Goal: Task Accomplishment & Management: Manage account settings

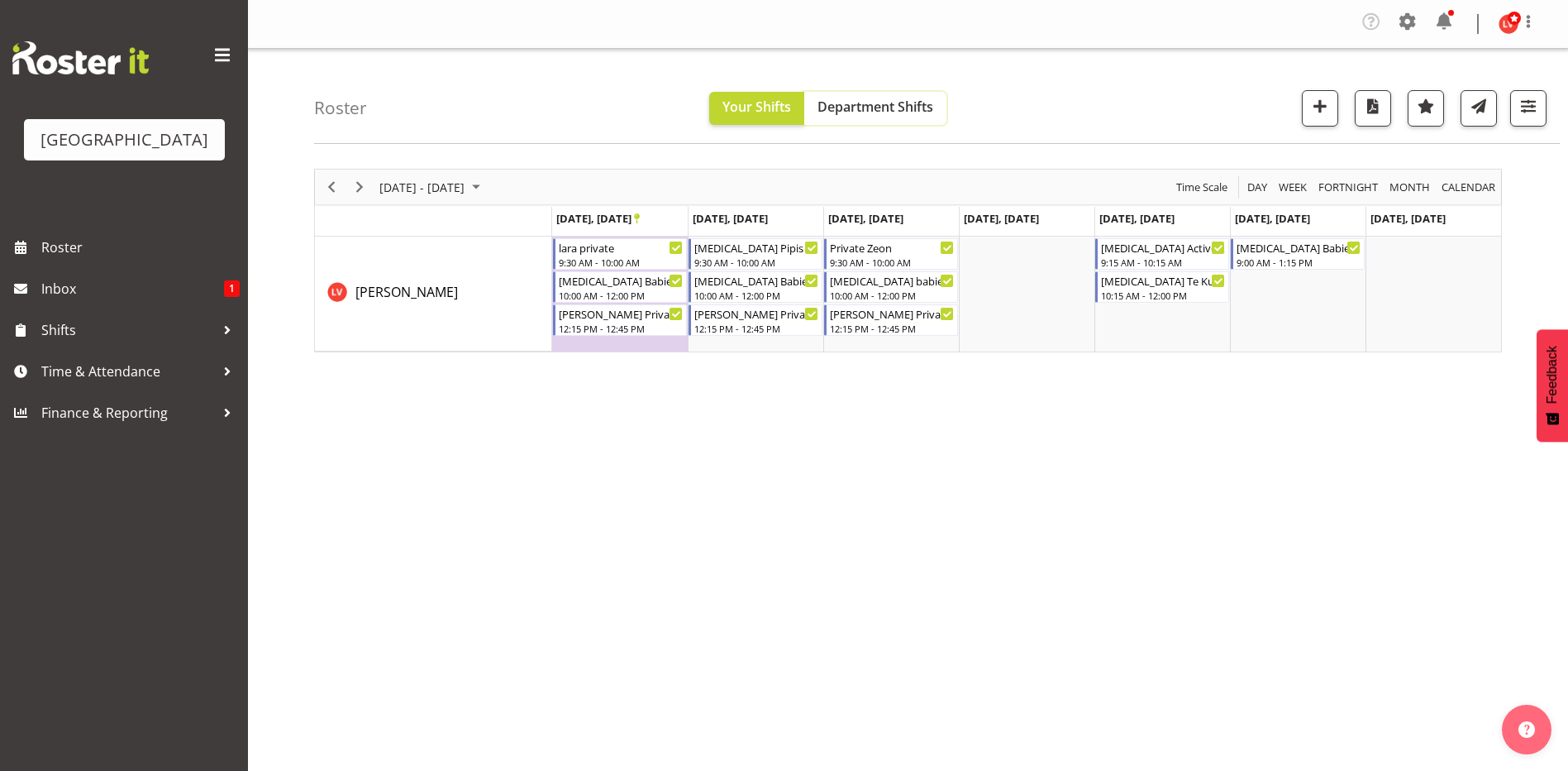
click at [866, 106] on span "Department Shifts" at bounding box center [876, 106] width 116 height 18
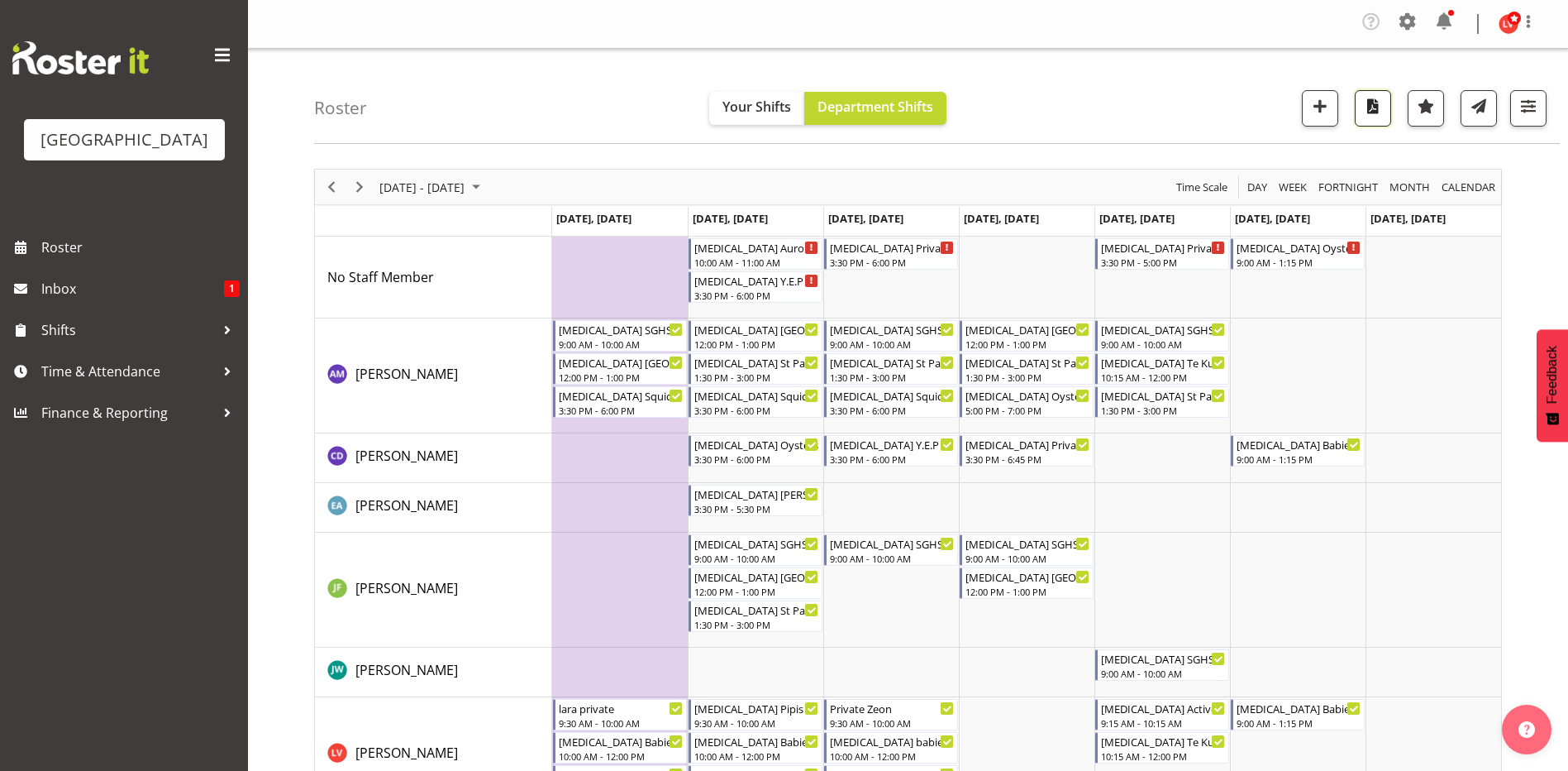
click at [1374, 107] on span "button" at bounding box center [1373, 106] width 21 height 21
click at [466, 185] on span "September 23 - 29, 2024" at bounding box center [421, 187] width 89 height 20
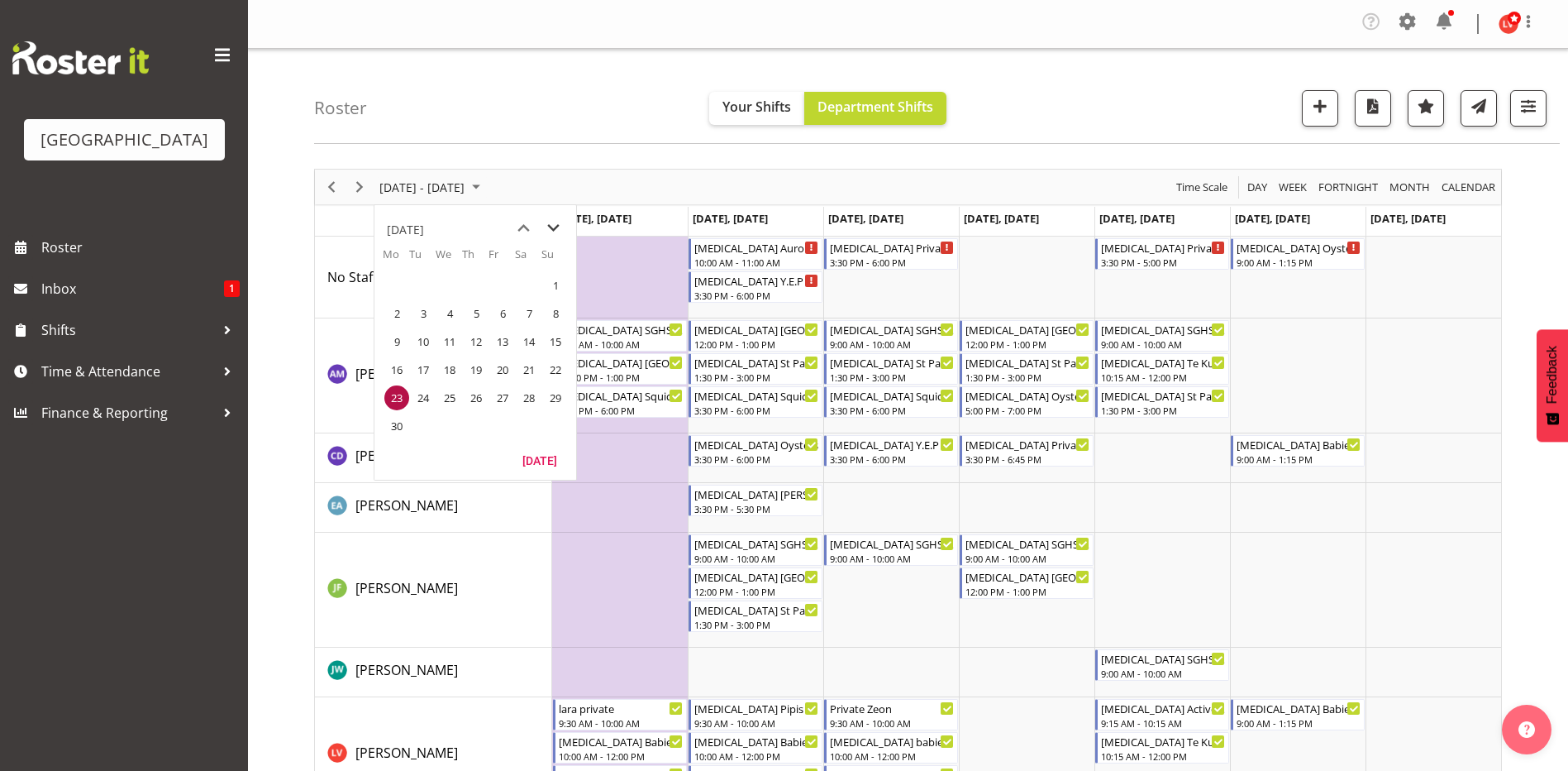
click at [550, 227] on span "next month" at bounding box center [553, 228] width 29 height 30
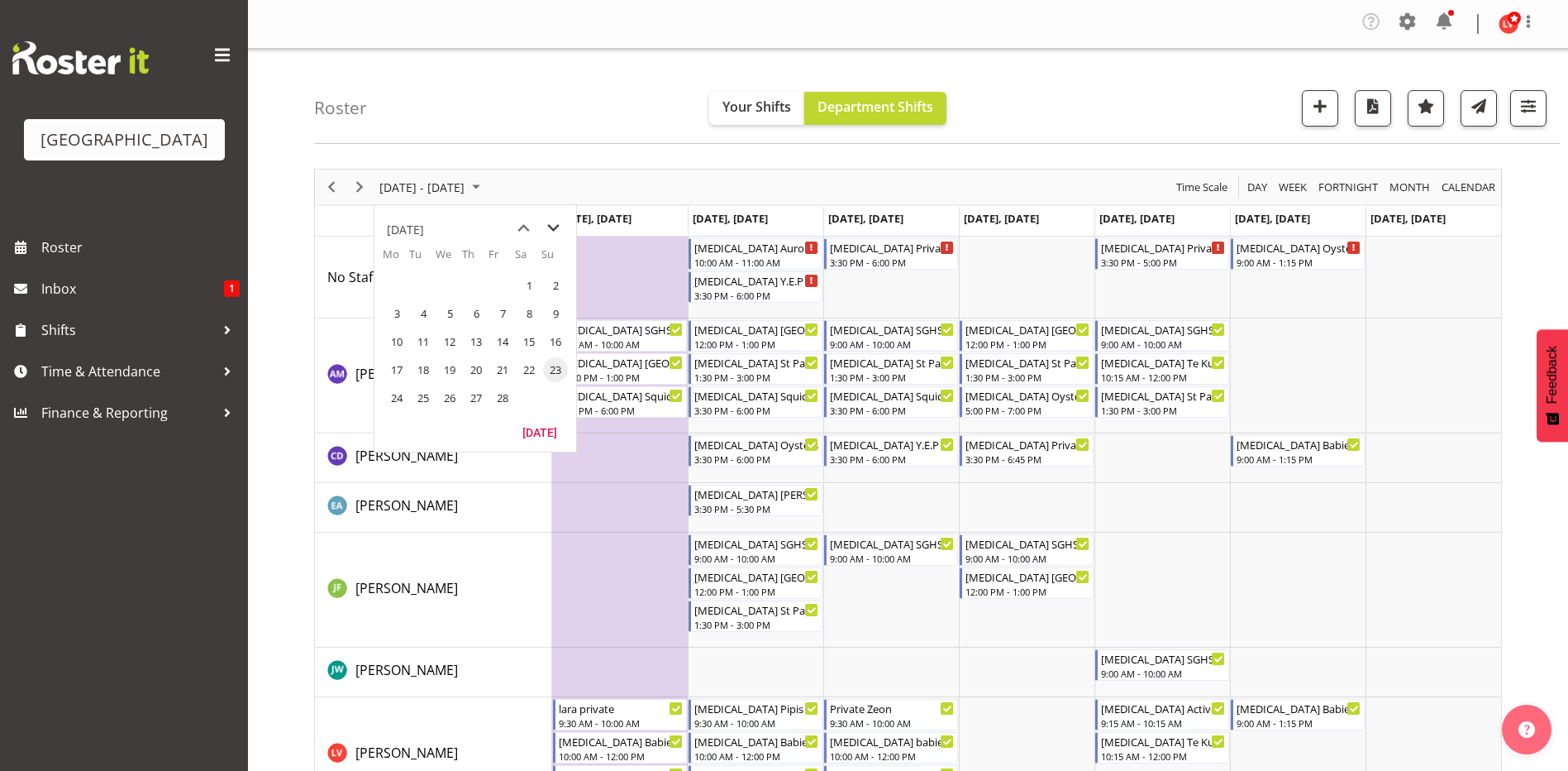
click at [550, 227] on span "next month" at bounding box center [553, 228] width 29 height 30
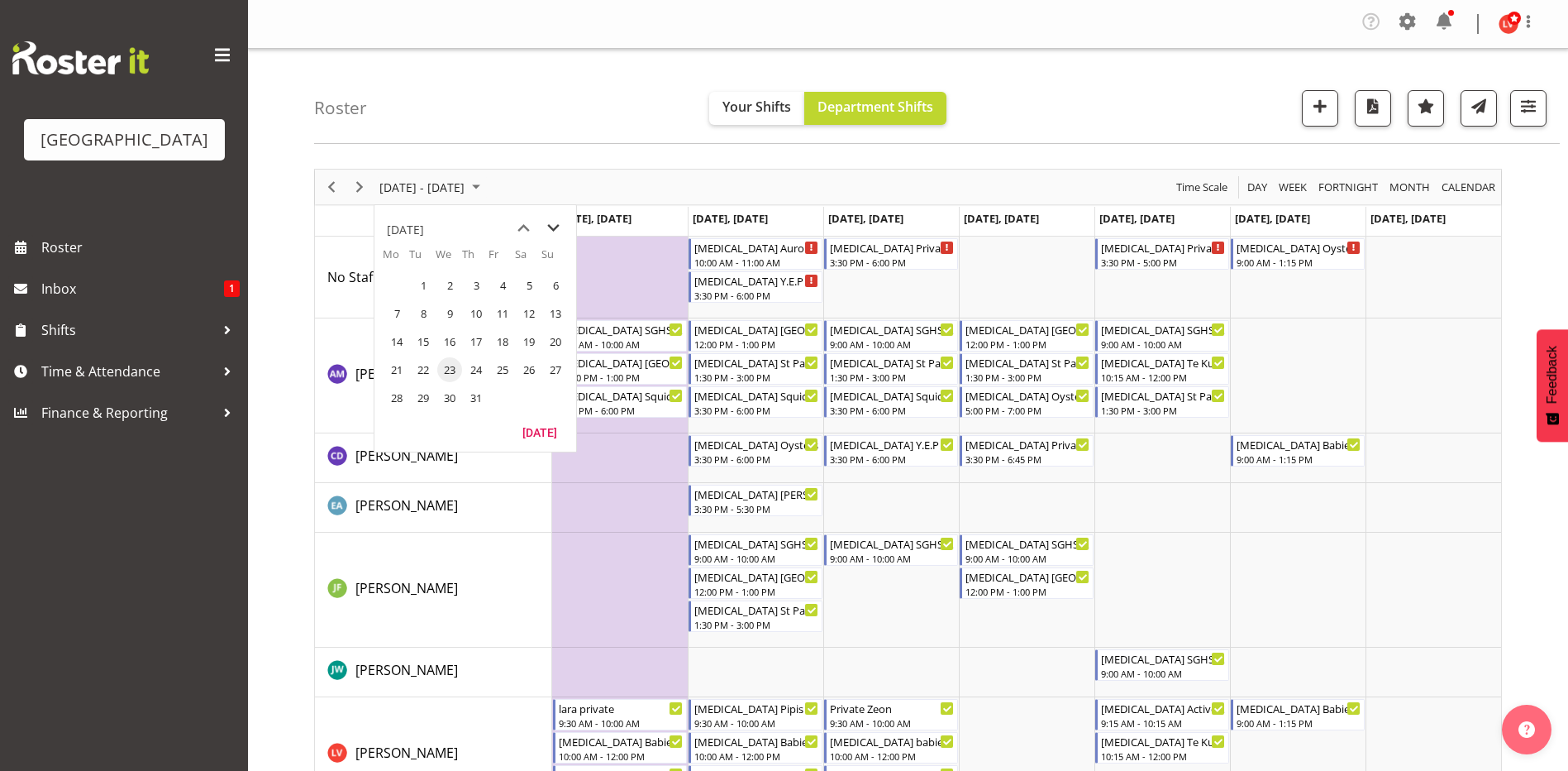
click at [550, 227] on span "next month" at bounding box center [553, 228] width 29 height 30
click at [393, 391] on span "25" at bounding box center [397, 398] width 25 height 25
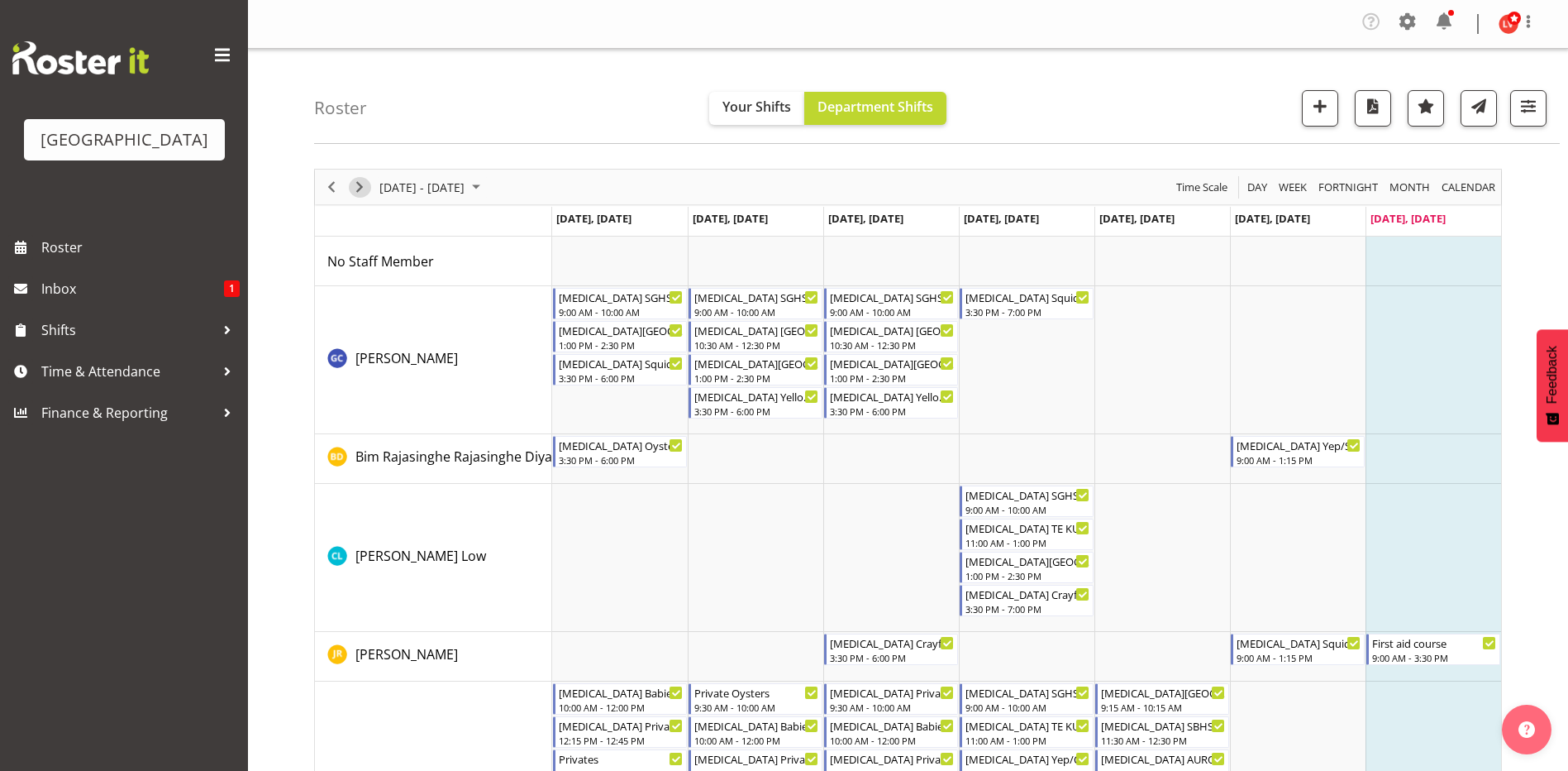
click at [355, 184] on span "Next" at bounding box center [359, 187] width 20 height 20
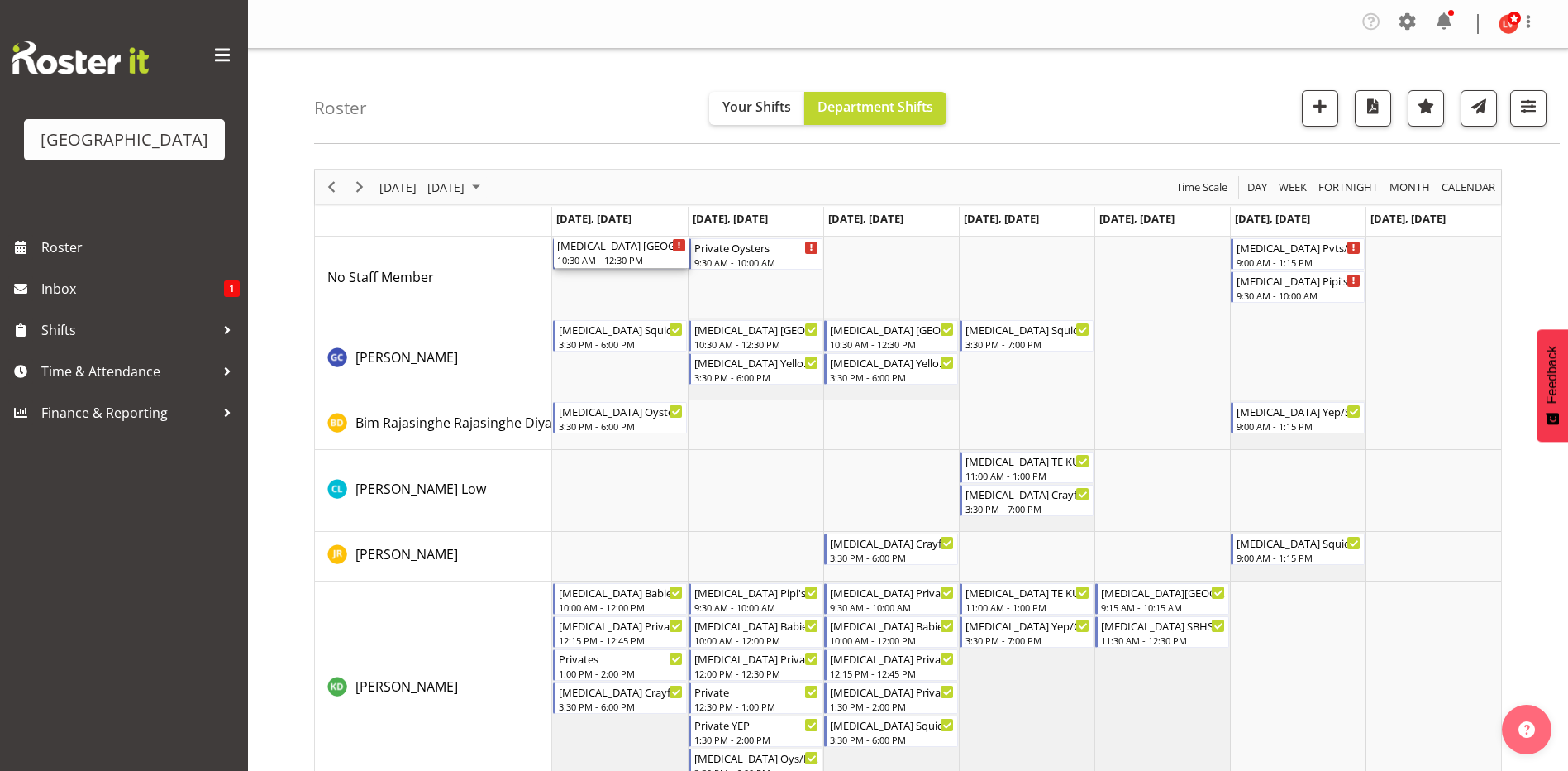
drag, startPoint x: 623, startPoint y: 633, endPoint x: 625, endPoint y: 266, distance: 367.0
drag, startPoint x: 736, startPoint y: 471, endPoint x: 732, endPoint y: 243, distance: 228.0
drag, startPoint x: 877, startPoint y: 453, endPoint x: 889, endPoint y: 239, distance: 214.3
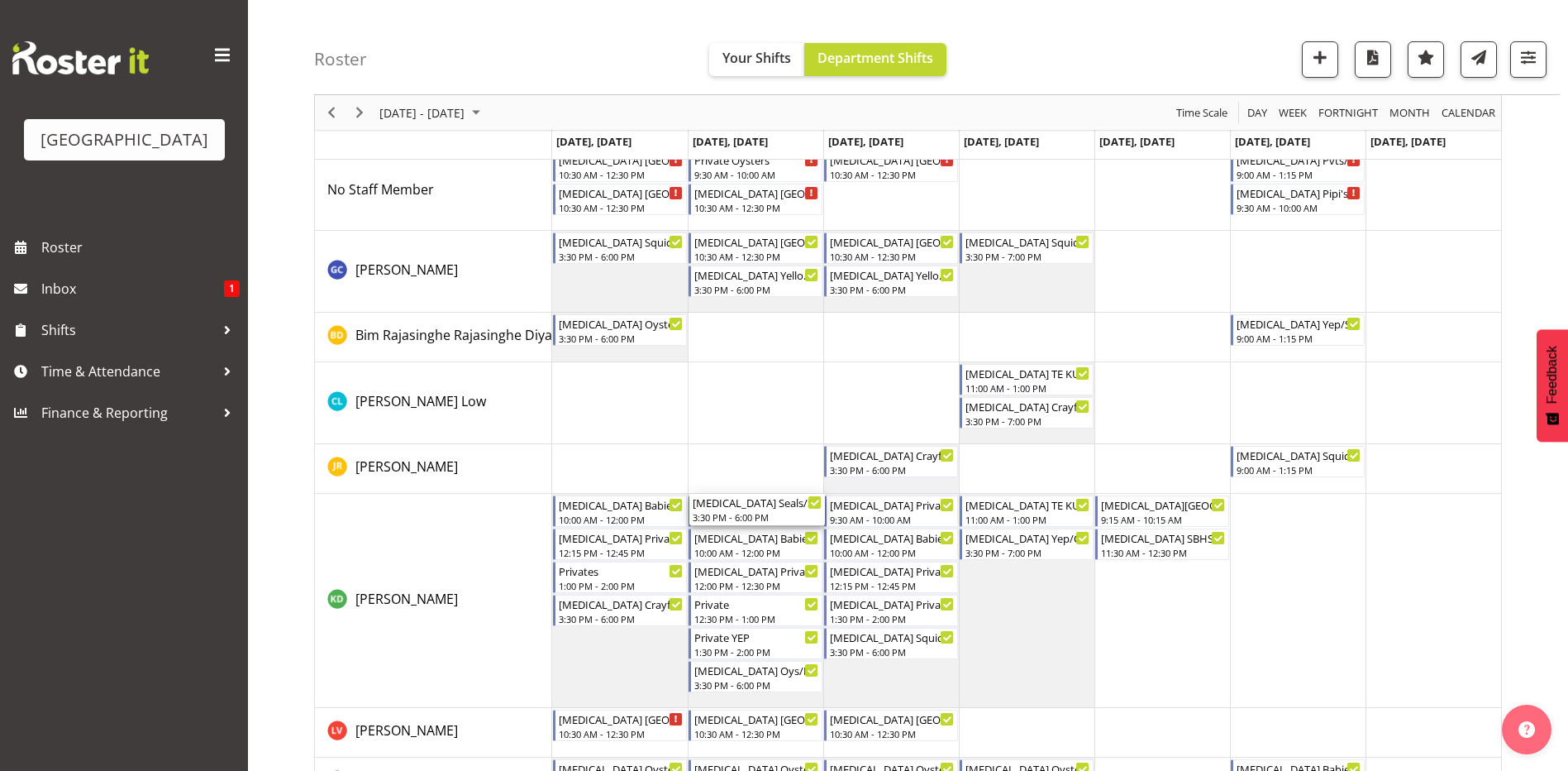
scroll to position [83, 0]
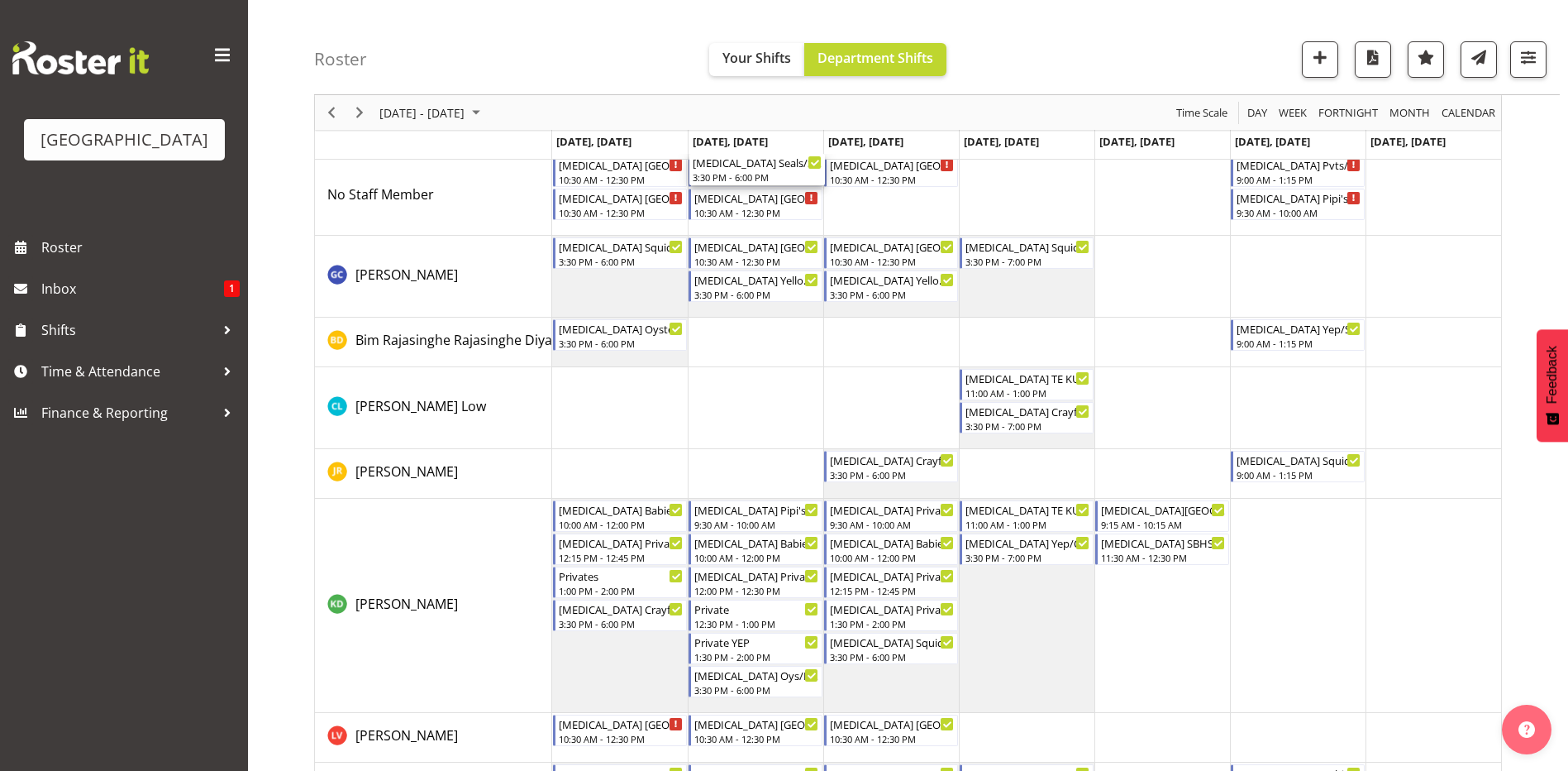
drag, startPoint x: 746, startPoint y: 466, endPoint x: 739, endPoint y: 202, distance: 264.1
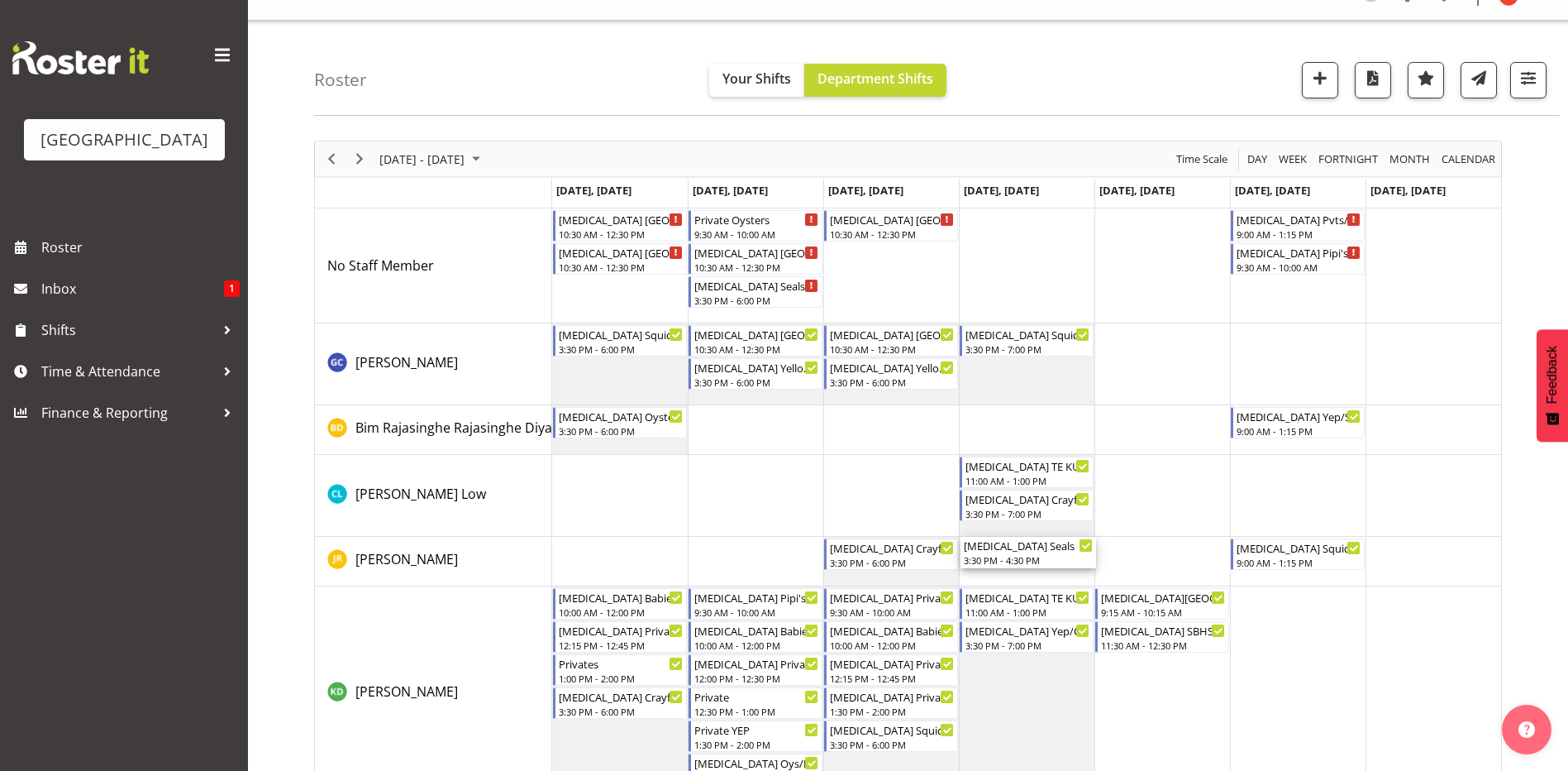
scroll to position [0, 0]
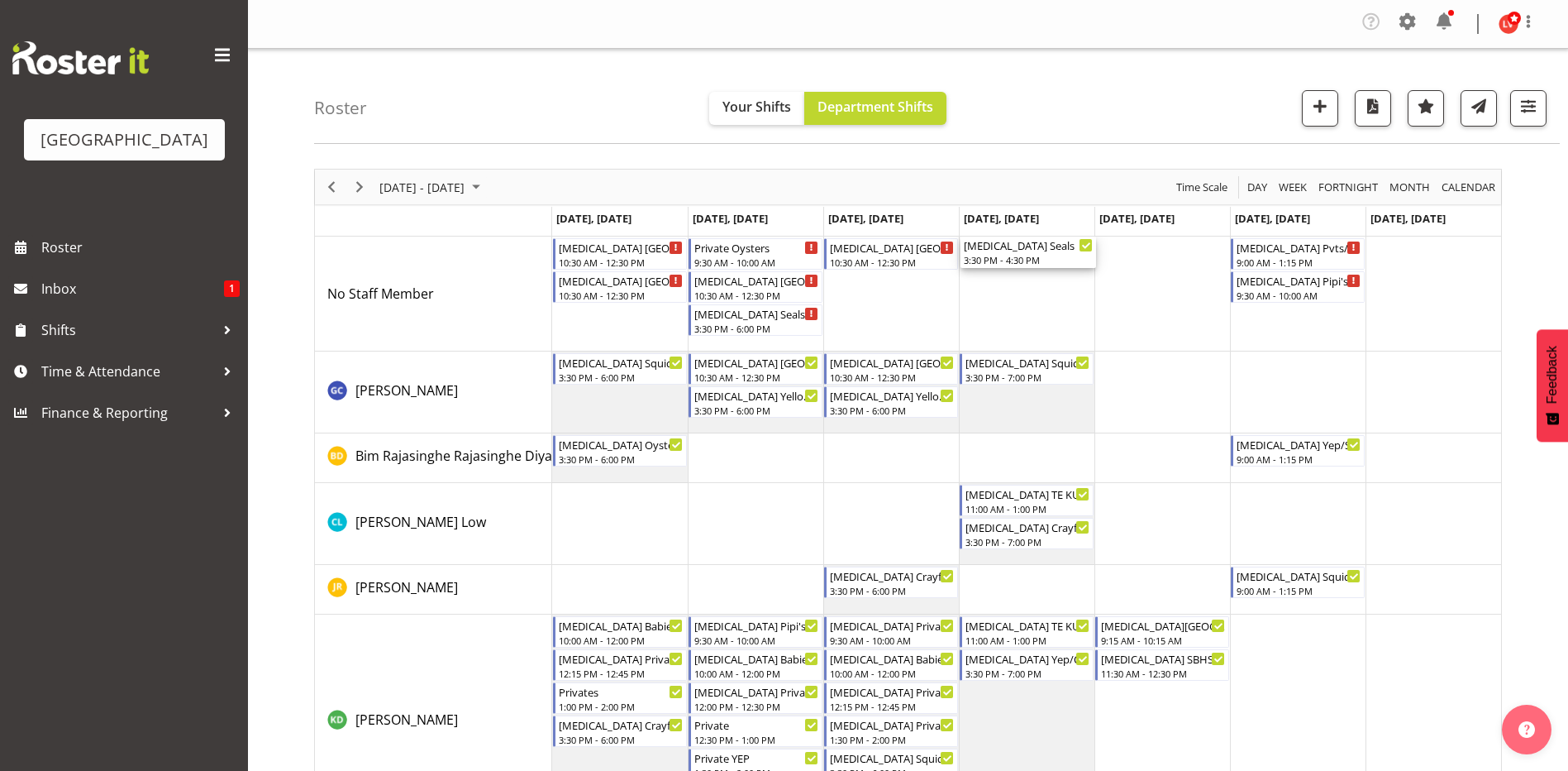
drag, startPoint x: 1013, startPoint y: 663, endPoint x: 1007, endPoint y: 273, distance: 390.0
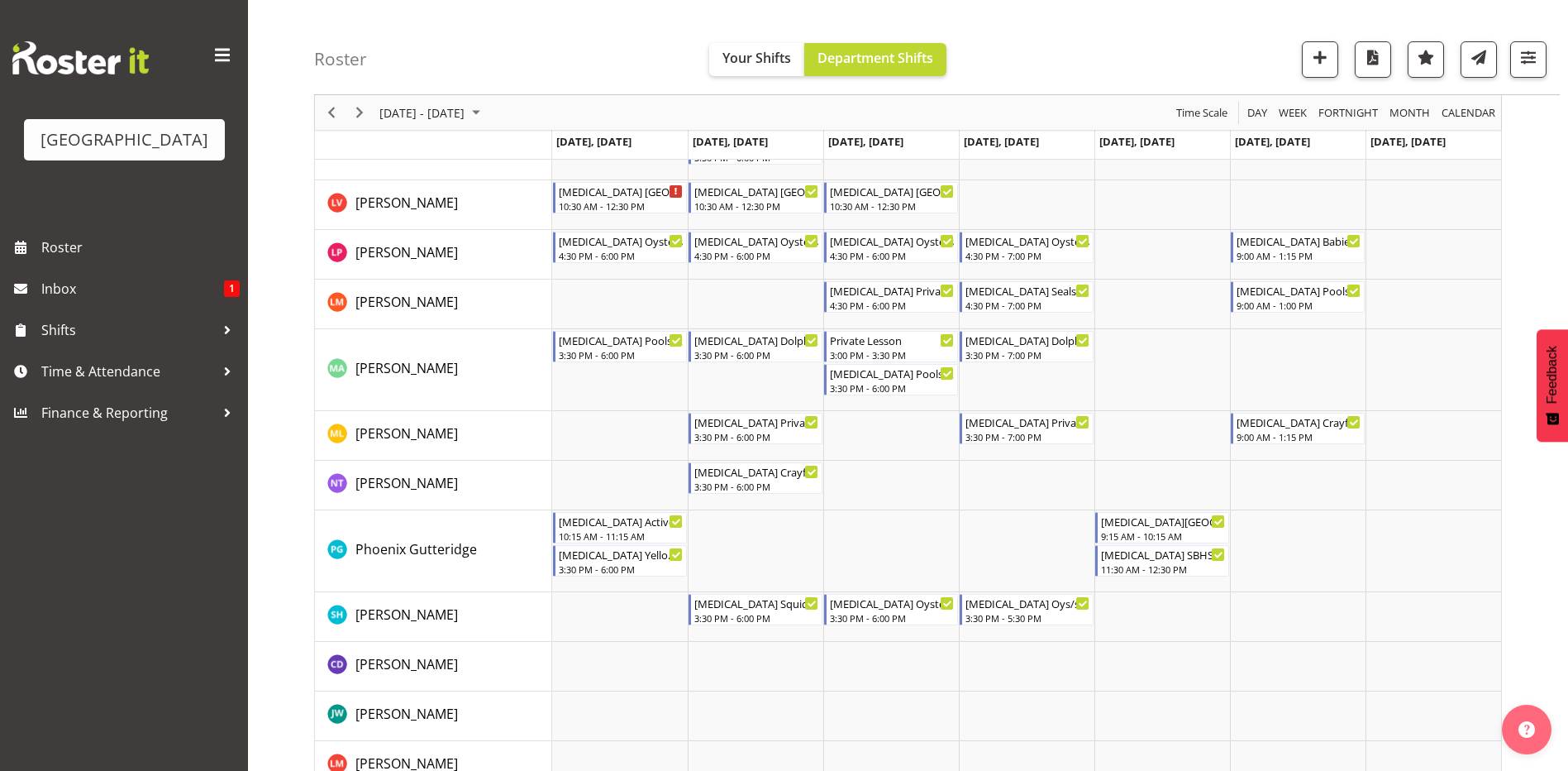
scroll to position [830, 0]
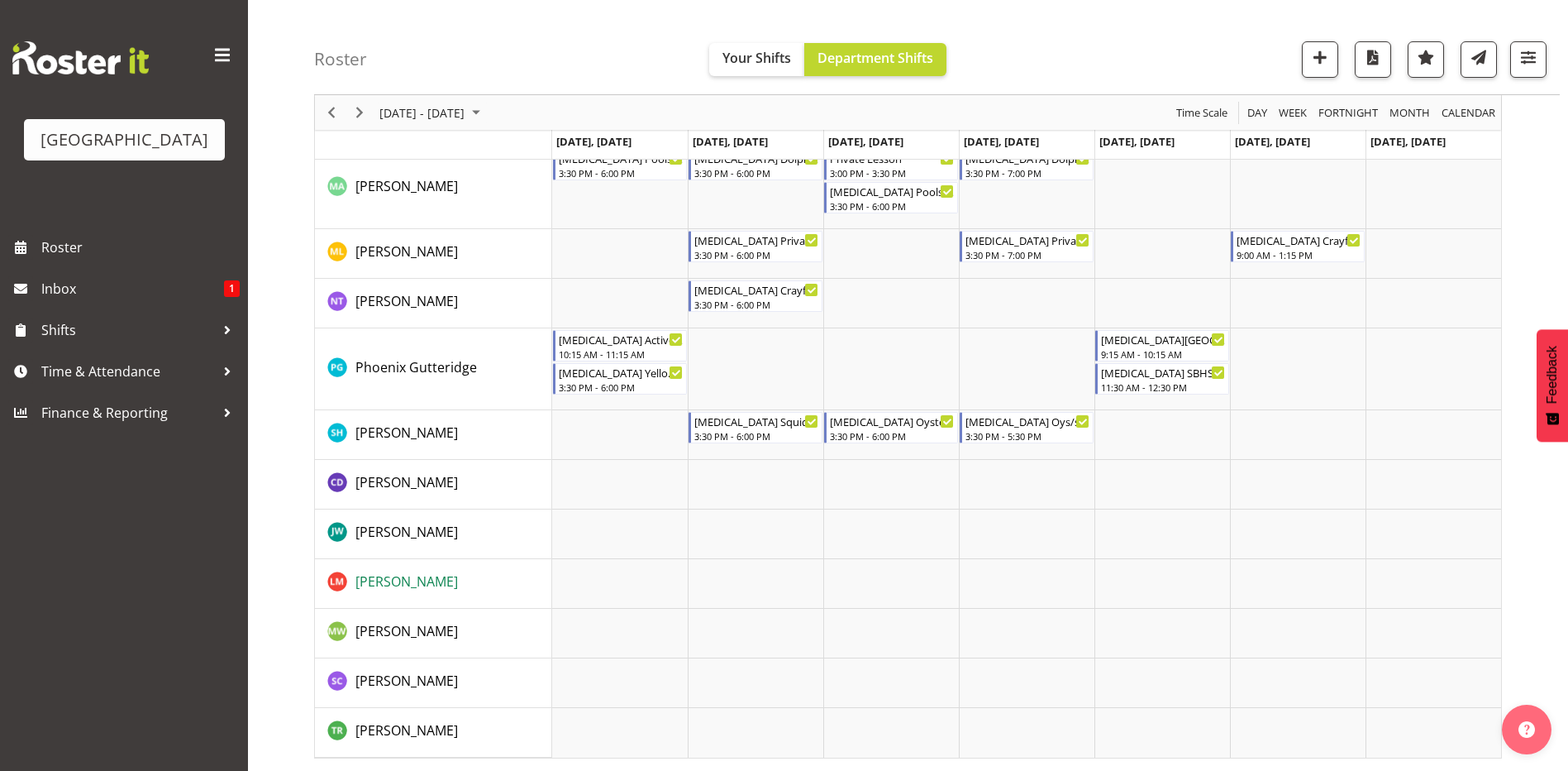
click at [404, 584] on span "[PERSON_NAME]" at bounding box center [407, 581] width 102 height 18
click at [387, 482] on span "[PERSON_NAME]" at bounding box center [407, 481] width 102 height 18
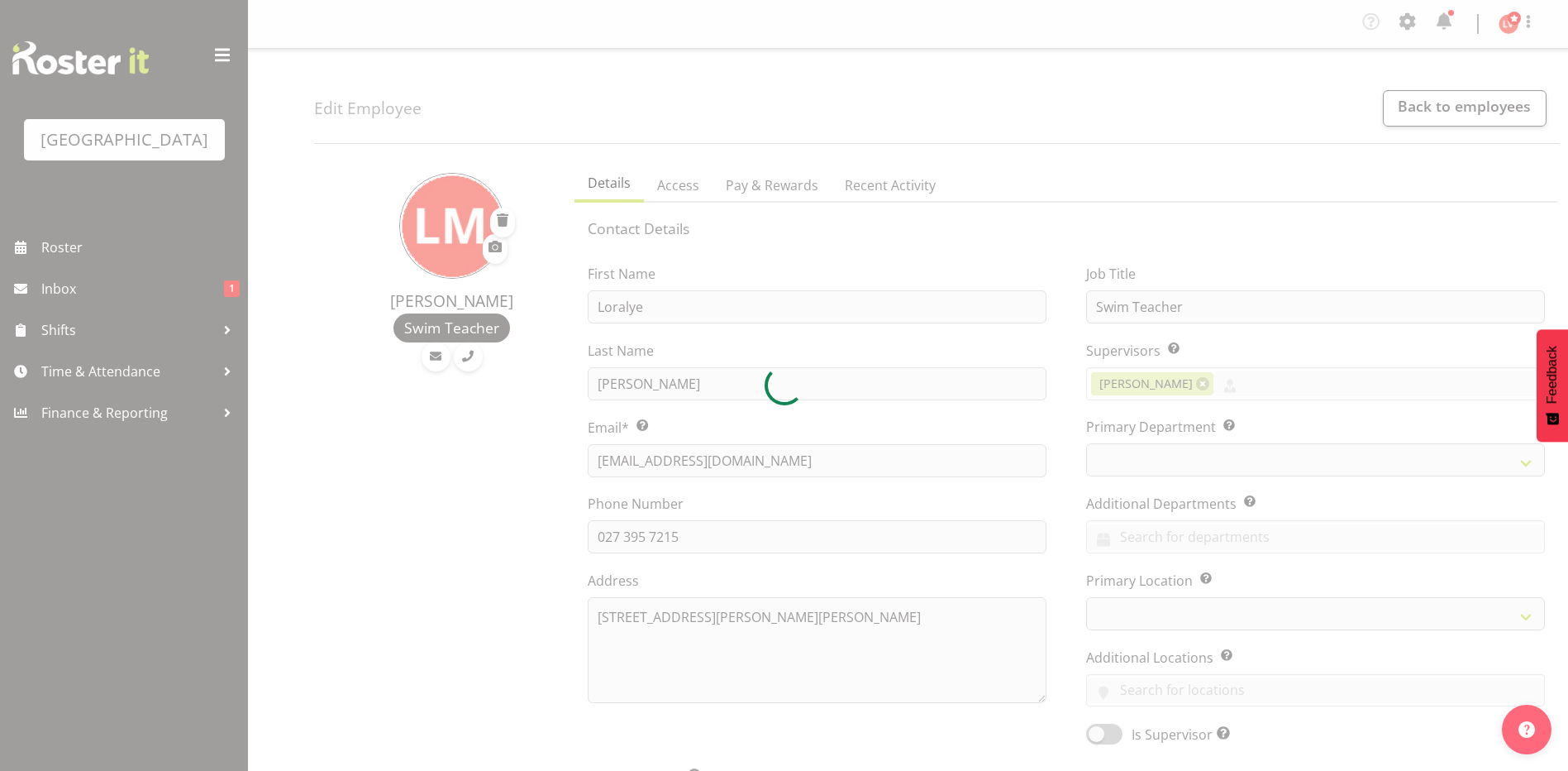
select select "TimelineWeek"
select select
select select "113"
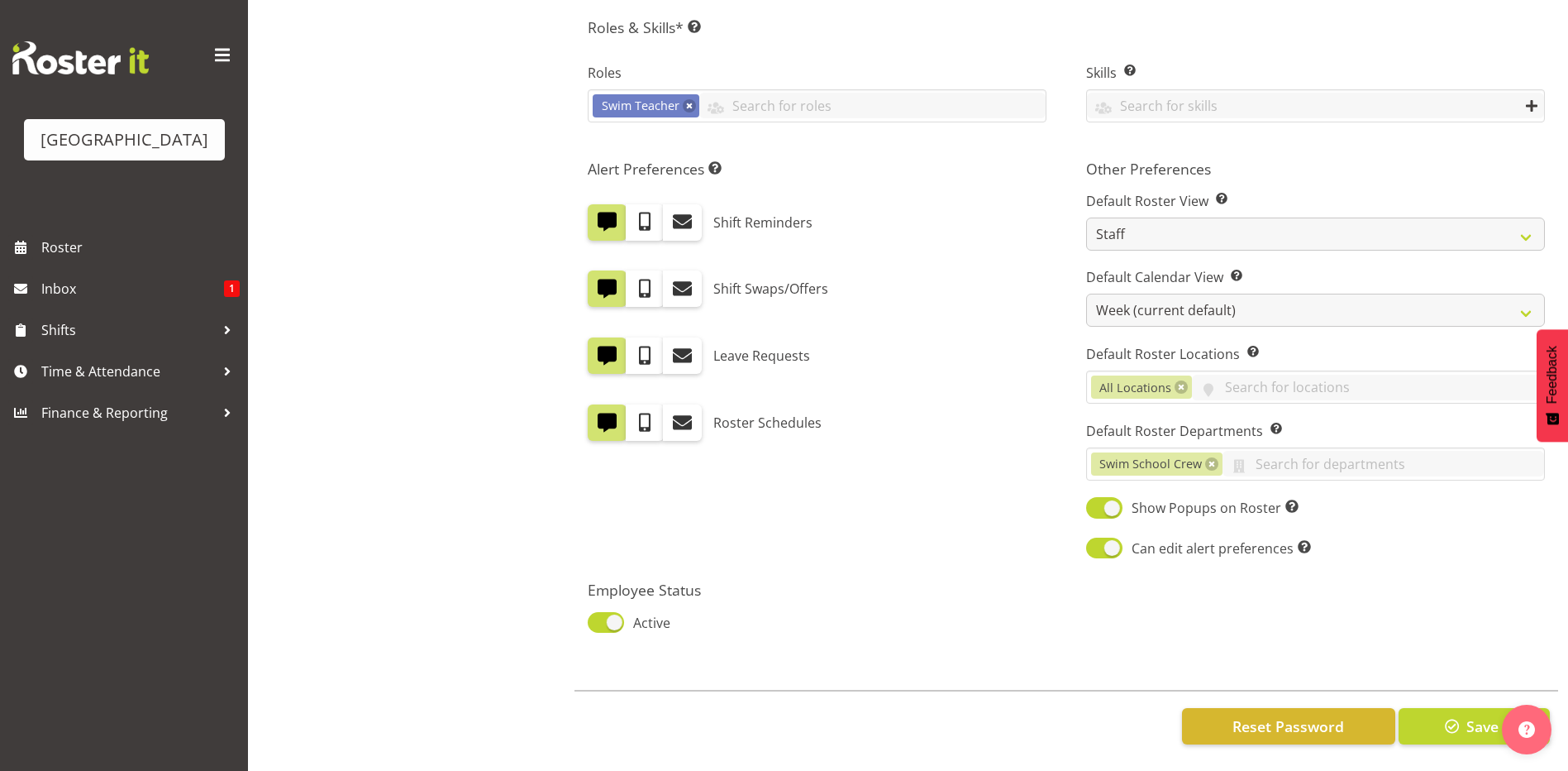
scroll to position [760, 0]
click at [595, 613] on span at bounding box center [605, 621] width 36 height 20
click at [595, 617] on input "Active" at bounding box center [593, 622] width 11 height 11
checkbox input "false"
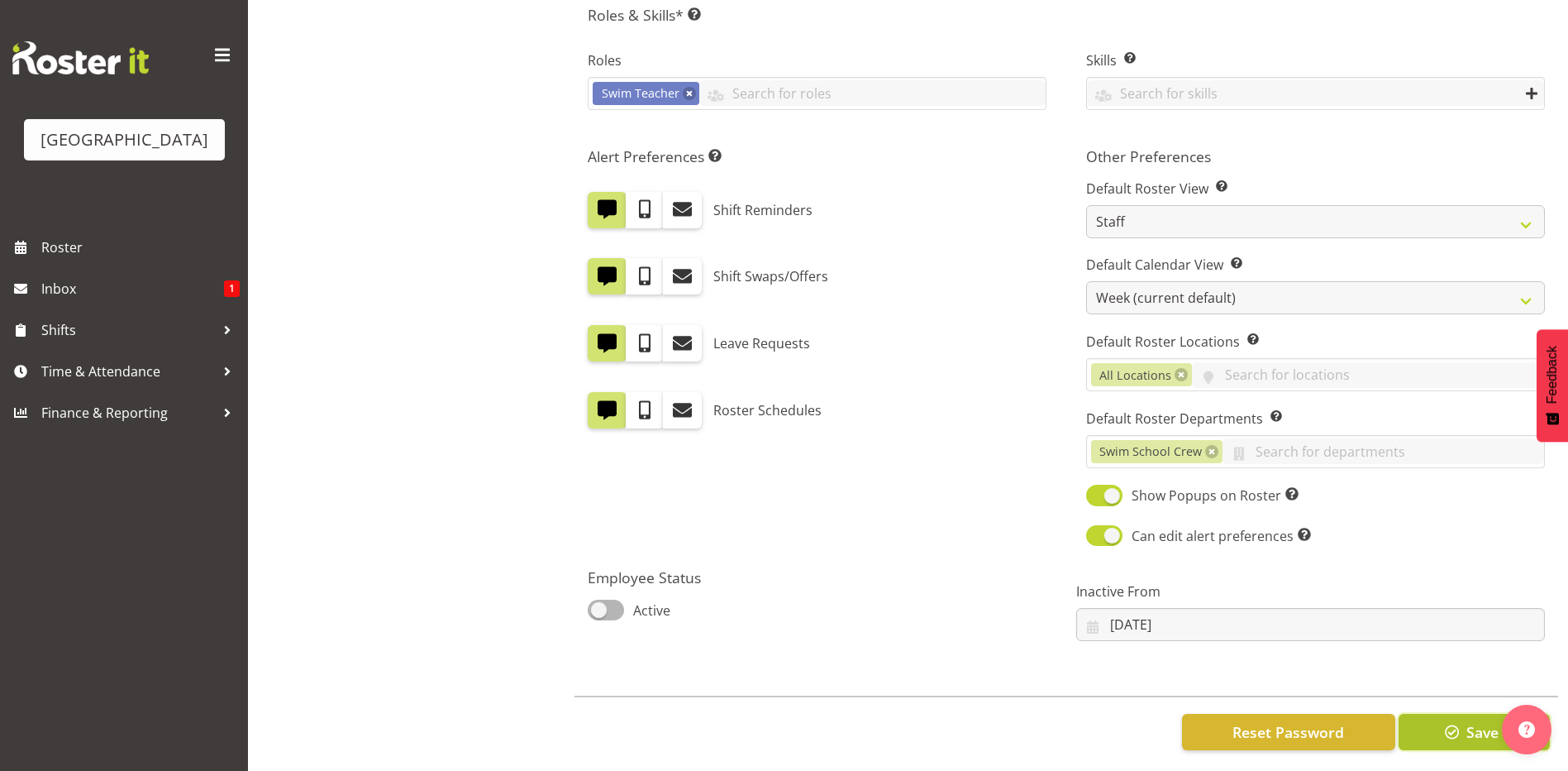
click at [1419, 729] on button "Save" at bounding box center [1475, 731] width 151 height 36
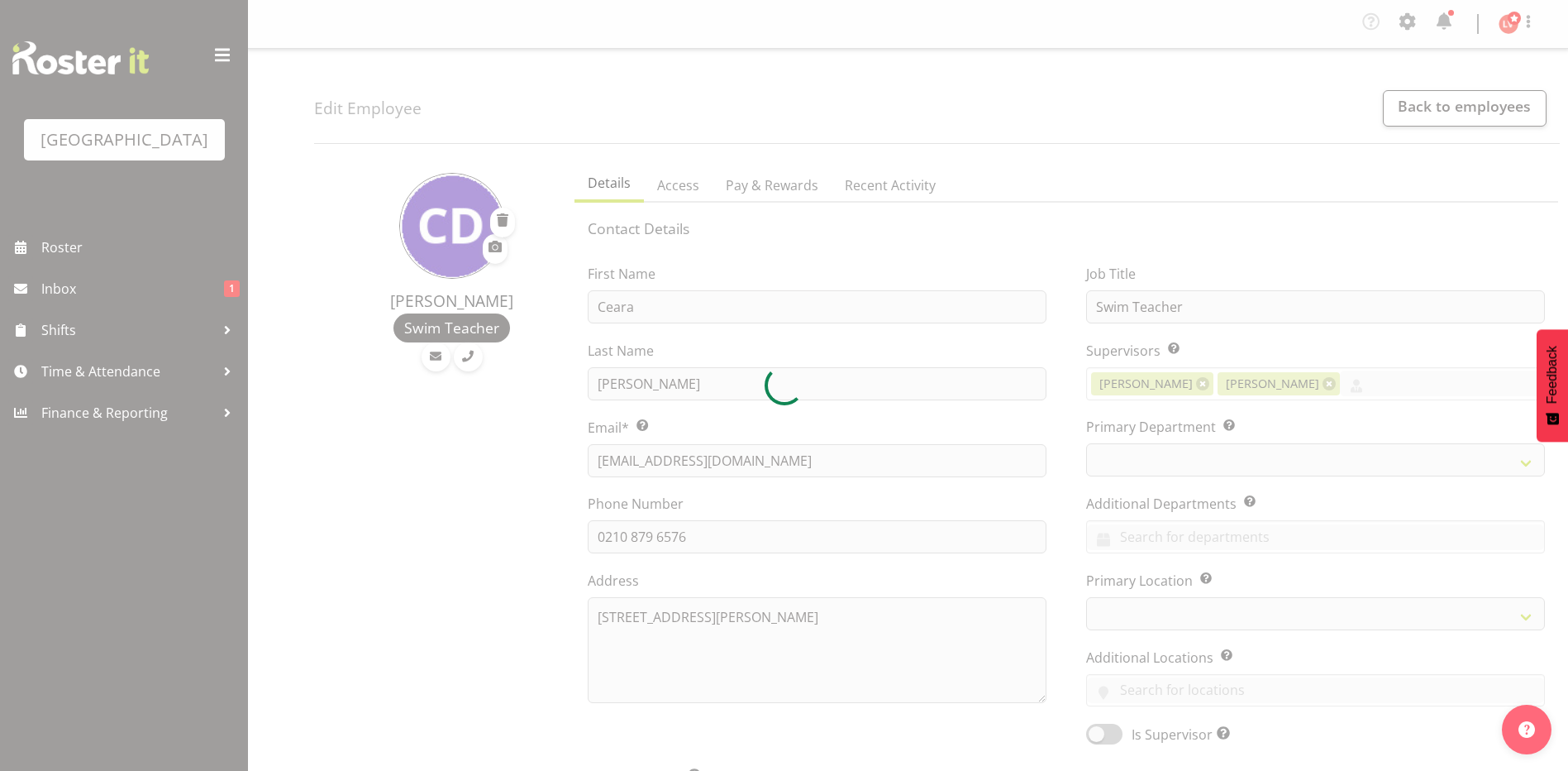
select select "TimelineWeek"
select select
select select "113"
select select
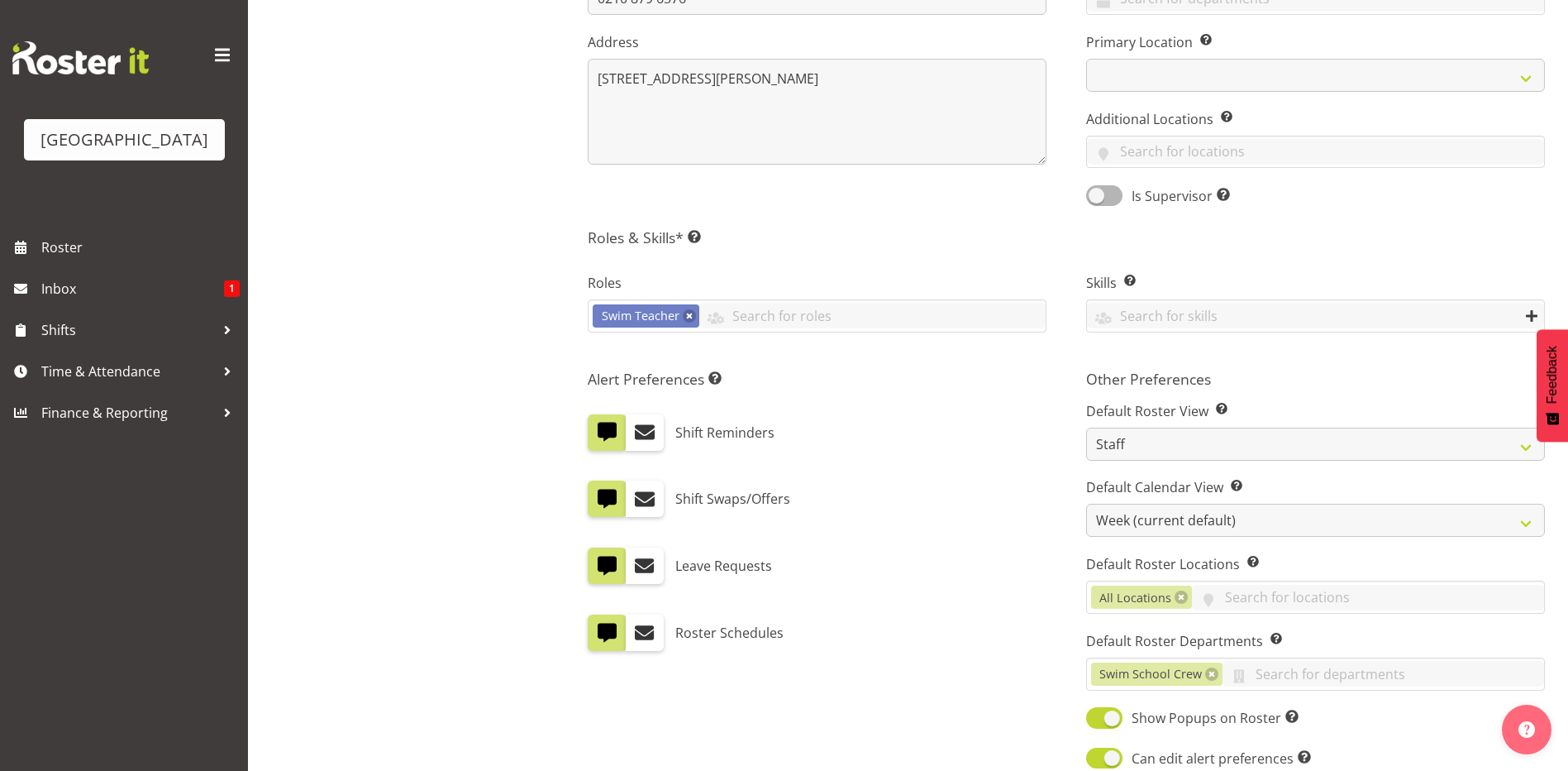
scroll to position [760, 0]
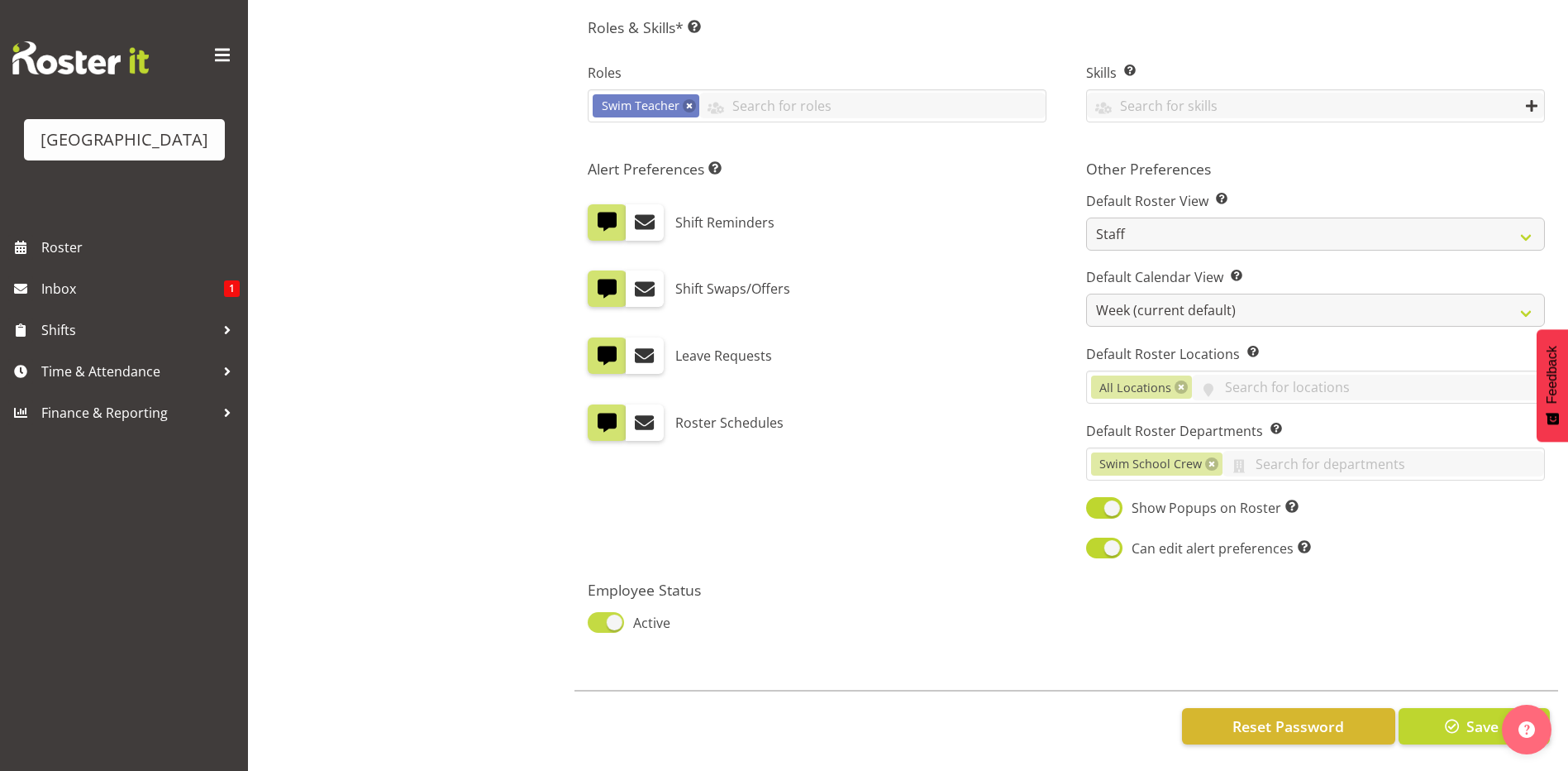
click at [604, 612] on span at bounding box center [605, 621] width 36 height 20
click at [598, 617] on input "Active" at bounding box center [593, 622] width 11 height 11
checkbox input "false"
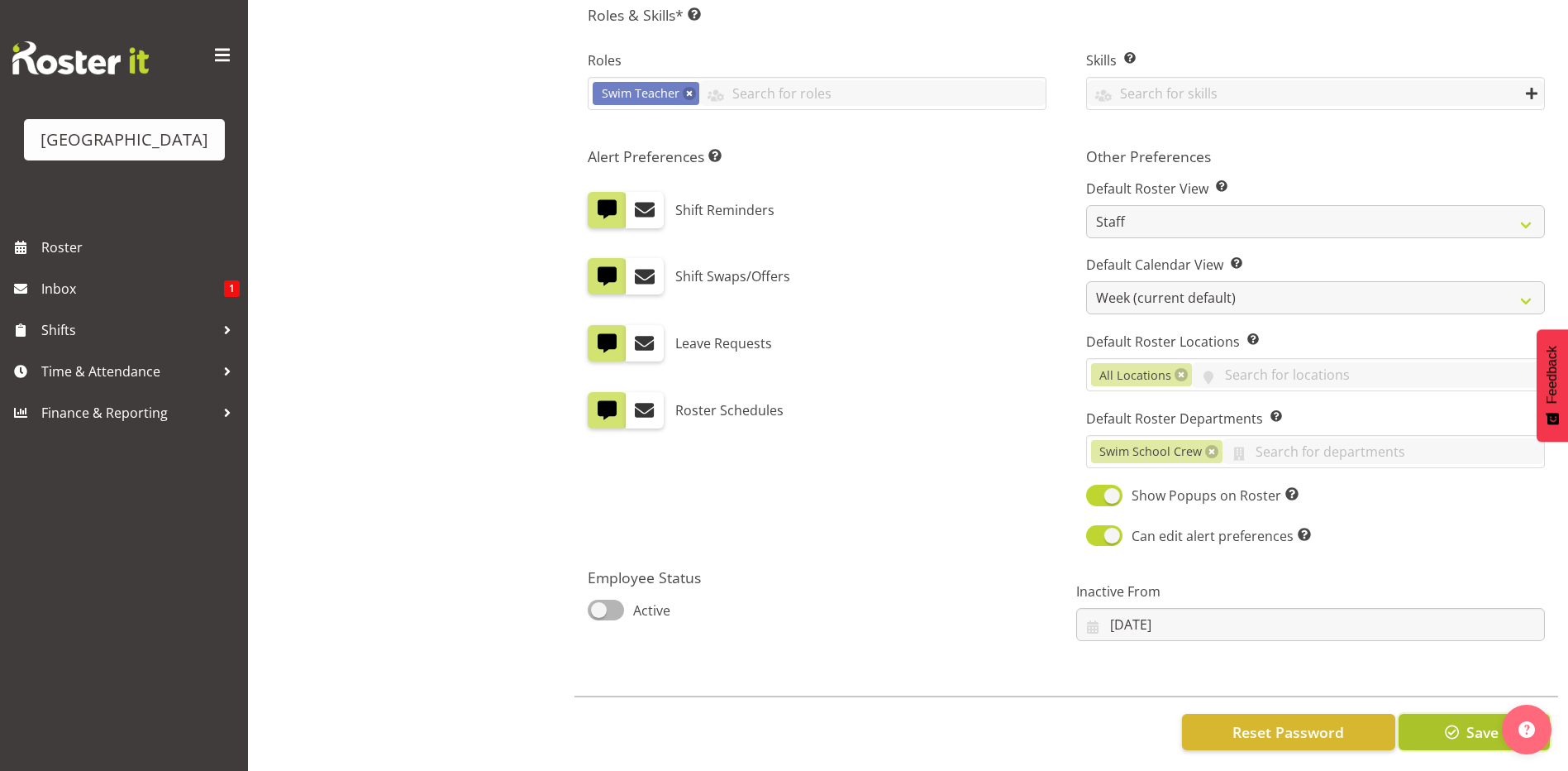
click at [1436, 730] on button "Save" at bounding box center [1475, 731] width 151 height 36
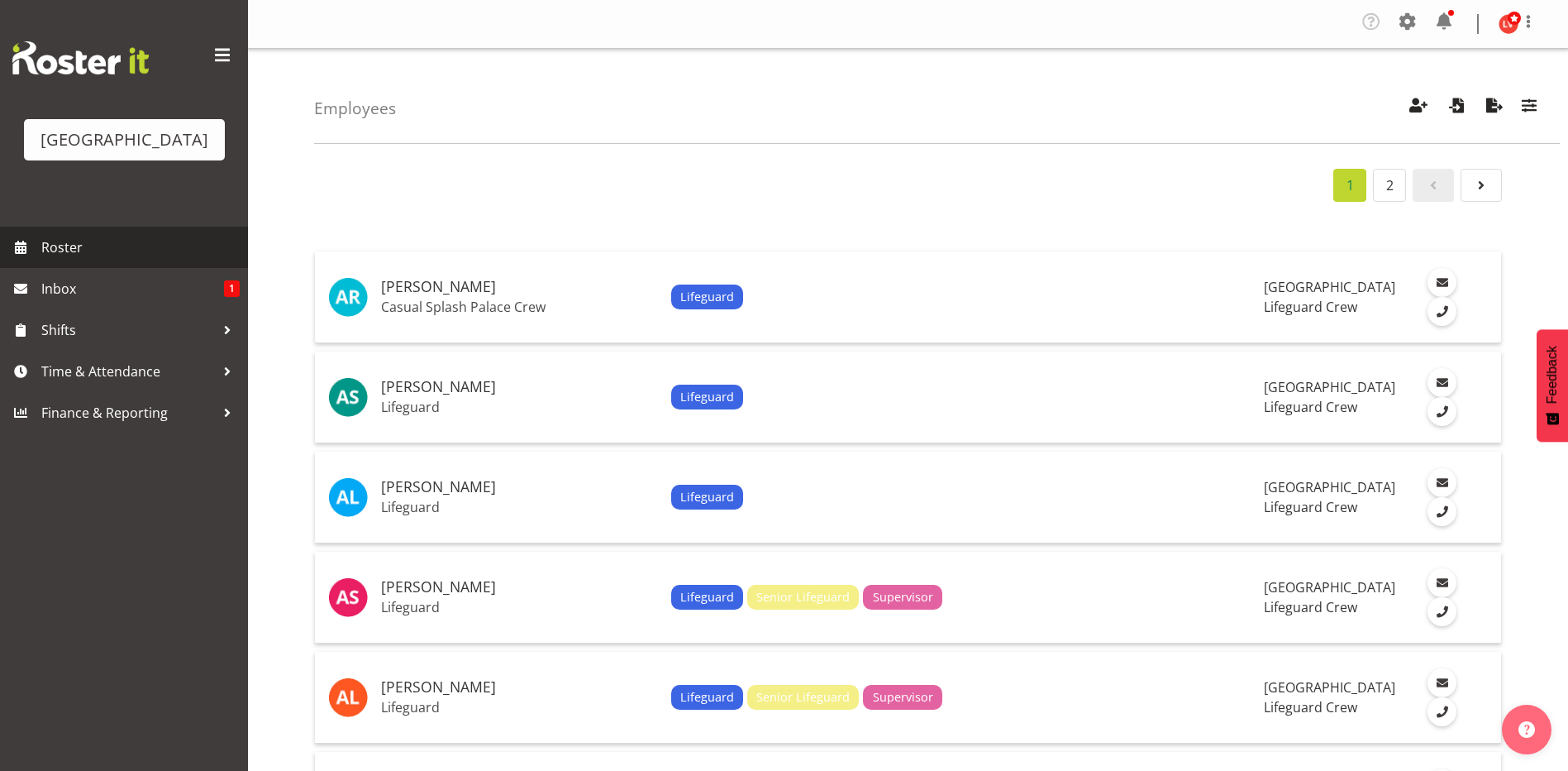
click at [70, 242] on span "Roster" at bounding box center [140, 247] width 198 height 25
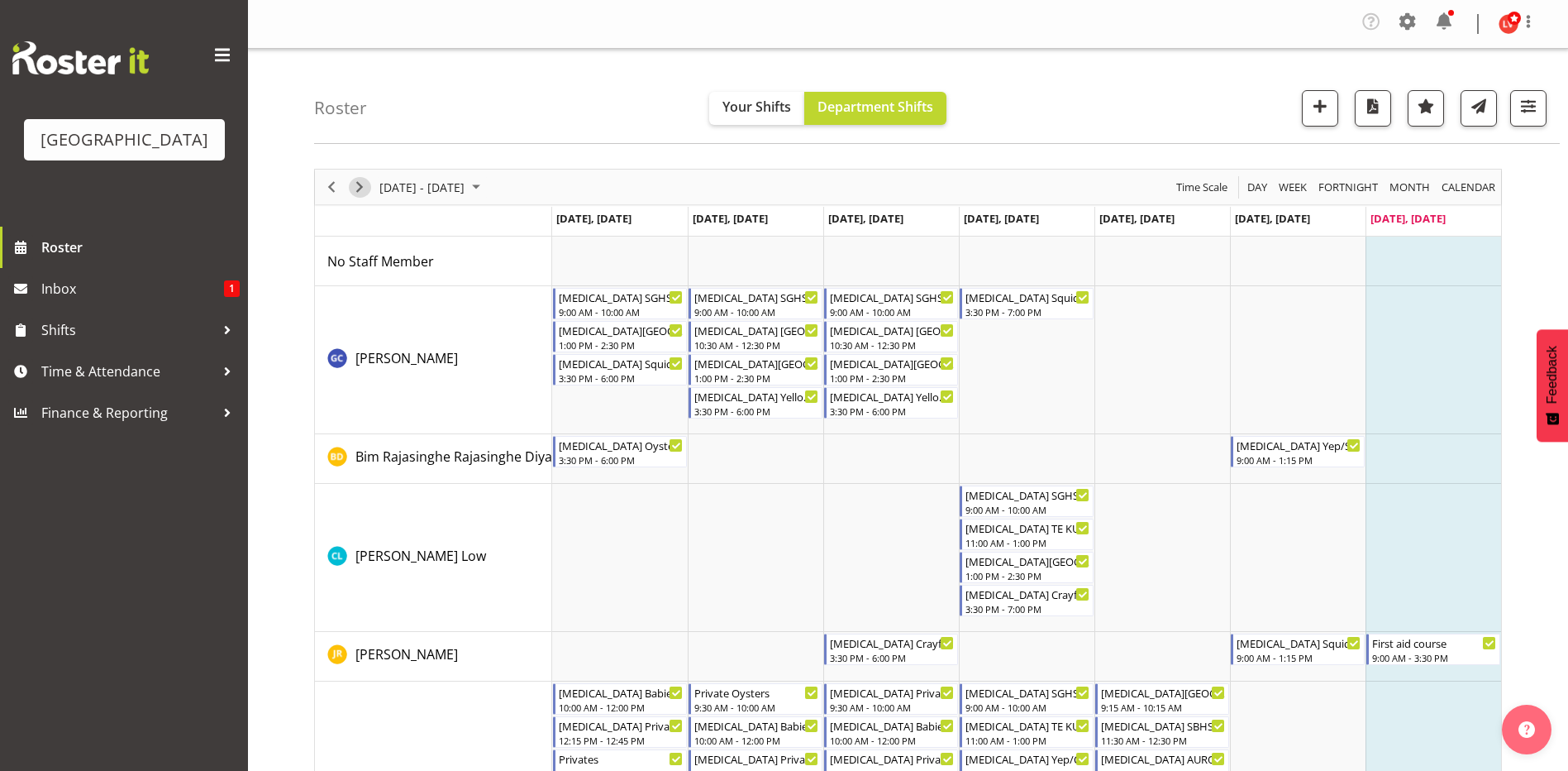
click at [364, 187] on span "Next" at bounding box center [359, 187] width 20 height 20
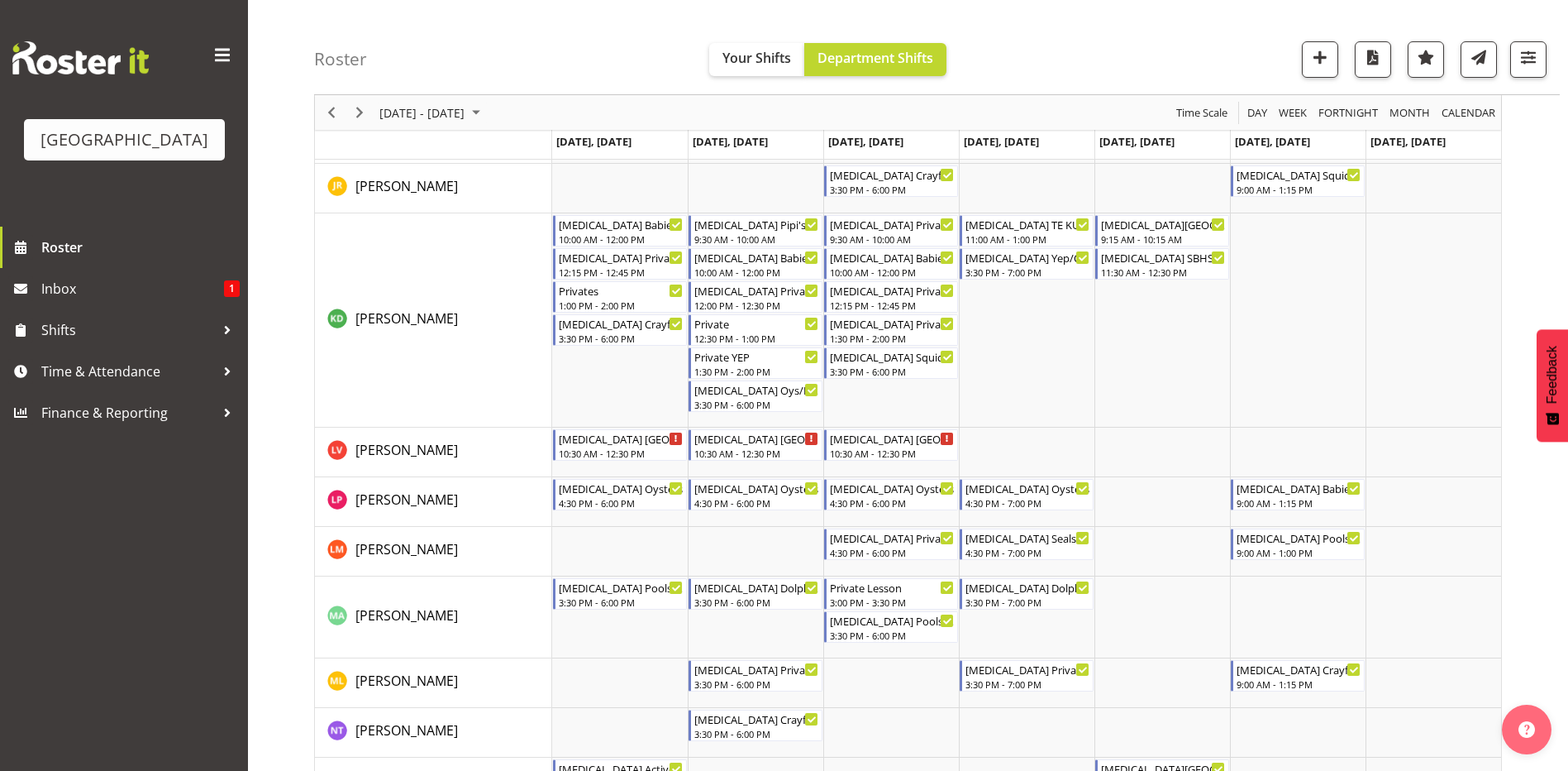
scroll to position [70, 0]
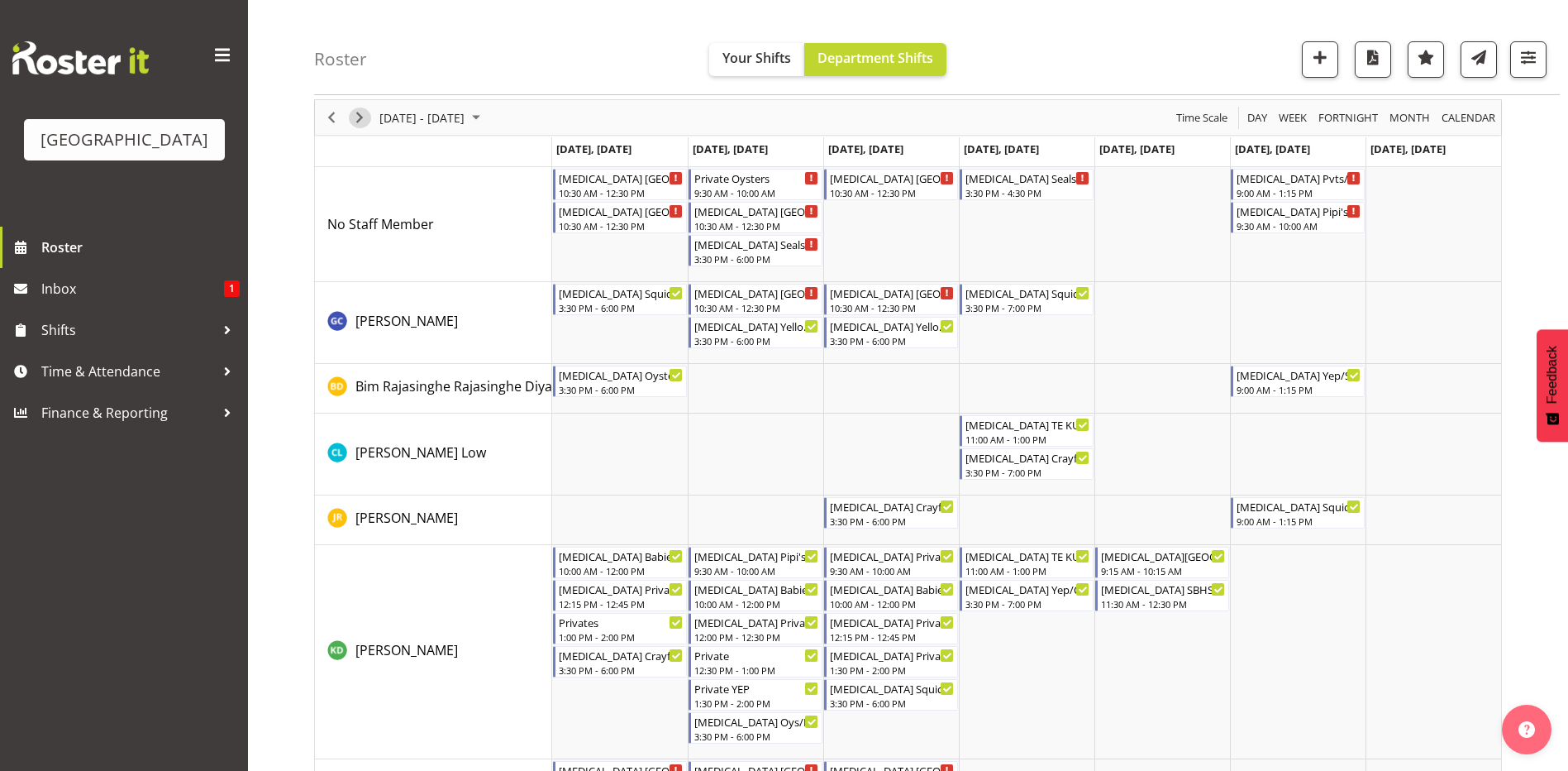
click at [365, 121] on span "Next" at bounding box center [359, 117] width 20 height 20
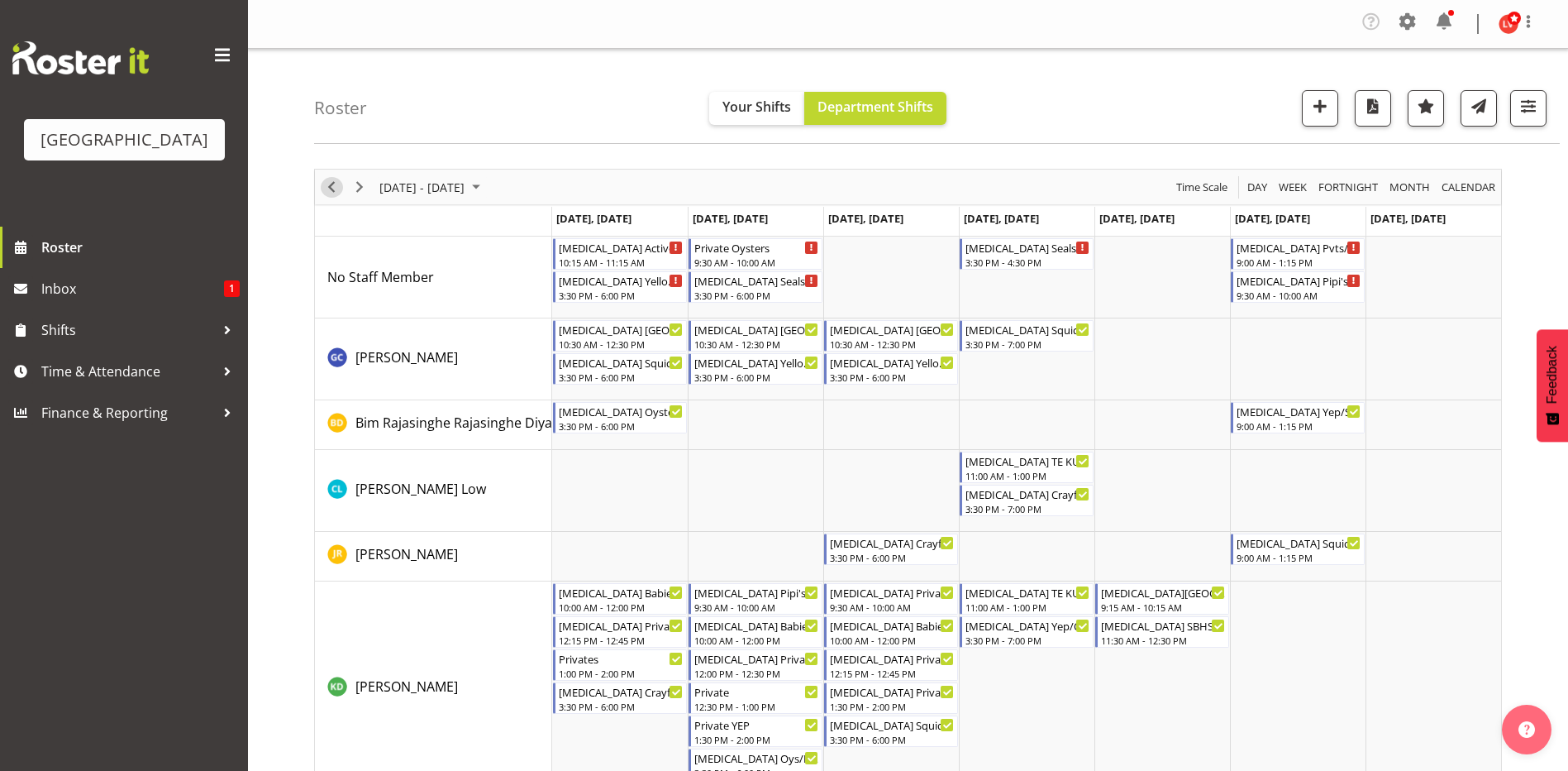
click at [331, 183] on span "Previous" at bounding box center [331, 187] width 20 height 20
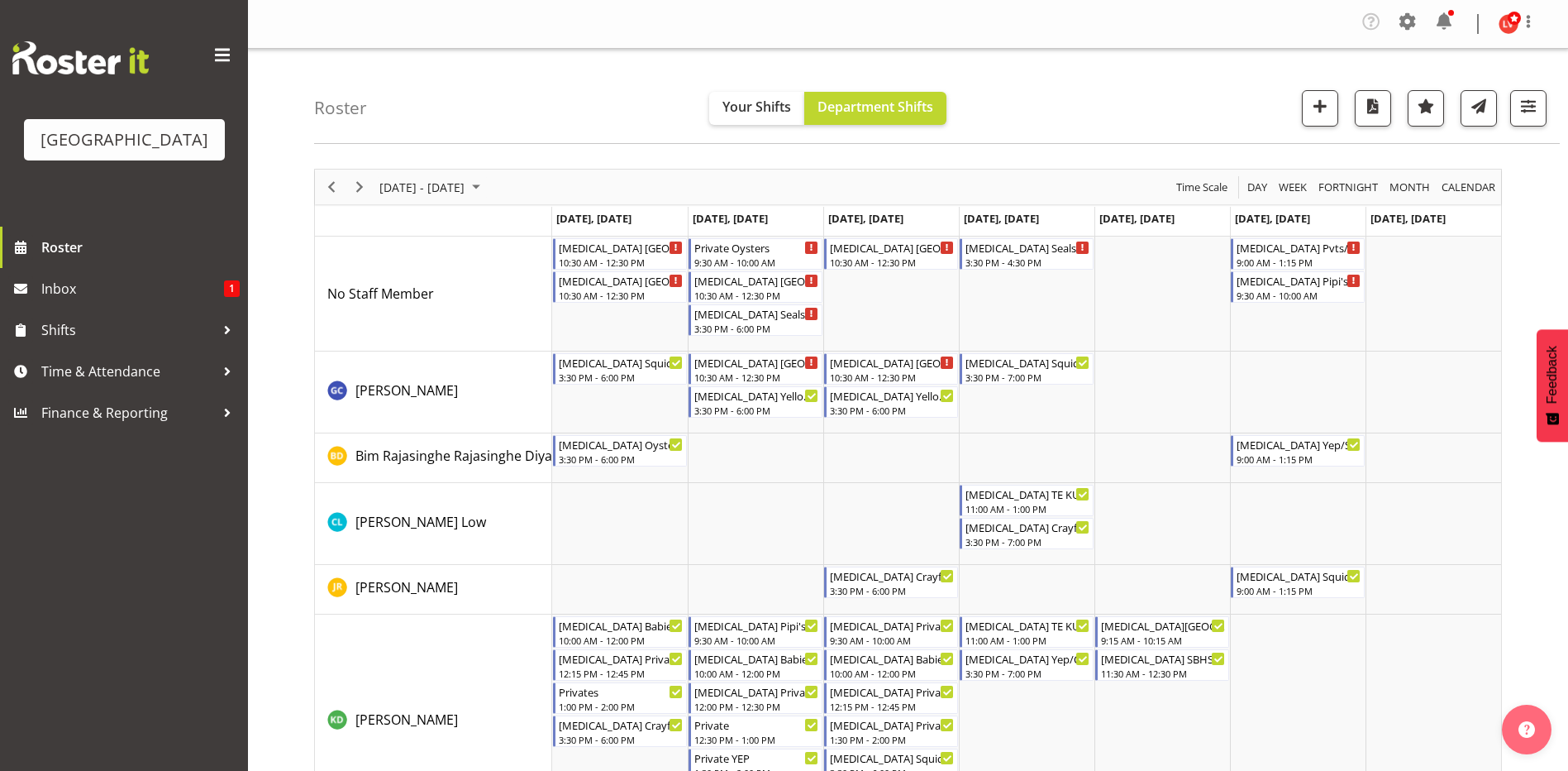
click at [549, 218] on div "Timeline Week of September 7, 2025" at bounding box center [433, 222] width 237 height 7
drag, startPoint x: 610, startPoint y: 250, endPoint x: 607, endPoint y: 382, distance: 132.0
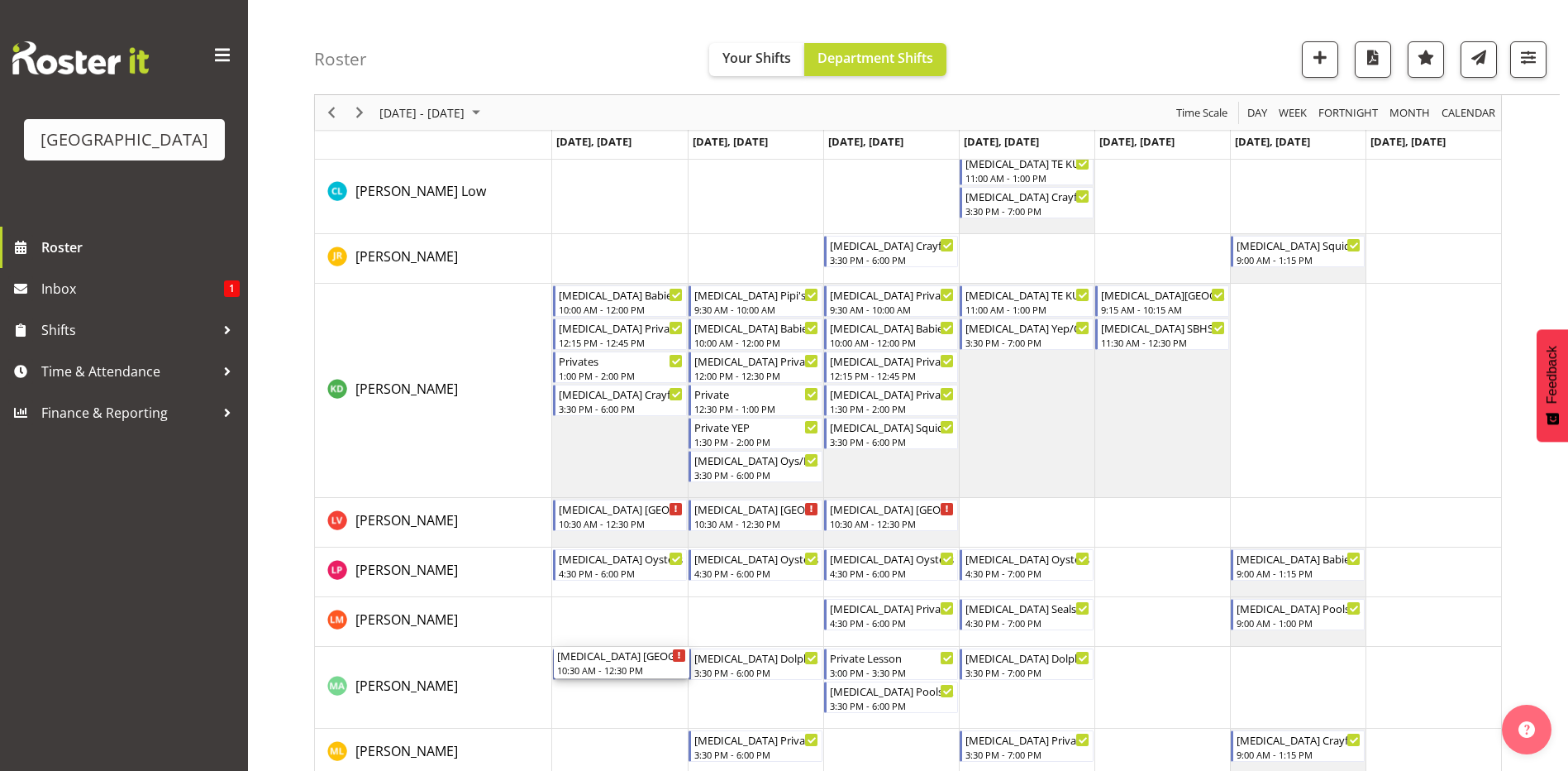
scroll to position [662, 0]
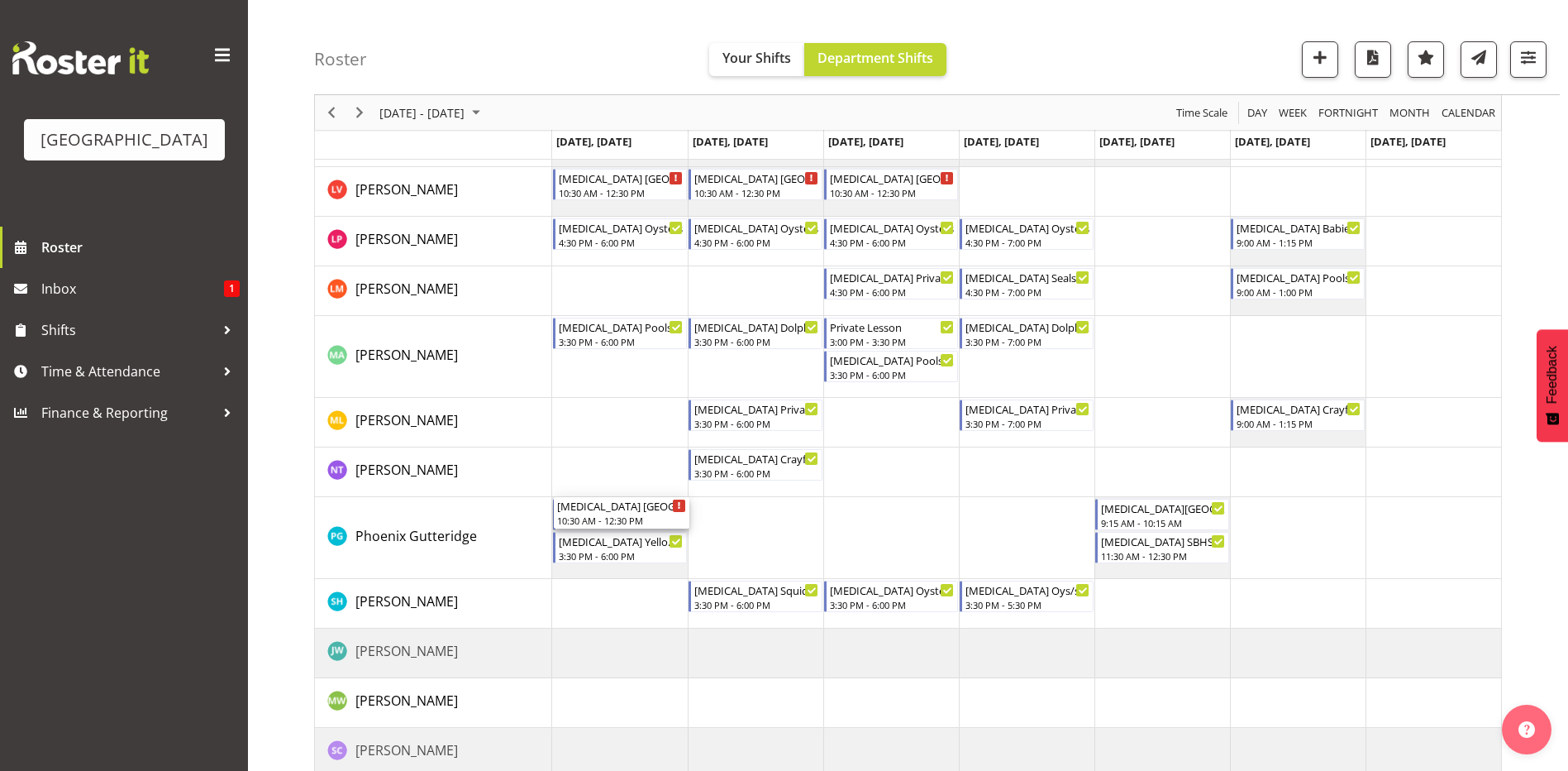
drag, startPoint x: 622, startPoint y: 246, endPoint x: 638, endPoint y: 562, distance: 316.4
click at [638, 562] on div "[MEDICAL_DATA][GEOGRAPHIC_DATA] 10:30 AM - 12:30 PM Private Oysters 9:30 AM - 1…" at bounding box center [1027, 201] width 949 height 1252
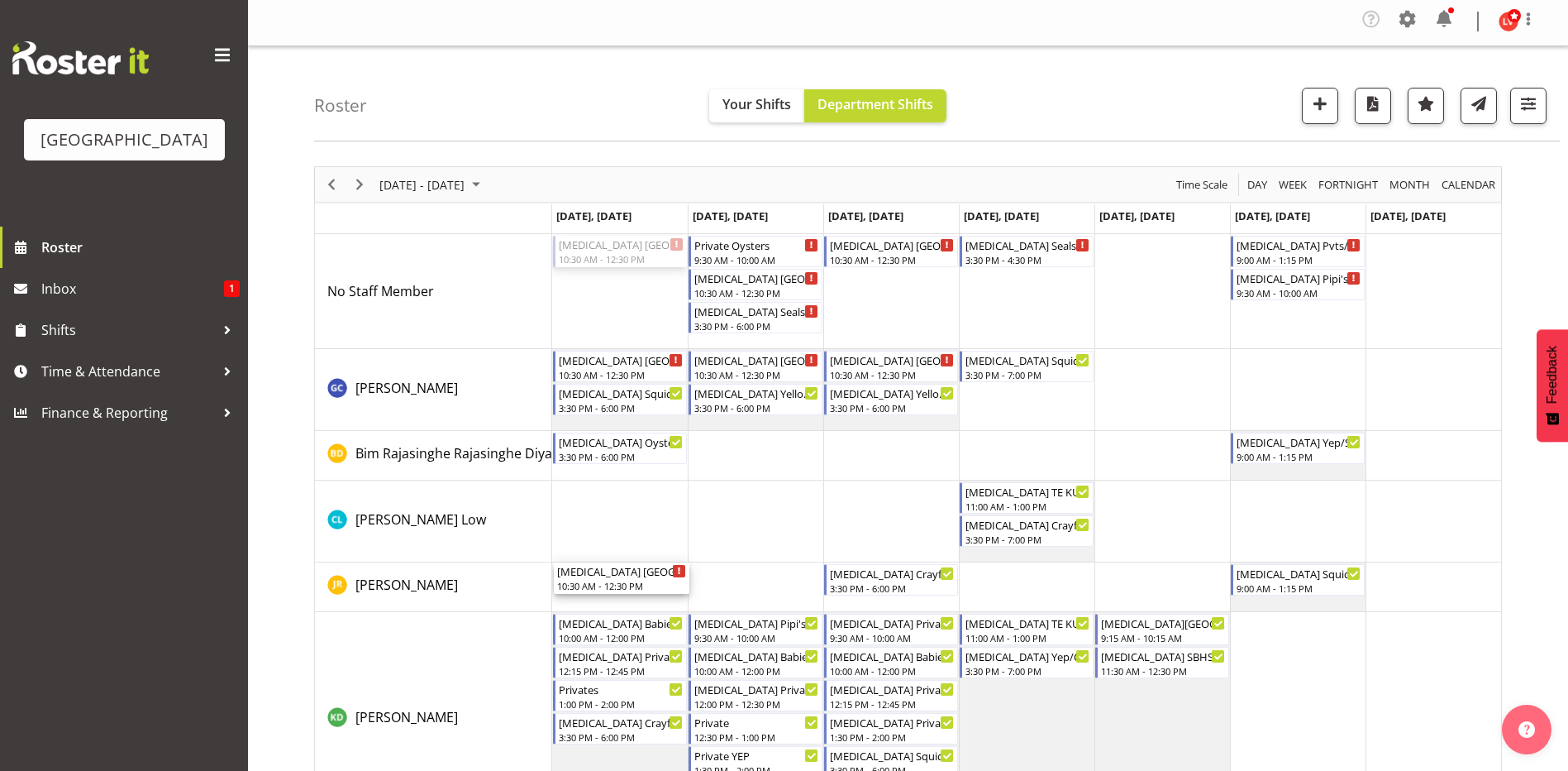
scroll to position [0, 0]
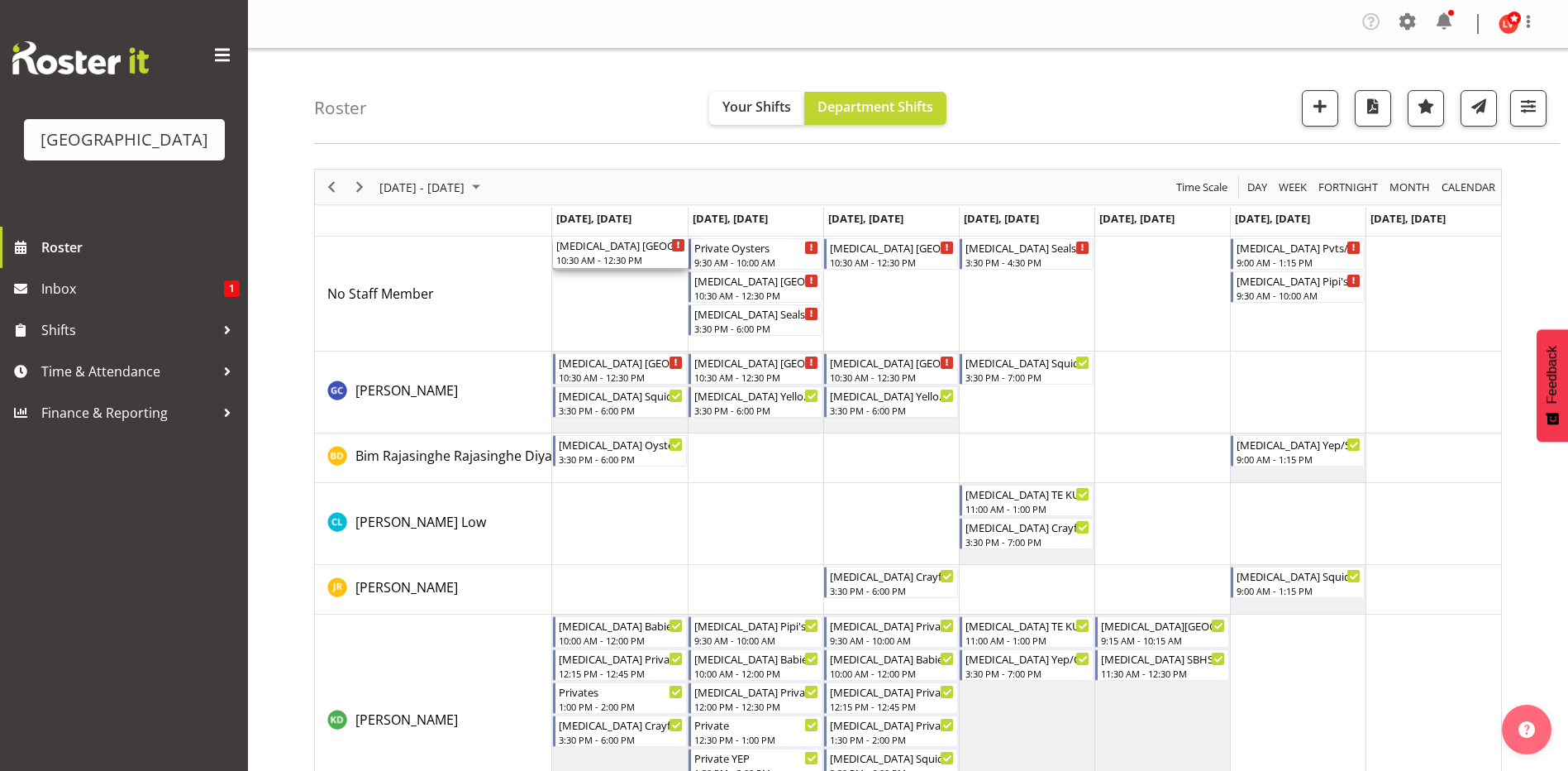
drag, startPoint x: 615, startPoint y: 249, endPoint x: 595, endPoint y: 244, distance: 20.6
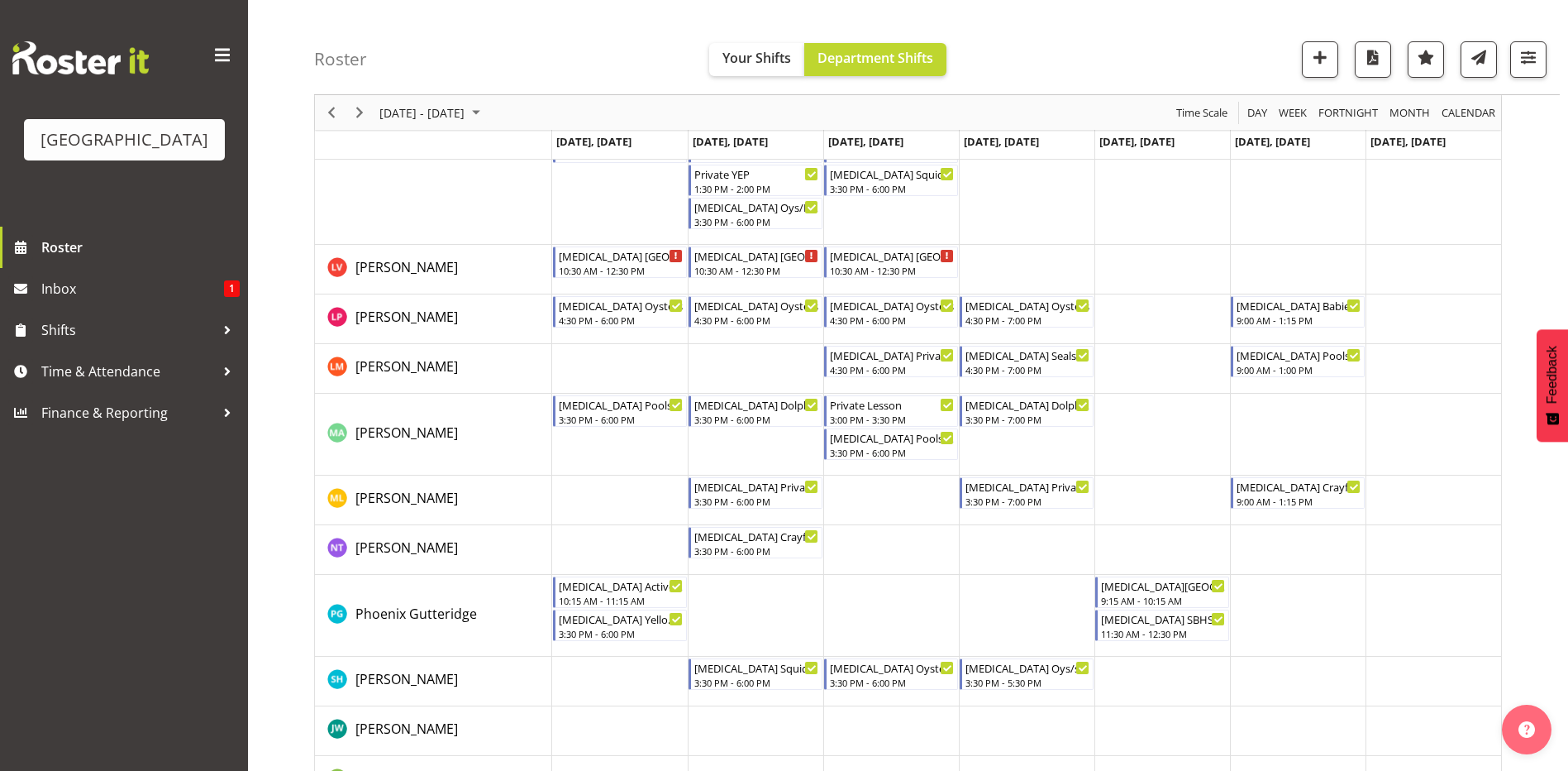
scroll to position [400, 0]
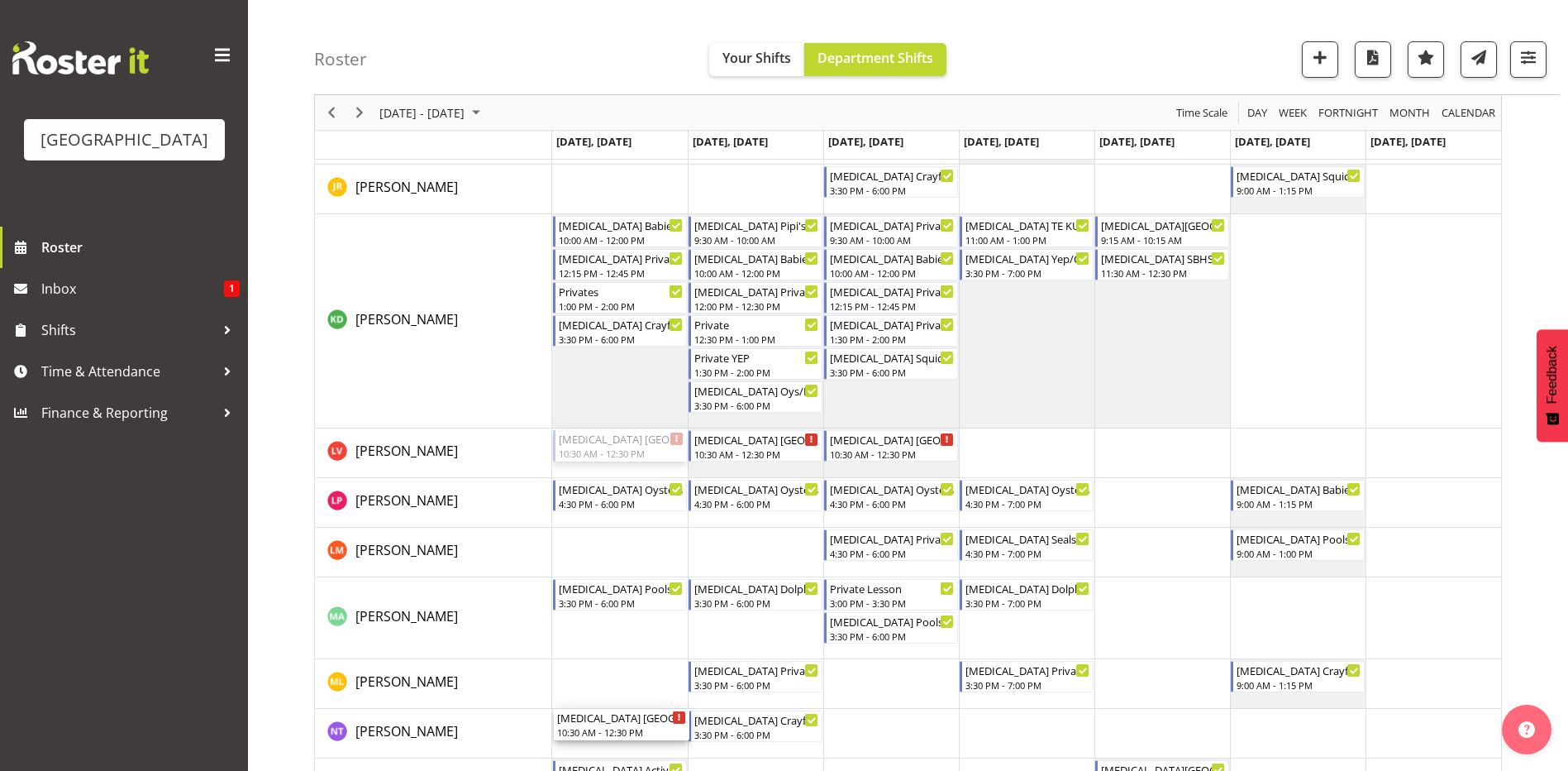
drag, startPoint x: 611, startPoint y: 448, endPoint x: 594, endPoint y: 728, distance: 280.5
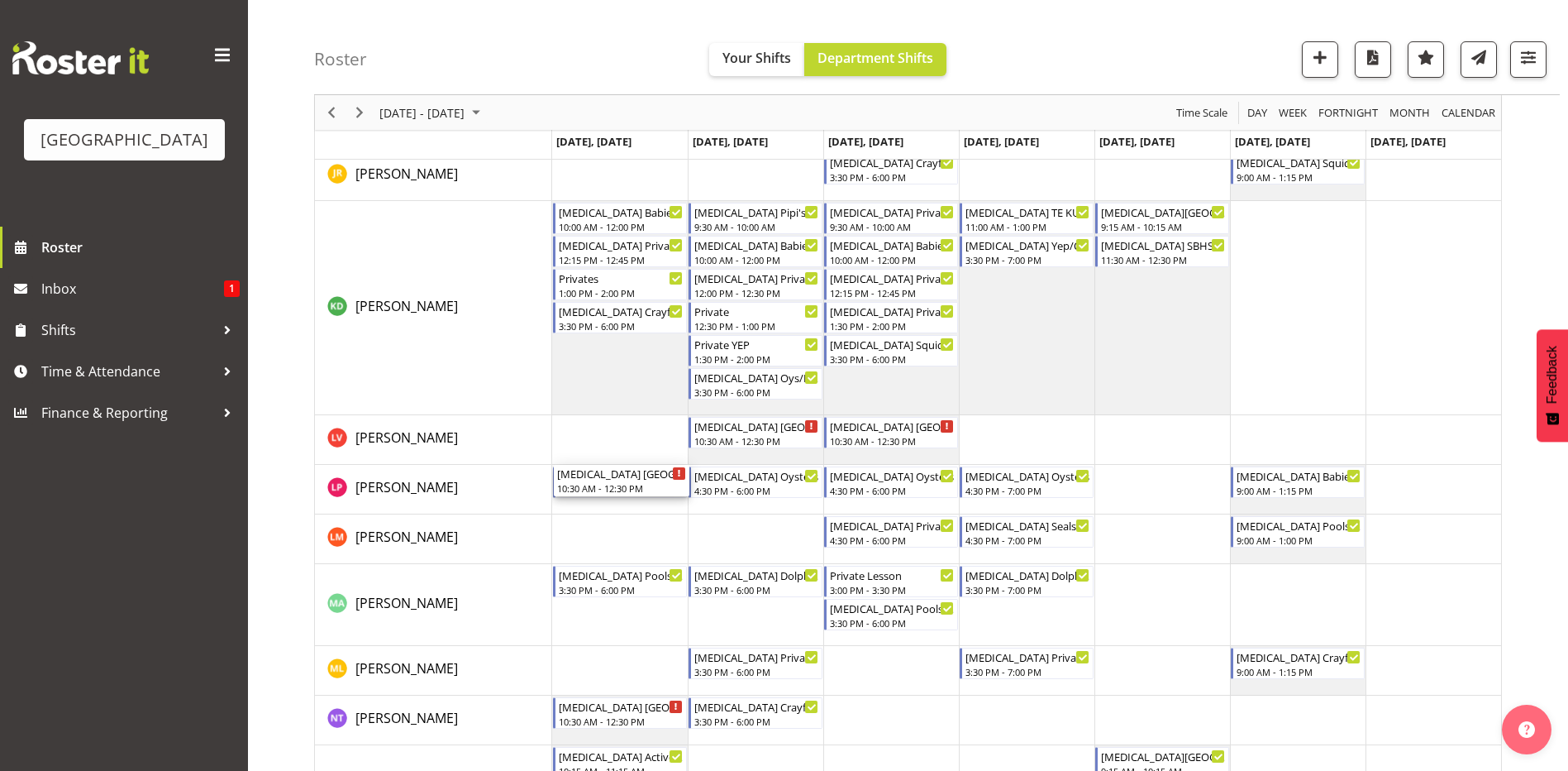
drag, startPoint x: 630, startPoint y: 256, endPoint x: 622, endPoint y: 508, distance: 252.1
click at [622, 508] on div "[MEDICAL_DATA][GEOGRAPHIC_DATA] 10:30 AM - 12:30 PM Private Oysters 9:30 AM - 1…" at bounding box center [1027, 449] width 949 height 1252
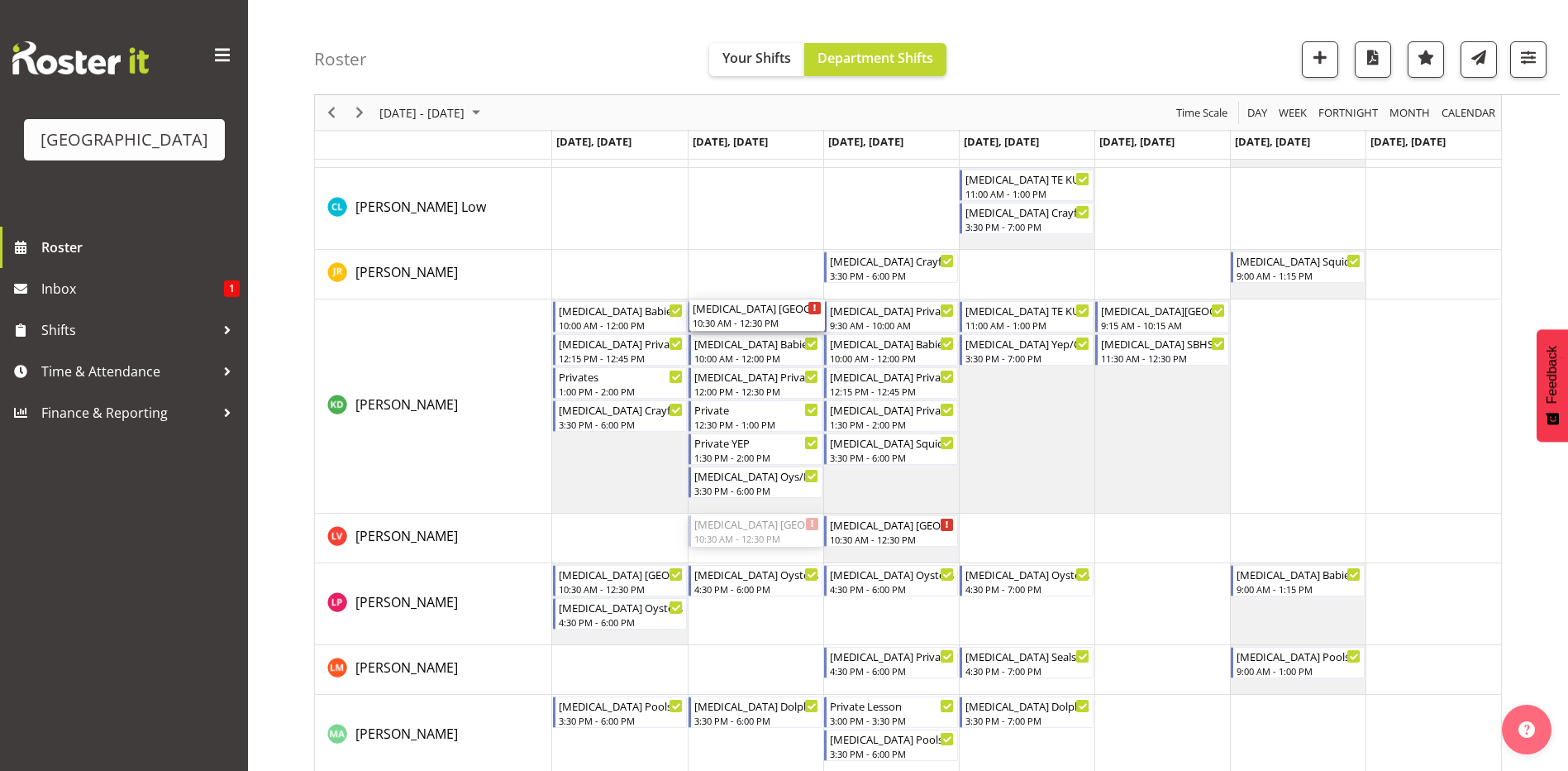
scroll to position [83, 0]
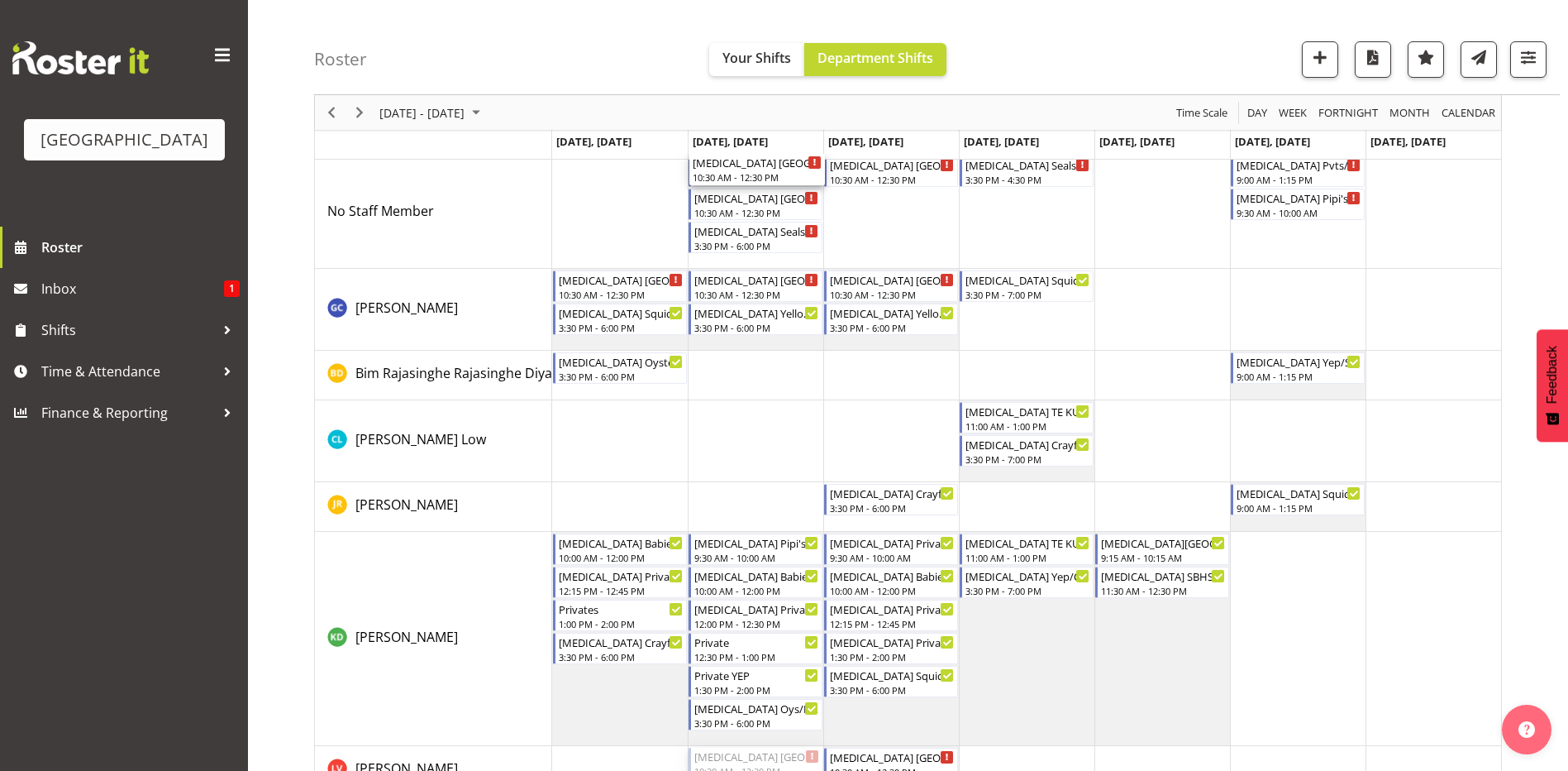
drag, startPoint x: 741, startPoint y: 428, endPoint x: 741, endPoint y: 234, distance: 194.0
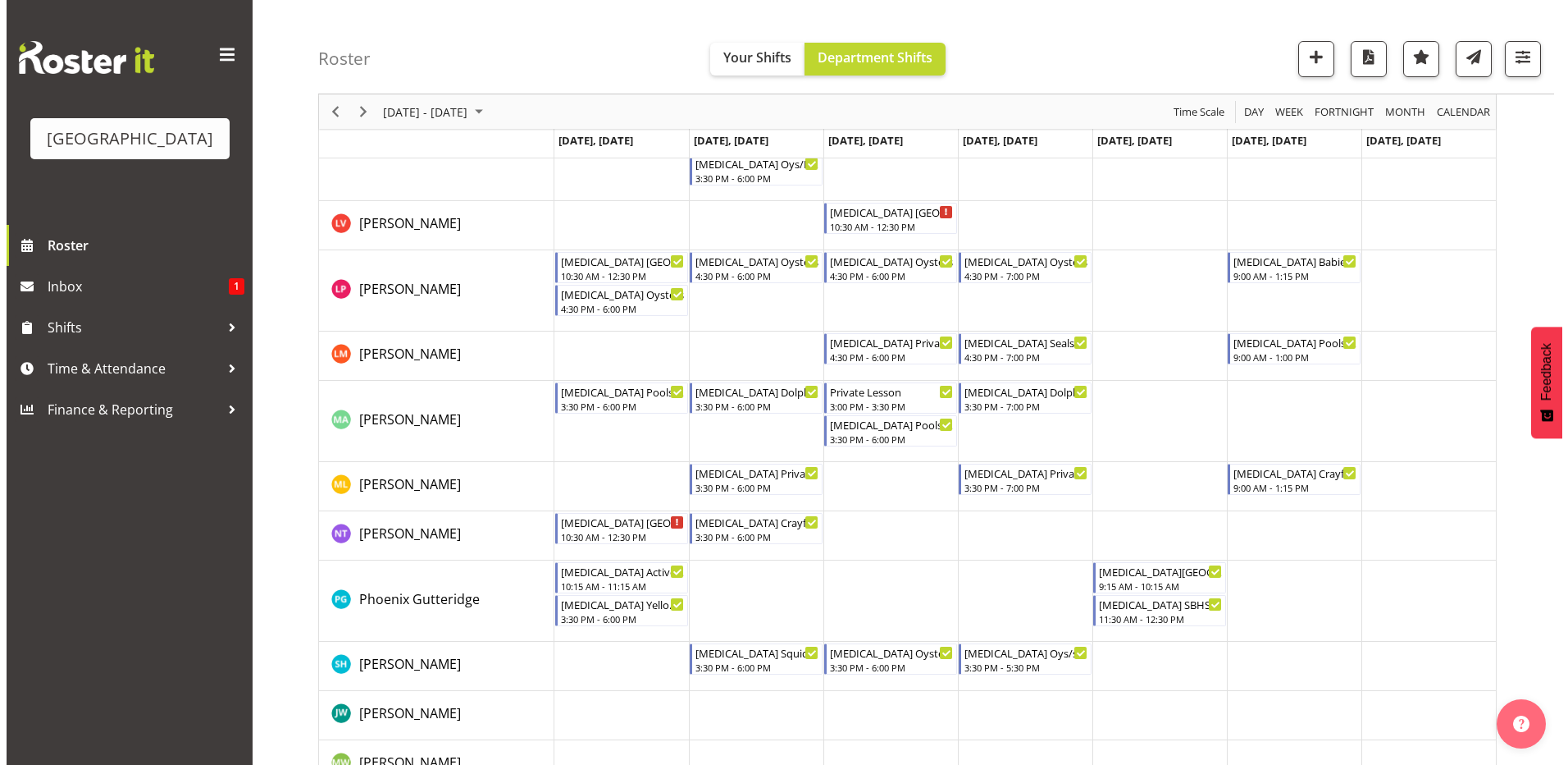
scroll to position [739, 0]
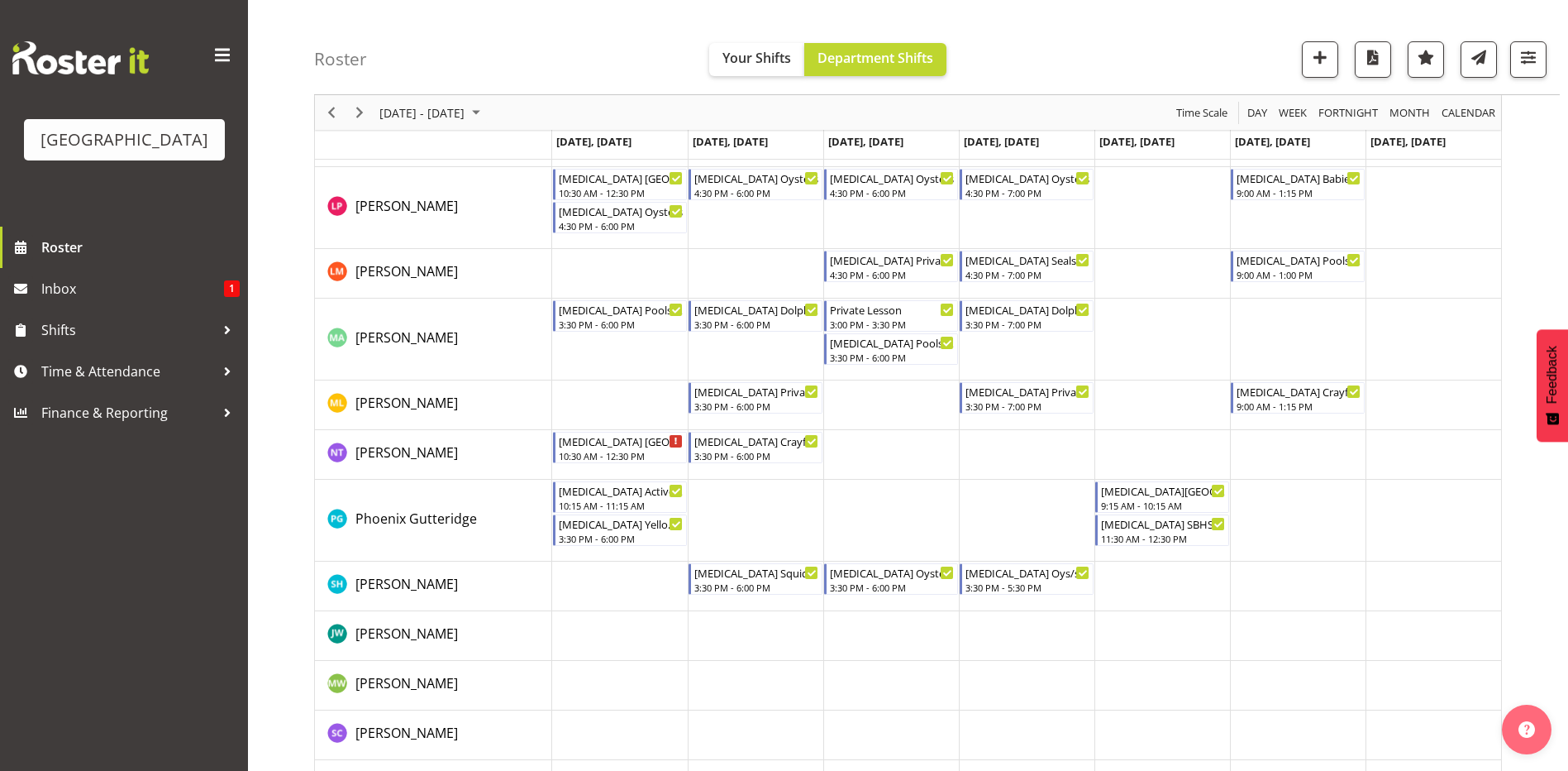
click at [904, 522] on td "Timeline Week of September 7, 2025" at bounding box center [891, 520] width 136 height 82
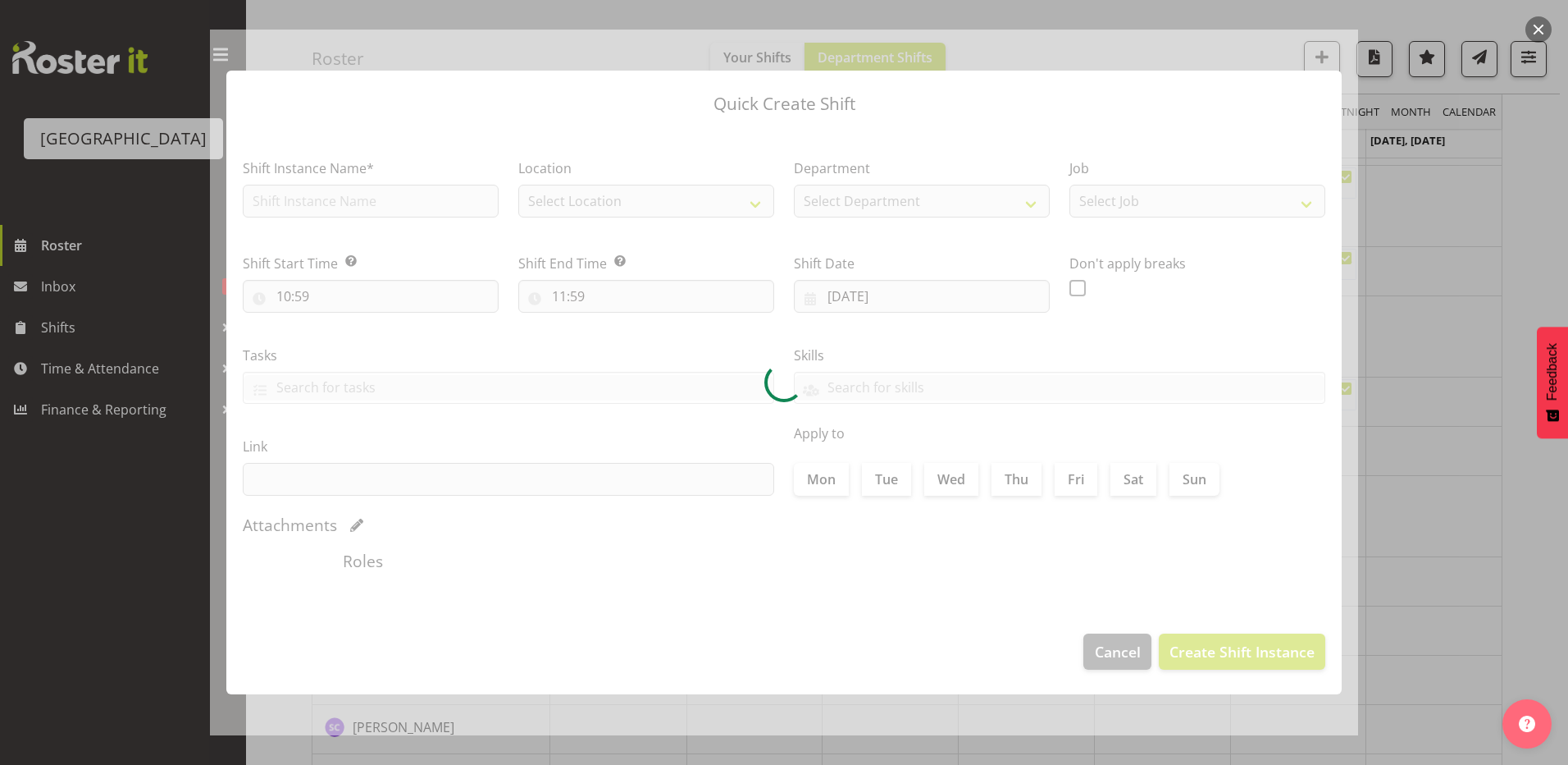
type input "[DATE]"
checkbox input "true"
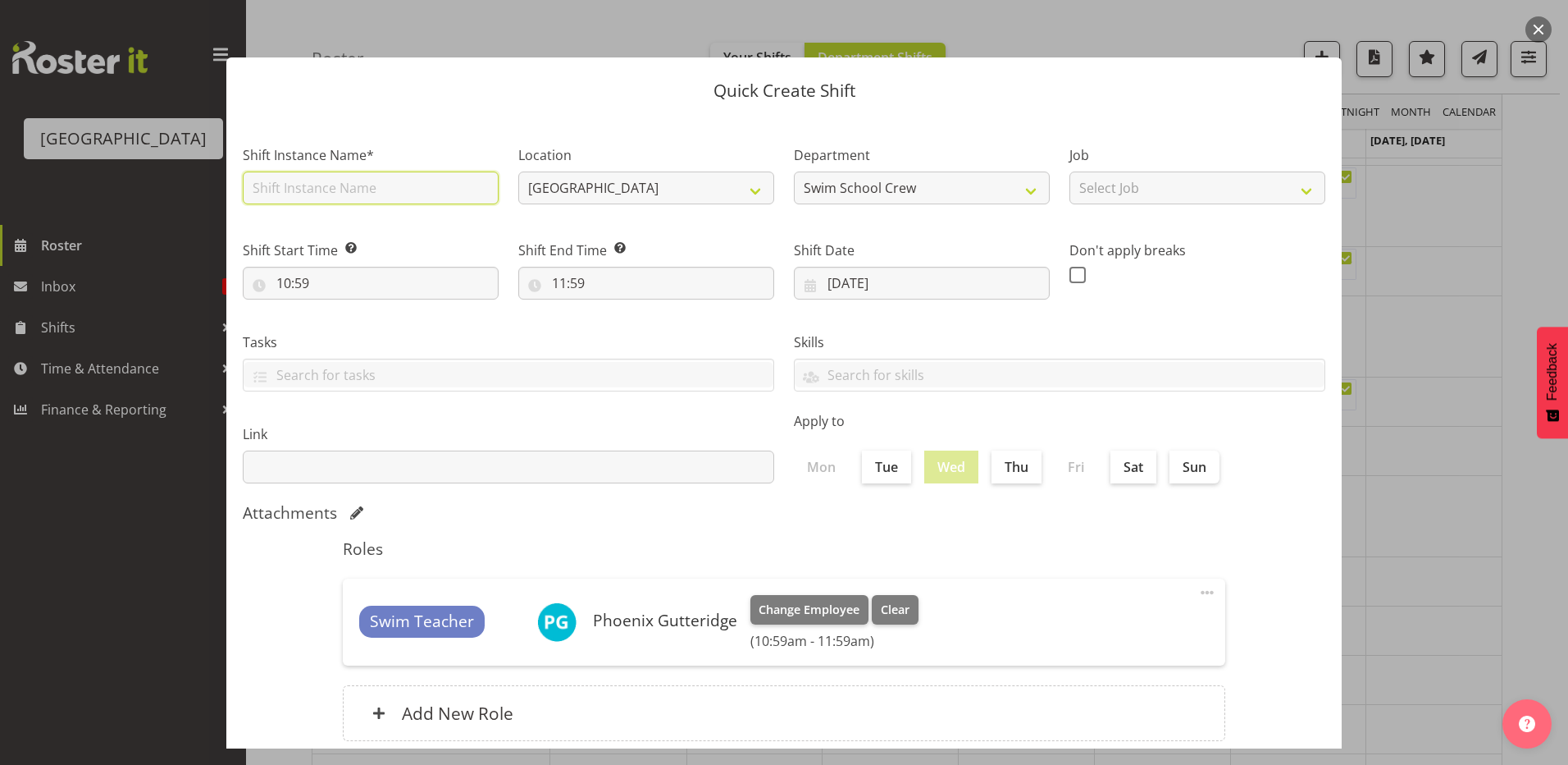
click at [390, 186] on input "text" at bounding box center [370, 188] width 256 height 33
type input "ON COURSE"
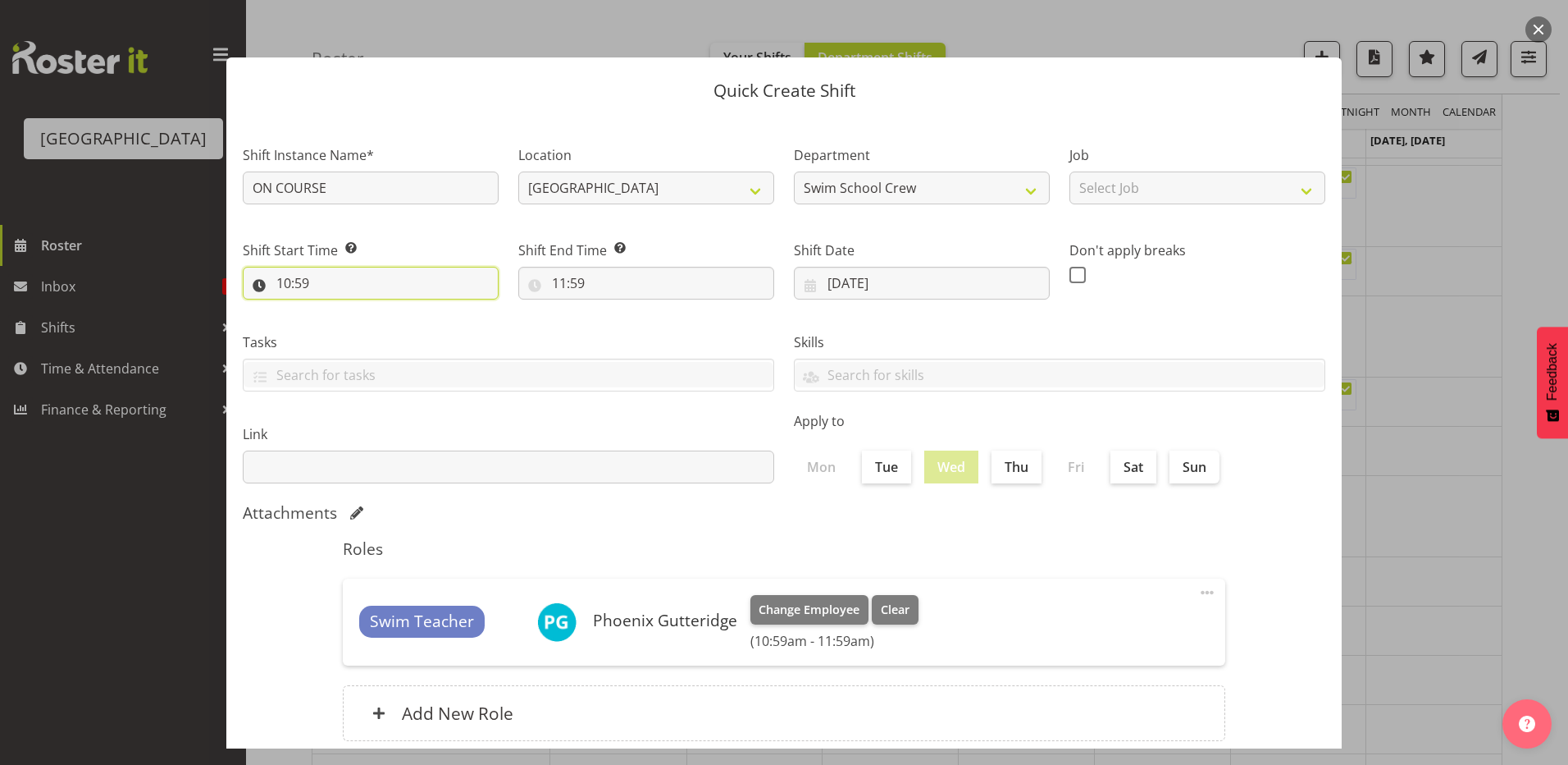
click at [339, 283] on input "10:59" at bounding box center [370, 283] width 256 height 33
click at [353, 325] on select "00 01 02 03 04 05 06 07 08 09 10 11 12 13 14 15 16 17 18 19 20 21 22 23" at bounding box center [354, 326] width 37 height 33
click at [557, 334] on label "Tasks" at bounding box center [508, 342] width 532 height 20
click at [289, 278] on input "10:59" at bounding box center [370, 283] width 256 height 33
click at [354, 327] on select "00 01 02 03 04 05 06 07 08 09 10 11 12 13 14 15 16 17 18 19 20 21 22 23" at bounding box center [354, 326] width 37 height 33
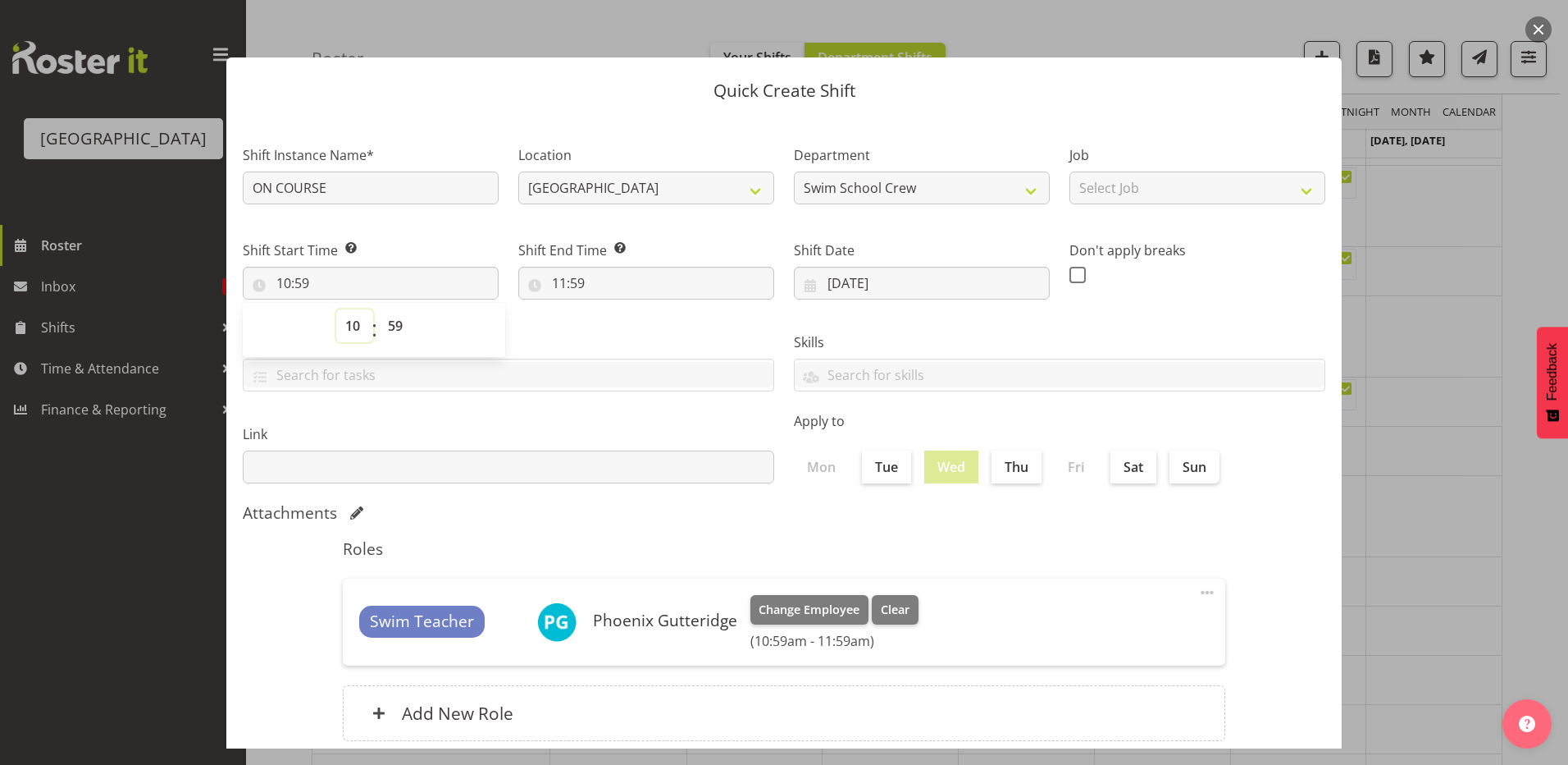
click at [353, 327] on select "00 01 02 03 04 05 06 07 08 09 10 11 12 13 14 15 16 17 18 19 20 21 22 23" at bounding box center [354, 326] width 37 height 33
click at [354, 329] on select "00 01 02 03 04 05 06 07 08 09 10 11 12 13 14 15 16 17 18 19 20 21 22 23" at bounding box center [354, 326] width 37 height 33
click at [354, 324] on select "00 01 02 03 04 05 06 07 08 09 10 11 12 13 14 15 16 17 18 19 20 21 22 23" at bounding box center [354, 326] width 37 height 33
select select "8"
click at [336, 309] on select "00 01 02 03 04 05 06 07 08 09 10 11 12 13 14 15 16 17 18 19 20 21 22 23" at bounding box center [354, 326] width 37 height 33
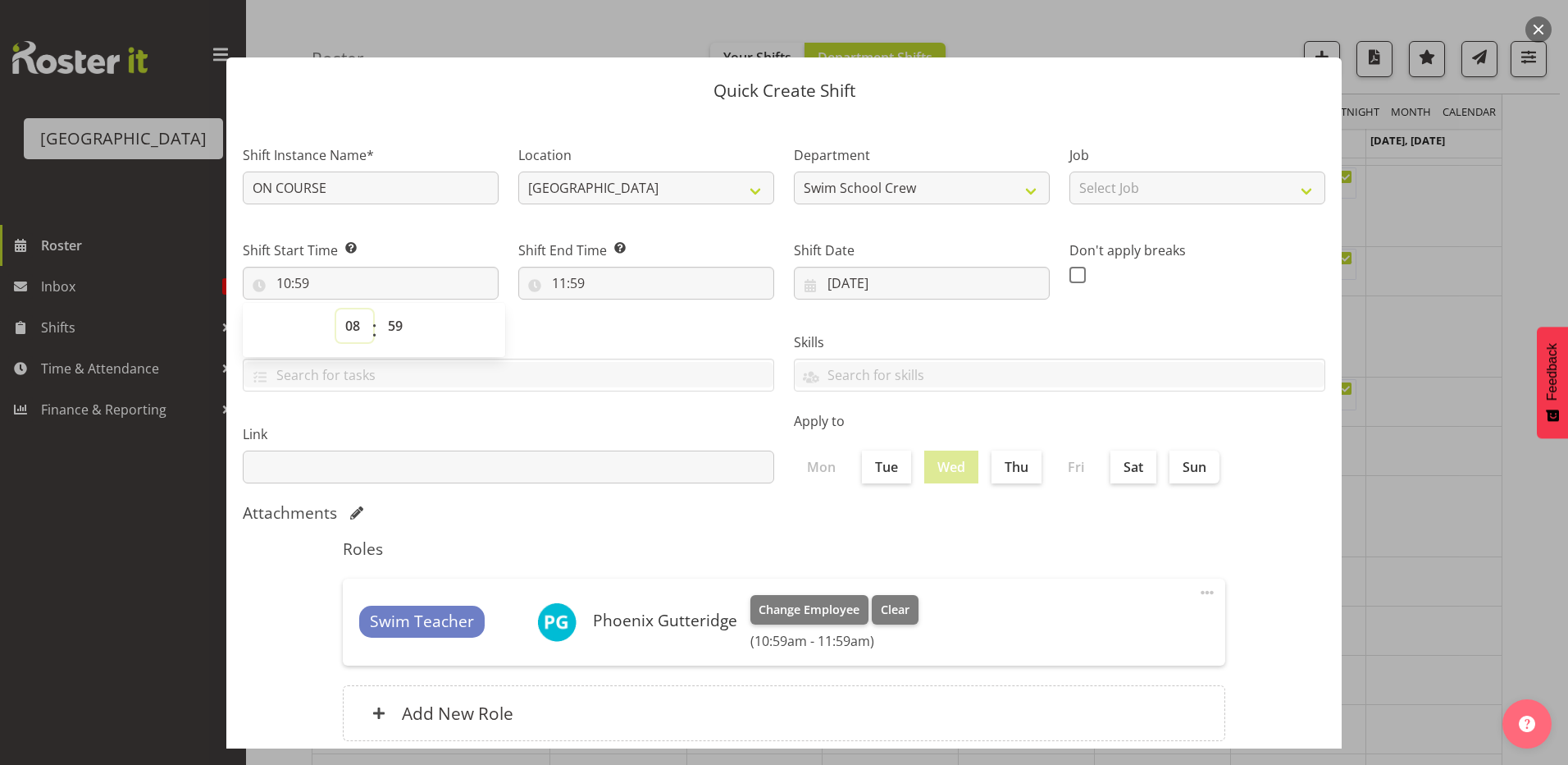
type input "08:59"
click at [359, 330] on select "00 01 02 03 04 05 06 07 08 09 10 11 12 13 14 15 16 17 18 19 20 21 22 23" at bounding box center [354, 326] width 37 height 33
click at [396, 324] on select "00 01 02 03 04 05 06 07 08 09 10 11 12 13 14 15 16 17 18 19 20 21 22 23 24 25 2…" at bounding box center [397, 326] width 37 height 33
select select "0"
click at [379, 309] on select "00 01 02 03 04 05 06 07 08 09 10 11 12 13 14 15 16 17 18 19 20 21 22 23 24 25 2…" at bounding box center [397, 326] width 37 height 33
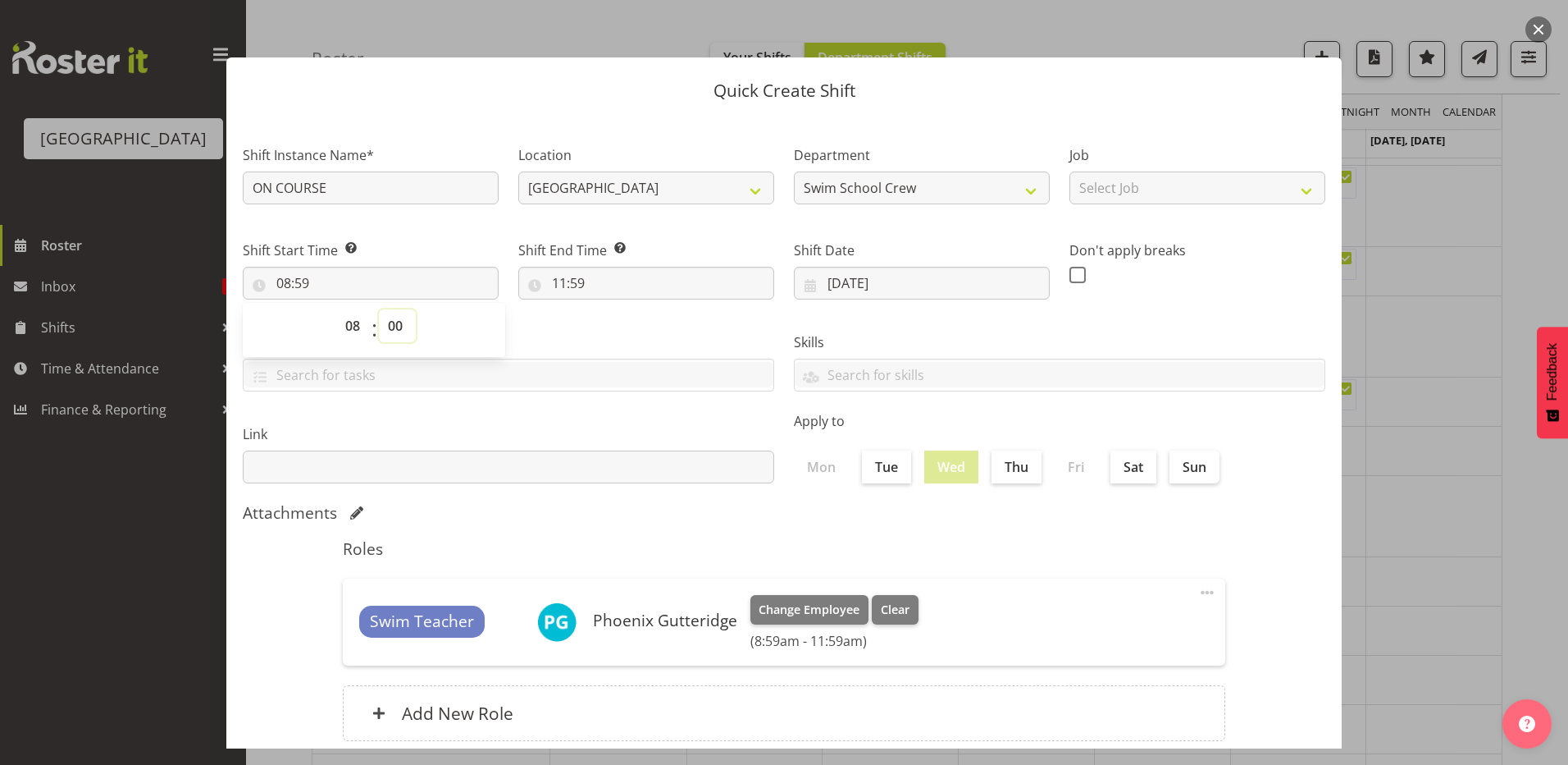
type input "08:00"
drag, startPoint x: 575, startPoint y: 322, endPoint x: 567, endPoint y: 293, distance: 30.1
click at [576, 321] on div "Tasks TEST123" at bounding box center [508, 355] width 551 height 92
click at [561, 280] on input "11:59" at bounding box center [646, 283] width 256 height 33
click at [619, 321] on select "00 01 02 03 04 05 06 07 08 09 10 11 12 13 14 15 16 17 18 19 20 21 22 23" at bounding box center [630, 326] width 37 height 33
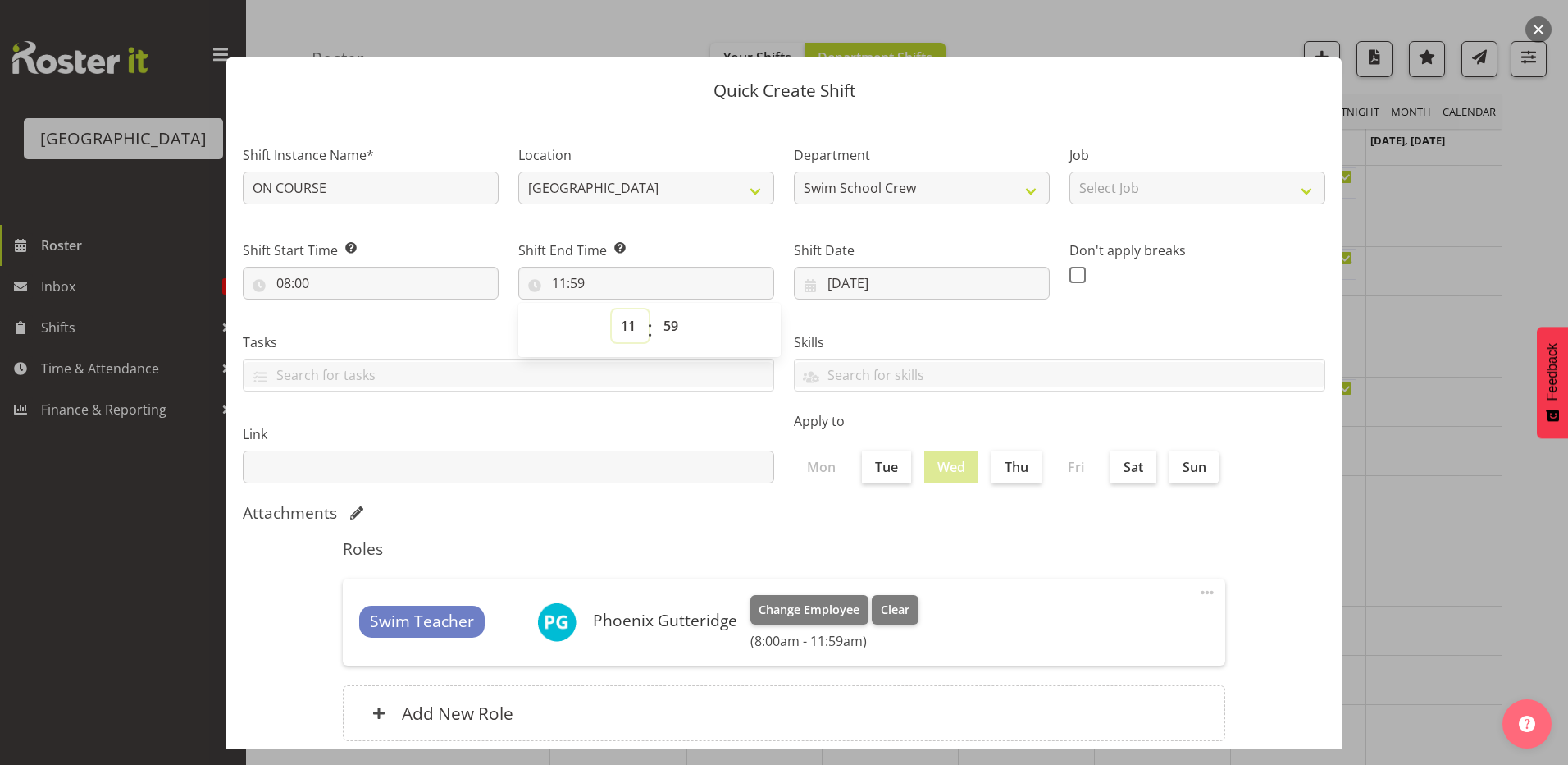
select select "12"
click at [612, 309] on select "00 01 02 03 04 05 06 07 08 09 10 11 12 13 14 15 16 17 18 19 20 21 22 23" at bounding box center [630, 326] width 37 height 33
type input "12:59"
click at [624, 333] on select "00 01 02 03 04 05 06 07 08 09 10 11 12 13 14 15 16 17 18 19 20 21 22 23" at bounding box center [630, 326] width 37 height 33
select select "17"
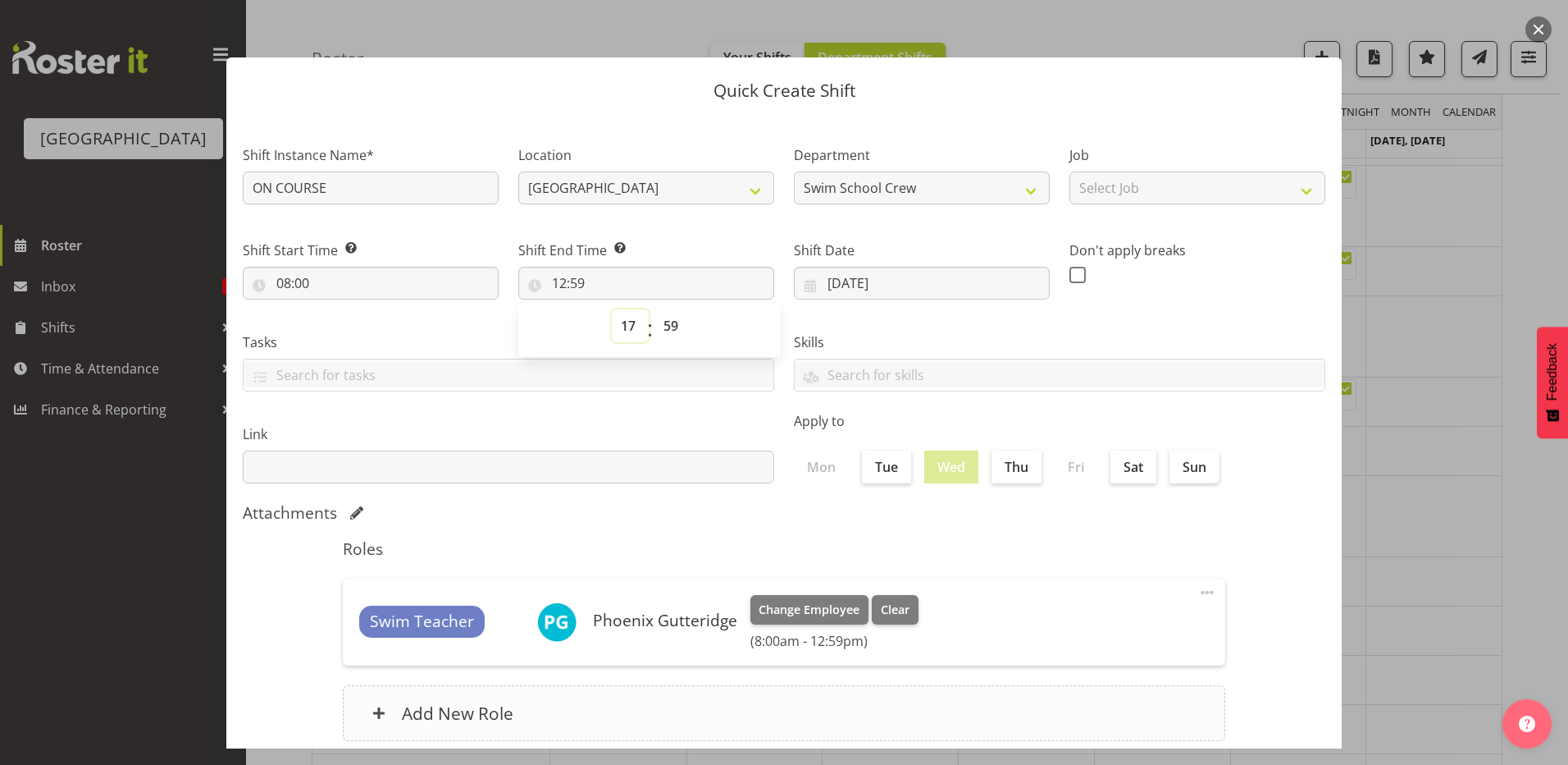
click at [612, 309] on select "00 01 02 03 04 05 06 07 08 09 10 11 12 13 14 15 16 17 18 19 20 21 22 23" at bounding box center [630, 326] width 37 height 33
type input "17:59"
click at [671, 328] on select "00 01 02 03 04 05 06 07 08 09 10 11 12 13 14 15 16 17 18 19 20 21 22 23 24 25 2…" at bounding box center [673, 326] width 37 height 33
select select "0"
click at [655, 309] on select "00 01 02 03 04 05 06 07 08 09 10 11 12 13 14 15 16 17 18 19 20 21 22 23 24 25 2…" at bounding box center [673, 326] width 37 height 33
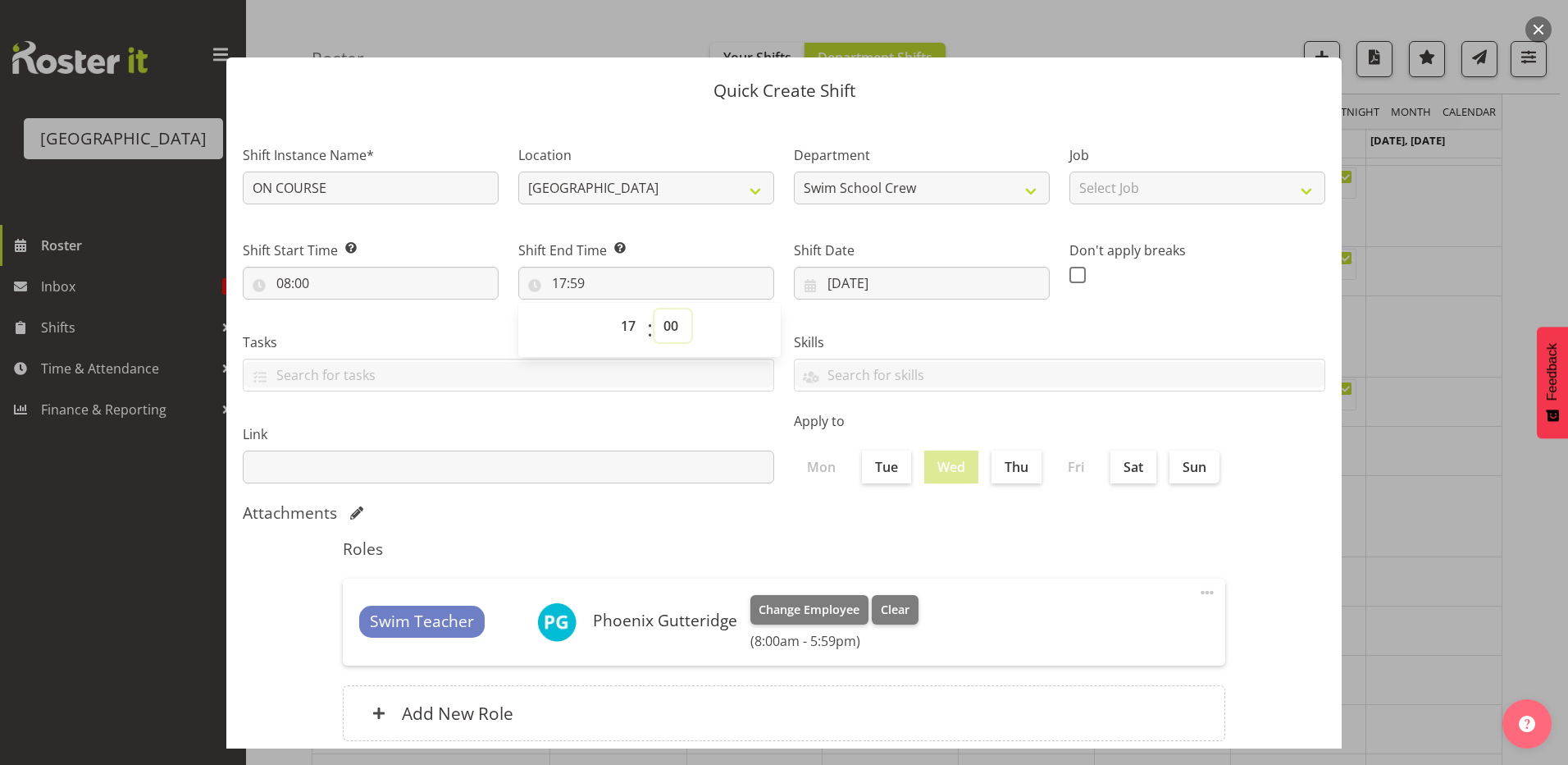
type input "17:00"
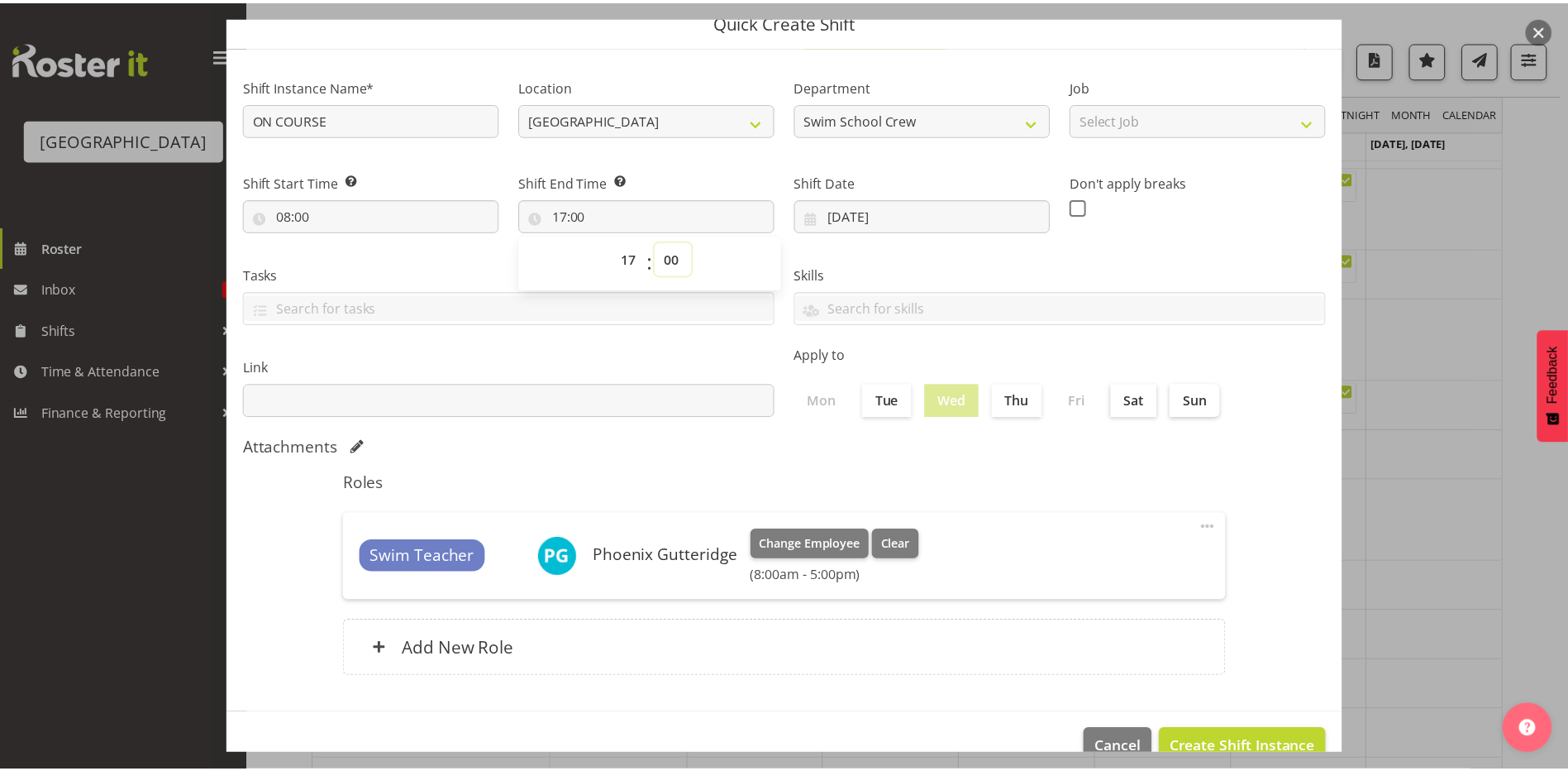
scroll to position [106, 0]
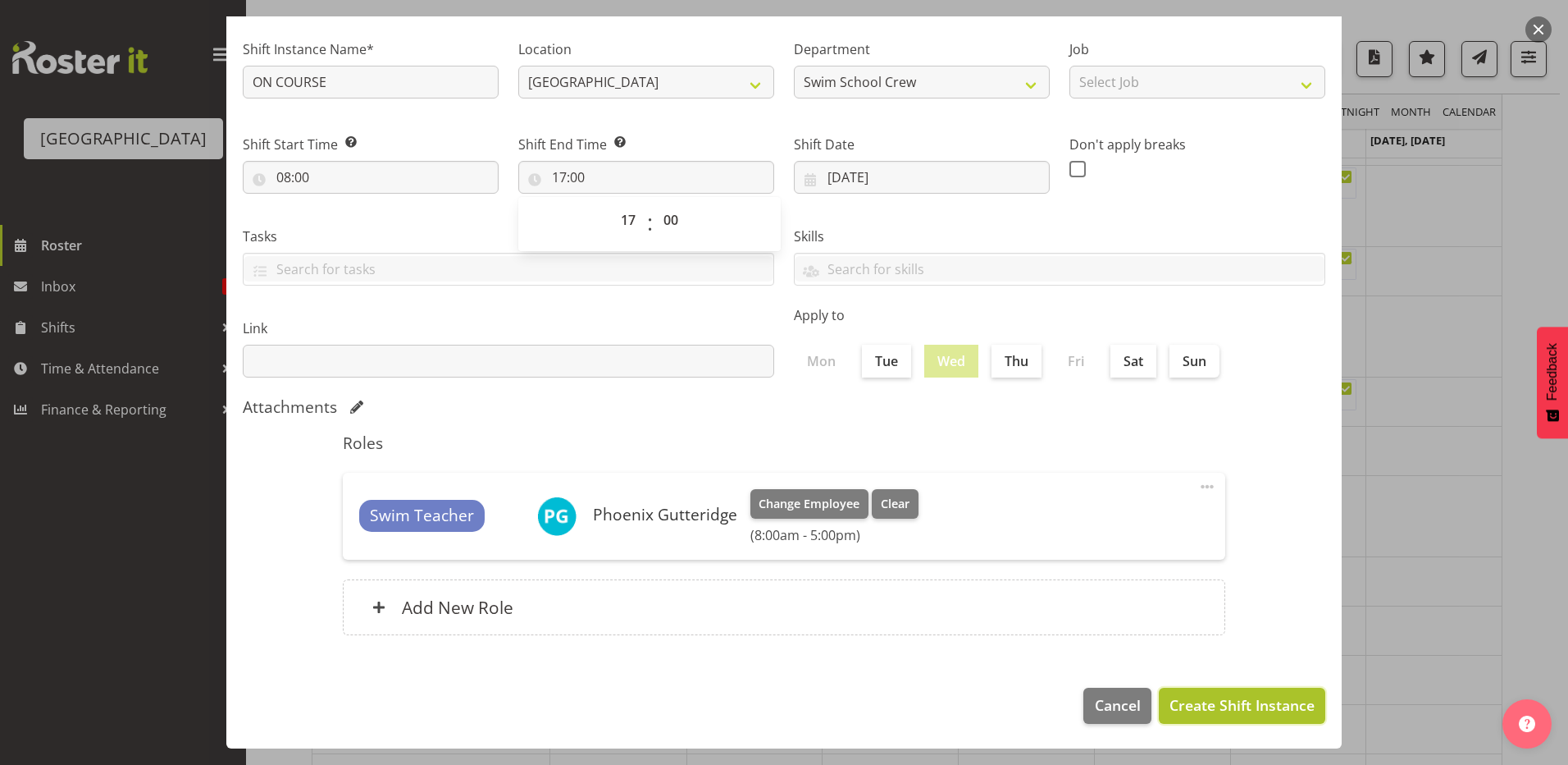
click at [1173, 702] on span "Create Shift Instance" at bounding box center [1242, 705] width 145 height 21
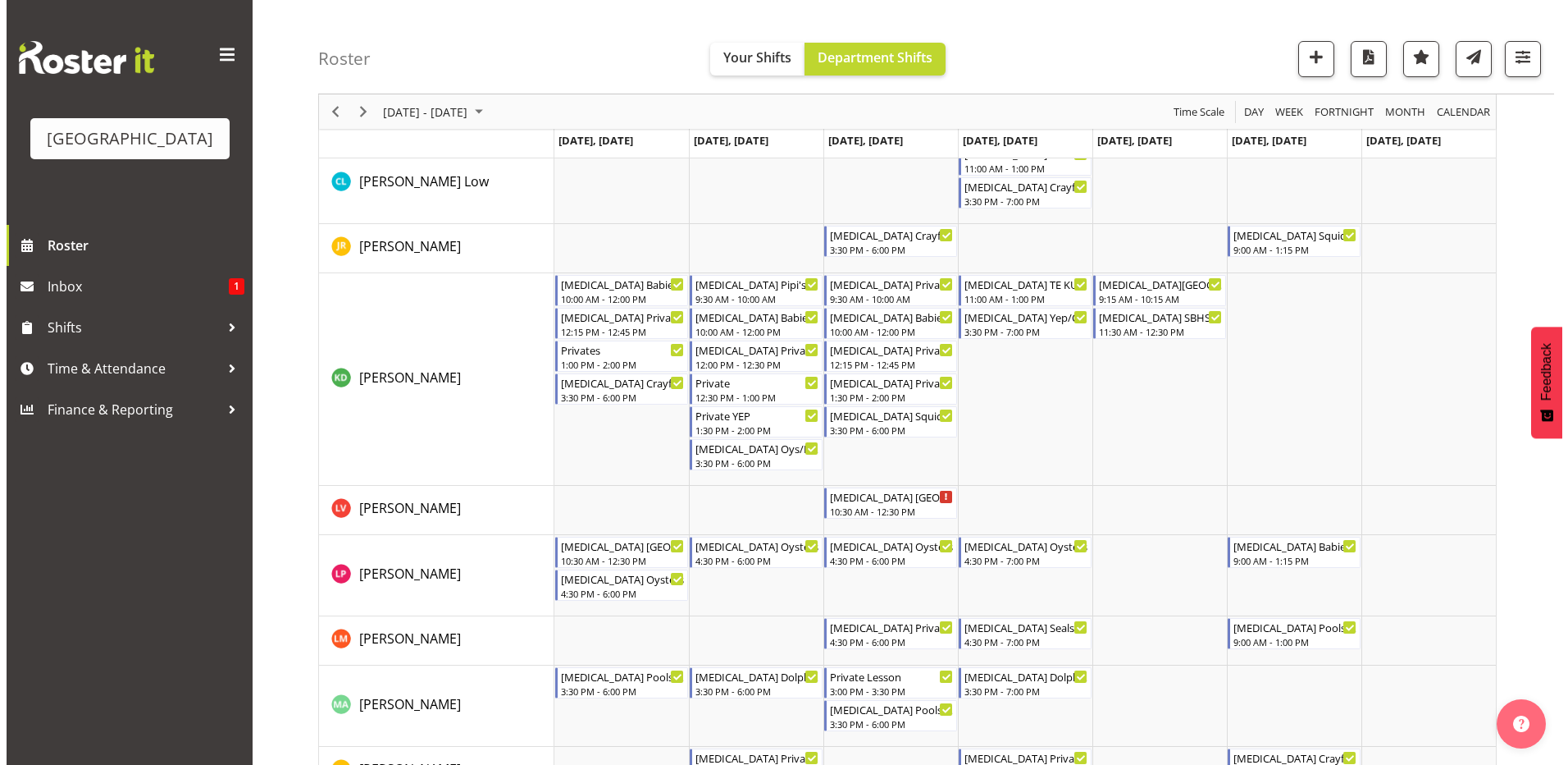
scroll to position [0, 0]
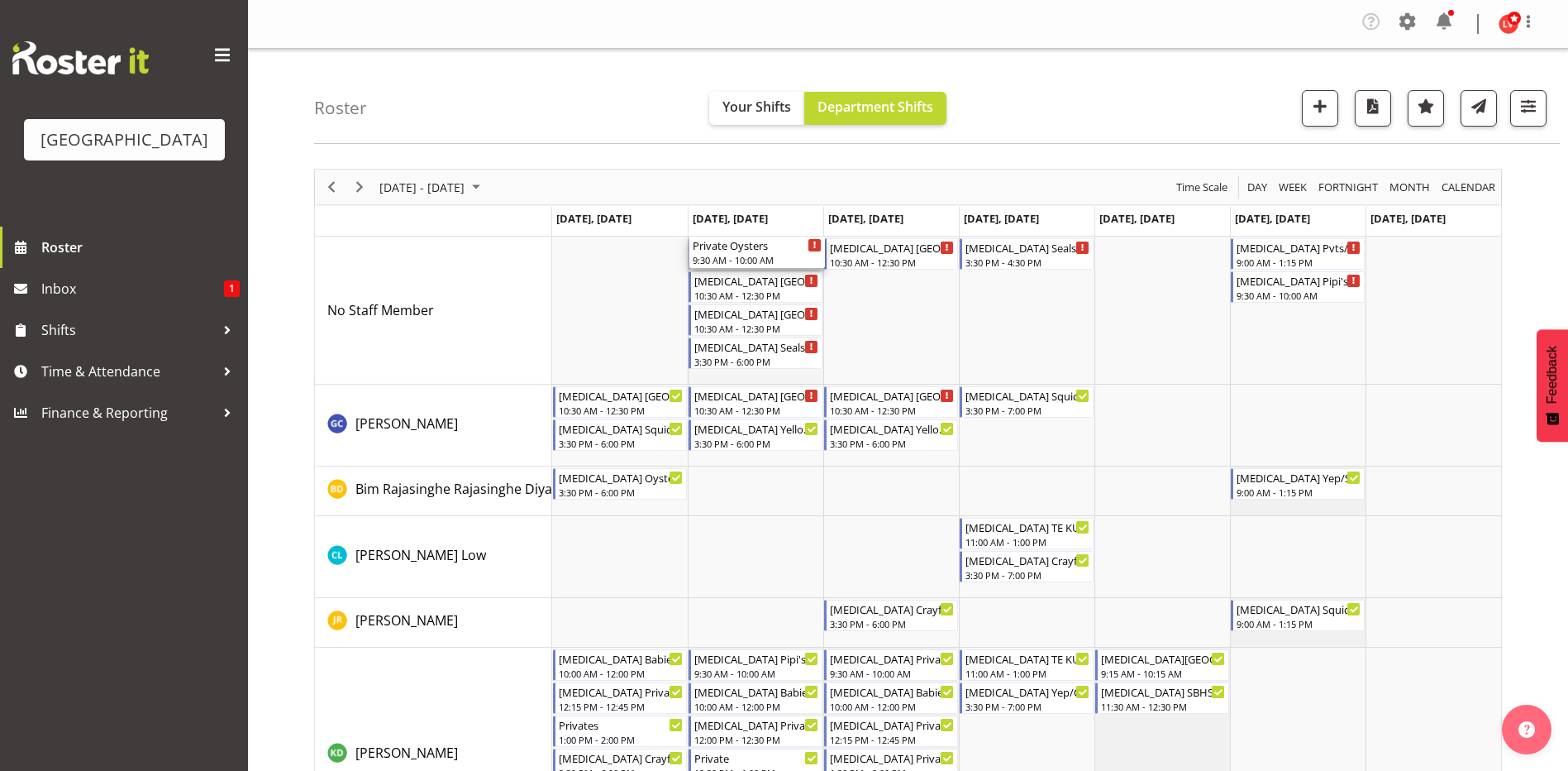
drag, startPoint x: 736, startPoint y: 256, endPoint x: 728, endPoint y: 318, distance: 62.5
click at [763, 248] on div "Private Oysters" at bounding box center [757, 246] width 125 height 17
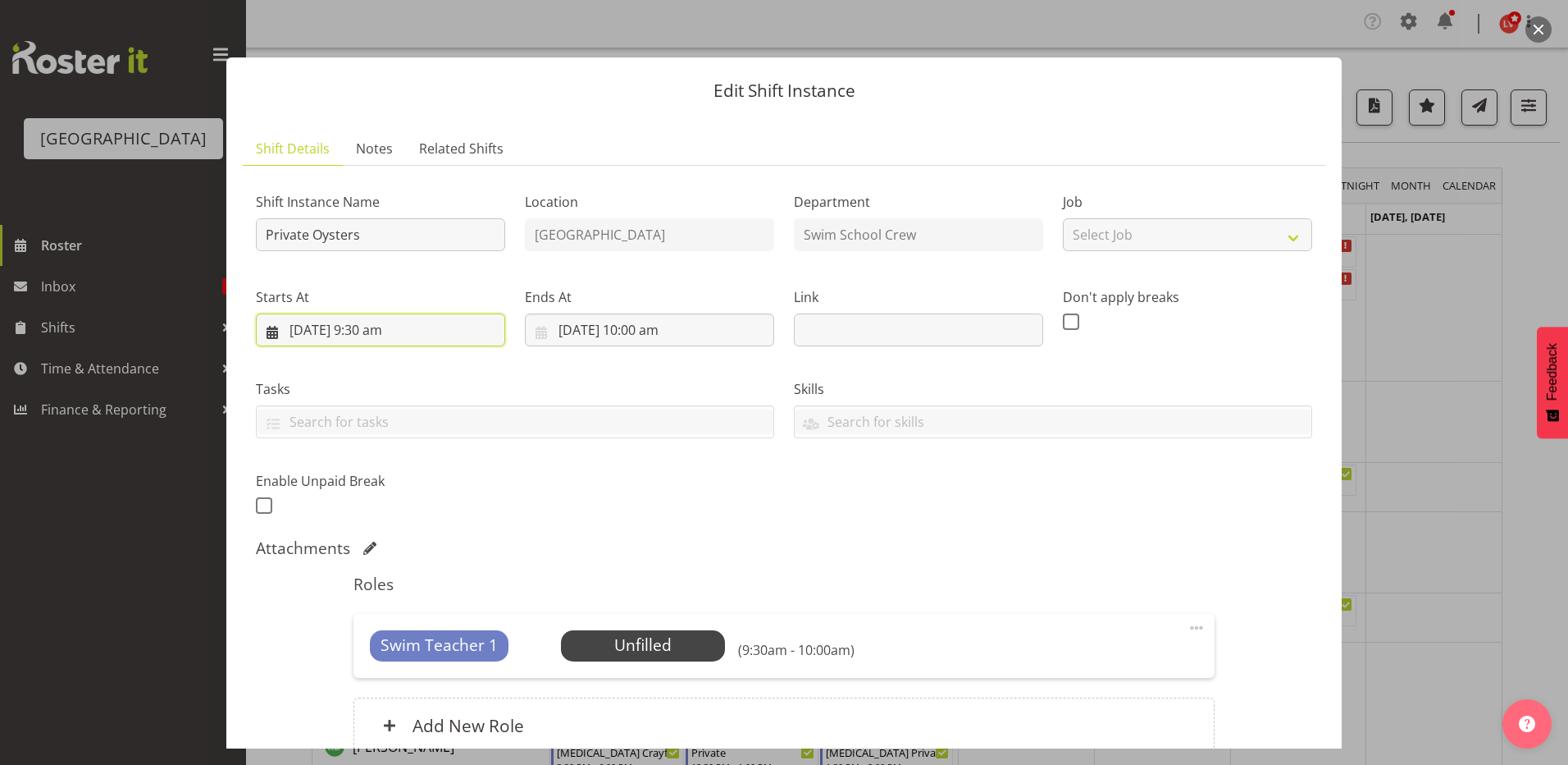
click at [358, 329] on input "[DATE] 9:30 am" at bounding box center [381, 330] width 250 height 33
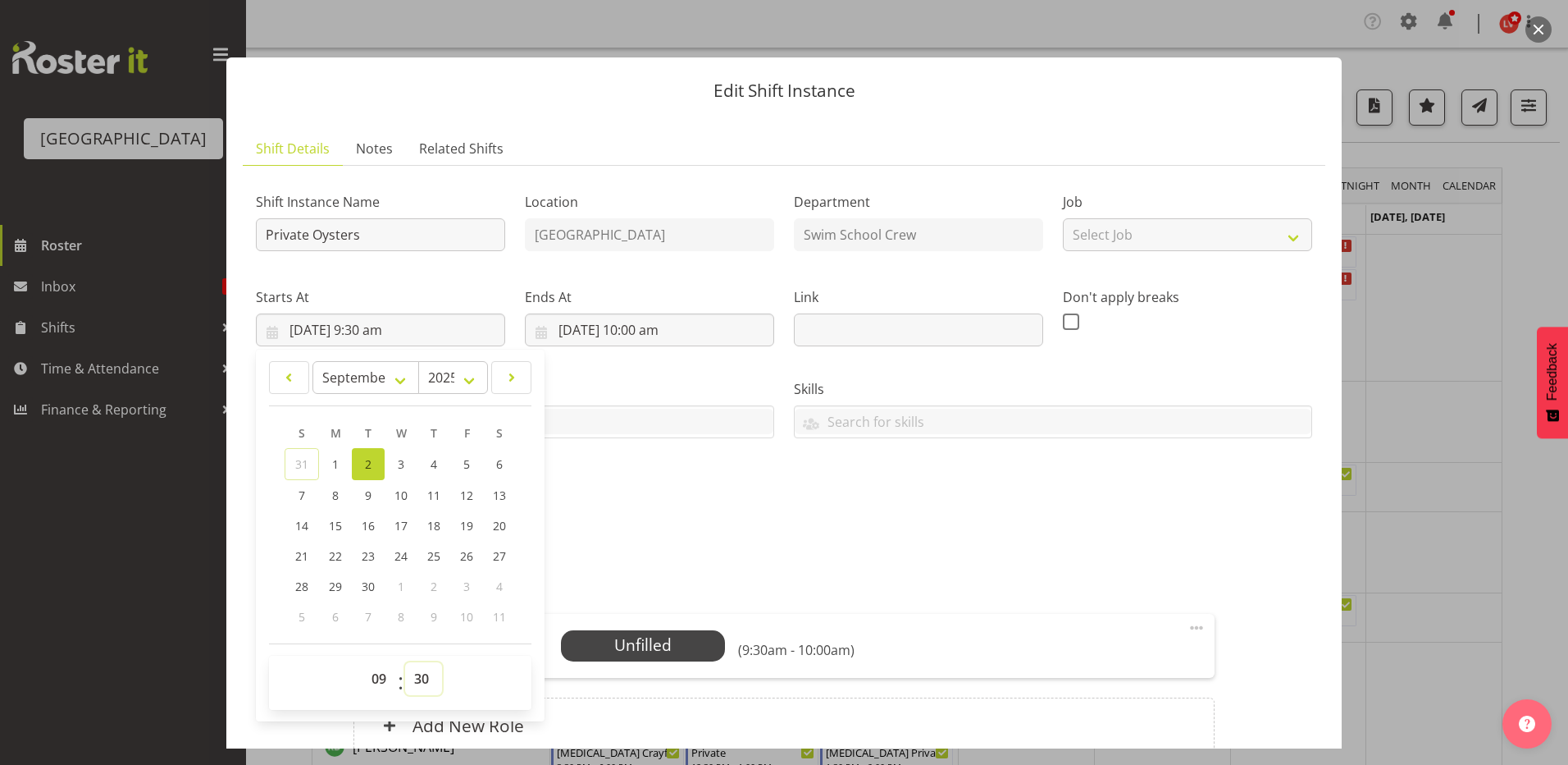
click at [416, 677] on select "00 01 02 03 04 05 06 07 08 09 10 11 12 13 14 15 16 17 18 19 20 21 22 23 24 25 2…" at bounding box center [423, 679] width 37 height 33
select select "0"
click at [405, 662] on select "00 01 02 03 04 05 06 07 08 09 10 11 12 13 14 15 16 17 18 19 20 21 22 23 24 25 2…" at bounding box center [423, 679] width 37 height 33
type input "[DATE] 9:00 am"
click at [884, 491] on div "Shift Instance Name Private Oysters Location [GEOGRAPHIC_DATA] Department Swim …" at bounding box center [784, 349] width 1076 height 360
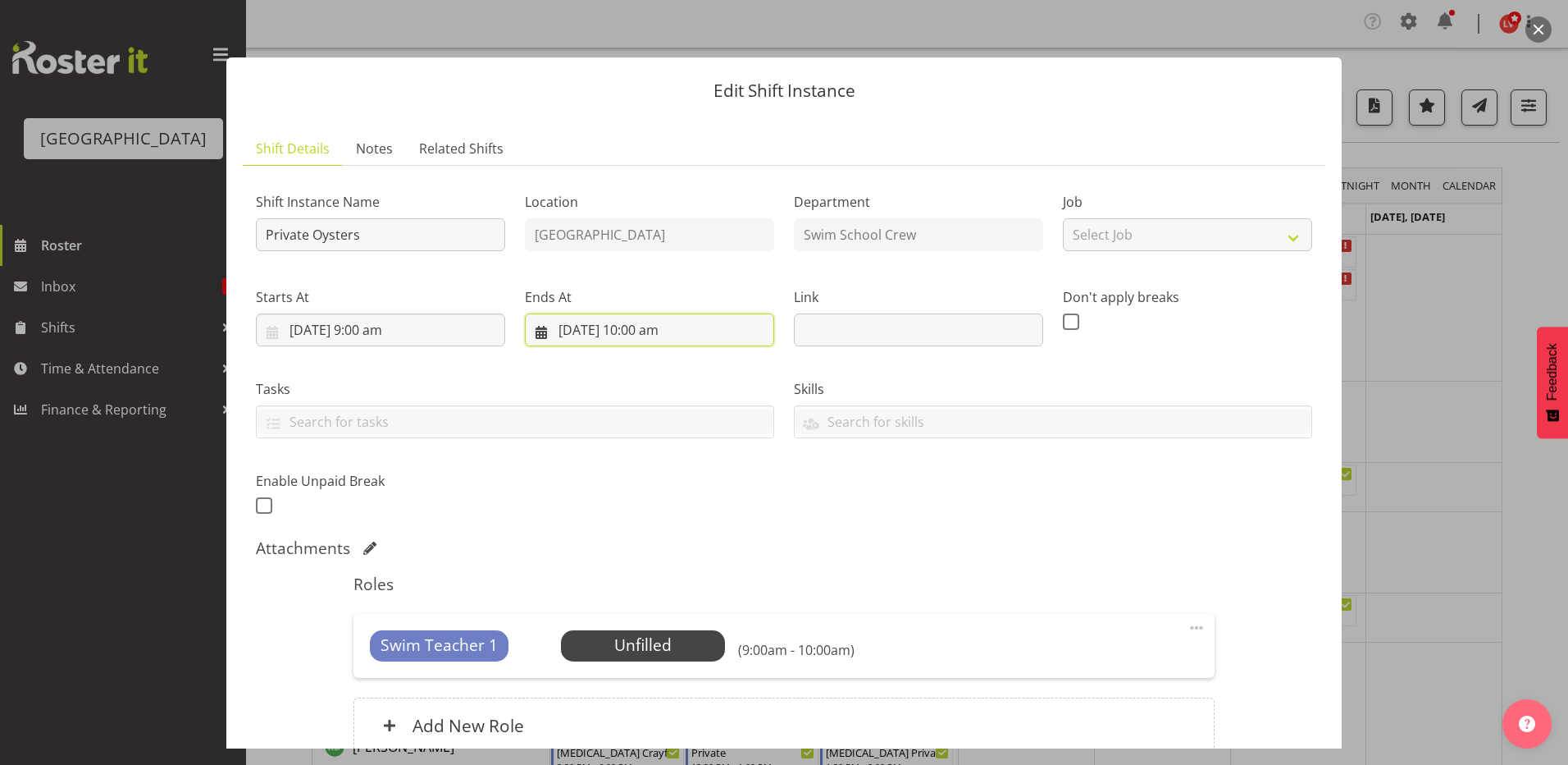
click at [655, 326] on input "[DATE] 10:00 am" at bounding box center [650, 330] width 250 height 33
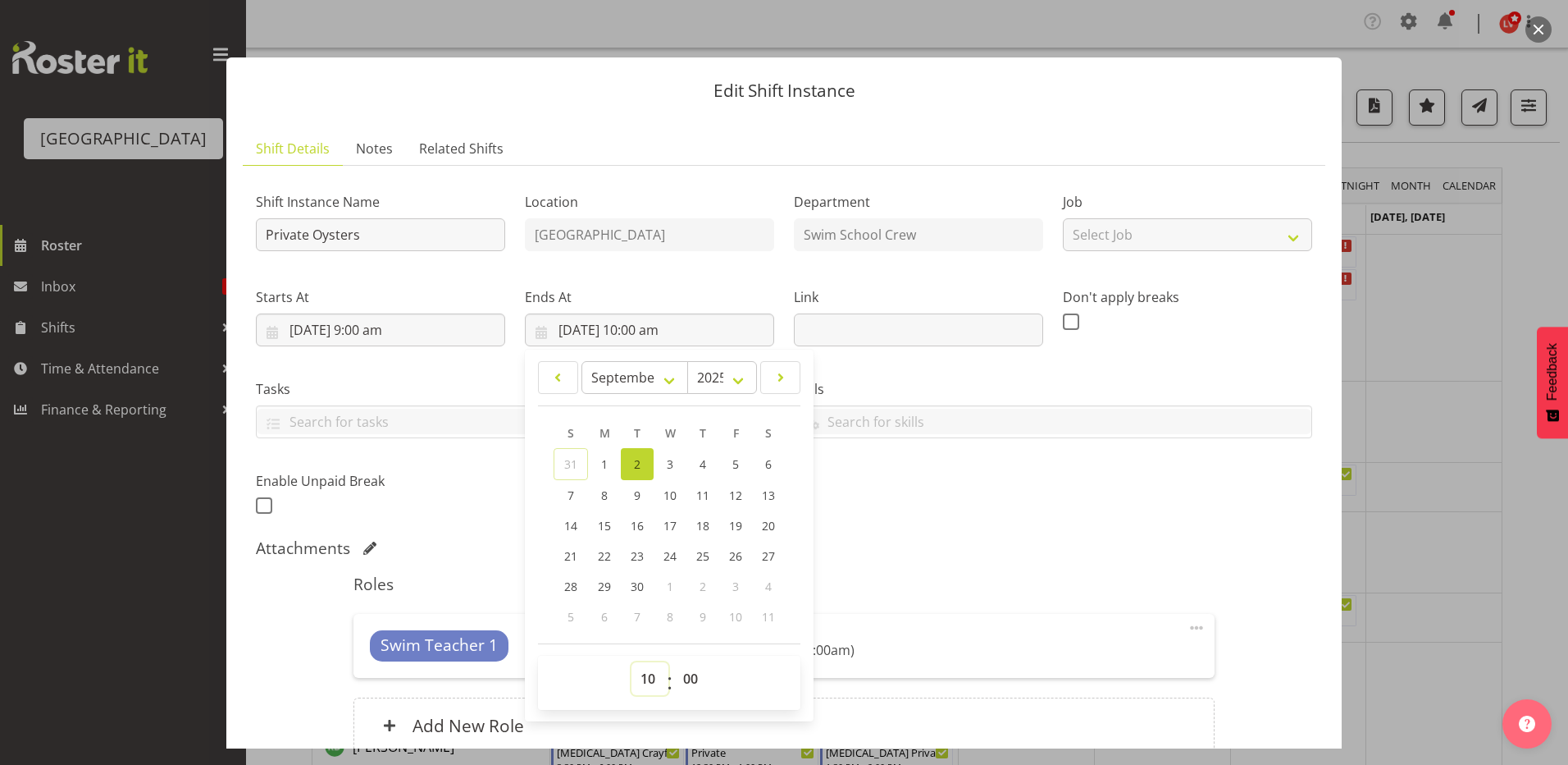
click at [646, 677] on select "00 01 02 03 04 05 06 07 08 09 10 11 12 13 14 15 16 17 18 19 20 21 22 23" at bounding box center [650, 679] width 37 height 33
select select "9"
click at [631, 662] on select "00 01 02 03 04 05 06 07 08 09 10 11 12 13 14 15 16 17 18 19 20 21 22 23" at bounding box center [650, 679] width 37 height 33
type input "[DATE] 9:00 am"
click at [690, 672] on select "00 01 02 03 04 05 06 07 08 09 10 11 12 13 14 15 16 17 18 19 20 21 22 23 24 25 2…" at bounding box center [692, 679] width 37 height 33
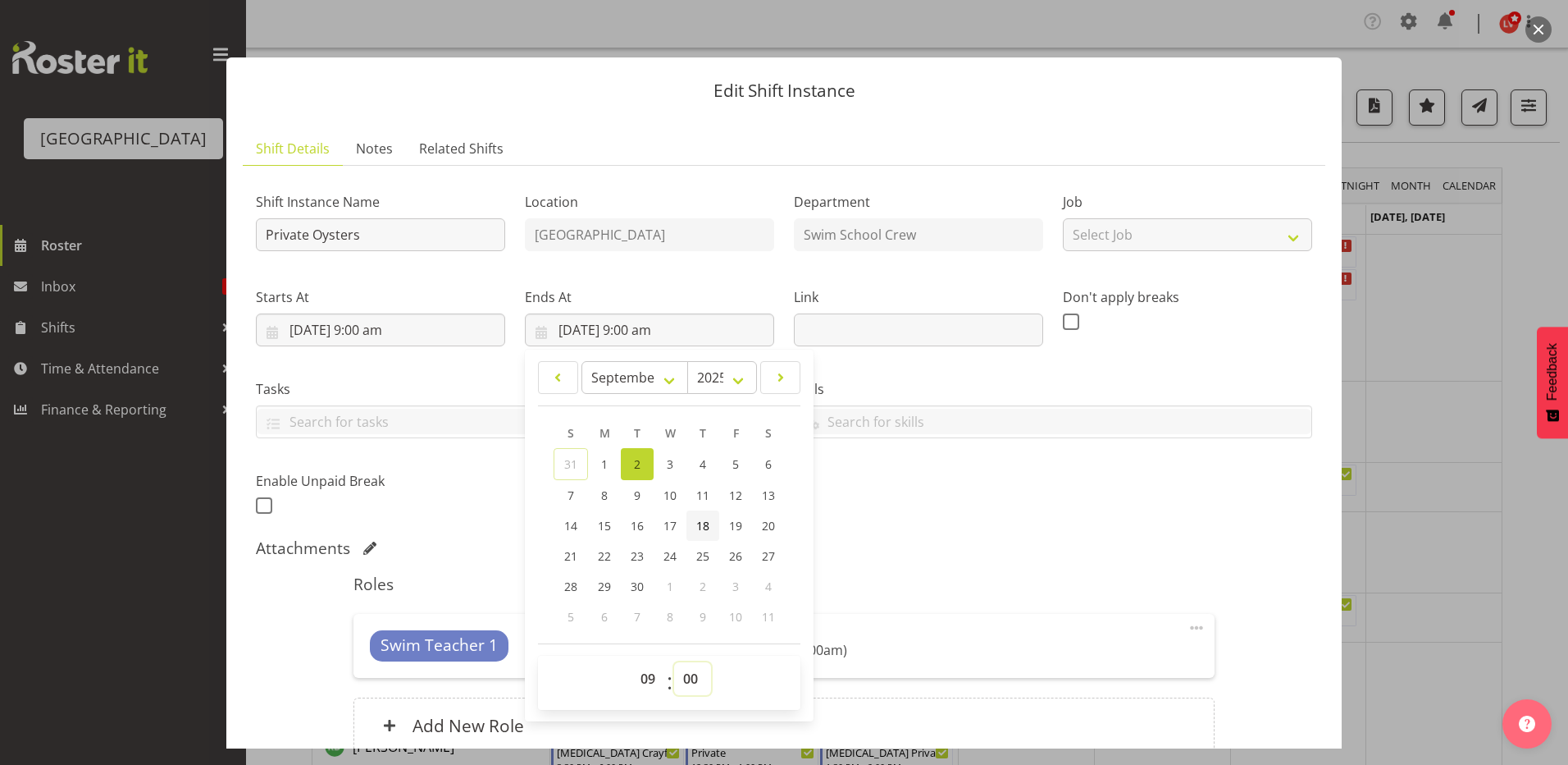
select select "30"
click at [674, 662] on select "00 01 02 03 04 05 06 07 08 09 10 11 12 13 14 15 16 17 18 19 20 21 22 23 24 25 2…" at bounding box center [692, 679] width 37 height 33
type input "[DATE] 9:30 am"
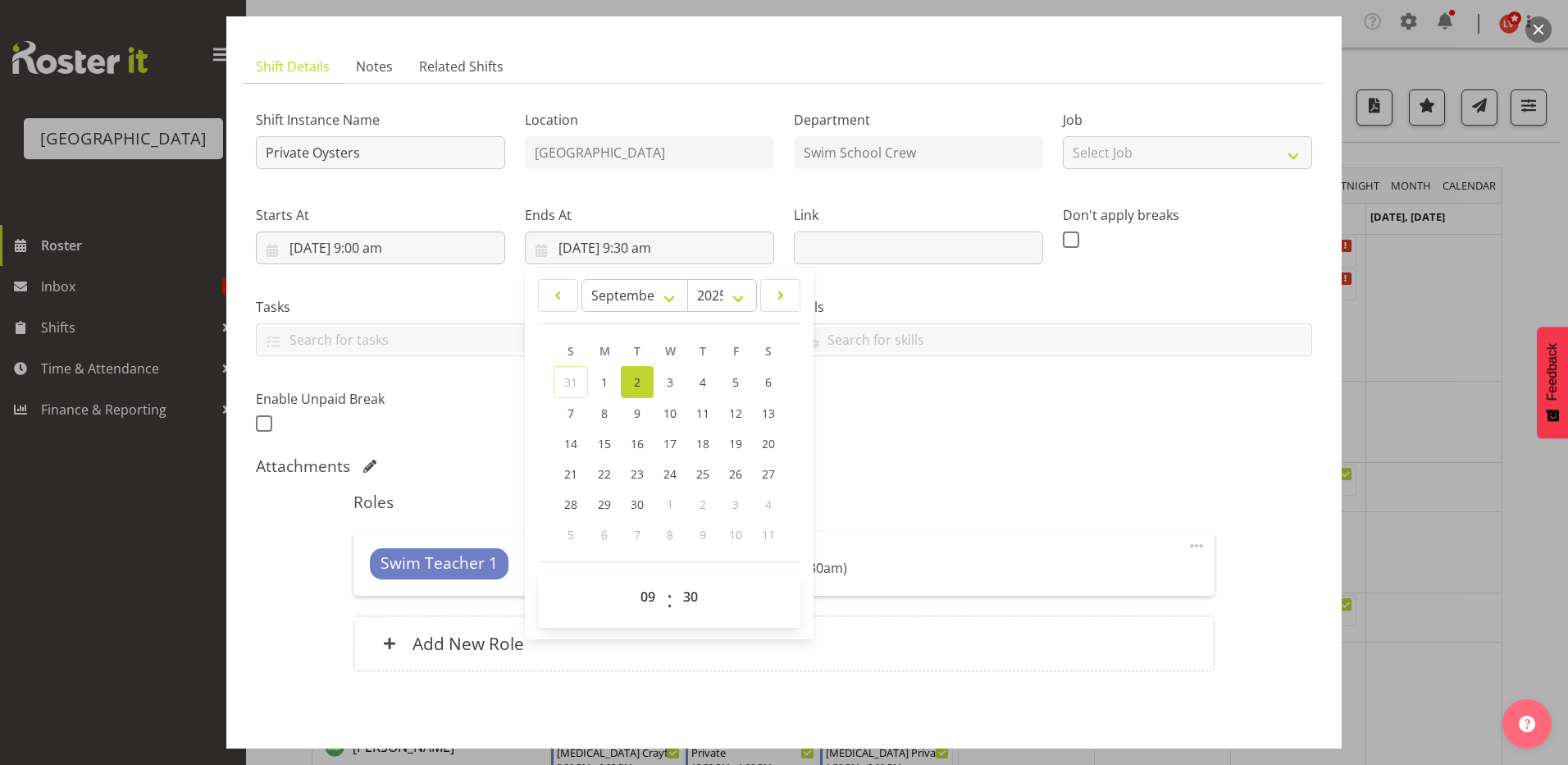
click at [967, 450] on div "Shift Instance Name Private Oysters Location [GEOGRAPHIC_DATA] Department Swim …" at bounding box center [784, 394] width 1056 height 594
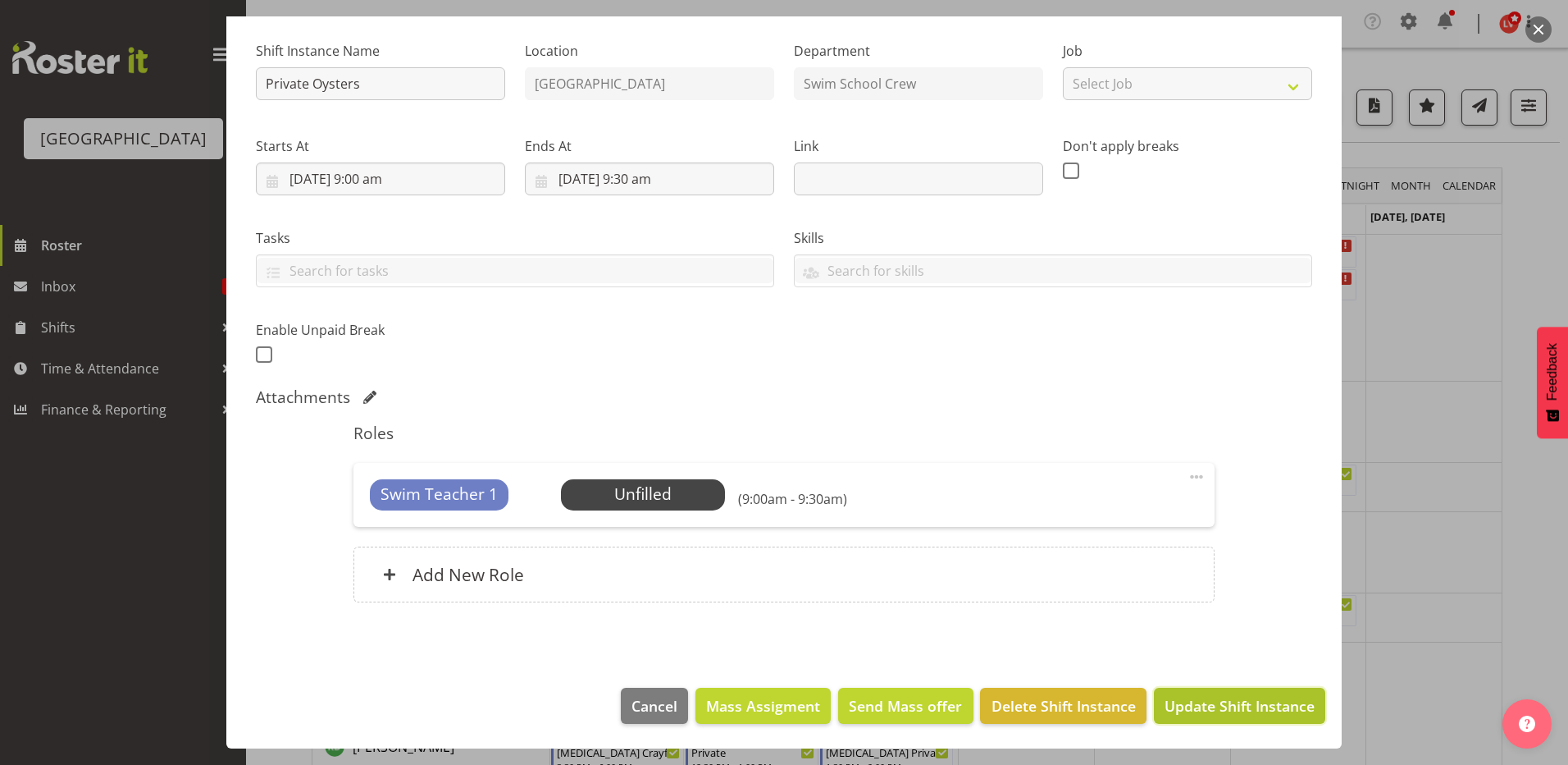
click at [1170, 701] on span "Update Shift Instance" at bounding box center [1240, 706] width 150 height 21
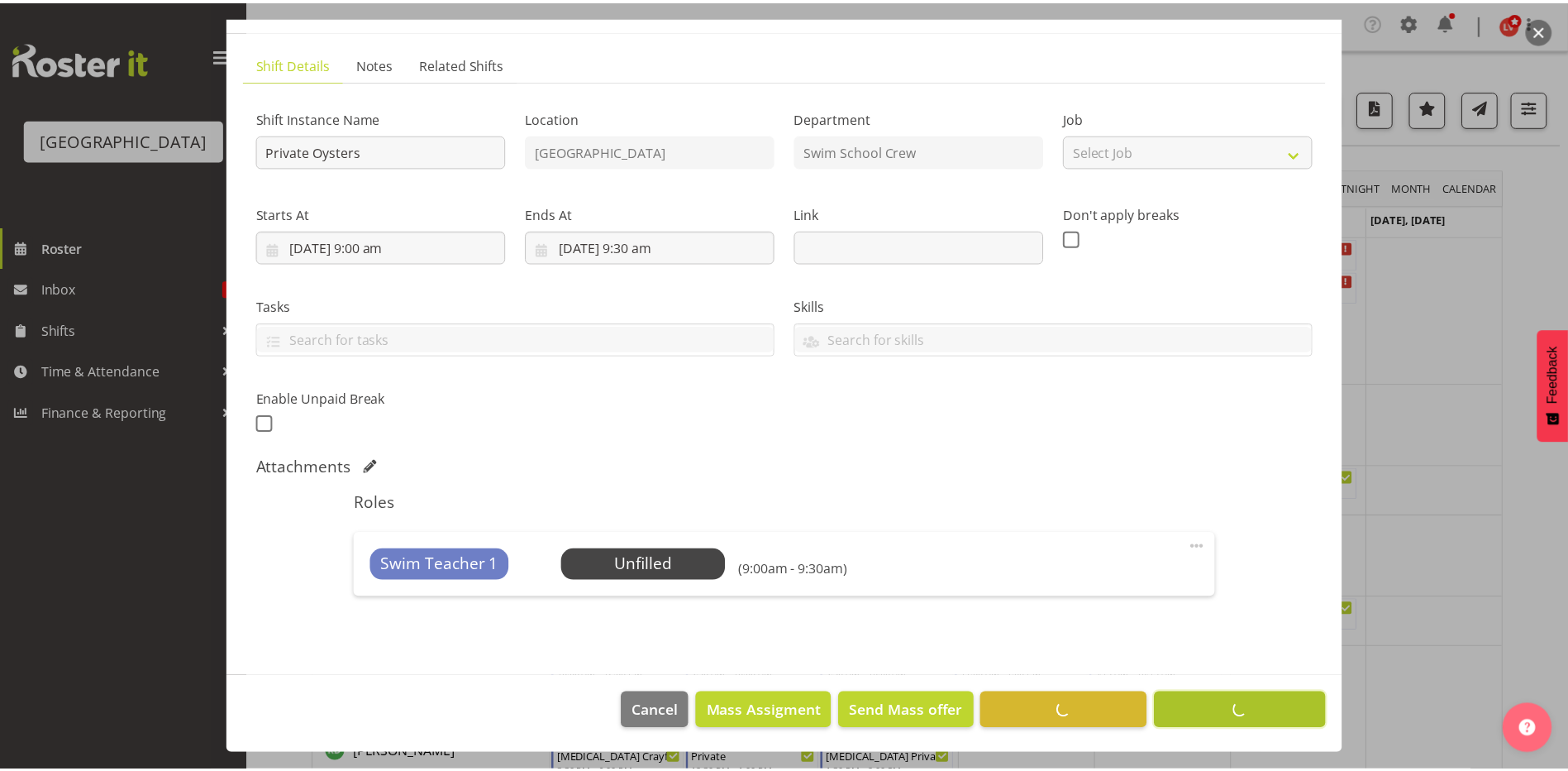
scroll to position [86, 0]
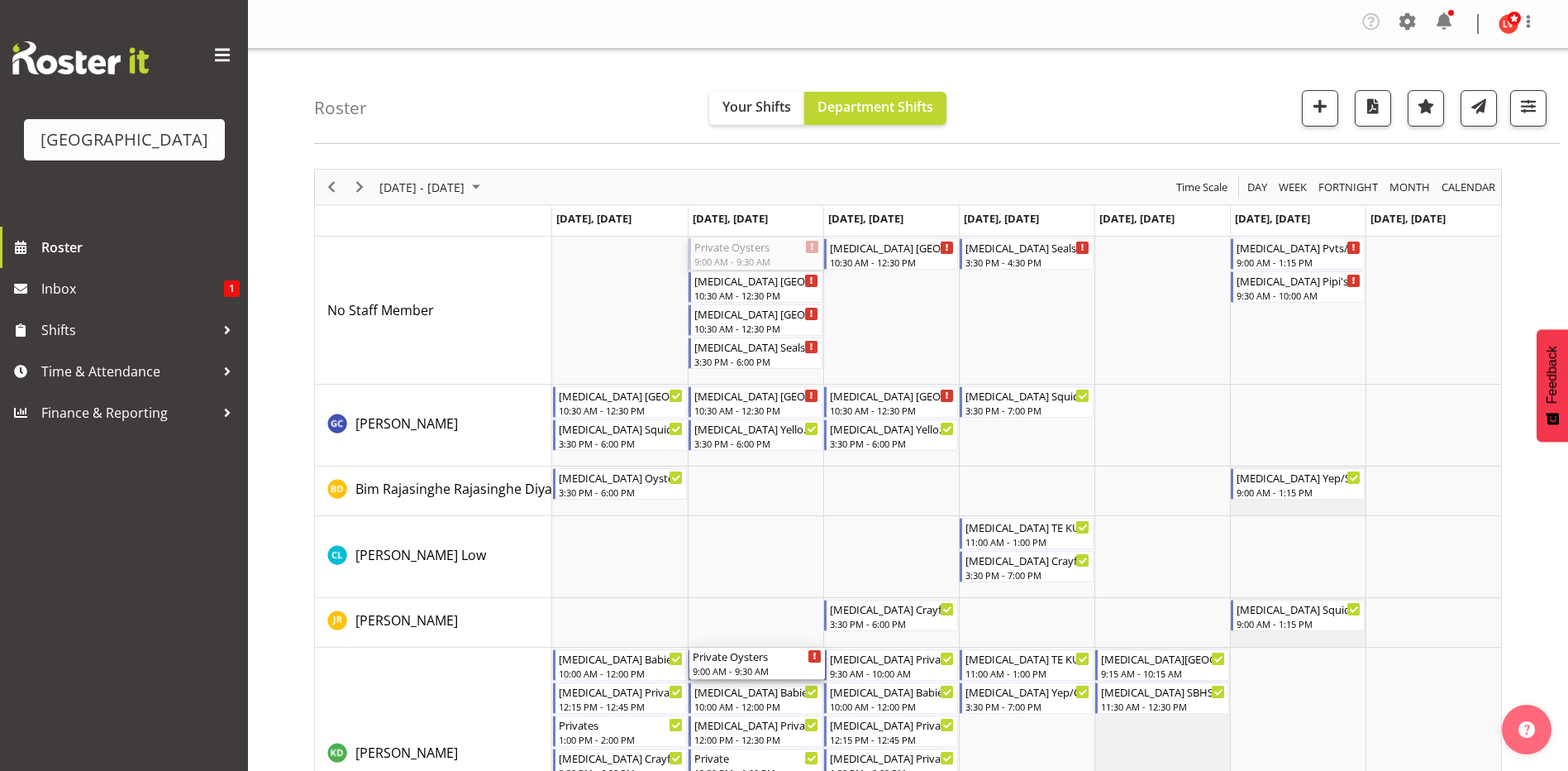
drag, startPoint x: 779, startPoint y: 253, endPoint x: 756, endPoint y: 667, distance: 414.6
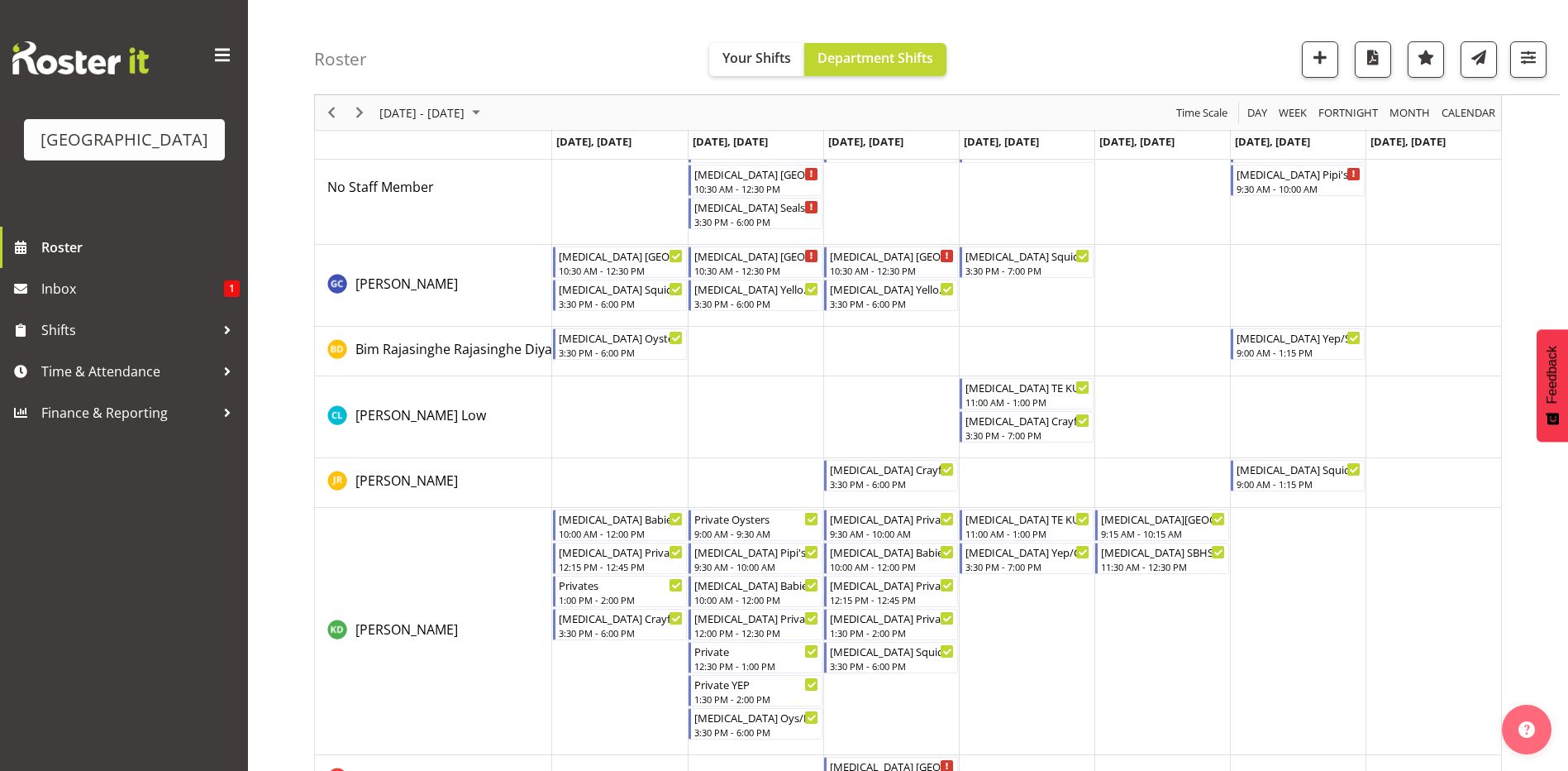
scroll to position [0, 0]
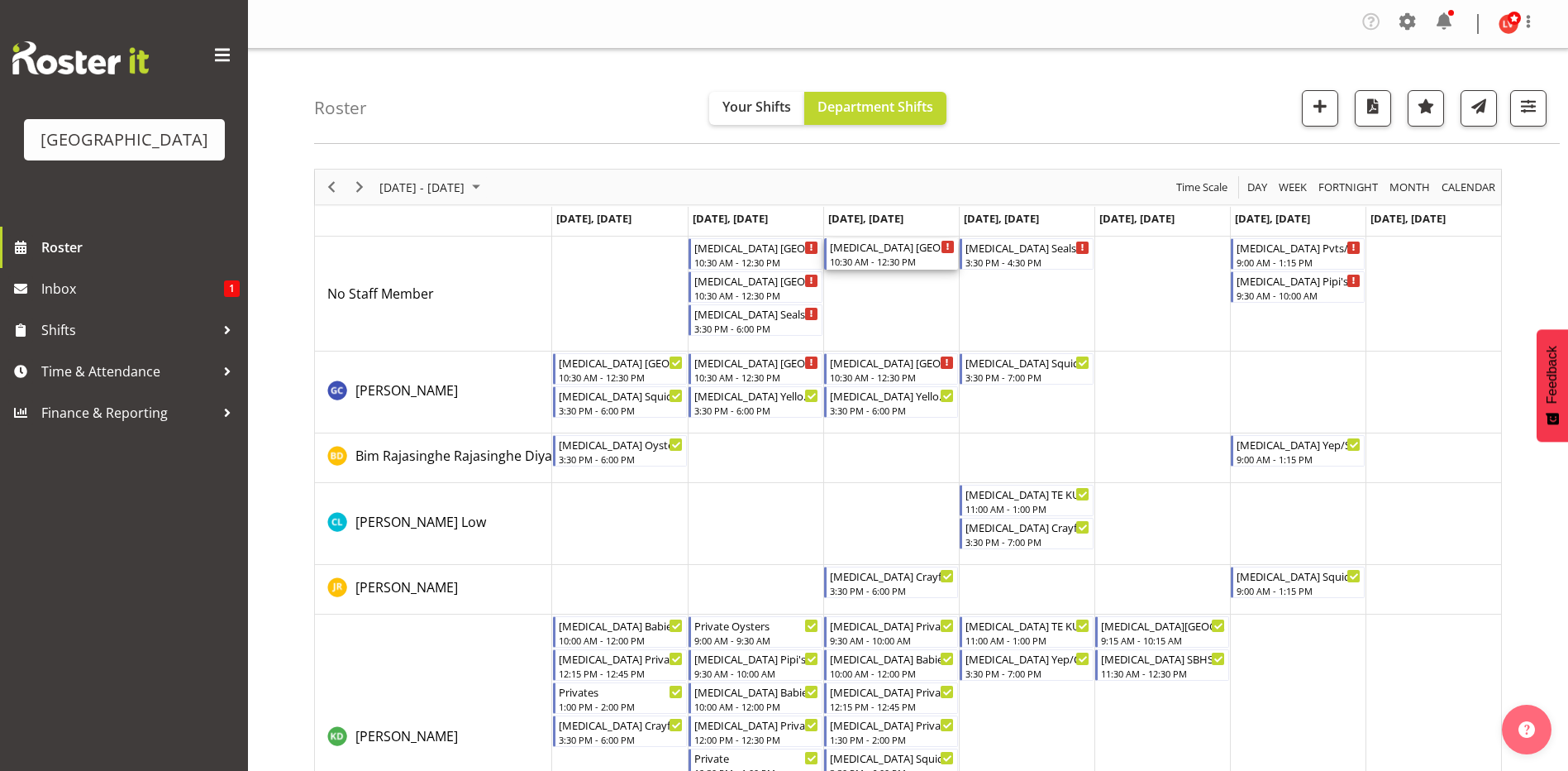
click at [866, 239] on div "[MEDICAL_DATA] [GEOGRAPHIC_DATA]" at bounding box center [892, 246] width 125 height 17
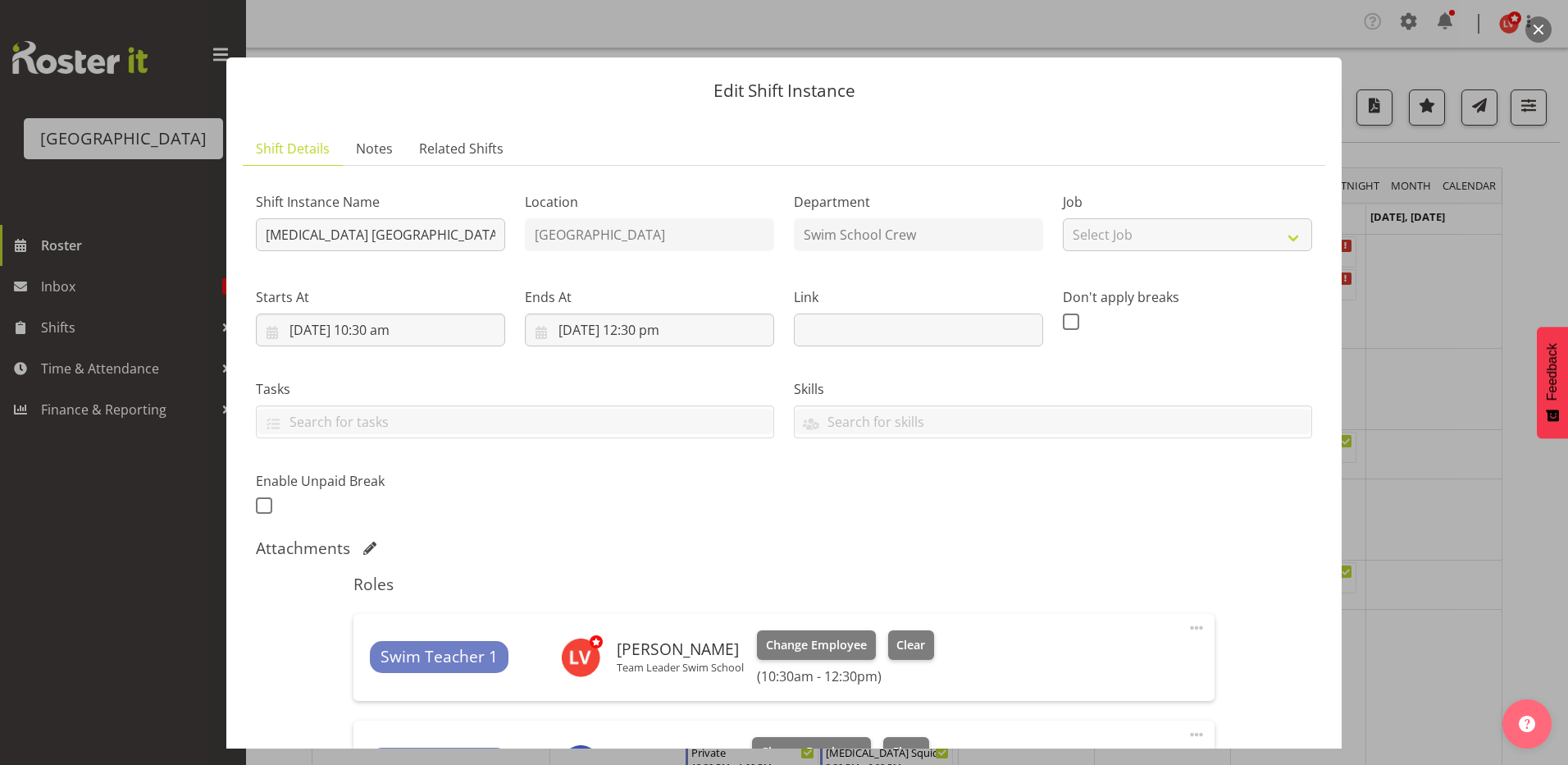
drag, startPoint x: 860, startPoint y: 245, endPoint x: 871, endPoint y: 385, distance: 140.4
click at [871, 385] on body "Splash Palace Roster Inbox 1 Shifts Time & Attendance Finance & Reporting Compa…" at bounding box center [784, 382] width 1568 height 765
click at [1517, 303] on div at bounding box center [784, 382] width 1568 height 765
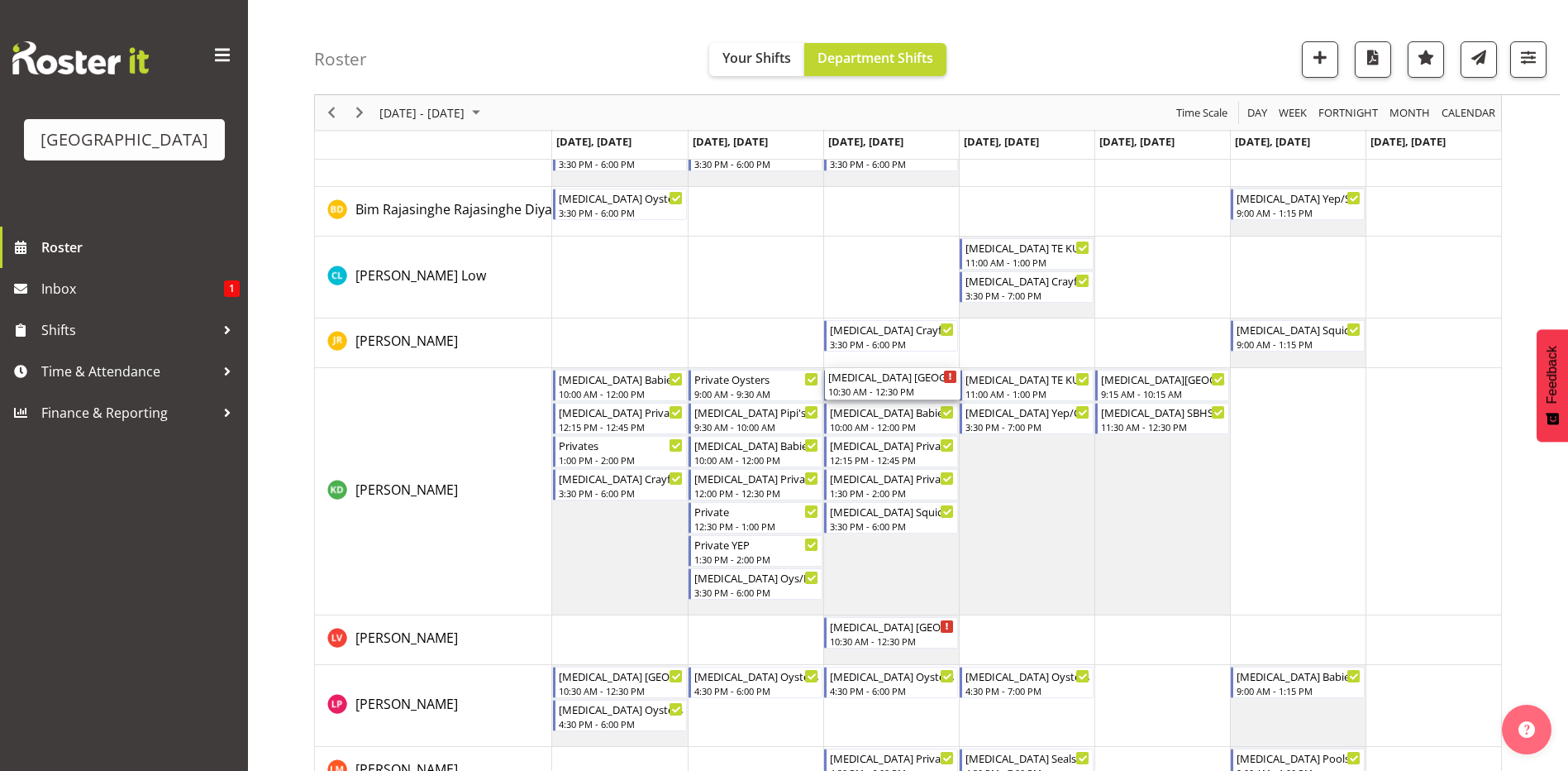
scroll to position [248, 0]
drag, startPoint x: 861, startPoint y: 255, endPoint x: 899, endPoint y: 647, distance: 393.8
click at [899, 647] on div "[MEDICAL_DATA][GEOGRAPHIC_DATA] 10:30 AM - 12:30 PM [MEDICAL_DATA][GEOGRAPHIC_D…" at bounding box center [1027, 647] width 949 height 1318
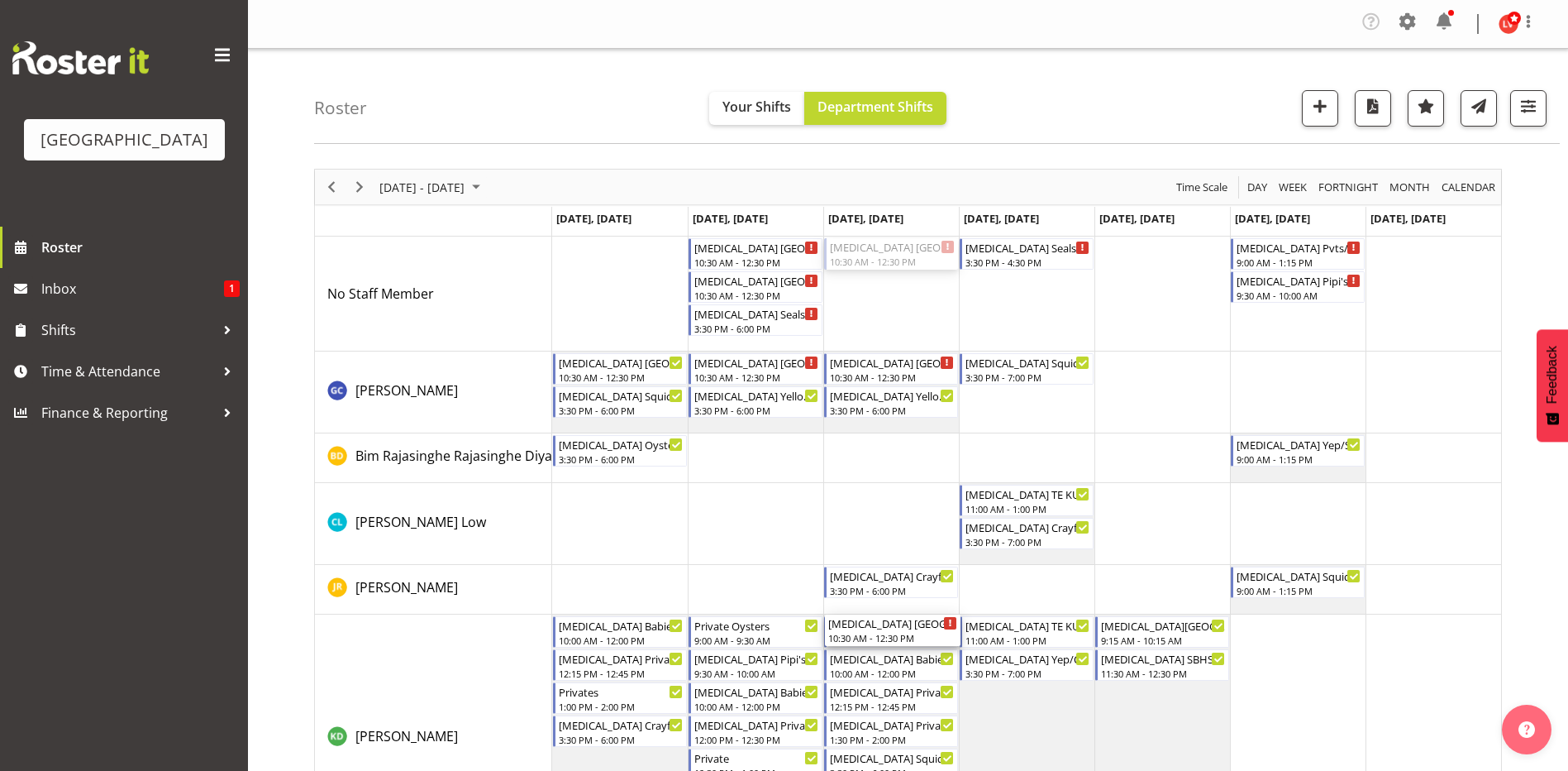
scroll to position [331, 0]
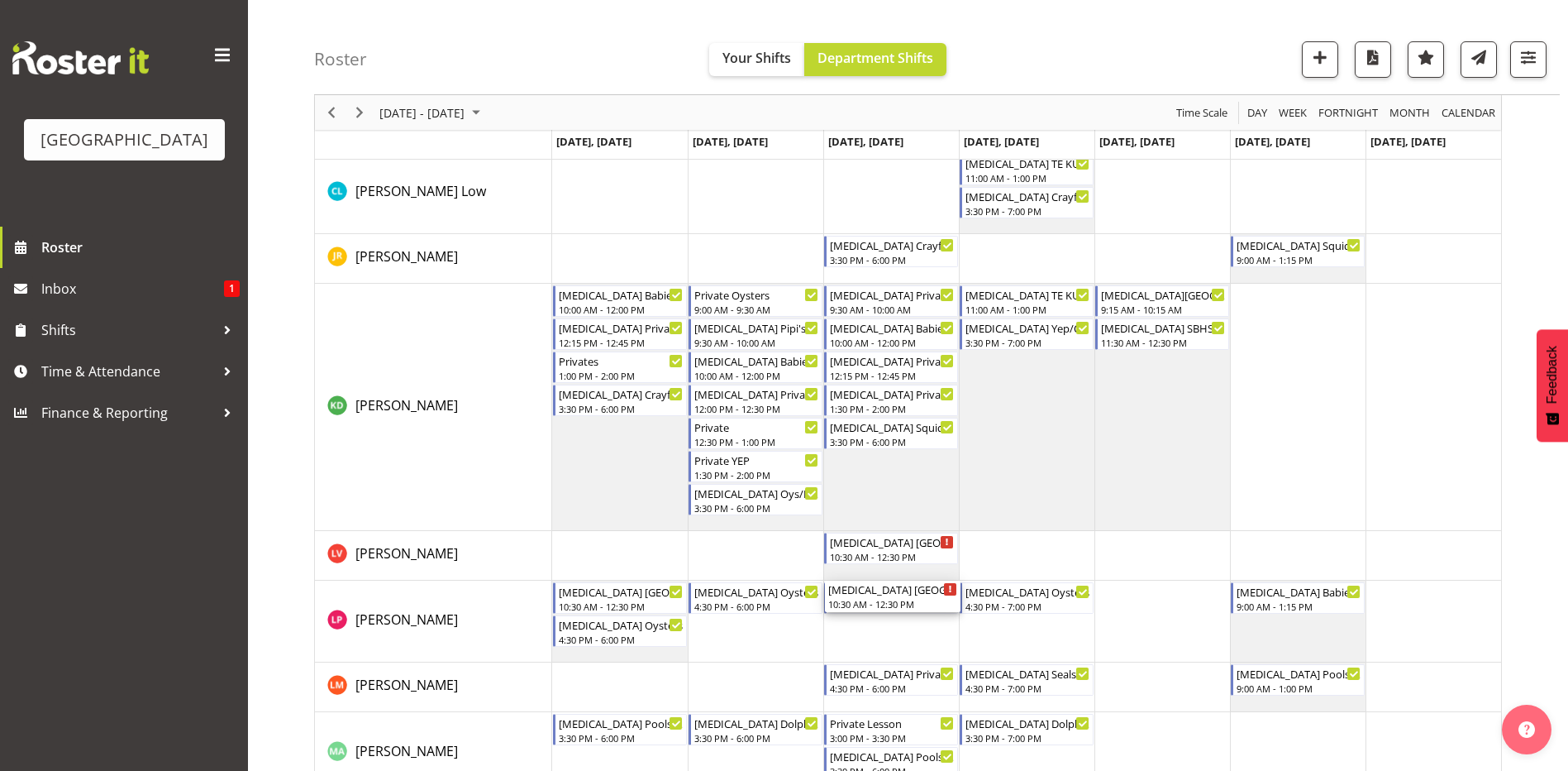
drag, startPoint x: 884, startPoint y: 250, endPoint x: 906, endPoint y: 650, distance: 400.6
click at [906, 650] on div "[MEDICAL_DATA][GEOGRAPHIC_DATA] 10:30 AM - 12:30 PM [MEDICAL_DATA][GEOGRAPHIC_D…" at bounding box center [1027, 564] width 949 height 1318
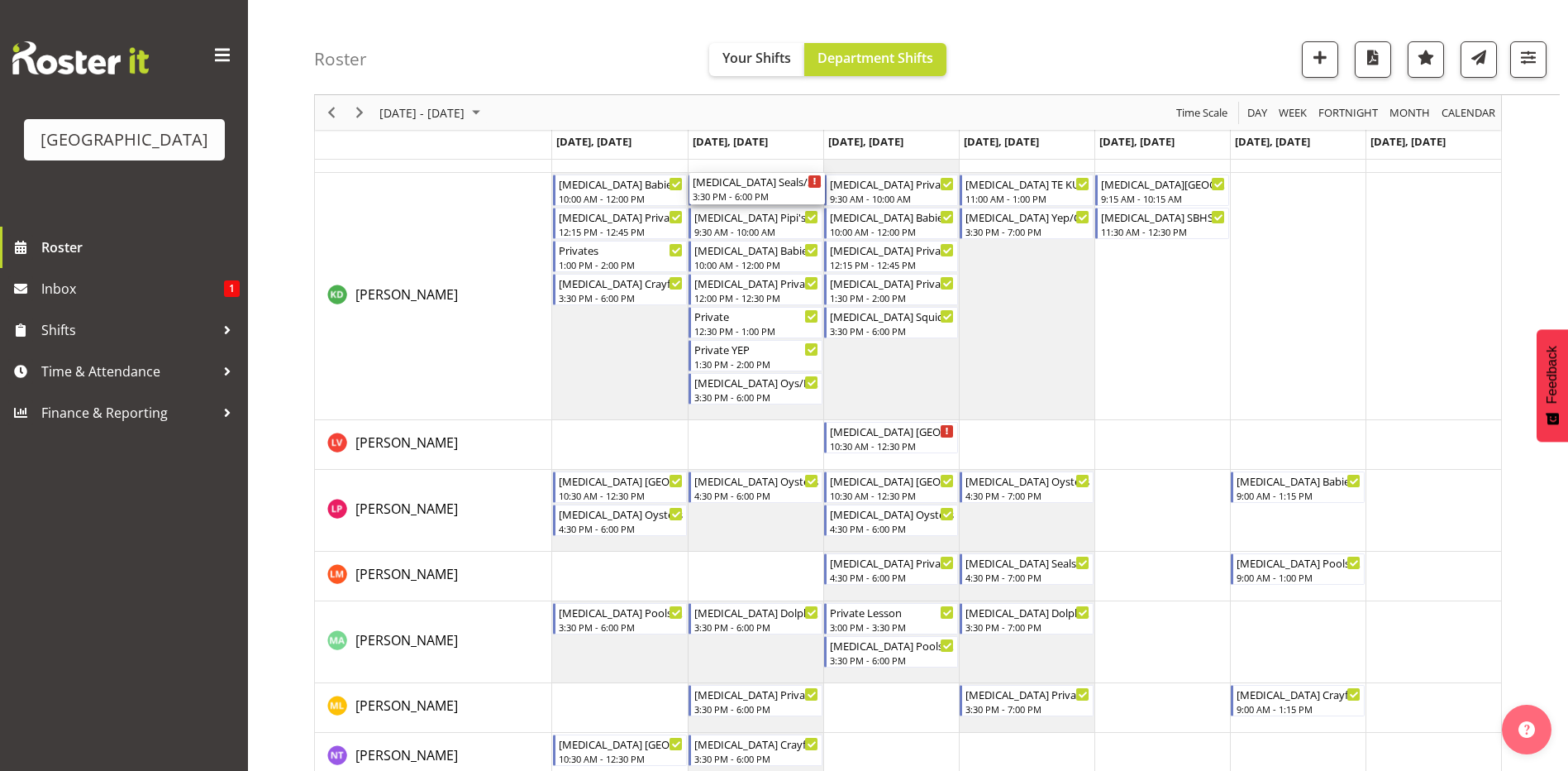
scroll to position [797, 0]
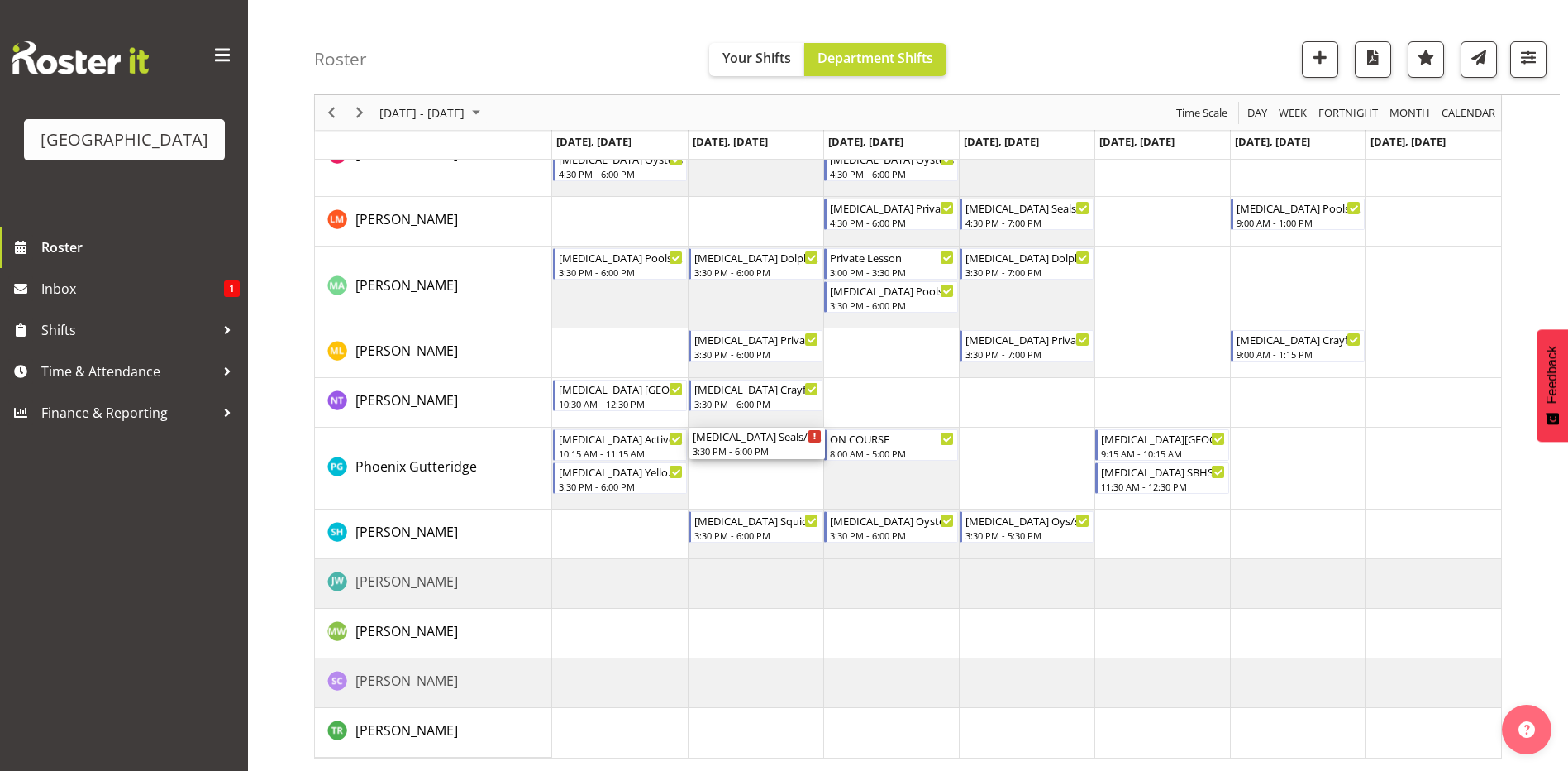
drag, startPoint x: 758, startPoint y: 312, endPoint x: 758, endPoint y: 472, distance: 160.0
click at [758, 472] on div "[MEDICAL_DATA][GEOGRAPHIC_DATA] 10:30 AM - 12:30 PM [MEDICAL_DATA][GEOGRAPHIC_D…" at bounding box center [1027, 99] width 949 height 1318
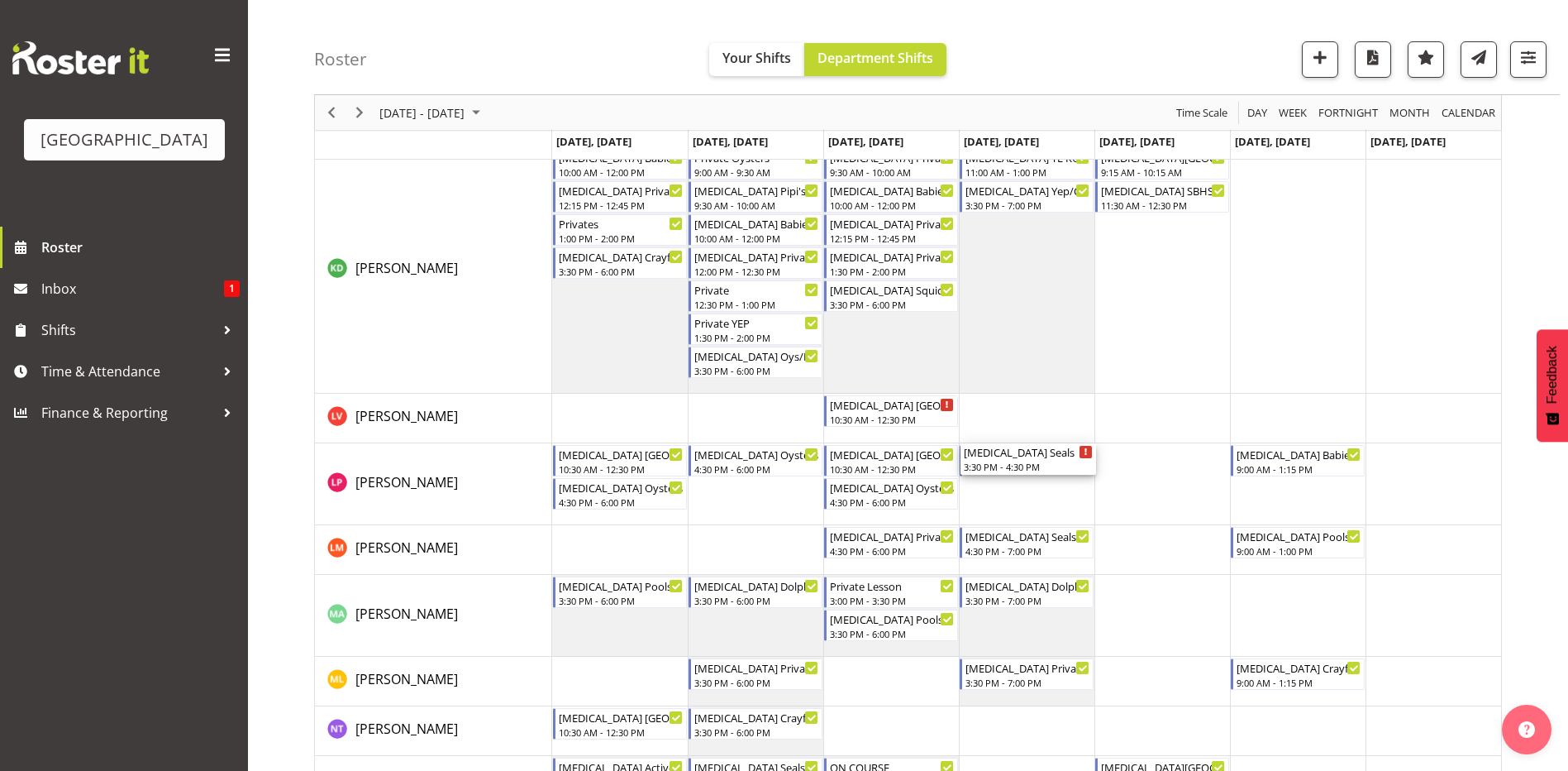
scroll to position [662, 0]
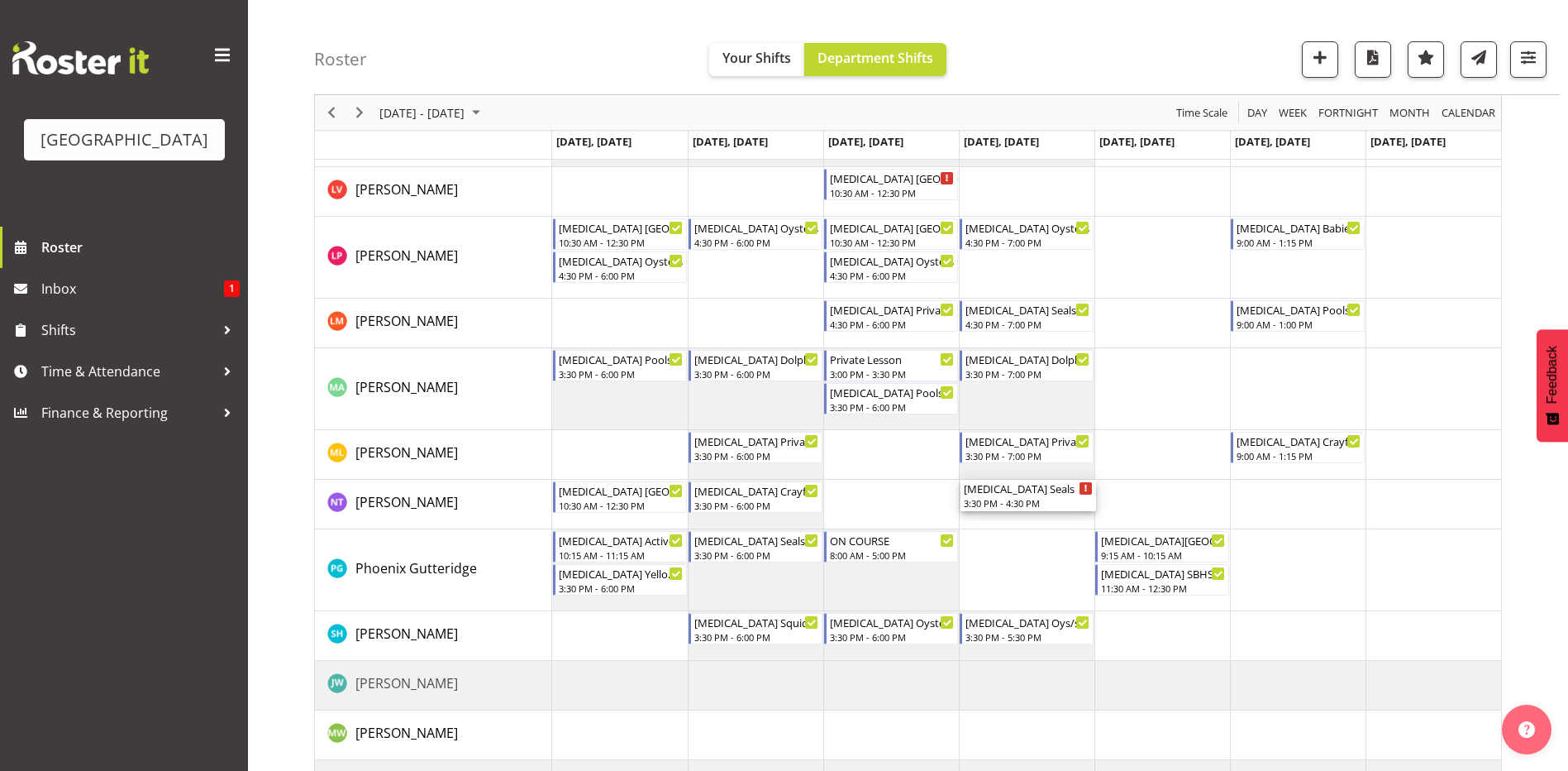
drag, startPoint x: 1004, startPoint y: 258, endPoint x: 1015, endPoint y: 485, distance: 227.3
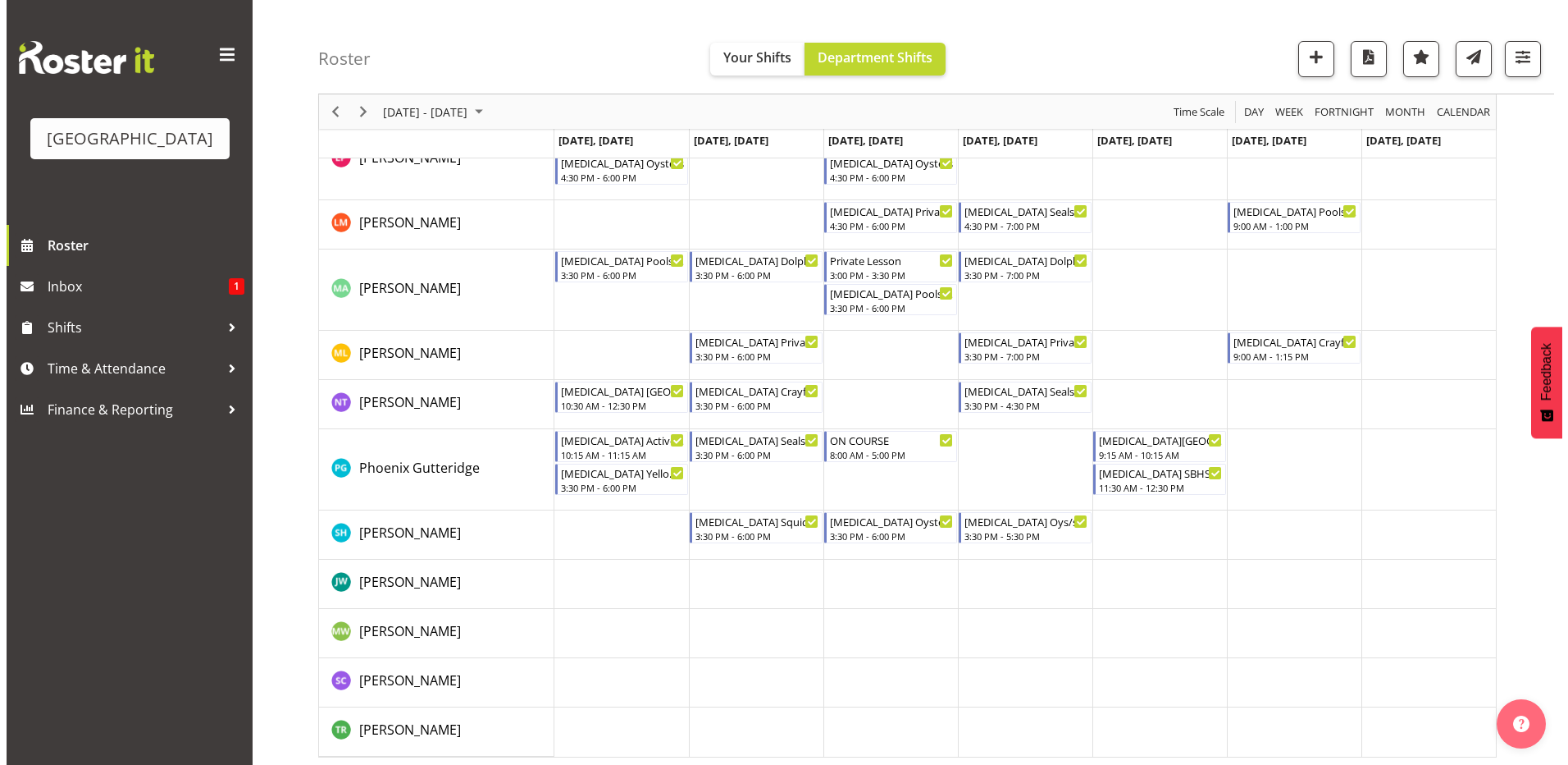
scroll to position [757, 0]
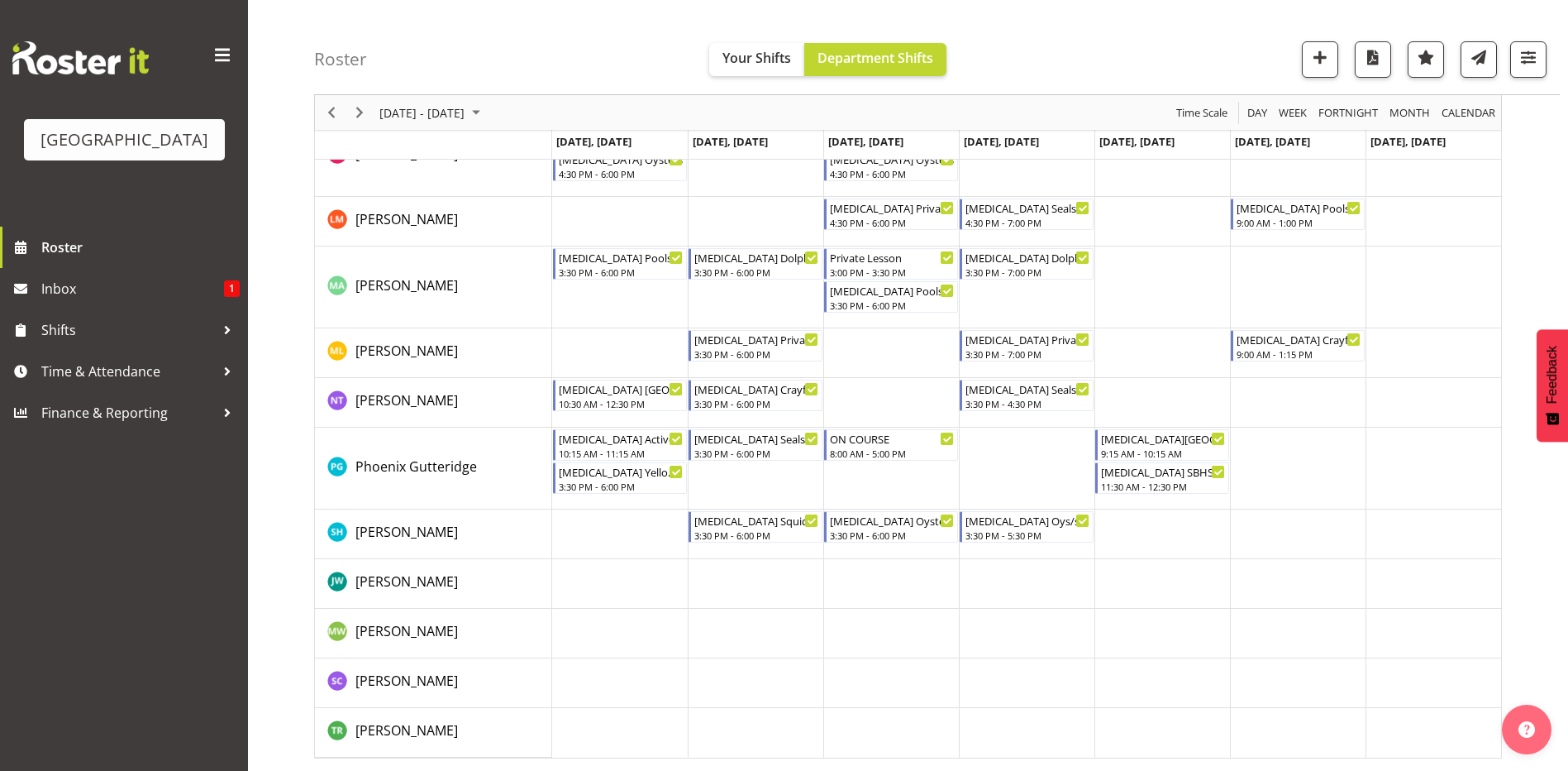
click at [1040, 463] on td "Timeline Week of September 7, 2025" at bounding box center [1027, 468] width 136 height 82
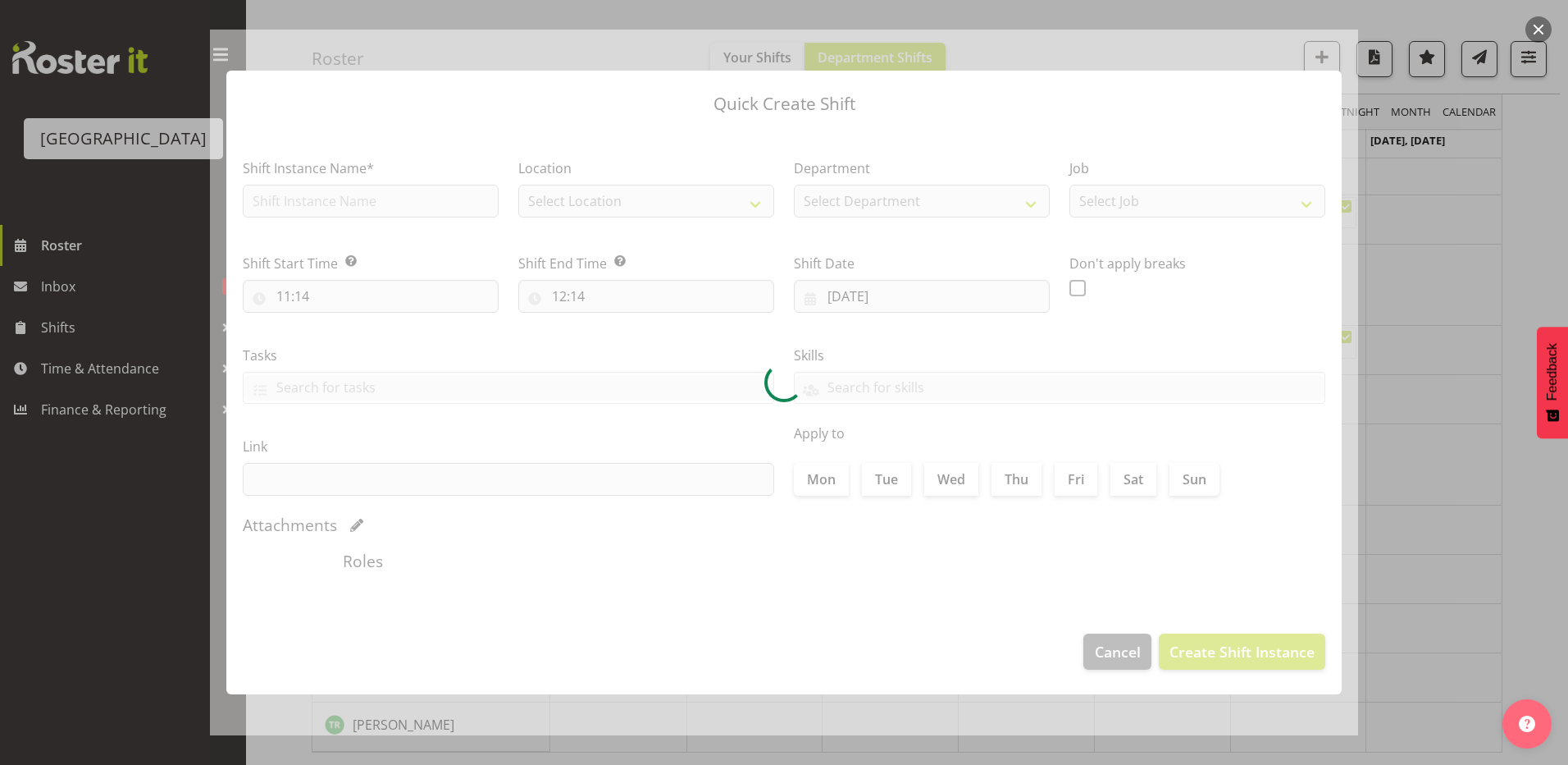
type input "[DATE]"
checkbox input "true"
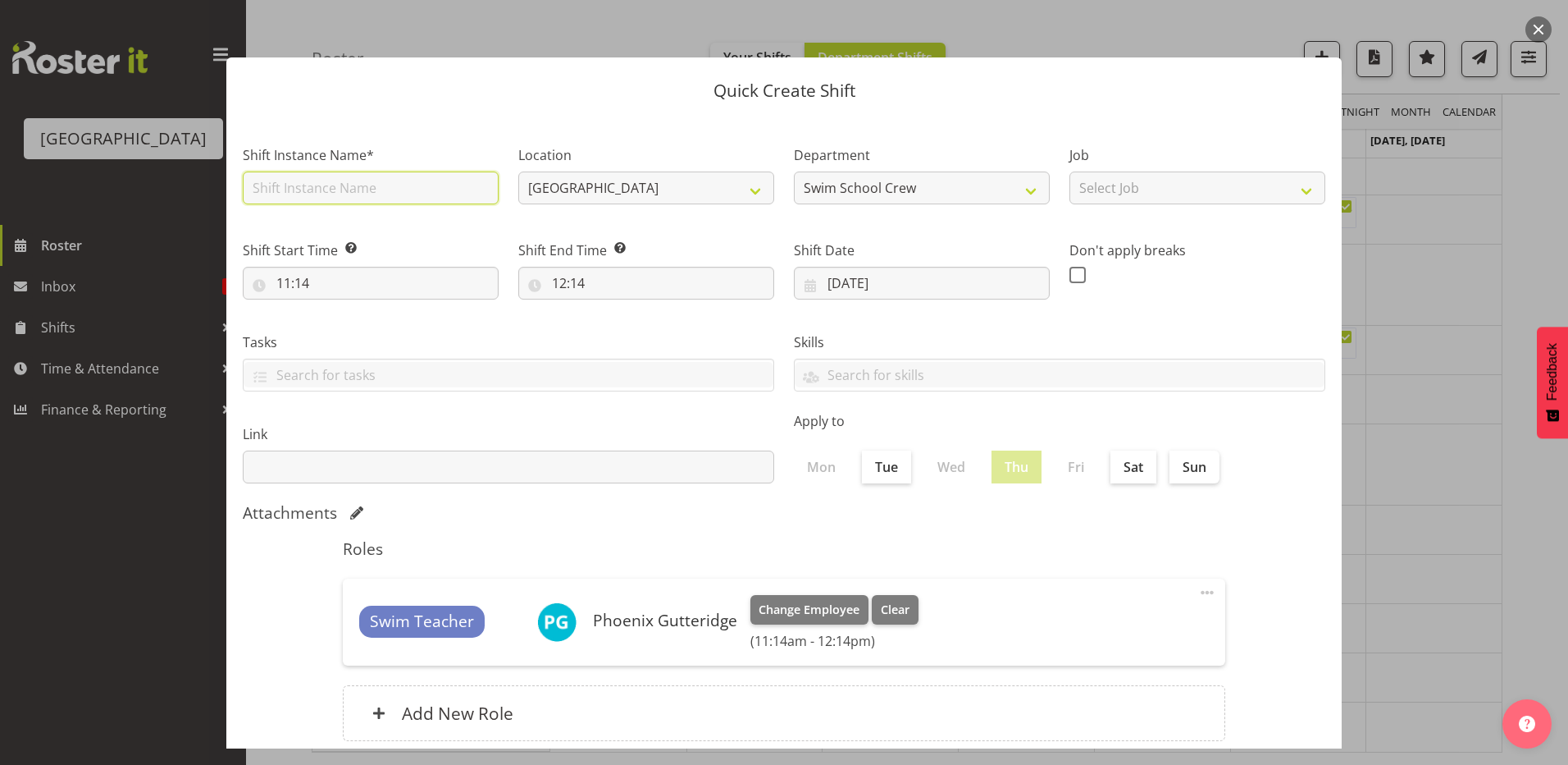
click at [408, 189] on input "text" at bounding box center [370, 188] width 256 height 33
type input "ON COURSE"
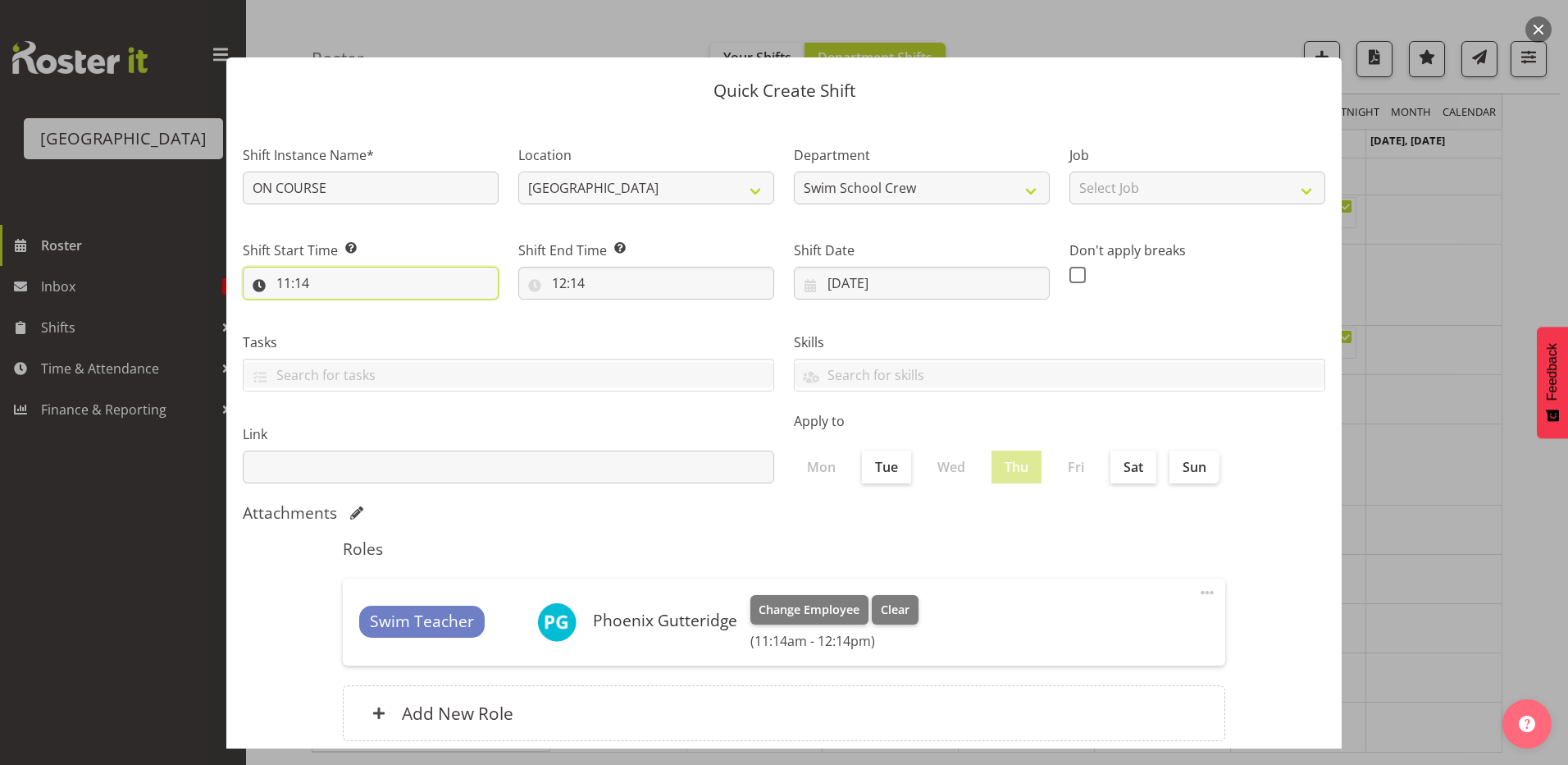
click at [285, 282] on input "11:14" at bounding box center [370, 283] width 256 height 33
click at [347, 324] on select "00 01 02 03 04 05 06 07 08 09 10 11 12 13 14 15 16 17 18 19 20 21 22 23" at bounding box center [354, 326] width 37 height 33
select select "8"
click at [336, 309] on select "00 01 02 03 04 05 06 07 08 09 10 11 12 13 14 15 16 17 18 19 20 21 22 23" at bounding box center [354, 326] width 37 height 33
type input "08:14"
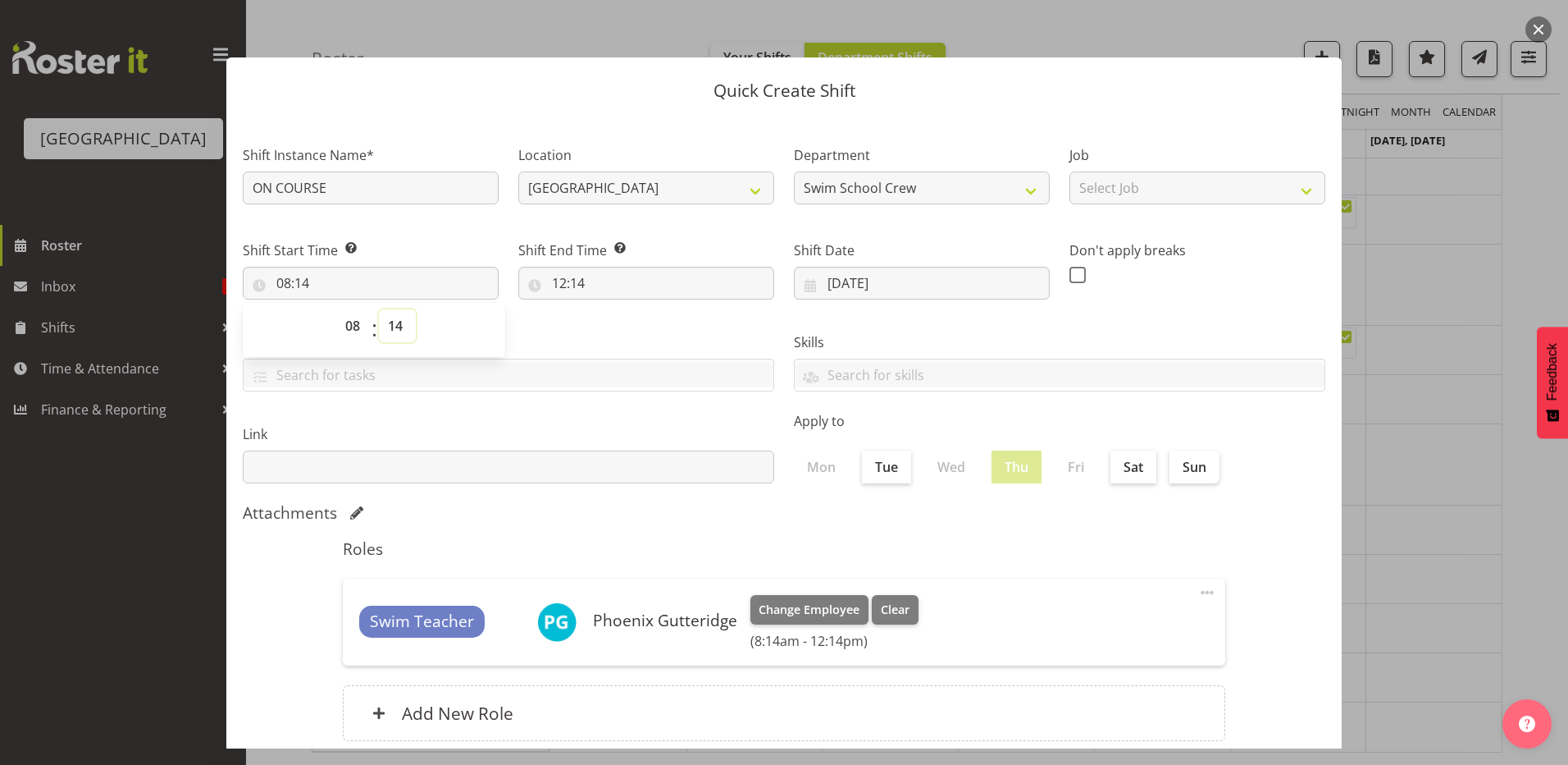
click at [396, 328] on select "00 01 02 03 04 05 06 07 08 09 10 11 12 13 14 15 16 17 18 19 20 21 22 23 24 25 2…" at bounding box center [397, 326] width 37 height 33
select select "0"
click at [379, 309] on select "00 01 02 03 04 05 06 07 08 09 10 11 12 13 14 15 16 17 18 19 20 21 22 23 24 25 2…" at bounding box center [397, 326] width 37 height 33
type input "08:00"
click at [576, 322] on div "Tasks TEST123" at bounding box center [508, 355] width 551 height 92
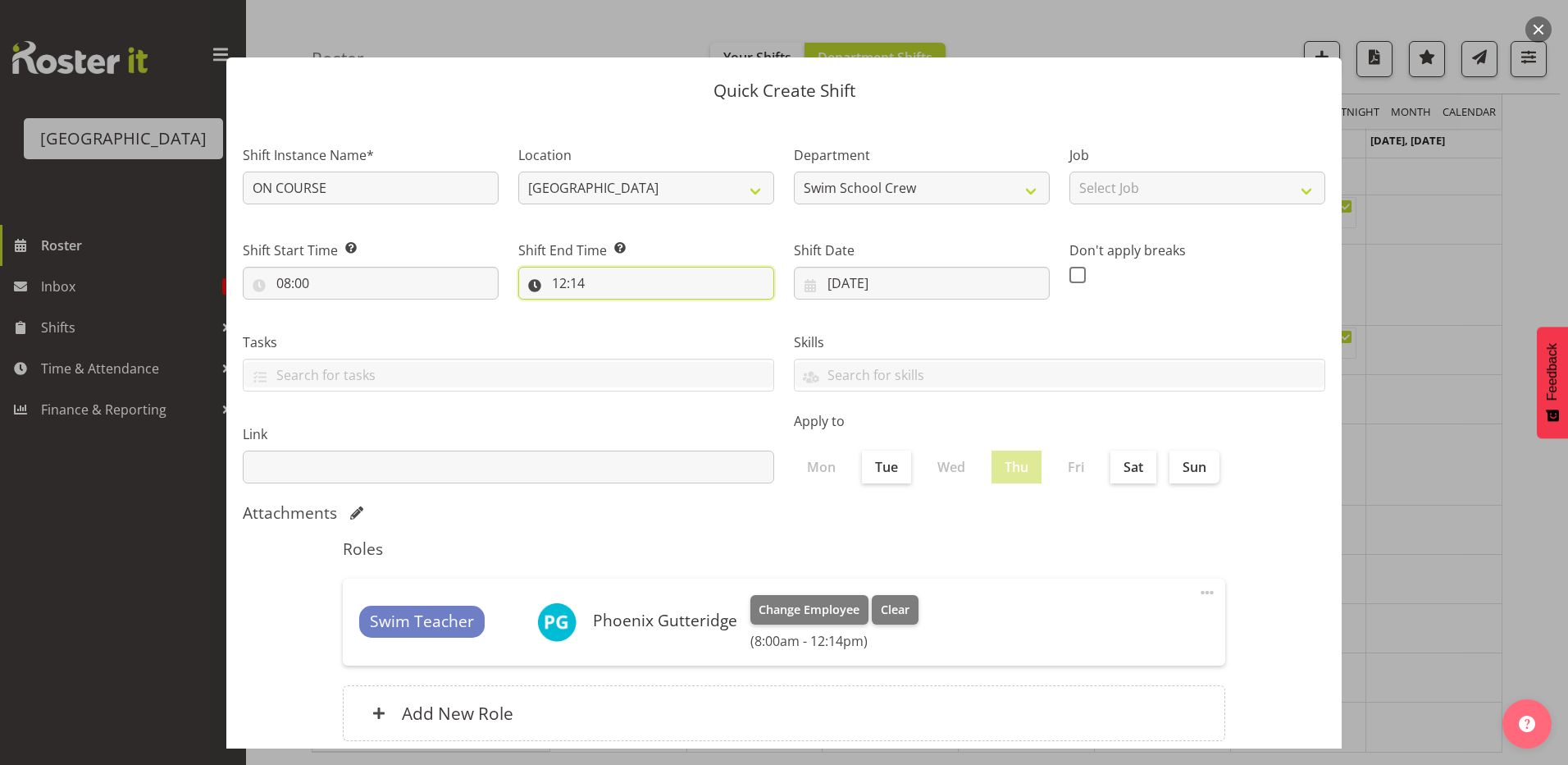
click at [560, 278] on input "12:14" at bounding box center [646, 283] width 256 height 33
click at [621, 323] on select "00 01 02 03 04 05 06 07 08 09 10 11 12 13 14 15 16 17 18 19 20 21 22 23" at bounding box center [630, 326] width 37 height 33
select select "17"
click at [612, 309] on select "00 01 02 03 04 05 06 07 08 09 10 11 12 13 14 15 16 17 18 19 20 21 22 23" at bounding box center [630, 326] width 37 height 33
type input "17:14"
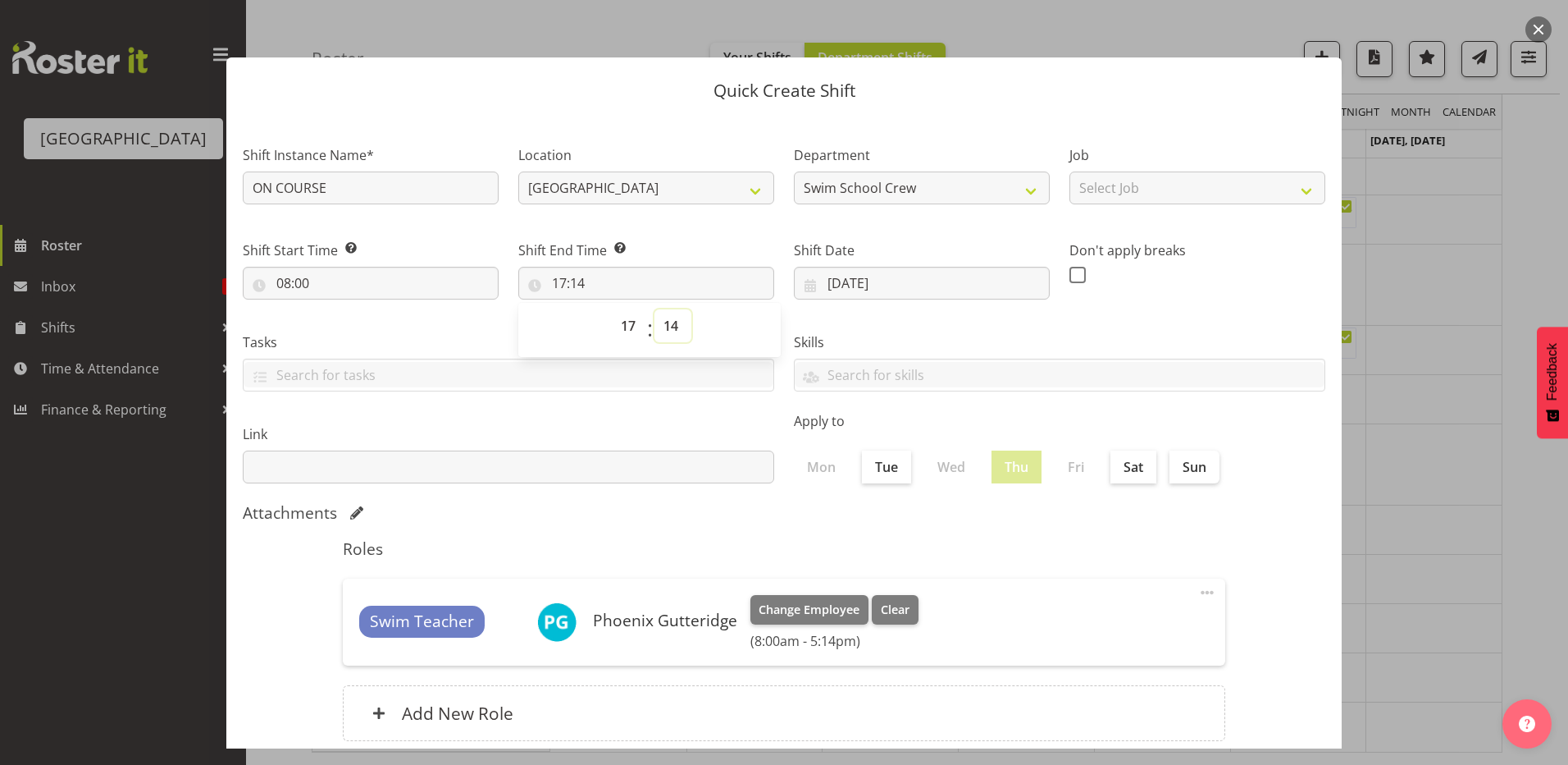
click at [666, 326] on select "00 01 02 03 04 05 06 07 08 09 10 11 12 13 14 15 16 17 18 19 20 21 22 23 24 25 2…" at bounding box center [673, 326] width 37 height 33
select select "0"
click at [655, 309] on select "00 01 02 03 04 05 06 07 08 09 10 11 12 13 14 15 16 17 18 19 20 21 22 23 24 25 2…" at bounding box center [673, 326] width 37 height 33
type input "17:00"
drag, startPoint x: 882, startPoint y: 320, endPoint x: 1095, endPoint y: 517, distance: 290.1
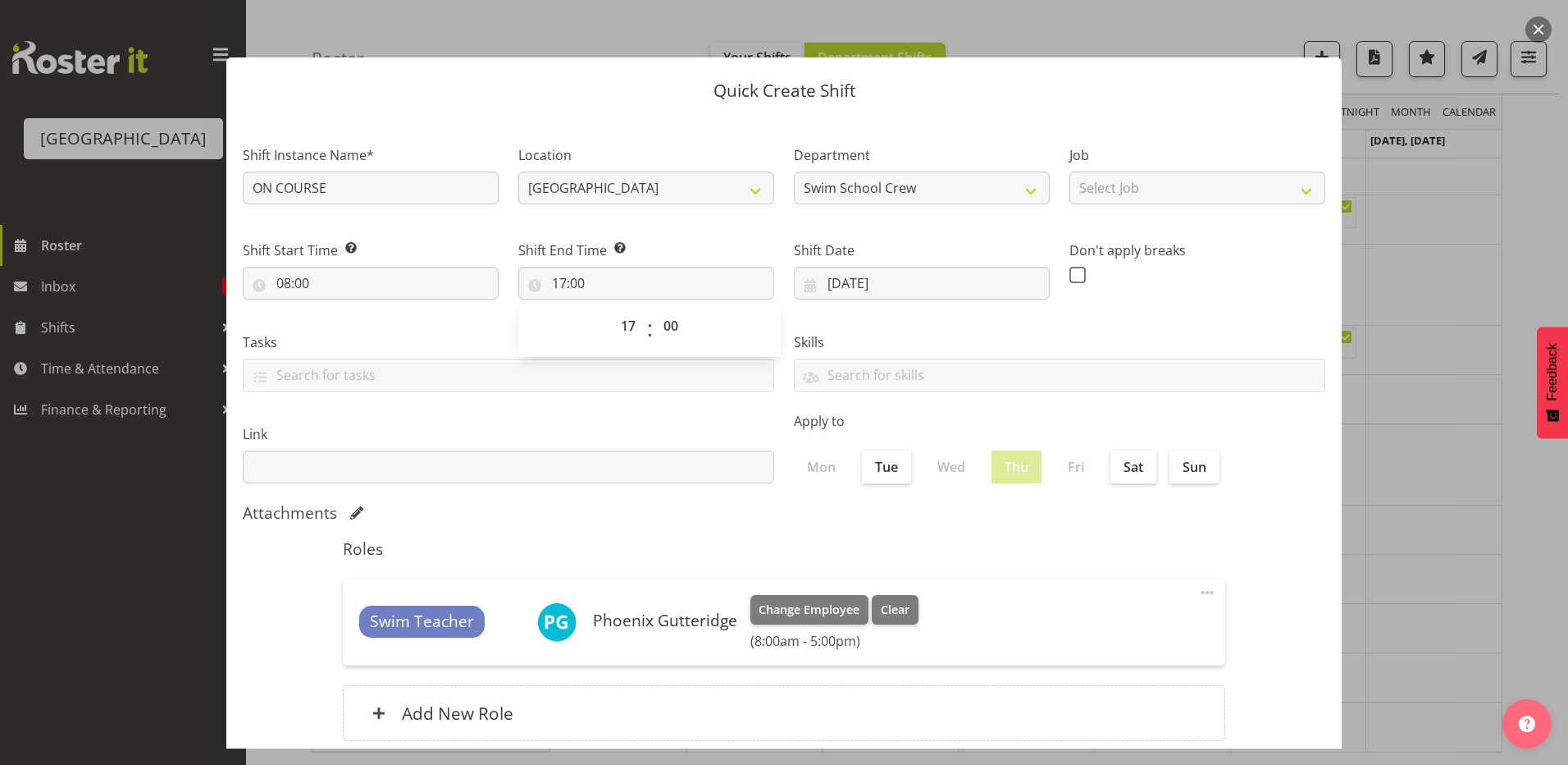
click at [884, 322] on div "Skills PLPC PLSA" at bounding box center [1059, 355] width 551 height 92
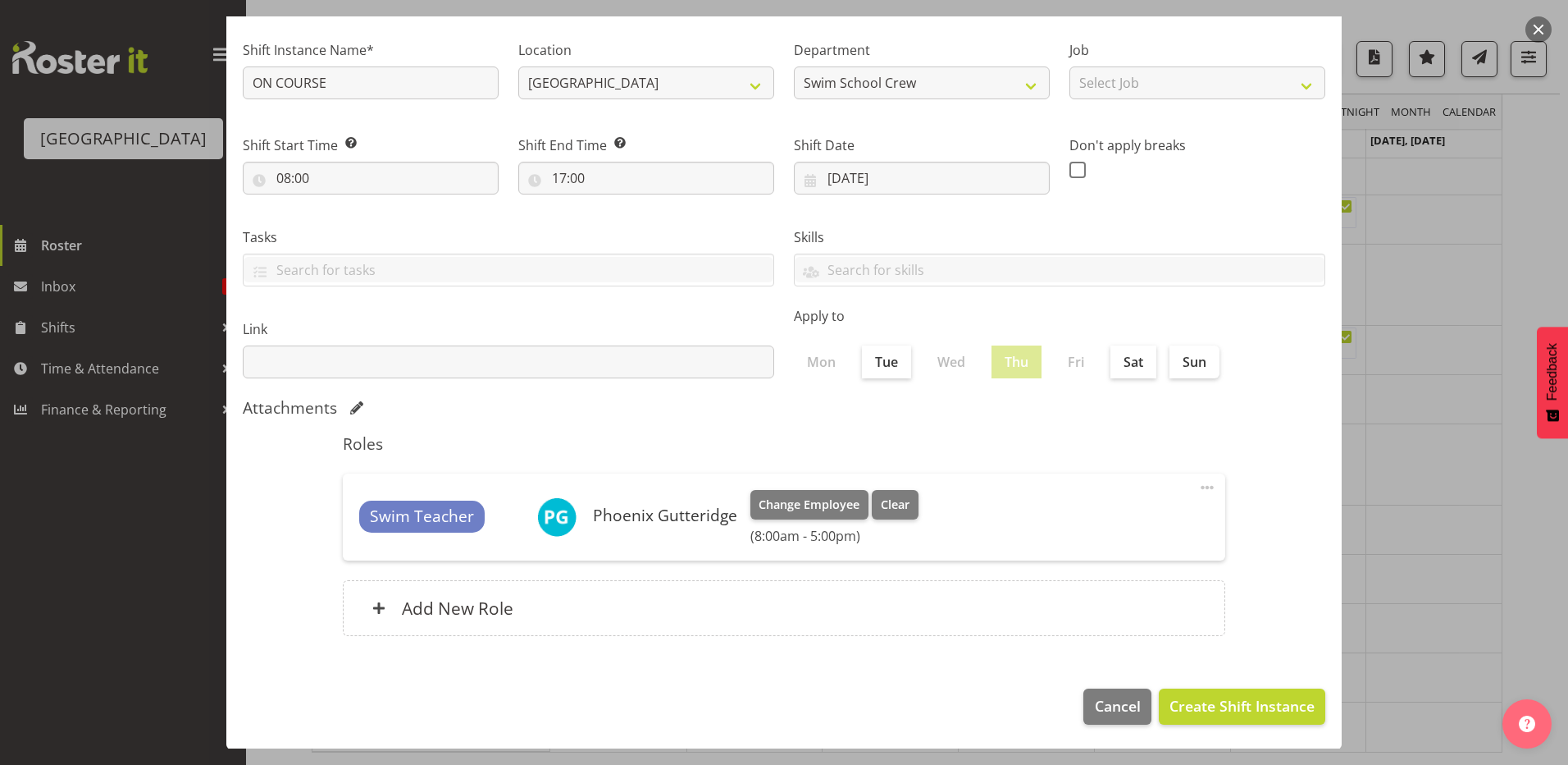
scroll to position [106, 0]
click at [1200, 706] on span "Create Shift Instance" at bounding box center [1242, 705] width 145 height 21
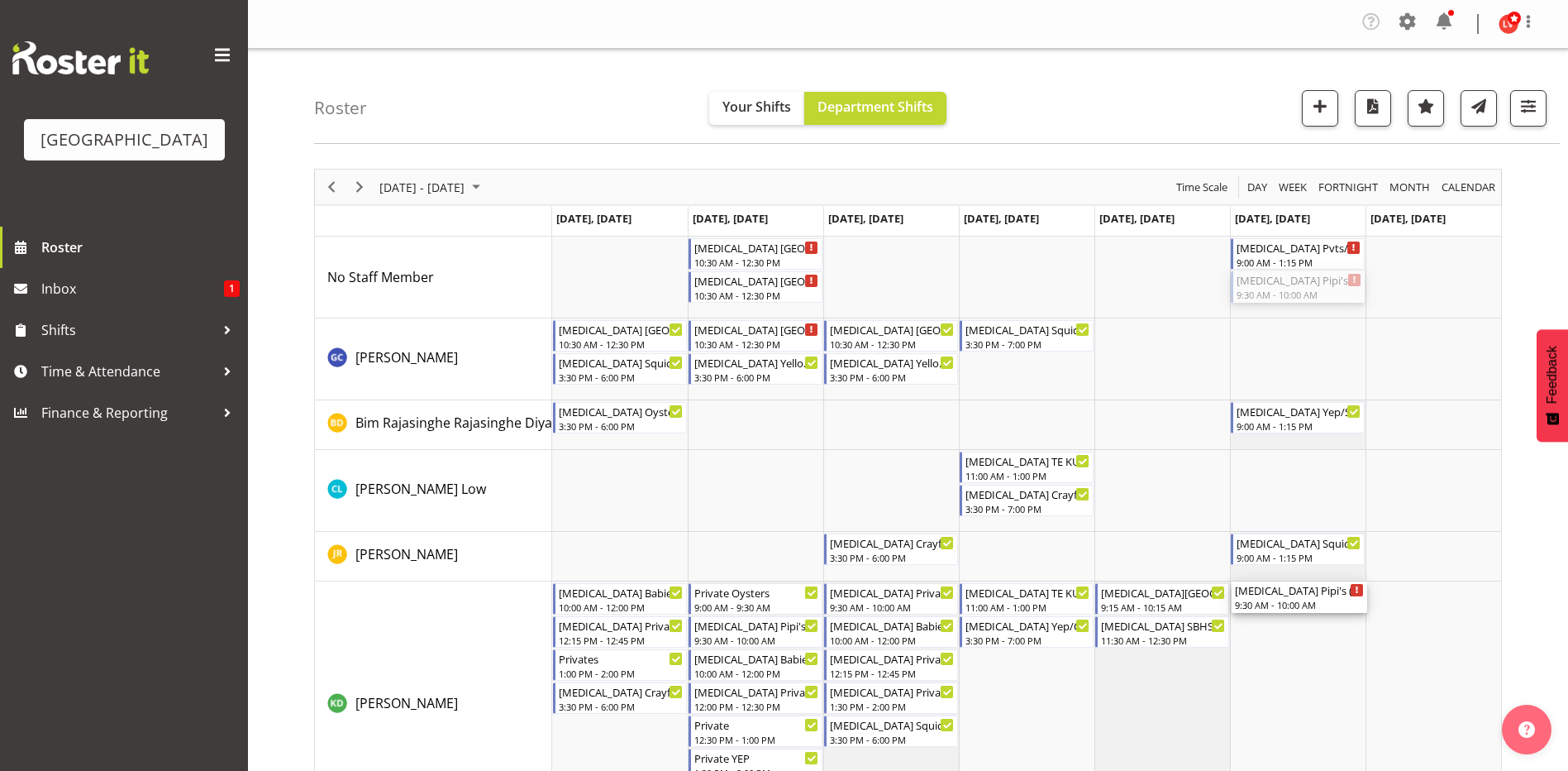
scroll to position [248, 0]
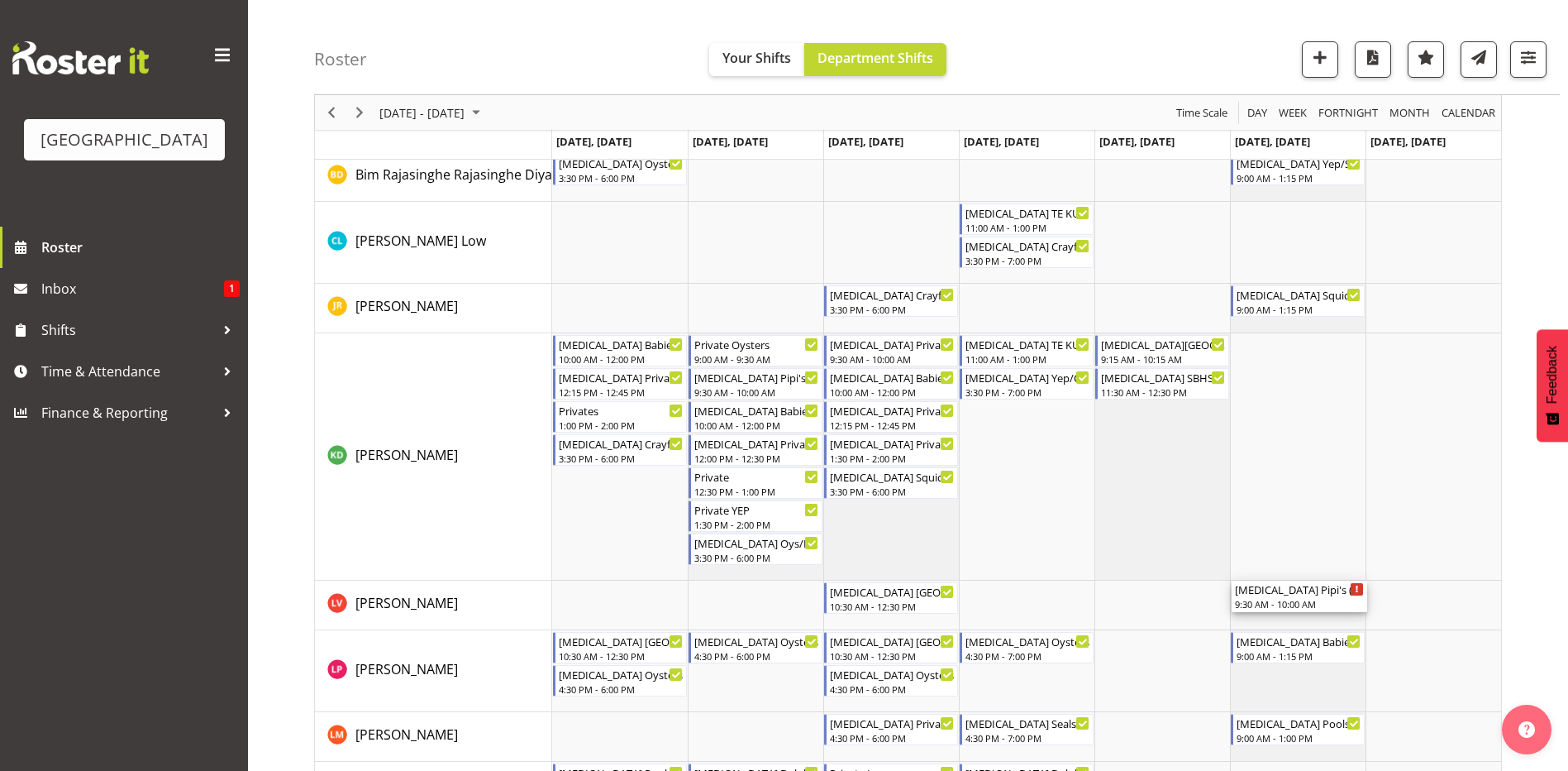
drag, startPoint x: 1277, startPoint y: 288, endPoint x: 1332, endPoint y: 628, distance: 344.4
click at [1332, 628] on div "[MEDICAL_DATA][GEOGRAPHIC_DATA] 10:30 AM - 12:30 PM [MEDICAL_DATA][GEOGRAPHIC_D…" at bounding box center [1027, 630] width 949 height 1284
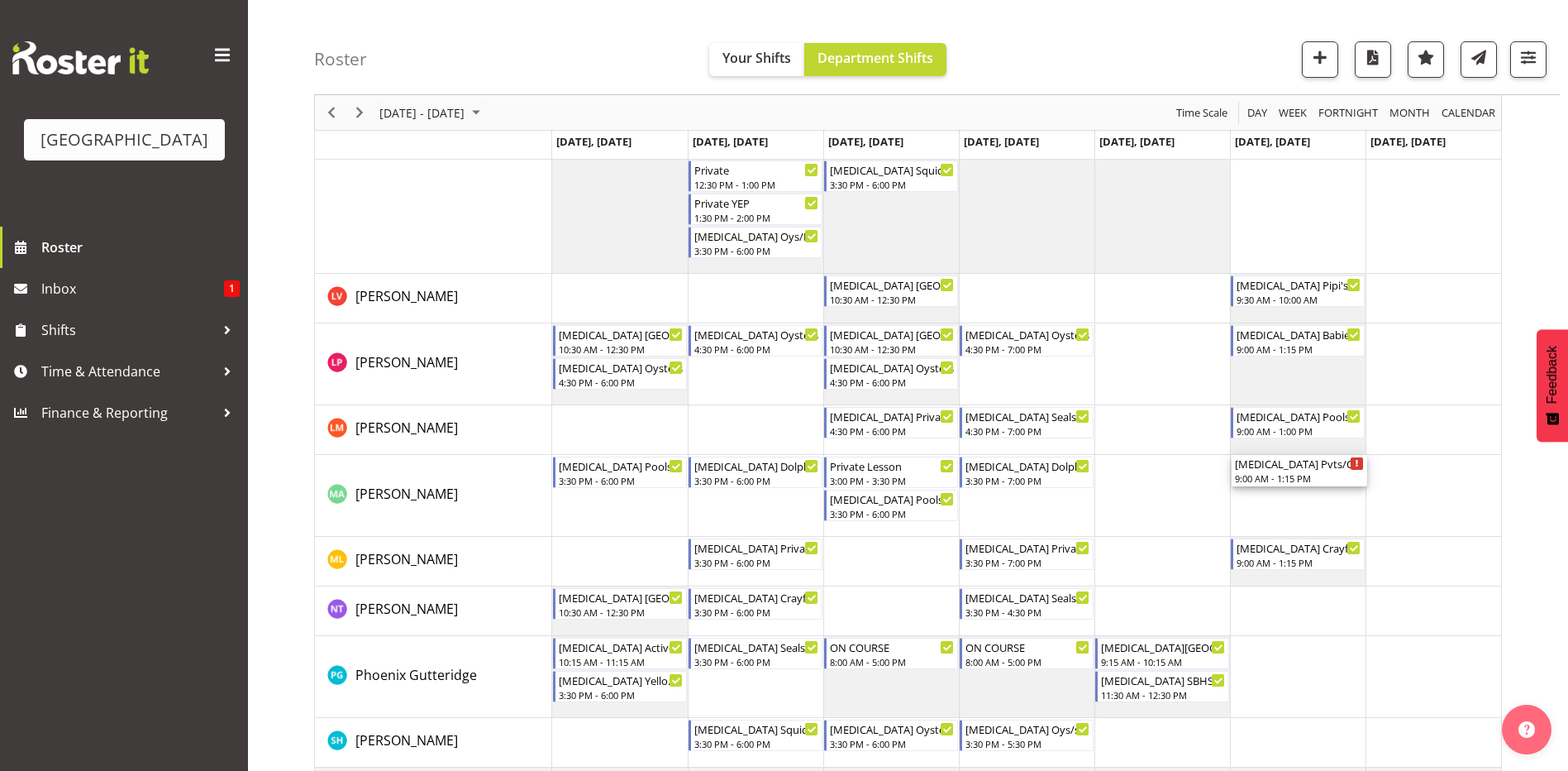
scroll to position [745, 0]
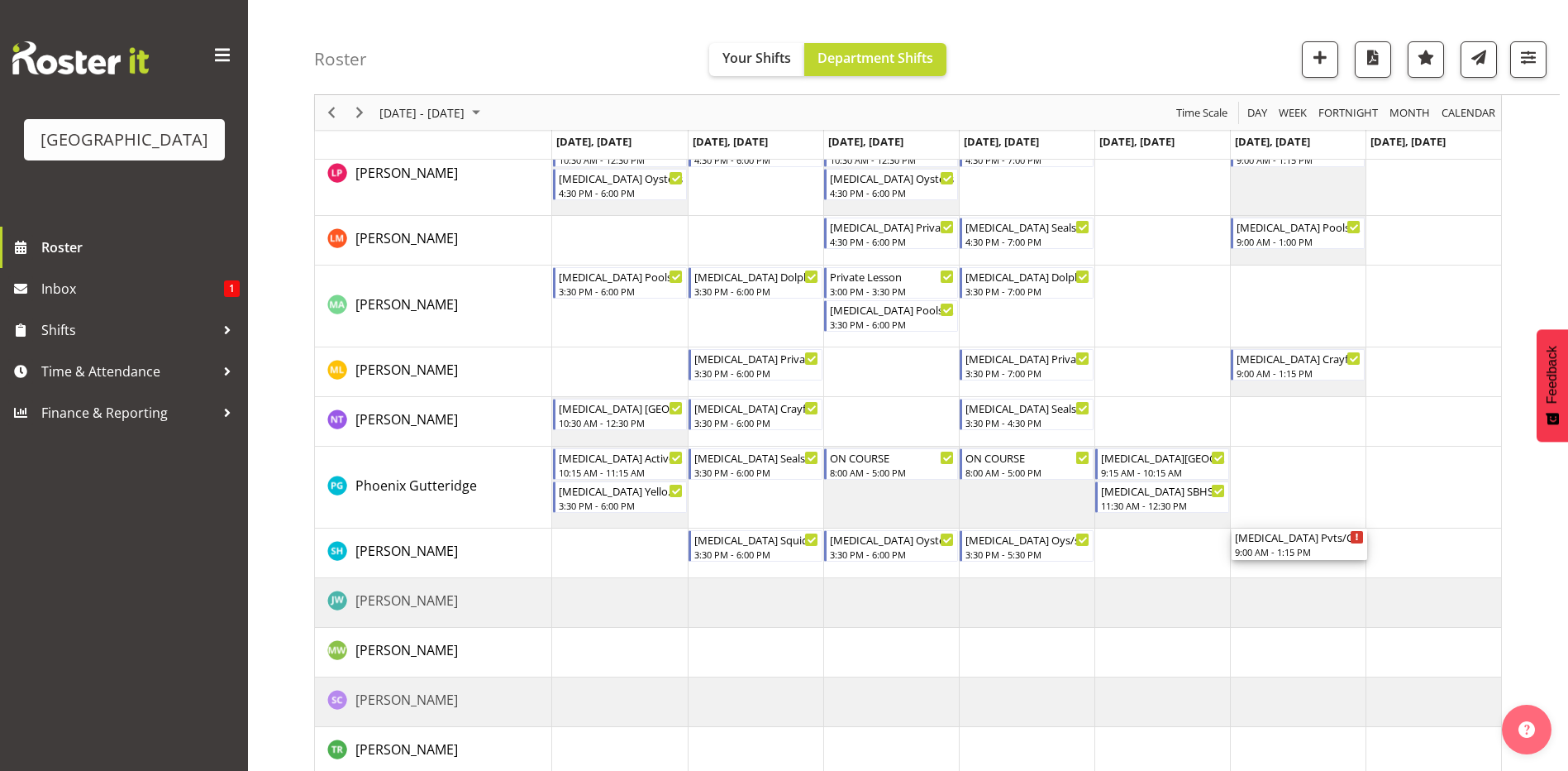
drag, startPoint x: 1283, startPoint y: 254, endPoint x: 1324, endPoint y: 576, distance: 324.6
click at [1324, 576] on div "[MEDICAL_DATA][GEOGRAPHIC_DATA] 10:30 AM - 12:30 PM [MEDICAL_DATA][GEOGRAPHIC_D…" at bounding box center [1027, 134] width 949 height 1284
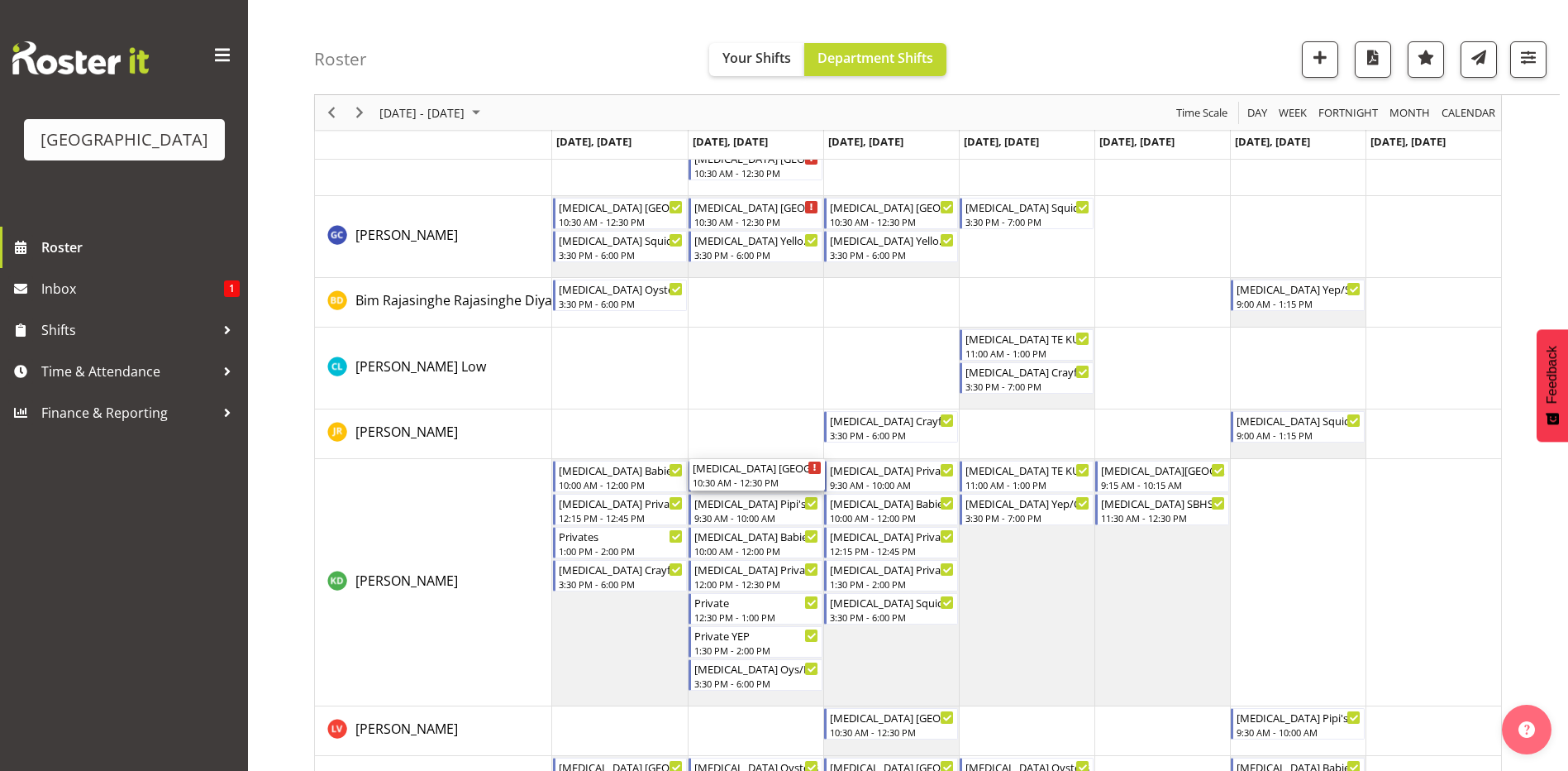
scroll to position [248, 0]
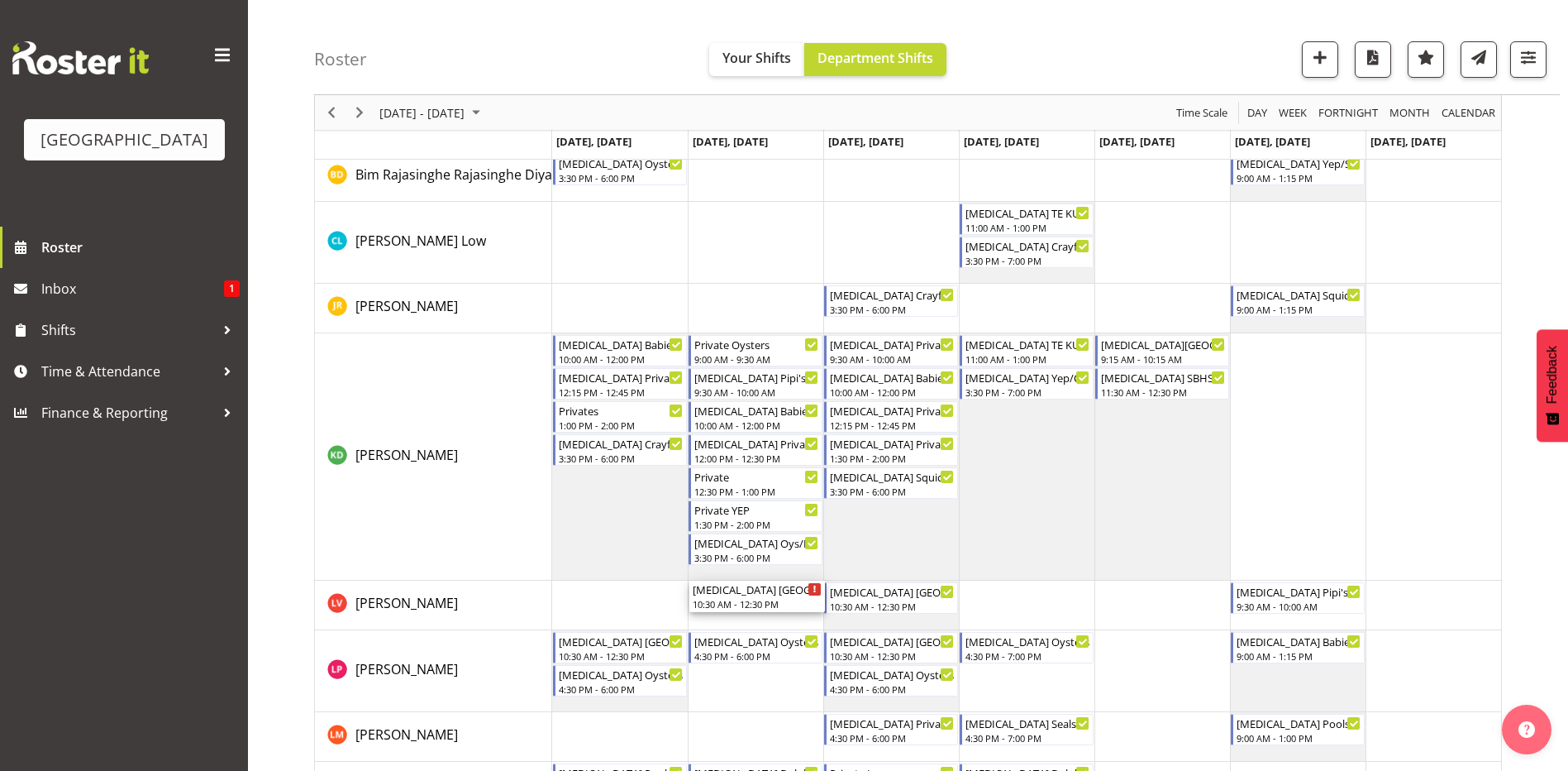
drag, startPoint x: 742, startPoint y: 249, endPoint x: 768, endPoint y: 625, distance: 376.9
click at [768, 625] on div "[MEDICAL_DATA][GEOGRAPHIC_DATA] 10:30 AM - 12:30 PM [MEDICAL_DATA][GEOGRAPHIC_D…" at bounding box center [1027, 630] width 949 height 1284
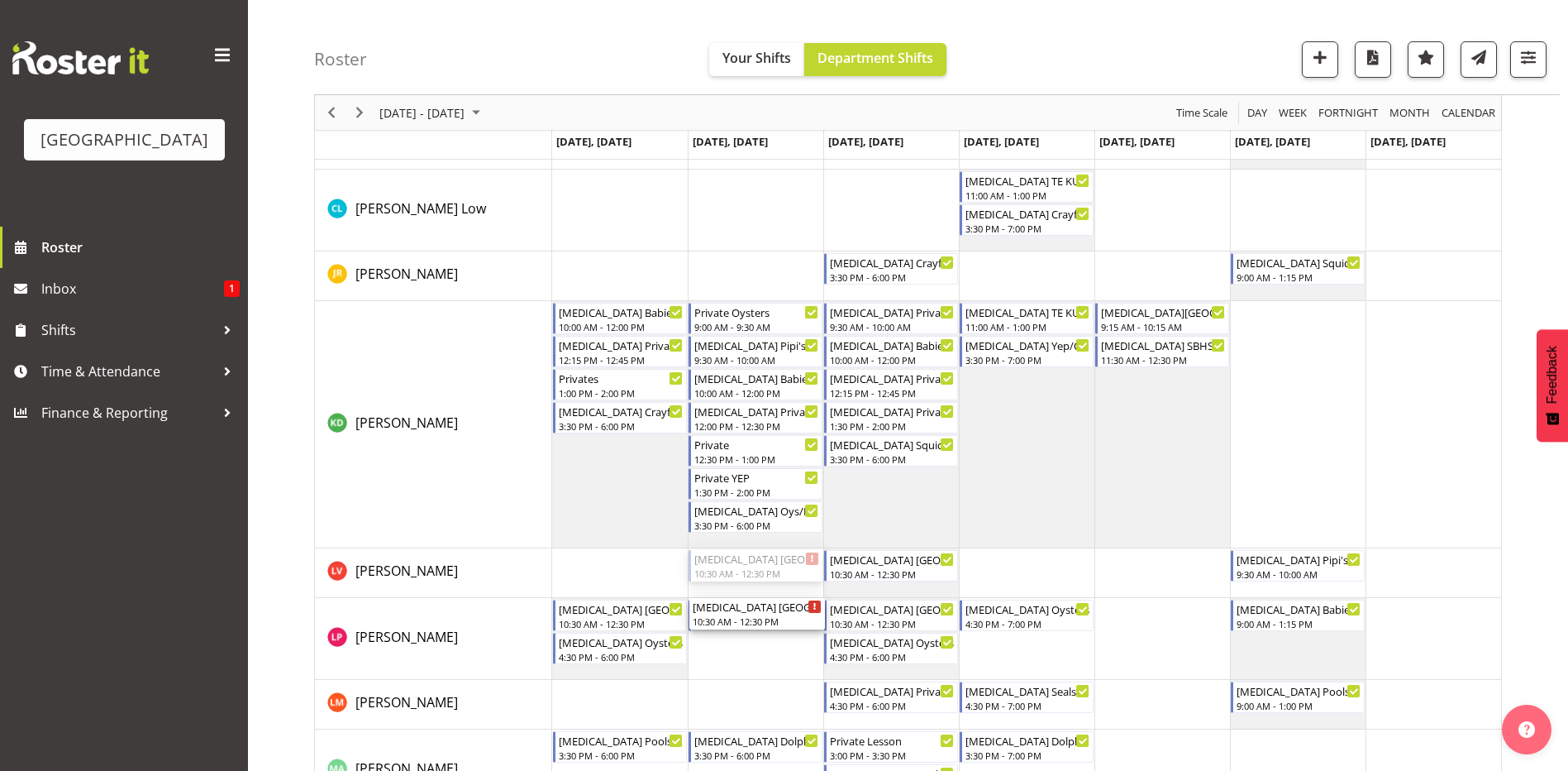
drag, startPoint x: 775, startPoint y: 562, endPoint x: 766, endPoint y: 645, distance: 83.5
click at [766, 645] on div "[MEDICAL_DATA][GEOGRAPHIC_DATA] 10:30 AM - 12:30 PM [MEDICAL_DATA][GEOGRAPHIC_D…" at bounding box center [1027, 614] width 949 height 1252
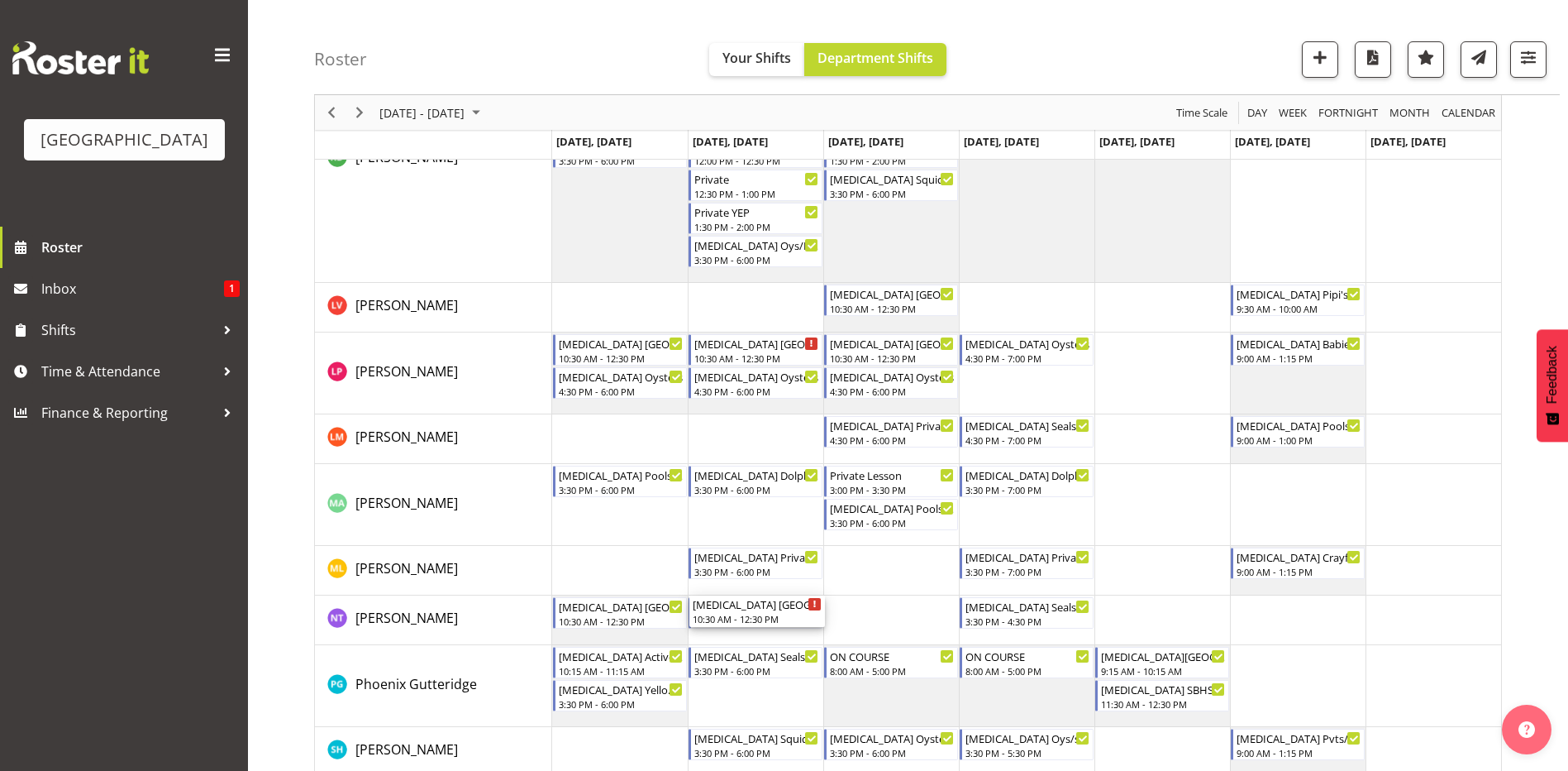
scroll to position [731, 0]
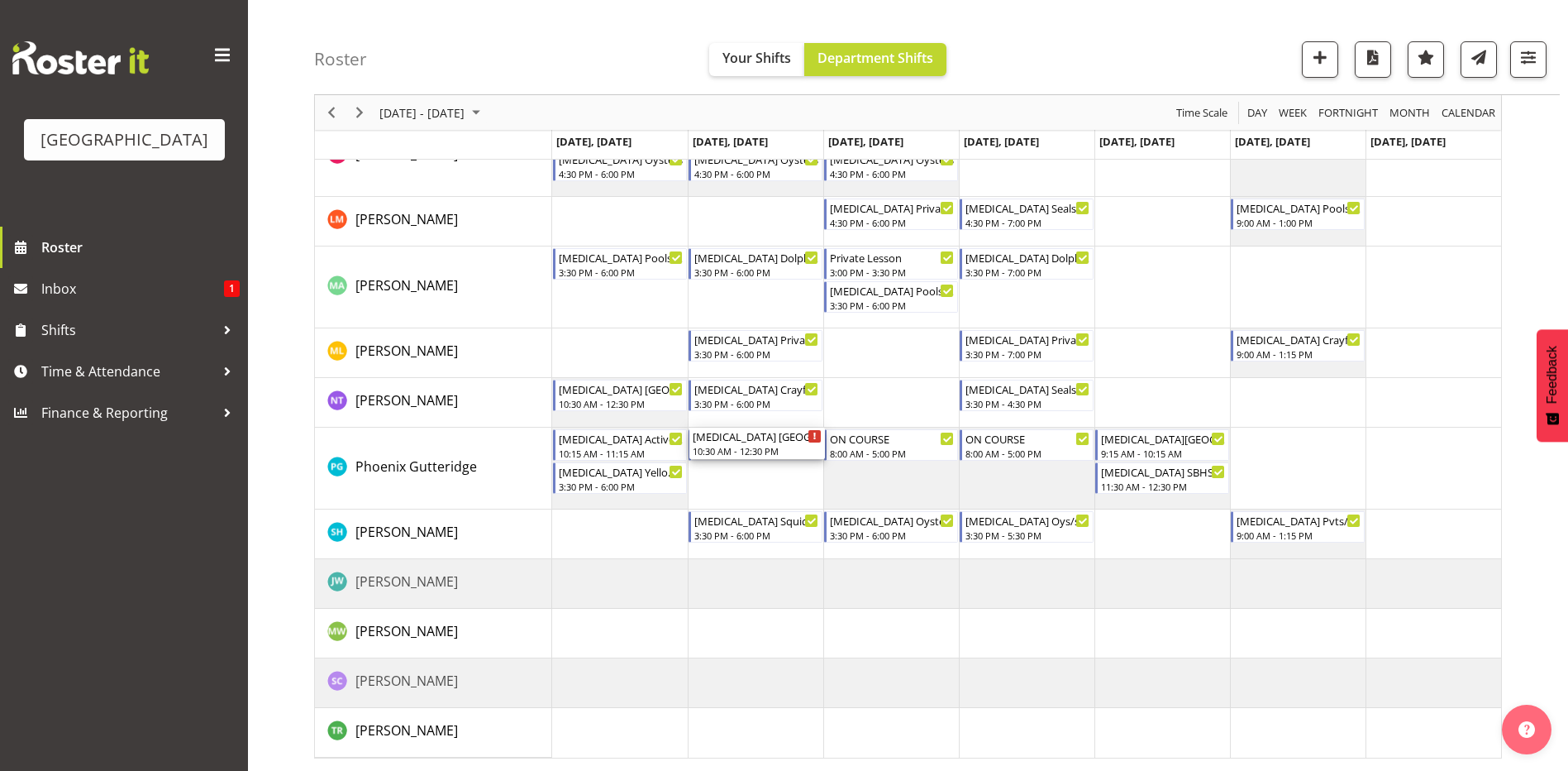
drag, startPoint x: 745, startPoint y: 260, endPoint x: 769, endPoint y: 503, distance: 244.2
click at [769, 503] on div "[MEDICAL_DATA][GEOGRAPHIC_DATA] 10:30 AM - 12:30 PM [MEDICAL_DATA][GEOGRAPHIC_D…" at bounding box center [1027, 131] width 949 height 1252
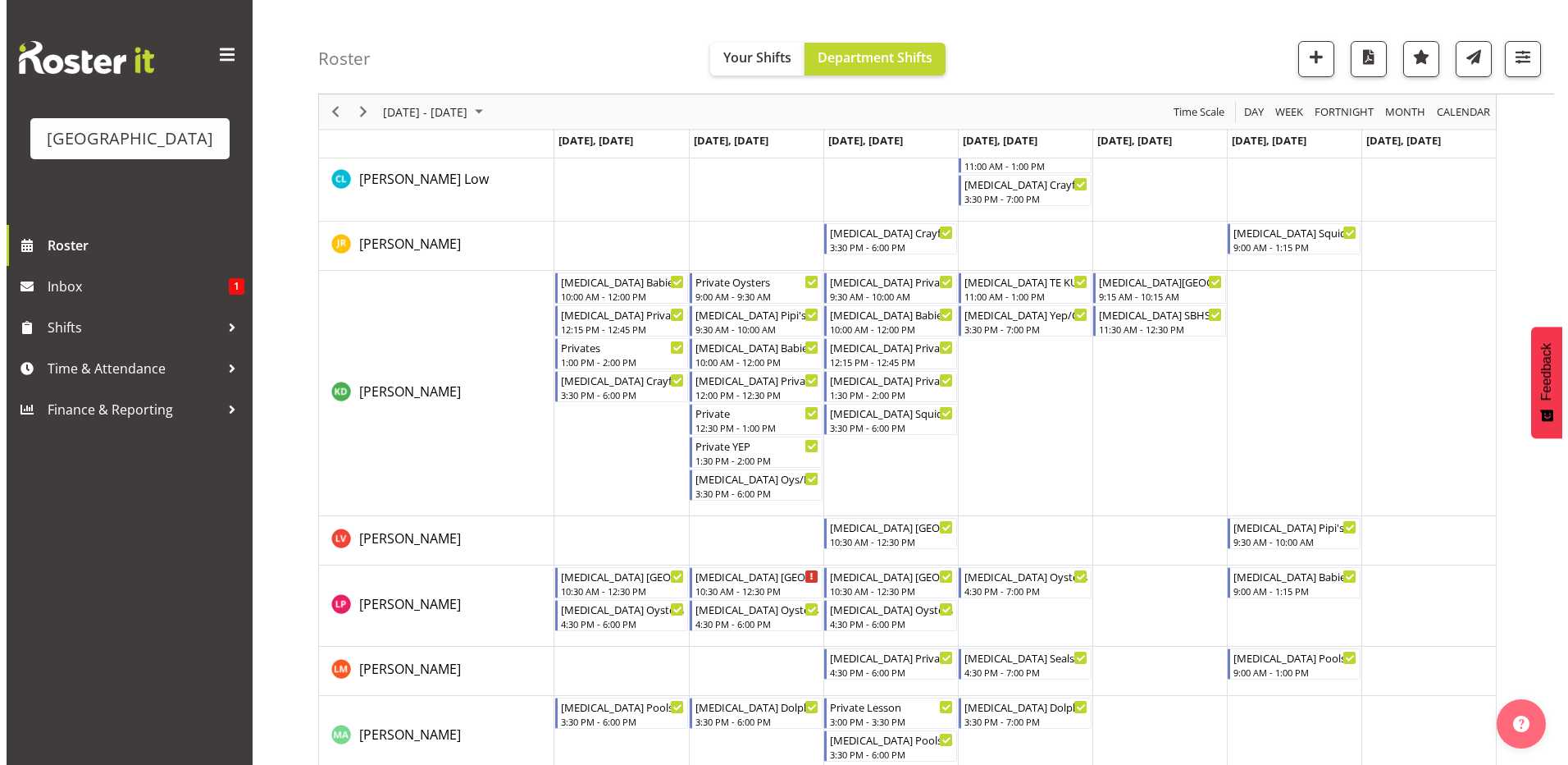
scroll to position [0, 0]
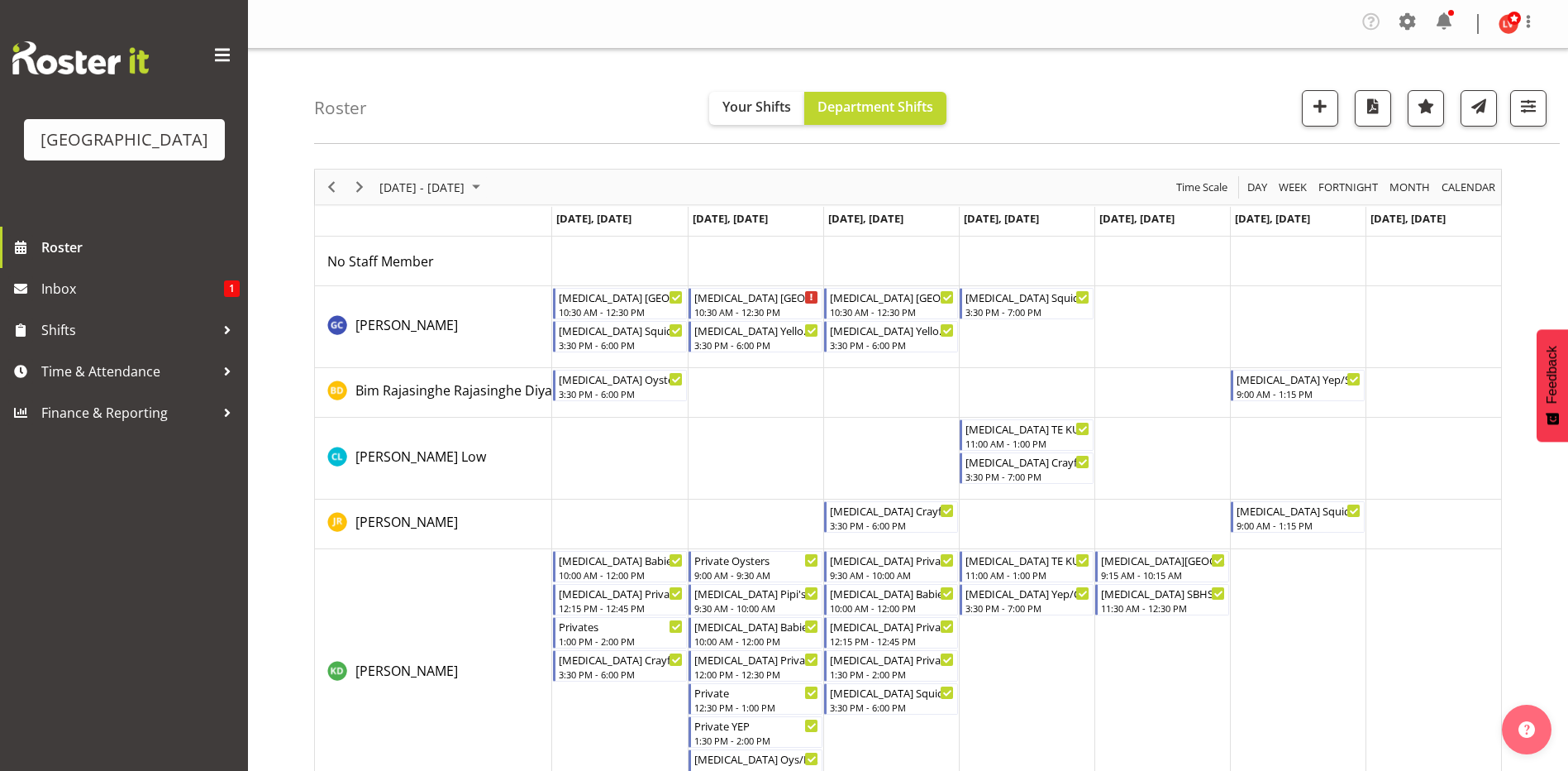
click at [611, 254] on td "Timeline Week of September 7, 2025" at bounding box center [620, 261] width 136 height 49
click at [589, 361] on td "Timeline Week of September 7, 2025" at bounding box center [620, 327] width 136 height 82
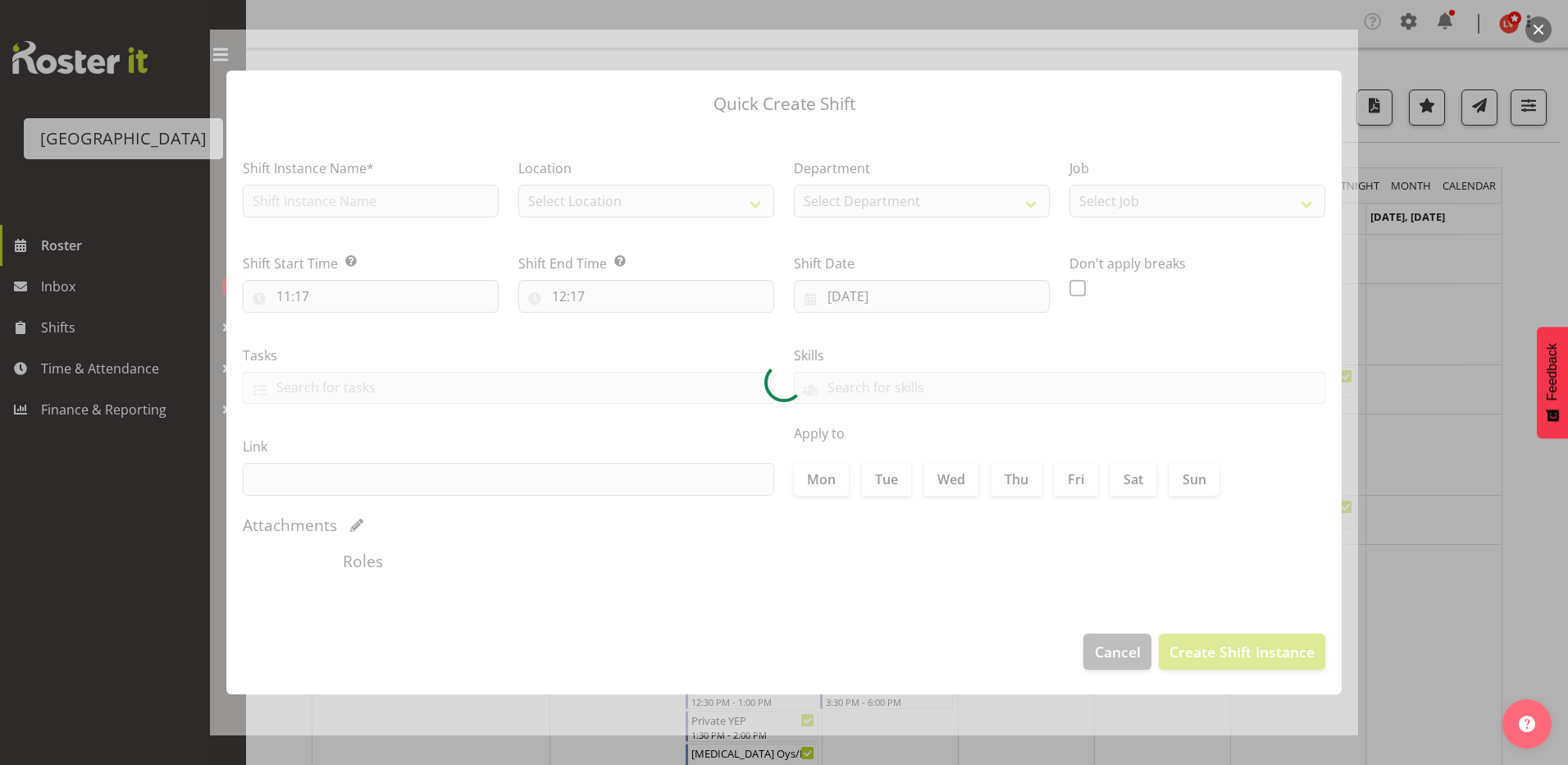
type input "[DATE]"
checkbox input "true"
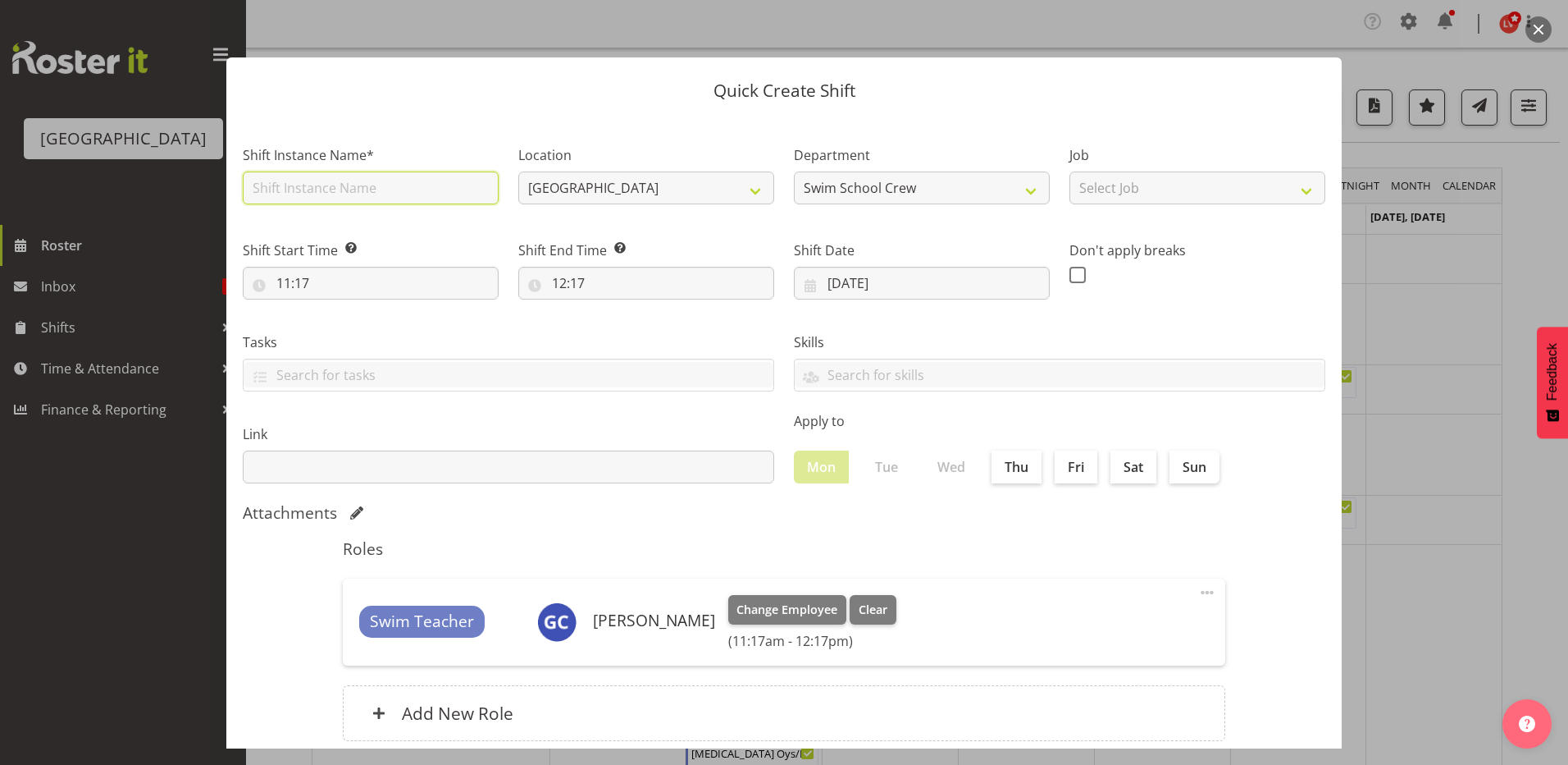
click at [305, 190] on input "text" at bounding box center [370, 188] width 256 height 33
type input "[MEDICAL_DATA] SOUTHLAND GIRLS"
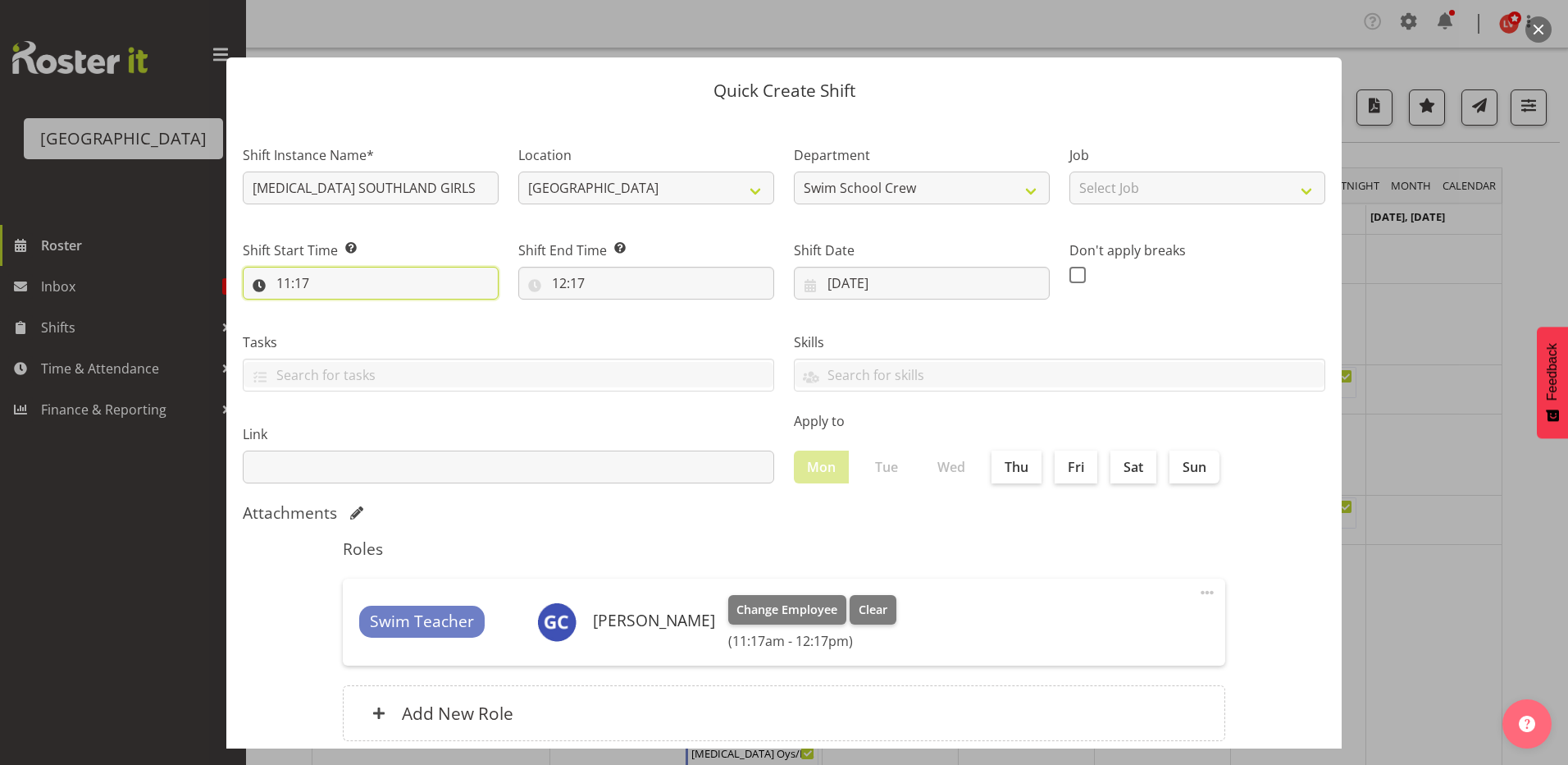
click at [284, 284] on input "11:17" at bounding box center [370, 283] width 256 height 33
click at [354, 327] on select "00 01 02 03 04 05 06 07 08 09 10 11 12 13 14 15 16 17 18 19 20 21 22 23" at bounding box center [354, 326] width 37 height 33
select select "9"
click at [336, 309] on select "00 01 02 03 04 05 06 07 08 09 10 11 12 13 14 15 16 17 18 19 20 21 22 23" at bounding box center [354, 326] width 37 height 33
type input "09:17"
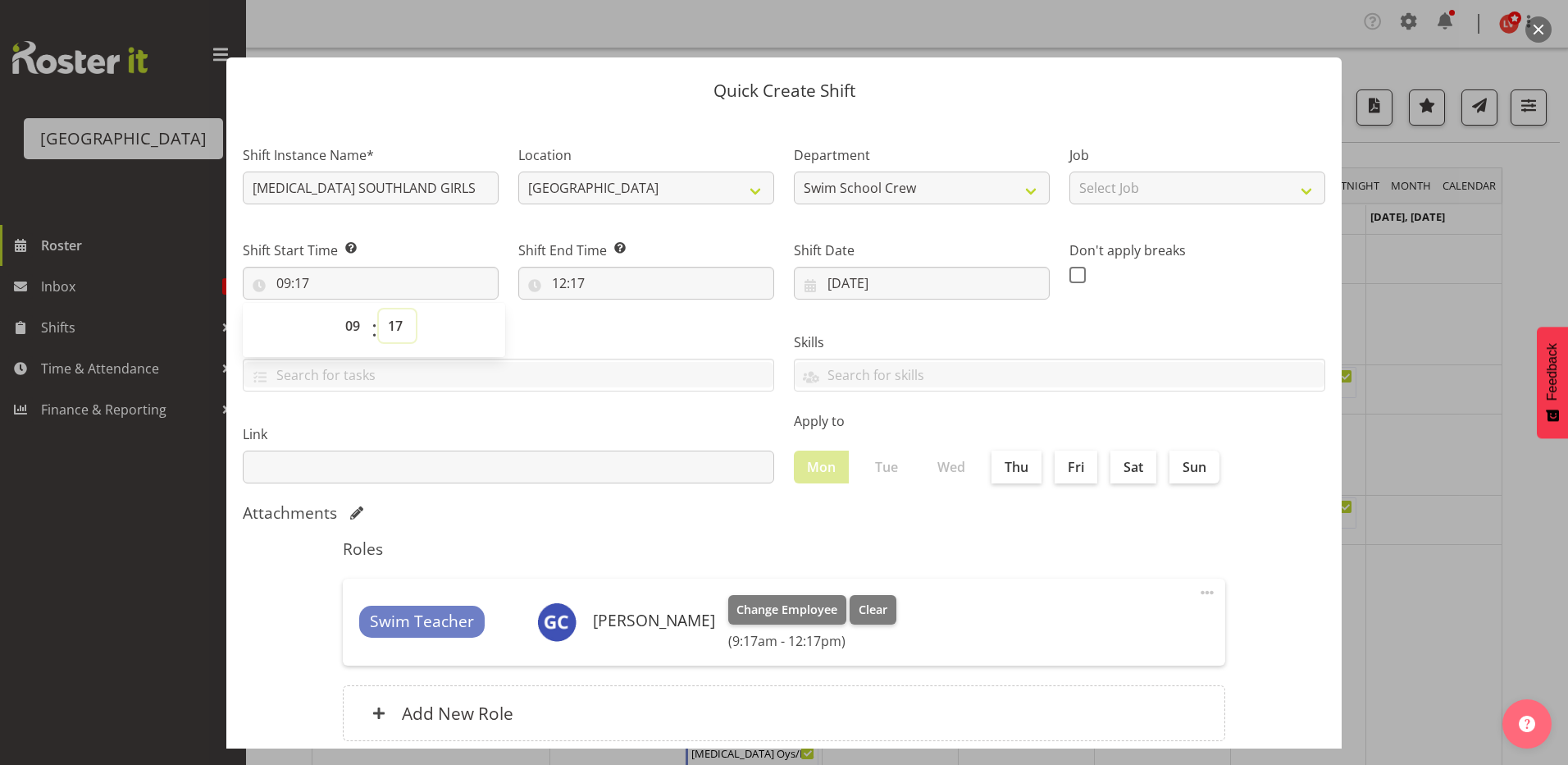
click at [397, 325] on select "00 01 02 03 04 05 06 07 08 09 10 11 12 13 14 15 16 17 18 19 20 21 22 23 24 25 2…" at bounding box center [397, 326] width 37 height 33
select select "0"
click at [379, 309] on select "00 01 02 03 04 05 06 07 08 09 10 11 12 13 14 15 16 17 18 19 20 21 22 23 24 25 2…" at bounding box center [397, 326] width 37 height 33
type input "09:00"
click at [581, 333] on label "Tasks" at bounding box center [508, 342] width 532 height 20
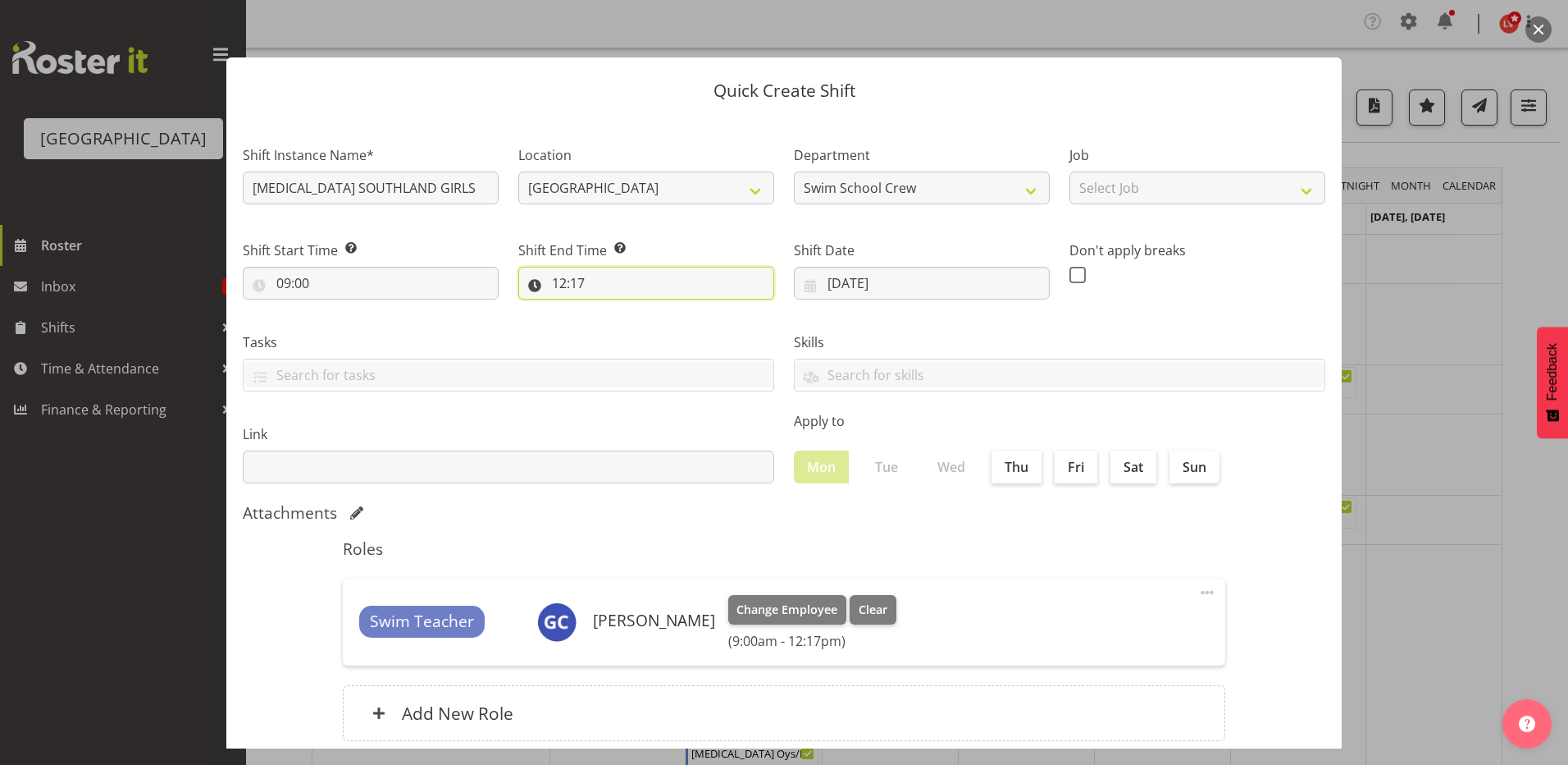
click at [560, 279] on input "12:17" at bounding box center [646, 283] width 256 height 33
click at [621, 320] on select "00 01 02 03 04 05 06 07 08 09 10 11 12 13 14 15 16 17 18 19 20 21 22 23" at bounding box center [630, 326] width 37 height 33
select select "10"
click at [612, 309] on select "00 01 02 03 04 05 06 07 08 09 10 11 12 13 14 15 16 17 18 19 20 21 22 23" at bounding box center [630, 326] width 37 height 33
type input "10:17"
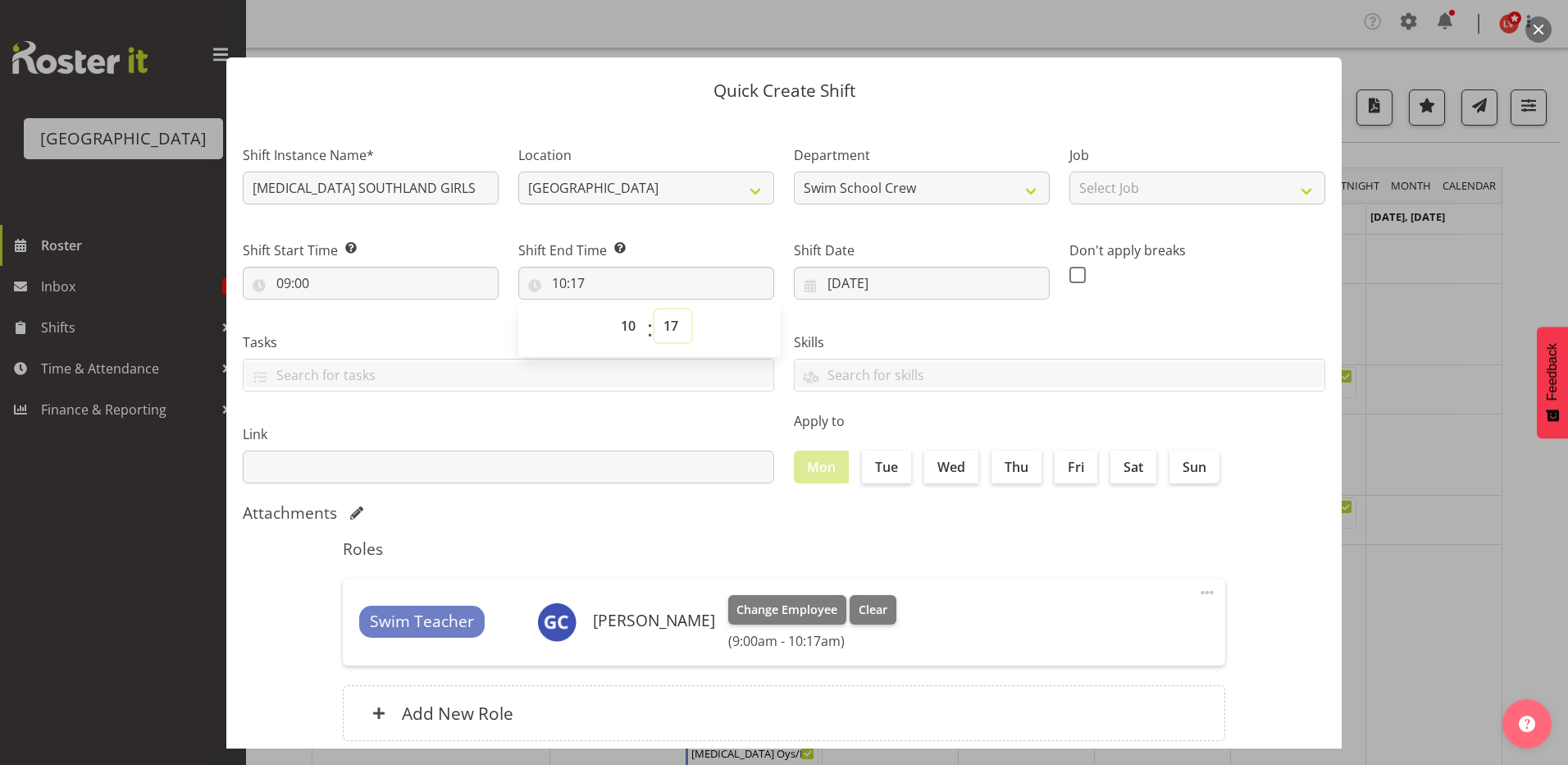
click at [671, 325] on select "00 01 02 03 04 05 06 07 08 09 10 11 12 13 14 15 16 17 18 19 20 21 22 23 24 25 2…" at bounding box center [673, 326] width 37 height 33
select select "0"
click at [655, 309] on select "00 01 02 03 04 05 06 07 08 09 10 11 12 13 14 15 16 17 18 19 20 21 22 23 24 25 2…" at bounding box center [673, 326] width 37 height 33
type input "10:00"
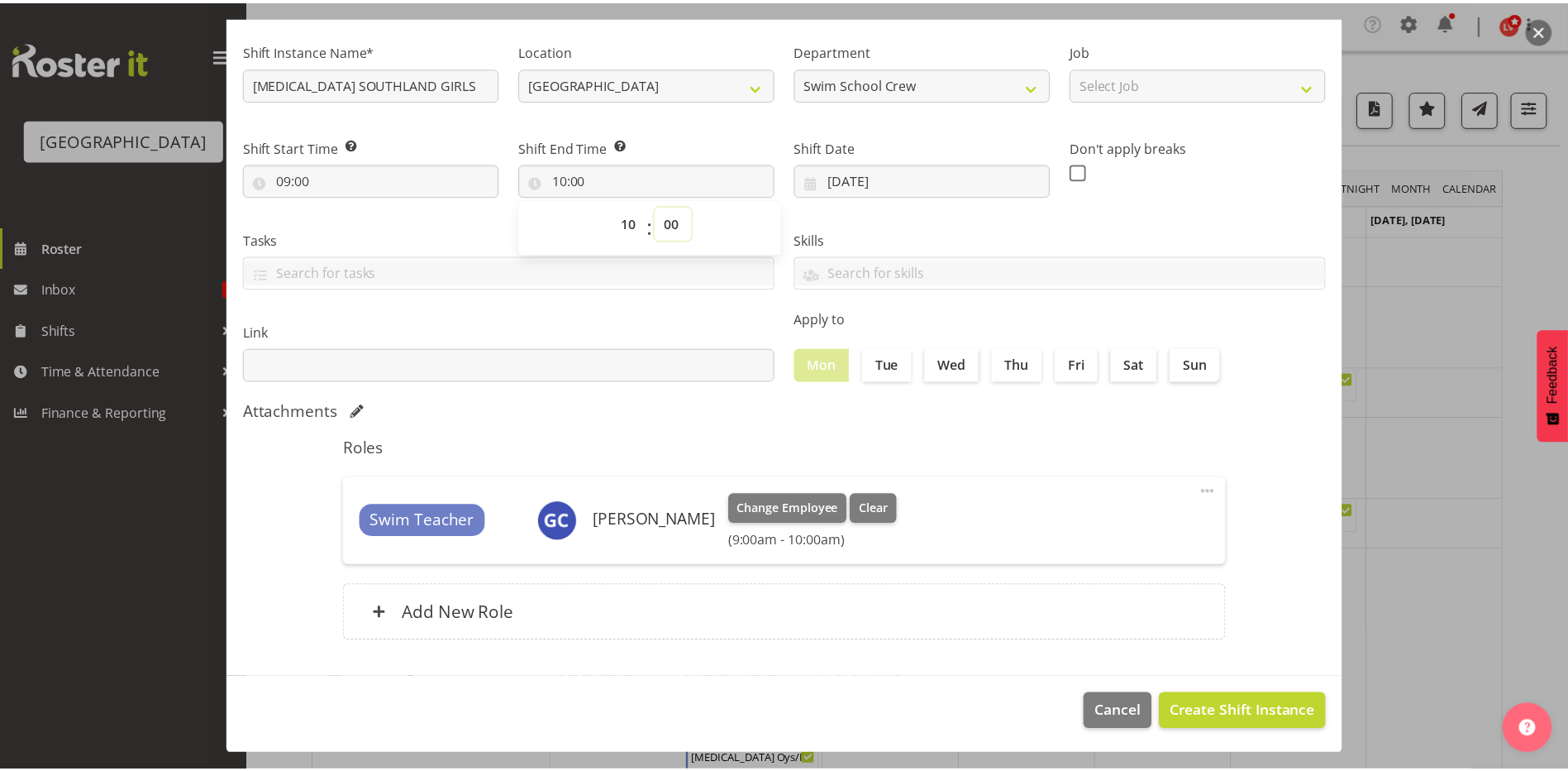
scroll to position [106, 0]
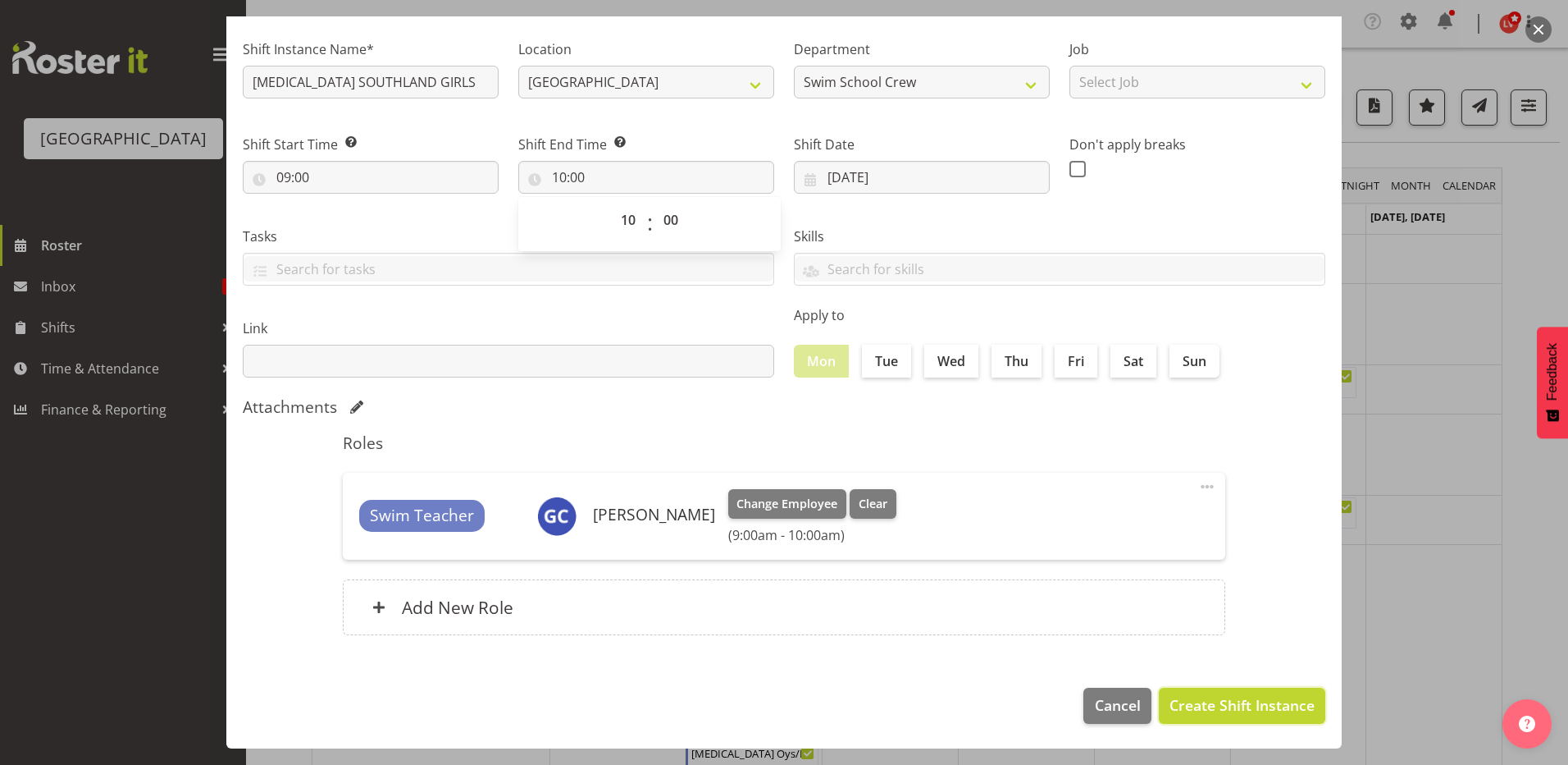
click at [1180, 700] on span "Create Shift Instance" at bounding box center [1242, 705] width 145 height 21
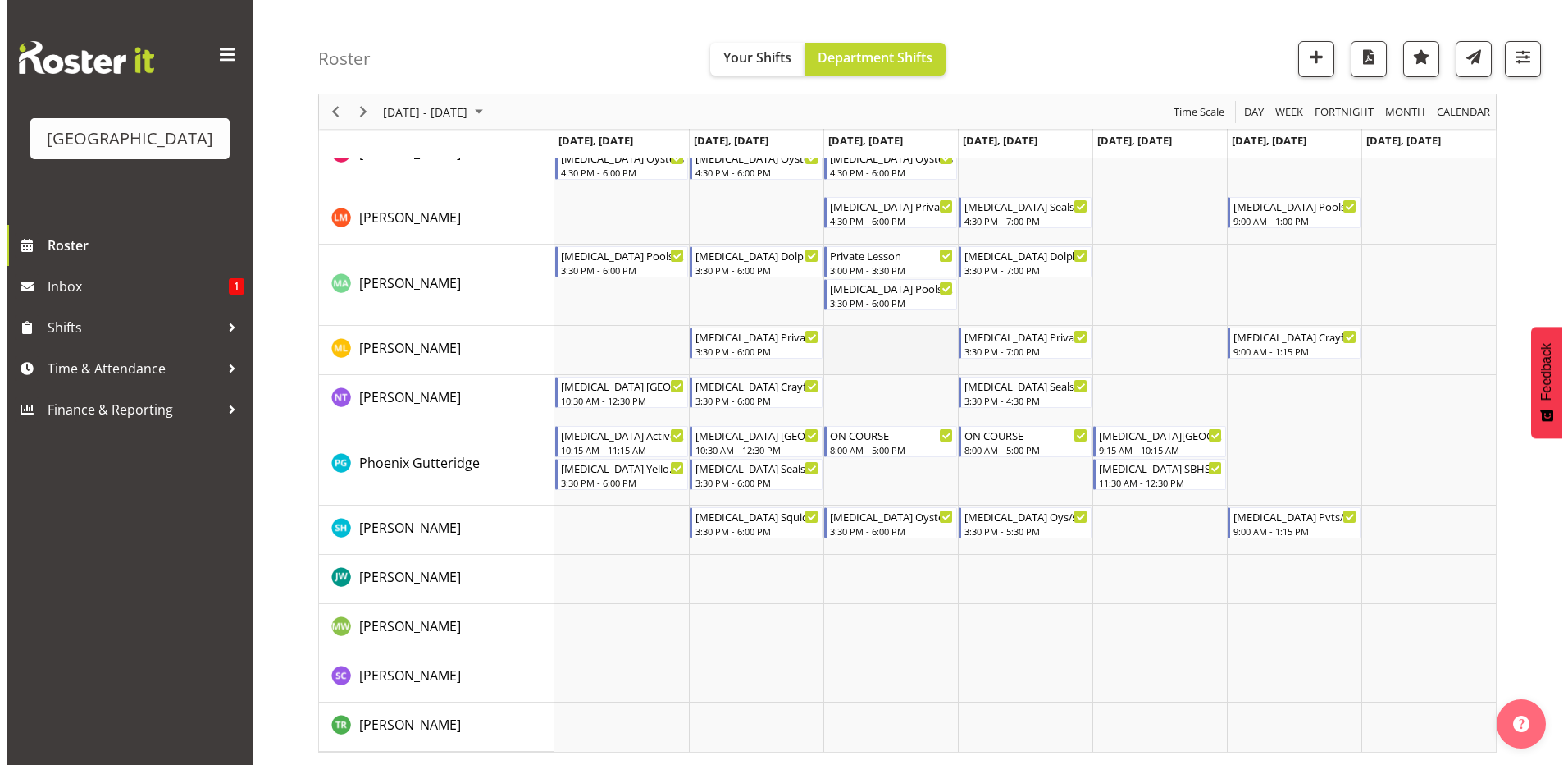
scroll to position [430, 0]
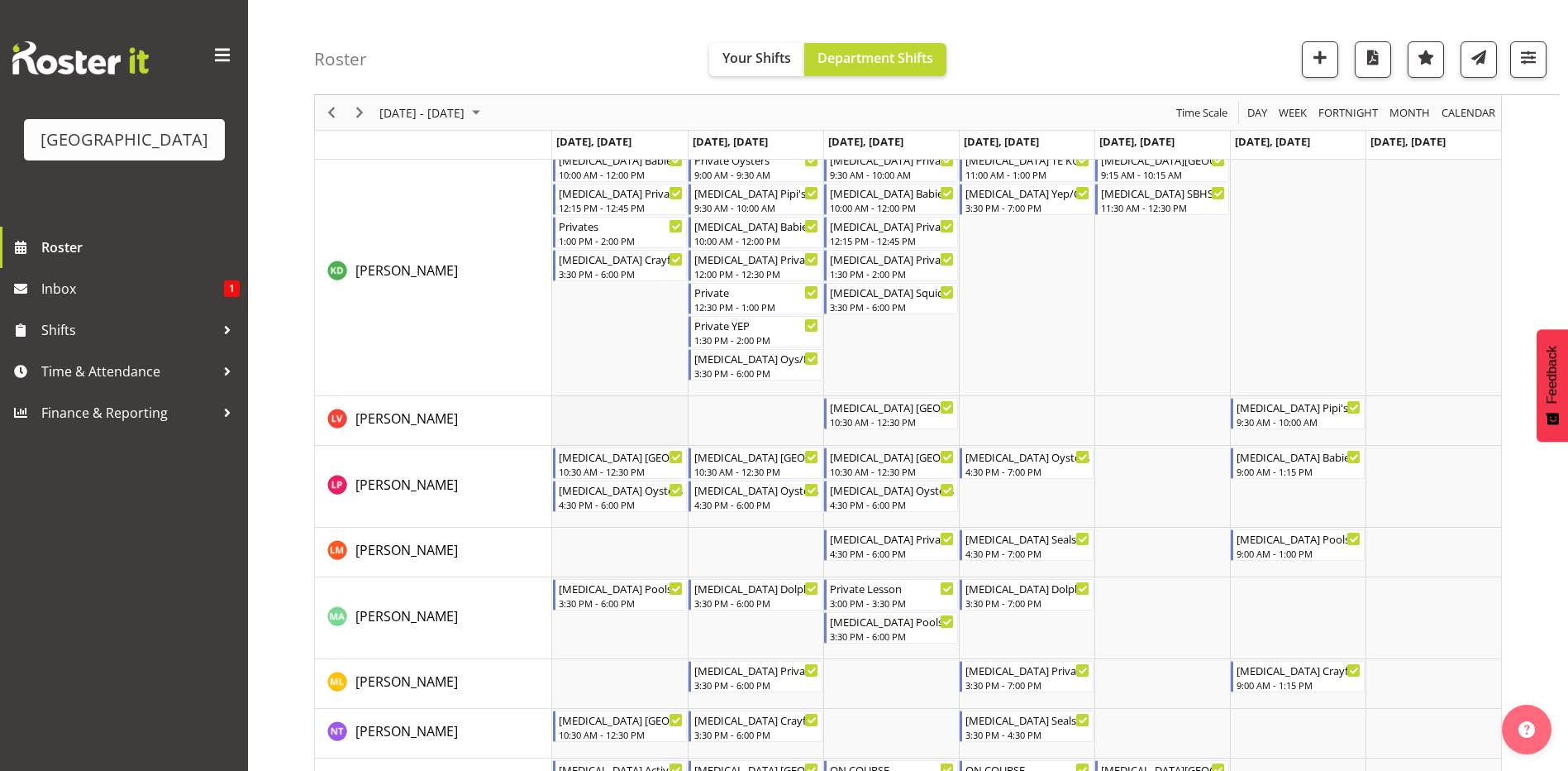
click at [584, 397] on td "Timeline Week of September 7, 2025" at bounding box center [620, 421] width 136 height 49
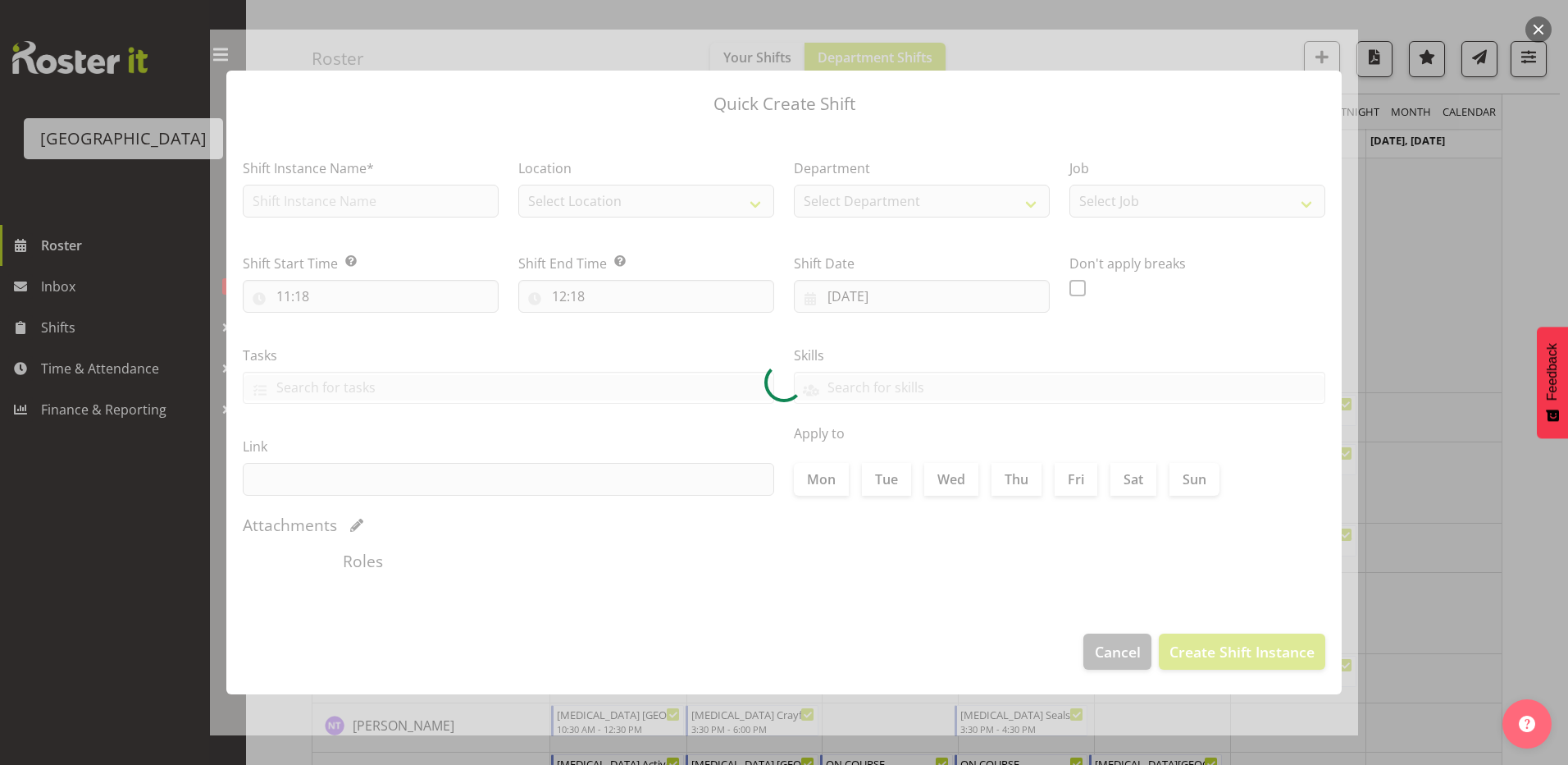
type input "[DATE]"
checkbox input "true"
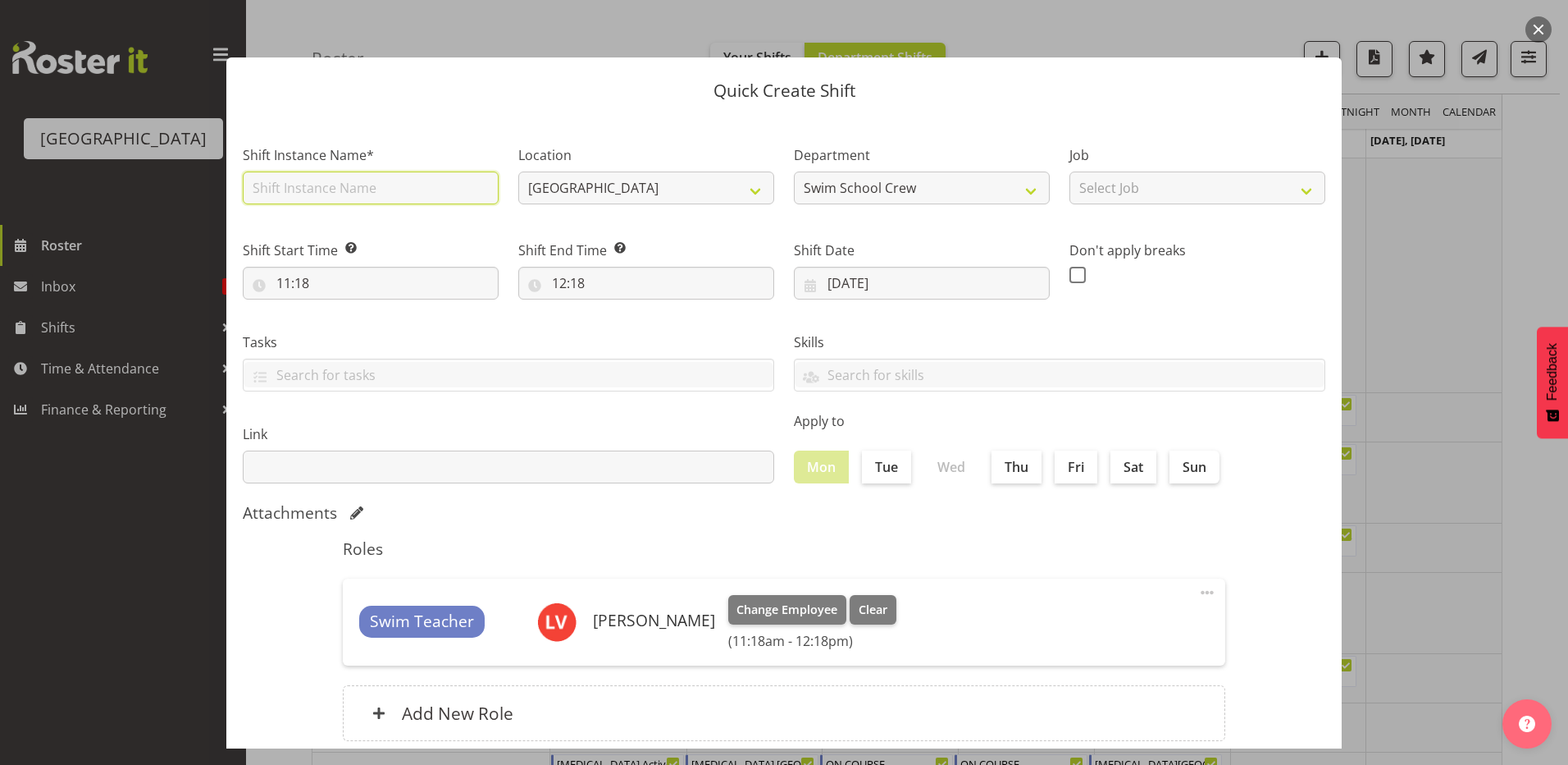
click at [297, 192] on input "text" at bounding box center [370, 188] width 256 height 33
type input "ON COURSE"
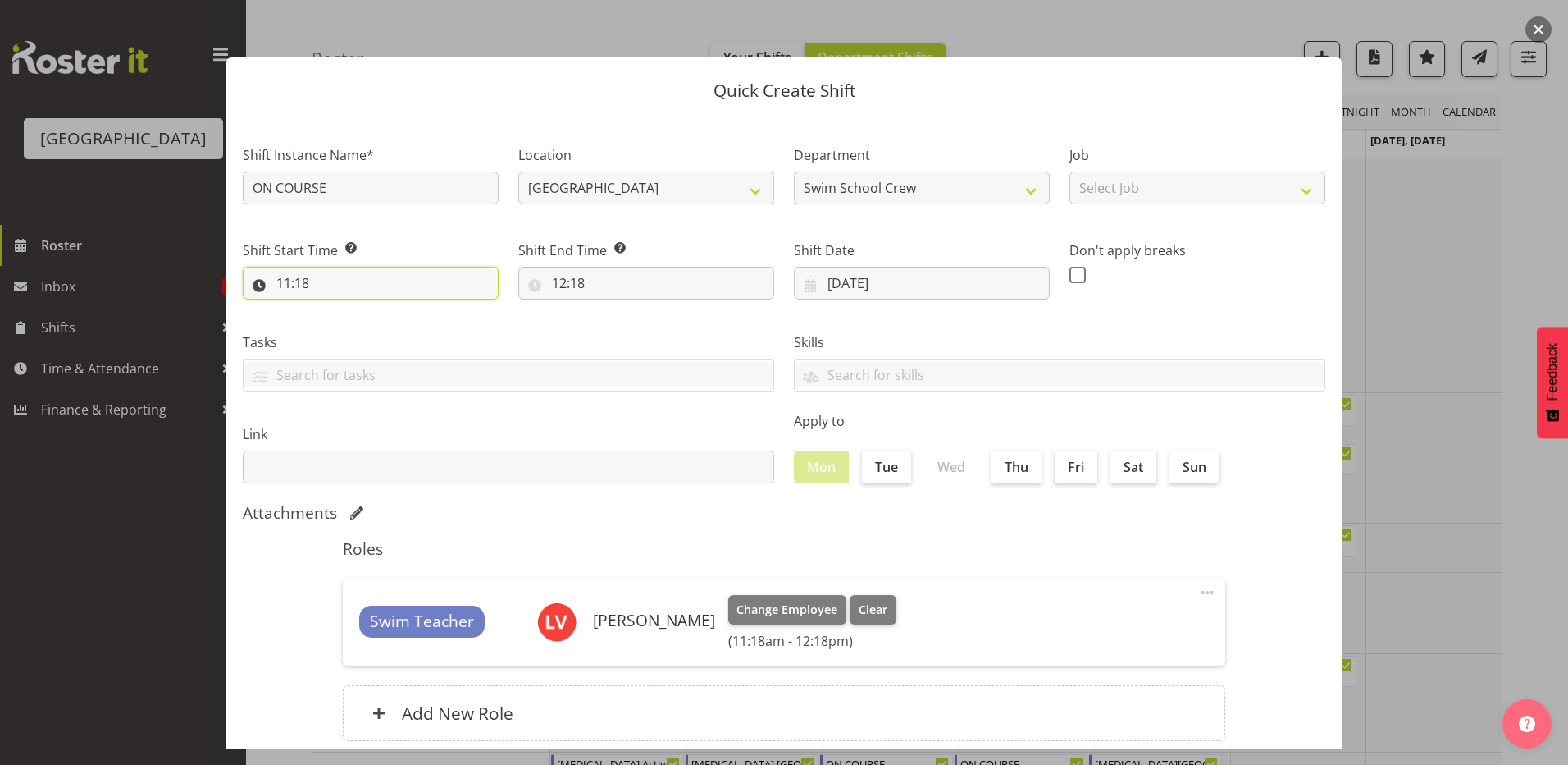
click at [285, 284] on input "11:18" at bounding box center [370, 283] width 256 height 33
click at [347, 320] on select "00 01 02 03 04 05 06 07 08 09 10 11 12 13 14 15 16 17 18 19 20 21 22 23" at bounding box center [354, 326] width 37 height 33
select select "9"
click at [336, 309] on select "00 01 02 03 04 05 06 07 08 09 10 11 12 13 14 15 16 17 18 19 20 21 22 23" at bounding box center [354, 326] width 37 height 33
type input "09:18"
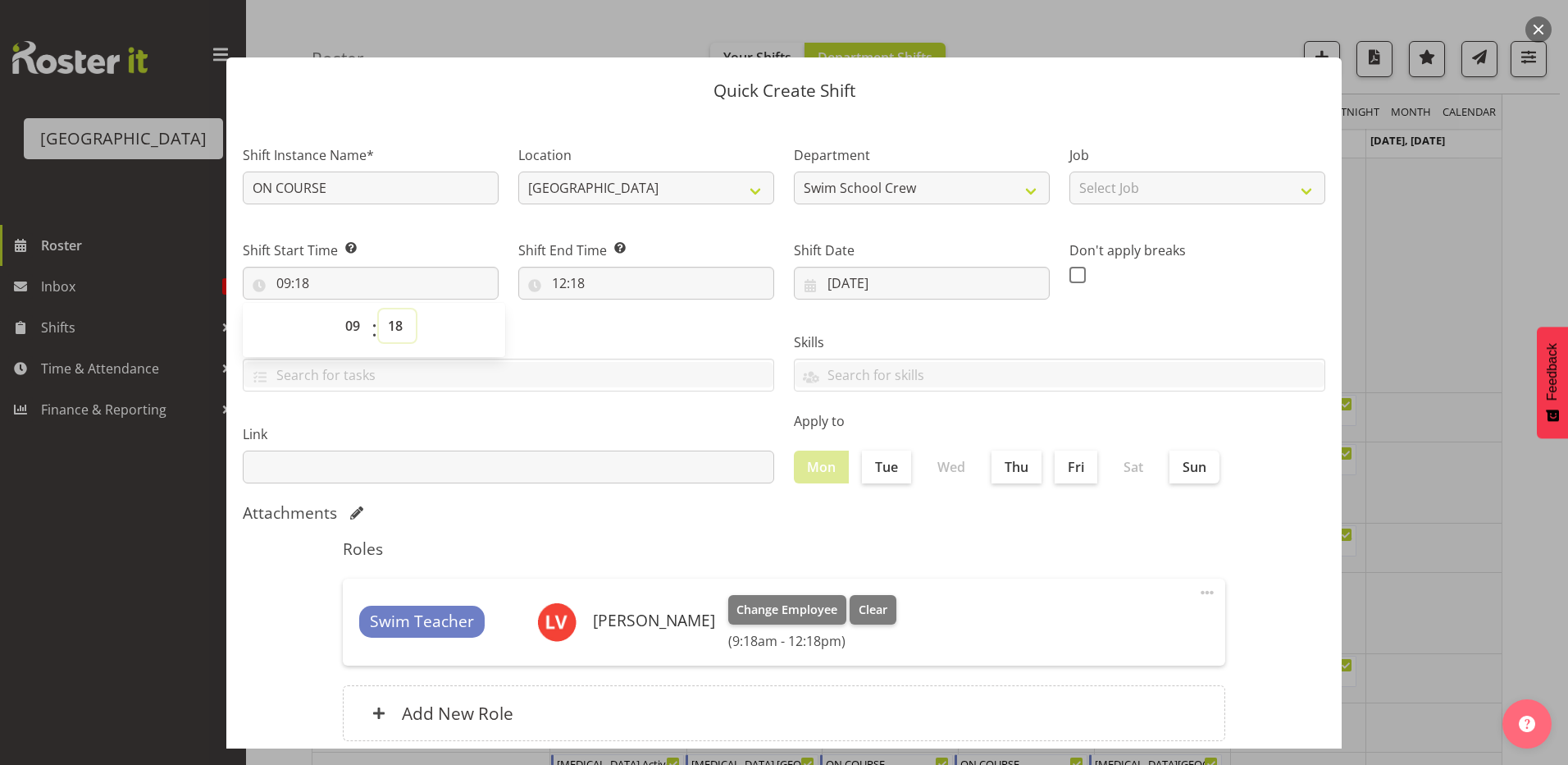
click at [395, 335] on select "00 01 02 03 04 05 06 07 08 09 10 11 12 13 14 15 16 17 18 19 20 21 22 23 24 25 2…" at bounding box center [397, 326] width 37 height 33
select select "0"
click at [379, 309] on select "00 01 02 03 04 05 06 07 08 09 10 11 12 13 14 15 16 17 18 19 20 21 22 23 24 25 2…" at bounding box center [397, 326] width 37 height 33
type input "09:00"
click at [636, 346] on label "Tasks" at bounding box center [508, 342] width 532 height 20
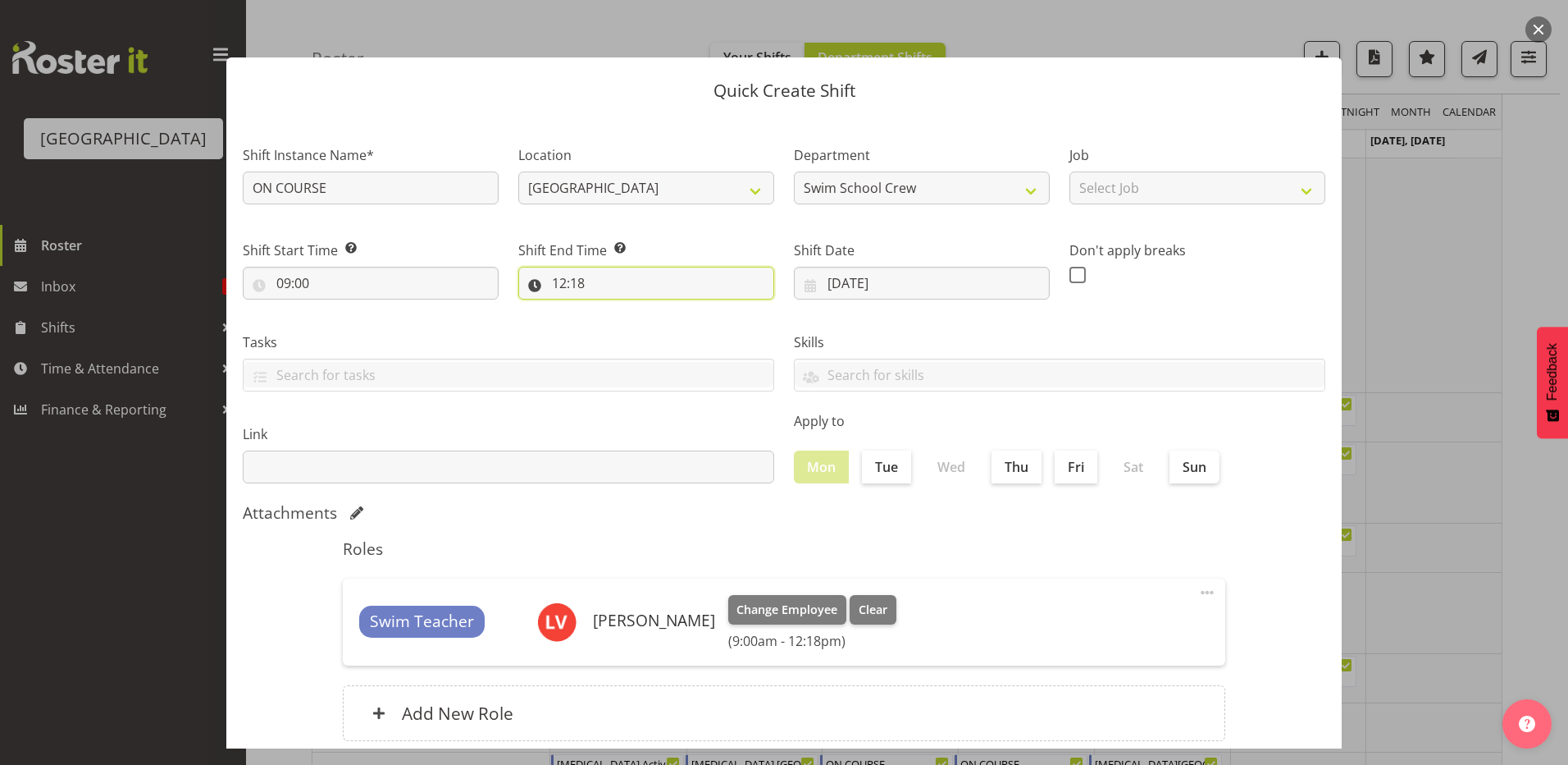
click at [551, 279] on input "12:18" at bounding box center [646, 283] width 256 height 33
click at [625, 321] on select "00 01 02 03 04 05 06 07 08 09 10 11 12 13 14 15 16 17 18 19 20 21 22 23" at bounding box center [630, 326] width 37 height 33
select select "10"
click at [612, 309] on select "00 01 02 03 04 05 06 07 08 09 10 11 12 13 14 15 16 17 18 19 20 21 22 23" at bounding box center [630, 326] width 37 height 33
type input "10:18"
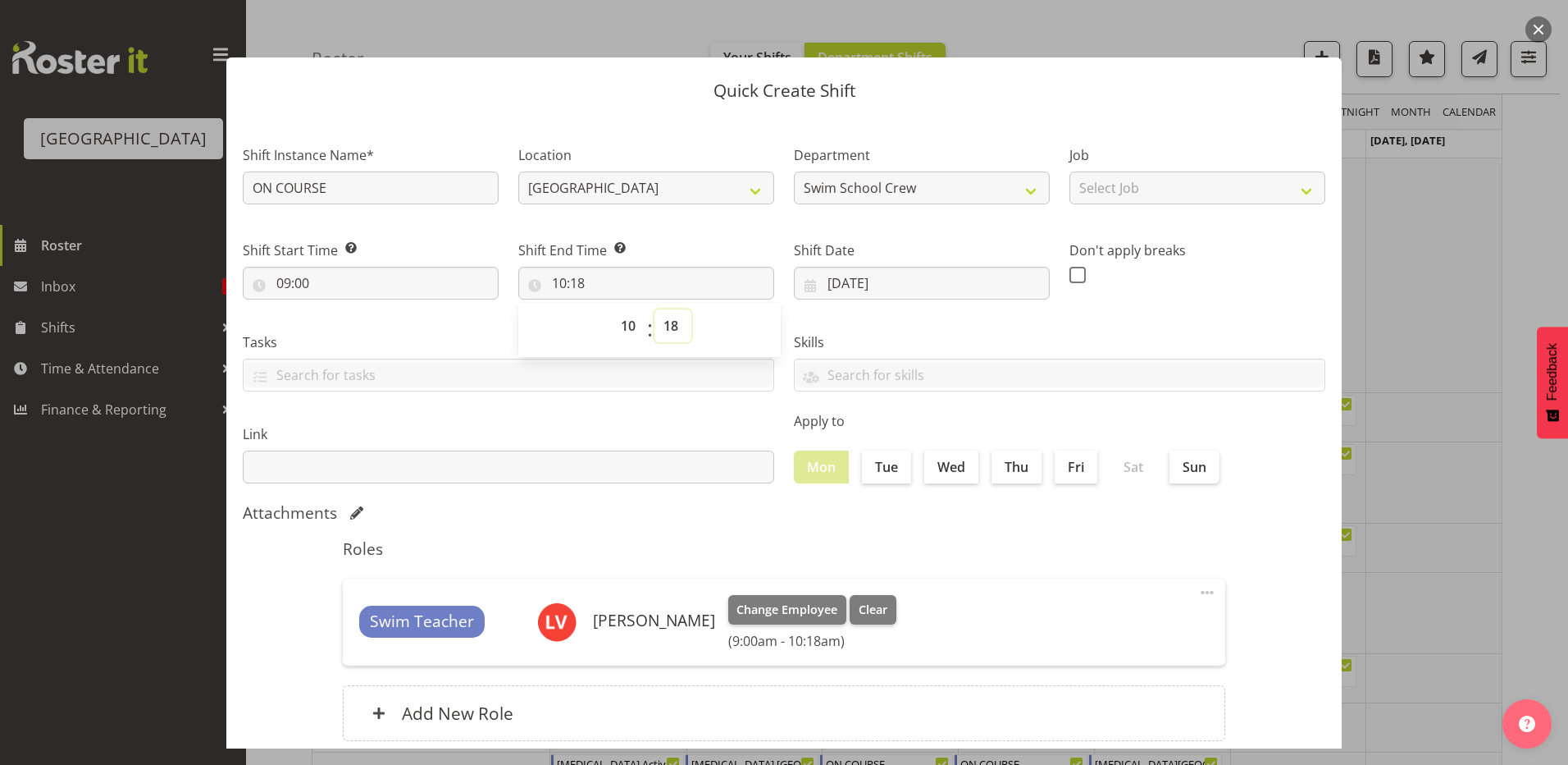
click at [665, 319] on select "00 01 02 03 04 05 06 07 08 09 10 11 12 13 14 15 16 17 18 19 20 21 22 23 24 25 2…" at bounding box center [673, 326] width 37 height 33
select select "0"
click at [655, 309] on select "00 01 02 03 04 05 06 07 08 09 10 11 12 13 14 15 16 17 18 19 20 21 22 23 24 25 2…" at bounding box center [673, 326] width 37 height 33
type input "10:00"
drag, startPoint x: 867, startPoint y: 325, endPoint x: 904, endPoint y: 349, distance: 44.1
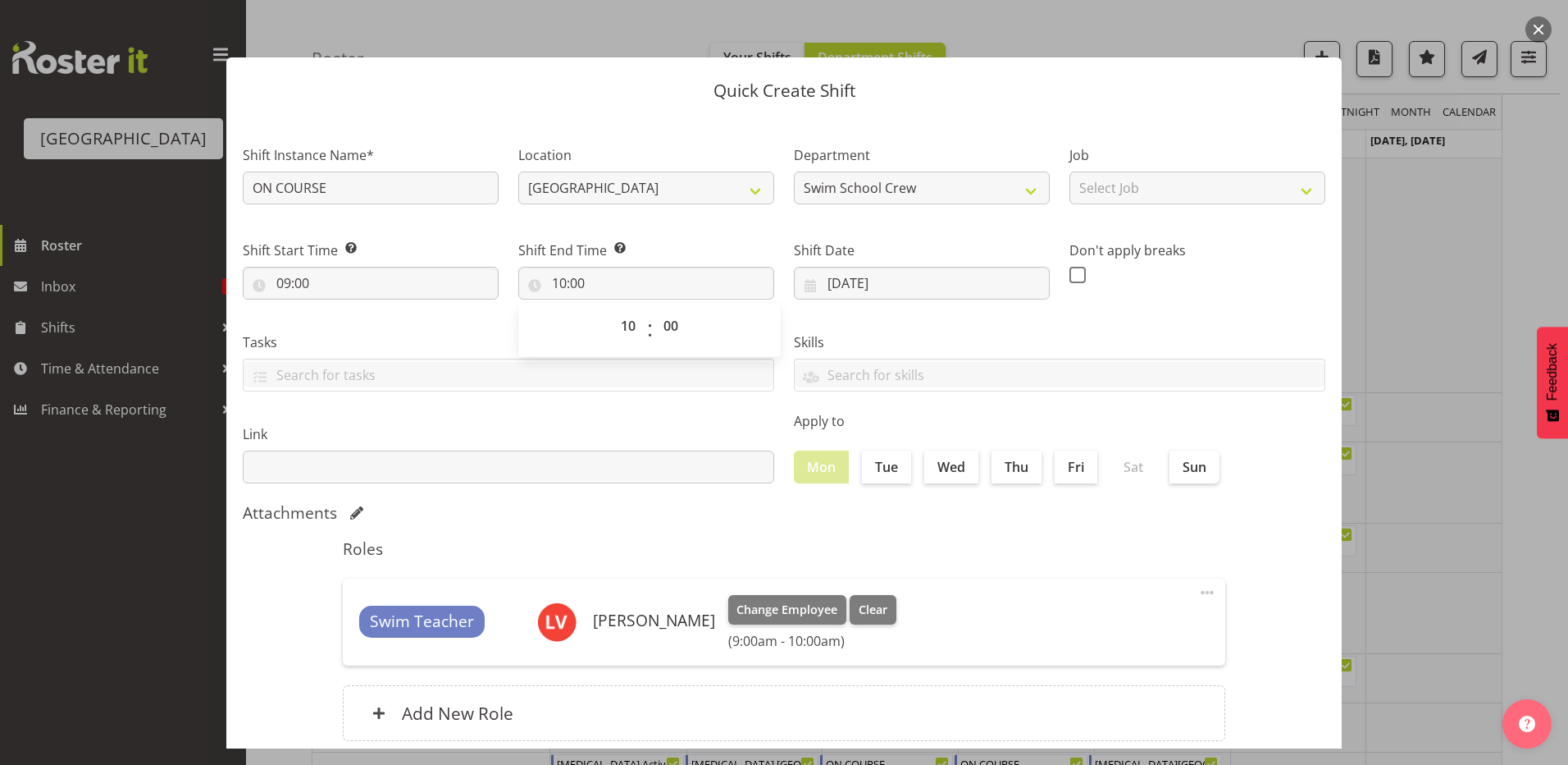
click at [874, 331] on div "Skills PLPC PLSA" at bounding box center [1059, 355] width 551 height 92
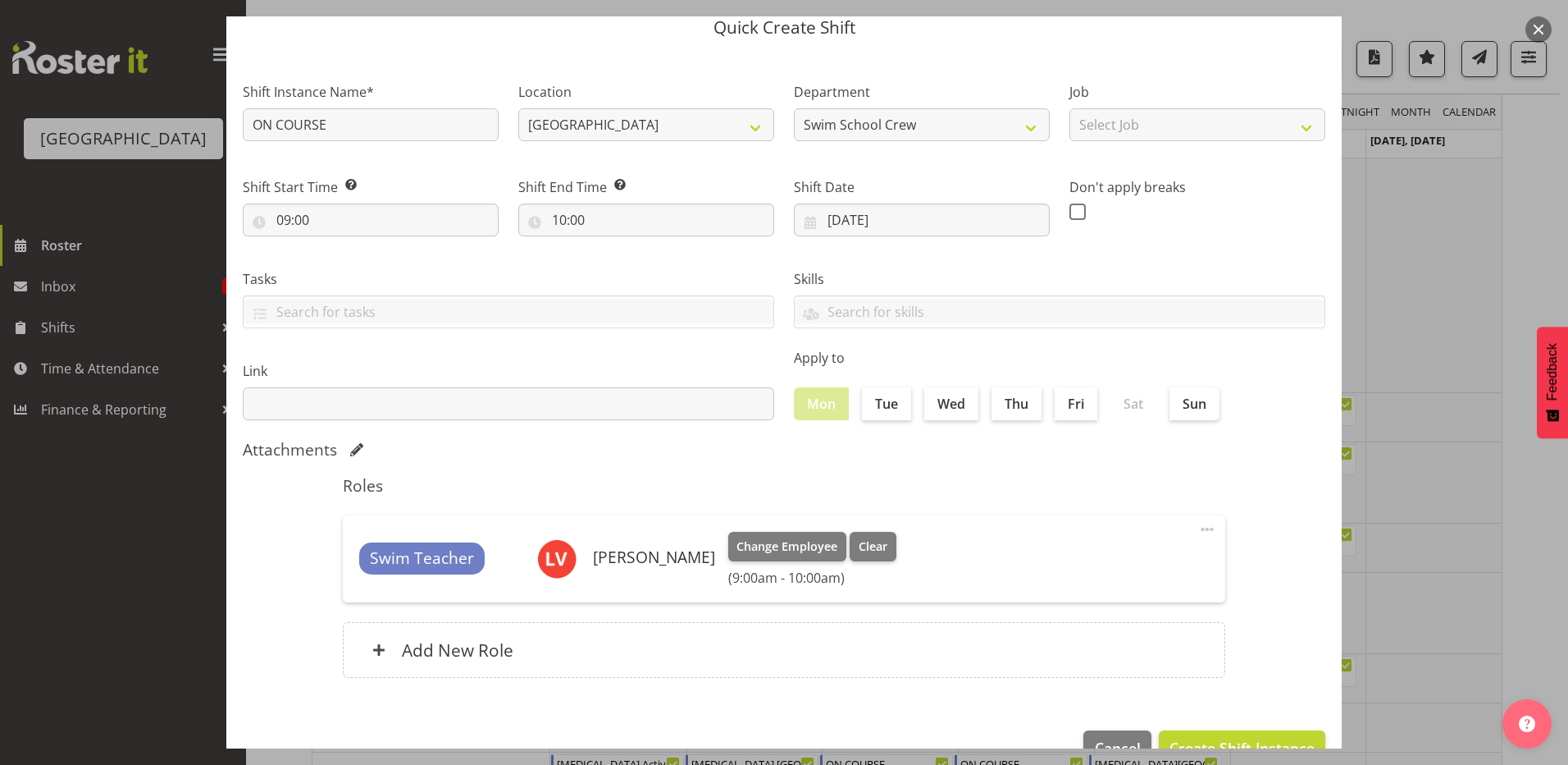
scroll to position [106, 0]
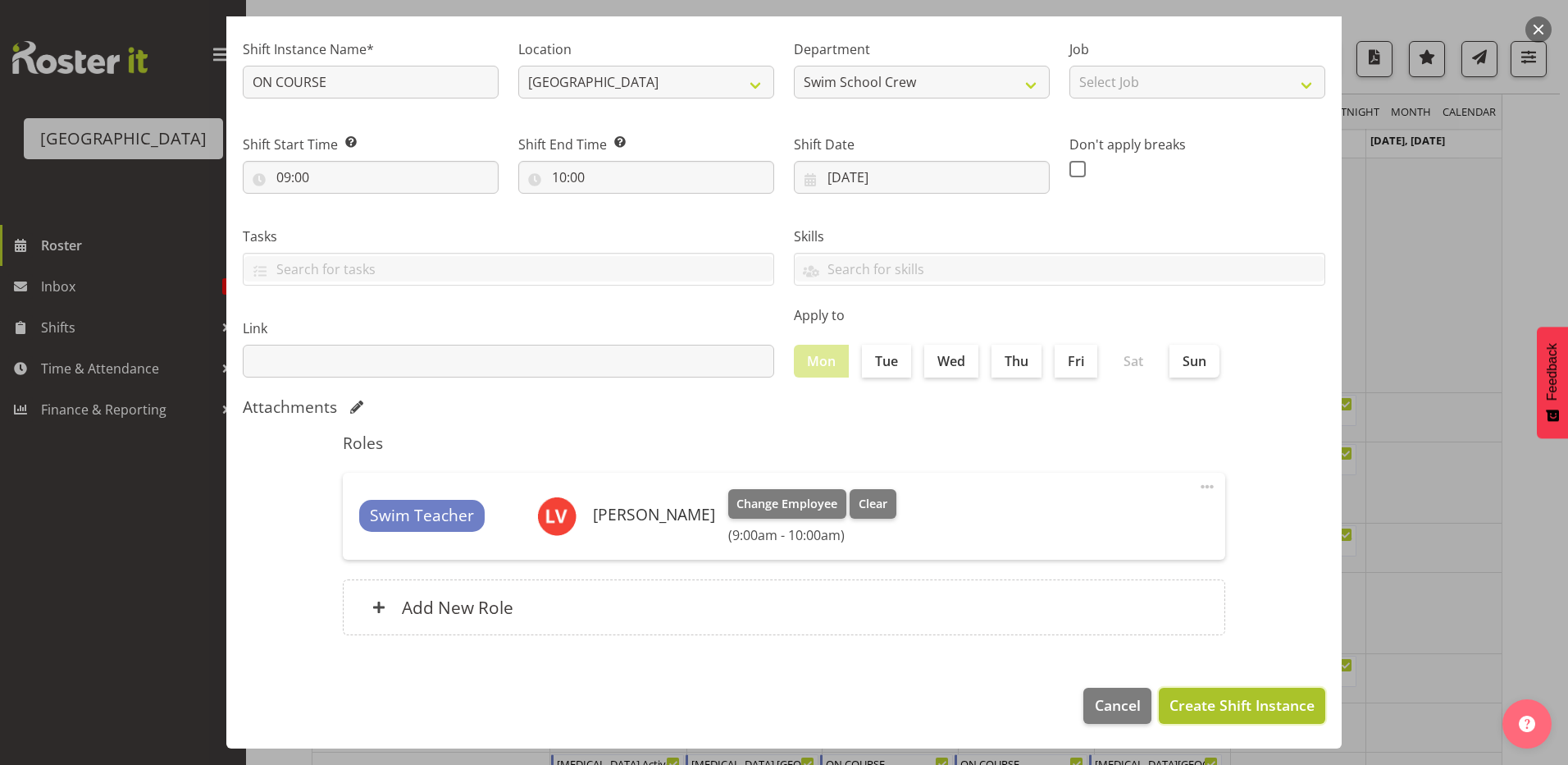
click at [1170, 698] on span "Create Shift Instance" at bounding box center [1242, 705] width 145 height 21
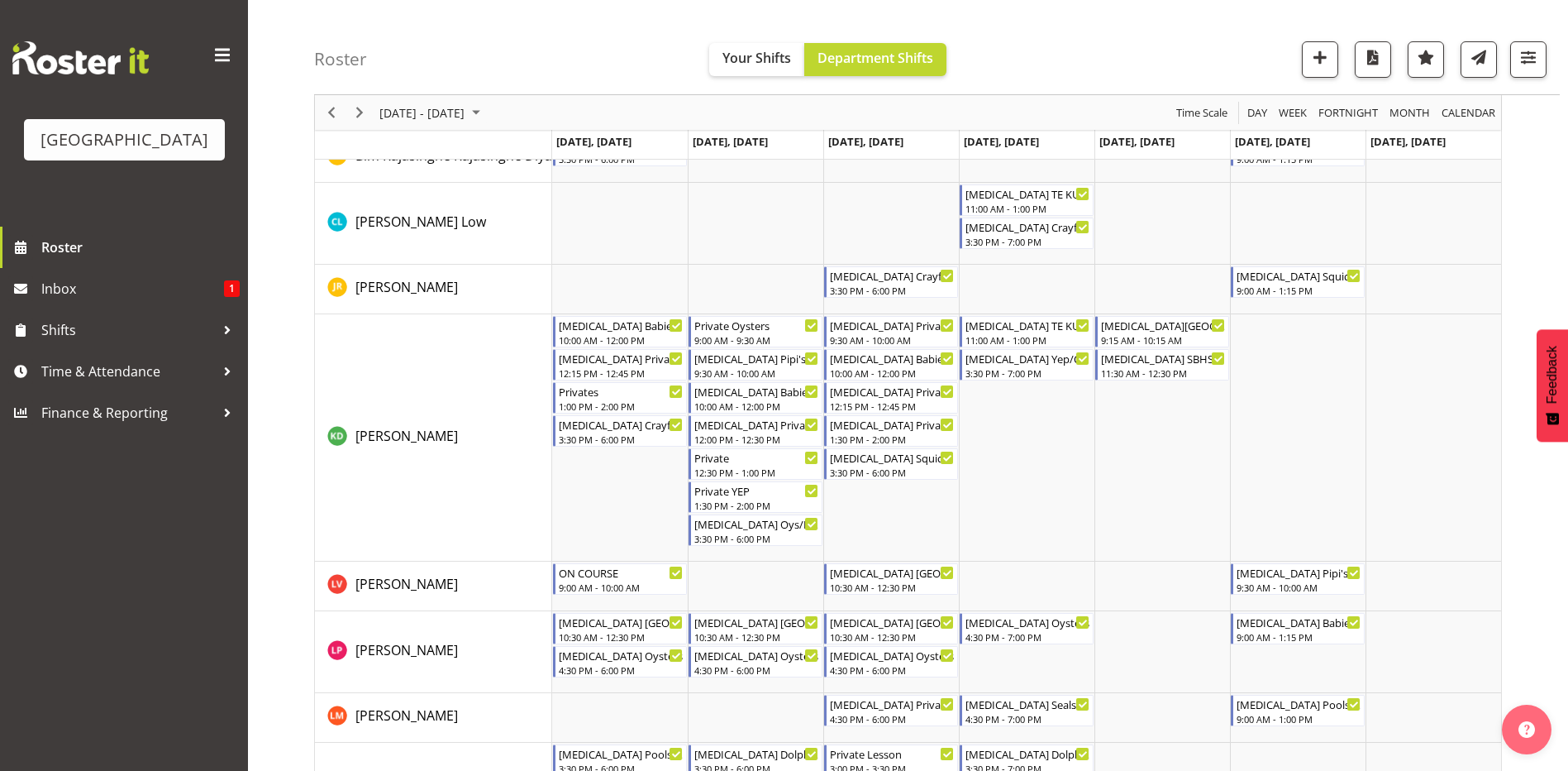
scroll to position [0, 0]
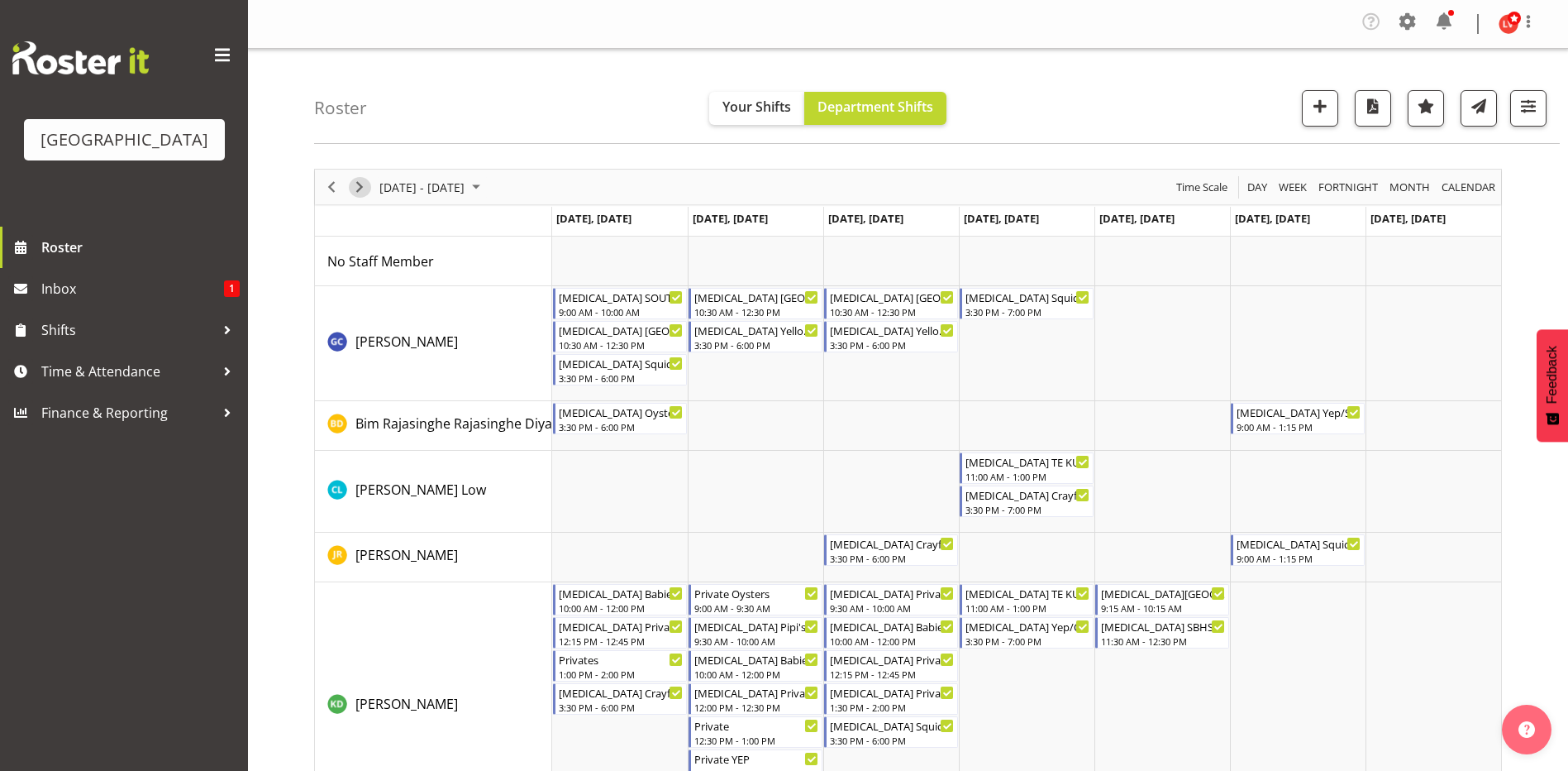
click at [355, 186] on span "Next" at bounding box center [359, 187] width 20 height 20
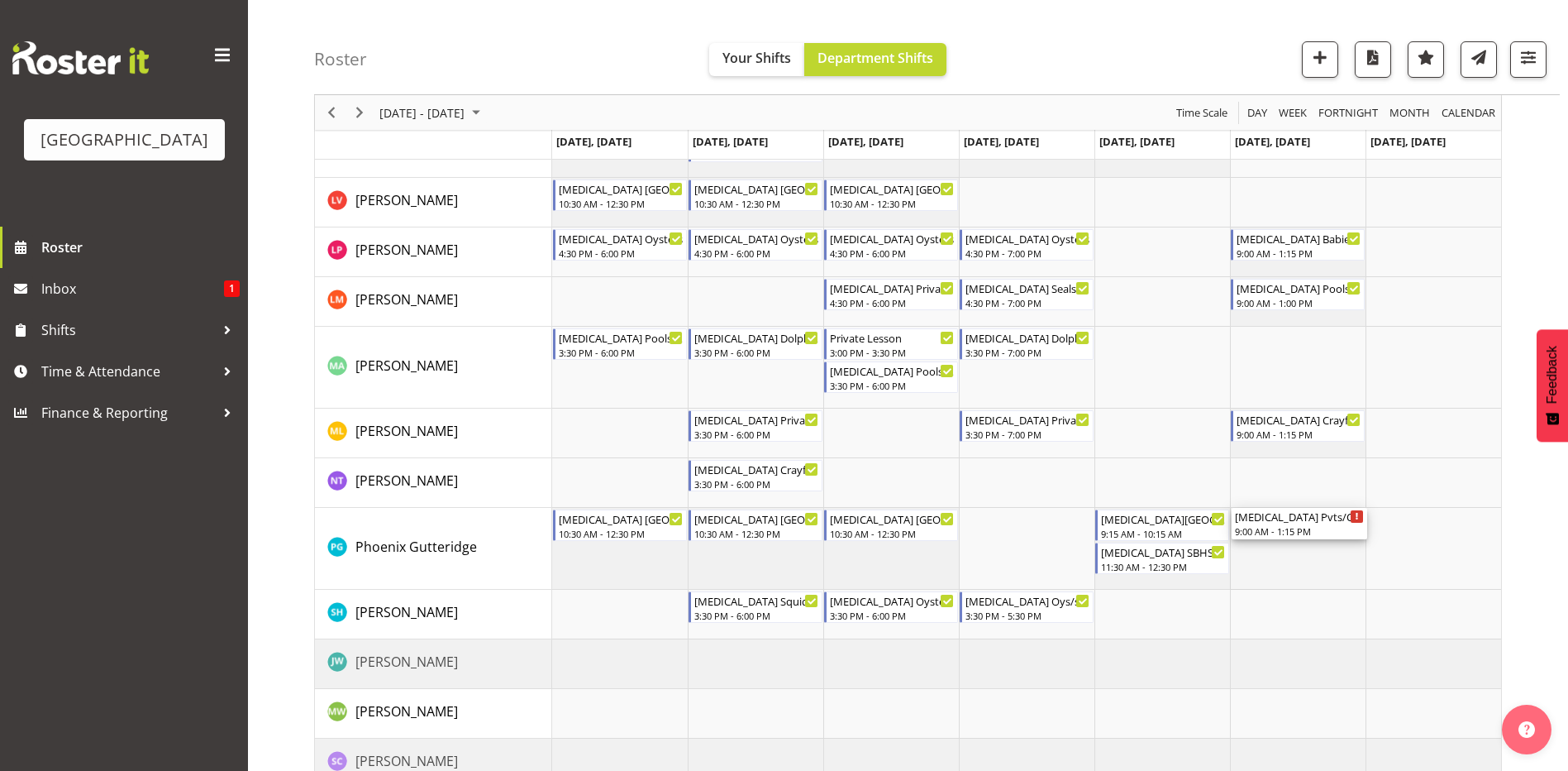
scroll to position [698, 0]
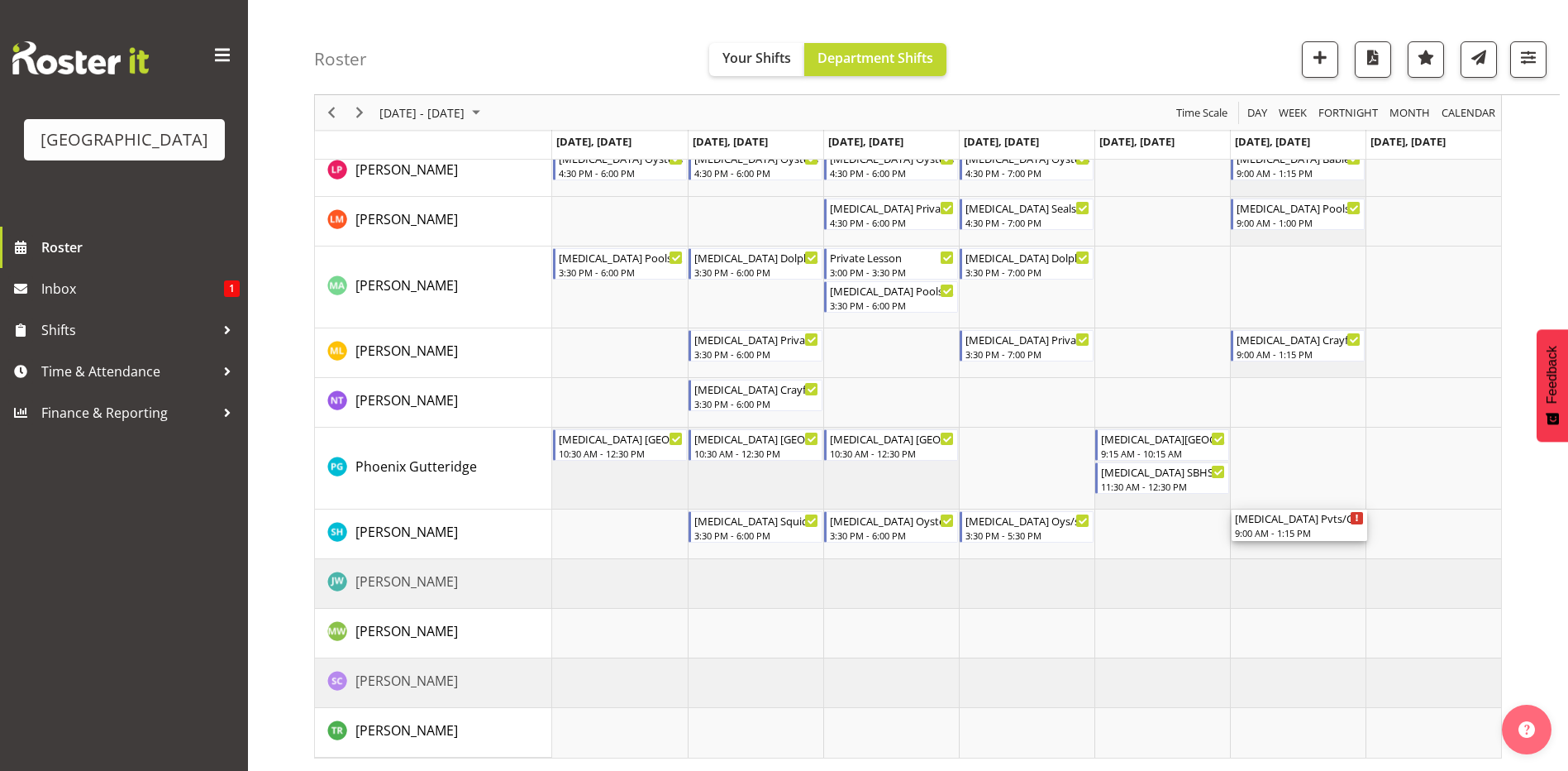
drag, startPoint x: 1279, startPoint y: 253, endPoint x: 1307, endPoint y: 555, distance: 303.3
click at [1307, 555] on div "[MEDICAL_DATA] Active Explorers (not ILT School) 10:15 AM - 11:15 AM [MEDICAL_D…" at bounding box center [1027, 148] width 949 height 1219
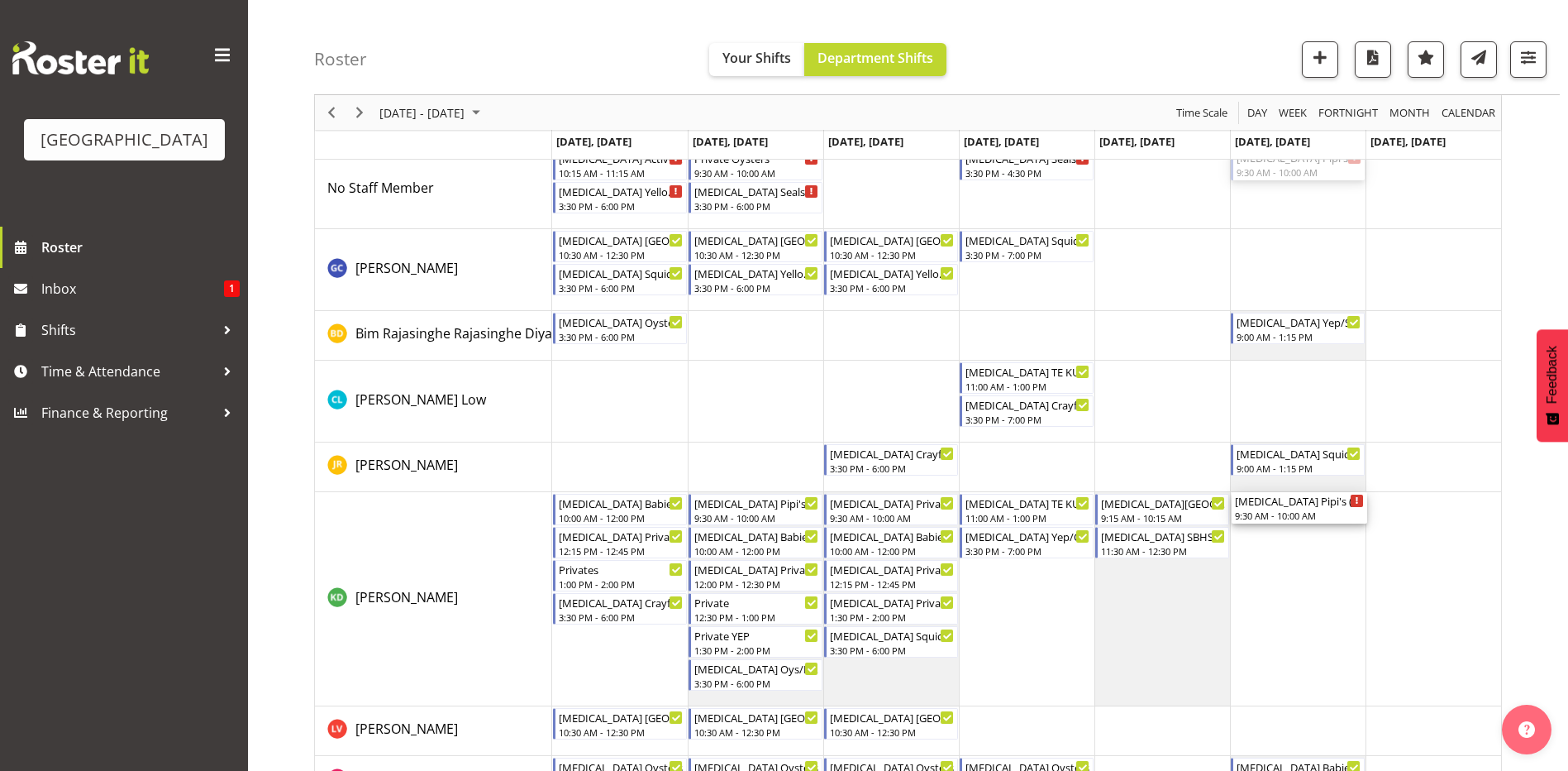
scroll to position [248, 0]
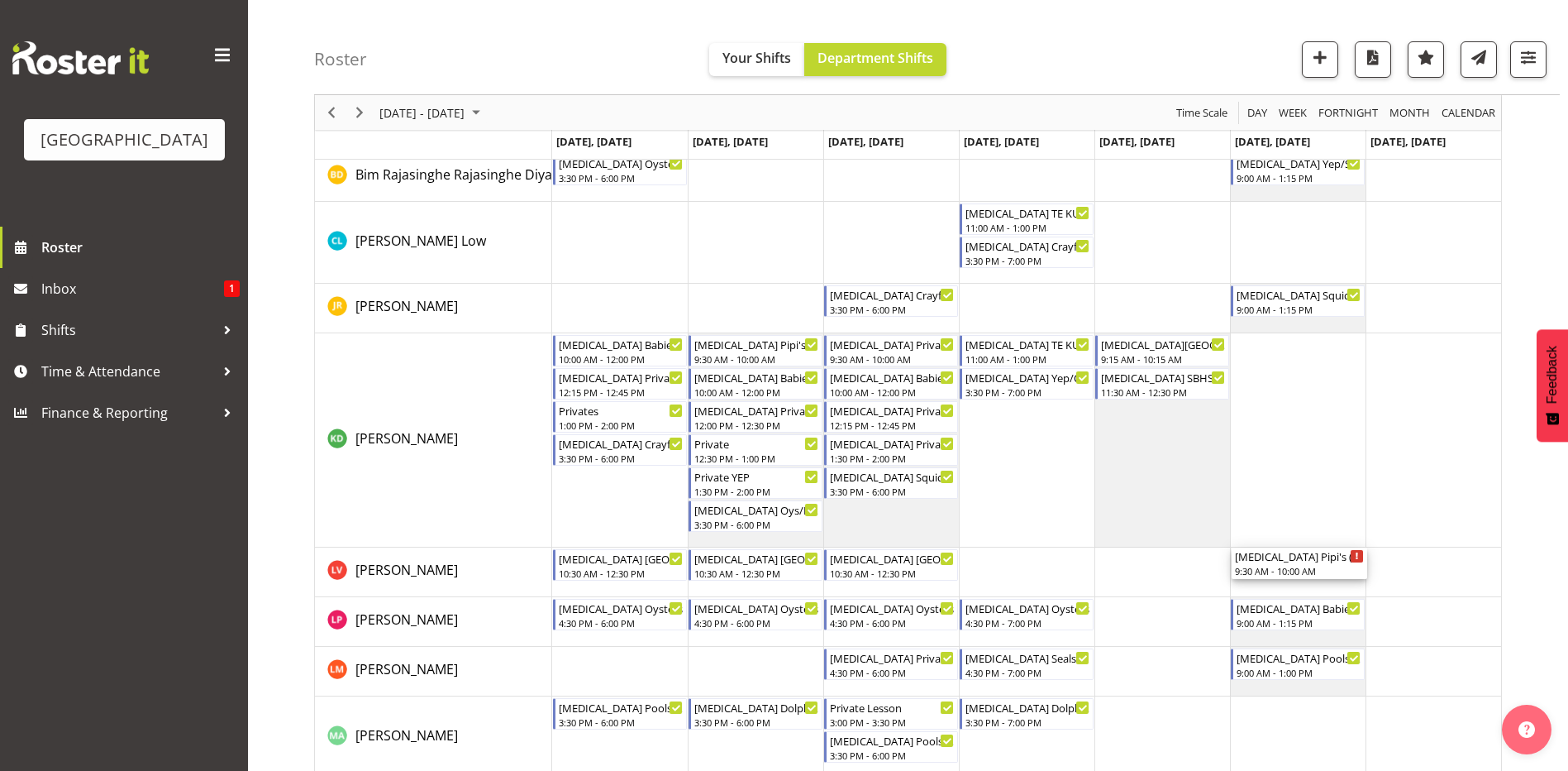
drag, startPoint x: 1269, startPoint y: 246, endPoint x: 1292, endPoint y: 583, distance: 337.8
click at [1292, 583] on div "[MEDICAL_DATA] Active Explorers (not ILT School) 10:15 AM - 11:15 AM [MEDICAL_D…" at bounding box center [1027, 598] width 949 height 1219
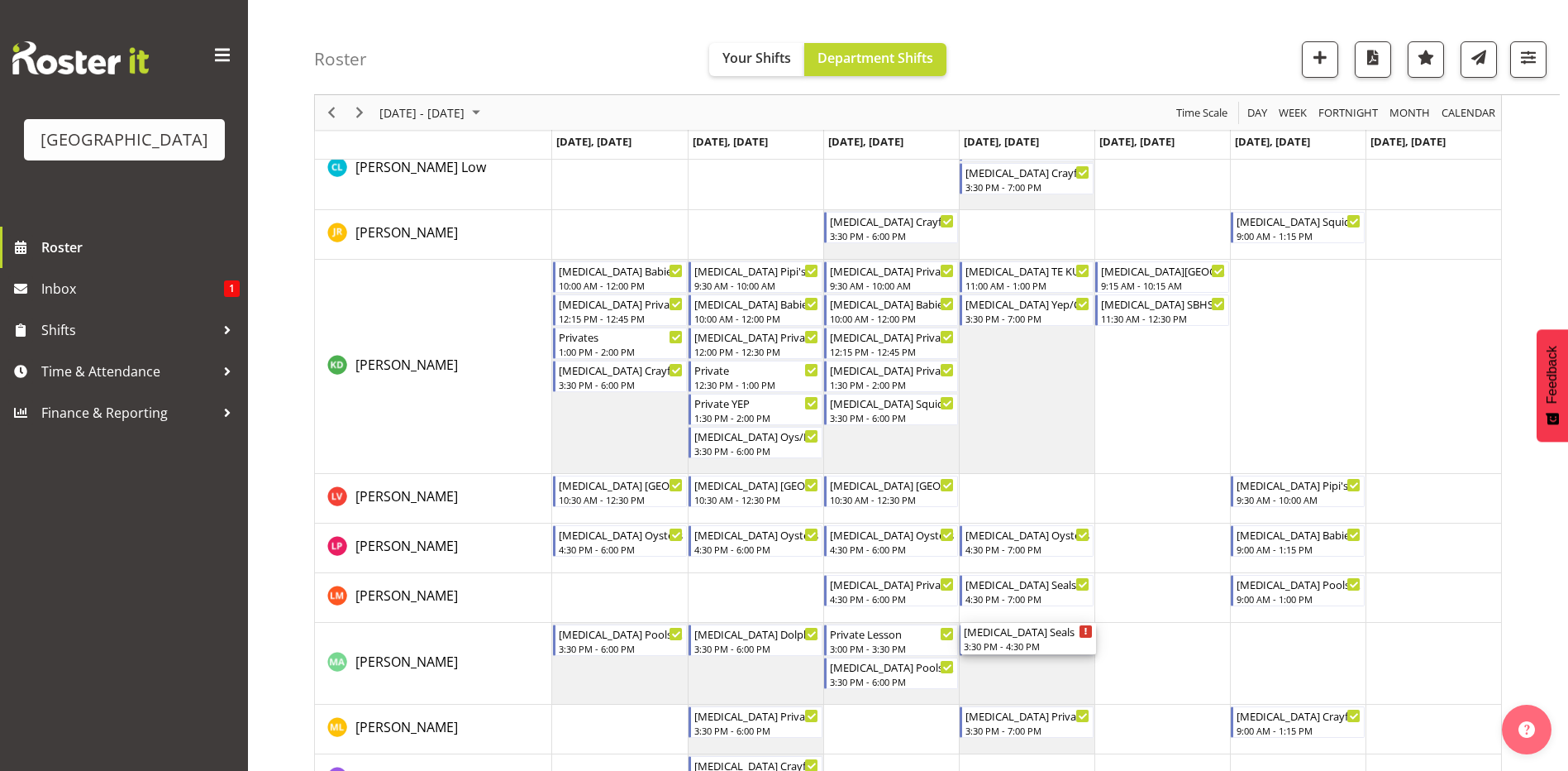
scroll to position [414, 0]
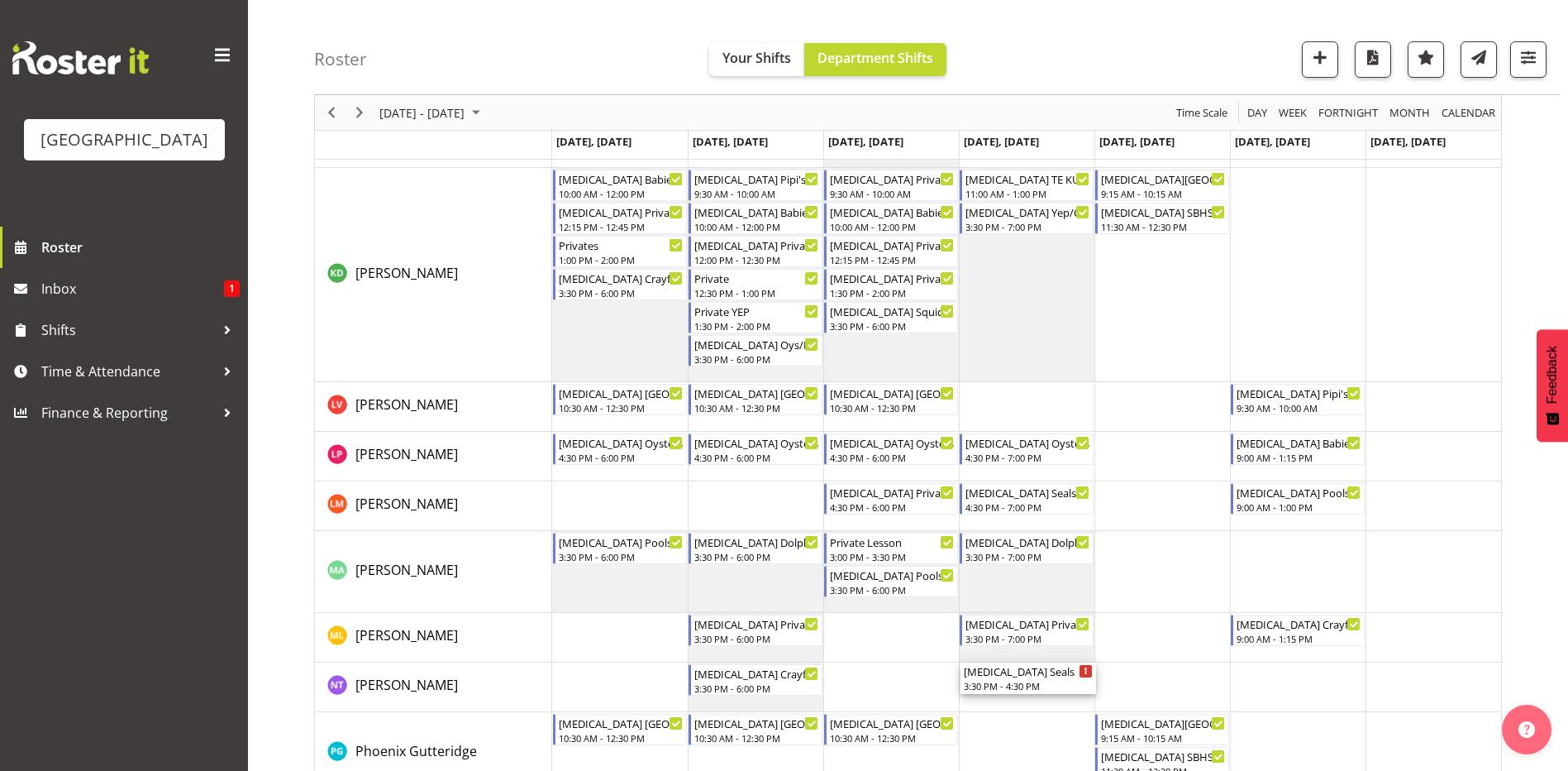
drag, startPoint x: 1026, startPoint y: 246, endPoint x: 1033, endPoint y: 698, distance: 452.1
click at [1033, 698] on div "[MEDICAL_DATA] Active Explorers (not ILT School) 10:15 AM - 11:15 AM [MEDICAL_D…" at bounding box center [1027, 432] width 949 height 1219
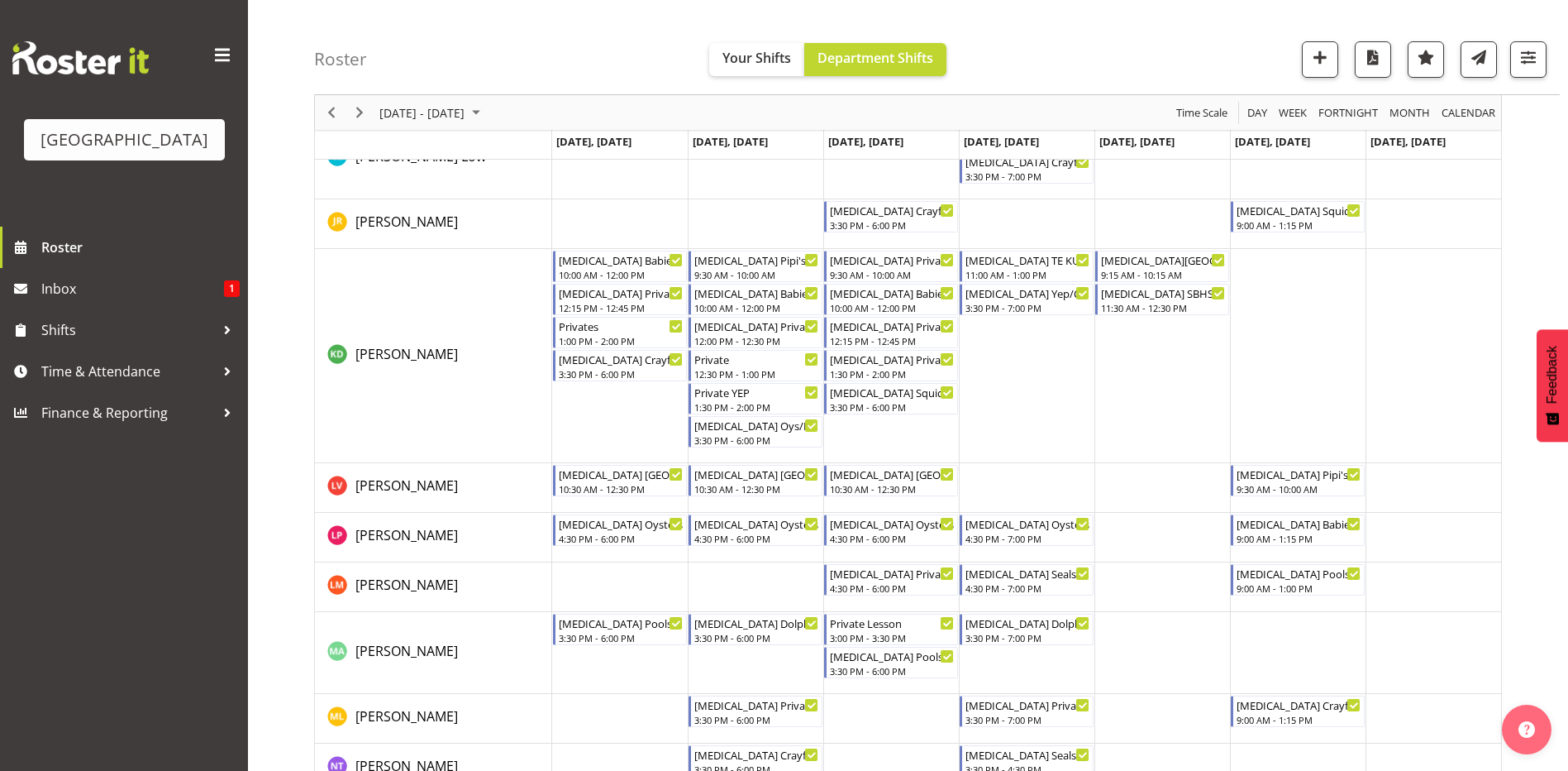
scroll to position [0, 0]
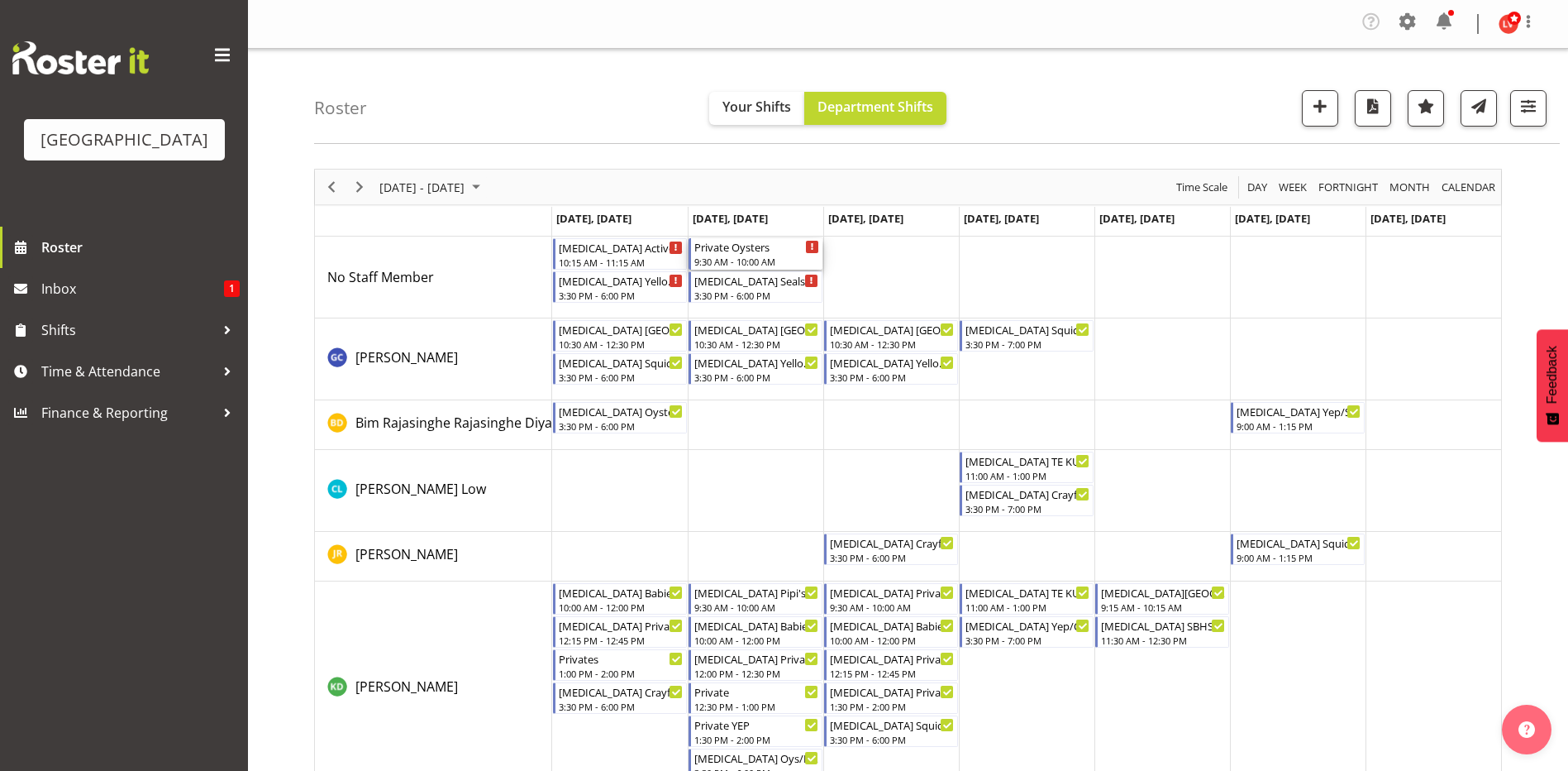
click at [745, 249] on div "Private Oysters" at bounding box center [757, 246] width 125 height 17
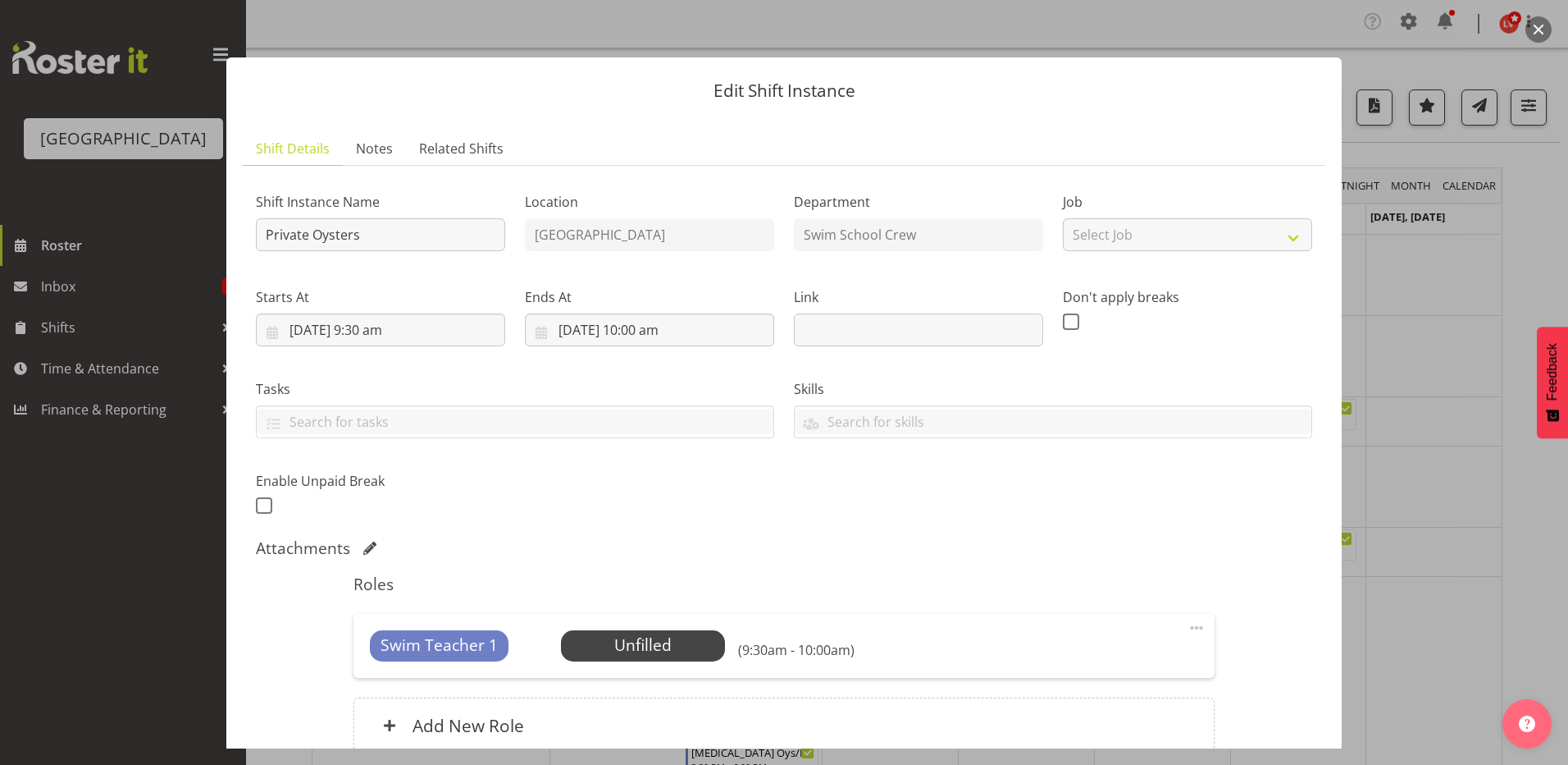
click at [1451, 236] on div at bounding box center [784, 382] width 1568 height 765
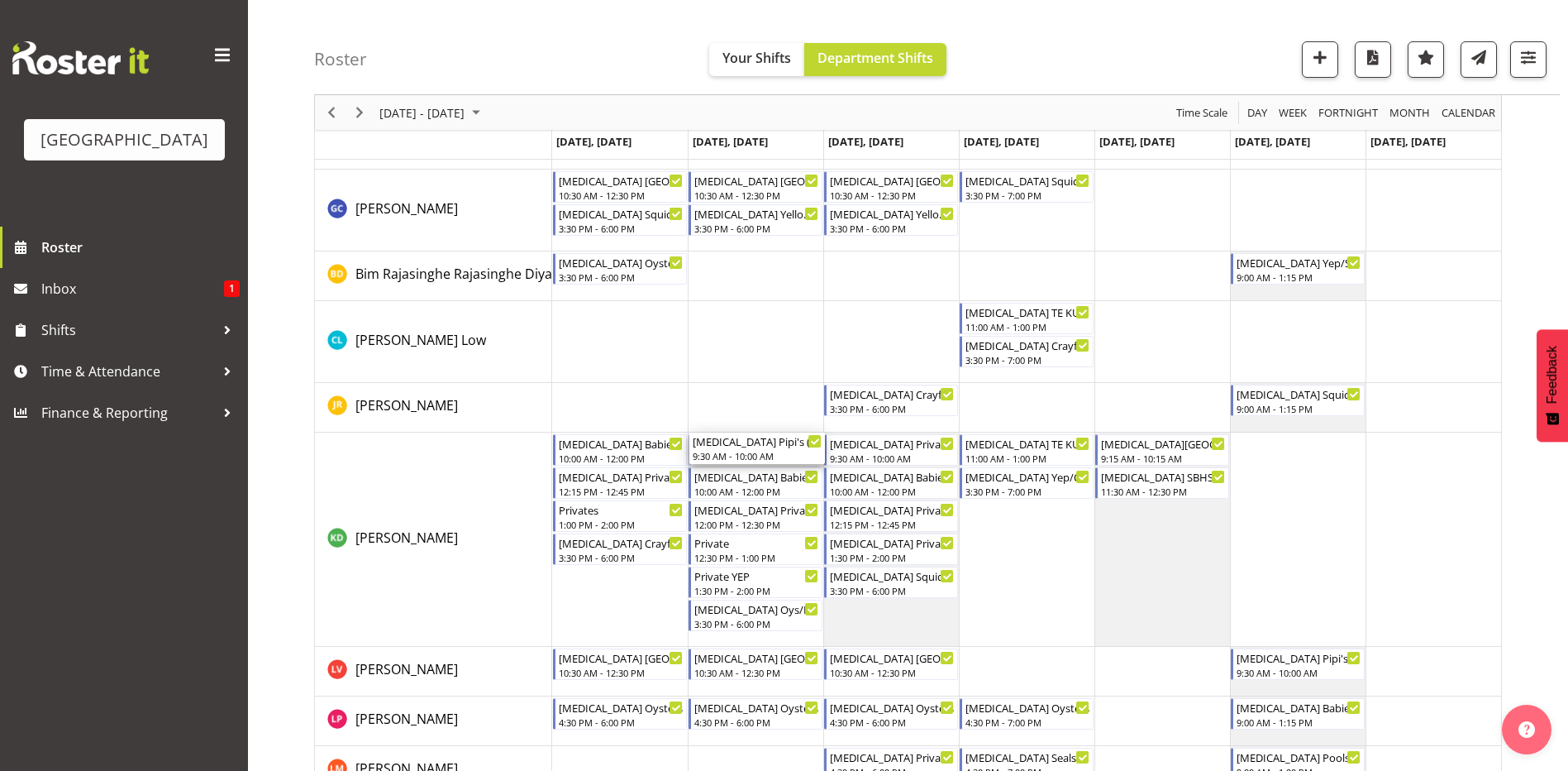
scroll to position [331, 0]
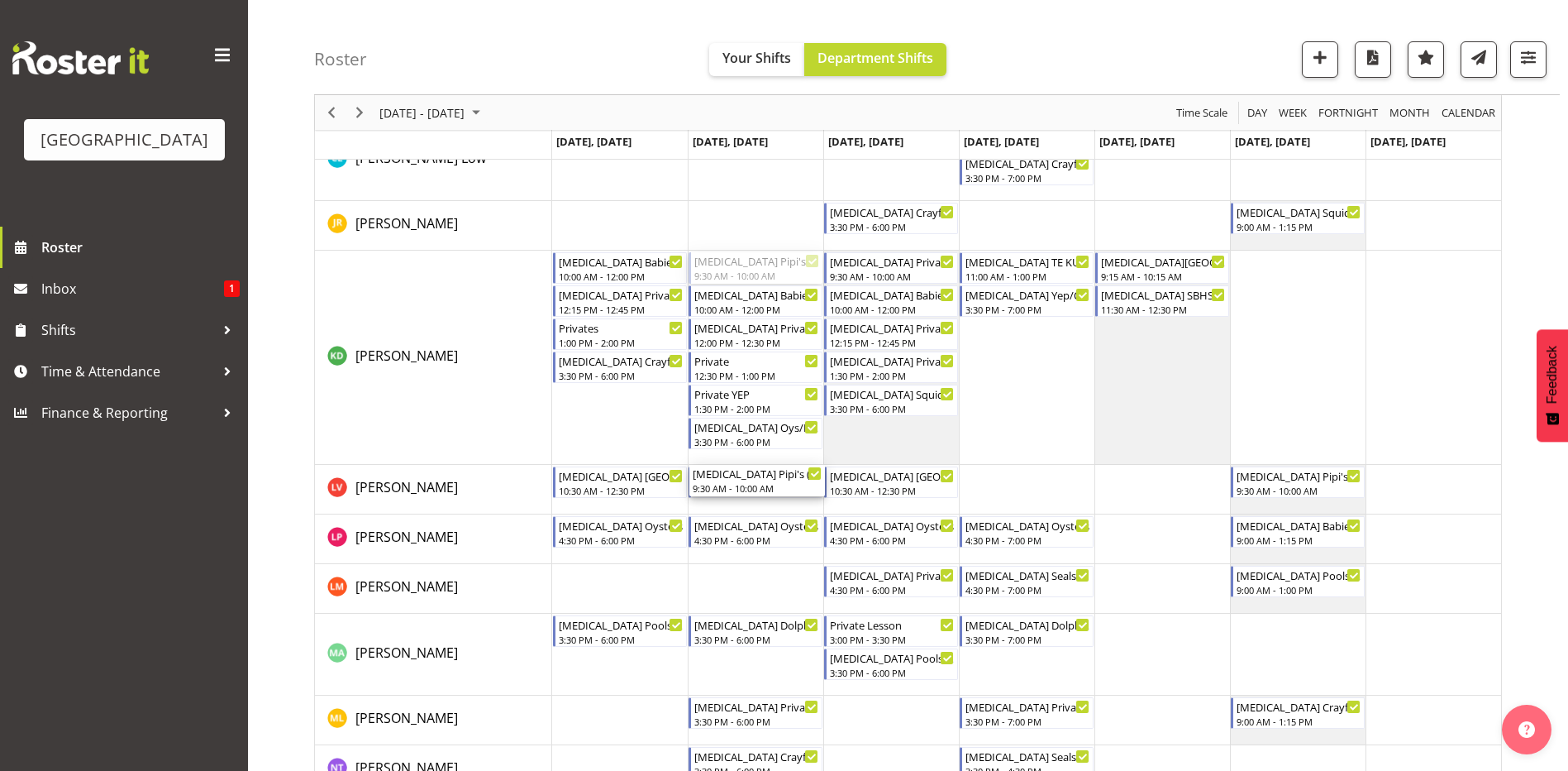
drag, startPoint x: 753, startPoint y: 598, endPoint x: 745, endPoint y: 508, distance: 90.4
click at [745, 508] on div "[MEDICAL_DATA] Active Explorers (not ILT School) 10:15 AM - 11:15 AM [MEDICAL_D…" at bounding box center [1027, 515] width 949 height 1219
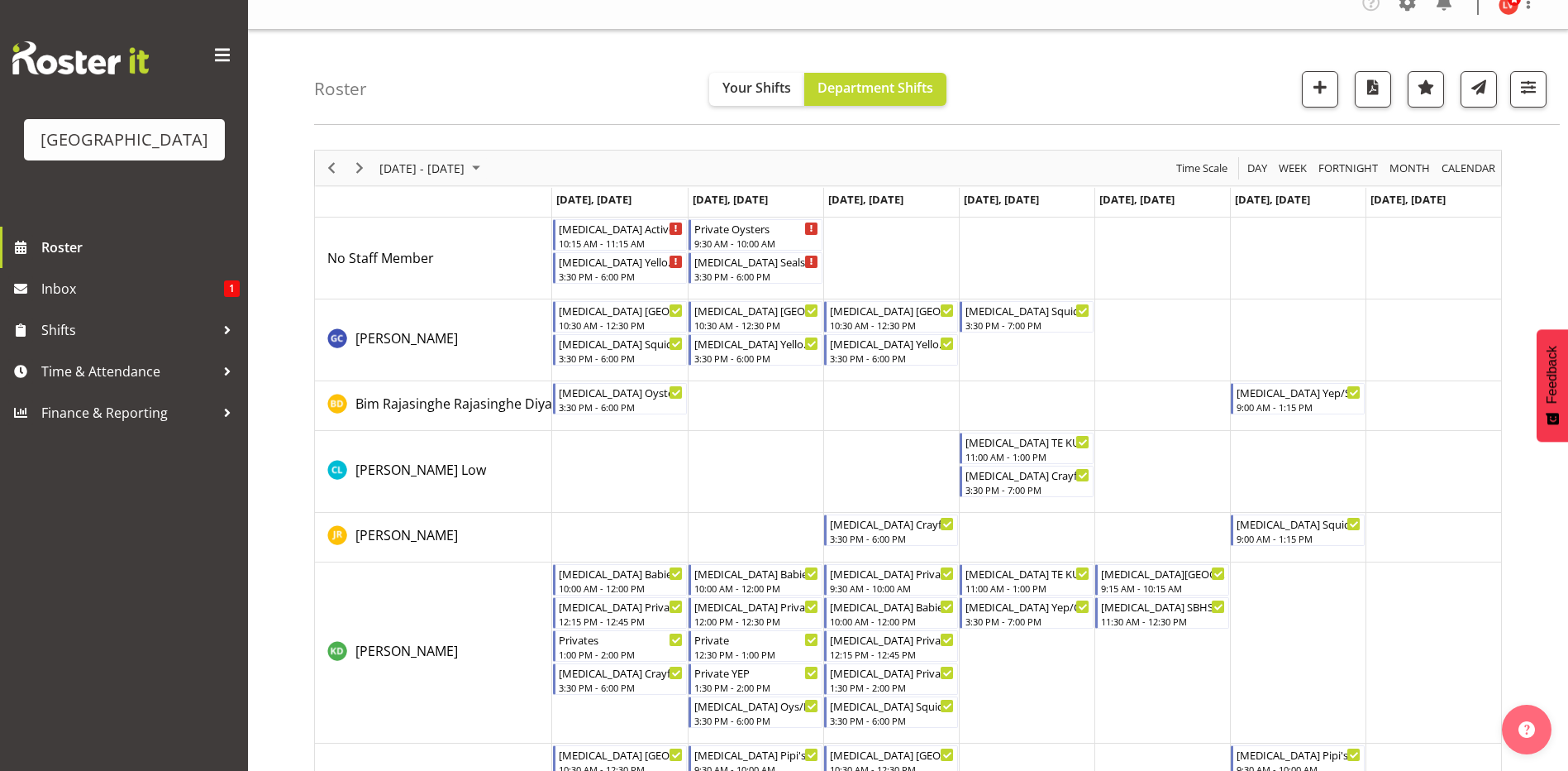
scroll to position [0, 0]
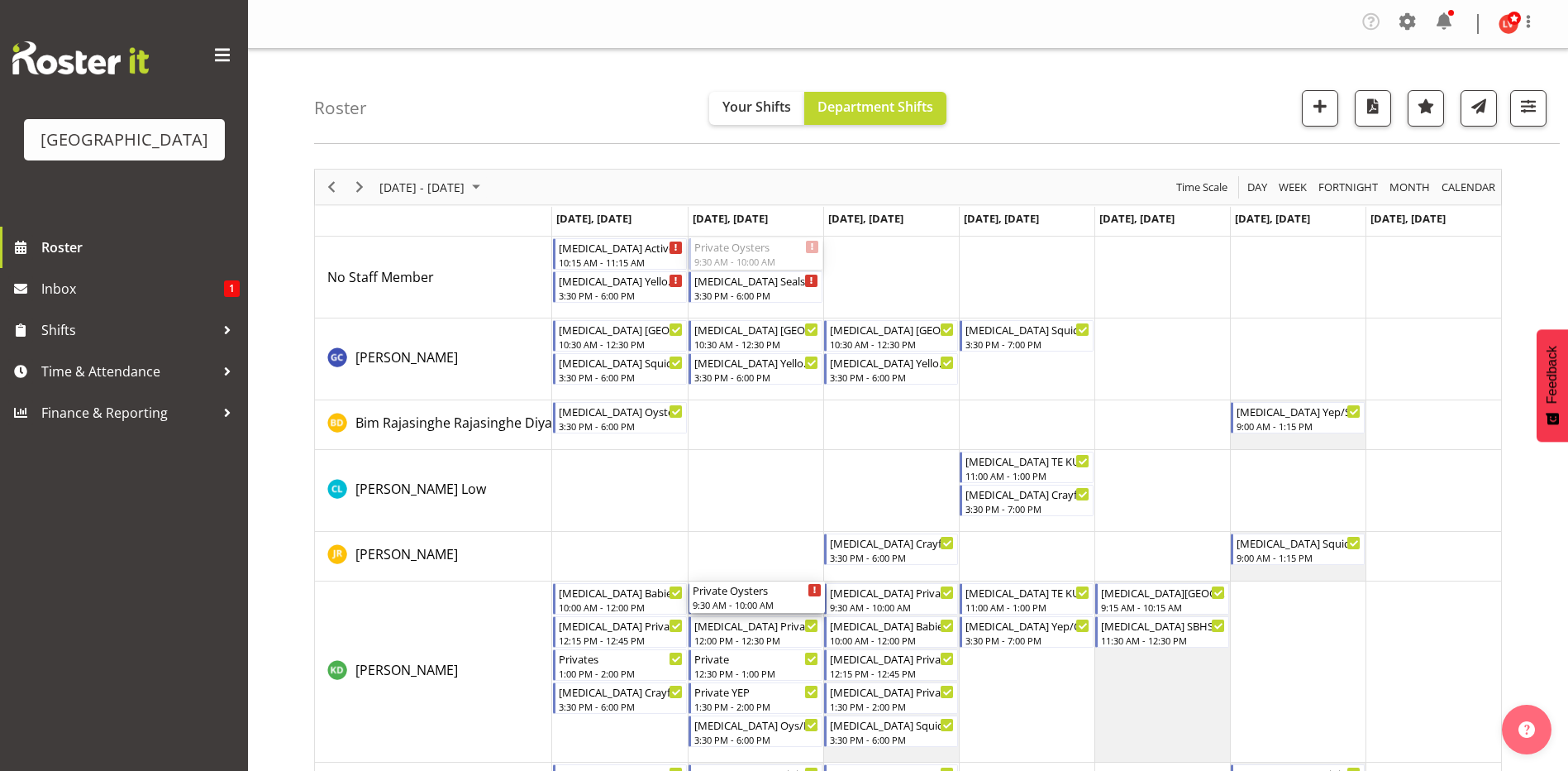
drag, startPoint x: 744, startPoint y: 249, endPoint x: 739, endPoint y: 593, distance: 344.0
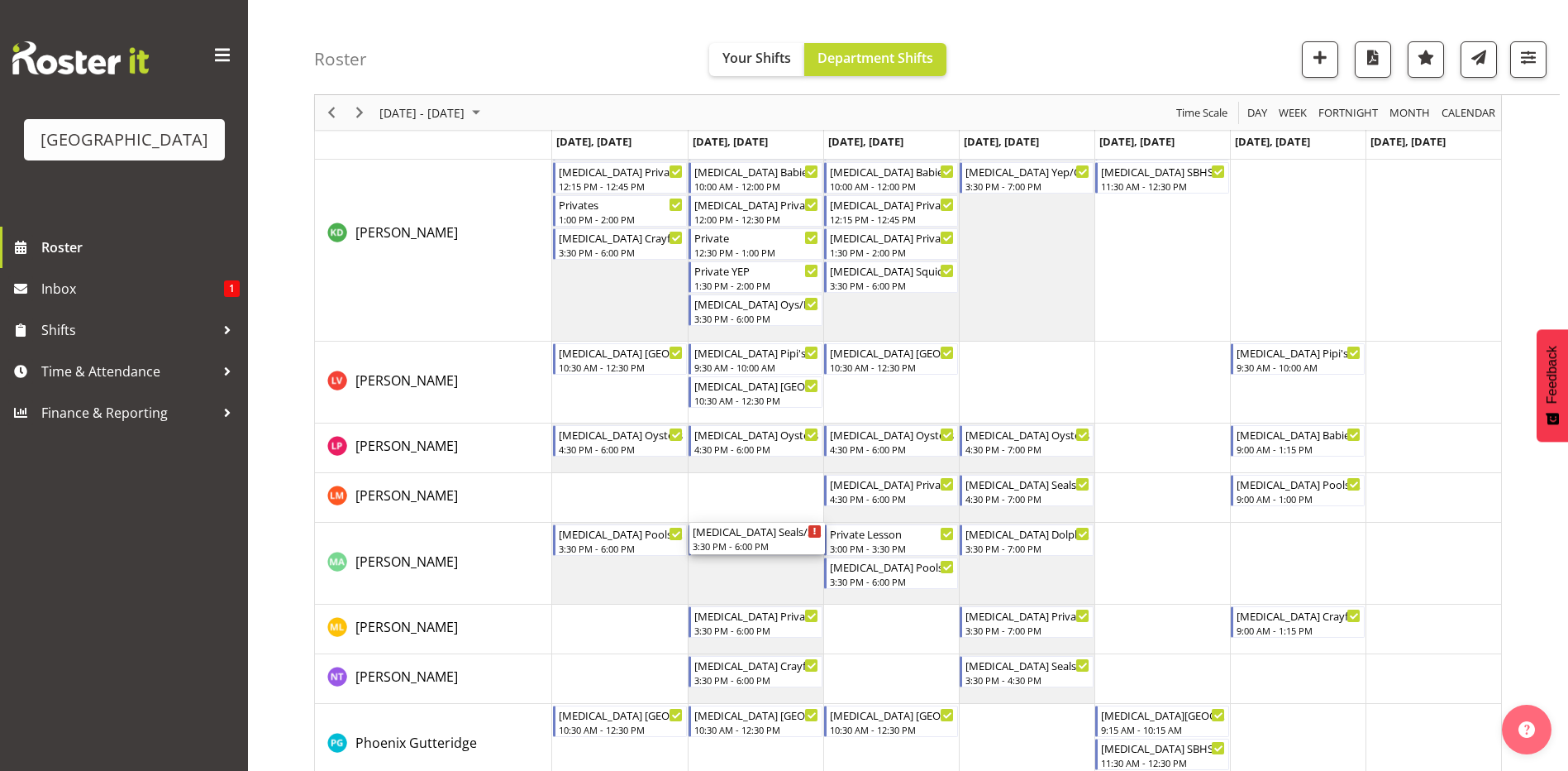
scroll to position [662, 0]
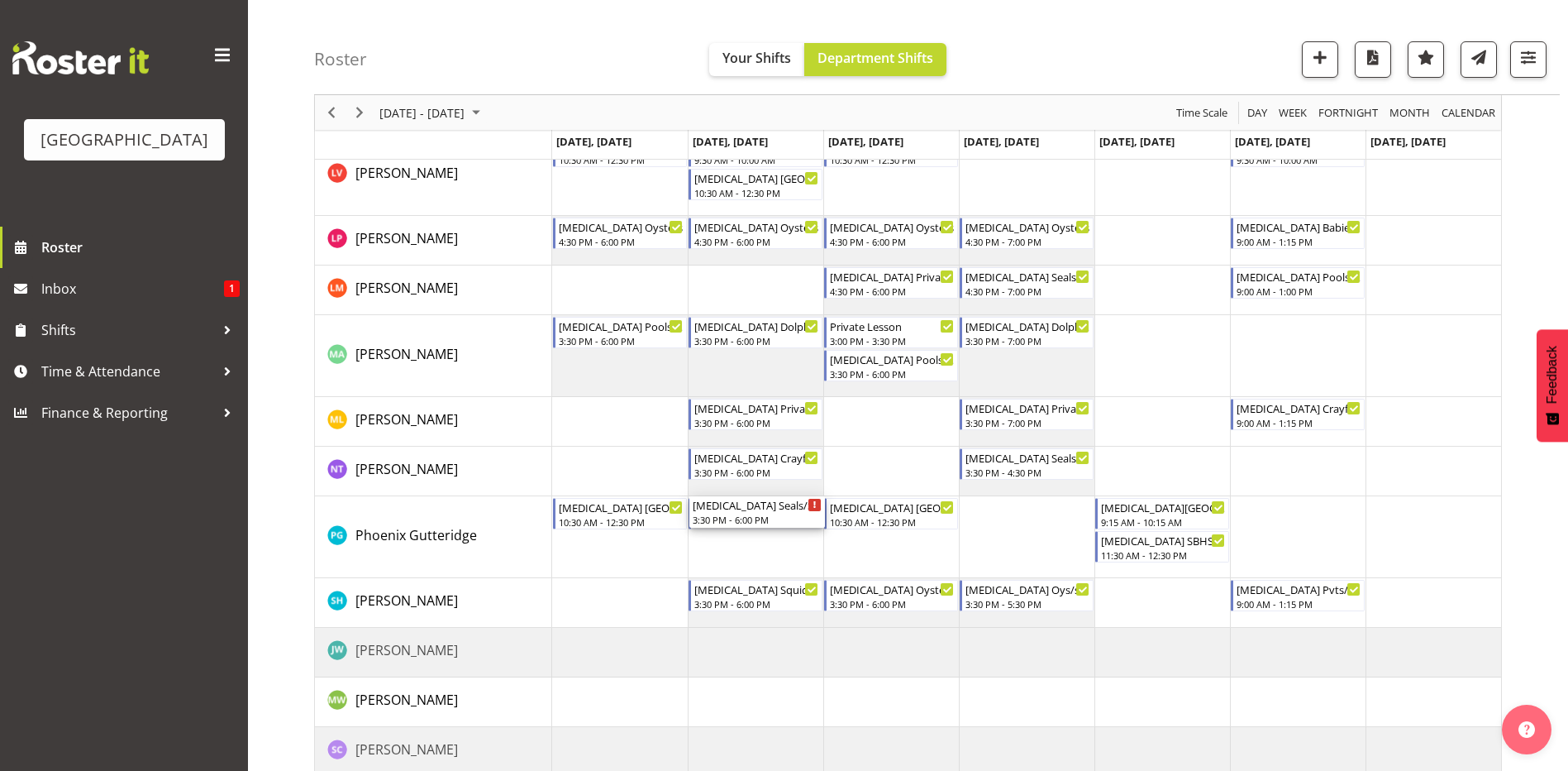
drag, startPoint x: 748, startPoint y: 251, endPoint x: 772, endPoint y: 562, distance: 311.9
click at [772, 562] on div "[MEDICAL_DATA] Active Explorers (not ILT School) 10:15 AM - 11:15 AM [MEDICAL_D…" at bounding box center [1027, 200] width 949 height 1251
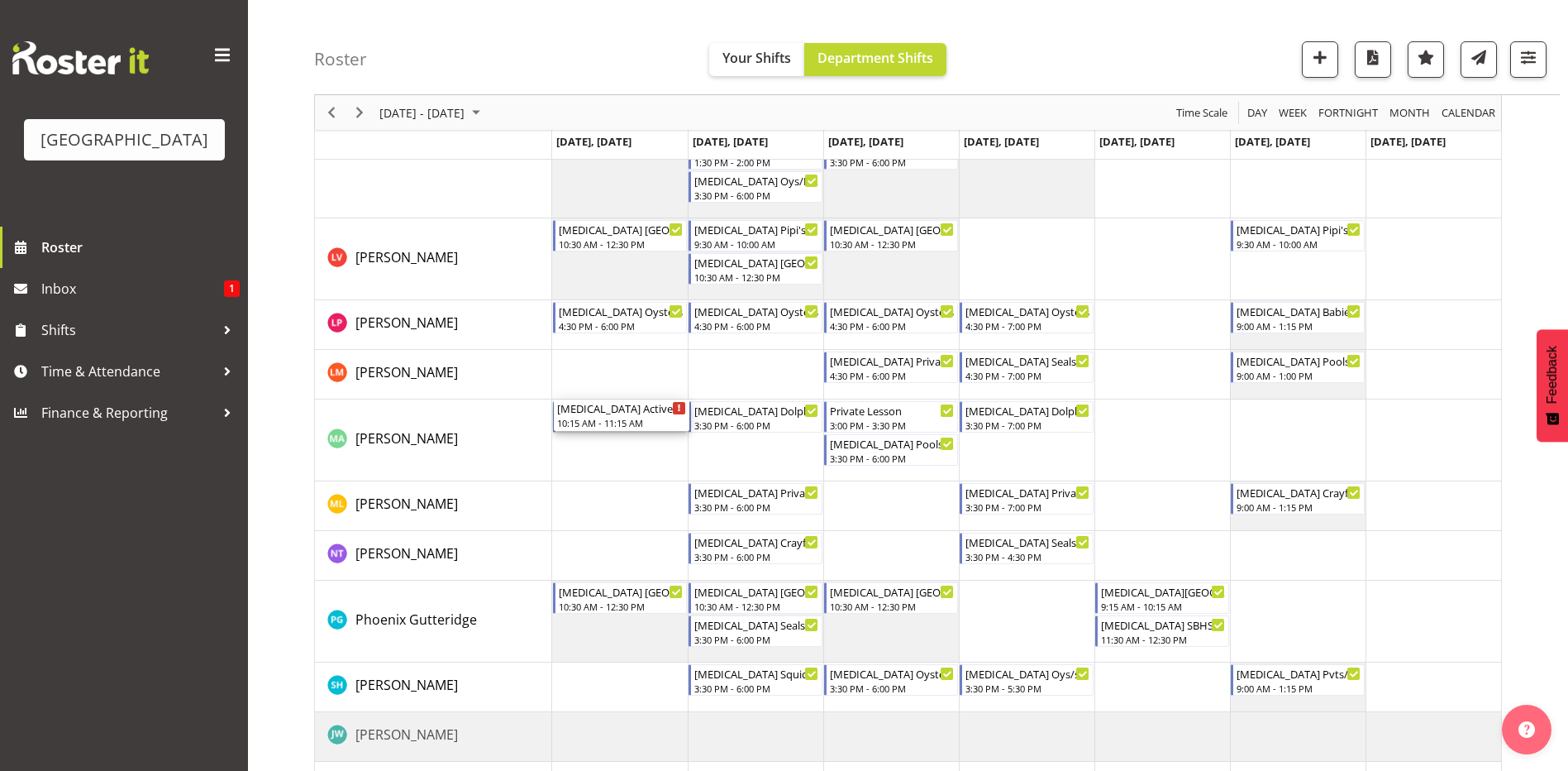
scroll to position [731, 0]
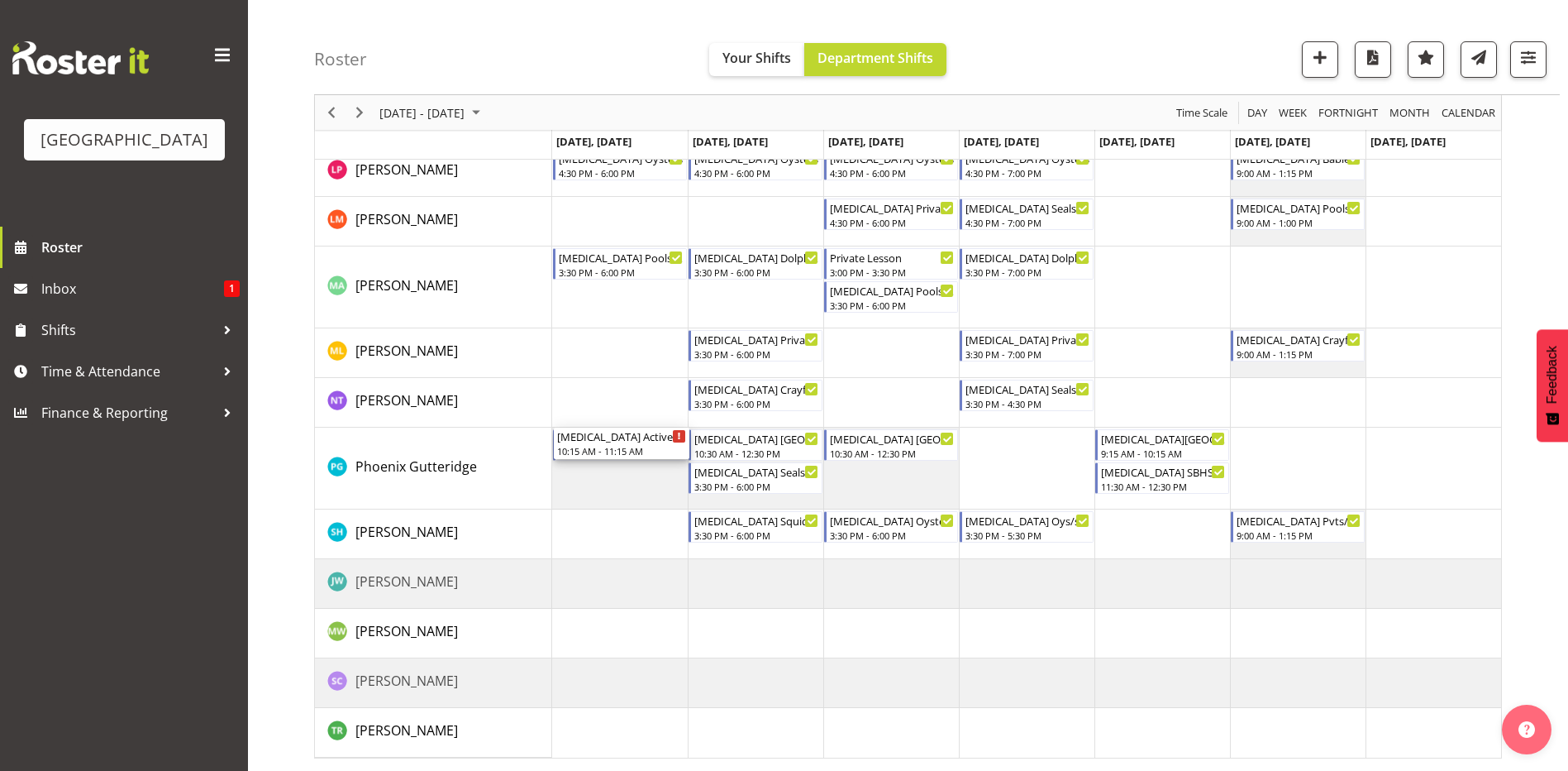
drag, startPoint x: 608, startPoint y: 249, endPoint x: 595, endPoint y: 503, distance: 254.3
click at [595, 503] on div "[MEDICAL_DATA] Active Explorers (not ILT School) 10:15 AM - 11:15 AM [MEDICAL_D…" at bounding box center [1027, 131] width 949 height 1251
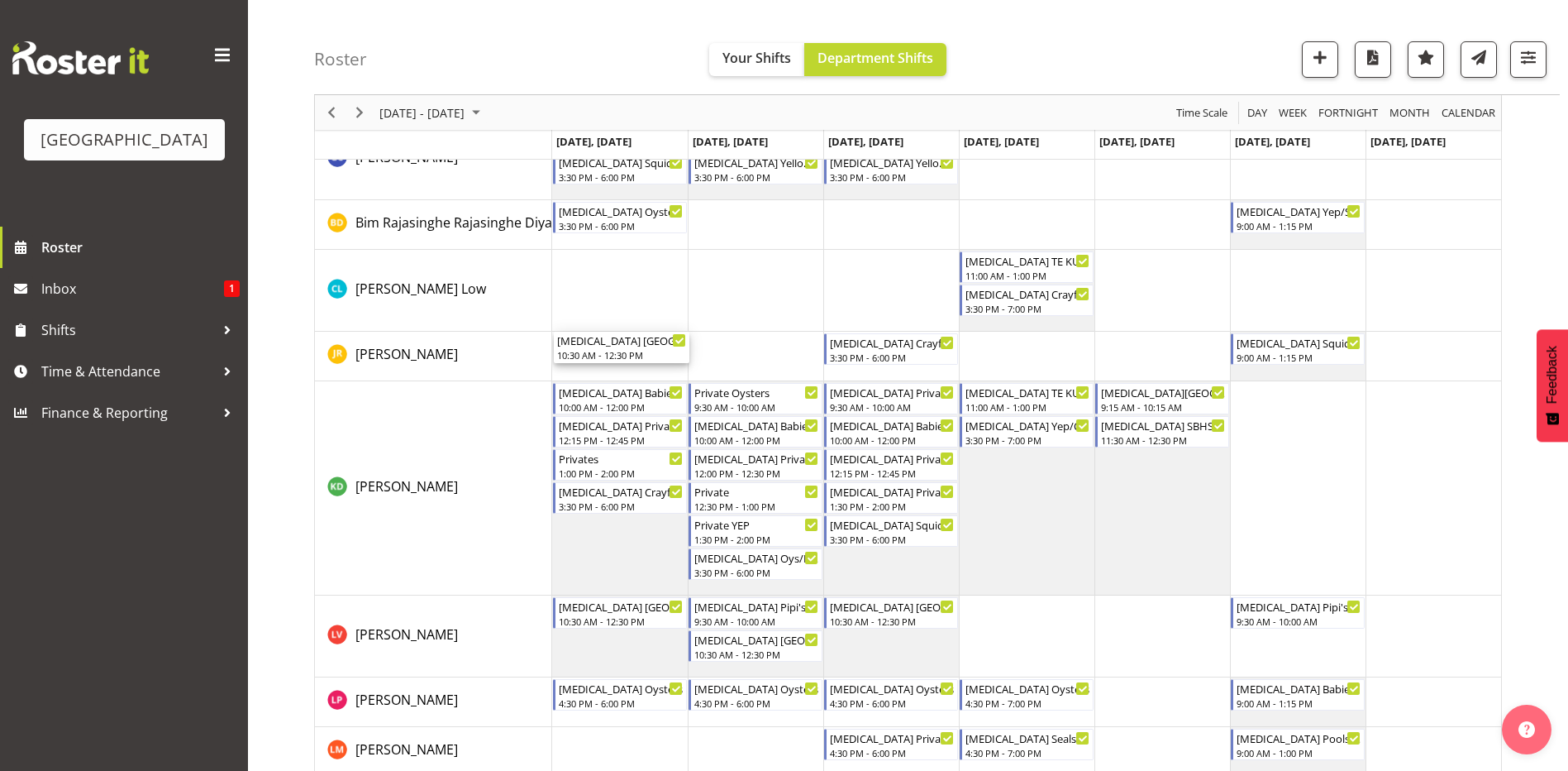
scroll to position [0, 0]
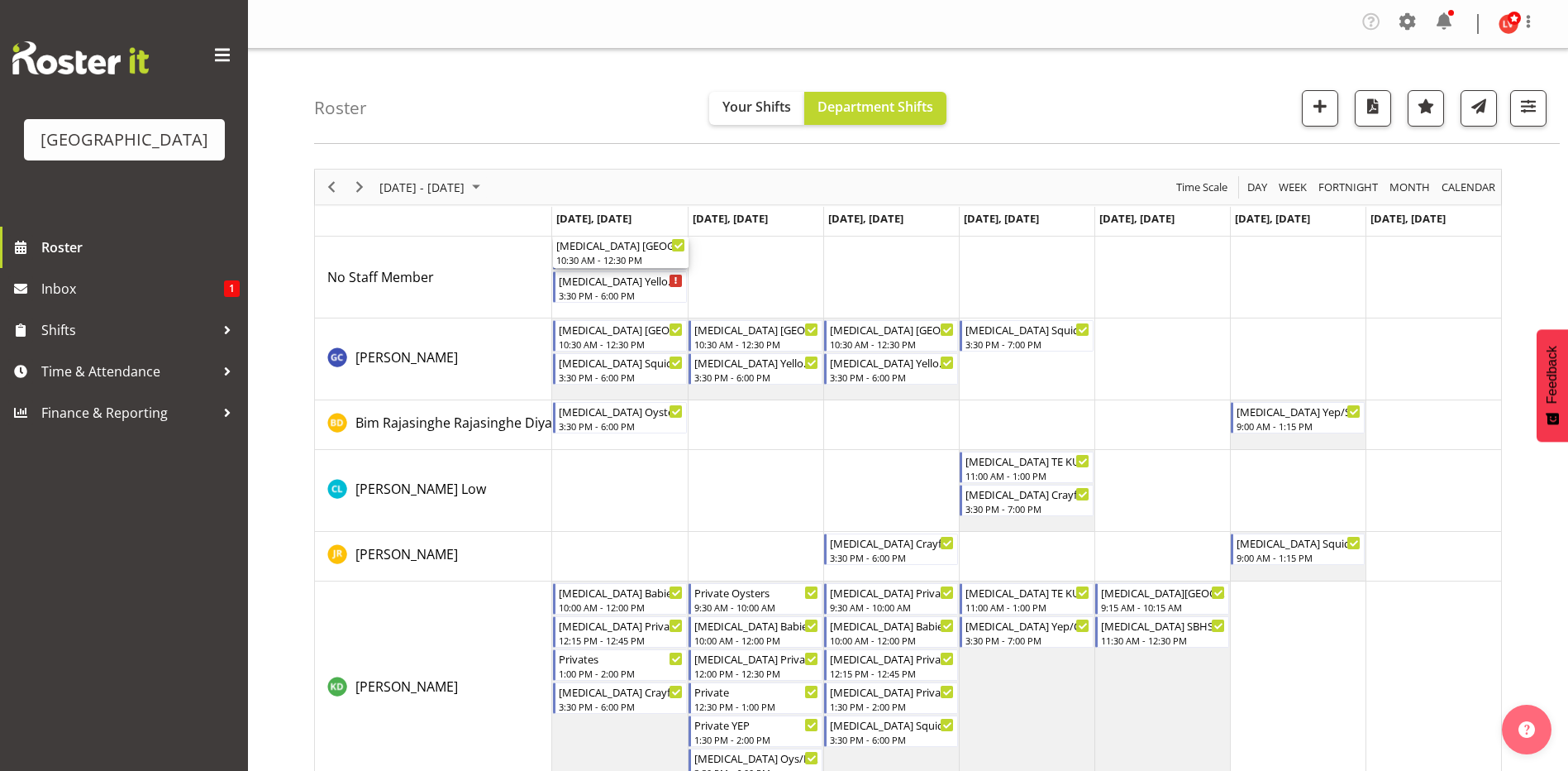
drag, startPoint x: 597, startPoint y: 451, endPoint x: 600, endPoint y: 256, distance: 195.0
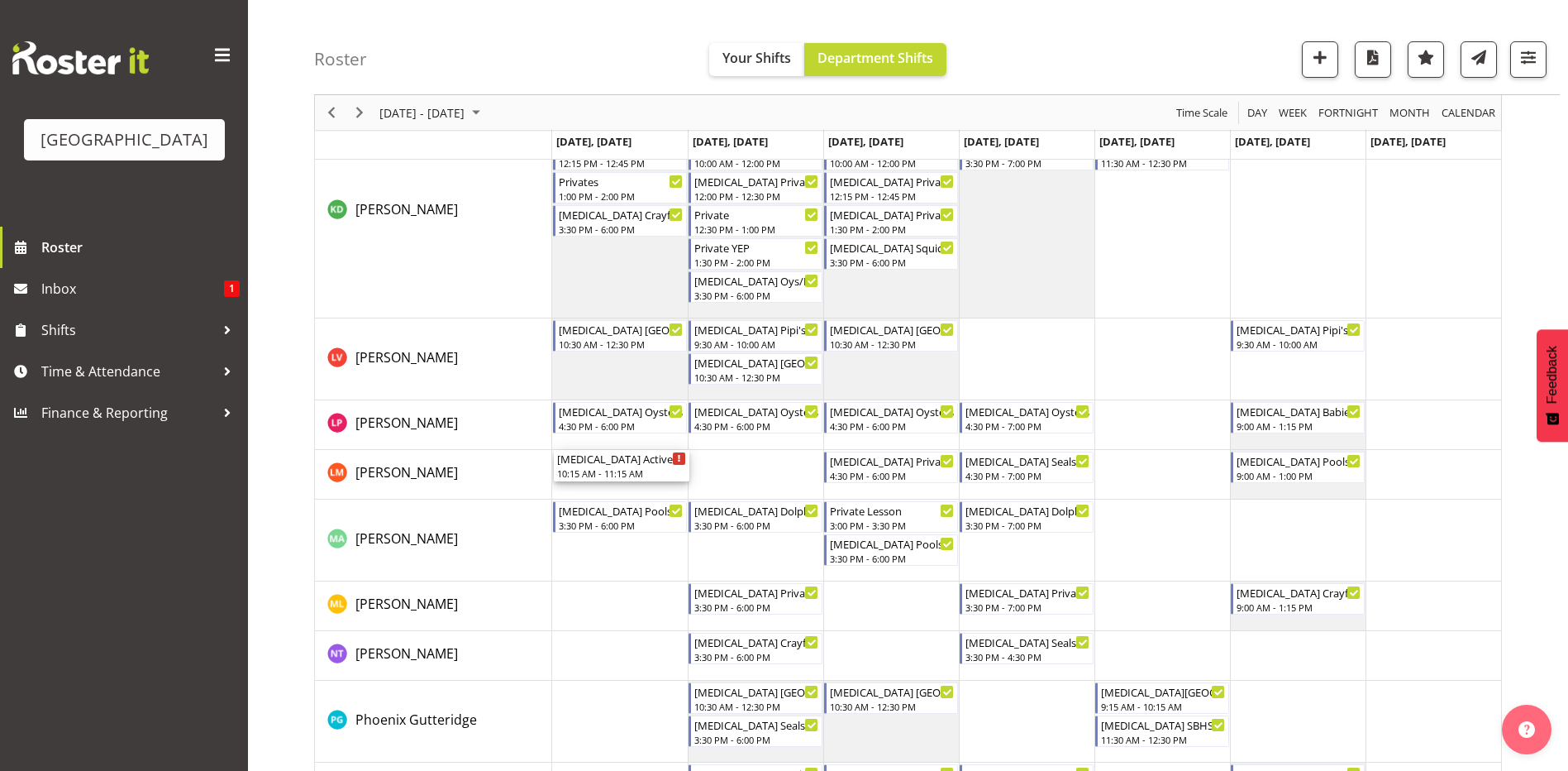
scroll to position [745, 0]
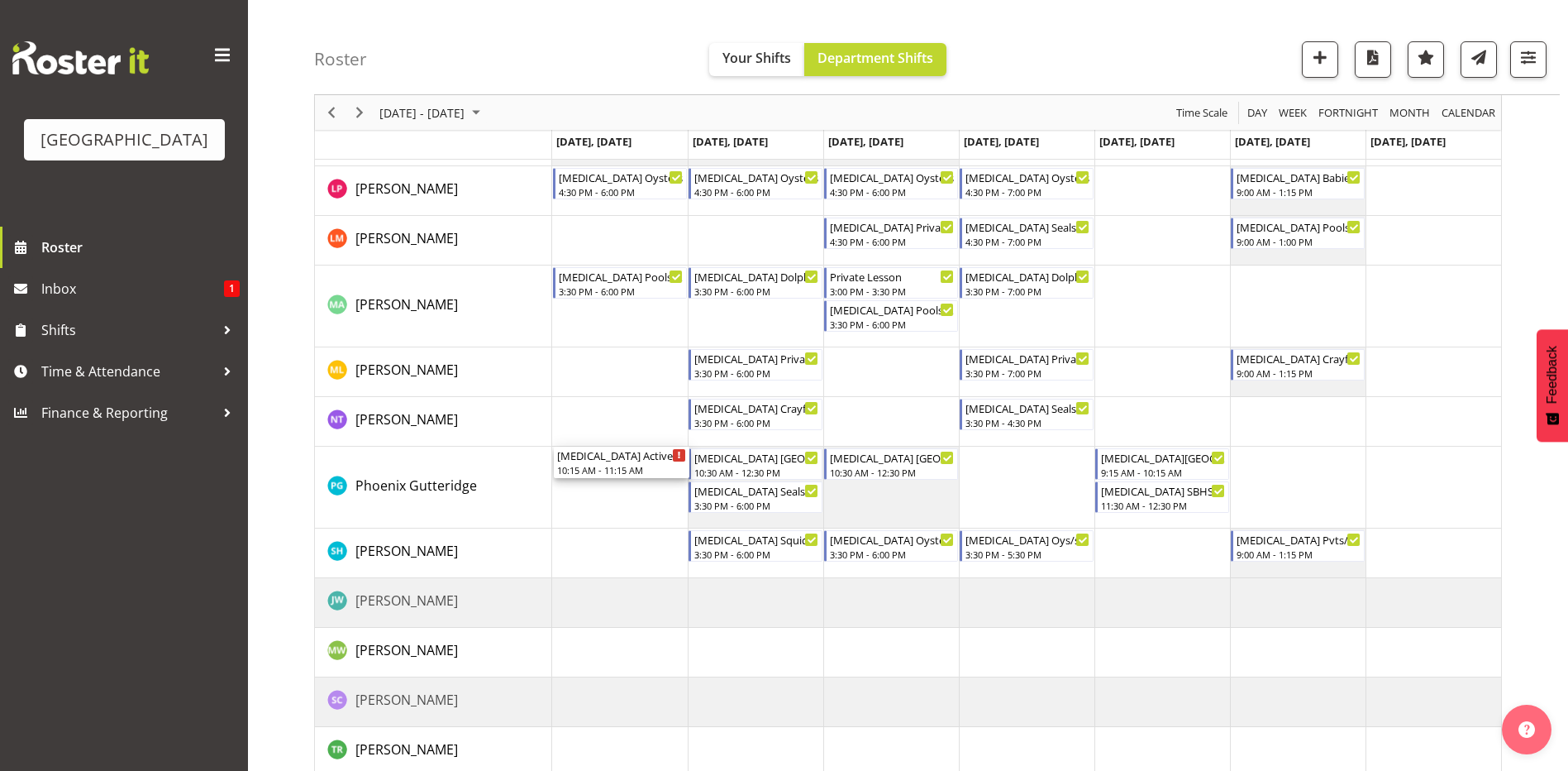
drag, startPoint x: 605, startPoint y: 252, endPoint x: 601, endPoint y: 504, distance: 252.0
click at [601, 504] on div "[MEDICAL_DATA] Active Explorers (not ILT School) 10:15 AM - 11:15 AM [MEDICAL_D…" at bounding box center [1027, 134] width 949 height 1284
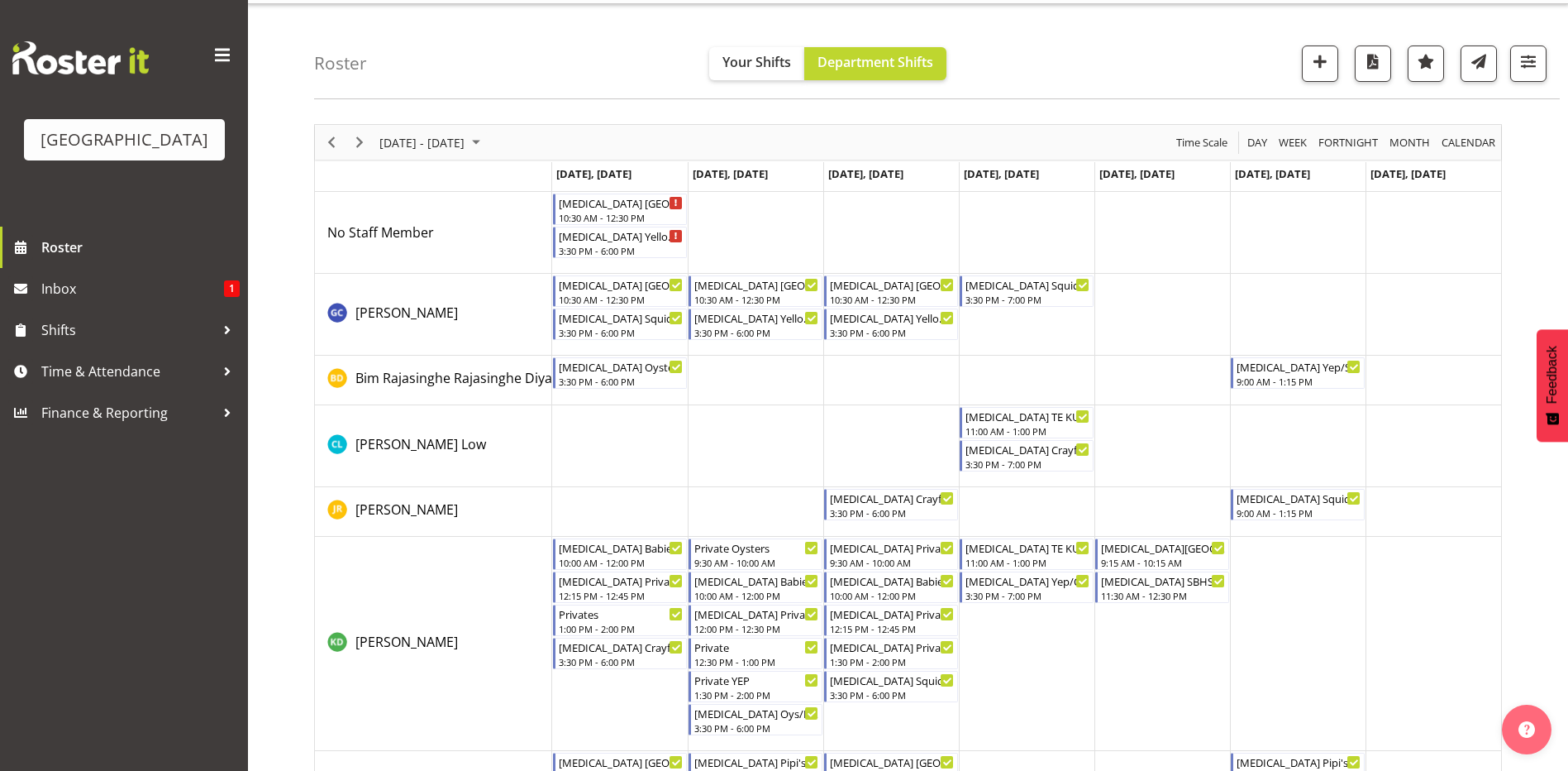
scroll to position [0, 0]
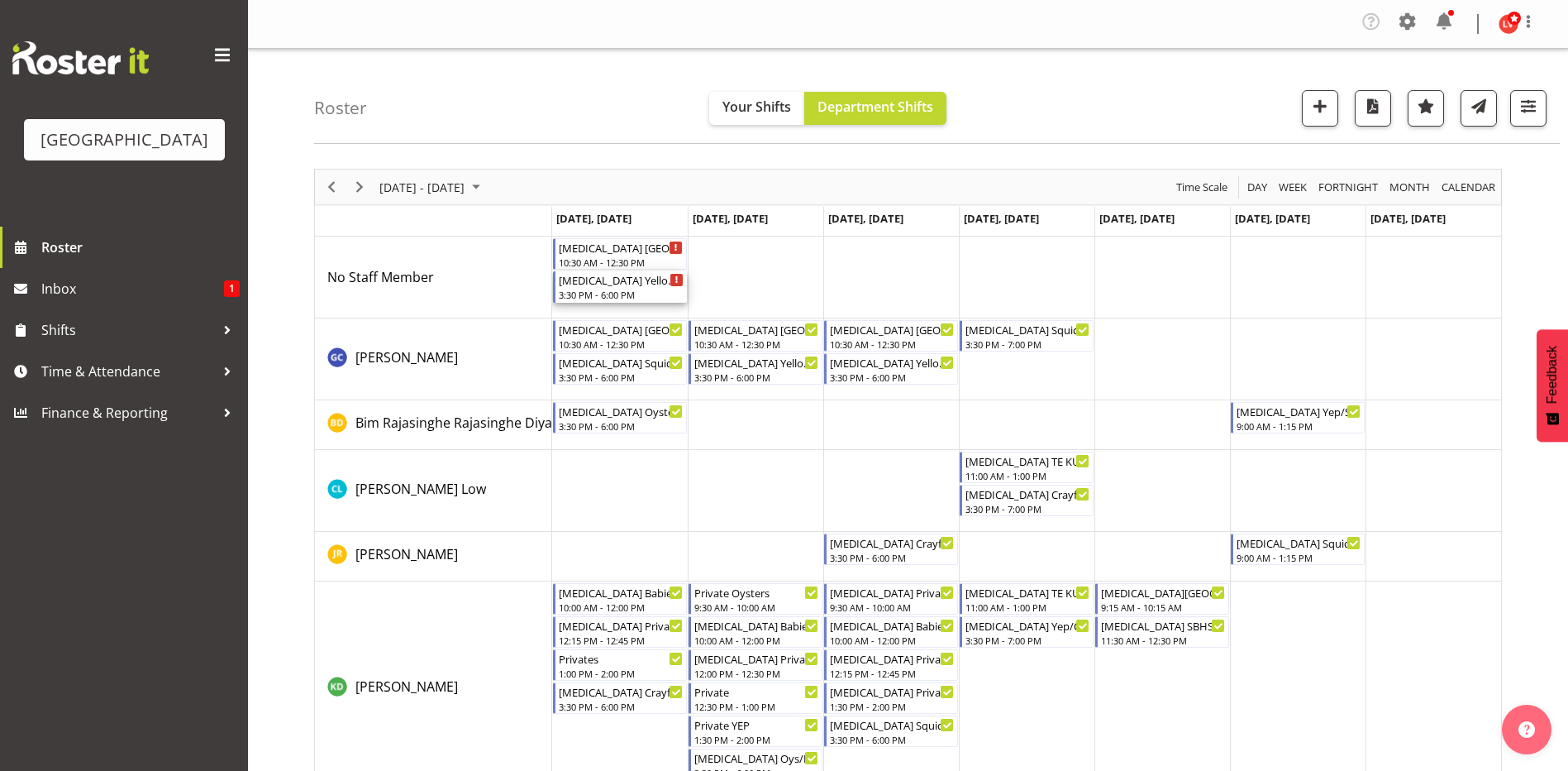
click at [588, 287] on div "[MEDICAL_DATA] Yellow Eyed Penguins" at bounding box center [621, 279] width 125 height 17
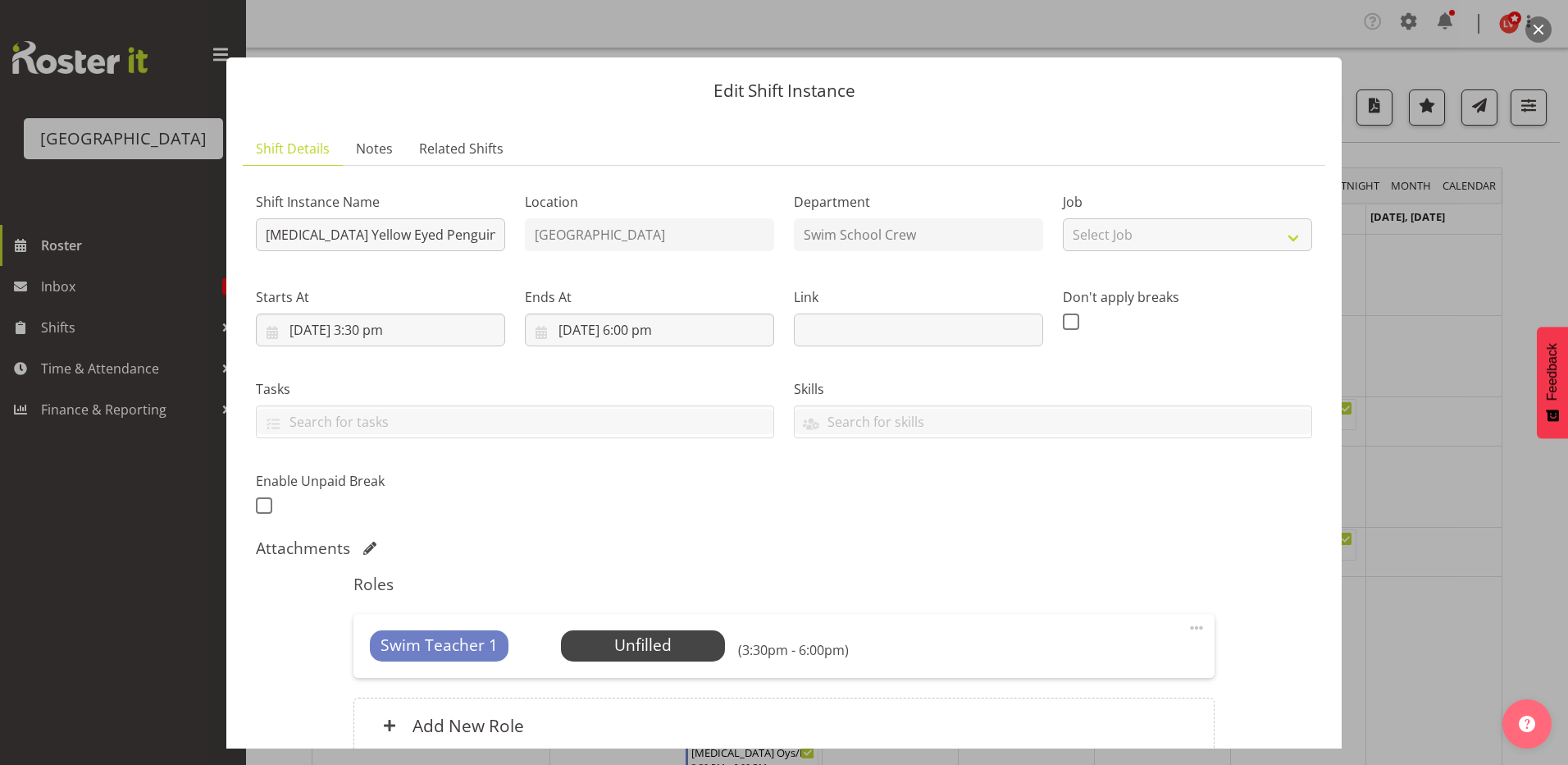
click at [1412, 475] on div at bounding box center [784, 382] width 1568 height 765
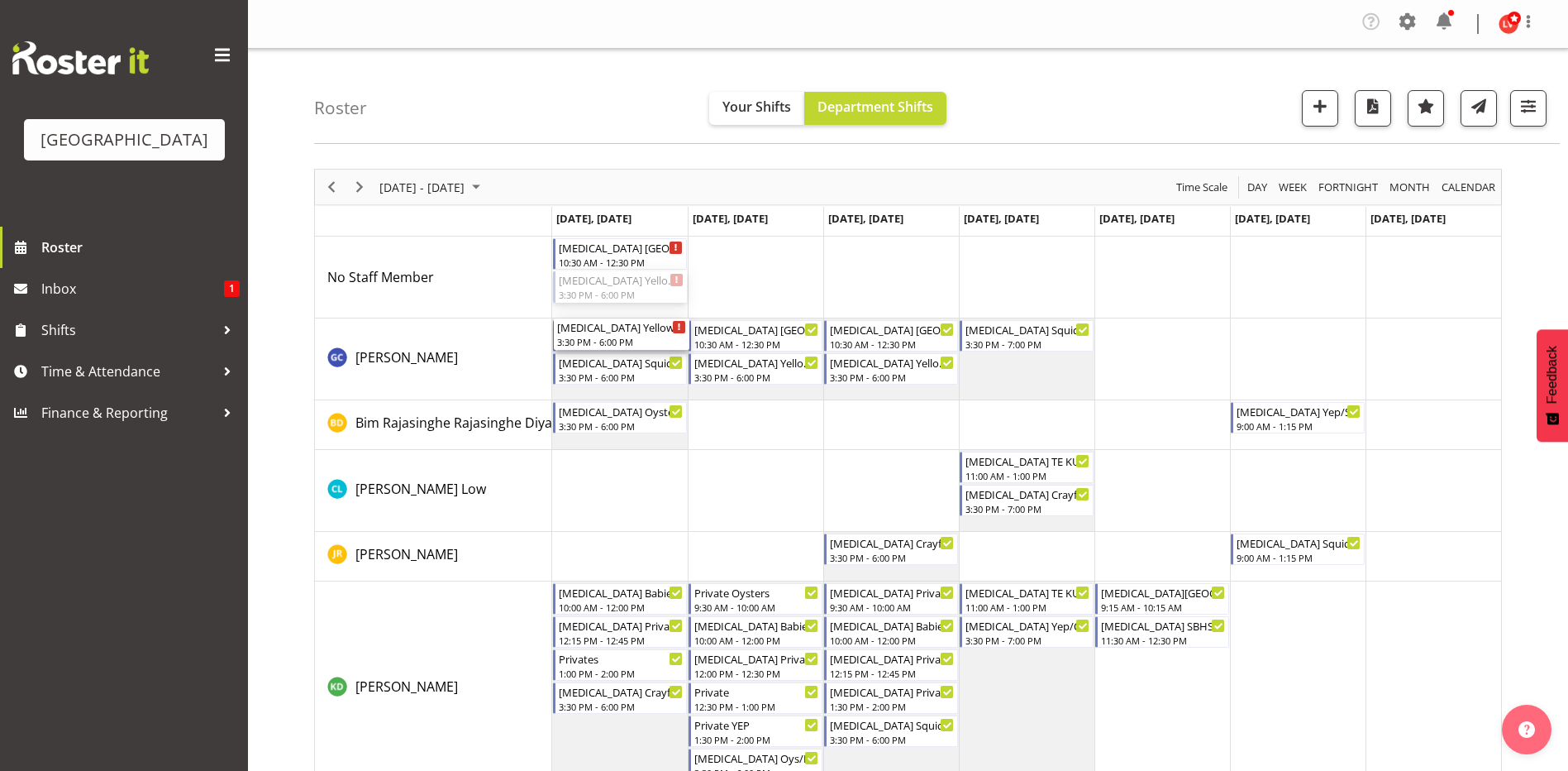
drag, startPoint x: 607, startPoint y: 284, endPoint x: 600, endPoint y: 358, distance: 74.3
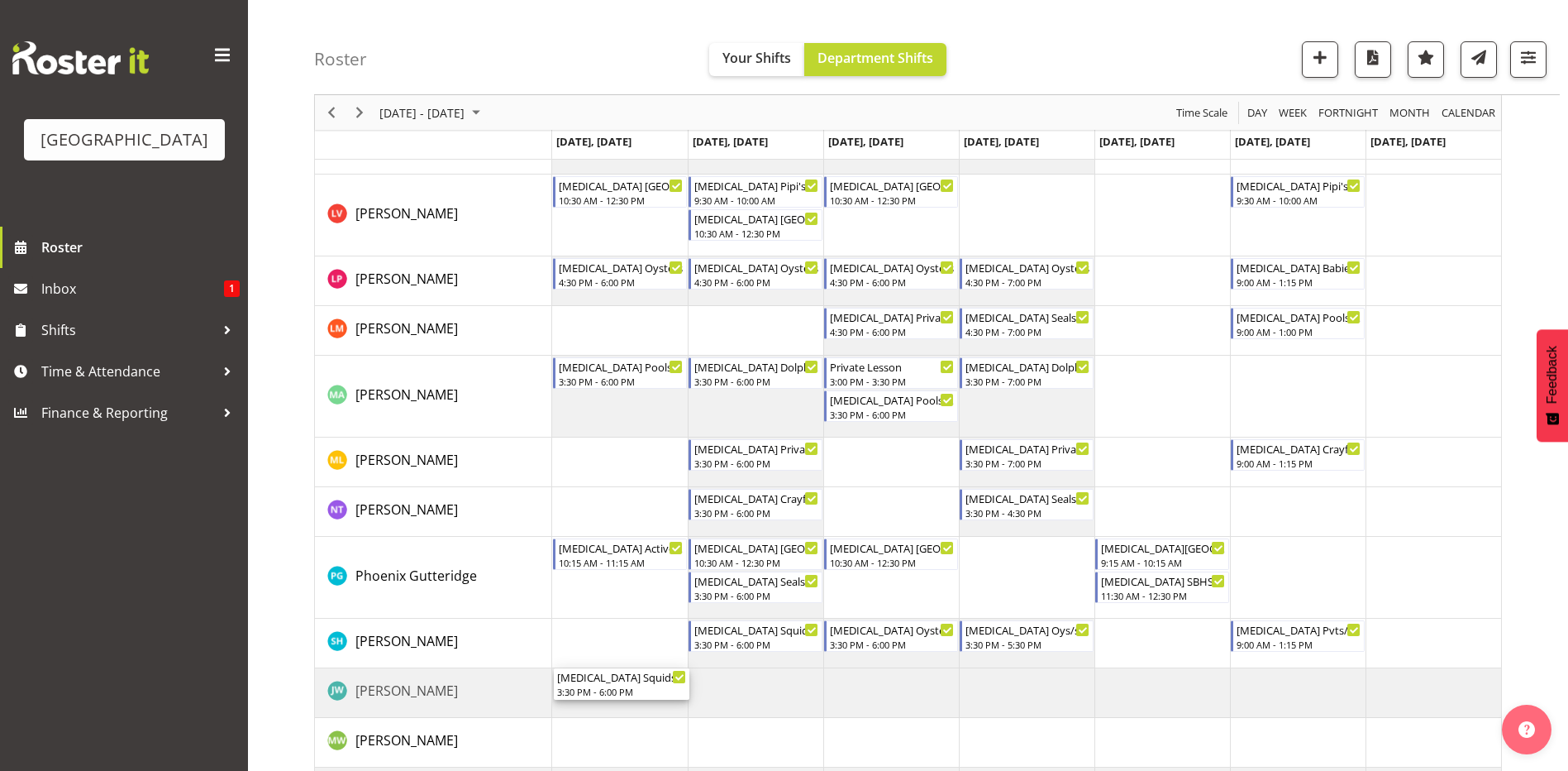
scroll to position [731, 0]
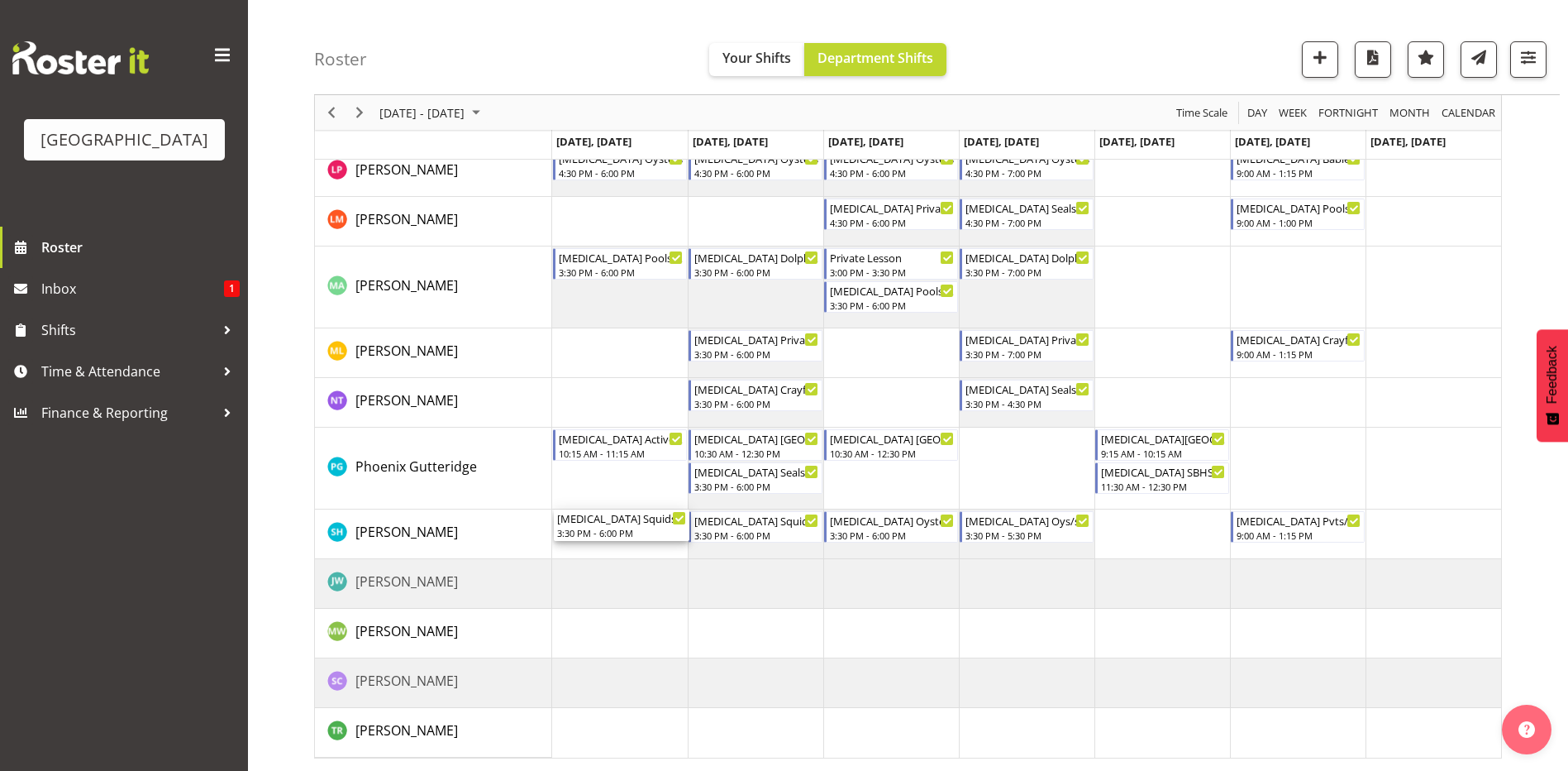
drag, startPoint x: 600, startPoint y: 362, endPoint x: 602, endPoint y: 543, distance: 181.0
click at [602, 543] on div "[MEDICAL_DATA][GEOGRAPHIC_DATA] 10:30 AM - 12:30 PM [MEDICAL_DATA] Yellow Eyed …" at bounding box center [1027, 131] width 949 height 1251
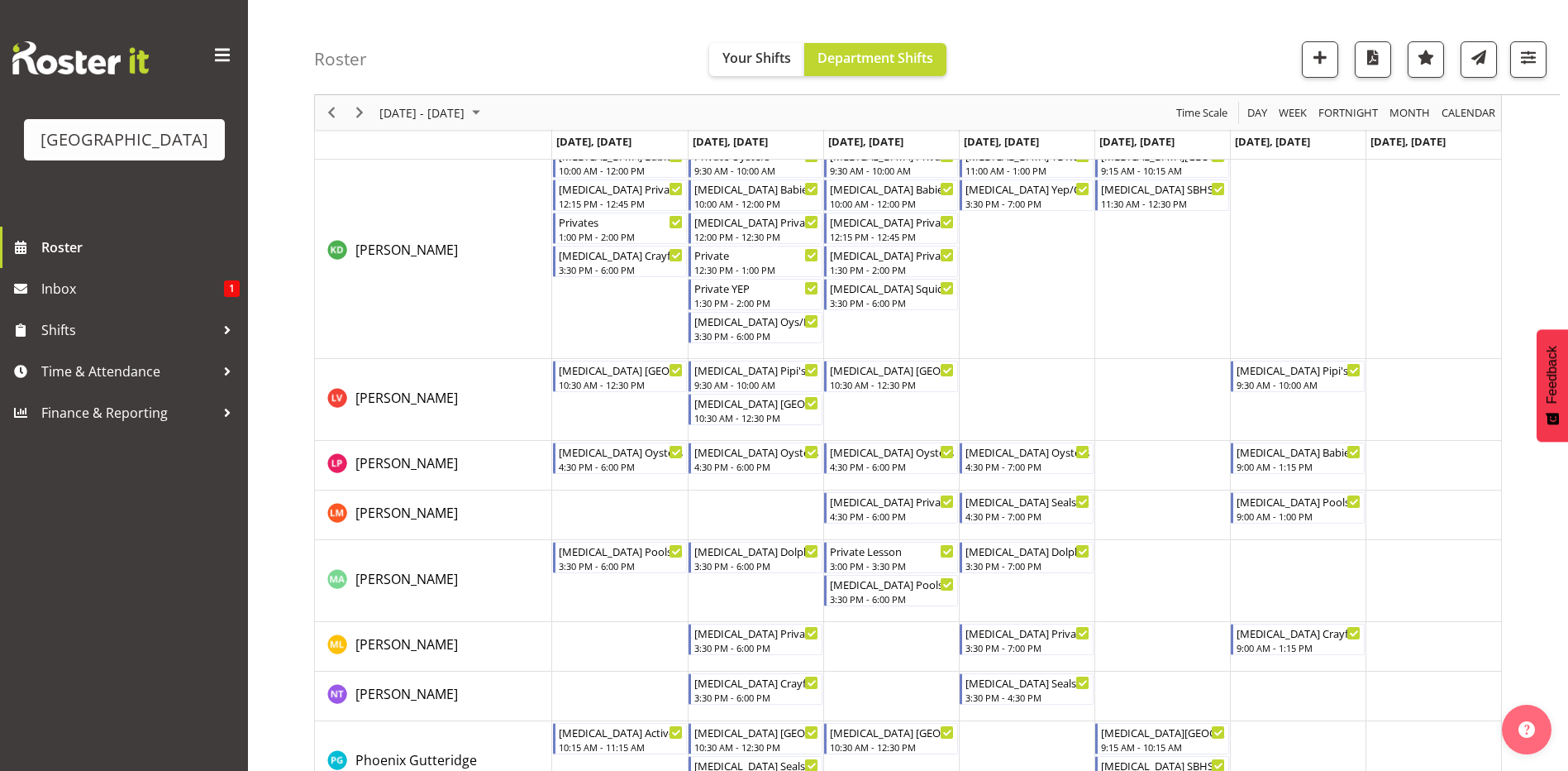
scroll to position [0, 0]
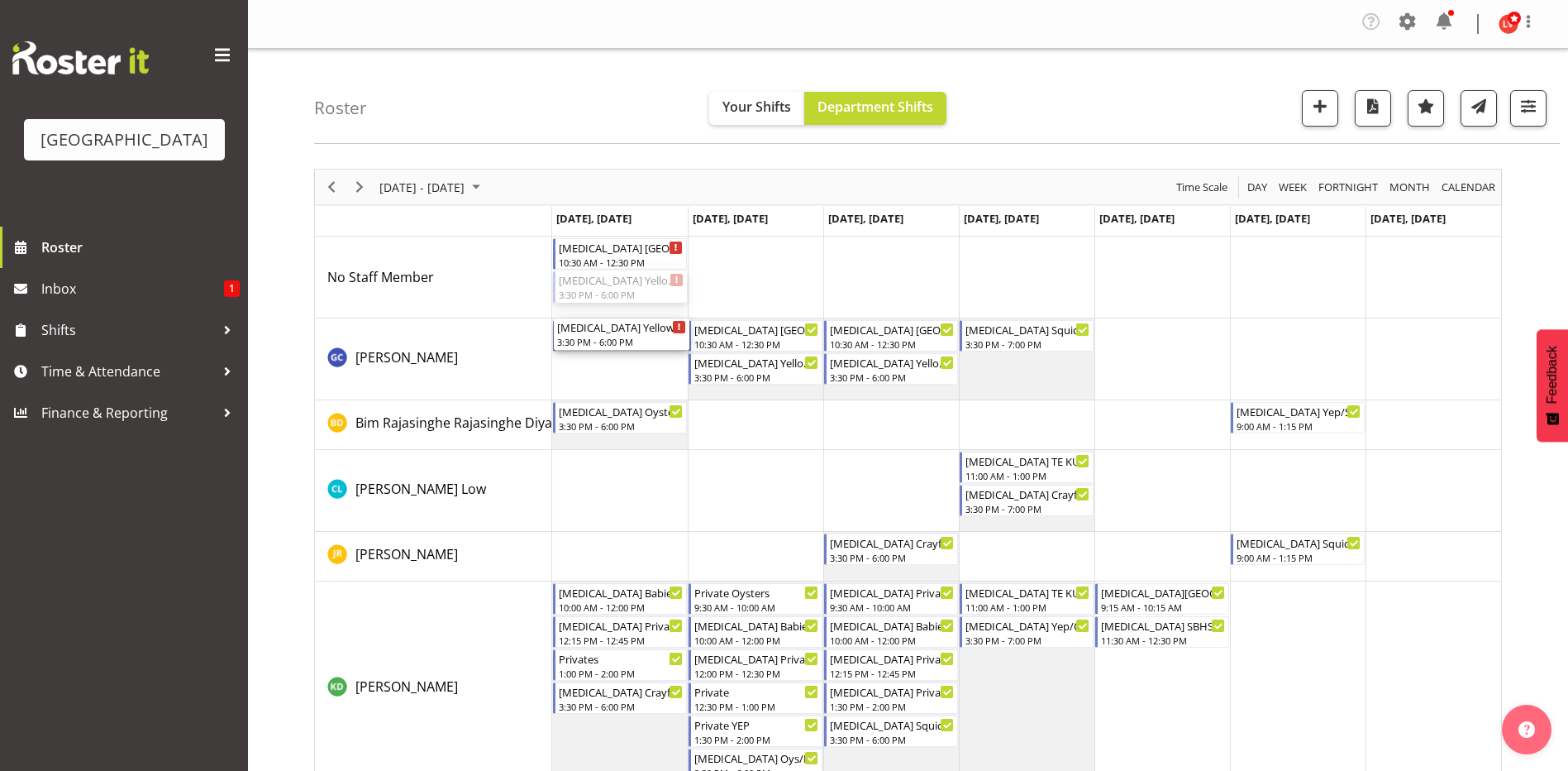
drag, startPoint x: 594, startPoint y: 286, endPoint x: 608, endPoint y: 390, distance: 104.9
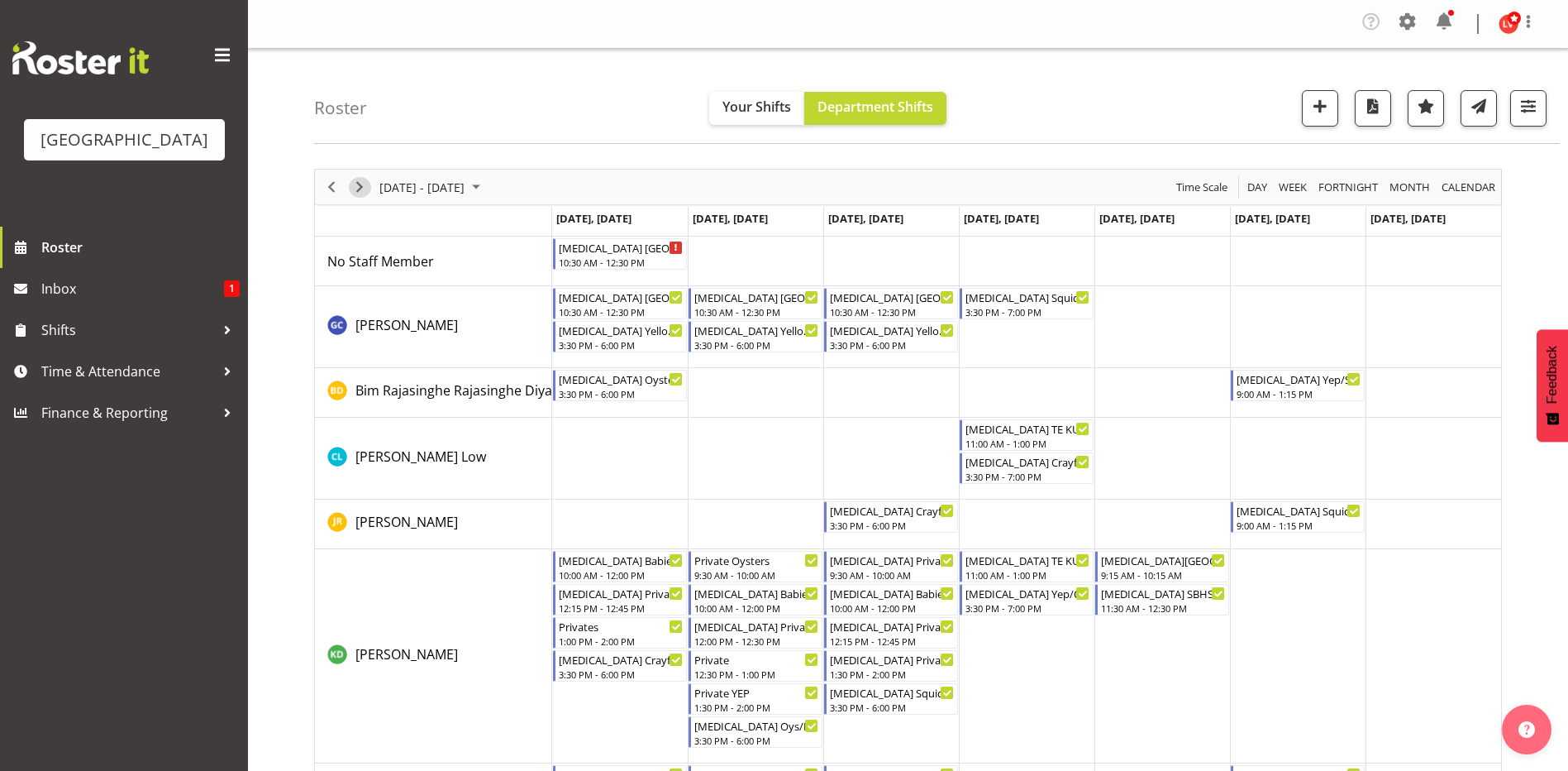
click at [363, 184] on span "Next" at bounding box center [359, 187] width 20 height 20
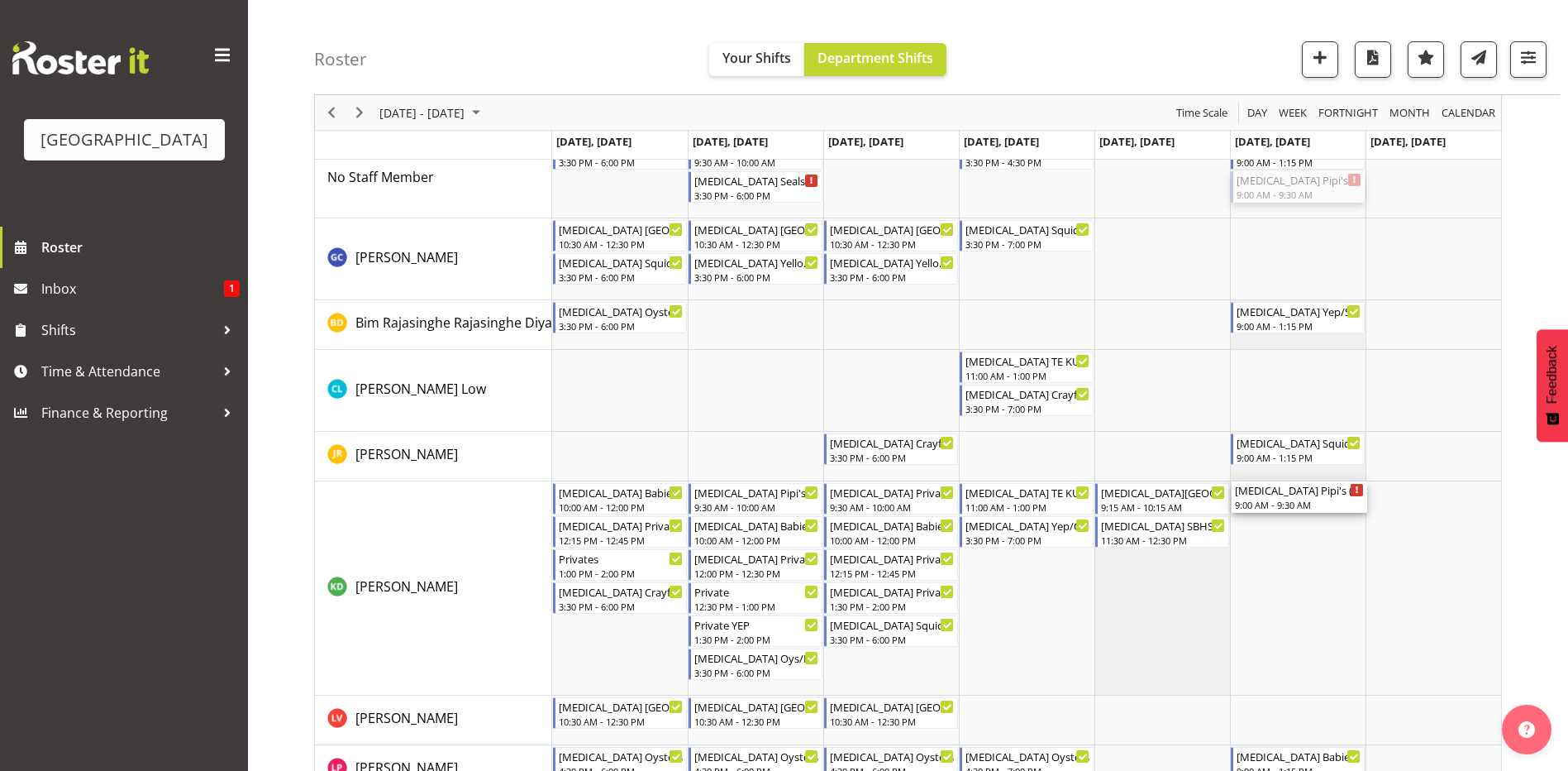
scroll to position [248, 0]
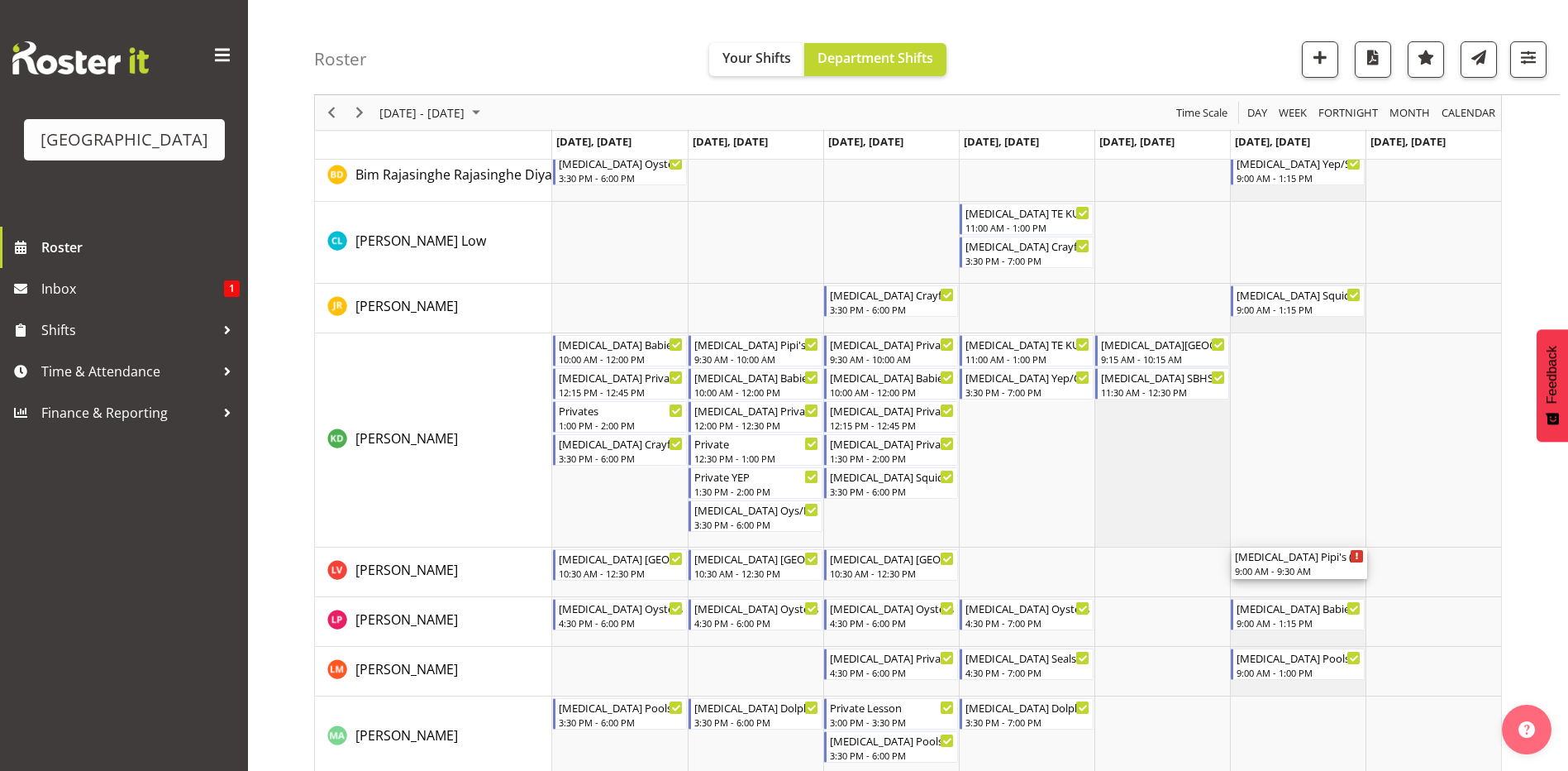
drag, startPoint x: 1289, startPoint y: 278, endPoint x: 1333, endPoint y: 573, distance: 298.3
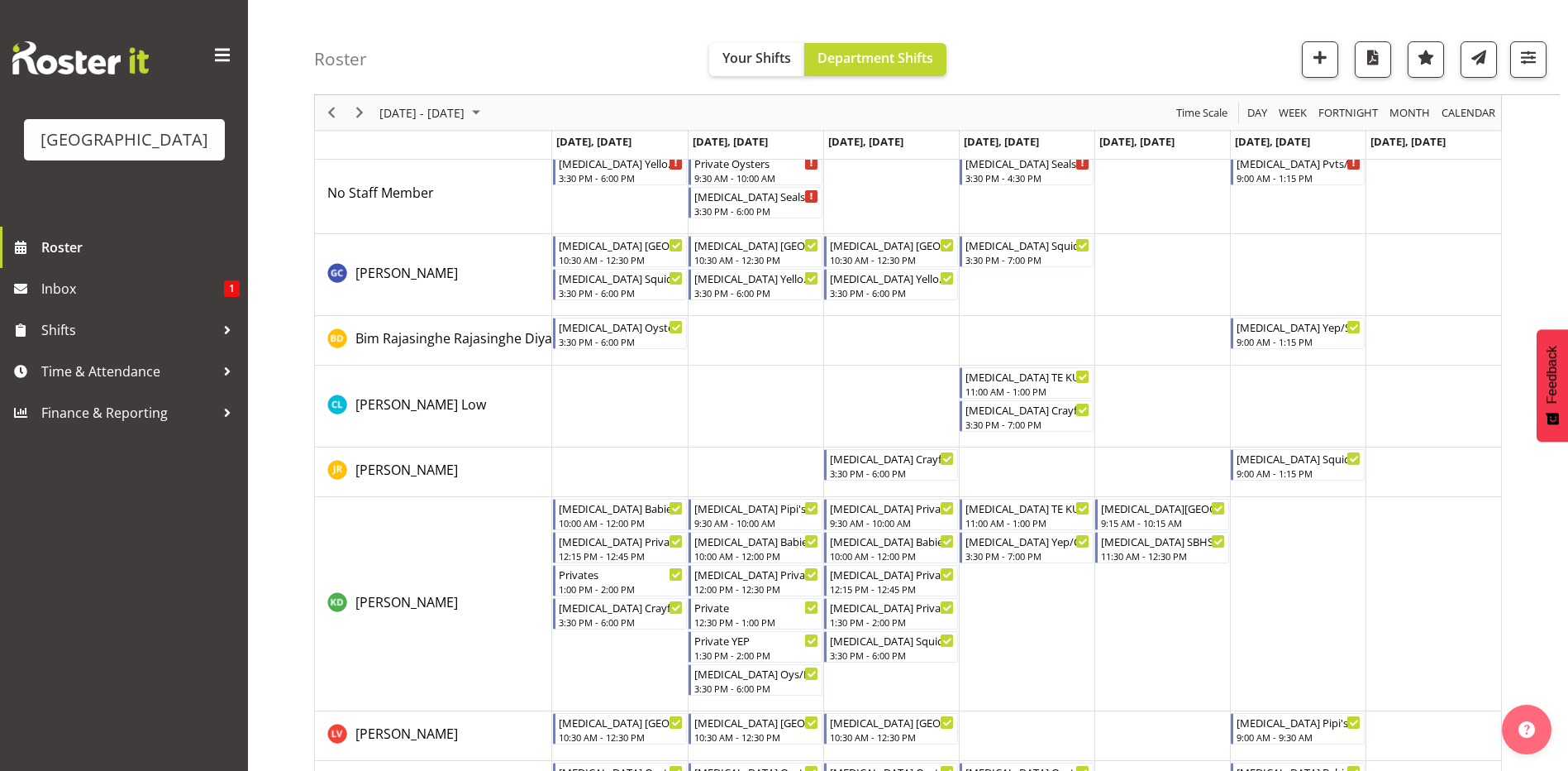
scroll to position [0, 0]
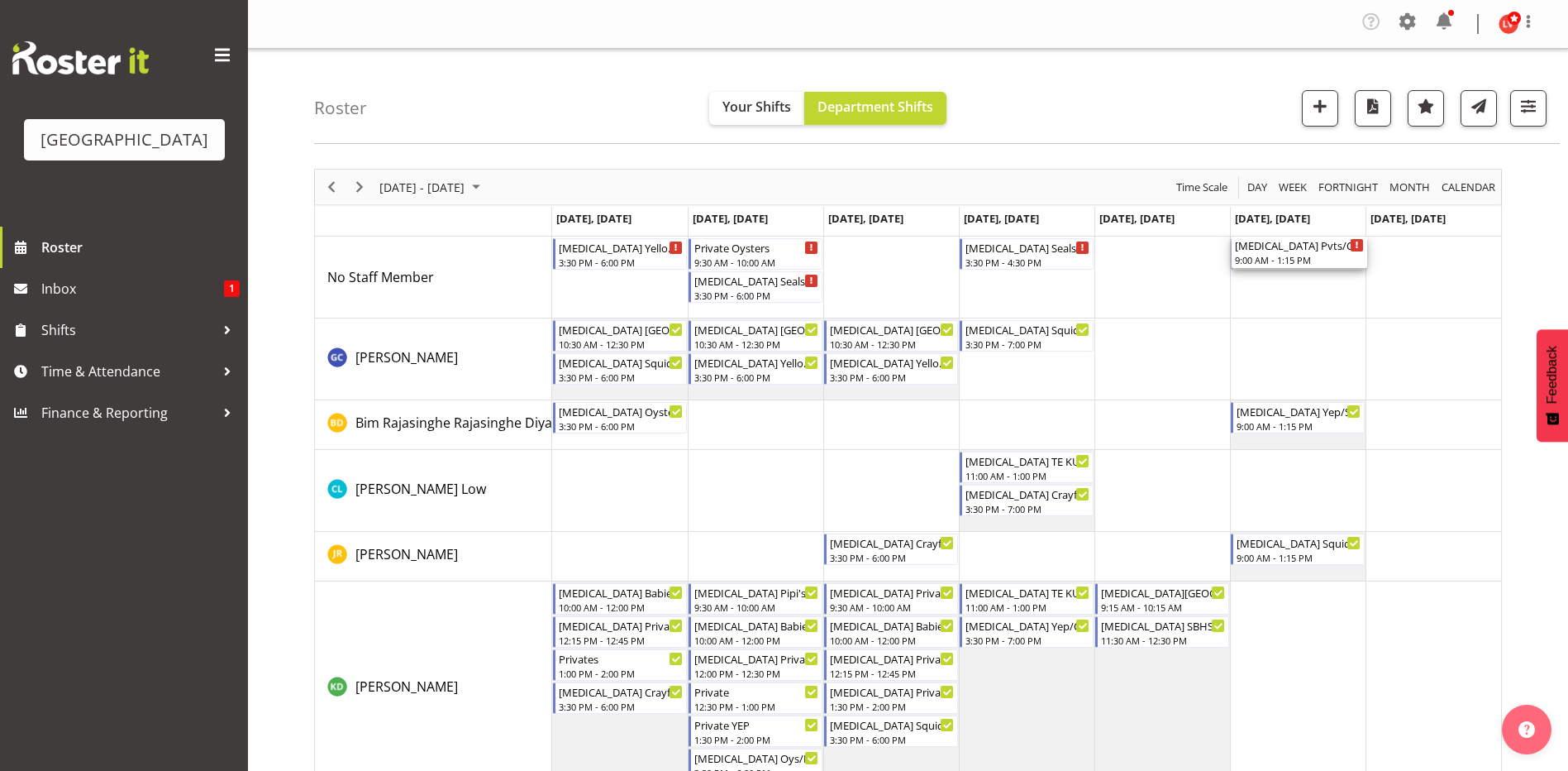
drag, startPoint x: 1257, startPoint y: 253, endPoint x: 1289, endPoint y: 302, distance: 58.5
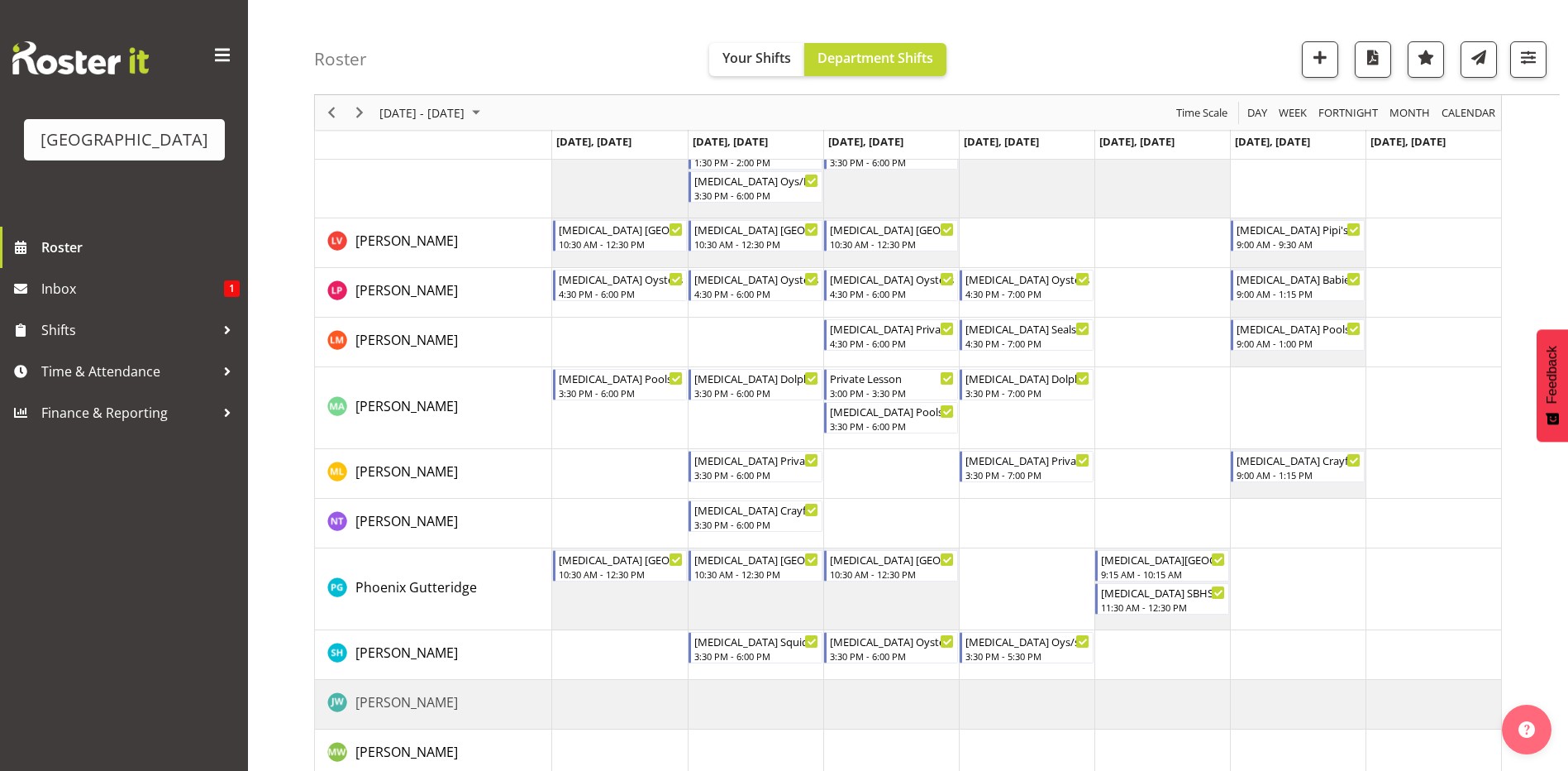
scroll to position [698, 0]
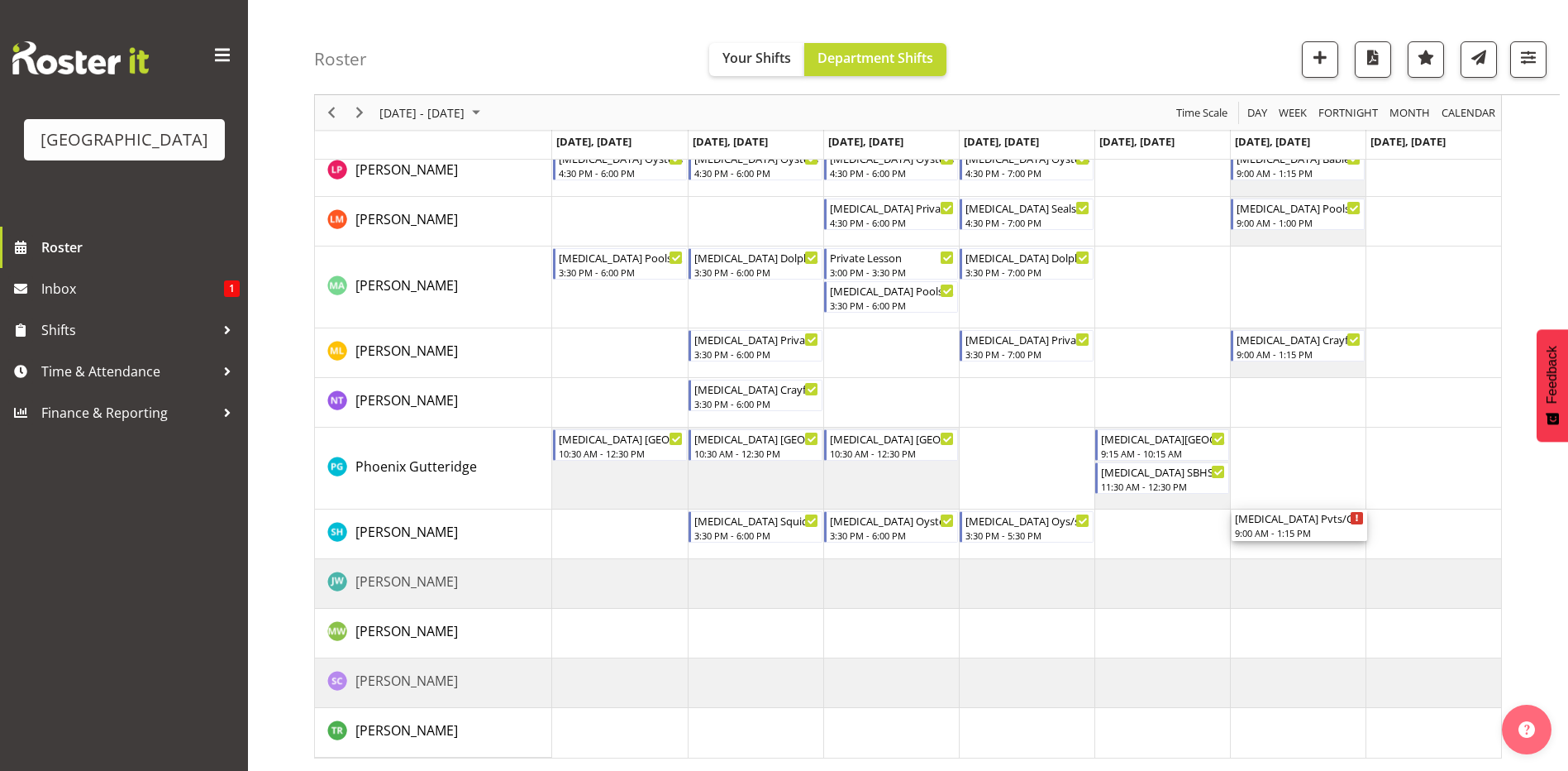
drag, startPoint x: 1282, startPoint y: 412, endPoint x: 1286, endPoint y: 551, distance: 139.1
click at [1286, 551] on div "[MEDICAL_DATA] Yellow Eyed Penguins 3:30 PM - 6:00 PM Private Oysters 9:30 AM -…" at bounding box center [1027, 148] width 949 height 1219
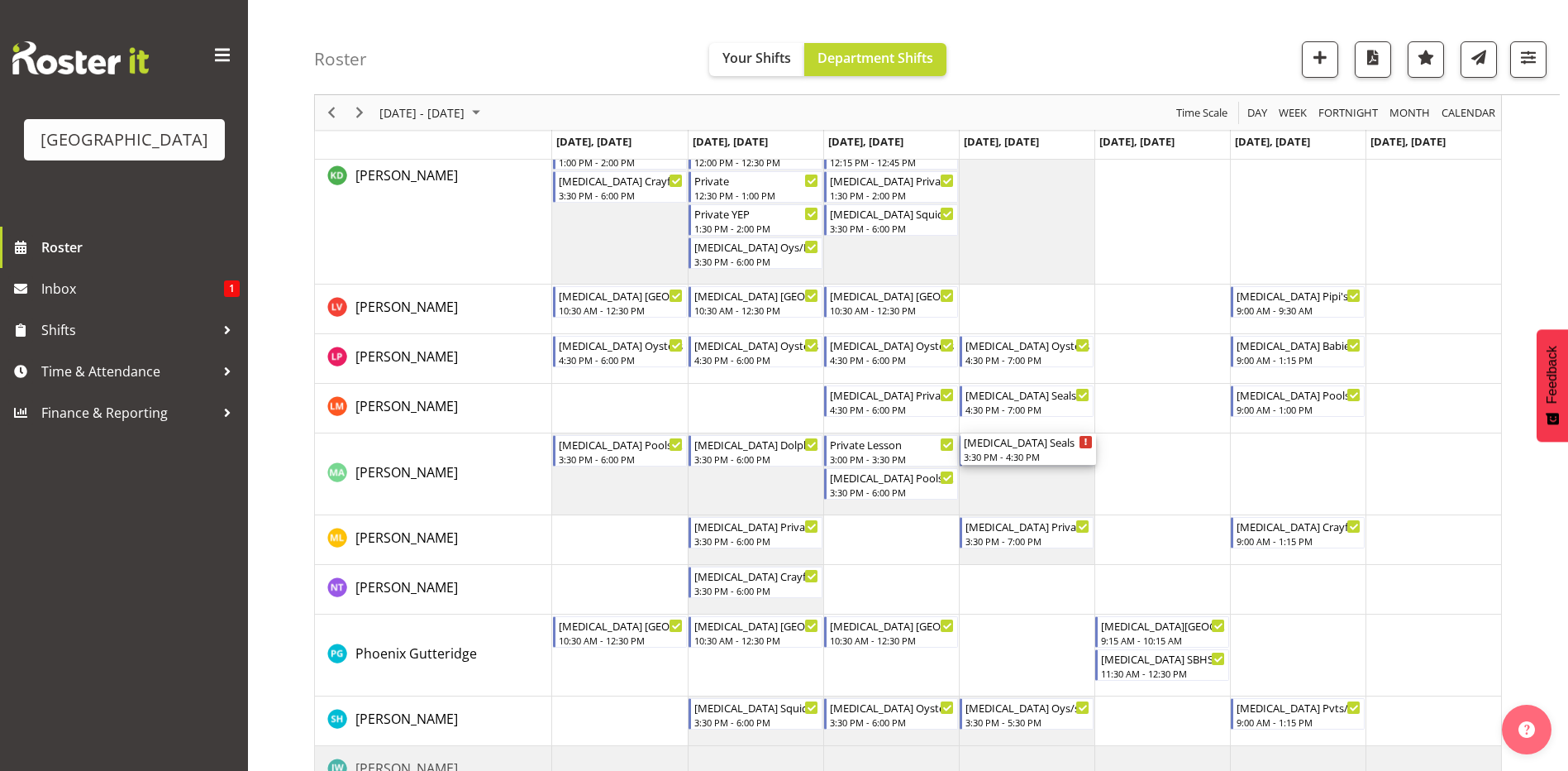
scroll to position [579, 0]
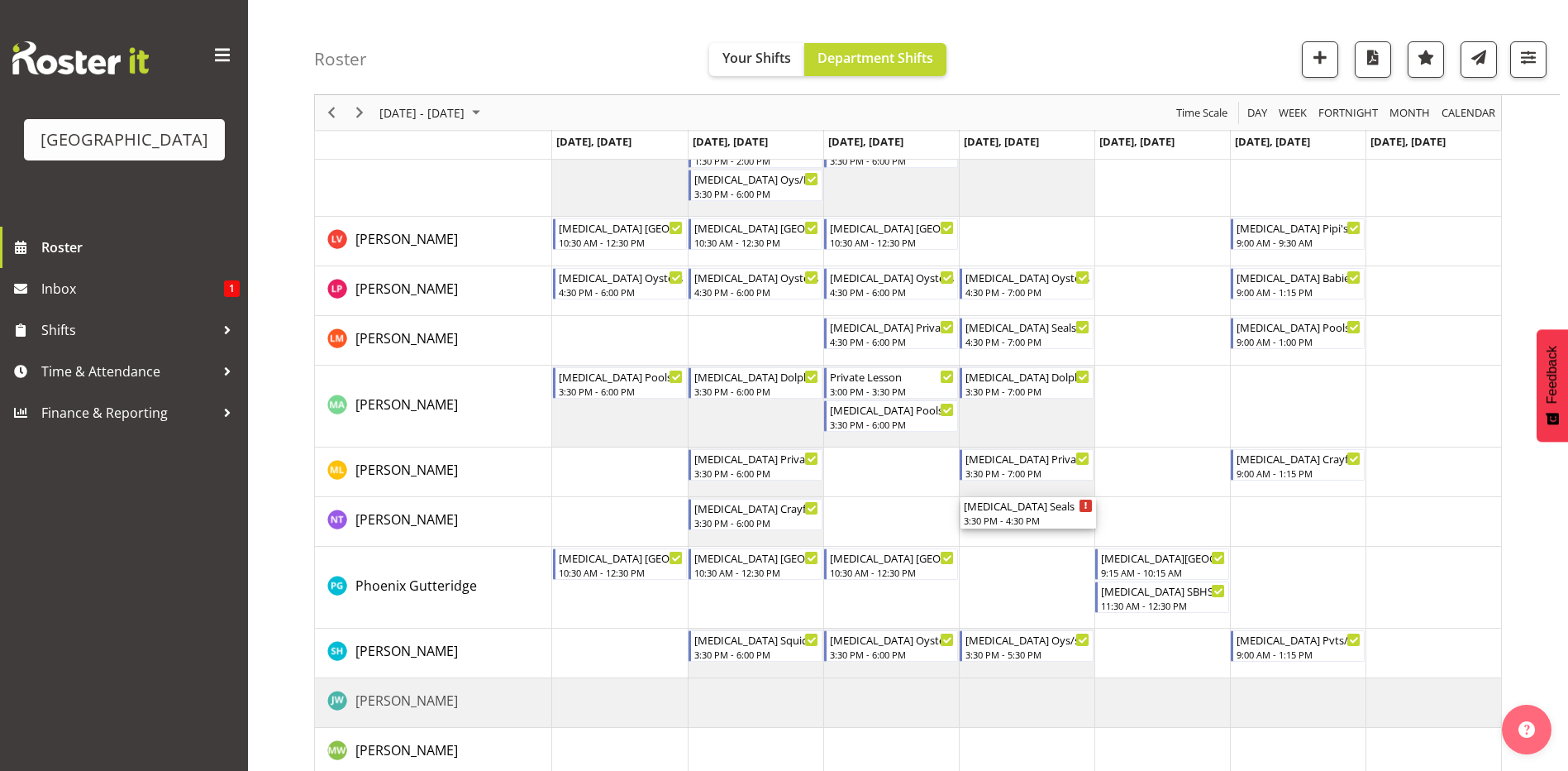
drag, startPoint x: 994, startPoint y: 246, endPoint x: 1004, endPoint y: 538, distance: 292.2
click at [1004, 538] on div "[MEDICAL_DATA] Yellow Eyed Penguins 3:30 PM - 6:00 PM Private Oysters 9:30 AM -…" at bounding box center [1027, 267] width 949 height 1219
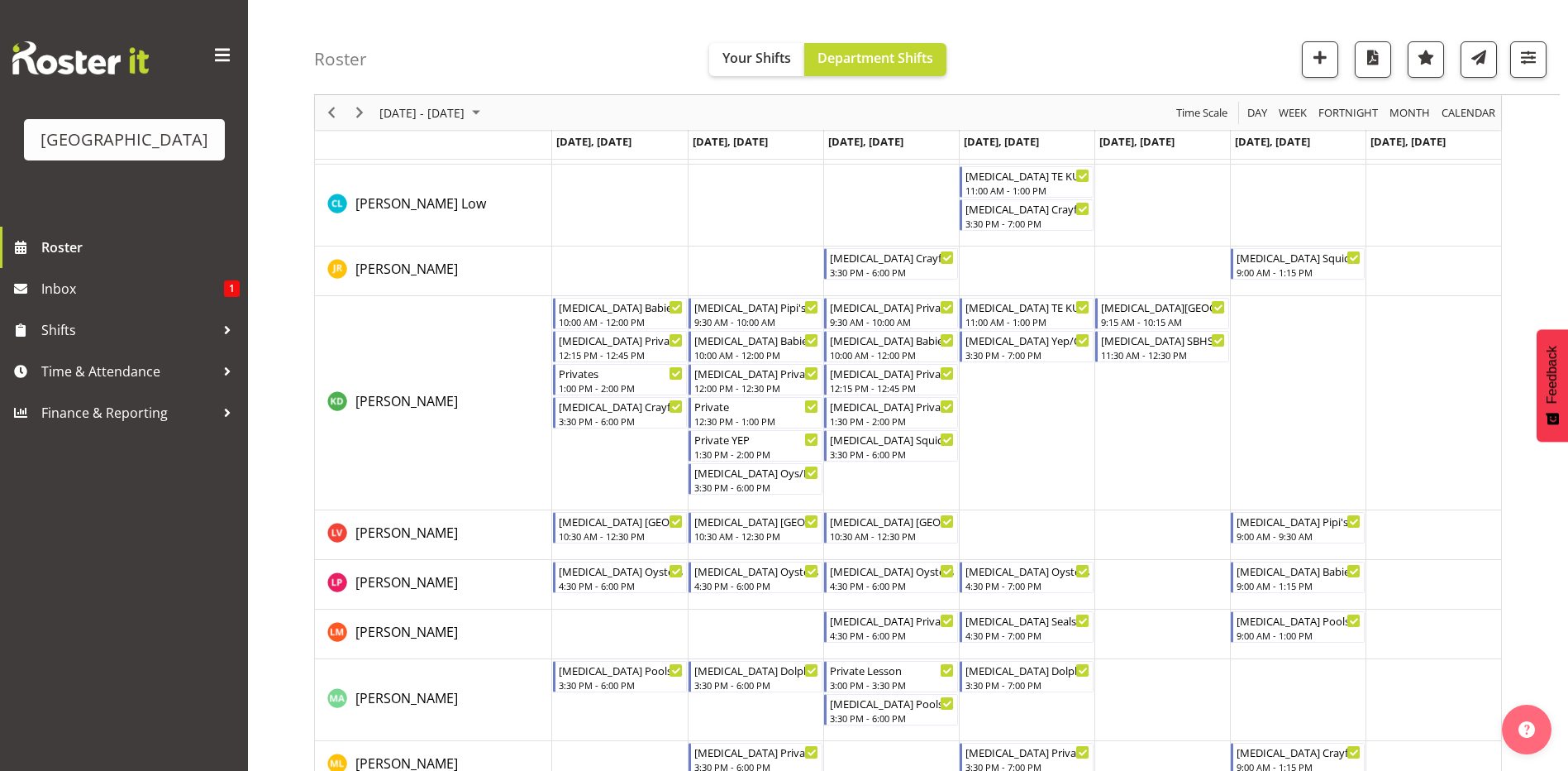
scroll to position [0, 0]
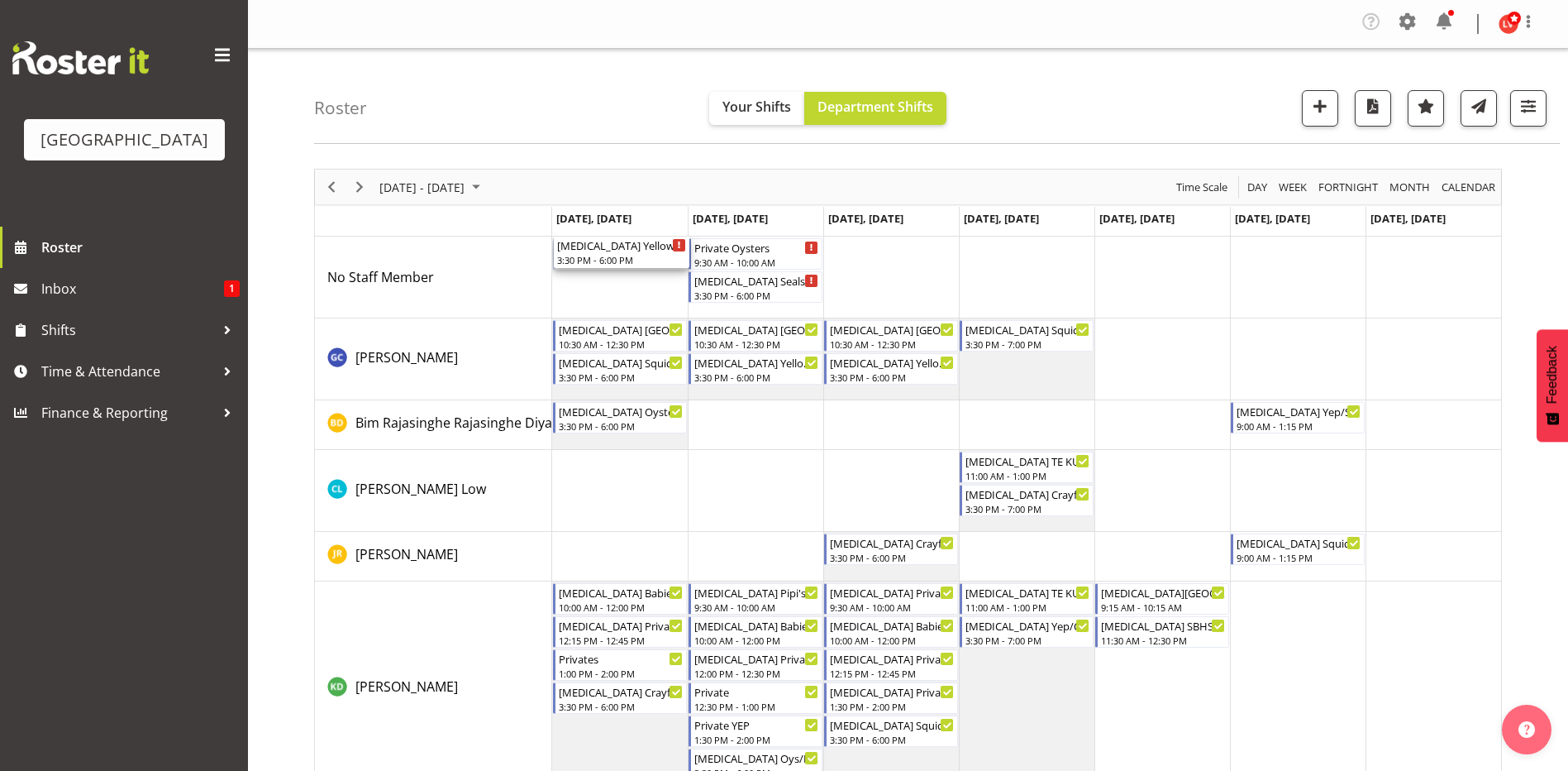
drag, startPoint x: 622, startPoint y: 247, endPoint x: 628, endPoint y: 267, distance: 20.9
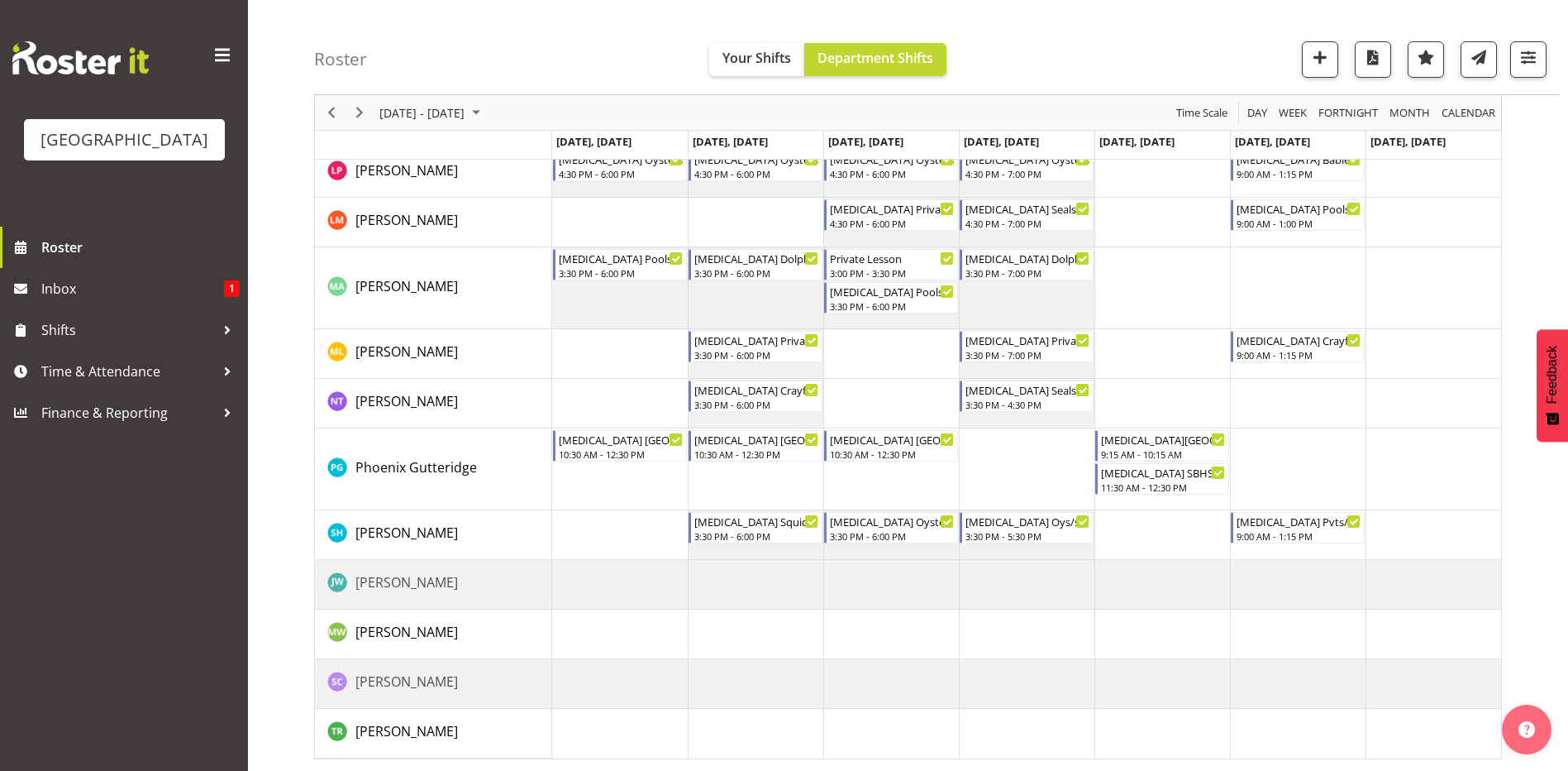
scroll to position [698, 0]
drag, startPoint x: 626, startPoint y: 360, endPoint x: 605, endPoint y: 550, distance: 191.2
click at [605, 550] on div "[MEDICAL_DATA] Yellow Eyed Penguins 3:30 PM - 6:00 PM Private Oysters 9:30 AM -…" at bounding box center [1027, 148] width 949 height 1219
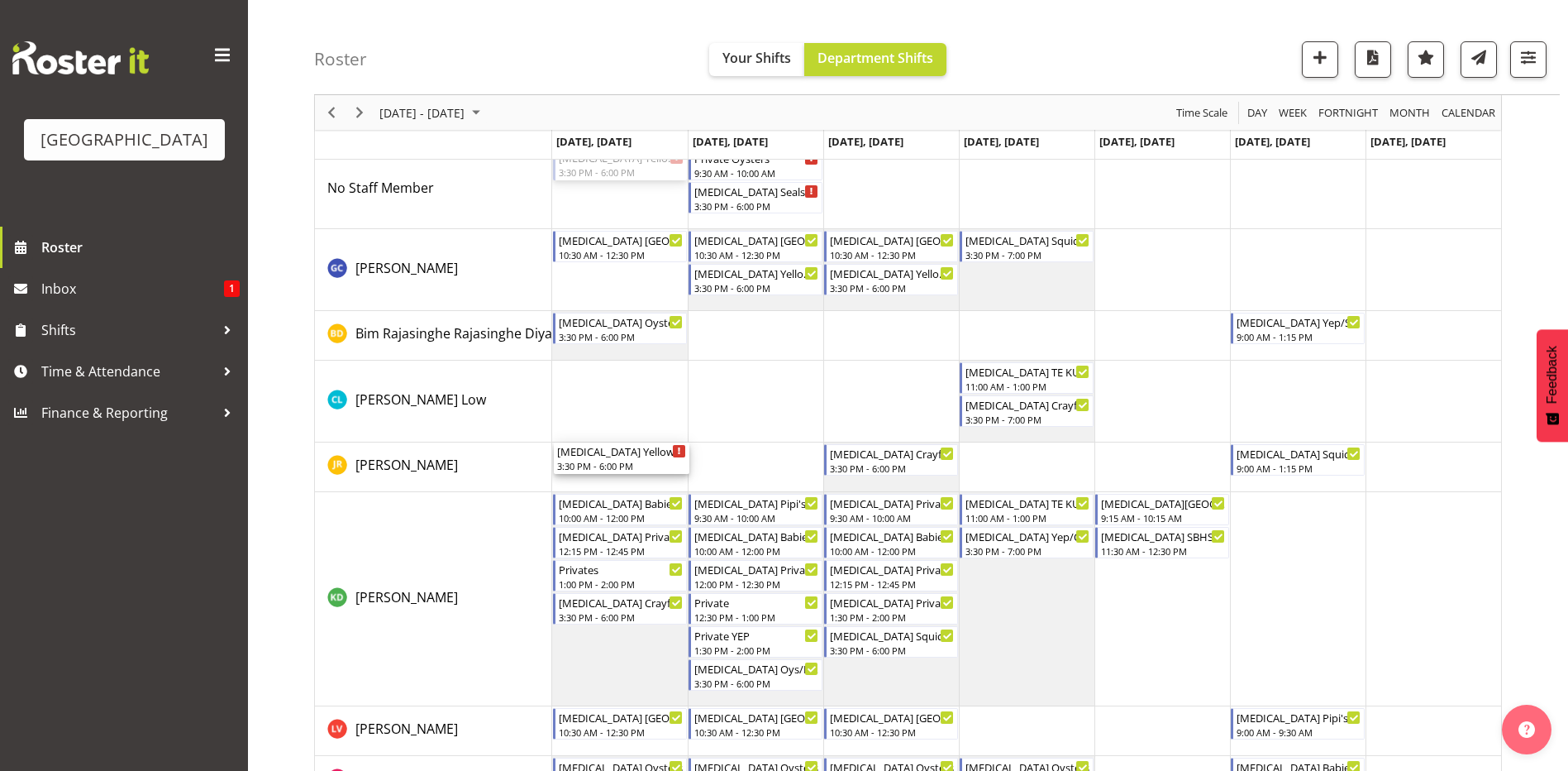
scroll to position [0, 0]
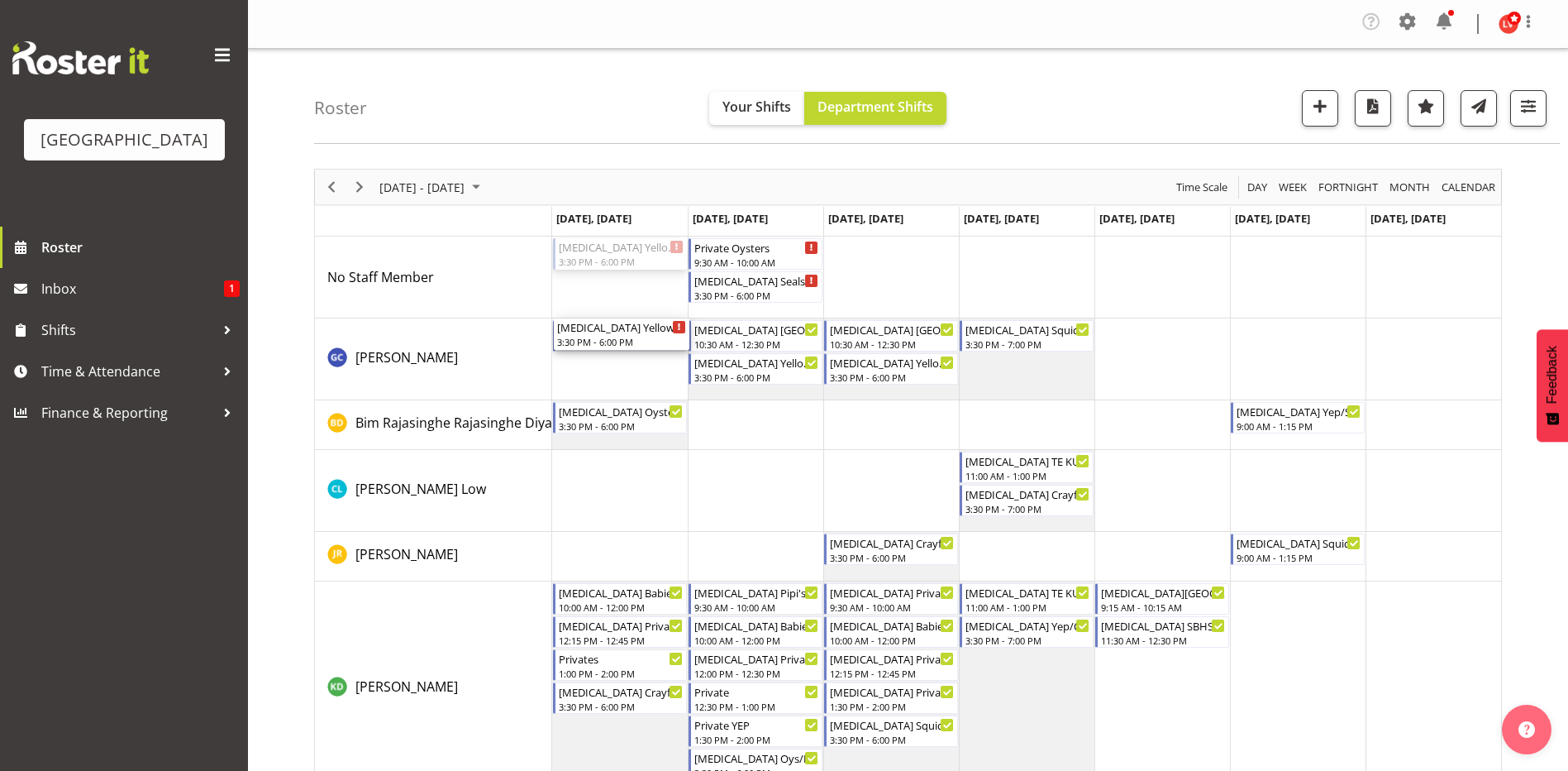
drag, startPoint x: 619, startPoint y: 253, endPoint x: 590, endPoint y: 337, distance: 88.9
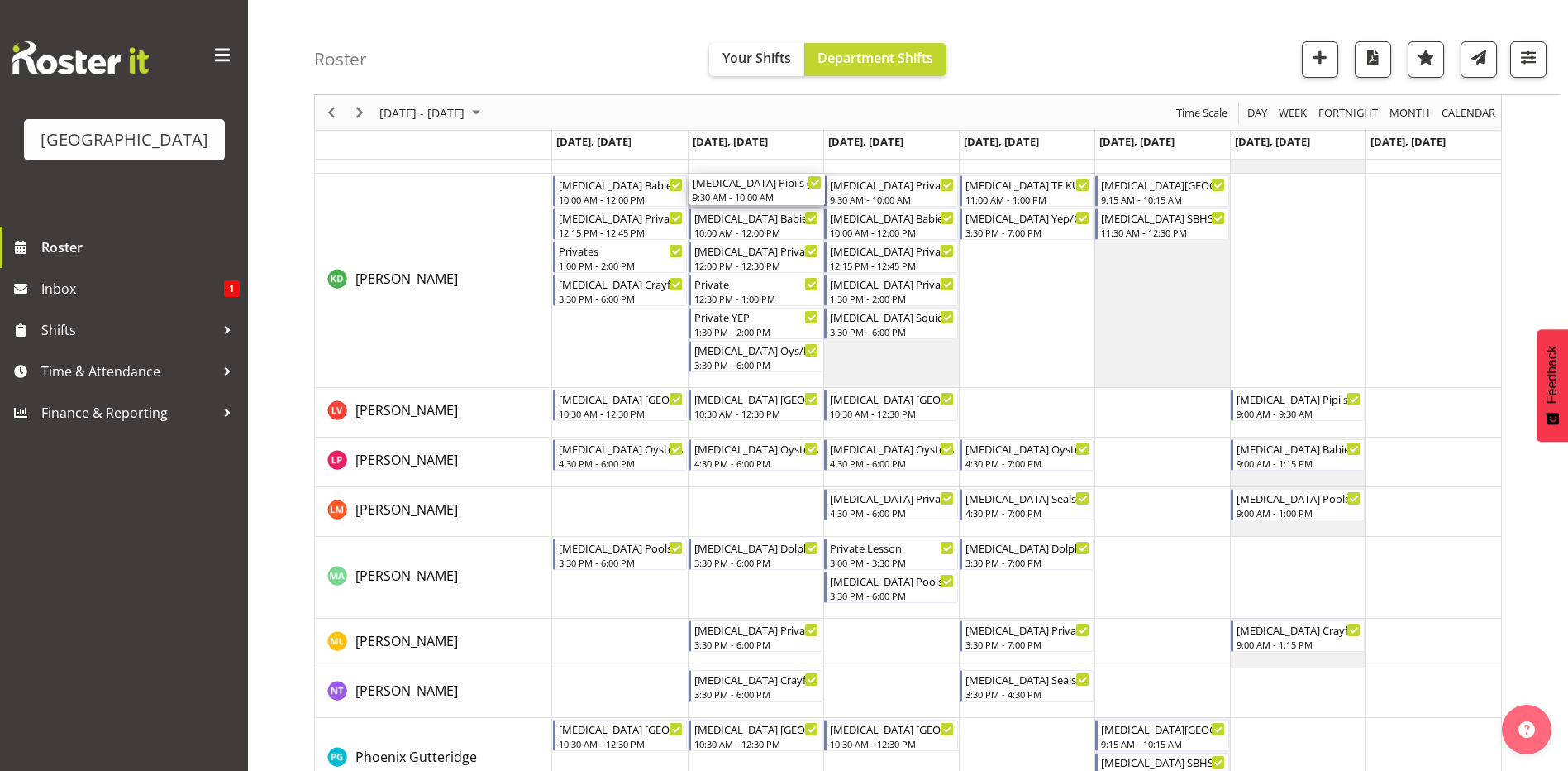
scroll to position [414, 0]
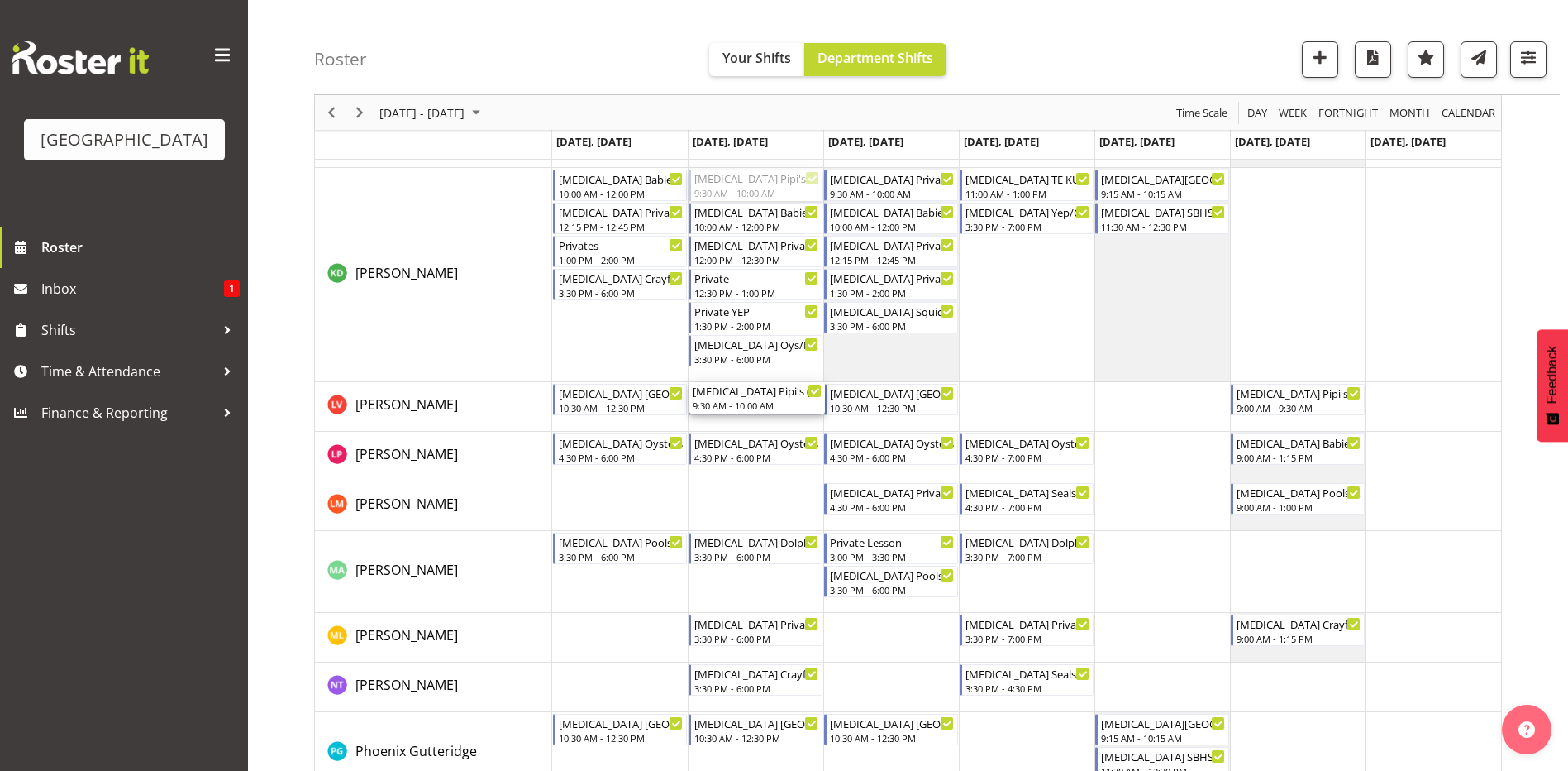
drag, startPoint x: 735, startPoint y: 598, endPoint x: 753, endPoint y: 428, distance: 171.0
click at [753, 428] on div "Private Oysters 9:30 AM - 10:00 AM [MEDICAL_DATA] Seals/Sea Lions 3:30 PM - 6:0…" at bounding box center [1027, 432] width 949 height 1219
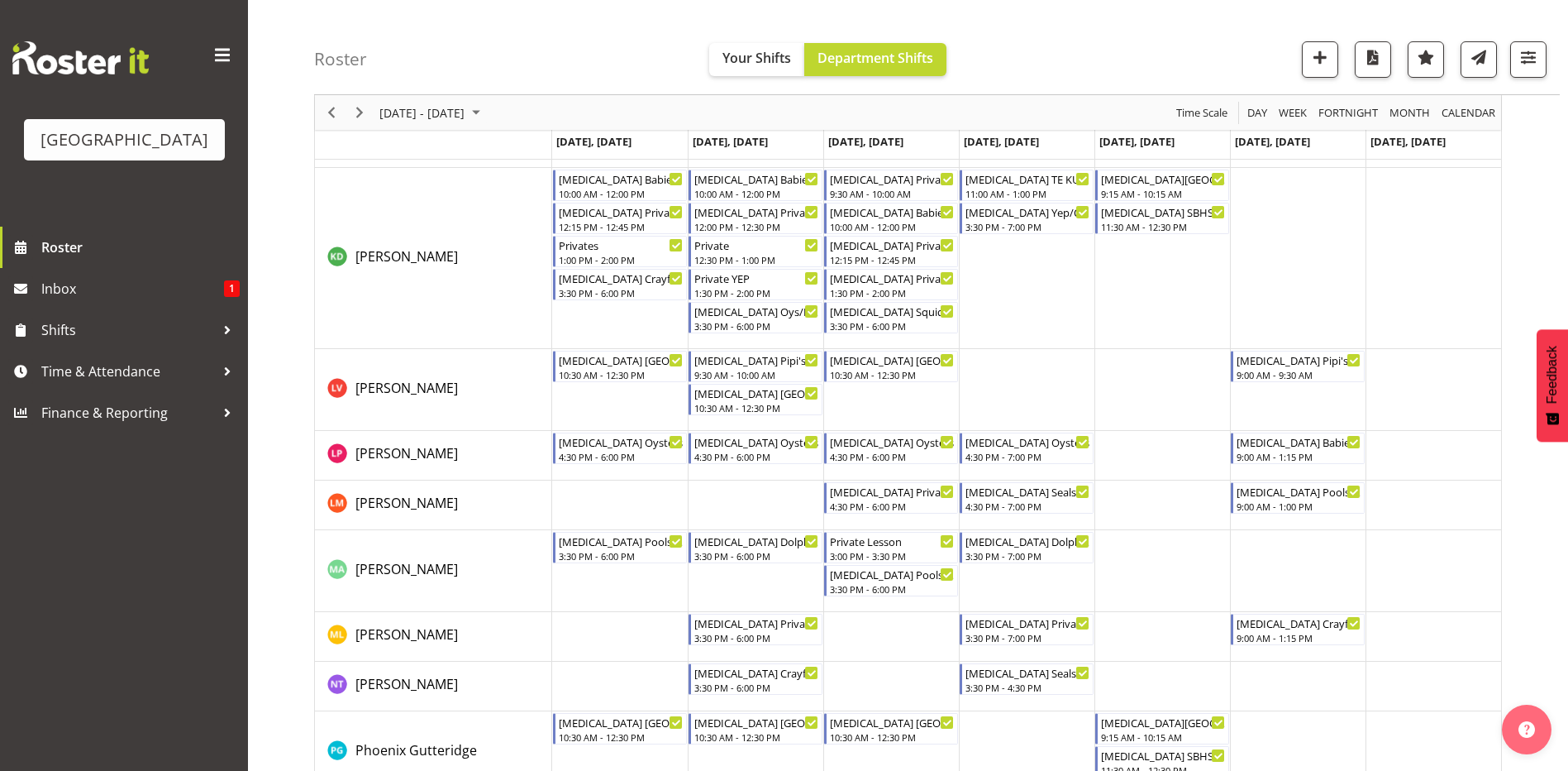
scroll to position [0, 0]
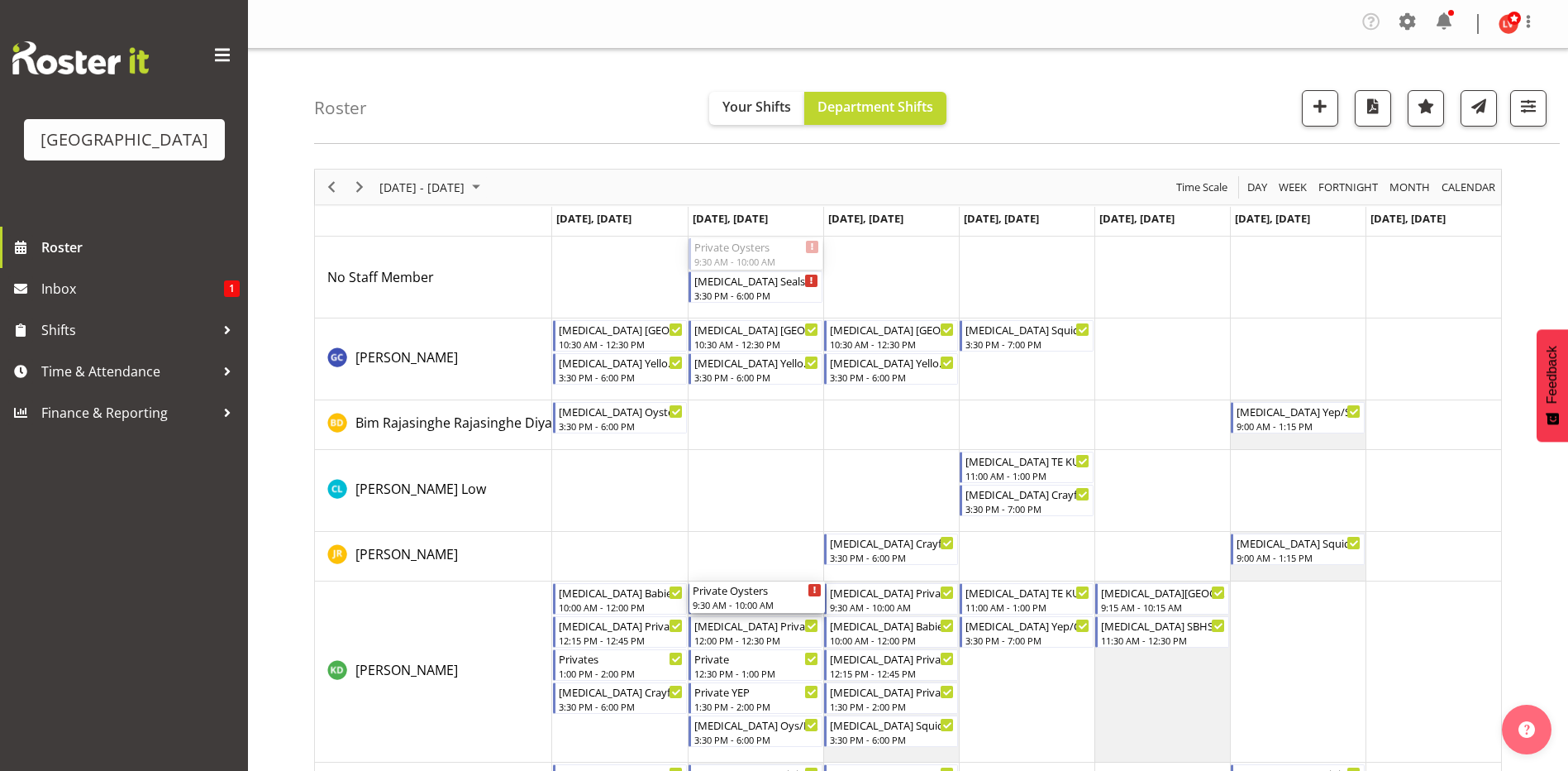
drag, startPoint x: 736, startPoint y: 248, endPoint x: 714, endPoint y: 606, distance: 358.7
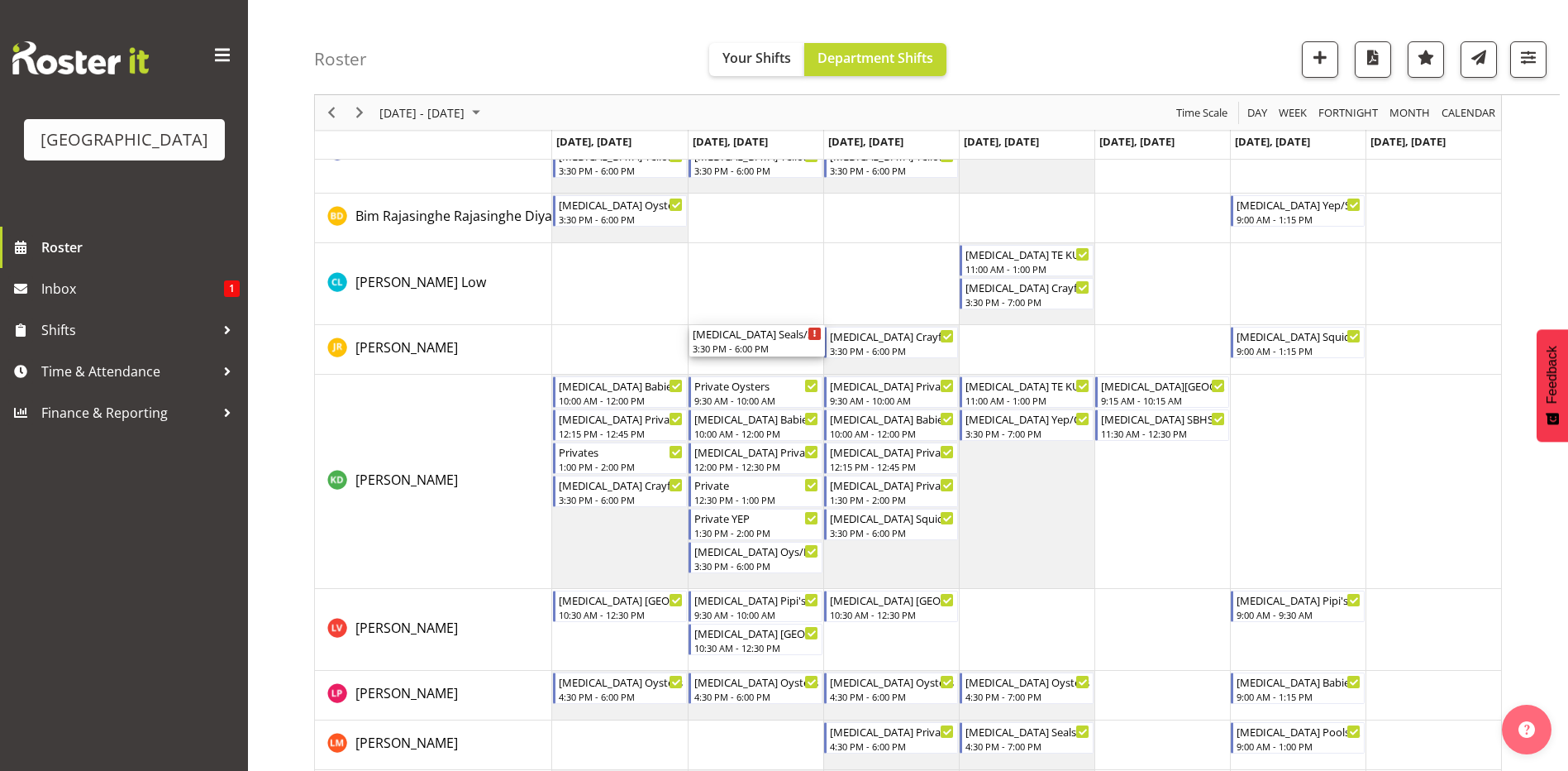
scroll to position [414, 0]
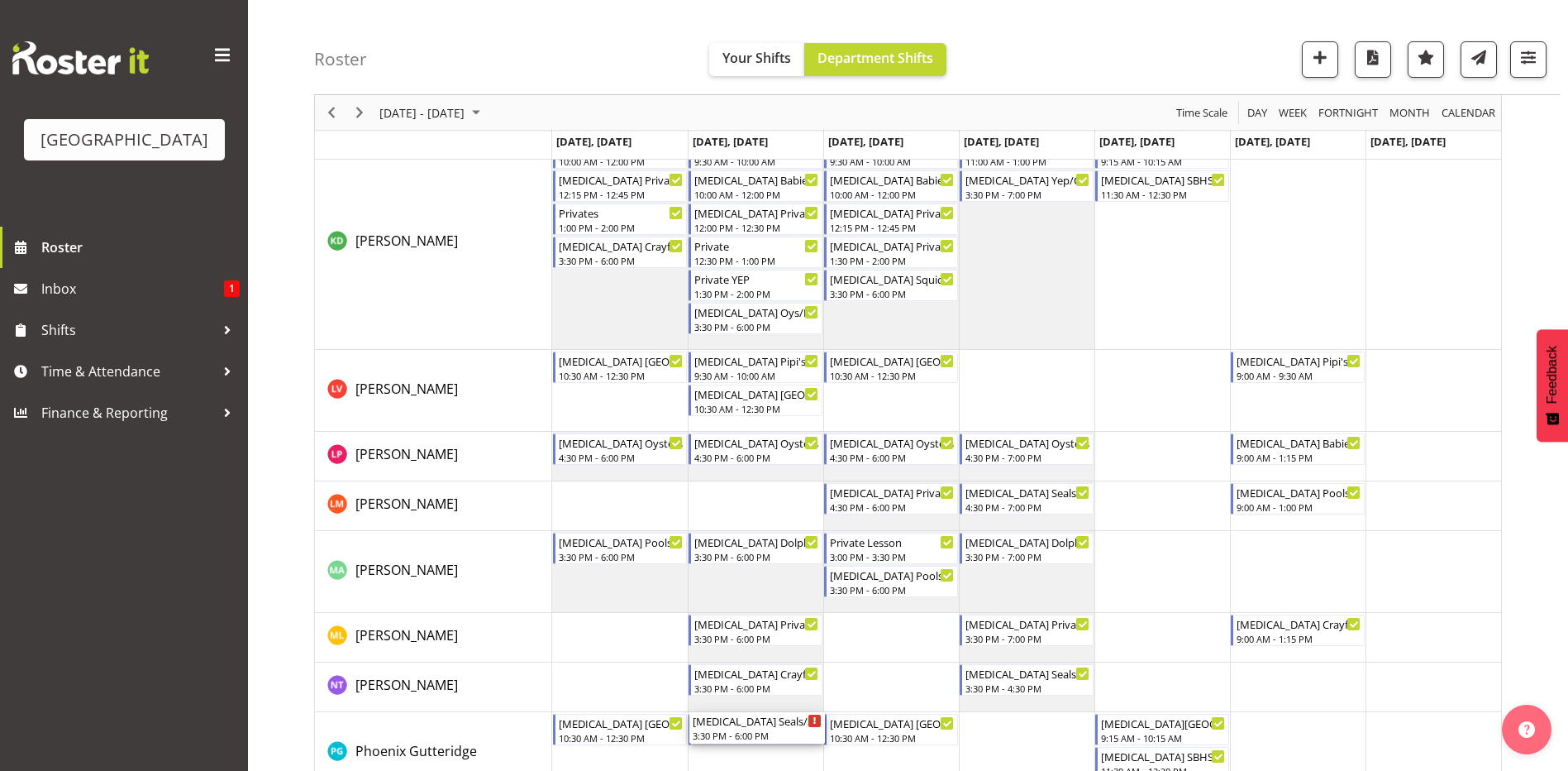
drag, startPoint x: 750, startPoint y: 253, endPoint x: 754, endPoint y: 741, distance: 488.0
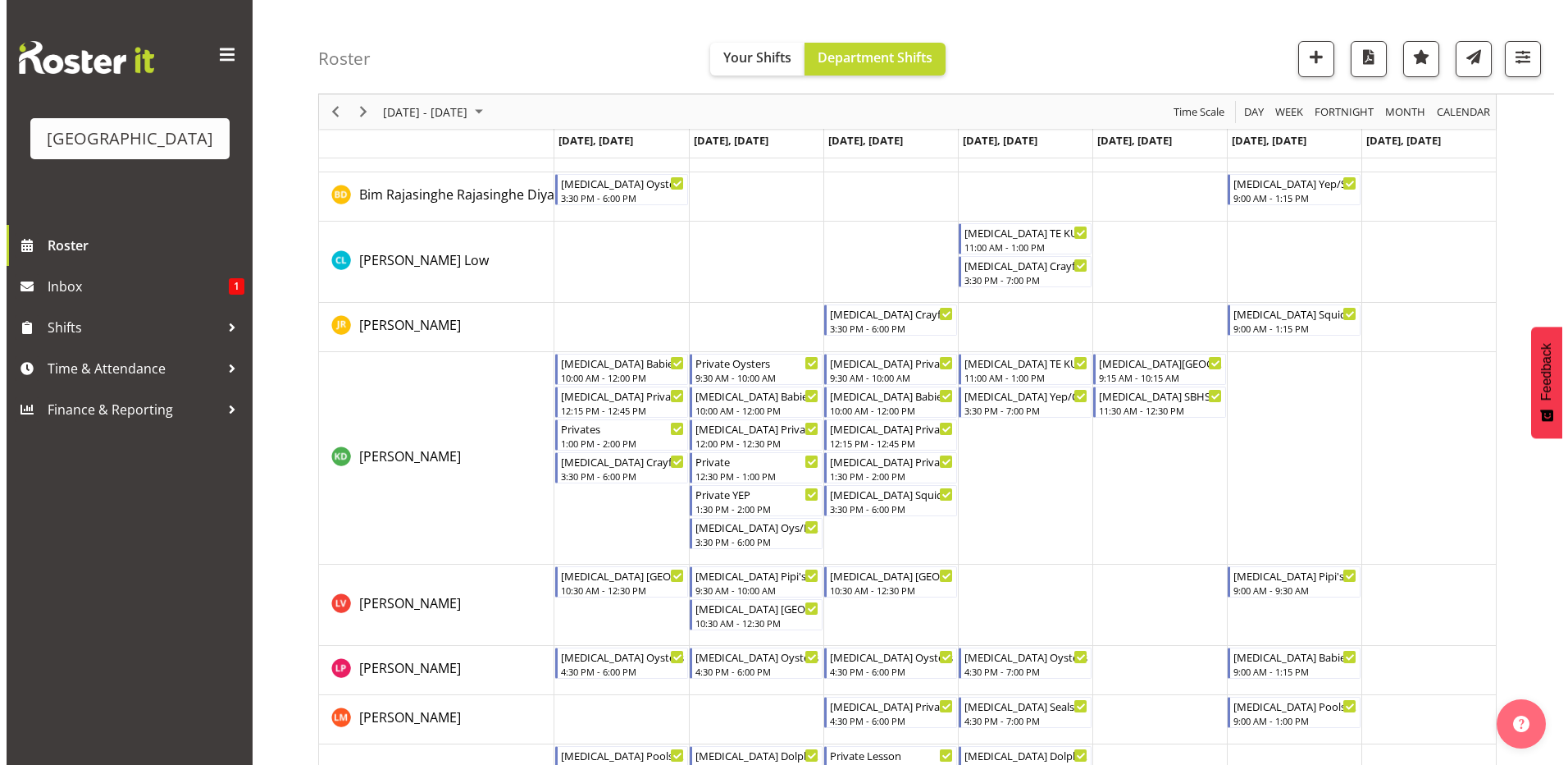
scroll to position [0, 0]
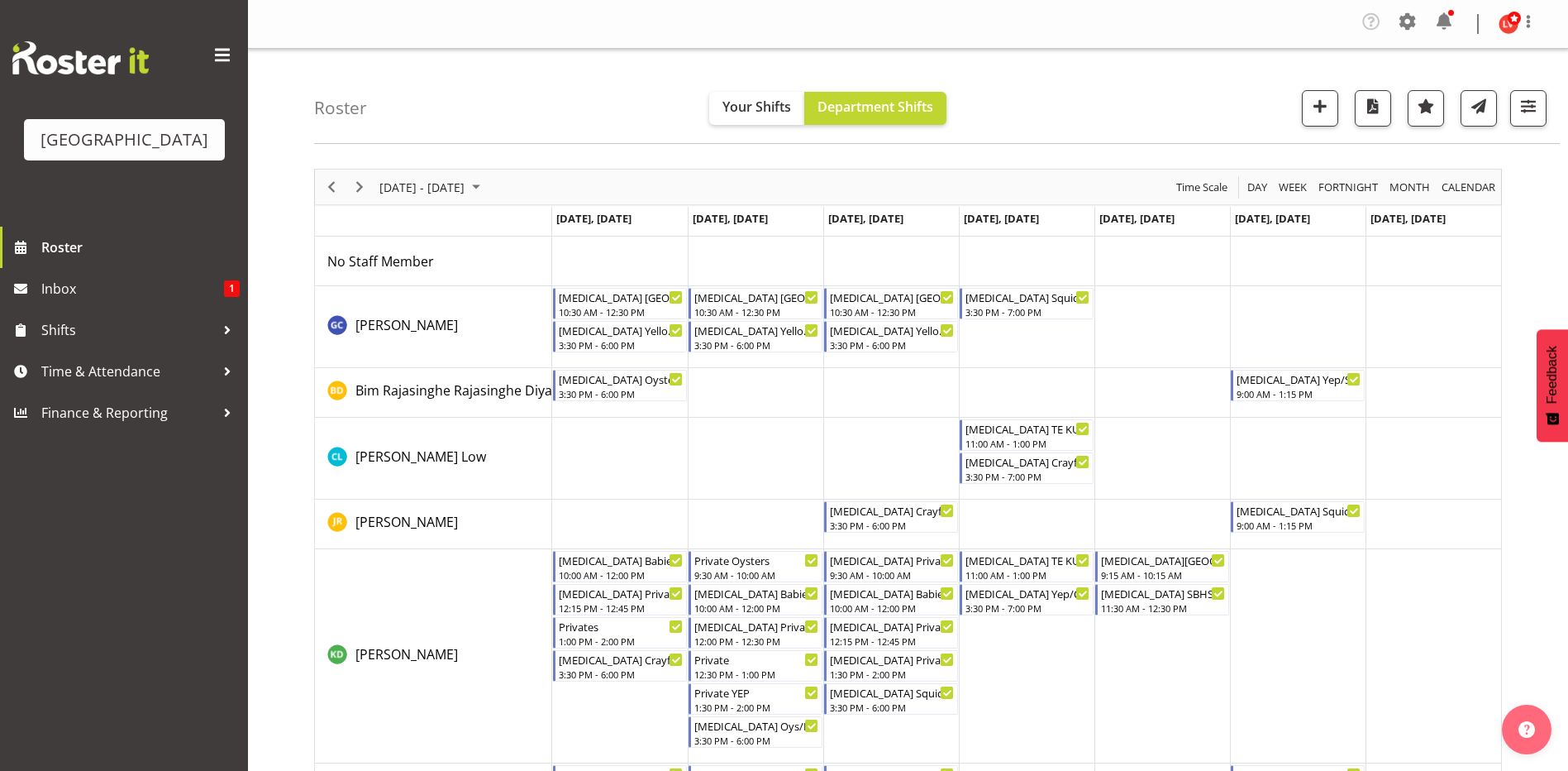
click at [347, 183] on div "Timeline Week of September 21, 2025" at bounding box center [360, 187] width 28 height 34
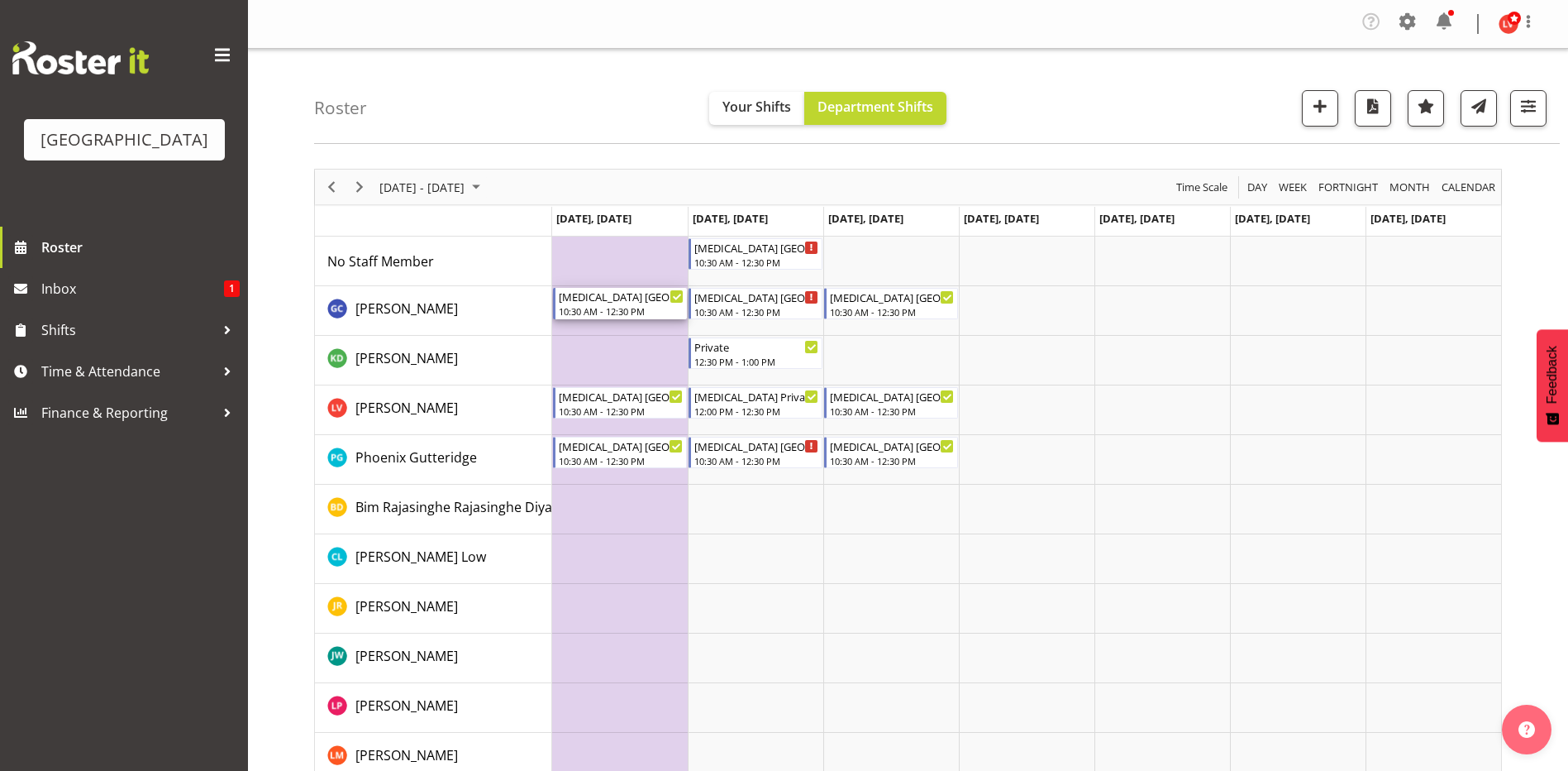
click at [596, 298] on div "[MEDICAL_DATA] [GEOGRAPHIC_DATA]" at bounding box center [621, 296] width 125 height 17
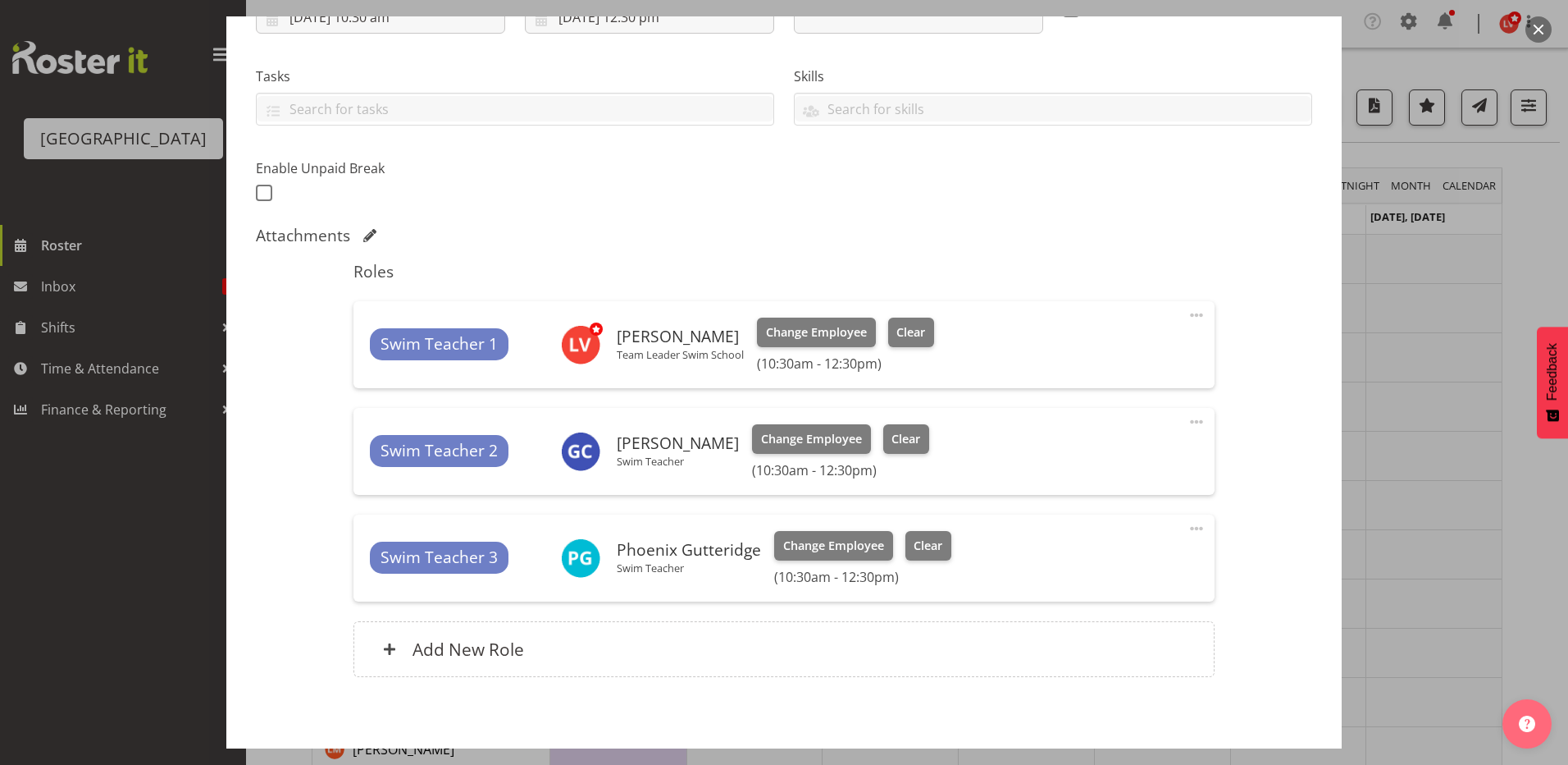
scroll to position [387, 0]
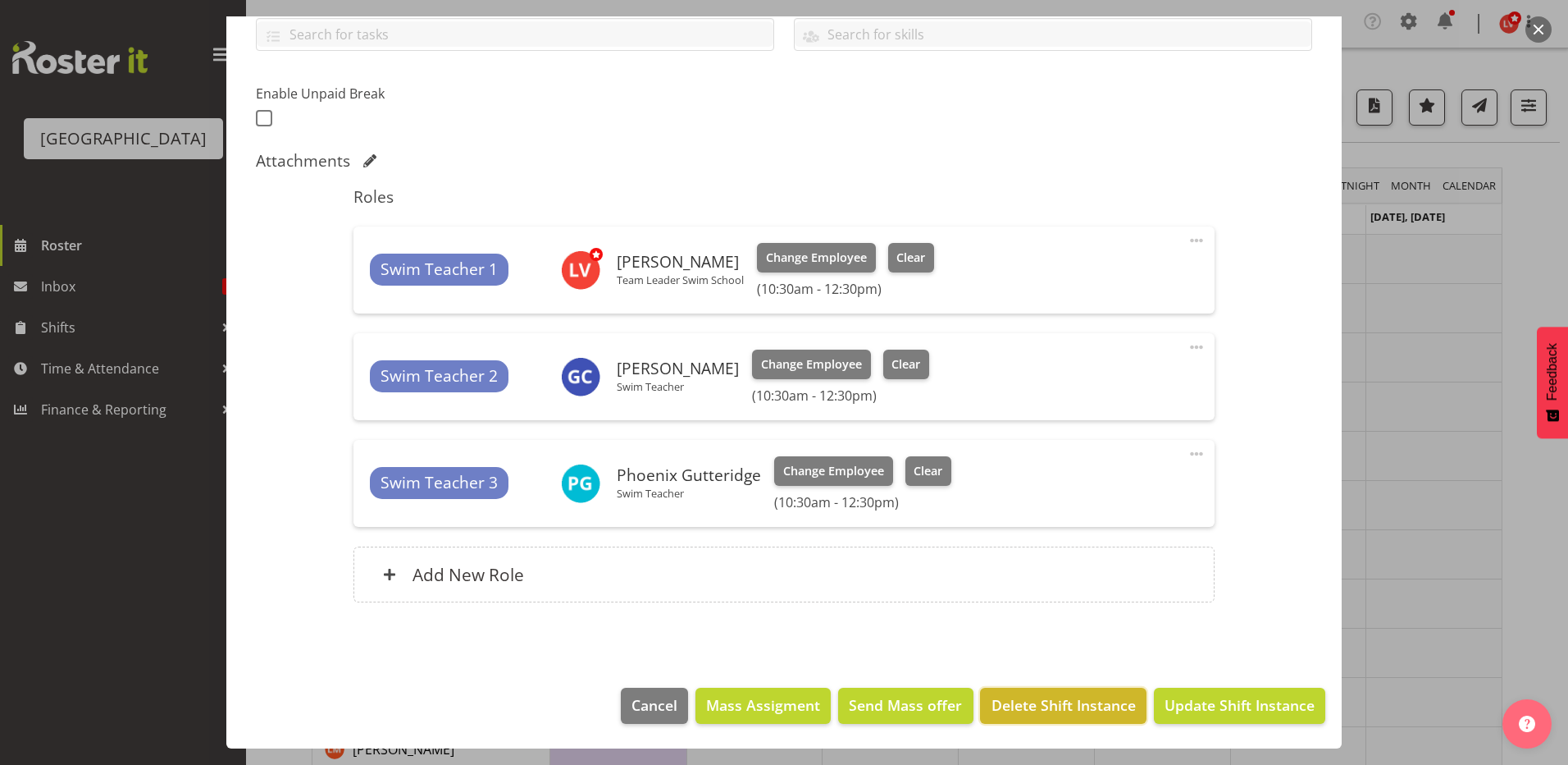
click at [1053, 706] on span "Delete Shift Instance" at bounding box center [1063, 705] width 144 height 21
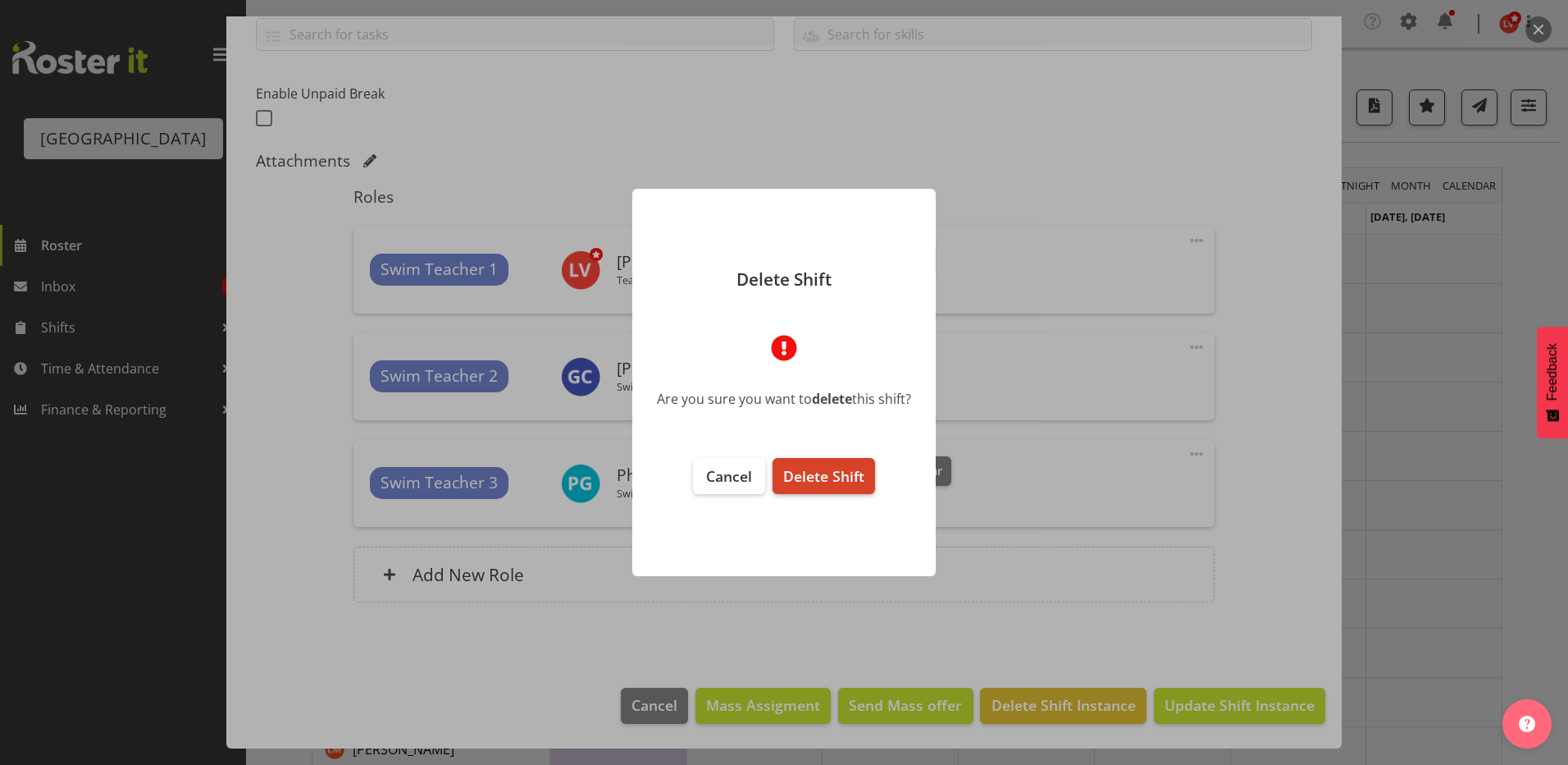
click at [827, 477] on span "Delete Shift" at bounding box center [823, 476] width 81 height 20
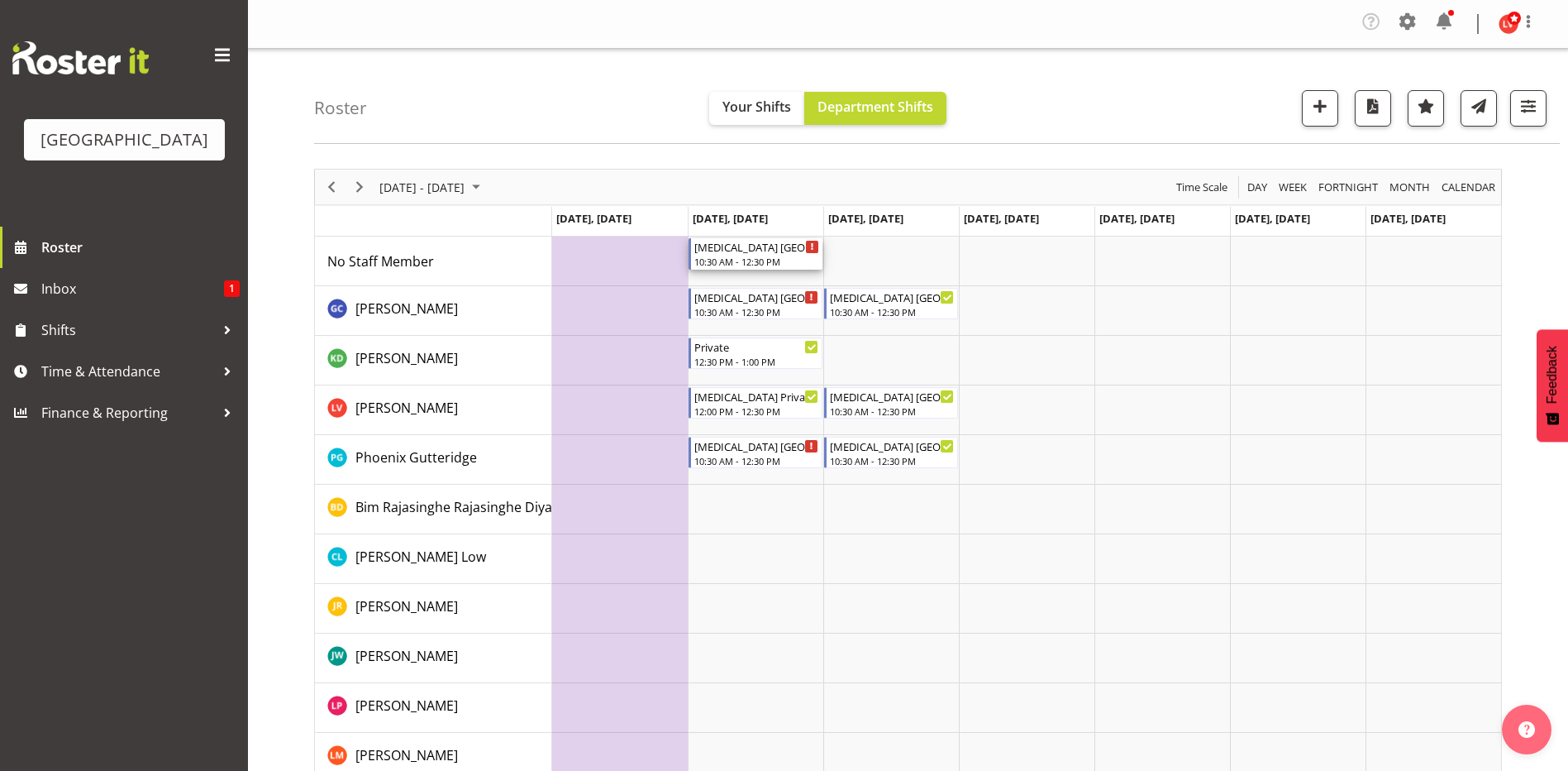
click at [747, 249] on div "[MEDICAL_DATA] [GEOGRAPHIC_DATA]" at bounding box center [757, 246] width 125 height 17
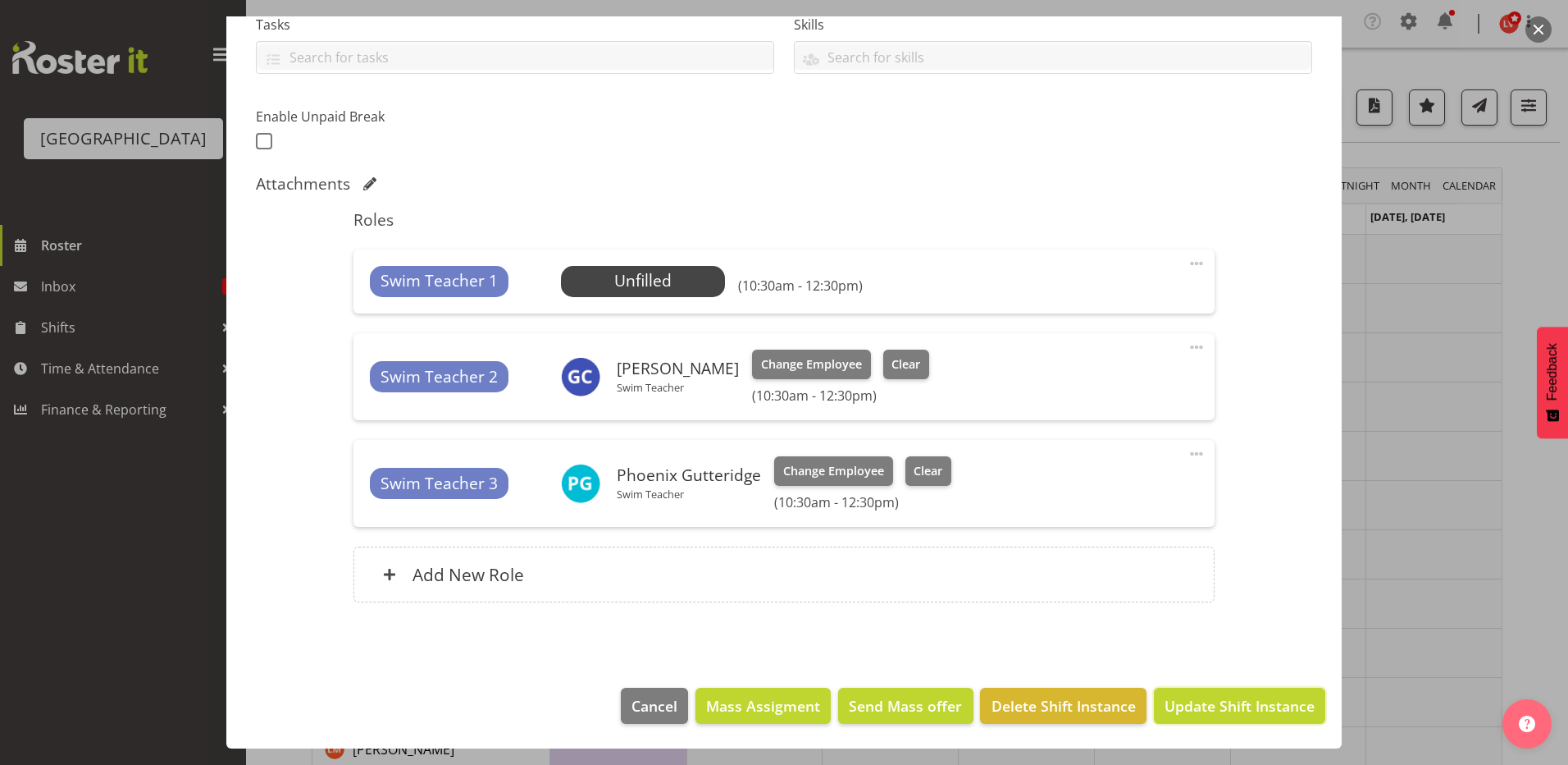
click at [1179, 702] on span "Update Shift Instance" at bounding box center [1240, 706] width 150 height 21
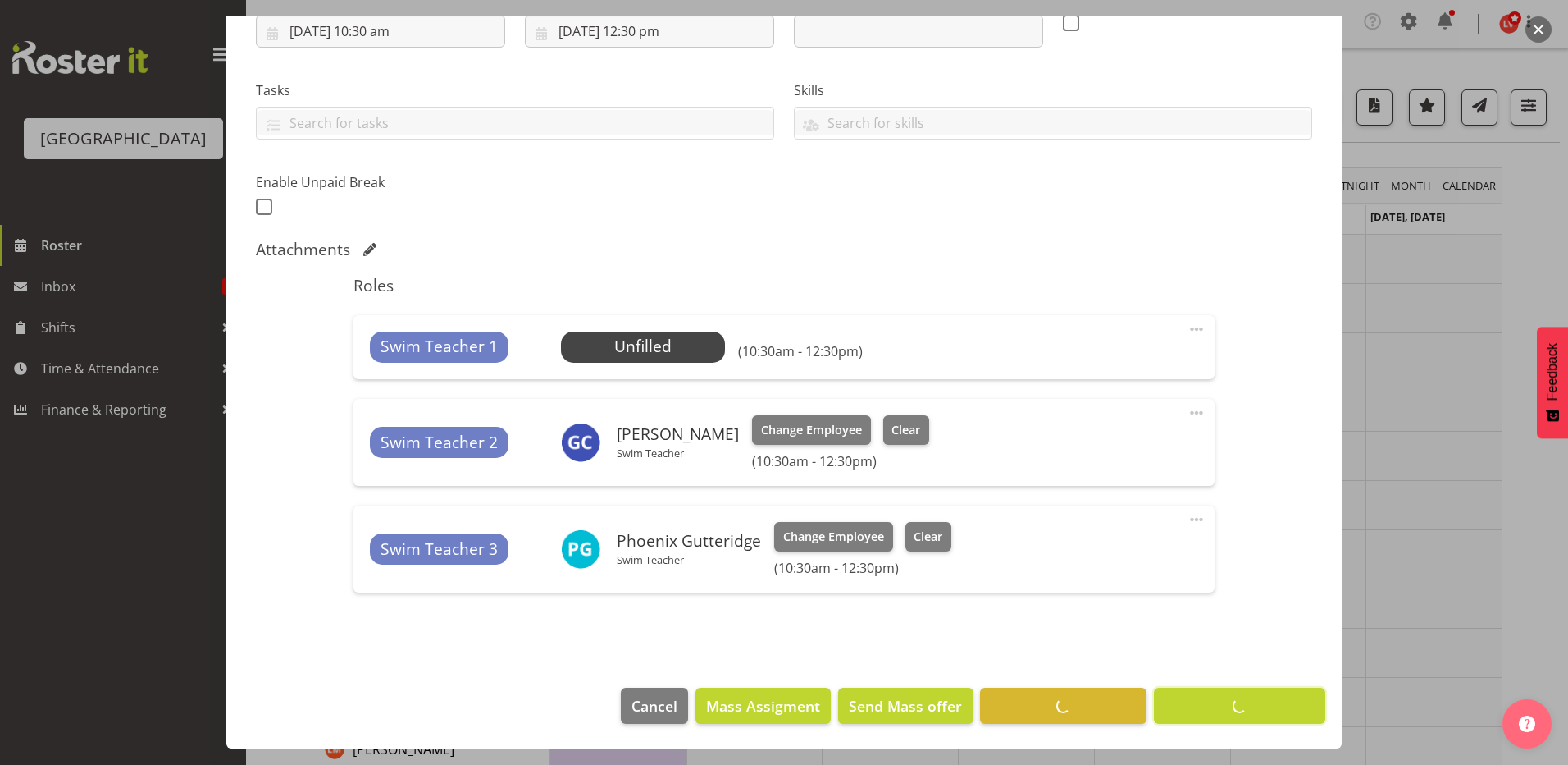
scroll to position [299, 0]
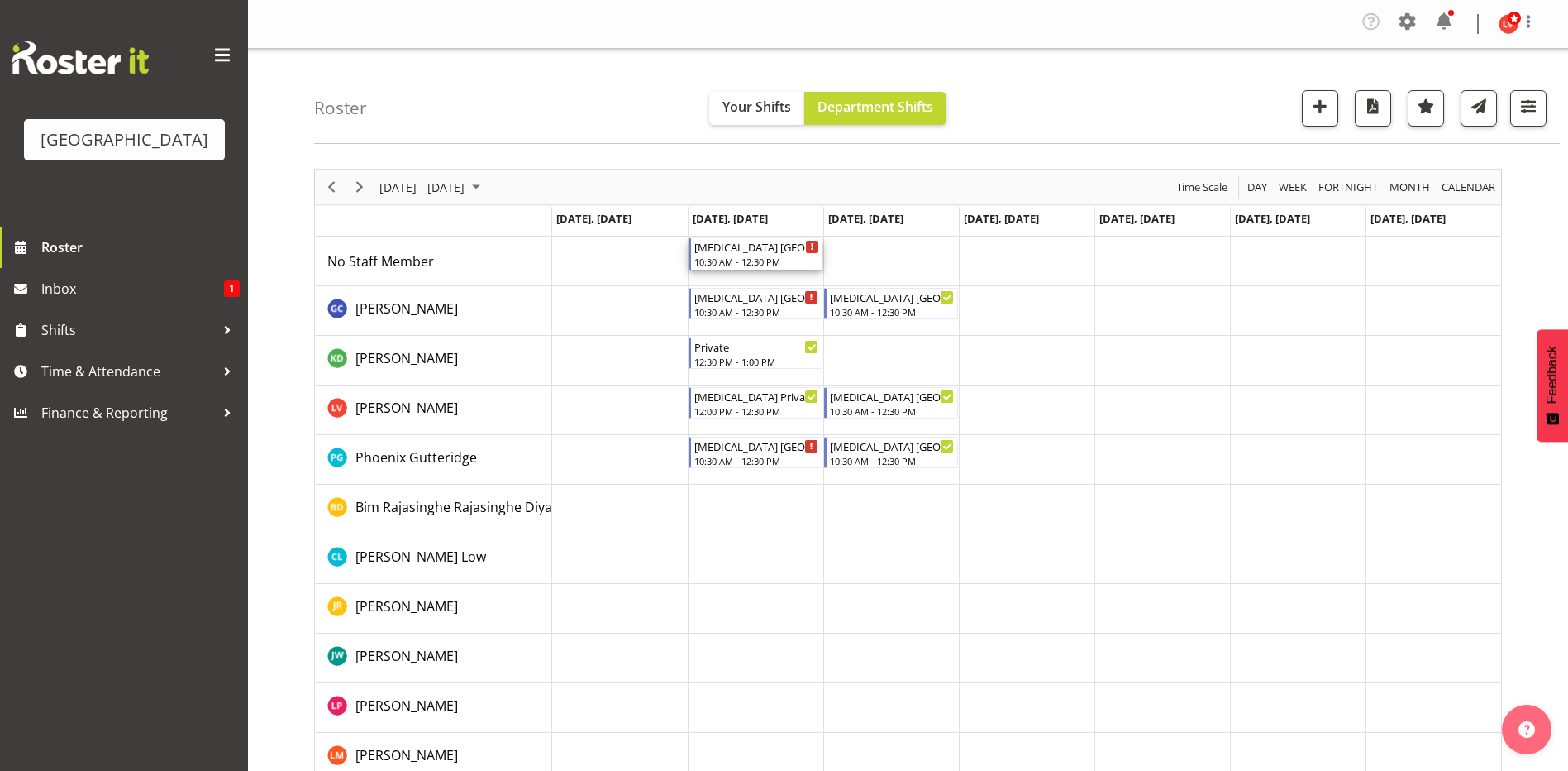
click at [751, 253] on div "[MEDICAL_DATA] [GEOGRAPHIC_DATA]" at bounding box center [757, 246] width 125 height 17
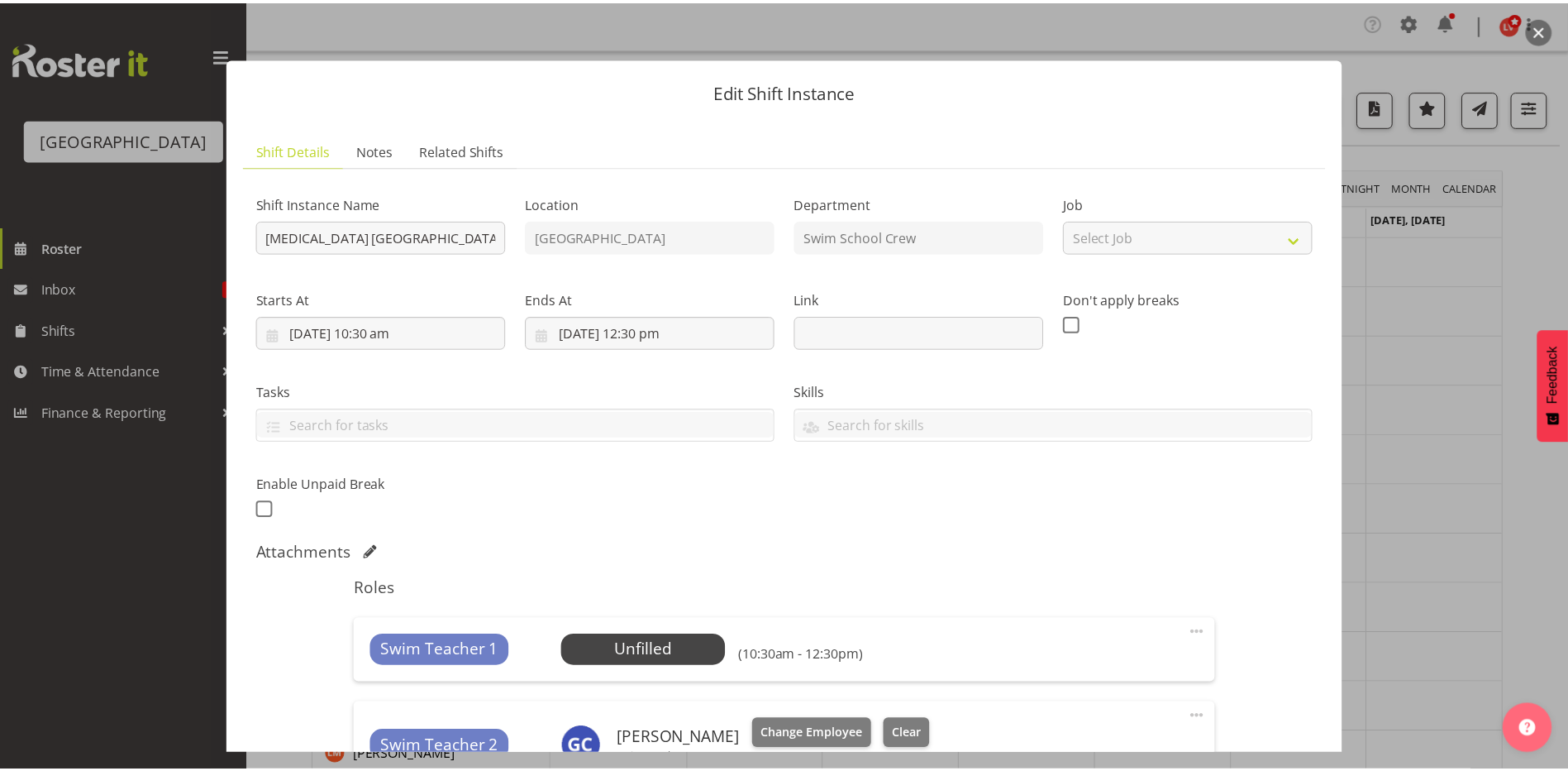
scroll to position [367, 0]
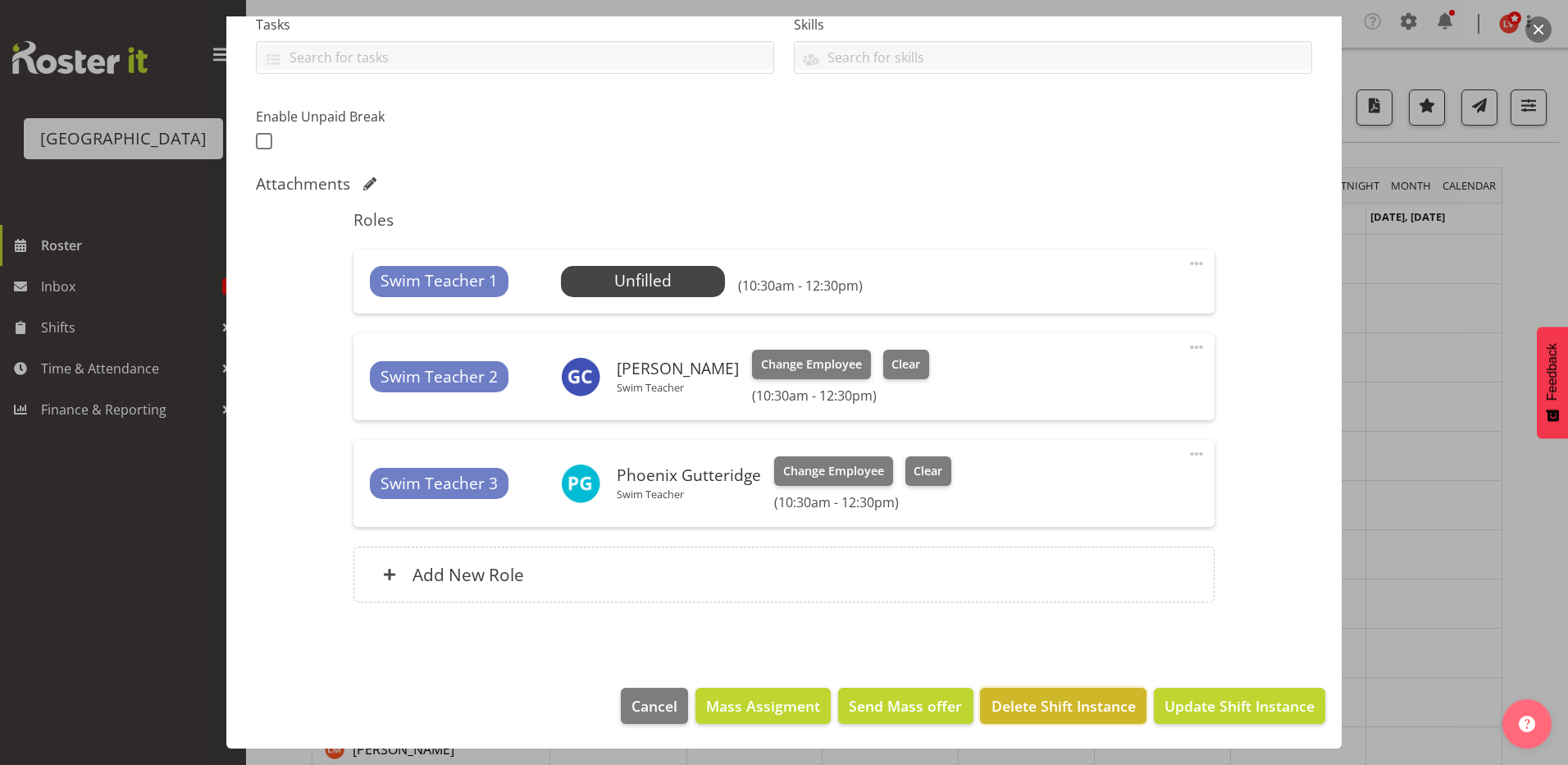
click at [992, 705] on span "Delete Shift Instance" at bounding box center [1063, 706] width 144 height 21
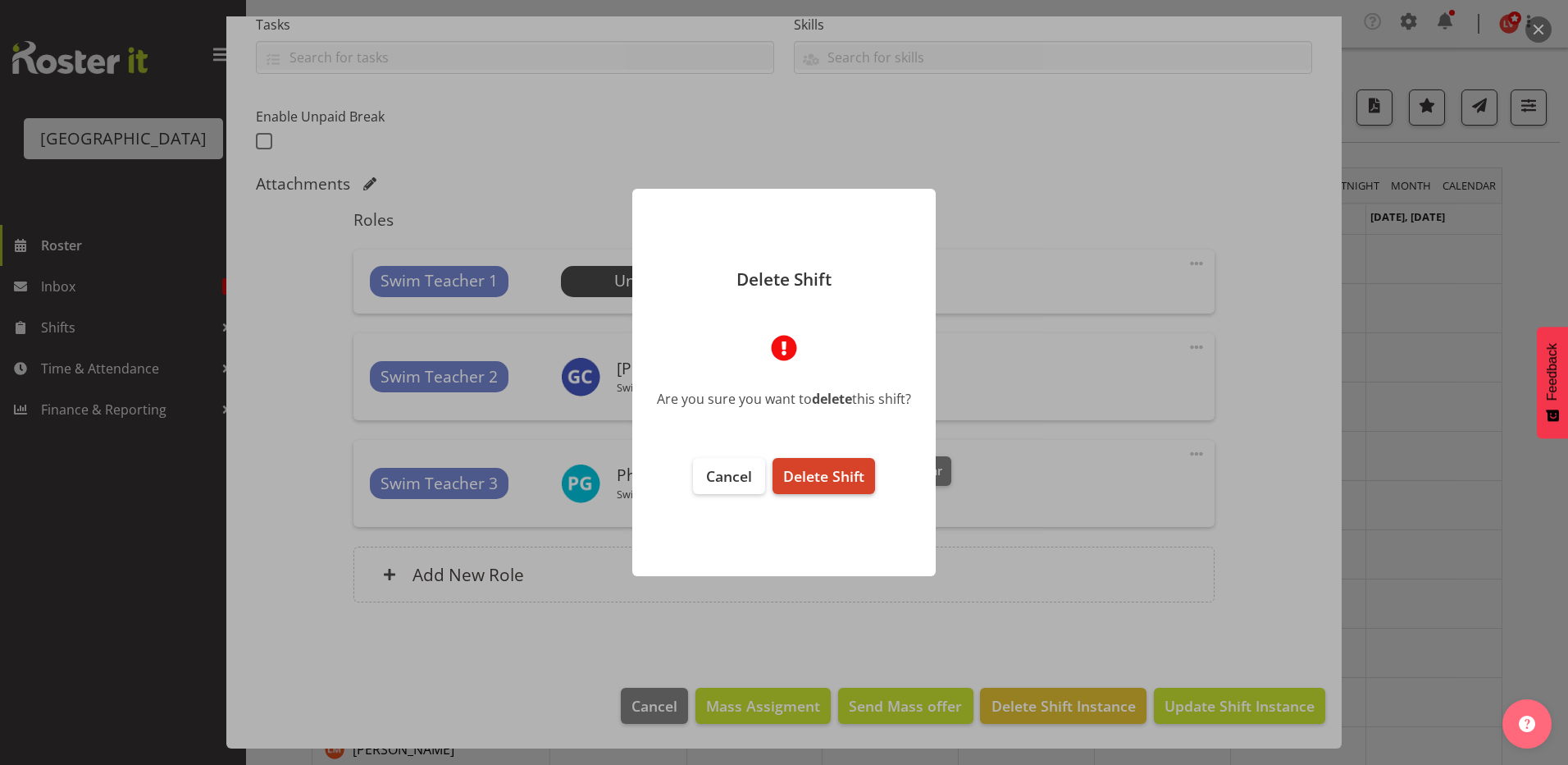
click at [829, 476] on span "Delete Shift" at bounding box center [823, 476] width 81 height 20
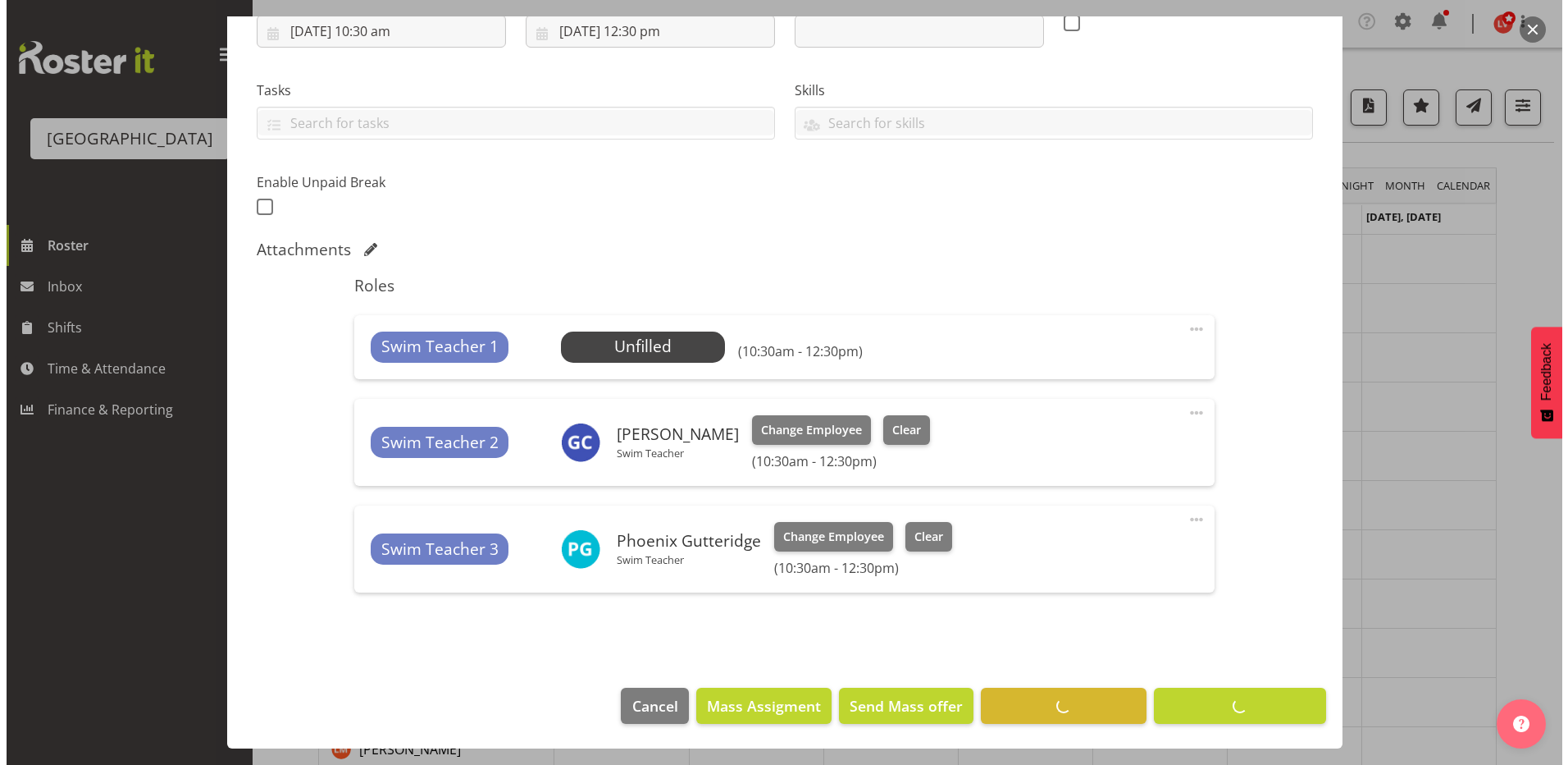
scroll to position [299, 0]
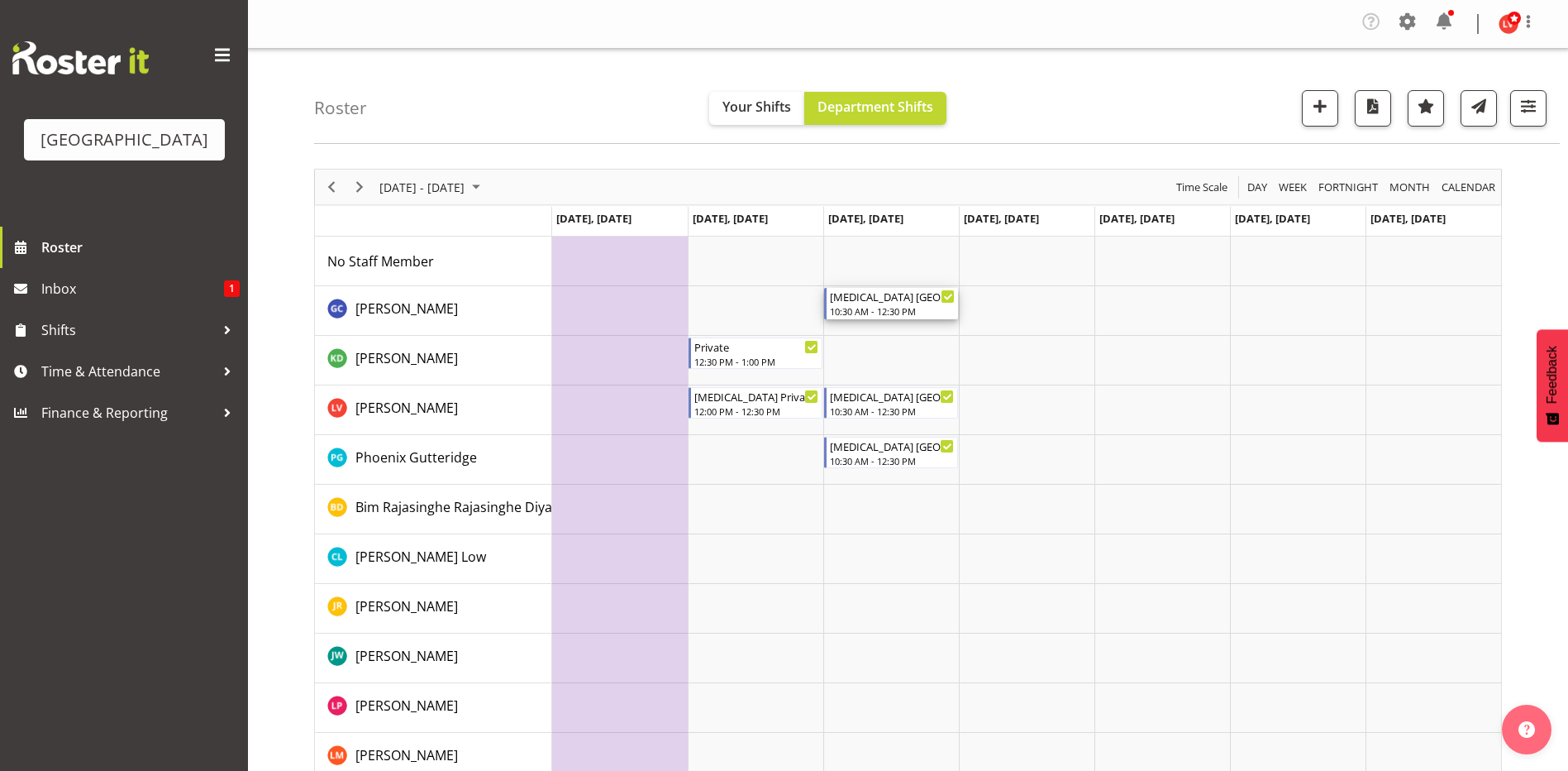
click at [874, 307] on div "10:30 AM - 12:30 PM" at bounding box center [892, 311] width 125 height 13
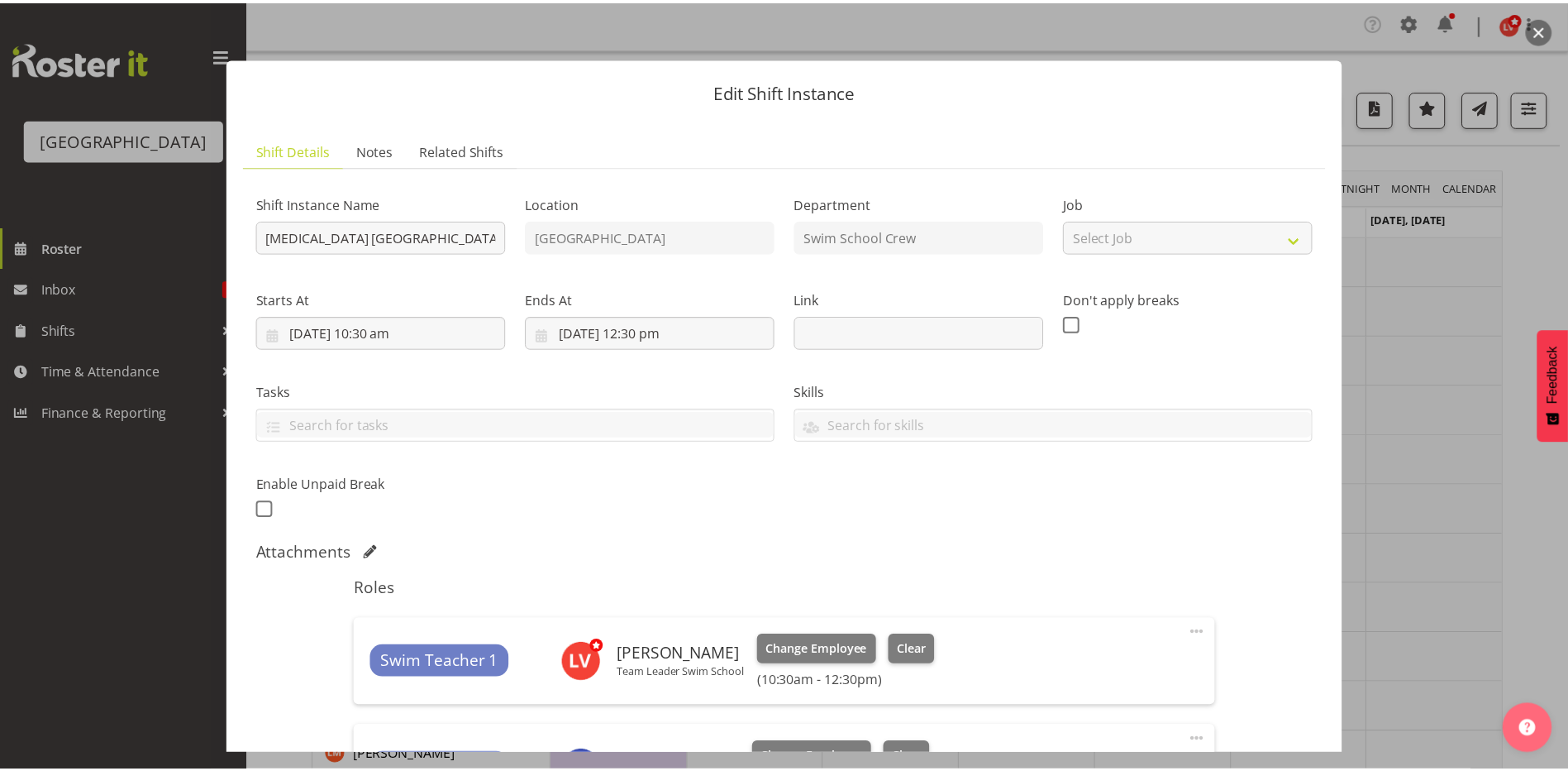
scroll to position [390, 0]
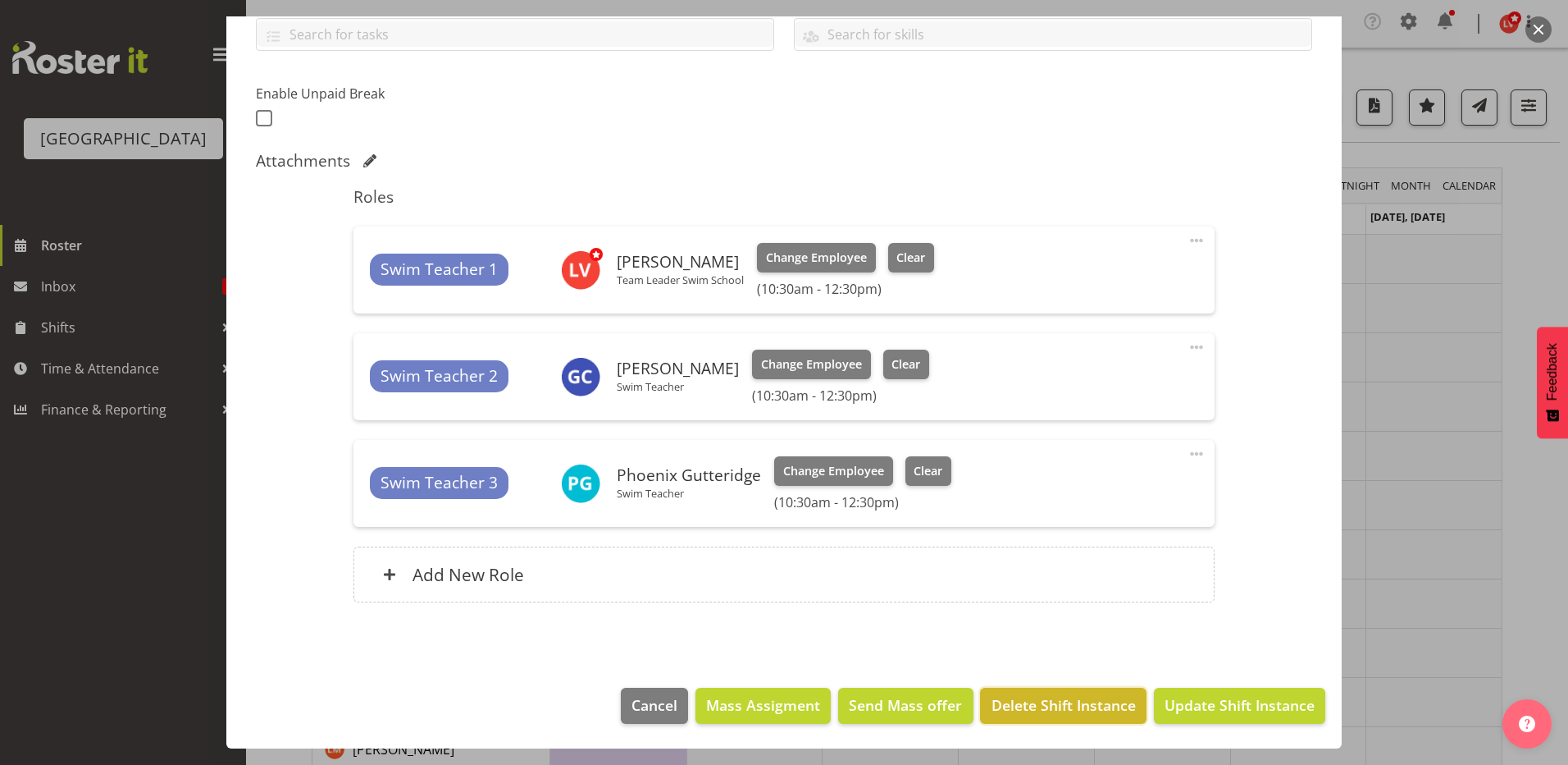
click at [1069, 701] on span "Delete Shift Instance" at bounding box center [1063, 705] width 144 height 21
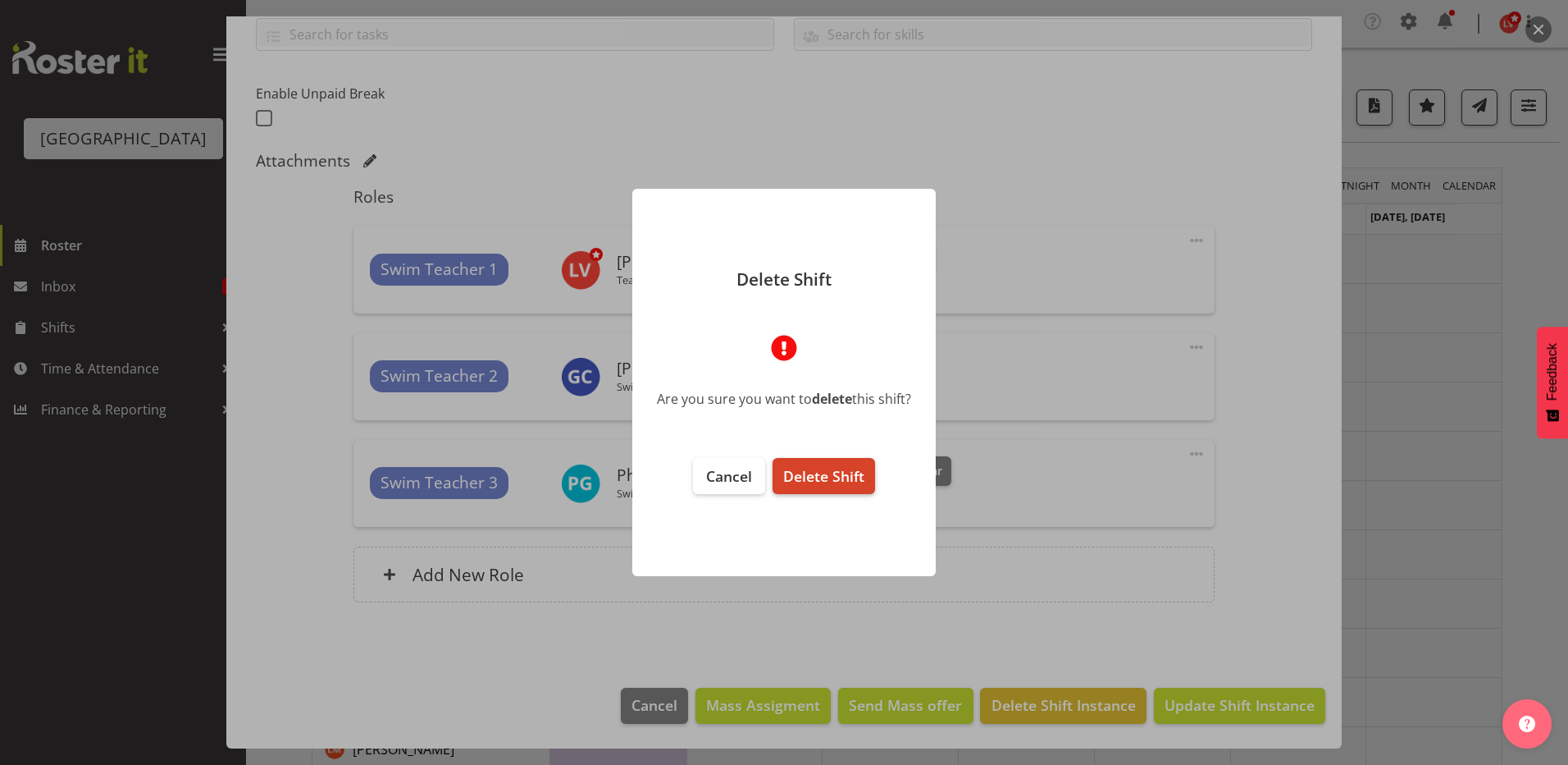
click at [822, 474] on span "Delete Shift" at bounding box center [823, 476] width 81 height 20
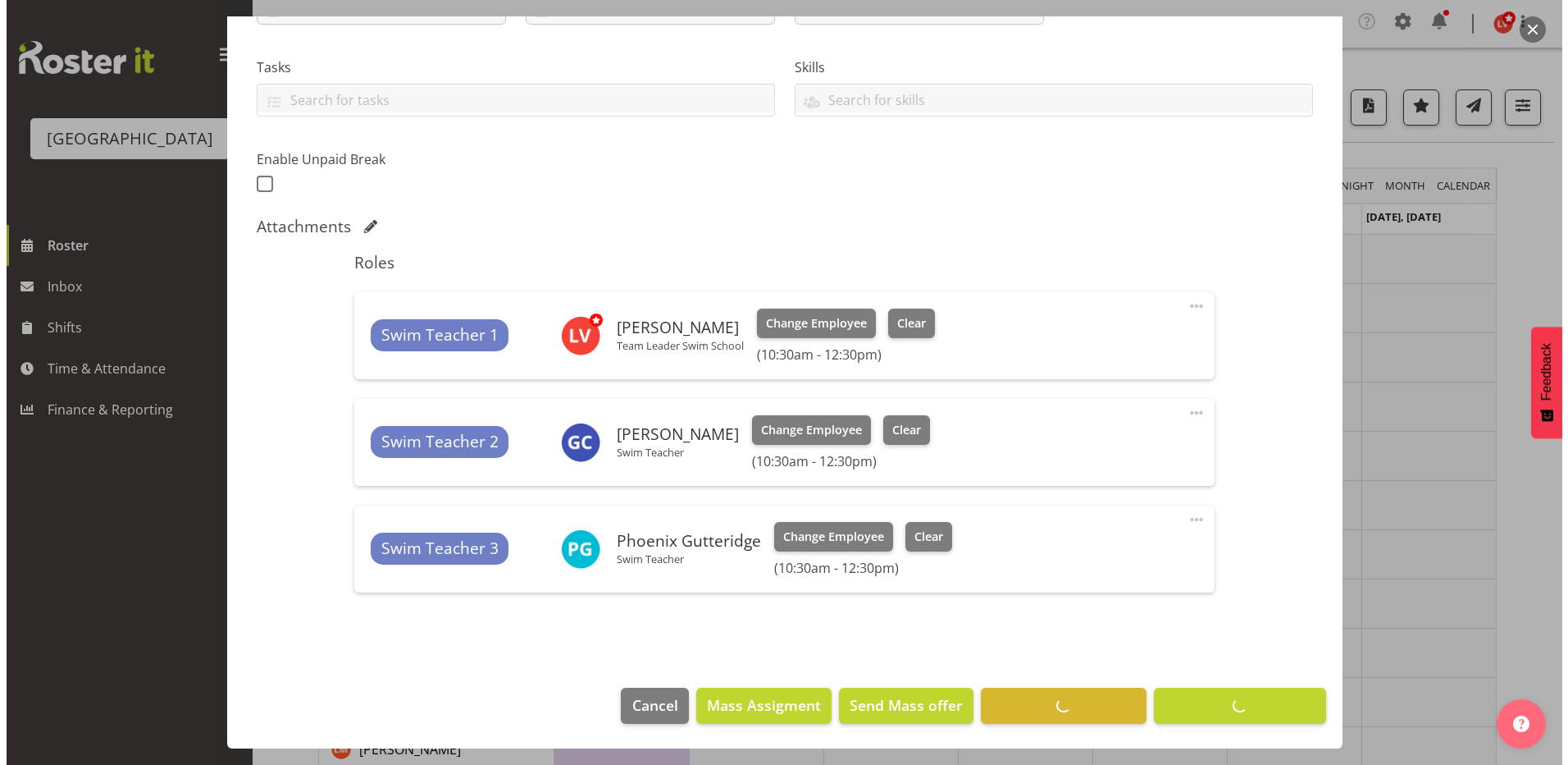
scroll to position [321, 0]
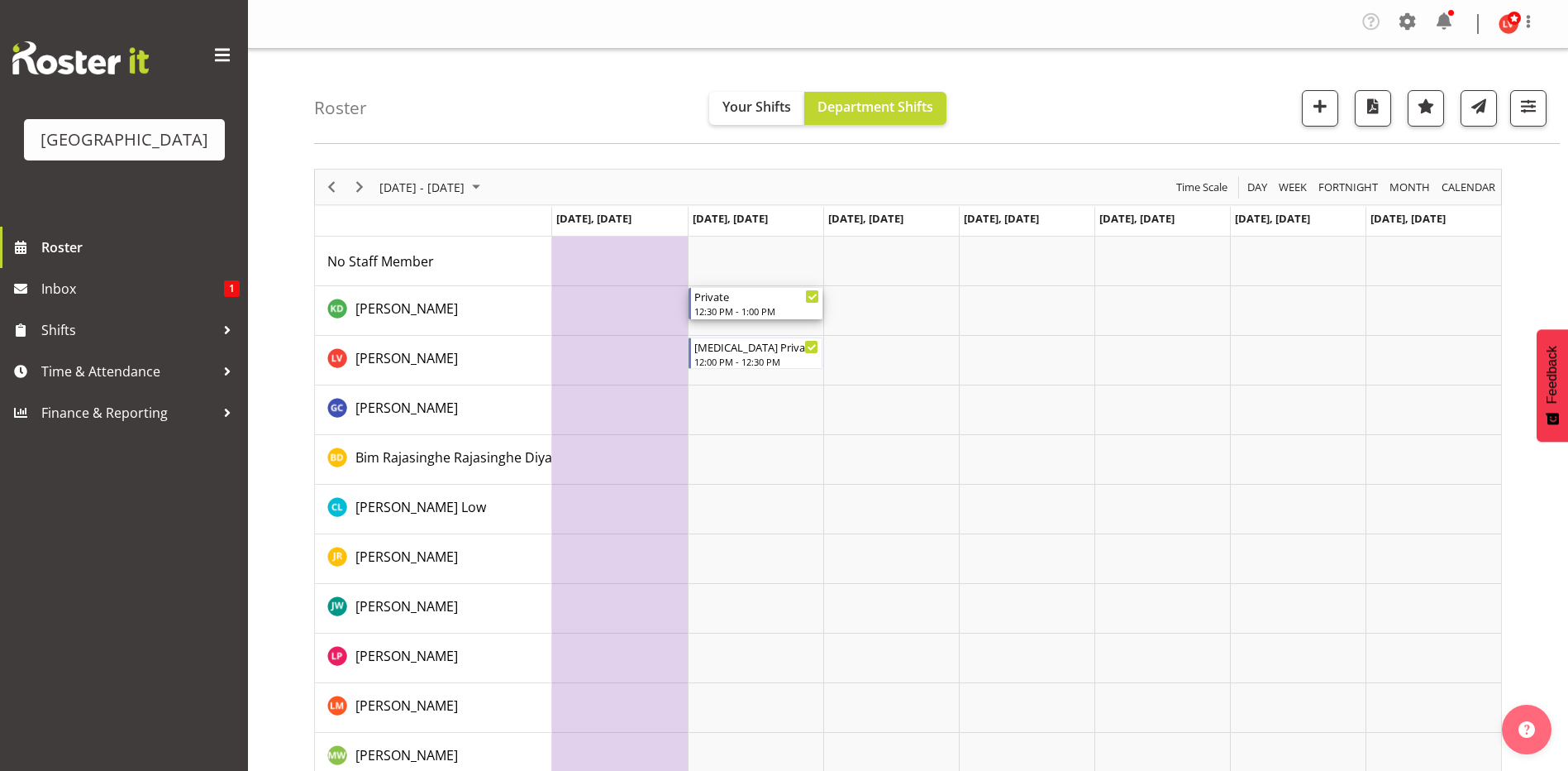
click at [749, 306] on div "12:30 PM - 1:00 PM" at bounding box center [757, 311] width 125 height 13
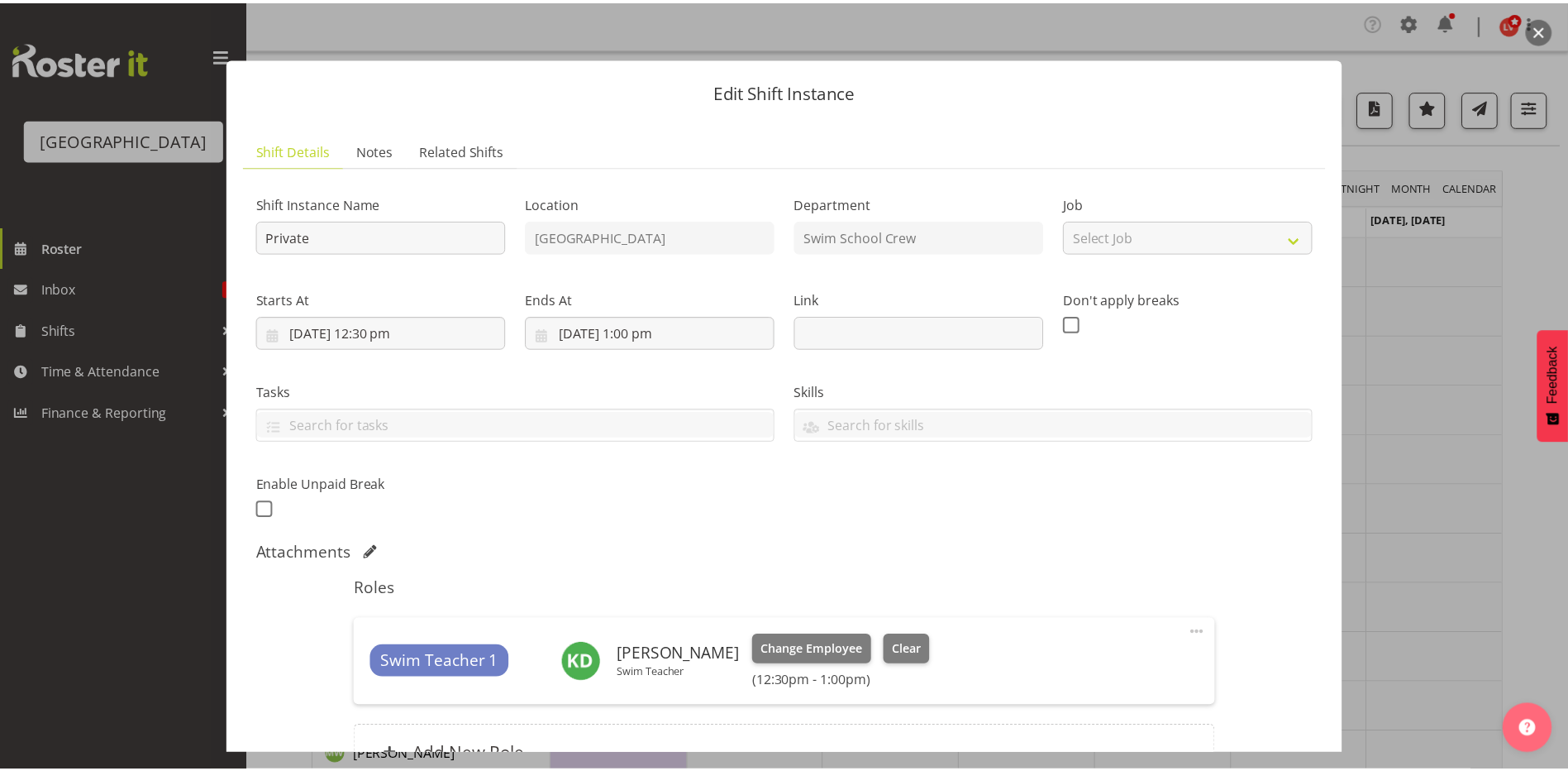
scroll to position [175, 0]
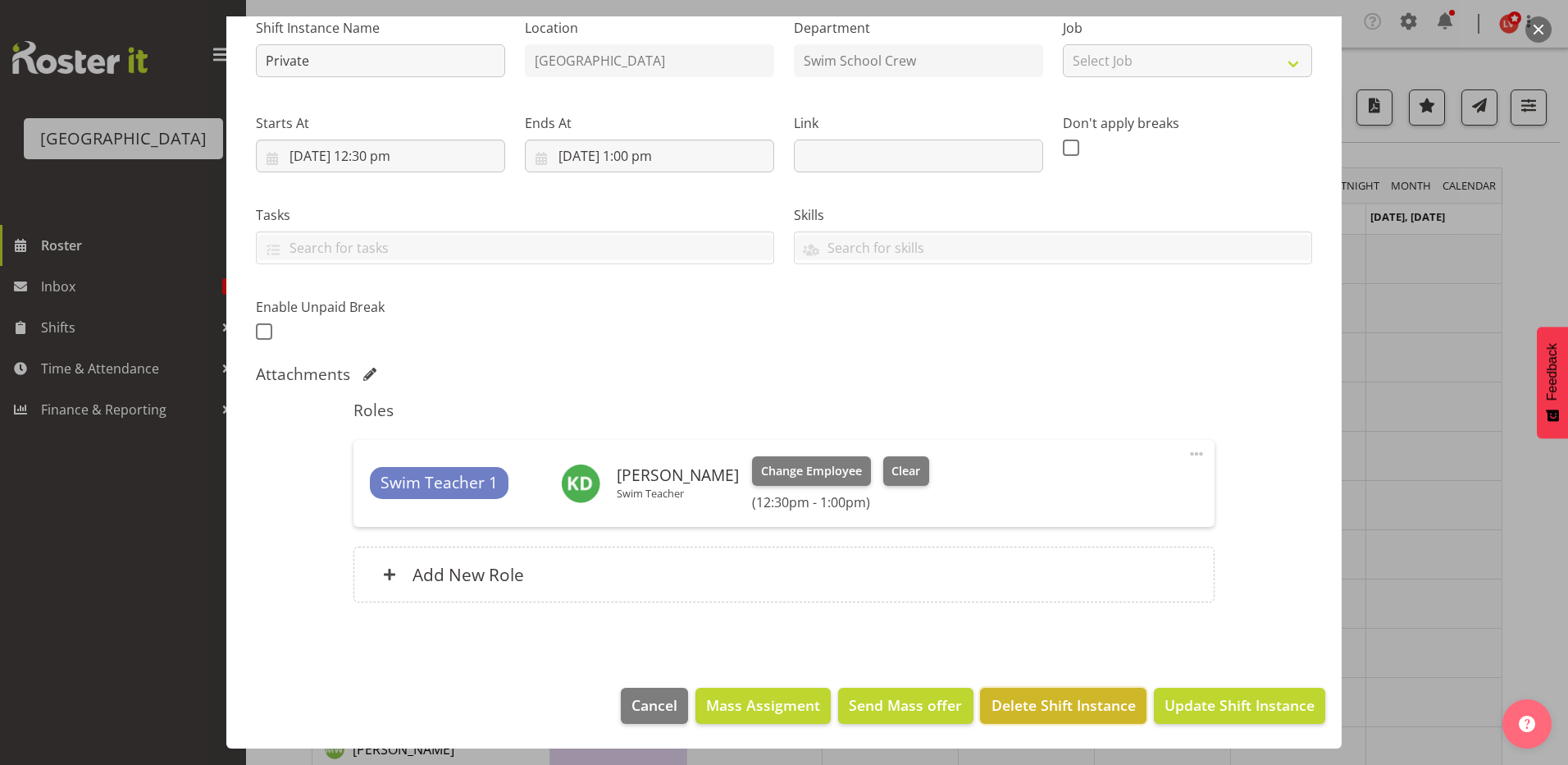
click at [1091, 700] on span "Delete Shift Instance" at bounding box center [1063, 705] width 144 height 21
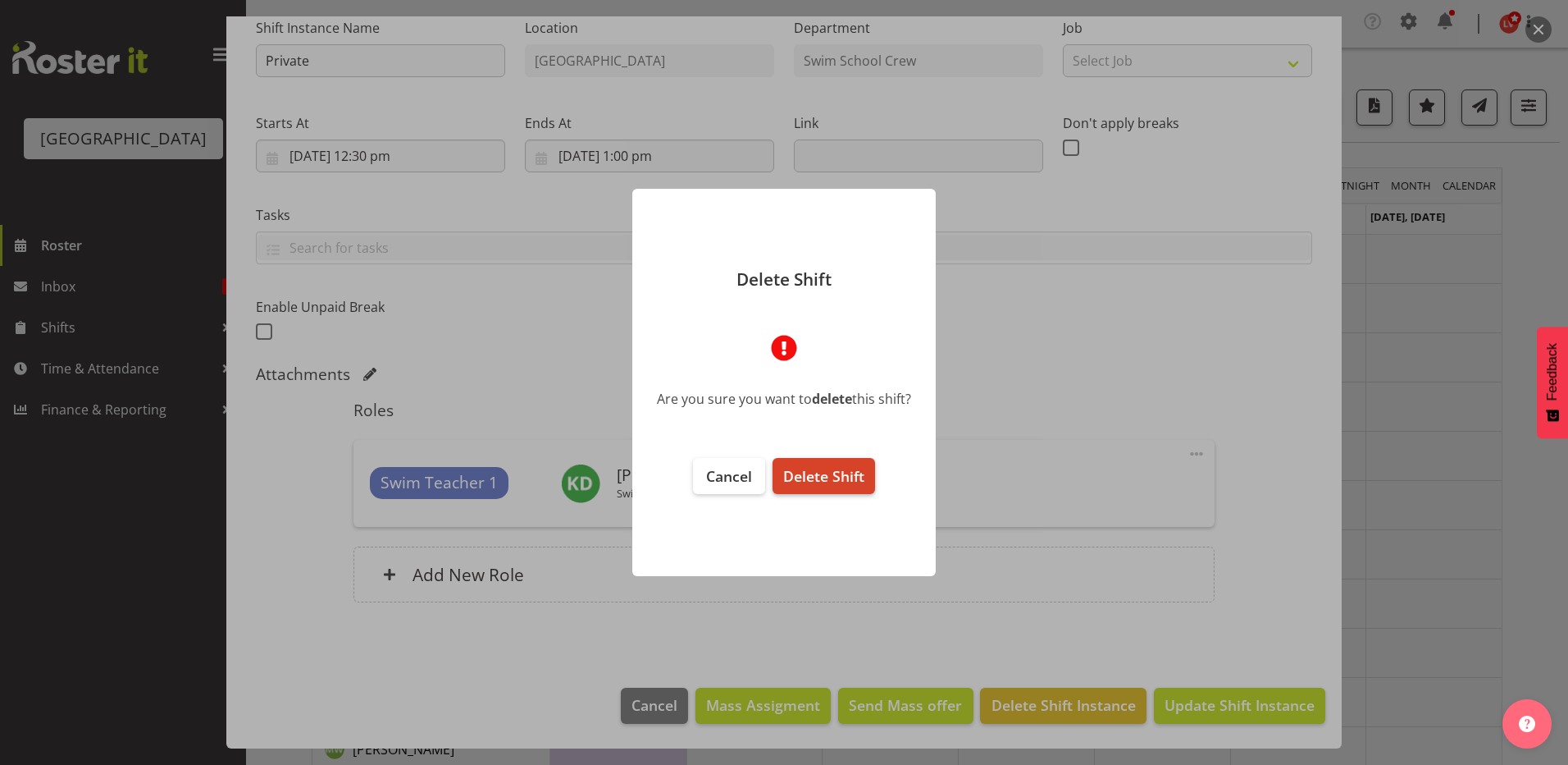
click at [837, 467] on span "Delete Shift" at bounding box center [823, 476] width 81 height 20
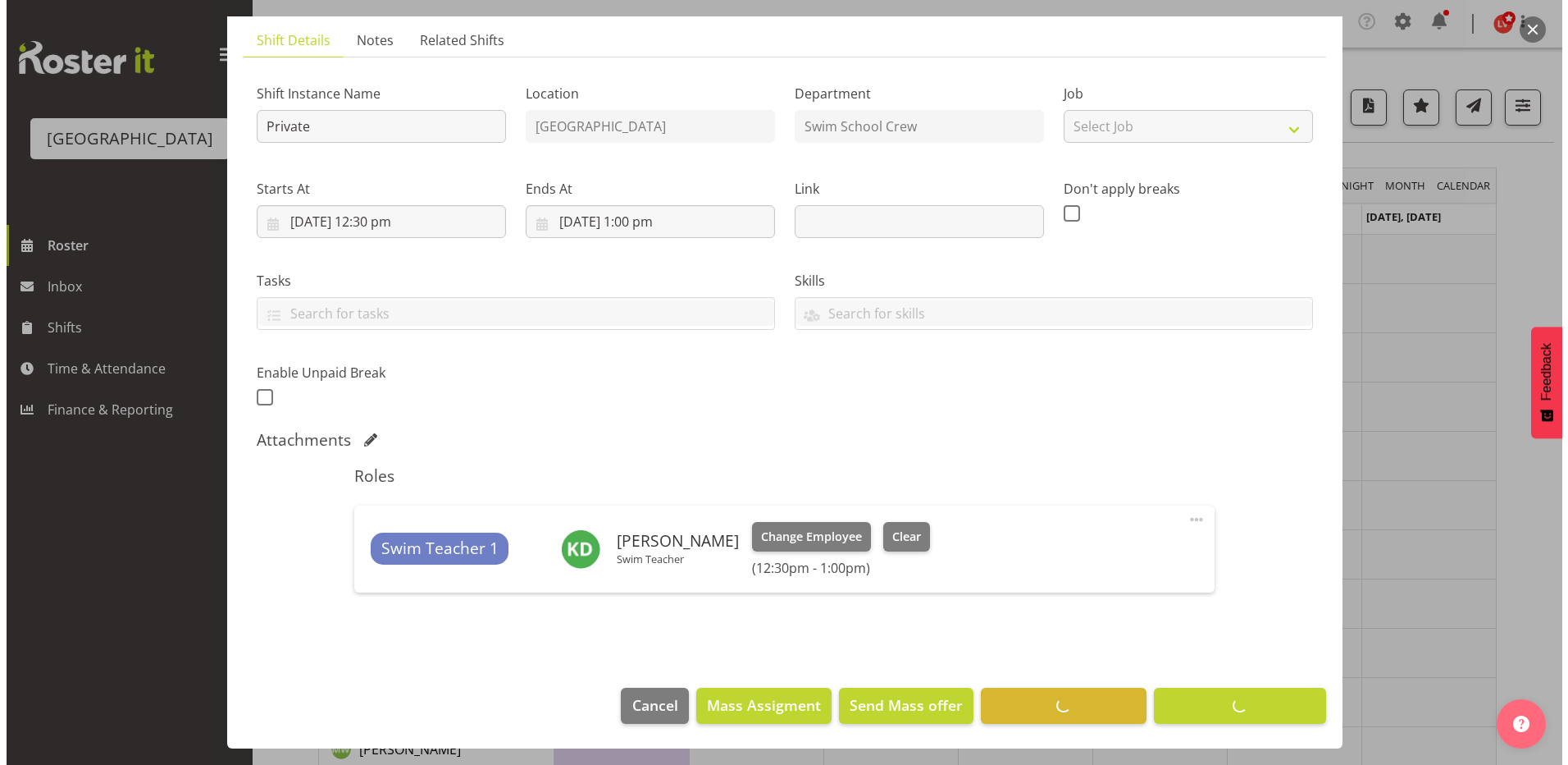
scroll to position [108, 0]
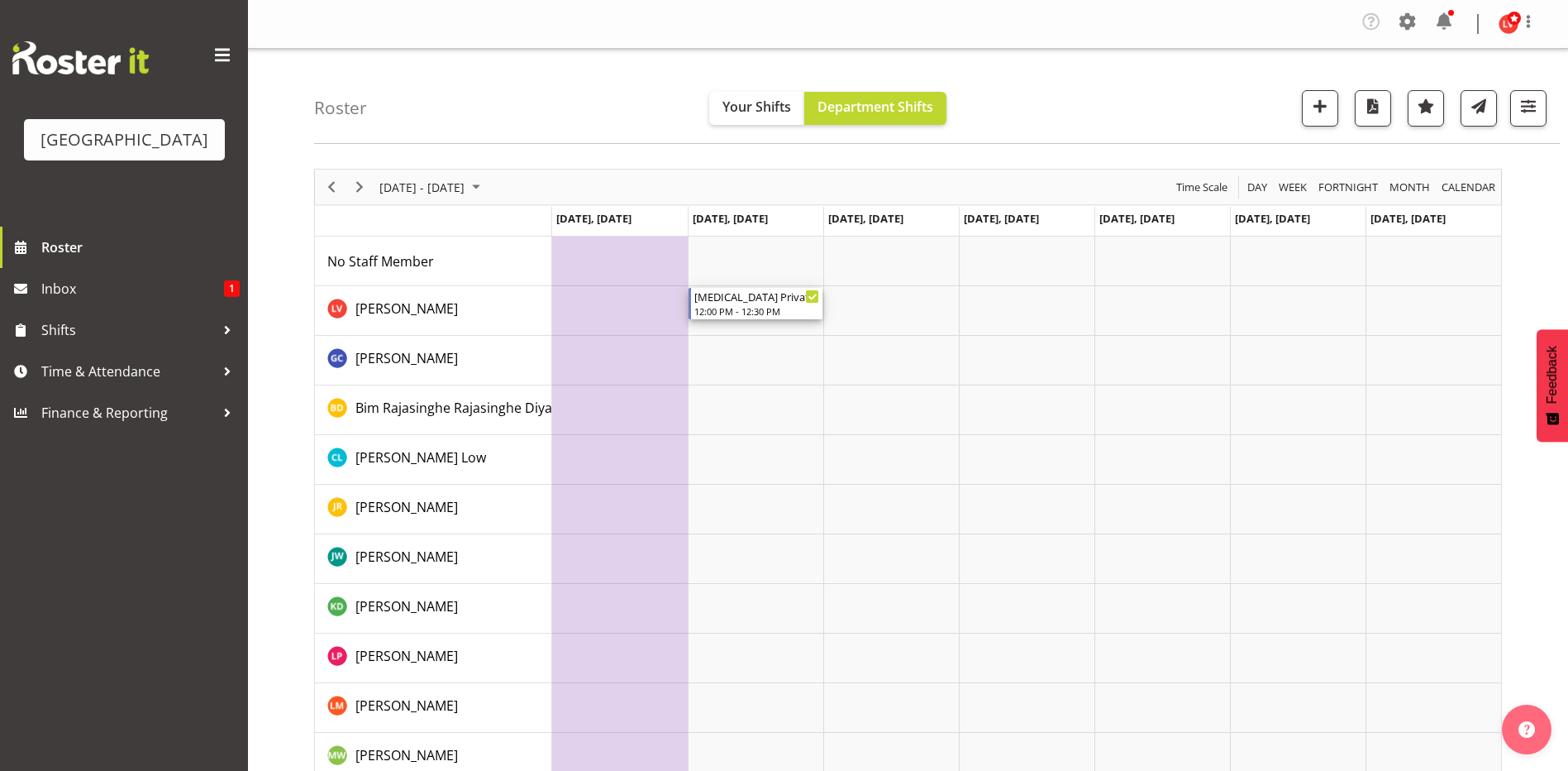
click at [745, 298] on div "[MEDICAL_DATA] Private Squids" at bounding box center [757, 296] width 125 height 17
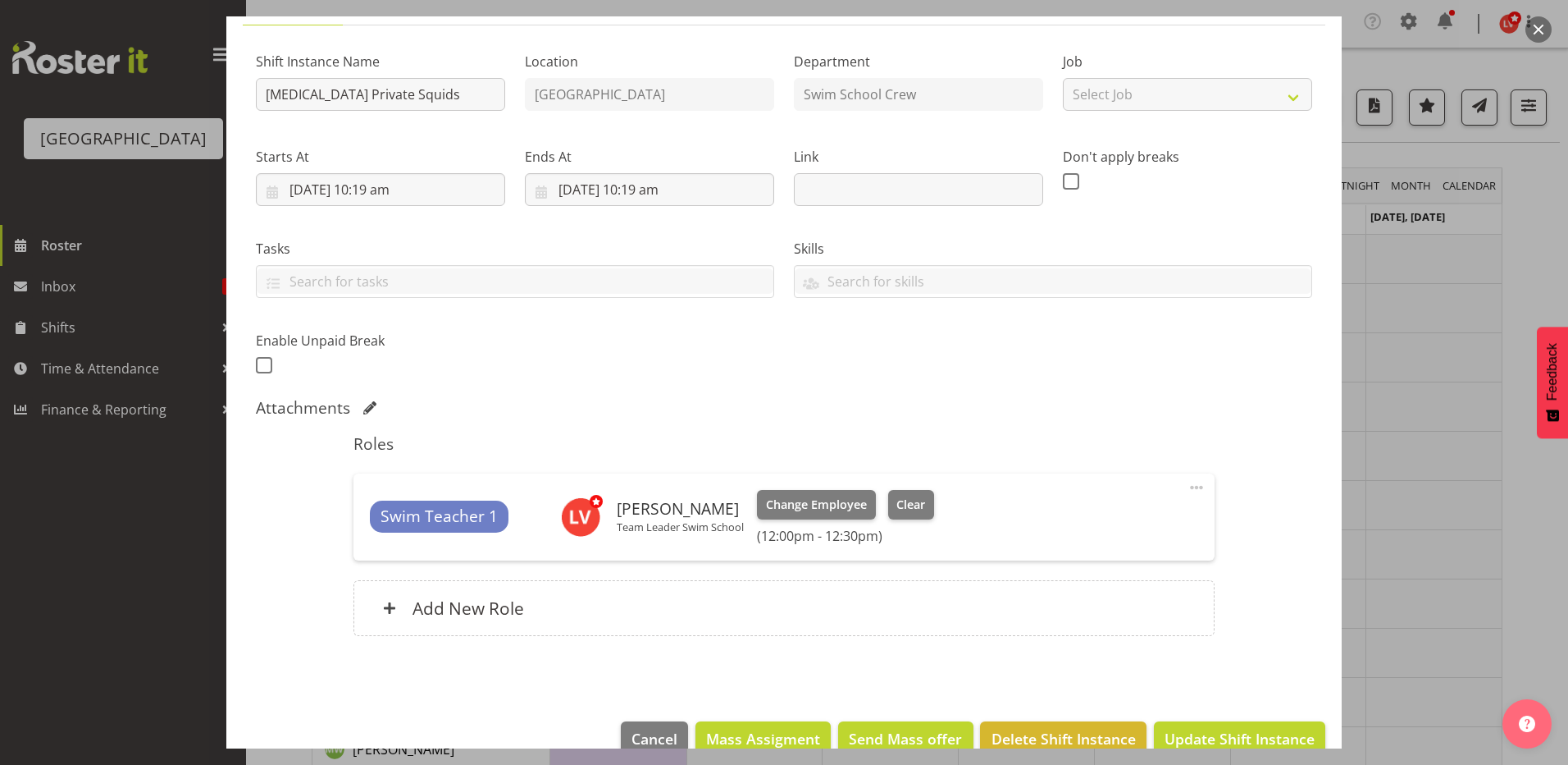
scroll to position [174, 0]
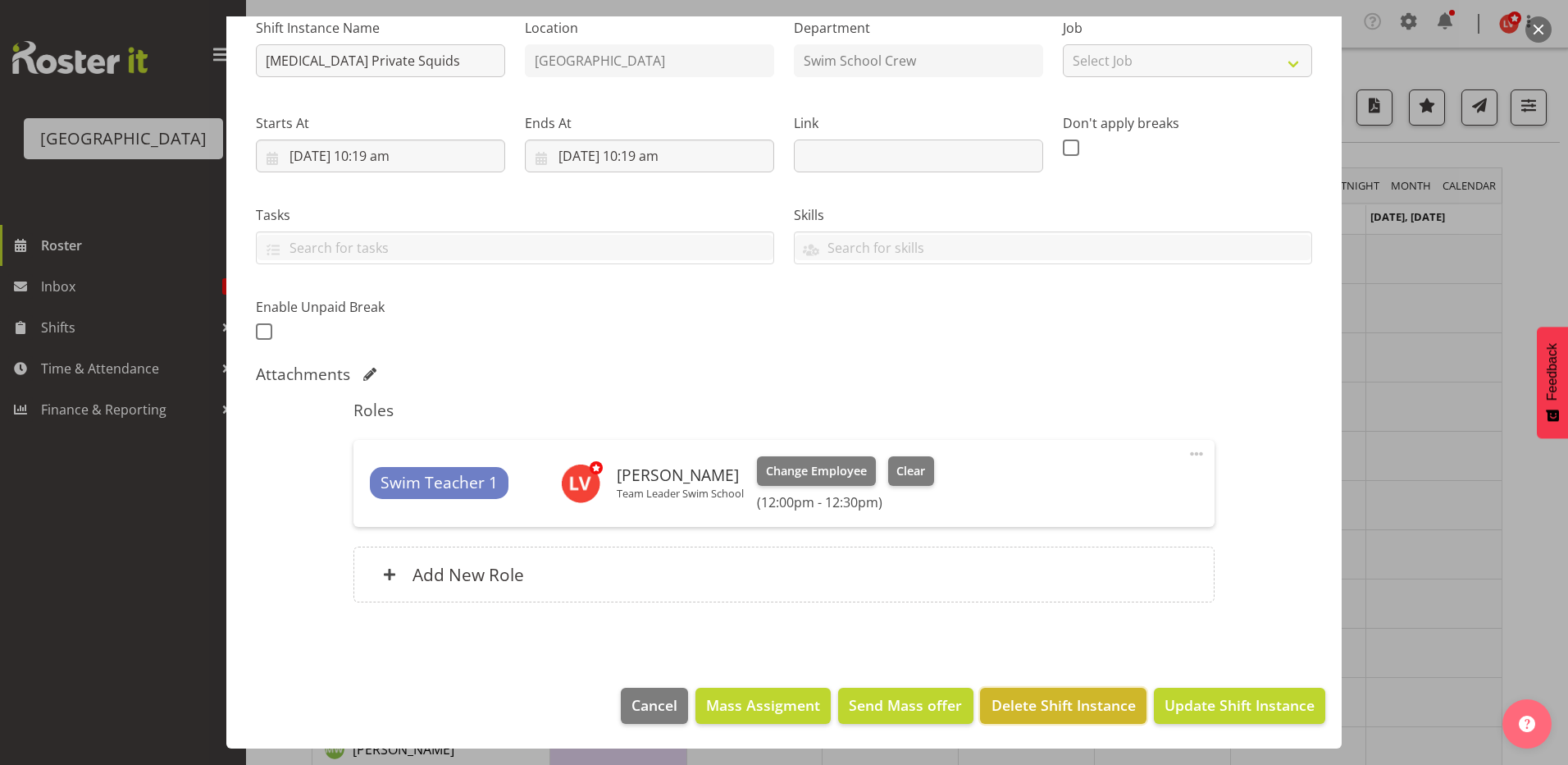
click at [1051, 706] on span "Delete Shift Instance" at bounding box center [1063, 705] width 144 height 21
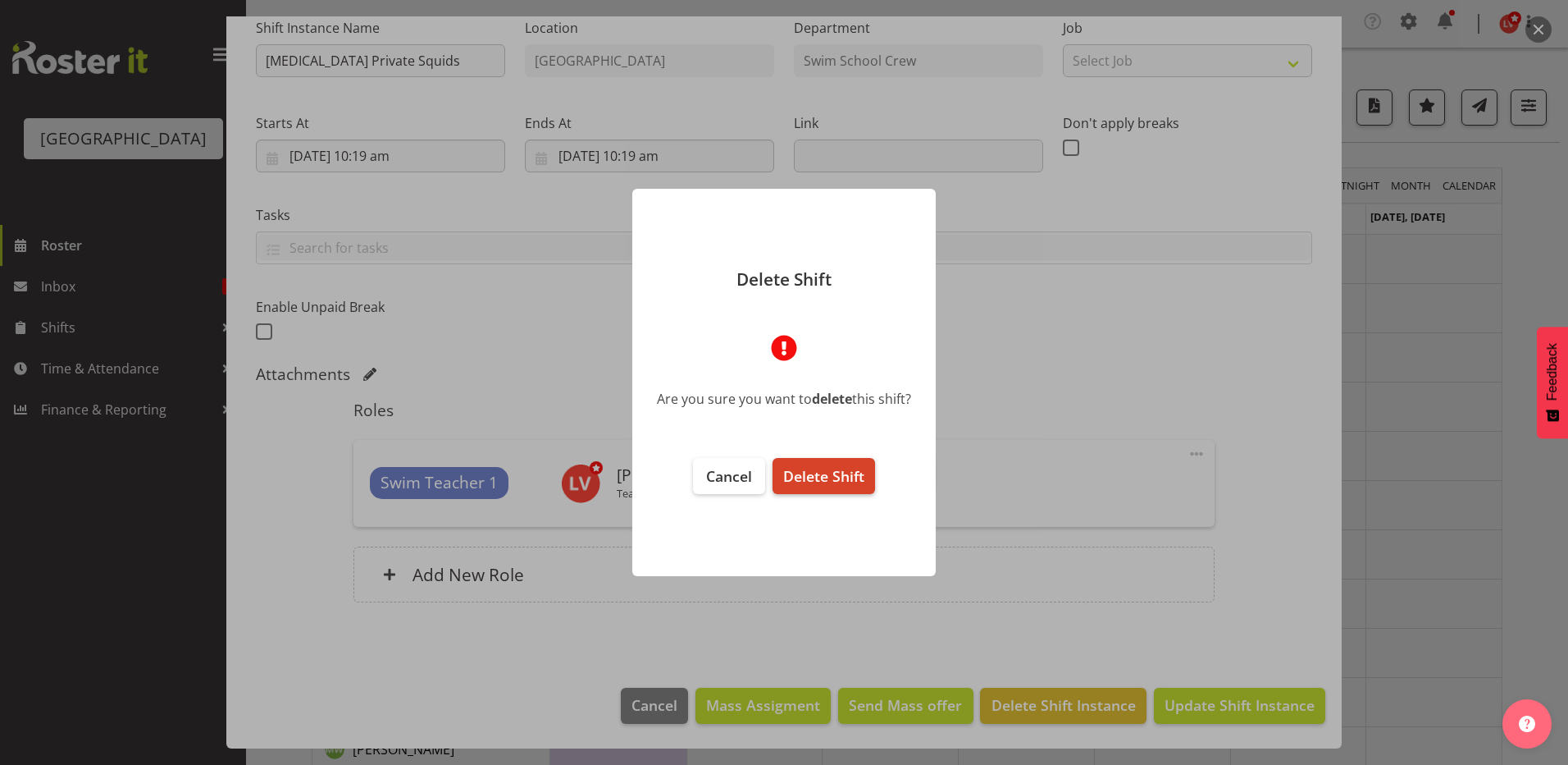
click at [838, 474] on span "Delete Shift" at bounding box center [823, 476] width 81 height 20
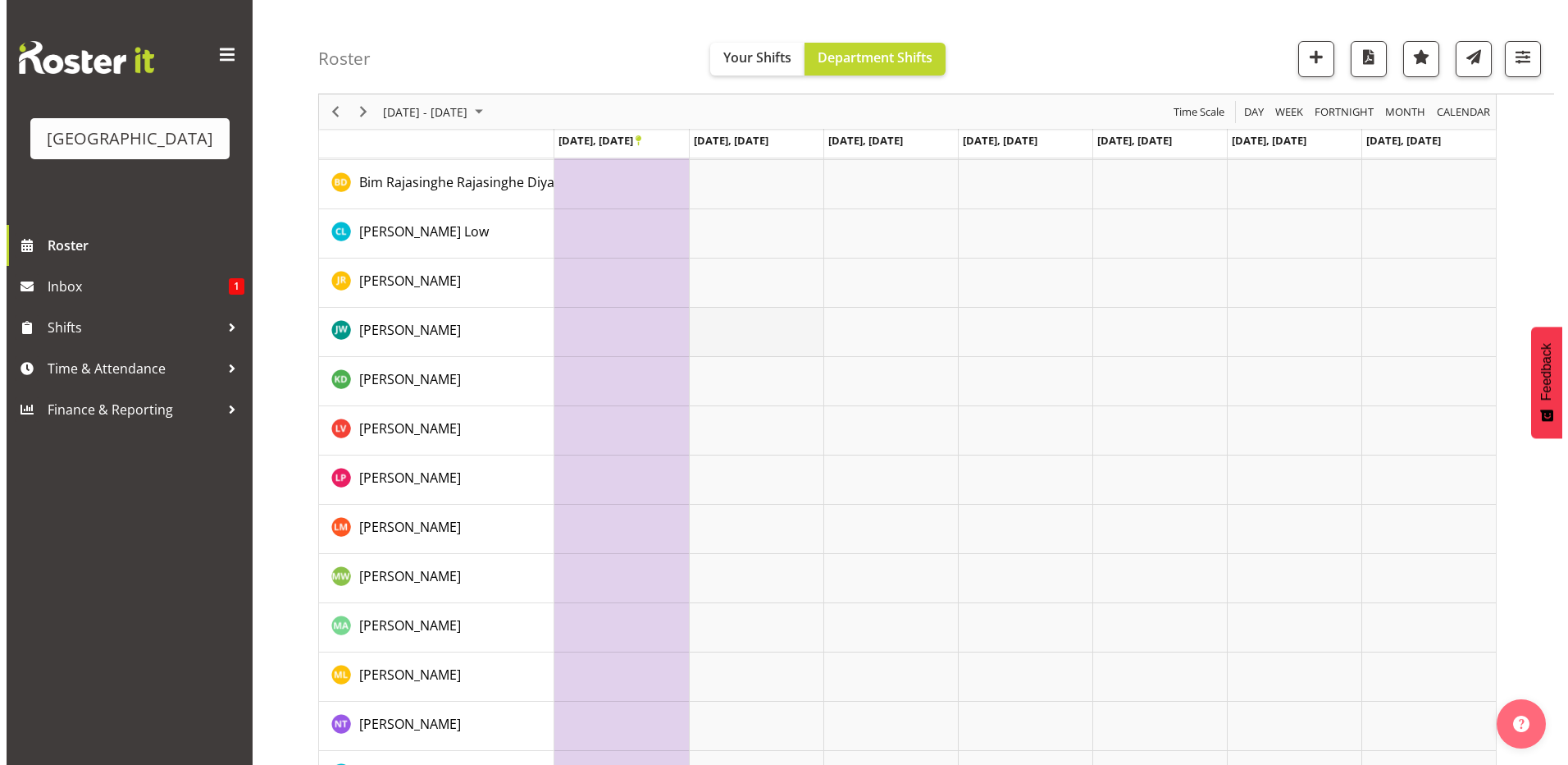
scroll to position [0, 0]
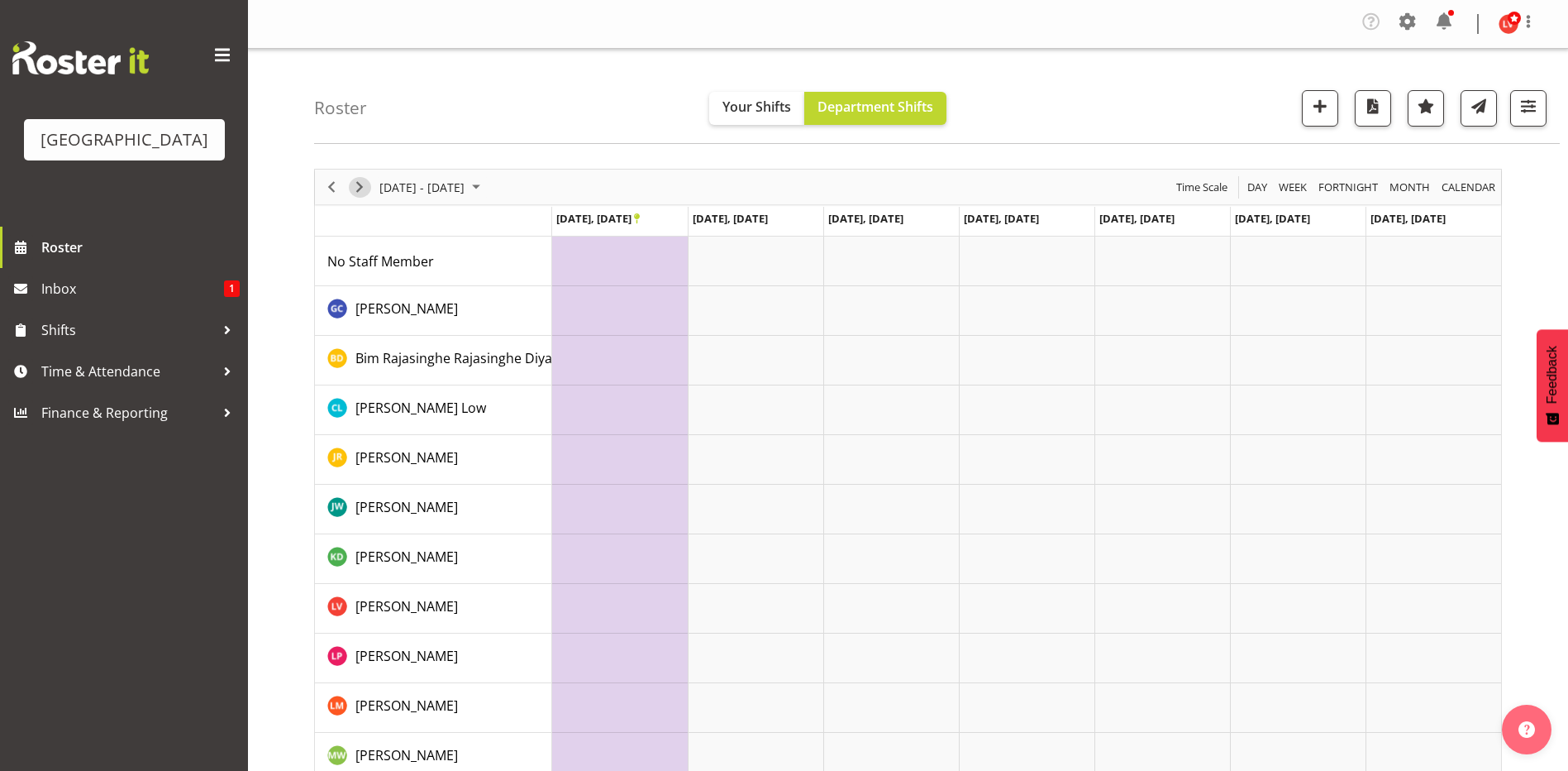
click at [357, 187] on span "Next" at bounding box center [359, 187] width 20 height 20
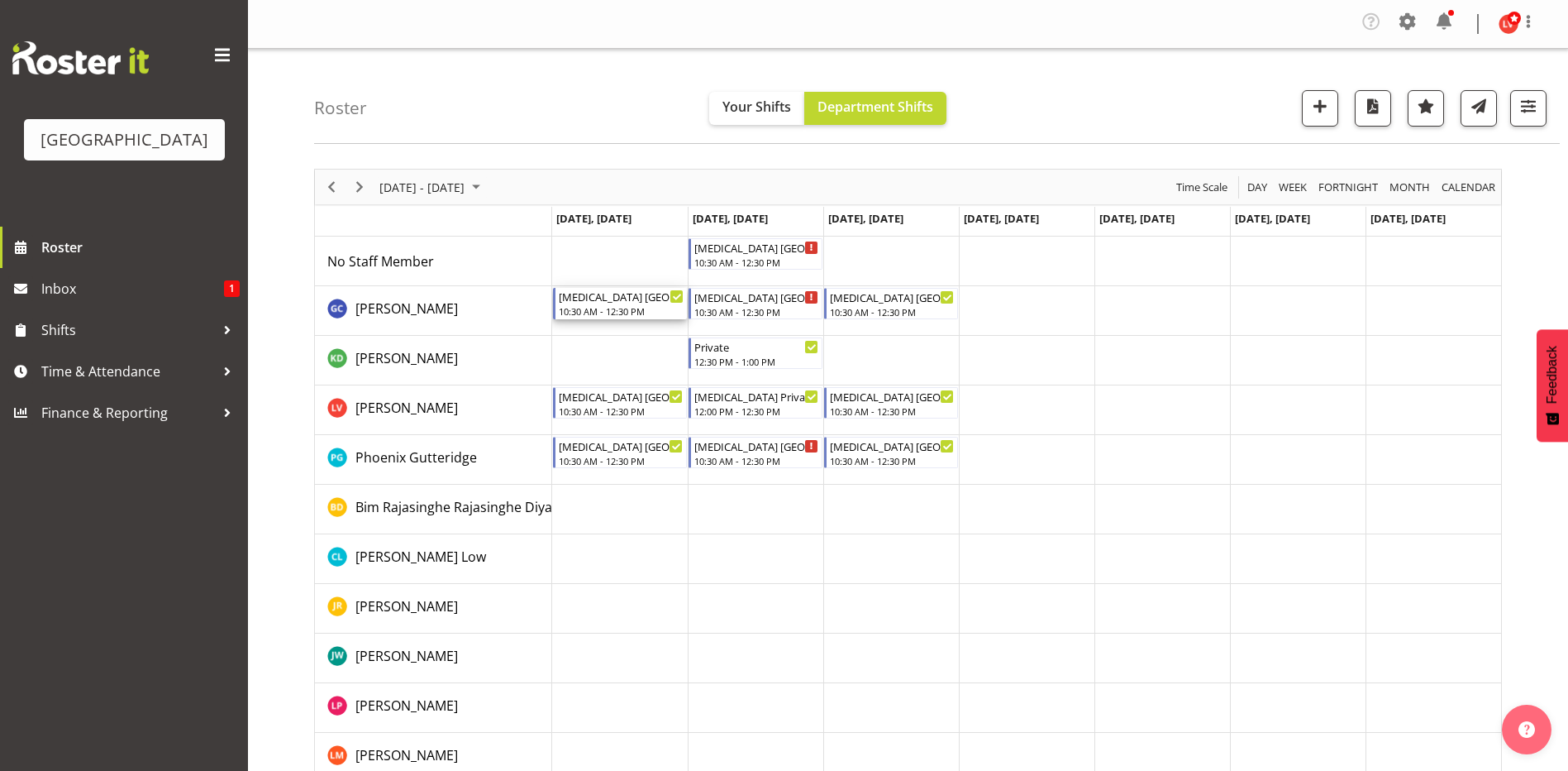
click at [611, 298] on div "[MEDICAL_DATA] [GEOGRAPHIC_DATA]" at bounding box center [621, 296] width 125 height 17
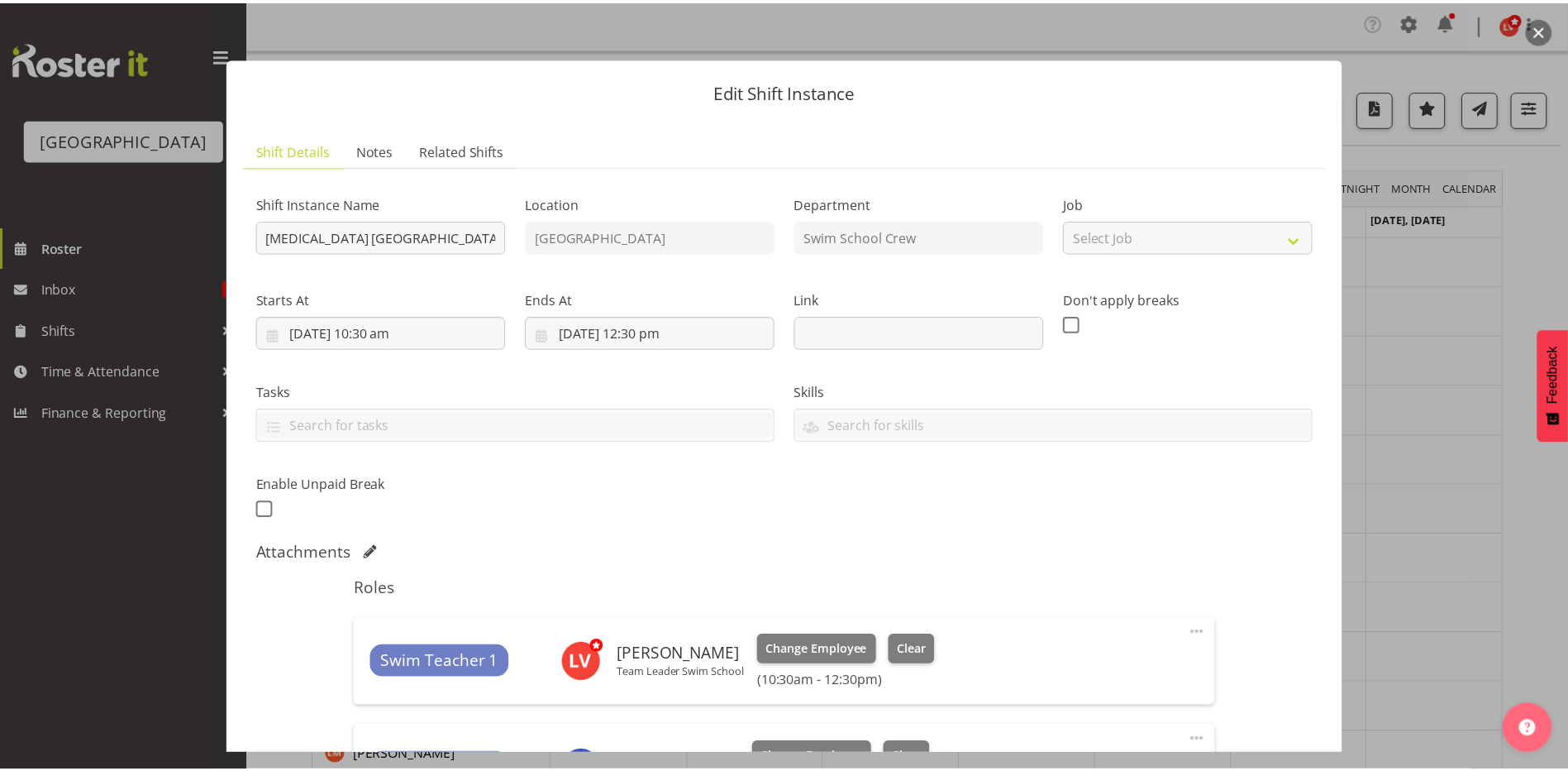
scroll to position [390, 0]
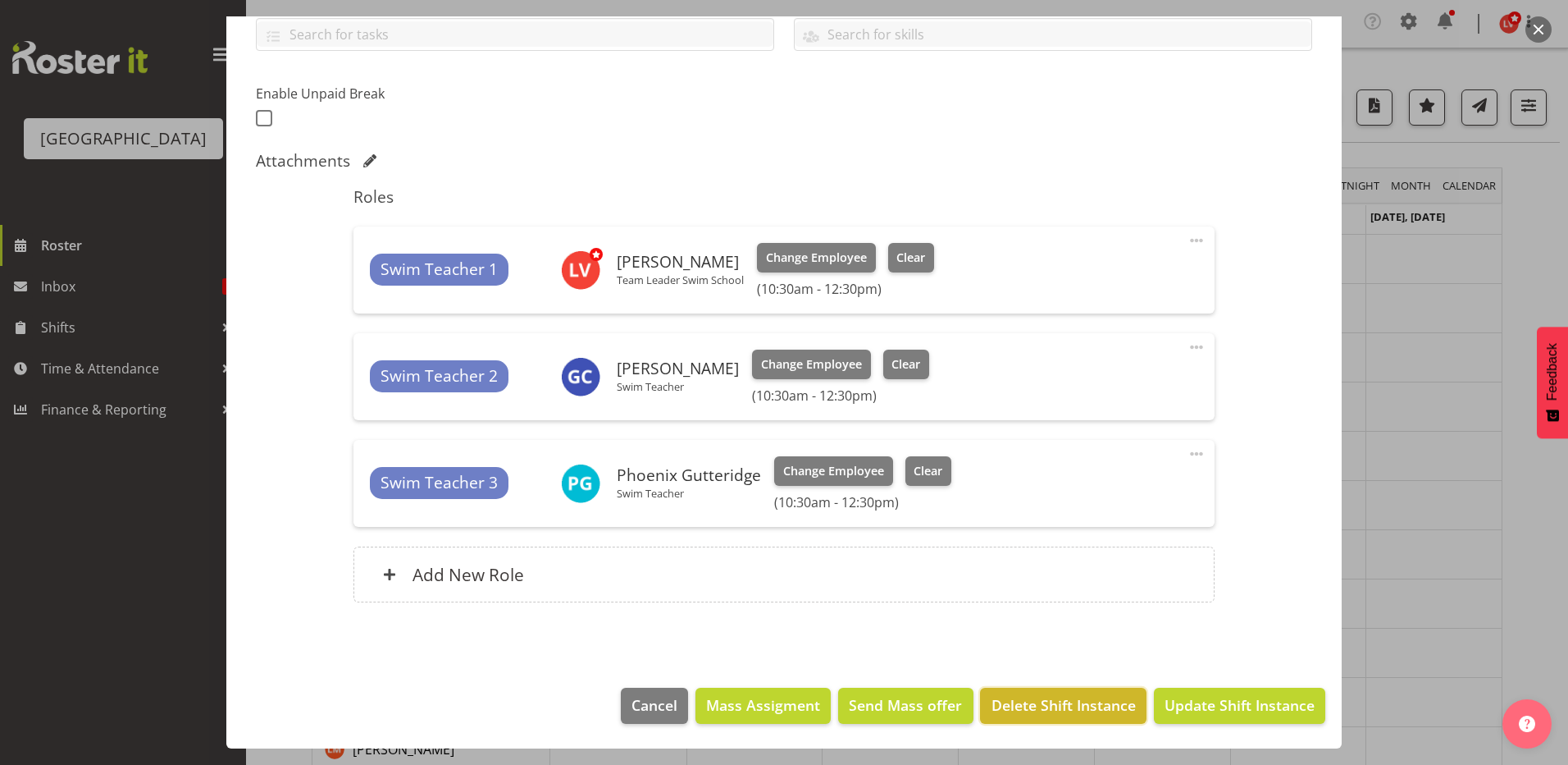
click at [1064, 699] on span "Delete Shift Instance" at bounding box center [1063, 705] width 144 height 21
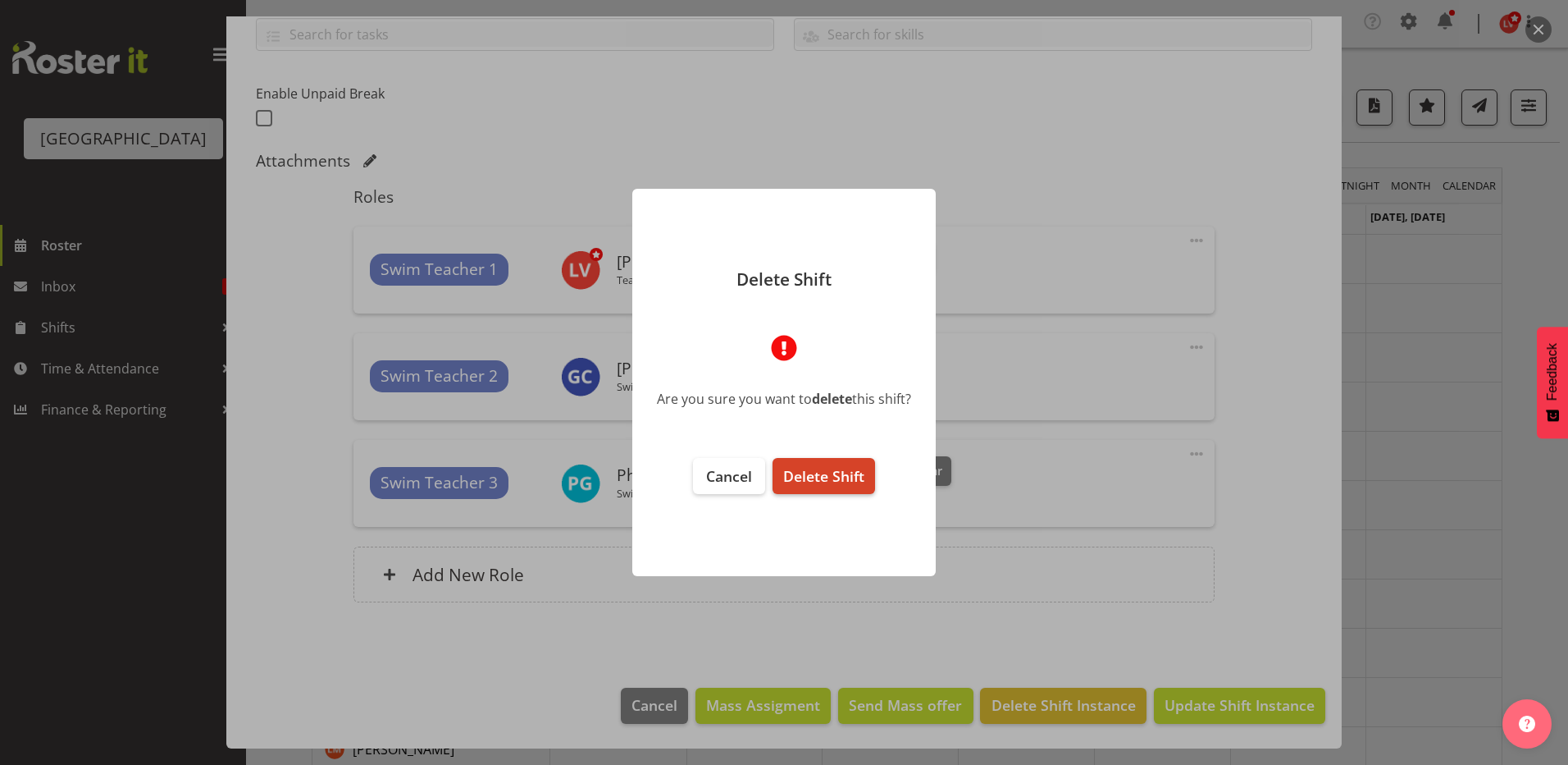
click at [835, 479] on span "Delete Shift" at bounding box center [823, 476] width 81 height 20
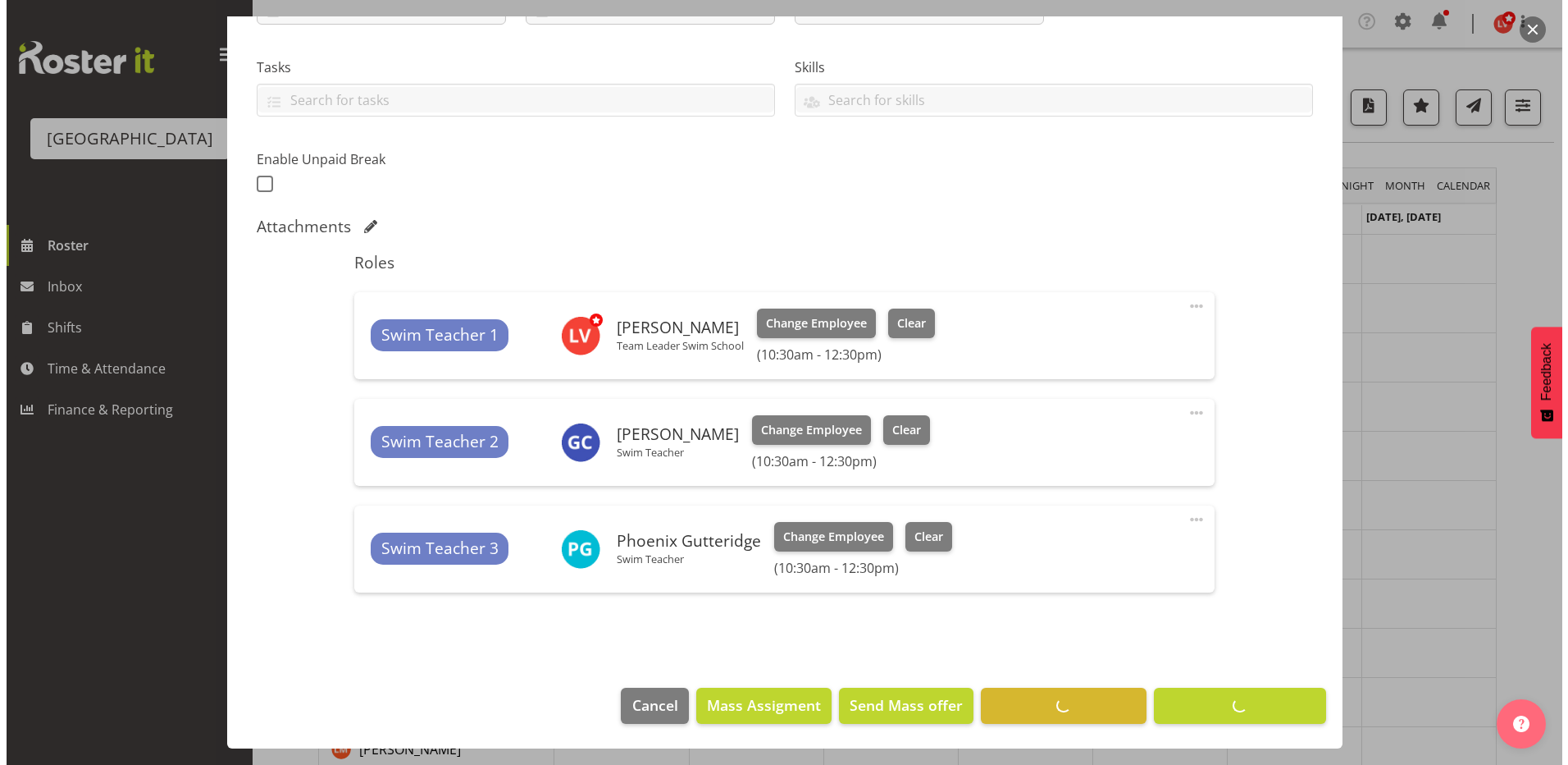
scroll to position [321, 0]
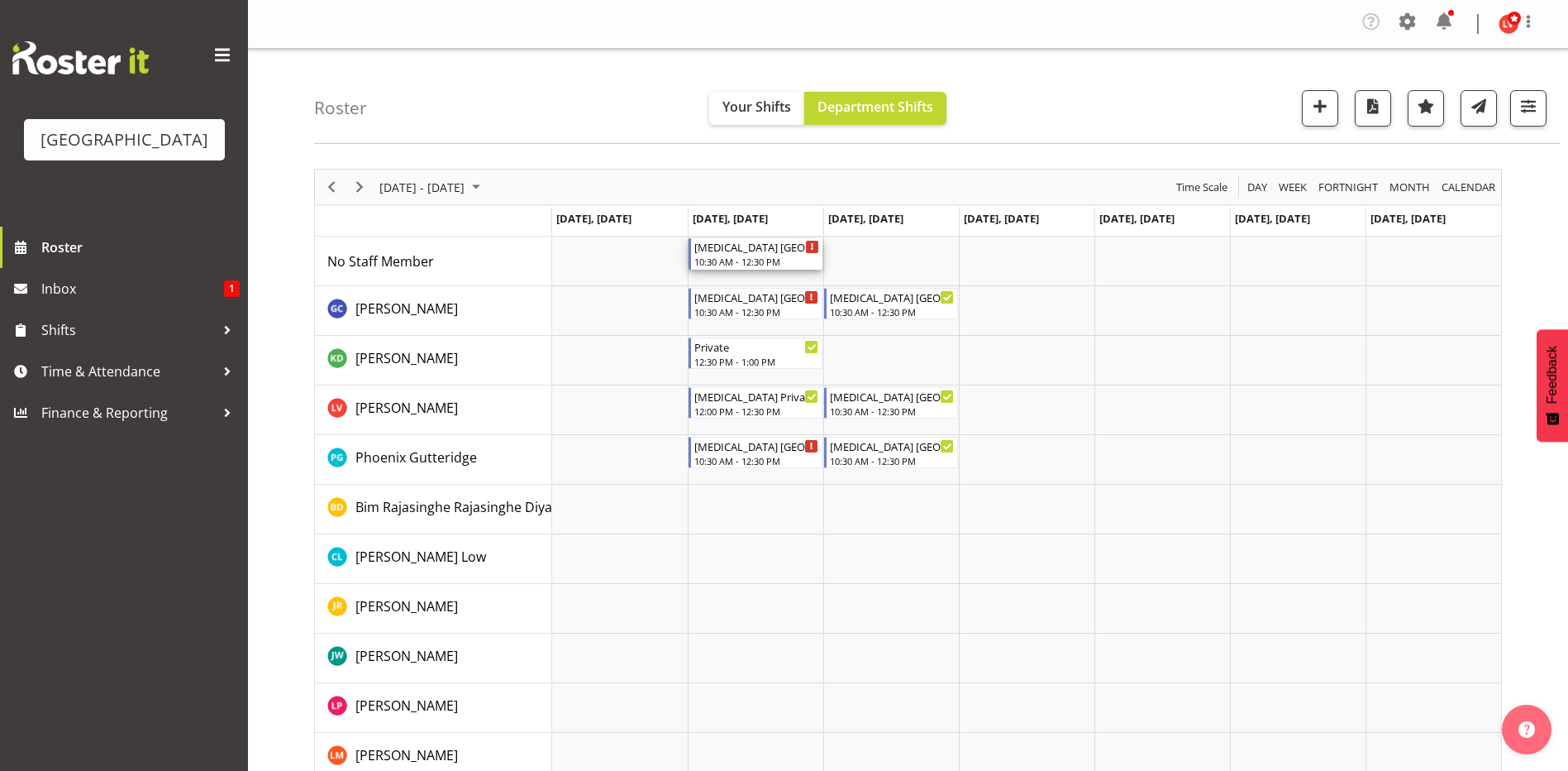
click at [755, 268] on div "[MEDICAL_DATA] [GEOGRAPHIC_DATA] 10:30 AM - 12:30 PM" at bounding box center [757, 254] width 125 height 32
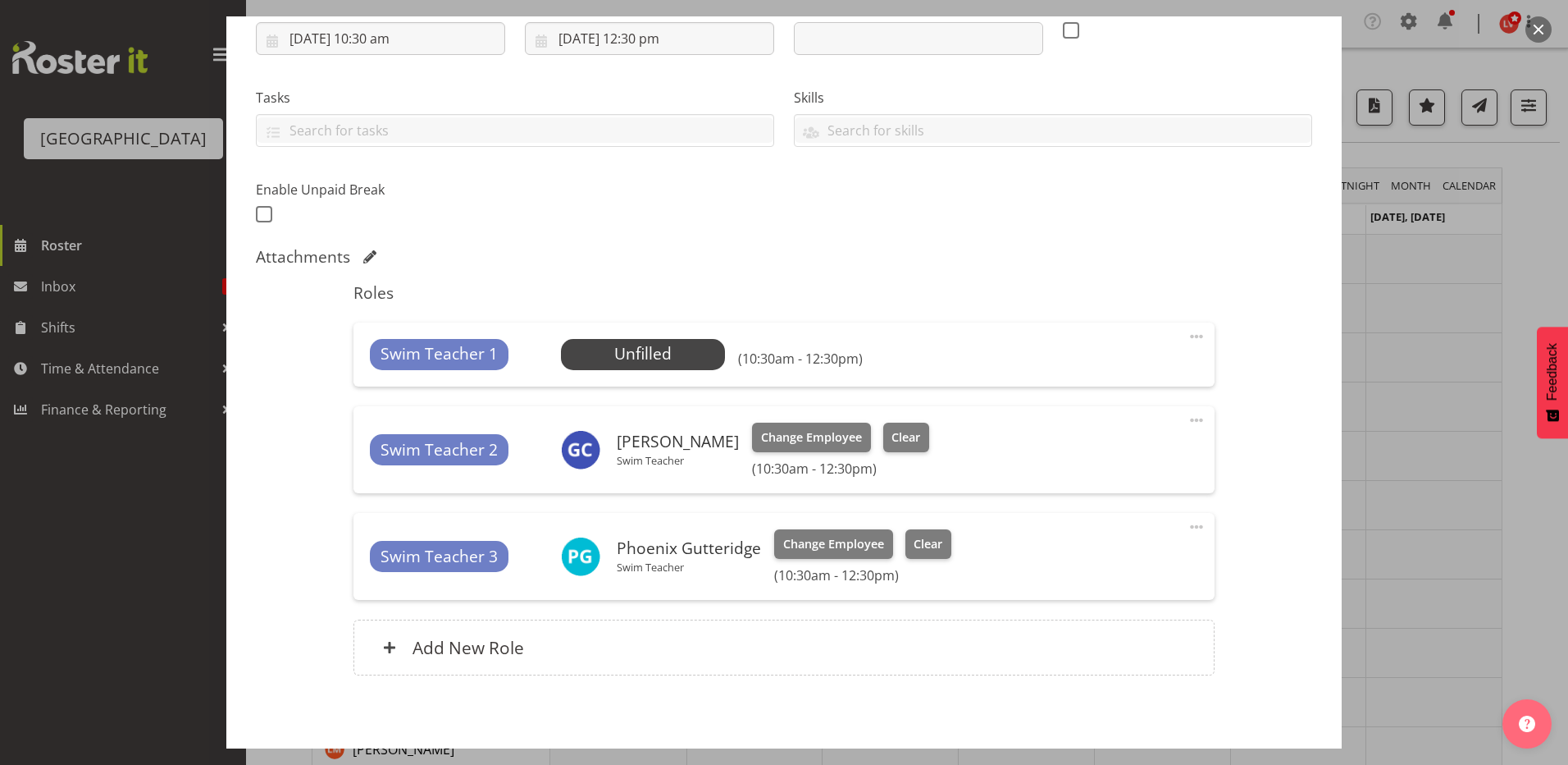
scroll to position [364, 0]
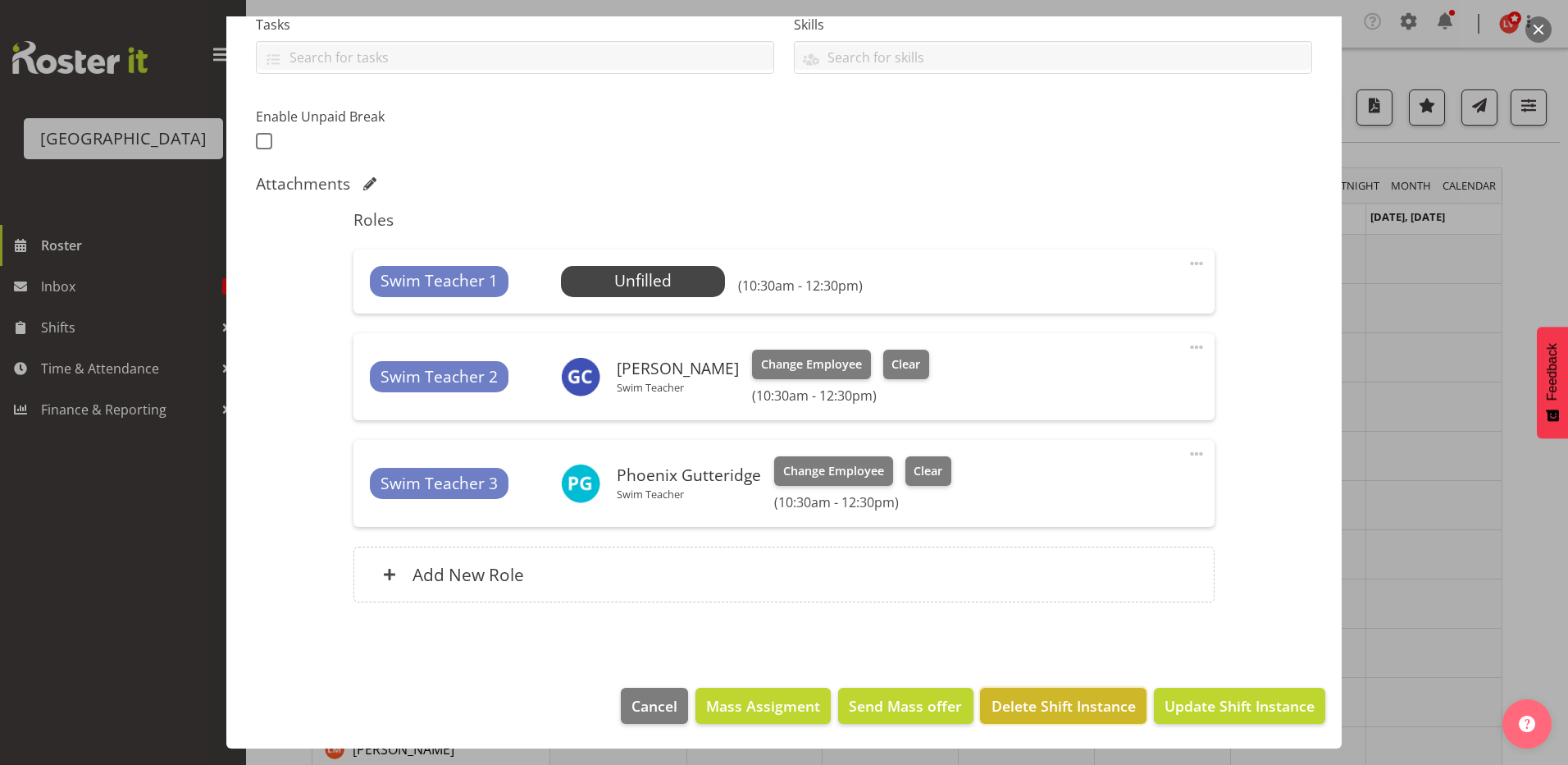
click at [1026, 695] on span "Delete Shift Instance" at bounding box center [1063, 706] width 144 height 21
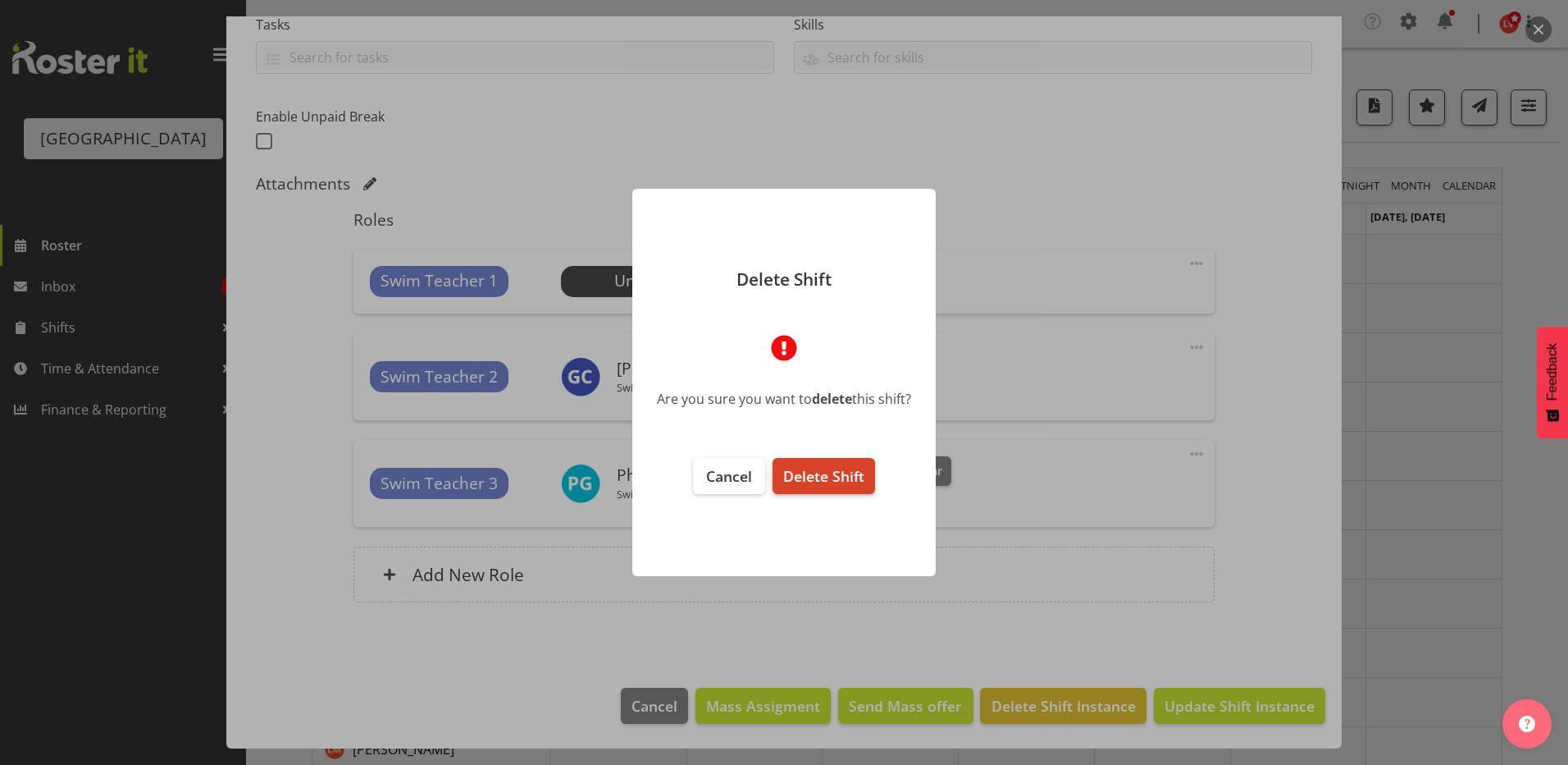
click at [842, 479] on span "Delete Shift" at bounding box center [823, 476] width 81 height 20
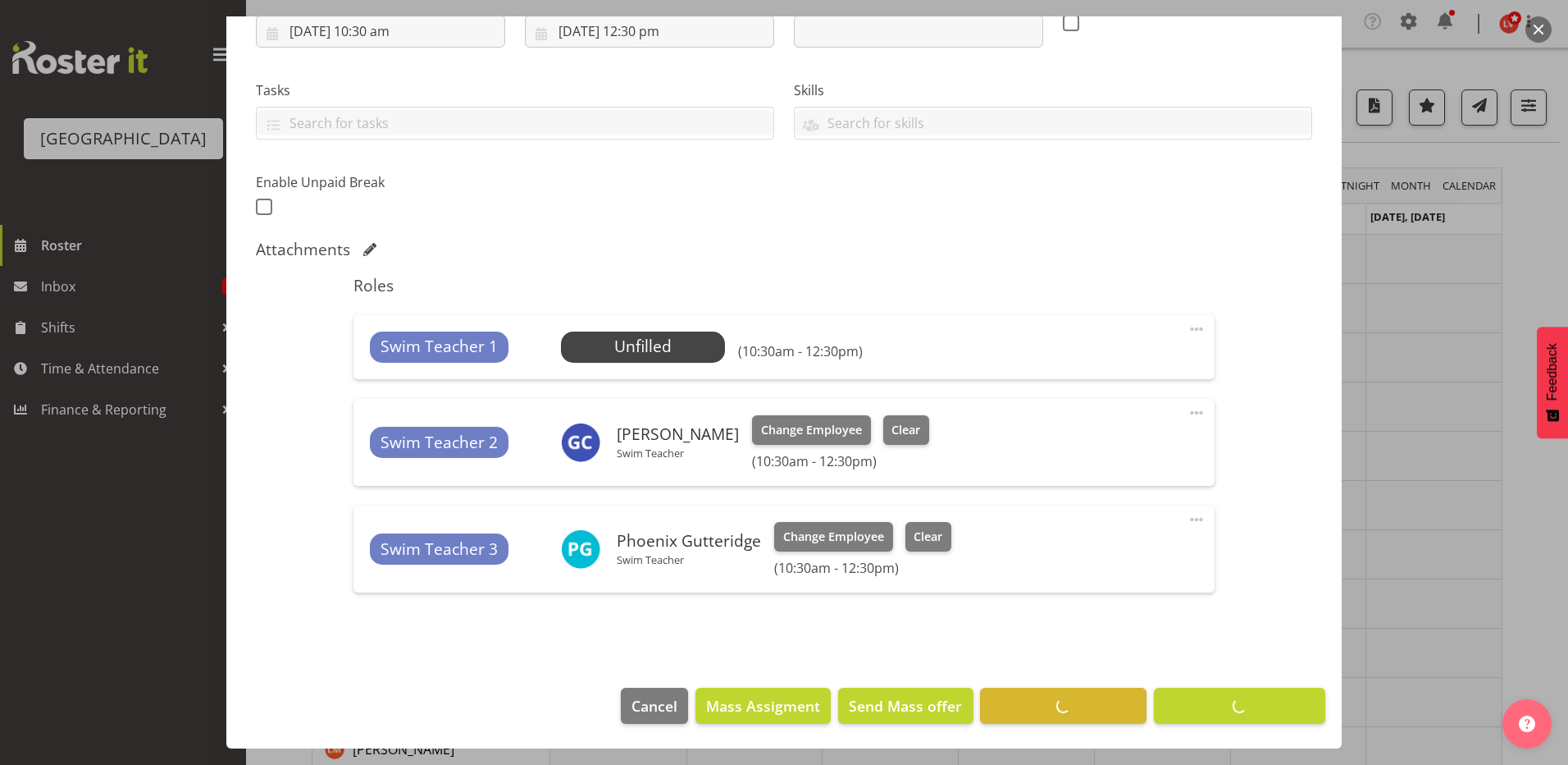
scroll to position [299, 0]
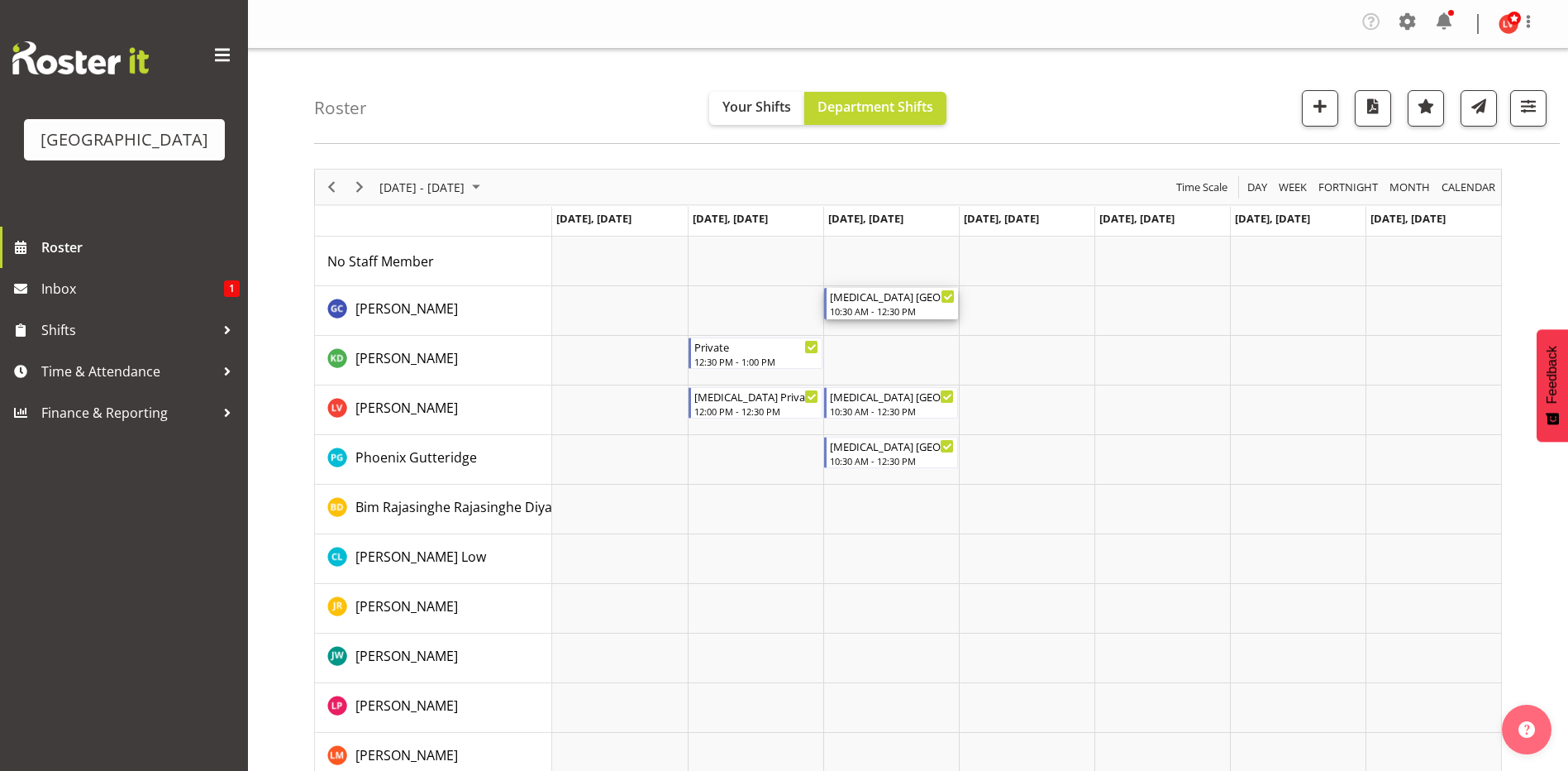
click at [871, 290] on div "[MEDICAL_DATA] [GEOGRAPHIC_DATA]" at bounding box center [892, 296] width 125 height 17
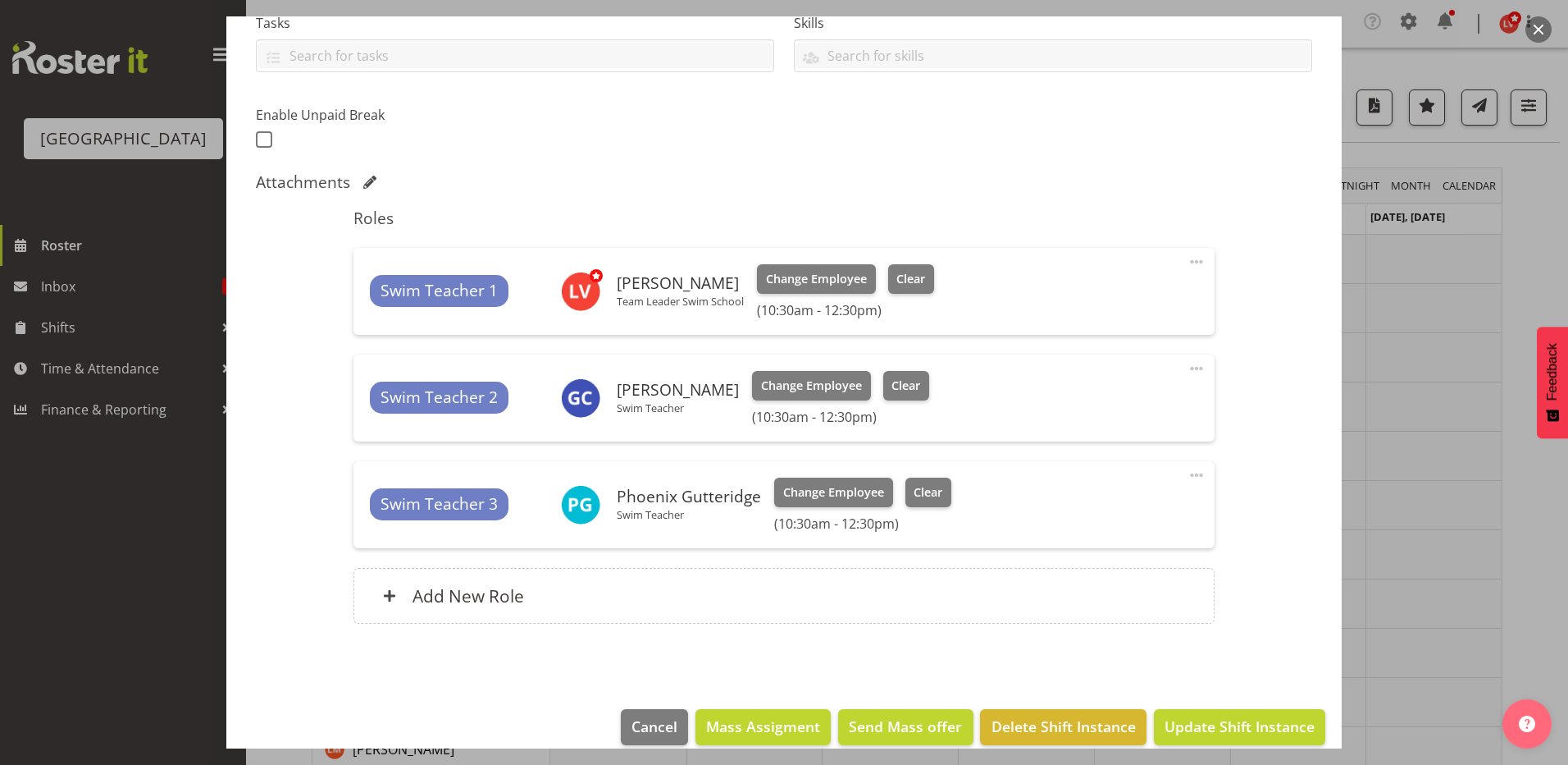
scroll to position [387, 0]
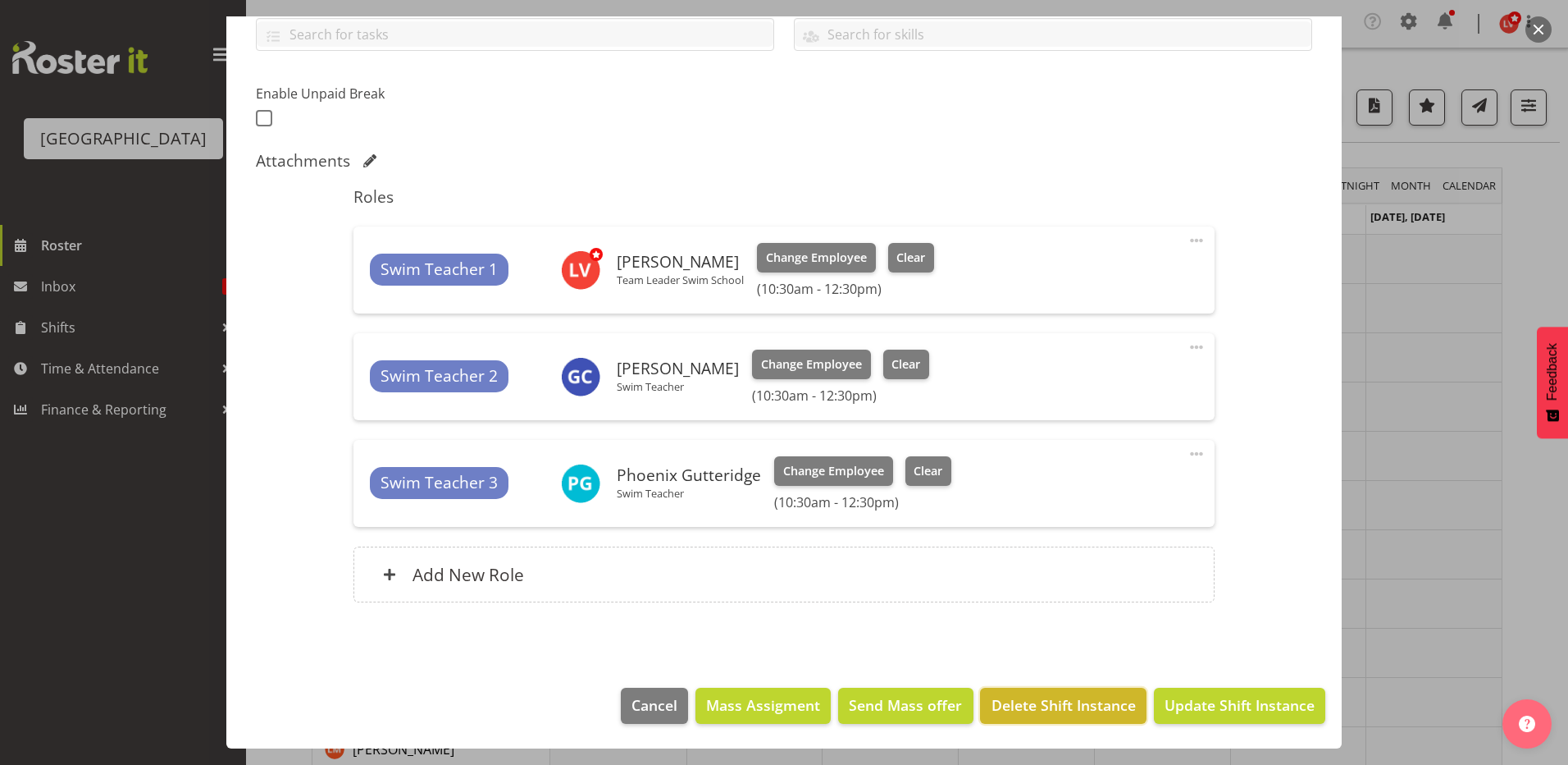
click at [1037, 700] on span "Delete Shift Instance" at bounding box center [1063, 705] width 144 height 21
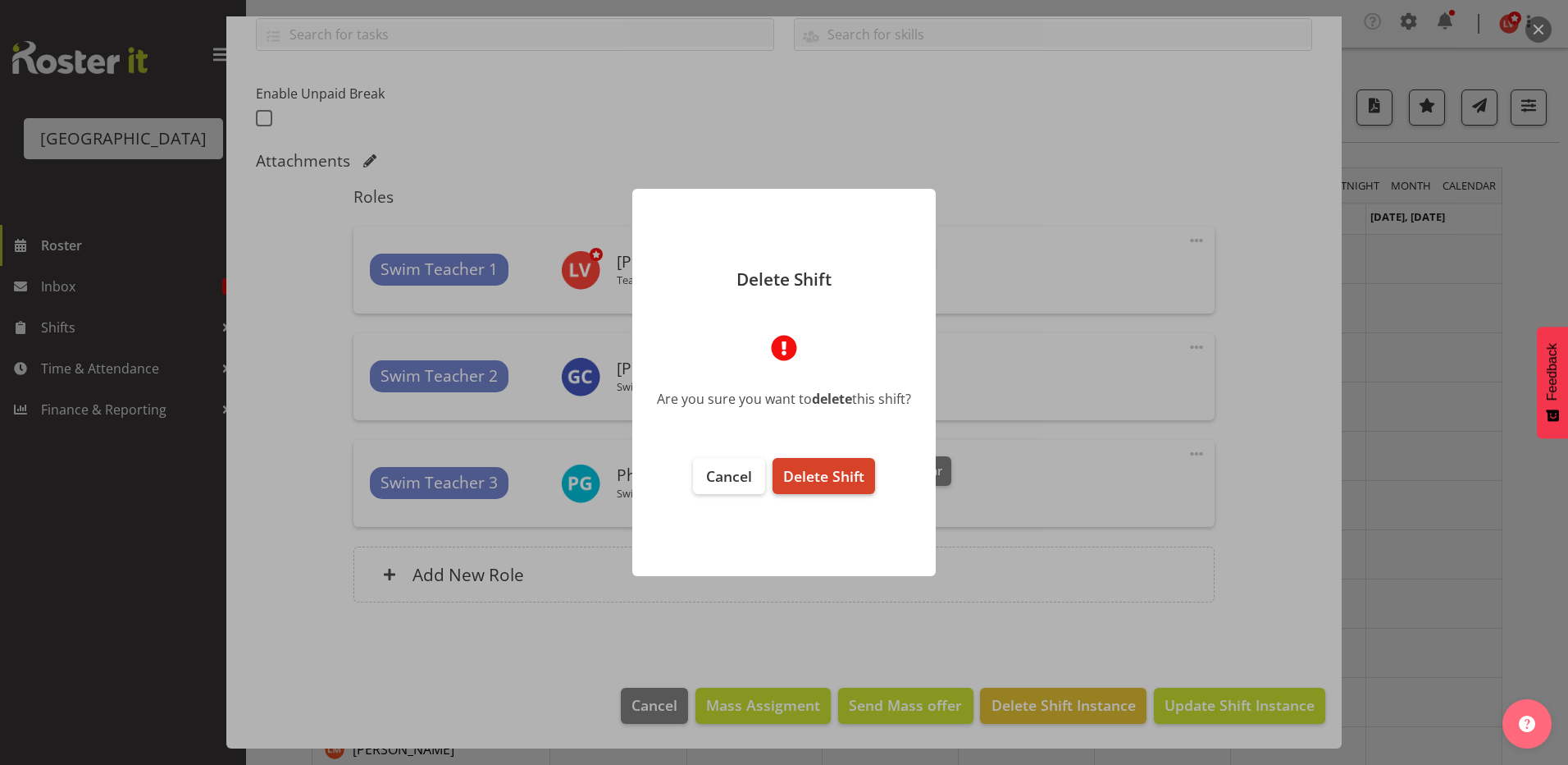
click at [856, 482] on span "Delete Shift" at bounding box center [823, 476] width 81 height 20
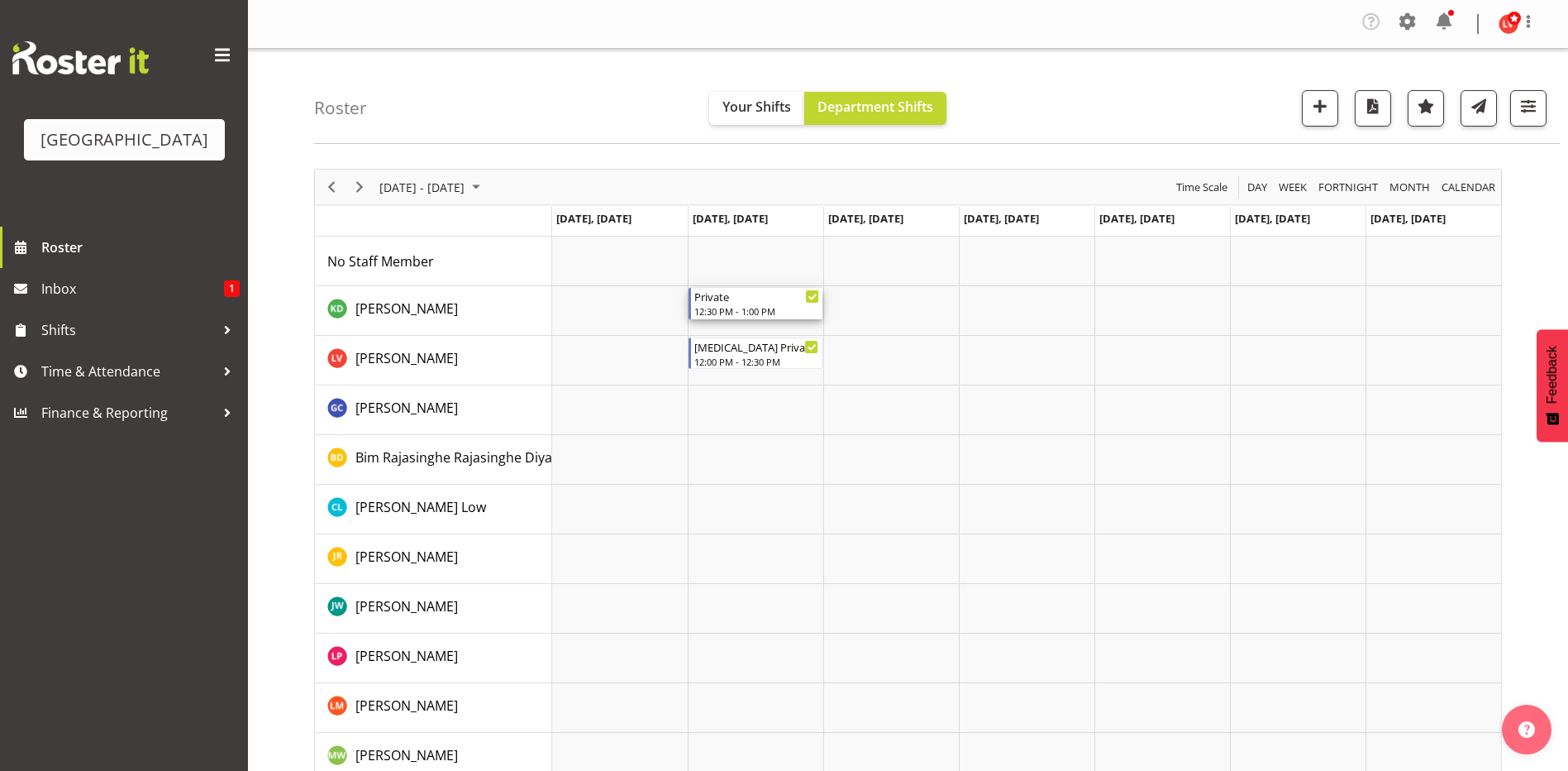
click at [729, 304] on div "Private" at bounding box center [757, 296] width 125 height 17
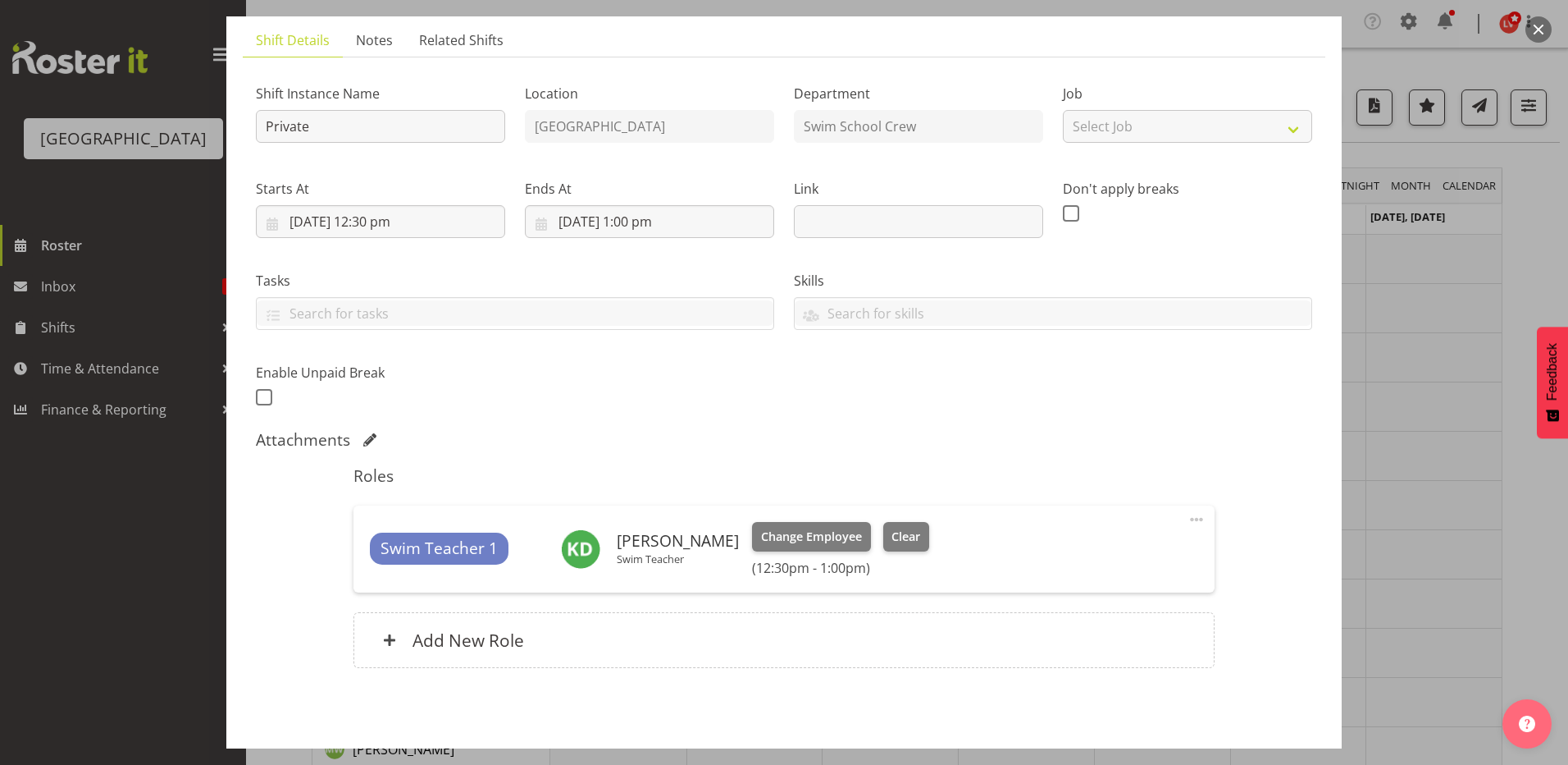
scroll to position [174, 0]
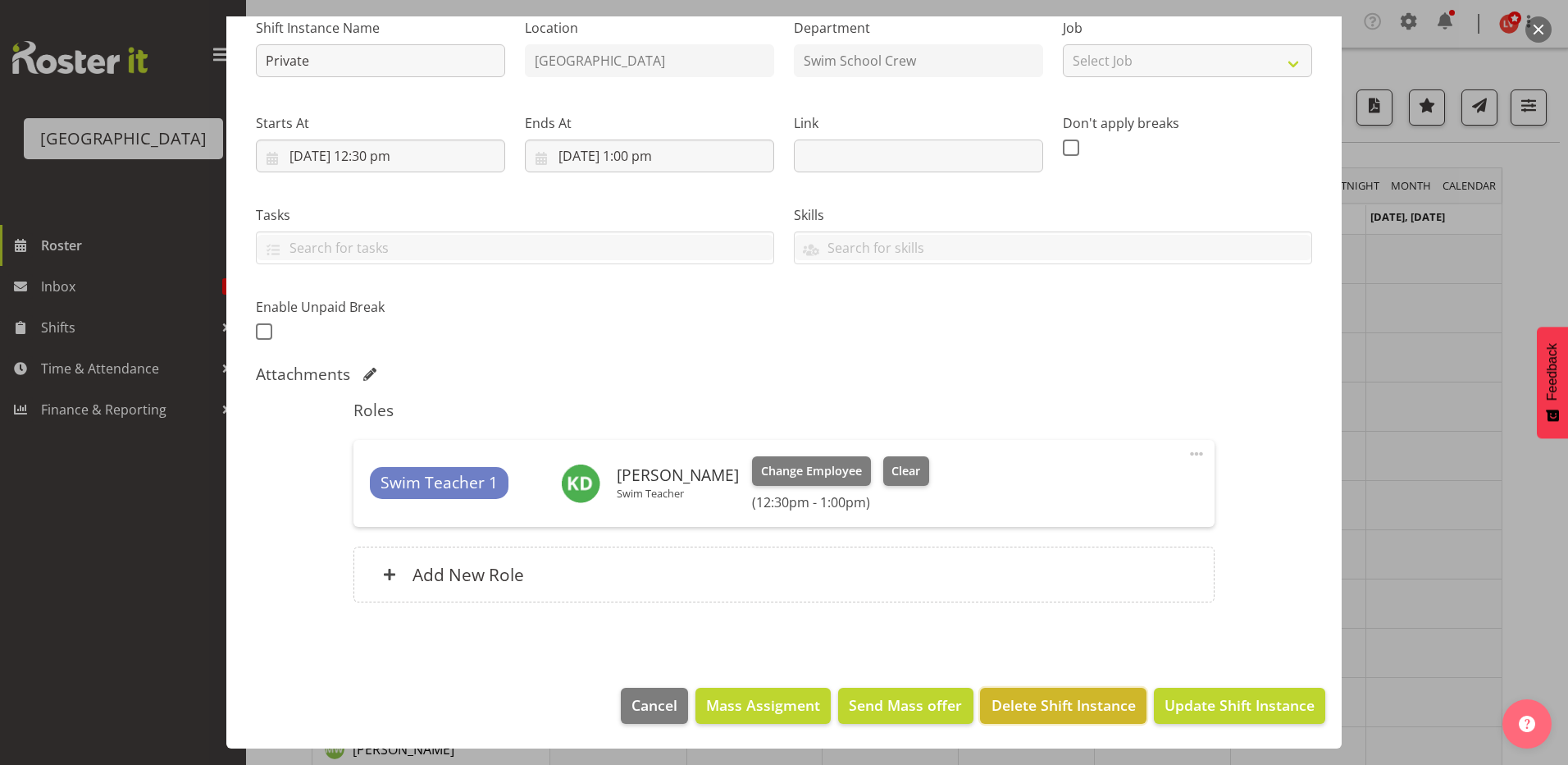
click at [1035, 703] on span "Delete Shift Instance" at bounding box center [1063, 705] width 144 height 21
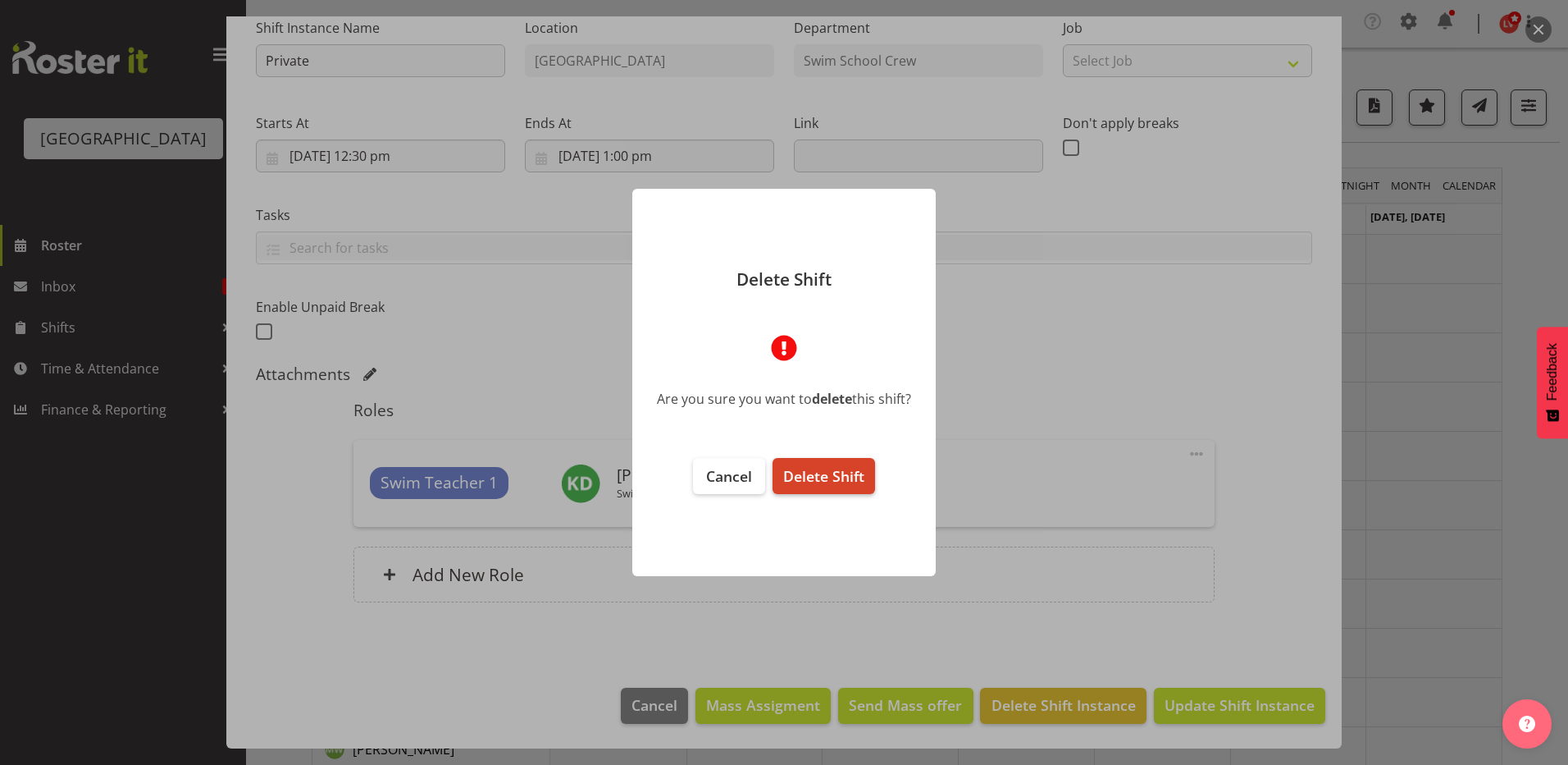
click at [818, 477] on span "Delete Shift" at bounding box center [823, 476] width 81 height 20
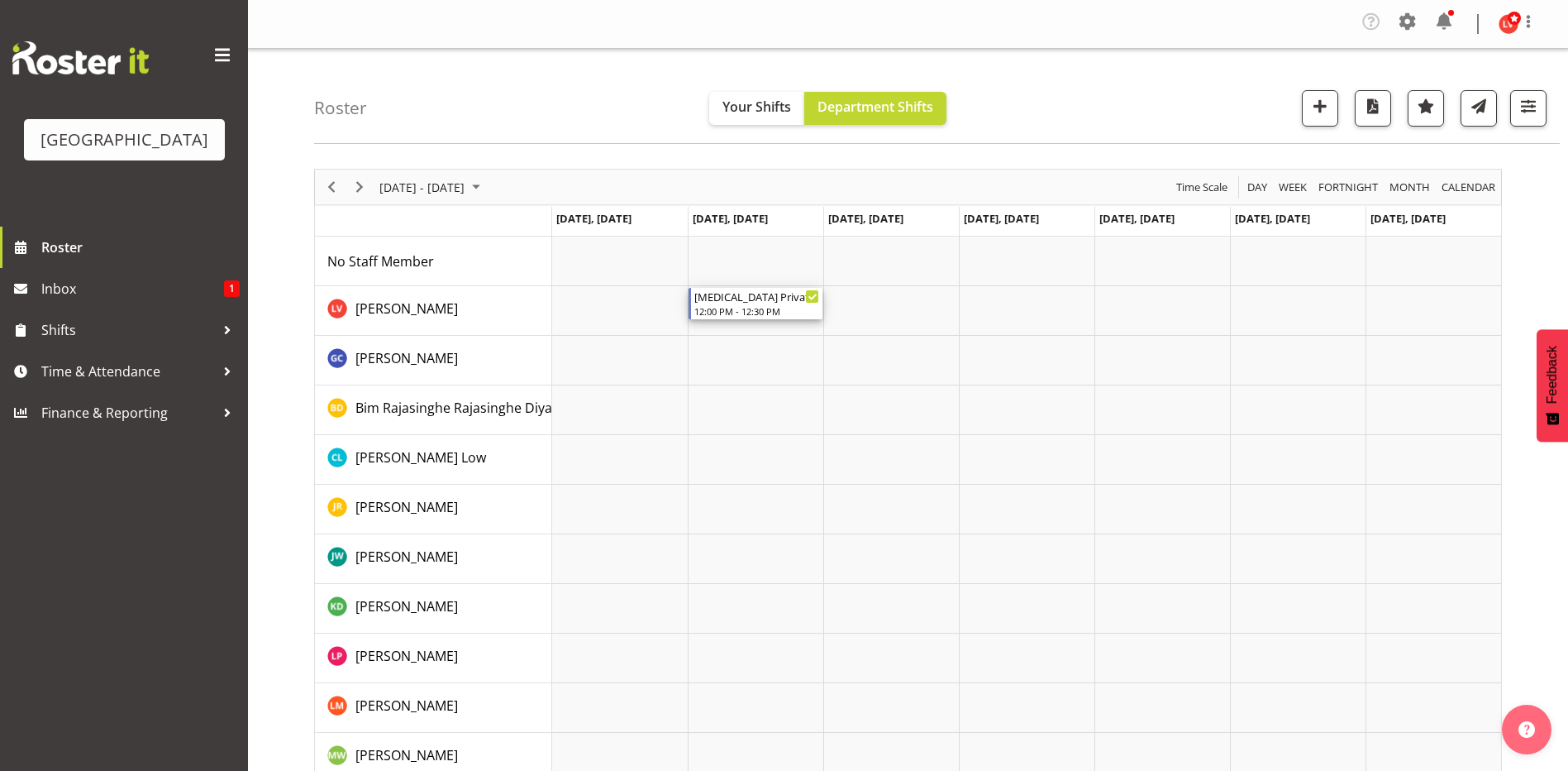
click at [750, 297] on div "[MEDICAL_DATA] Private Squids" at bounding box center [757, 296] width 125 height 17
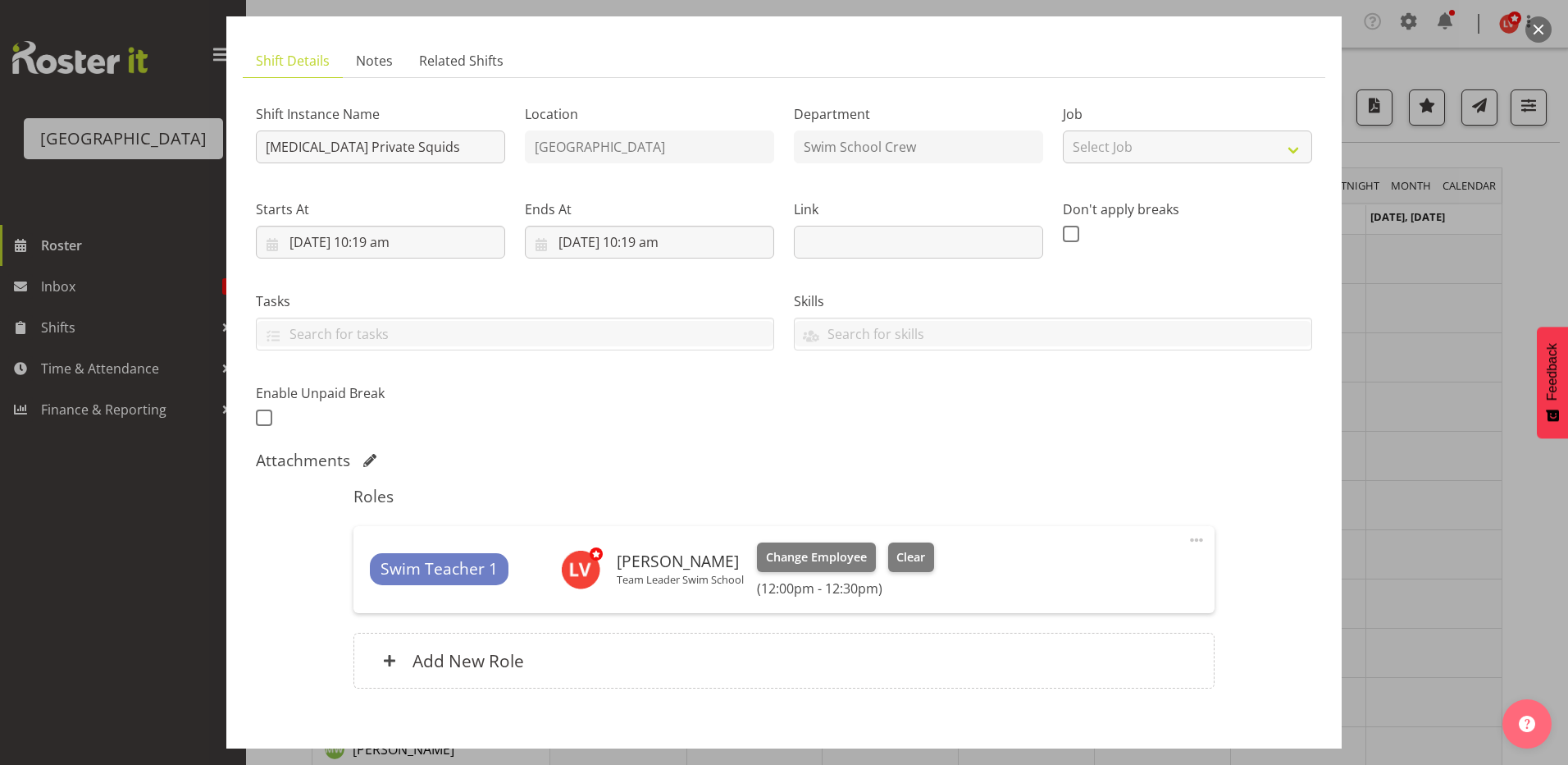
scroll to position [174, 0]
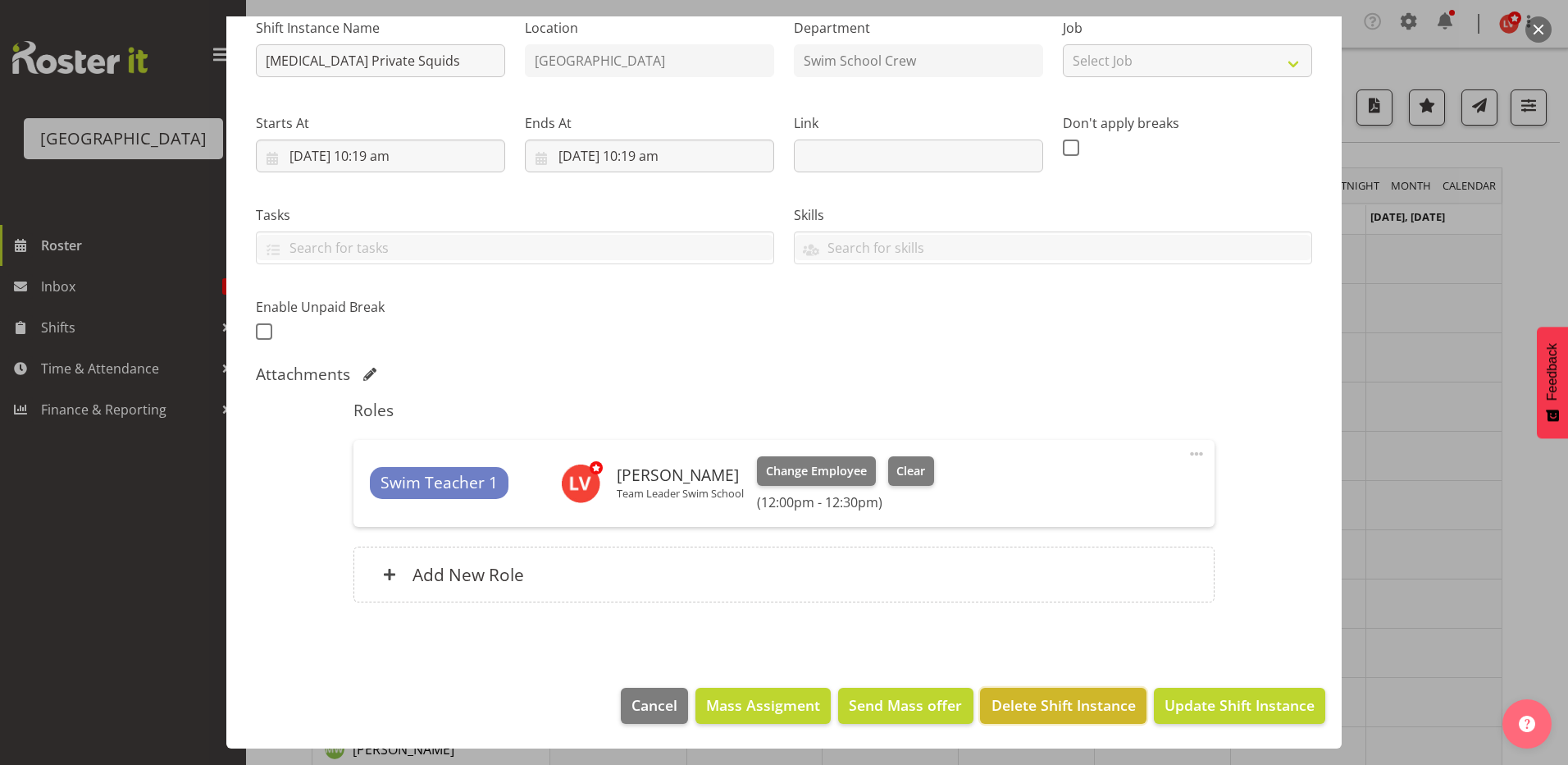
click at [1032, 715] on span "Delete Shift Instance" at bounding box center [1063, 705] width 144 height 21
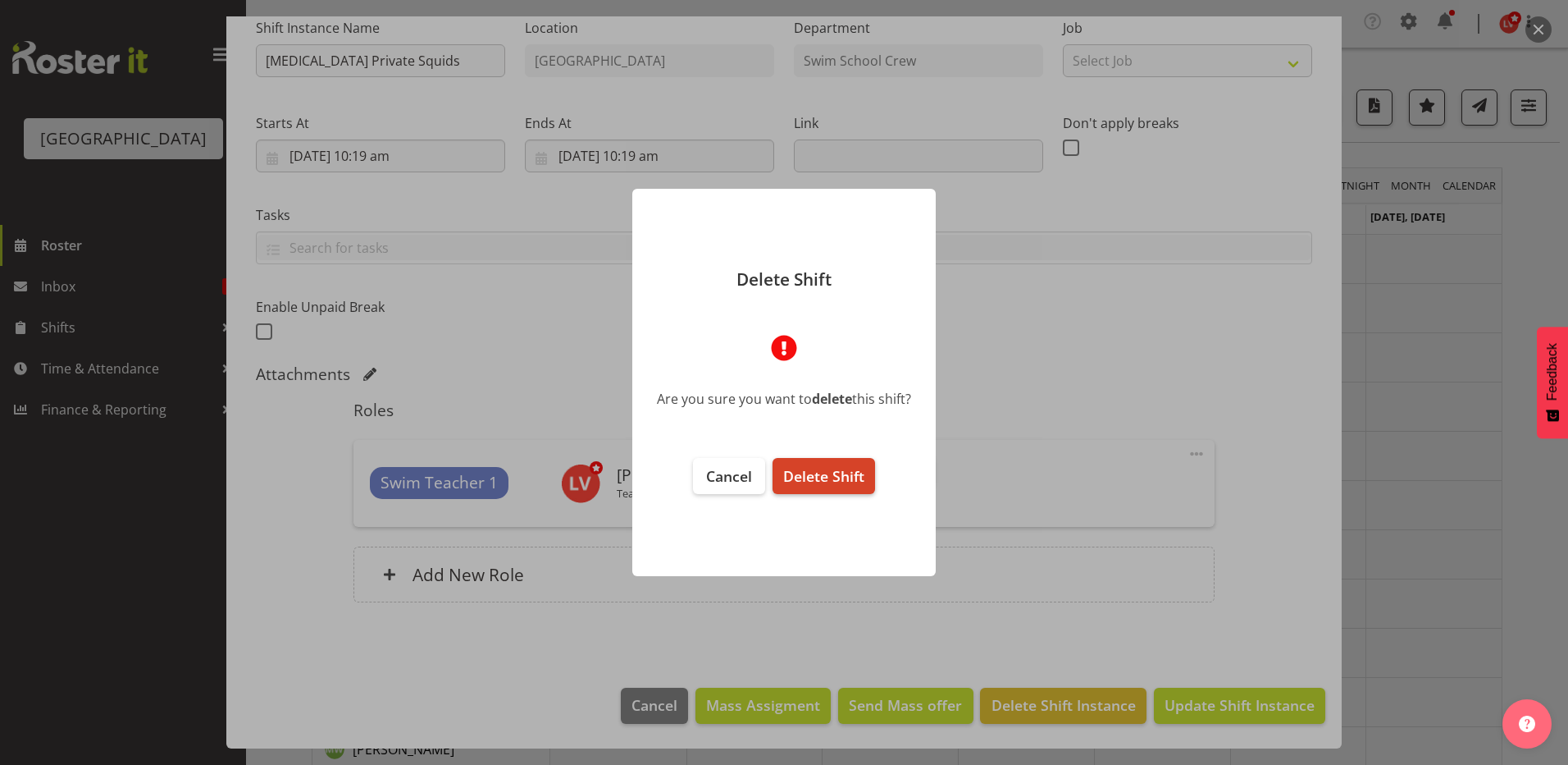
click at [802, 468] on span "Delete Shift" at bounding box center [823, 476] width 81 height 20
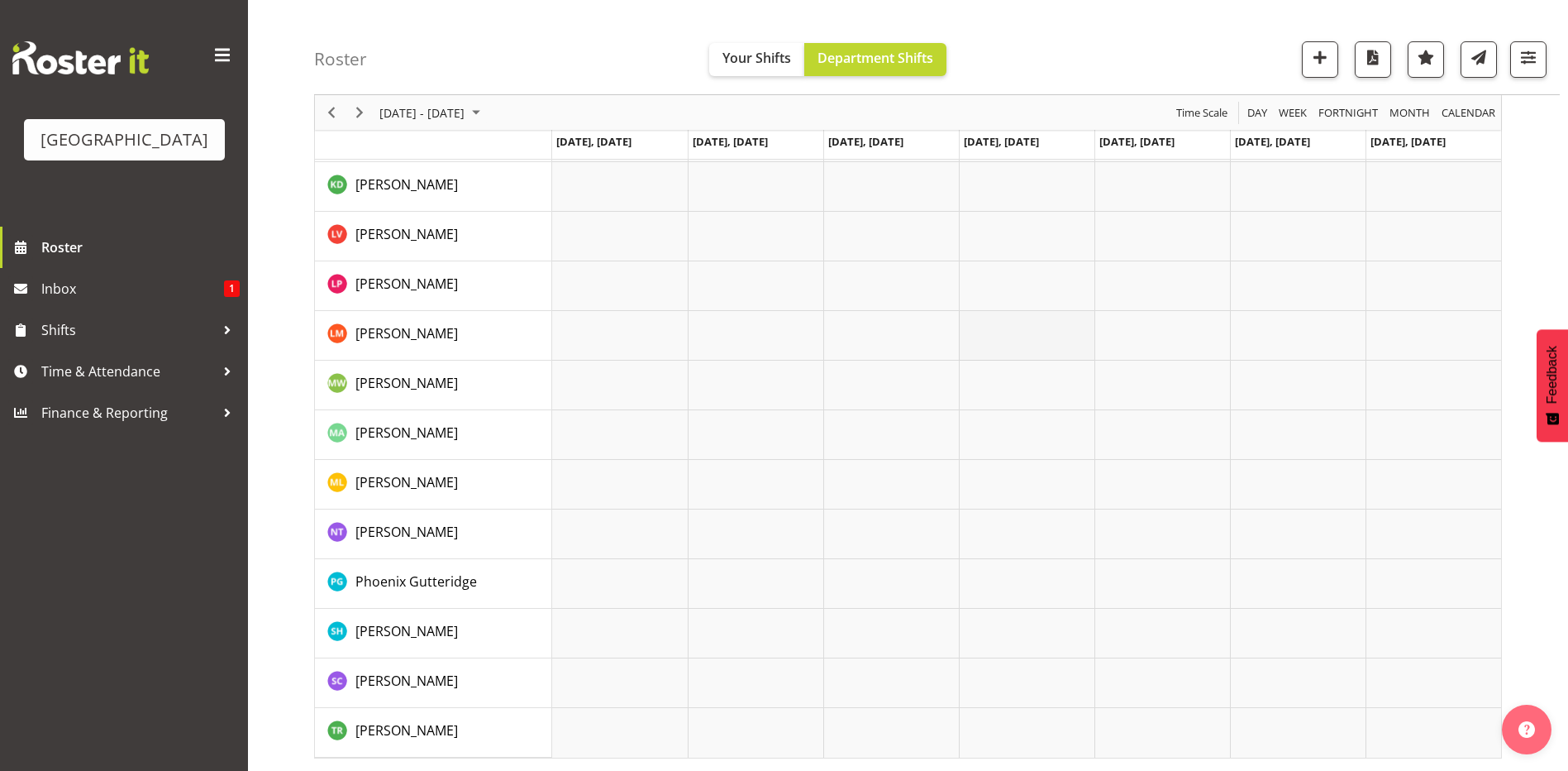
scroll to position [0, 0]
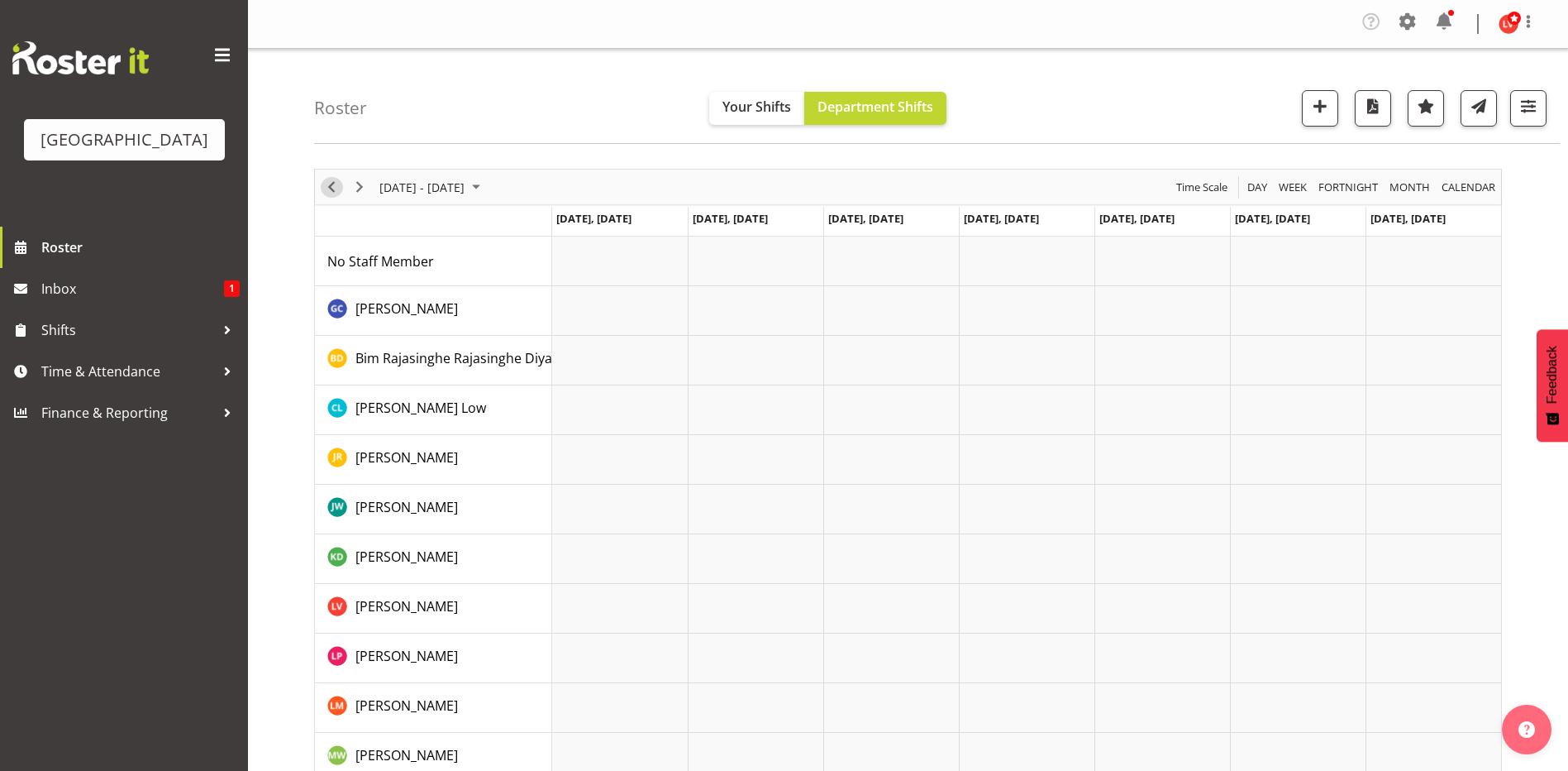
click at [331, 185] on span "Previous" at bounding box center [331, 187] width 20 height 20
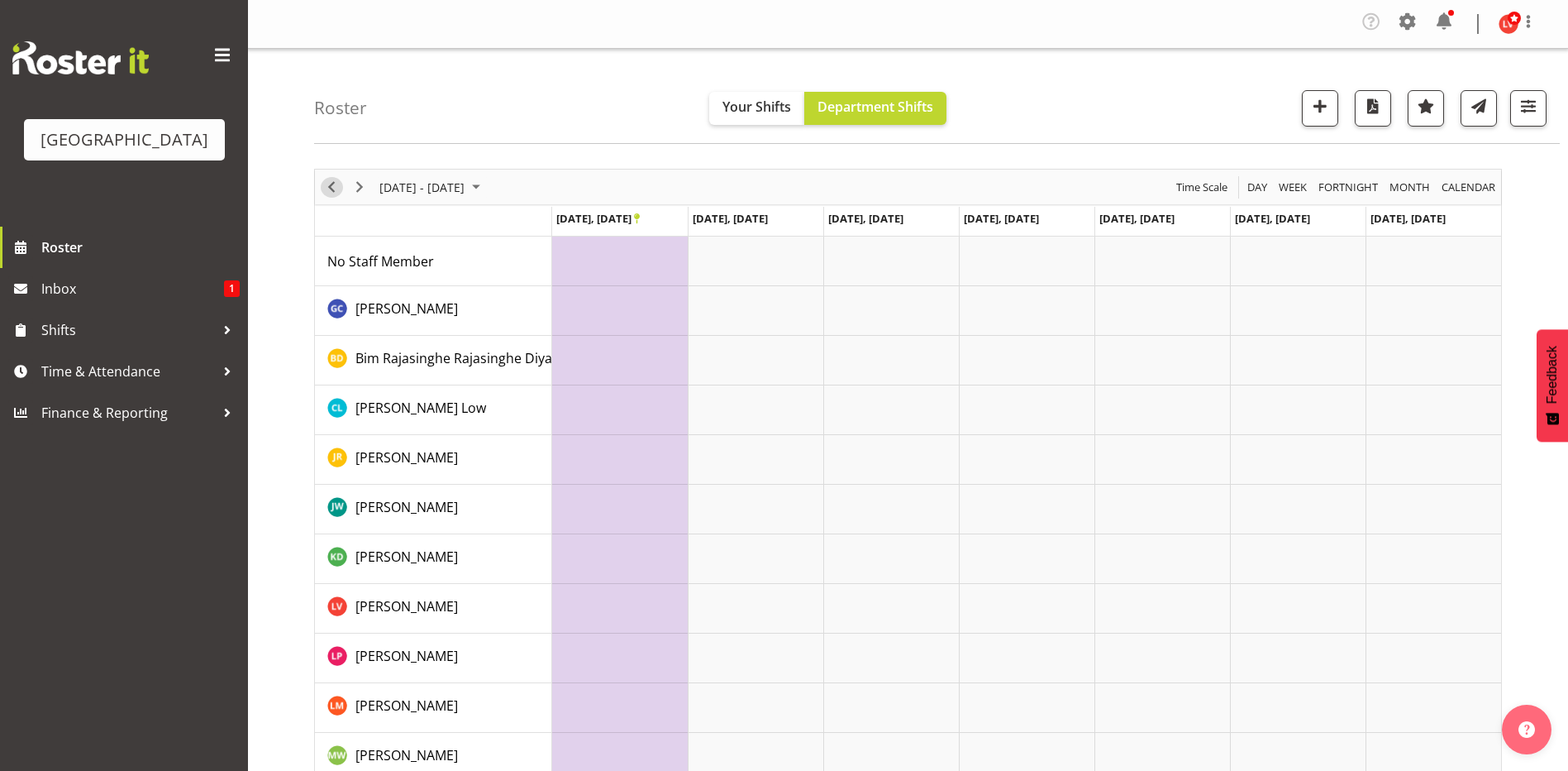
click at [332, 185] on span "Previous" at bounding box center [331, 187] width 20 height 20
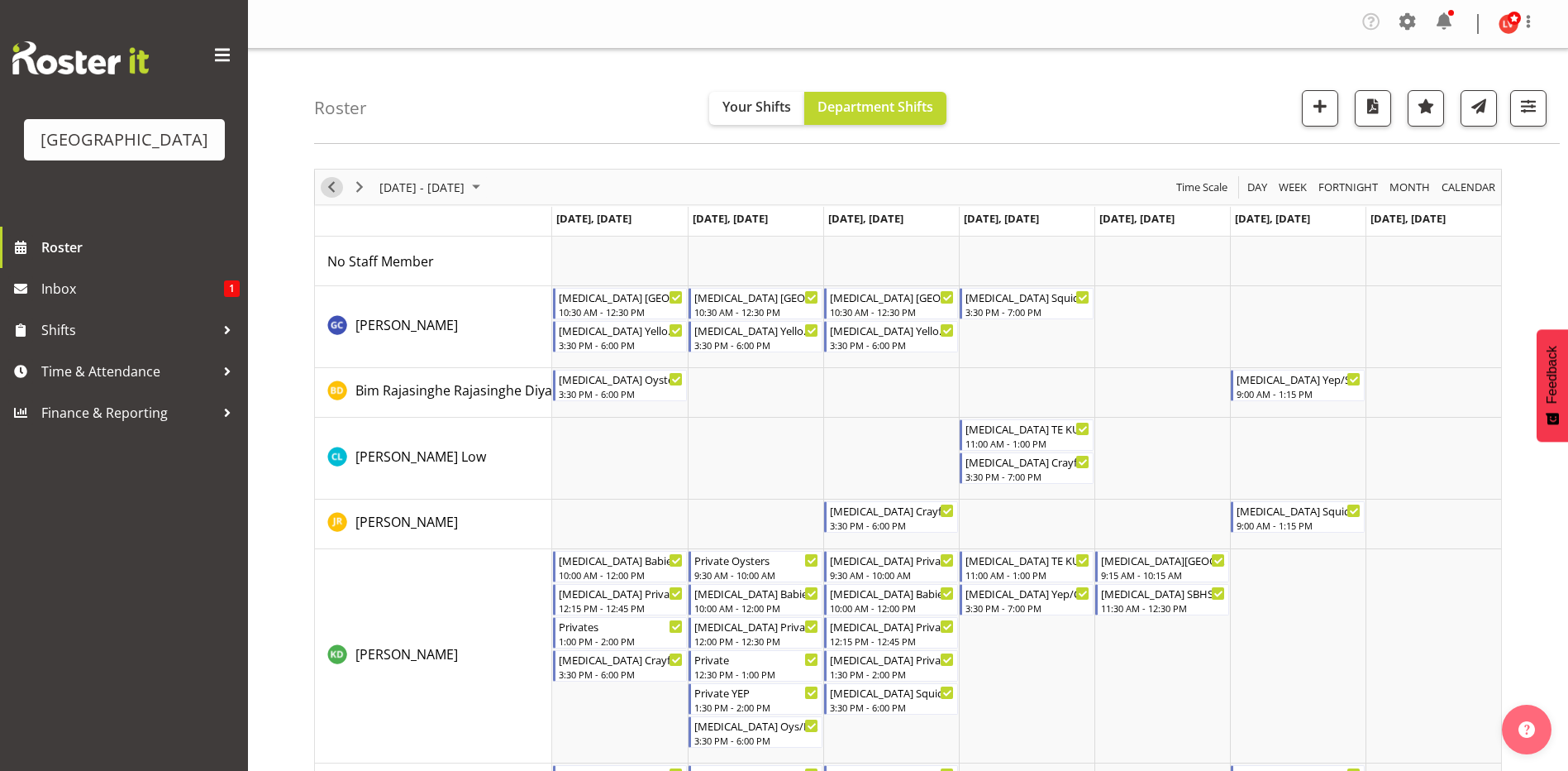
click at [332, 185] on span "Previous" at bounding box center [331, 187] width 20 height 20
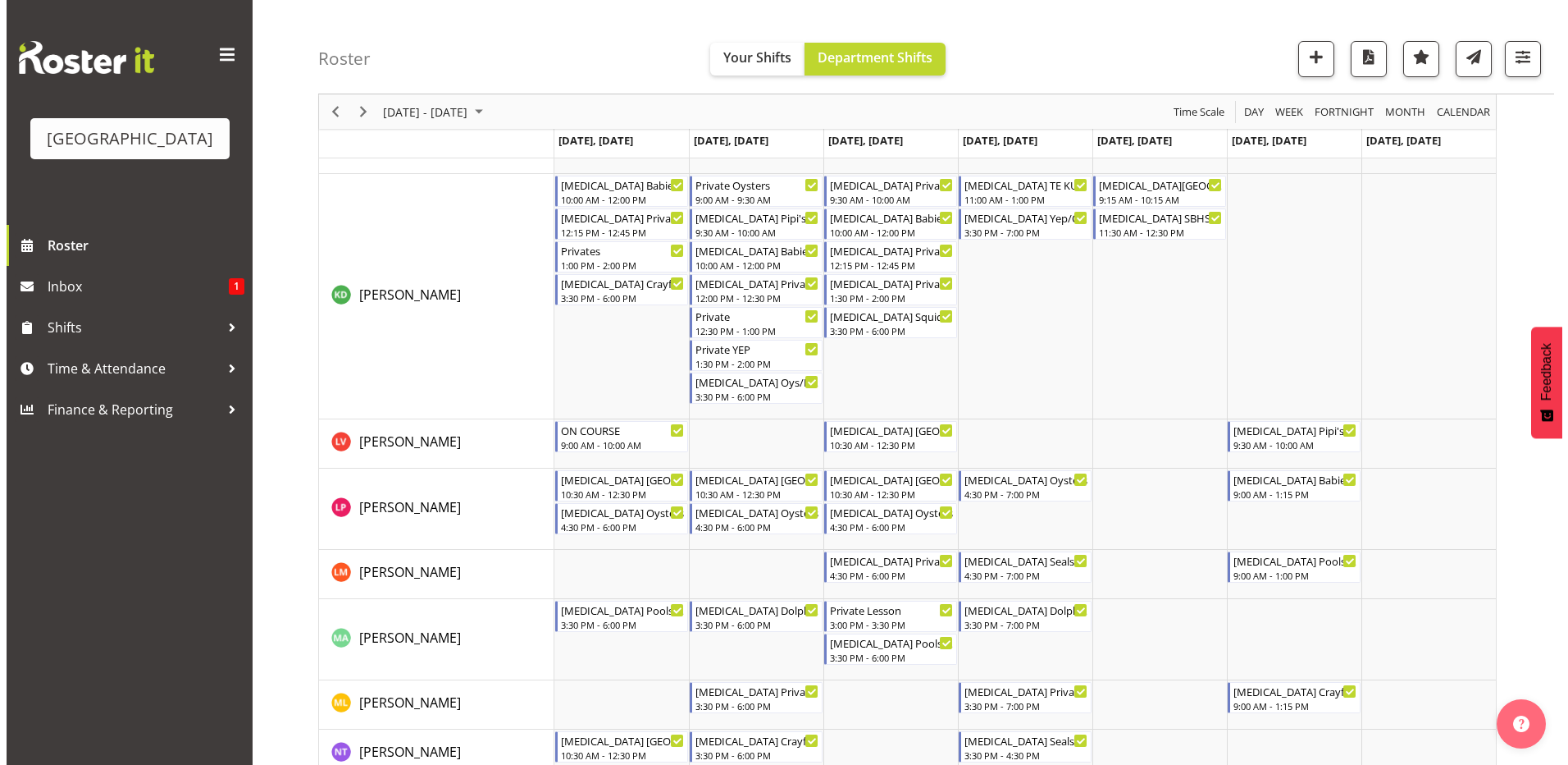
scroll to position [410, 0]
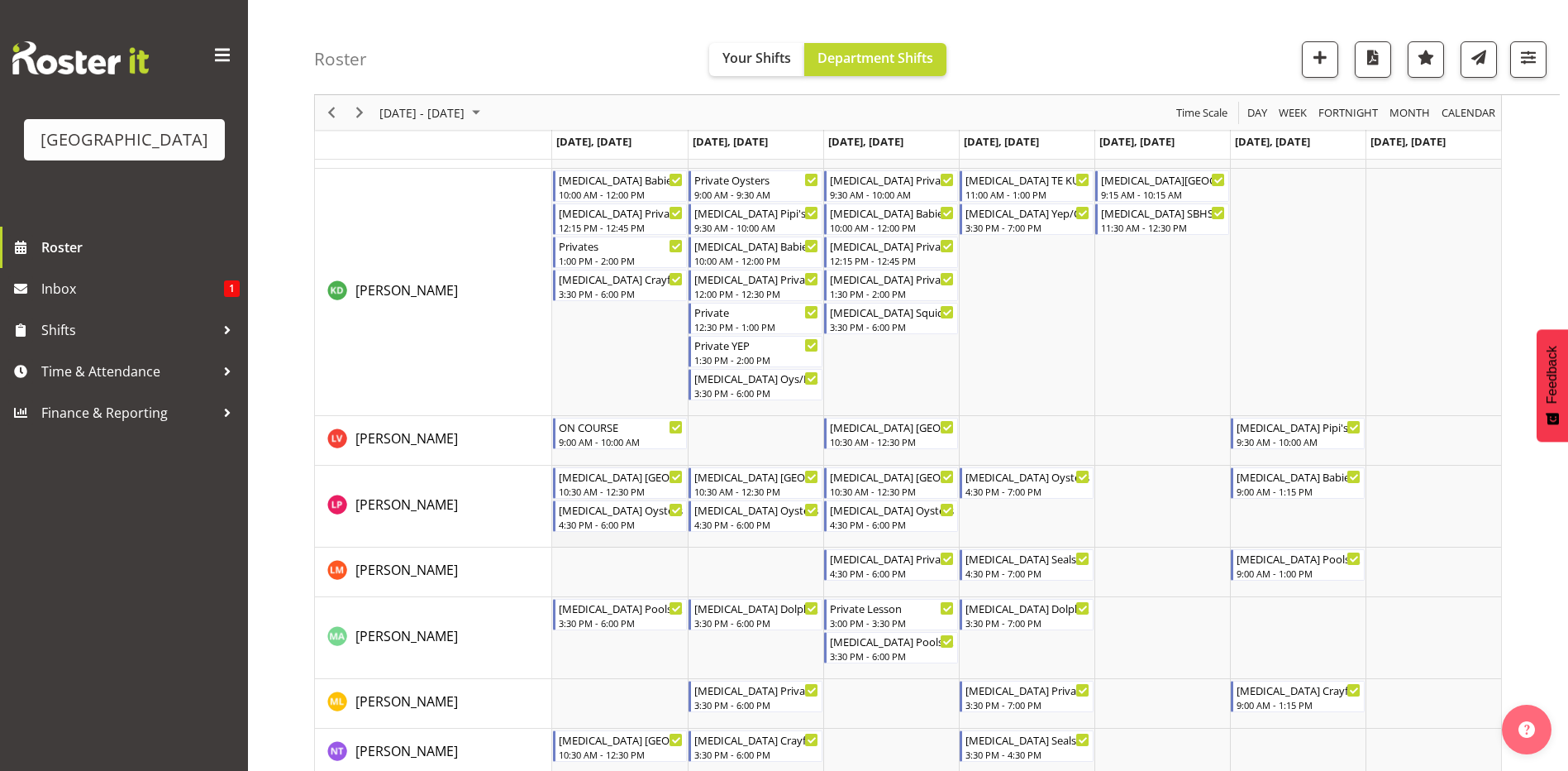
click at [619, 545] on td "Timeline Week of September 7, 2025" at bounding box center [620, 506] width 136 height 82
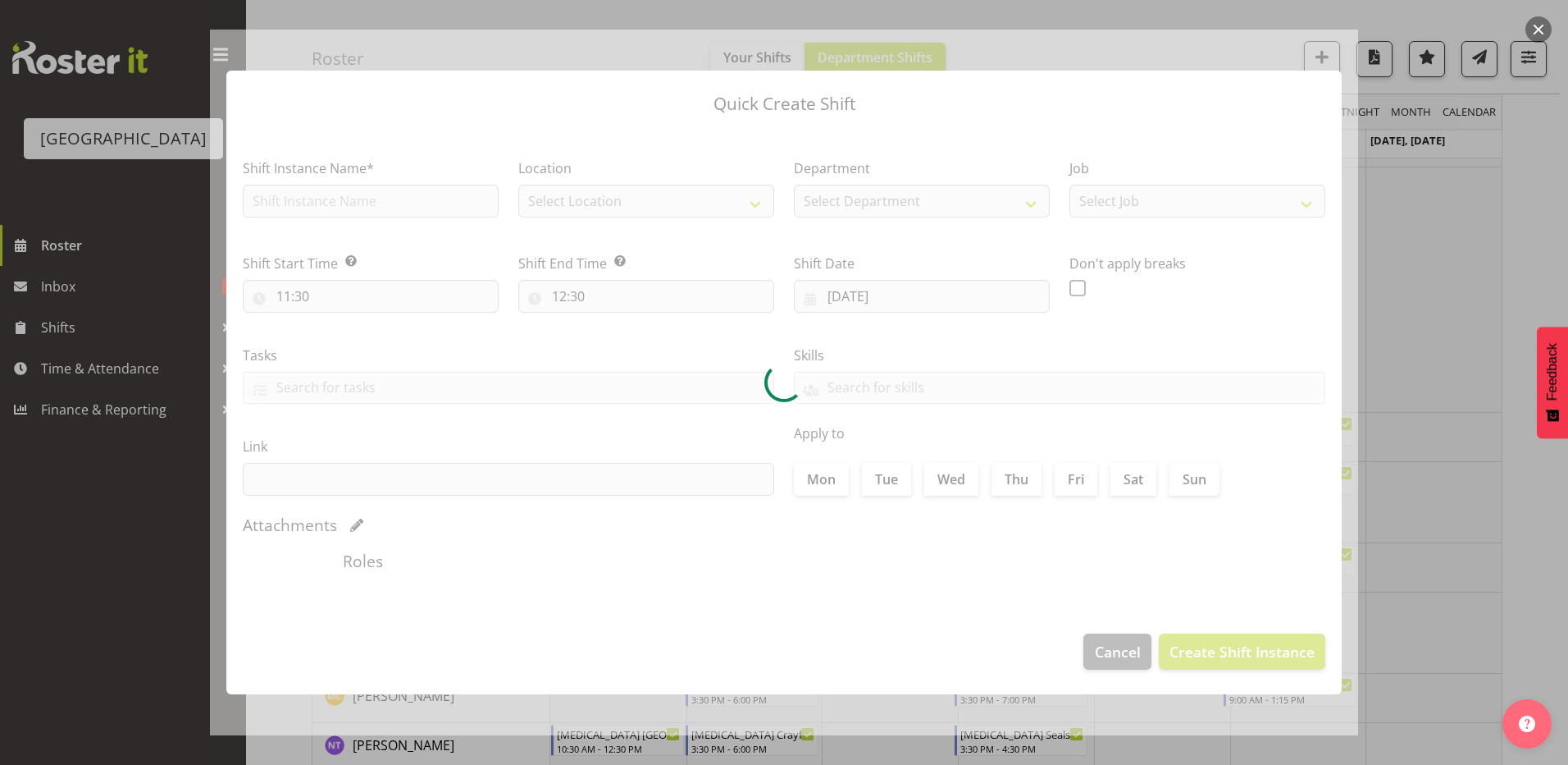
type input "[DATE]"
checkbox input "true"
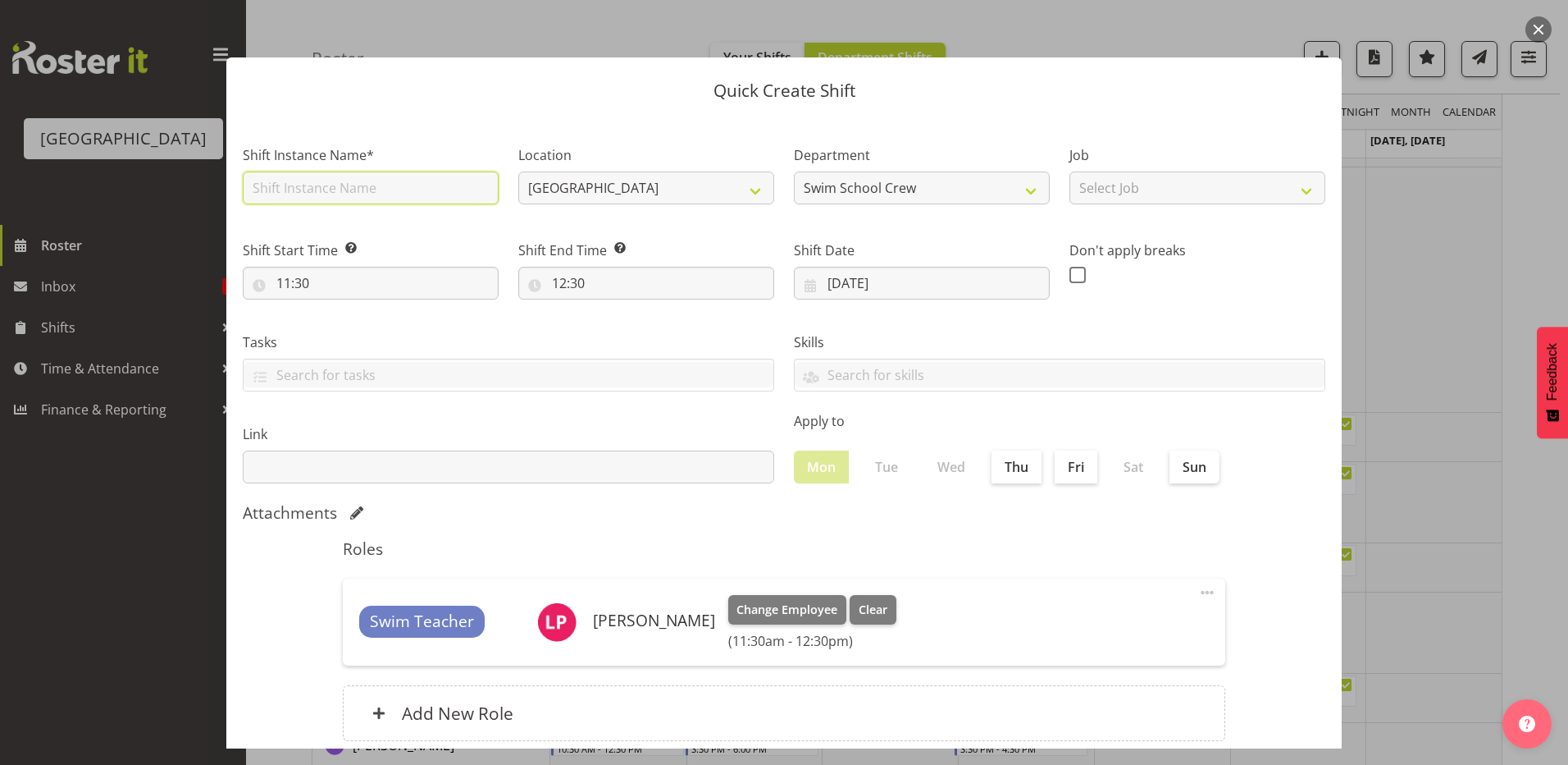
click at [340, 190] on input "text" at bounding box center [370, 188] width 256 height 33
type input "0"
type input "[MEDICAL_DATA] SOUTHLAND GIRLS"
click at [499, 106] on header "Quick Create Shift" at bounding box center [784, 86] width 1116 height 59
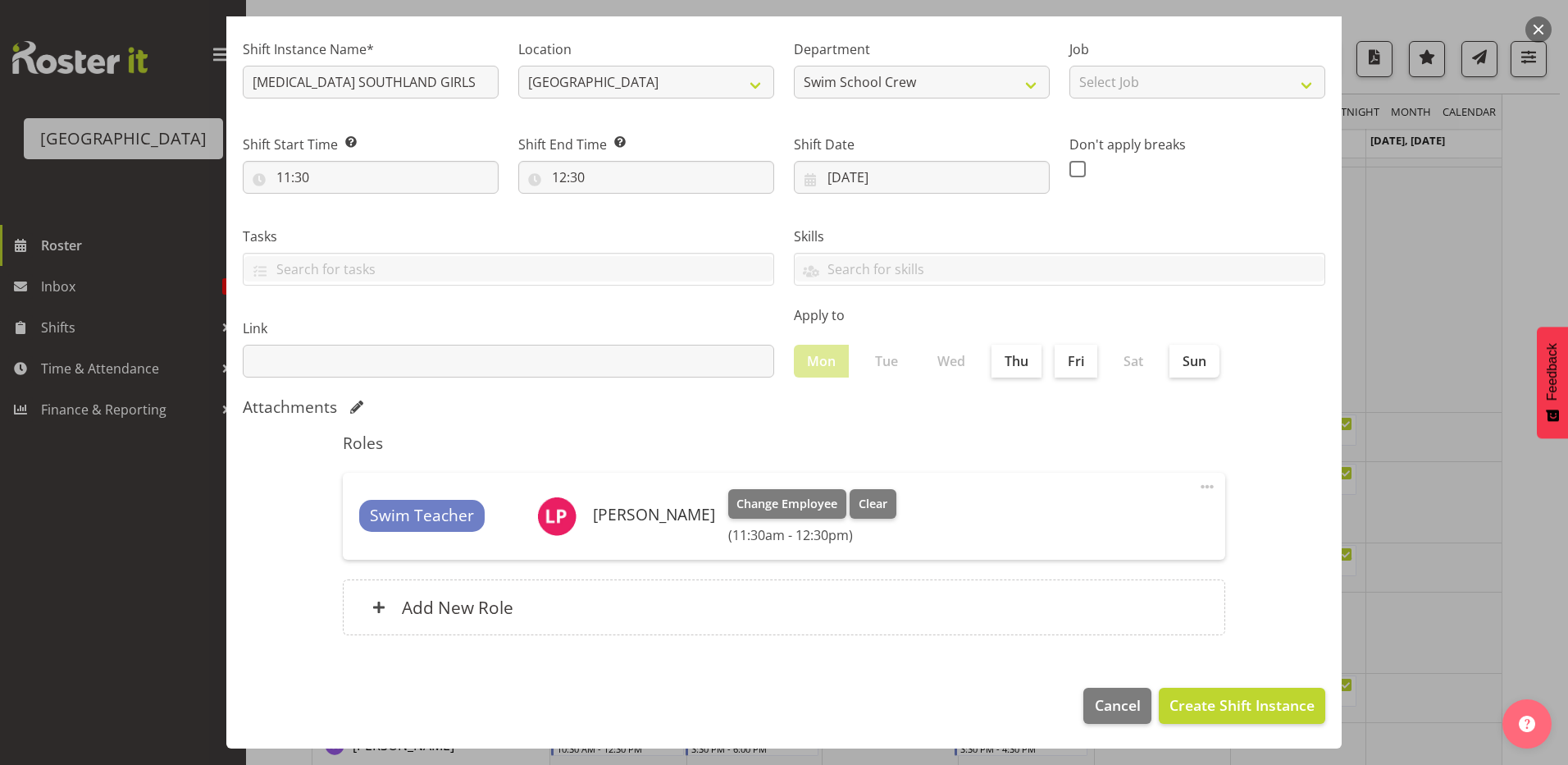
scroll to position [0, 0]
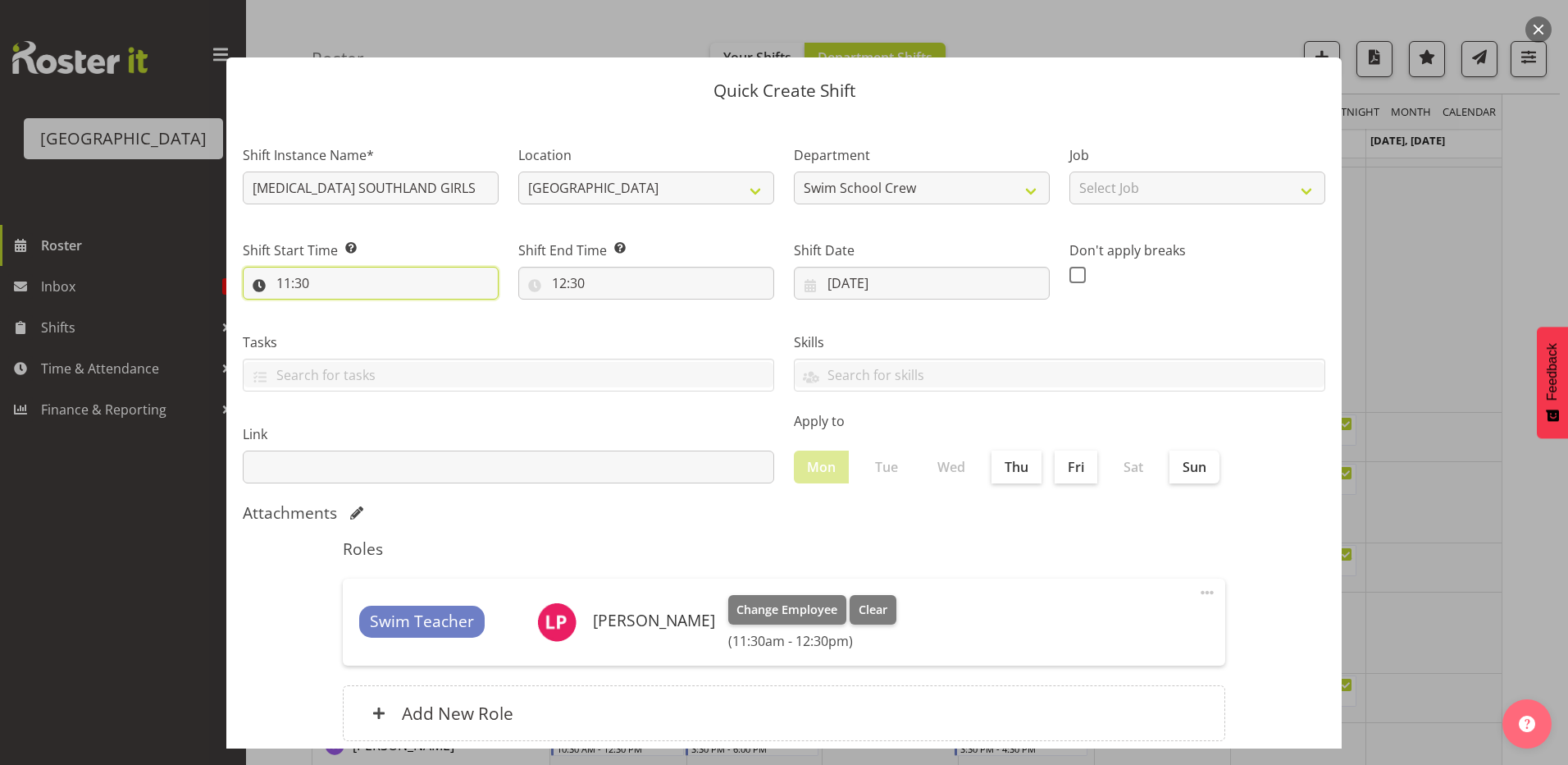
click at [282, 284] on input "11:30" at bounding box center [370, 283] width 256 height 33
click at [354, 325] on select "00 01 02 03 04 05 06 07 08 09 10 11 12 13 14 15 16 17 18 19 20 21 22 23" at bounding box center [354, 326] width 37 height 33
select select "9"
click at [336, 309] on select "00 01 02 03 04 05 06 07 08 09 10 11 12 13 14 15 16 17 18 19 20 21 22 23" at bounding box center [354, 326] width 37 height 33
type input "09:30"
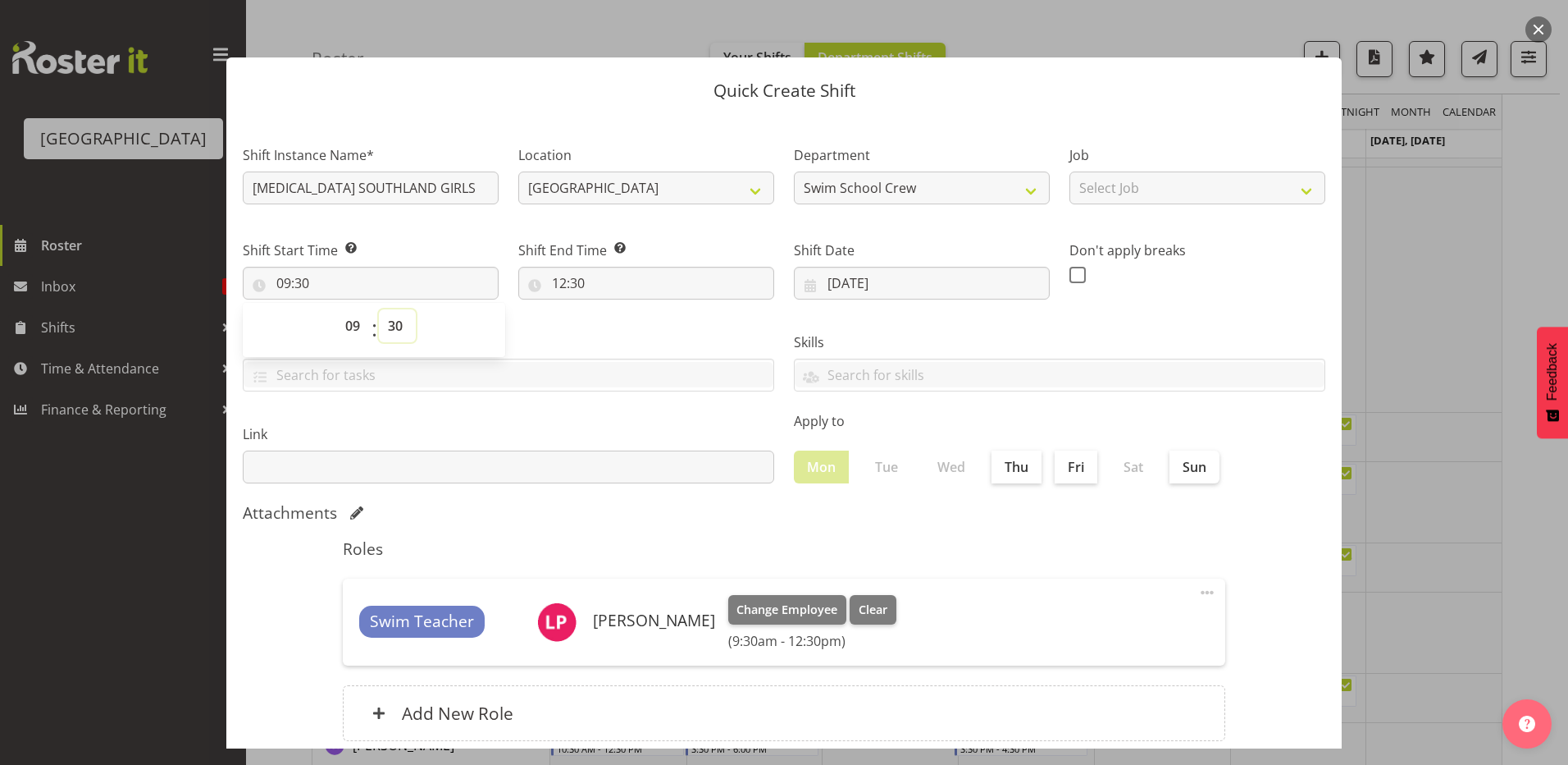
drag, startPoint x: 387, startPoint y: 327, endPoint x: 387, endPoint y: 334, distance: 7.0
click at [387, 327] on select "00 01 02 03 04 05 06 07 08 09 10 11 12 13 14 15 16 17 18 19 20 21 22 23 24 25 2…" at bounding box center [397, 326] width 37 height 33
select select "0"
click at [379, 309] on select "00 01 02 03 04 05 06 07 08 09 10 11 12 13 14 15 16 17 18 19 20 21 22 23 24 25 2…" at bounding box center [397, 326] width 37 height 33
type input "09:00"
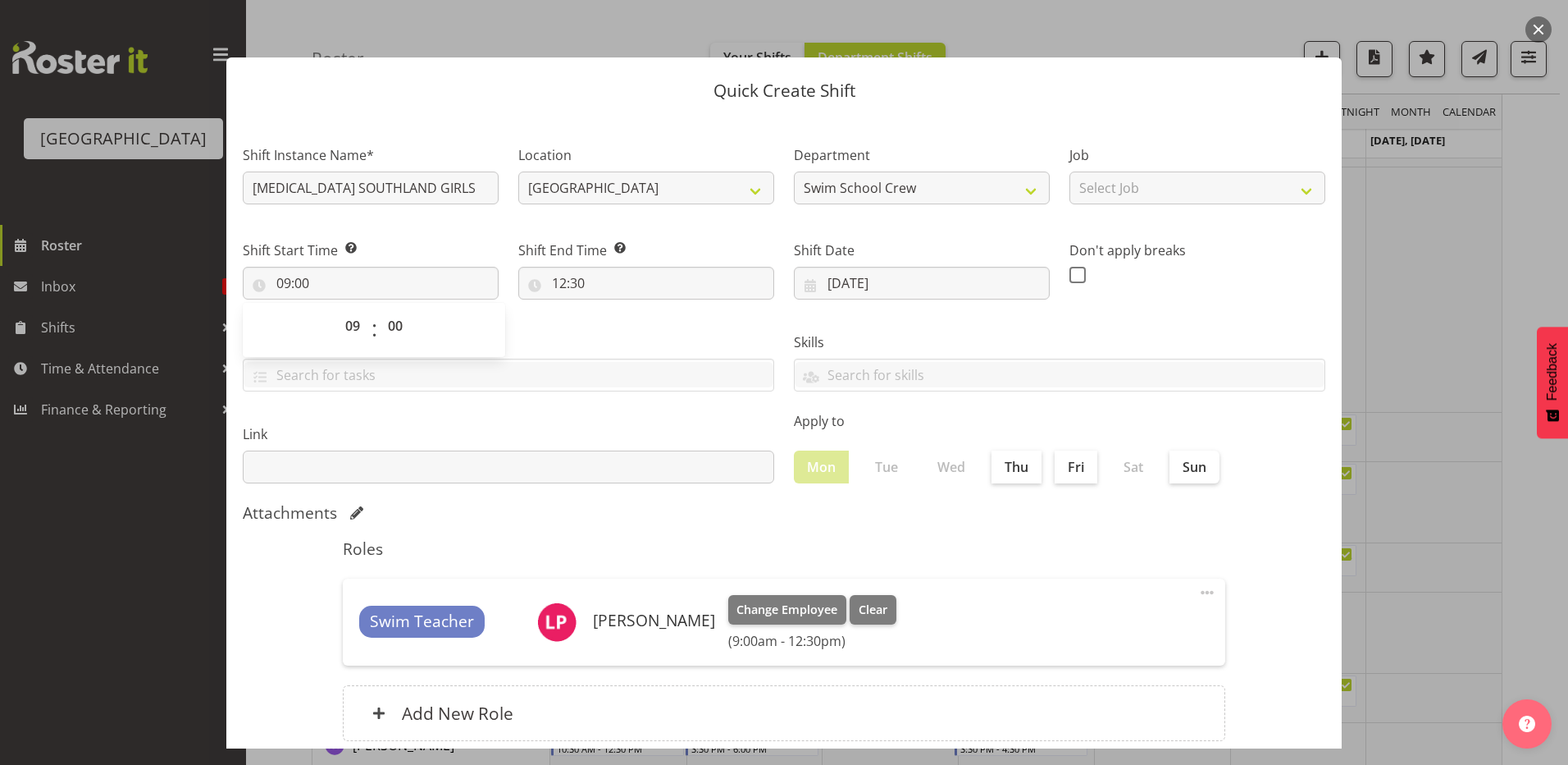
click at [662, 319] on div "Tasks TEST123" at bounding box center [508, 355] width 551 height 92
click at [566, 287] on input "12:30" at bounding box center [646, 283] width 256 height 33
click at [616, 323] on select "00 01 02 03 04 05 06 07 08 09 10 11 12 13 14 15 16 17 18 19 20 21 22 23" at bounding box center [630, 326] width 37 height 33
select select "10"
click at [612, 309] on select "00 01 02 03 04 05 06 07 08 09 10 11 12 13 14 15 16 17 18 19 20 21 22 23" at bounding box center [630, 326] width 37 height 33
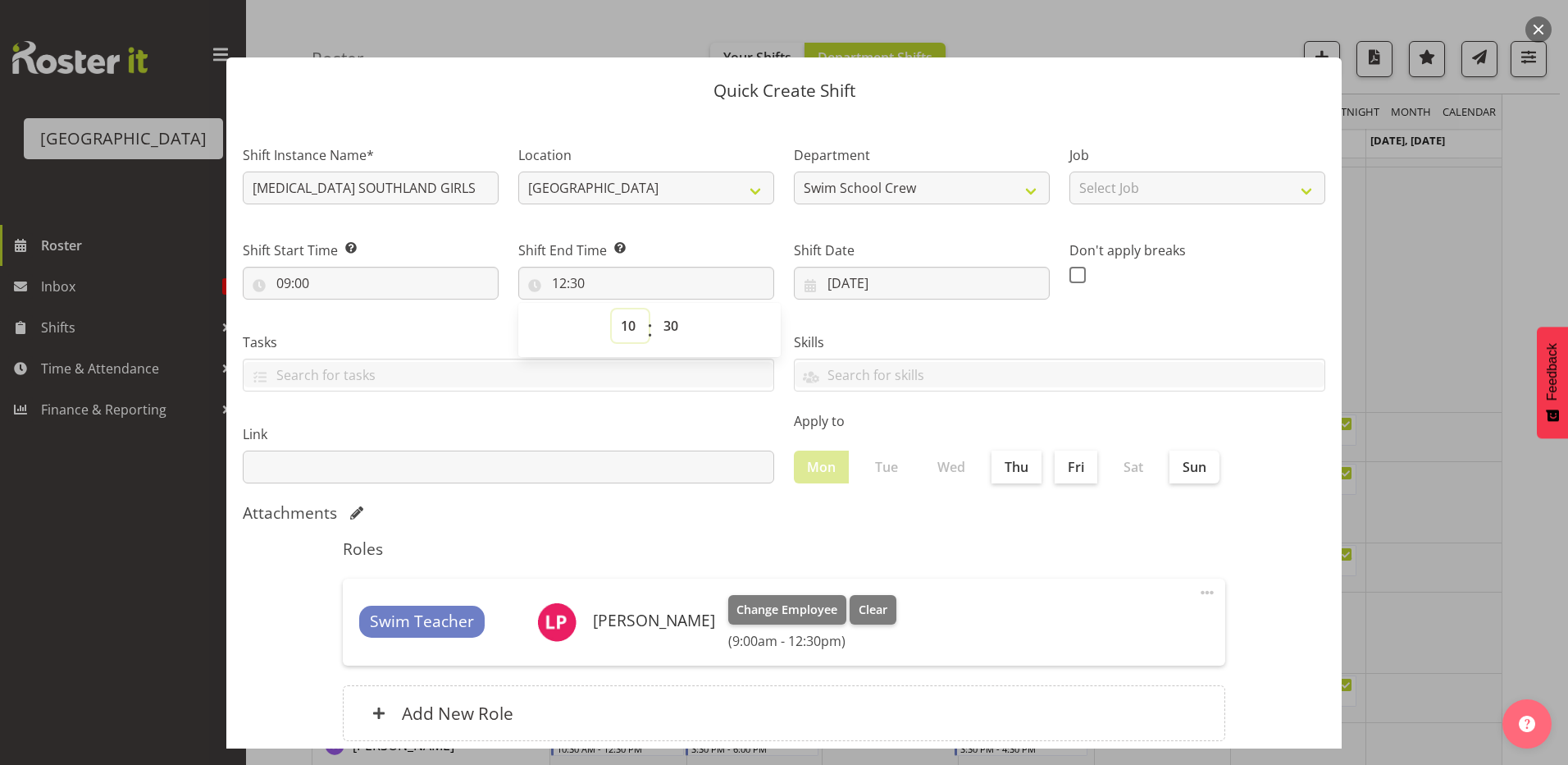
type input "10:30"
click at [661, 319] on select "00 01 02 03 04 05 06 07 08 09 10 11 12 13 14 15 16 17 18 19 20 21 22 23 24 25 2…" at bounding box center [673, 326] width 37 height 33
select select "0"
click at [655, 309] on select "00 01 02 03 04 05 06 07 08 09 10 11 12 13 14 15 16 17 18 19 20 21 22 23 24 25 2…" at bounding box center [673, 326] width 37 height 33
type input "10:00"
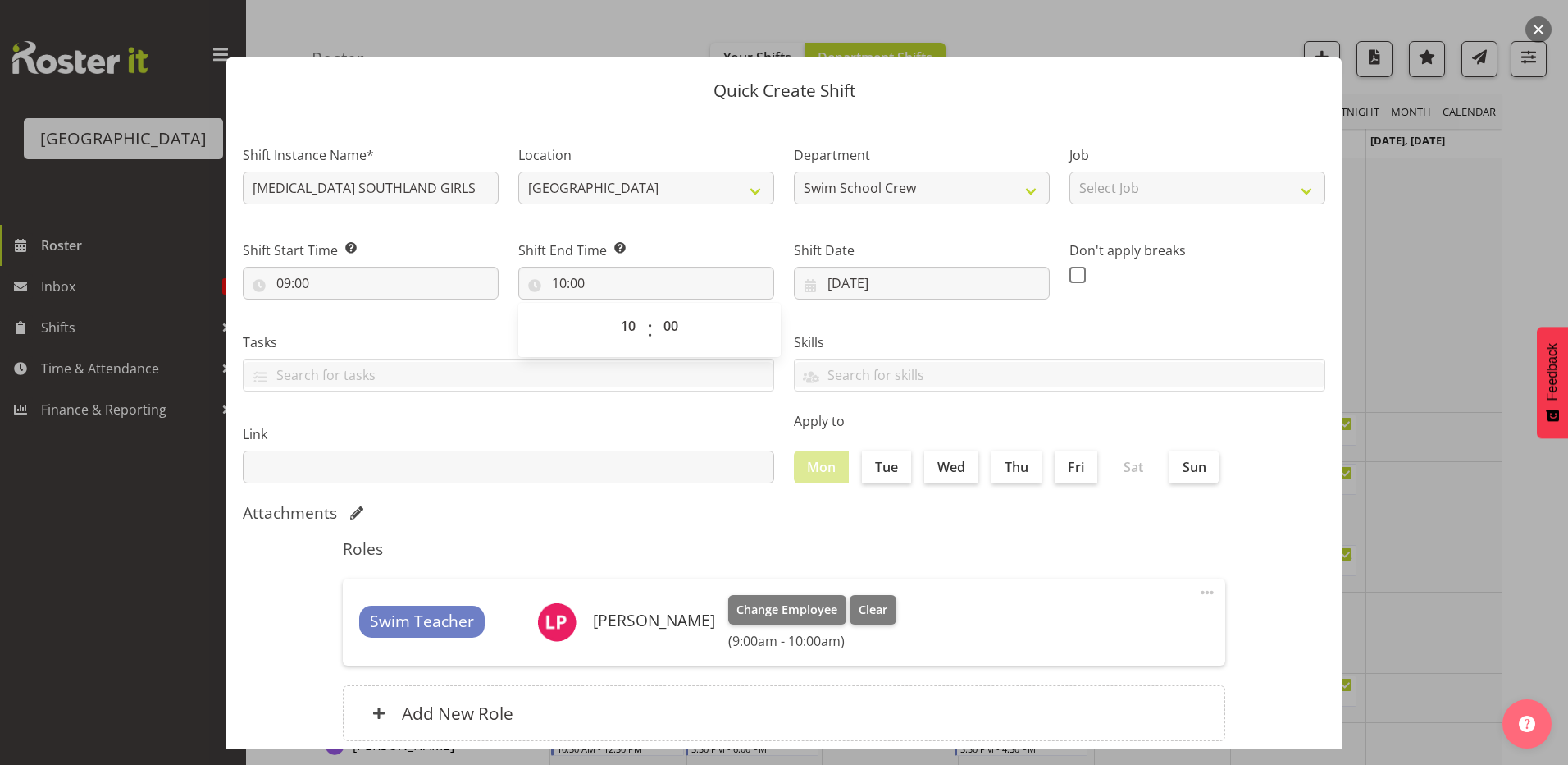
click at [929, 317] on div "Skills PLPC PLSA" at bounding box center [1059, 355] width 551 height 92
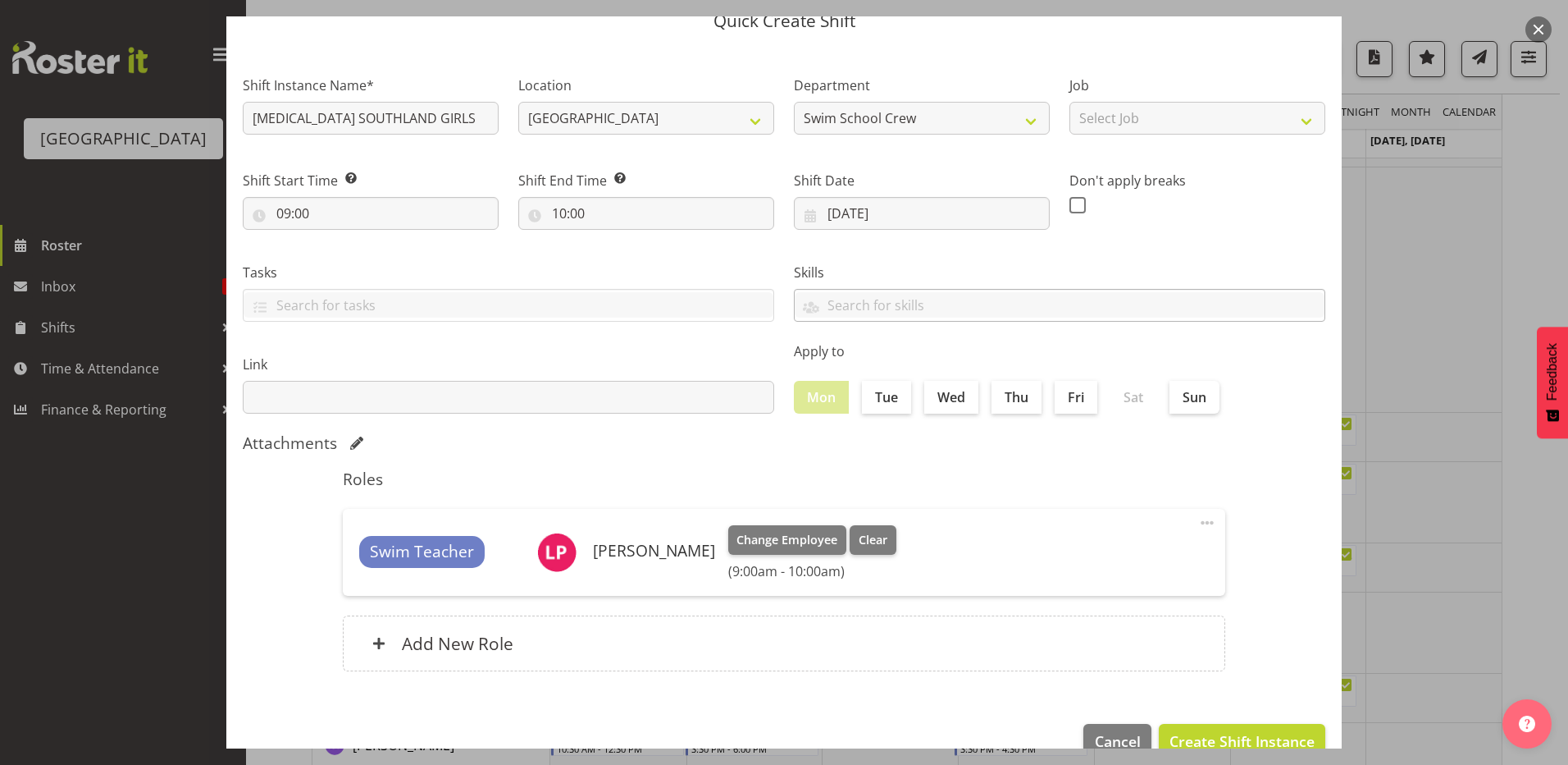
scroll to position [106, 0]
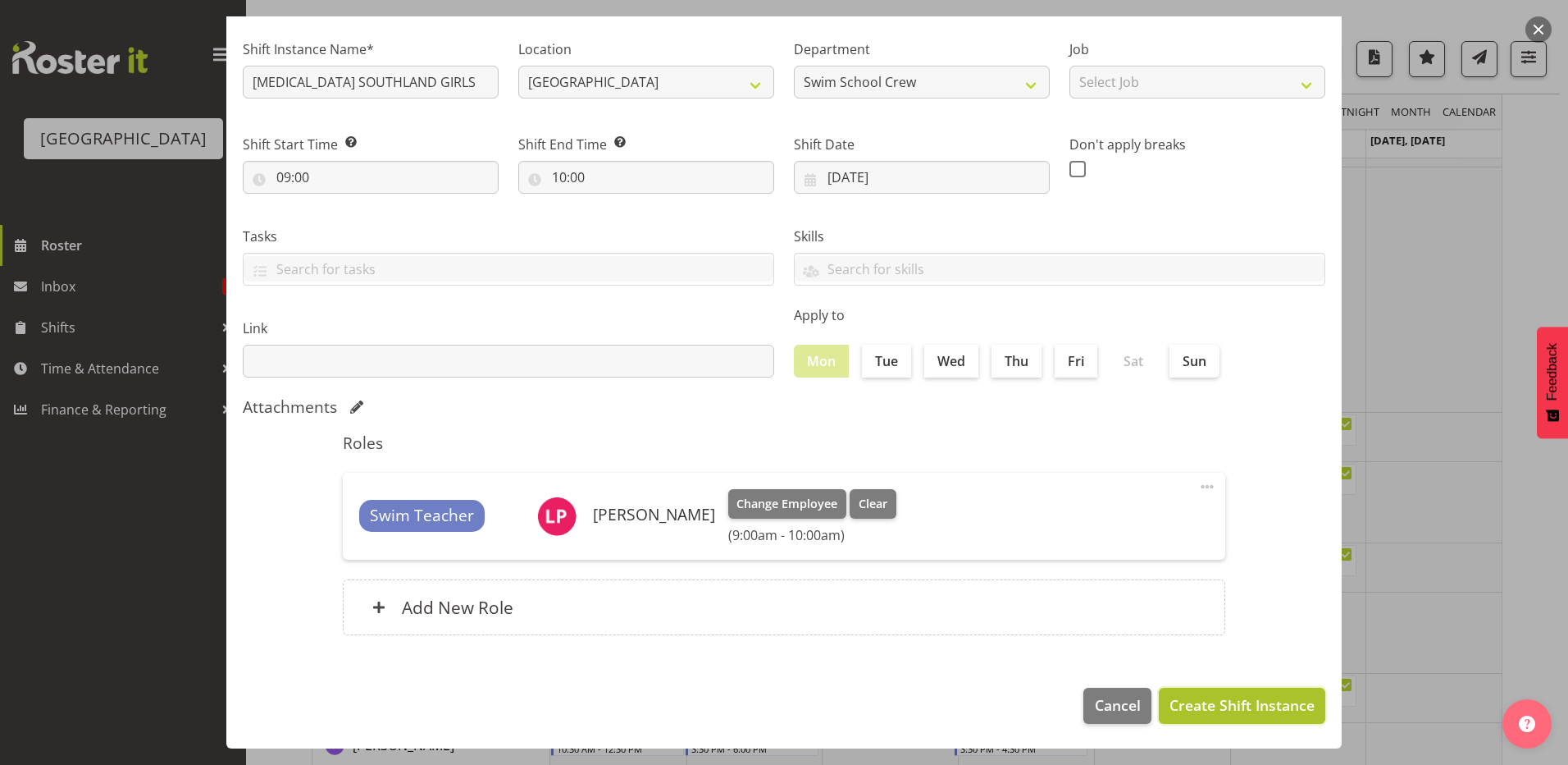
click at [1178, 700] on span "Create Shift Instance" at bounding box center [1242, 705] width 145 height 21
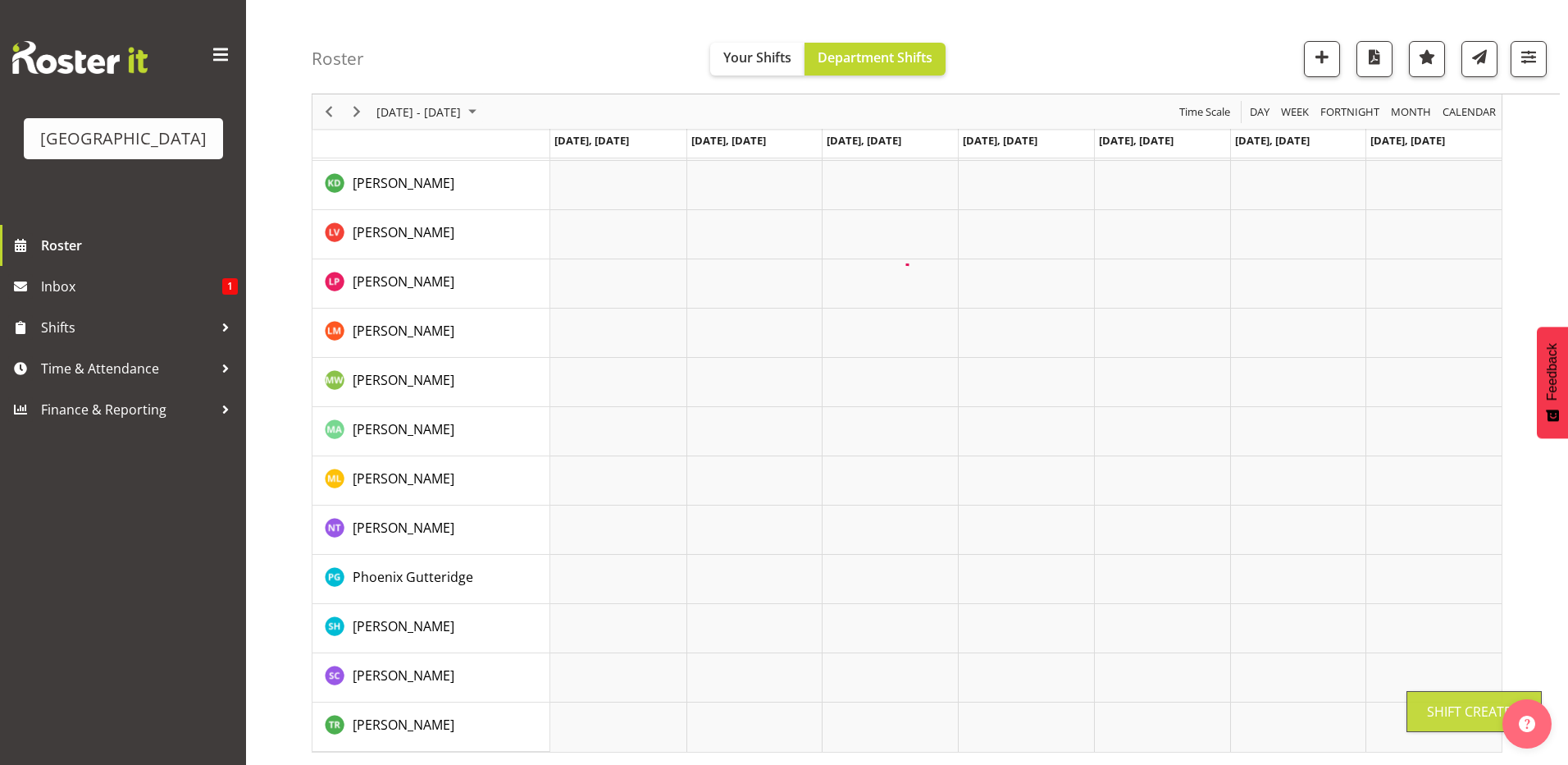
scroll to position [0, 0]
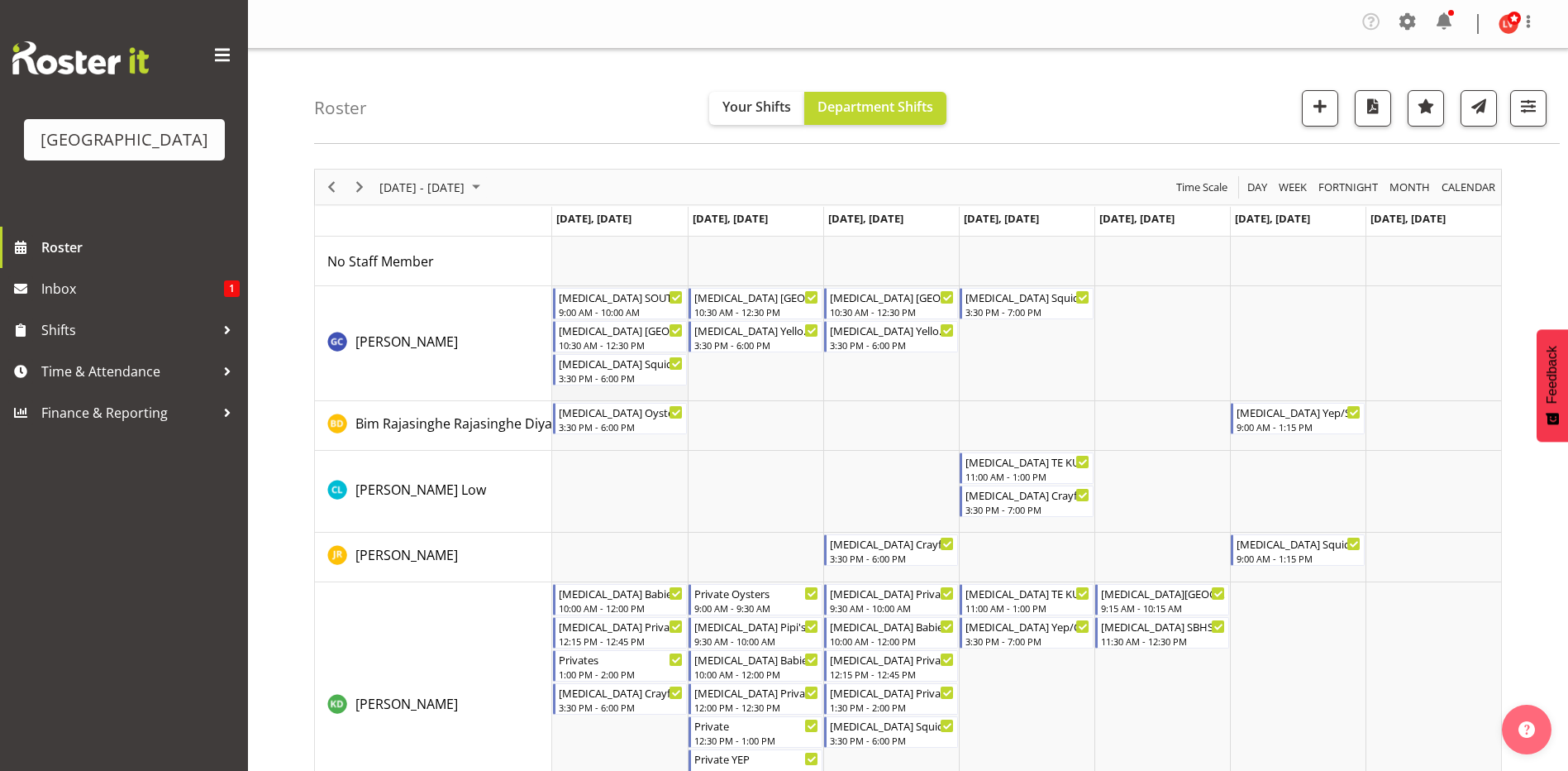
click at [592, 393] on td "Timeline Week of September 7, 2025" at bounding box center [620, 343] width 136 height 115
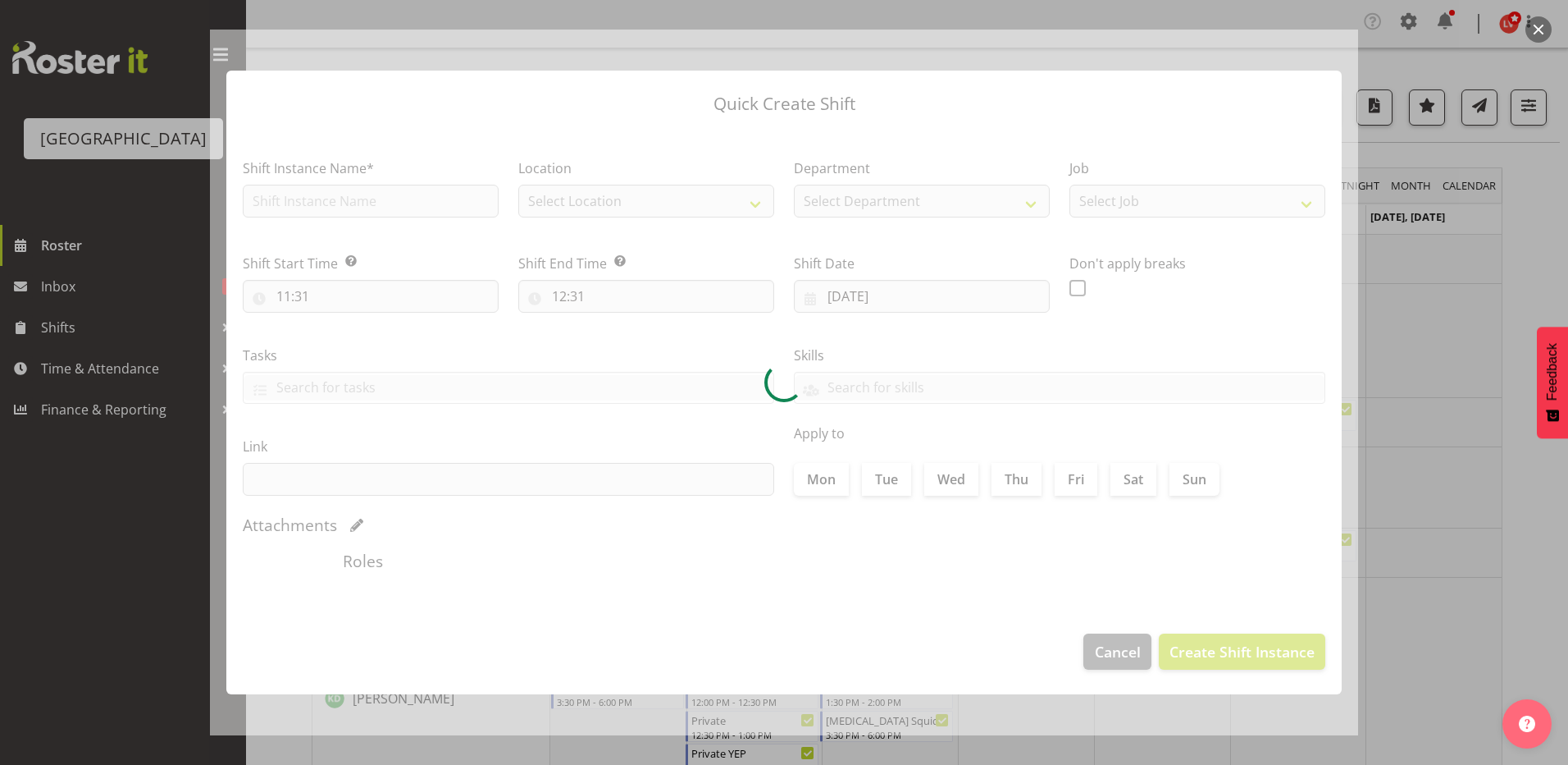
type input "[DATE]"
checkbox input "true"
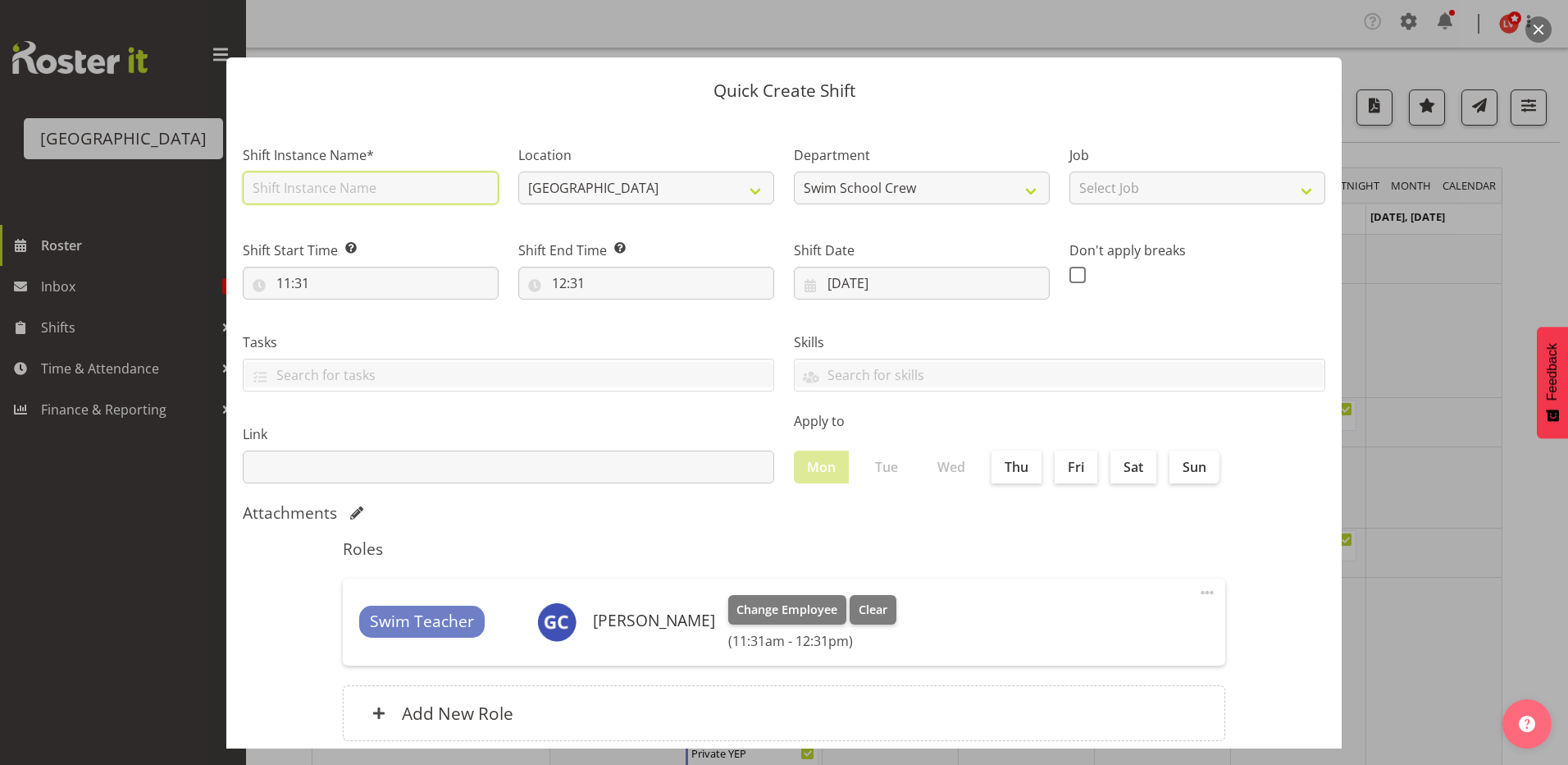
click at [348, 194] on input "text" at bounding box center [370, 188] width 256 height 33
type input "M"
type input "[MEDICAL_DATA][GEOGRAPHIC_DATA]"
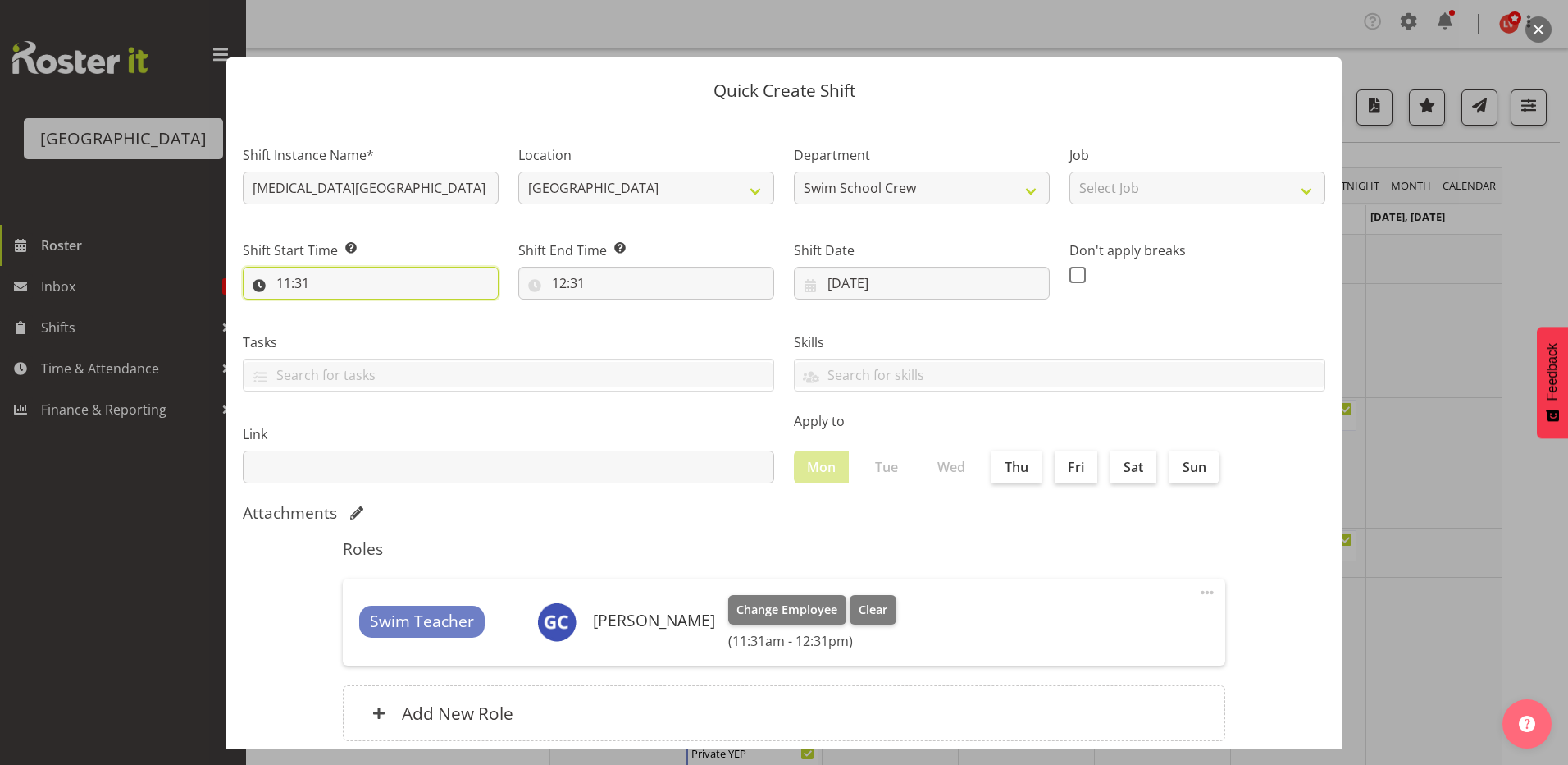
click at [282, 285] on input "11:31" at bounding box center [370, 283] width 256 height 33
click at [344, 323] on select "00 01 02 03 04 05 06 07 08 09 10 11 12 13 14 15 16 17 18 19 20 21 22 23" at bounding box center [354, 326] width 37 height 33
select select "13"
type input "13:31"
click at [402, 329] on select "00 01 02 03 04 05 06 07 08 09 10 11 12 13 14 15 16 17 18 19 20 21 22 23 24 25 2…" at bounding box center [397, 326] width 37 height 33
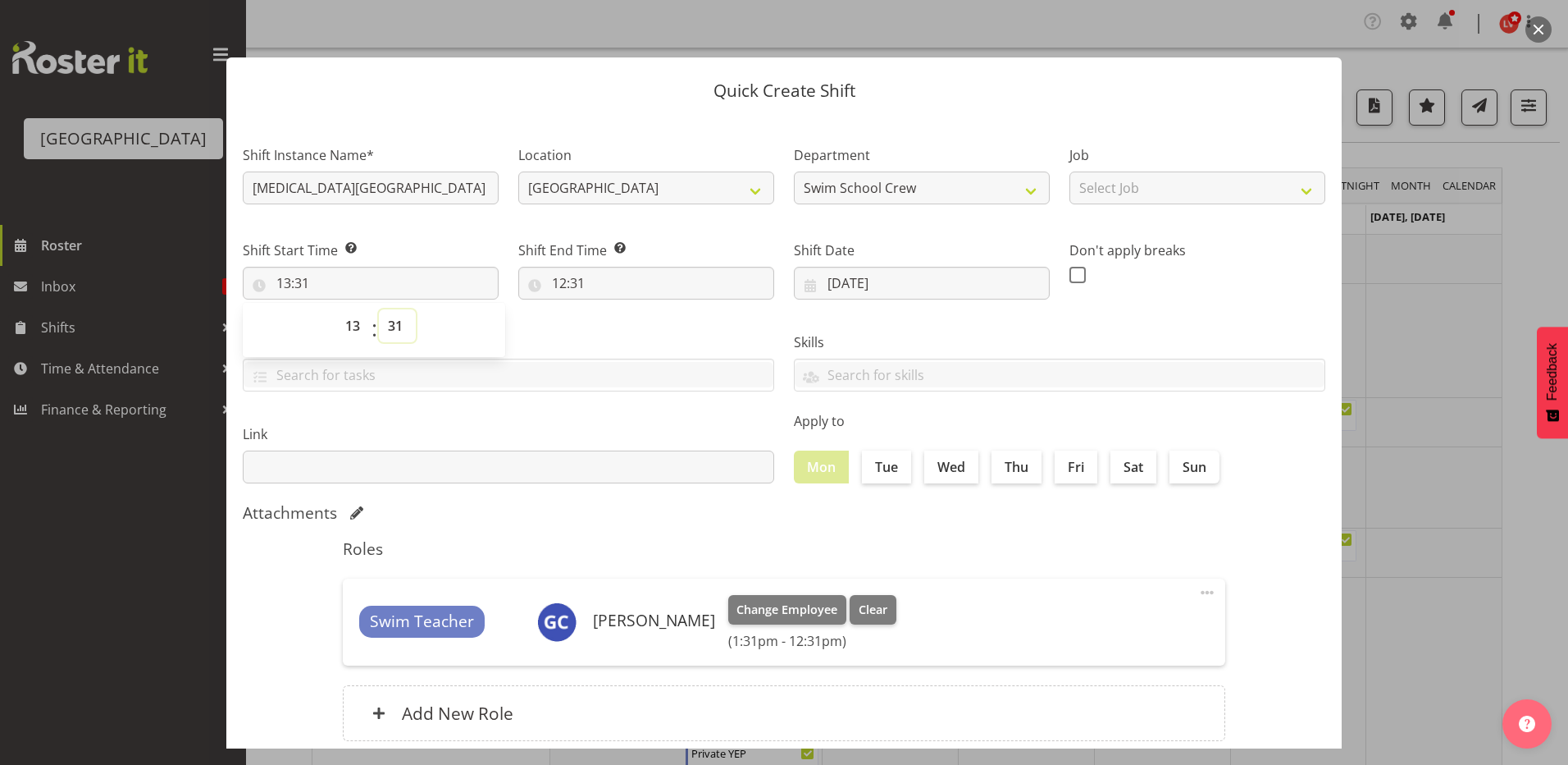
select select "0"
click at [379, 309] on select "00 01 02 03 04 05 06 07 08 09 10 11 12 13 14 15 16 17 18 19 20 21 22 23 24 25 2…" at bounding box center [397, 326] width 37 height 33
type input "13:00"
click at [533, 323] on div "Tasks TEST123" at bounding box center [508, 355] width 551 height 92
click at [557, 283] on input "12:31" at bounding box center [646, 283] width 256 height 33
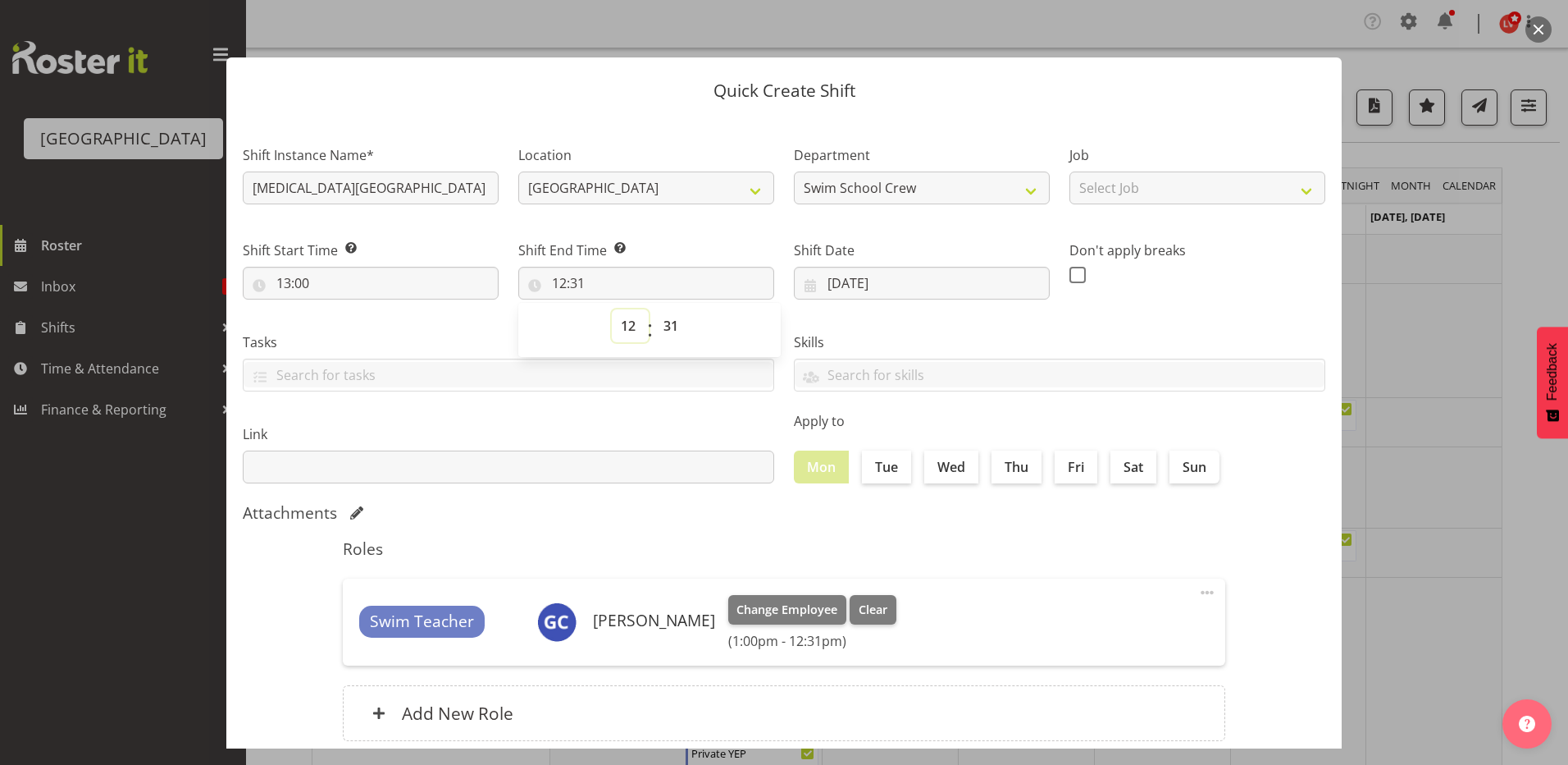
click at [626, 322] on select "00 01 02 03 04 05 06 07 08 09 10 11 12 13 14 15 16 17 18 19 20 21 22 23" at bounding box center [630, 326] width 37 height 33
select select "14"
click at [612, 309] on select "00 01 02 03 04 05 06 07 08 09 10 11 12 13 14 15 16 17 18 19 20 21 22 23" at bounding box center [630, 326] width 37 height 33
type input "14:31"
click at [664, 327] on select "00 01 02 03 04 05 06 07 08 09 10 11 12 13 14 15 16 17 18 19 20 21 22 23 24 25 2…" at bounding box center [673, 326] width 37 height 33
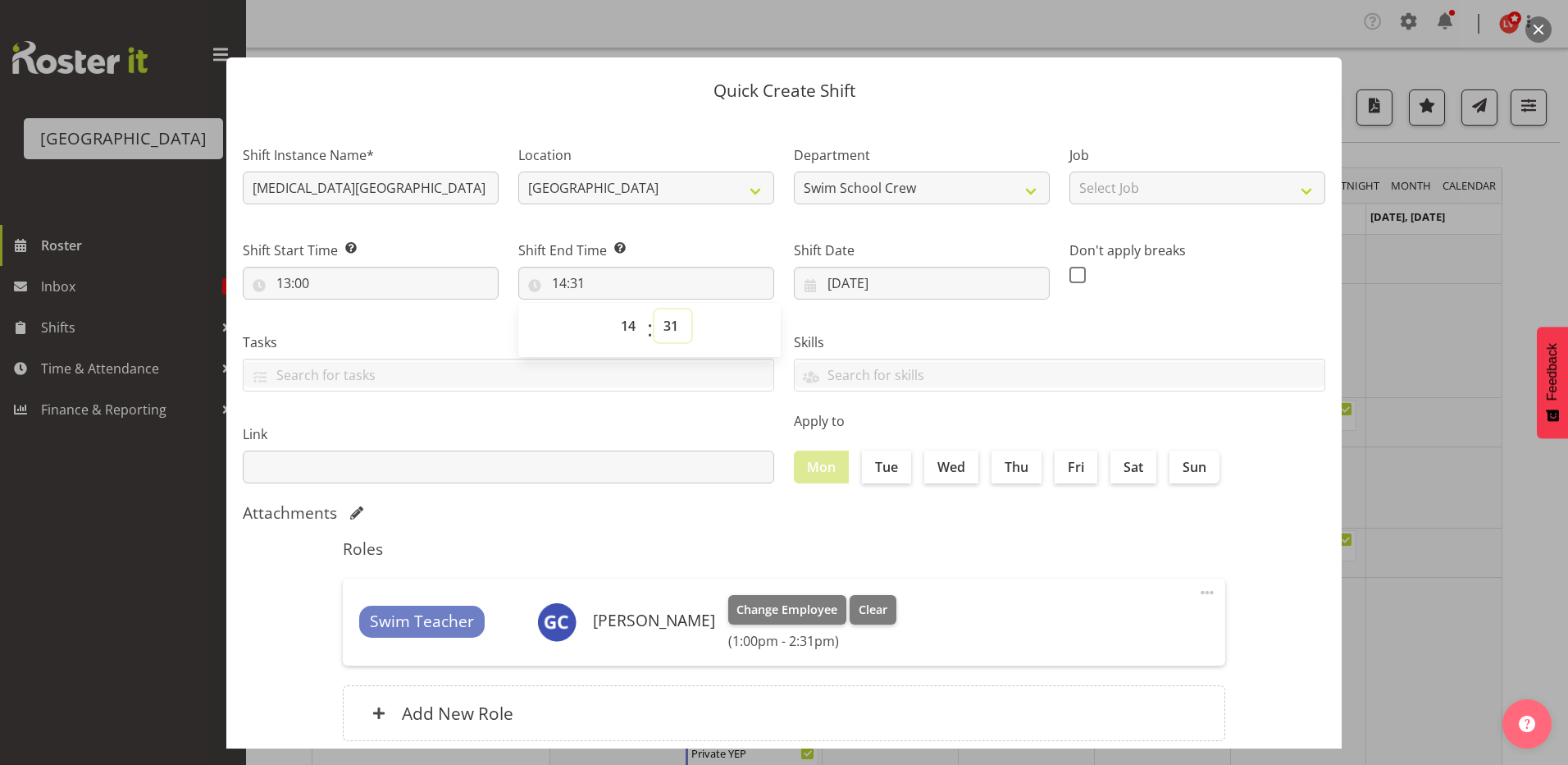
select select "30"
click at [655, 309] on select "00 01 02 03 04 05 06 07 08 09 10 11 12 13 14 15 16 17 18 19 20 21 22 23 24 25 2…" at bounding box center [673, 326] width 37 height 33
type input "14:30"
click at [872, 330] on div "Skills PLPC PLSA" at bounding box center [1059, 355] width 551 height 92
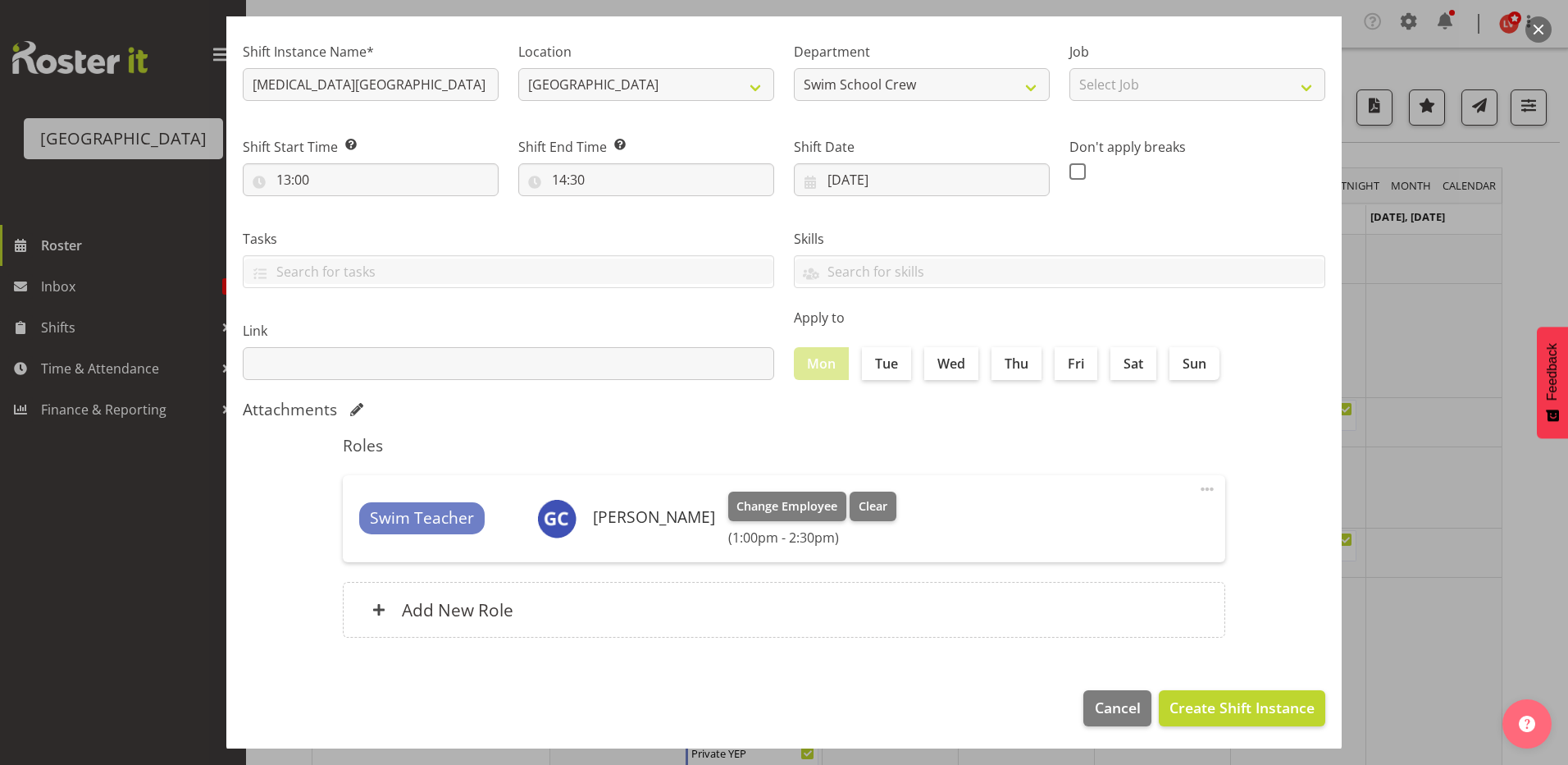
scroll to position [106, 0]
click at [376, 610] on span at bounding box center [379, 607] width 13 height 13
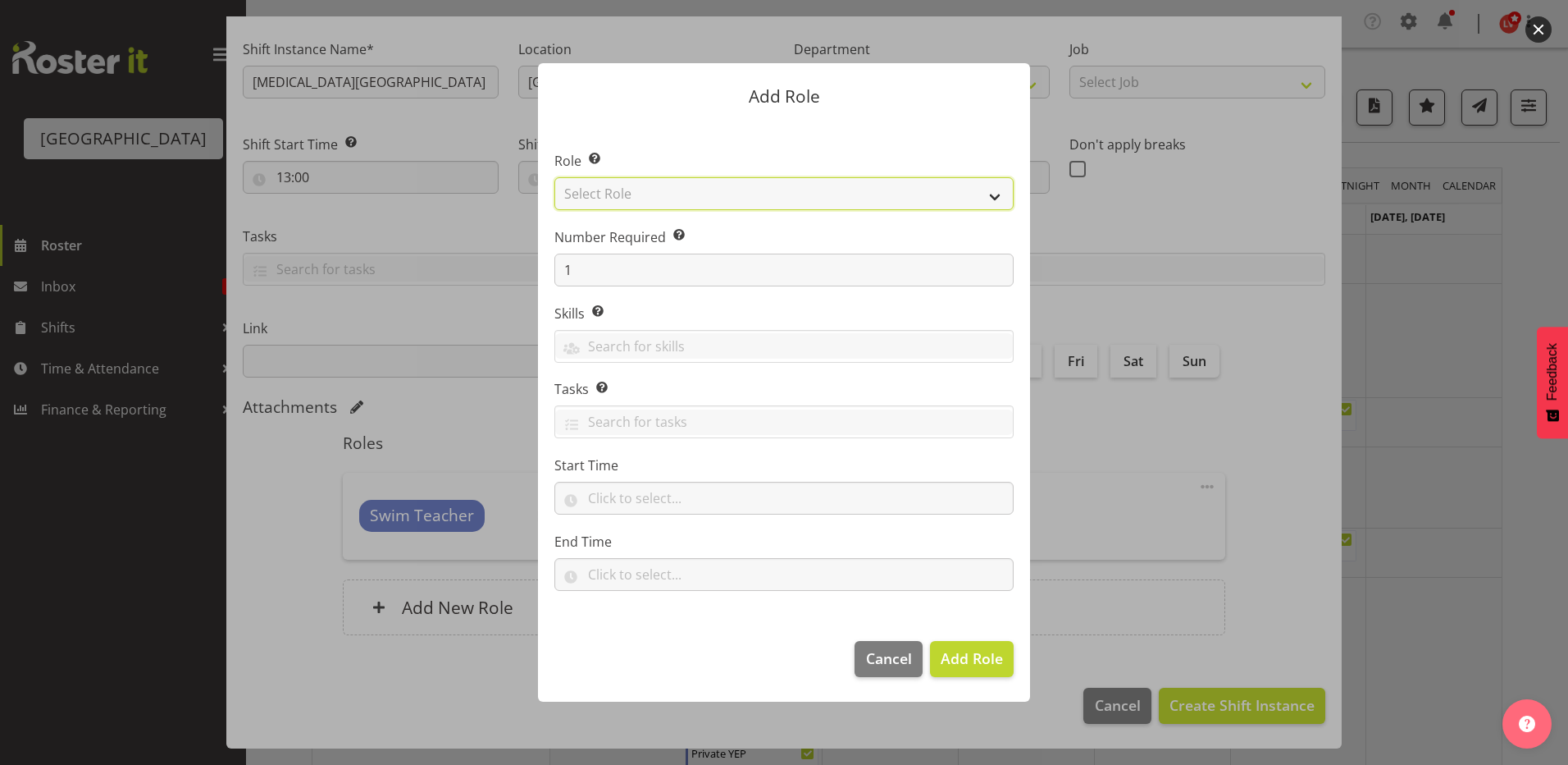
click at [623, 200] on select "Select Role Aquatic Customer Services Officer Cleaner - Splash Palace Facilties…" at bounding box center [784, 194] width 459 height 33
select select "98"
click at [554, 177] on select "Select Role Aquatic Customer Services Officer Cleaner - Splash Palace Facilties…" at bounding box center [784, 194] width 459 height 33
click at [586, 262] on input "1" at bounding box center [784, 270] width 459 height 33
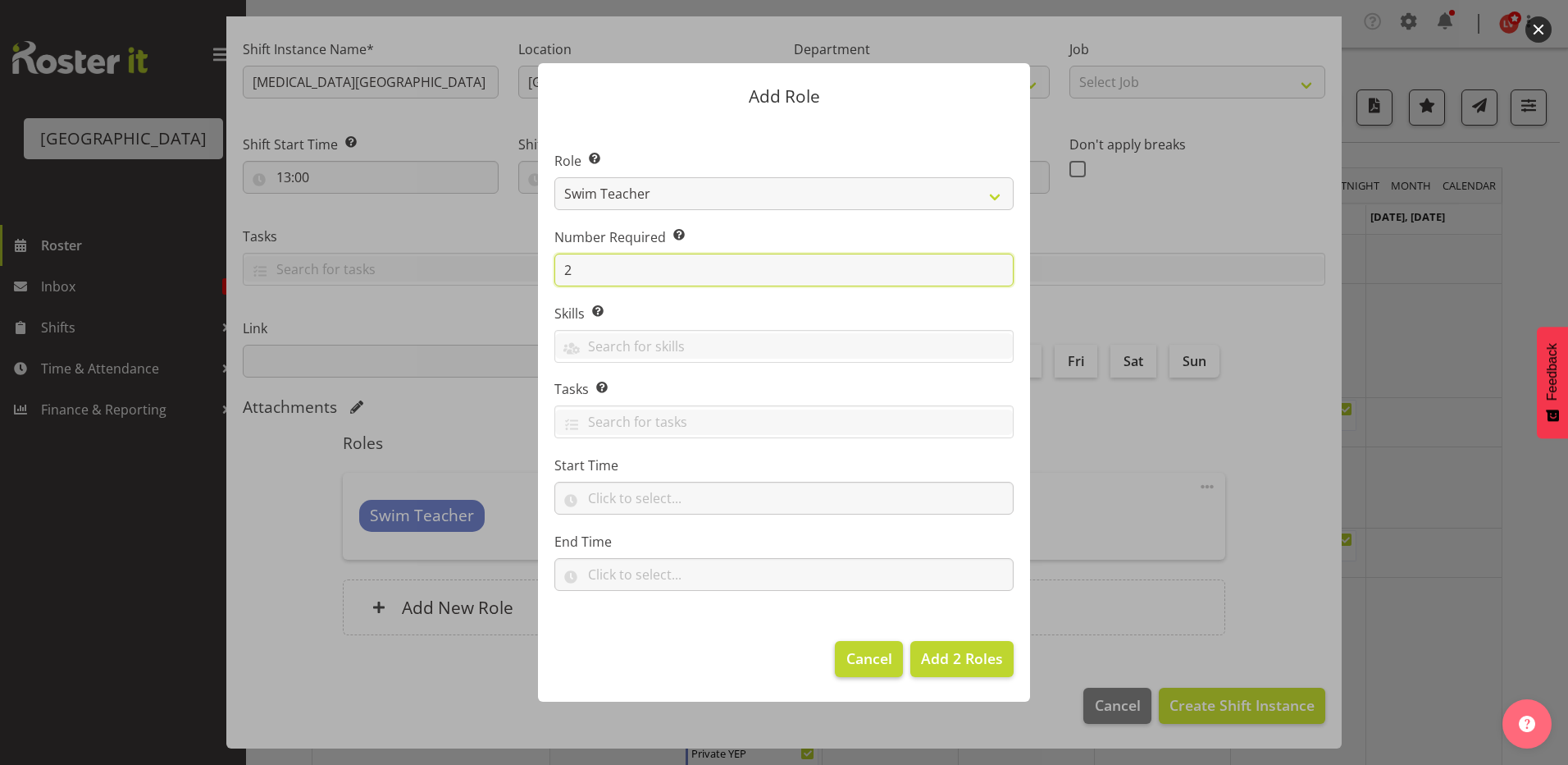
type input "2"
click at [869, 658] on span "Cancel" at bounding box center [870, 658] width 46 height 21
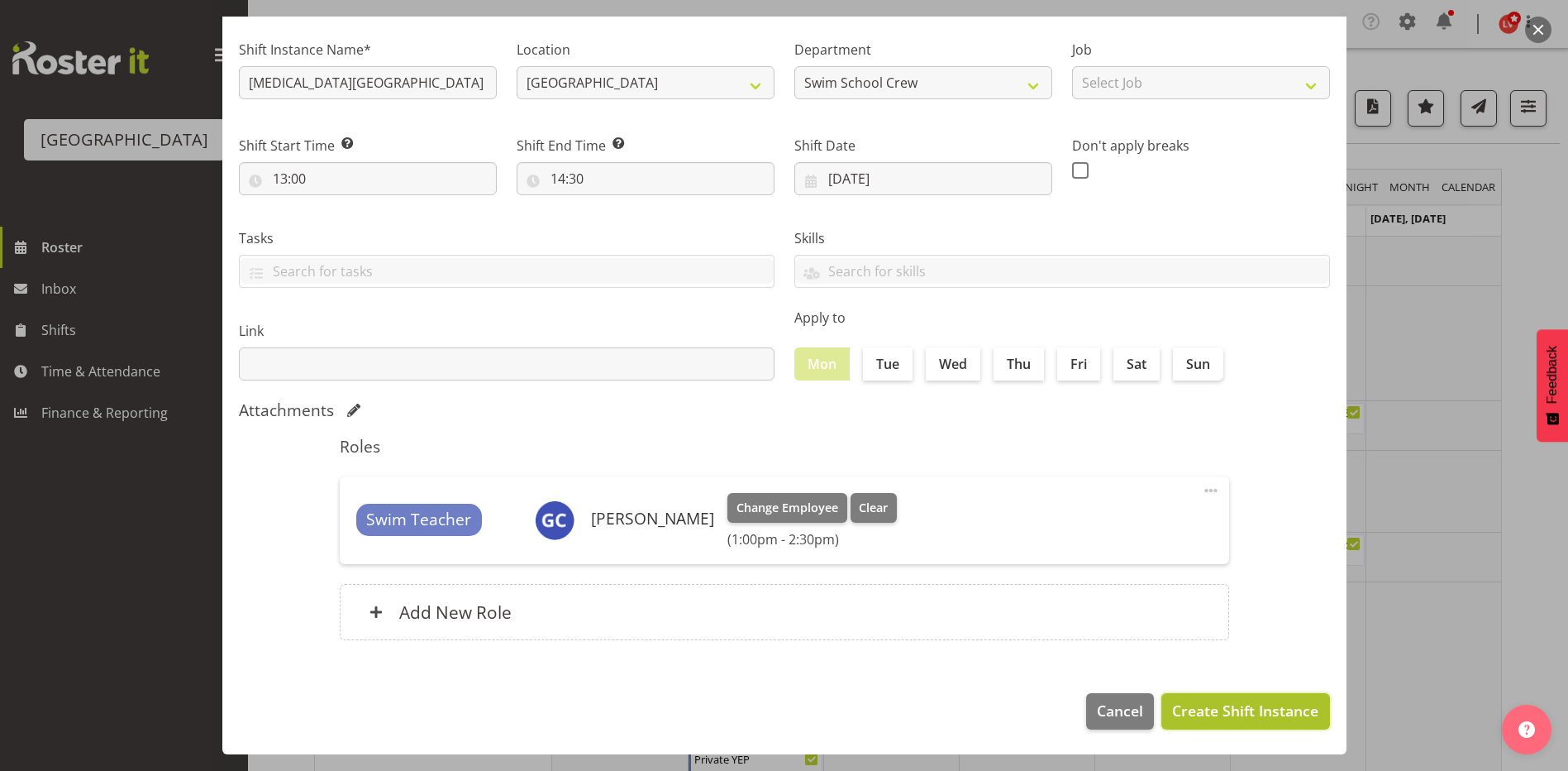
click at [1181, 711] on span "Create Shift Instance" at bounding box center [1245, 710] width 146 height 21
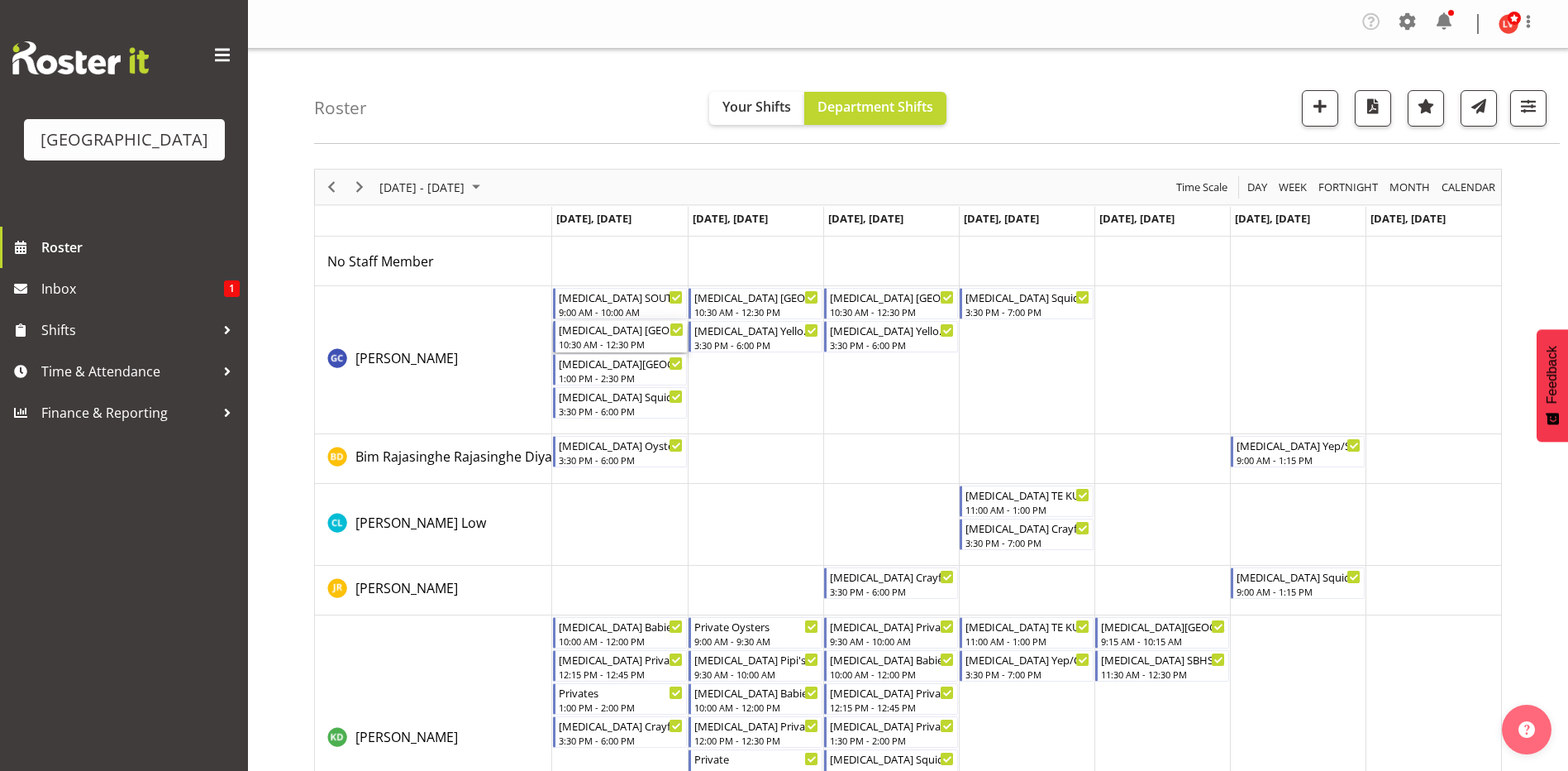
click at [636, 335] on div "[MEDICAL_DATA] [GEOGRAPHIC_DATA]" at bounding box center [621, 329] width 125 height 17
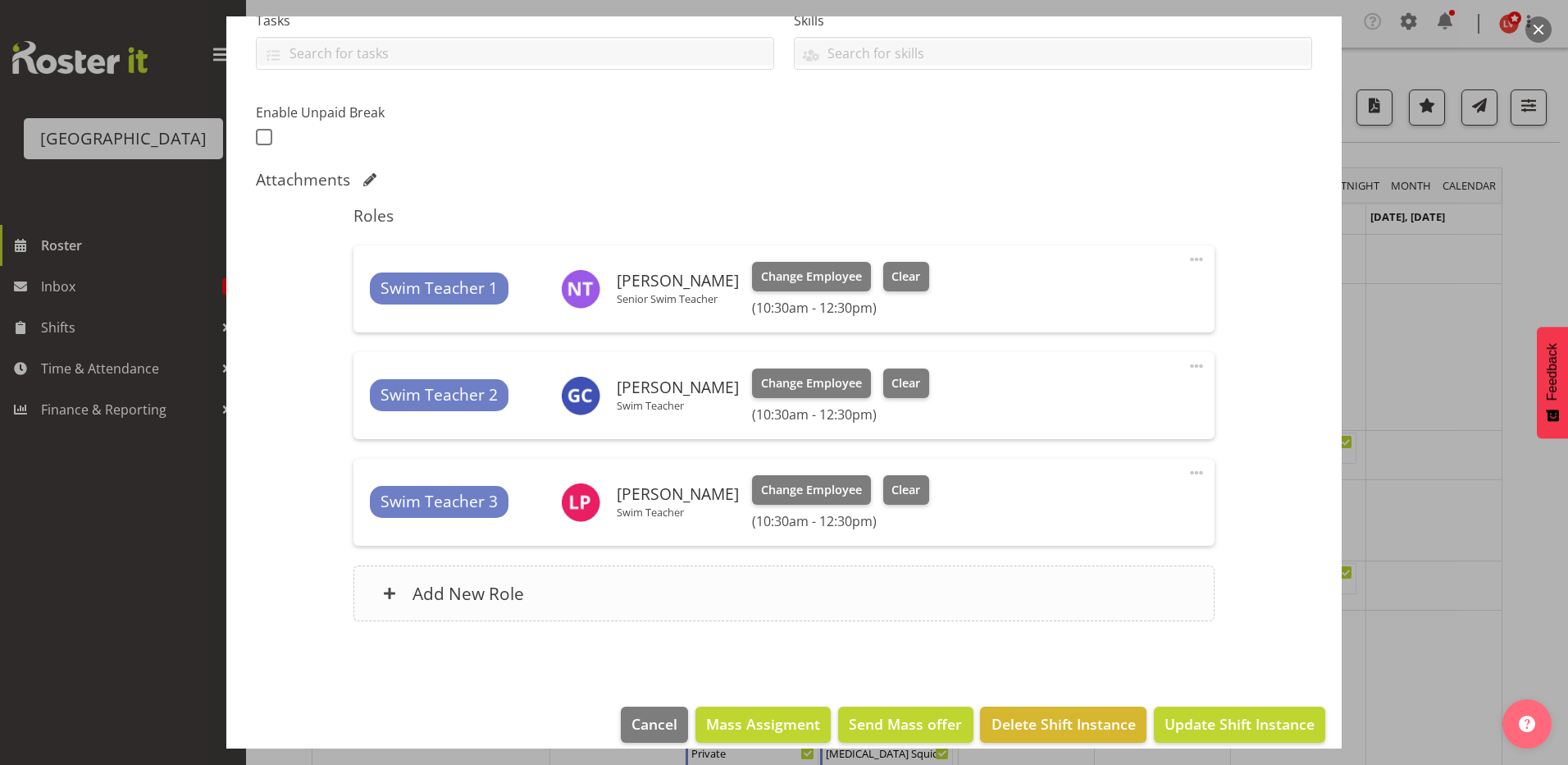
scroll to position [387, 0]
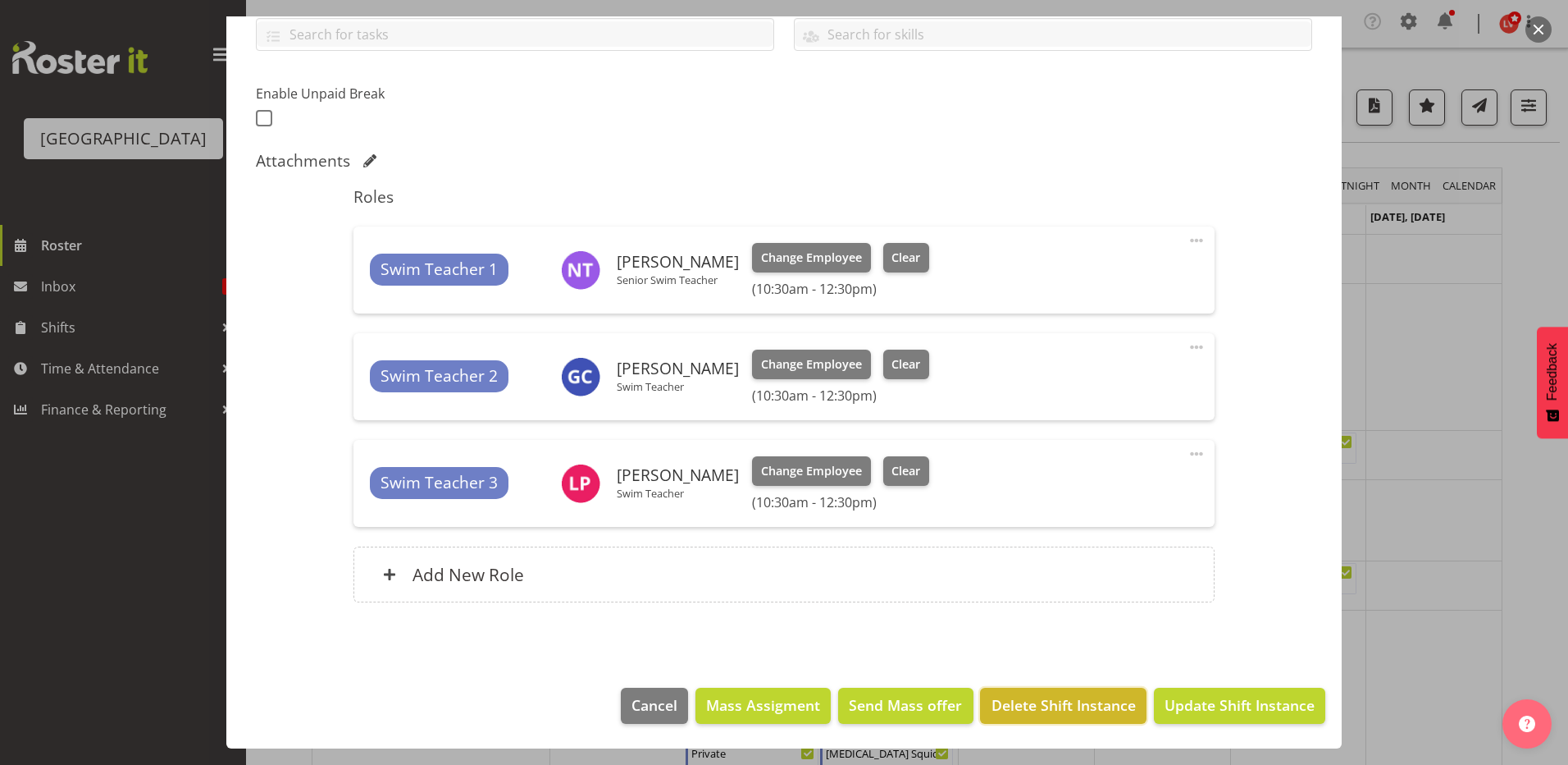
click at [1023, 706] on span "Delete Shift Instance" at bounding box center [1063, 705] width 144 height 21
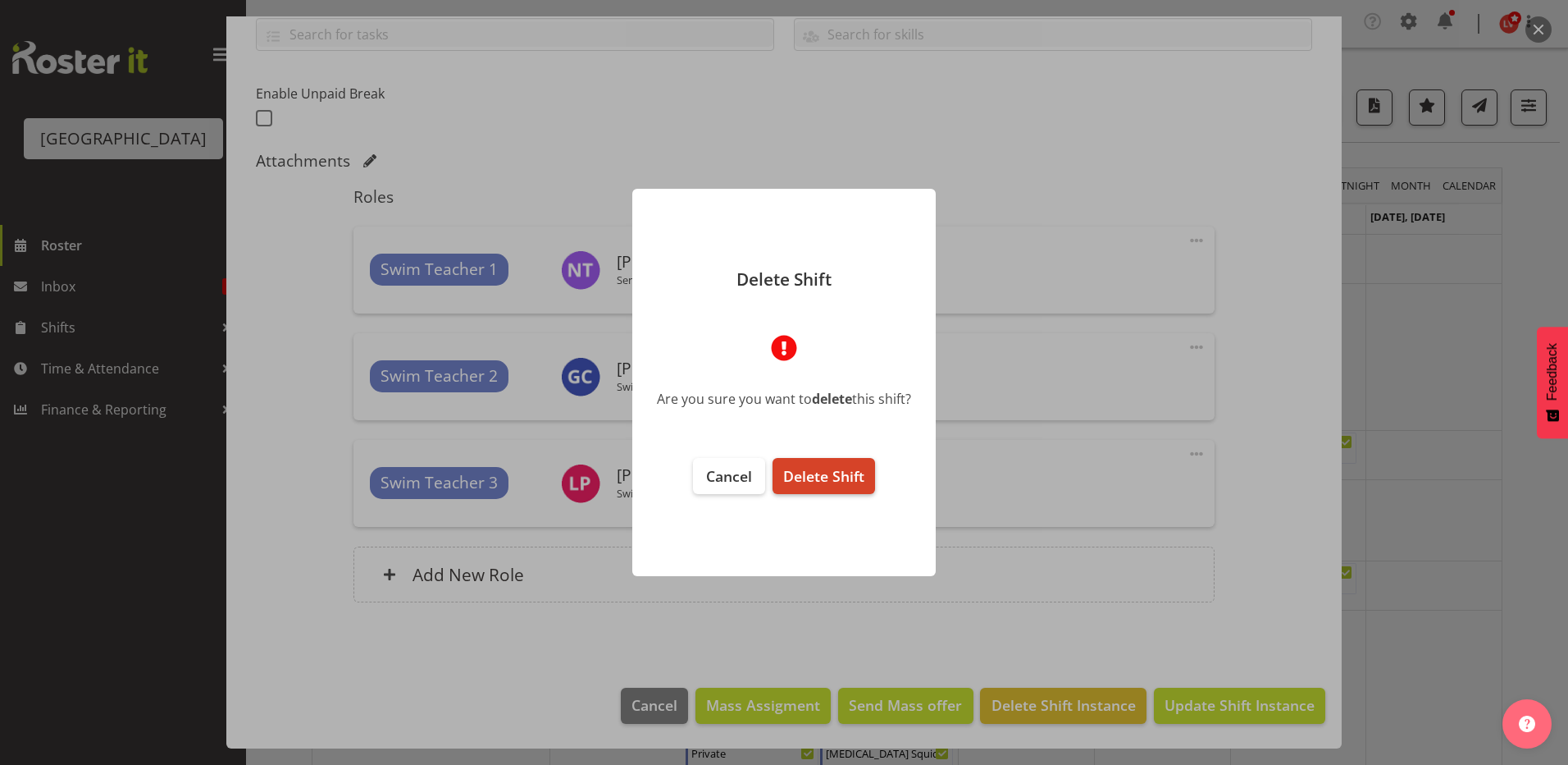
click at [826, 472] on span "Delete Shift" at bounding box center [823, 476] width 81 height 20
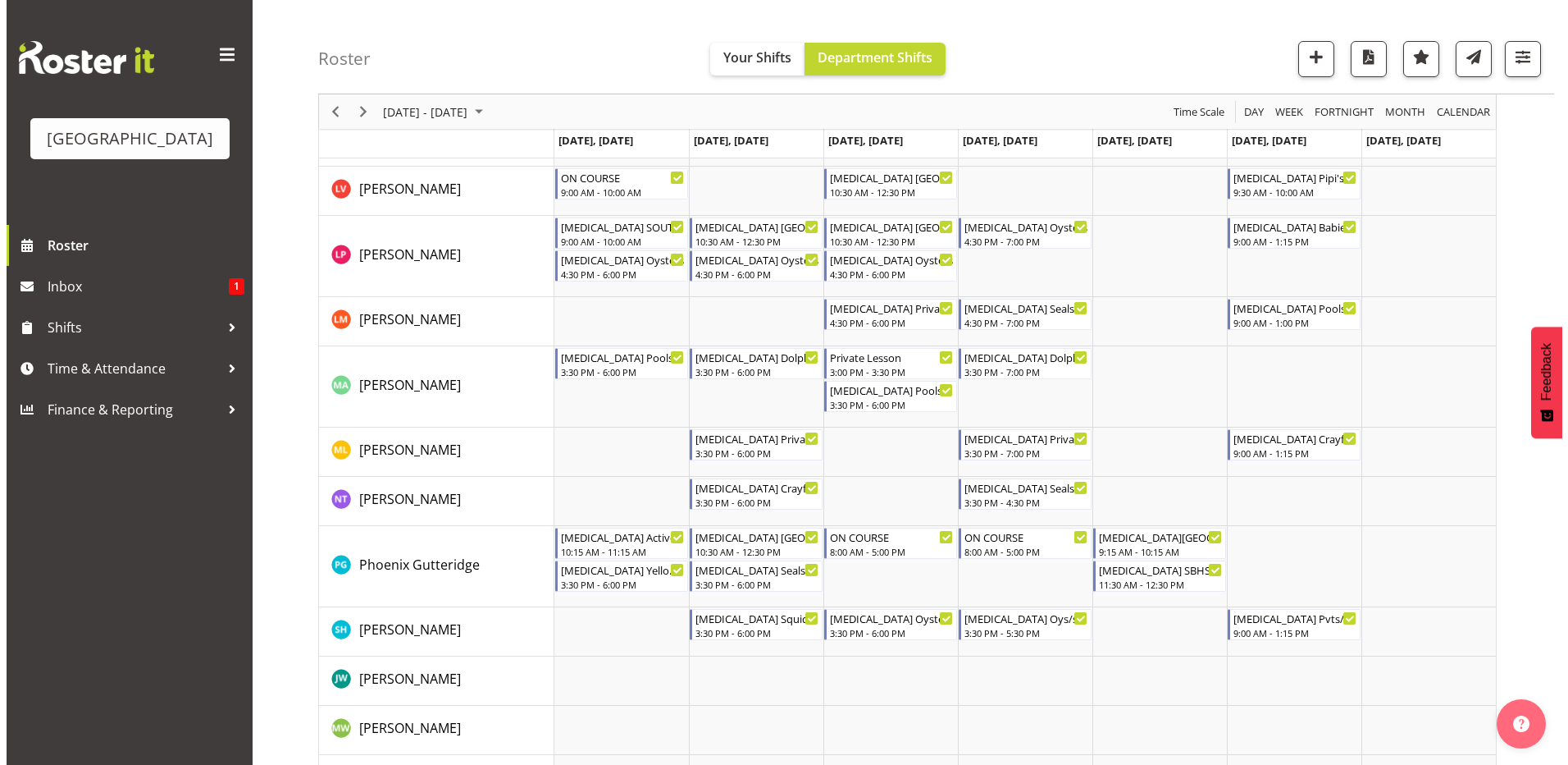
scroll to position [575, 0]
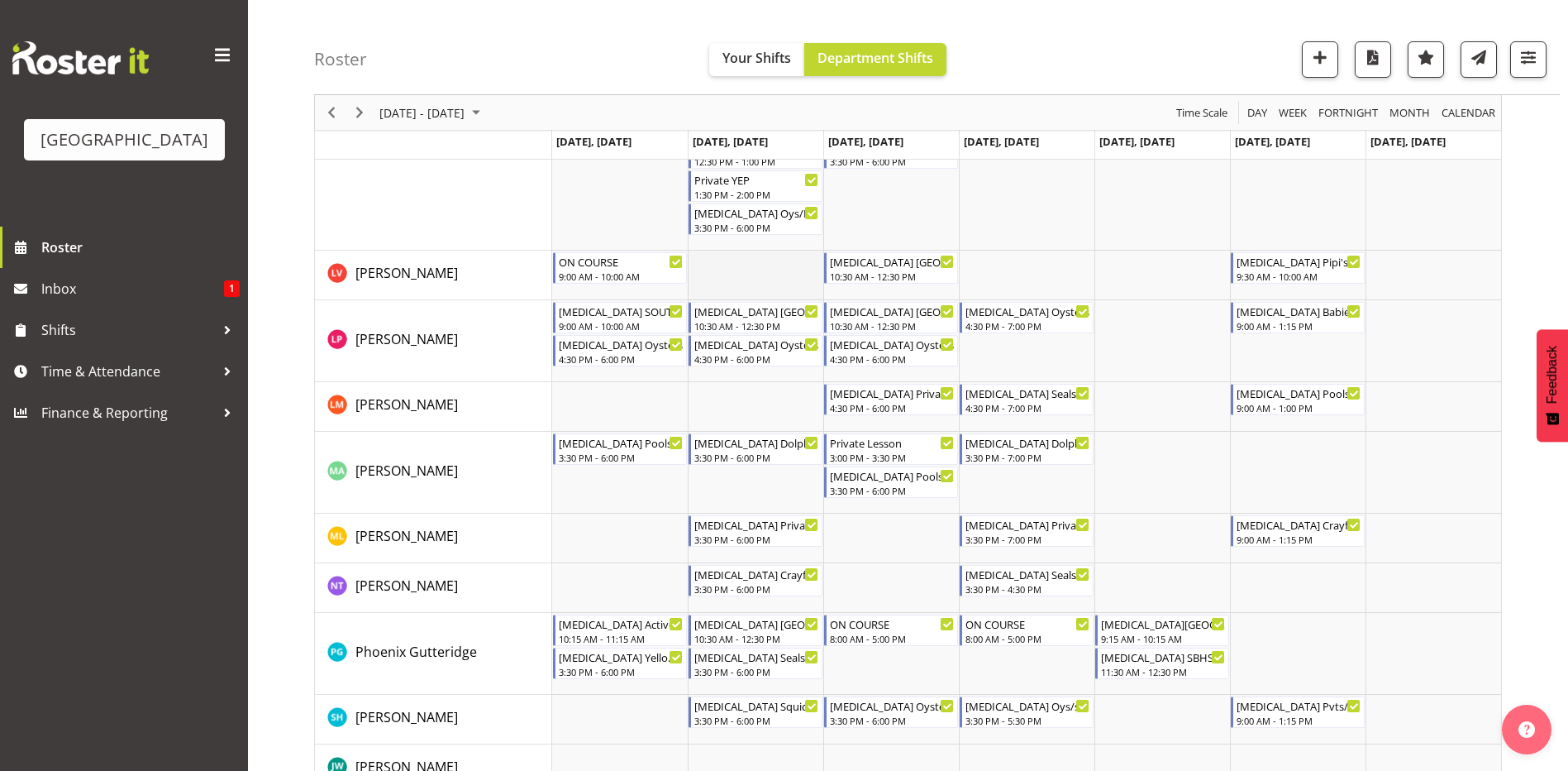
click at [710, 278] on td "Timeline Week of September 7, 2025" at bounding box center [756, 275] width 136 height 49
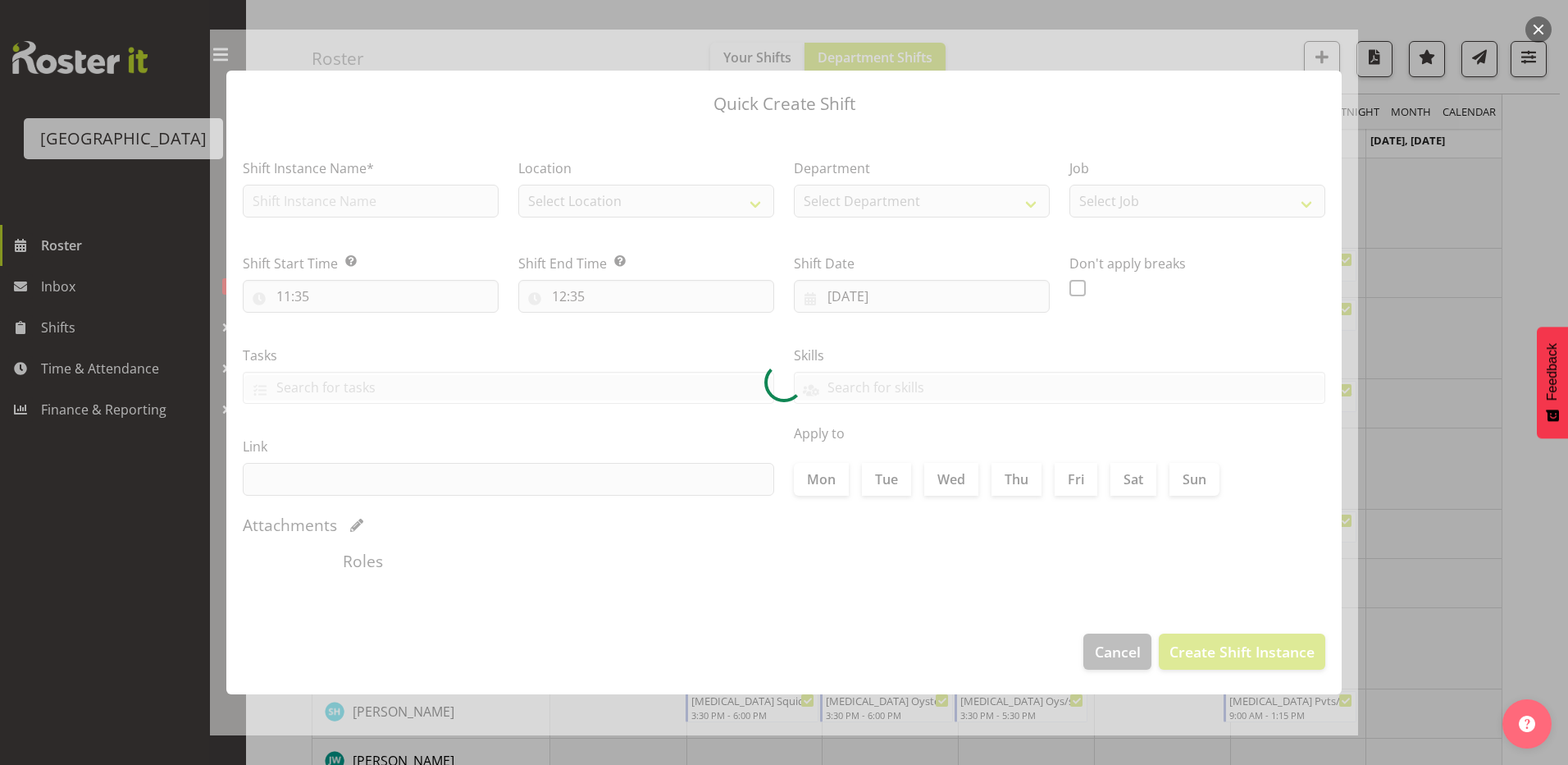
type input "[DATE]"
checkbox input "true"
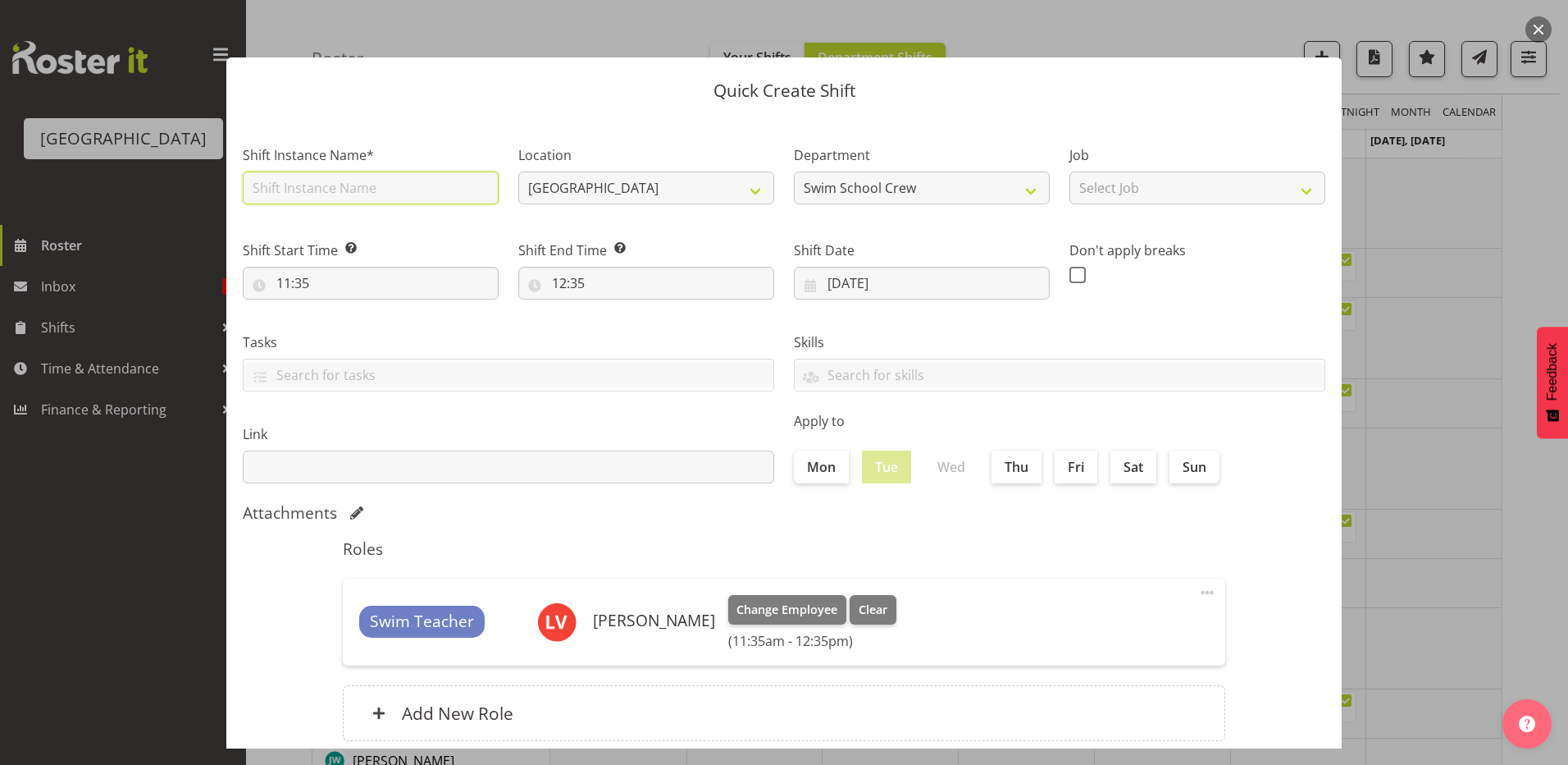
click at [396, 188] on input "text" at bounding box center [370, 188] width 256 height 33
type input "[MEDICAL_DATA] ON COURSE"
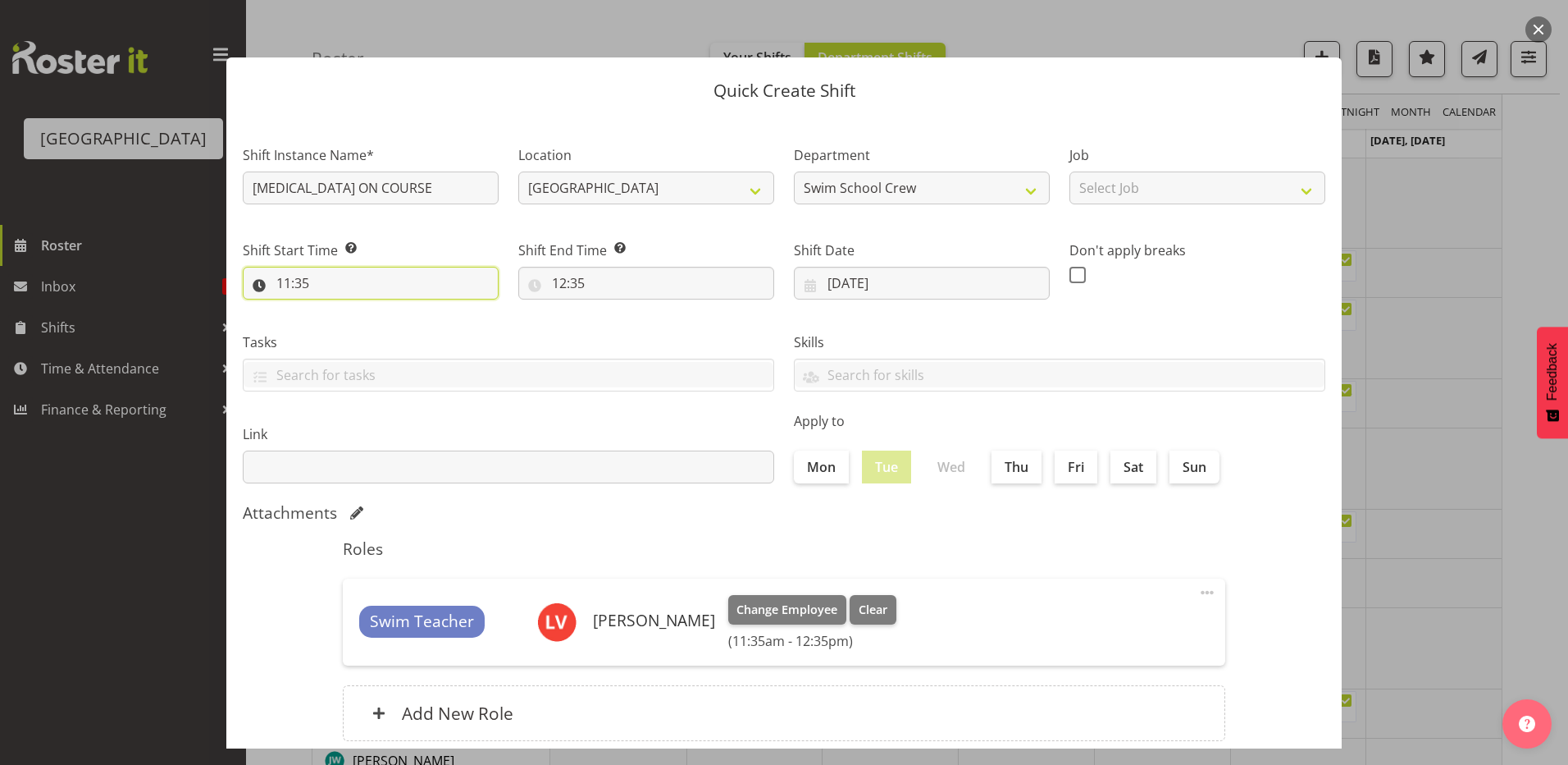
click at [280, 279] on input "11:35" at bounding box center [370, 283] width 256 height 33
drag, startPoint x: 280, startPoint y: 279, endPoint x: 349, endPoint y: 326, distance: 83.5
click at [349, 326] on select "00 01 02 03 04 05 06 07 08 09 10 11 12 13 14 15 16 17 18 19 20 21 22 23" at bounding box center [354, 326] width 37 height 33
select select "9"
click at [336, 309] on select "00 01 02 03 04 05 06 07 08 09 10 11 12 13 14 15 16 17 18 19 20 21 22 23" at bounding box center [354, 326] width 37 height 33
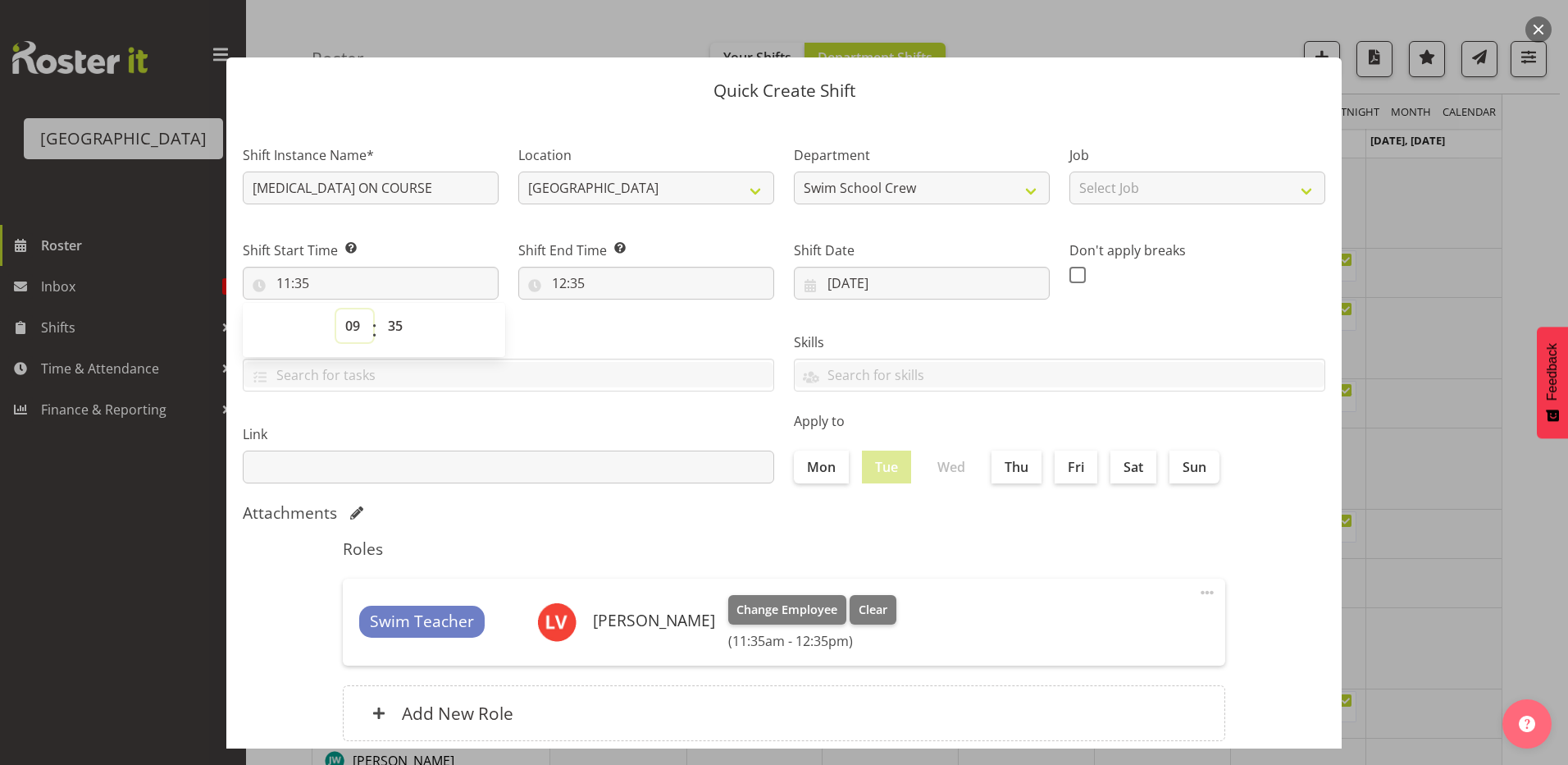
type input "09:35"
click at [391, 327] on select "00 01 02 03 04 05 06 07 08 09 10 11 12 13 14 15 16 17 18 19 20 21 22 23 24 25 2…" at bounding box center [397, 326] width 37 height 33
select select "0"
click at [379, 309] on select "00 01 02 03 04 05 06 07 08 09 10 11 12 13 14 15 16 17 18 19 20 21 22 23 24 25 2…" at bounding box center [397, 326] width 37 height 33
type input "09:00"
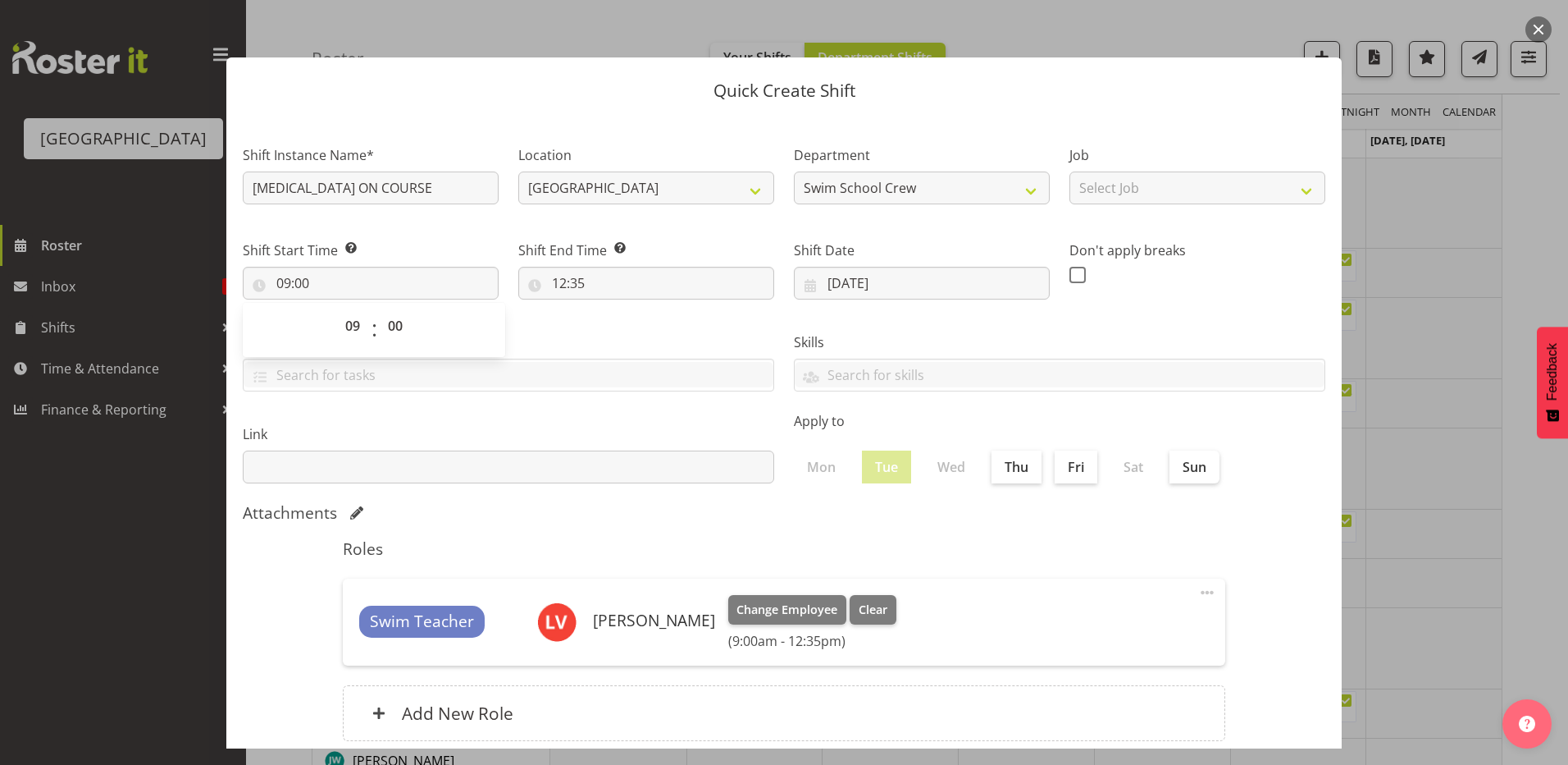
drag, startPoint x: 609, startPoint y: 320, endPoint x: 564, endPoint y: 300, distance: 49.2
click at [609, 320] on div "Tasks TEST123" at bounding box center [508, 355] width 551 height 92
click at [554, 278] on input "12:35" at bounding box center [646, 283] width 256 height 33
click at [629, 324] on select "00 01 02 03 04 05 06 07 08 09 10 11 12 13 14 15 16 17 18 19 20 21 22 23" at bounding box center [630, 326] width 37 height 33
select select "13"
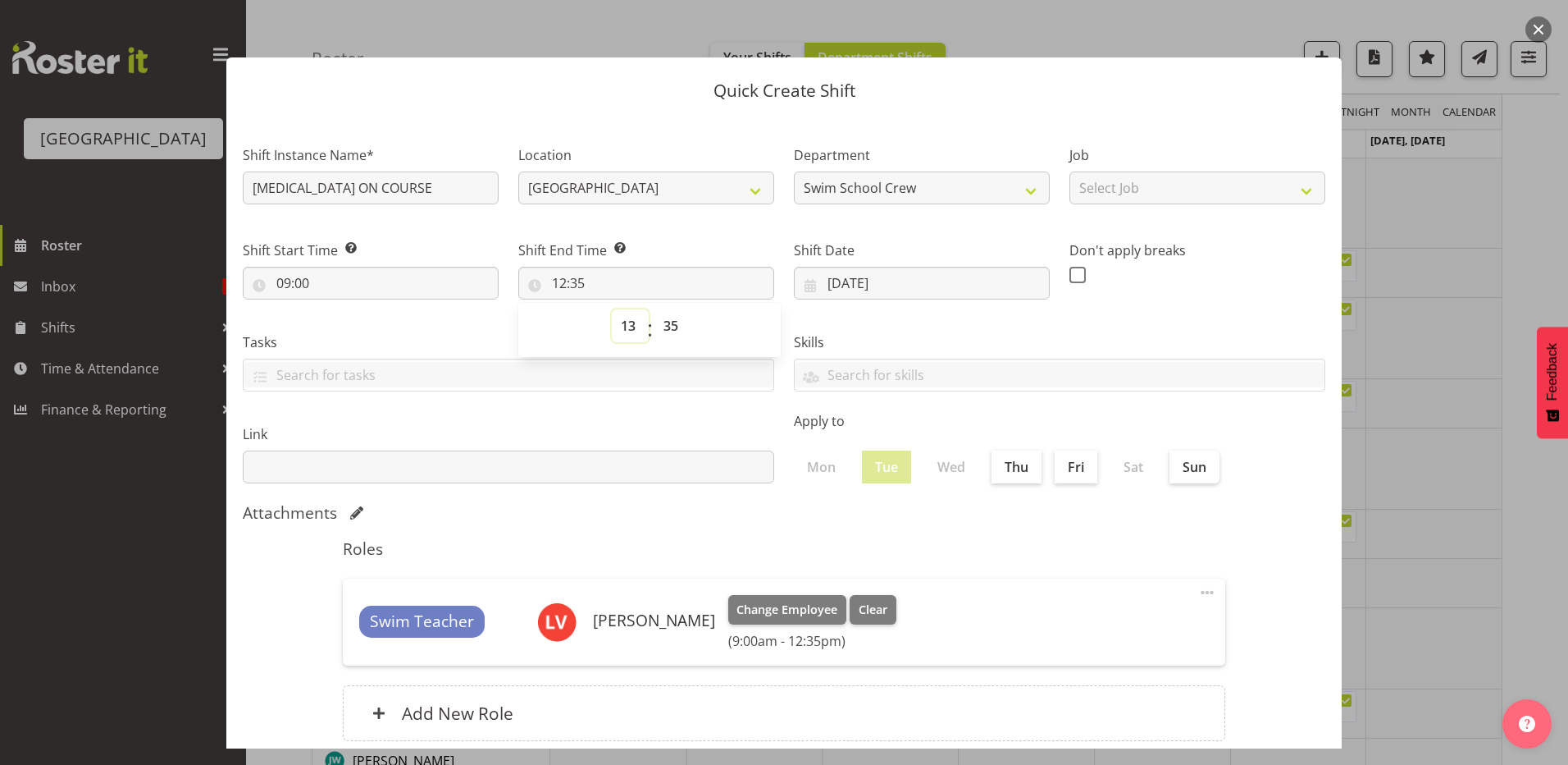
click at [612, 309] on select "00 01 02 03 04 05 06 07 08 09 10 11 12 13 14 15 16 17 18 19 20 21 22 23" at bounding box center [630, 326] width 37 height 33
type input "13:35"
click at [669, 320] on select "00 01 02 03 04 05 06 07 08 09 10 11 12 13 14 15 16 17 18 19 20 21 22 23 24 25 2…" at bounding box center [673, 326] width 37 height 33
select select "0"
click at [655, 309] on select "00 01 02 03 04 05 06 07 08 09 10 11 12 13 14 15 16 17 18 19 20 21 22 23 24 25 2…" at bounding box center [673, 326] width 37 height 33
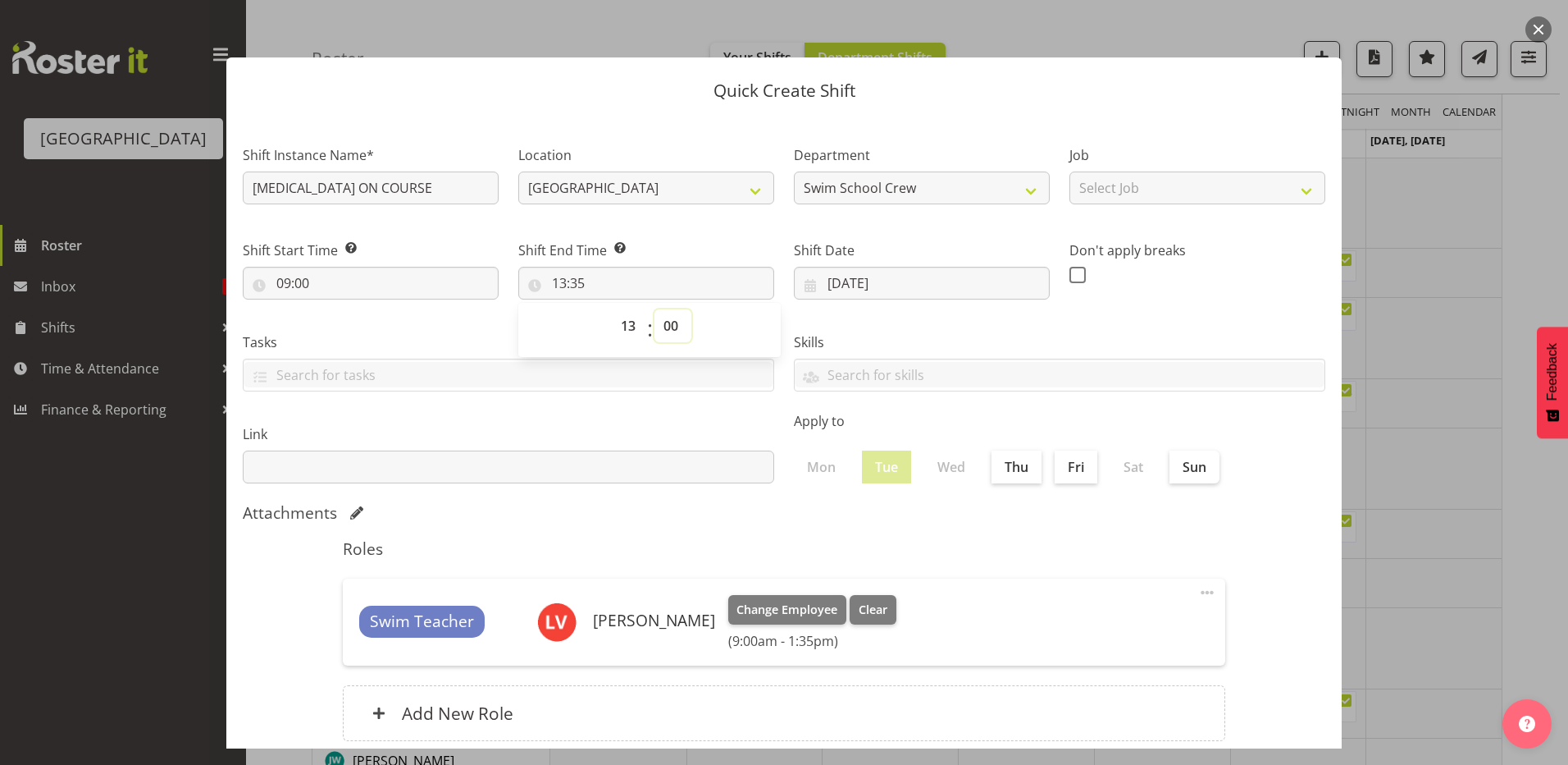
type input "13:00"
click at [890, 330] on div "Skills PLPC PLSA" at bounding box center [1059, 355] width 551 height 92
click at [559, 278] on input "13:00" at bounding box center [646, 283] width 256 height 33
drag, startPoint x: 628, startPoint y: 325, endPoint x: 630, endPoint y: 340, distance: 15.1
click at [628, 325] on select "00 01 02 03 04 05 06 07 08 09 10 11 12 13 14 15 16 17 18 19 20 21 22 23" at bounding box center [630, 326] width 37 height 33
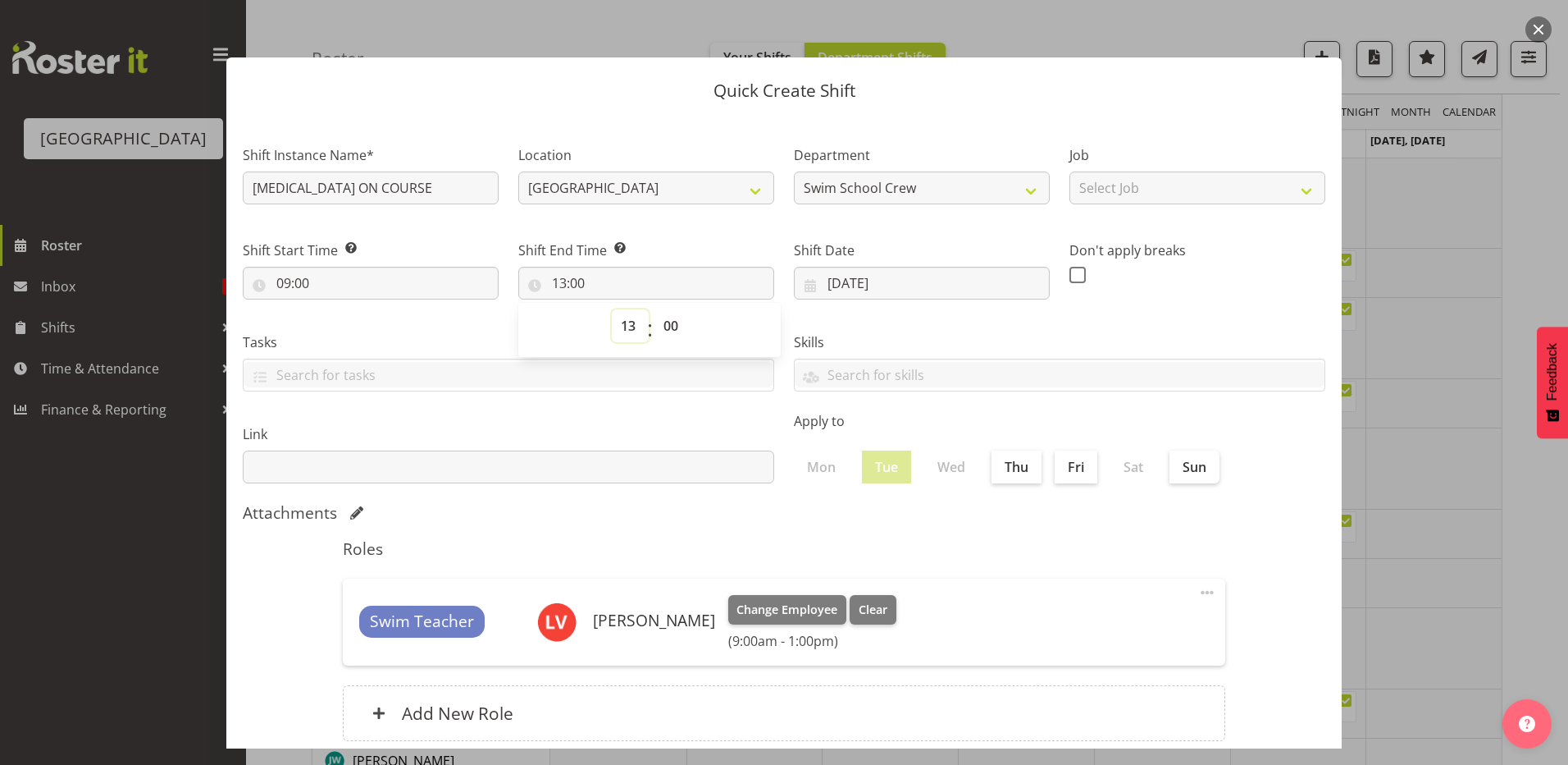
select select "18"
click at [612, 309] on select "00 01 02 03 04 05 06 07 08 09 10 11 12 13 14 15 16 17 18 19 20 21 22 23" at bounding box center [630, 326] width 37 height 33
type input "18:00"
click at [622, 327] on select "00 01 02 03 04 05 06 07 08 09 10 11 12 13 14 15 16 17 18 19 20 21 22 23" at bounding box center [630, 326] width 37 height 33
select select "17"
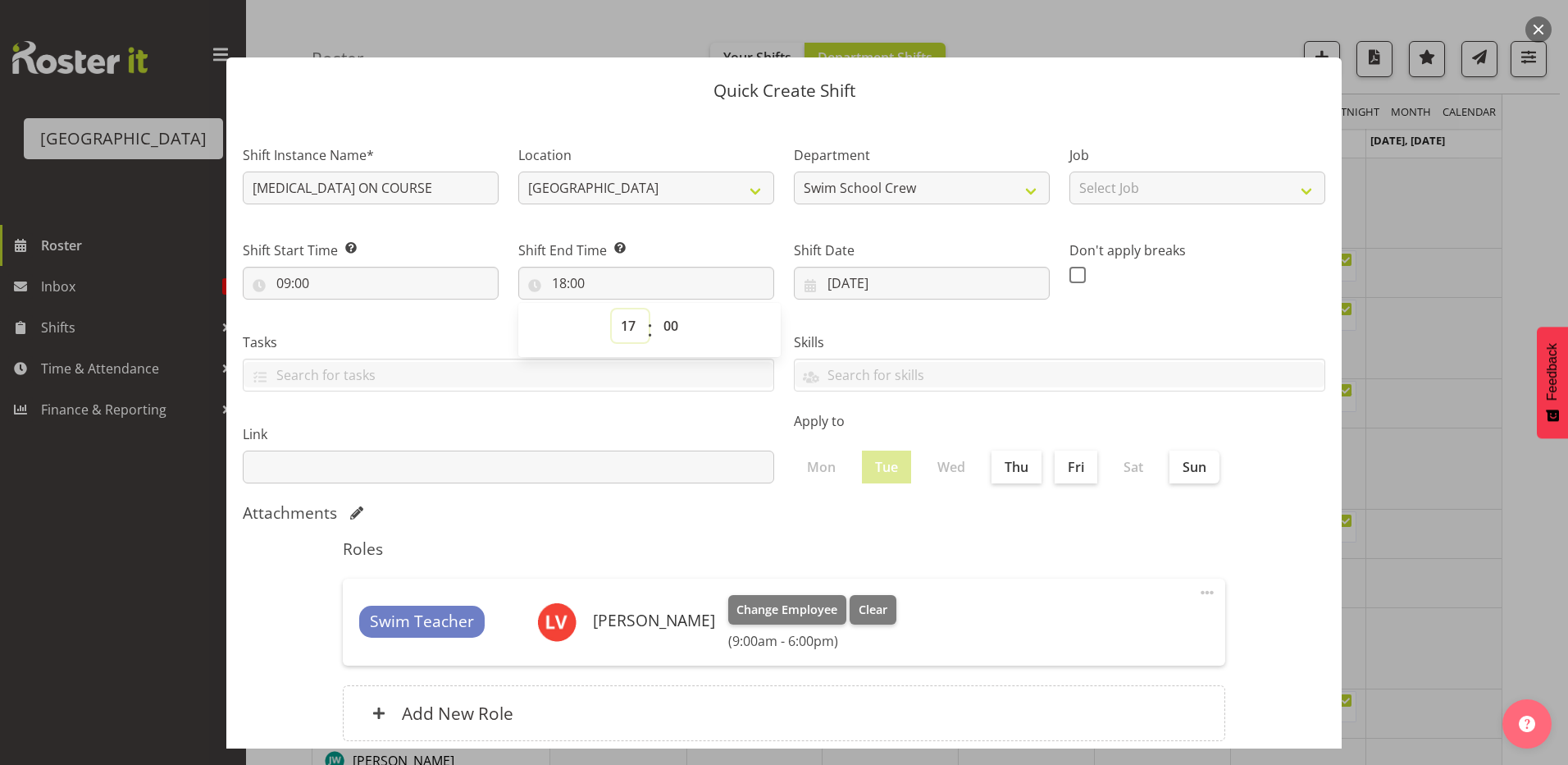
click at [612, 309] on select "00 01 02 03 04 05 06 07 08 09 10 11 12 13 14 15 16 17 18 19 20 21 22 23" at bounding box center [630, 326] width 37 height 33
type input "17:00"
click at [981, 534] on div "Roles Swim Teacher [PERSON_NAME] Change Employee Clear (9:00am - 5:00pm) Edit D…" at bounding box center [783, 644] width 902 height 231
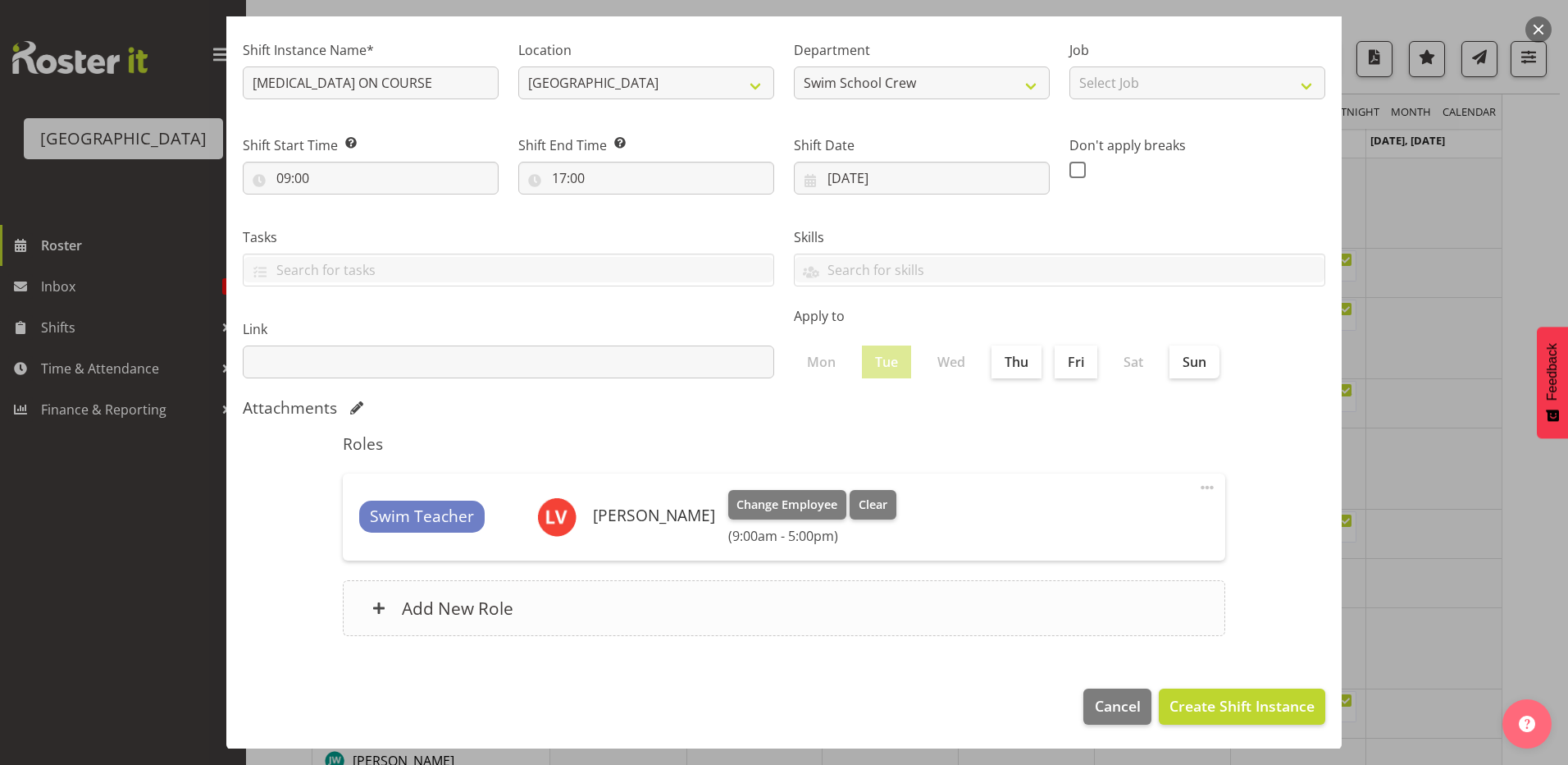
scroll to position [106, 0]
click at [1192, 701] on span "Create Shift Instance" at bounding box center [1242, 705] width 145 height 21
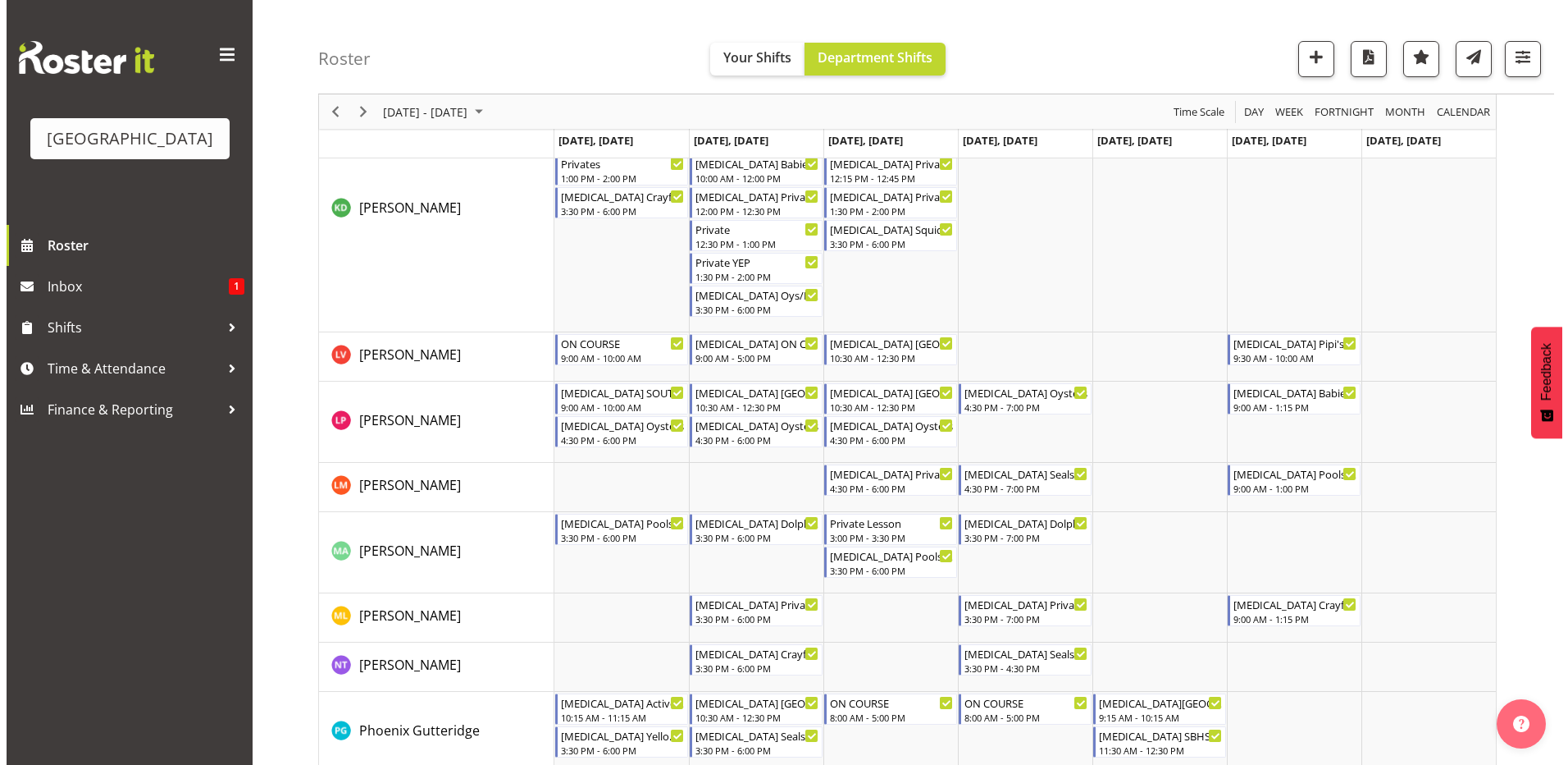
scroll to position [575, 0]
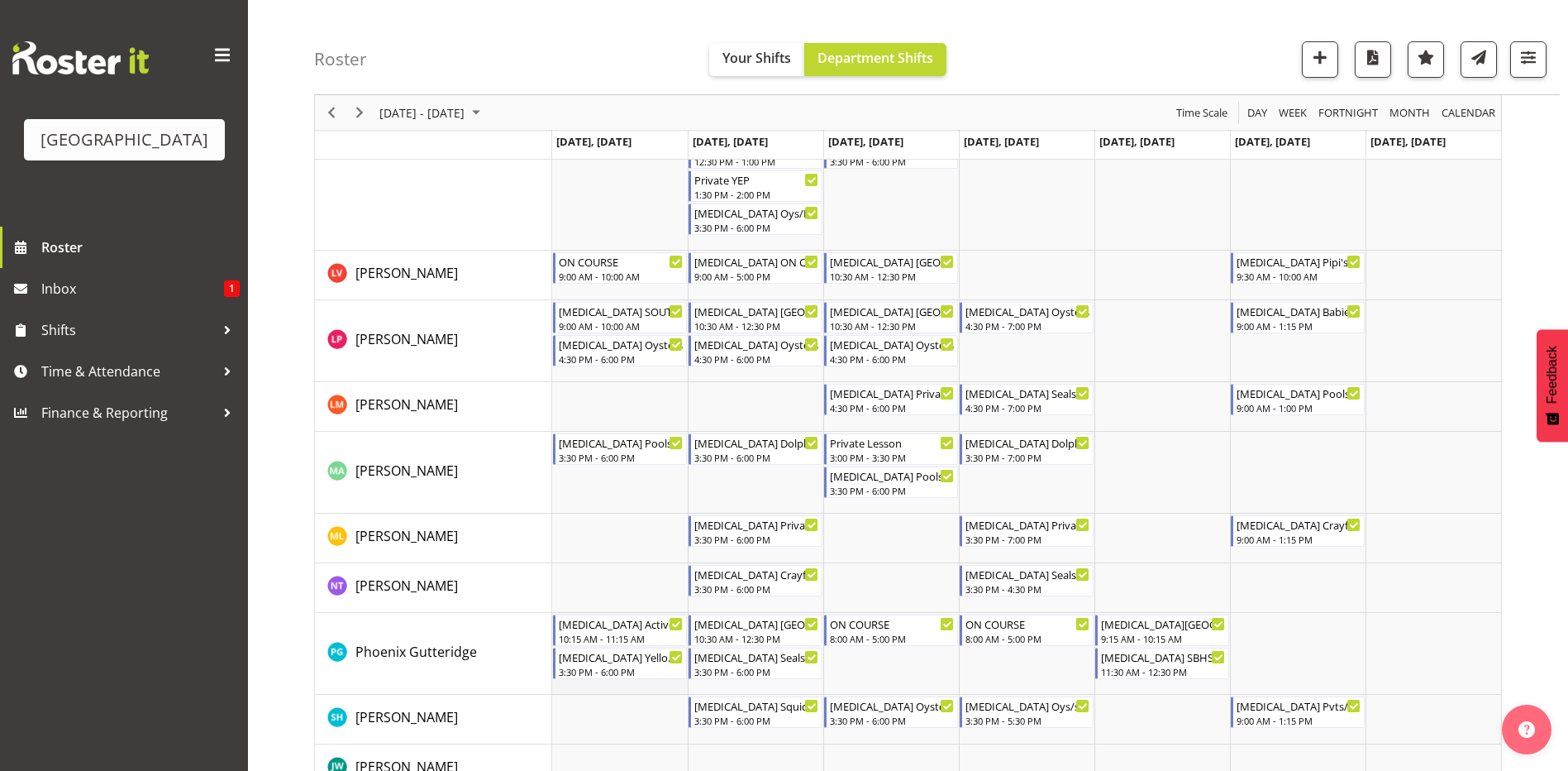
click at [593, 684] on td "Timeline Week of September 7, 2025" at bounding box center [620, 653] width 136 height 82
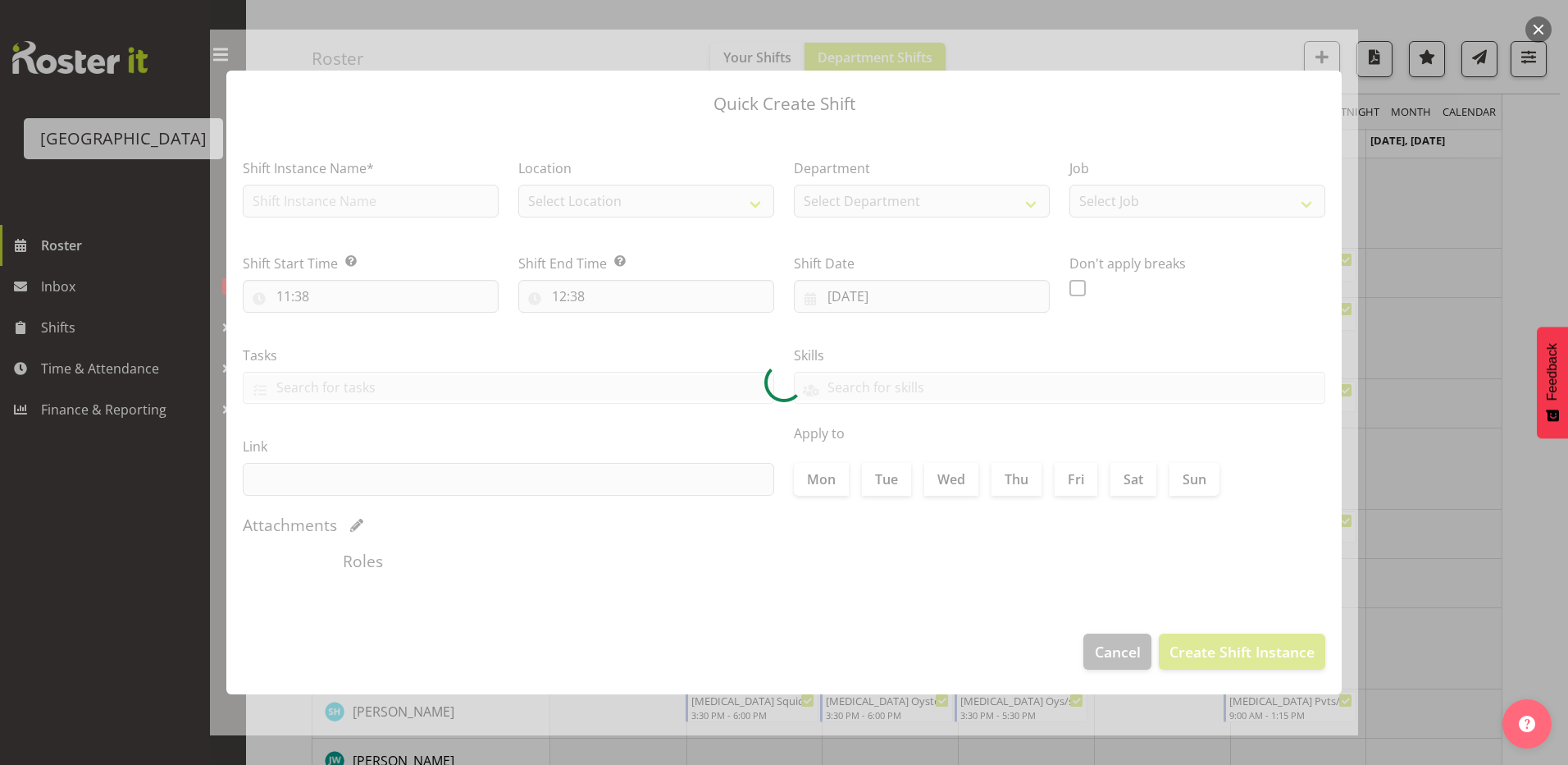
type input "[DATE]"
checkbox input "true"
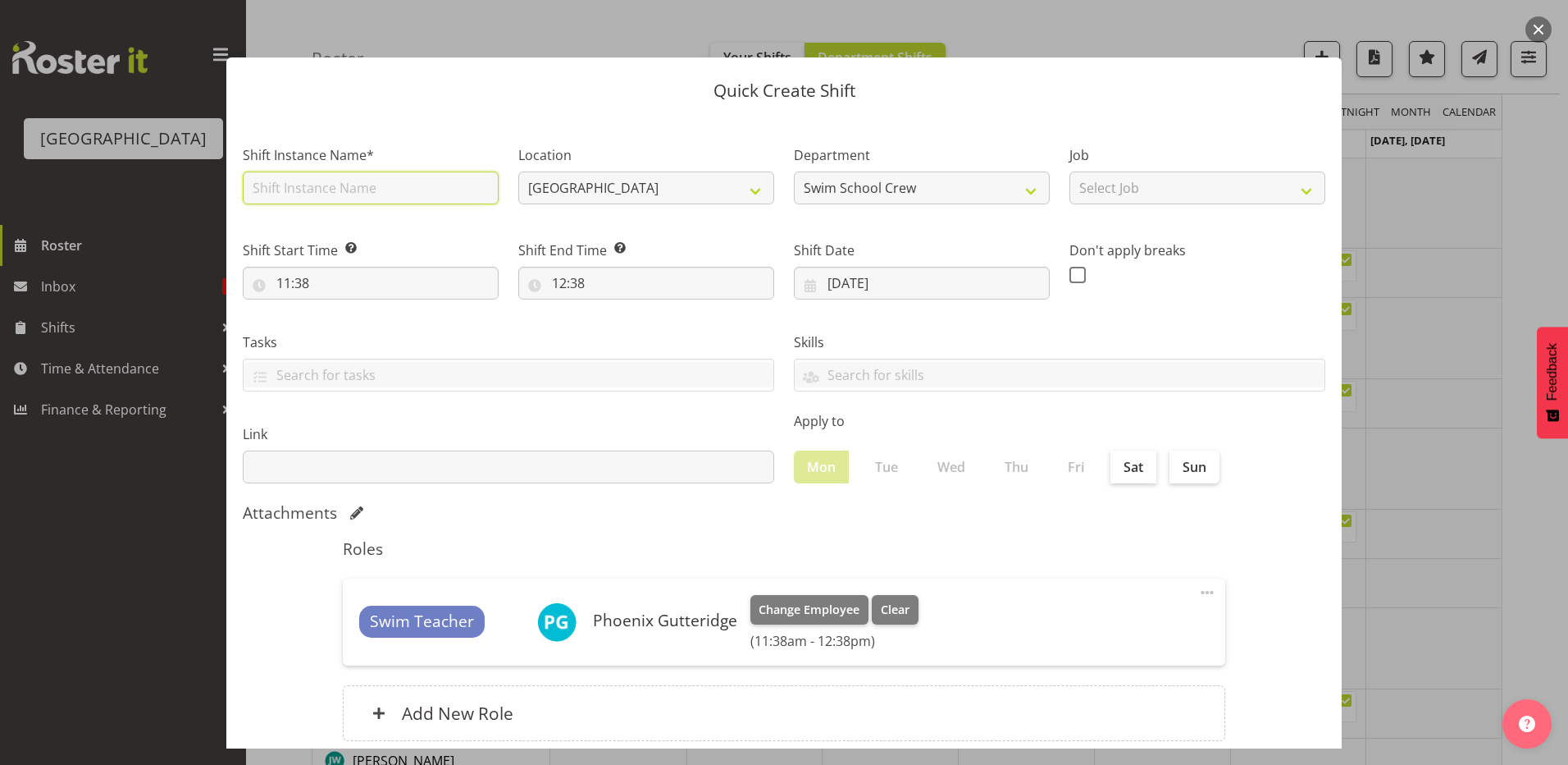
click at [320, 189] on input "text" at bounding box center [370, 188] width 256 height 33
type input "t"
type input "[MEDICAL_DATA] SOUTHLAND GIRLS"
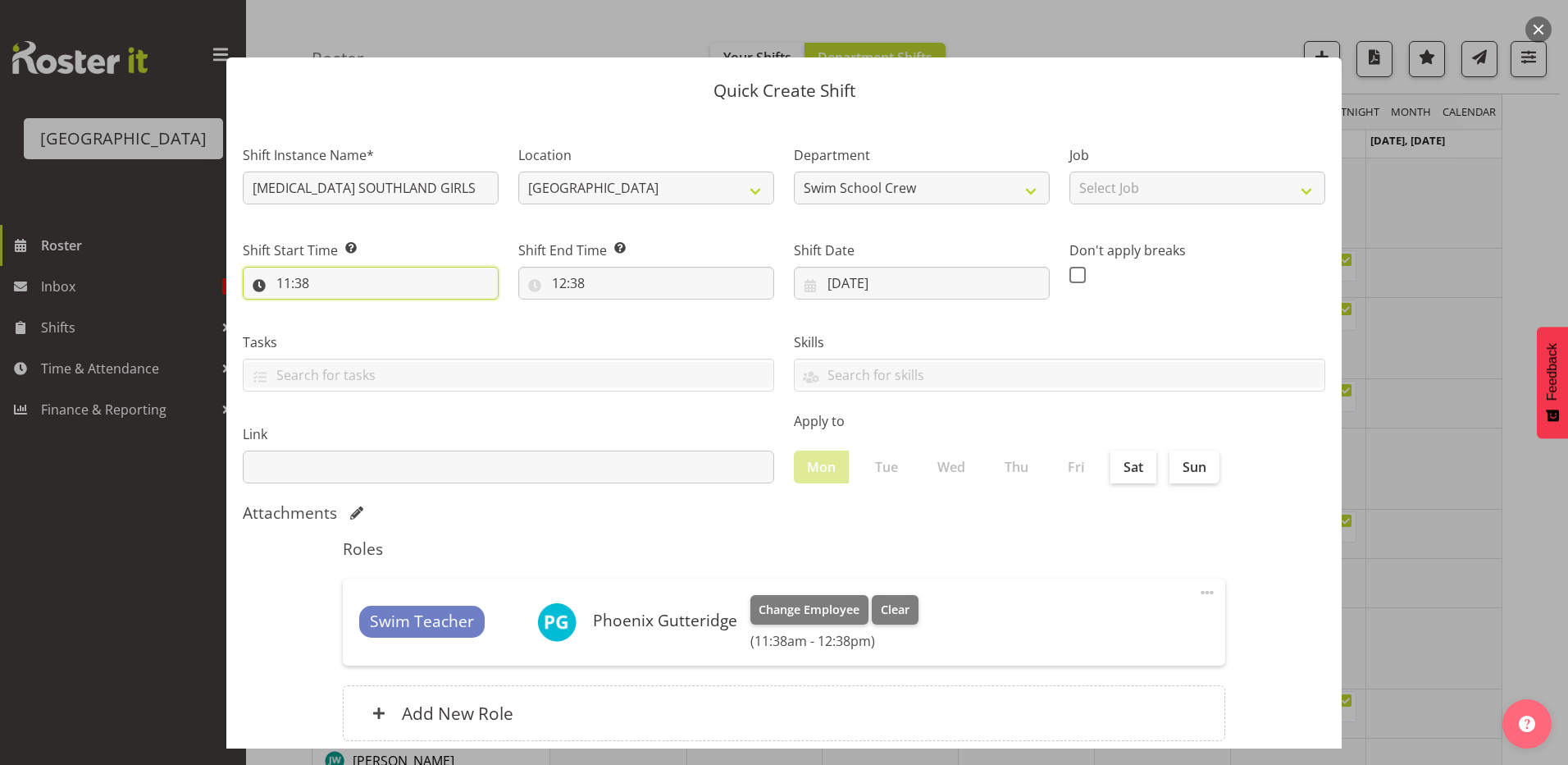
click at [285, 284] on input "11:38" at bounding box center [370, 283] width 256 height 33
click at [346, 322] on select "00 01 02 03 04 05 06 07 08 09 10 11 12 13 14 15 16 17 18 19 20 21 22 23" at bounding box center [354, 326] width 37 height 33
select select "9"
click at [336, 309] on select "00 01 02 03 04 05 06 07 08 09 10 11 12 13 14 15 16 17 18 19 20 21 22 23" at bounding box center [354, 326] width 37 height 33
type input "09:38"
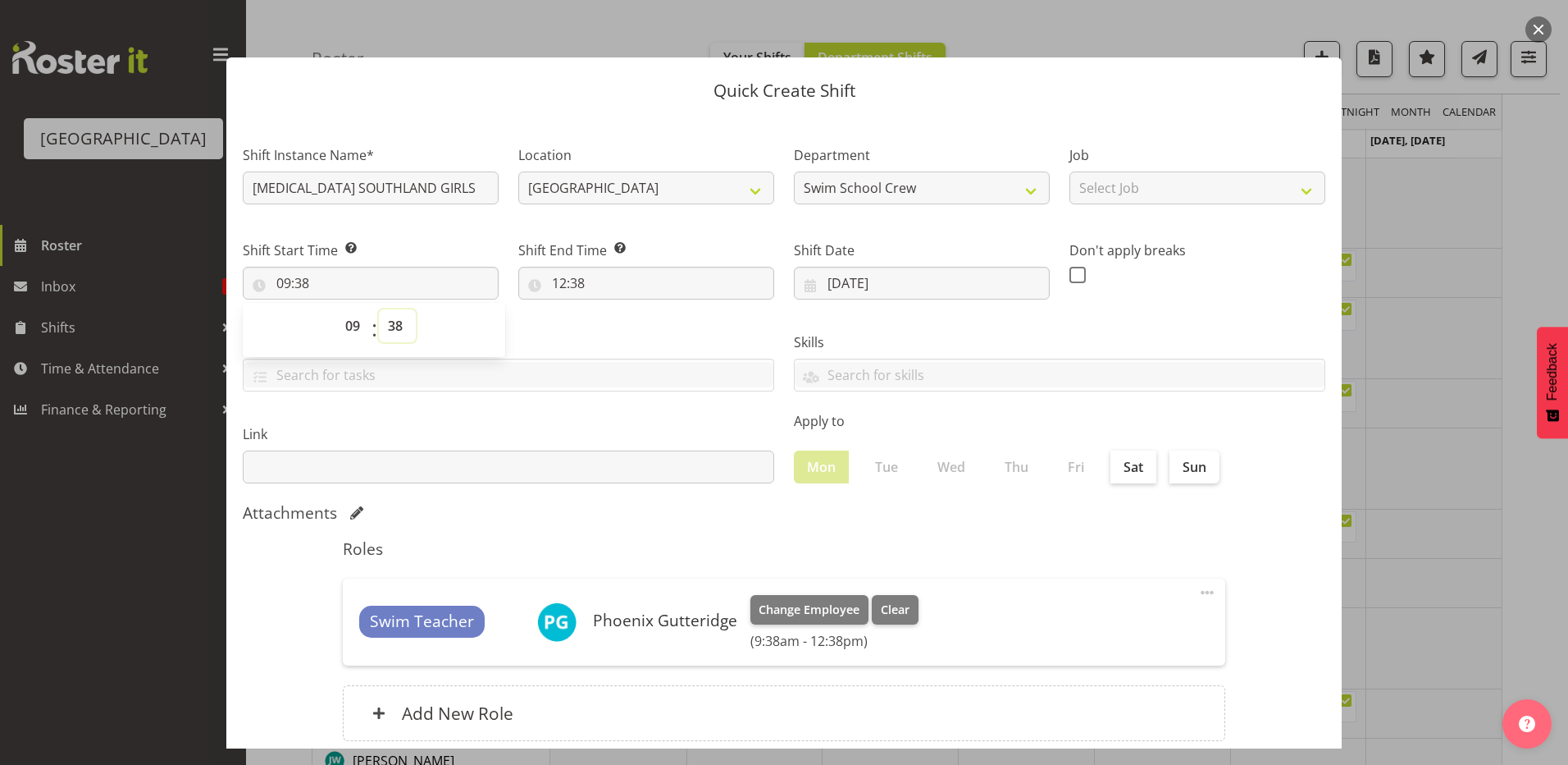
click at [393, 326] on select "00 01 02 03 04 05 06 07 08 09 10 11 12 13 14 15 16 17 18 19 20 21 22 23 24 25 2…" at bounding box center [397, 326] width 37 height 33
select select "0"
click at [379, 309] on select "00 01 02 03 04 05 06 07 08 09 10 11 12 13 14 15 16 17 18 19 20 21 22 23 24 25 2…" at bounding box center [397, 326] width 37 height 33
type input "09:00"
click at [606, 333] on label "Tasks" at bounding box center [508, 342] width 532 height 20
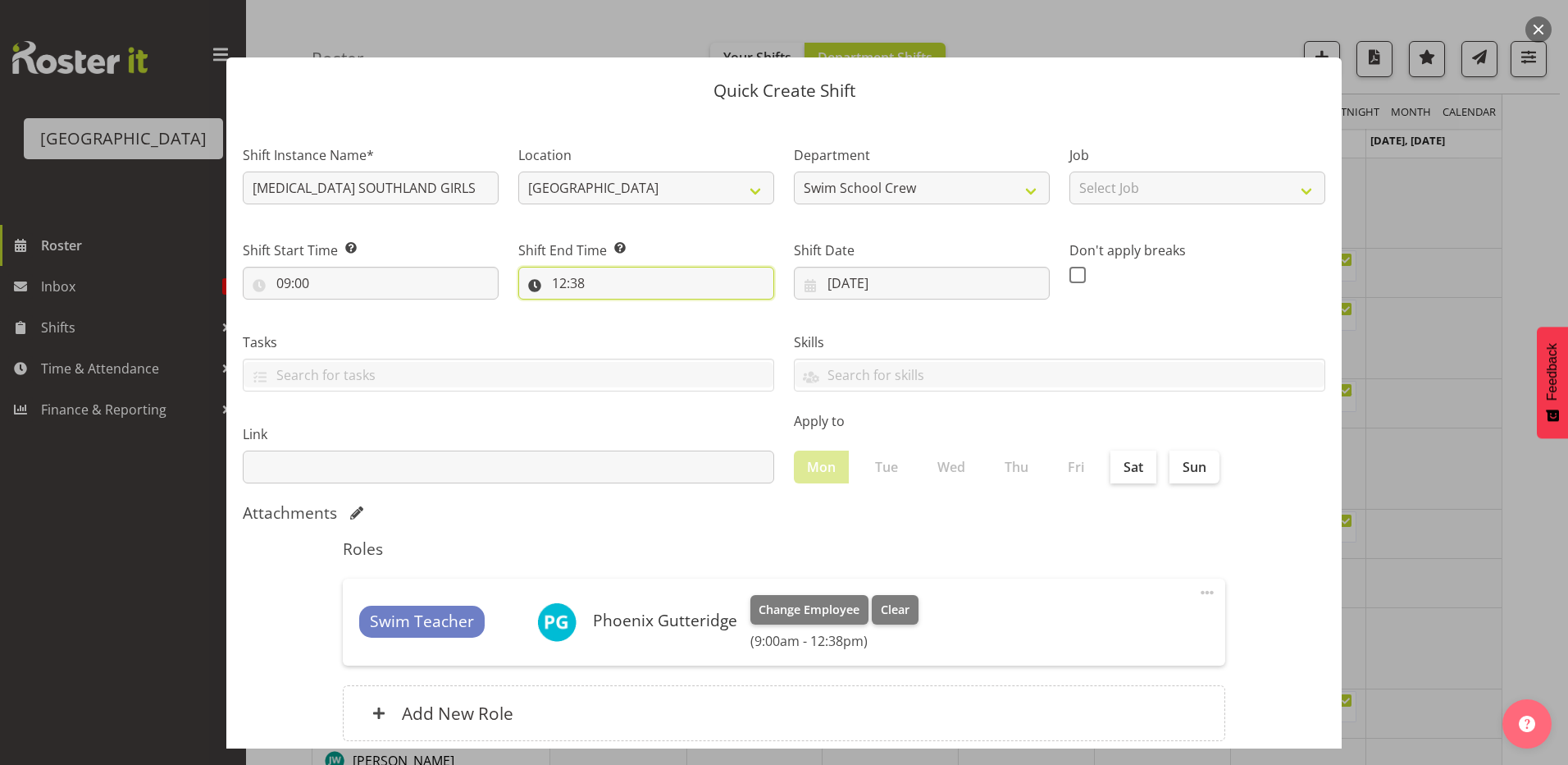
click at [560, 281] on input "12:38" at bounding box center [646, 283] width 256 height 33
click at [628, 327] on select "00 01 02 03 04 05 06 07 08 09 10 11 12 13 14 15 16 17 18 19 20 21 22 23" at bounding box center [630, 326] width 37 height 33
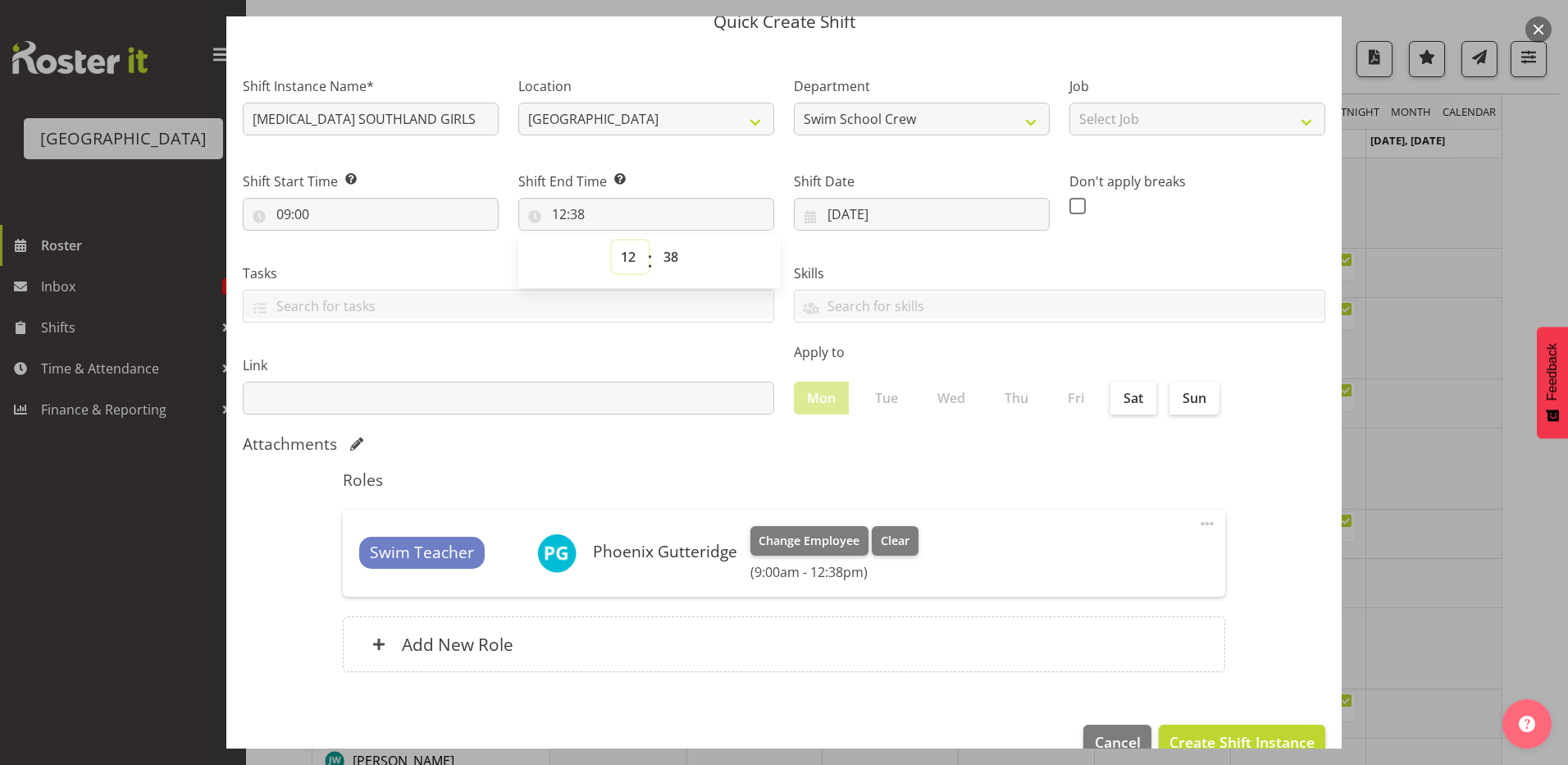
scroll to position [82, 0]
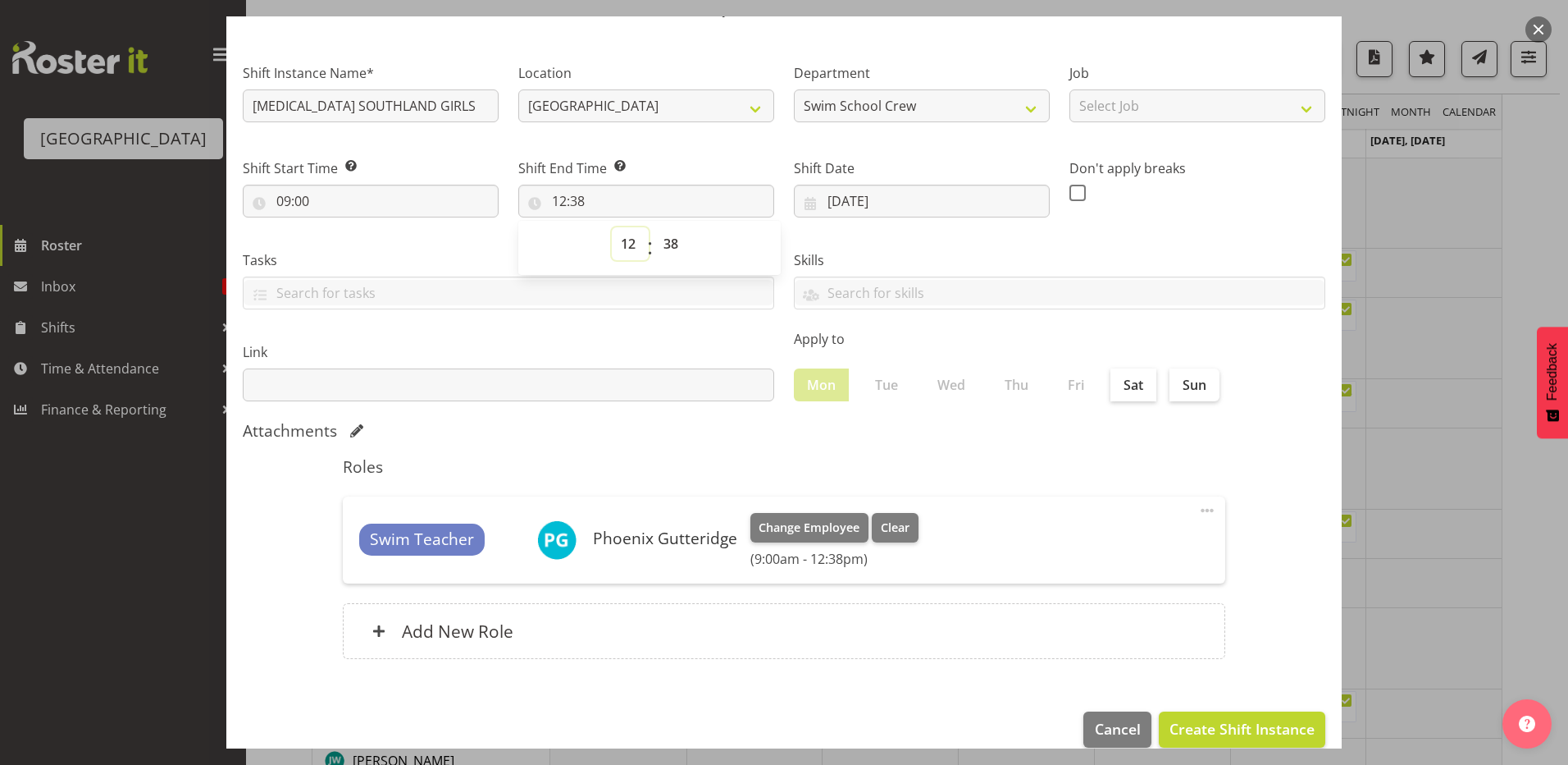
click at [622, 238] on select "00 01 02 03 04 05 06 07 08 09 10 11 12 13 14 15 16 17 18 19 20 21 22 23" at bounding box center [630, 244] width 37 height 33
select select "10"
click at [612, 227] on select "00 01 02 03 04 05 06 07 08 09 10 11 12 13 14 15 16 17 18 19 20 21 22 23" at bounding box center [630, 244] width 37 height 33
type input "10:38"
click at [665, 240] on select "00 01 02 03 04 05 06 07 08 09 10 11 12 13 14 15 16 17 18 19 20 21 22 23 24 25 2…" at bounding box center [673, 244] width 37 height 33
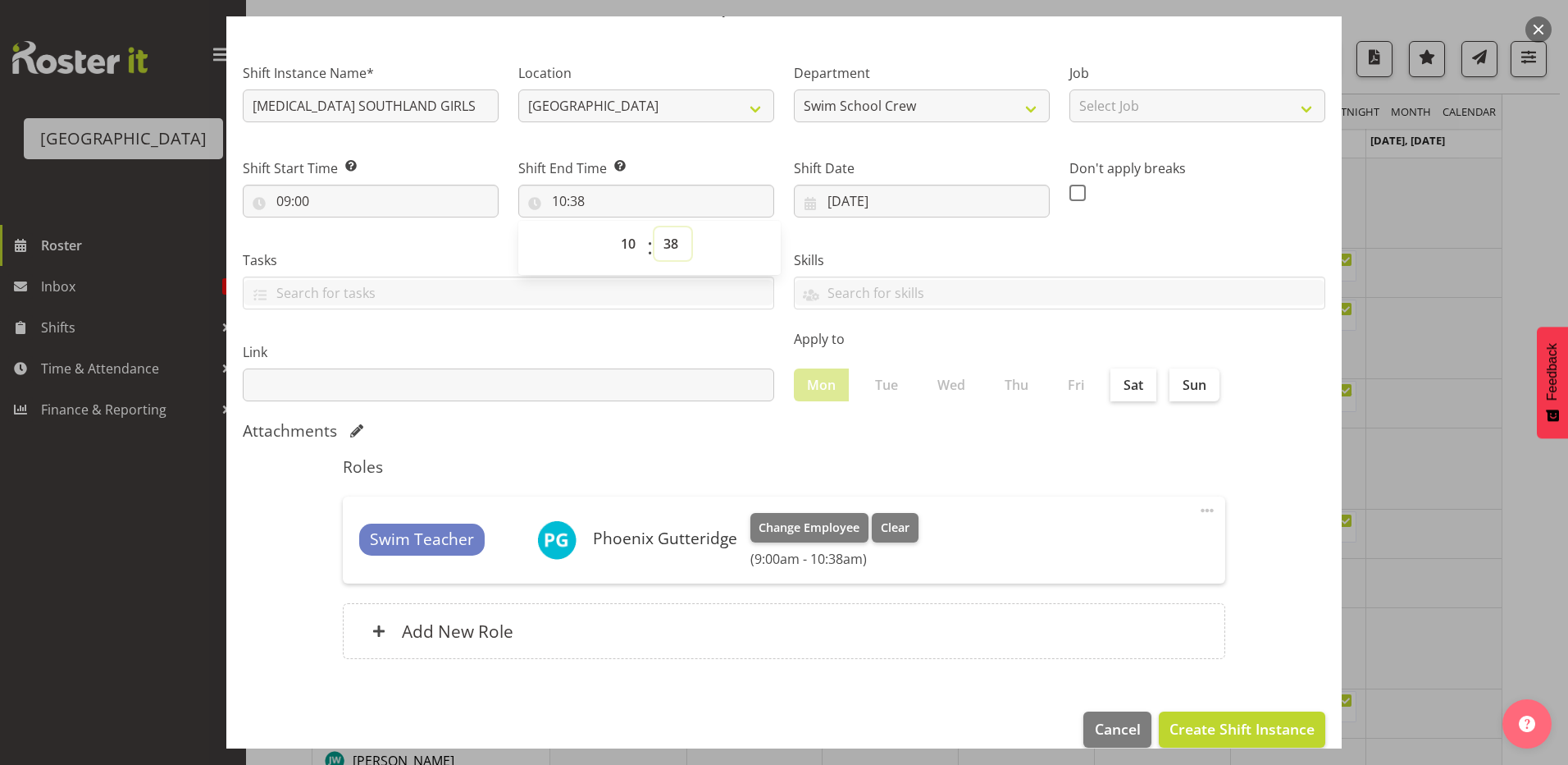
select select "0"
click at [655, 227] on select "00 01 02 03 04 05 06 07 08 09 10 11 12 13 14 15 16 17 18 19 20 21 22 23 24 25 2…" at bounding box center [673, 244] width 37 height 33
type input "10:00"
click at [943, 251] on label "Skills" at bounding box center [1059, 260] width 532 height 20
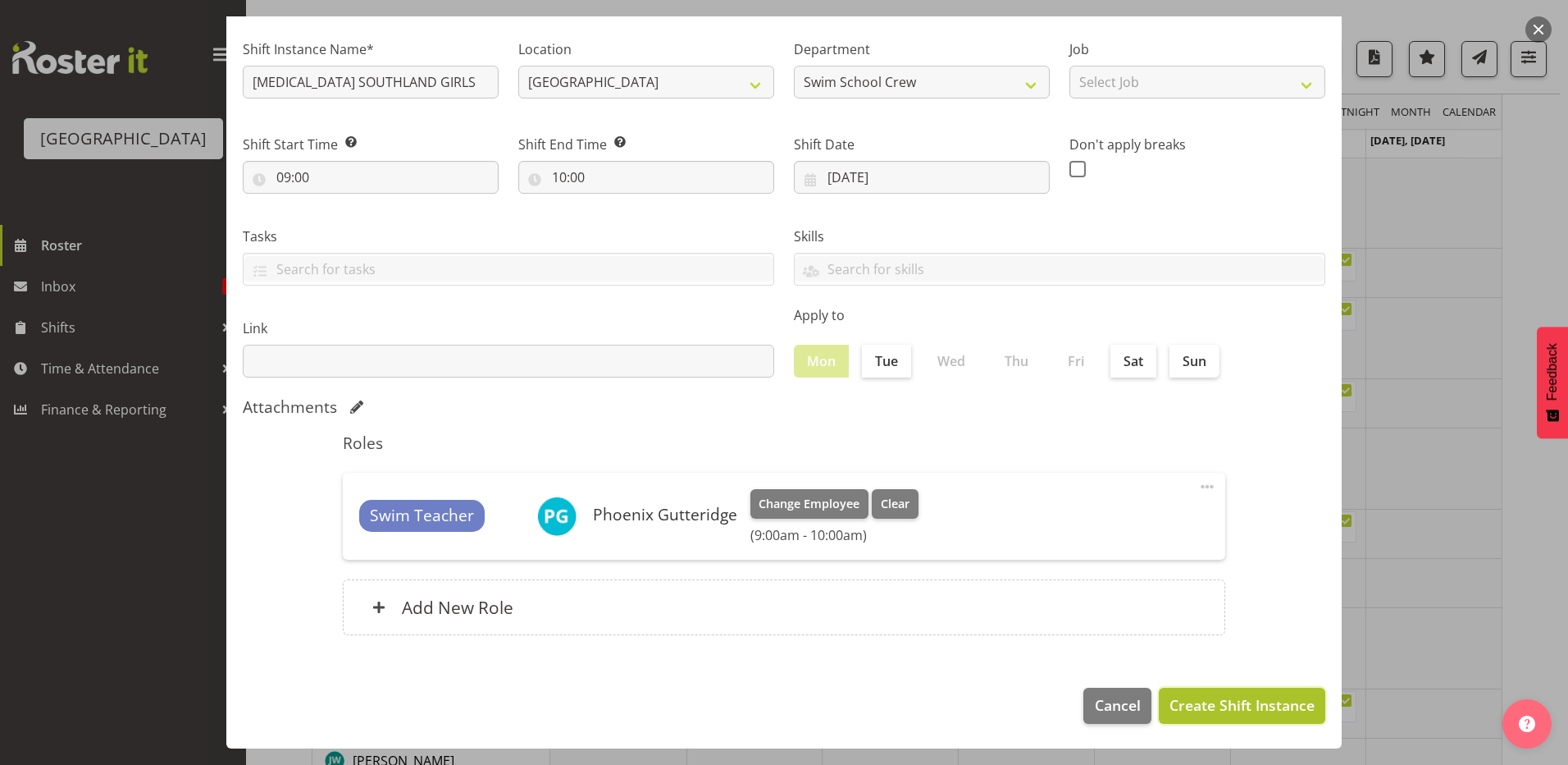
click at [1214, 697] on span "Create Shift Instance" at bounding box center [1242, 705] width 145 height 21
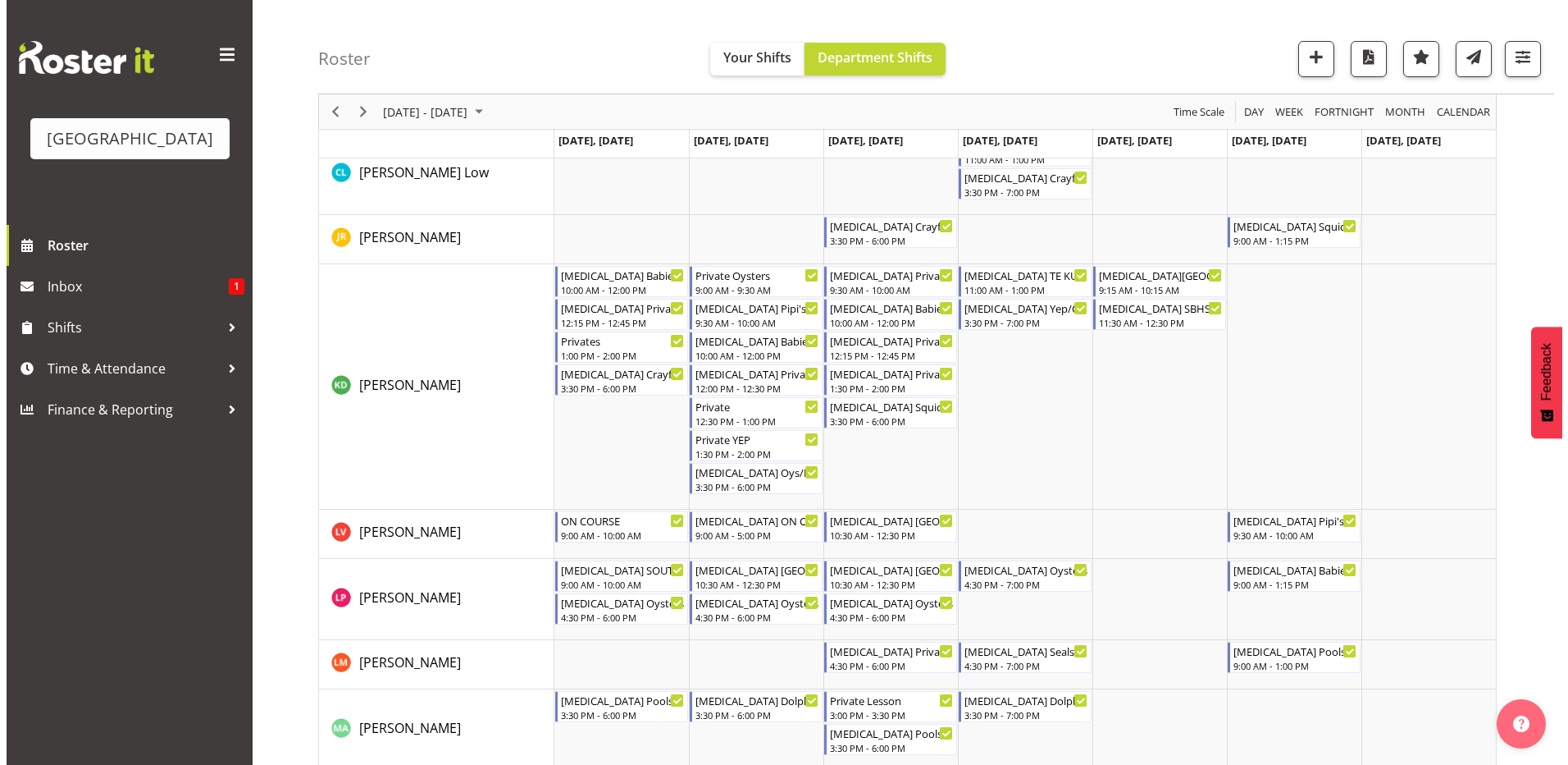
scroll to position [299, 0]
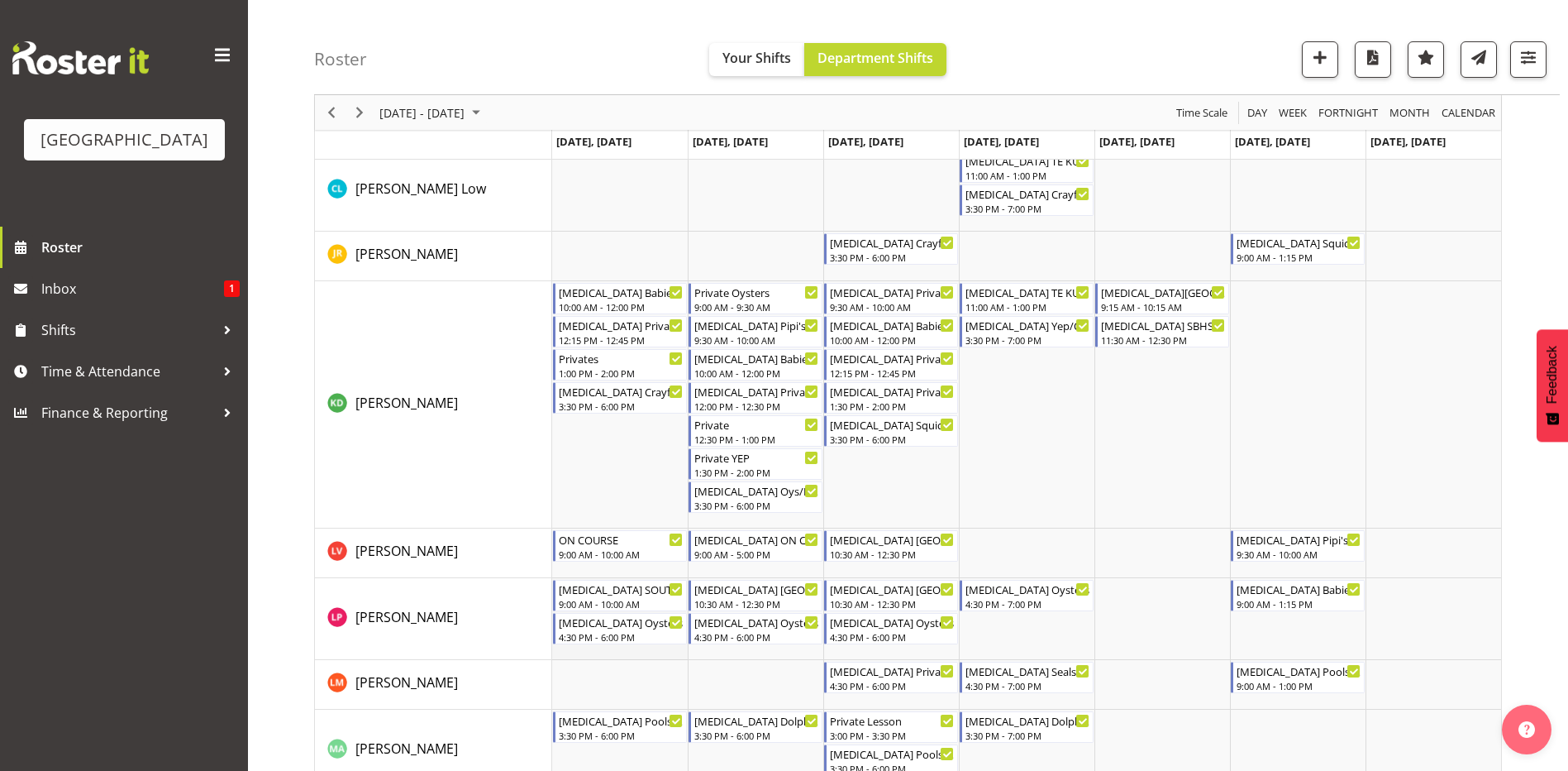
click at [569, 648] on td "Timeline Week of September 7, 2025" at bounding box center [620, 619] width 136 height 82
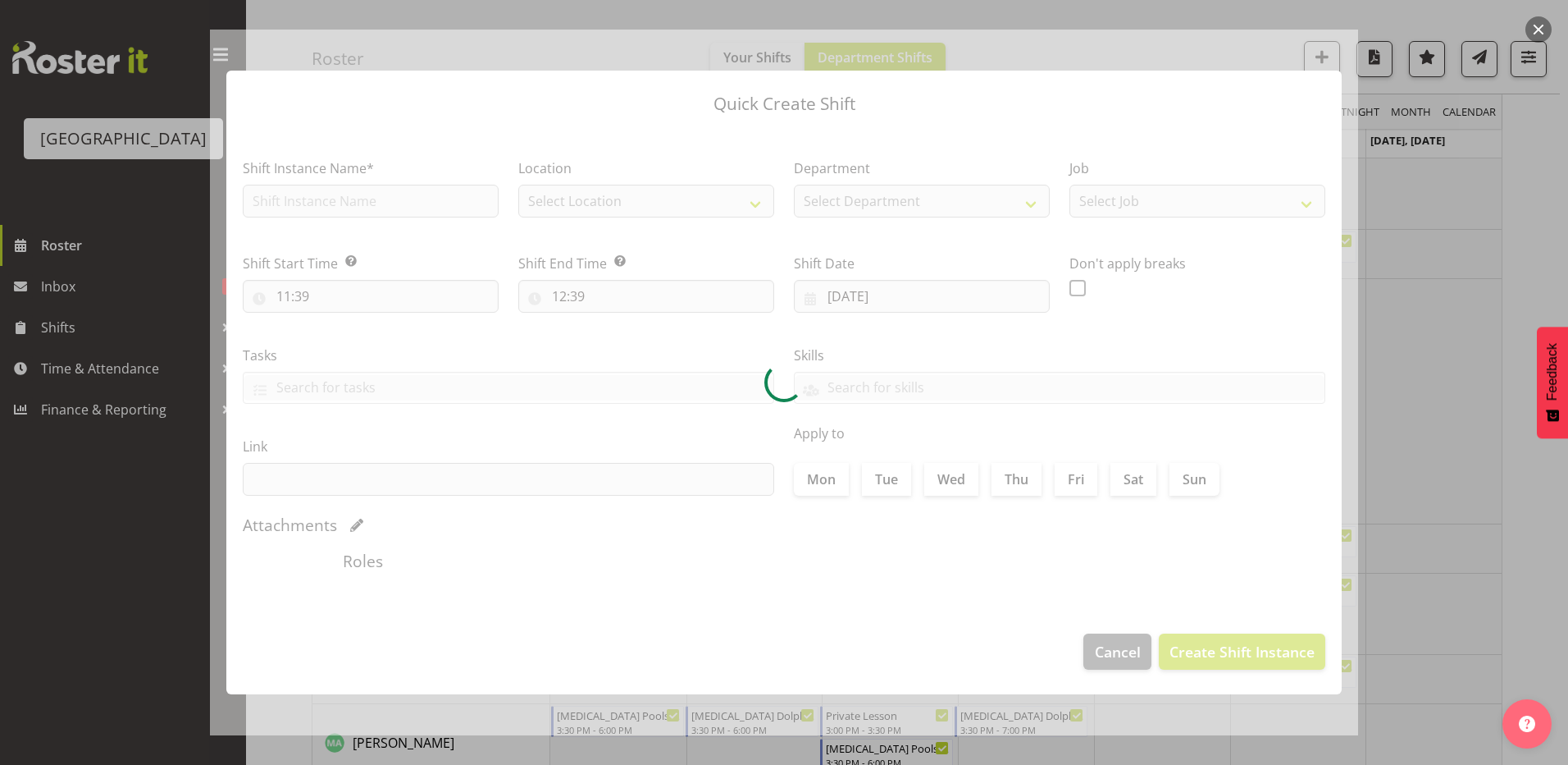
type input "[DATE]"
checkbox input "true"
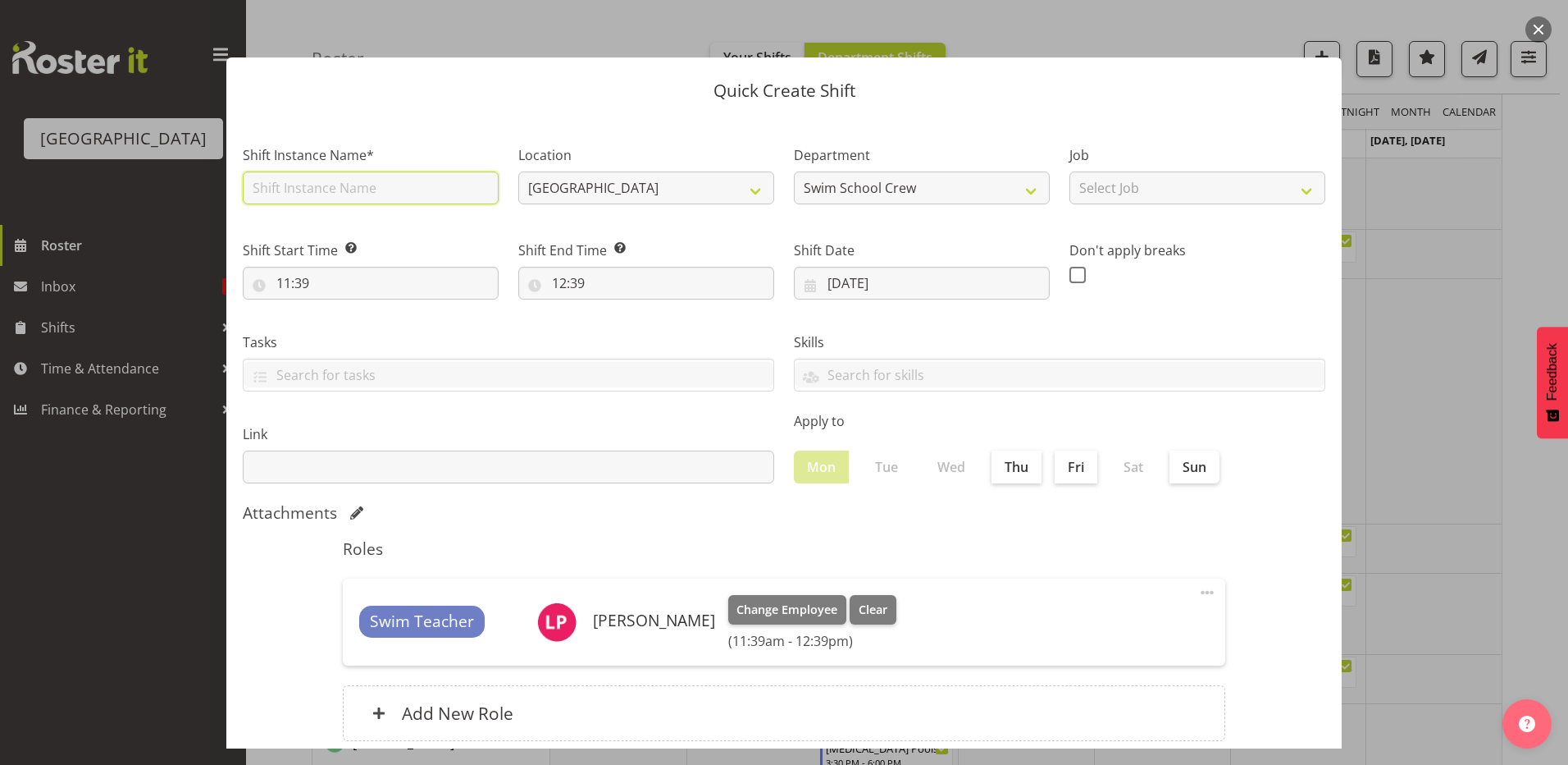
click at [351, 191] on input "text" at bounding box center [370, 188] width 256 height 33
type input "t"
type input "[MEDICAL_DATA][GEOGRAPHIC_DATA]"
select select "83"
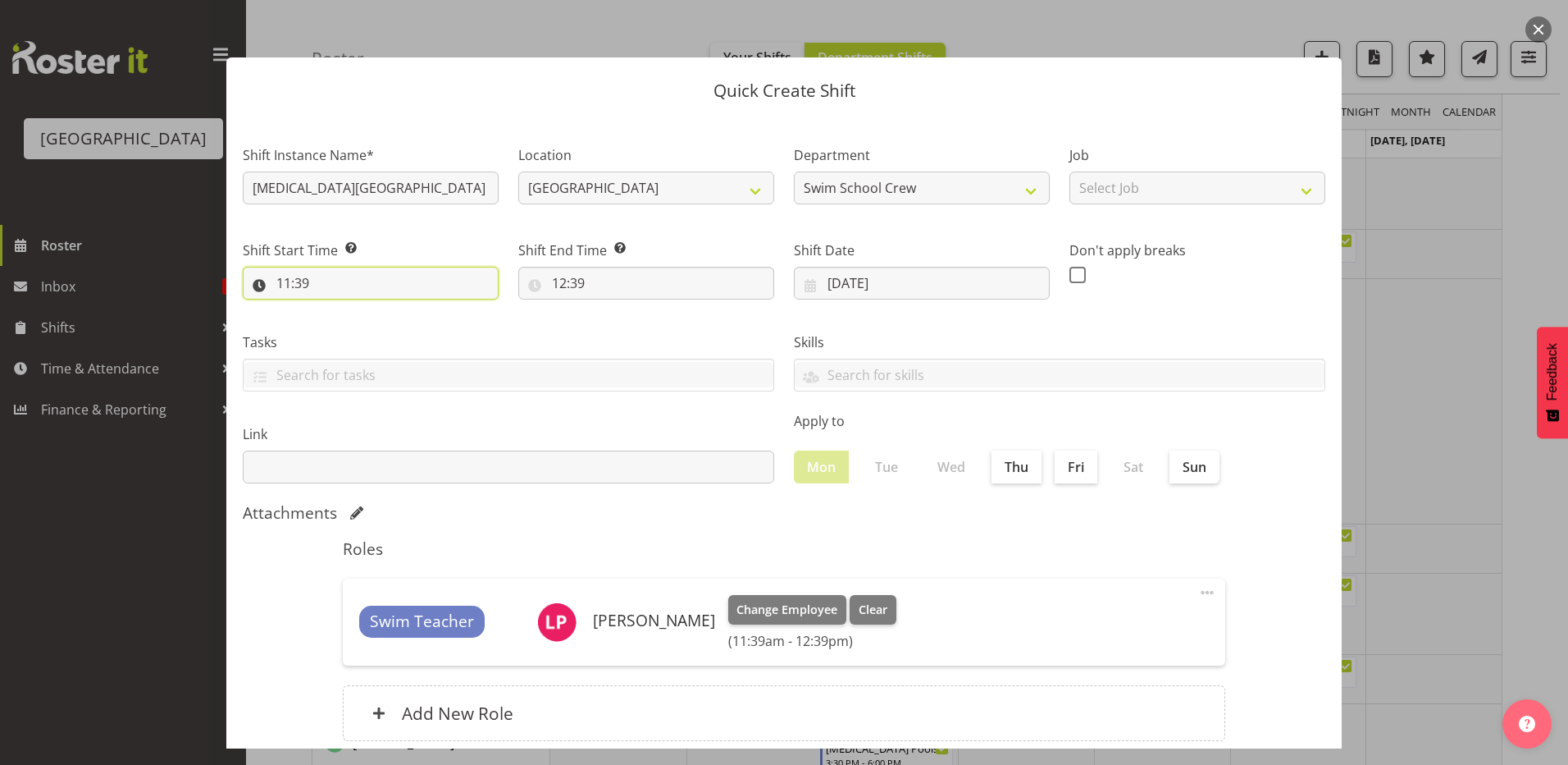
click at [284, 281] on input "11:39" at bounding box center [370, 283] width 256 height 33
click at [347, 323] on select "00 01 02 03 04 05 06 07 08 09 10 11 12 13 14 15 16 17 18 19 20 21 22 23" at bounding box center [354, 326] width 37 height 33
select select "13"
click at [336, 309] on select "00 01 02 03 04 05 06 07 08 09 10 11 12 13 14 15 16 17 18 19 20 21 22 23" at bounding box center [354, 326] width 37 height 33
type input "13:39"
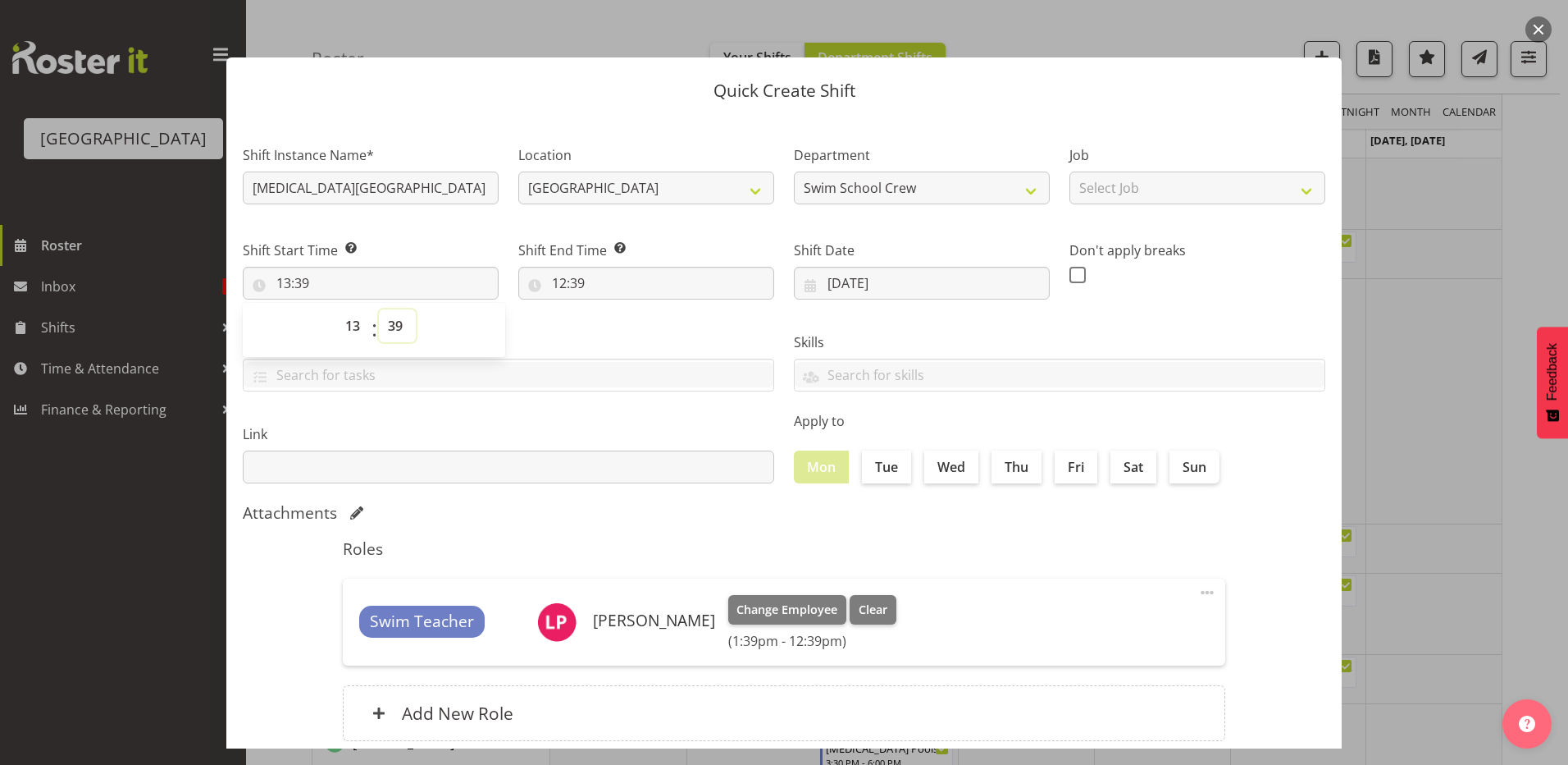
click at [388, 330] on select "00 01 02 03 04 05 06 07 08 09 10 11 12 13 14 15 16 17 18 19 20 21 22 23 24 25 2…" at bounding box center [397, 326] width 37 height 33
select select "0"
click at [379, 309] on select "00 01 02 03 04 05 06 07 08 09 10 11 12 13 14 15 16 17 18 19 20 21 22 23 24 25 2…" at bounding box center [397, 326] width 37 height 33
type input "13:00"
click at [621, 307] on div "Shift End Time Set the time of the day you wish this shift to finish 12:39 00 0…" at bounding box center [646, 263] width 276 height 92
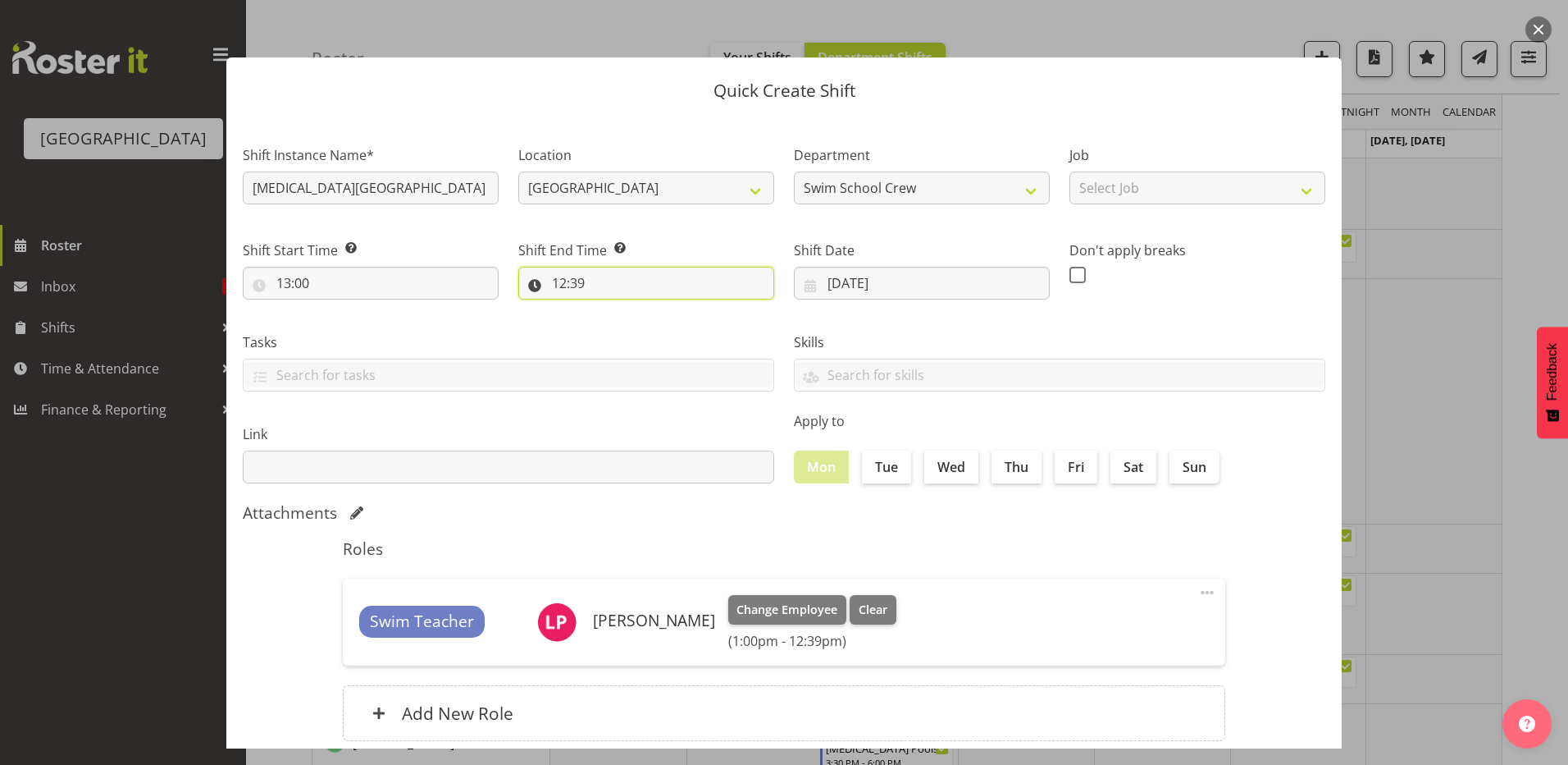
click at [559, 280] on input "12:39" at bounding box center [646, 283] width 256 height 33
click at [619, 326] on select "00 01 02 03 04 05 06 07 08 09 10 11 12 13 14 15 16 17 18 19 20 21 22 23" at bounding box center [630, 326] width 37 height 33
select select "14"
click at [612, 309] on select "00 01 02 03 04 05 06 07 08 09 10 11 12 13 14 15 16 17 18 19 20 21 22 23" at bounding box center [630, 326] width 37 height 33
type input "14:39"
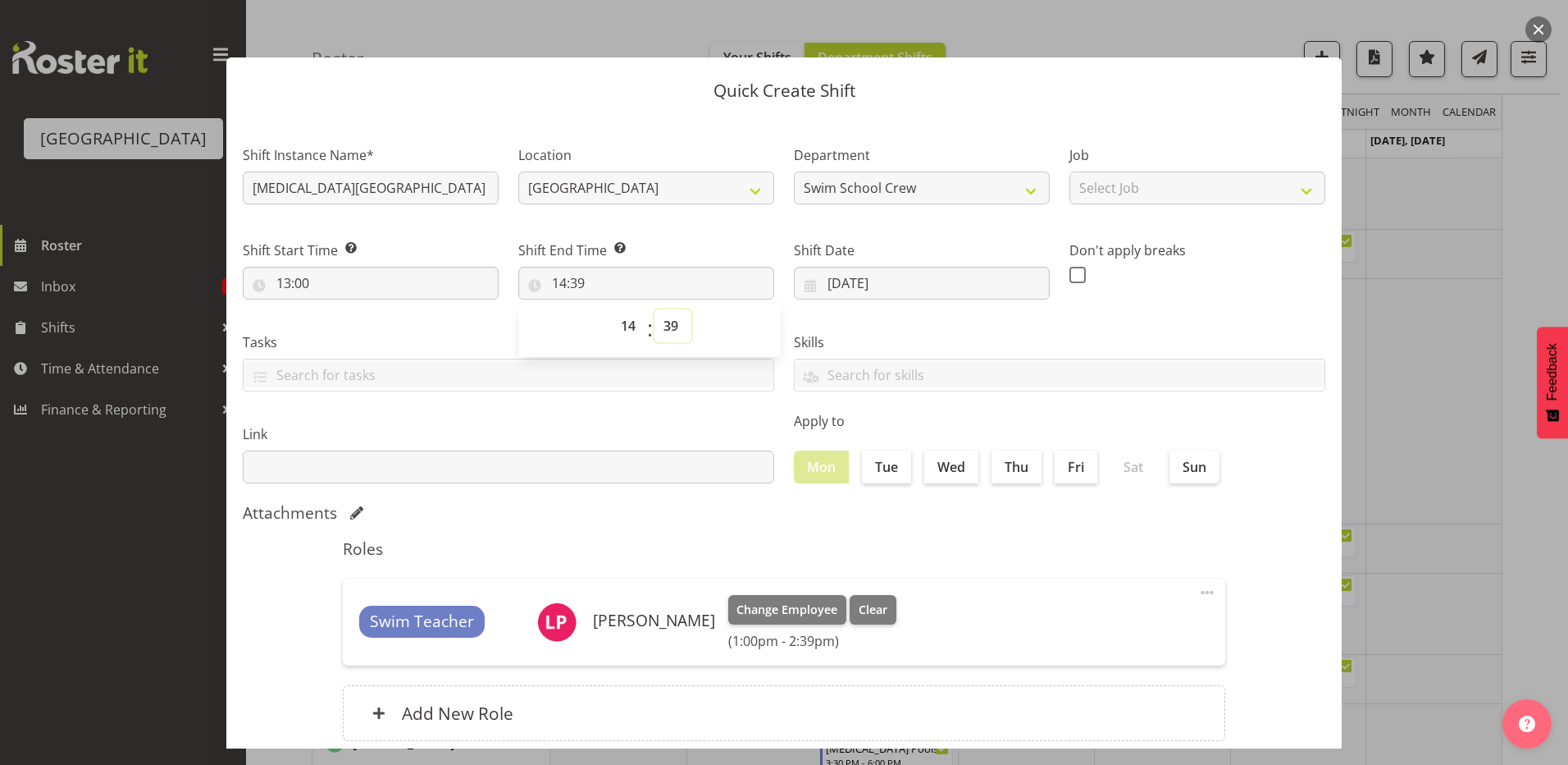
click at [671, 333] on select "00 01 02 03 04 05 06 07 08 09 10 11 12 13 14 15 16 17 18 19 20 21 22 23 24 25 2…" at bounding box center [673, 326] width 37 height 33
select select "0"
click at [655, 309] on select "00 01 02 03 04 05 06 07 08 09 10 11 12 13 14 15 16 17 18 19 20 21 22 23 24 25 2…" at bounding box center [673, 326] width 37 height 33
type input "14:00"
click at [670, 326] on select "00 01 02 03 04 05 06 07 08 09 10 11 12 13 14 15 16 17 18 19 20 21 22 23 24 25 2…" at bounding box center [673, 326] width 37 height 33
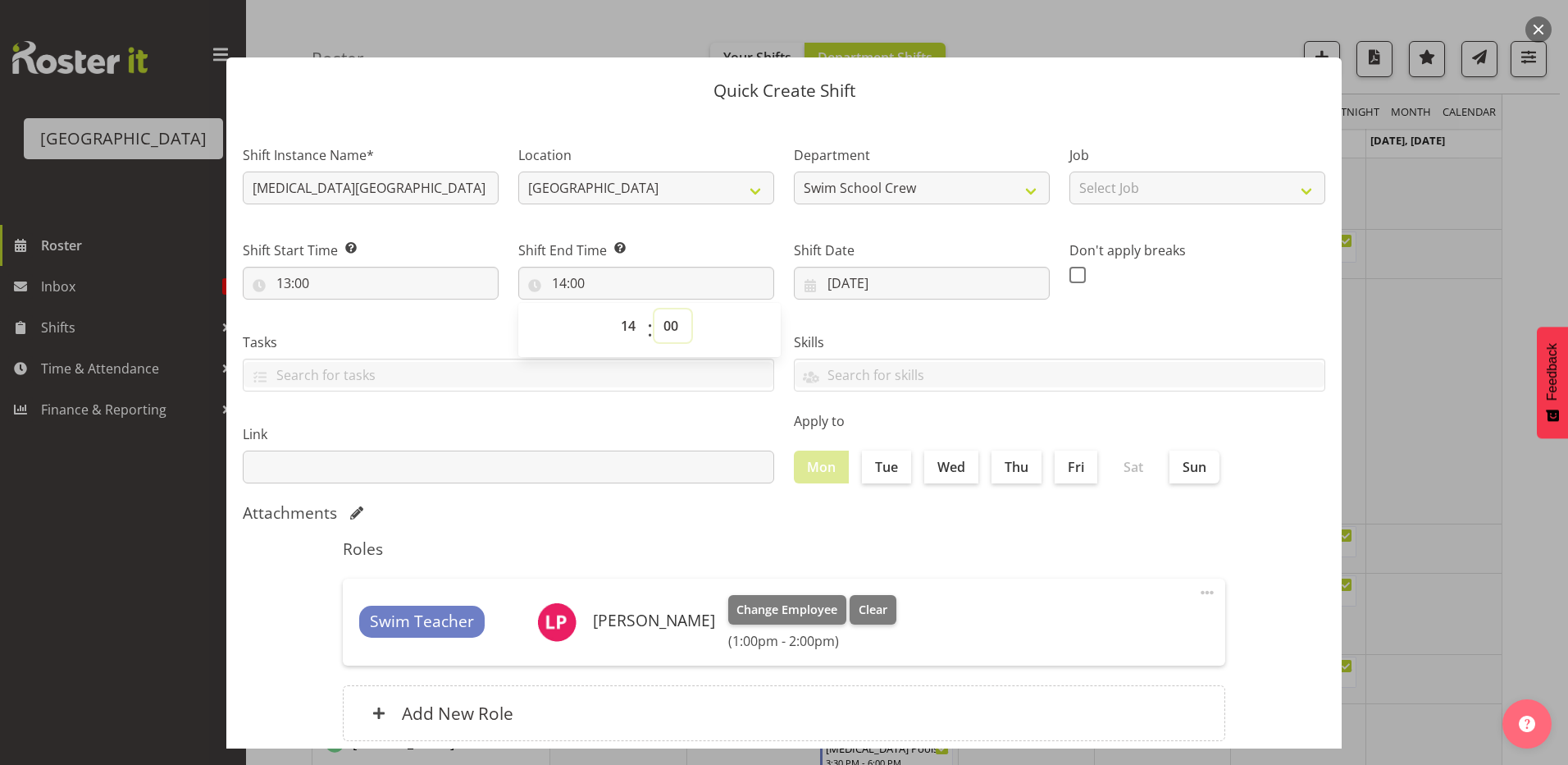
select select "30"
click at [655, 309] on select "00 01 02 03 04 05 06 07 08 09 10 11 12 13 14 15 16 17 18 19 20 21 22 23 24 25 2…" at bounding box center [673, 326] width 37 height 33
type input "14:30"
click at [884, 335] on label "Skills" at bounding box center [1059, 342] width 532 height 20
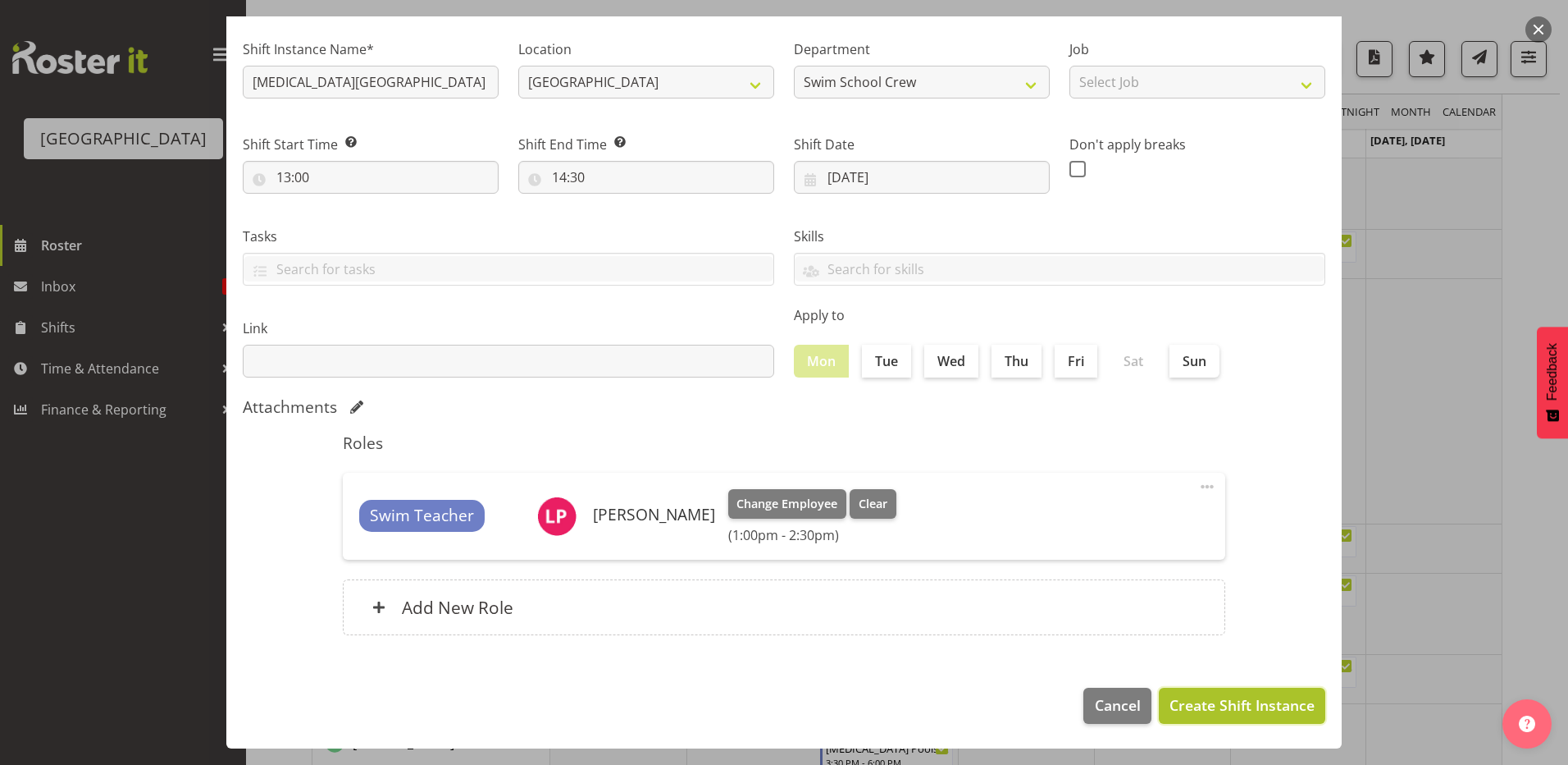
click at [1198, 699] on span "Create Shift Instance" at bounding box center [1242, 705] width 145 height 21
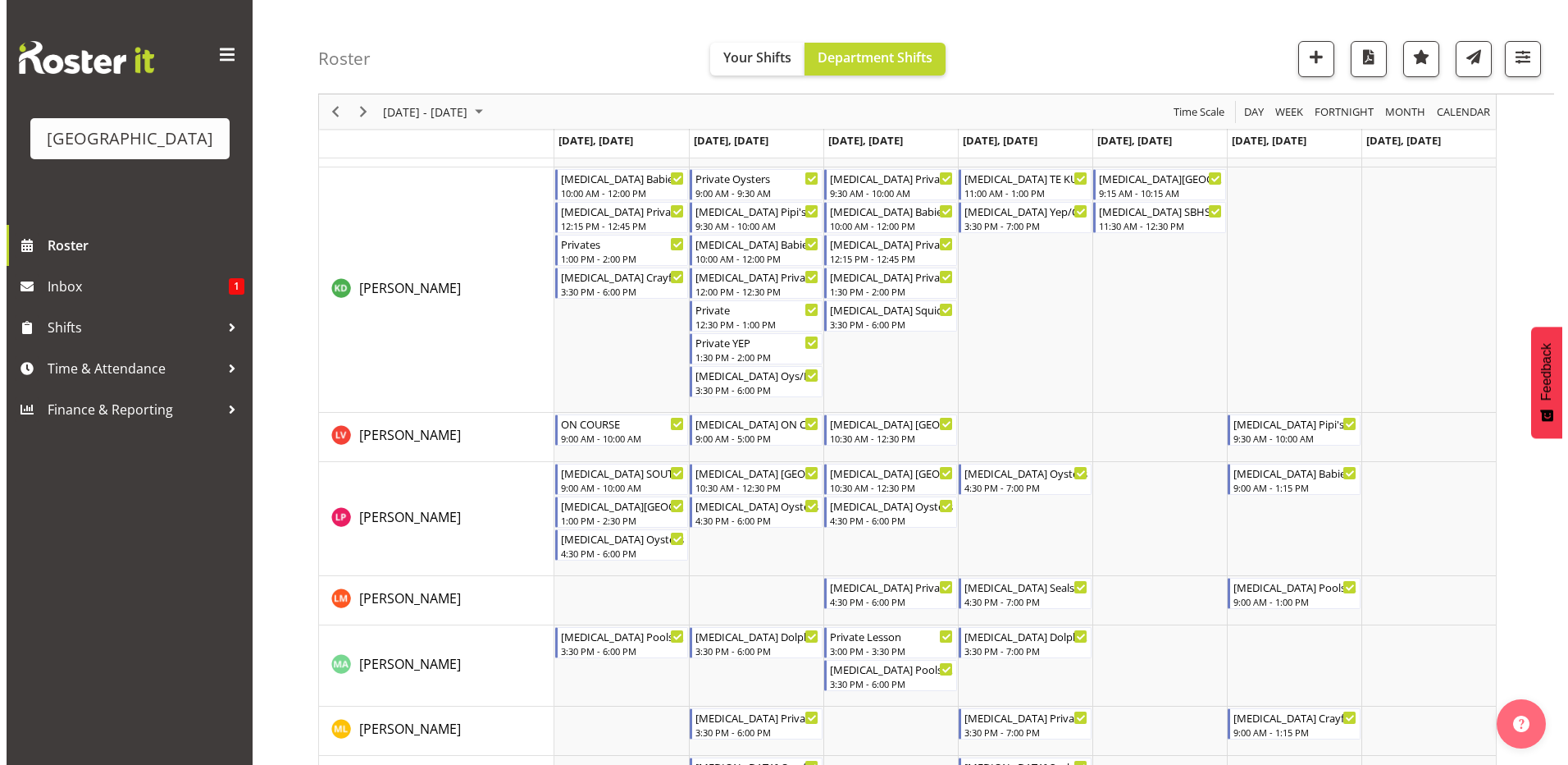
scroll to position [0, 0]
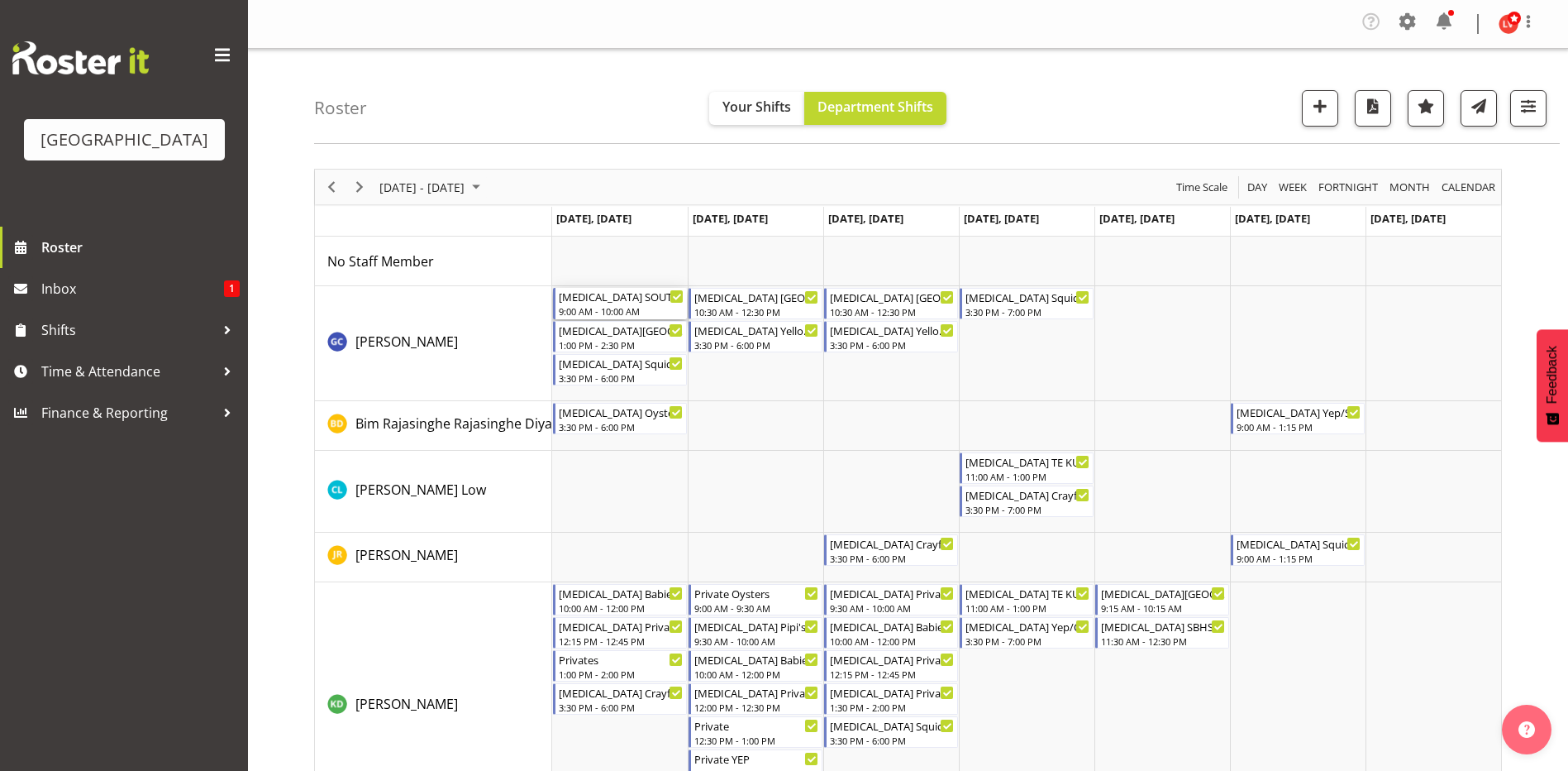
click at [622, 307] on div "9:00 AM - 10:00 AM" at bounding box center [621, 311] width 125 height 13
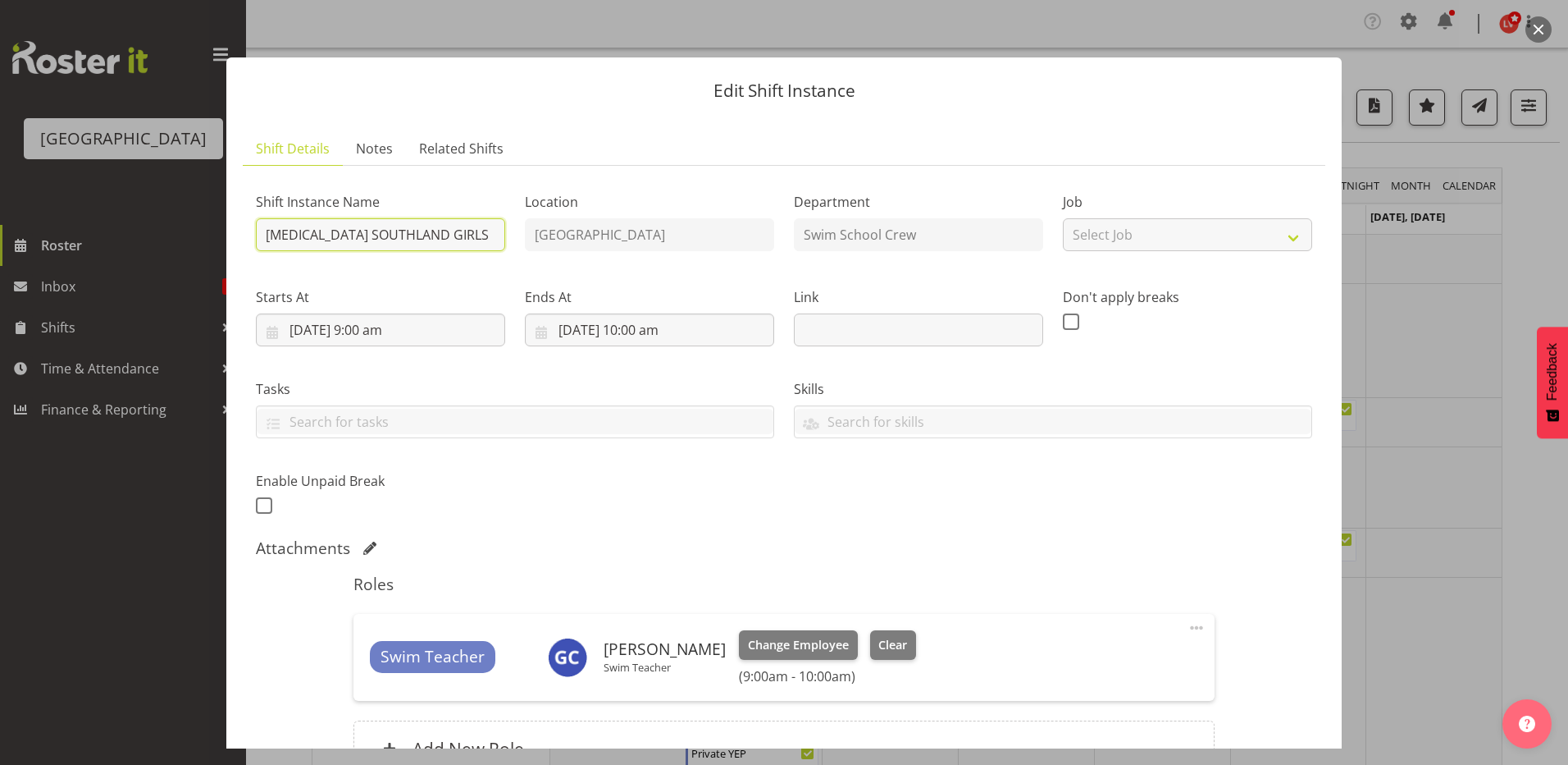
click at [415, 235] on input "[MEDICAL_DATA] SOUTHLAND GIRLS" at bounding box center [381, 235] width 250 height 33
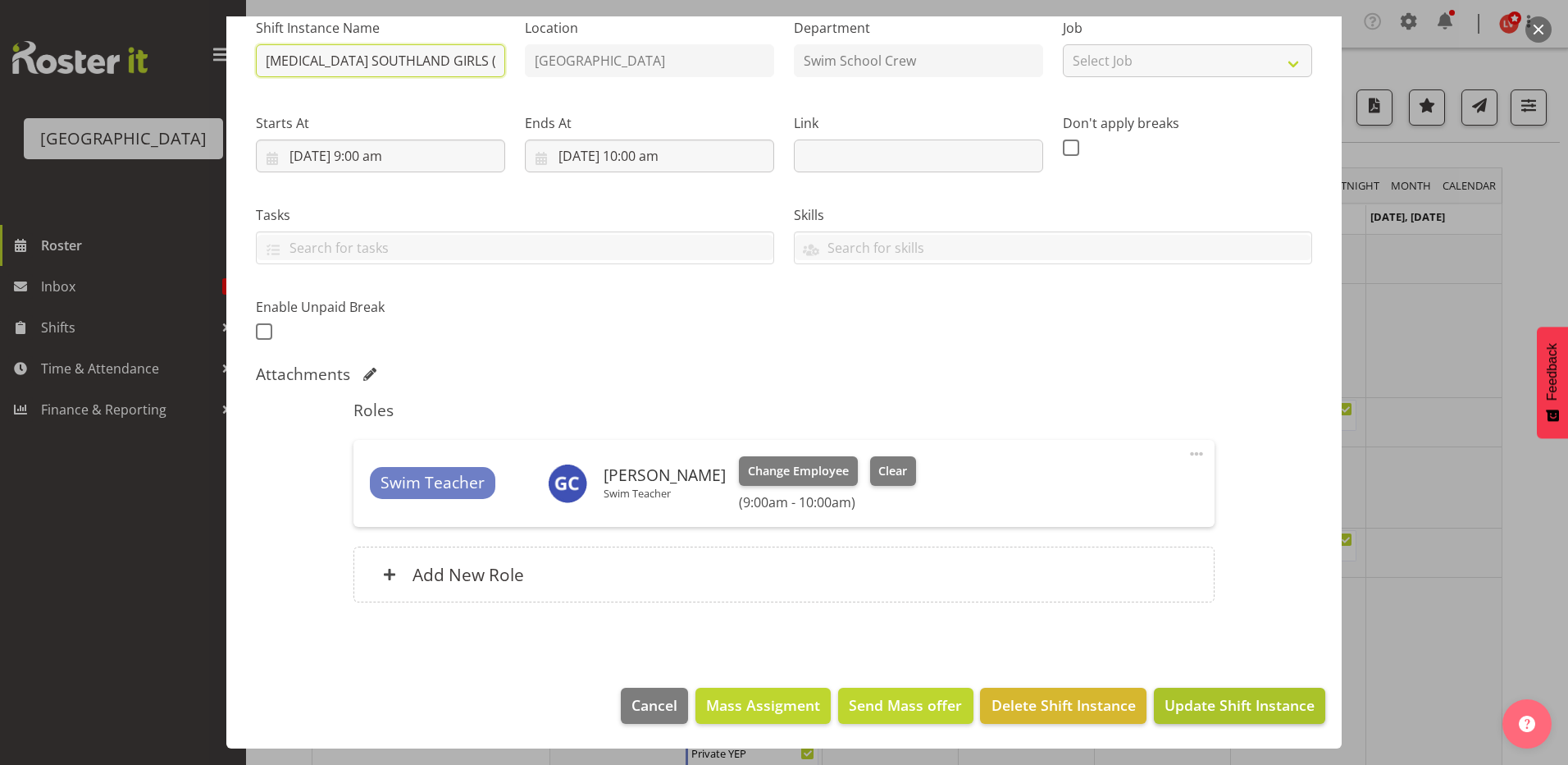
type input "[MEDICAL_DATA] SOUTHLAND GIRLS (1)"
click at [1187, 709] on span "Update Shift Instance" at bounding box center [1240, 705] width 150 height 21
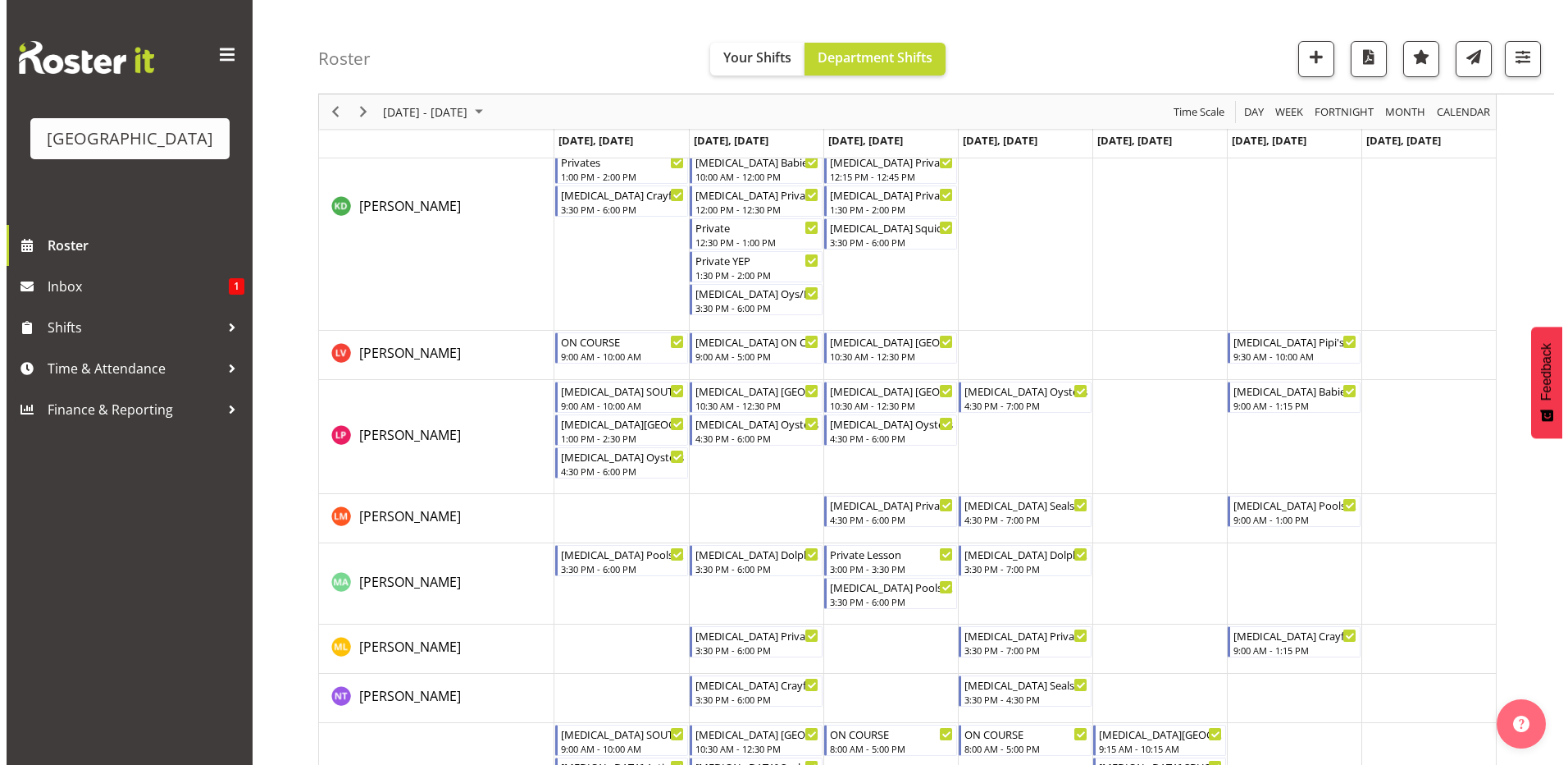
scroll to position [434, 0]
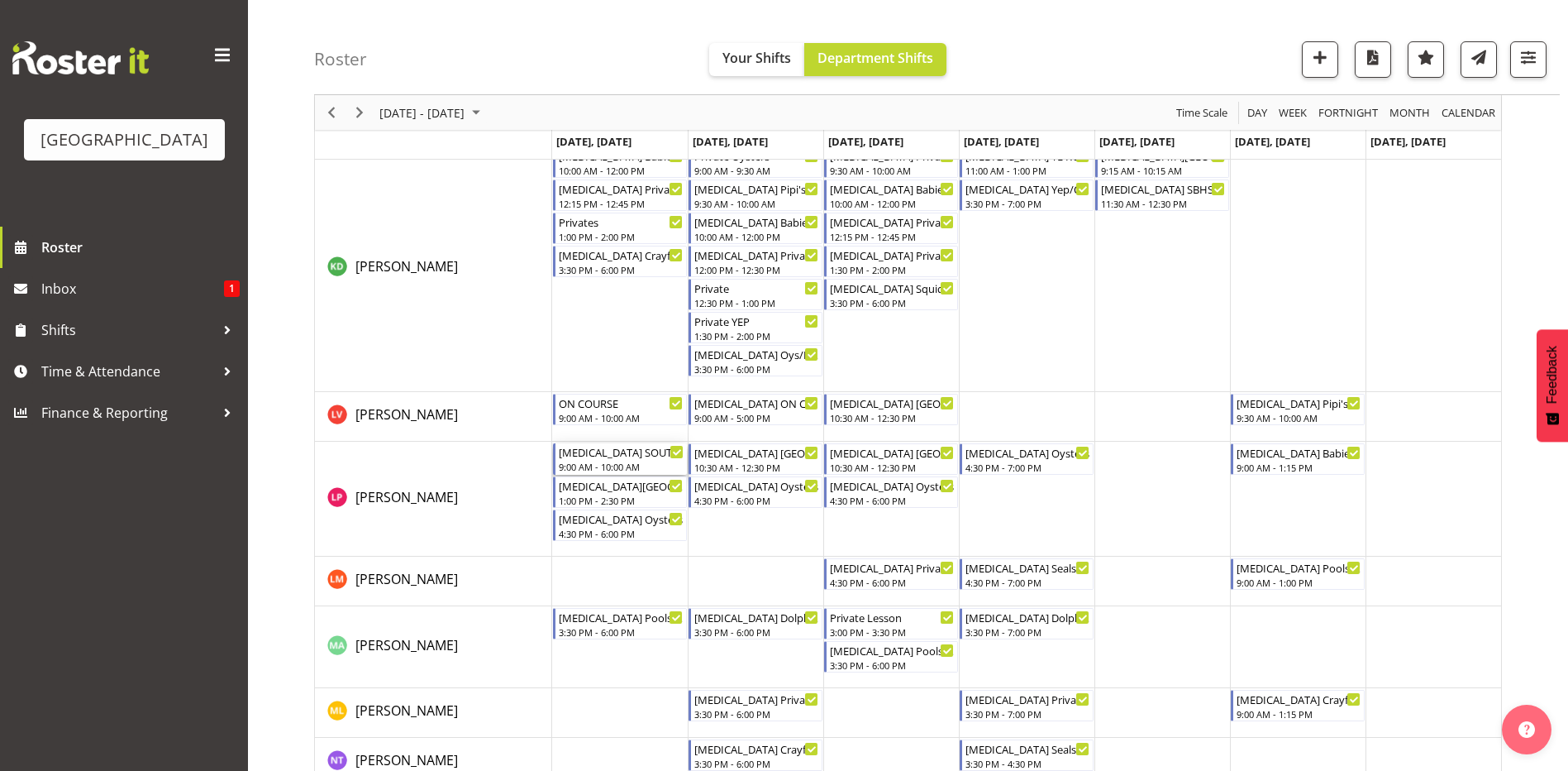
click at [619, 458] on div "[MEDICAL_DATA] SOUTHLAND GIRLS" at bounding box center [621, 452] width 125 height 17
click at [0, 0] on div at bounding box center [0, 0] width 0 height 0
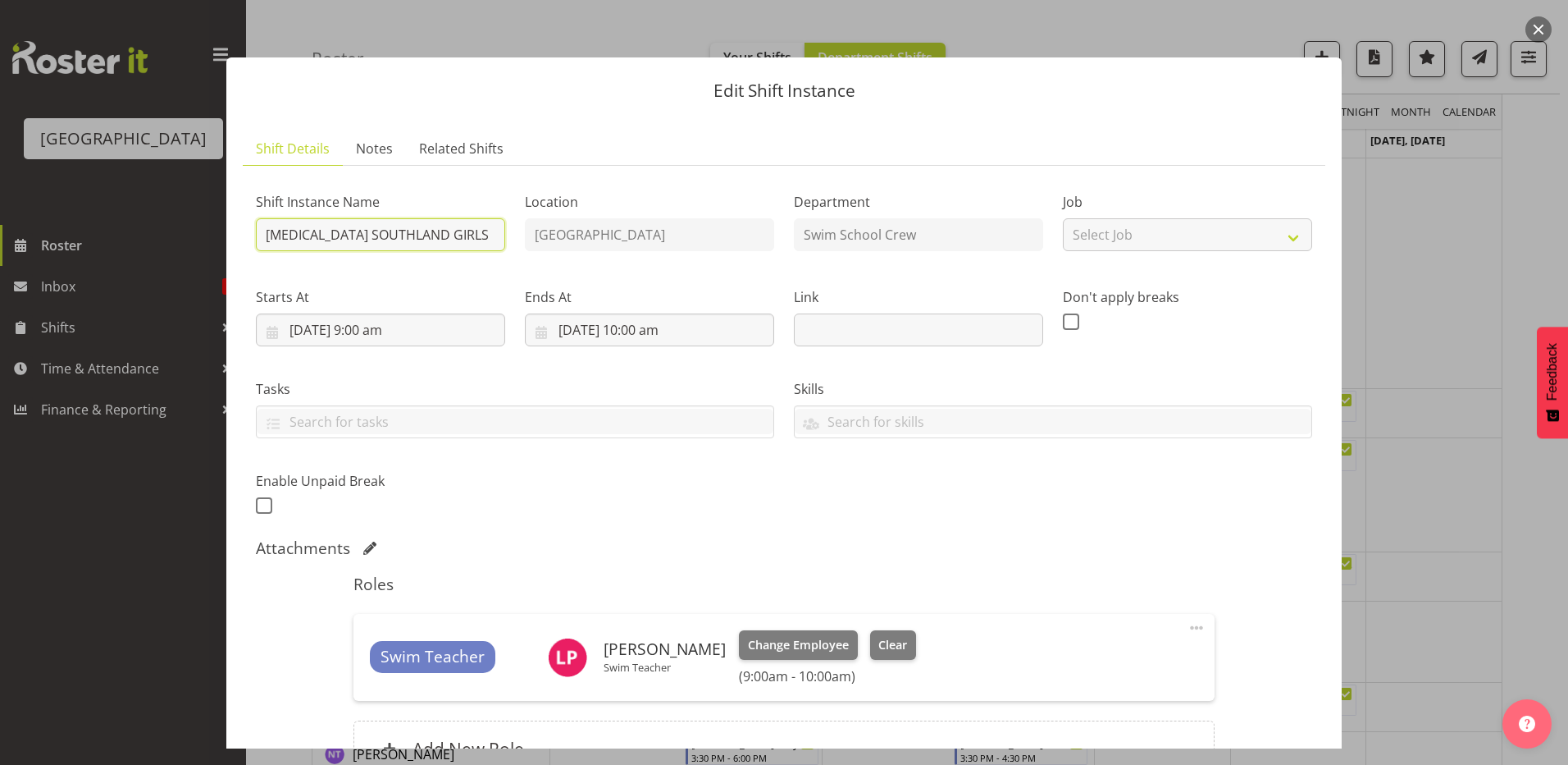
click at [422, 230] on input "[MEDICAL_DATA] SOUTHLAND GIRLS" at bounding box center [381, 235] width 250 height 33
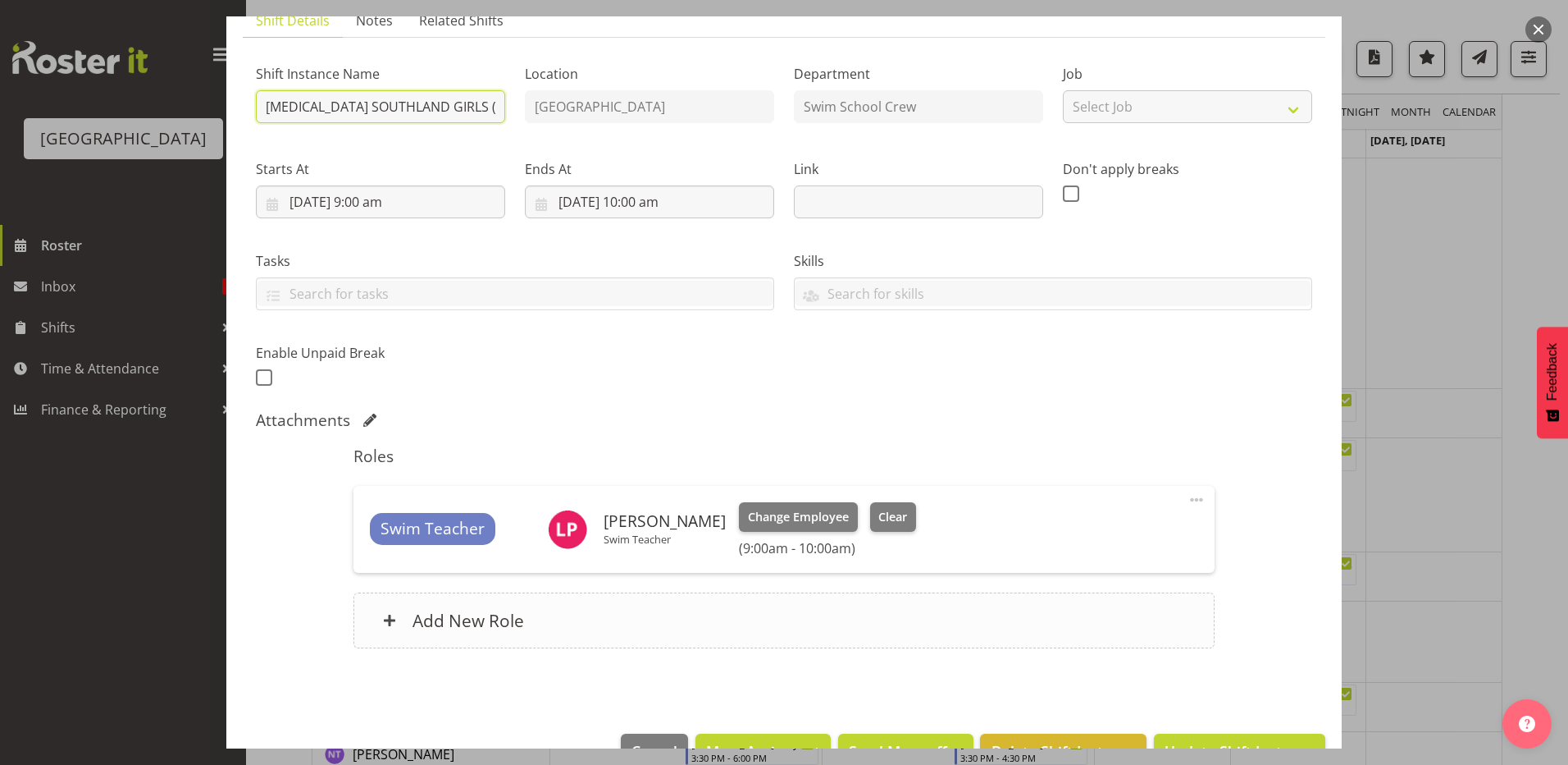
scroll to position [174, 0]
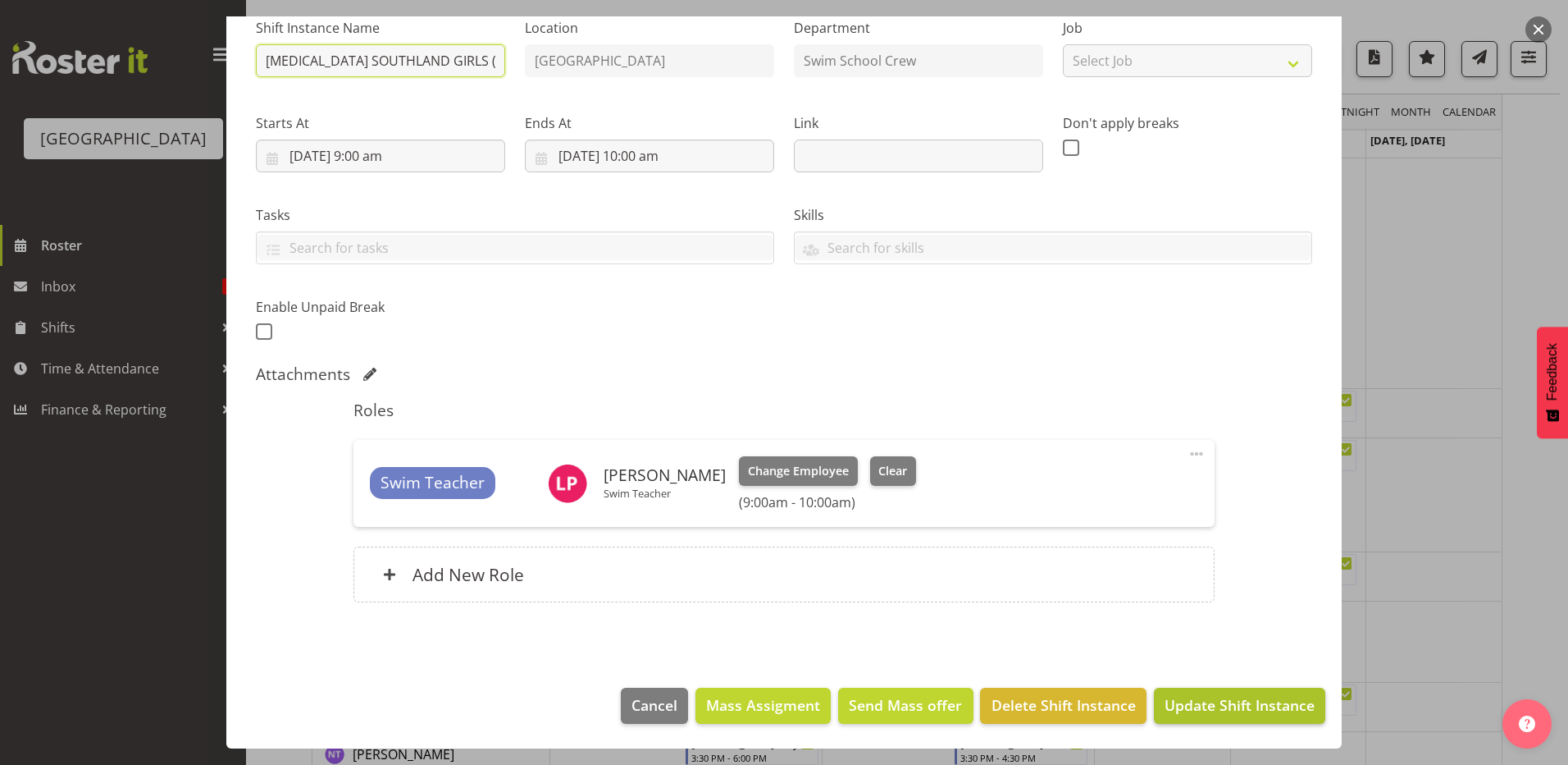
type input "[MEDICAL_DATA] SOUTHLAND GIRLS (3)"
click at [1165, 699] on span "Update Shift Instance" at bounding box center [1240, 705] width 150 height 21
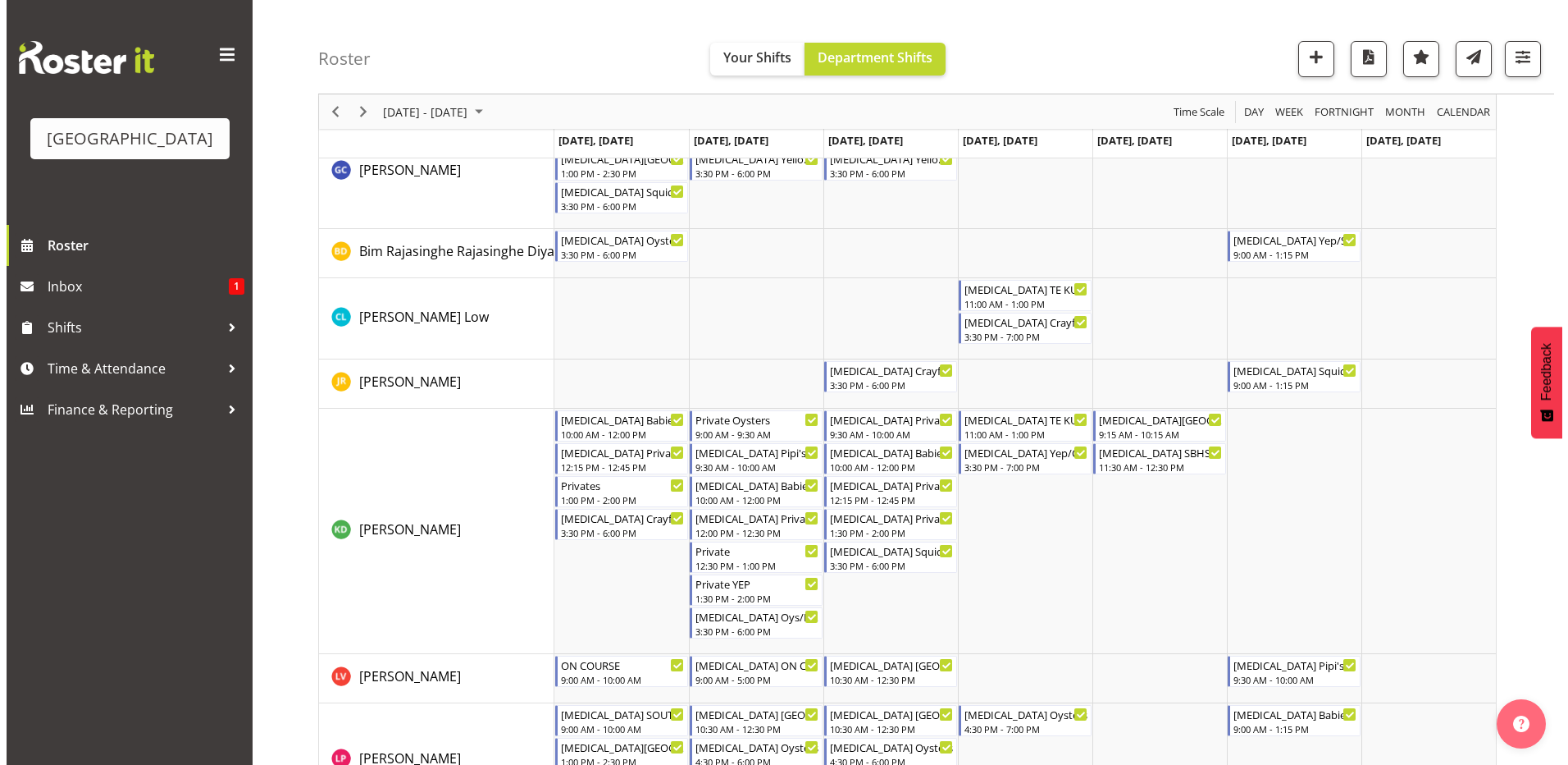
scroll to position [0, 0]
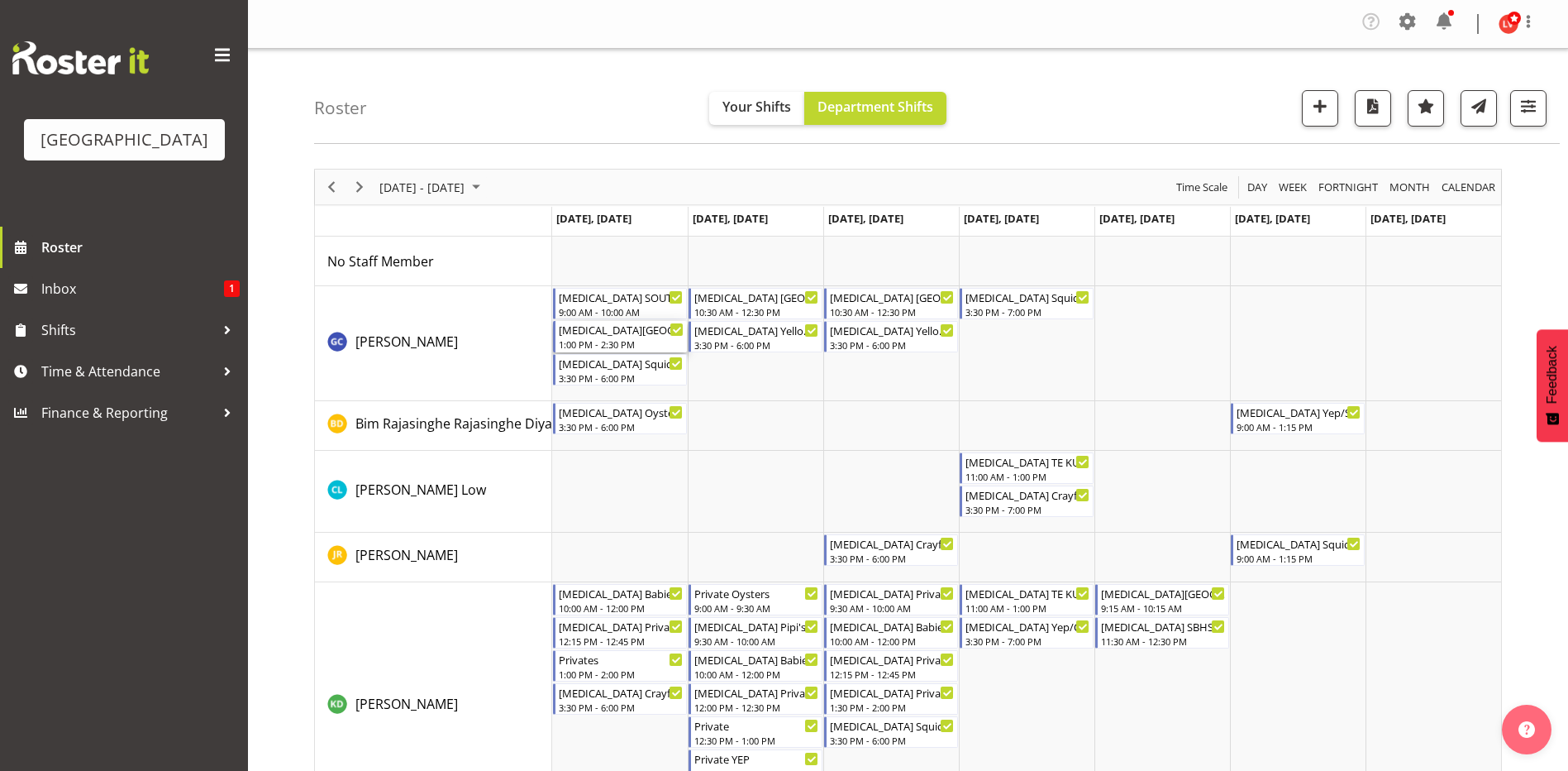
click at [617, 337] on div "[MEDICAL_DATA][GEOGRAPHIC_DATA] 1:00 PM - 2:30 PM" at bounding box center [621, 337] width 125 height 32
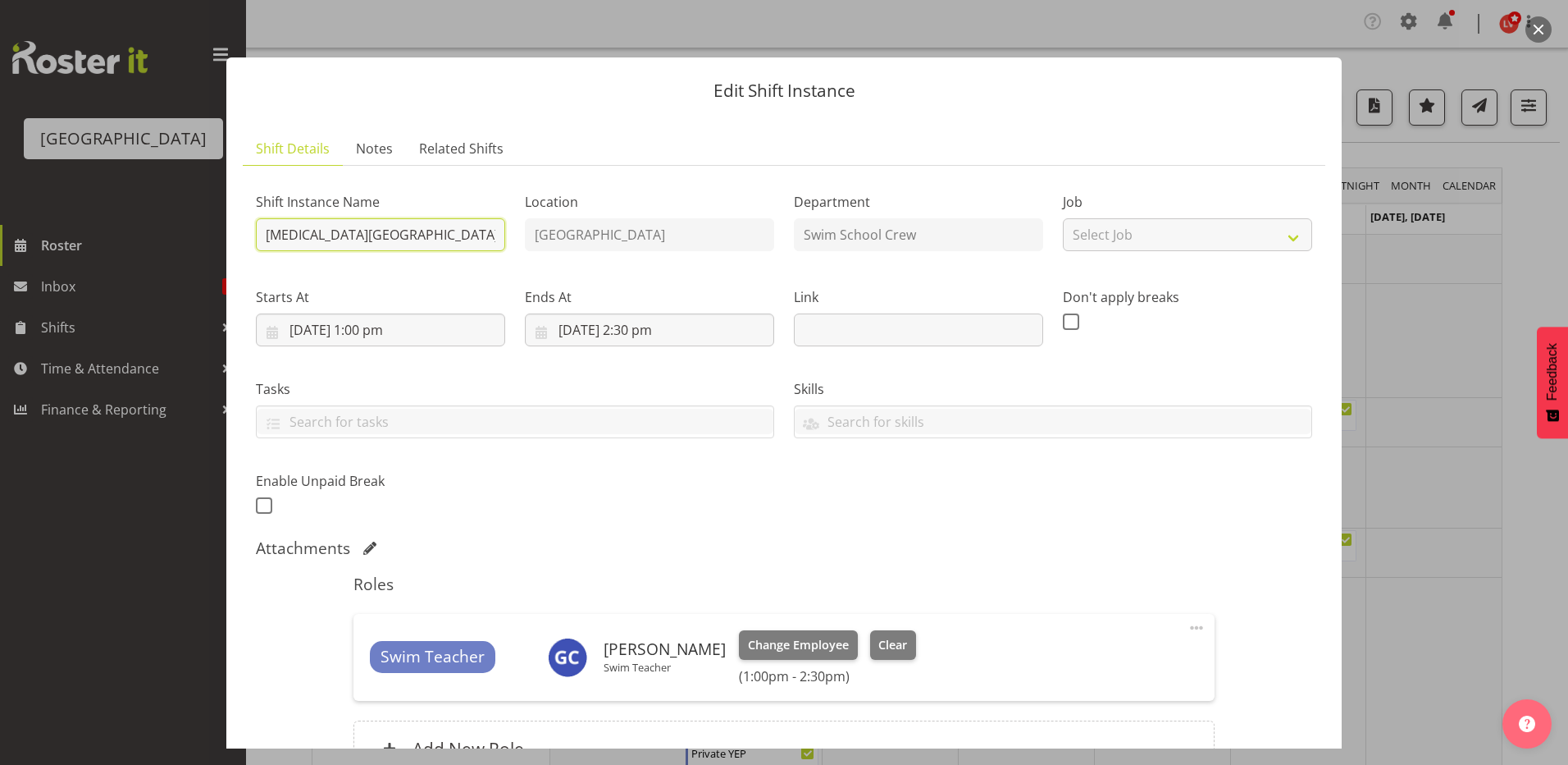
click at [404, 228] on input "[MEDICAL_DATA][GEOGRAPHIC_DATA]" at bounding box center [381, 235] width 250 height 33
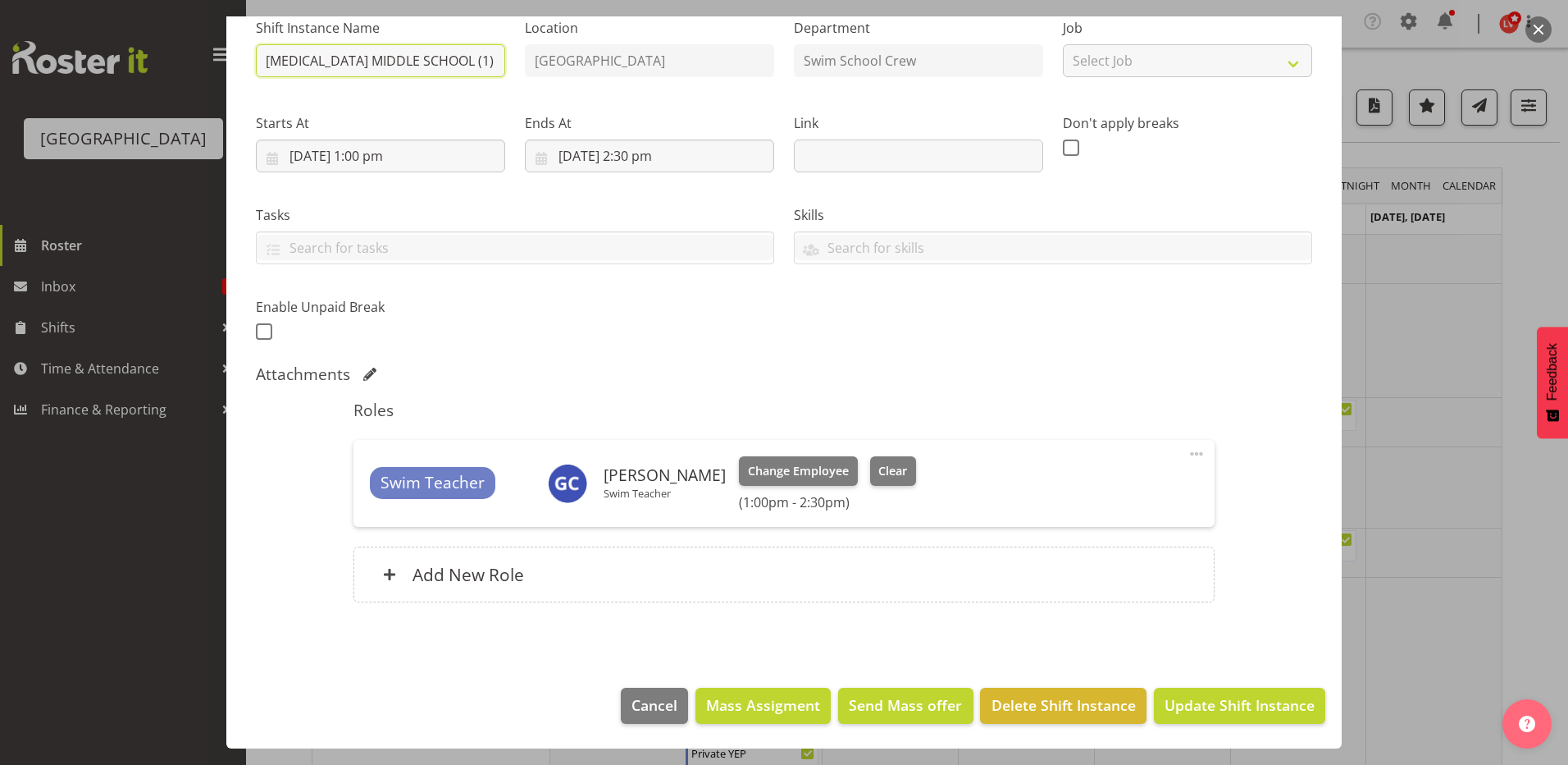
type input "[MEDICAL_DATA] MIDDLE SCHOOL (1)"
click at [1165, 698] on span "Update Shift Instance" at bounding box center [1240, 705] width 150 height 21
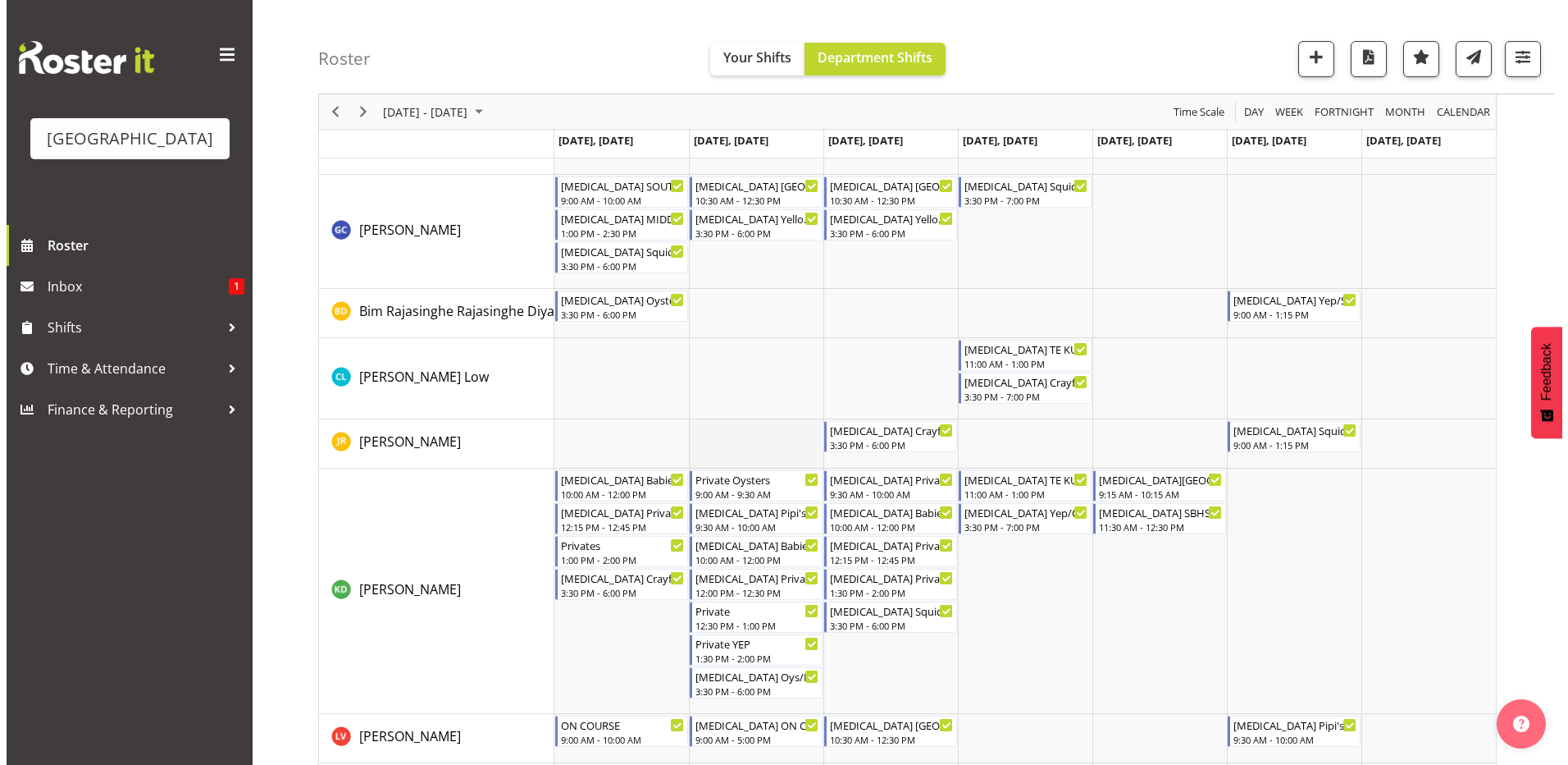
scroll to position [328, 0]
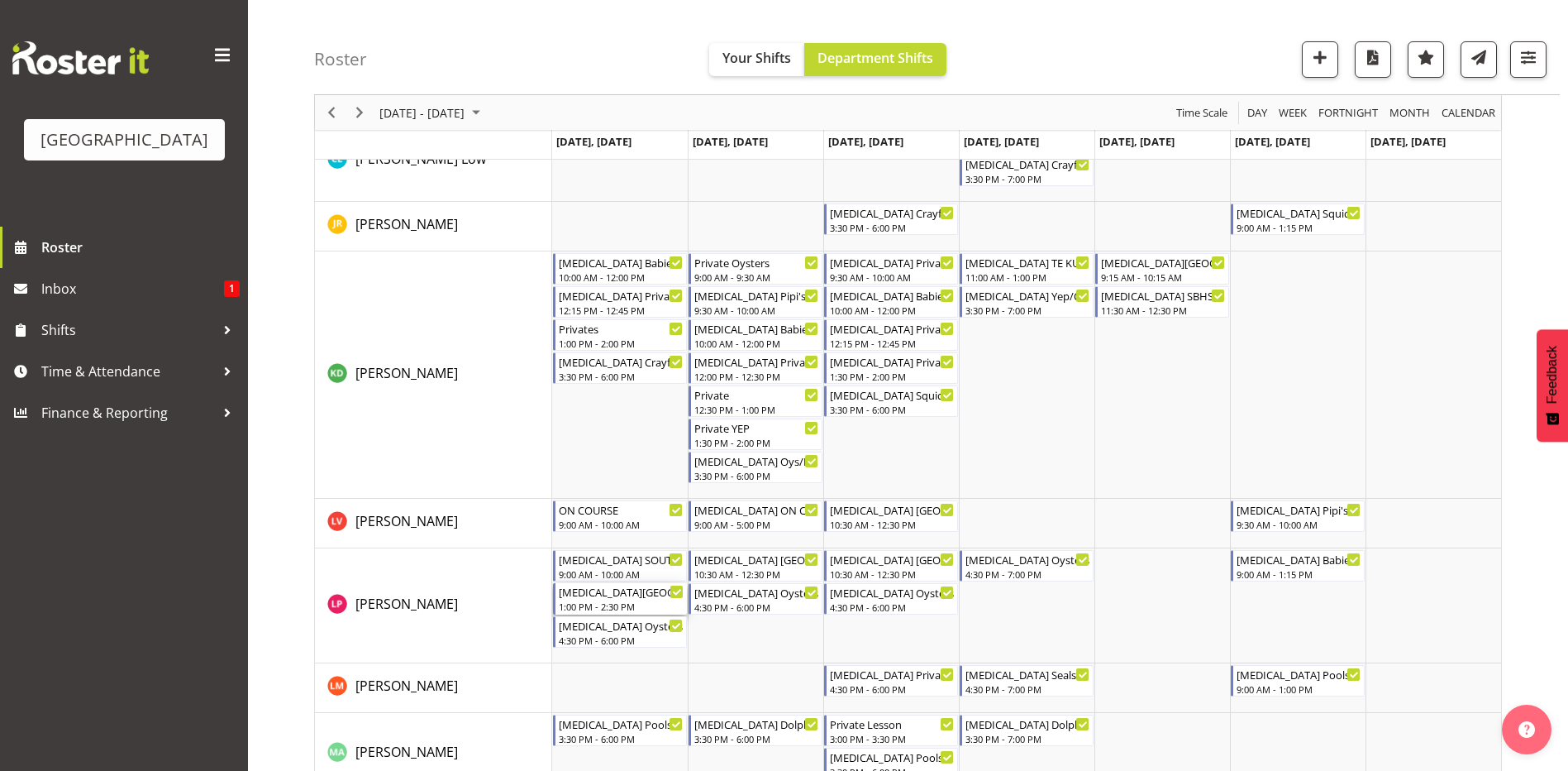
click at [627, 598] on div "[MEDICAL_DATA][GEOGRAPHIC_DATA]" at bounding box center [621, 591] width 125 height 17
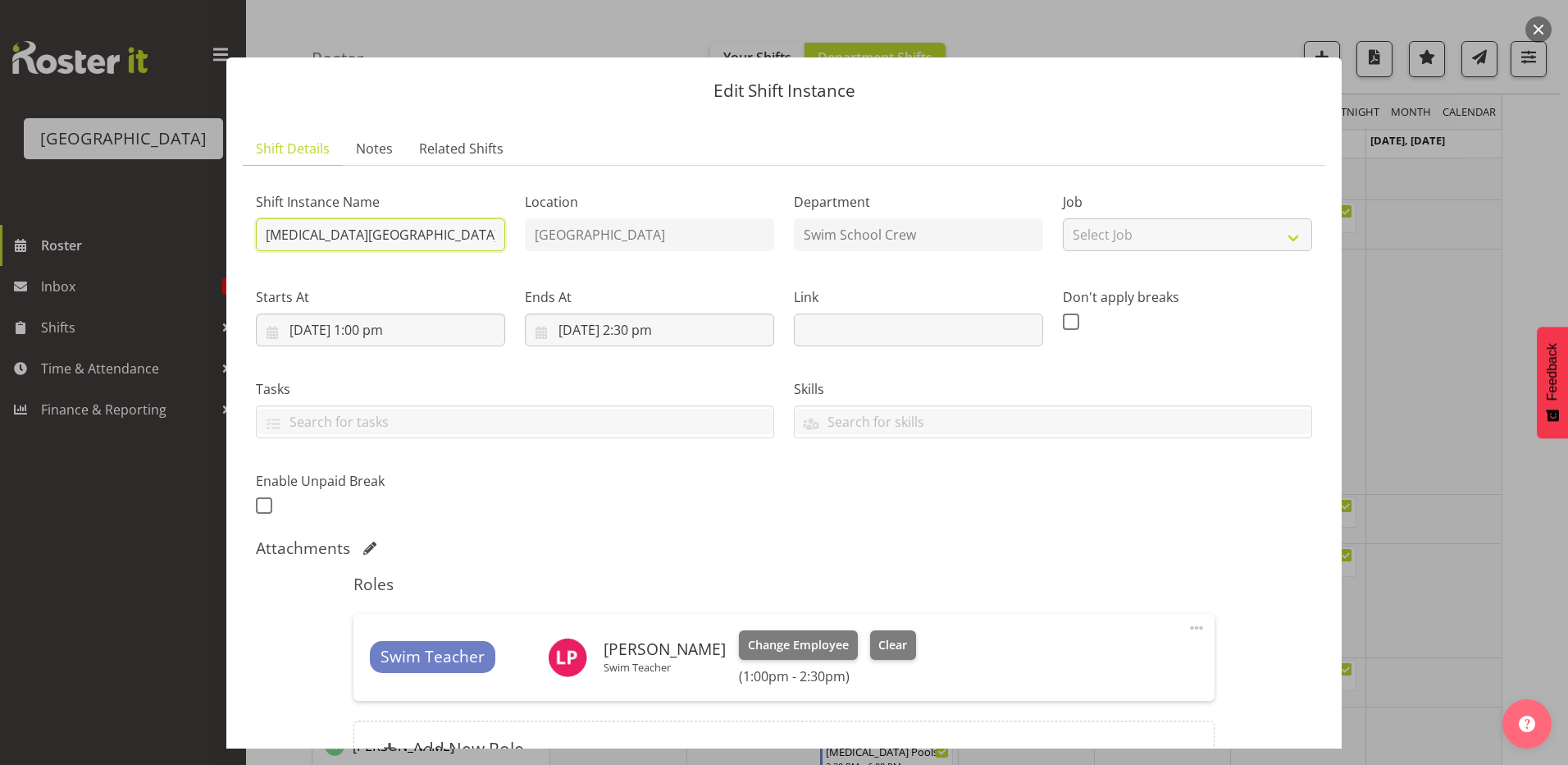
click at [408, 238] on input "[MEDICAL_DATA][GEOGRAPHIC_DATA]" at bounding box center [381, 235] width 250 height 33
click at [400, 231] on input "[MEDICAL_DATA] MIDDLE SCHOOL (1)" at bounding box center [381, 235] width 250 height 33
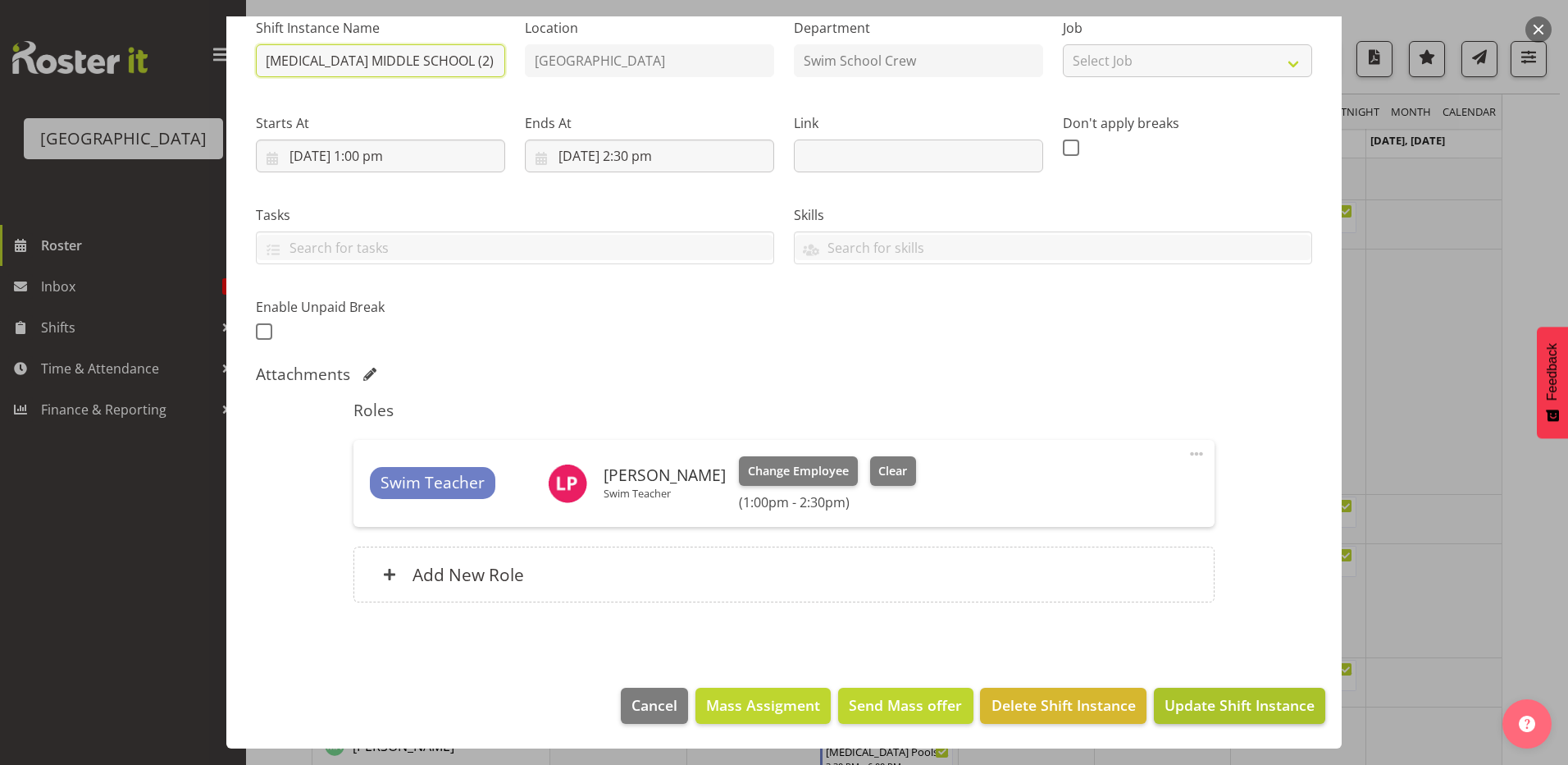
type input "[MEDICAL_DATA] MIDDLE SCHOOL (2)"
click at [1173, 700] on span "Update Shift Instance" at bounding box center [1240, 705] width 150 height 21
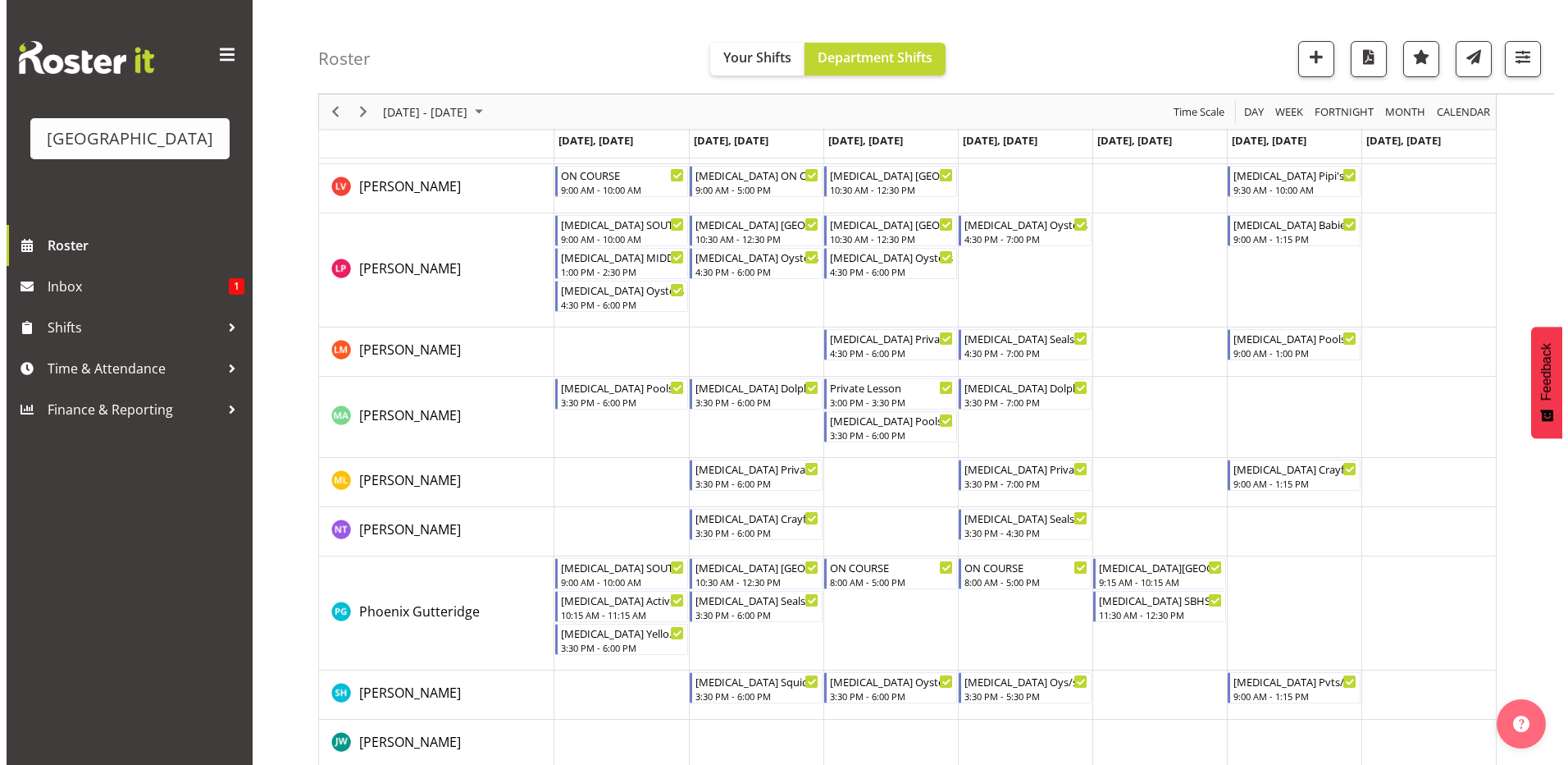
scroll to position [824, 0]
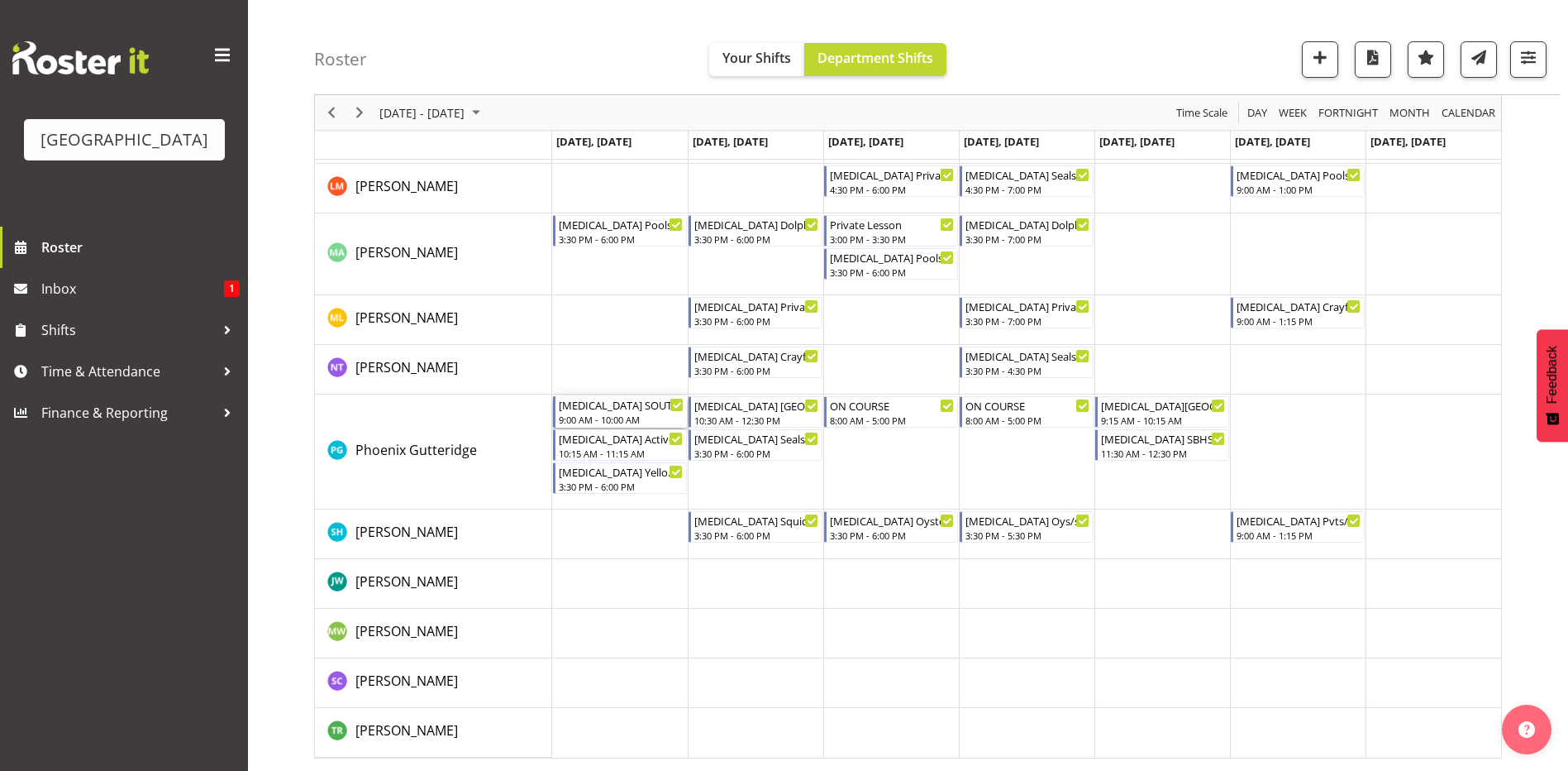
click at [614, 411] on div "[MEDICAL_DATA] SOUTHLAND GIRLS" at bounding box center [621, 404] width 125 height 17
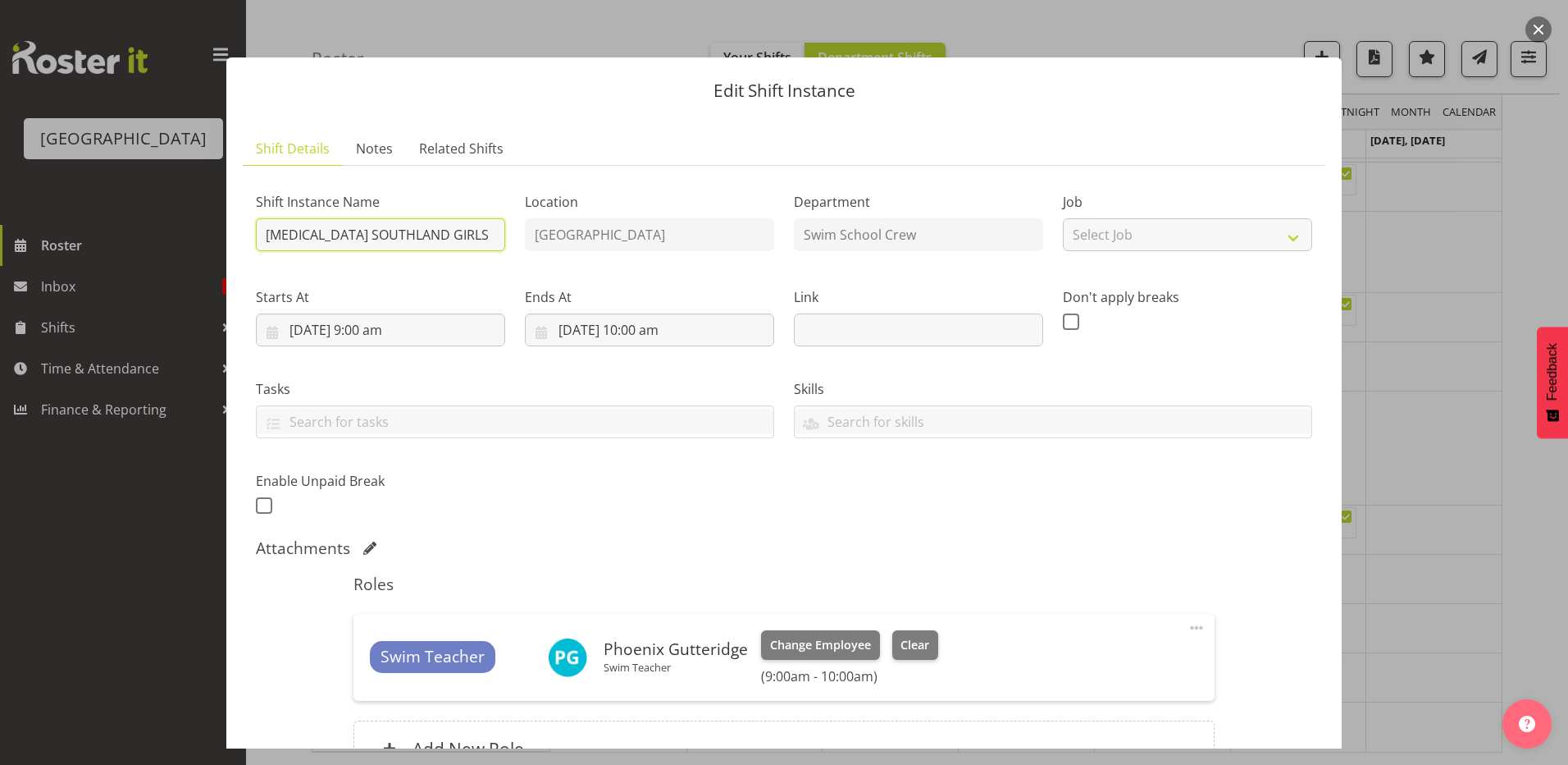
click at [411, 221] on input "[MEDICAL_DATA] SOUTHLAND GIRLS" at bounding box center [381, 235] width 250 height 33
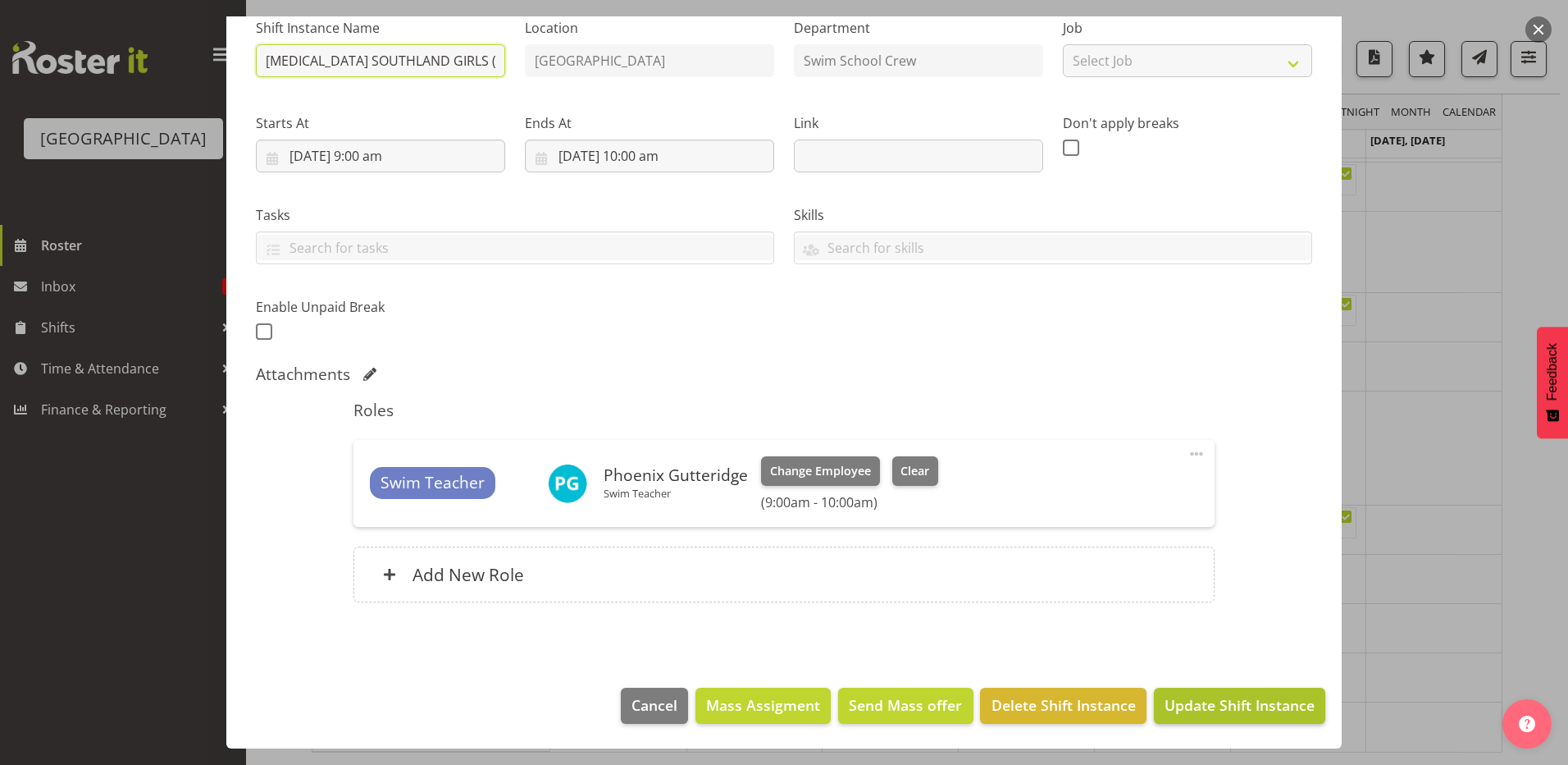
type input "[MEDICAL_DATA] SOUTHLAND GIRLS (3)"
click at [1185, 713] on span "Update Shift Instance" at bounding box center [1240, 705] width 150 height 21
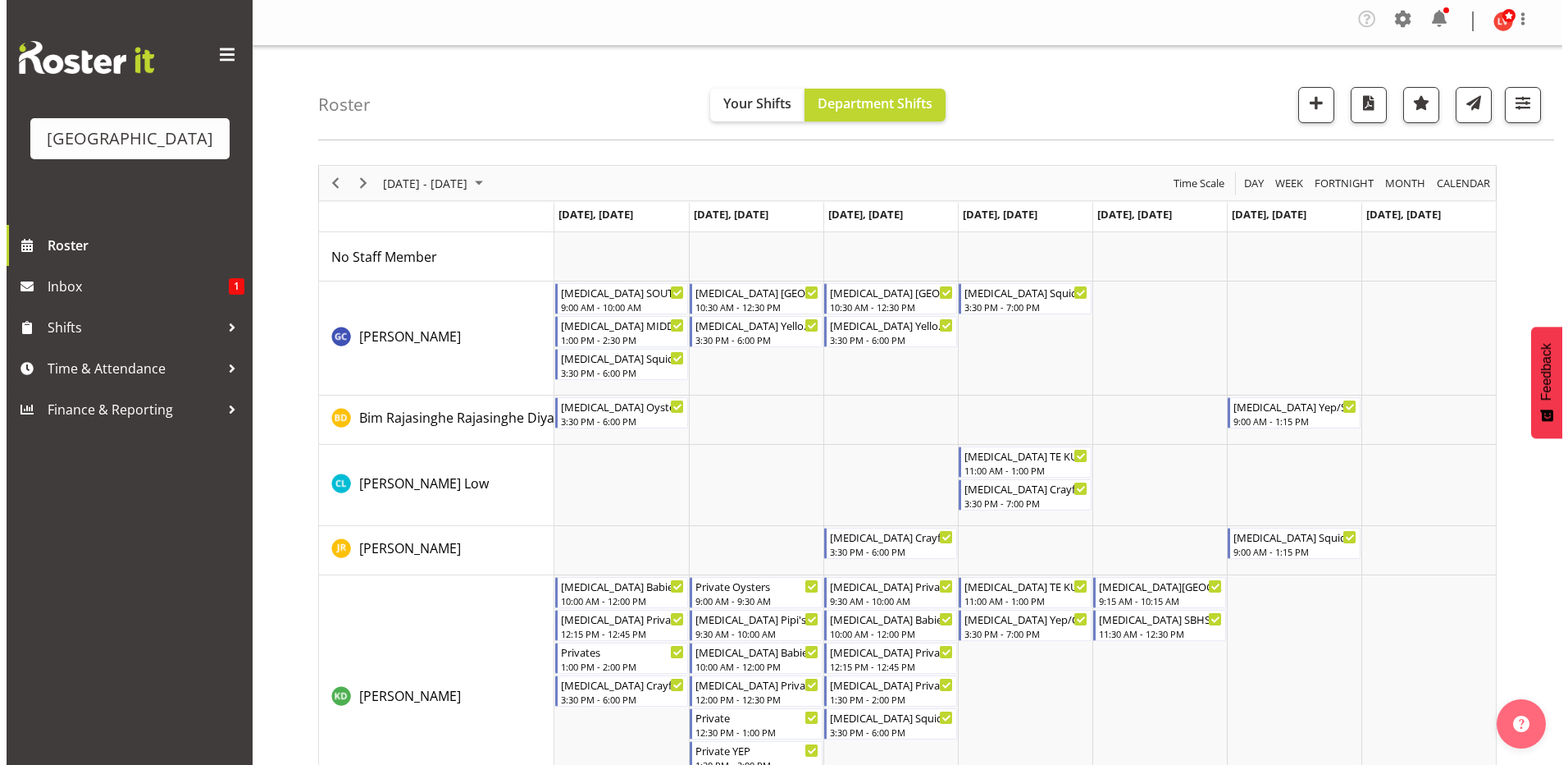
scroll to position [0, 0]
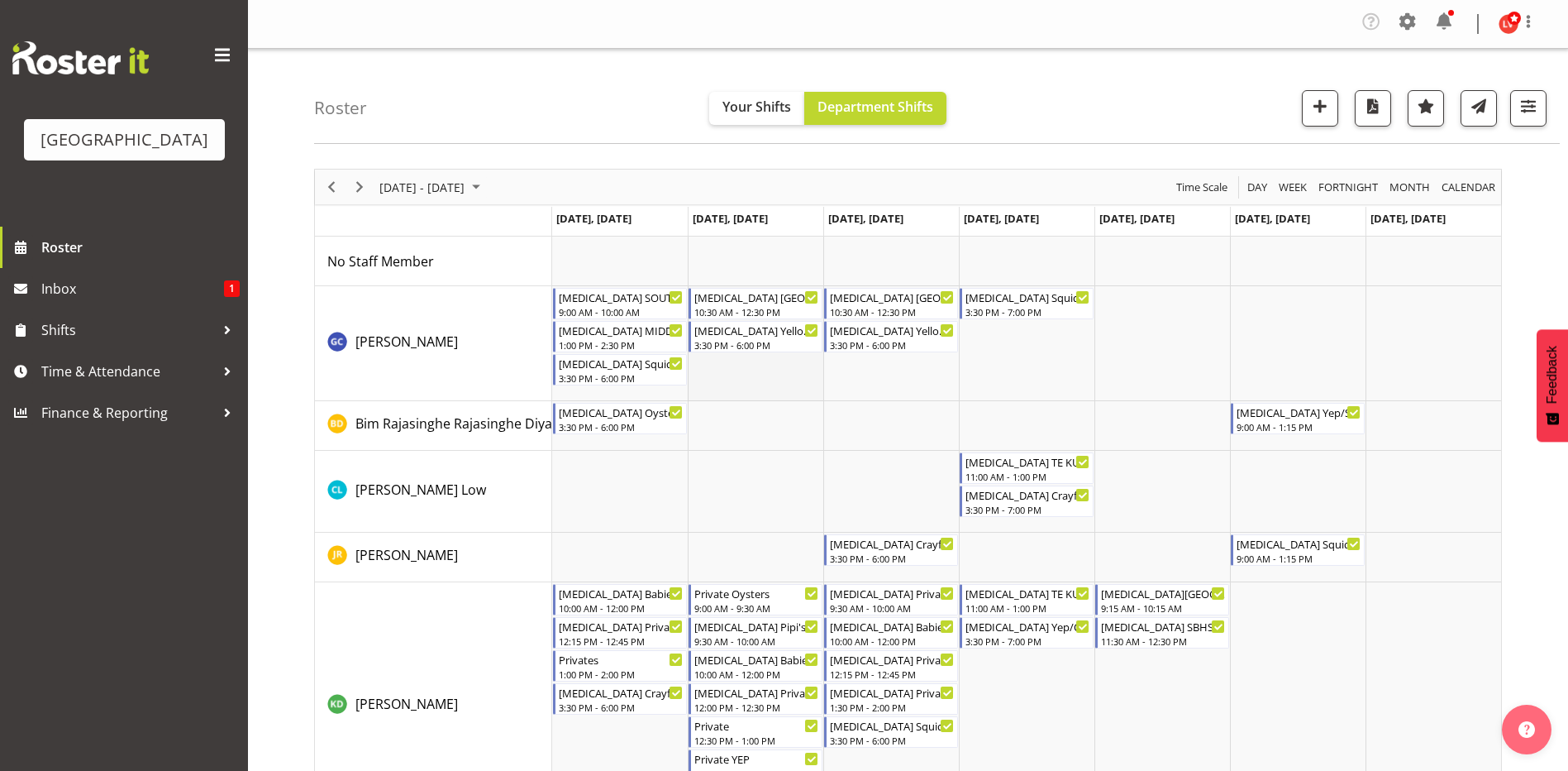
click at [766, 376] on td "Timeline Week of September 7, 2025" at bounding box center [756, 343] width 136 height 115
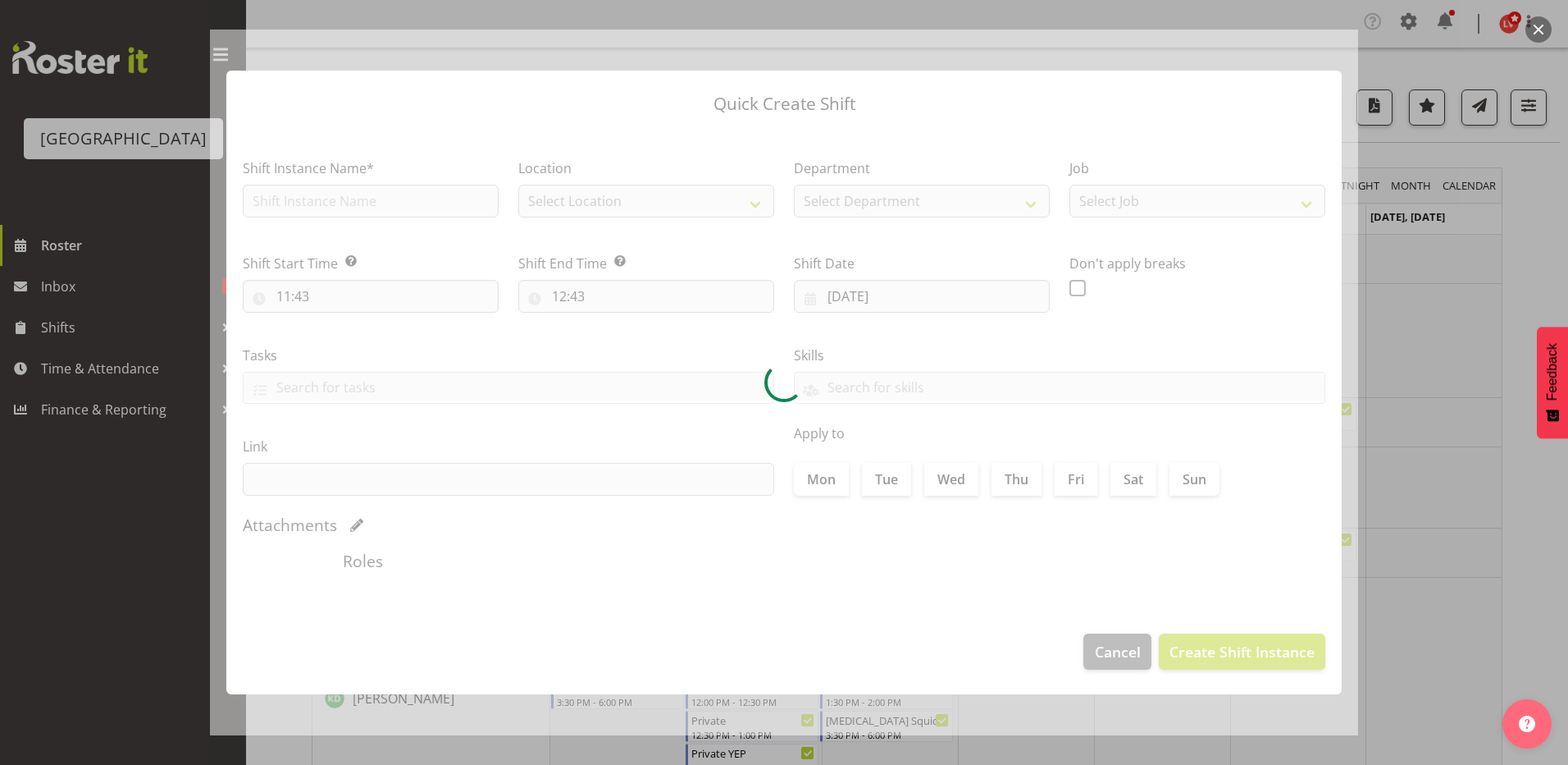
type input "[DATE]"
checkbox input "true"
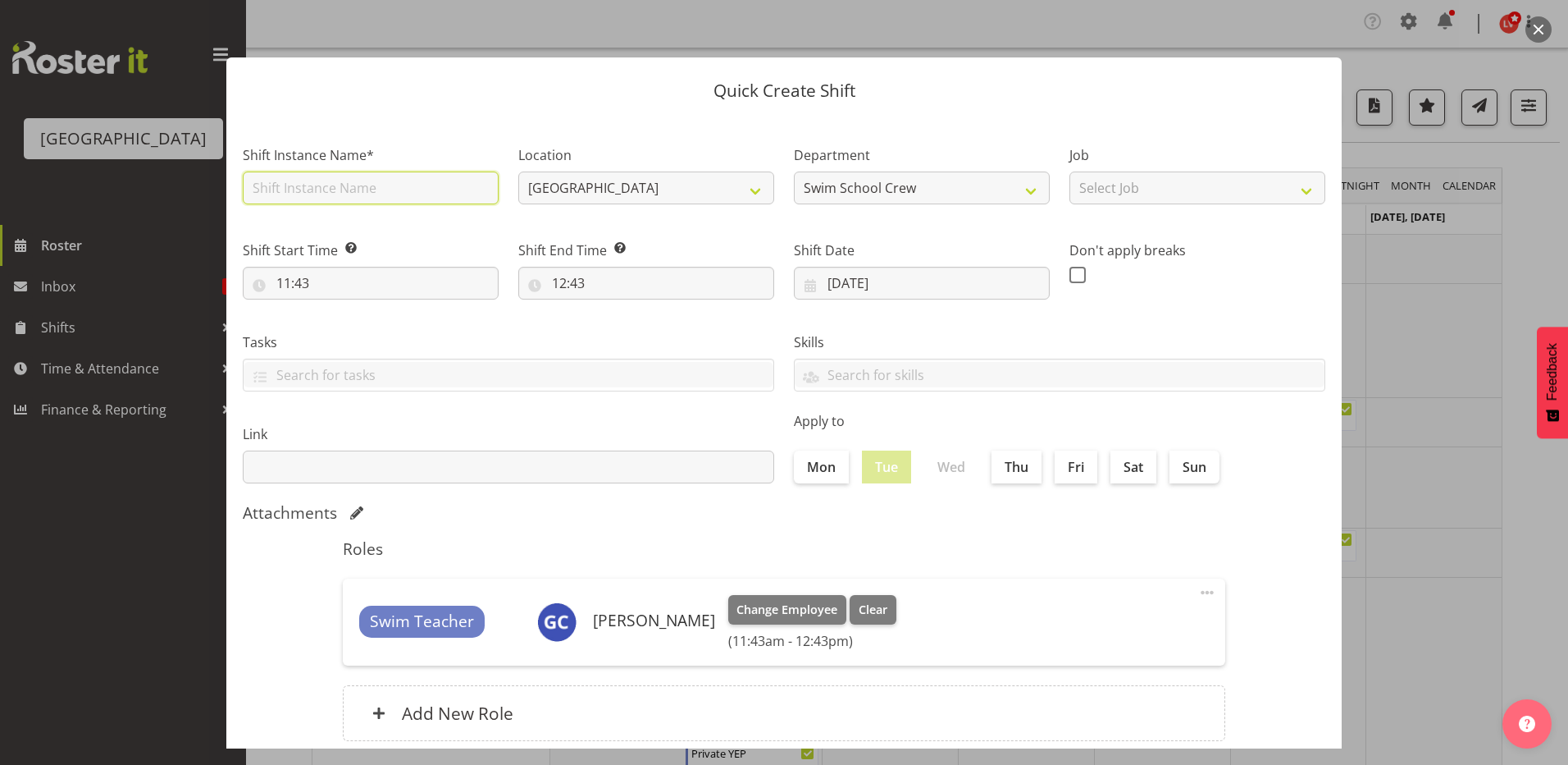
click at [350, 183] on input "text" at bounding box center [370, 188] width 256 height 33
click at [265, 183] on input "T1 SOUTHLAND GIRLS" at bounding box center [370, 188] width 256 height 33
click at [414, 196] on input "[MEDICAL_DATA] SOUTHLAND GIRLS" at bounding box center [370, 188] width 256 height 33
type input "[MEDICAL_DATA] SOUTHLAND GIRLS (1)"
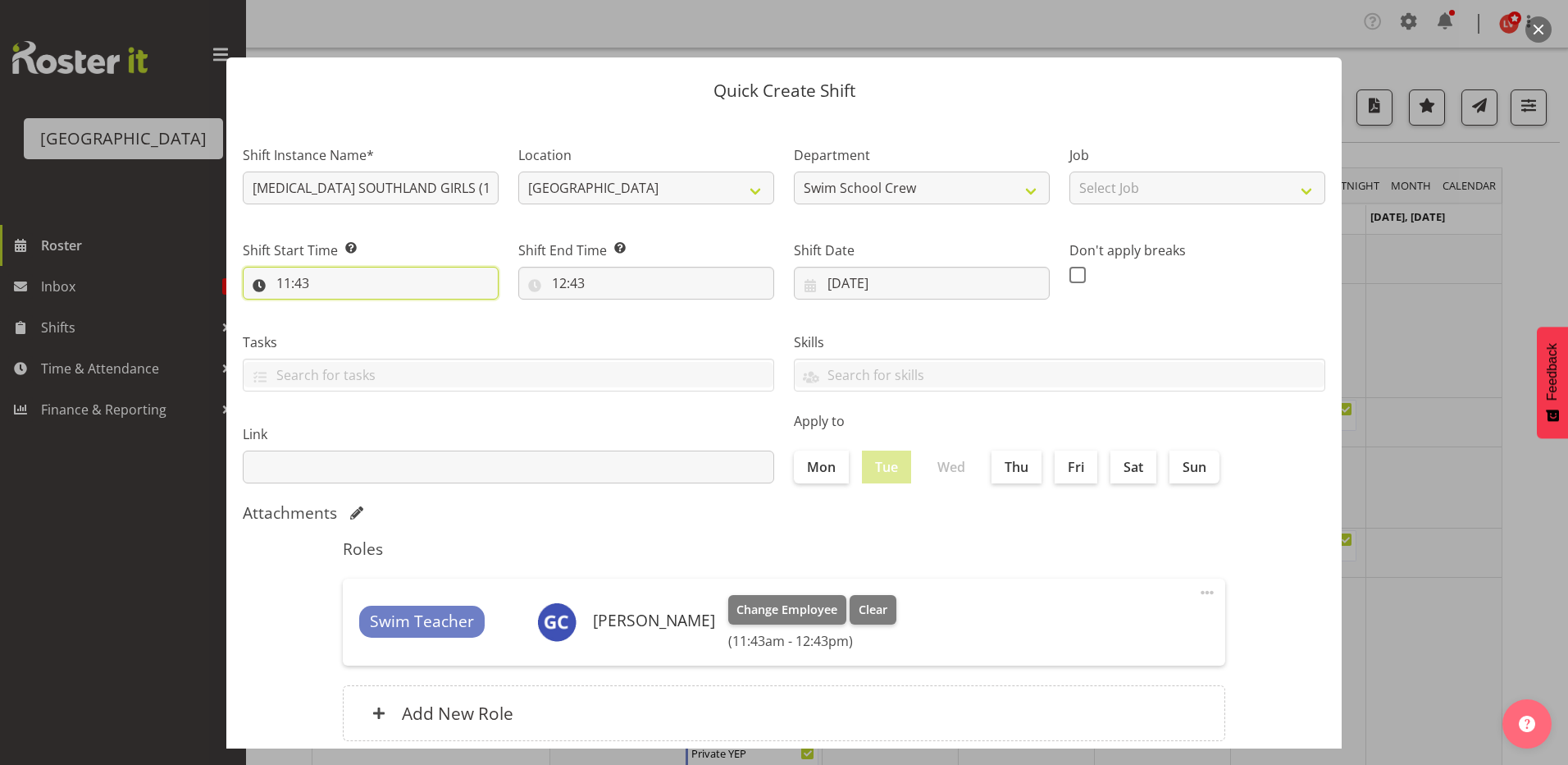
click at [285, 281] on input "11:43" at bounding box center [370, 283] width 256 height 33
click at [283, 282] on input "11:43" at bounding box center [370, 283] width 256 height 33
click at [283, 275] on input "11:43" at bounding box center [370, 283] width 256 height 33
click at [347, 322] on select "00 01 02 03 04 05 06 07 08 09 10 11 12 13 14 15 16 17 18 19 20 21 22 23" at bounding box center [354, 326] width 37 height 33
select select "9"
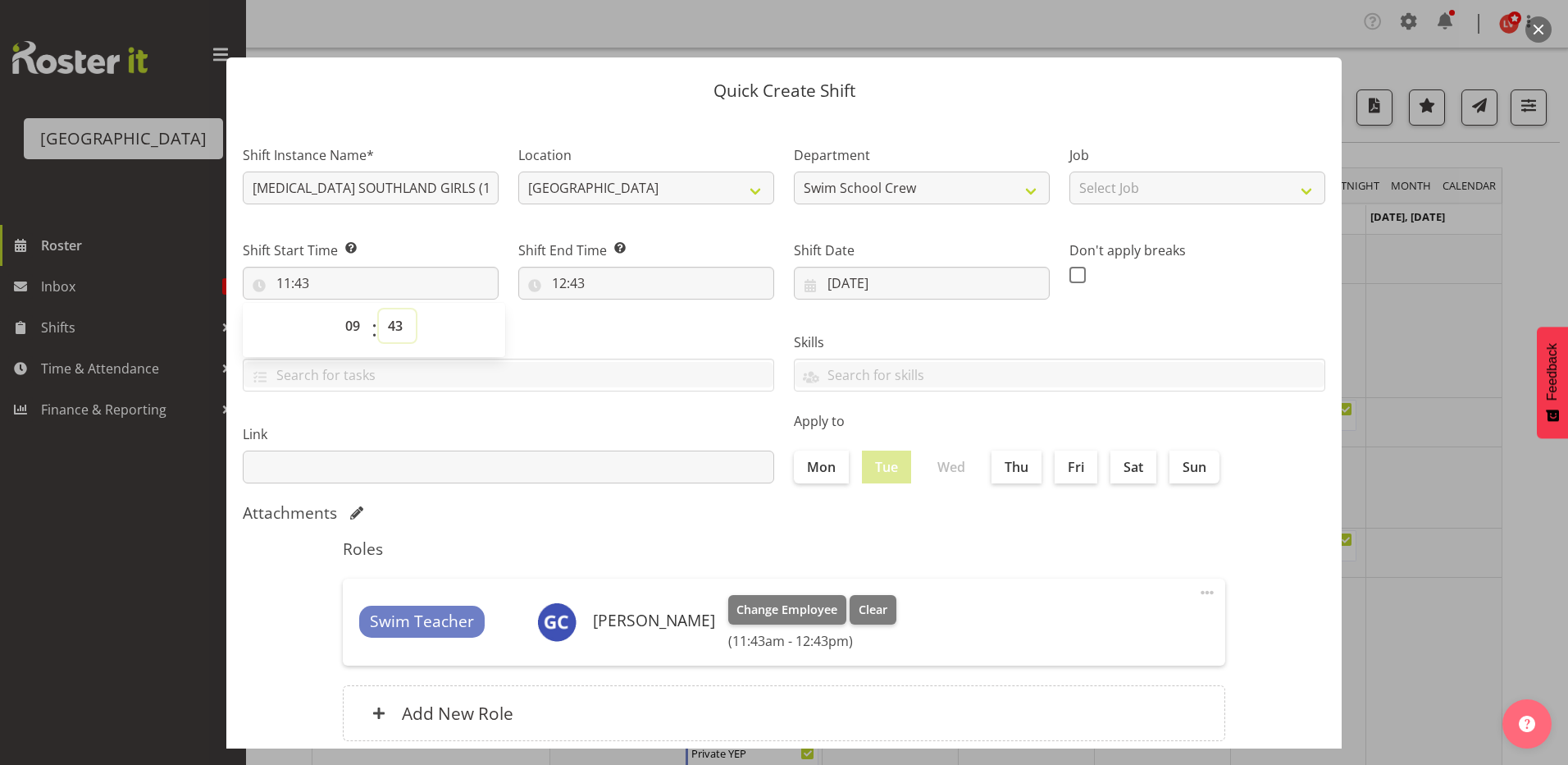
type input "09:43"
click at [392, 325] on select "00 01 02 03 04 05 06 07 08 09 10 11 12 13 14 15 16 17 18 19 20 21 22 23 24 25 2…" at bounding box center [397, 326] width 37 height 33
select select "0"
click at [379, 309] on select "00 01 02 03 04 05 06 07 08 09 10 11 12 13 14 15 16 17 18 19 20 21 22 23 24 25 2…" at bounding box center [397, 326] width 37 height 33
type input "09:00"
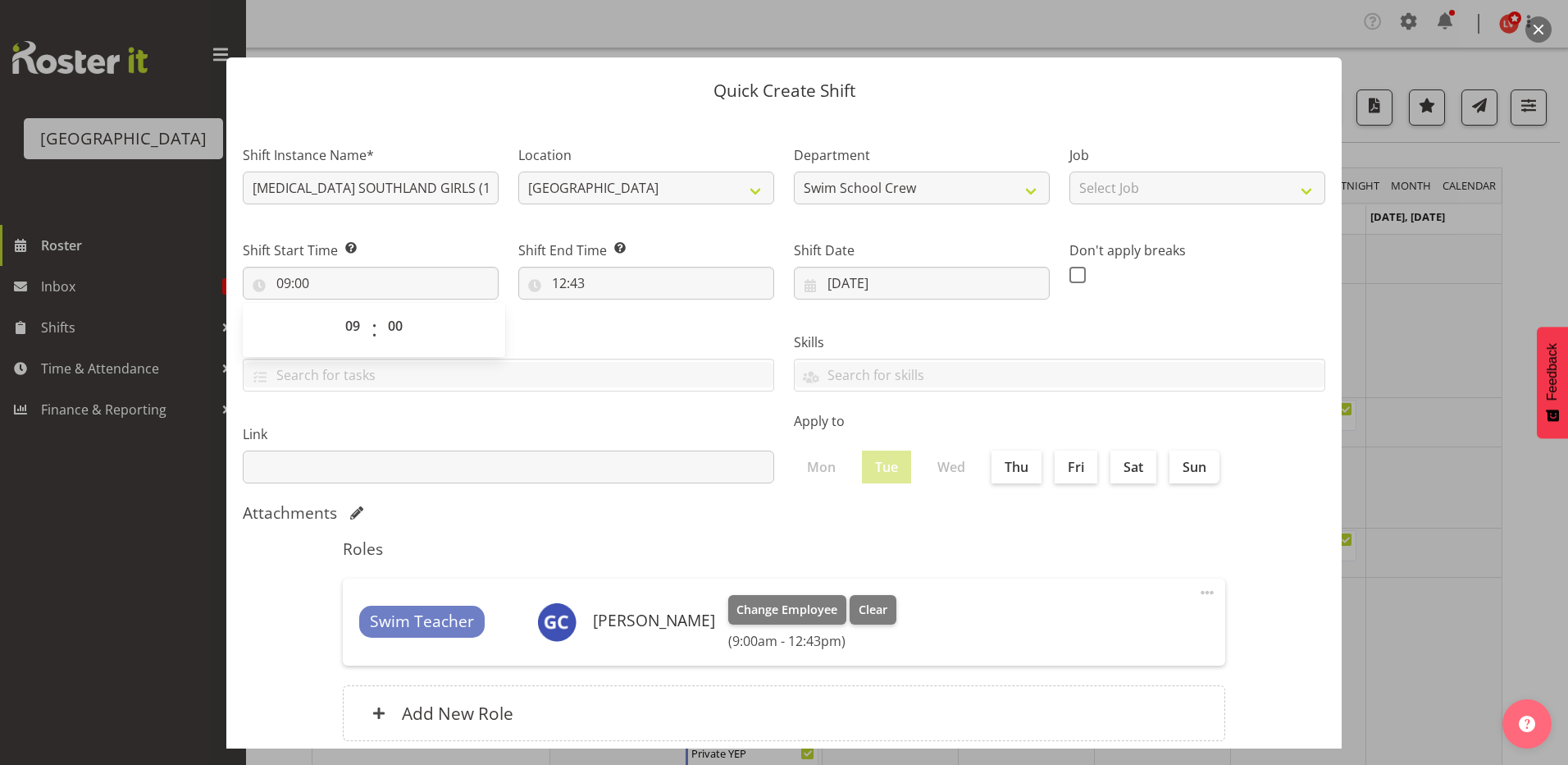
click at [602, 333] on label "Tasks" at bounding box center [508, 342] width 532 height 20
click at [557, 280] on input "12:43" at bounding box center [646, 283] width 256 height 33
click at [629, 321] on select "00 01 02 03 04 05 06 07 08 09 10 11 12 13 14 15 16 17 18 19 20 21 22 23" at bounding box center [630, 326] width 37 height 33
select select "10"
click at [612, 309] on select "00 01 02 03 04 05 06 07 08 09 10 11 12 13 14 15 16 17 18 19 20 21 22 23" at bounding box center [630, 326] width 37 height 33
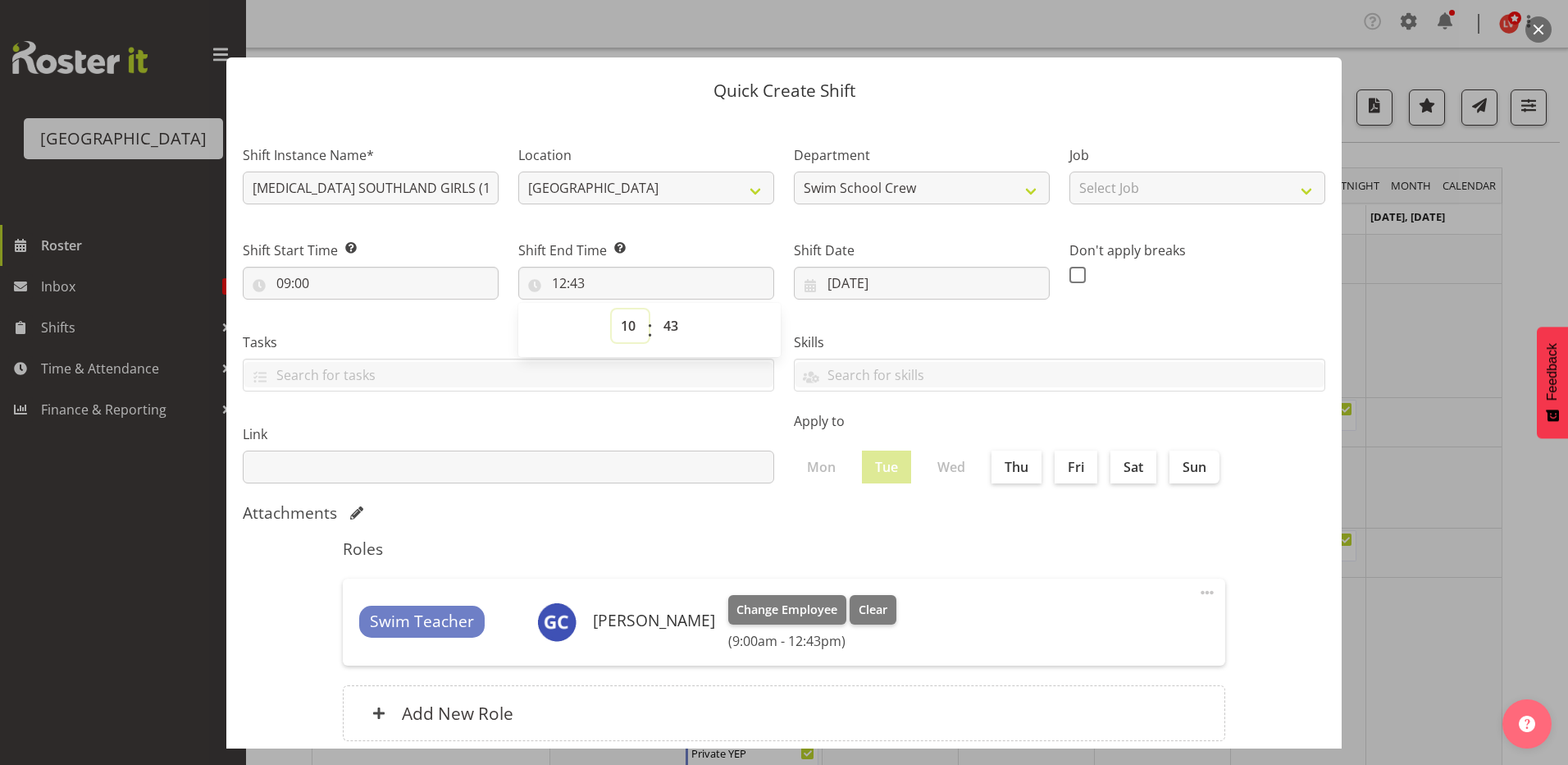
type input "10:43"
click at [670, 326] on select "00 01 02 03 04 05 06 07 08 09 10 11 12 13 14 15 16 17 18 19 20 21 22 23 24 25 2…" at bounding box center [673, 326] width 37 height 33
select select "0"
click at [655, 309] on select "00 01 02 03 04 05 06 07 08 09 10 11 12 13 14 15 16 17 18 19 20 21 22 23 24 25 2…" at bounding box center [673, 326] width 37 height 33
type input "10:00"
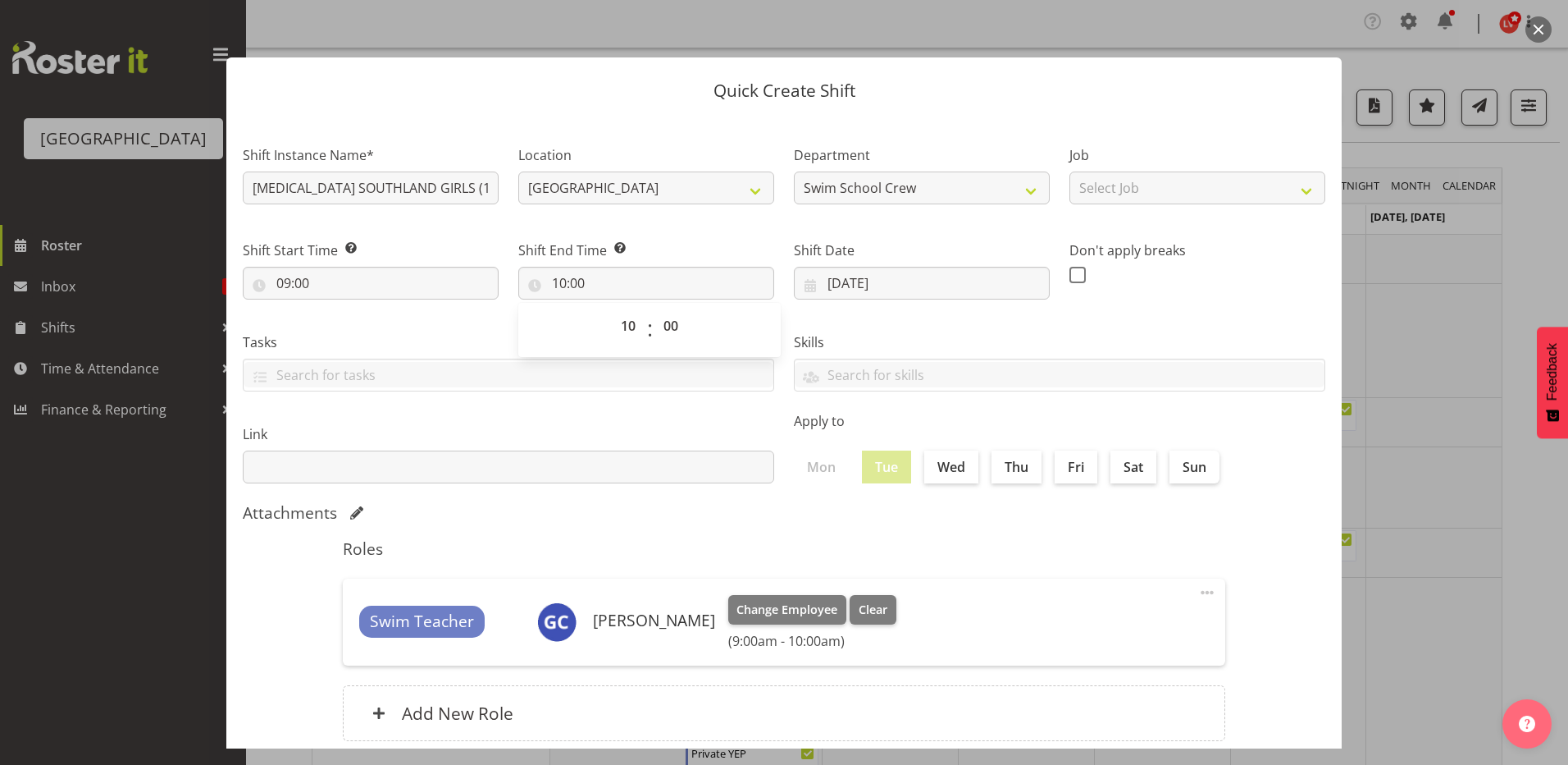
click at [899, 333] on label "Skills" at bounding box center [1059, 342] width 532 height 20
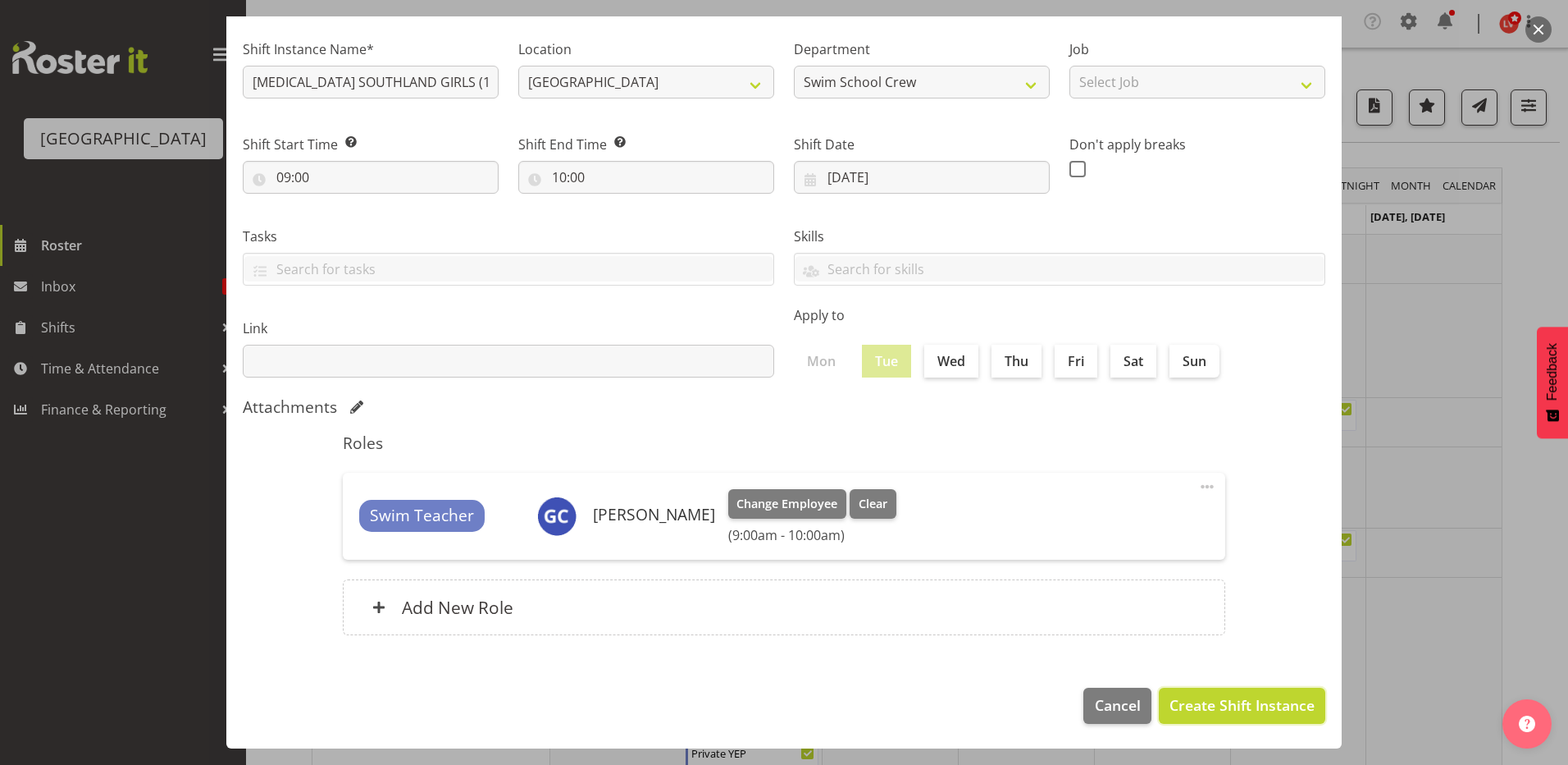
click at [1170, 702] on span "Create Shift Instance" at bounding box center [1242, 705] width 145 height 21
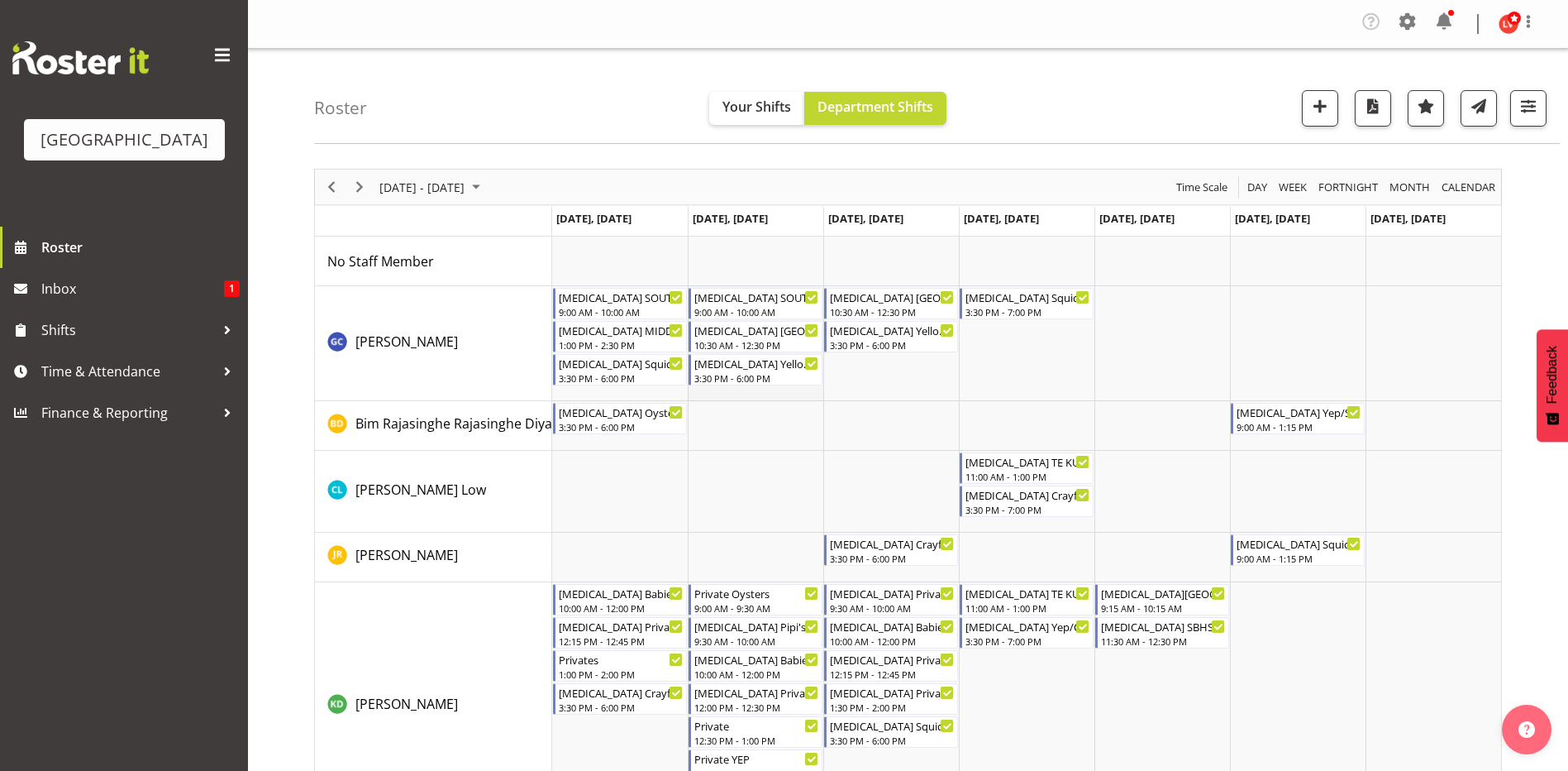
click at [734, 393] on td "Timeline Week of September 7, 2025" at bounding box center [756, 343] width 136 height 115
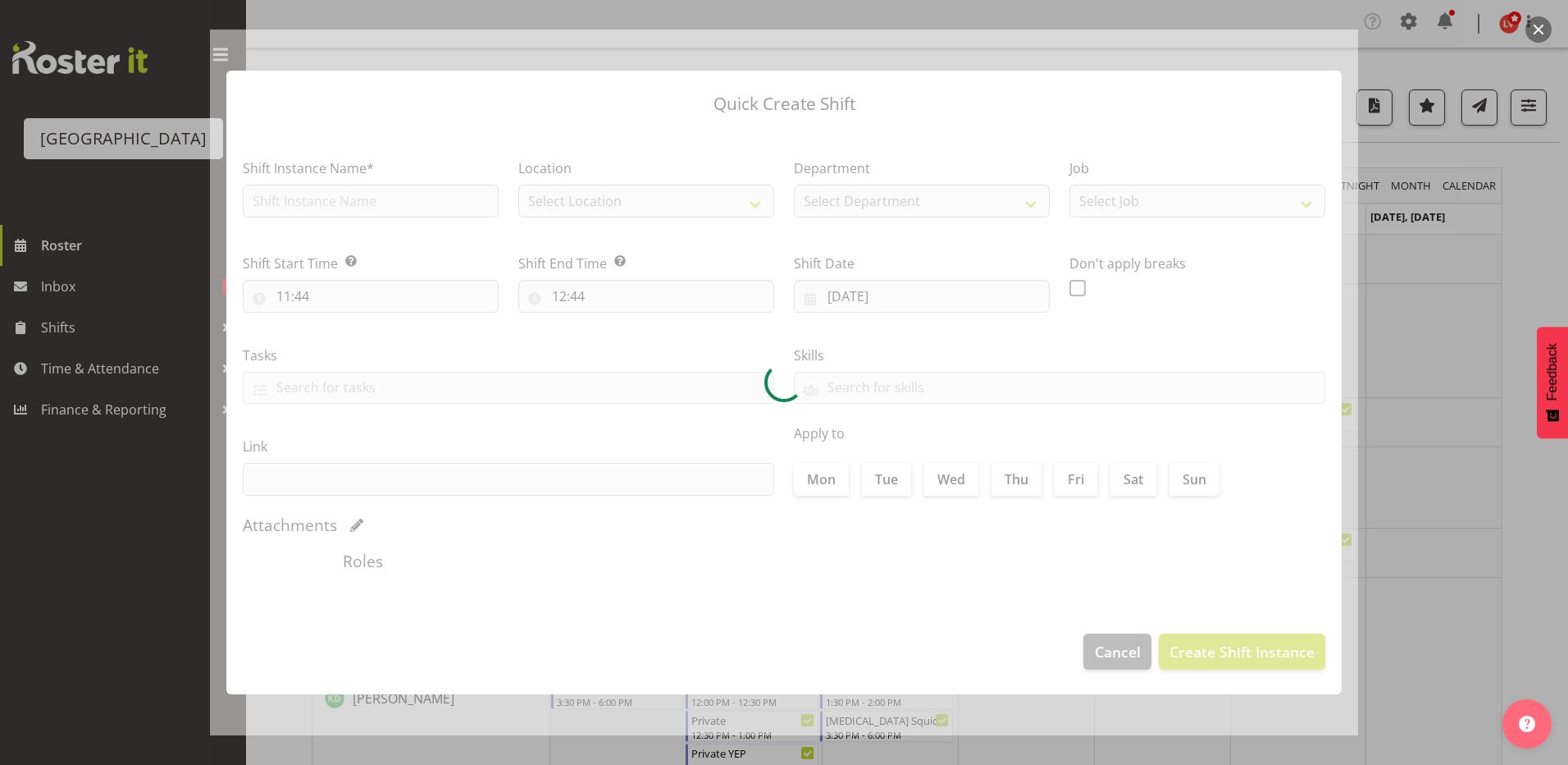
type input "[DATE]"
checkbox input "true"
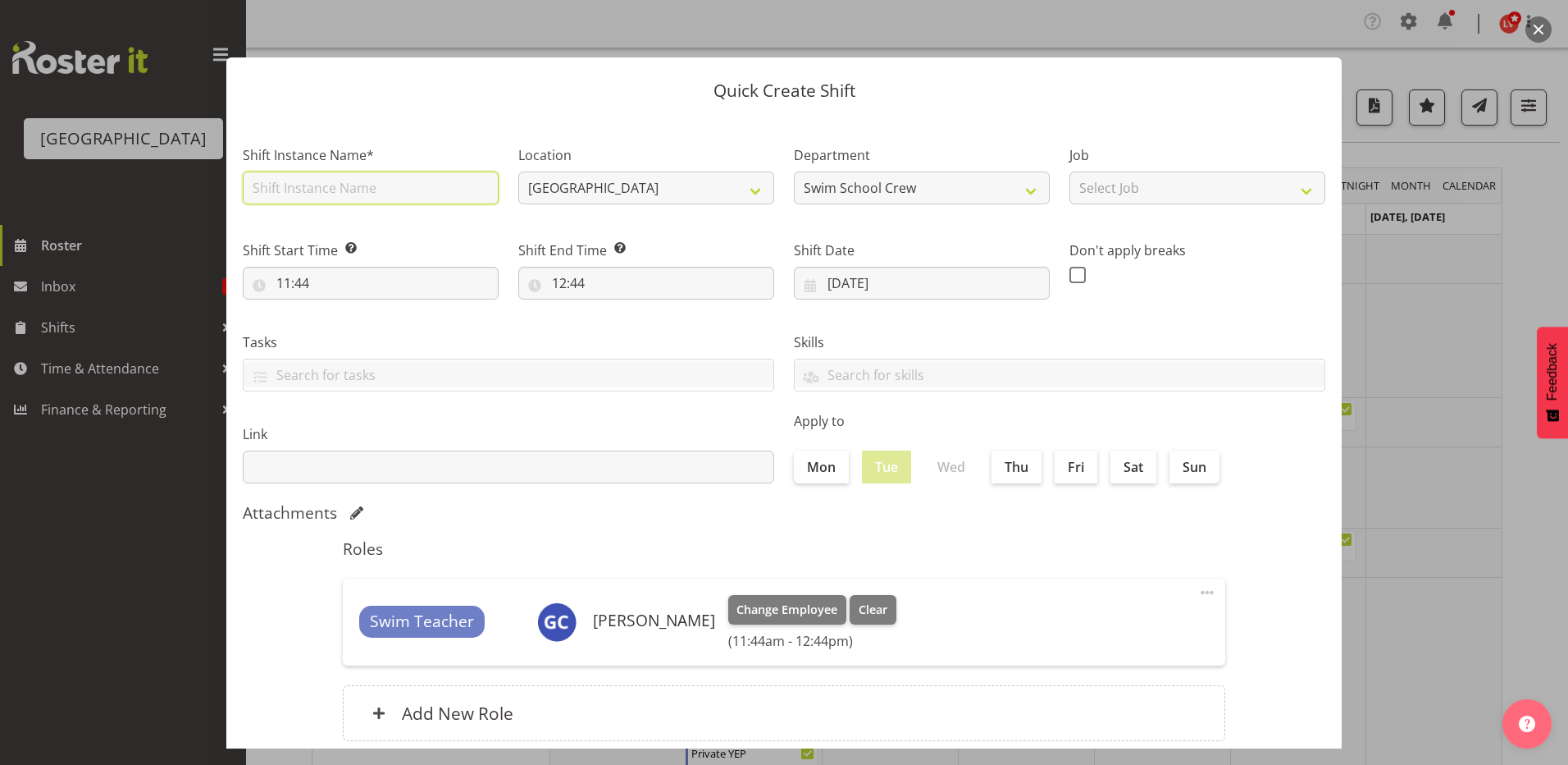
click at [421, 195] on input "text" at bounding box center [370, 188] width 256 height 33
type input "t"
type input "[MEDICAL_DATA] MIDDLE SCHOOL (1)"
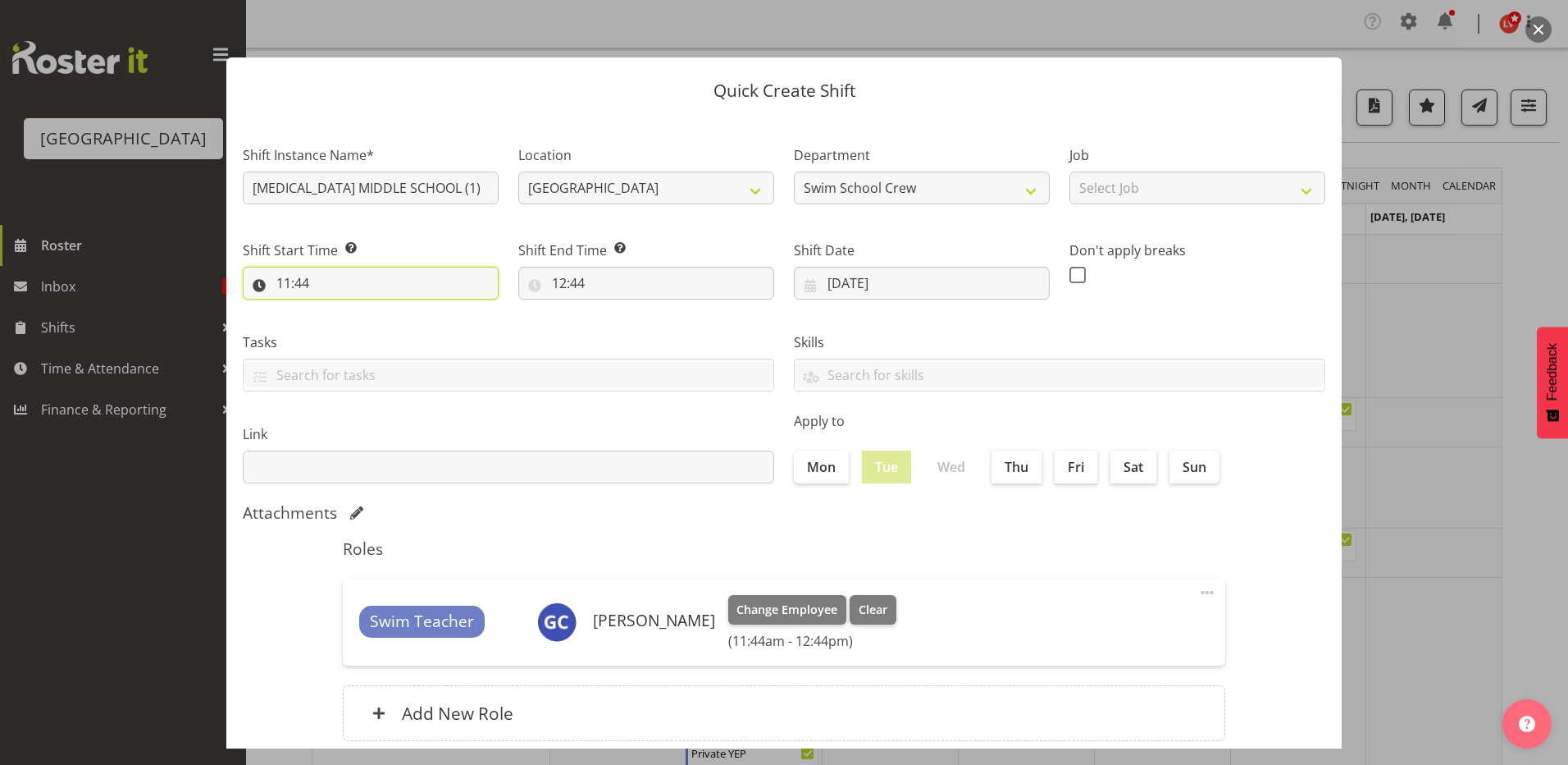
click at [290, 282] on input "11:44" at bounding box center [370, 283] width 256 height 33
click at [348, 322] on select "00 01 02 03 04 05 06 07 08 09 10 11 12 13 14 15 16 17 18 19 20 21 22 23" at bounding box center [354, 326] width 37 height 33
select select "13"
click at [336, 309] on select "00 01 02 03 04 05 06 07 08 09 10 11 12 13 14 15 16 17 18 19 20 21 22 23" at bounding box center [354, 326] width 37 height 33
type input "13:44"
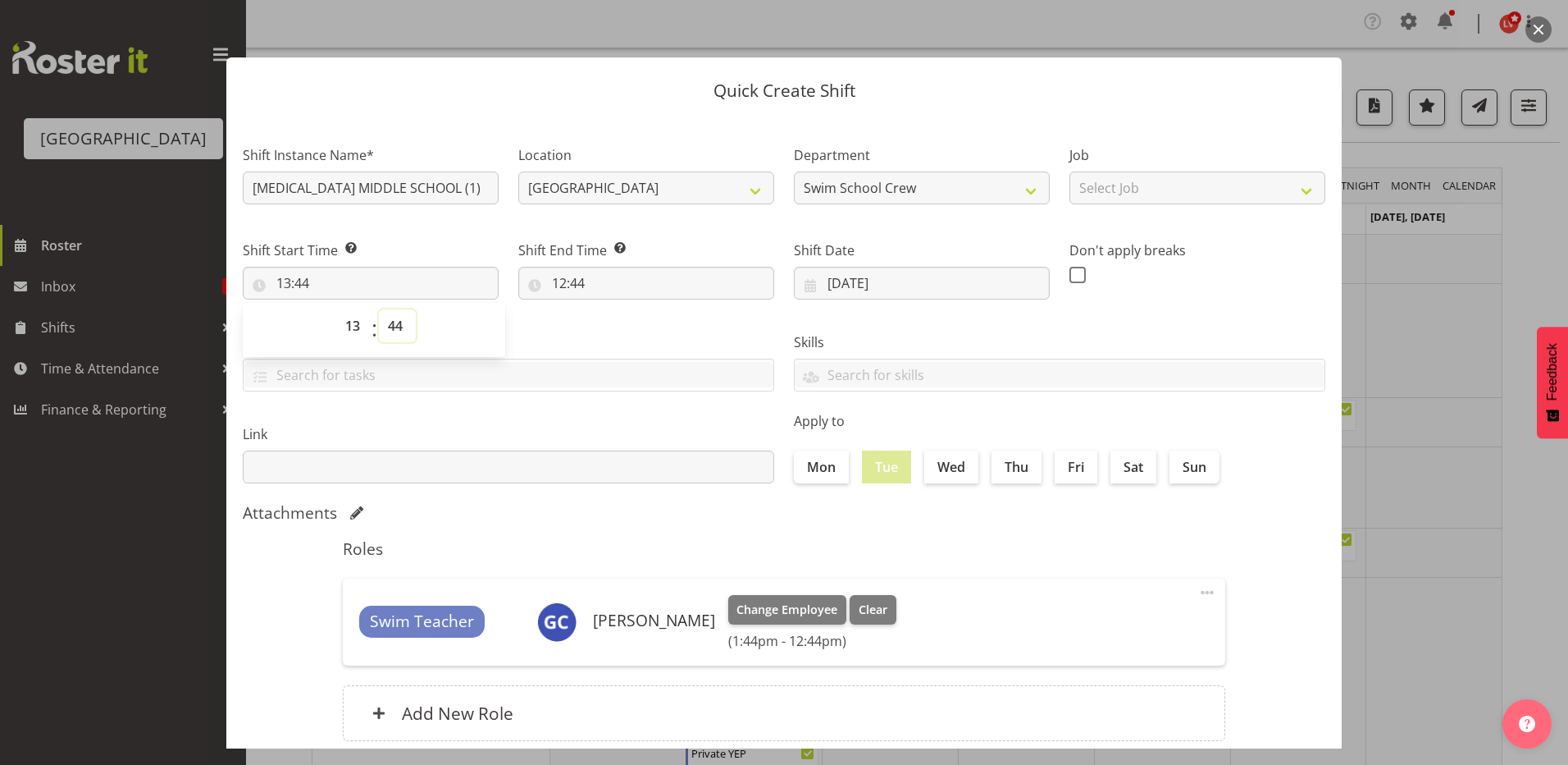
click at [389, 325] on select "00 01 02 03 04 05 06 07 08 09 10 11 12 13 14 15 16 17 18 19 20 21 22 23 24 25 2…" at bounding box center [397, 326] width 37 height 33
select select "0"
click at [379, 309] on select "00 01 02 03 04 05 06 07 08 09 10 11 12 13 14 15 16 17 18 19 20 21 22 23 24 25 2…" at bounding box center [397, 326] width 37 height 33
type input "13:00"
click at [594, 344] on label "Tasks" at bounding box center [508, 342] width 532 height 20
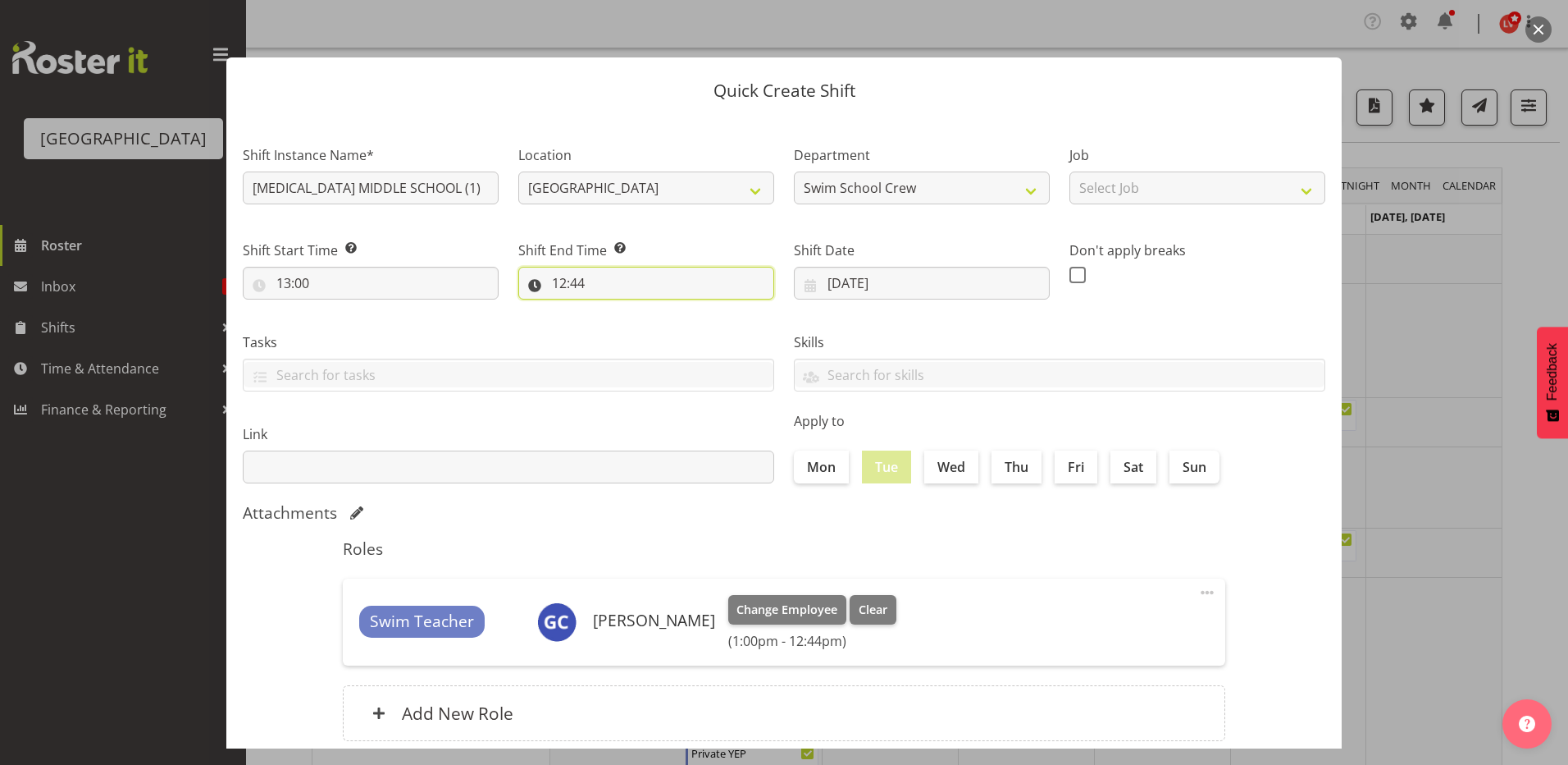
click at [552, 279] on input "12:44" at bounding box center [646, 283] width 256 height 33
click at [624, 323] on select "00 01 02 03 04 05 06 07 08 09 10 11 12 13 14 15 16 17 18 19 20 21 22 23" at bounding box center [630, 326] width 37 height 33
select select "14"
click at [612, 309] on select "00 01 02 03 04 05 06 07 08 09 10 11 12 13 14 15 16 17 18 19 20 21 22 23" at bounding box center [630, 326] width 37 height 33
type input "14:44"
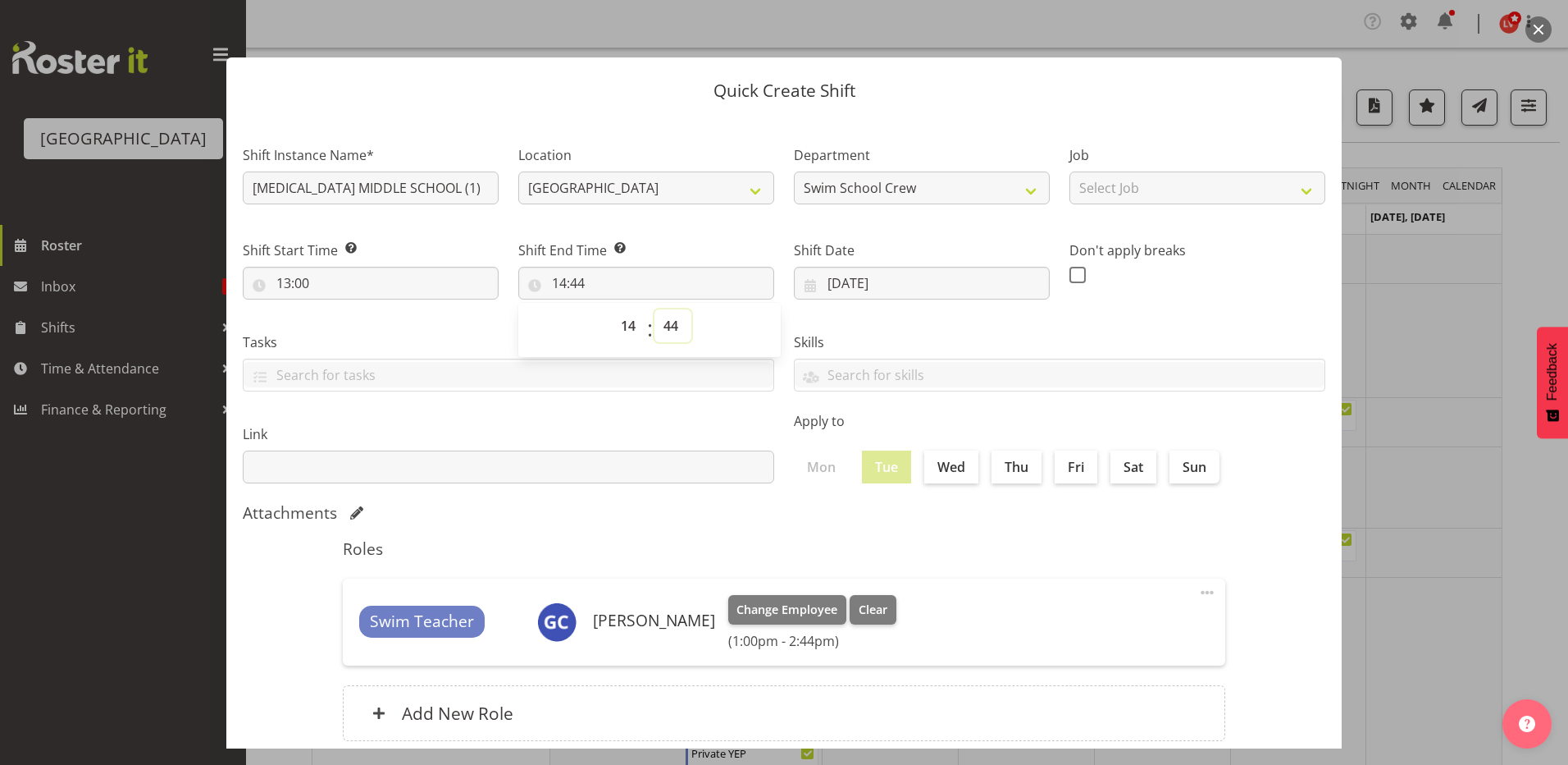
click at [668, 322] on select "00 01 02 03 04 05 06 07 08 09 10 11 12 13 14 15 16 17 18 19 20 21 22 23 24 25 2…" at bounding box center [673, 326] width 37 height 33
select select "0"
click at [655, 309] on select "00 01 02 03 04 05 06 07 08 09 10 11 12 13 14 15 16 17 18 19 20 21 22 23 24 25 2…" at bounding box center [673, 326] width 37 height 33
type input "14:00"
click at [671, 326] on select "00 01 02 03 04 05 06 07 08 09 10 11 12 13 14 15 16 17 18 19 20 21 22 23 24 25 2…" at bounding box center [673, 326] width 37 height 33
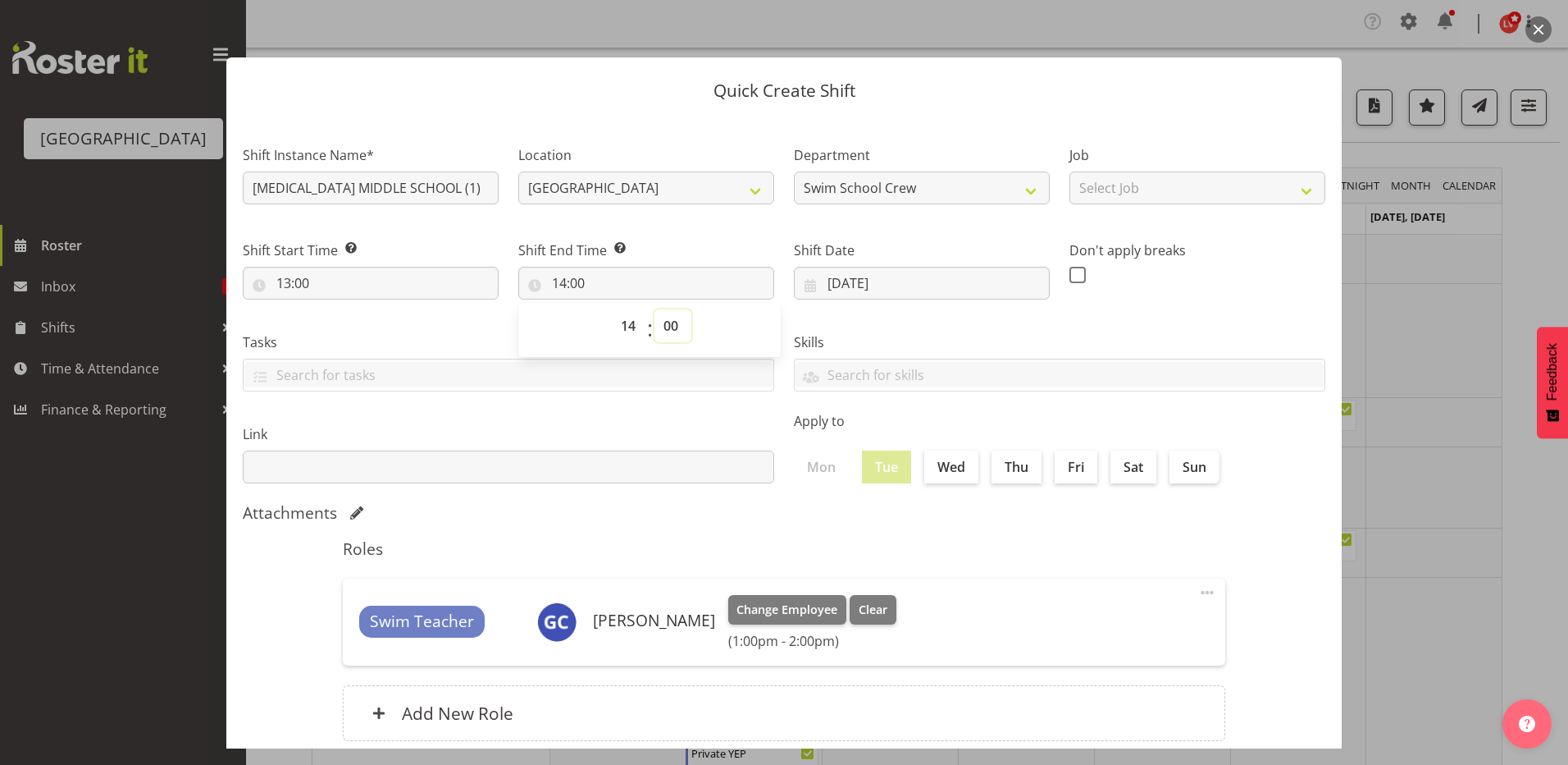
select select "30"
click at [655, 309] on select "00 01 02 03 04 05 06 07 08 09 10 11 12 13 14 15 16 17 18 19 20 21 22 23 24 25 2…" at bounding box center [673, 326] width 37 height 33
type input "14:30"
click at [897, 328] on div "Skills PLPC PLSA" at bounding box center [1059, 355] width 551 height 92
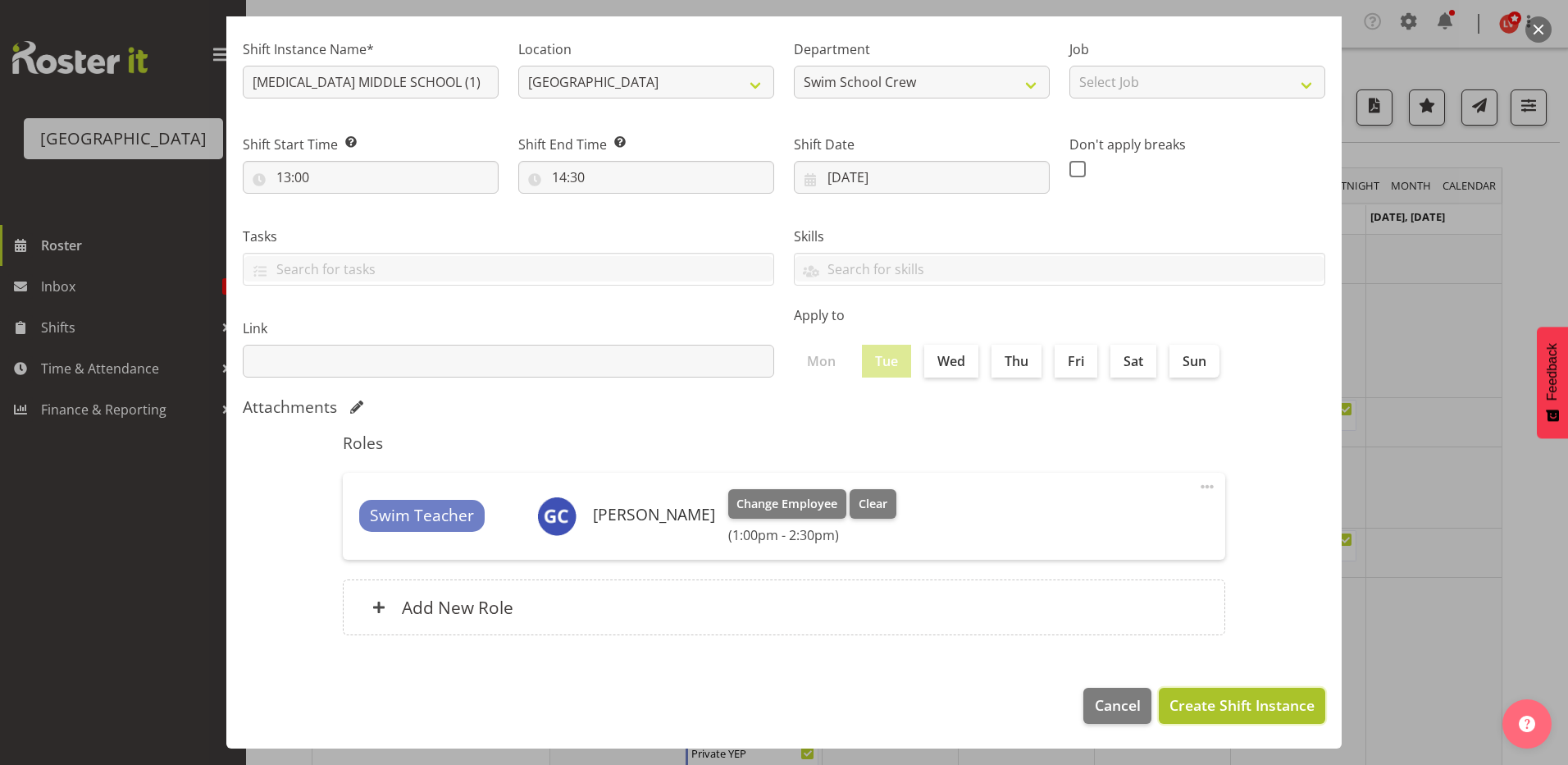
click at [1189, 715] on span "Create Shift Instance" at bounding box center [1242, 705] width 145 height 21
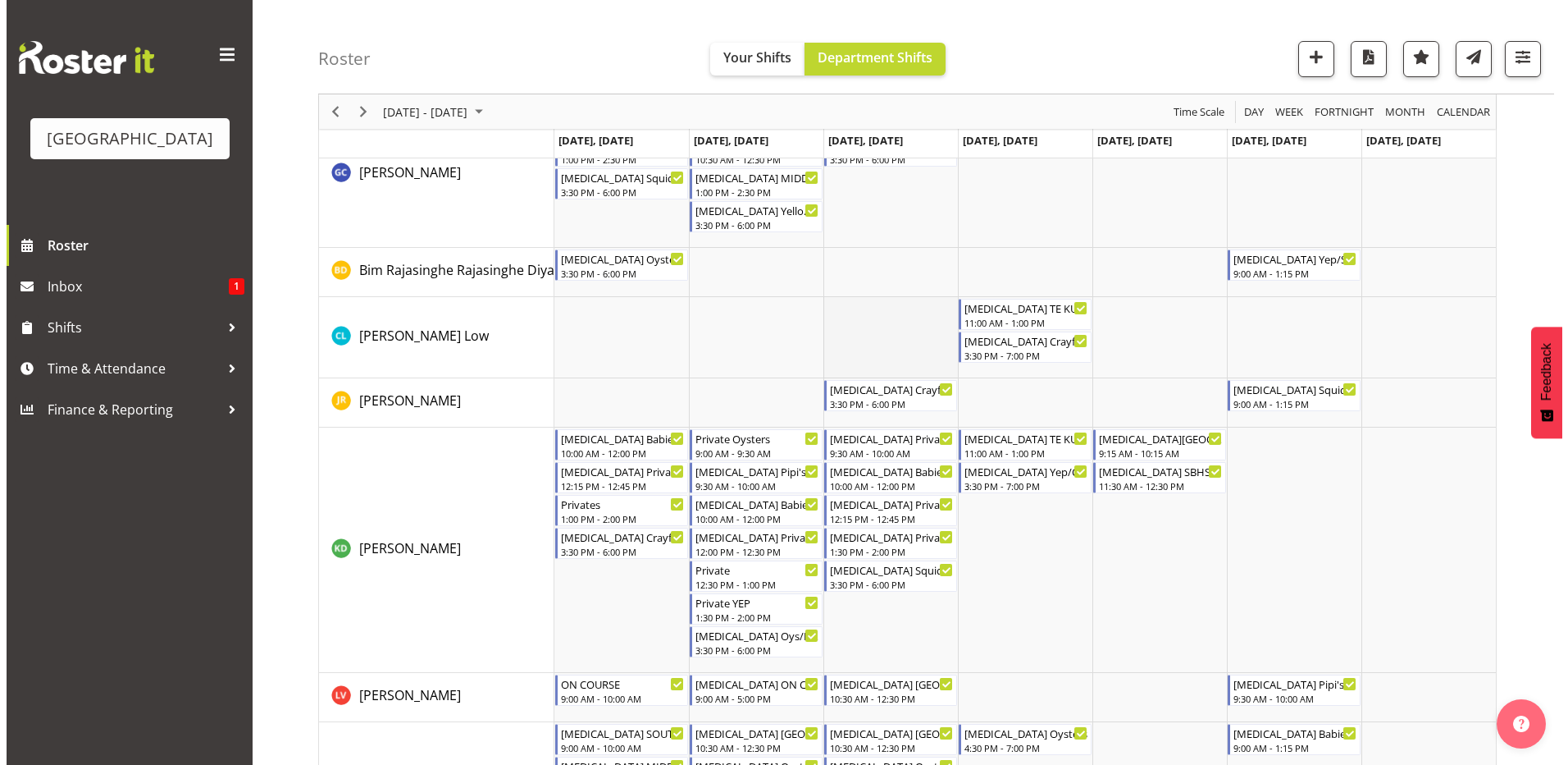
scroll to position [0, 0]
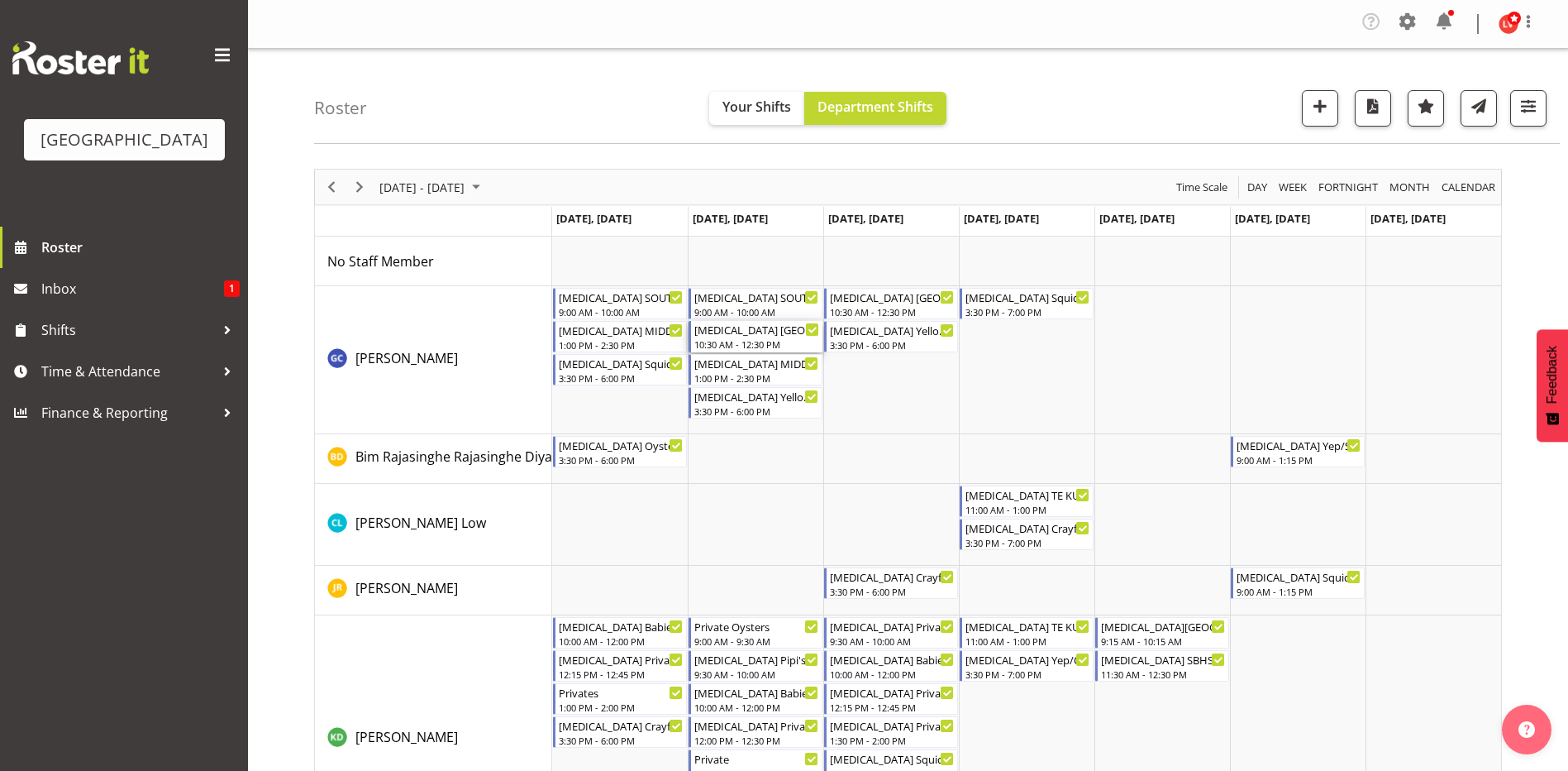
click at [773, 339] on div "10:30 AM - 12:30 PM" at bounding box center [757, 343] width 125 height 13
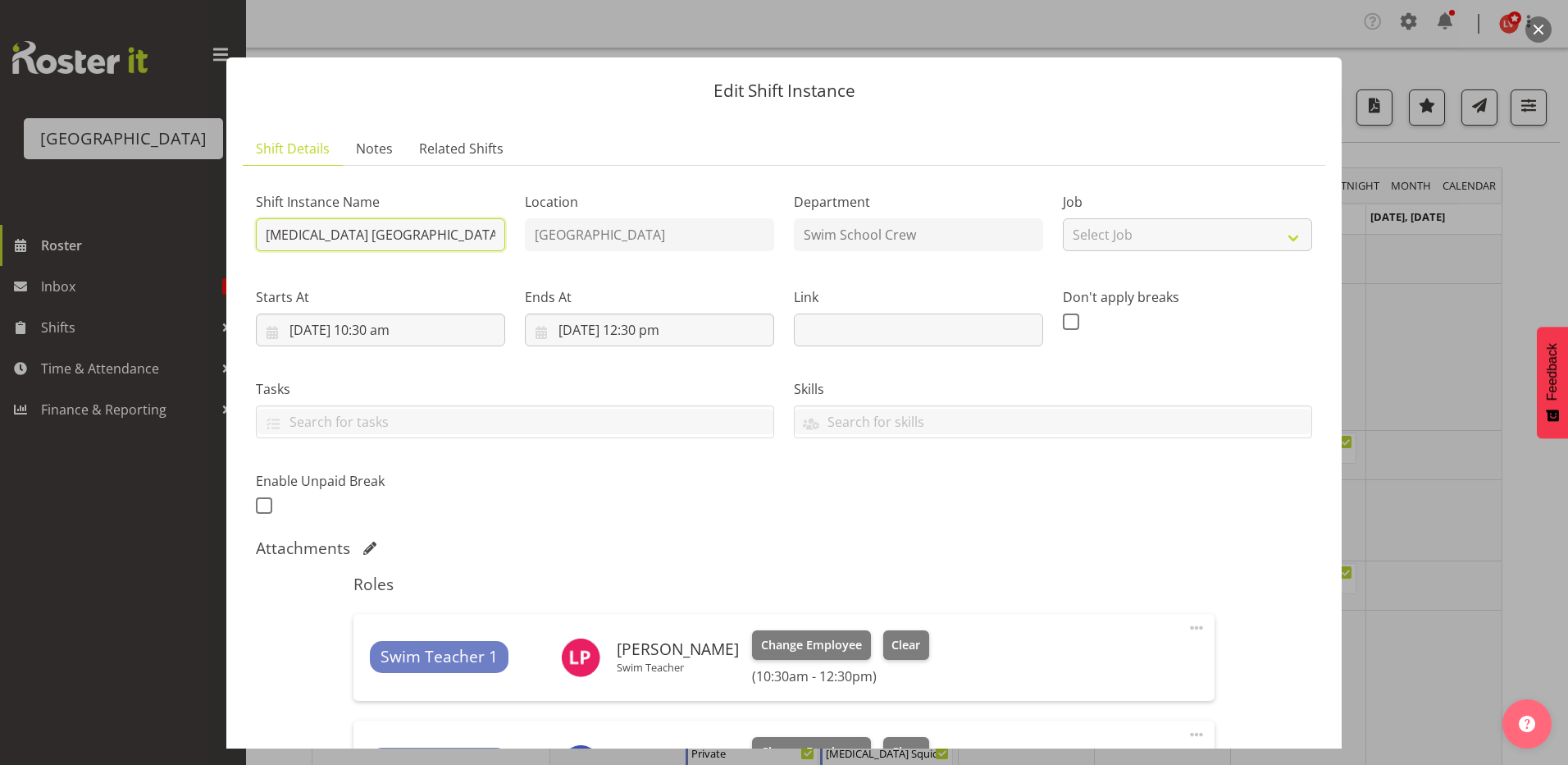
click at [444, 231] on input "[MEDICAL_DATA] [GEOGRAPHIC_DATA]" at bounding box center [381, 235] width 250 height 33
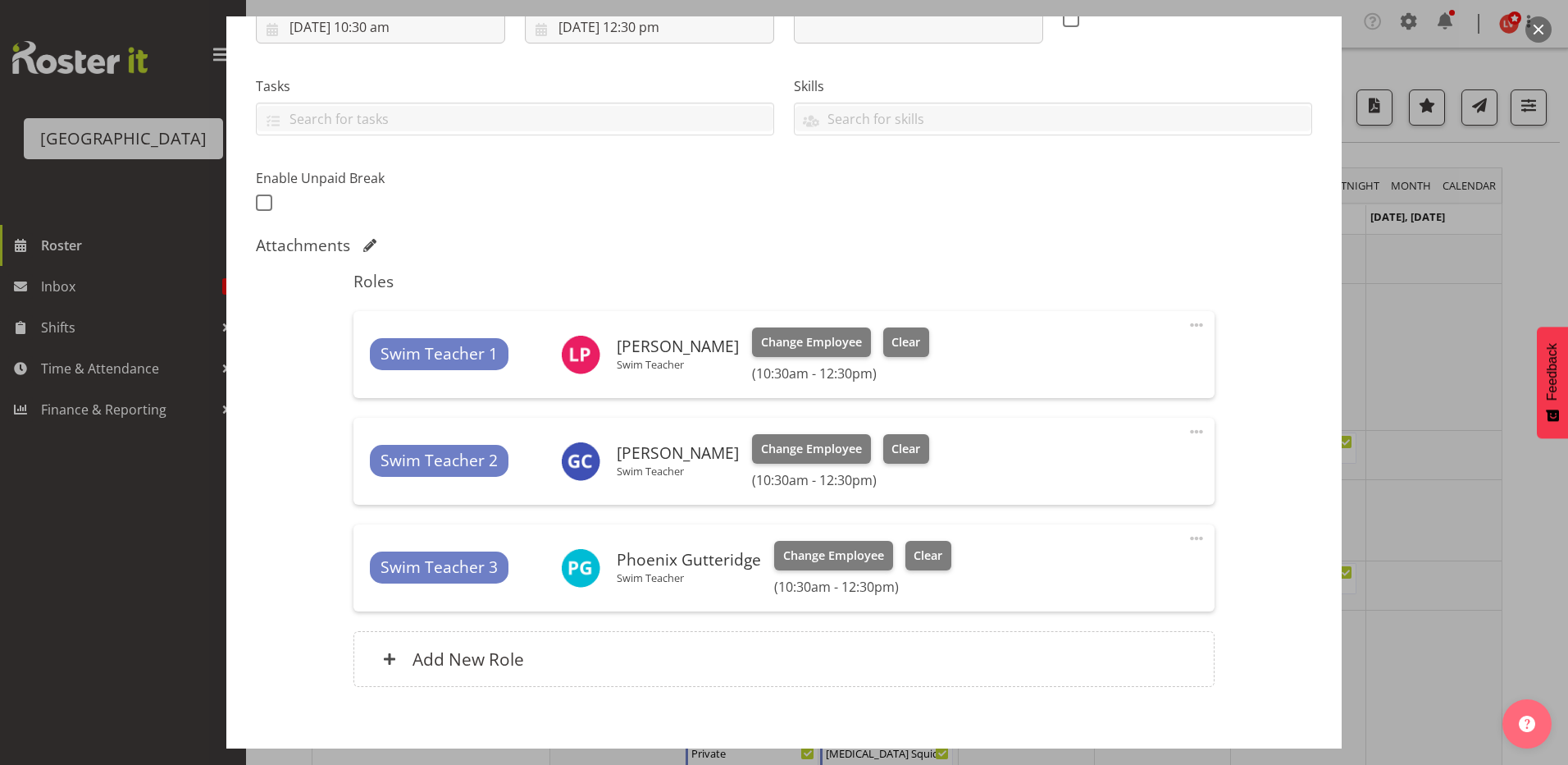
scroll to position [387, 0]
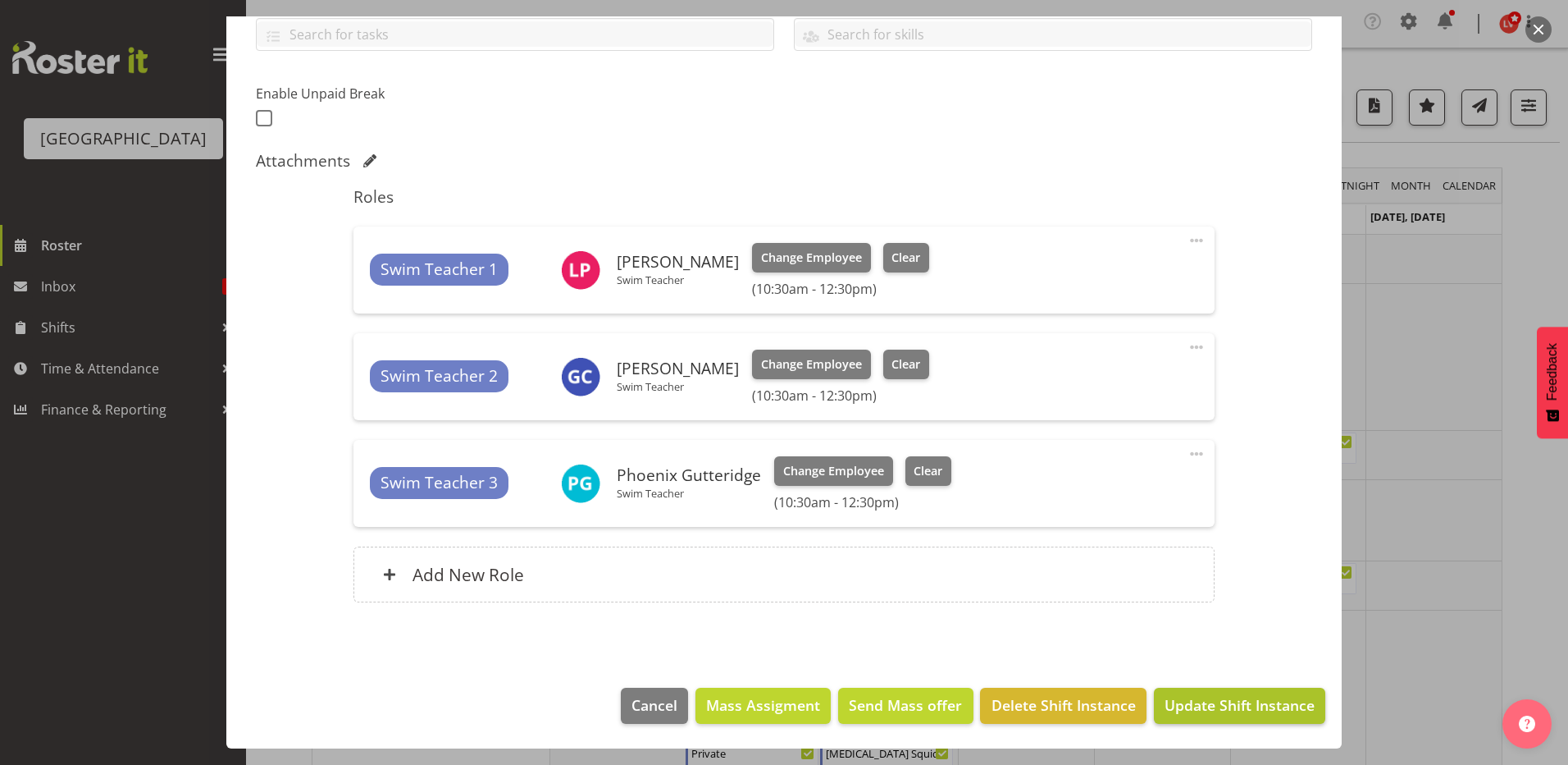
type input "[MEDICAL_DATA] [GEOGRAPHIC_DATA] (1)"
click at [1166, 703] on span "Update Shift Instance" at bounding box center [1240, 705] width 150 height 21
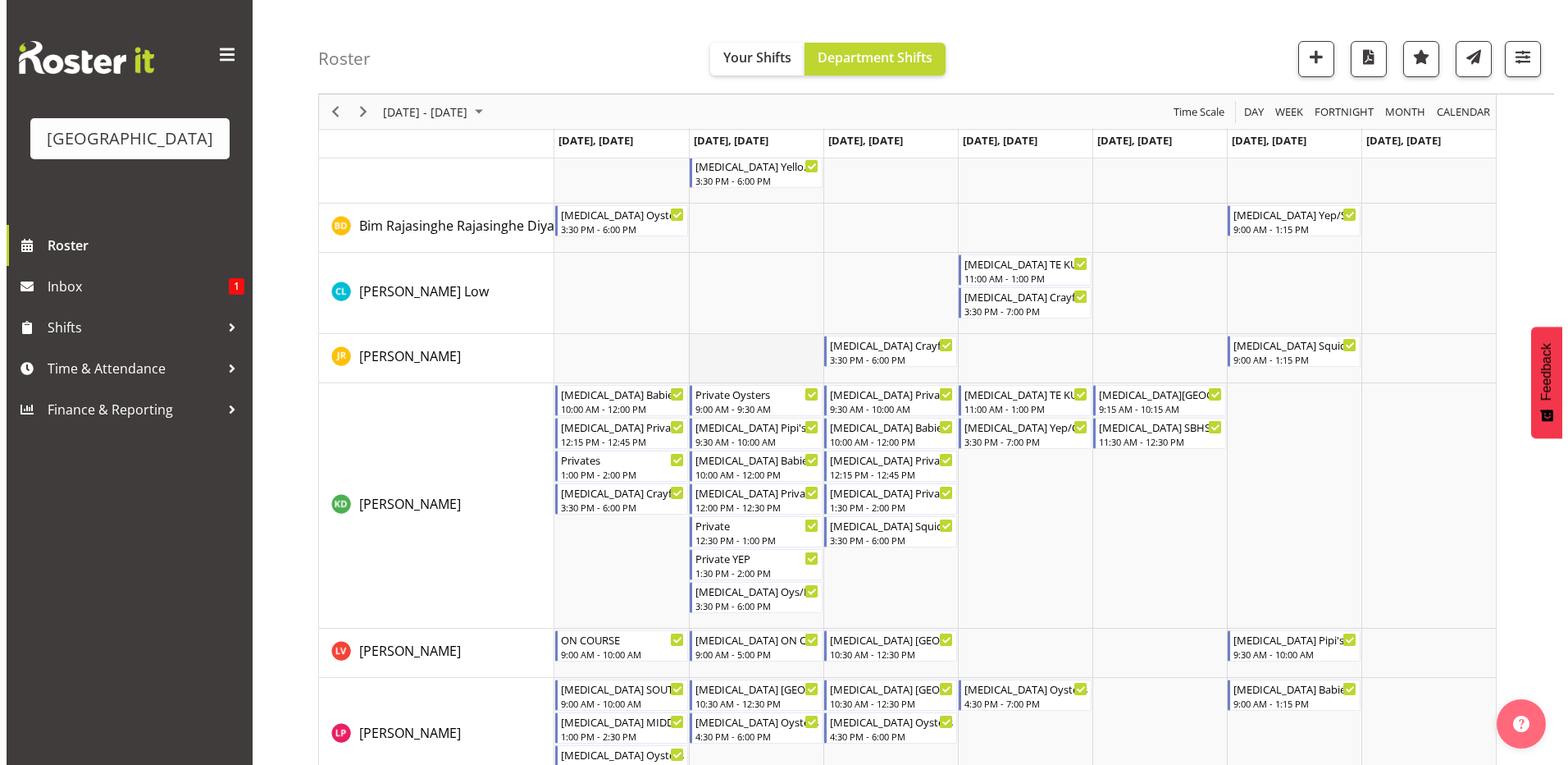
scroll to position [493, 0]
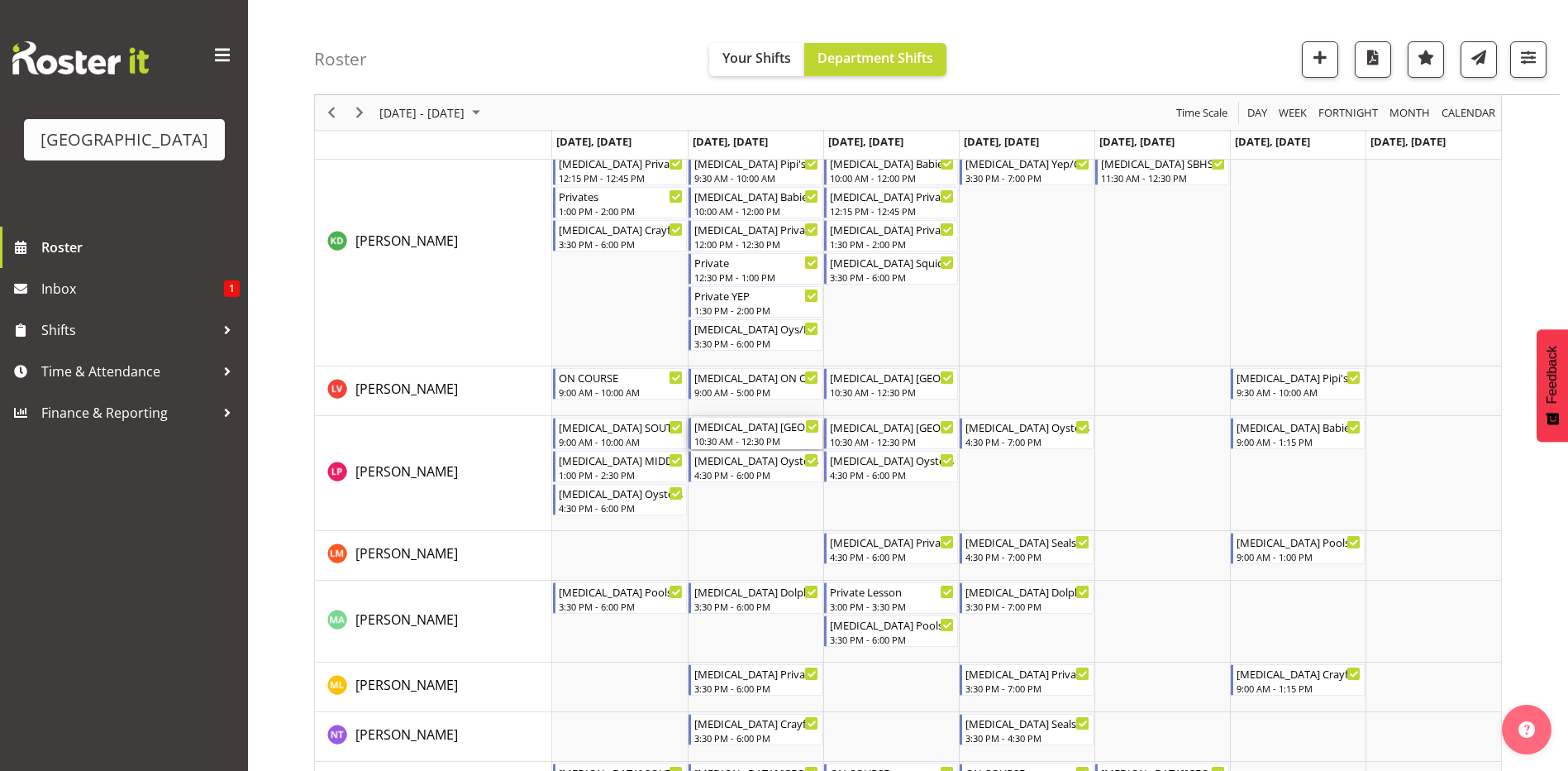
click at [771, 430] on div "[MEDICAL_DATA] [GEOGRAPHIC_DATA] (1)" at bounding box center [757, 425] width 125 height 17
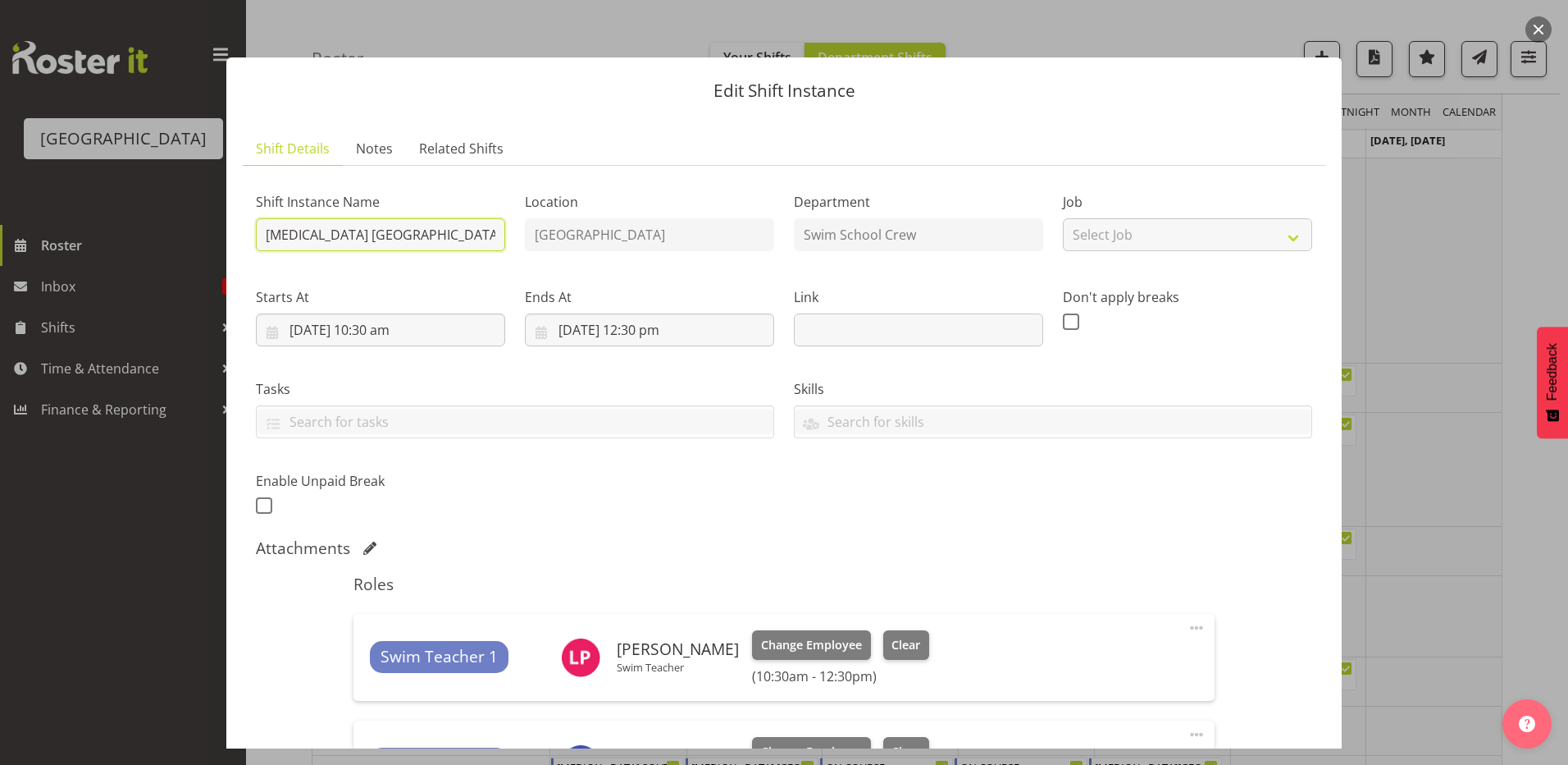
drag, startPoint x: 437, startPoint y: 230, endPoint x: 423, endPoint y: 229, distance: 14.0
click at [423, 229] on input "[MEDICAL_DATA] [GEOGRAPHIC_DATA] (1)" at bounding box center [381, 235] width 250 height 33
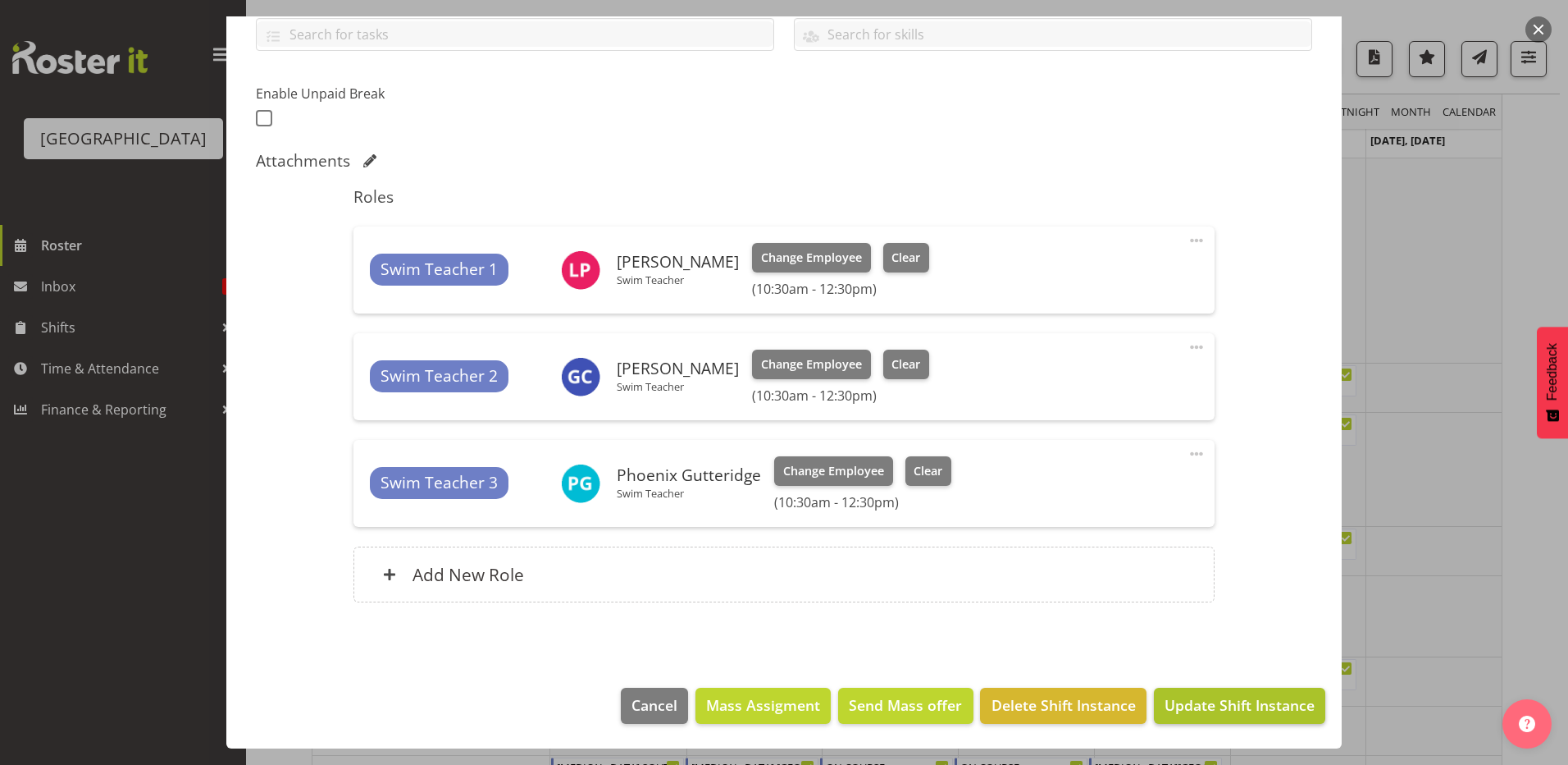
type input "[MEDICAL_DATA] [GEOGRAPHIC_DATA] (2)"
click at [1176, 704] on span "Update Shift Instance" at bounding box center [1240, 705] width 150 height 21
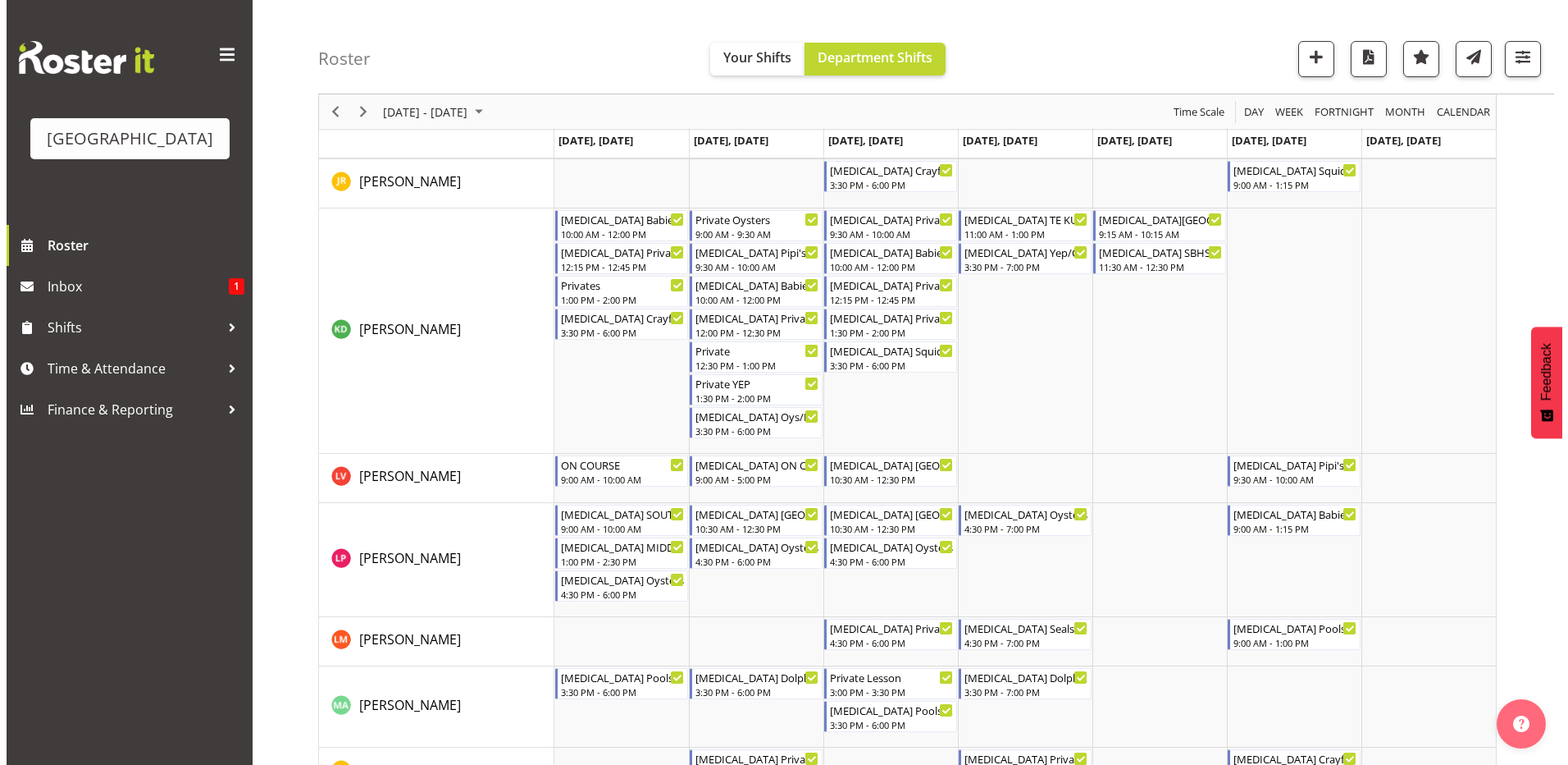
scroll to position [410, 0]
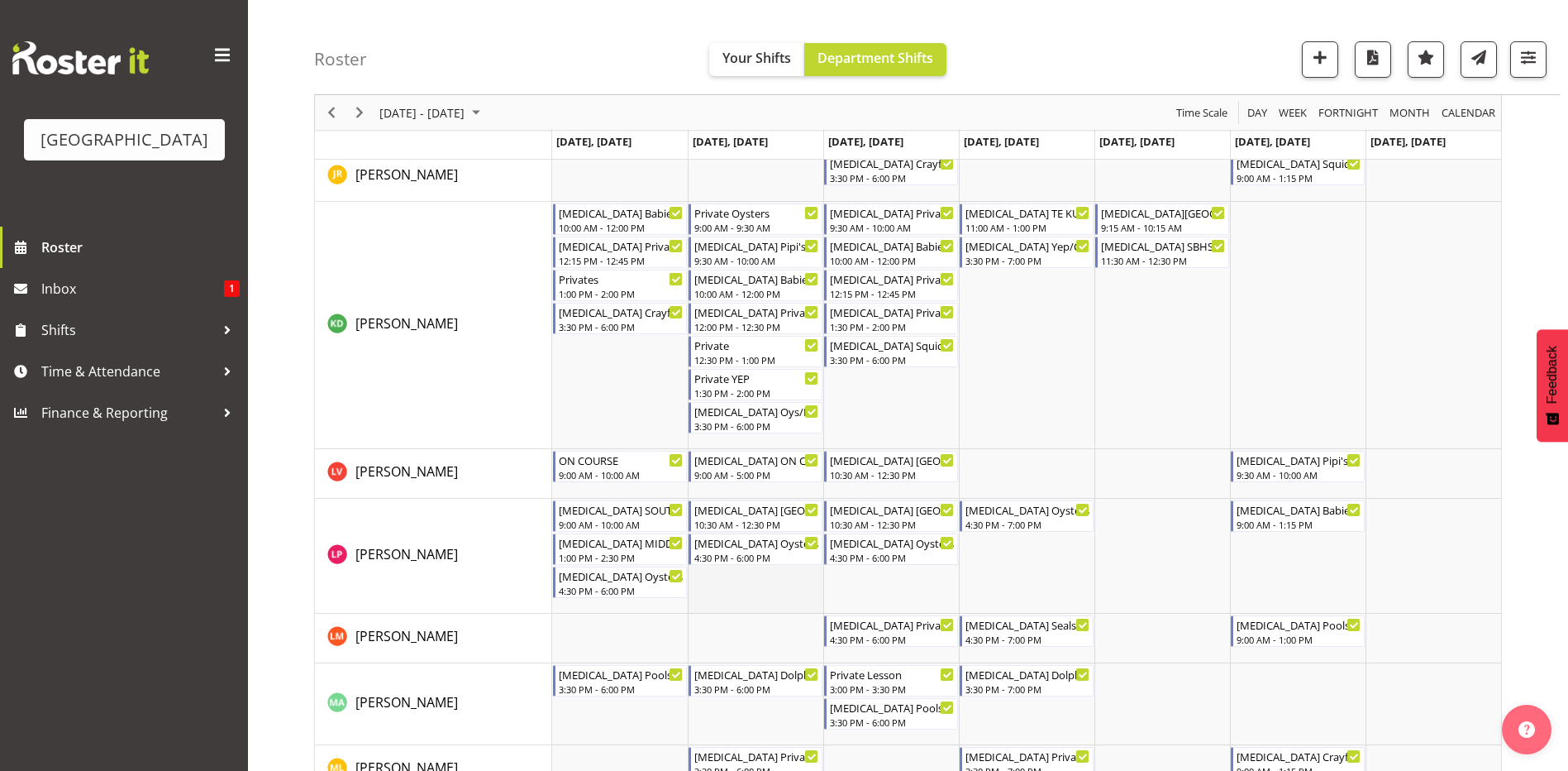
click at [750, 585] on td "Timeline Week of September 7, 2025" at bounding box center [756, 556] width 136 height 115
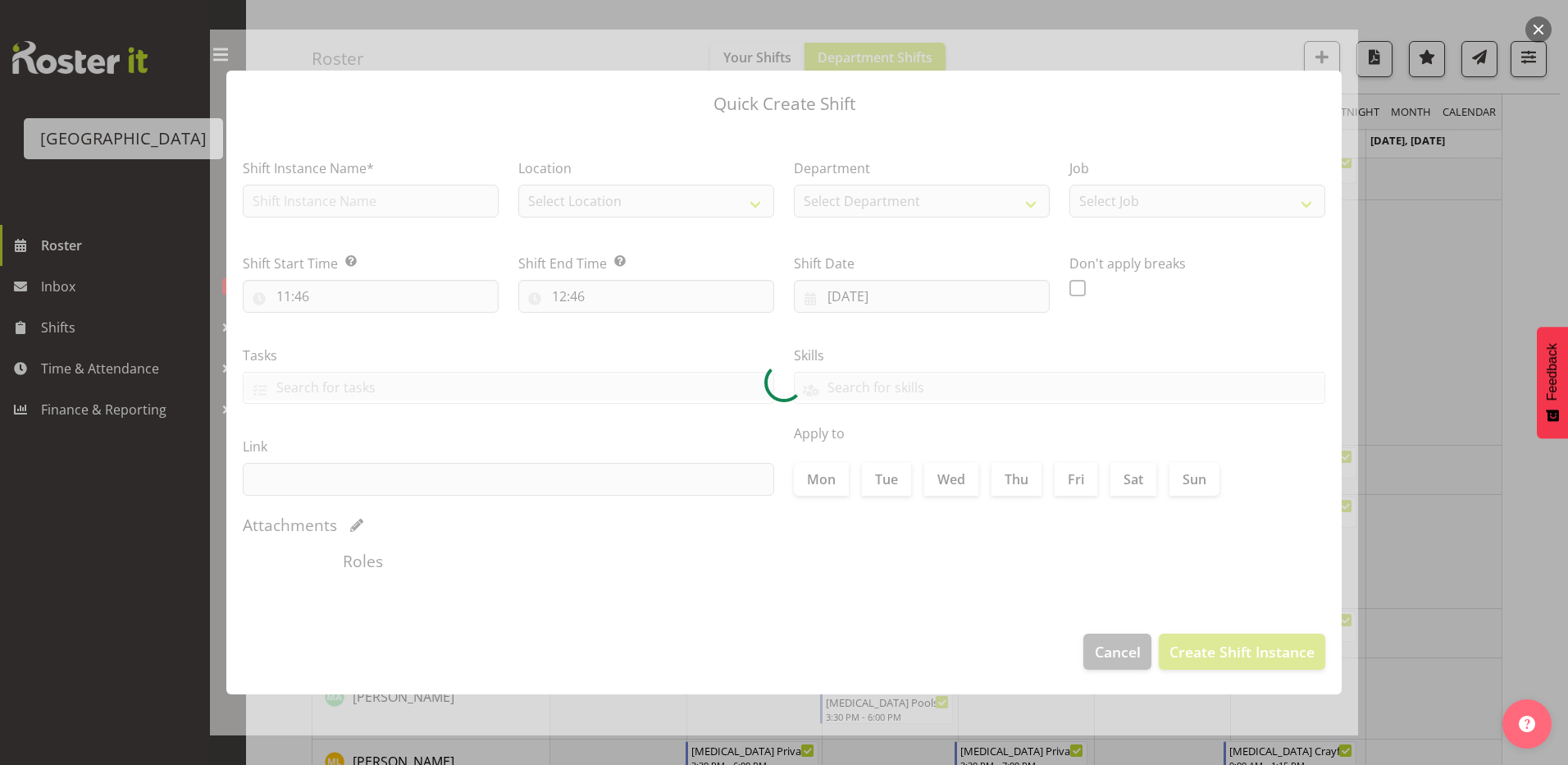
type input "[DATE]"
checkbox input "true"
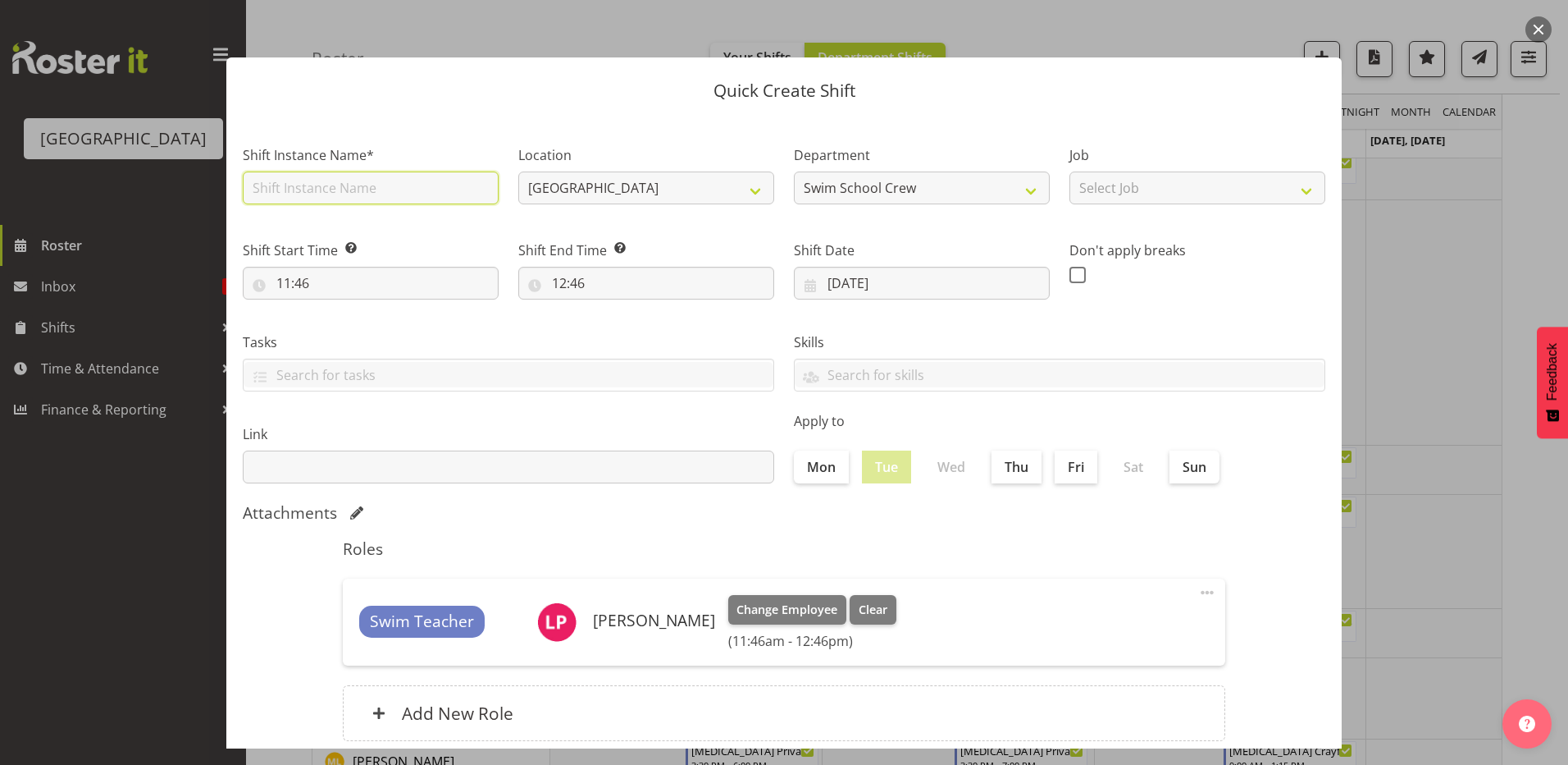
click at [286, 183] on input "text" at bounding box center [370, 188] width 256 height 33
type input "t"
click at [389, 188] on input "[MEDICAL_DATA] MIDDLE SCHOOL (1)" at bounding box center [370, 188] width 256 height 33
type input "[MEDICAL_DATA] MIDDLE SCHOOL (2)"
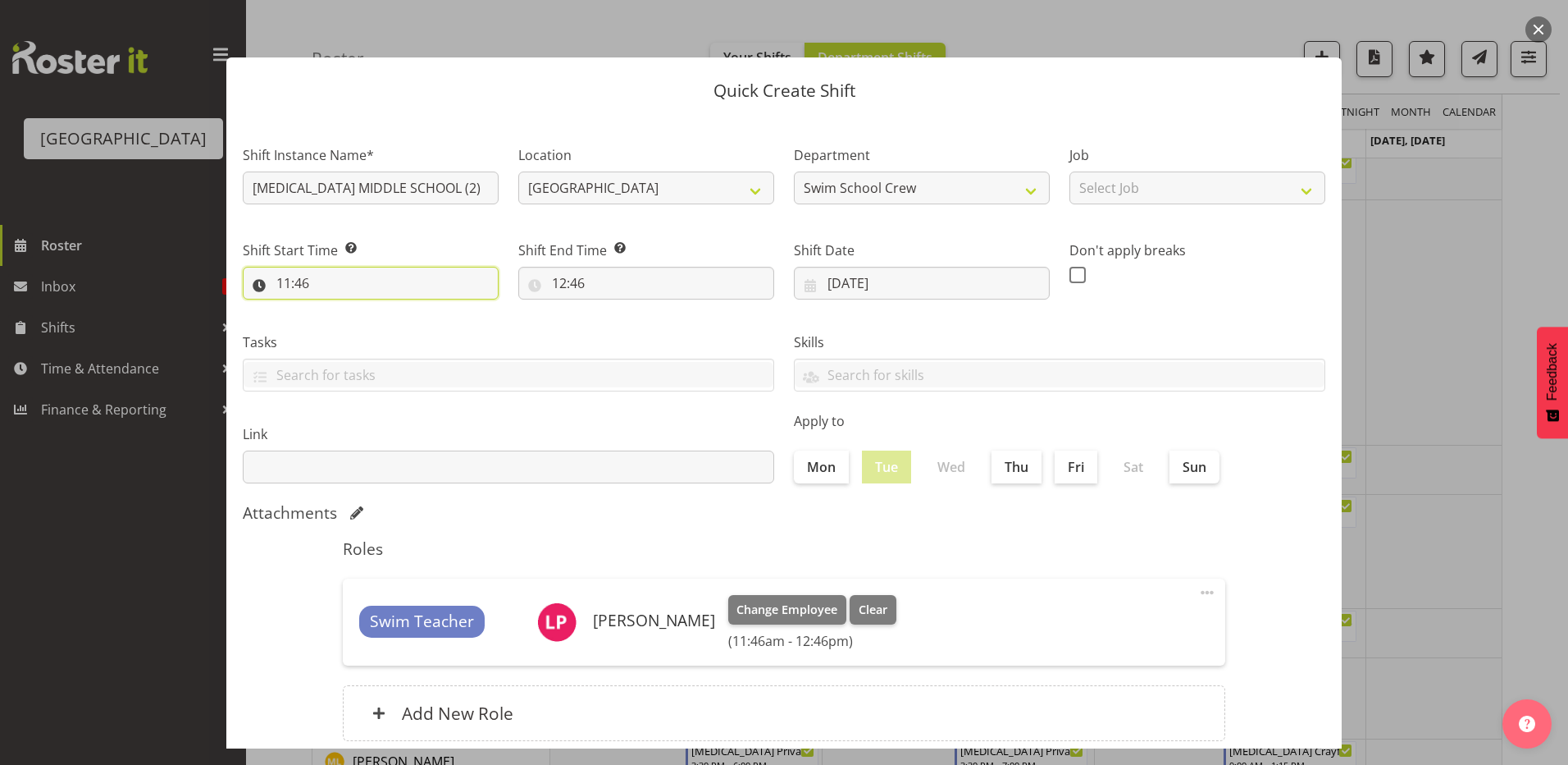
click at [286, 279] on input "11:46" at bounding box center [370, 283] width 256 height 33
click at [347, 323] on select "00 01 02 03 04 05 06 07 08 09 10 11 12 13 14 15 16 17 18 19 20 21 22 23" at bounding box center [354, 326] width 37 height 33
select select "13"
click at [336, 309] on select "00 01 02 03 04 05 06 07 08 09 10 11 12 13 14 15 16 17 18 19 20 21 22 23" at bounding box center [354, 326] width 37 height 33
type input "13:46"
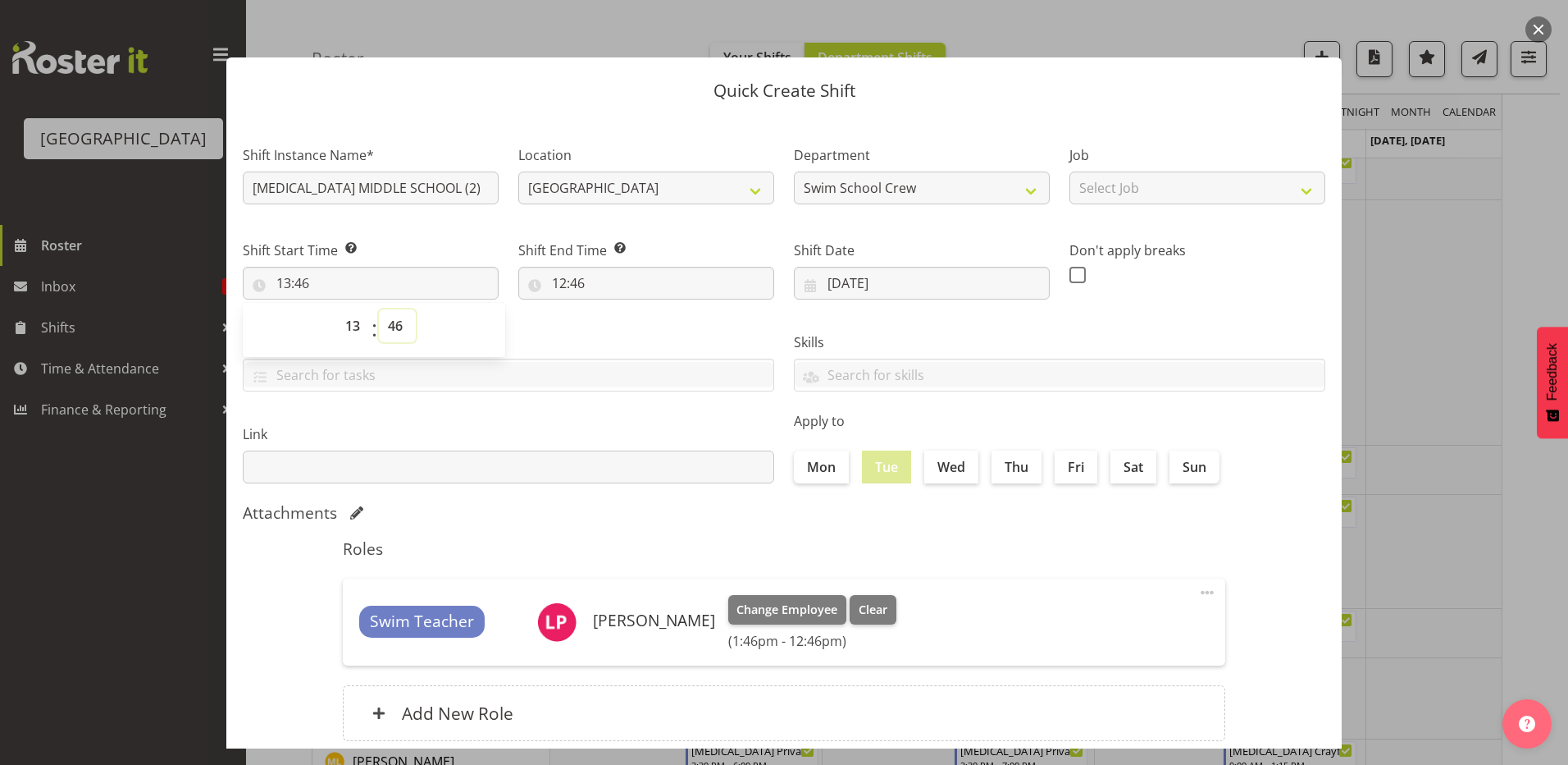
click at [392, 327] on select "00 01 02 03 04 05 06 07 08 09 10 11 12 13 14 15 16 17 18 19 20 21 22 23 24 25 2…" at bounding box center [397, 326] width 37 height 33
select select "0"
click at [379, 309] on select "00 01 02 03 04 05 06 07 08 09 10 11 12 13 14 15 16 17 18 19 20 21 22 23 24 25 2…" at bounding box center [397, 326] width 37 height 33
type input "13:00"
click at [552, 280] on input "12:46" at bounding box center [646, 283] width 256 height 33
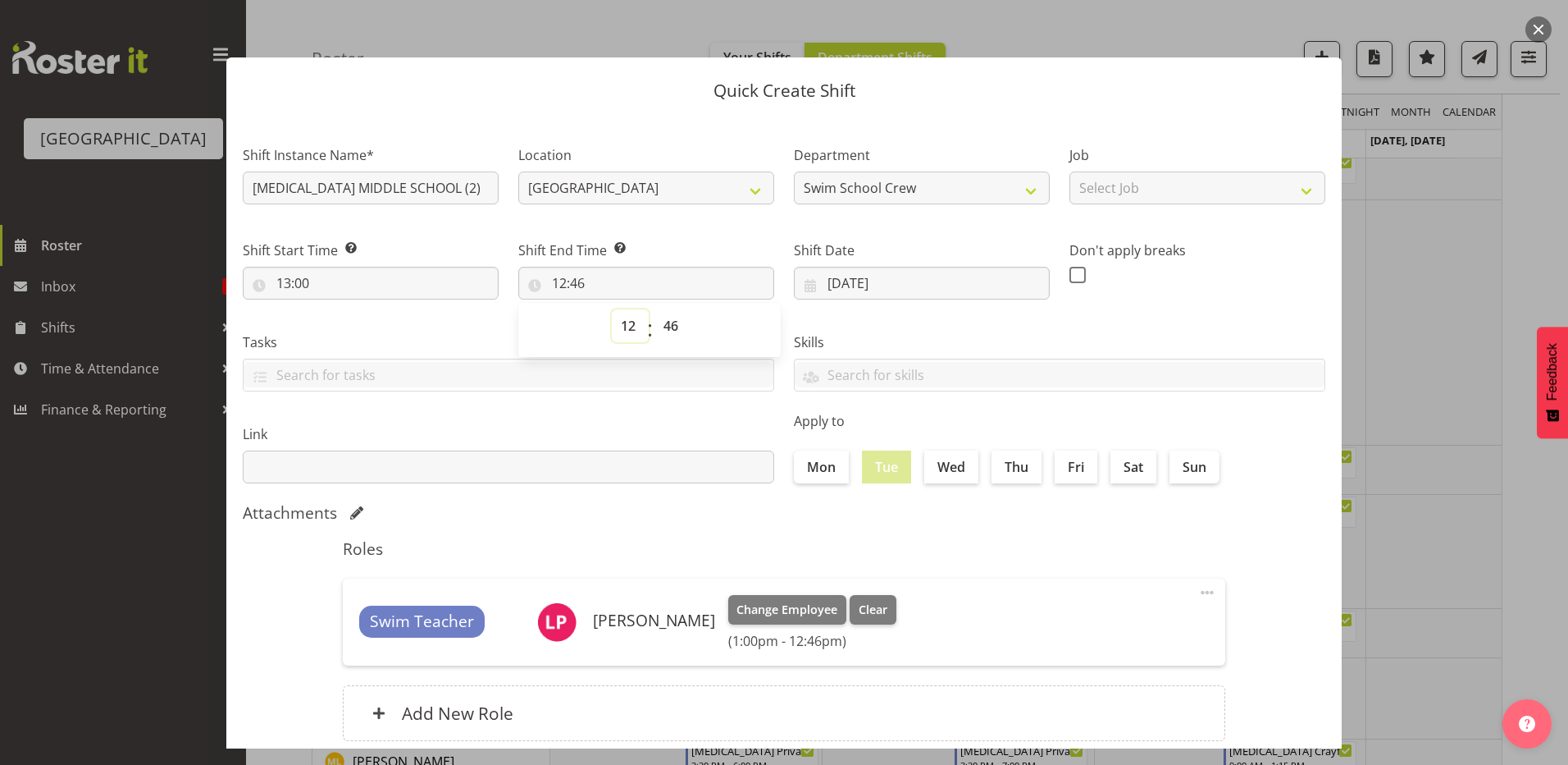
click at [625, 325] on select "00 01 02 03 04 05 06 07 08 09 10 11 12 13 14 15 16 17 18 19 20 21 22 23" at bounding box center [630, 326] width 37 height 33
select select "14"
click at [612, 309] on select "00 01 02 03 04 05 06 07 08 09 10 11 12 13 14 15 16 17 18 19 20 21 22 23" at bounding box center [630, 326] width 37 height 33
type input "14:46"
click at [663, 326] on select "00 01 02 03 04 05 06 07 08 09 10 11 12 13 14 15 16 17 18 19 20 21 22 23 24 25 2…" at bounding box center [673, 326] width 37 height 33
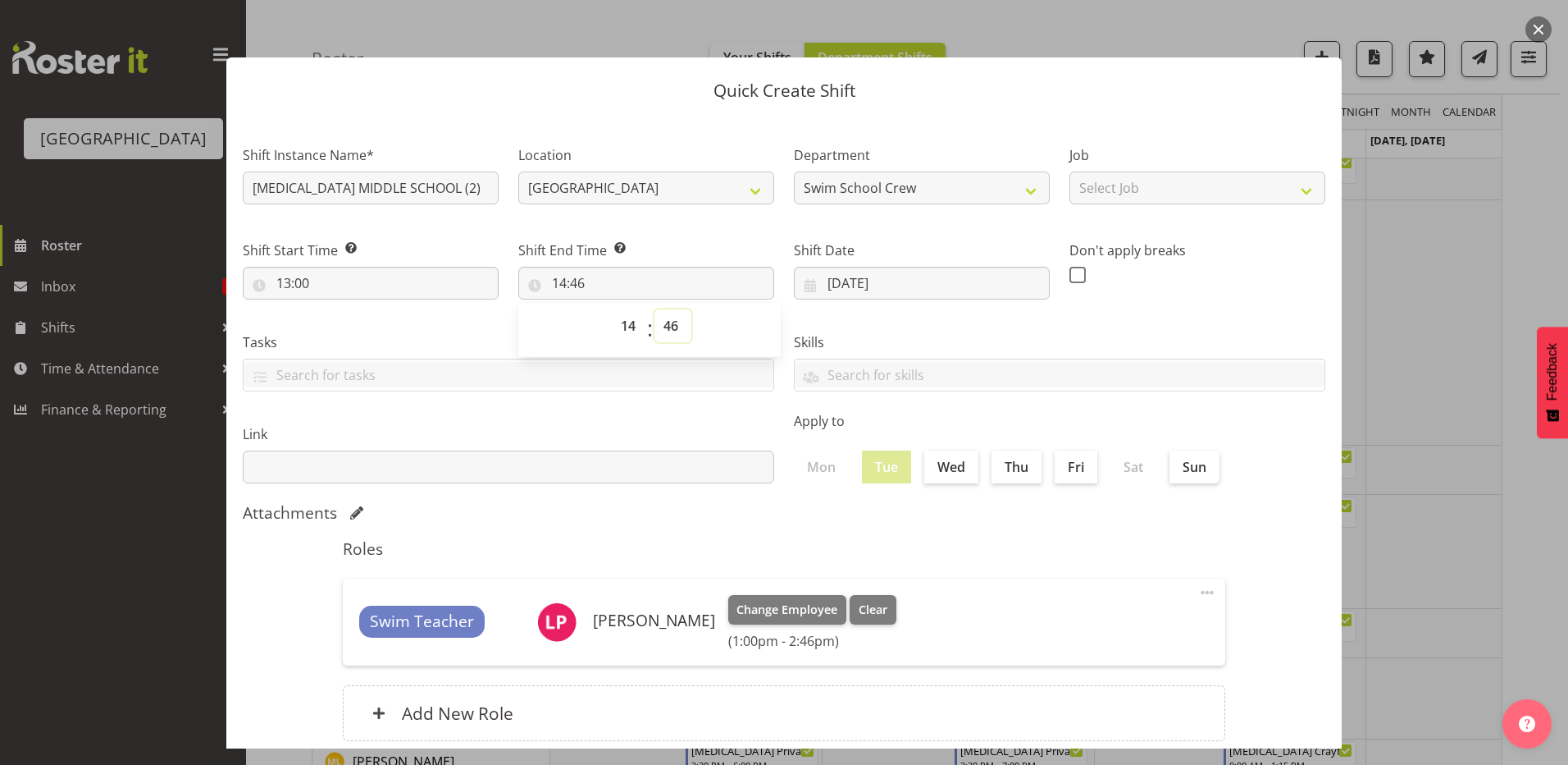
select select "29"
click at [655, 309] on select "00 01 02 03 04 05 06 07 08 09 10 11 12 13 14 15 16 17 18 19 20 21 22 23 24 25 2…" at bounding box center [673, 326] width 37 height 33
type input "14:29"
click at [667, 324] on select "00 01 02 03 04 05 06 07 08 09 10 11 12 13 14 15 16 17 18 19 20 21 22 23 24 25 2…" at bounding box center [673, 326] width 37 height 33
select select "30"
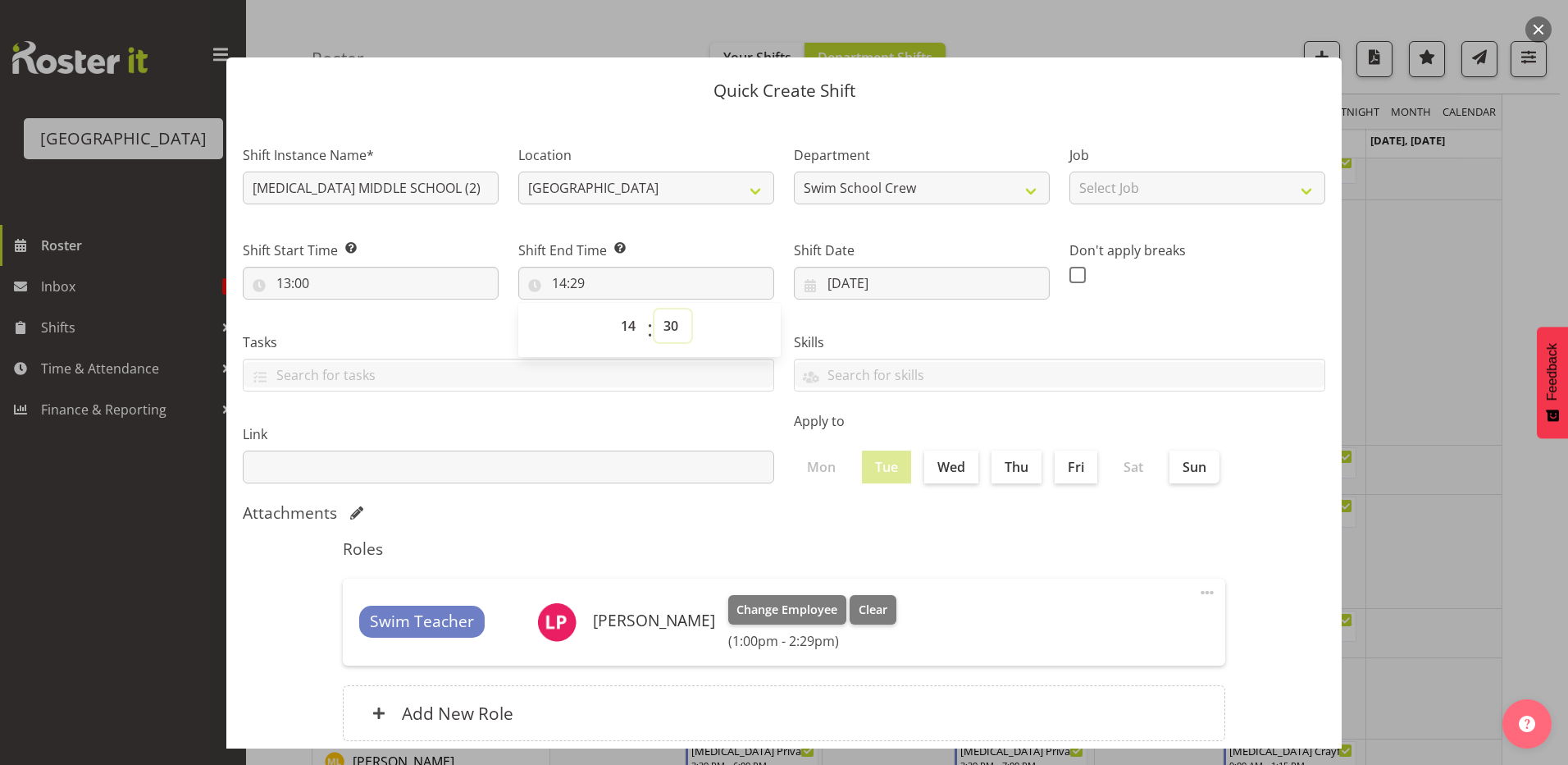
click at [655, 309] on select "00 01 02 03 04 05 06 07 08 09 10 11 12 13 14 15 16 17 18 19 20 21 22 23 24 25 2…" at bounding box center [673, 326] width 37 height 33
type input "14:30"
click at [921, 349] on label "Skills" at bounding box center [1059, 342] width 532 height 20
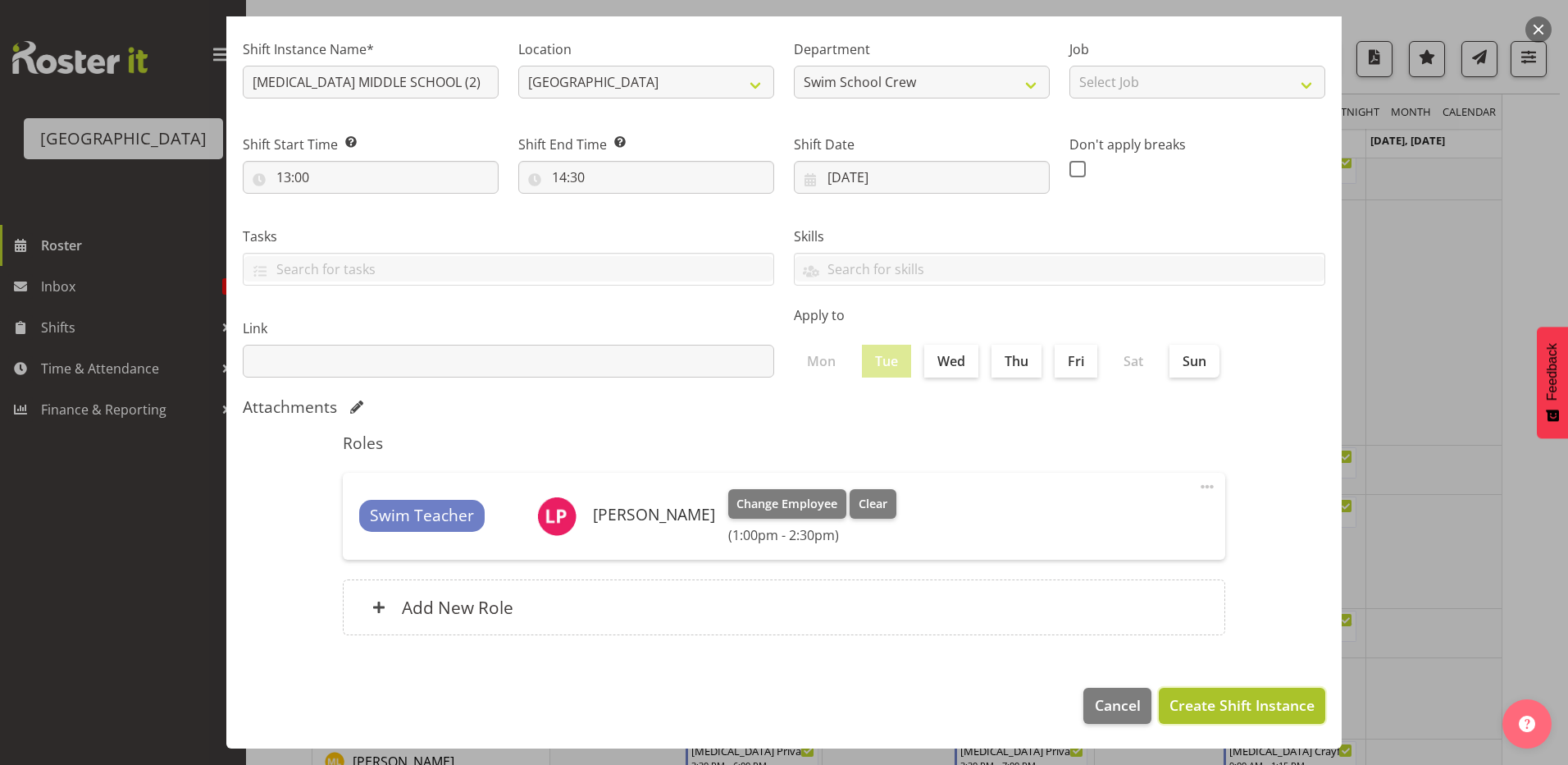
click at [1173, 705] on span "Create Shift Instance" at bounding box center [1242, 705] width 145 height 21
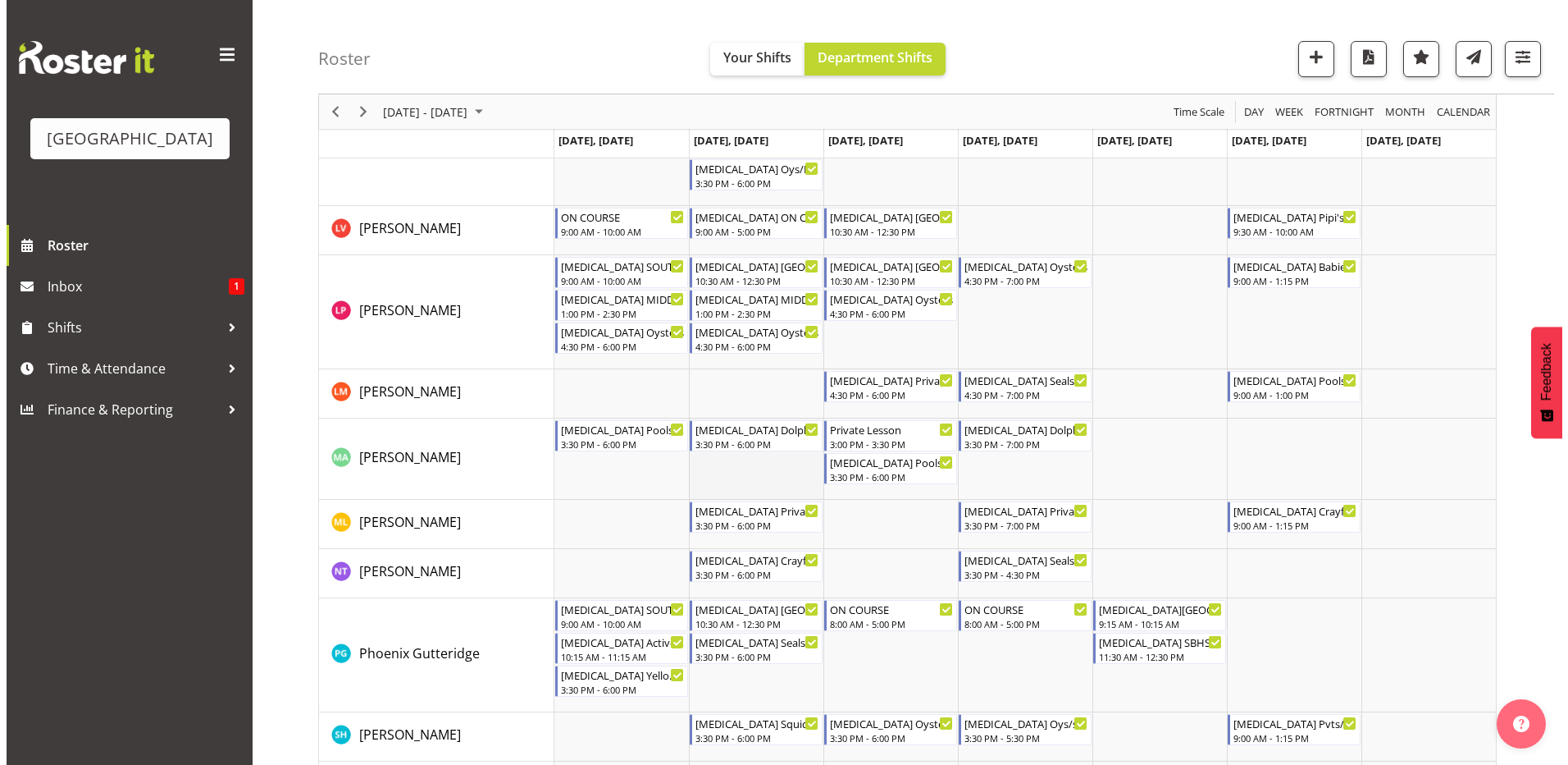
scroll to position [657, 0]
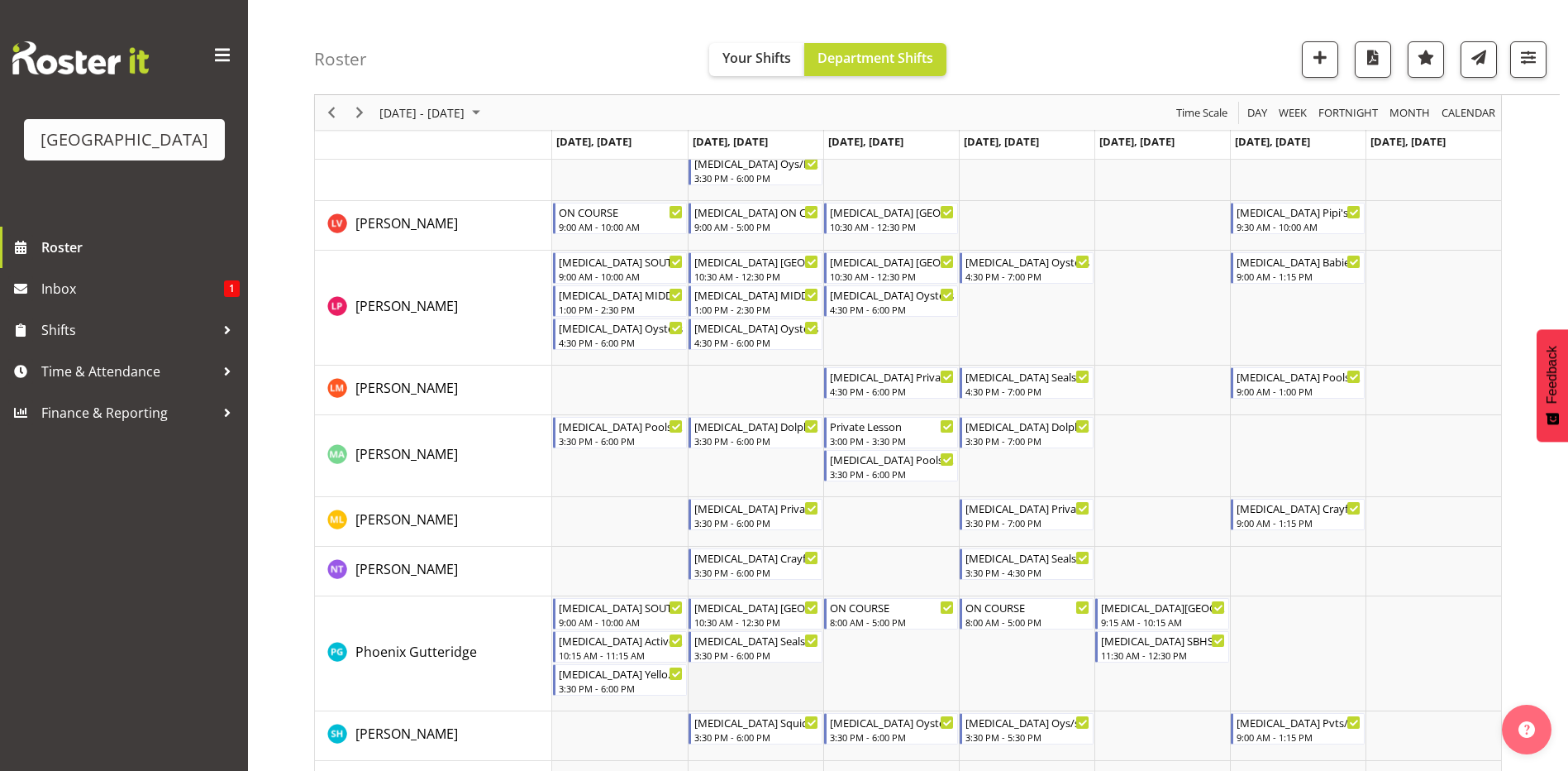
click at [738, 686] on td "Timeline Week of September 7, 2025" at bounding box center [756, 653] width 136 height 115
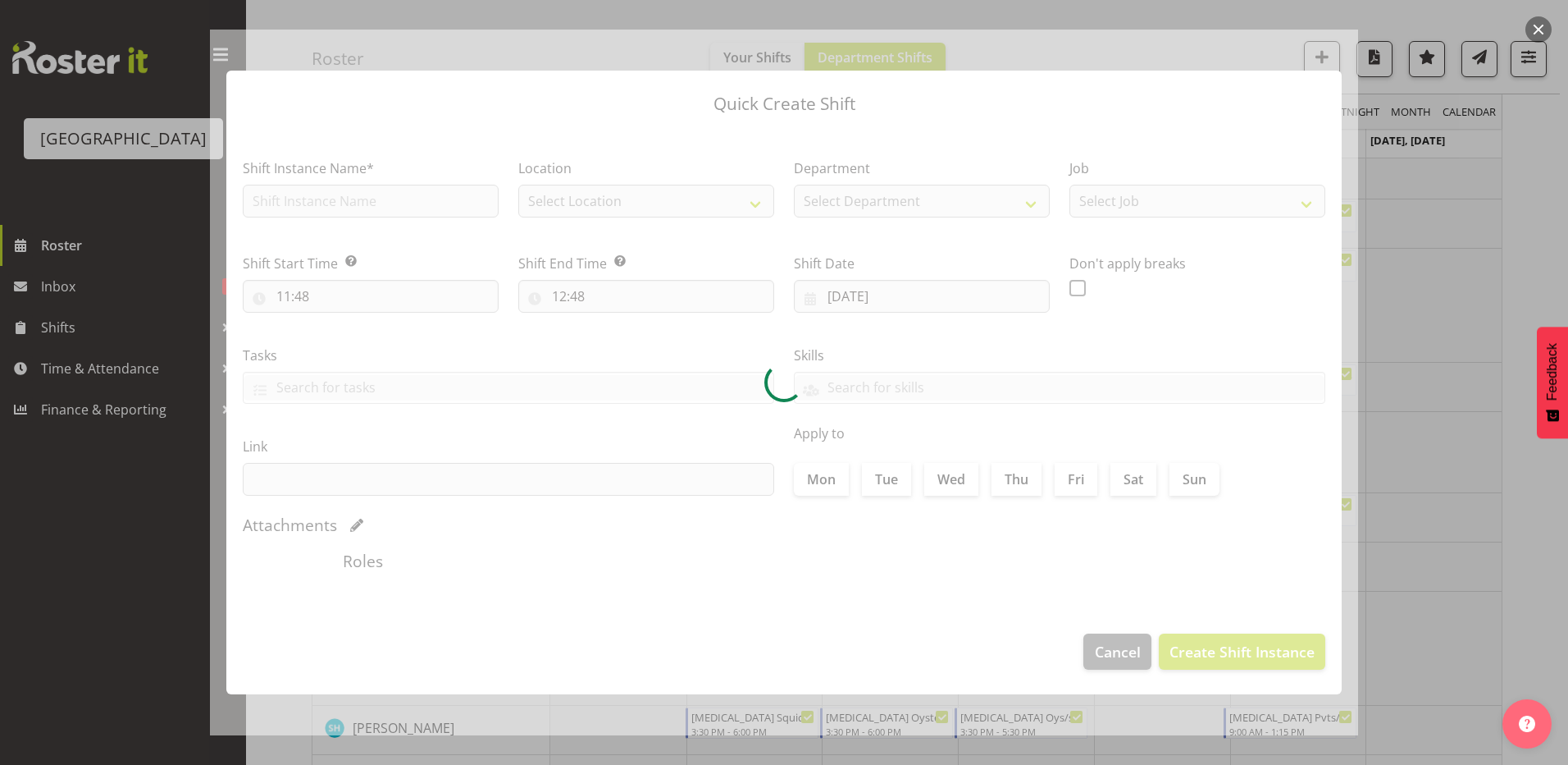
type input "[DATE]"
checkbox input "true"
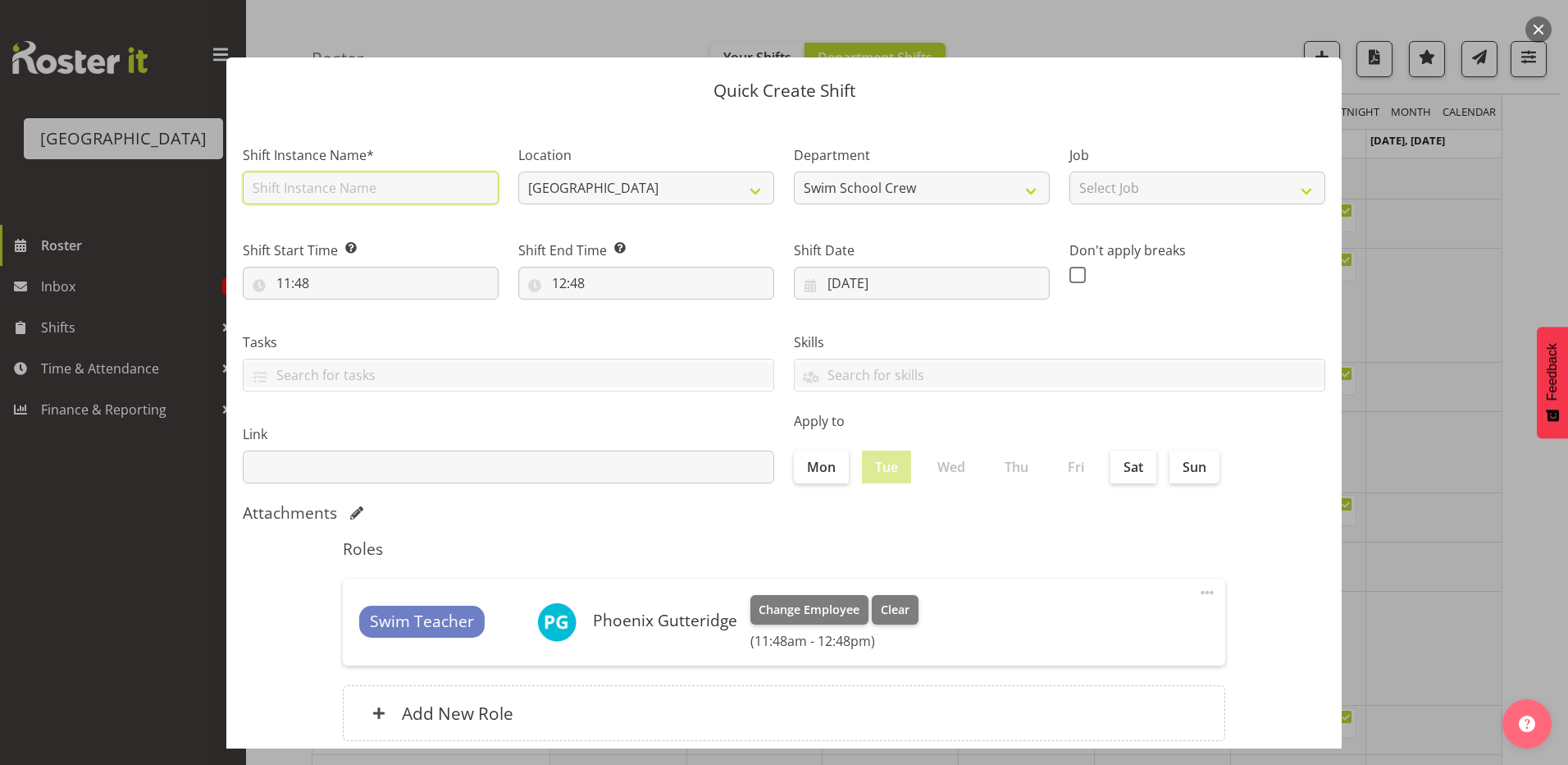
click at [340, 192] on input "text" at bounding box center [370, 188] width 256 height 33
type input "0"
type input "[MEDICAL_DATA] SOUTHLAND GIRLS (2)"
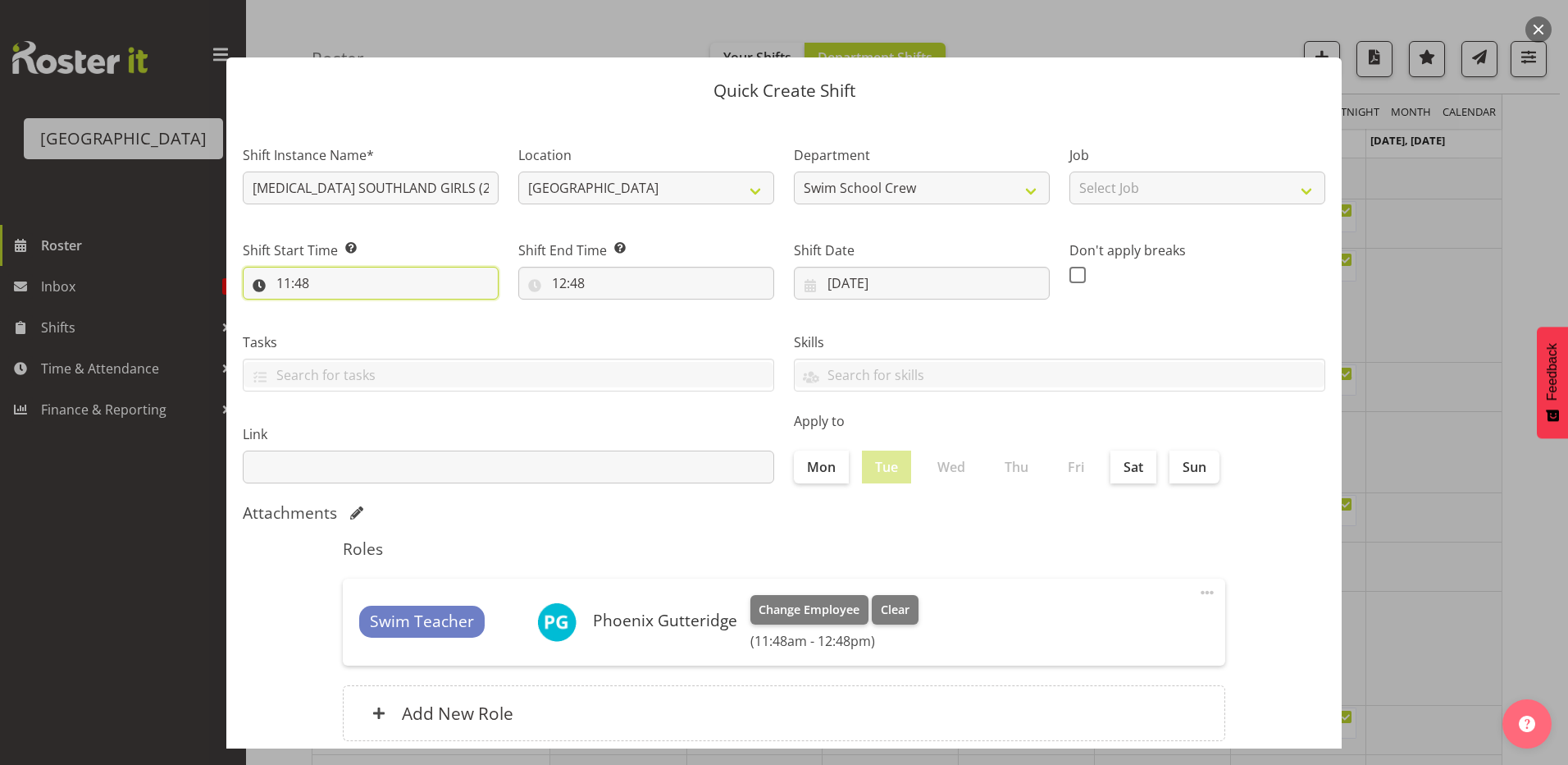
click at [285, 283] on input "11:48" at bounding box center [370, 283] width 256 height 33
click at [355, 327] on select "00 01 02 03 04 05 06 07 08 09 10 11 12 13 14 15 16 17 18 19 20 21 22 23" at bounding box center [354, 326] width 37 height 33
select select "9"
click at [336, 309] on select "00 01 02 03 04 05 06 07 08 09 10 11 12 13 14 15 16 17 18 19 20 21 22 23" at bounding box center [354, 326] width 37 height 33
type input "09:48"
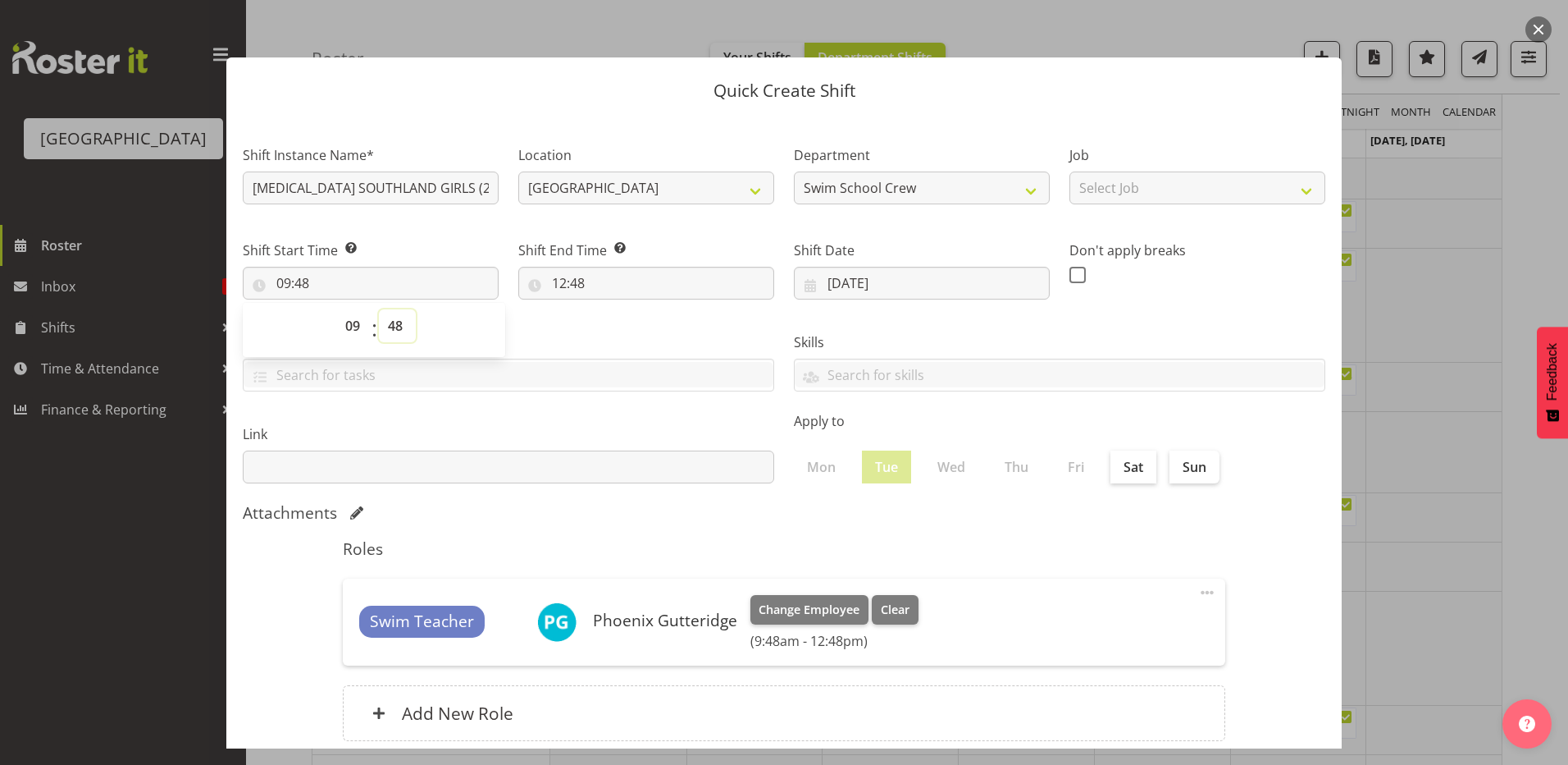
click at [391, 327] on select "00 01 02 03 04 05 06 07 08 09 10 11 12 13 14 15 16 17 18 19 20 21 22 23 24 25 2…" at bounding box center [397, 326] width 37 height 33
select select "0"
click at [379, 309] on select "00 01 02 03 04 05 06 07 08 09 10 11 12 13 14 15 16 17 18 19 20 21 22 23 24 25 2…" at bounding box center [397, 326] width 37 height 33
type input "09:00"
click at [596, 334] on label "Tasks" at bounding box center [508, 342] width 532 height 20
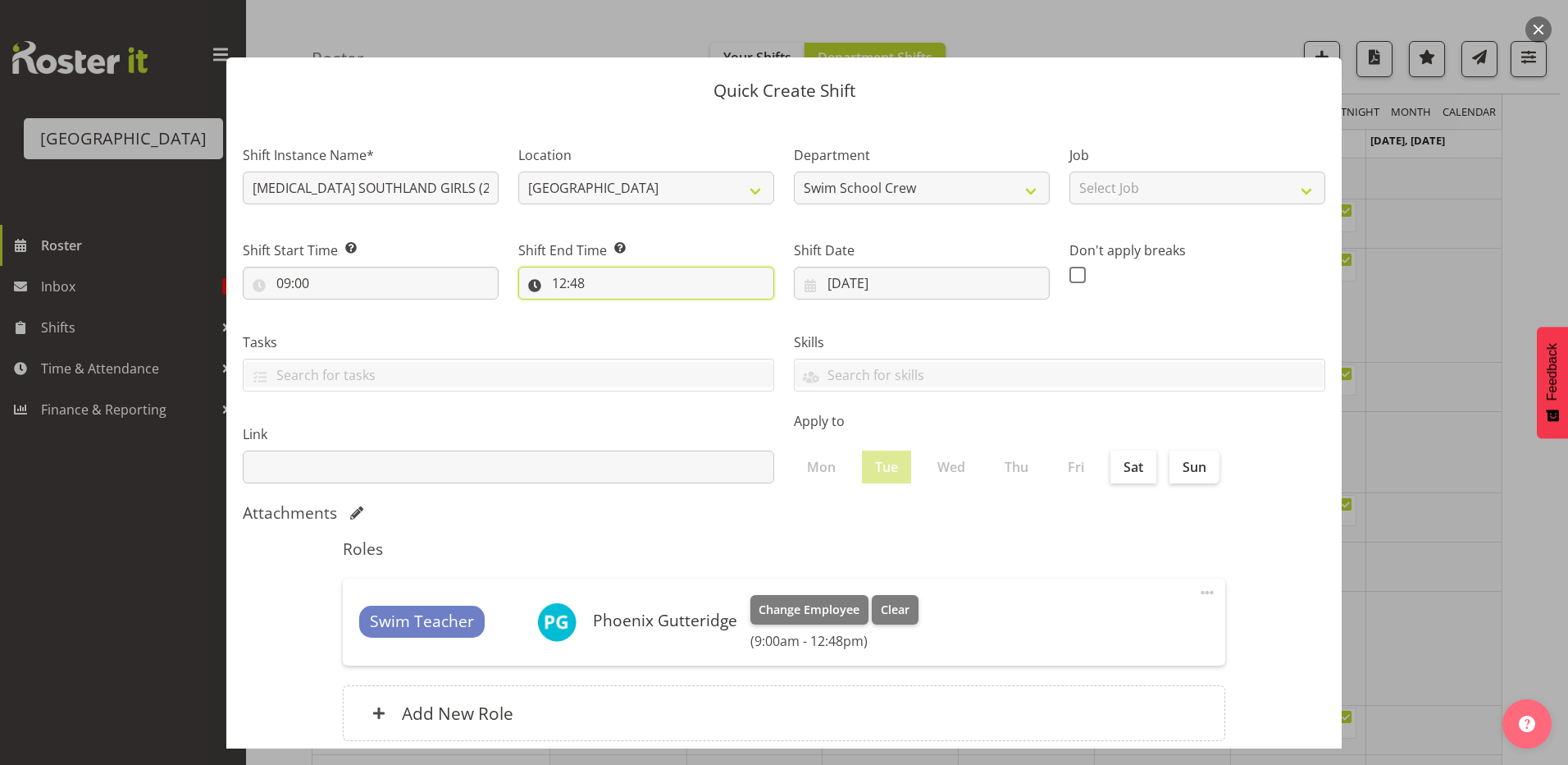
click at [554, 279] on input "12:48" at bounding box center [646, 283] width 256 height 33
click at [627, 324] on select "00 01 02 03 04 05 06 07 08 09 10 11 12 13 14 15 16 17 18 19 20 21 22 23" at bounding box center [630, 326] width 37 height 33
select select "10"
click at [612, 309] on select "00 01 02 03 04 05 06 07 08 09 10 11 12 13 14 15 16 17 18 19 20 21 22 23" at bounding box center [630, 326] width 37 height 33
type input "10:48"
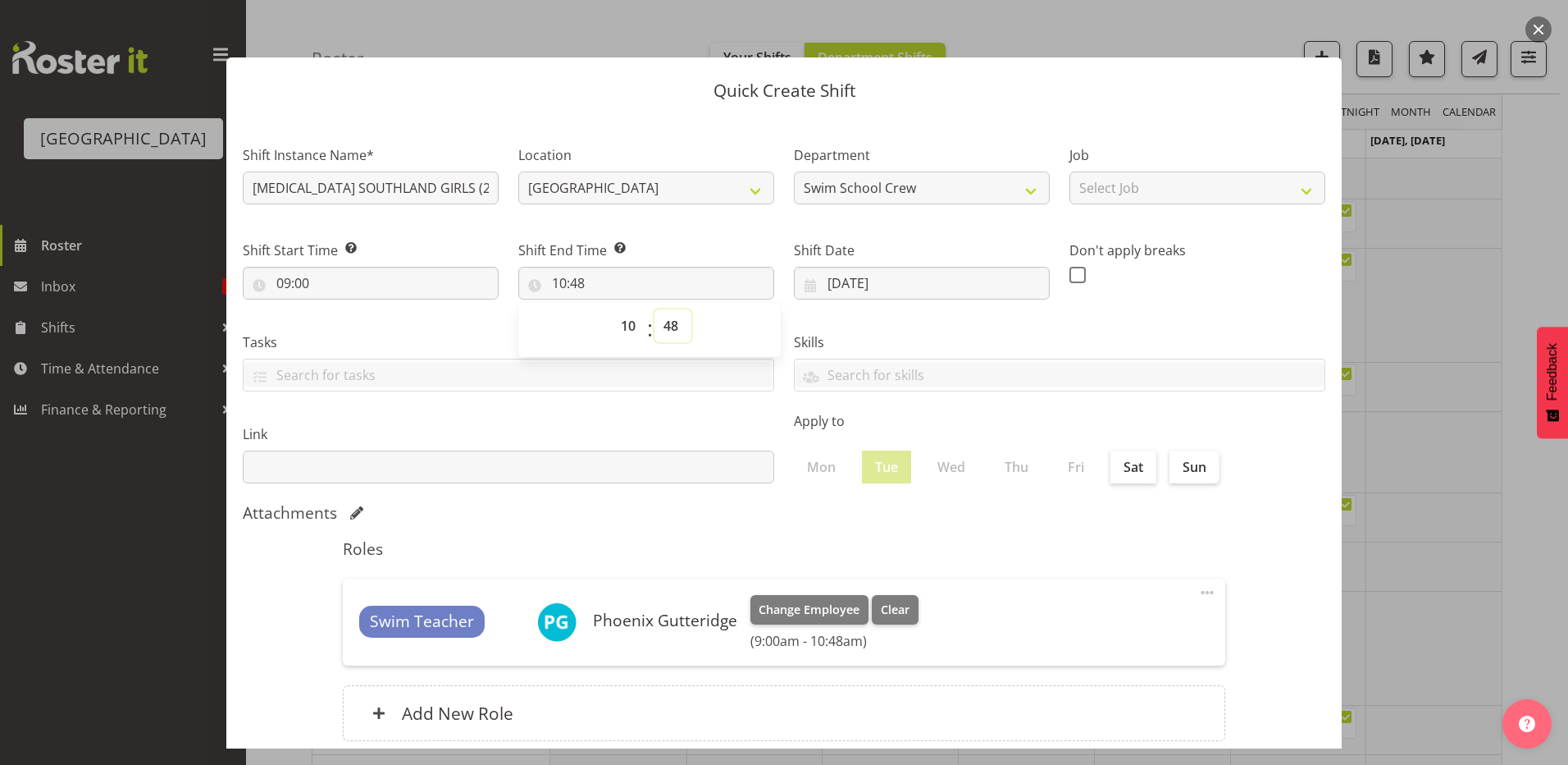
click at [662, 326] on select "00 01 02 03 04 05 06 07 08 09 10 11 12 13 14 15 16 17 18 19 20 21 22 23 24 25 2…" at bounding box center [673, 326] width 37 height 33
select select "0"
click at [655, 309] on select "00 01 02 03 04 05 06 07 08 09 10 11 12 13 14 15 16 17 18 19 20 21 22 23 24 25 2…" at bounding box center [673, 326] width 37 height 33
type input "10:00"
click at [884, 317] on div "Skills PLPC PLSA" at bounding box center [1059, 355] width 551 height 92
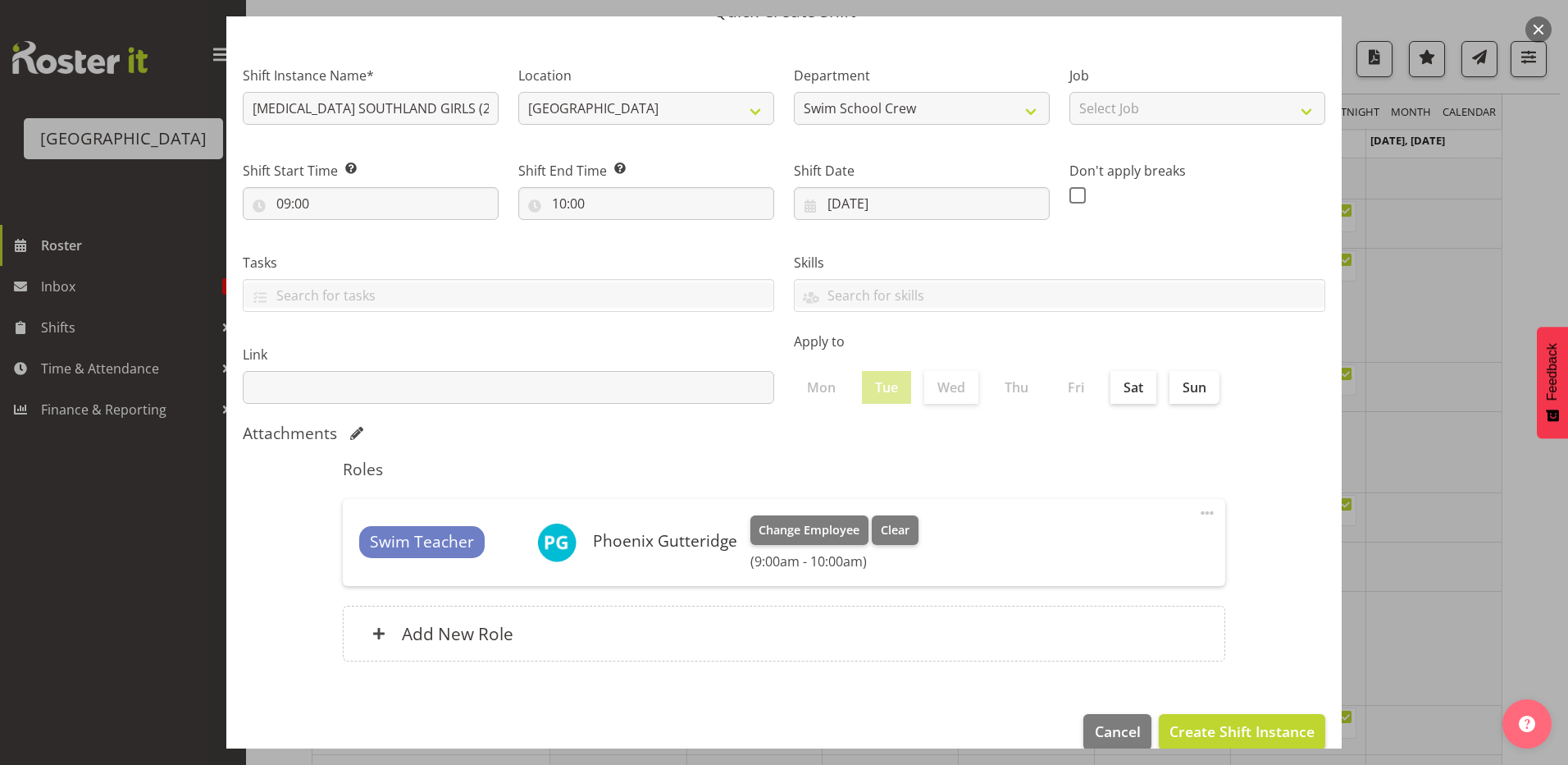
scroll to position [106, 0]
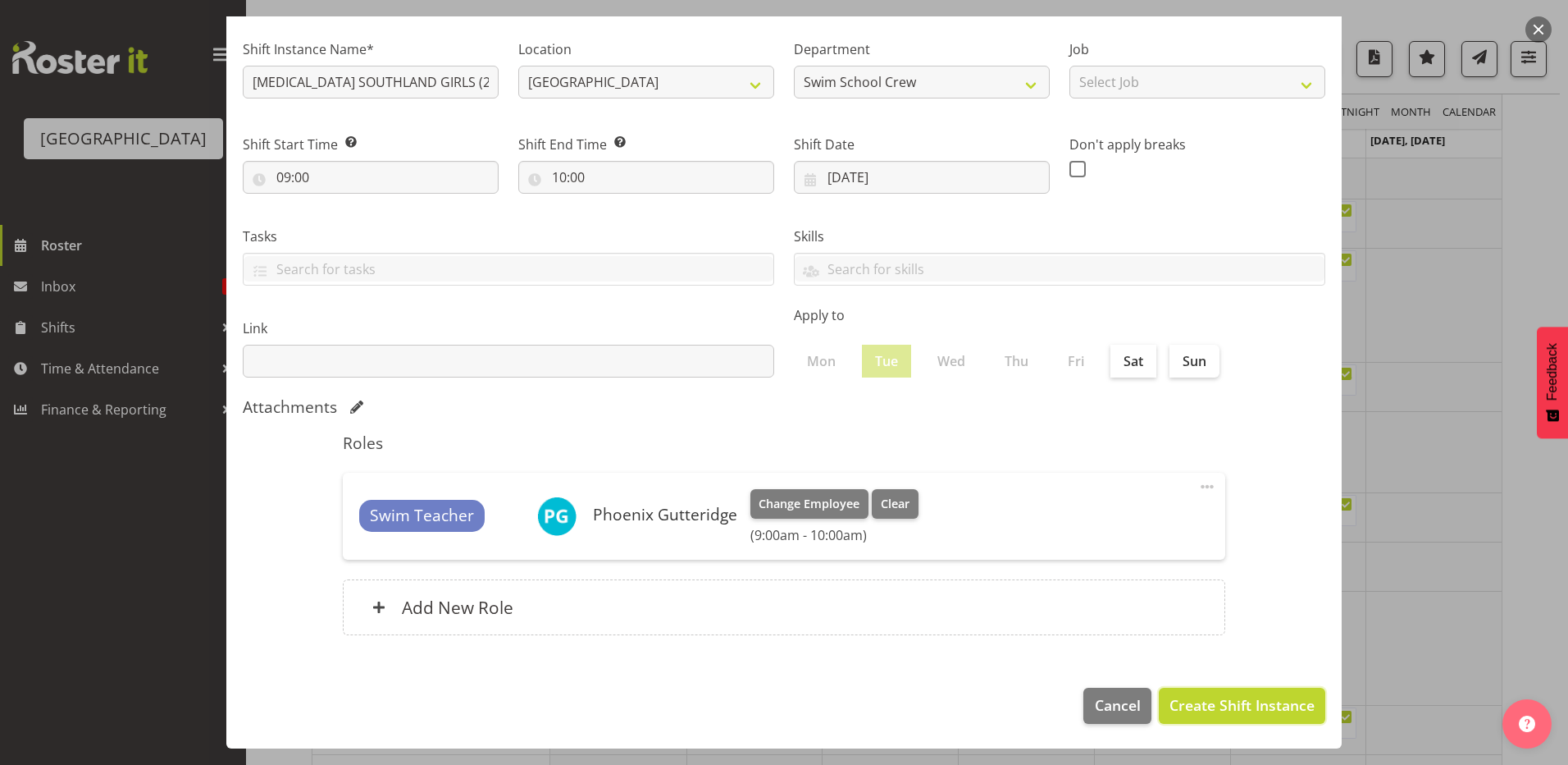
click at [1189, 700] on span "Create Shift Instance" at bounding box center [1242, 705] width 145 height 21
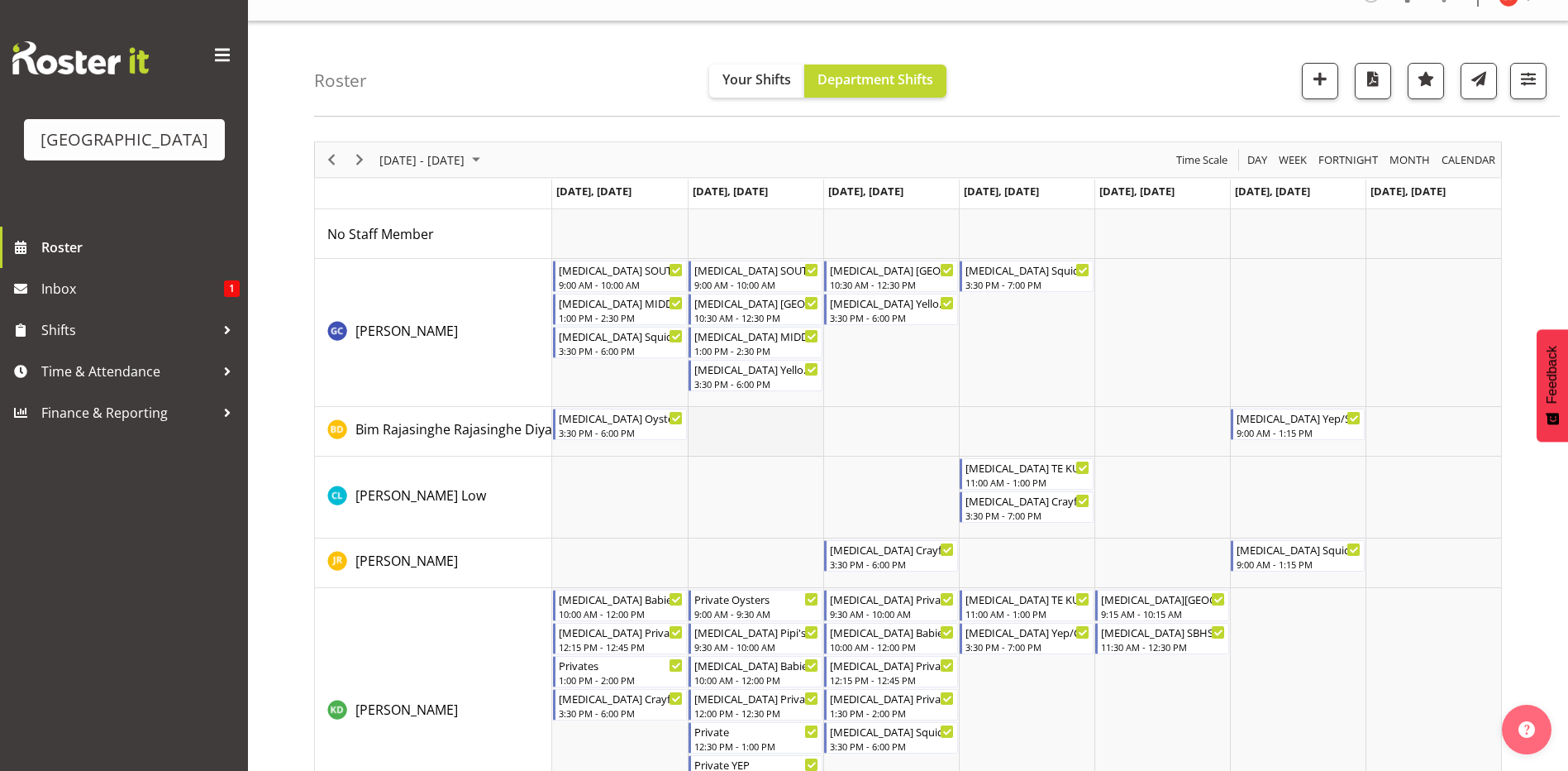
scroll to position [0, 0]
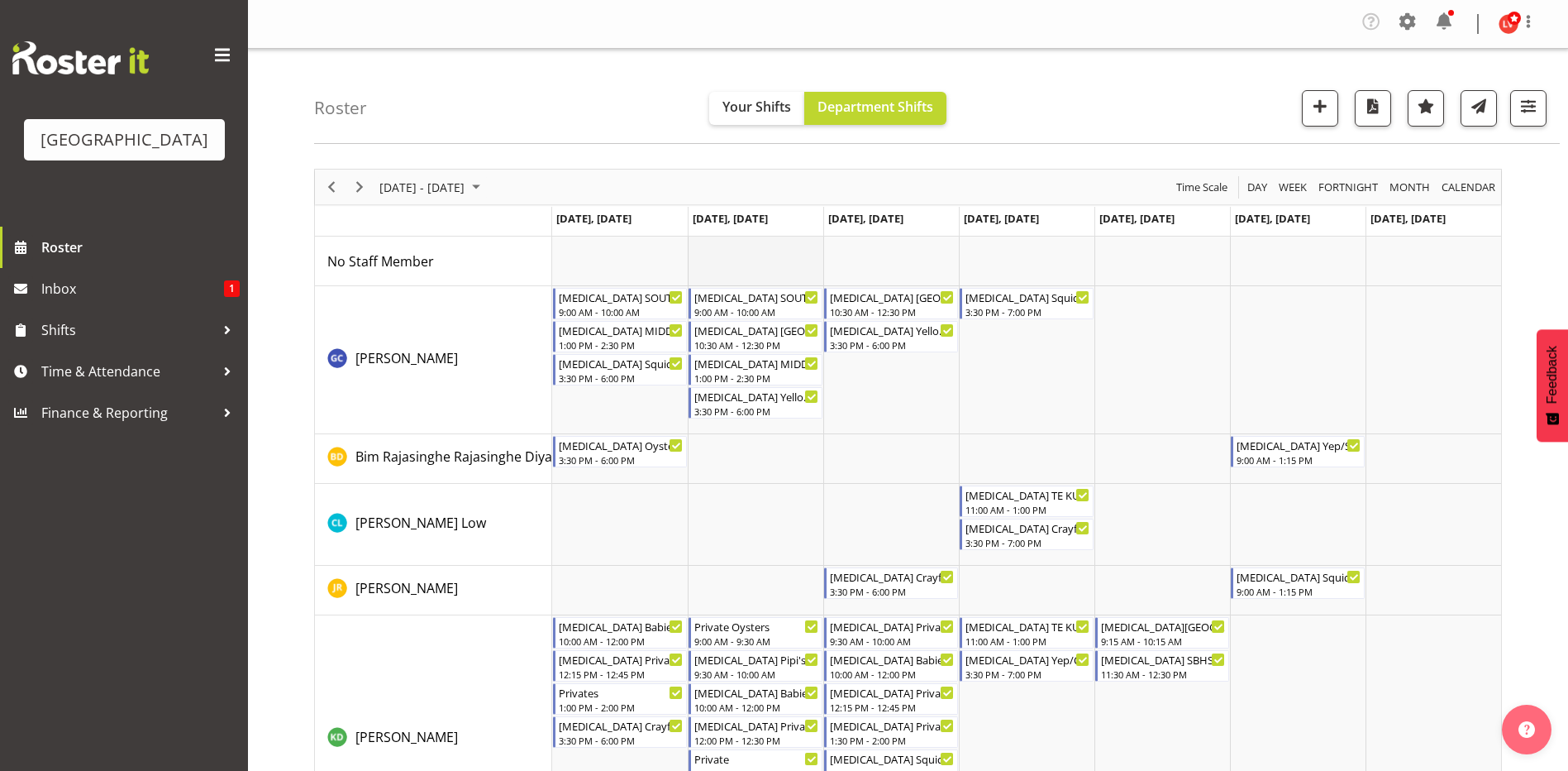
click at [720, 259] on td "Timeline Week of September 7, 2025" at bounding box center [756, 261] width 136 height 49
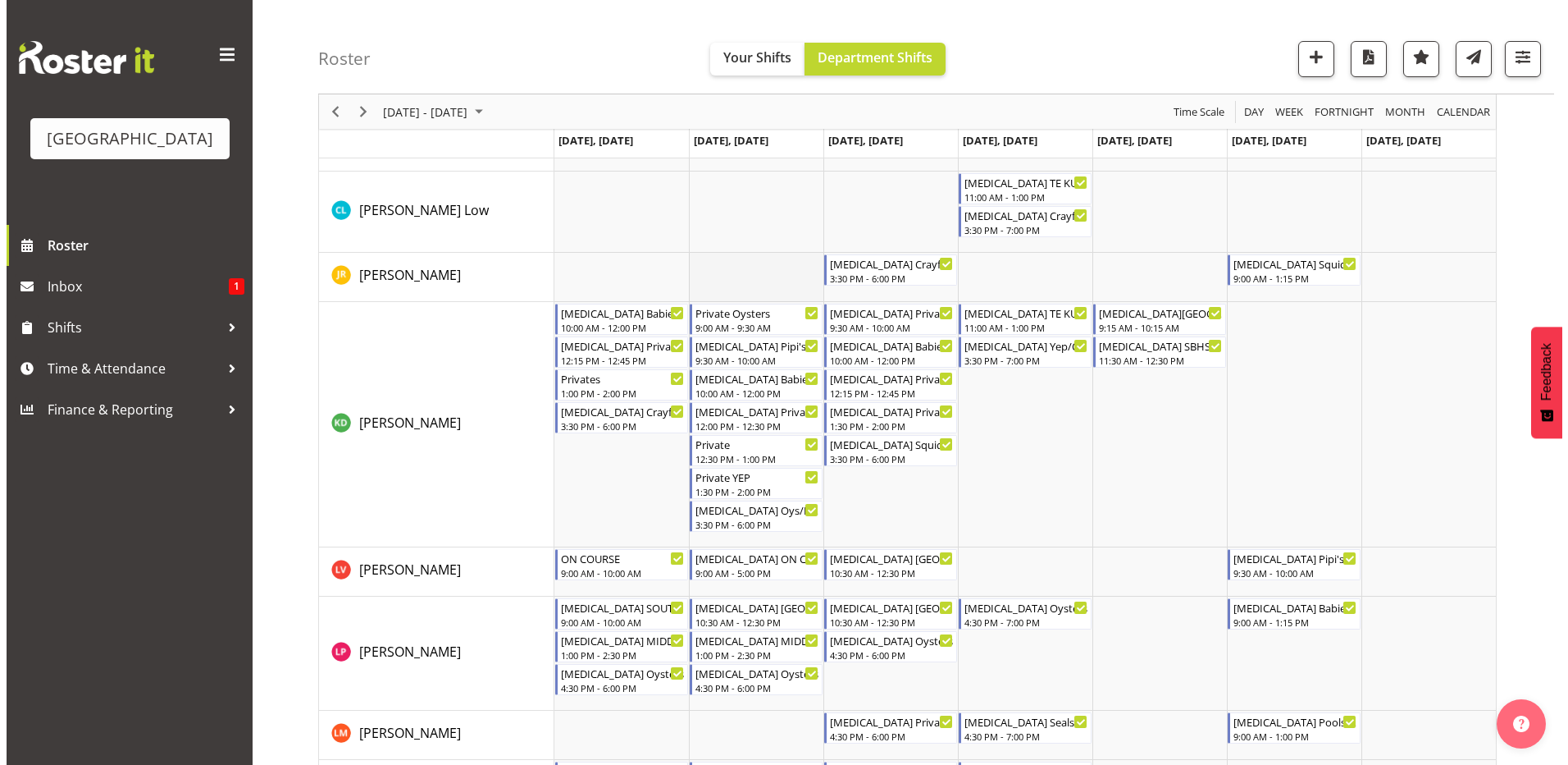
scroll to position [493, 0]
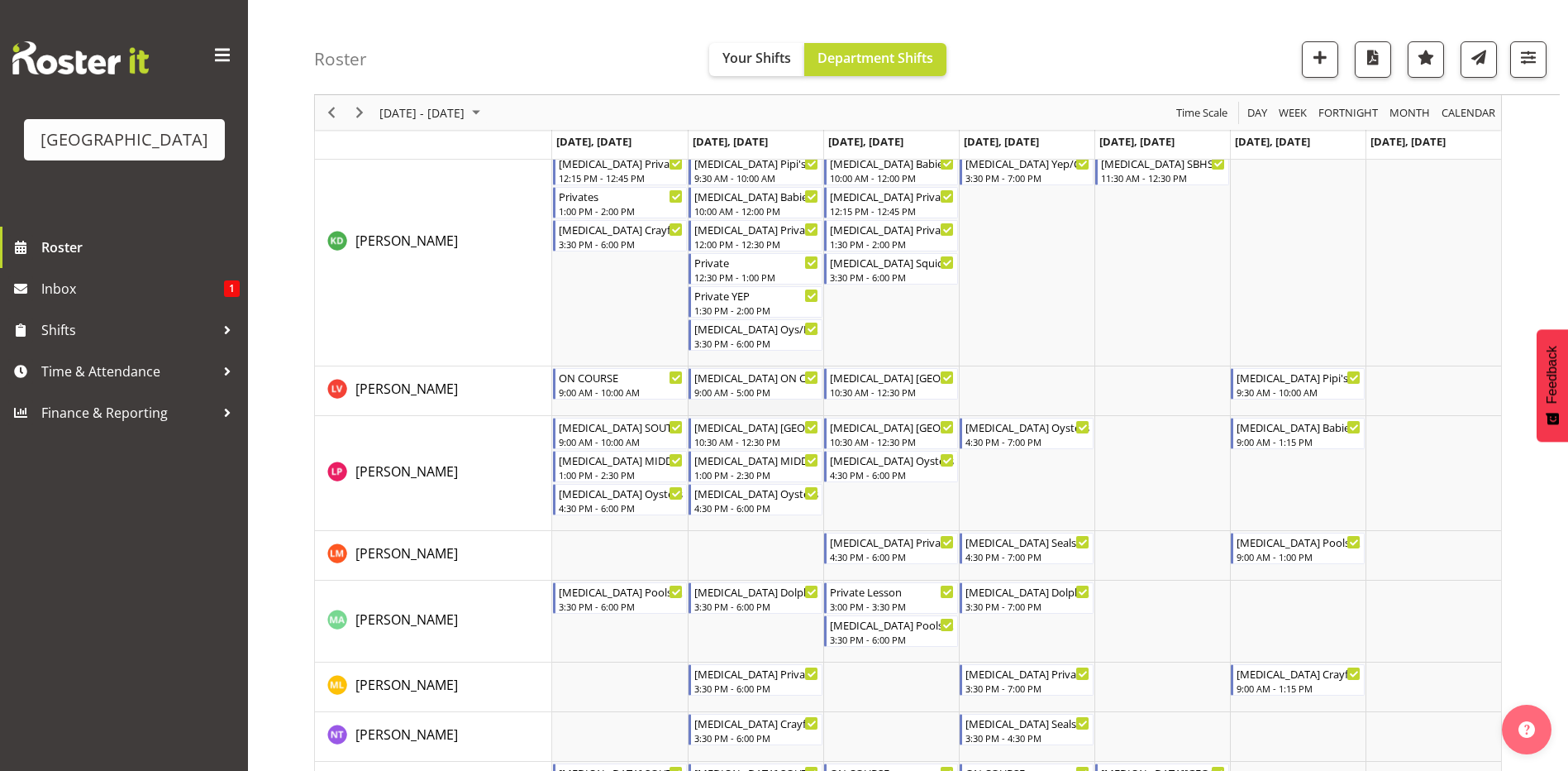
click at [743, 405] on td "Timeline Week of September 7, 2025" at bounding box center [756, 391] width 136 height 49
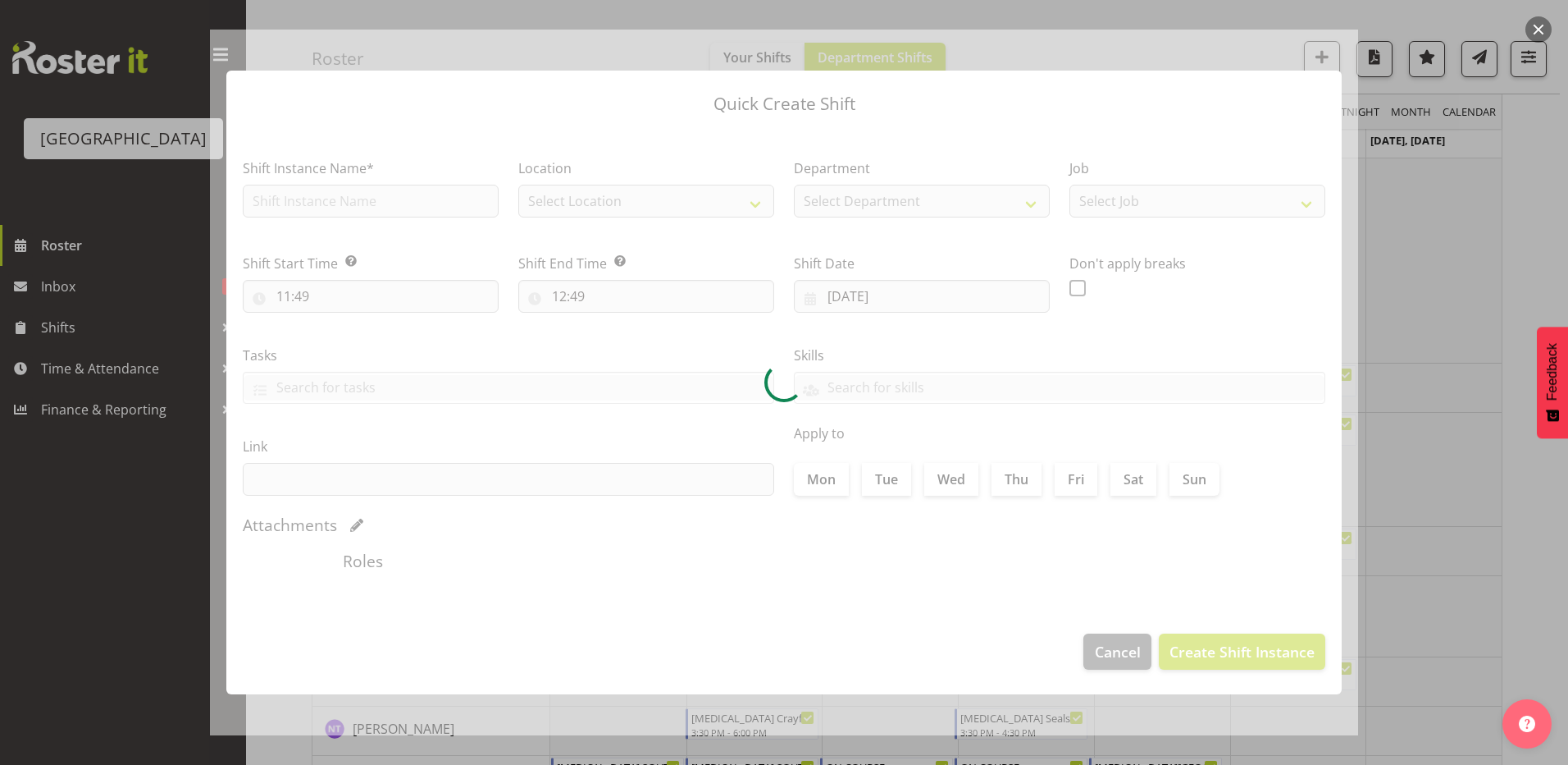
type input "[DATE]"
checkbox input "true"
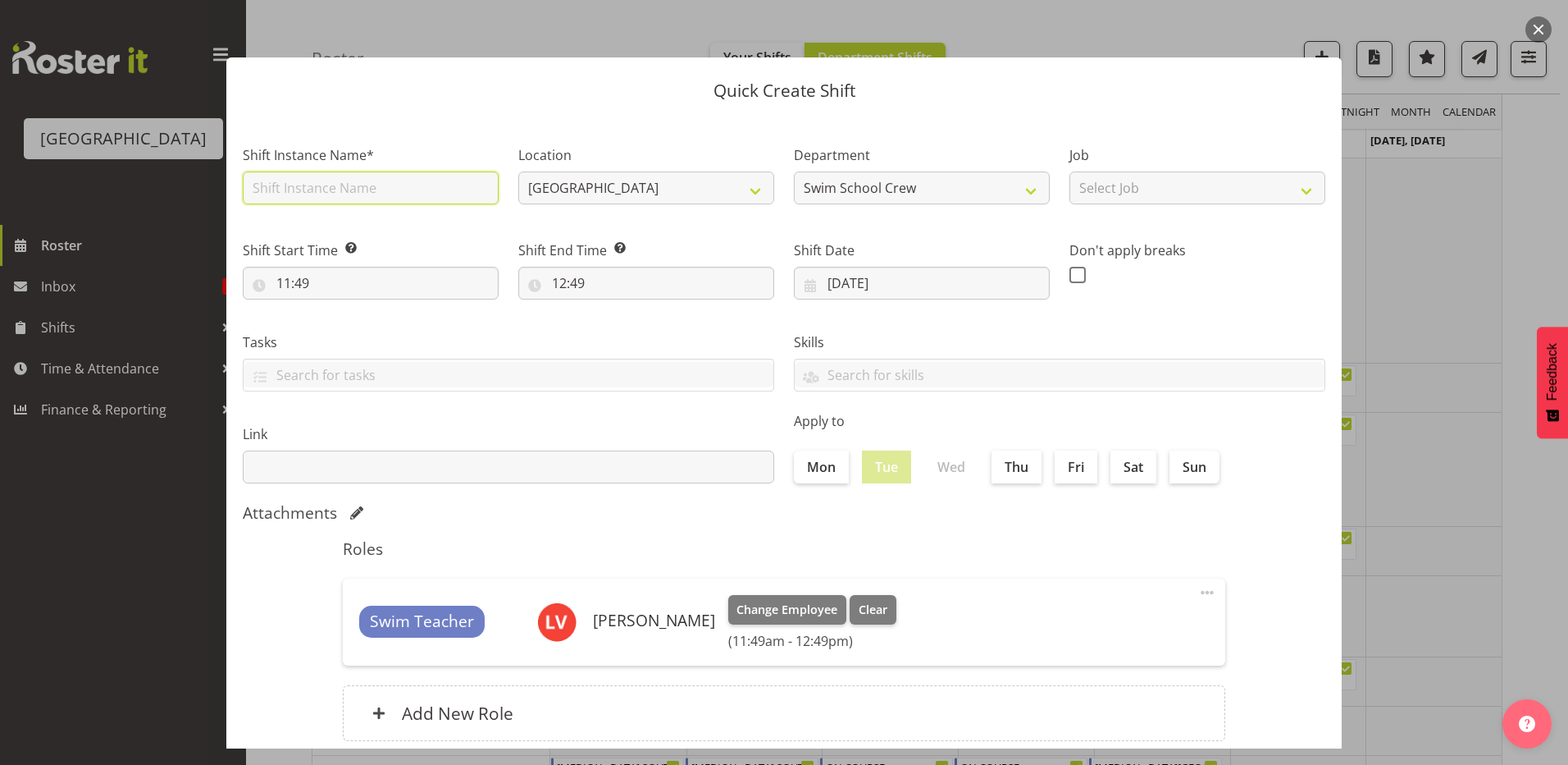
click at [325, 184] on input "text" at bounding box center [370, 188] width 256 height 33
click at [402, 186] on input "[MEDICAL_DATA] SOUTHLAND GIRLS (2)" at bounding box center [370, 188] width 256 height 33
type input "[MEDICAL_DATA] SOUTHLAND GIRLS (3)"
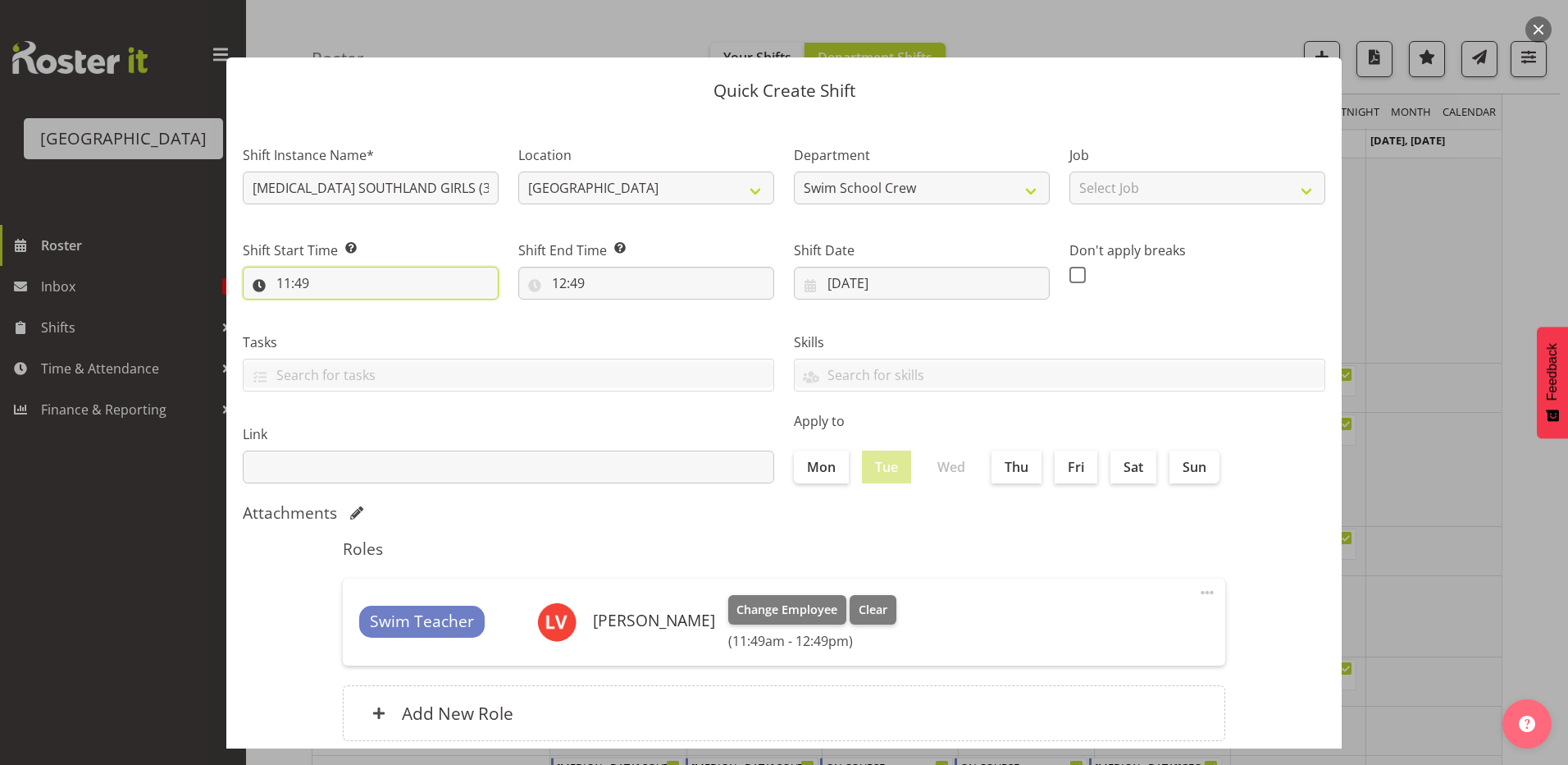
click at [280, 285] on input "11:49" at bounding box center [370, 283] width 256 height 33
click at [351, 326] on select "00 01 02 03 04 05 06 07 08 09 10 11 12 13 14 15 16 17 18 19 20 21 22 23" at bounding box center [354, 326] width 37 height 33
select select "9"
click at [336, 309] on select "00 01 02 03 04 05 06 07 08 09 10 11 12 13 14 15 16 17 18 19 20 21 22 23" at bounding box center [354, 326] width 37 height 33
type input "09:49"
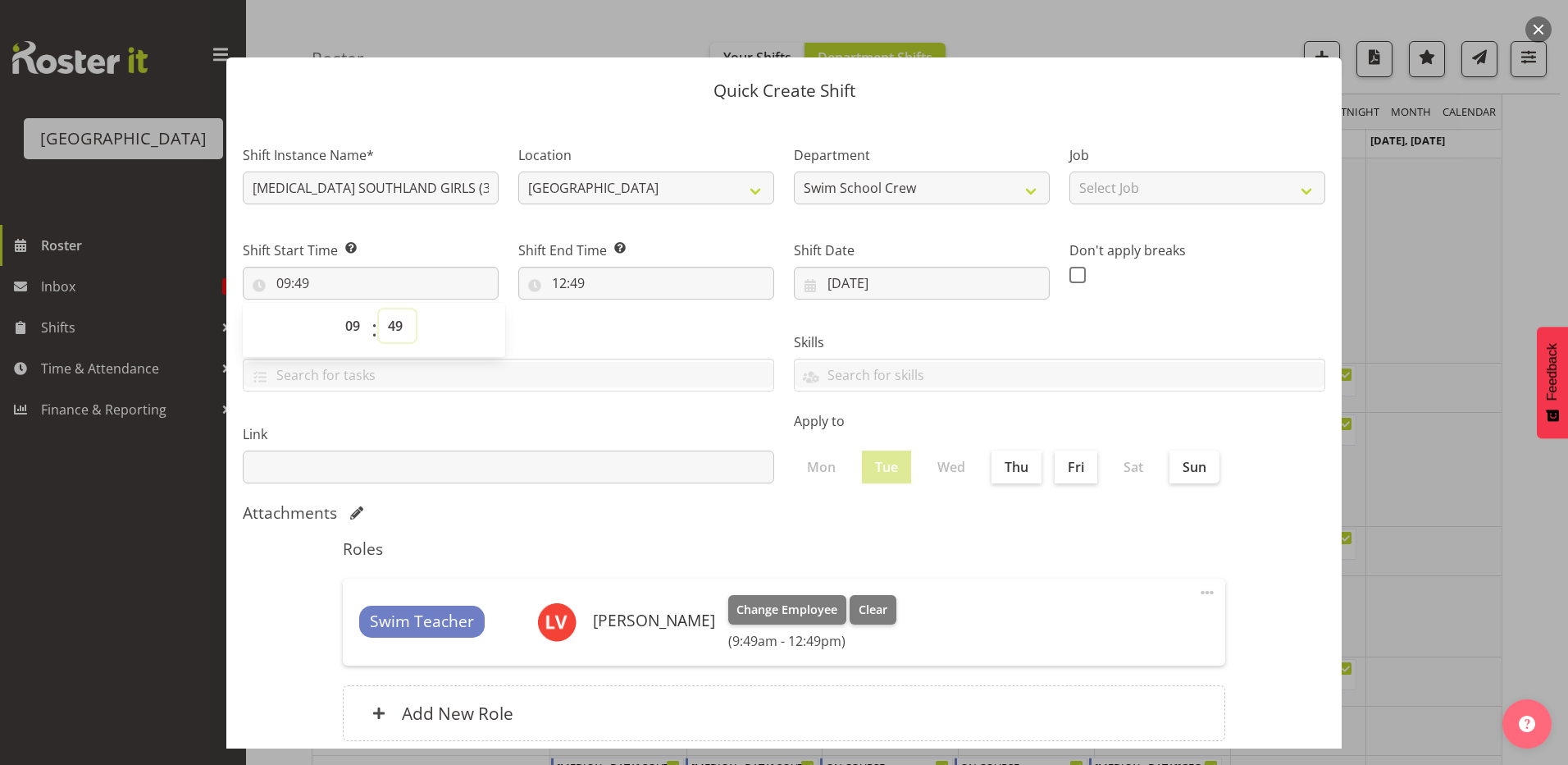
click at [395, 324] on select "00 01 02 03 04 05 06 07 08 09 10 11 12 13 14 15 16 17 18 19 20 21 22 23 24 25 2…" at bounding box center [397, 326] width 37 height 33
select select "0"
click at [379, 309] on select "00 01 02 03 04 05 06 07 08 09 10 11 12 13 14 15 16 17 18 19 20 21 22 23 24 25 2…" at bounding box center [397, 326] width 37 height 33
type input "09:00"
click at [560, 333] on label "Tasks" at bounding box center [508, 342] width 532 height 20
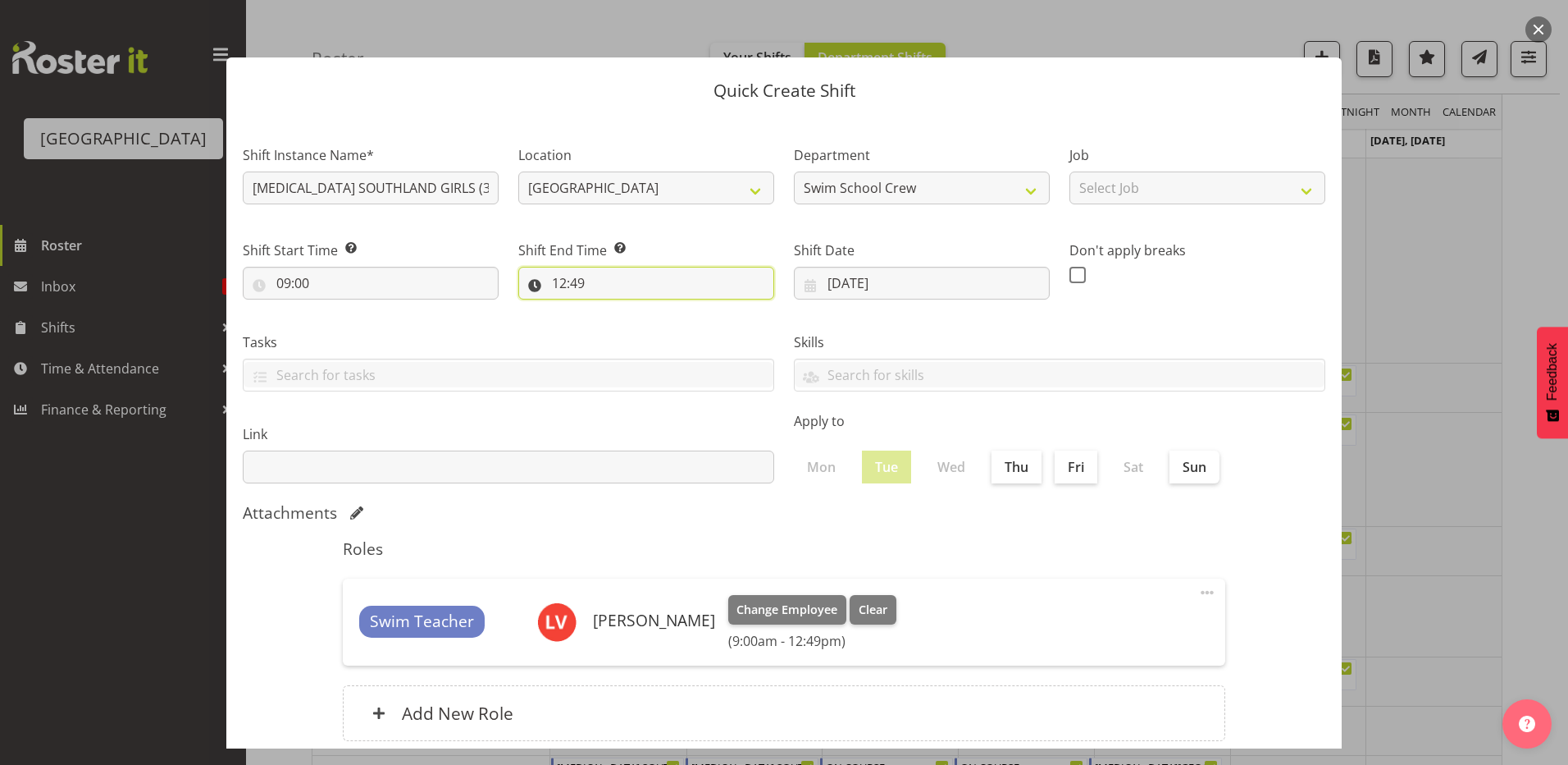
click at [554, 283] on input "12:49" at bounding box center [646, 283] width 256 height 33
click at [630, 321] on select "00 01 02 03 04 05 06 07 08 09 10 11 12 13 14 15 16 17 18 19 20 21 22 23" at bounding box center [630, 326] width 37 height 33
select select "10"
click at [612, 309] on select "00 01 02 03 04 05 06 07 08 09 10 11 12 13 14 15 16 17 18 19 20 21 22 23" at bounding box center [630, 326] width 37 height 33
type input "10:49"
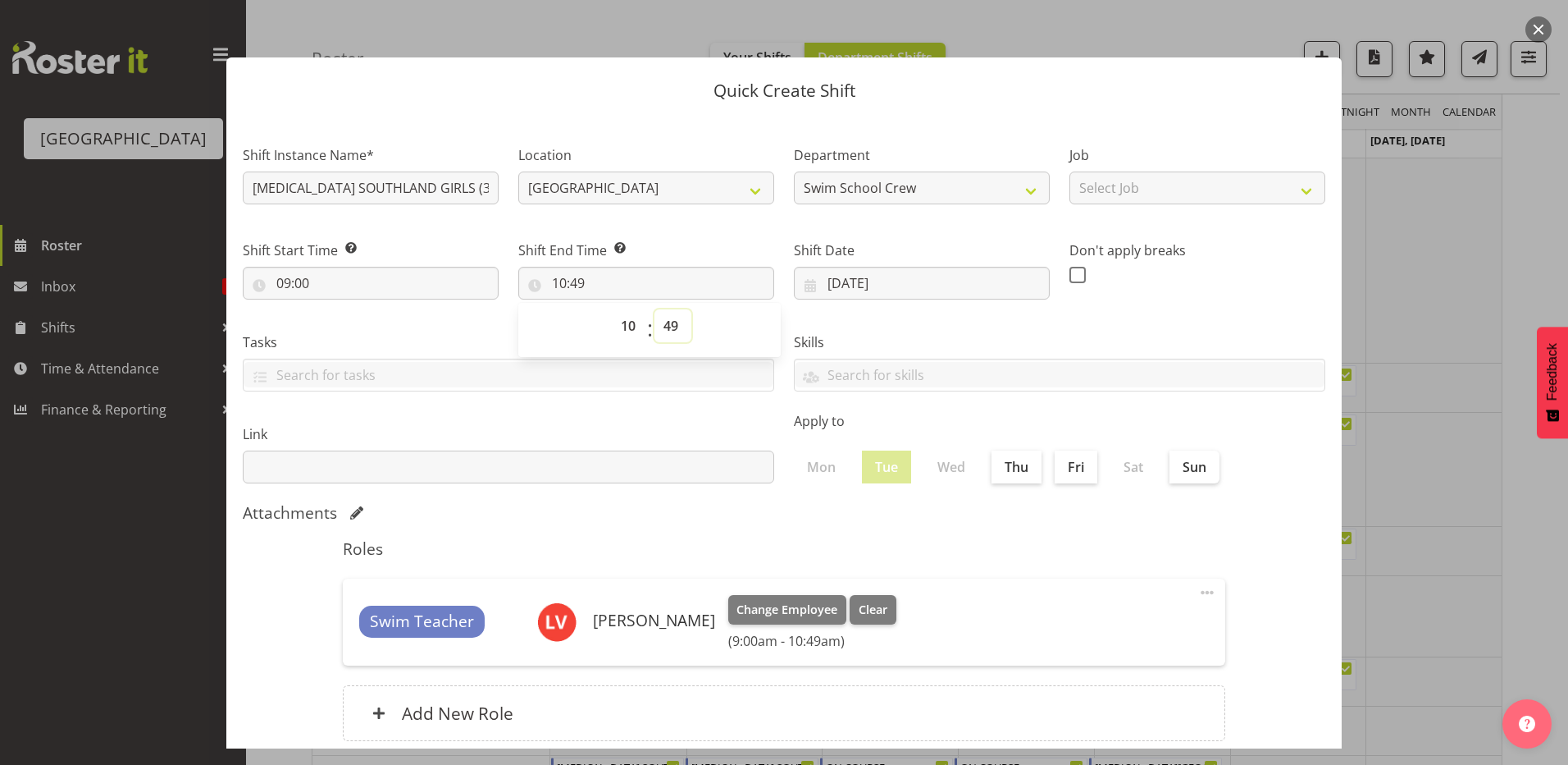
click at [671, 326] on select "00 01 02 03 04 05 06 07 08 09 10 11 12 13 14 15 16 17 18 19 20 21 22 23 24 25 2…" at bounding box center [673, 326] width 37 height 33
select select "0"
click at [655, 309] on select "00 01 02 03 04 05 06 07 08 09 10 11 12 13 14 15 16 17 18 19 20 21 22 23 24 25 2…" at bounding box center [673, 326] width 37 height 33
type input "10:00"
click at [973, 336] on label "Skills" at bounding box center [1059, 342] width 532 height 20
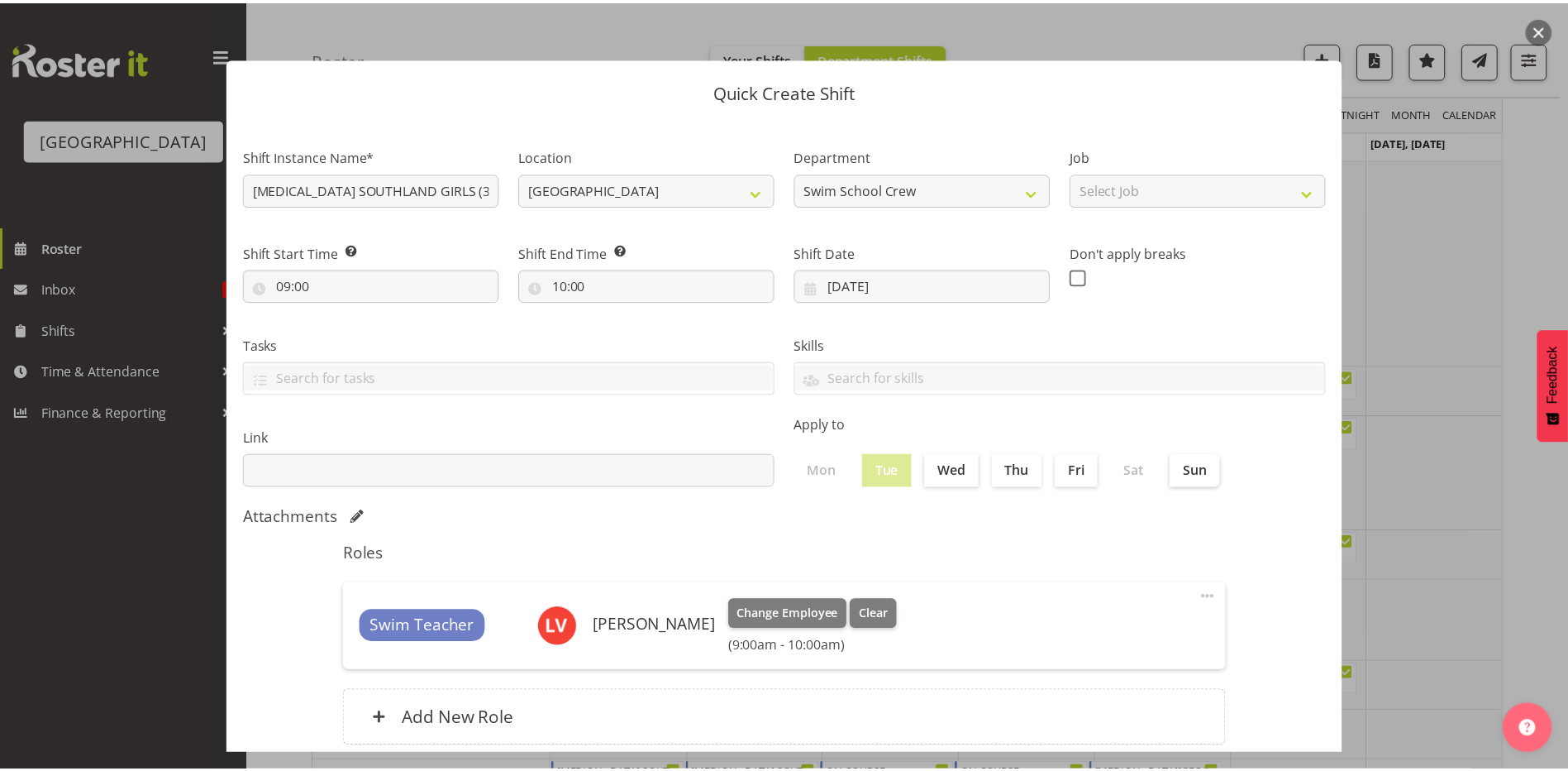
scroll to position [106, 0]
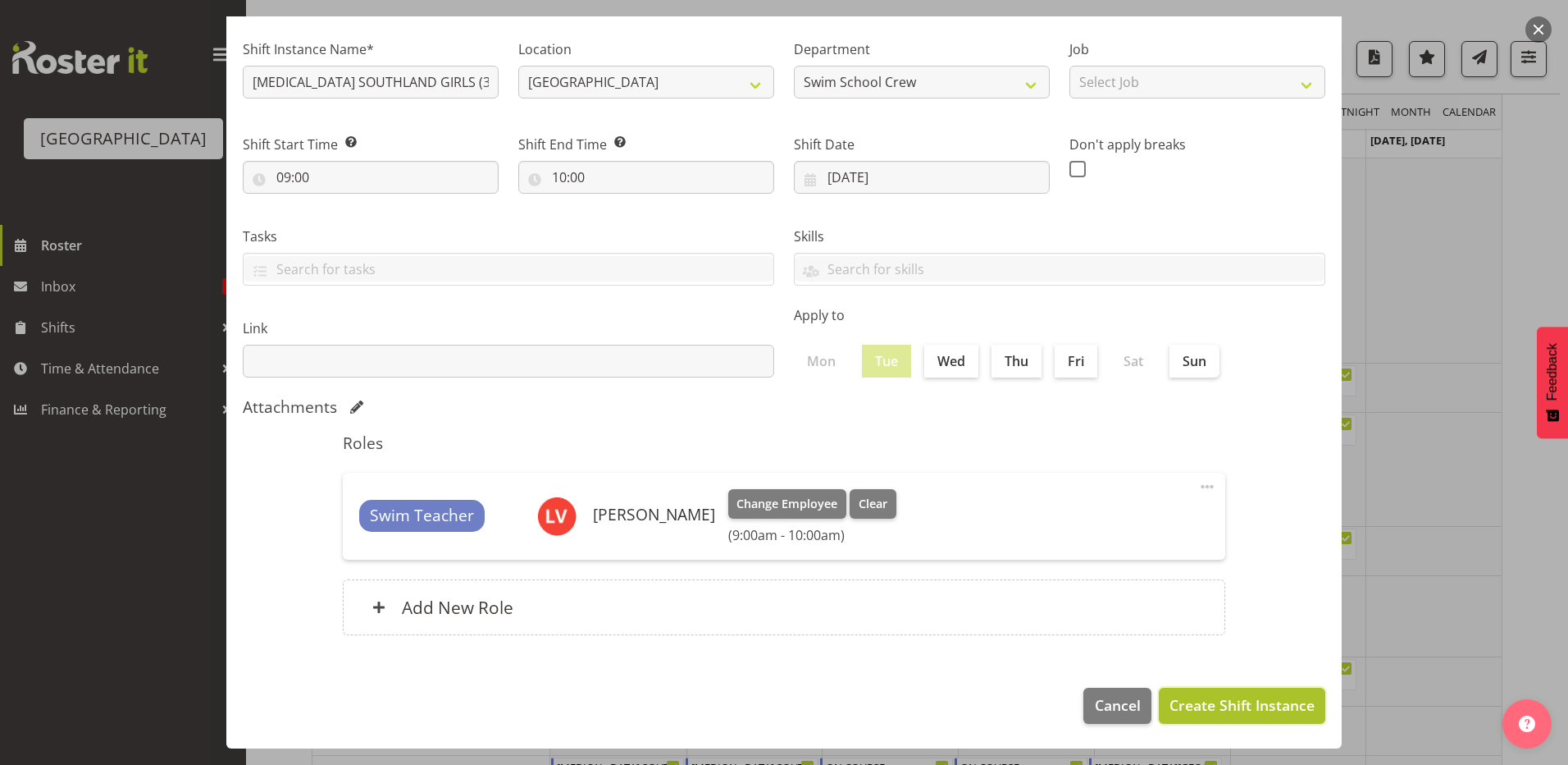
click at [1183, 701] on span "Create Shift Instance" at bounding box center [1242, 705] width 145 height 21
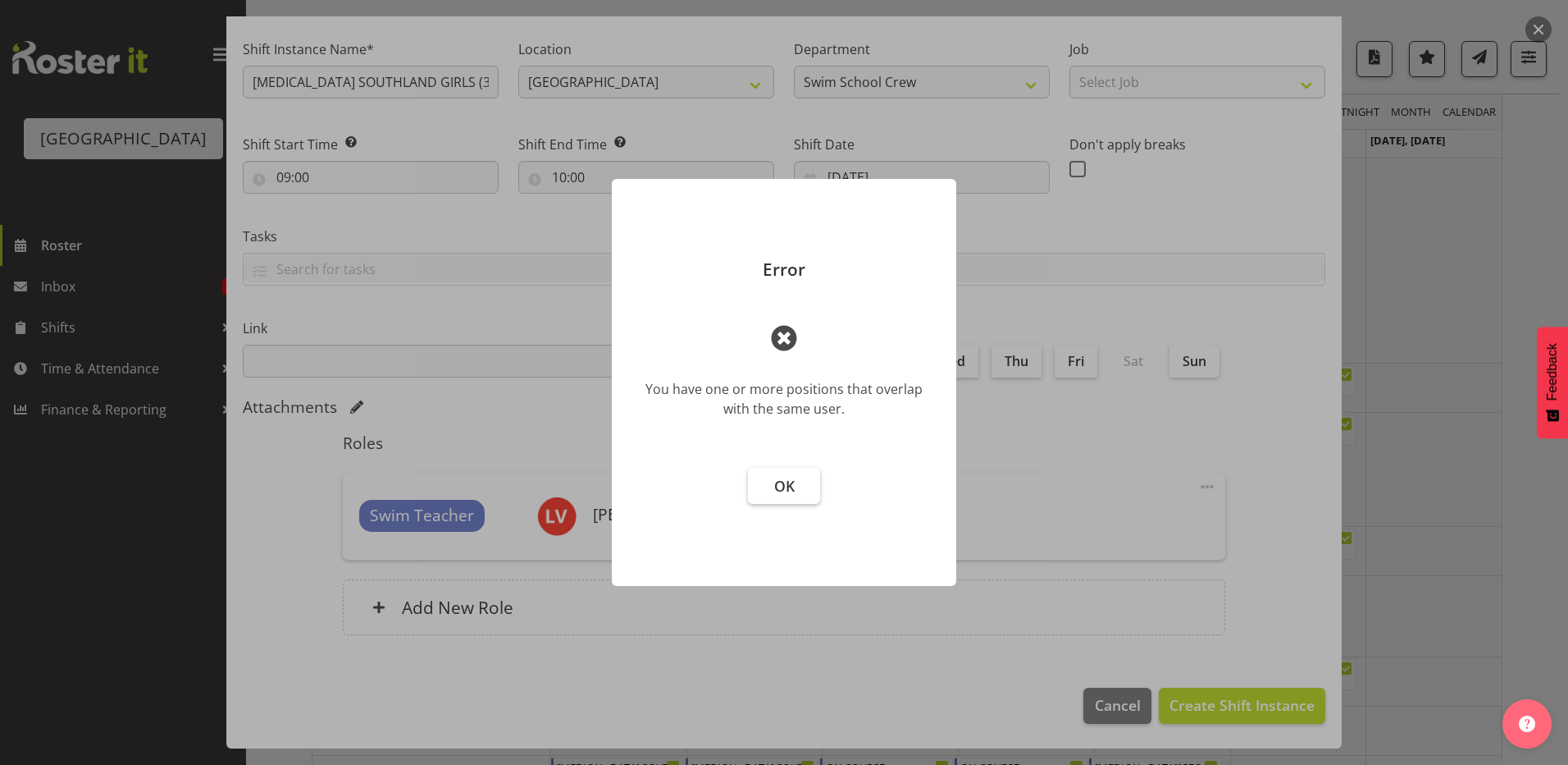
click at [774, 476] on span "OK" at bounding box center [784, 486] width 20 height 20
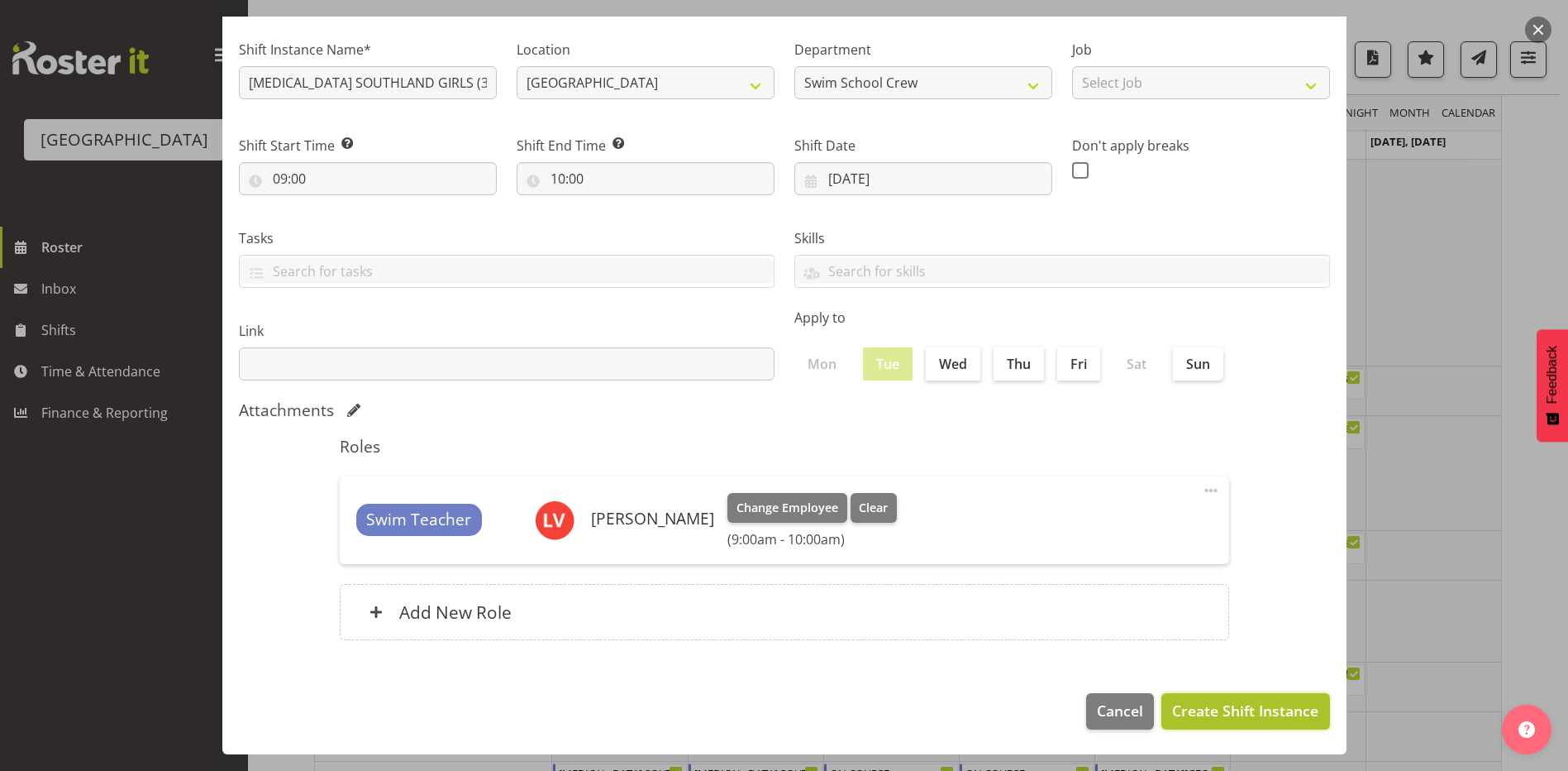
click at [1188, 704] on span "Create Shift Instance" at bounding box center [1245, 710] width 146 height 21
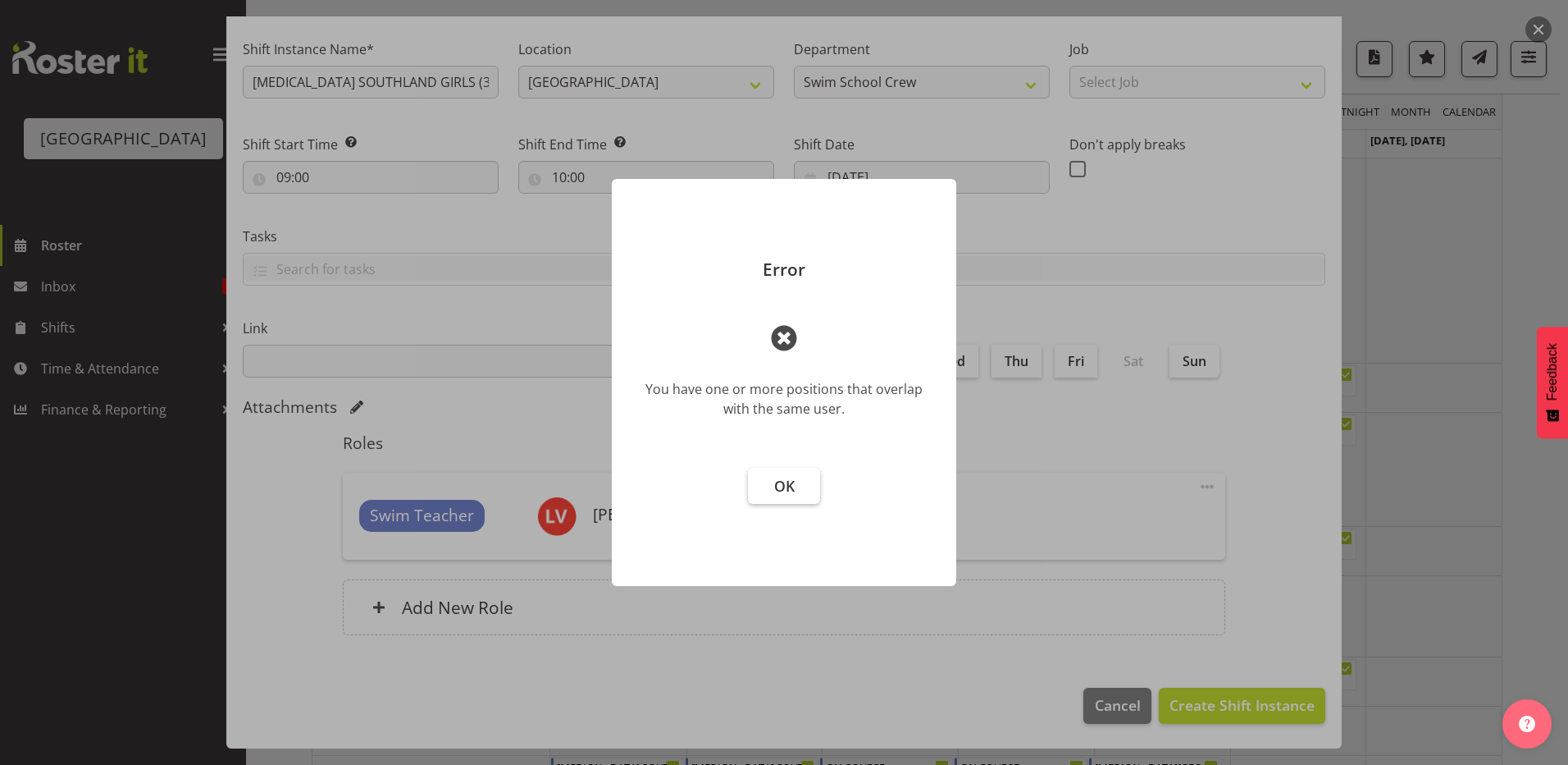
click at [787, 495] on span "OK" at bounding box center [784, 486] width 20 height 20
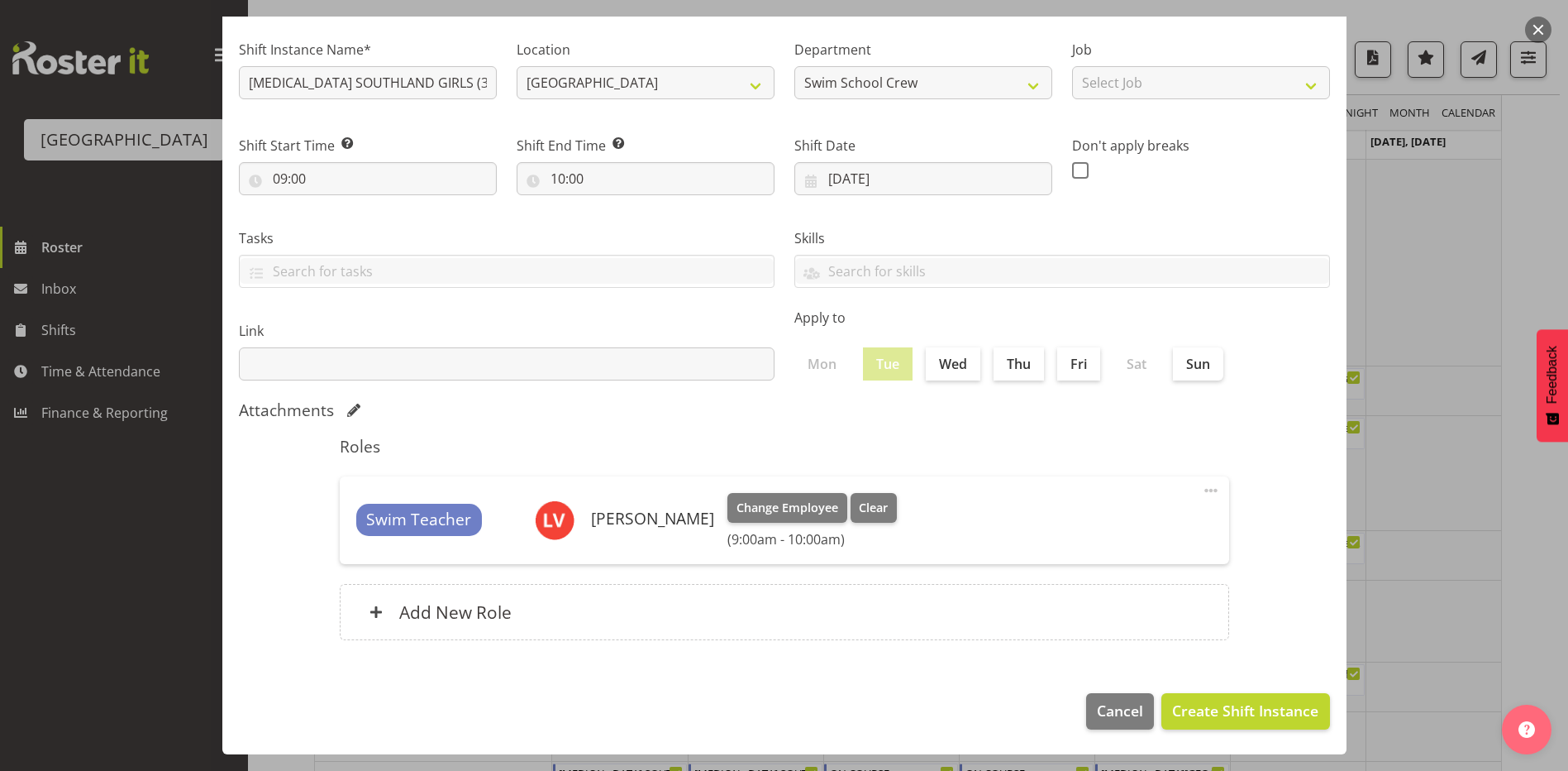
click at [1396, 423] on div at bounding box center [784, 386] width 1568 height 771
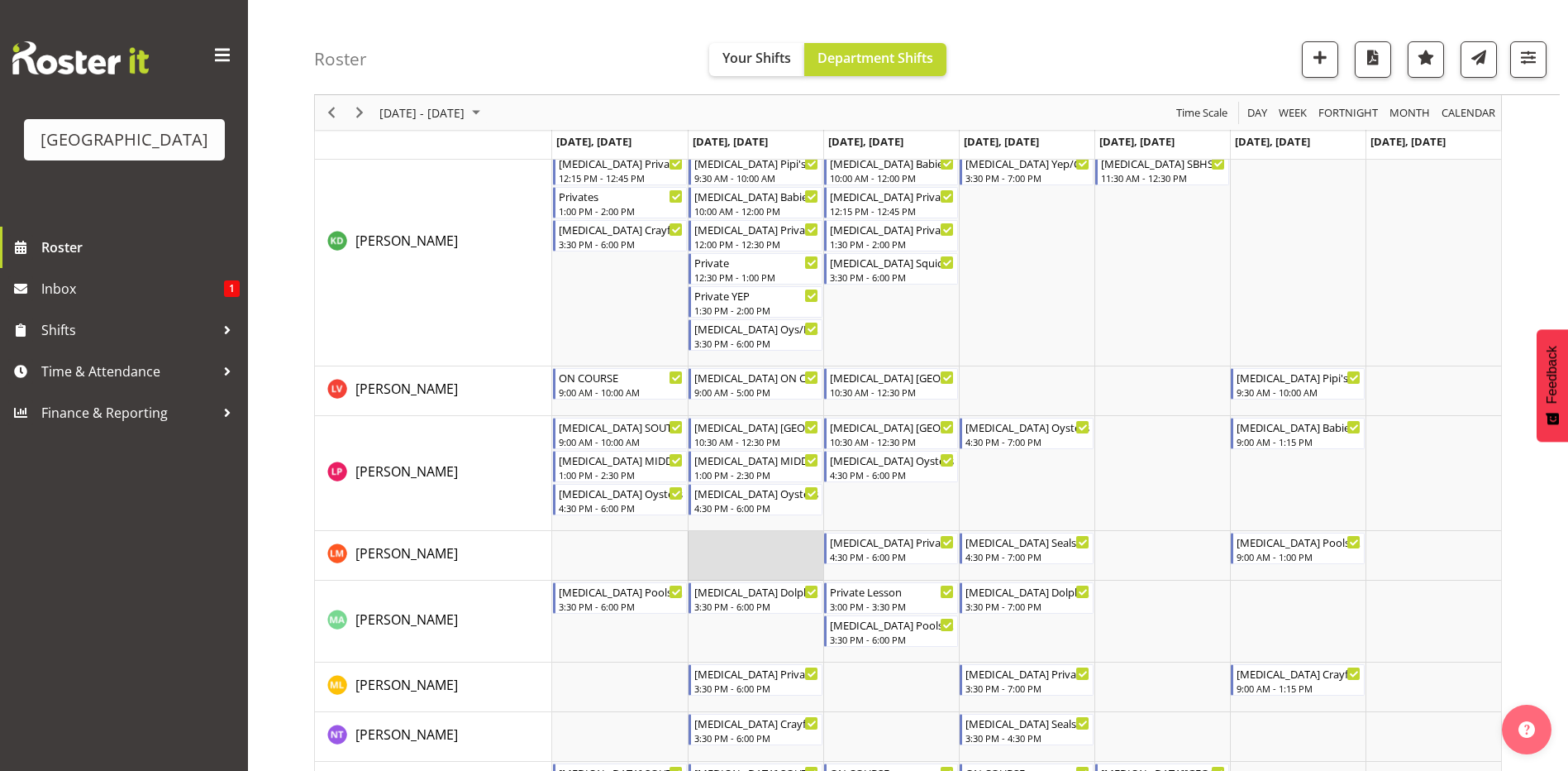
click at [730, 554] on td "Timeline Week of September 7, 2025" at bounding box center [756, 555] width 136 height 49
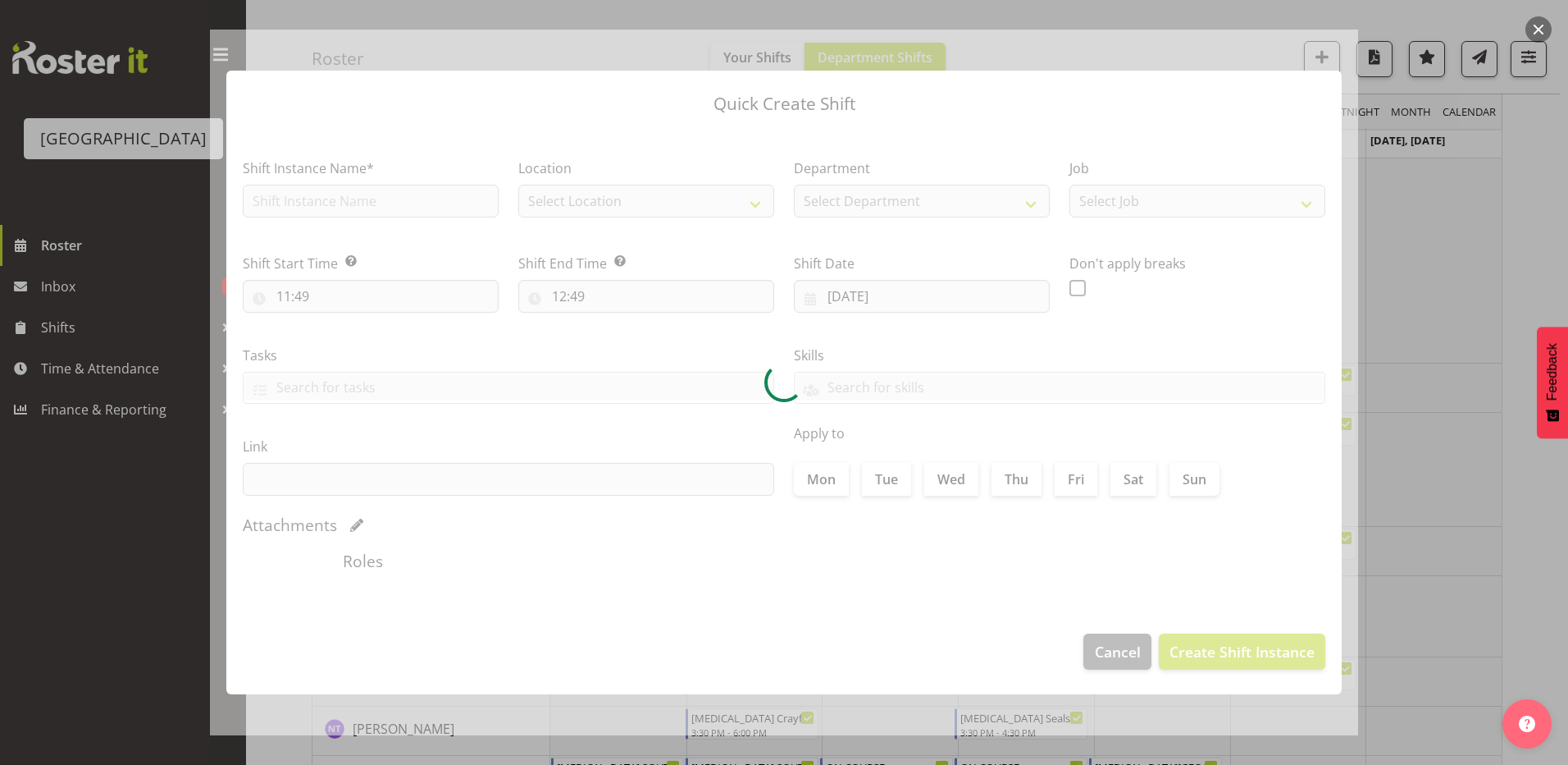
type input "[DATE]"
checkbox input "true"
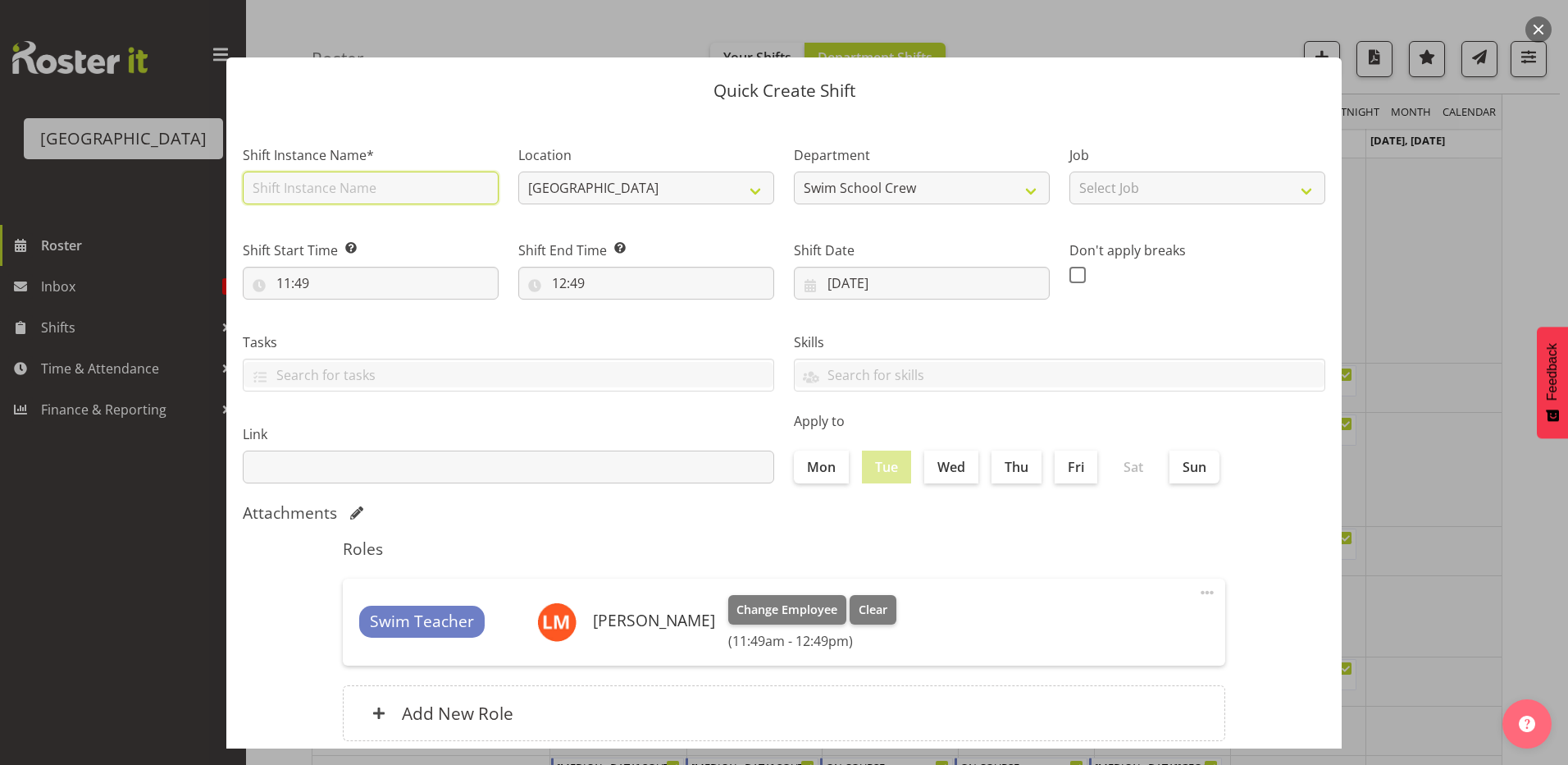
click at [302, 191] on input "text" at bounding box center [370, 188] width 256 height 33
click at [401, 187] on input "[MEDICAL_DATA] SOUTHLAND GIRLS (3)" at bounding box center [370, 188] width 256 height 33
type input "[MEDICAL_DATA] SOUTHLAND GIRLS (2)"
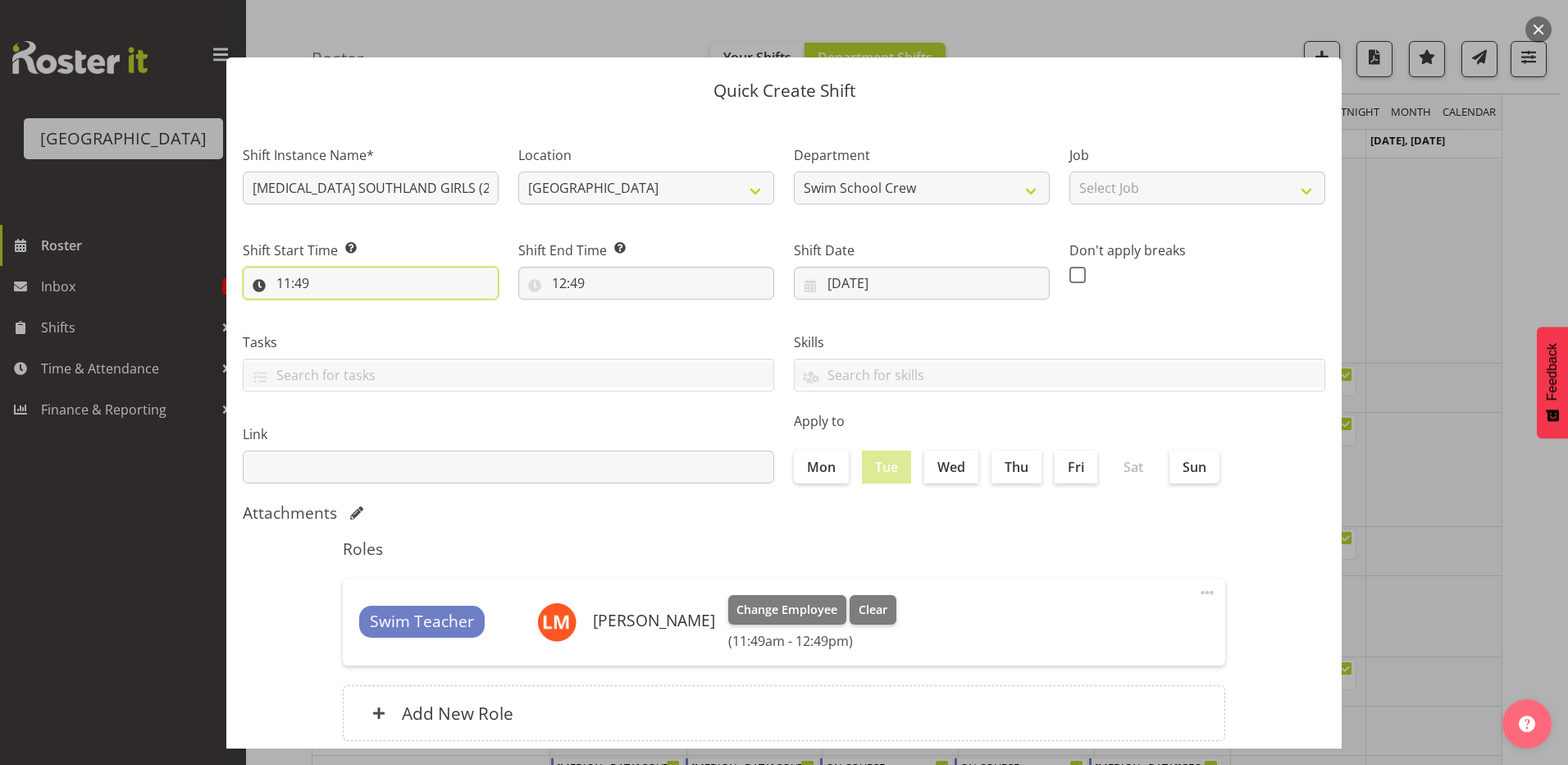
click at [279, 283] on input "11:49" at bounding box center [370, 283] width 256 height 33
click at [347, 326] on select "00 01 02 03 04 05 06 07 08 09 10 11 12 13 14 15 16 17 18 19 20 21 22 23" at bounding box center [354, 326] width 37 height 33
select select "9"
click at [336, 309] on select "00 01 02 03 04 05 06 07 08 09 10 11 12 13 14 15 16 17 18 19 20 21 22 23" at bounding box center [354, 326] width 37 height 33
type input "09:49"
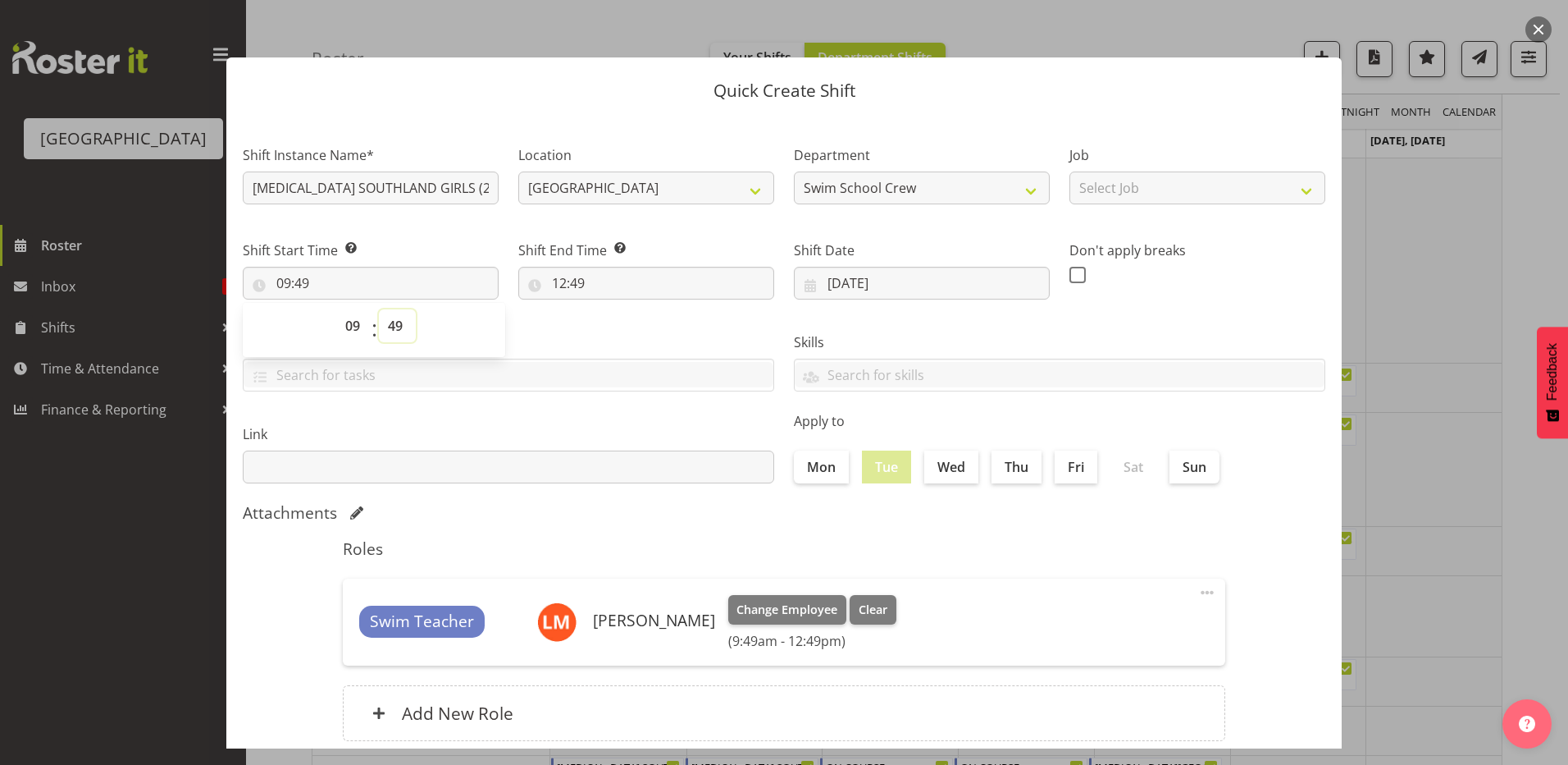
click at [395, 327] on select "00 01 02 03 04 05 06 07 08 09 10 11 12 13 14 15 16 17 18 19 20 21 22 23 24 25 2…" at bounding box center [397, 326] width 37 height 33
select select "0"
click at [379, 309] on select "00 01 02 03 04 05 06 07 08 09 10 11 12 13 14 15 16 17 18 19 20 21 22 23 24 25 2…" at bounding box center [397, 326] width 37 height 33
type input "09:00"
click at [594, 340] on label "Tasks" at bounding box center [508, 342] width 532 height 20
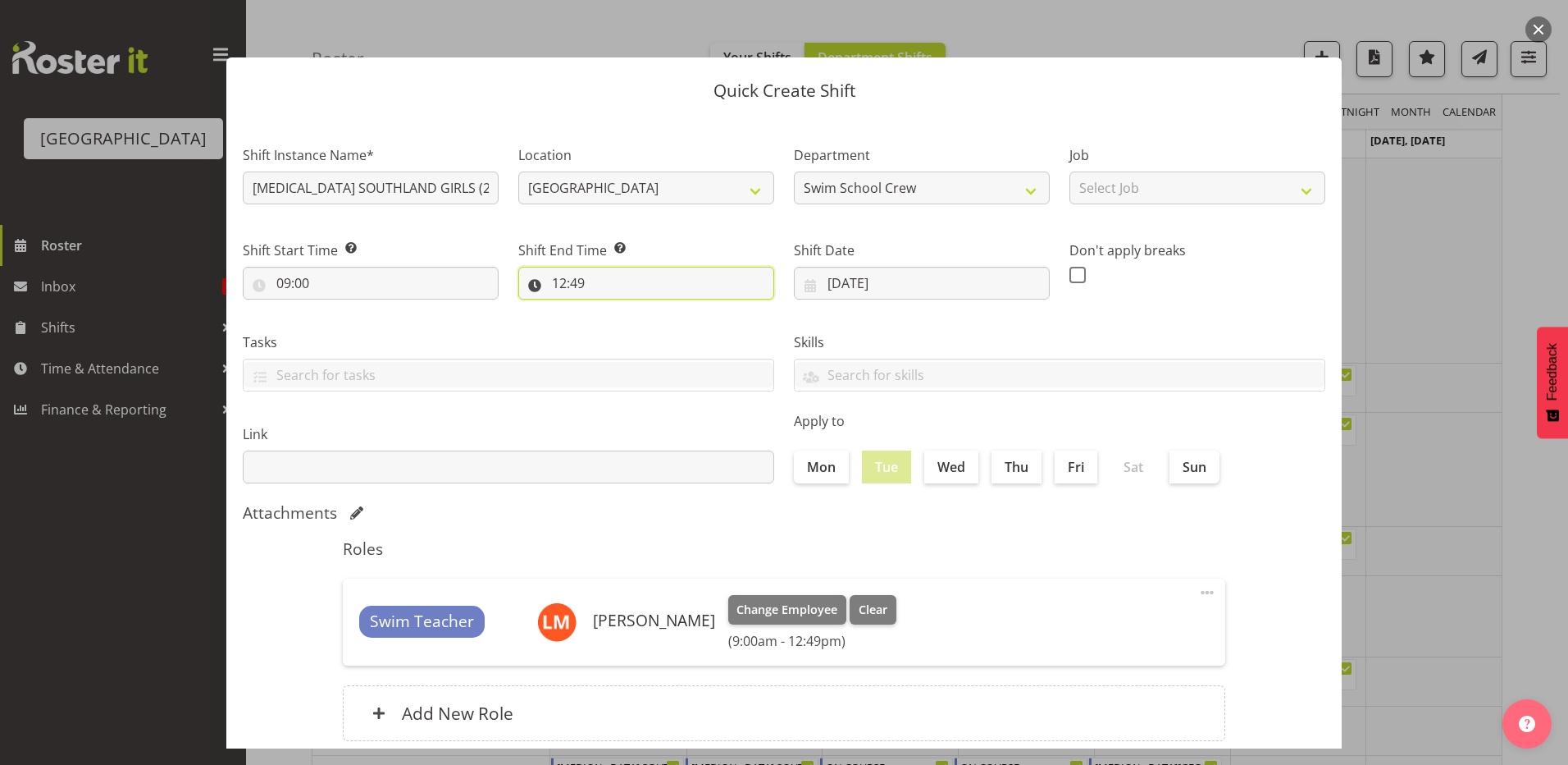
click at [560, 286] on input "12:49" at bounding box center [646, 283] width 256 height 33
click at [630, 320] on select "00 01 02 03 04 05 06 07 08 09 10 11 12 13 14 15 16 17 18 19 20 21 22 23" at bounding box center [630, 326] width 37 height 33
select select "10"
click at [612, 309] on select "00 01 02 03 04 05 06 07 08 09 10 11 12 13 14 15 16 17 18 19 20 21 22 23" at bounding box center [630, 326] width 37 height 33
type input "10:49"
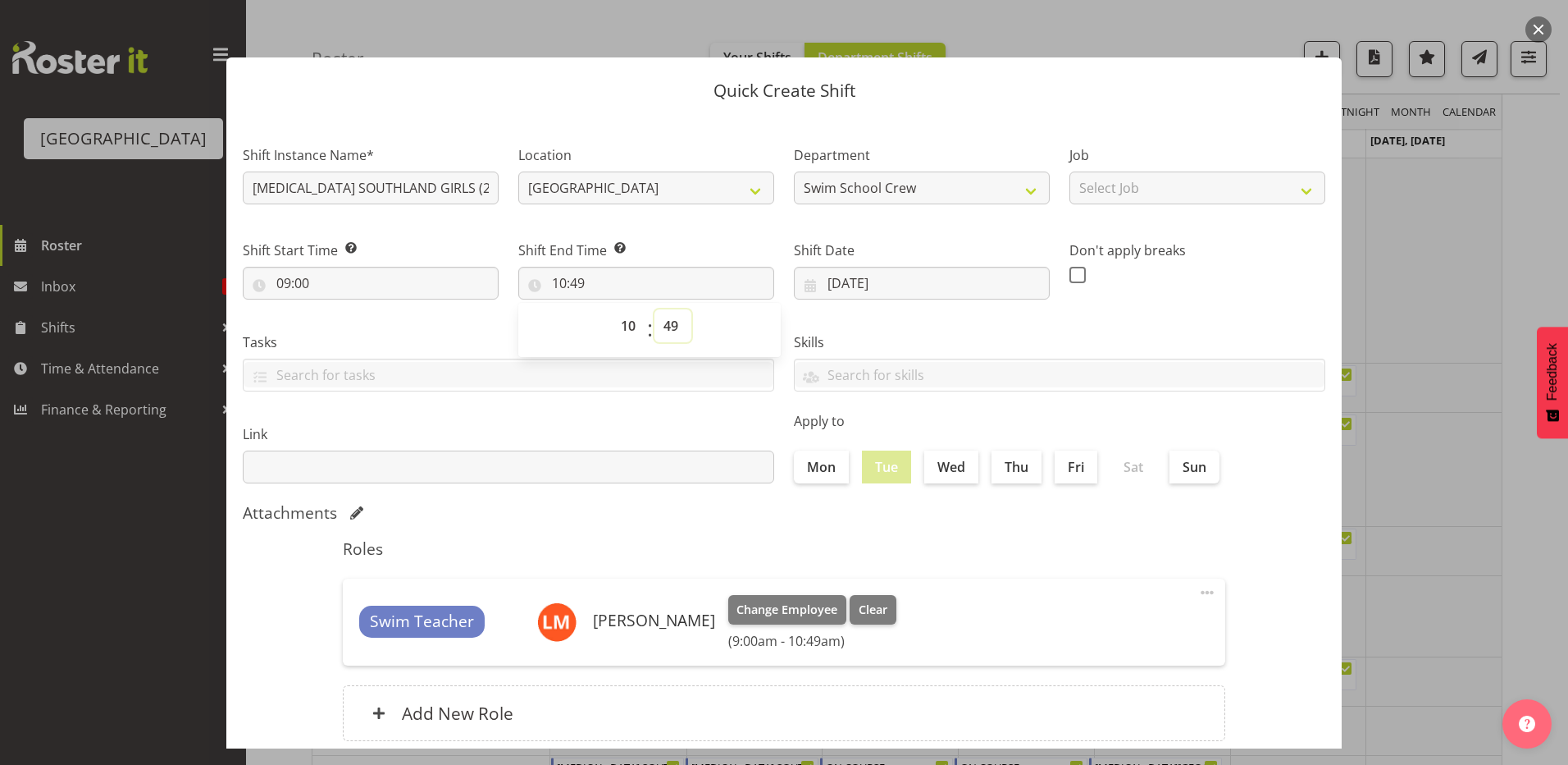
click at [665, 334] on select "00 01 02 03 04 05 06 07 08 09 10 11 12 13 14 15 16 17 18 19 20 21 22 23 24 25 2…" at bounding box center [673, 326] width 37 height 33
select select "0"
click at [655, 309] on select "00 01 02 03 04 05 06 07 08 09 10 11 12 13 14 15 16 17 18 19 20 21 22 23 24 25 2…" at bounding box center [673, 326] width 37 height 33
type input "10:00"
click at [910, 320] on div "Skills PLPC PLSA" at bounding box center [1059, 355] width 551 height 92
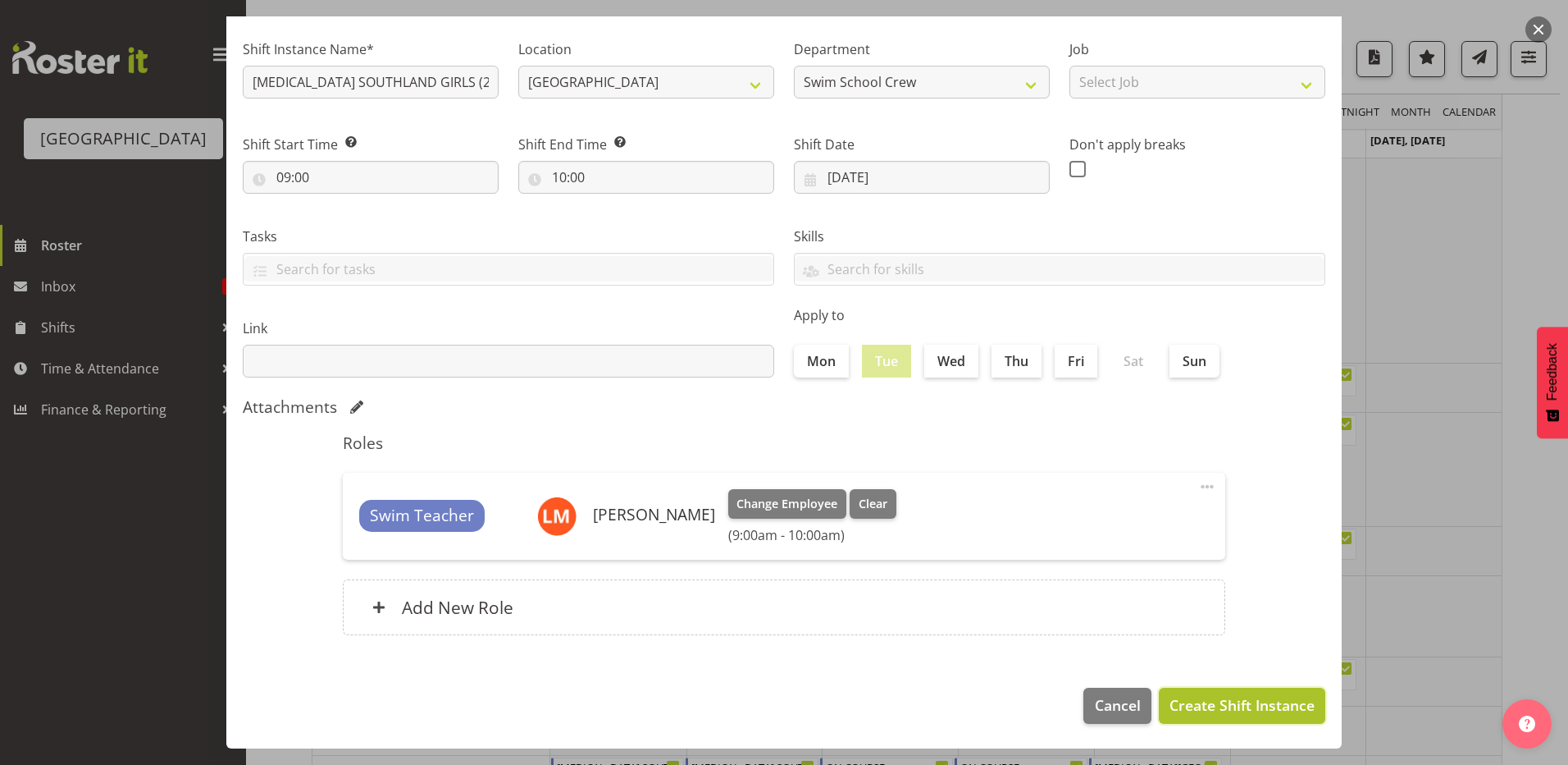
click at [1192, 718] on button "Create Shift Instance" at bounding box center [1242, 705] width 167 height 36
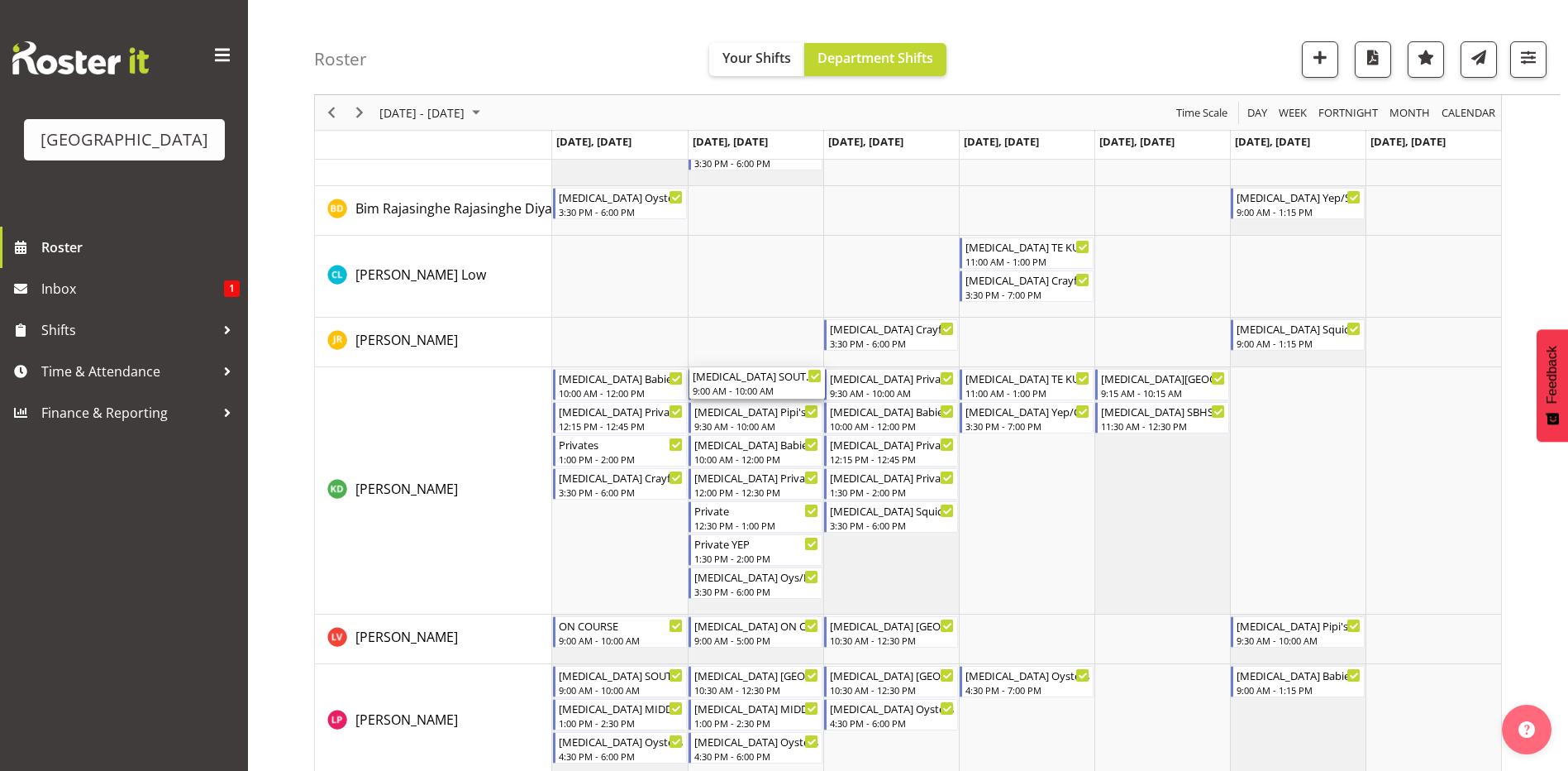
scroll to position [83, 0]
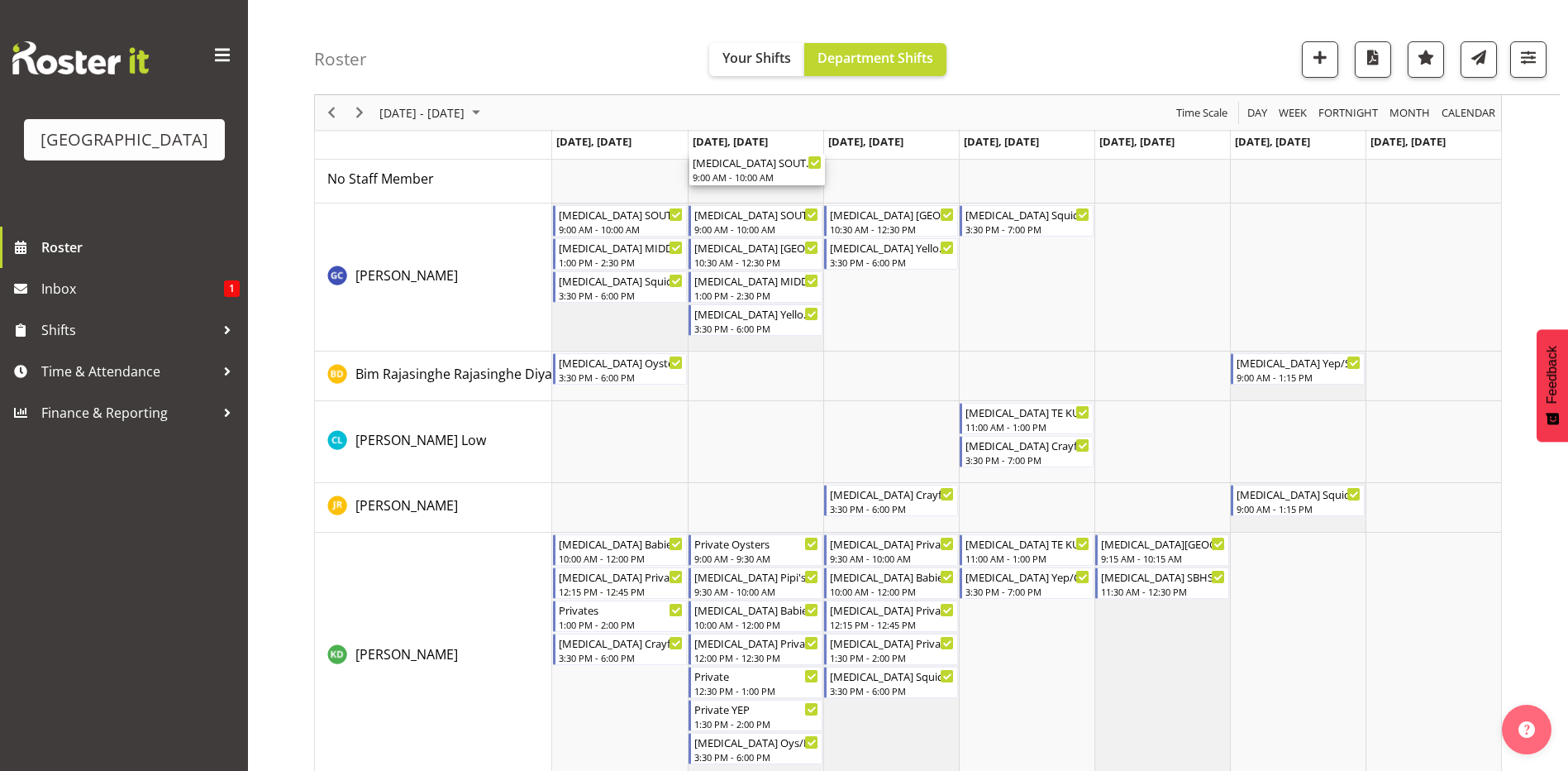
drag, startPoint x: 745, startPoint y: 630, endPoint x: 754, endPoint y: 194, distance: 436.1
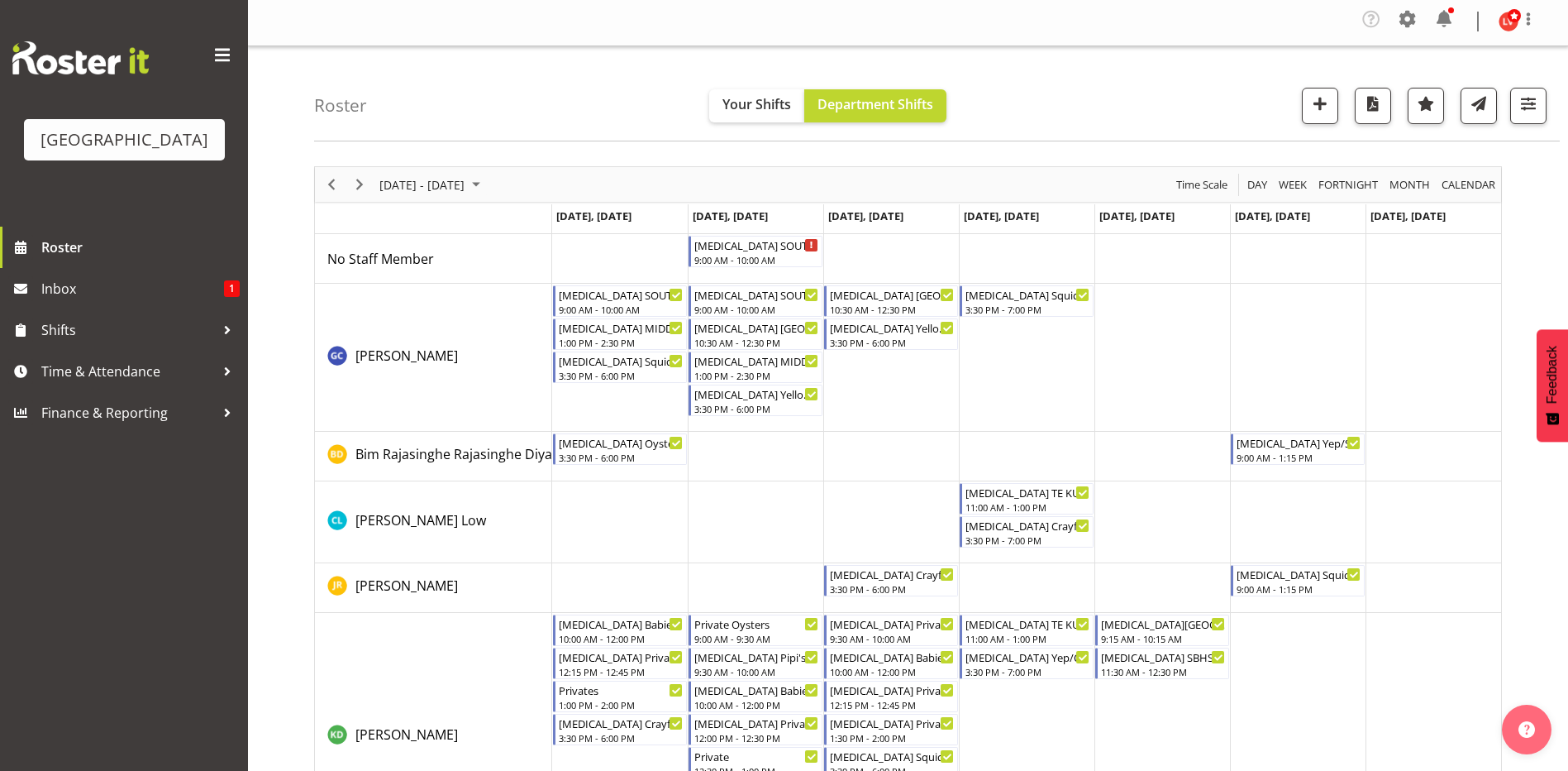
scroll to position [0, 0]
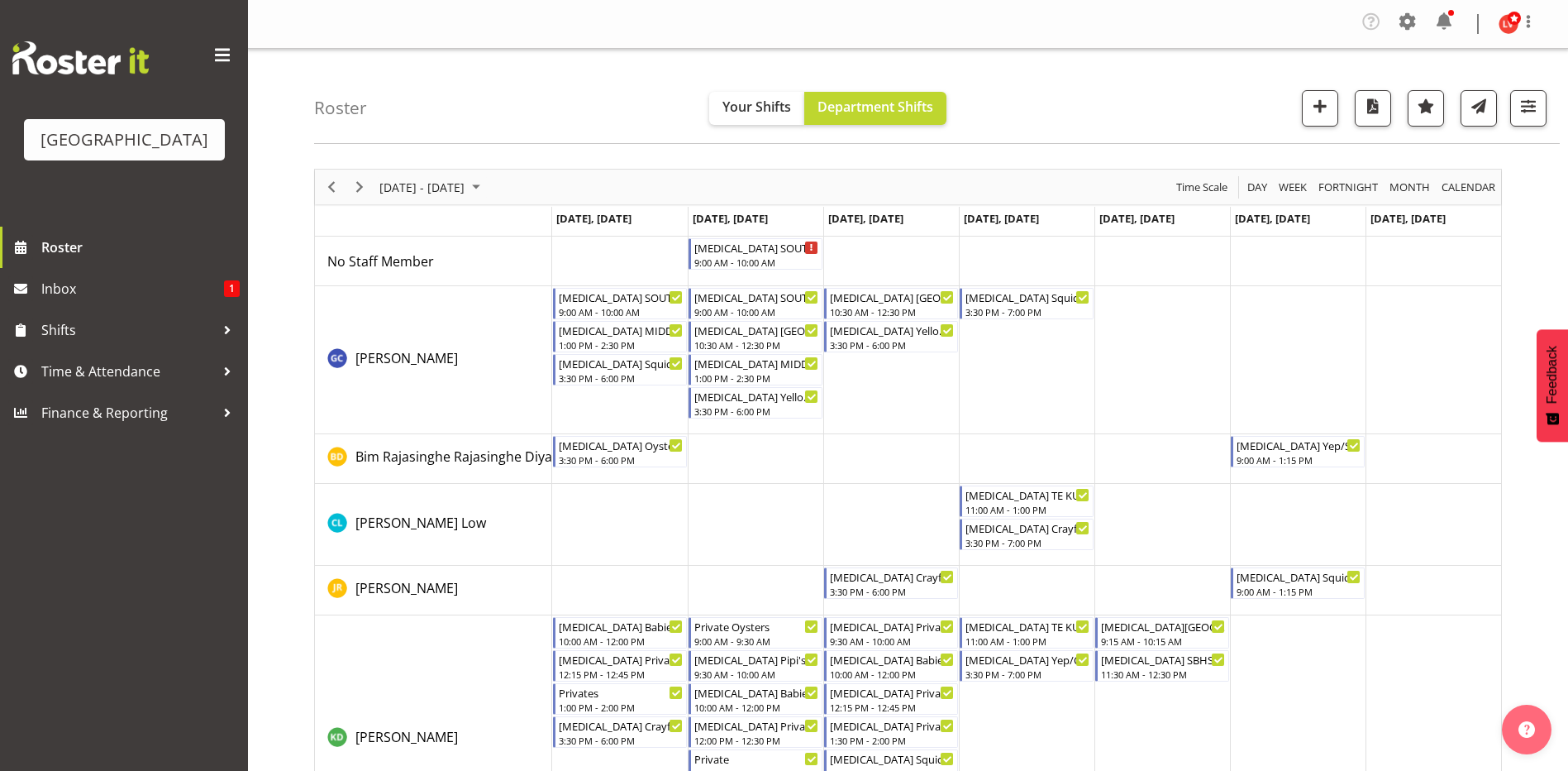
click at [1007, 254] on td "Timeline Week of September 7, 2025" at bounding box center [1027, 261] width 136 height 49
click at [965, 254] on td "Timeline Week of September 7, 2025" at bounding box center [1027, 261] width 136 height 49
click at [987, 253] on td "Timeline Week of September 7, 2025" at bounding box center [1027, 261] width 136 height 49
click at [927, 362] on td "Timeline Week of September 7, 2025" at bounding box center [891, 360] width 136 height 148
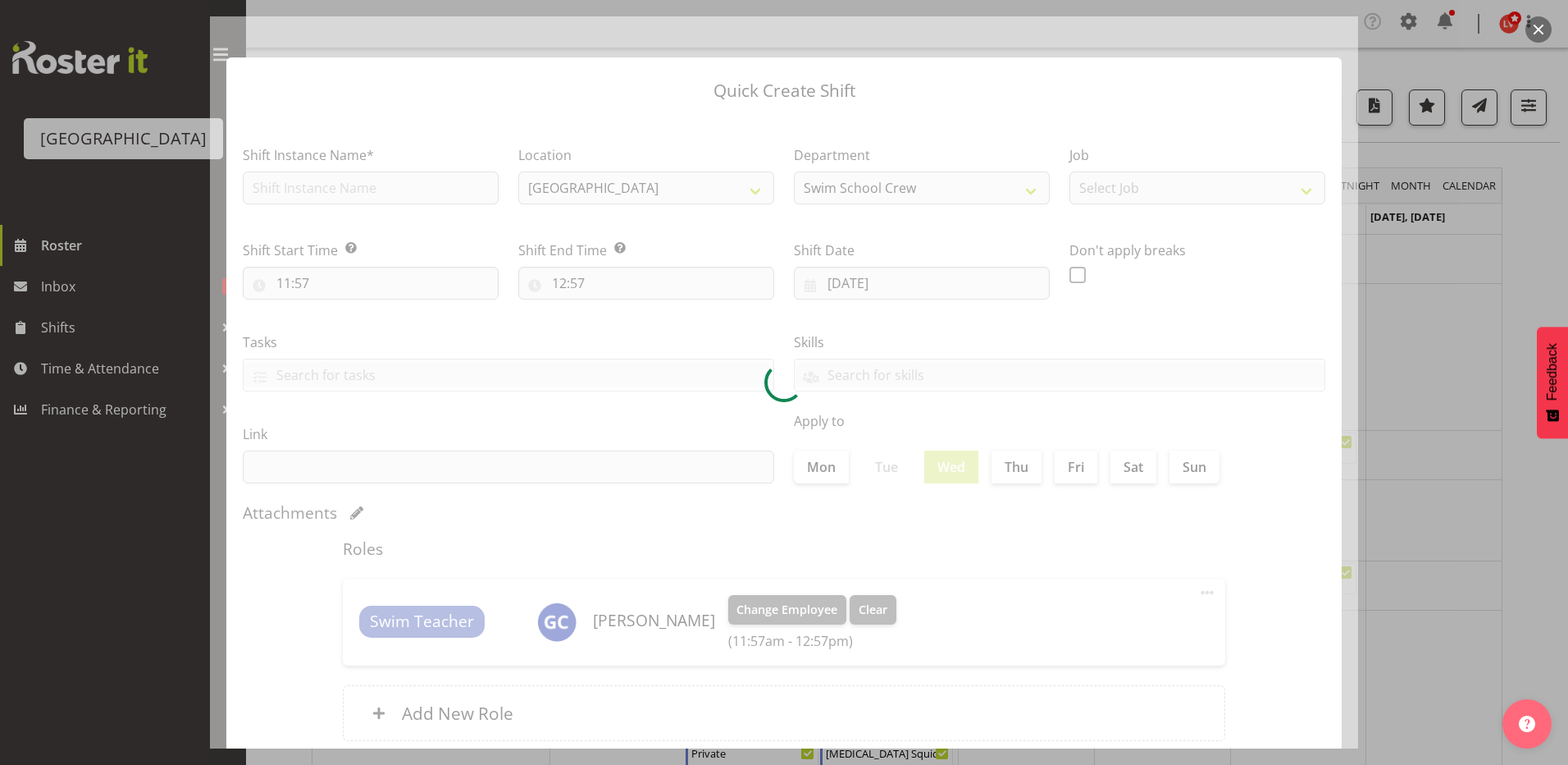
click at [1405, 269] on div at bounding box center [784, 382] width 1568 height 765
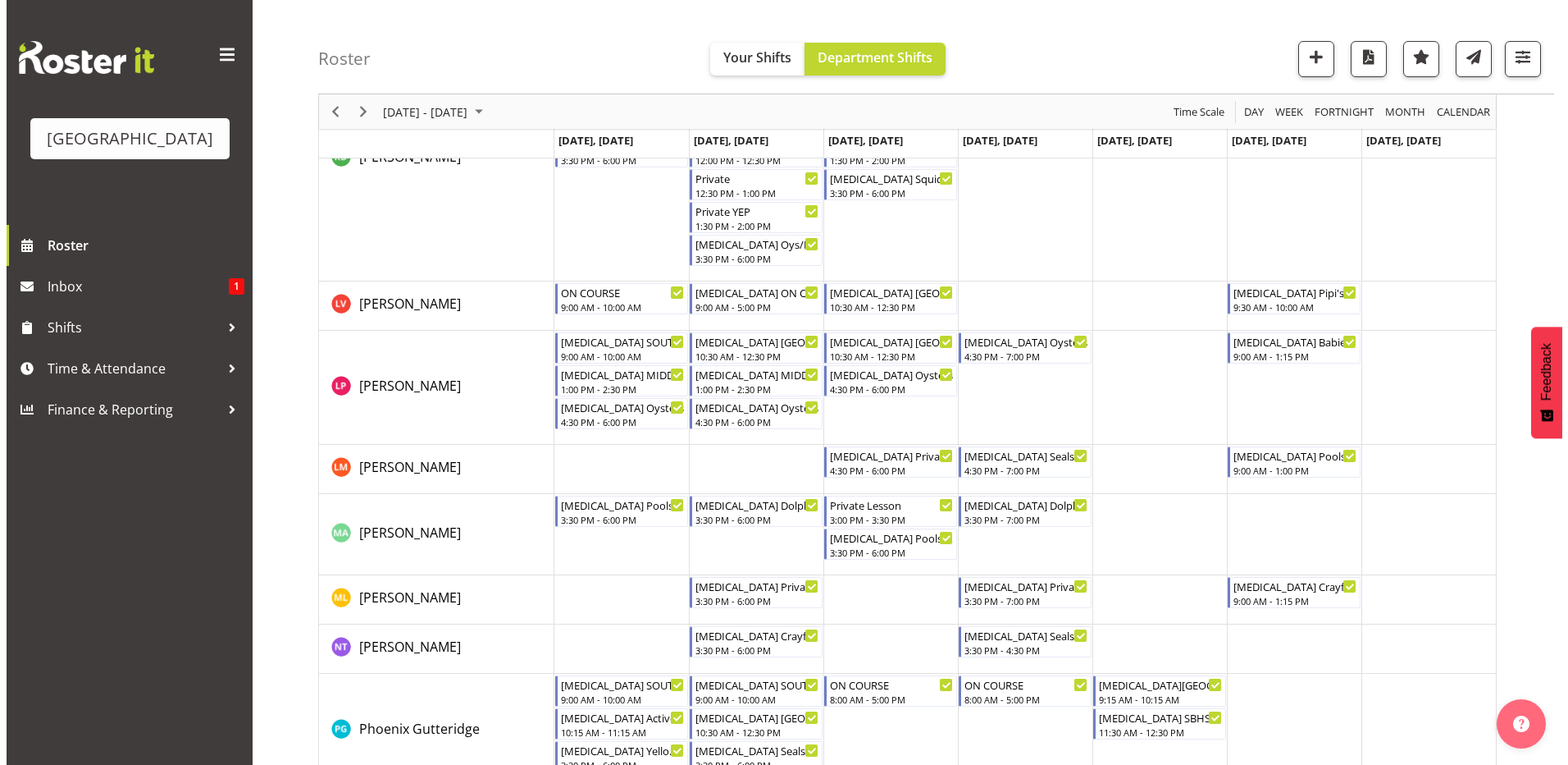
scroll to position [493, 0]
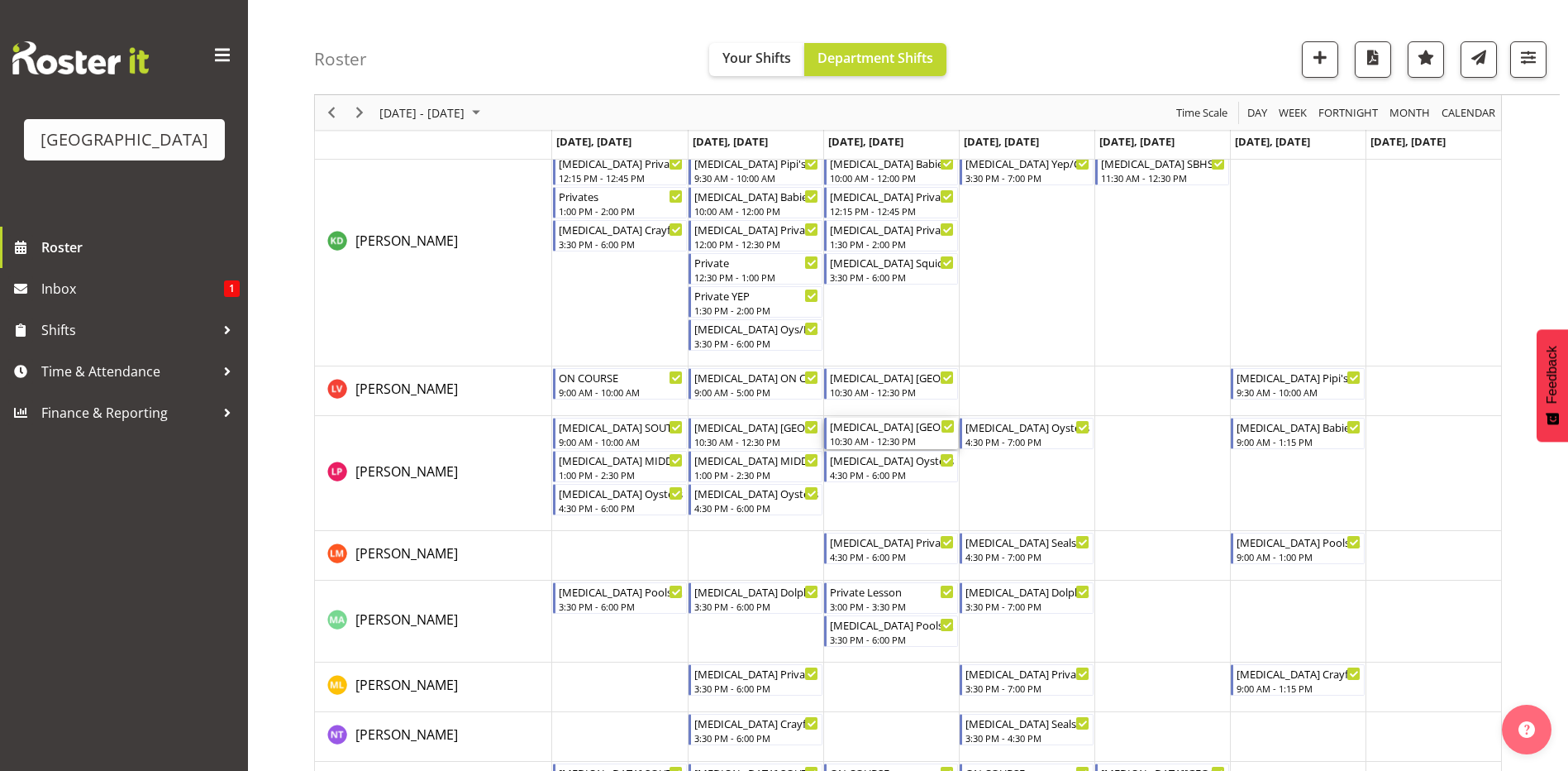
click at [892, 436] on div "10:30 AM - 12:30 PM" at bounding box center [892, 440] width 125 height 13
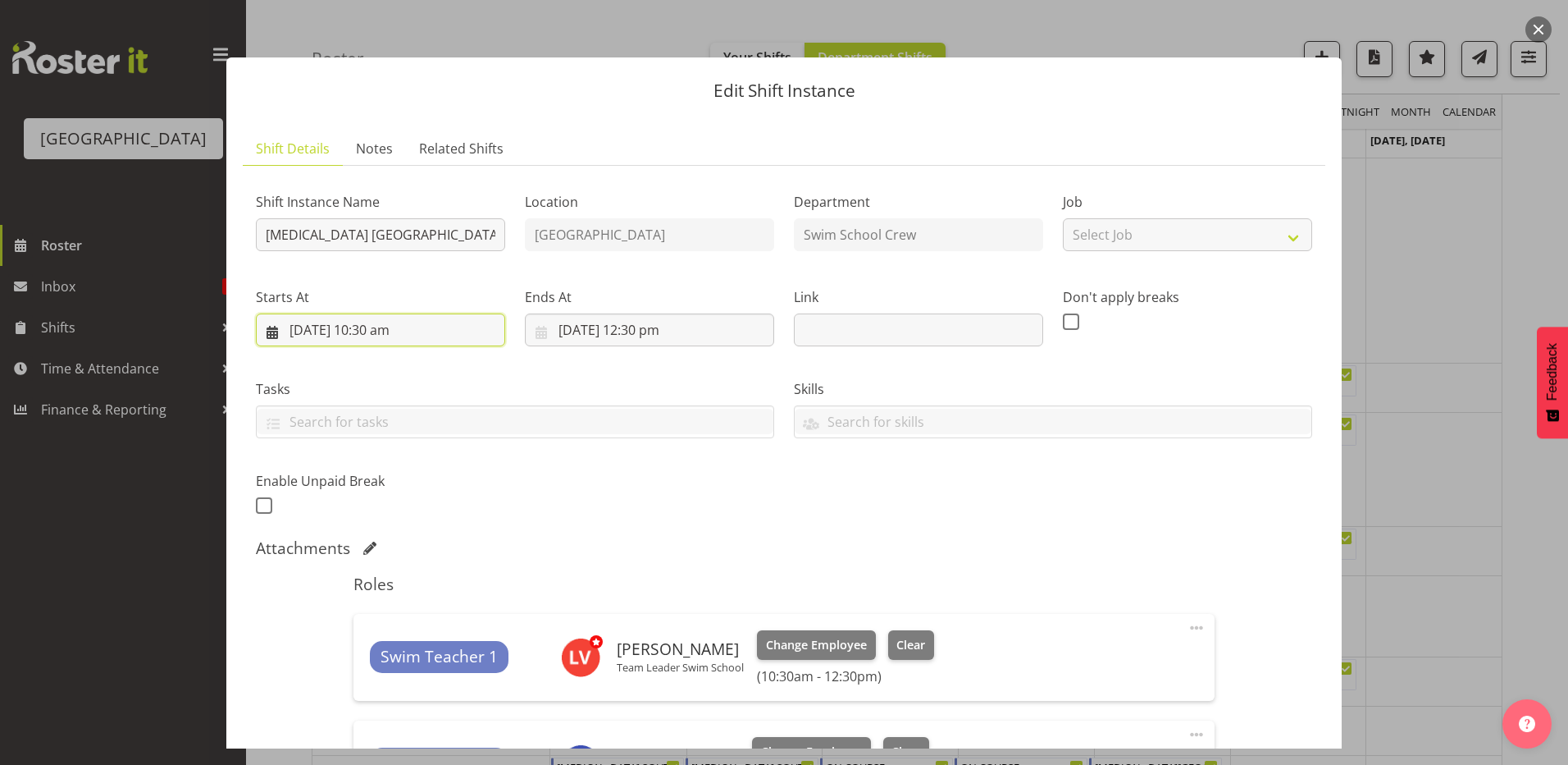
click at [365, 332] on input "[DATE] 10:30 am" at bounding box center [381, 330] width 250 height 33
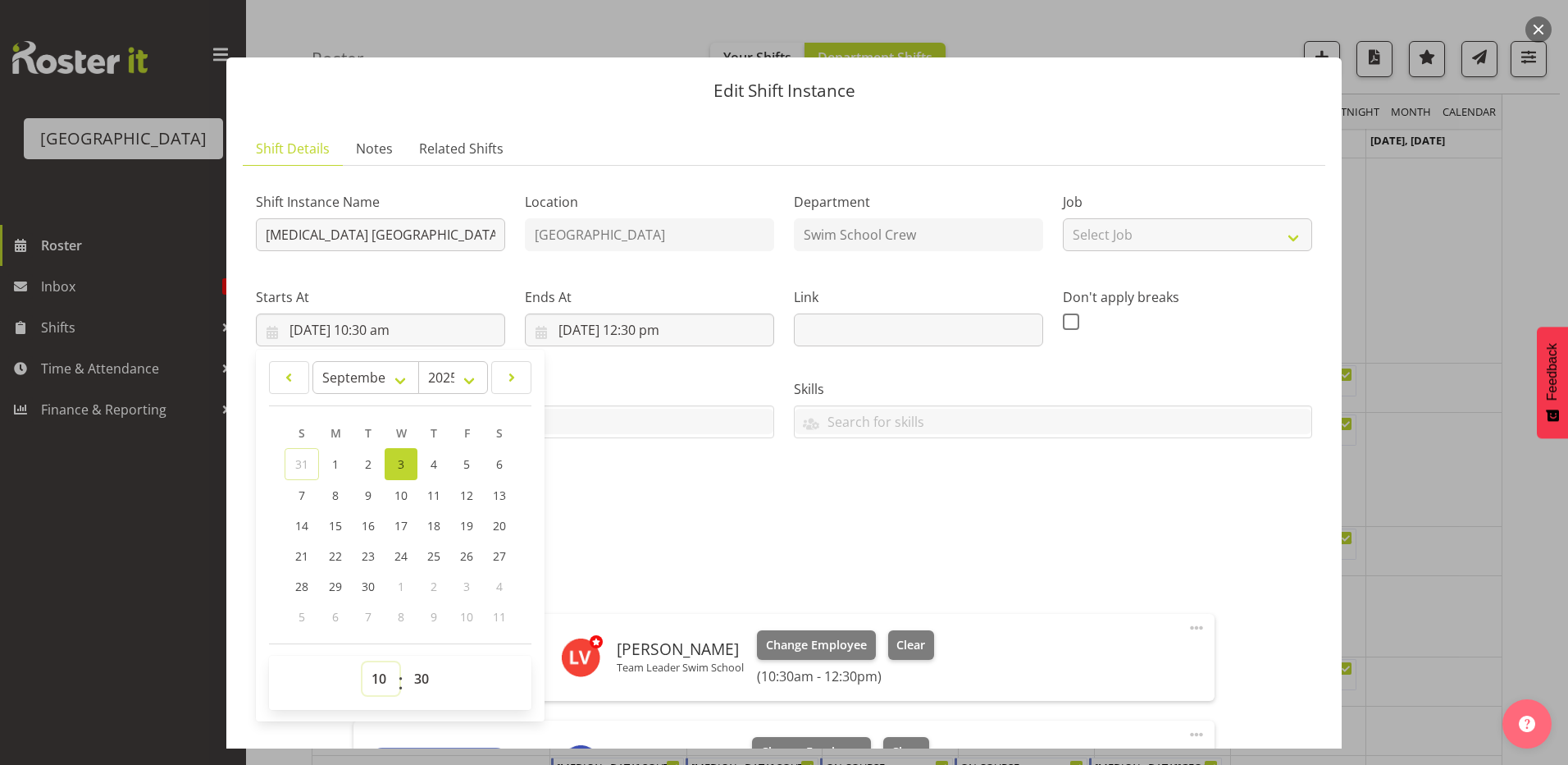
click at [371, 675] on select "00 01 02 03 04 05 06 07 08 09 10 11 12 13 14 15 16 17 18 19 20 21 22 23" at bounding box center [381, 679] width 37 height 33
click at [362, 662] on select "00 01 02 03 04 05 06 07 08 09 10 11 12 13 14 15 16 17 18 19 20 21 22 23" at bounding box center [381, 679] width 37 height 33
click at [639, 502] on div "Shift Instance Name [MEDICAL_DATA] [GEOGRAPHIC_DATA] Location [GEOGRAPHIC_DATA]…" at bounding box center [784, 349] width 1076 height 360
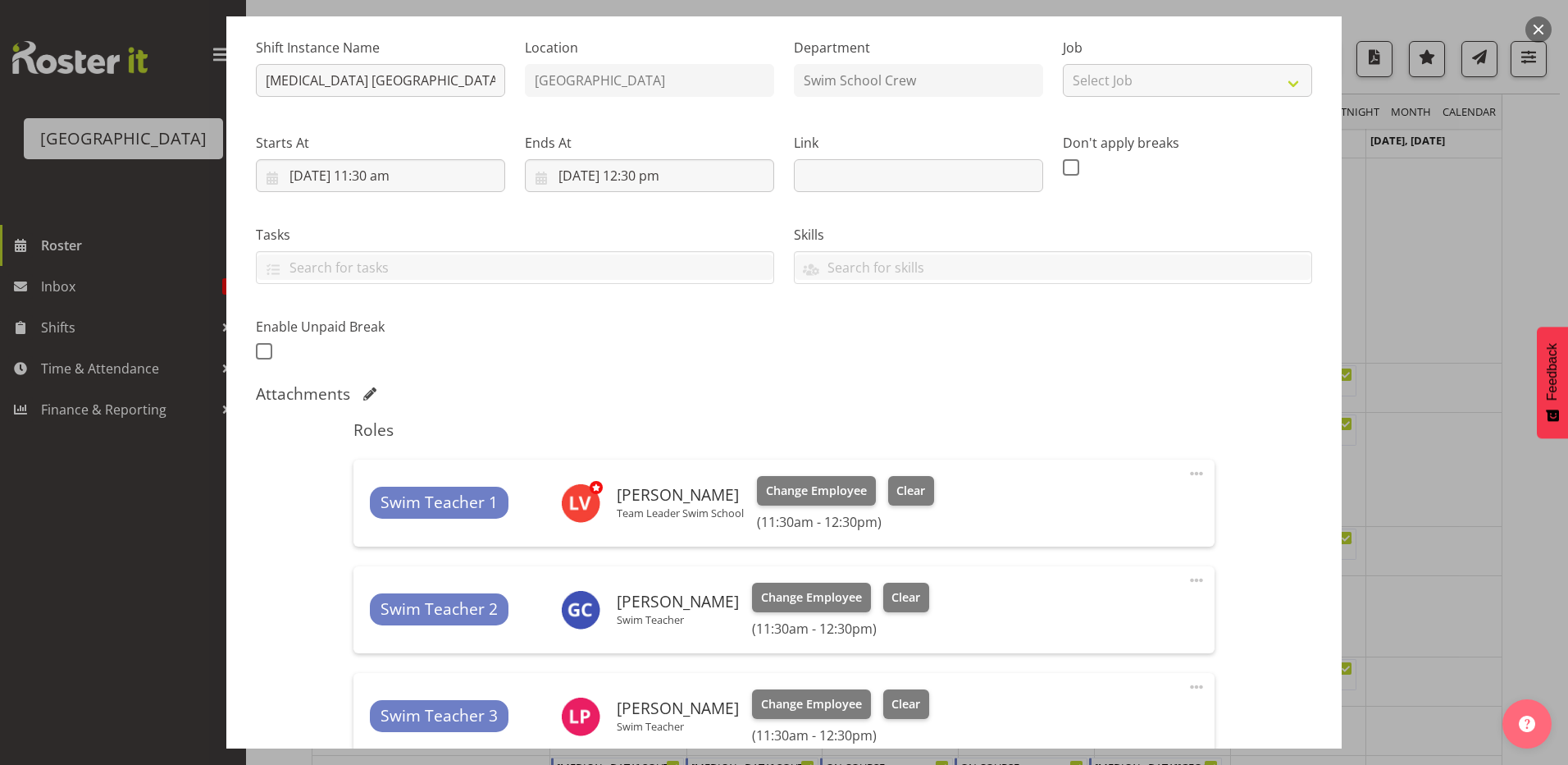
scroll to position [387, 0]
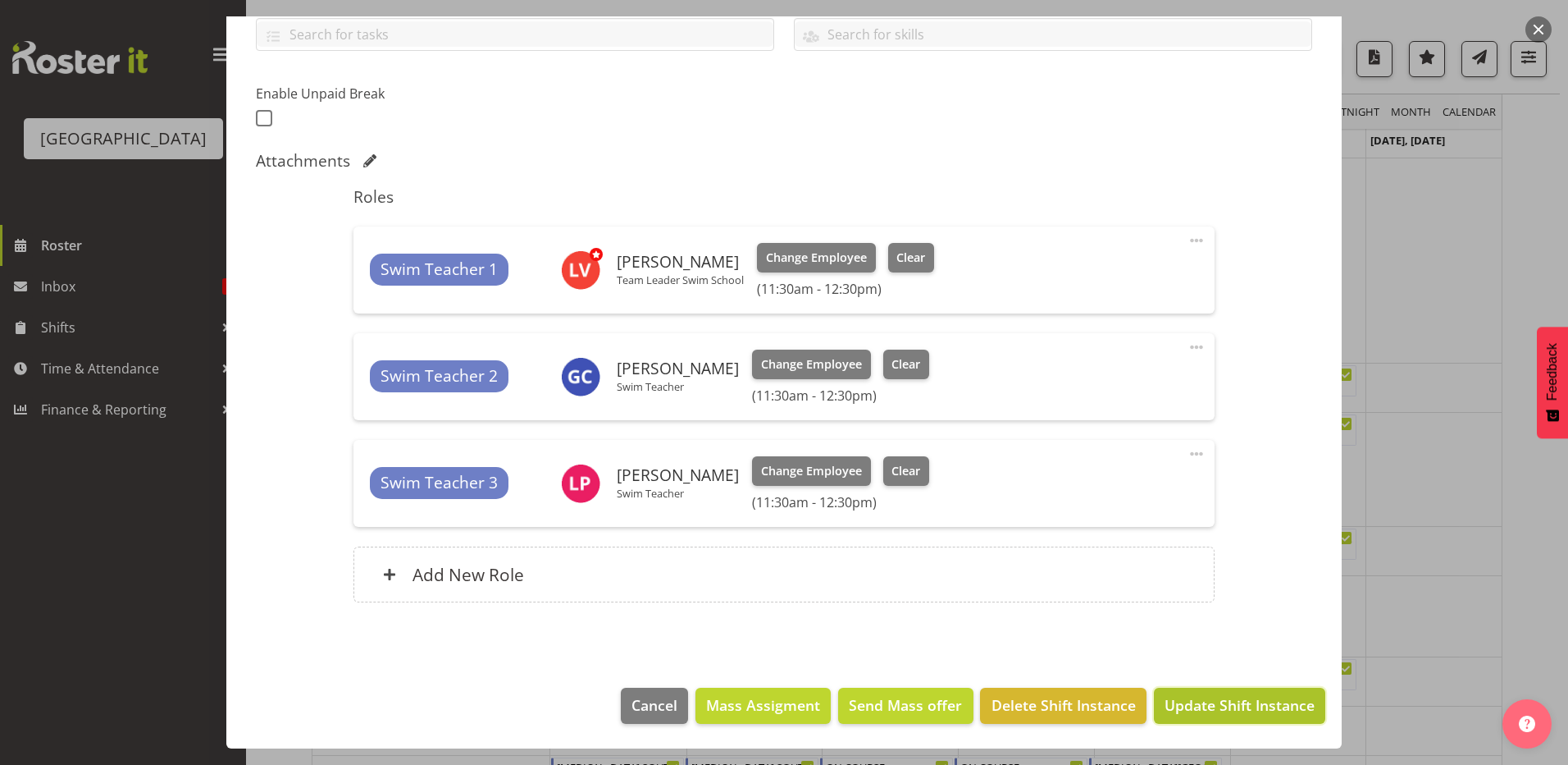
click at [1168, 712] on span "Update Shift Instance" at bounding box center [1240, 705] width 150 height 21
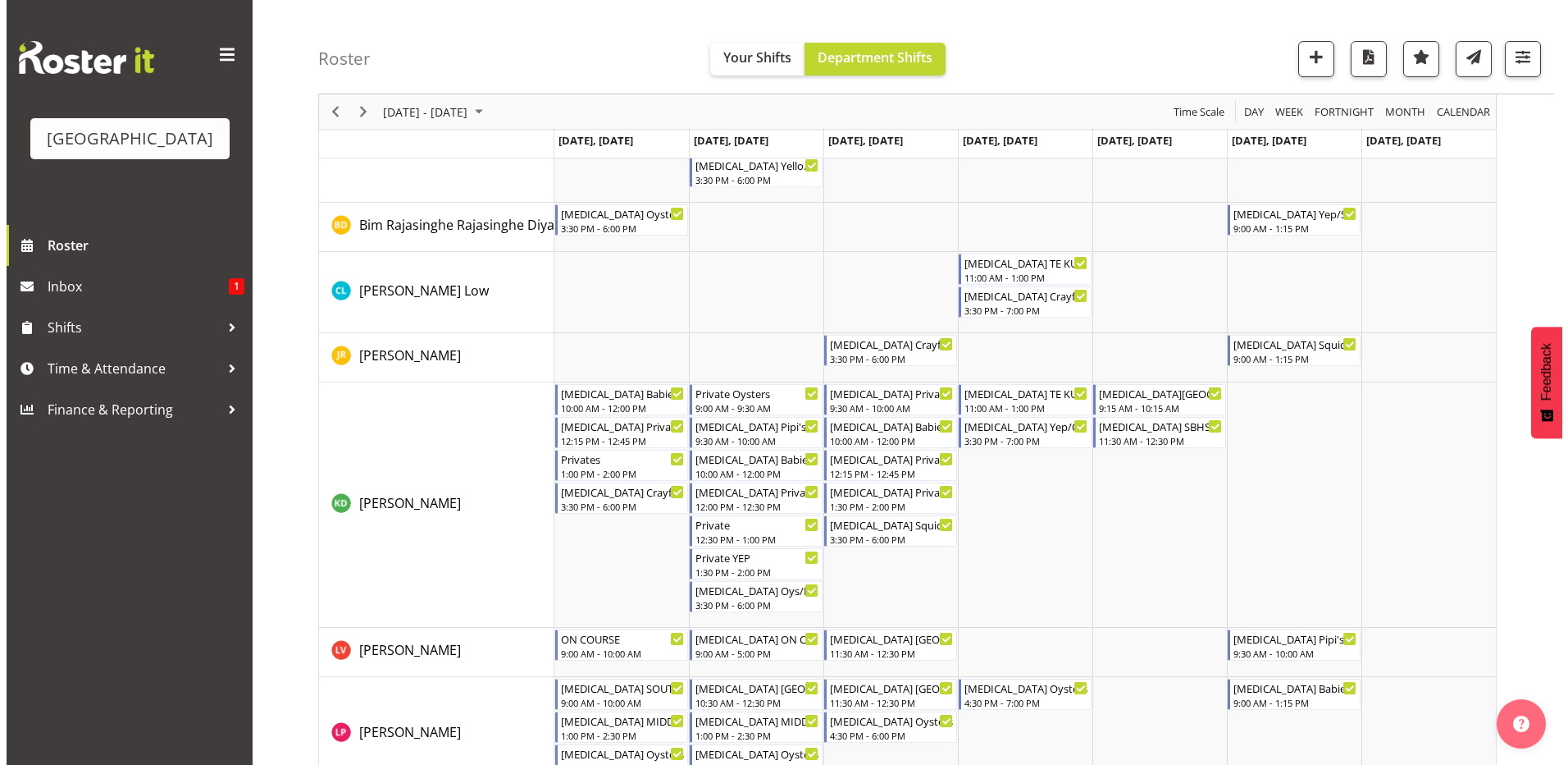
scroll to position [246, 0]
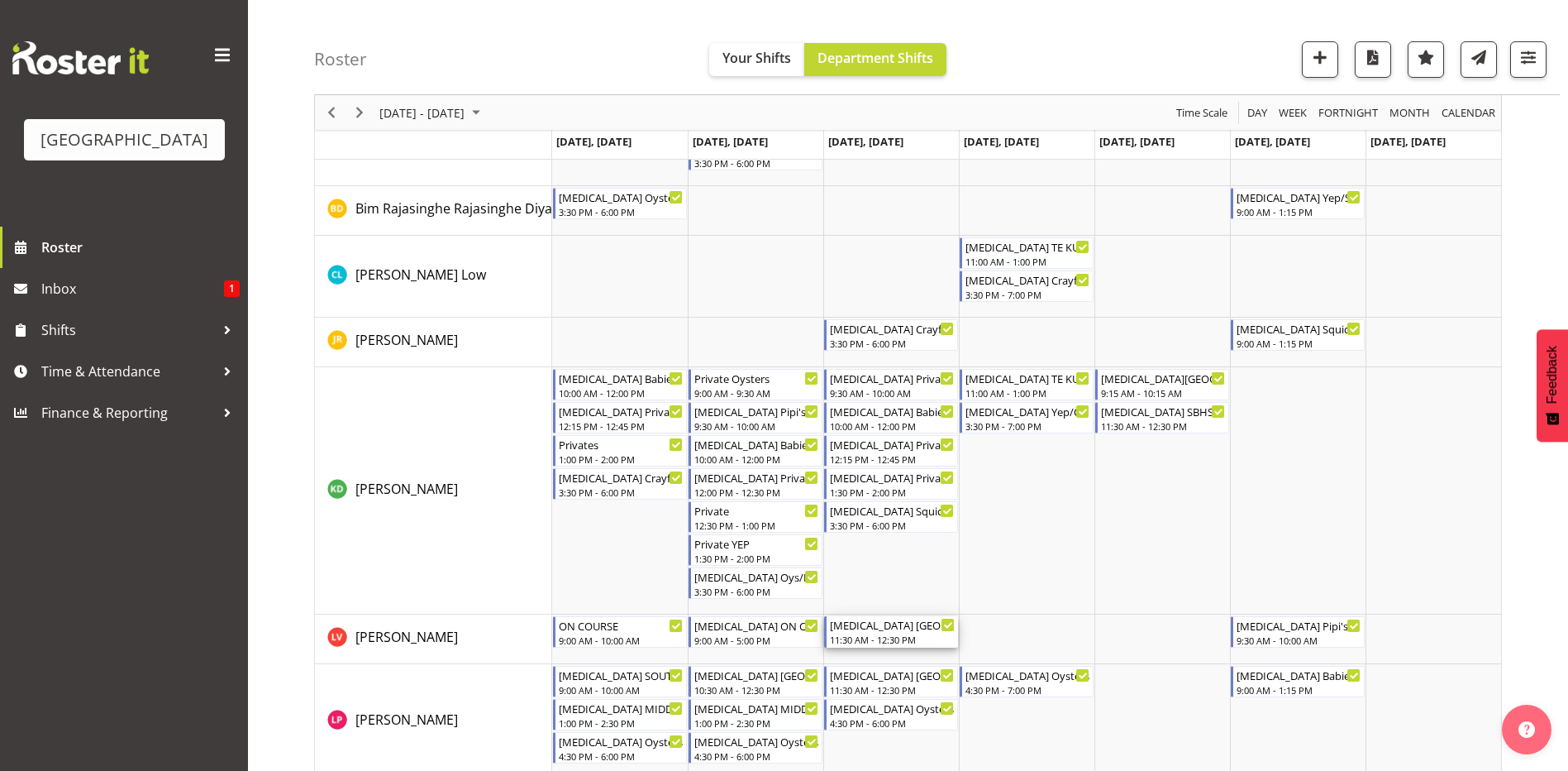
click at [896, 633] on div "[MEDICAL_DATA][GEOGRAPHIC_DATA] 11:30 AM - 12:30 PM" at bounding box center [892, 632] width 125 height 32
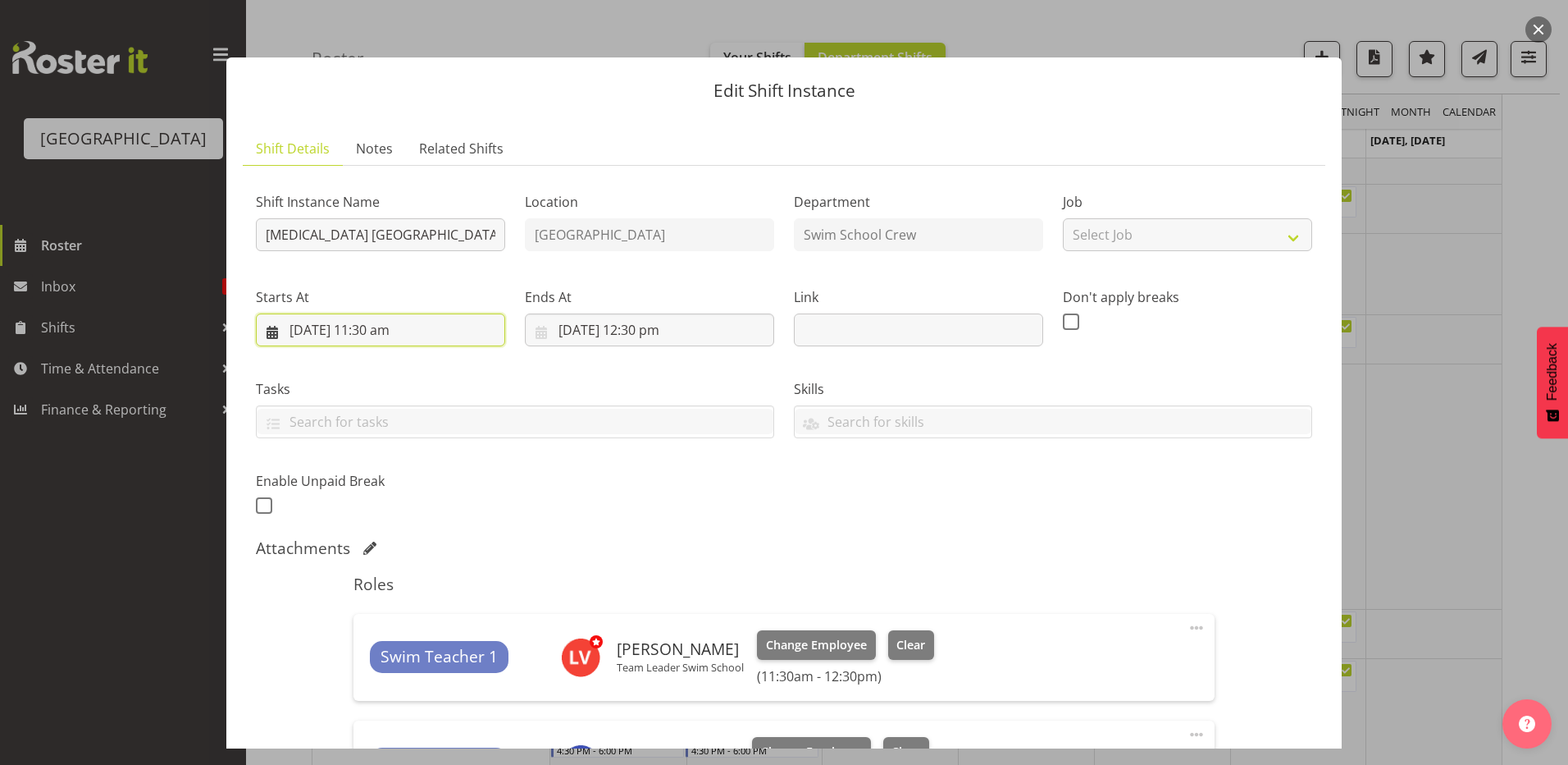
click at [368, 330] on input "[DATE] 11:30 am" at bounding box center [381, 330] width 250 height 33
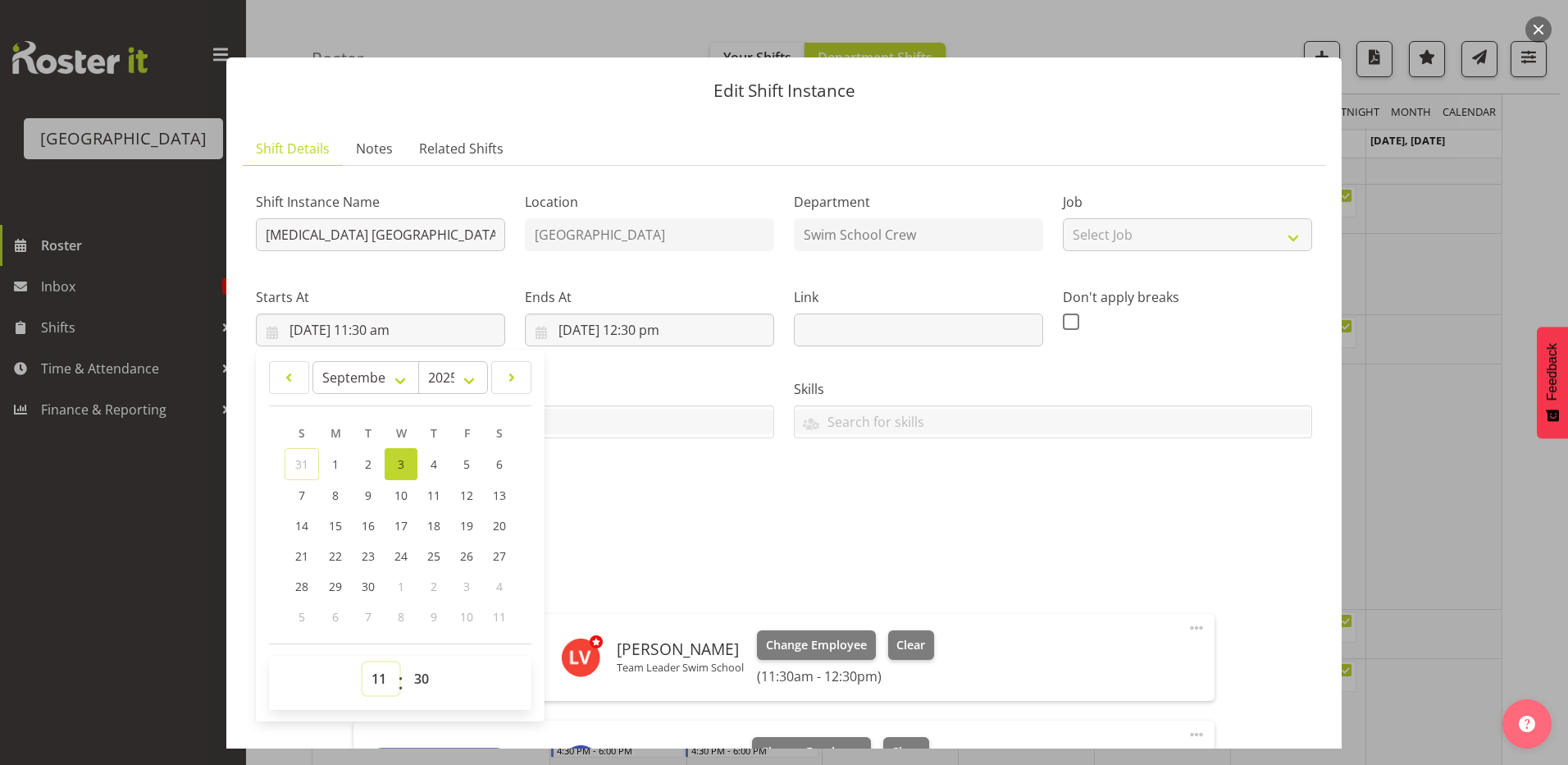
click at [378, 677] on select "00 01 02 03 04 05 06 07 08 09 10 11 12 13 14 15 16 17 18 19 20 21 22 23" at bounding box center [381, 679] width 37 height 33
click at [362, 662] on select "00 01 02 03 04 05 06 07 08 09 10 11 12 13 14 15 16 17 18 19 20 21 22 23" at bounding box center [381, 679] width 37 height 33
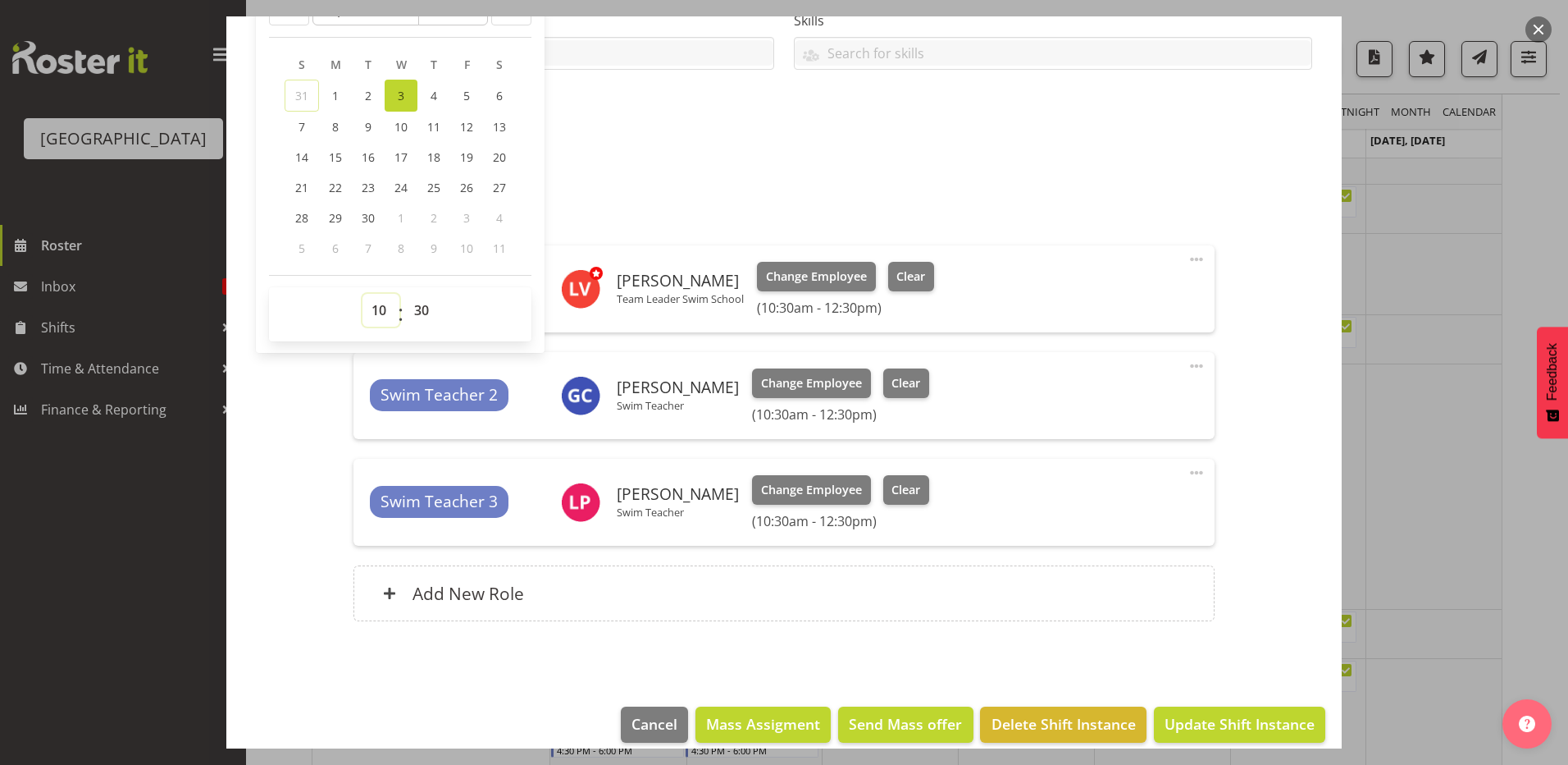
scroll to position [387, 0]
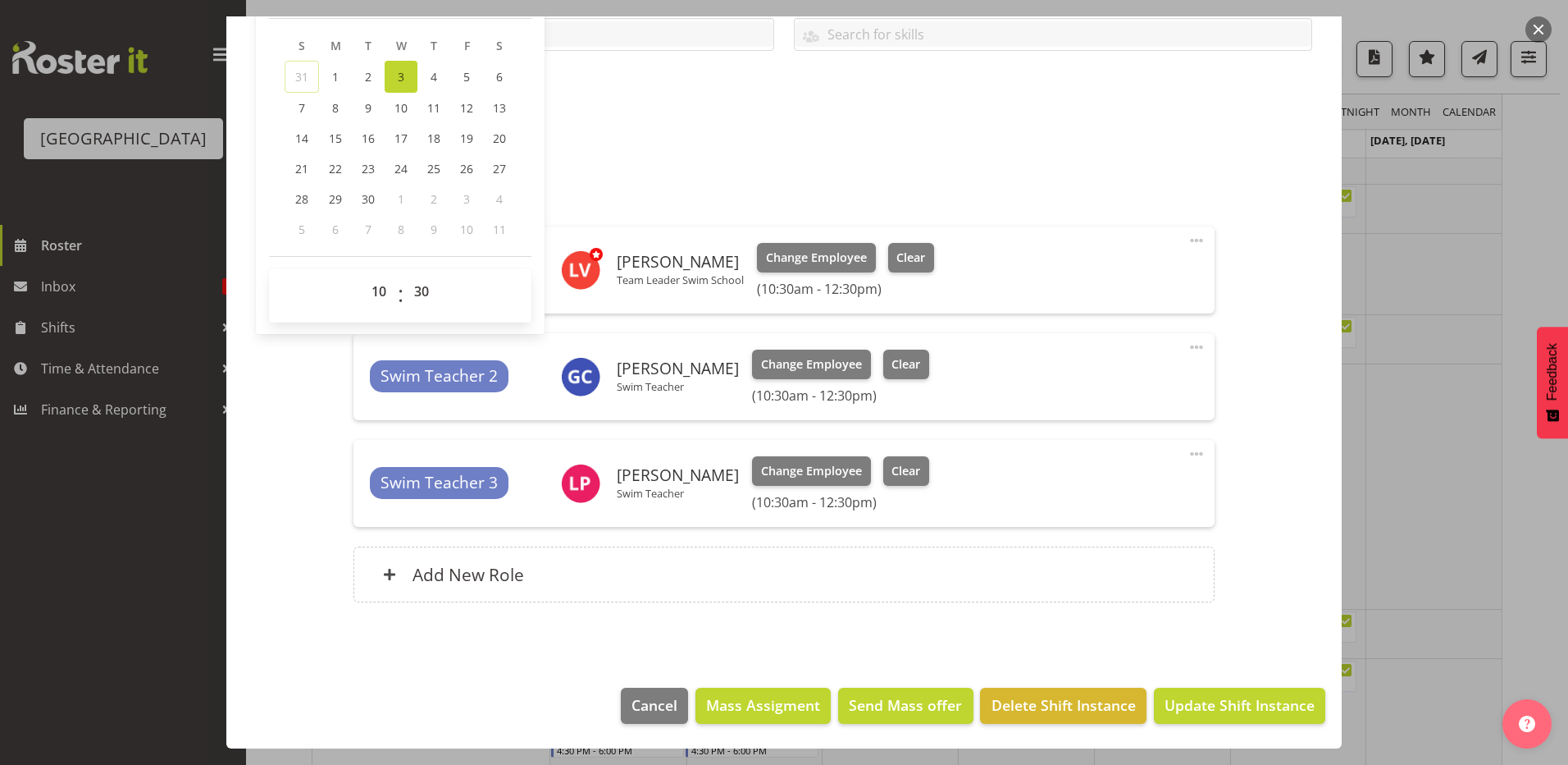
click at [1444, 243] on div at bounding box center [784, 382] width 1568 height 765
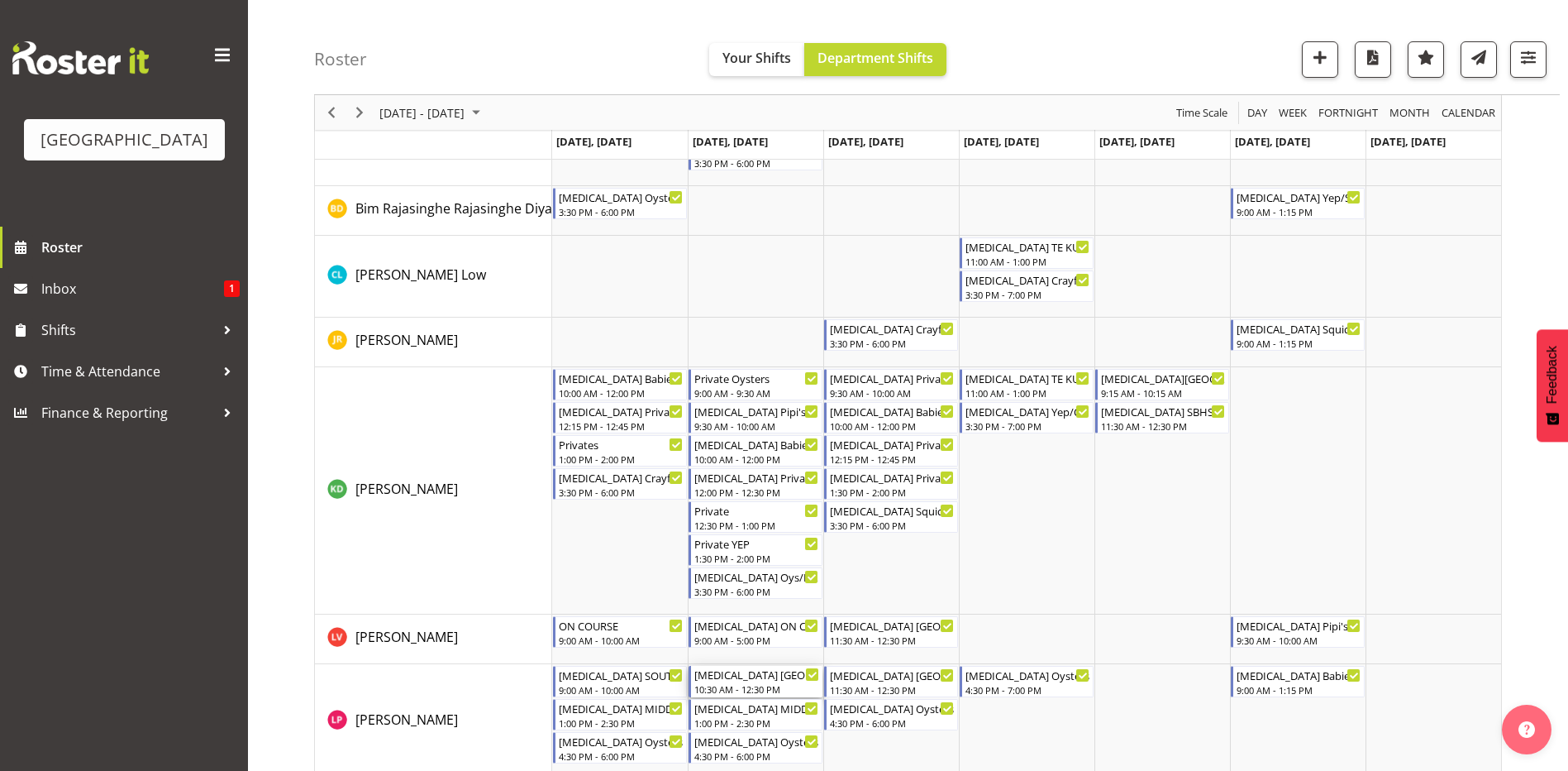
click at [758, 680] on div "[MEDICAL_DATA] [GEOGRAPHIC_DATA] (2)" at bounding box center [757, 673] width 125 height 17
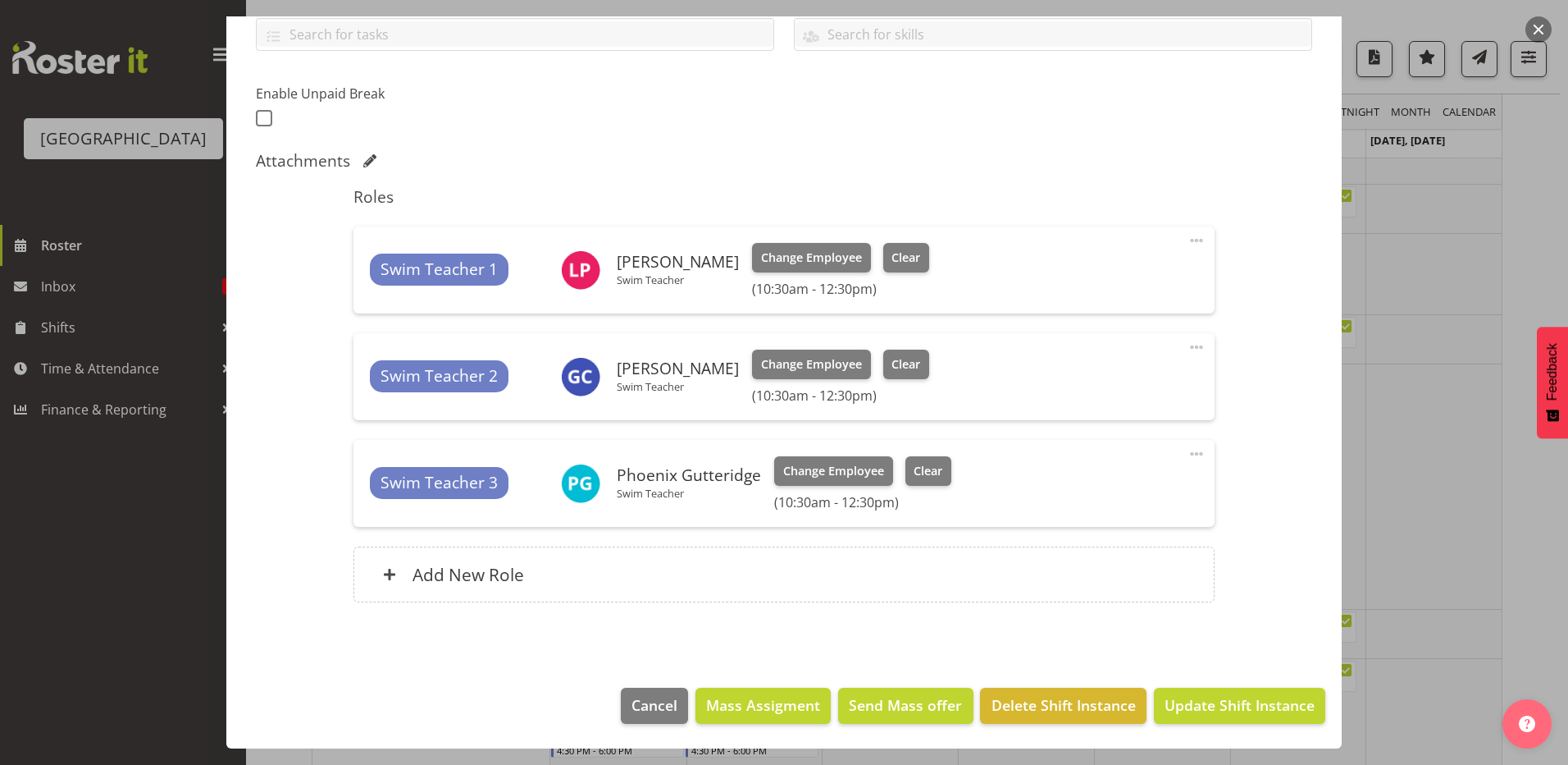
click at [1186, 243] on span at bounding box center [1196, 240] width 20 height 20
click at [1071, 346] on link "Delete" at bounding box center [1128, 339] width 157 height 30
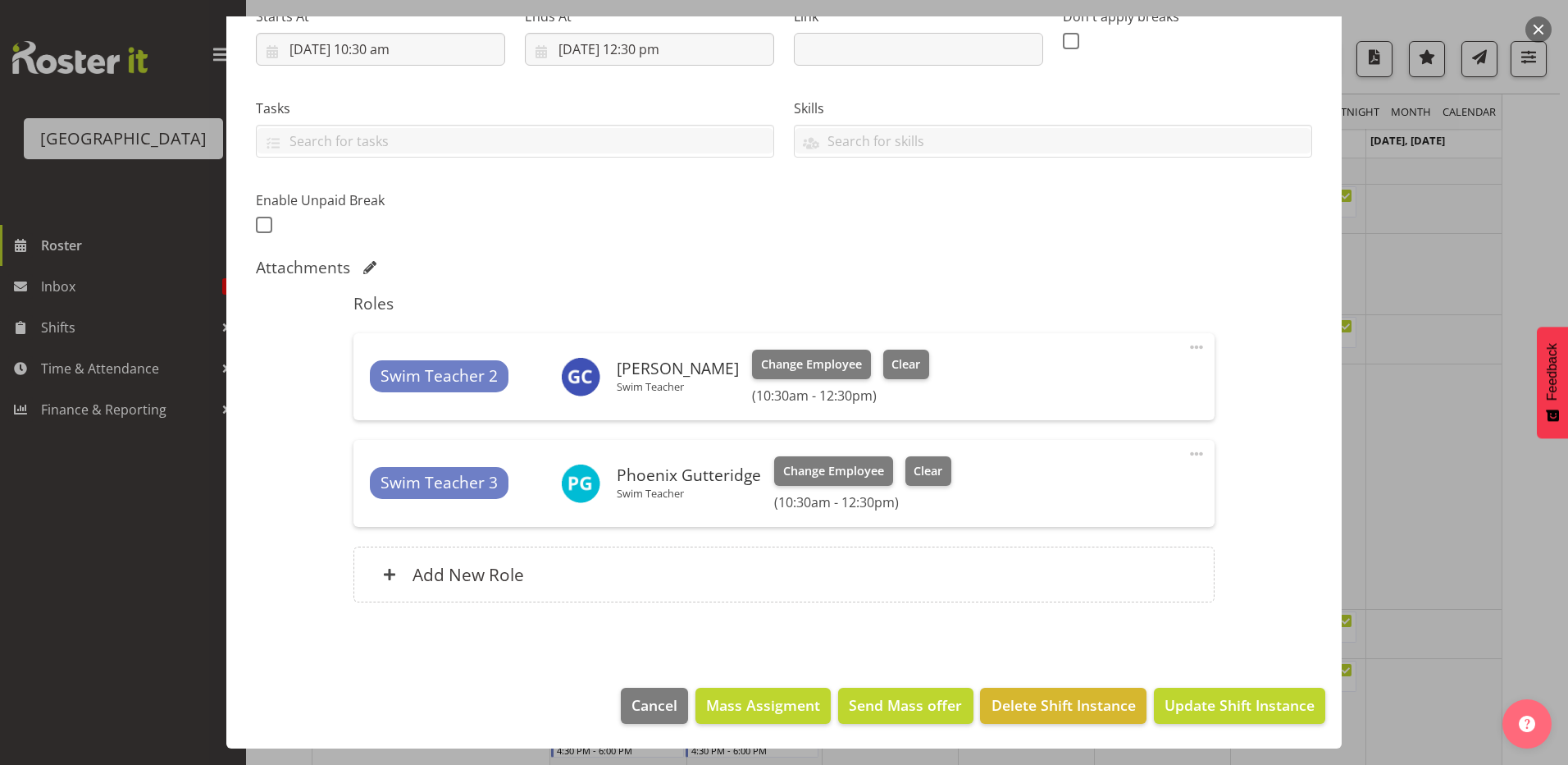
scroll to position [280, 0]
click at [1186, 701] on span "Update Shift Instance" at bounding box center [1240, 705] width 150 height 21
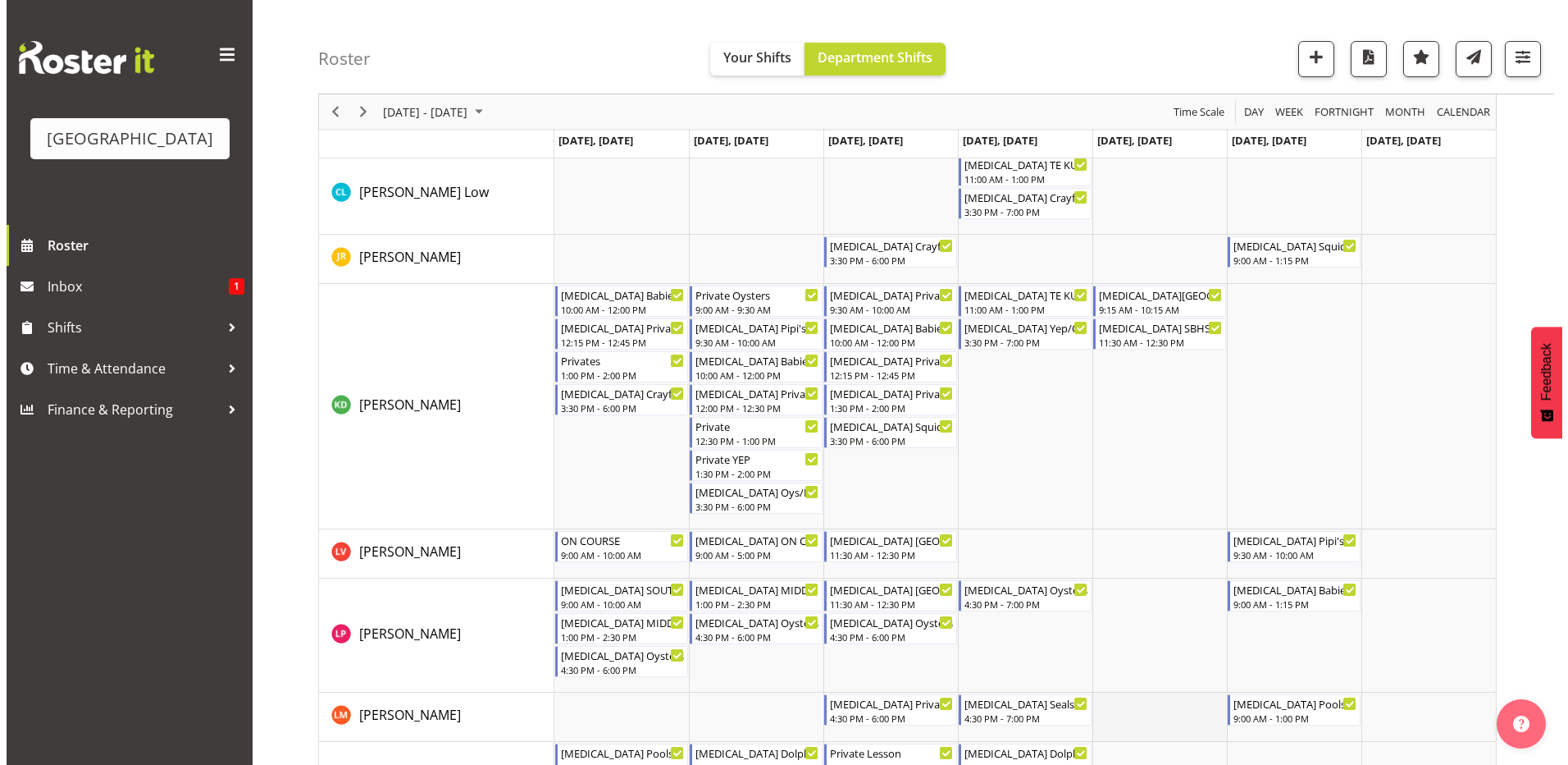
scroll to position [328, 0]
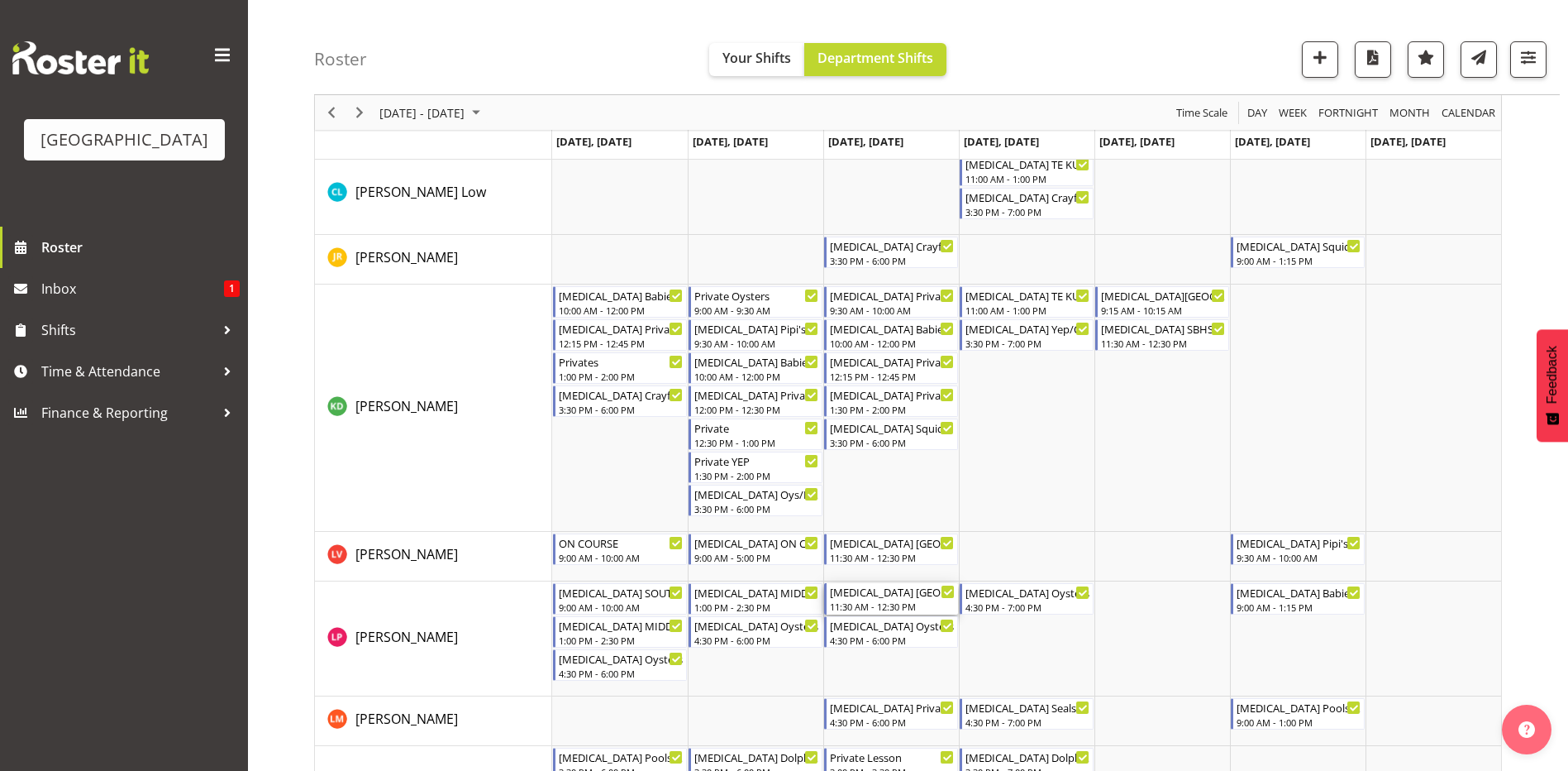
click at [909, 594] on div "[MEDICAL_DATA] [GEOGRAPHIC_DATA]" at bounding box center [892, 591] width 125 height 17
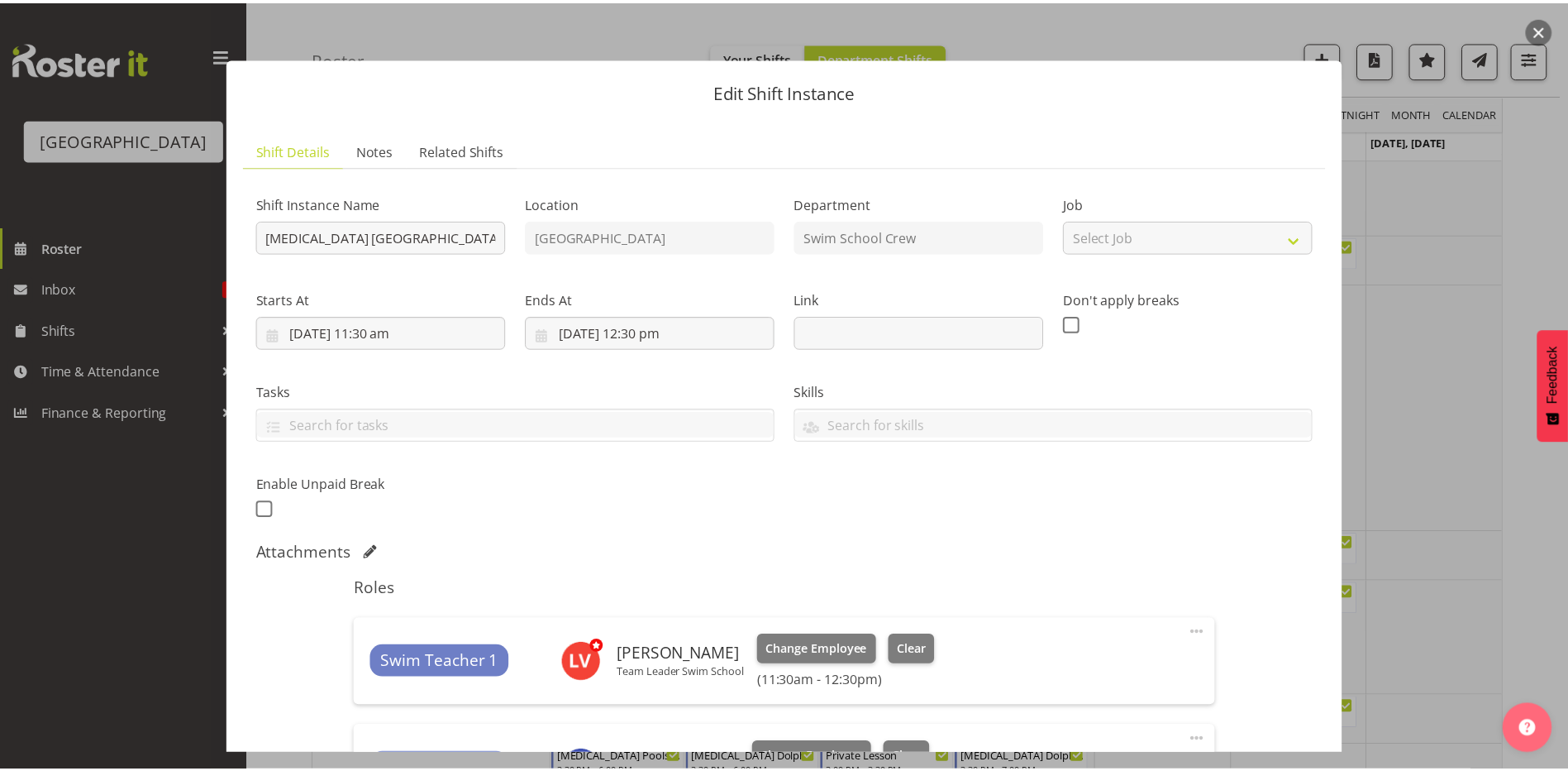
scroll to position [390, 0]
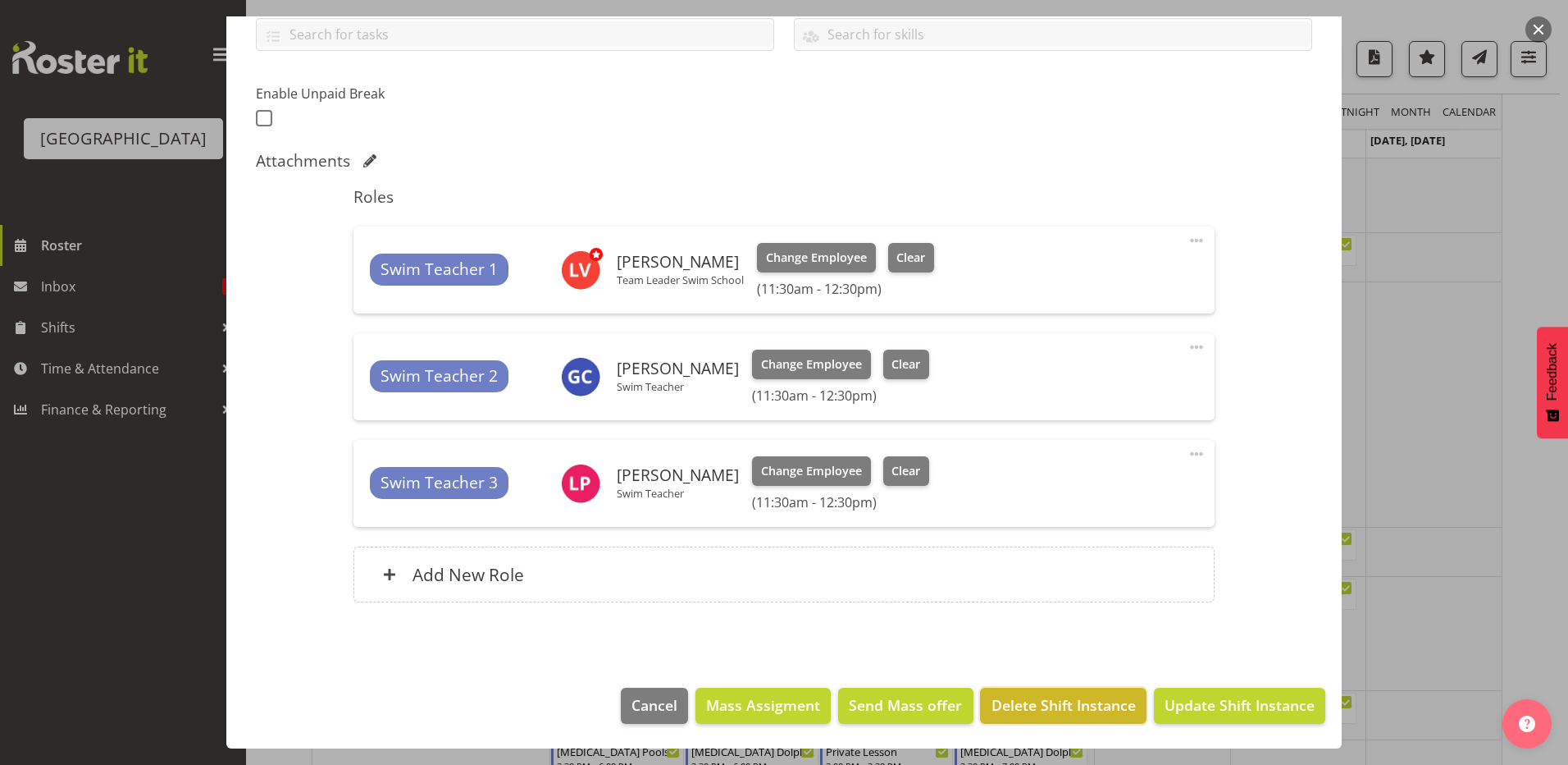
click at [1095, 706] on span "Delete Shift Instance" at bounding box center [1063, 705] width 144 height 21
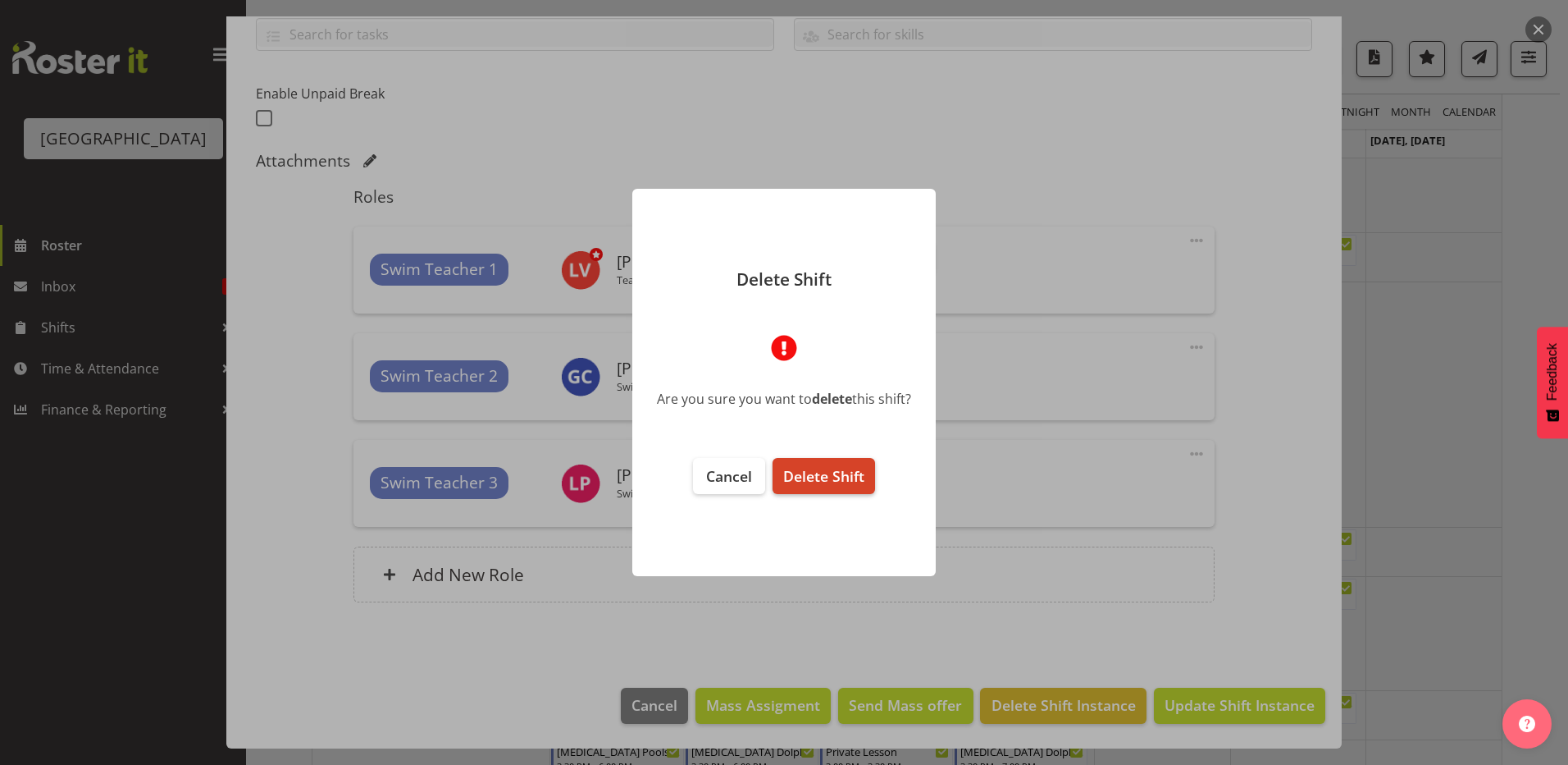
click at [836, 482] on span "Delete Shift" at bounding box center [823, 476] width 81 height 20
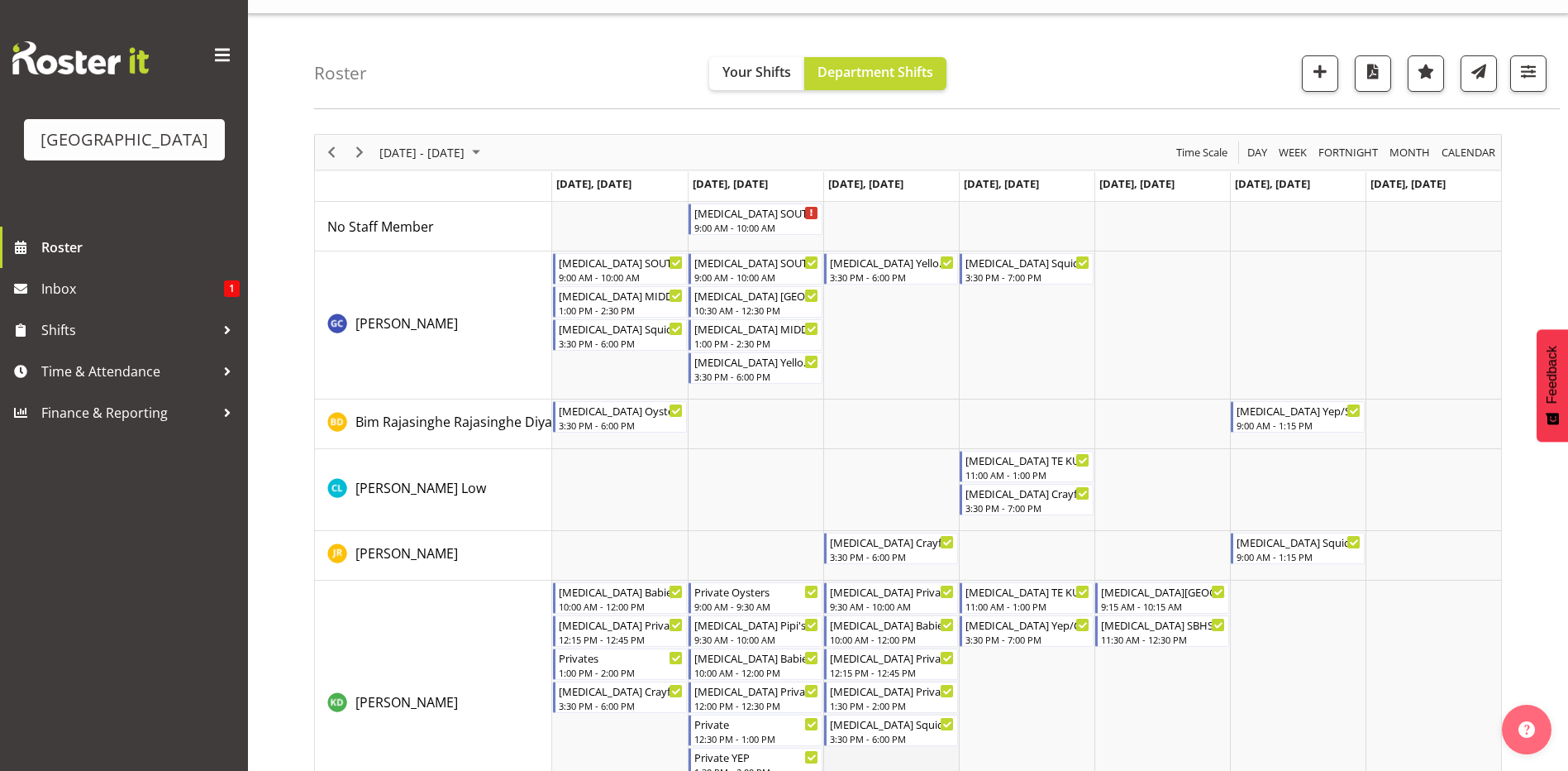
scroll to position [0, 0]
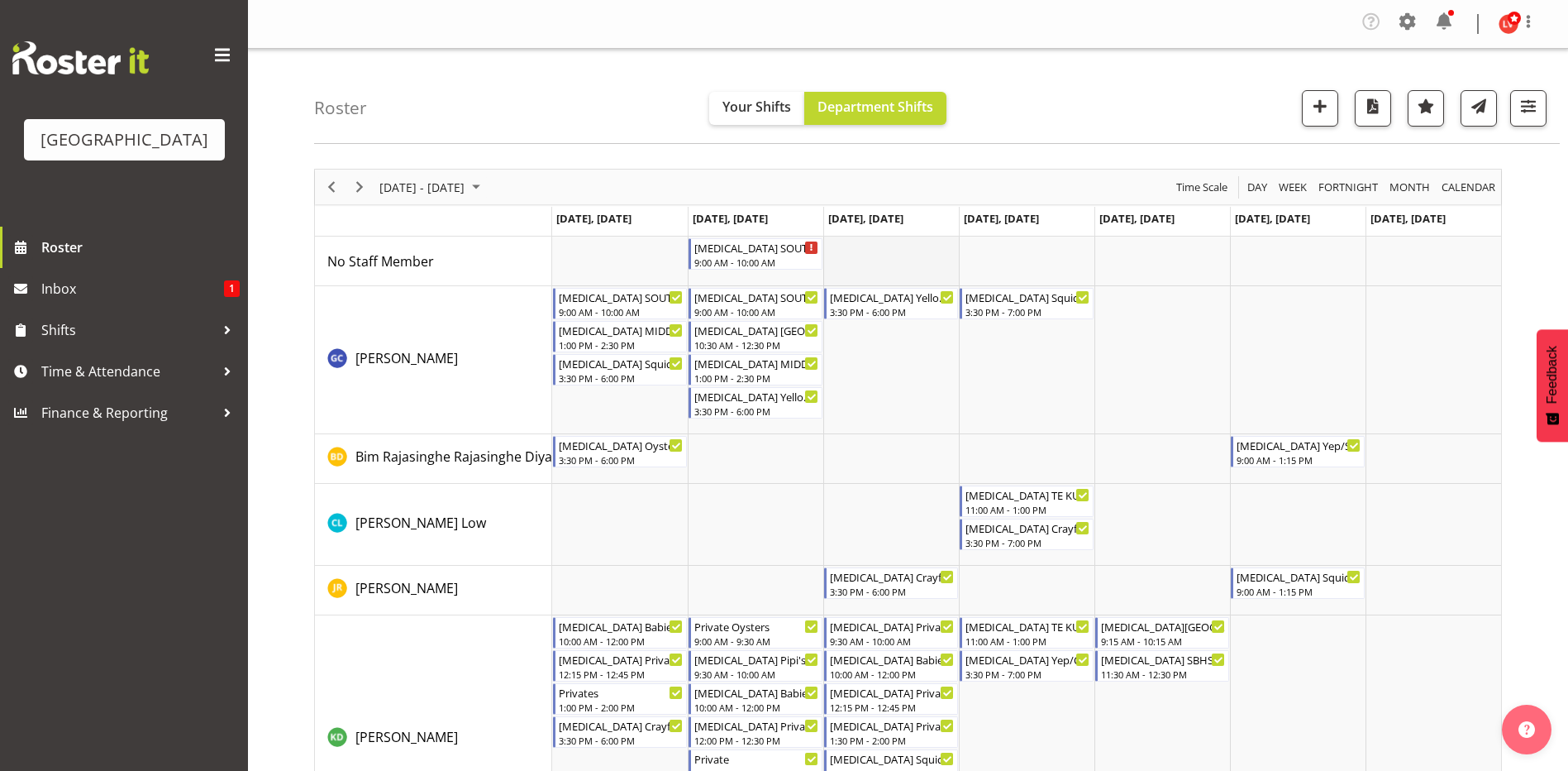
click at [890, 265] on td "Timeline Week of September 7, 2025" at bounding box center [891, 261] width 136 height 49
click at [868, 351] on td "Timeline Week of September 7, 2025" at bounding box center [891, 360] width 136 height 148
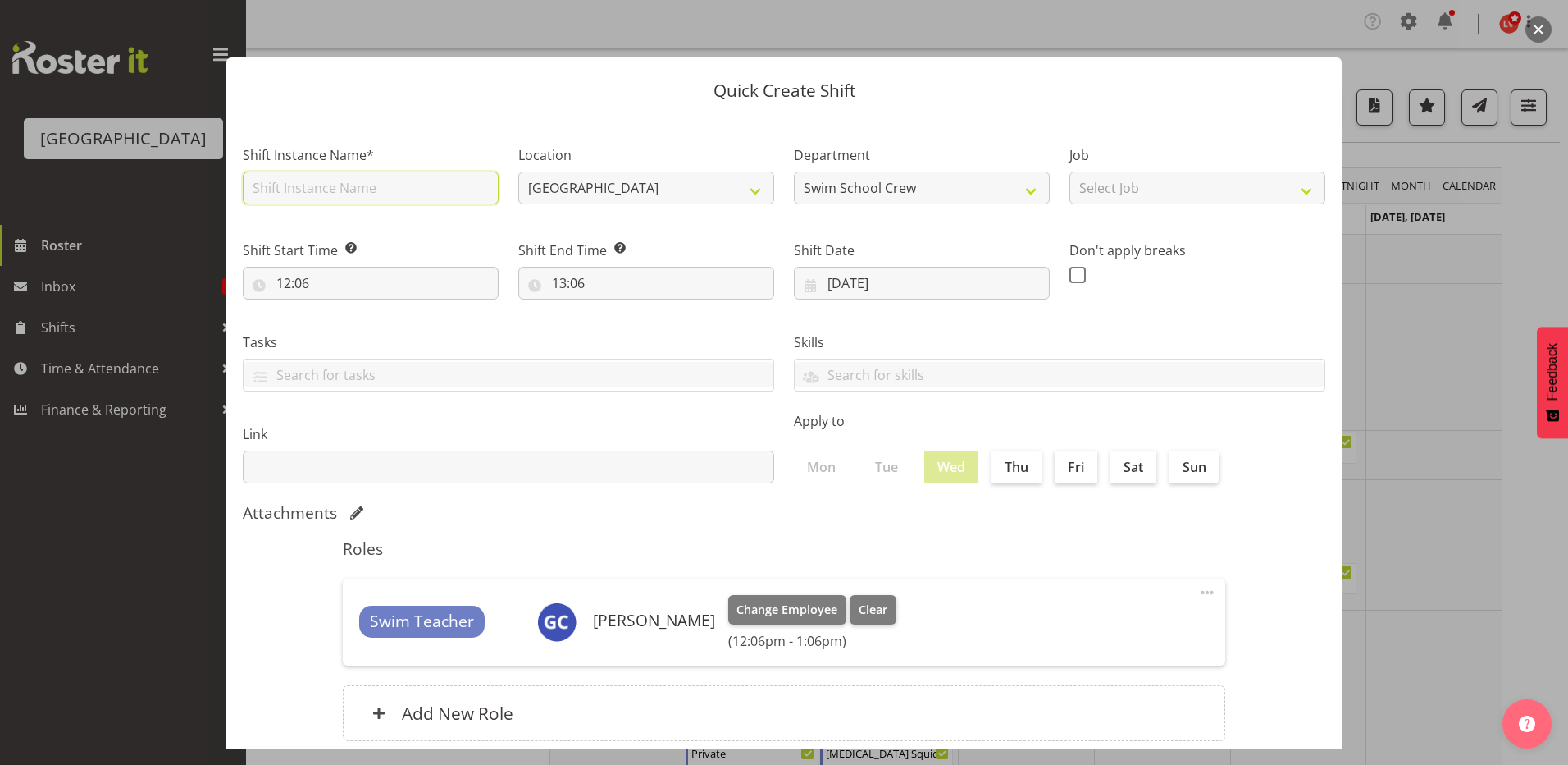
click at [409, 183] on input "text" at bounding box center [370, 188] width 256 height 33
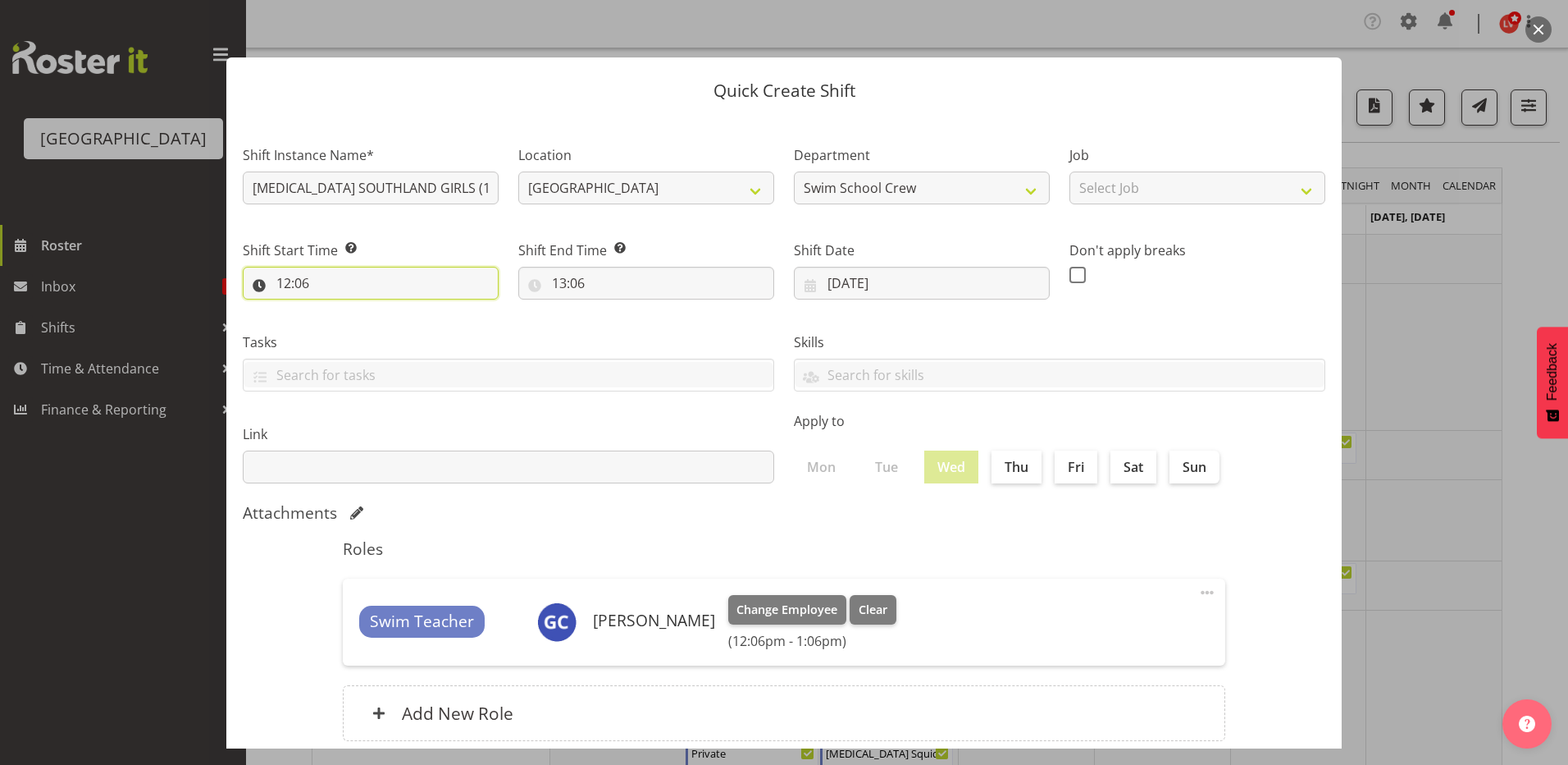
click at [291, 286] on input "12:06" at bounding box center [370, 283] width 256 height 33
click at [358, 327] on select "00 01 02 03 04 05 06 07 08 09 10 11 12 13 14 15 16 17 18 19 20 21 22 23" at bounding box center [354, 326] width 37 height 33
click at [336, 309] on select "00 01 02 03 04 05 06 07 08 09 10 11 12 13 14 15 16 17 18 19 20 21 22 23" at bounding box center [354, 326] width 37 height 33
drag, startPoint x: 394, startPoint y: 320, endPoint x: 398, endPoint y: 333, distance: 13.6
click at [395, 320] on select "00 01 02 03 04 05 06 07 08 09 10 11 12 13 14 15 16 17 18 19 20 21 22 23 24 25 2…" at bounding box center [397, 326] width 37 height 33
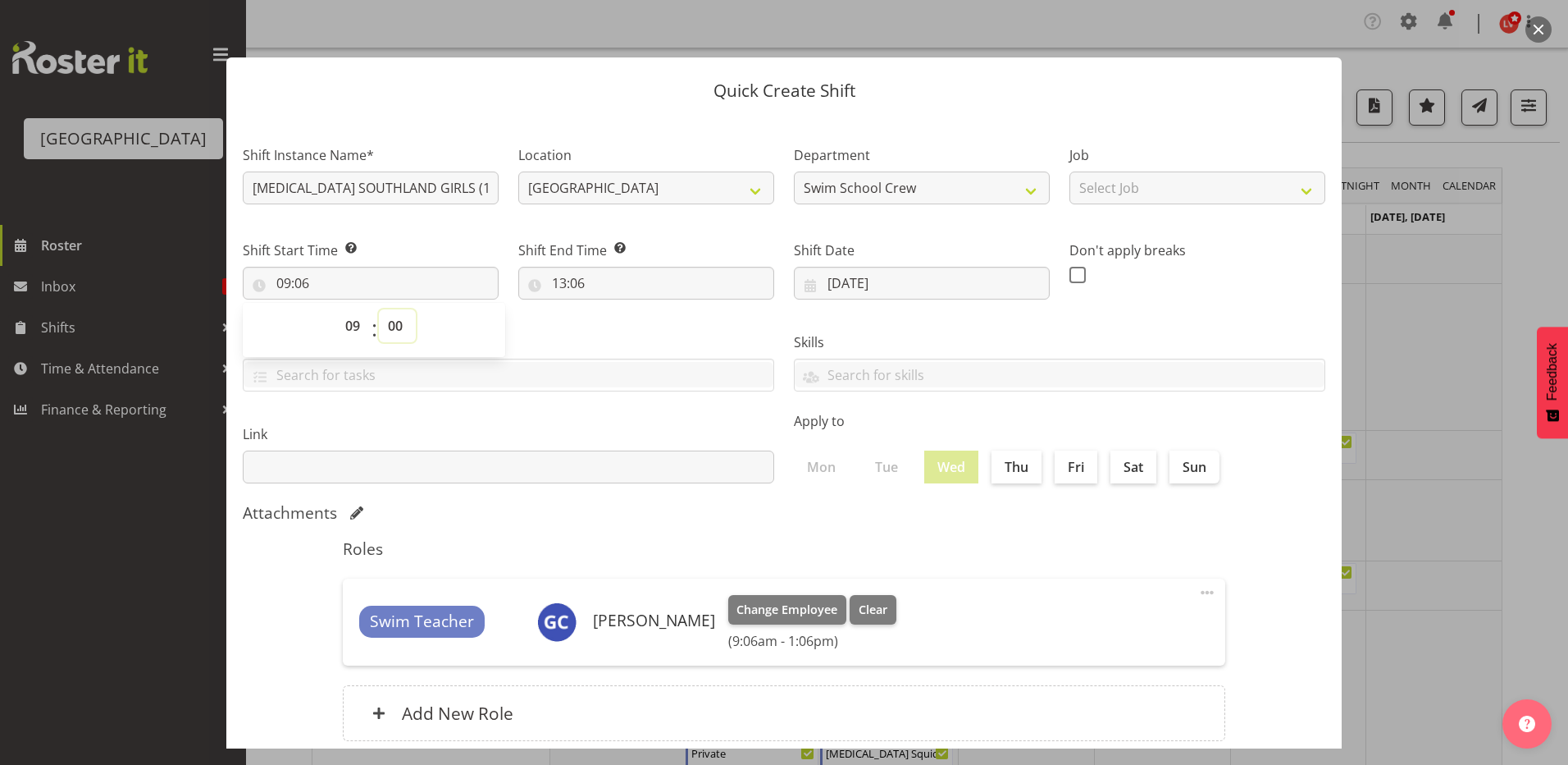
click at [379, 309] on select "00 01 02 03 04 05 06 07 08 09 10 11 12 13 14 15 16 17 18 19 20 21 22 23 24 25 2…" at bounding box center [397, 326] width 37 height 33
drag, startPoint x: 604, startPoint y: 333, endPoint x: 536, endPoint y: 302, distance: 74.7
click at [603, 329] on div "Tasks TEST123" at bounding box center [508, 355] width 551 height 92
click at [550, 279] on input "13:06" at bounding box center [646, 283] width 256 height 33
drag, startPoint x: 628, startPoint y: 320, endPoint x: 626, endPoint y: 336, distance: 16.1
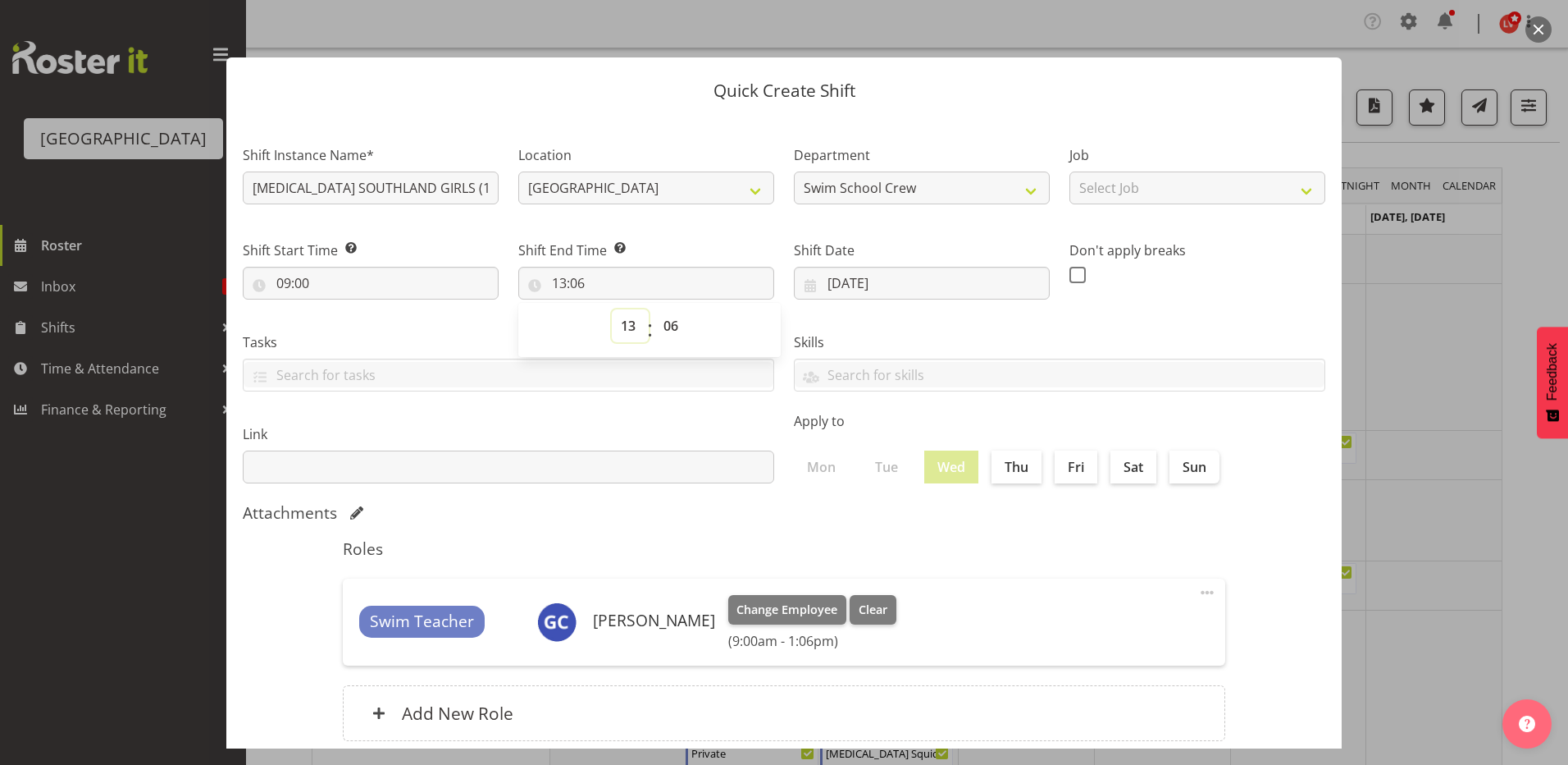
click at [628, 320] on select "00 01 02 03 04 05 06 07 08 09 10 11 12 13 14 15 16 17 18 19 20 21 22 23" at bounding box center [630, 326] width 37 height 33
click at [612, 309] on select "00 01 02 03 04 05 06 07 08 09 10 11 12 13 14 15 16 17 18 19 20 21 22 23" at bounding box center [630, 326] width 37 height 33
click at [668, 325] on select "00 01 02 03 04 05 06 07 08 09 10 11 12 13 14 15 16 17 18 19 20 21 22 23 24 25 2…" at bounding box center [673, 326] width 37 height 33
click at [655, 309] on select "00 01 02 03 04 05 06 07 08 09 10 11 12 13 14 15 16 17 18 19 20 21 22 23 24 25 2…" at bounding box center [673, 326] width 37 height 33
click at [884, 330] on div "Skills PLPC PLSA" at bounding box center [1059, 355] width 551 height 92
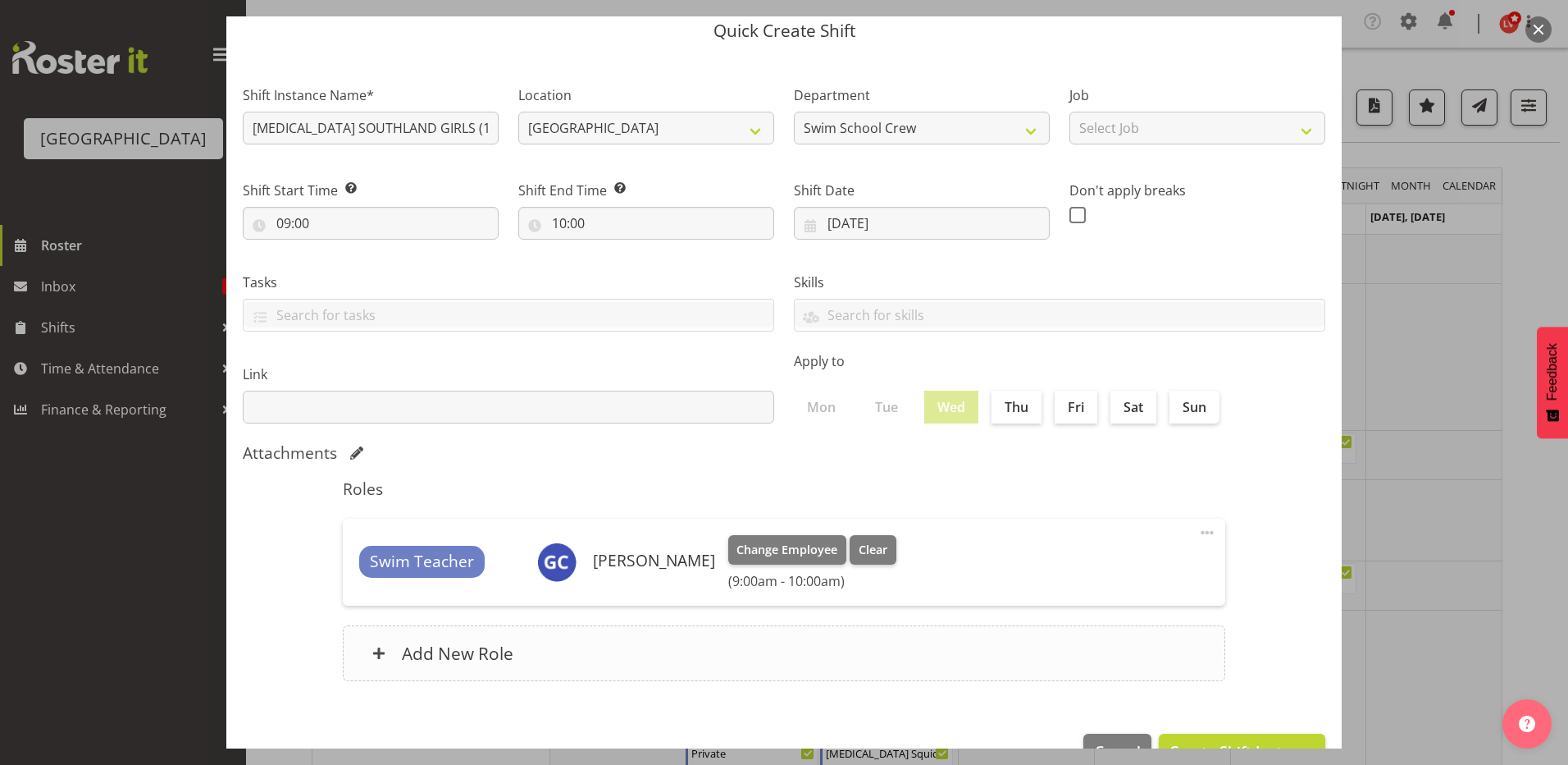
scroll to position [106, 0]
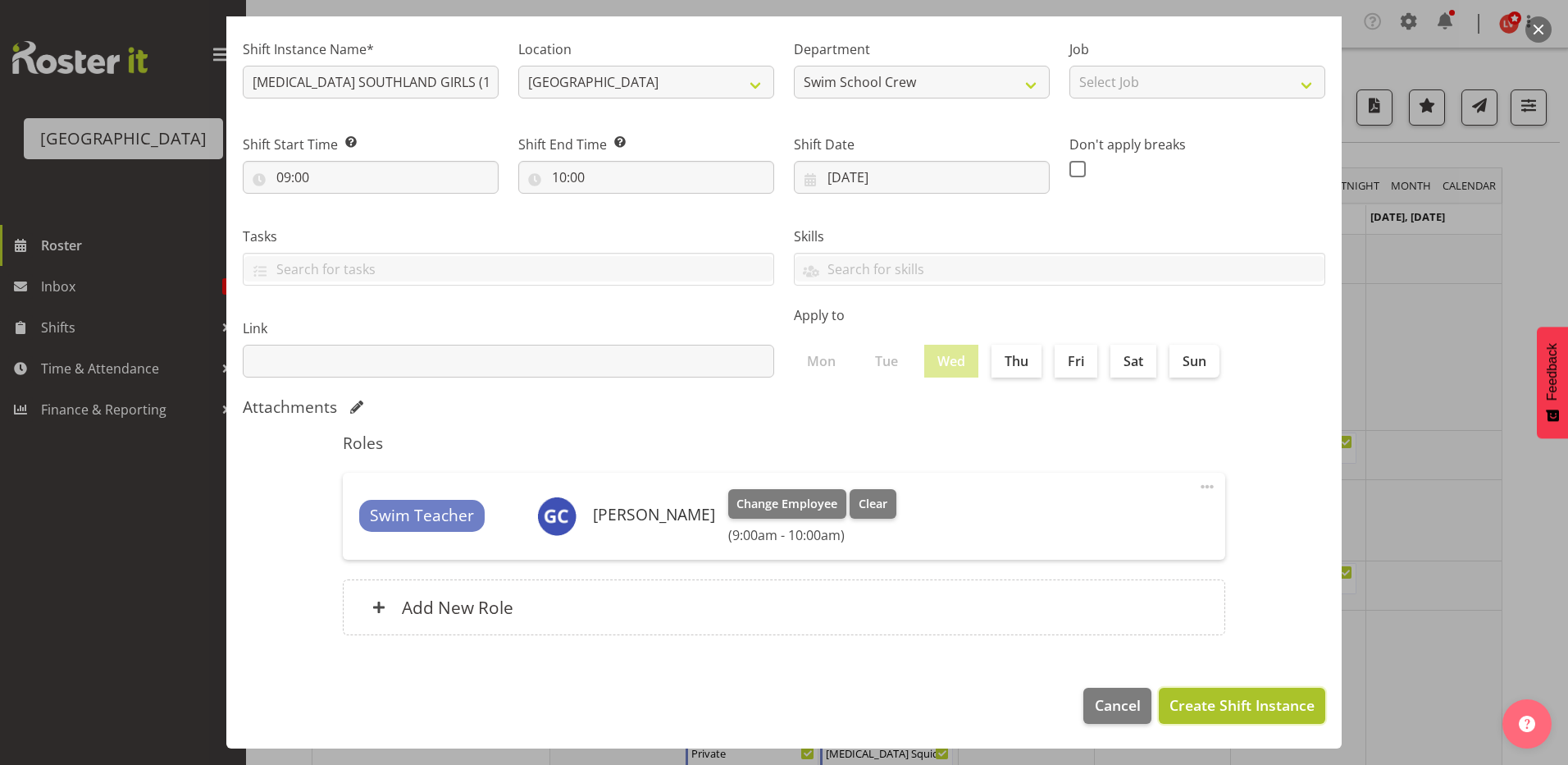
click at [1172, 693] on button "Create Shift Instance" at bounding box center [1242, 705] width 167 height 36
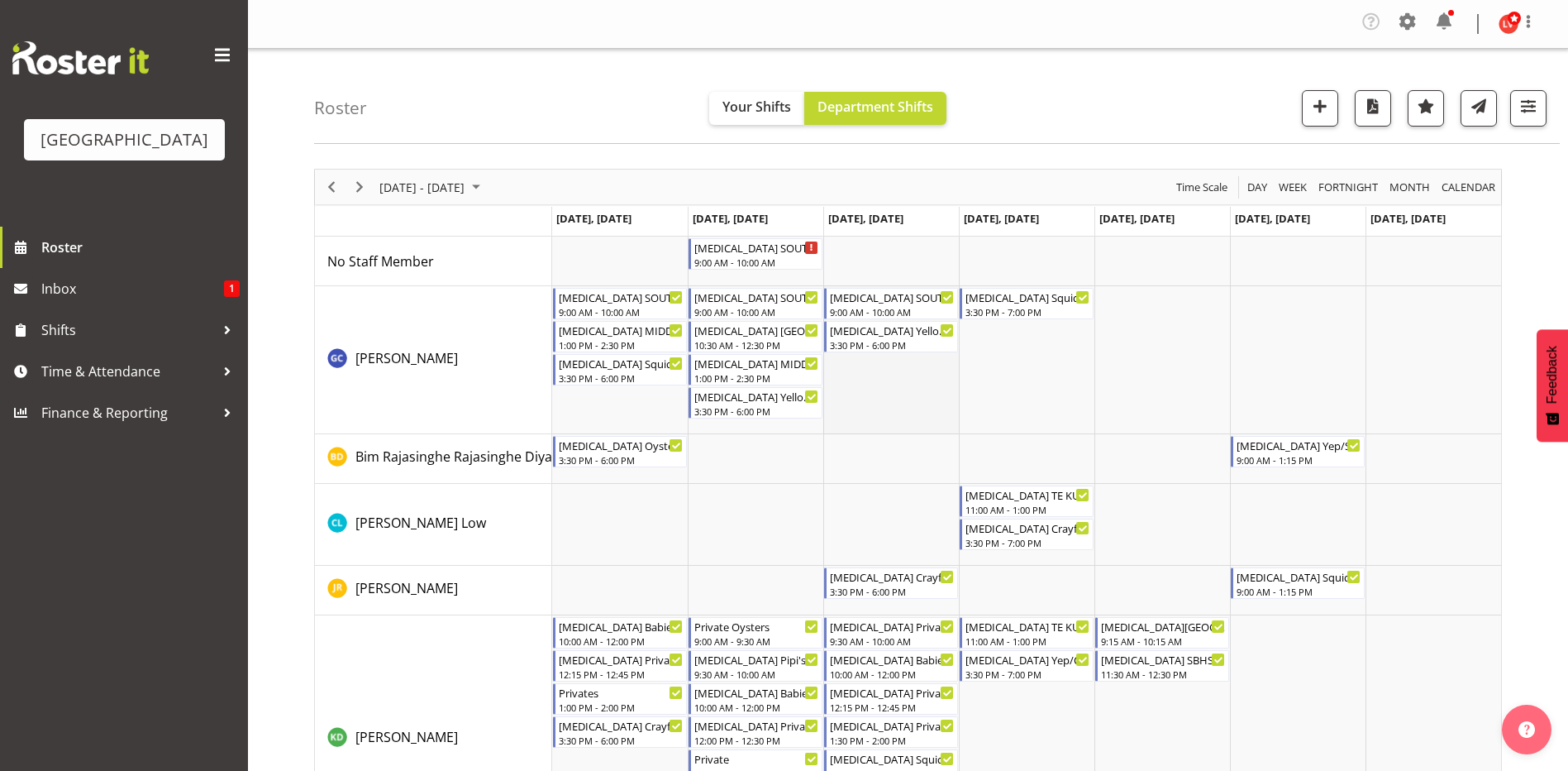
click at [912, 387] on td "Timeline Week of September 7, 2025" at bounding box center [891, 360] width 136 height 148
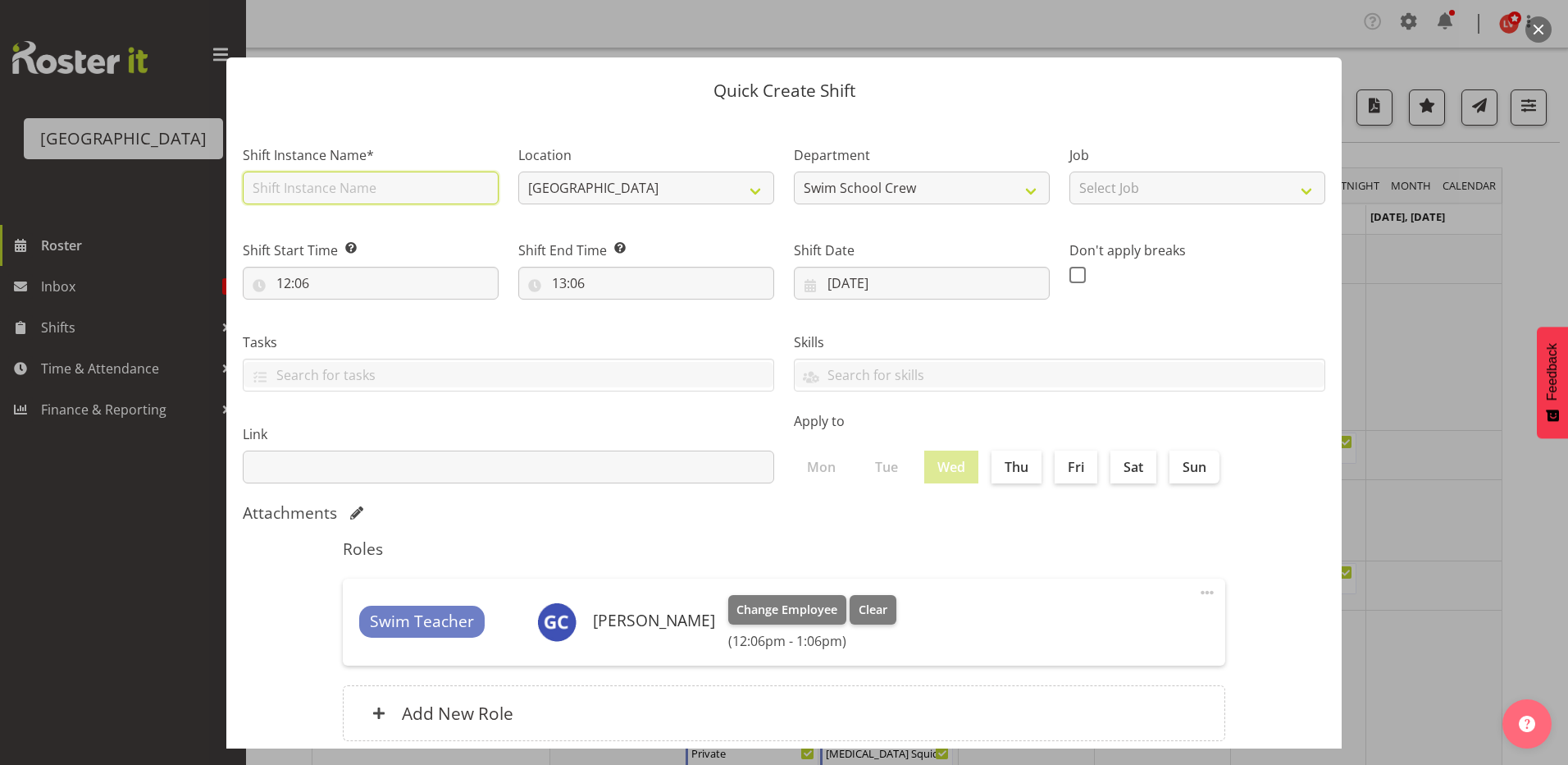
click at [333, 175] on input "text" at bounding box center [370, 188] width 256 height 33
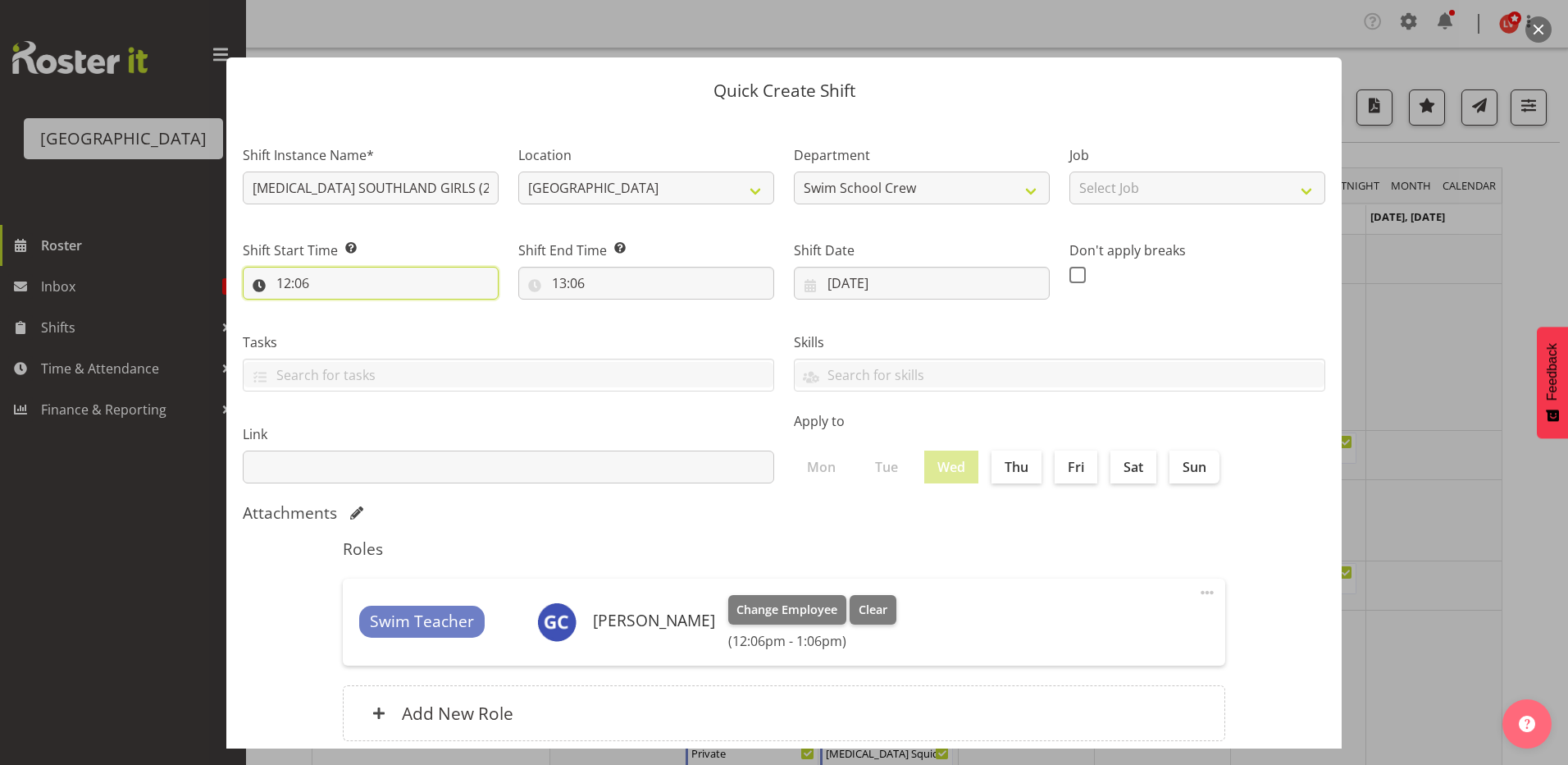
click at [288, 280] on input "12:06" at bounding box center [370, 283] width 256 height 33
click at [343, 322] on select "00 01 02 03 04 05 06 07 08 09 10 11 12 13 14 15 16 17 18 19 20 21 22 23" at bounding box center [354, 326] width 37 height 33
click at [1469, 321] on div at bounding box center [784, 382] width 1568 height 765
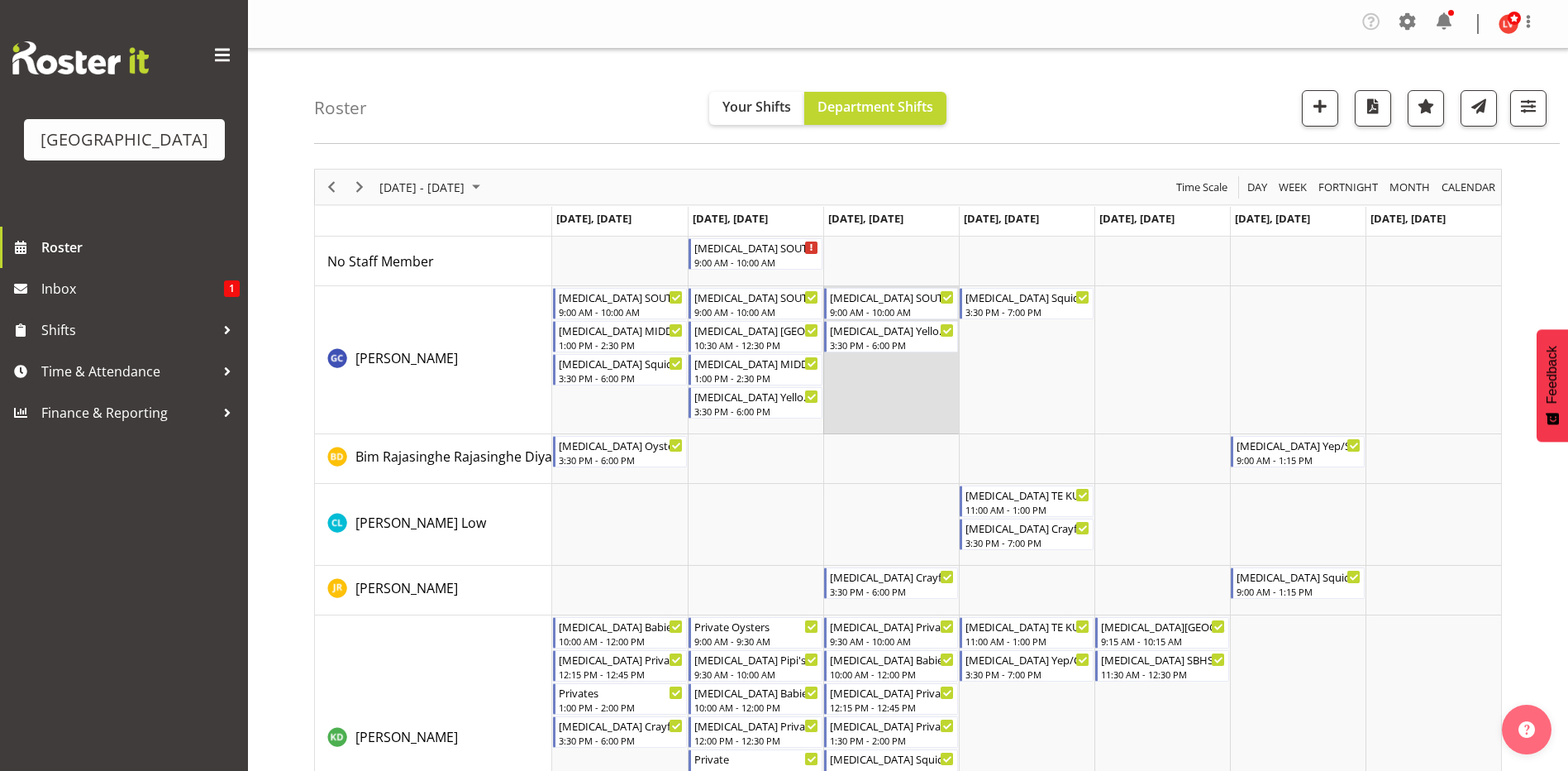
click at [869, 396] on td "Timeline Week of September 7, 2025" at bounding box center [891, 360] width 136 height 148
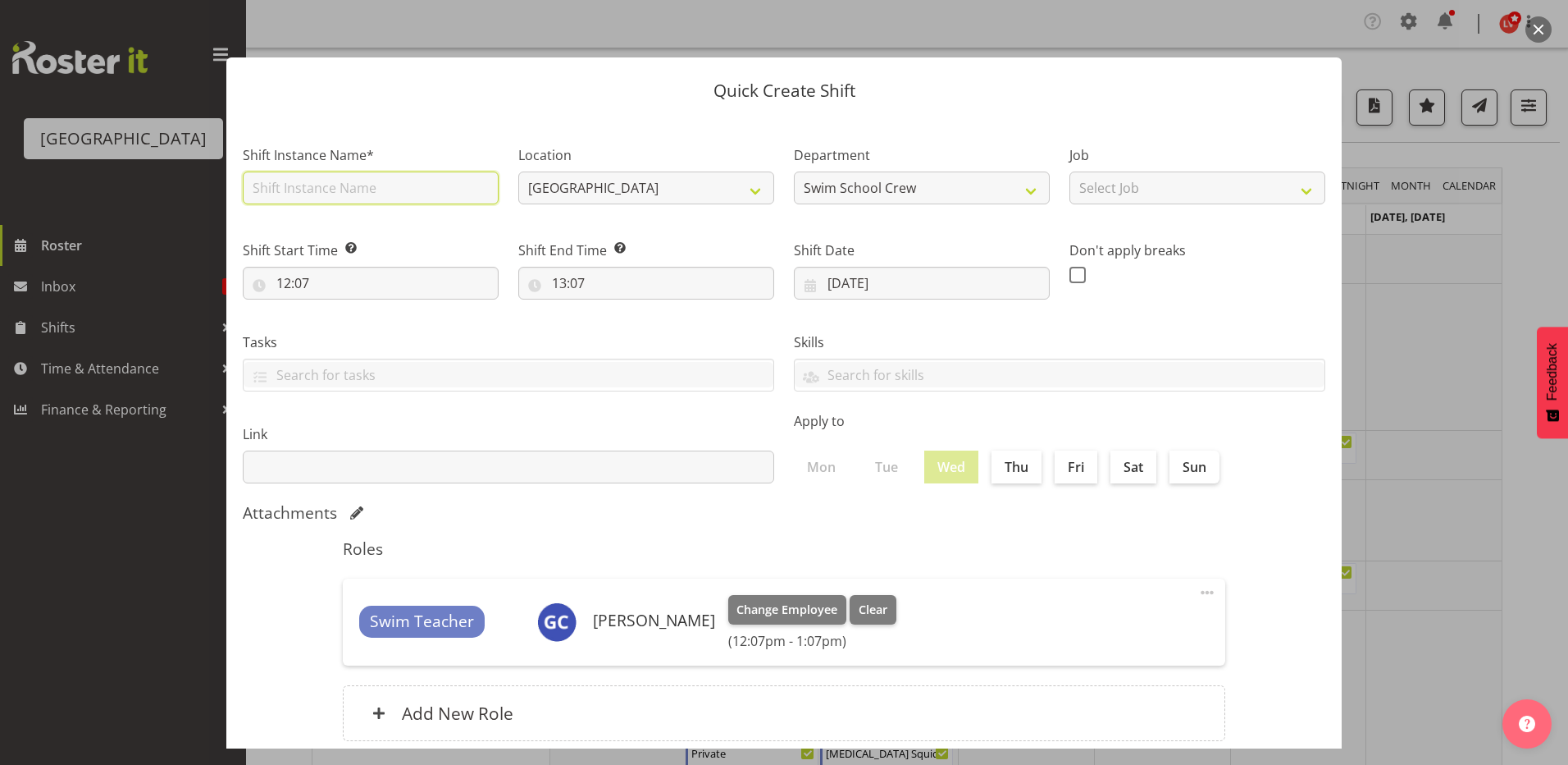
click at [298, 191] on input "text" at bounding box center [370, 188] width 256 height 33
click at [423, 182] on input "[MEDICAL_DATA] [GEOGRAPHIC_DATA]" at bounding box center [370, 188] width 256 height 33
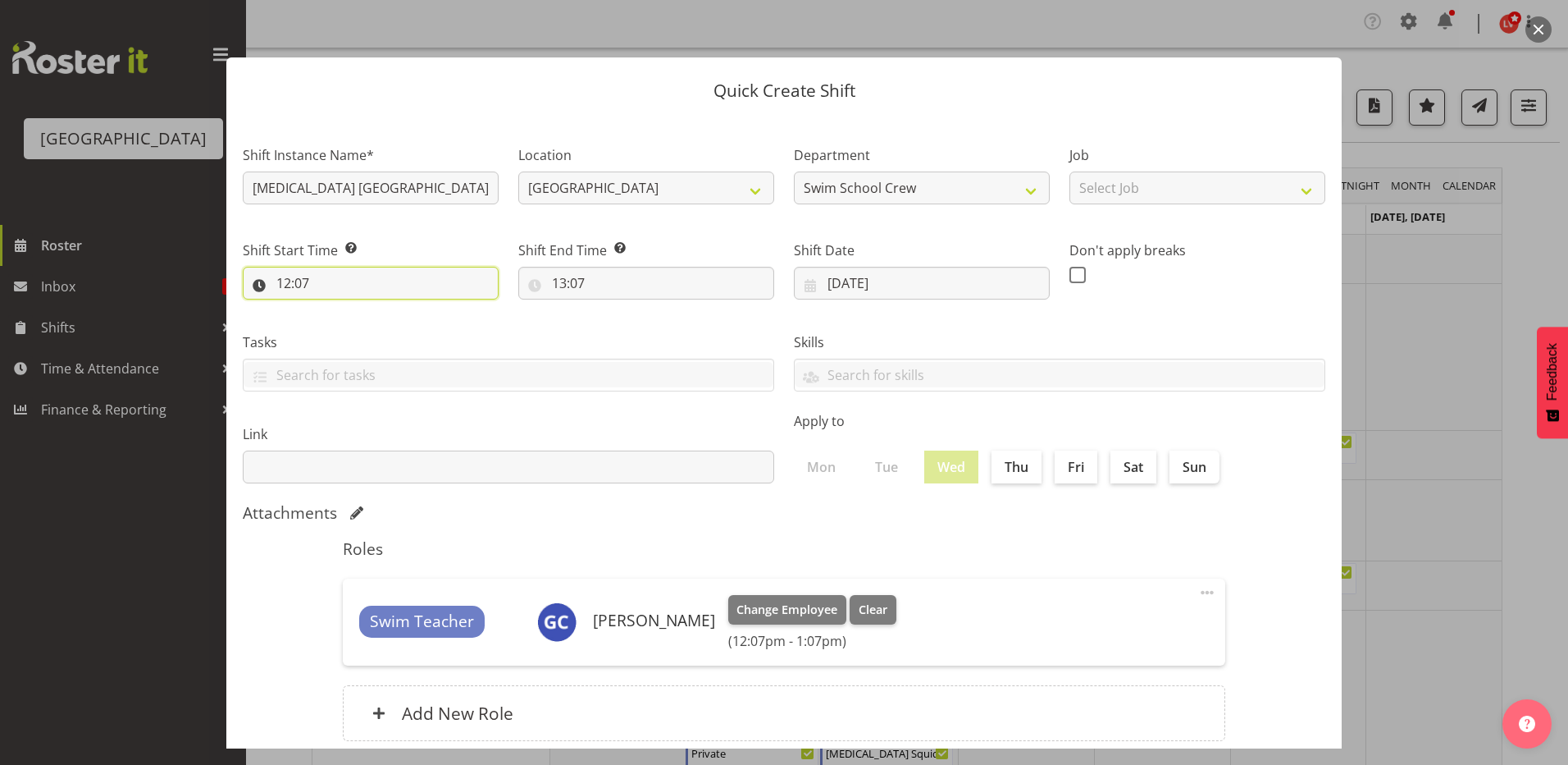
click at [281, 279] on input "12:07" at bounding box center [370, 283] width 256 height 33
click at [351, 329] on select "00 01 02 03 04 05 06 07 08 09 10 11 12 13 14 15 16 17 18 19 20 21 22 23" at bounding box center [354, 326] width 37 height 33
click at [336, 309] on select "00 01 02 03 04 05 06 07 08 09 10 11 12 13 14 15 16 17 18 19 20 21 22 23" at bounding box center [354, 326] width 37 height 33
click at [399, 325] on select "00 01 02 03 04 05 06 07 08 09 10 11 12 13 14 15 16 17 18 19 20 21 22 23 24 25 2…" at bounding box center [397, 326] width 37 height 33
click at [379, 309] on select "00 01 02 03 04 05 06 07 08 09 10 11 12 13 14 15 16 17 18 19 20 21 22 23 24 25 2…" at bounding box center [397, 326] width 37 height 33
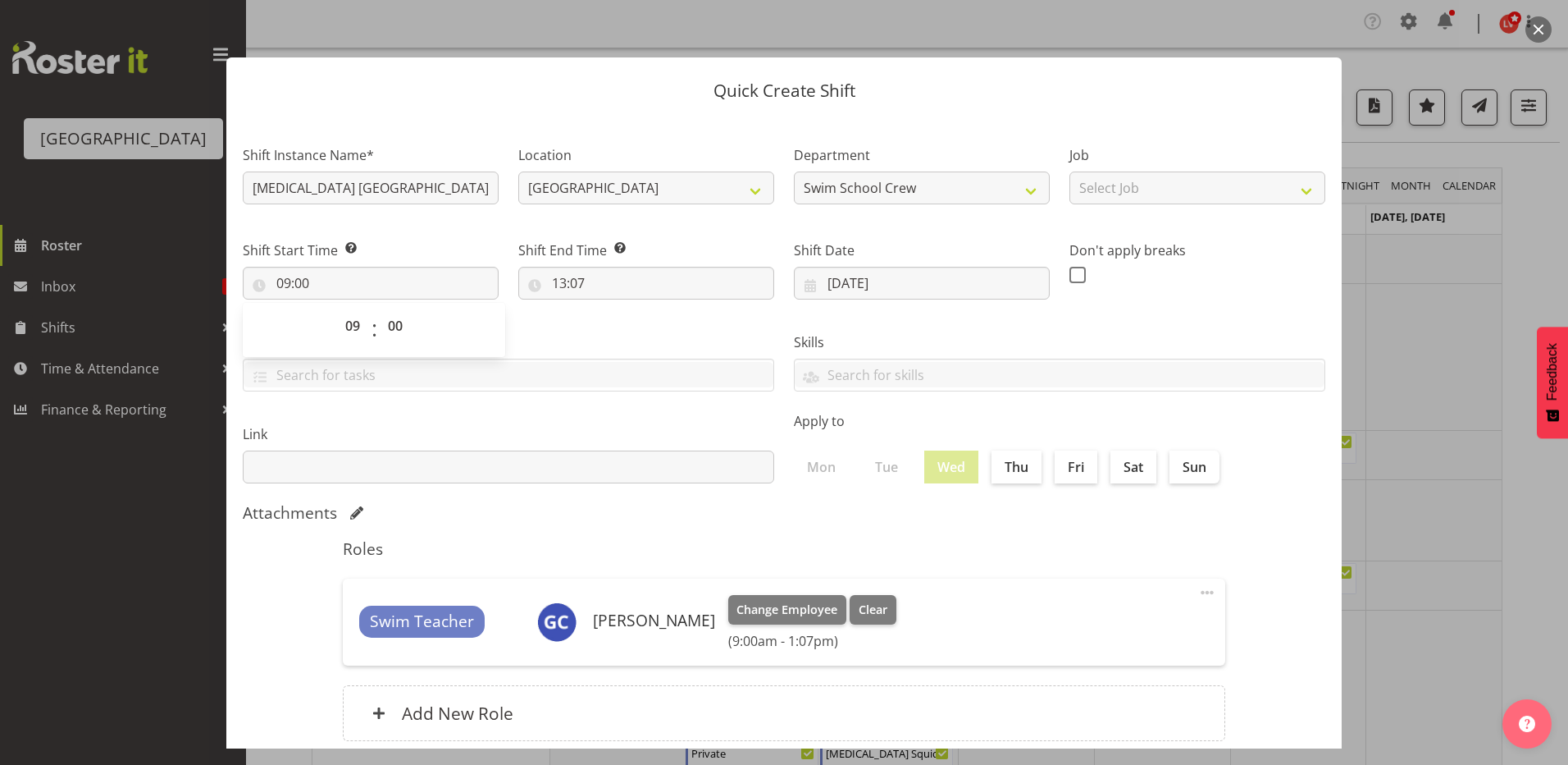
click at [593, 307] on div "Shift End Time Set the time of the day you wish this shift to finish 13:07 00 0…" at bounding box center [646, 263] width 276 height 92
click at [559, 279] on input "13:07" at bounding box center [646, 283] width 256 height 33
click at [624, 324] on select "00 01 02 03 04 05 06 07 08 09 10 11 12 13 14 15 16 17 18 19 20 21 22 23" at bounding box center [630, 326] width 37 height 33
click at [612, 309] on select "00 01 02 03 04 05 06 07 08 09 10 11 12 13 14 15 16 17 18 19 20 21 22 23" at bounding box center [630, 326] width 37 height 33
click at [665, 321] on select "00 01 02 03 04 05 06 07 08 09 10 11 12 13 14 15 16 17 18 19 20 21 22 23 24 25 2…" at bounding box center [673, 326] width 37 height 33
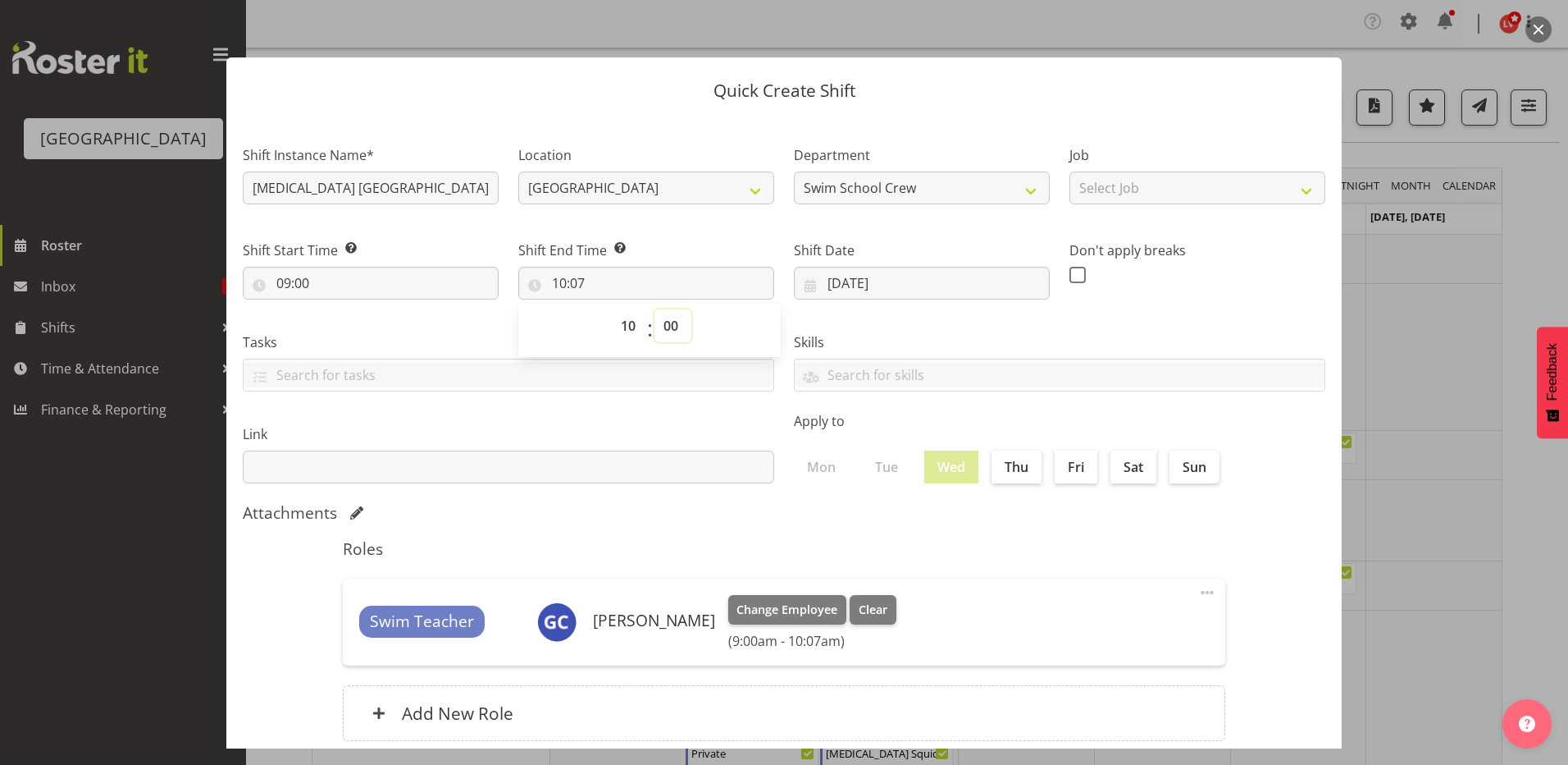
click at [655, 309] on select "00 01 02 03 04 05 06 07 08 09 10 11 12 13 14 15 16 17 18 19 20 21 22 23 24 25 2…" at bounding box center [673, 326] width 37 height 33
click at [859, 320] on div "Skills PLPC PLSA" at bounding box center [1059, 355] width 551 height 92
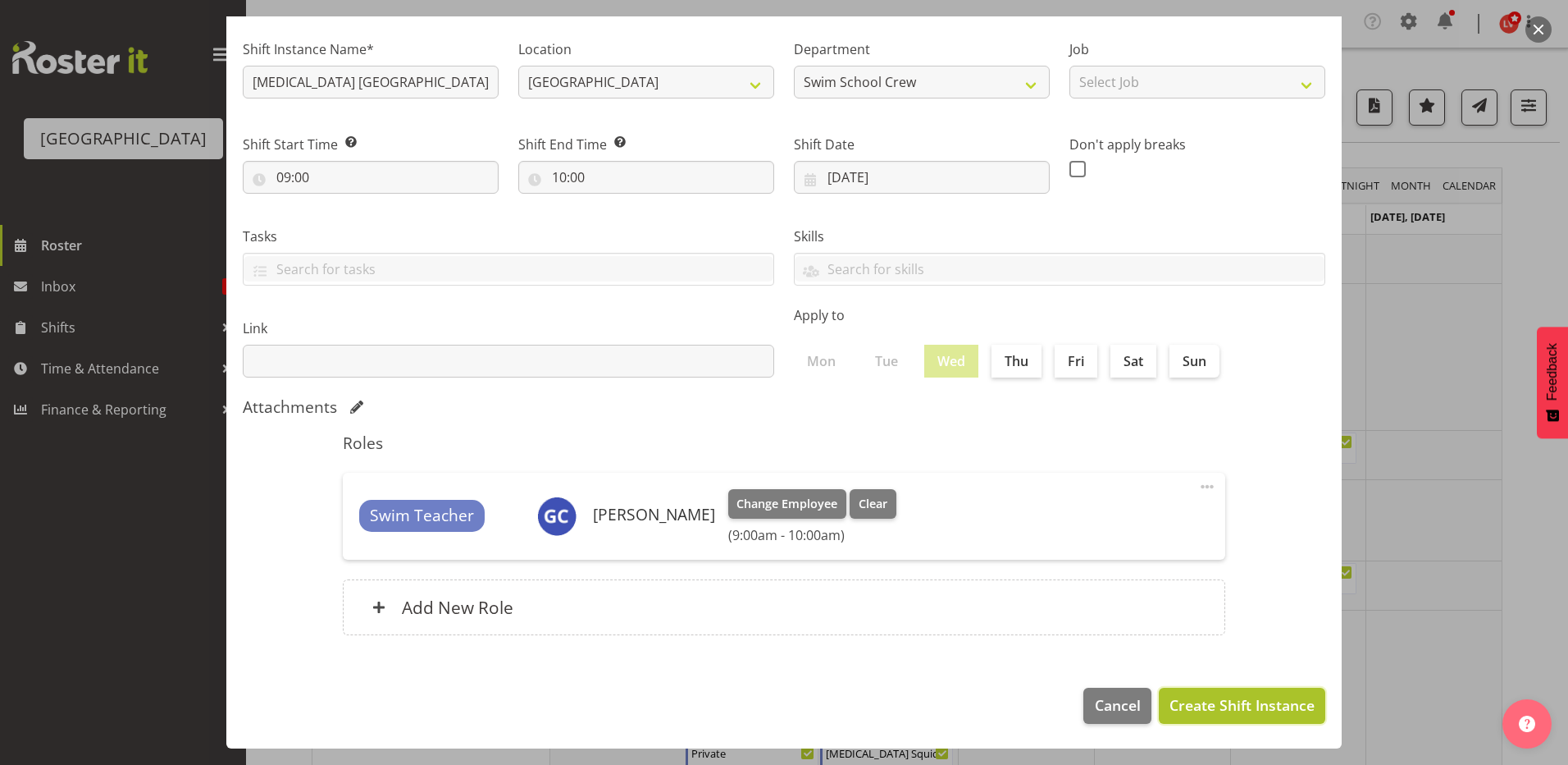
click at [1183, 711] on span "Create Shift Instance" at bounding box center [1242, 705] width 145 height 21
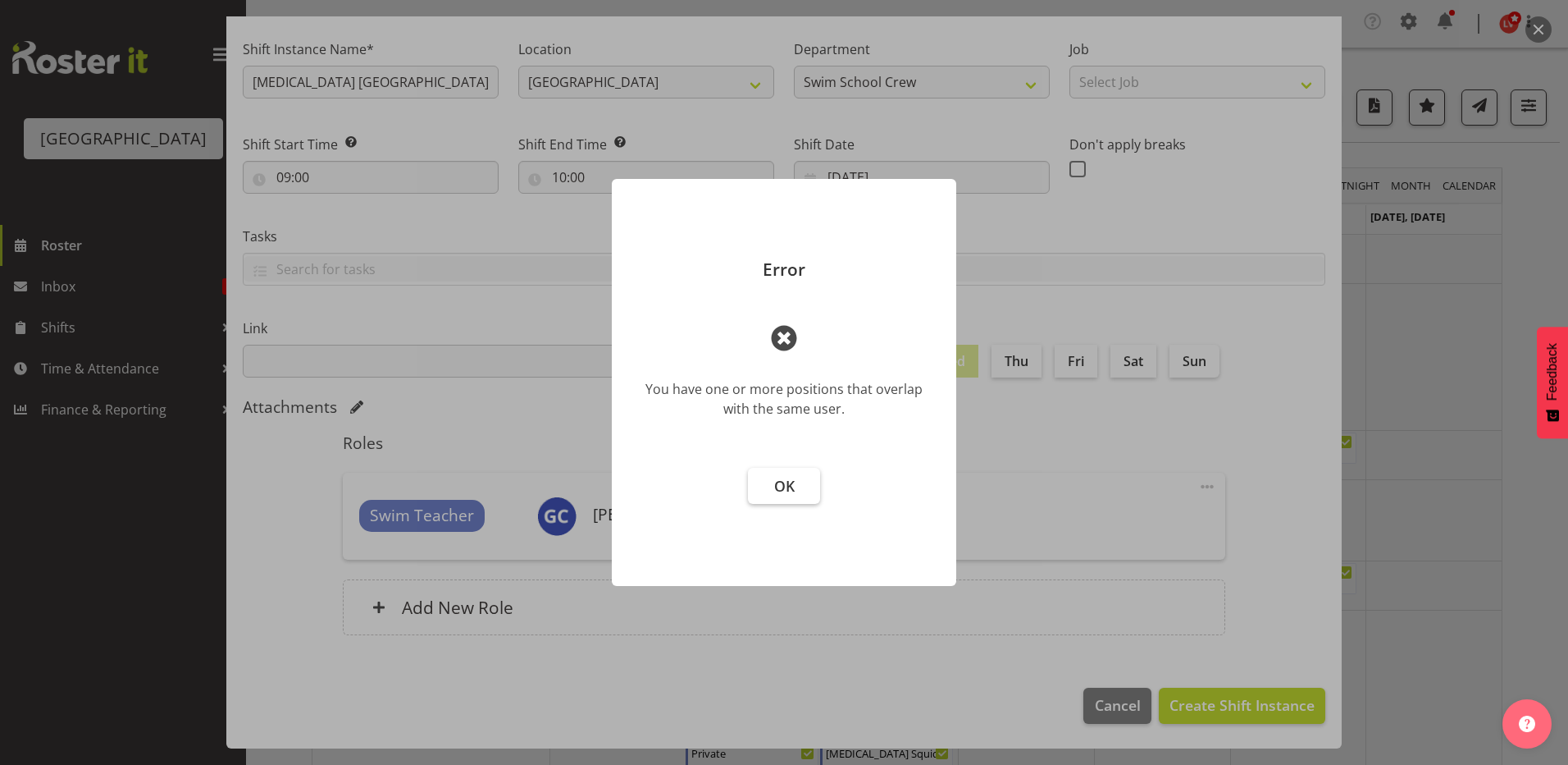
click at [801, 481] on button "OK" at bounding box center [784, 486] width 72 height 36
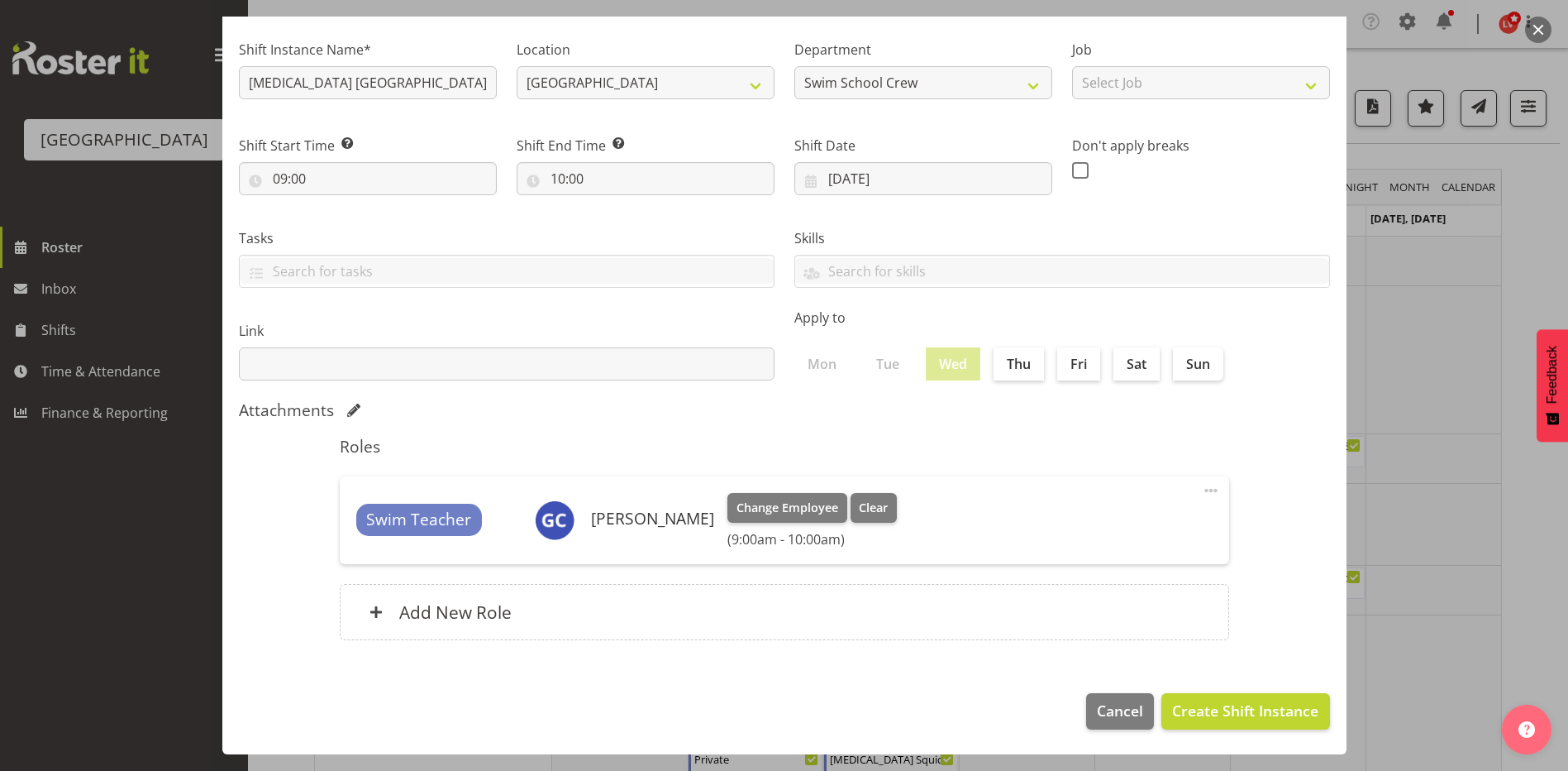
click at [1201, 486] on span at bounding box center [1211, 490] width 20 height 20
click at [1092, 528] on link "Edit" at bounding box center [1141, 530] width 158 height 30
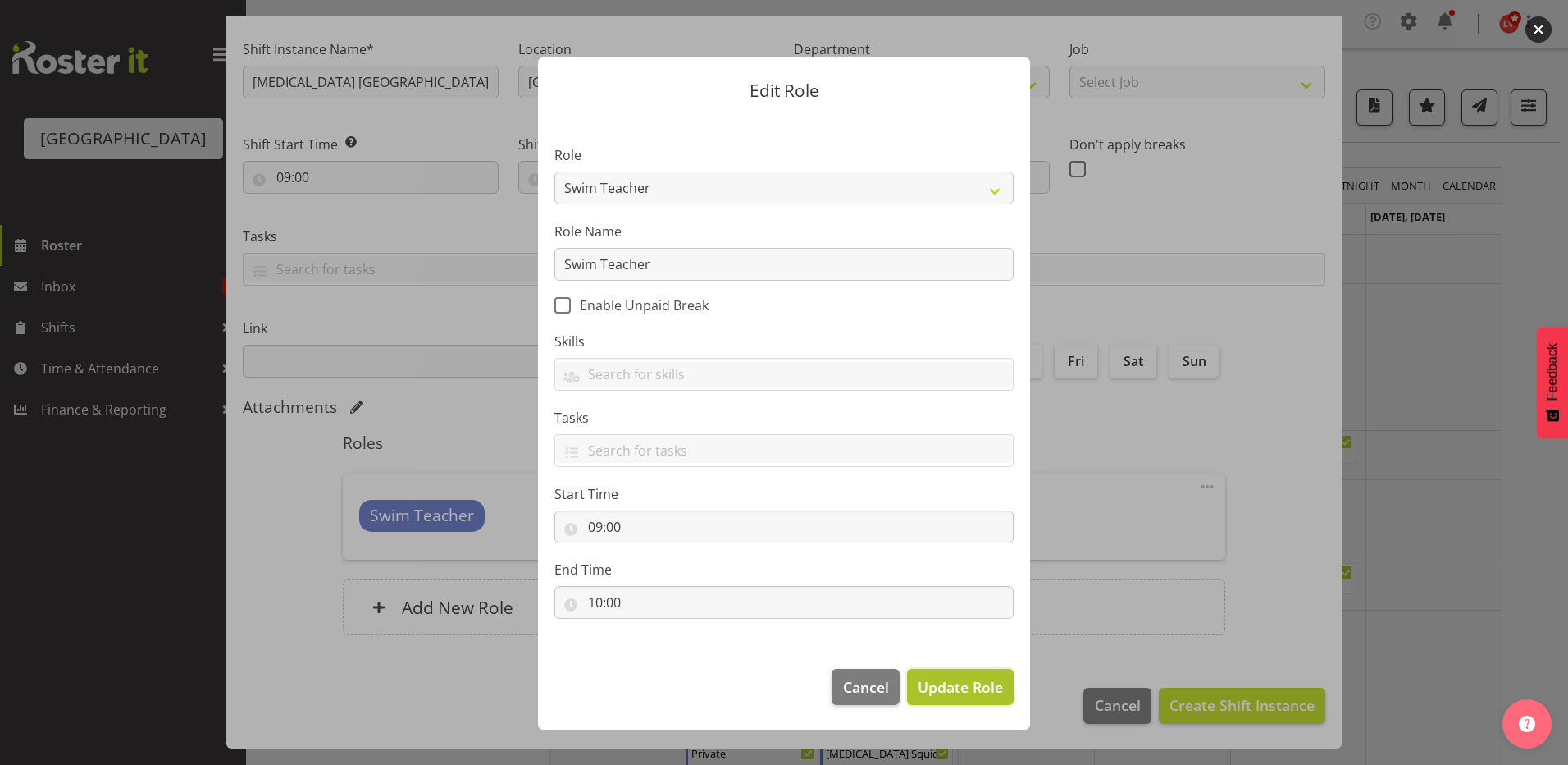
click at [919, 689] on span "Update Role" at bounding box center [960, 686] width 86 height 21
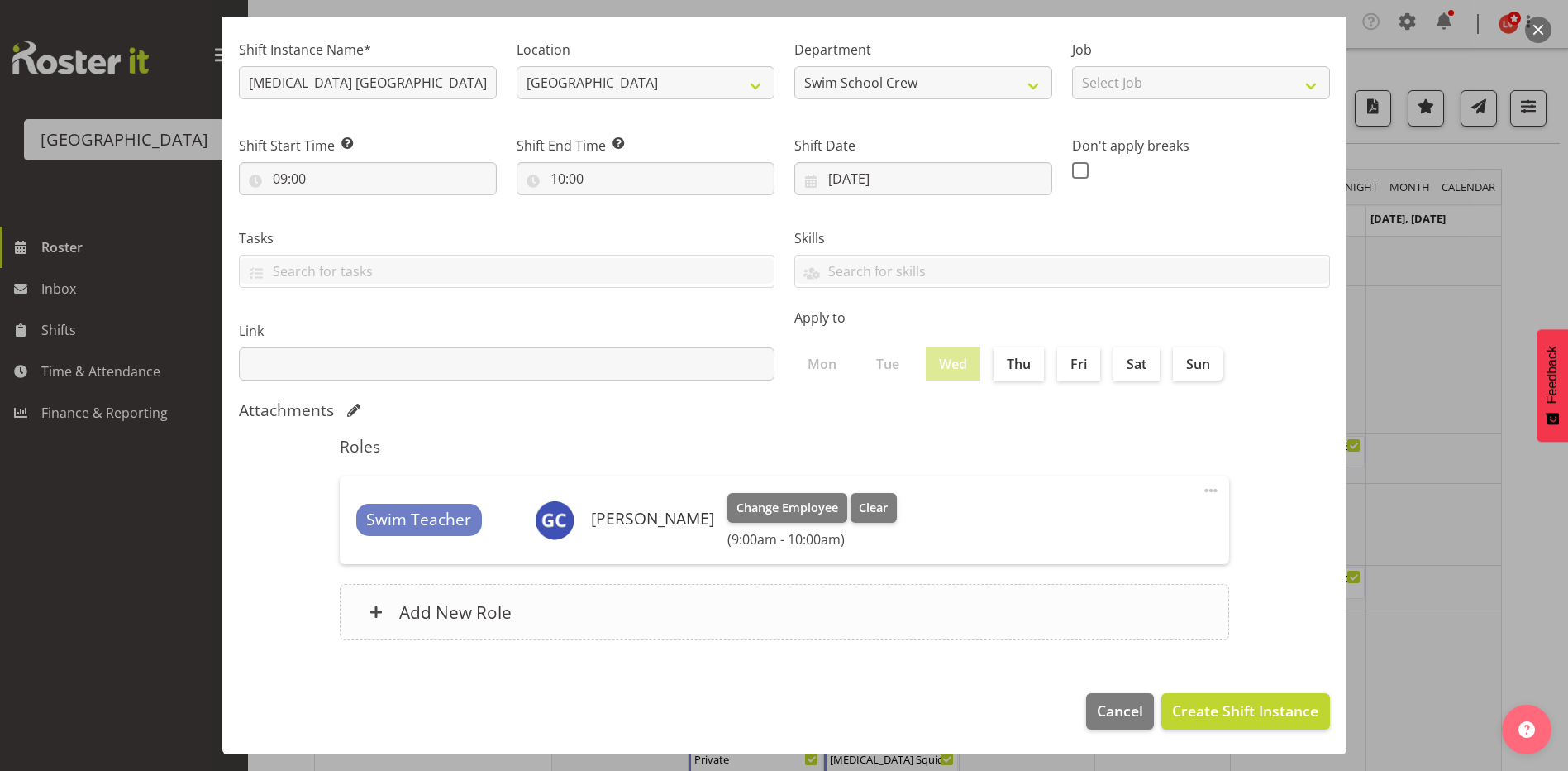
click at [364, 607] on div "Add New Role" at bounding box center [784, 612] width 890 height 56
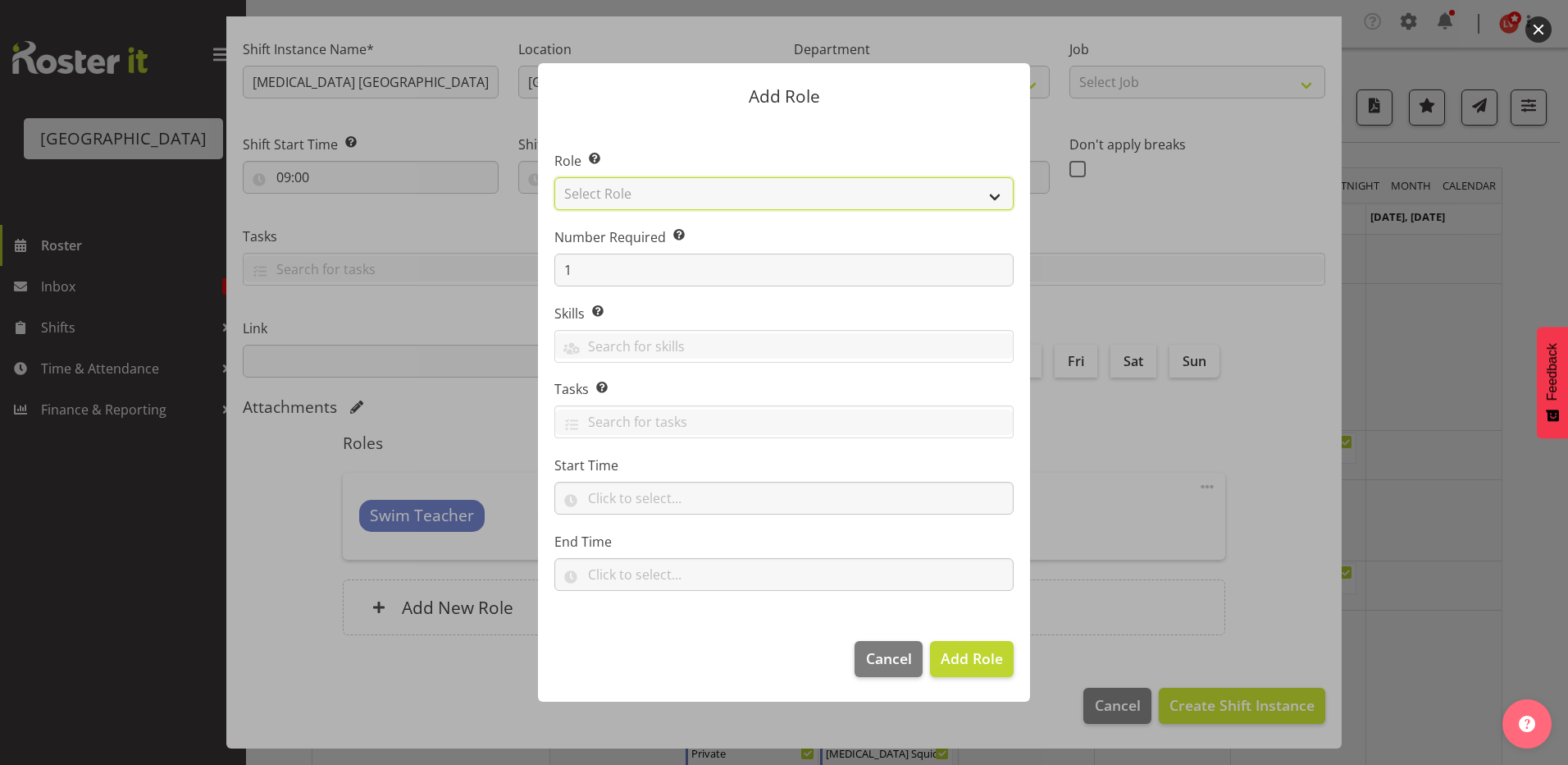
click at [612, 188] on select "Select Role Aquatic Customer Services Officer Cleaner - Splash Palace Facilties…" at bounding box center [784, 194] width 459 height 33
click at [554, 177] on select "Select Role Aquatic Customer Services Officer Cleaner - Splash Palace Facilties…" at bounding box center [784, 194] width 459 height 33
click at [640, 493] on input "text" at bounding box center [784, 498] width 459 height 33
click at [657, 535] on select "00 00 01 02 03 04 05 06 07 08 09 10 11 12 13 14 15 16 17 18 19 20 21 22 23" at bounding box center [666, 541] width 37 height 33
click at [648, 524] on select "00 00 01 02 03 04 05 06 07 08 09 10 11 12 13 14 15 16 17 18 19 20 21 22 23" at bounding box center [666, 541] width 37 height 33
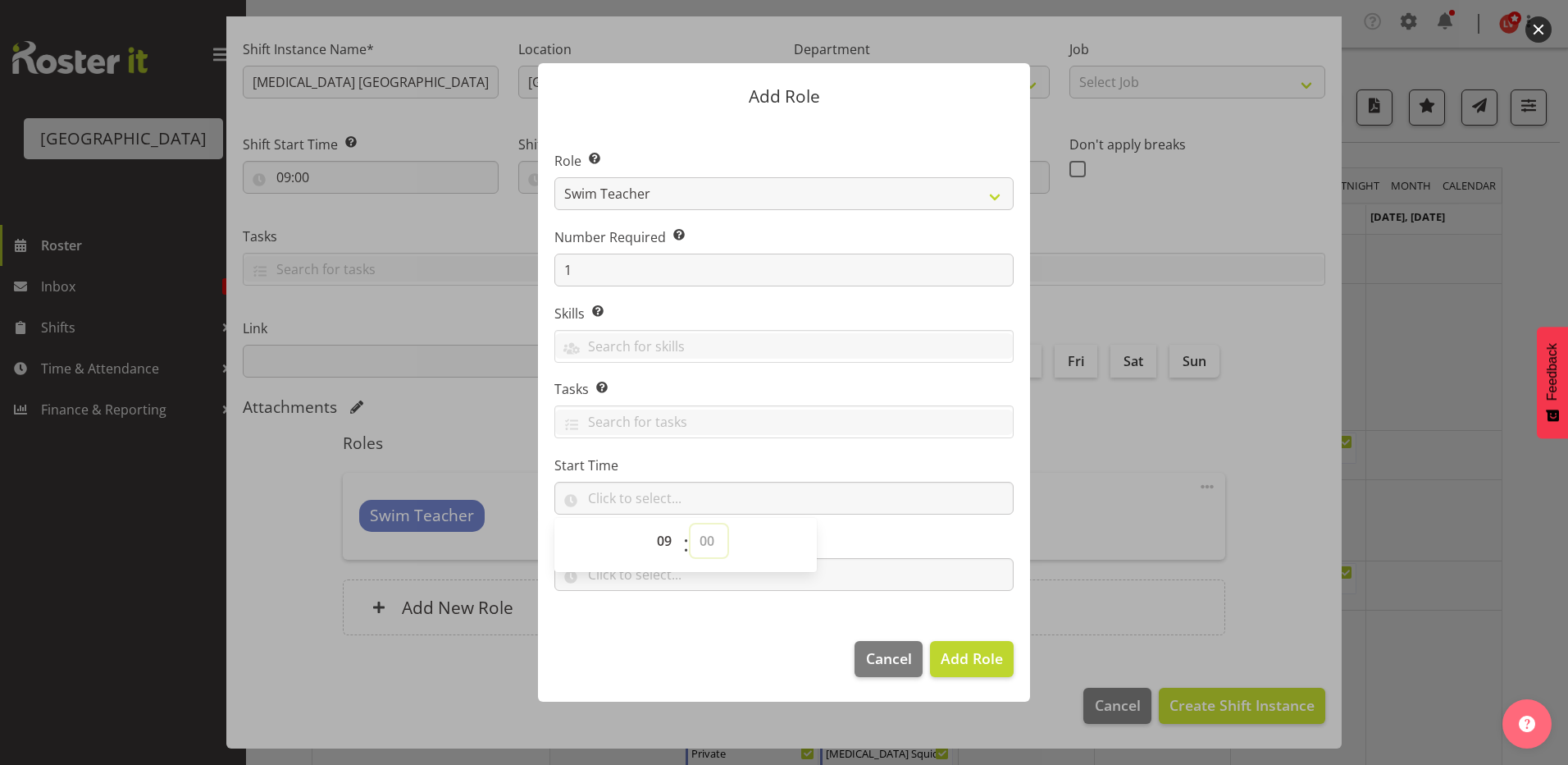
click at [703, 542] on select "00 00 01 02 03 04 05 06 07 08 09 10 11 12 13 14 15 16 17 18 19 20 21 22 23 24 2…" at bounding box center [709, 541] width 37 height 33
click at [691, 524] on select "00 00 01 02 03 04 05 06 07 08 09 10 11 12 13 14 15 16 17 18 19 20 21 22 23 24 2…" at bounding box center [709, 541] width 37 height 33
click at [863, 574] on input "text" at bounding box center [784, 575] width 459 height 33
click at [665, 611] on select "00 00 01 02 03 04 05 06 07 08 09 10 11 12 13 14 15 16 17 18 19 20 21 22 23" at bounding box center [666, 617] width 37 height 33
click at [648, 601] on select "00 00 01 02 03 04 05 06 07 08 09 10 11 12 13 14 15 16 17 18 19 20 21 22 23" at bounding box center [666, 617] width 37 height 33
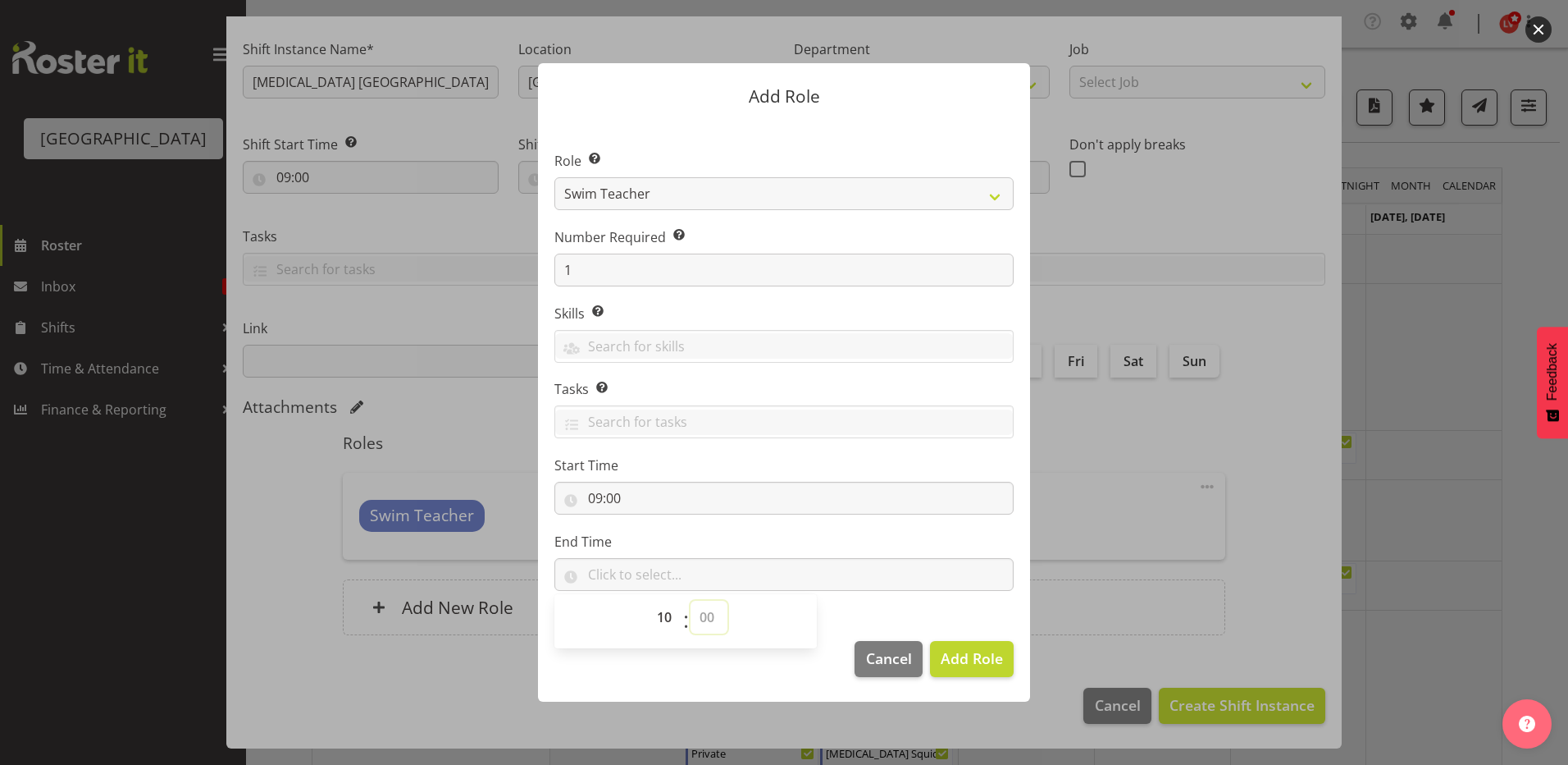
click at [701, 619] on select "00 00 01 02 03 04 05 06 07 08 09 10 11 12 13 14 15 16 17 18 19 20 21 22 23 24 2…" at bounding box center [709, 617] width 37 height 33
click at [691, 601] on select "00 00 01 02 03 04 05 06 07 08 09 10 11 12 13 14 15 16 17 18 19 20 21 22 23 24 2…" at bounding box center [709, 617] width 37 height 33
click at [960, 663] on span "Add Role" at bounding box center [972, 658] width 62 height 20
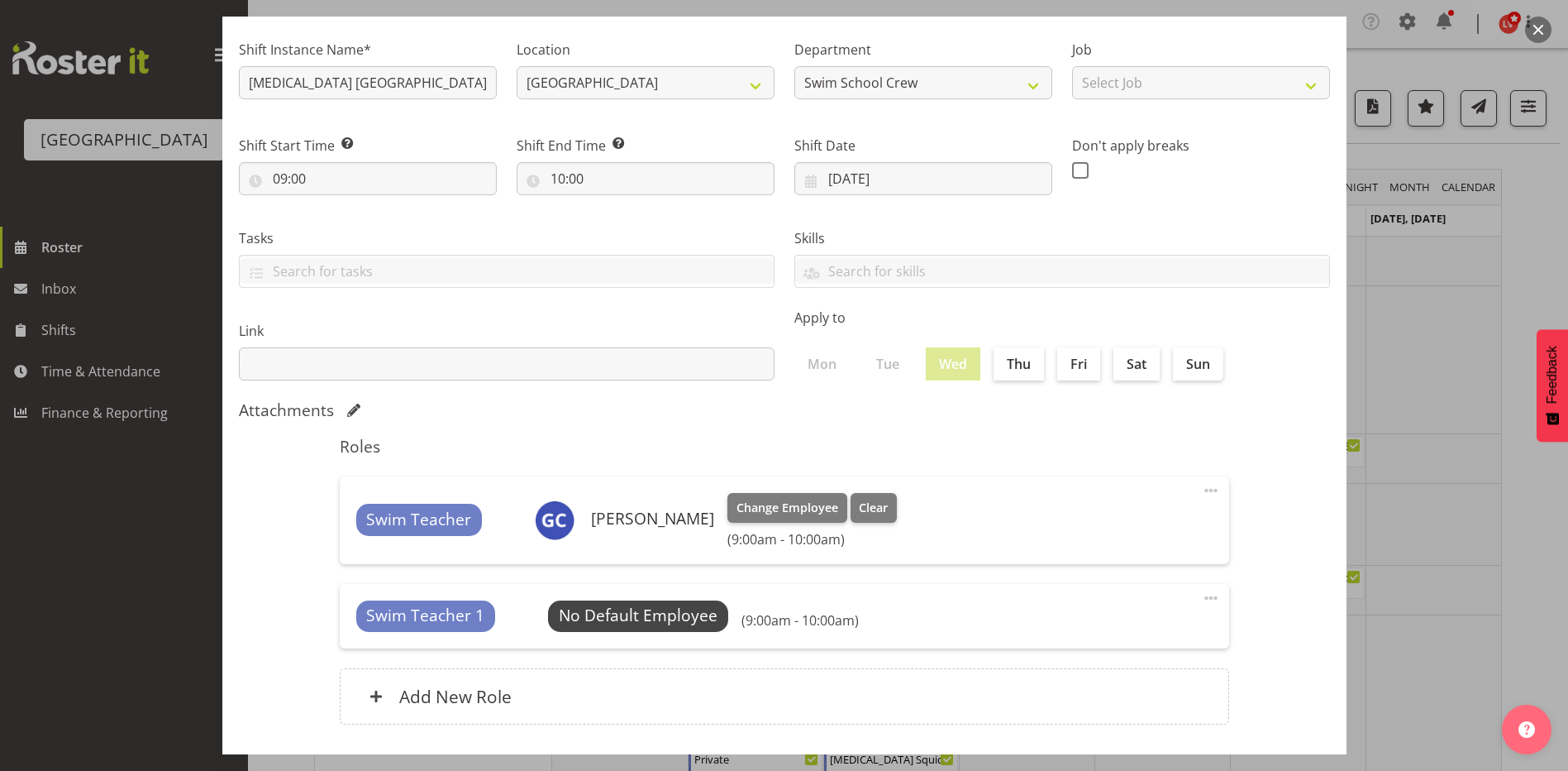
drag, startPoint x: 1205, startPoint y: 485, endPoint x: 1185, endPoint y: 490, distance: 20.6
click at [1204, 485] on span at bounding box center [1211, 490] width 20 height 20
click at [1075, 561] on link "Delete" at bounding box center [1141, 560] width 158 height 30
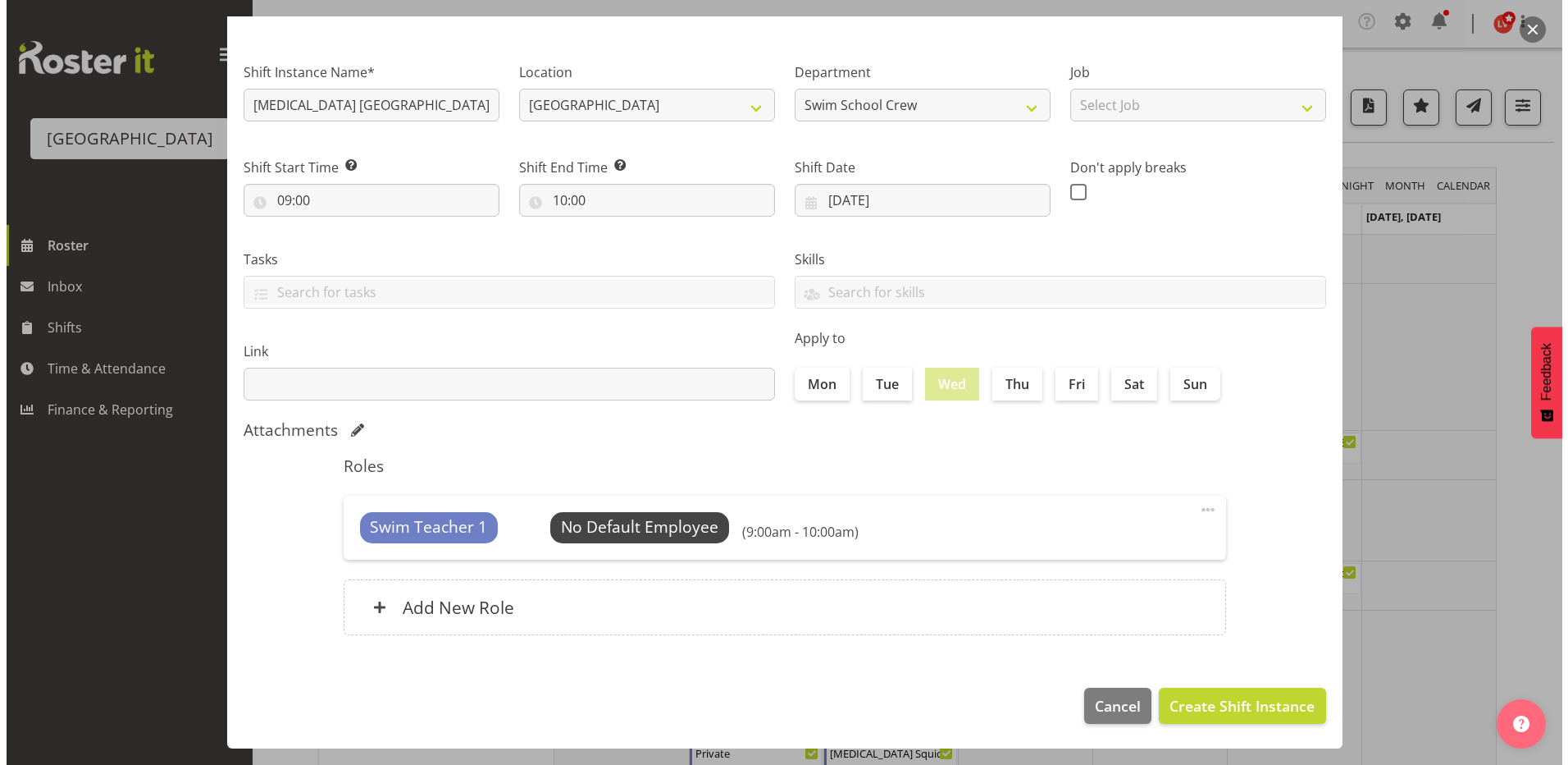
scroll to position [83, 0]
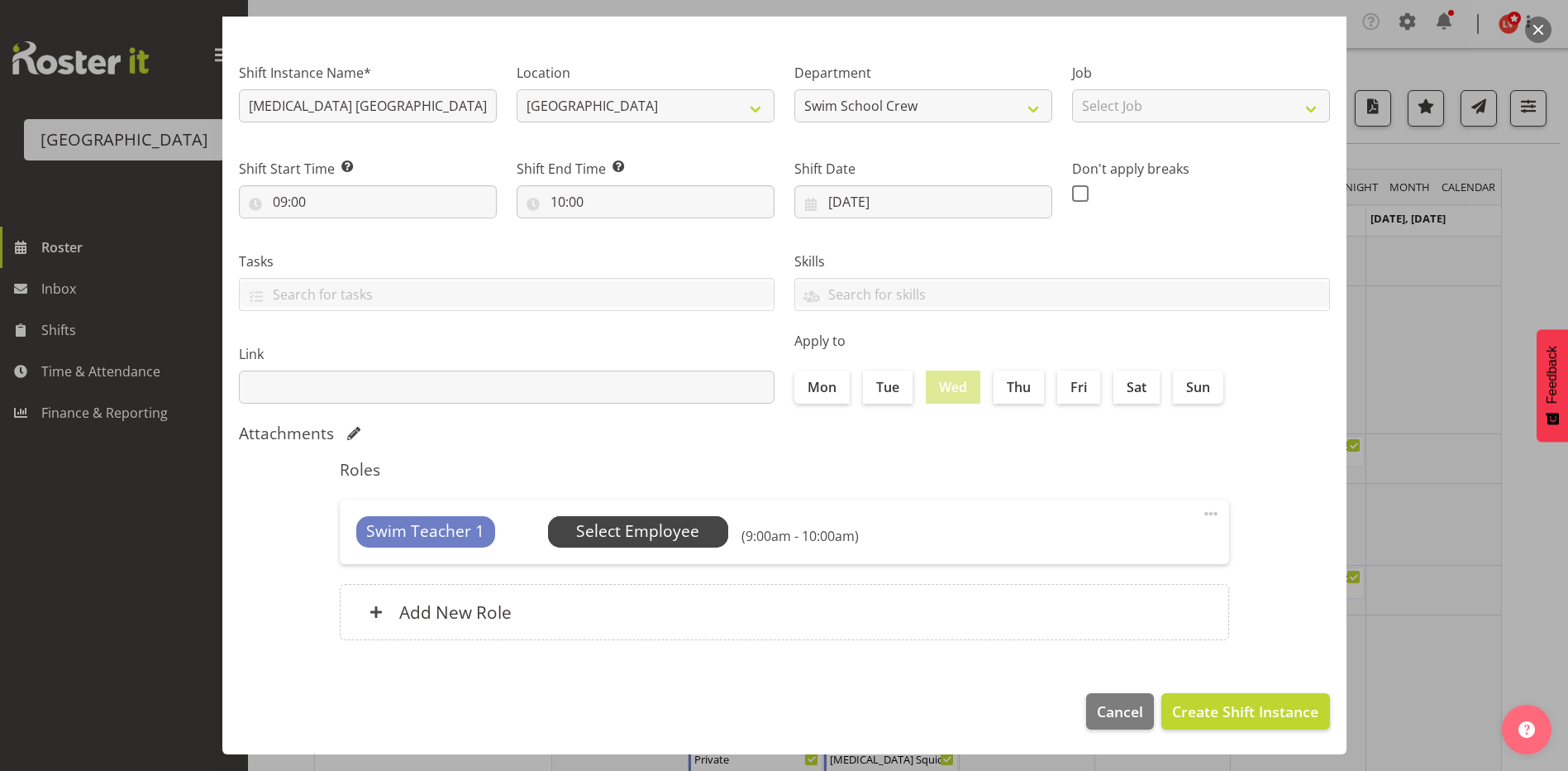
click at [663, 526] on span "Select Employee" at bounding box center [638, 531] width 123 height 24
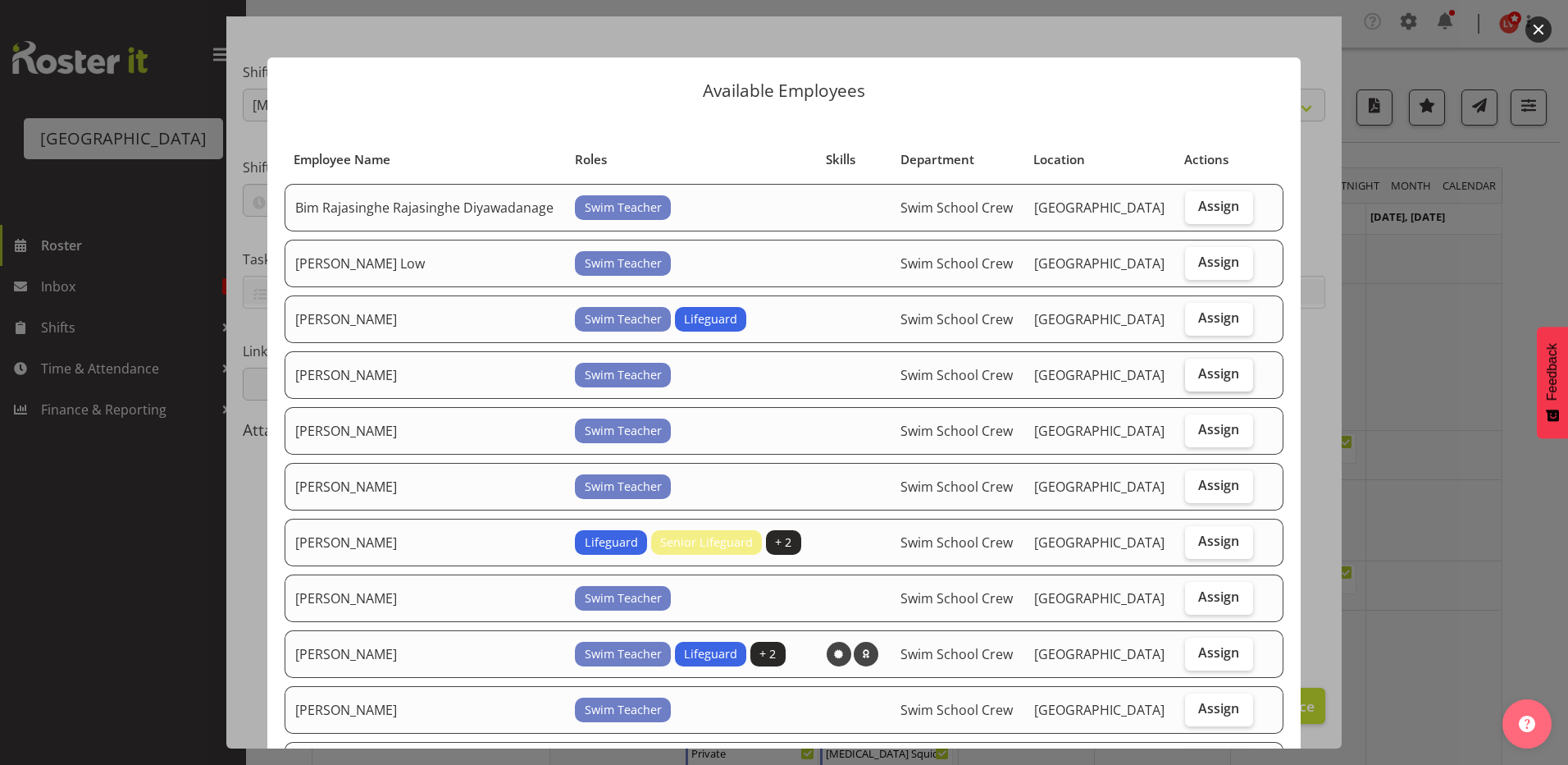
click at [1199, 372] on span "Assign" at bounding box center [1219, 373] width 41 height 17
click at [1195, 372] on input "Assign" at bounding box center [1191, 374] width 10 height 10
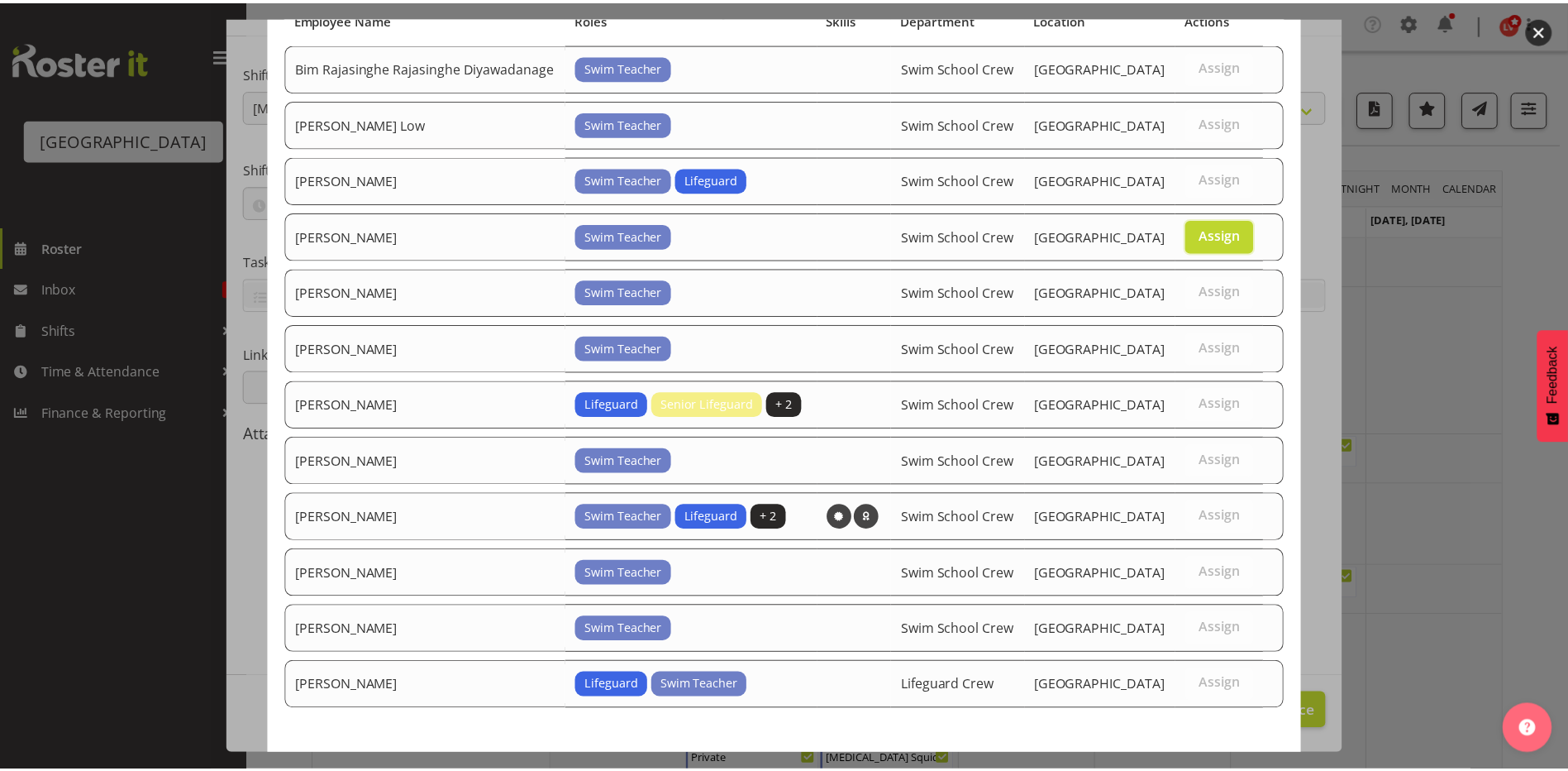
scroll to position [221, 0]
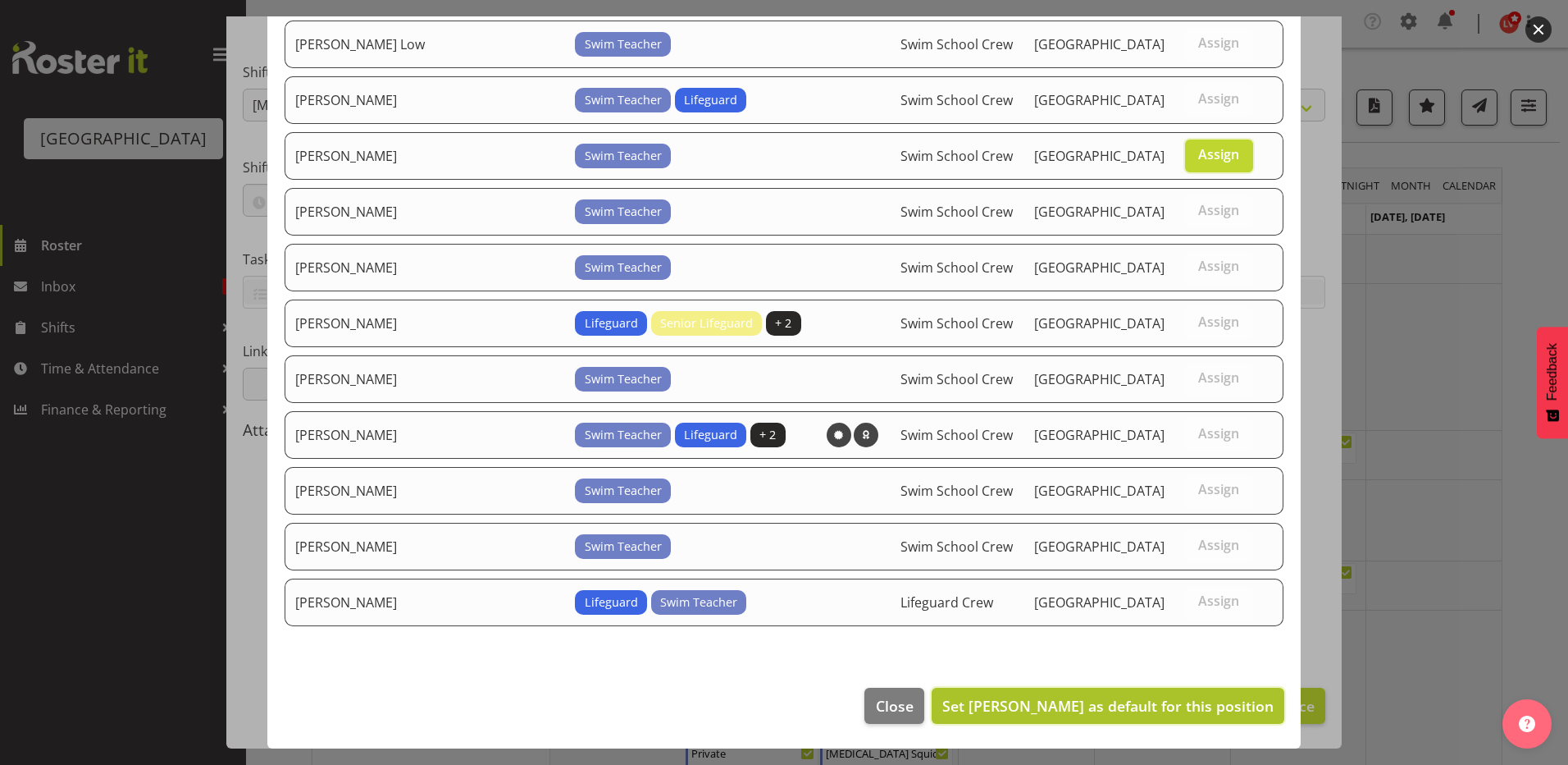
click at [1161, 700] on span "Set [PERSON_NAME] as default for this position" at bounding box center [1109, 706] width 332 height 20
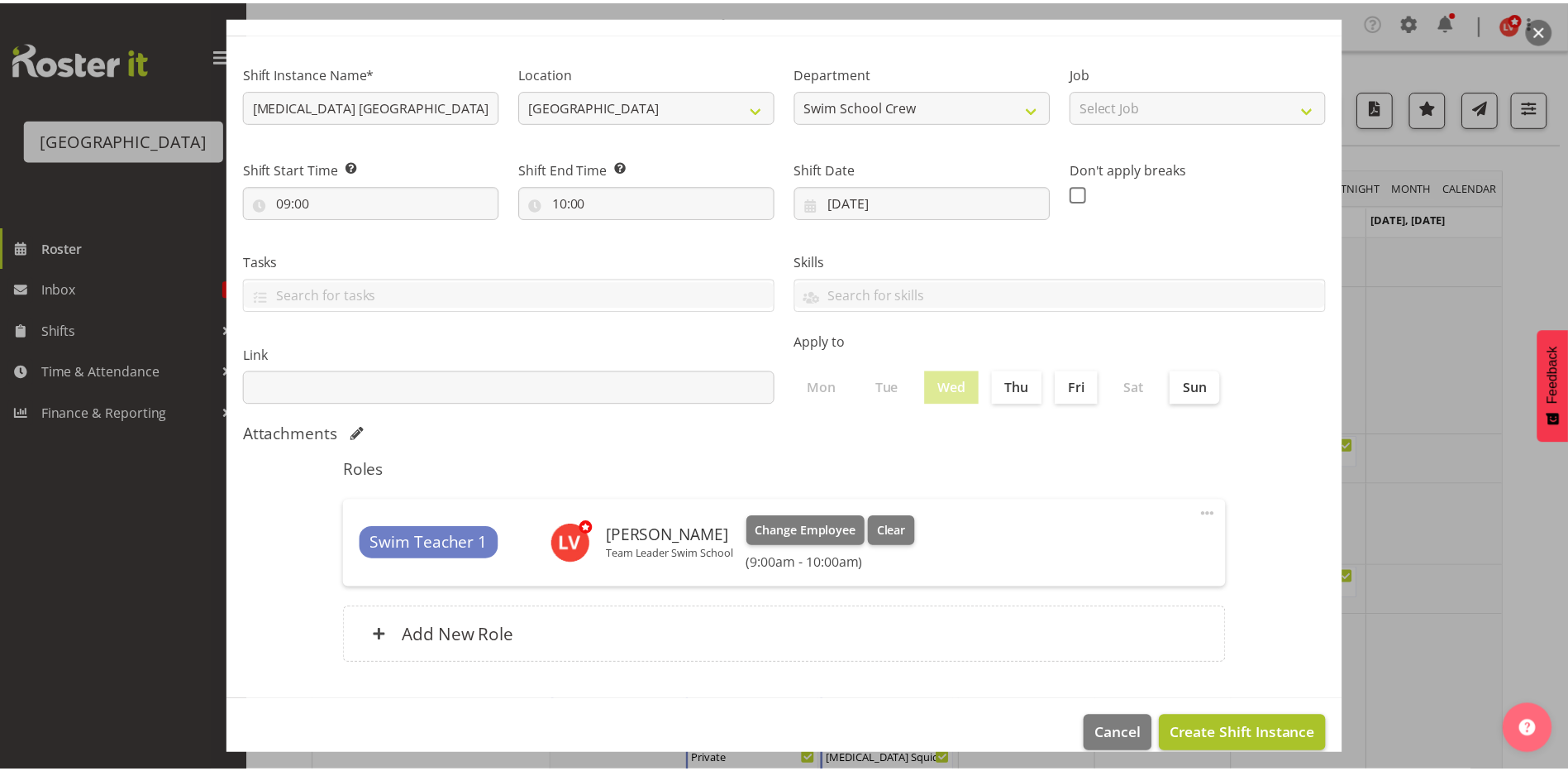
scroll to position [106, 0]
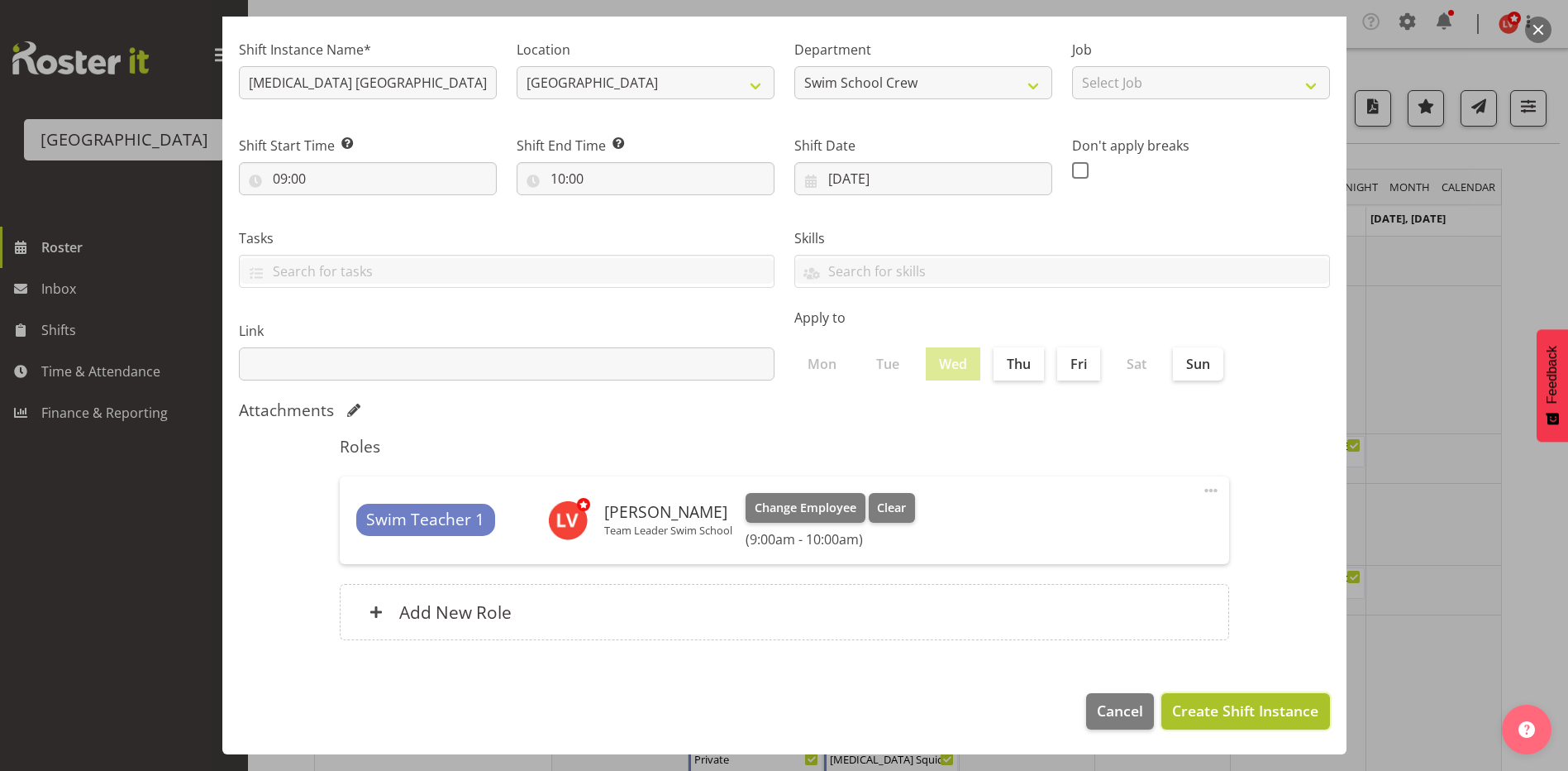
click at [1172, 709] on span "Create Shift Instance" at bounding box center [1245, 710] width 146 height 21
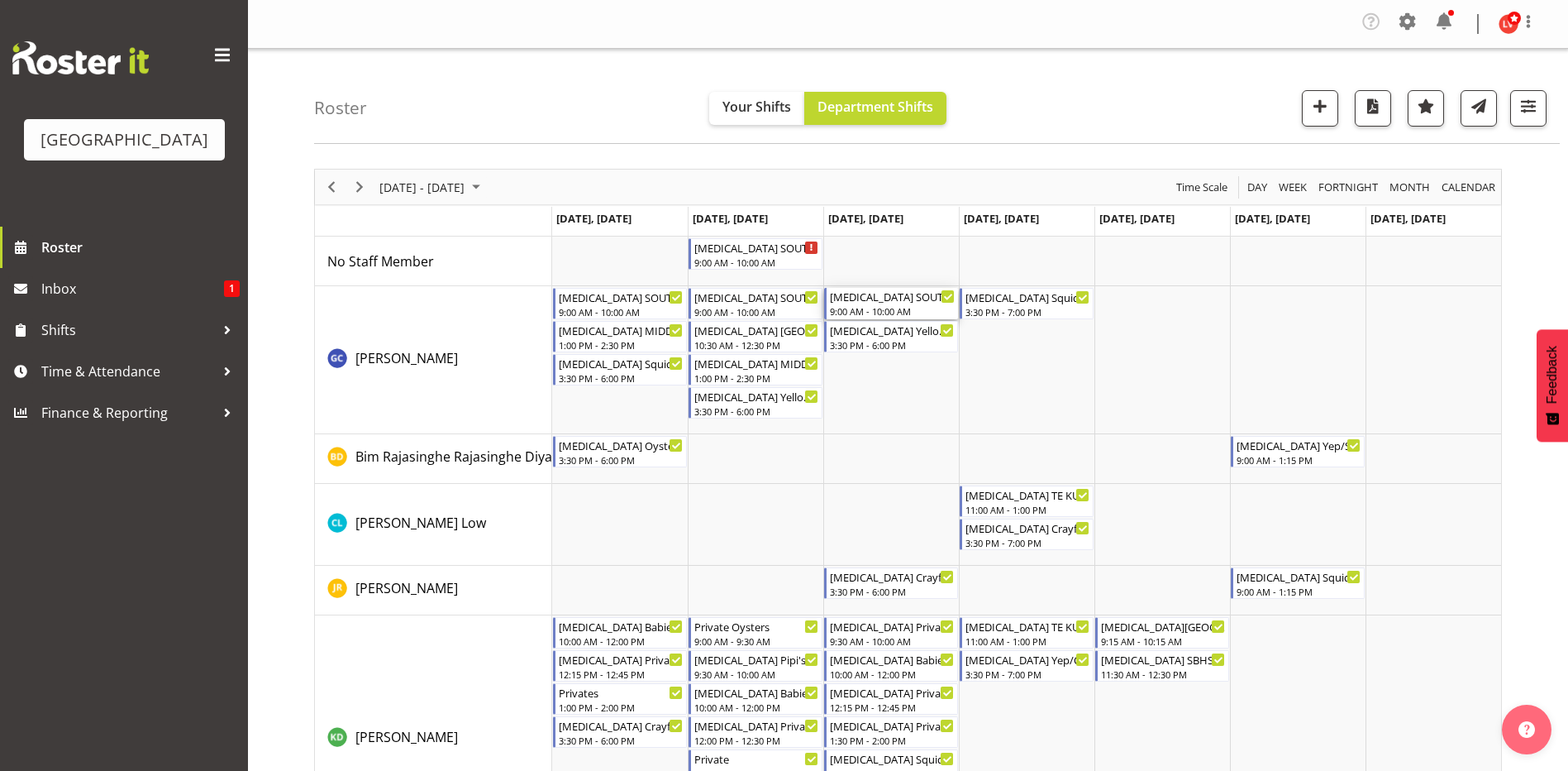
click at [885, 304] on div "[MEDICAL_DATA] SOUTHLAND GIRLS (1)" at bounding box center [892, 296] width 125 height 17
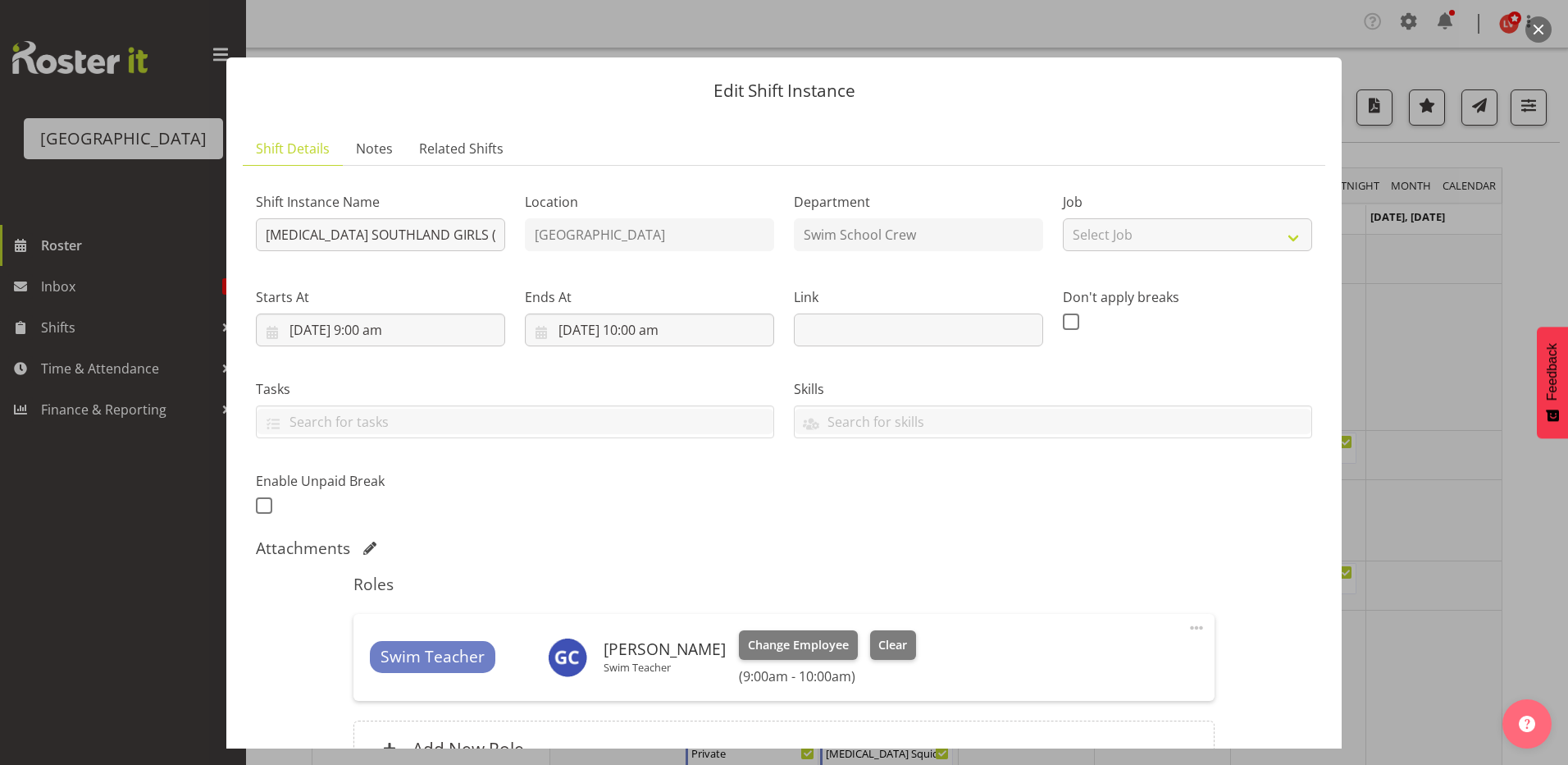
click at [1389, 298] on div at bounding box center [784, 382] width 1568 height 765
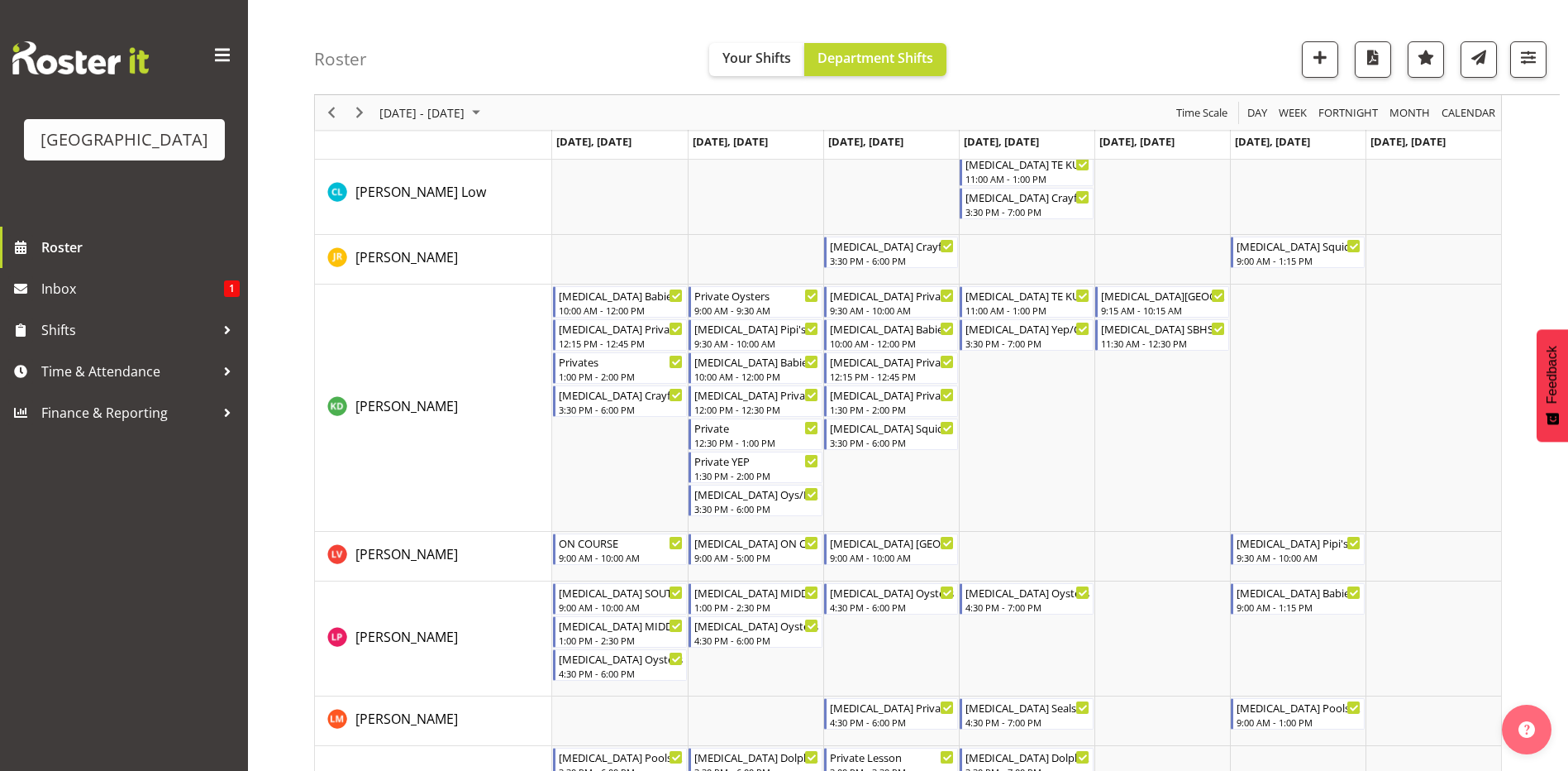
scroll to position [414, 0]
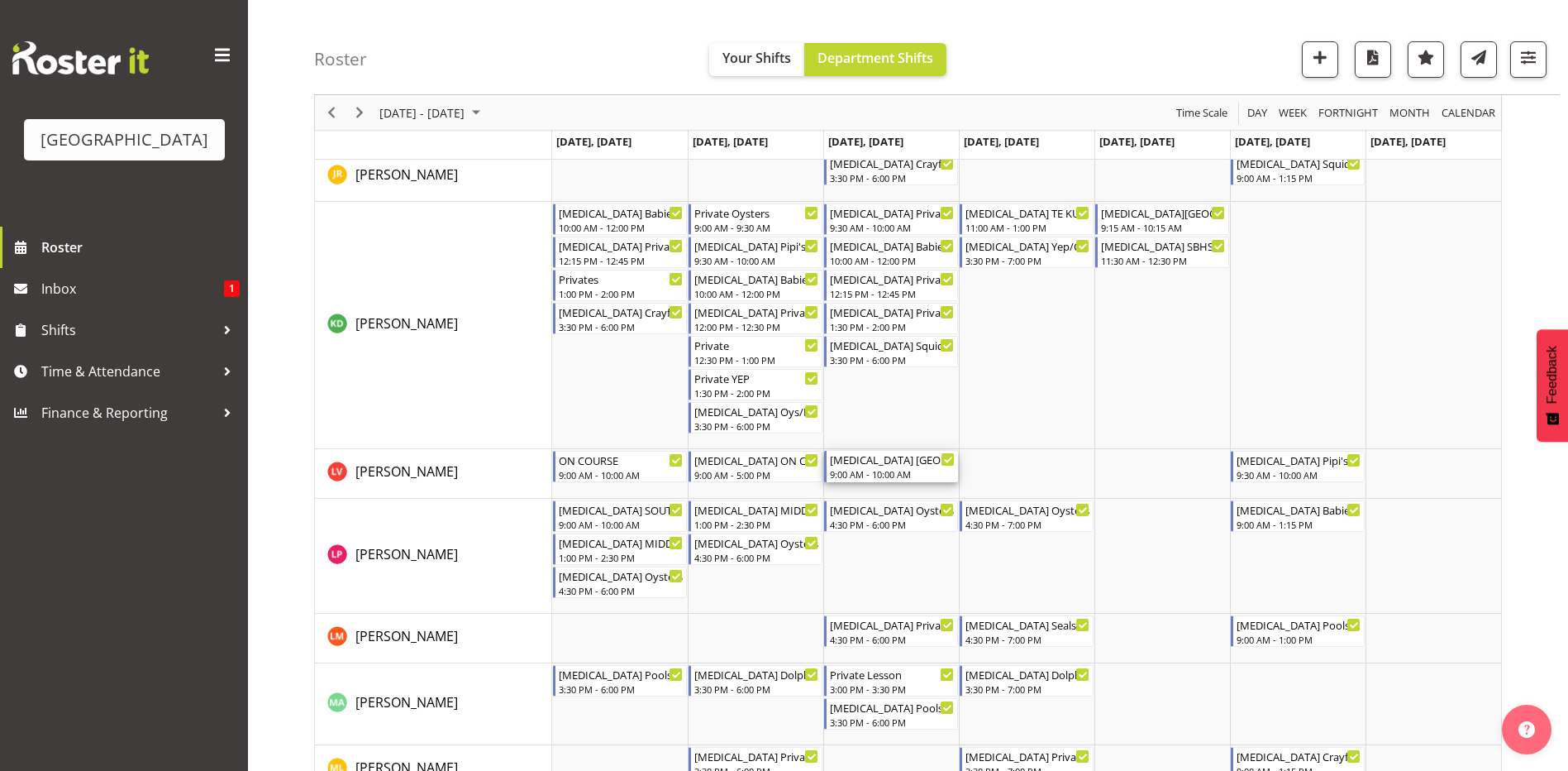
click at [883, 464] on div "[MEDICAL_DATA] [GEOGRAPHIC_DATA] (1)" at bounding box center [892, 459] width 125 height 17
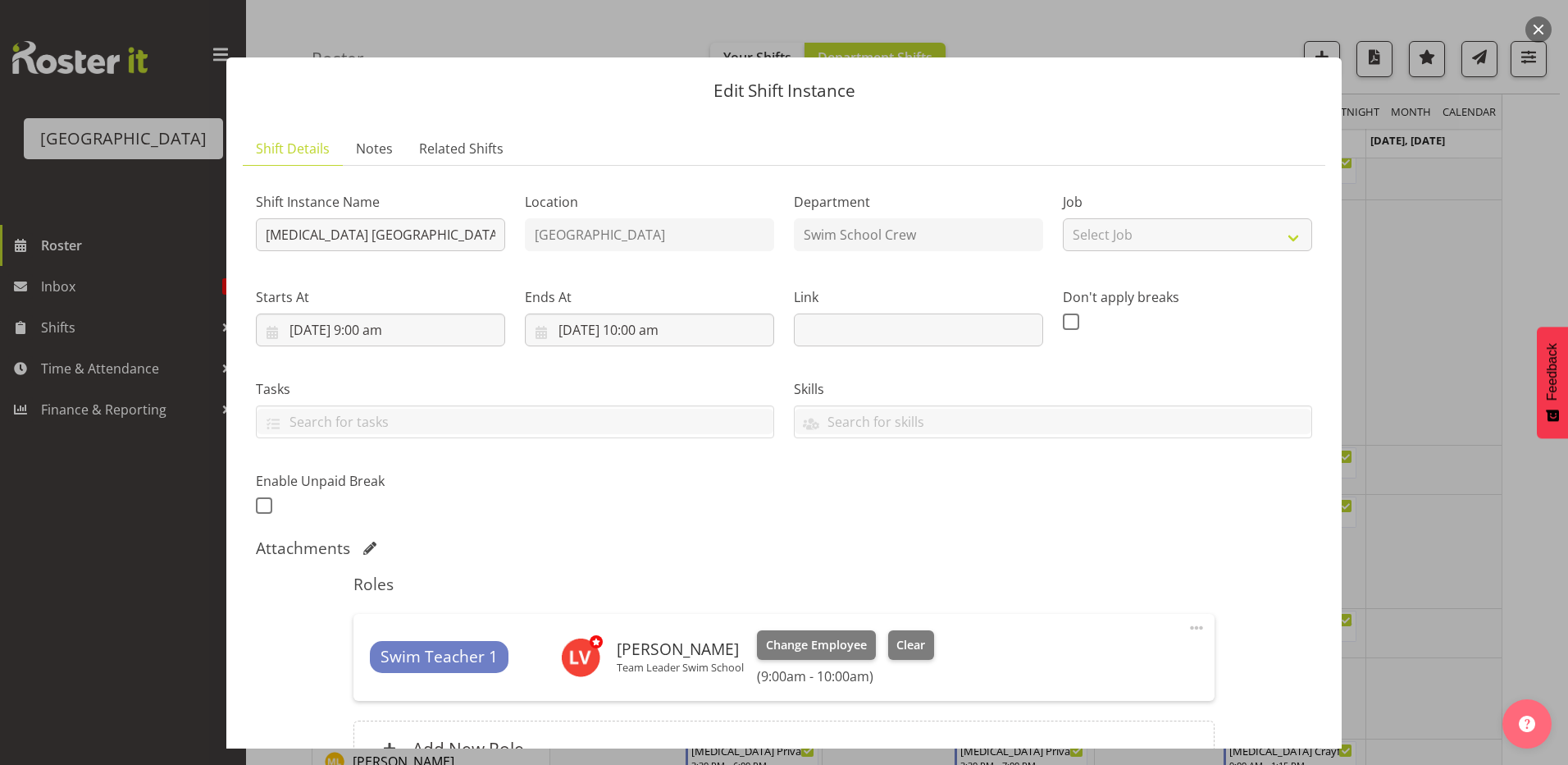
click at [1420, 400] on div at bounding box center [784, 382] width 1568 height 765
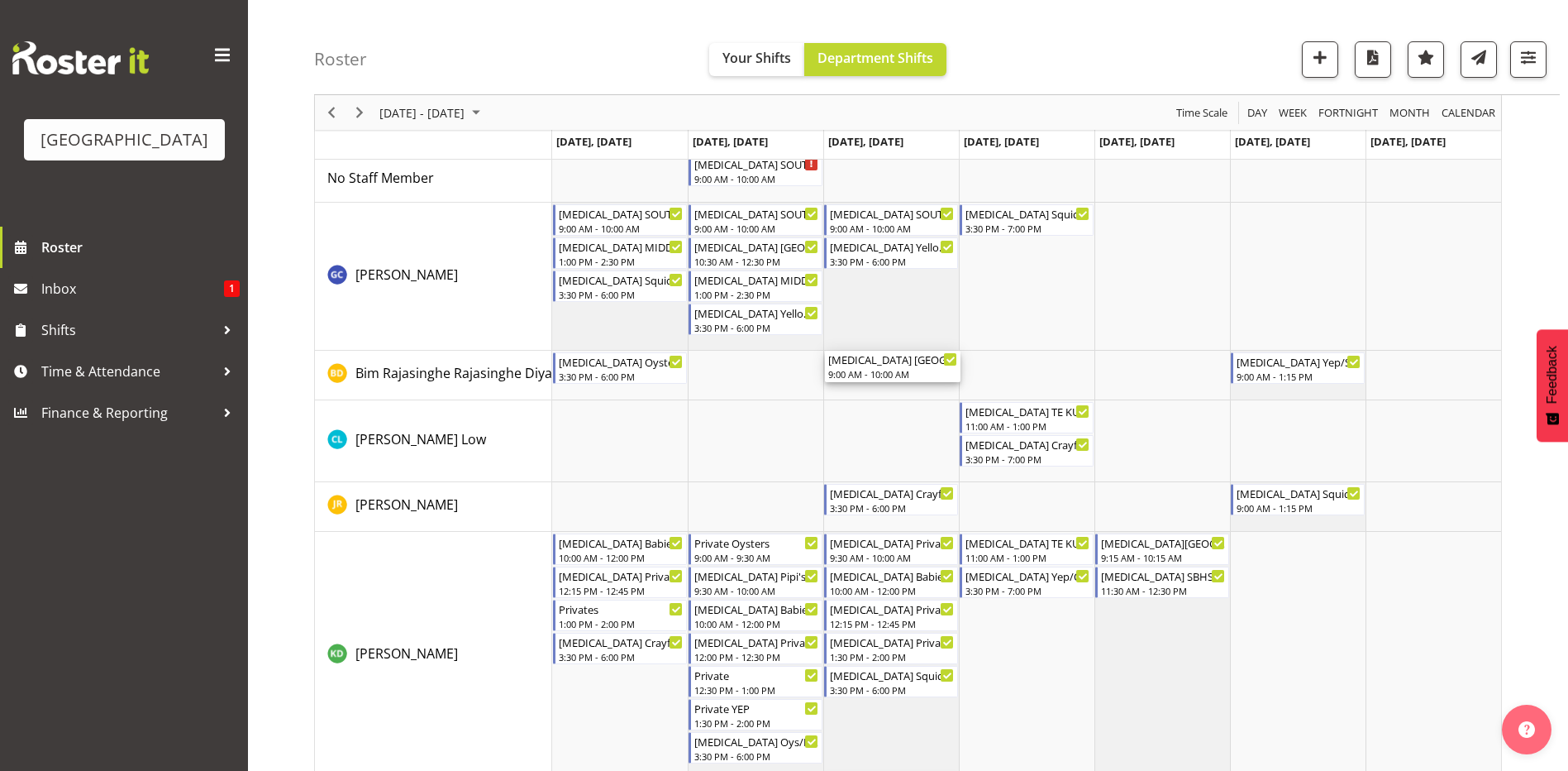
scroll to position [0, 0]
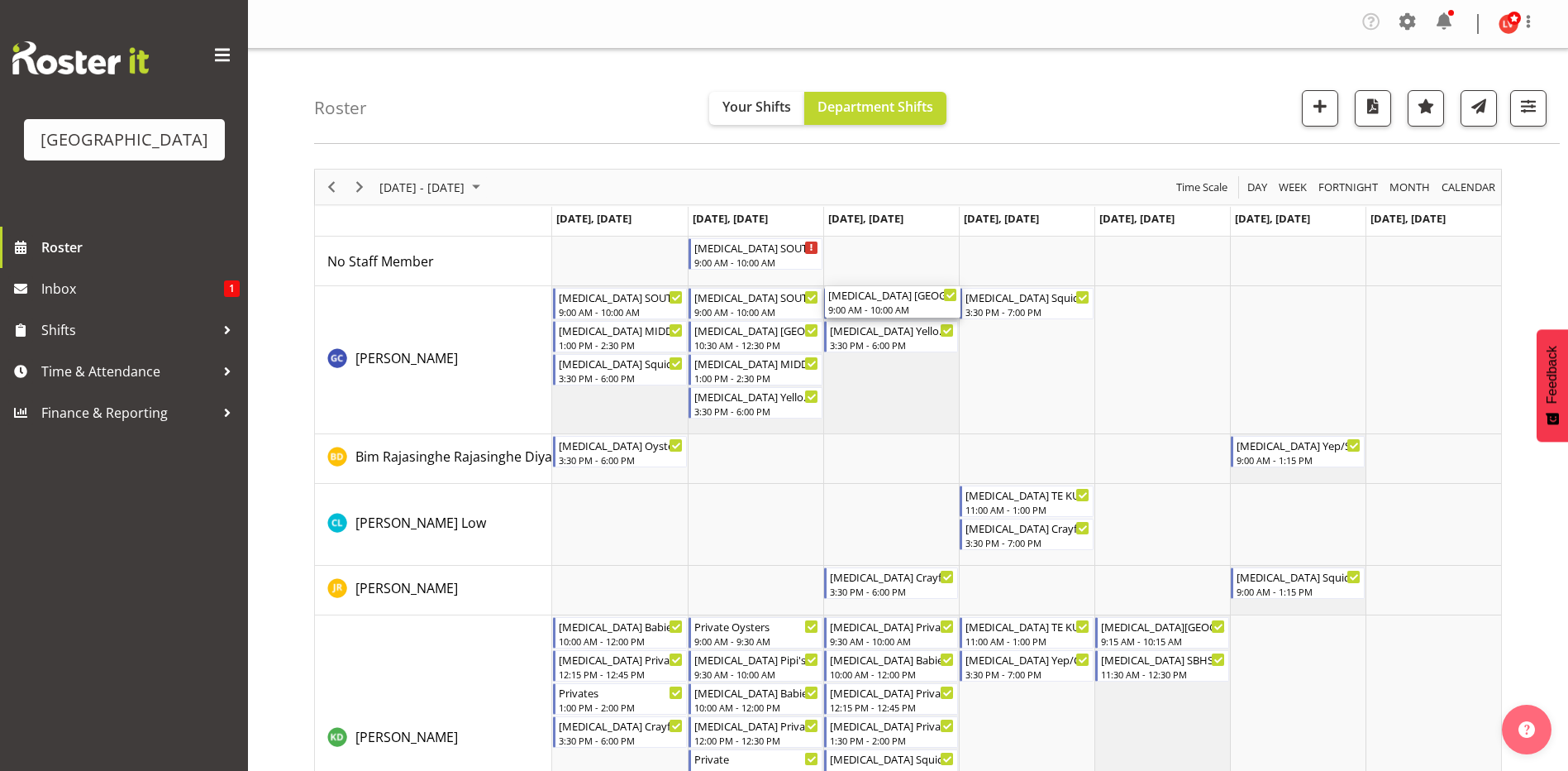
drag, startPoint x: 865, startPoint y: 635, endPoint x: 876, endPoint y: 332, distance: 303.2
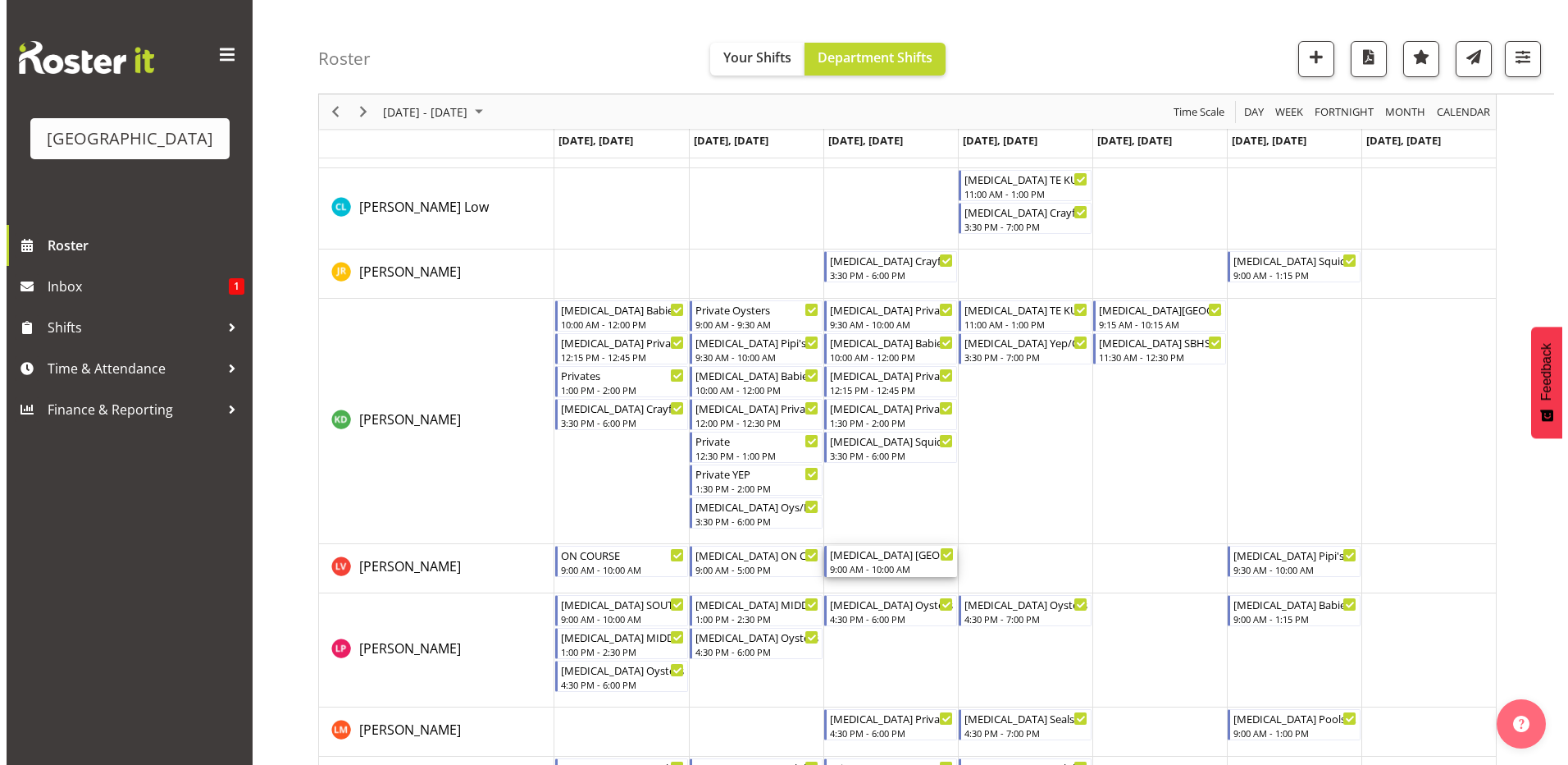
scroll to position [410, 0]
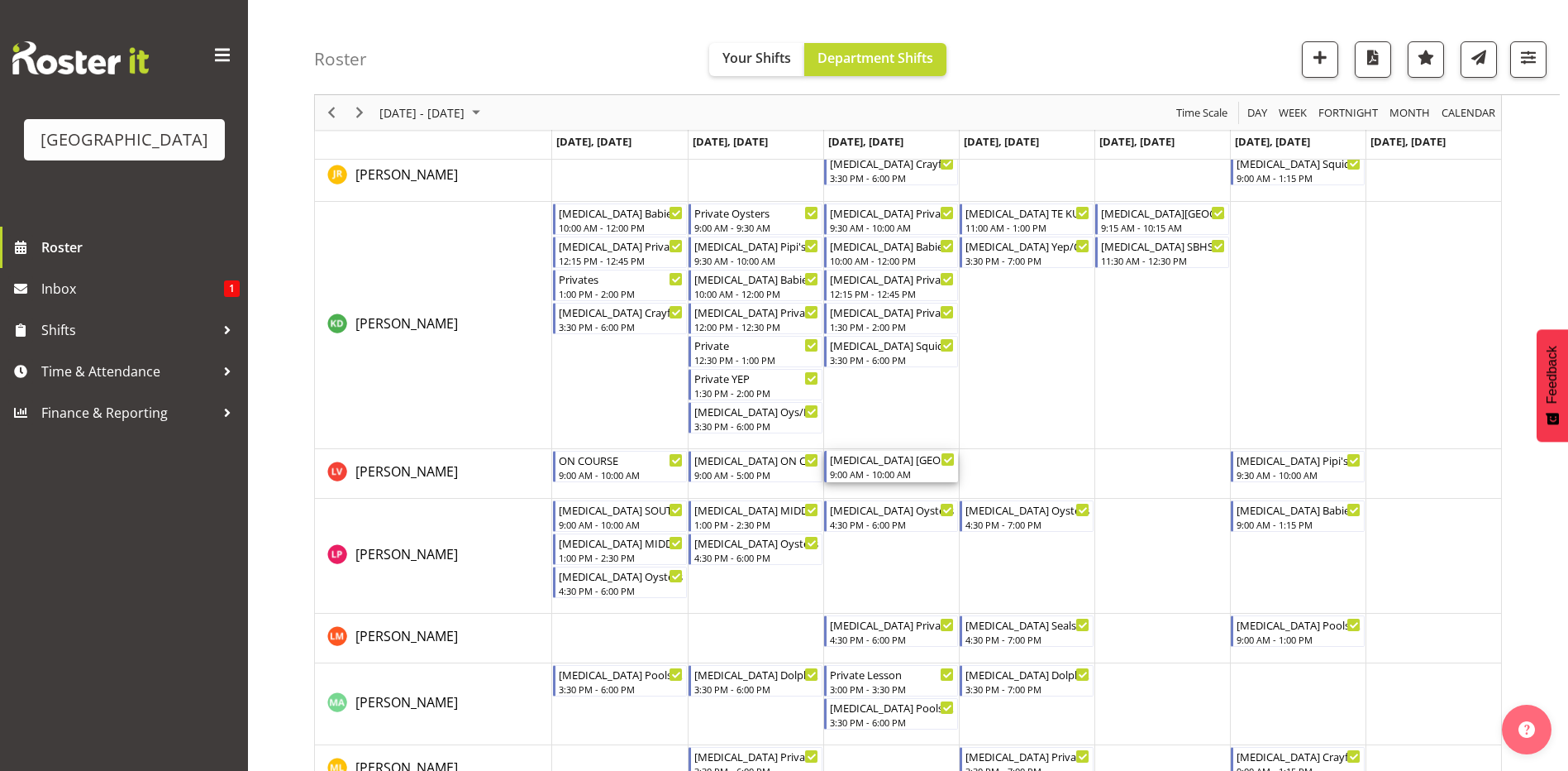
click at [898, 474] on div "9:00 AM - 10:00 AM" at bounding box center [892, 474] width 125 height 13
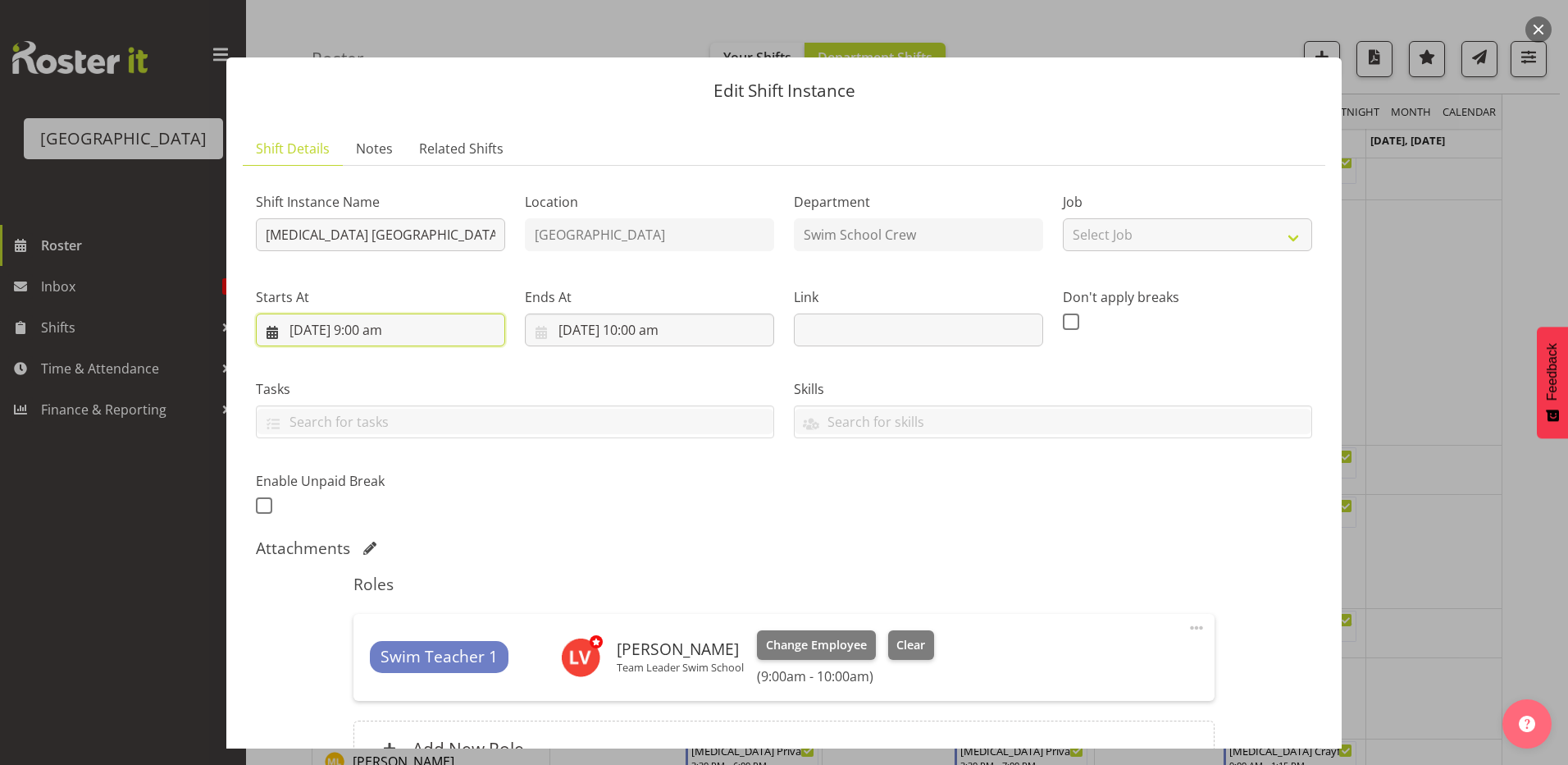
click at [366, 328] on input "[DATE] 9:00 am" at bounding box center [381, 330] width 250 height 33
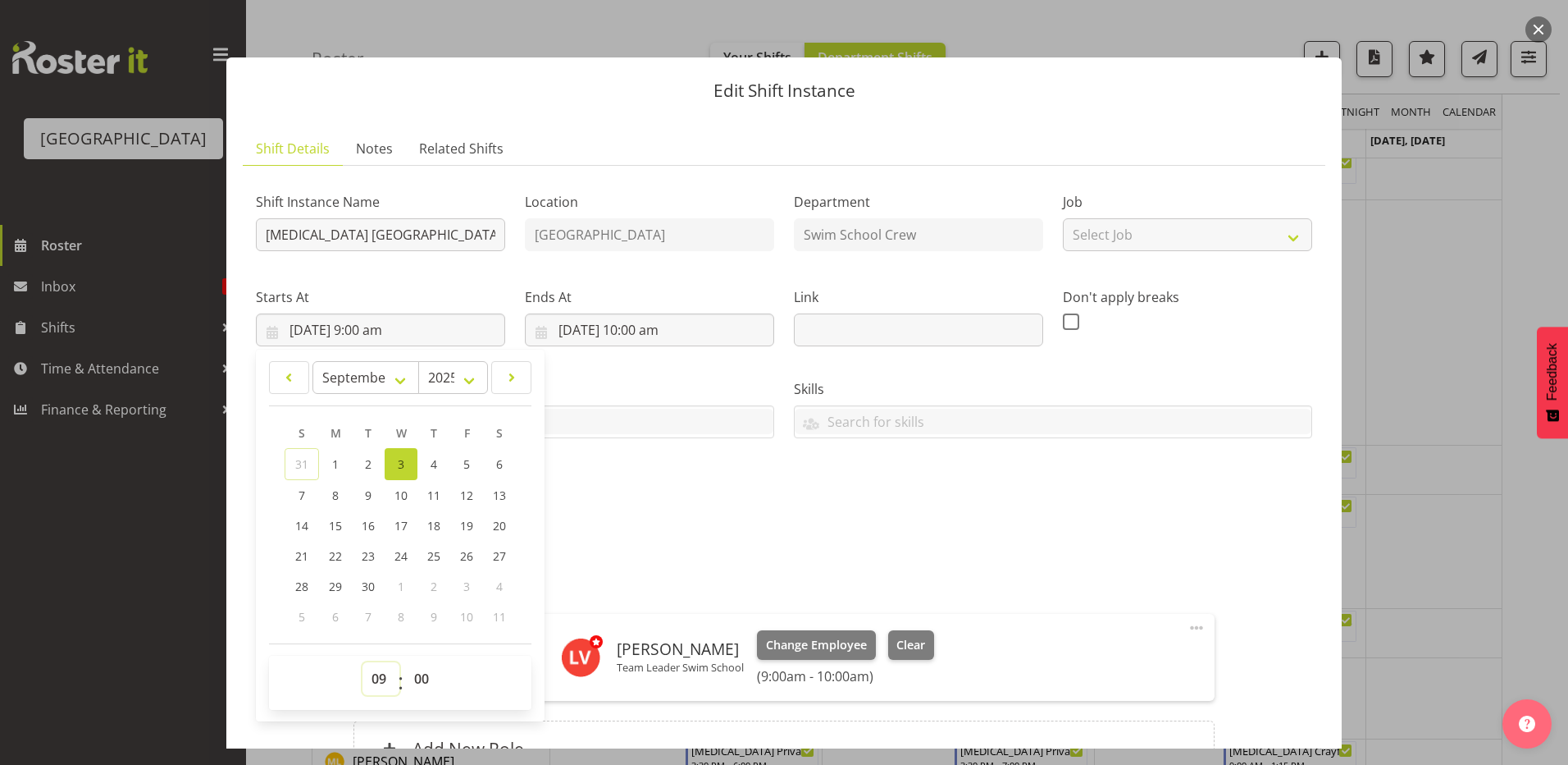
click at [375, 672] on select "00 01 02 03 04 05 06 07 08 09 10 11 12 13 14 15 16 17 18 19 20 21 22 23" at bounding box center [381, 679] width 37 height 33
click at [362, 662] on select "00 01 02 03 04 05 06 07 08 09 10 11 12 13 14 15 16 17 18 19 20 21 22 23" at bounding box center [381, 679] width 37 height 33
click at [421, 671] on select "00 01 02 03 04 05 06 07 08 09 10 11 12 13 14 15 16 17 18 19 20 21 22 23 24 25 2…" at bounding box center [423, 679] width 37 height 33
click at [405, 662] on select "00 01 02 03 04 05 06 07 08 09 10 11 12 13 14 15 16 17 18 19 20 21 22 23 24 25 2…" at bounding box center [423, 679] width 37 height 33
click at [630, 524] on div "Shift Instance Name [MEDICAL_DATA][GEOGRAPHIC_DATA] (1) Location [GEOGRAPHIC_DA…" at bounding box center [784, 349] width 1076 height 360
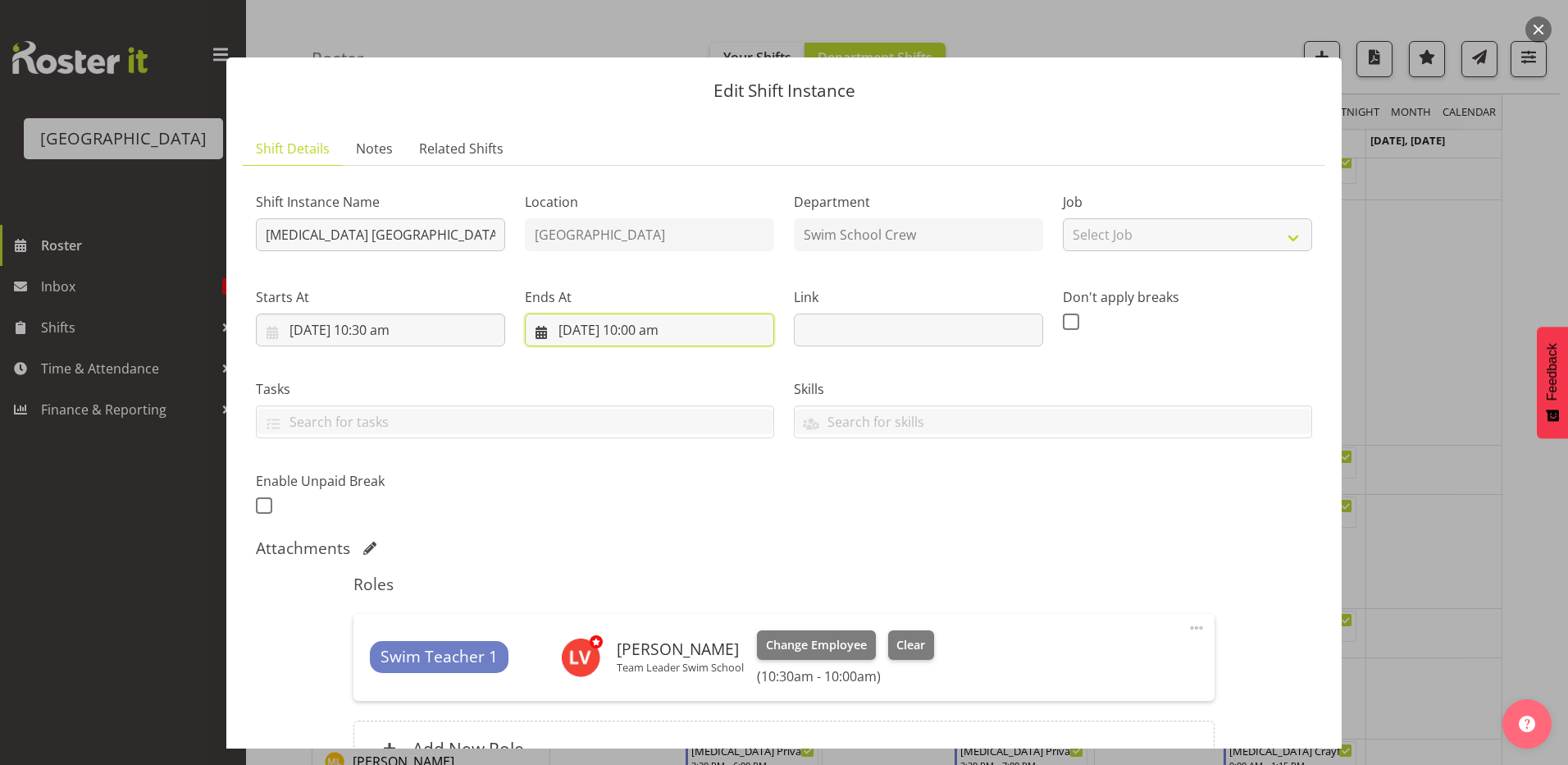
click at [633, 327] on input "[DATE] 10:00 am" at bounding box center [650, 330] width 250 height 33
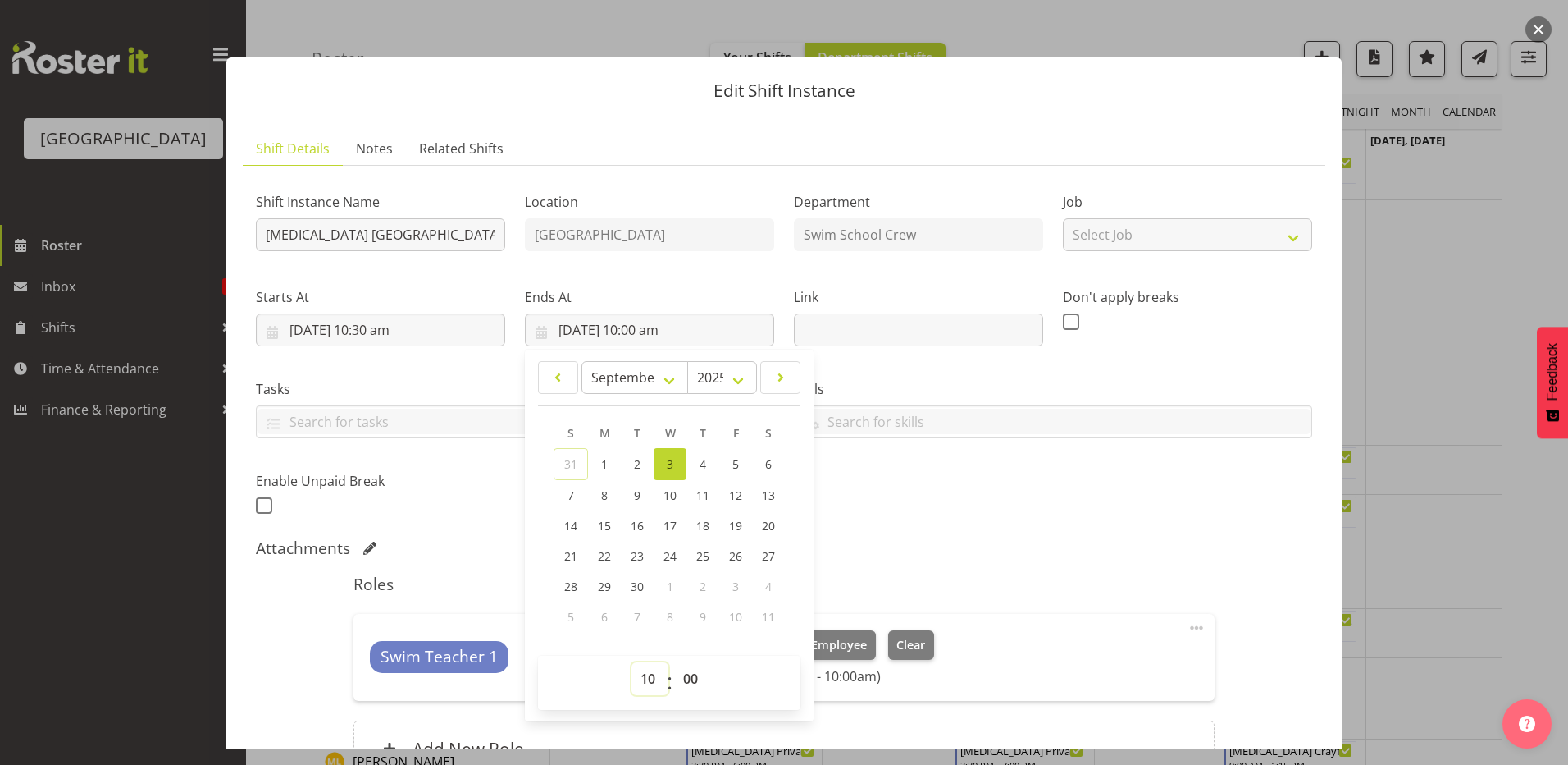
click at [641, 672] on select "00 01 02 03 04 05 06 07 08 09 10 11 12 13 14 15 16 17 18 19 20 21 22 23" at bounding box center [650, 679] width 37 height 33
click at [631, 662] on select "00 01 02 03 04 05 06 07 08 09 10 11 12 13 14 15 16 17 18 19 20 21 22 23" at bounding box center [650, 679] width 37 height 33
click at [686, 674] on select "00 01 02 03 04 05 06 07 08 09 10 11 12 13 14 15 16 17 18 19 20 21 22 23 24 25 2…" at bounding box center [692, 679] width 37 height 33
click at [674, 662] on select "00 01 02 03 04 05 06 07 08 09 10 11 12 13 14 15 16 17 18 19 20 21 22 23 24 25 2…" at bounding box center [692, 679] width 37 height 33
click at [924, 549] on div "Attachments" at bounding box center [784, 548] width 1056 height 20
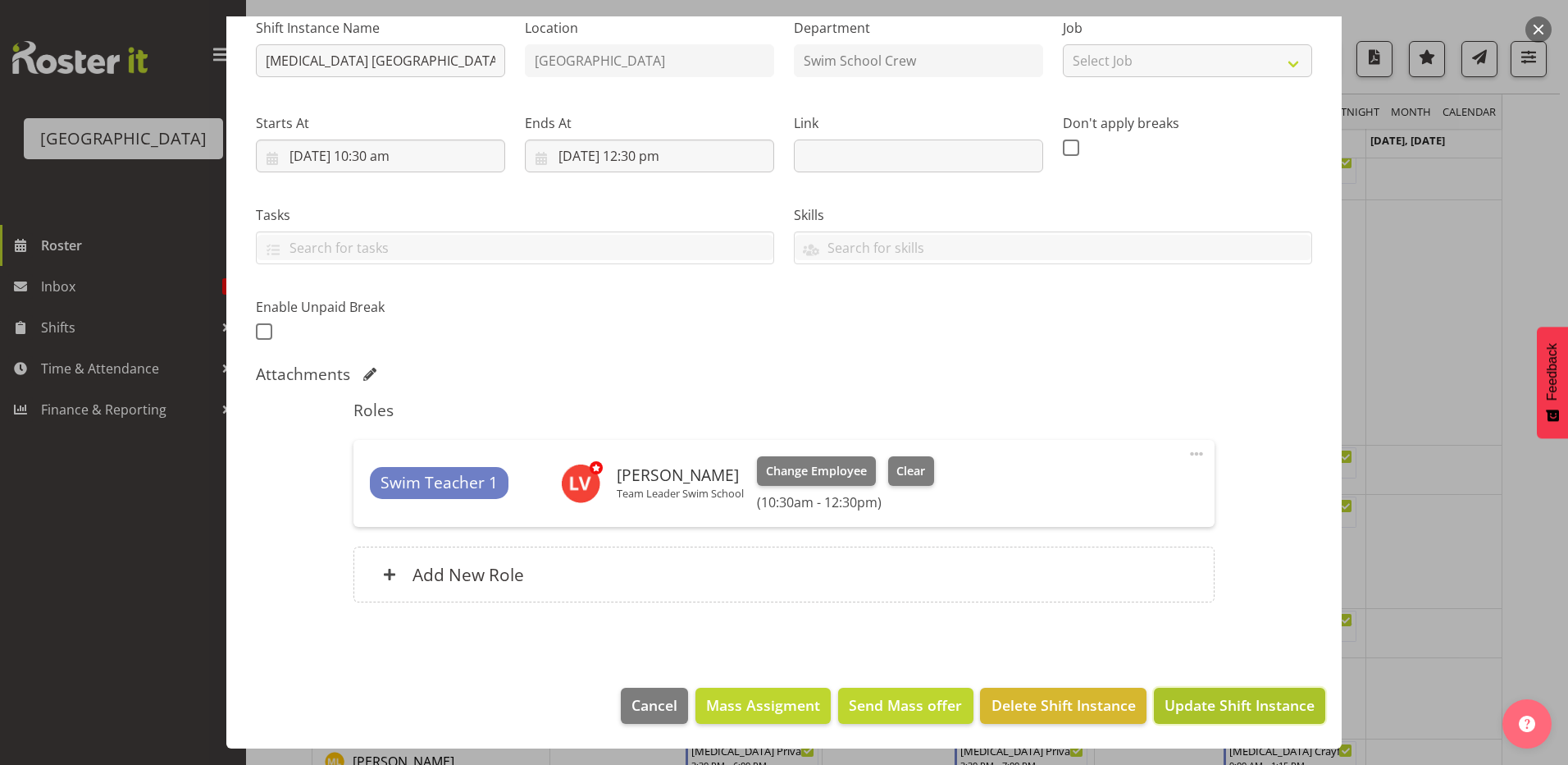
click at [1191, 707] on span "Update Shift Instance" at bounding box center [1240, 705] width 150 height 21
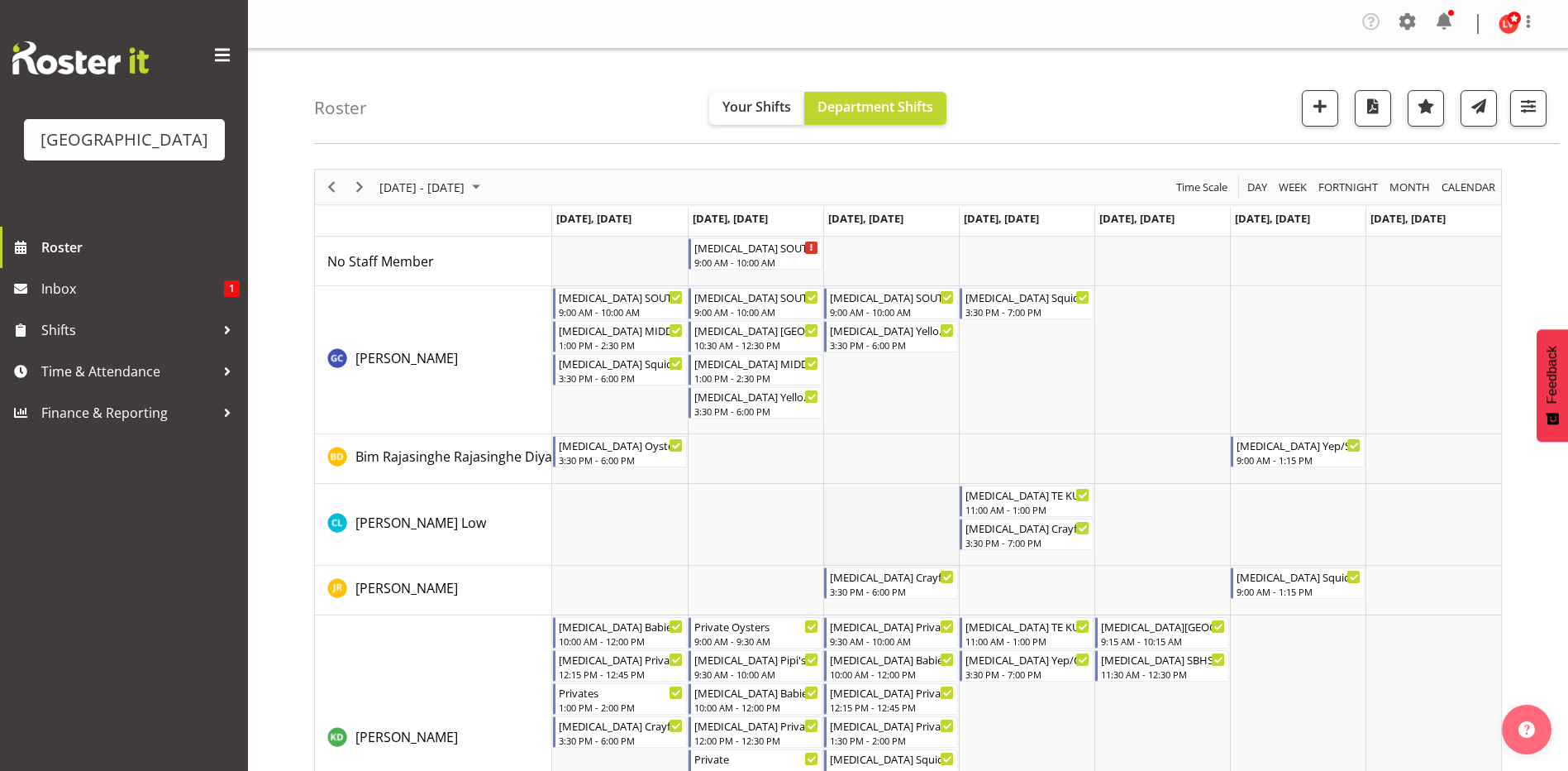
scroll to position [83, 0]
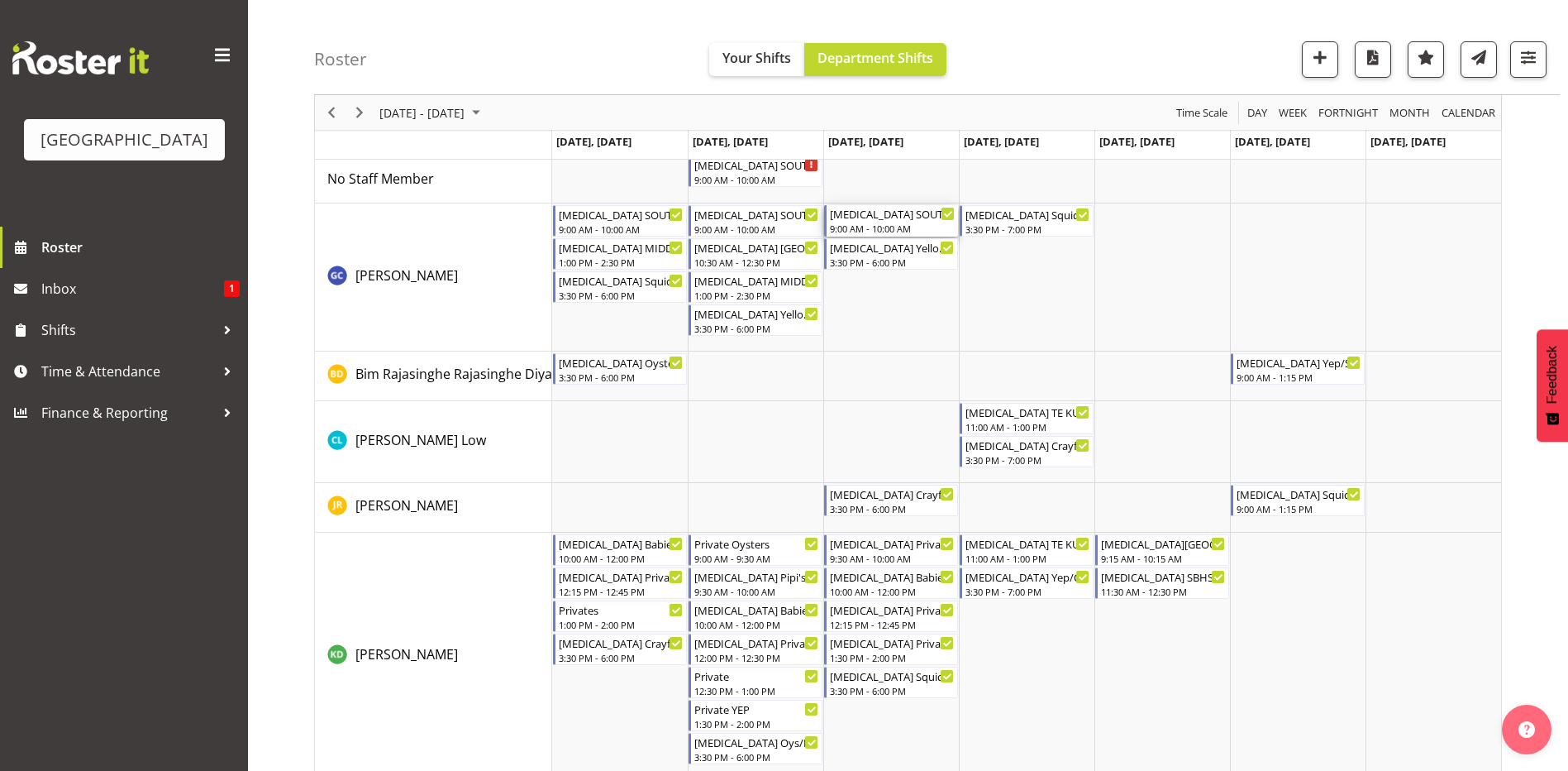
click at [892, 227] on div "9:00 AM - 10:00 AM" at bounding box center [892, 228] width 125 height 13
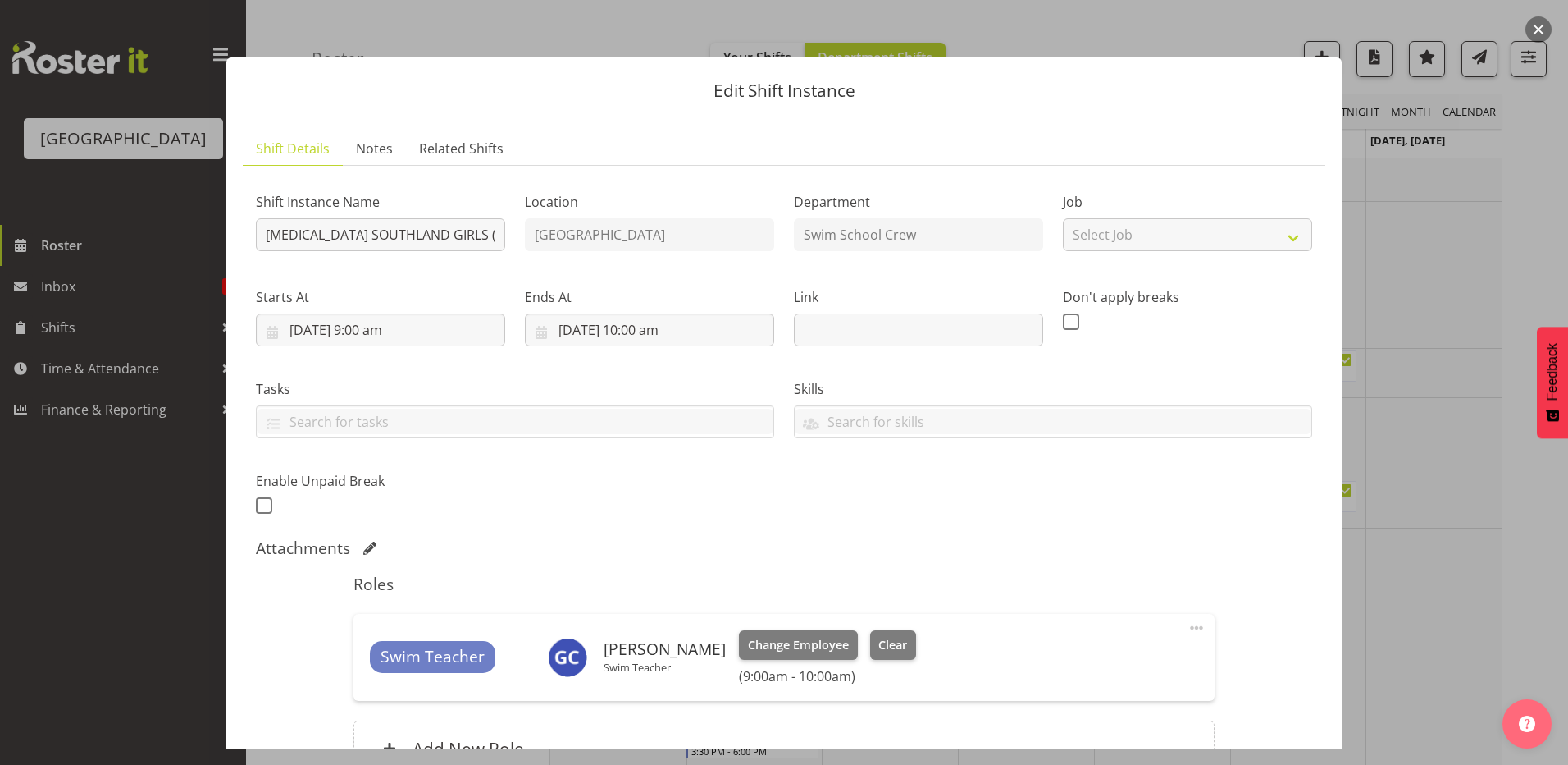
click at [1464, 408] on div at bounding box center [784, 382] width 1568 height 765
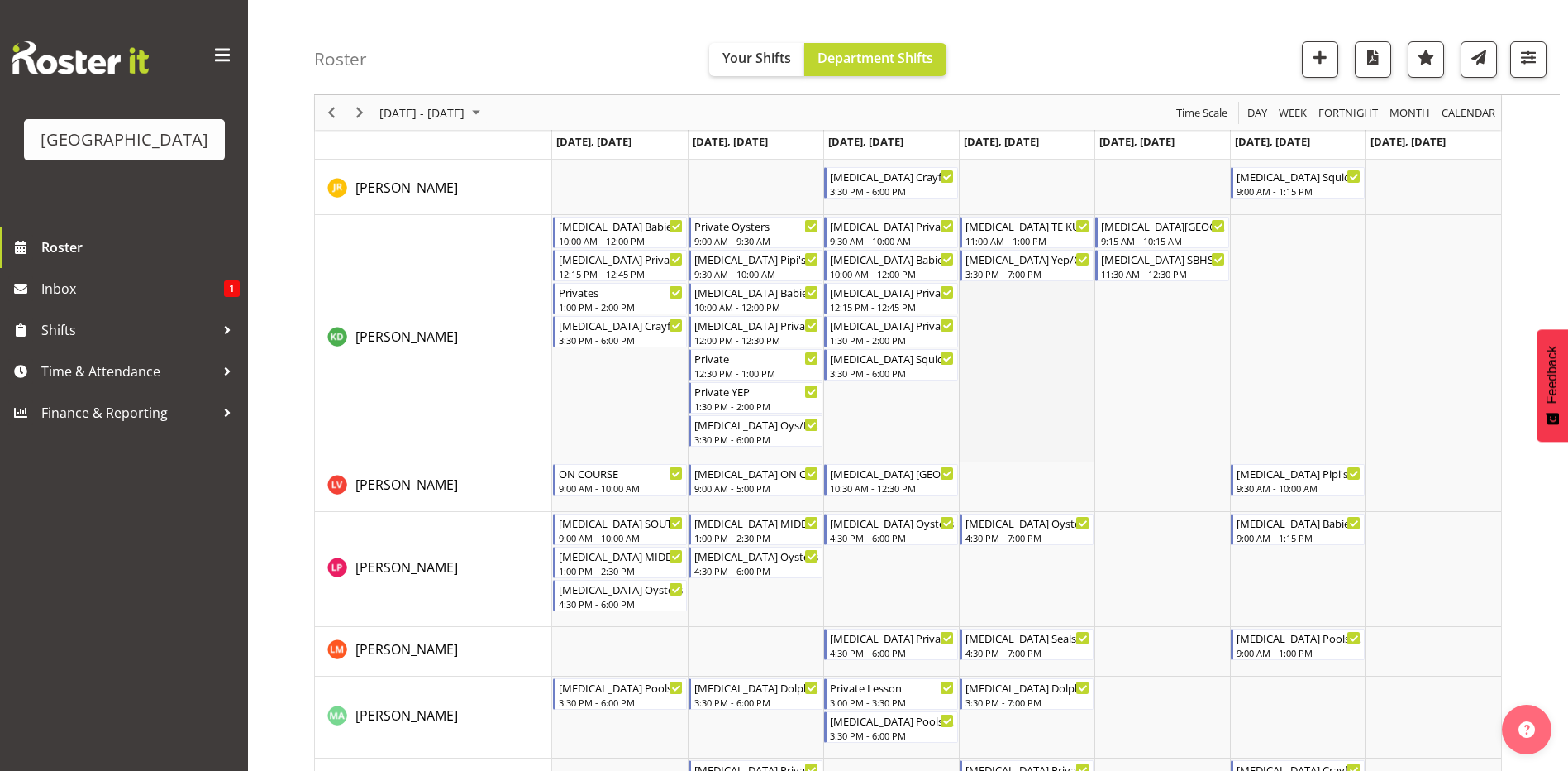
scroll to position [414, 0]
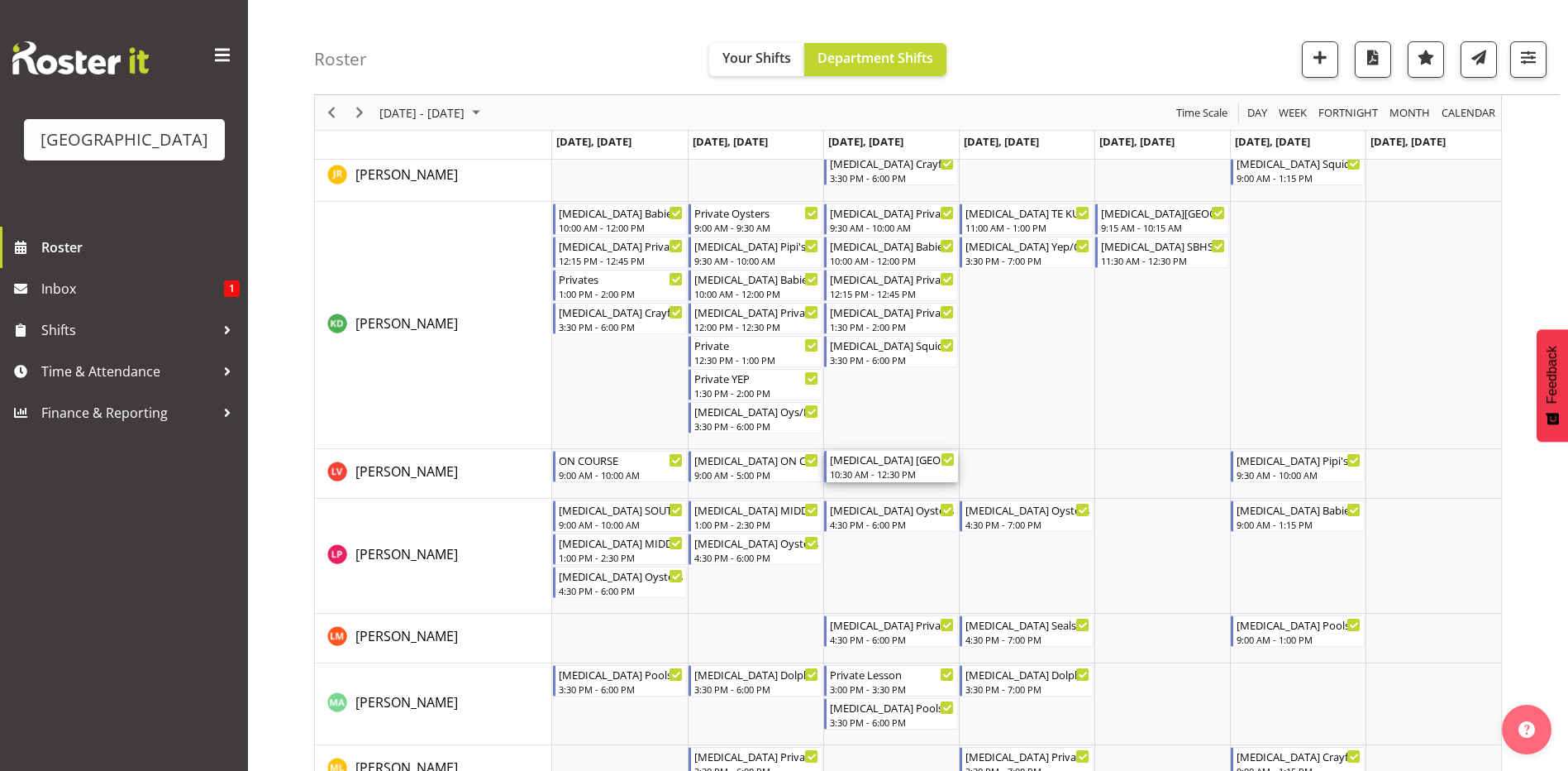
click at [876, 471] on div "10:30 AM - 12:30 PM" at bounding box center [892, 474] width 125 height 13
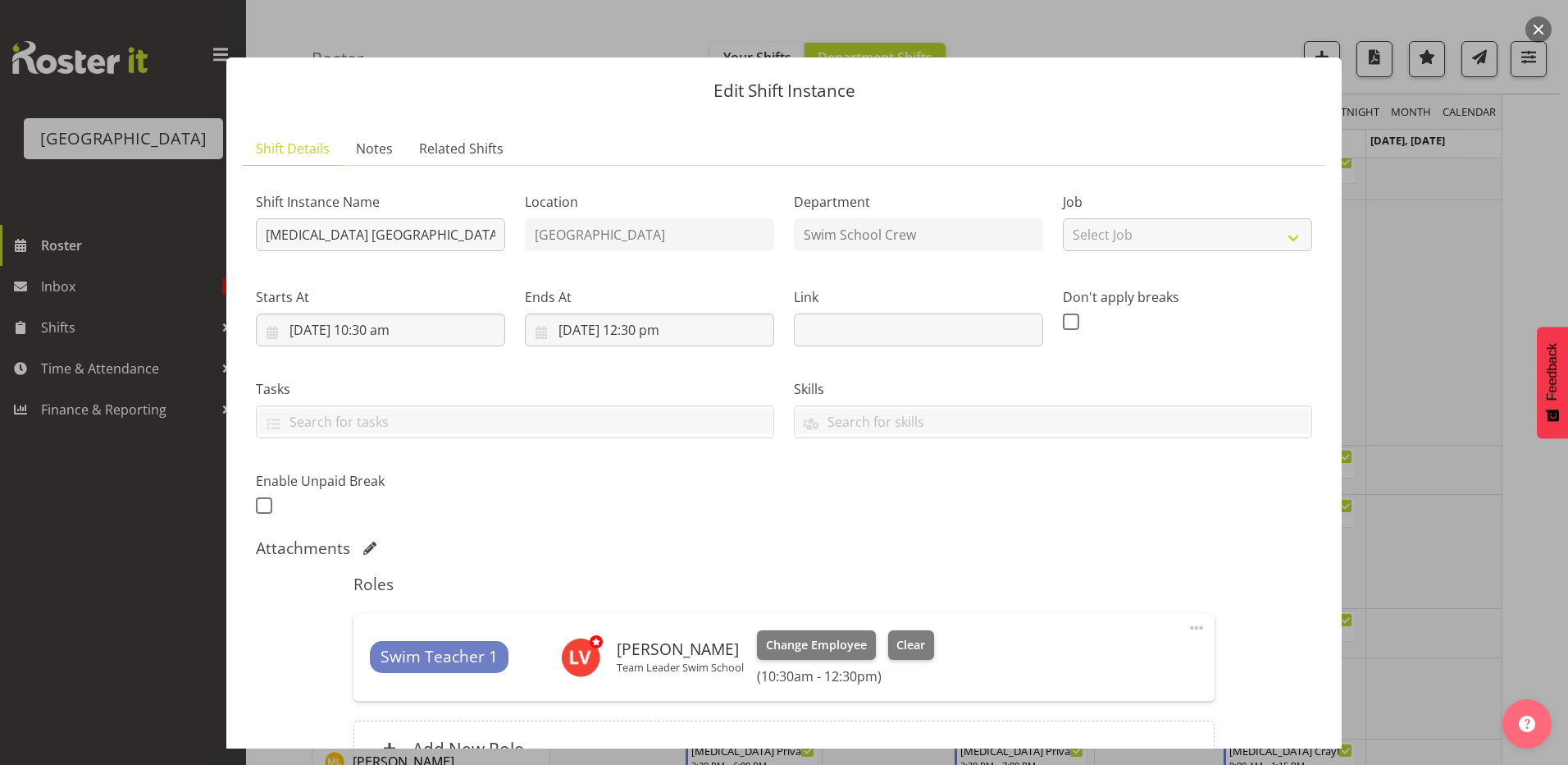
click at [1458, 494] on div at bounding box center [784, 382] width 1568 height 765
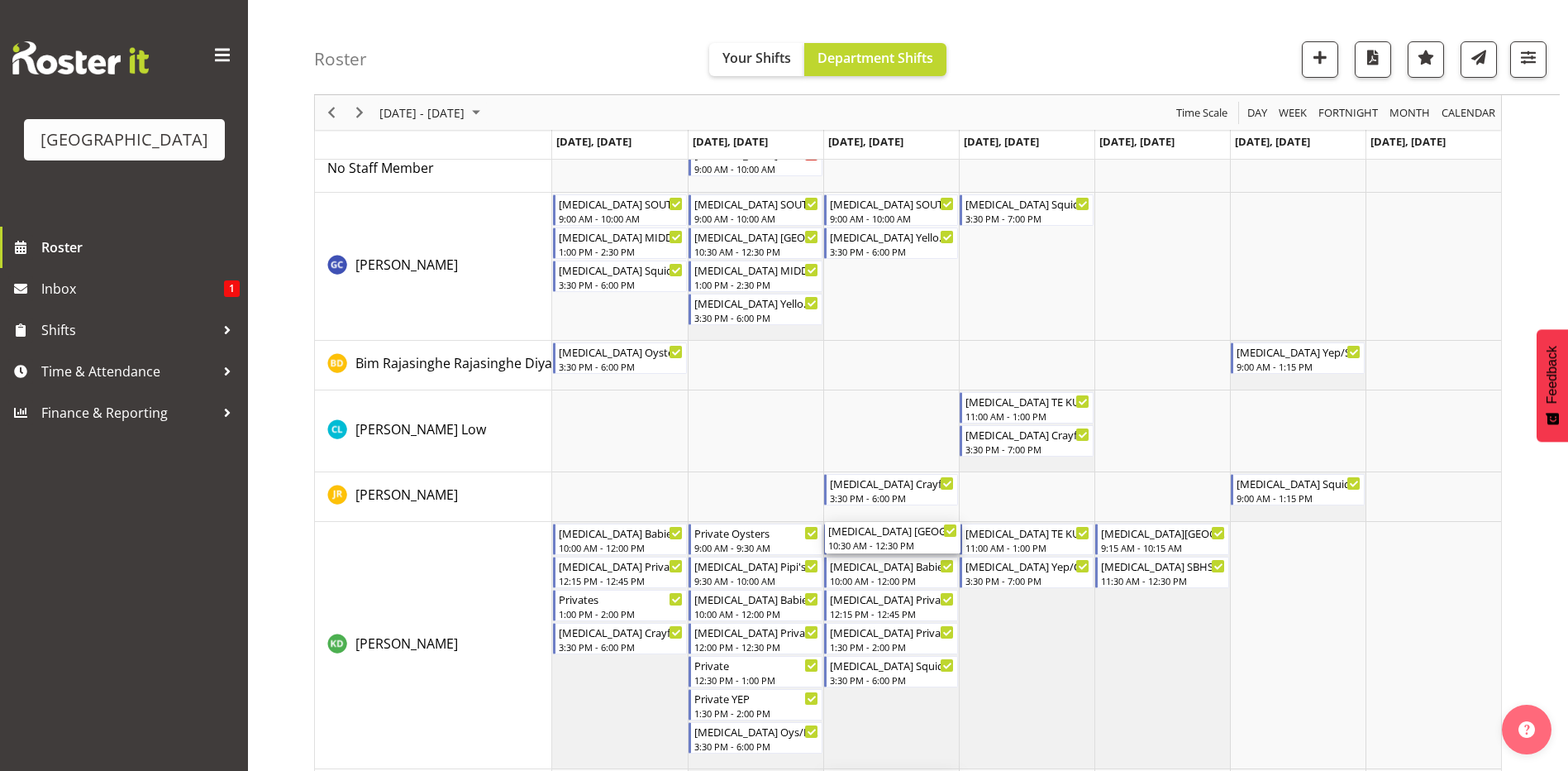
scroll to position [83, 0]
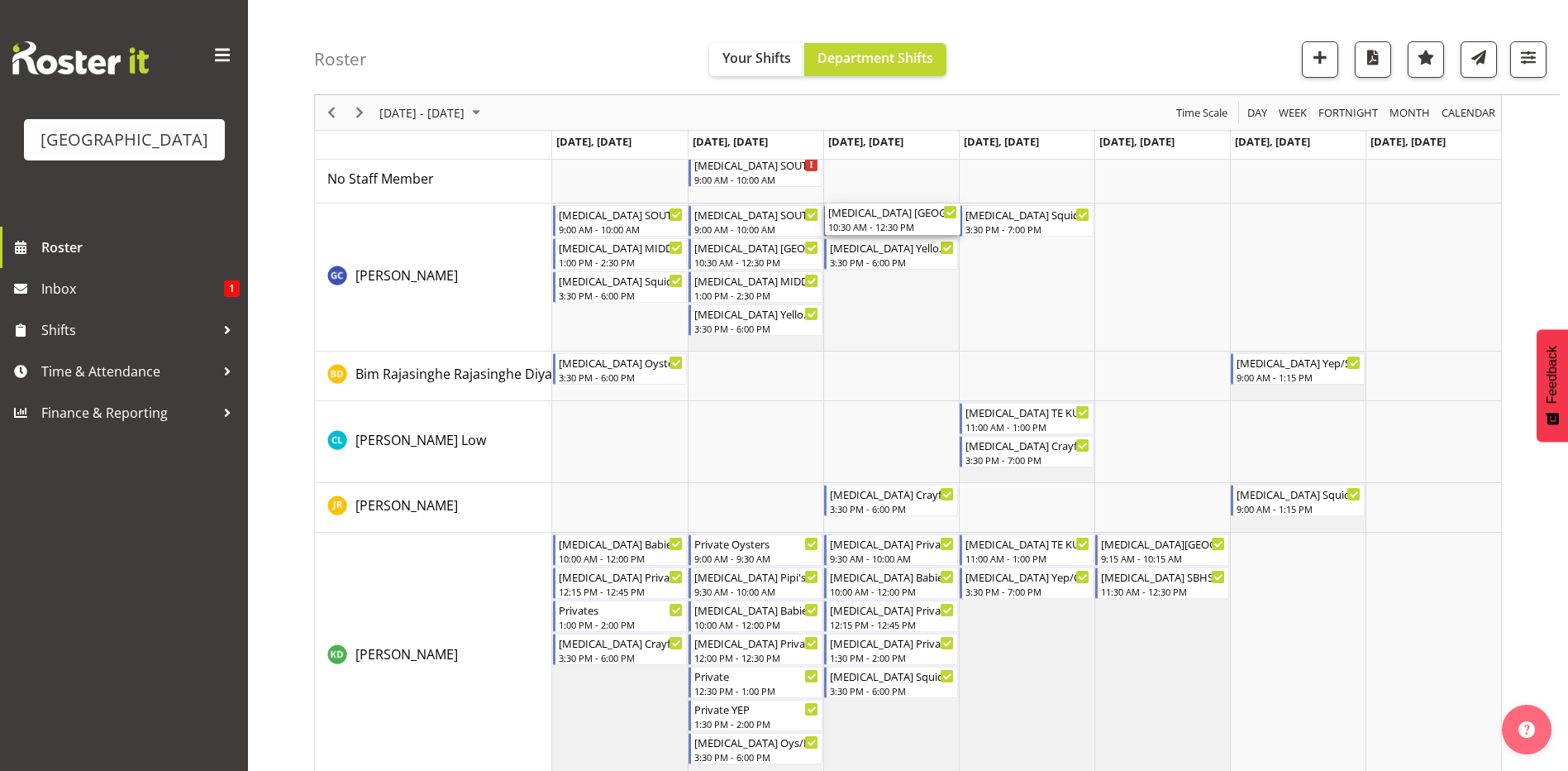
drag, startPoint x: 876, startPoint y: 472, endPoint x: 876, endPoint y: 309, distance: 163.0
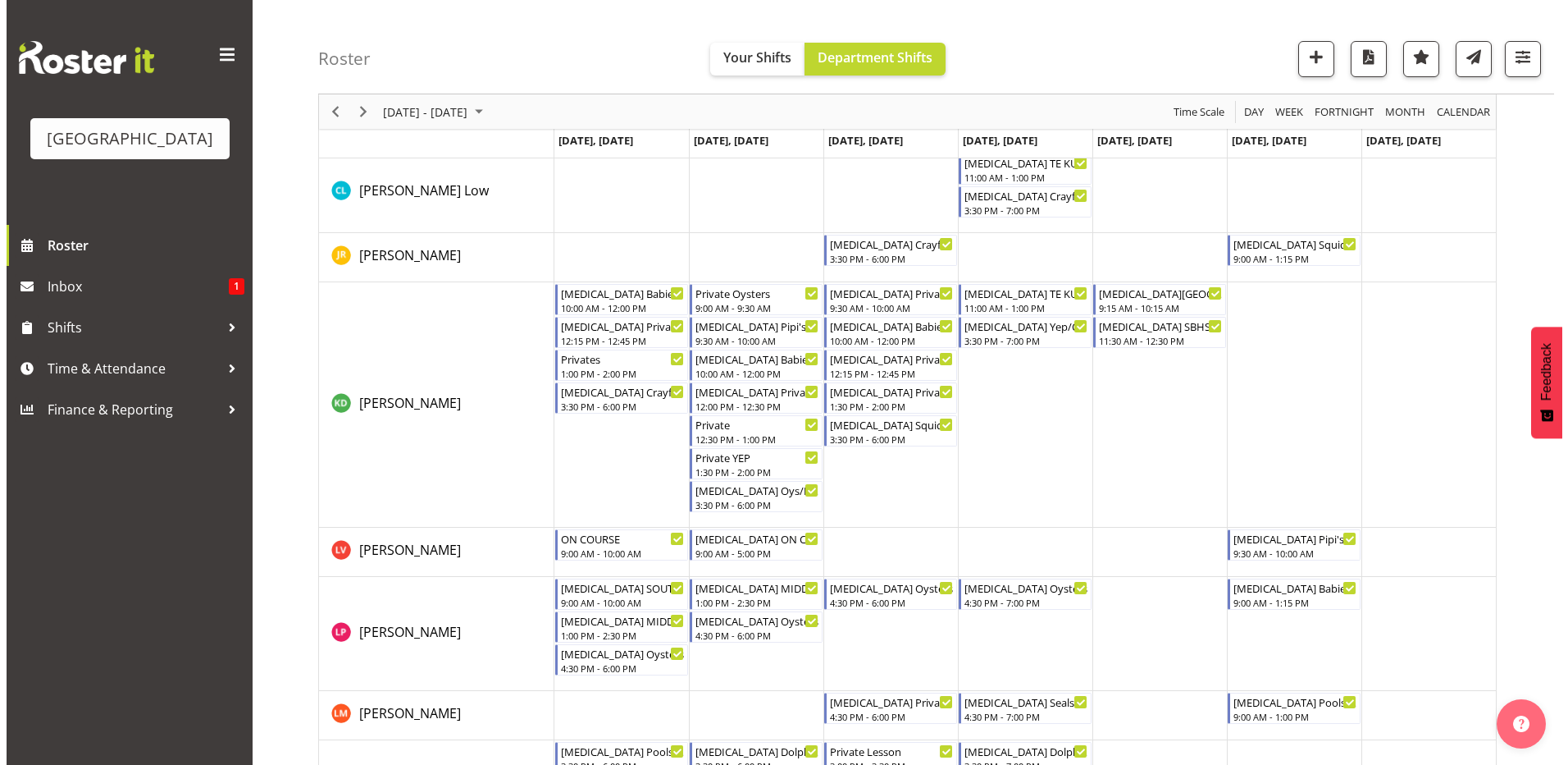
scroll to position [0, 0]
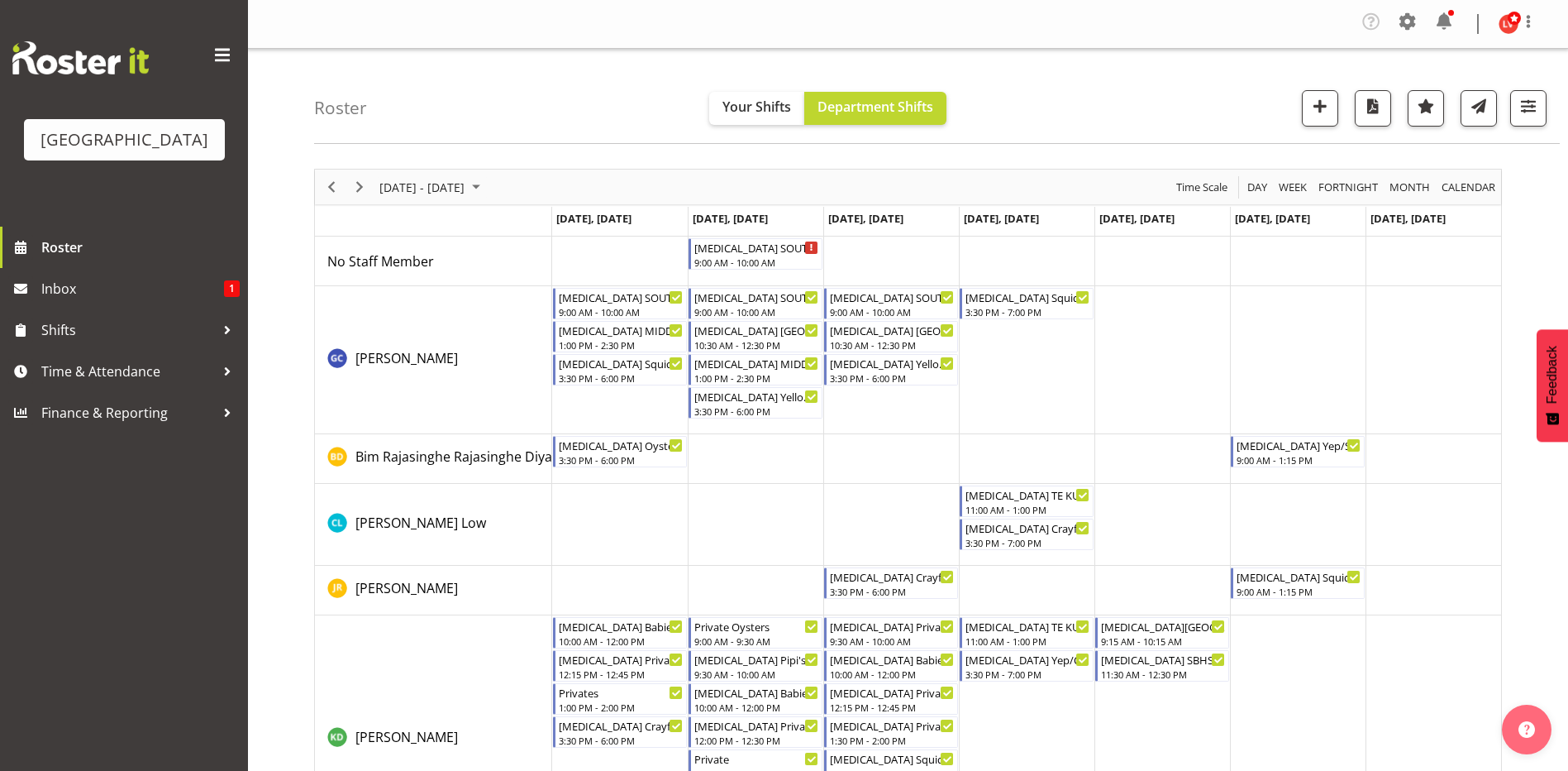
click at [878, 405] on td "Timeline Week of September 7, 2025" at bounding box center [891, 360] width 136 height 148
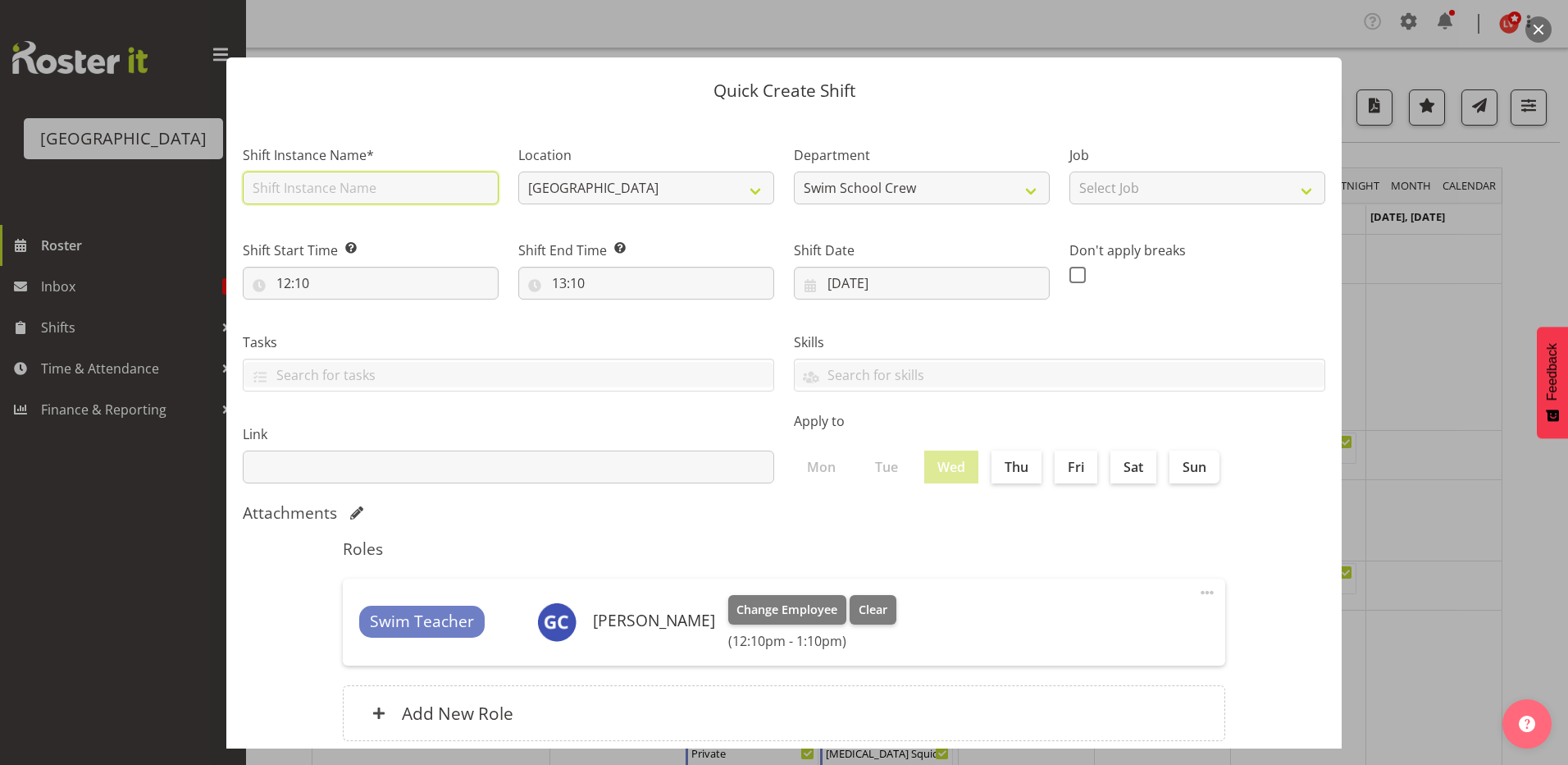
click at [258, 189] on input "text" at bounding box center [370, 188] width 256 height 33
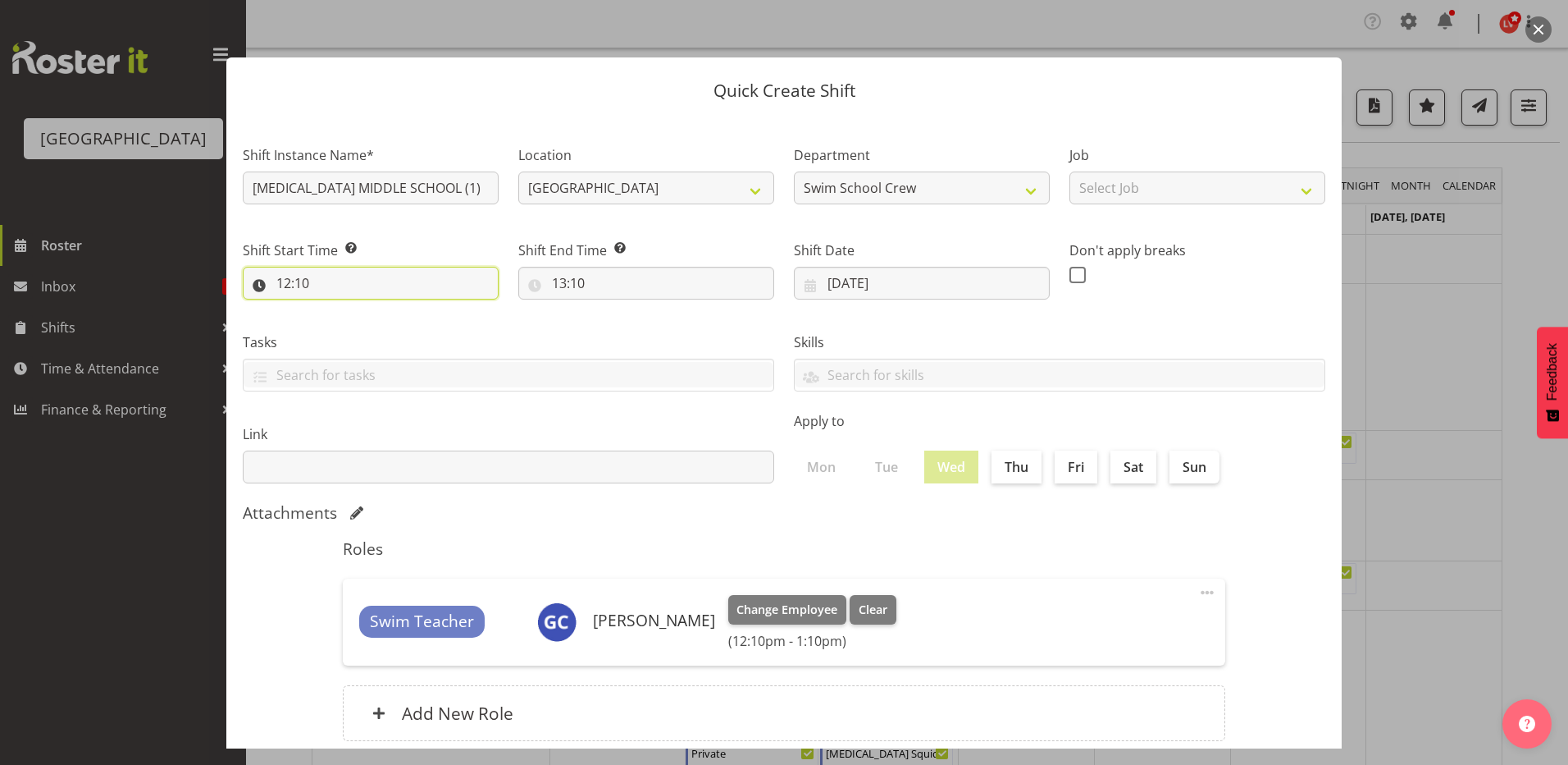
click at [281, 287] on input "12:10" at bounding box center [370, 283] width 256 height 33
click at [352, 321] on select "00 01 02 03 04 05 06 07 08 09 10 11 12 13 14 15 16 17 18 19 20 21 22 23" at bounding box center [354, 326] width 37 height 33
click at [336, 309] on select "00 01 02 03 04 05 06 07 08 09 10 11 12 13 14 15 16 17 18 19 20 21 22 23" at bounding box center [354, 326] width 37 height 33
click at [394, 330] on select "00 01 02 03 04 05 06 07 08 09 10 11 12 13 14 15 16 17 18 19 20 21 22 23 24 25 2…" at bounding box center [397, 326] width 37 height 33
click at [379, 309] on select "00 01 02 03 04 05 06 07 08 09 10 11 12 13 14 15 16 17 18 19 20 21 22 23 24 25 2…" at bounding box center [397, 326] width 37 height 33
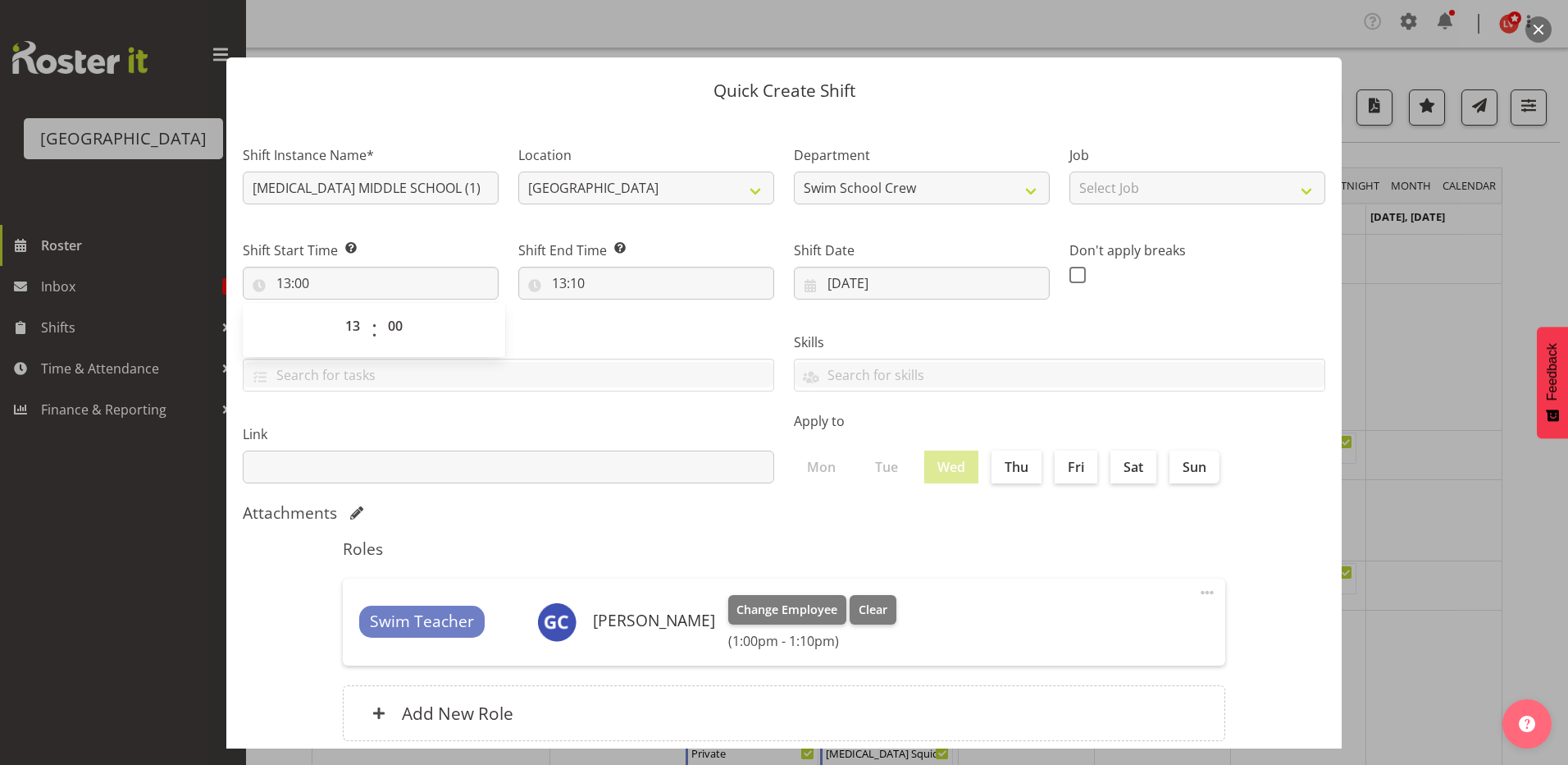
click at [592, 330] on div "Tasks TEST123" at bounding box center [508, 355] width 551 height 92
drag, startPoint x: 557, startPoint y: 280, endPoint x: 559, endPoint y: 289, distance: 9.2
click at [557, 286] on input "13:10" at bounding box center [646, 283] width 256 height 33
click at [630, 325] on select "00 01 02 03 04 05 06 07 08 09 10 11 12 13 14 15 16 17 18 19 20 21 22 23" at bounding box center [630, 326] width 37 height 33
click at [612, 309] on select "00 01 02 03 04 05 06 07 08 09 10 11 12 13 14 15 16 17 18 19 20 21 22 23" at bounding box center [630, 326] width 37 height 33
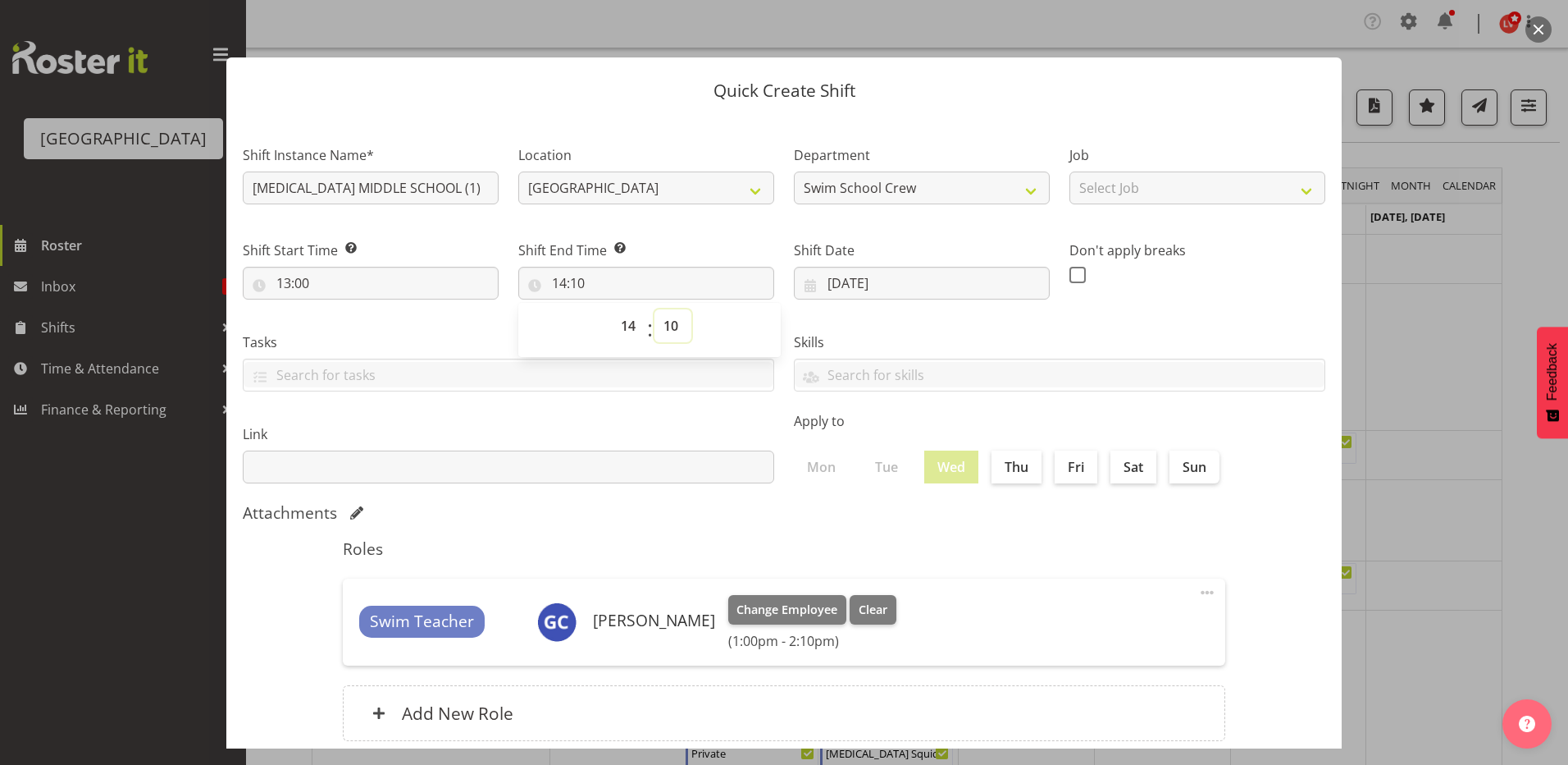
click at [672, 325] on select "00 01 02 03 04 05 06 07 08 09 10 11 12 13 14 15 16 17 18 19 20 21 22 23 24 25 2…" at bounding box center [673, 326] width 37 height 33
click at [655, 309] on select "00 01 02 03 04 05 06 07 08 09 10 11 12 13 14 15 16 17 18 19 20 21 22 23 24 25 2…" at bounding box center [673, 326] width 37 height 33
click at [980, 518] on div "Attachments" at bounding box center [784, 513] width 1083 height 20
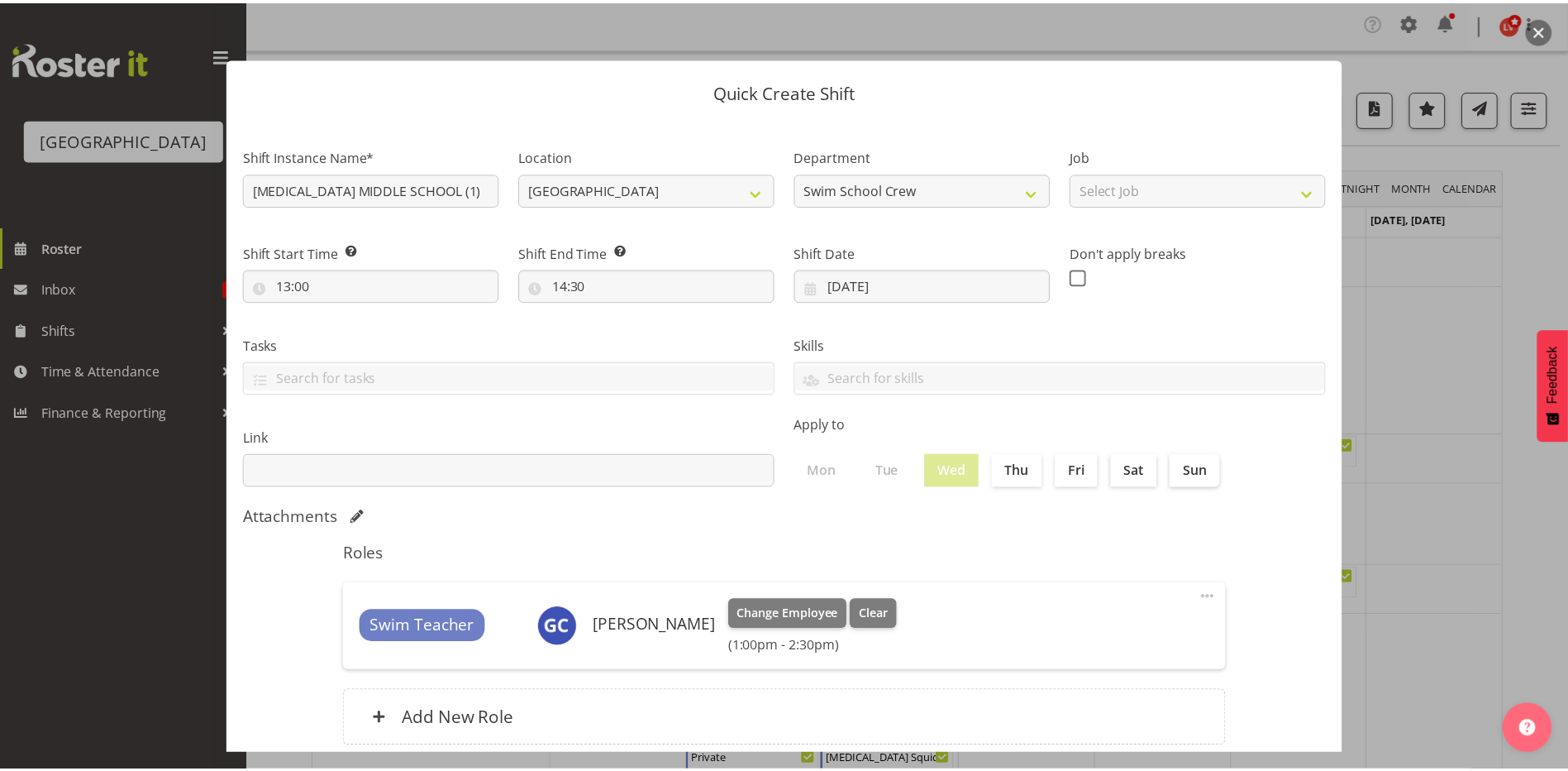
scroll to position [106, 0]
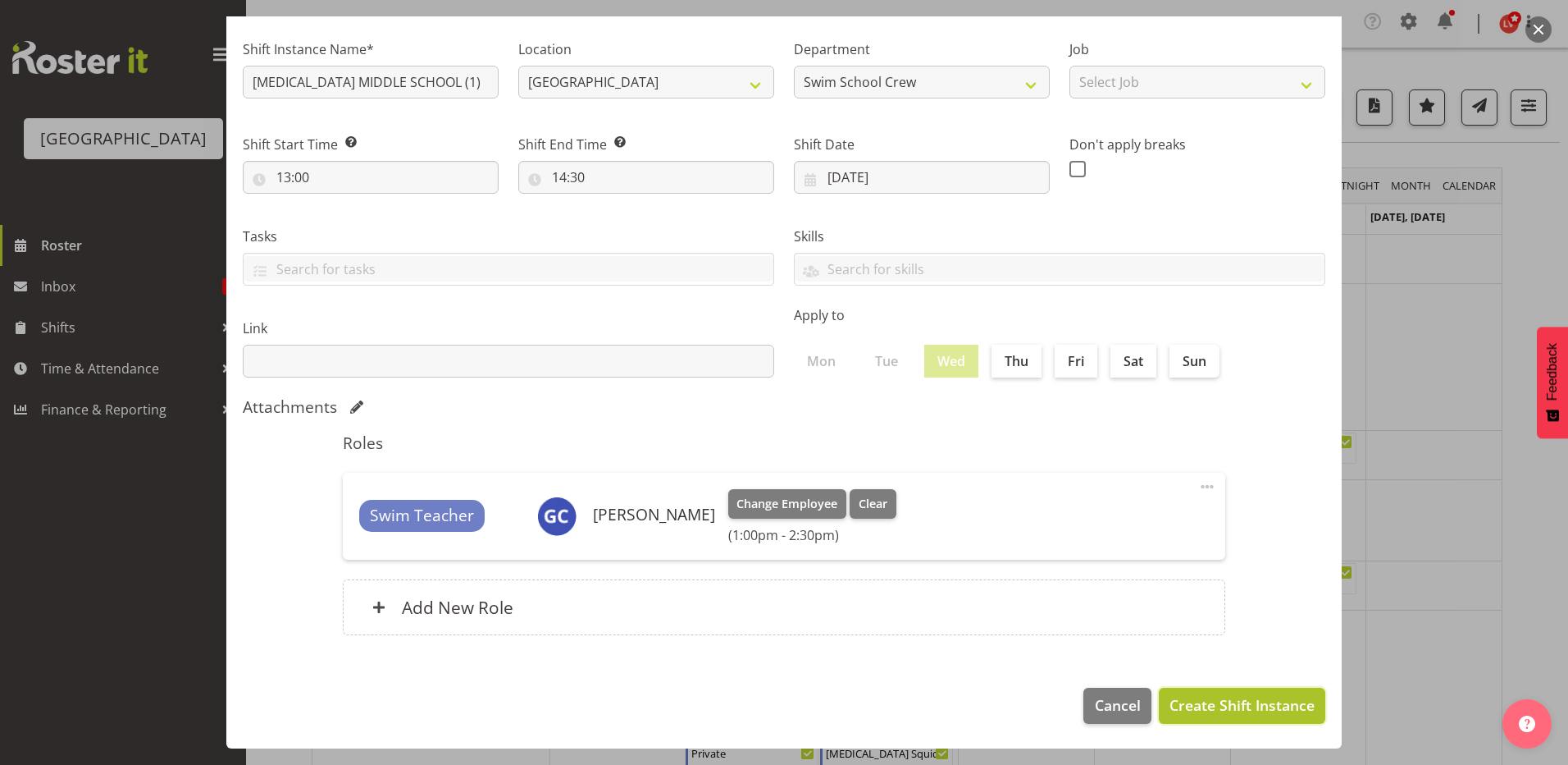
click at [1200, 711] on span "Create Shift Instance" at bounding box center [1242, 705] width 145 height 21
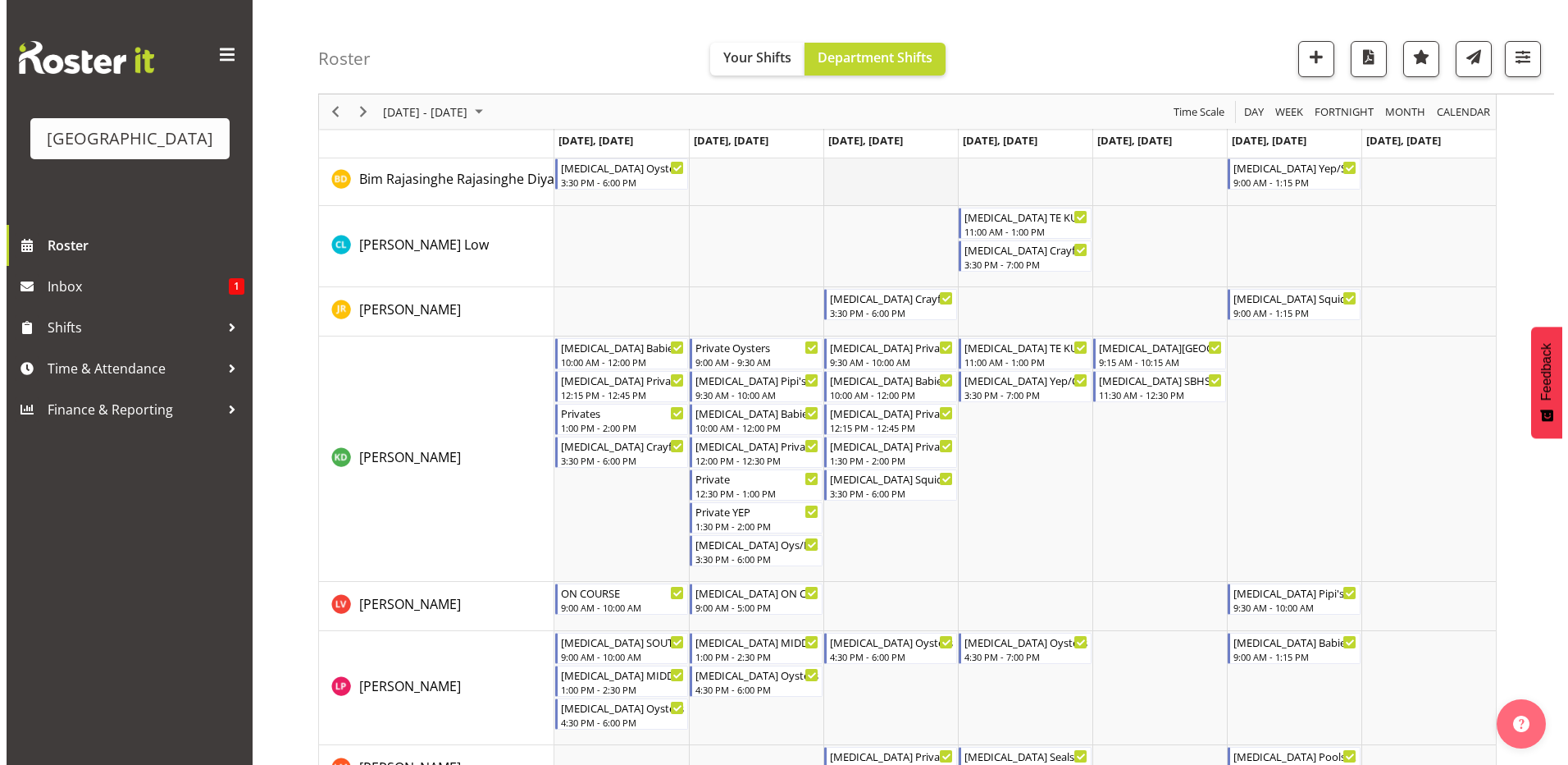
scroll to position [328, 0]
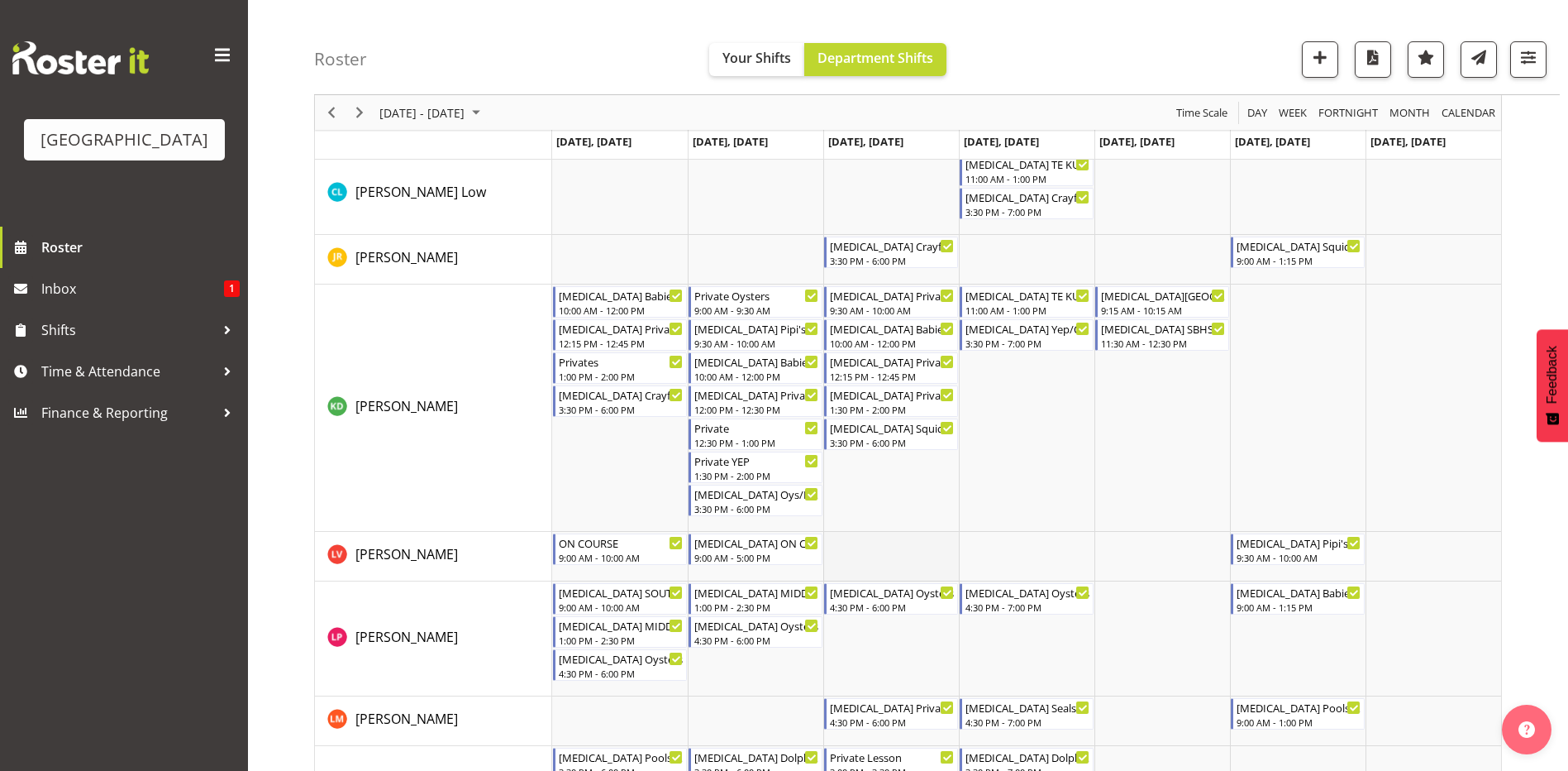
click at [865, 542] on td "Timeline Week of September 7, 2025" at bounding box center [891, 556] width 136 height 49
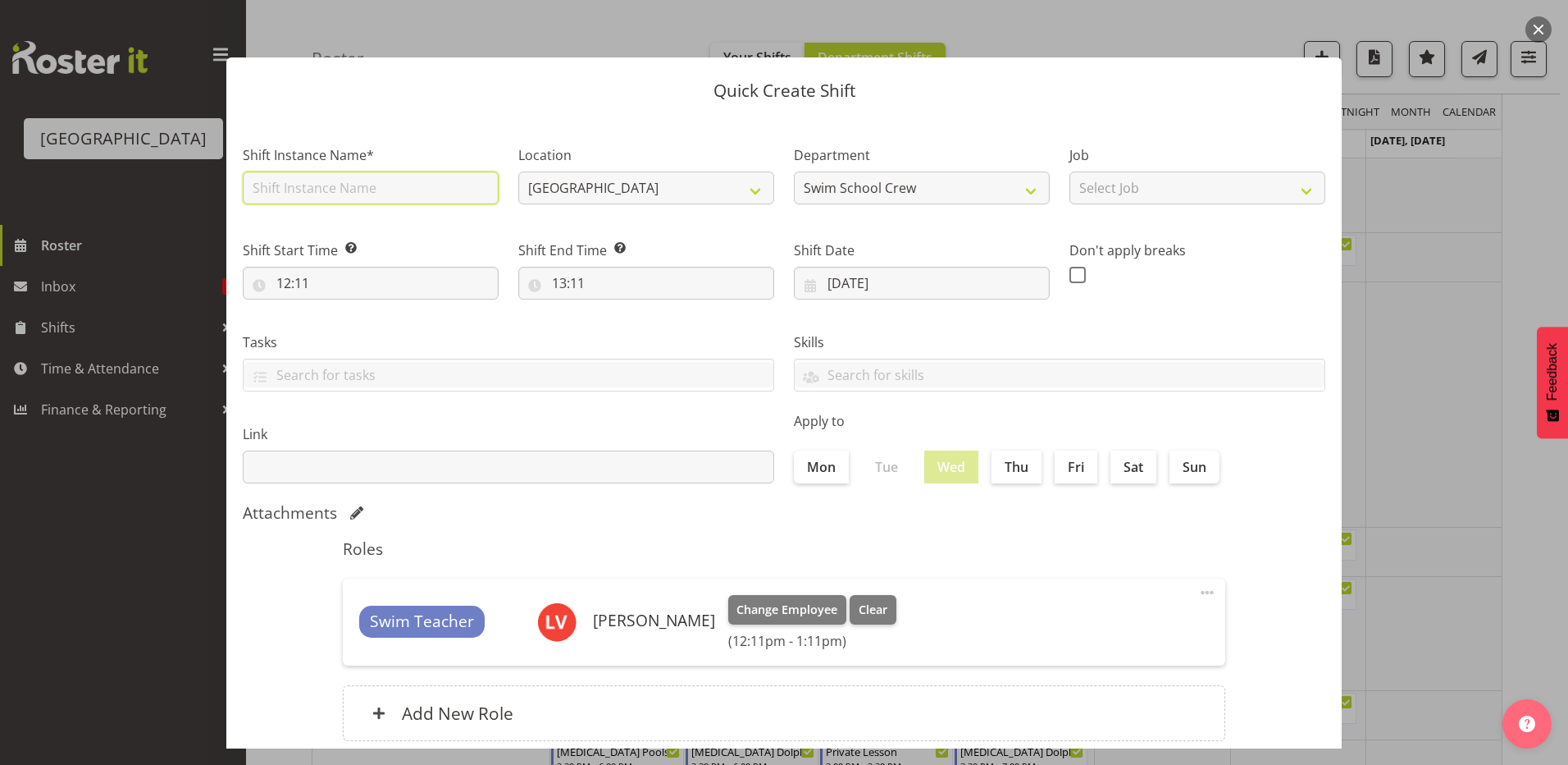
click at [351, 187] on input "text" at bounding box center [370, 188] width 256 height 33
drag, startPoint x: 421, startPoint y: 194, endPoint x: 397, endPoint y: 189, distance: 24.5
click at [397, 189] on input "[MEDICAL_DATA] SOUTHLAND GIRLS (1)" at bounding box center [370, 188] width 256 height 33
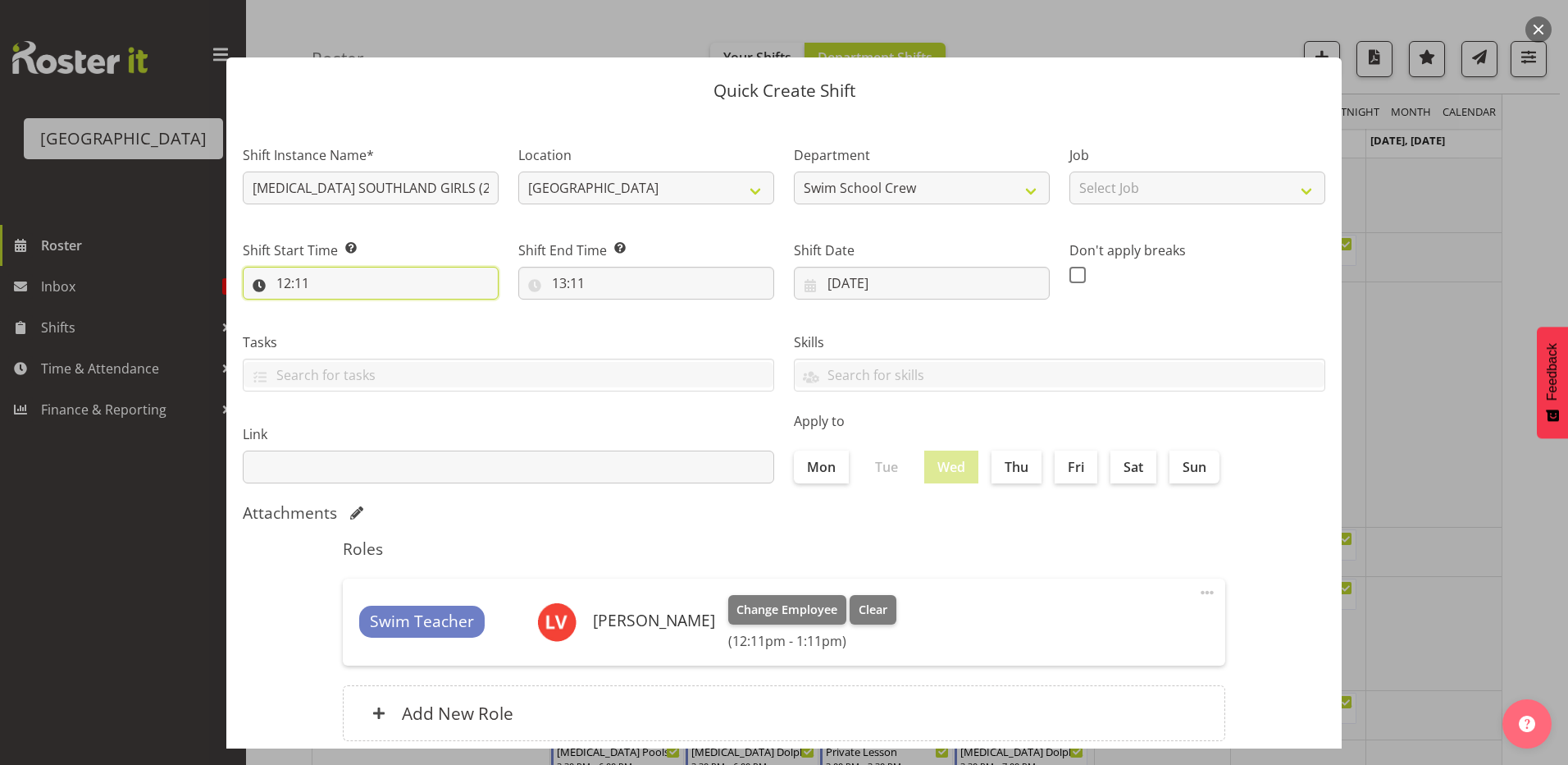
click at [285, 281] on input "12:11" at bounding box center [370, 283] width 256 height 33
click at [351, 325] on select "00 01 02 03 04 05 06 07 08 09 10 11 12 13 14 15 16 17 18 19 20 21 22 23" at bounding box center [354, 326] width 37 height 33
click at [336, 309] on select "00 01 02 03 04 05 06 07 08 09 10 11 12 13 14 15 16 17 18 19 20 21 22 23" at bounding box center [354, 326] width 37 height 33
click at [390, 323] on select "00 01 02 03 04 05 06 07 08 09 10 11 12 13 14 15 16 17 18 19 20 21 22 23 24 25 2…" at bounding box center [397, 326] width 37 height 33
click at [379, 309] on select "00 01 02 03 04 05 06 07 08 09 10 11 12 13 14 15 16 17 18 19 20 21 22 23 24 25 2…" at bounding box center [397, 326] width 37 height 33
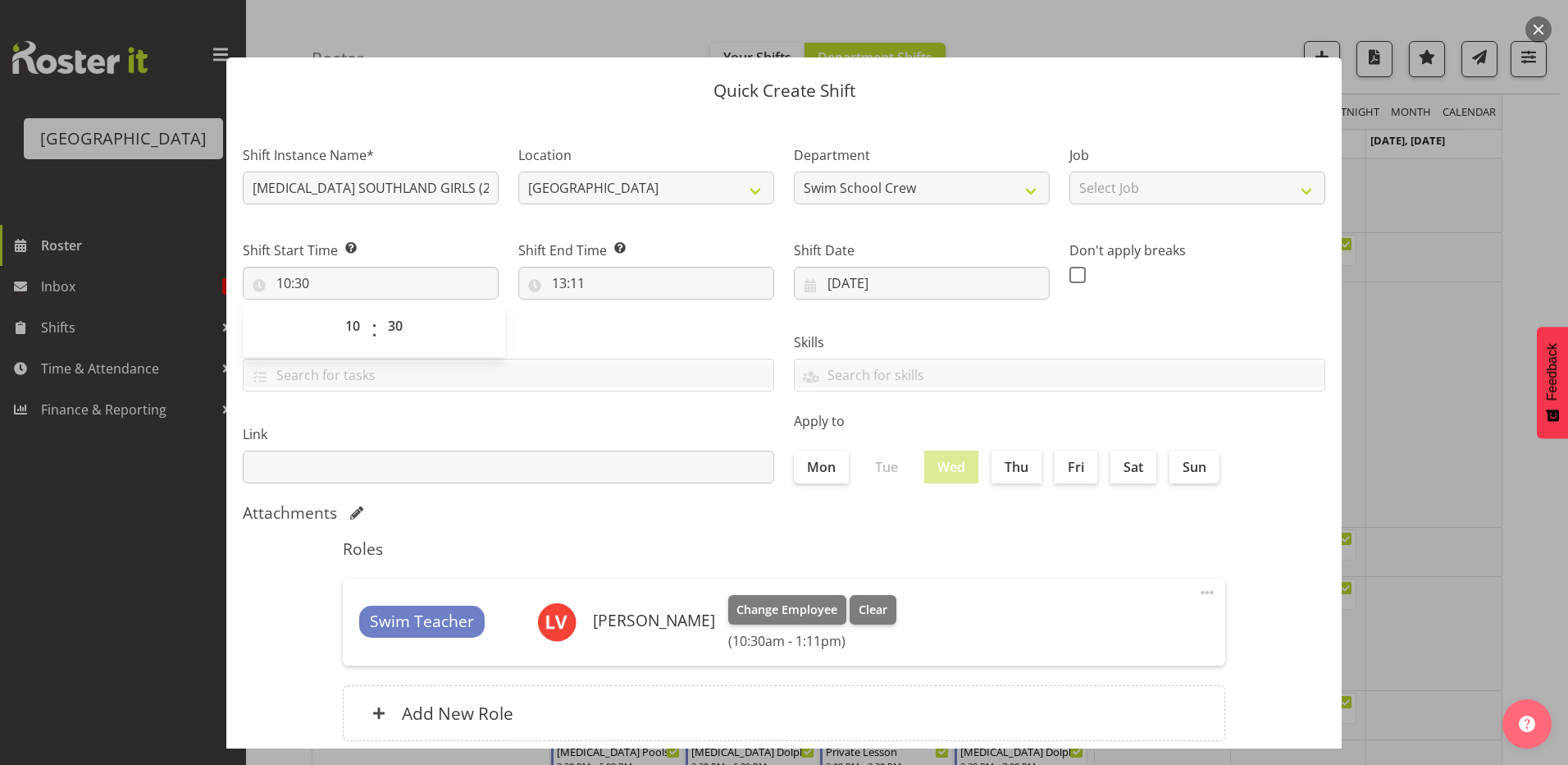
click at [551, 325] on div "Tasks TEST123" at bounding box center [508, 355] width 551 height 92
click at [560, 283] on input "13:11" at bounding box center [646, 283] width 256 height 33
click at [632, 322] on select "00 01 02 03 04 05 06 07 08 09 10 11 12 13 14 15 16 17 18 19 20 21 22 23" at bounding box center [630, 326] width 37 height 33
click at [612, 309] on select "00 01 02 03 04 05 06 07 08 09 10 11 12 13 14 15 16 17 18 19 20 21 22 23" at bounding box center [630, 326] width 37 height 33
click at [658, 327] on select "00 01 02 03 04 05 06 07 08 09 10 11 12 13 14 15 16 17 18 19 20 21 22 23 24 25 2…" at bounding box center [673, 326] width 37 height 33
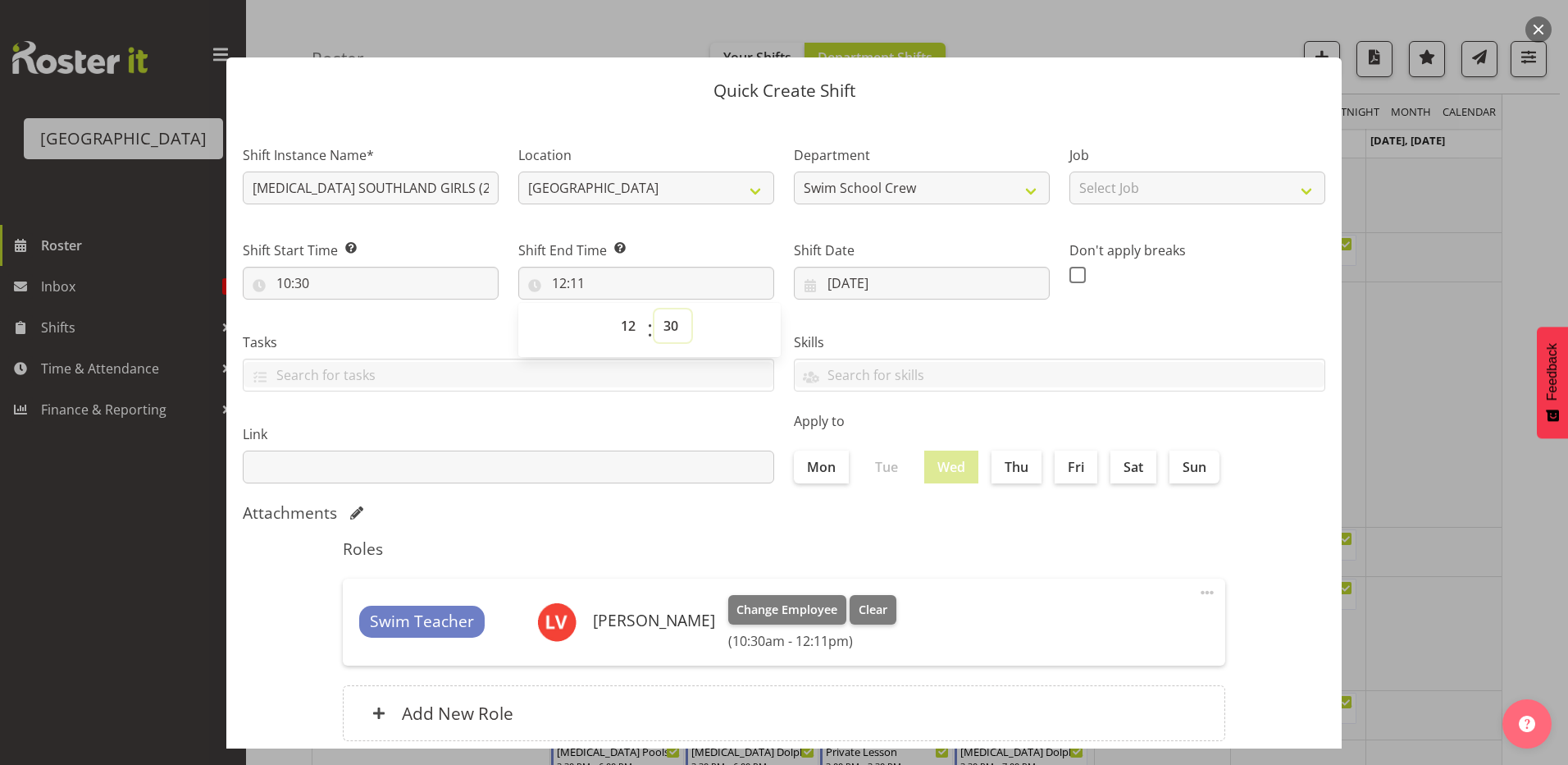
click at [655, 309] on select "00 01 02 03 04 05 06 07 08 09 10 11 12 13 14 15 16 17 18 19 20 21 22 23 24 25 2…" at bounding box center [673, 326] width 37 height 33
click at [887, 313] on div "Skills PLPC PLSA" at bounding box center [1059, 355] width 551 height 92
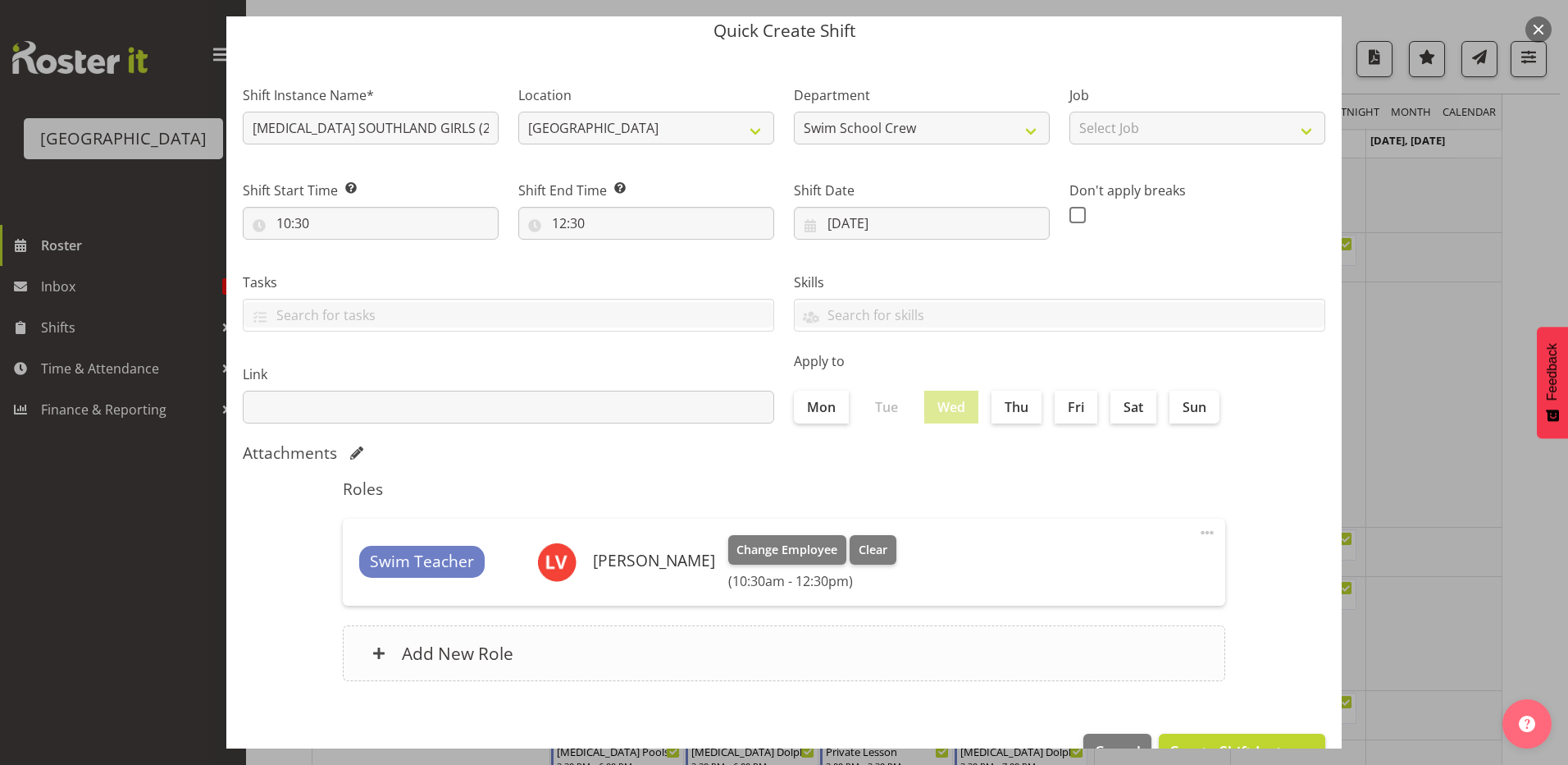
scroll to position [106, 0]
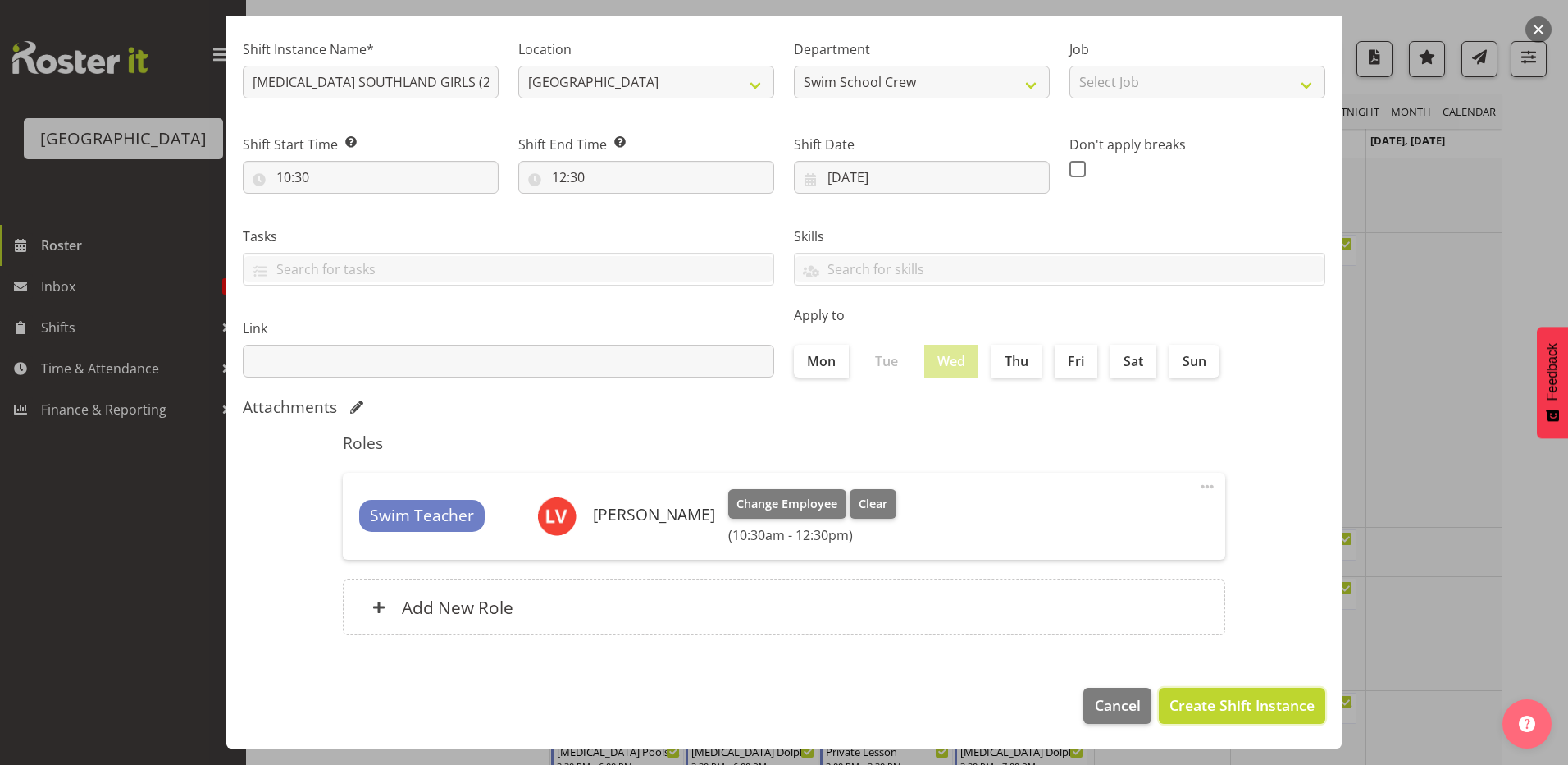
click at [1170, 700] on span "Create Shift Instance" at bounding box center [1242, 705] width 145 height 21
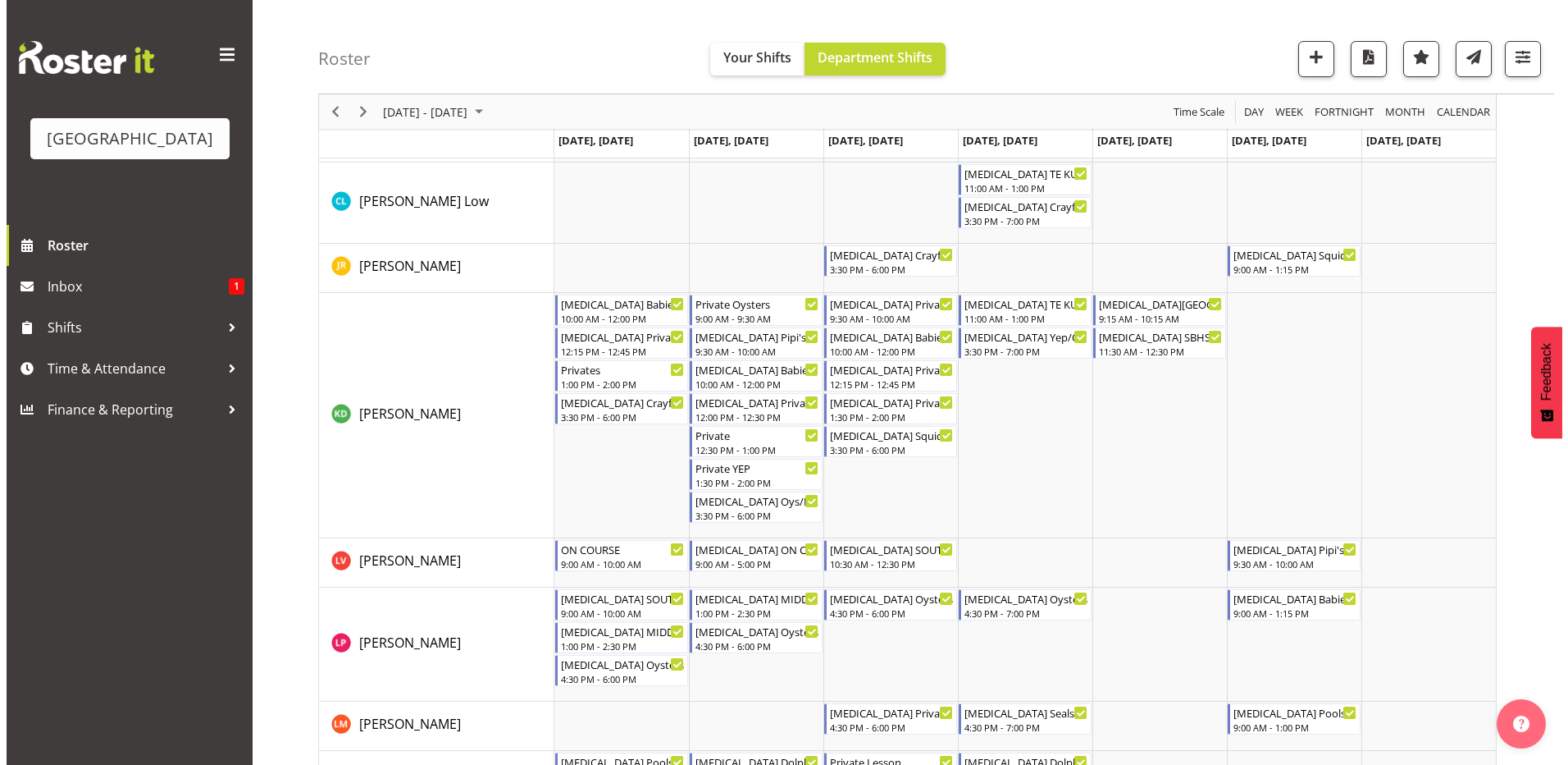
scroll to position [328, 0]
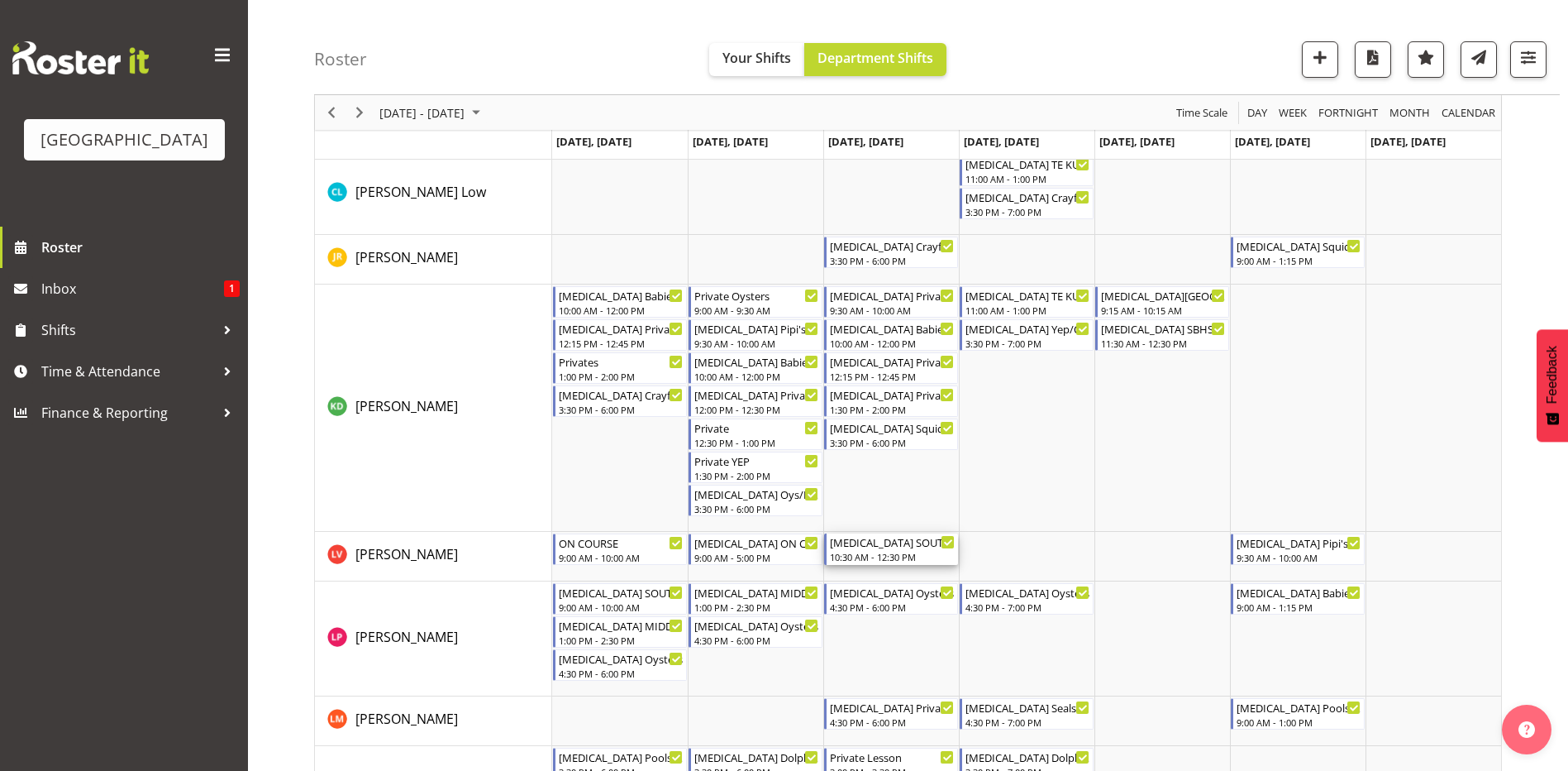
click at [918, 547] on div "[MEDICAL_DATA] SOUTHLAND GIRLS (2)" at bounding box center [892, 541] width 125 height 17
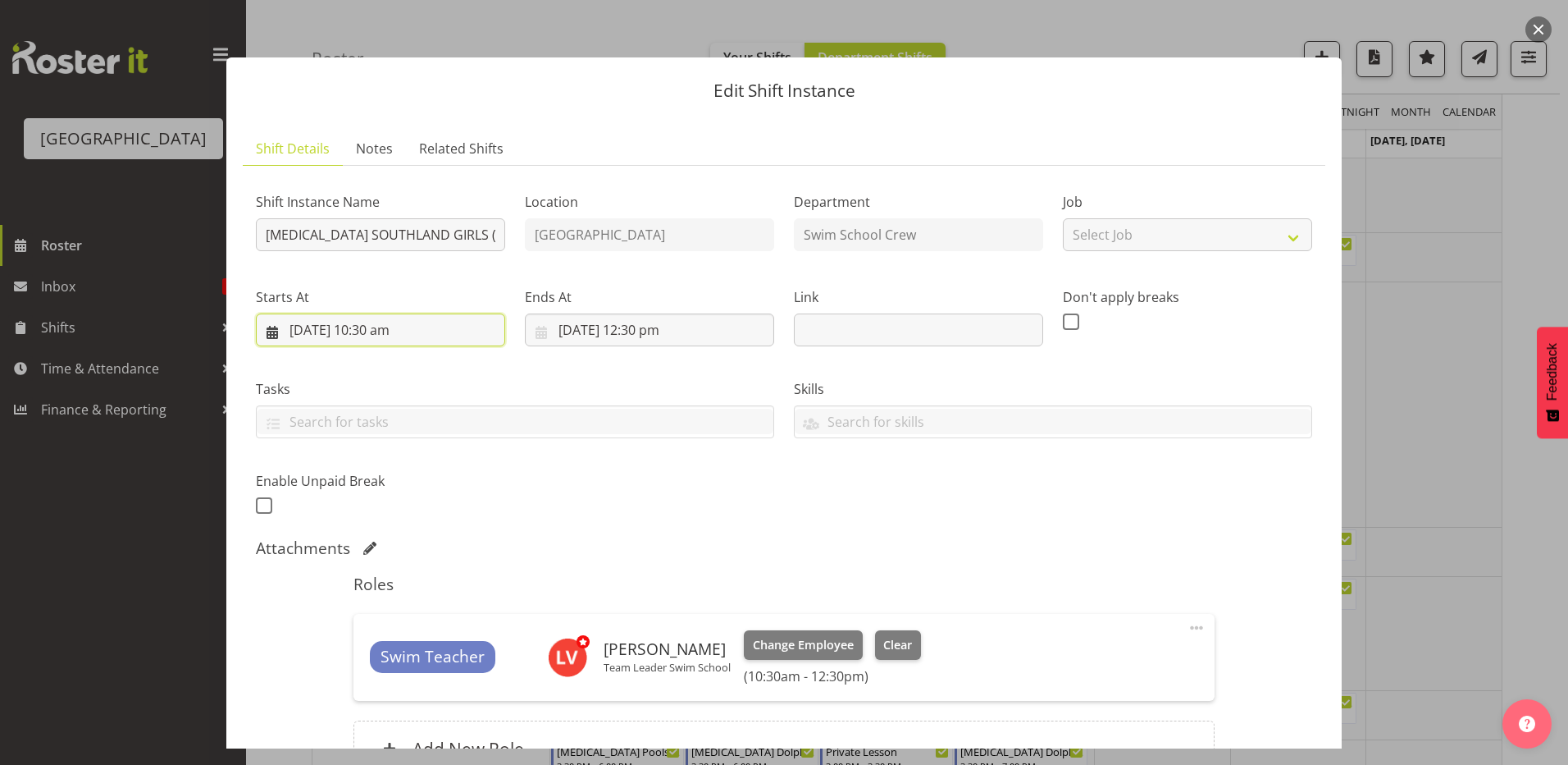
click at [362, 327] on input "[DATE] 10:30 am" at bounding box center [381, 330] width 250 height 33
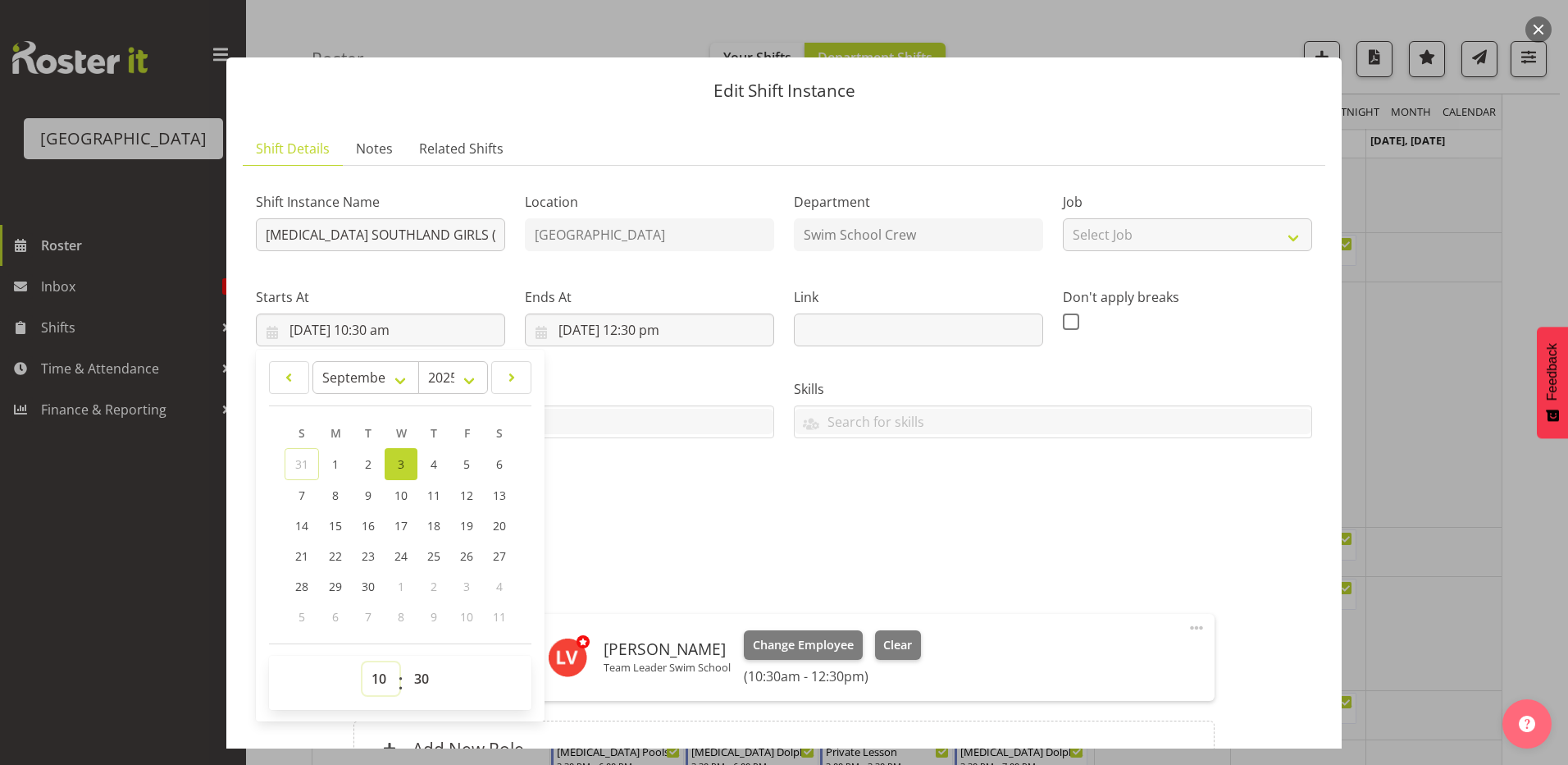
click at [371, 676] on select "00 01 02 03 04 05 06 07 08 09 10 11 12 13 14 15 16 17 18 19 20 21 22 23" at bounding box center [381, 679] width 37 height 33
click at [362, 662] on select "00 01 02 03 04 05 06 07 08 09 10 11 12 13 14 15 16 17 18 19 20 21 22 23" at bounding box center [381, 679] width 37 height 33
click at [421, 675] on select "00 01 02 03 04 05 06 07 08 09 10 11 12 13 14 15 16 17 18 19 20 21 22 23 24 25 2…" at bounding box center [423, 679] width 37 height 33
click at [405, 662] on select "00 01 02 03 04 05 06 07 08 09 10 11 12 13 14 15 16 17 18 19 20 21 22 23 24 25 2…" at bounding box center [423, 679] width 37 height 33
click at [671, 508] on div "Shift Instance Name [MEDICAL_DATA] SOUTHLAND GIRLS (2) Location [GEOGRAPHIC_DAT…" at bounding box center [784, 349] width 1076 height 360
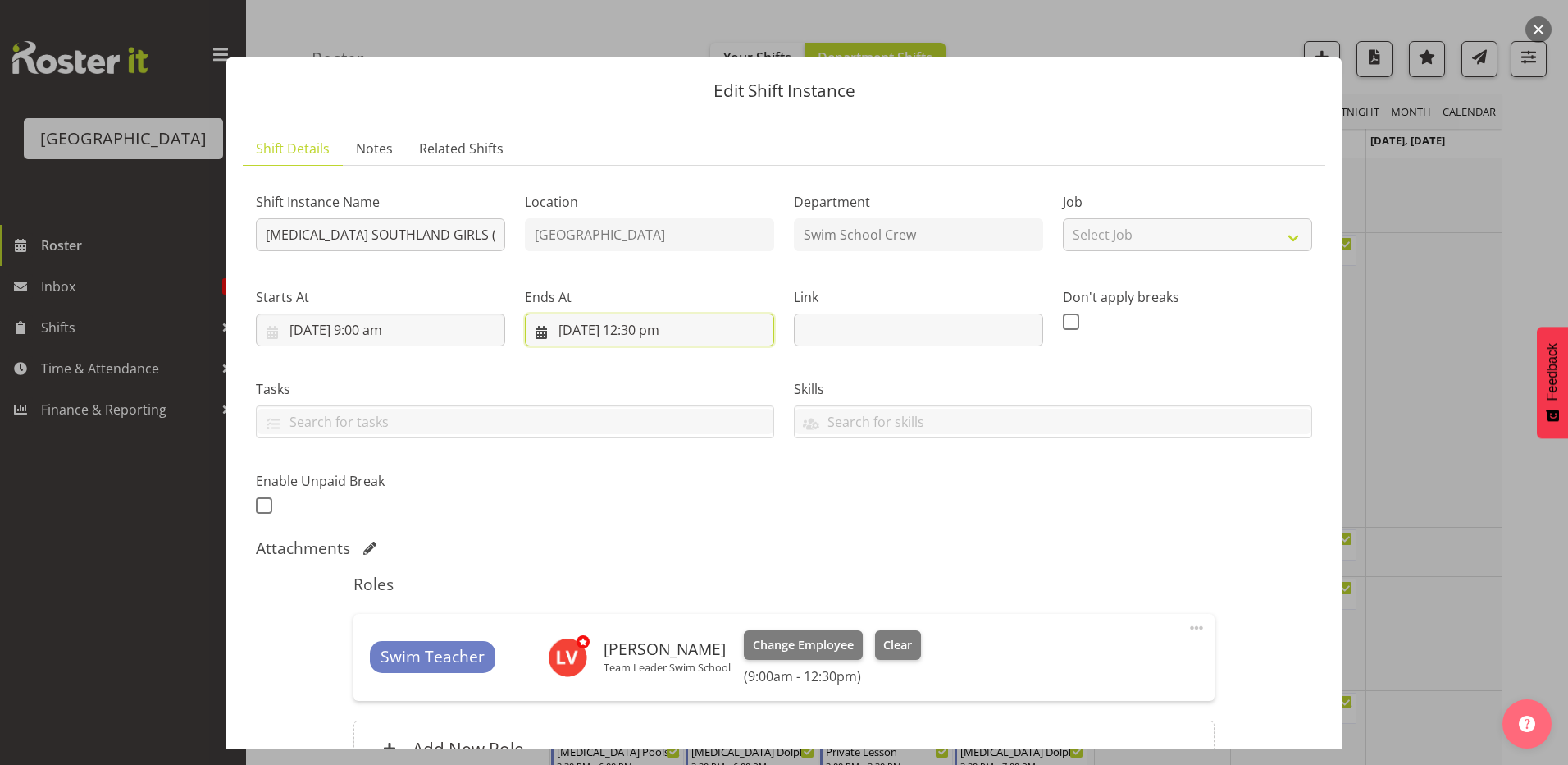
click at [628, 326] on input "[DATE] 12:30 pm" at bounding box center [650, 330] width 250 height 33
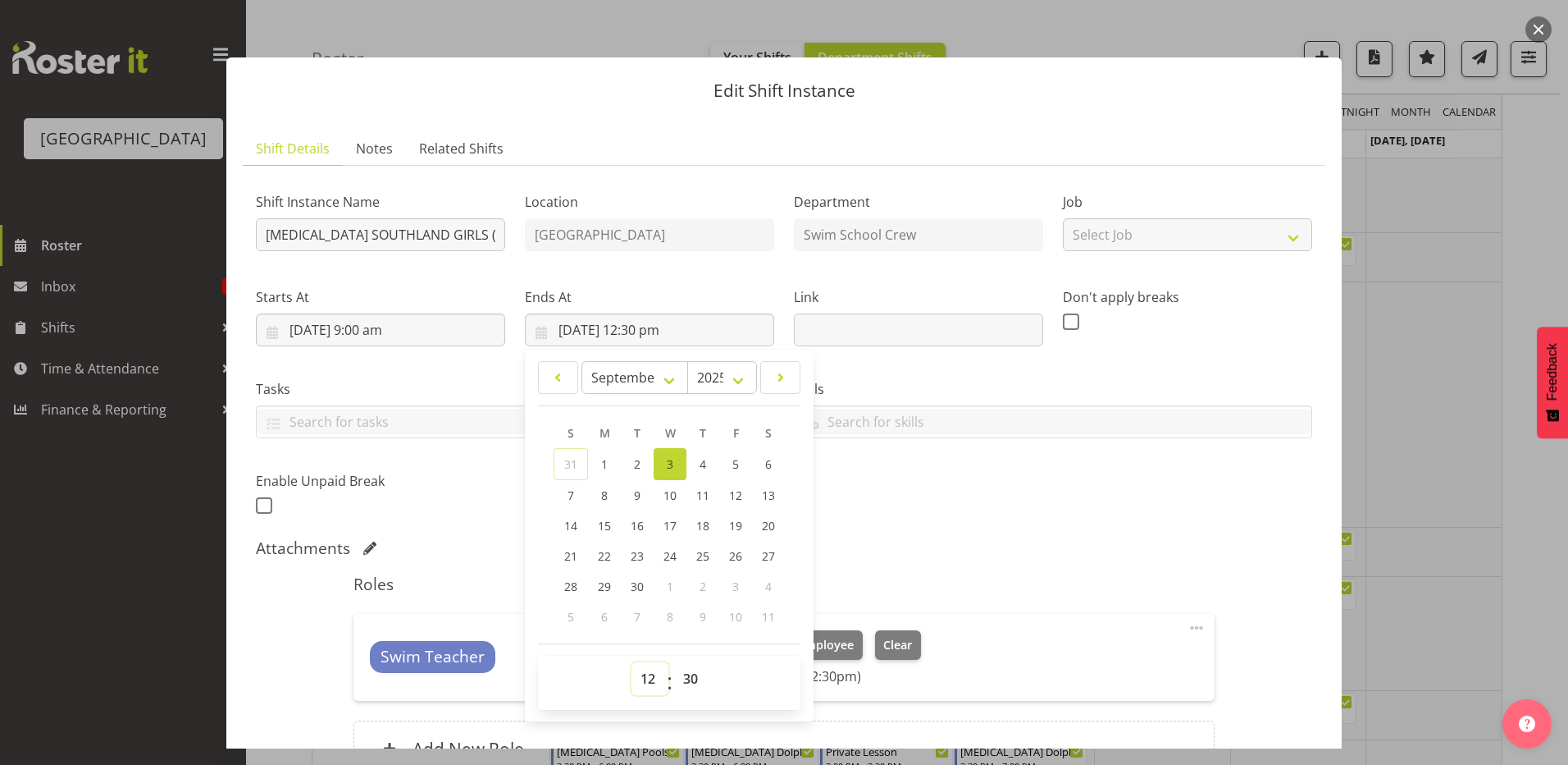
click at [641, 676] on select "00 01 02 03 04 05 06 07 08 09 10 11 12 13 14 15 16 17 18 19 20 21 22 23" at bounding box center [650, 679] width 37 height 33
click at [631, 662] on select "00 01 02 03 04 05 06 07 08 09 10 11 12 13 14 15 16 17 18 19 20 21 22 23" at bounding box center [650, 679] width 37 height 33
click at [686, 673] on select "00 01 02 03 04 05 06 07 08 09 10 11 12 13 14 15 16 17 18 19 20 21 22 23 24 25 2…" at bounding box center [692, 679] width 37 height 33
click at [674, 662] on select "00 01 02 03 04 05 06 07 08 09 10 11 12 13 14 15 16 17 18 19 20 21 22 23 24 25 2…" at bounding box center [692, 679] width 37 height 33
click at [1029, 516] on div "Shift Instance Name [MEDICAL_DATA] SOUTHLAND GIRLS (2) Location [GEOGRAPHIC_DAT…" at bounding box center [784, 349] width 1076 height 360
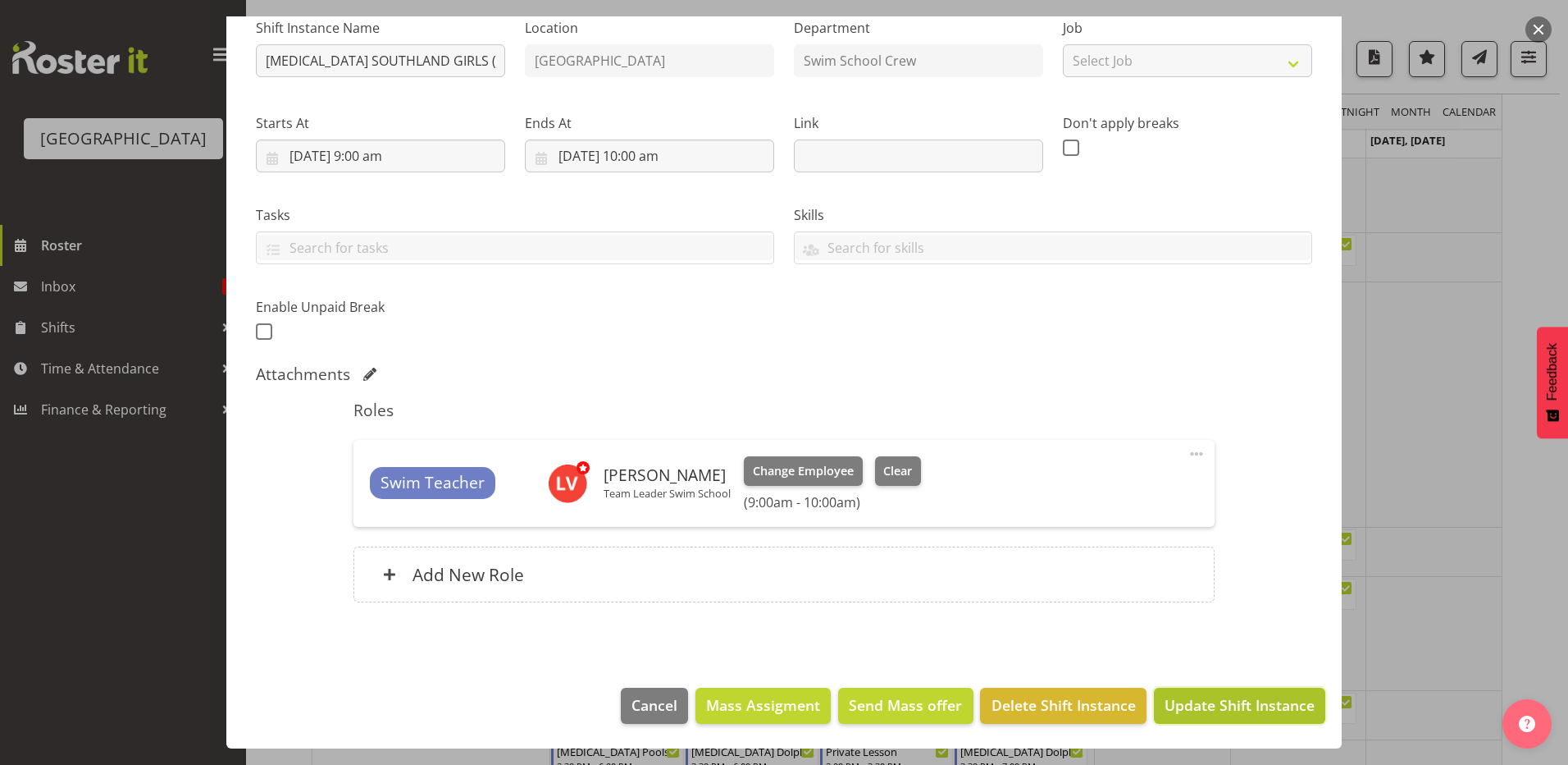
click at [1173, 696] on span "Update Shift Instance" at bounding box center [1240, 705] width 150 height 21
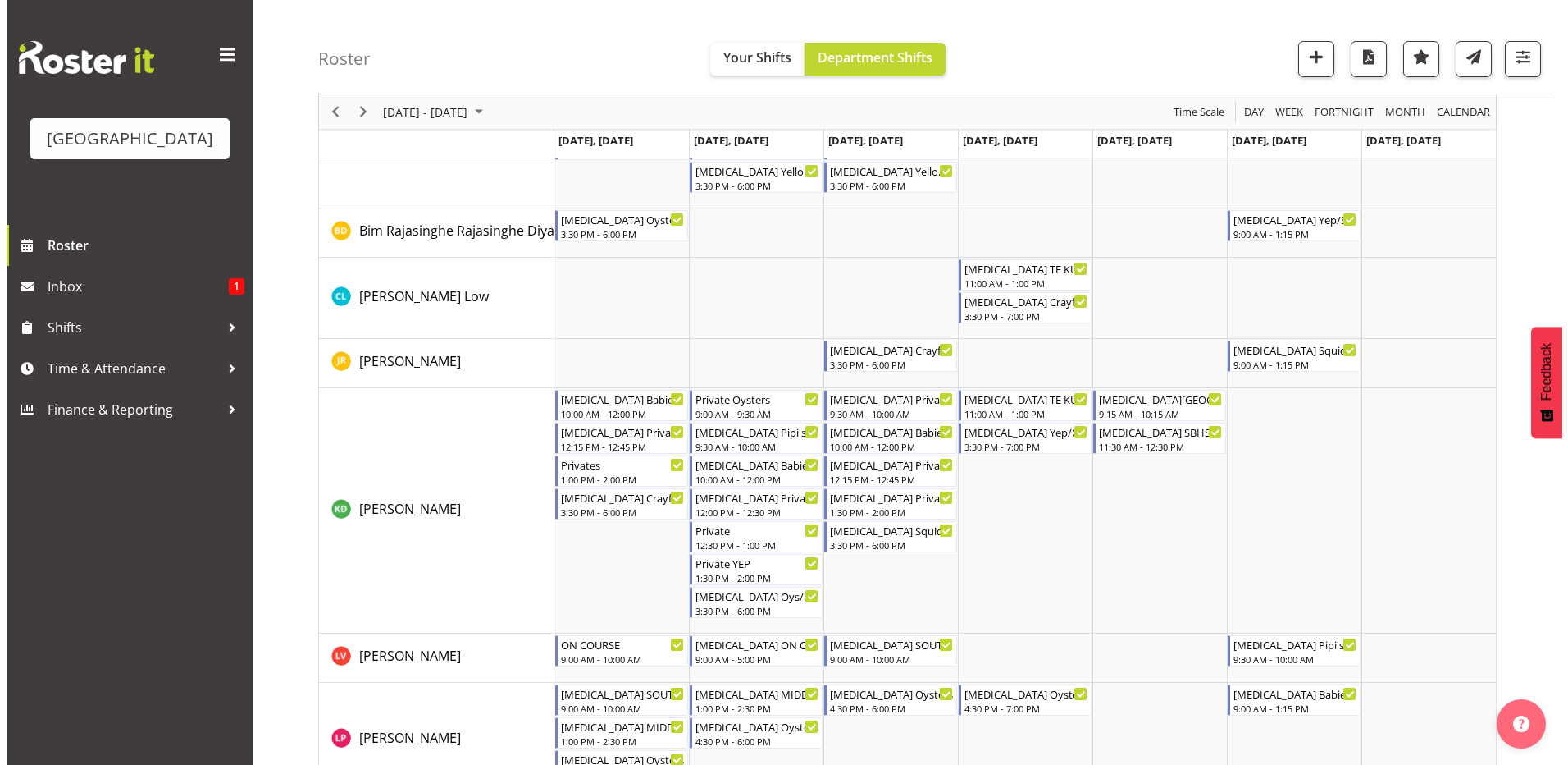
scroll to position [246, 0]
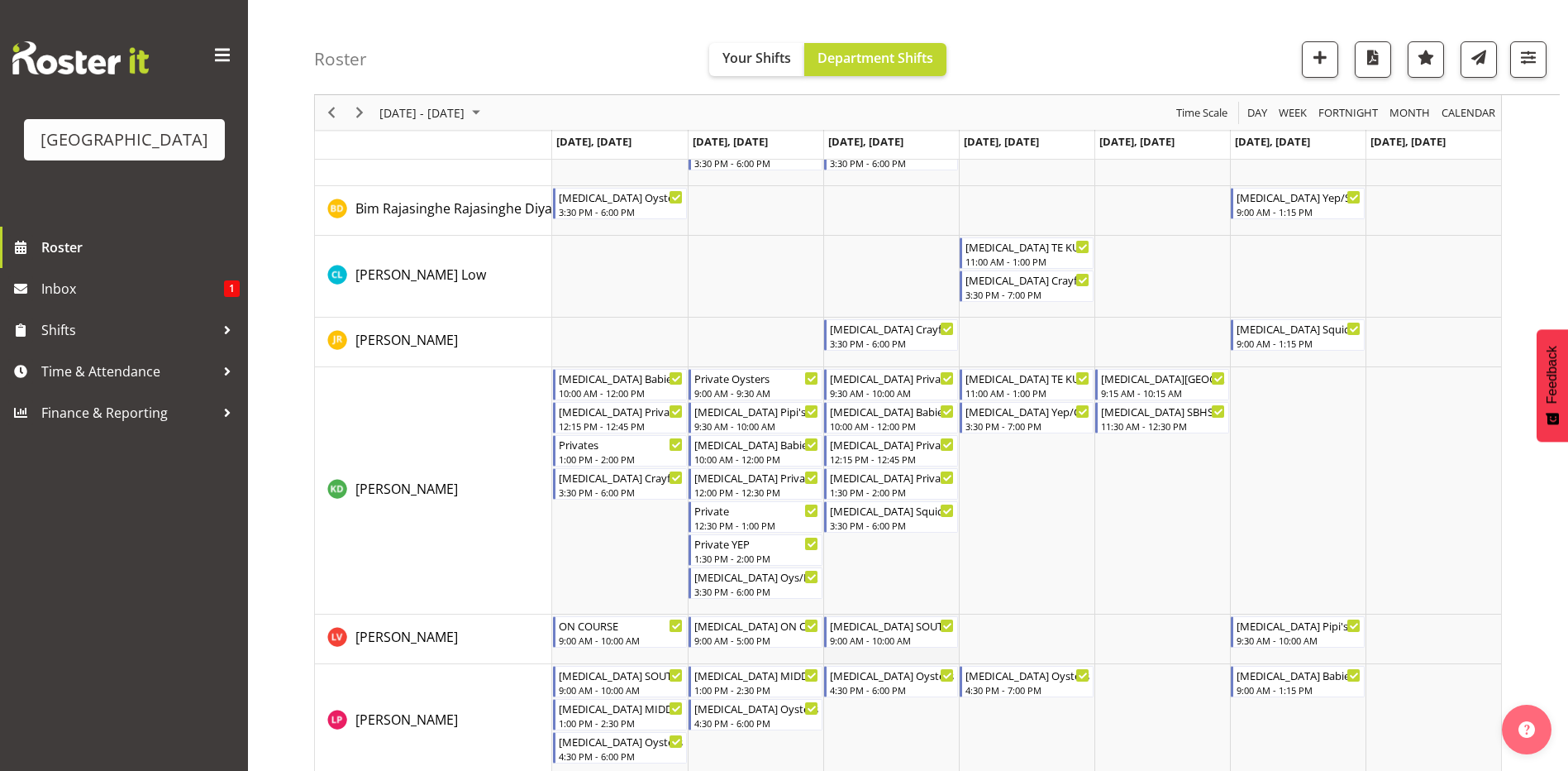
click at [873, 655] on td "Timeline Week of September 7, 2025" at bounding box center [891, 639] width 136 height 49
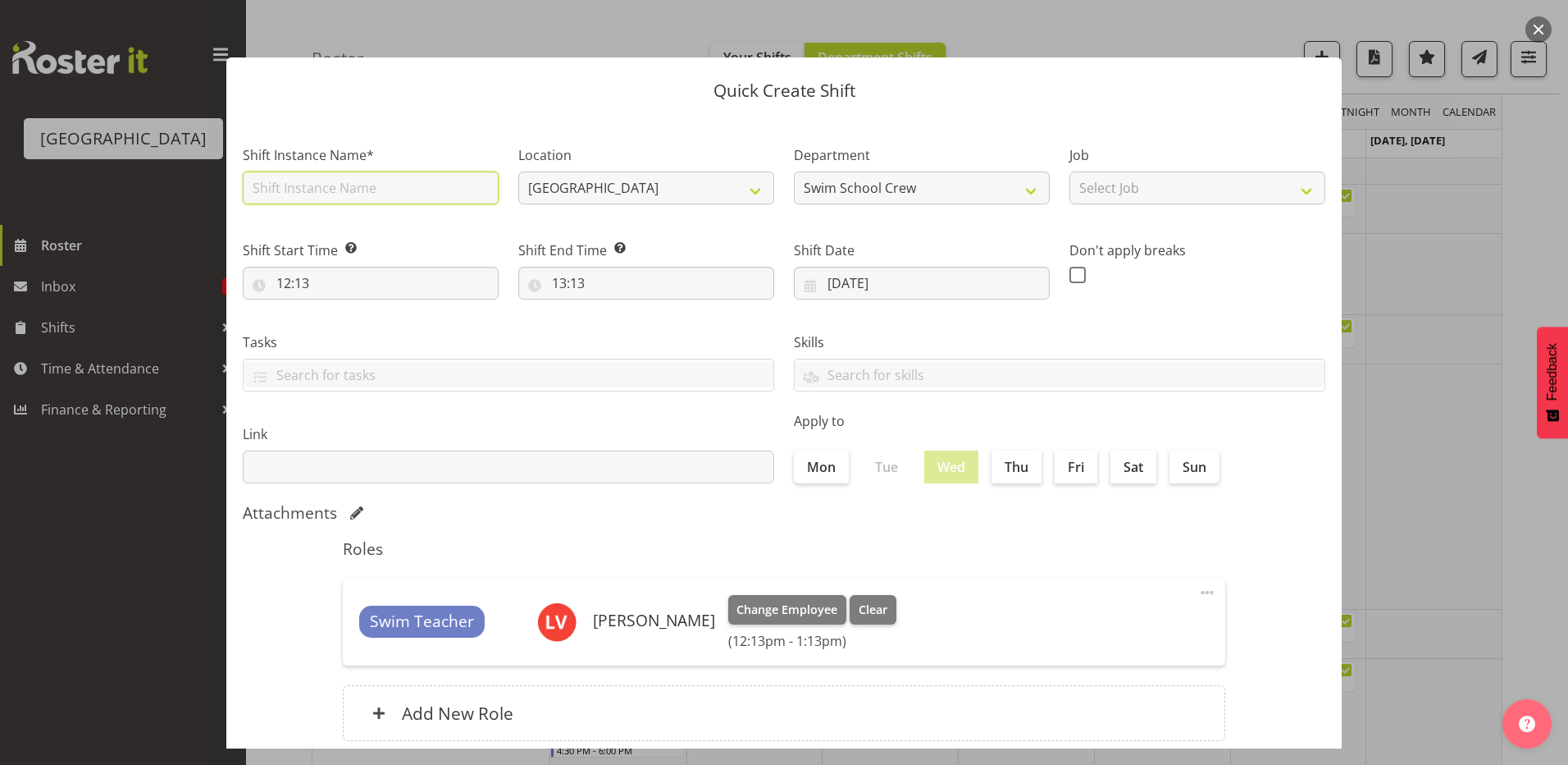
click at [308, 194] on input "text" at bounding box center [370, 188] width 256 height 33
click at [416, 185] on input "[MEDICAL_DATA] [GEOGRAPHIC_DATA] (1)" at bounding box center [370, 188] width 256 height 33
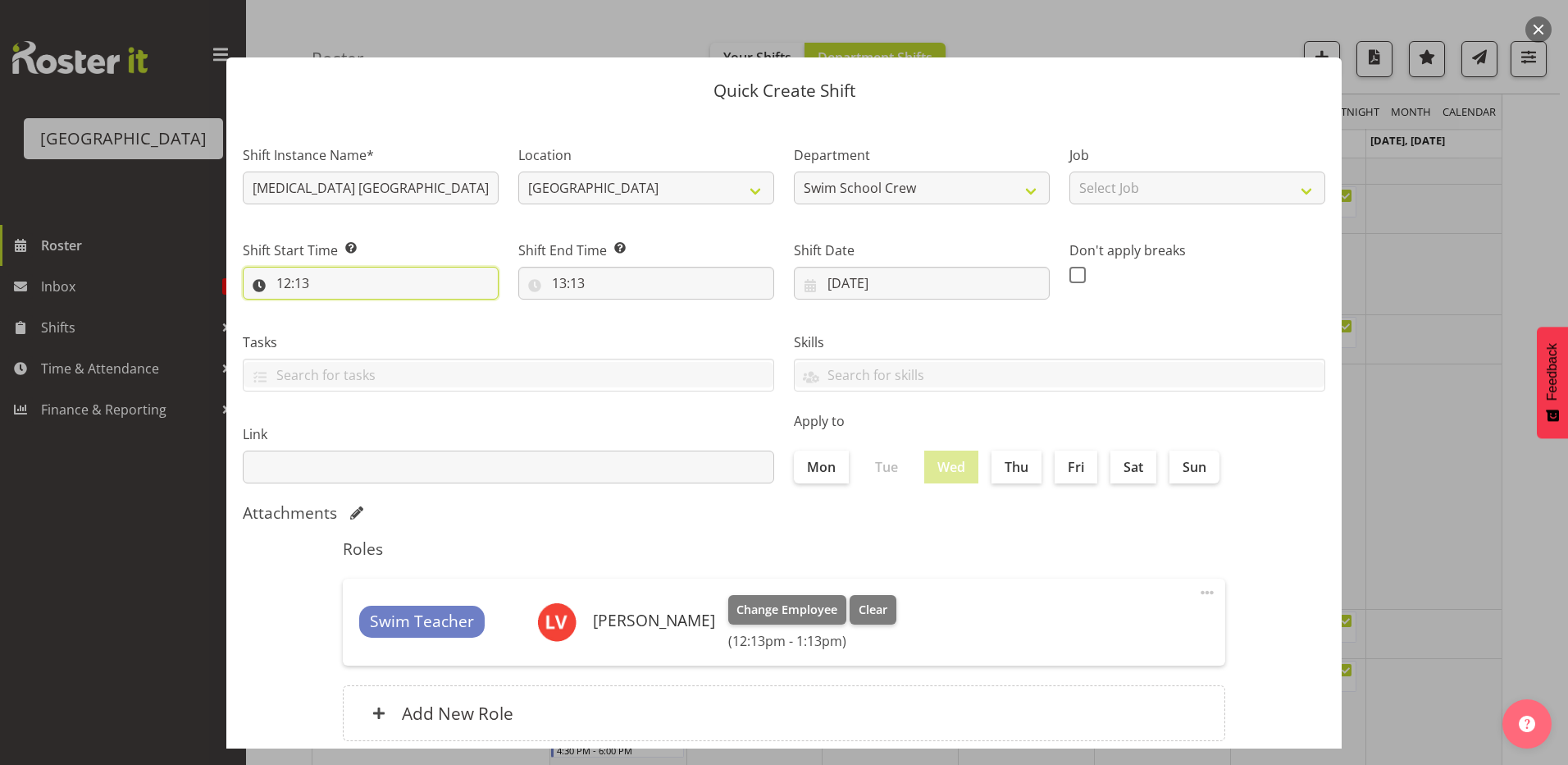
click at [283, 282] on input "12:13" at bounding box center [370, 283] width 256 height 33
click at [355, 323] on select "00 01 02 03 04 05 06 07 08 09 10 11 12 13 14 15 16 17 18 19 20 21 22 23" at bounding box center [354, 326] width 37 height 33
click at [336, 309] on select "00 01 02 03 04 05 06 07 08 09 10 11 12 13 14 15 16 17 18 19 20 21 22 23" at bounding box center [354, 326] width 37 height 33
click at [387, 323] on select "00 01 02 03 04 05 06 07 08 09 10 11 12 13 14 15 16 17 18 19 20 21 22 23 24 25 2…" at bounding box center [397, 326] width 37 height 33
click at [379, 309] on select "00 01 02 03 04 05 06 07 08 09 10 11 12 13 14 15 16 17 18 19 20 21 22 23 24 25 2…" at bounding box center [397, 326] width 37 height 33
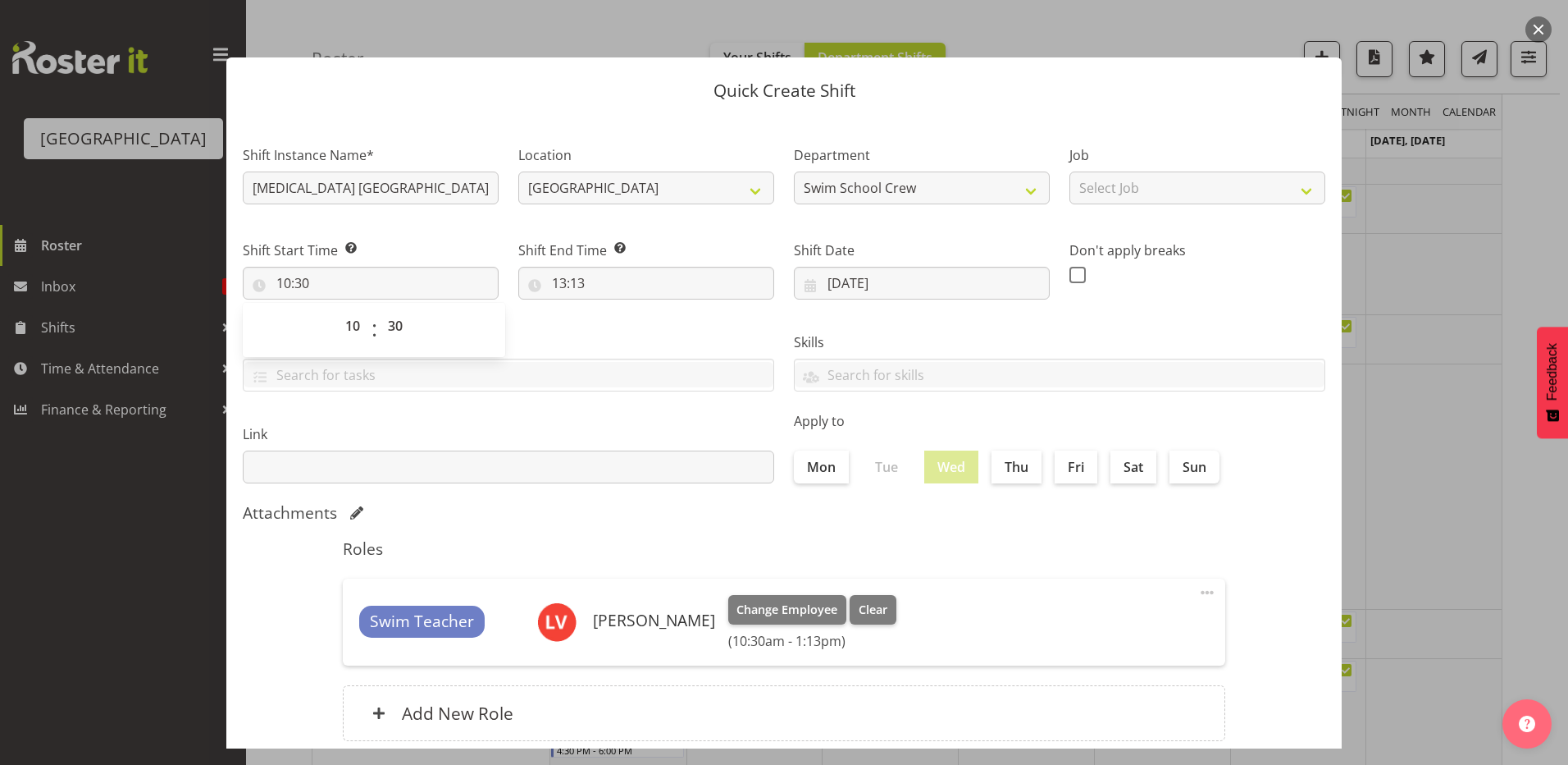
click at [541, 328] on div "Tasks TEST123" at bounding box center [508, 355] width 551 height 92
click at [554, 282] on input "13:13" at bounding box center [646, 283] width 256 height 33
click at [627, 325] on select "00 01 02 03 04 05 06 07 08 09 10 11 12 13 14 15 16 17 18 19 20 21 22 23" at bounding box center [630, 326] width 37 height 33
click at [612, 309] on select "00 01 02 03 04 05 06 07 08 09 10 11 12 13 14 15 16 17 18 19 20 21 22 23" at bounding box center [630, 326] width 37 height 33
click at [662, 319] on select "00 01 02 03 04 05 06 07 08 09 10 11 12 13 14 15 16 17 18 19 20 21 22 23 24 25 2…" at bounding box center [673, 326] width 37 height 33
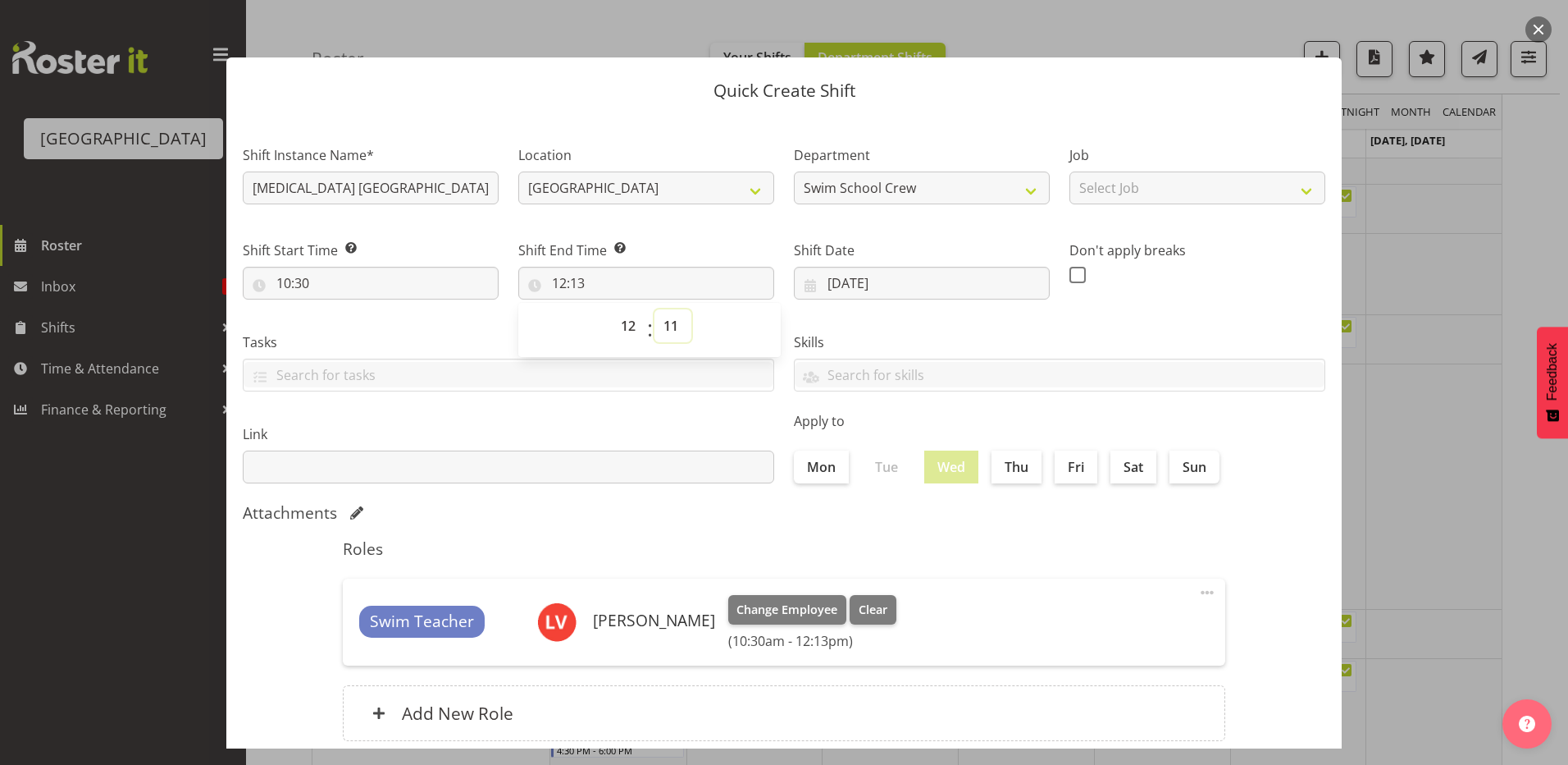
click at [655, 309] on select "00 01 02 03 04 05 06 07 08 09 10 11 12 13 14 15 16 17 18 19 20 21 22 23 24 25 2…" at bounding box center [673, 326] width 37 height 33
drag, startPoint x: 666, startPoint y: 324, endPoint x: 661, endPoint y: 332, distance: 9.4
click at [666, 324] on select "00 01 02 03 04 05 06 07 08 09 10 11 12 13 14 15 16 17 18 19 20 21 22 23 24 25 2…" at bounding box center [673, 326] width 37 height 33
click at [655, 309] on select "00 01 02 03 04 05 06 07 08 09 10 11 12 13 14 15 16 17 18 19 20 21 22 23 24 25 2…" at bounding box center [673, 326] width 37 height 33
click at [871, 522] on div "Attachments" at bounding box center [784, 513] width 1083 height 20
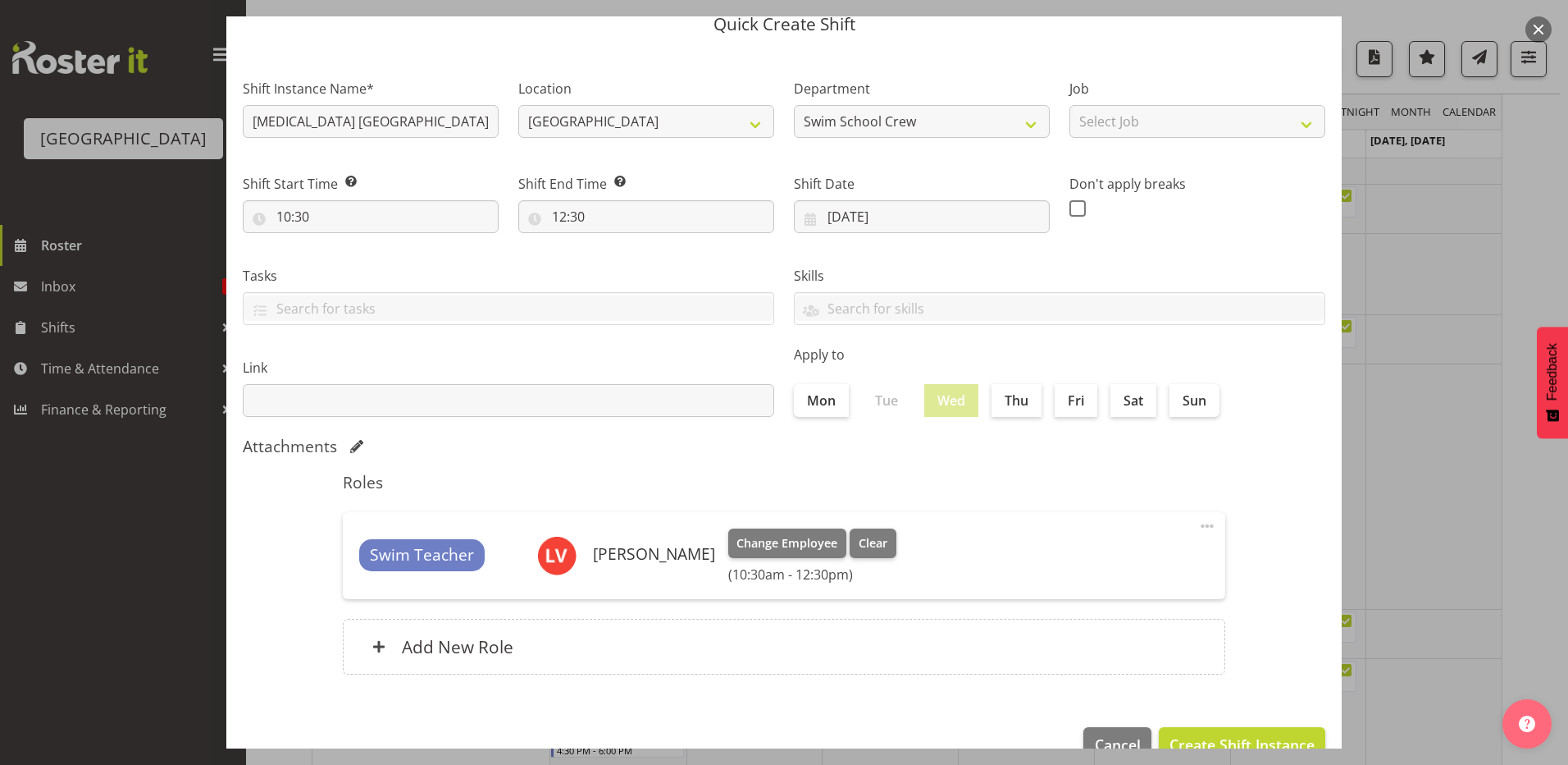
scroll to position [106, 0]
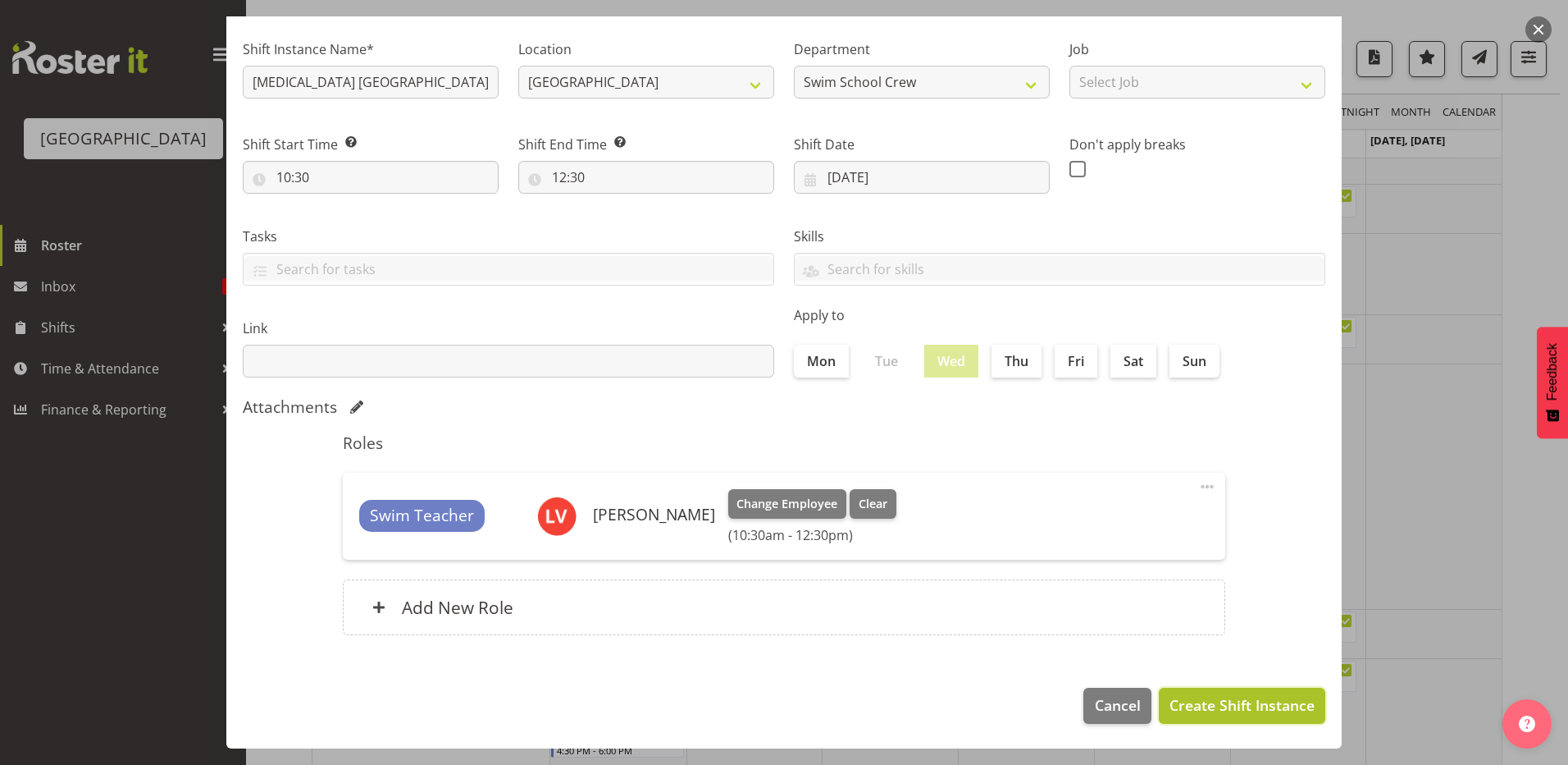
click at [1176, 699] on span "Create Shift Instance" at bounding box center [1242, 705] width 145 height 21
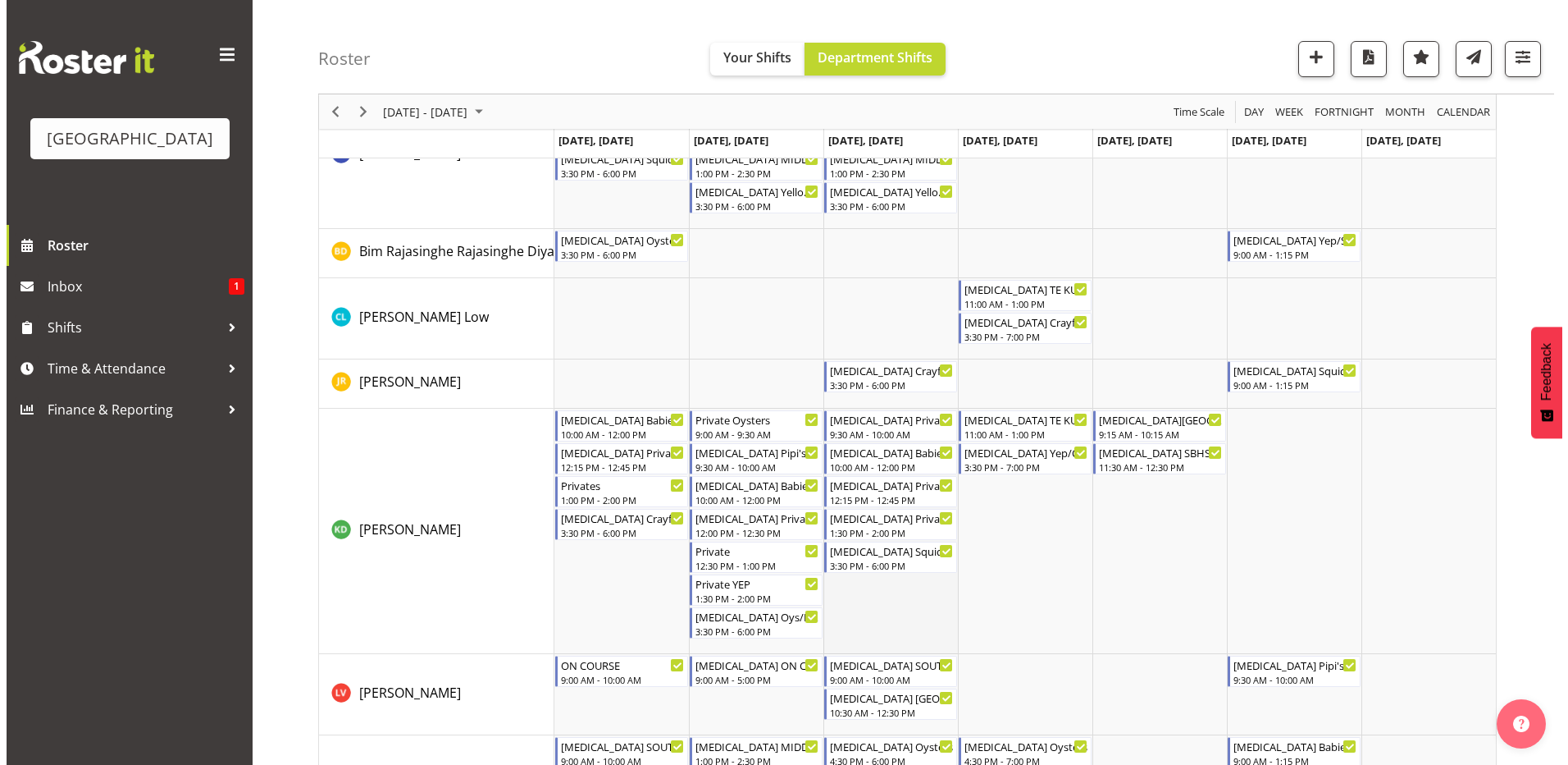
scroll to position [246, 0]
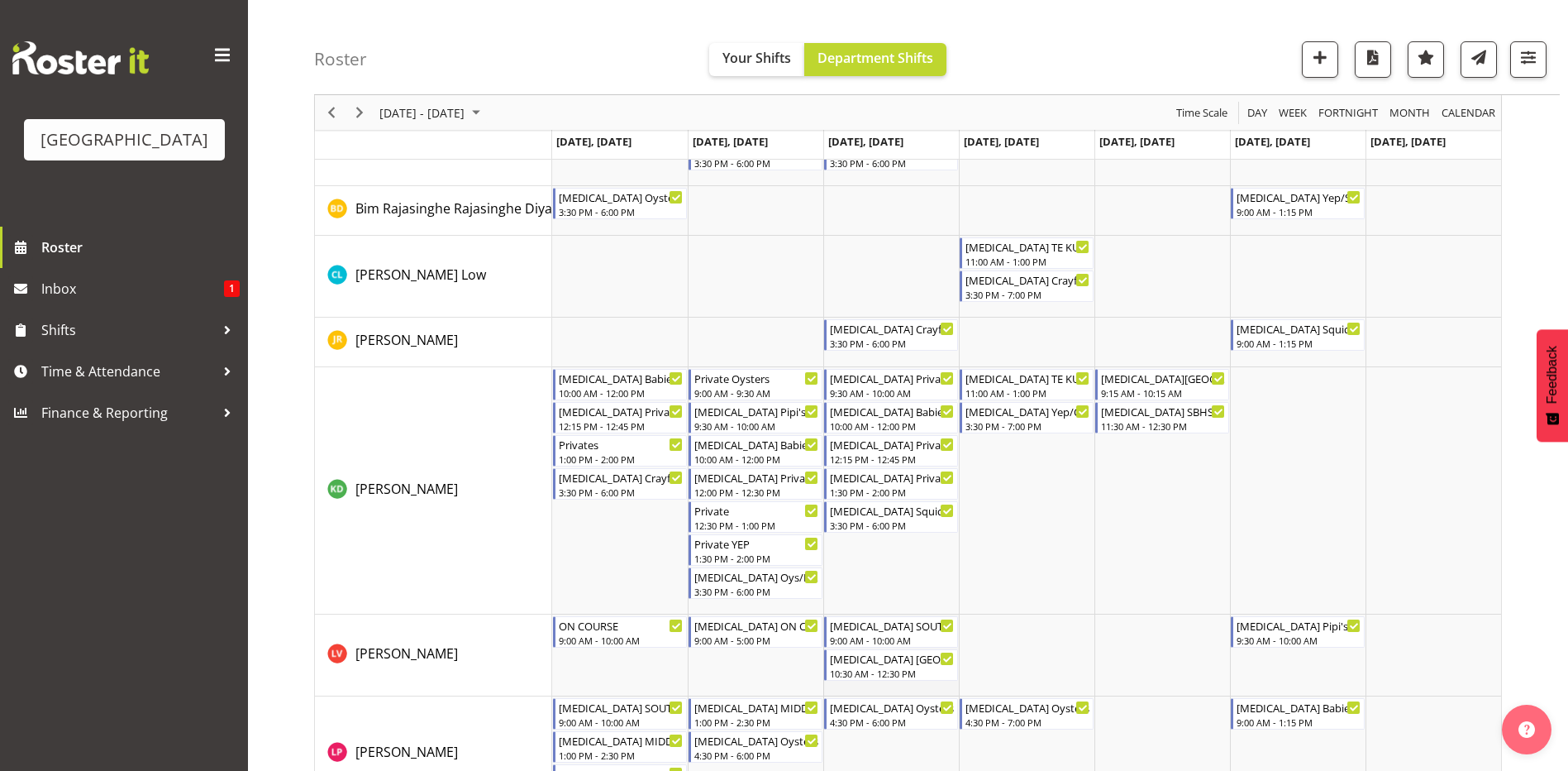
click at [882, 683] on td "Timeline Week of September 7, 2025" at bounding box center [891, 655] width 136 height 82
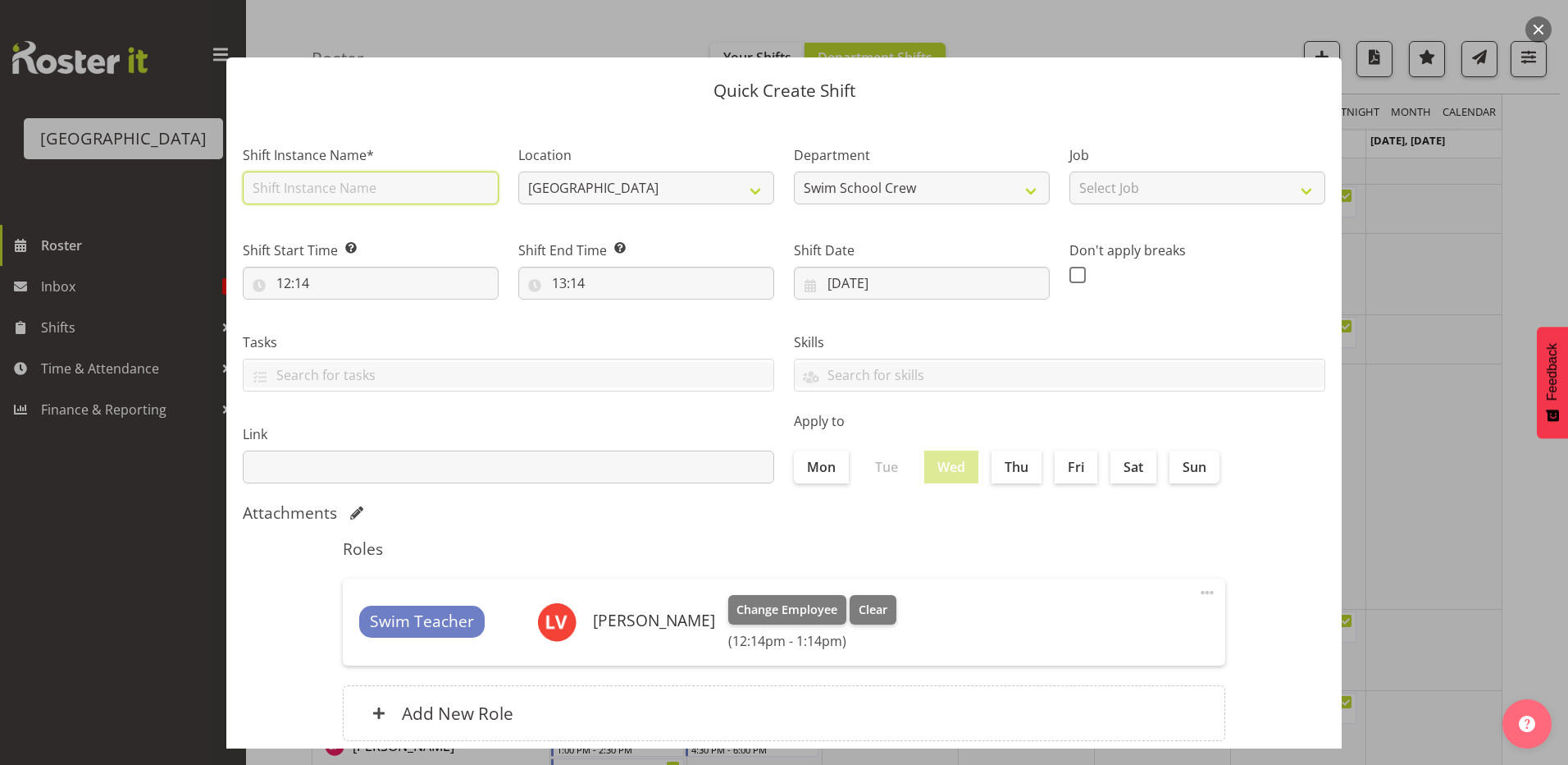
click at [291, 190] on input "text" at bounding box center [370, 188] width 256 height 33
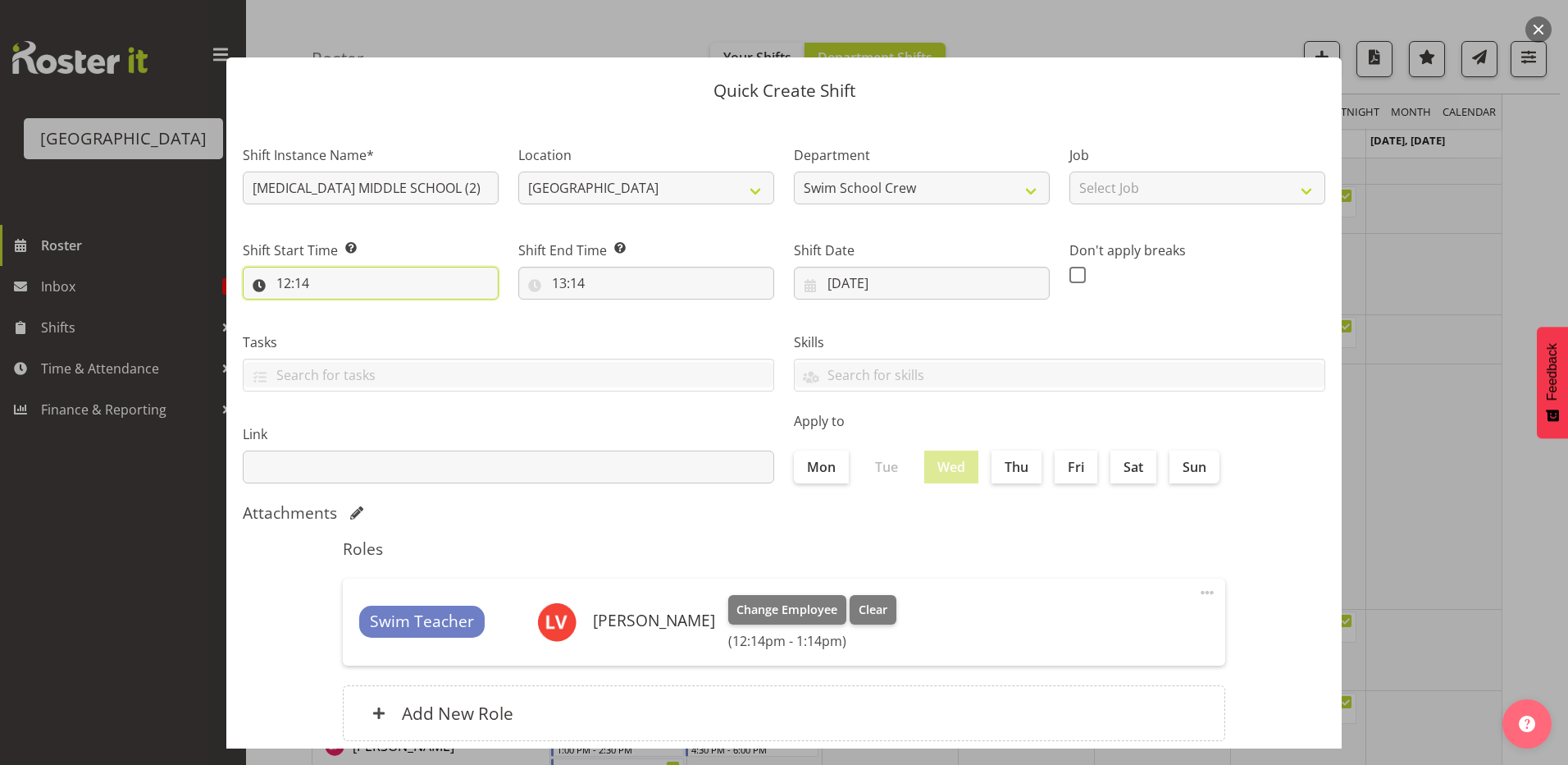
click at [278, 283] on input "12:14" at bounding box center [370, 283] width 256 height 33
click at [350, 320] on select "00 01 02 03 04 05 06 07 08 09 10 11 12 13 14 15 16 17 18 19 20 21 22 23" at bounding box center [354, 326] width 37 height 33
click at [336, 309] on select "00 01 02 03 04 05 06 07 08 09 10 11 12 13 14 15 16 17 18 19 20 21 22 23" at bounding box center [354, 326] width 37 height 33
click at [388, 323] on select "00 01 02 03 04 05 06 07 08 09 10 11 12 13 14 15 16 17 18 19 20 21 22 23 24 25 2…" at bounding box center [397, 326] width 37 height 33
click at [379, 309] on select "00 01 02 03 04 05 06 07 08 09 10 11 12 13 14 15 16 17 18 19 20 21 22 23 24 25 2…" at bounding box center [397, 326] width 37 height 33
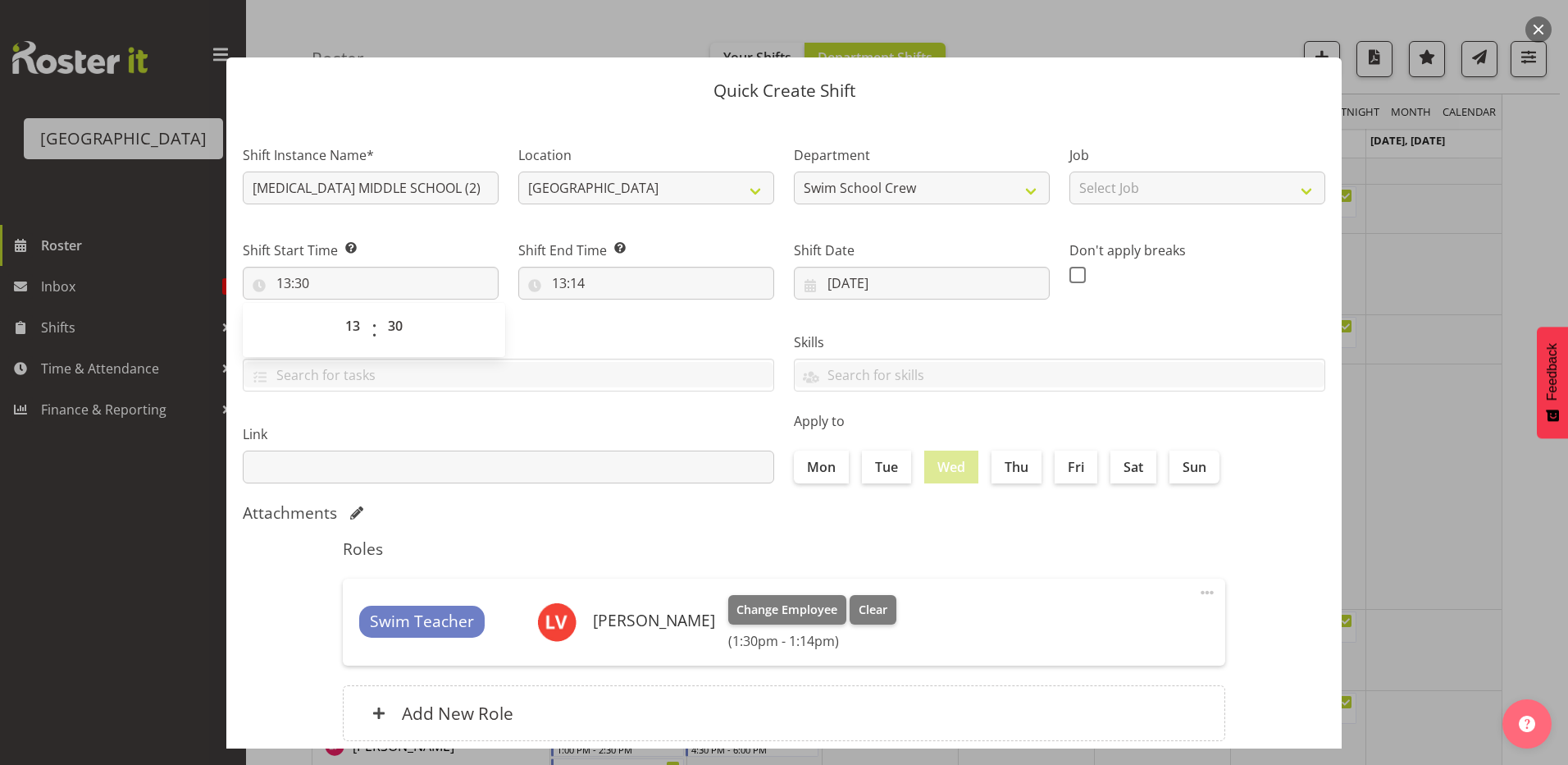
click at [569, 338] on label "Tasks" at bounding box center [508, 342] width 532 height 20
click at [300, 283] on input "13:30" at bounding box center [370, 283] width 256 height 33
click at [396, 325] on select "00 01 02 03 04 05 06 07 08 09 10 11 12 13 14 15 16 17 18 19 20 21 22 23 24 25 2…" at bounding box center [397, 326] width 37 height 33
click at [379, 309] on select "00 01 02 03 04 05 06 07 08 09 10 11 12 13 14 15 16 17 18 19 20 21 22 23 24 25 2…" at bounding box center [397, 326] width 37 height 33
click at [588, 311] on div "Tasks TEST123" at bounding box center [508, 355] width 551 height 92
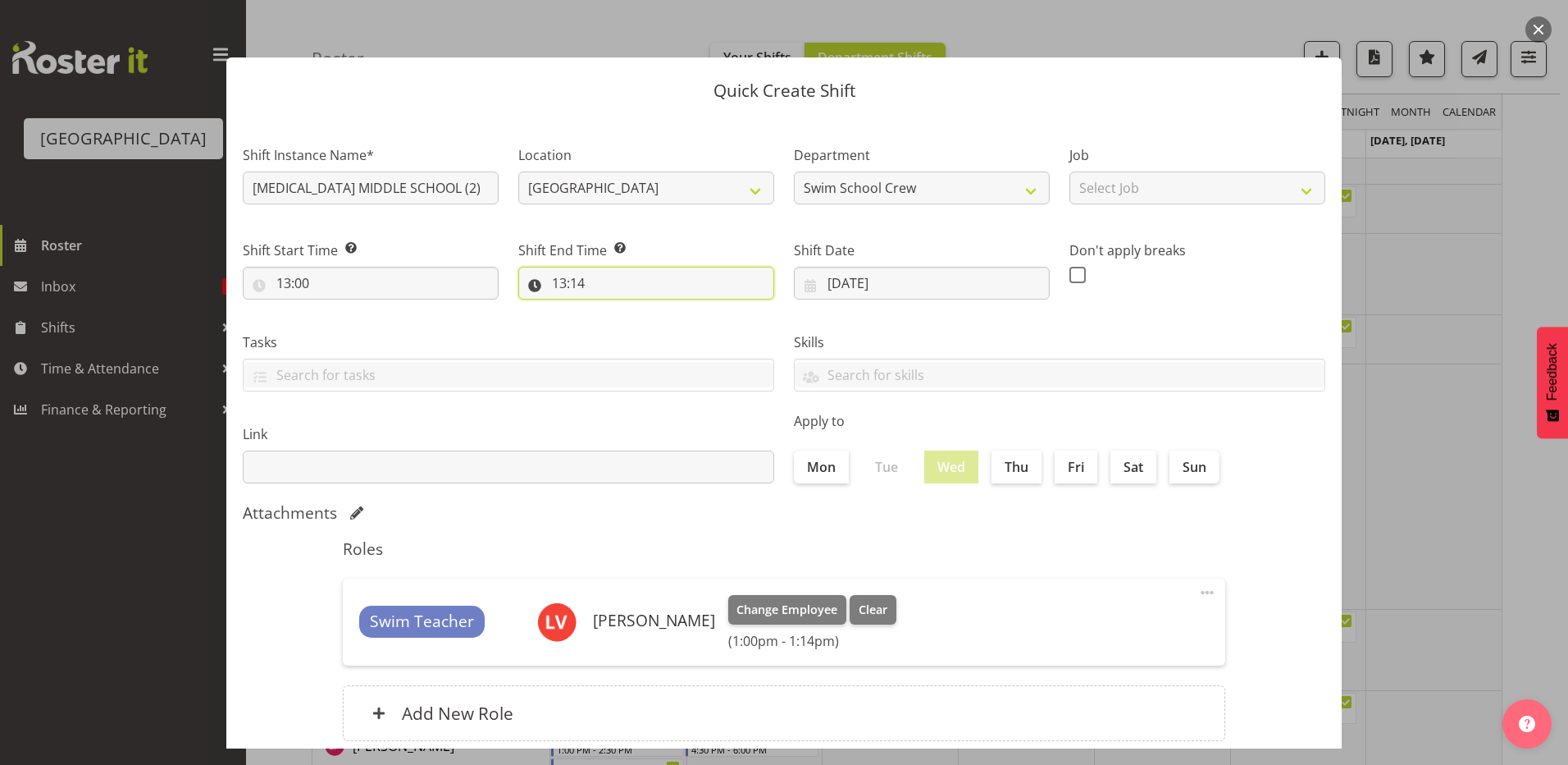
click at [557, 281] on input "13:14" at bounding box center [646, 283] width 256 height 33
click at [620, 320] on select "00 01 02 03 04 05 06 07 08 09 10 11 12 13 14 15 16 17 18 19 20 21 22 23" at bounding box center [630, 326] width 37 height 33
click at [612, 309] on select "00 01 02 03 04 05 06 07 08 09 10 11 12 13 14 15 16 17 18 19 20 21 22 23" at bounding box center [630, 326] width 37 height 33
click at [671, 328] on select "00 01 02 03 04 05 06 07 08 09 10 11 12 13 14 15 16 17 18 19 20 21 22 23 24 25 2…" at bounding box center [673, 326] width 37 height 33
click at [625, 321] on select "00 01 02 03 04 05 06 07 08 09 10 11 12 13 14 15 16 17 18 19 20 21 22 23" at bounding box center [630, 326] width 37 height 33
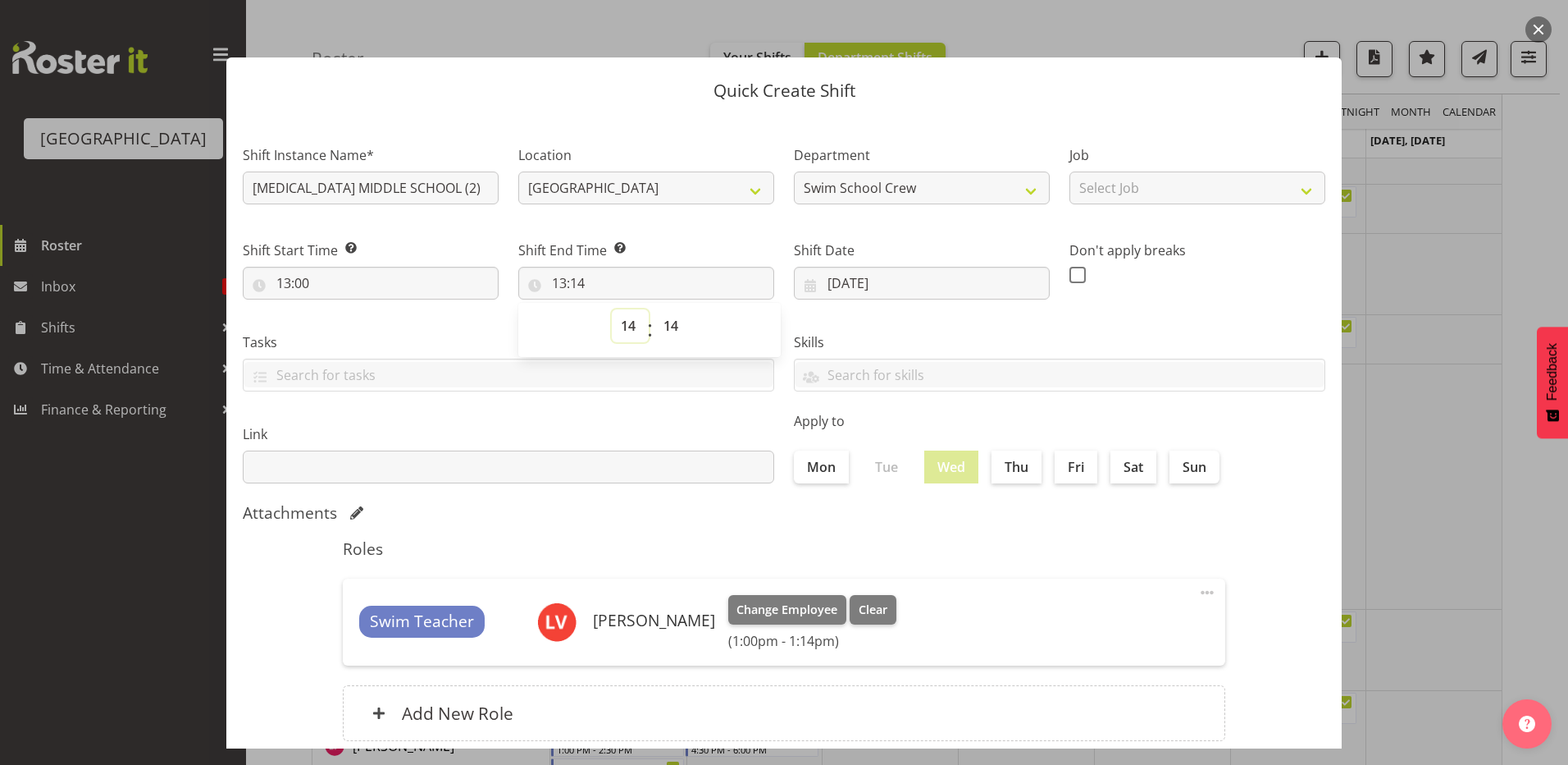
click at [612, 309] on select "00 01 02 03 04 05 06 07 08 09 10 11 12 13 14 15 16 17 18 19 20 21 22 23" at bounding box center [630, 326] width 37 height 33
click at [671, 326] on select "00 01 02 03 04 05 06 07 08 09 10 11 12 13 14 15 16 17 18 19 20 21 22 23 24 25 2…" at bounding box center [673, 326] width 37 height 33
click at [655, 309] on select "00 01 02 03 04 05 06 07 08 09 10 11 12 13 14 15 16 17 18 19 20 21 22 23 24 25 2…" at bounding box center [673, 326] width 37 height 33
click at [898, 523] on div "Attachments" at bounding box center [784, 514] width 1083 height 23
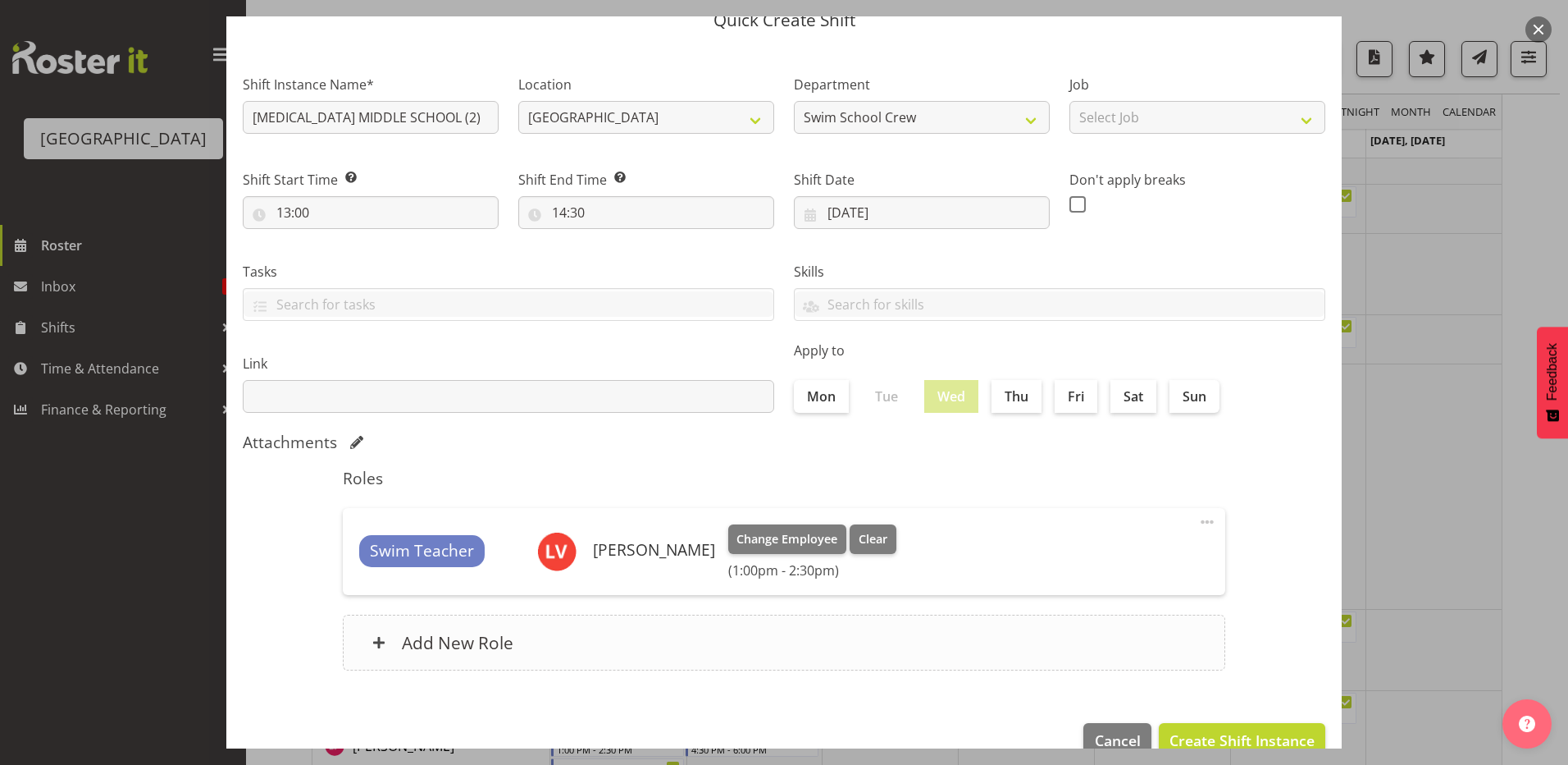
scroll to position [106, 0]
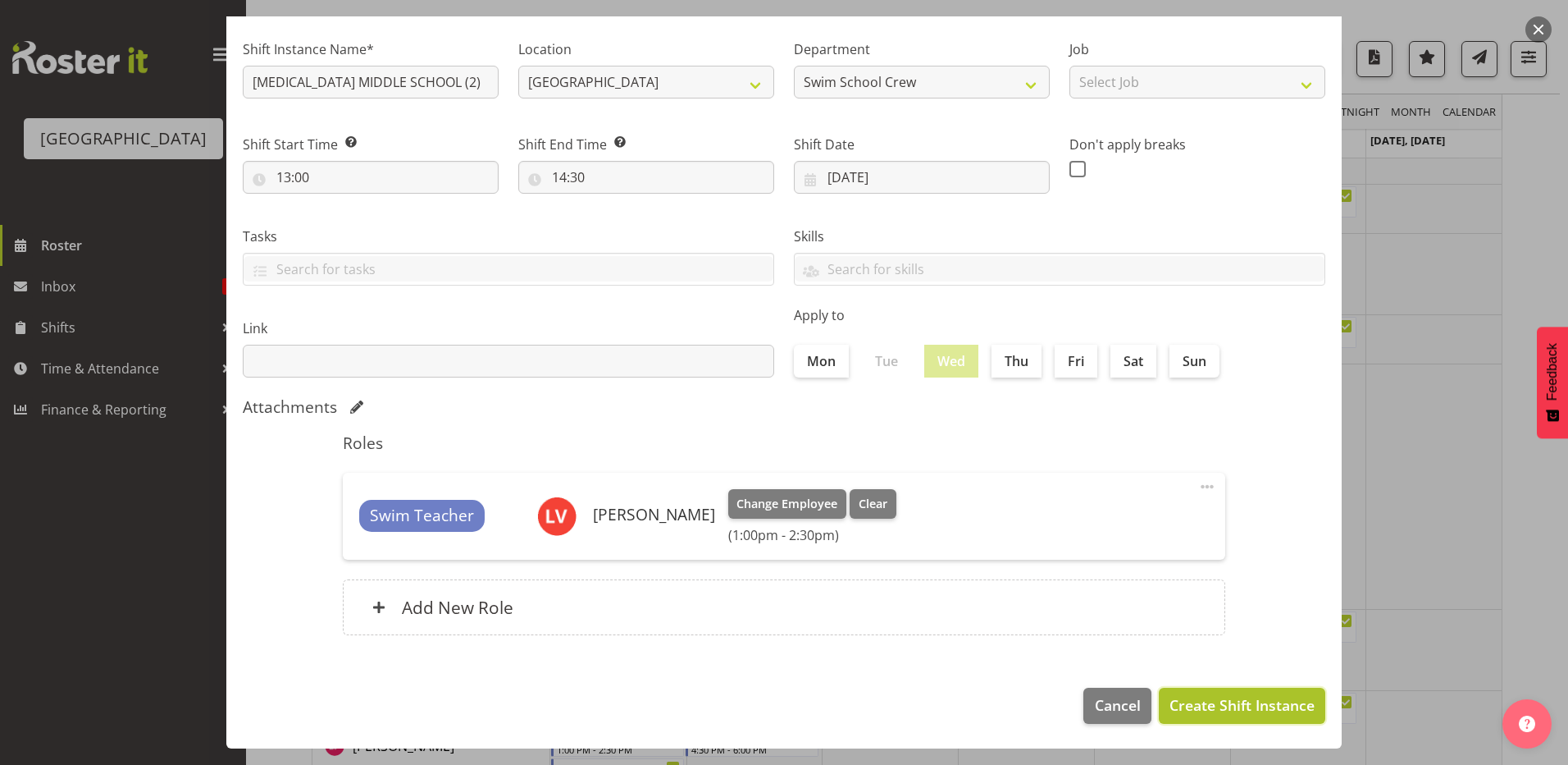
click at [1194, 702] on span "Create Shift Instance" at bounding box center [1242, 705] width 145 height 21
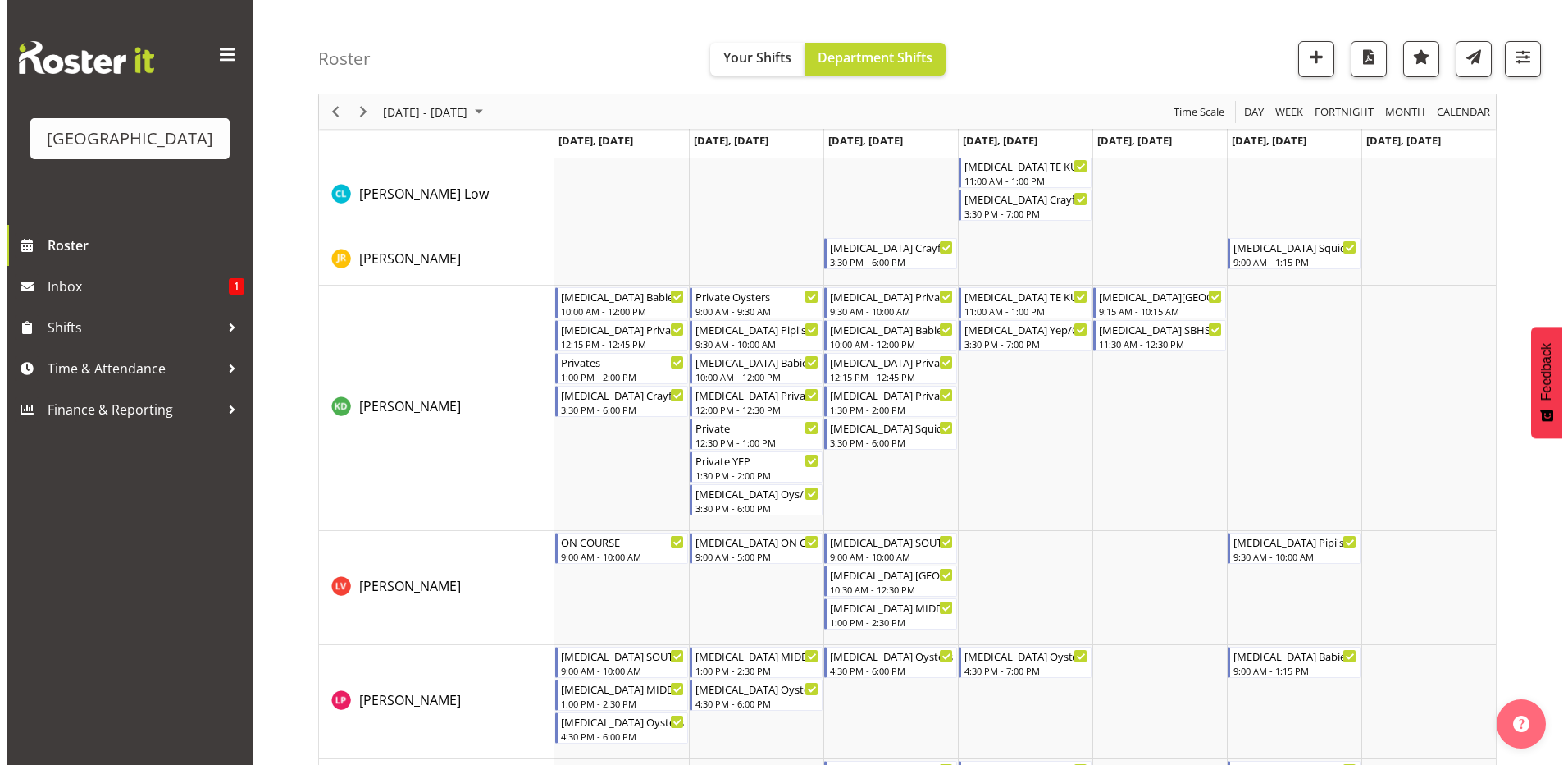
scroll to position [328, 0]
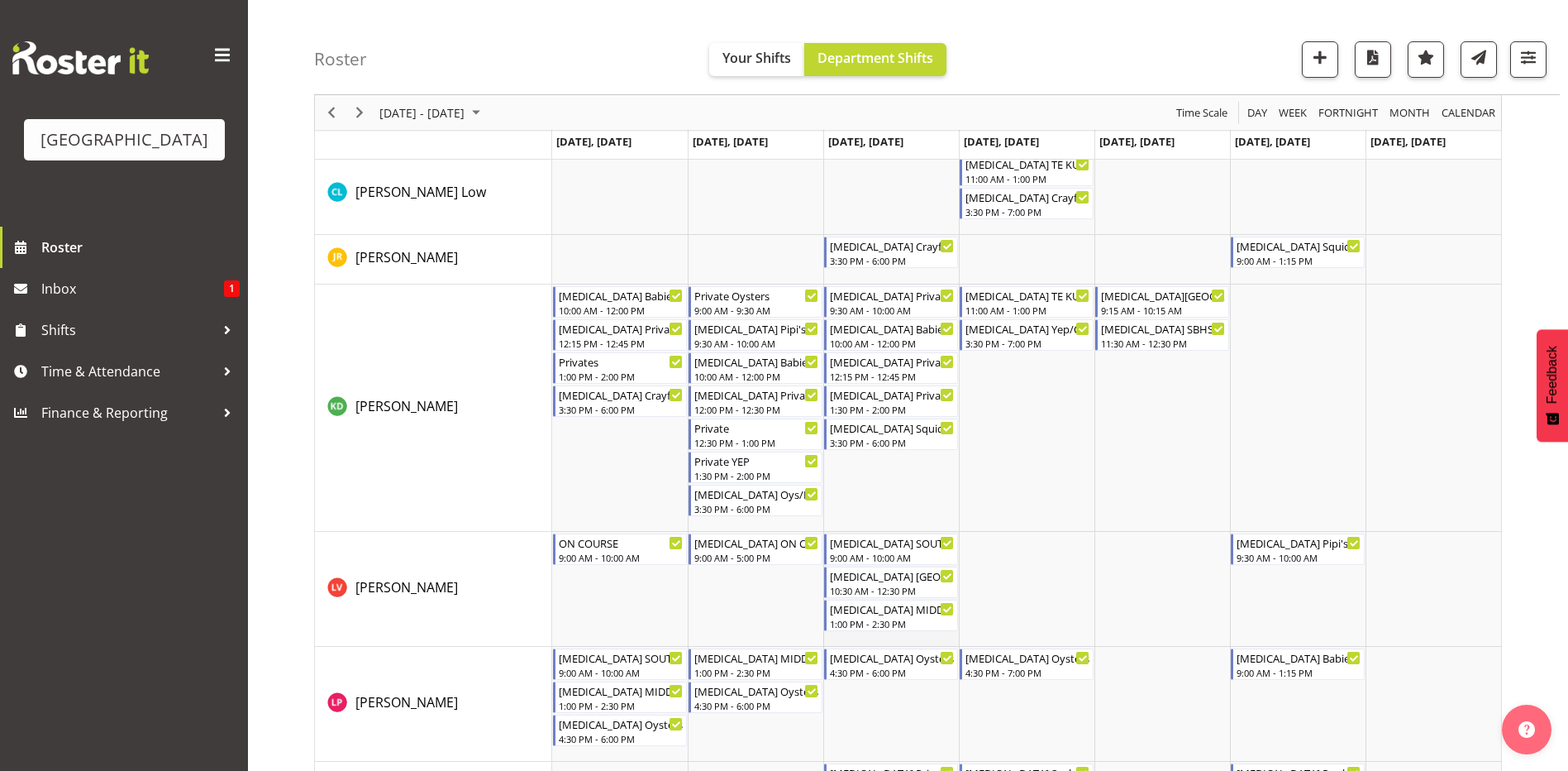
click at [884, 639] on td "Timeline Week of September 7, 2025" at bounding box center [891, 589] width 136 height 115
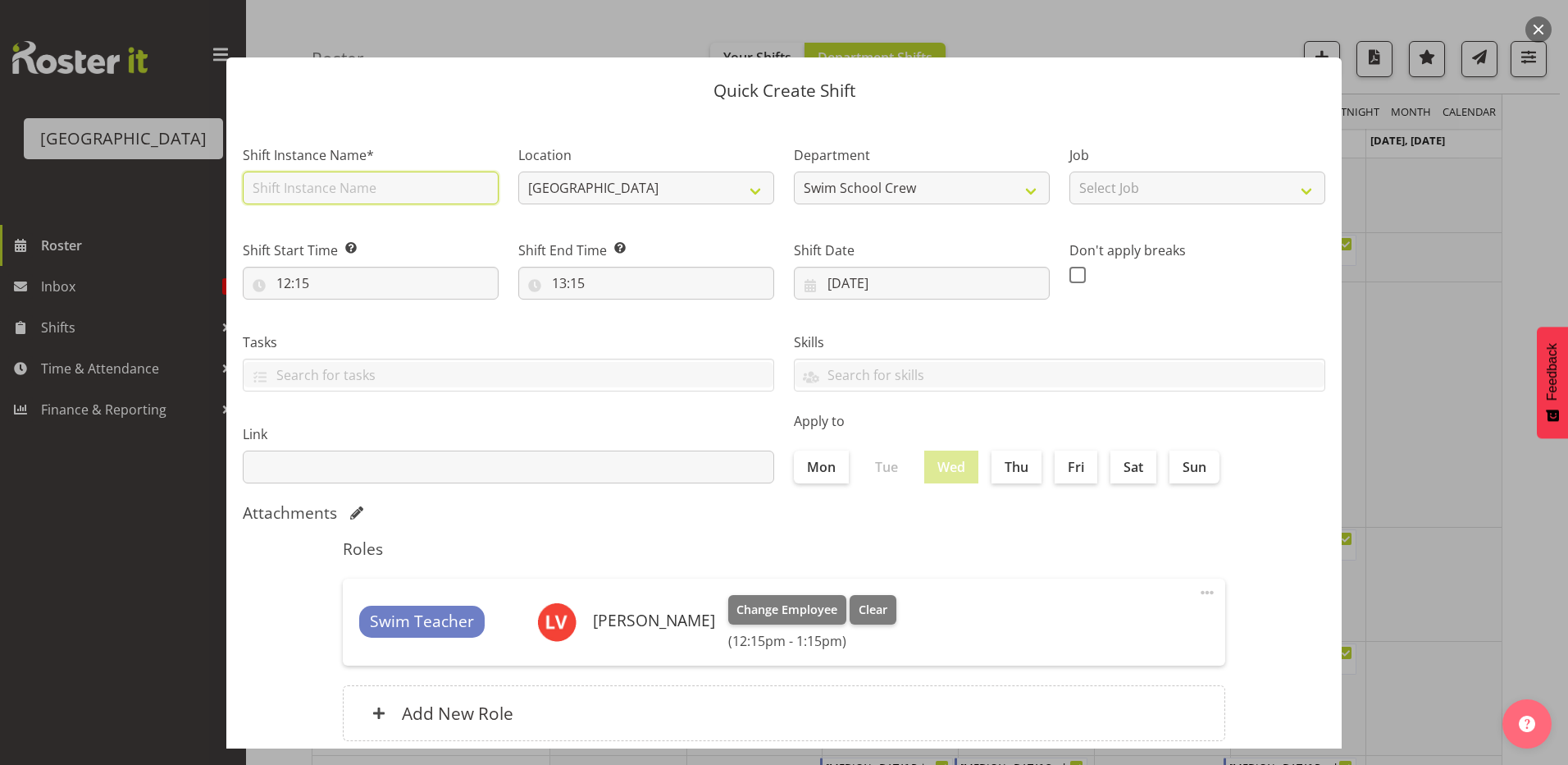
click at [347, 188] on input "text" at bounding box center [370, 188] width 256 height 33
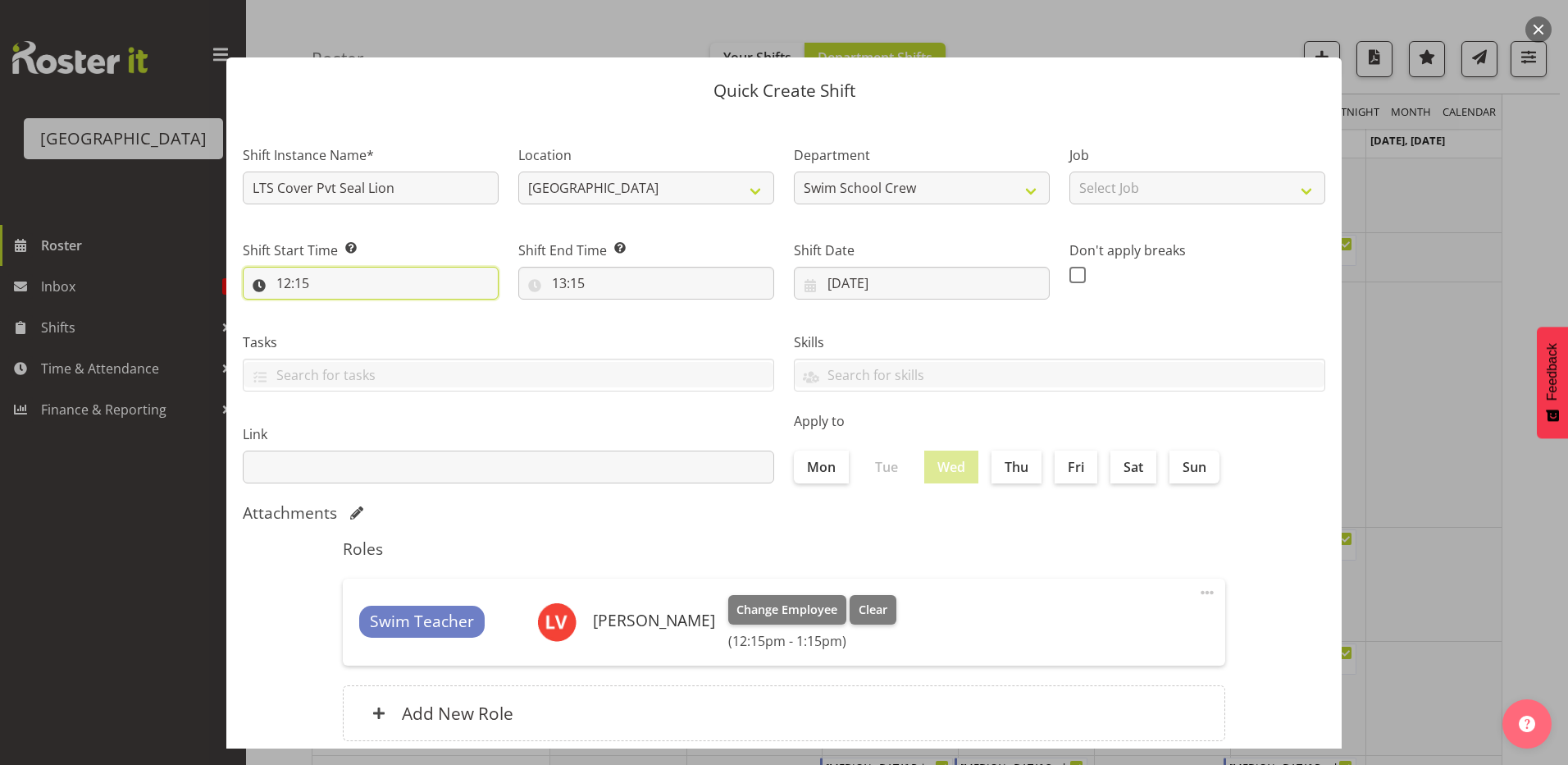
click at [289, 277] on input "12:15" at bounding box center [370, 283] width 256 height 33
drag, startPoint x: 289, startPoint y: 277, endPoint x: 355, endPoint y: 324, distance: 81.0
click at [355, 324] on select "00 01 02 03 04 05 06 07 08 09 10 11 12 13 14 15 16 17 18 19 20 21 22 23" at bounding box center [354, 326] width 37 height 33
click at [336, 309] on select "00 01 02 03 04 05 06 07 08 09 10 11 12 13 14 15 16 17 18 19 20 21 22 23" at bounding box center [354, 326] width 37 height 33
click at [400, 320] on select "00 01 02 03 04 05 06 07 08 09 10 11 12 13 14 15 16 17 18 19 20 21 22 23 24 25 2…" at bounding box center [397, 326] width 37 height 33
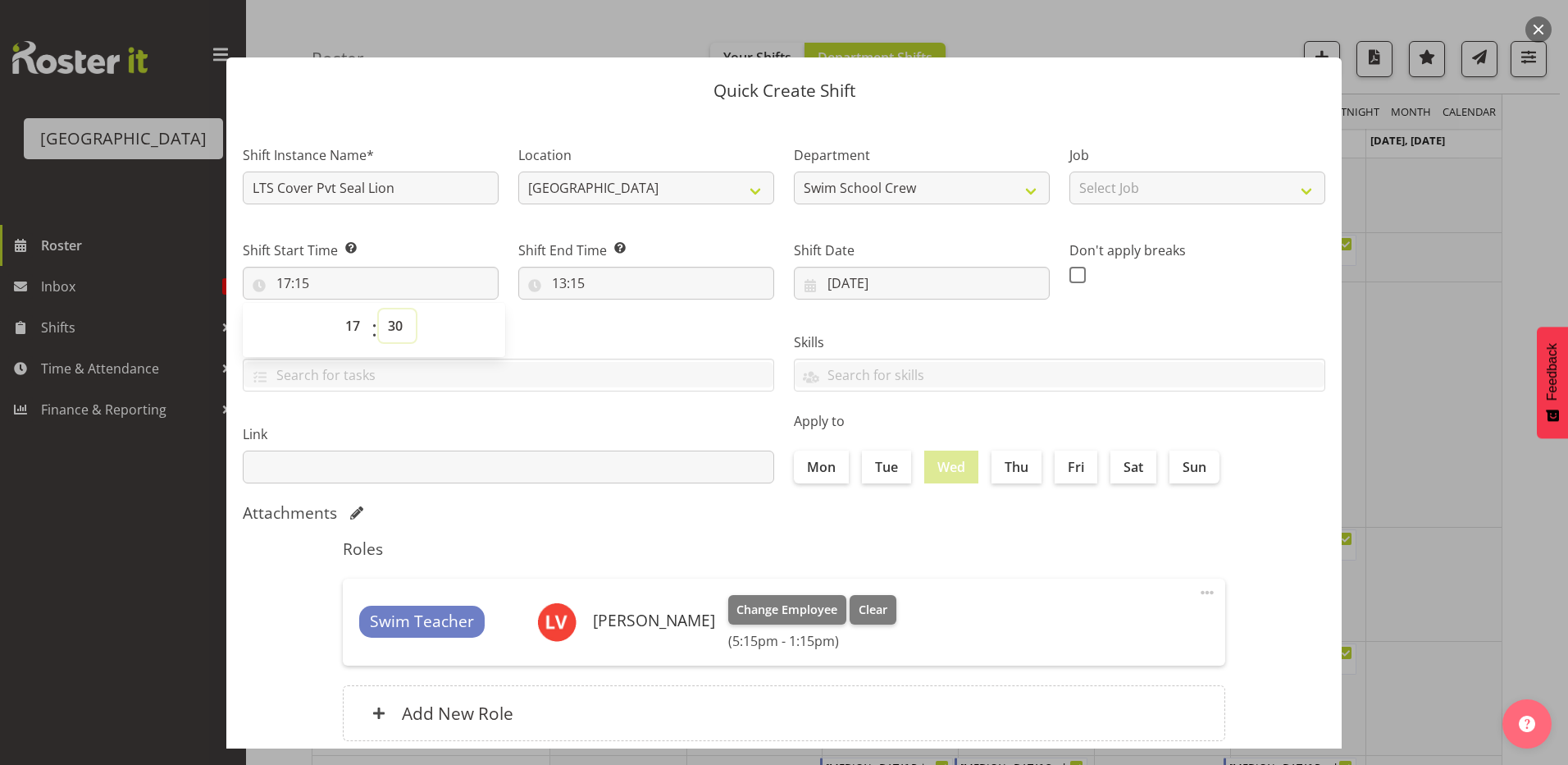
click at [379, 309] on select "00 01 02 03 04 05 06 07 08 09 10 11 12 13 14 15 16 17 18 19 20 21 22 23 24 25 2…" at bounding box center [397, 326] width 37 height 33
click at [568, 331] on div "Tasks TEST123" at bounding box center [508, 355] width 551 height 92
click at [560, 283] on input "13:15" at bounding box center [646, 283] width 256 height 33
click at [622, 321] on select "00 01 02 03 04 05 06 07 08 09 10 11 12 13 14 15 16 17 18 19 20 21 22 23" at bounding box center [630, 326] width 37 height 33
click at [612, 309] on select "00 01 02 03 04 05 06 07 08 09 10 11 12 13 14 15 16 17 18 19 20 21 22 23" at bounding box center [630, 326] width 37 height 33
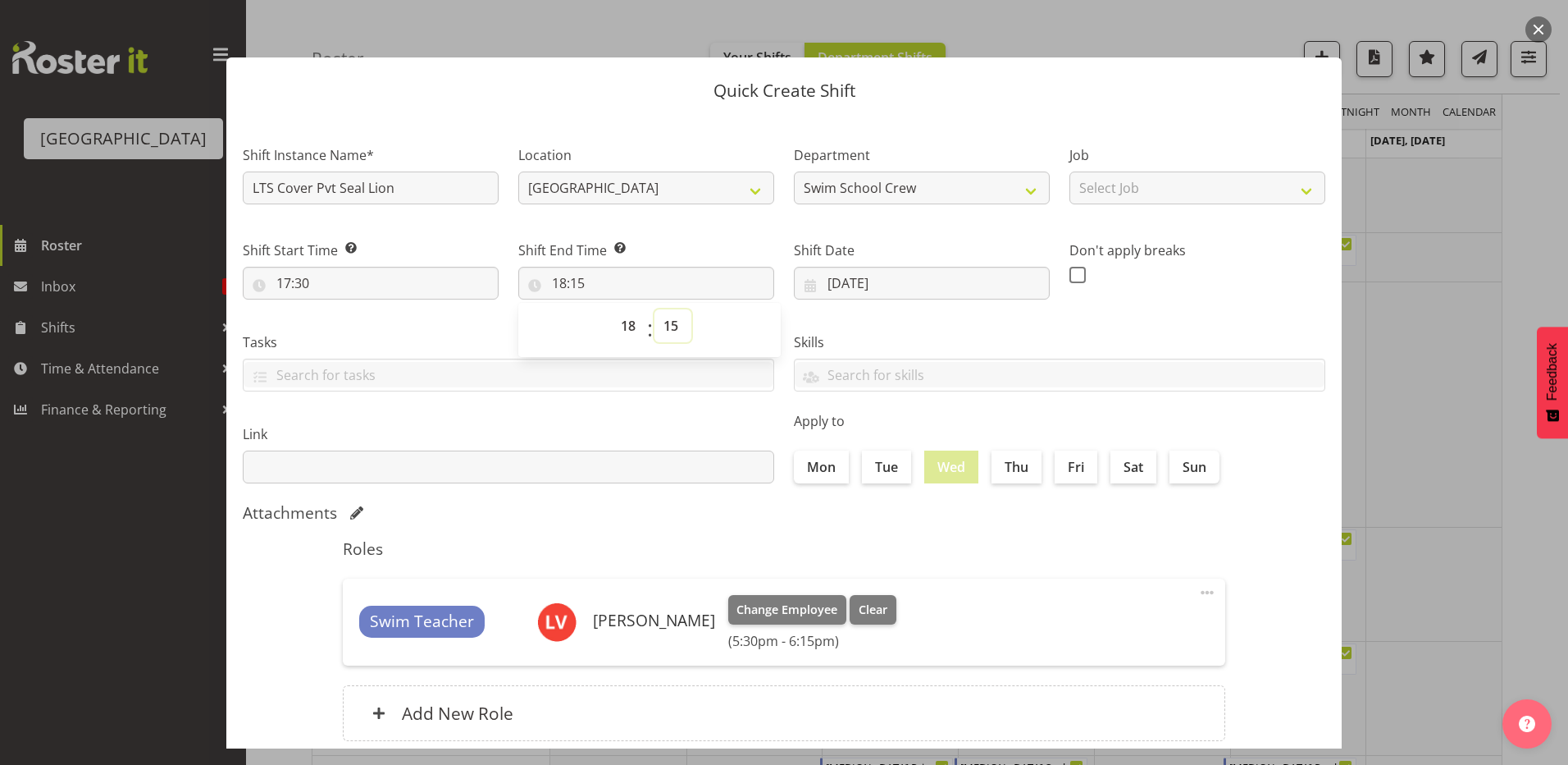
click at [664, 324] on select "00 01 02 03 04 05 06 07 08 09 10 11 12 13 14 15 16 17 18 19 20 21 22 23 24 25 2…" at bounding box center [673, 326] width 37 height 33
click at [655, 309] on select "00 01 02 03 04 05 06 07 08 09 10 11 12 13 14 15 16 17 18 19 20 21 22 23 24 25 2…" at bounding box center [673, 326] width 37 height 33
click at [888, 317] on div "Skills PLPC PLSA" at bounding box center [1059, 355] width 551 height 92
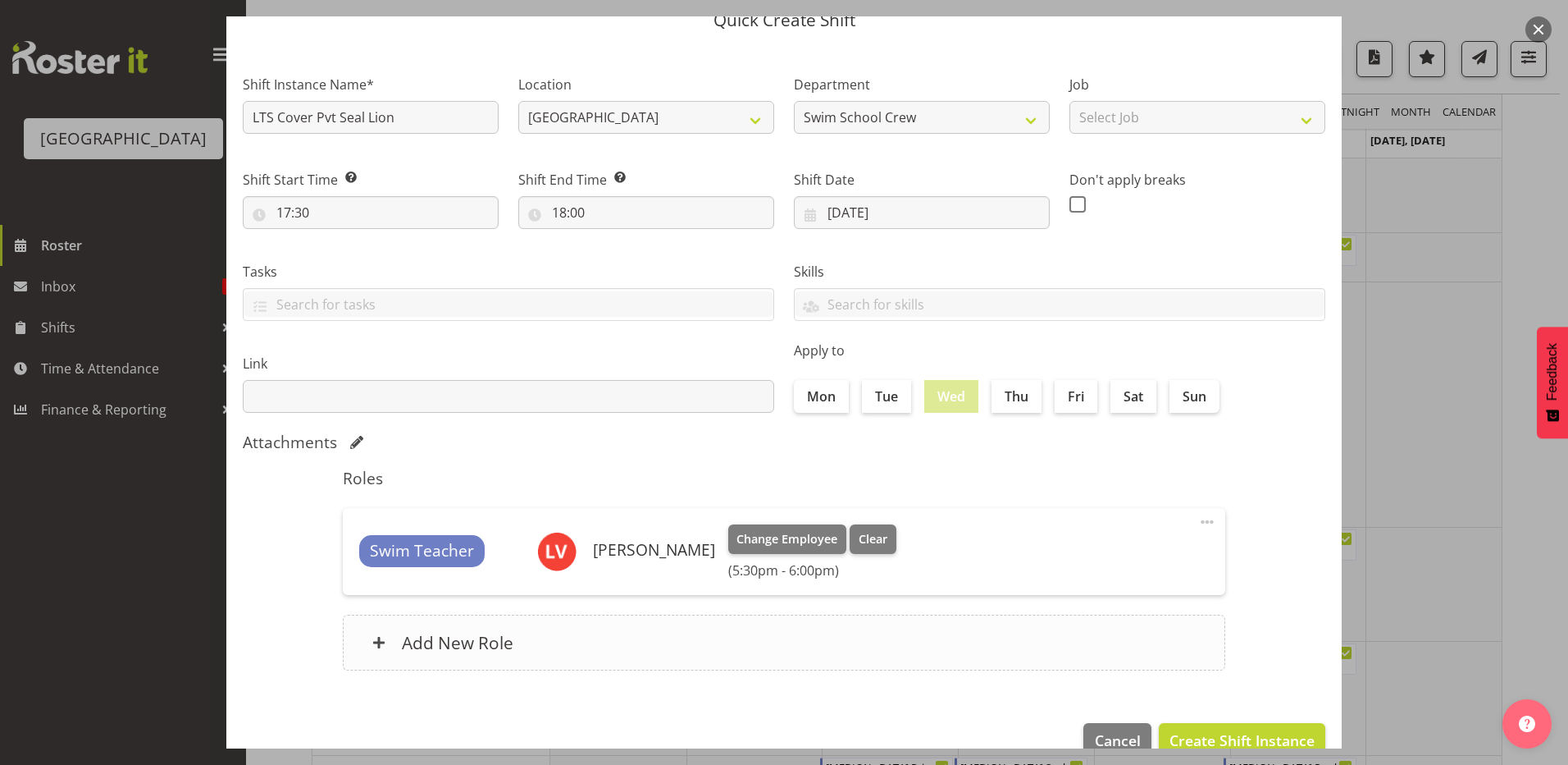
scroll to position [106, 0]
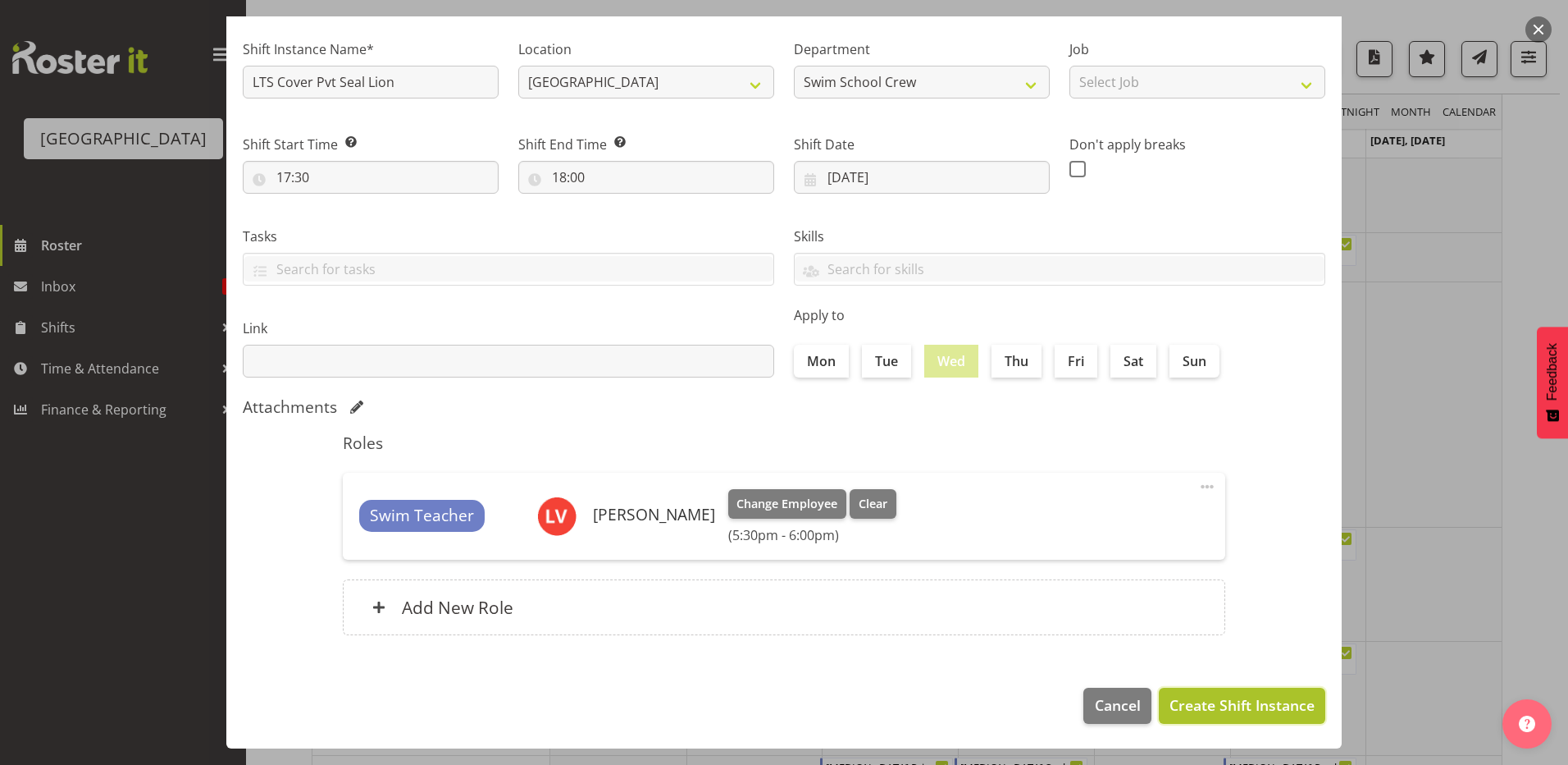
click at [1189, 705] on span "Create Shift Instance" at bounding box center [1242, 705] width 145 height 21
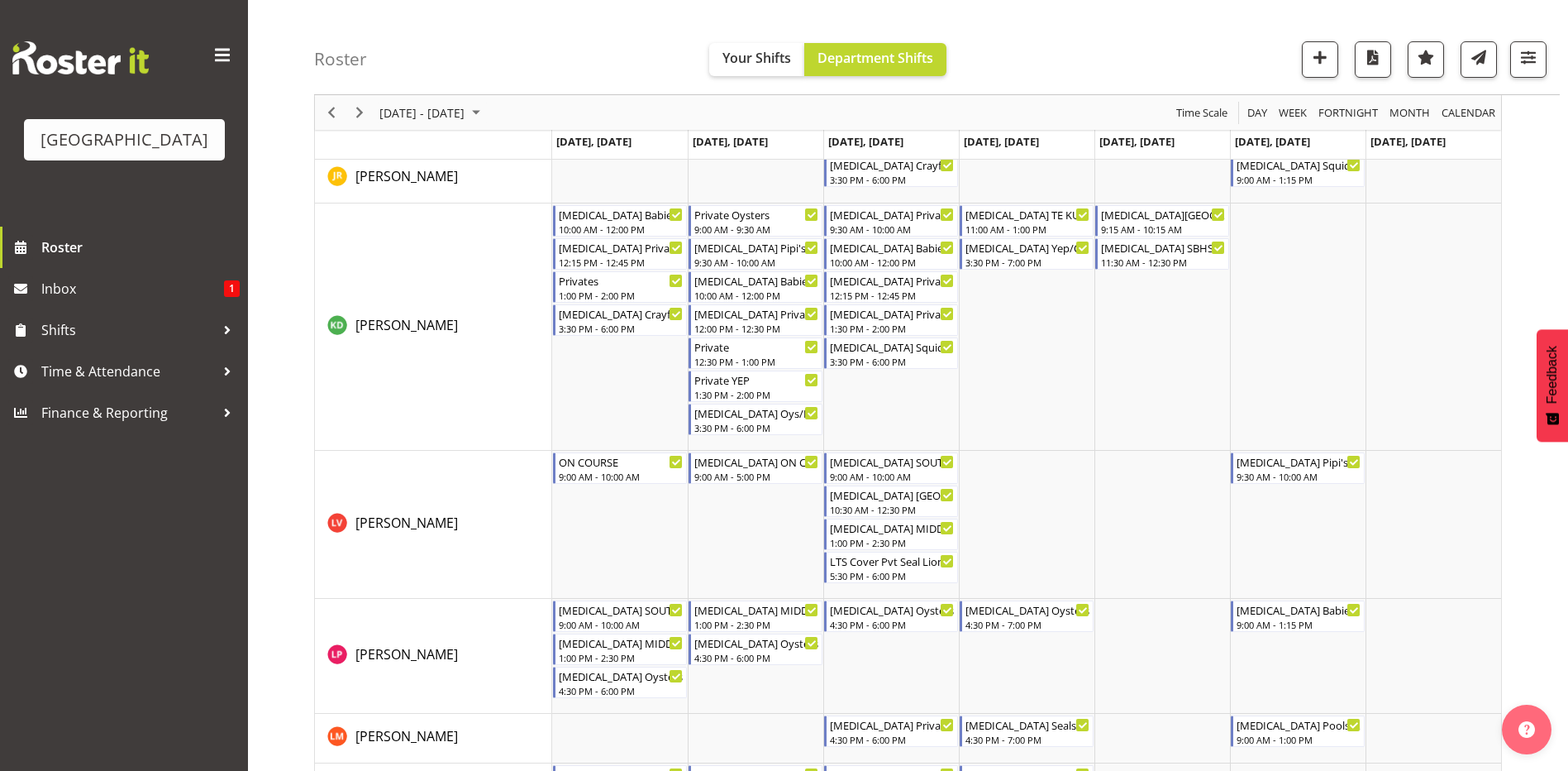
scroll to position [496, 0]
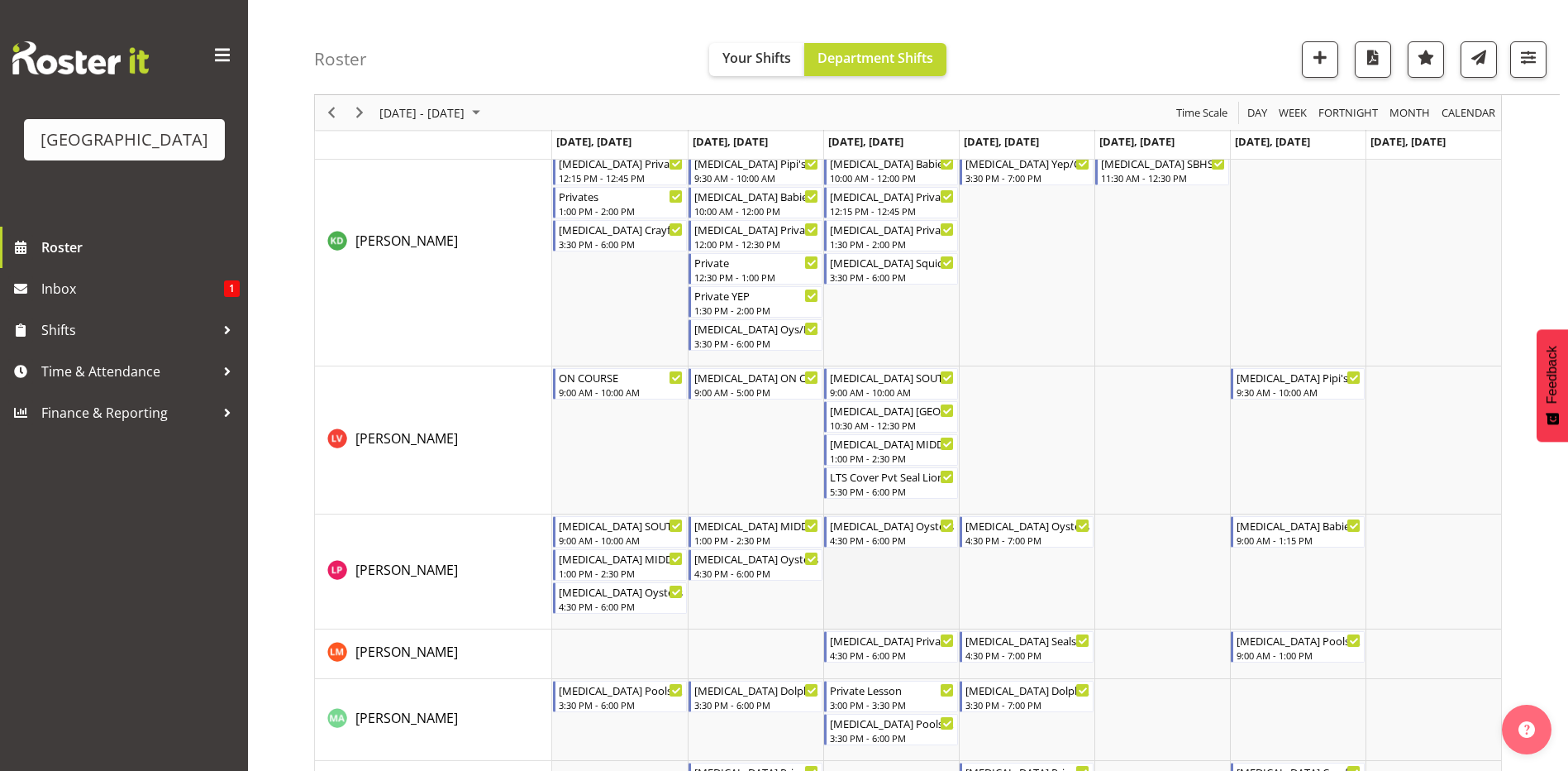
click at [866, 573] on td "Timeline Week of September 7, 2025" at bounding box center [891, 571] width 136 height 115
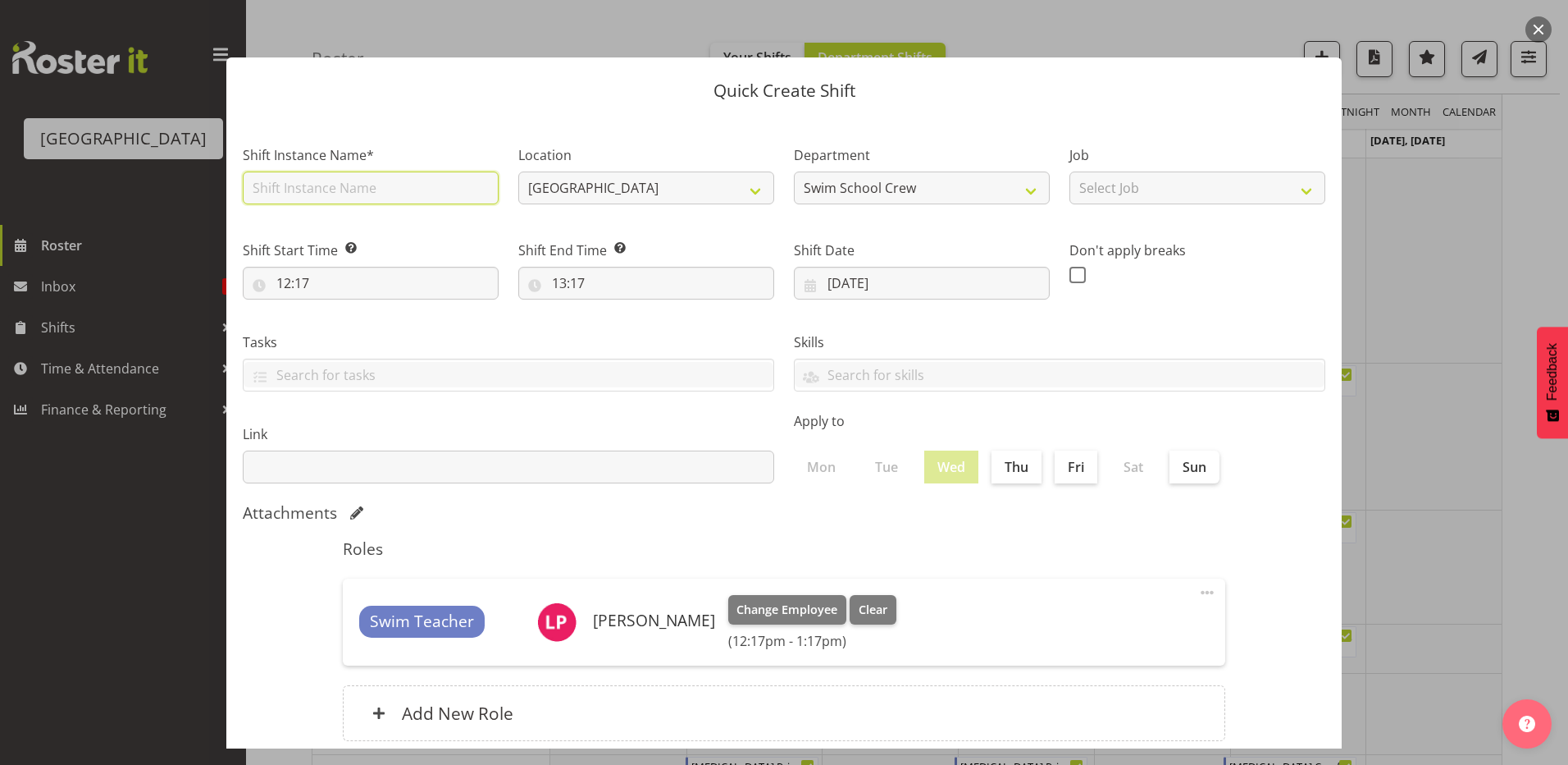
click at [305, 194] on input "text" at bounding box center [370, 188] width 256 height 33
click at [1542, 21] on button "button" at bounding box center [1538, 30] width 26 height 26
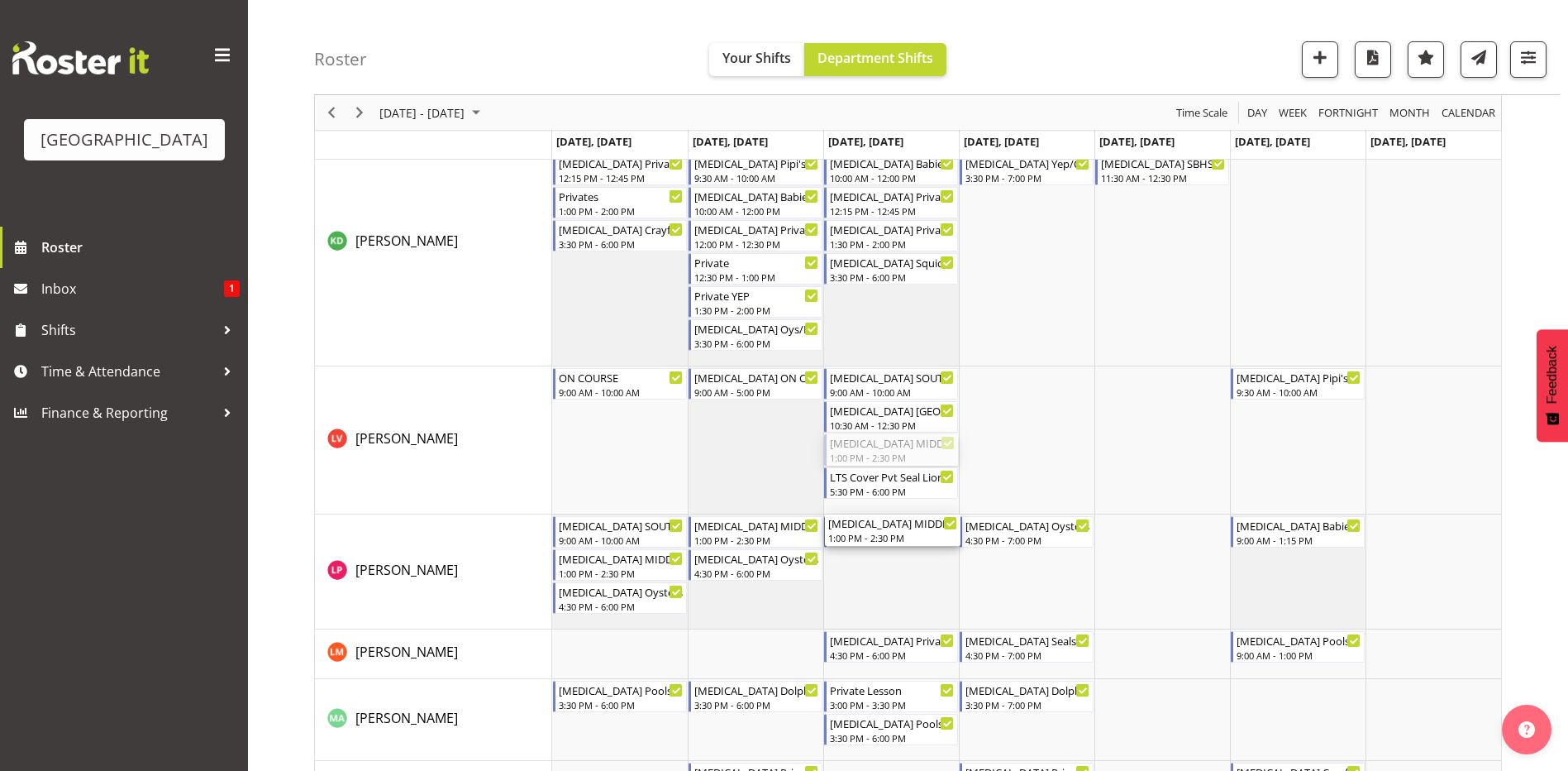
drag, startPoint x: 866, startPoint y: 450, endPoint x: 886, endPoint y: 601, distance: 152.3
click at [886, 601] on div "[MEDICAL_DATA] SOUTHLAND GIRLS (2) 9:00 AM - 10:00 AM [MEDICAL_DATA][GEOGRAPHIC…" at bounding box center [1027, 481] width 949 height 1483
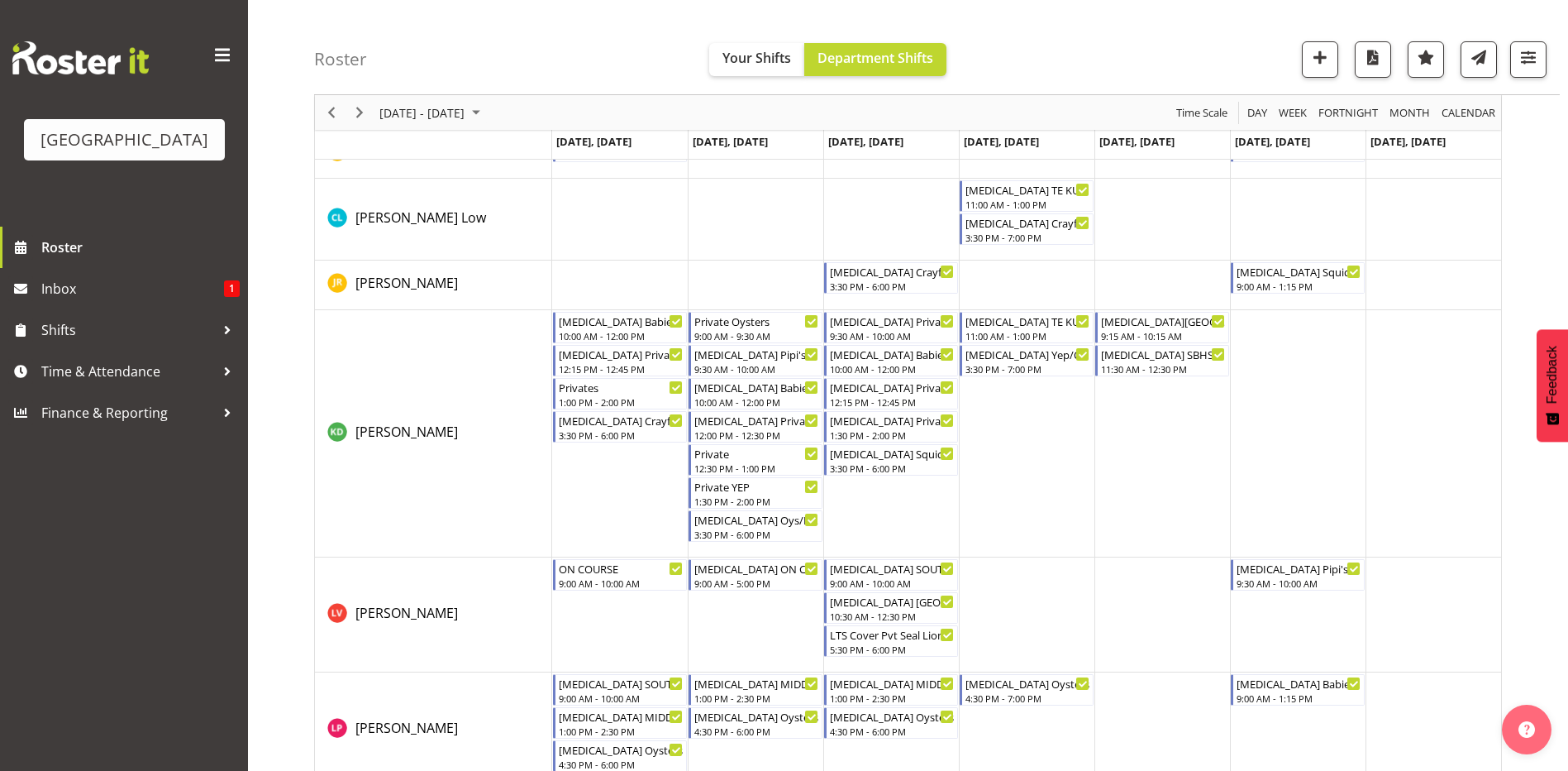
scroll to position [331, 0]
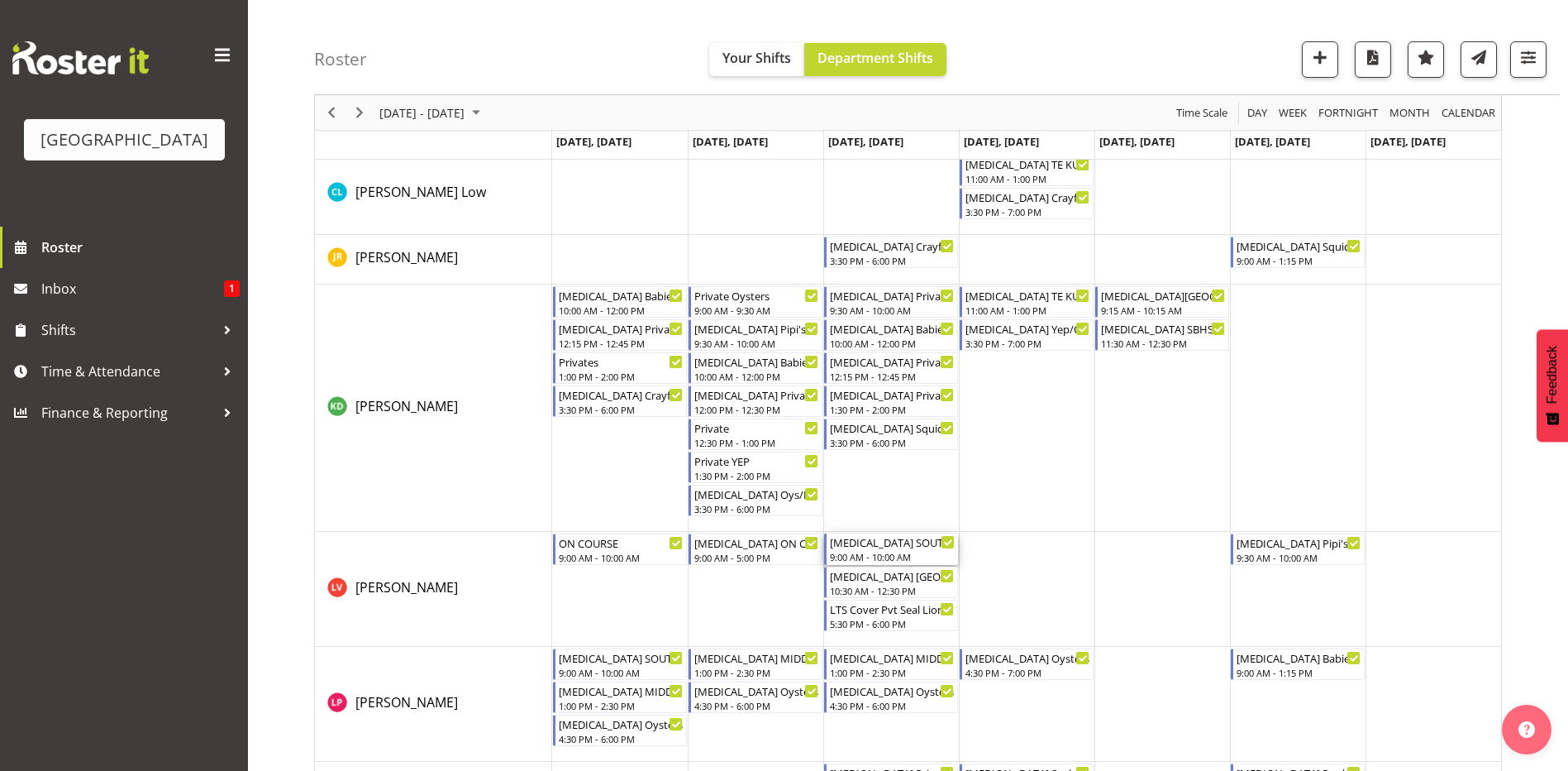
click at [914, 547] on div "[MEDICAL_DATA] SOUTHLAND GIRLS (2)" at bounding box center [892, 541] width 125 height 17
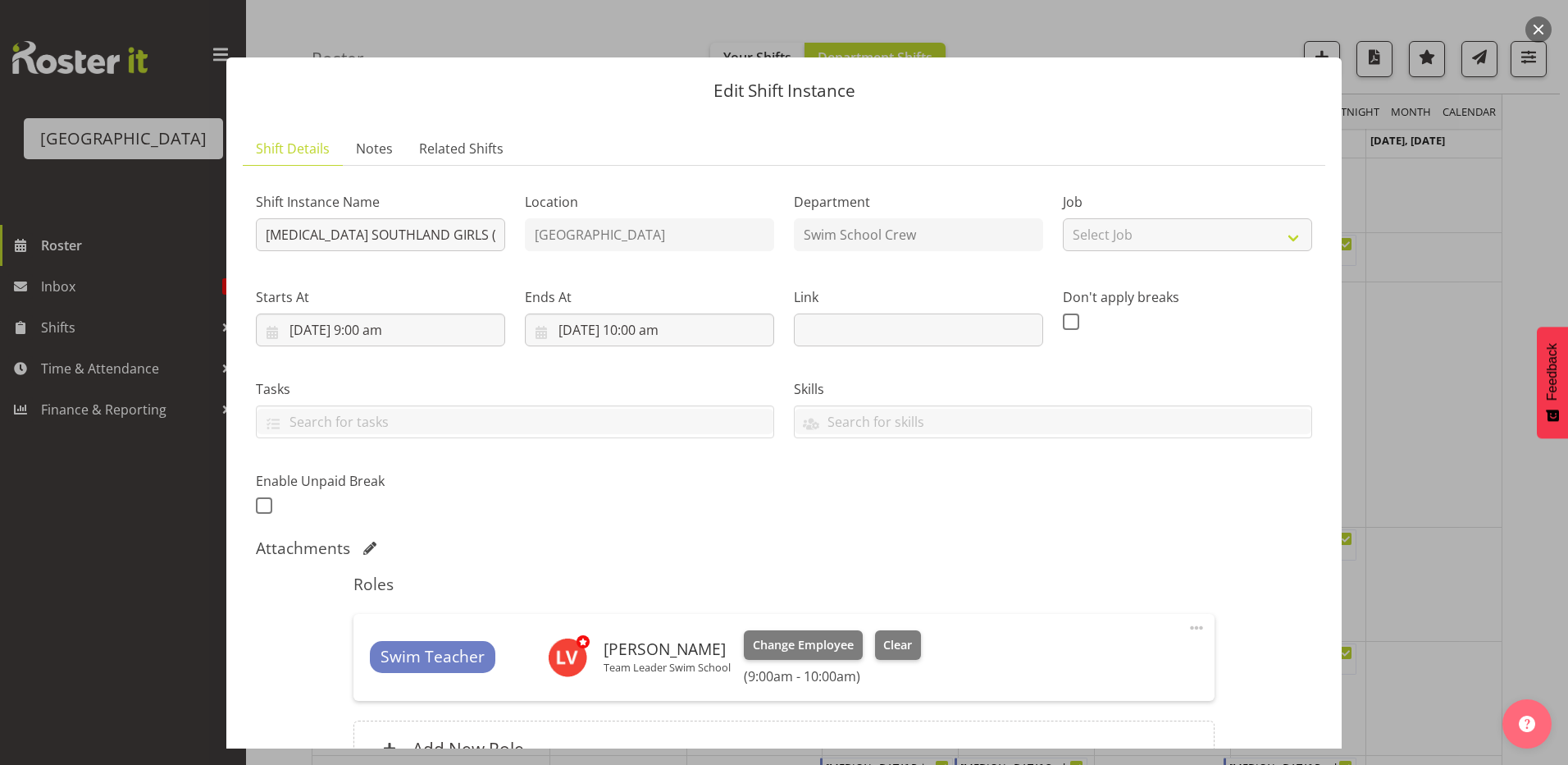
click at [1428, 414] on div at bounding box center [784, 382] width 1568 height 765
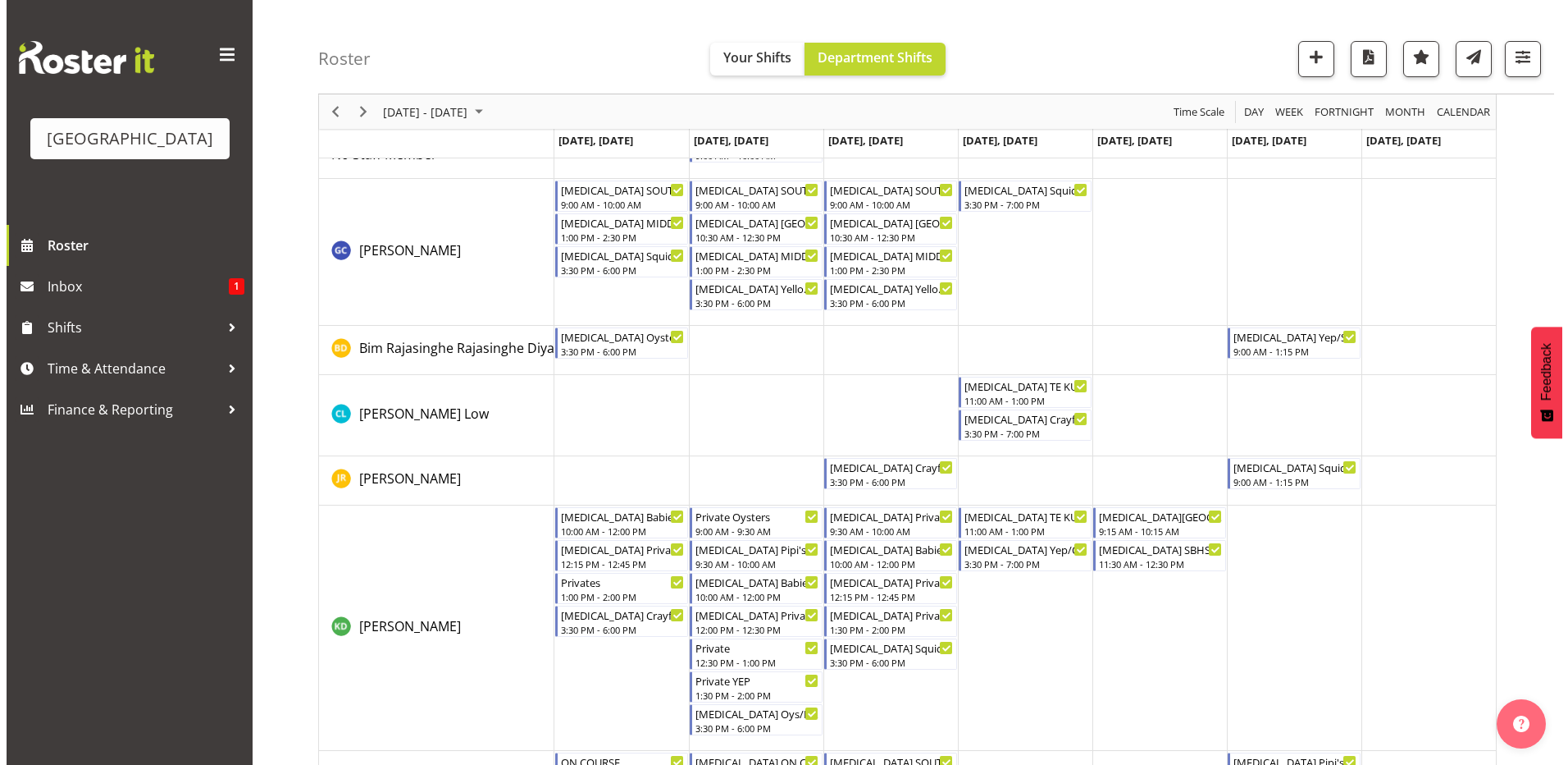
scroll to position [0, 0]
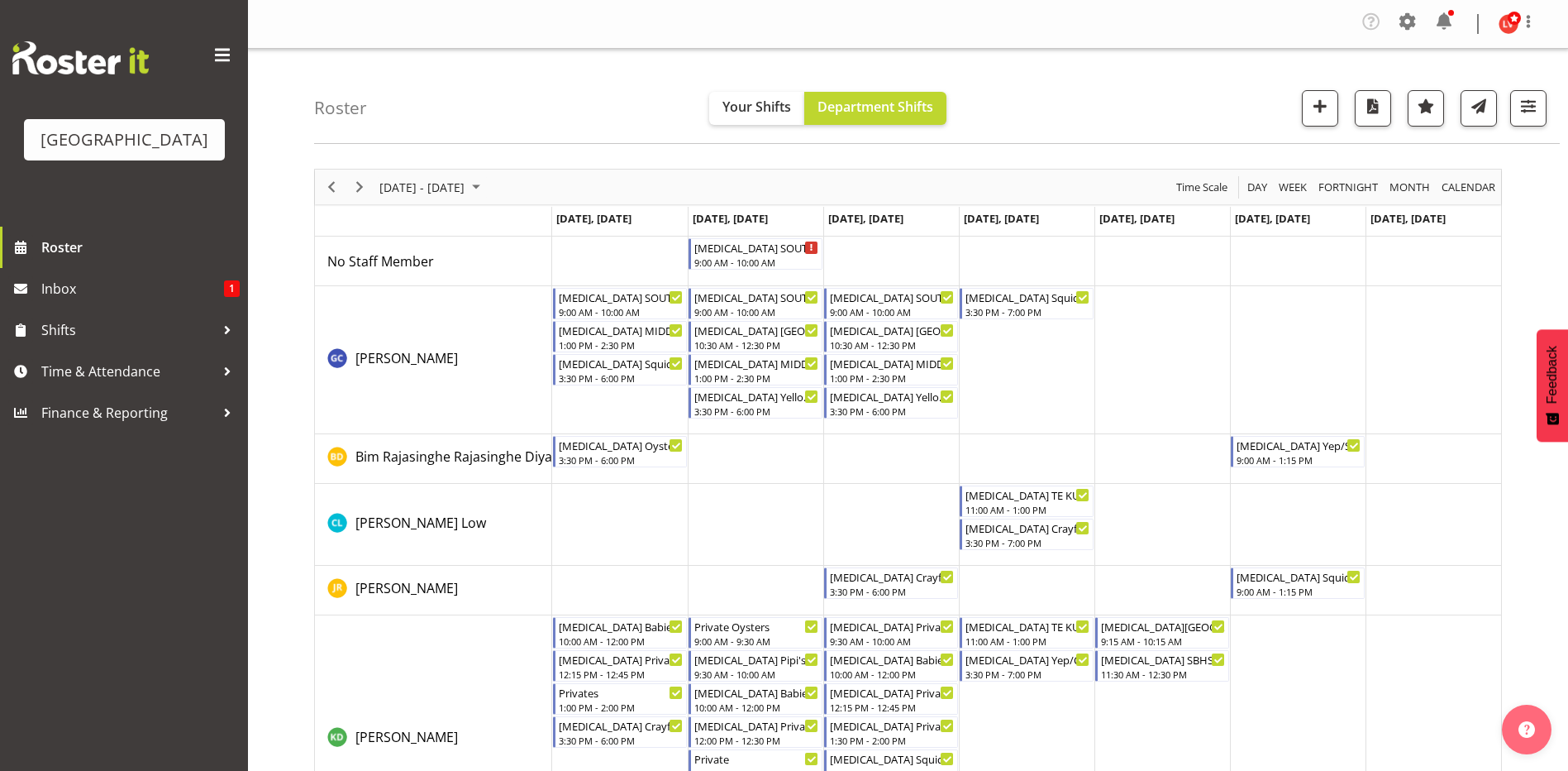
click at [876, 249] on td "Timeline Week of September 7, 2025" at bounding box center [891, 261] width 136 height 49
click at [868, 448] on td "Timeline Week of September 7, 2025" at bounding box center [891, 459] width 136 height 49
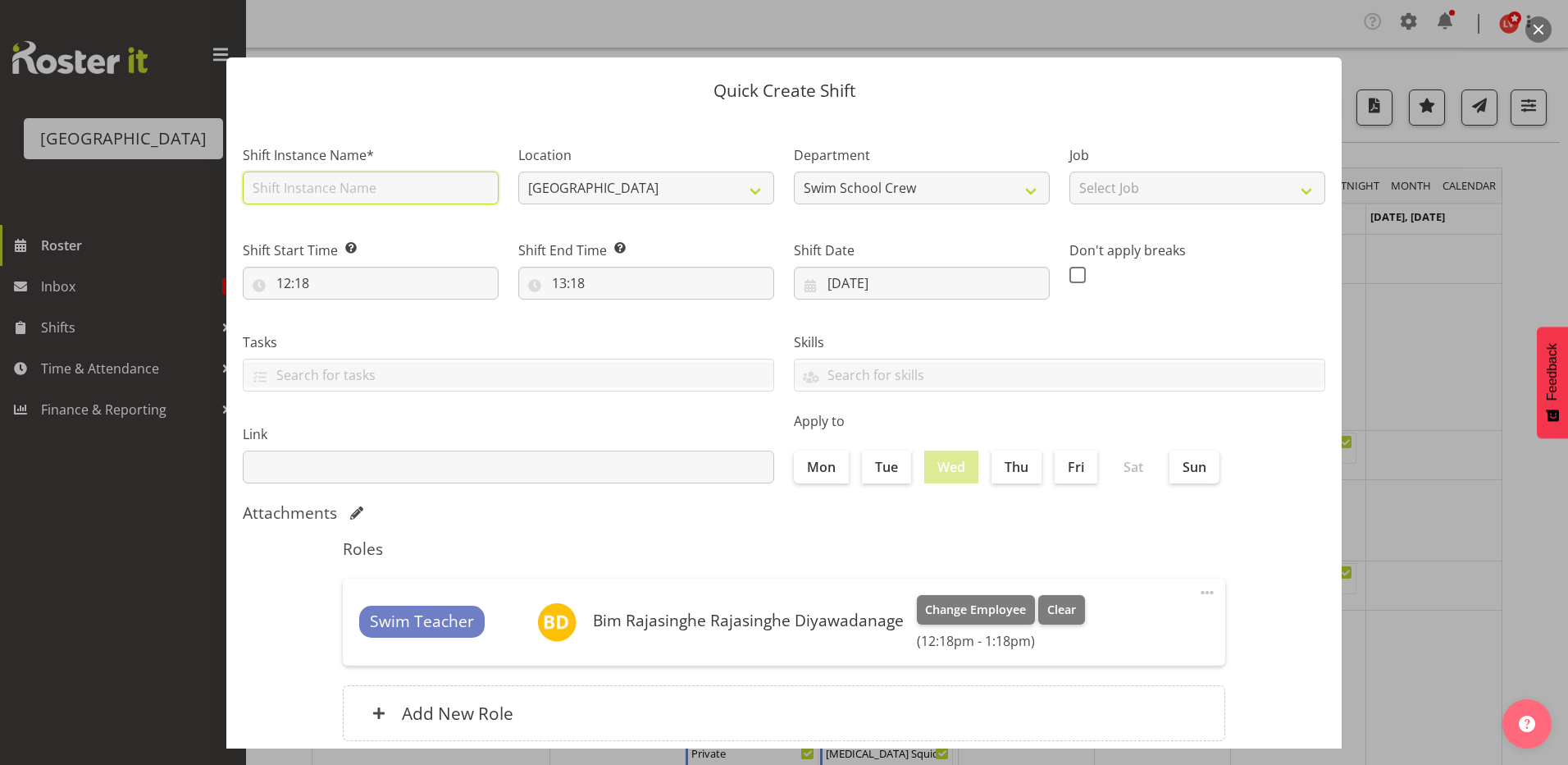
click at [298, 190] on input "text" at bounding box center [370, 188] width 256 height 33
click at [402, 189] on input "[MEDICAL_DATA] SOUTHLAND GIRLS (2)" at bounding box center [370, 188] width 256 height 33
click at [536, 101] on header "Quick Create Shift" at bounding box center [784, 86] width 1116 height 59
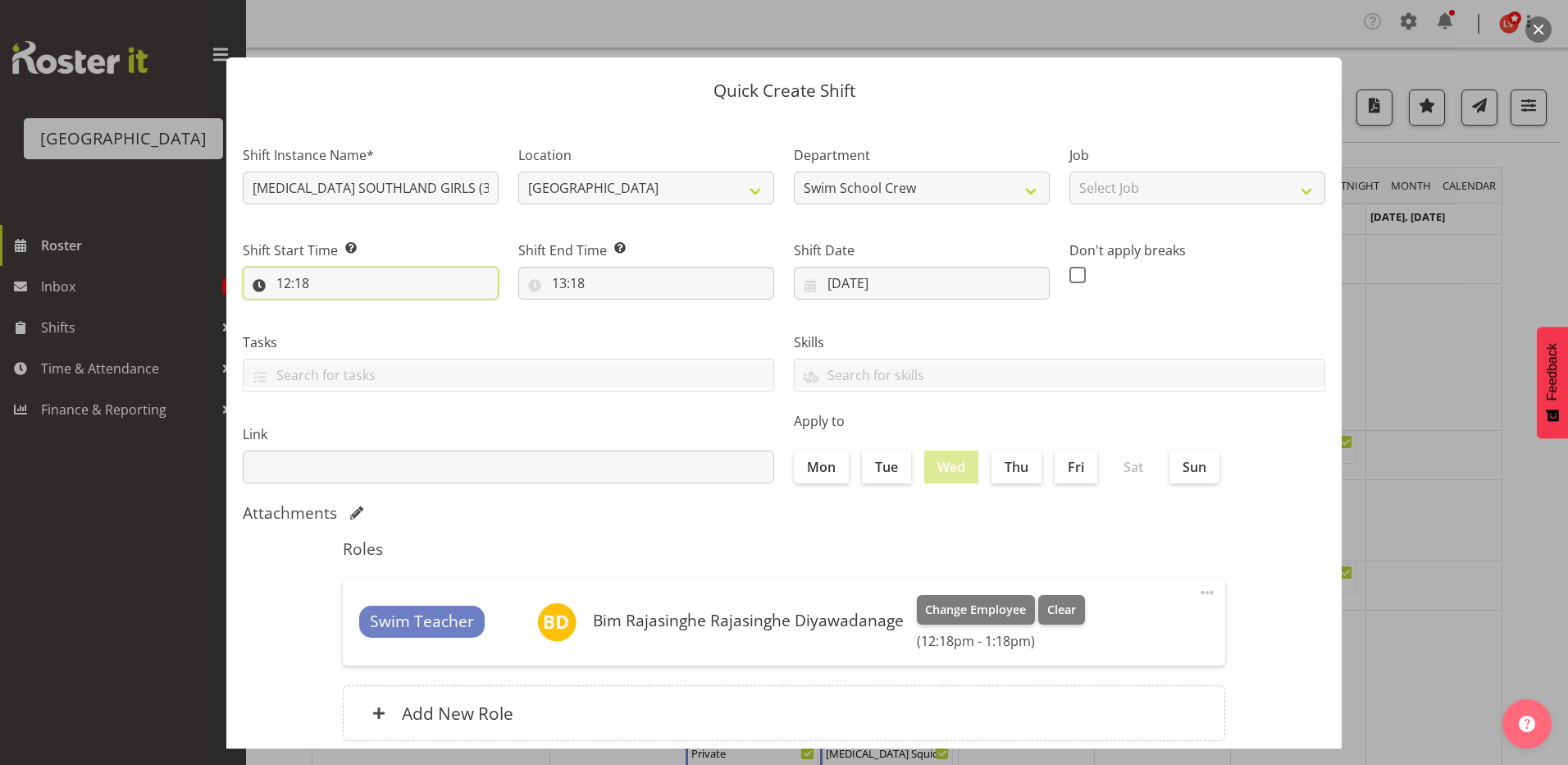
click at [284, 282] on input "12:18" at bounding box center [370, 283] width 256 height 33
click at [348, 324] on select "00 01 02 03 04 05 06 07 08 09 10 11 12 13 14 15 16 17 18 19 20 21 22 23" at bounding box center [354, 326] width 37 height 33
click at [336, 309] on select "00 01 02 03 04 05 06 07 08 09 10 11 12 13 14 15 16 17 18 19 20 21 22 23" at bounding box center [354, 326] width 37 height 33
click at [395, 323] on select "00 01 02 03 04 05 06 07 08 09 10 11 12 13 14 15 16 17 18 19 20 21 22 23 24 25 2…" at bounding box center [397, 326] width 37 height 33
click at [379, 309] on select "00 01 02 03 04 05 06 07 08 09 10 11 12 13 14 15 16 17 18 19 20 21 22 23 24 25 2…" at bounding box center [397, 326] width 37 height 33
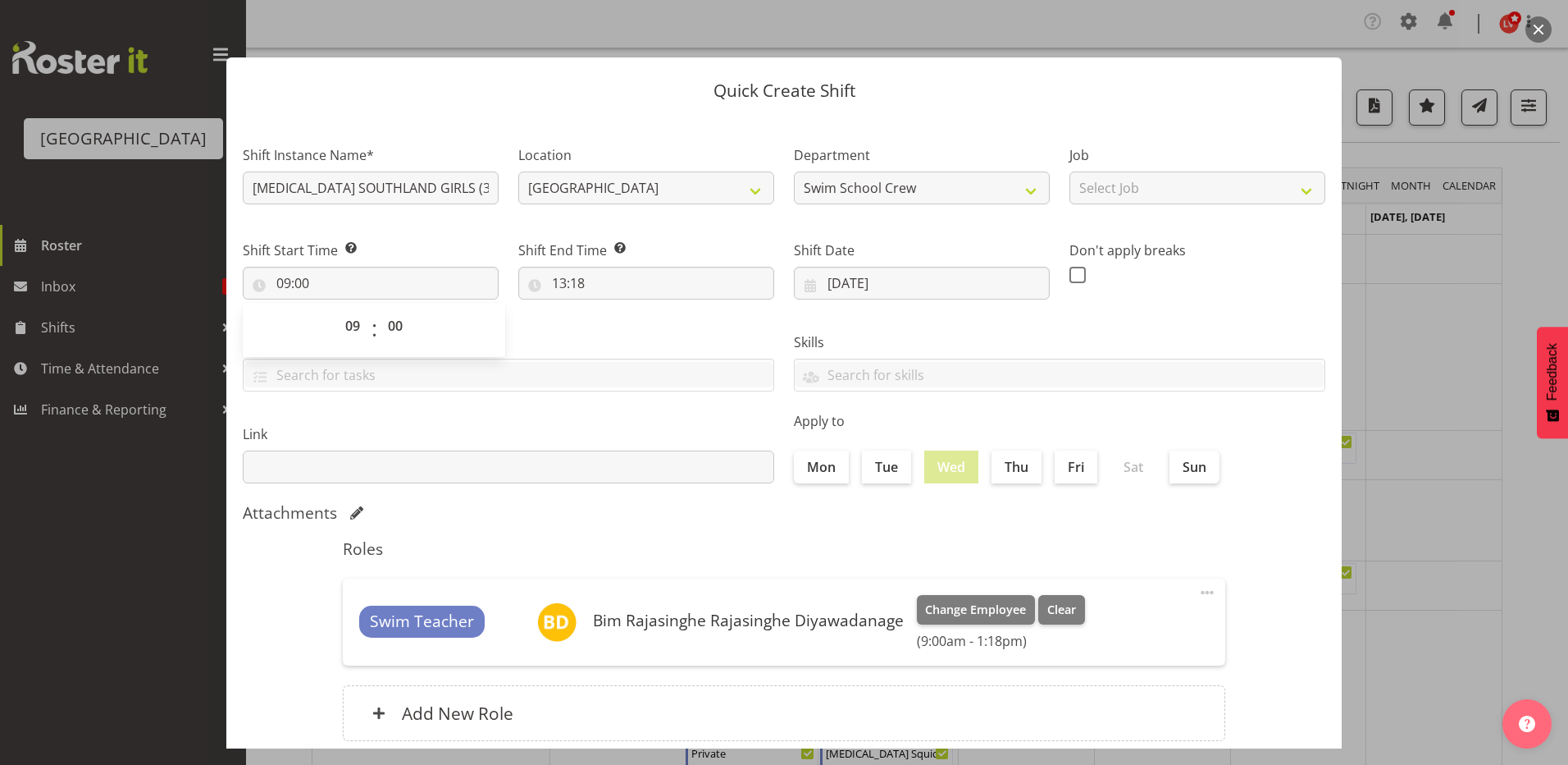
click at [587, 333] on label "Tasks" at bounding box center [508, 342] width 532 height 20
click at [549, 278] on input "13:18" at bounding box center [646, 283] width 256 height 33
click at [617, 319] on select "00 01 02 03 04 05 06 07 08 09 10 11 12 13 14 15 16 17 18 19 20 21 22 23" at bounding box center [630, 326] width 37 height 33
click at [612, 309] on select "00 01 02 03 04 05 06 07 08 09 10 11 12 13 14 15 16 17 18 19 20 21 22 23" at bounding box center [630, 326] width 37 height 33
click at [671, 325] on select "00 01 02 03 04 05 06 07 08 09 10 11 12 13 14 15 16 17 18 19 20 21 22 23 24 25 2…" at bounding box center [673, 326] width 37 height 33
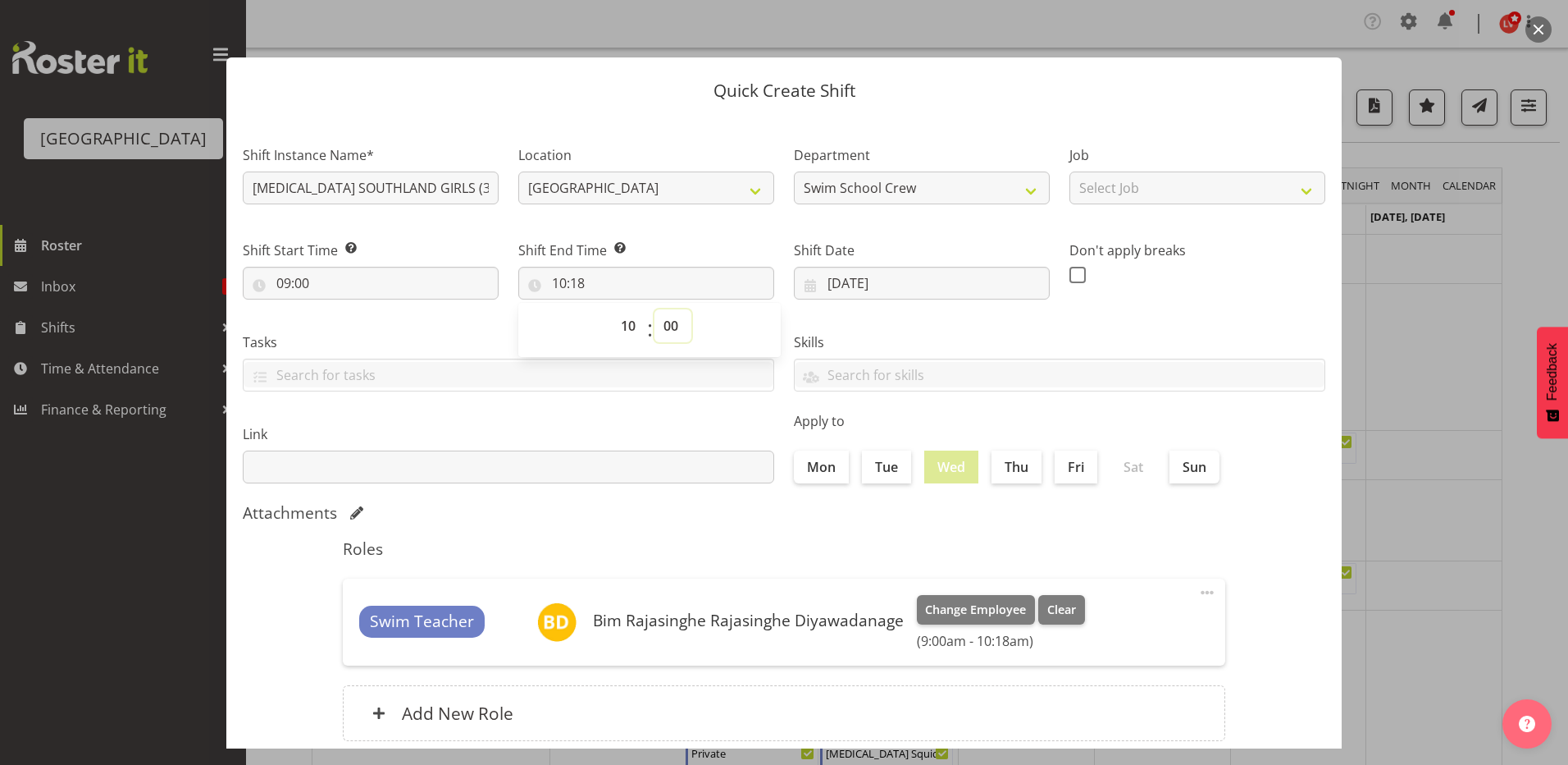
click at [655, 309] on select "00 01 02 03 04 05 06 07 08 09 10 11 12 13 14 15 16 17 18 19 20 21 22 23 24 25 2…" at bounding box center [673, 326] width 37 height 33
click at [1205, 323] on div "Skills PLPC PLSA" at bounding box center [1059, 355] width 551 height 92
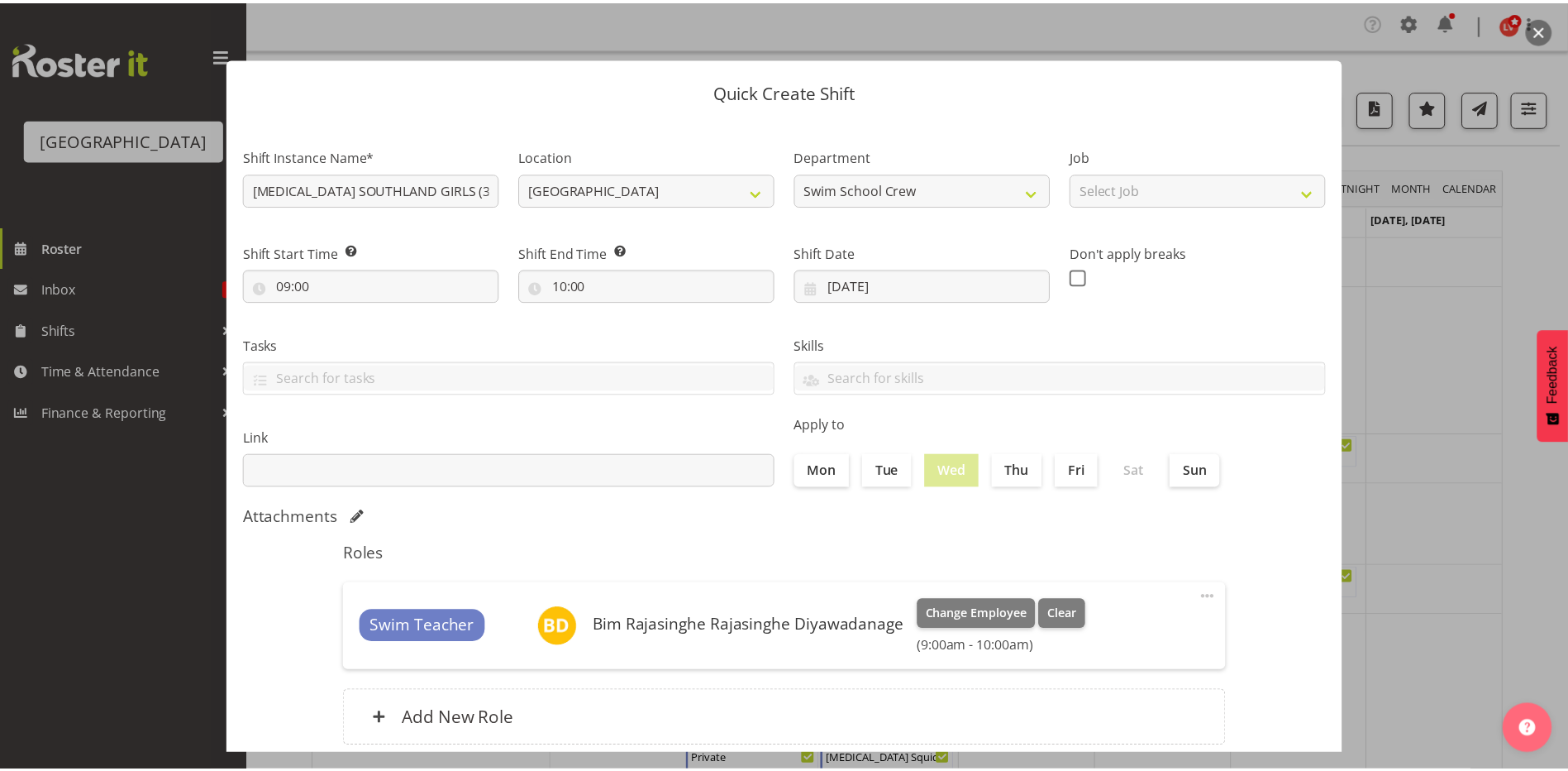
scroll to position [106, 0]
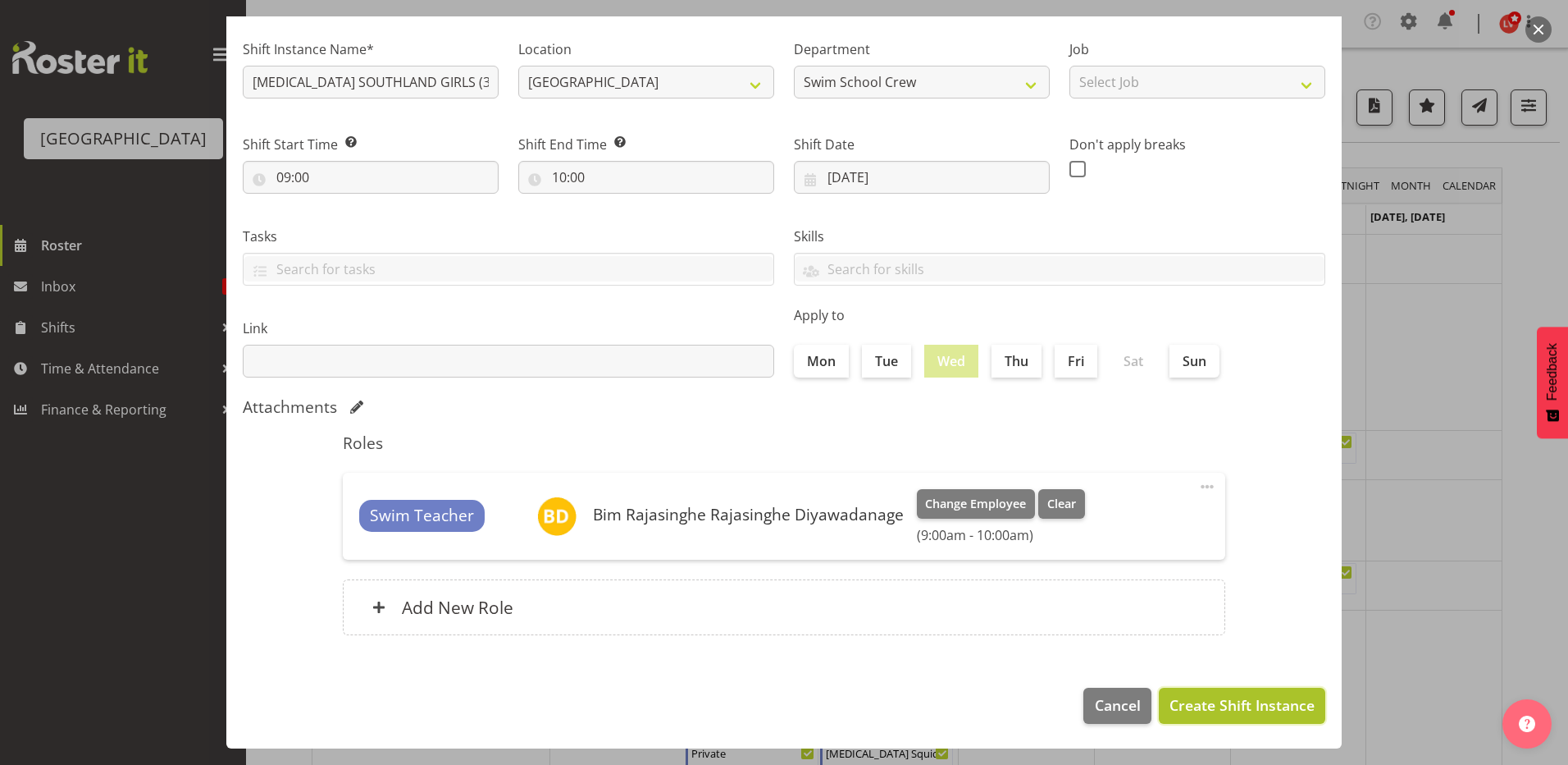
click at [1199, 703] on span "Create Shift Instance" at bounding box center [1242, 705] width 145 height 21
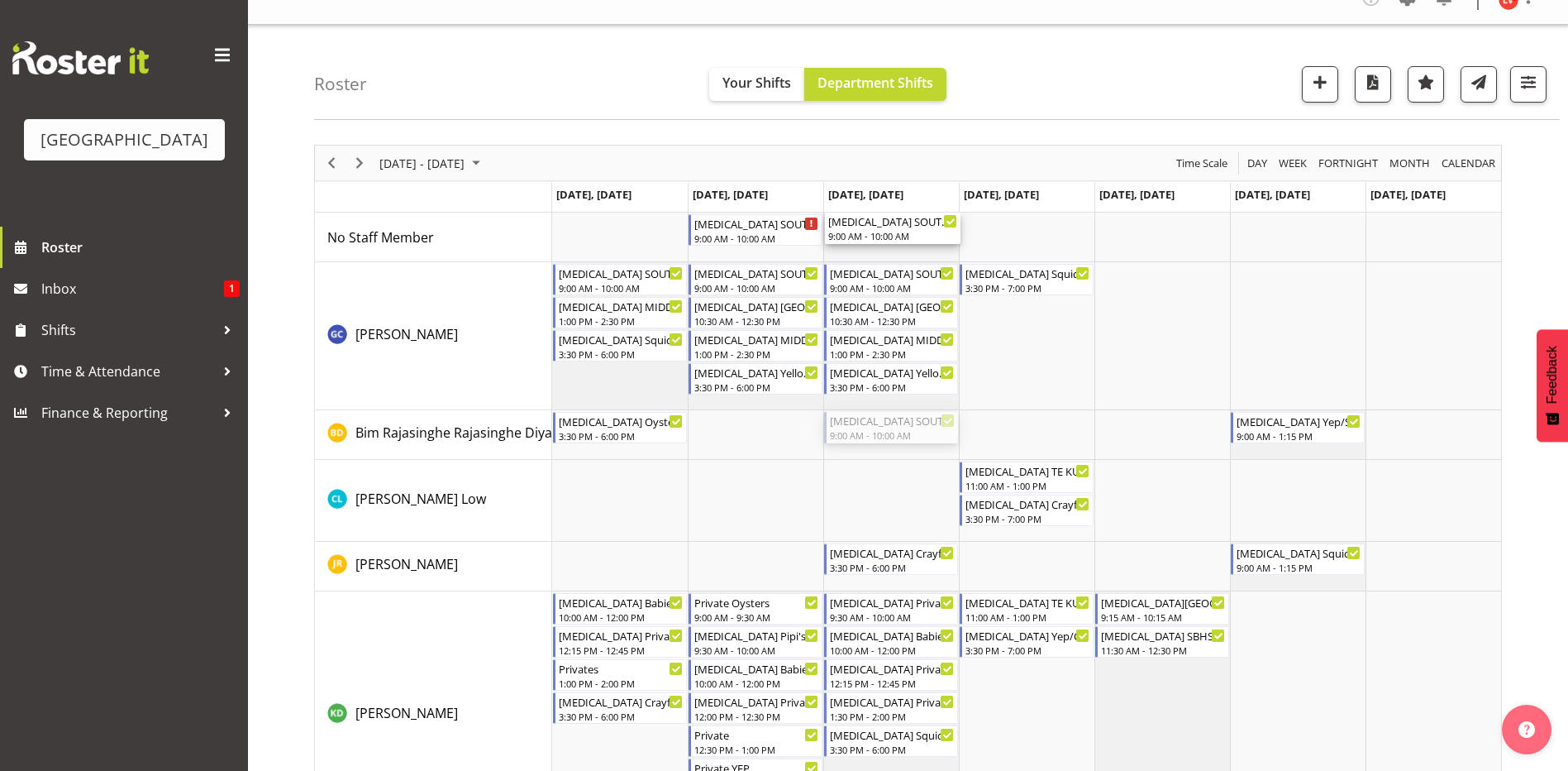
scroll to position [0, 0]
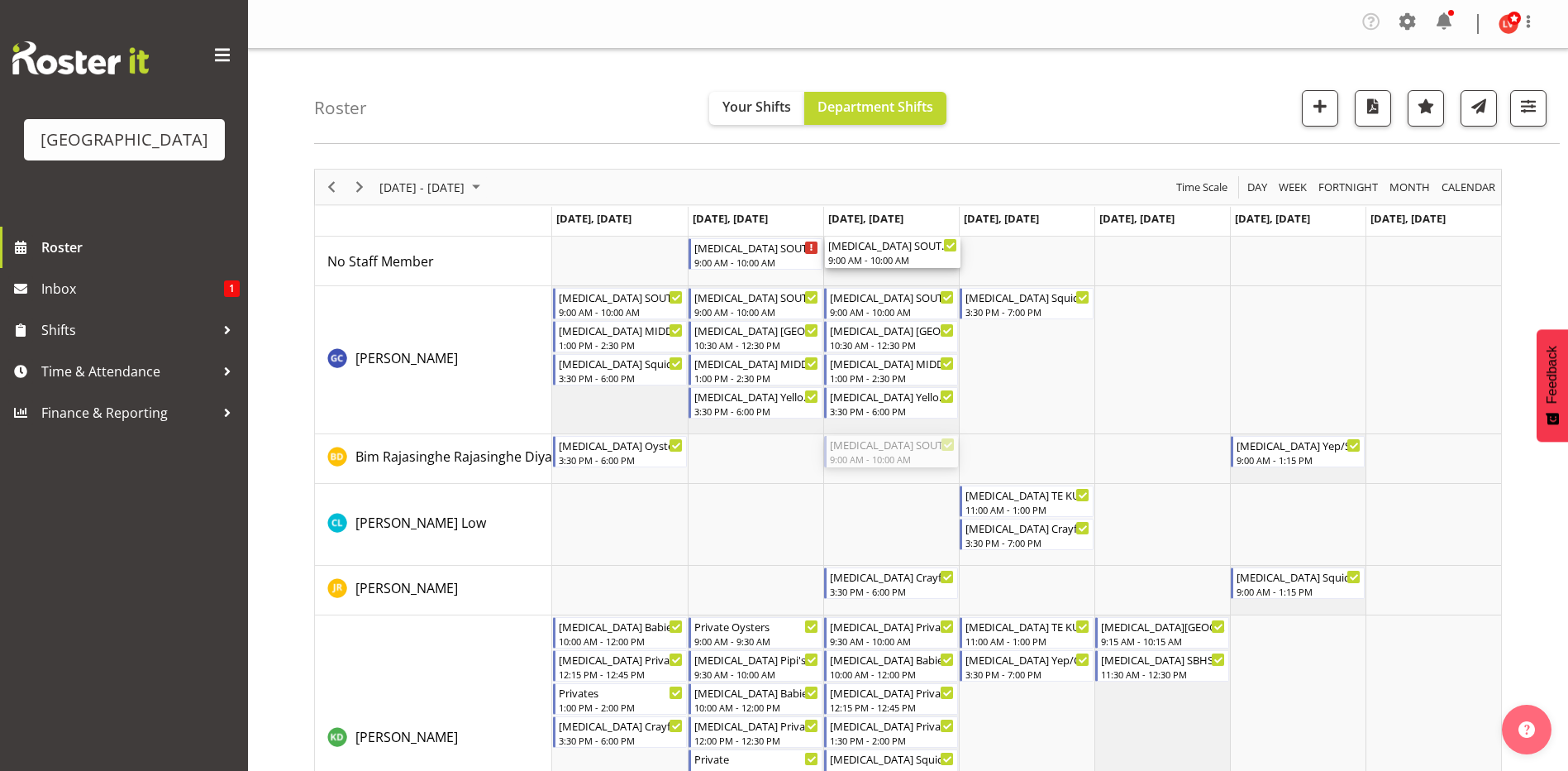
drag, startPoint x: 899, startPoint y: 371, endPoint x: 881, endPoint y: 246, distance: 126.3
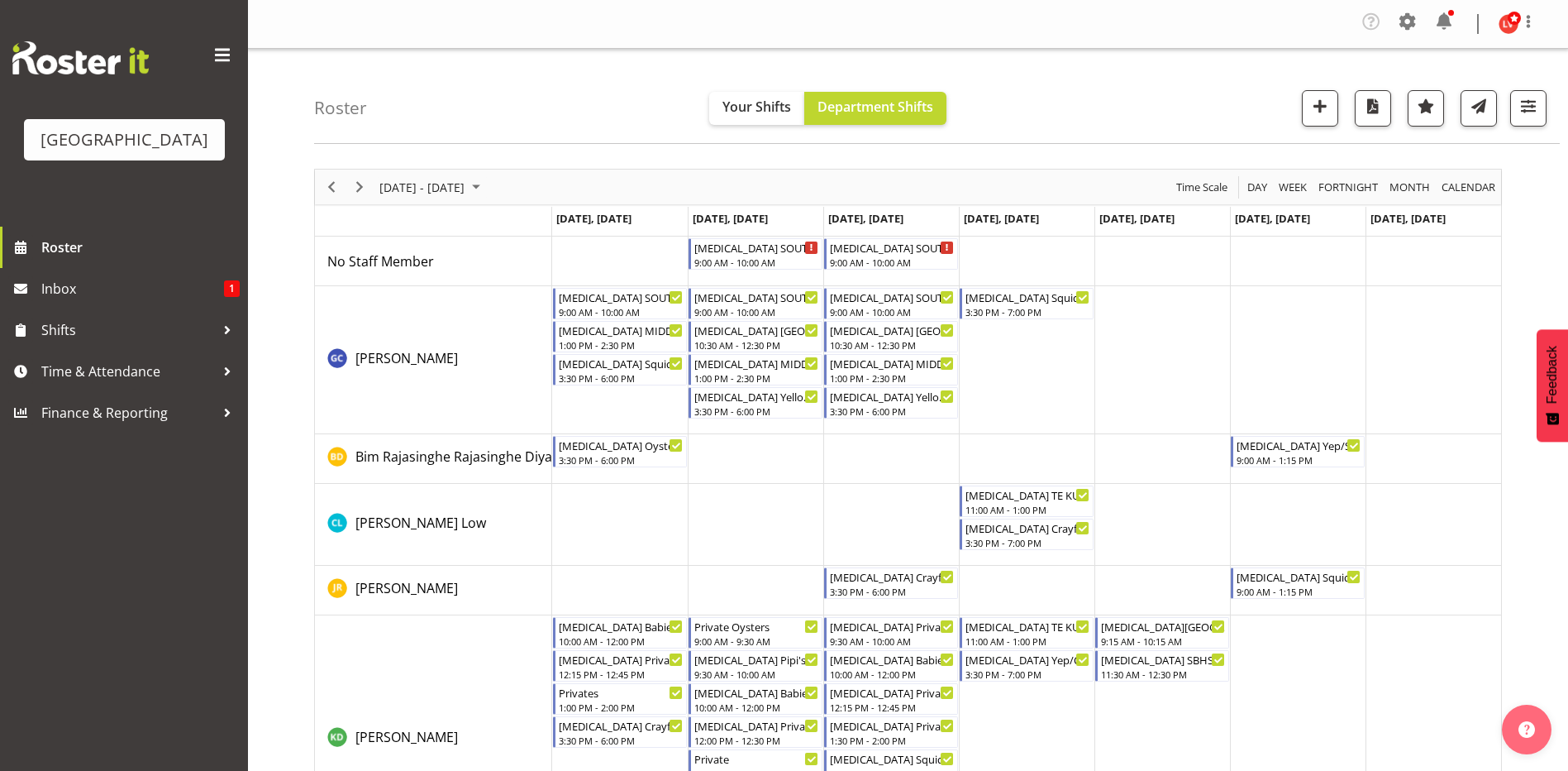
click at [1031, 254] on td "Timeline Week of September 7, 2025" at bounding box center [1027, 261] width 136 height 49
click at [1047, 257] on td "Timeline Week of September 7, 2025" at bounding box center [1027, 261] width 136 height 49
click at [1012, 371] on td "Timeline Week of September 7, 2025" at bounding box center [1027, 360] width 136 height 148
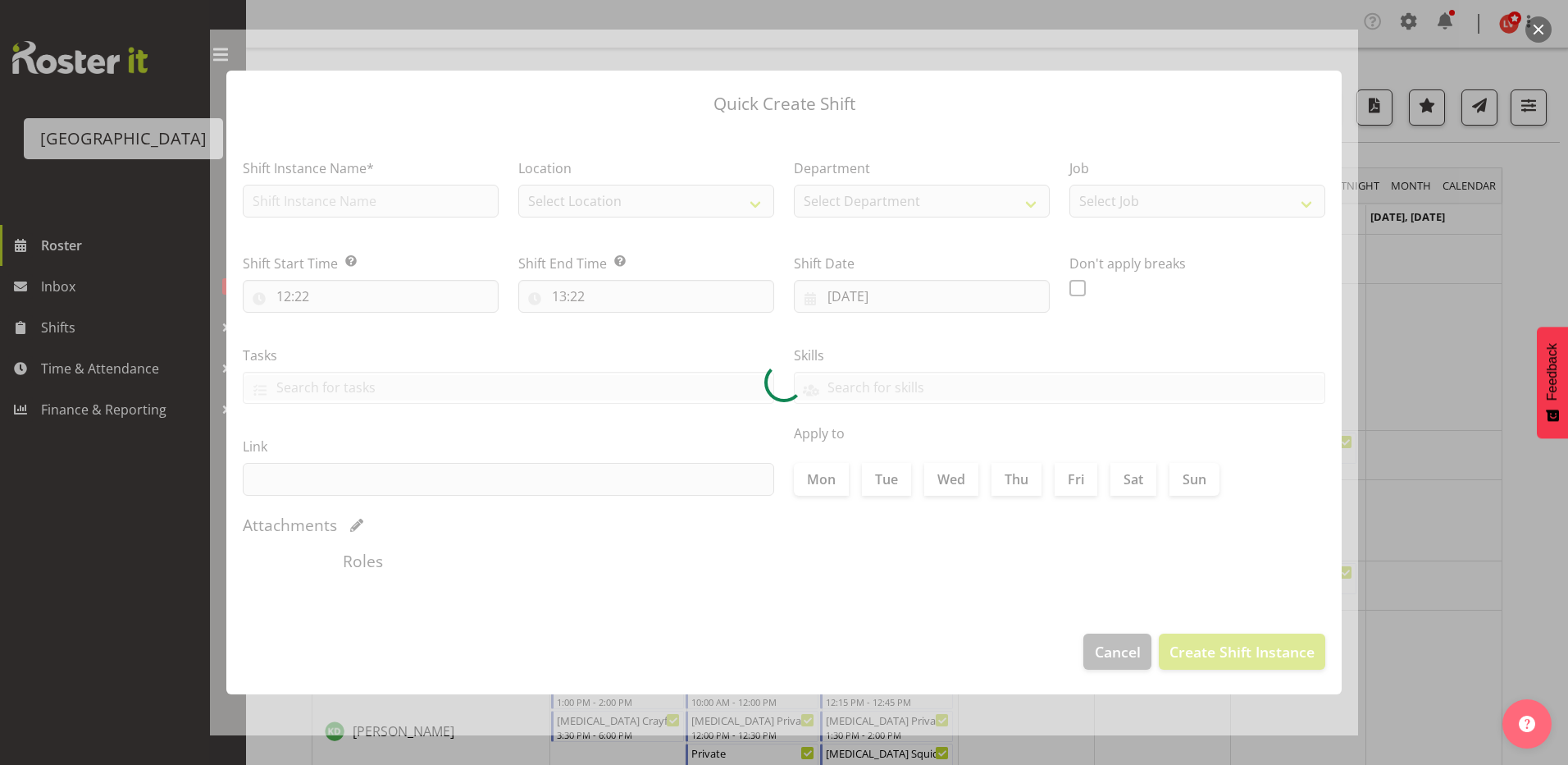
type input "[DATE]"
checkbox input "true"
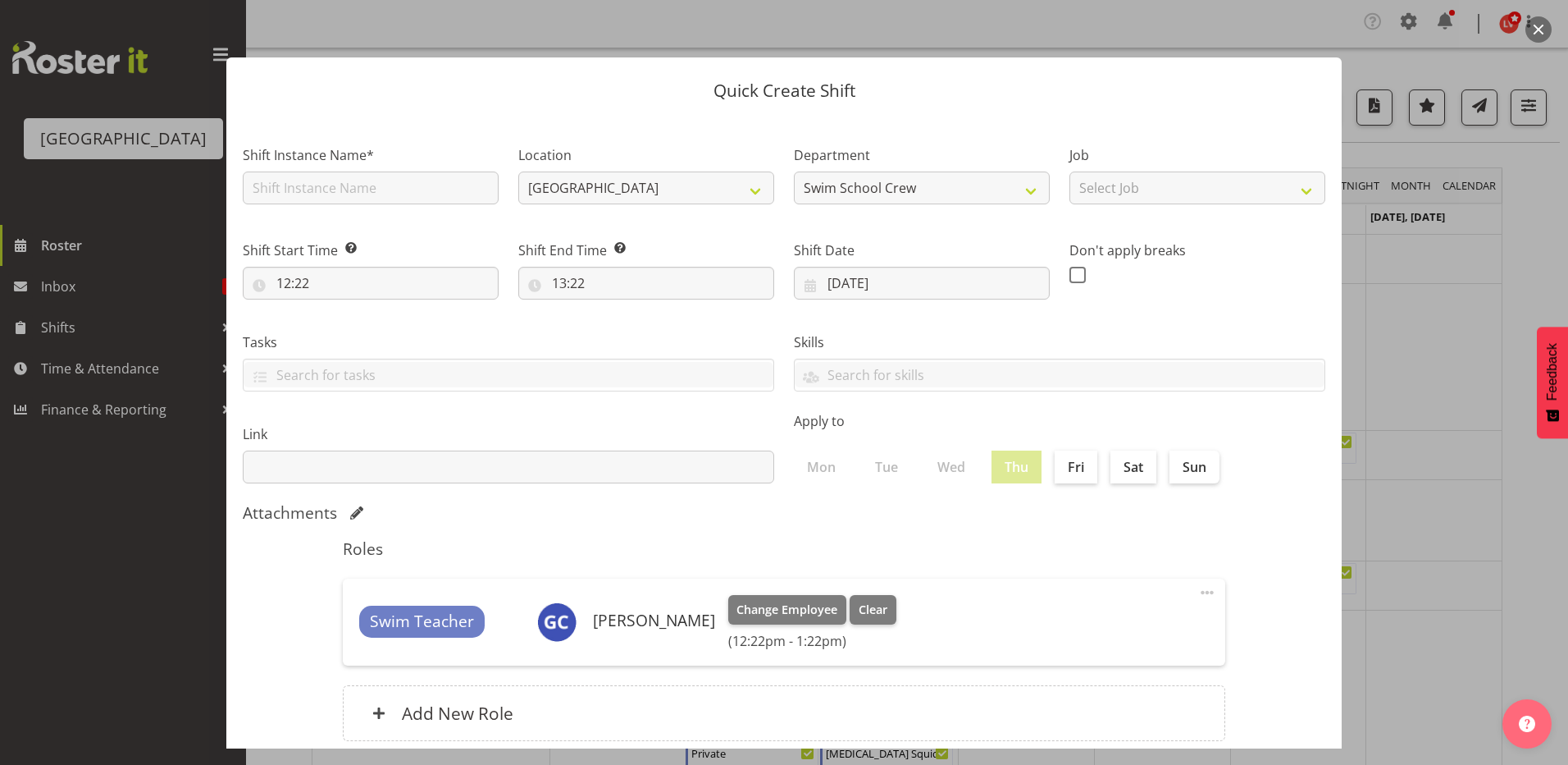
click at [1433, 389] on div at bounding box center [784, 382] width 1568 height 765
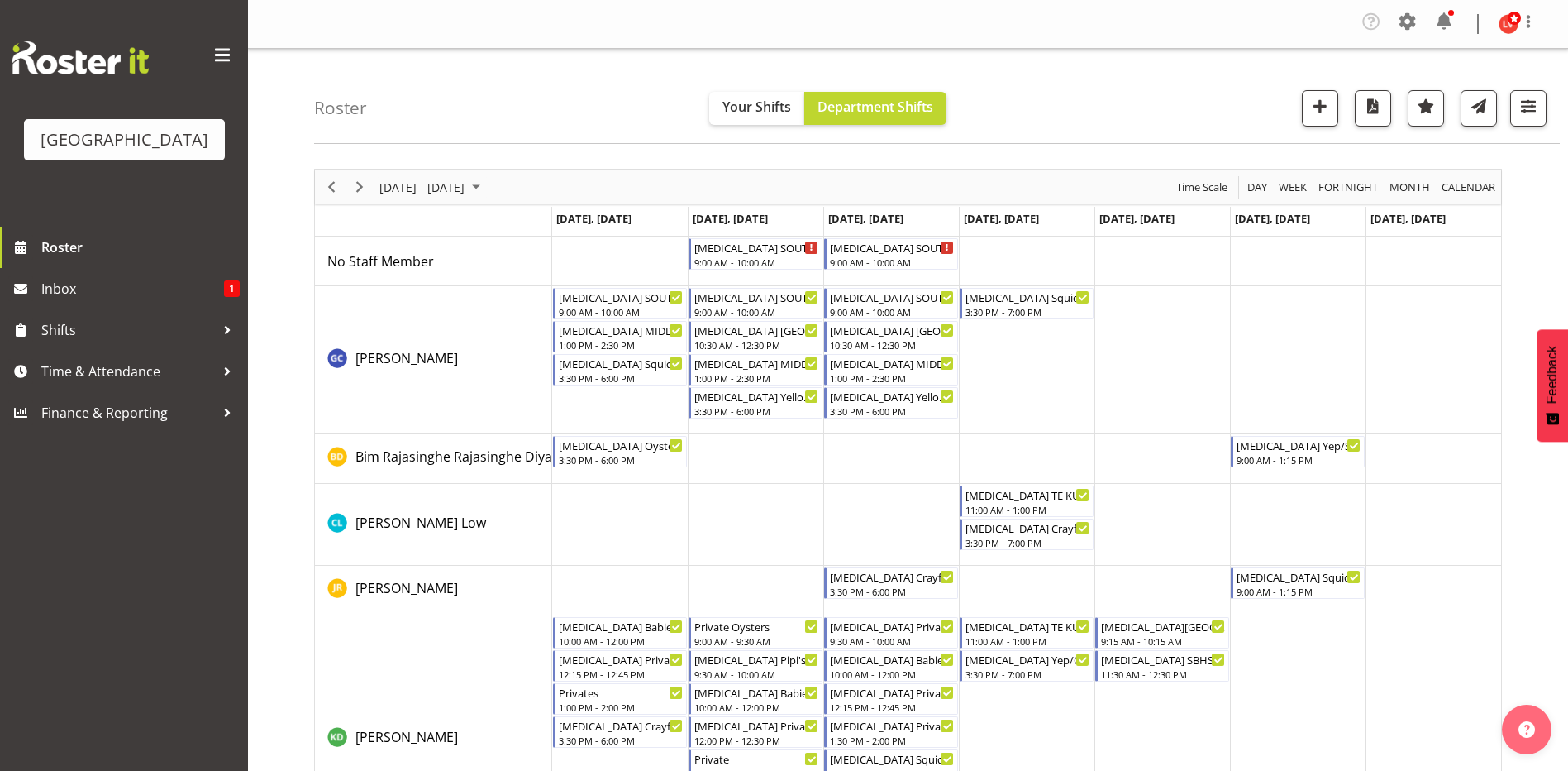
click at [995, 253] on td "Timeline Week of September 7, 2025" at bounding box center [1027, 261] width 136 height 49
click at [1008, 253] on td "Timeline Week of September 7, 2025" at bounding box center [1027, 261] width 136 height 49
click at [1004, 554] on td "Timeline Week of September 7, 2025" at bounding box center [1027, 525] width 136 height 82
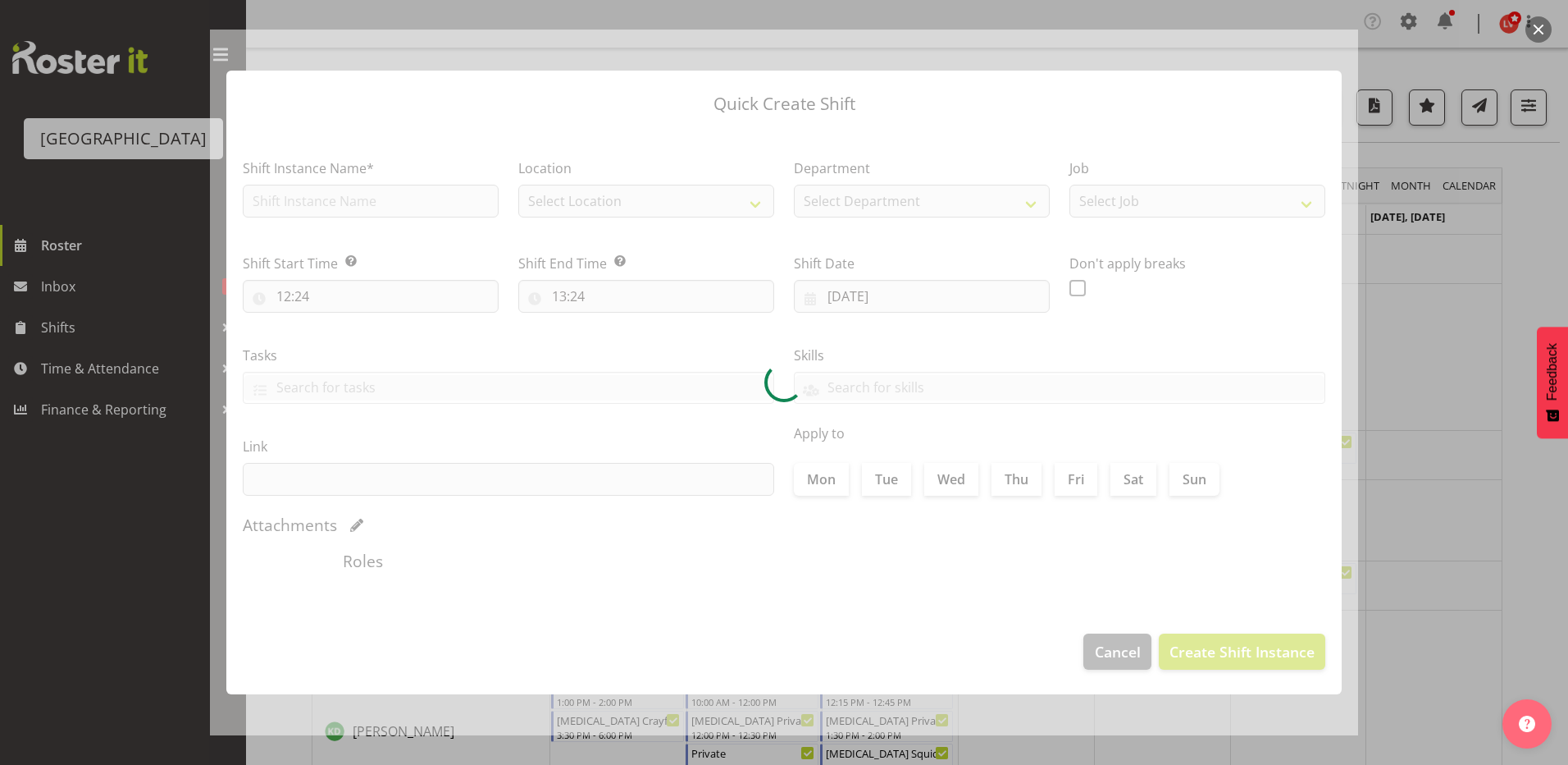
type input "[DATE]"
checkbox input "true"
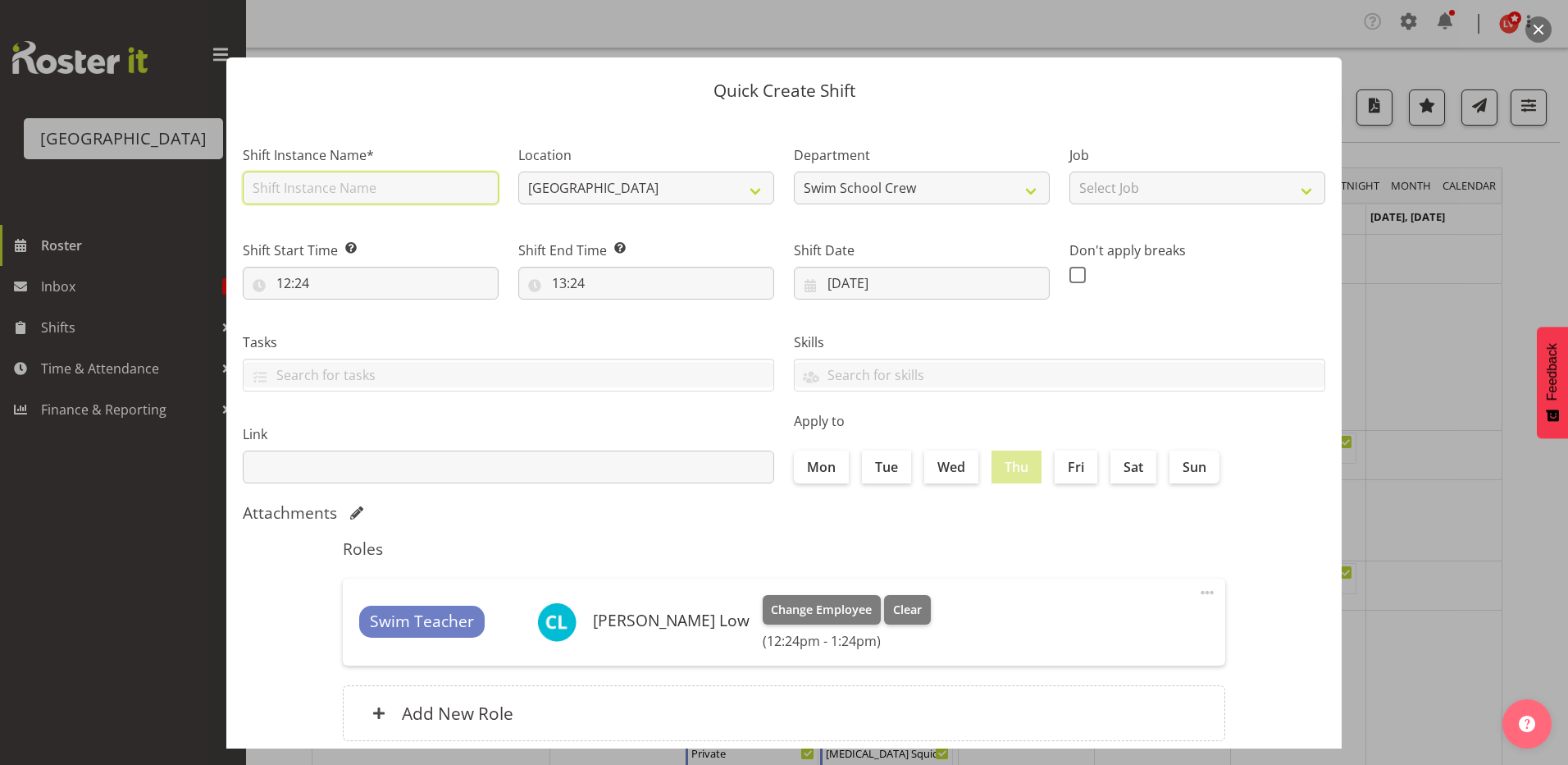
click at [333, 187] on input "text" at bounding box center [370, 188] width 256 height 33
click at [1515, 297] on div at bounding box center [784, 382] width 1568 height 765
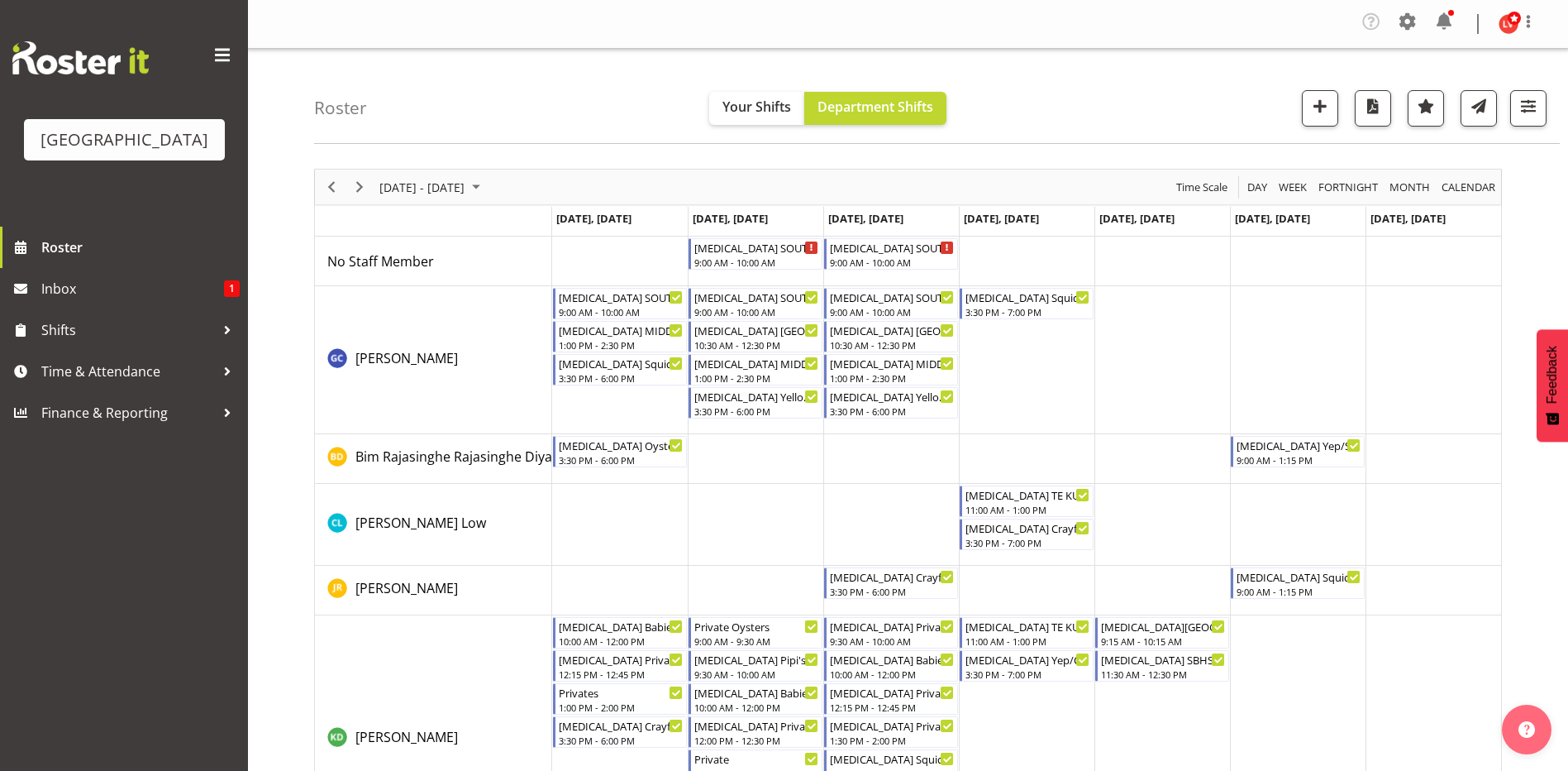
click at [1023, 349] on td "Timeline Week of September 7, 2025" at bounding box center [1027, 360] width 136 height 148
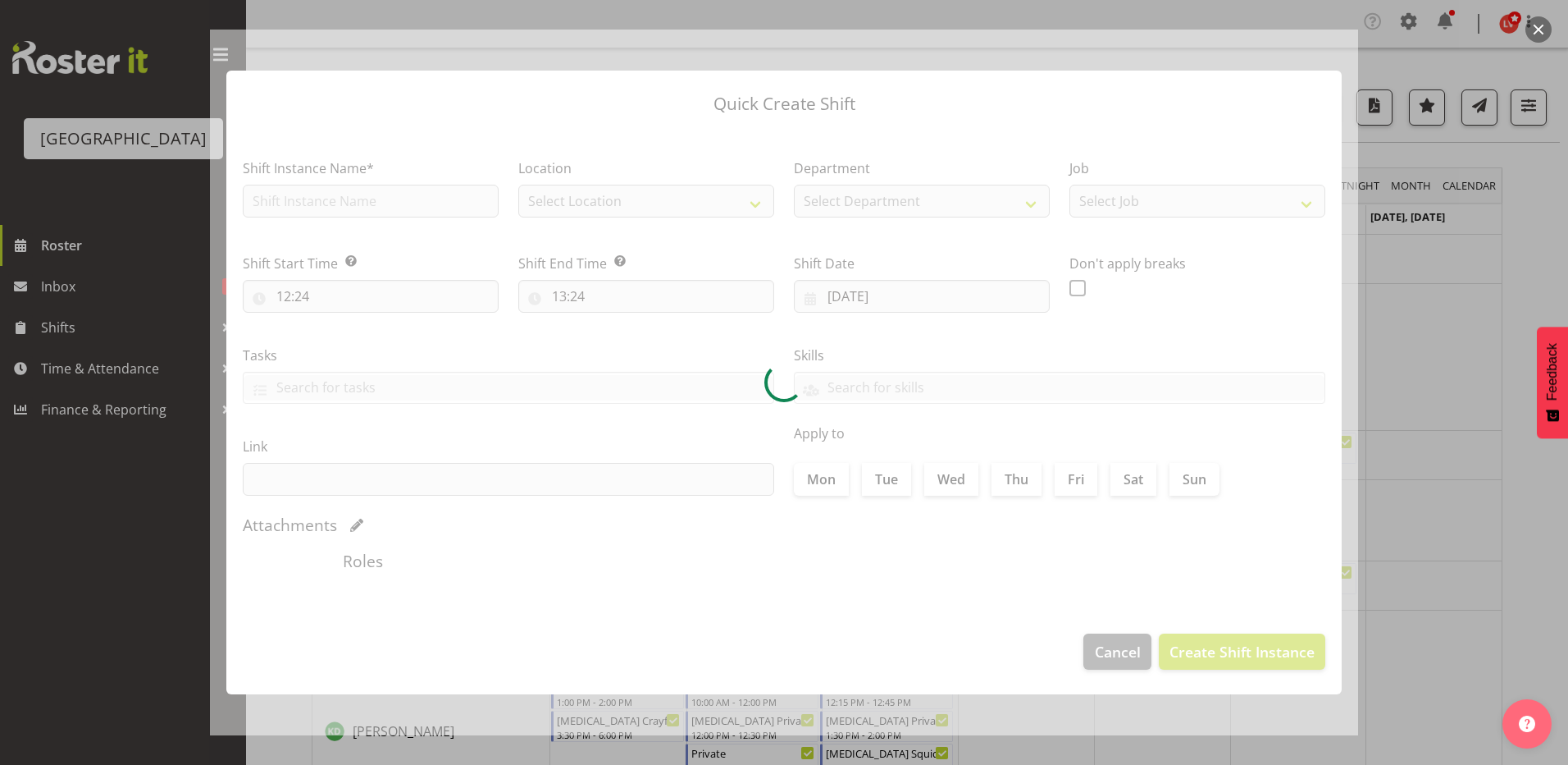
type input "[DATE]"
checkbox input "true"
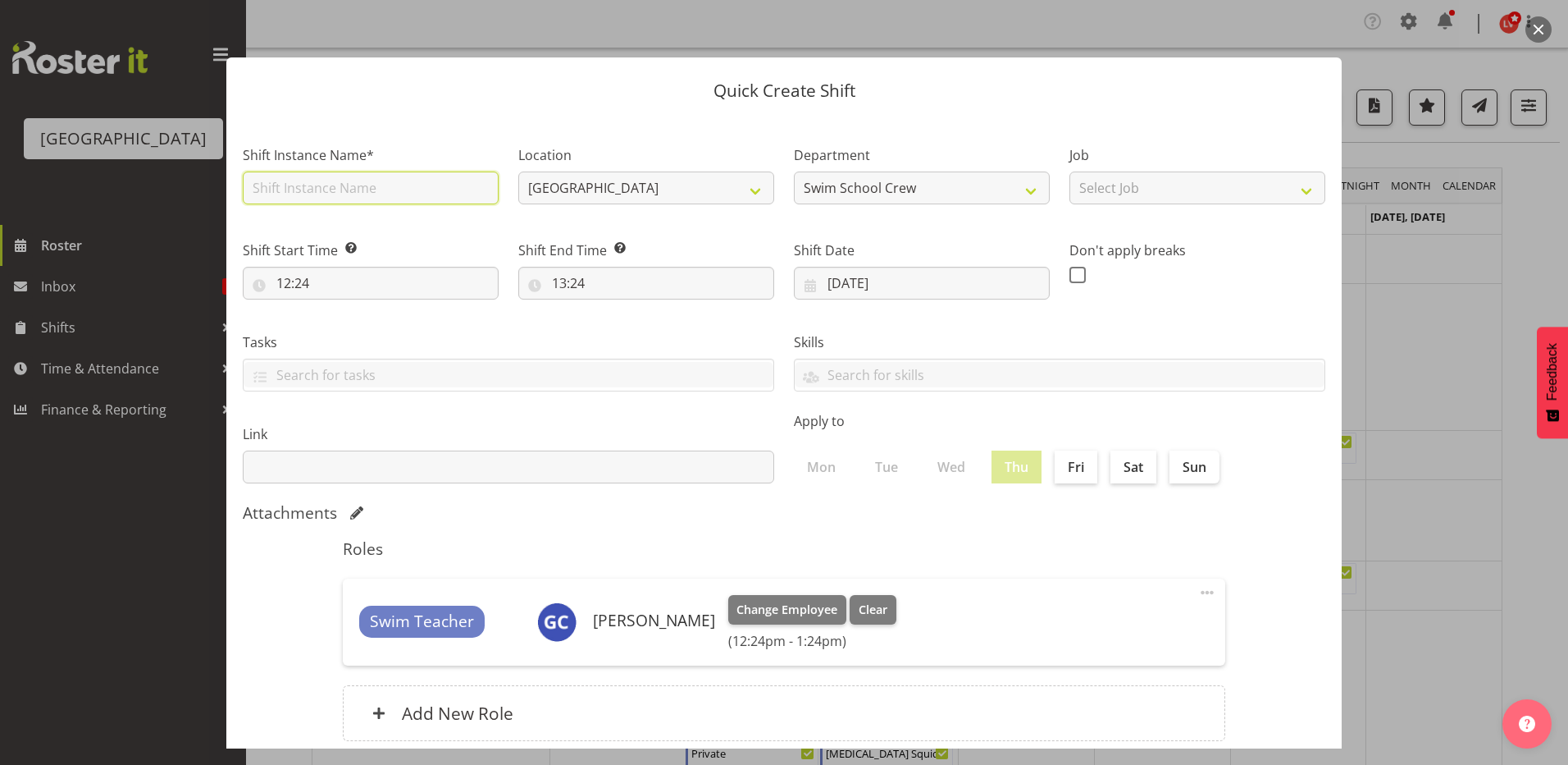
click at [348, 187] on input "text" at bounding box center [370, 188] width 256 height 33
type input "[MEDICAL_DATA] SOUTHLAND GIRLS (1)"
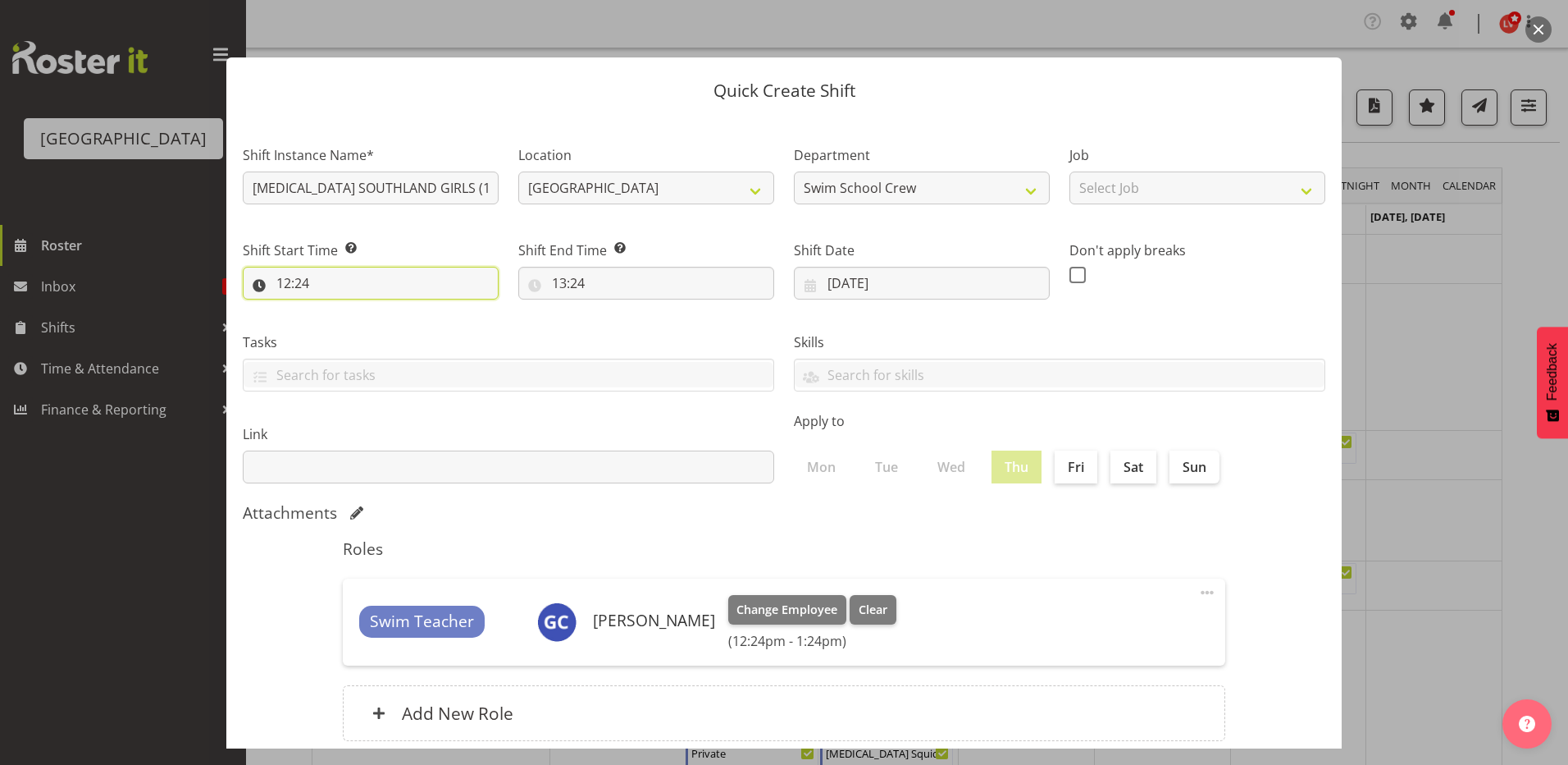
click at [281, 286] on input "12:24" at bounding box center [370, 283] width 256 height 33
click at [346, 324] on select "00 01 02 03 04 05 06 07 08 09 10 11 12 13 14 15 16 17 18 19 20 21 22 23" at bounding box center [354, 326] width 37 height 33
select select "9"
click at [336, 309] on select "00 01 02 03 04 05 06 07 08 09 10 11 12 13 14 15 16 17 18 19 20 21 22 23" at bounding box center [354, 326] width 37 height 33
type input "09:24"
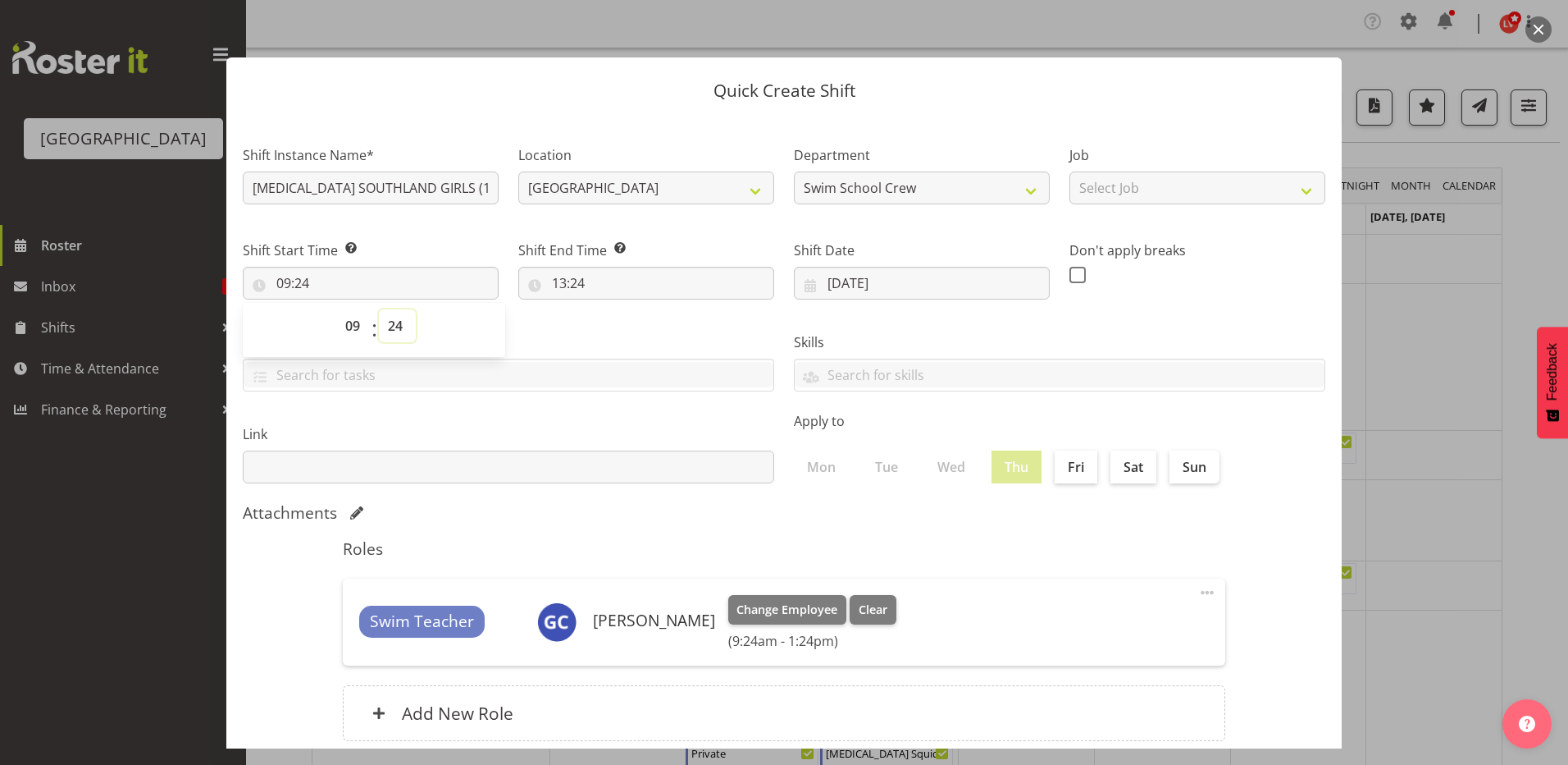
click at [395, 326] on select "00 01 02 03 04 05 06 07 08 09 10 11 12 13 14 15 16 17 18 19 20 21 22 23 24 25 2…" at bounding box center [397, 326] width 37 height 33
select select "30"
click at [379, 309] on select "00 01 02 03 04 05 06 07 08 09 10 11 12 13 14 15 16 17 18 19 20 21 22 23 24 25 2…" at bounding box center [397, 326] width 37 height 33
type input "09:30"
click at [590, 341] on label "Tasks" at bounding box center [508, 342] width 532 height 20
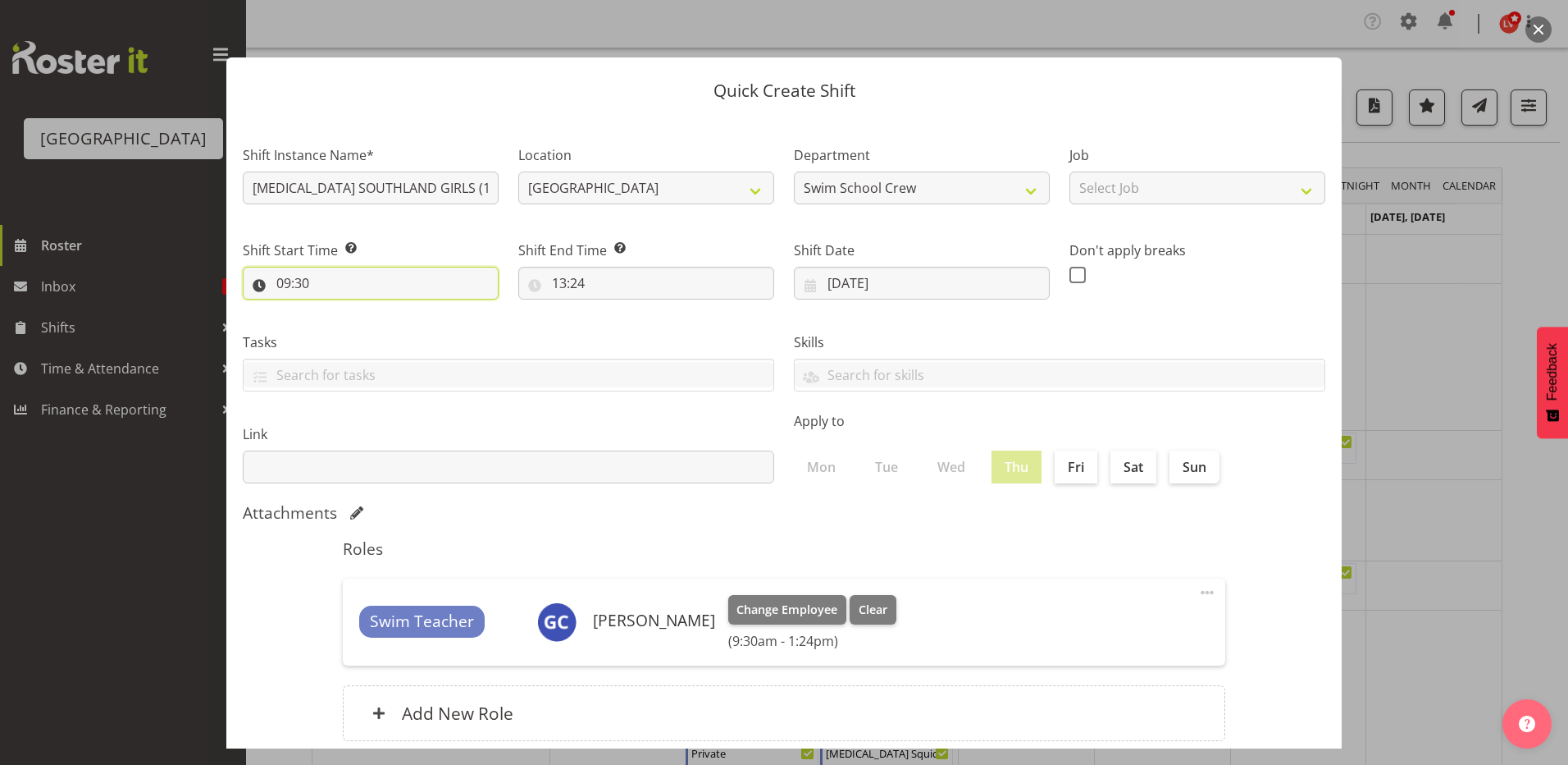
click at [299, 286] on input "09:30" at bounding box center [370, 283] width 256 height 33
drag, startPoint x: 299, startPoint y: 286, endPoint x: 389, endPoint y: 333, distance: 101.5
click at [389, 331] on select "00 01 02 03 04 05 06 07 08 09 10 11 12 13 14 15 16 17 18 19 20 21 22 23 24 25 2…" at bounding box center [397, 326] width 37 height 33
select select "0"
click at [379, 309] on select "00 01 02 03 04 05 06 07 08 09 10 11 12 13 14 15 16 17 18 19 20 21 22 23 24 25 2…" at bounding box center [397, 326] width 37 height 33
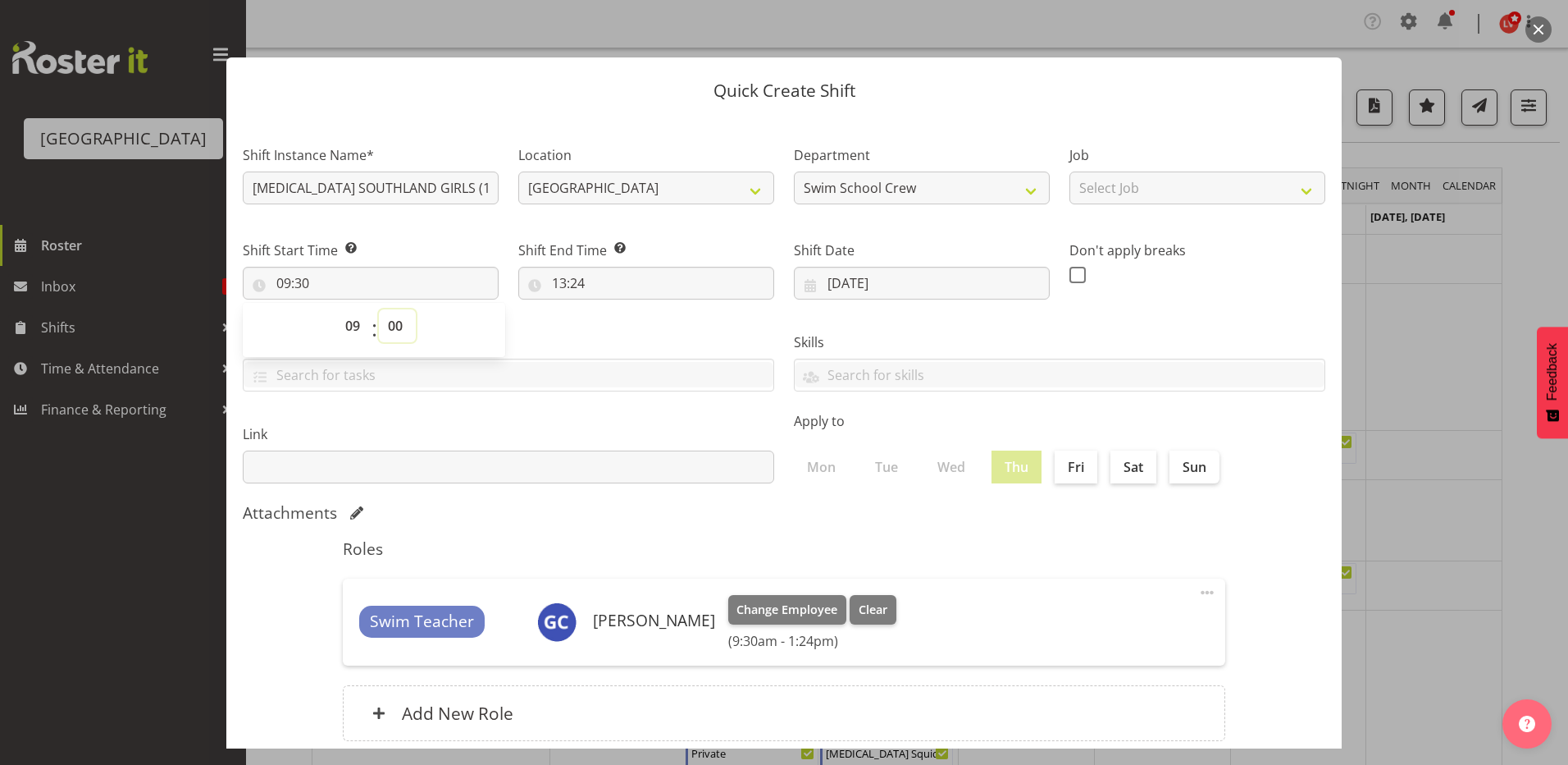
type input "09:00"
drag, startPoint x: 591, startPoint y: 323, endPoint x: 551, endPoint y: 308, distance: 42.7
click at [593, 322] on div "Tasks TEST123" at bounding box center [508, 355] width 551 height 92
click at [550, 279] on input "13:24" at bounding box center [646, 283] width 256 height 33
click at [617, 324] on select "00 01 02 03 04 05 06 07 08 09 10 11 12 13 14 15 16 17 18 19 20 21 22 23" at bounding box center [630, 326] width 37 height 33
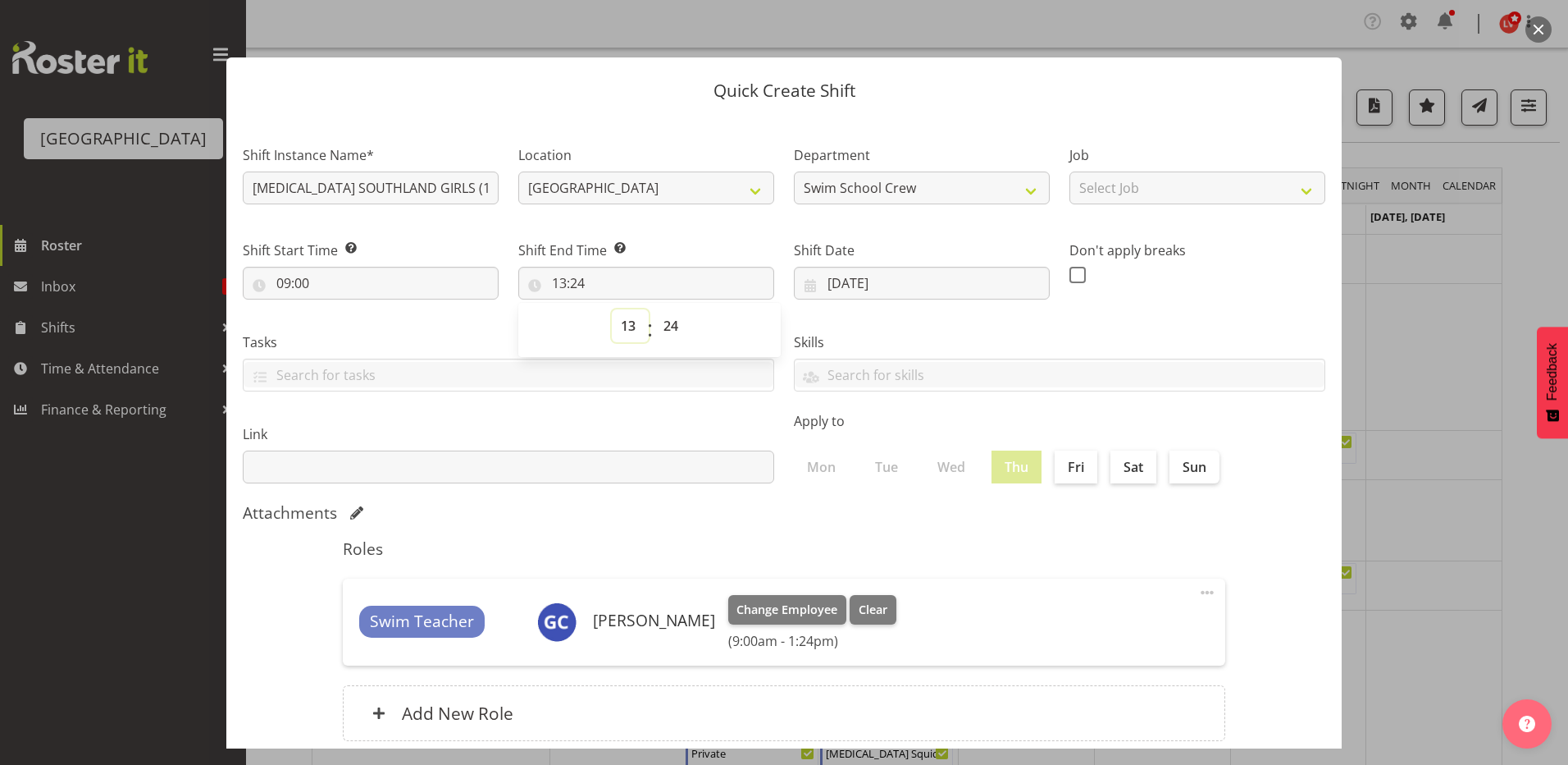
select select "10"
click at [612, 309] on select "00 01 02 03 04 05 06 07 08 09 10 11 12 13 14 15 16 17 18 19 20 21 22 23" at bounding box center [630, 326] width 37 height 33
type input "10:24"
click at [667, 325] on select "00 01 02 03 04 05 06 07 08 09 10 11 12 13 14 15 16 17 18 19 20 21 22 23 24 25 2…" at bounding box center [673, 326] width 37 height 33
select select "0"
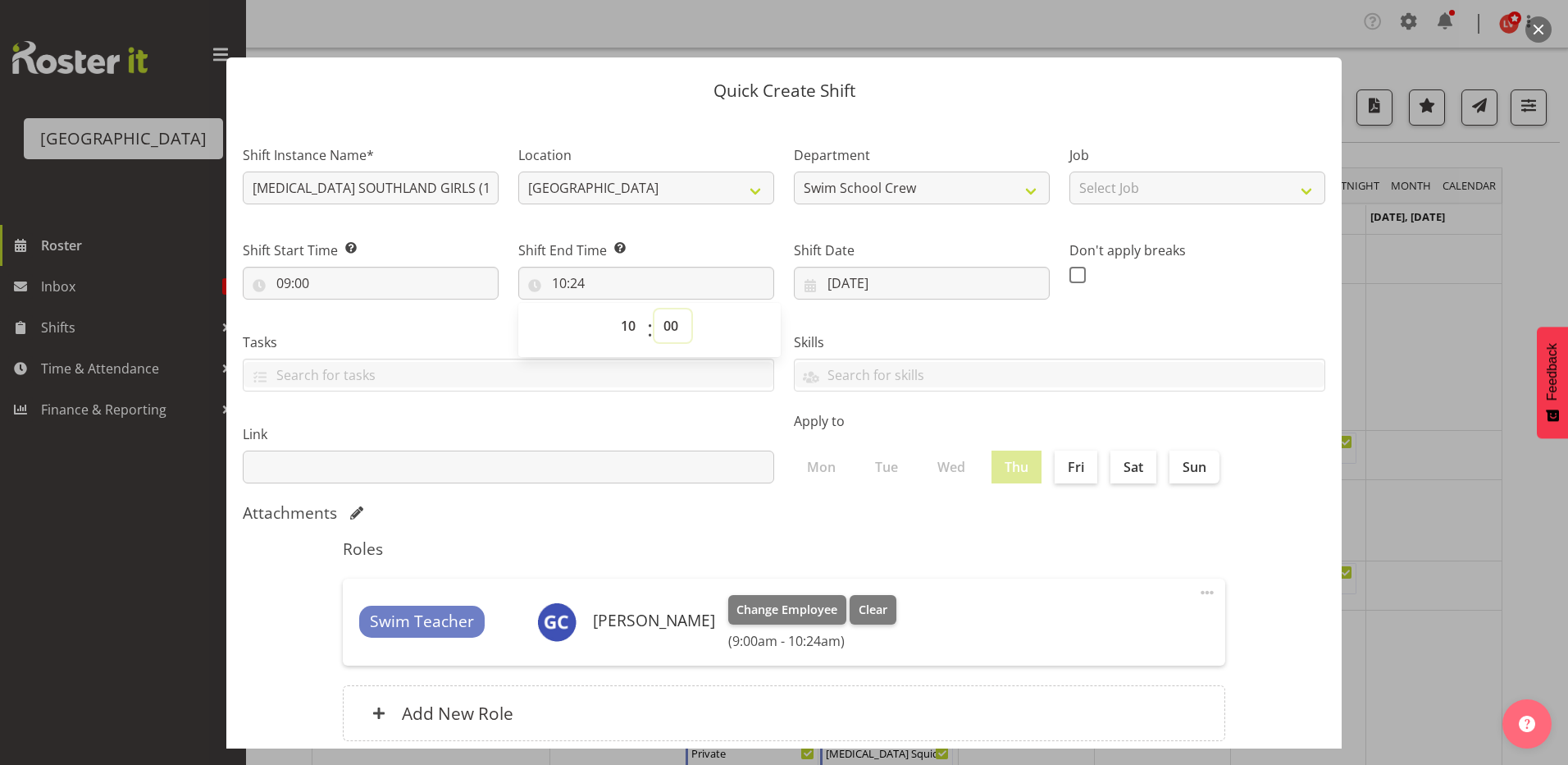
click at [655, 309] on select "00 01 02 03 04 05 06 07 08 09 10 11 12 13 14 15 16 17 18 19 20 21 22 23 24 25 2…" at bounding box center [673, 326] width 37 height 33
type input "10:00"
click at [865, 314] on div "Skills PLPC PLSA" at bounding box center [1059, 355] width 551 height 92
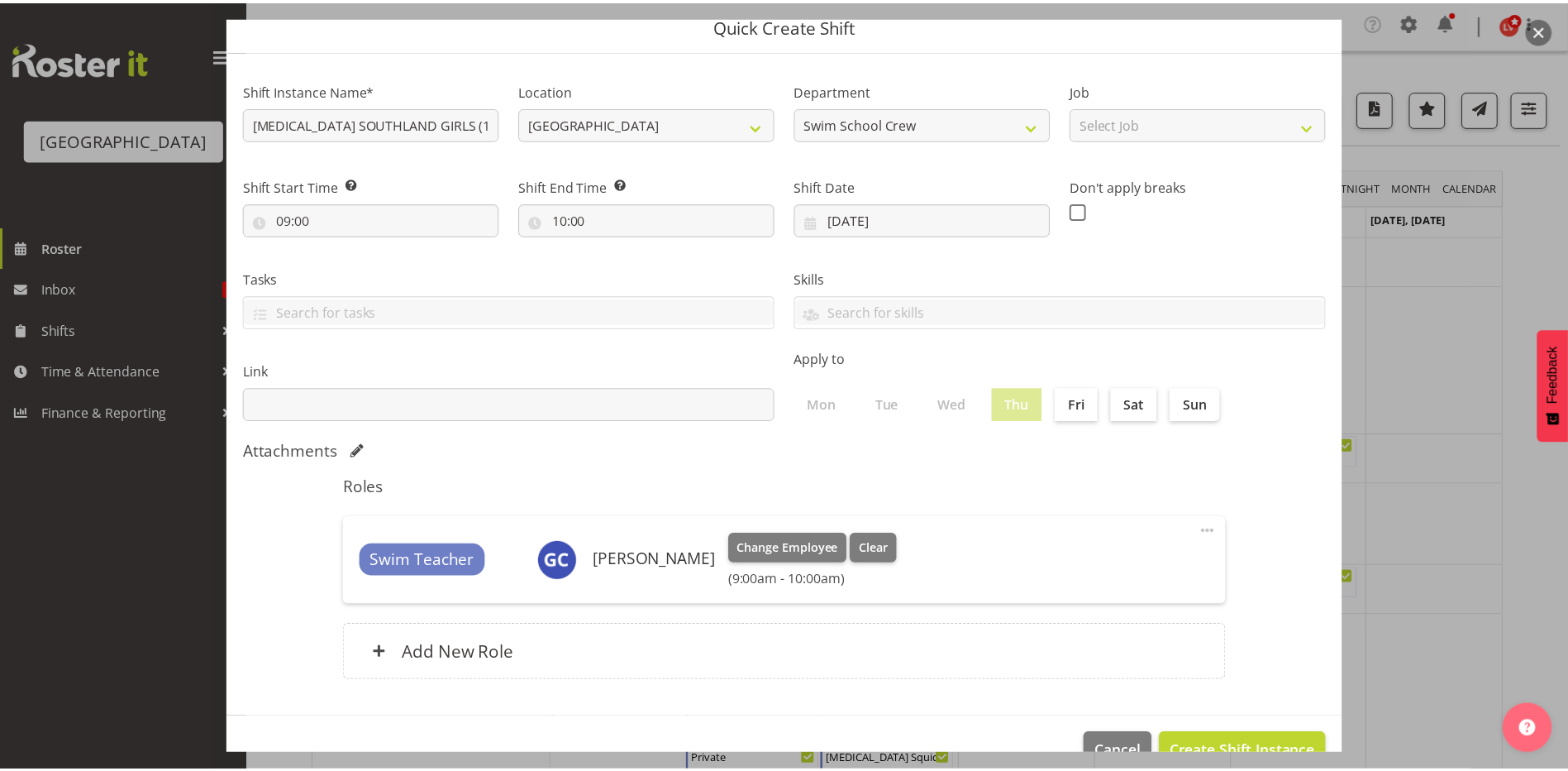
scroll to position [106, 0]
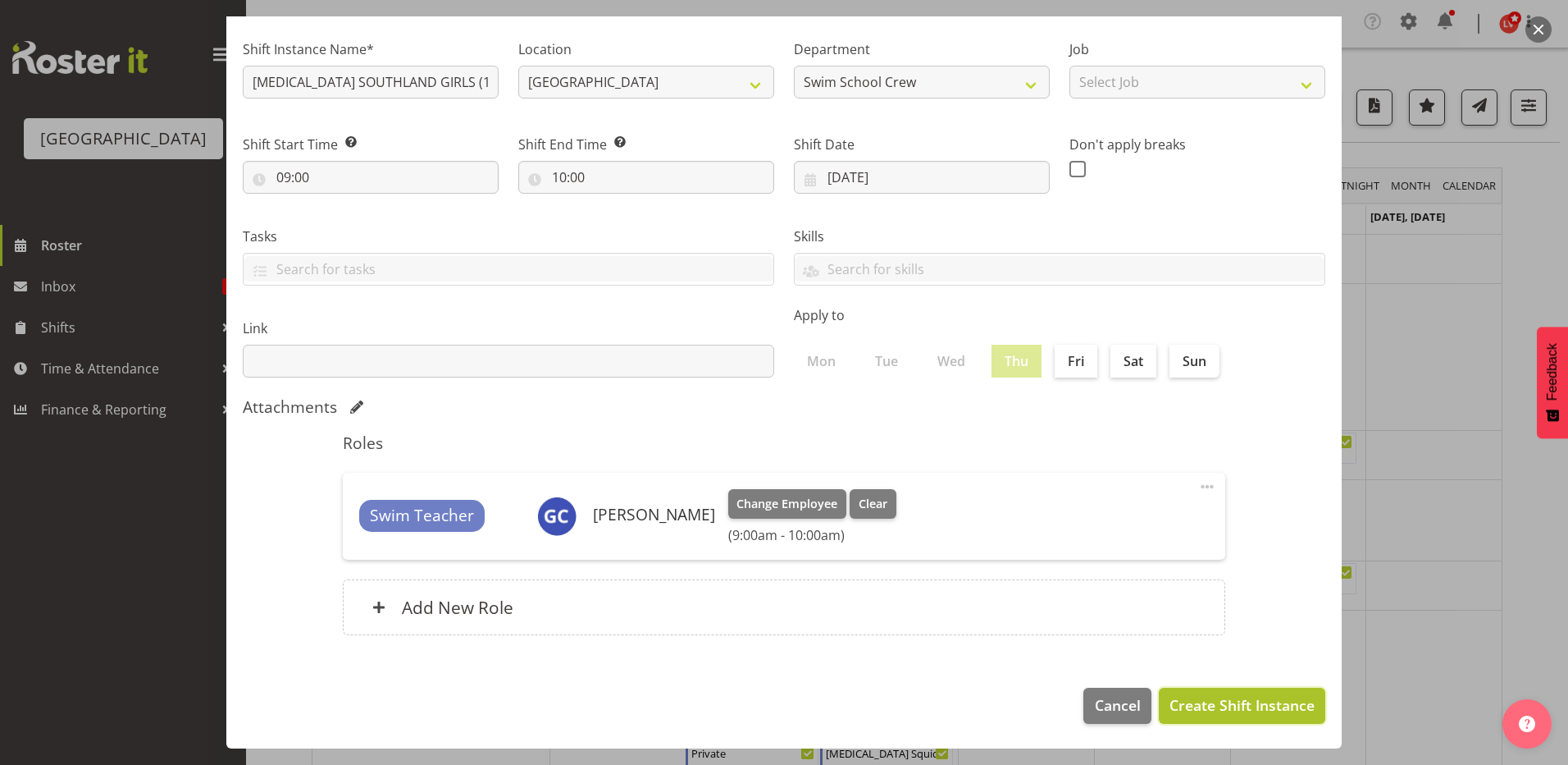
click at [1210, 706] on span "Create Shift Instance" at bounding box center [1242, 705] width 145 height 21
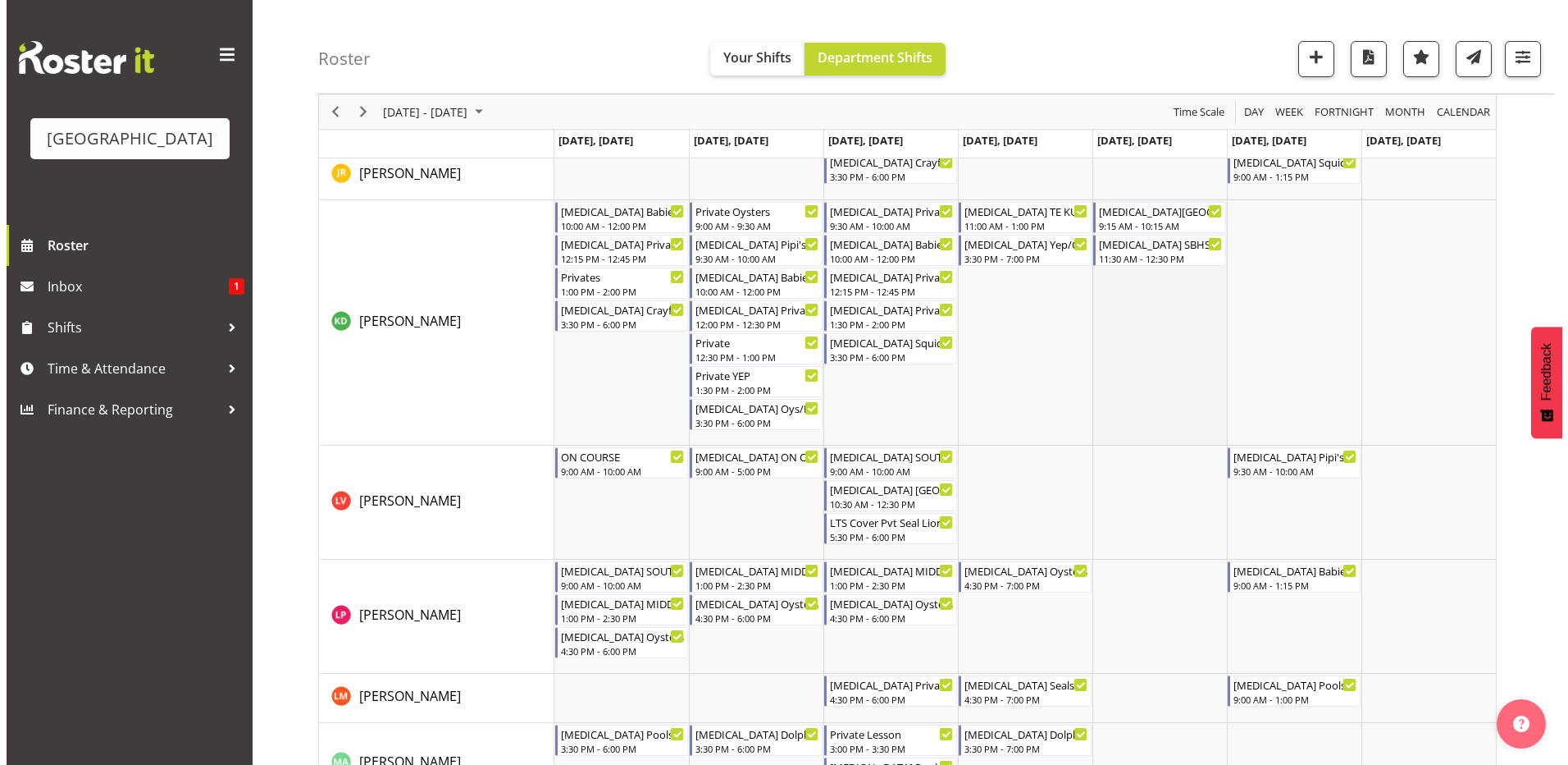
scroll to position [0, 0]
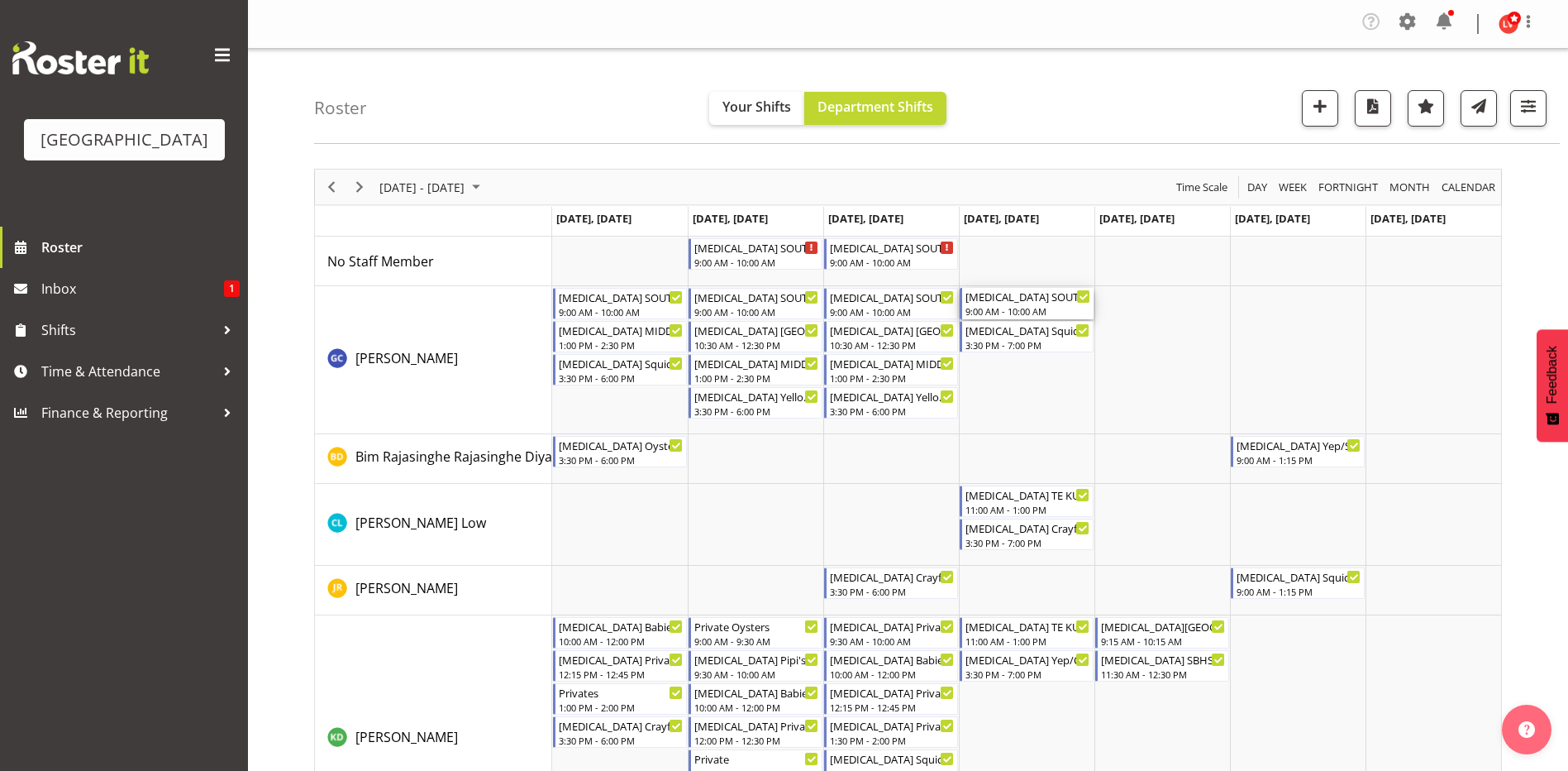
click at [1042, 303] on div "[MEDICAL_DATA] SOUTHLAND GIRLS (1)" at bounding box center [1028, 296] width 125 height 17
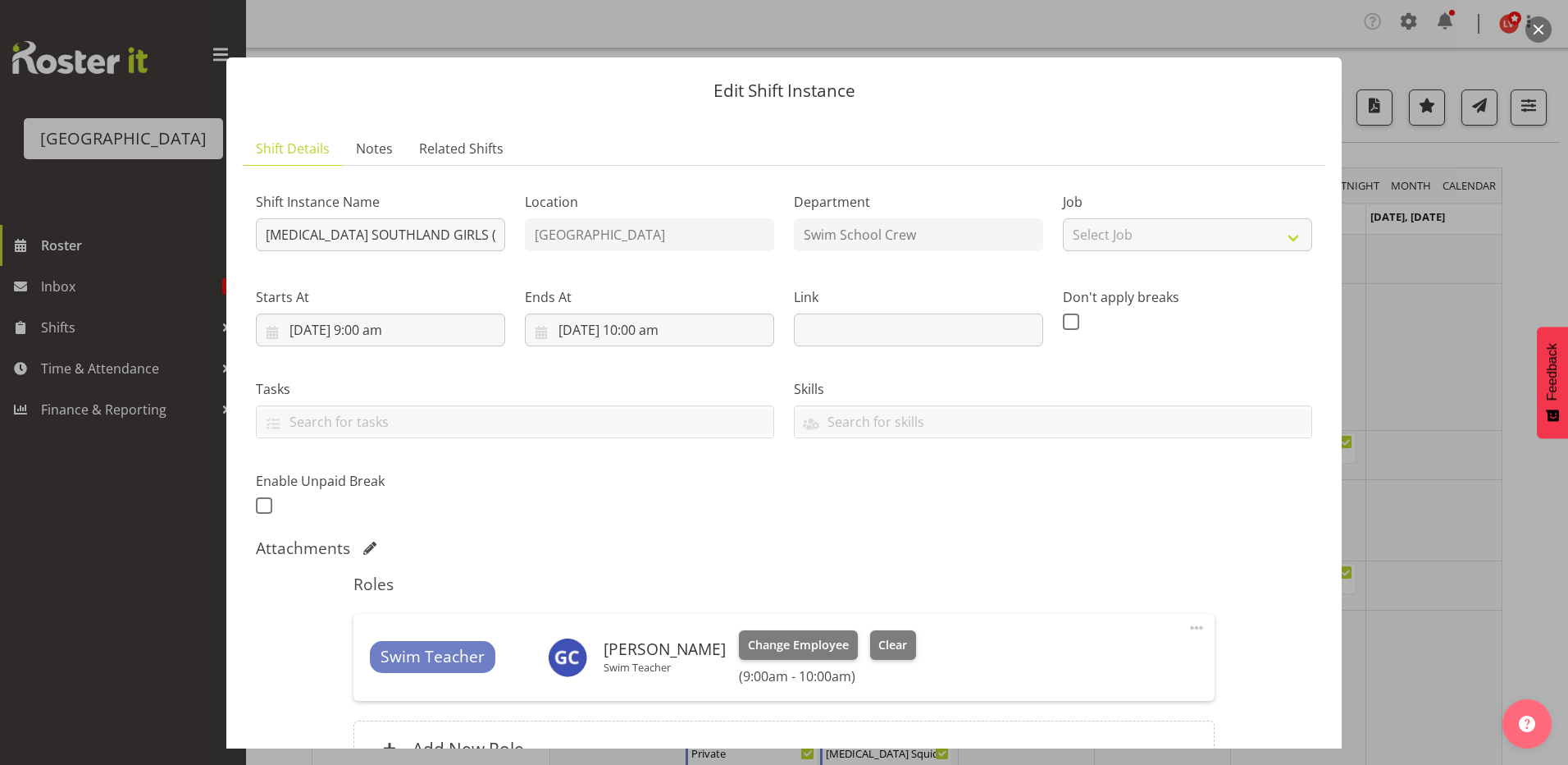
click at [1406, 398] on div at bounding box center [784, 382] width 1568 height 765
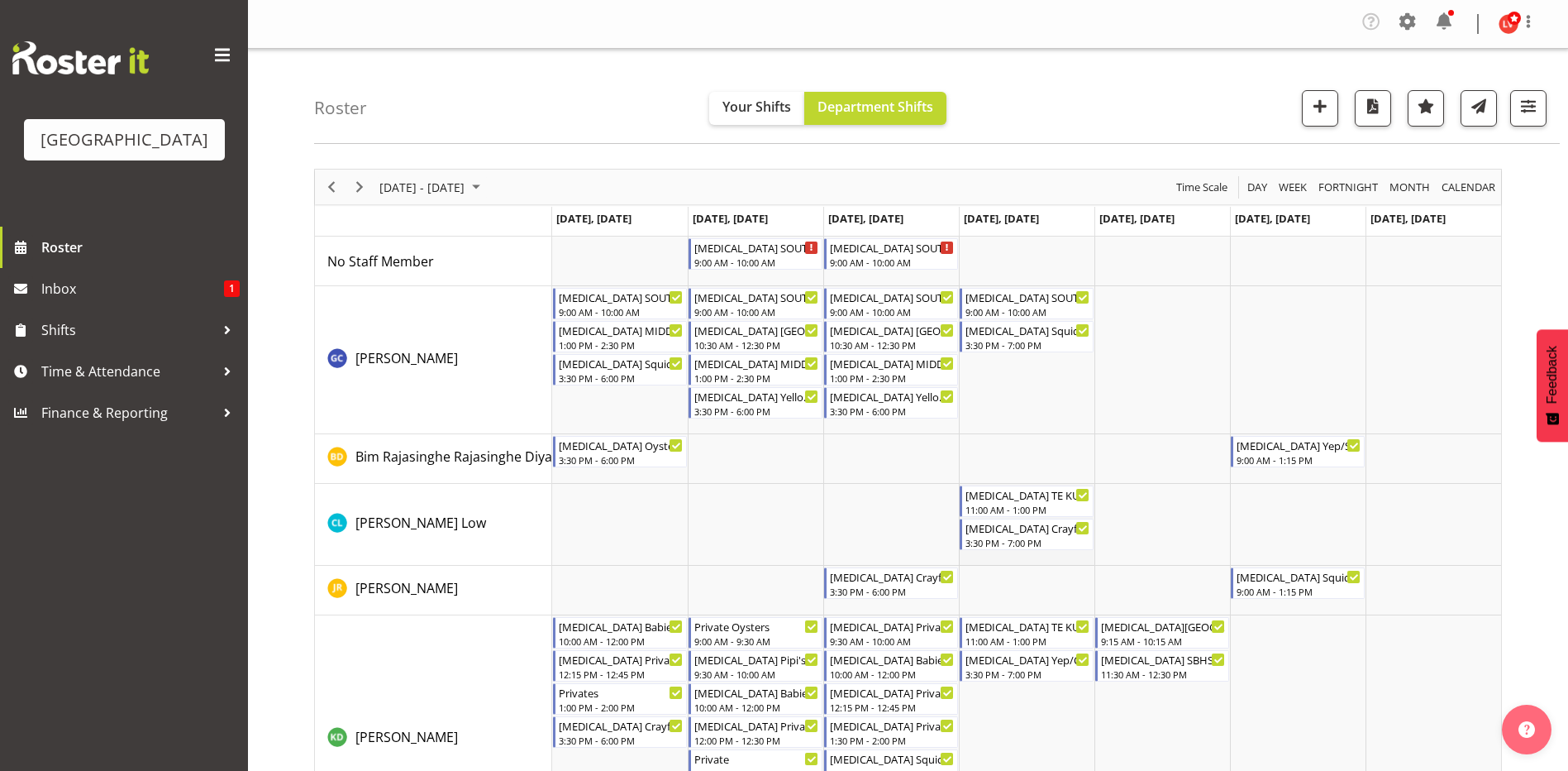
click at [1007, 555] on td "Timeline Week of September 7, 2025" at bounding box center [1027, 525] width 136 height 82
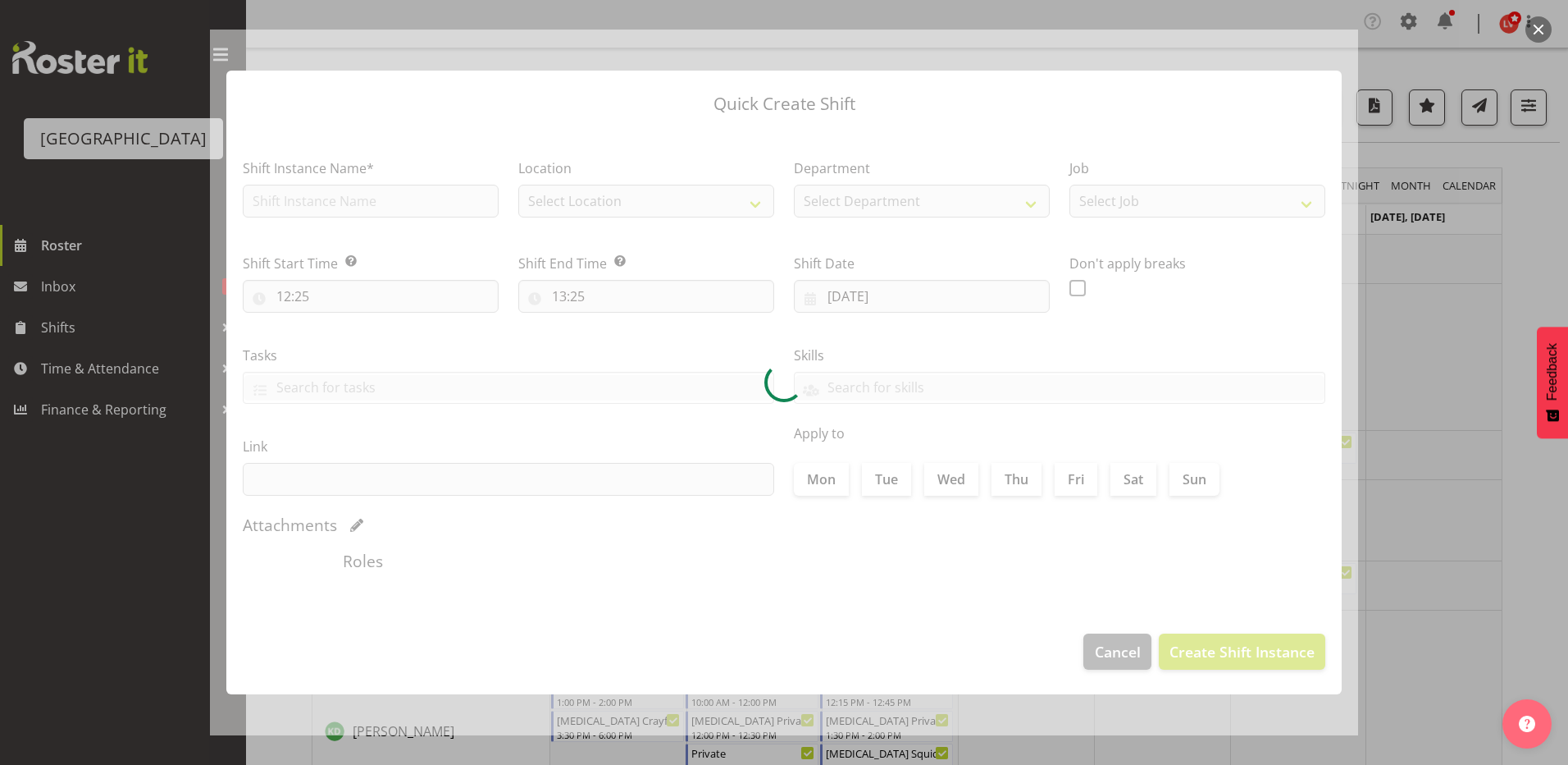
type input "[DATE]"
checkbox input "true"
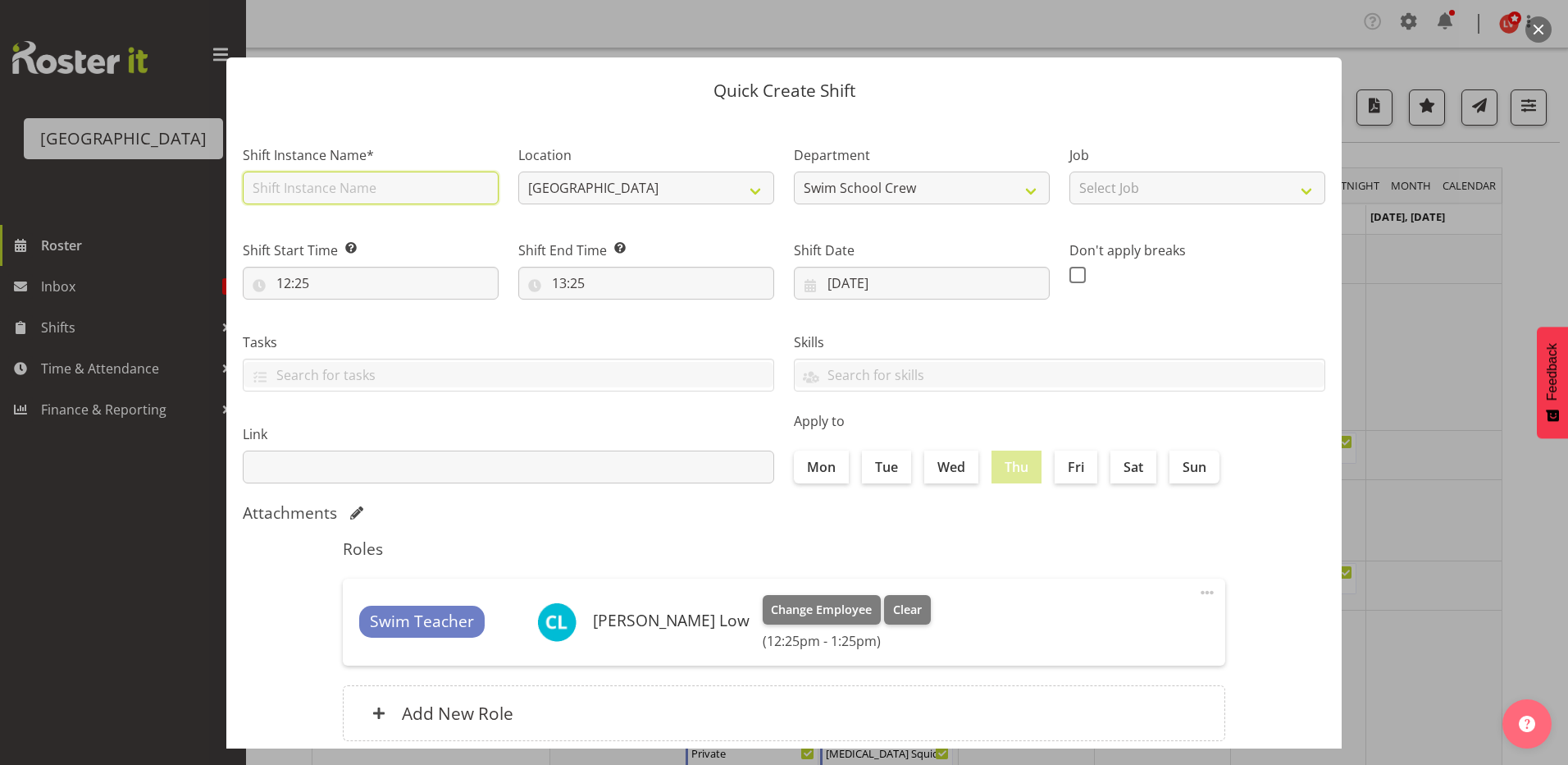
click at [364, 183] on input "text" at bounding box center [370, 188] width 256 height 33
type input "[MEDICAL_DATA] SOUTHLAND GIRLS (2)"
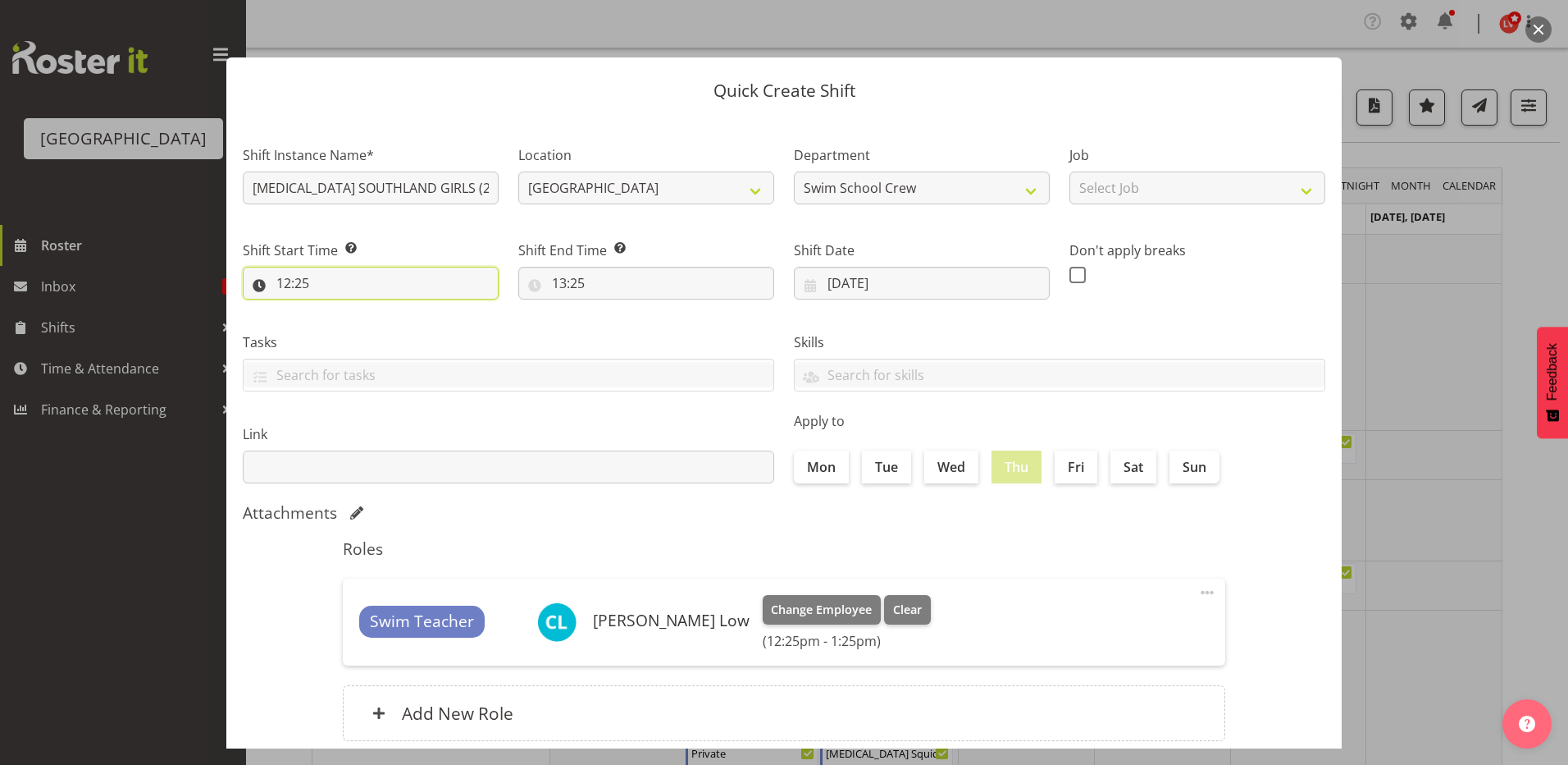
click at [287, 279] on input "12:25" at bounding box center [370, 283] width 256 height 33
click at [349, 323] on select "00 01 02 03 04 05 06 07 08 09 10 11 12 13 14 15 16 17 18 19 20 21 22 23" at bounding box center [354, 326] width 37 height 33
select select "13"
click at [336, 309] on select "00 01 02 03 04 05 06 07 08 09 10 11 12 13 14 15 16 17 18 19 20 21 22 23" at bounding box center [354, 326] width 37 height 33
type input "13:25"
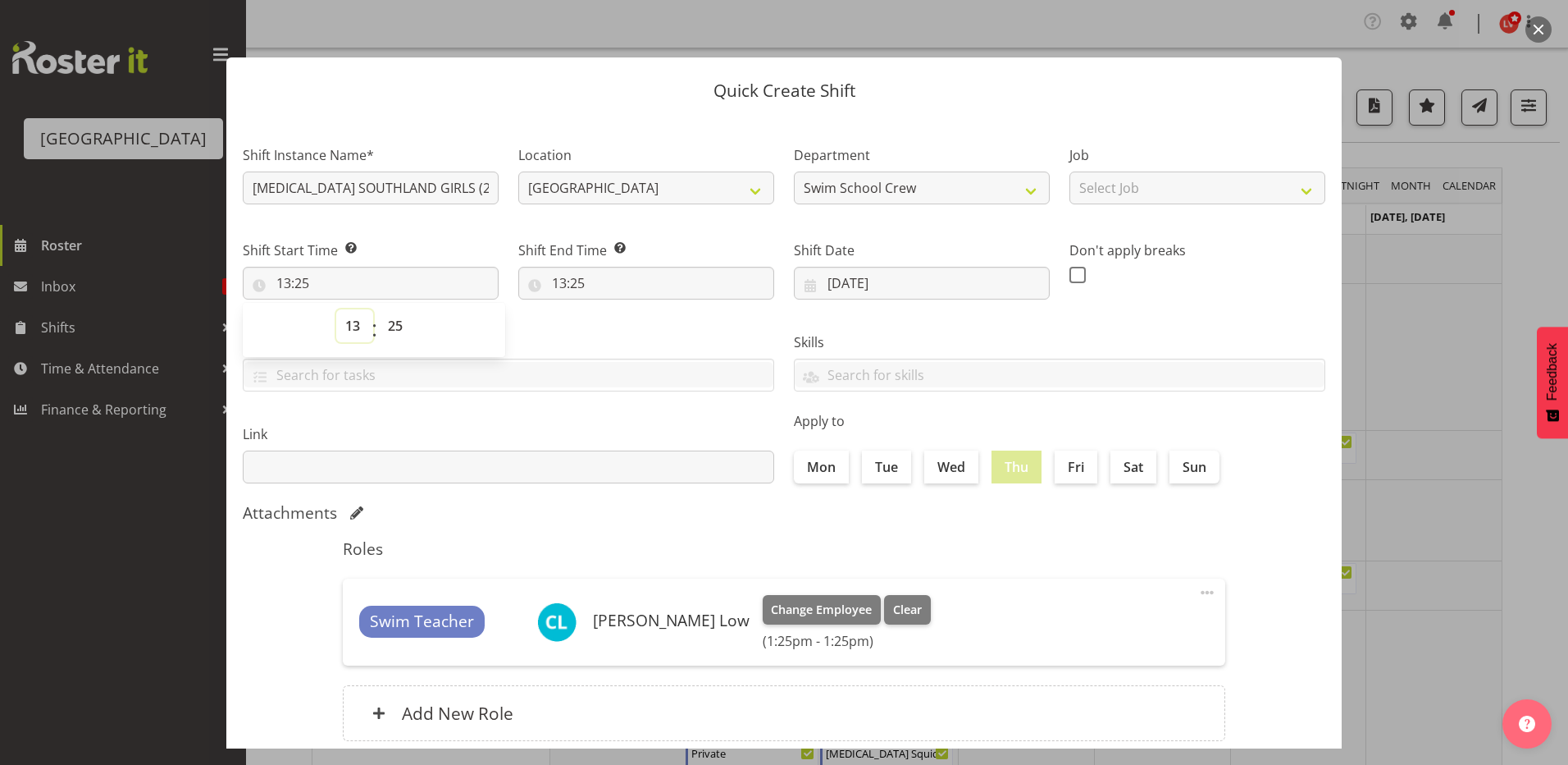
click at [352, 325] on select "00 01 02 03 04 05 06 07 08 09 10 11 12 13 14 15 16 17 18 19 20 21 22 23" at bounding box center [354, 326] width 37 height 33
select select "8"
click at [336, 309] on select "00 01 02 03 04 05 06 07 08 09 10 11 12 13 14 15 16 17 18 19 20 21 22 23" at bounding box center [354, 326] width 37 height 33
type input "08:25"
click at [345, 320] on select "00 01 02 03 04 05 06 07 08 09 10 11 12 13 14 15 16 17 18 19 20 21 22 23" at bounding box center [354, 326] width 37 height 33
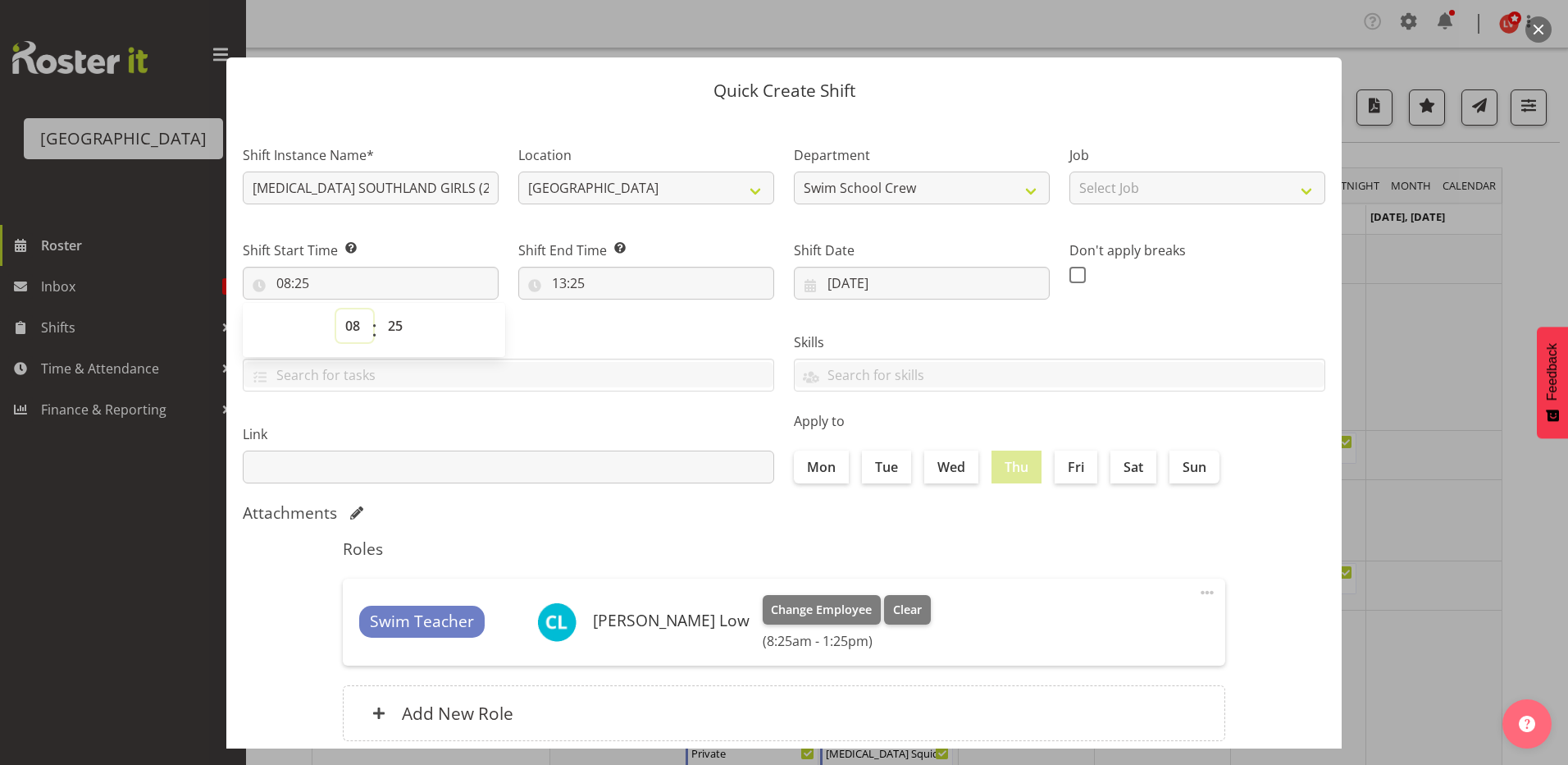
select select "9"
click at [336, 309] on select "00 01 02 03 04 05 06 07 08 09 10 11 12 13 14 15 16 17 18 19 20 21 22 23" at bounding box center [354, 326] width 37 height 33
type input "09:25"
click at [395, 322] on select "00 01 02 03 04 05 06 07 08 09 10 11 12 13 14 15 16 17 18 19 20 21 22 23 24 25 2…" at bounding box center [397, 326] width 37 height 33
select select "0"
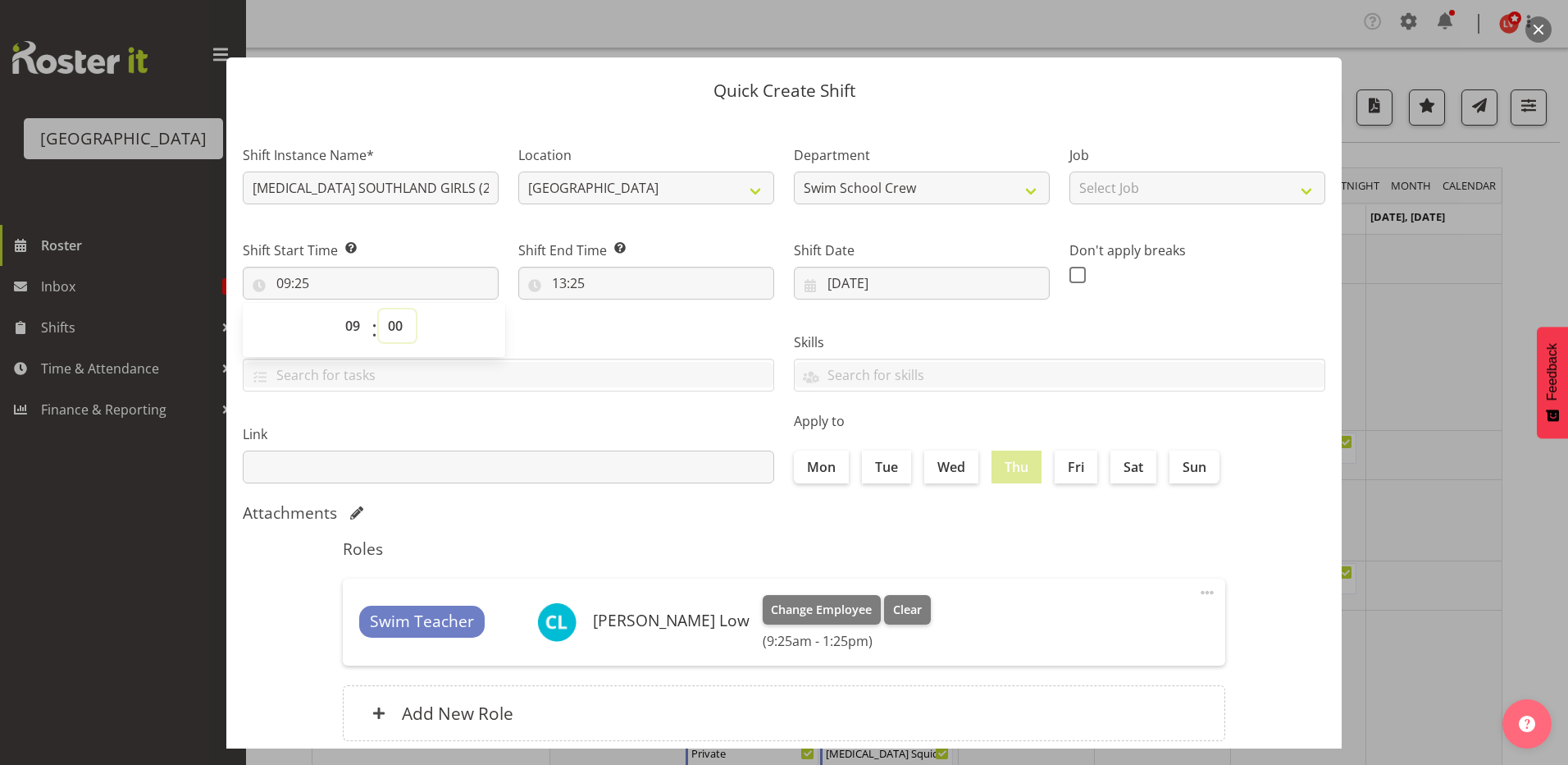
click at [379, 309] on select "00 01 02 03 04 05 06 07 08 09 10 11 12 13 14 15 16 17 18 19 20 21 22 23 24 25 2…" at bounding box center [397, 326] width 37 height 33
type input "09:00"
click at [535, 331] on div "Tasks TEST123" at bounding box center [508, 355] width 551 height 92
click at [558, 289] on input "13:25" at bounding box center [646, 283] width 256 height 33
click at [623, 326] on select "00 01 02 03 04 05 06 07 08 09 10 11 12 13 14 15 16 17 18 19 20 21 22 23" at bounding box center [630, 326] width 37 height 33
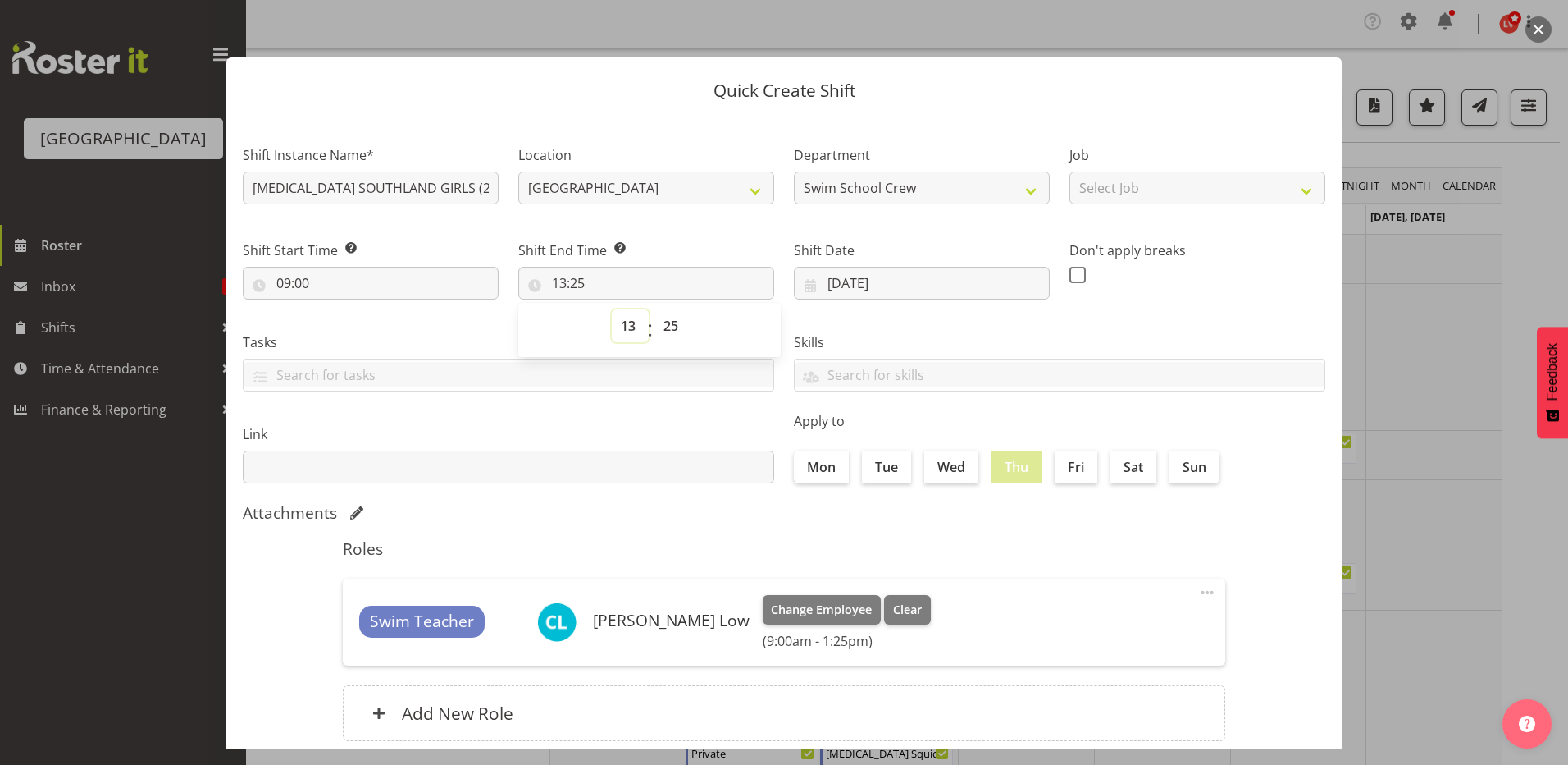
select select "10"
click at [612, 309] on select "00 01 02 03 04 05 06 07 08 09 10 11 12 13 14 15 16 17 18 19 20 21 22 23" at bounding box center [630, 326] width 37 height 33
type input "10:25"
click at [667, 327] on select "00 01 02 03 04 05 06 07 08 09 10 11 12 13 14 15 16 17 18 19 20 21 22 23 24 25 2…" at bounding box center [673, 326] width 37 height 33
select select "0"
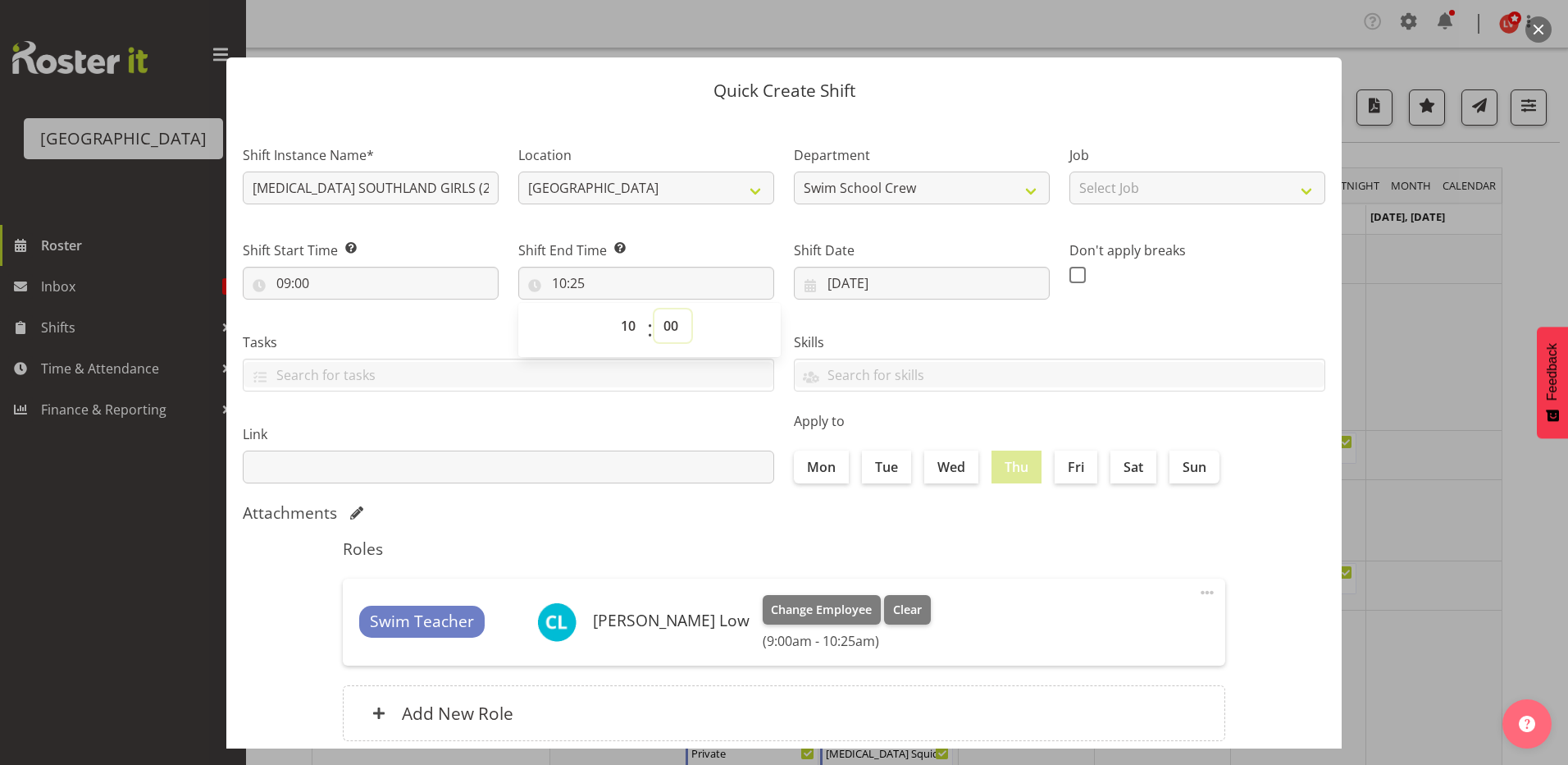
click at [655, 309] on select "00 01 02 03 04 05 06 07 08 09 10 11 12 13 14 15 16 17 18 19 20 21 22 23 24 25 2…" at bounding box center [673, 326] width 37 height 33
type input "10:00"
click at [883, 319] on div "Skills PLPC PLSA" at bounding box center [1059, 355] width 551 height 92
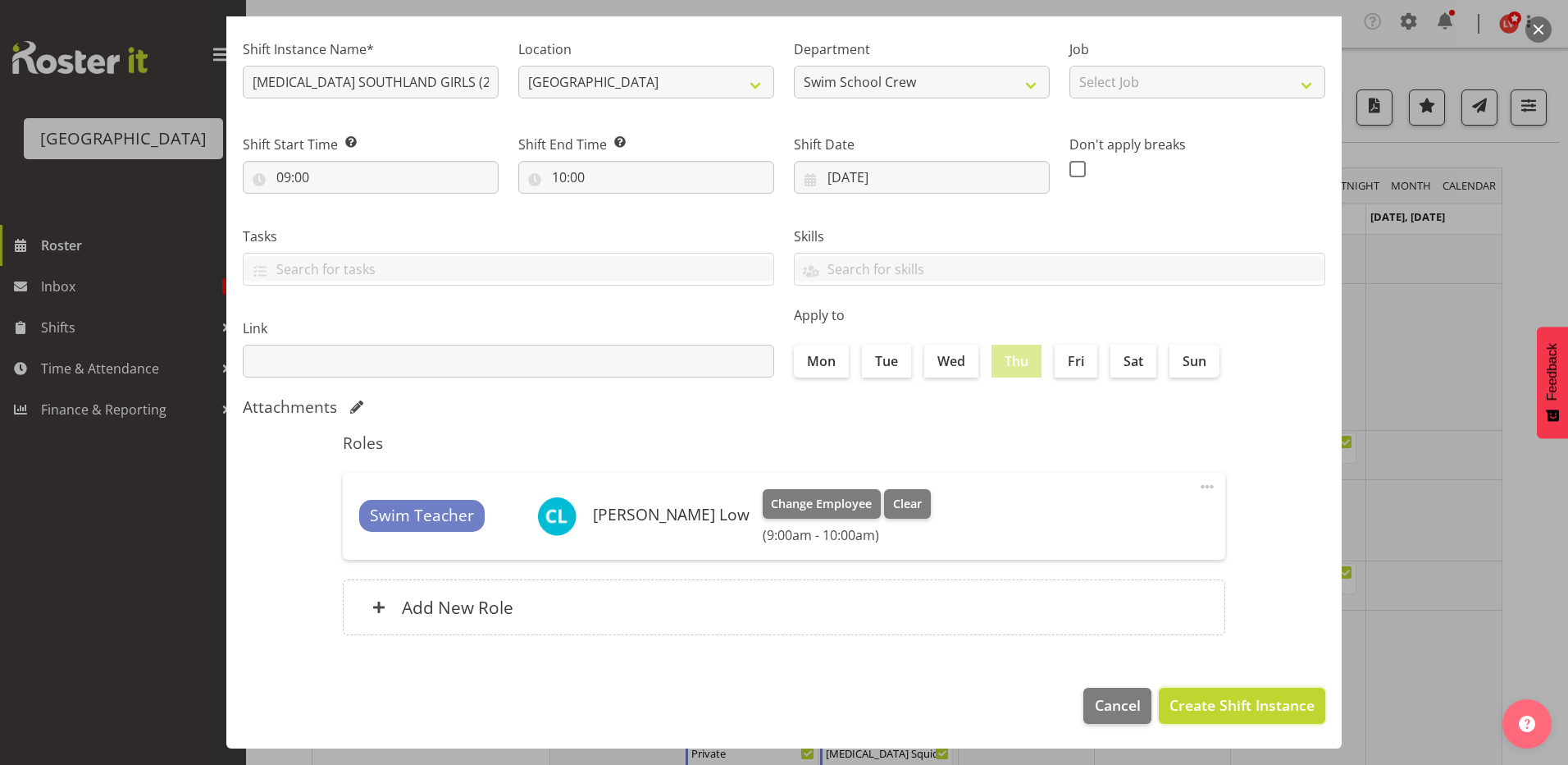
click at [1179, 713] on span "Create Shift Instance" at bounding box center [1242, 705] width 145 height 21
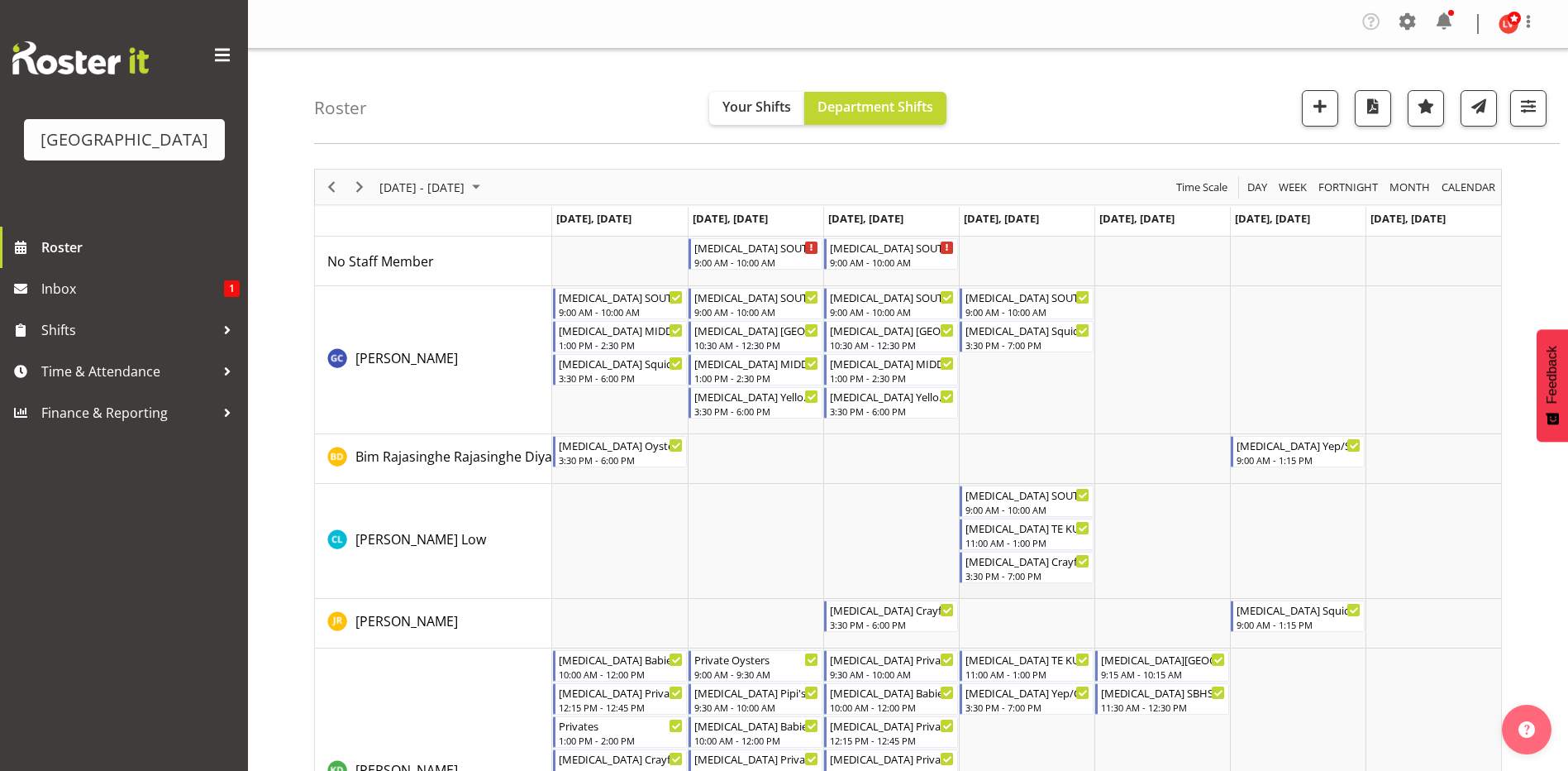
click at [998, 590] on td "Timeline Week of September 7, 2025" at bounding box center [1027, 541] width 136 height 115
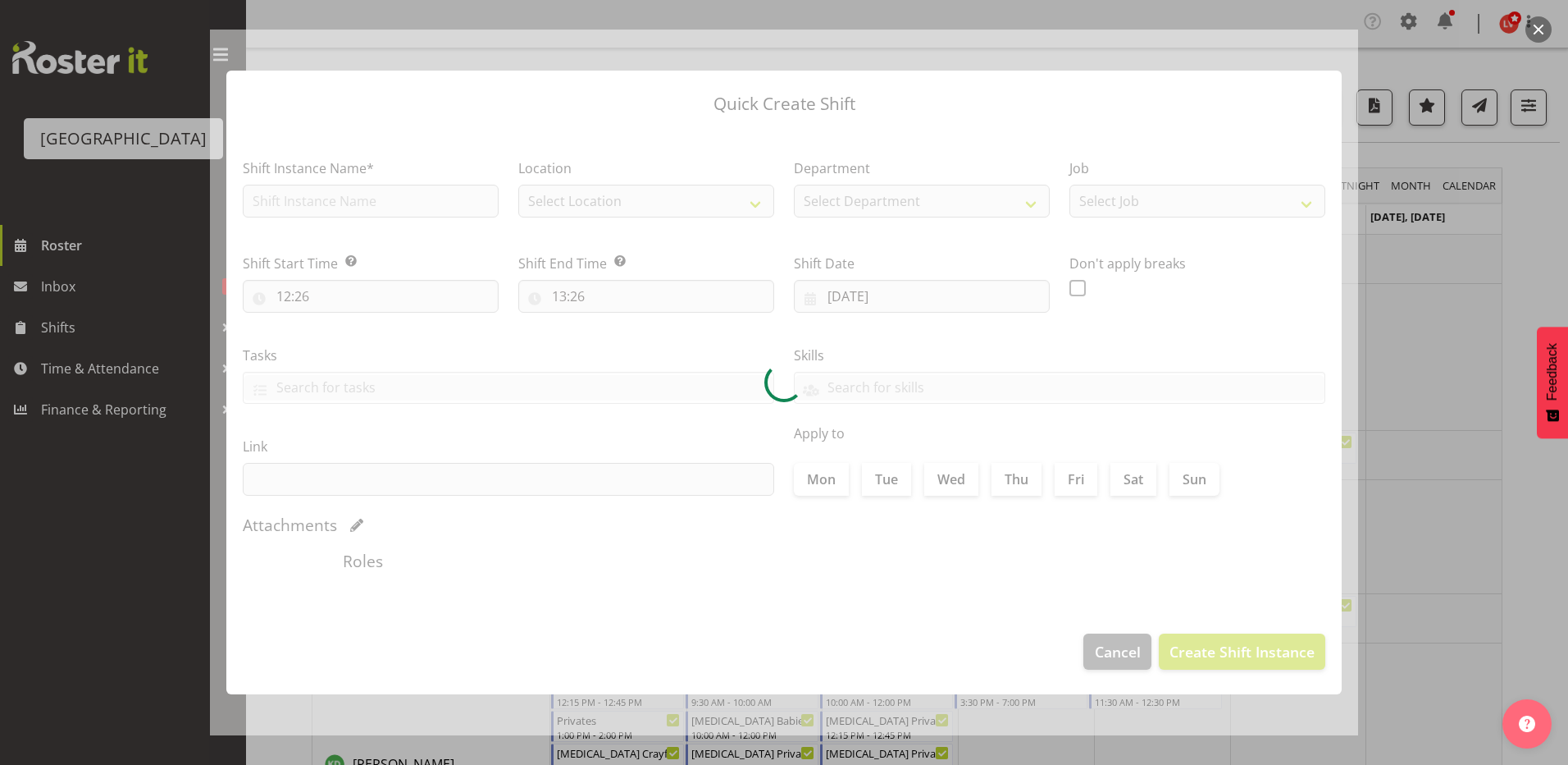
type input "[DATE]"
checkbox input "true"
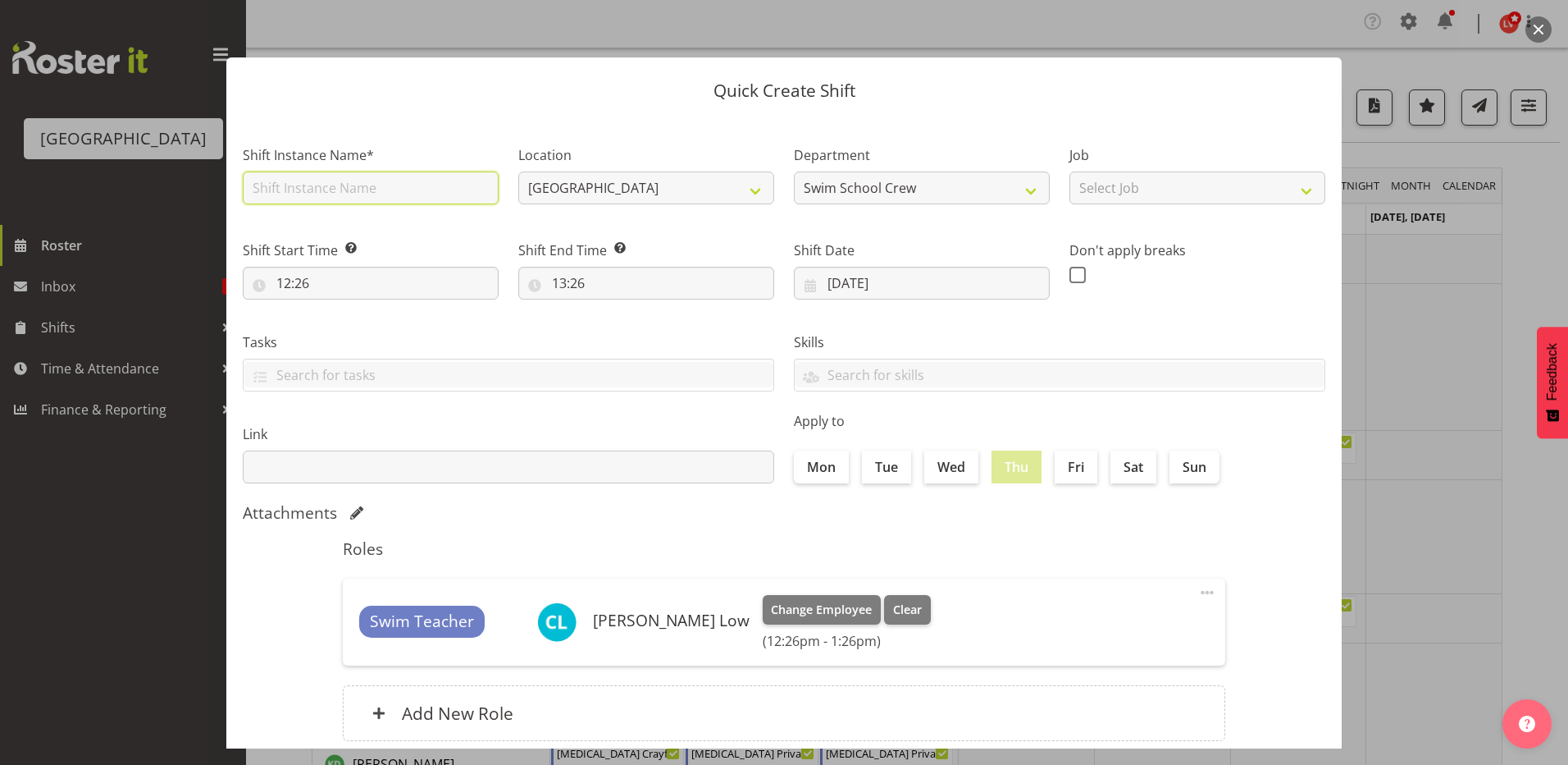
click at [338, 191] on input "text" at bounding box center [370, 188] width 256 height 33
type input "[MEDICAL_DATA] TE KURA"
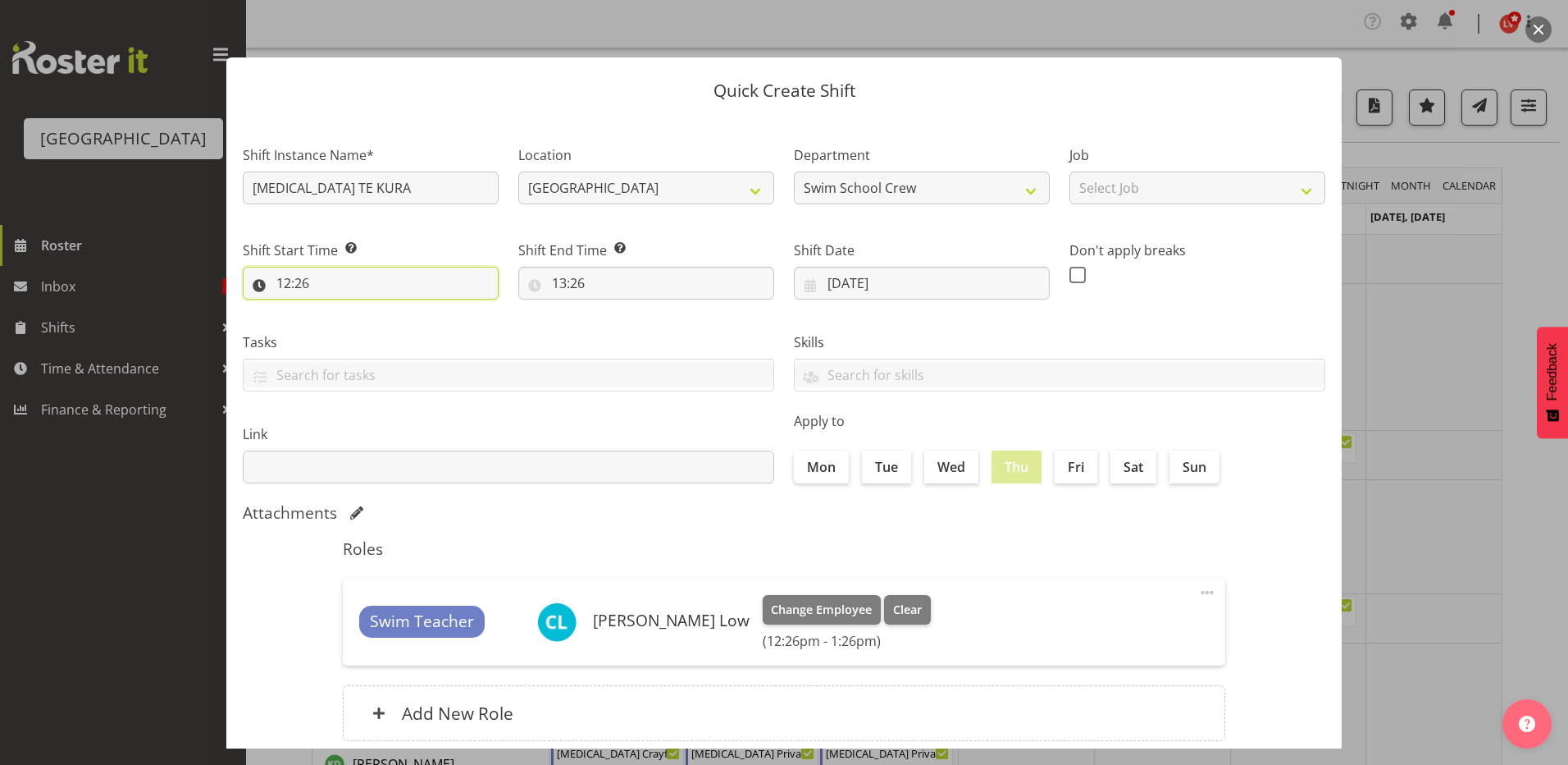
click at [285, 280] on input "12:26" at bounding box center [370, 283] width 256 height 33
click at [347, 325] on select "00 01 02 03 04 05 06 07 08 09 10 11 12 13 14 15 16 17 18 19 20 21 22 23" at bounding box center [354, 326] width 37 height 33
select select "11"
click at [336, 309] on select "00 01 02 03 04 05 06 07 08 09 10 11 12 13 14 15 16 17 18 19 20 21 22 23" at bounding box center [354, 326] width 37 height 33
type input "11:26"
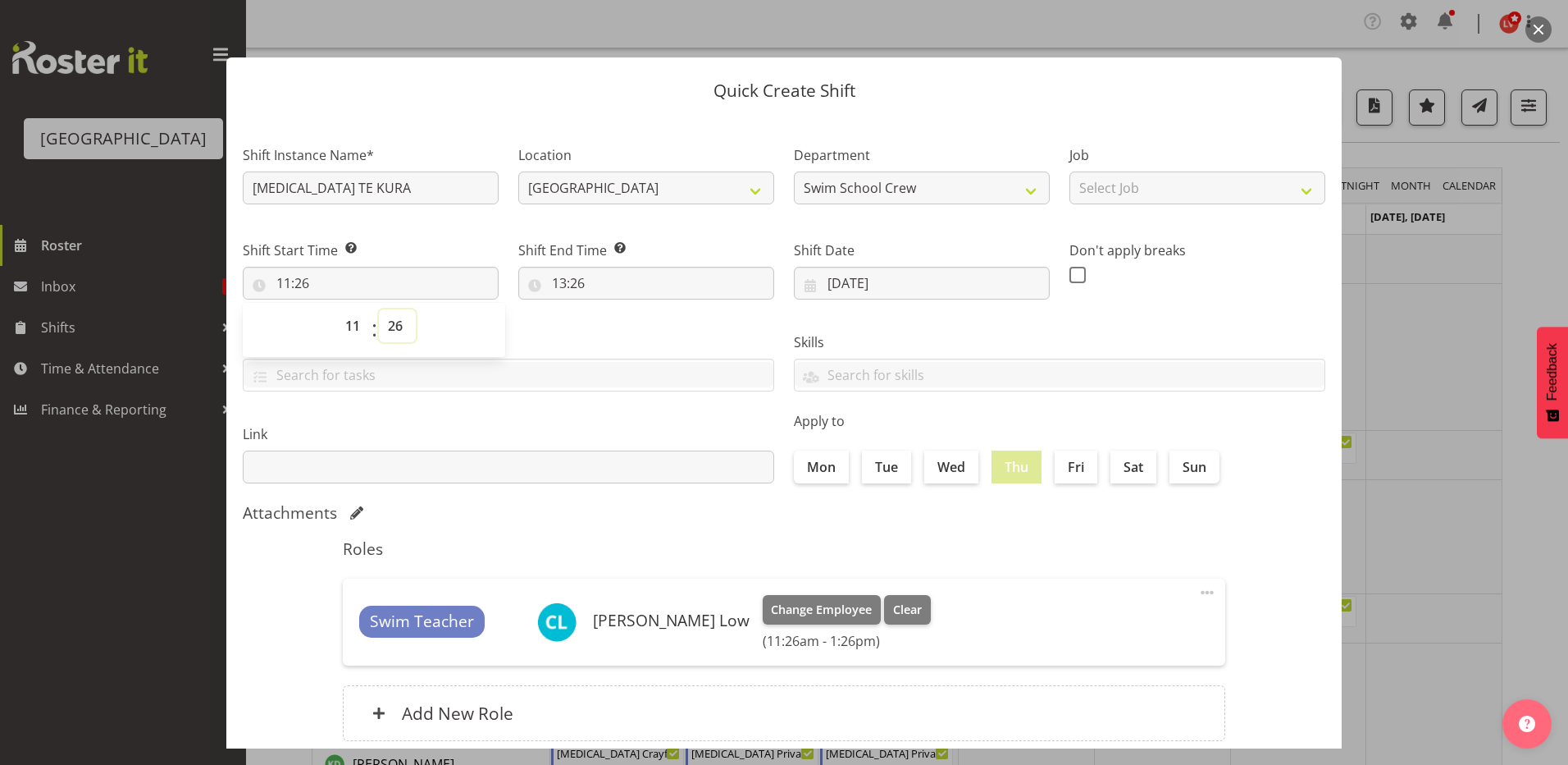
click at [395, 327] on select "00 01 02 03 04 05 06 07 08 09 10 11 12 13 14 15 16 17 18 19 20 21 22 23 24 25 2…" at bounding box center [397, 326] width 37 height 33
select select "0"
click at [379, 309] on select "00 01 02 03 04 05 06 07 08 09 10 11 12 13 14 15 16 17 18 19 20 21 22 23 24 25 2…" at bounding box center [397, 326] width 37 height 33
type input "11:00"
click at [563, 327] on div "Tasks TEST123" at bounding box center [508, 355] width 551 height 92
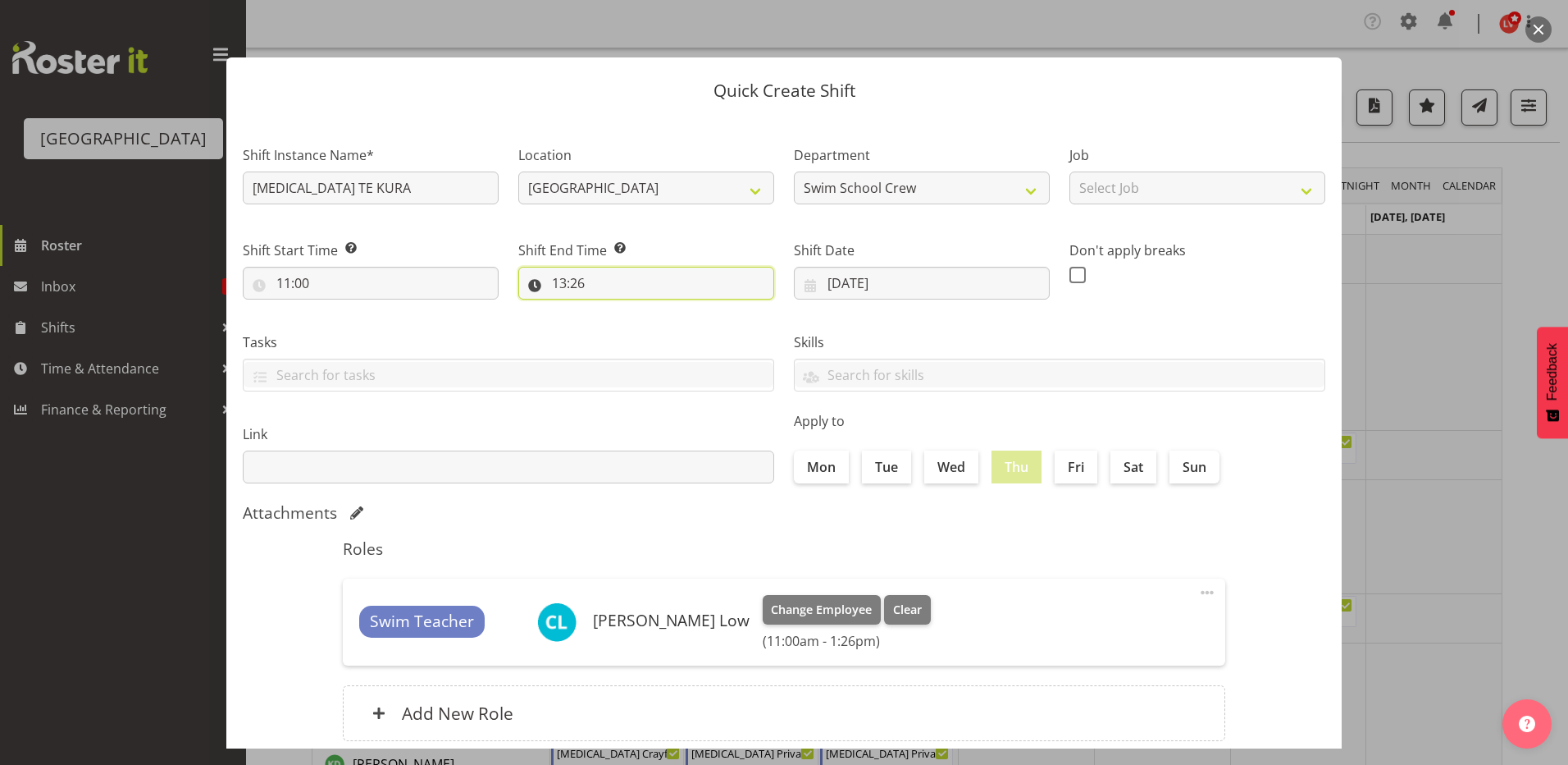
click at [573, 280] on input "13:26" at bounding box center [646, 283] width 256 height 33
click at [668, 323] on select "00 01 02 03 04 05 06 07 08 09 10 11 12 13 14 15 16 17 18 19 20 21 22 23 24 25 2…" at bounding box center [673, 326] width 37 height 33
select select "0"
click at [655, 309] on select "00 01 02 03 04 05 06 07 08 09 10 11 12 13 14 15 16 17 18 19 20 21 22 23 24 25 2…" at bounding box center [673, 326] width 37 height 33
type input "13:00"
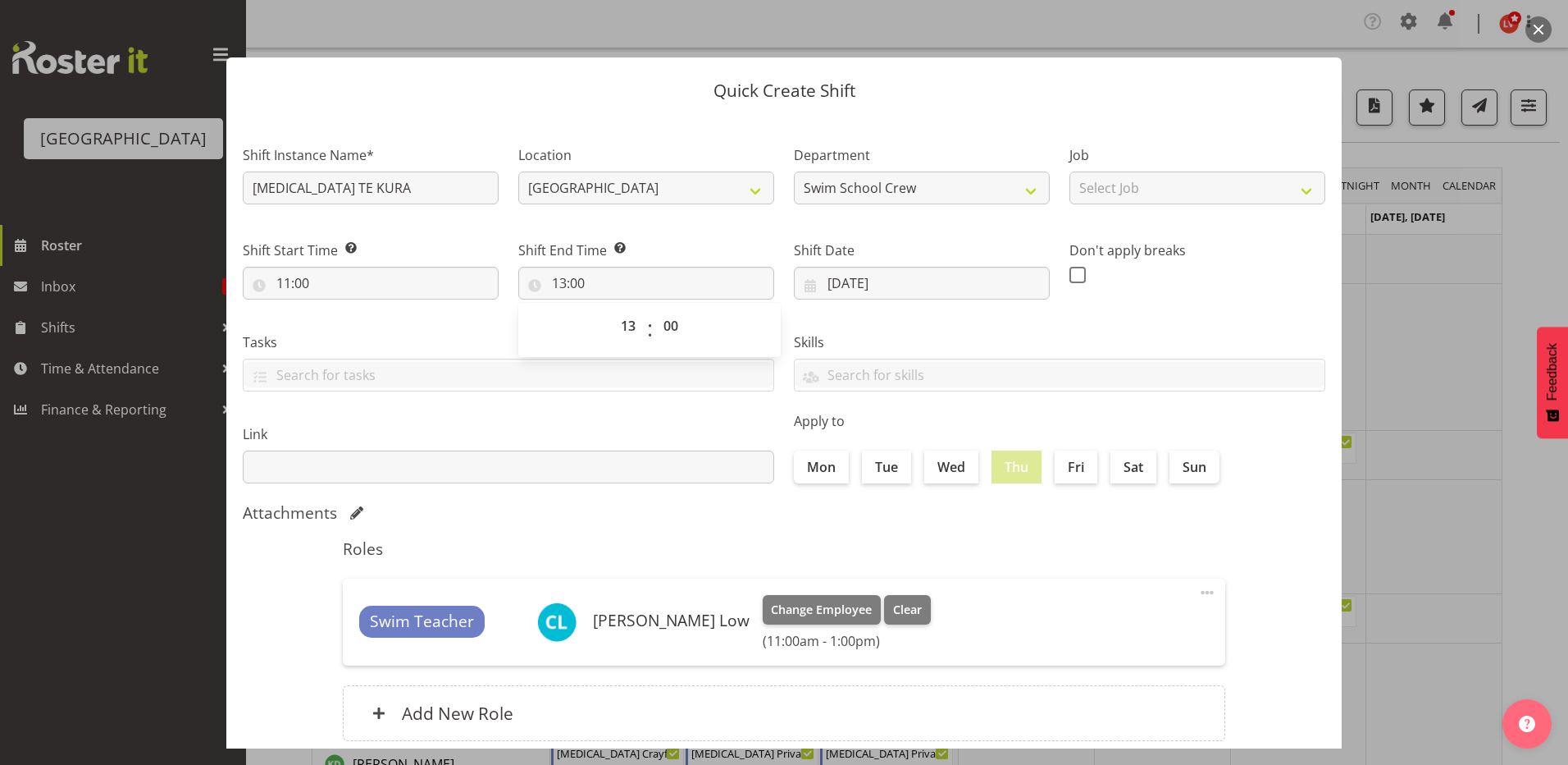
click at [892, 319] on div "Skills PLPC PLSA" at bounding box center [1059, 355] width 551 height 92
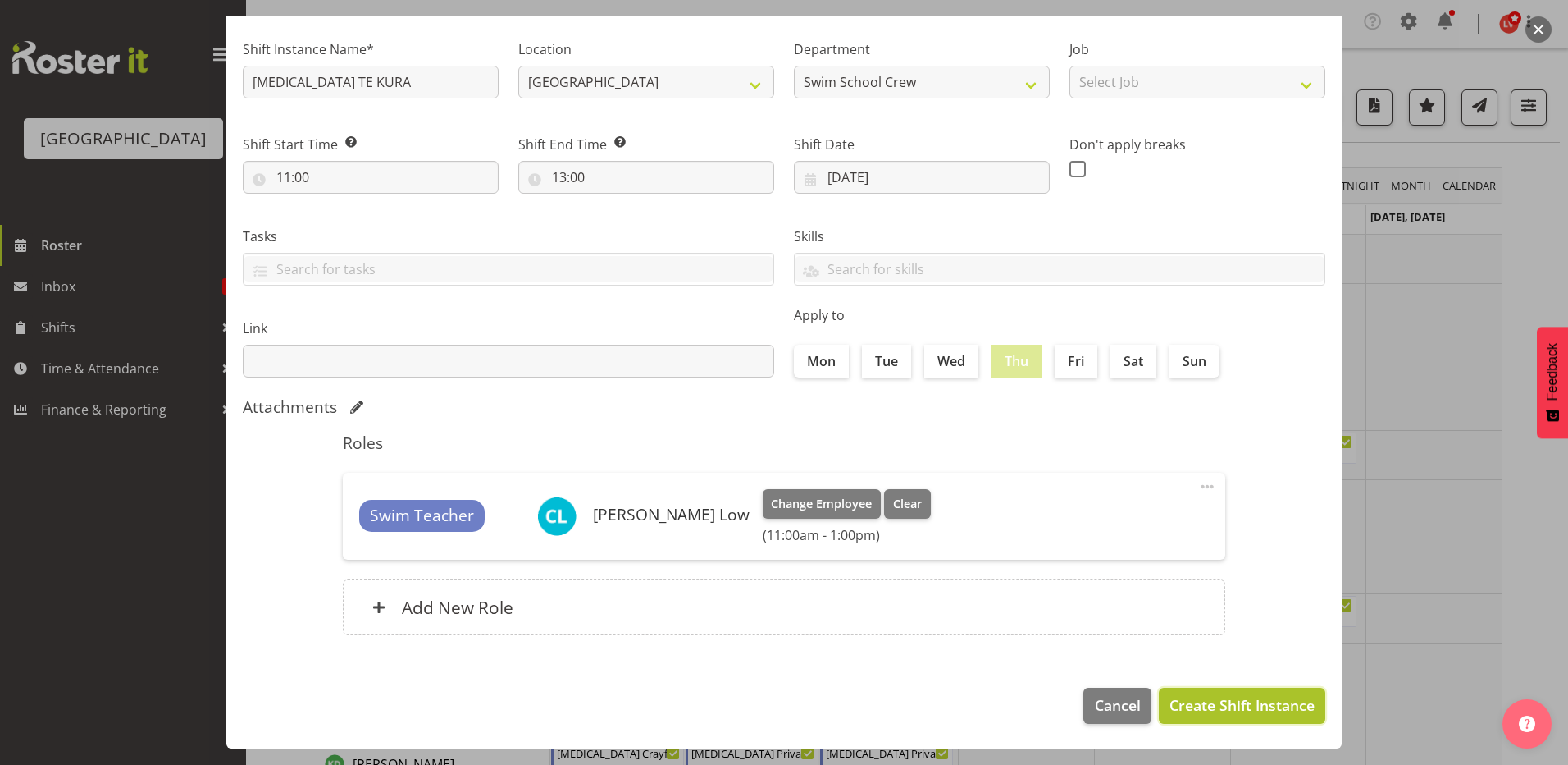
click at [1237, 707] on span "Create Shift Instance" at bounding box center [1242, 705] width 145 height 21
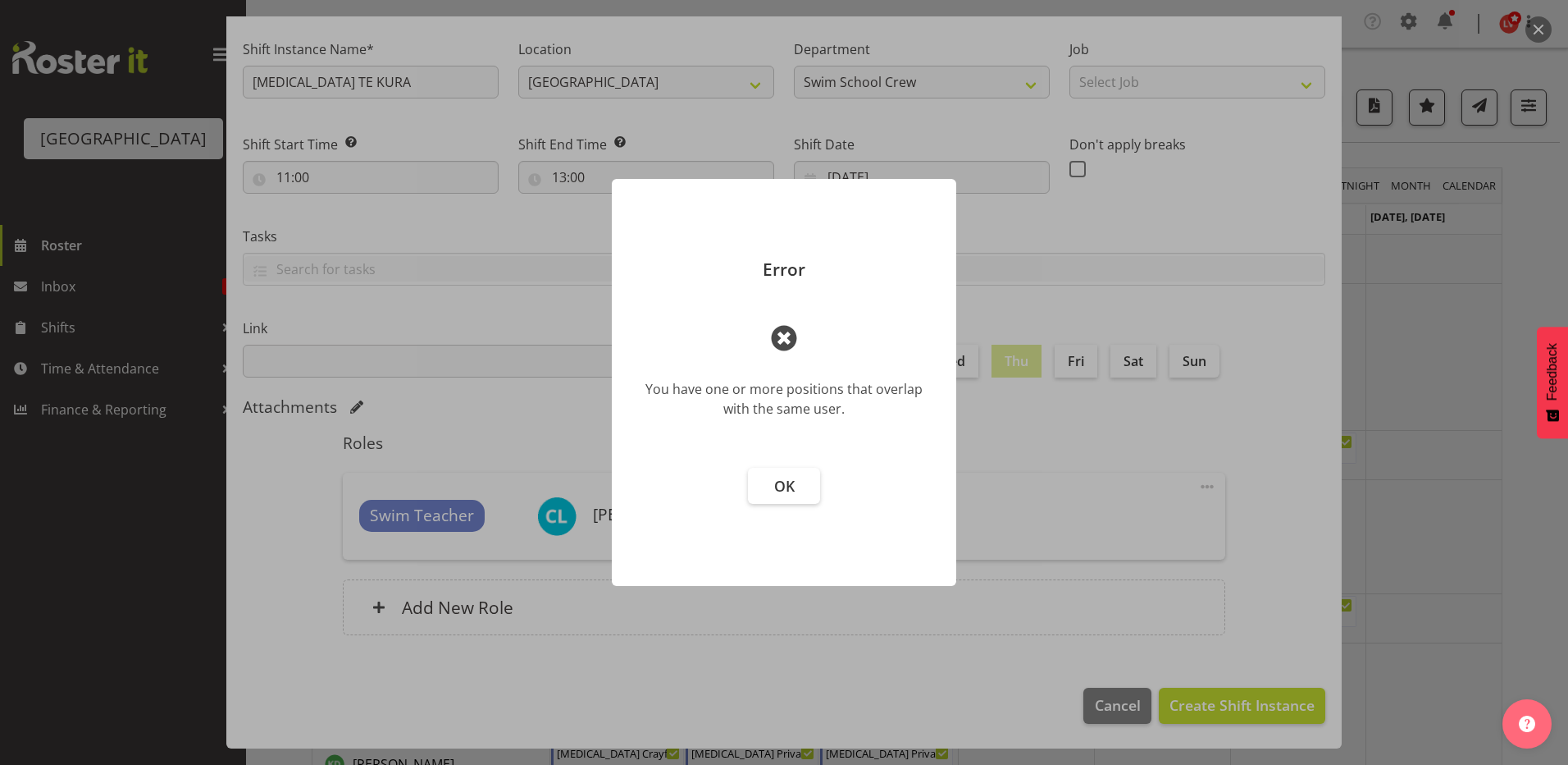
click at [743, 478] on footer "OK" at bounding box center [784, 519] width 345 height 134
click at [786, 484] on span "OK" at bounding box center [784, 486] width 20 height 20
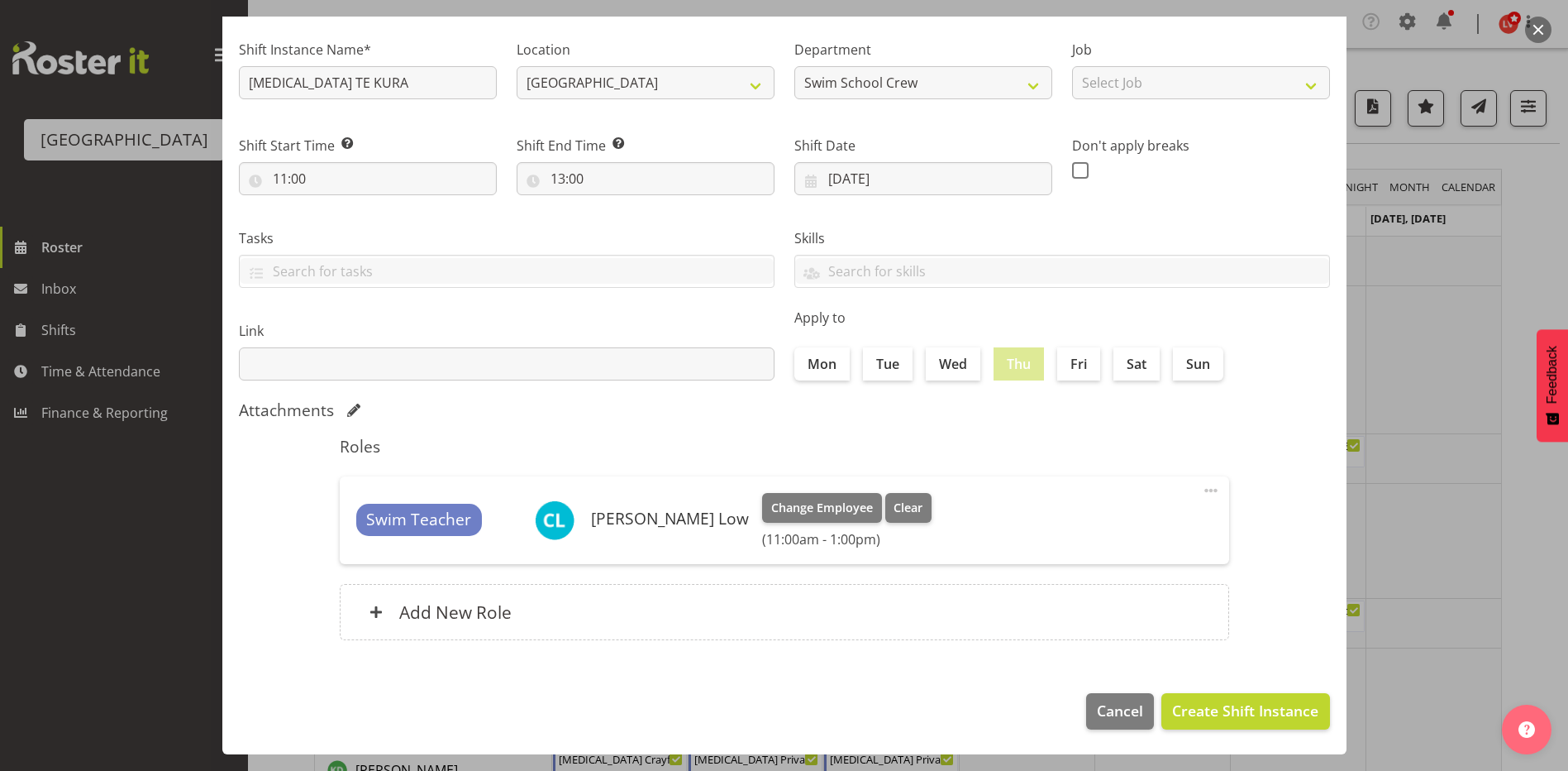
click at [1408, 488] on div at bounding box center [784, 386] width 1568 height 771
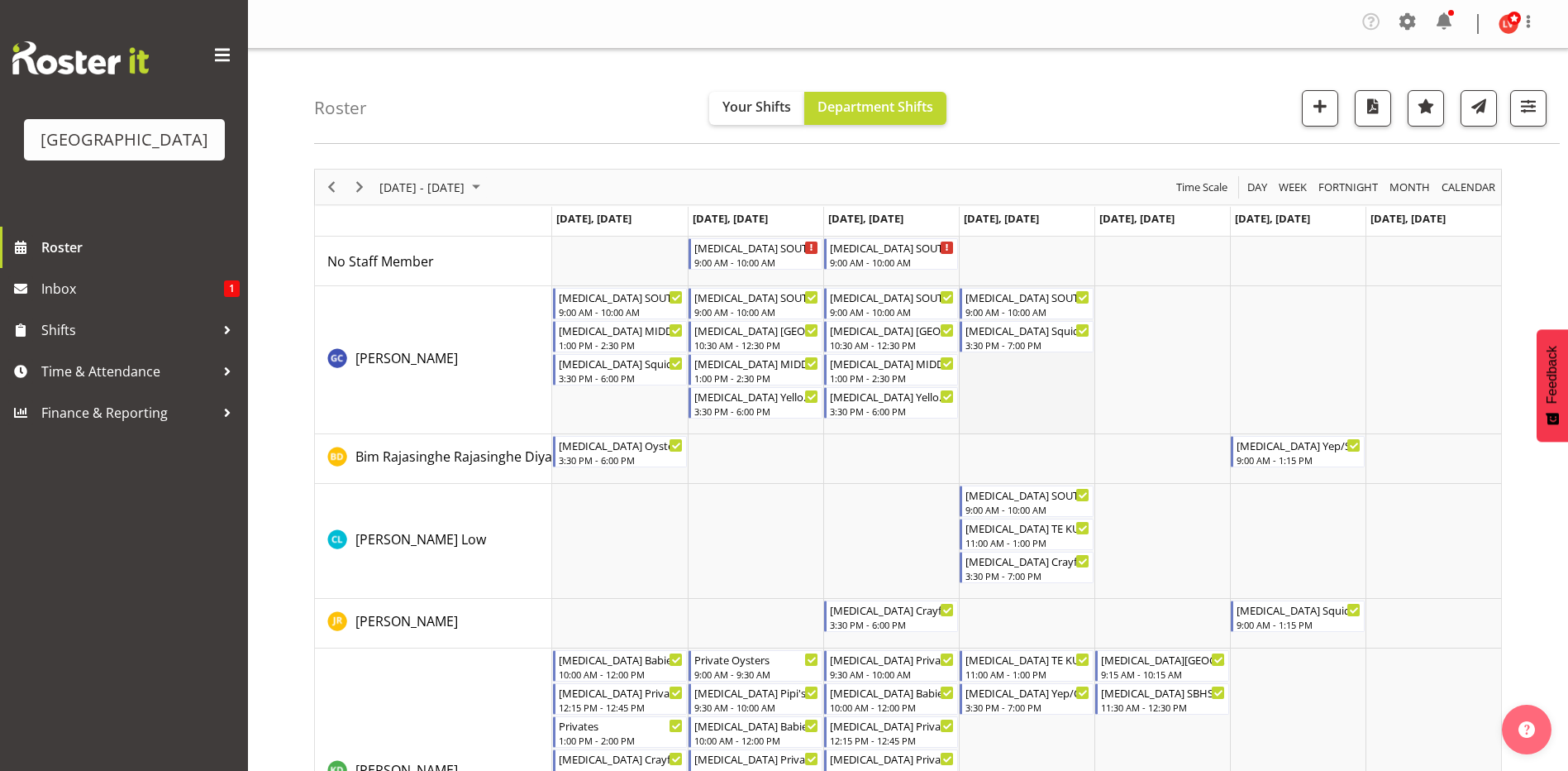
click at [1001, 394] on td "Timeline Week of September 7, 2025" at bounding box center [1027, 360] width 136 height 148
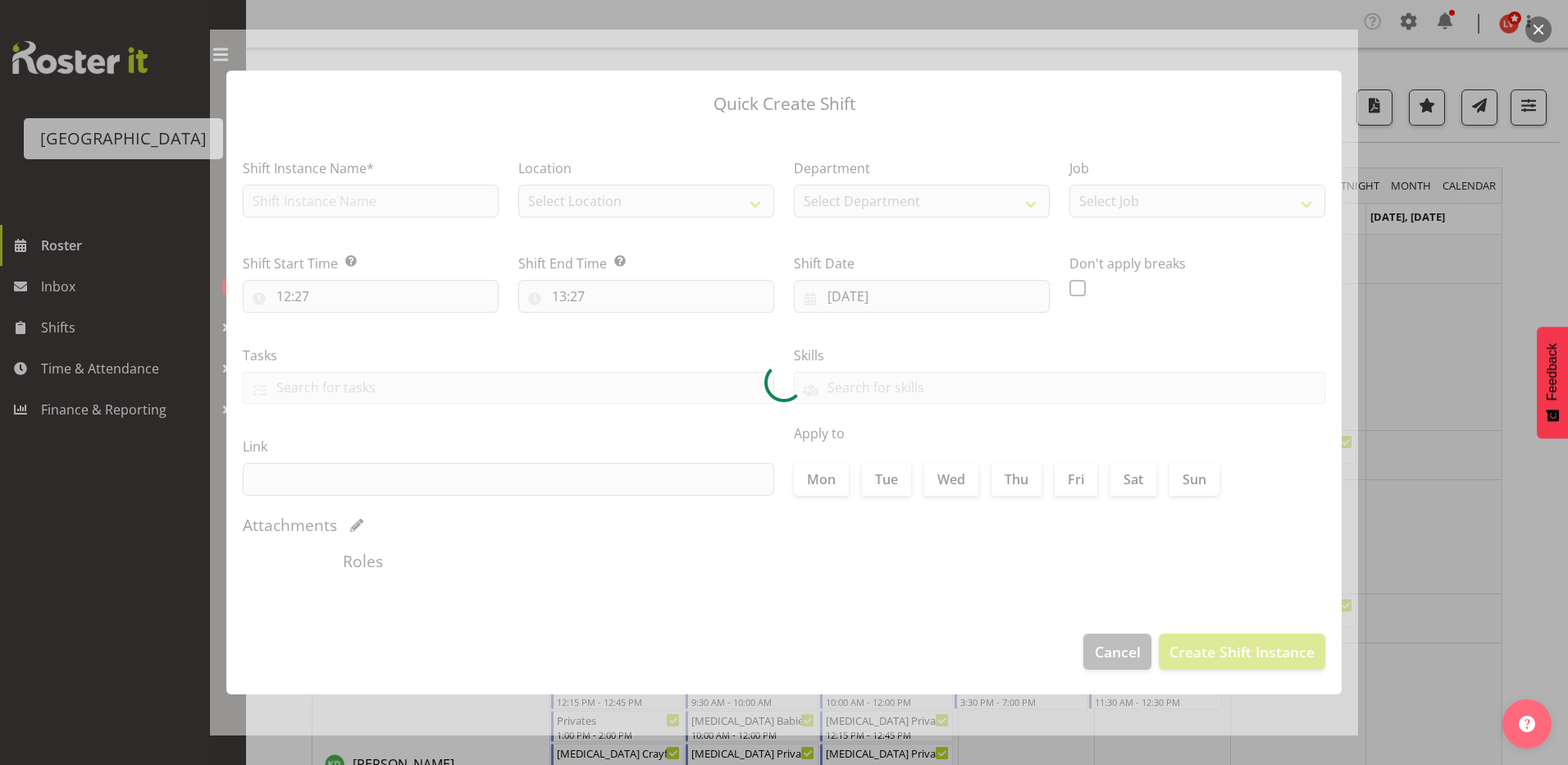
type input "[DATE]"
checkbox input "true"
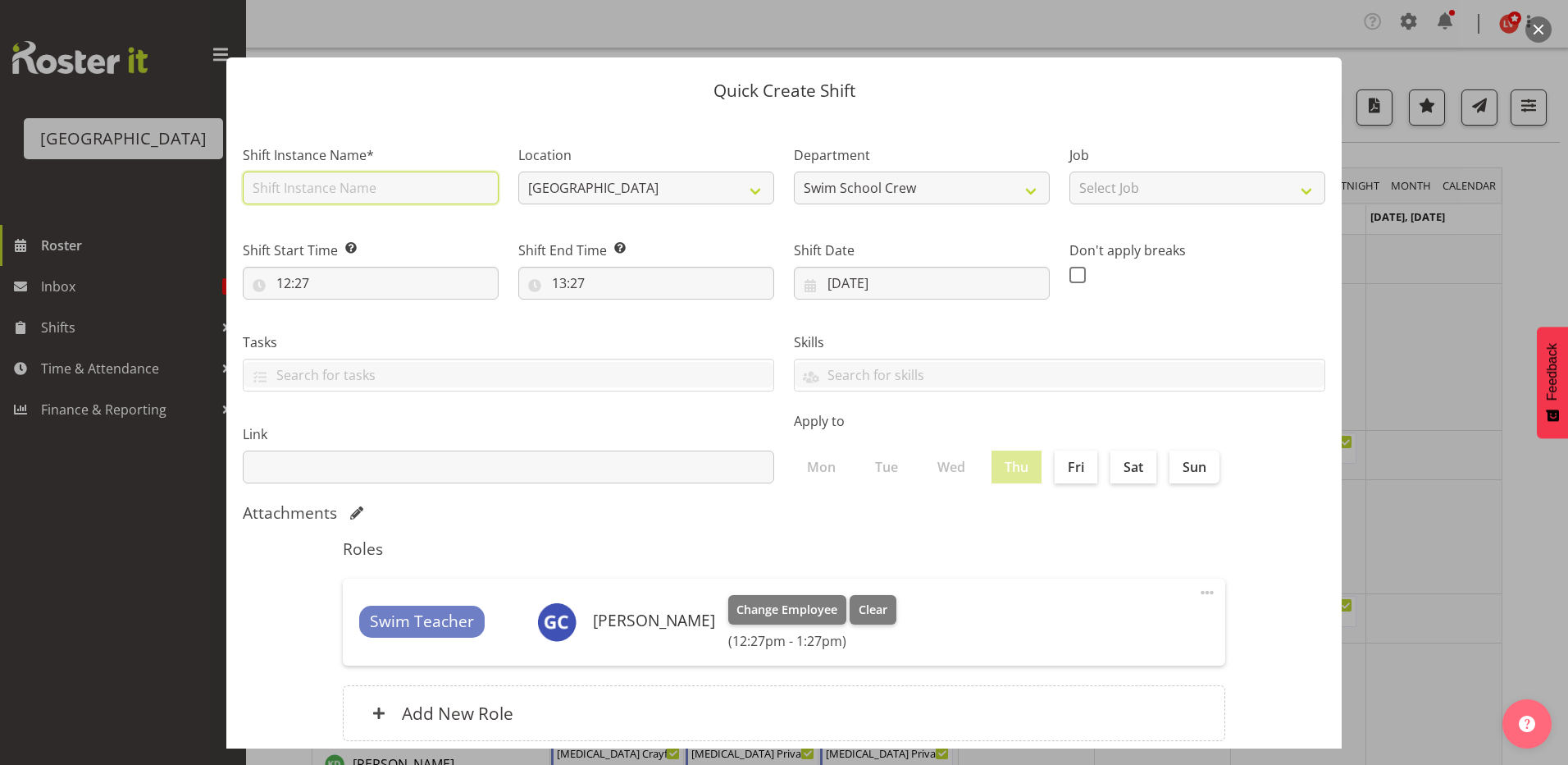
click at [375, 180] on input "text" at bounding box center [370, 188] width 256 height 33
type input "T3 TE KURA (1)"
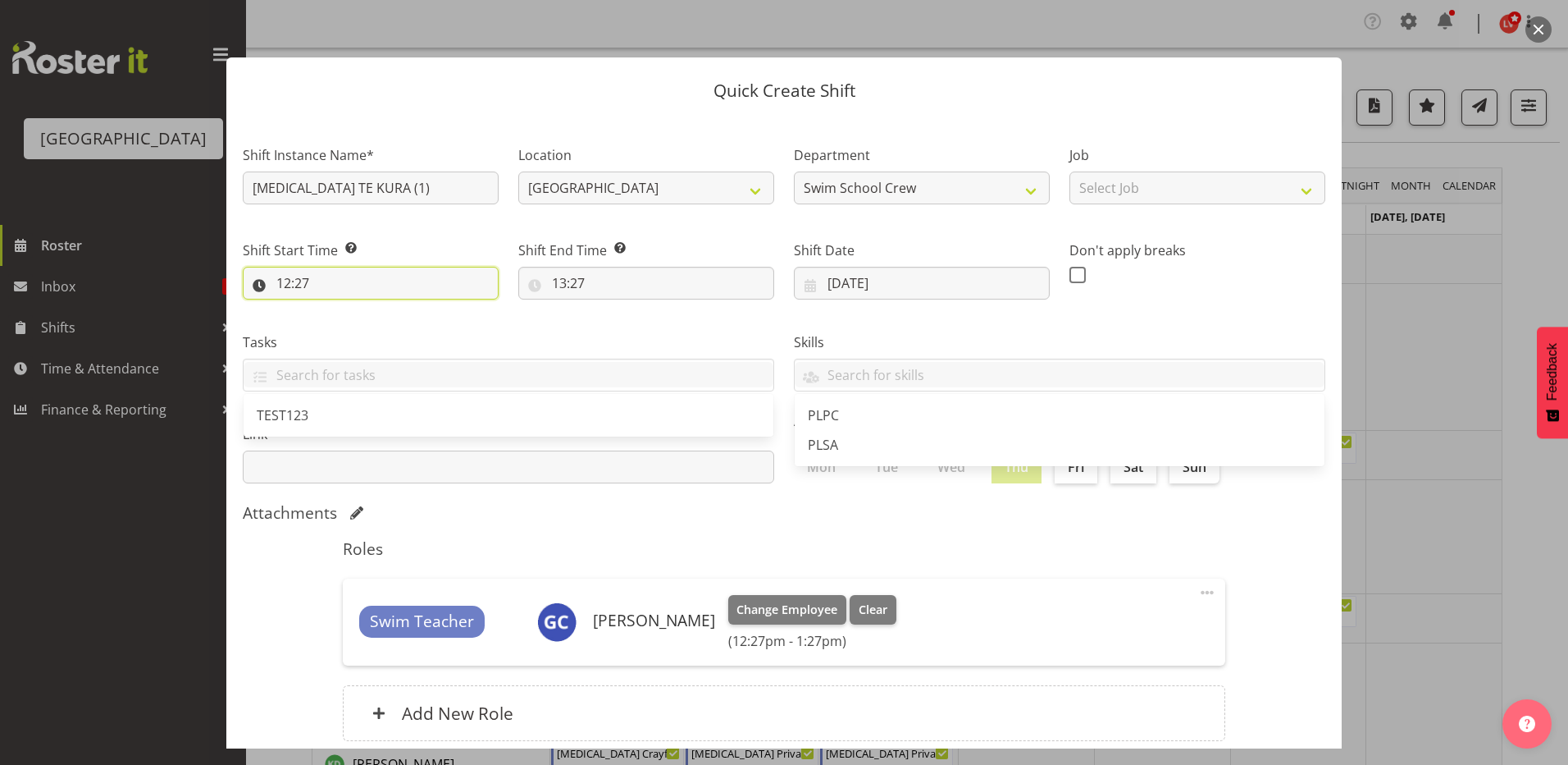
click at [285, 280] on input "12:27" at bounding box center [370, 283] width 256 height 33
click at [351, 327] on select "00 01 02 03 04 05 06 07 08 09 10 11 12 13 14 15 16 17 18 19 20 21 22 23" at bounding box center [354, 326] width 37 height 33
select select "11"
click at [336, 309] on select "00 01 02 03 04 05 06 07 08 09 10 11 12 13 14 15 16 17 18 19 20 21 22 23" at bounding box center [354, 326] width 37 height 33
type input "11:27"
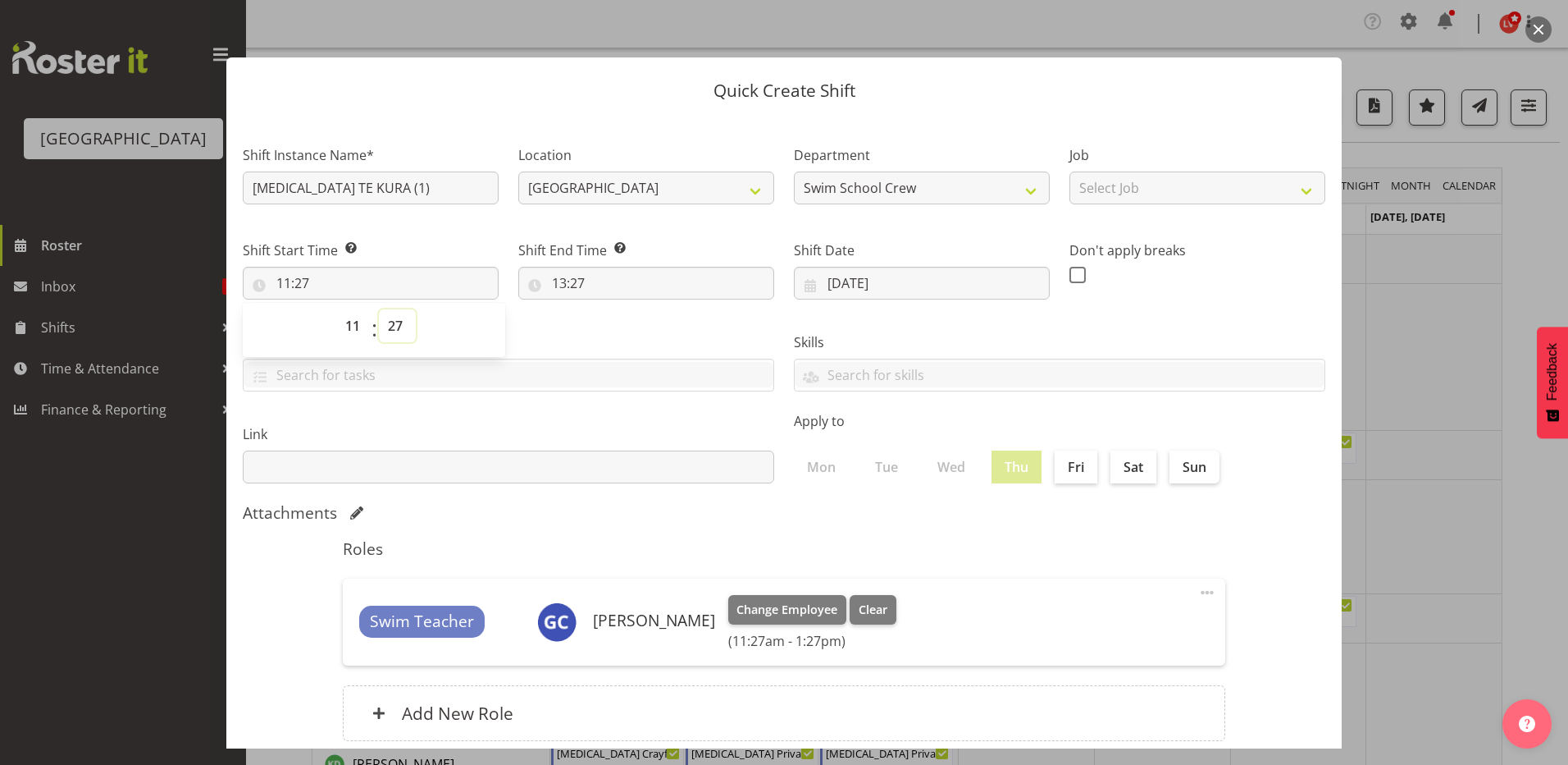
click at [392, 330] on select "00 01 02 03 04 05 06 07 08 09 10 11 12 13 14 15 16 17 18 19 20 21 22 23 24 25 2…" at bounding box center [397, 326] width 37 height 33
select select "0"
click at [379, 309] on select "00 01 02 03 04 05 06 07 08 09 10 11 12 13 14 15 16 17 18 19 20 21 22 23 24 25 2…" at bounding box center [397, 326] width 37 height 33
type input "11:00"
click at [616, 309] on div "Tasks TEST123" at bounding box center [508, 355] width 551 height 92
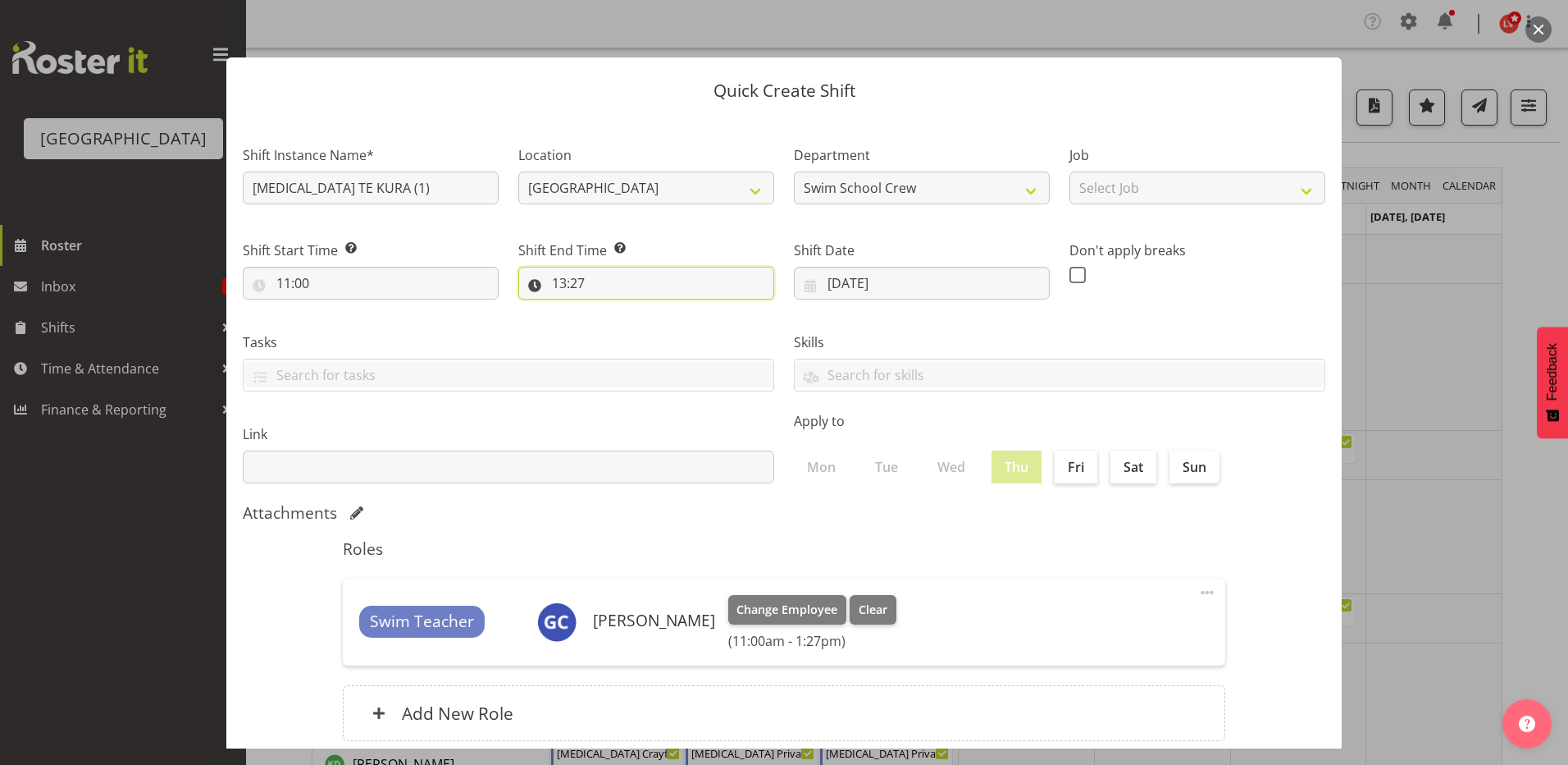
click at [568, 284] on input "13:27" at bounding box center [646, 283] width 256 height 33
click at [653, 326] on div "00 01 02 03 04 05 06 07 08 09 10 11 12 13 14 15 16 17 18 19 20 21 22 23 24 25 2…" at bounding box center [671, 329] width 37 height 41
click at [657, 327] on select "00 01 02 03 04 05 06 07 08 09 10 11 12 13 14 15 16 17 18 19 20 21 22 23 24 25 2…" at bounding box center [673, 326] width 37 height 33
select select "0"
click at [655, 309] on select "00 01 02 03 04 05 06 07 08 09 10 11 12 13 14 15 16 17 18 19 20 21 22 23 24 25 2…" at bounding box center [673, 326] width 37 height 33
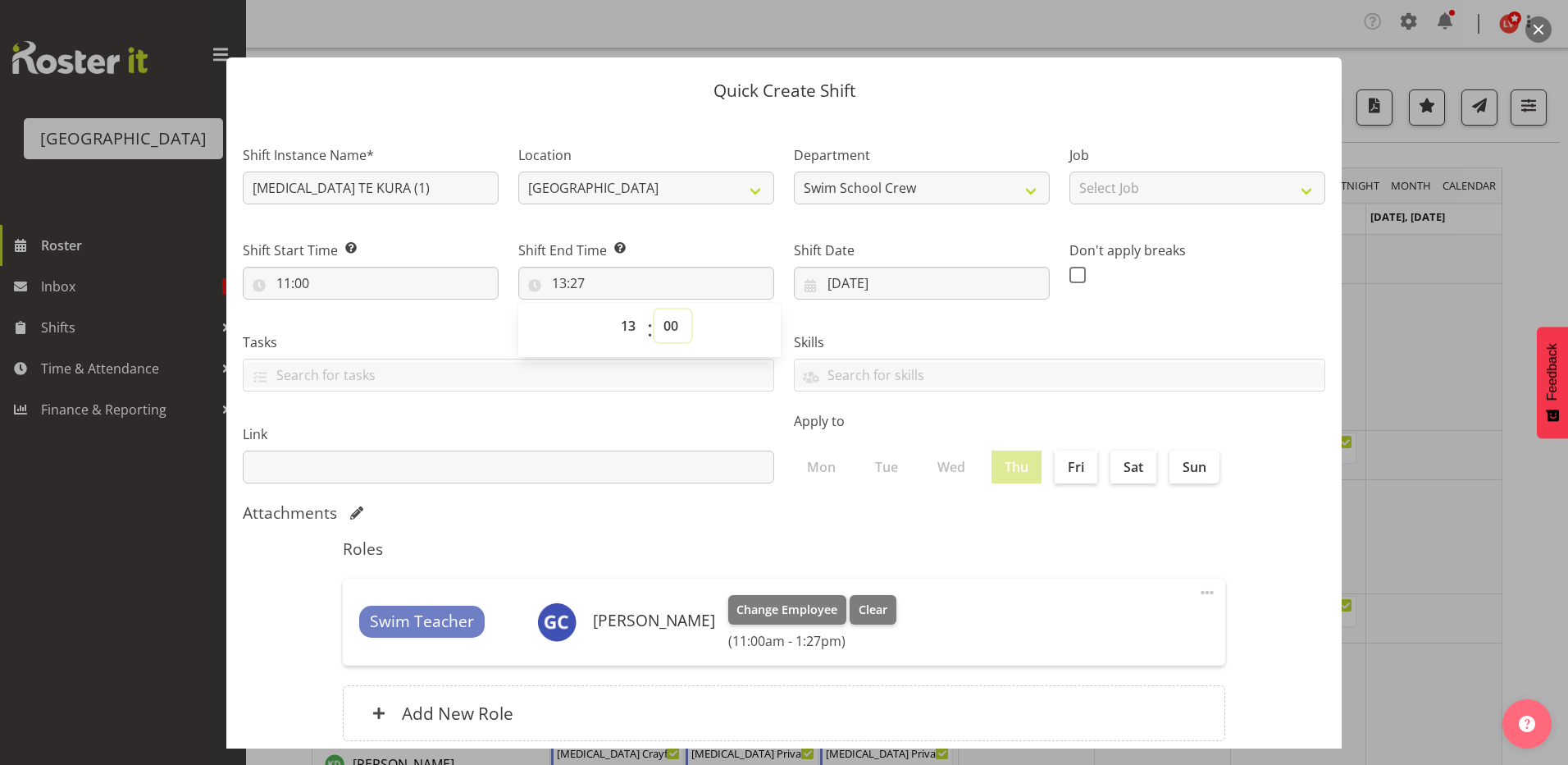
type input "13:00"
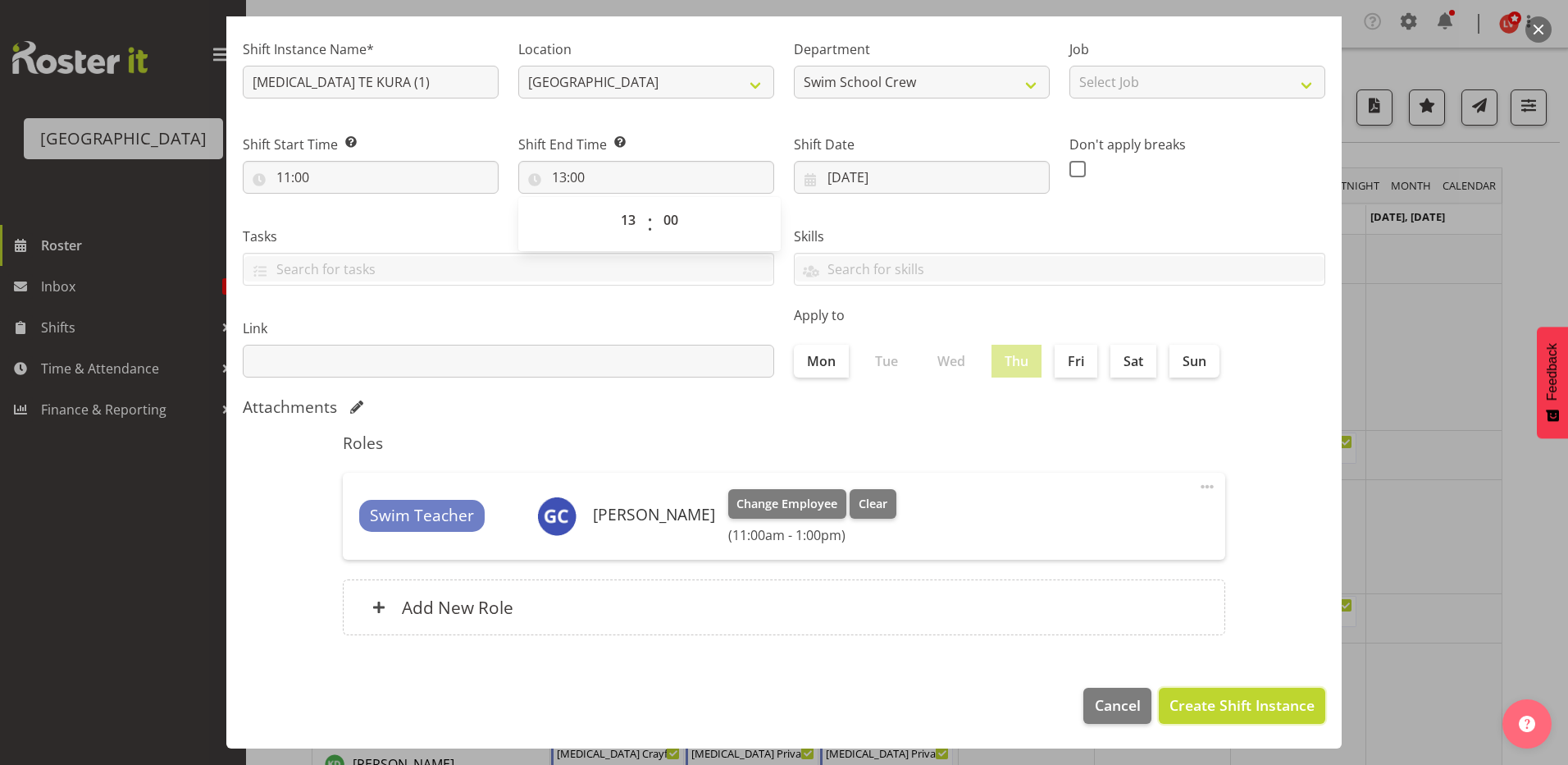
click at [1172, 706] on span "Create Shift Instance" at bounding box center [1242, 705] width 145 height 21
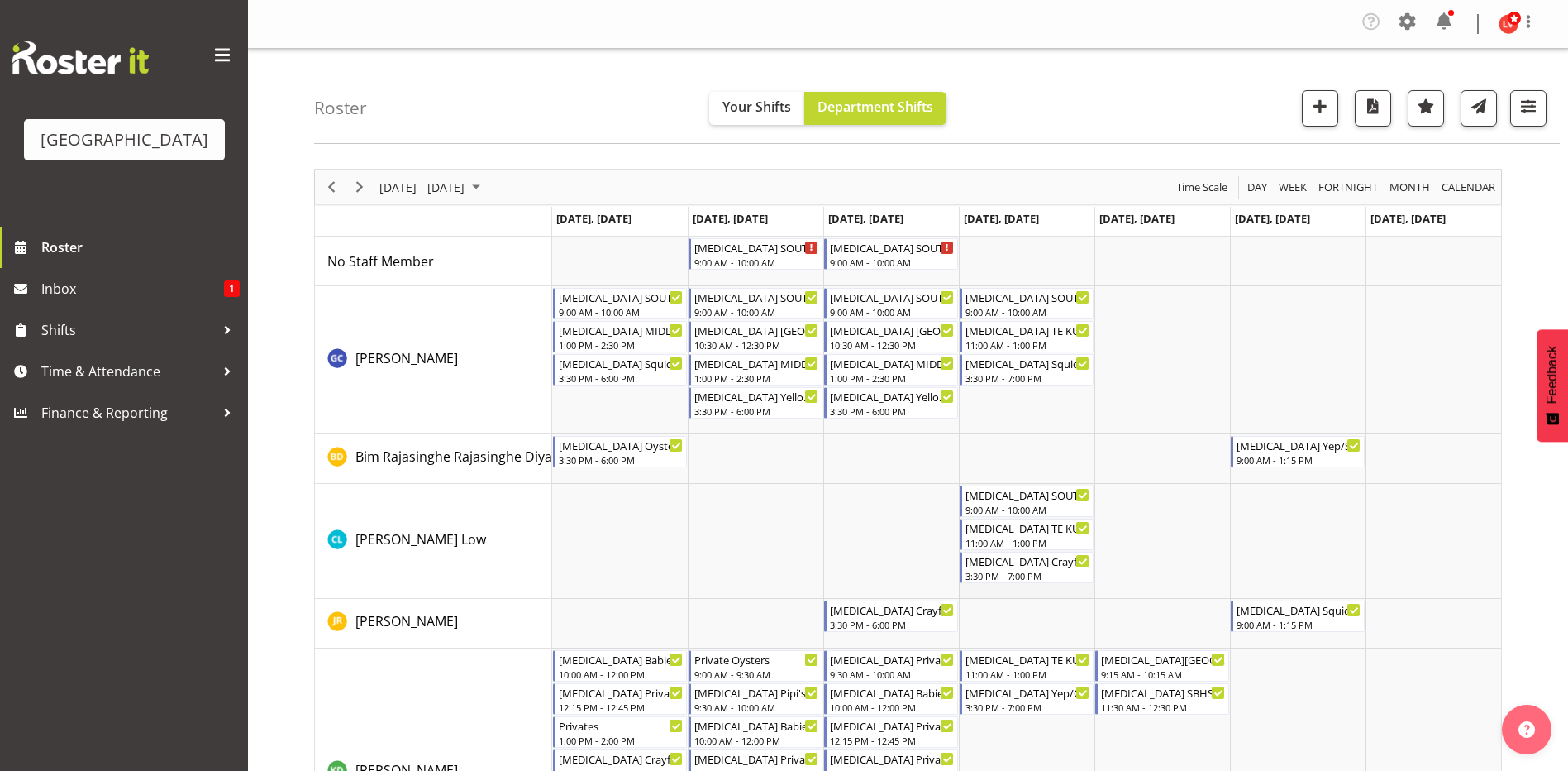
click at [1030, 588] on td "Timeline Week of September 7, 2025" at bounding box center [1027, 541] width 136 height 115
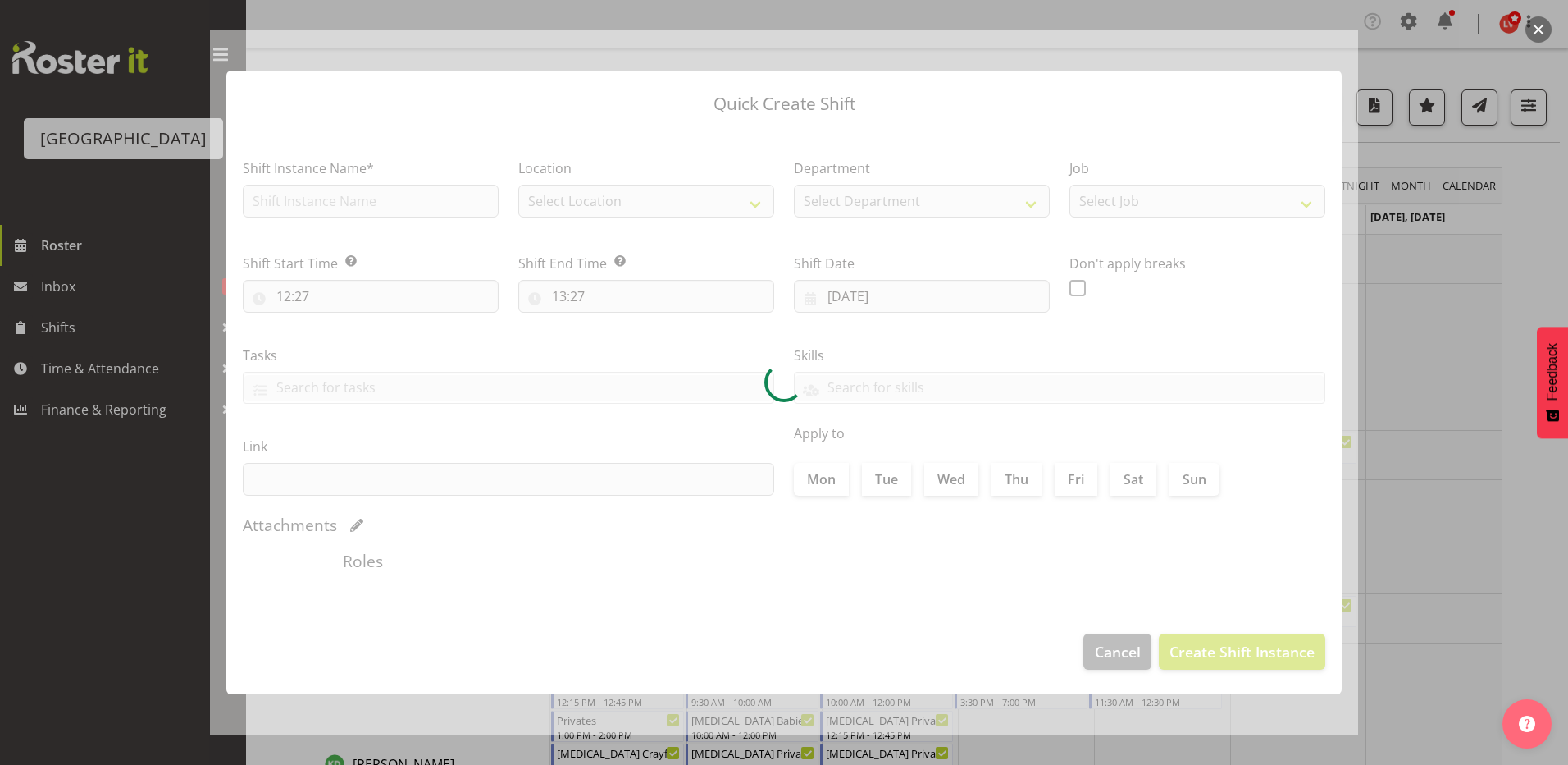
type input "[DATE]"
checkbox input "true"
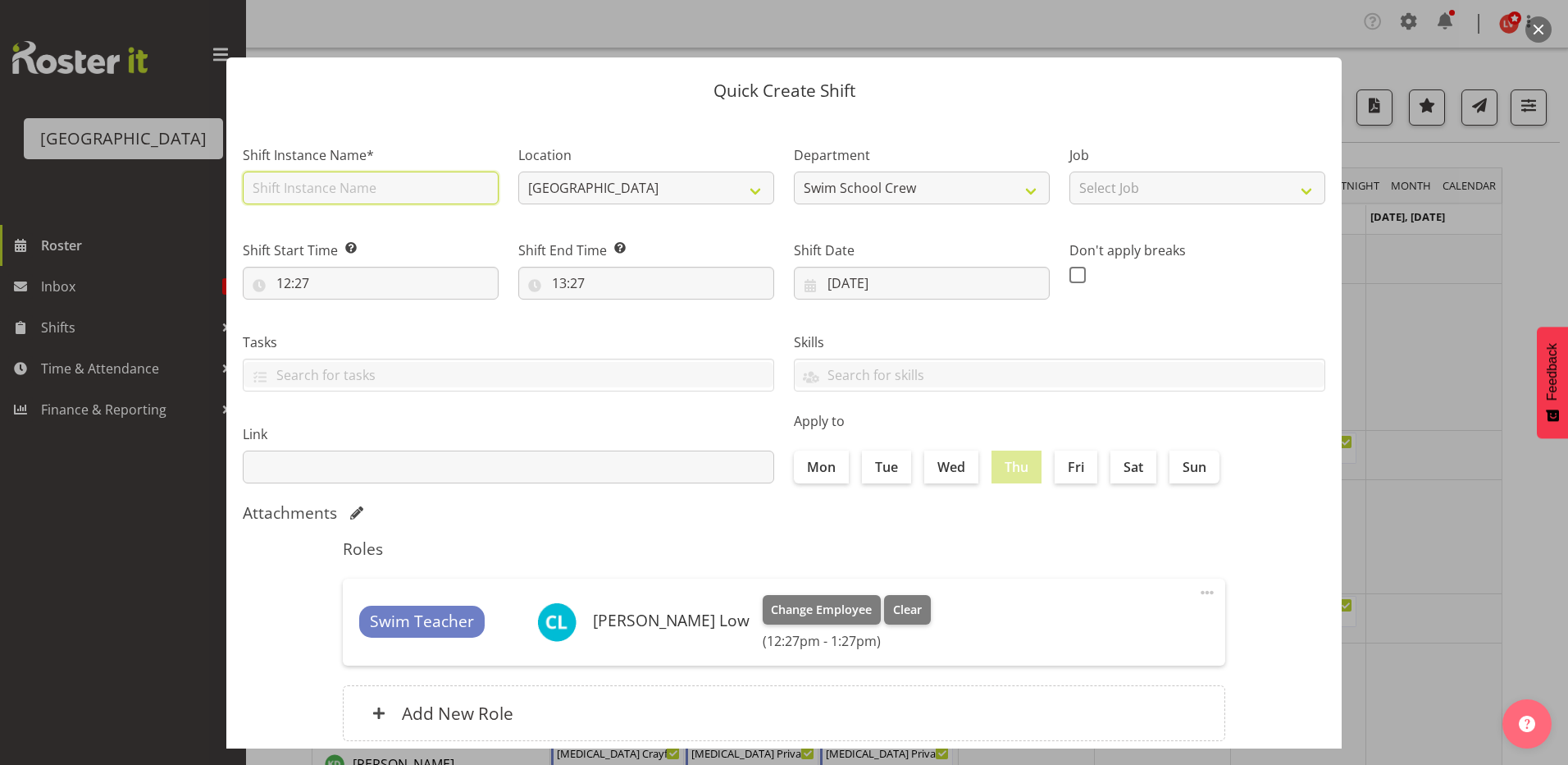
click at [265, 189] on input "text" at bounding box center [370, 188] width 256 height 33
type input "[MEDICAL_DATA] MIDDLE SCHOOL (2)"
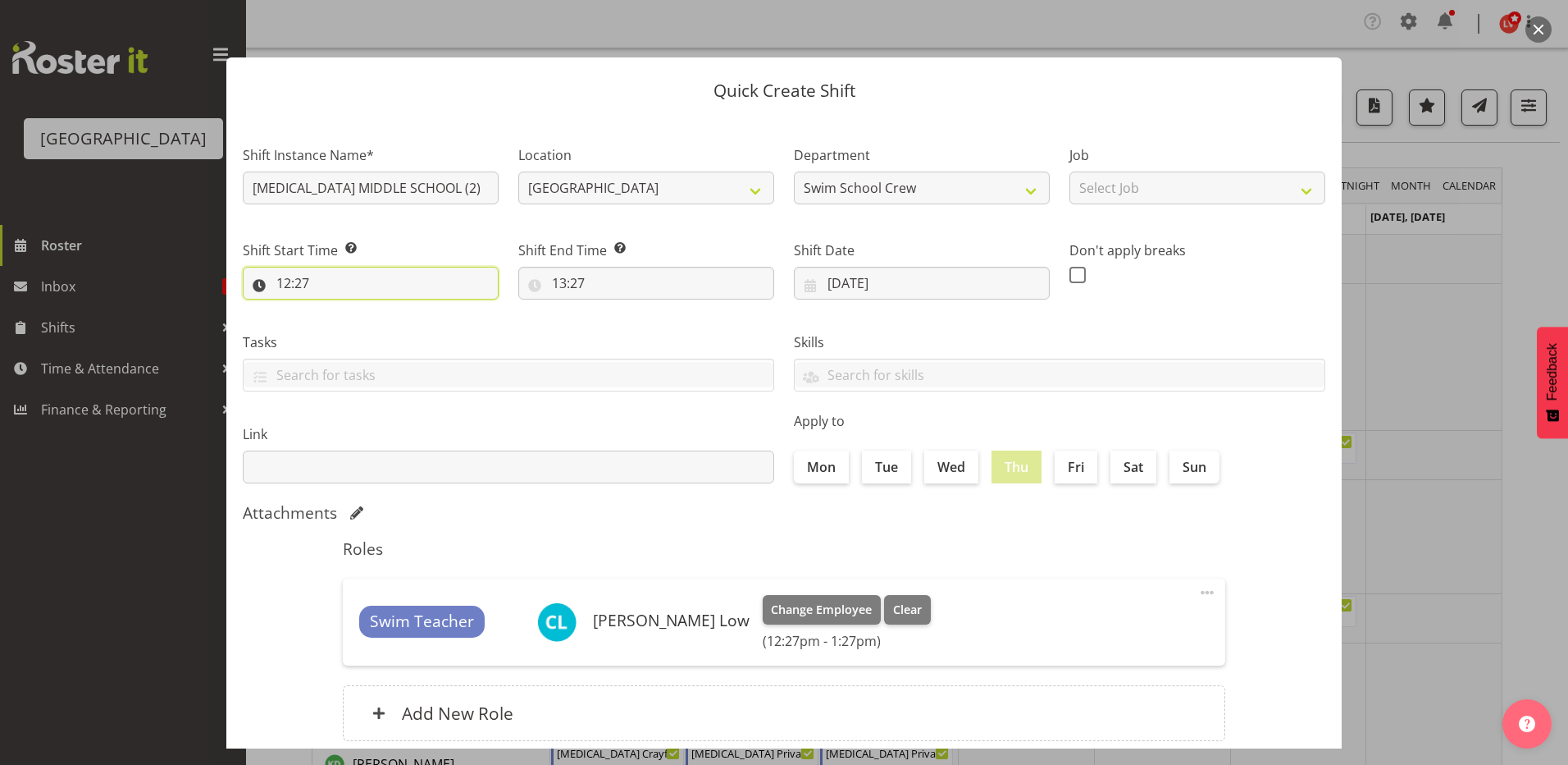
click at [286, 282] on input "12:27" at bounding box center [370, 283] width 256 height 33
click at [347, 324] on select "00 01 02 03 04 05 06 07 08 09 10 11 12 13 14 15 16 17 18 19 20 21 22 23" at bounding box center [354, 326] width 37 height 33
select select "13"
click at [336, 309] on select "00 01 02 03 04 05 06 07 08 09 10 11 12 13 14 15 16 17 18 19 20 21 22 23" at bounding box center [354, 326] width 37 height 33
type input "13:27"
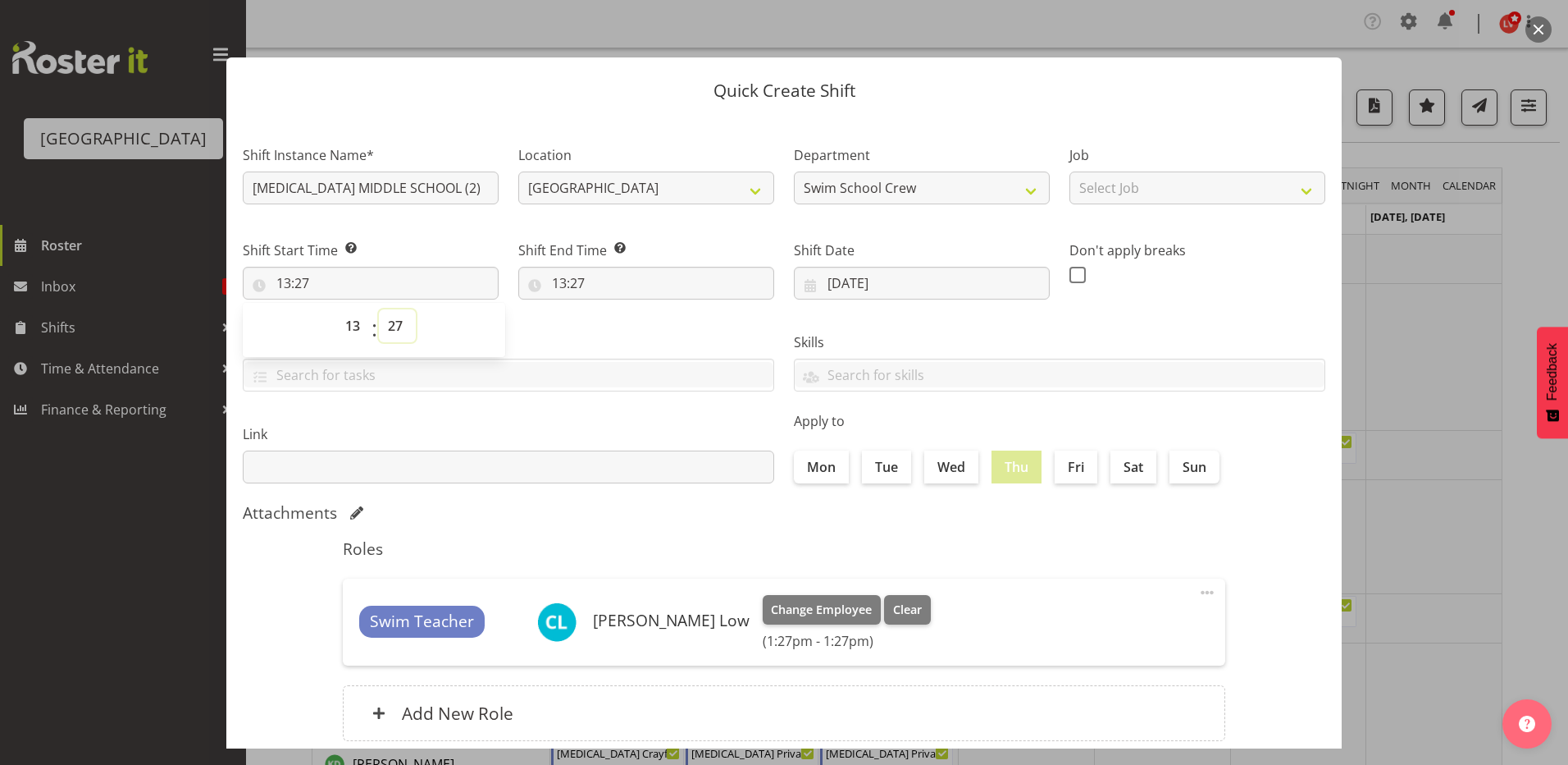
click at [391, 328] on select "00 01 02 03 04 05 06 07 08 09 10 11 12 13 14 15 16 17 18 19 20 21 22 23 24 25 2…" at bounding box center [397, 326] width 37 height 33
select select "0"
click at [379, 309] on select "00 01 02 03 04 05 06 07 08 09 10 11 12 13 14 15 16 17 18 19 20 21 22 23 24 25 2…" at bounding box center [397, 326] width 37 height 33
type input "13:00"
click at [546, 316] on div "Tasks TEST123" at bounding box center [508, 355] width 551 height 92
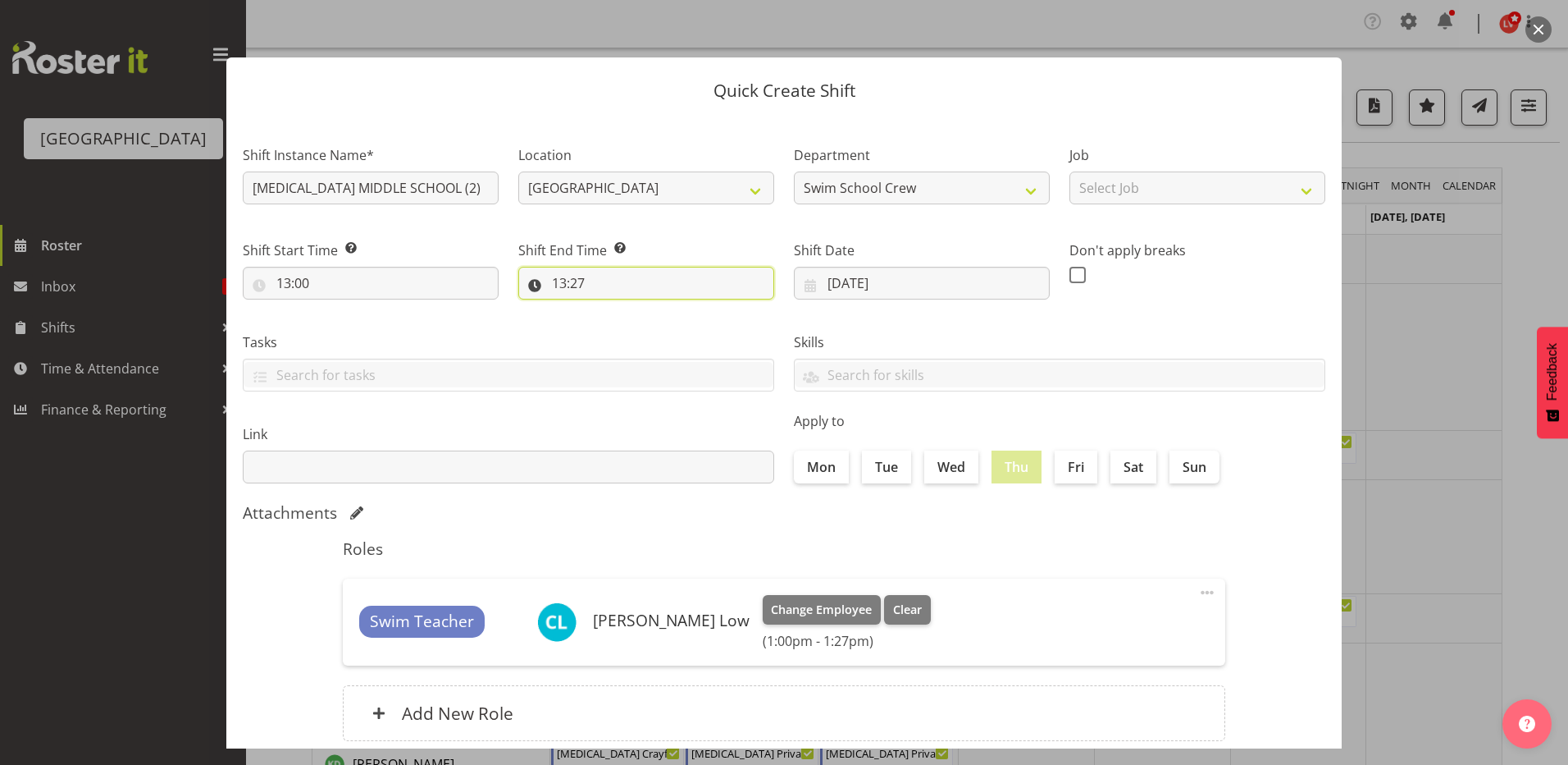
click at [554, 279] on input "13:27" at bounding box center [646, 283] width 256 height 33
click at [622, 323] on select "00 01 02 03 04 05 06 07 08 09 10 11 12 13 14 15 16 17 18 19 20 21 22 23" at bounding box center [630, 326] width 37 height 33
click at [612, 309] on select "00 01 02 03 04 05 06 07 08 09 10 11 12 13 14 15 16 17 18 19 20 21 22 23" at bounding box center [630, 326] width 37 height 33
click at [660, 323] on select "00 01 02 03 04 05 06 07 08 09 10 11 12 13 14 15 16 17 18 19 20 21 22 23 24 25 2…" at bounding box center [673, 326] width 37 height 33
select select "0"
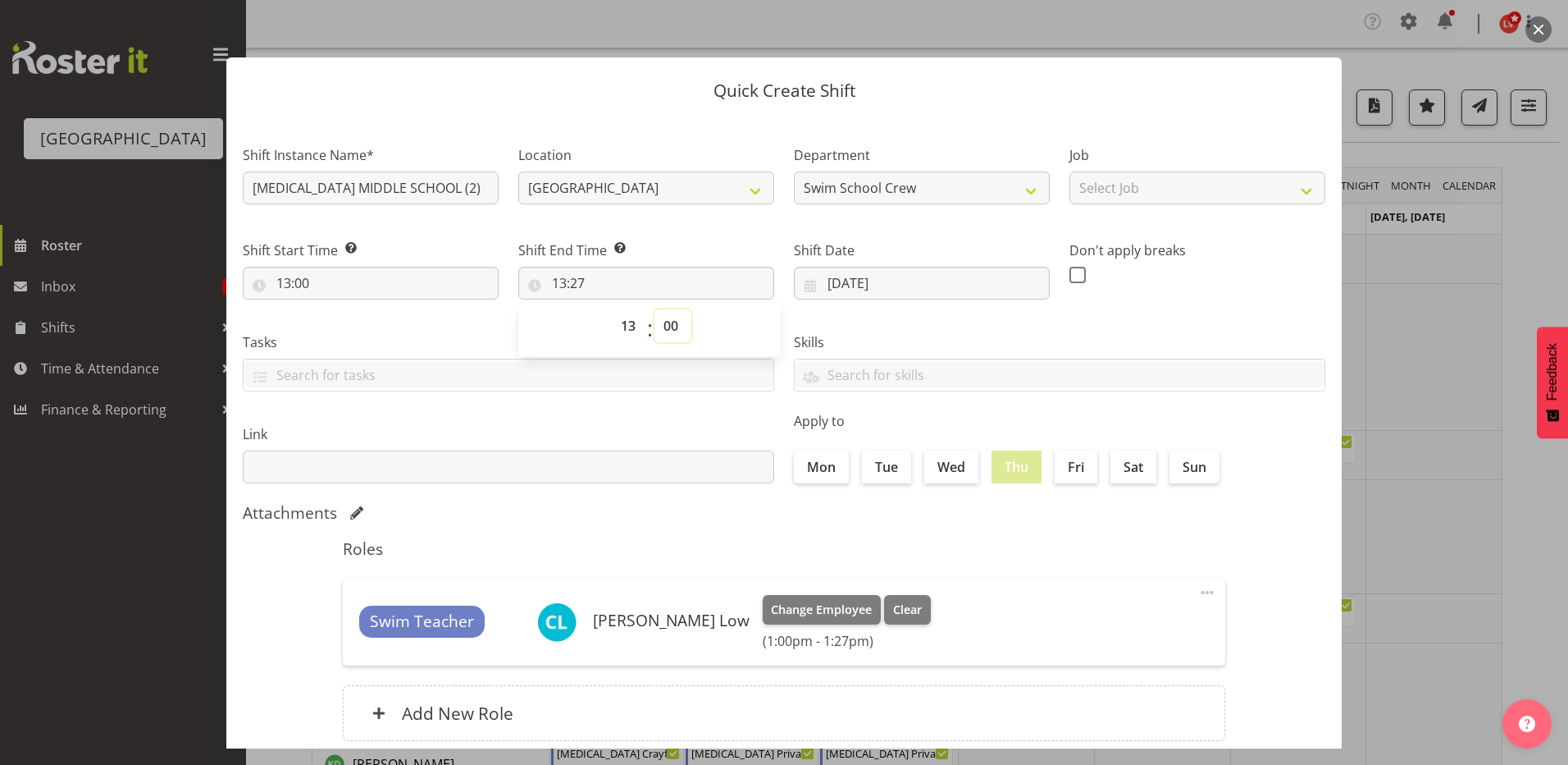
click at [655, 309] on select "00 01 02 03 04 05 06 07 08 09 10 11 12 13 14 15 16 17 18 19 20 21 22 23 24 25 2…" at bounding box center [673, 326] width 37 height 33
type input "13:00"
click at [622, 329] on select "00 01 02 03 04 05 06 07 08 09 10 11 12 13 14 15 16 17 18 19 20 21 22 23" at bounding box center [630, 326] width 37 height 33
select select "14"
click at [612, 309] on select "00 01 02 03 04 05 06 07 08 09 10 11 12 13 14 15 16 17 18 19 20 21 22 23" at bounding box center [630, 326] width 37 height 33
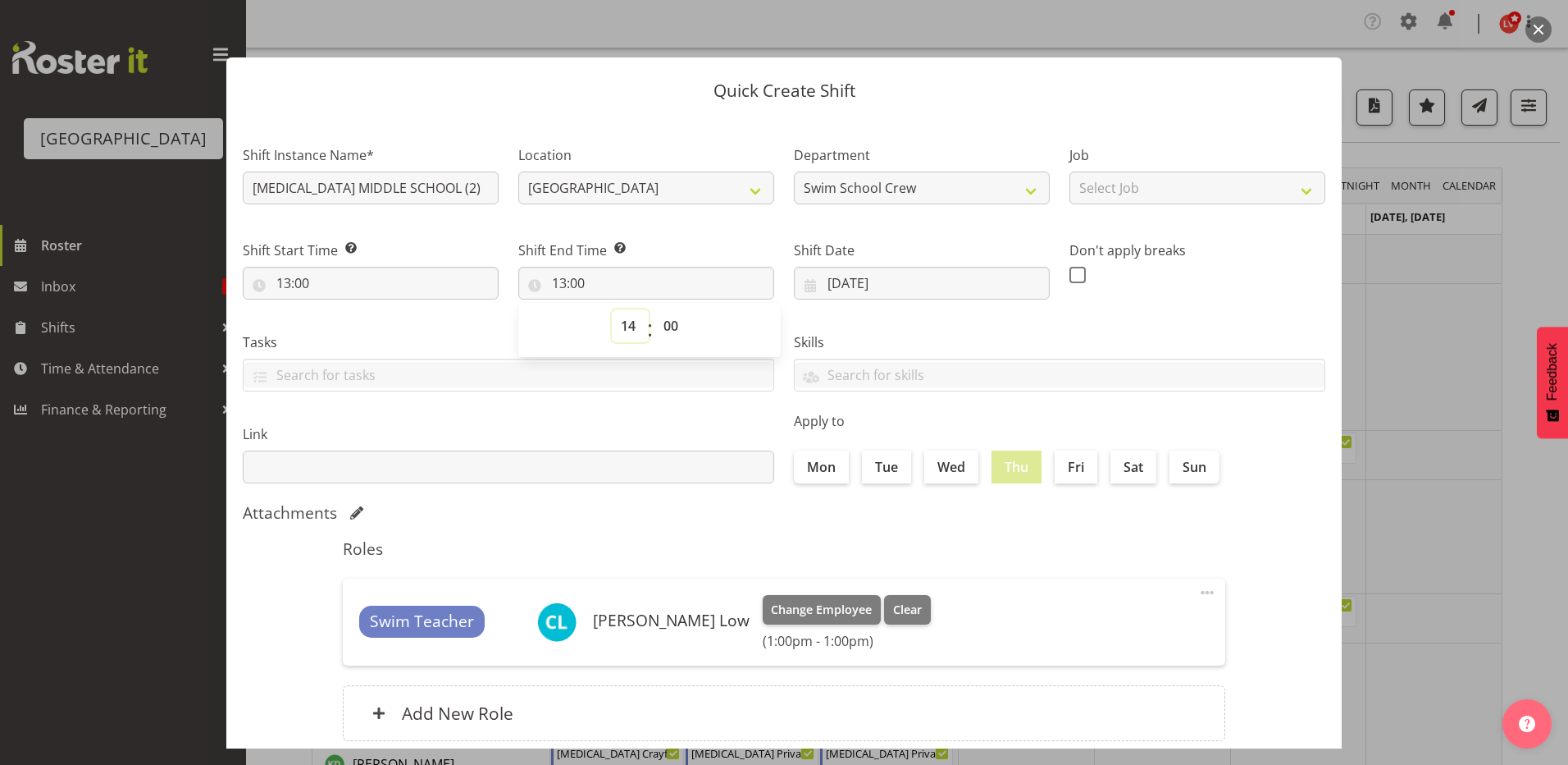
type input "14:00"
click at [901, 328] on div "Skills PLPC PLSA" at bounding box center [1059, 355] width 551 height 92
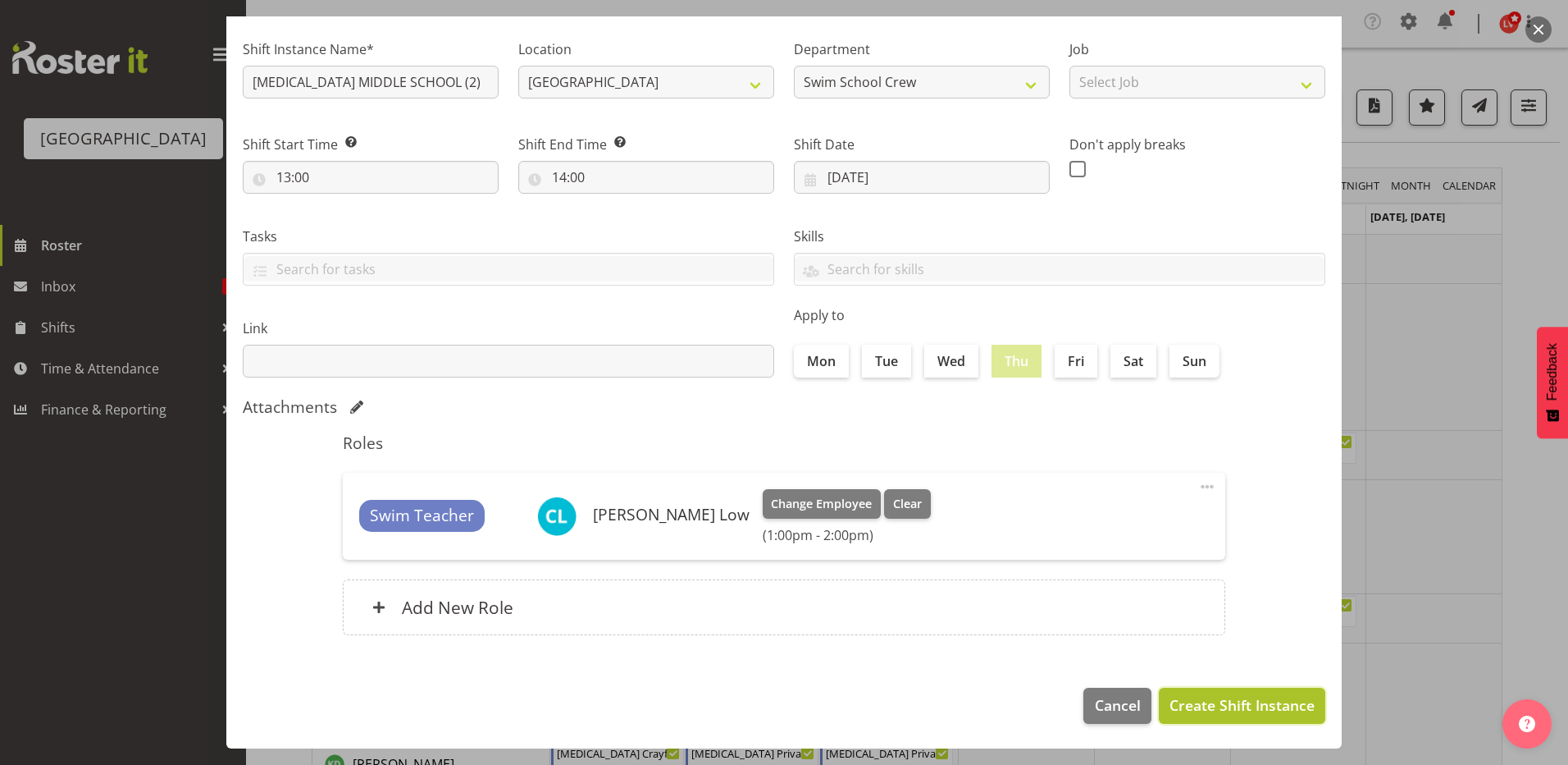
click at [1170, 699] on span "Create Shift Instance" at bounding box center [1242, 705] width 145 height 21
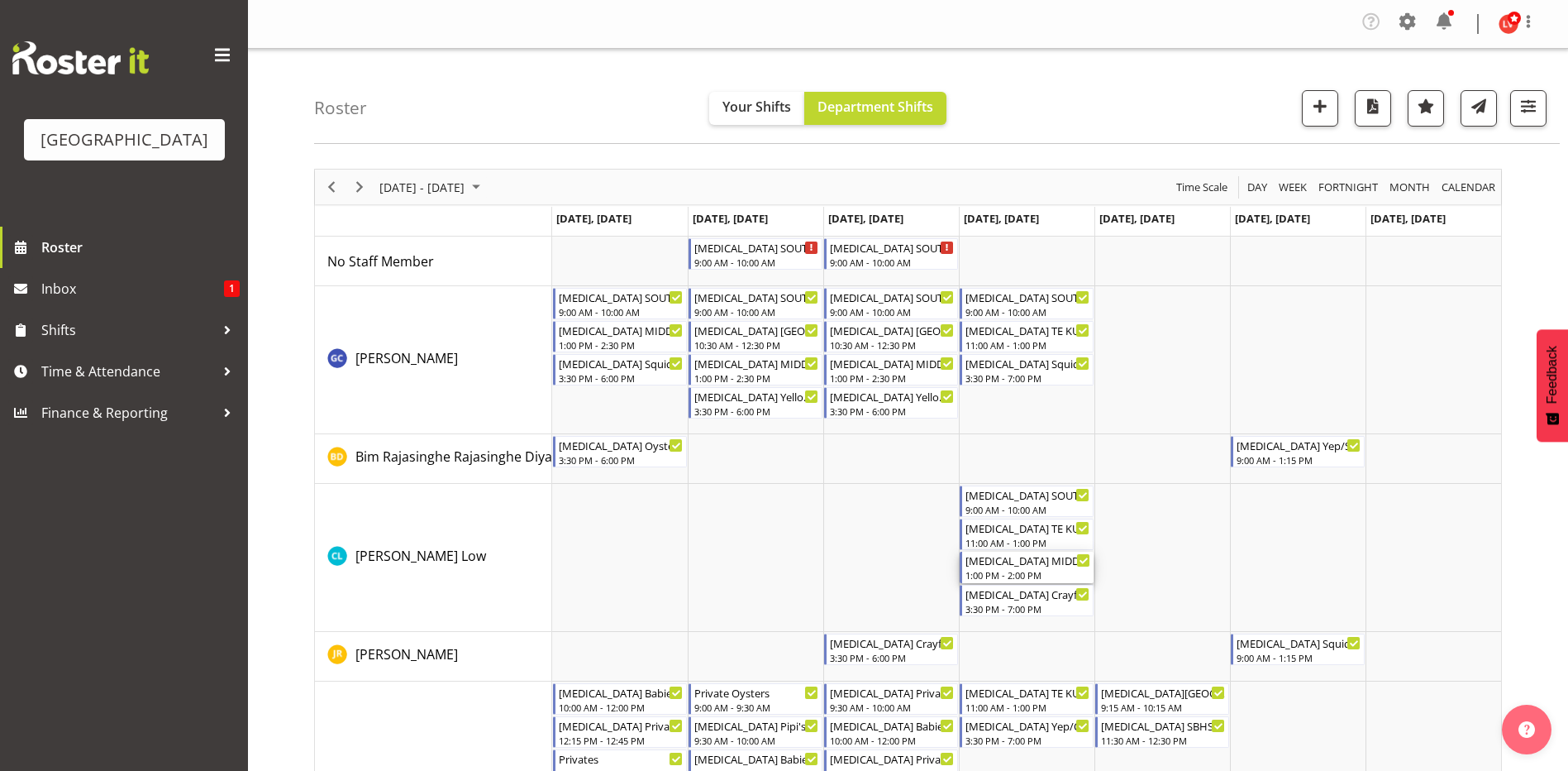
click at [1016, 575] on div "1:00 PM - 2:00 PM" at bounding box center [1028, 574] width 125 height 13
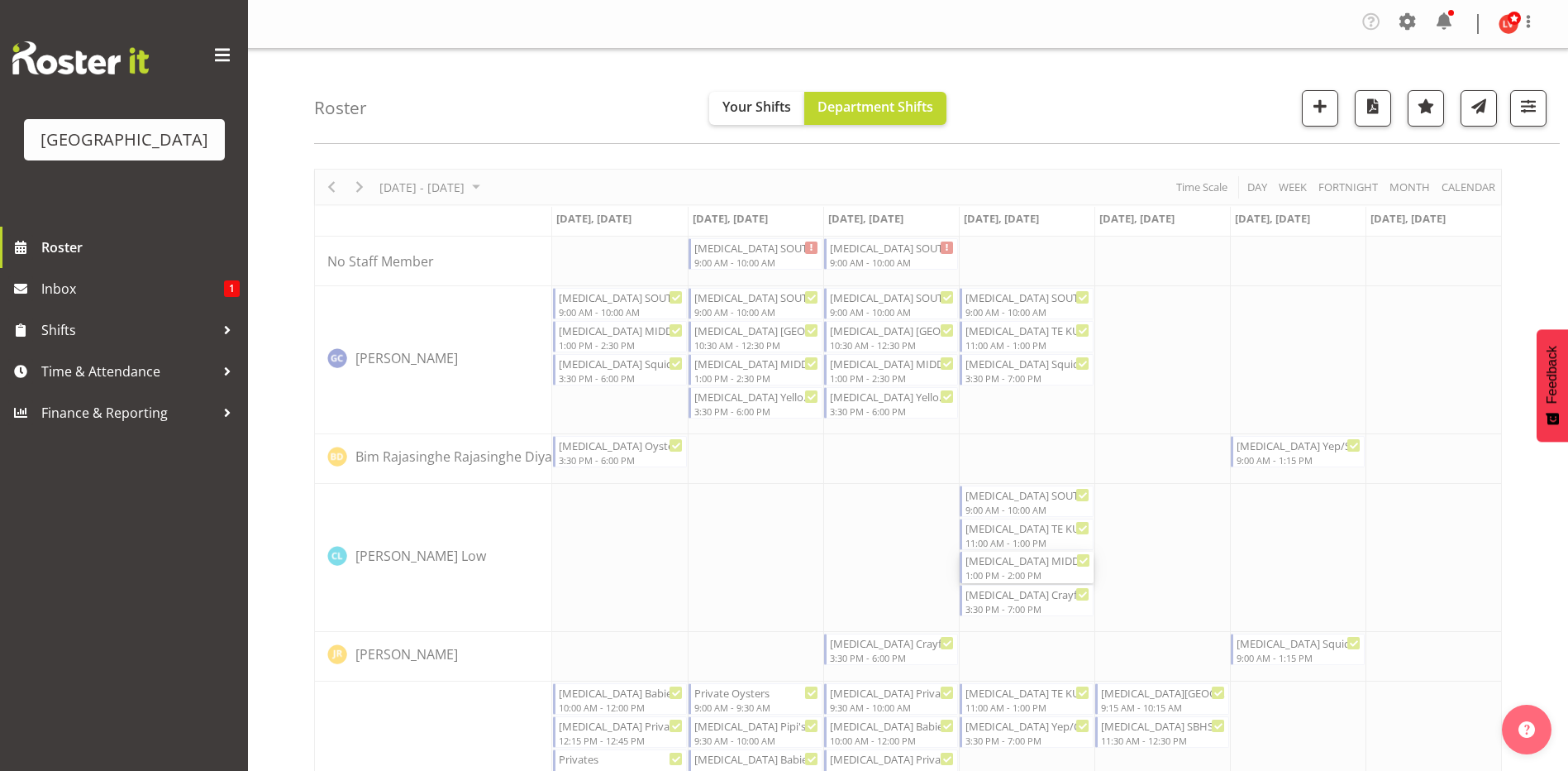
select select "8"
select select "2025"
select select "14"
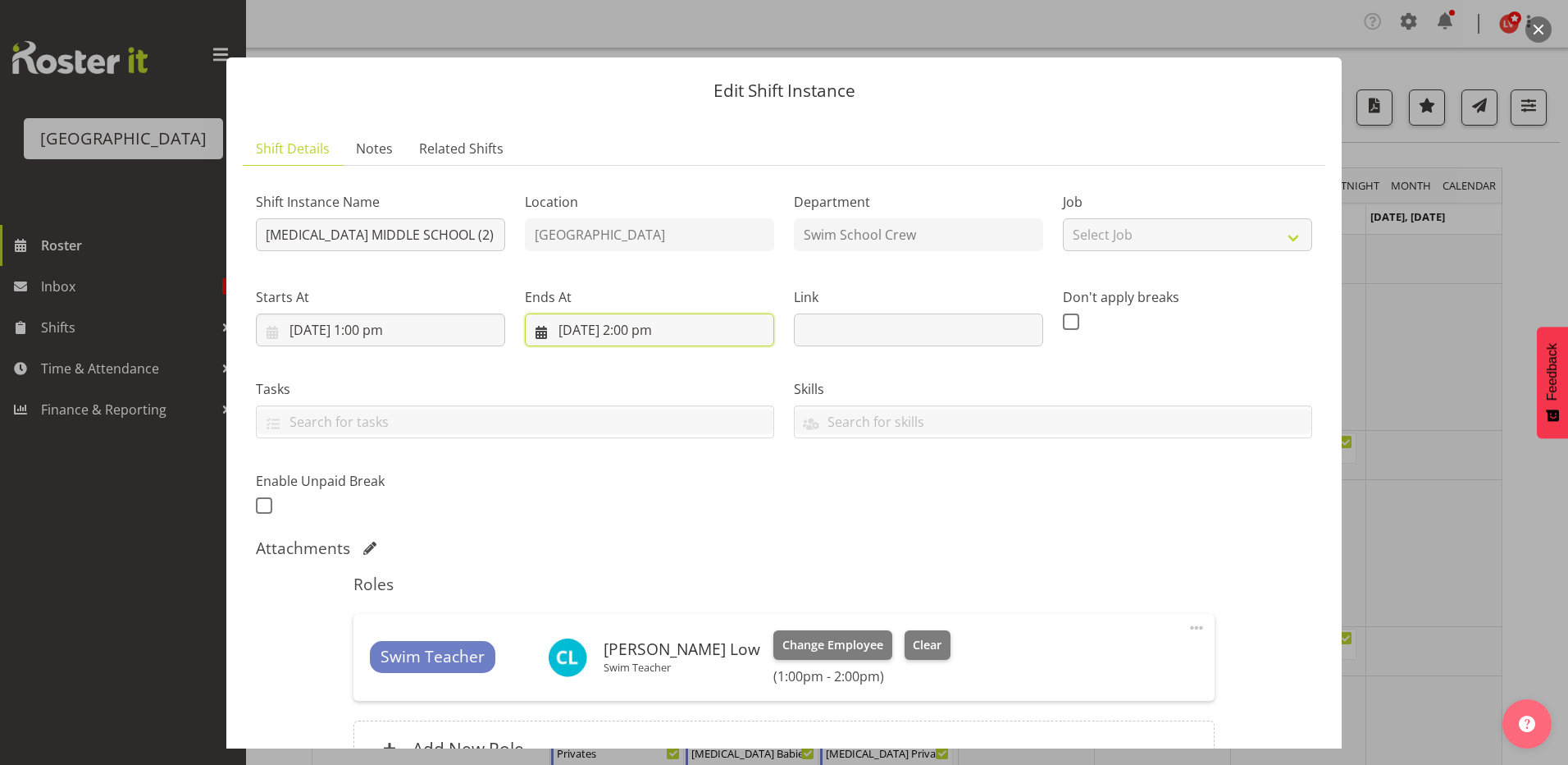
click at [641, 331] on input "4/09/2025, 2:00 pm" at bounding box center [650, 330] width 250 height 33
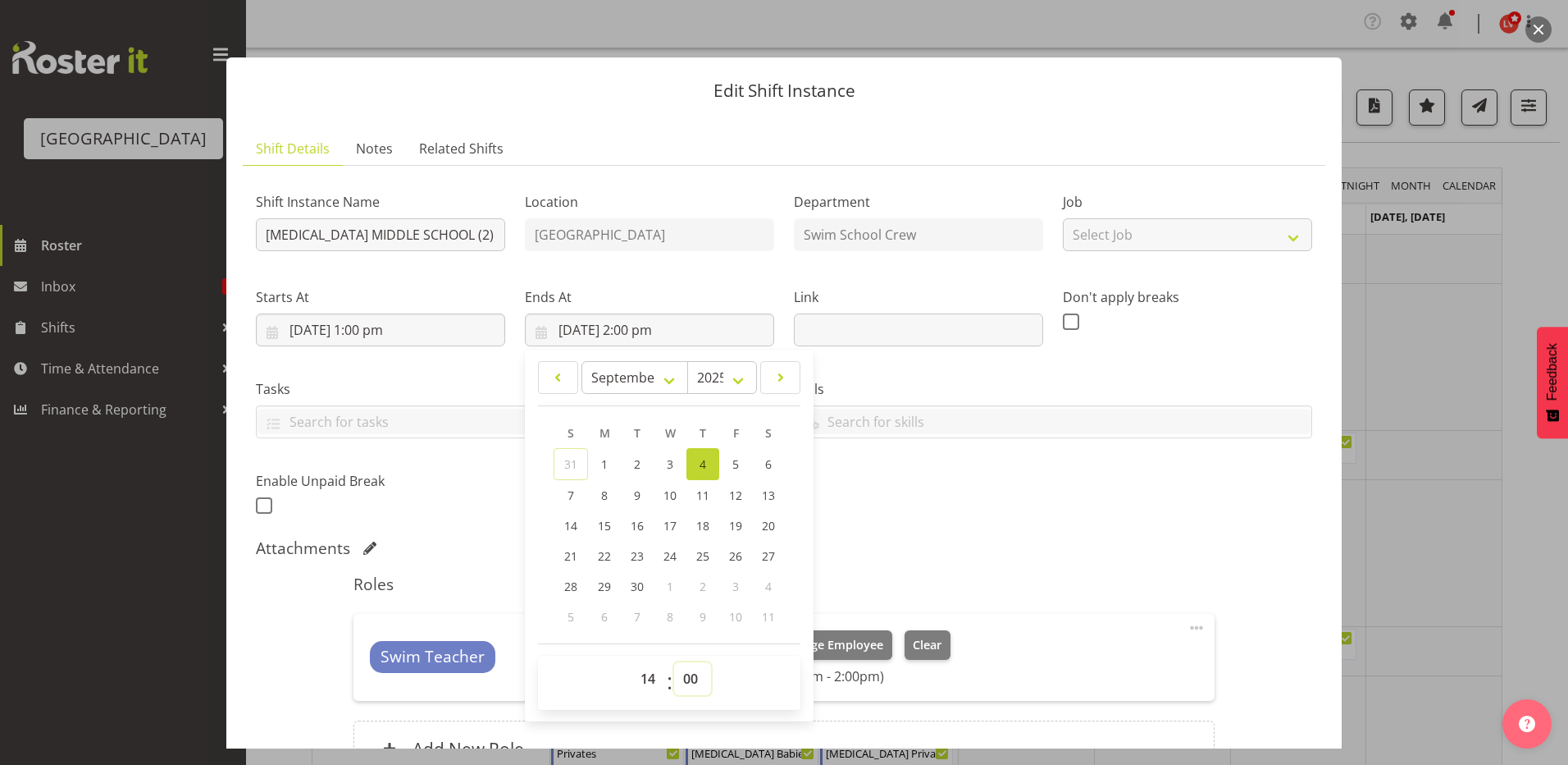
click at [683, 679] on select "00 01 02 03 04 05 06 07 08 09 10 11 12 13 14 15 16 17 18 19 20 21 22 23 24 25 2…" at bounding box center [692, 679] width 37 height 33
select select "30"
click at [674, 662] on select "00 01 02 03 04 05 06 07 08 09 10 11 12 13 14 15 16 17 18 19 20 21 22 23 24 25 2…" at bounding box center [692, 679] width 37 height 33
type input "4/09/2025, 2:30 pm"
click at [916, 523] on div "Shift Instance Name T3 MIDDLE SCHOOL (2) Location Splash Palace Department Swim…" at bounding box center [784, 349] width 1076 height 360
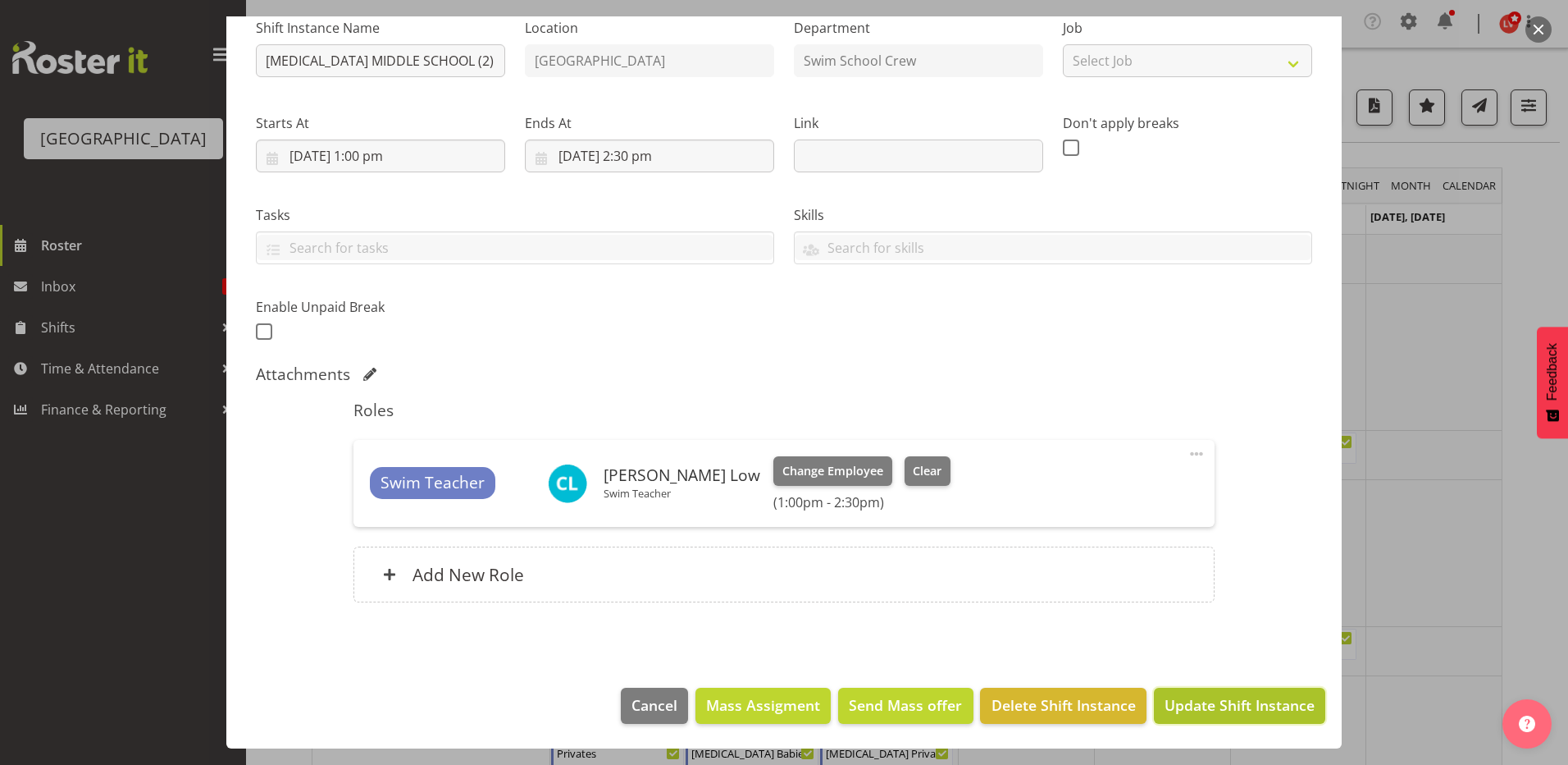
click at [1236, 701] on span "Update Shift Instance" at bounding box center [1240, 705] width 150 height 21
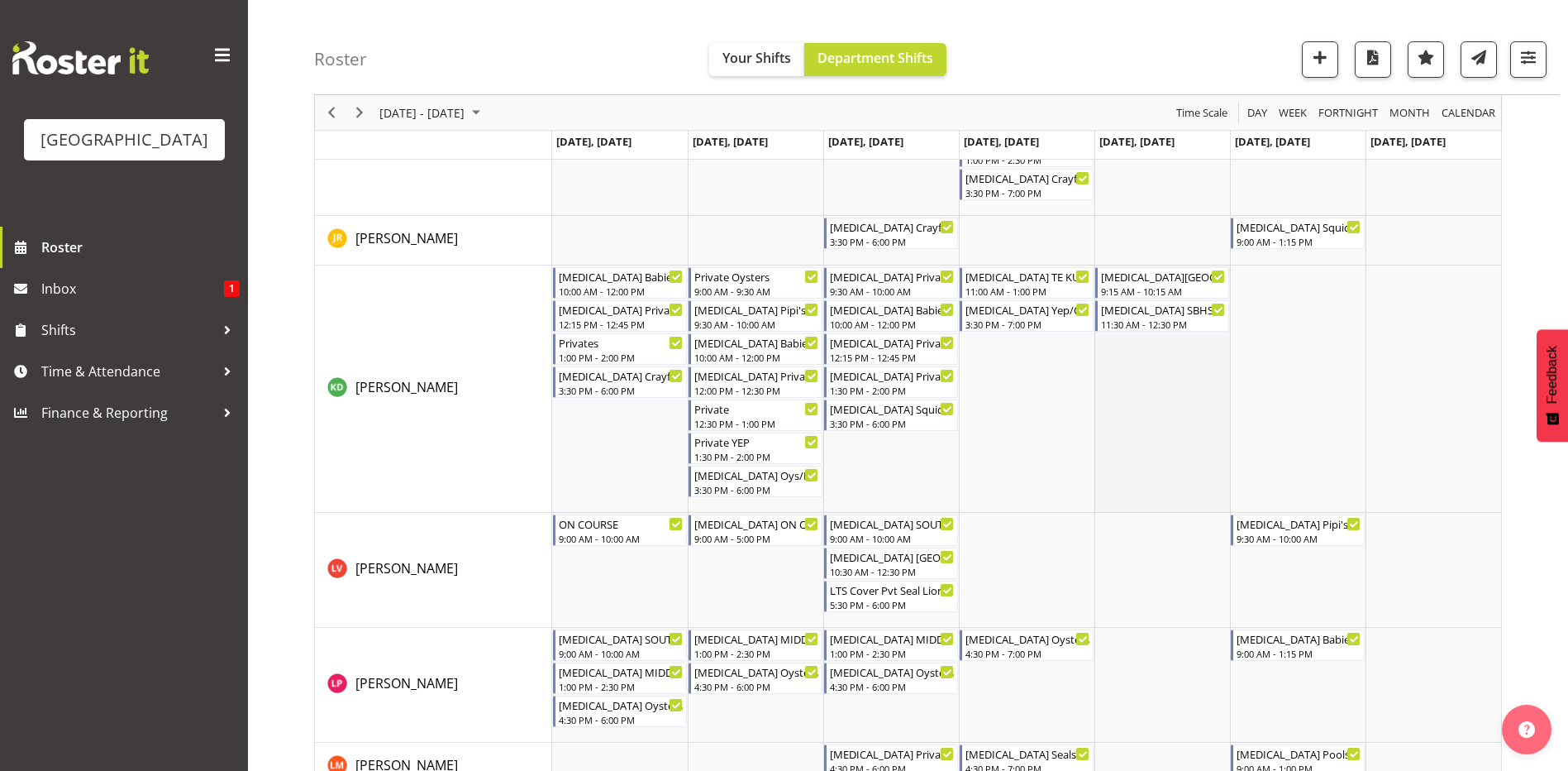
scroll to position [0, 0]
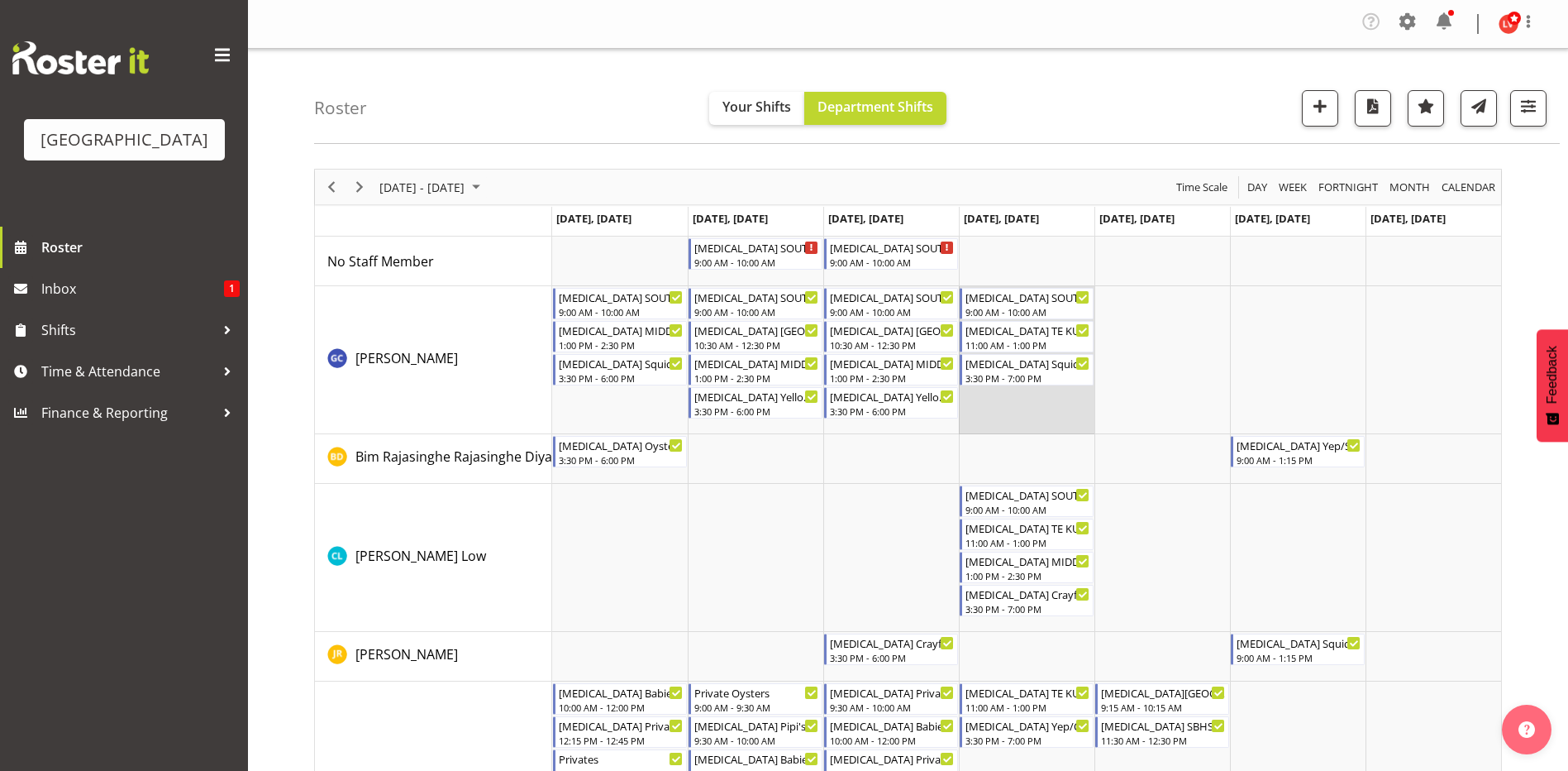
click at [1017, 405] on td "Timeline Week of September 7, 2025" at bounding box center [1027, 360] width 136 height 148
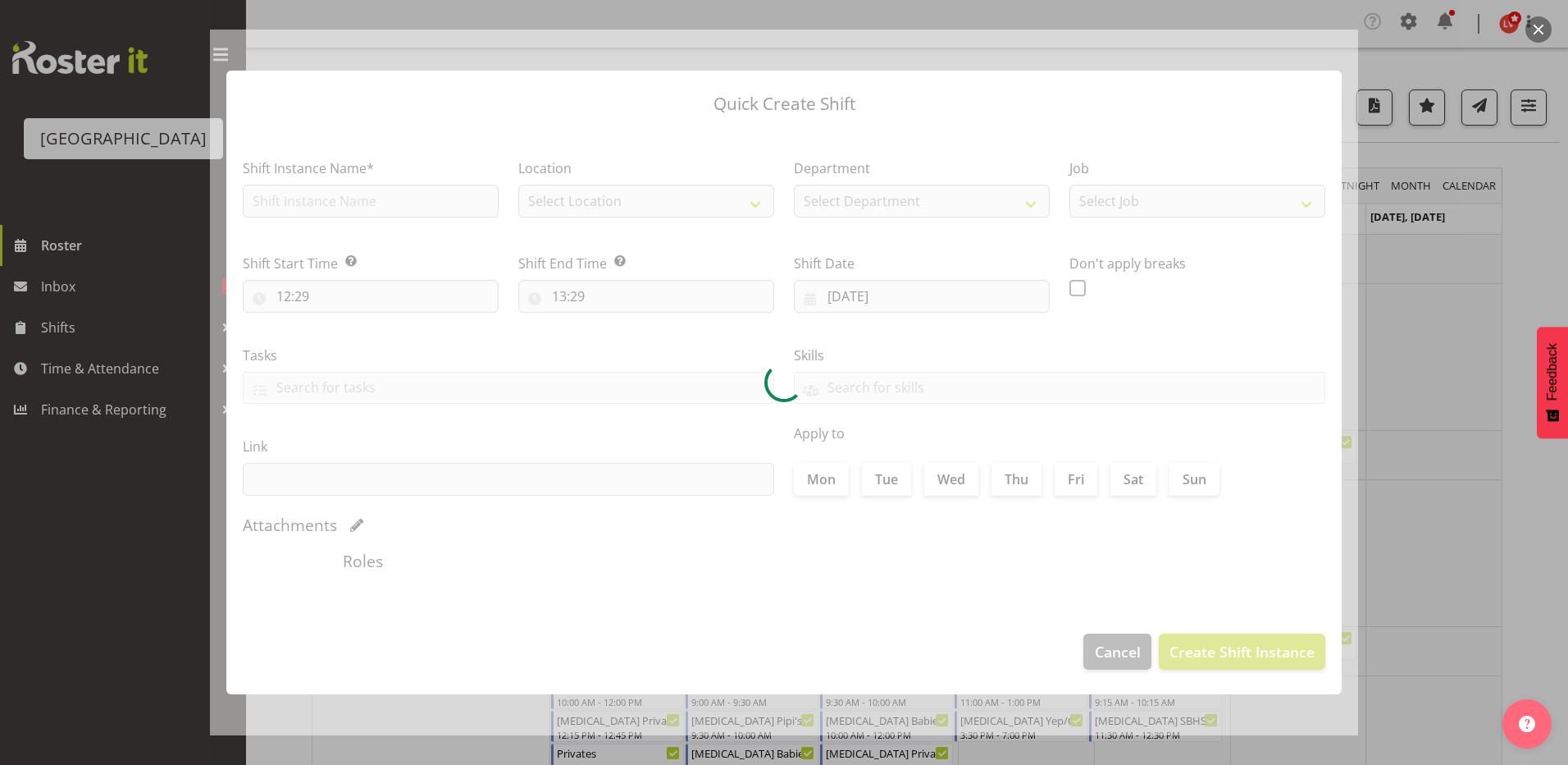
type input "[DATE]"
checkbox input "true"
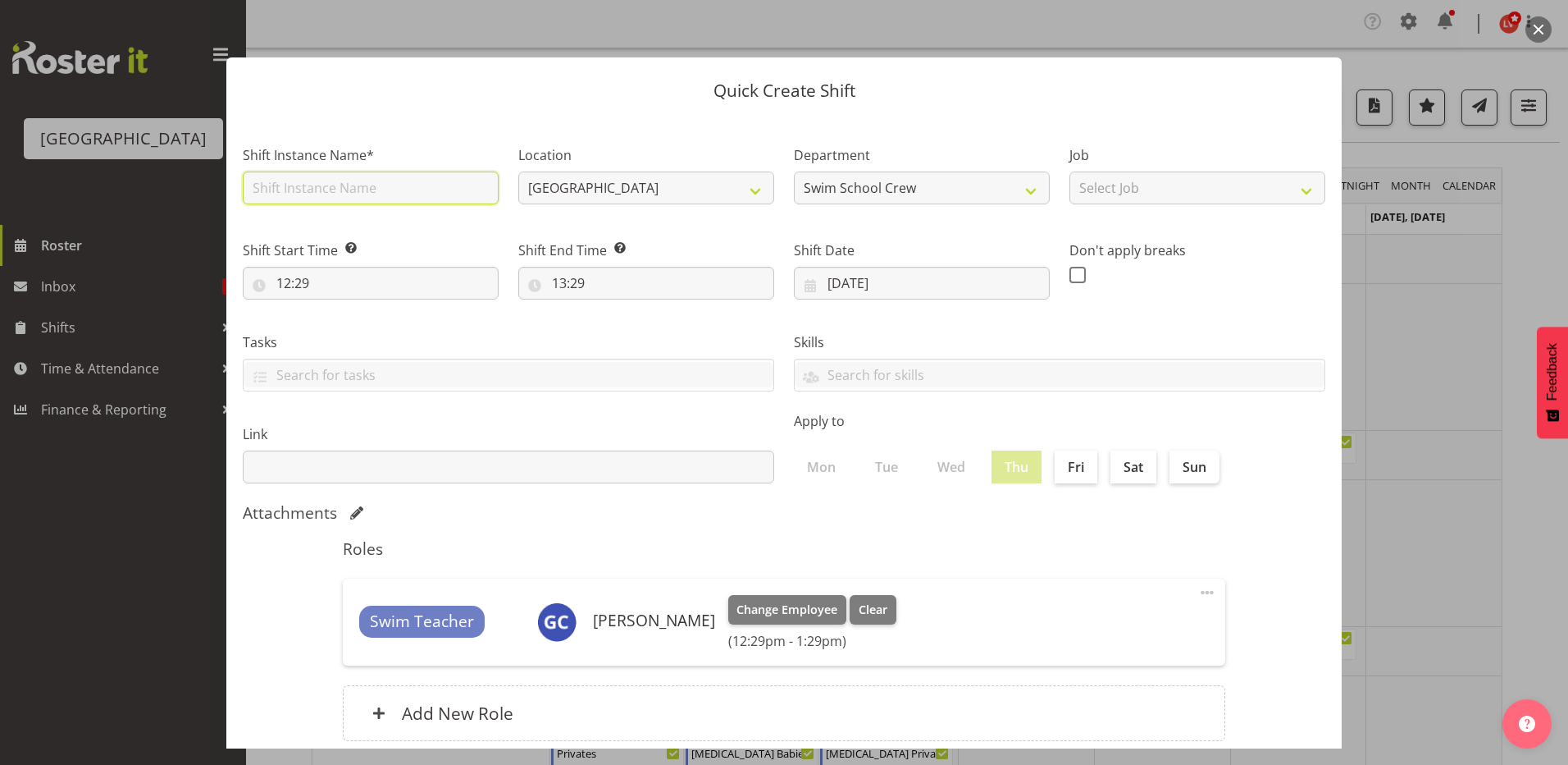
click at [381, 191] on input "text" at bounding box center [370, 188] width 256 height 33
click at [389, 191] on input "[MEDICAL_DATA] MIDDLE SCHOOL (2)" at bounding box center [370, 188] width 256 height 33
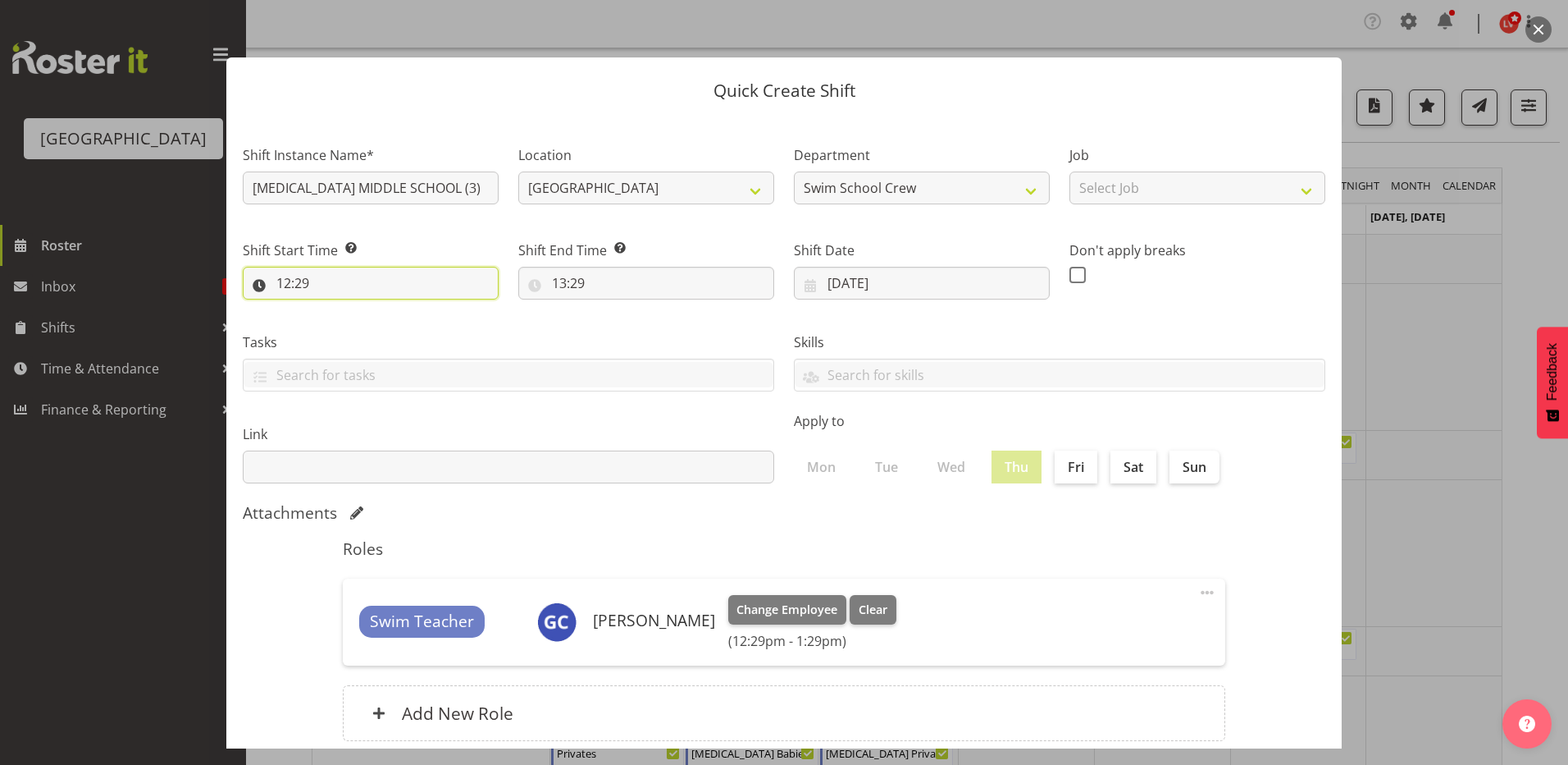
click at [281, 279] on input "12:29" at bounding box center [370, 283] width 256 height 33
click at [350, 322] on select "00 01 02 03 04 05 06 07 08 09 10 11 12 13 14 15 16 17 18 19 20 21 22 23" at bounding box center [354, 326] width 37 height 33
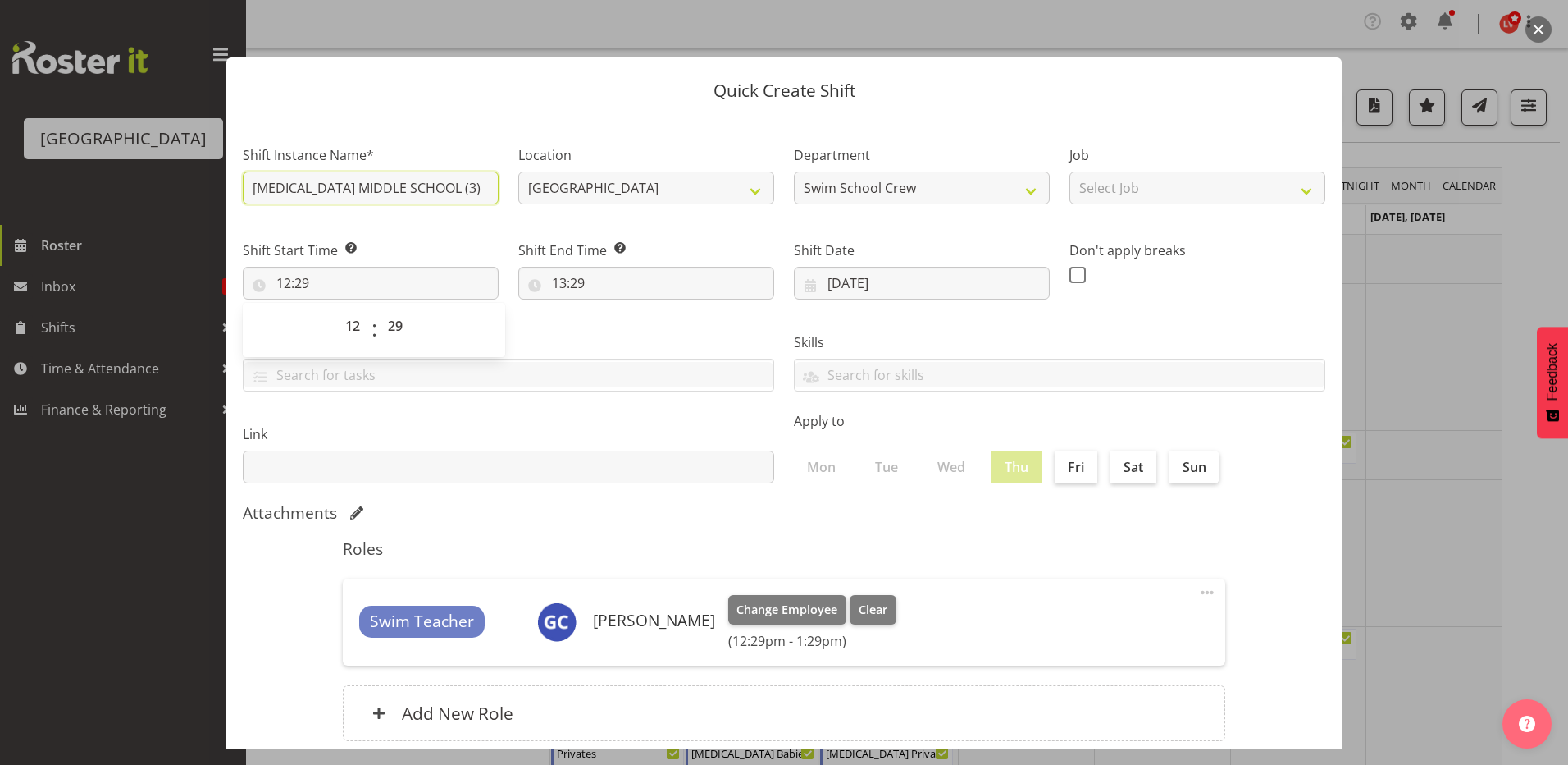
click at [391, 190] on input "T3 MIDDLE SCHOOL (3)" at bounding box center [370, 188] width 256 height 33
type input "[MEDICAL_DATA] MIDDLE SCHOOL (1)"
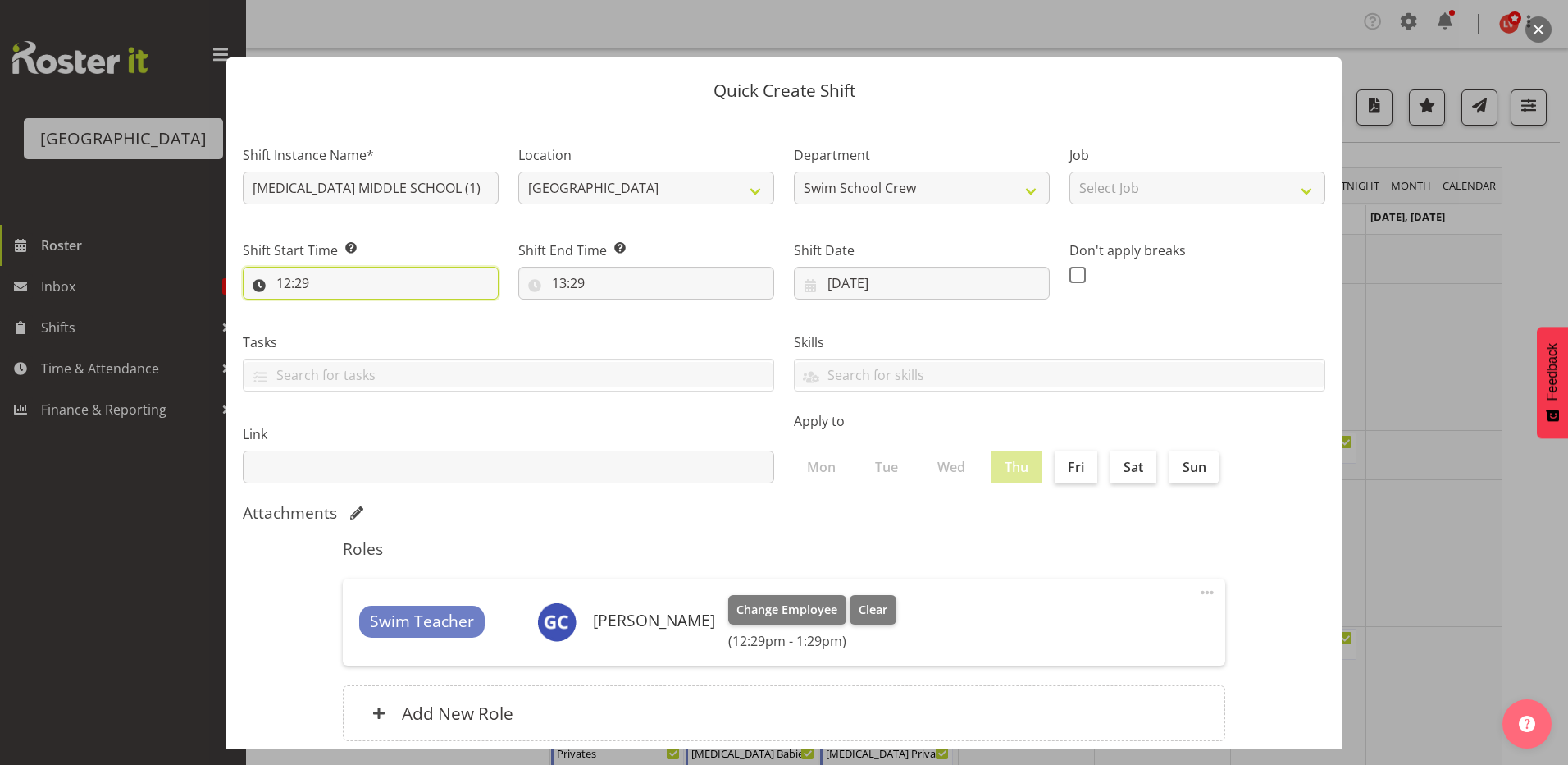
click at [282, 279] on input "12:29" at bounding box center [370, 283] width 256 height 33
click at [1386, 493] on div at bounding box center [784, 382] width 1568 height 765
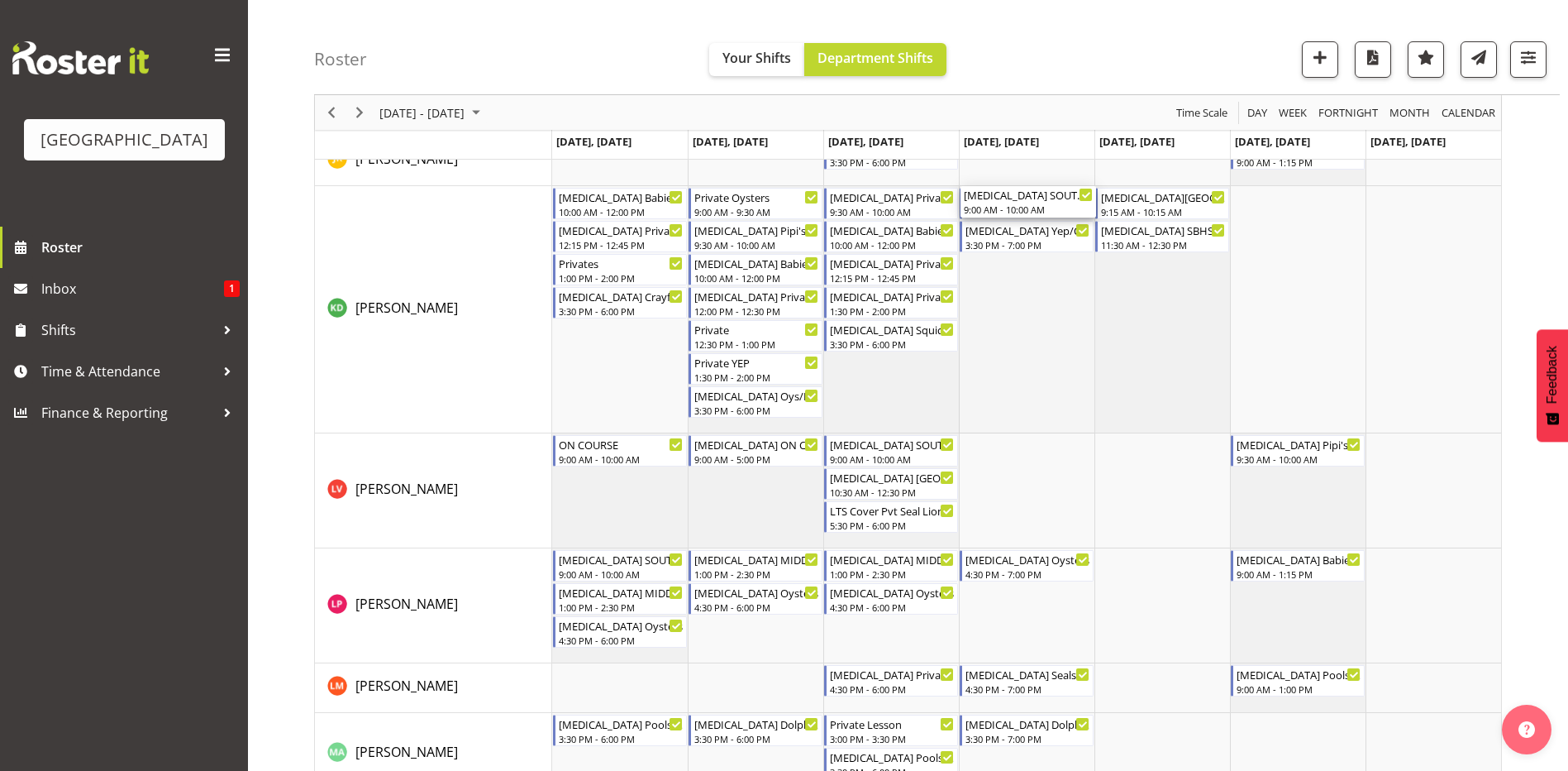
scroll to position [496, 0]
drag, startPoint x: 1004, startPoint y: 301, endPoint x: 1043, endPoint y: 657, distance: 358.1
click at [1043, 657] on div "T3 SOUTHLAND GIRLS (2) 9:00 AM - 10:00 AM T3 SOUTHLAND GIRLS (3) 9:00 AM - 10:0…" at bounding box center [1027, 498] width 949 height 1516
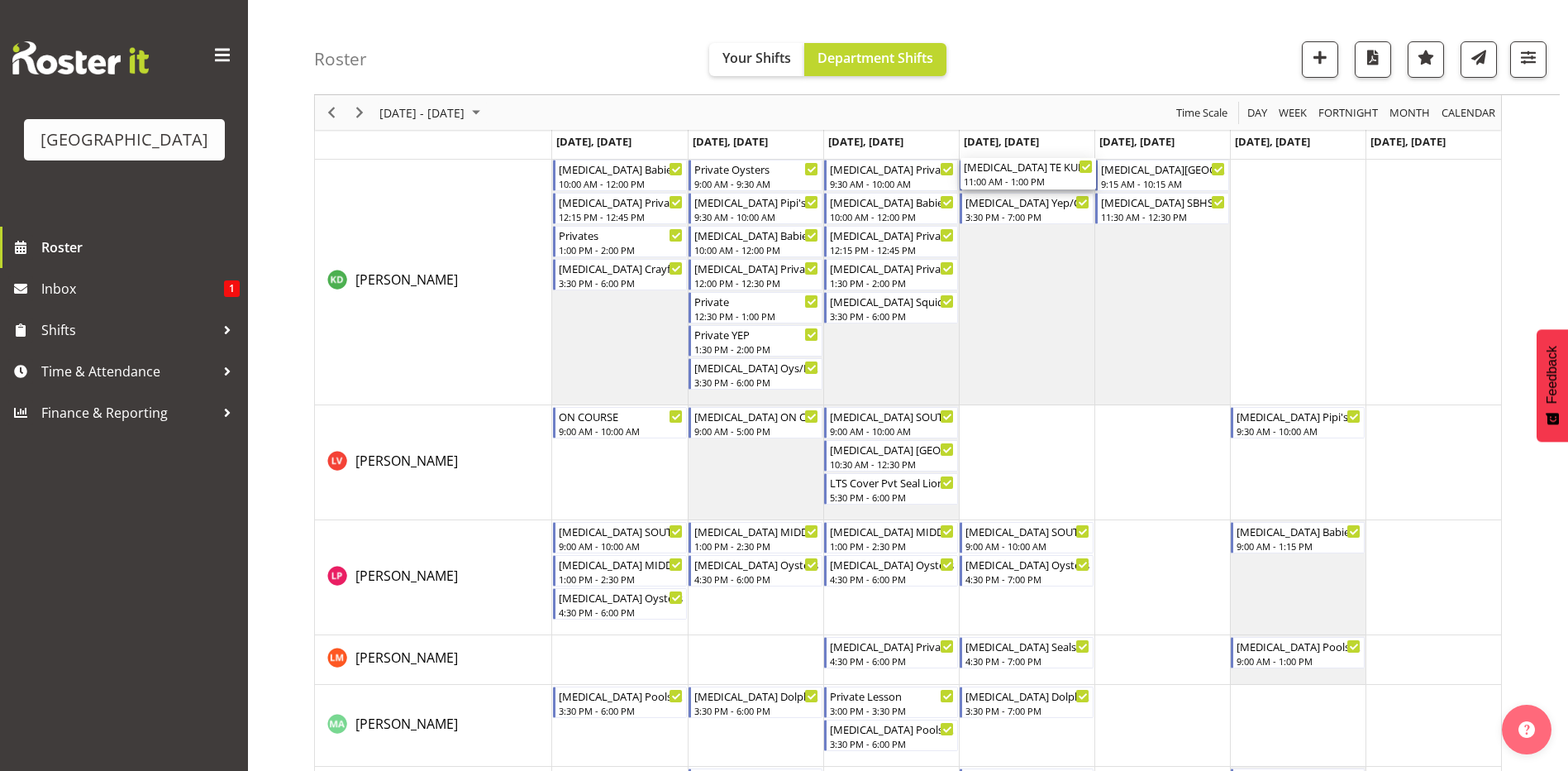
scroll to position [579, 0]
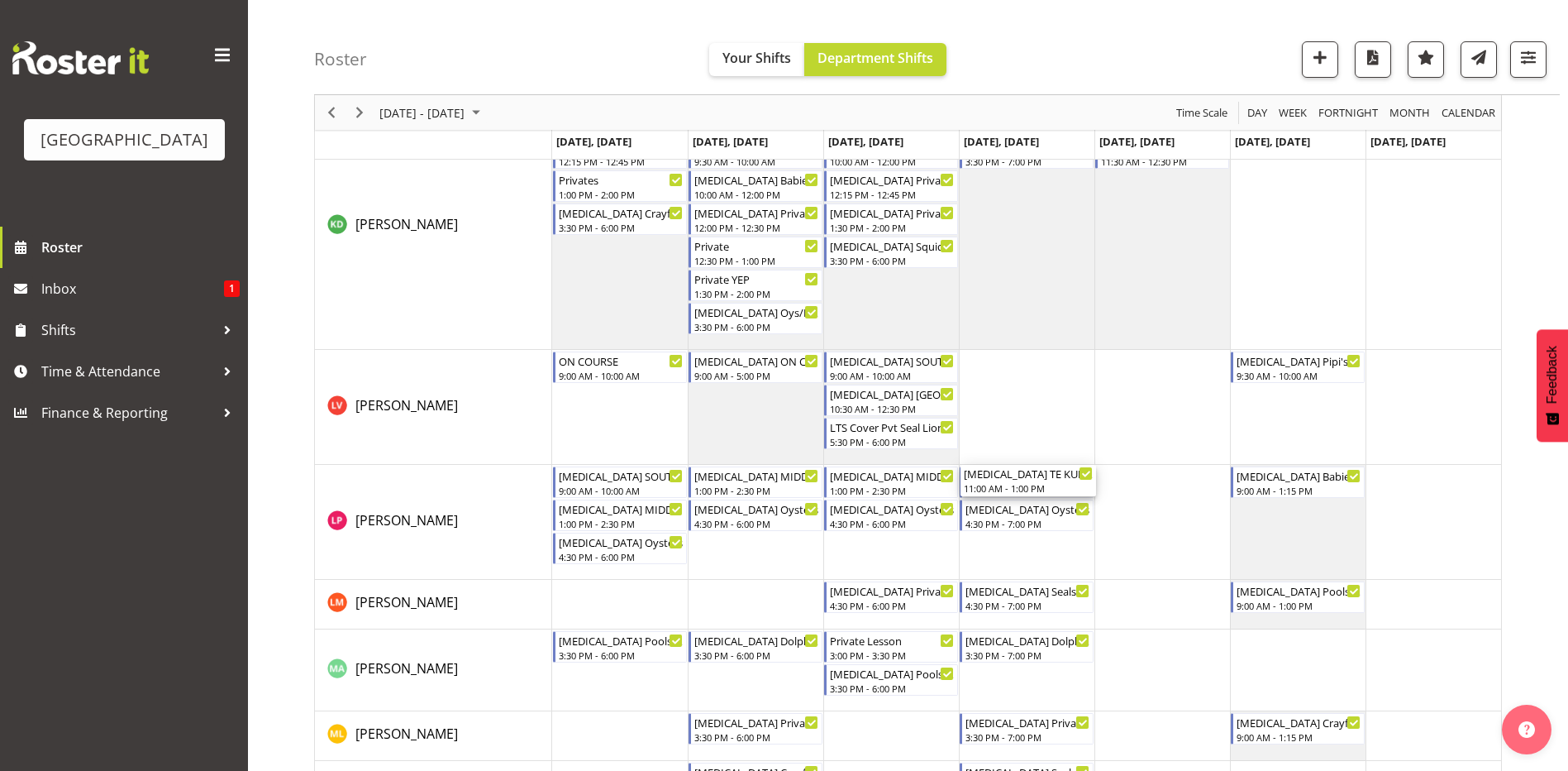
drag, startPoint x: 1007, startPoint y: 298, endPoint x: 1026, endPoint y: 547, distance: 249.7
click at [1026, 547] on div "T3 SOUTHLAND GIRLS (2) 9:00 AM - 10:00 AM T3 SOUTHLAND GIRLS (3) 9:00 AM - 10:0…" at bounding box center [1027, 415] width 949 height 1516
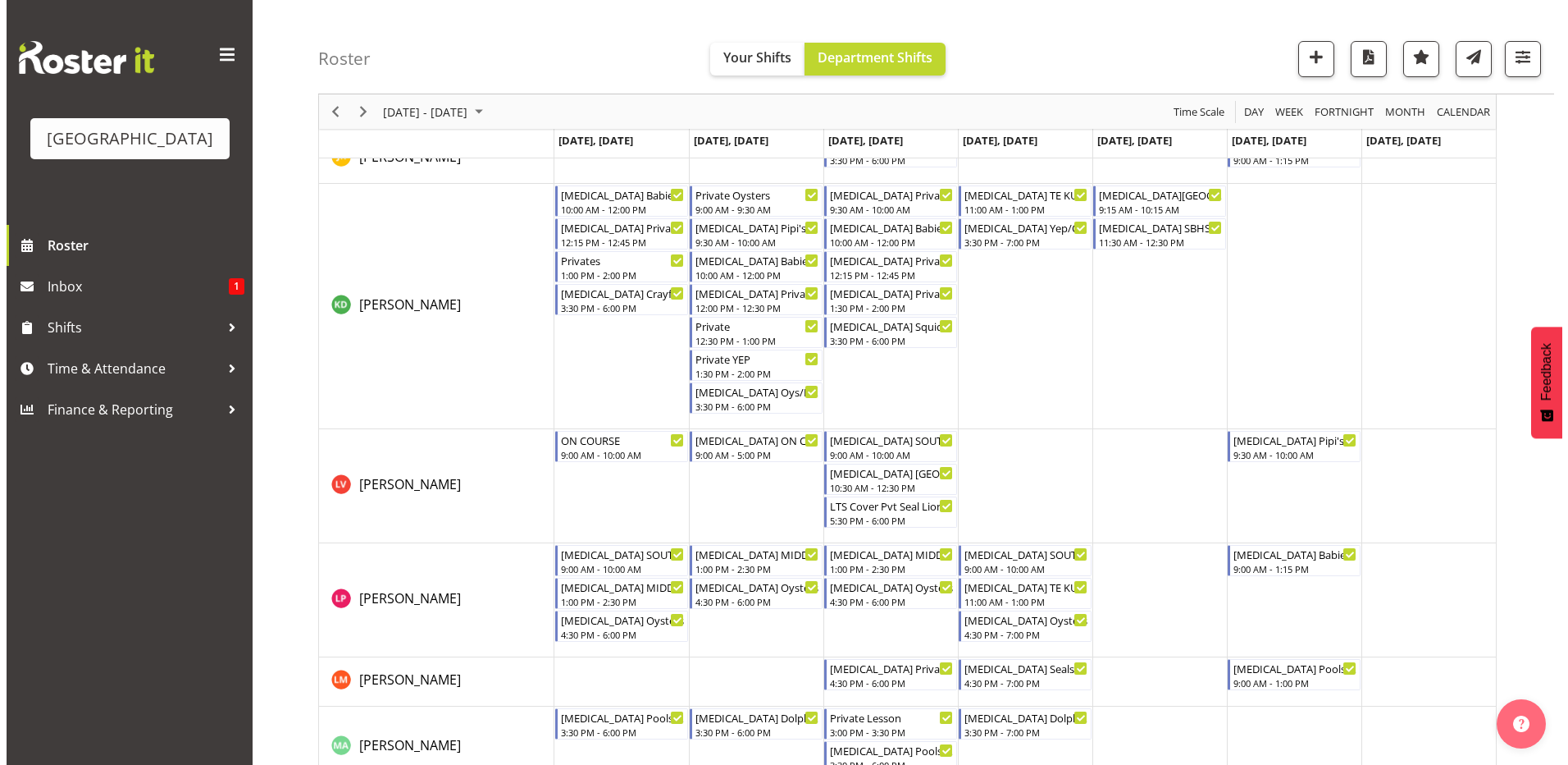
scroll to position [328, 0]
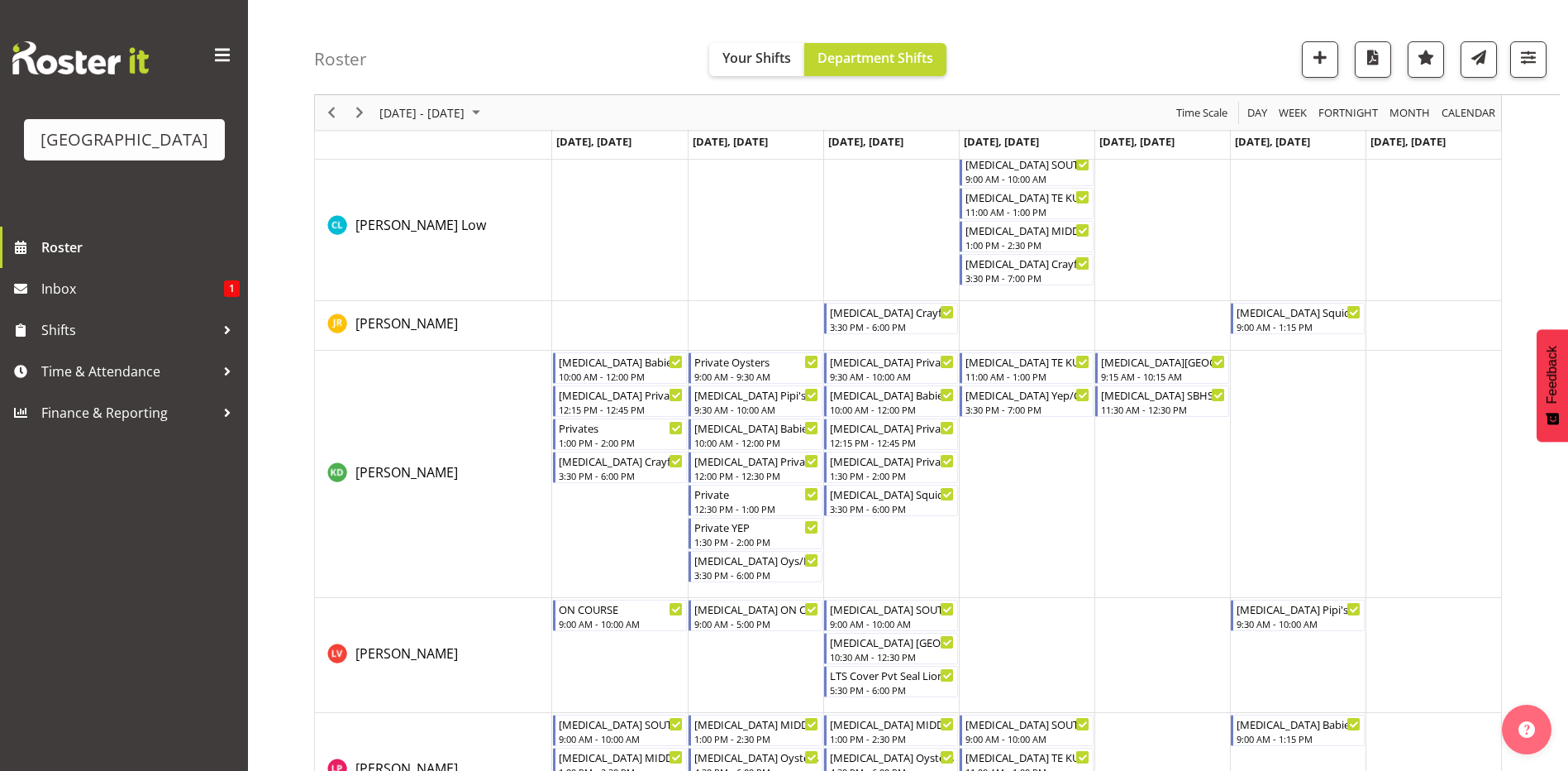
click at [1008, 489] on td "Timeline Week of September 7, 2025" at bounding box center [1027, 474] width 136 height 247
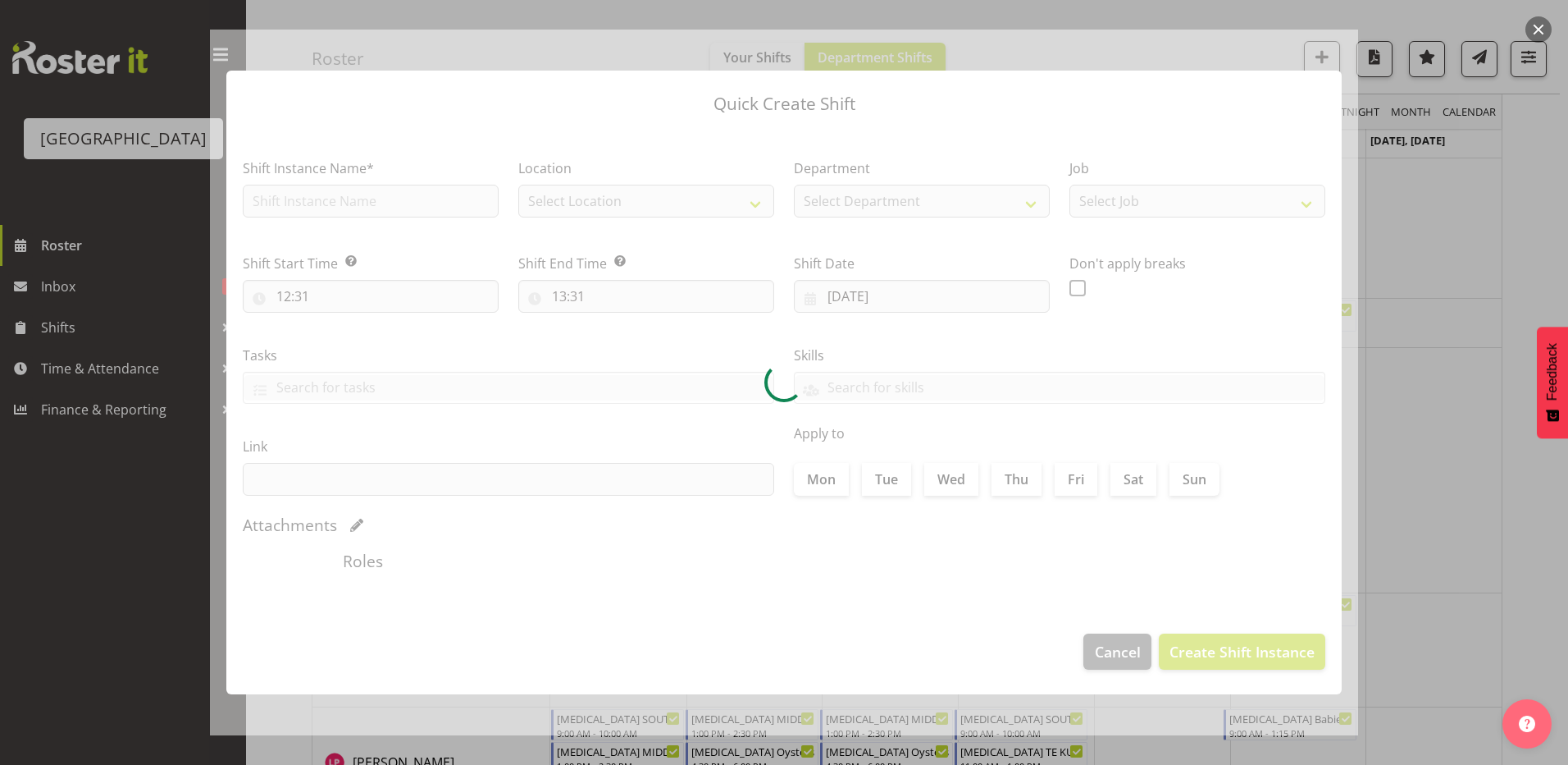
type input "[DATE]"
checkbox input "true"
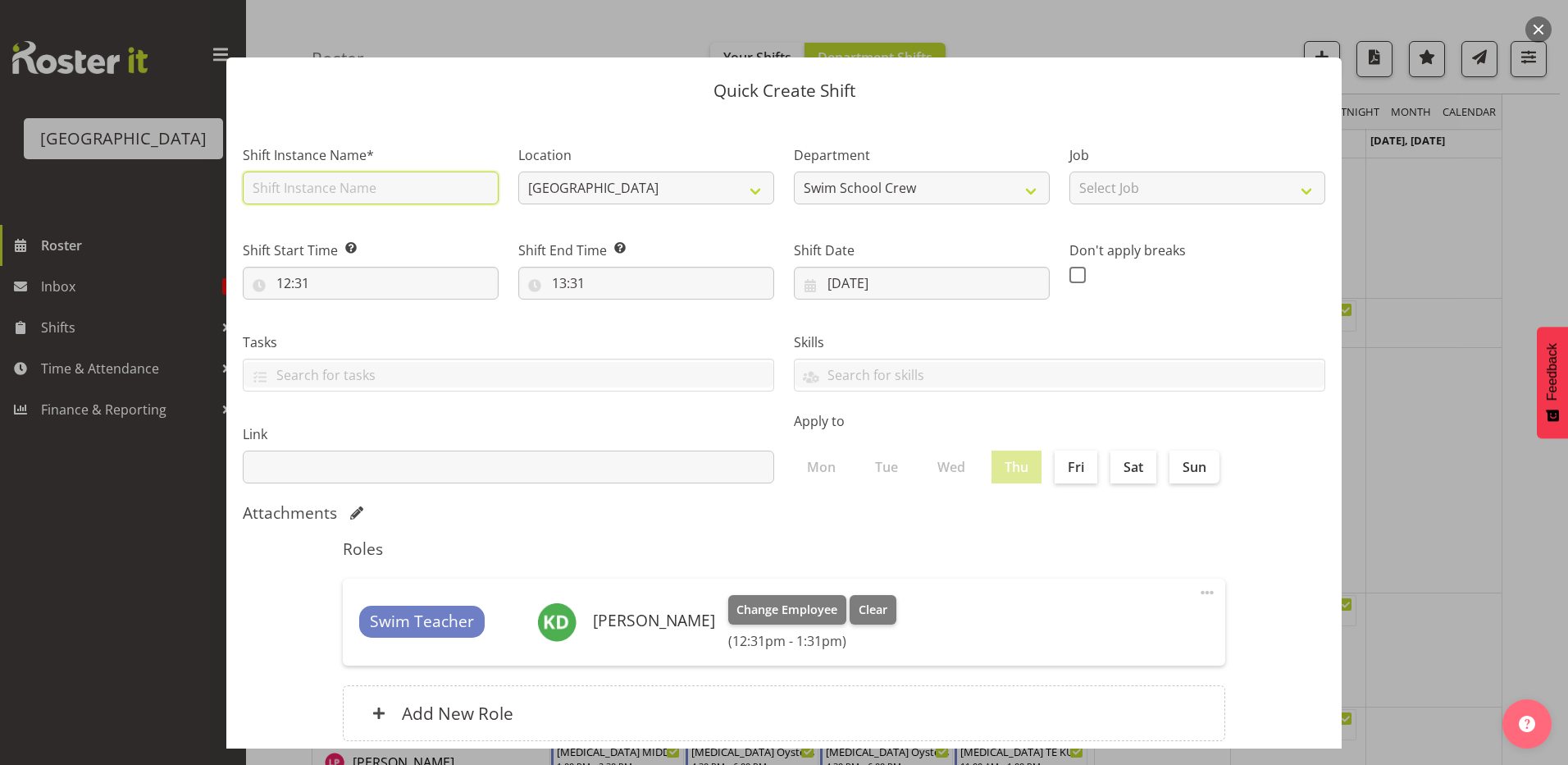
click at [364, 190] on input "text" at bounding box center [370, 188] width 256 height 33
type input "[MEDICAL_DATA] SOUTHLAND GIRLS (2)"
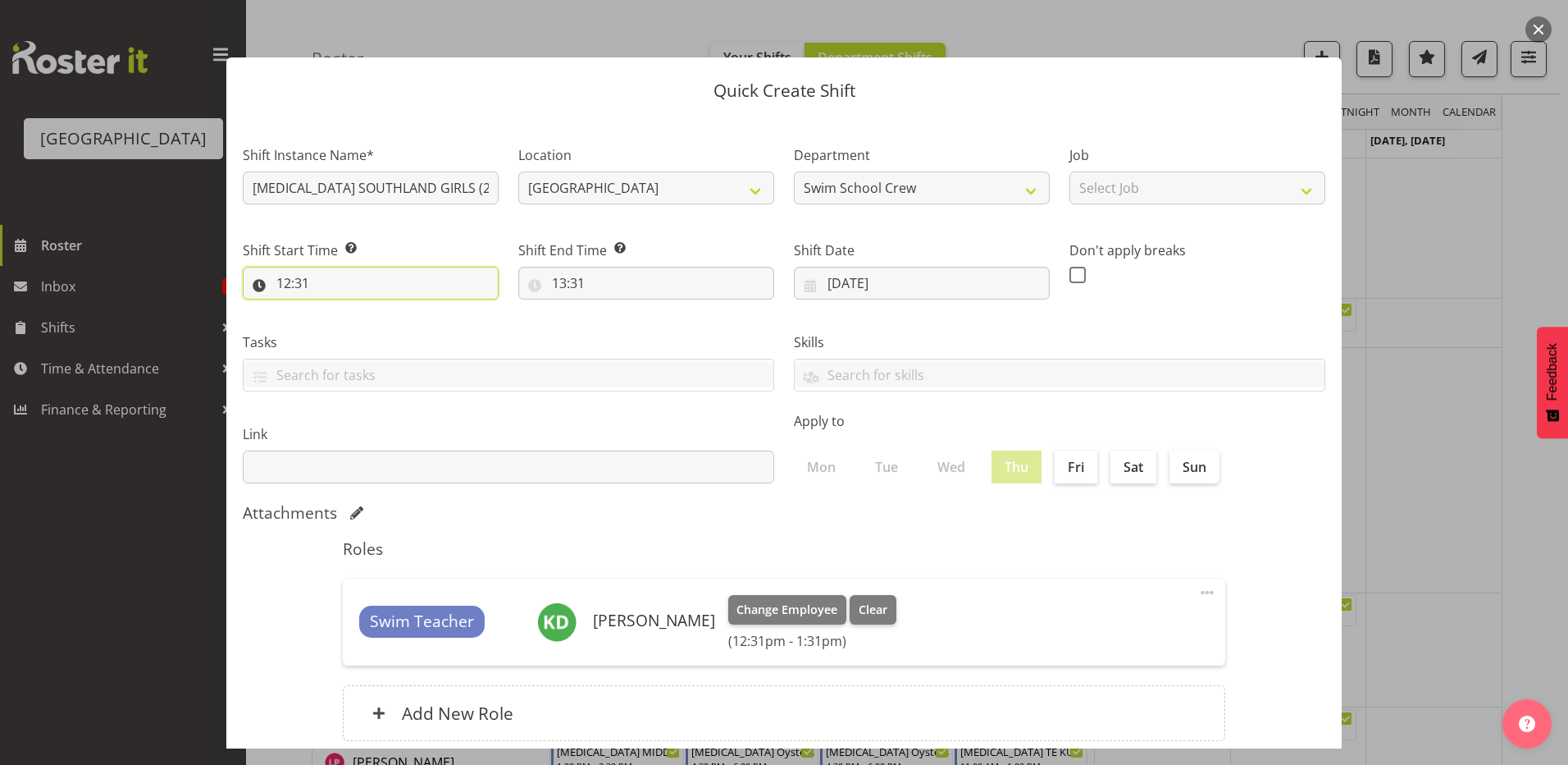
click at [289, 285] on input "12:31" at bounding box center [370, 283] width 256 height 33
click at [353, 327] on select "00 01 02 03 04 05 06 07 08 09 10 11 12 13 14 15 16 17 18 19 20 21 22 23" at bounding box center [354, 326] width 37 height 33
select select "0"
click at [336, 309] on select "00 01 02 03 04 05 06 07 08 09 10 11 12 13 14 15 16 17 18 19 20 21 22 23" at bounding box center [354, 326] width 37 height 33
type input "00:31"
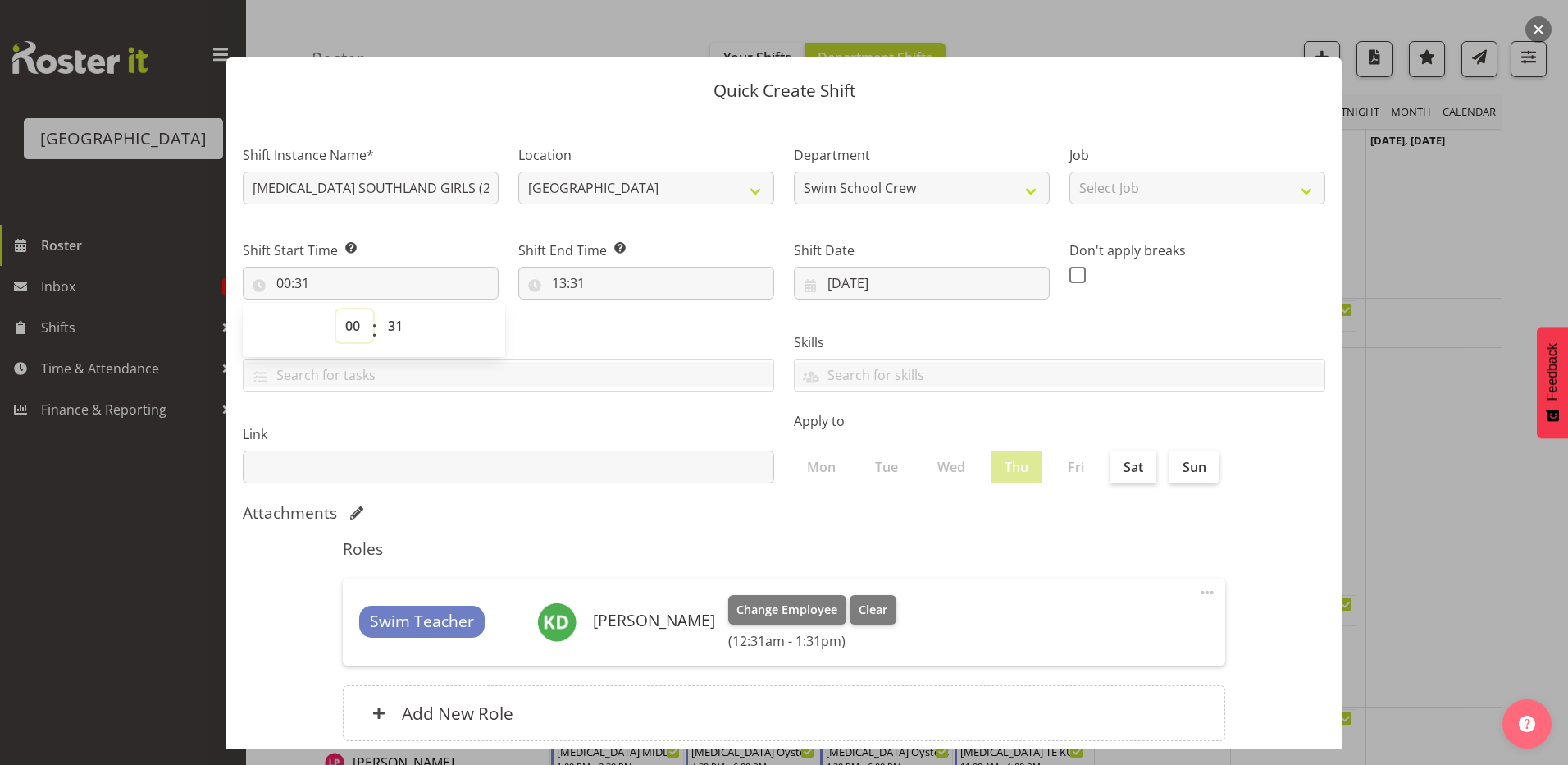
click at [358, 326] on select "00 01 02 03 04 05 06 07 08 09 10 11 12 13 14 15 16 17 18 19 20 21 22 23" at bounding box center [354, 326] width 37 height 33
select select "9"
click at [336, 309] on select "00 01 02 03 04 05 06 07 08 09 10 11 12 13 14 15 16 17 18 19 20 21 22 23" at bounding box center [354, 326] width 37 height 33
type input "09:31"
click at [387, 320] on select "00 01 02 03 04 05 06 07 08 09 10 11 12 13 14 15 16 17 18 19 20 21 22 23 24 25 2…" at bounding box center [397, 326] width 37 height 33
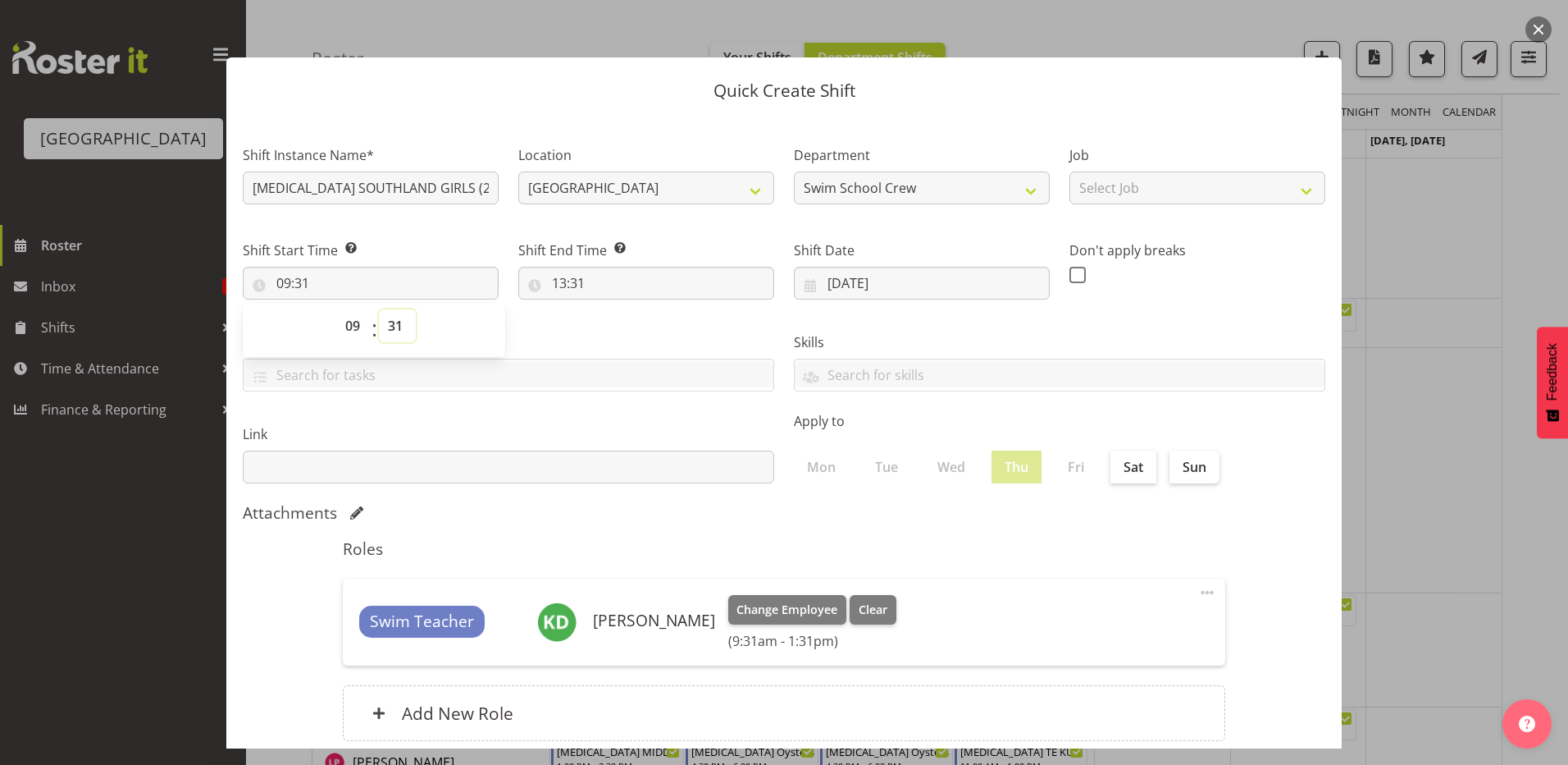
select select "0"
click at [379, 309] on select "00 01 02 03 04 05 06 07 08 09 10 11 12 13 14 15 16 17 18 19 20 21 22 23 24 25 2…" at bounding box center [397, 326] width 37 height 33
type input "09:00"
click at [576, 330] on div "Tasks TEST123" at bounding box center [508, 355] width 551 height 92
click at [554, 279] on input "13:31" at bounding box center [646, 283] width 256 height 33
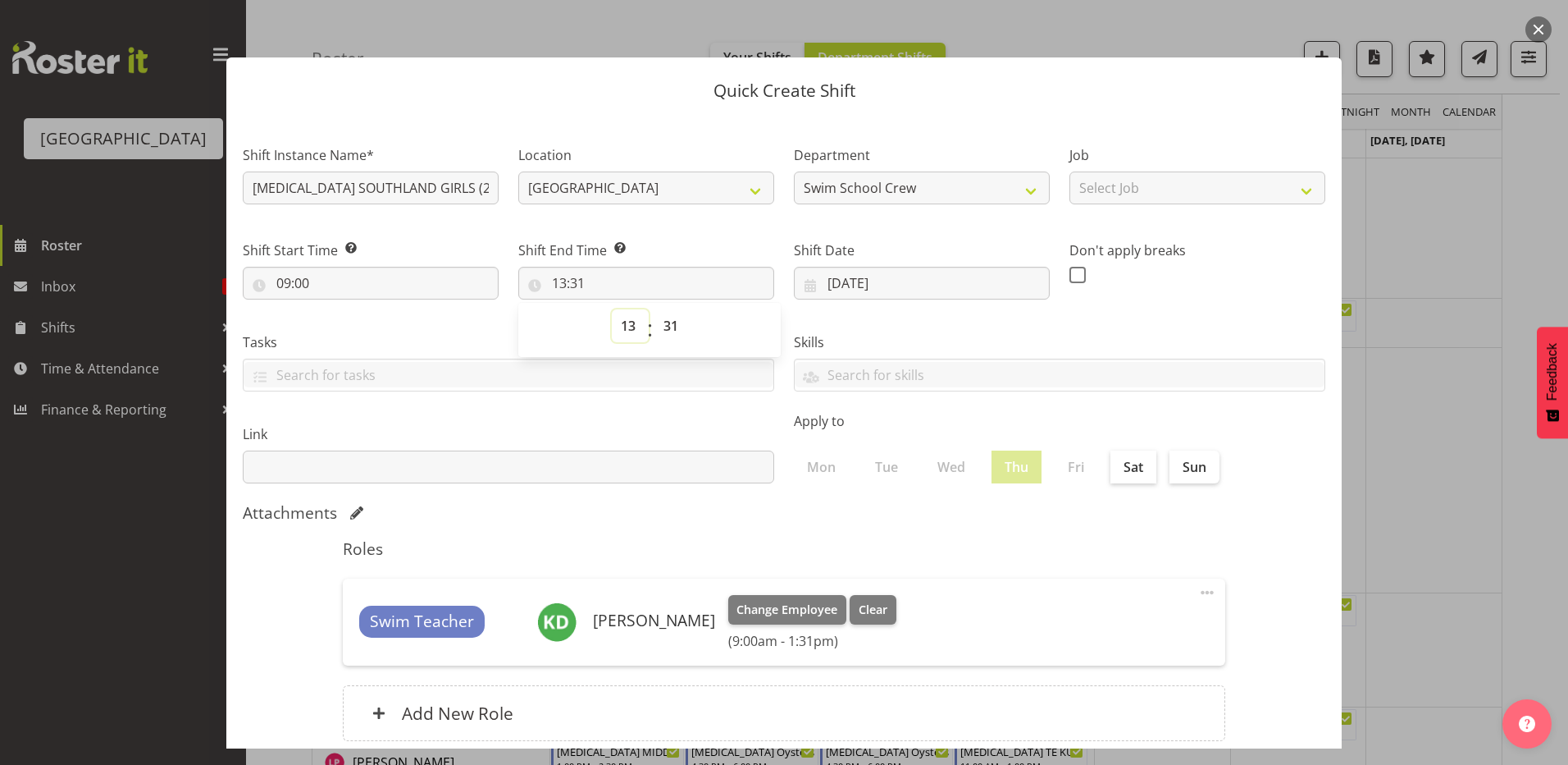
click at [628, 328] on select "00 01 02 03 04 05 06 07 08 09 10 11 12 13 14 15 16 17 18 19 20 21 22 23" at bounding box center [630, 326] width 37 height 33
click at [612, 309] on select "00 01 02 03 04 05 06 07 08 09 10 11 12 13 14 15 16 17 18 19 20 21 22 23" at bounding box center [630, 326] width 37 height 33
click at [676, 326] on select "00 01 02 03 04 05 06 07 08 09 10 11 12 13 14 15 16 17 18 19 20 21 22 23 24 25 2…" at bounding box center [673, 326] width 37 height 33
select select "0"
click at [655, 309] on select "00 01 02 03 04 05 06 07 08 09 10 11 12 13 14 15 16 17 18 19 20 21 22 23 24 25 2…" at bounding box center [673, 326] width 37 height 33
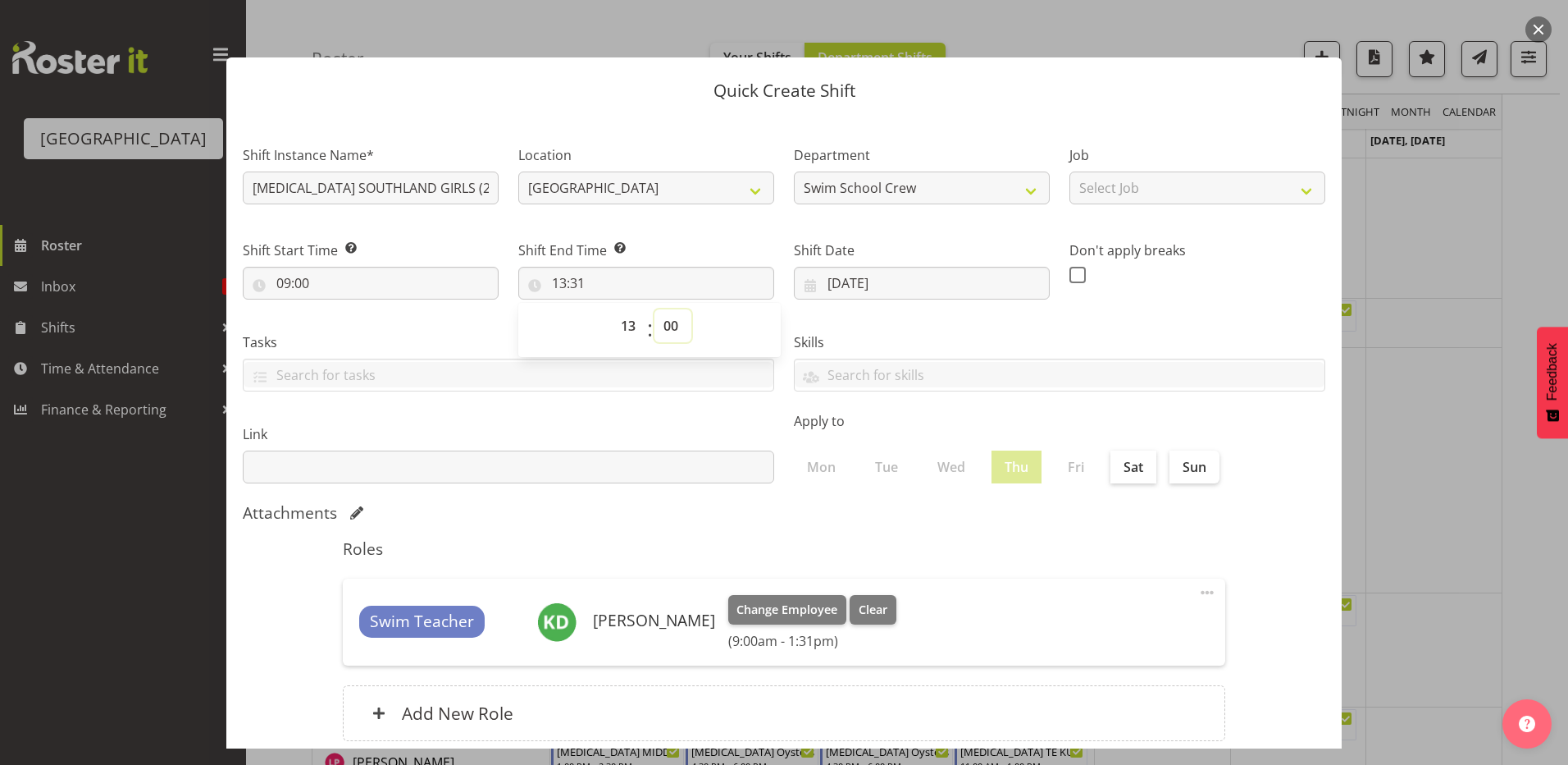
type input "13:00"
click at [629, 325] on select "00 01 02 03 04 05 06 07 08 09 10 11 12 13 14 15 16 17 18 19 20 21 22 23" at bounding box center [630, 326] width 37 height 33
select select "10"
click at [612, 309] on select "00 01 02 03 04 05 06 07 08 09 10 11 12 13 14 15 16 17 18 19 20 21 22 23" at bounding box center [630, 326] width 37 height 33
type input "10:00"
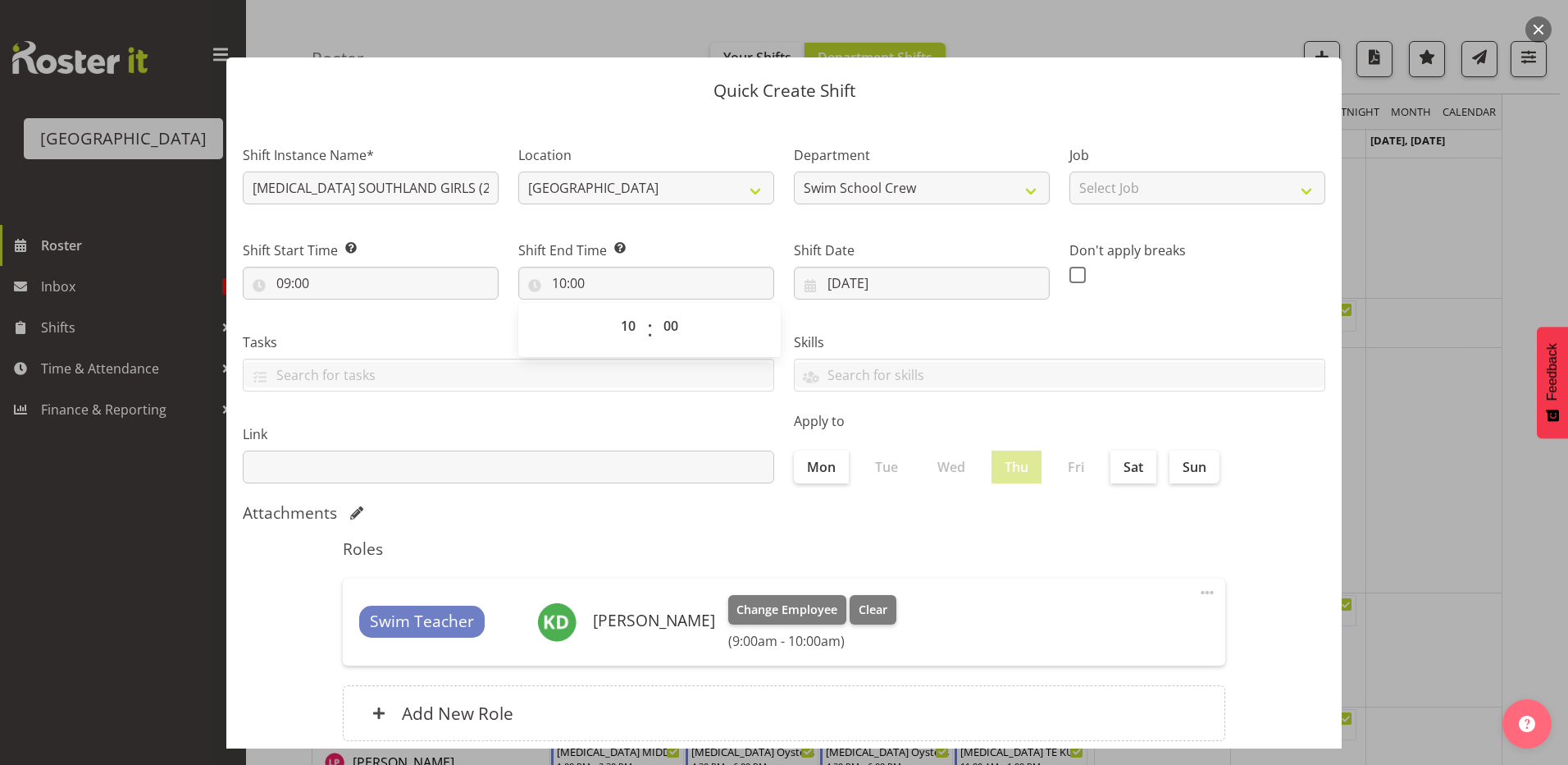
drag, startPoint x: 910, startPoint y: 334, endPoint x: 918, endPoint y: 352, distance: 19.7
click at [911, 334] on label "Skills" at bounding box center [1059, 342] width 532 height 20
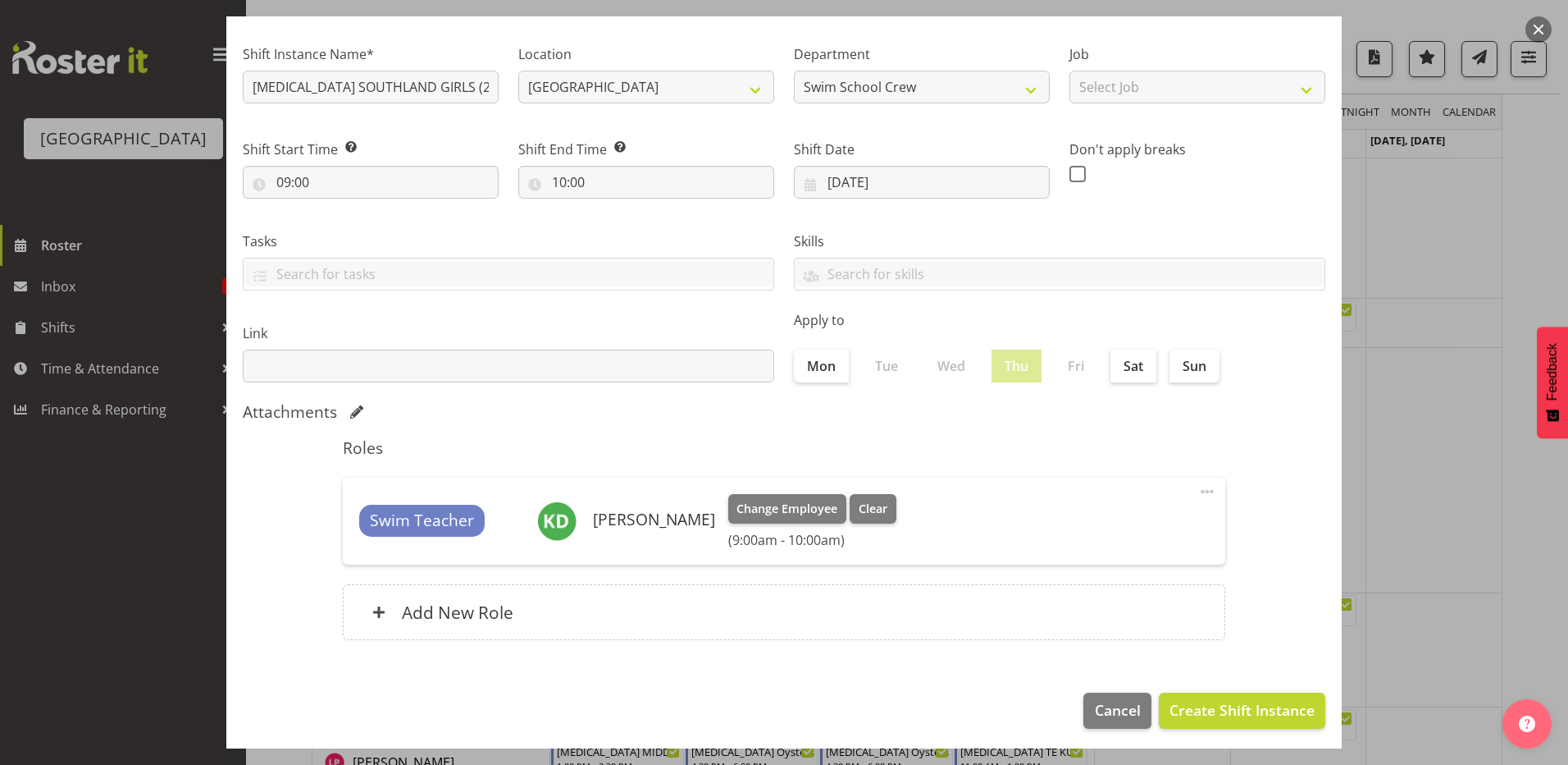
scroll to position [106, 0]
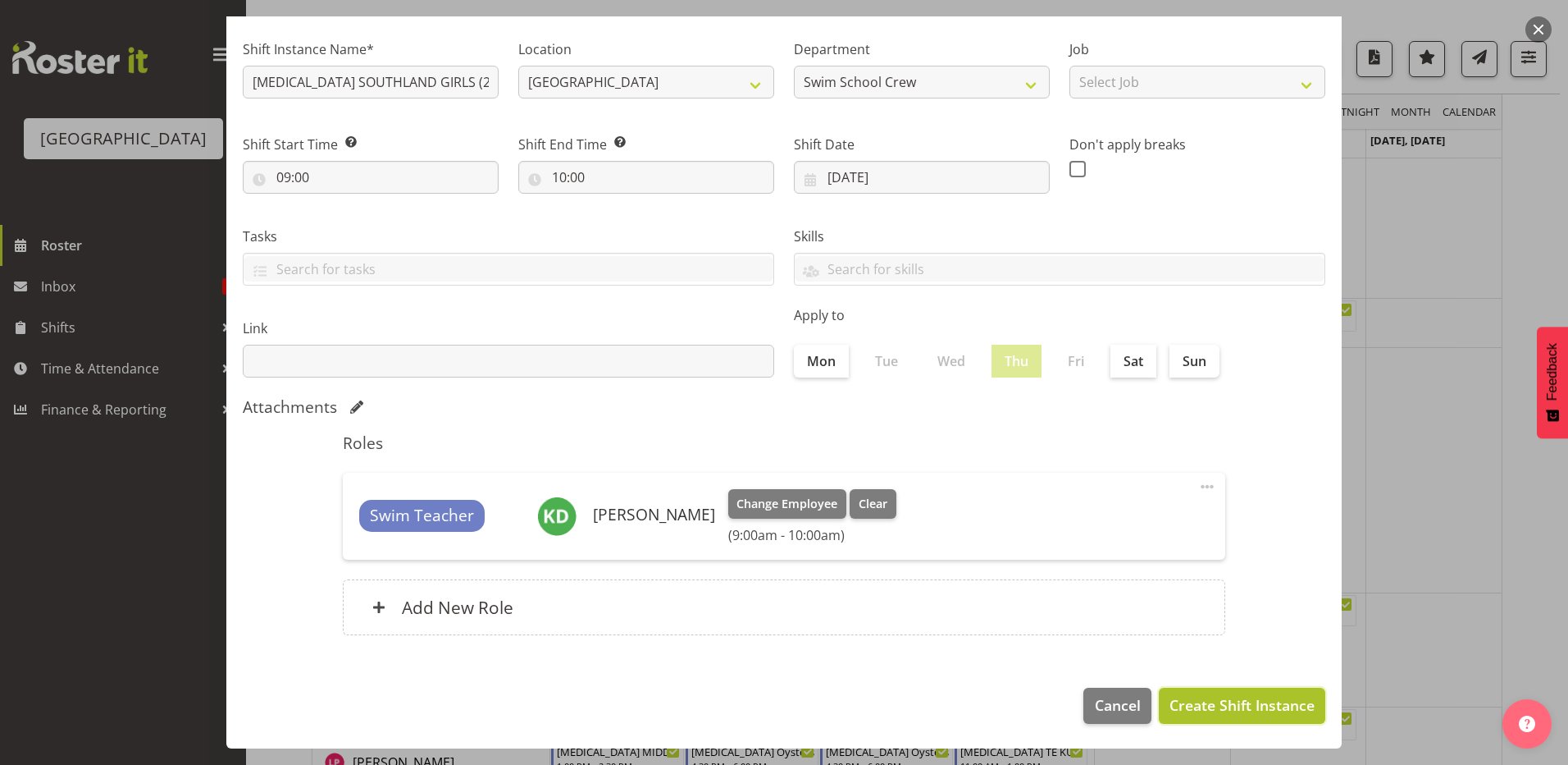
click at [1180, 704] on span "Create Shift Instance" at bounding box center [1242, 705] width 145 height 21
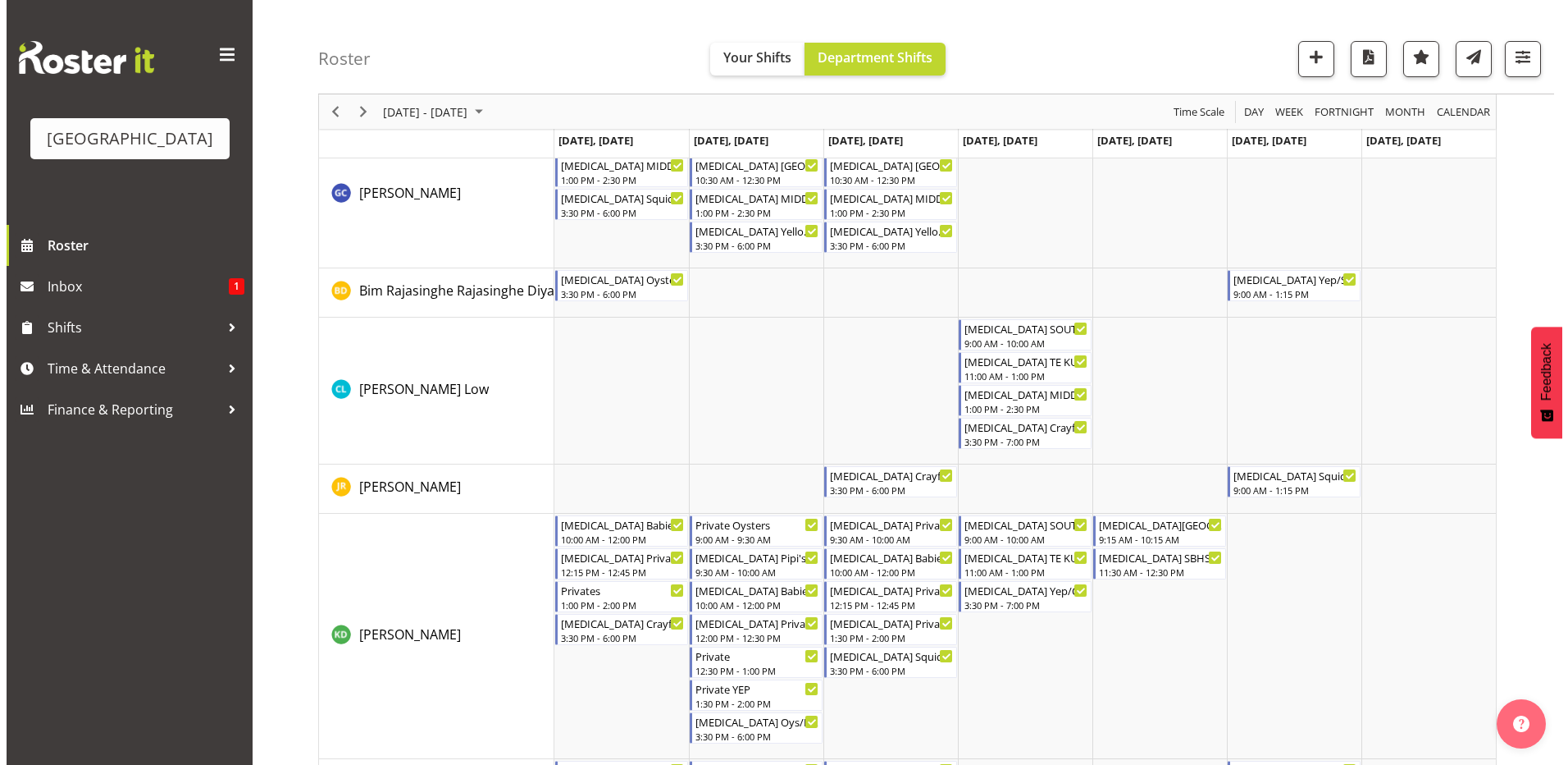
scroll to position [164, 0]
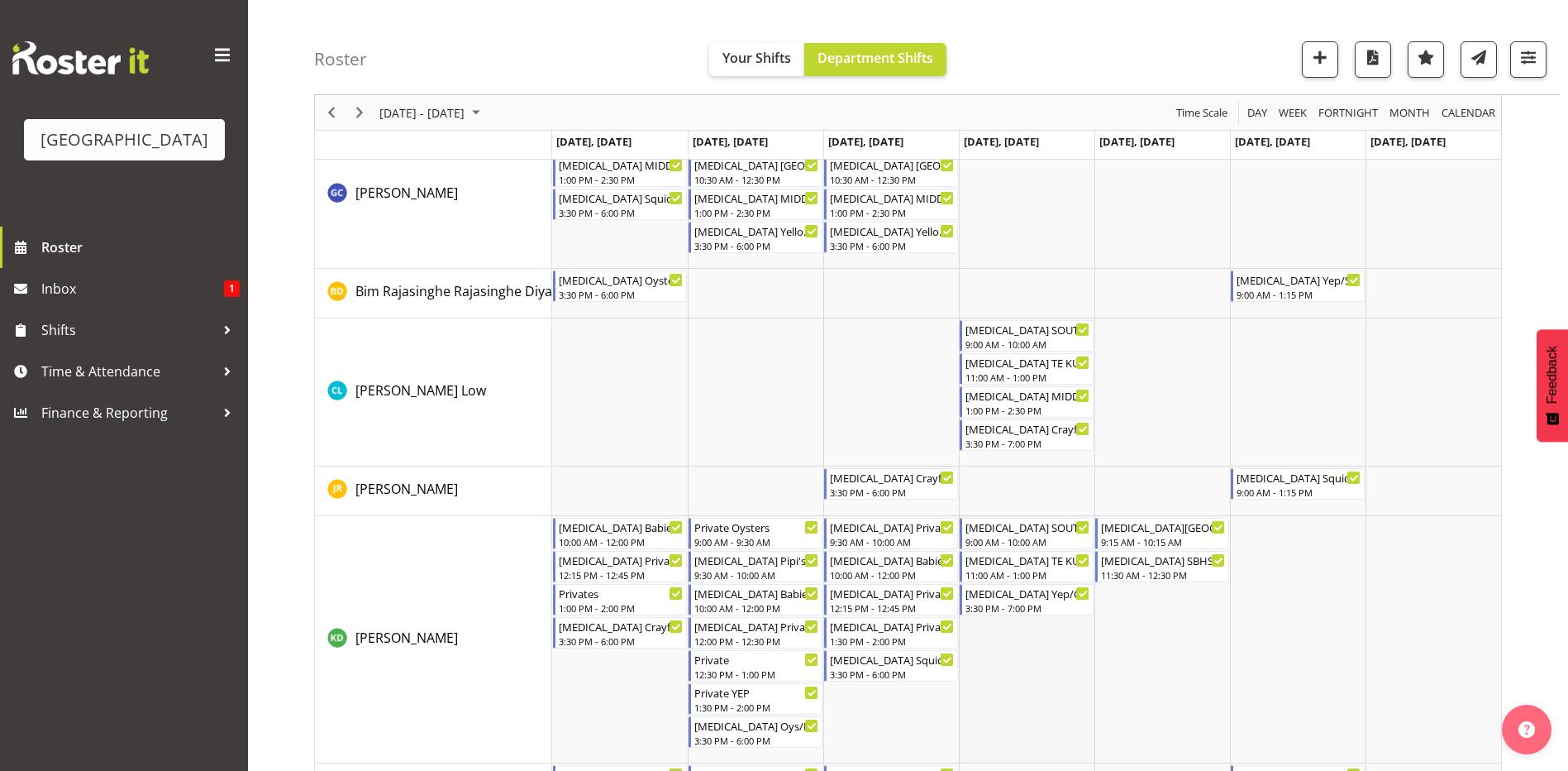
click at [1014, 647] on td "Timeline Week of September 7, 2025" at bounding box center [1027, 639] width 136 height 247
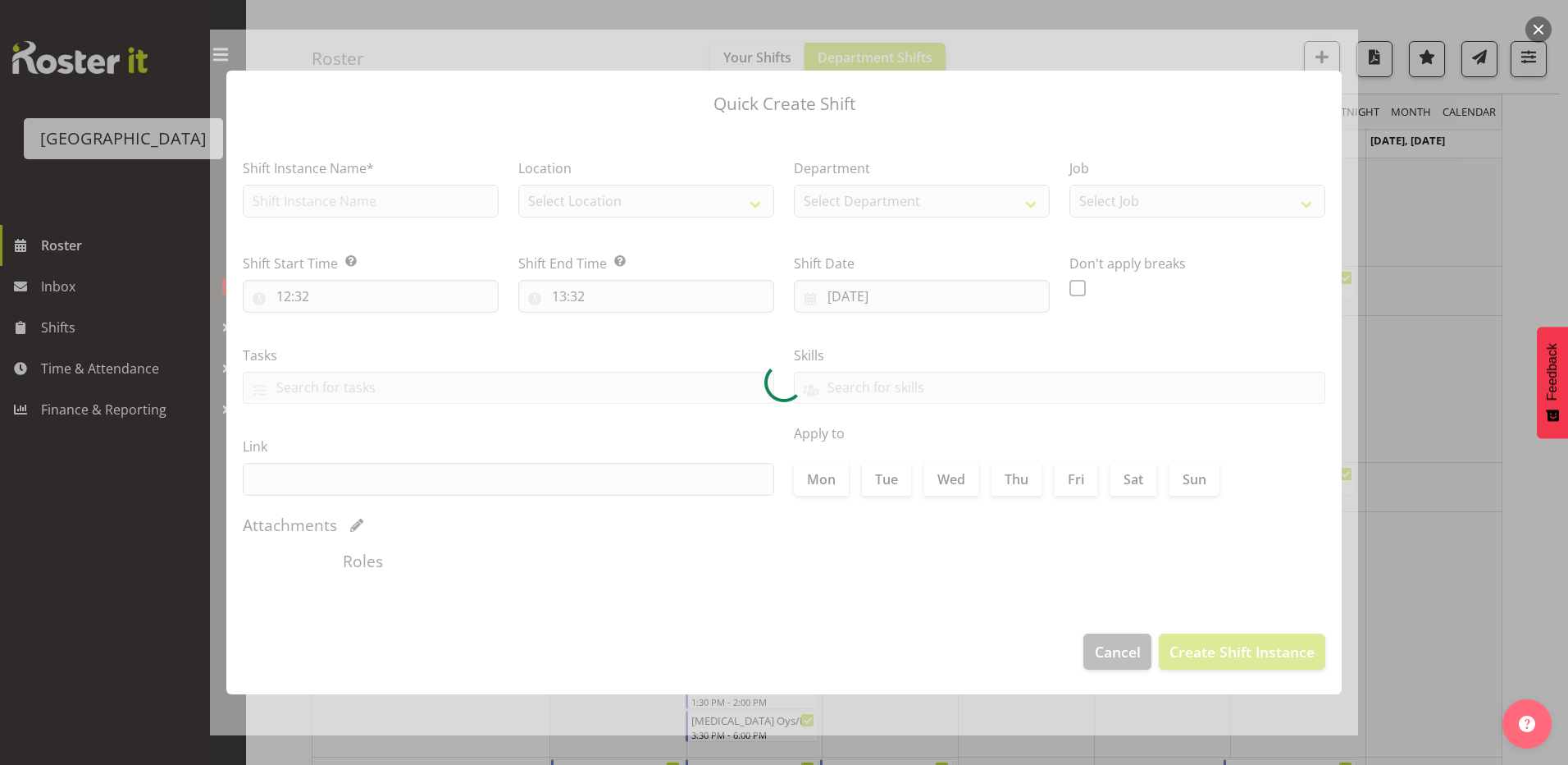
type input "[DATE]"
checkbox input "true"
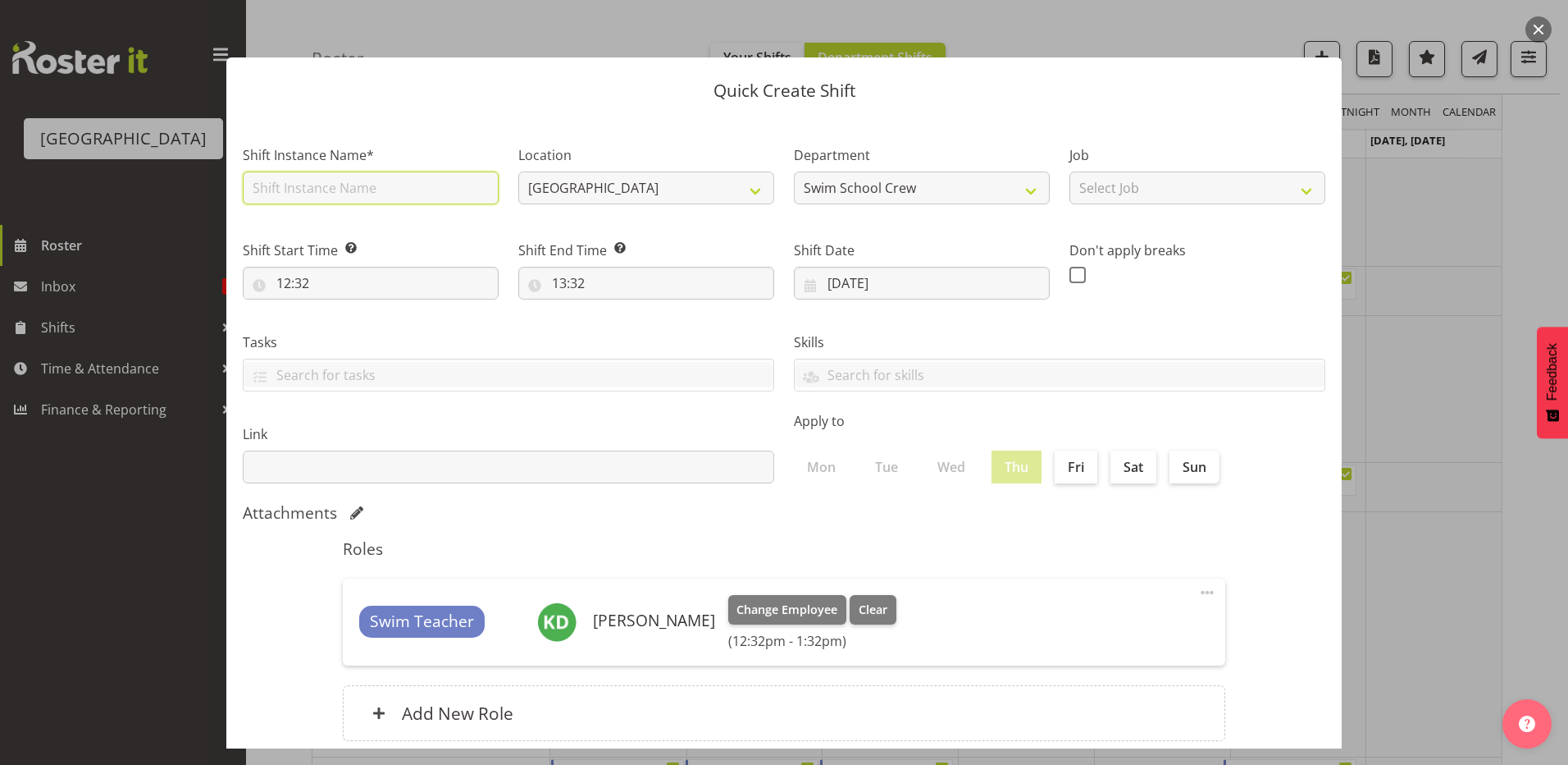
click at [299, 190] on input "text" at bounding box center [370, 188] width 256 height 33
type input "[MEDICAL_DATA] MIDDLE SCHOOL (2)"
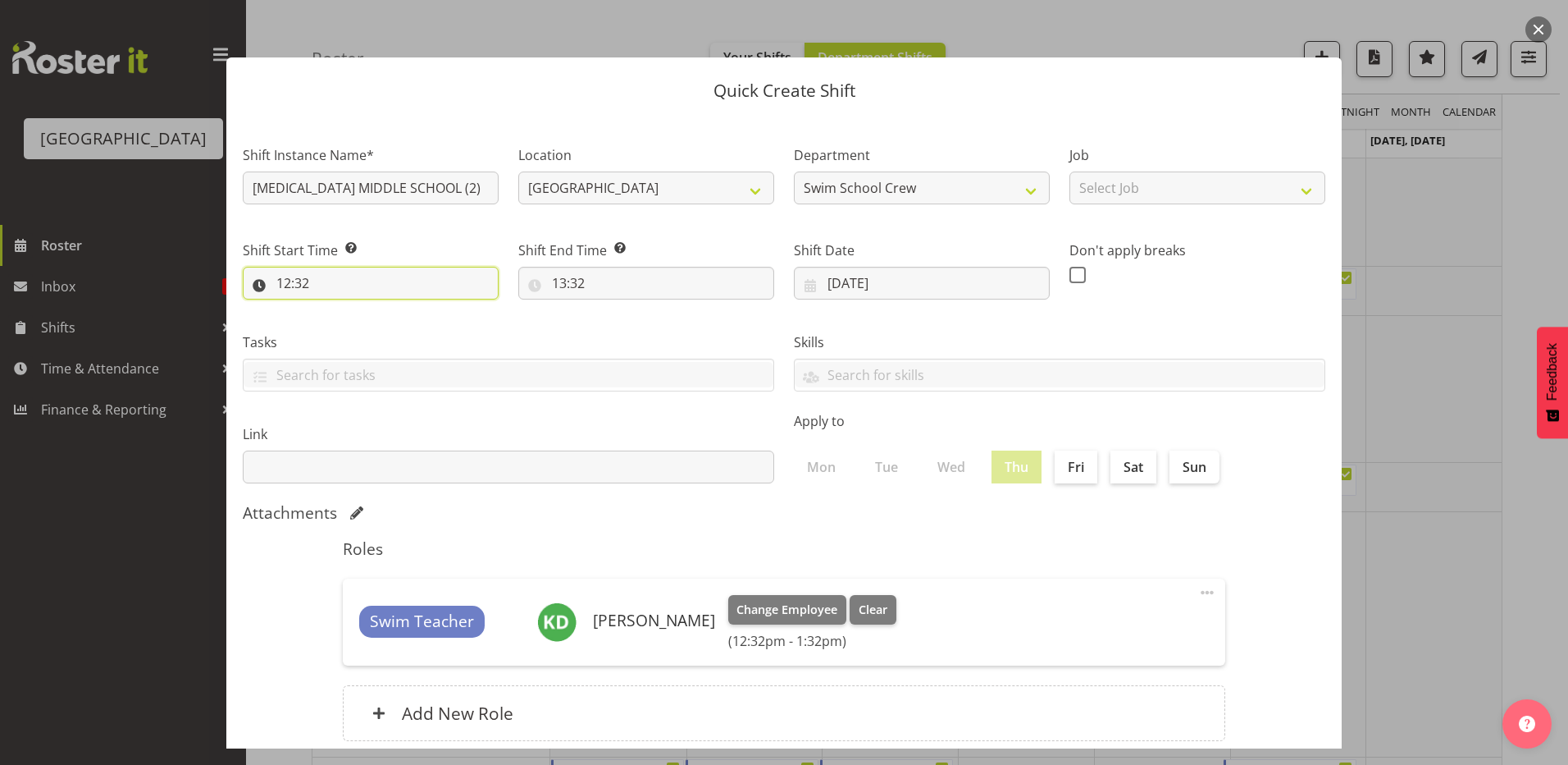
click at [286, 281] on input "12:32" at bounding box center [370, 283] width 256 height 33
click at [349, 327] on select "00 01 02 03 04 05 06 07 08 09 10 11 12 13 14 15 16 17 18 19 20 21 22 23" at bounding box center [354, 326] width 37 height 33
select select "13"
click at [336, 309] on select "00 01 02 03 04 05 06 07 08 09 10 11 12 13 14 15 16 17 18 19 20 21 22 23" at bounding box center [354, 326] width 37 height 33
type input "13:32"
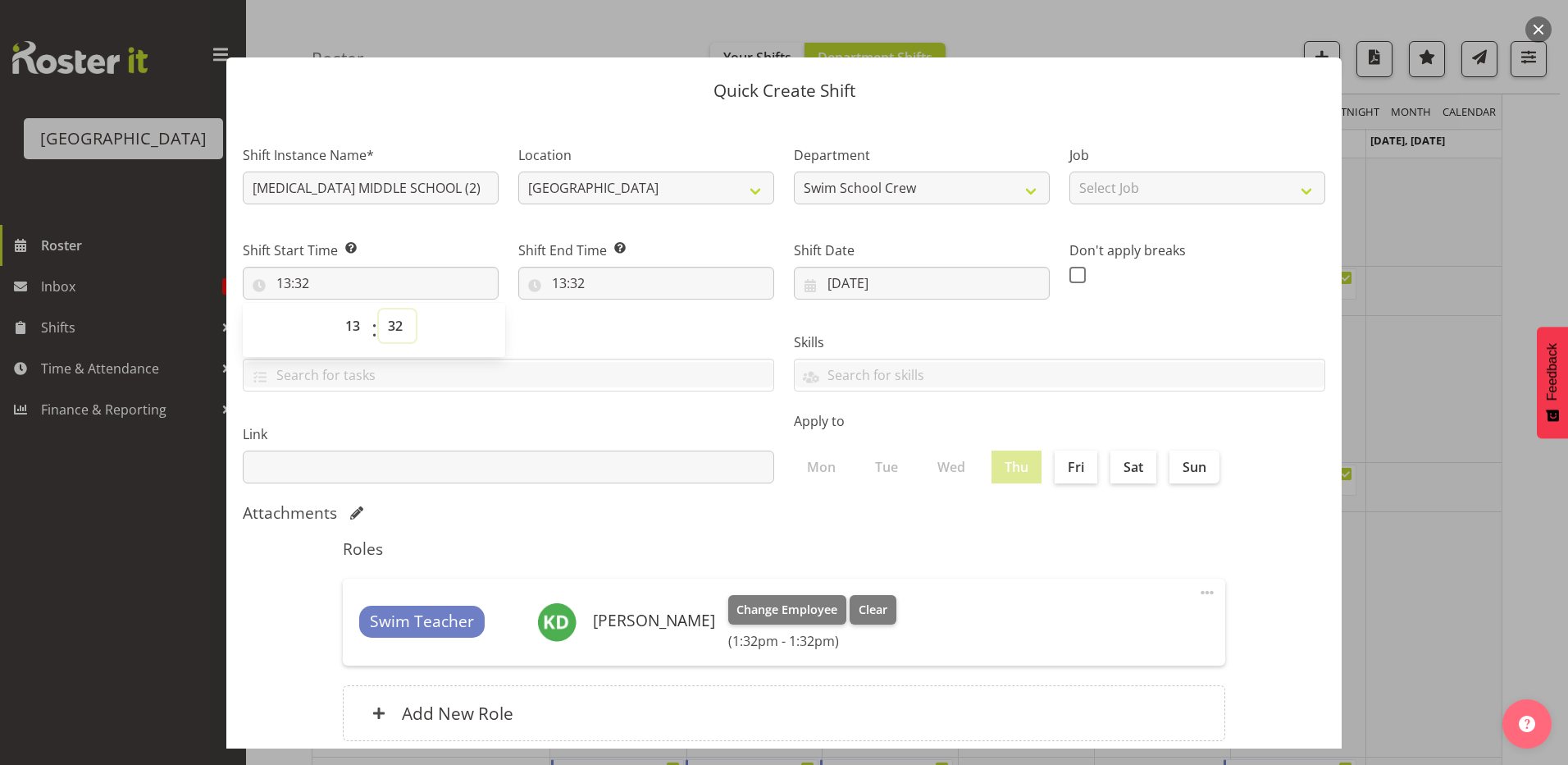
drag, startPoint x: 394, startPoint y: 320, endPoint x: 397, endPoint y: 345, distance: 25.2
click at [395, 320] on select "00 01 02 03 04 05 06 07 08 09 10 11 12 13 14 15 16 17 18 19 20 21 22 23 24 25 2…" at bounding box center [397, 326] width 37 height 33
select select "0"
click at [379, 309] on select "00 01 02 03 04 05 06 07 08 09 10 11 12 13 14 15 16 17 18 19 20 21 22 23 24 25 2…" at bounding box center [397, 326] width 37 height 33
type input "13:00"
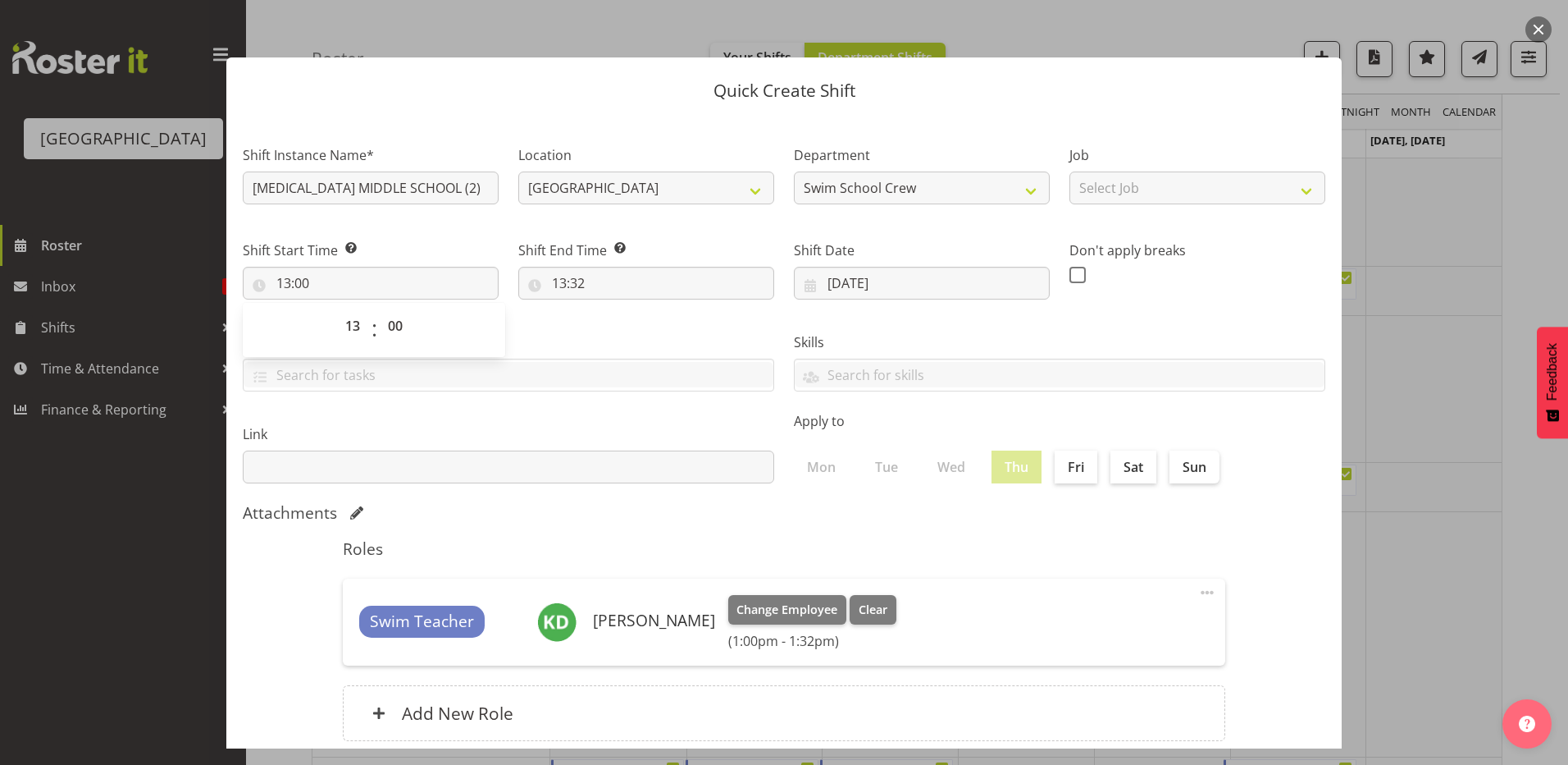
click at [583, 327] on div "Tasks TEST123" at bounding box center [508, 355] width 551 height 92
click at [554, 281] on input "13:32" at bounding box center [646, 283] width 256 height 33
click at [625, 327] on select "00 01 02 03 04 05 06 07 08 09 10 11 12 13 14 15 16 17 18 19 20 21 22 23" at bounding box center [630, 326] width 37 height 33
select select "14"
click at [612, 309] on select "00 01 02 03 04 05 06 07 08 09 10 11 12 13 14 15 16 17 18 19 20 21 22 23" at bounding box center [630, 326] width 37 height 33
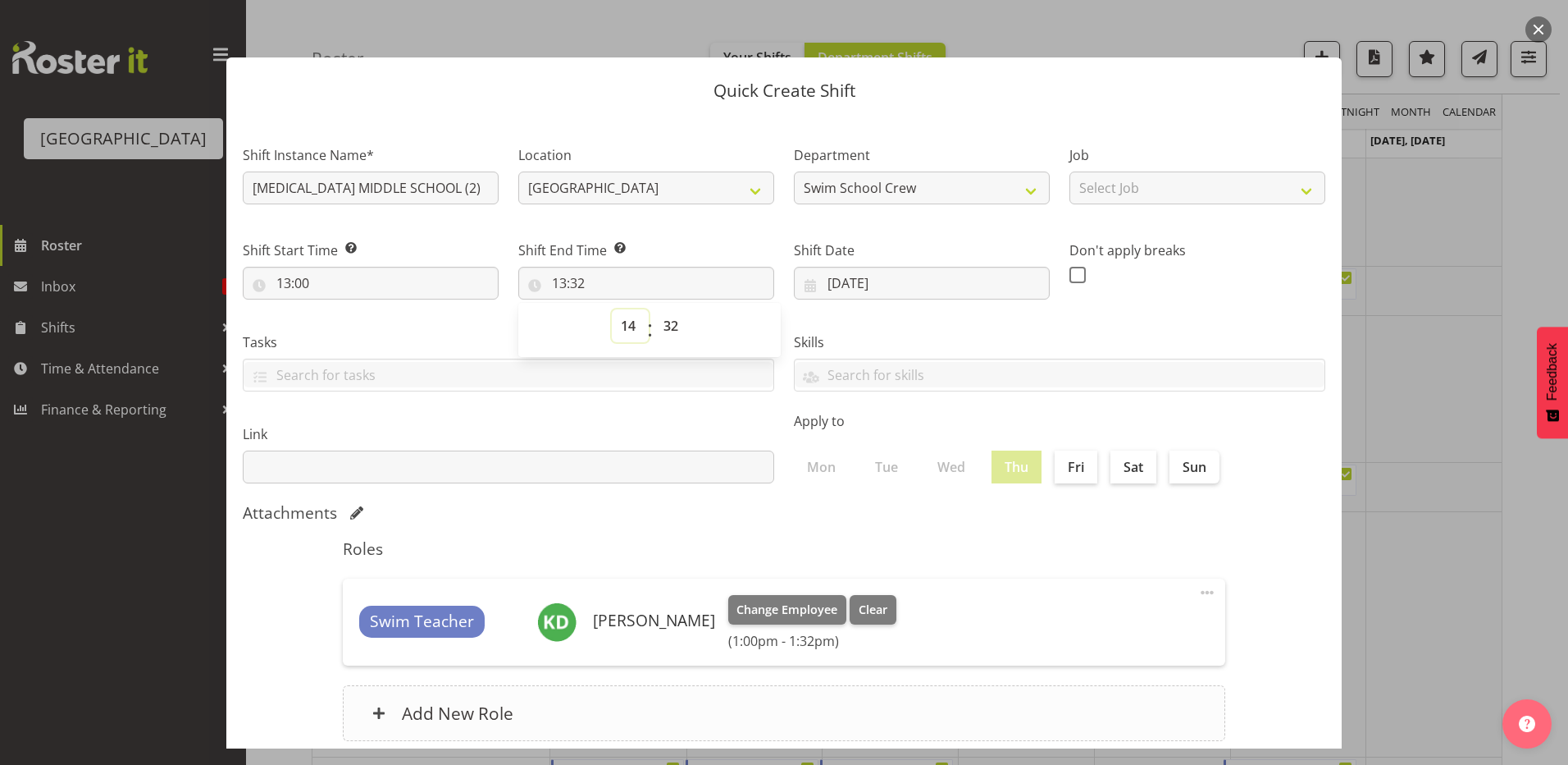
type input "14:32"
click at [671, 321] on select "00 01 02 03 04 05 06 07 08 09 10 11 12 13 14 15 16 17 18 19 20 21 22 23 24 25 2…" at bounding box center [673, 326] width 37 height 33
select select "30"
click at [655, 309] on select "00 01 02 03 04 05 06 07 08 09 10 11 12 13 14 15 16 17 18 19 20 21 22 23 24 25 2…" at bounding box center [673, 326] width 37 height 33
type input "14:30"
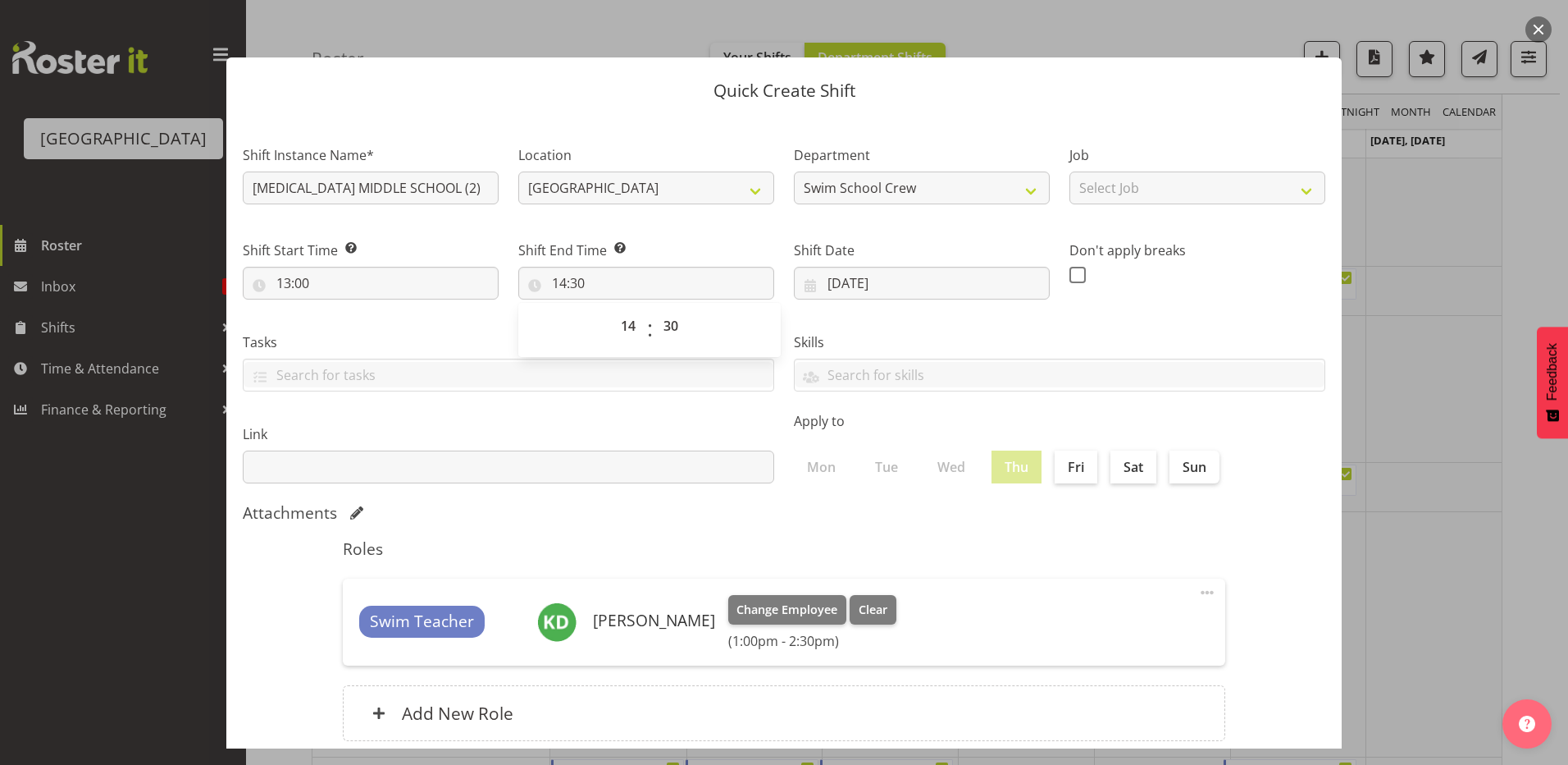
click at [897, 406] on div "Apply to Mon Tue Wed Thu Fri Sat Sun" at bounding box center [1059, 446] width 551 height 92
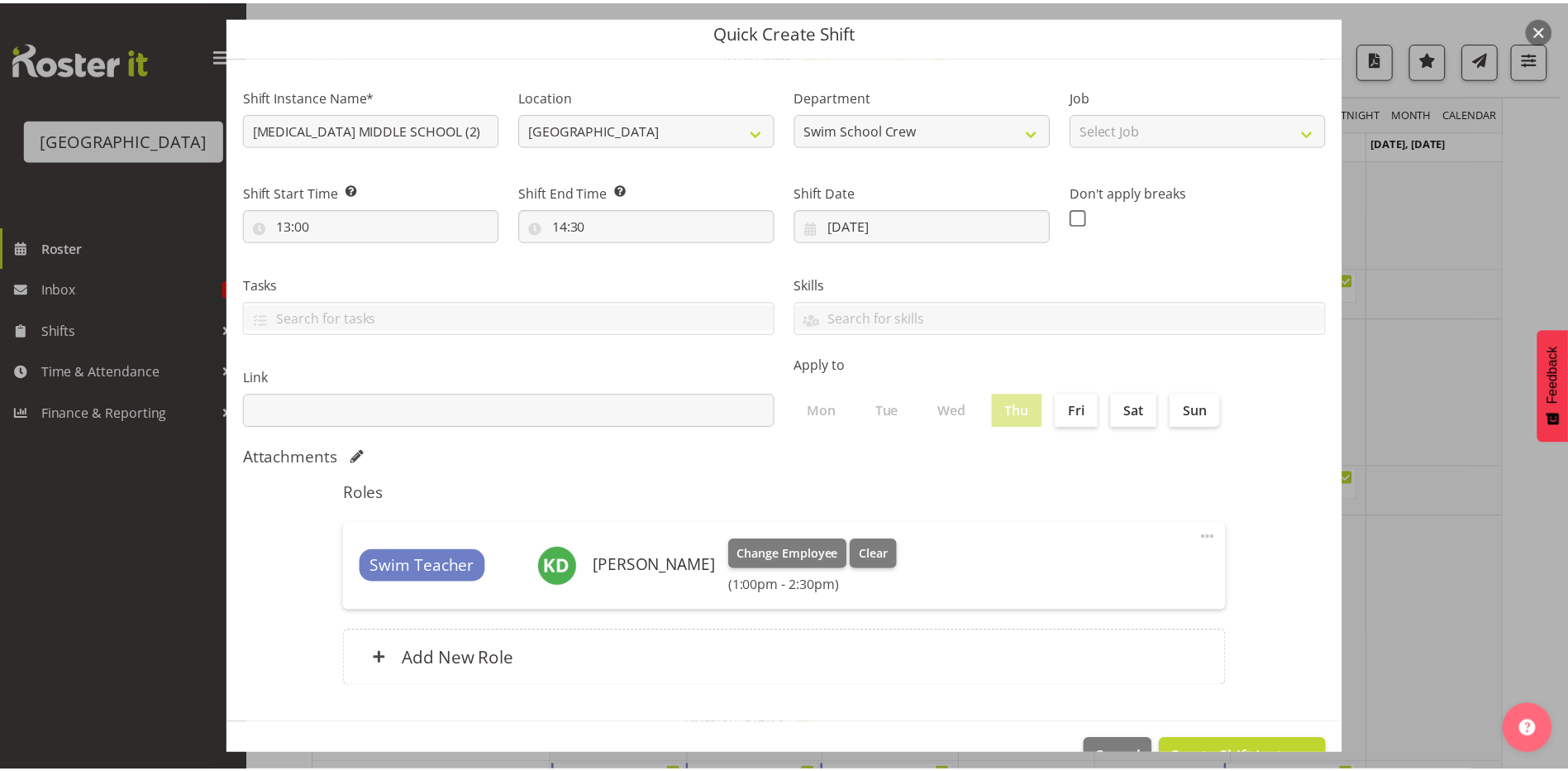
scroll to position [106, 0]
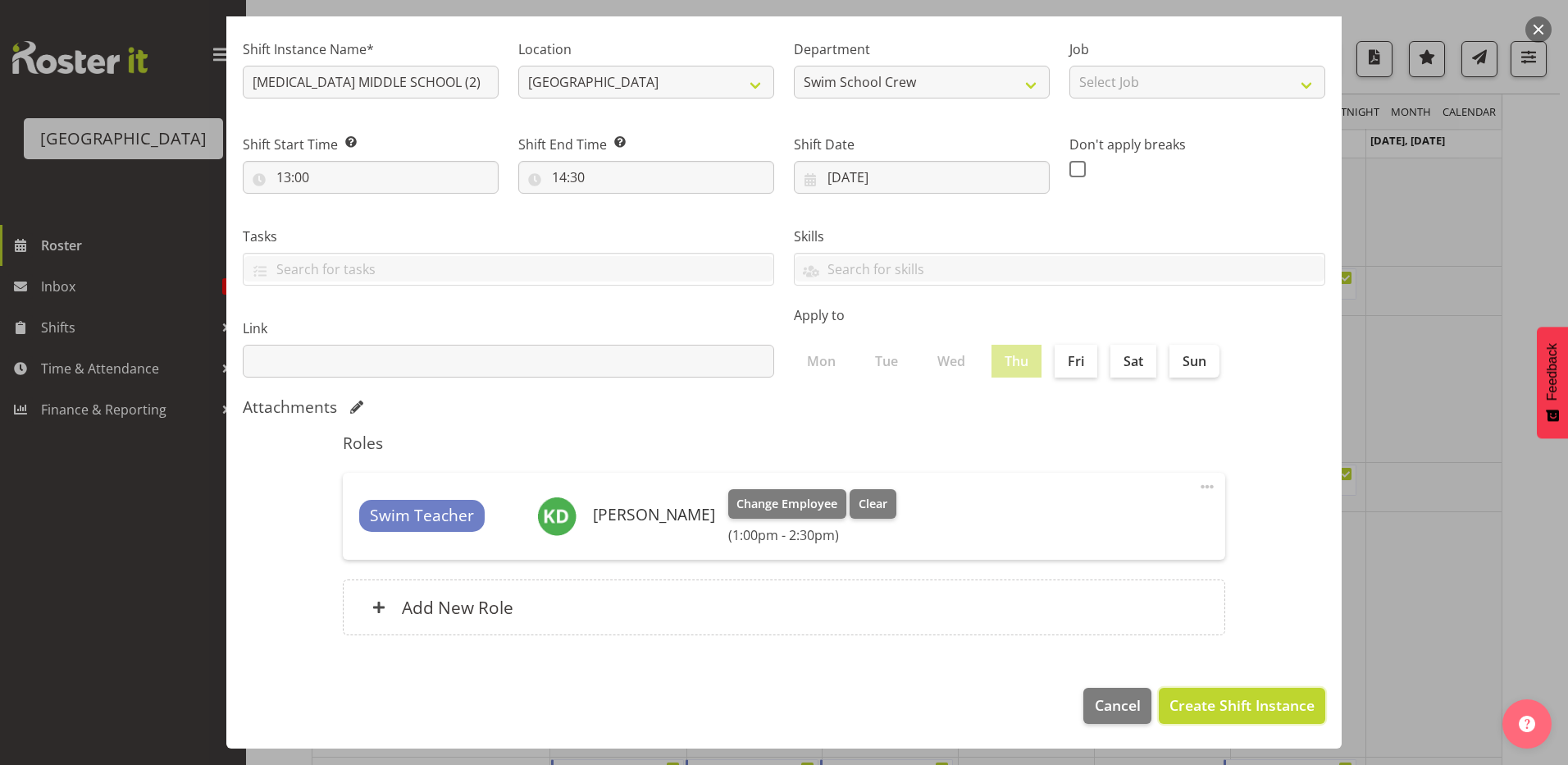
drag, startPoint x: 1173, startPoint y: 705, endPoint x: 1182, endPoint y: 706, distance: 9.1
click at [1181, 706] on span "Create Shift Instance" at bounding box center [1242, 705] width 145 height 21
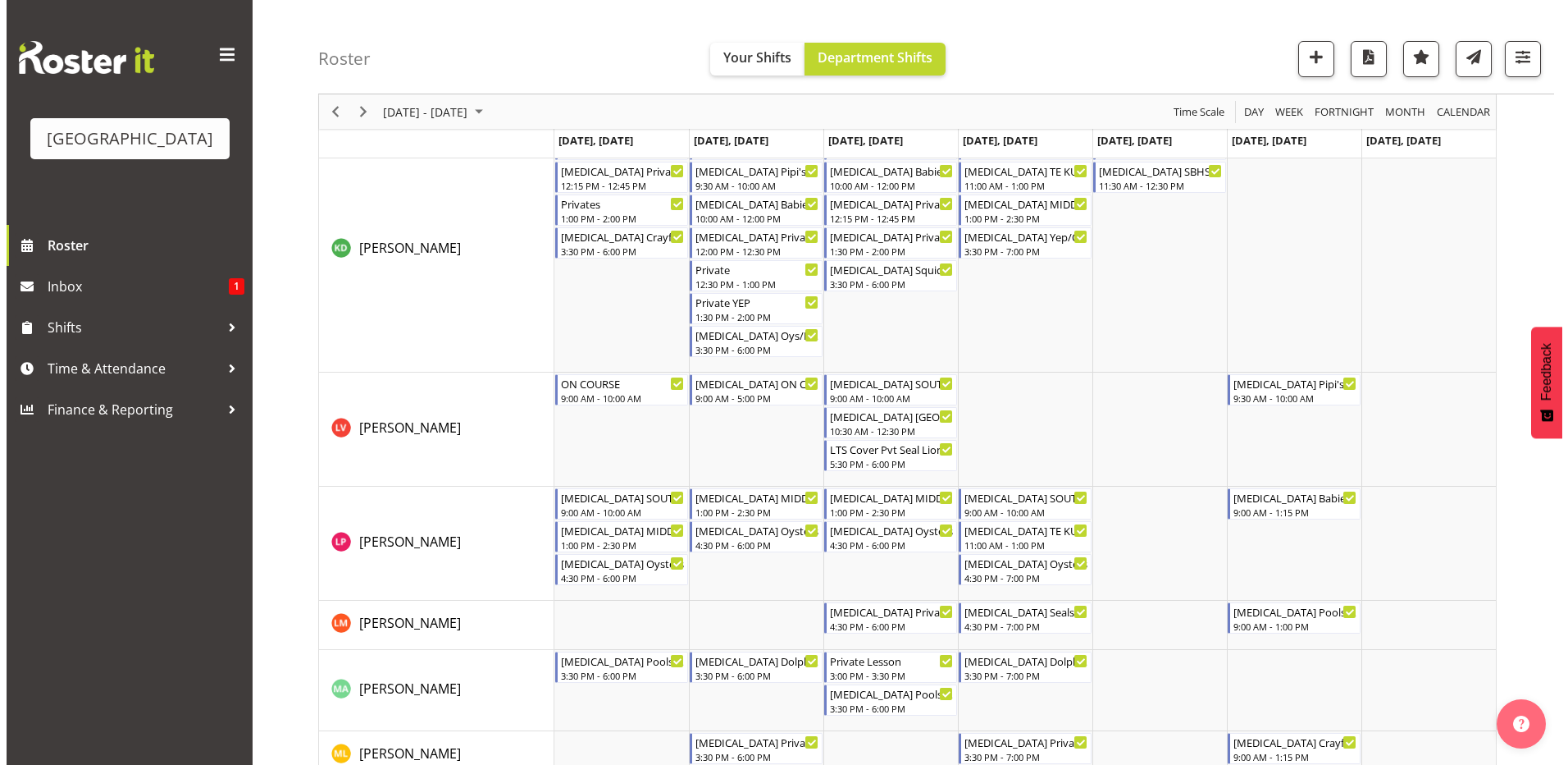
scroll to position [575, 0]
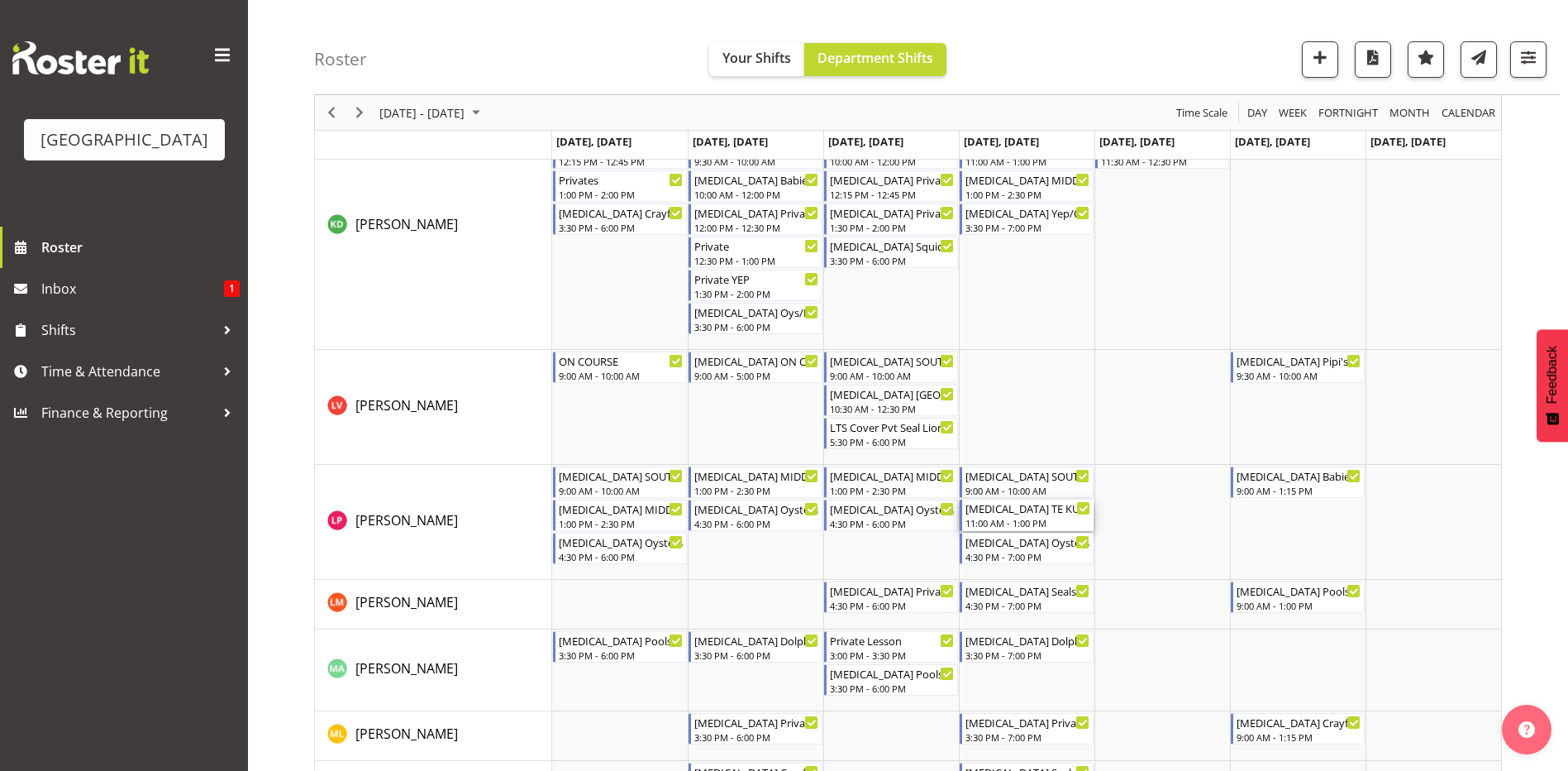
click at [1029, 510] on div "T3 TE KURA (1)" at bounding box center [1028, 507] width 125 height 17
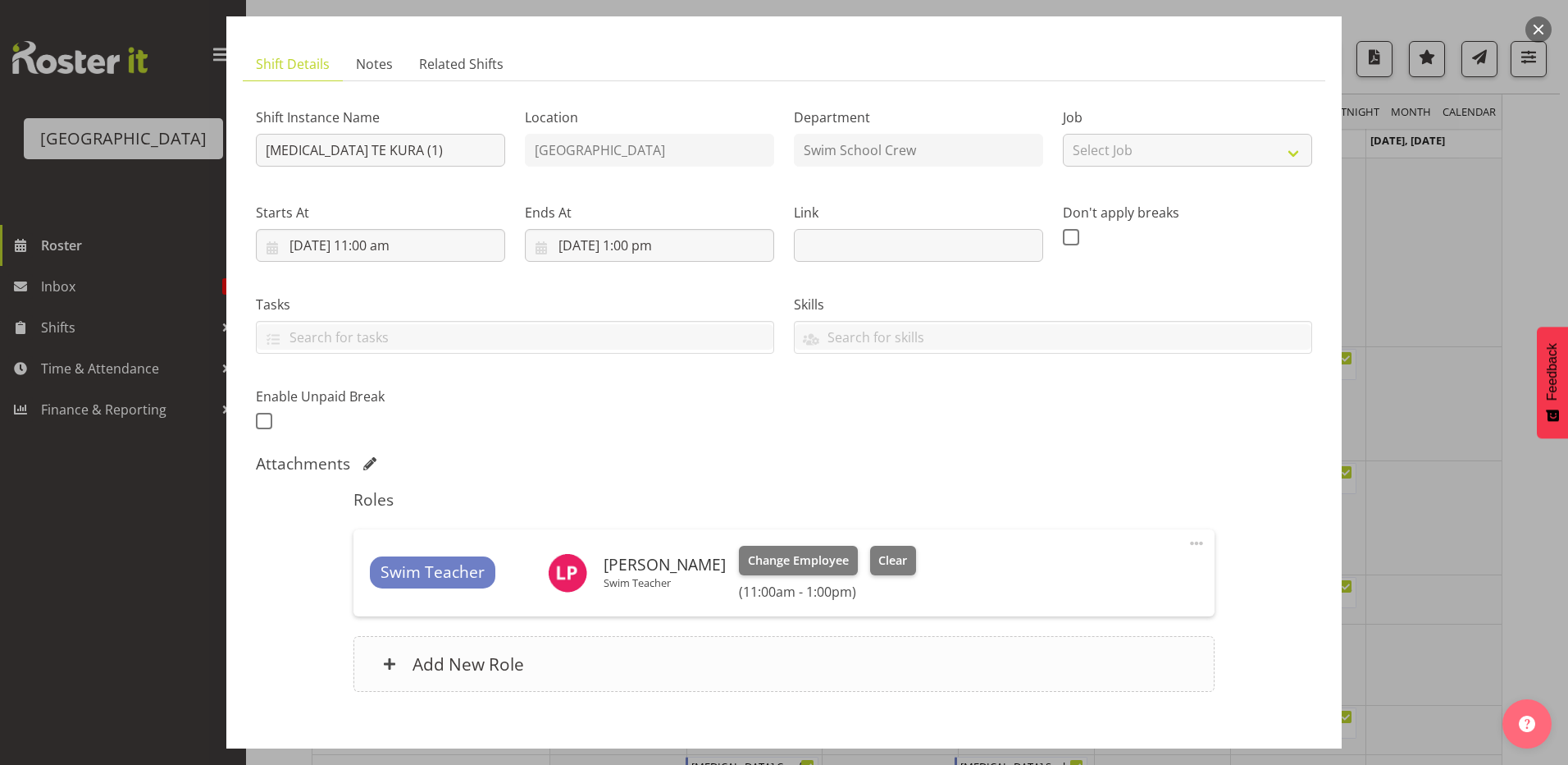
scroll to position [174, 0]
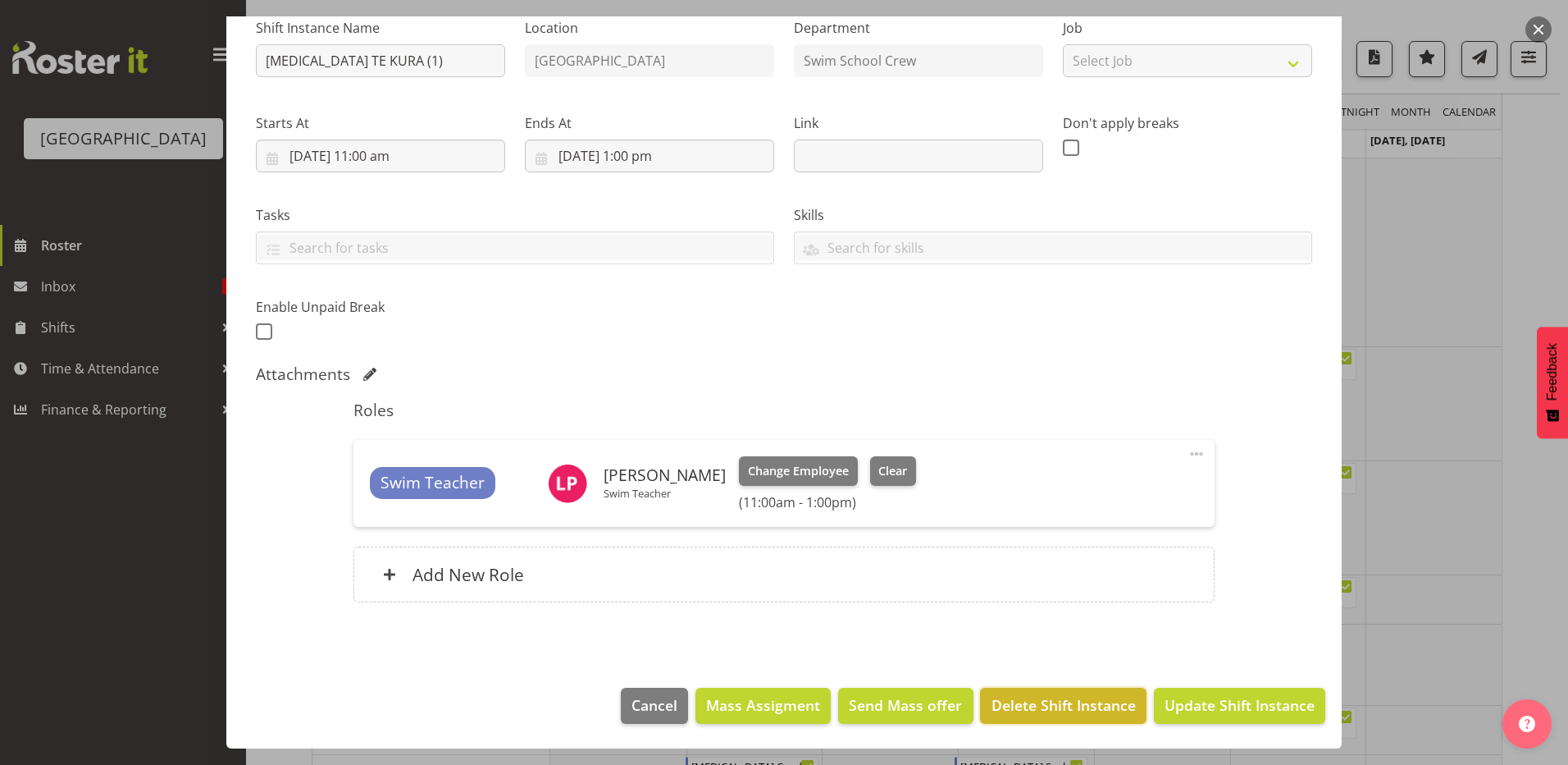
click at [1081, 706] on span "Delete Shift Instance" at bounding box center [1063, 705] width 144 height 21
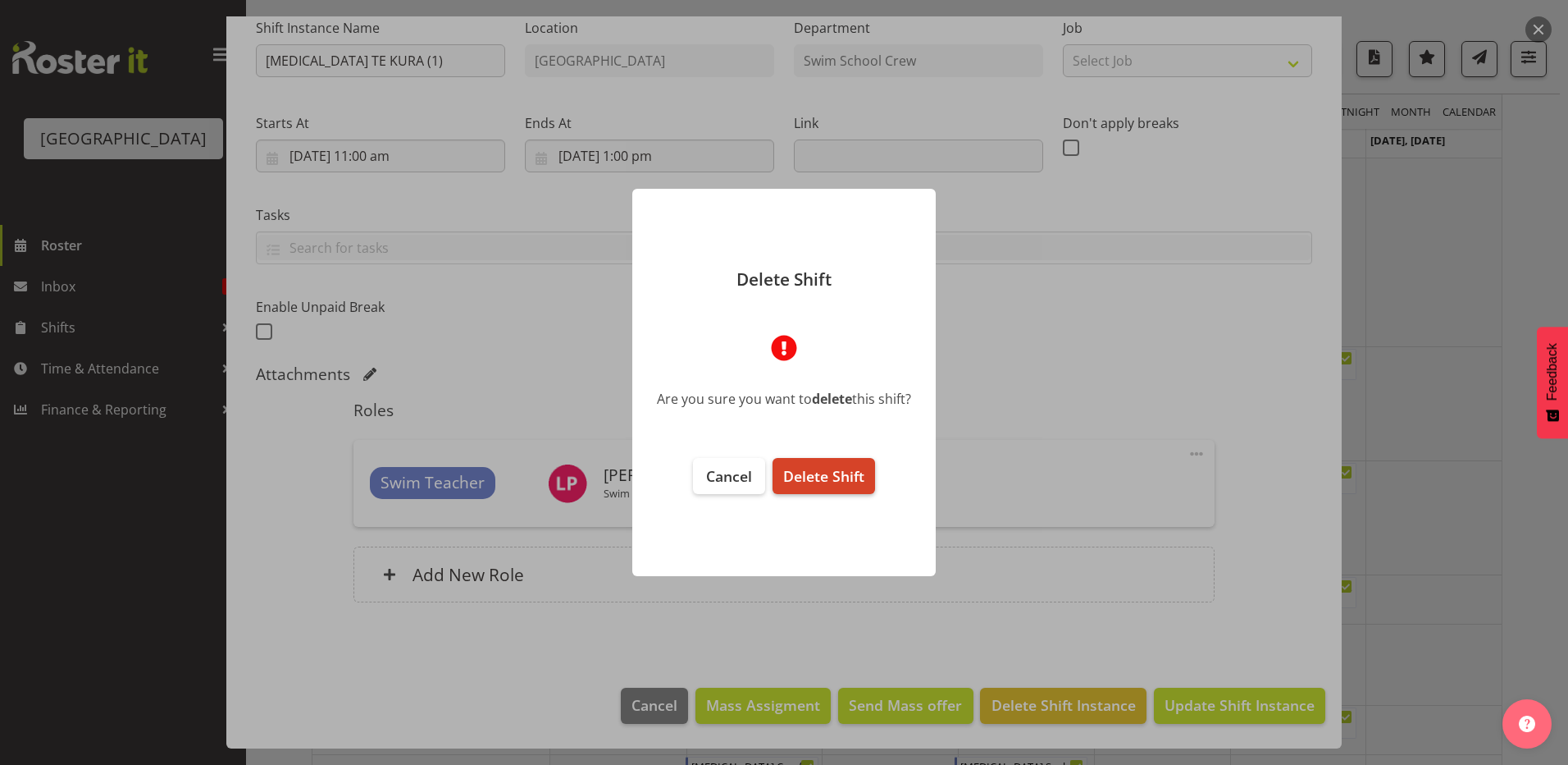
click at [839, 473] on span "Delete Shift" at bounding box center [823, 476] width 81 height 20
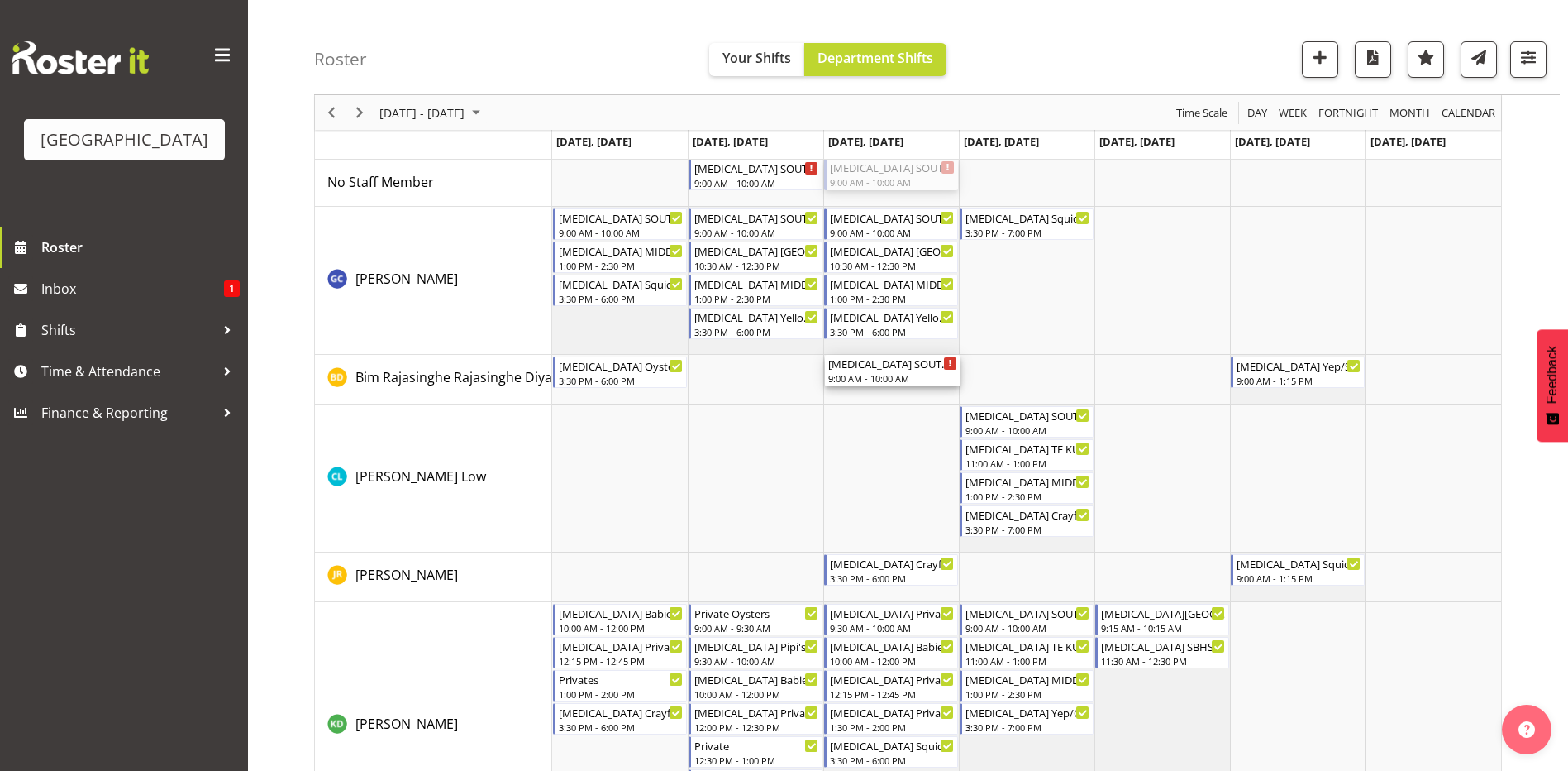
scroll to position [0, 0]
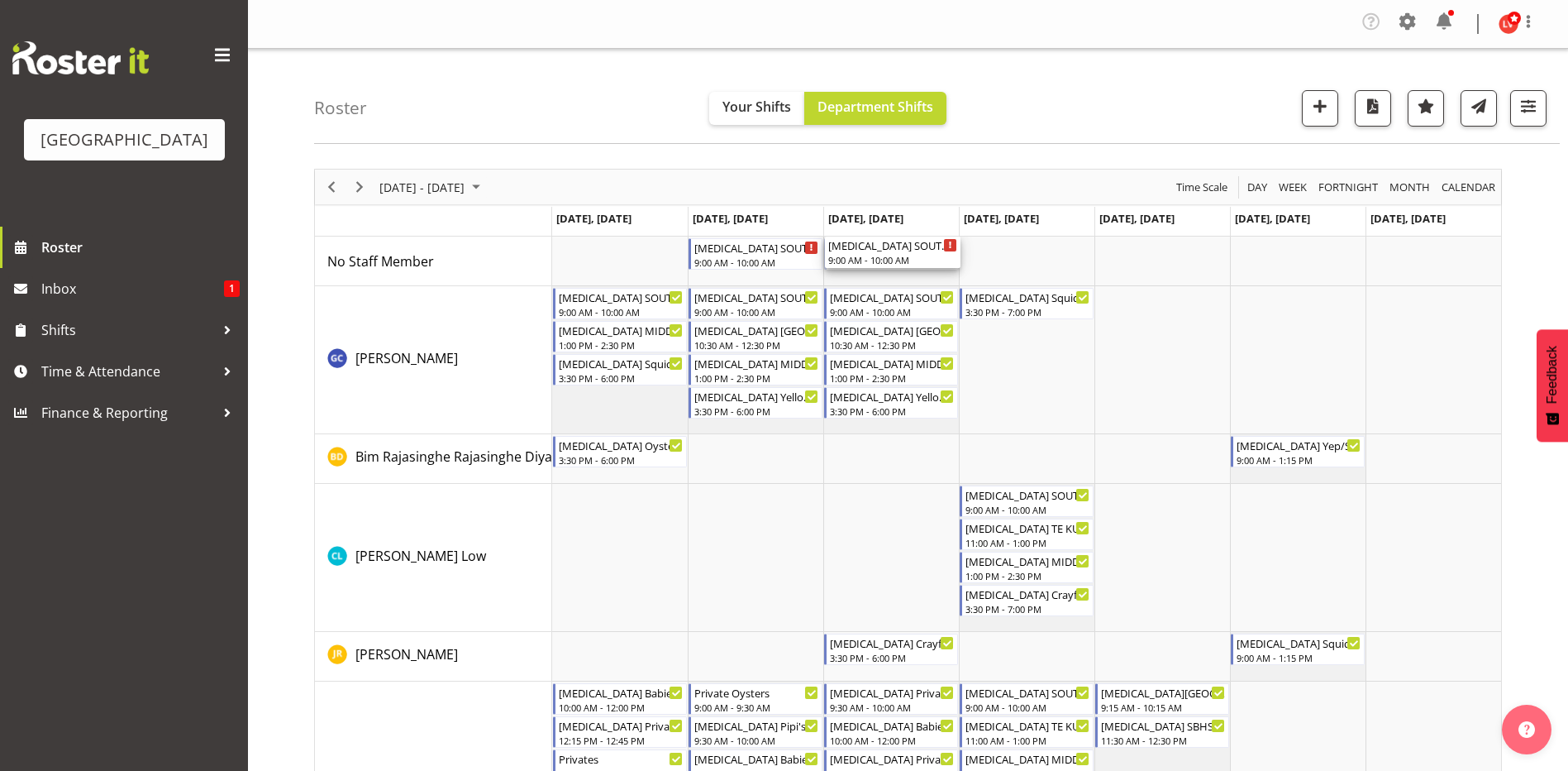
drag, startPoint x: 860, startPoint y: 247, endPoint x: 889, endPoint y: 270, distance: 37.0
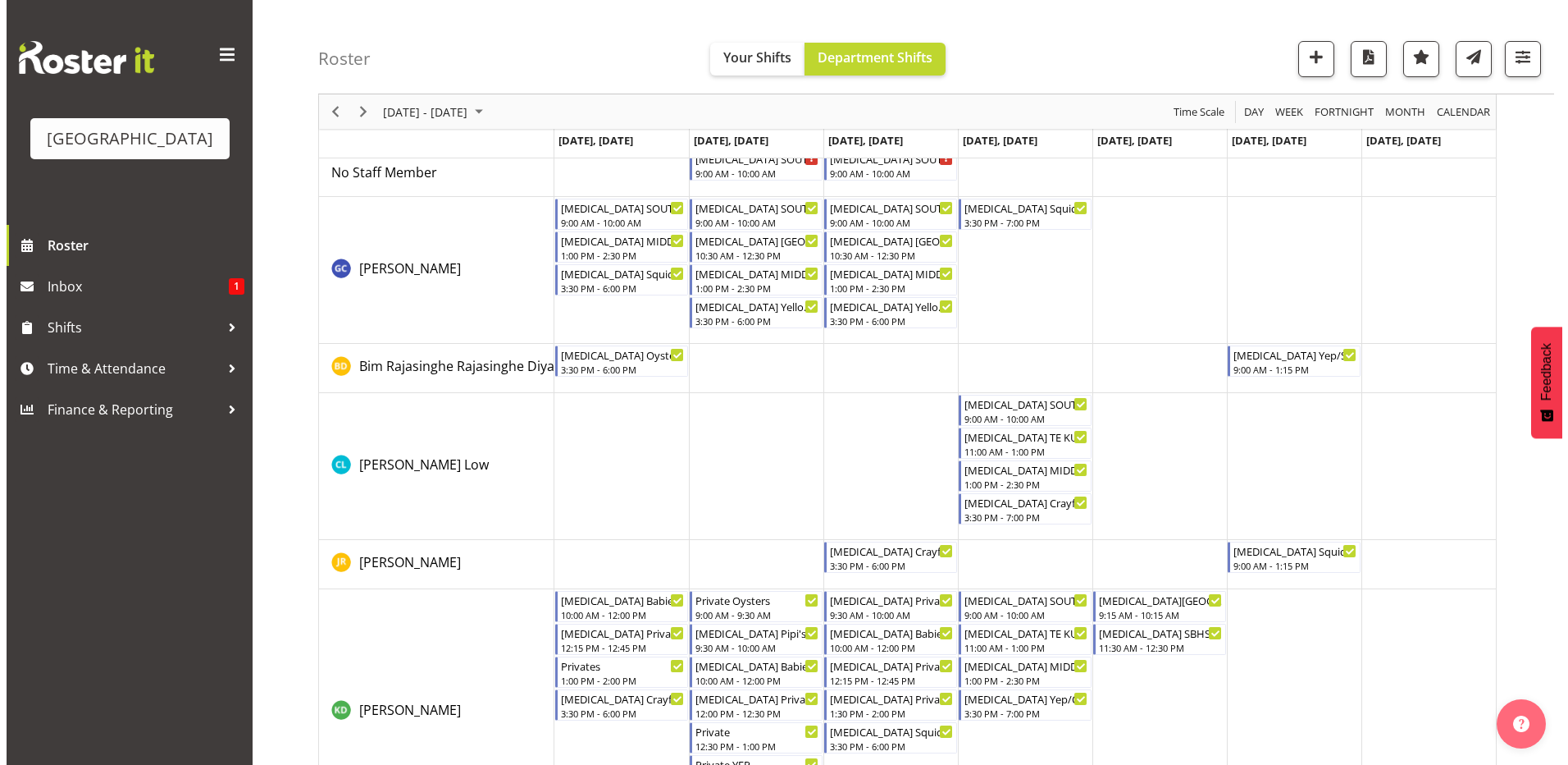
scroll to position [164, 0]
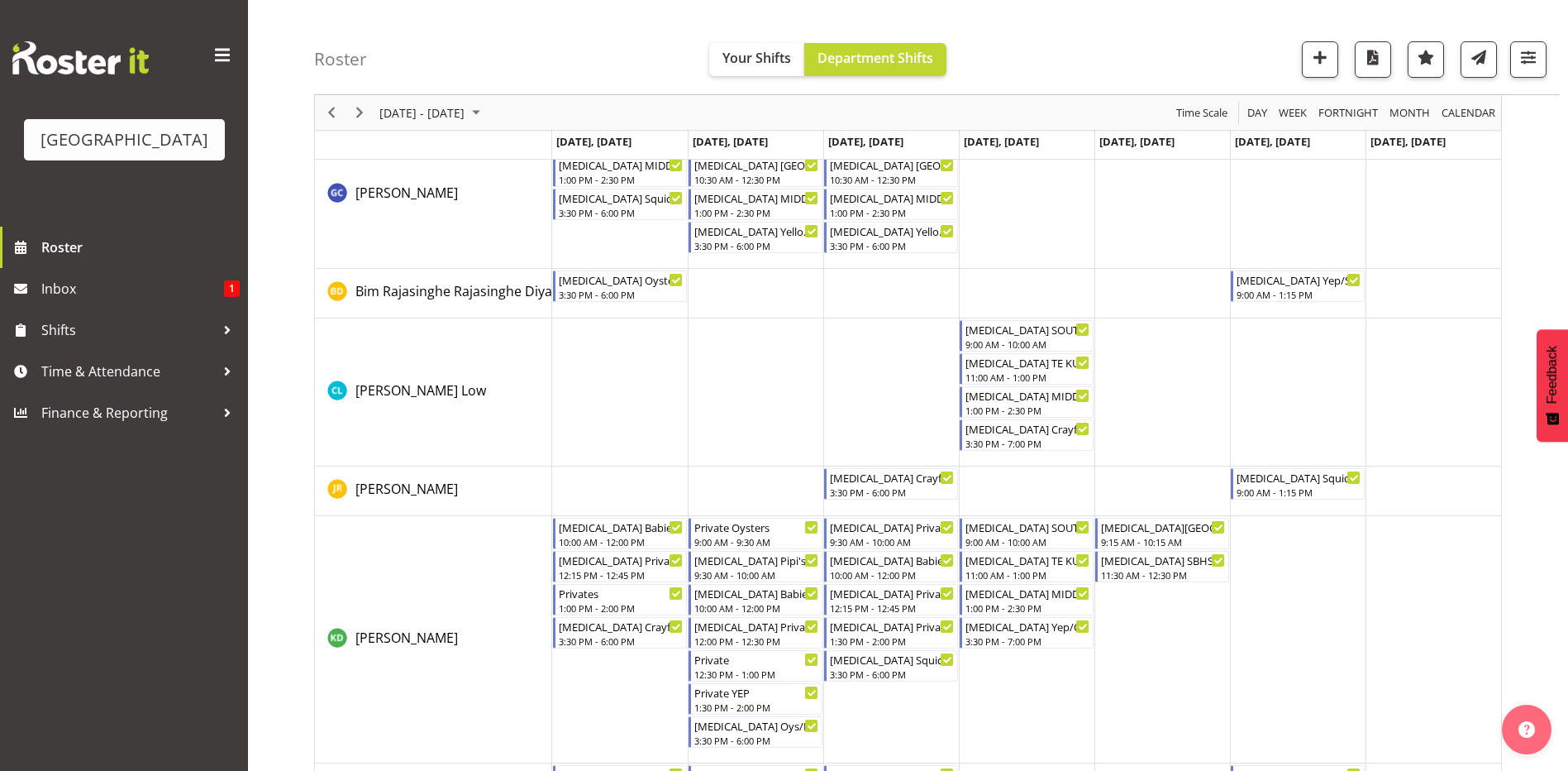
click at [1149, 619] on td "Timeline Week of September 7, 2025" at bounding box center [1162, 639] width 136 height 247
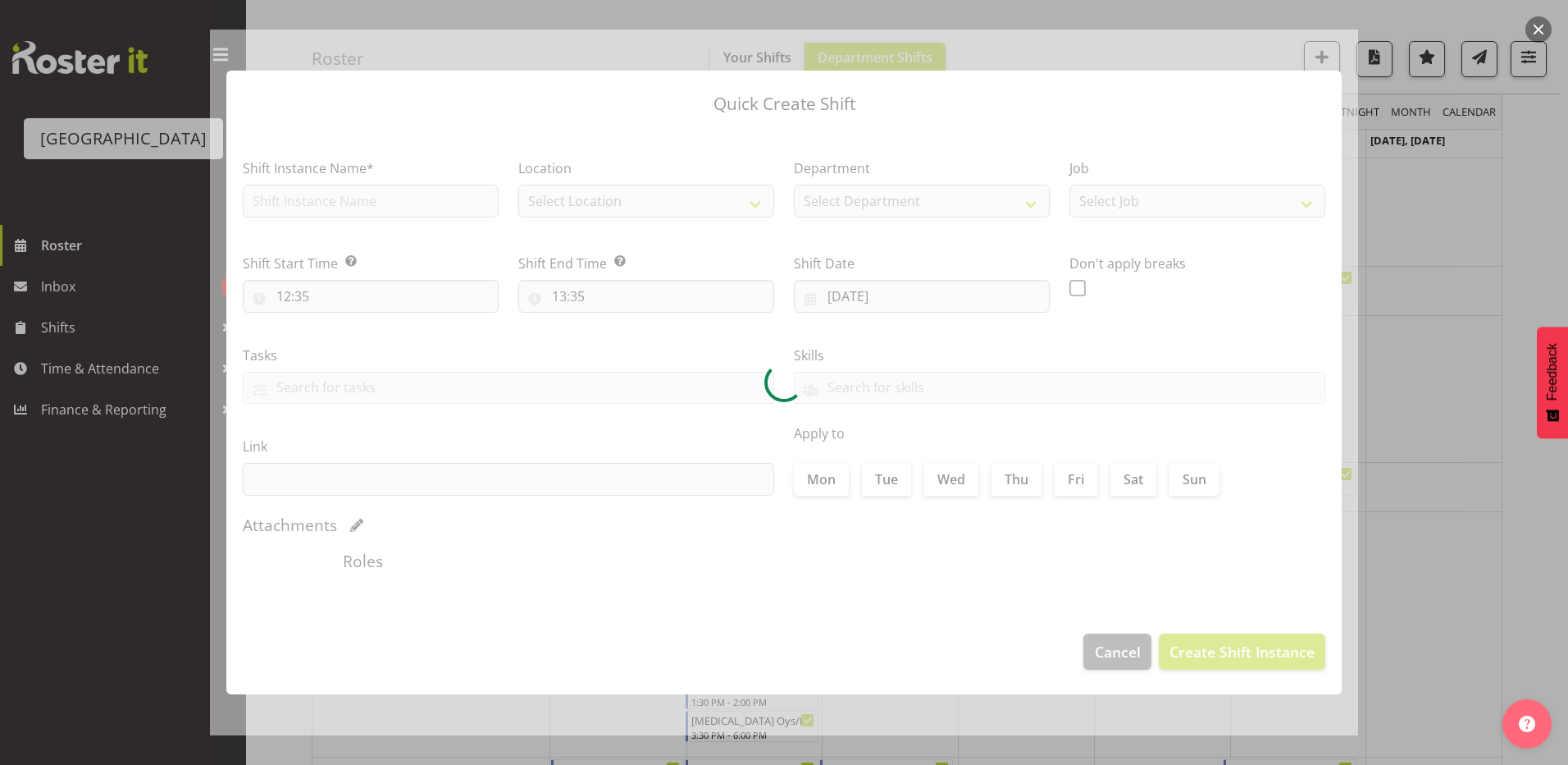
type input "05/09/2025"
checkbox input "true"
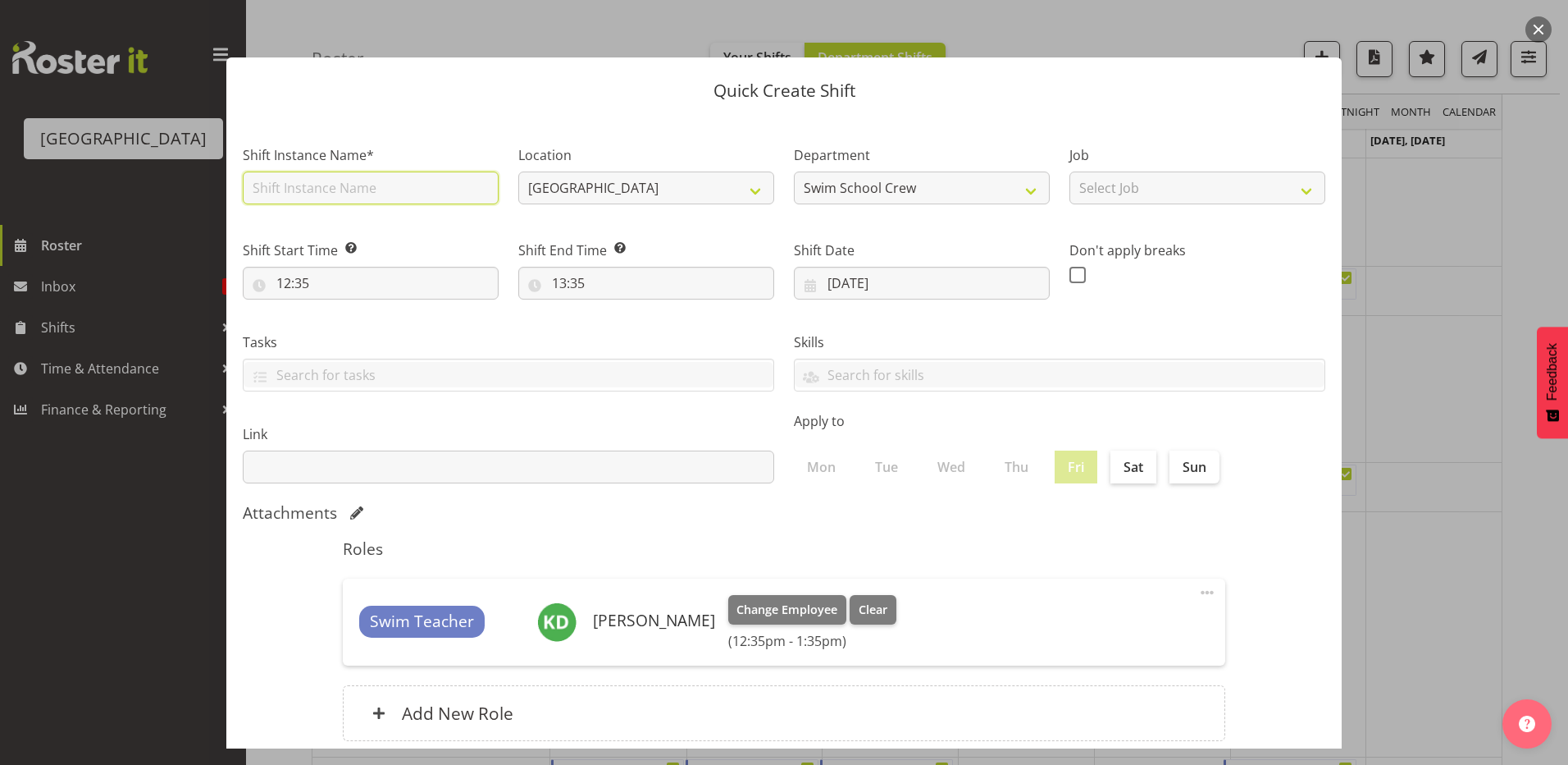
click at [354, 187] on input "text" at bounding box center [370, 188] width 256 height 33
type input "[MEDICAL_DATA] AURORA"
select select "83"
click at [357, 190] on input "[MEDICAL_DATA] AURORA" at bounding box center [370, 188] width 256 height 33
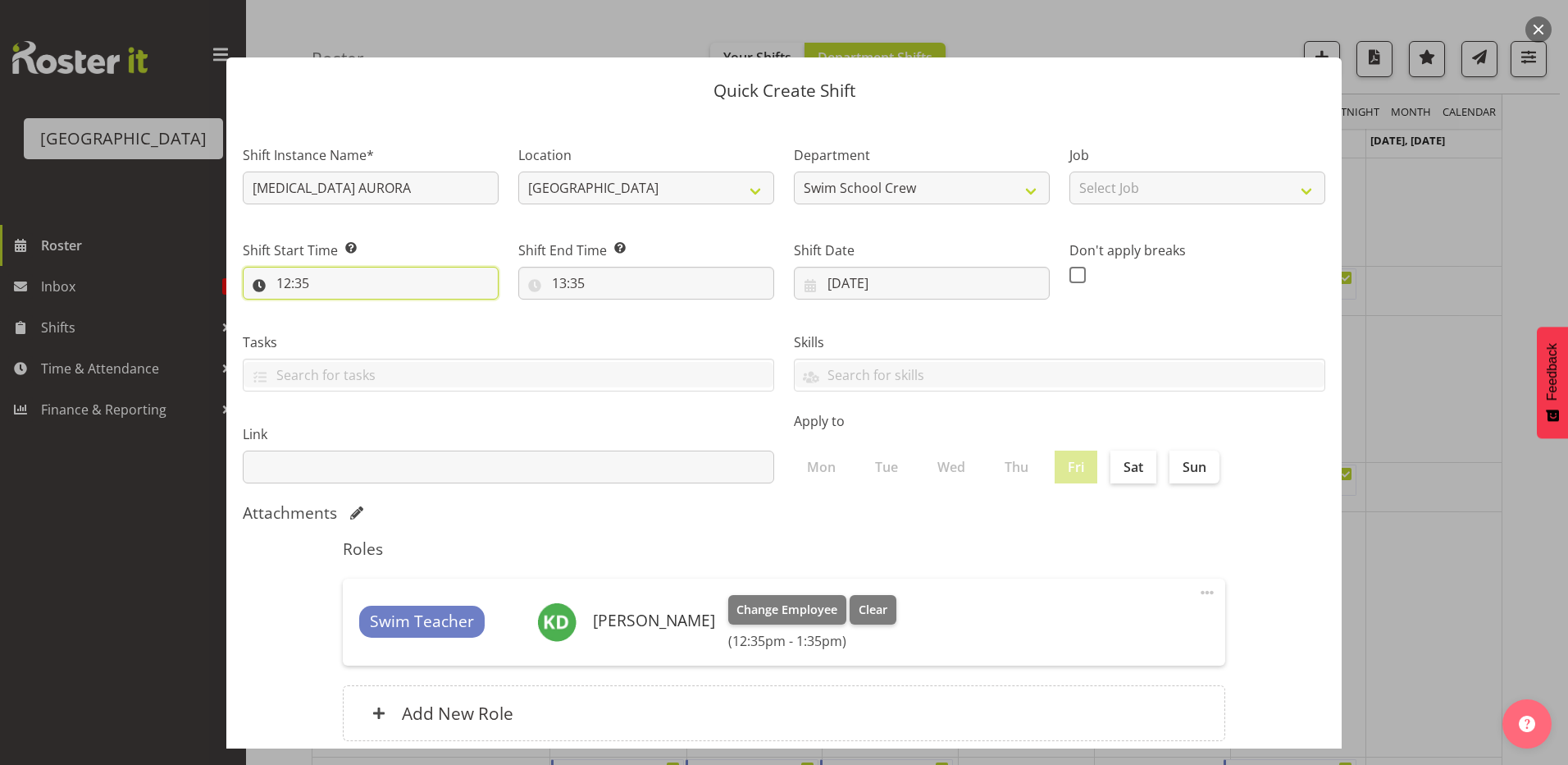
click at [288, 280] on input "12:35" at bounding box center [370, 283] width 256 height 33
click at [346, 323] on select "00 01 02 03 04 05 06 07 08 09 10 11 12 13 14 15 16 17 18 19 20 21 22 23" at bounding box center [354, 326] width 37 height 33
select select "13"
click at [336, 309] on select "00 01 02 03 04 05 06 07 08 09 10 11 12 13 14 15 16 17 18 19 20 21 22 23" at bounding box center [354, 326] width 37 height 33
type input "13:35"
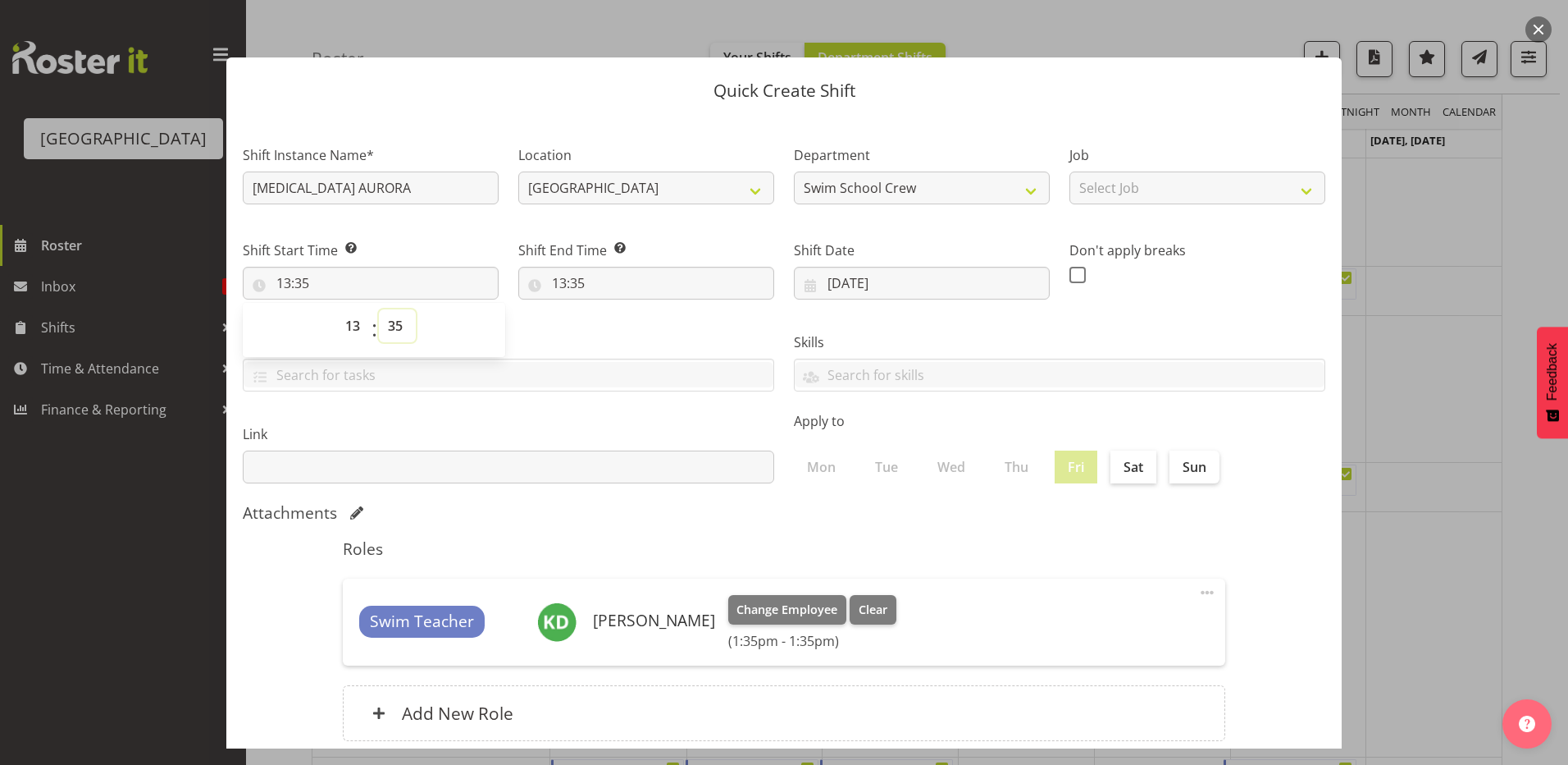
click at [395, 330] on select "00 01 02 03 04 05 06 07 08 09 10 11 12 13 14 15 16 17 18 19 20 21 22 23 24 25 2…" at bounding box center [397, 326] width 37 height 33
select select "0"
click at [379, 309] on select "00 01 02 03 04 05 06 07 08 09 10 11 12 13 14 15 16 17 18 19 20 21 22 23 24 25 2…" at bounding box center [397, 326] width 37 height 33
type input "13:00"
drag, startPoint x: 582, startPoint y: 320, endPoint x: 577, endPoint y: 306, distance: 14.9
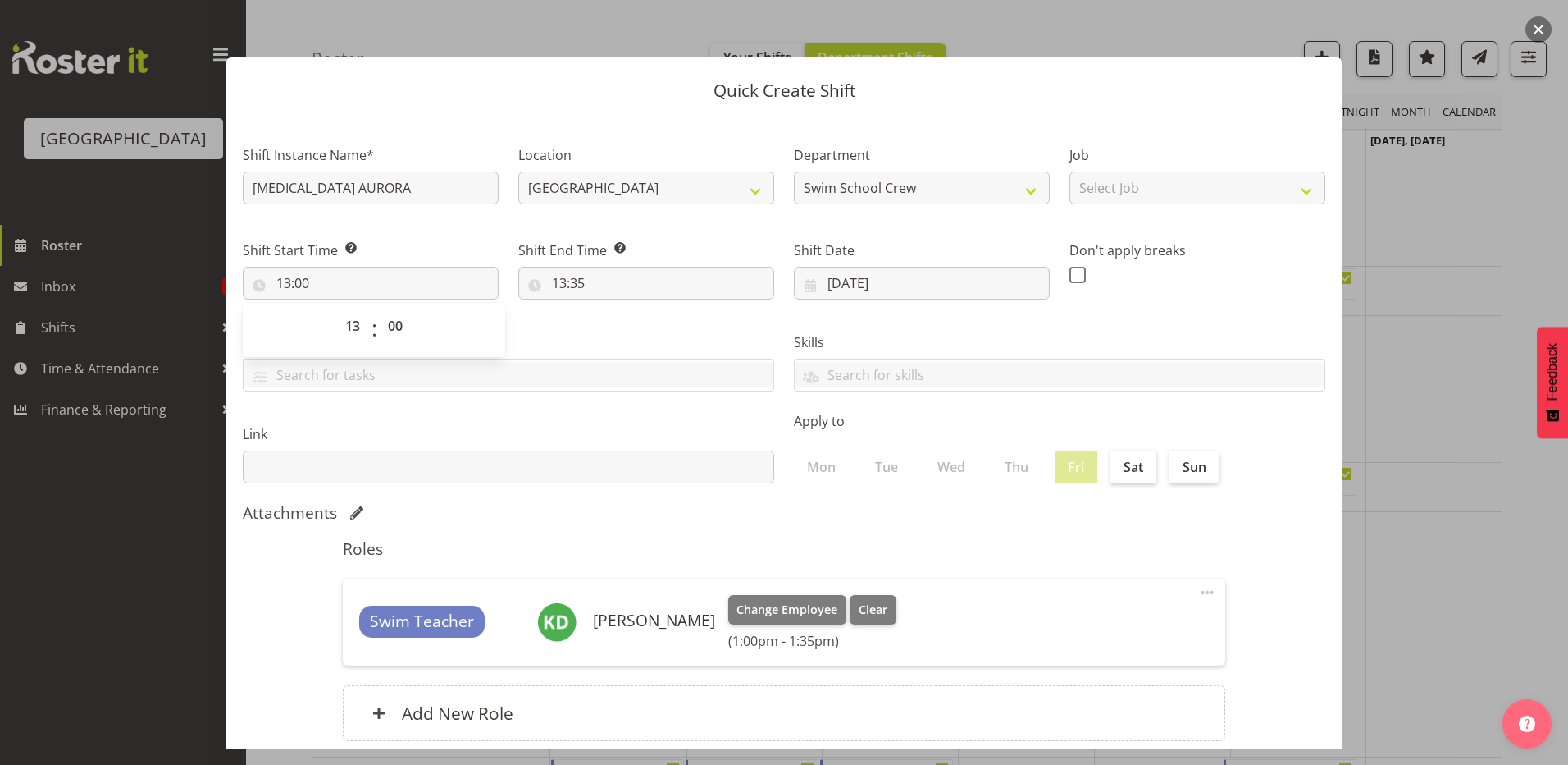
click at [582, 316] on div "Tasks TEST123" at bounding box center [508, 355] width 551 height 92
click at [555, 284] on input "13:35" at bounding box center [646, 283] width 256 height 33
click at [625, 324] on select "00 01 02 03 04 05 06 07 08 09 10 11 12 13 14 15 16 17 18 19 20 21 22 23" at bounding box center [630, 326] width 37 height 33
select select "14"
click at [612, 309] on select "00 01 02 03 04 05 06 07 08 09 10 11 12 13 14 15 16 17 18 19 20 21 22 23" at bounding box center [630, 326] width 37 height 33
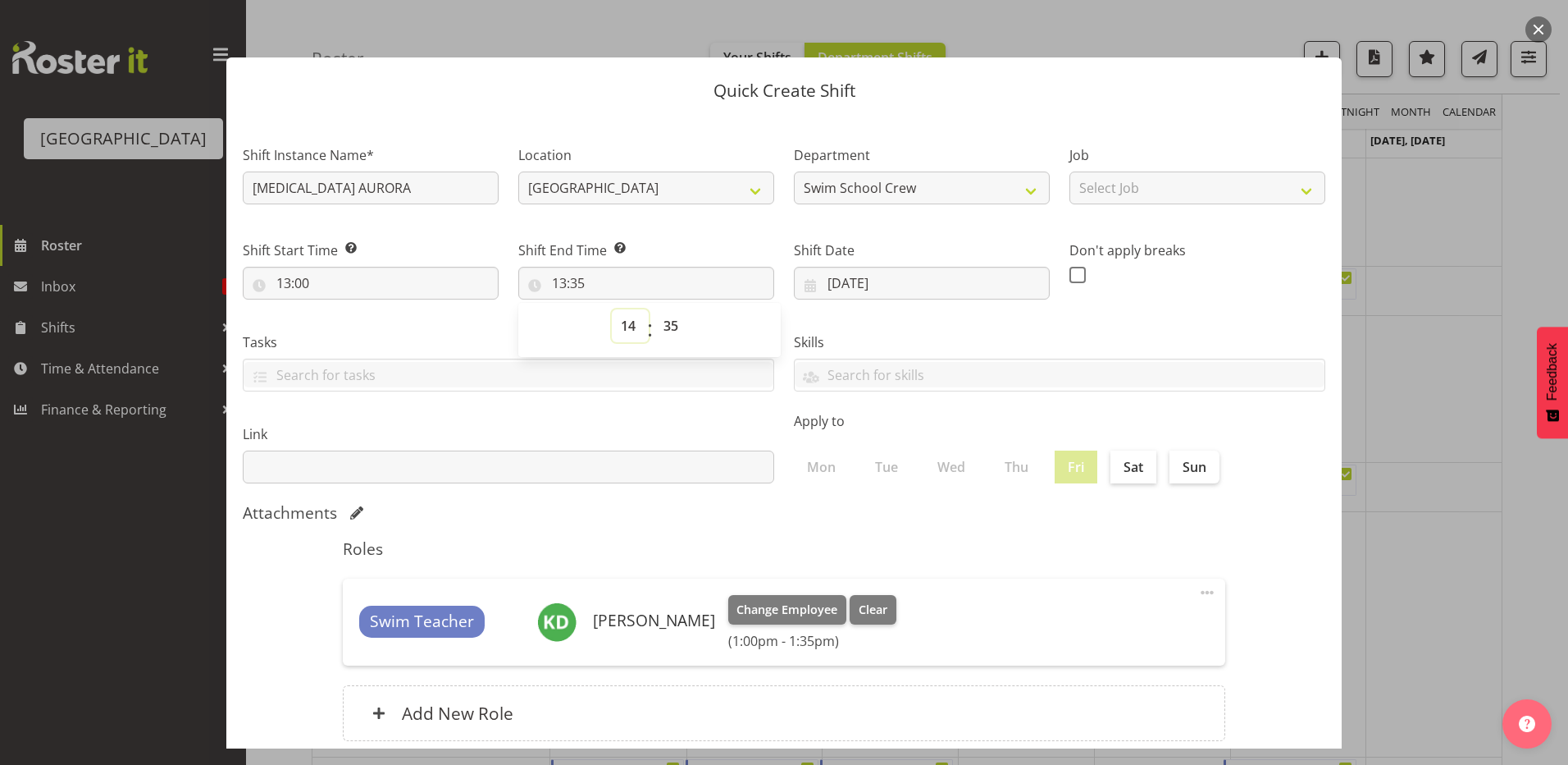
type input "14:35"
drag, startPoint x: 667, startPoint y: 320, endPoint x: 665, endPoint y: 330, distance: 10.2
click at [668, 321] on select "00 01 02 03 04 05 06 07 08 09 10 11 12 13 14 15 16 17 18 19 20 21 22 23 24 25 2…" at bounding box center [673, 326] width 37 height 33
select select "0"
click at [655, 309] on select "00 01 02 03 04 05 06 07 08 09 10 11 12 13 14 15 16 17 18 19 20 21 22 23 24 25 2…" at bounding box center [673, 326] width 37 height 33
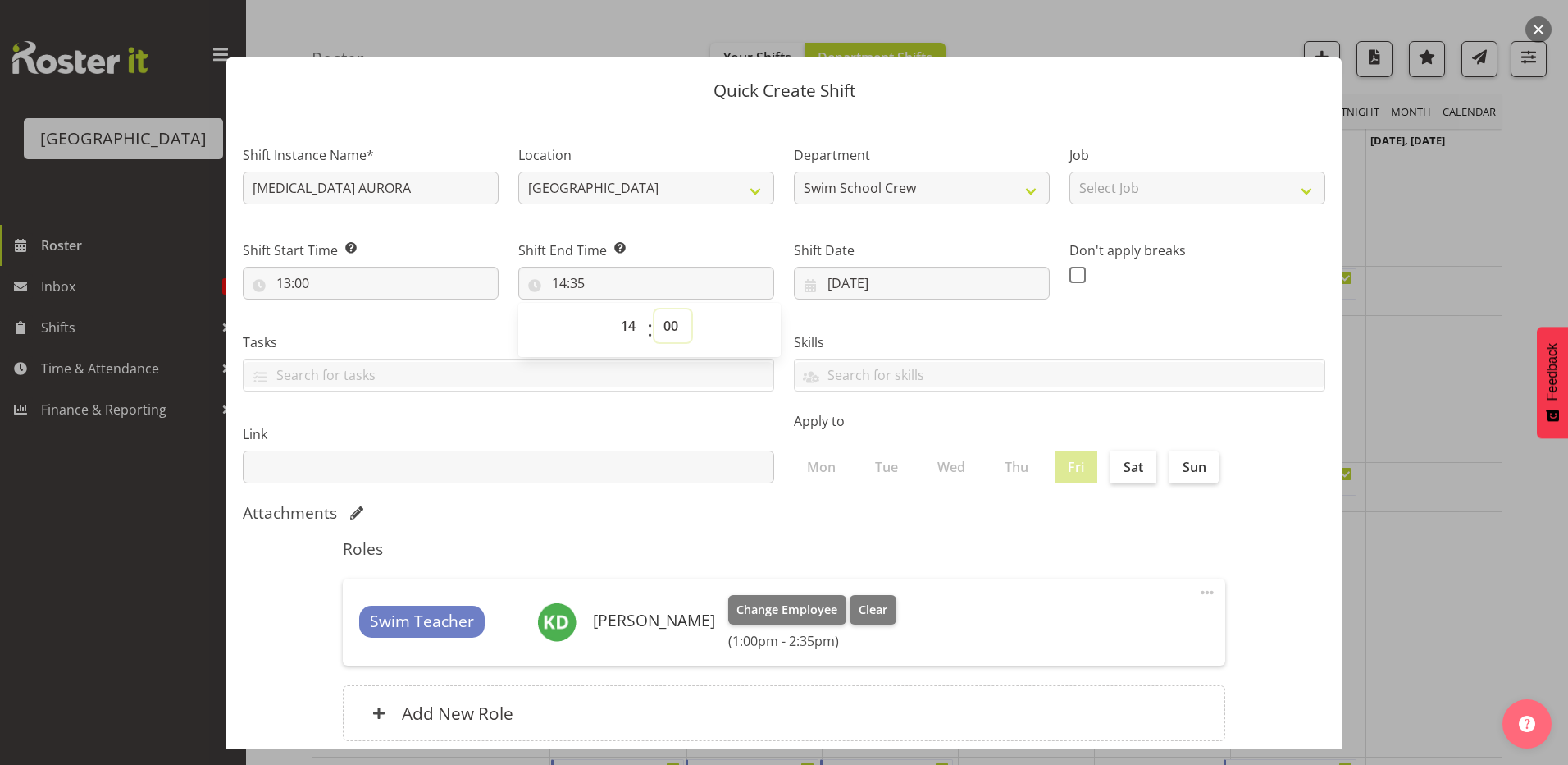
type input "14:00"
click at [877, 317] on div "Skills PLPC PLSA" at bounding box center [1059, 355] width 551 height 92
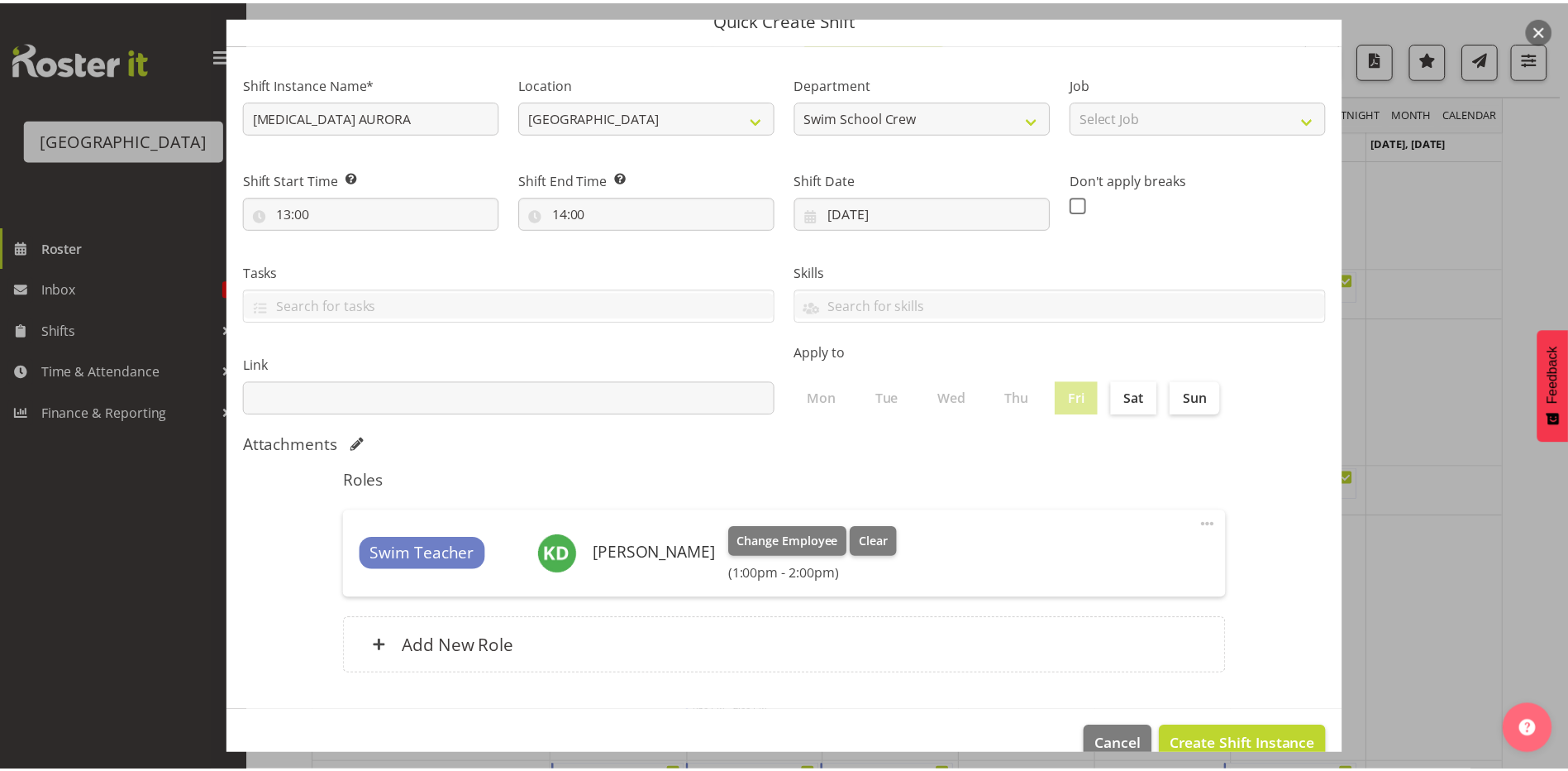
scroll to position [106, 0]
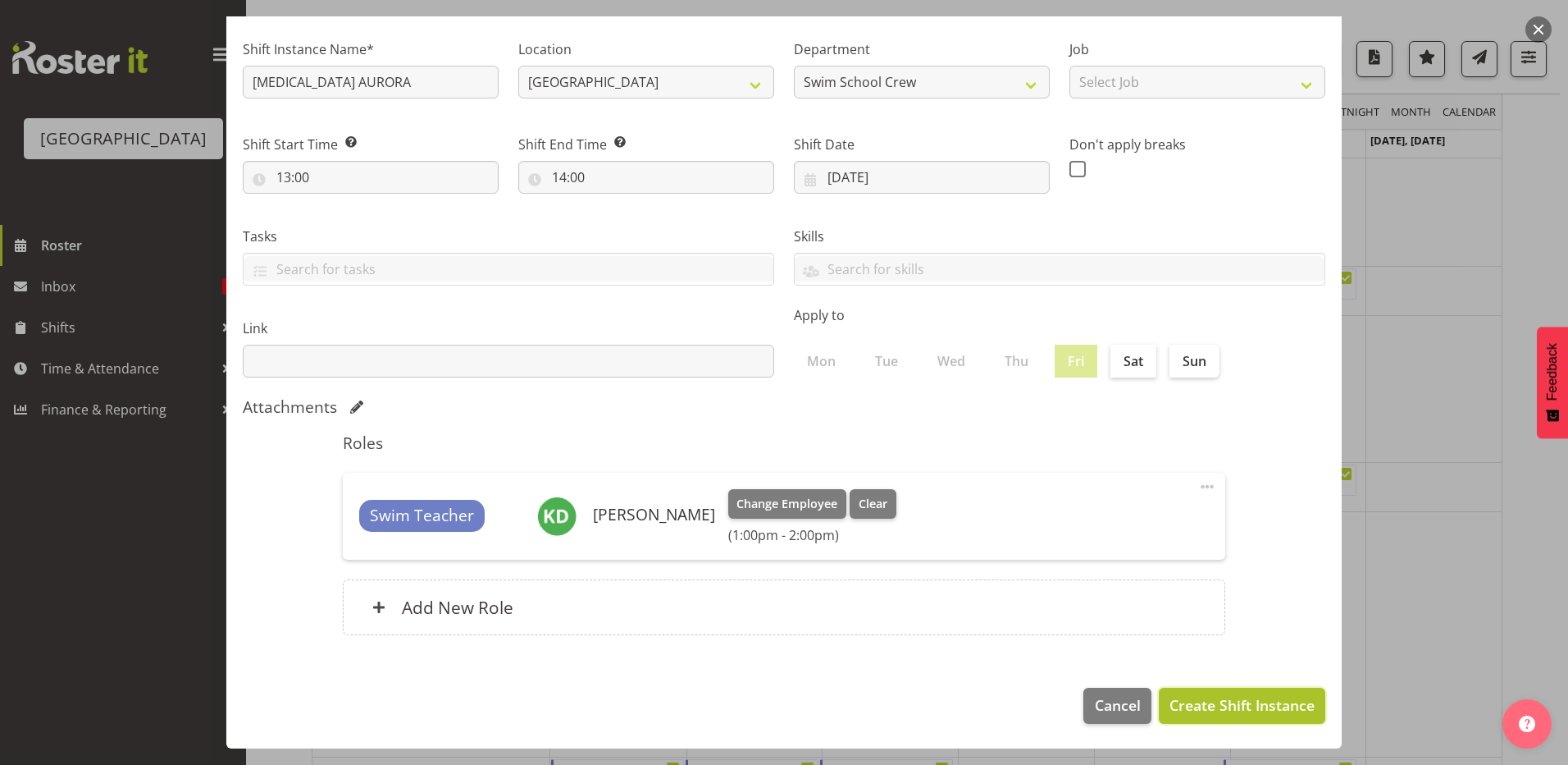
click at [1200, 702] on span "Create Shift Instance" at bounding box center [1242, 705] width 145 height 21
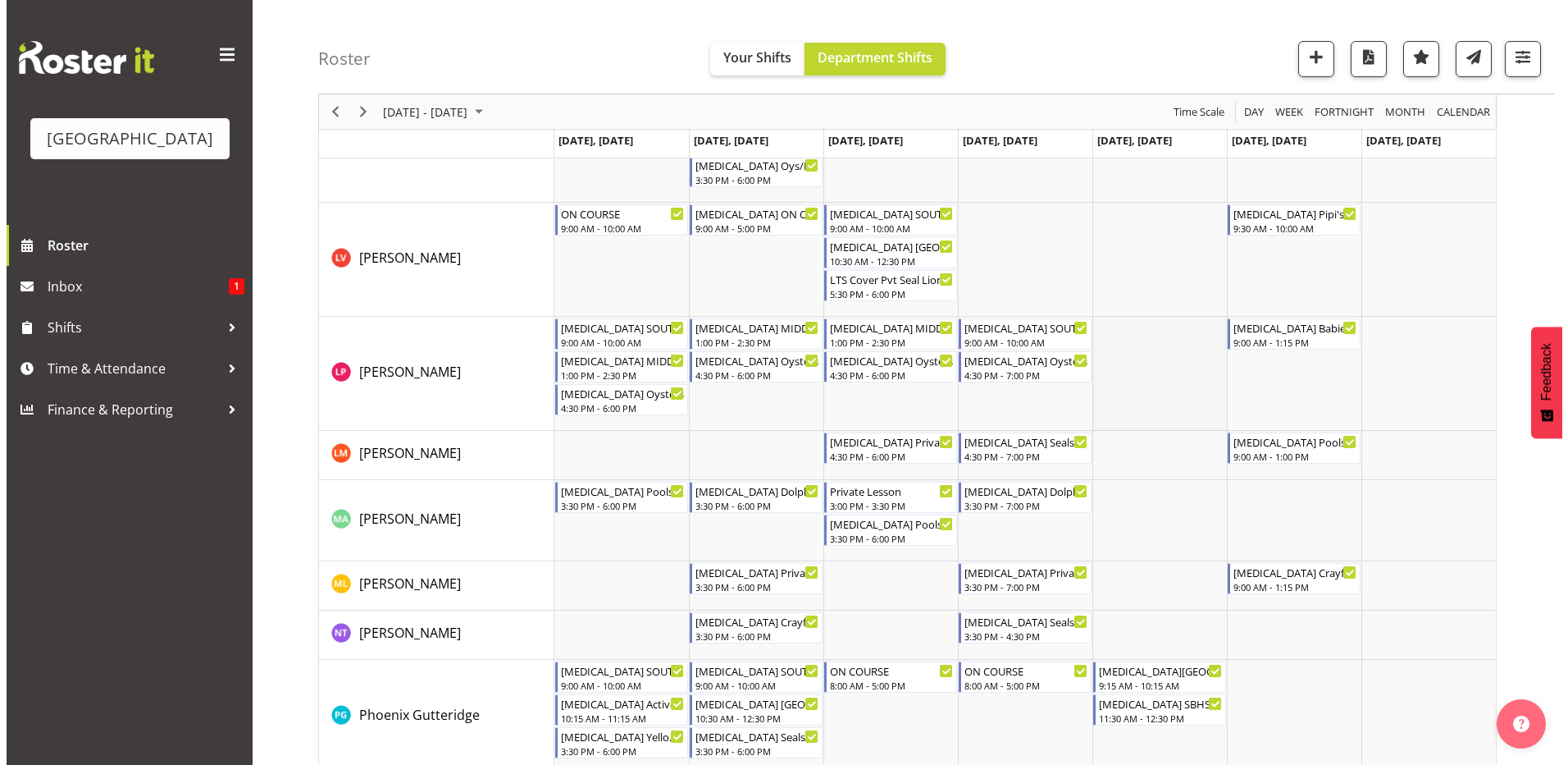
scroll to position [902, 0]
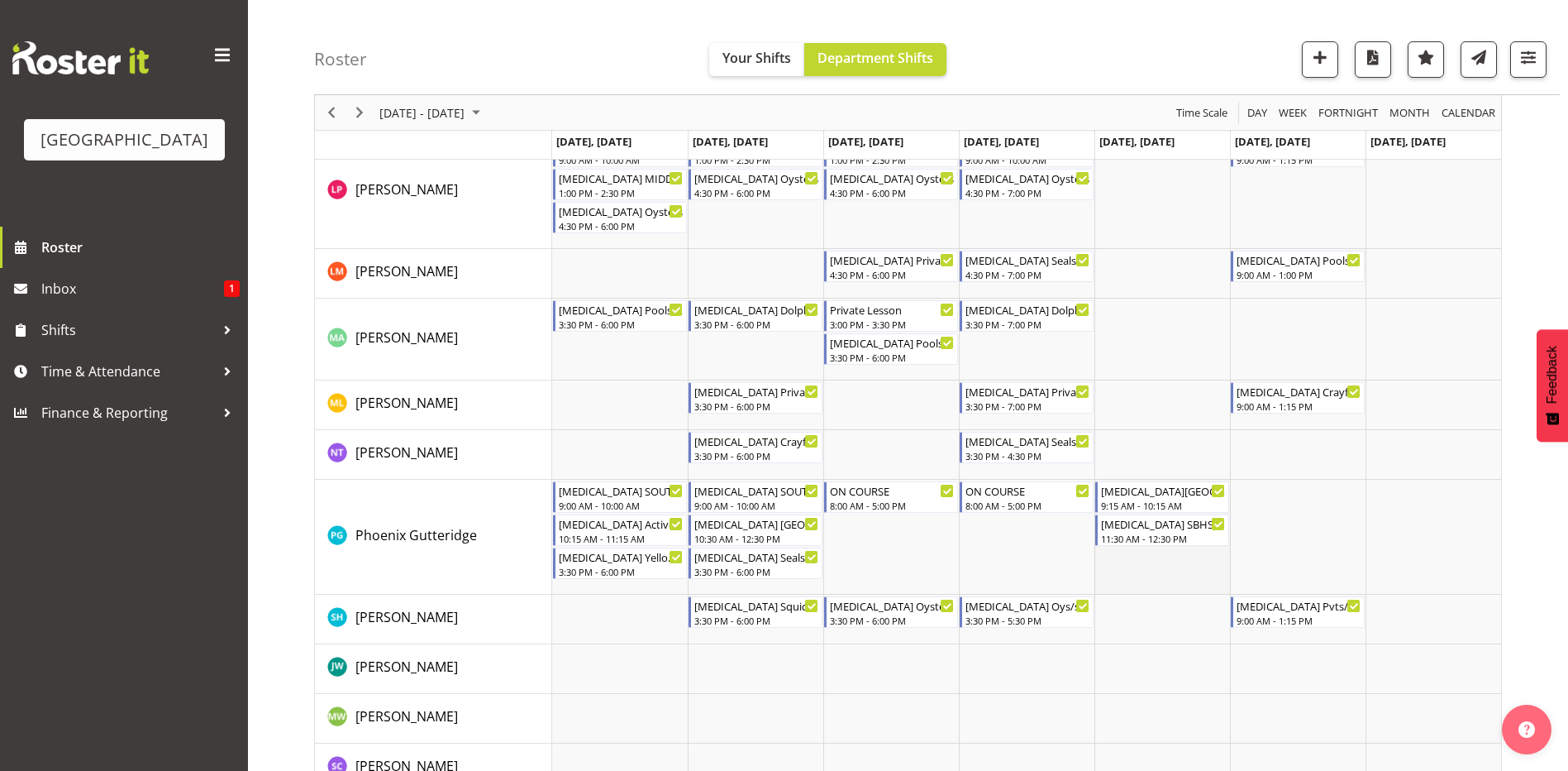
click at [1128, 556] on td "Timeline Week of September 7, 2025" at bounding box center [1162, 537] width 136 height 115
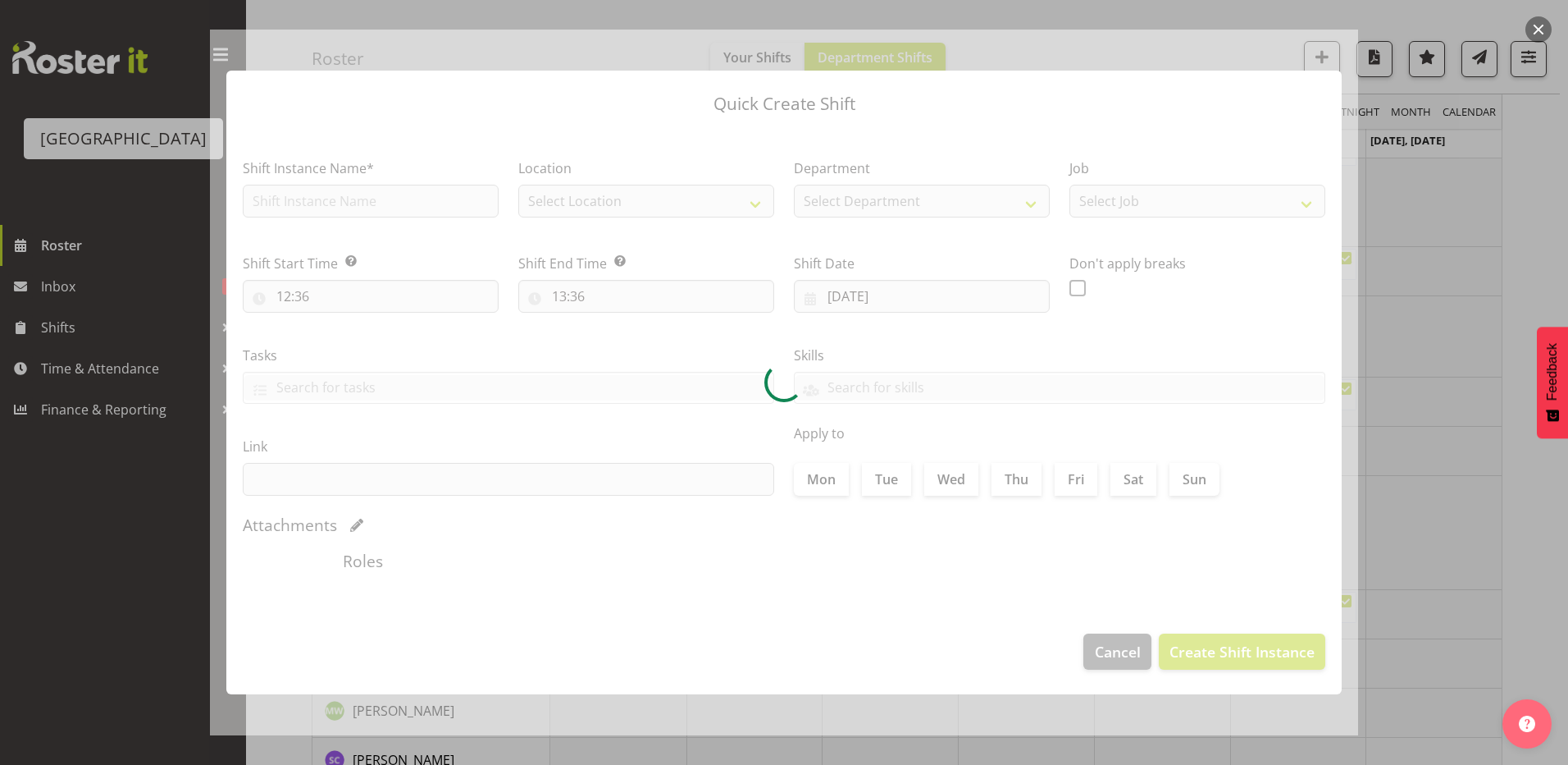
type input "05/09/2025"
checkbox input "true"
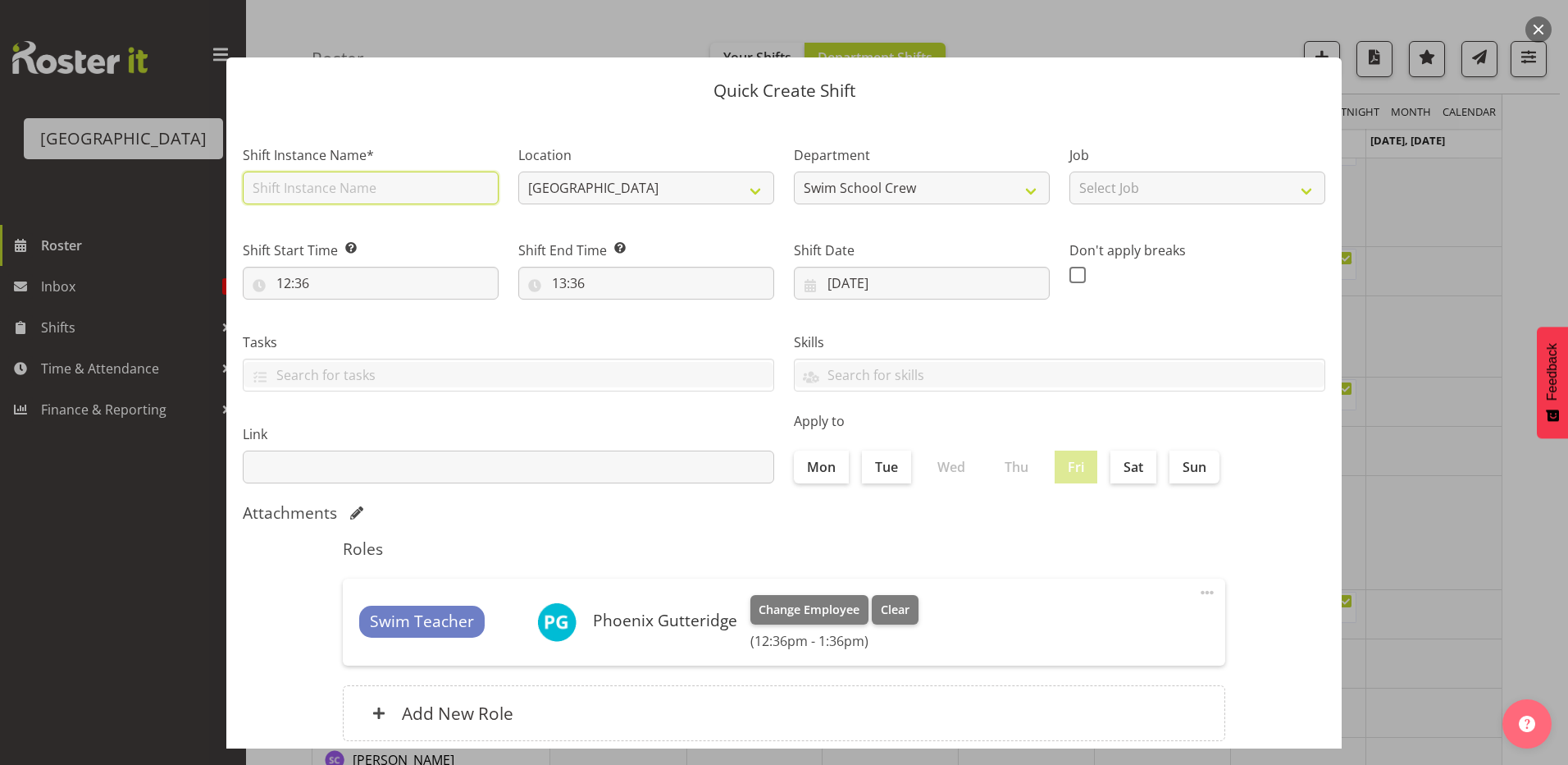
click at [400, 196] on input "text" at bounding box center [370, 188] width 256 height 33
type input "[MEDICAL_DATA] AURORA"
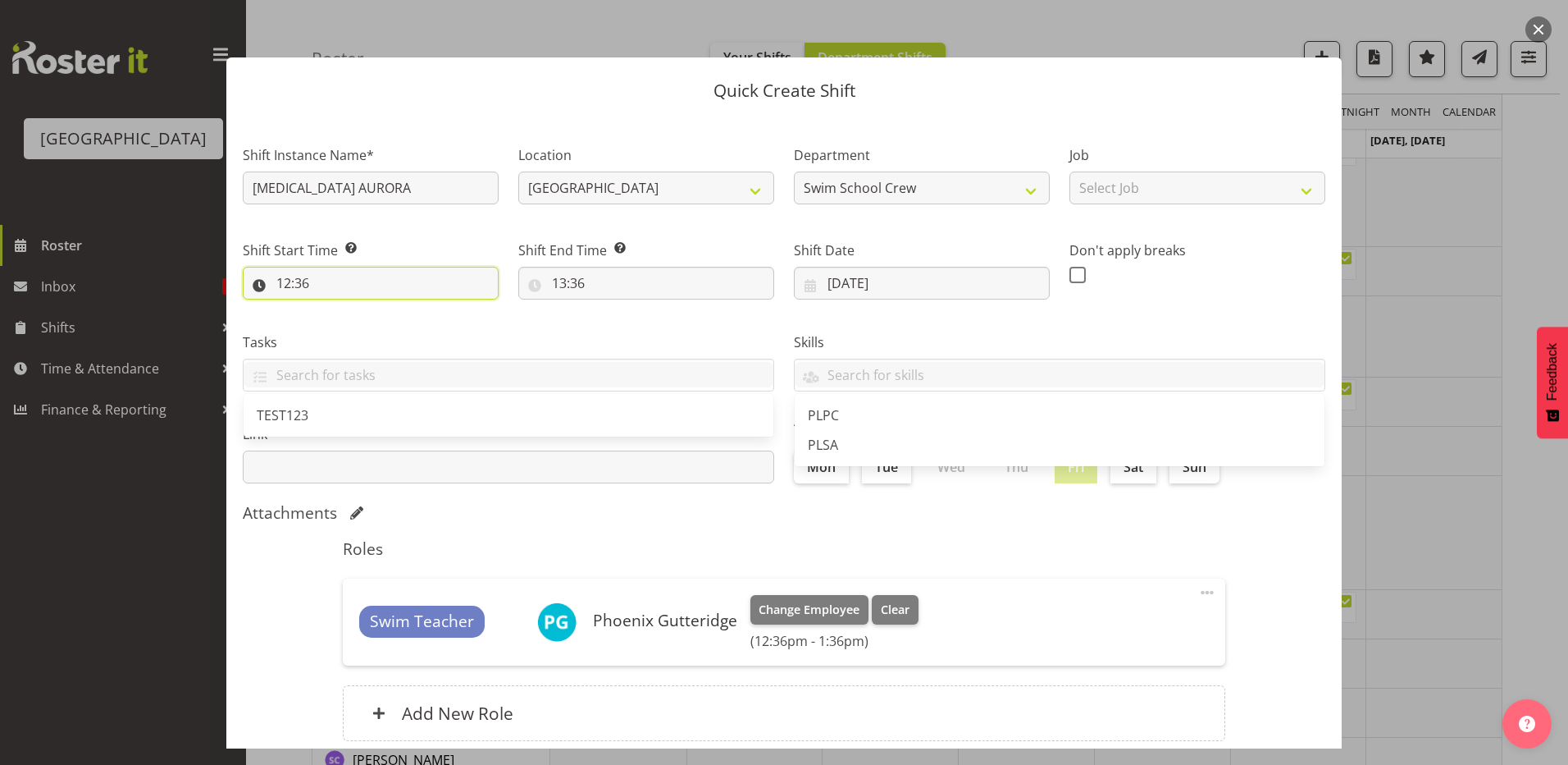
click at [288, 282] on input "12:36" at bounding box center [370, 283] width 256 height 33
click at [347, 325] on select "00 01 02 03 04 05 06 07 08 09 10 11 12 13 14 15 16 17 18 19 20 21 22 23" at bounding box center [354, 326] width 37 height 33
click at [336, 309] on select "00 01 02 03 04 05 06 07 08 09 10 11 12 13 14 15 16 17 18 19 20 21 22 23" at bounding box center [354, 326] width 37 height 33
click at [356, 323] on select "00 01 02 03 04 05 06 07 08 09 10 11 12 13 14 15 16 17 18 19 20 21 22 23" at bounding box center [354, 326] width 37 height 33
select select "13"
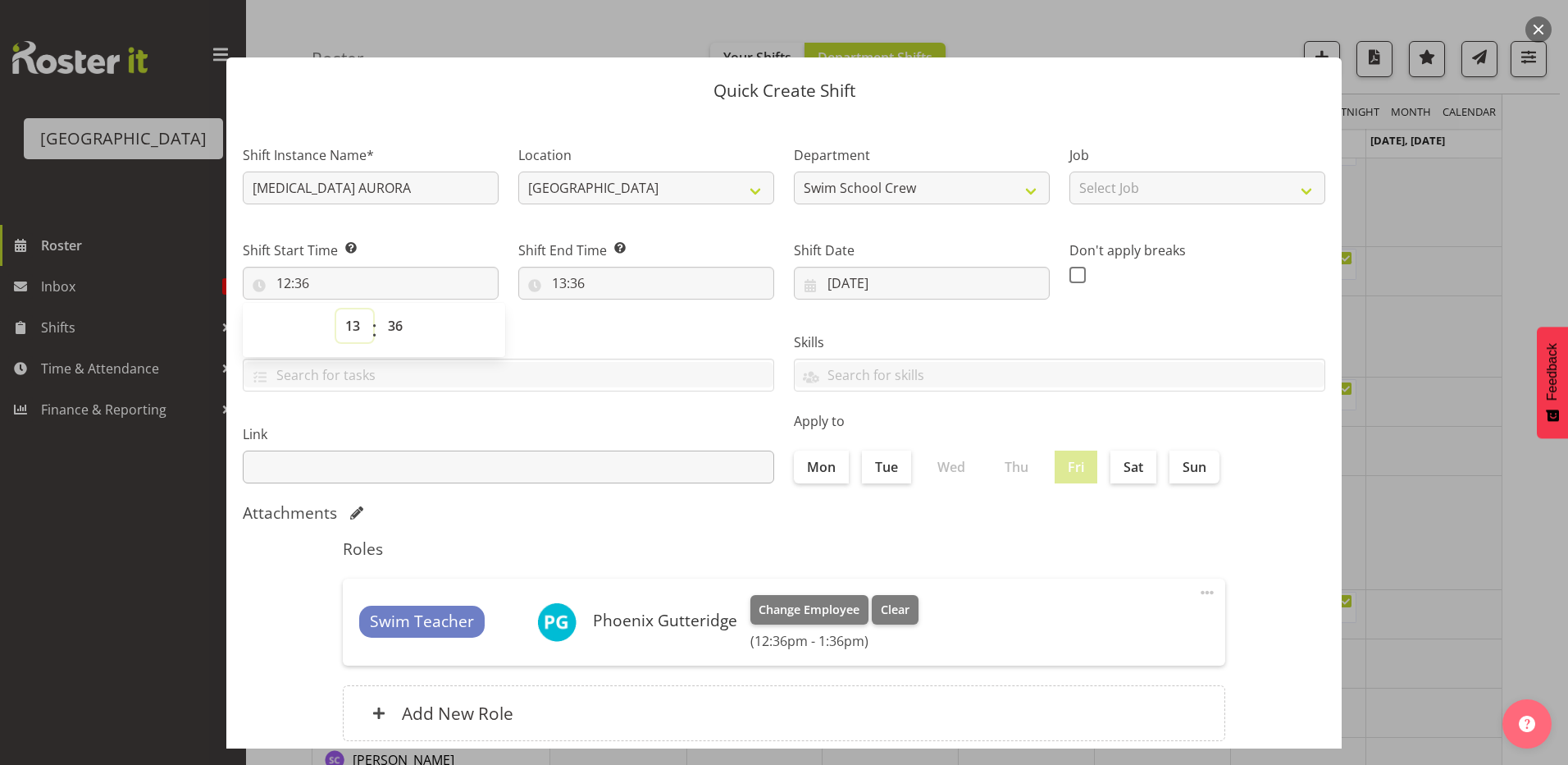
click at [336, 309] on select "00 01 02 03 04 05 06 07 08 09 10 11 12 13 14 15 16 17 18 19 20 21 22 23" at bounding box center [354, 326] width 37 height 33
type input "13:36"
click at [389, 320] on select "00 01 02 03 04 05 06 07 08 09 10 11 12 13 14 15 16 17 18 19 20 21 22 23 24 25 2…" at bounding box center [397, 326] width 37 height 33
select select "0"
click at [379, 309] on select "00 01 02 03 04 05 06 07 08 09 10 11 12 13 14 15 16 17 18 19 20 21 22 23 24 25 2…" at bounding box center [397, 326] width 37 height 33
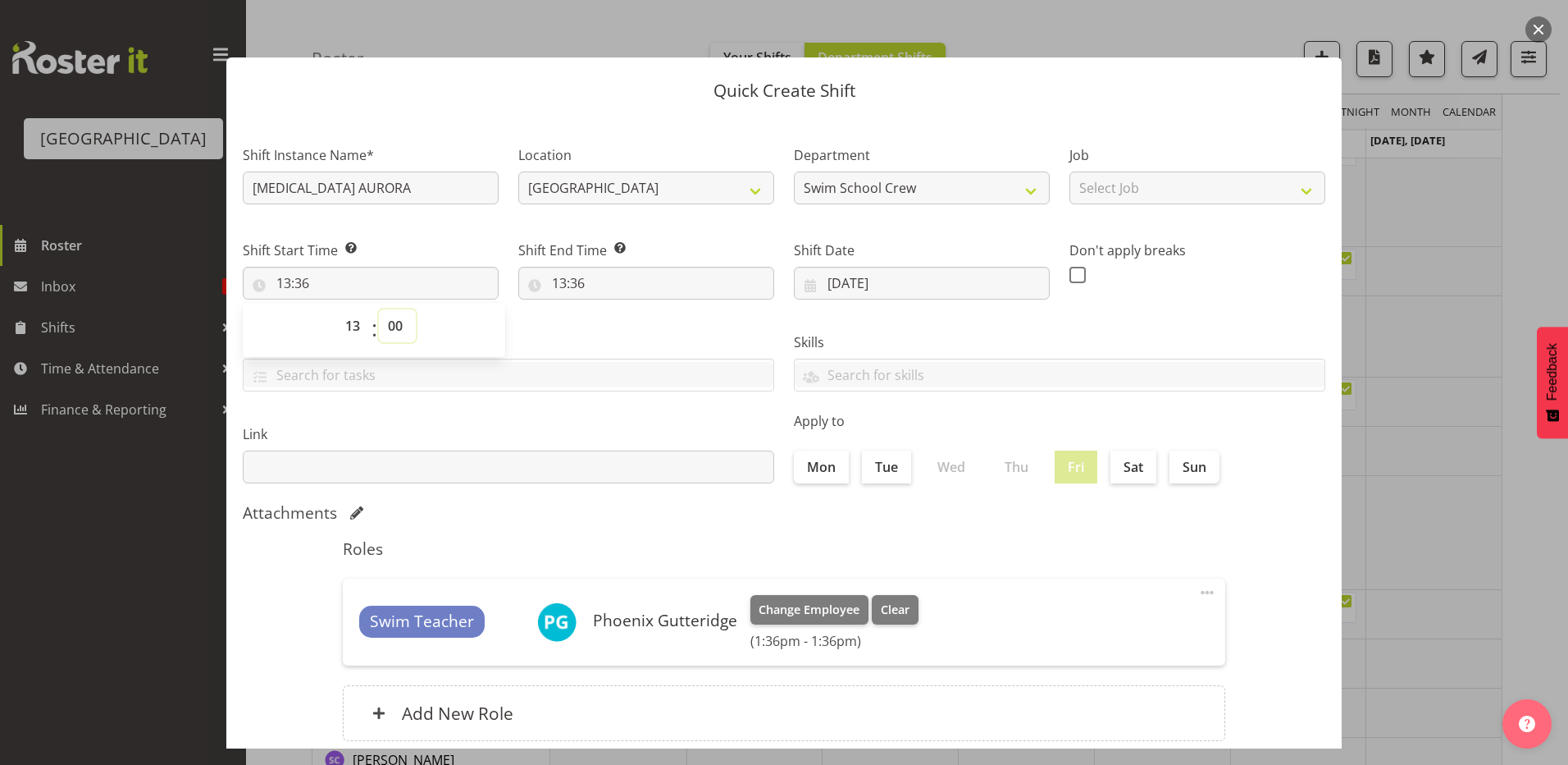
type input "13:00"
click at [612, 333] on label "Tasks" at bounding box center [508, 342] width 532 height 20
click at [560, 284] on input "13:36" at bounding box center [646, 283] width 256 height 33
click at [621, 323] on select "00 01 02 03 04 05 06 07 08 09 10 11 12 13 14 15 16 17 18 19 20 21 22 23" at bounding box center [630, 326] width 37 height 33
select select "14"
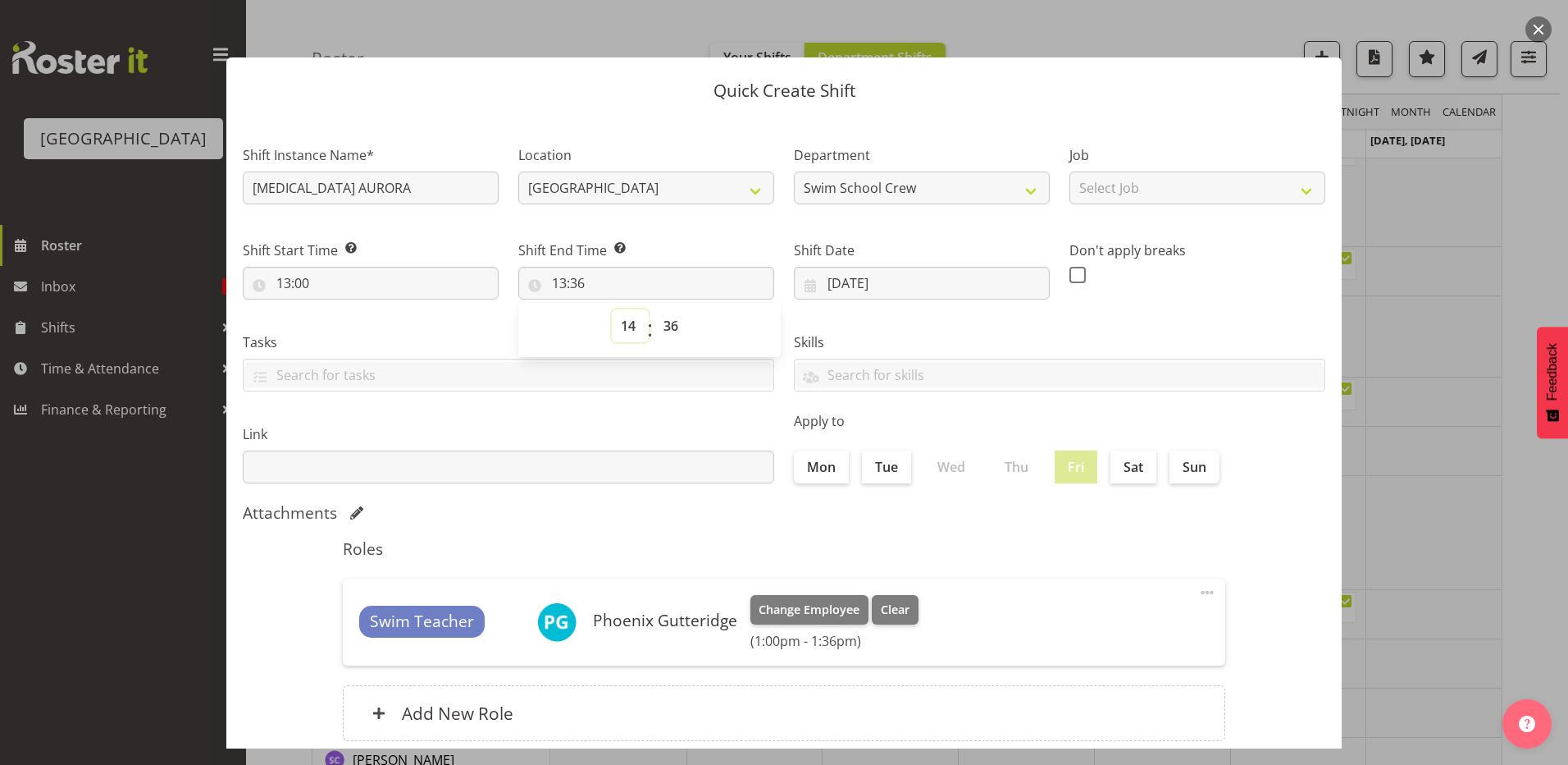
click at [612, 309] on select "00 01 02 03 04 05 06 07 08 09 10 11 12 13 14 15 16 17 18 19 20 21 22 23" at bounding box center [630, 326] width 37 height 33
type input "14:36"
click at [665, 333] on select "00 01 02 03 04 05 06 07 08 09 10 11 12 13 14 15 16 17 18 19 20 21 22 23 24 25 2…" at bounding box center [673, 326] width 37 height 33
select select "0"
click at [655, 309] on select "00 01 02 03 04 05 06 07 08 09 10 11 12 13 14 15 16 17 18 19 20 21 22 23 24 25 2…" at bounding box center [673, 326] width 37 height 33
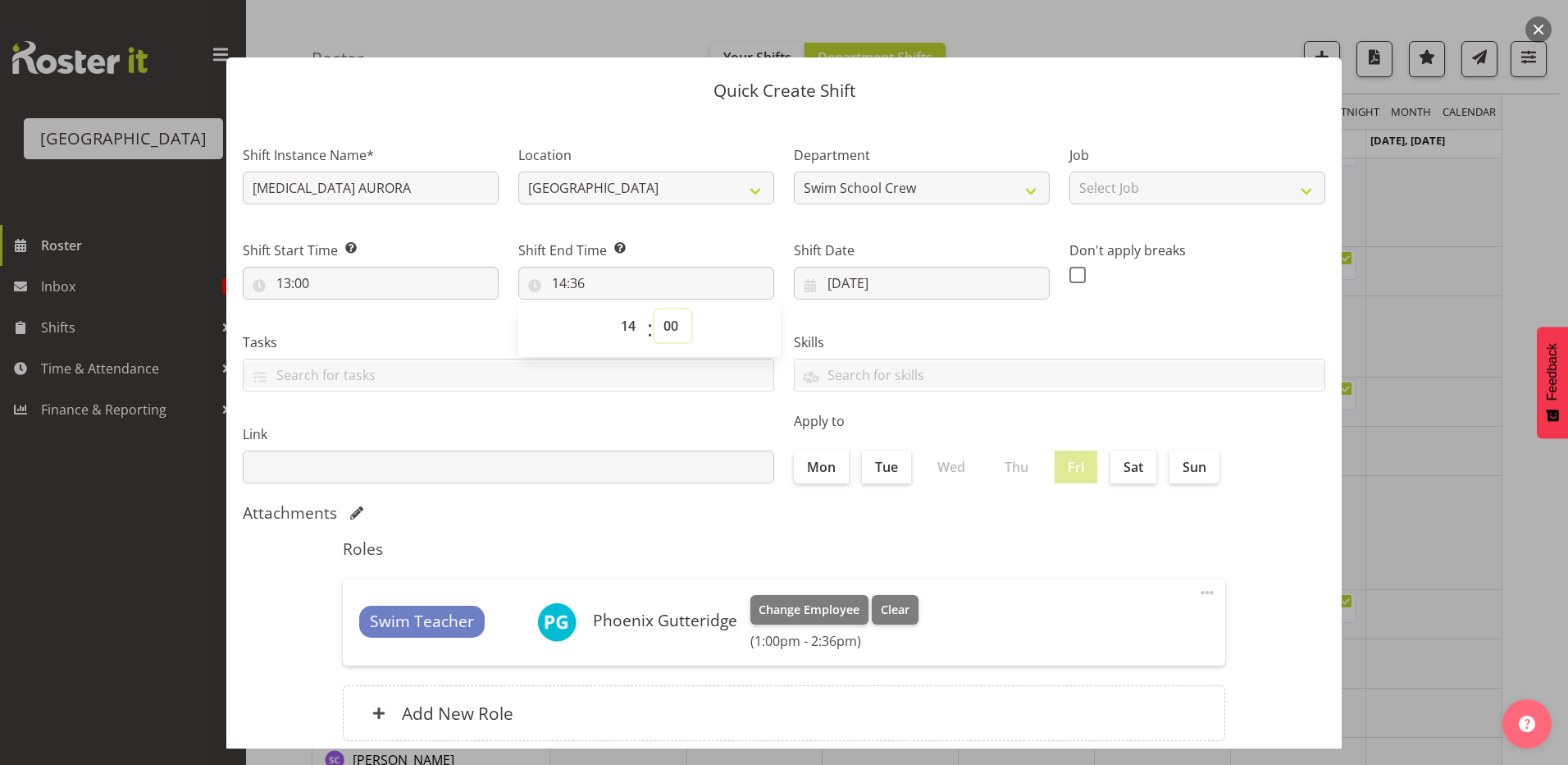
type input "14:00"
click at [884, 321] on div "Skills PLPC PLSA" at bounding box center [1059, 355] width 551 height 92
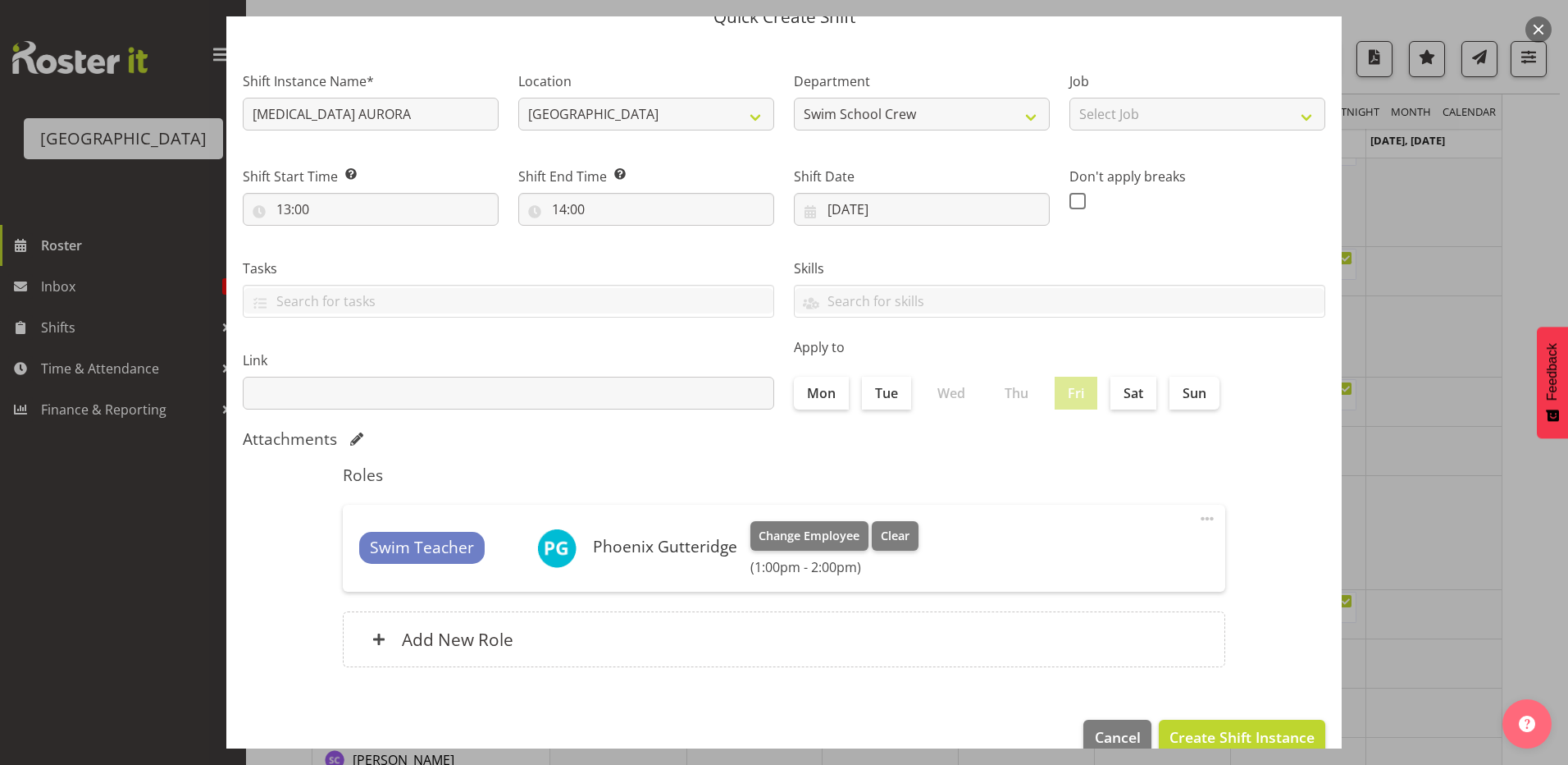
scroll to position [106, 0]
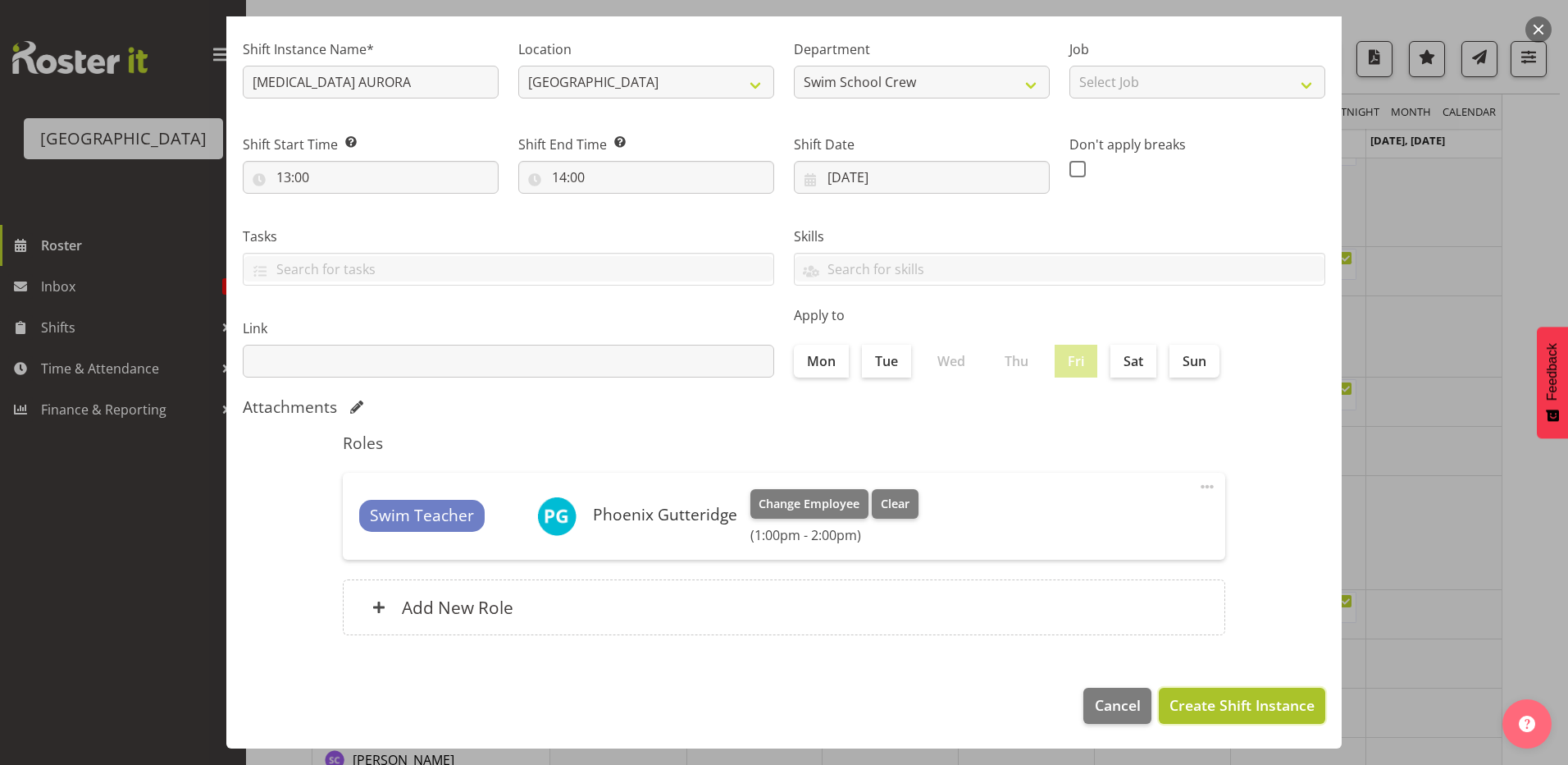
click at [1180, 702] on span "Create Shift Instance" at bounding box center [1242, 705] width 145 height 21
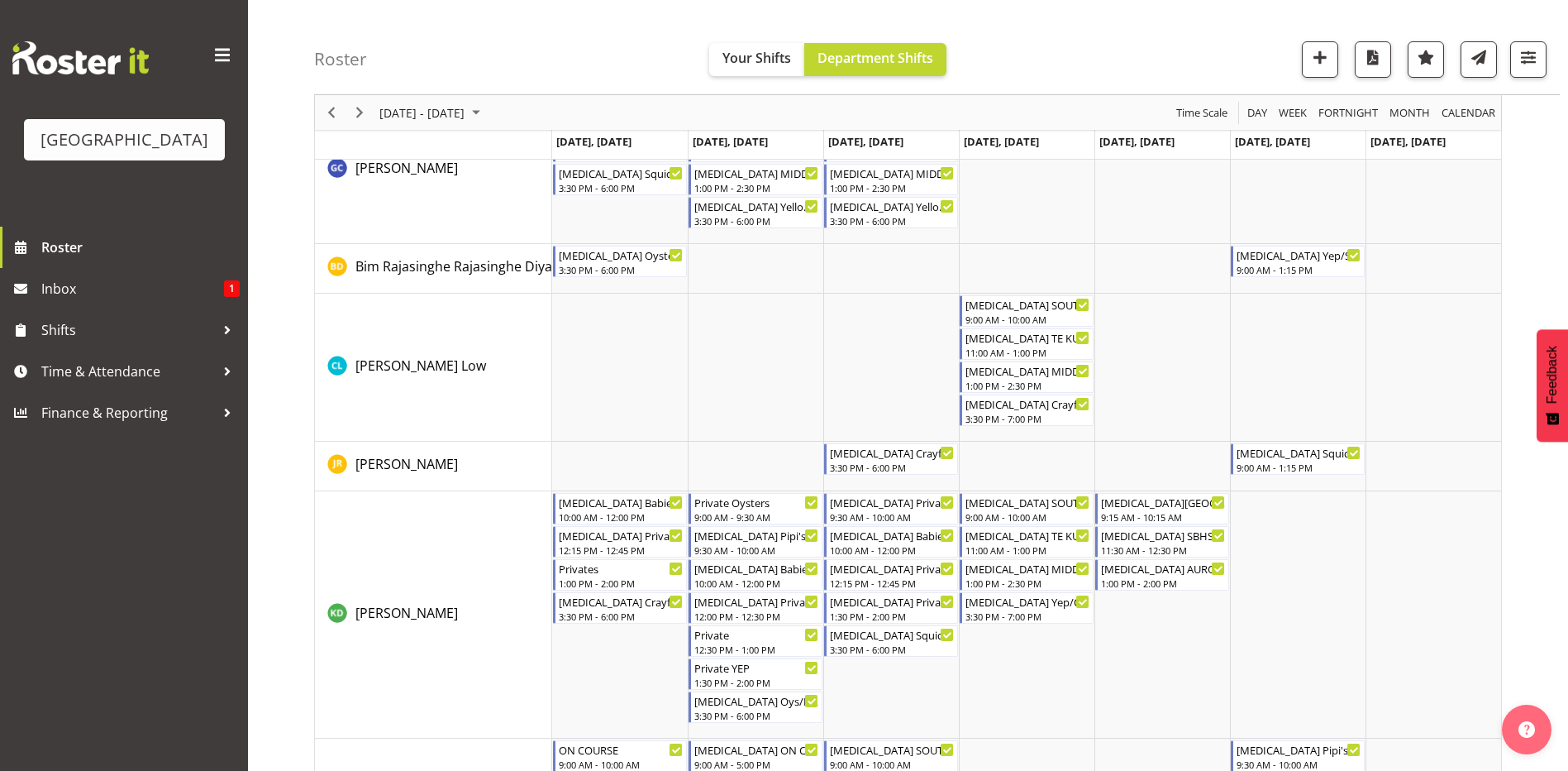
scroll to position [0, 0]
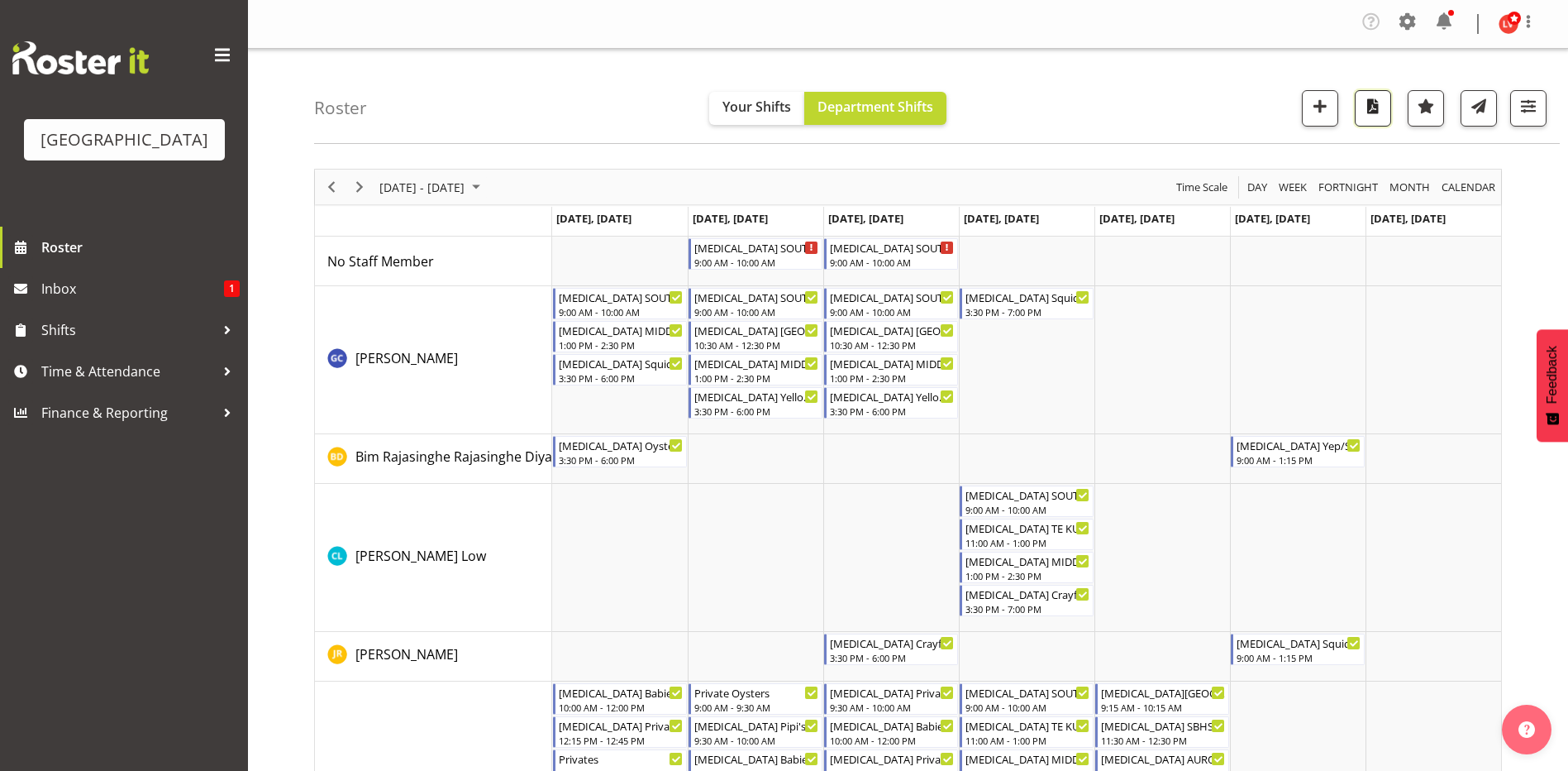
click at [1369, 106] on span "button" at bounding box center [1373, 106] width 21 height 21
click at [1372, 112] on span "button" at bounding box center [1373, 106] width 21 height 21
click at [1372, 104] on span "button" at bounding box center [1373, 106] width 21 height 21
click at [363, 184] on span "Next" at bounding box center [359, 187] width 20 height 20
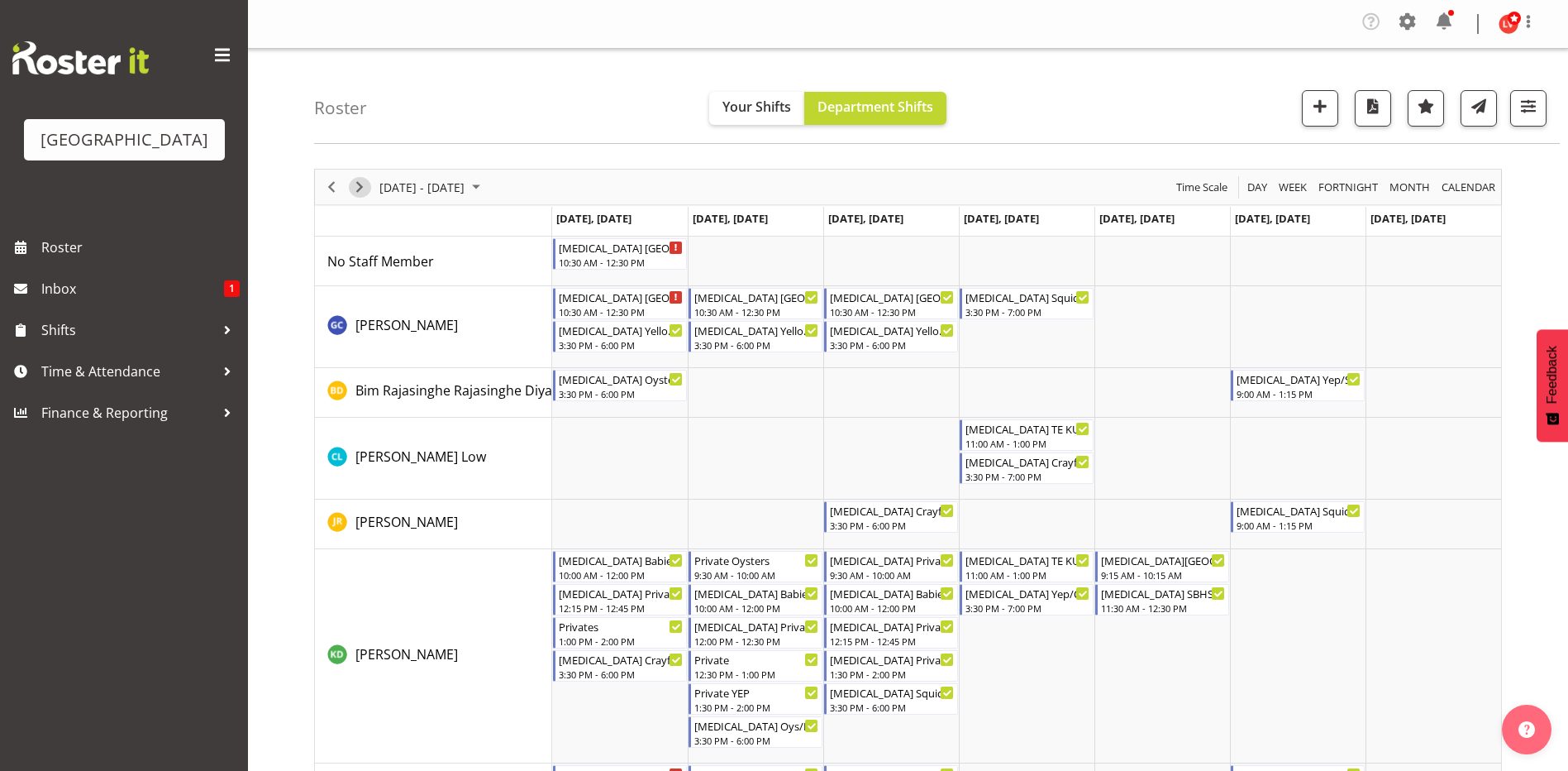
click at [360, 185] on span "Next" at bounding box center [359, 187] width 20 height 20
click at [328, 183] on span "Previous" at bounding box center [331, 187] width 20 height 20
click at [329, 183] on span "Previous" at bounding box center [331, 187] width 20 height 20
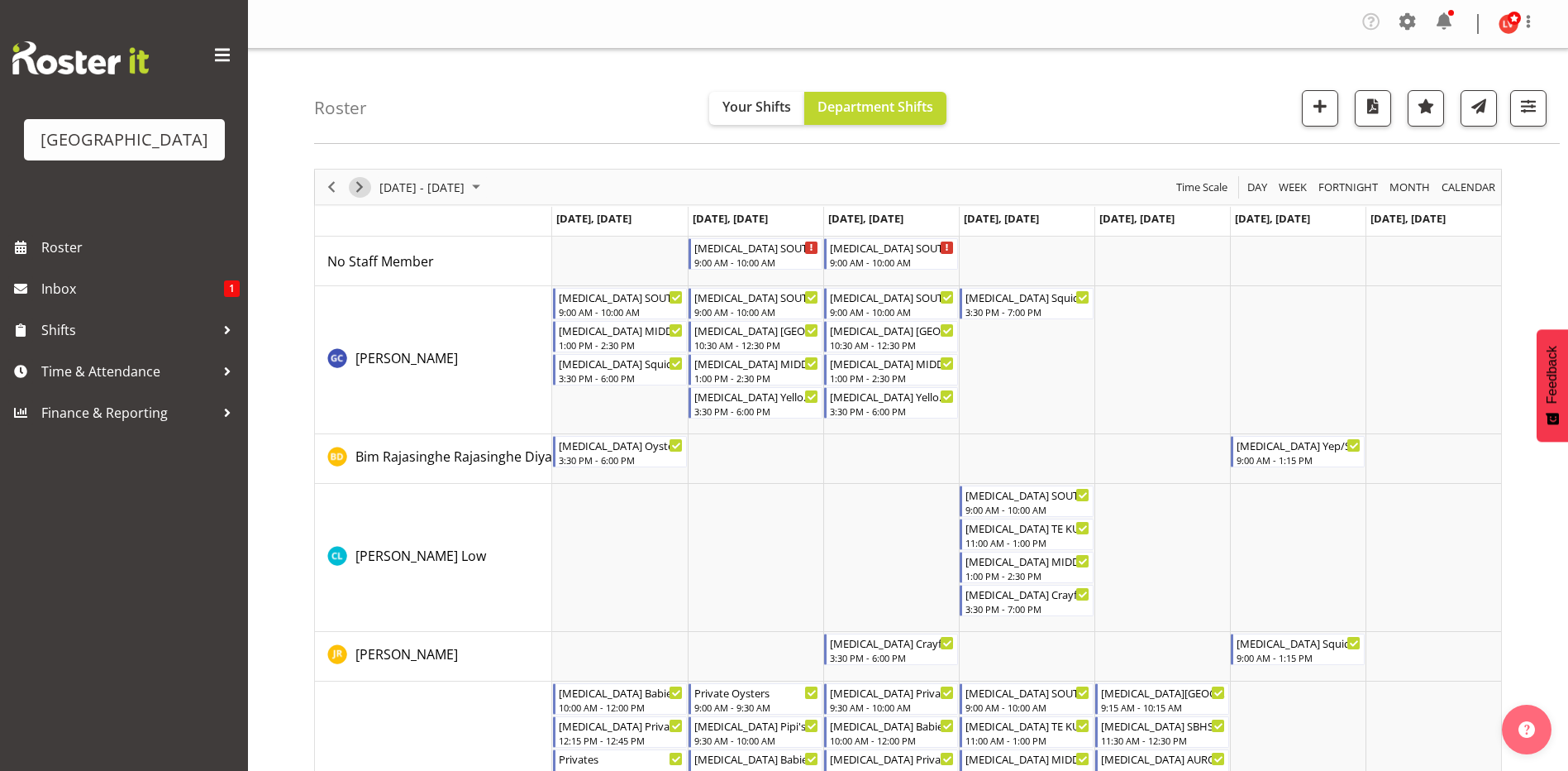
click at [358, 189] on span "Next" at bounding box center [359, 187] width 20 height 20
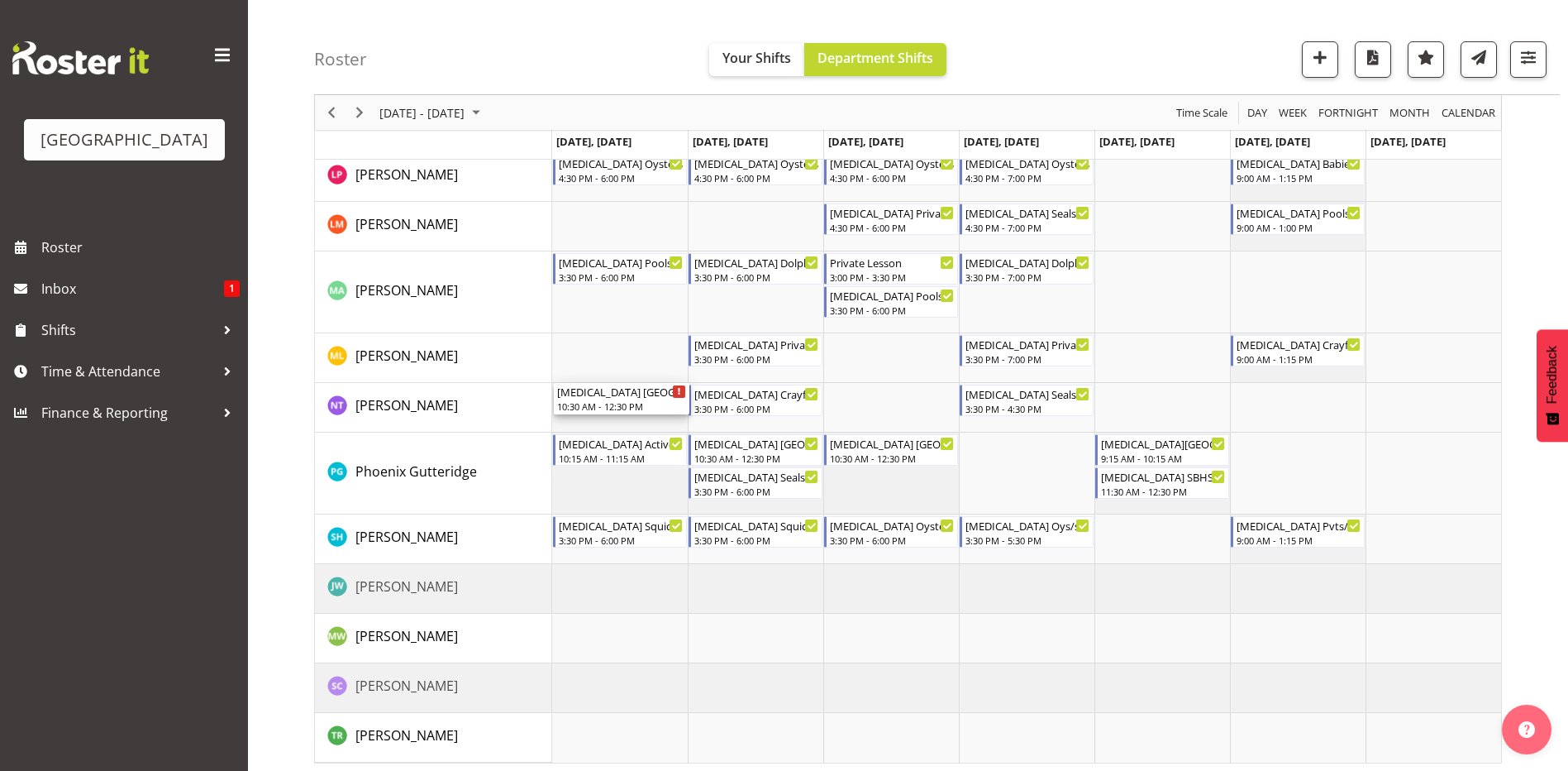
scroll to position [698, 0]
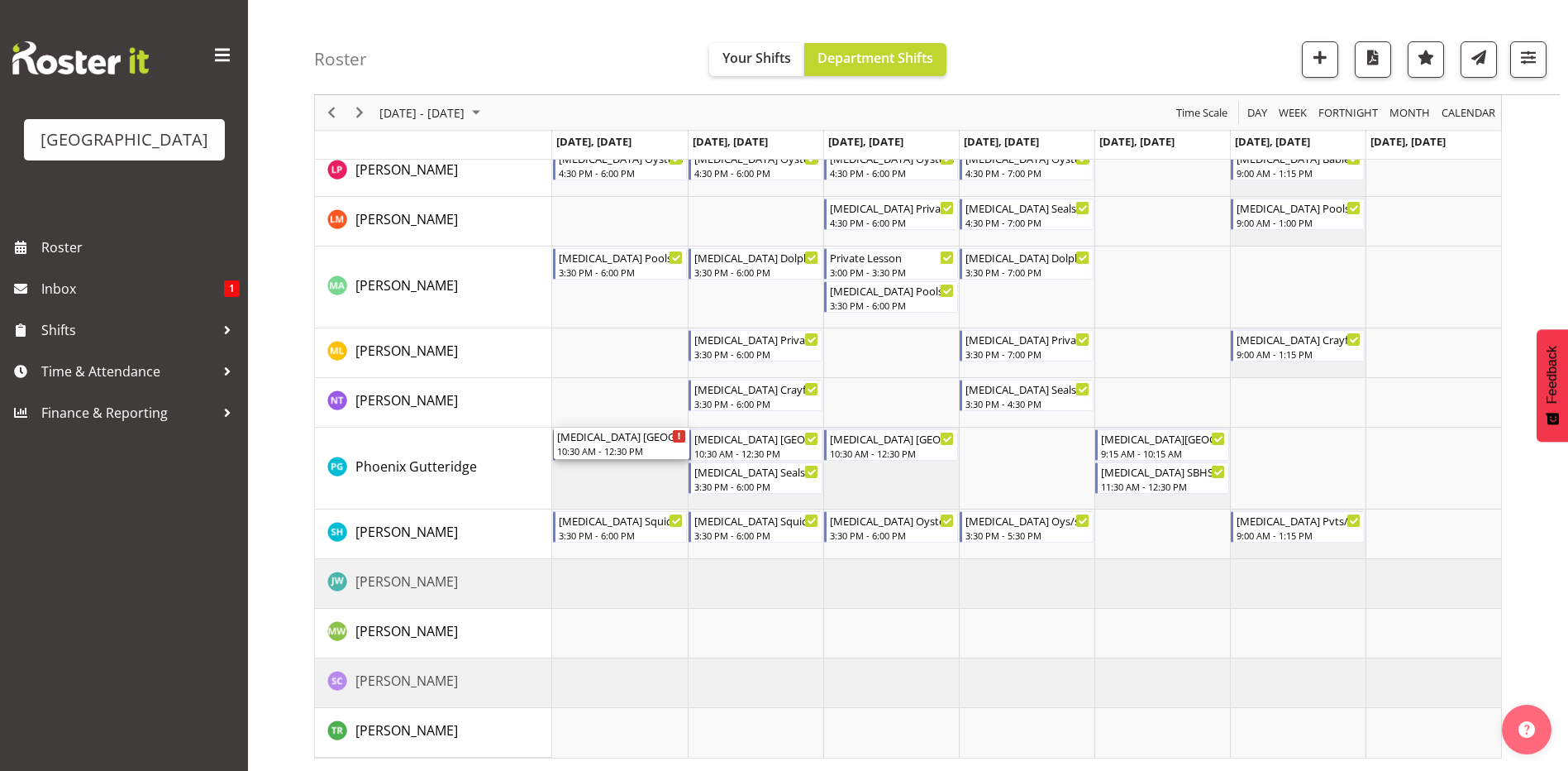
drag, startPoint x: 606, startPoint y: 243, endPoint x: 609, endPoint y: 486, distance: 243.0
click at [609, 486] on div "T3 ST PATRICKS SCHOOL 10:30 AM - 12:30 PM T3 ST PATRICKS SCHOOL 10:30 AM - 12:3…" at bounding box center [1027, 148] width 949 height 1219
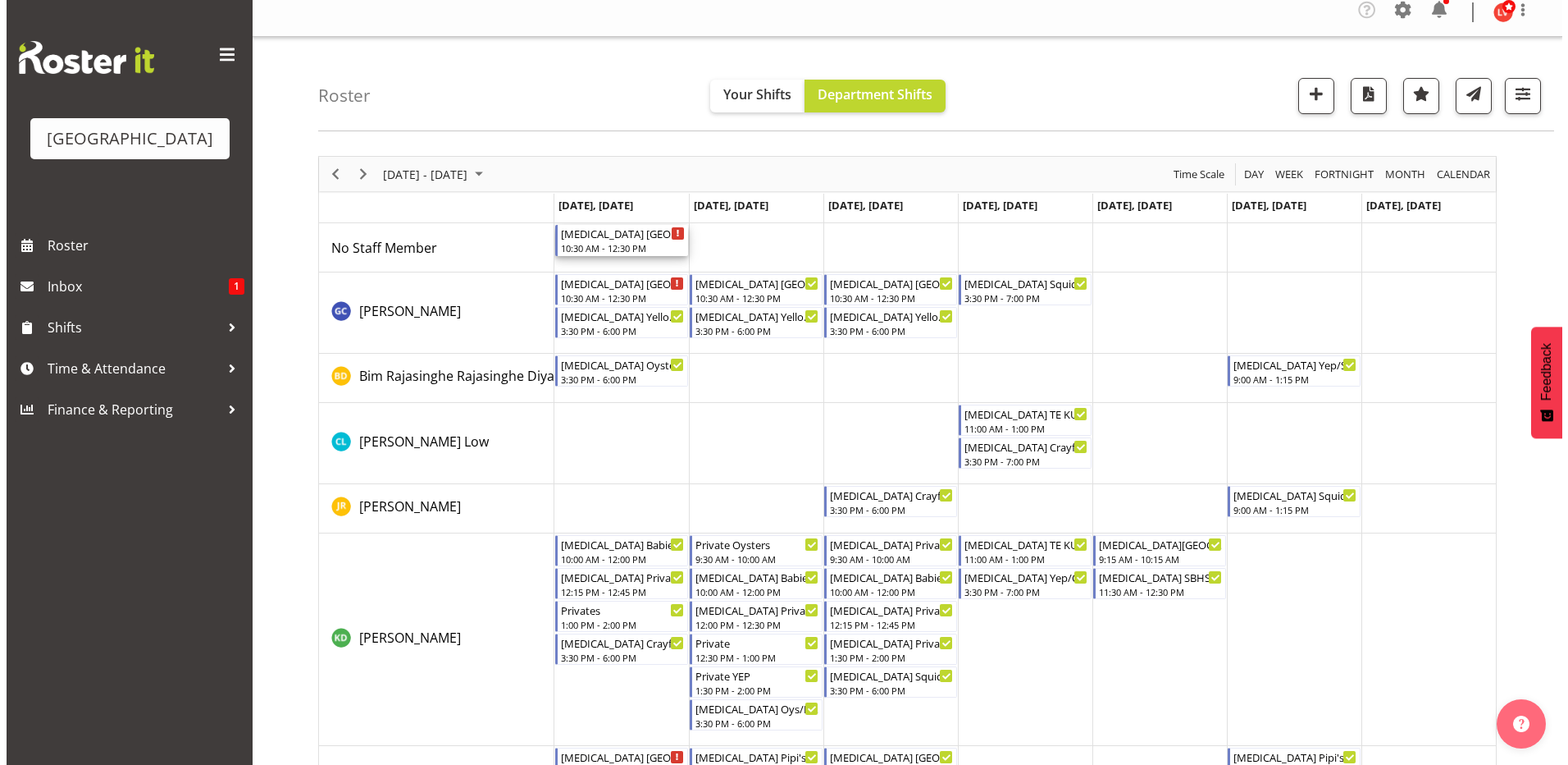
scroll to position [0, 0]
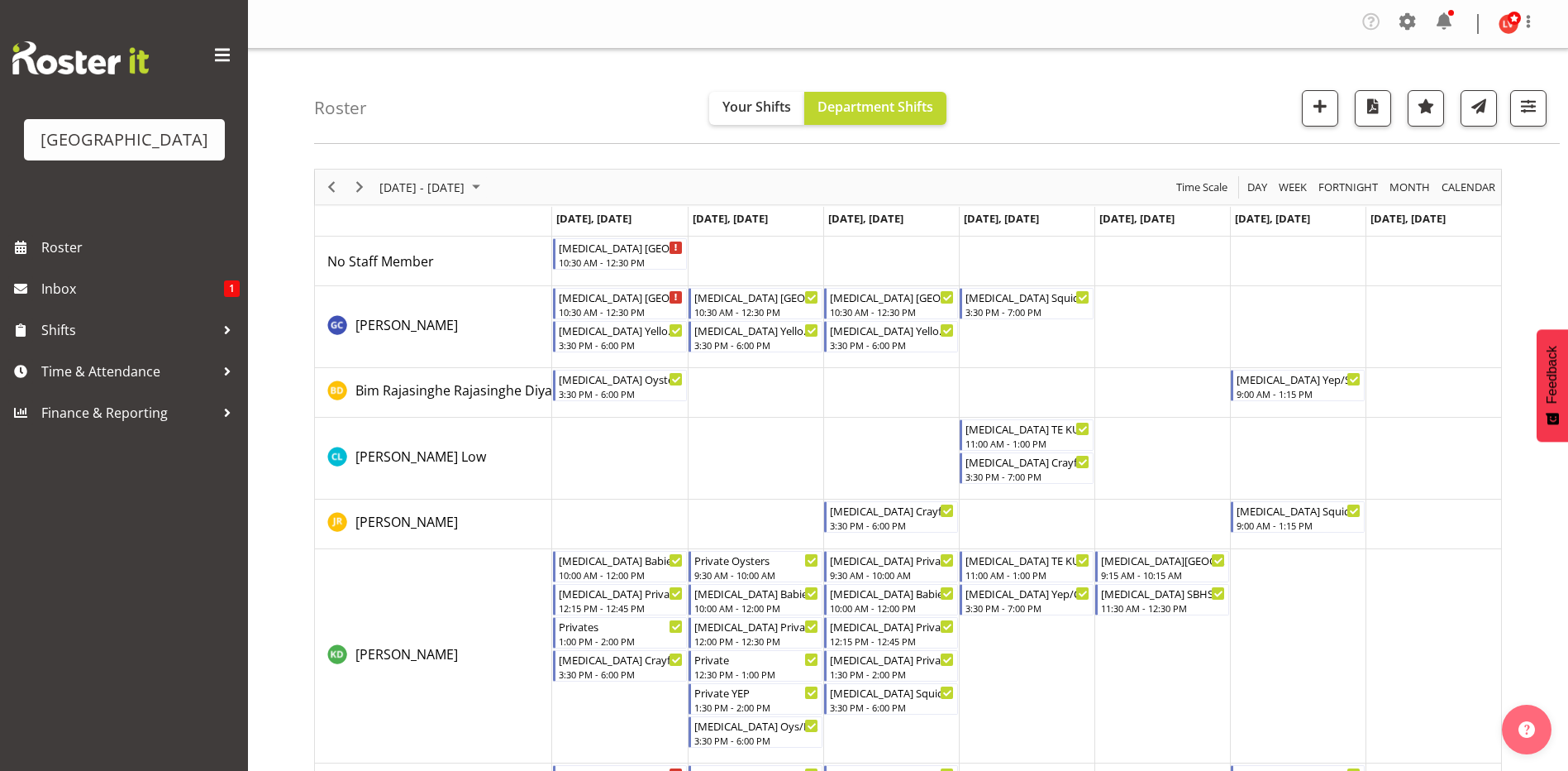
click at [639, 360] on td "Timeline Week of September 8, 2025" at bounding box center [620, 327] width 136 height 82
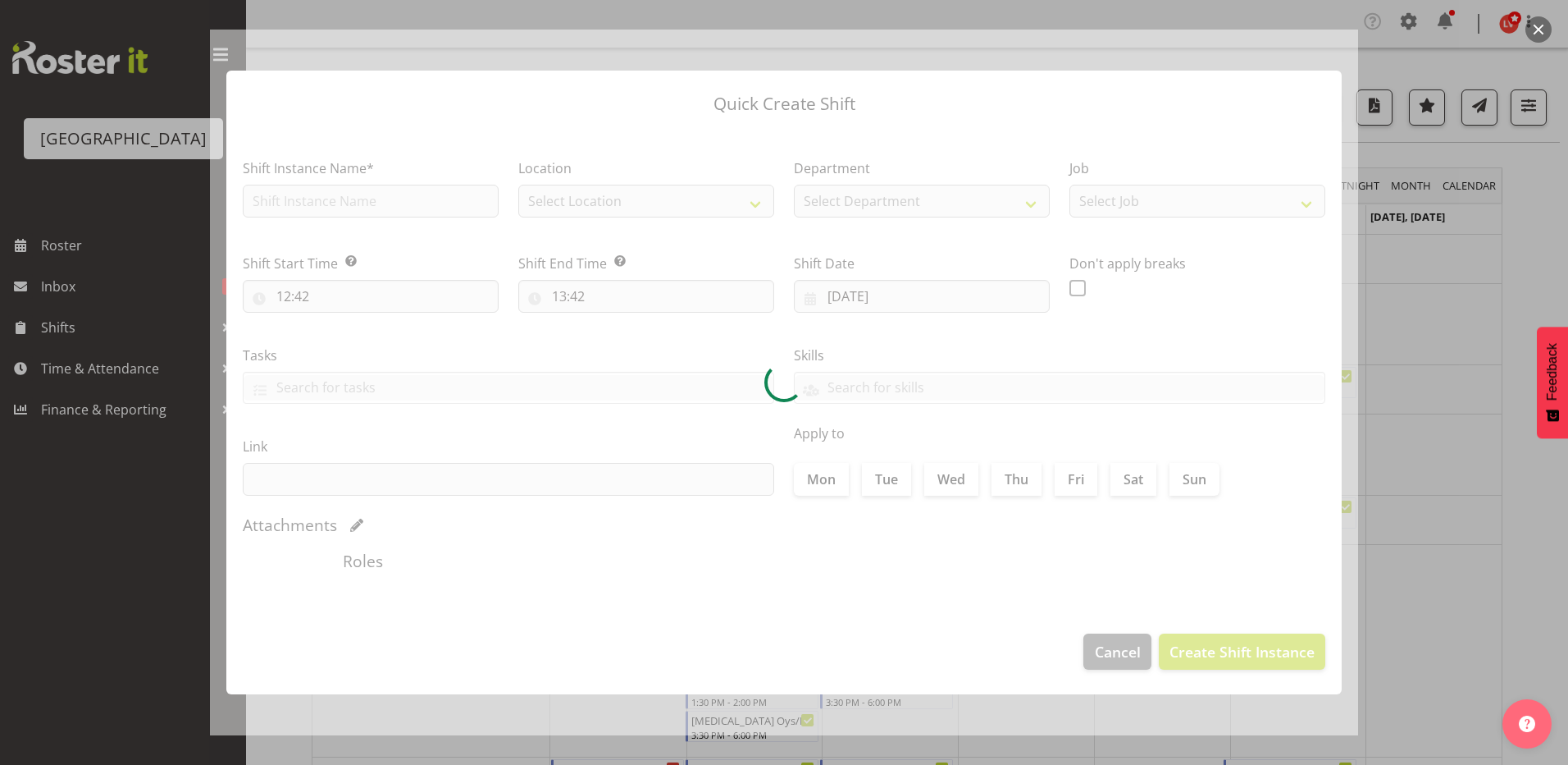
type input "08/09/2025"
checkbox input "true"
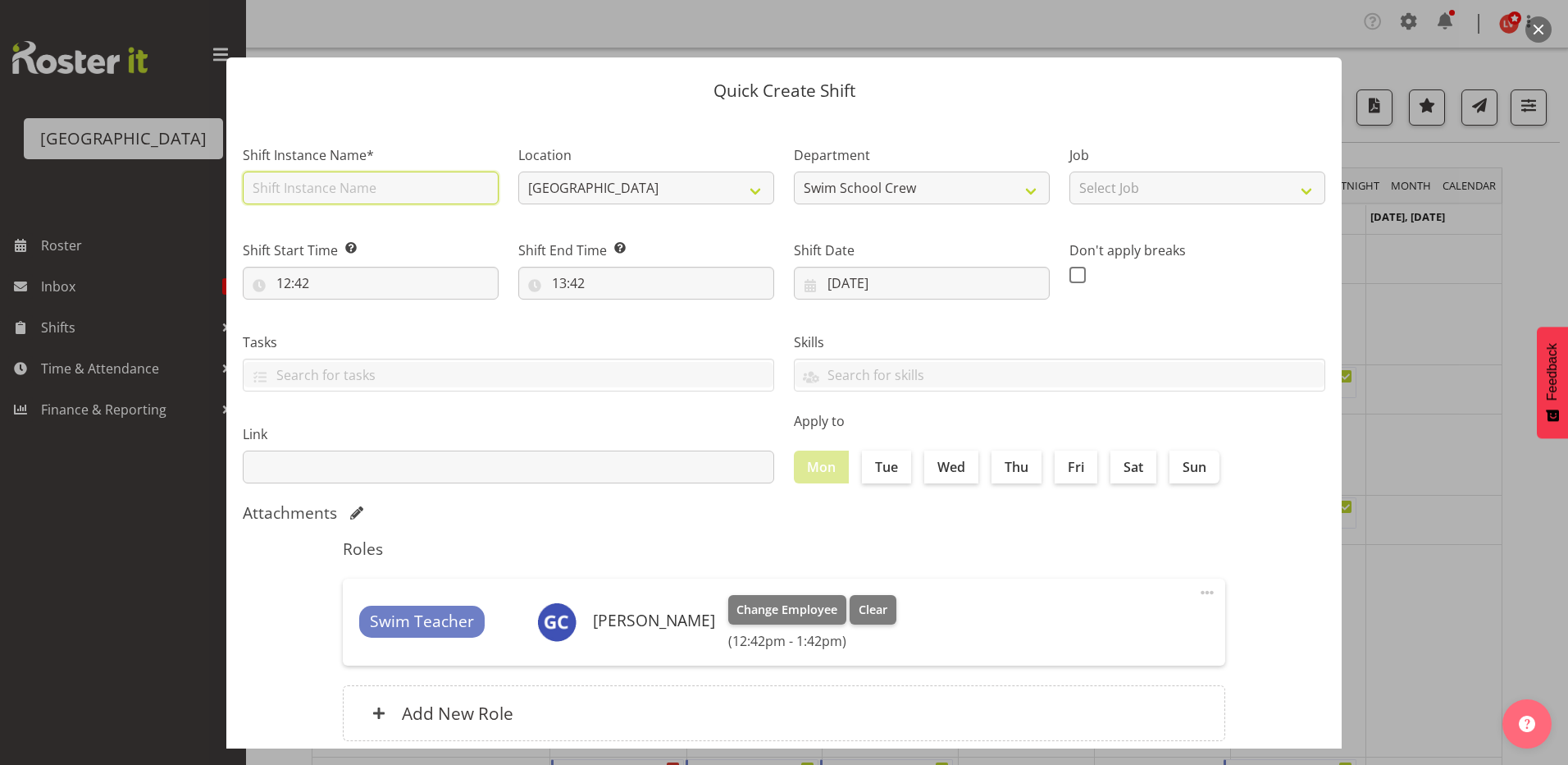
click at [274, 194] on input "text" at bounding box center [370, 188] width 256 height 33
type input "t"
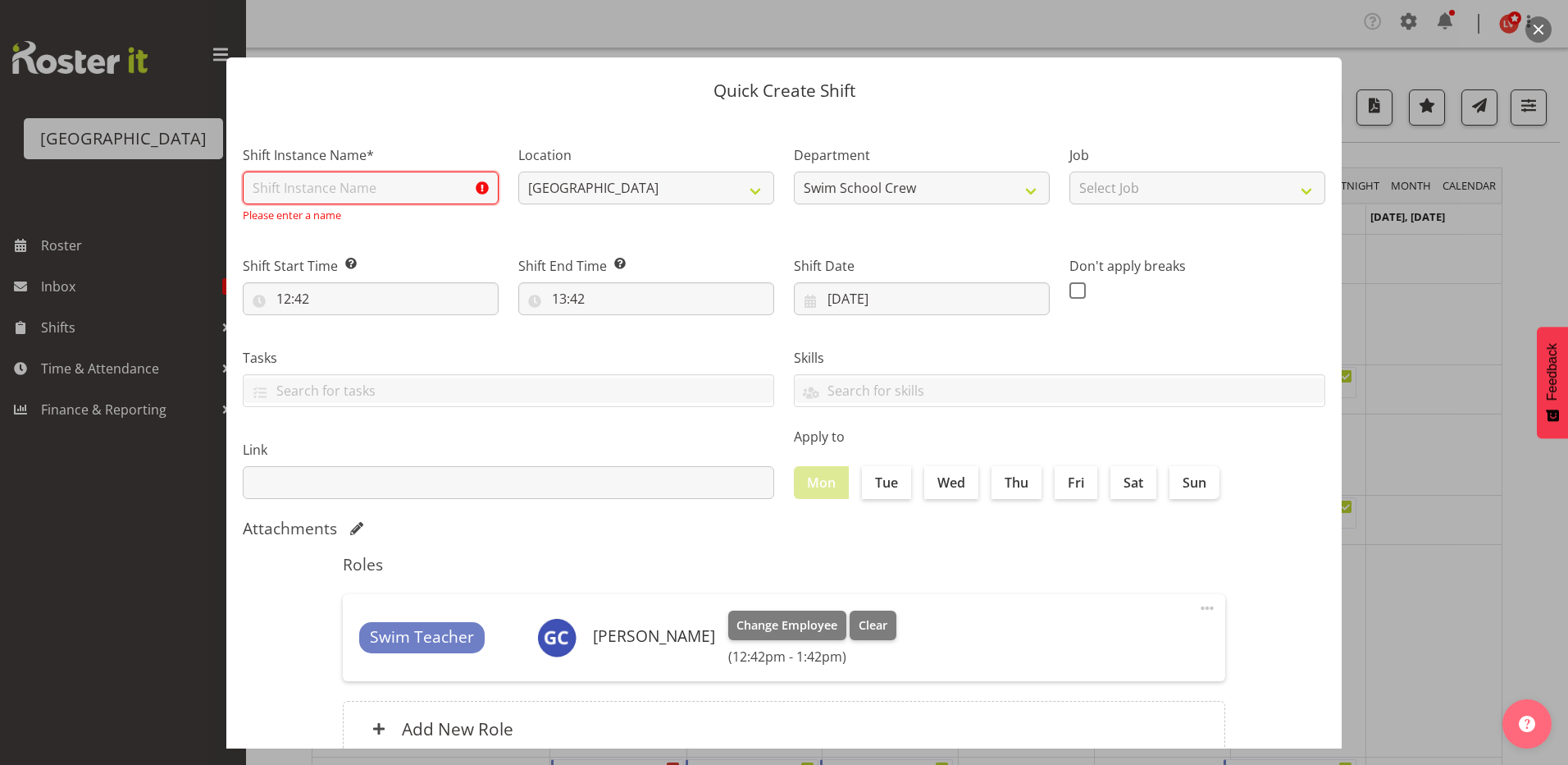
type input "t"
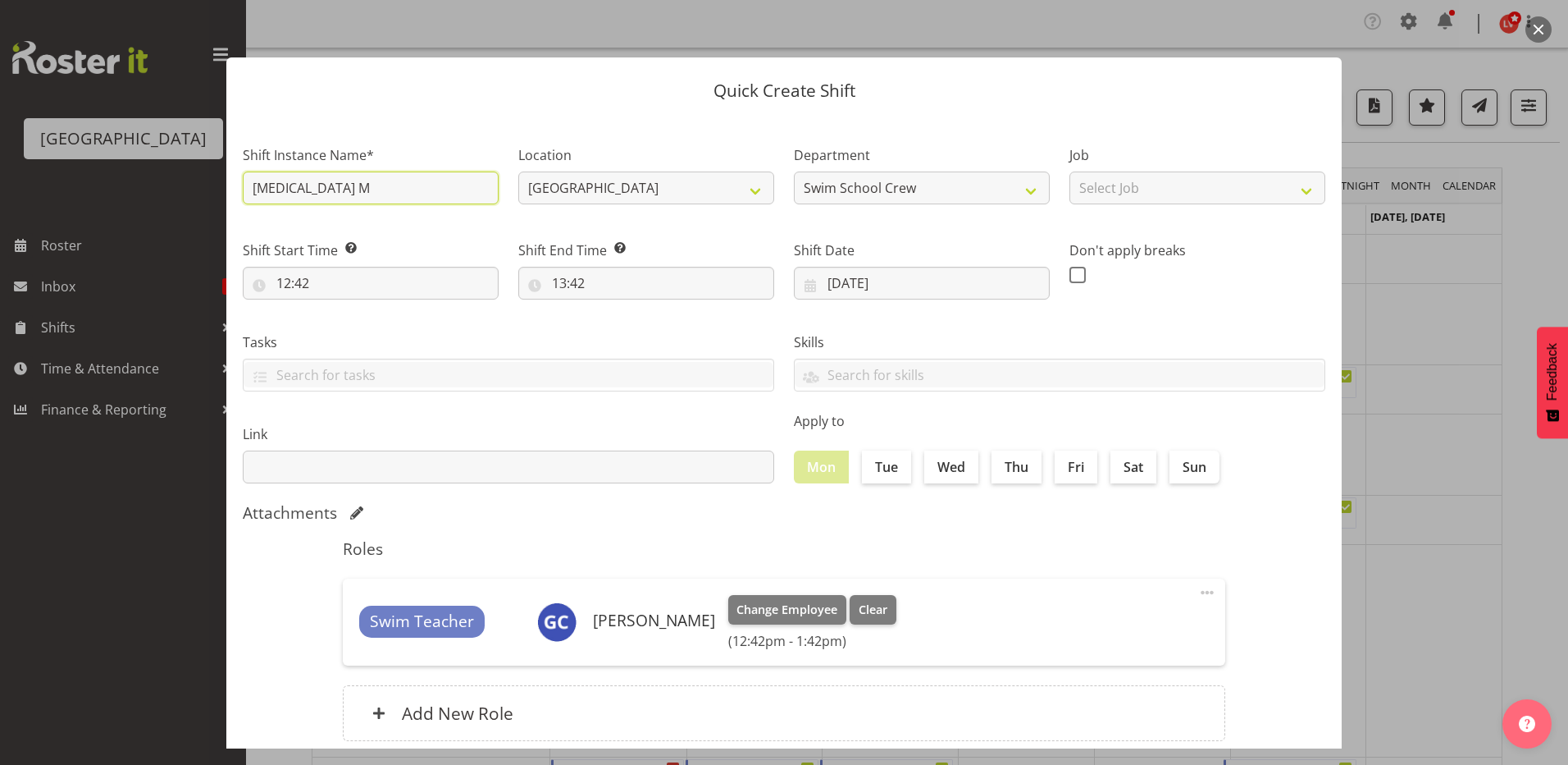
type input "[MEDICAL_DATA] MIDDLE SCHOOL (1)"
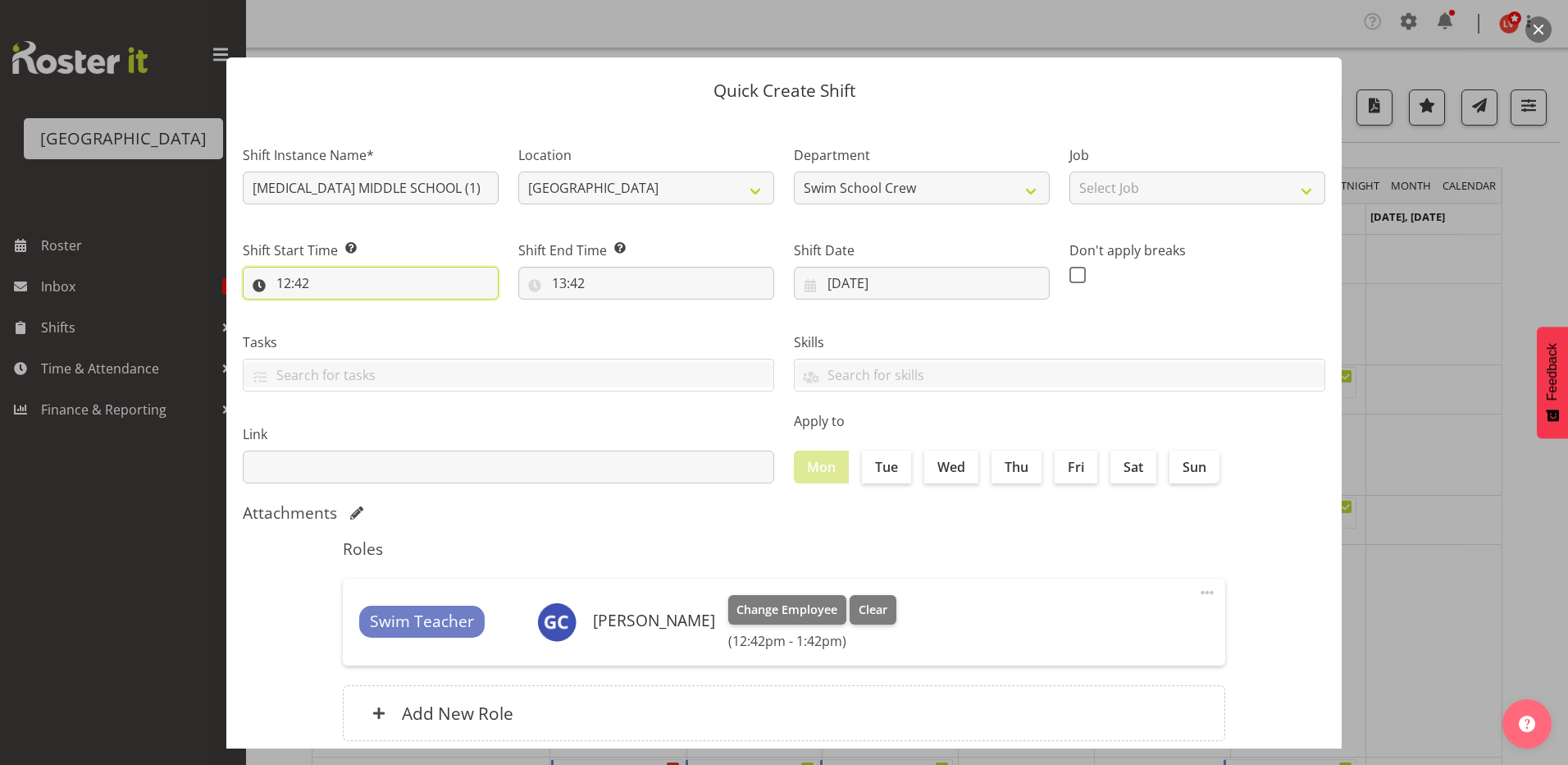
click at [288, 282] on input "12:42" at bounding box center [370, 283] width 256 height 33
click at [355, 324] on select "00 01 02 03 04 05 06 07 08 09 10 11 12 13 14 15 16 17 18 19 20 21 22 23" at bounding box center [354, 326] width 37 height 33
select select "13"
click at [336, 309] on select "00 01 02 03 04 05 06 07 08 09 10 11 12 13 14 15 16 17 18 19 20 21 22 23" at bounding box center [354, 326] width 37 height 33
type input "13:42"
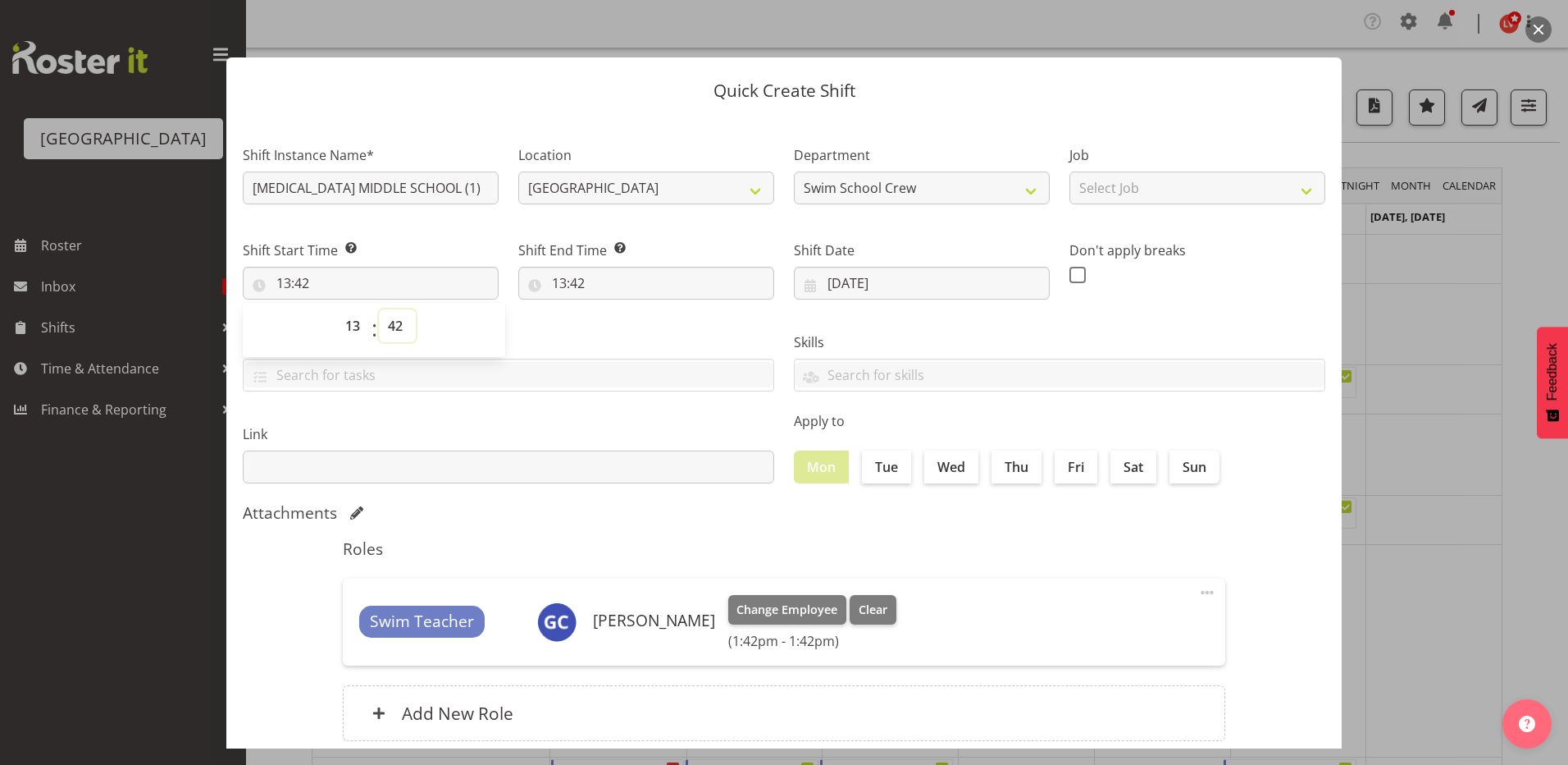
drag, startPoint x: 397, startPoint y: 319, endPoint x: 402, endPoint y: 342, distance: 23.5
click at [397, 319] on select "00 01 02 03 04 05 06 07 08 09 10 11 12 13 14 15 16 17 18 19 20 21 22 23 24 25 2…" at bounding box center [397, 326] width 37 height 33
select select "0"
click at [379, 309] on select "00 01 02 03 04 05 06 07 08 09 10 11 12 13 14 15 16 17 18 19 20 21 22 23 24 25 2…" at bounding box center [397, 326] width 37 height 33
type input "13:00"
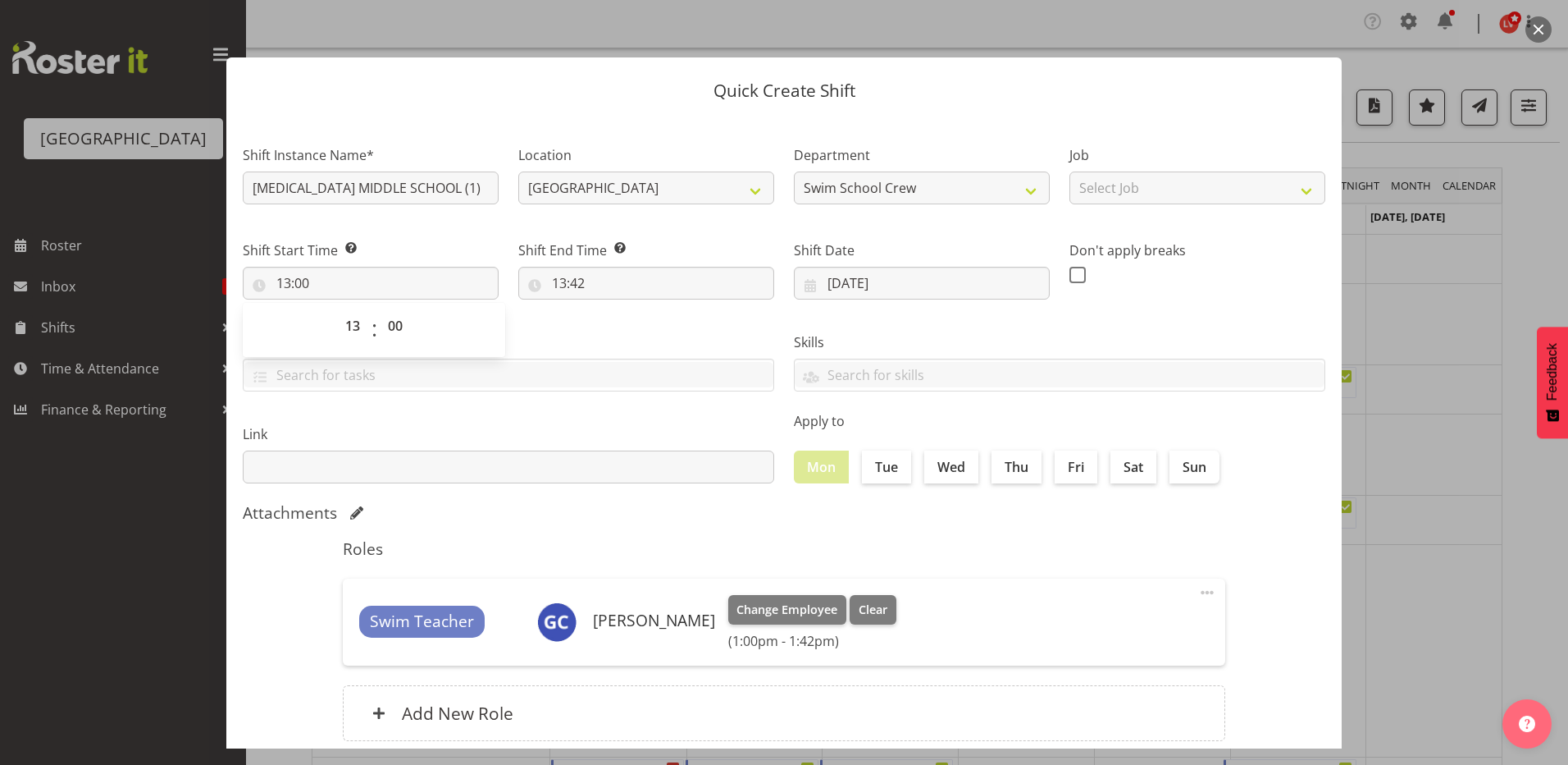
click at [575, 327] on div "Tasks TEST123" at bounding box center [508, 355] width 551 height 92
click at [557, 283] on input "13:42" at bounding box center [646, 283] width 256 height 33
drag, startPoint x: 628, startPoint y: 320, endPoint x: 625, endPoint y: 341, distance: 21.2
click at [628, 320] on select "00 01 02 03 04 05 06 07 08 09 10 11 12 13 14 15 16 17 18 19 20 21 22 23" at bounding box center [630, 326] width 37 height 33
select select "14"
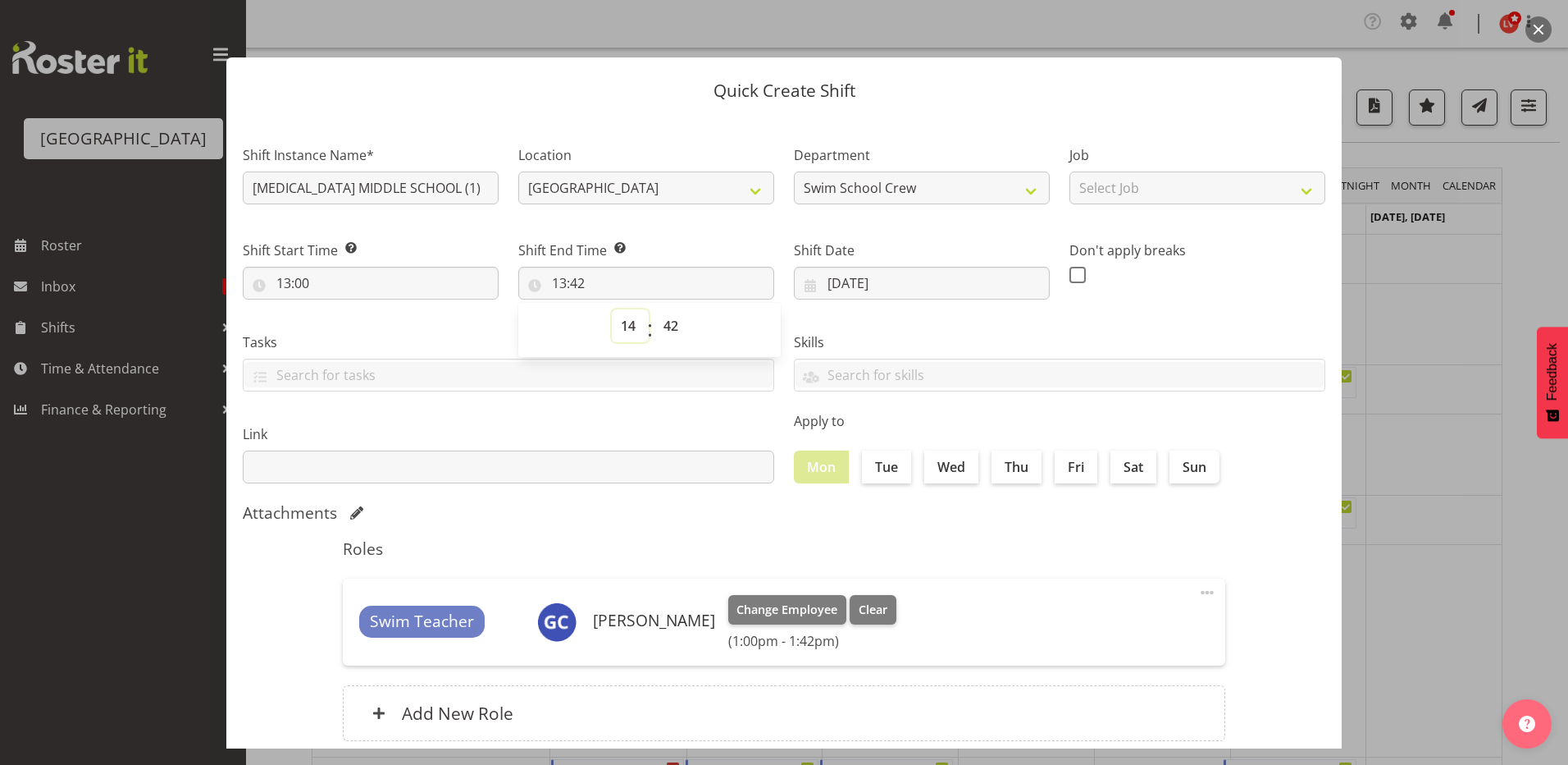
click at [612, 309] on select "00 01 02 03 04 05 06 07 08 09 10 11 12 13 14 15 16 17 18 19 20 21 22 23" at bounding box center [630, 326] width 37 height 33
type input "14:42"
click at [664, 318] on select "00 01 02 03 04 05 06 07 08 09 10 11 12 13 14 15 16 17 18 19 20 21 22 23 24 25 2…" at bounding box center [673, 326] width 37 height 33
select select "0"
click at [655, 309] on select "00 01 02 03 04 05 06 07 08 09 10 11 12 13 14 15 16 17 18 19 20 21 22 23 24 25 2…" at bounding box center [673, 326] width 37 height 33
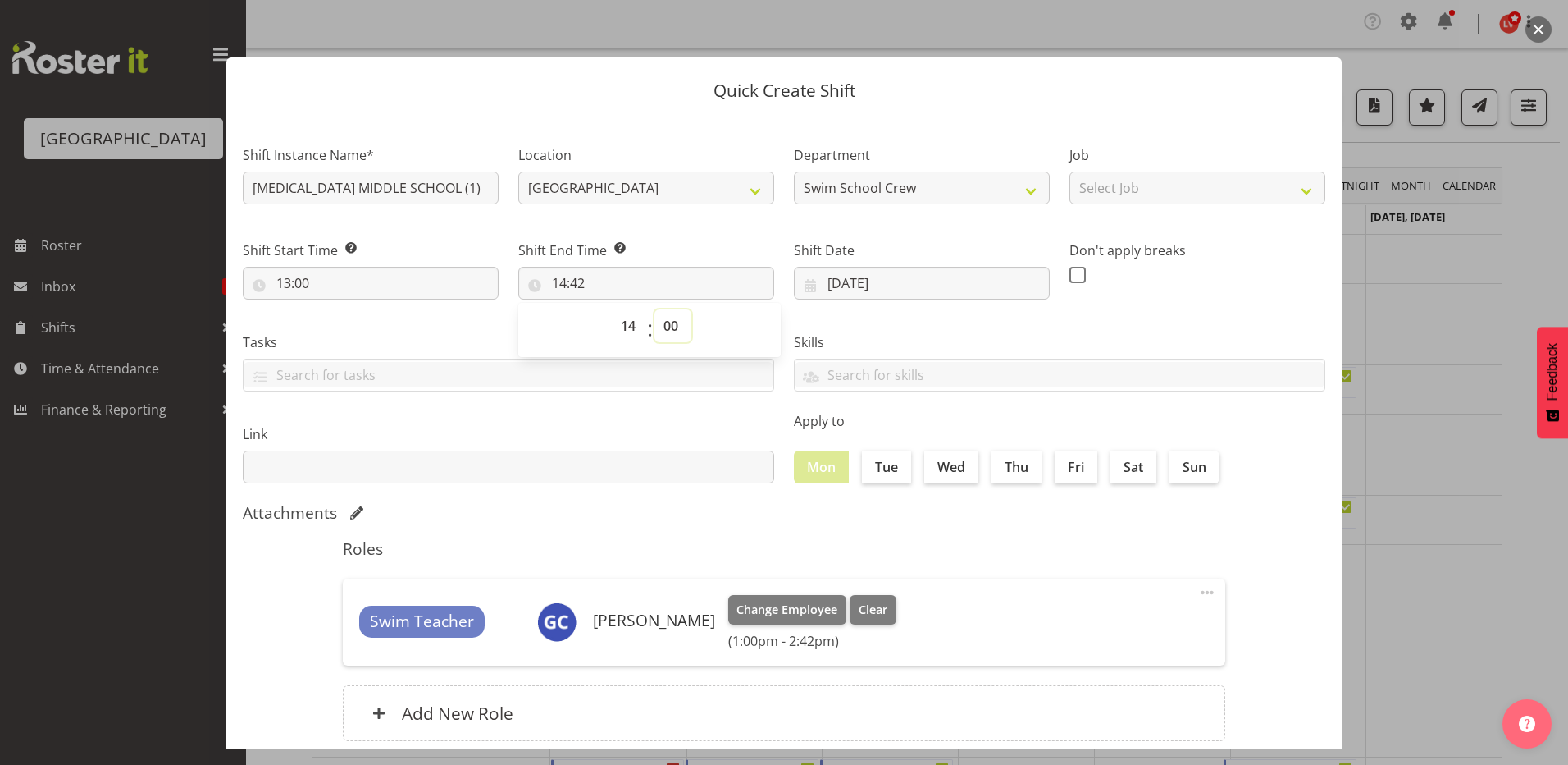
type input "14:00"
click at [891, 327] on div "Skills PLPC PLSA" at bounding box center [1059, 355] width 551 height 92
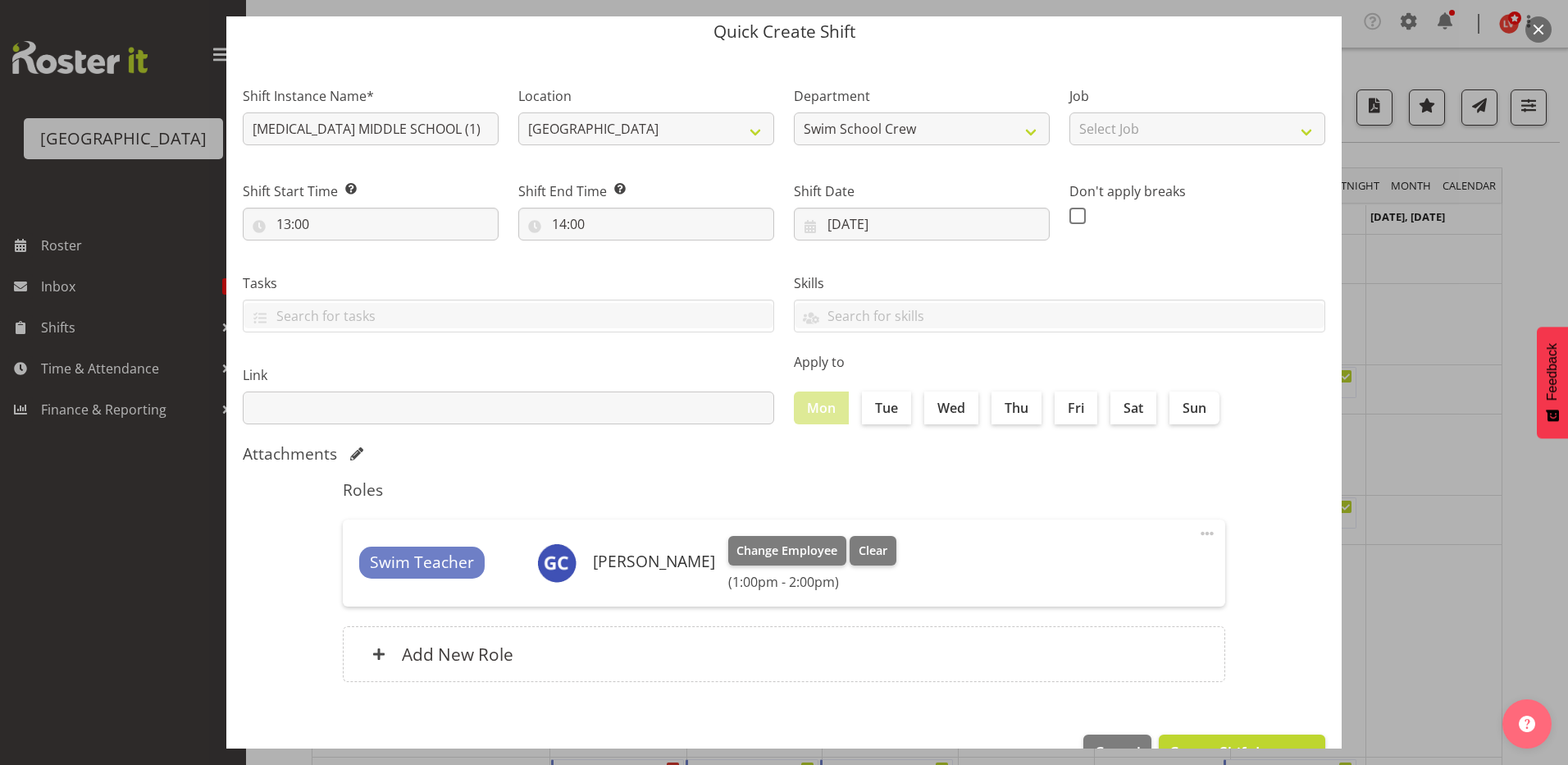
scroll to position [106, 0]
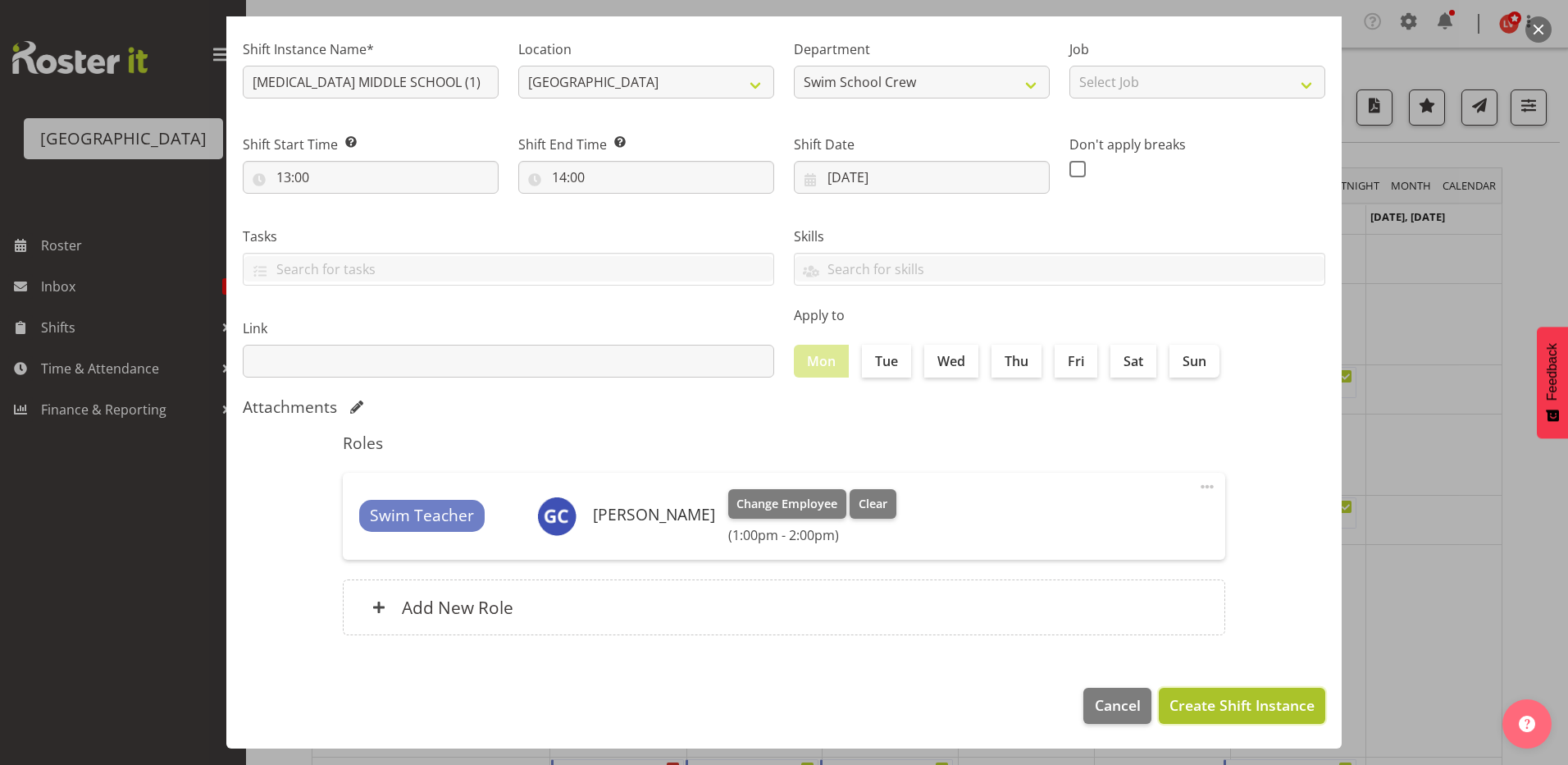
click at [1178, 700] on span "Create Shift Instance" at bounding box center [1242, 705] width 145 height 21
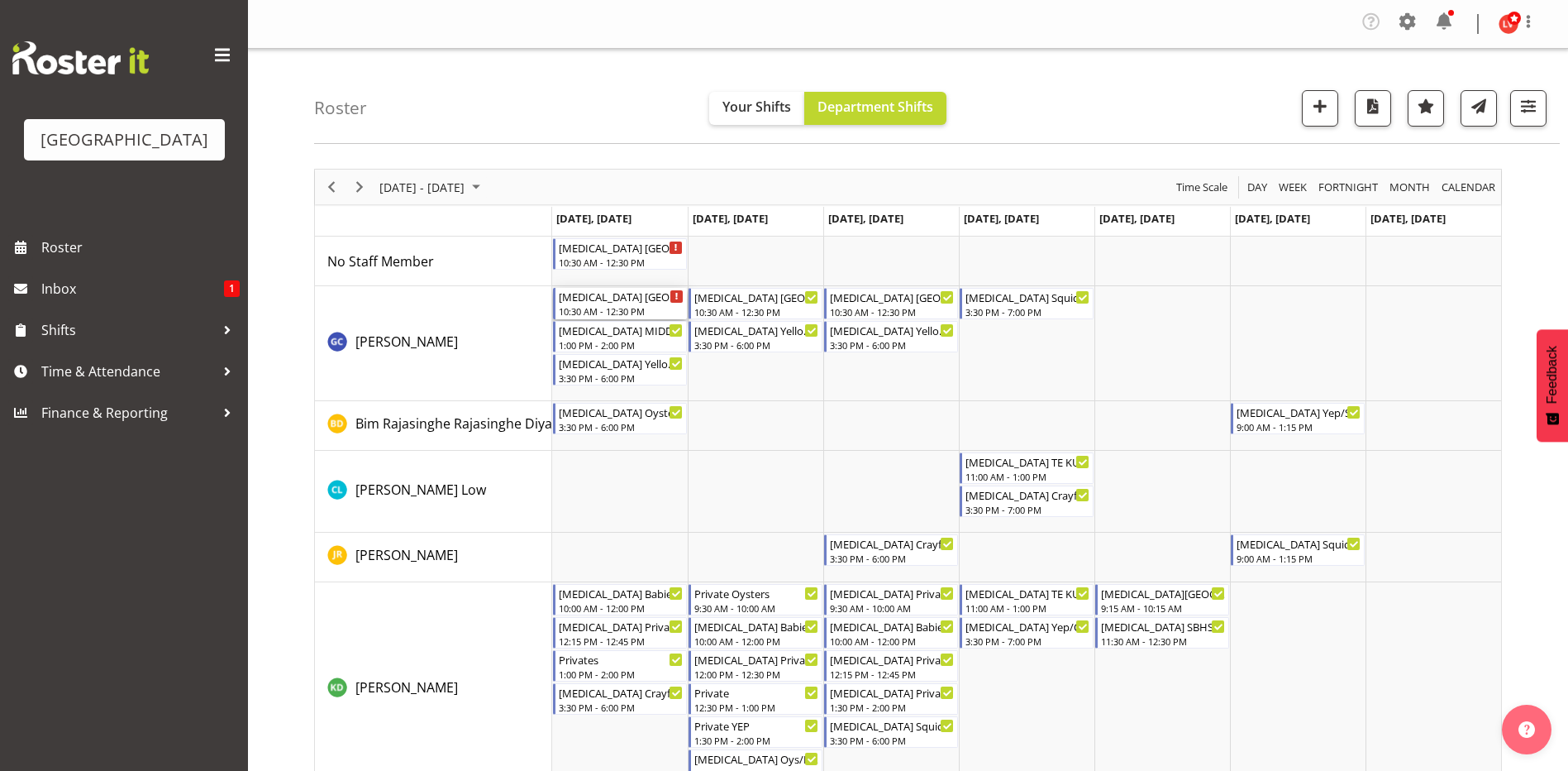
click at [606, 303] on div "[MEDICAL_DATA] [GEOGRAPHIC_DATA]" at bounding box center [621, 296] width 125 height 17
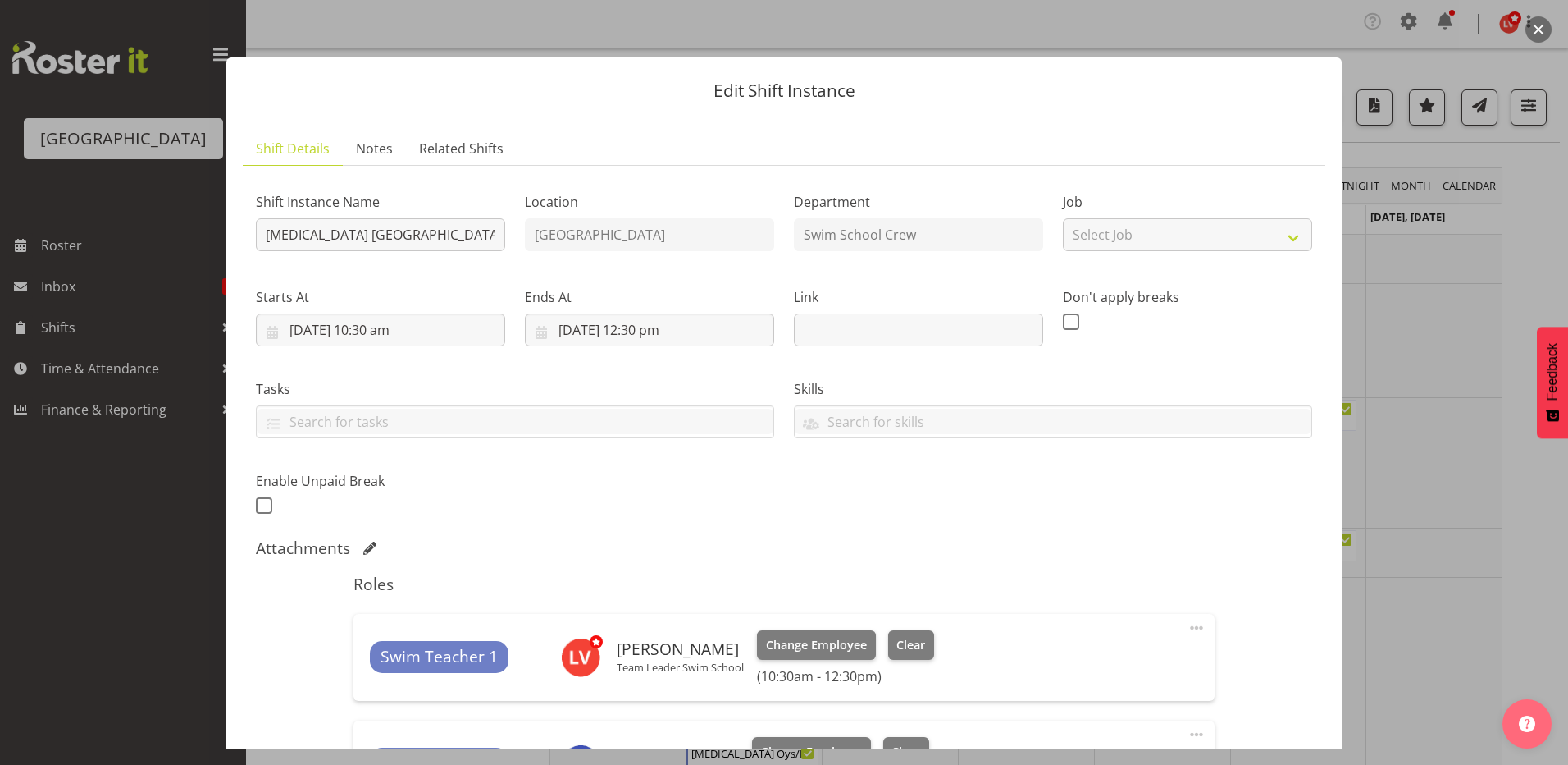
click at [1432, 623] on div at bounding box center [784, 382] width 1568 height 765
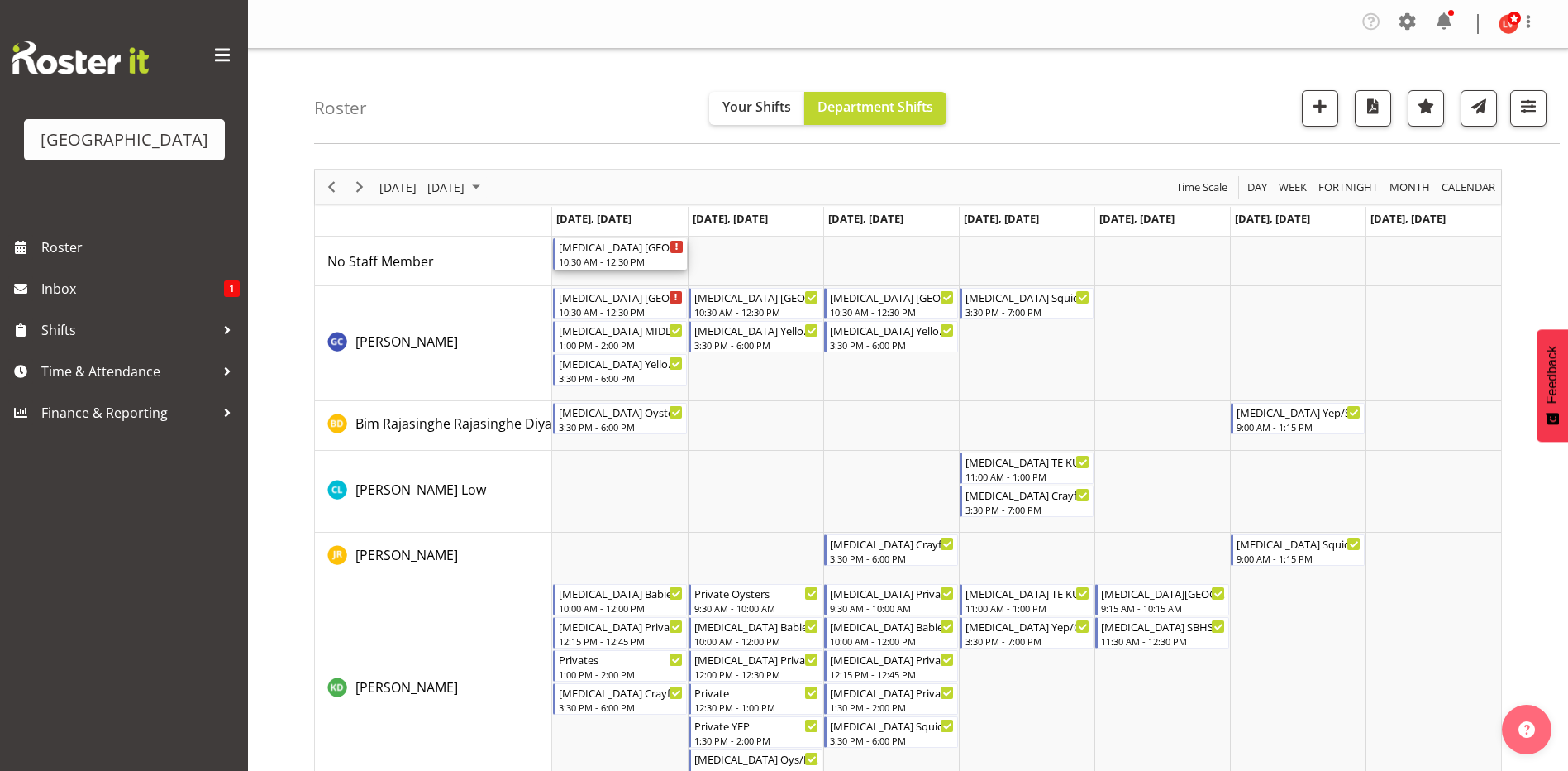
click at [623, 259] on div "10:30 AM - 12:30 PM" at bounding box center [621, 261] width 125 height 13
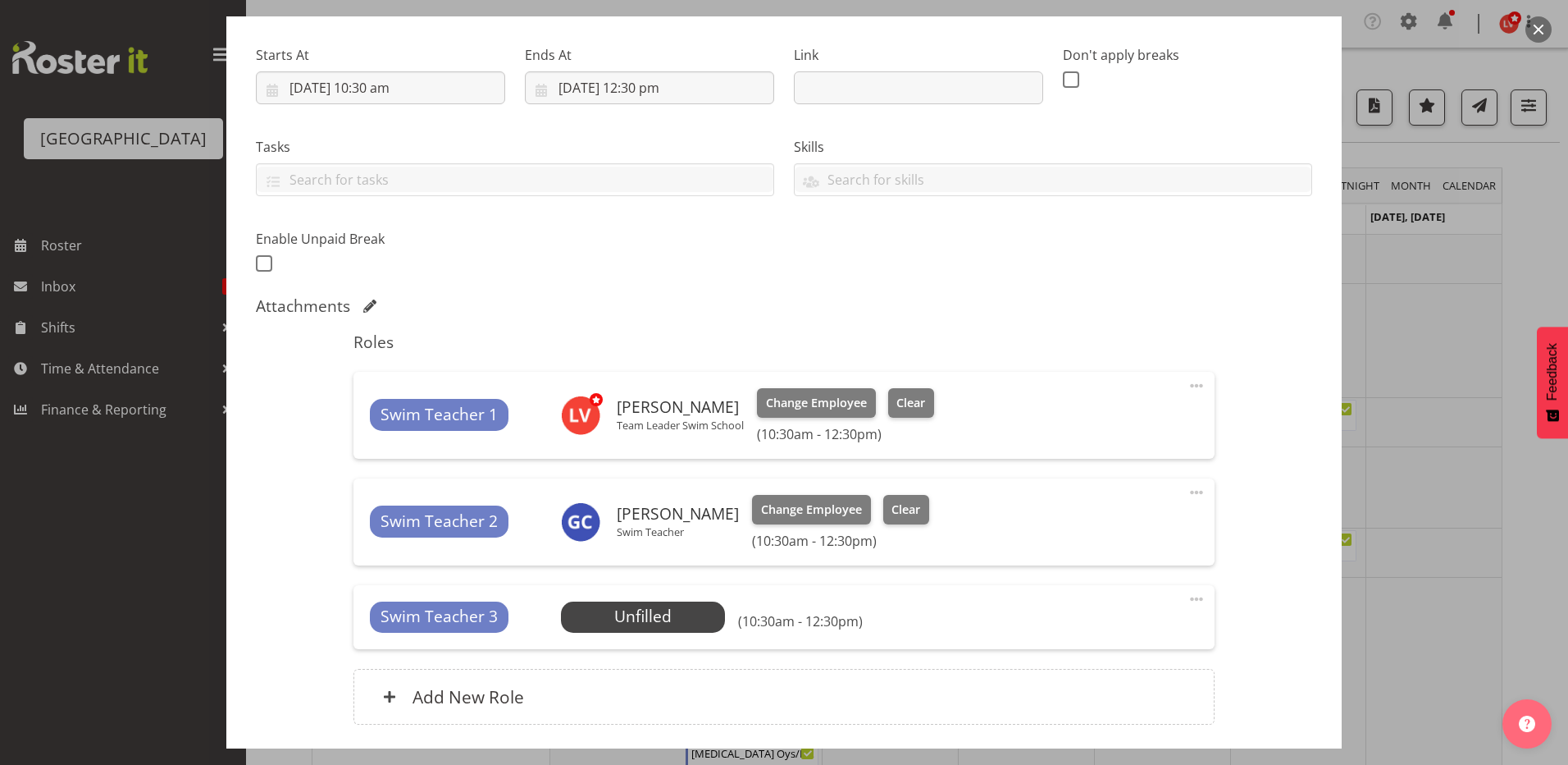
scroll to position [364, 0]
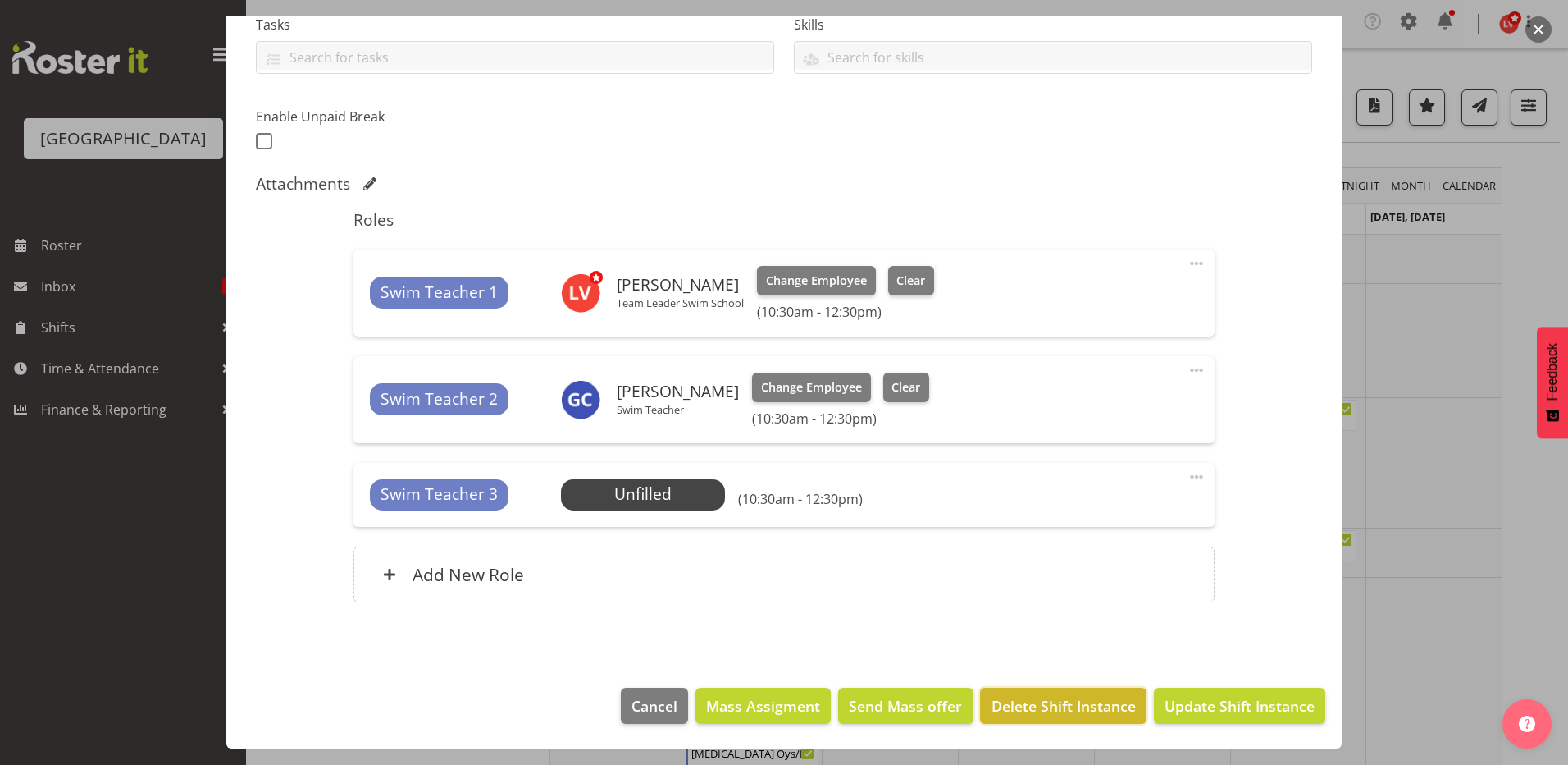
click at [1053, 712] on span "Delete Shift Instance" at bounding box center [1063, 706] width 144 height 21
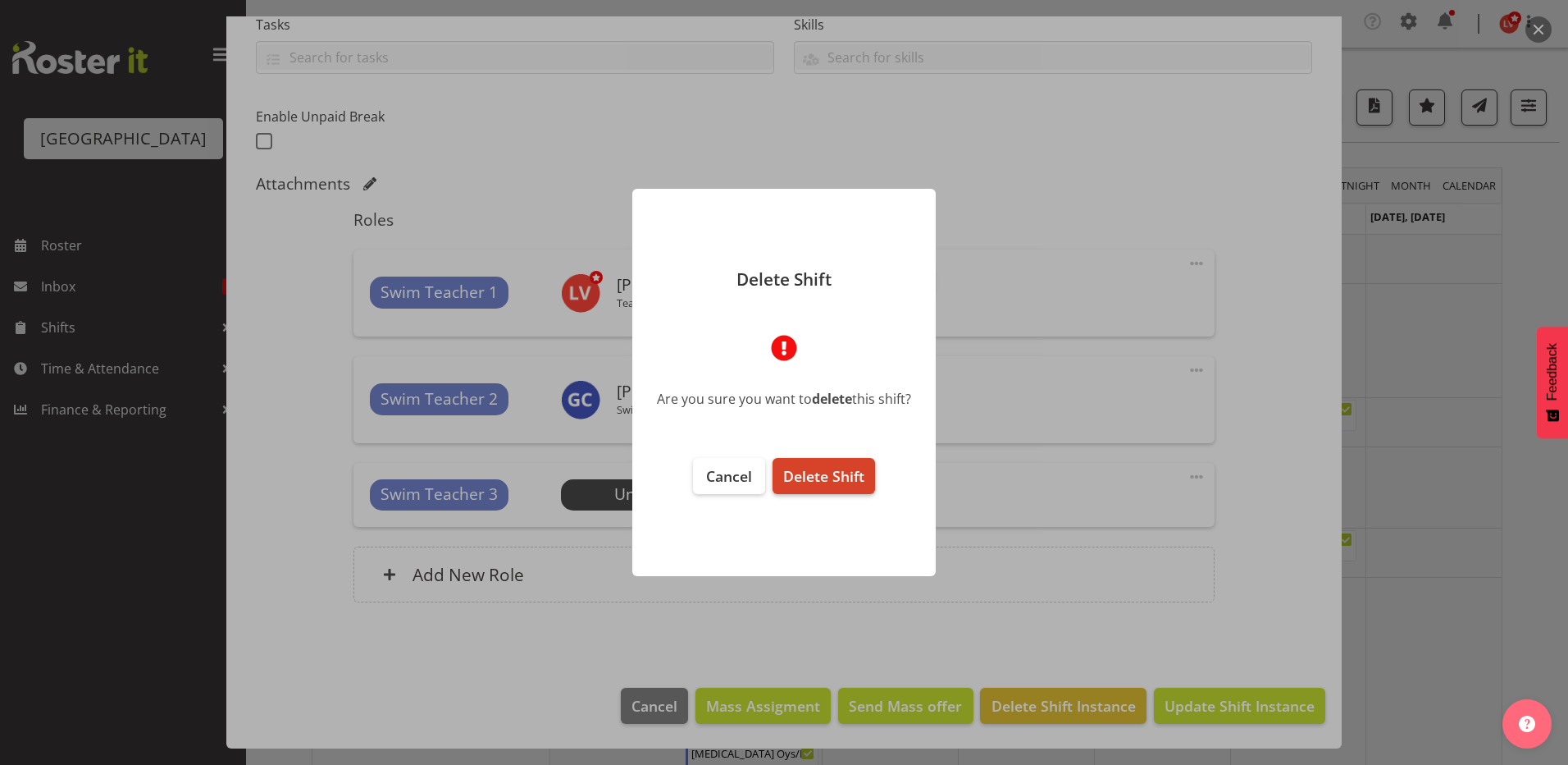
click at [837, 486] on span "Delete Shift" at bounding box center [823, 476] width 81 height 20
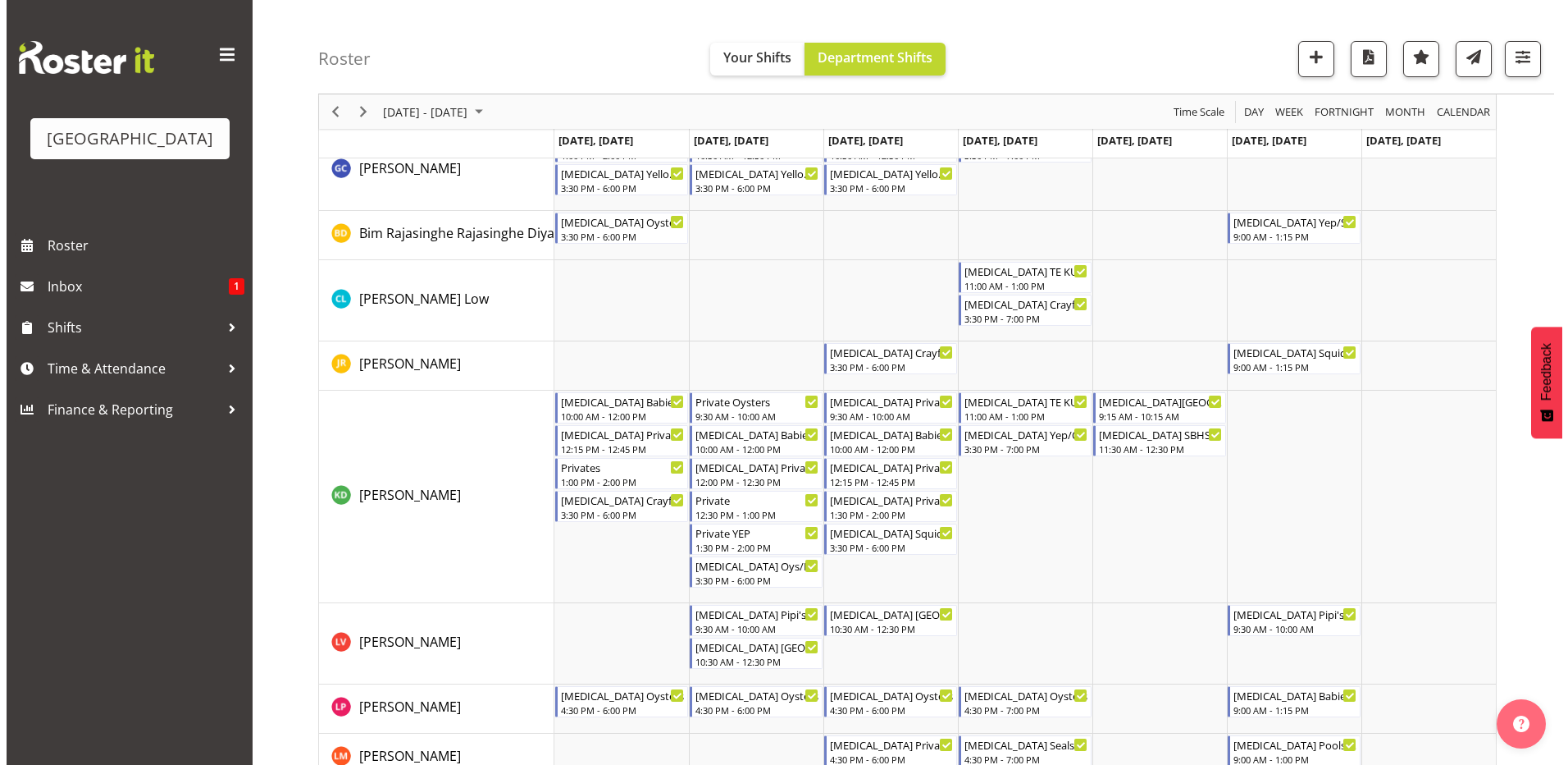
scroll to position [493, 0]
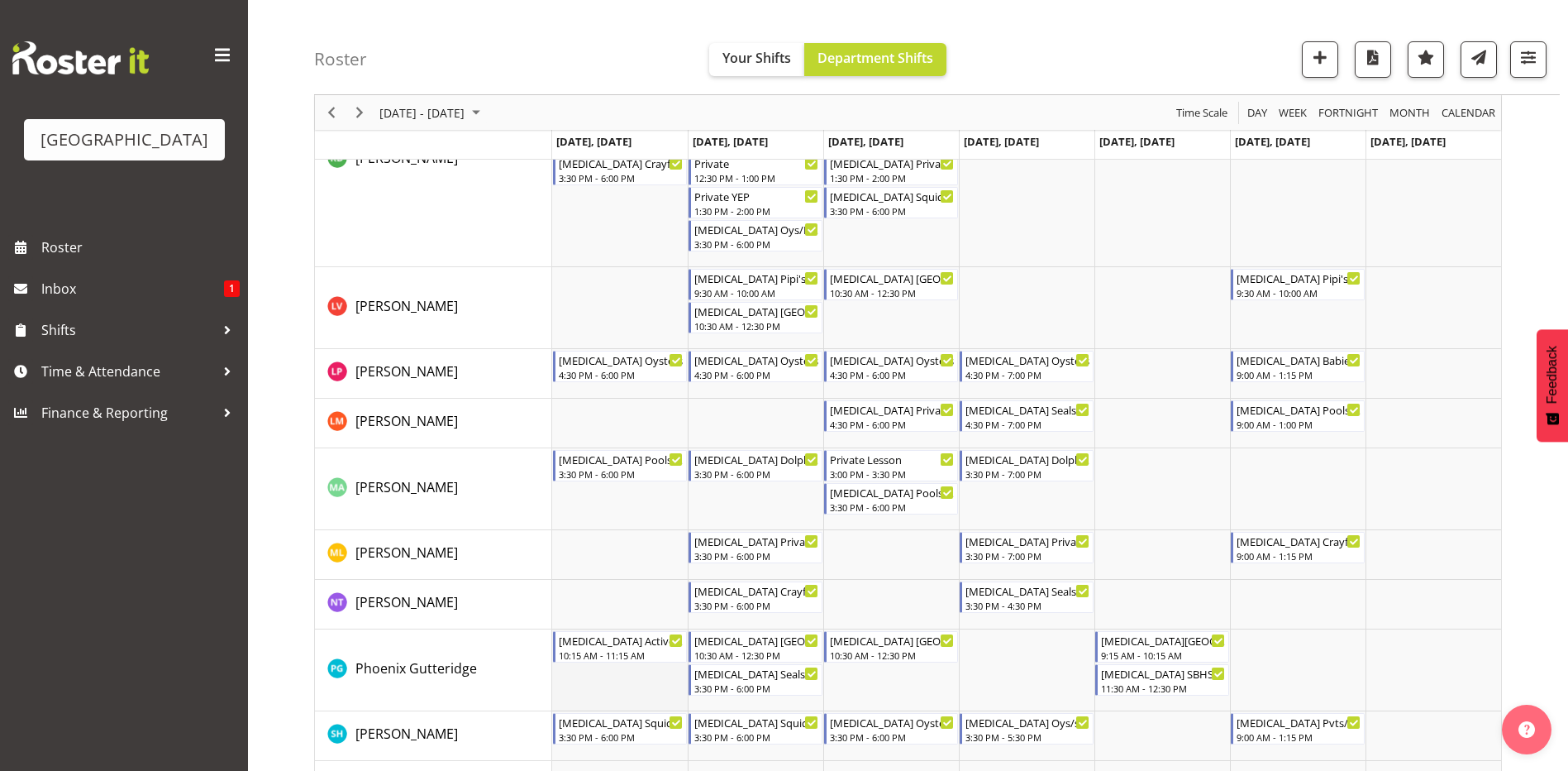
click at [610, 668] on td "Timeline Week of September 8, 2025" at bounding box center [620, 670] width 136 height 82
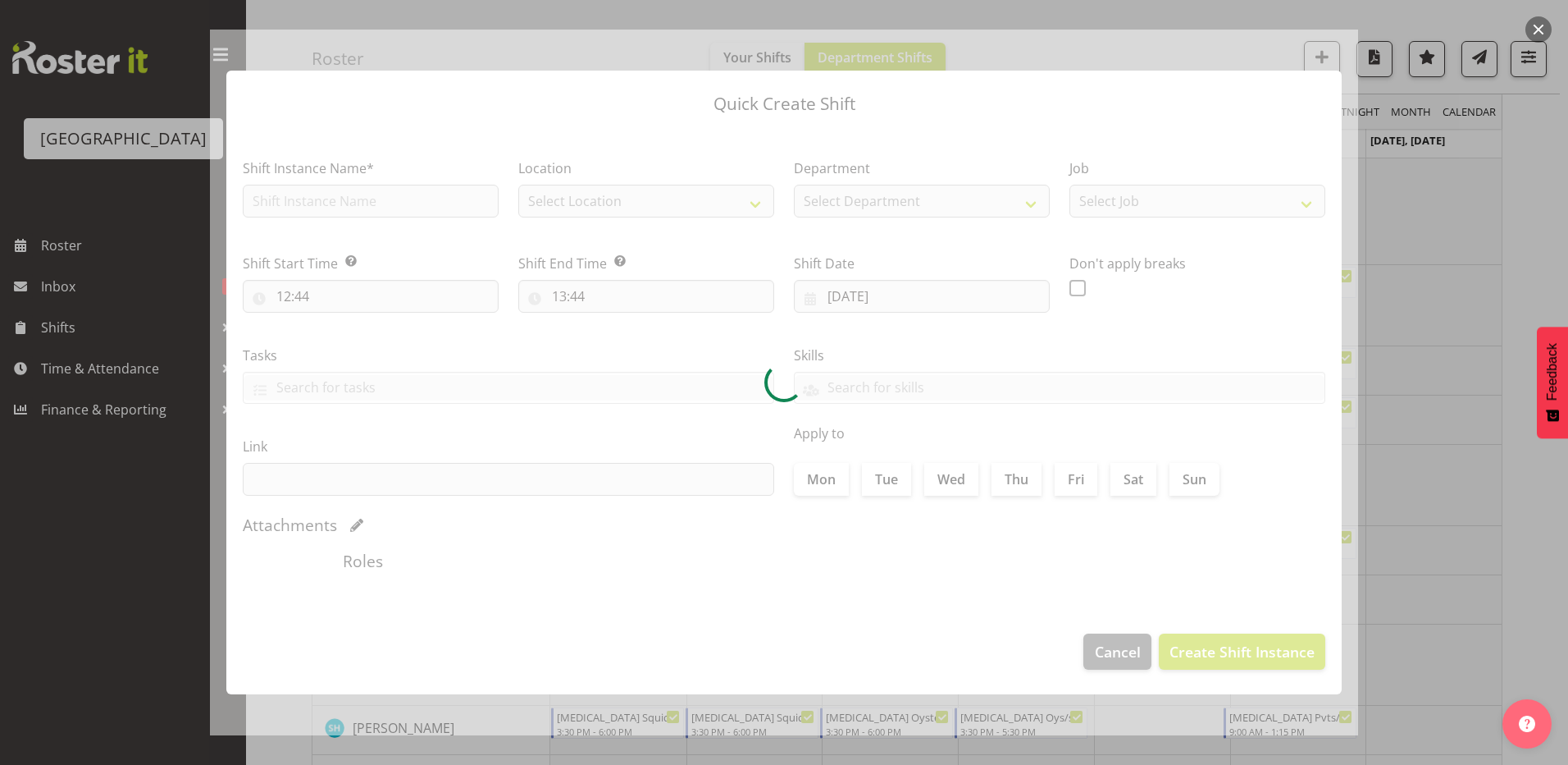
type input "08/09/2025"
checkbox input "true"
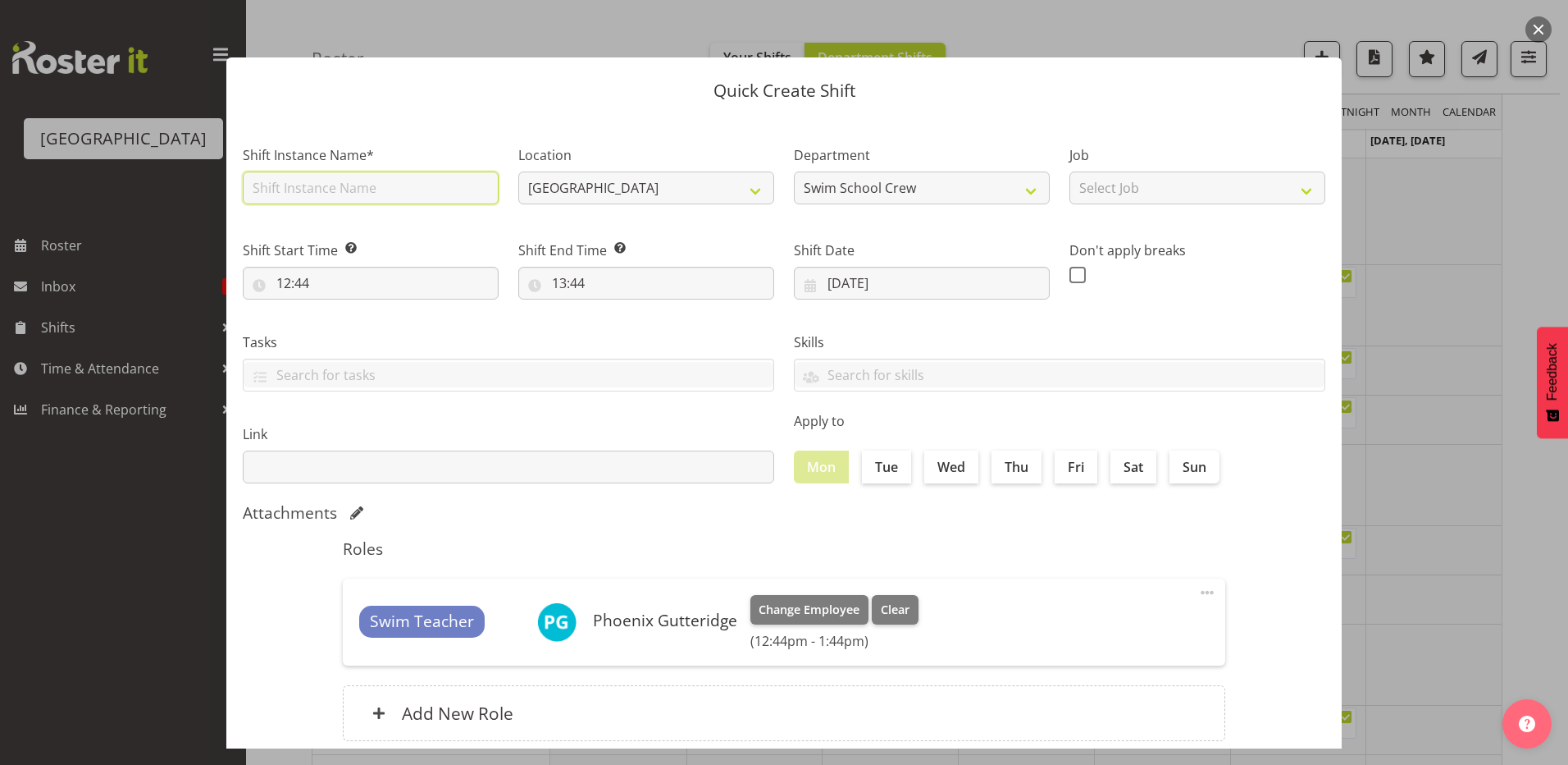
click at [297, 186] on input "text" at bounding box center [370, 188] width 256 height 33
type input "[MEDICAL_DATA] MIDDLE SCHOOL (2)"
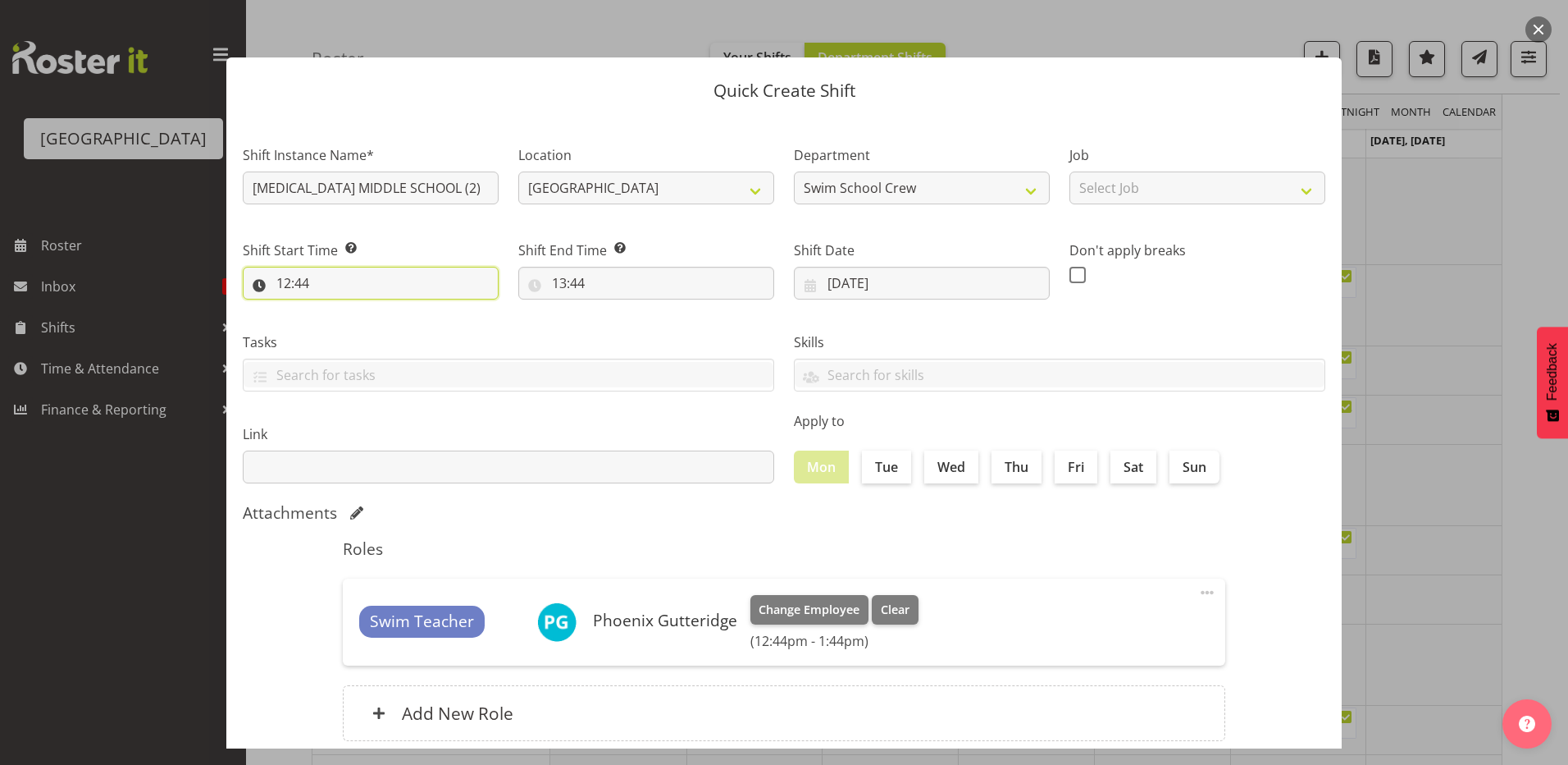
click at [285, 284] on input "12:44" at bounding box center [370, 283] width 256 height 33
click at [347, 325] on select "00 01 02 03 04 05 06 07 08 09 10 11 12 13 14 15 16 17 18 19 20 21 22 23" at bounding box center [354, 326] width 37 height 33
select select "13"
click at [336, 309] on select "00 01 02 03 04 05 06 07 08 09 10 11 12 13 14 15 16 17 18 19 20 21 22 23" at bounding box center [354, 326] width 37 height 33
type input "13:44"
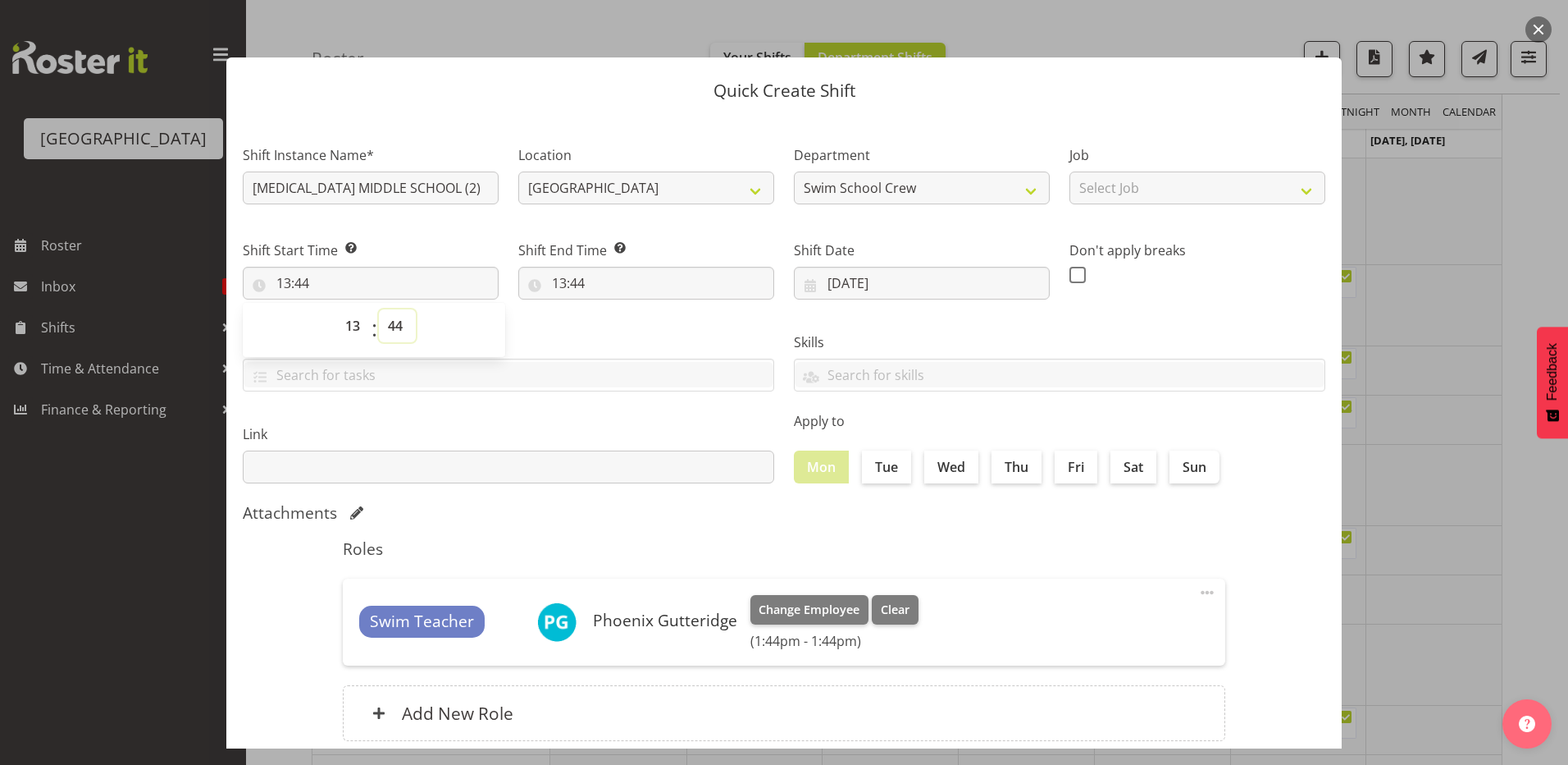
drag, startPoint x: 394, startPoint y: 329, endPoint x: 395, endPoint y: 340, distance: 11.0
click at [393, 329] on select "00 01 02 03 04 05 06 07 08 09 10 11 12 13 14 15 16 17 18 19 20 21 22 23 24 25 2…" at bounding box center [397, 326] width 37 height 33
select select "0"
click at [379, 309] on select "00 01 02 03 04 05 06 07 08 09 10 11 12 13 14 15 16 17 18 19 20 21 22 23 24 25 2…" at bounding box center [397, 326] width 37 height 33
type input "13:00"
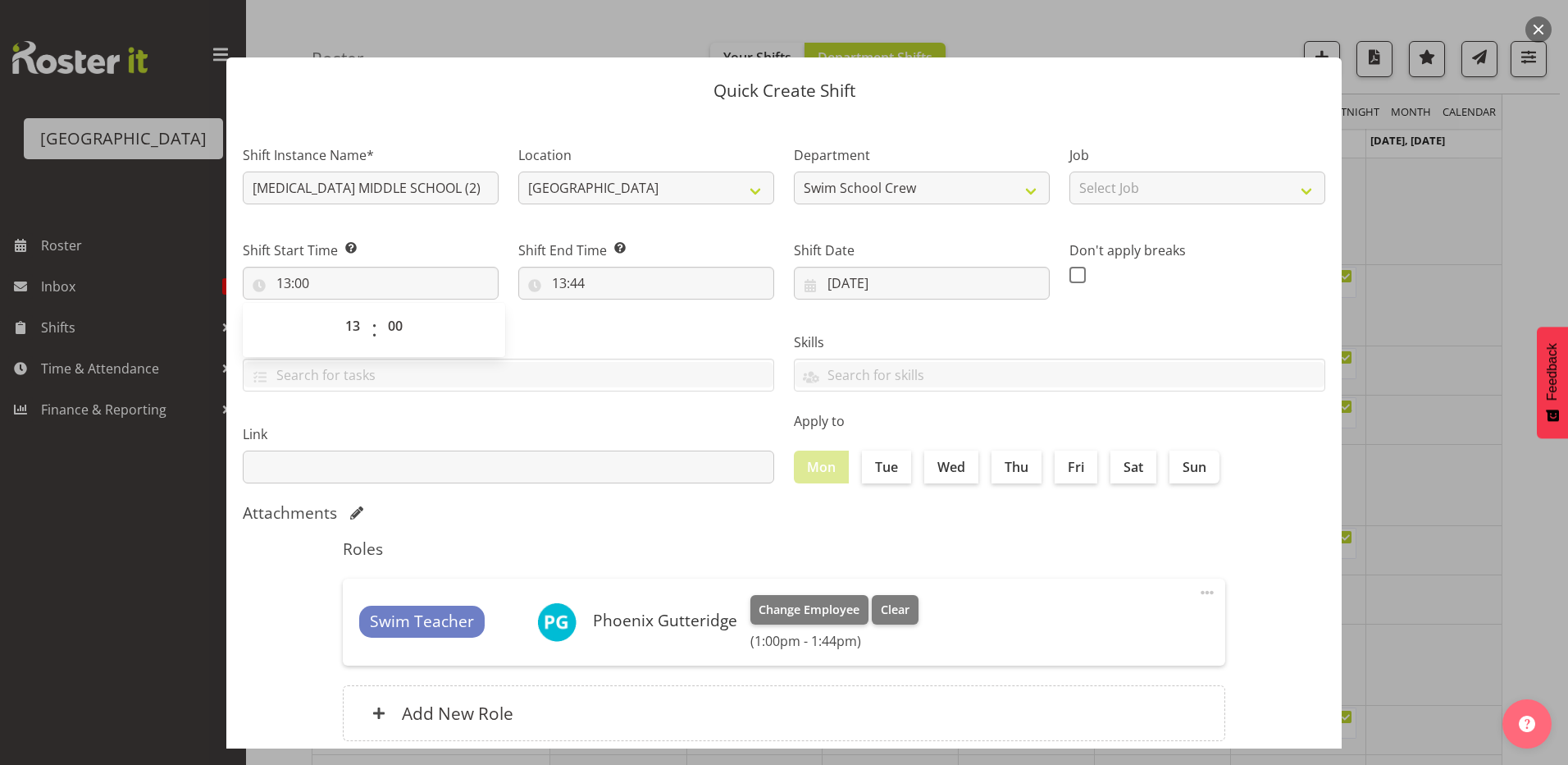
click at [571, 327] on div "Tasks TEST123" at bounding box center [508, 355] width 551 height 92
click at [557, 282] on input "13:44" at bounding box center [646, 283] width 256 height 33
click at [628, 322] on select "00 01 02 03 04 05 06 07 08 09 10 11 12 13 14 15 16 17 18 19 20 21 22 23" at bounding box center [630, 326] width 37 height 33
select select "14"
click at [612, 309] on select "00 01 02 03 04 05 06 07 08 09 10 11 12 13 14 15 16 17 18 19 20 21 22 23" at bounding box center [630, 326] width 37 height 33
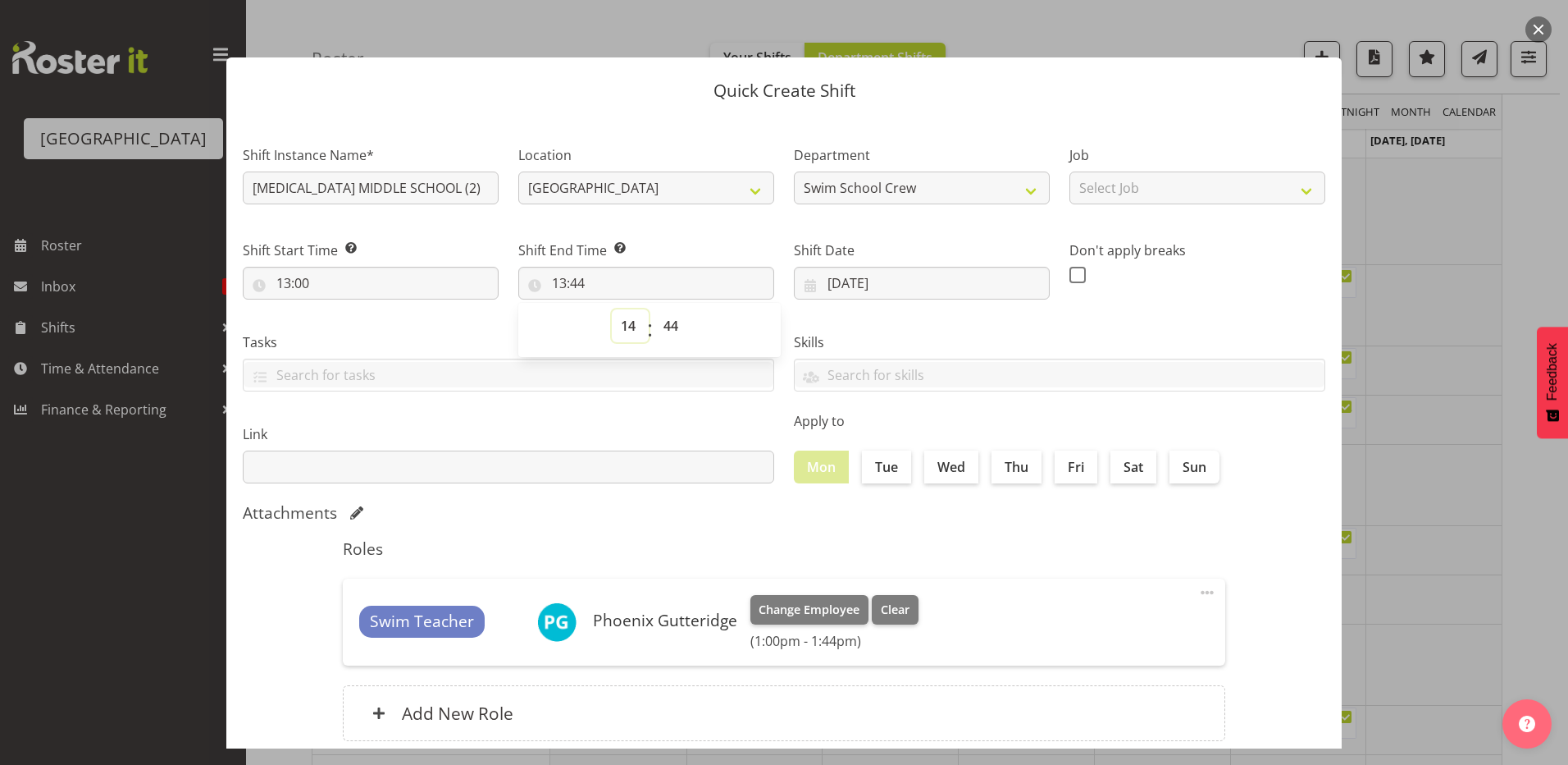
type input "14:44"
drag, startPoint x: 664, startPoint y: 318, endPoint x: 675, endPoint y: 341, distance: 25.5
click at [664, 319] on select "00 01 02 03 04 05 06 07 08 09 10 11 12 13 14 15 16 17 18 19 20 21 22 23 24 25 2…" at bounding box center [673, 326] width 37 height 33
select select "30"
click at [655, 309] on select "00 01 02 03 04 05 06 07 08 09 10 11 12 13 14 15 16 17 18 19 20 21 22 23 24 25 2…" at bounding box center [673, 326] width 37 height 33
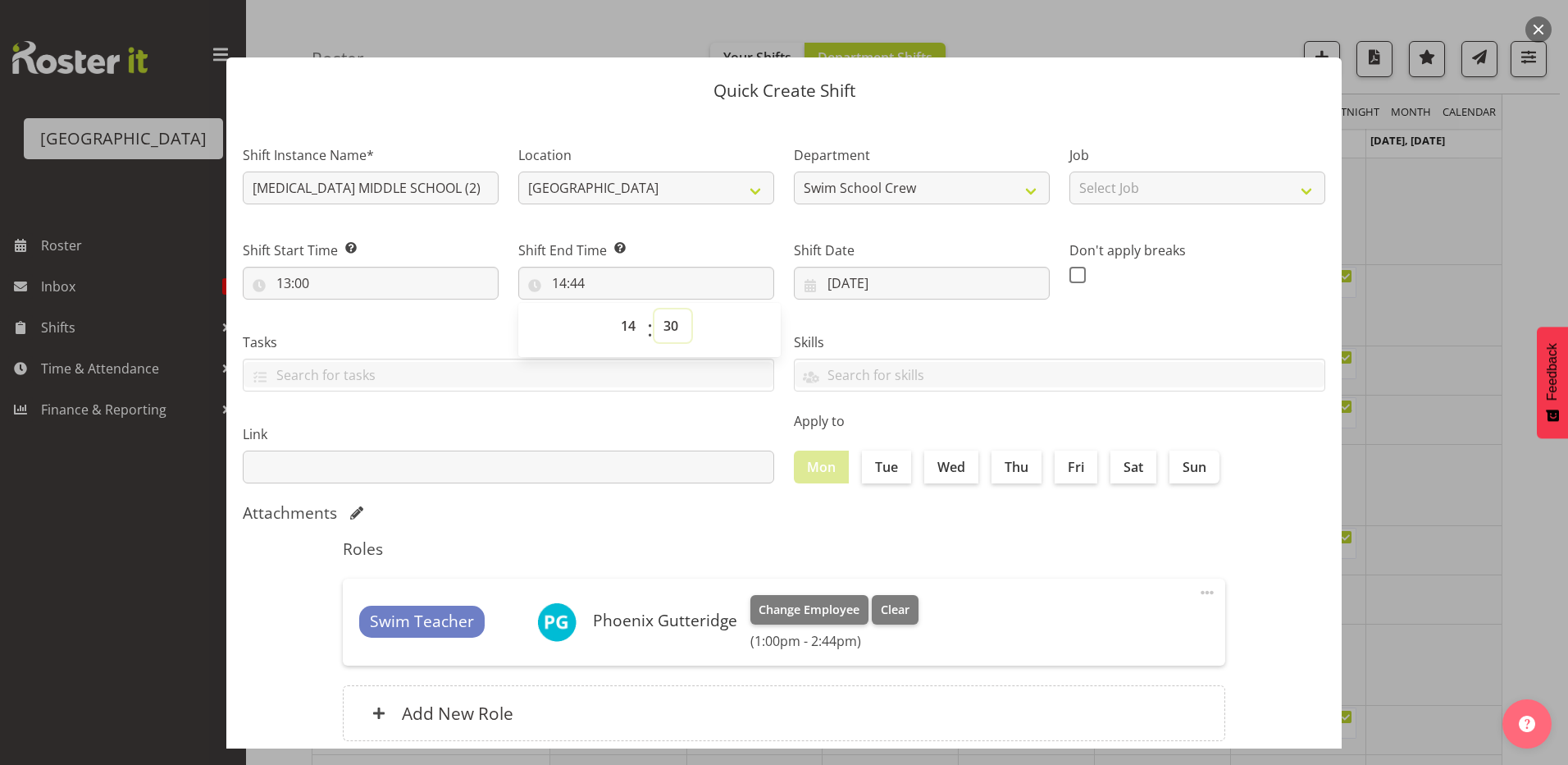
type input "14:30"
click at [879, 323] on div "Skills PLPC PLSA" at bounding box center [1059, 355] width 551 height 92
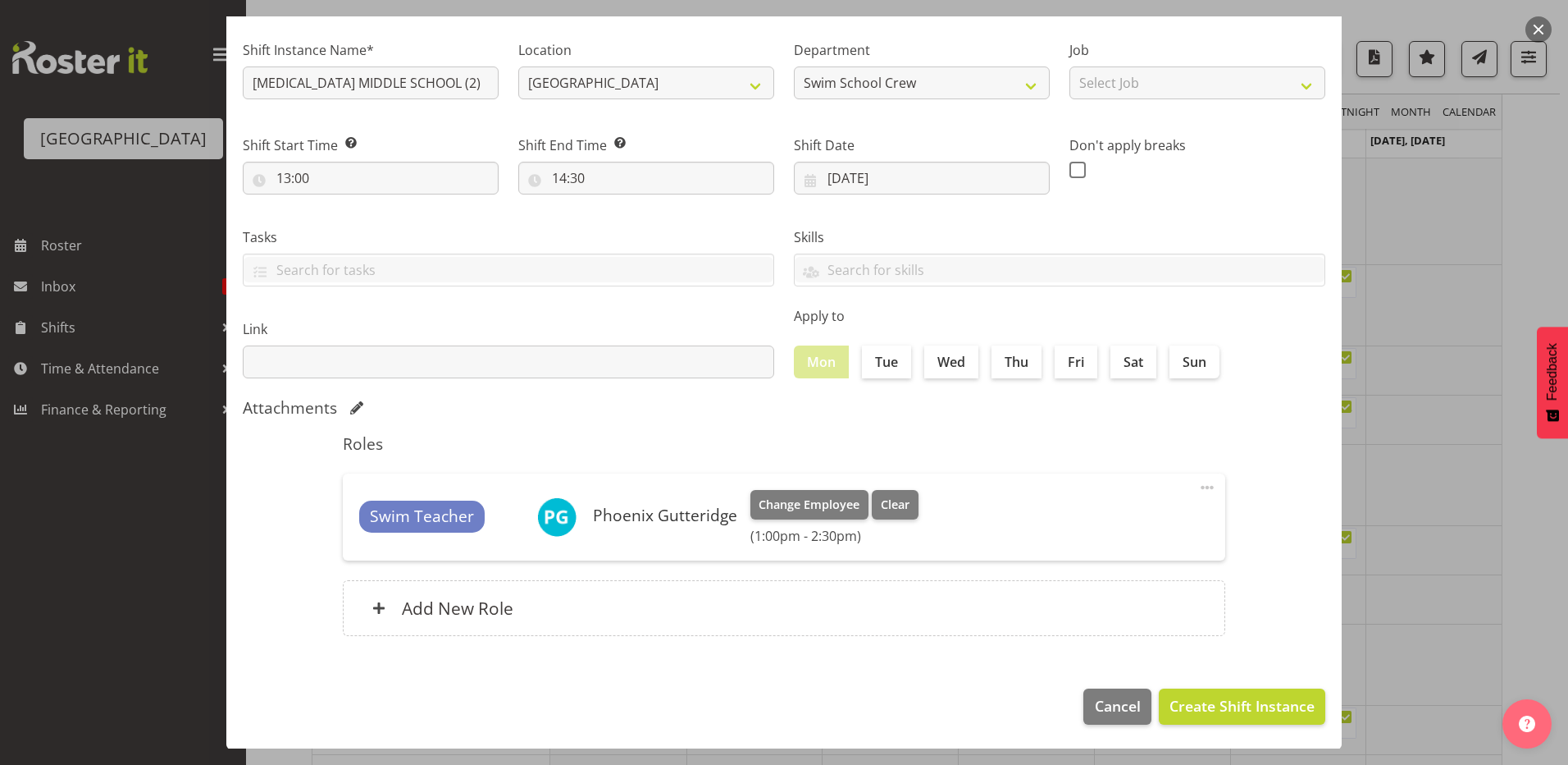
scroll to position [106, 0]
click at [1184, 701] on span "Create Shift Instance" at bounding box center [1242, 705] width 145 height 21
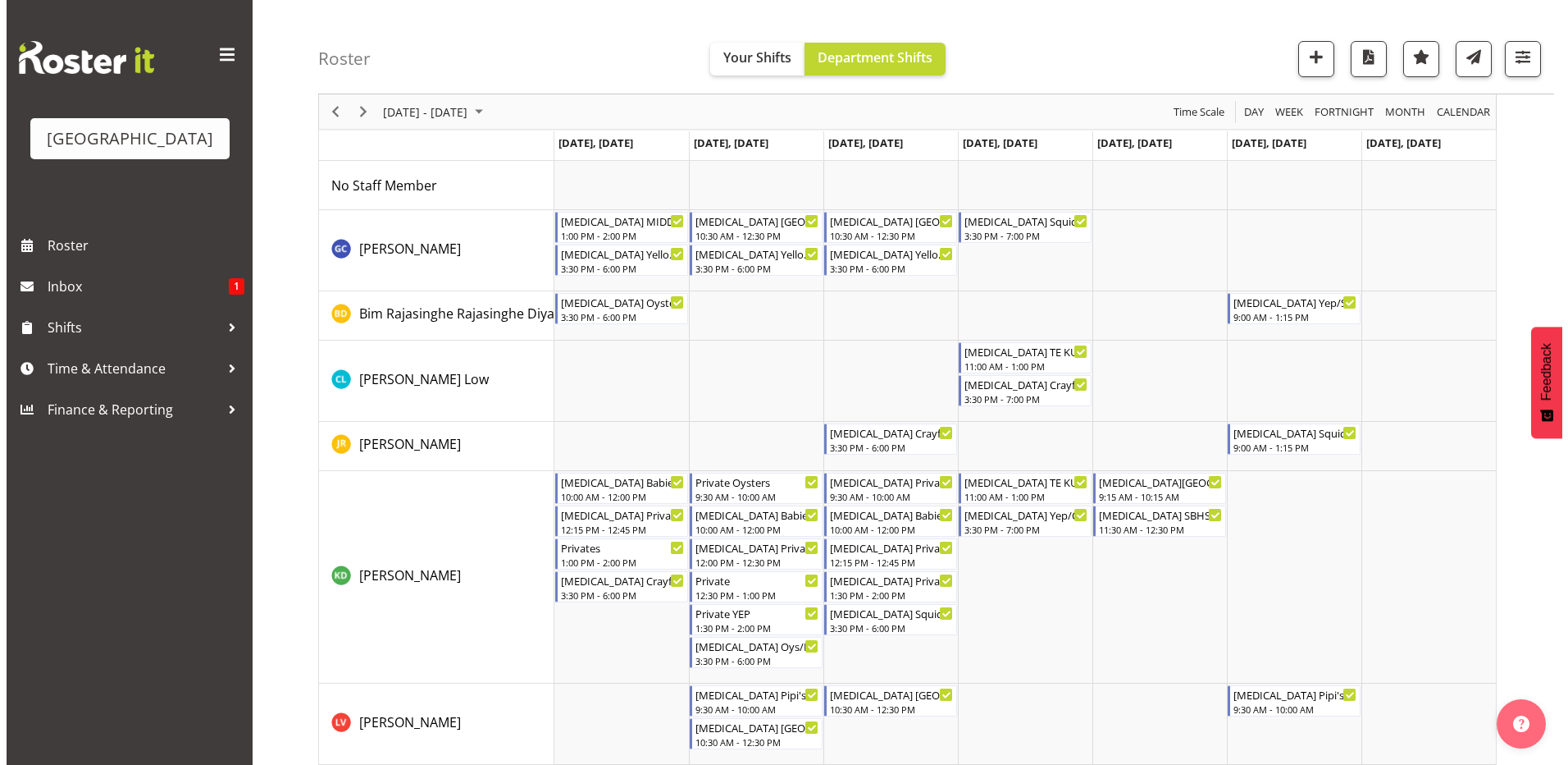
scroll to position [0, 0]
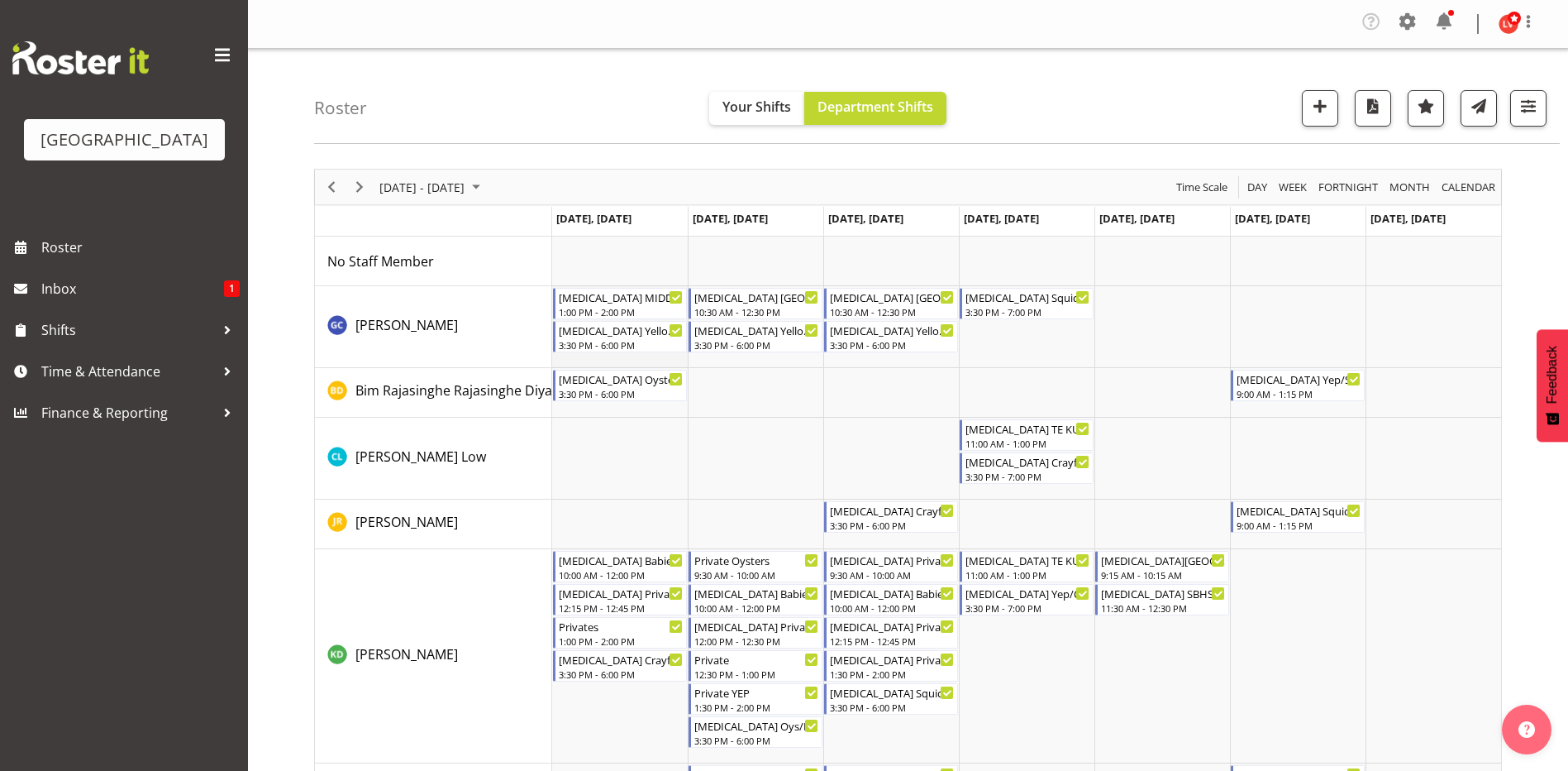
click at [635, 360] on td "Timeline Week of September 8, 2025" at bounding box center [620, 327] width 136 height 82
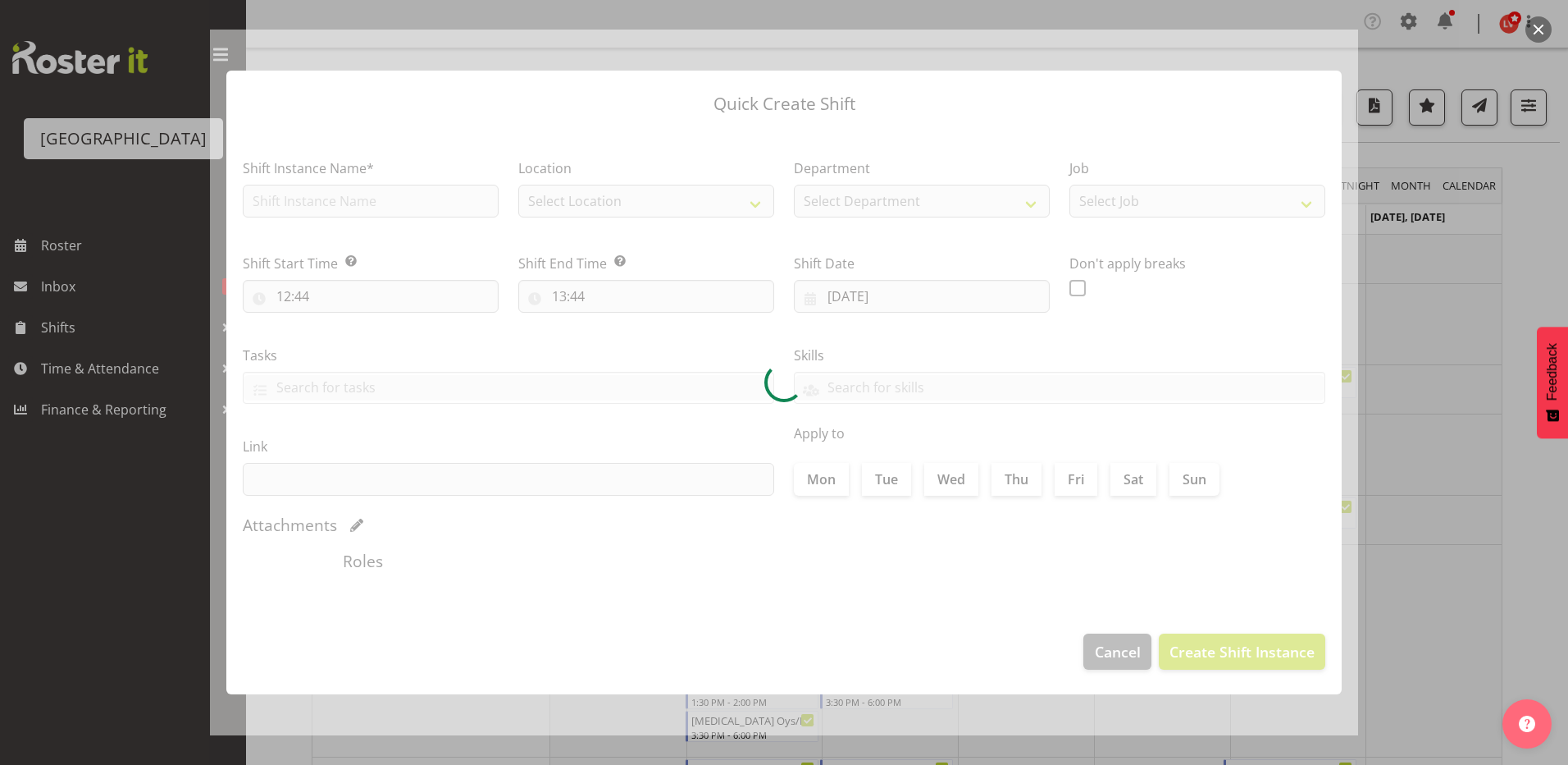
type input "08/09/2025"
checkbox input "true"
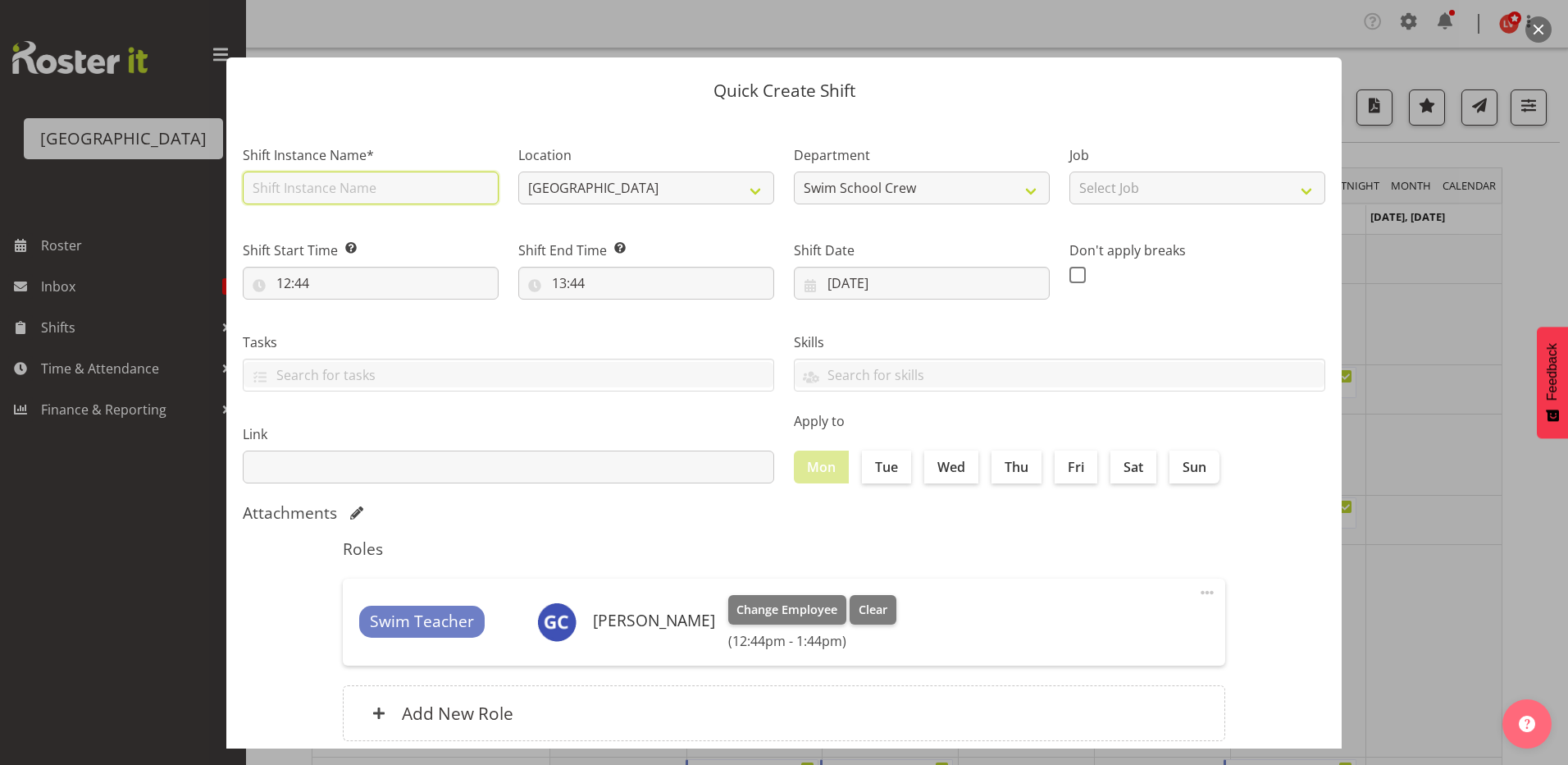
click at [423, 193] on input "text" at bounding box center [370, 188] width 256 height 33
click at [403, 186] on input "[MEDICAL_DATA] SOUTHLAND GIRLS (3)" at bounding box center [370, 188] width 256 height 33
type input "[MEDICAL_DATA] SOUTHLAND GIRLS (1)"
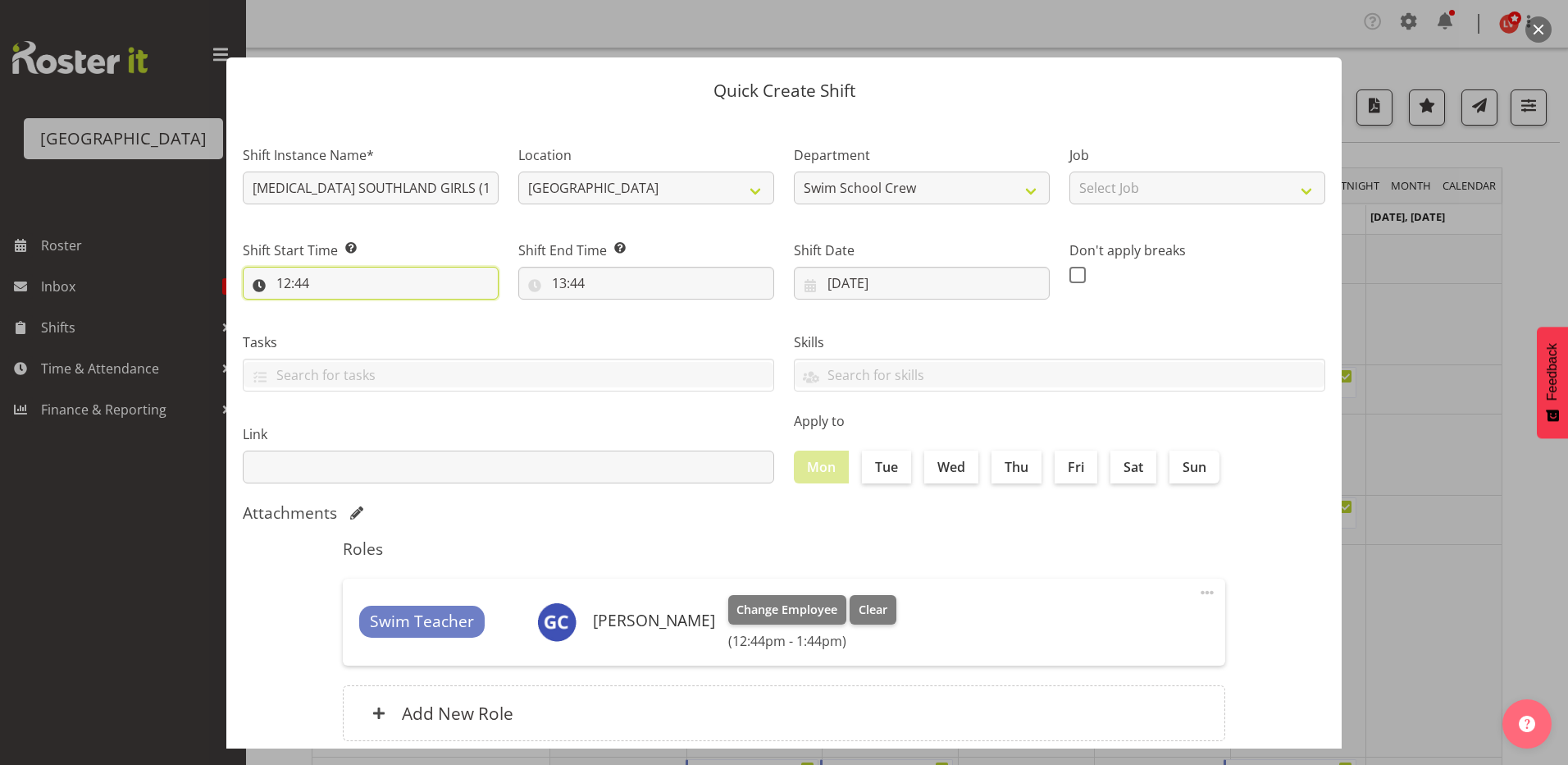
click at [288, 282] on input "12:44" at bounding box center [370, 283] width 256 height 33
click at [346, 327] on select "00 01 02 03 04 05 06 07 08 09 10 11 12 13 14 15 16 17 18 19 20 21 22 23" at bounding box center [354, 326] width 37 height 33
select select "9"
click at [336, 309] on select "00 01 02 03 04 05 06 07 08 09 10 11 12 13 14 15 16 17 18 19 20 21 22 23" at bounding box center [354, 326] width 37 height 33
type input "09:44"
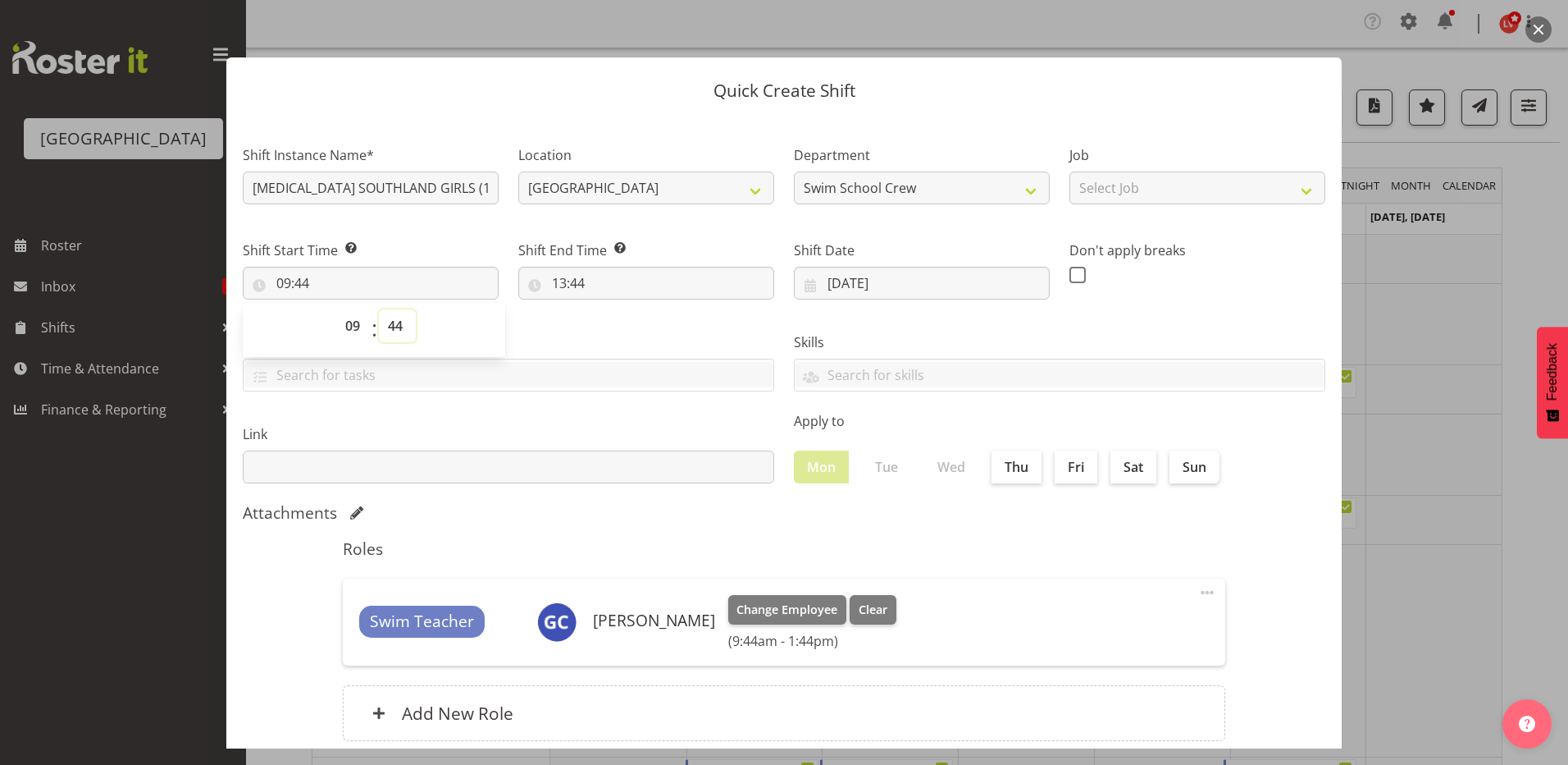
click at [400, 328] on select "00 01 02 03 04 05 06 07 08 09 10 11 12 13 14 15 16 17 18 19 20 21 22 23 24 25 2…" at bounding box center [397, 326] width 37 height 33
select select "0"
click at [379, 309] on select "00 01 02 03 04 05 06 07 08 09 10 11 12 13 14 15 16 17 18 19 20 21 22 23 24 25 2…" at bounding box center [397, 326] width 37 height 33
type input "09:00"
click at [563, 320] on div "Tasks TEST123" at bounding box center [508, 355] width 551 height 92
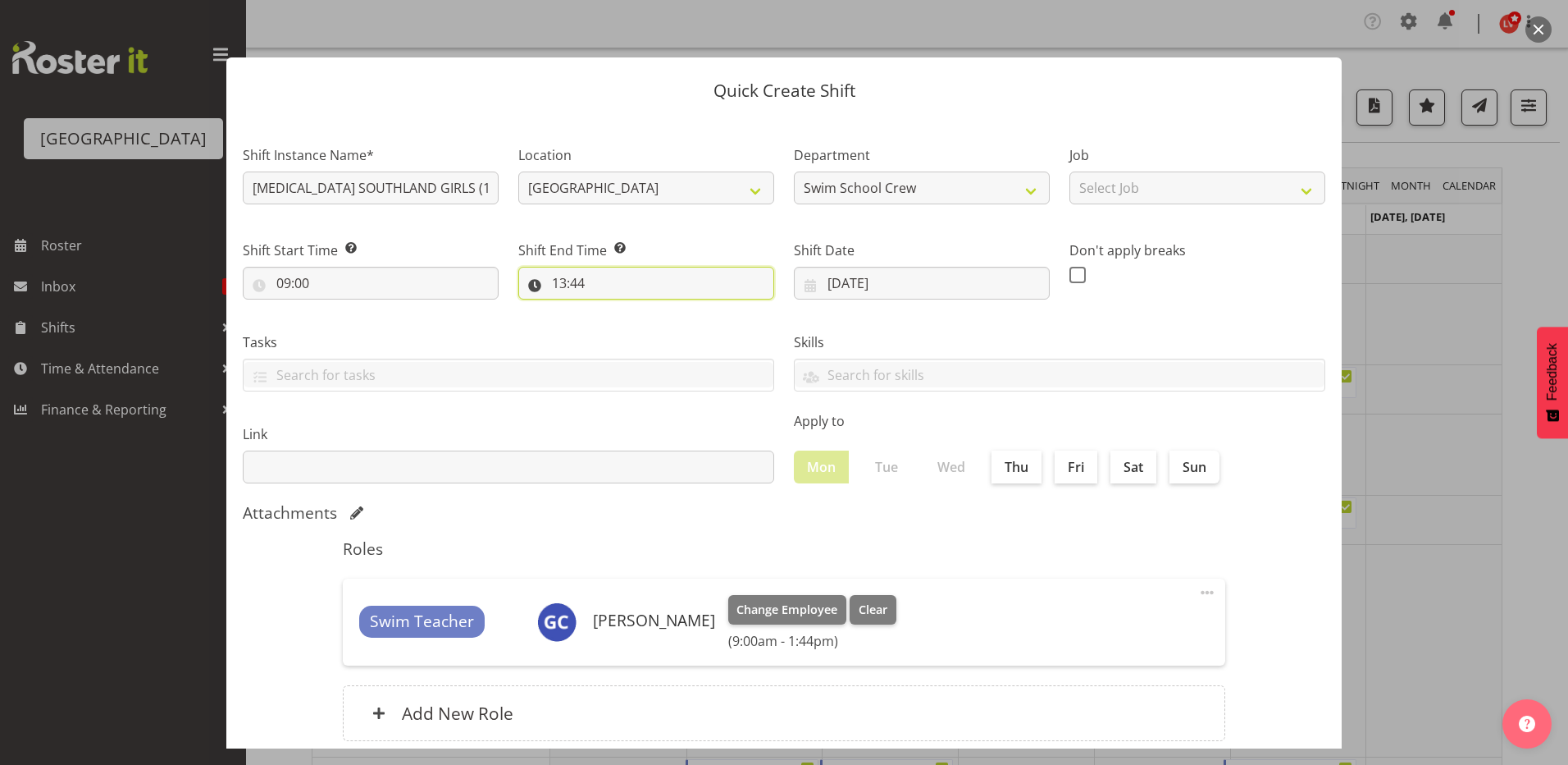
click at [556, 282] on input "13:44" at bounding box center [646, 283] width 256 height 33
click at [622, 323] on select "00 01 02 03 04 05 06 07 08 09 10 11 12 13 14 15 16 17 18 19 20 21 22 23" at bounding box center [630, 326] width 37 height 33
select select "10"
click at [612, 309] on select "00 01 02 03 04 05 06 07 08 09 10 11 12 13 14 15 16 17 18 19 20 21 22 23" at bounding box center [630, 326] width 37 height 33
type input "10:44"
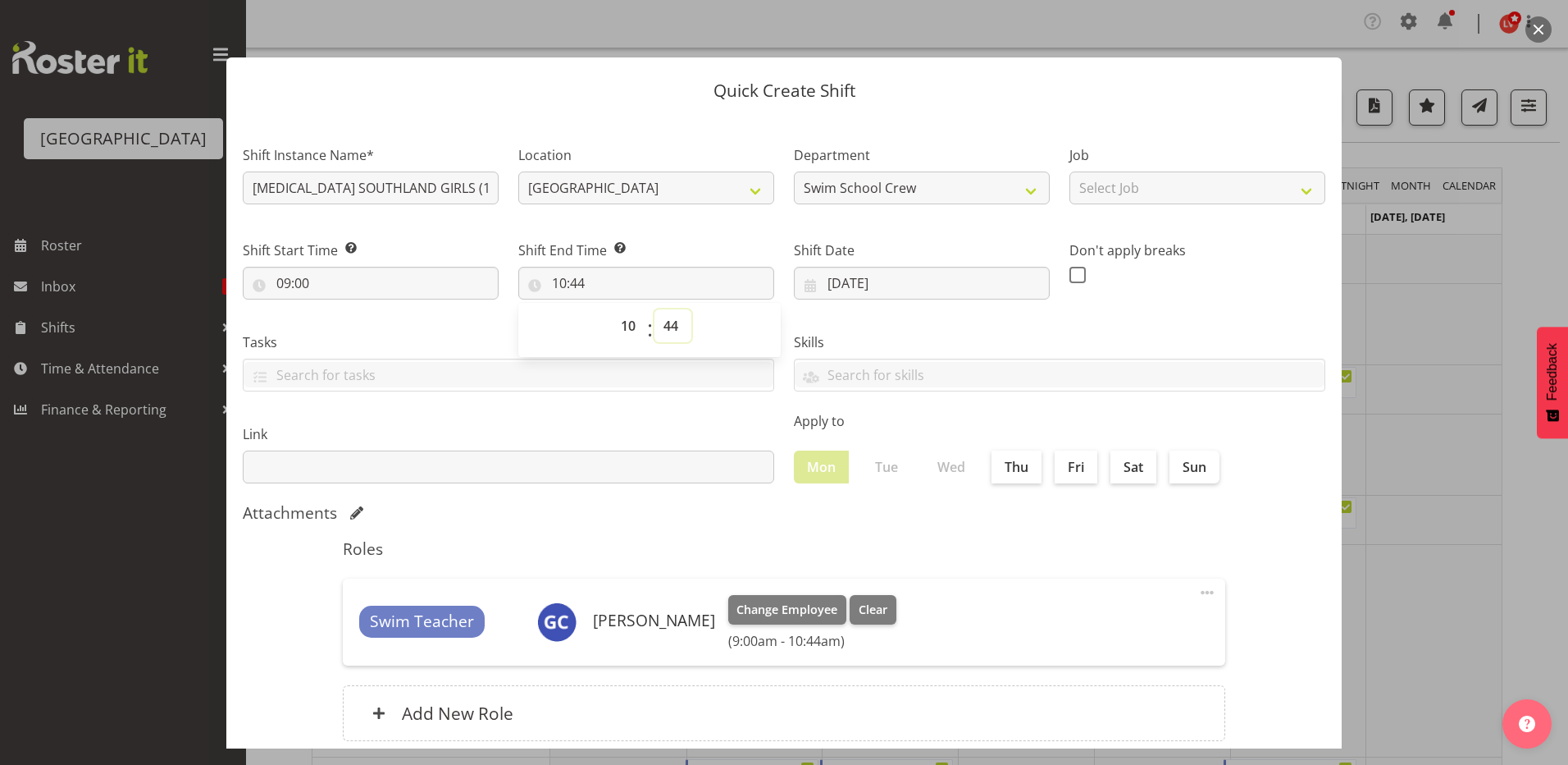
click at [671, 333] on select "00 01 02 03 04 05 06 07 08 09 10 11 12 13 14 15 16 17 18 19 20 21 22 23 24 25 2…" at bounding box center [673, 326] width 37 height 33
select select "0"
click at [655, 309] on select "00 01 02 03 04 05 06 07 08 09 10 11 12 13 14 15 16 17 18 19 20 21 22 23 24 25 2…" at bounding box center [673, 326] width 37 height 33
type input "10:00"
click at [732, 321] on div "00 01 02 03 04 05 06 07 08 09 10 11 12 13 14 15 16 17 18 19 20 21 22 23 : 00 01…" at bounding box center [650, 329] width 263 height 41
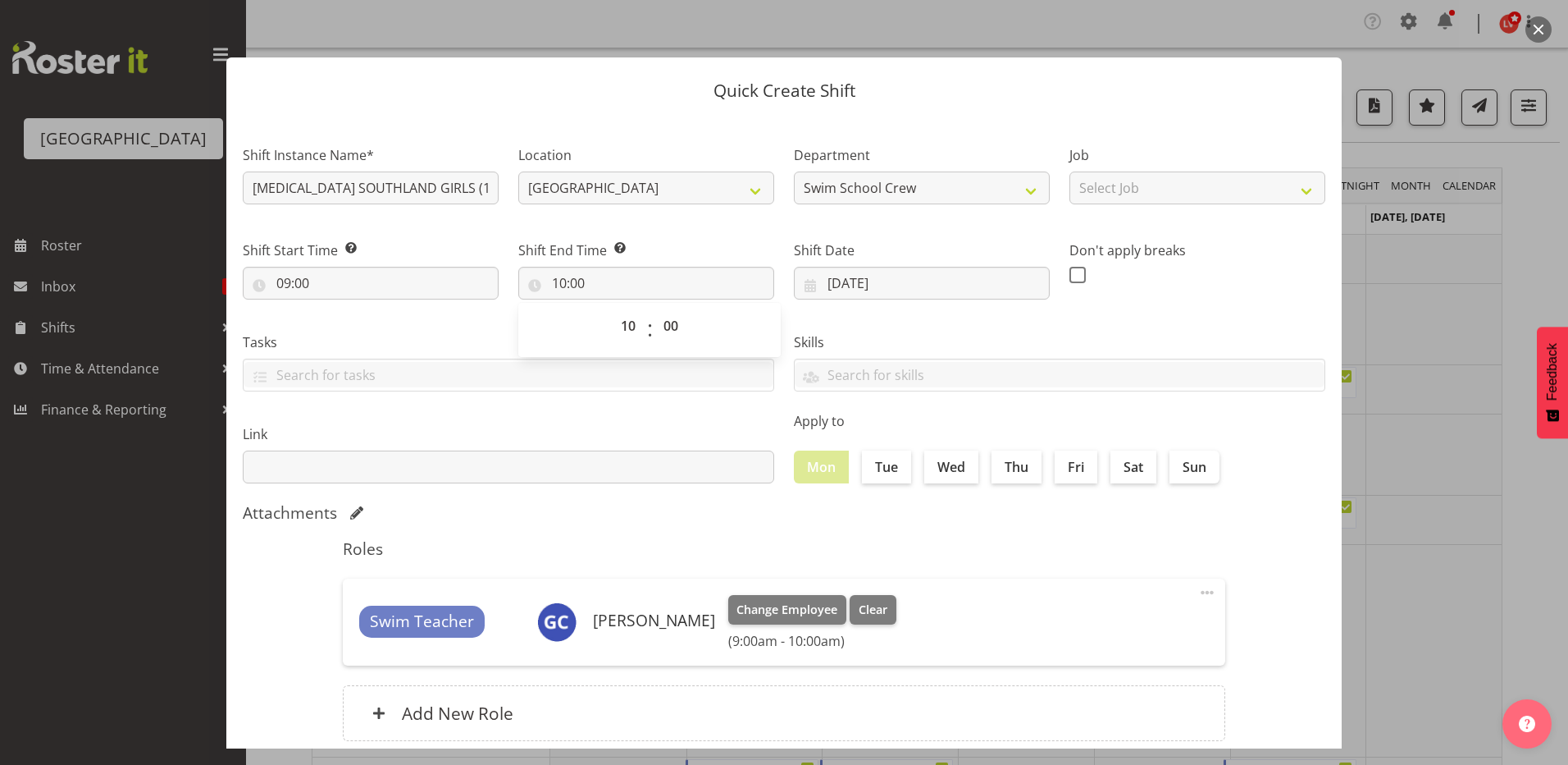
click at [977, 311] on div "Skills PLPC PLSA" at bounding box center [1059, 355] width 551 height 92
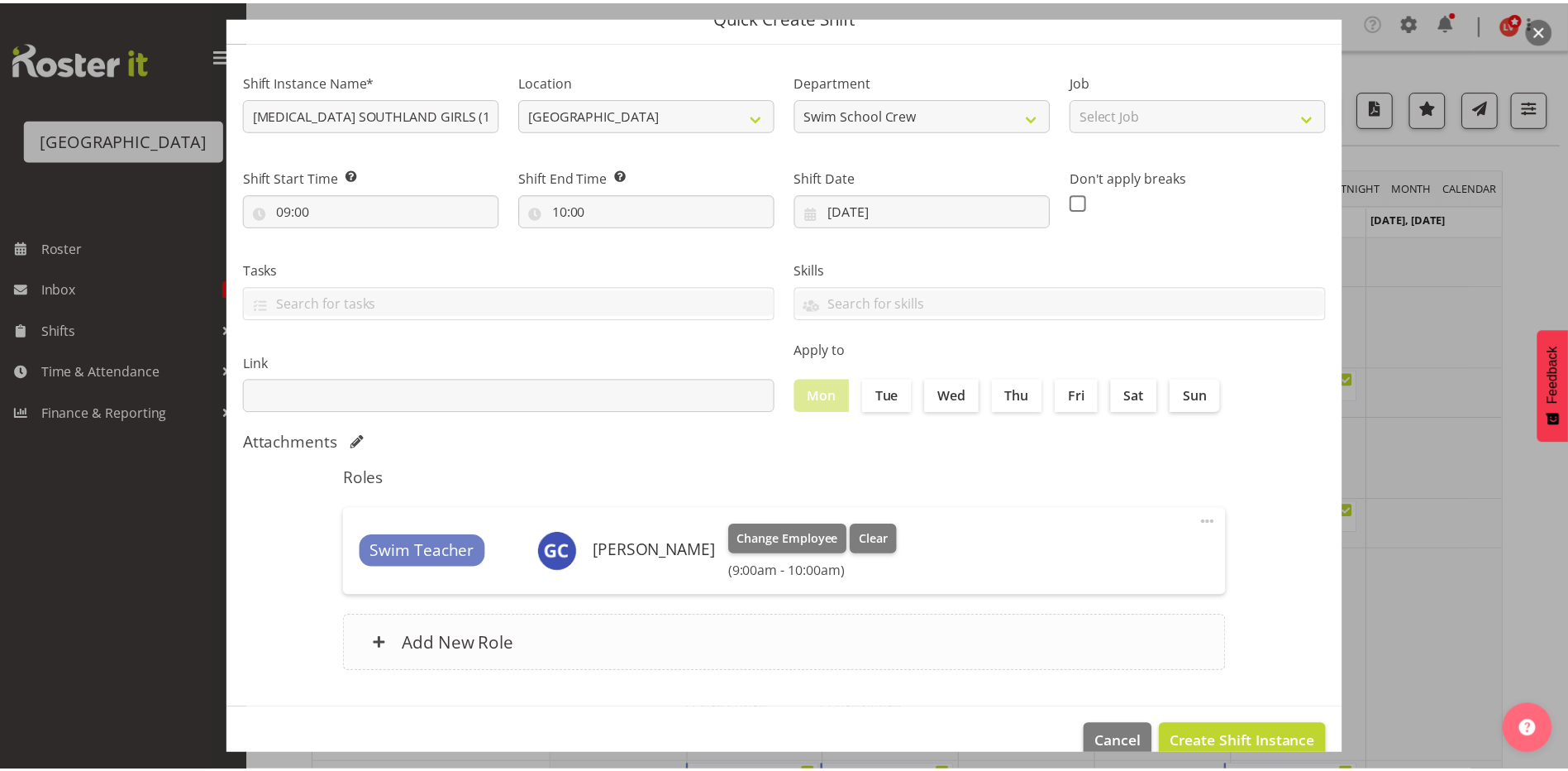
scroll to position [106, 0]
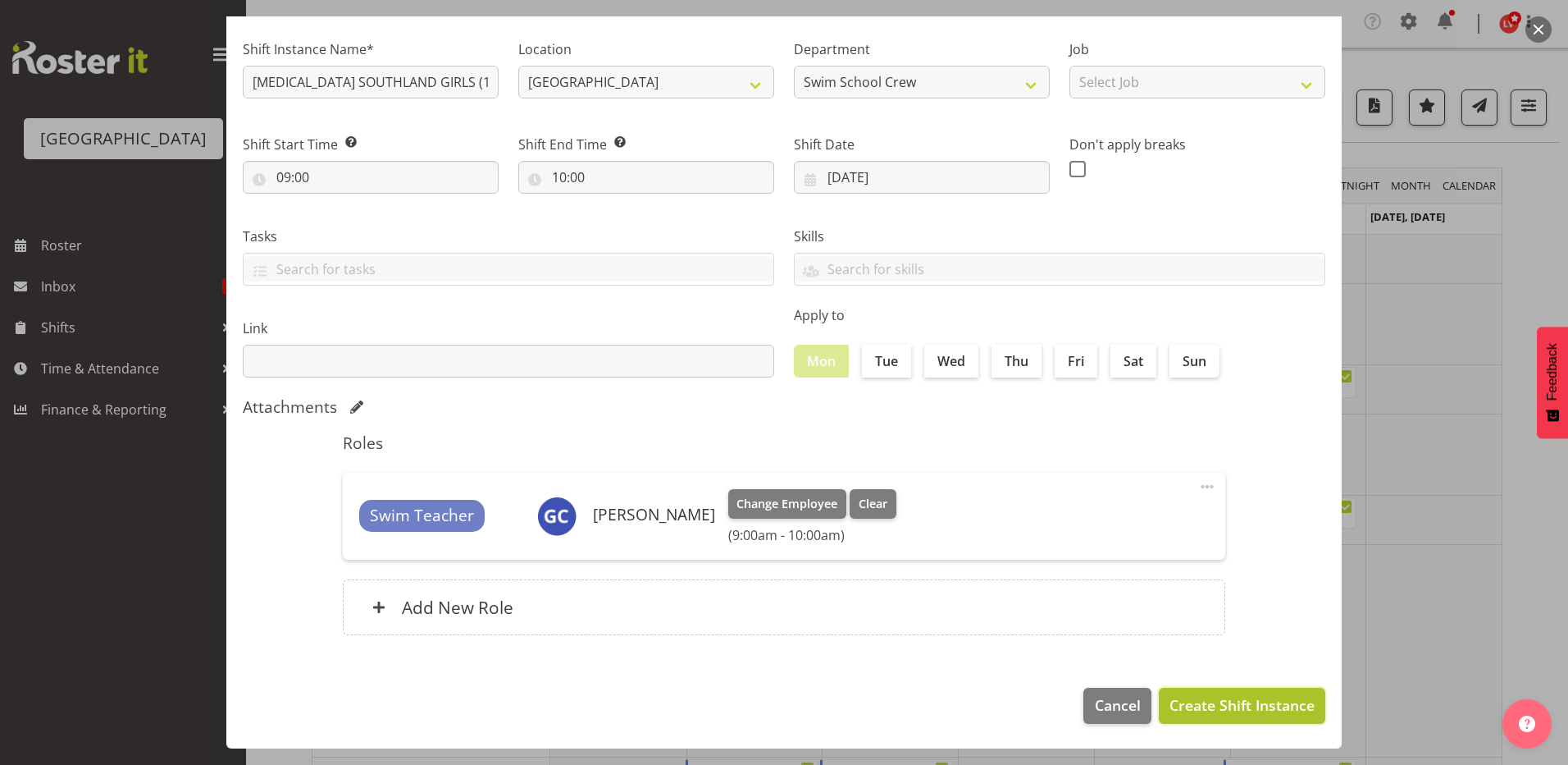
click at [1179, 699] on span "Create Shift Instance" at bounding box center [1242, 705] width 145 height 21
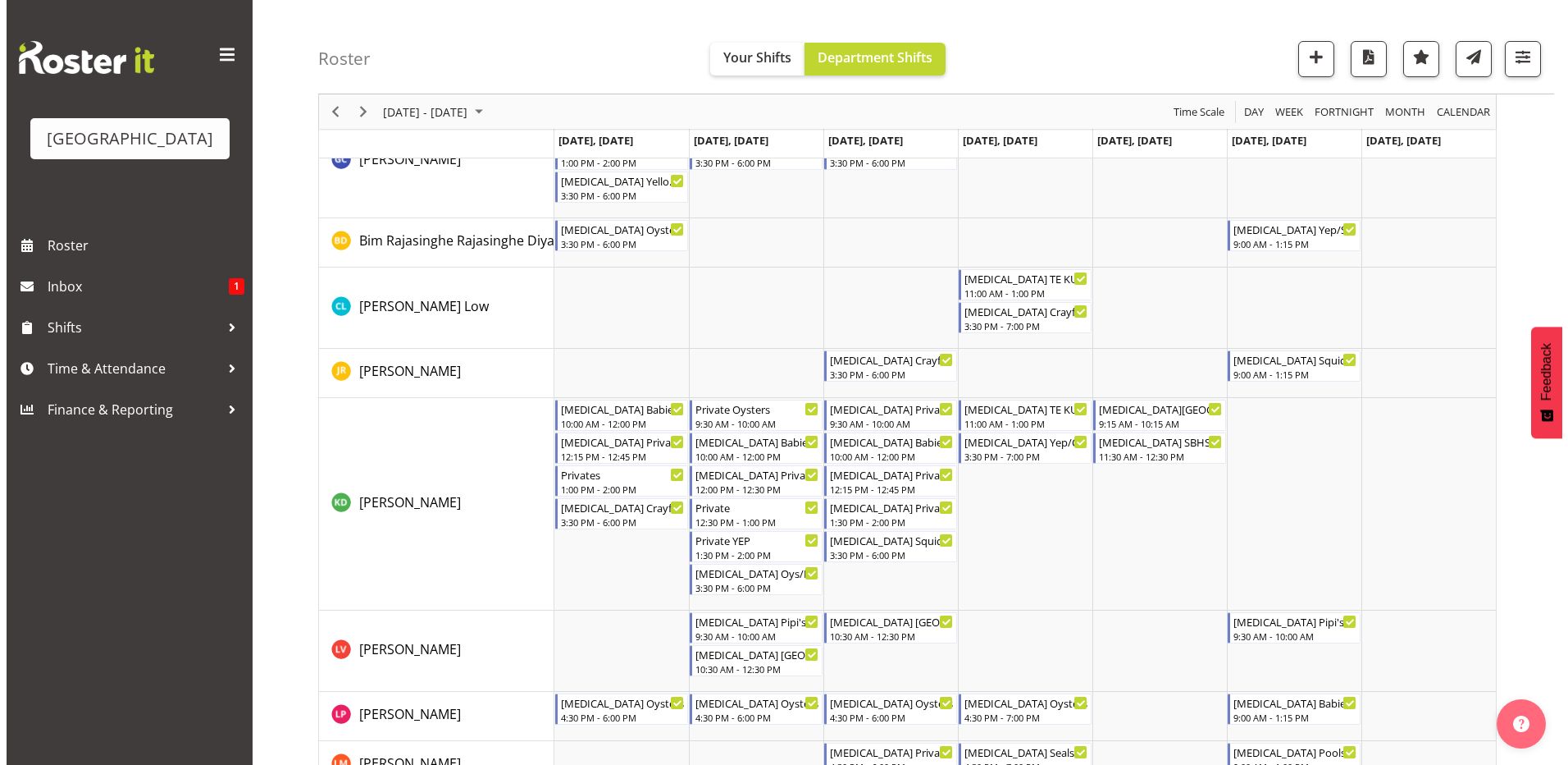
scroll to position [328, 0]
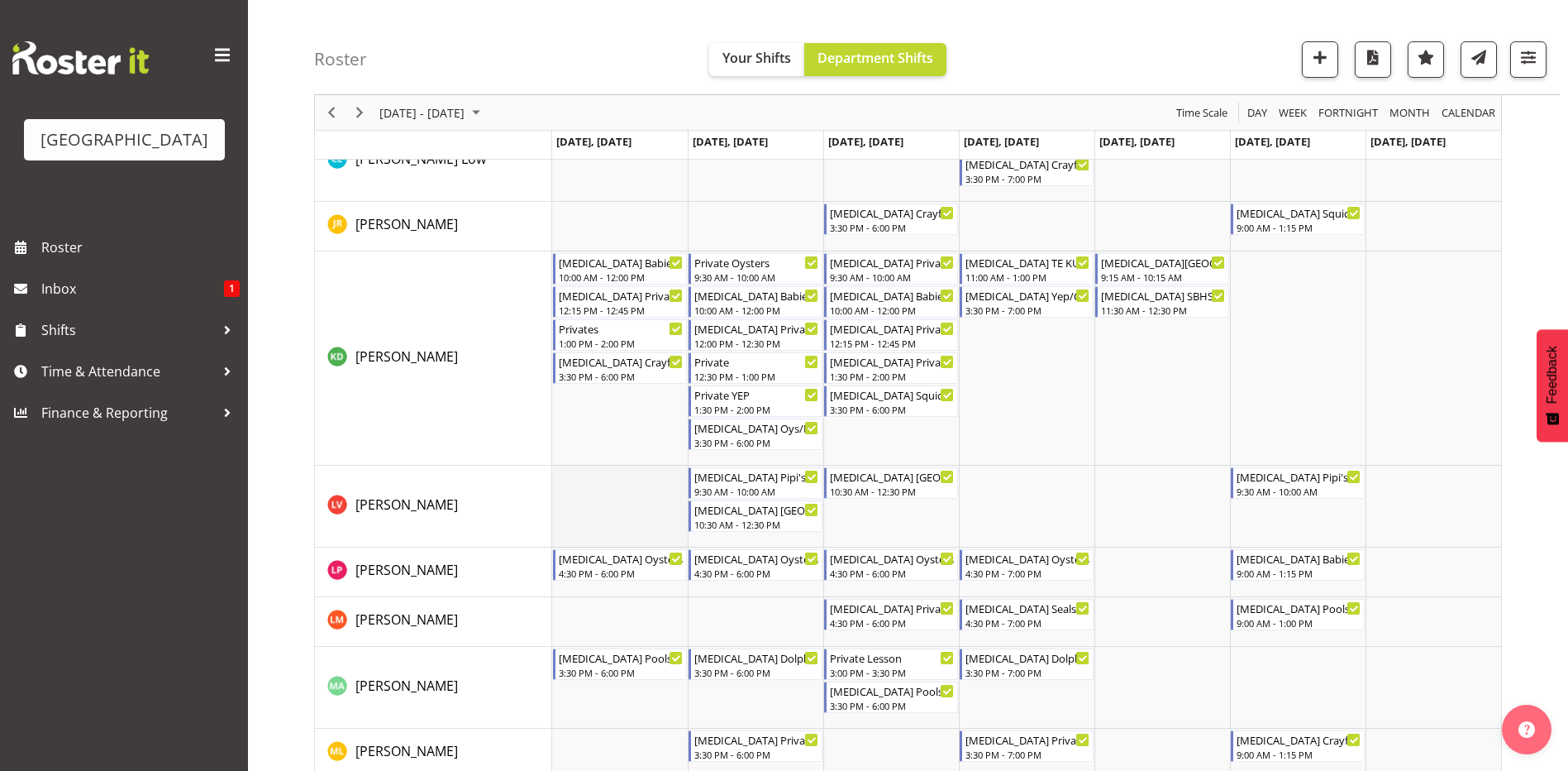
click at [591, 500] on td "Timeline Week of September 8, 2025" at bounding box center [620, 506] width 136 height 82
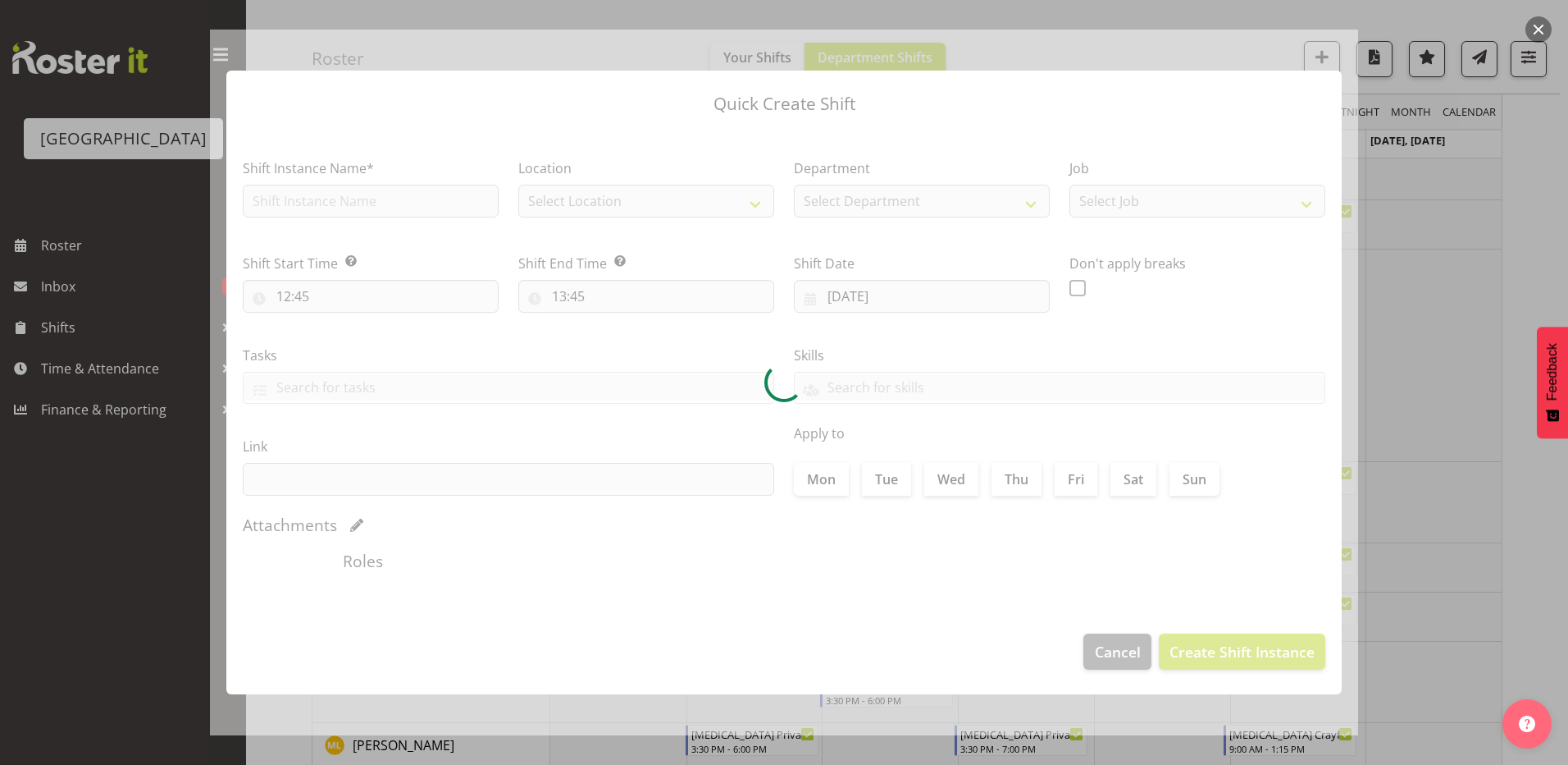
type input "08/09/2025"
checkbox input "true"
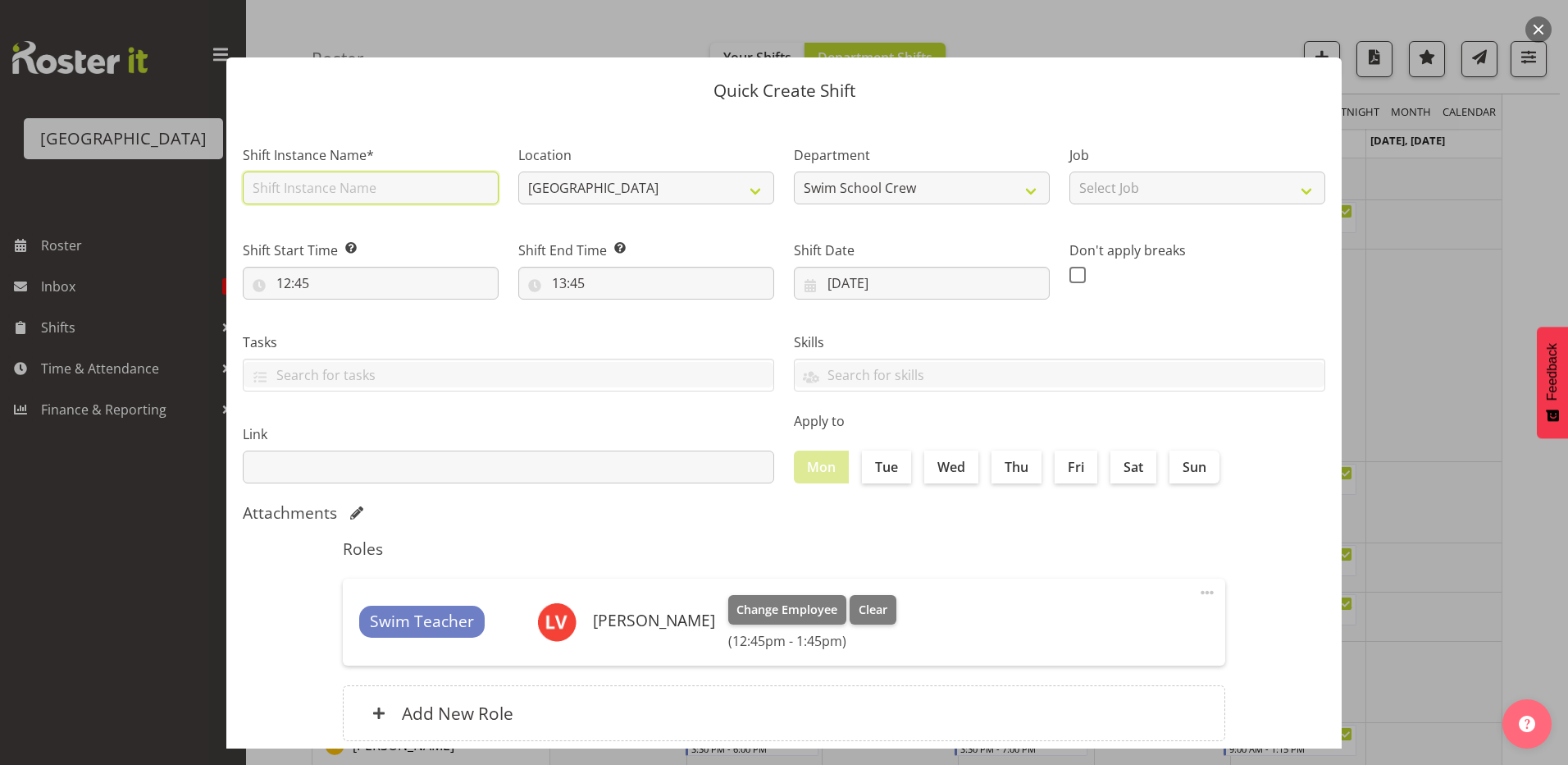
click at [383, 185] on input "text" at bounding box center [370, 188] width 256 height 33
click at [401, 189] on input "[MEDICAL_DATA] SOUTHLAND GIRLS (1)" at bounding box center [370, 188] width 256 height 33
type input "[MEDICAL_DATA] SOUTHLAND GIRLS (2)"
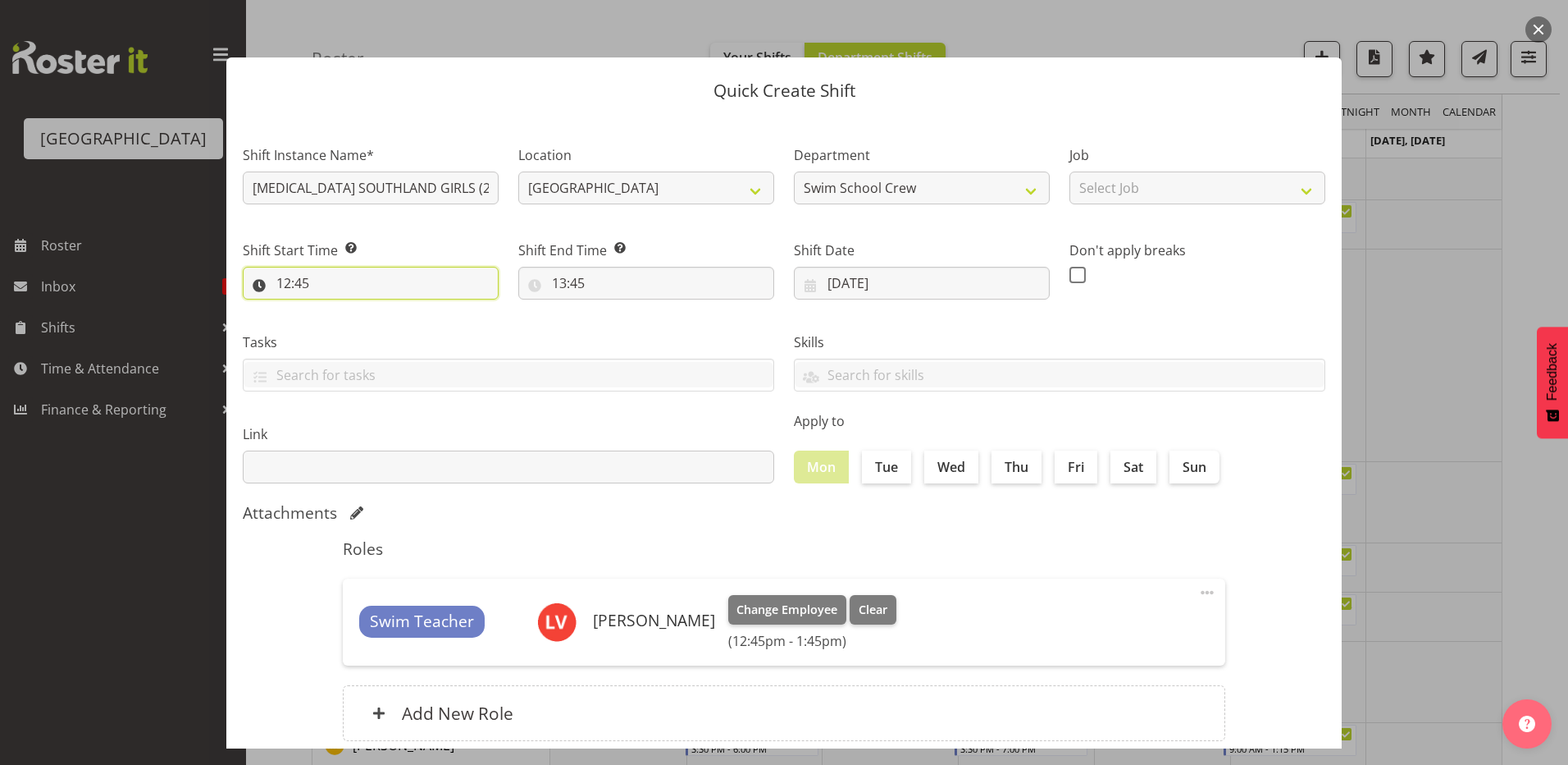
click at [285, 283] on input "12:45" at bounding box center [370, 283] width 256 height 33
click at [352, 322] on select "00 01 02 03 04 05 06 07 08 09 10 11 12 13 14 15 16 17 18 19 20 21 22 23" at bounding box center [354, 326] width 37 height 33
select select "9"
click at [336, 309] on select "00 01 02 03 04 05 06 07 08 09 10 11 12 13 14 15 16 17 18 19 20 21 22 23" at bounding box center [354, 326] width 37 height 33
type input "09:45"
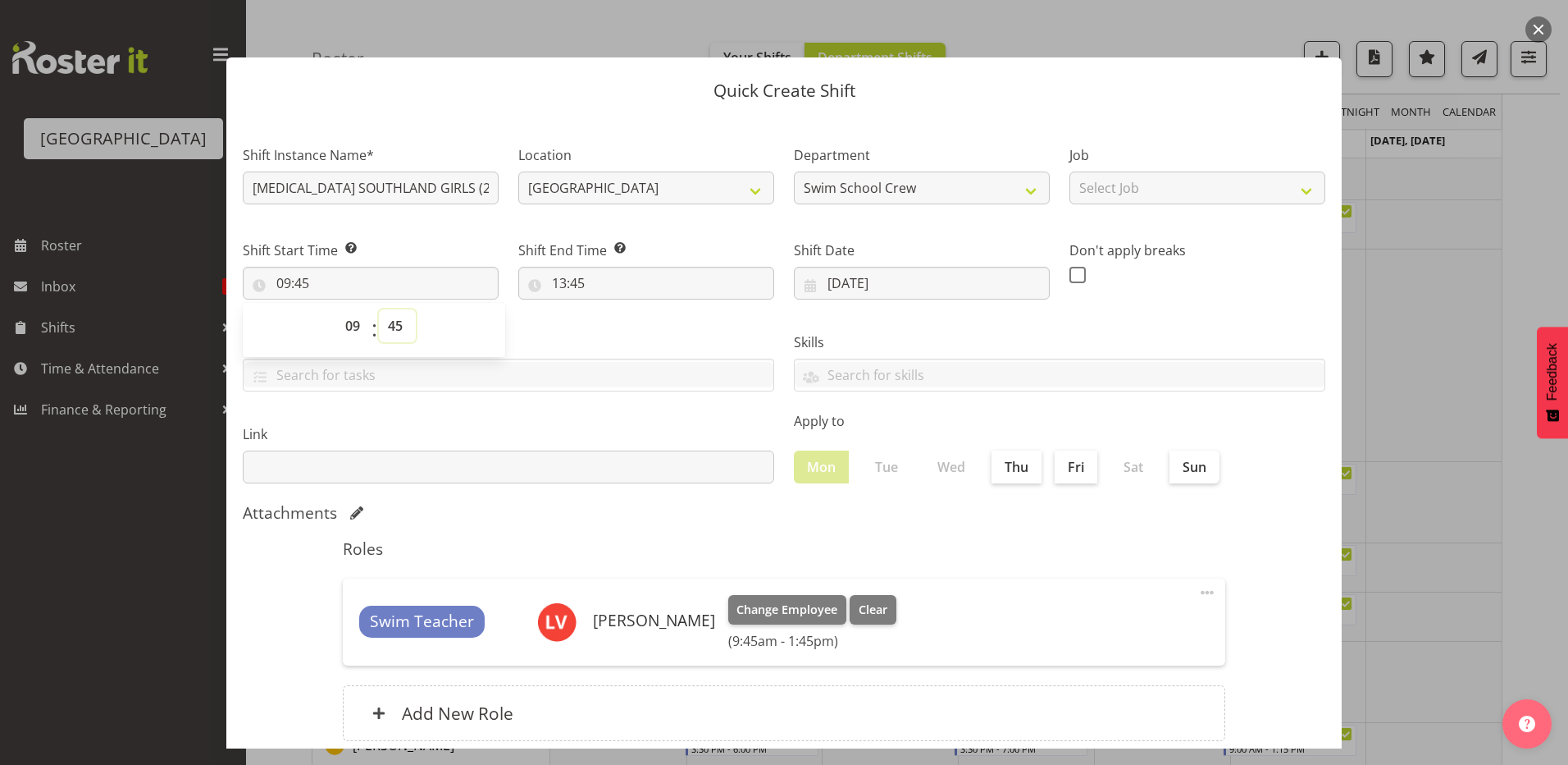
click at [394, 325] on select "00 01 02 03 04 05 06 07 08 09 10 11 12 13 14 15 16 17 18 19 20 21 22 23 24 25 2…" at bounding box center [397, 326] width 37 height 33
select select "0"
click at [379, 309] on select "00 01 02 03 04 05 06 07 08 09 10 11 12 13 14 15 16 17 18 19 20 21 22 23 24 25 2…" at bounding box center [397, 326] width 37 height 33
type input "09:00"
click at [549, 333] on label "Tasks" at bounding box center [508, 342] width 532 height 20
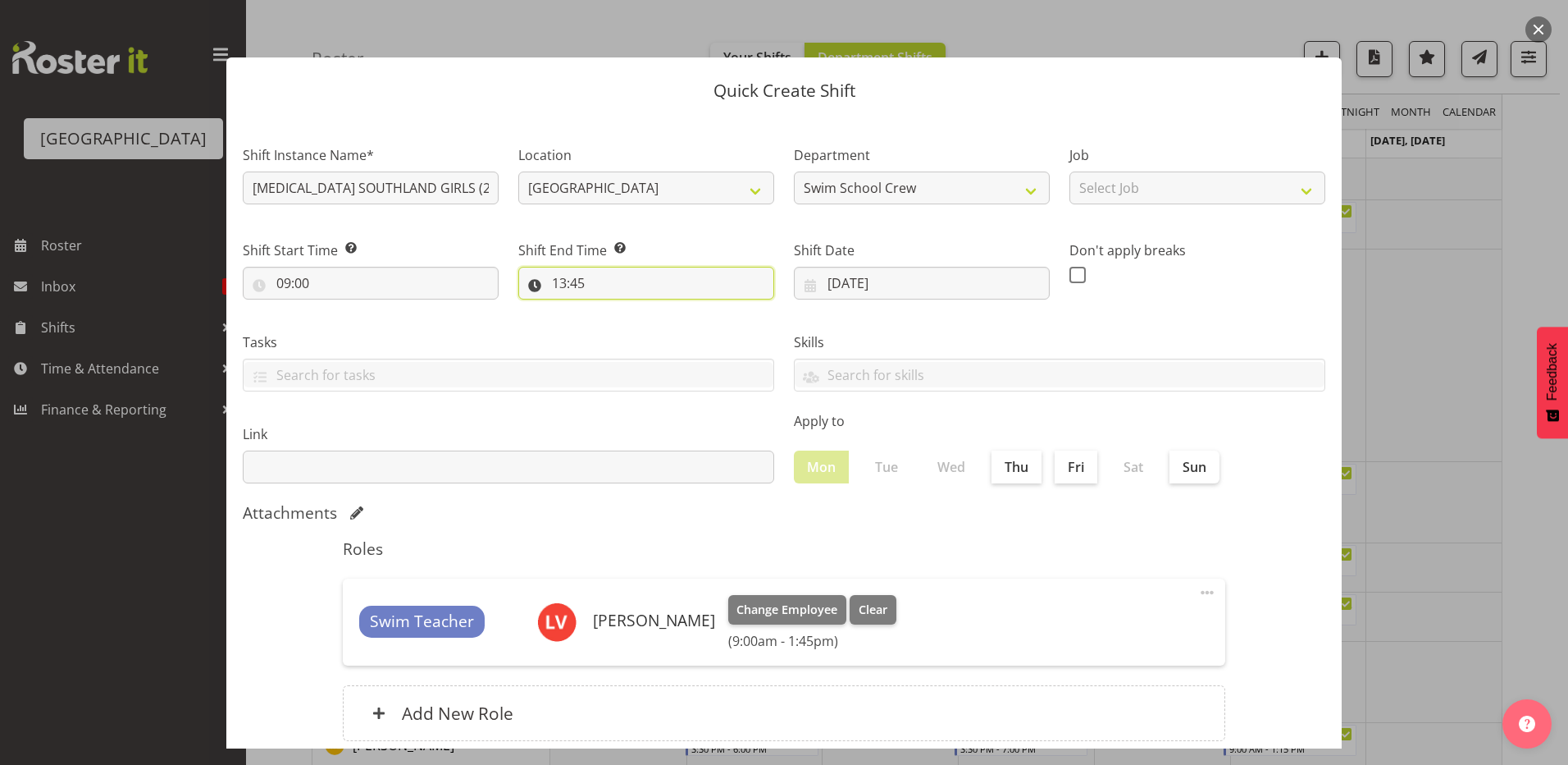
click at [559, 280] on input "13:45" at bounding box center [646, 283] width 256 height 33
drag, startPoint x: 622, startPoint y: 324, endPoint x: 603, endPoint y: 368, distance: 47.9
click at [622, 327] on select "00 01 02 03 04 05 06 07 08 09 10 11 12 13 14 15 16 17 18 19 20 21 22 23" at bounding box center [630, 326] width 37 height 33
select select "10"
click at [612, 309] on select "00 01 02 03 04 05 06 07 08 09 10 11 12 13 14 15 16 17 18 19 20 21 22 23" at bounding box center [630, 326] width 37 height 33
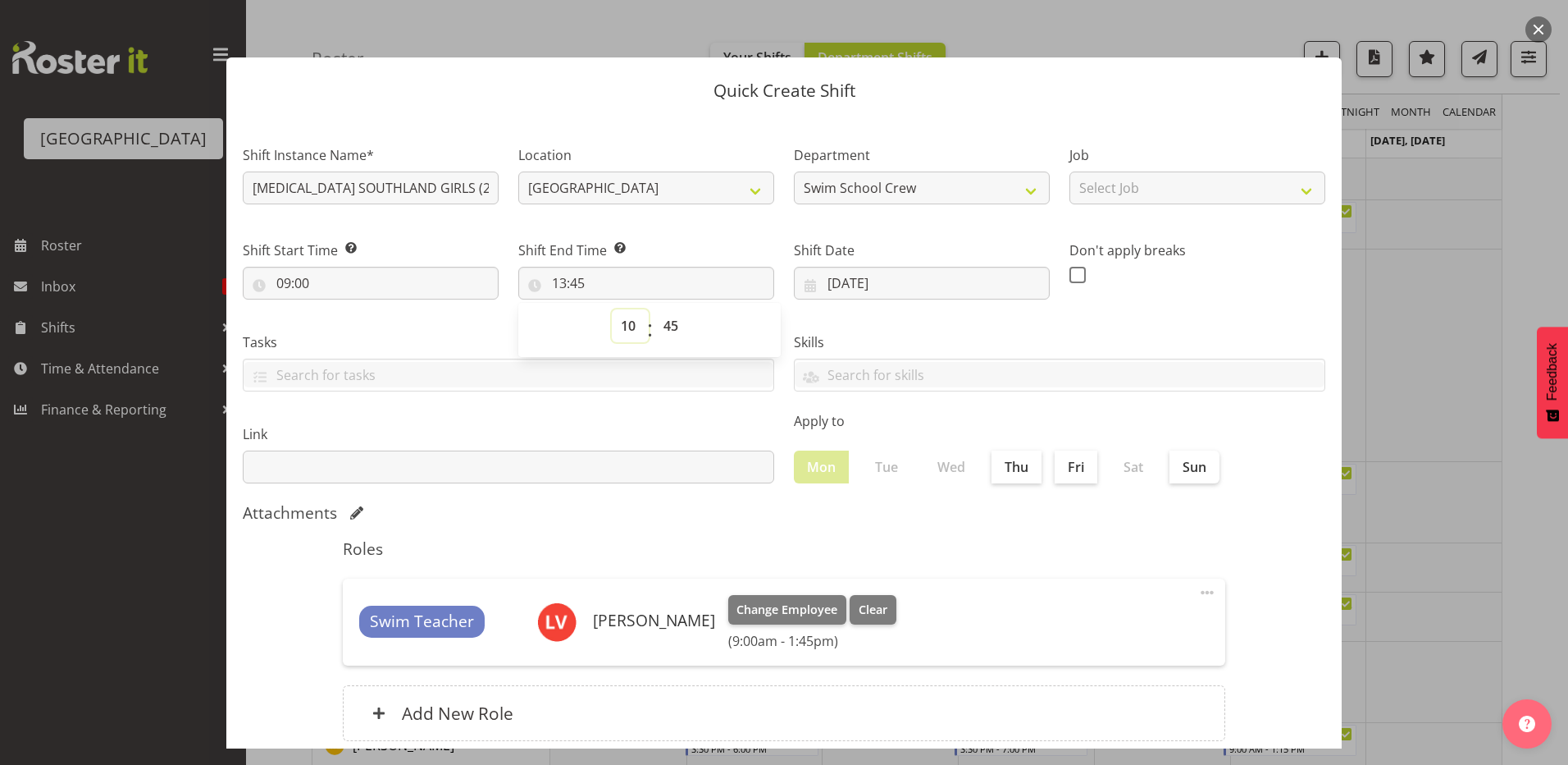
type input "10:45"
click at [663, 320] on select "00 01 02 03 04 05 06 07 08 09 10 11 12 13 14 15 16 17 18 19 20 21 22 23 24 25 2…" at bounding box center [673, 326] width 37 height 33
select select "0"
click at [655, 309] on select "00 01 02 03 04 05 06 07 08 09 10 11 12 13 14 15 16 17 18 19 20 21 22 23 24 25 2…" at bounding box center [673, 326] width 37 height 33
type input "10:00"
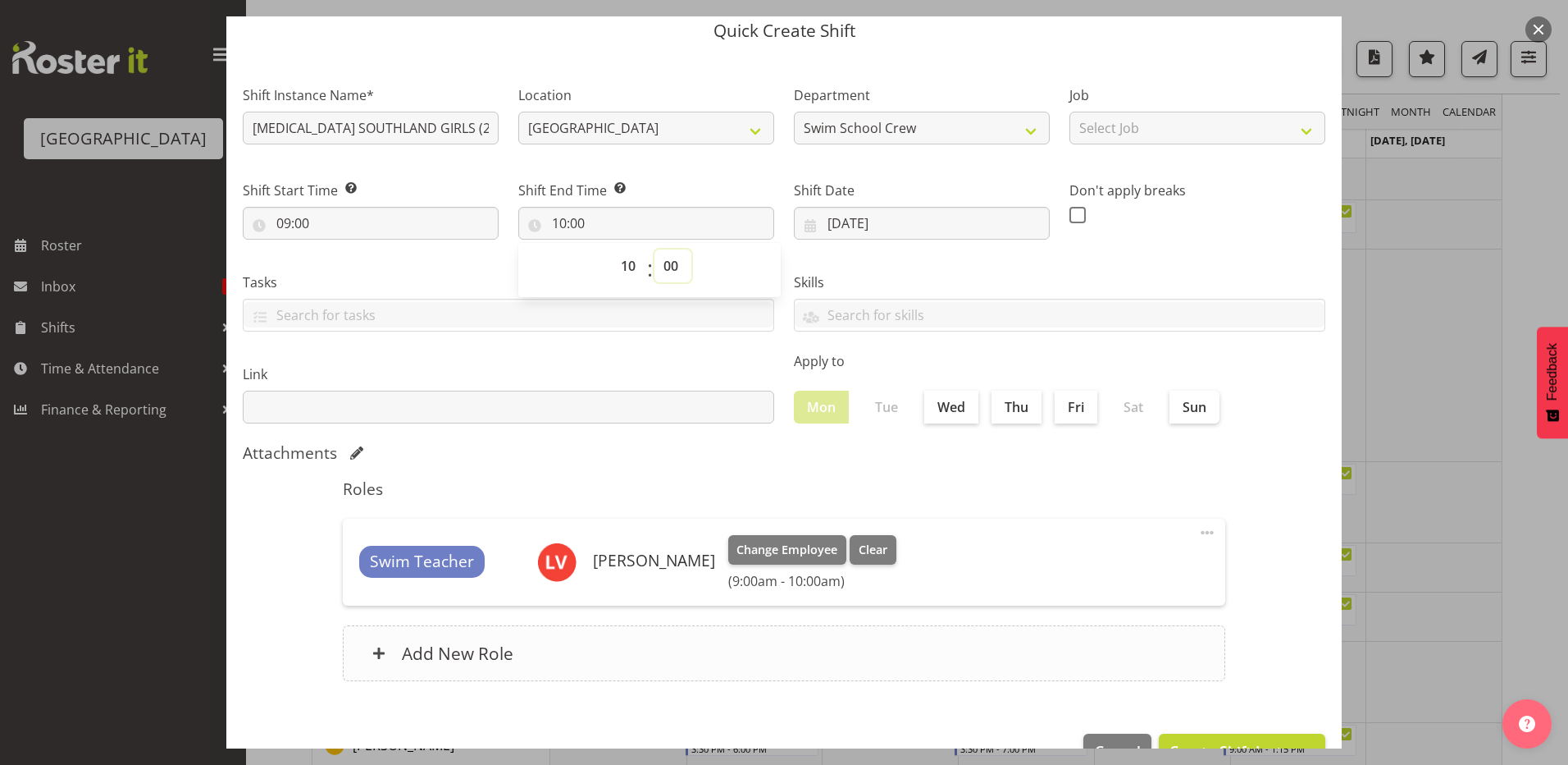
scroll to position [106, 0]
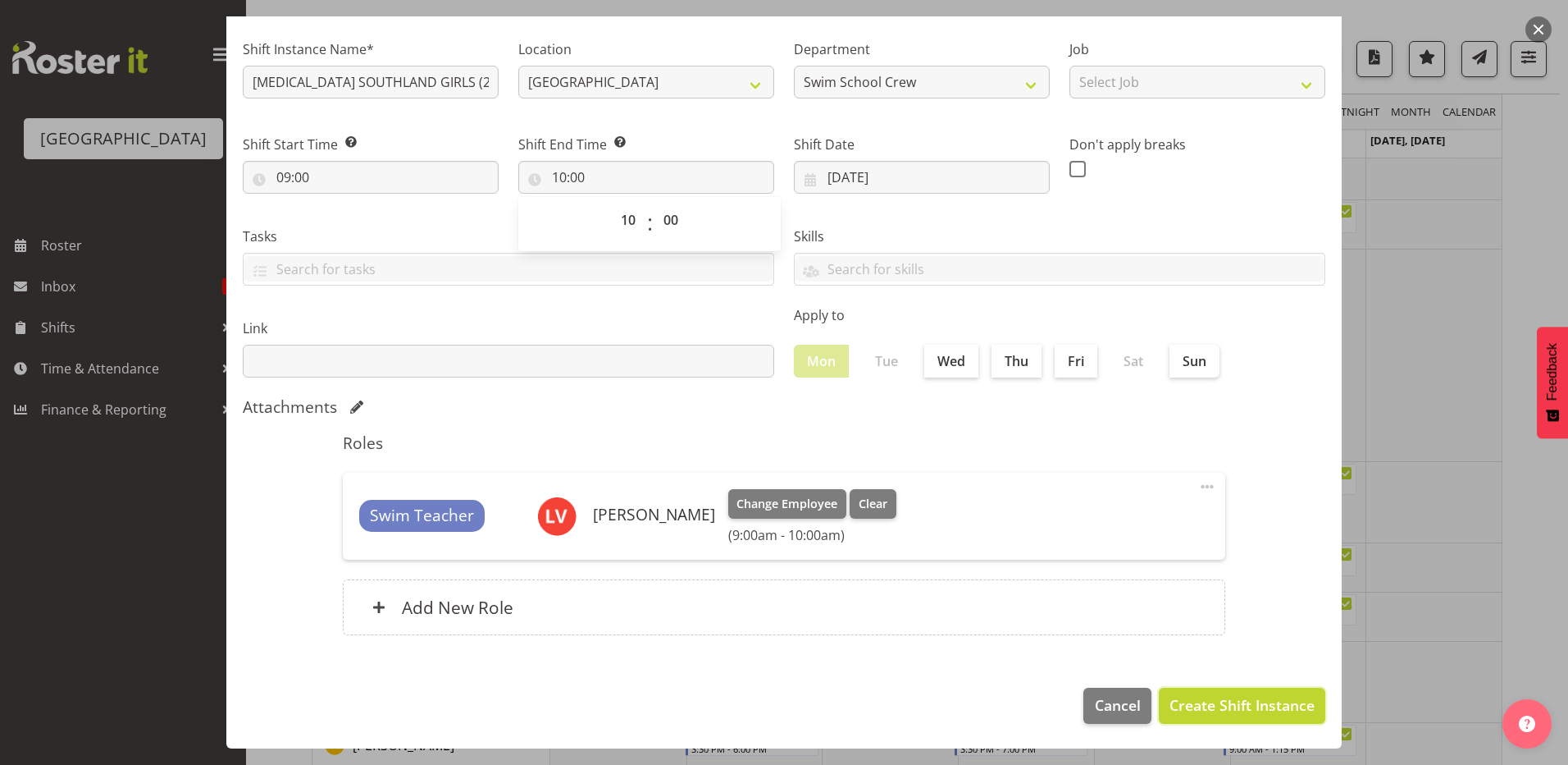
click at [1169, 694] on button "Create Shift Instance" at bounding box center [1242, 705] width 167 height 36
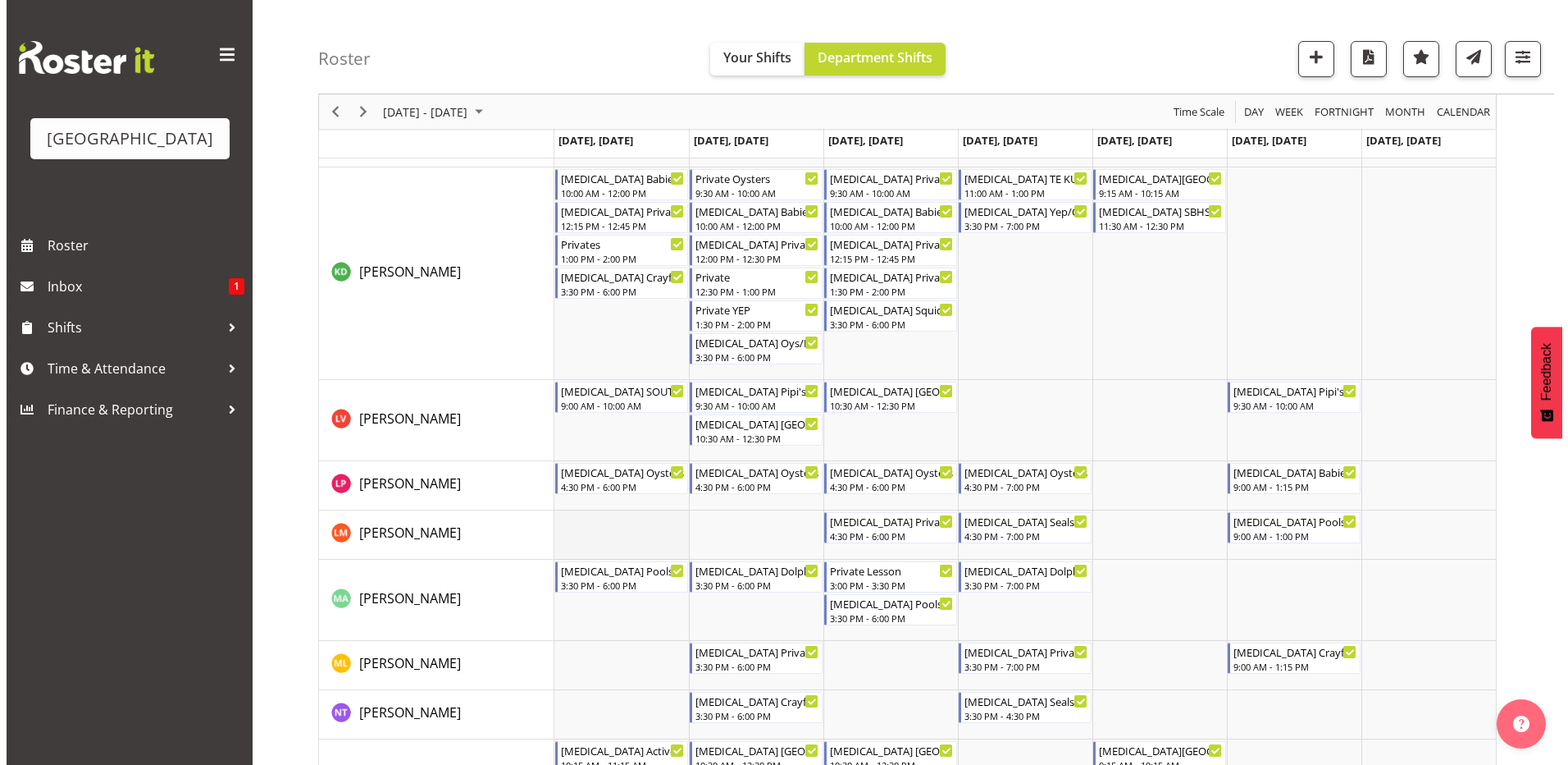
scroll to position [726, 0]
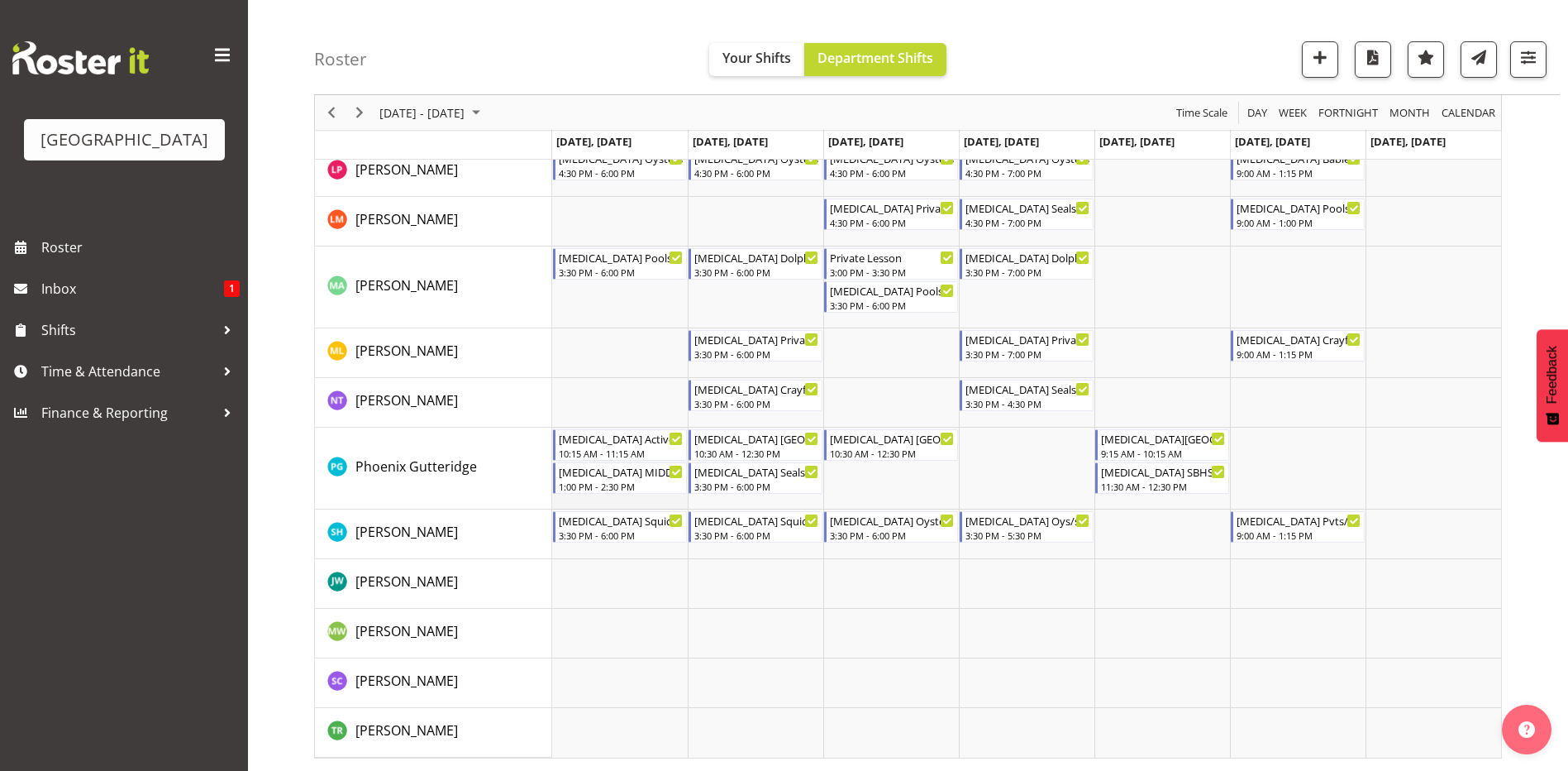
click at [613, 504] on td "Timeline Week of September 8, 2025" at bounding box center [620, 468] width 136 height 82
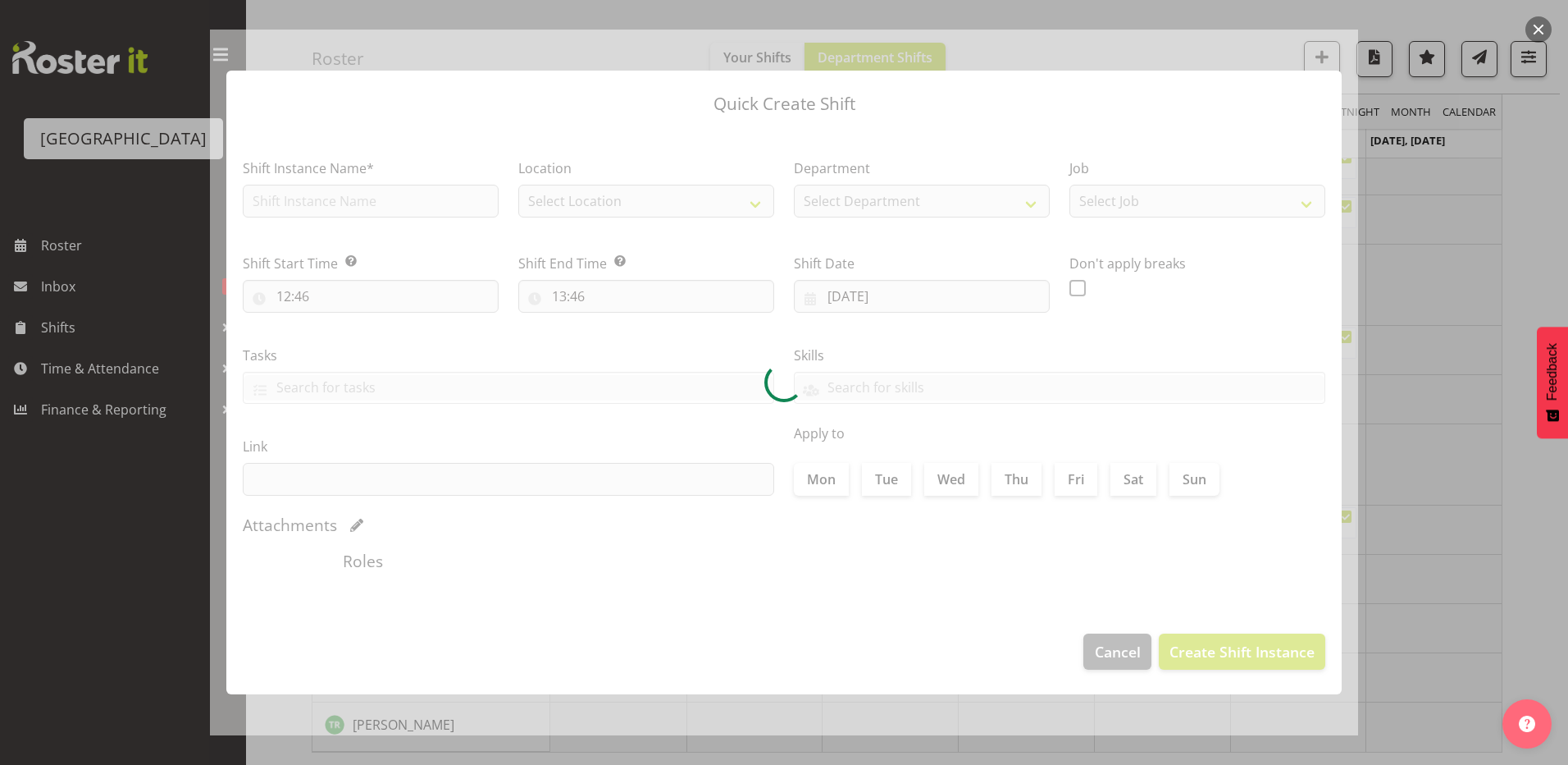
type input "08/09/2025"
checkbox input "true"
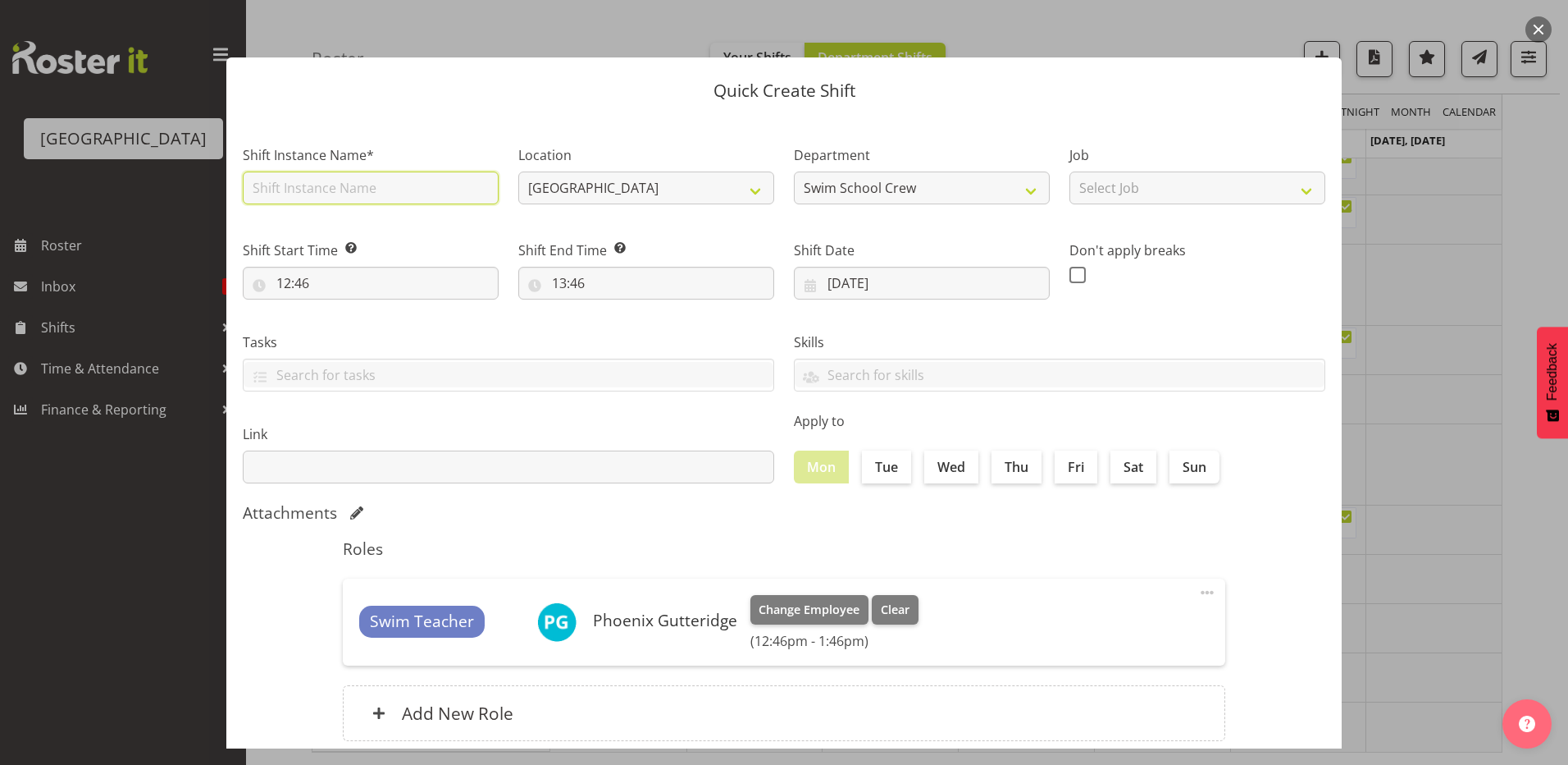
click at [292, 188] on input "text" at bounding box center [370, 188] width 256 height 33
click at [402, 185] on input "[MEDICAL_DATA] SOUTHLAND GIRLS (2)" at bounding box center [370, 188] width 256 height 33
type input "[MEDICAL_DATA] SOUTHLAND GIRLS (3)"
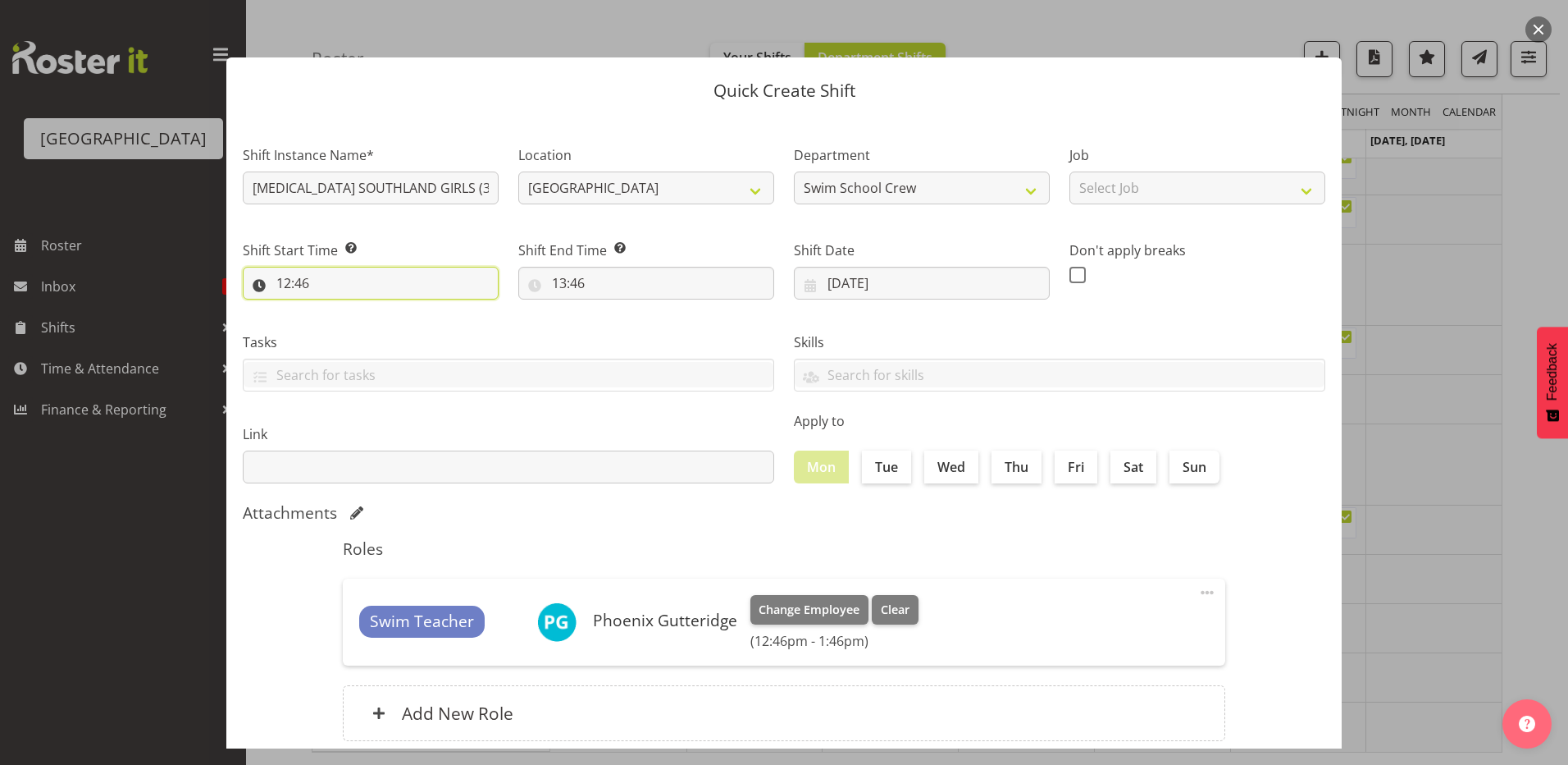
click at [280, 280] on input "12:46" at bounding box center [370, 283] width 256 height 33
drag, startPoint x: 280, startPoint y: 280, endPoint x: 355, endPoint y: 330, distance: 90.1
click at [358, 323] on select "00 01 02 03 04 05 06 07 08 09 10 11 12 13 14 15 16 17 18 19 20 21 22 23" at bounding box center [354, 326] width 37 height 33
select select "8"
click at [336, 309] on select "00 01 02 03 04 05 06 07 08 09 10 11 12 13 14 15 16 17 18 19 20 21 22 23" at bounding box center [354, 326] width 37 height 33
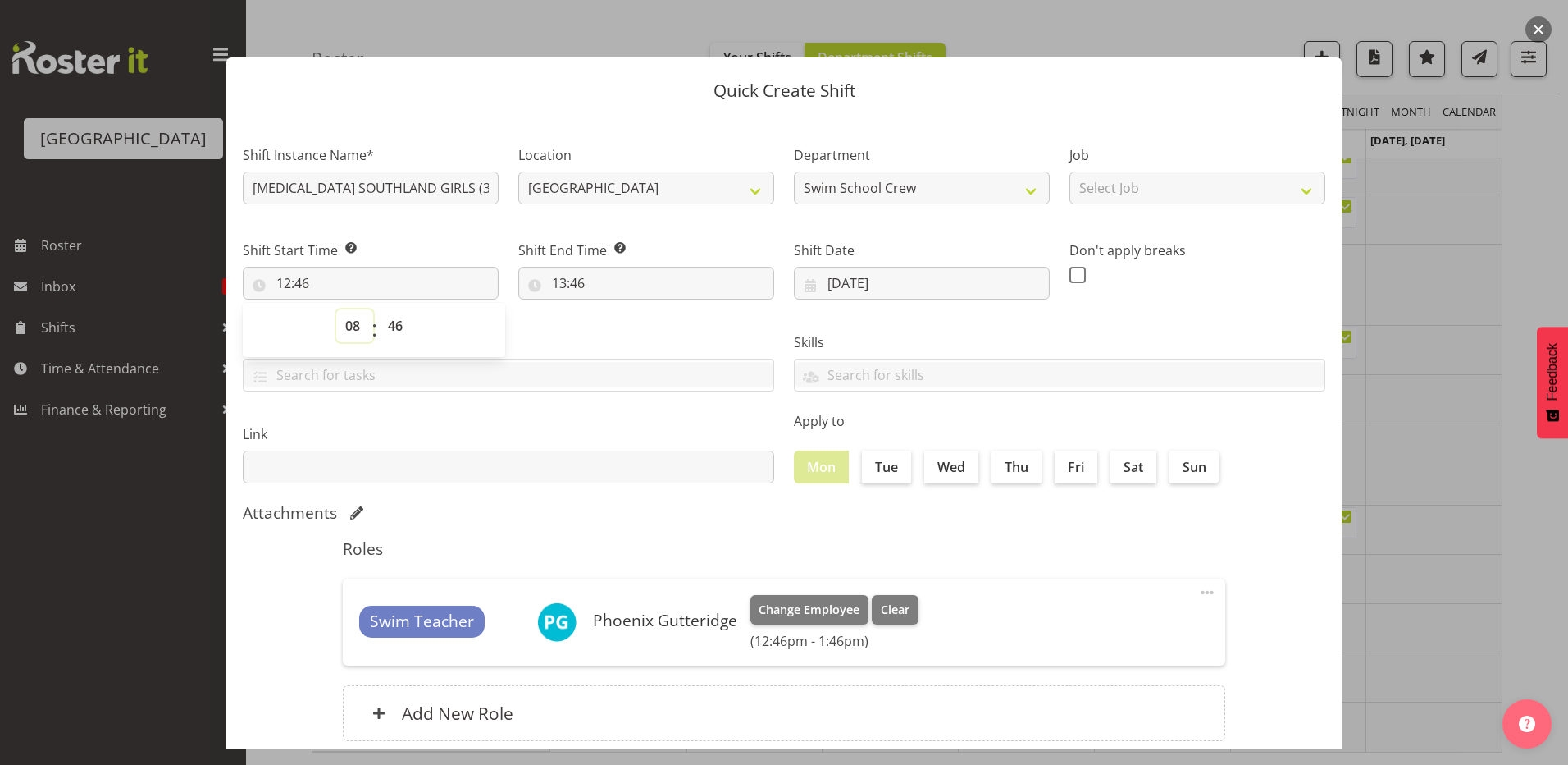
type input "08:46"
click at [392, 323] on select "00 01 02 03 04 05 06 07 08 09 10 11 12 13 14 15 16 17 18 19 20 21 22 23 24 25 2…" at bounding box center [397, 326] width 37 height 33
click at [362, 322] on select "00 01 02 03 04 05 06 07 08 09 10 11 12 13 14 15 16 17 18 19 20 21 22 23" at bounding box center [354, 326] width 37 height 33
select select "9"
click at [336, 309] on select "00 01 02 03 04 05 06 07 08 09 10 11 12 13 14 15 16 17 18 19 20 21 22 23" at bounding box center [354, 326] width 37 height 33
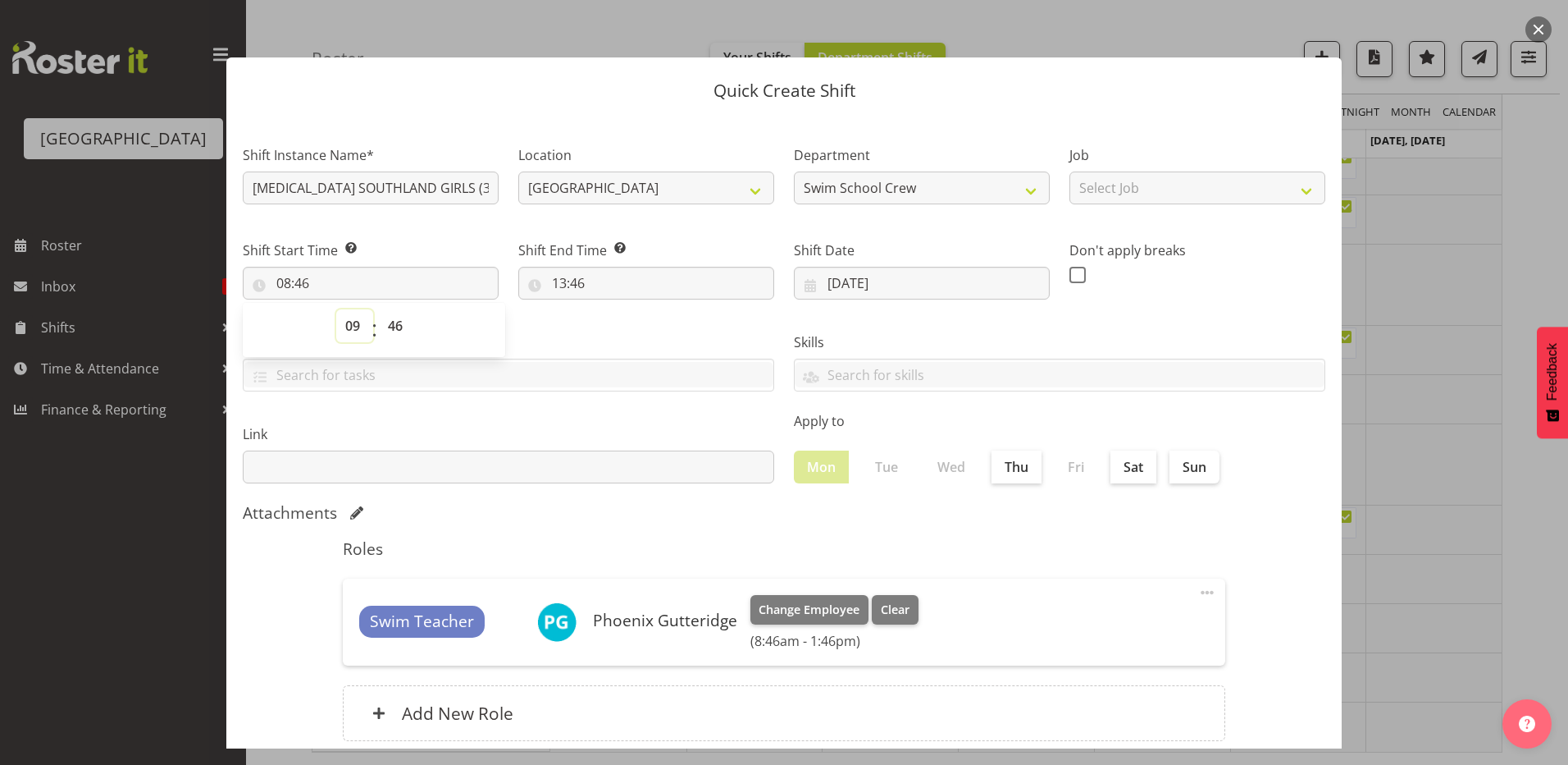
type input "09:46"
drag, startPoint x: 399, startPoint y: 321, endPoint x: 389, endPoint y: 335, distance: 17.2
click at [399, 322] on select "00 01 02 03 04 05 06 07 08 09 10 11 12 13 14 15 16 17 18 19 20 21 22 23 24 25 2…" at bounding box center [397, 326] width 37 height 33
select select "0"
click at [379, 309] on select "00 01 02 03 04 05 06 07 08 09 10 11 12 13 14 15 16 17 18 19 20 21 22 23 24 25 2…" at bounding box center [397, 326] width 37 height 33
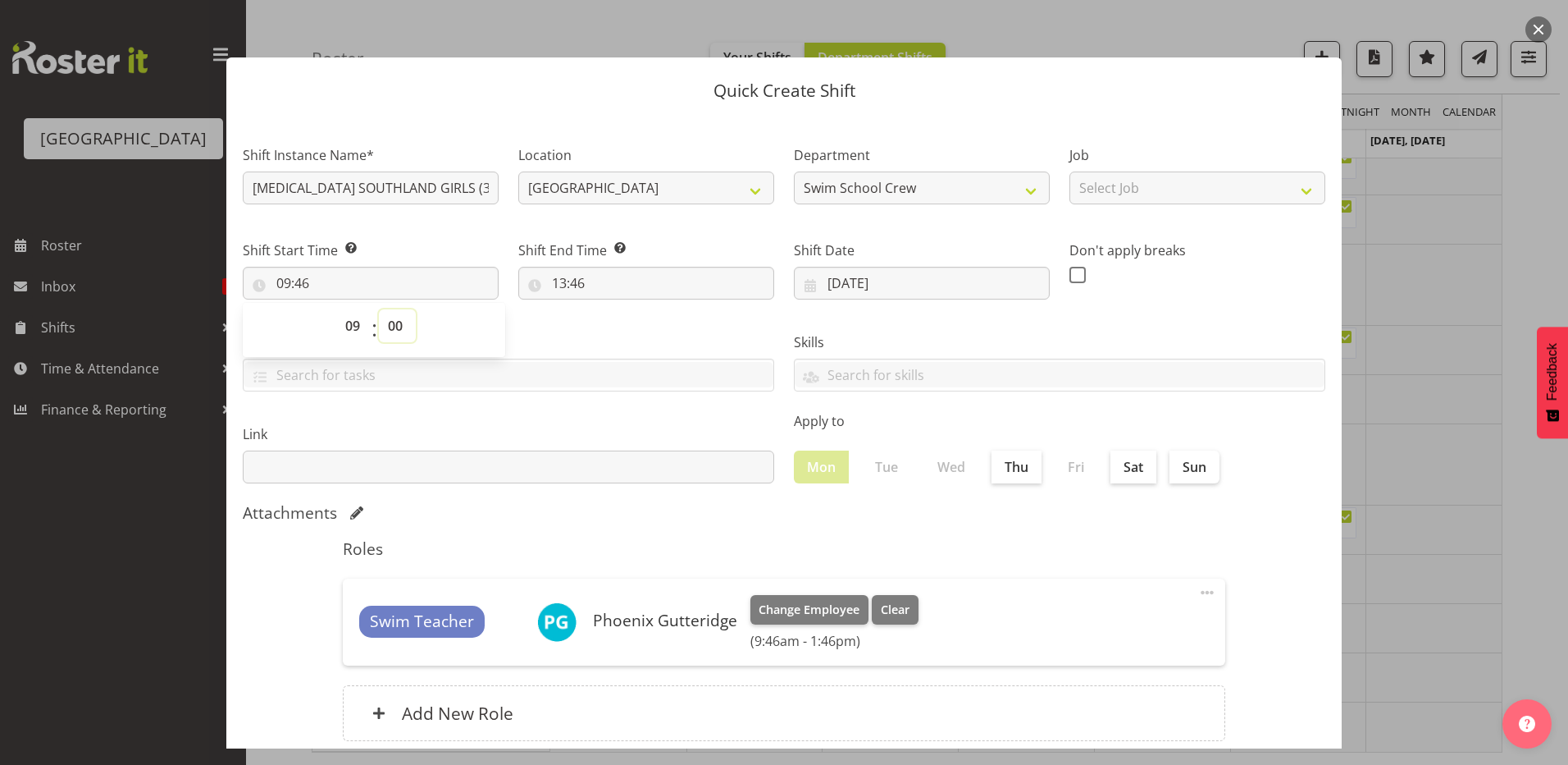
type input "09:00"
click at [568, 326] on div "Tasks TEST123" at bounding box center [508, 355] width 551 height 92
click at [563, 280] on input "13:46" at bounding box center [646, 283] width 256 height 33
click at [622, 320] on select "00 01 02 03 04 05 06 07 08 09 10 11 12 13 14 15 16 17 18 19 20 21 22 23" at bounding box center [630, 326] width 37 height 33
select select "10"
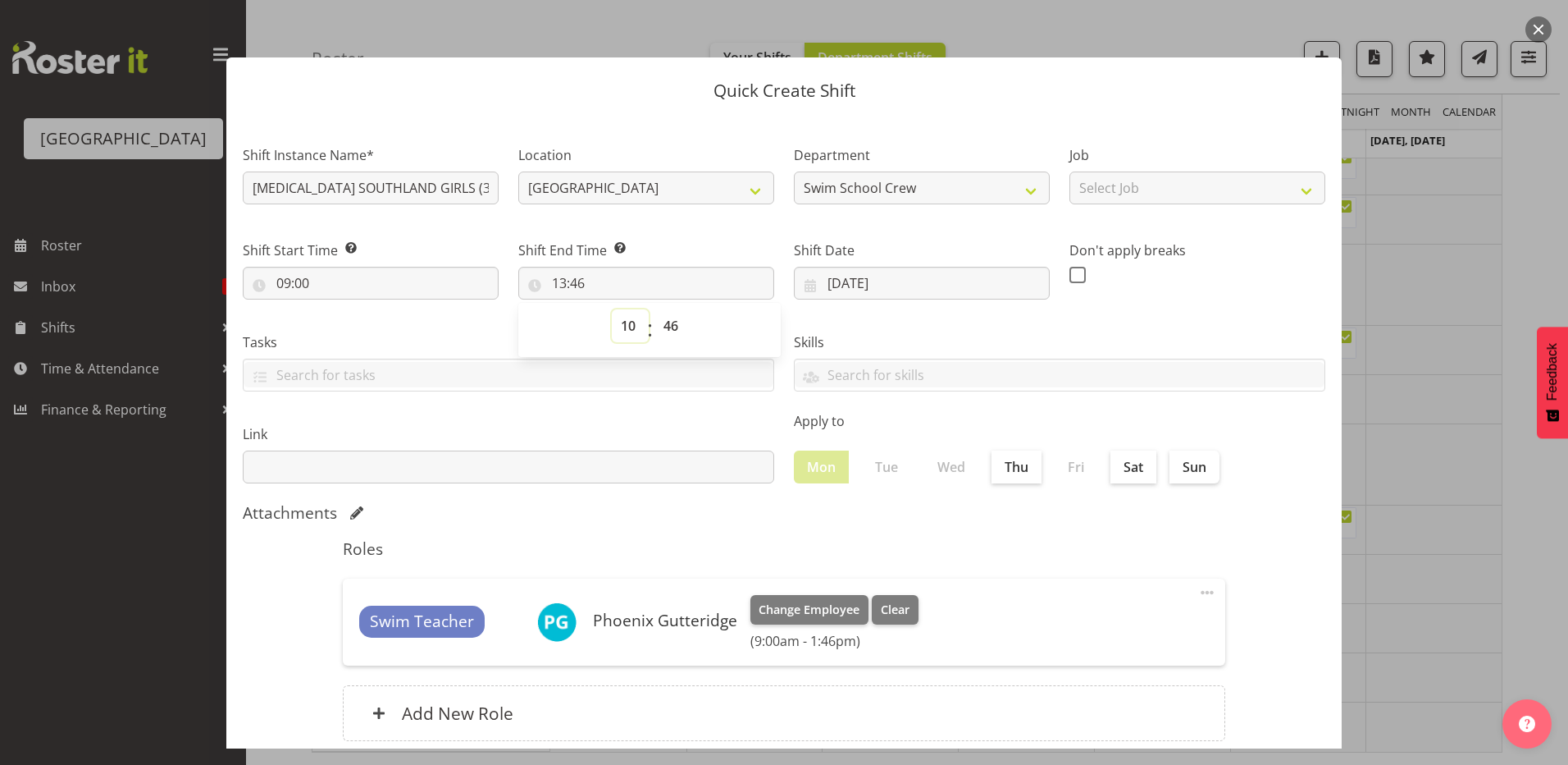
click at [612, 309] on select "00 01 02 03 04 05 06 07 08 09 10 11 12 13 14 15 16 17 18 19 20 21 22 23" at bounding box center [630, 326] width 37 height 33
type input "10:46"
drag, startPoint x: 659, startPoint y: 318, endPoint x: 658, endPoint y: 327, distance: 9.1
click at [659, 319] on select "00 01 02 03 04 05 06 07 08 09 10 11 12 13 14 15 16 17 18 19 20 21 22 23 24 25 2…" at bounding box center [673, 326] width 37 height 33
select select "0"
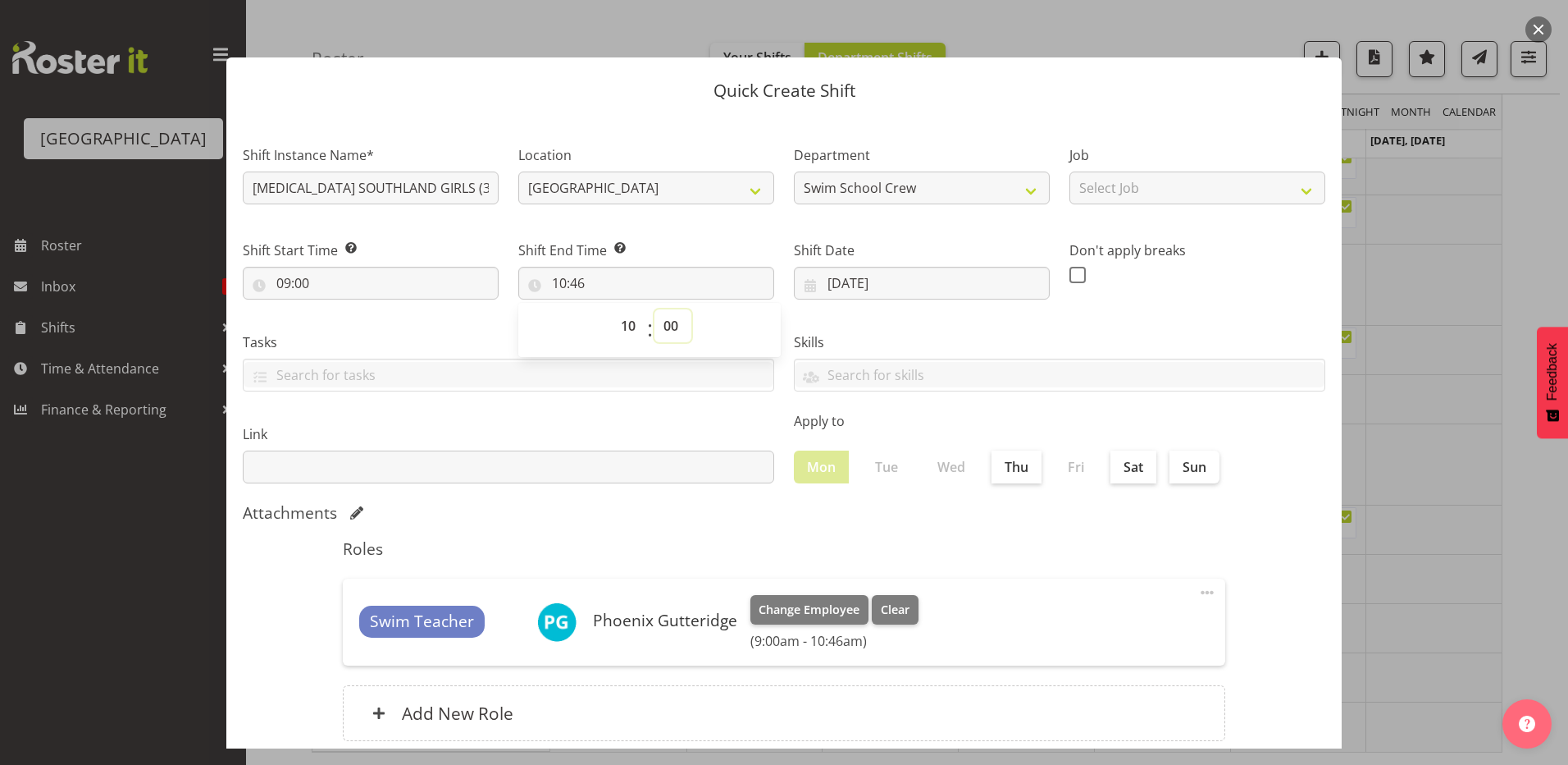
click at [655, 309] on select "00 01 02 03 04 05 06 07 08 09 10 11 12 13 14 15 16 17 18 19 20 21 22 23 24 25 2…" at bounding box center [673, 326] width 37 height 33
type input "10:00"
click at [896, 333] on label "Skills" at bounding box center [1059, 342] width 532 height 20
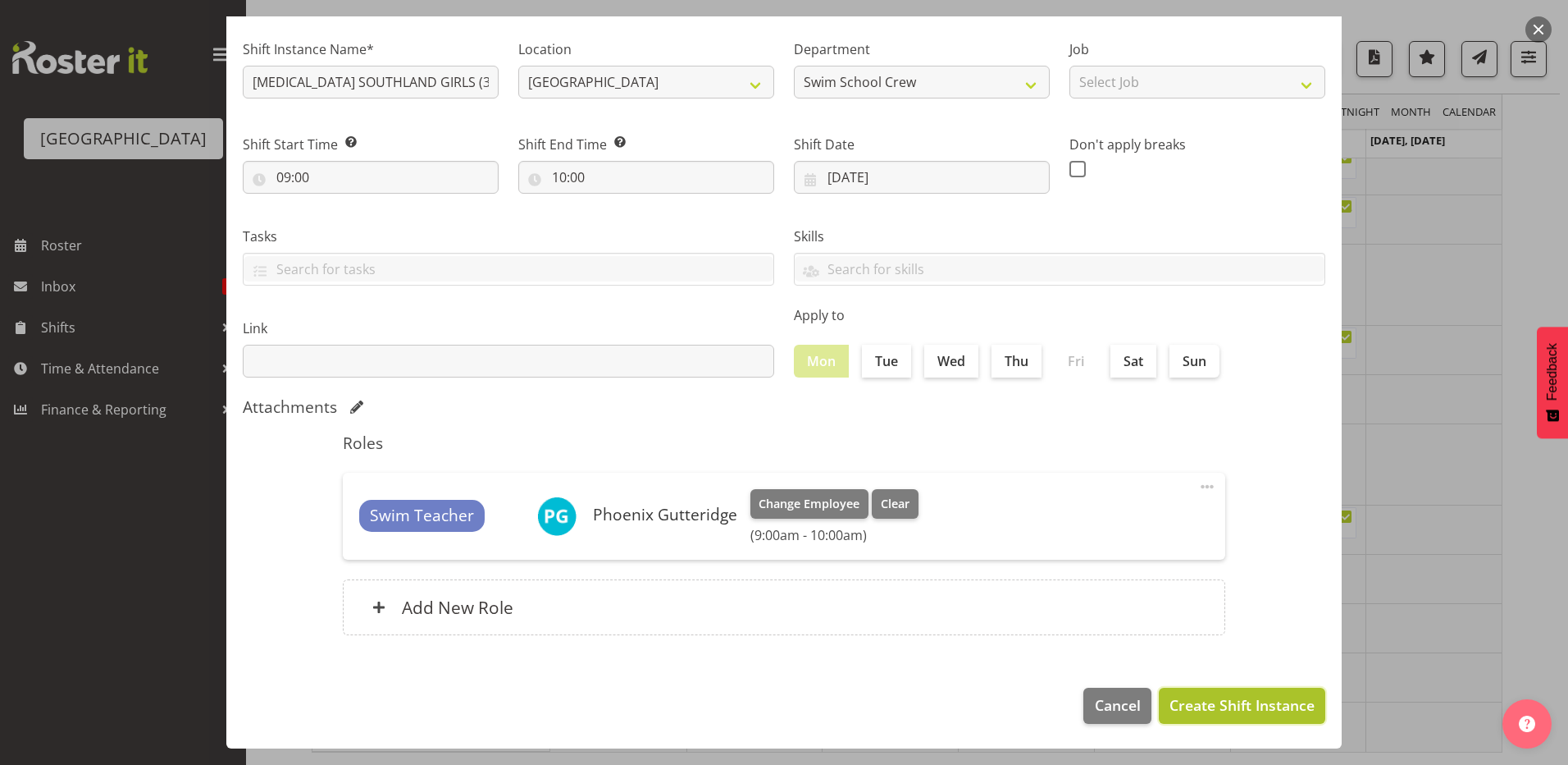
click at [1172, 700] on span "Create Shift Instance" at bounding box center [1242, 705] width 145 height 21
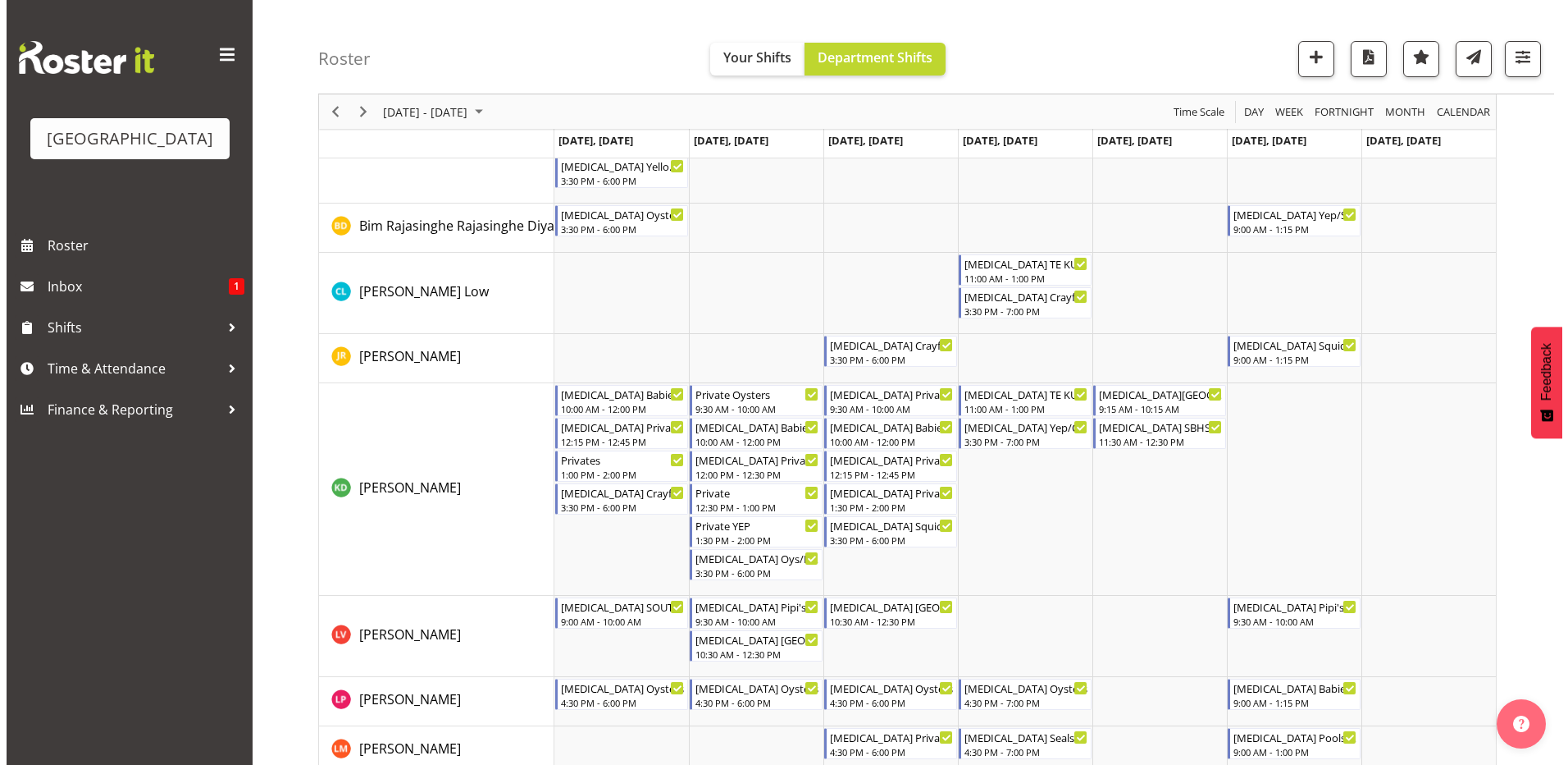
scroll to position [0, 0]
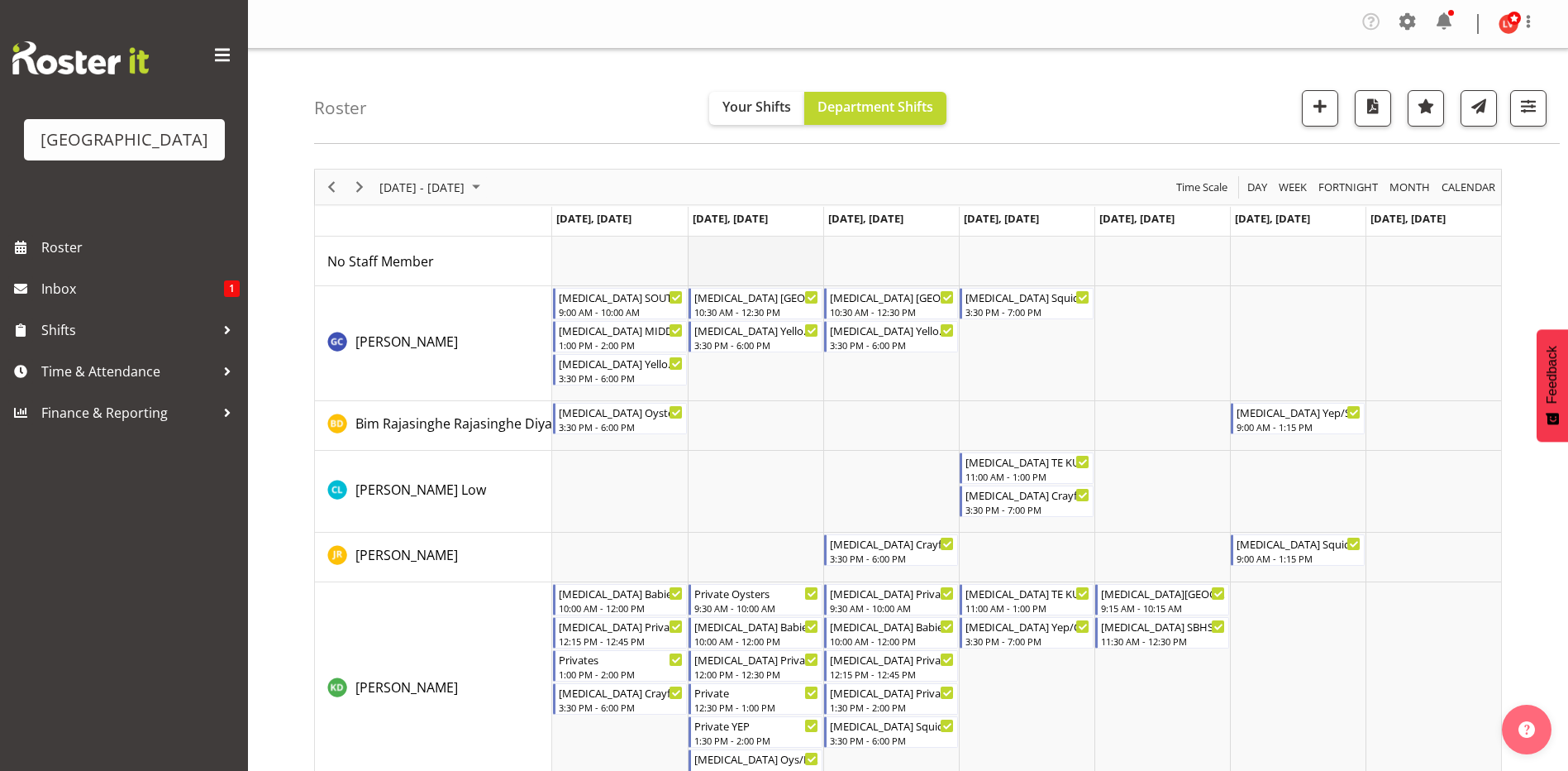
click at [758, 261] on td "Timeline Week of September 8, 2025" at bounding box center [756, 261] width 136 height 49
click at [737, 304] on div "[MEDICAL_DATA] [GEOGRAPHIC_DATA]" at bounding box center [757, 296] width 125 height 17
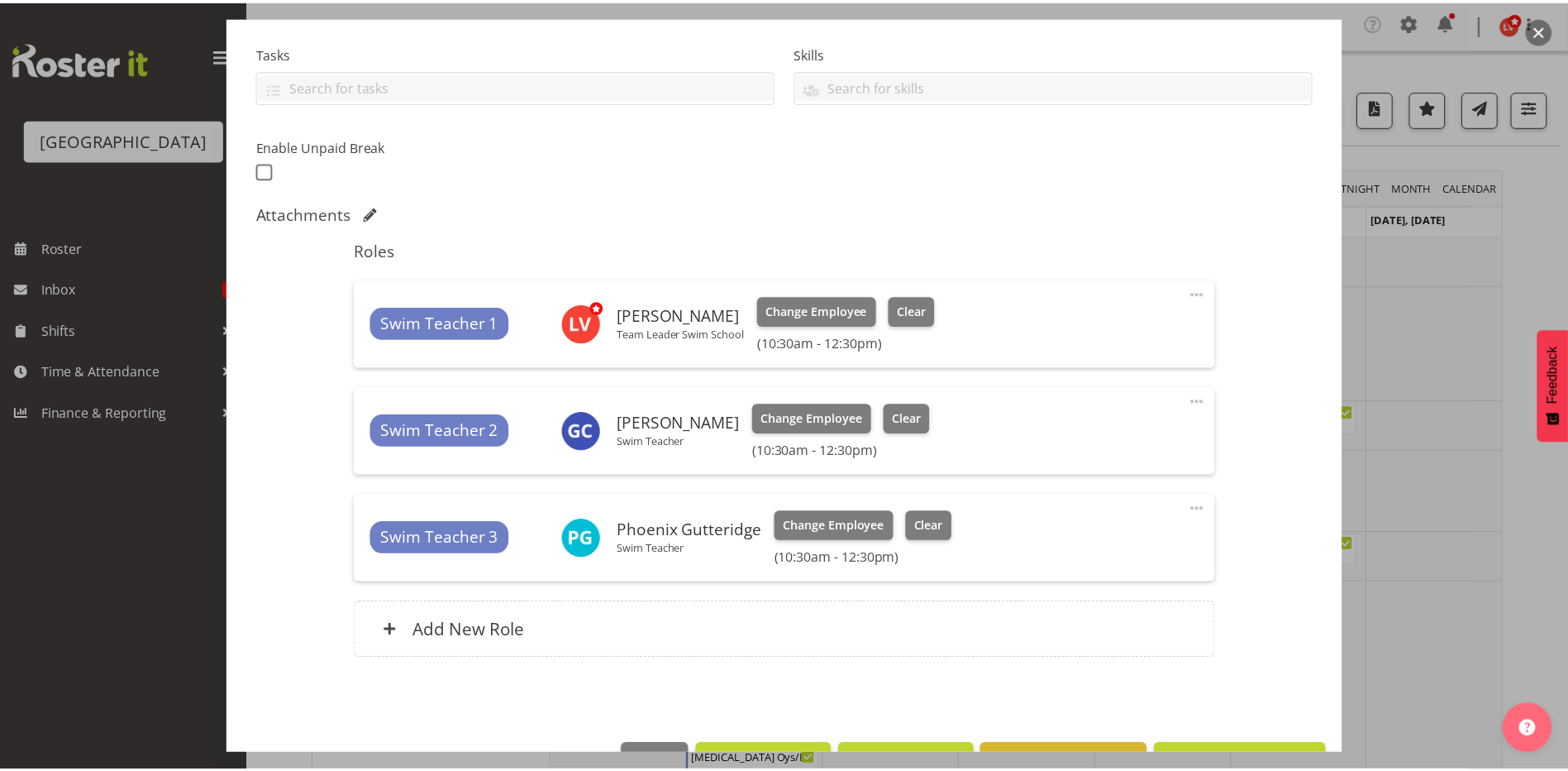
scroll to position [390, 0]
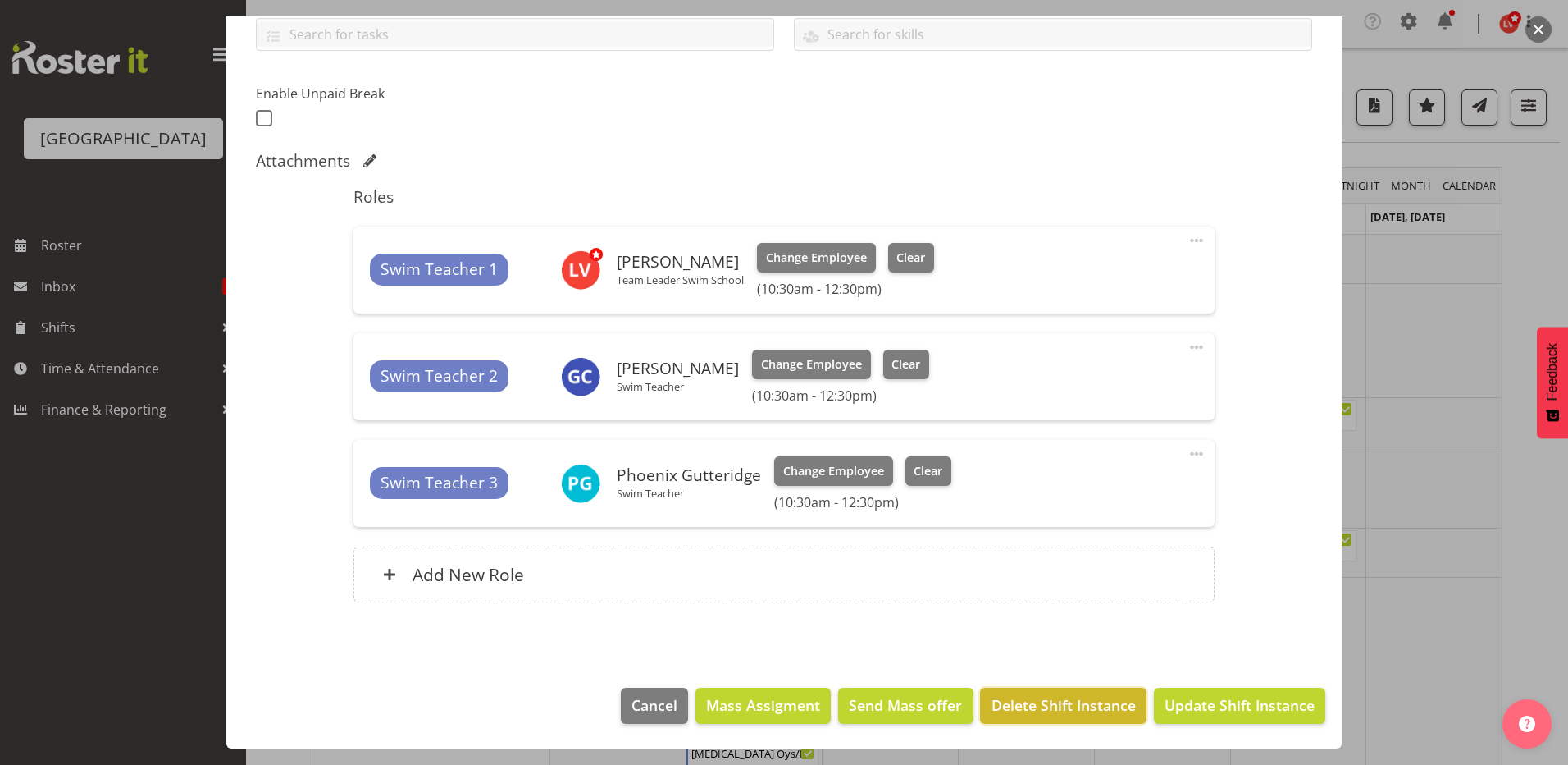
click at [1039, 706] on span "Delete Shift Instance" at bounding box center [1063, 705] width 144 height 21
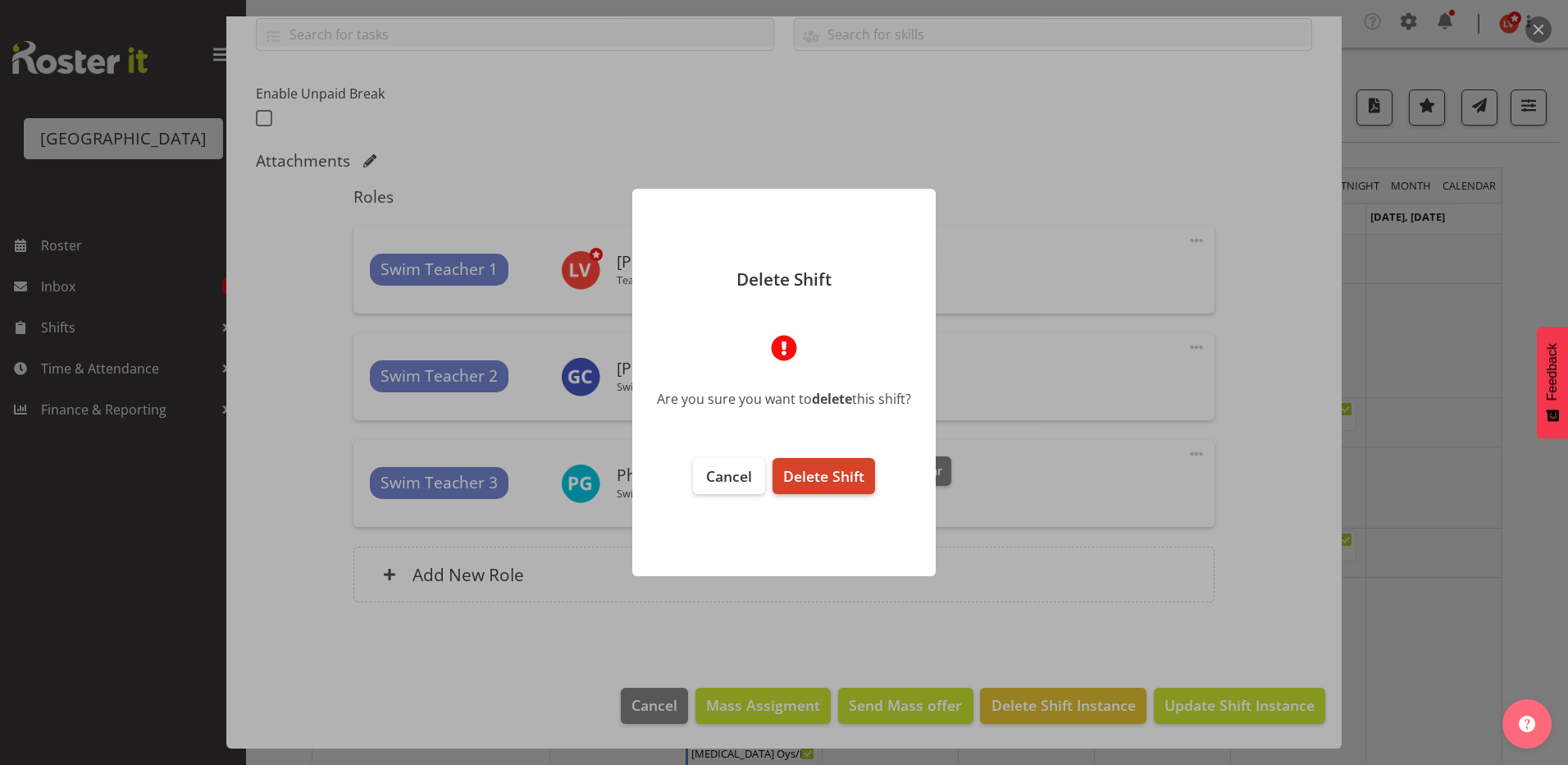
click at [827, 464] on button "Delete Shift" at bounding box center [823, 475] width 102 height 36
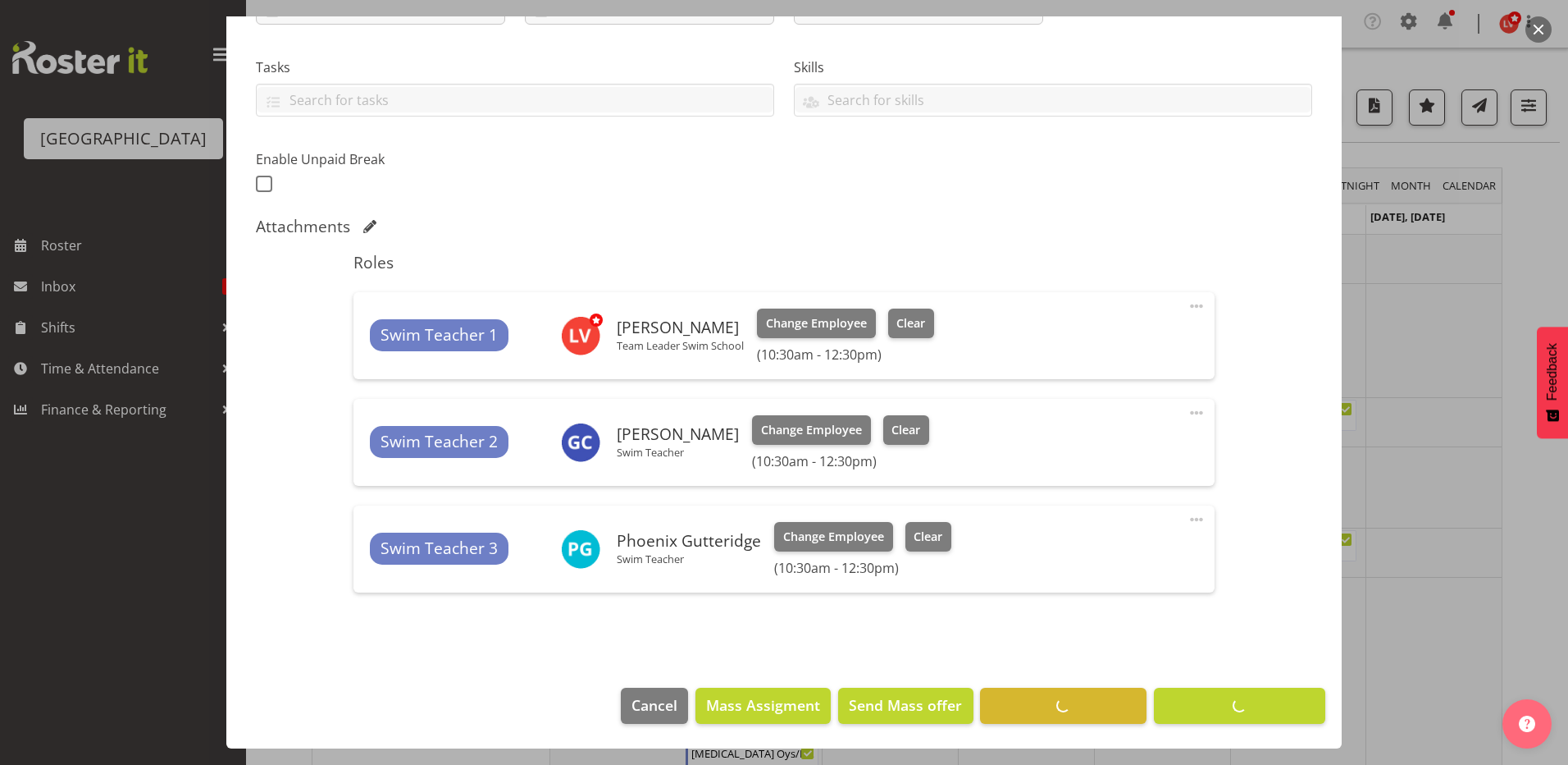
scroll to position [321, 0]
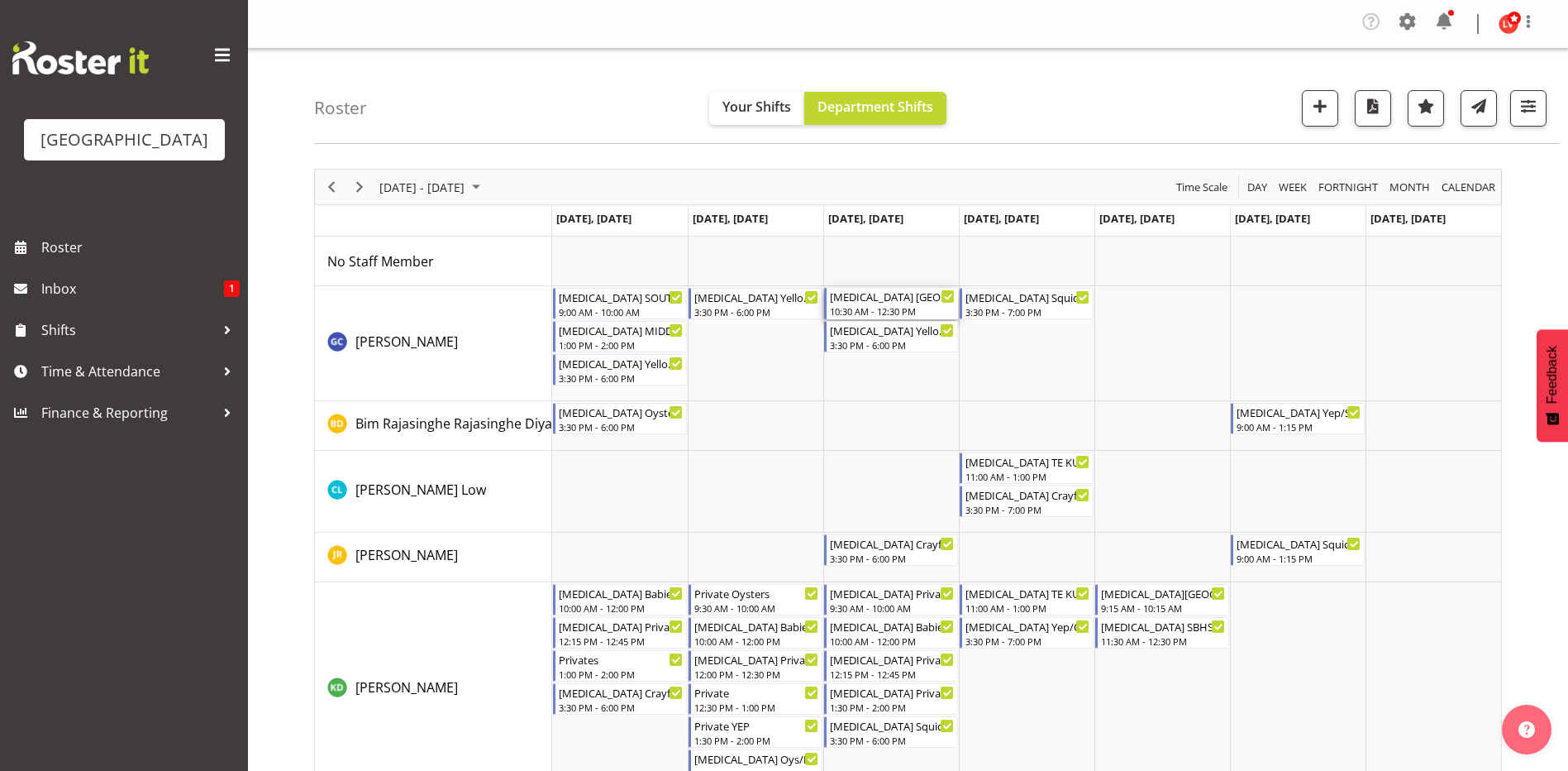
click at [882, 305] on div "[MEDICAL_DATA] [GEOGRAPHIC_DATA] 10:30 AM - 12:30 PM" at bounding box center [892, 304] width 125 height 32
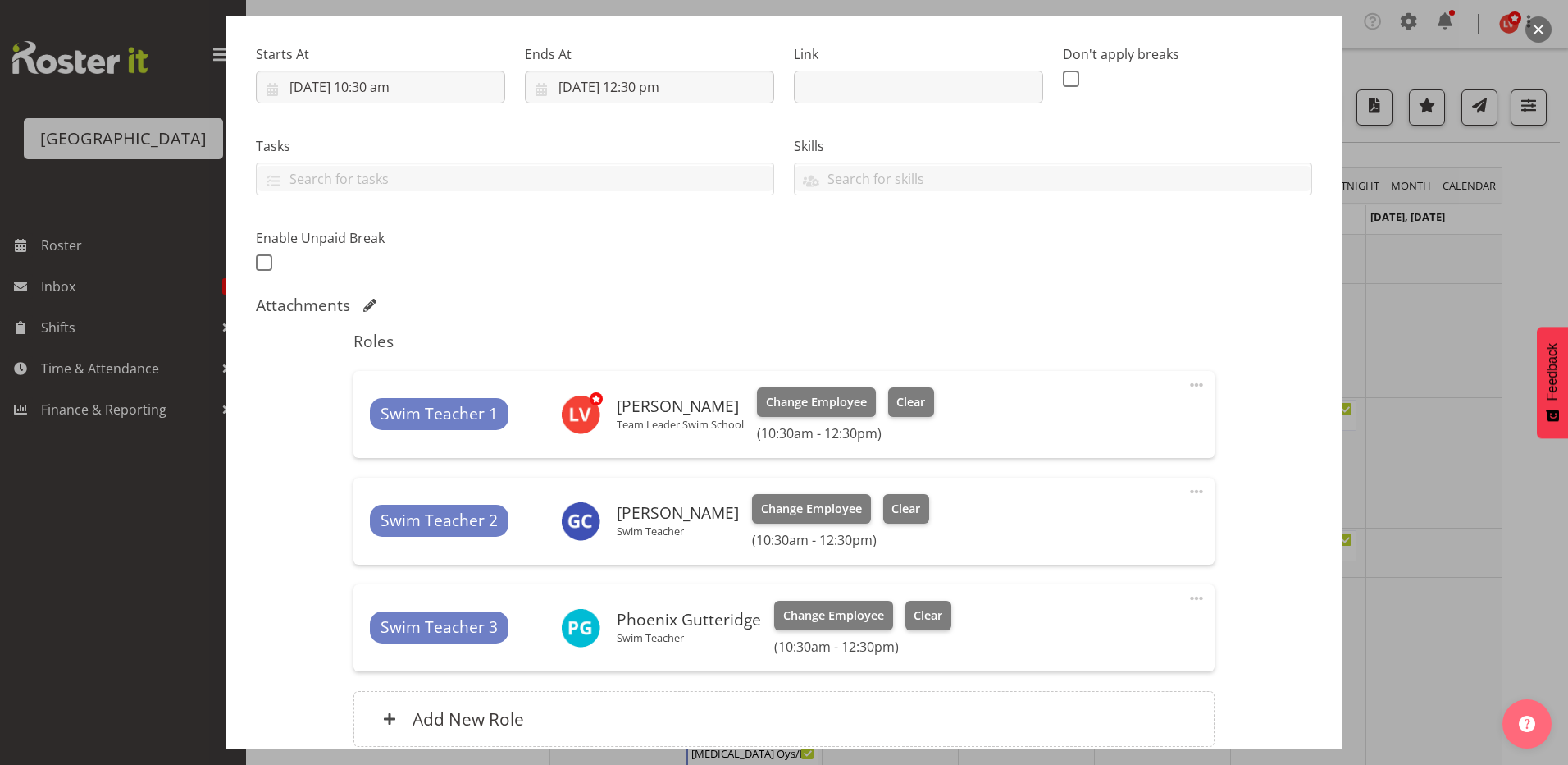
scroll to position [387, 0]
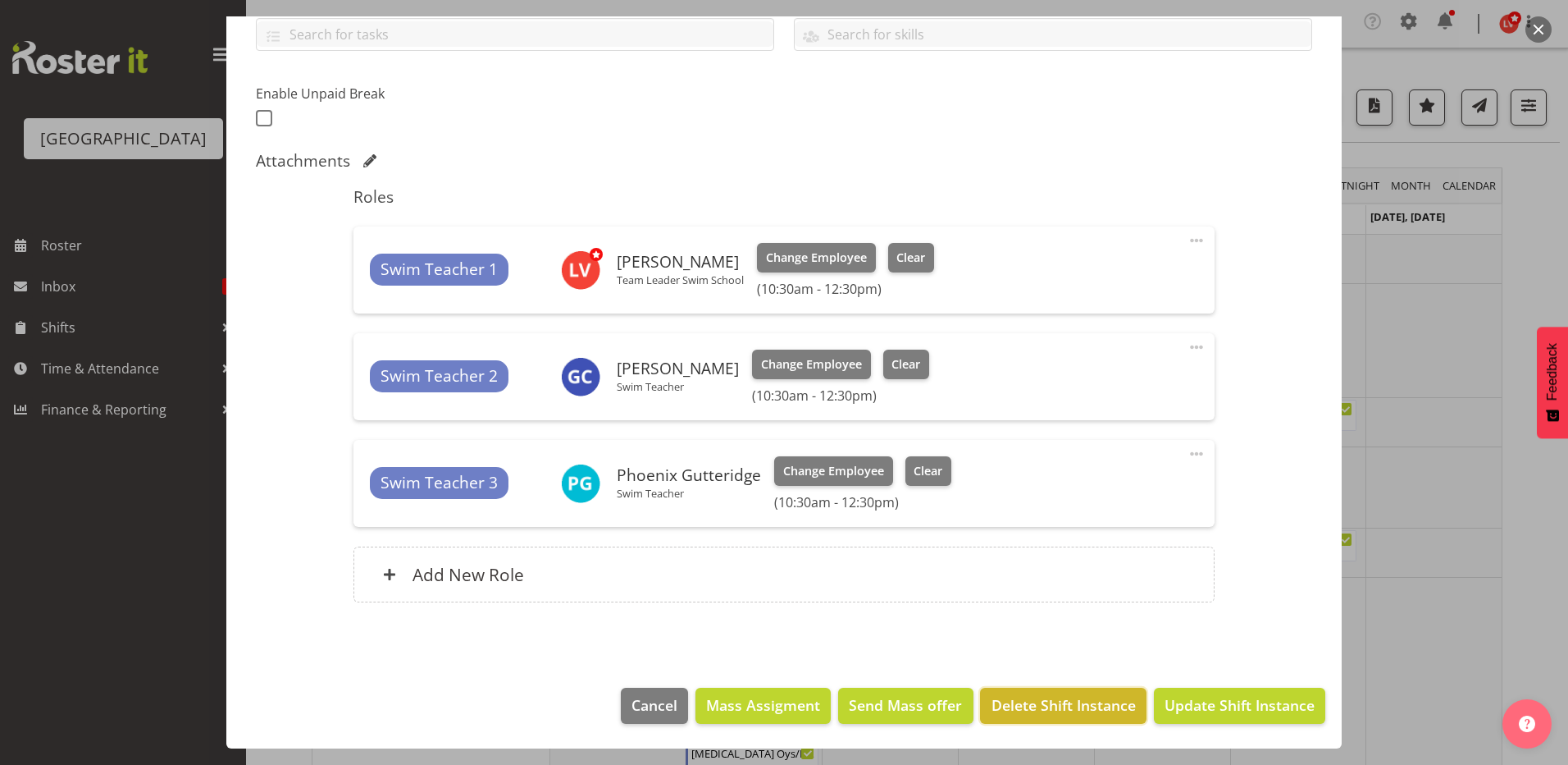
click at [1052, 693] on button "Delete Shift Instance" at bounding box center [1063, 705] width 166 height 36
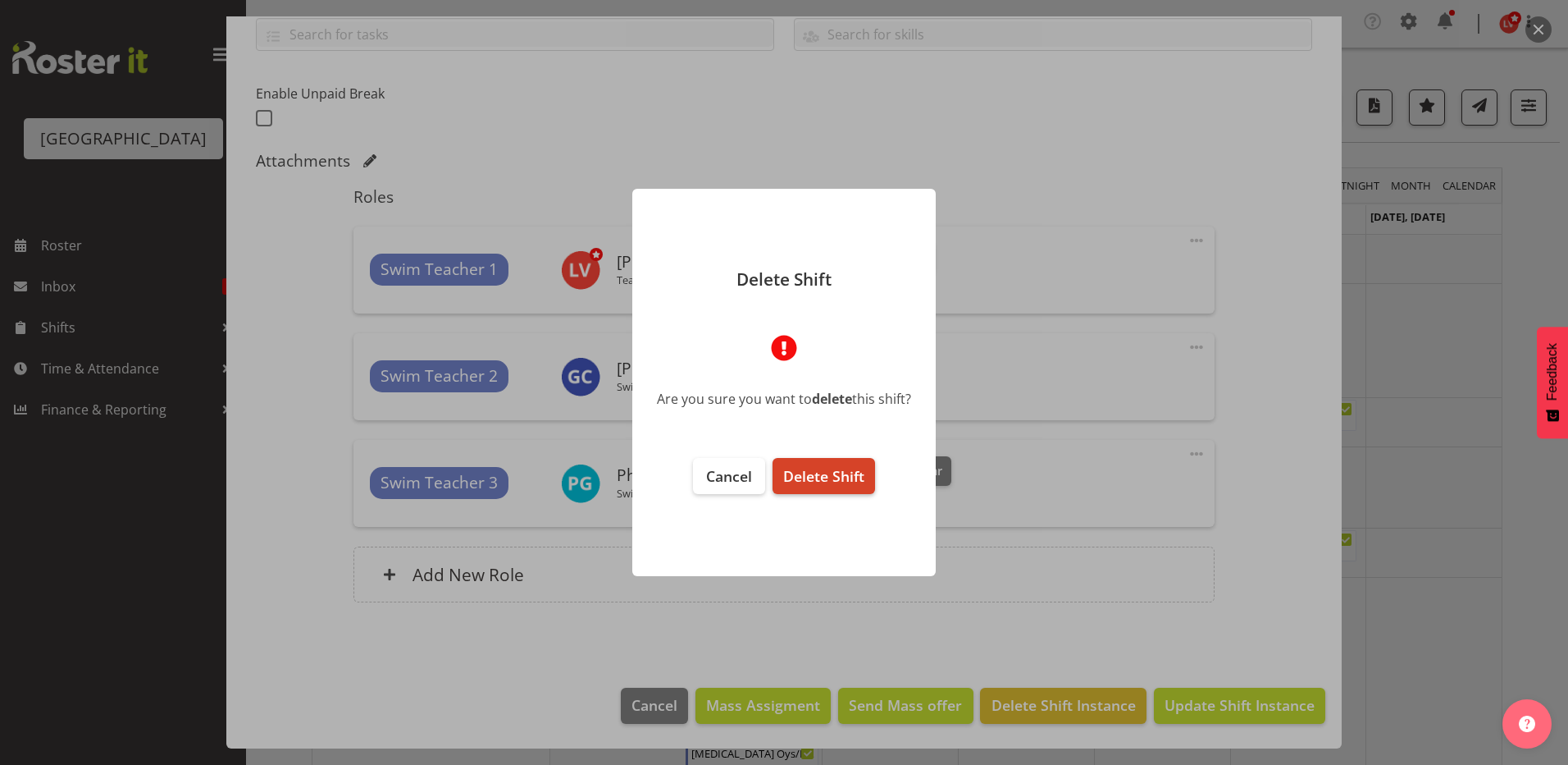
click at [830, 481] on span "Delete Shift" at bounding box center [823, 476] width 81 height 20
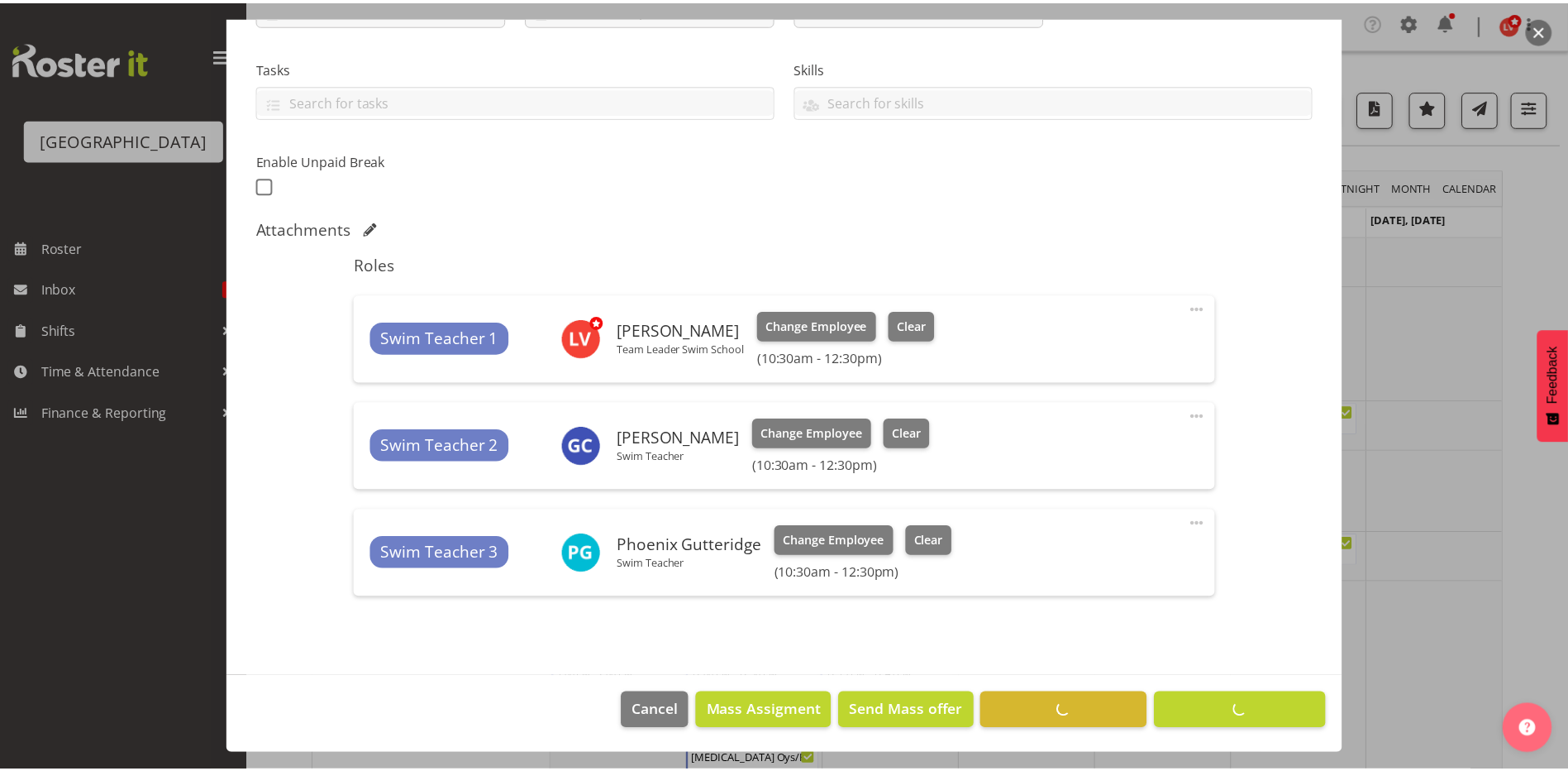
scroll to position [324, 0]
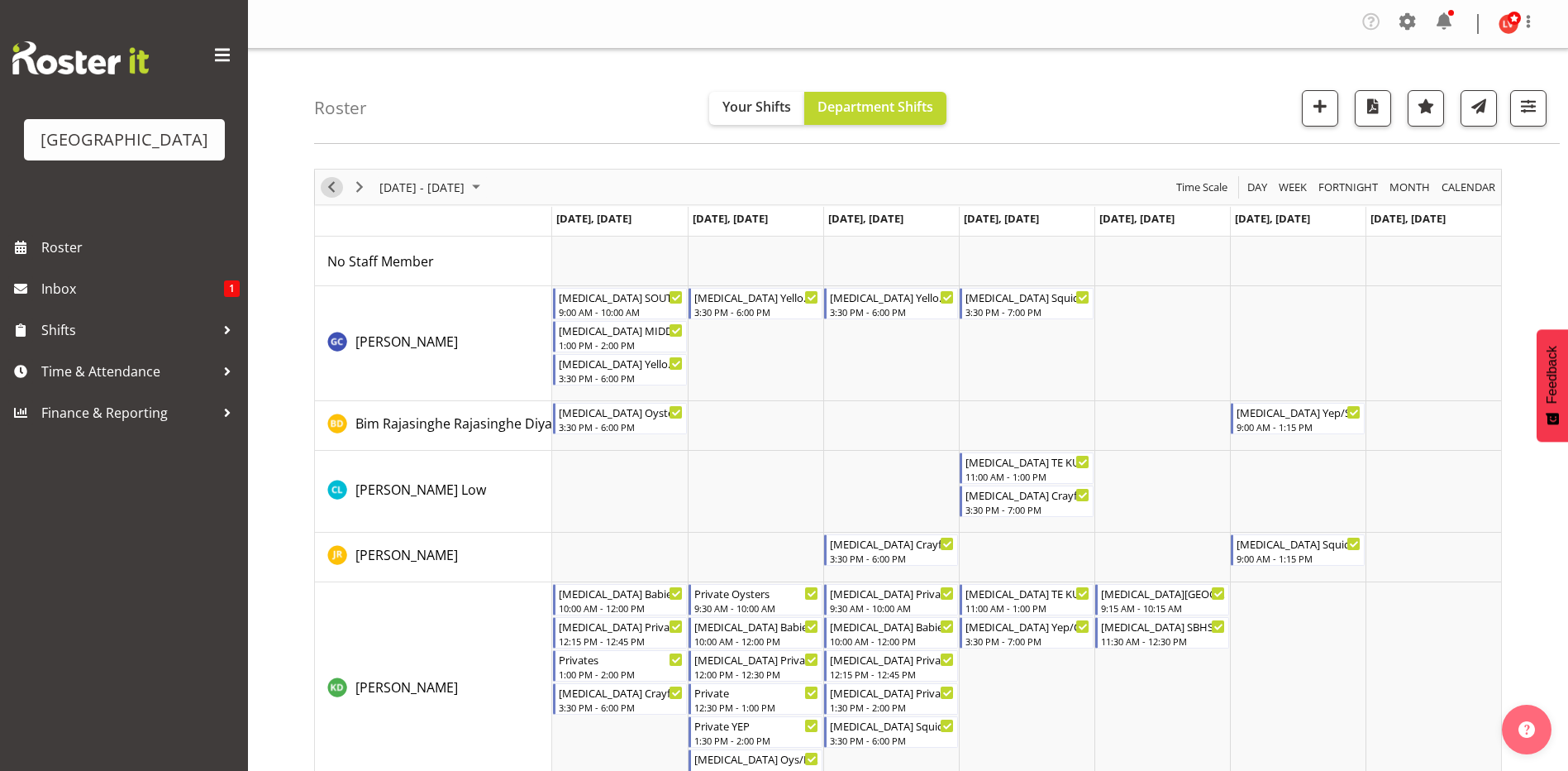
click at [331, 185] on span "Previous" at bounding box center [331, 187] width 20 height 20
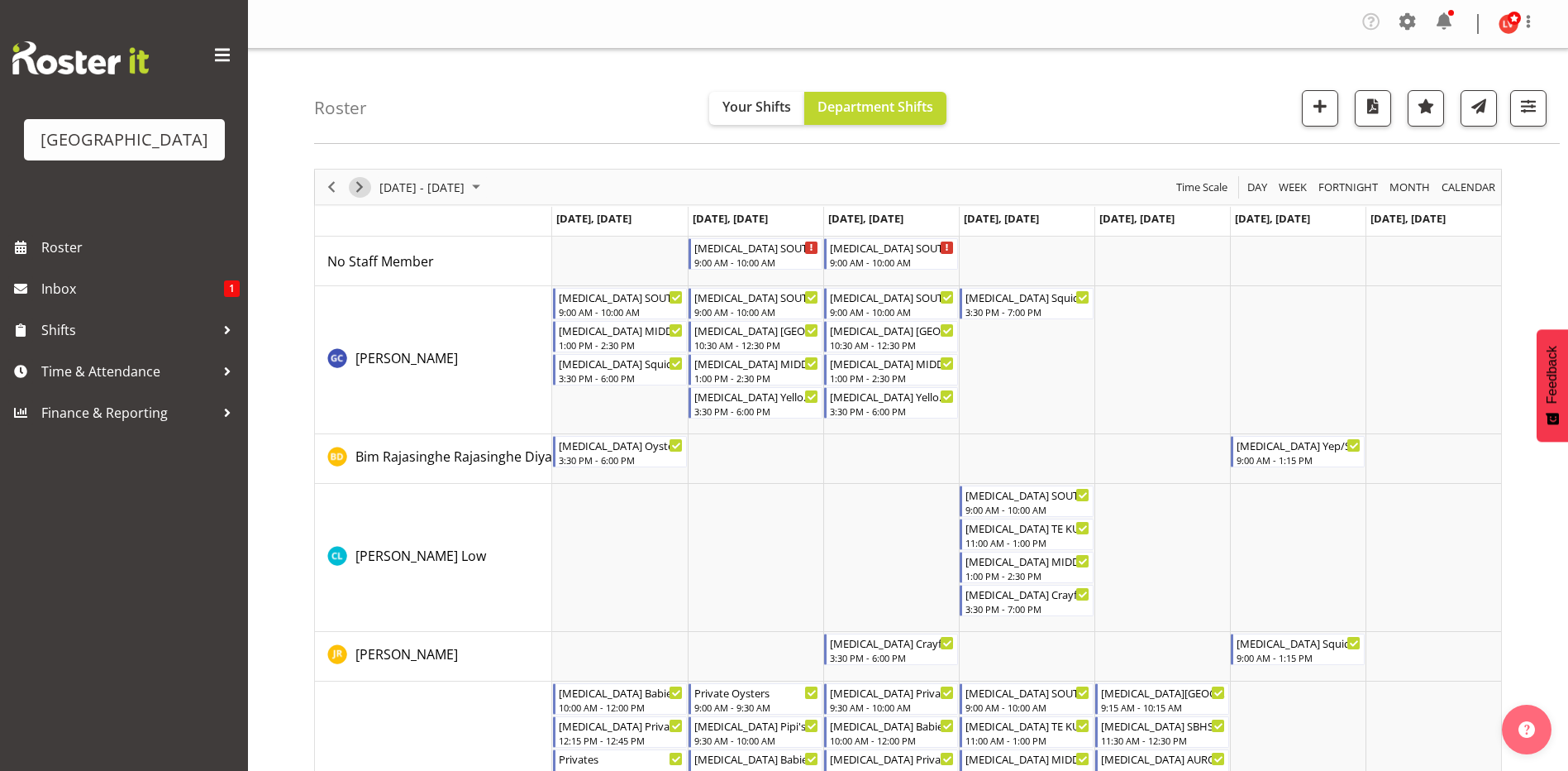
click at [354, 187] on span "Next" at bounding box center [359, 187] width 20 height 20
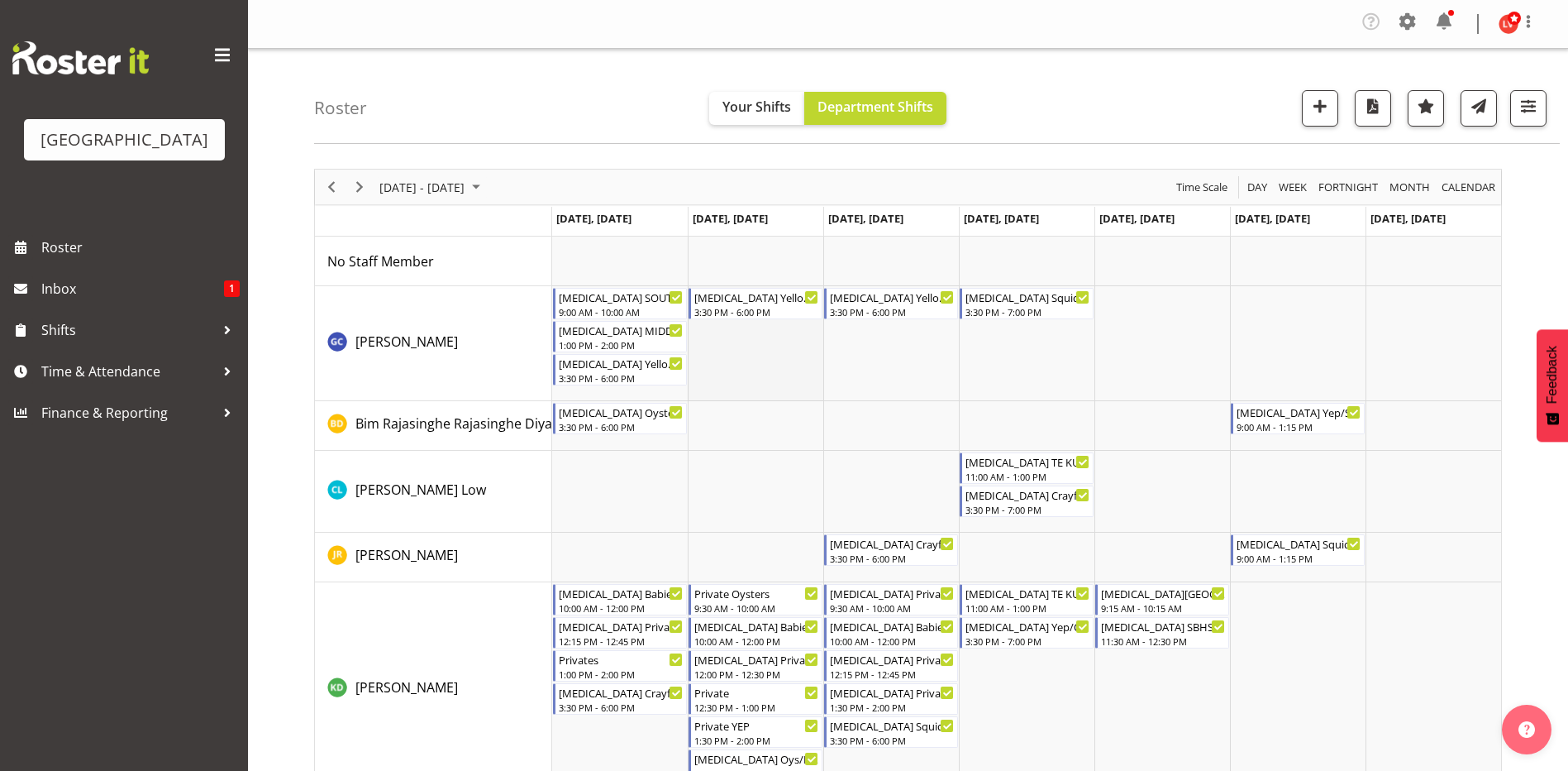
click at [758, 357] on td "Timeline Week of September 8, 2025" at bounding box center [756, 343] width 136 height 115
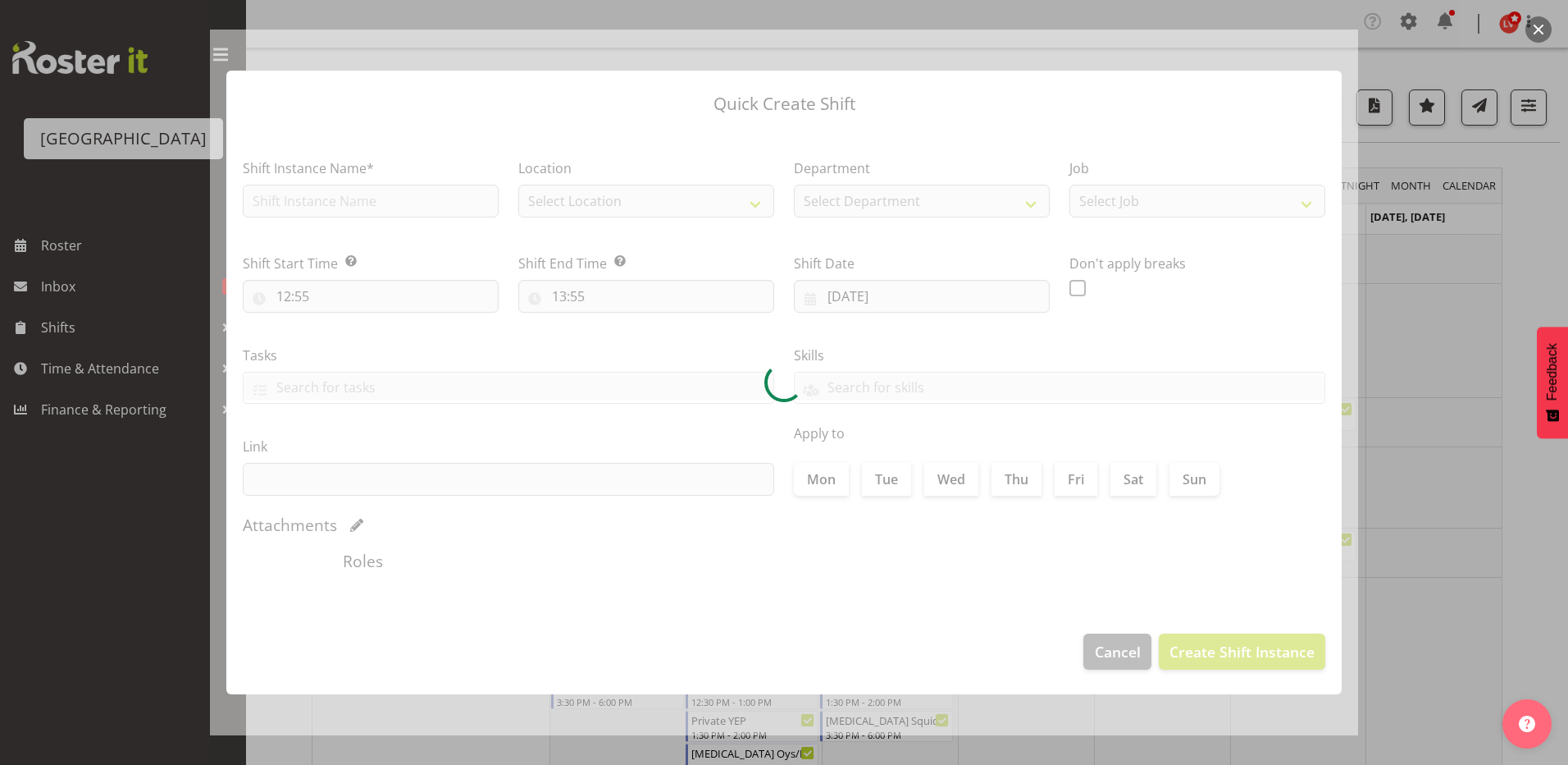
type input "09/09/2025"
checkbox input "true"
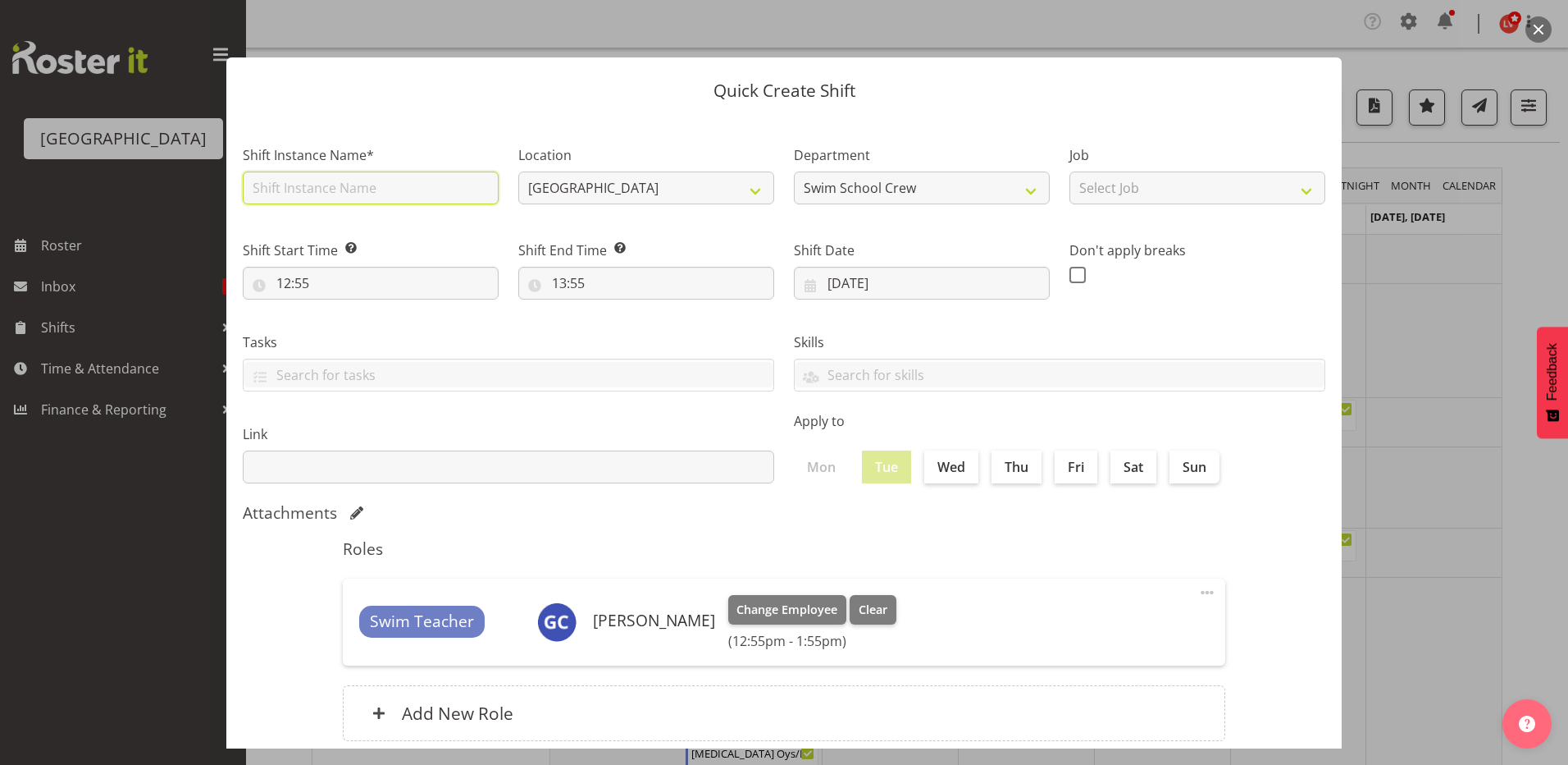
drag, startPoint x: 357, startPoint y: 182, endPoint x: 370, endPoint y: 182, distance: 13.0
click at [357, 182] on input "text" at bounding box center [370, 188] width 256 height 33
type input "[MEDICAL_DATA] SOUTHLAND GIRLS (1)"
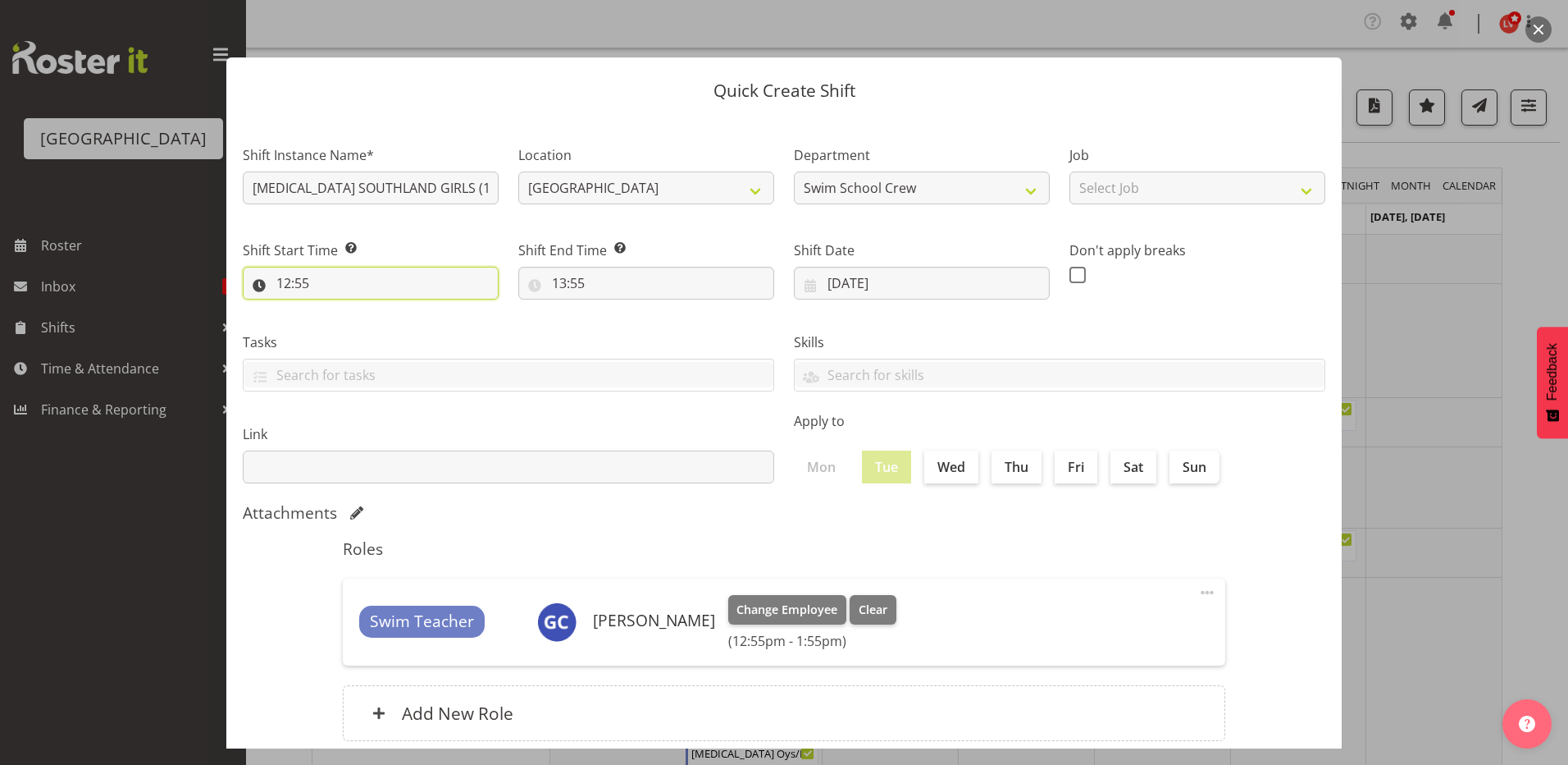
click at [289, 286] on input "12:55" at bounding box center [370, 283] width 256 height 33
click at [352, 320] on select "00 01 02 03 04 05 06 07 08 09 10 11 12 13 14 15 16 17 18 19 20 21 22 23" at bounding box center [354, 326] width 37 height 33
select select "9"
click at [336, 309] on select "00 01 02 03 04 05 06 07 08 09 10 11 12 13 14 15 16 17 18 19 20 21 22 23" at bounding box center [354, 326] width 37 height 33
type input "09:55"
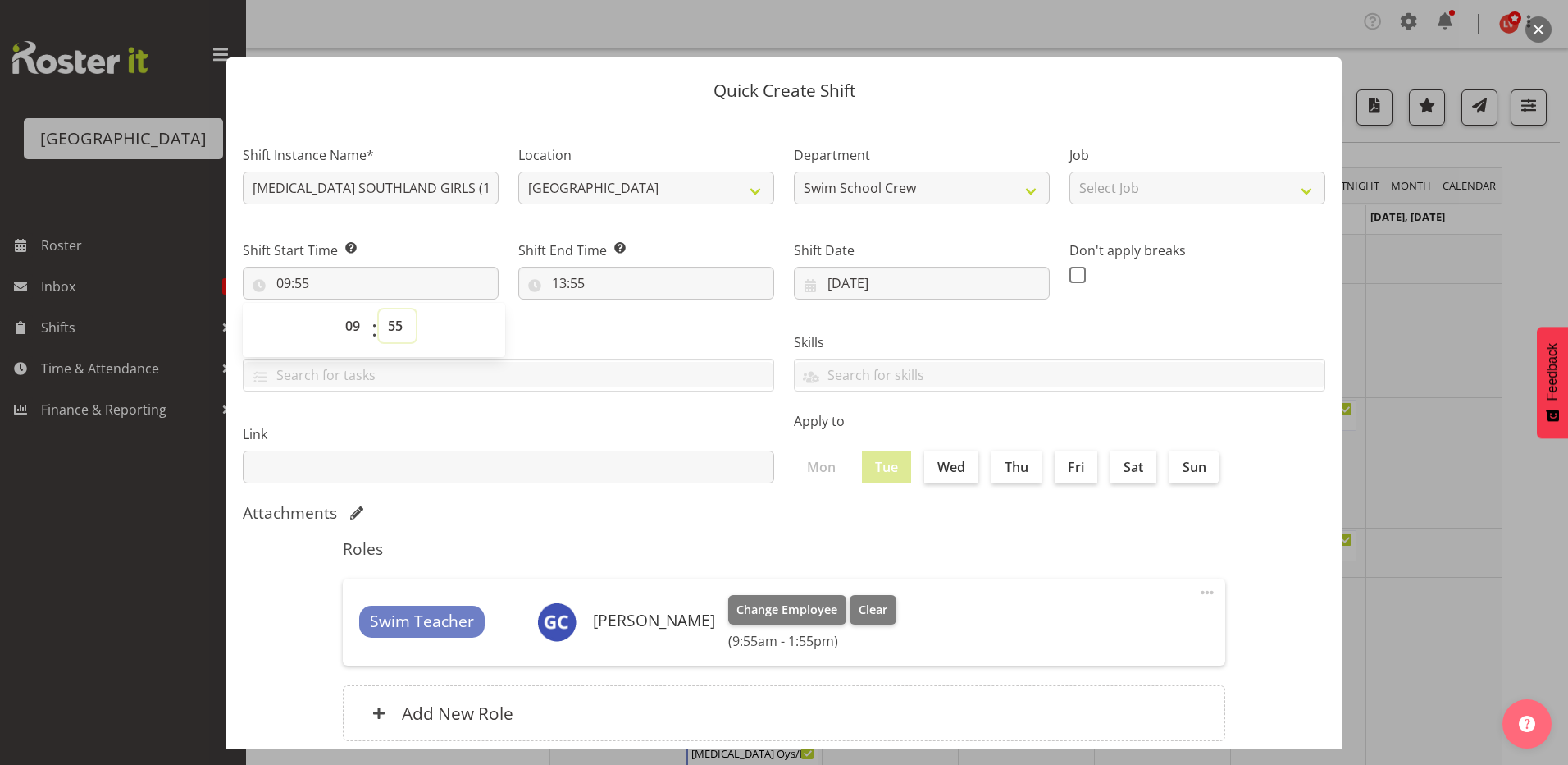
drag, startPoint x: 396, startPoint y: 331, endPoint x: 397, endPoint y: 339, distance: 8.1
click at [396, 331] on select "00 01 02 03 04 05 06 07 08 09 10 11 12 13 14 15 16 17 18 19 20 21 22 23 24 25 2…" at bounding box center [397, 326] width 37 height 33
select select "0"
click at [379, 309] on select "00 01 02 03 04 05 06 07 08 09 10 11 12 13 14 15 16 17 18 19 20 21 22 23 24 25 2…" at bounding box center [397, 326] width 37 height 33
type input "09:00"
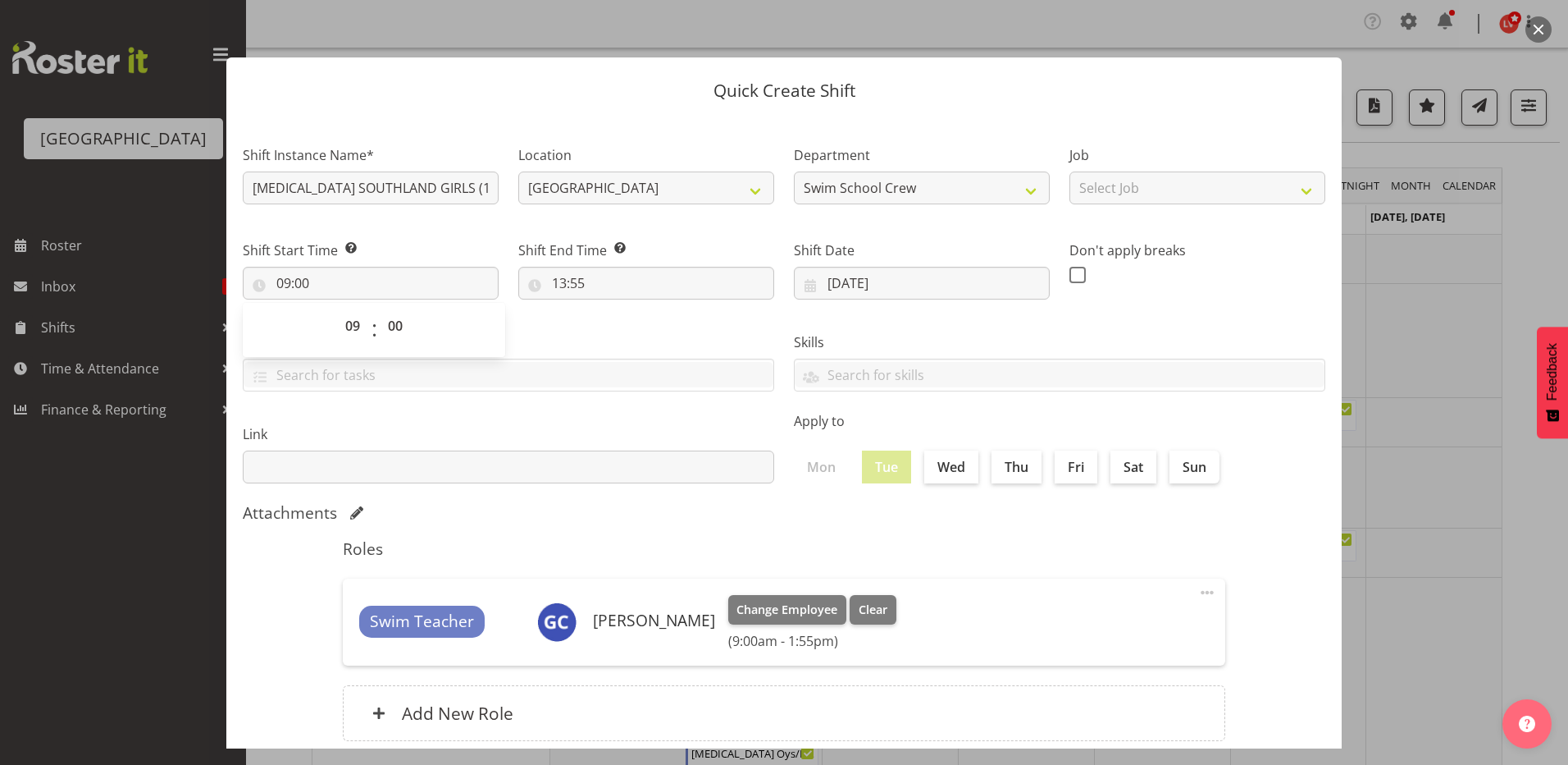
click at [569, 326] on div "Tasks TEST123" at bounding box center [508, 355] width 551 height 92
click at [560, 283] on input "13:55" at bounding box center [646, 283] width 256 height 33
drag, startPoint x: 560, startPoint y: 283, endPoint x: 629, endPoint y: 330, distance: 83.5
click at [629, 327] on select "00 01 02 03 04 05 06 07 08 09 10 11 12 13 14 15 16 17 18 19 20 21 22 23" at bounding box center [630, 326] width 37 height 33
select select "10"
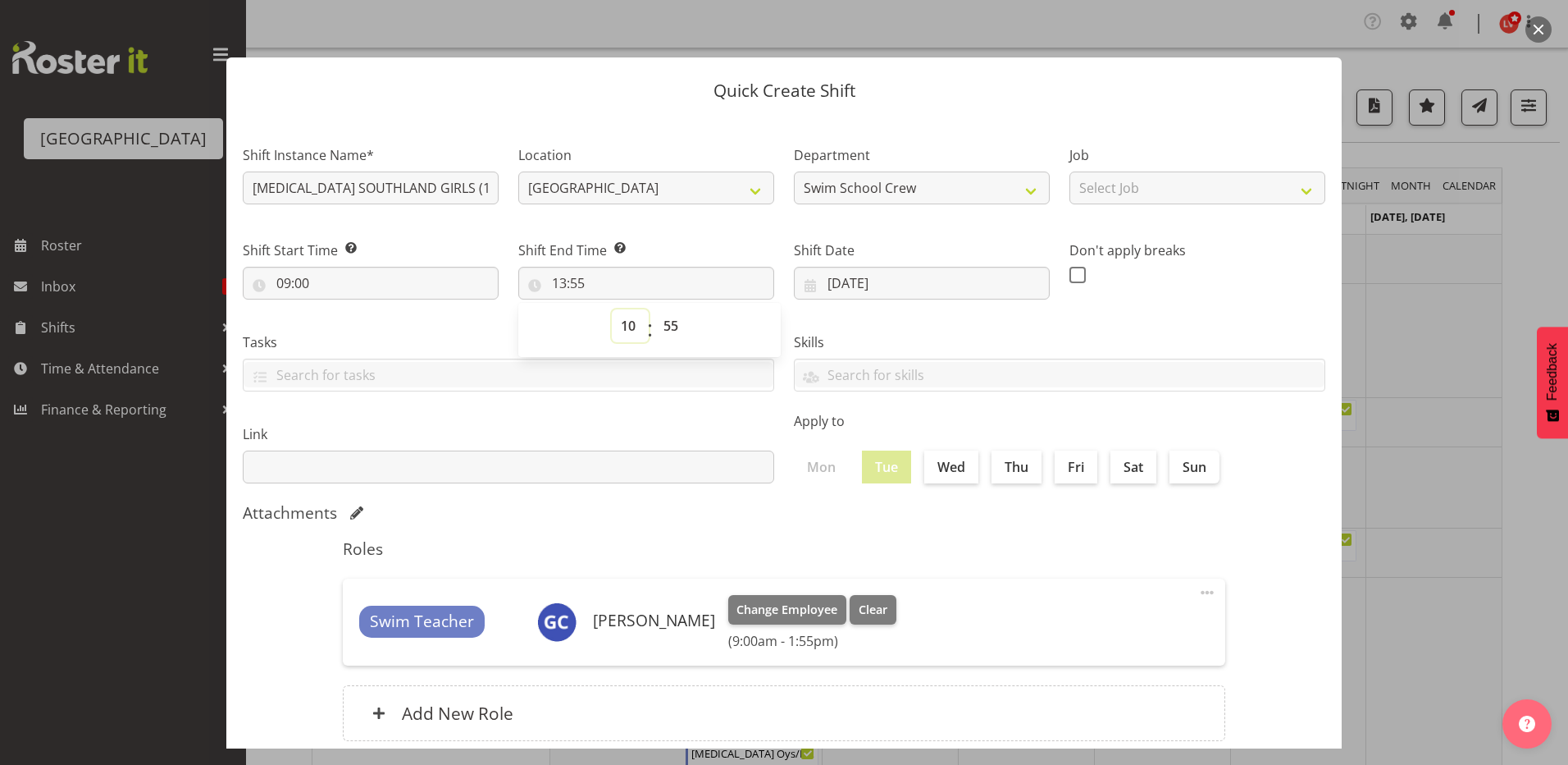
click at [612, 309] on select "00 01 02 03 04 05 06 07 08 09 10 11 12 13 14 15 16 17 18 19 20 21 22 23" at bounding box center [630, 326] width 37 height 33
type input "10:55"
click at [673, 328] on select "00 01 02 03 04 05 06 07 08 09 10 11 12 13 14 15 16 17 18 19 20 21 22 23 24 25 2…" at bounding box center [673, 326] width 37 height 33
select select "0"
click at [655, 309] on select "00 01 02 03 04 05 06 07 08 09 10 11 12 13 14 15 16 17 18 19 20 21 22 23 24 25 2…" at bounding box center [673, 326] width 37 height 33
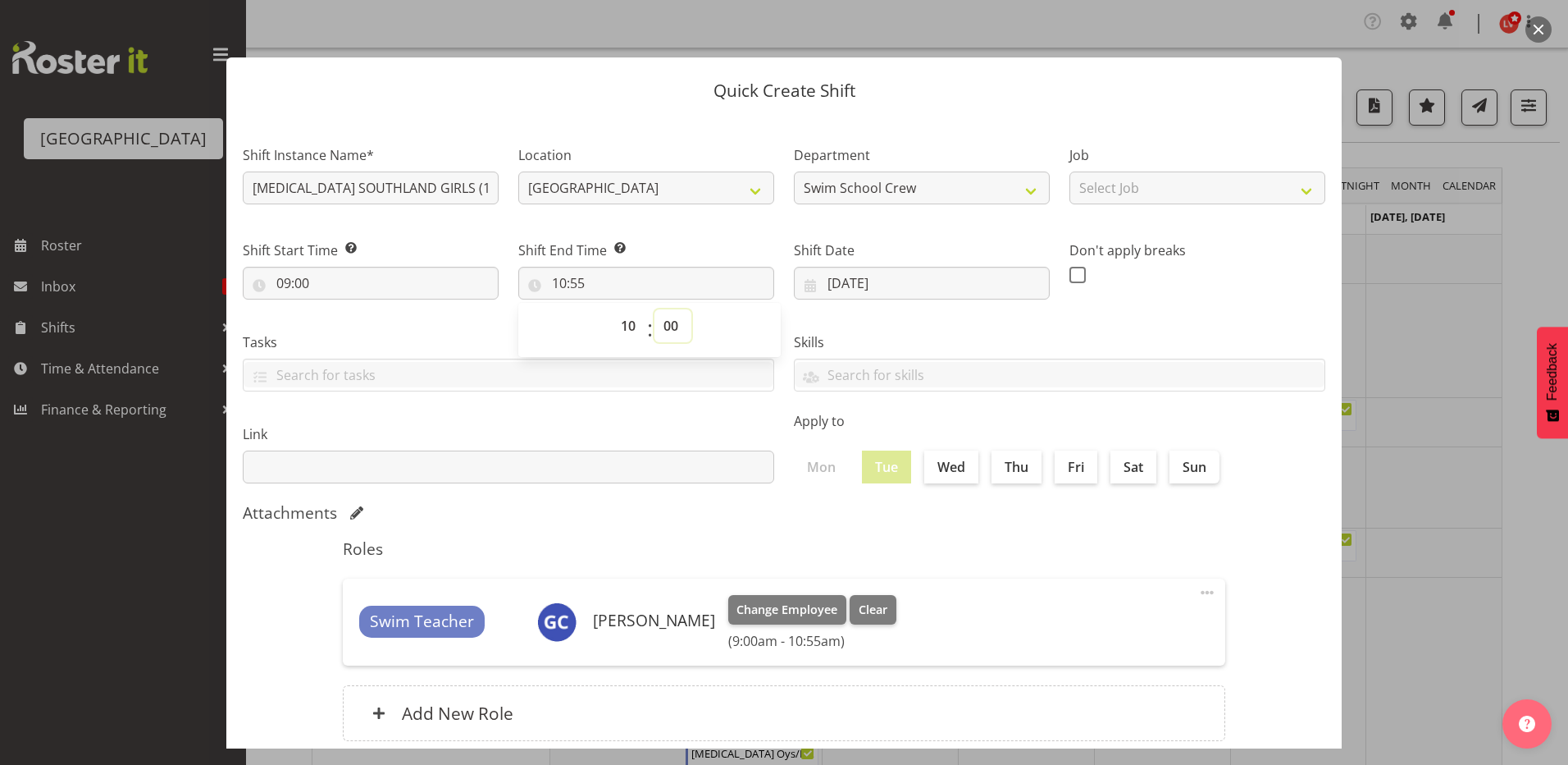
type input "10:00"
click at [886, 335] on label "Skills" at bounding box center [1059, 342] width 532 height 20
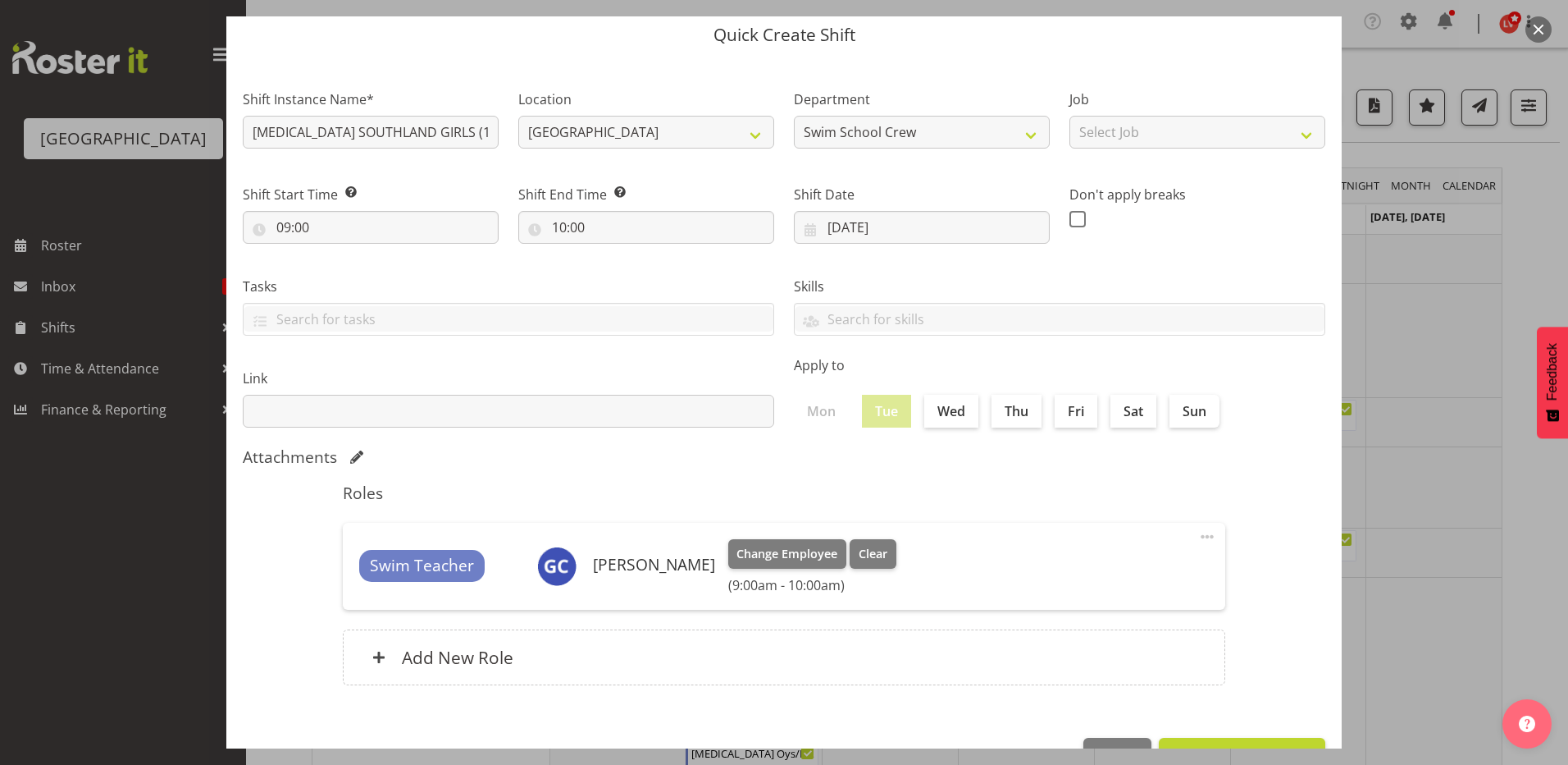
scroll to position [106, 0]
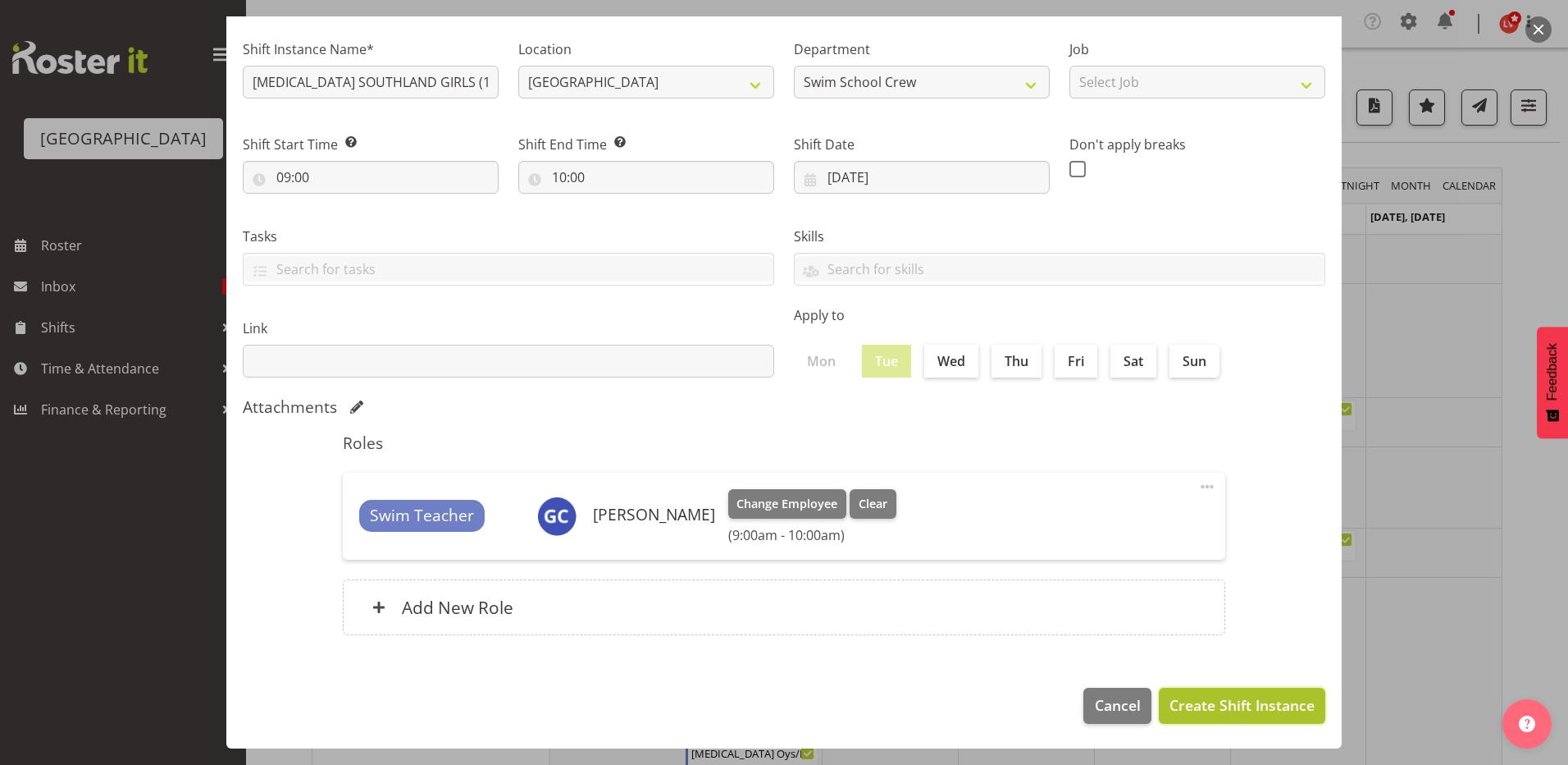
click at [1225, 706] on span "Create Shift Instance" at bounding box center [1242, 705] width 145 height 21
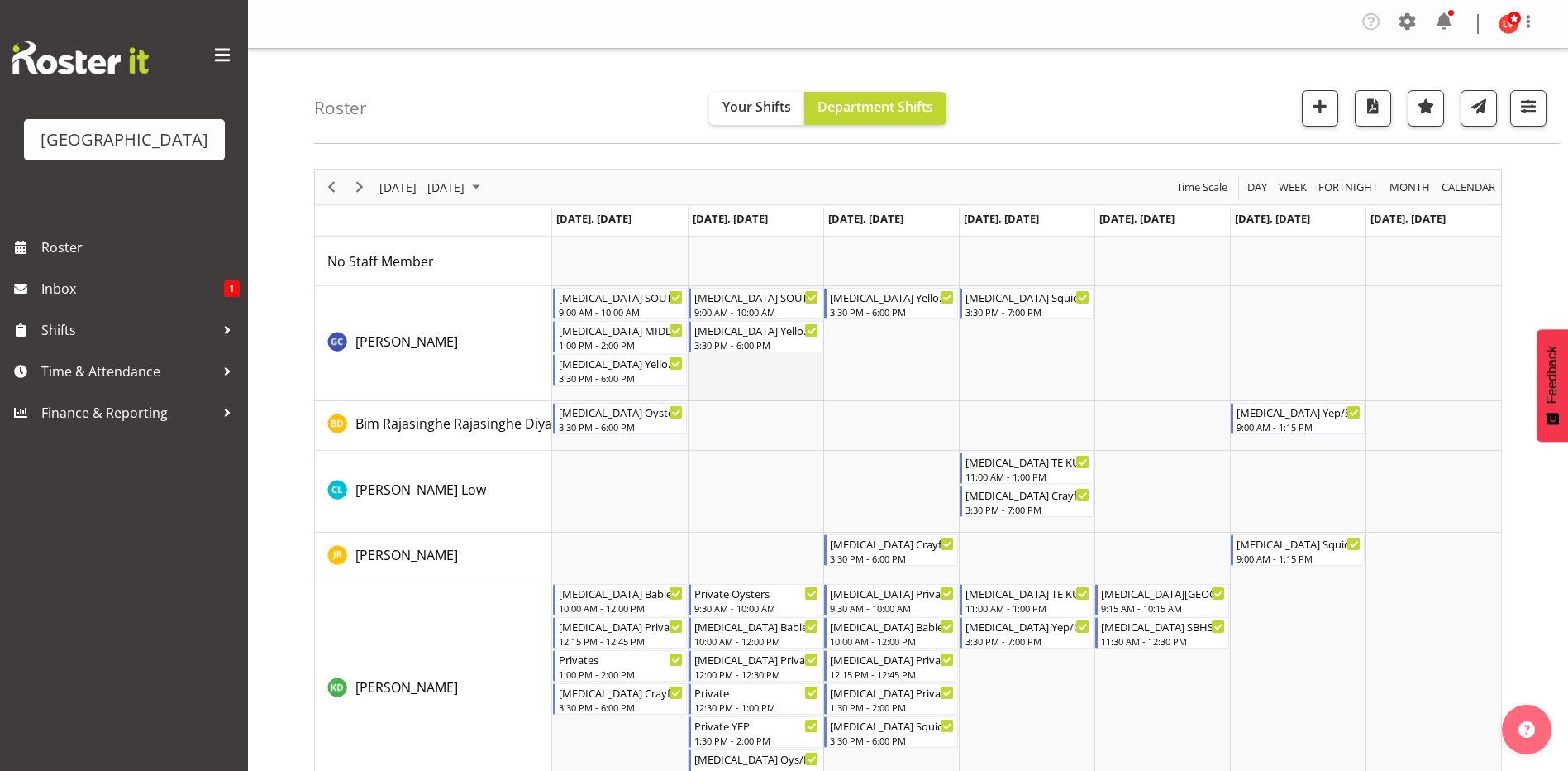
click at [711, 366] on td "Timeline Week of September 8, 2025" at bounding box center [756, 343] width 136 height 115
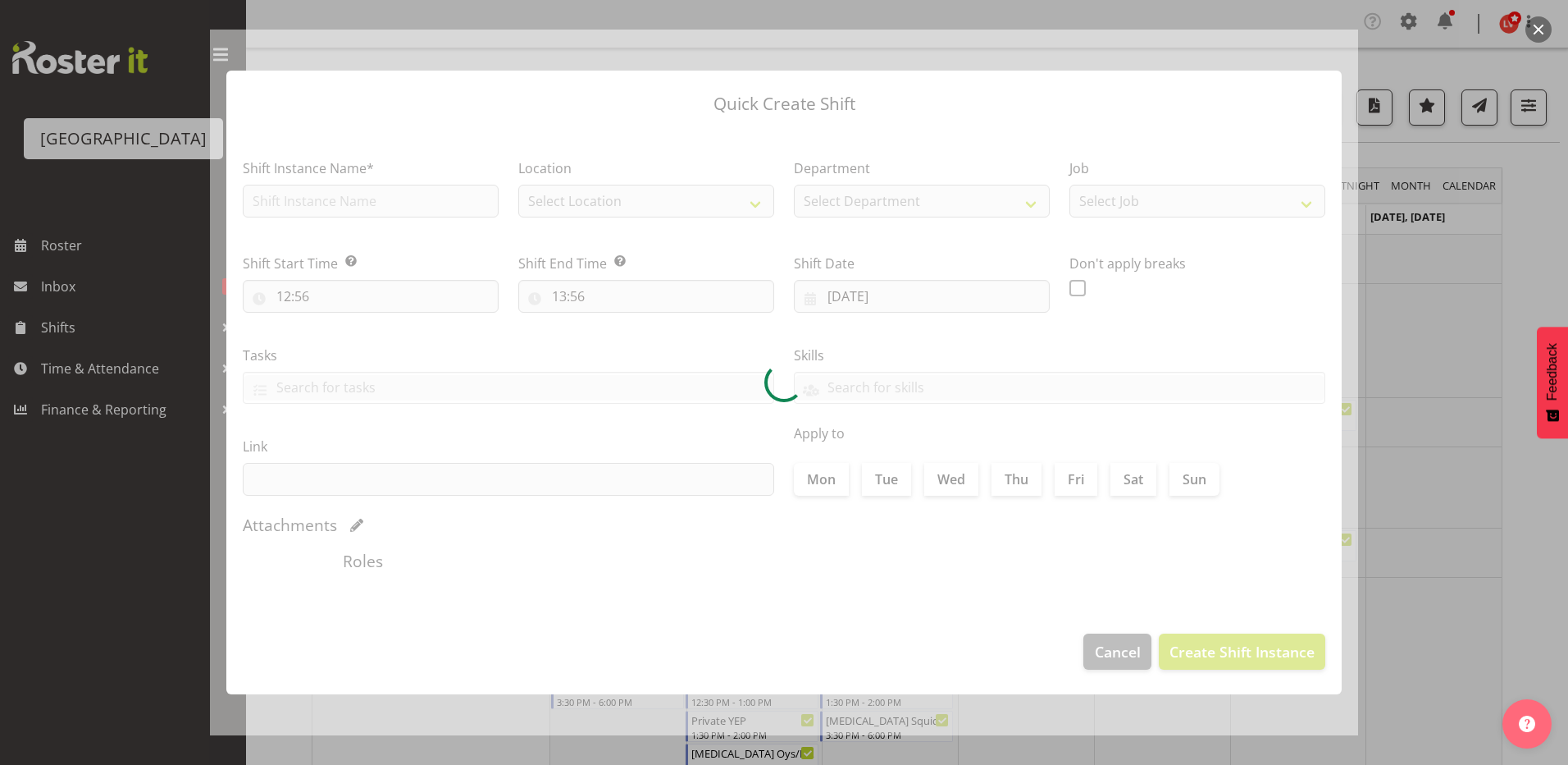
type input "09/09/2025"
checkbox input "true"
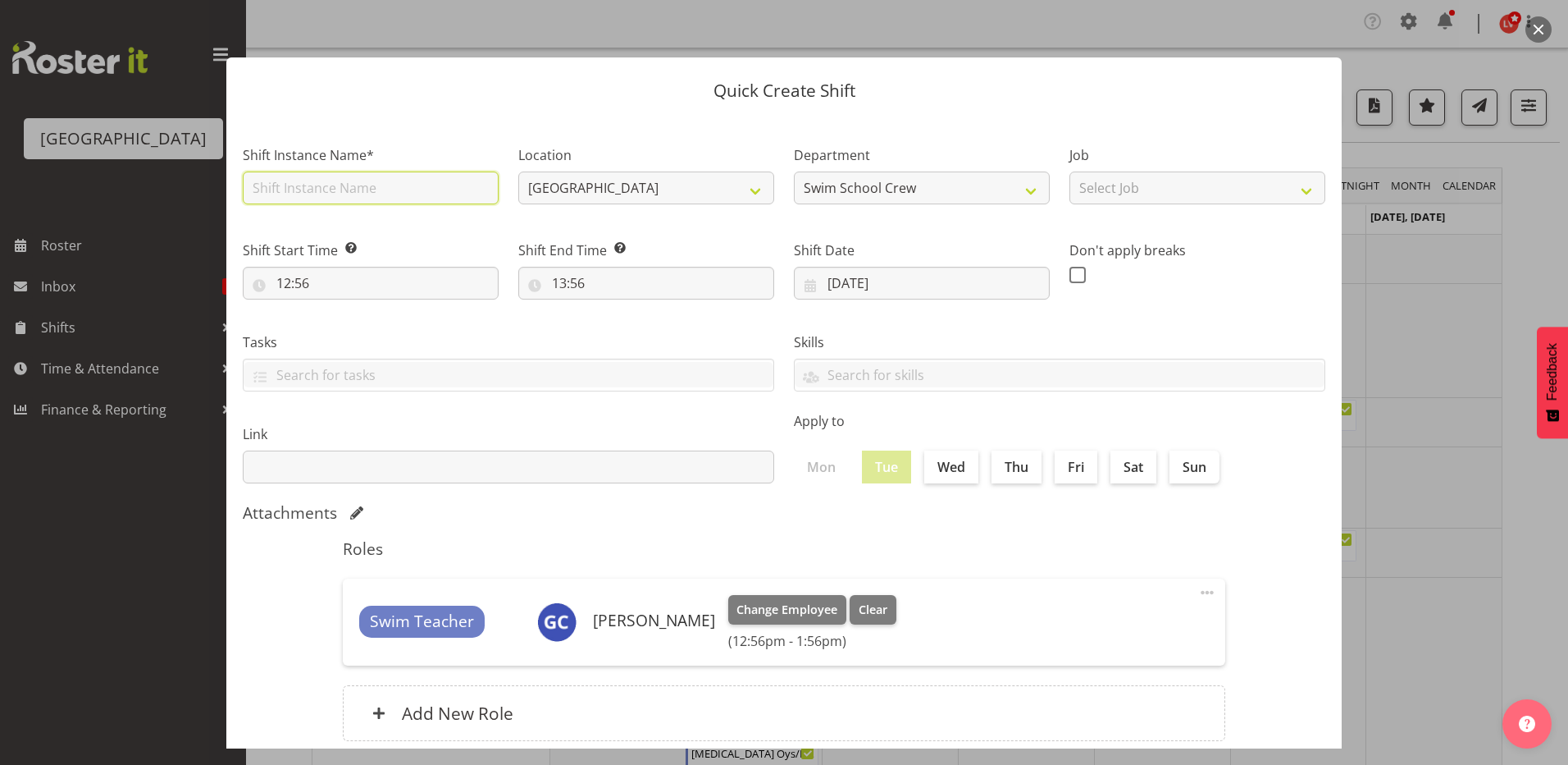
click at [285, 178] on input "text" at bounding box center [370, 188] width 256 height 33
type input "t"
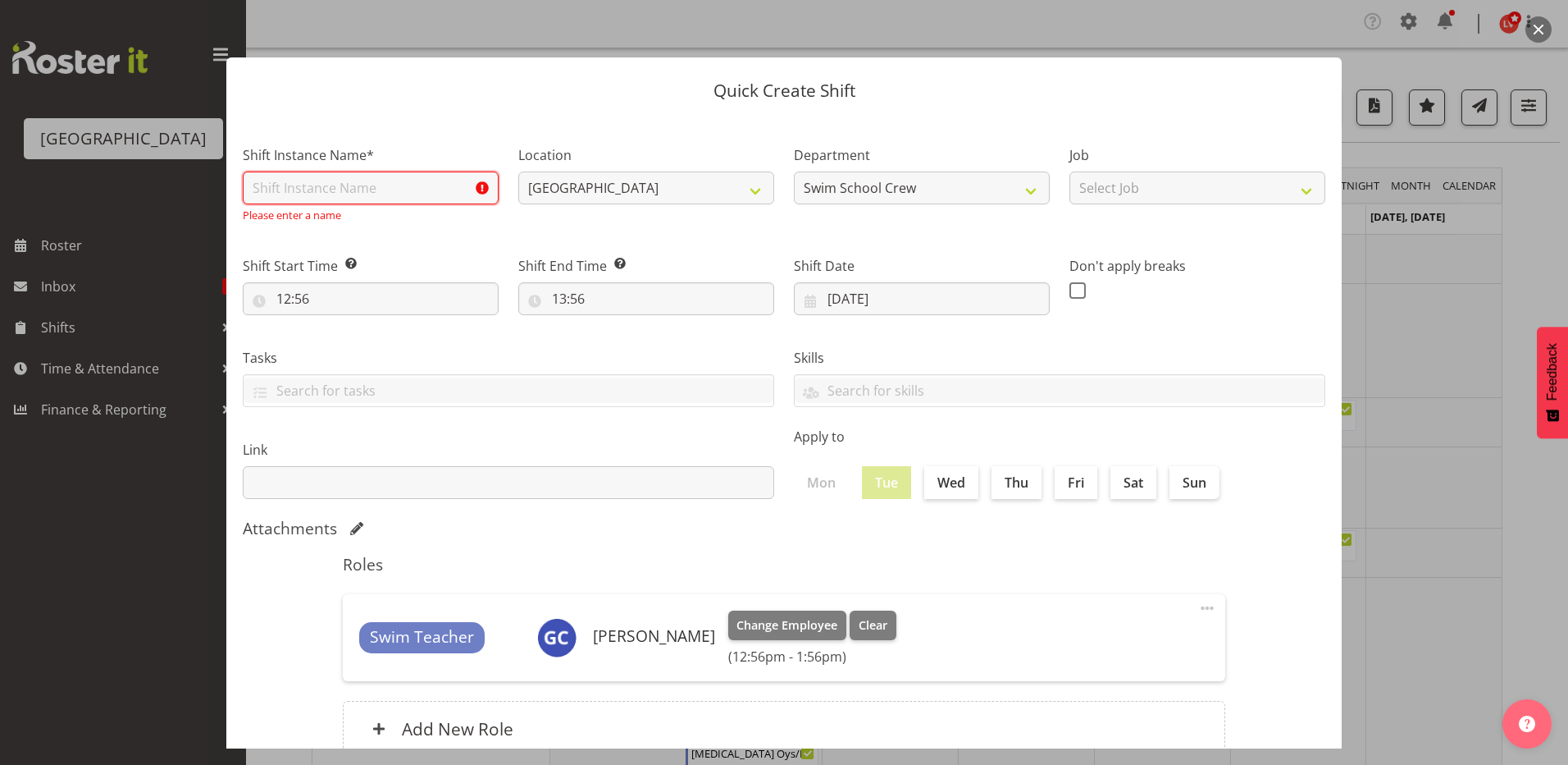
type input "t"
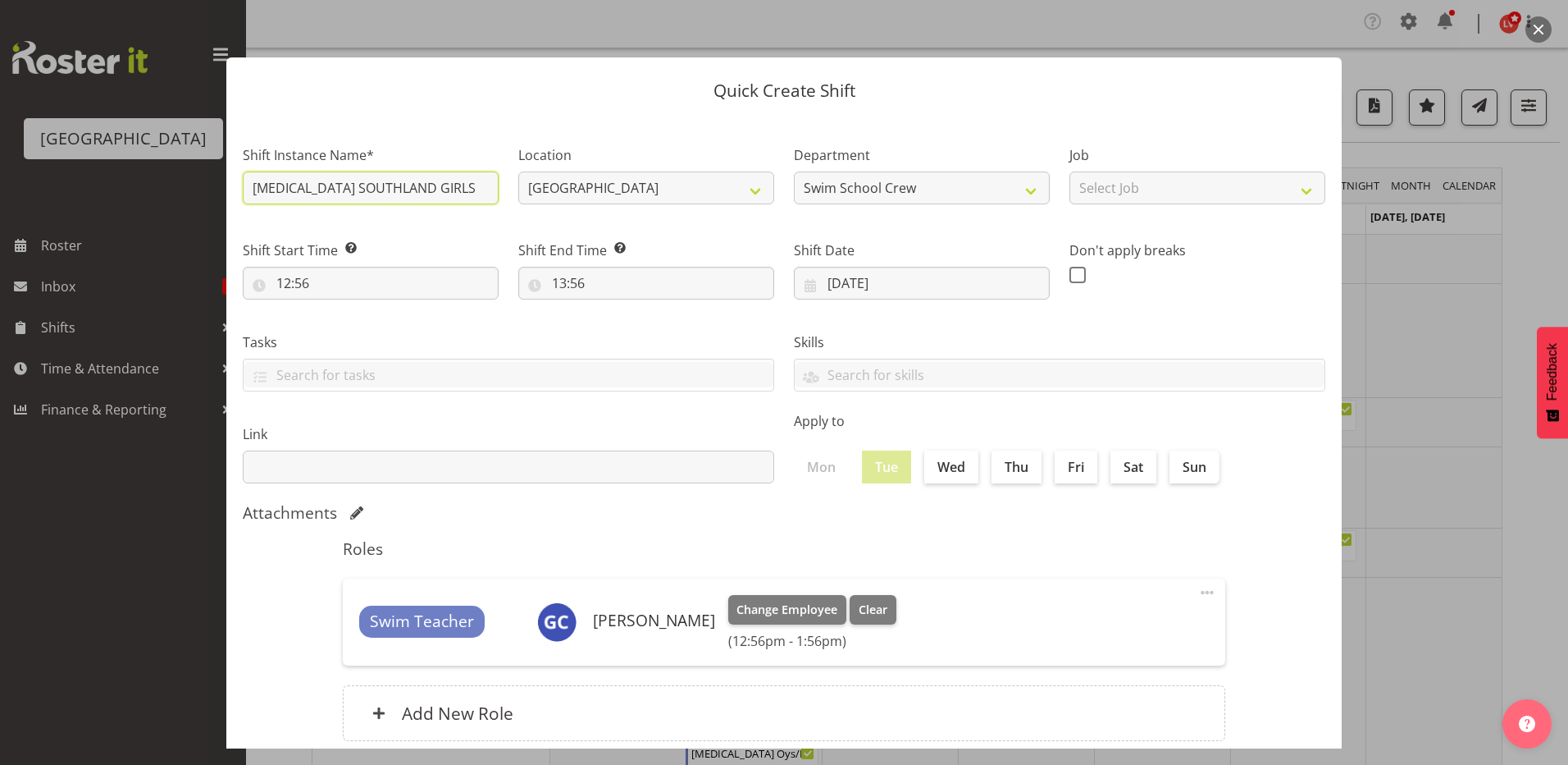
type input "[MEDICAL_DATA] SOUTHLAND GIRLS (2)"
click at [1443, 266] on div at bounding box center [784, 382] width 1568 height 765
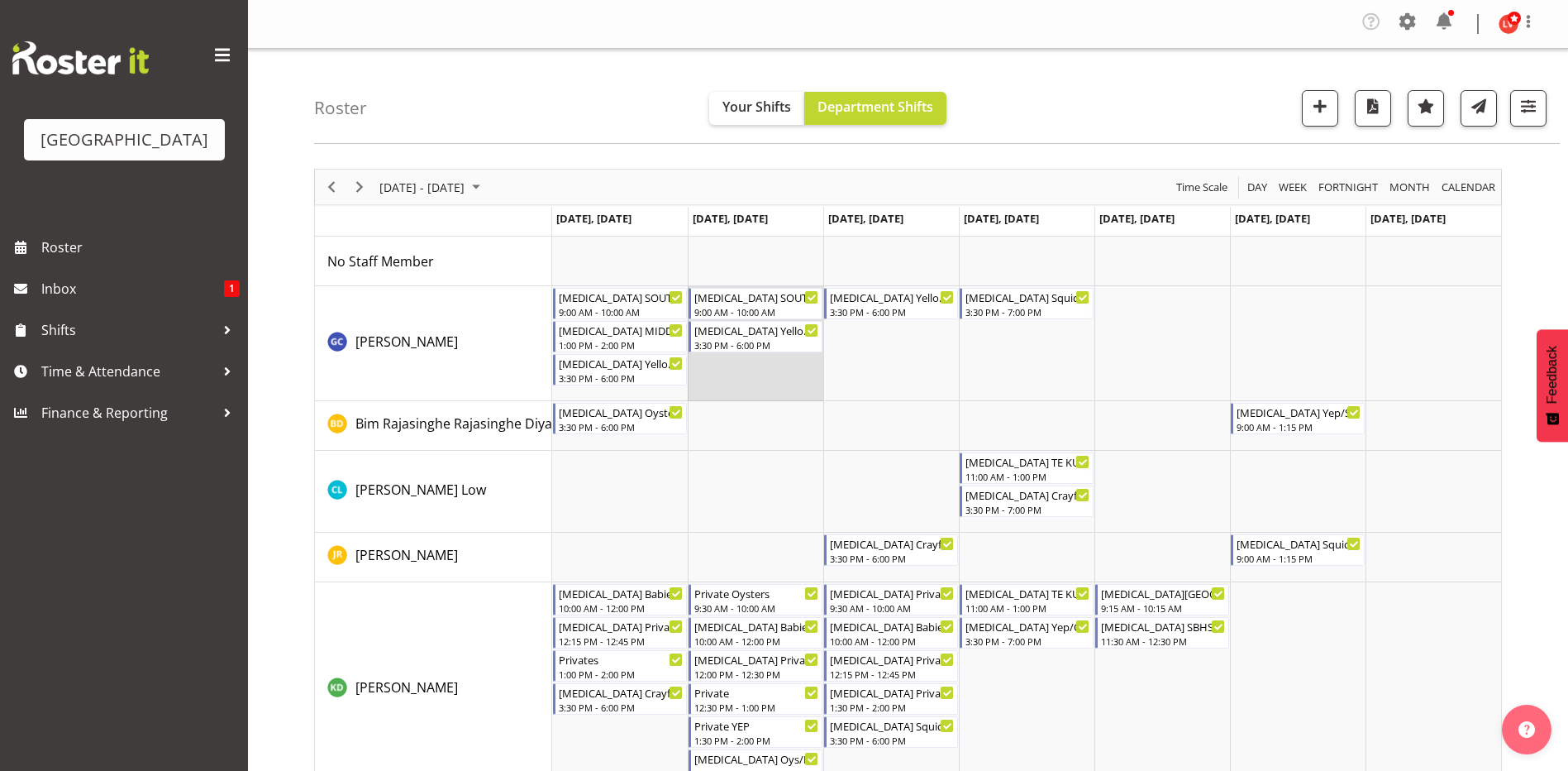
click at [752, 368] on td "Timeline Week of September 8, 2025" at bounding box center [756, 343] width 136 height 115
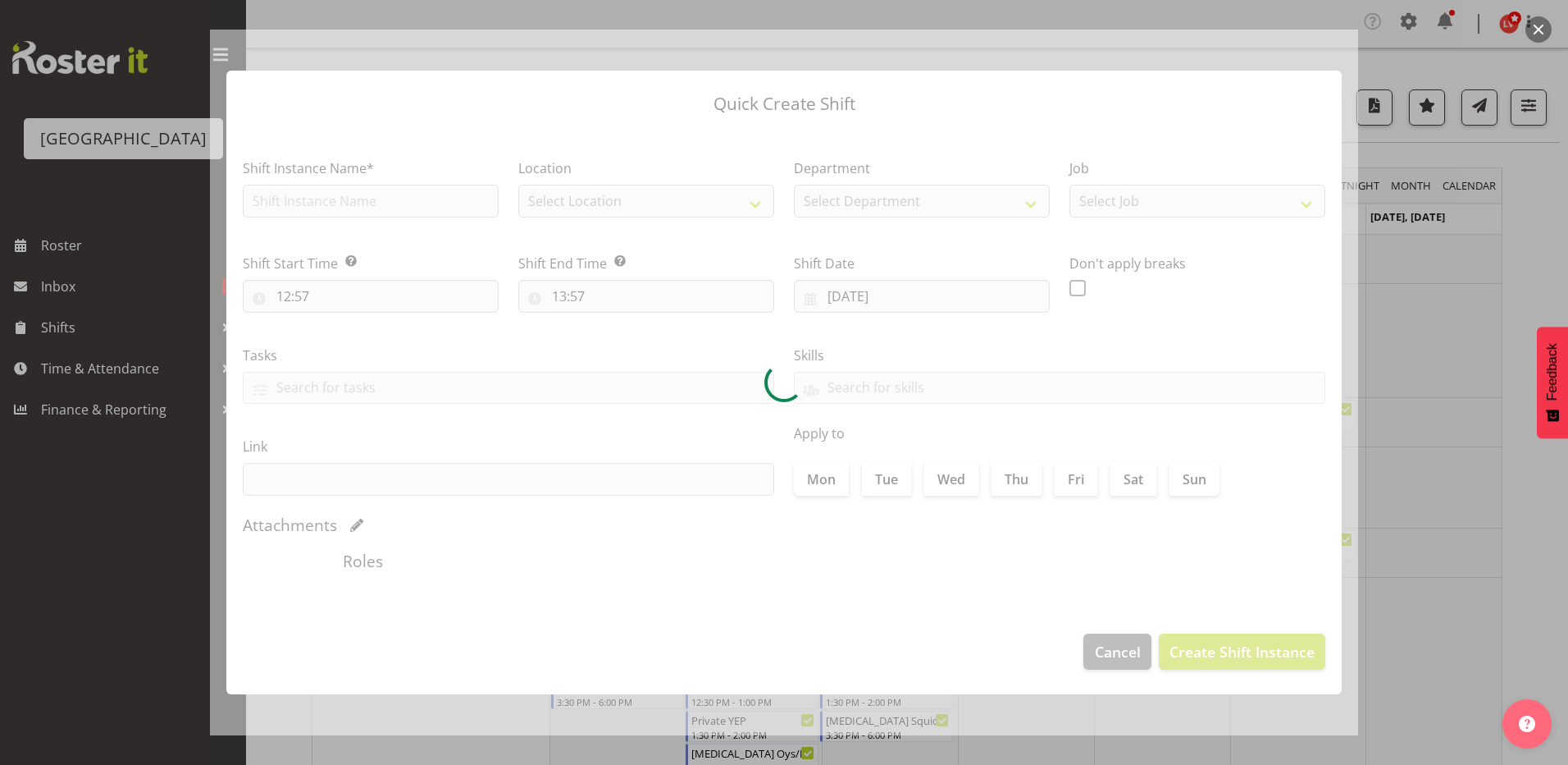
type input "09/09/2025"
checkbox input "true"
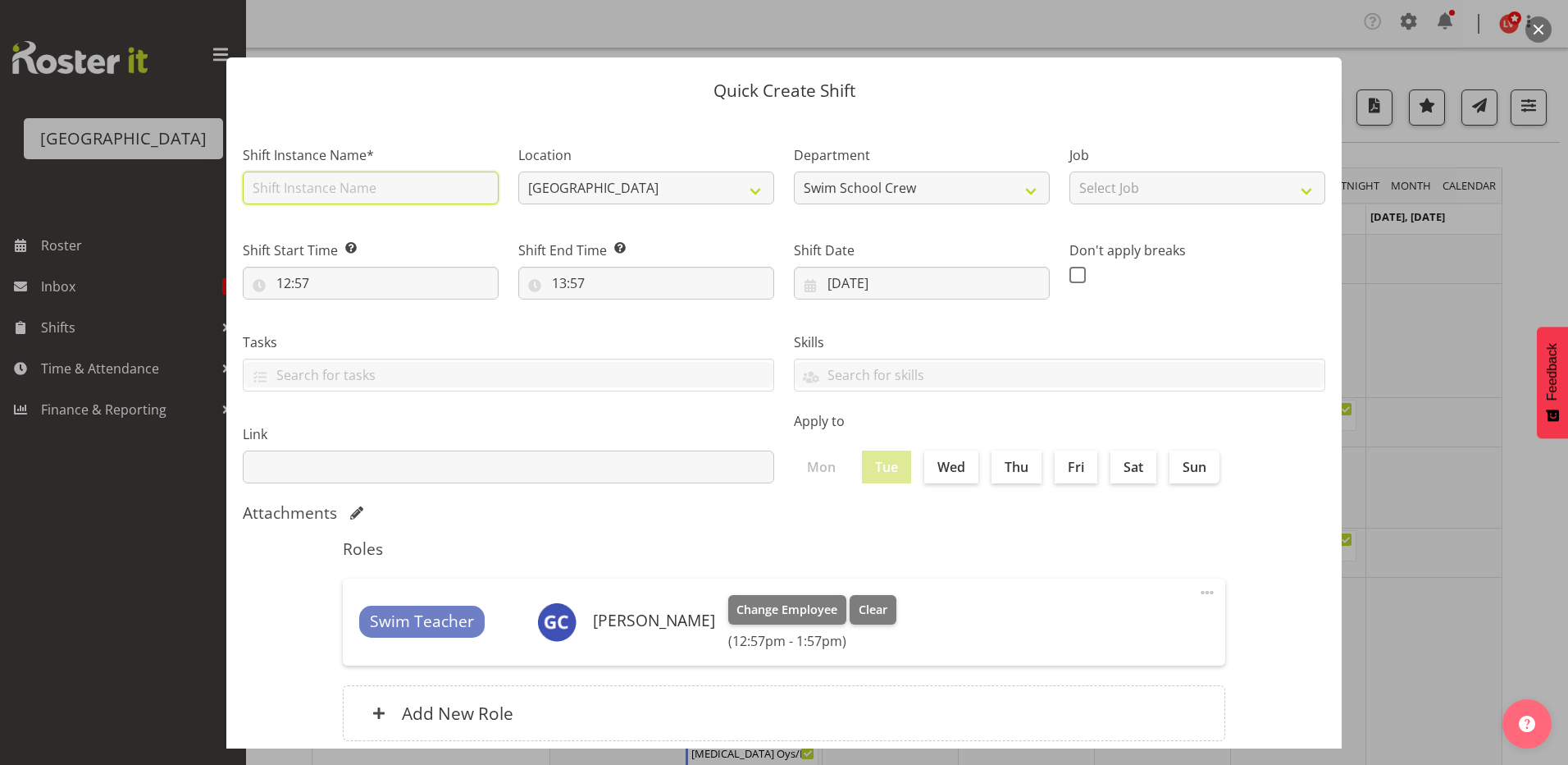
click at [352, 190] on input "text" at bounding box center [370, 188] width 256 height 33
type input "[MEDICAL_DATA] MIDDLE SCHOOL (1)"
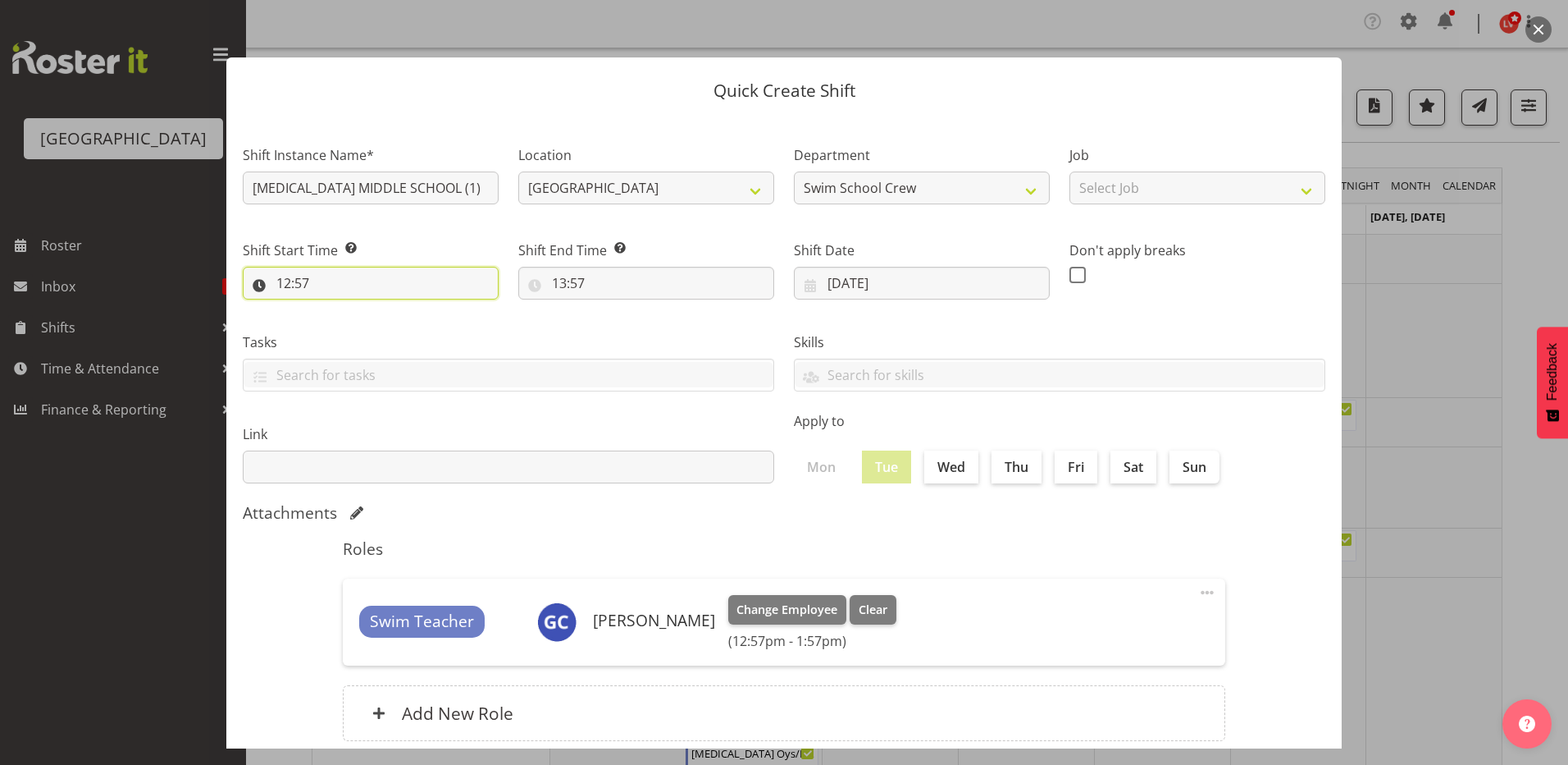
click at [289, 283] on input "12:57" at bounding box center [370, 283] width 256 height 33
click at [345, 325] on select "00 01 02 03 04 05 06 07 08 09 10 11 12 13 14 15 16 17 18 19 20 21 22 23" at bounding box center [354, 326] width 37 height 33
select select "13"
click at [336, 309] on select "00 01 02 03 04 05 06 07 08 09 10 11 12 13 14 15 16 17 18 19 20 21 22 23" at bounding box center [354, 326] width 37 height 33
type input "13:57"
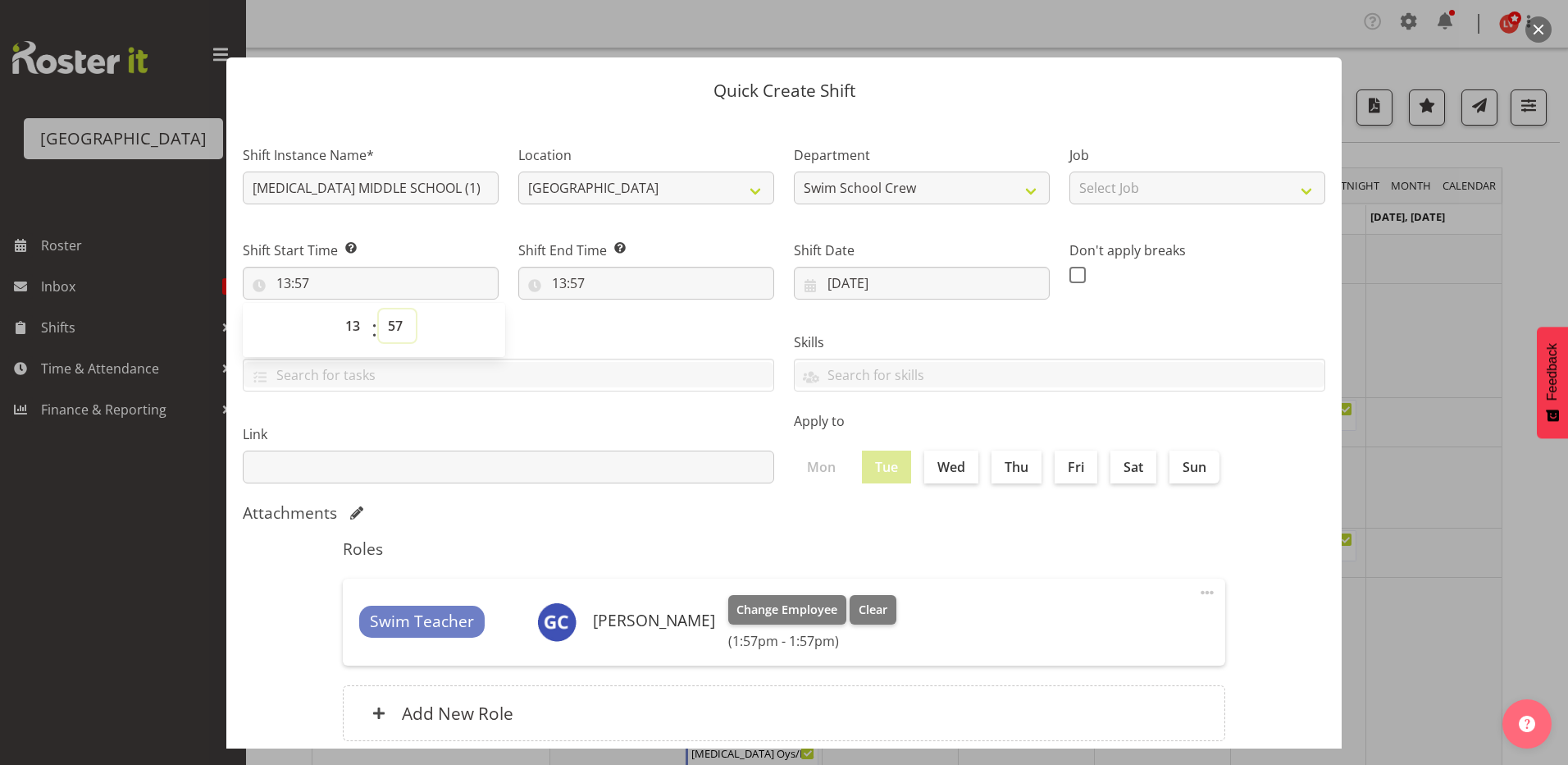
drag, startPoint x: 385, startPoint y: 325, endPoint x: 393, endPoint y: 332, distance: 10.6
click at [387, 325] on select "00 01 02 03 04 05 06 07 08 09 10 11 12 13 14 15 16 17 18 19 20 21 22 23 24 25 2…" at bounding box center [397, 326] width 37 height 33
select select "0"
click at [379, 309] on select "00 01 02 03 04 05 06 07 08 09 10 11 12 13 14 15 16 17 18 19 20 21 22 23 24 25 2…" at bounding box center [397, 326] width 37 height 33
type input "13:00"
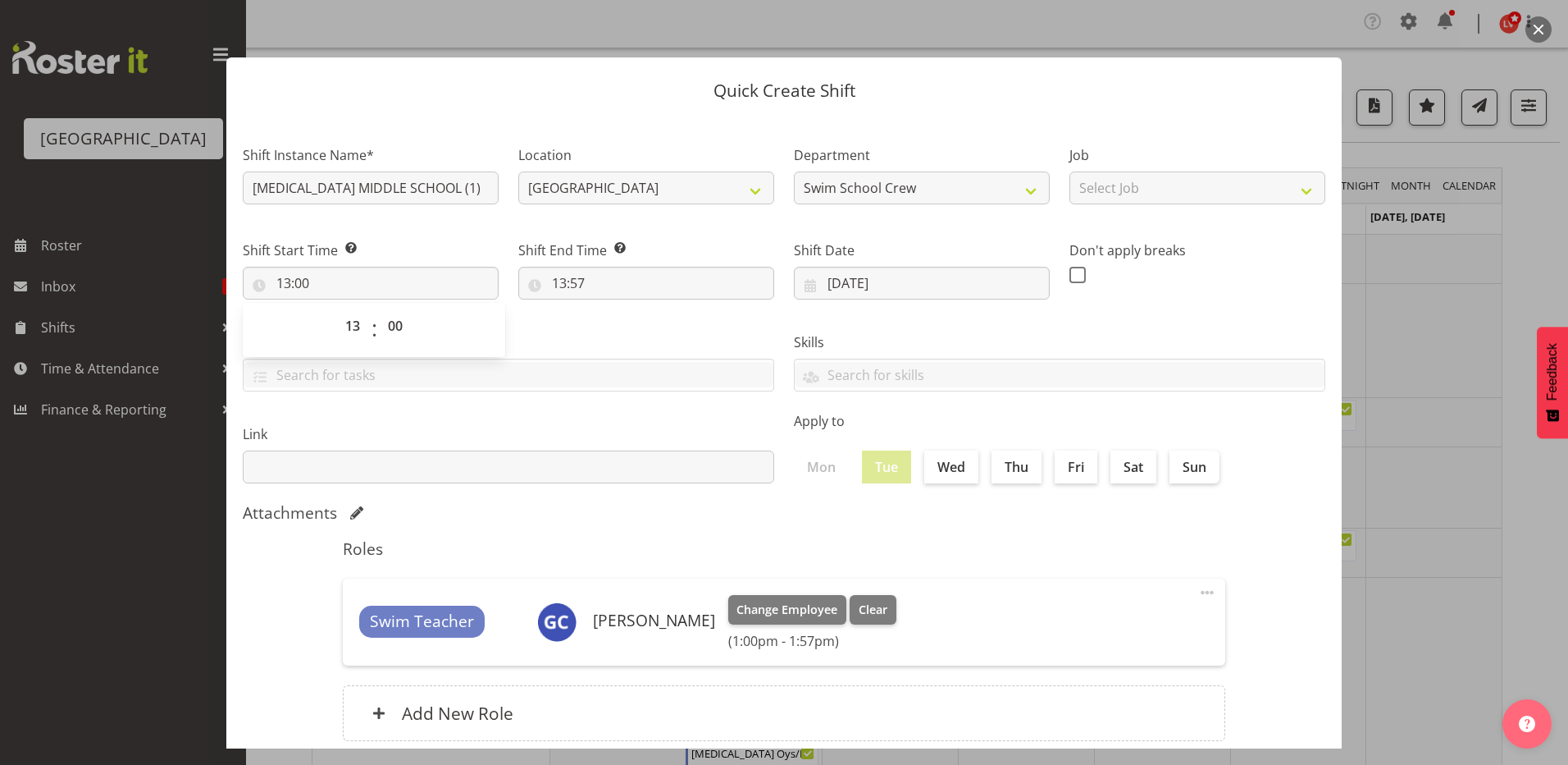
click at [587, 325] on div "Tasks TEST123" at bounding box center [508, 355] width 551 height 92
click at [558, 284] on input "13:57" at bounding box center [646, 283] width 256 height 33
click at [629, 327] on select "00 01 02 03 04 05 06 07 08 09 10 11 12 13 14 15 16 17 18 19 20 21 22 23" at bounding box center [630, 326] width 37 height 33
select select "14"
click at [612, 309] on select "00 01 02 03 04 05 06 07 08 09 10 11 12 13 14 15 16 17 18 19 20 21 22 23" at bounding box center [630, 326] width 37 height 33
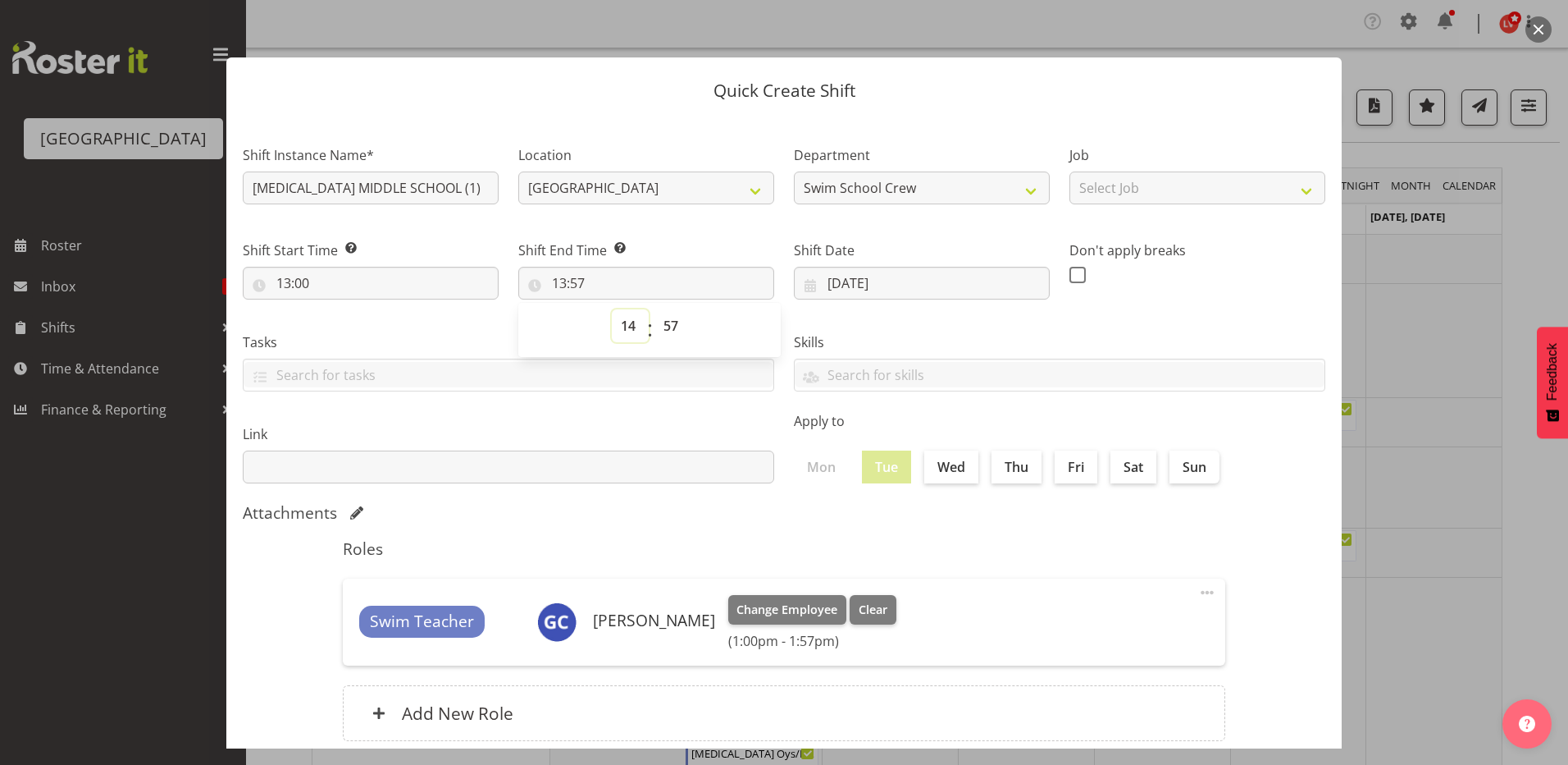
type input "14:57"
drag, startPoint x: 660, startPoint y: 324, endPoint x: 660, endPoint y: 336, distance: 12.0
click at [660, 324] on select "00 01 02 03 04 05 06 07 08 09 10 11 12 13 14 15 16 17 18 19 20 21 22 23 24 25 2…" at bounding box center [673, 326] width 37 height 33
select select "0"
click at [655, 309] on select "00 01 02 03 04 05 06 07 08 09 10 11 12 13 14 15 16 17 18 19 20 21 22 23 24 25 2…" at bounding box center [673, 326] width 37 height 33
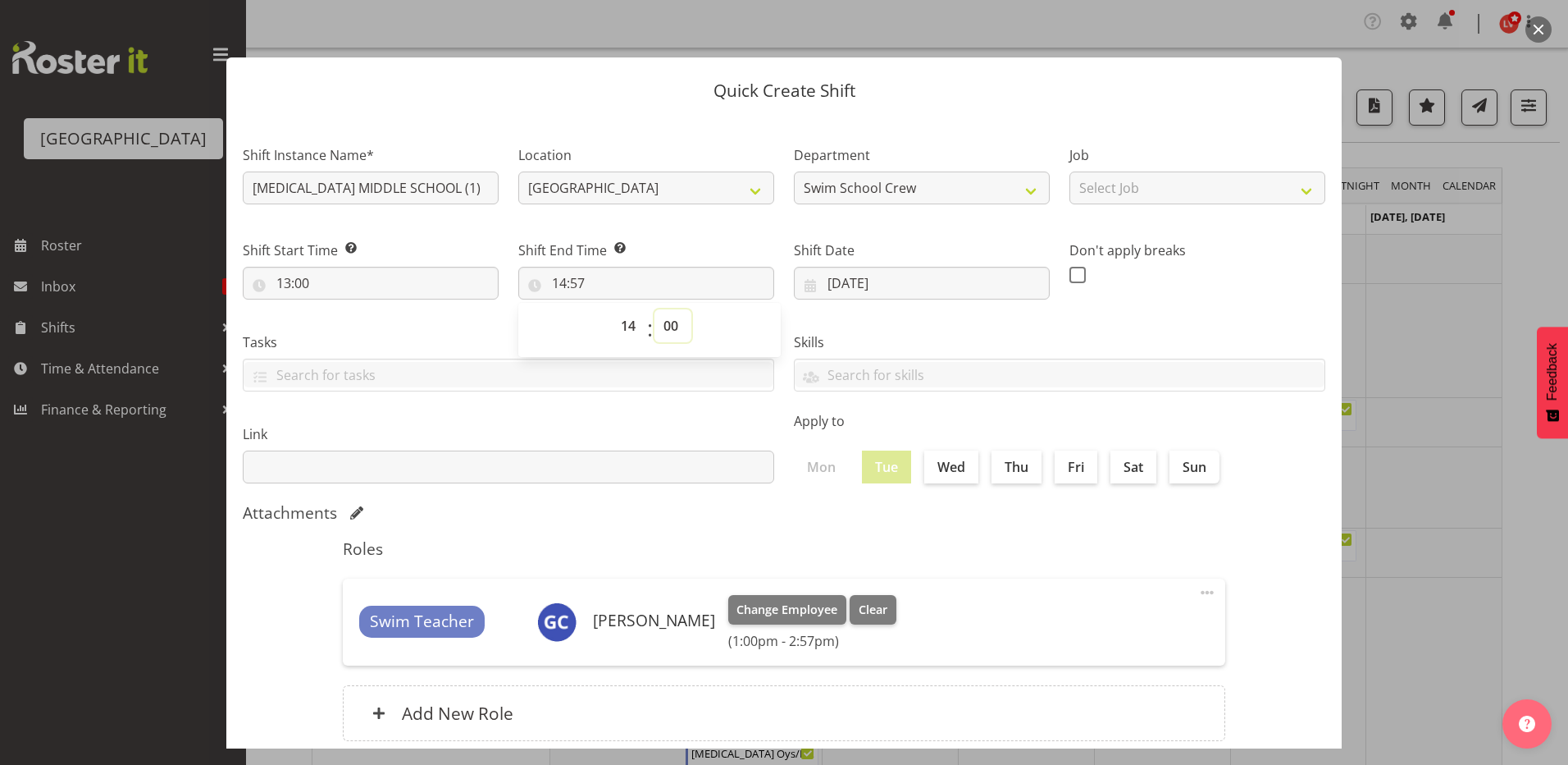
type input "14:00"
click at [910, 315] on div "Skills PLPC PLSA" at bounding box center [1059, 355] width 551 height 92
click at [571, 283] on input "14:00" at bounding box center [646, 283] width 256 height 33
click at [663, 327] on select "00 01 02 03 04 05 06 07 08 09 10 11 12 13 14 15 16 17 18 19 20 21 22 23 24 25 2…" at bounding box center [673, 326] width 37 height 33
select select "29"
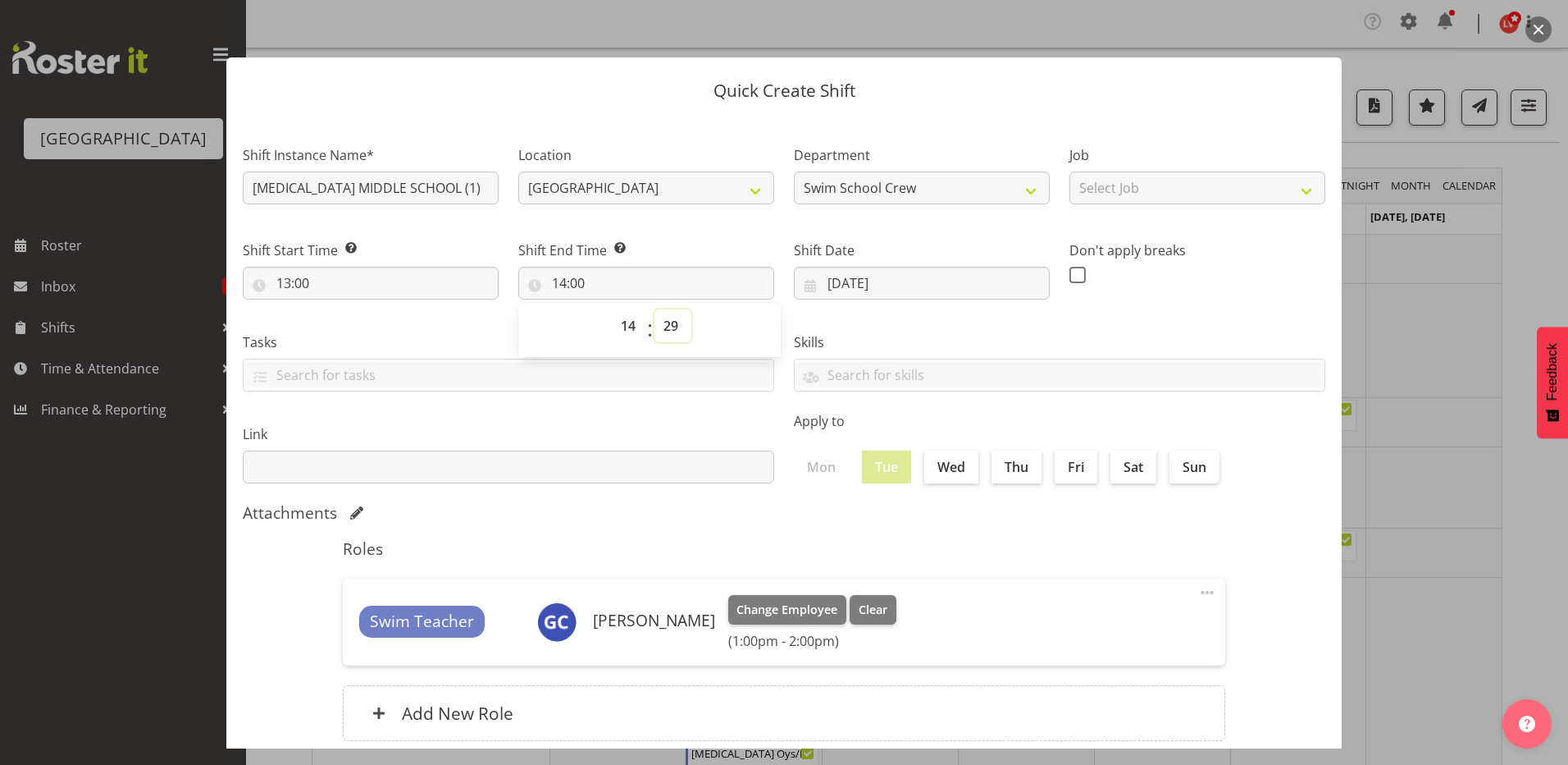
click at [655, 309] on select "00 01 02 03 04 05 06 07 08 09 10 11 12 13 14 15 16 17 18 19 20 21 22 23 24 25 2…" at bounding box center [673, 326] width 37 height 33
type input "14:29"
drag, startPoint x: 670, startPoint y: 325, endPoint x: 670, endPoint y: 345, distance: 20.0
click at [670, 325] on select "00 01 02 03 04 05 06 07 08 09 10 11 12 13 14 15 16 17 18 19 20 21 22 23 24 25 2…" at bounding box center [673, 326] width 37 height 33
select select "30"
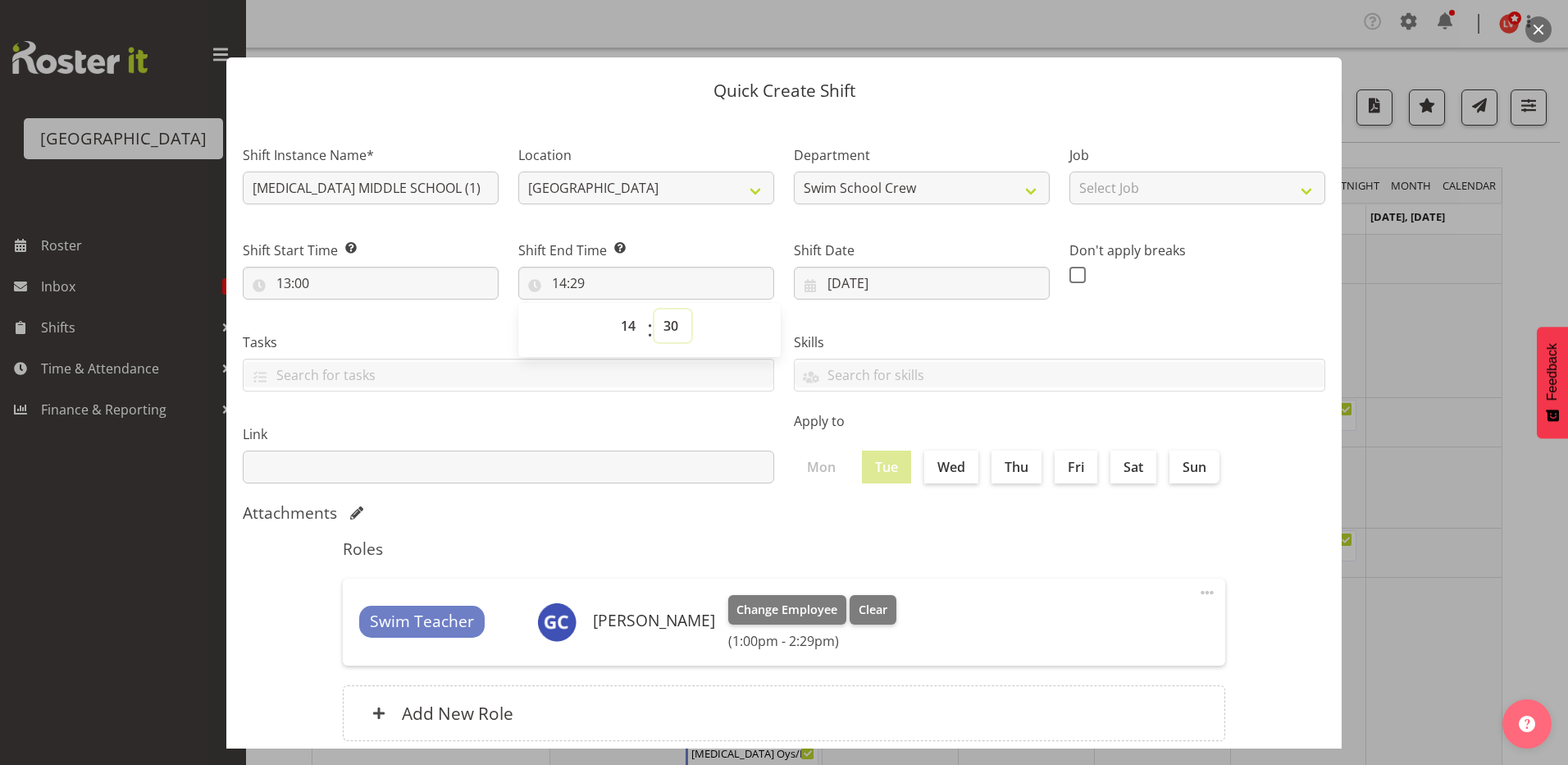
click at [655, 309] on select "00 01 02 03 04 05 06 07 08 09 10 11 12 13 14 15 16 17 18 19 20 21 22 23 24 25 2…" at bounding box center [673, 326] width 37 height 33
type input "14:30"
click at [869, 324] on div "Skills PLPC PLSA" at bounding box center [1059, 355] width 551 height 92
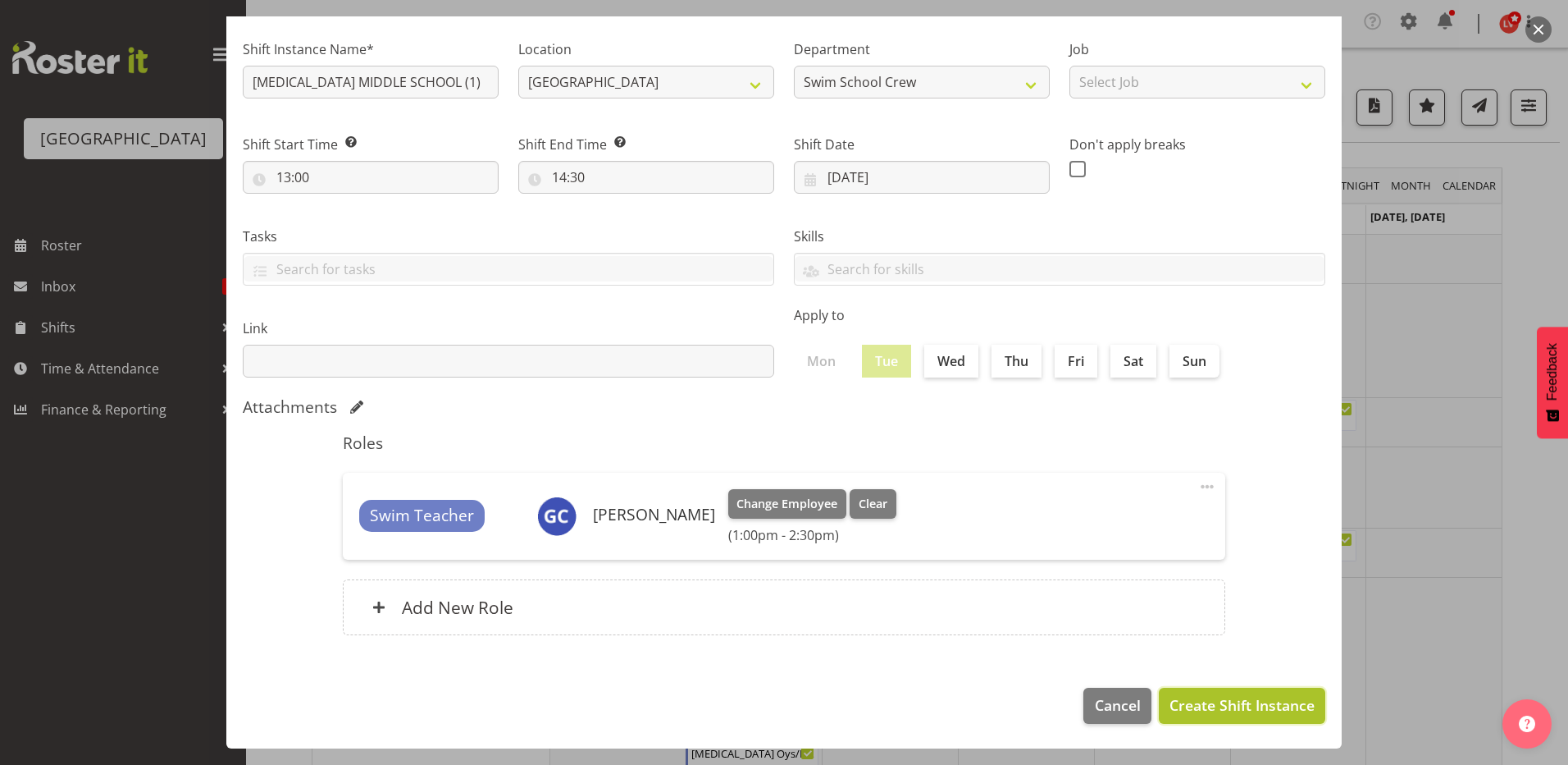
click at [1182, 699] on span "Create Shift Instance" at bounding box center [1242, 705] width 145 height 21
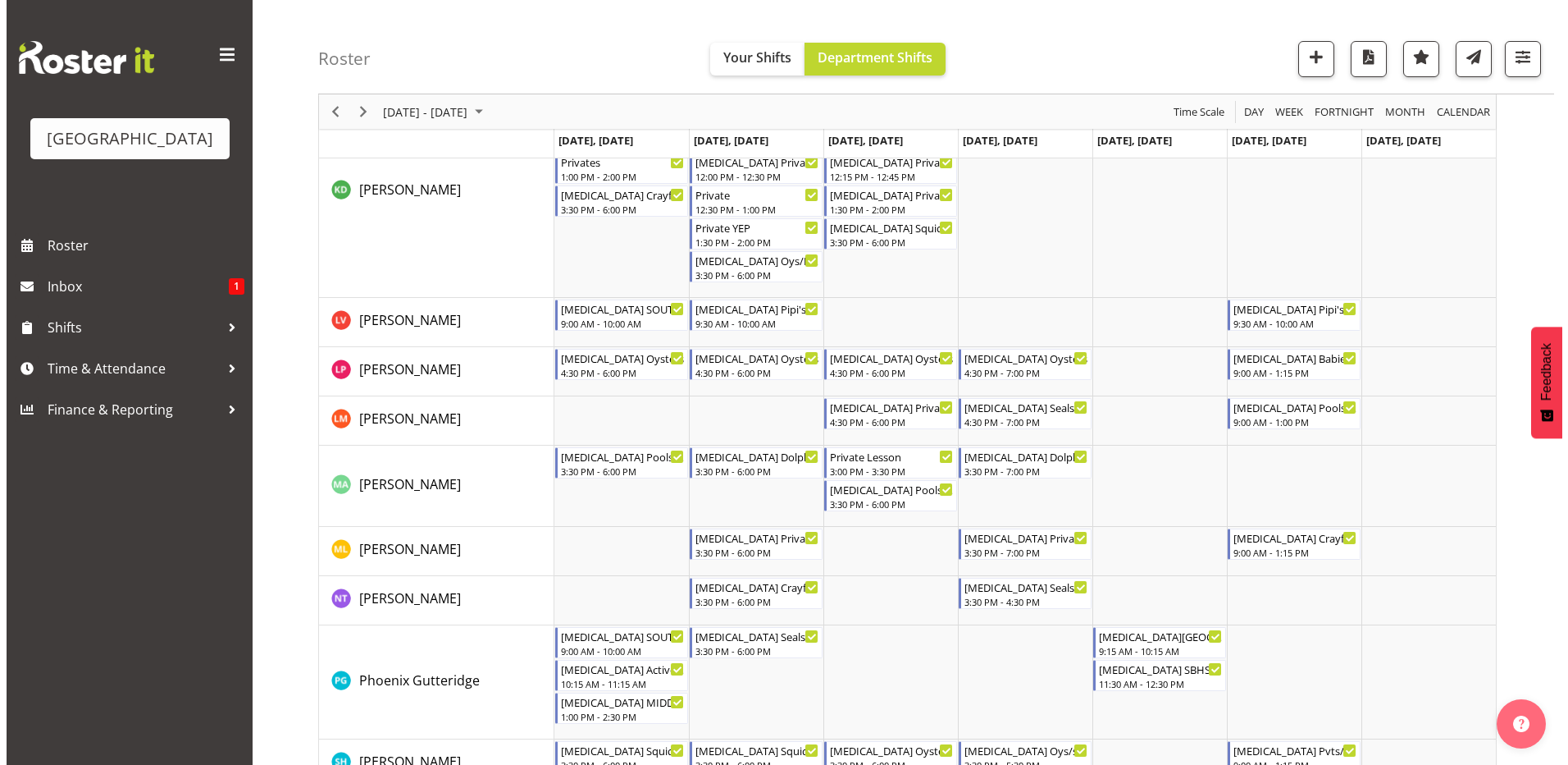
scroll to position [726, 0]
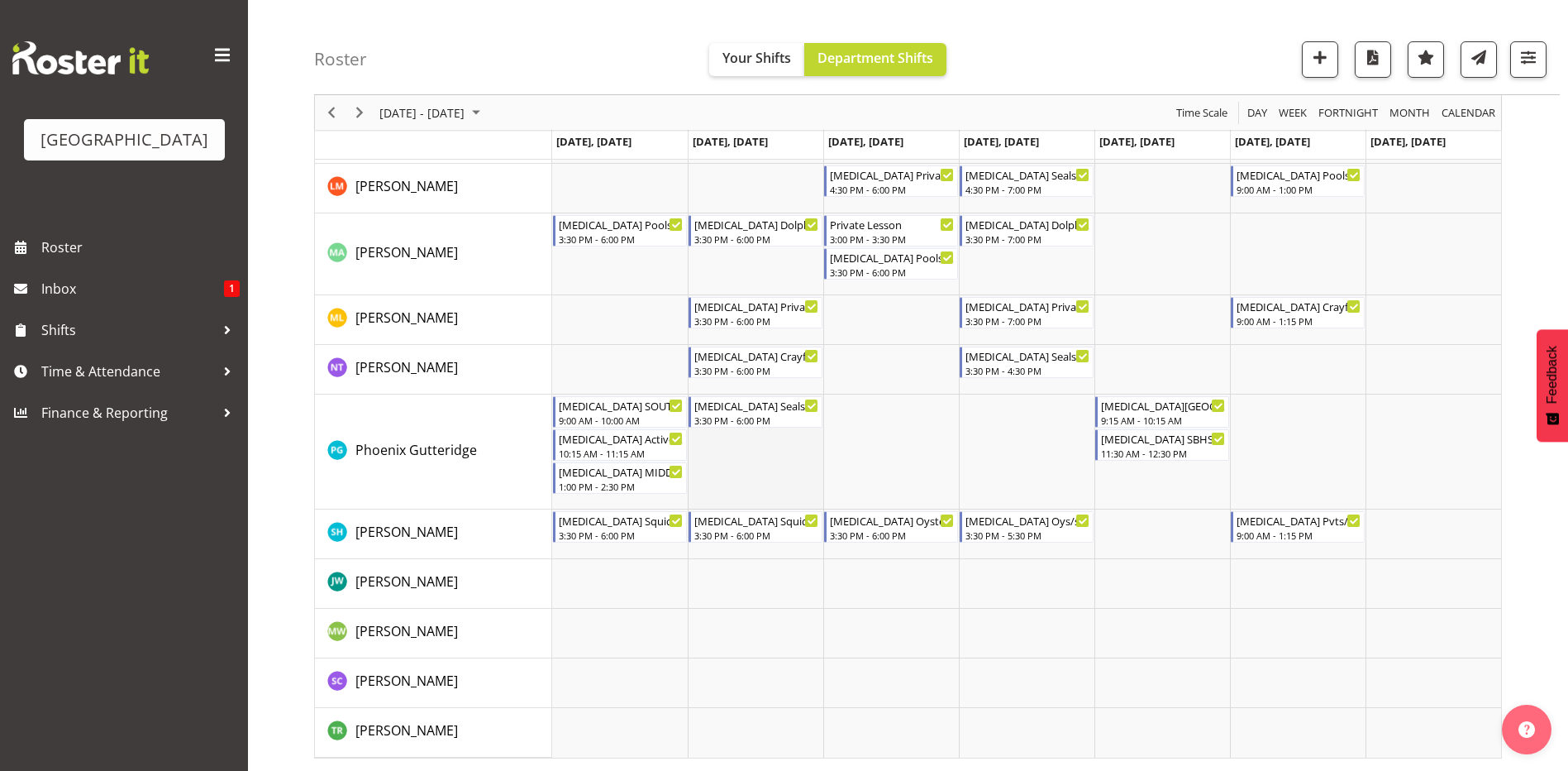
click at [784, 452] on td "Timeline Week of September 8, 2025" at bounding box center [756, 452] width 136 height 115
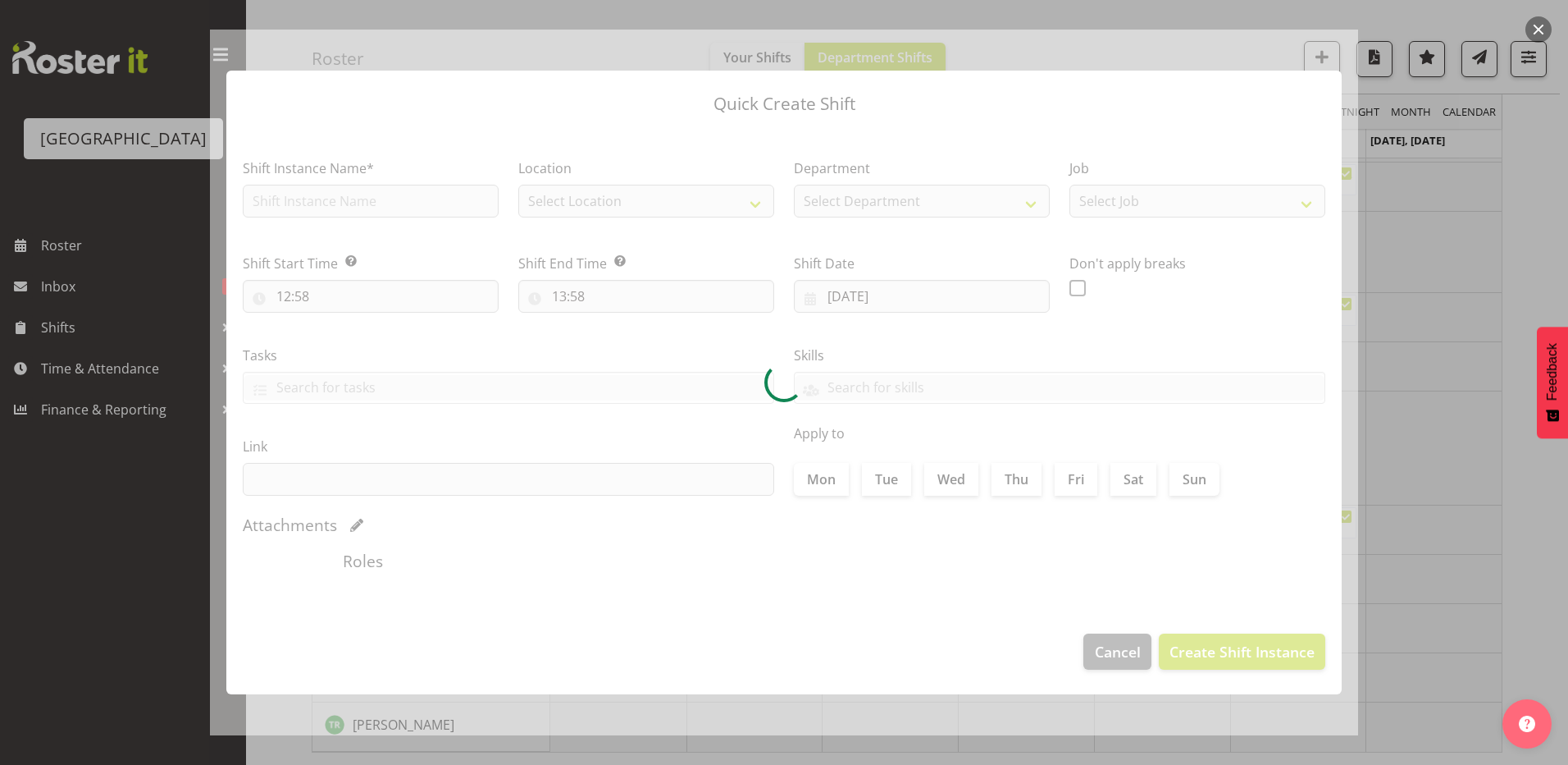
type input "09/09/2025"
checkbox input "true"
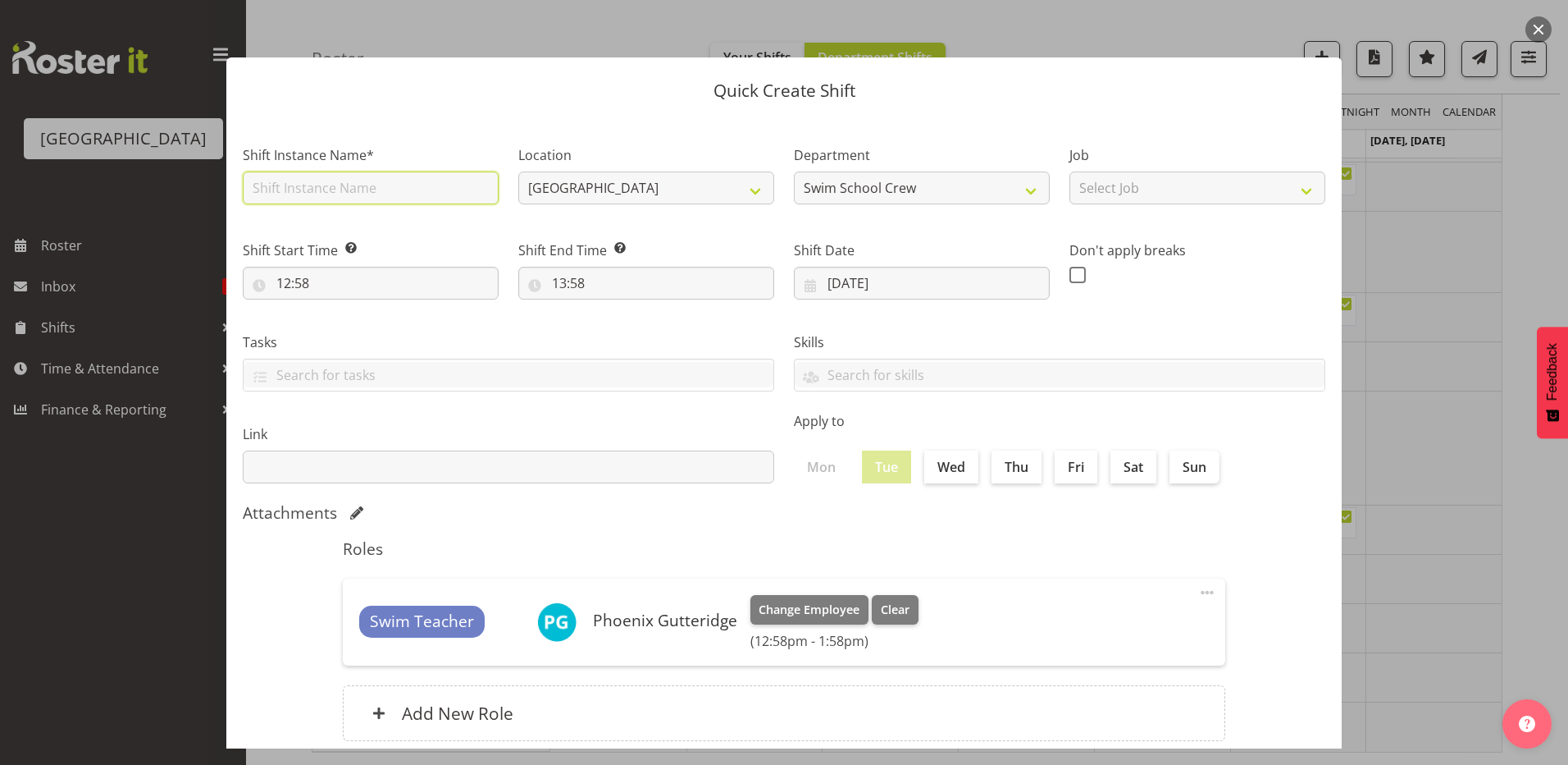
click at [307, 192] on input "text" at bounding box center [370, 188] width 256 height 33
type input "[MEDICAL_DATA] SOUTHLAND GIRLS (3)"
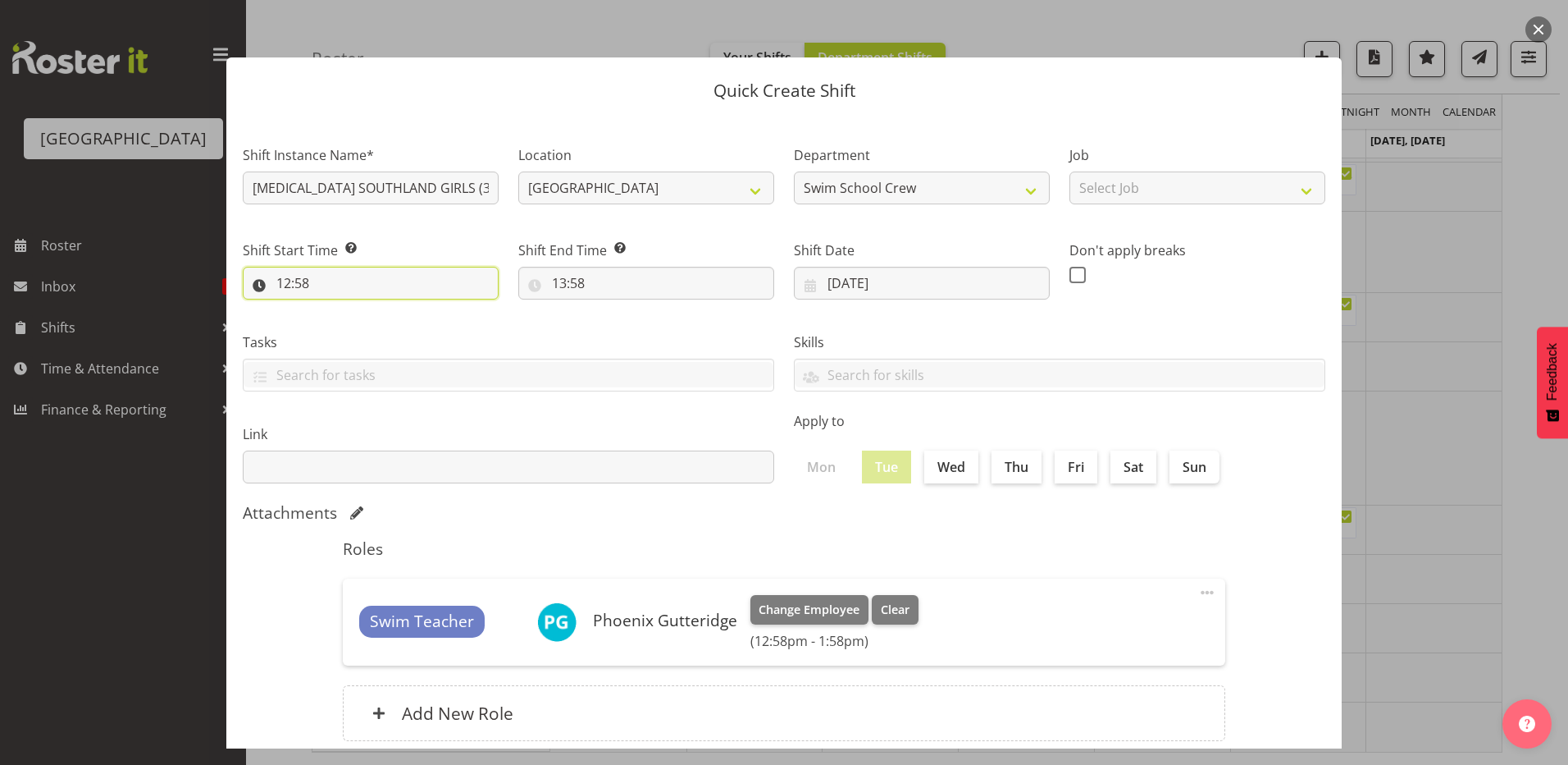
click at [283, 286] on input "12:58" at bounding box center [370, 283] width 256 height 33
drag, startPoint x: 346, startPoint y: 324, endPoint x: 347, endPoint y: 341, distance: 17.0
click at [346, 324] on select "00 01 02 03 04 05 06 07 08 09 10 11 12 13 14 15 16 17 18 19 20 21 22 23" at bounding box center [354, 326] width 37 height 33
select select "8"
click at [336, 309] on select "00 01 02 03 04 05 06 07 08 09 10 11 12 13 14 15 16 17 18 19 20 21 22 23" at bounding box center [354, 326] width 37 height 33
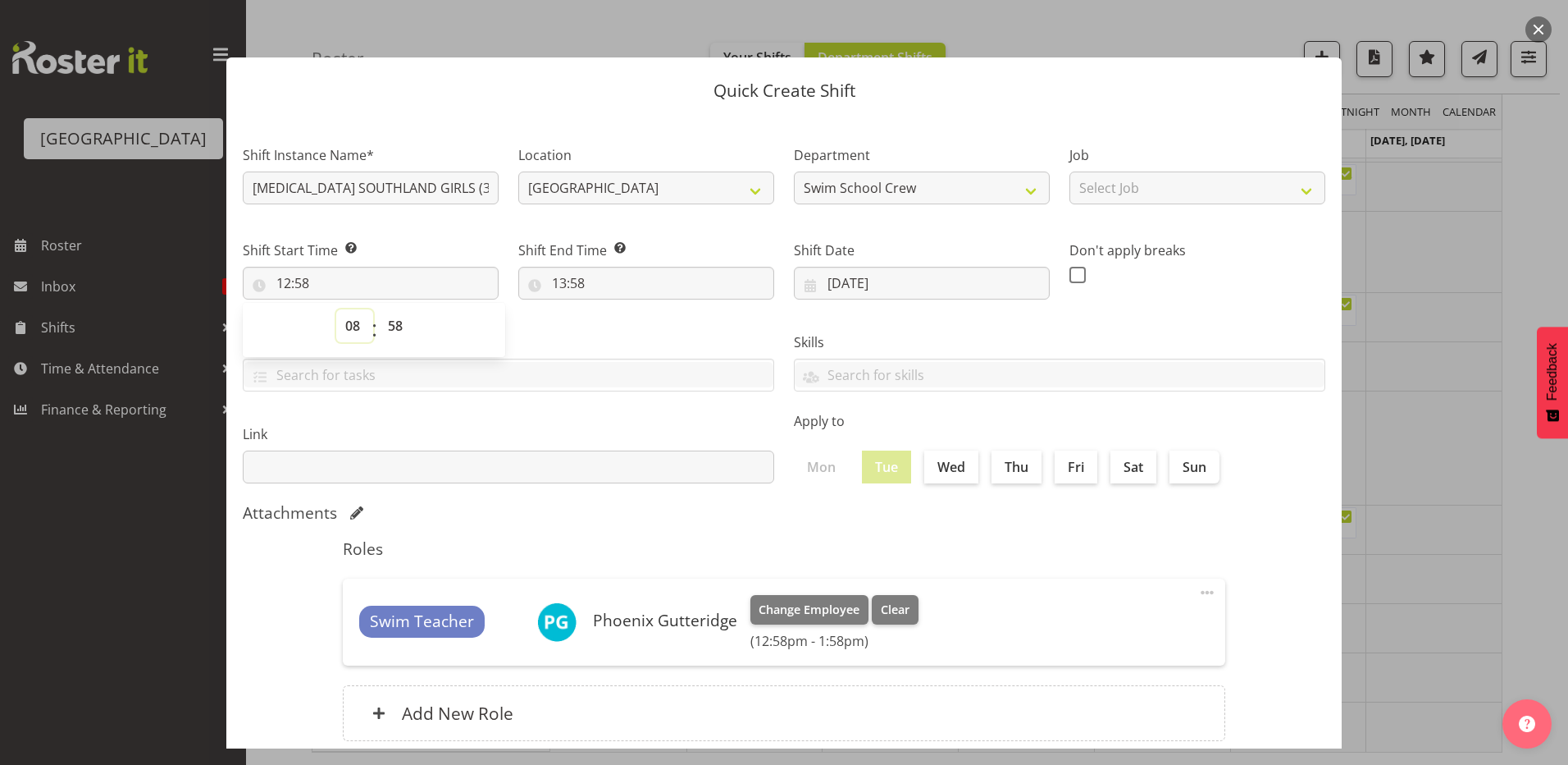
type input "08:58"
click at [342, 323] on select "00 01 02 03 04 05 06 07 08 09 10 11 12 13 14 15 16 17 18 19 20 21 22 23" at bounding box center [354, 326] width 37 height 33
select select "9"
click at [336, 309] on select "00 01 02 03 04 05 06 07 08 09 10 11 12 13 14 15 16 17 18 19 20 21 22 23" at bounding box center [354, 326] width 37 height 33
type input "09:58"
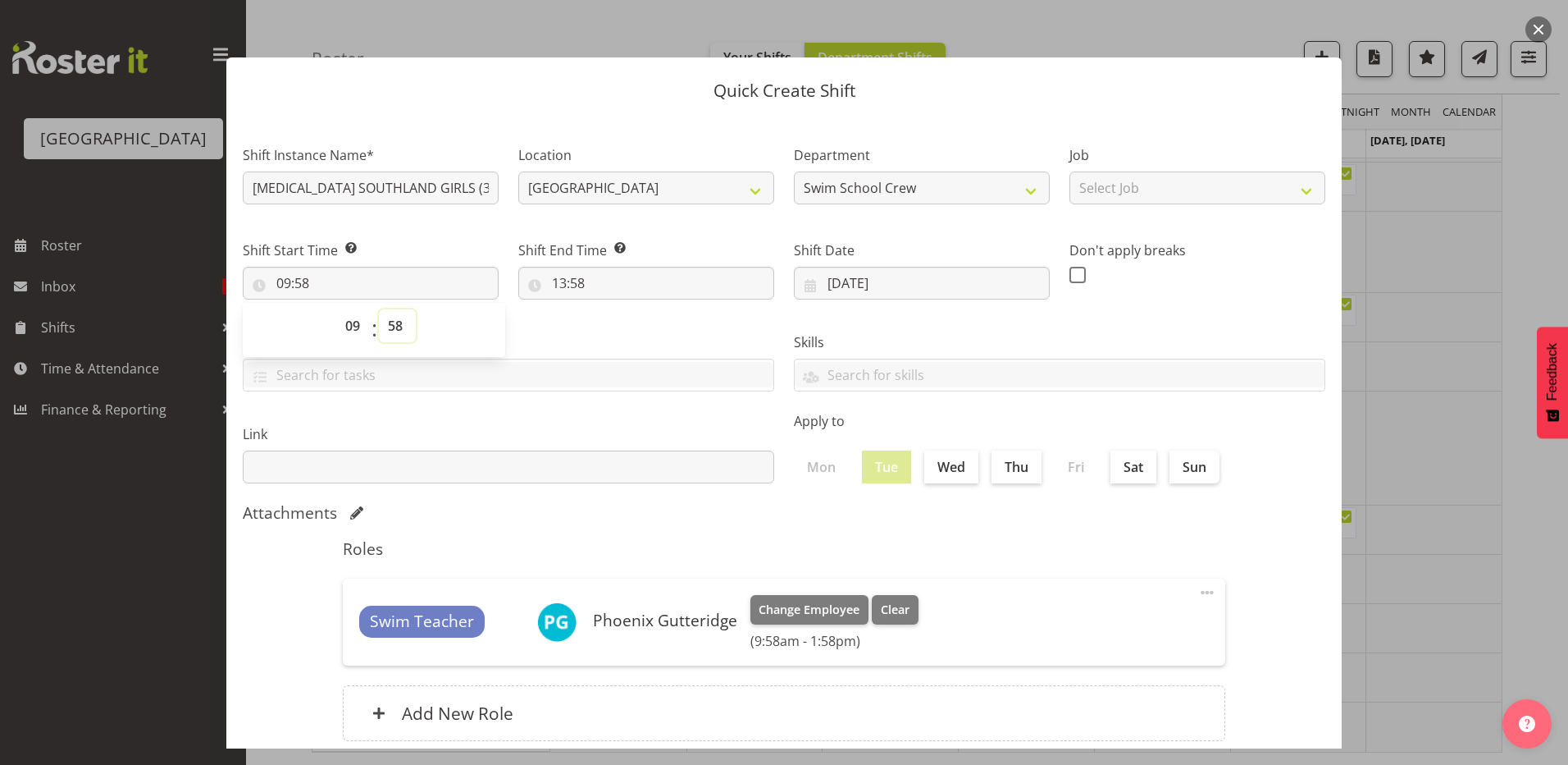
click at [389, 324] on select "00 01 02 03 04 05 06 07 08 09 10 11 12 13 14 15 16 17 18 19 20 21 22 23 24 25 2…" at bounding box center [397, 326] width 37 height 33
select select "0"
click at [379, 309] on select "00 01 02 03 04 05 06 07 08 09 10 11 12 13 14 15 16 17 18 19 20 21 22 23 24 25 2…" at bounding box center [397, 326] width 37 height 33
type input "09:00"
drag, startPoint x: 609, startPoint y: 348, endPoint x: 588, endPoint y: 312, distance: 41.7
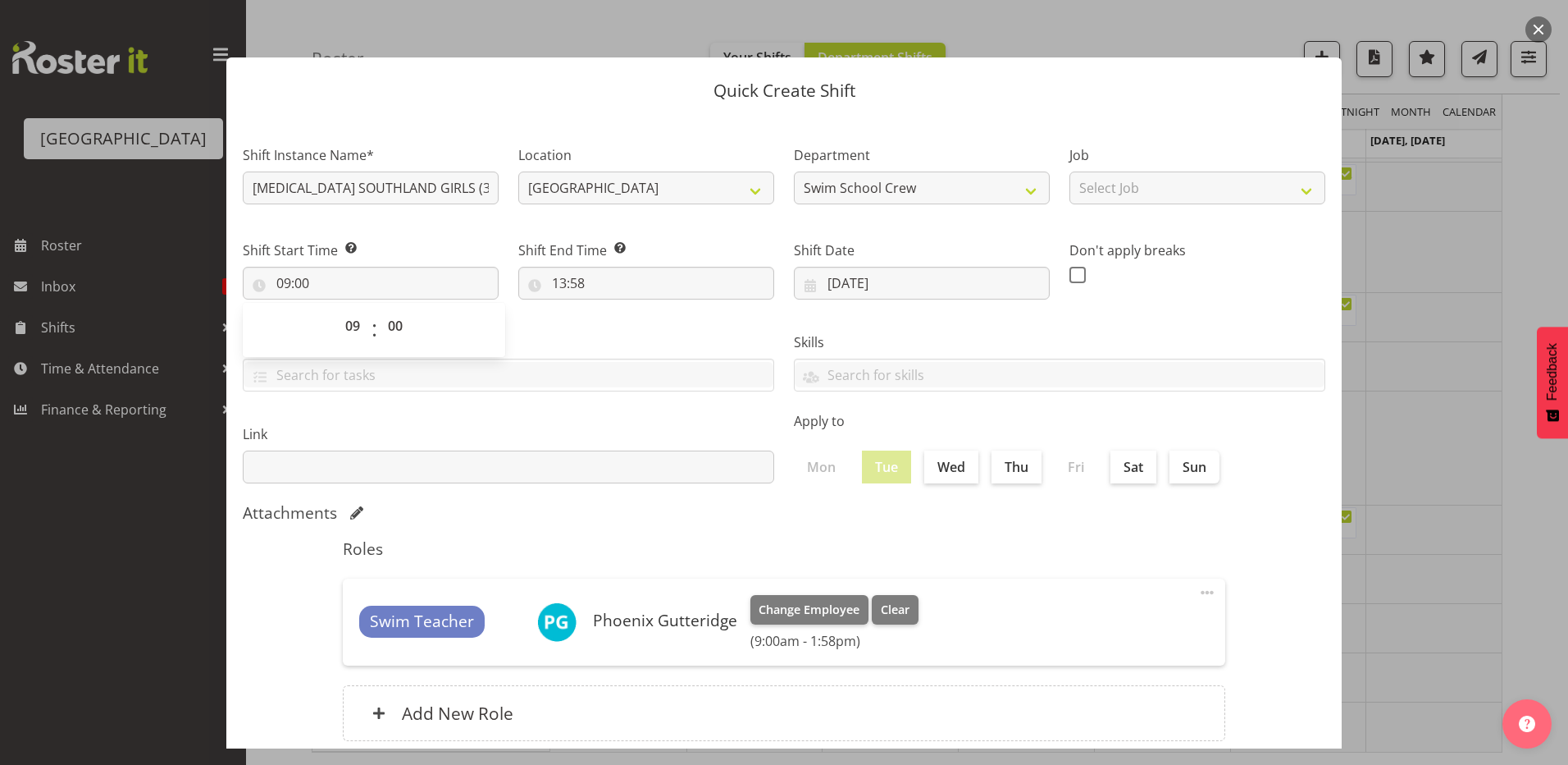
click at [609, 342] on label "Tasks" at bounding box center [508, 342] width 532 height 20
drag, startPoint x: 553, startPoint y: 283, endPoint x: 552, endPoint y: 297, distance: 14.0
click at [552, 297] on input "13:58" at bounding box center [646, 283] width 256 height 33
drag, startPoint x: 552, startPoint y: 297, endPoint x: 621, endPoint y: 343, distance: 82.9
click at [620, 326] on select "00 01 02 03 04 05 06 07 08 09 10 11 12 13 14 15 16 17 18 19 20 21 22 23" at bounding box center [630, 326] width 37 height 33
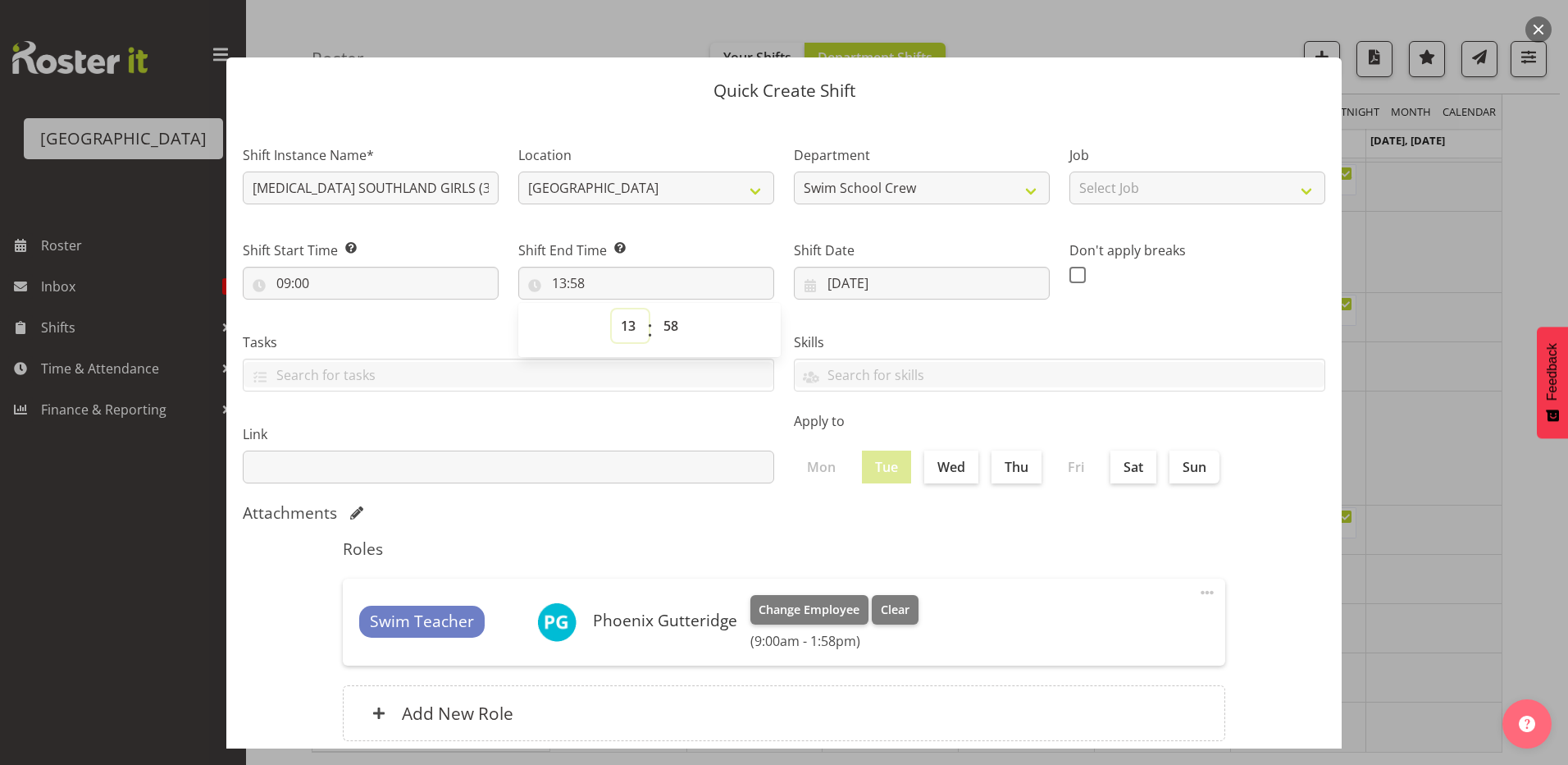
select select "10"
click at [612, 309] on select "00 01 02 03 04 05 06 07 08 09 10 11 12 13 14 15 16 17 18 19 20 21 22 23" at bounding box center [630, 326] width 37 height 33
type input "10:58"
click at [664, 327] on select "00 01 02 03 04 05 06 07 08 09 10 11 12 13 14 15 16 17 18 19 20 21 22 23 24 25 2…" at bounding box center [673, 326] width 37 height 33
select select "0"
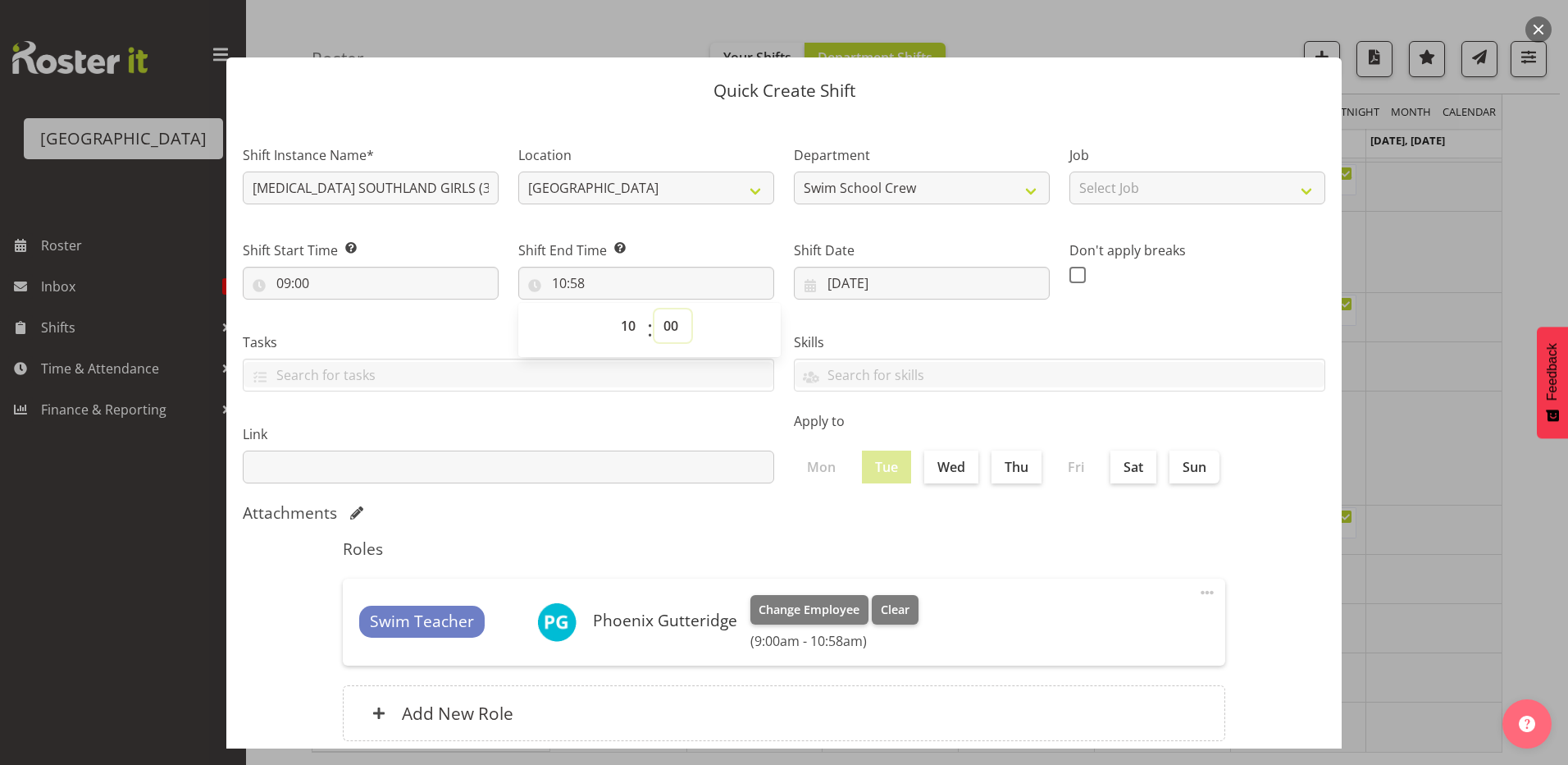
click at [655, 309] on select "00 01 02 03 04 05 06 07 08 09 10 11 12 13 14 15 16 17 18 19 20 21 22 23 24 25 2…" at bounding box center [673, 326] width 37 height 33
type input "10:00"
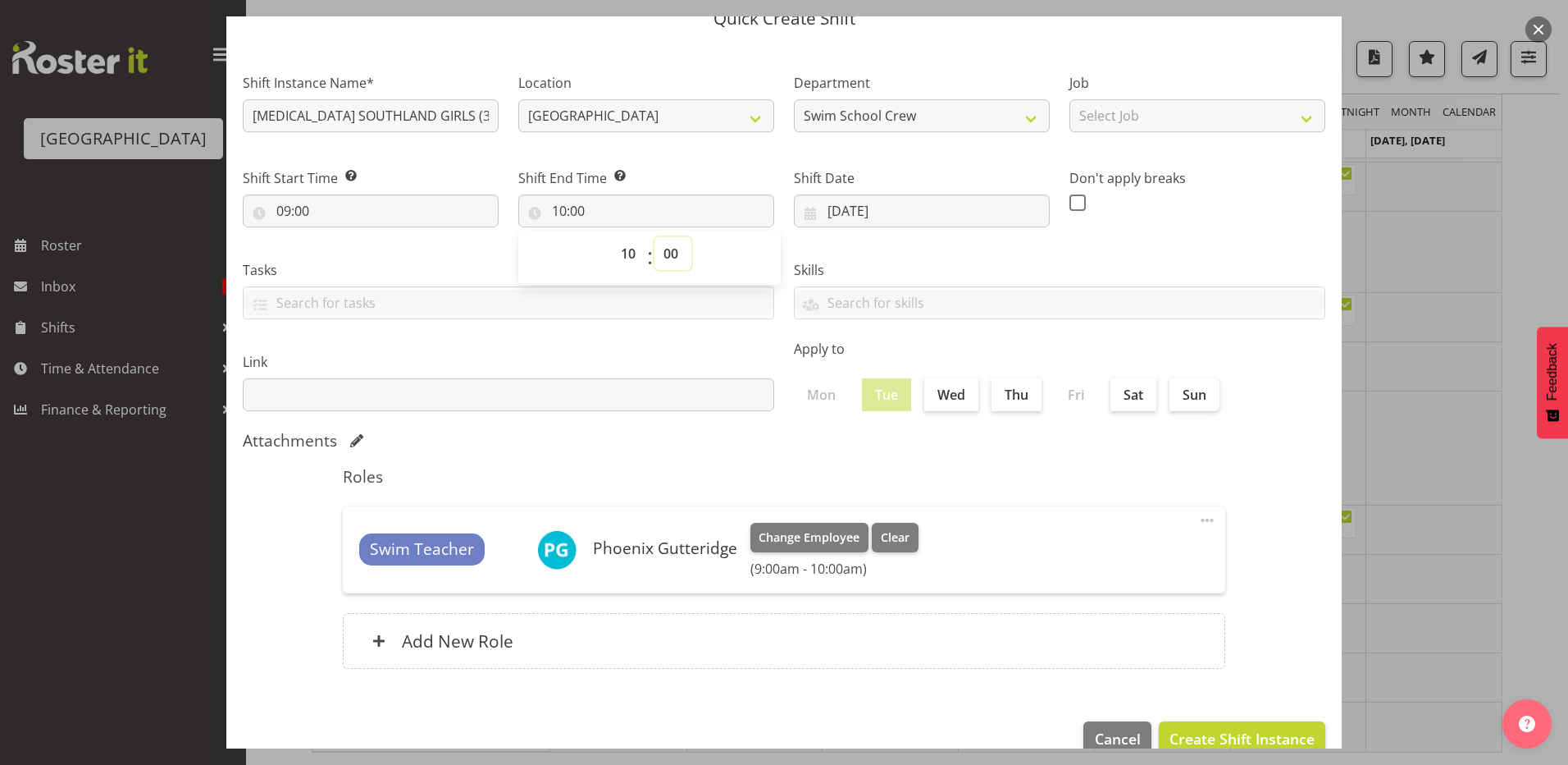
scroll to position [106, 0]
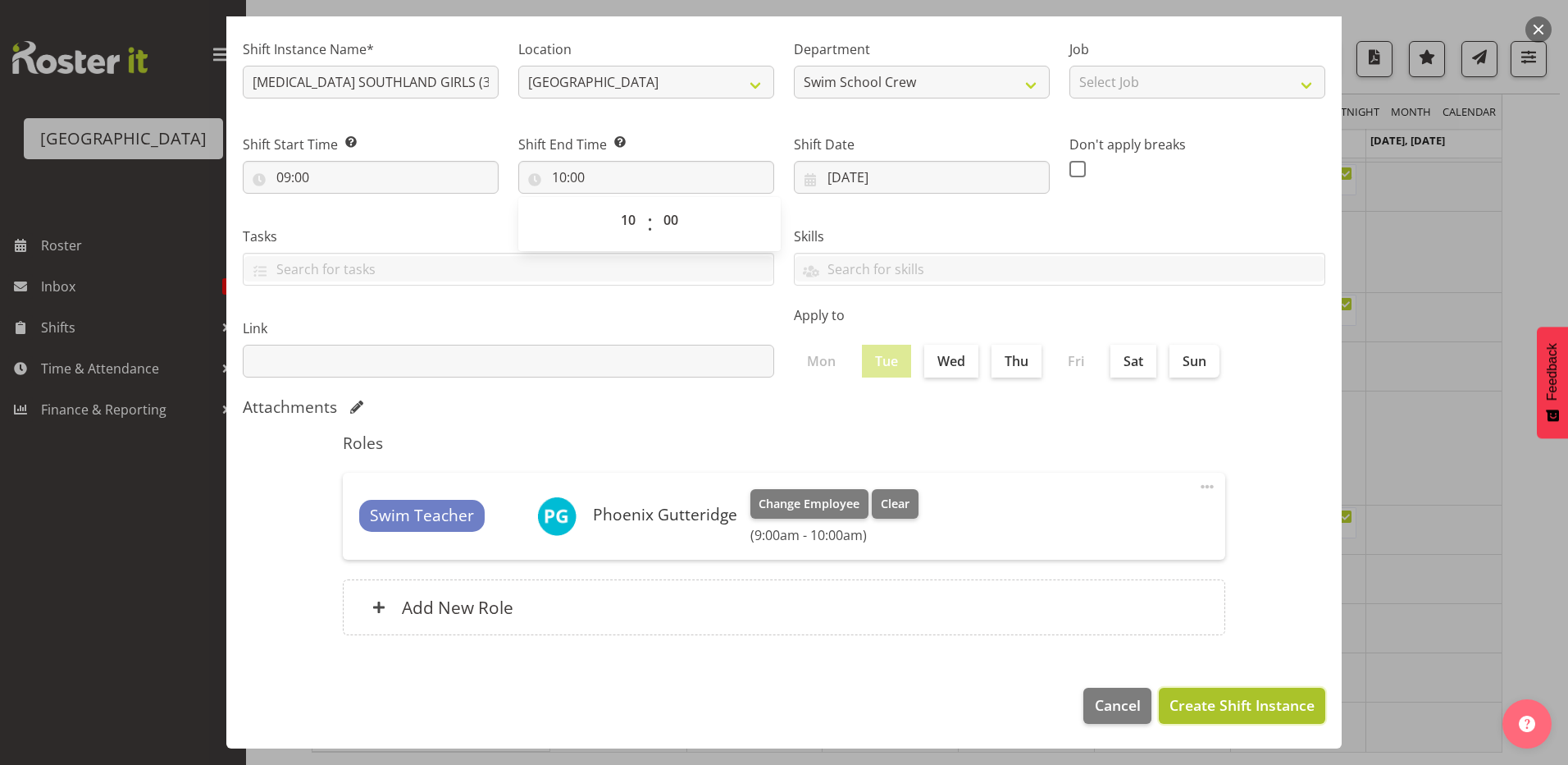
click at [1183, 709] on span "Create Shift Instance" at bounding box center [1242, 705] width 145 height 21
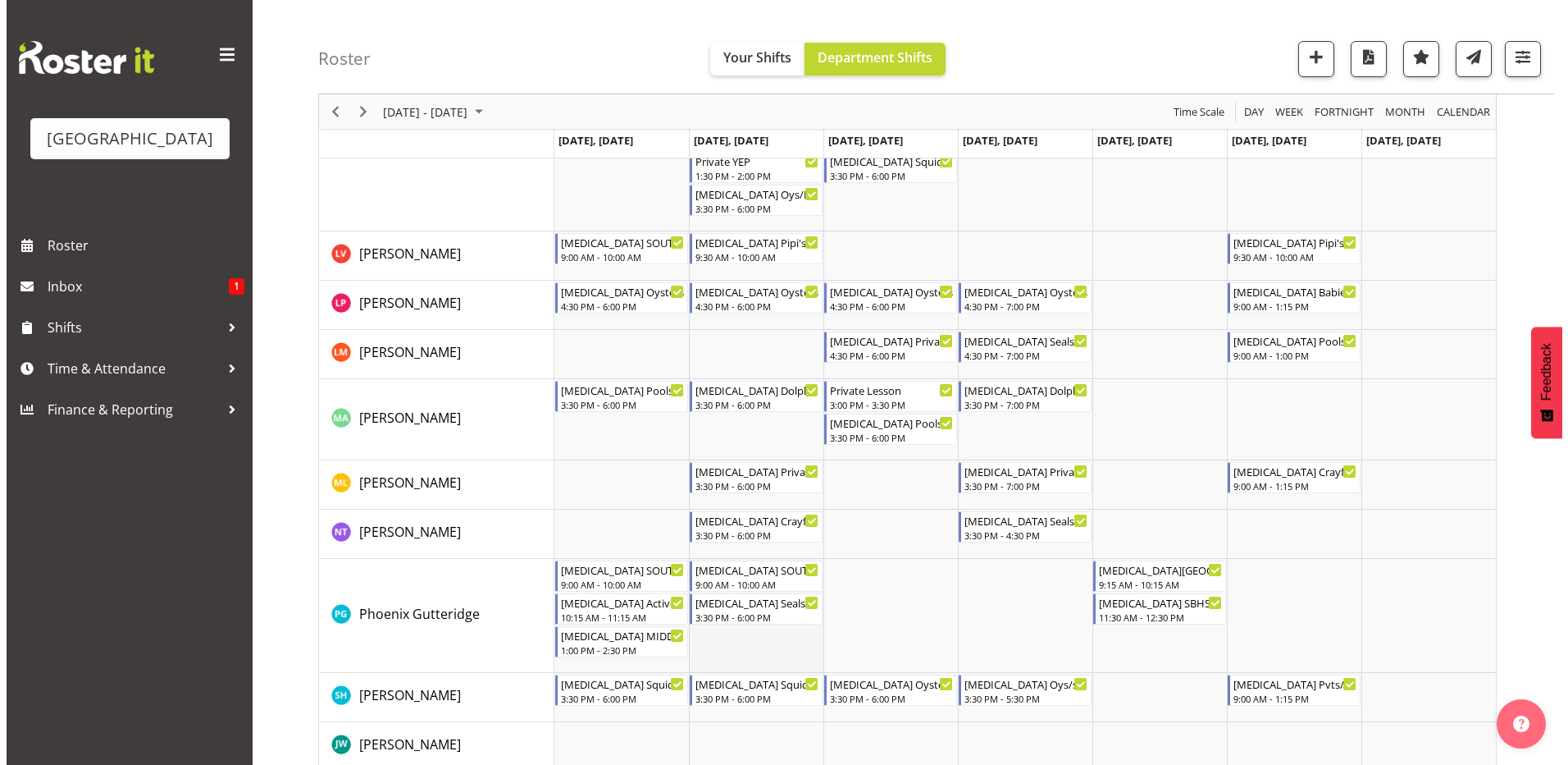
scroll to position [726, 0]
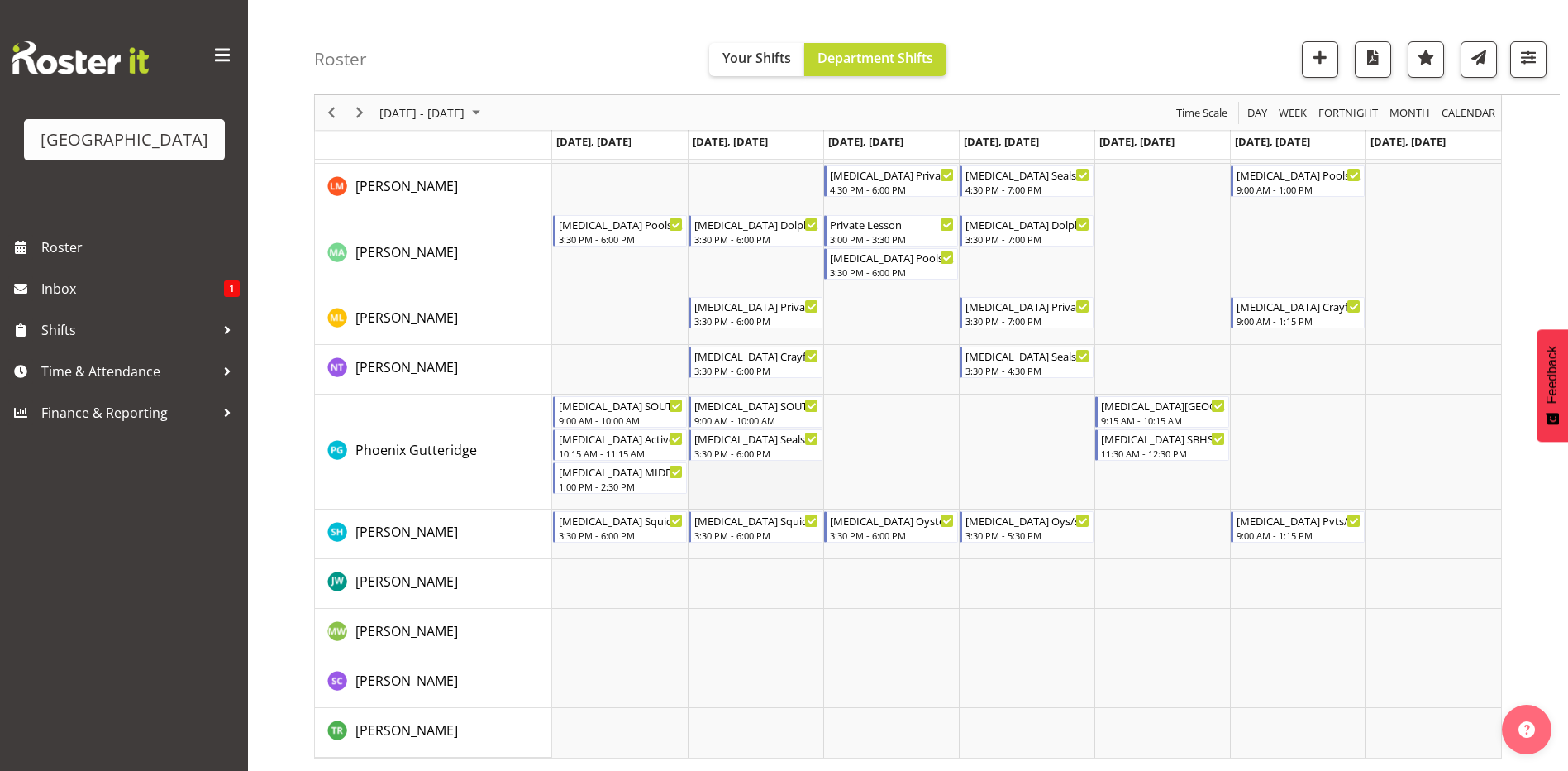
click at [768, 489] on td "Timeline Week of September 8, 2025" at bounding box center [756, 452] width 136 height 115
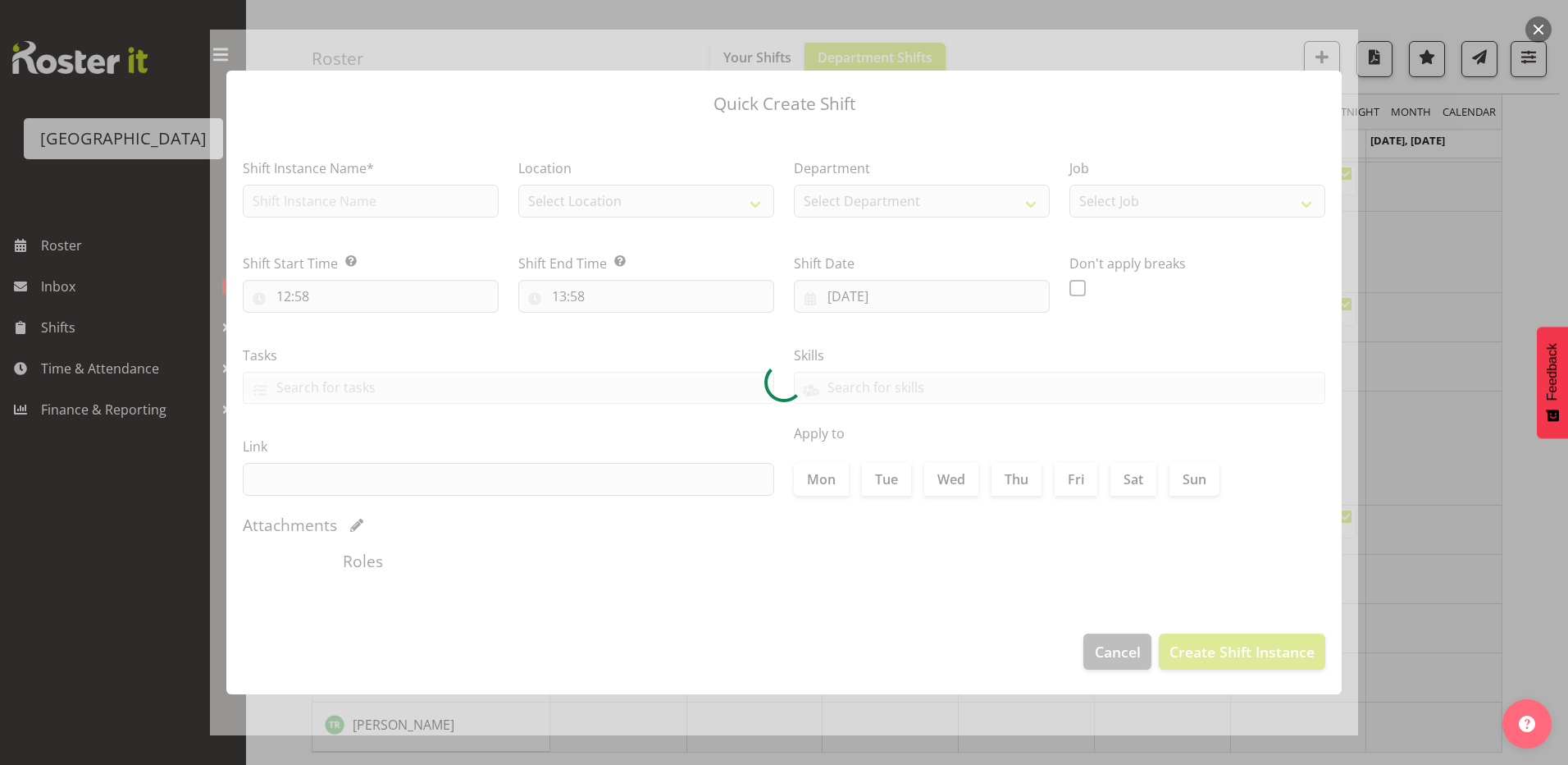
type input "09/09/2025"
checkbox input "true"
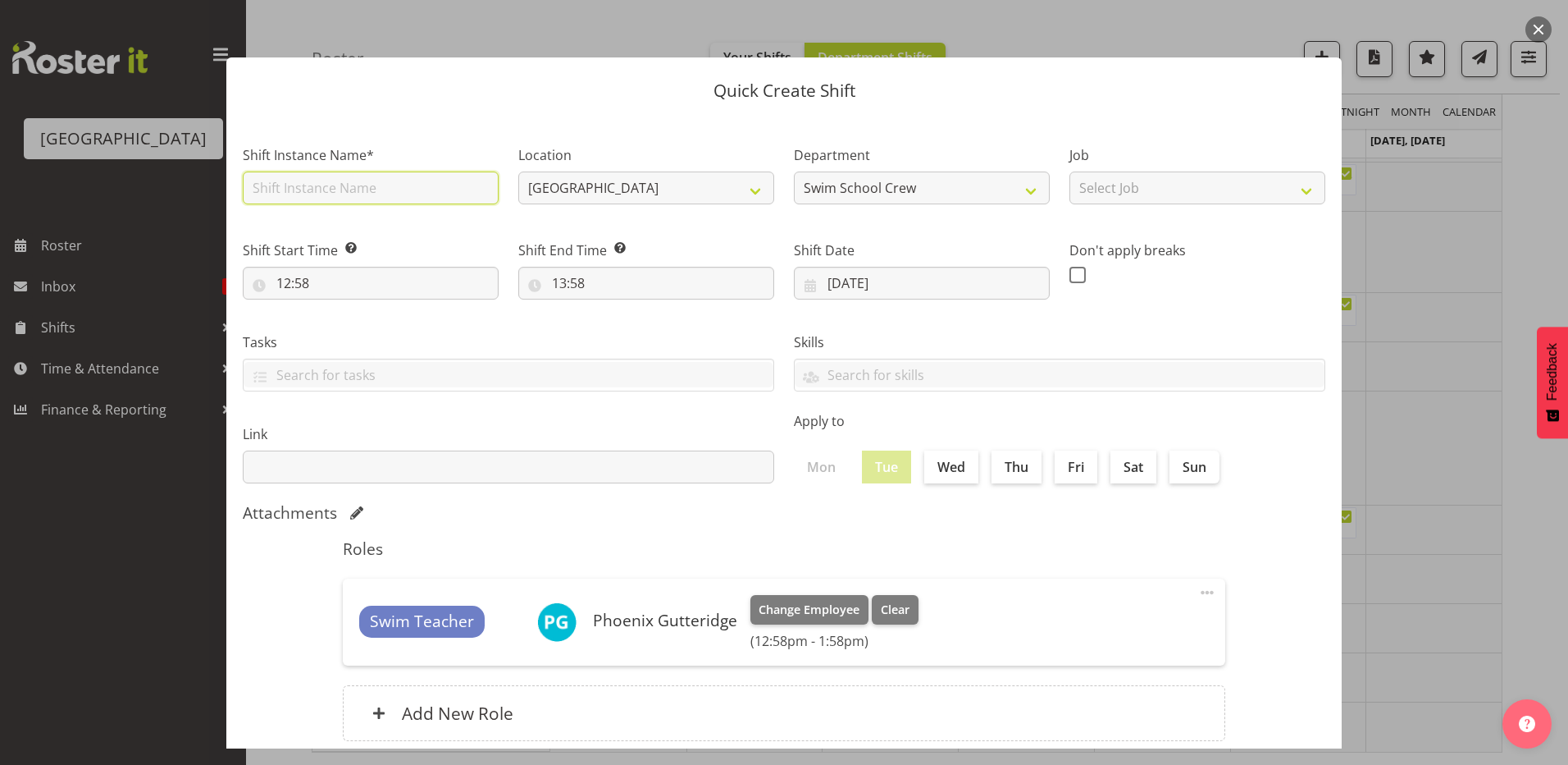
drag, startPoint x: 275, startPoint y: 186, endPoint x: 285, endPoint y: 184, distance: 10.2
click at [276, 186] on input "text" at bounding box center [370, 188] width 256 height 33
type input "[MEDICAL_DATA] MIDDLE SCHOOL (2)"
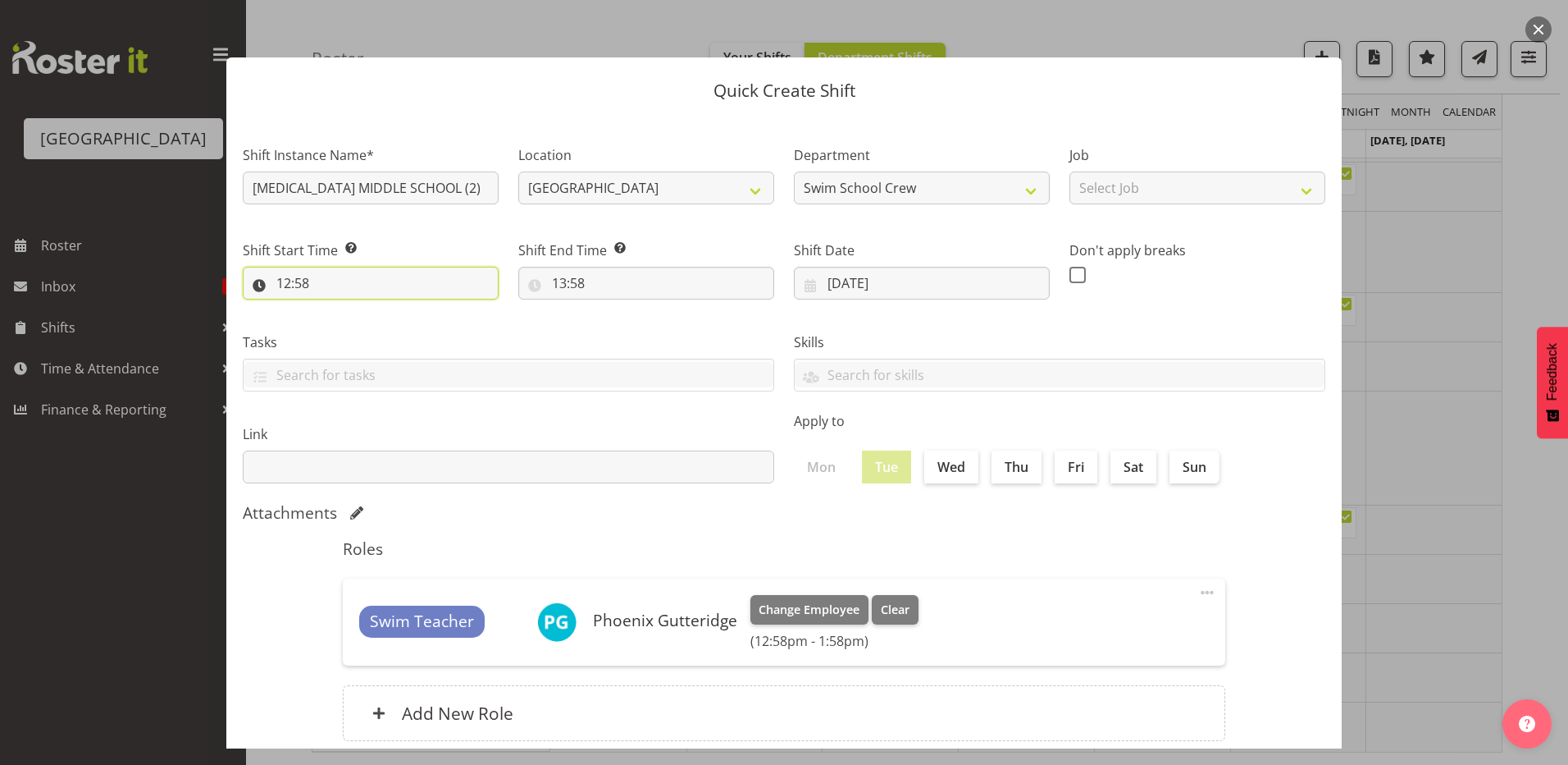
click at [288, 283] on input "12:58" at bounding box center [370, 283] width 256 height 33
click at [347, 323] on select "00 01 02 03 04 05 06 07 08 09 10 11 12 13 14 15 16 17 18 19 20 21 22 23" at bounding box center [354, 326] width 37 height 33
select select "13"
click at [336, 309] on select "00 01 02 03 04 05 06 07 08 09 10 11 12 13 14 15 16 17 18 19 20 21 22 23" at bounding box center [354, 326] width 37 height 33
type input "13:58"
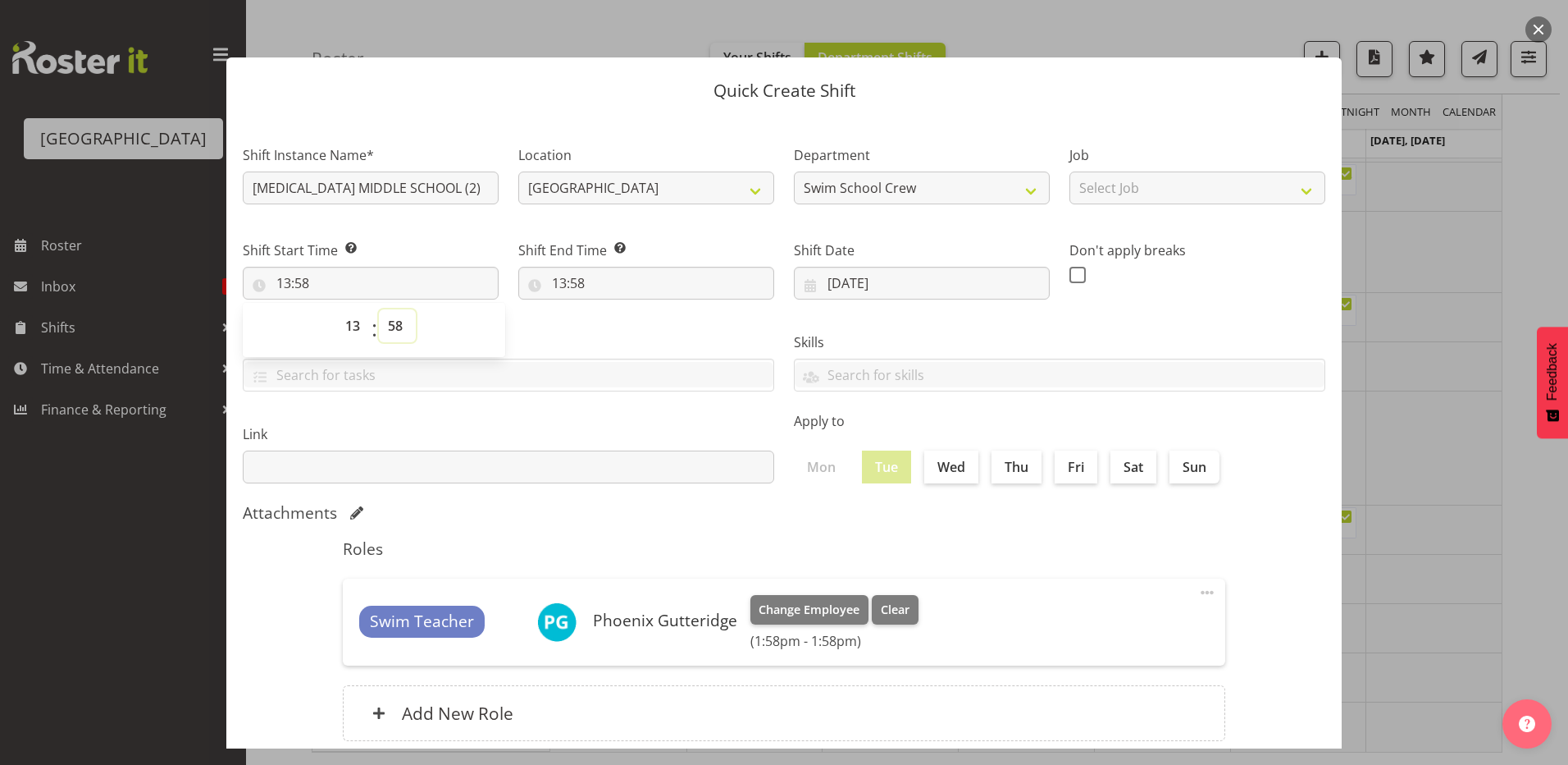
click at [394, 327] on select "00 01 02 03 04 05 06 07 08 09 10 11 12 13 14 15 16 17 18 19 20 21 22 23 24 25 2…" at bounding box center [397, 326] width 37 height 33
select select "0"
click at [379, 309] on select "00 01 02 03 04 05 06 07 08 09 10 11 12 13 14 15 16 17 18 19 20 21 22 23 24 25 2…" at bounding box center [397, 326] width 37 height 33
type input "13:00"
click at [591, 334] on label "Tasks" at bounding box center [508, 342] width 532 height 20
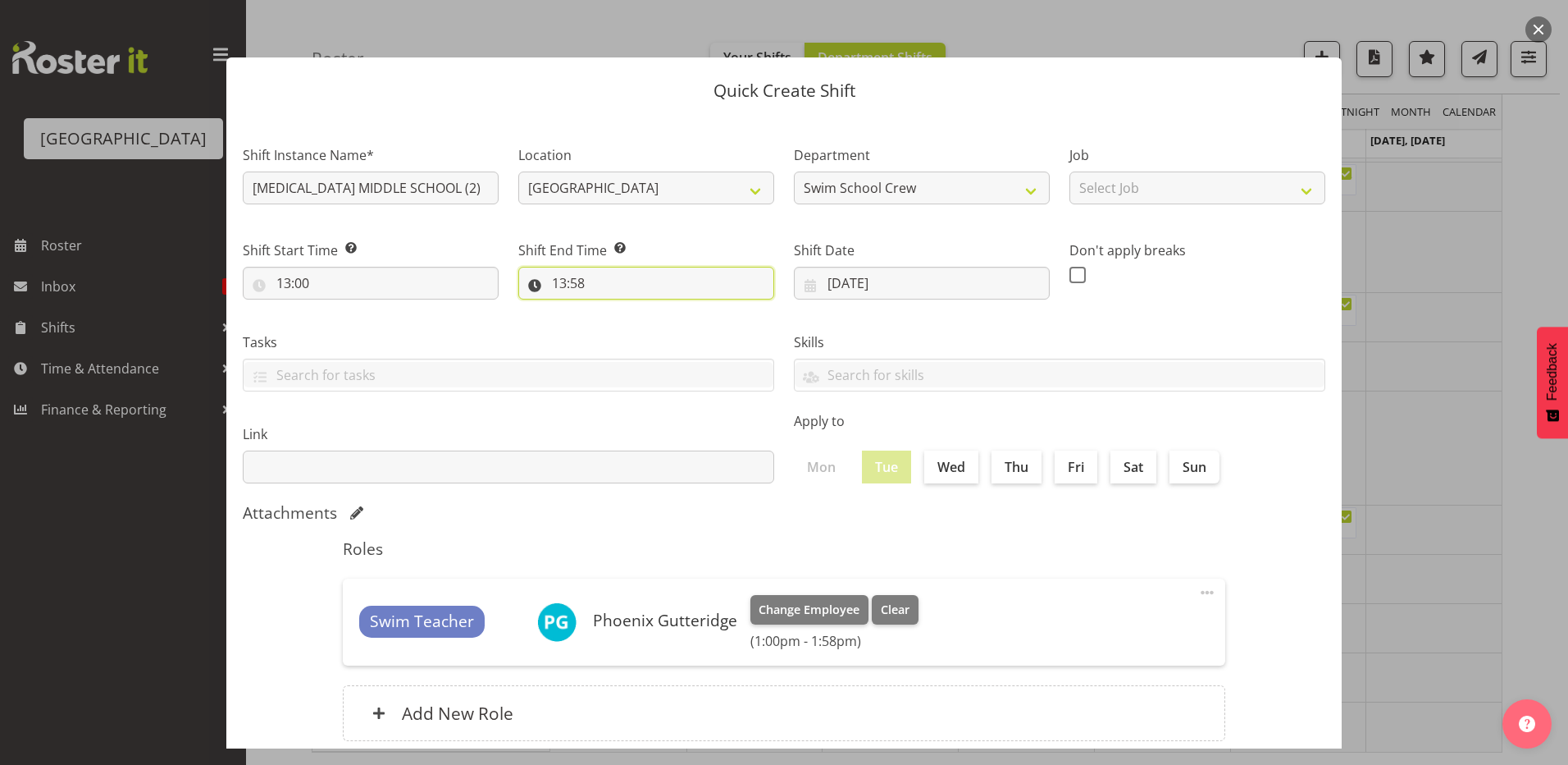
drag, startPoint x: 554, startPoint y: 282, endPoint x: 562, endPoint y: 336, distance: 54.6
click at [555, 284] on input "13:58" at bounding box center [646, 283] width 256 height 33
click at [625, 324] on select "00 01 02 03 04 05 06 07 08 09 10 11 12 13 14 15 16 17 18 19 20 21 22 23" at bounding box center [630, 326] width 37 height 33
click at [612, 309] on select "00 01 02 03 04 05 06 07 08 09 10 11 12 13 14 15 16 17 18 19 20 21 22 23" at bounding box center [630, 326] width 37 height 33
drag, startPoint x: 628, startPoint y: 325, endPoint x: 628, endPoint y: 344, distance: 19.0
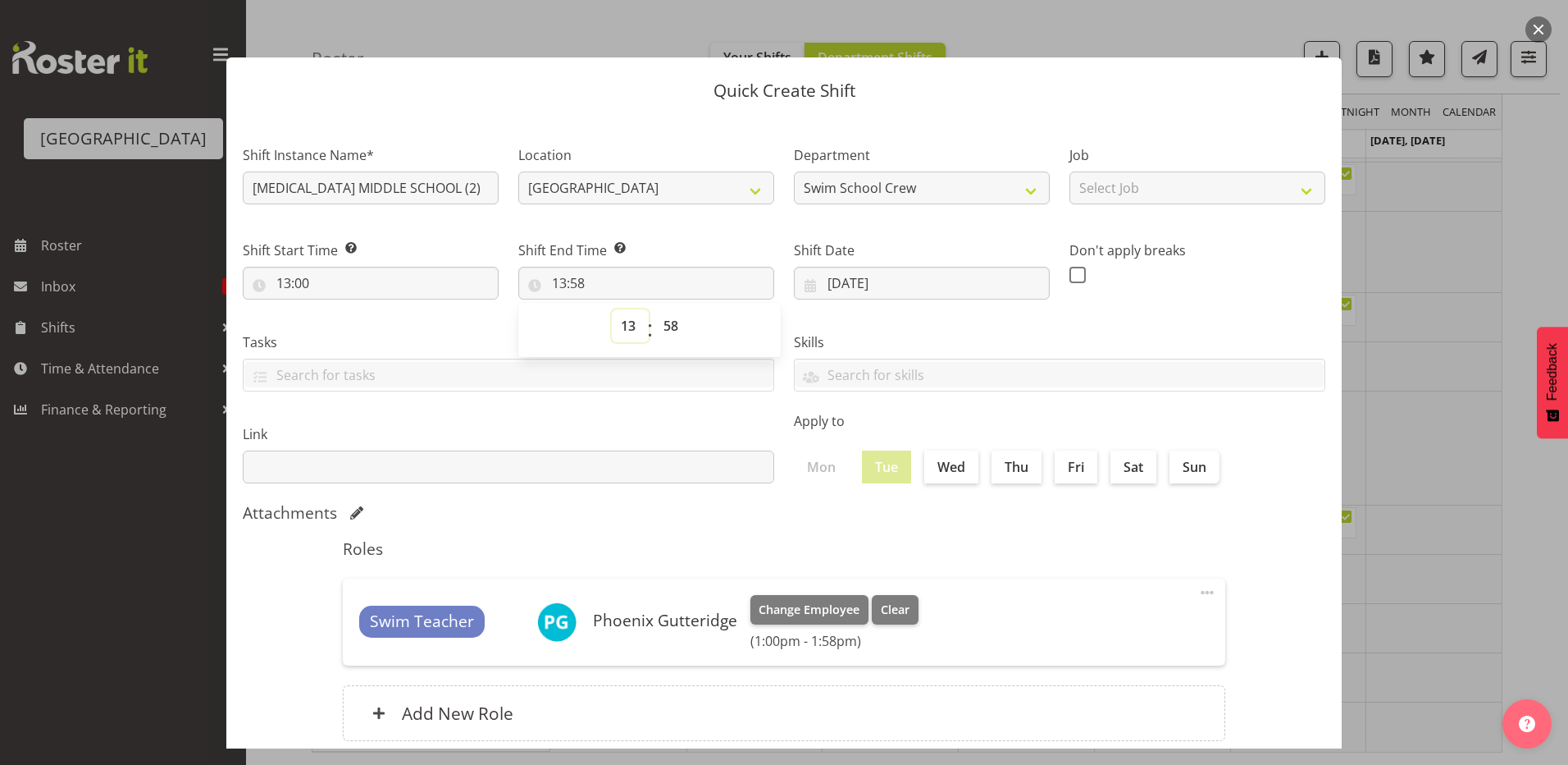
click at [628, 325] on select "00 01 02 03 04 05 06 07 08 09 10 11 12 13 14 15 16 17 18 19 20 21 22 23" at bounding box center [630, 326] width 37 height 33
select select "14"
click at [612, 309] on select "00 01 02 03 04 05 06 07 08 09 10 11 12 13 14 15 16 17 18 19 20 21 22 23" at bounding box center [630, 326] width 37 height 33
type input "14:58"
drag, startPoint x: 668, startPoint y: 327, endPoint x: 671, endPoint y: 338, distance: 11.4
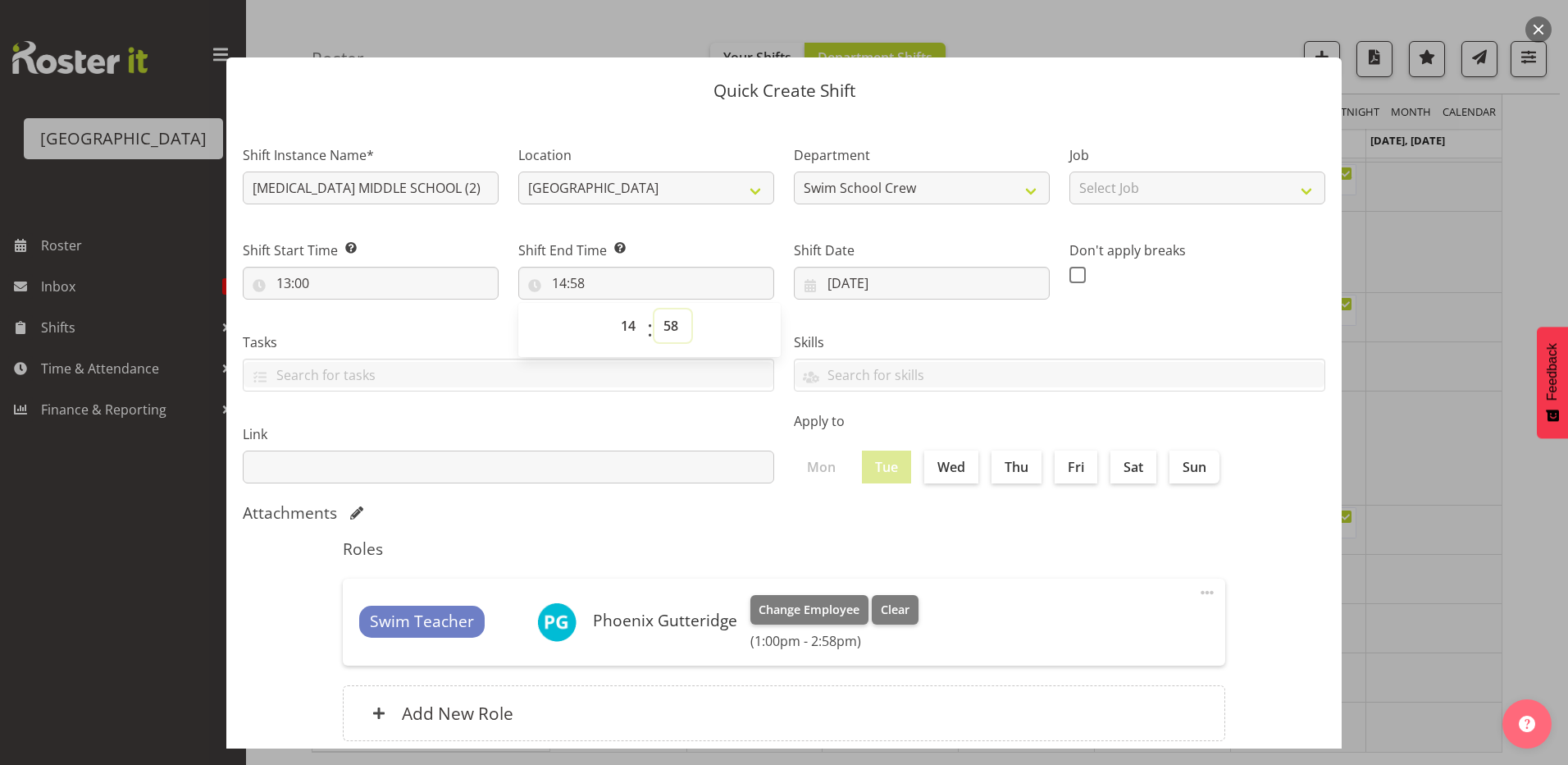
click at [668, 327] on select "00 01 02 03 04 05 06 07 08 09 10 11 12 13 14 15 16 17 18 19 20 21 22 23 24 25 2…" at bounding box center [673, 326] width 37 height 33
select select "30"
click at [655, 309] on select "00 01 02 03 04 05 06 07 08 09 10 11 12 13 14 15 16 17 18 19 20 21 22 23 24 25 2…" at bounding box center [673, 326] width 37 height 33
type input "14:30"
click at [819, 497] on section "Shift Instance Name* T3 MIDDLE SCHOOL (2) Location Splash Palace Department Swi…" at bounding box center [784, 445] width 1116 height 661
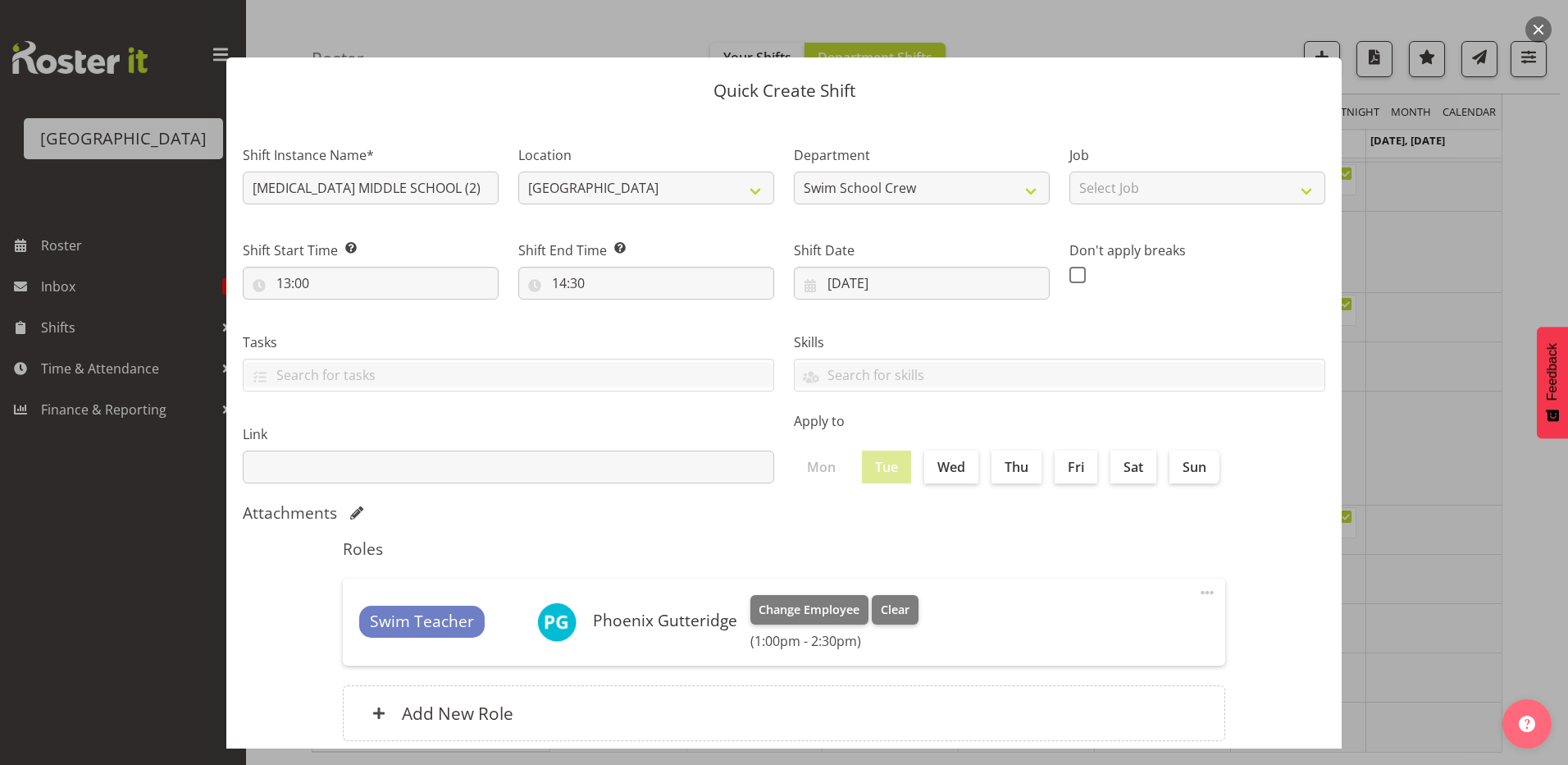
scroll to position [106, 0]
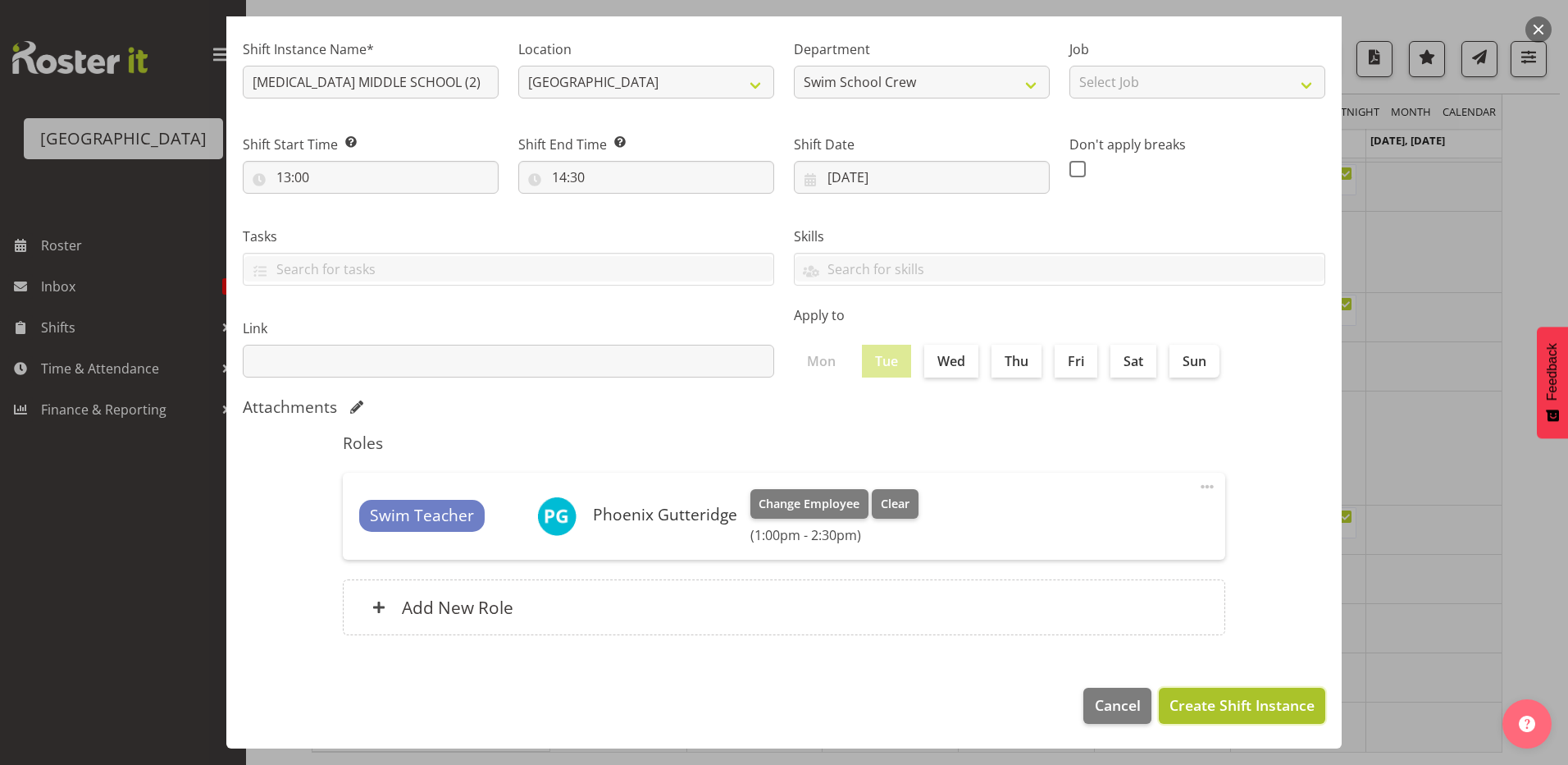
click at [1187, 691] on button "Create Shift Instance" at bounding box center [1242, 705] width 167 height 36
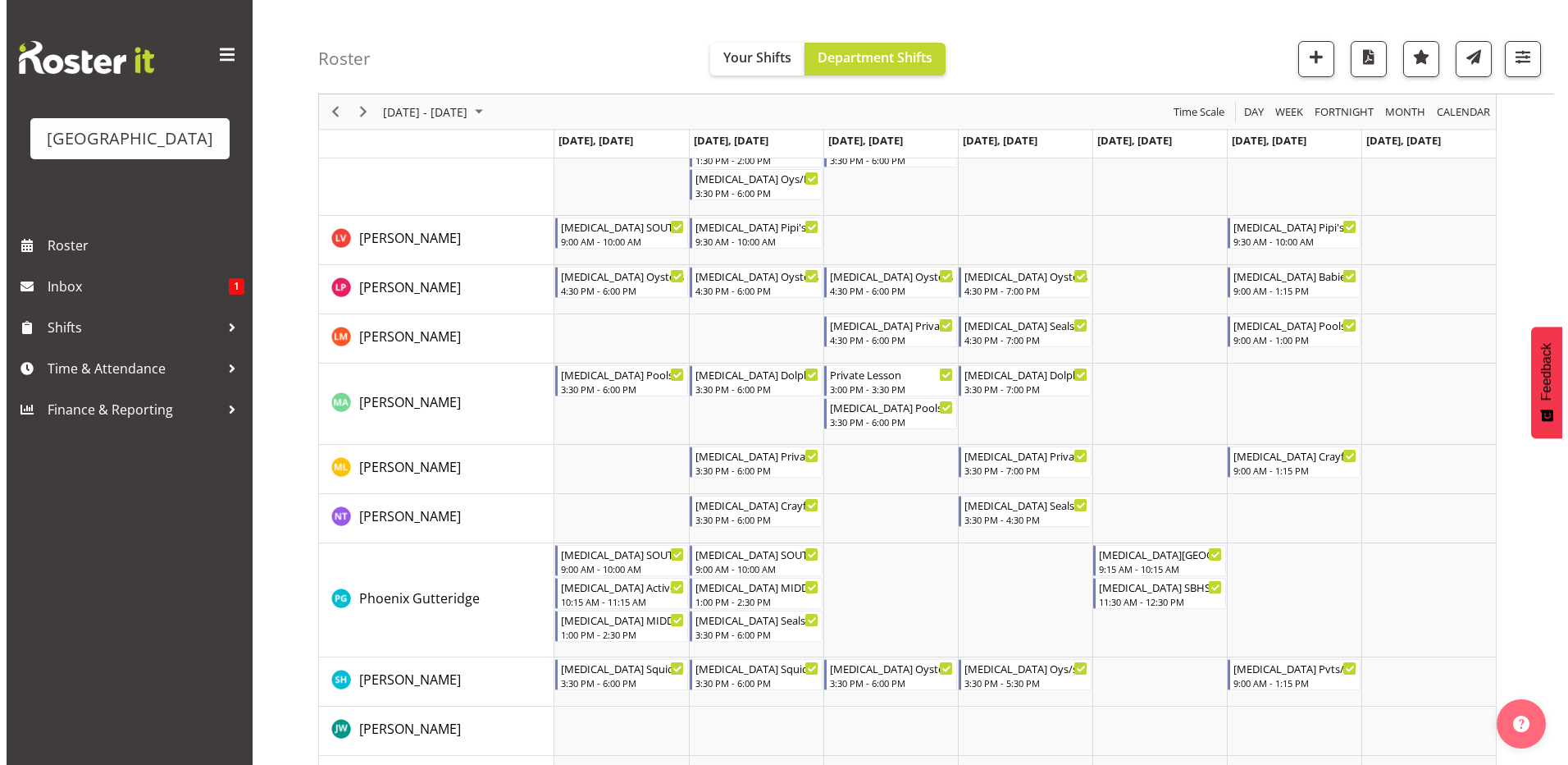
scroll to position [493, 0]
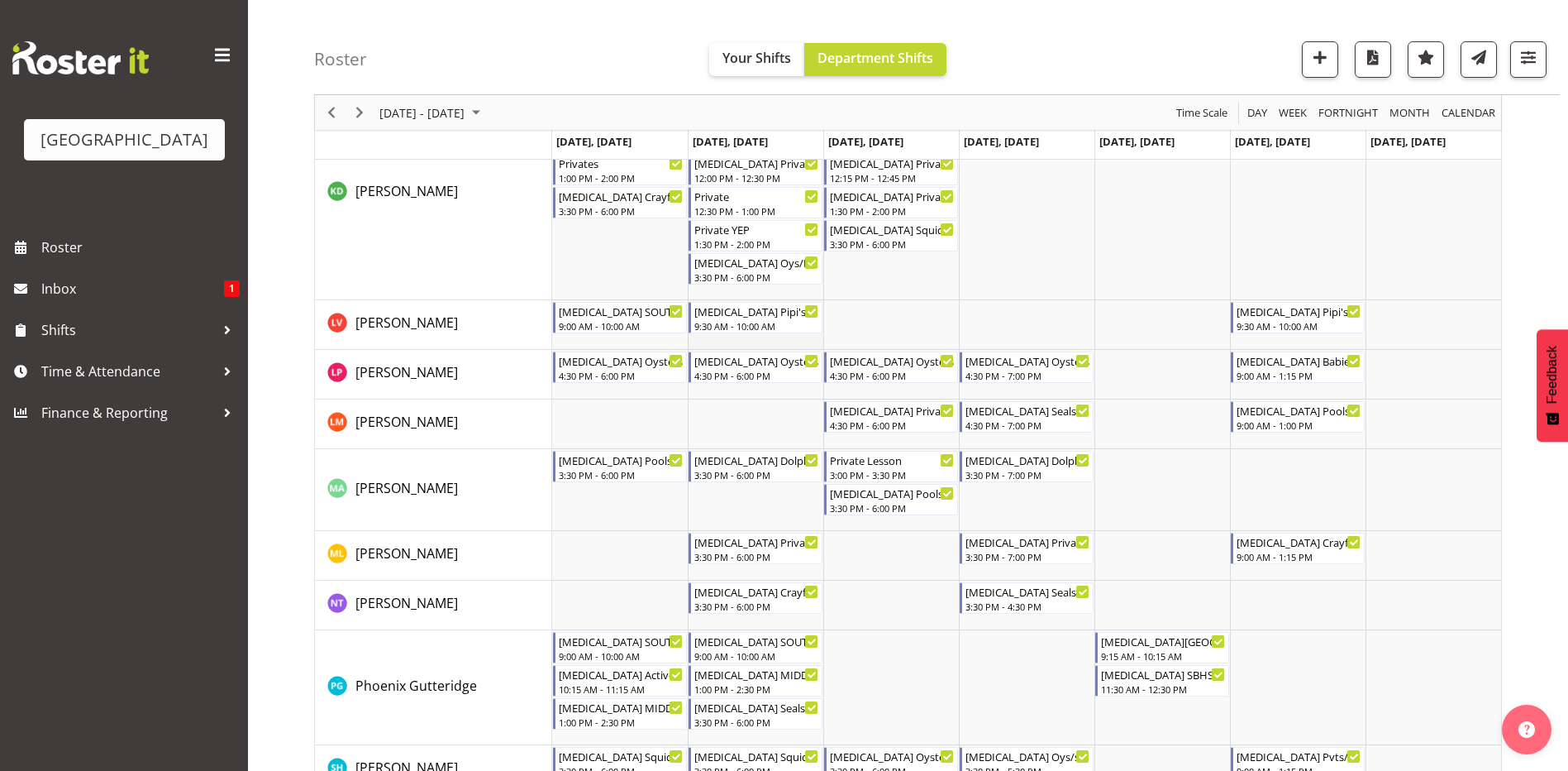
click at [744, 341] on td "Timeline Week of September 8, 2025" at bounding box center [756, 325] width 136 height 49
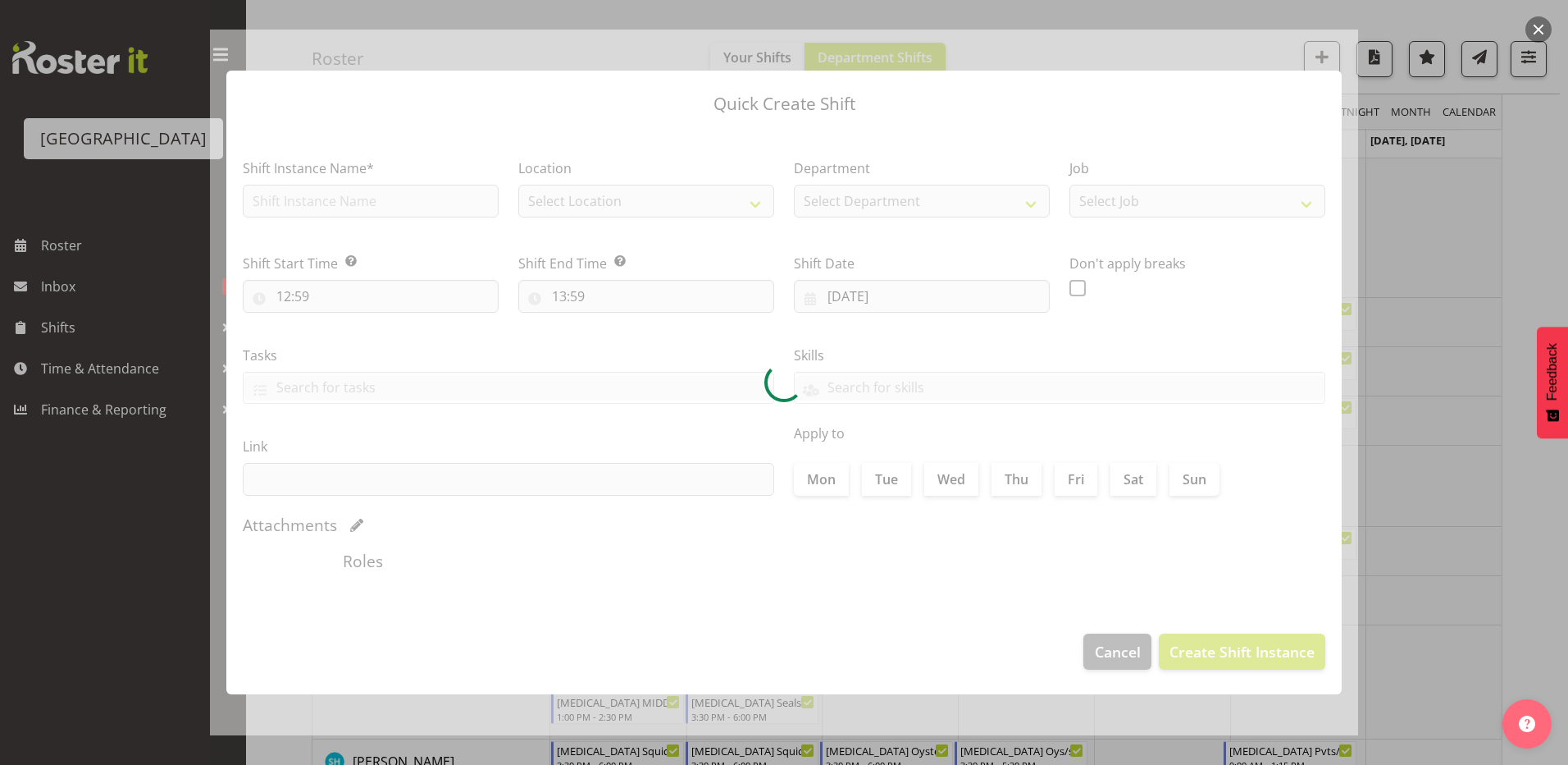
type input "09/09/2025"
checkbox input "true"
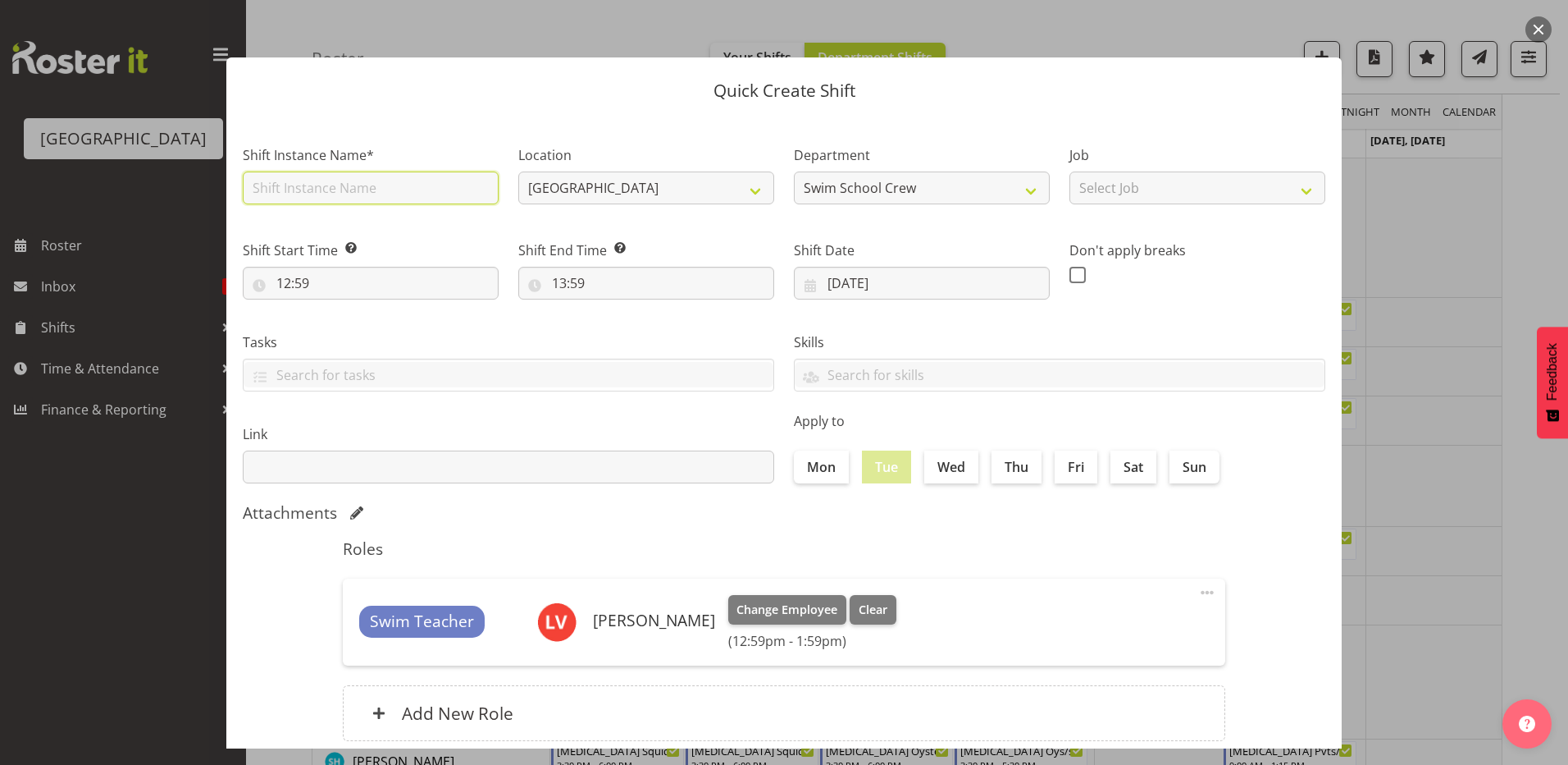
click at [310, 177] on input "text" at bounding box center [370, 188] width 256 height 33
type input "[MEDICAL_DATA] SOUTHLAND GIRLS (1)"
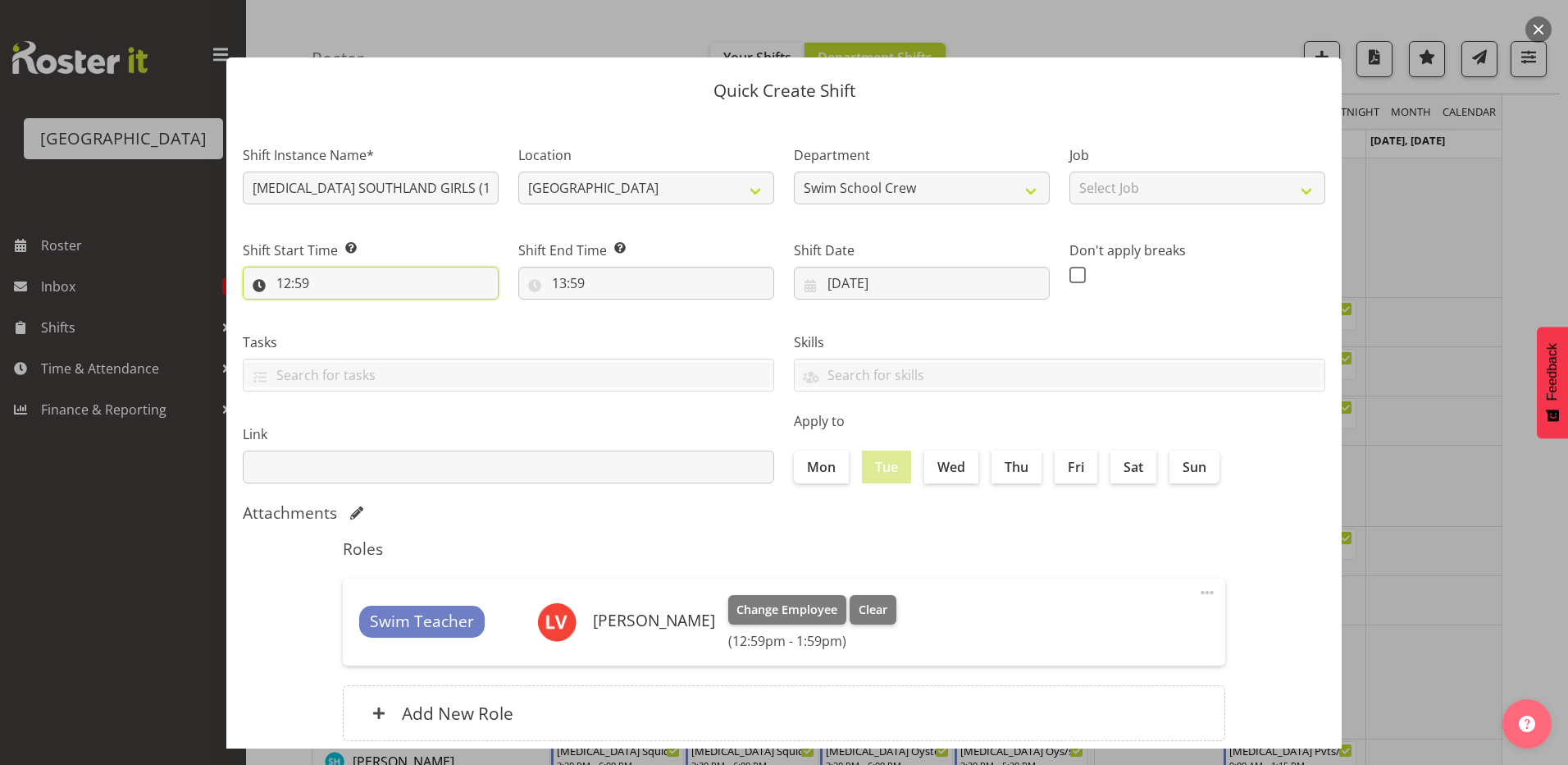
click at [296, 279] on input "12:59" at bounding box center [370, 283] width 256 height 33
click at [347, 324] on select "00 01 02 03 04 05 06 07 08 09 10 11 12 13 14 15 16 17 18 19 20 21 22 23" at bounding box center [354, 326] width 37 height 33
select select "9"
click at [336, 309] on select "00 01 02 03 04 05 06 07 08 09 10 11 12 13 14 15 16 17 18 19 20 21 22 23" at bounding box center [354, 326] width 37 height 33
type input "09:59"
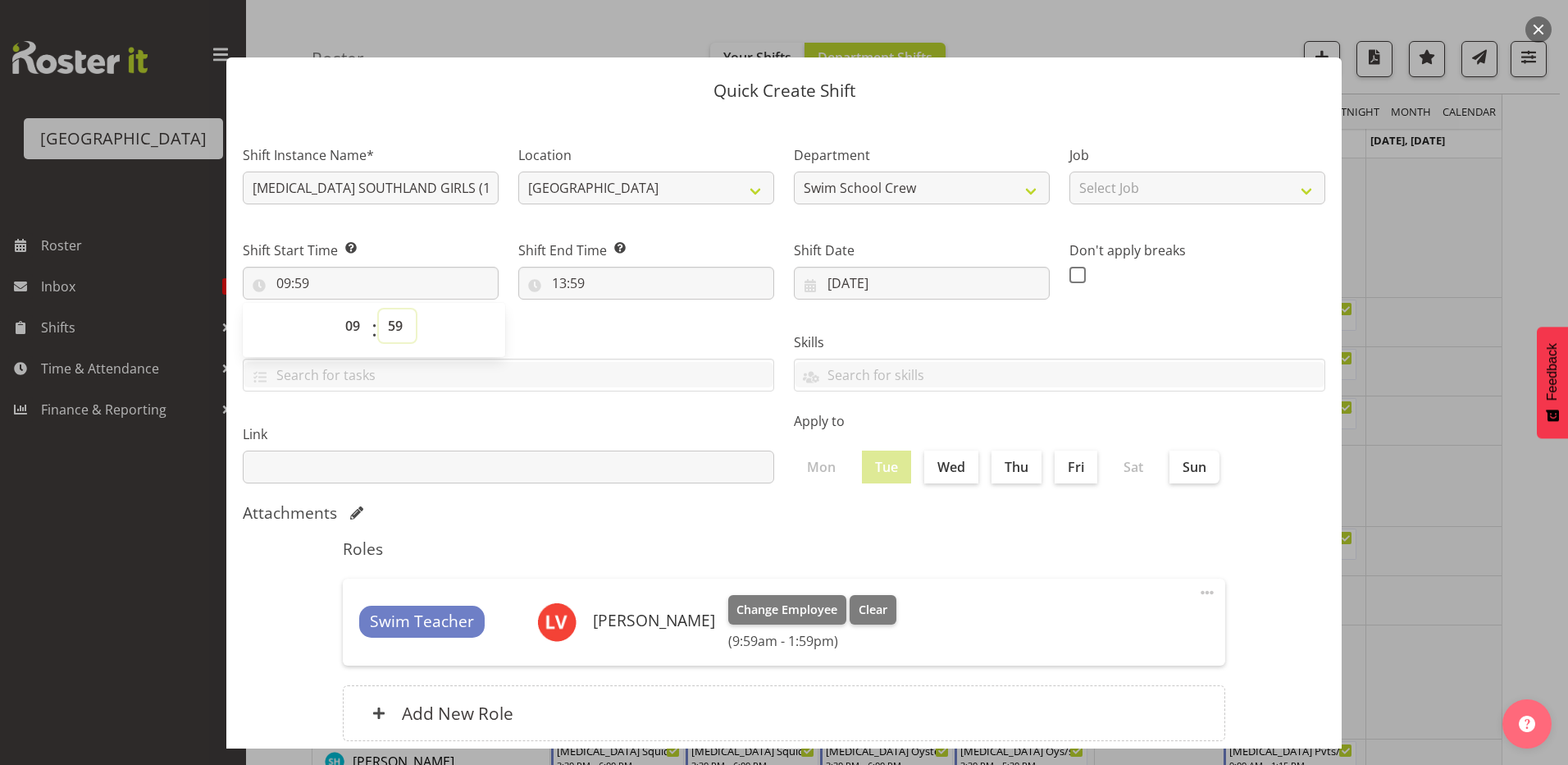
drag, startPoint x: 390, startPoint y: 327, endPoint x: 395, endPoint y: 334, distance: 8.6
click at [390, 327] on select "00 01 02 03 04 05 06 07 08 09 10 11 12 13 14 15 16 17 18 19 20 21 22 23 24 25 2…" at bounding box center [397, 326] width 37 height 33
select select "0"
click at [379, 309] on select "00 01 02 03 04 05 06 07 08 09 10 11 12 13 14 15 16 17 18 19 20 21 22 23 24 25 2…" at bounding box center [397, 326] width 37 height 33
type input "09:00"
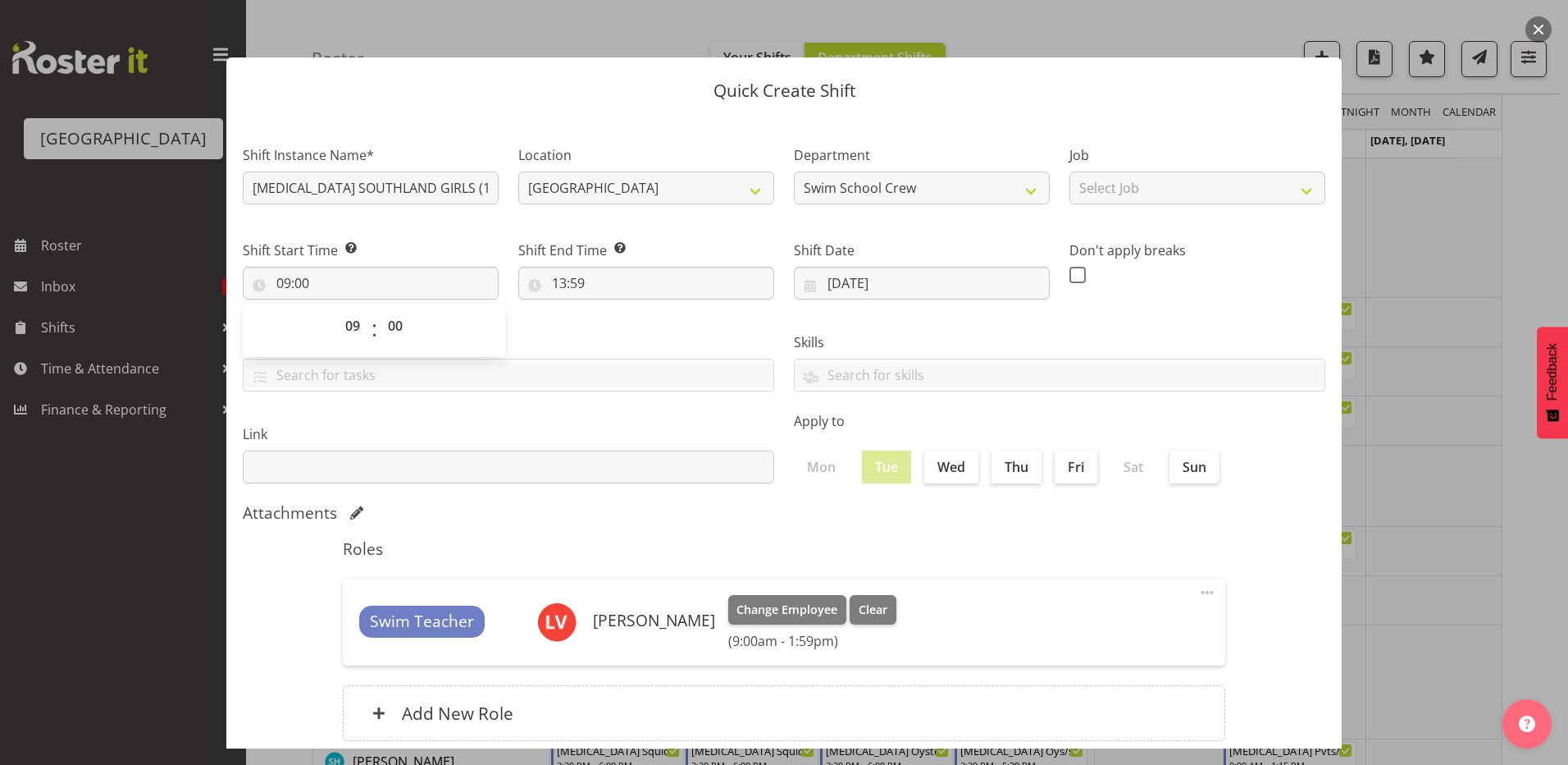
click at [592, 334] on label "Tasks" at bounding box center [508, 342] width 532 height 20
click at [551, 279] on input "13:59" at bounding box center [646, 283] width 256 height 33
click at [619, 321] on select "00 01 02 03 04 05 06 07 08 09 10 11 12 13 14 15 16 17 18 19 20 21 22 23" at bounding box center [630, 326] width 37 height 33
select select "10"
click at [612, 309] on select "00 01 02 03 04 05 06 07 08 09 10 11 12 13 14 15 16 17 18 19 20 21 22 23" at bounding box center [630, 326] width 37 height 33
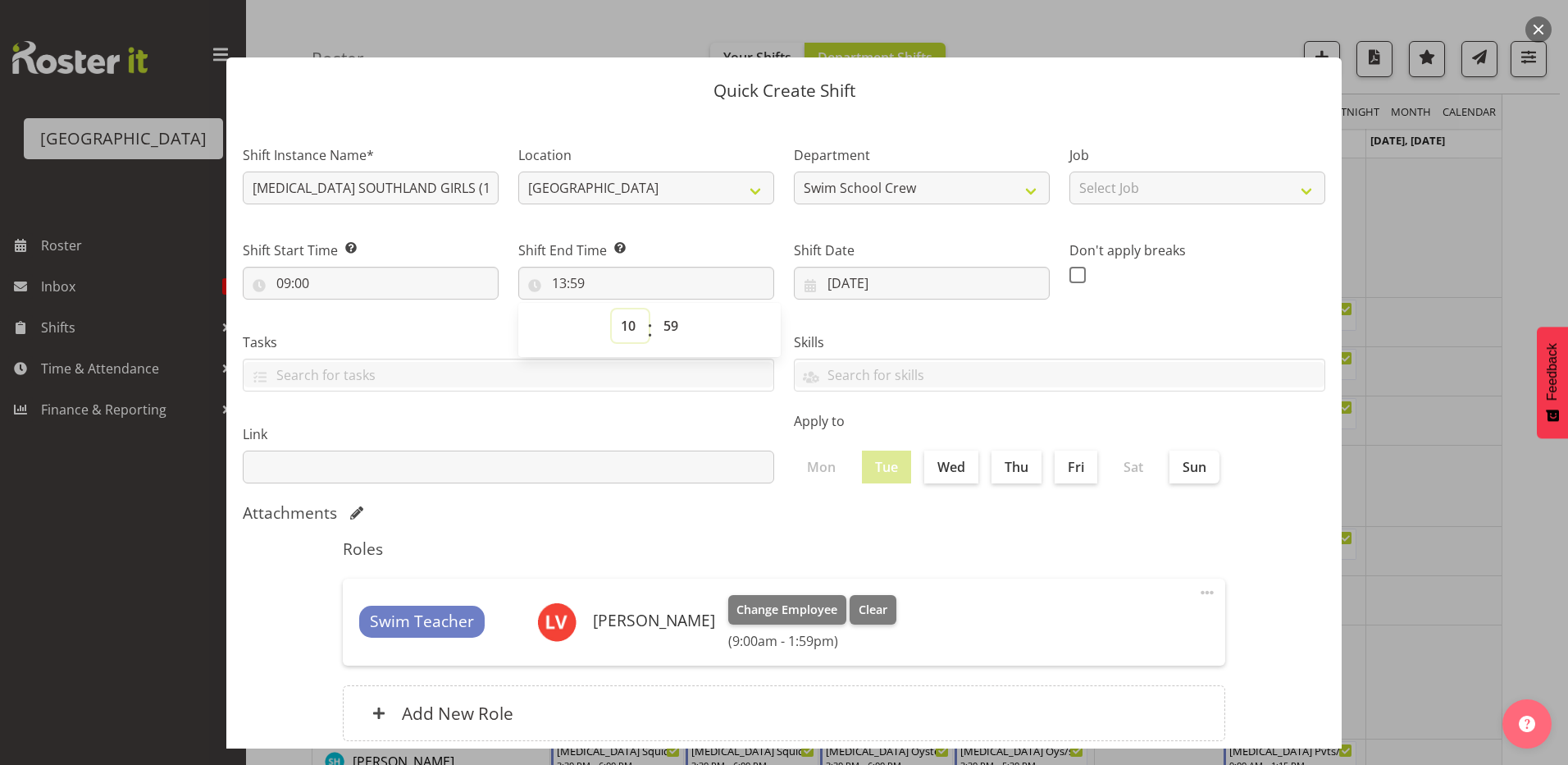
type input "10:59"
click at [667, 320] on select "00 01 02 03 04 05 06 07 08 09 10 11 12 13 14 15 16 17 18 19 20 21 22 23 24 25 2…" at bounding box center [673, 326] width 37 height 33
select select "0"
click at [655, 309] on select "00 01 02 03 04 05 06 07 08 09 10 11 12 13 14 15 16 17 18 19 20 21 22 23 24 25 2…" at bounding box center [673, 326] width 37 height 33
type input "10:00"
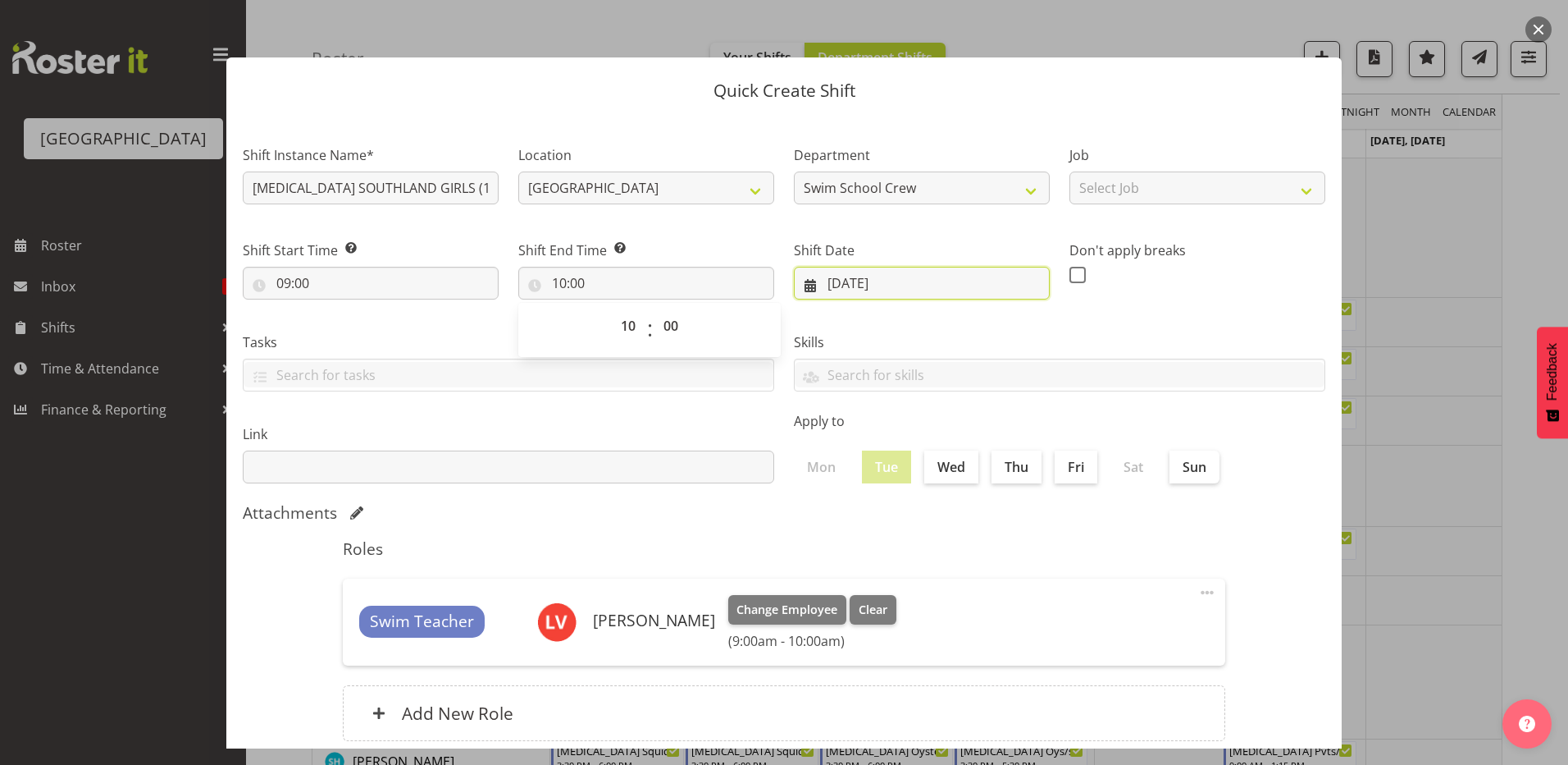
click at [947, 299] on input "09/09/2025" at bounding box center [921, 283] width 256 height 33
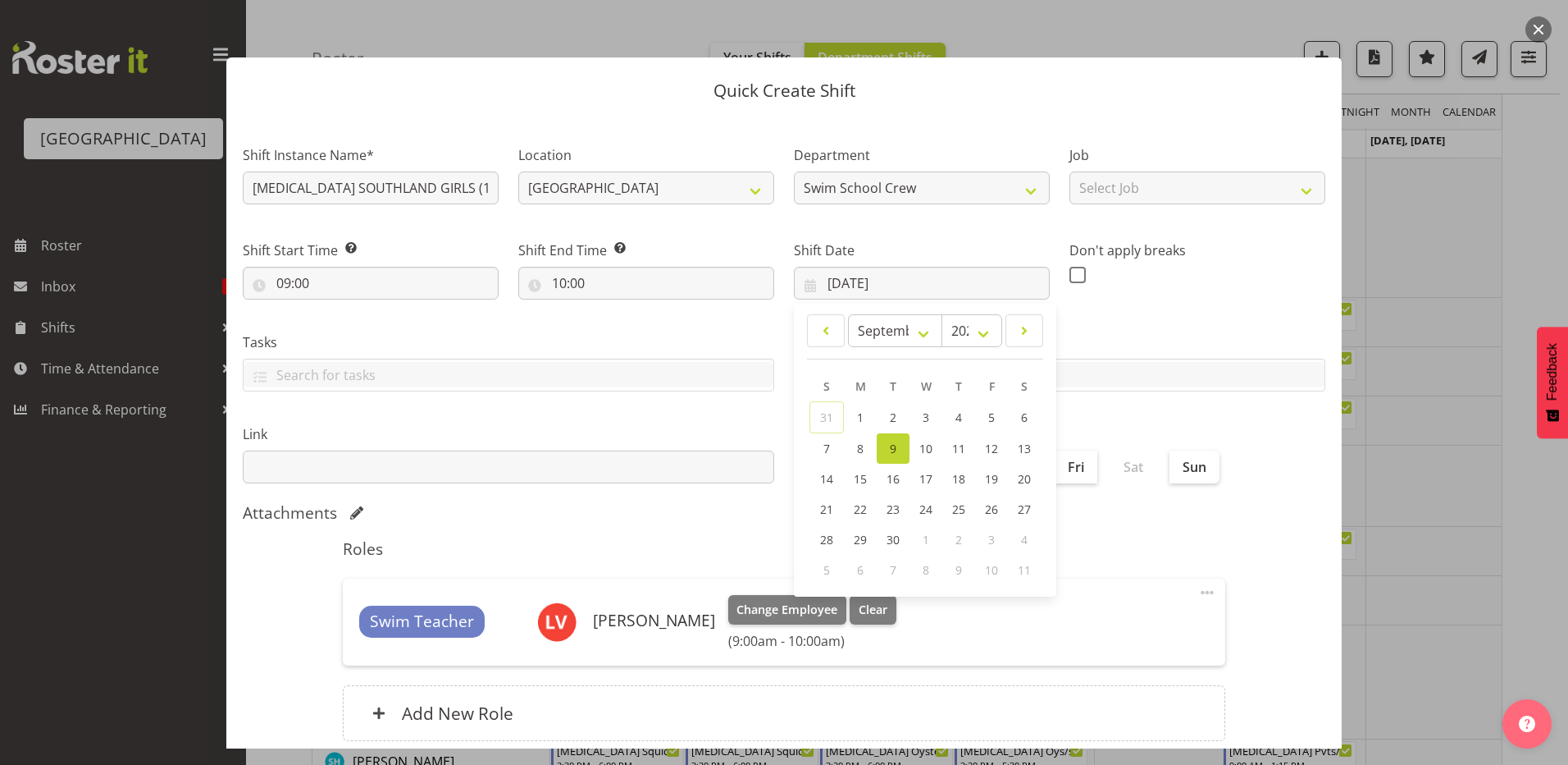
click at [1229, 278] on div "Don't apply breaks" at bounding box center [1197, 264] width 256 height 47
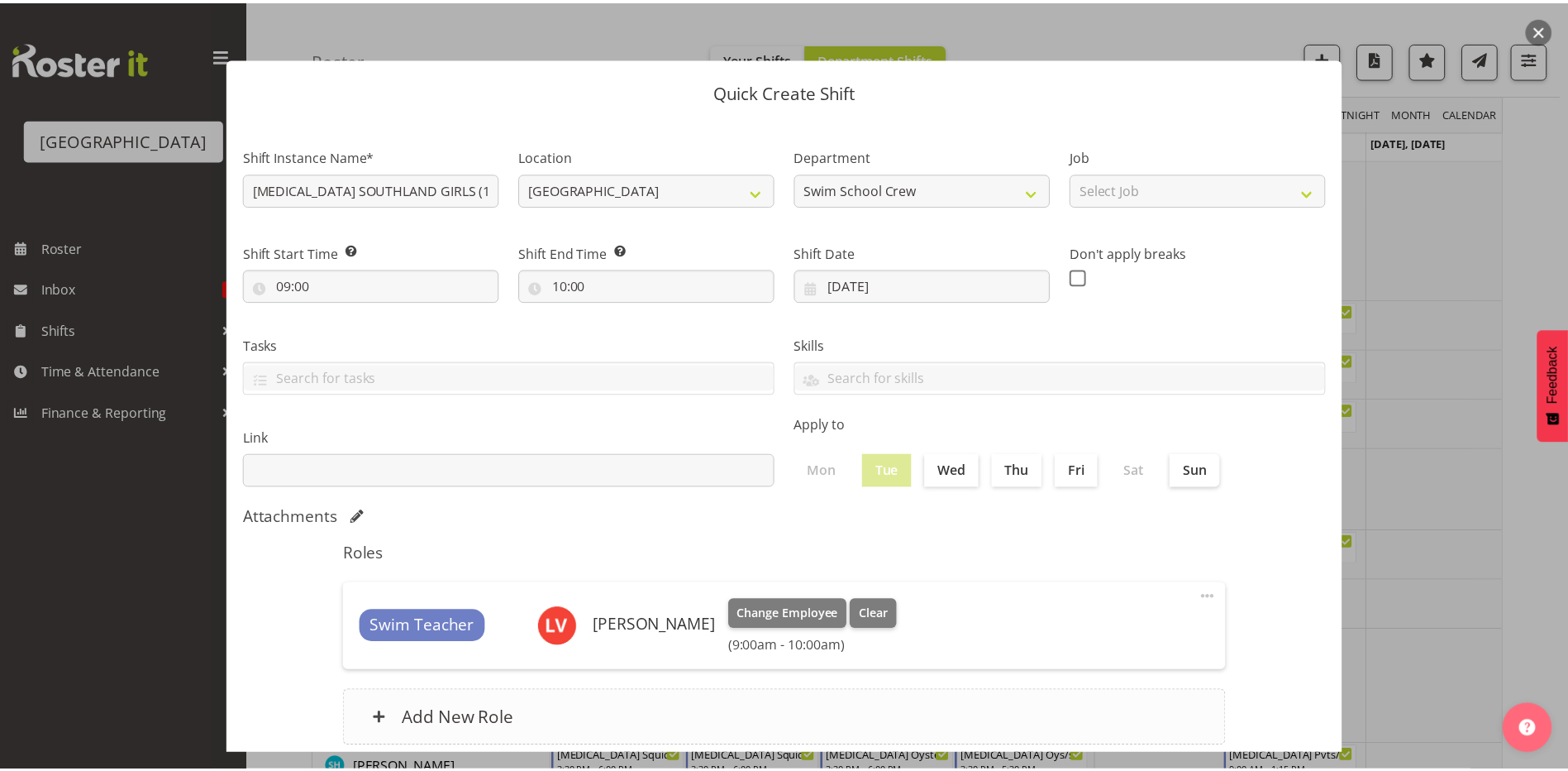
scroll to position [106, 0]
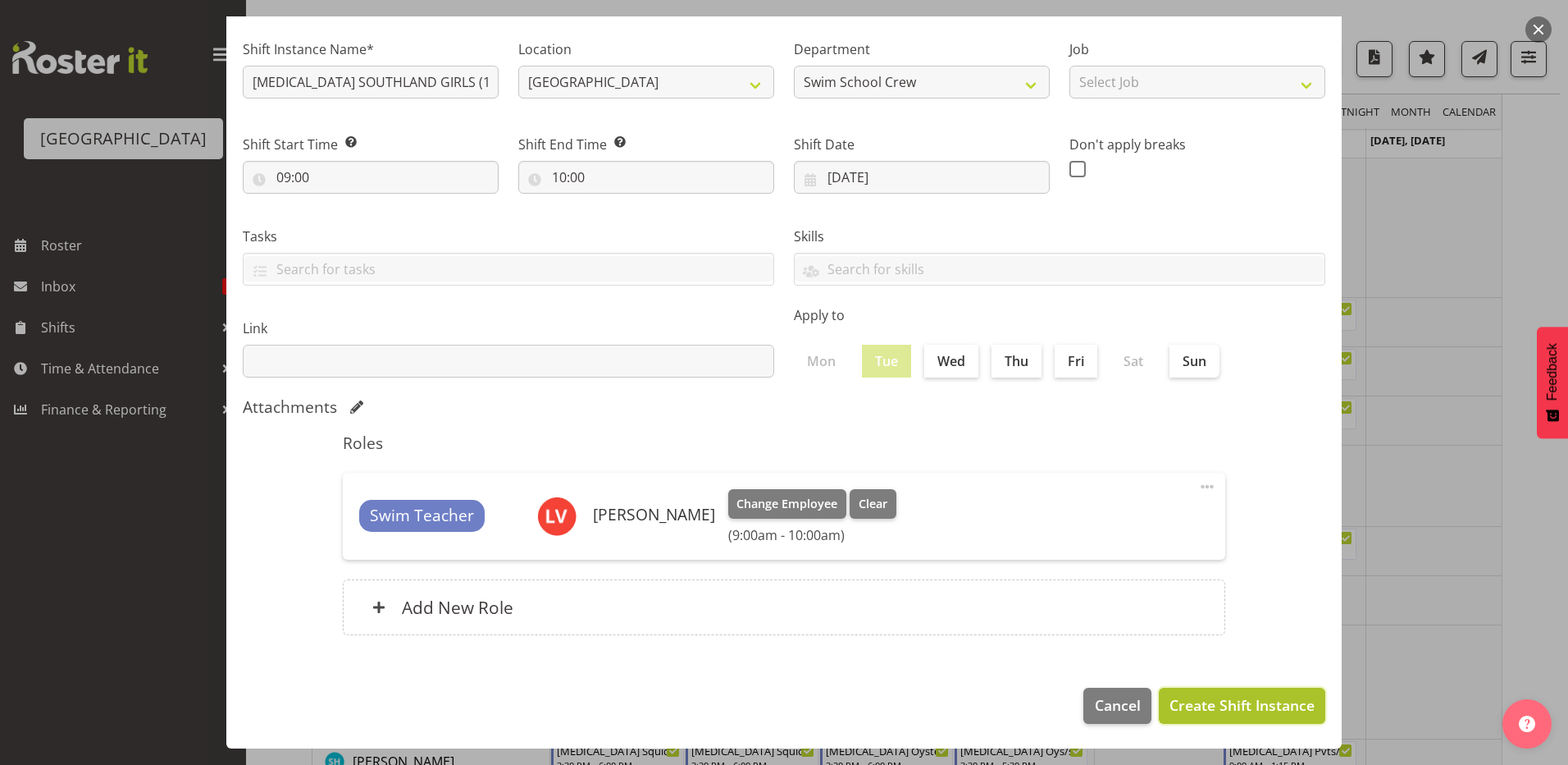
click at [1193, 692] on button "Create Shift Instance" at bounding box center [1242, 705] width 167 height 36
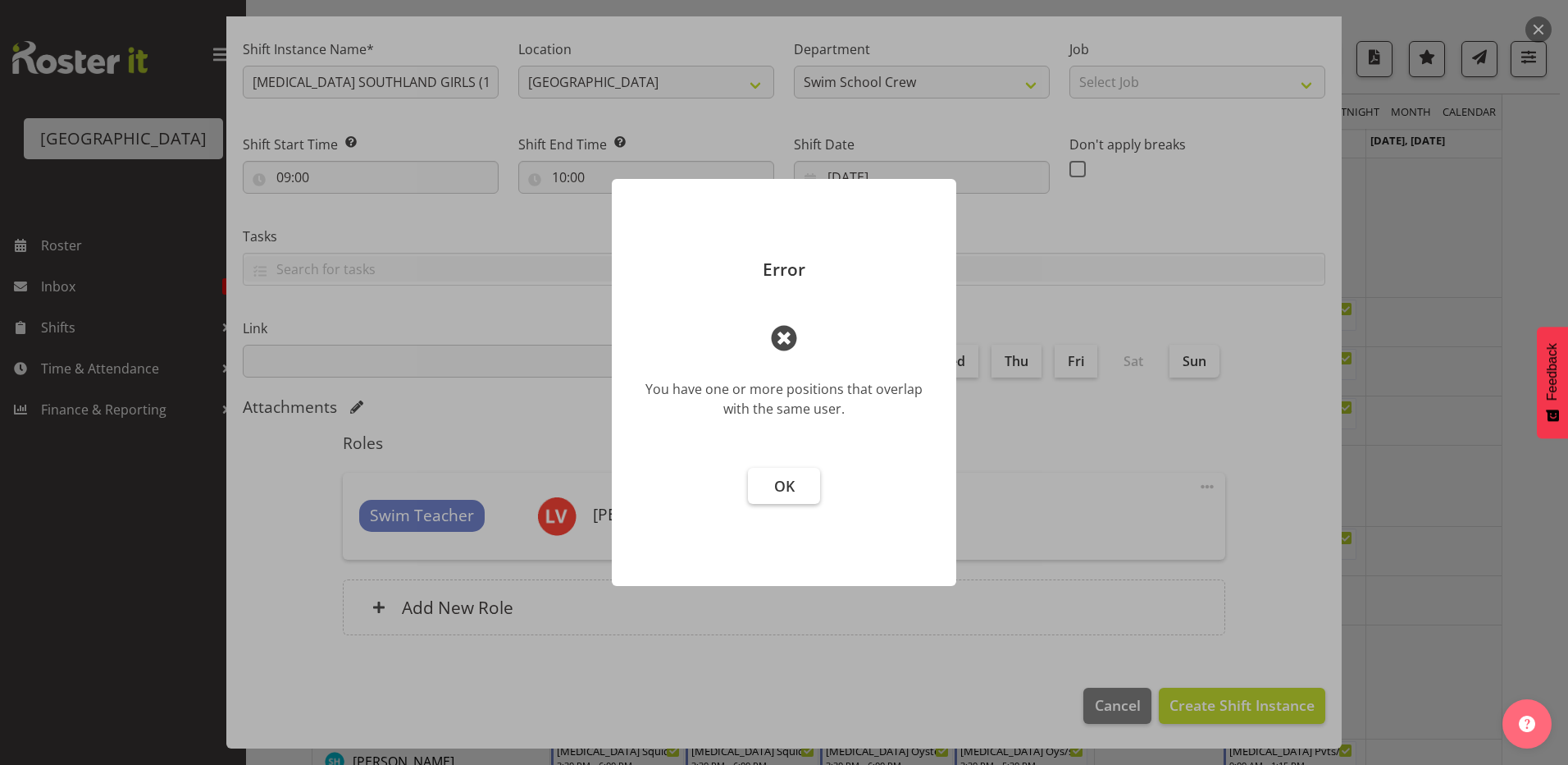
click at [756, 482] on button "OK" at bounding box center [784, 486] width 72 height 36
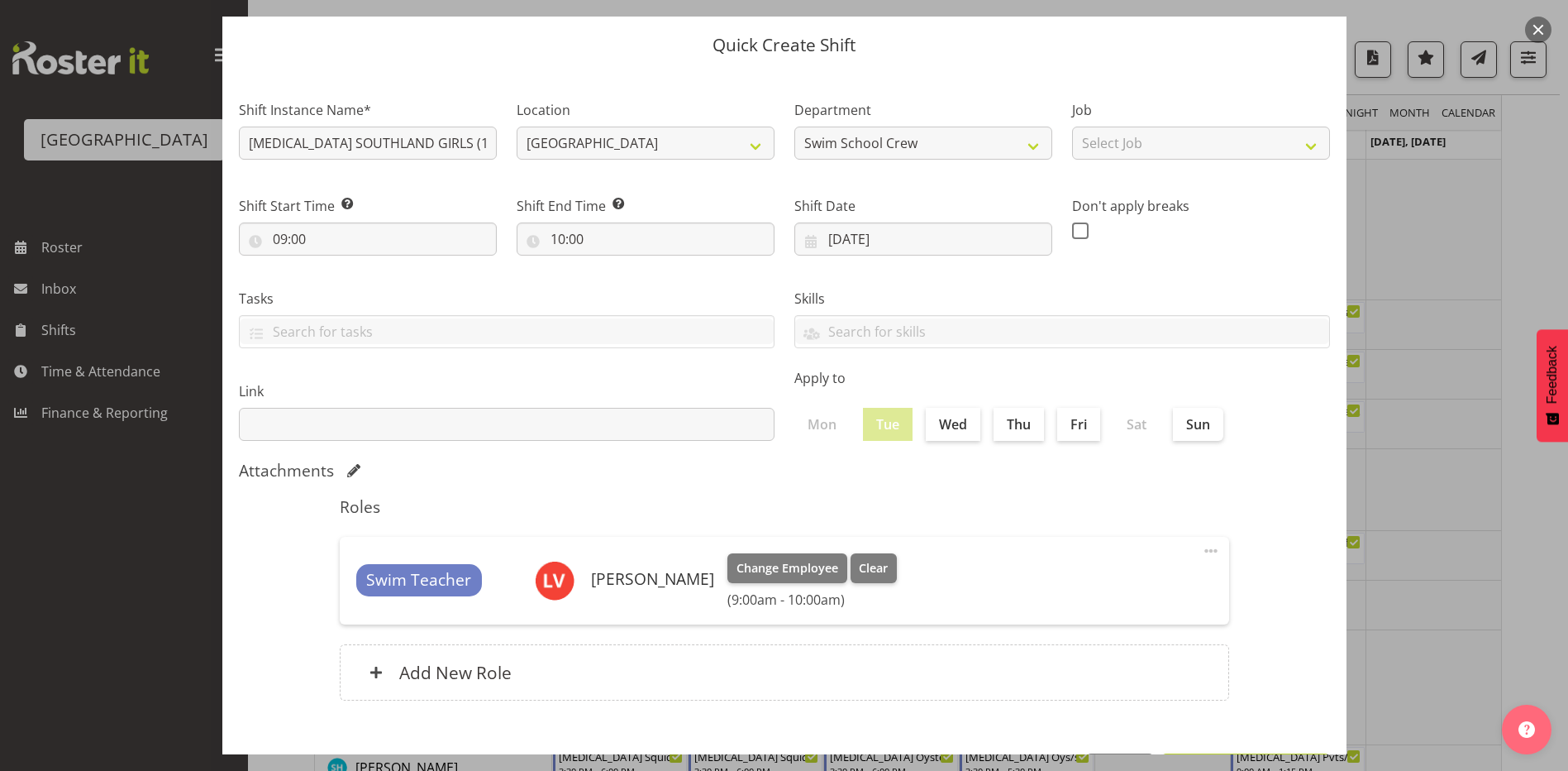
scroll to position [24, 0]
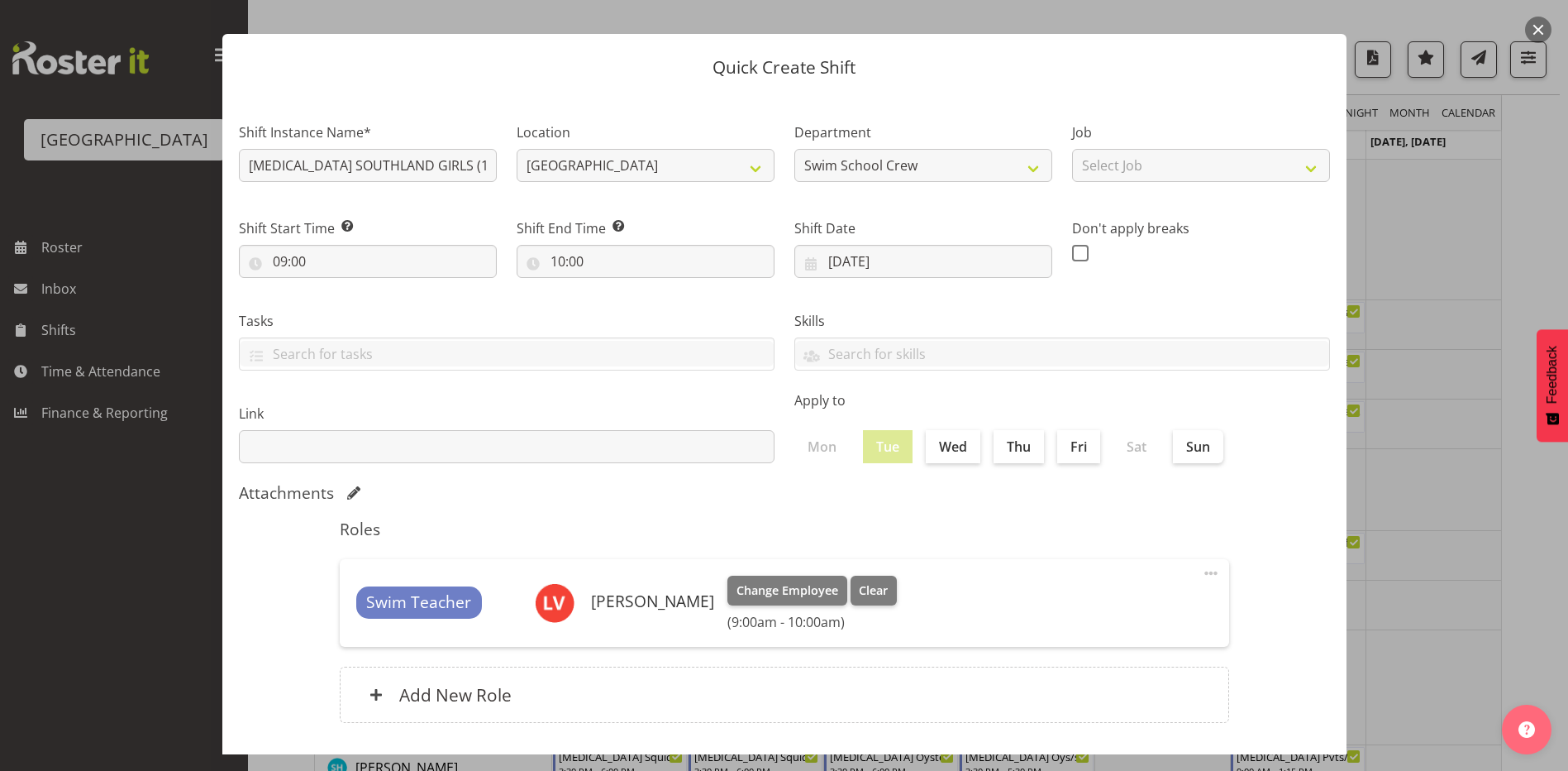
click at [1201, 566] on span at bounding box center [1211, 573] width 20 height 20
click at [868, 591] on span "Clear" at bounding box center [873, 590] width 29 height 18
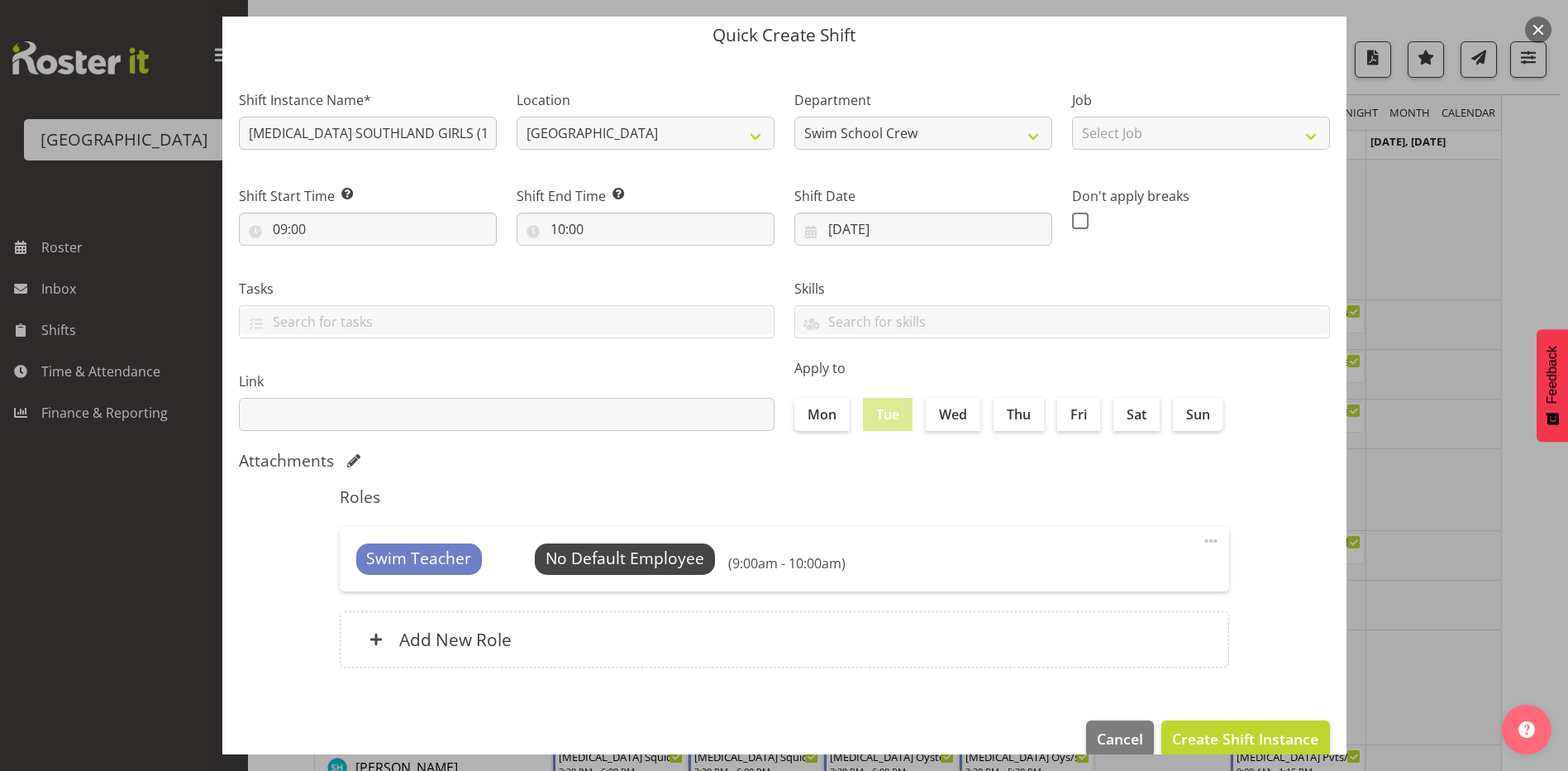
scroll to position [84, 0]
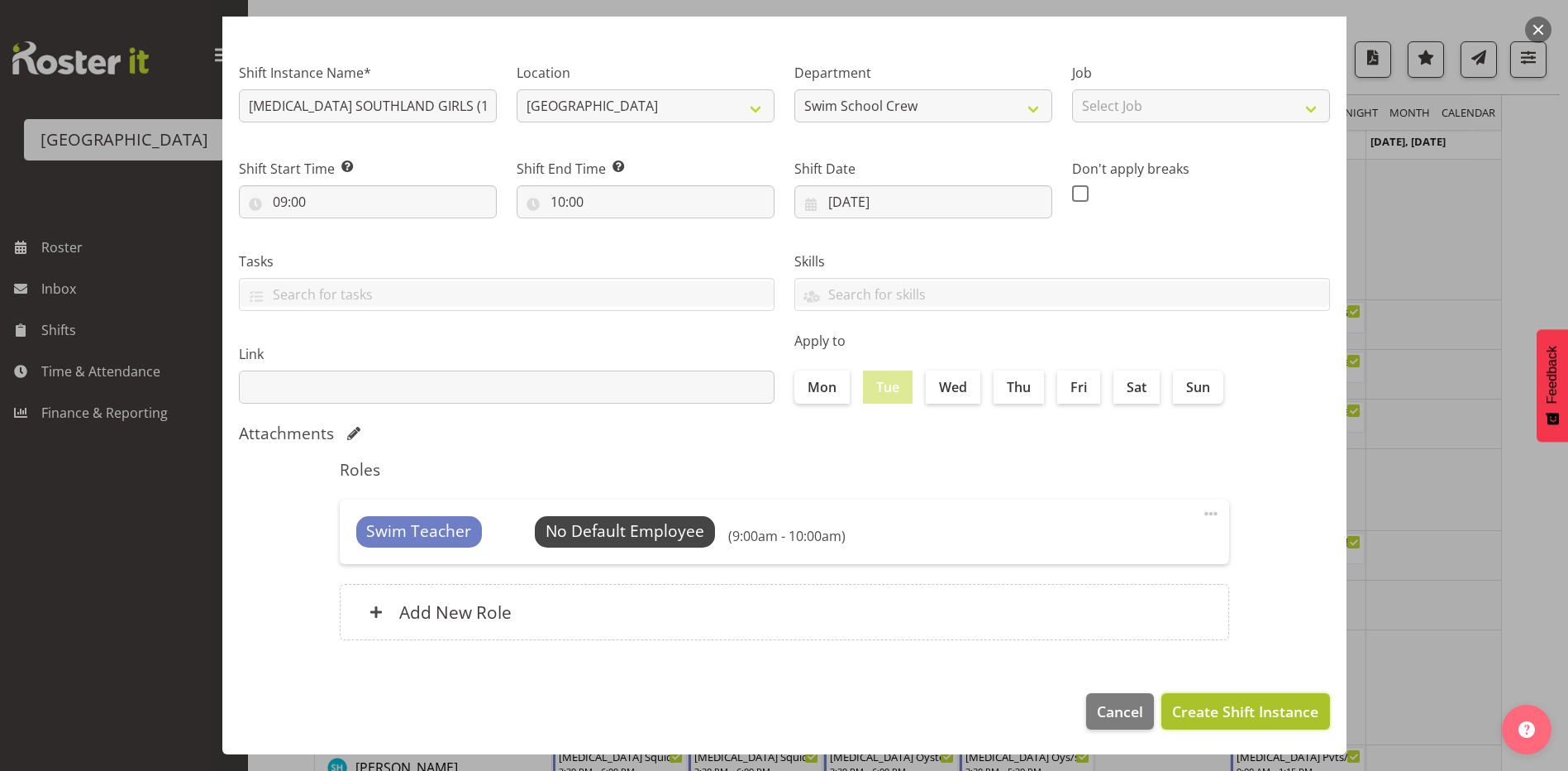
click at [1209, 708] on span "Create Shift Instance" at bounding box center [1245, 711] width 146 height 21
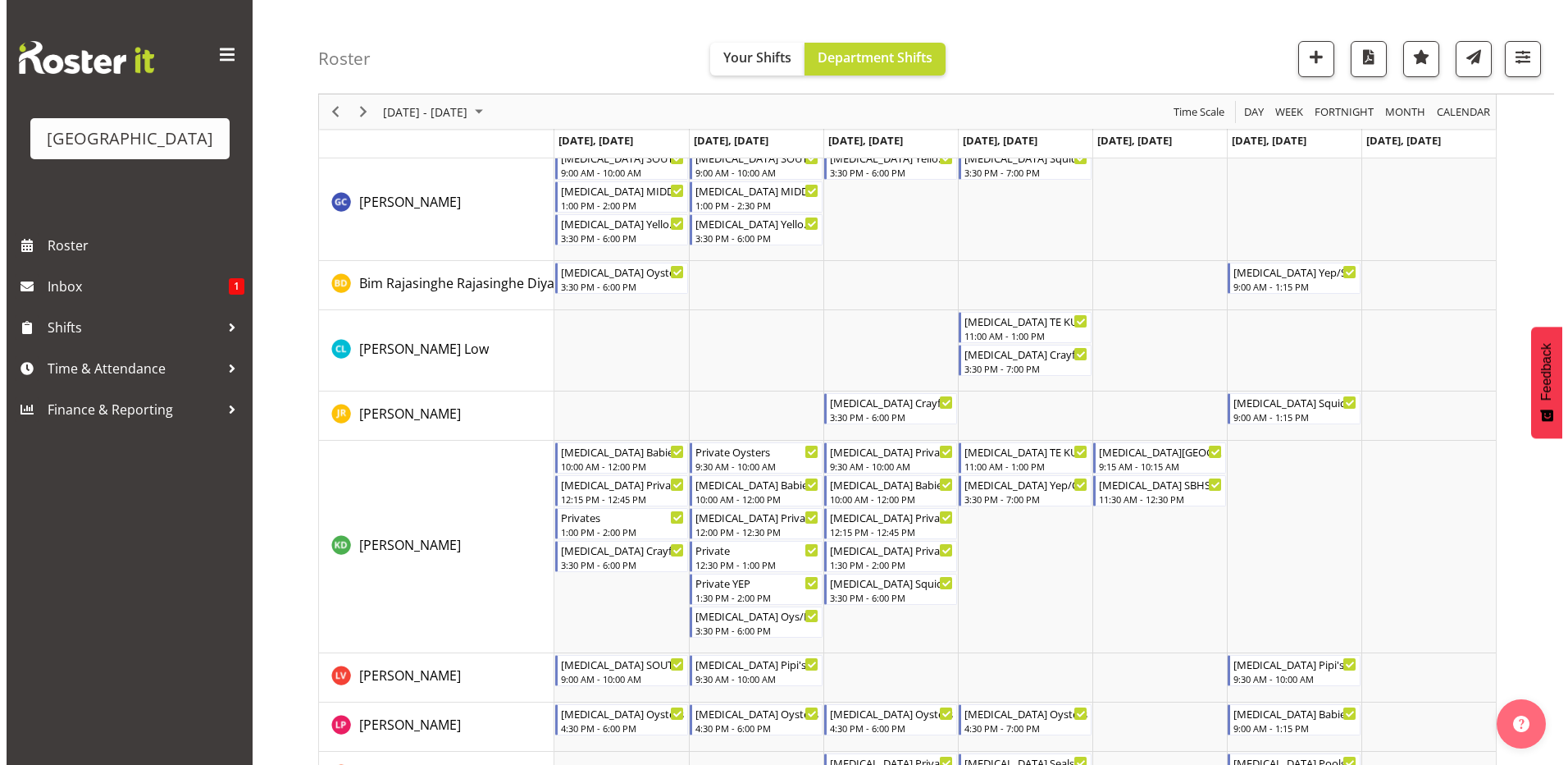
scroll to position [0, 0]
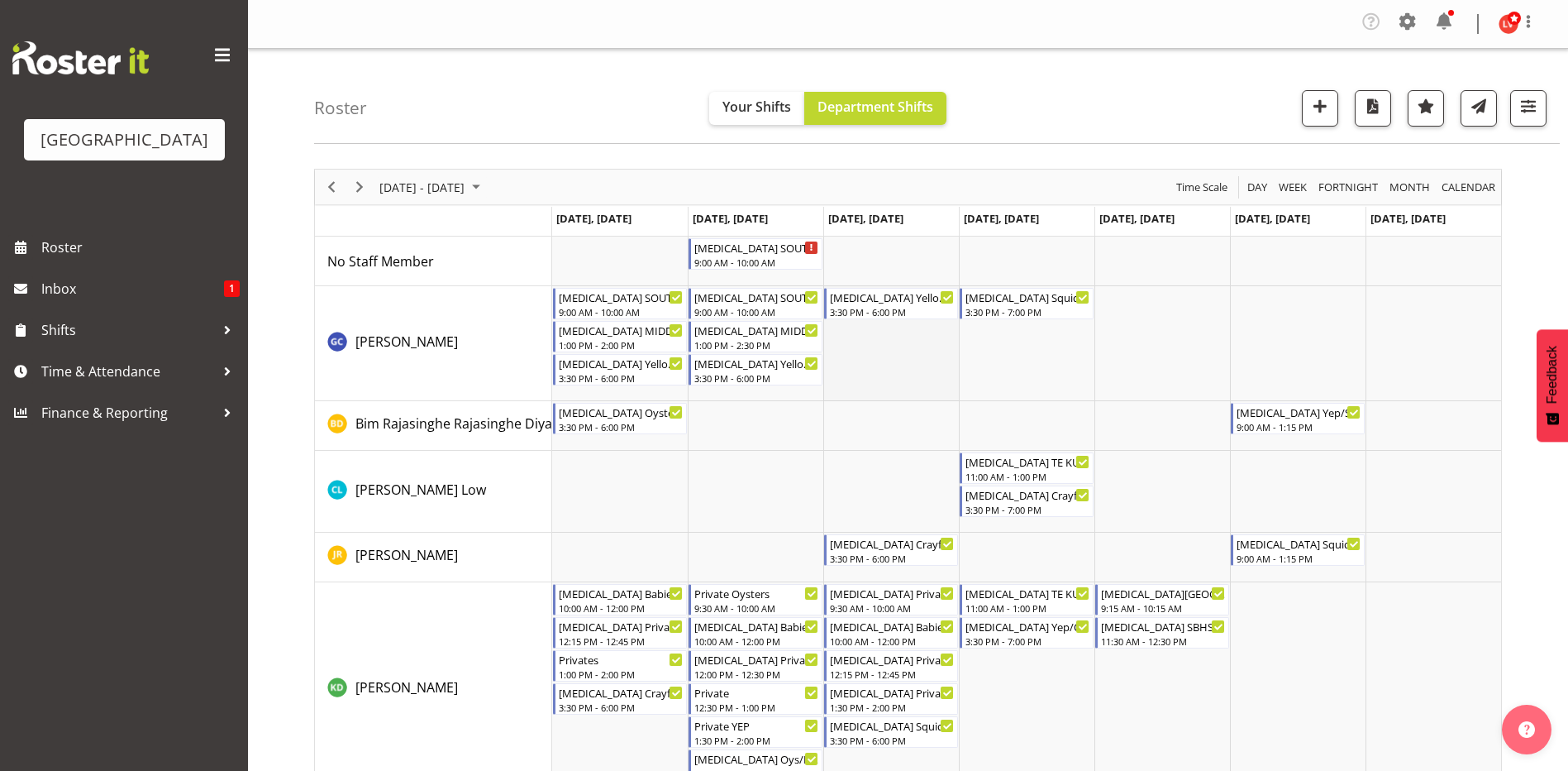
click at [889, 363] on td "Timeline Week of September 8, 2025" at bounding box center [891, 343] width 136 height 115
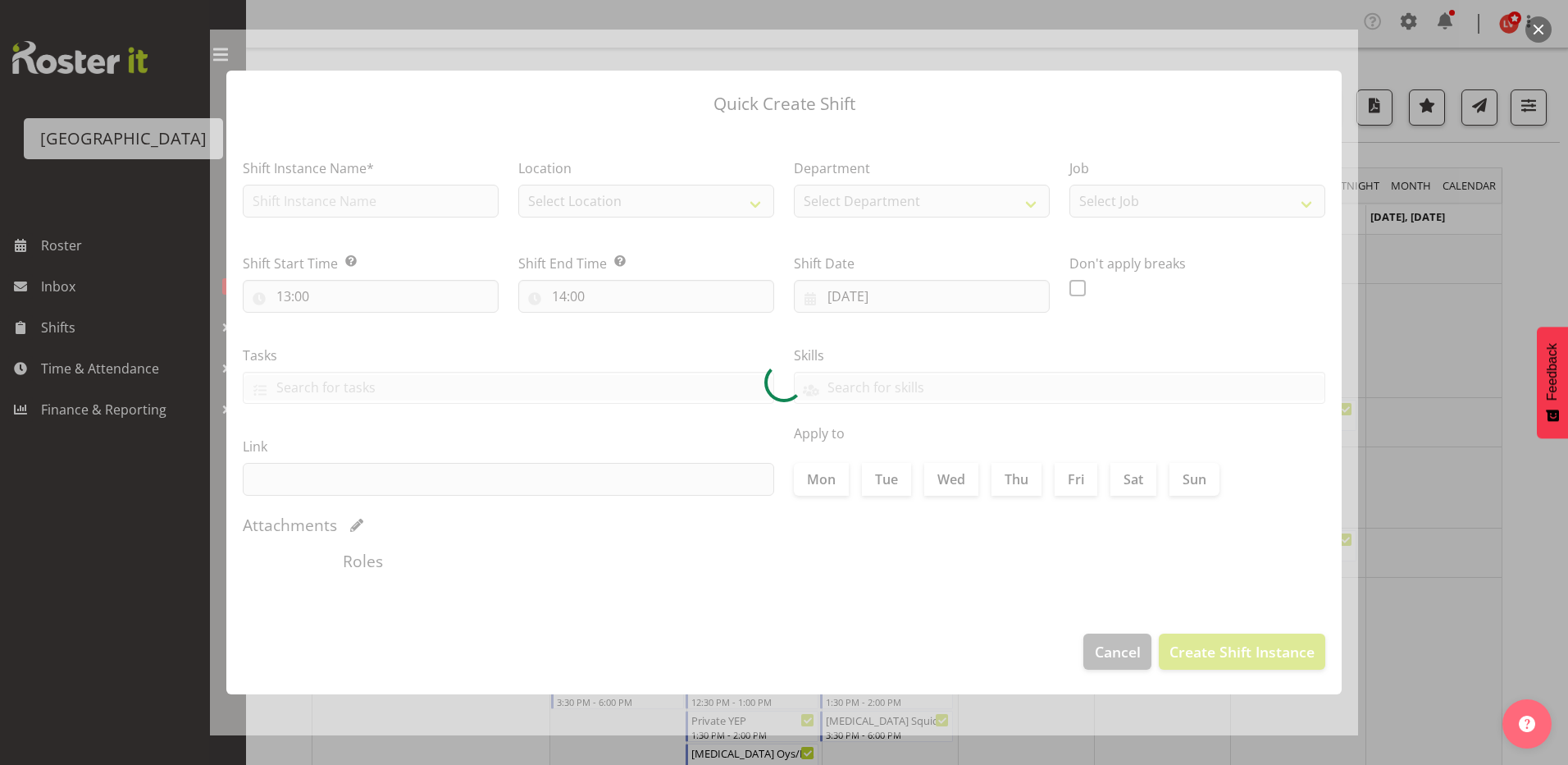
type input "10/09/2025"
checkbox input "true"
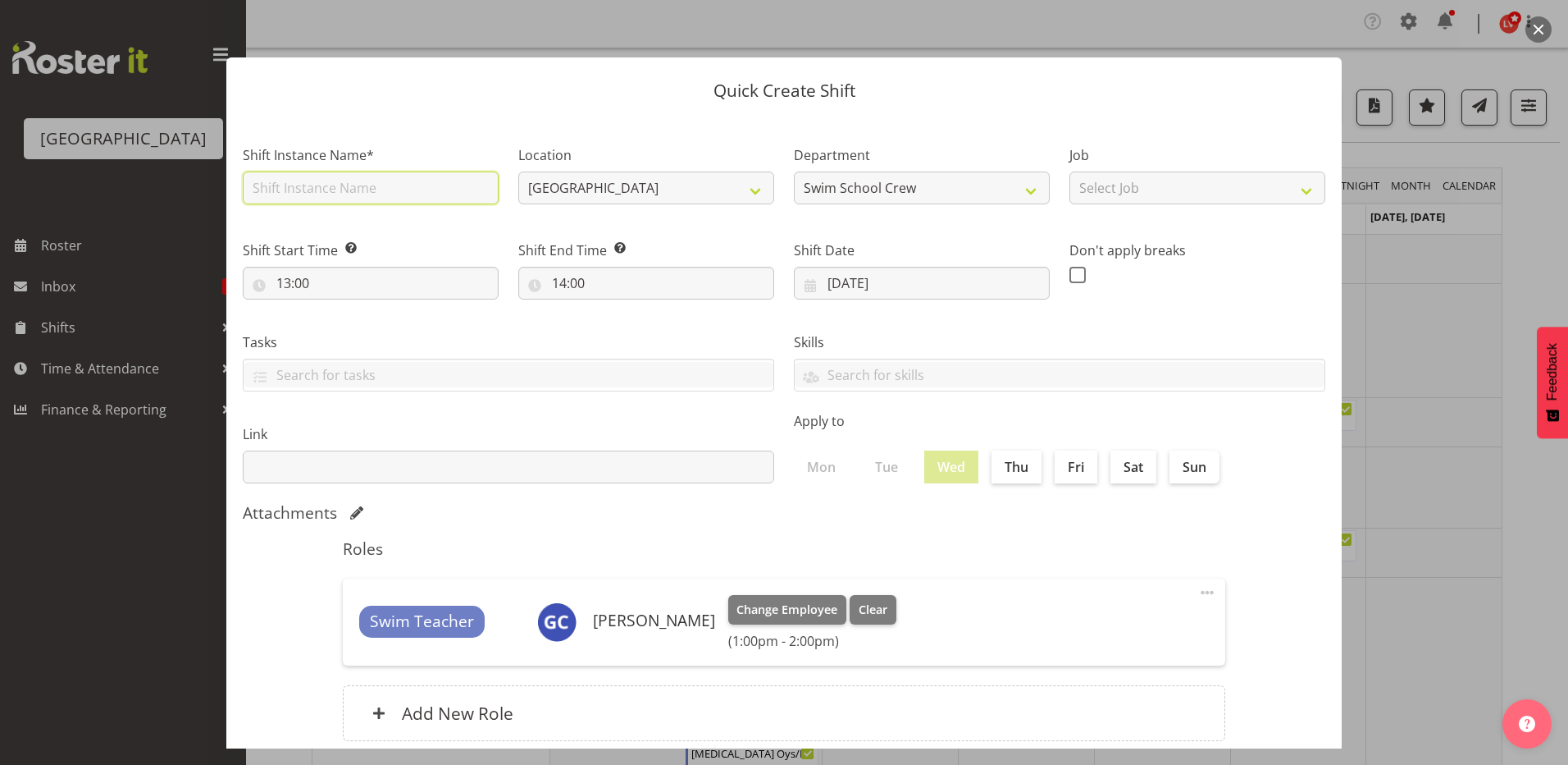
click at [375, 190] on input "text" at bounding box center [370, 188] width 256 height 33
type input "[MEDICAL_DATA] SOUTHLAND GIRLS (1)"
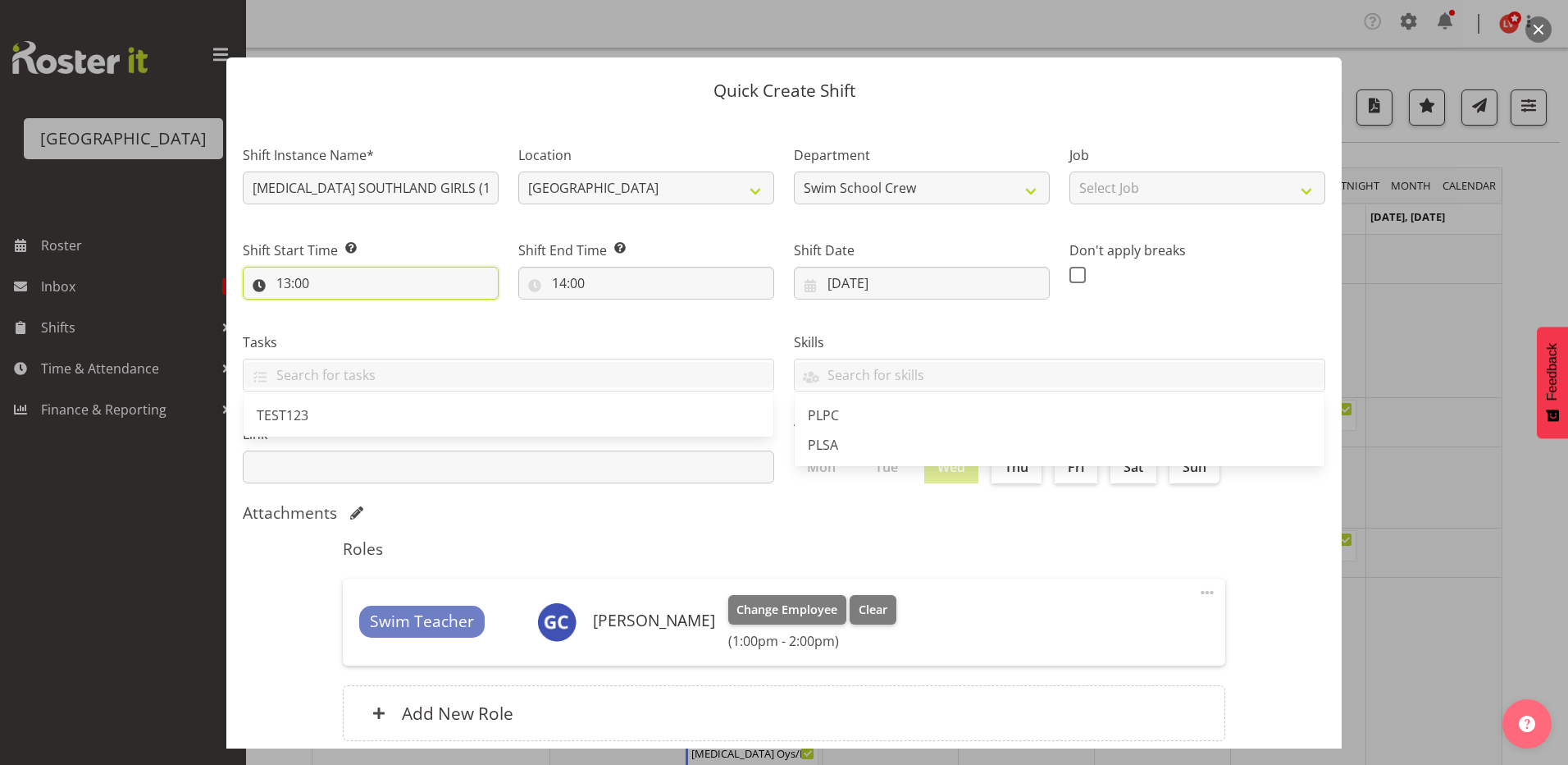
click at [281, 284] on input "13:00" at bounding box center [370, 283] width 256 height 33
click at [355, 319] on select "00 01 02 03 04 05 06 07 08 09 10 11 12 13 14 15 16 17 18 19 20 21 22 23" at bounding box center [354, 326] width 37 height 33
select select "9"
type input "09:00"
click at [529, 325] on div "Tasks TEST123" at bounding box center [508, 355] width 551 height 92
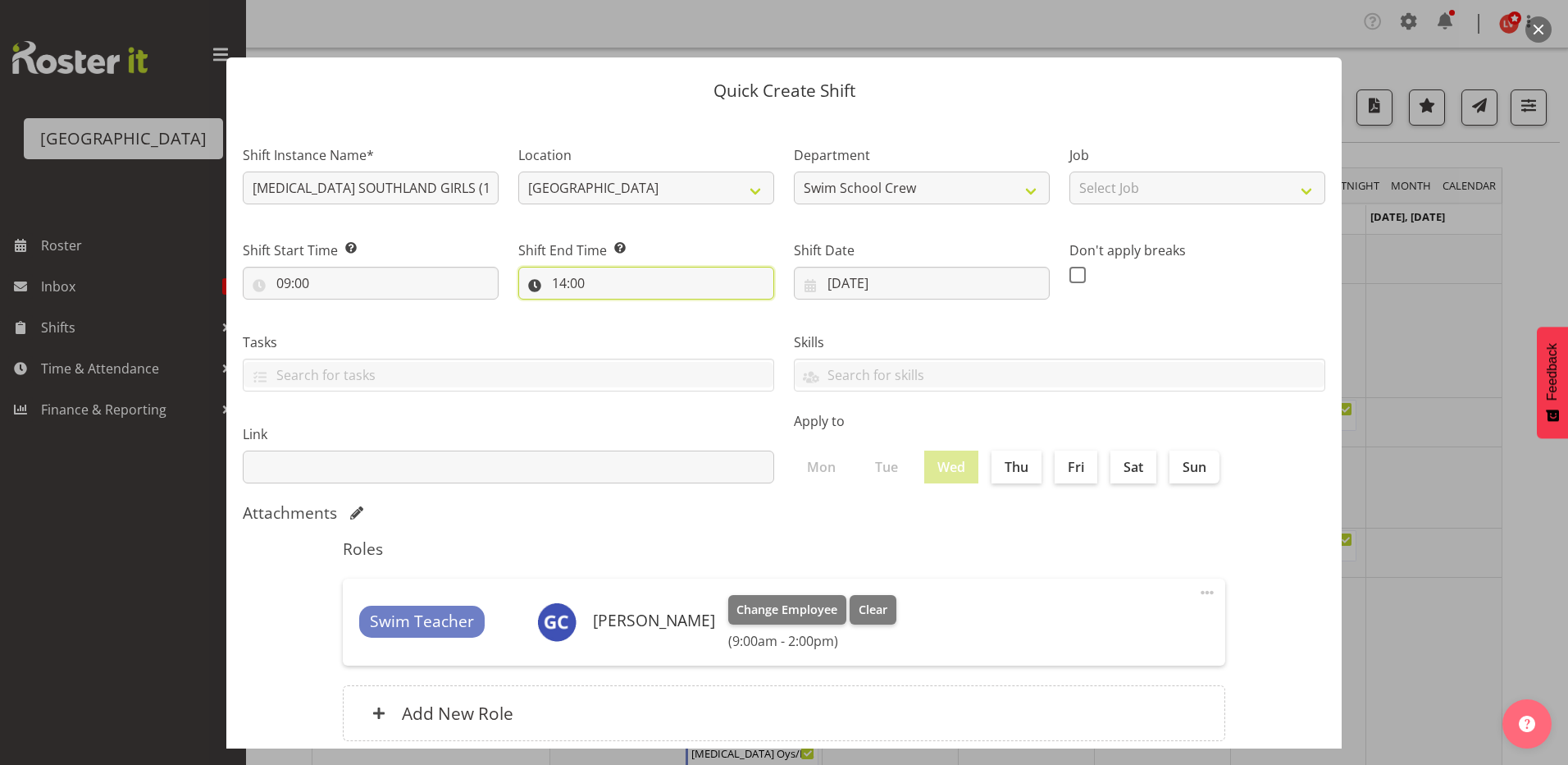
click at [555, 282] on input "14:00" at bounding box center [646, 283] width 256 height 33
click at [625, 320] on select "00 01 02 03 04 05 06 07 08 09 10 11 12 13 14 15 16 17 18 19 20 21 22 23" at bounding box center [630, 326] width 37 height 33
select select "10"
type input "10:00"
click at [864, 334] on label "Skills" at bounding box center [1059, 342] width 532 height 20
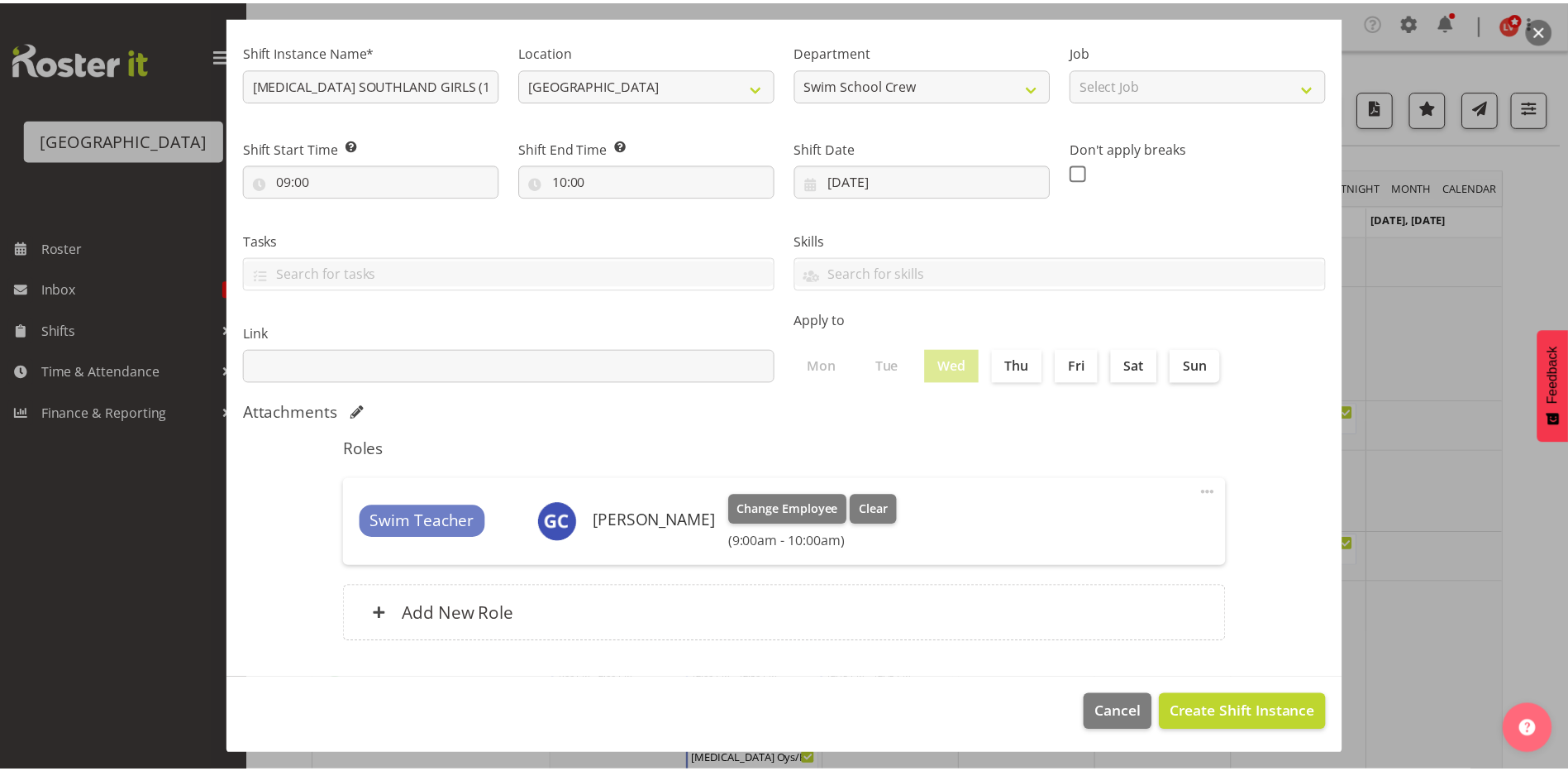
scroll to position [106, 0]
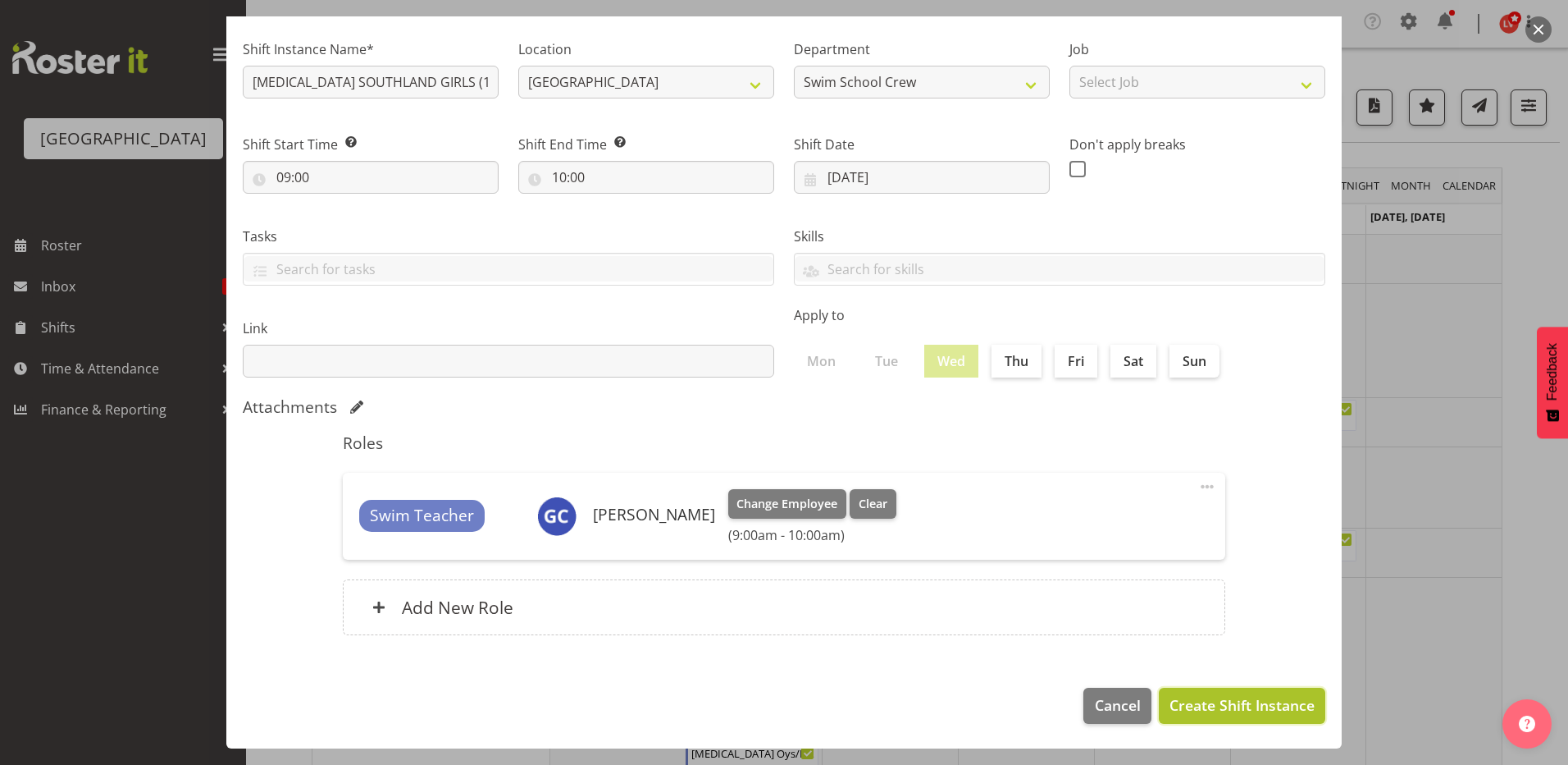
click at [1228, 709] on span "Create Shift Instance" at bounding box center [1242, 705] width 145 height 21
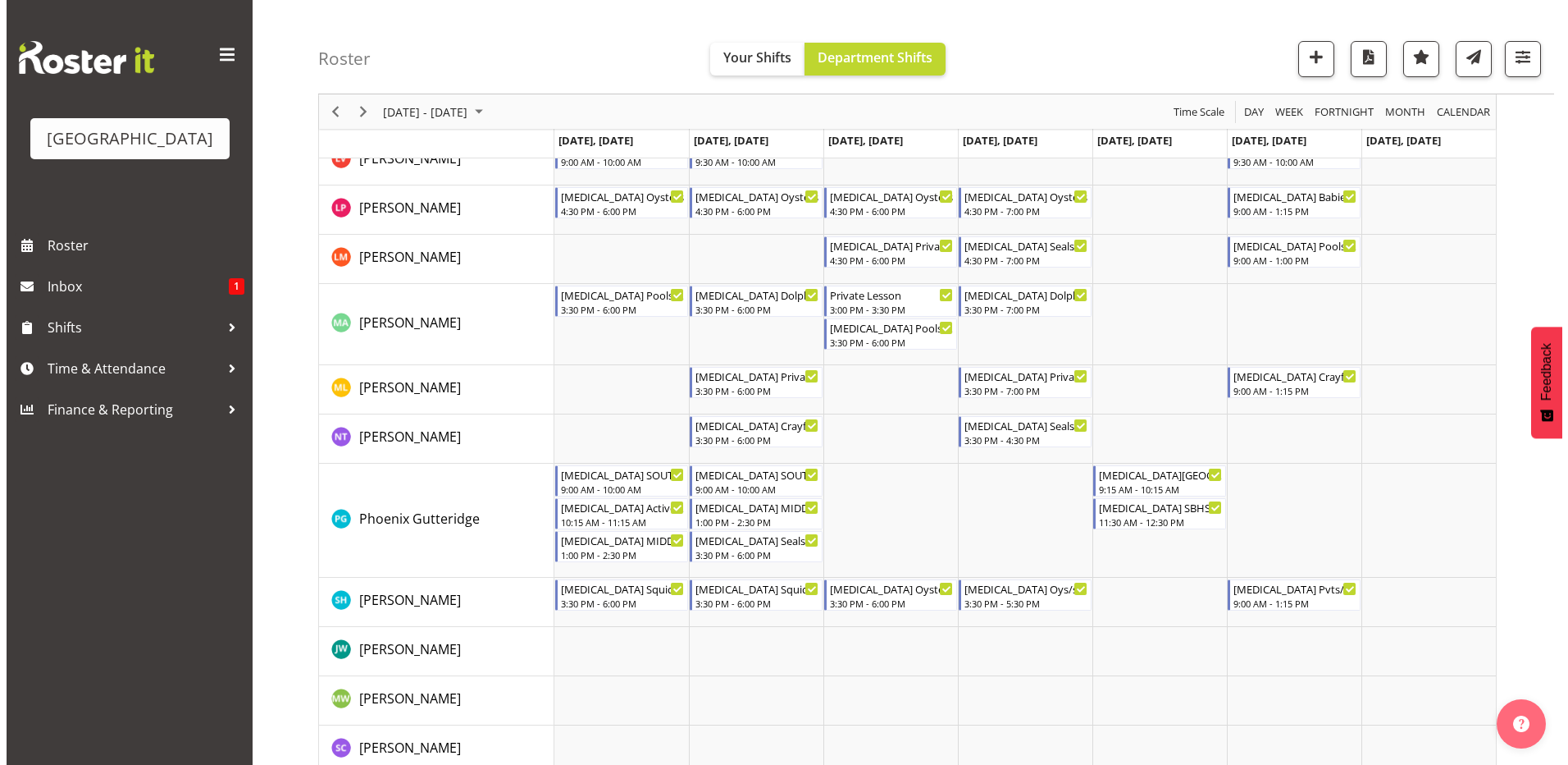
scroll to position [657, 0]
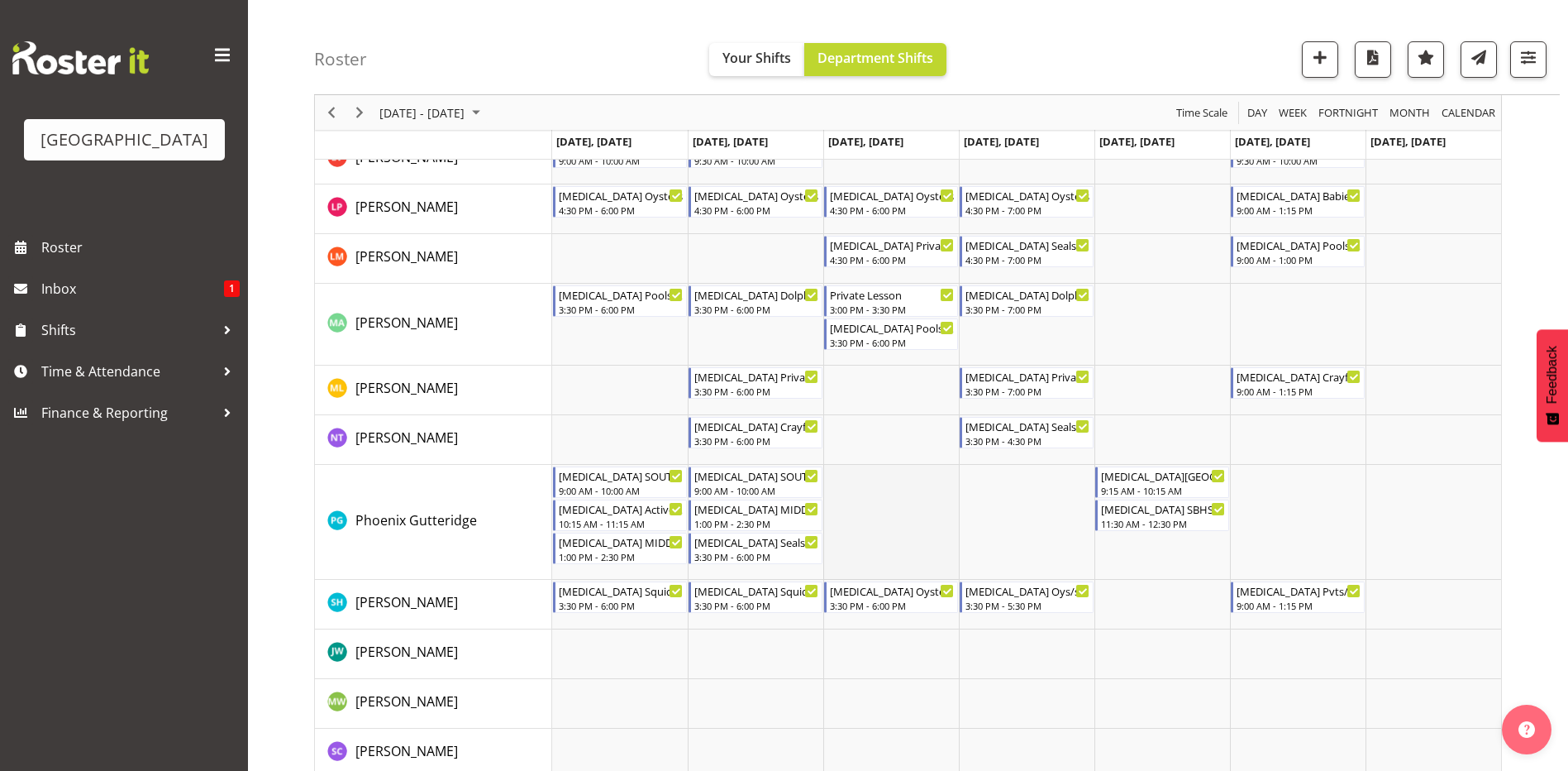
click at [895, 518] on td "Timeline Week of September 8, 2025" at bounding box center [891, 522] width 136 height 115
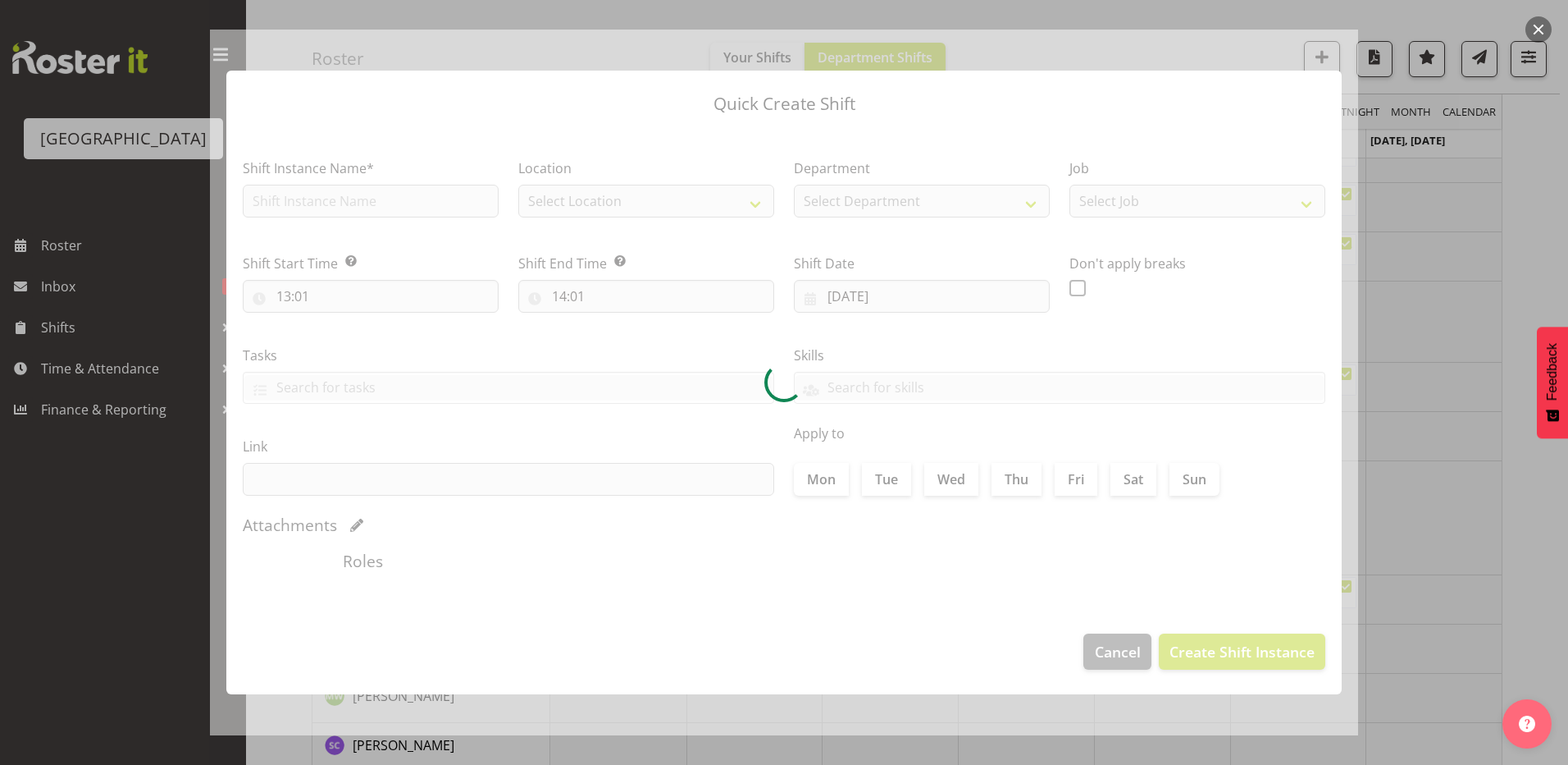
type input "10/09/2025"
checkbox input "true"
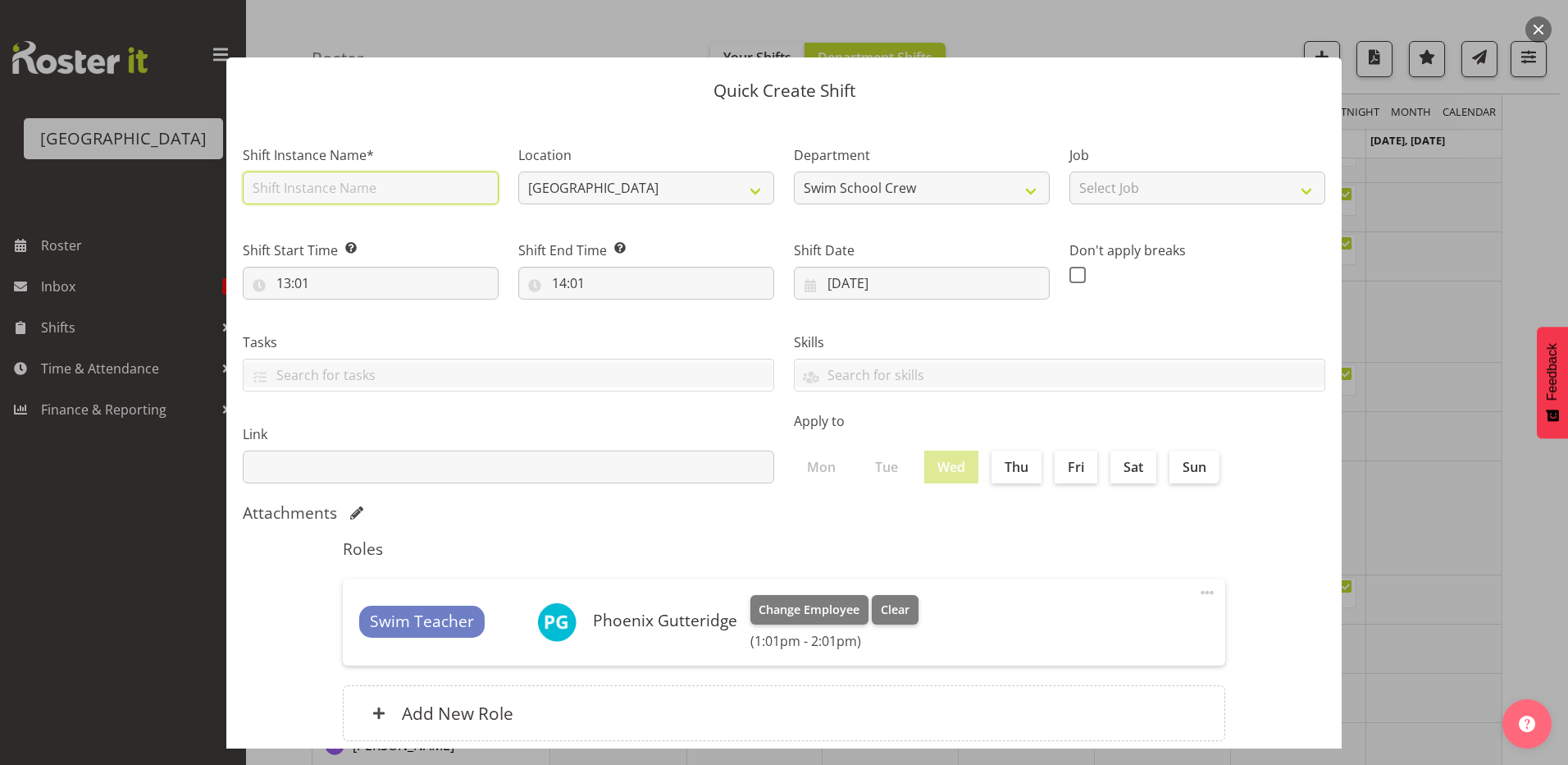
click at [426, 193] on input "text" at bounding box center [370, 188] width 256 height 33
click at [402, 185] on input "[MEDICAL_DATA] SOUTHLAND GIRLS (1)" at bounding box center [370, 188] width 256 height 33
type input "[MEDICAL_DATA] SOUTHLAND GIRLS (2)"
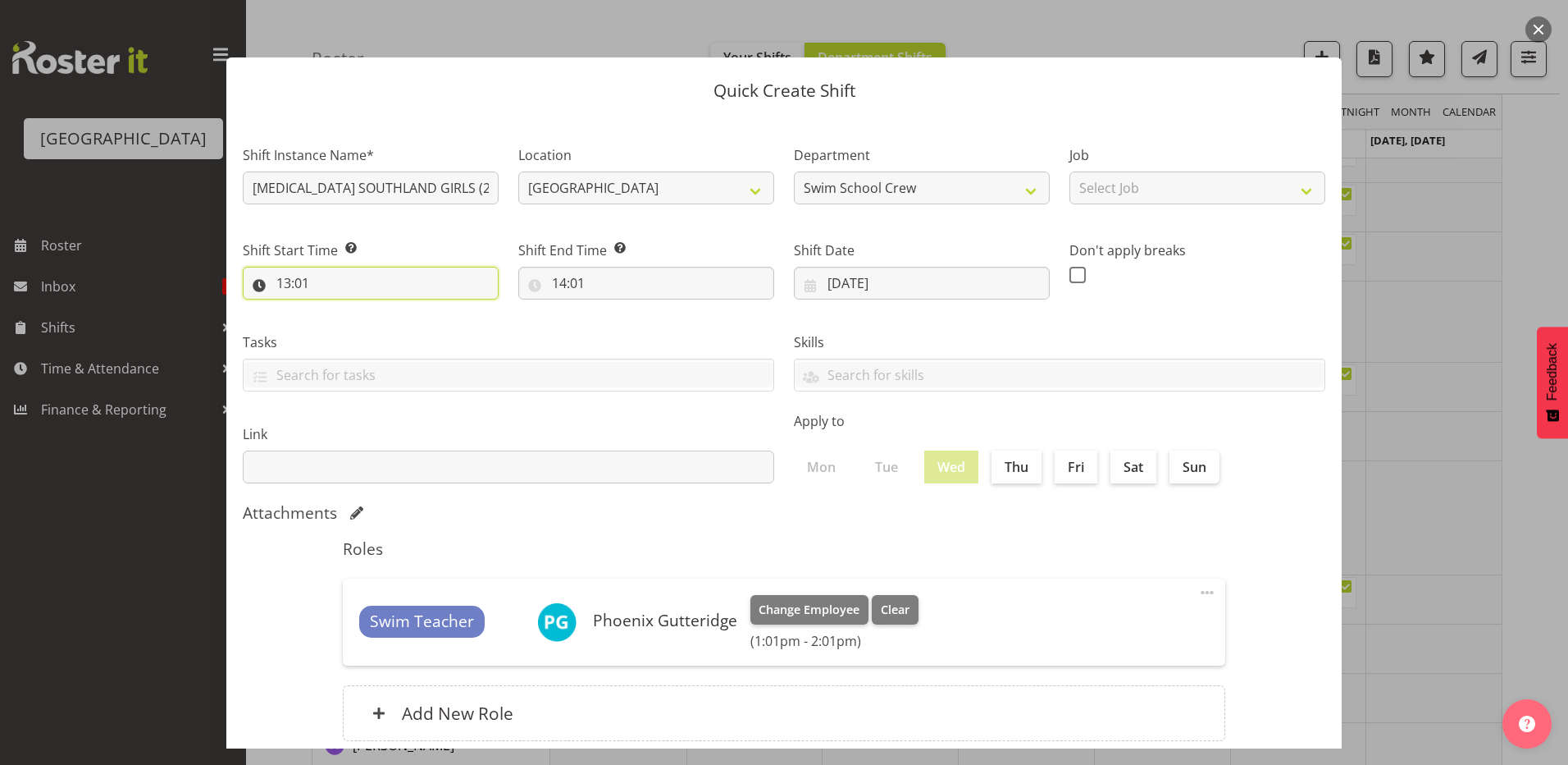
click at [285, 282] on input "13:01" at bounding box center [370, 283] width 256 height 33
click at [352, 320] on select "00 01 02 03 04 05 06 07 08 09 10 11 12 13 14 15 16 17 18 19 20 21 22 23" at bounding box center [354, 326] width 37 height 33
select select "9"
click at [336, 309] on select "00 01 02 03 04 05 06 07 08 09 10 11 12 13 14 15 16 17 18 19 20 21 22 23" at bounding box center [354, 326] width 37 height 33
type input "09:01"
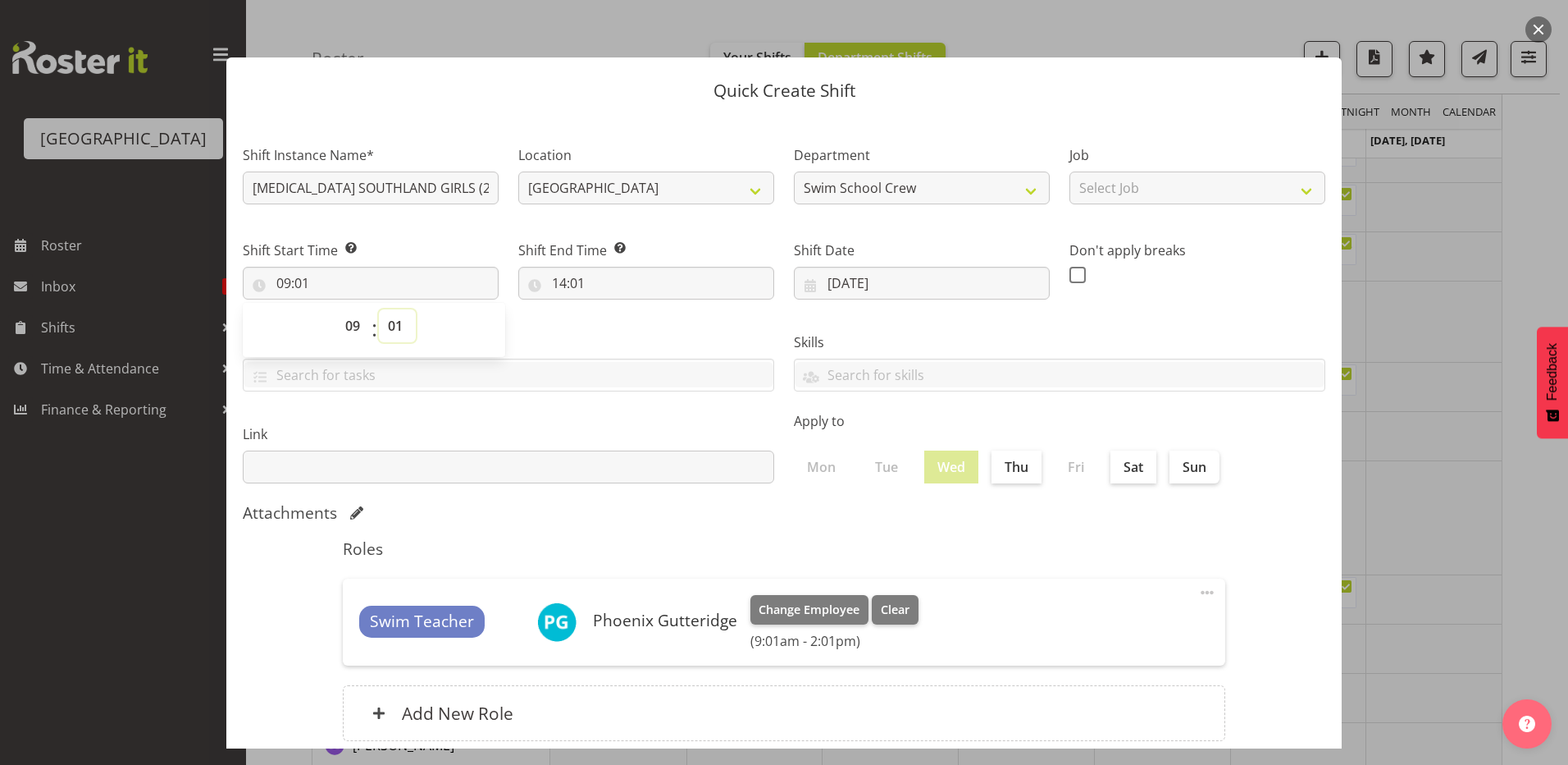
click at [394, 327] on select "00 01 02 03 04 05 06 07 08 09 10 11 12 13 14 15 16 17 18 19 20 21 22 23 24 25 2…" at bounding box center [397, 326] width 37 height 33
select select "0"
click at [379, 309] on select "00 01 02 03 04 05 06 07 08 09 10 11 12 13 14 15 16 17 18 19 20 21 22 23 24 25 2…" at bounding box center [397, 326] width 37 height 33
type input "09:00"
drag, startPoint x: 633, startPoint y: 345, endPoint x: 629, endPoint y: 334, distance: 11.7
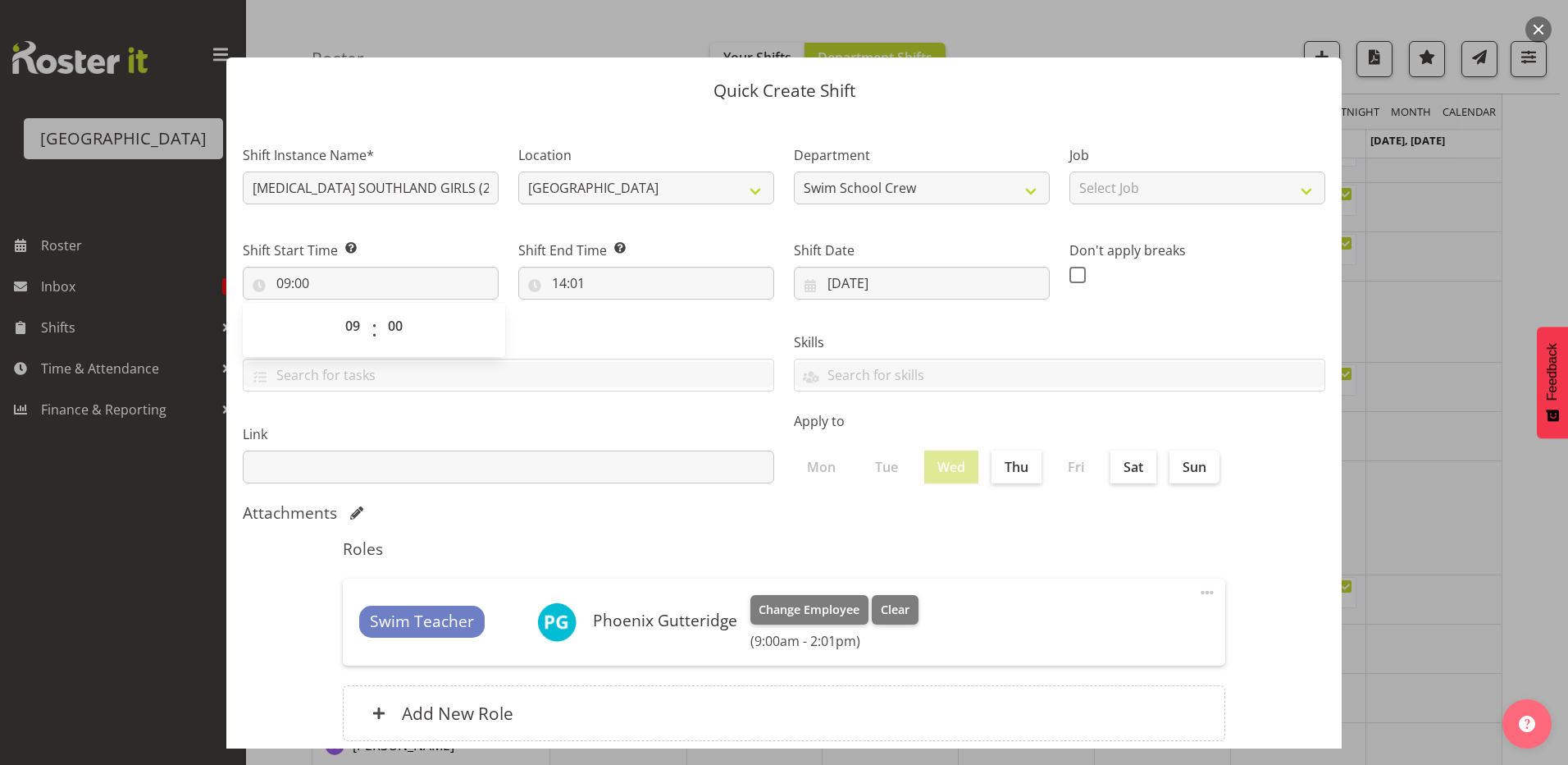
click at [634, 340] on label "Tasks" at bounding box center [508, 342] width 532 height 20
click at [553, 277] on input "14:01" at bounding box center [646, 283] width 256 height 33
drag, startPoint x: 617, startPoint y: 319, endPoint x: 605, endPoint y: 338, distance: 22.5
click at [618, 319] on select "00 01 02 03 04 05 06 07 08 09 10 11 12 13 14 15 16 17 18 19 20 21 22 23" at bounding box center [630, 326] width 37 height 33
select select "9"
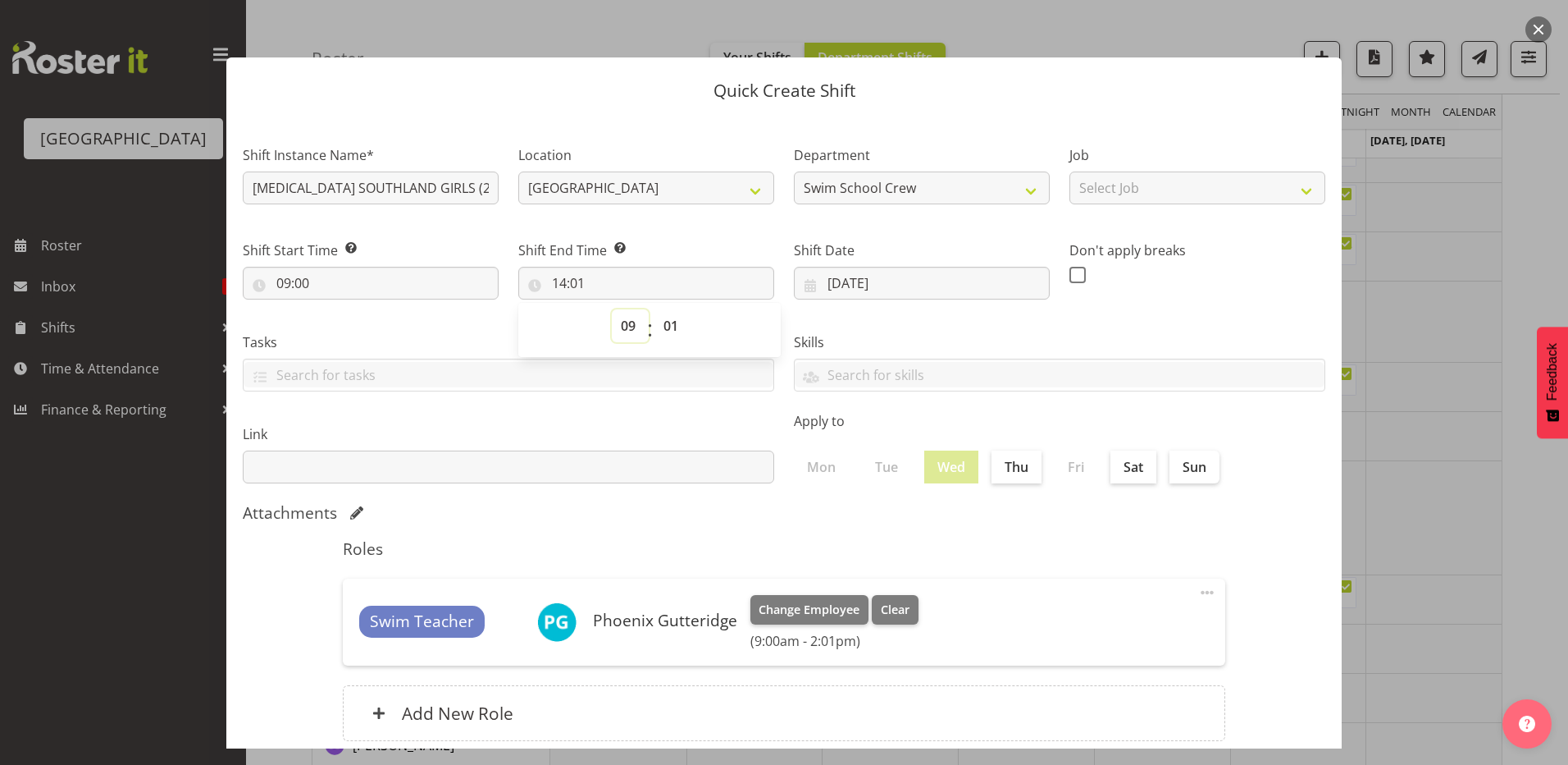
click at [612, 309] on select "00 01 02 03 04 05 06 07 08 09 10 11 12 13 14 15 16 17 18 19 20 21 22 23" at bounding box center [630, 326] width 37 height 33
type input "09:01"
click at [670, 323] on select "00 01 02 03 04 05 06 07 08 09 10 11 12 13 14 15 16 17 18 19 20 21 22 23 24 25 2…" at bounding box center [673, 326] width 37 height 33
select select "0"
click at [655, 309] on select "00 01 02 03 04 05 06 07 08 09 10 11 12 13 14 15 16 17 18 19 20 21 22 23 24 25 2…" at bounding box center [673, 326] width 37 height 33
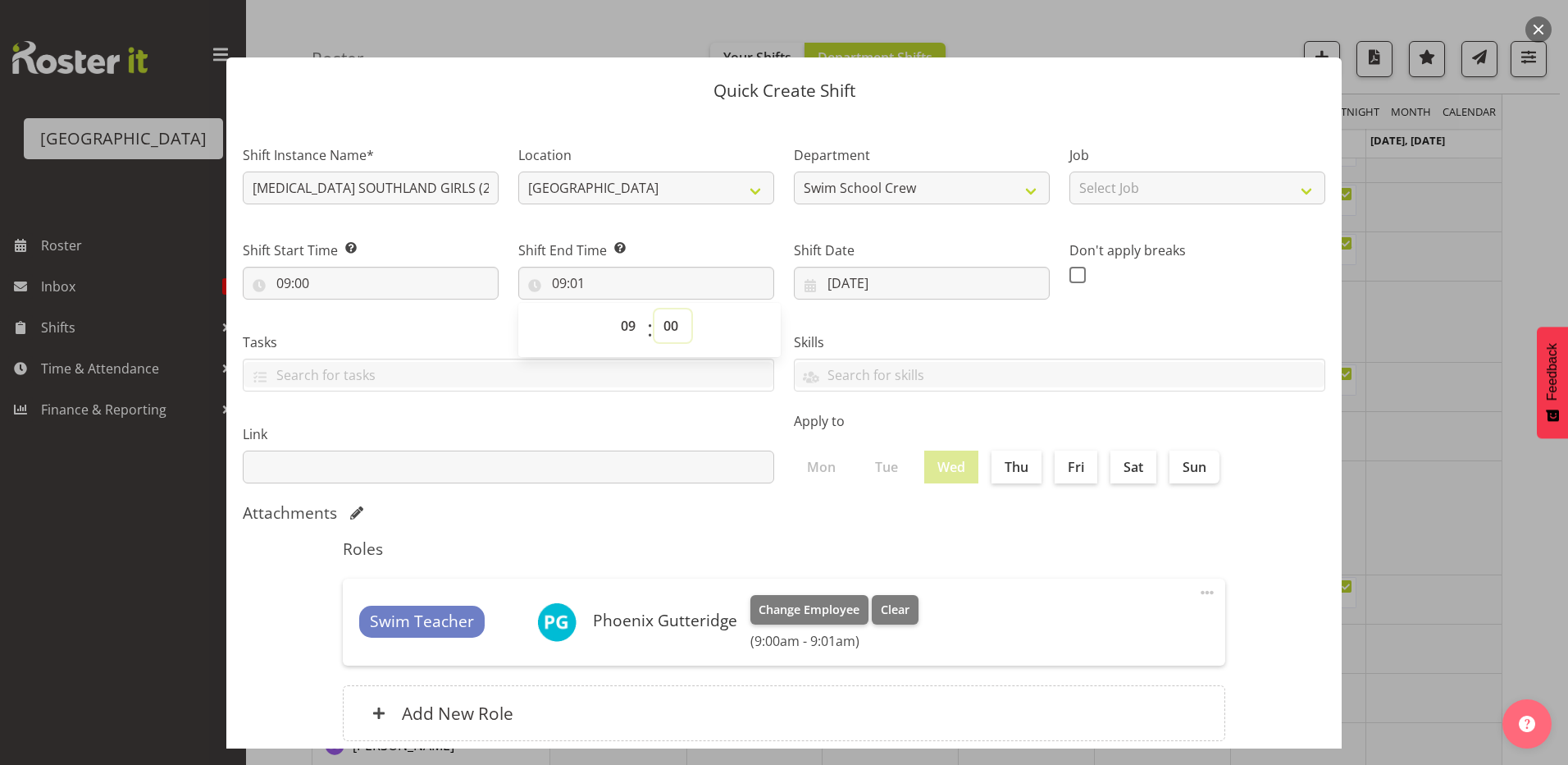
type input "09:00"
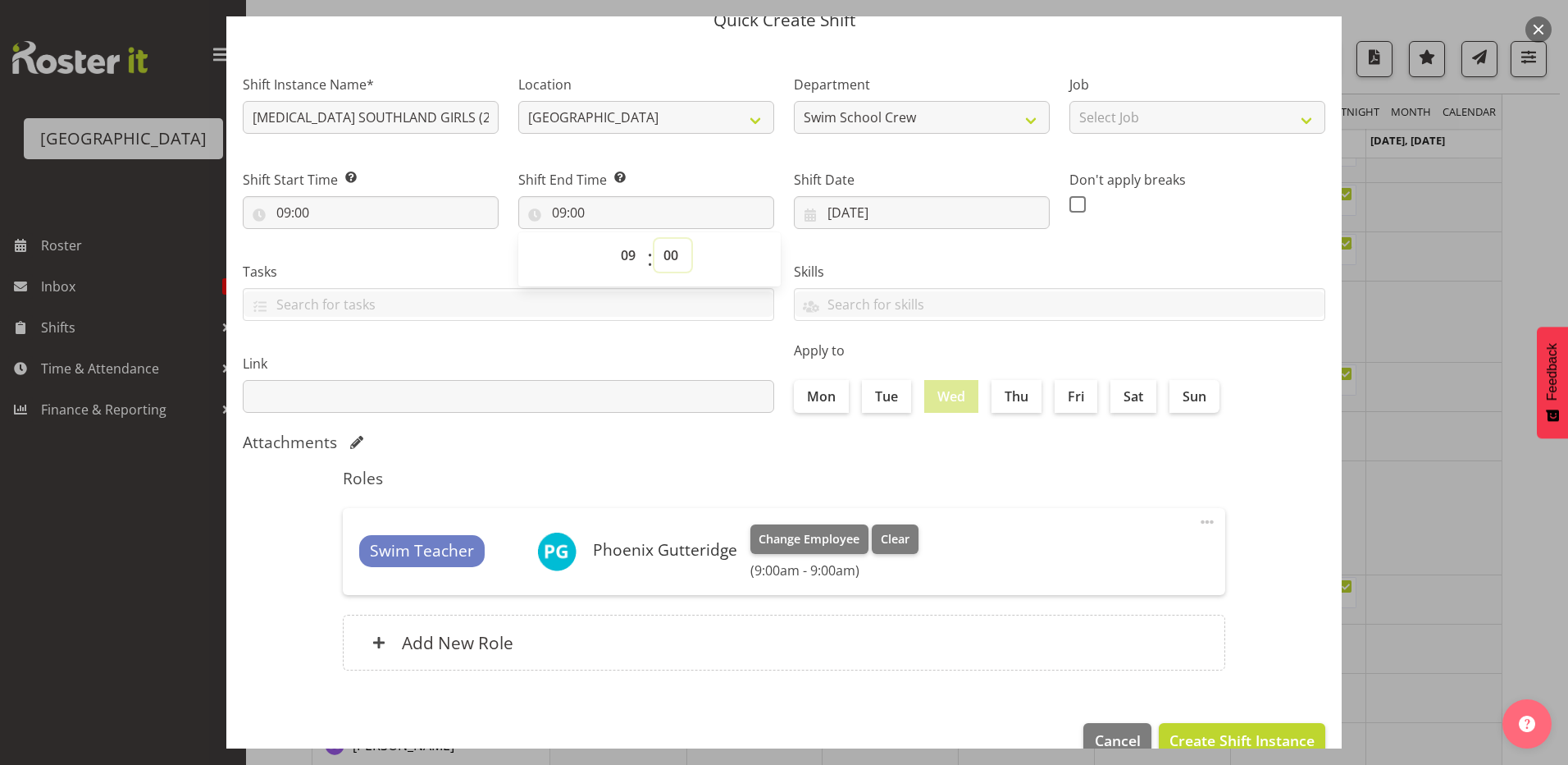
scroll to position [106, 0]
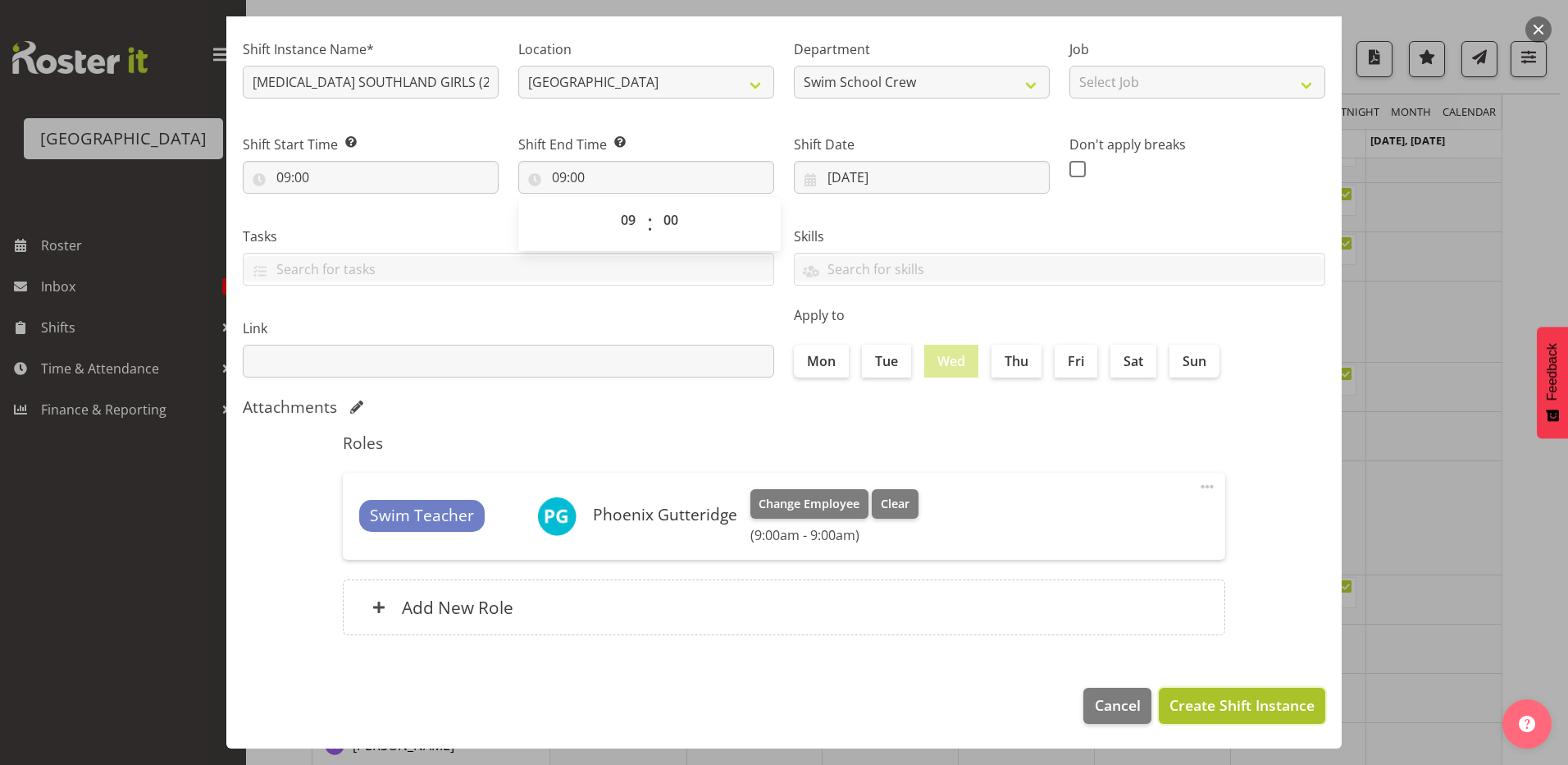
click at [1186, 694] on button "Create Shift Instance" at bounding box center [1242, 705] width 167 height 36
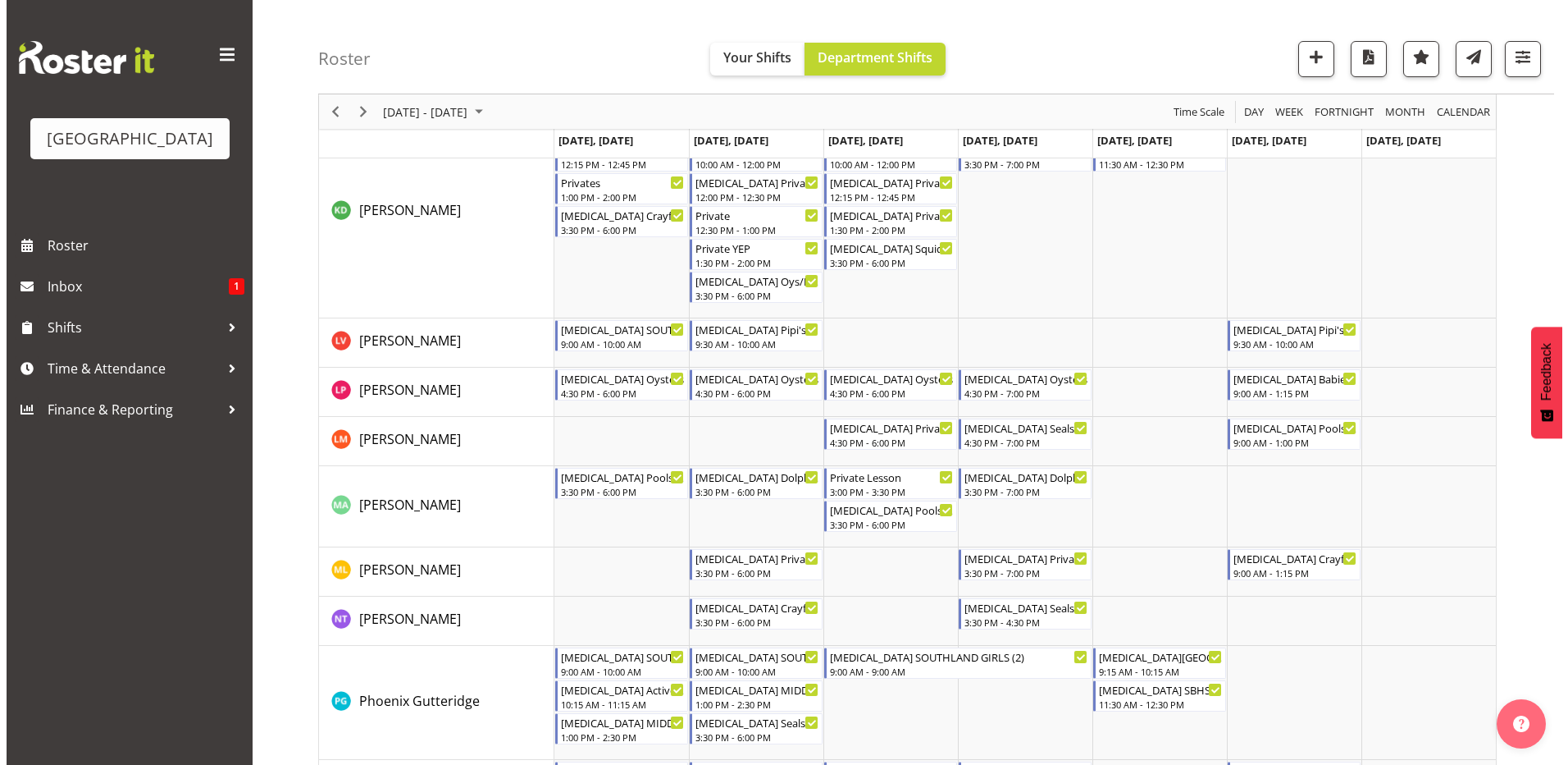
scroll to position [246, 0]
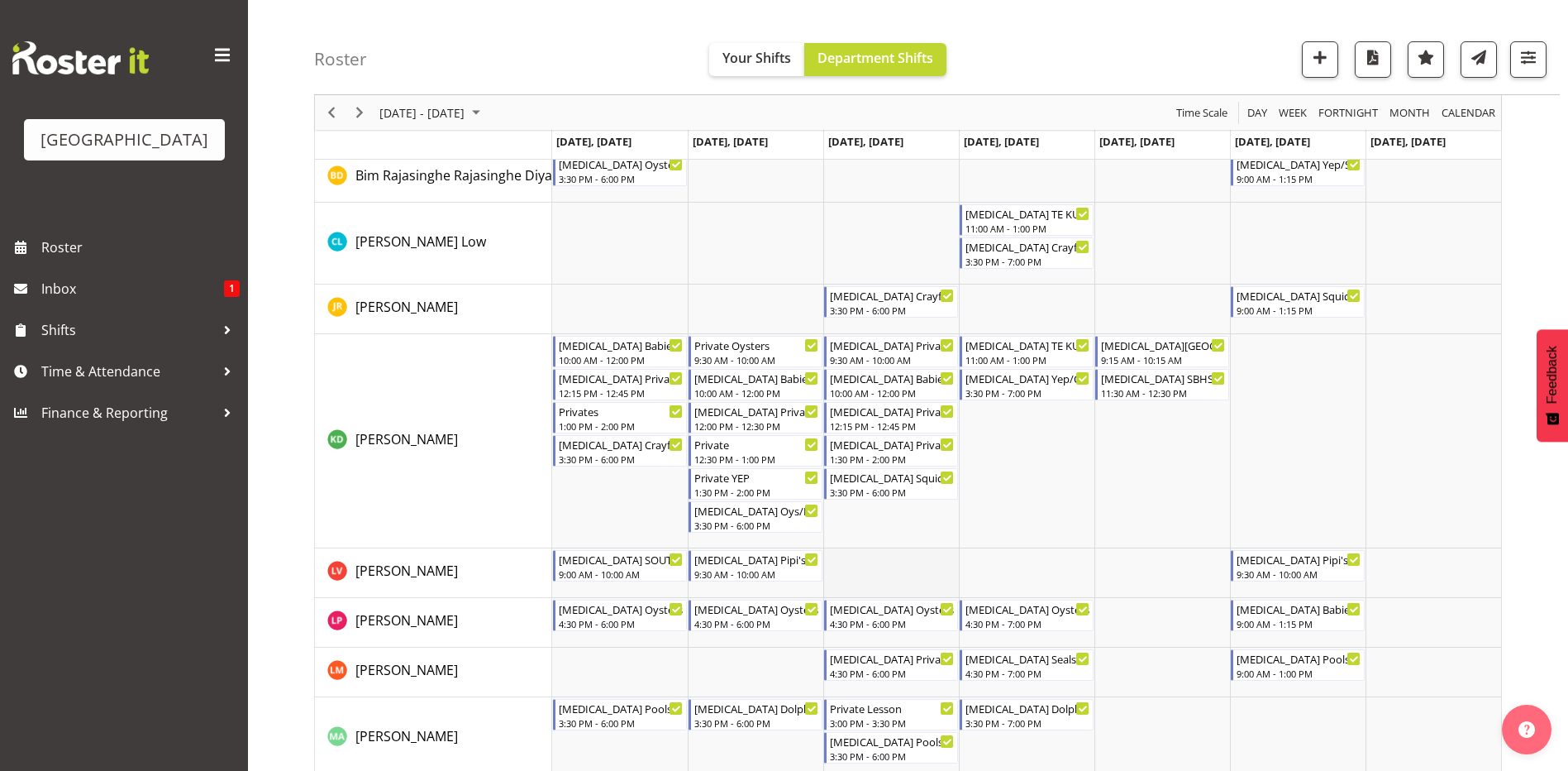
click at [880, 573] on td "Timeline Week of September 8, 2025" at bounding box center [891, 573] width 136 height 49
select select "13"
select select "1"
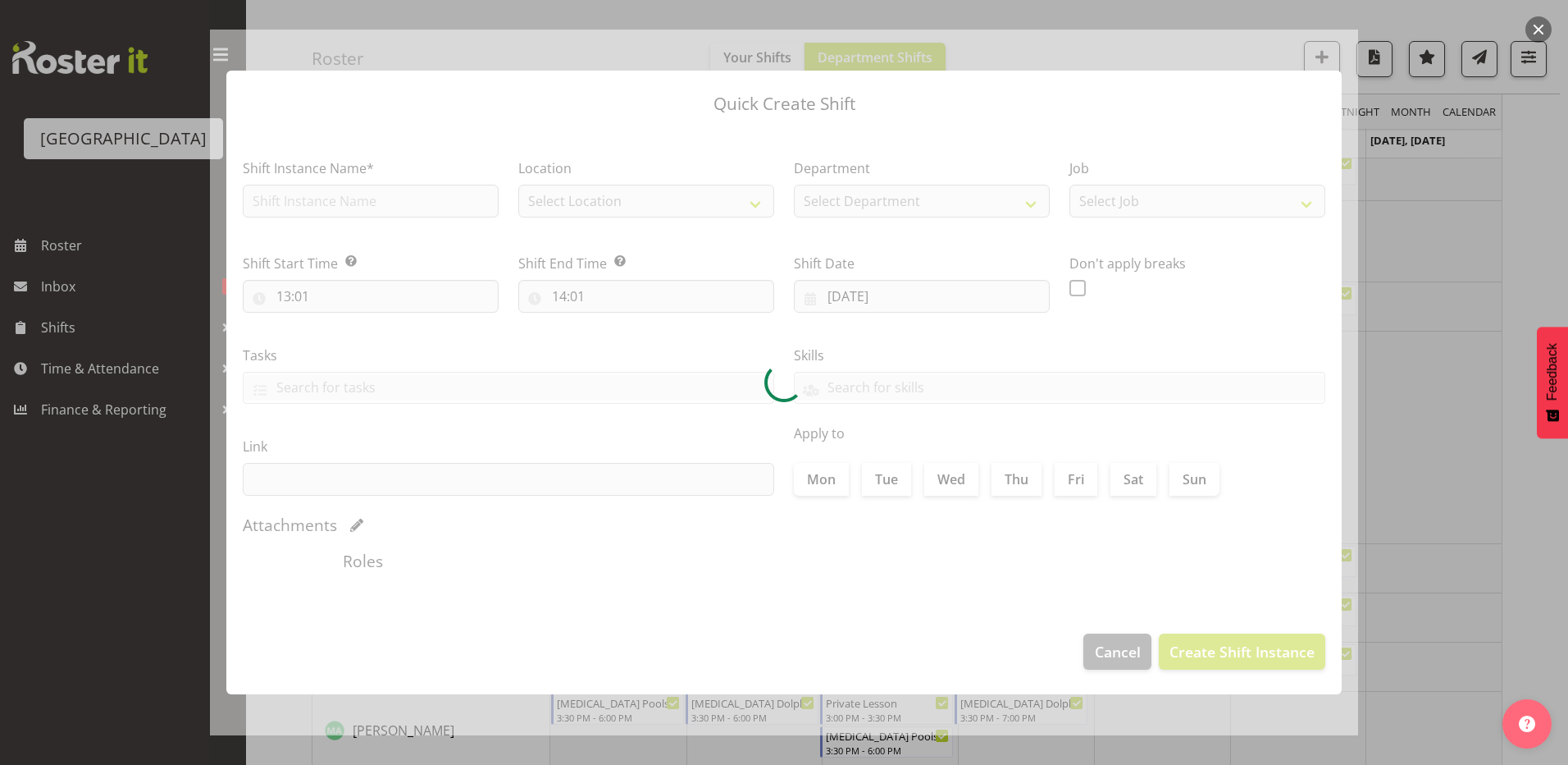
type input "10/09/2025"
checkbox input "true"
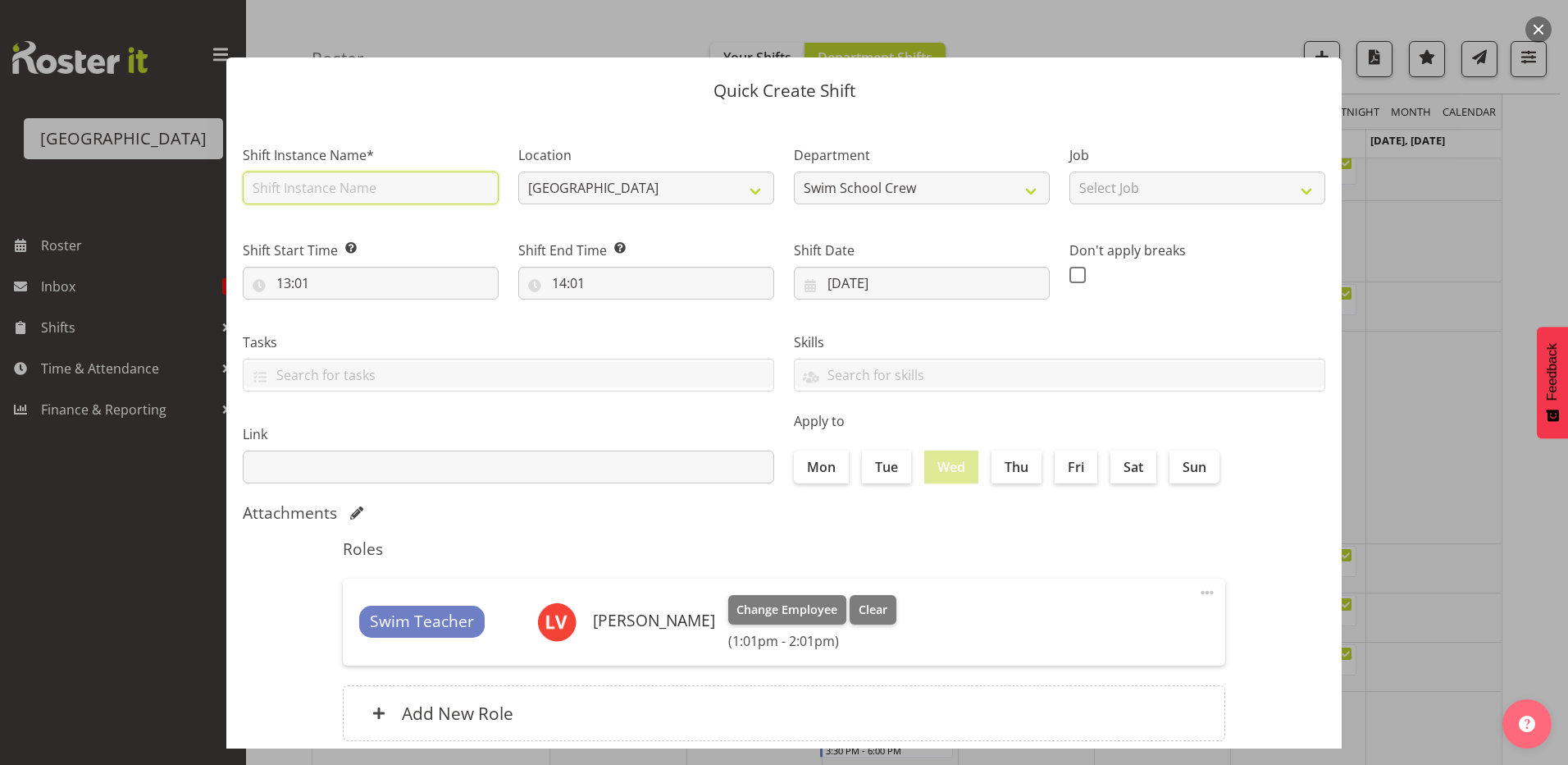
click at [335, 185] on input "text" at bounding box center [370, 188] width 256 height 33
type input "[MEDICAL_DATA] SOUTHLAND GIRLS (2)"
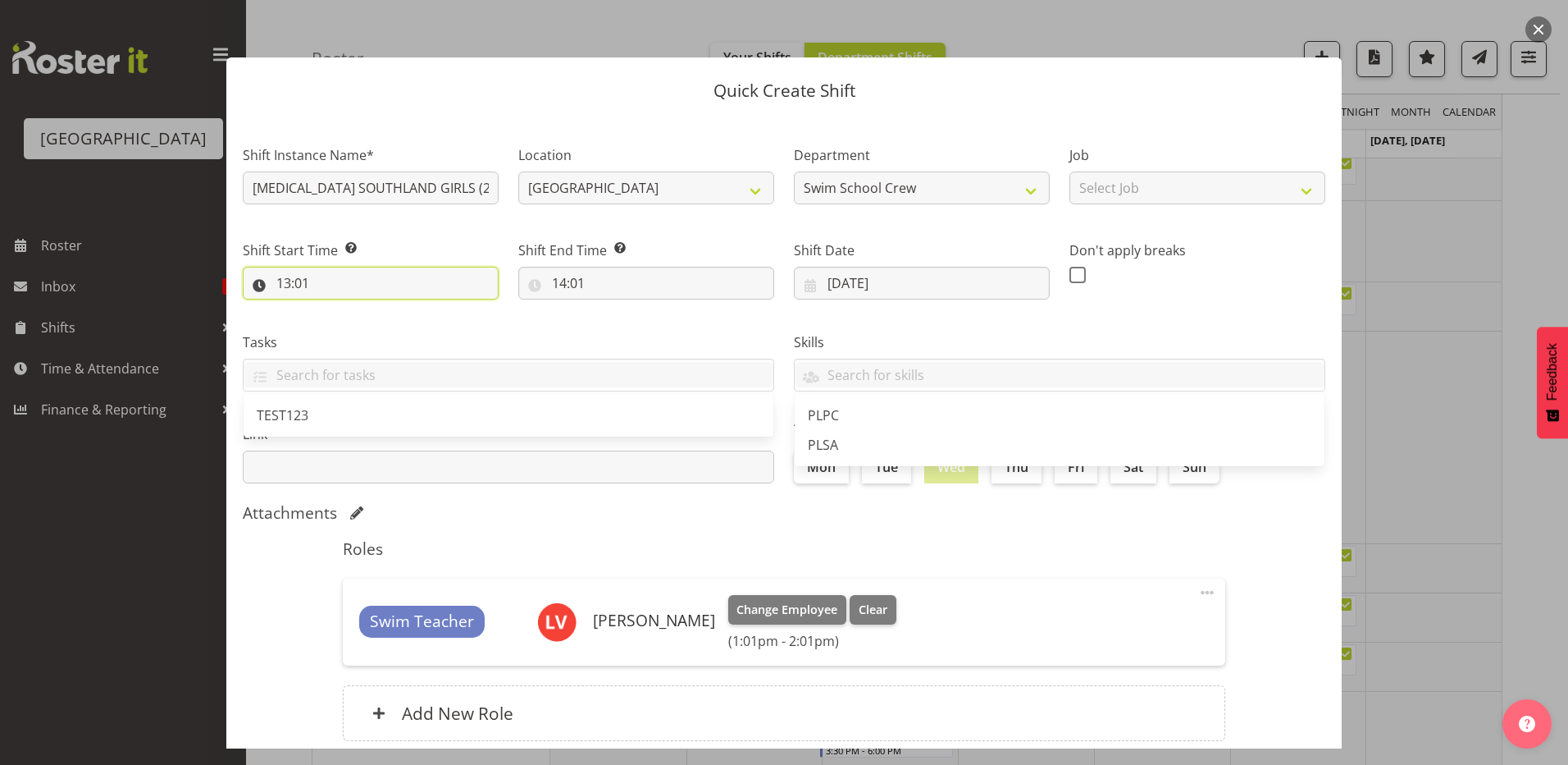
click at [279, 283] on input "13:01" at bounding box center [370, 283] width 256 height 33
click at [352, 323] on select "00 01 02 03 04 05 06 07 08 09 10 11 12 13 14 15 16 17 18 19 20 21 22 23" at bounding box center [354, 326] width 37 height 33
select select "9"
click at [336, 309] on select "00 01 02 03 04 05 06 07 08 09 10 11 12 13 14 15 16 17 18 19 20 21 22 23" at bounding box center [354, 326] width 37 height 33
type input "09:01"
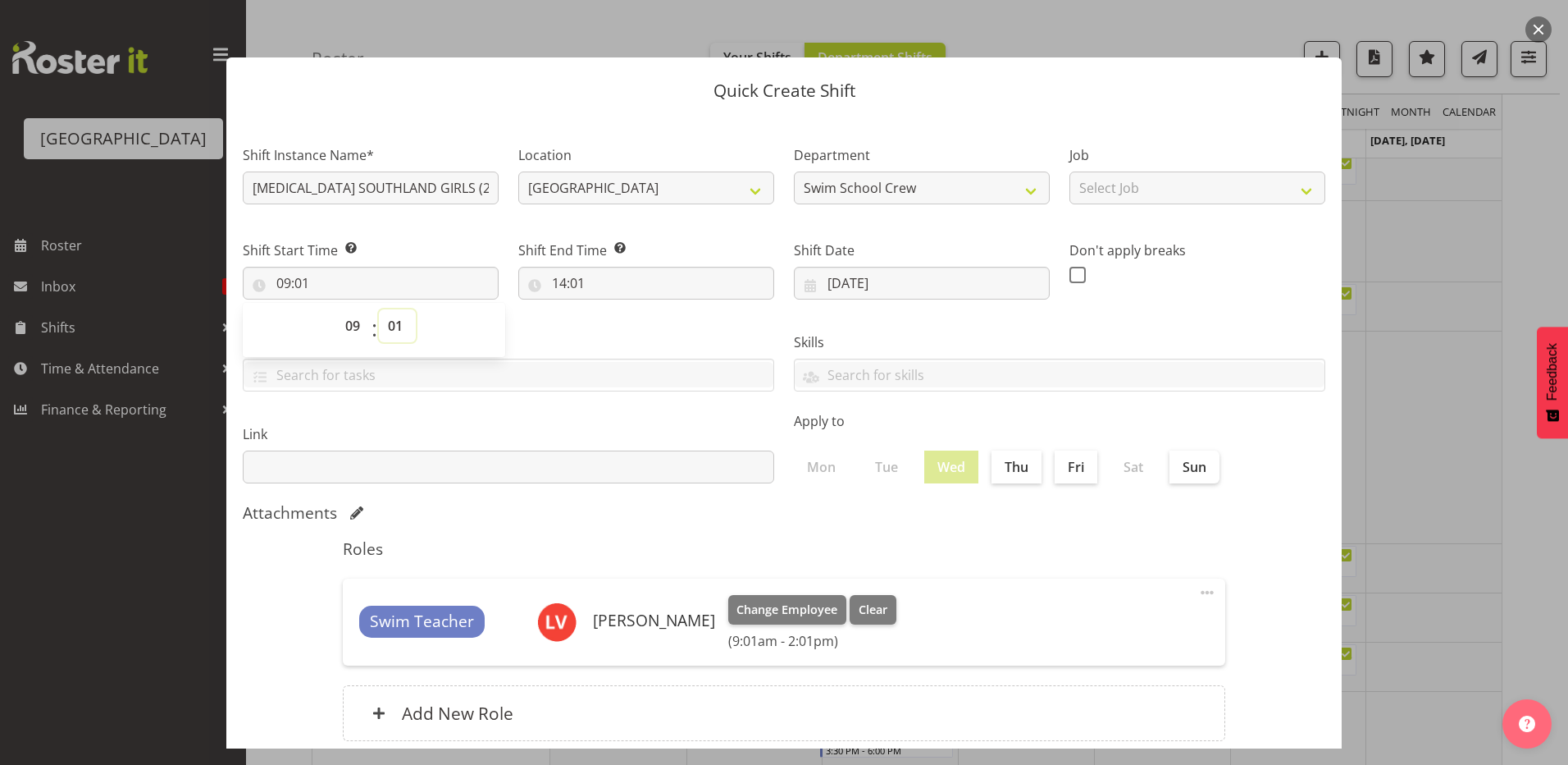
click at [392, 328] on select "00 01 02 03 04 05 06 07 08 09 10 11 12 13 14 15 16 17 18 19 20 21 22 23 24 25 2…" at bounding box center [397, 326] width 37 height 33
select select "0"
click at [379, 309] on select "00 01 02 03 04 05 06 07 08 09 10 11 12 13 14 15 16 17 18 19 20 21 22 23 24 25 2…" at bounding box center [397, 326] width 37 height 33
type input "09:00"
click at [552, 281] on input "14:01" at bounding box center [646, 283] width 256 height 33
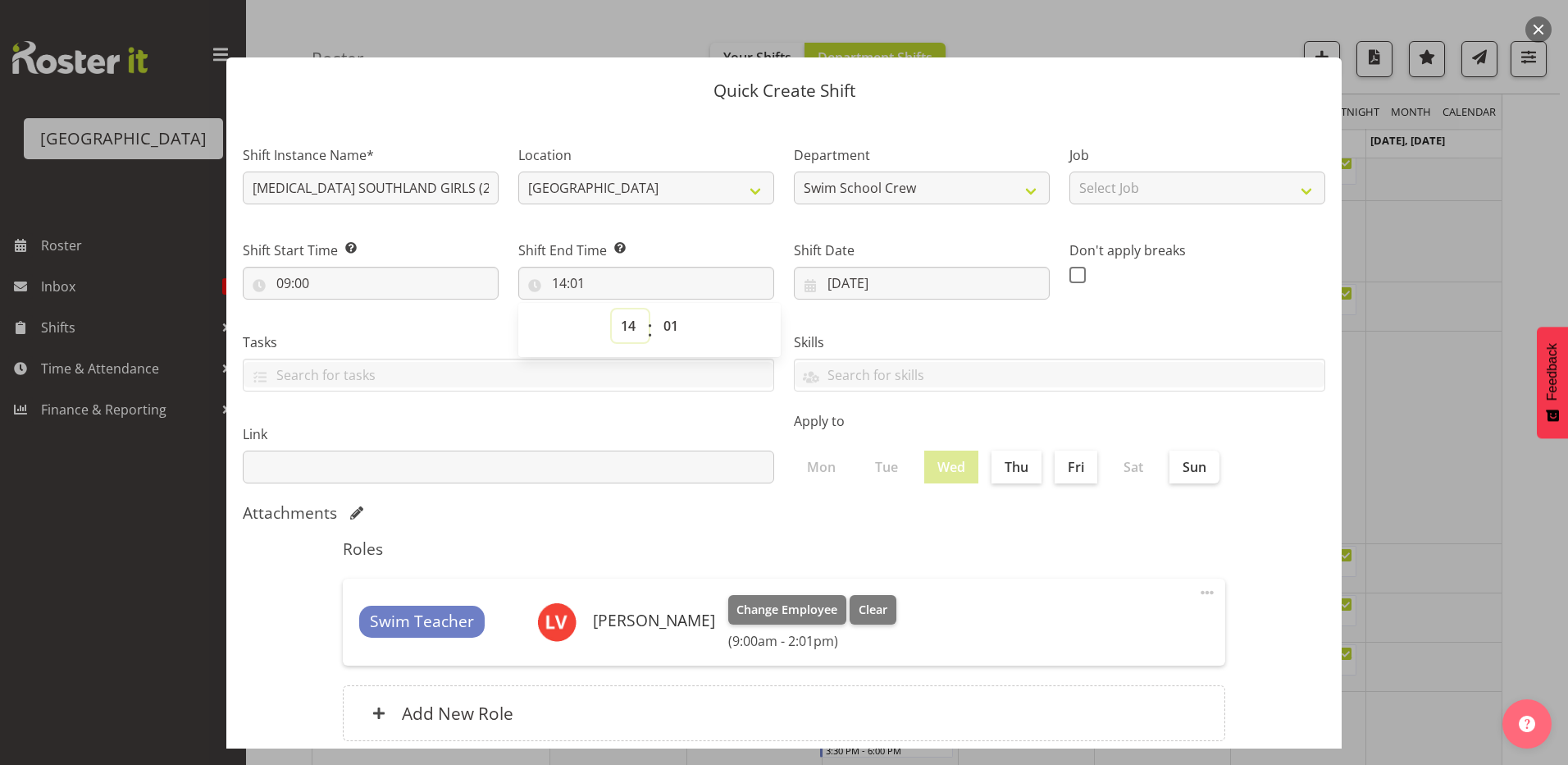
click at [627, 321] on select "00 01 02 03 04 05 06 07 08 09 10 11 12 13 14 15 16 17 18 19 20 21 22 23" at bounding box center [630, 326] width 37 height 33
select select "10"
click at [612, 309] on select "00 01 02 03 04 05 06 07 08 09 10 11 12 13 14 15 16 17 18 19 20 21 22 23" at bounding box center [630, 326] width 37 height 33
type input "10:01"
click at [671, 327] on select "00 01 02 03 04 05 06 07 08 09 10 11 12 13 14 15 16 17 18 19 20 21 22 23 24 25 2…" at bounding box center [673, 326] width 37 height 33
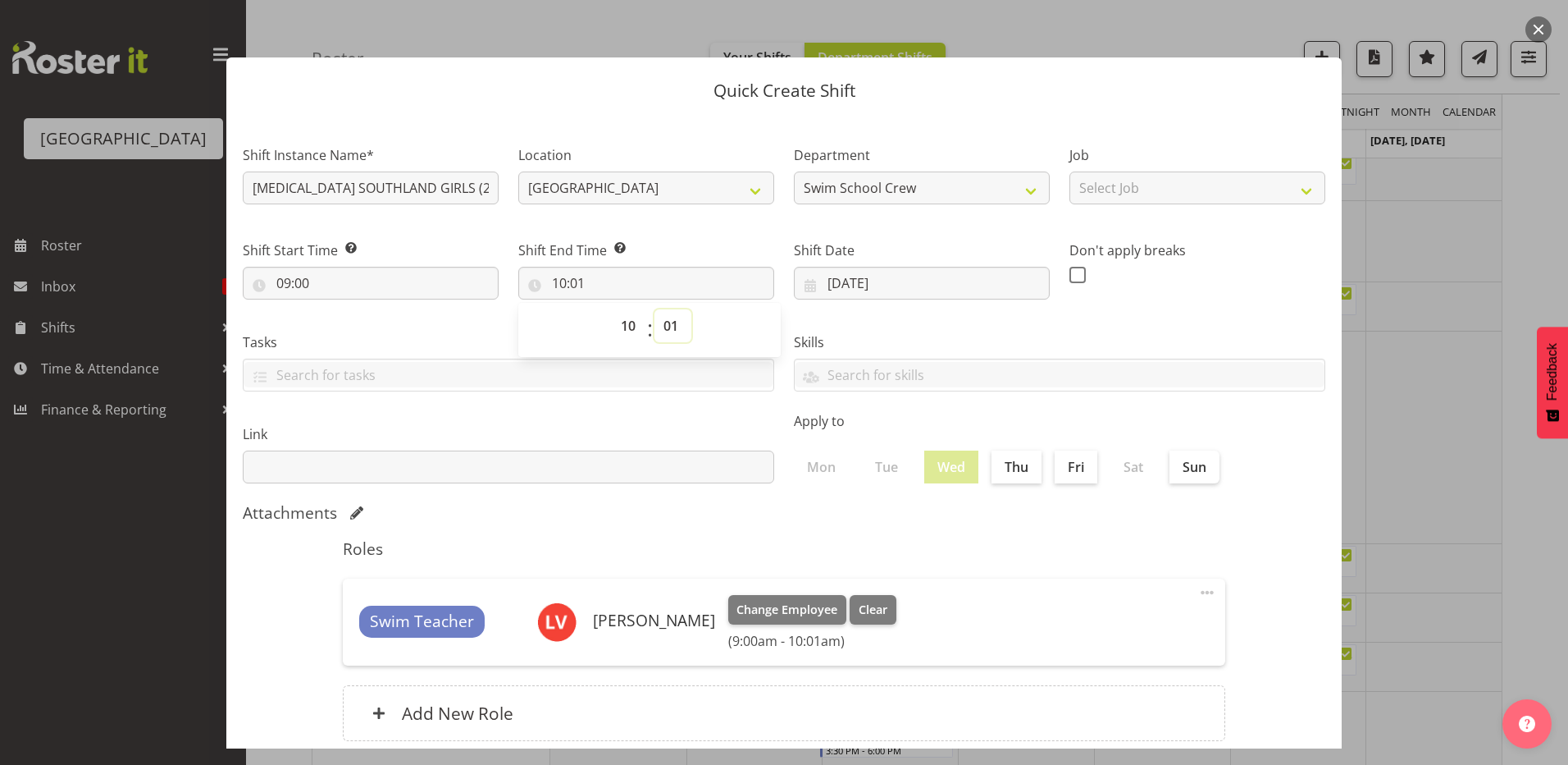
select select "0"
click at [655, 309] on select "00 01 02 03 04 05 06 07 08 09 10 11 12 13 14 15 16 17 18 19 20 21 22 23 24 25 2…" at bounding box center [673, 326] width 37 height 33
type input "10:00"
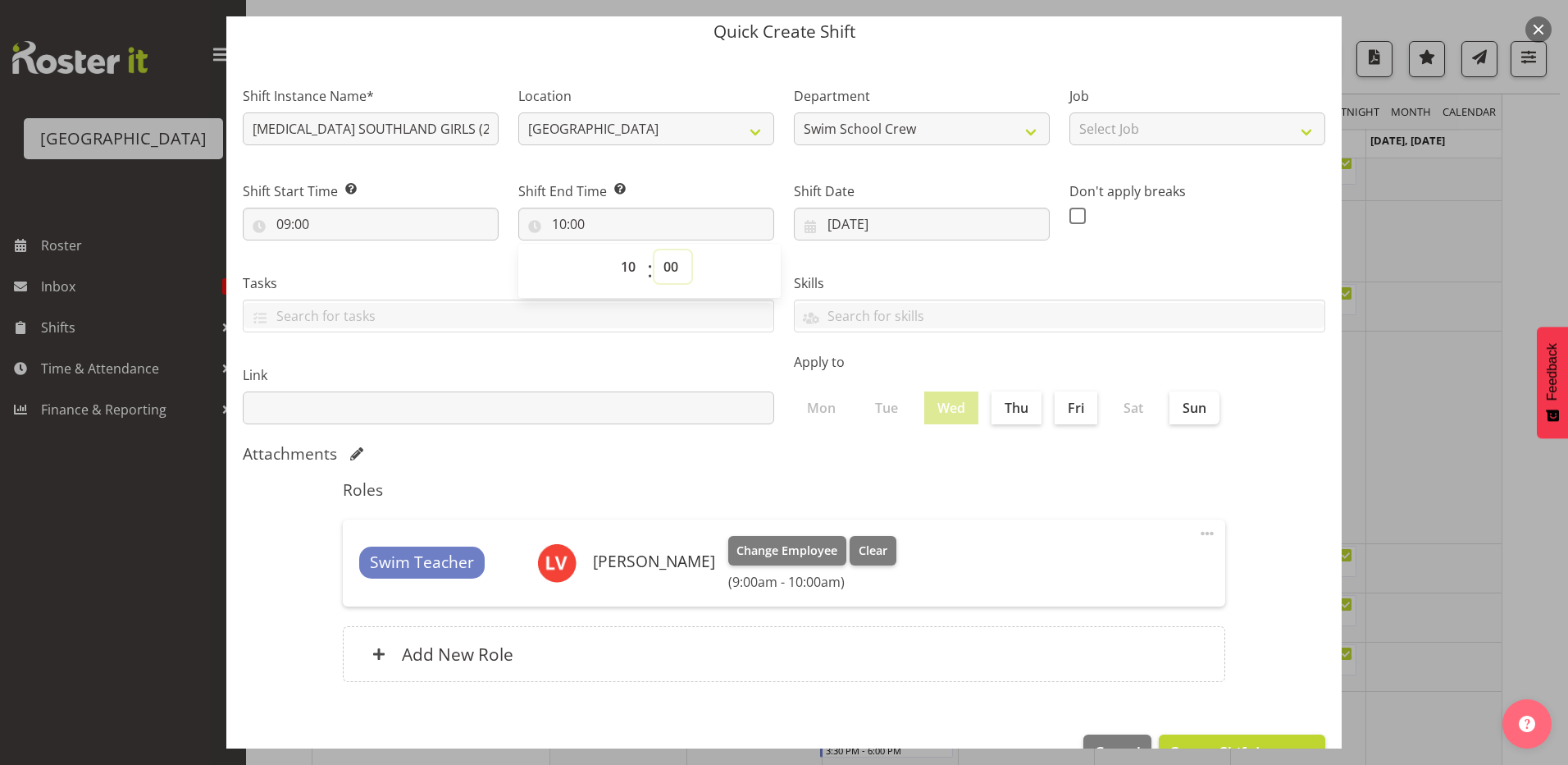
scroll to position [106, 0]
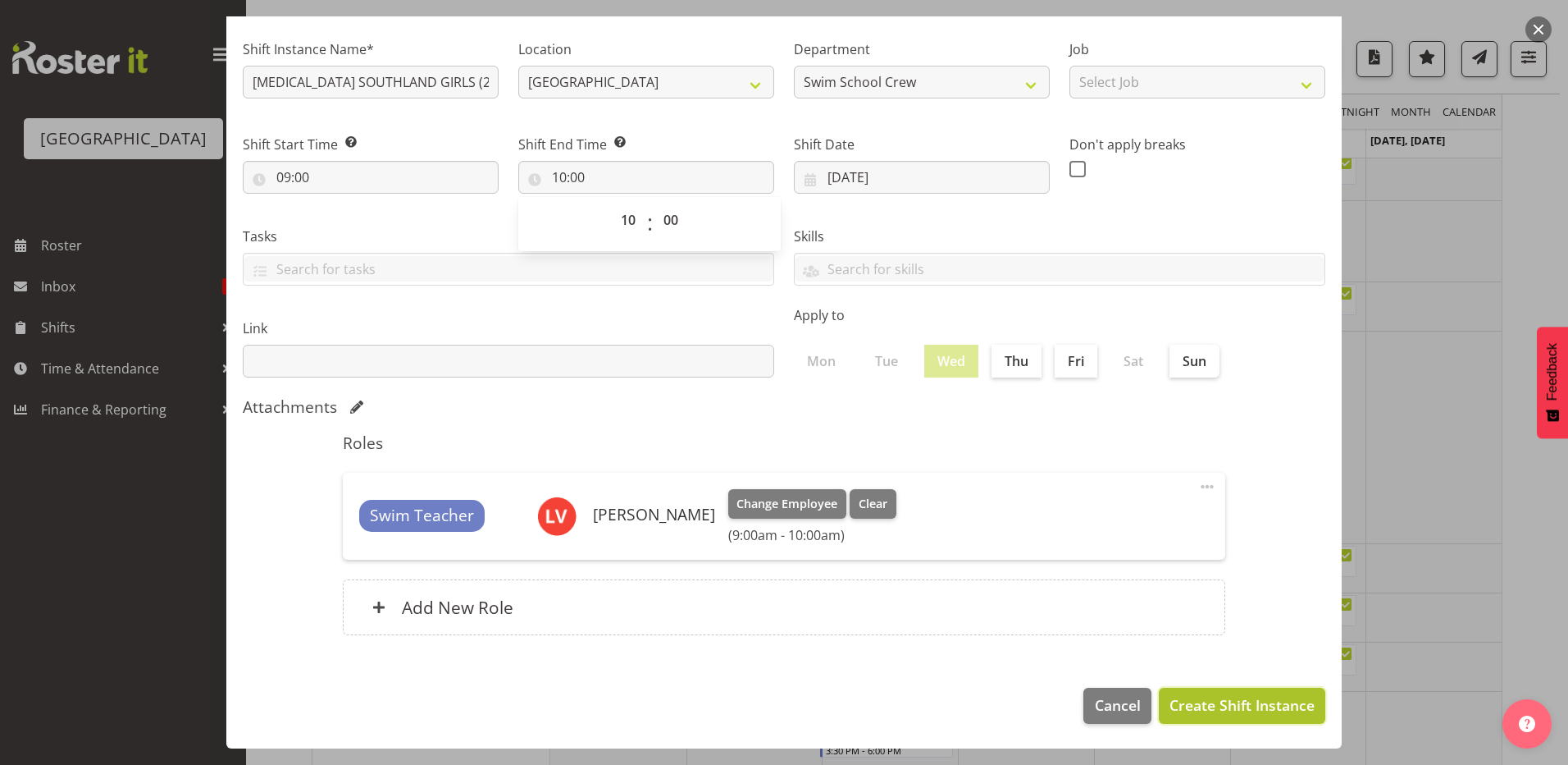
click at [1200, 695] on span "Create Shift Instance" at bounding box center [1242, 705] width 145 height 21
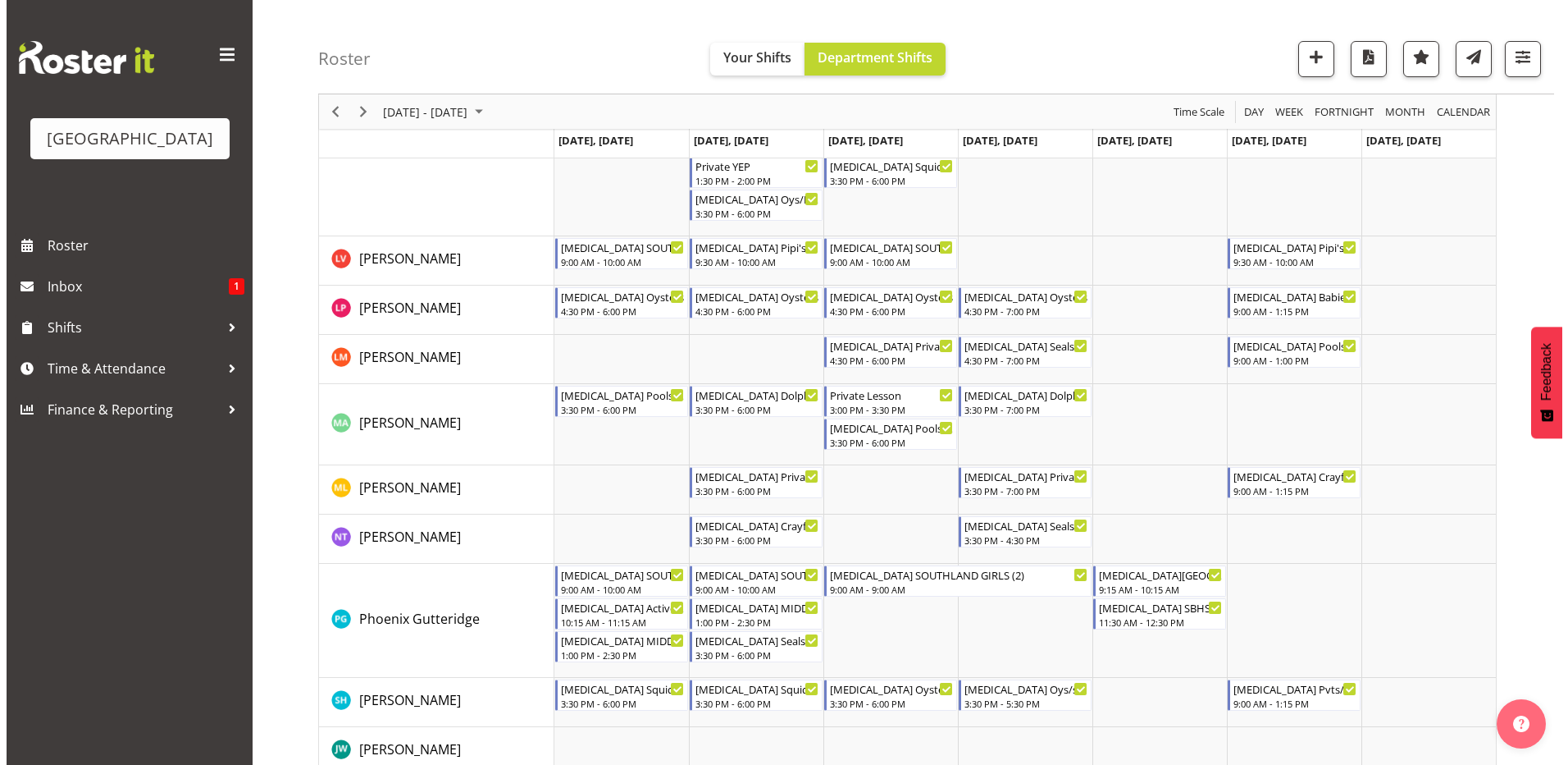
scroll to position [575, 0]
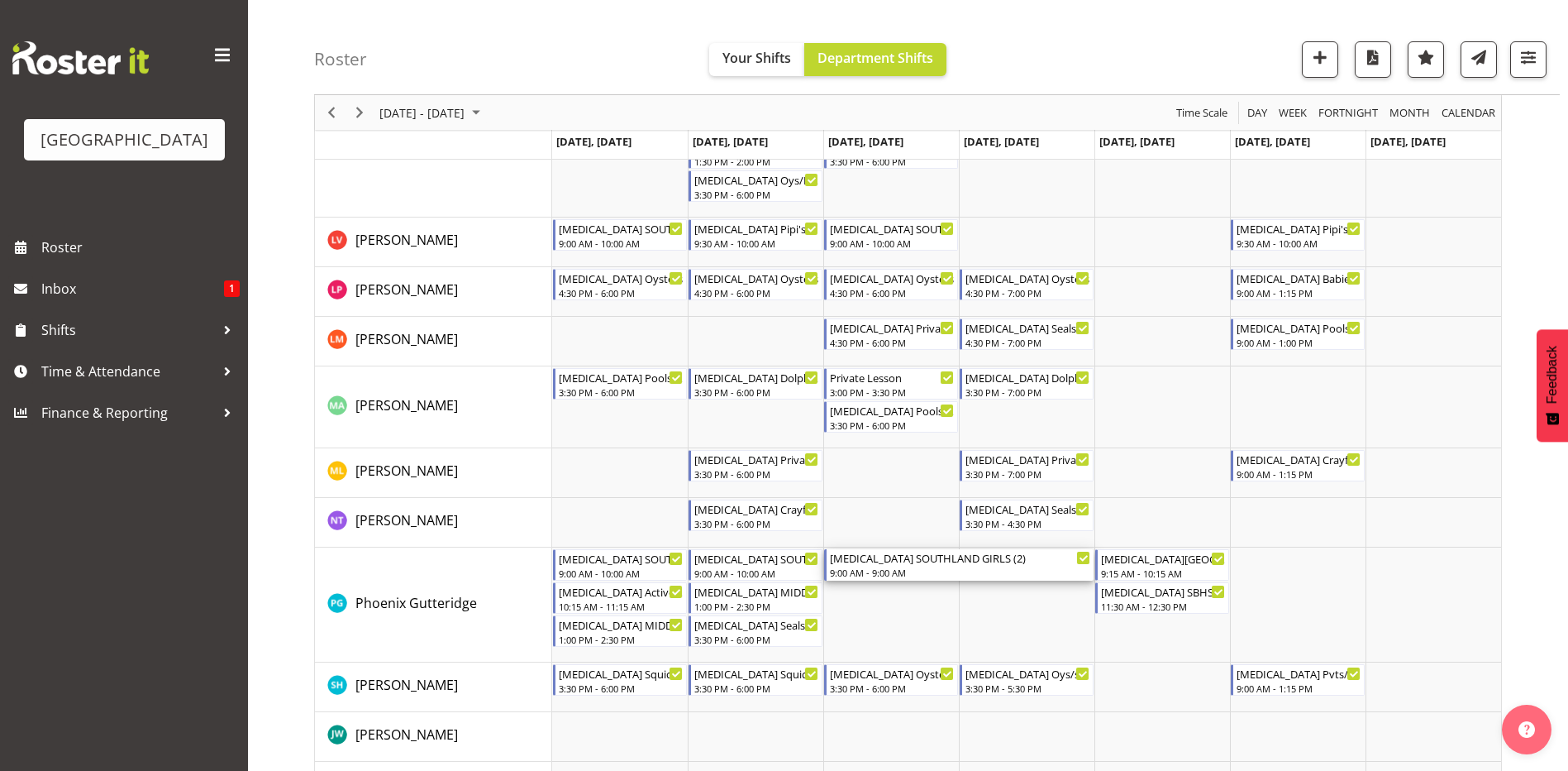
click at [888, 564] on div "[MEDICAL_DATA] SOUTHLAND GIRLS (2)" at bounding box center [960, 557] width 260 height 17
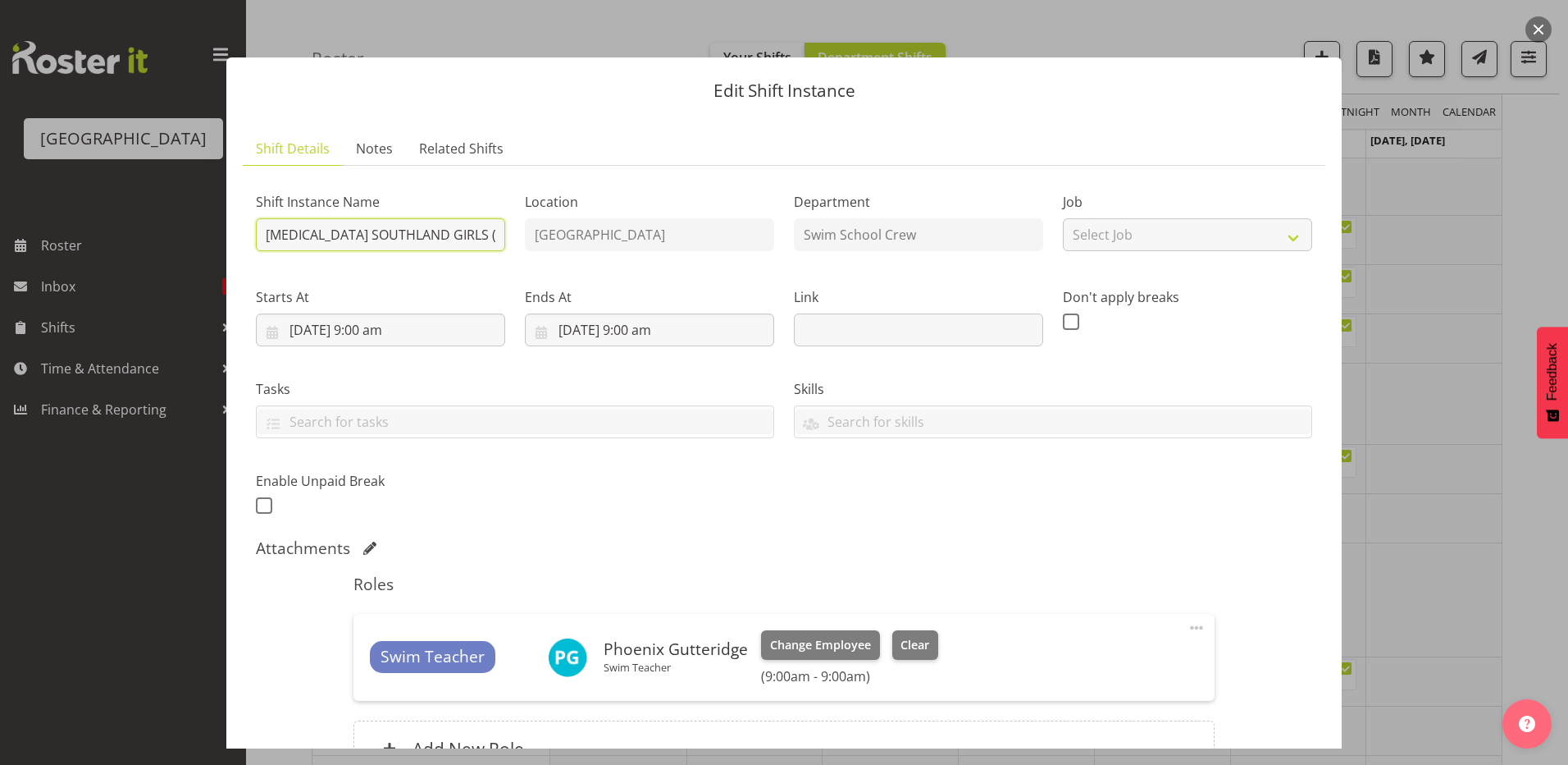
click at [415, 233] on input "[MEDICAL_DATA] SOUTHLAND GIRLS (2)" at bounding box center [381, 235] width 250 height 33
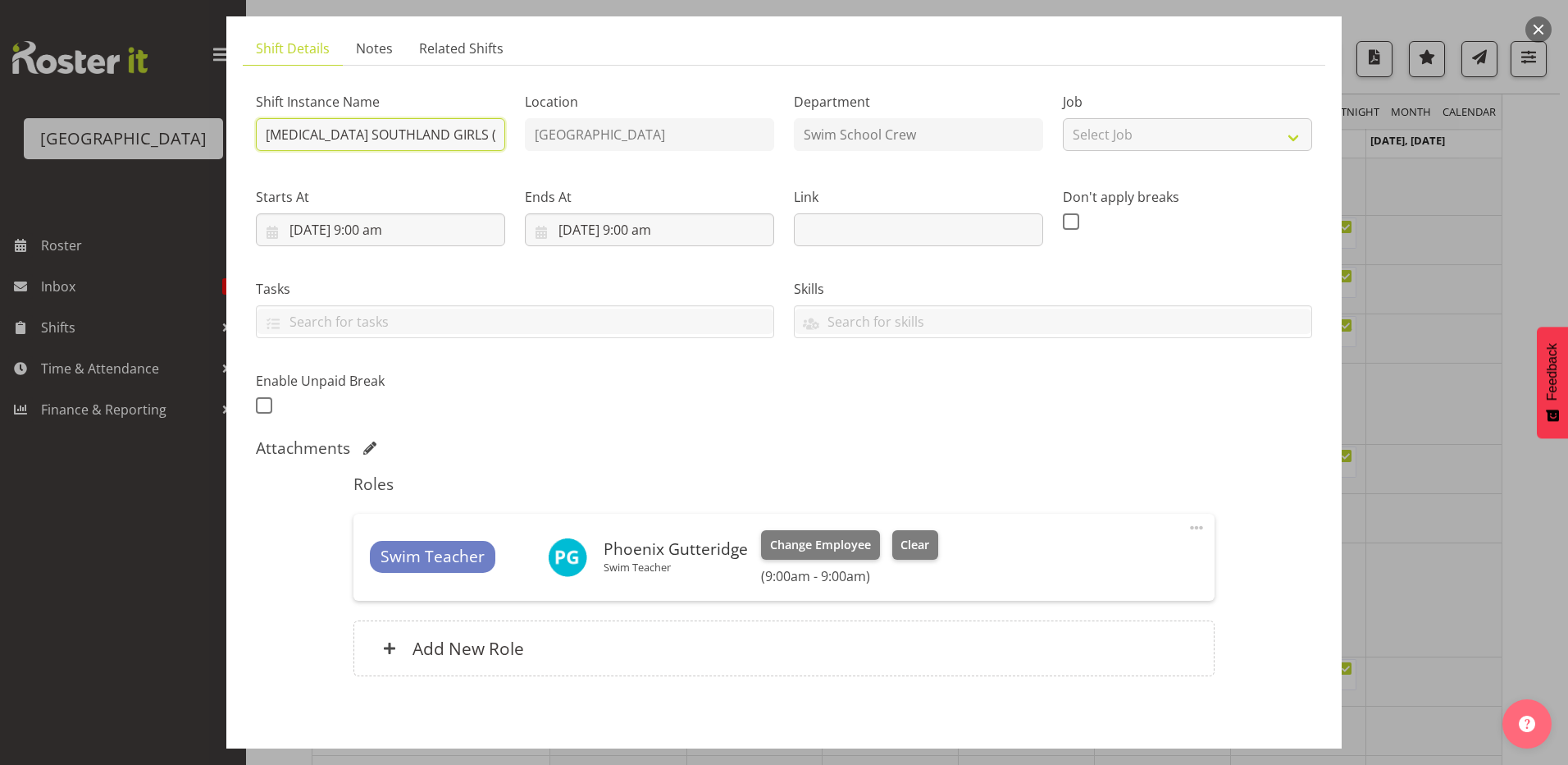
scroll to position [174, 0]
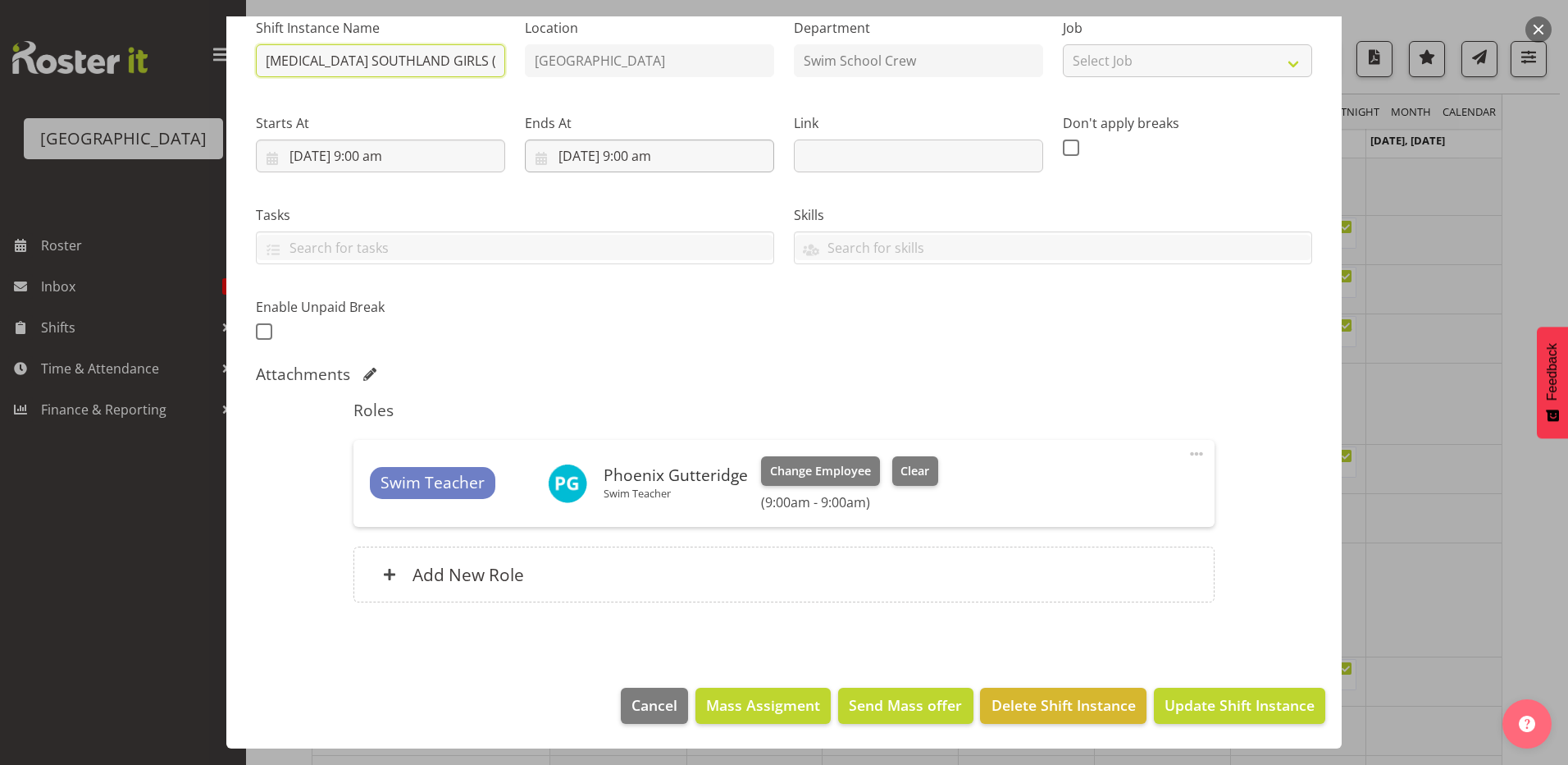
type input "[MEDICAL_DATA] SOUTHLAND GIRLS (3)"
click at [636, 153] on input "11/09/2025, 9:00 am" at bounding box center [650, 156] width 250 height 33
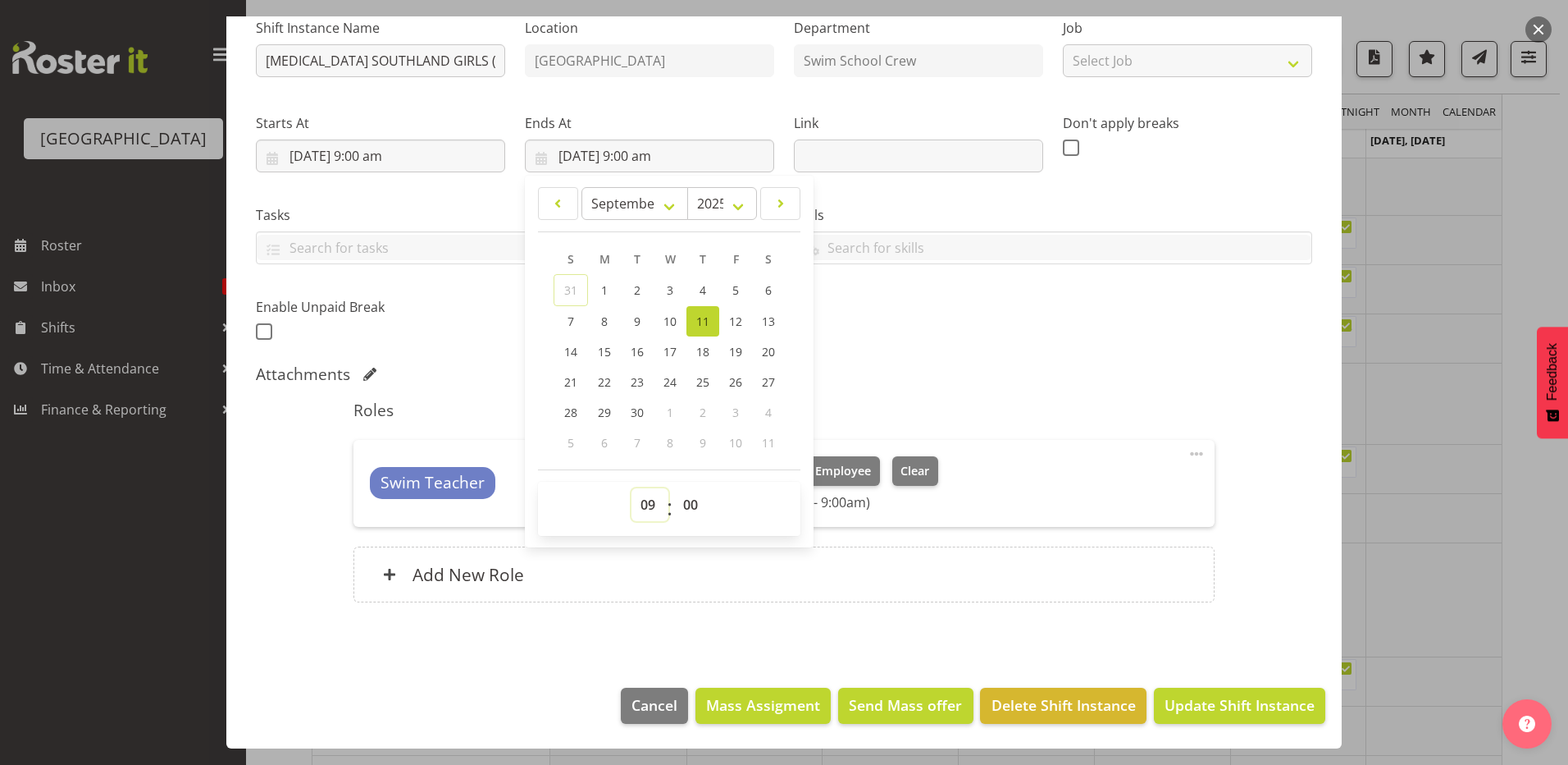
click at [644, 503] on select "00 01 02 03 04 05 06 07 08 09 10 11 12 13 14 15 16 17 18 19 20 21 22 23" at bounding box center [650, 505] width 37 height 33
select select "10"
click at [631, 488] on select "00 01 02 03 04 05 06 07 08 09 10 11 12 13 14 15 16 17 18 19 20 21 22 23" at bounding box center [650, 505] width 37 height 33
type input "11/09/2025, 10:00 am"
click at [1186, 711] on span "Update Shift Instance" at bounding box center [1240, 705] width 150 height 21
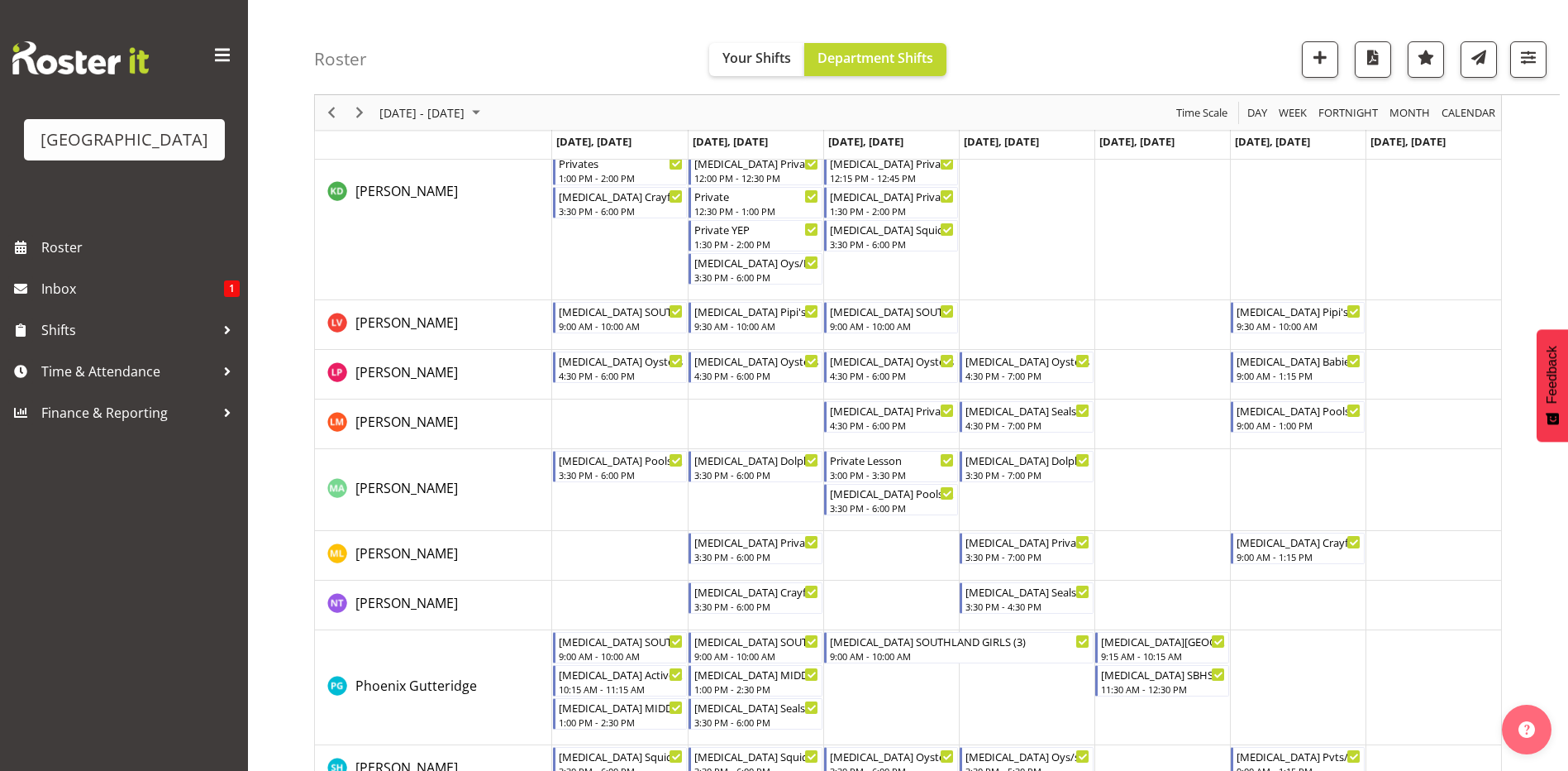
scroll to position [437, 0]
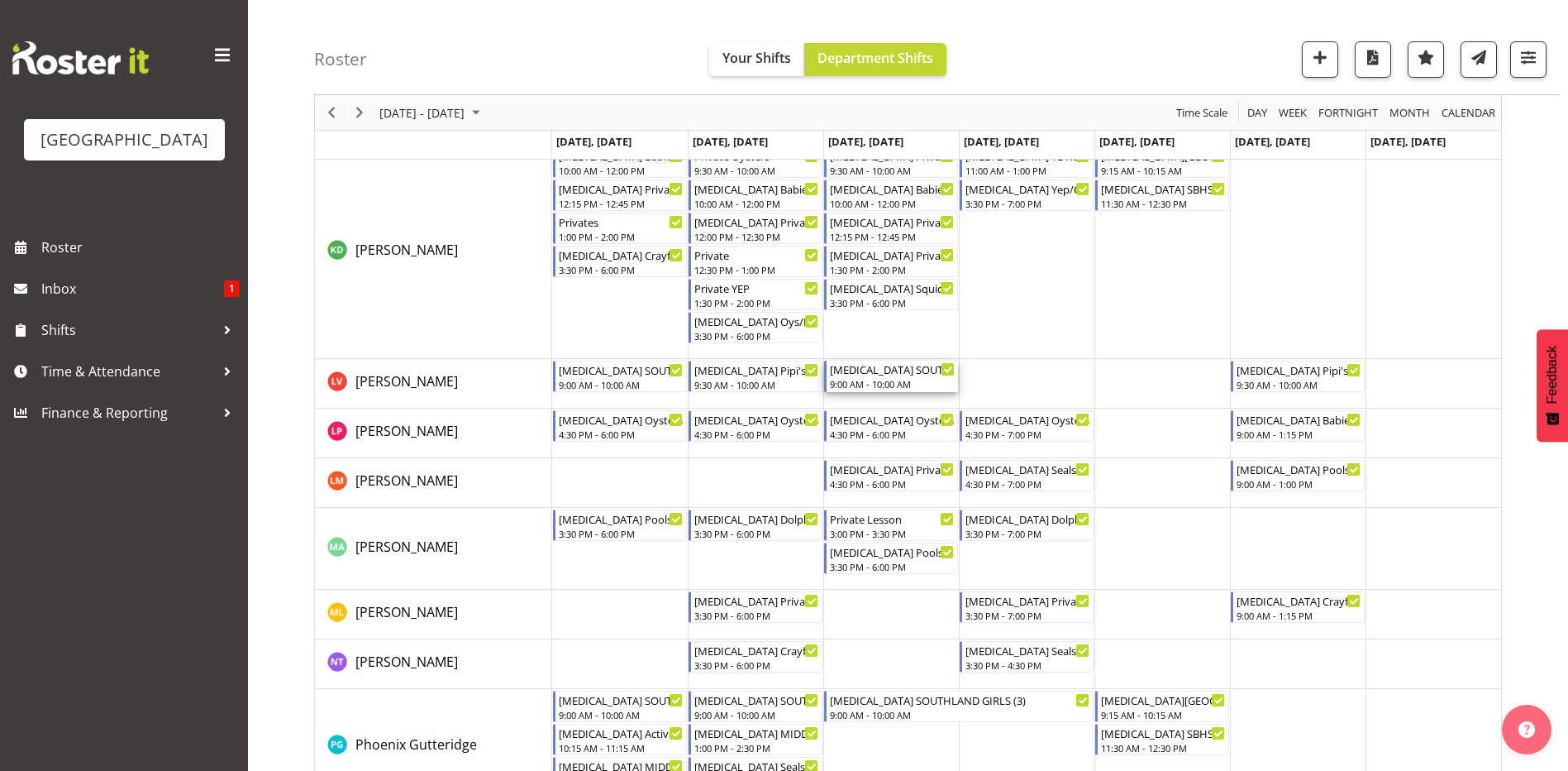
click at [901, 376] on div "[MEDICAL_DATA] SOUTHLAND GIRLS (2)" at bounding box center [892, 369] width 125 height 17
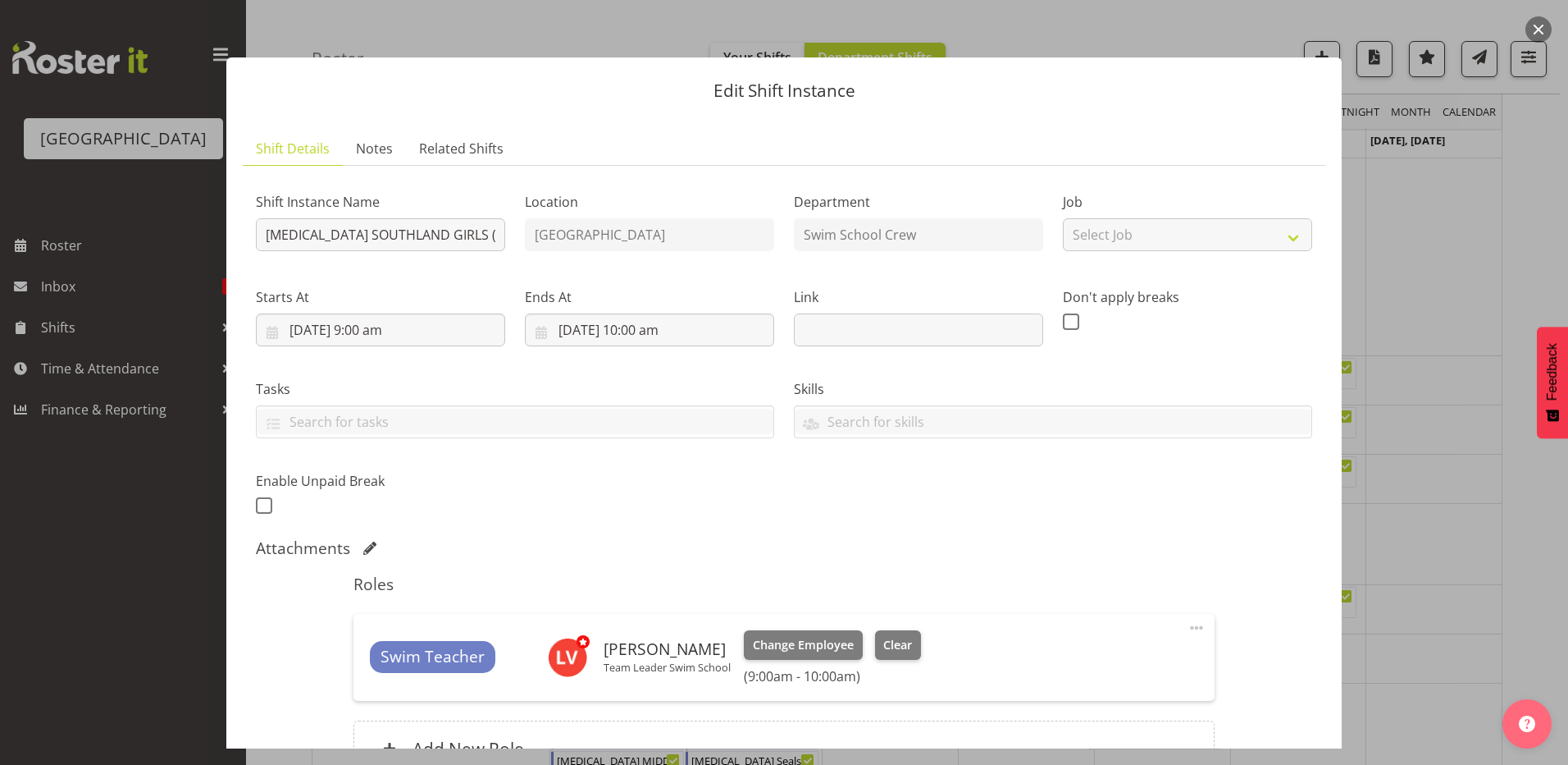
click at [1448, 309] on div at bounding box center [784, 382] width 1568 height 765
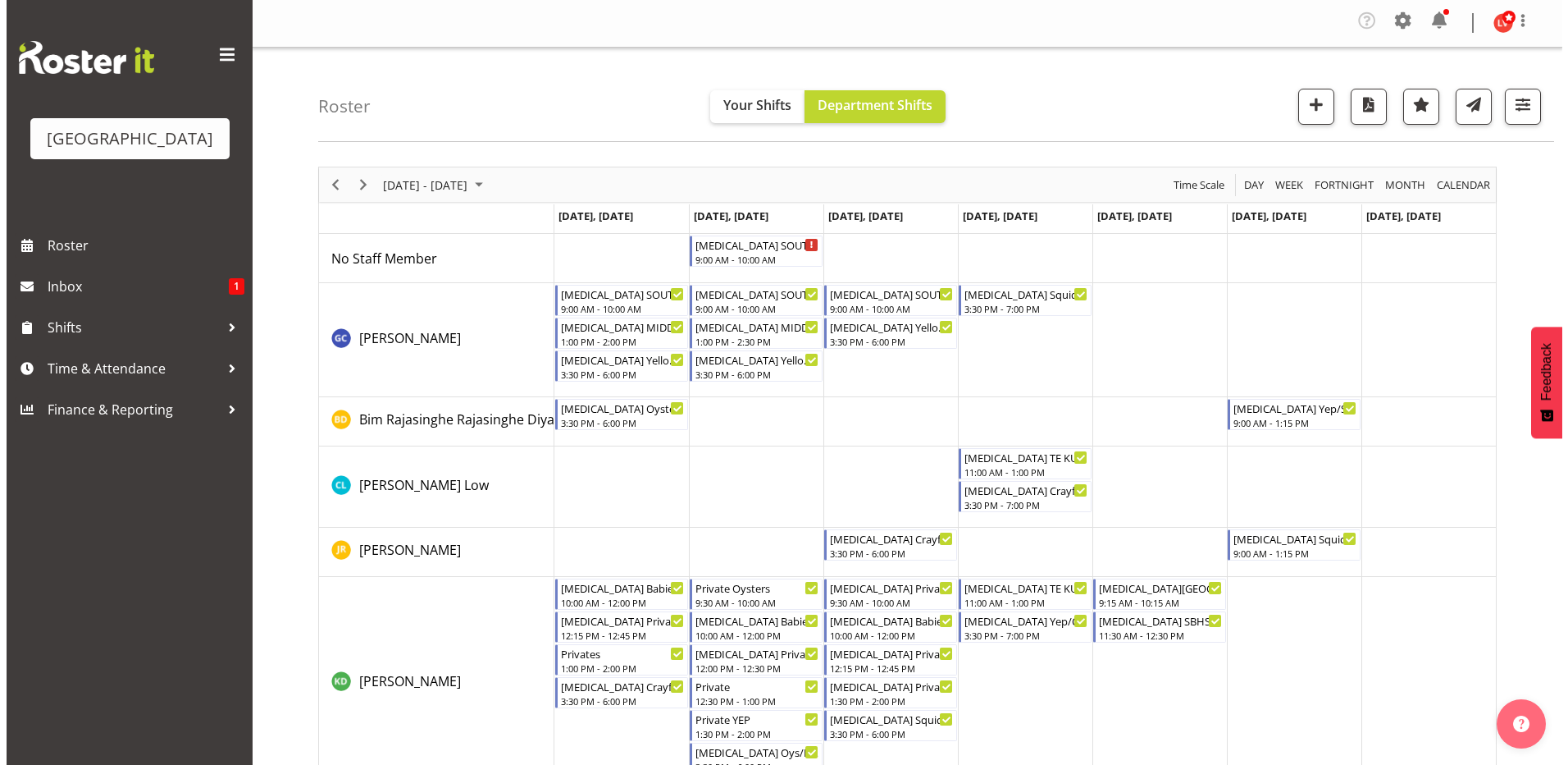
scroll to position [0, 0]
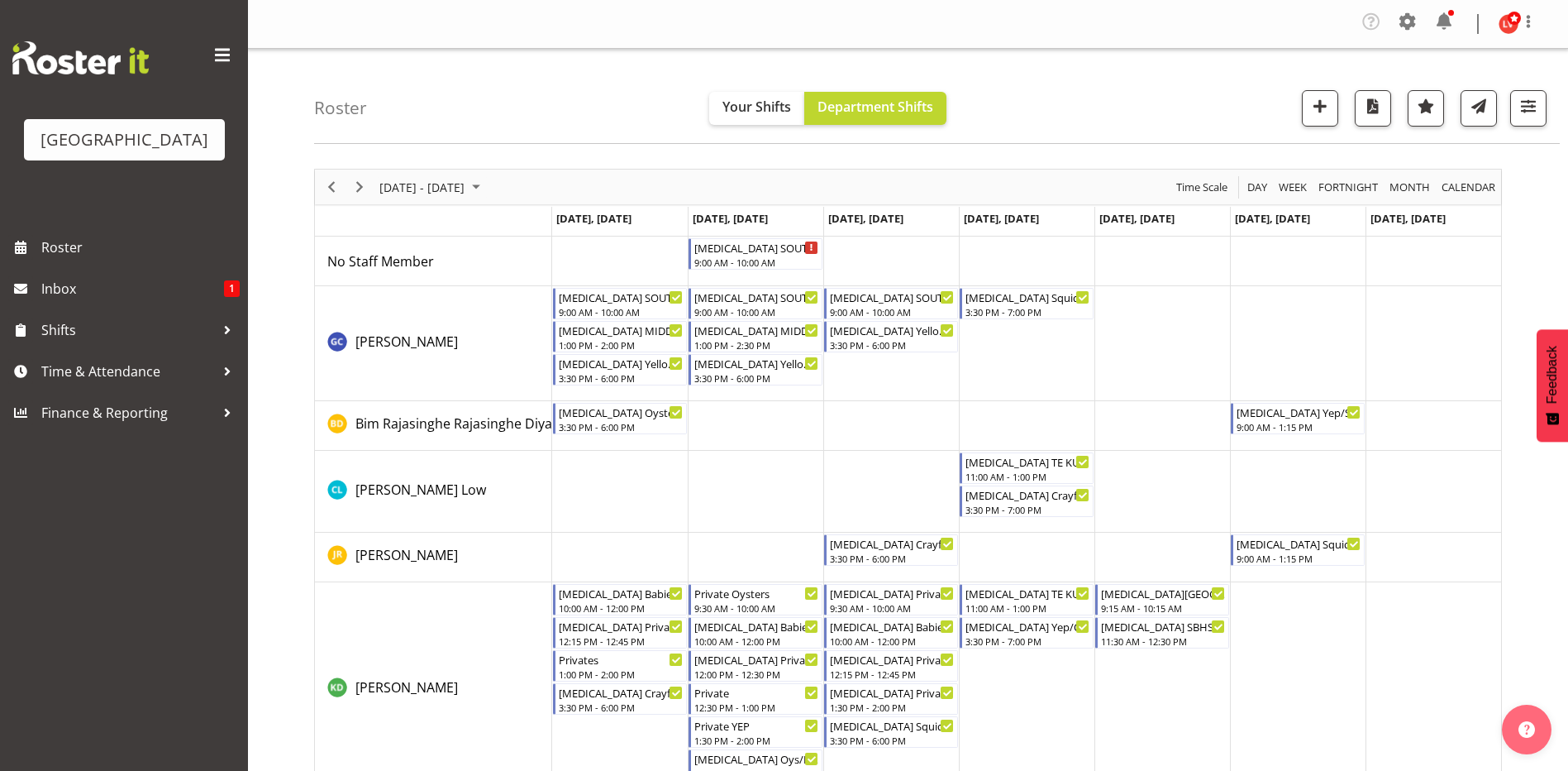
click at [863, 356] on td "Timeline Week of September 8, 2025" at bounding box center [891, 343] width 136 height 115
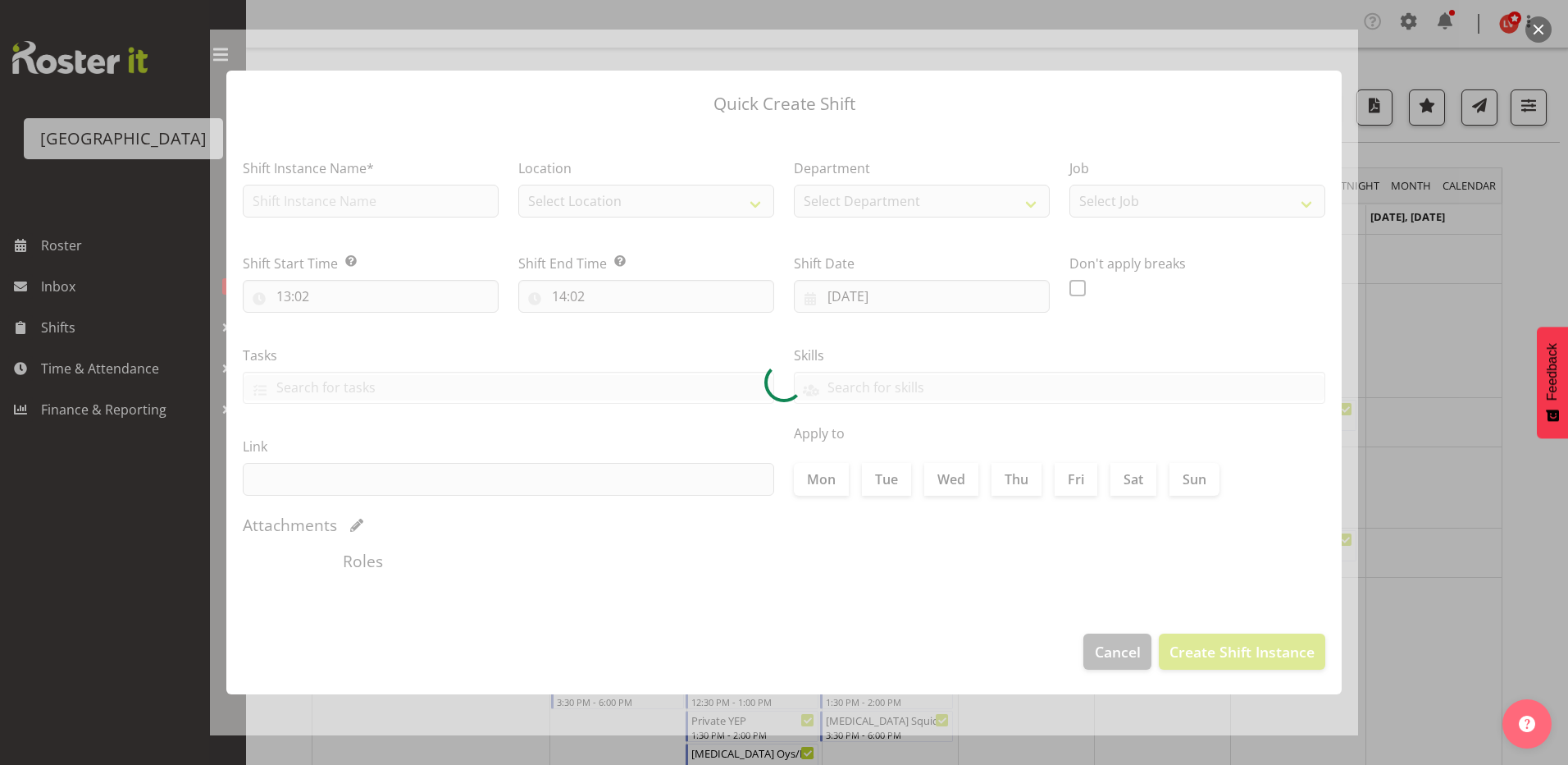
type input "10/09/2025"
checkbox input "true"
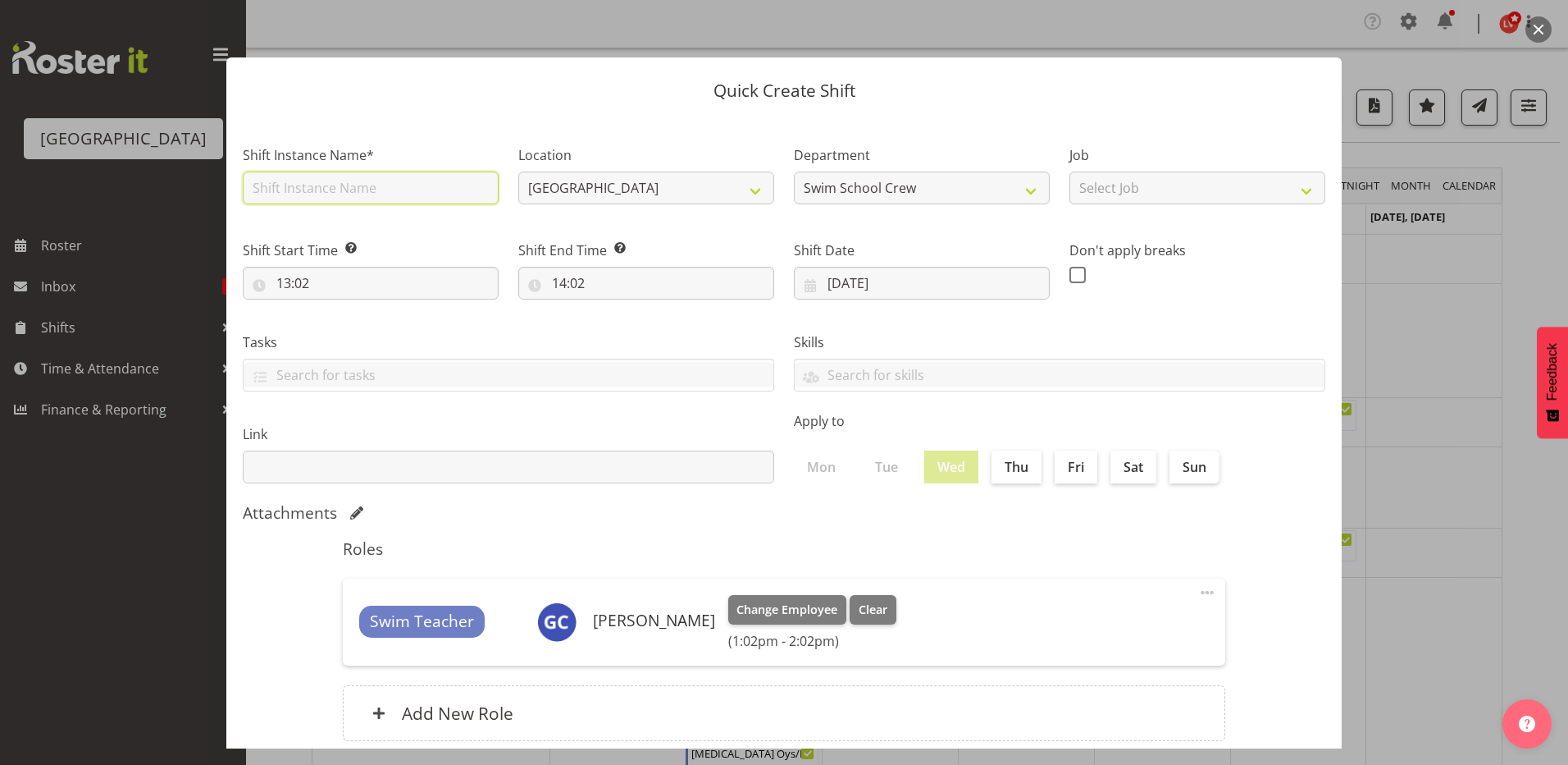
click at [383, 174] on input "text" at bounding box center [370, 188] width 256 height 33
type input "[MEDICAL_DATA] MIDDLE SCHOOL (1)"
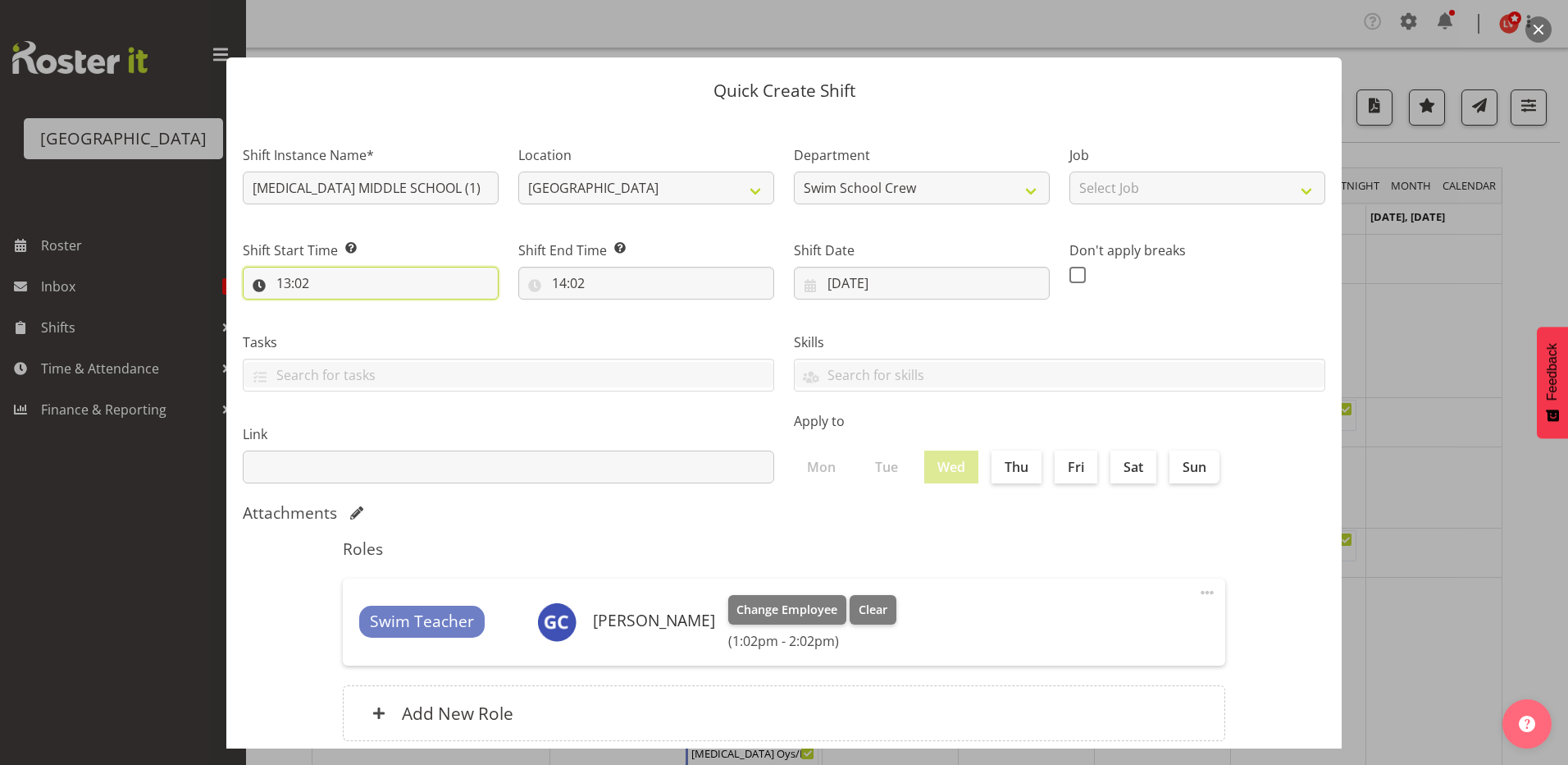
click at [284, 279] on input "13:02" at bounding box center [370, 283] width 256 height 33
click at [391, 322] on select "00 01 02 03 04 05 06 07 08 09 10 11 12 13 14 15 16 17 18 19 20 21 22 23 24 25 2…" at bounding box center [397, 326] width 37 height 33
select select "0"
click at [379, 309] on select "00 01 02 03 04 05 06 07 08 09 10 11 12 13 14 15 16 17 18 19 20 21 22 23 24 25 2…" at bounding box center [397, 326] width 37 height 33
type input "13:00"
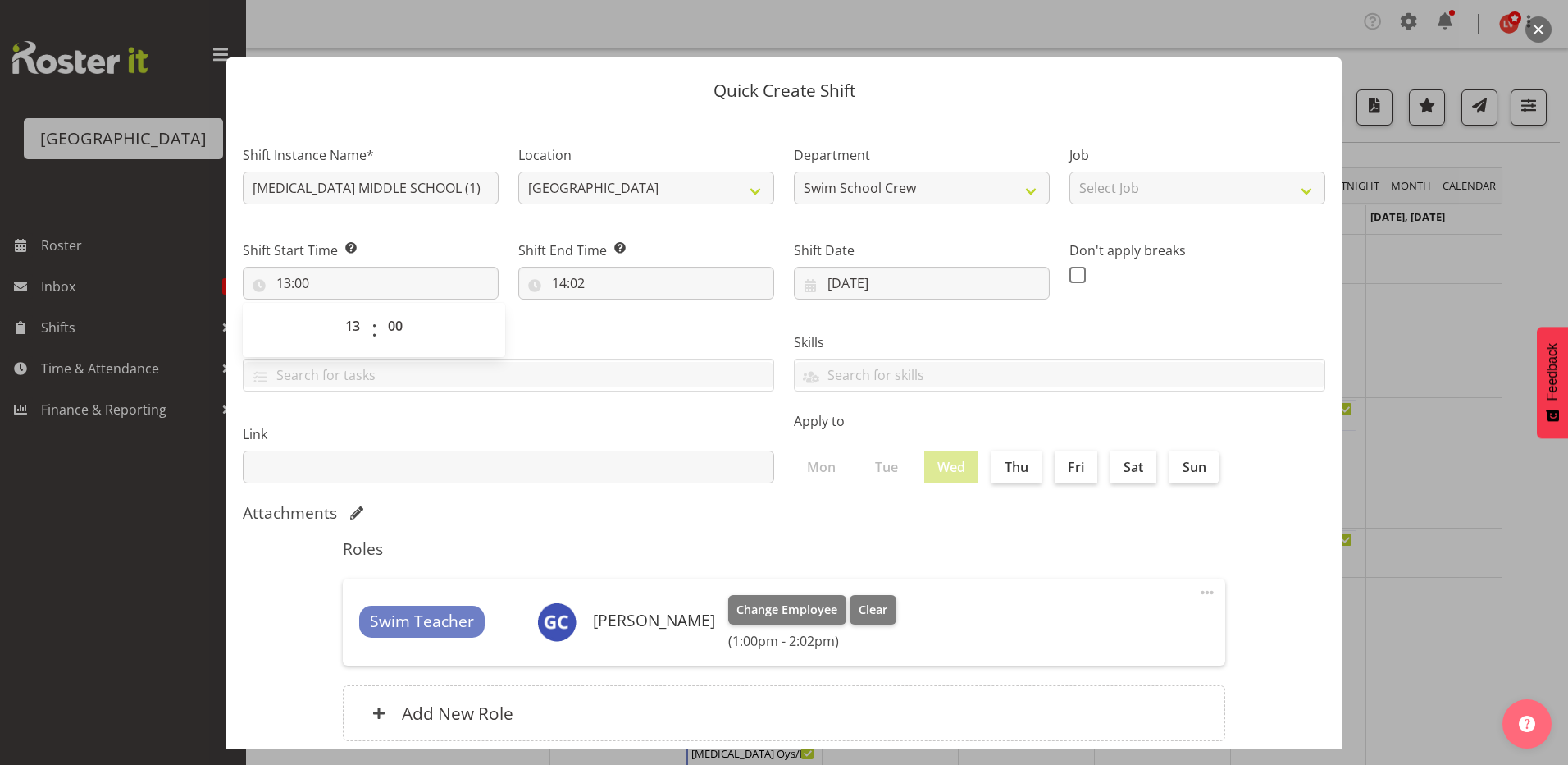
drag, startPoint x: 634, startPoint y: 352, endPoint x: 563, endPoint y: 300, distance: 88.0
click at [629, 340] on div "Tasks TEST123" at bounding box center [508, 362] width 532 height 59
click at [570, 284] on input "14:02" at bounding box center [646, 283] width 256 height 33
click at [658, 320] on select "00 01 02 03 04 05 06 07 08 09 10 11 12 13 14 15 16 17 18 19 20 21 22 23 24 25 2…" at bounding box center [673, 326] width 37 height 33
select select "30"
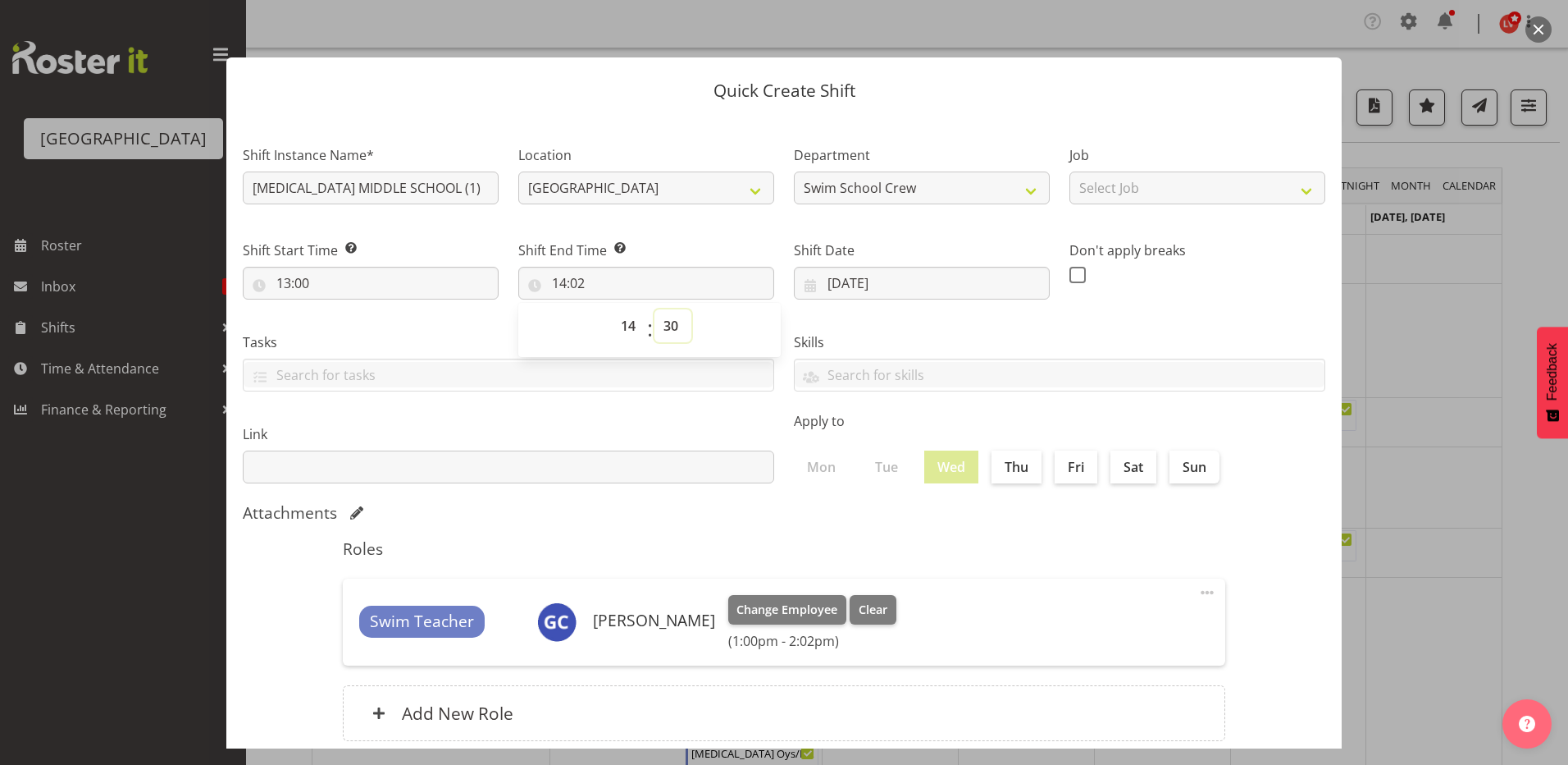
click at [655, 309] on select "00 01 02 03 04 05 06 07 08 09 10 11 12 13 14 15 16 17 18 19 20 21 22 23 24 25 2…" at bounding box center [673, 326] width 37 height 33
type input "14:30"
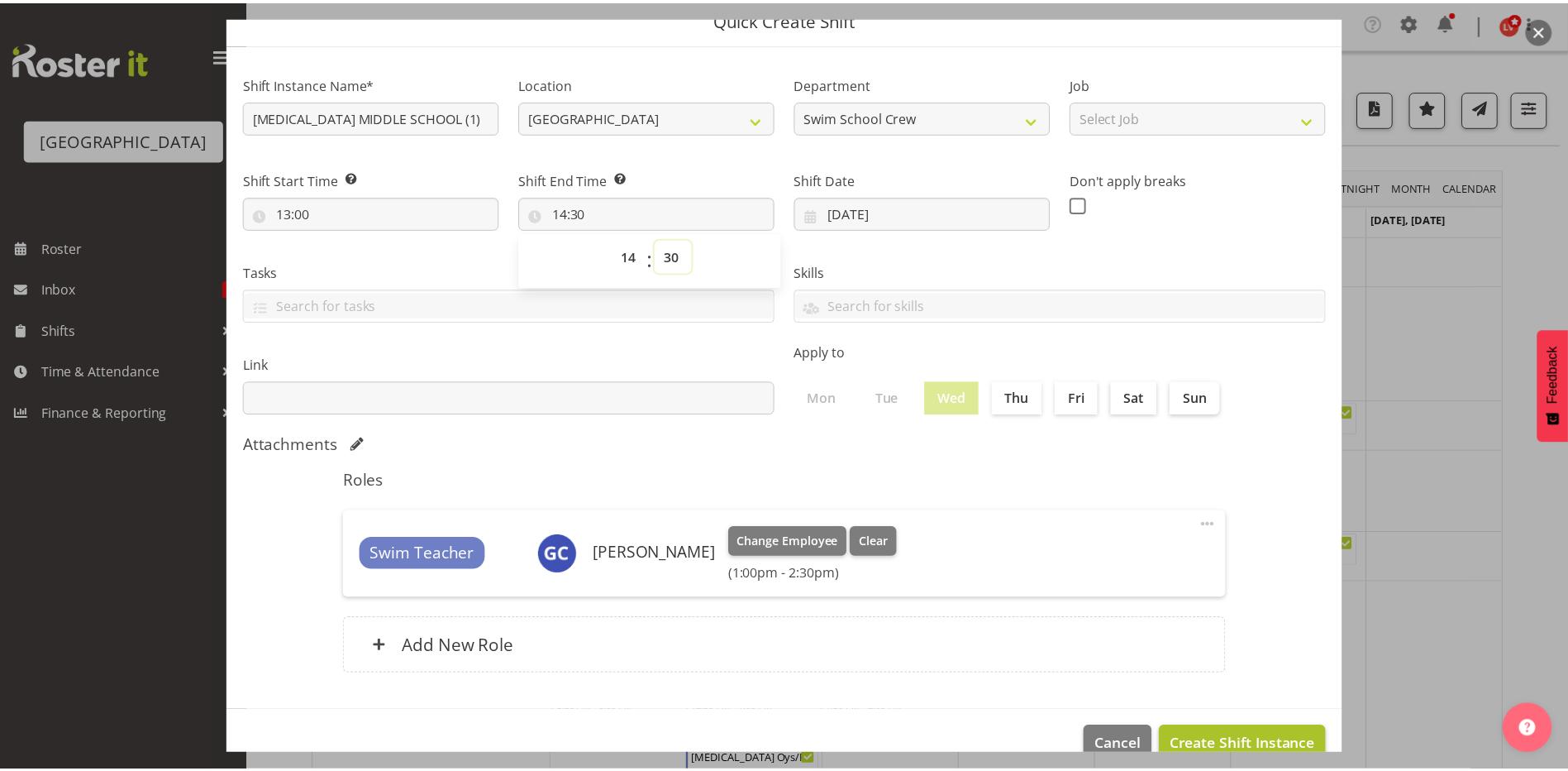
scroll to position [106, 0]
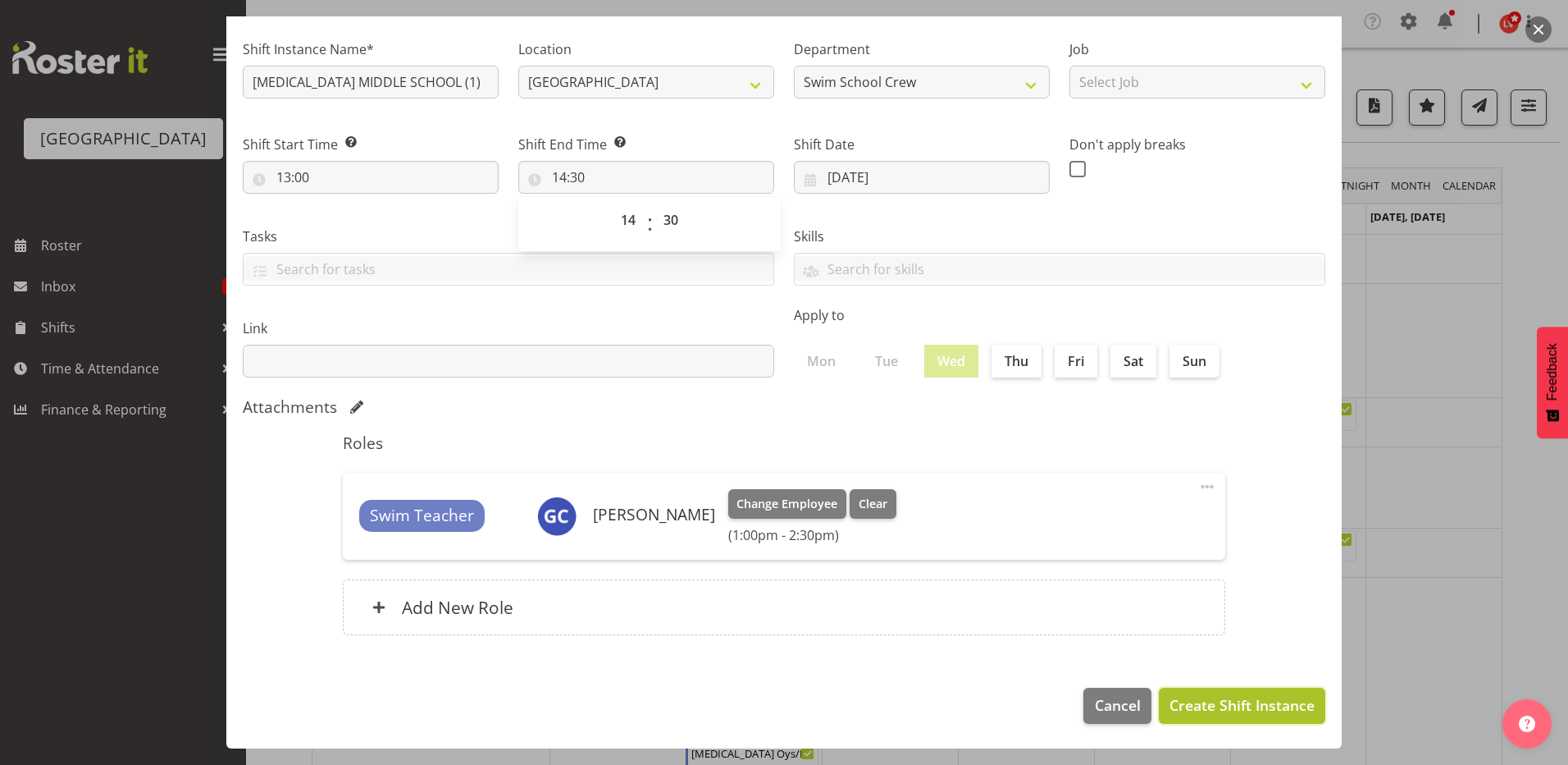
click at [1183, 713] on span "Create Shift Instance" at bounding box center [1242, 705] width 145 height 21
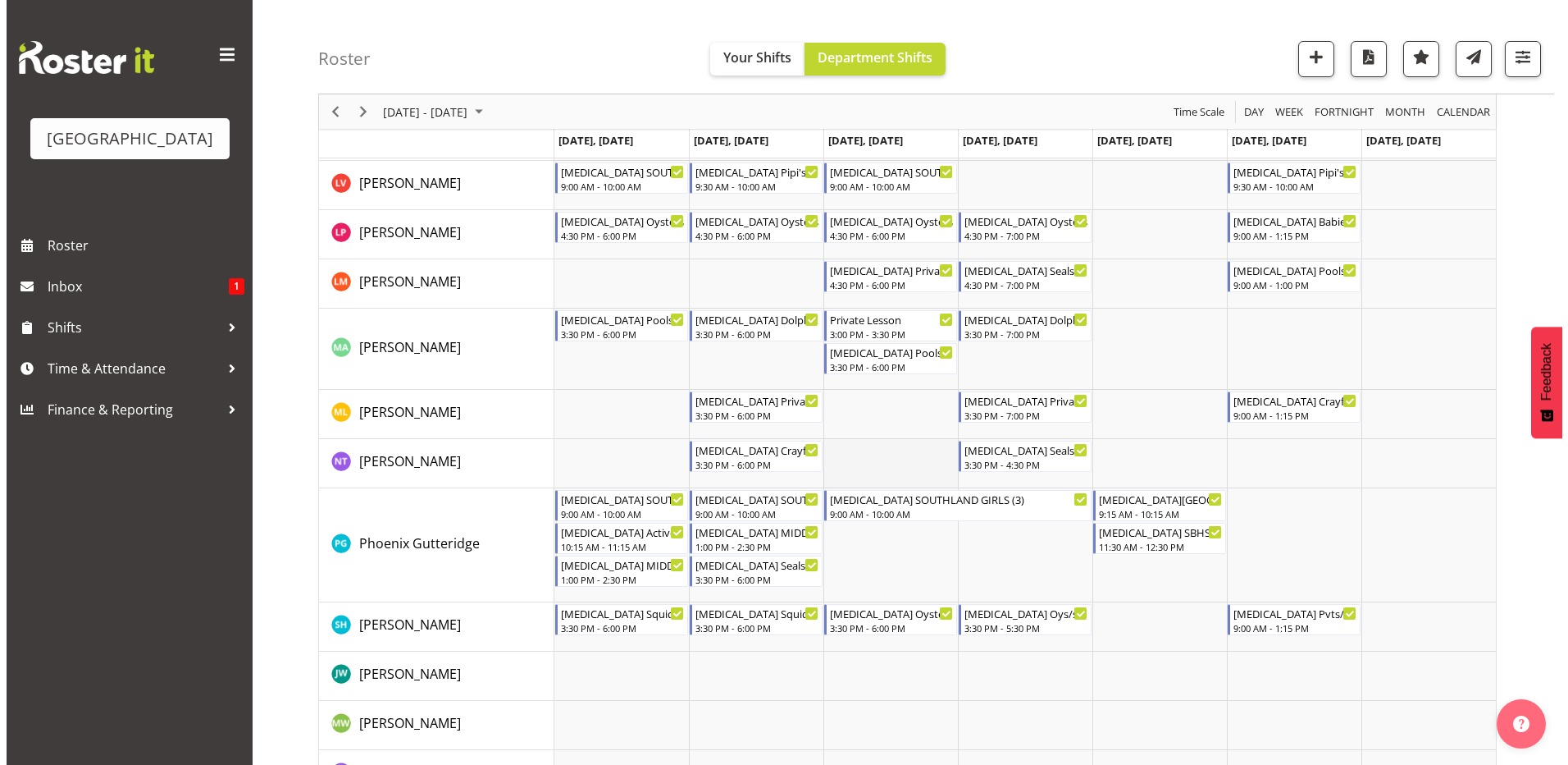
scroll to position [657, 0]
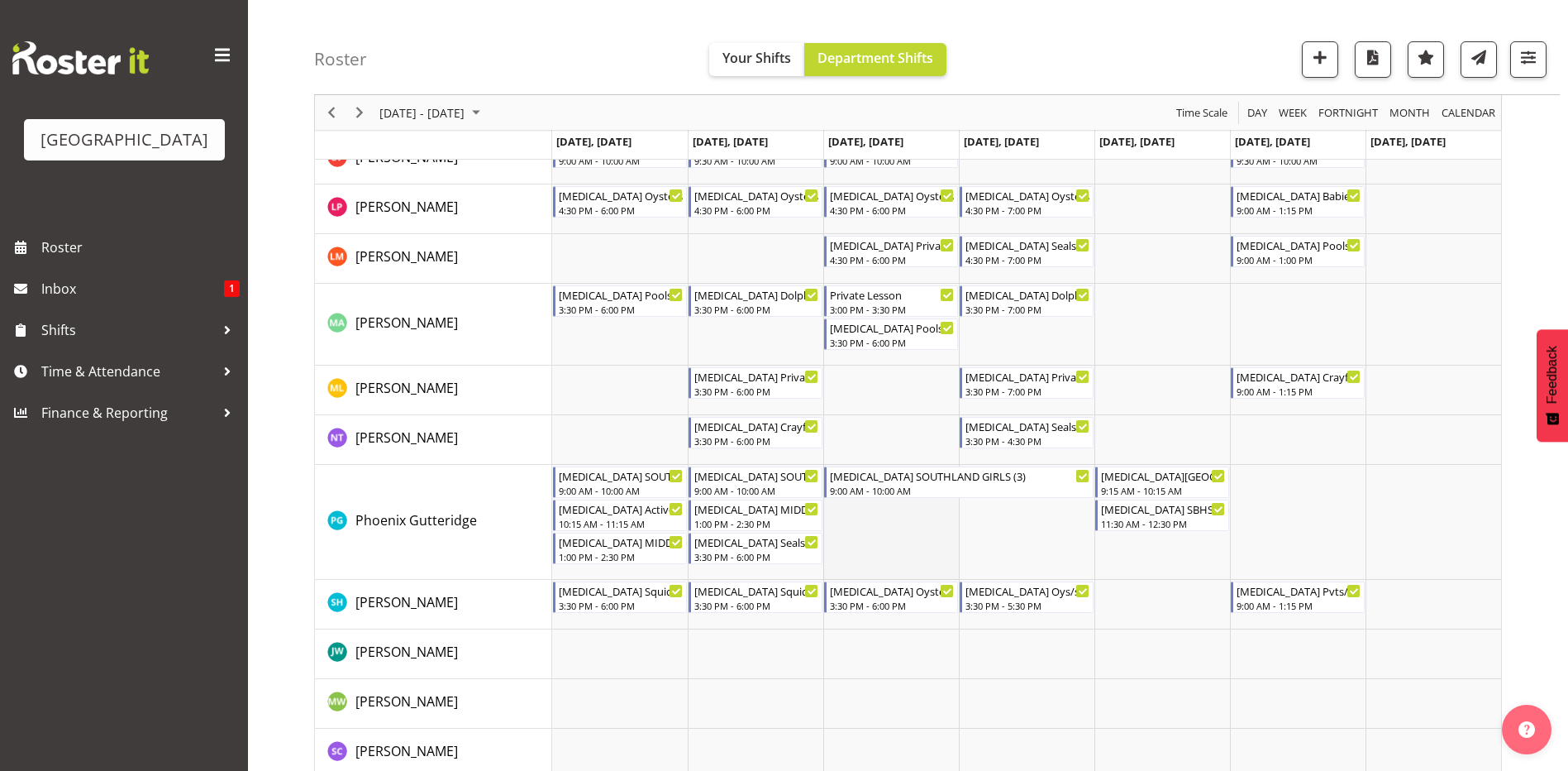
click at [888, 536] on td "Timeline Week of September 8, 2025" at bounding box center [891, 522] width 136 height 115
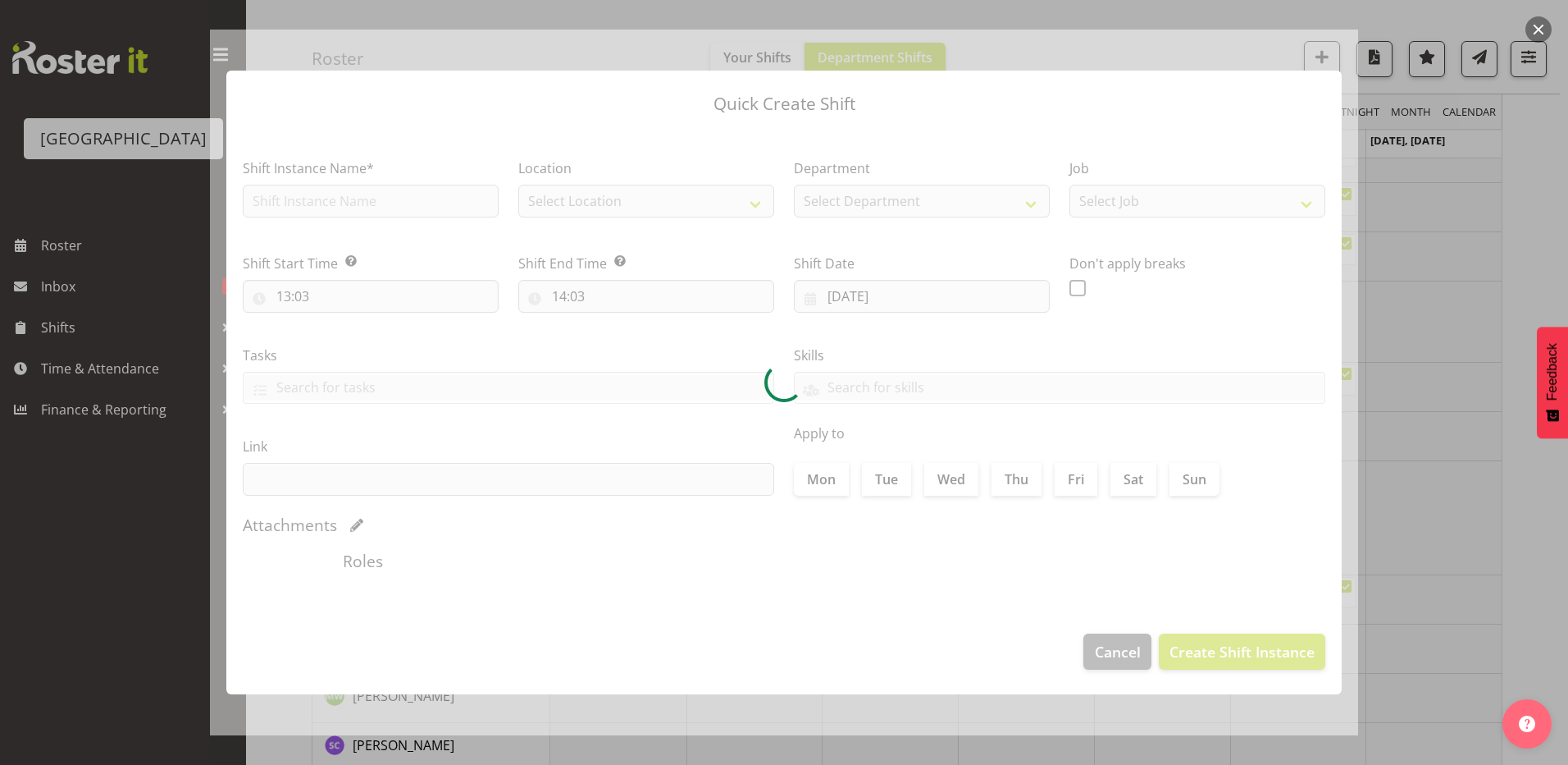
type input "10/09/2025"
checkbox input "true"
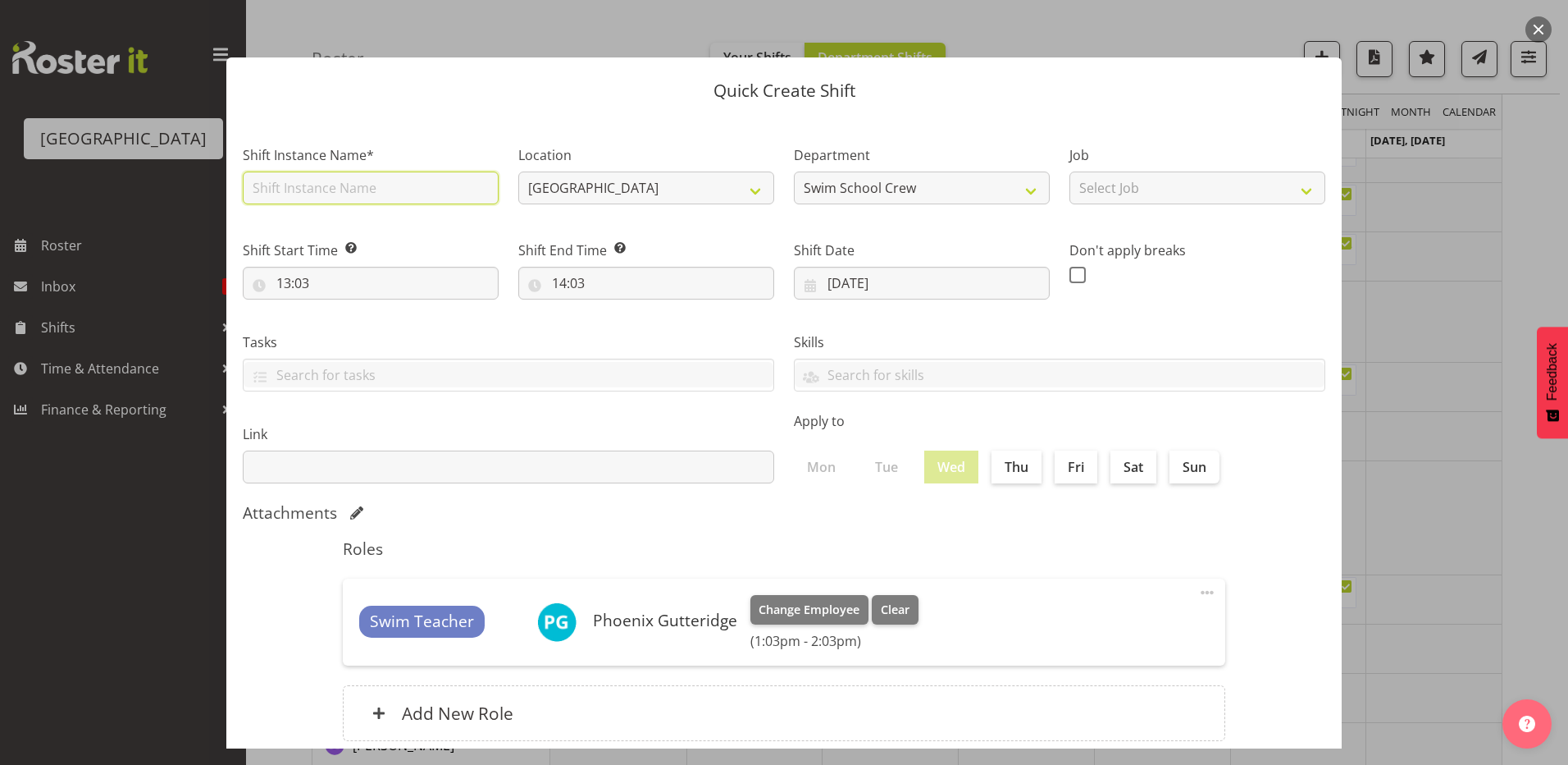
click at [333, 186] on input "text" at bounding box center [370, 188] width 256 height 33
click at [390, 185] on input "[MEDICAL_DATA] MIDDLE SCHOOL (1)" at bounding box center [370, 188] width 256 height 33
type input "[MEDICAL_DATA] MIDDLE SCHOOL (2)"
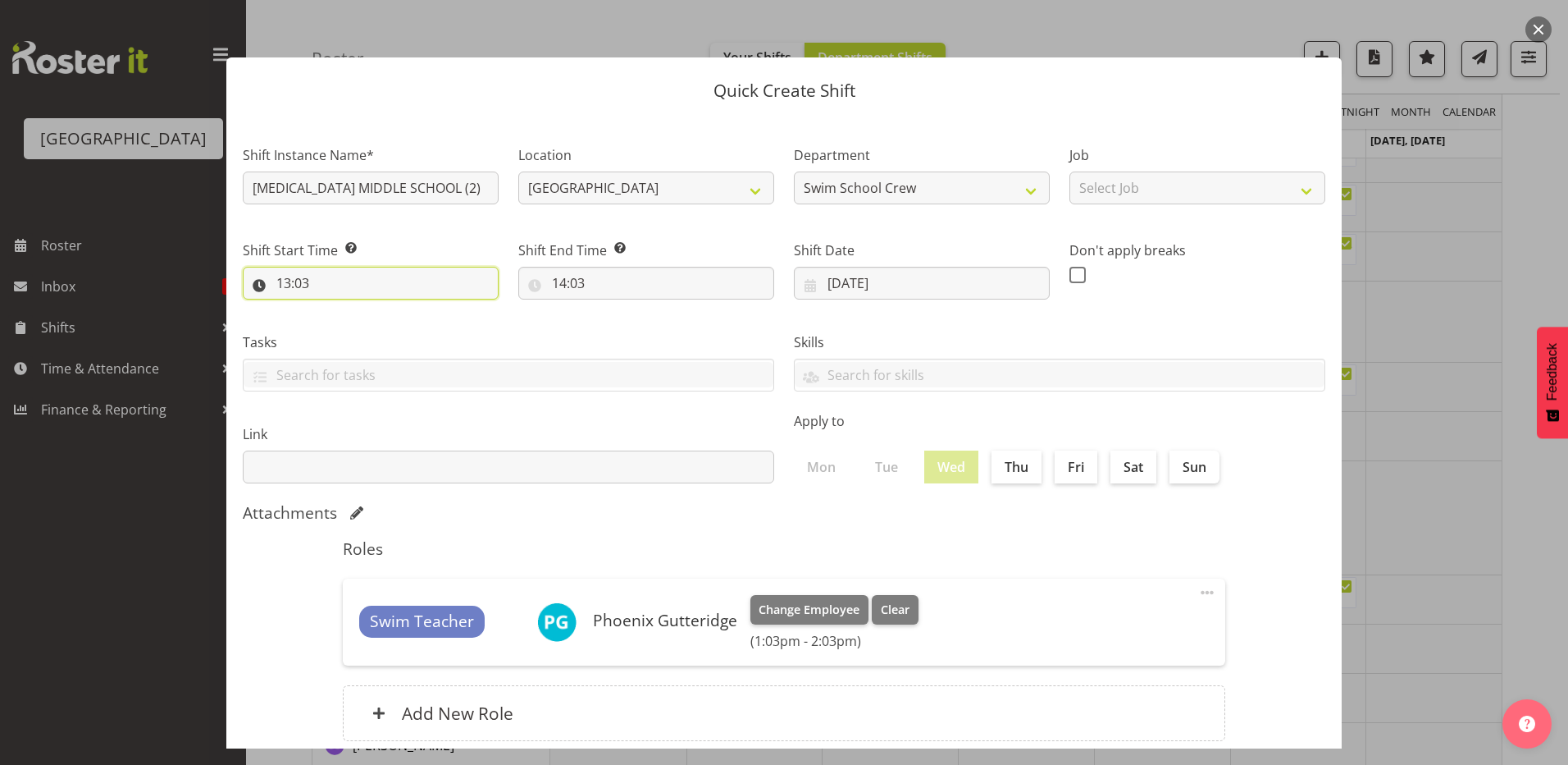
click at [286, 289] on input "13:03" at bounding box center [370, 283] width 256 height 33
click at [397, 327] on select "00 01 02 03 04 05 06 07 08 09 10 11 12 13 14 15 16 17 18 19 20 21 22 23 24 25 2…" at bounding box center [397, 326] width 37 height 33
select select "0"
click at [379, 309] on select "00 01 02 03 04 05 06 07 08 09 10 11 12 13 14 15 16 17 18 19 20 21 22 23 24 25 2…" at bounding box center [397, 326] width 37 height 33
type input "13:00"
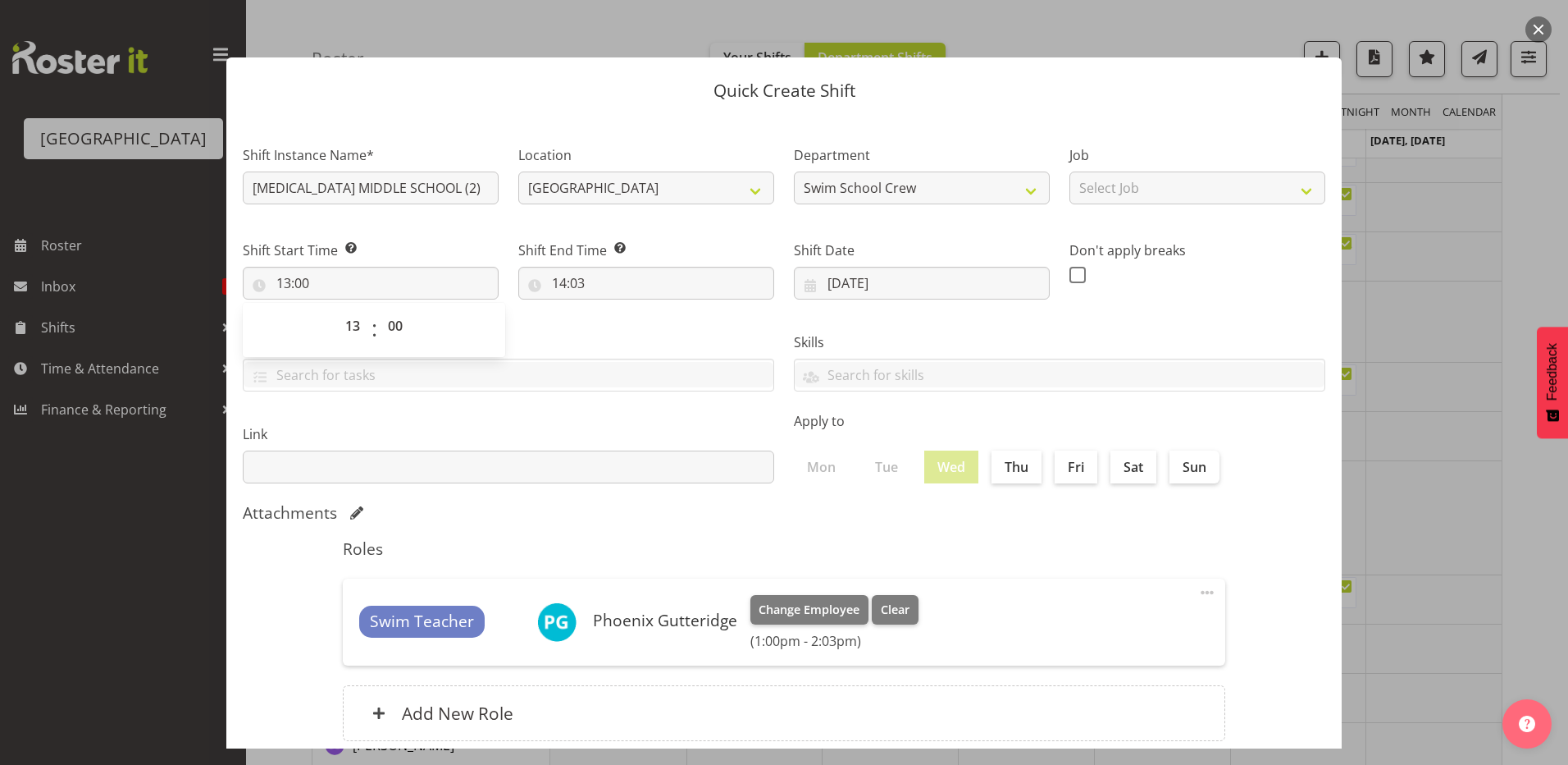
click at [607, 322] on div "Tasks TEST123" at bounding box center [508, 355] width 551 height 92
click at [574, 282] on input "14:03" at bounding box center [646, 283] width 256 height 33
click at [660, 324] on select "00 01 02 03 04 05 06 07 08 09 10 11 12 13 14 15 16 17 18 19 20 21 22 23 24 25 2…" at bounding box center [673, 326] width 37 height 33
select select "30"
click at [655, 309] on select "00 01 02 03 04 05 06 07 08 09 10 11 12 13 14 15 16 17 18 19 20 21 22 23 24 25 2…" at bounding box center [673, 326] width 37 height 33
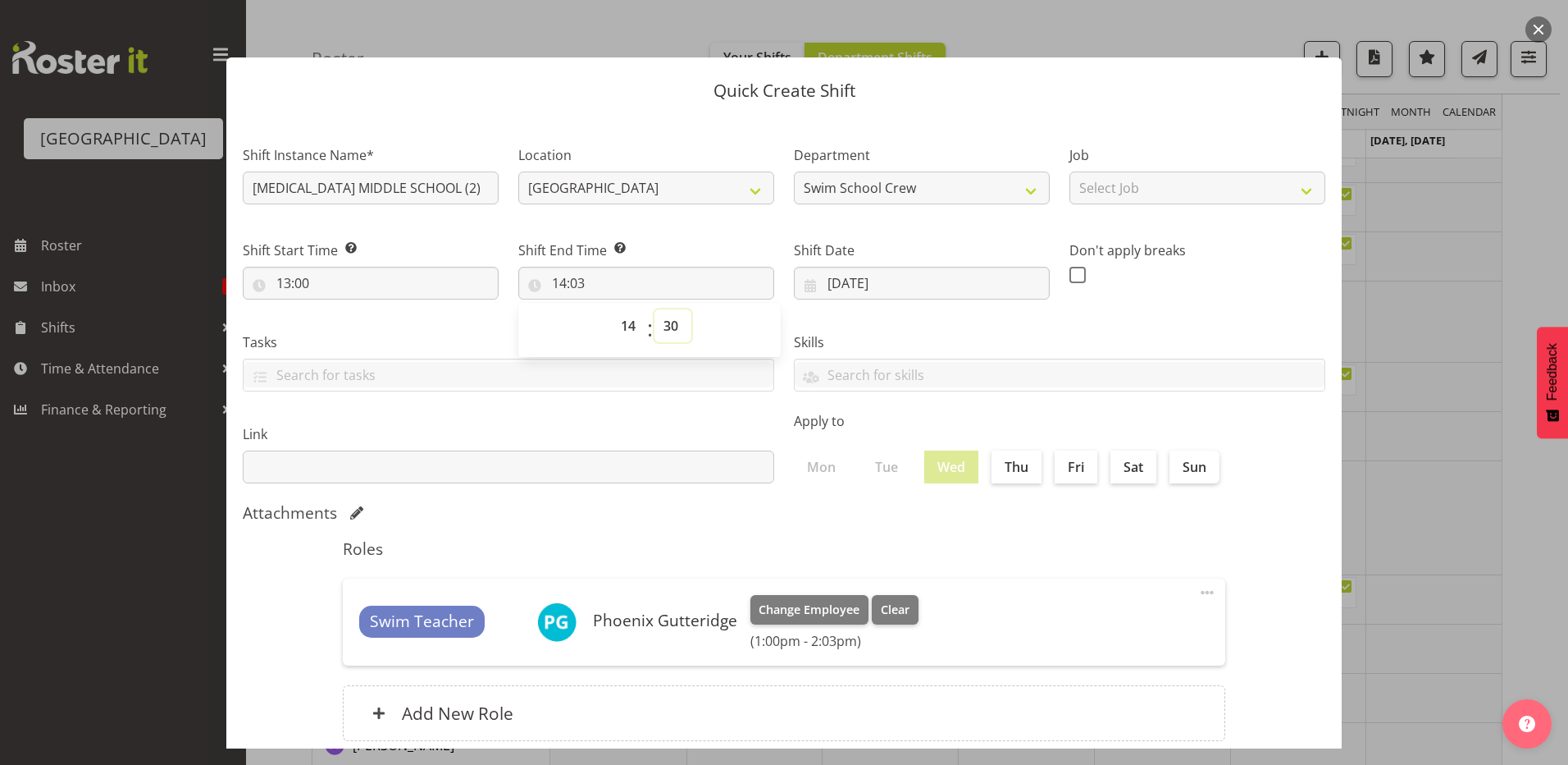
type input "14:30"
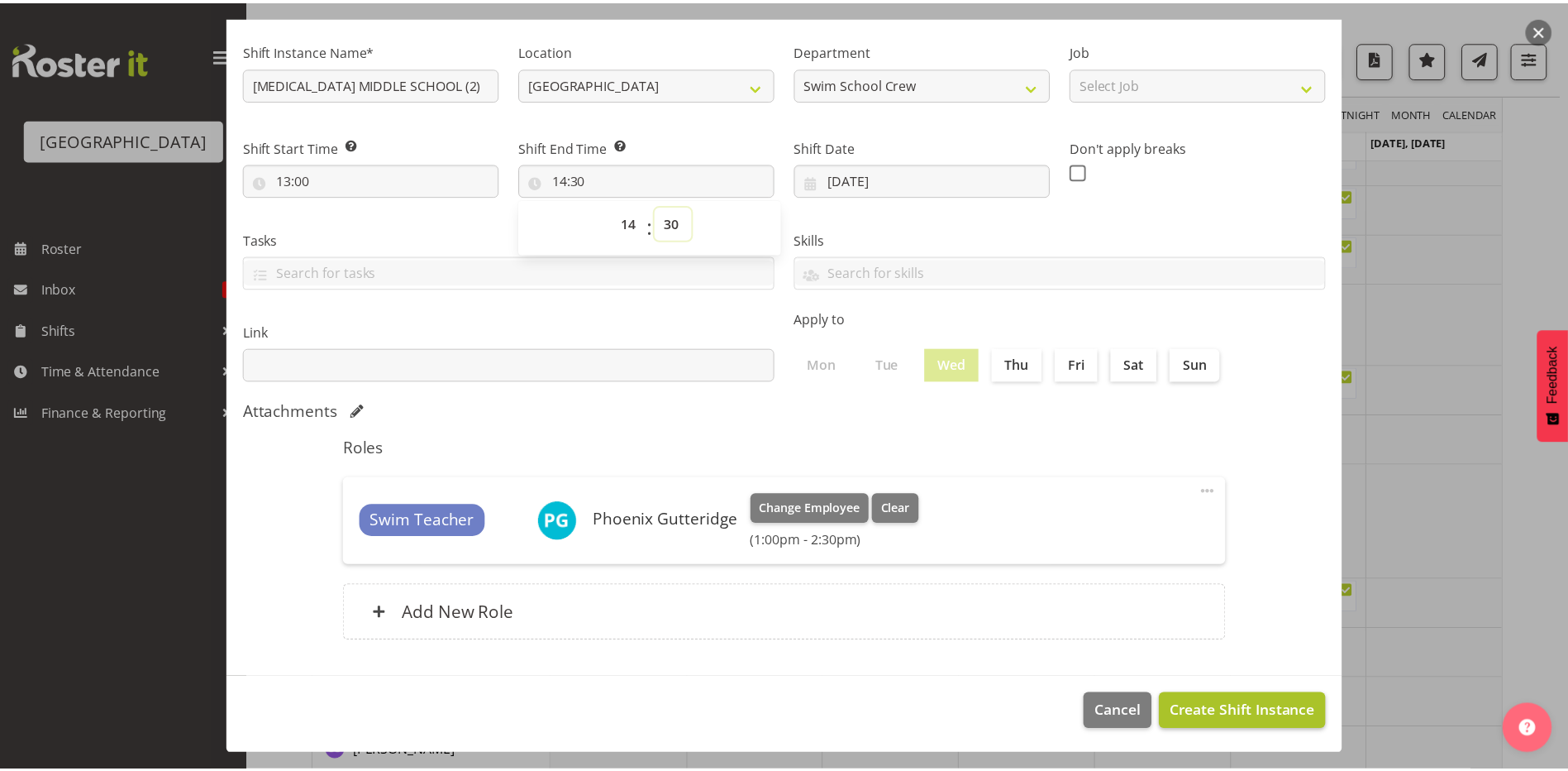
scroll to position [106, 0]
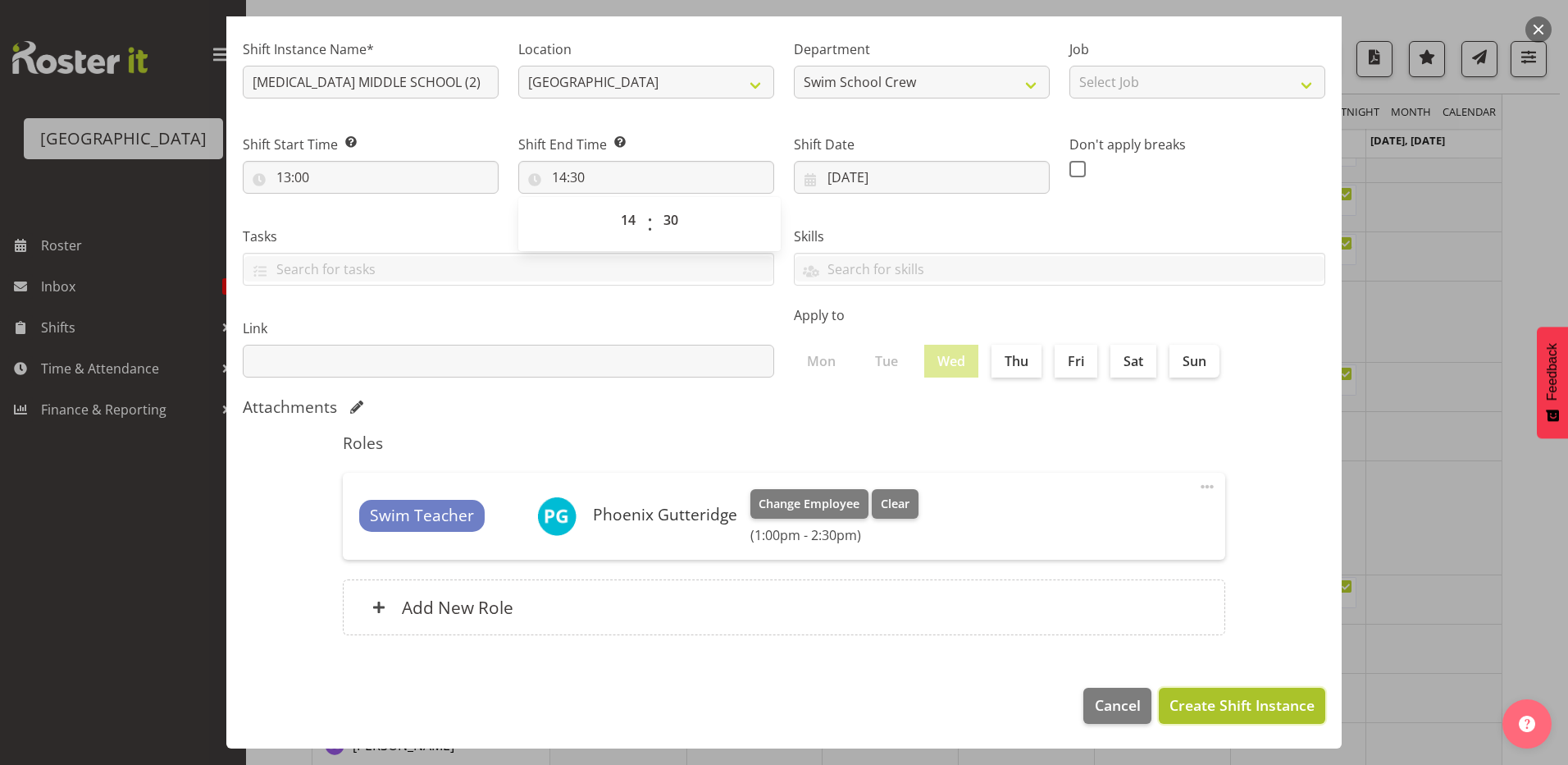
click at [1239, 704] on span "Create Shift Instance" at bounding box center [1242, 705] width 145 height 21
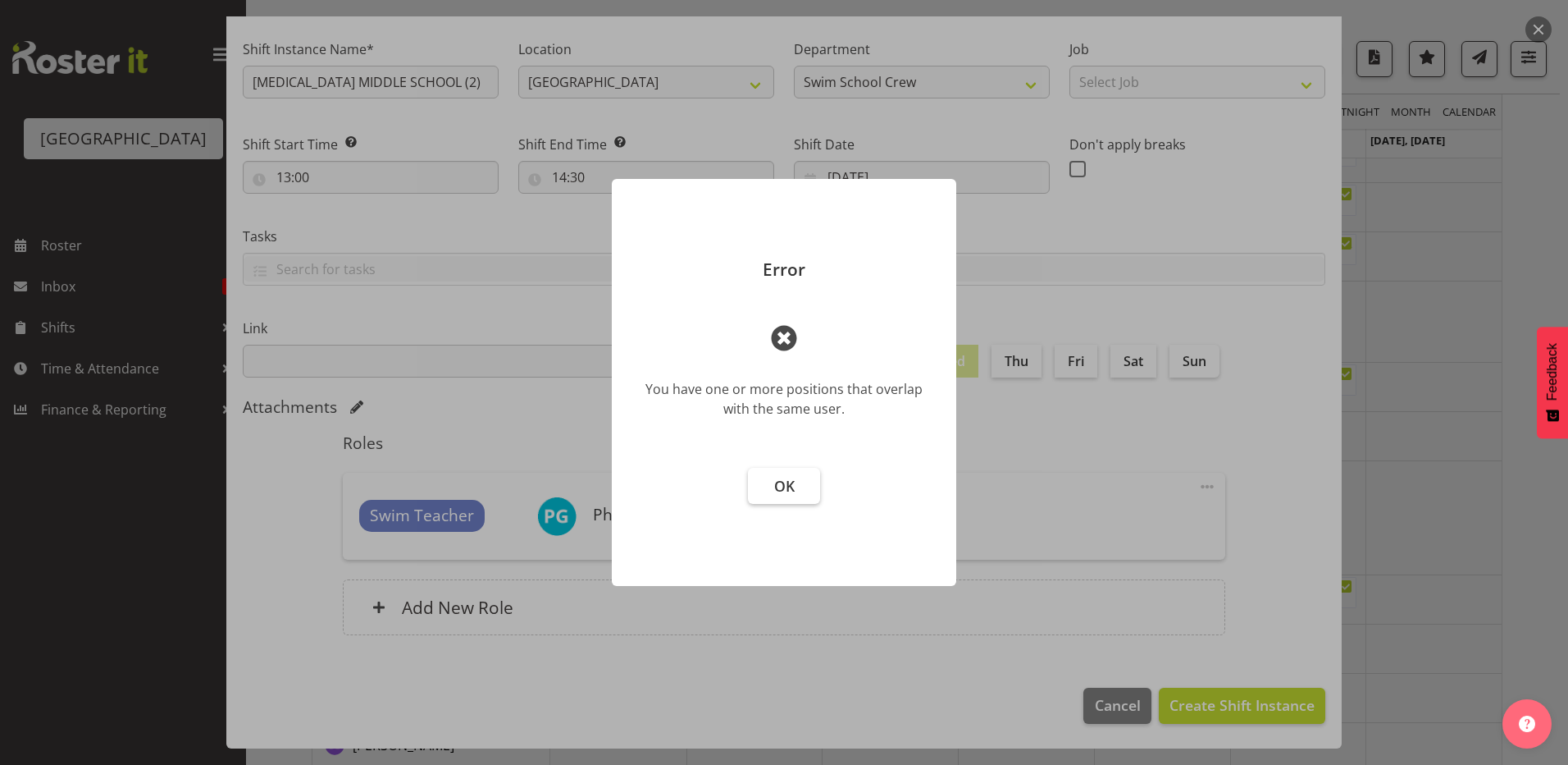
click at [770, 479] on button "OK" at bounding box center [784, 486] width 72 height 36
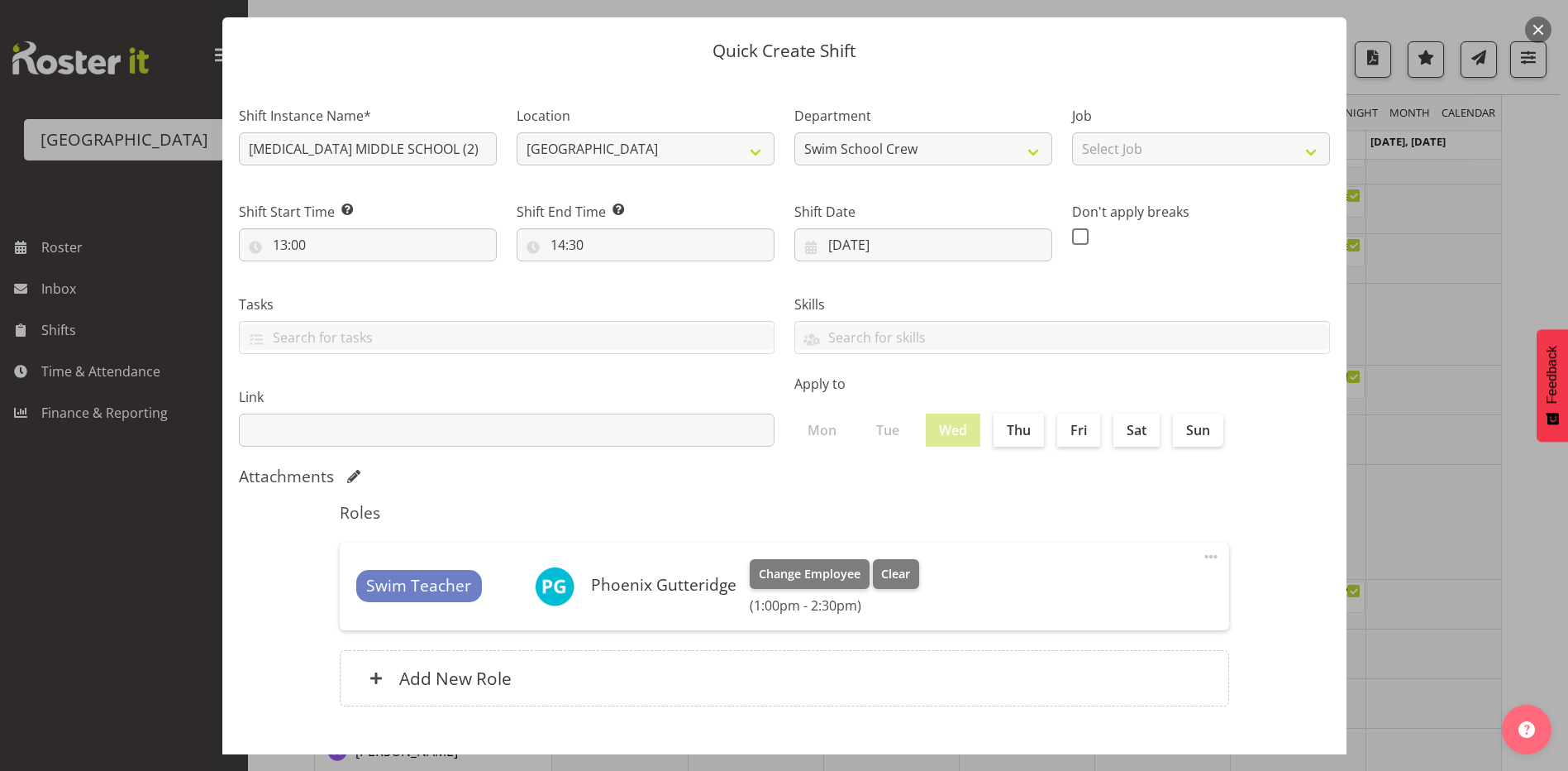
scroll to position [24, 0]
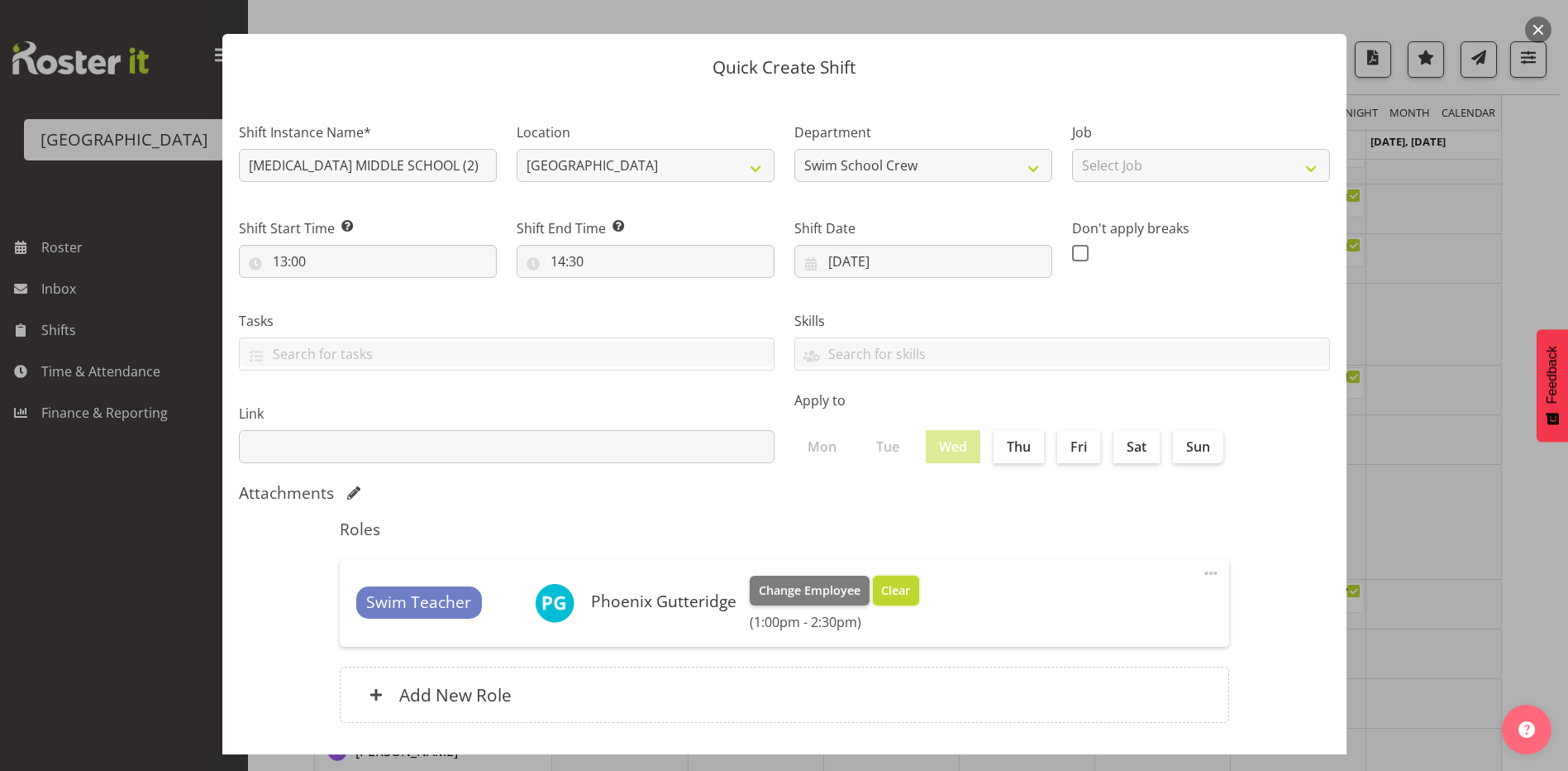
click at [893, 587] on span "Clear" at bounding box center [896, 590] width 29 height 18
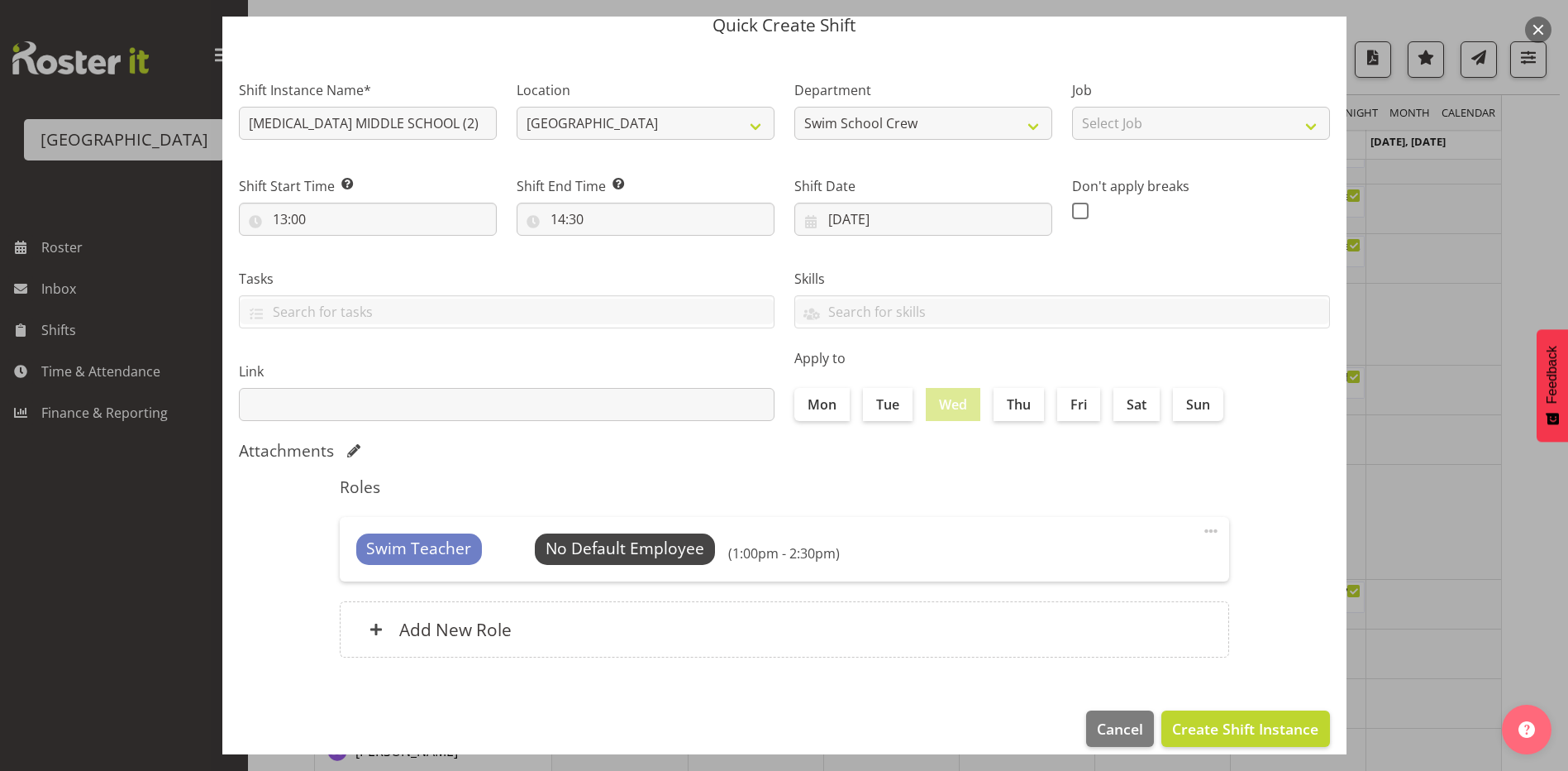
scroll to position [84, 0]
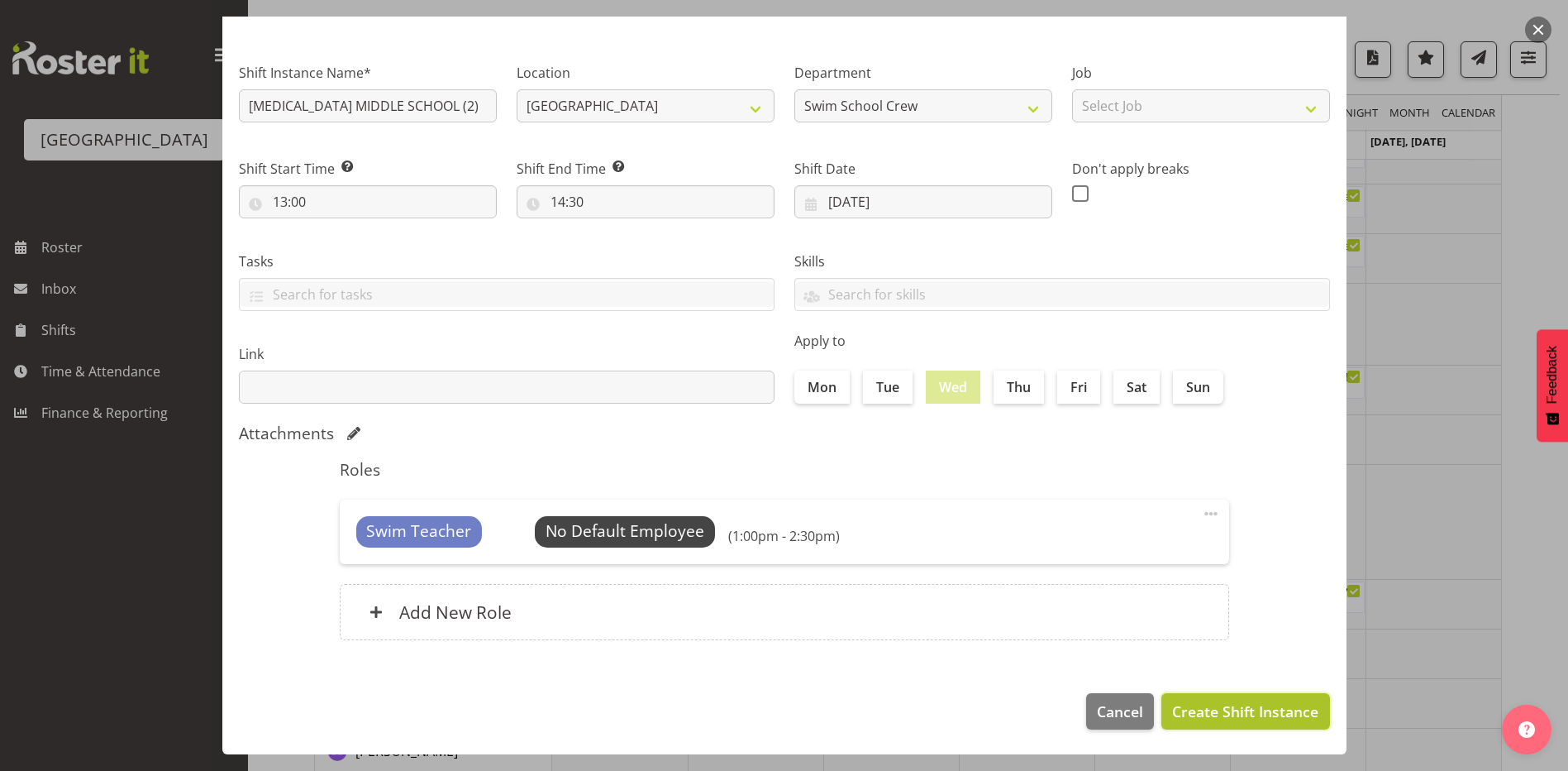
click at [1206, 716] on span "Create Shift Instance" at bounding box center [1245, 711] width 146 height 21
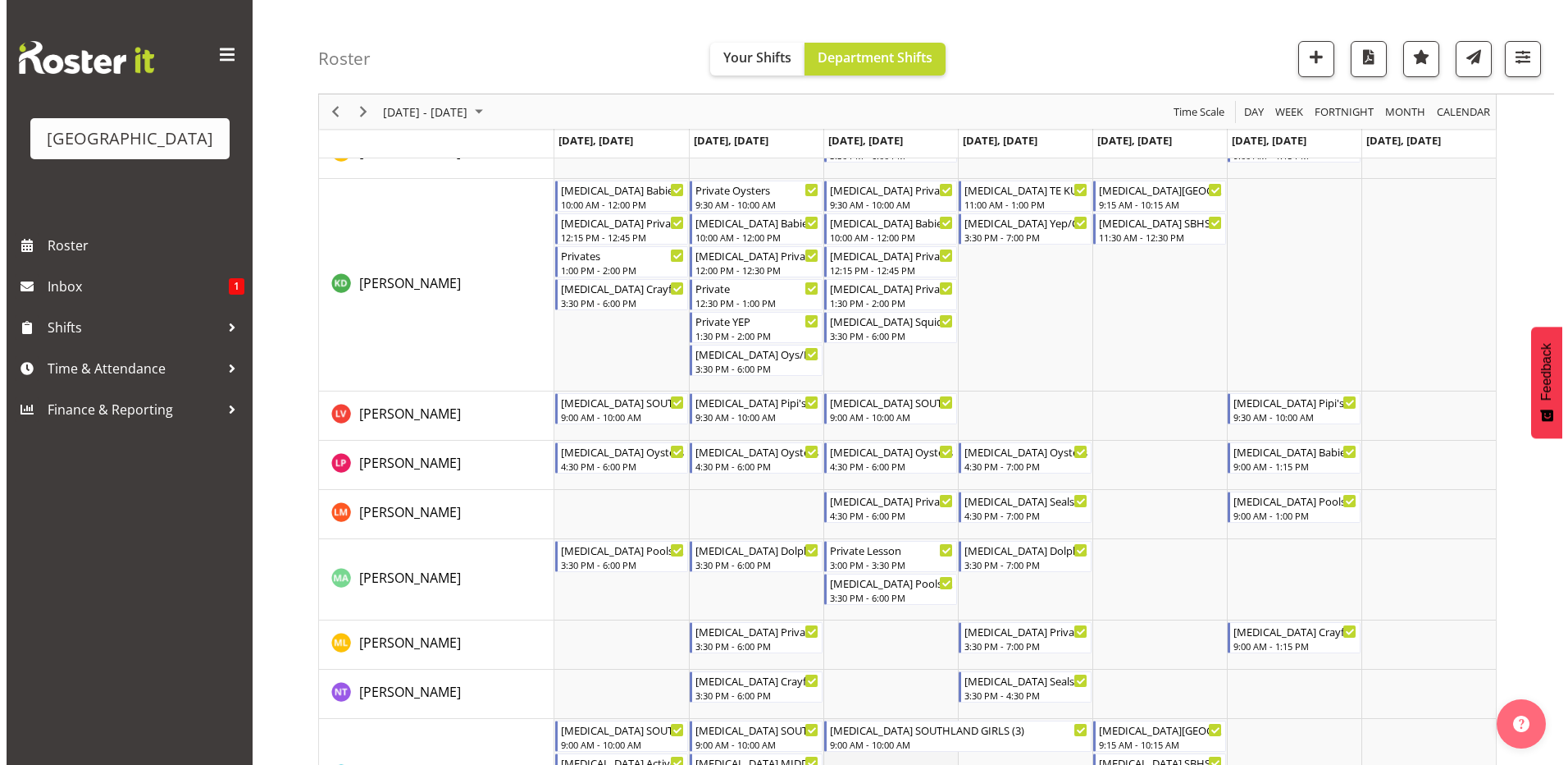
scroll to position [493, 0]
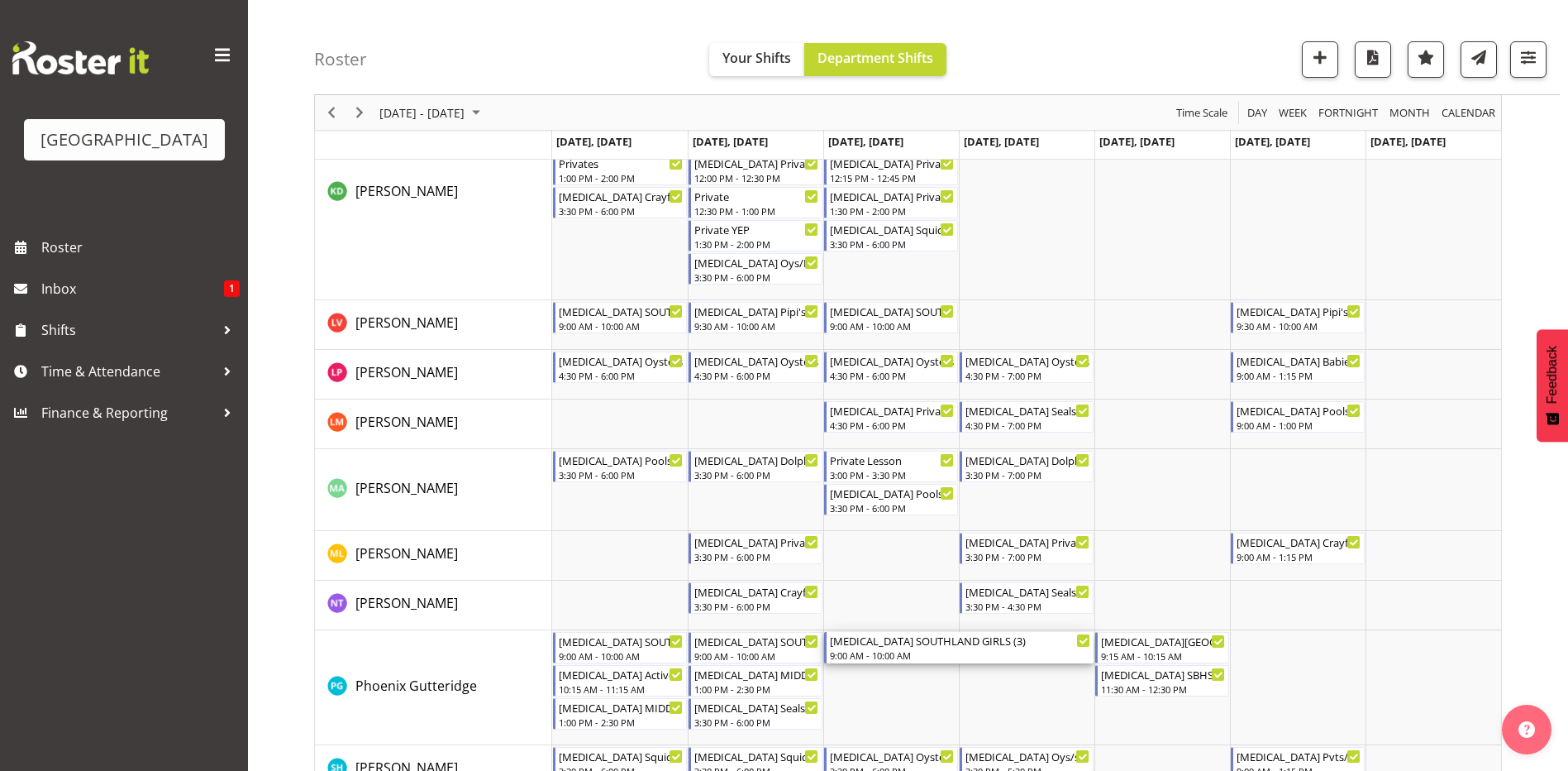
click at [1000, 644] on div "[MEDICAL_DATA] SOUTHLAND GIRLS (3)" at bounding box center [960, 640] width 260 height 17
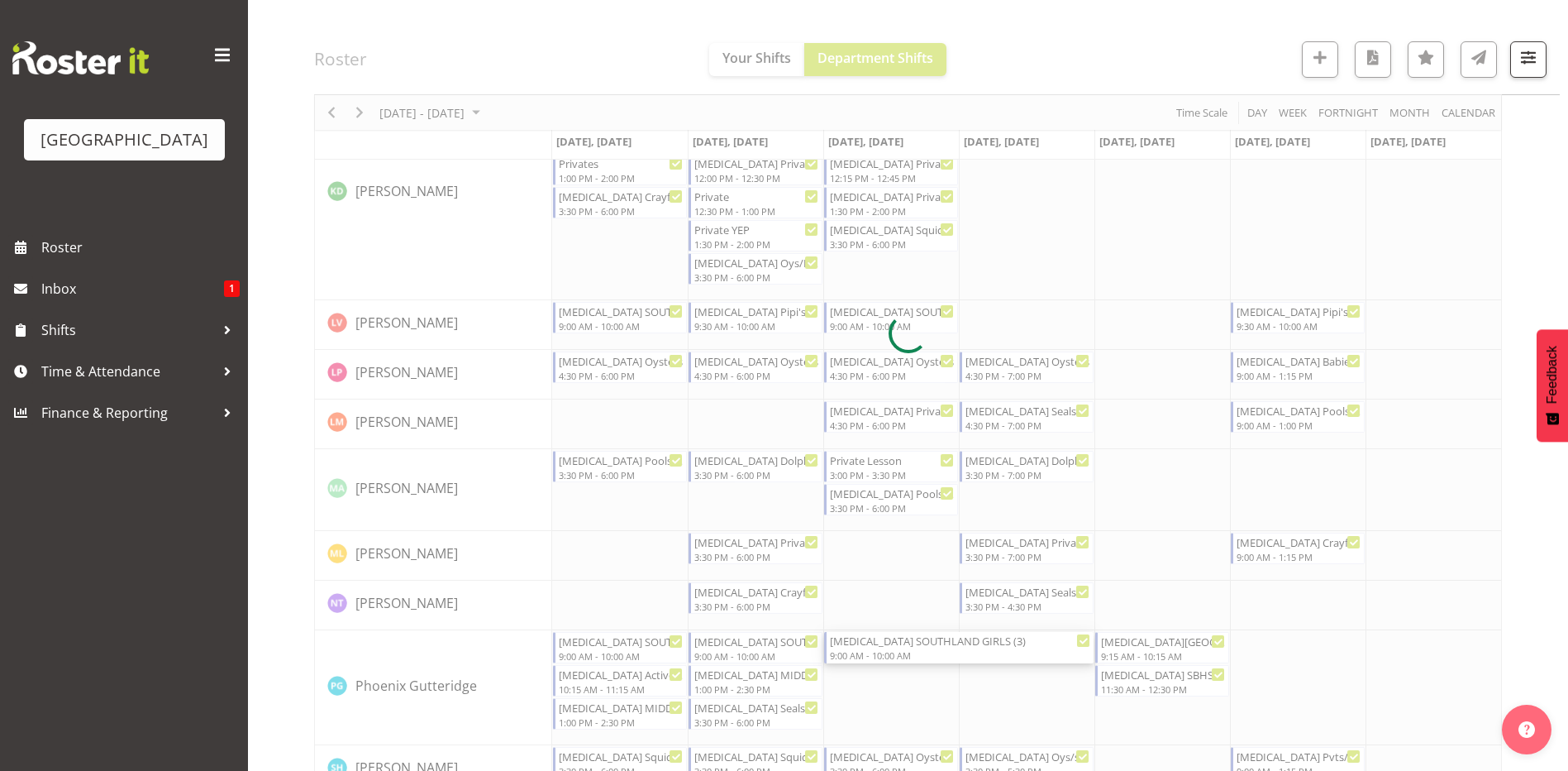
select select "8"
select select "2025"
select select "10"
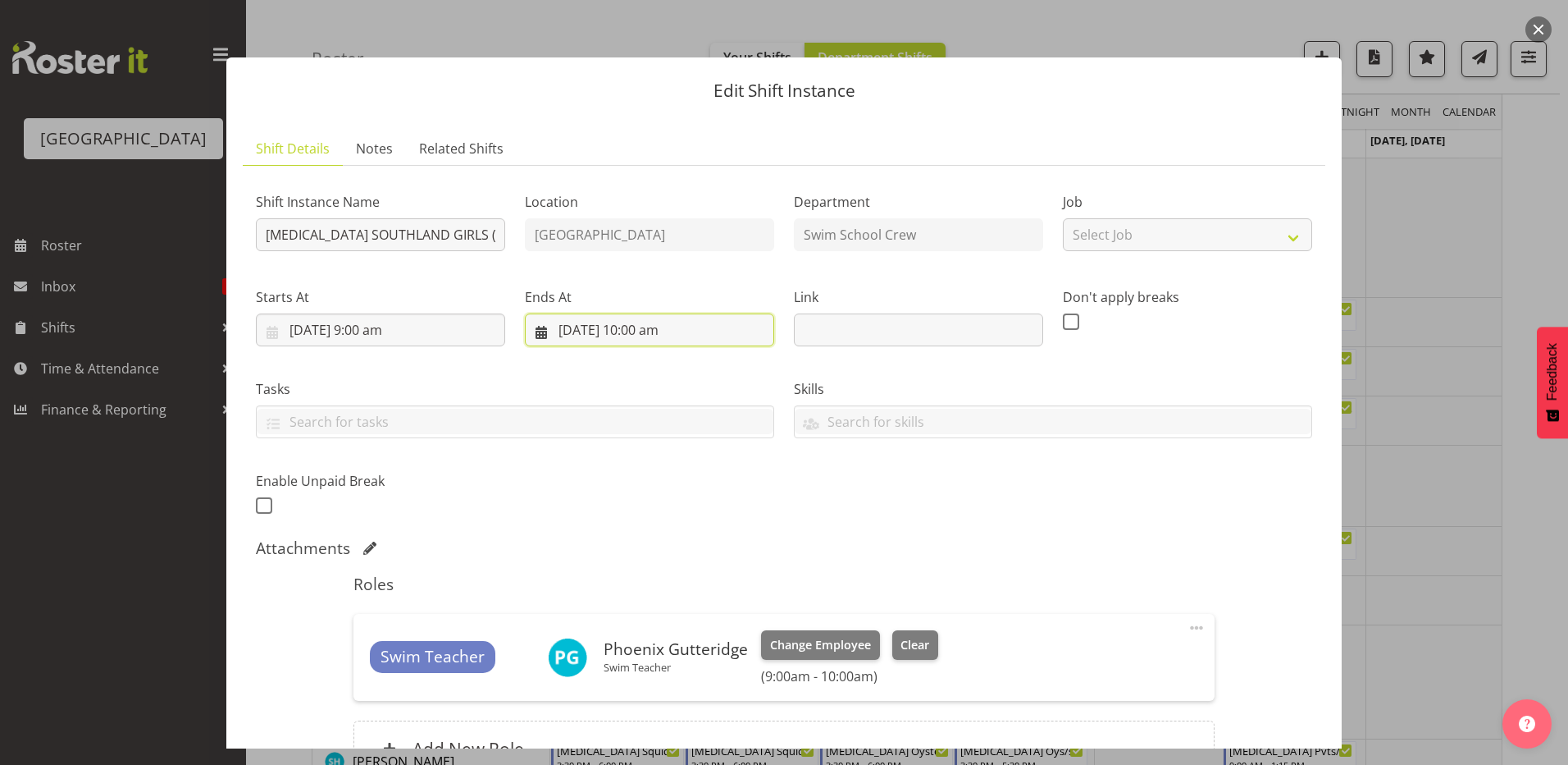
click at [640, 335] on input "11/09/2025, 10:00 am" at bounding box center [650, 330] width 250 height 33
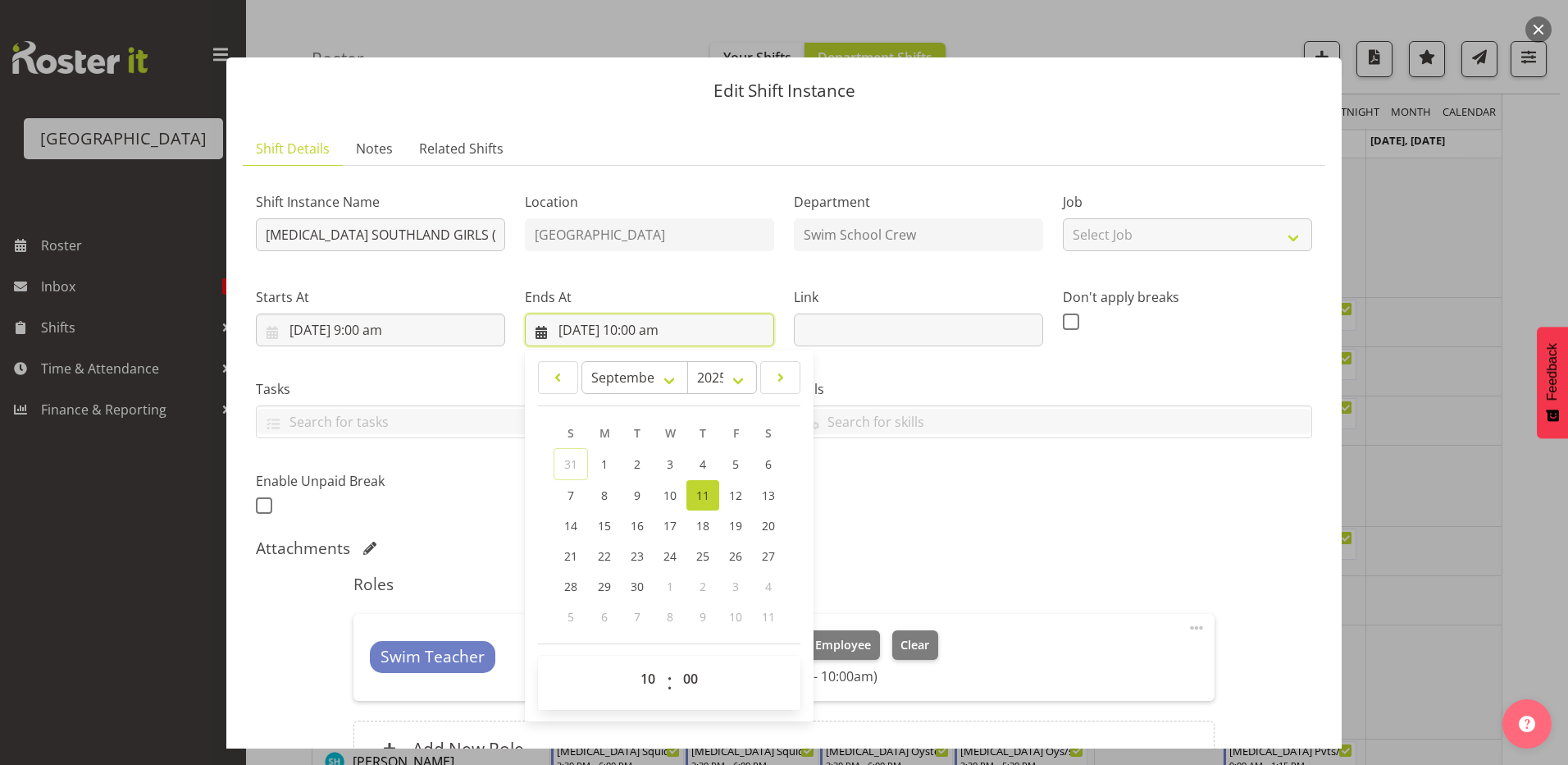
click at [590, 338] on input "11/09/2025, 10:00 am" at bounding box center [650, 330] width 250 height 33
click at [560, 377] on span at bounding box center [559, 377] width 19 height 20
select select "7"
click at [657, 378] on select "January February March April May June July August September October November De…" at bounding box center [635, 377] width 107 height 33
click at [581, 361] on select "January February March April May June July August September October November De…" at bounding box center [635, 377] width 107 height 33
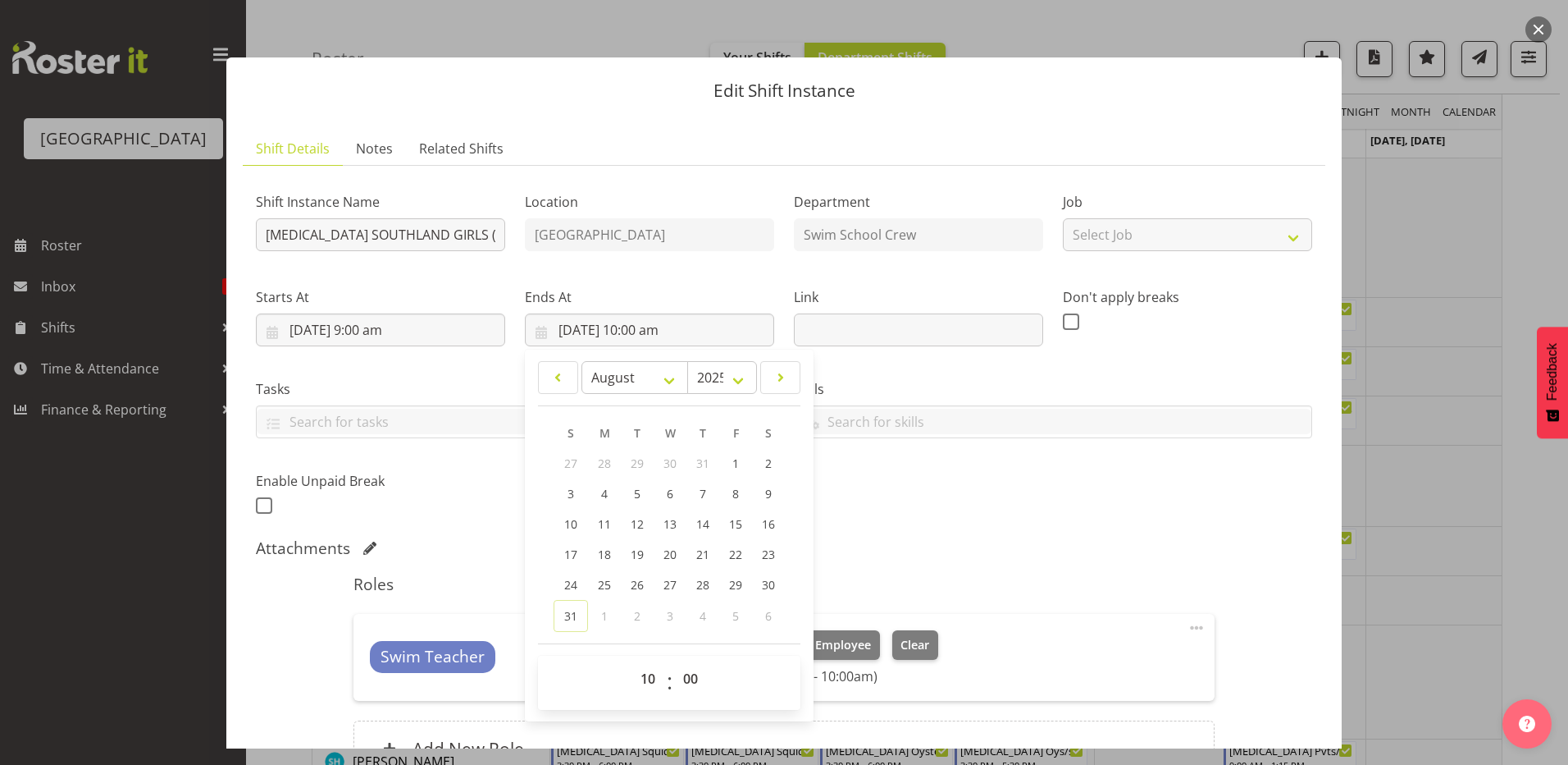
click at [1084, 518] on div "Shift Instance Name T3 SOUTHLAND GIRLS (3) Location Splash Palace Department Sw…" at bounding box center [784, 349] width 1076 height 360
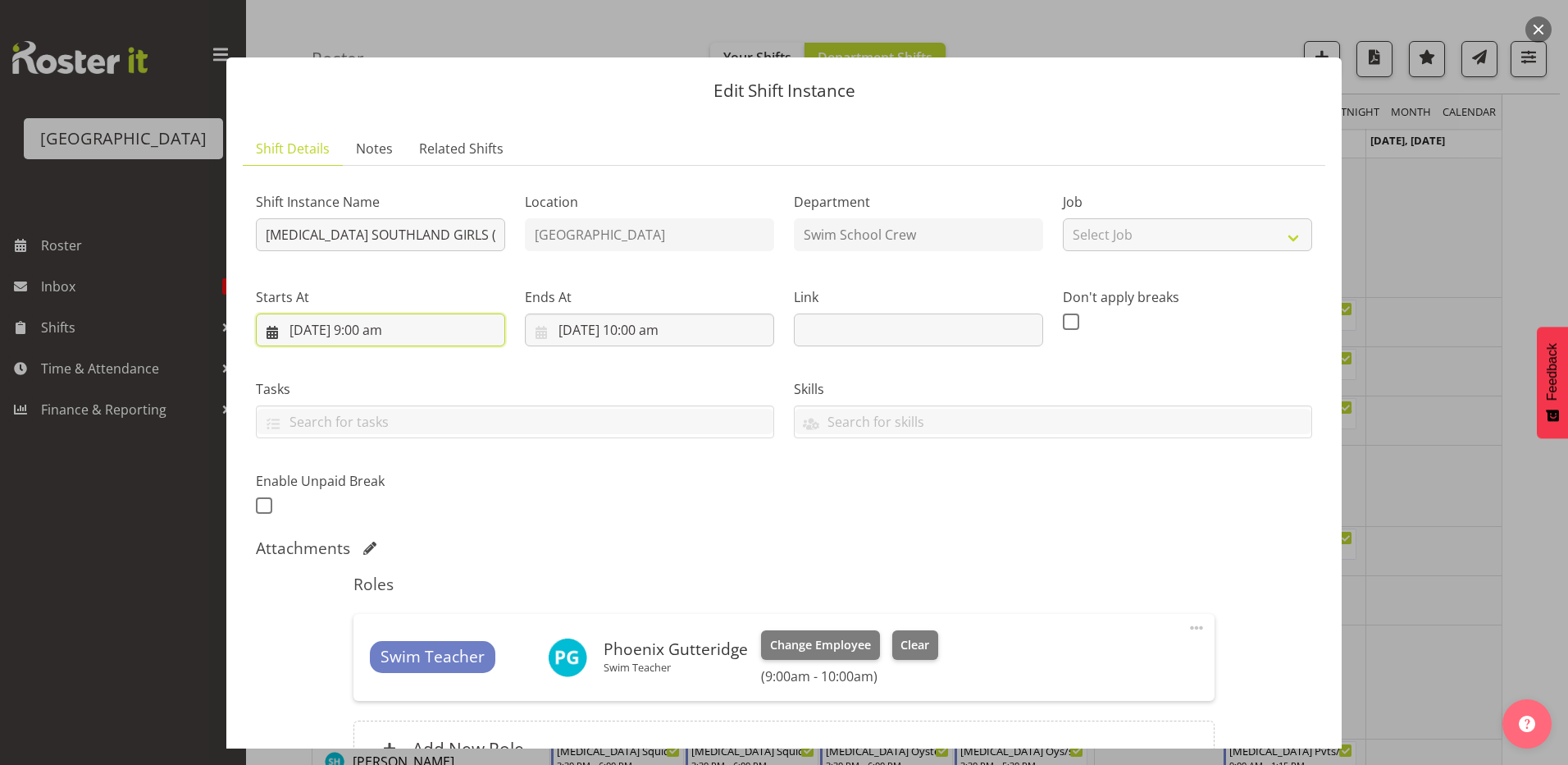
click at [389, 329] on input "10/09/2025, 9:00 am" at bounding box center [381, 330] width 250 height 33
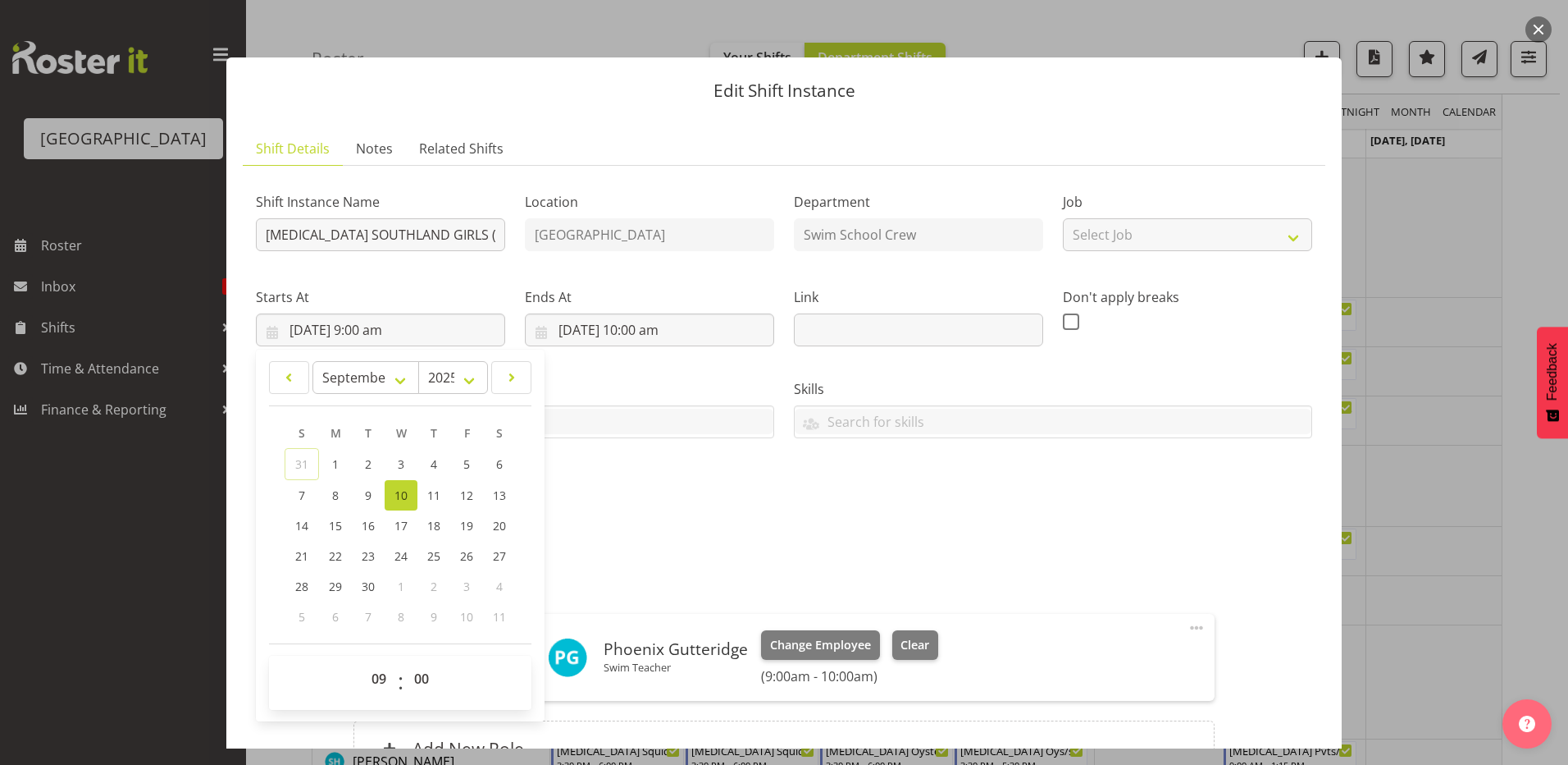
click at [403, 490] on span "10" at bounding box center [401, 495] width 13 height 16
type input "10/09/2025, 12:00 am"
select select "0"
click at [684, 535] on div "Shift Instance Name T3 SOUTHLAND GIRLS (3) Location Splash Palace Department Sw…" at bounding box center [784, 487] width 1056 height 617
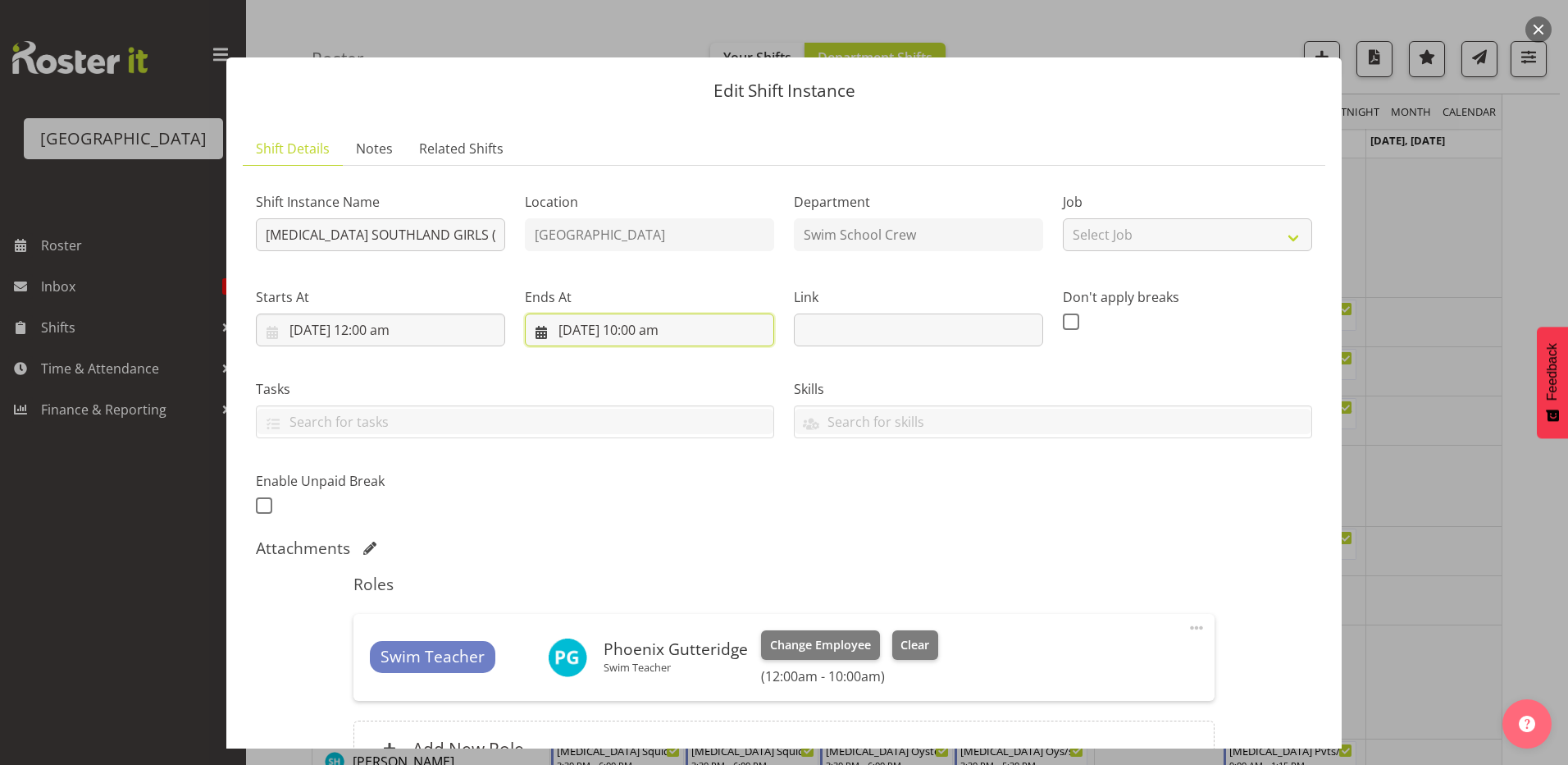
click at [596, 326] on input "11/09/2025, 10:00 am" at bounding box center [650, 330] width 250 height 33
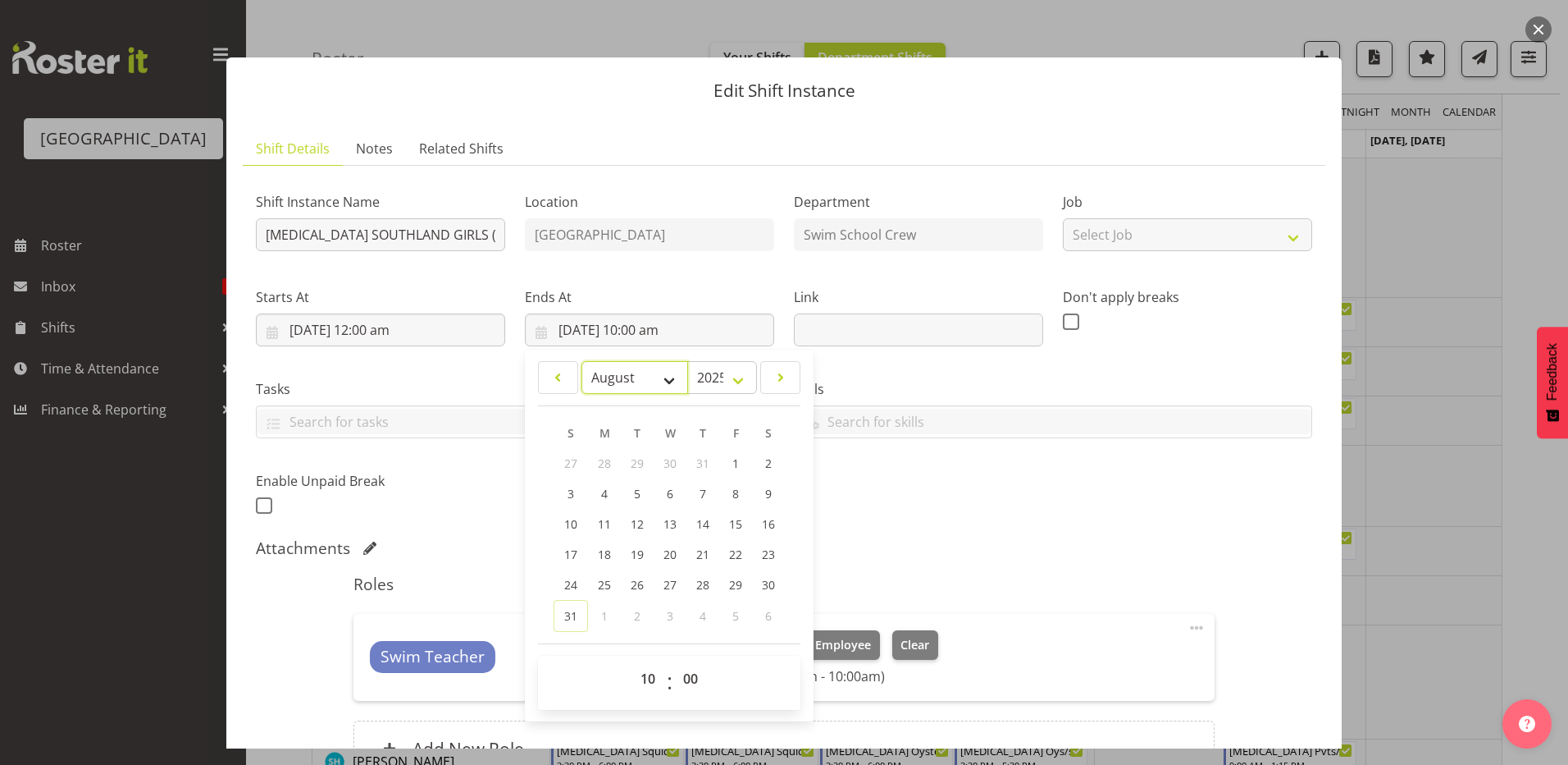
click at [662, 379] on select "January February March April May June July August September October November De…" at bounding box center [635, 377] width 107 height 33
select select "8"
click at [581, 361] on select "January February March April May June July August September October November De…" at bounding box center [635, 377] width 107 height 33
click at [664, 494] on span "10" at bounding box center [670, 495] width 13 height 16
type input "10/09/2025, 10:00 am"
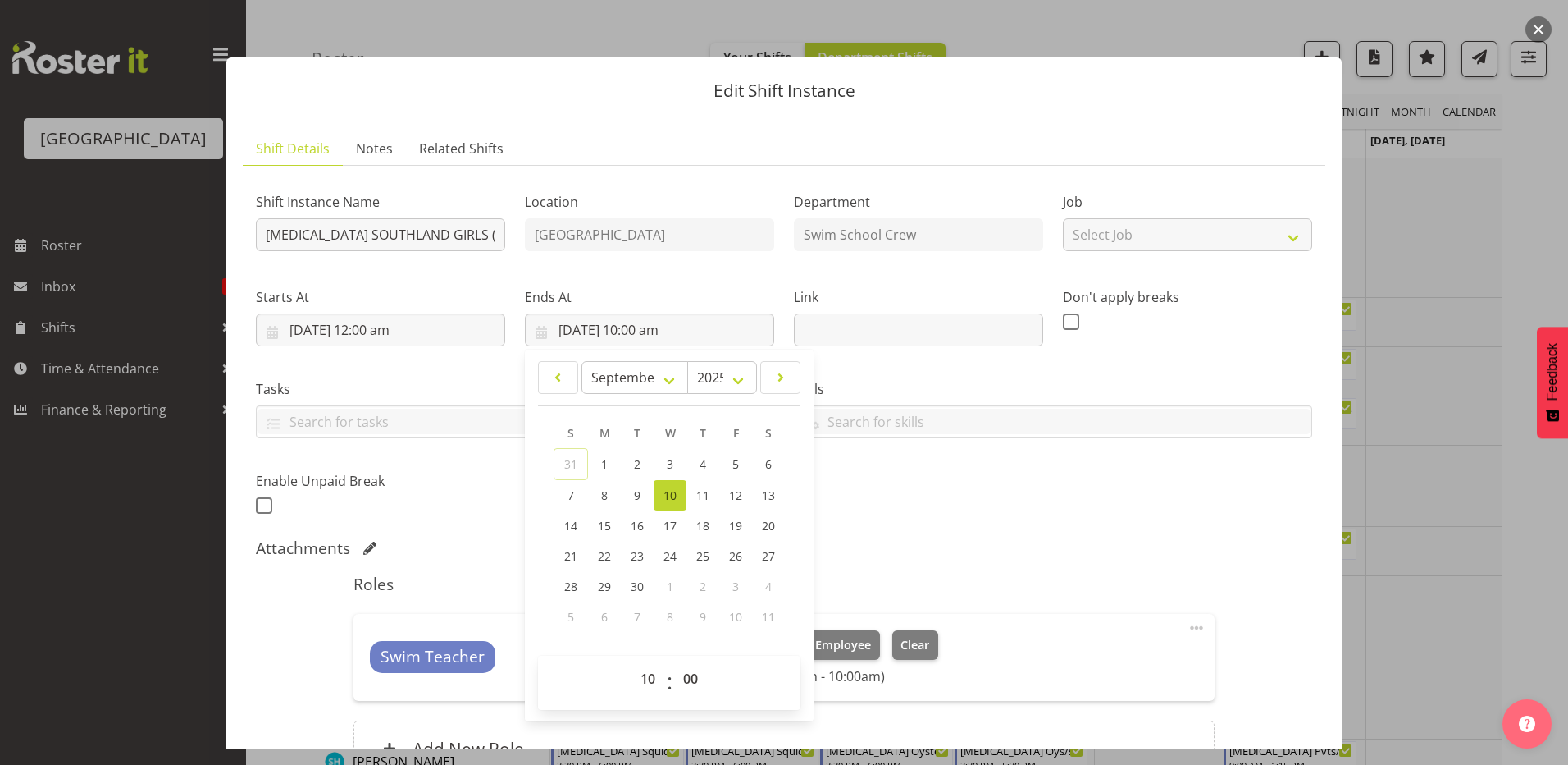
click at [965, 508] on div "Shift Instance Name T3 SOUTHLAND GIRLS (3) Location Splash Palace Department Sw…" at bounding box center [784, 349] width 1076 height 360
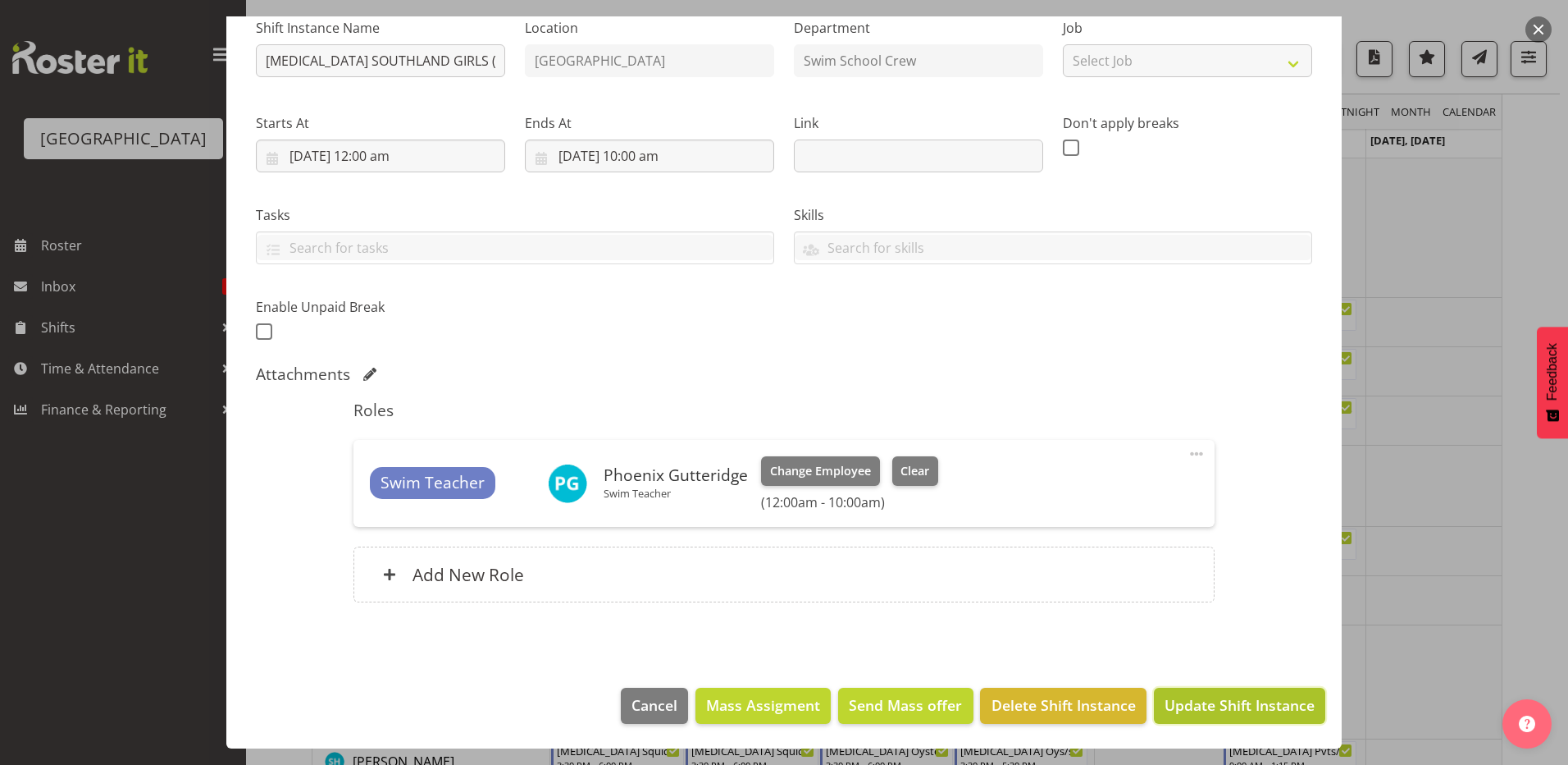
click at [1178, 703] on span "Update Shift Instance" at bounding box center [1240, 705] width 150 height 21
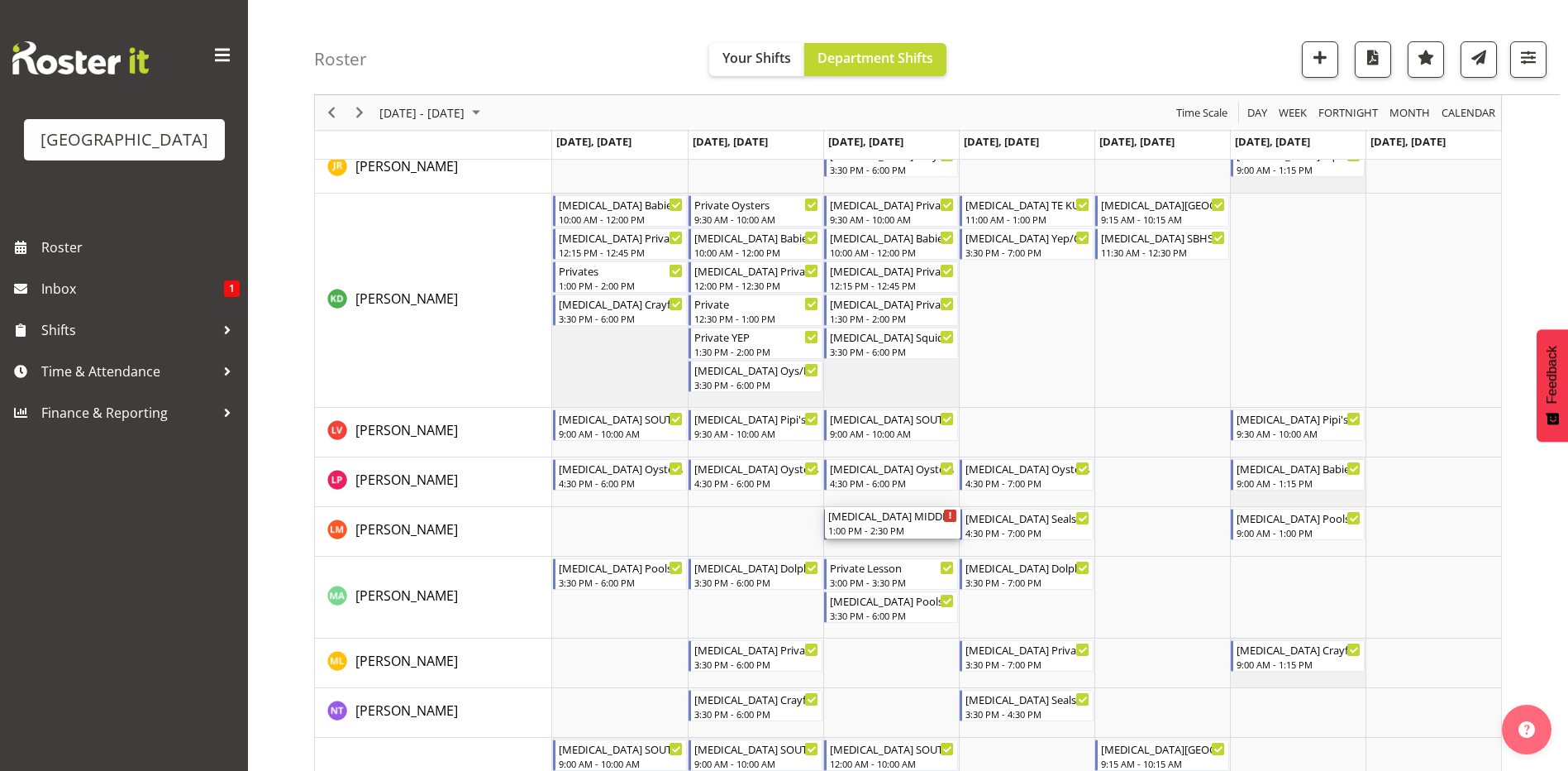
scroll to position [579, 0]
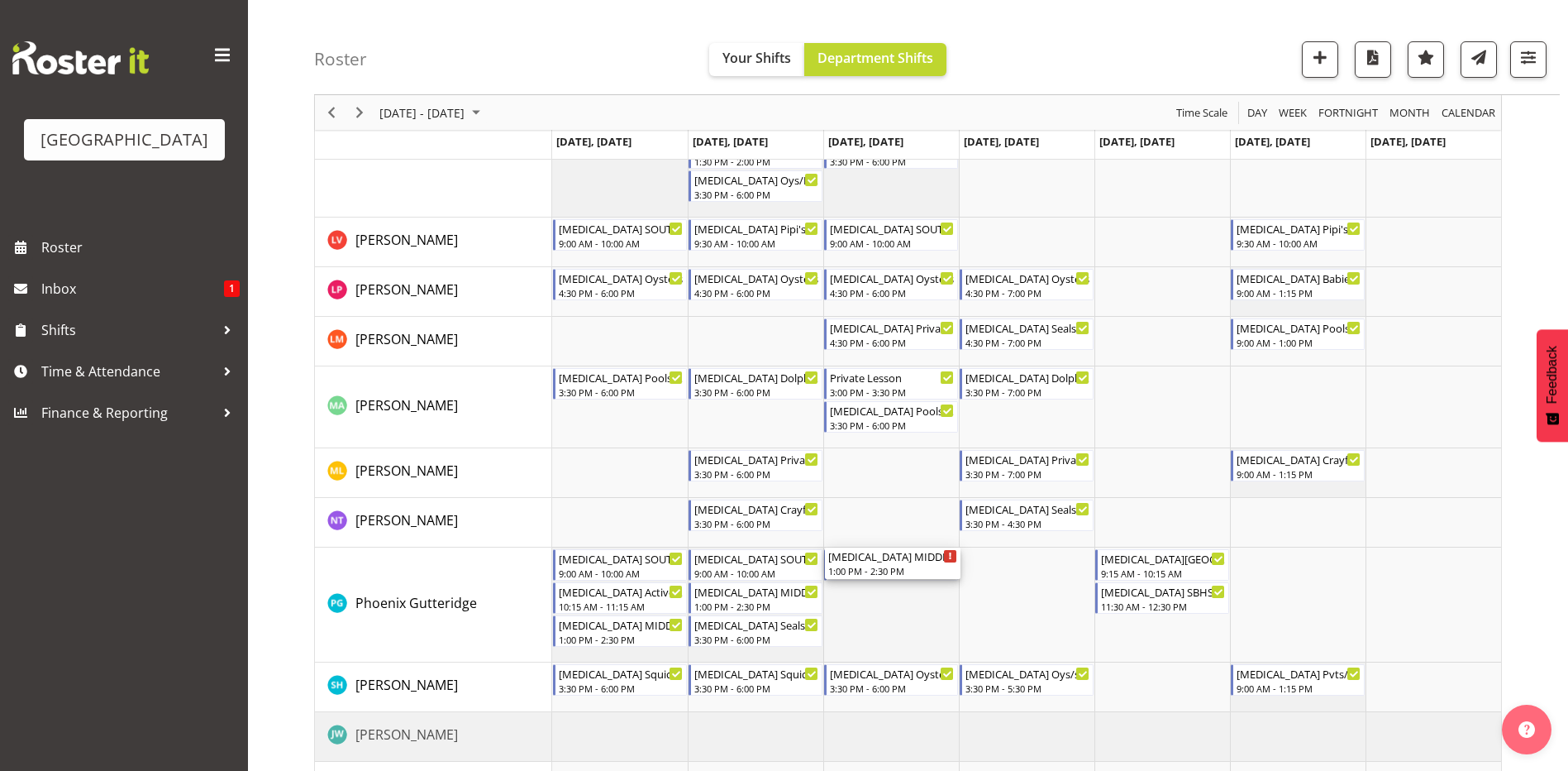
drag, startPoint x: 880, startPoint y: 252, endPoint x: 884, endPoint y: 658, distance: 406.0
click at [884, 658] on div "T3 SOUTHLAND GIRLS (1) 9:00 AM - 10:00 AM T3 MIDDLE SCHOOL (2) 1:00 PM - 2:30 P…" at bounding box center [1027, 283] width 949 height 1252
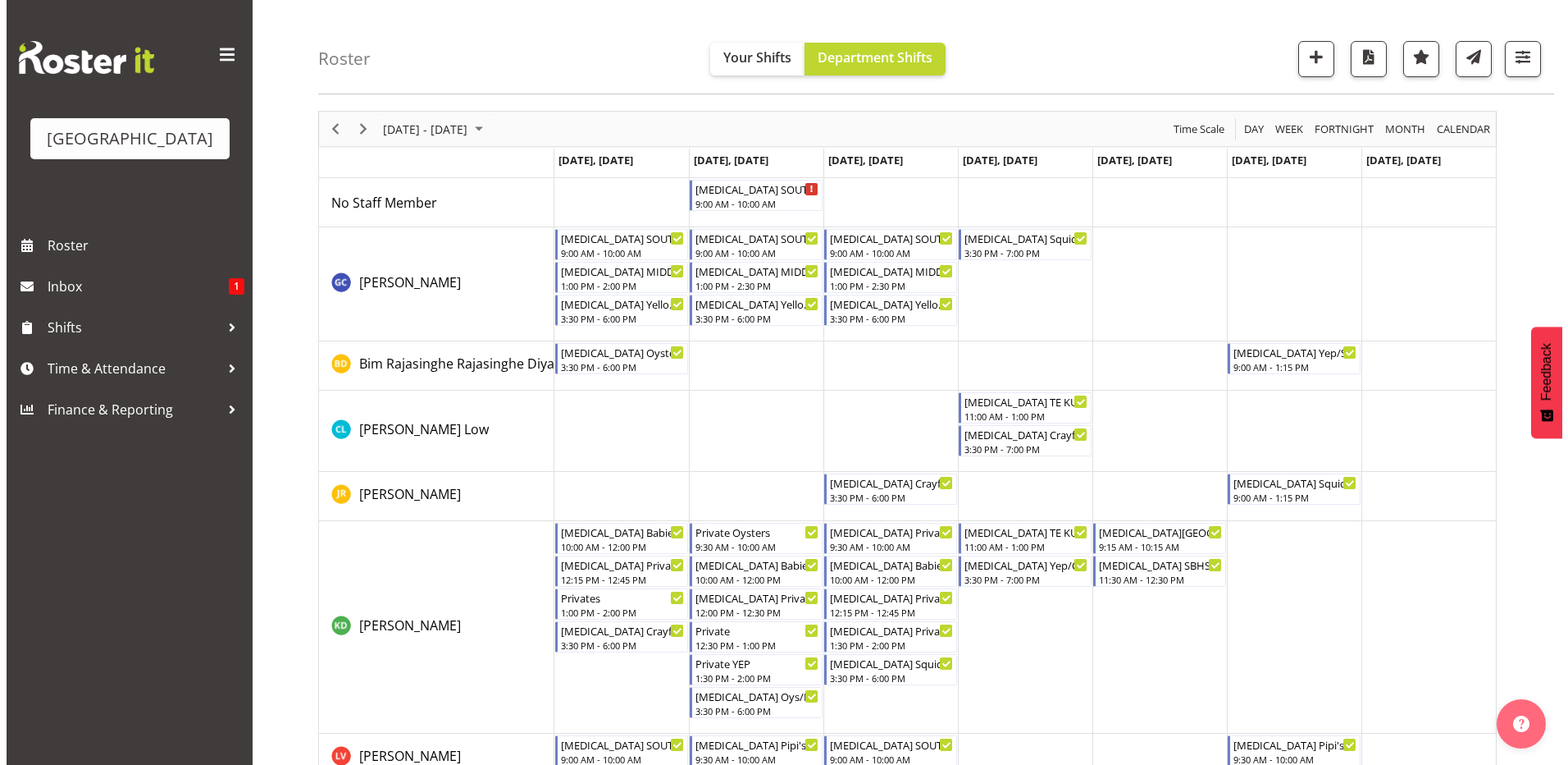
scroll to position [82, 0]
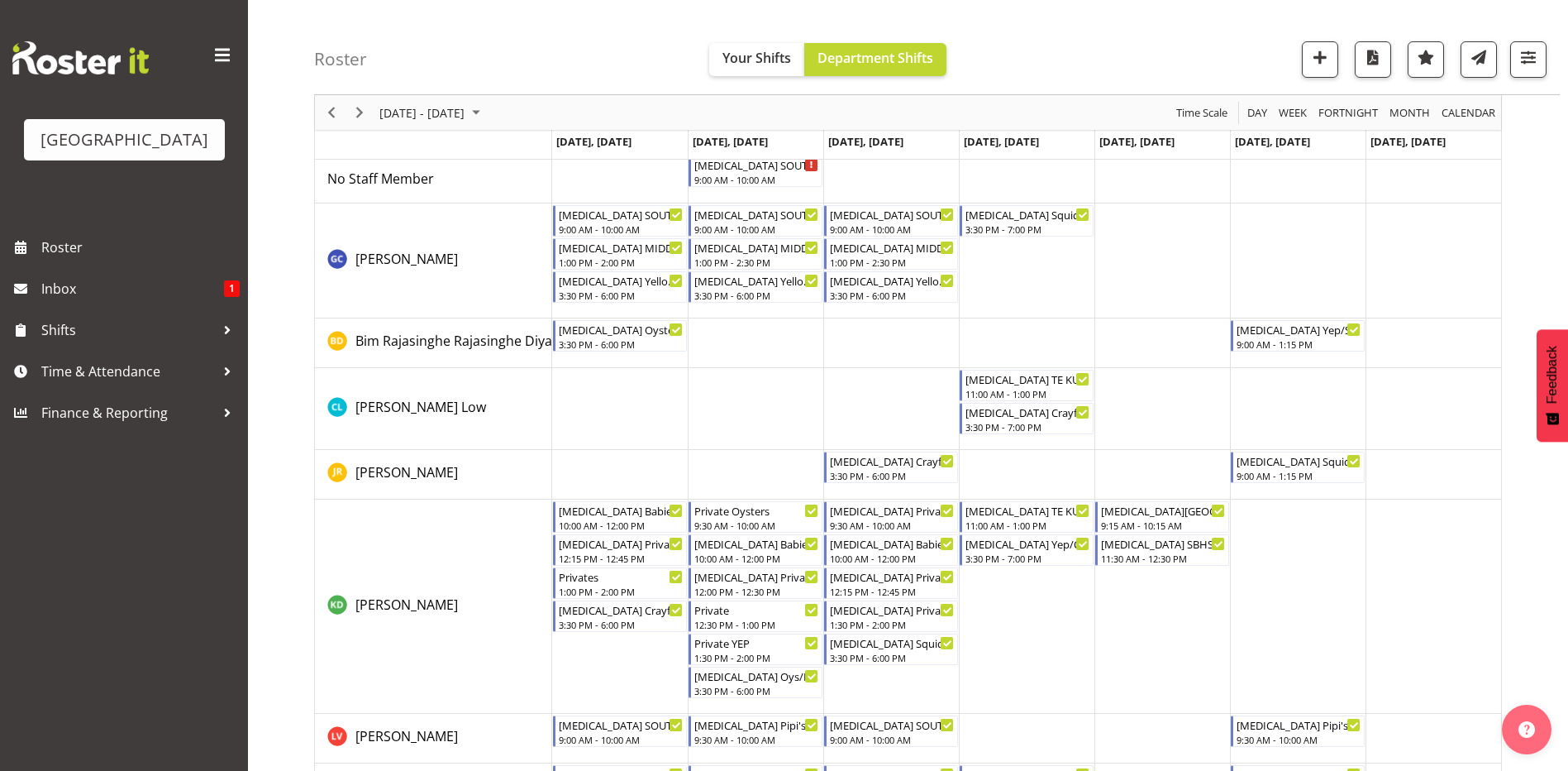
click at [1005, 442] on td "Timeline Week of September 8, 2025" at bounding box center [1027, 408] width 136 height 82
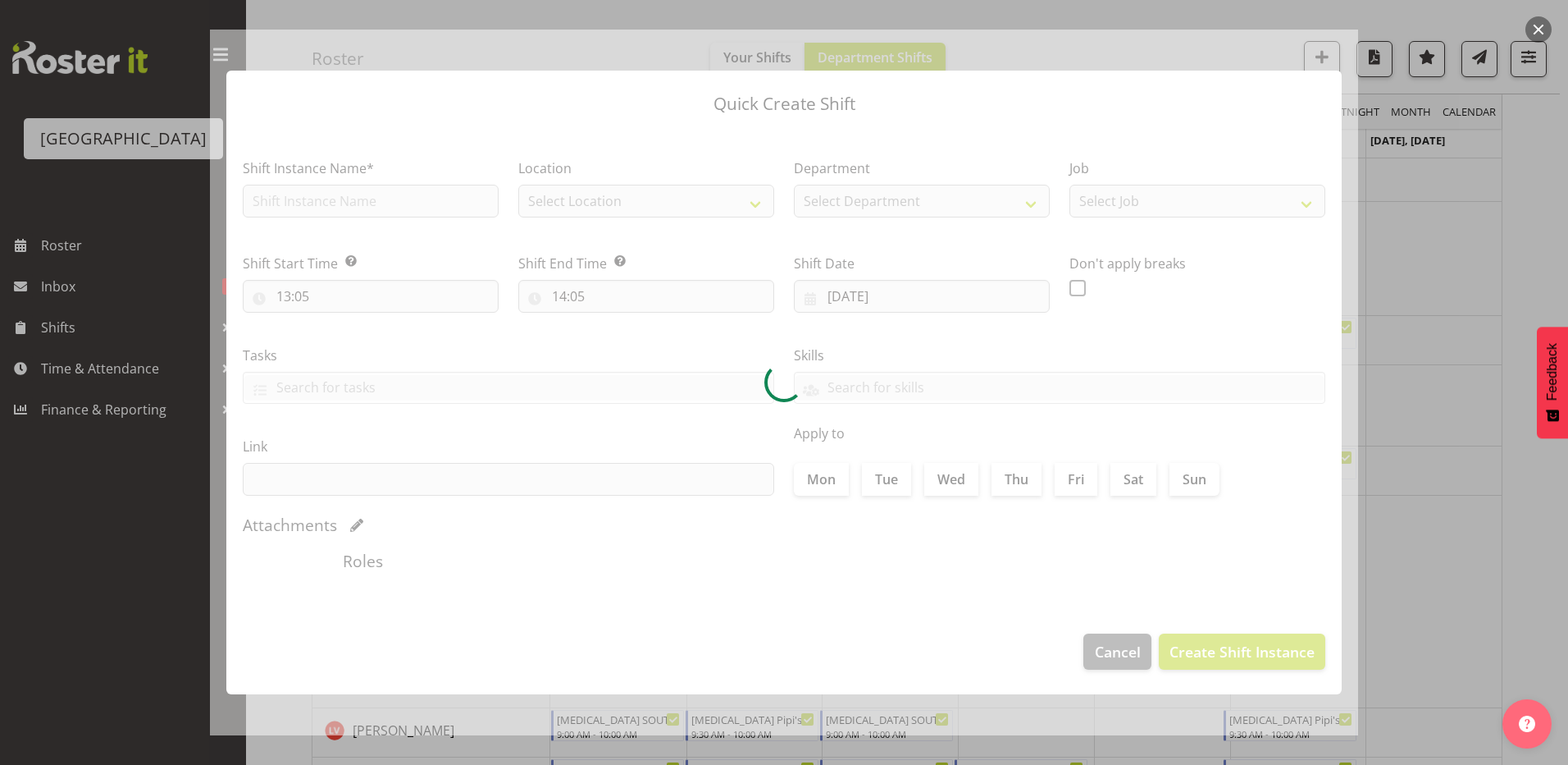
type input "11/09/2025"
checkbox input "true"
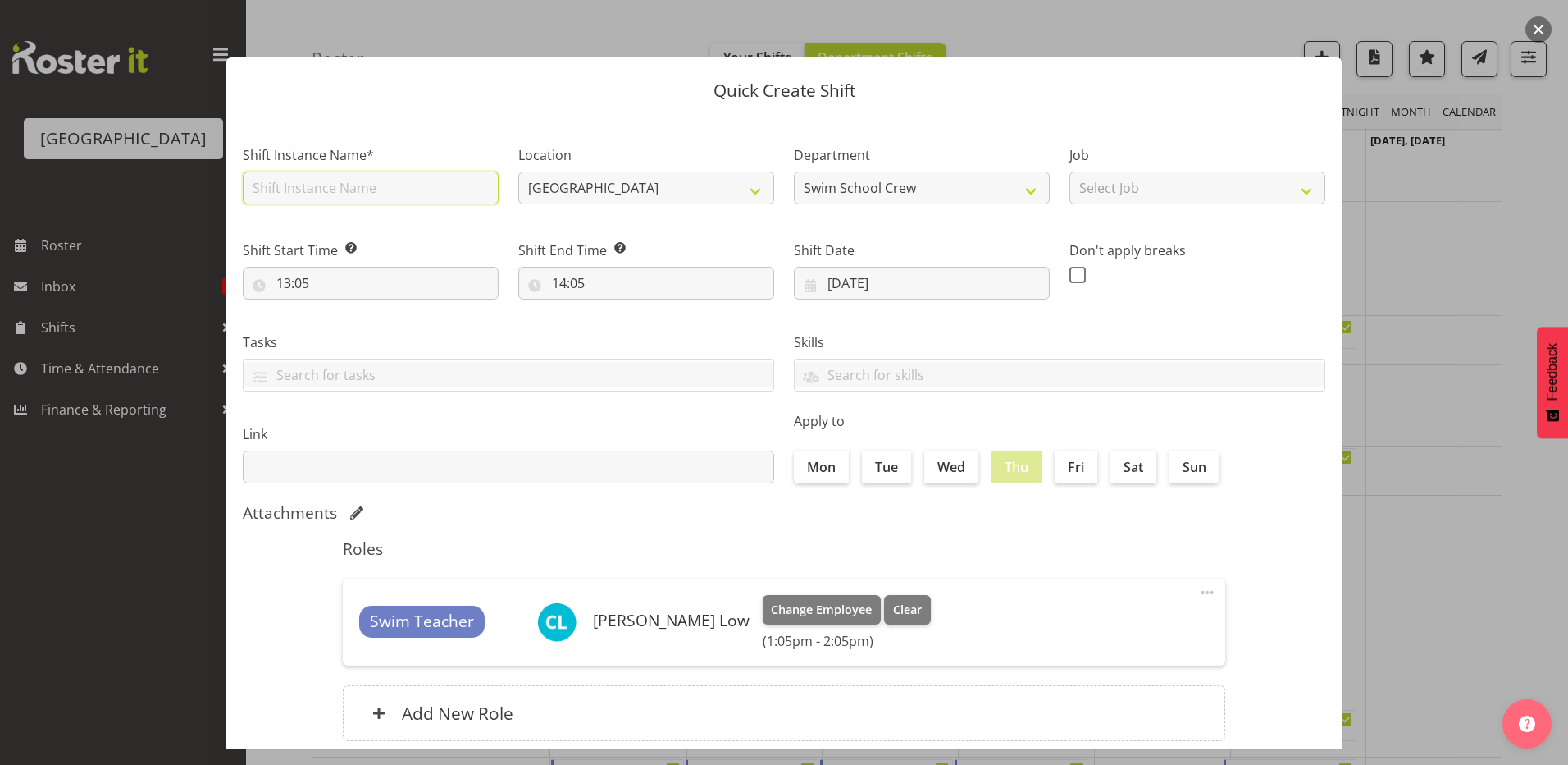
click at [377, 193] on input "text" at bounding box center [370, 188] width 256 height 33
click at [389, 183] on input "[MEDICAL_DATA] MIDDLE SCHOOL (2)" at bounding box center [370, 188] width 256 height 33
type input "[MEDICAL_DATA] MIDDLE SCHOOL (1)"
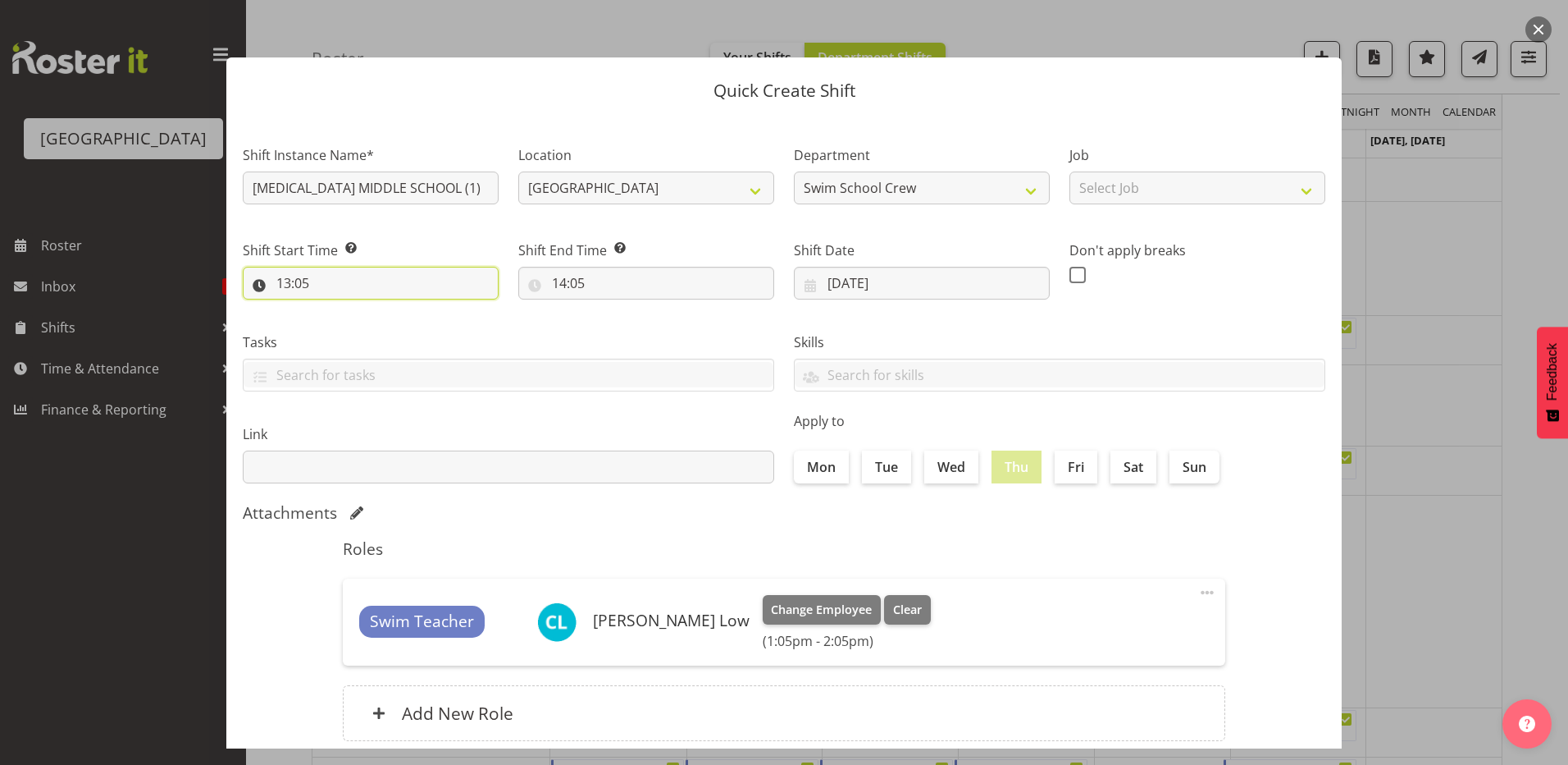
click at [303, 284] on input "13:05" at bounding box center [370, 283] width 256 height 33
click at [391, 323] on select "00 01 02 03 04 05 06 07 08 09 10 11 12 13 14 15 16 17 18 19 20 21 22 23 24 25 2…" at bounding box center [397, 326] width 37 height 33
select select "0"
click at [379, 309] on select "00 01 02 03 04 05 06 07 08 09 10 11 12 13 14 15 16 17 18 19 20 21 22 23 24 25 2…" at bounding box center [397, 326] width 37 height 33
type input "13:00"
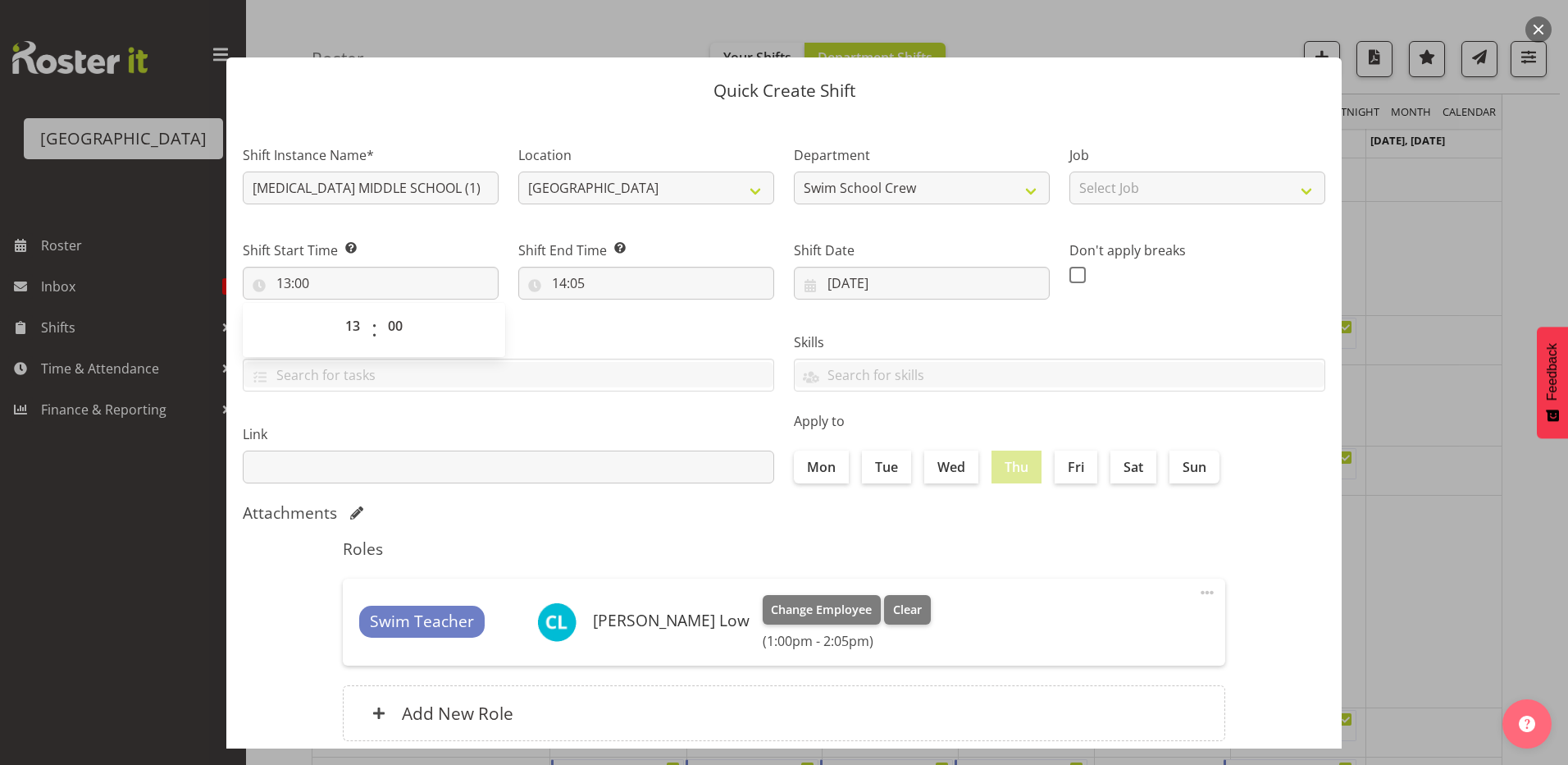
drag, startPoint x: 618, startPoint y: 346, endPoint x: 575, endPoint y: 312, distance: 54.8
click at [616, 341] on label "Tasks" at bounding box center [508, 342] width 532 height 20
click at [569, 279] on input "14:05" at bounding box center [646, 283] width 256 height 33
click at [663, 322] on select "00 01 02 03 04 05 06 07 08 09 10 11 12 13 14 15 16 17 18 19 20 21 22 23 24 25 2…" at bounding box center [673, 326] width 37 height 33
select select "30"
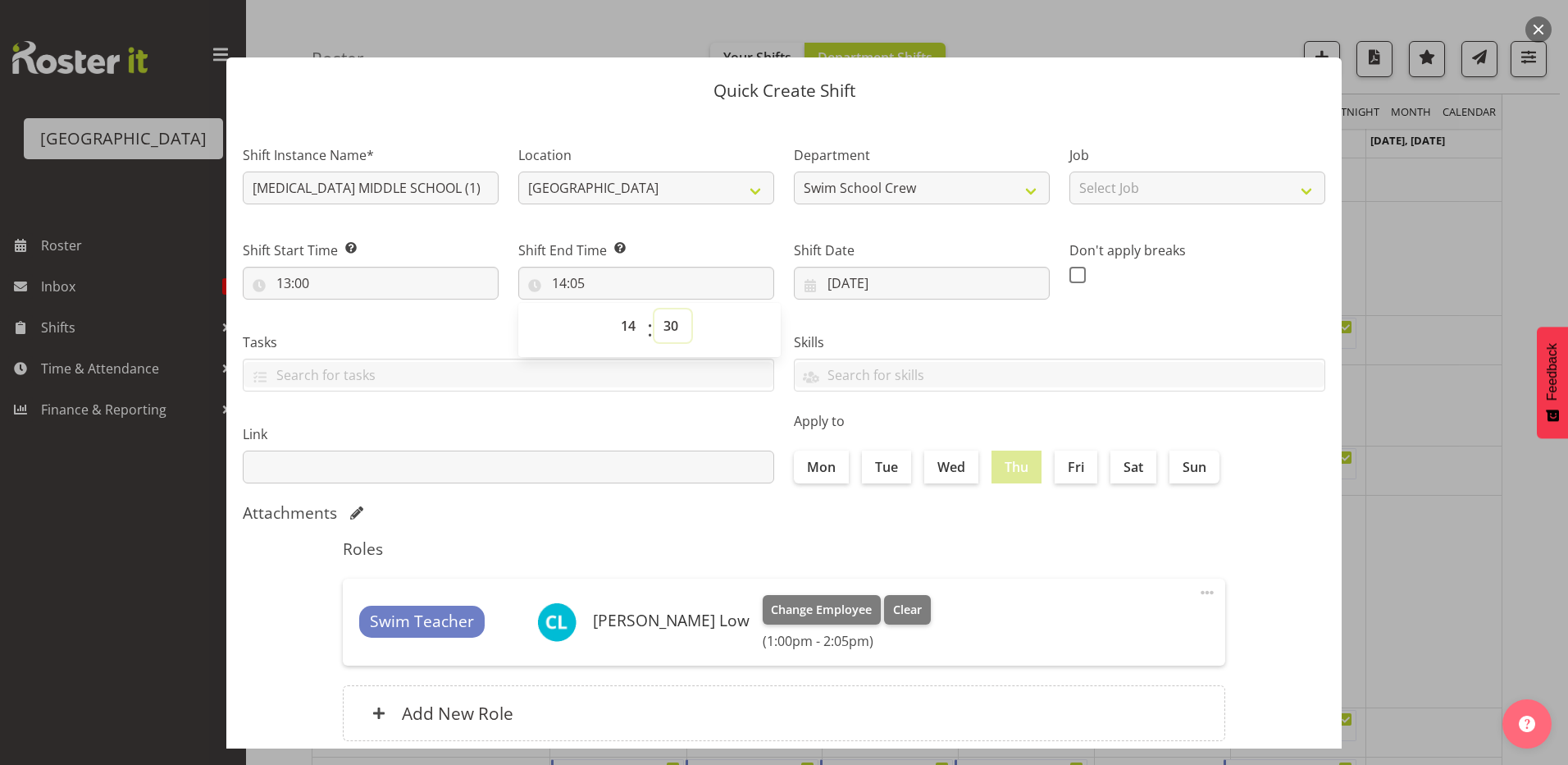
click at [655, 309] on select "00 01 02 03 04 05 06 07 08 09 10 11 12 13 14 15 16 17 18 19 20 21 22 23 24 25 2…" at bounding box center [673, 326] width 37 height 33
type input "14:30"
click at [932, 529] on div "Roles Swim Teacher Caley Low Change Employee Clear (1:00pm - 2:30pm) Edit Delet…" at bounding box center [783, 644] width 902 height 231
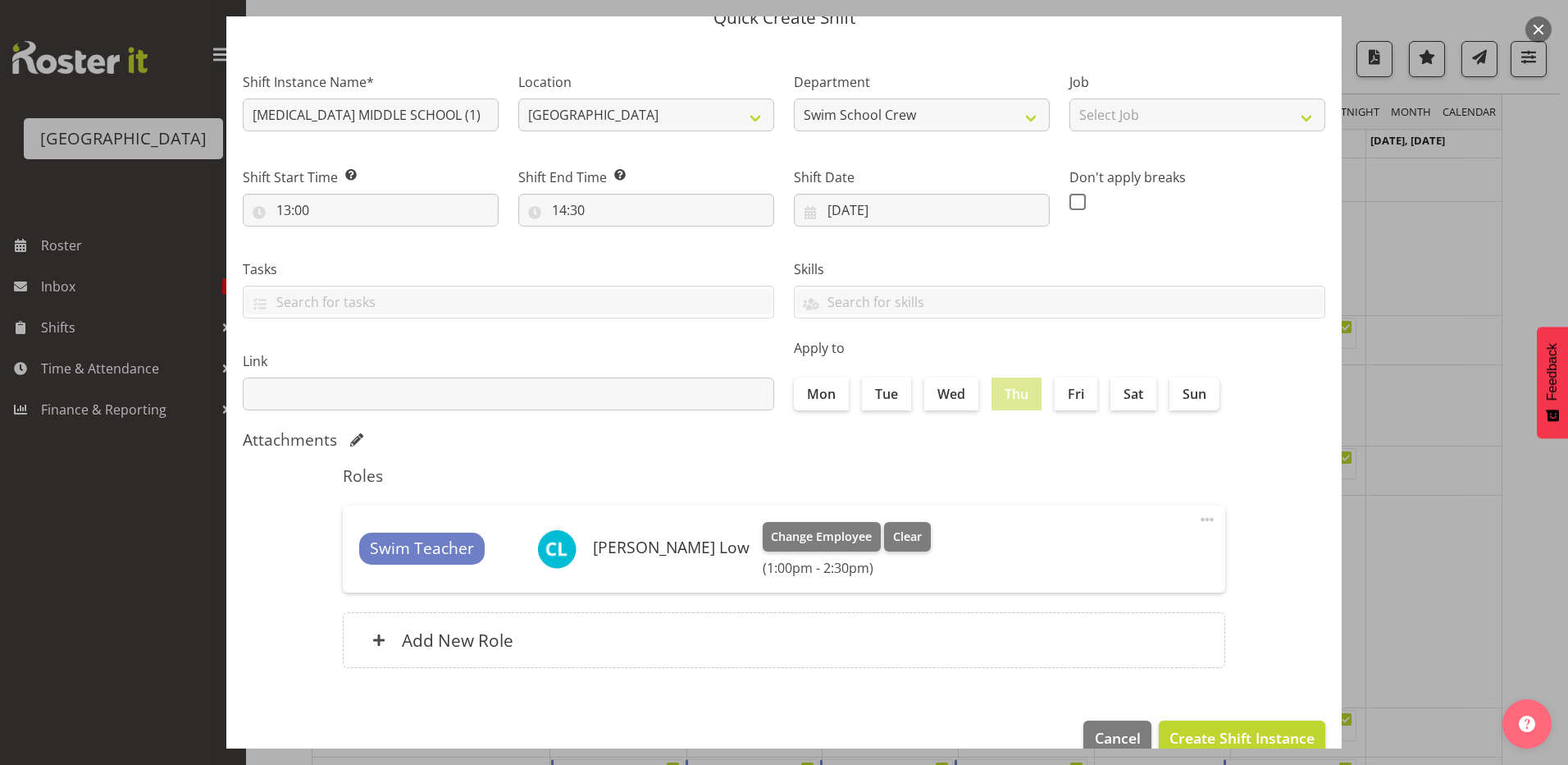
scroll to position [106, 0]
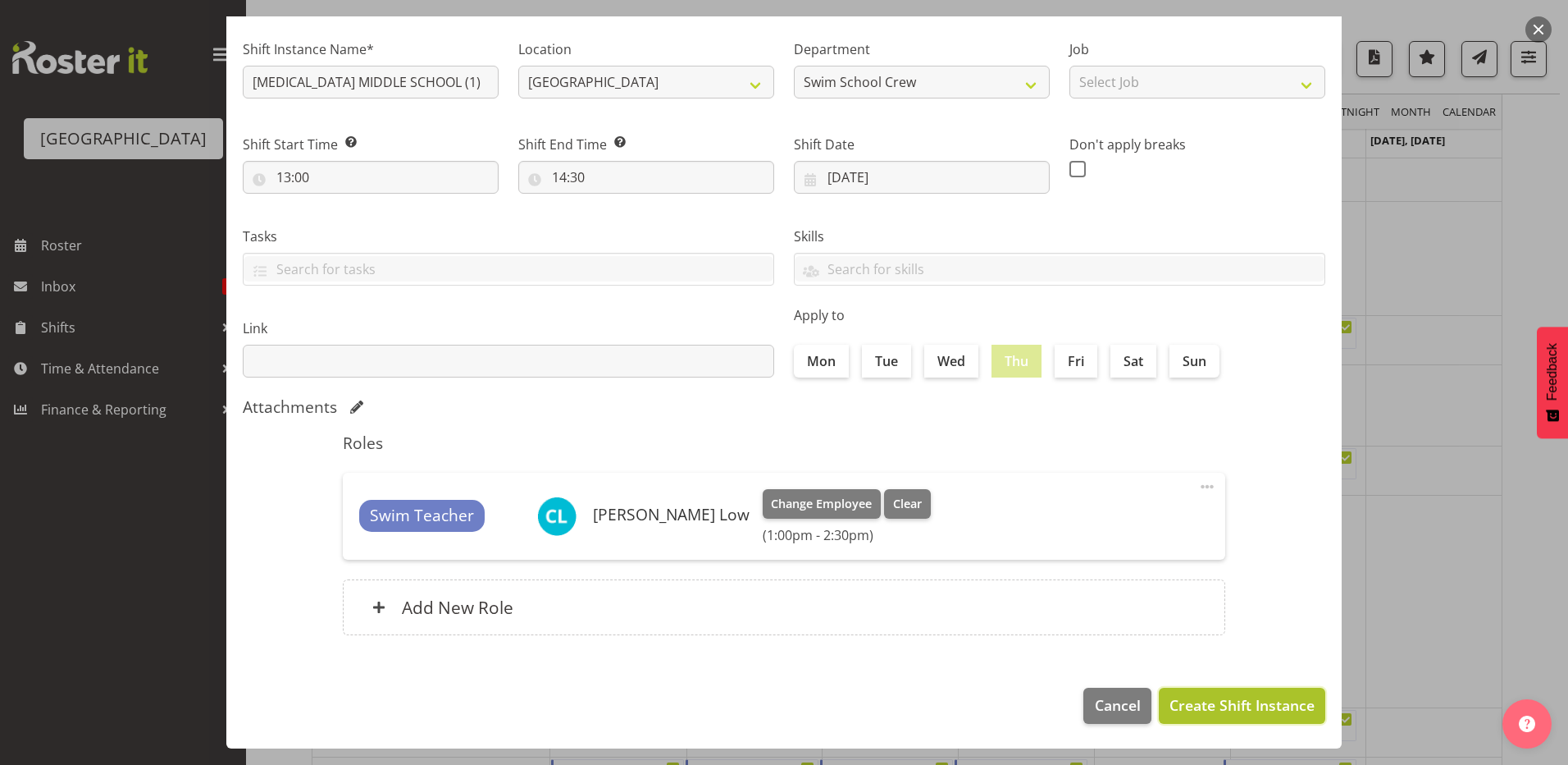
click at [1200, 706] on span "Create Shift Instance" at bounding box center [1242, 705] width 145 height 21
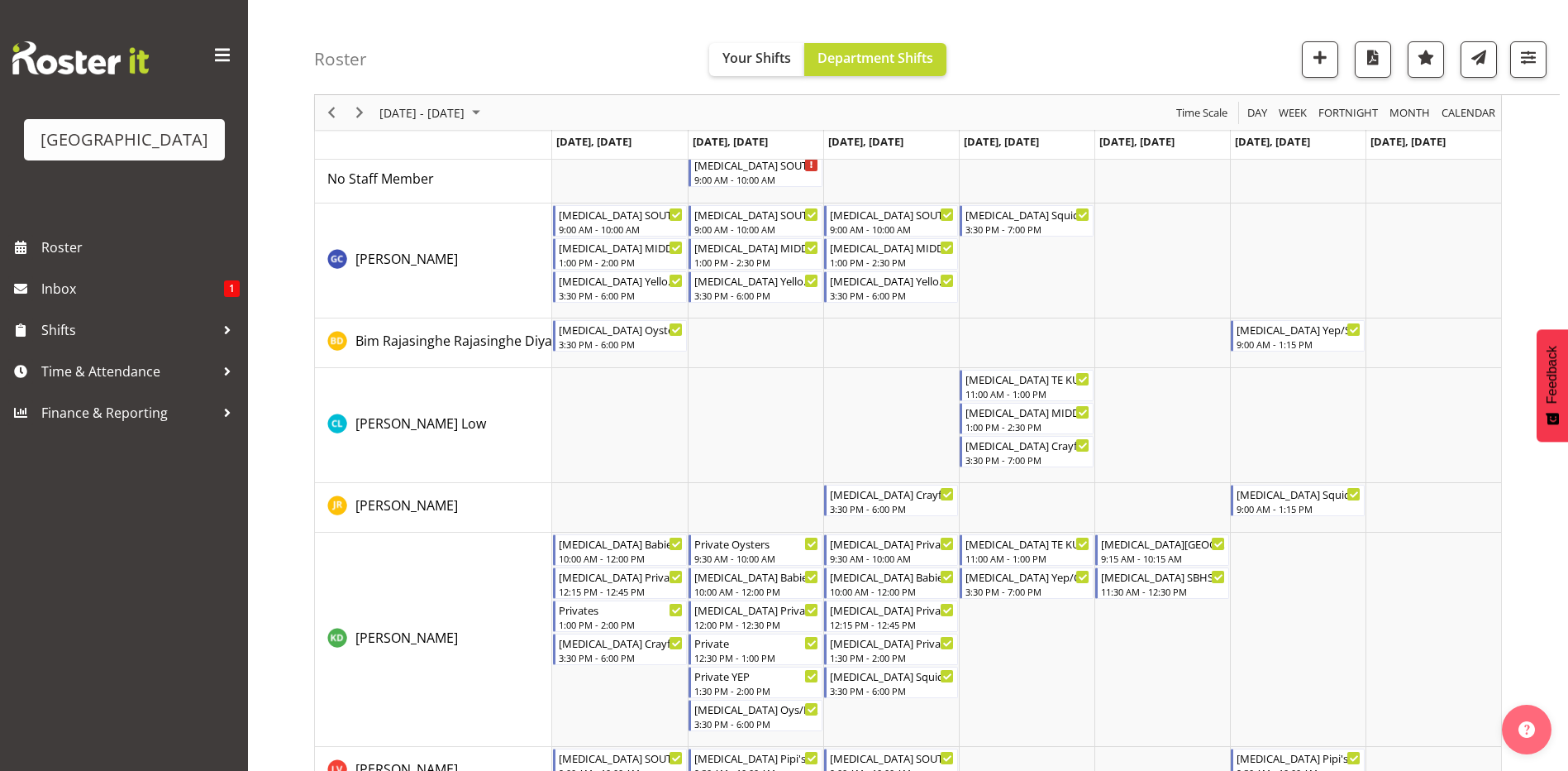
scroll to position [0, 0]
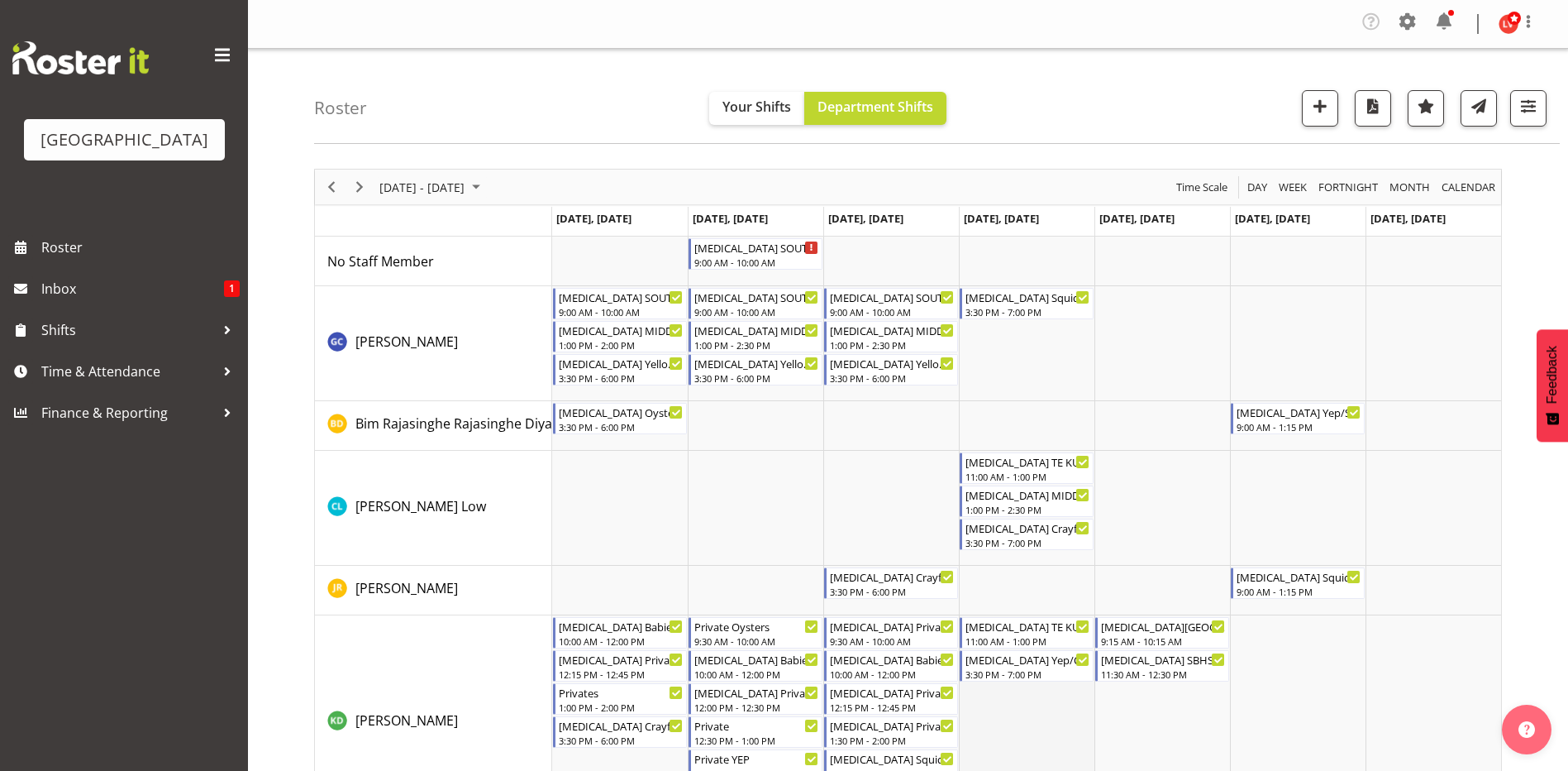
click at [1038, 723] on td "Timeline Week of September 8, 2025" at bounding box center [1027, 722] width 136 height 214
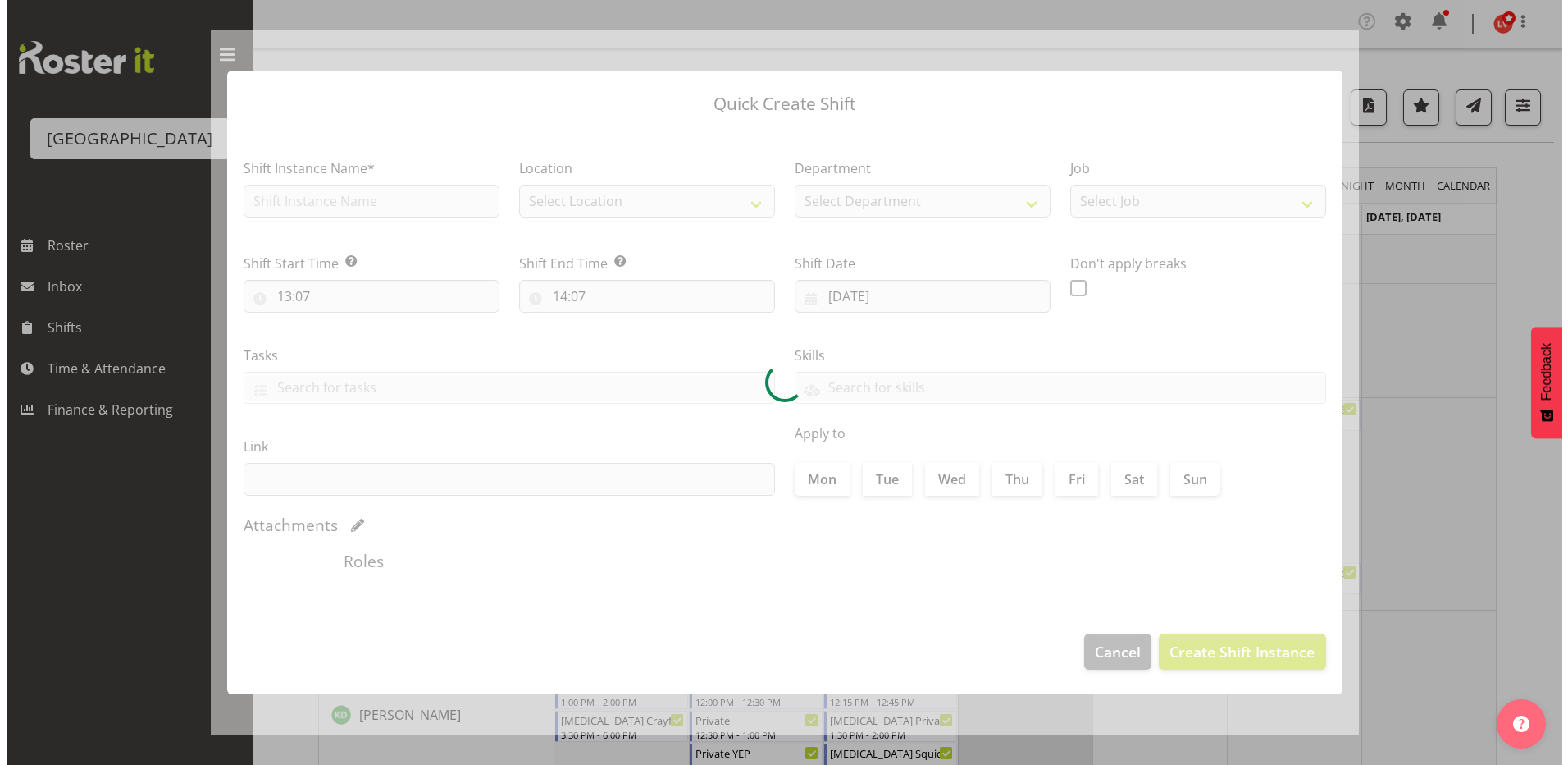
scroll to position [58, 0]
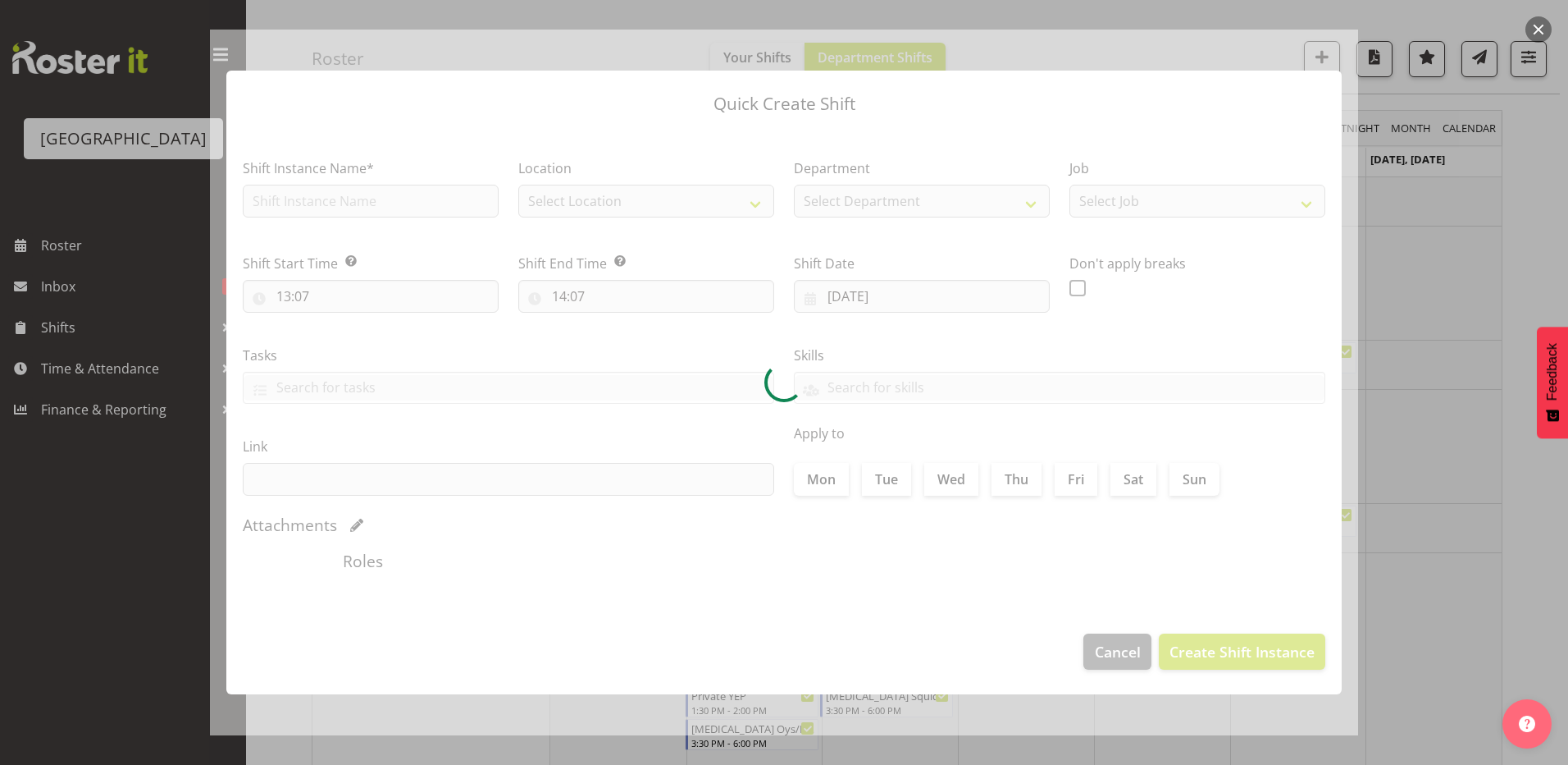
type input "11/09/2025"
checkbox input "true"
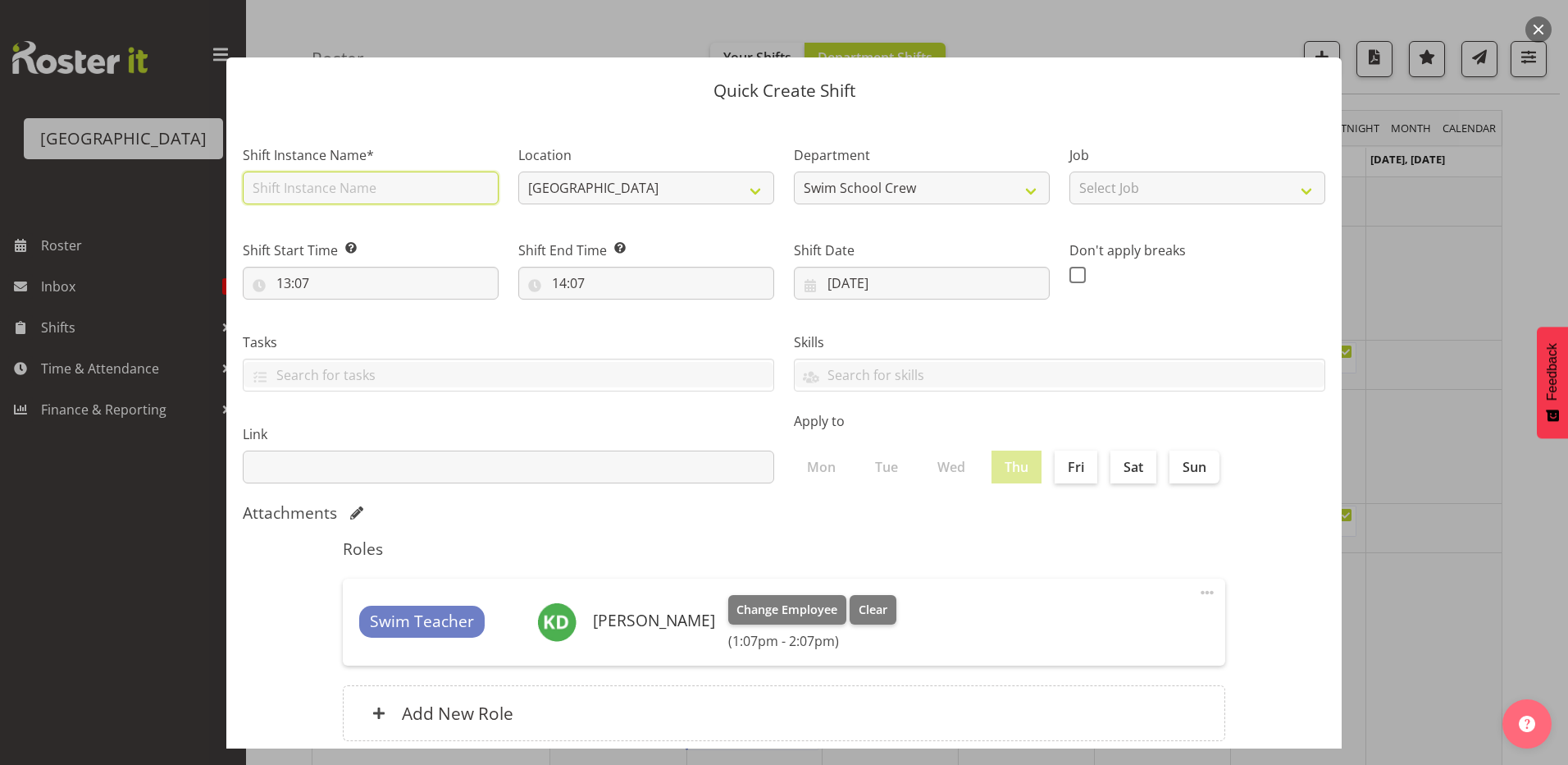
click at [292, 193] on input "text" at bounding box center [370, 188] width 256 height 33
type input "[MEDICAL_DATA] MIDDLE SCHOOL (2)"
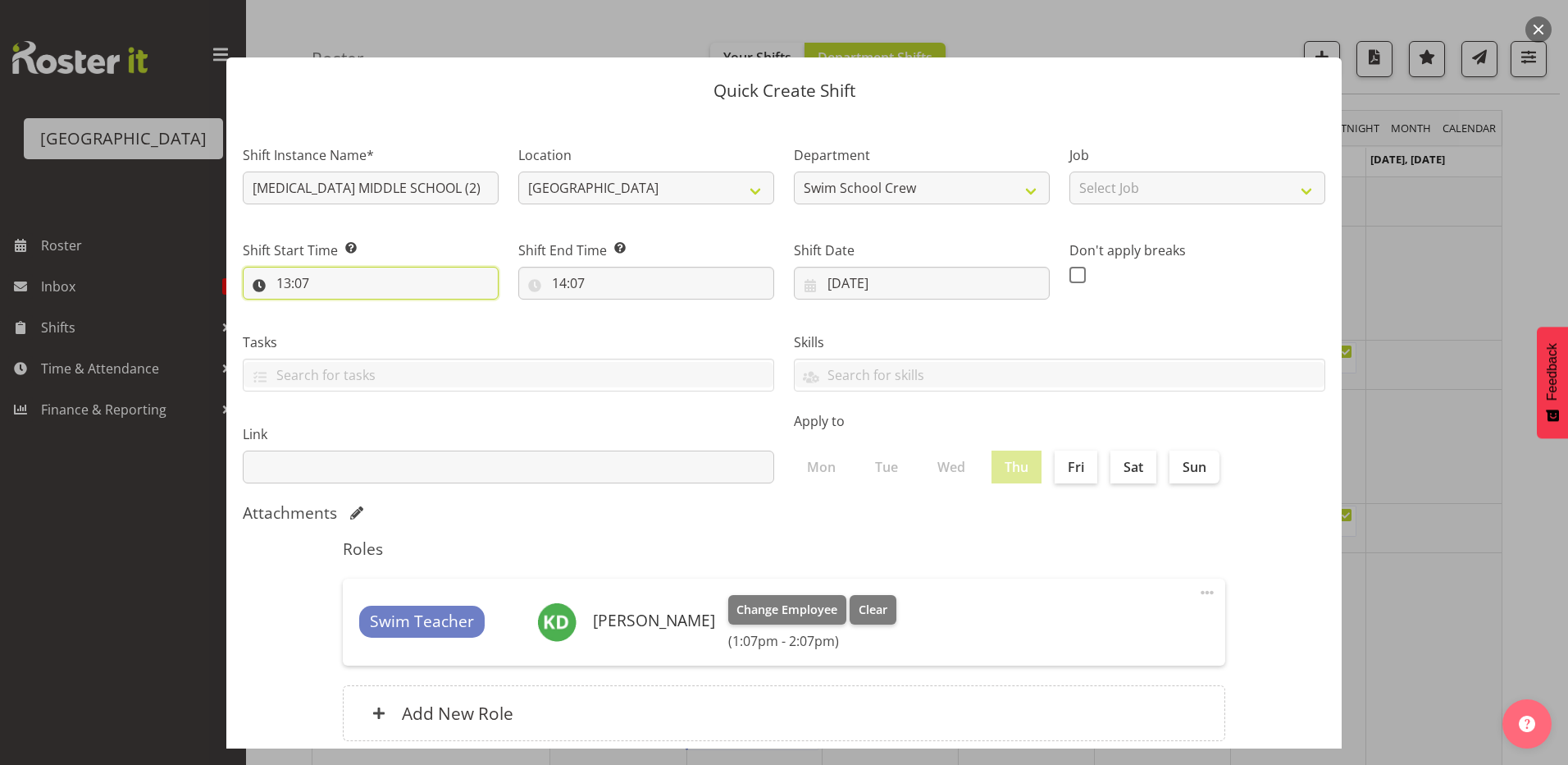
click at [306, 284] on input "13:07" at bounding box center [370, 283] width 256 height 33
click at [393, 322] on select "00 01 02 03 04 05 06 07 08 09 10 11 12 13 14 15 16 17 18 19 20 21 22 23 24 25 2…" at bounding box center [397, 326] width 37 height 33
select select "0"
click at [379, 309] on select "00 01 02 03 04 05 06 07 08 09 10 11 12 13 14 15 16 17 18 19 20 21 22 23 24 25 2…" at bounding box center [397, 326] width 37 height 33
type input "13:00"
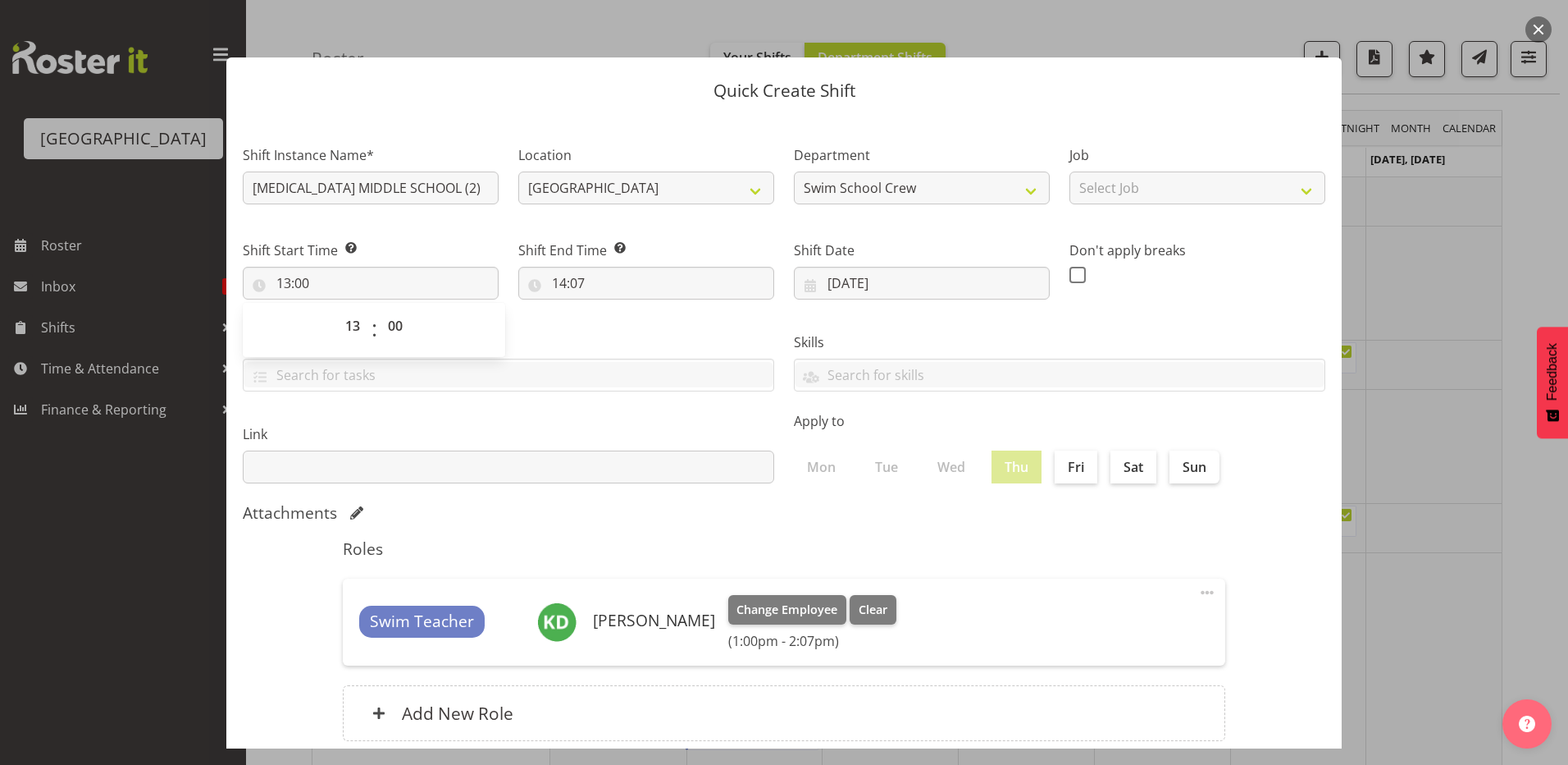
drag, startPoint x: 581, startPoint y: 326, endPoint x: 576, endPoint y: 308, distance: 18.7
click at [581, 321] on div "Tasks TEST123" at bounding box center [508, 355] width 551 height 92
drag, startPoint x: 577, startPoint y: 286, endPoint x: 580, endPoint y: 294, distance: 8.5
click at [578, 286] on input "14:07" at bounding box center [646, 283] width 256 height 33
drag, startPoint x: 671, startPoint y: 320, endPoint x: 675, endPoint y: 343, distance: 23.3
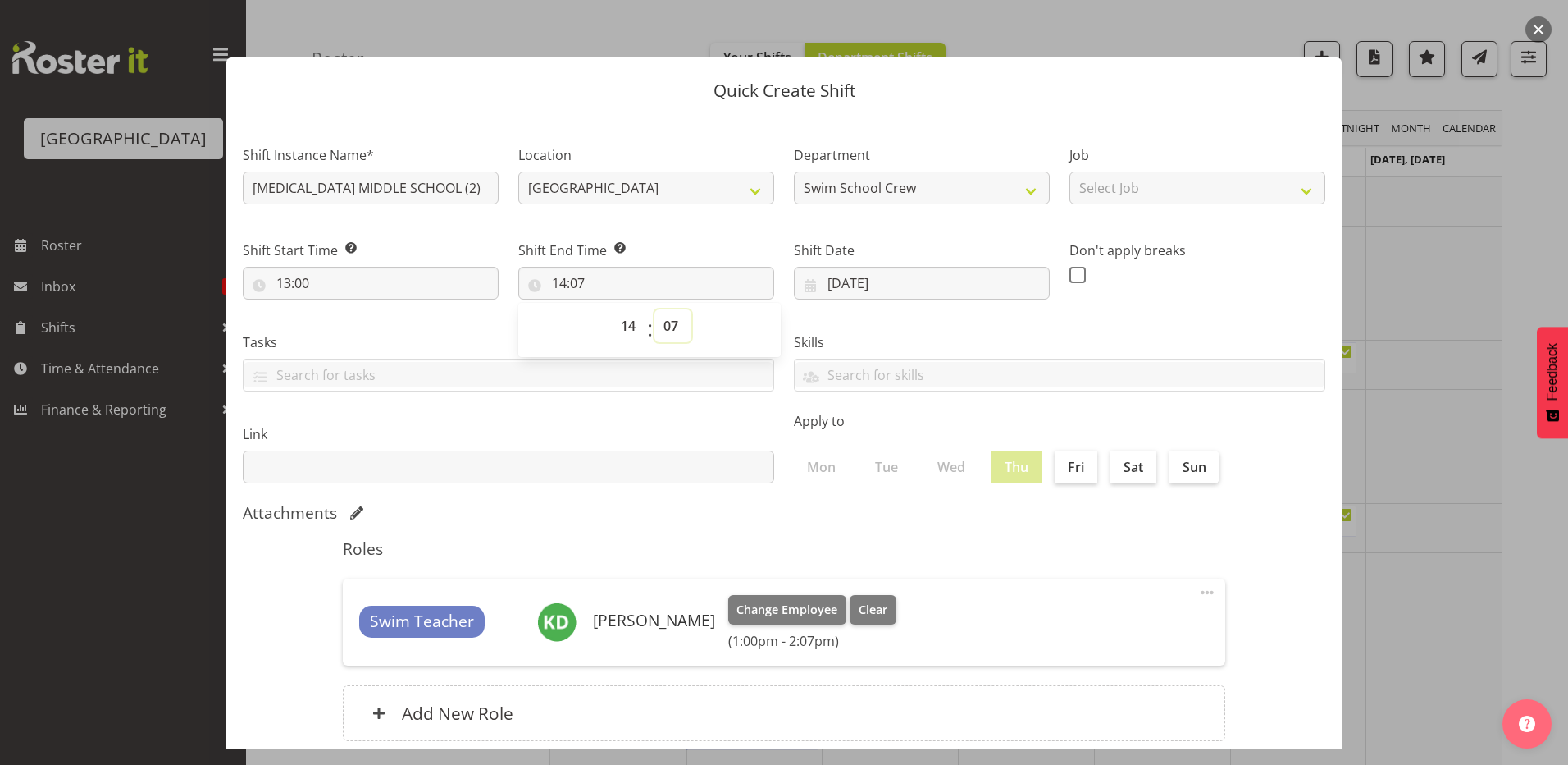
click at [671, 321] on select "00 01 02 03 04 05 06 07 08 09 10 11 12 13 14 15 16 17 18 19 20 21 22 23 24 25 2…" at bounding box center [673, 326] width 37 height 33
select select "30"
click at [655, 309] on select "00 01 02 03 04 05 06 07 08 09 10 11 12 13 14 15 16 17 18 19 20 21 22 23 24 25 2…" at bounding box center [673, 326] width 37 height 33
type input "14:30"
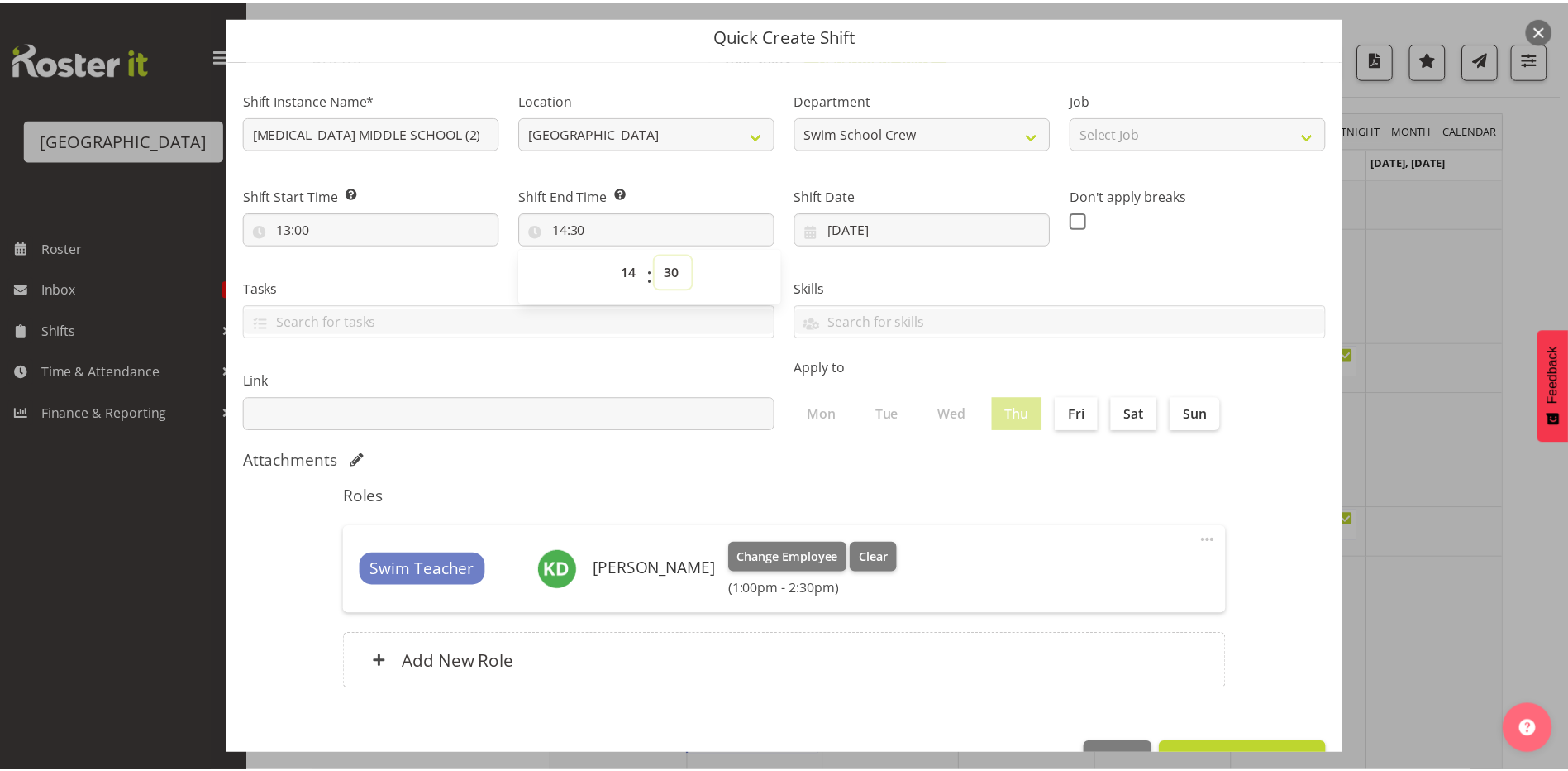
scroll to position [106, 0]
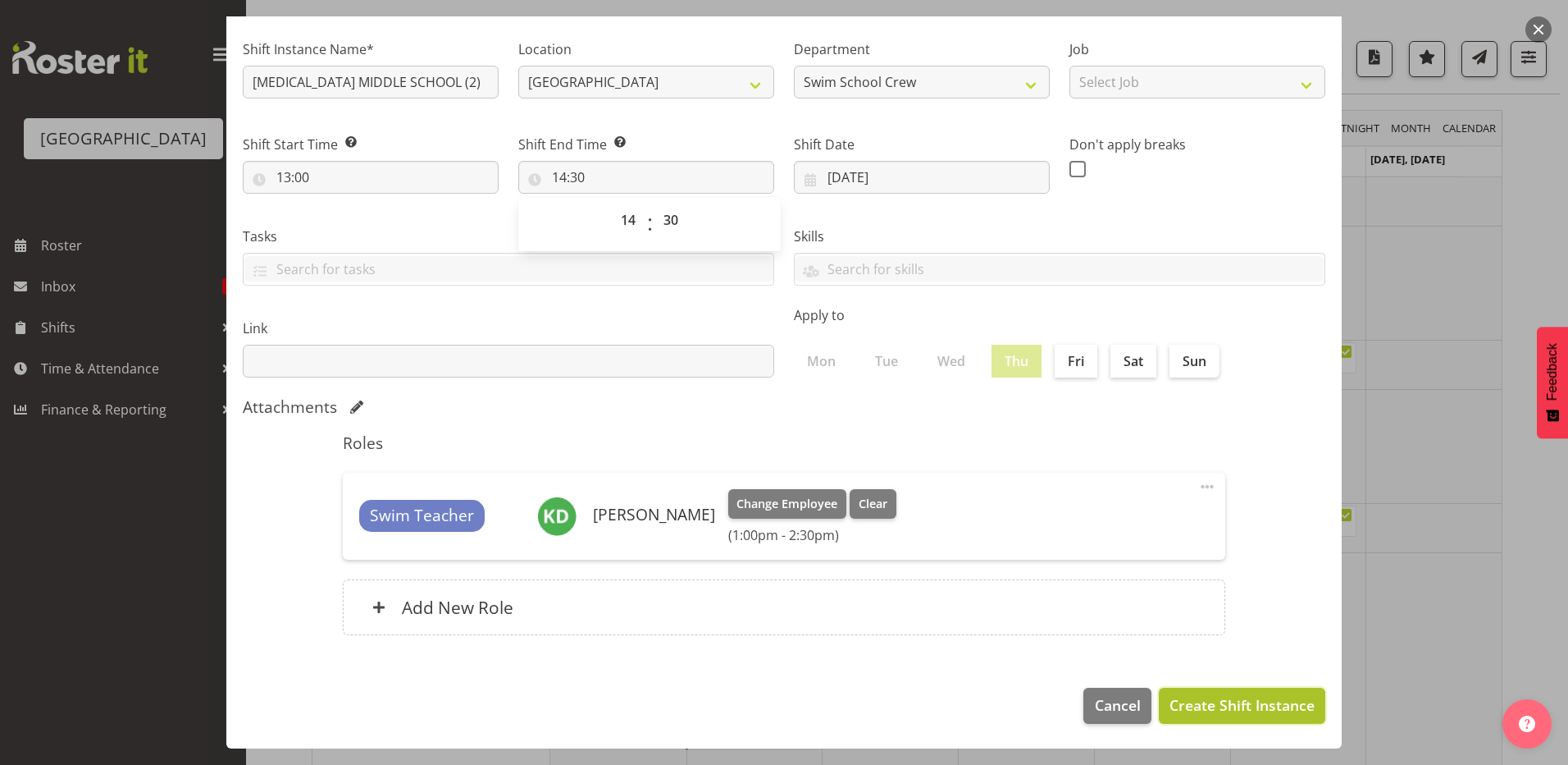
click at [1204, 706] on span "Create Shift Instance" at bounding box center [1242, 705] width 145 height 21
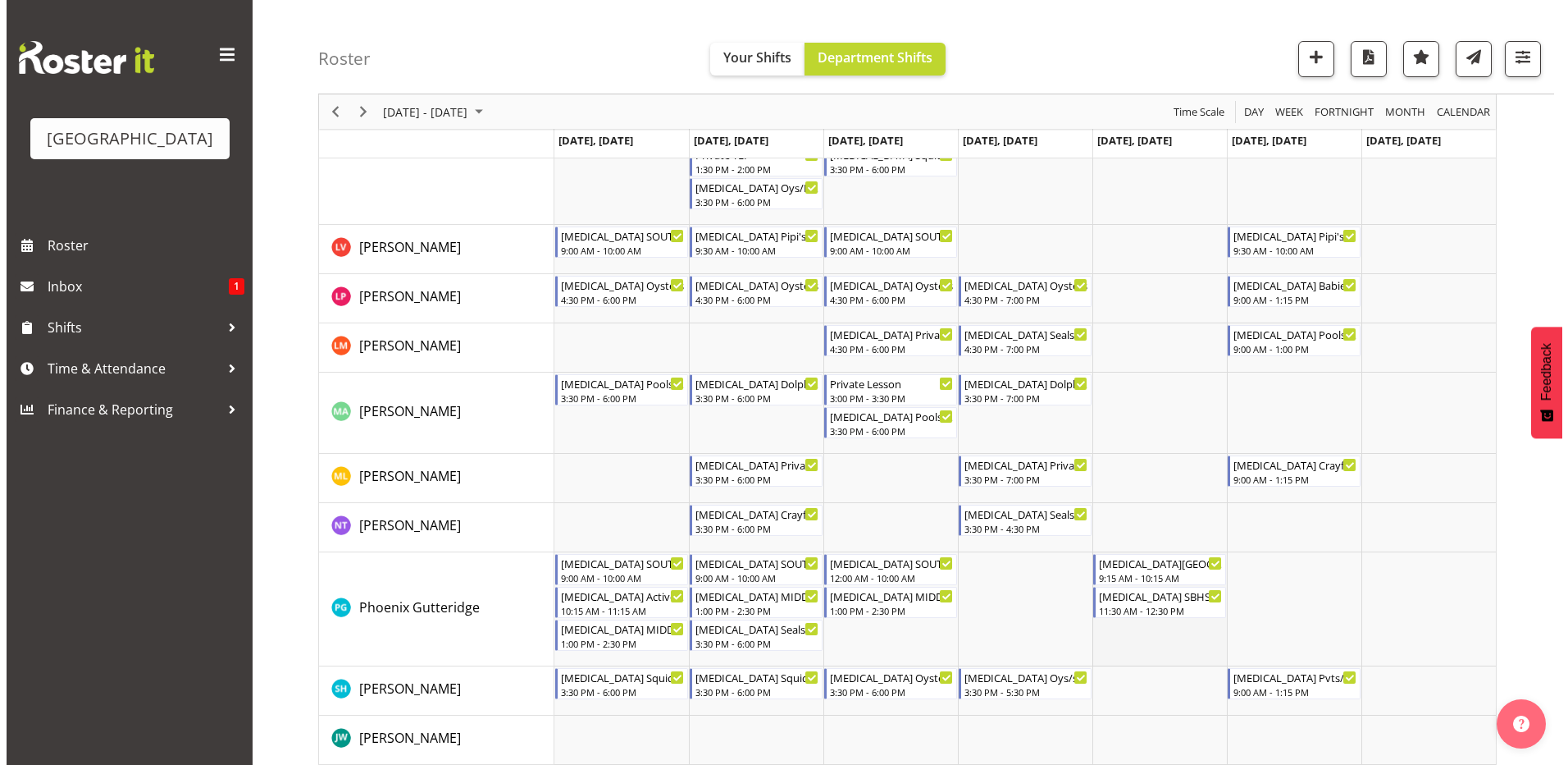
scroll to position [759, 0]
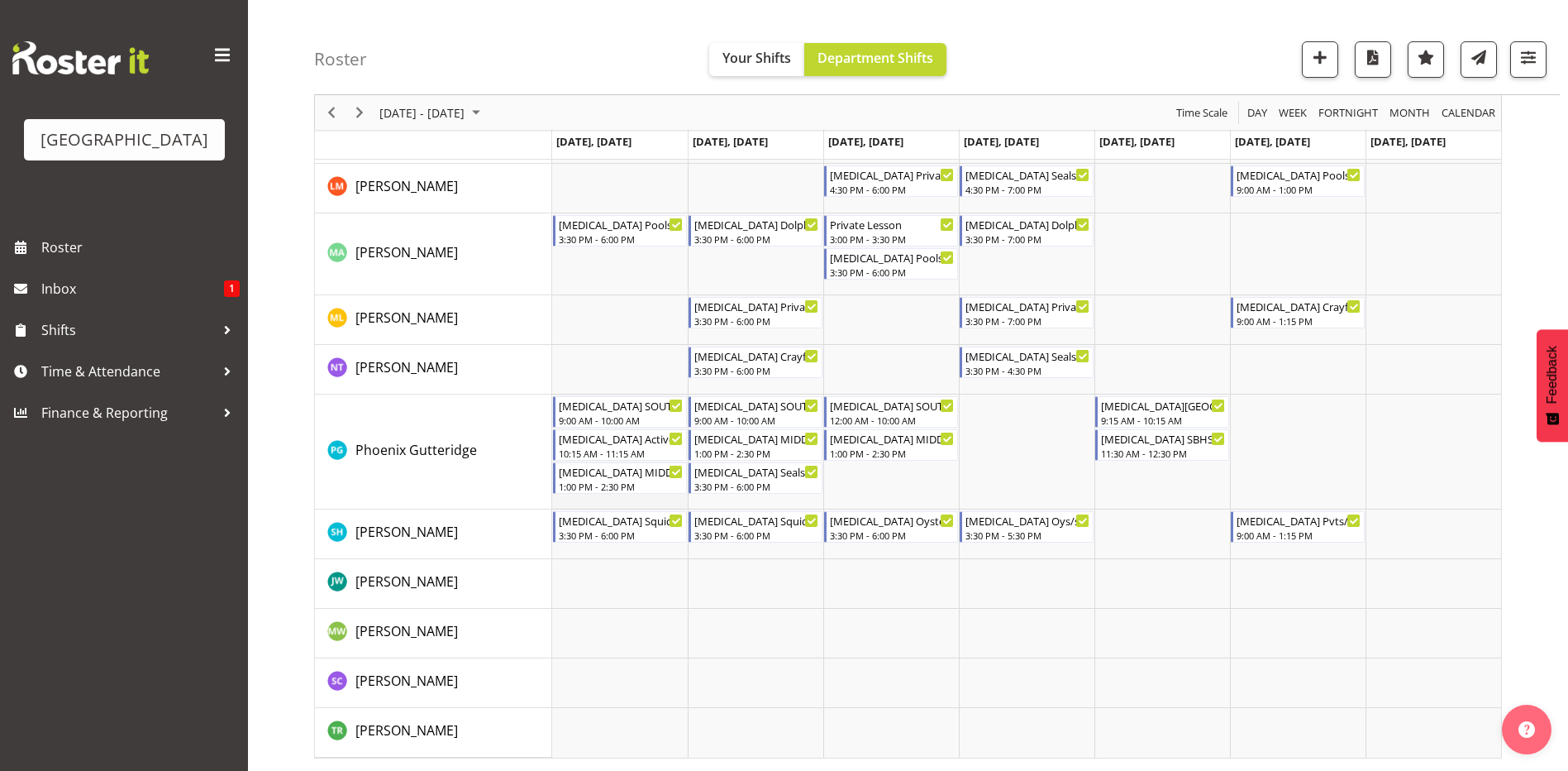
click at [583, 500] on td "Timeline Week of September 8, 2025" at bounding box center [620, 452] width 136 height 115
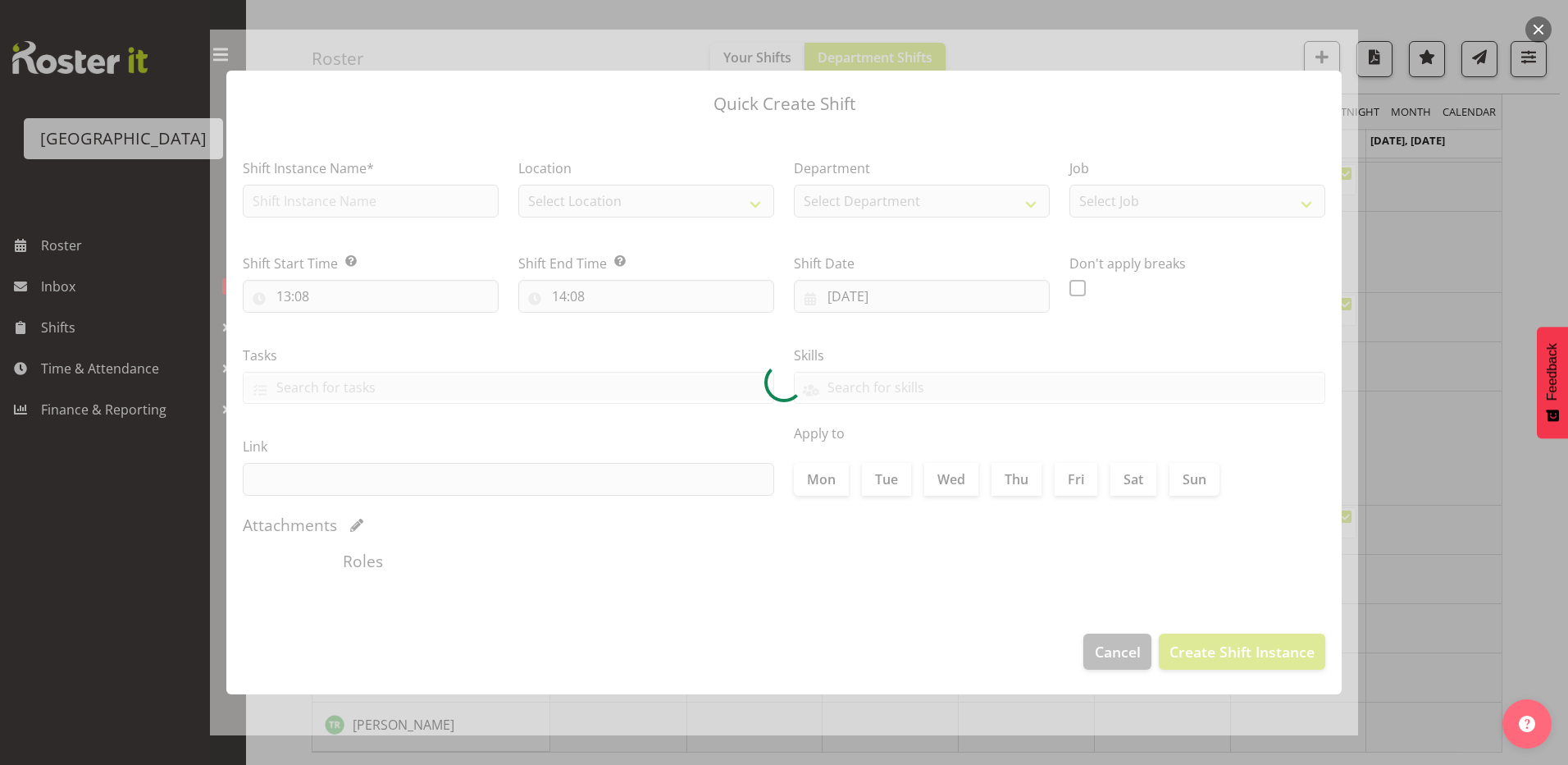
type input "08/09/2025"
checkbox input "true"
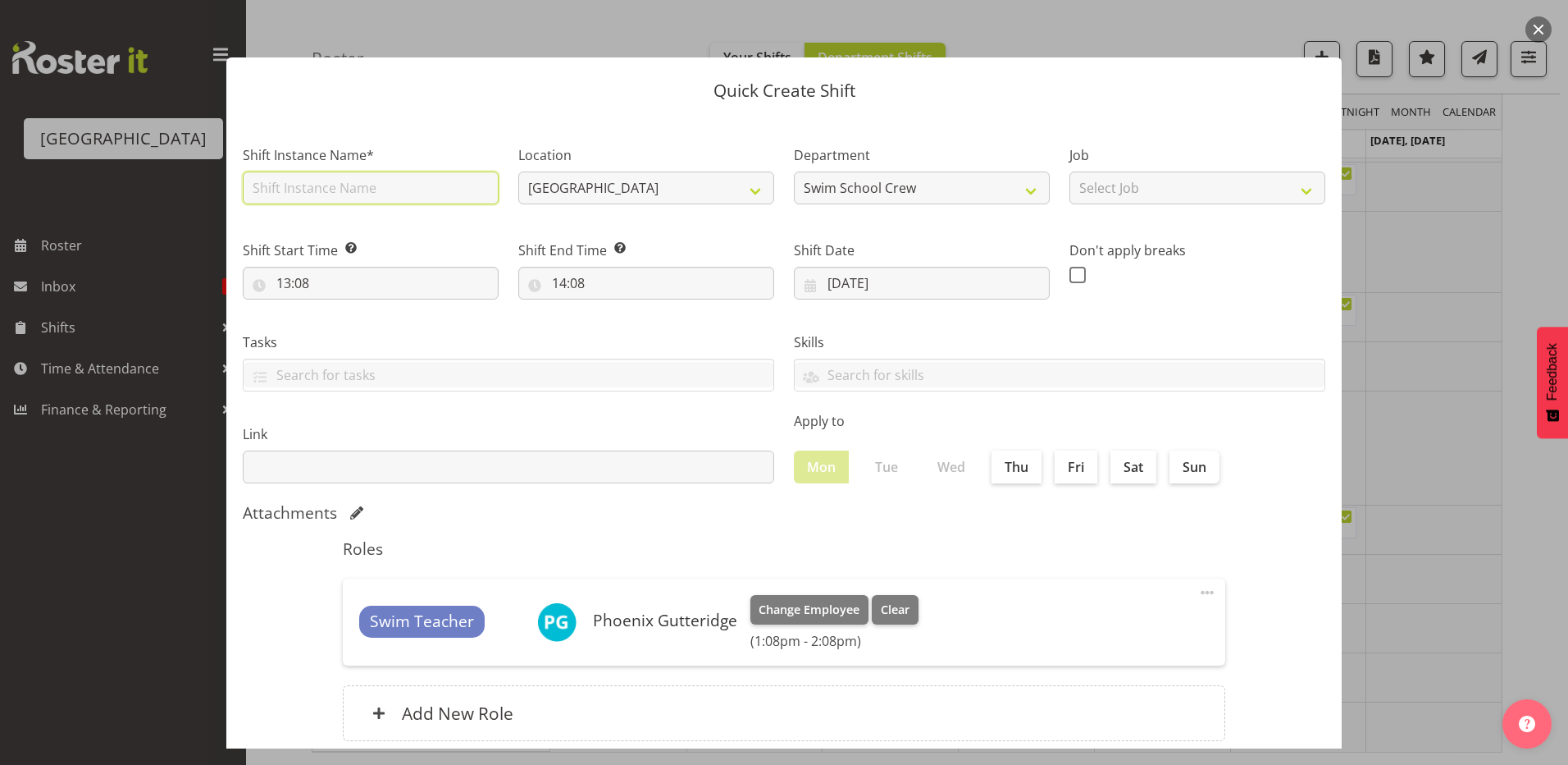
click at [374, 190] on input "text" at bounding box center [370, 188] width 256 height 33
type input "yellow eyed penguin"
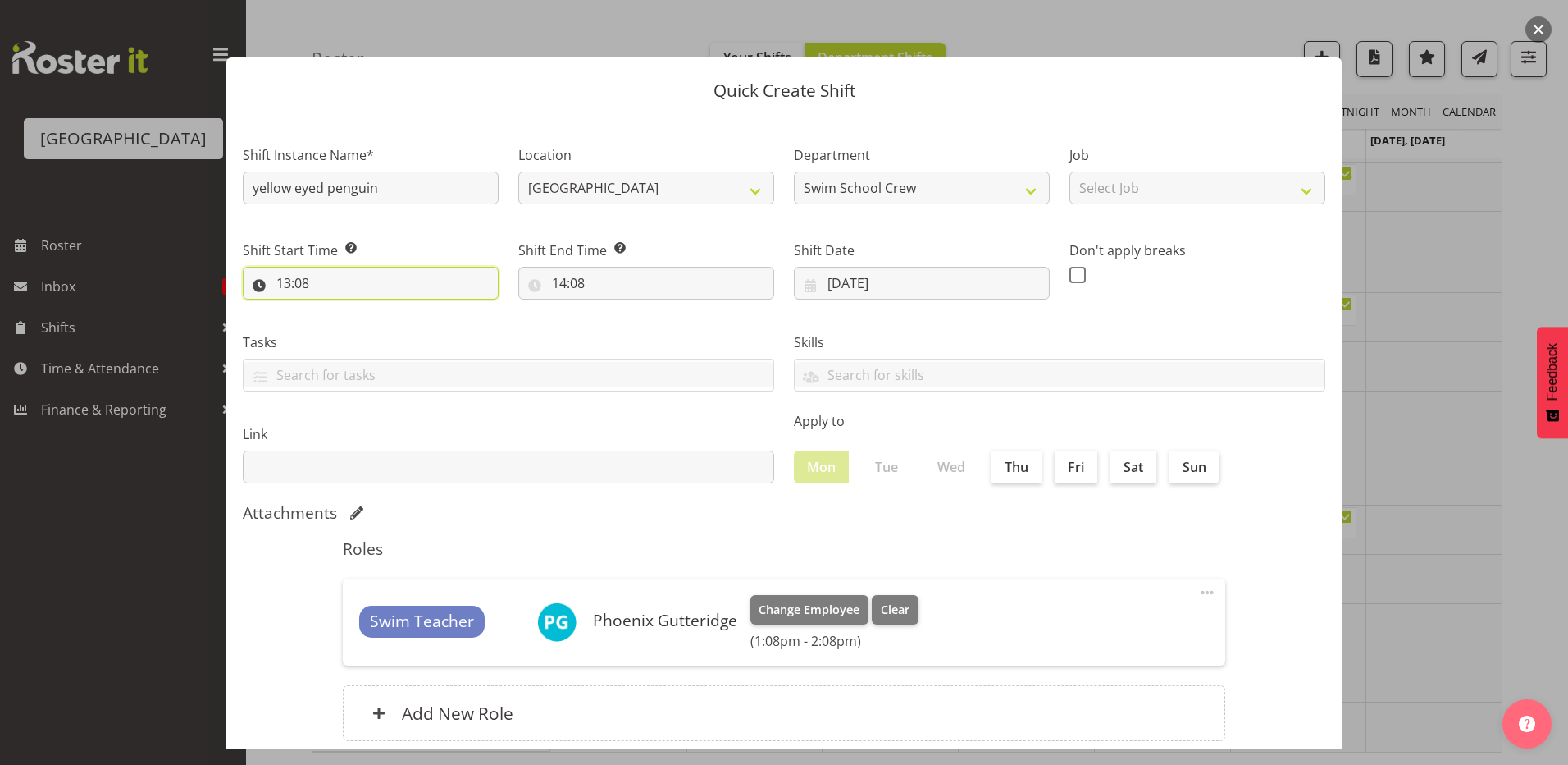
click at [289, 285] on input "13:08" at bounding box center [370, 283] width 256 height 33
click at [347, 321] on select "00 01 02 03 04 05 06 07 08 09 10 11 12 13 14 15 16 17 18 19 20 21 22 23" at bounding box center [354, 326] width 37 height 33
click at [336, 309] on select "00 01 02 03 04 05 06 07 08 09 10 11 12 13 14 15 16 17 18 19 20 21 22 23" at bounding box center [354, 326] width 37 height 33
click at [397, 321] on select "00 01 02 03 04 05 06 07 08 09 10 11 12 13 14 15 16 17 18 19 20 21 22 23 24 25 2…" at bounding box center [397, 326] width 37 height 33
click at [379, 309] on select "00 01 02 03 04 05 06 07 08 09 10 11 12 13 14 15 16 17 18 19 20 21 22 23 24 25 2…" at bounding box center [397, 326] width 37 height 33
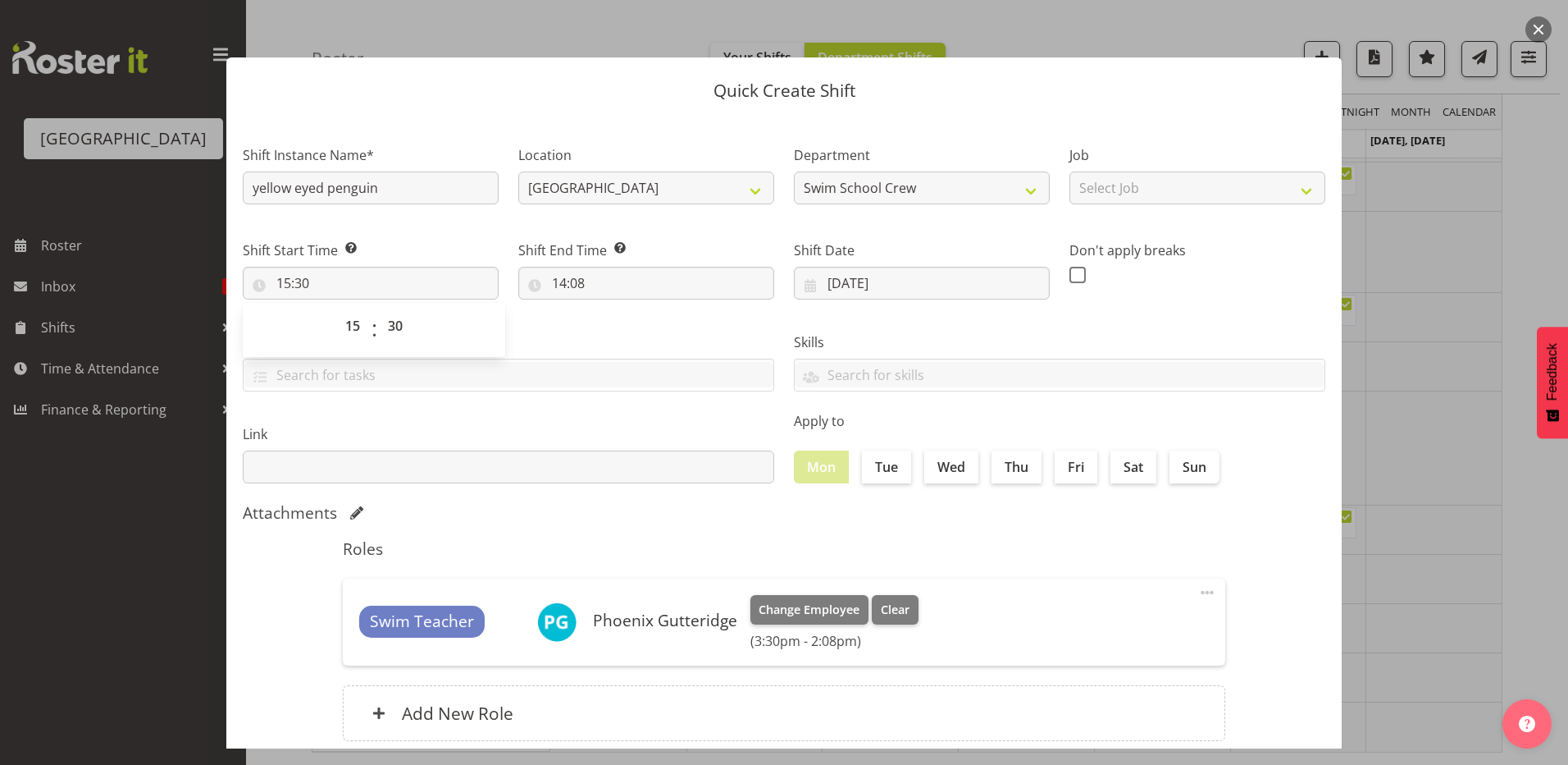
click at [567, 342] on label "Tasks" at bounding box center [508, 342] width 532 height 20
click at [554, 283] on input "14:08" at bounding box center [646, 283] width 256 height 33
click at [629, 324] on select "00 01 02 03 04 05 06 07 08 09 10 11 12 13 14 15 16 17 18 19 20 21 22 23" at bounding box center [630, 326] width 37 height 33
click at [612, 309] on select "00 01 02 03 04 05 06 07 08 09 10 11 12 13 14 15 16 17 18 19 20 21 22 23" at bounding box center [630, 326] width 37 height 33
click at [670, 320] on select "00 01 02 03 04 05 06 07 08 09 10 11 12 13 14 15 16 17 18 19 20 21 22 23 24 25 2…" at bounding box center [673, 326] width 37 height 33
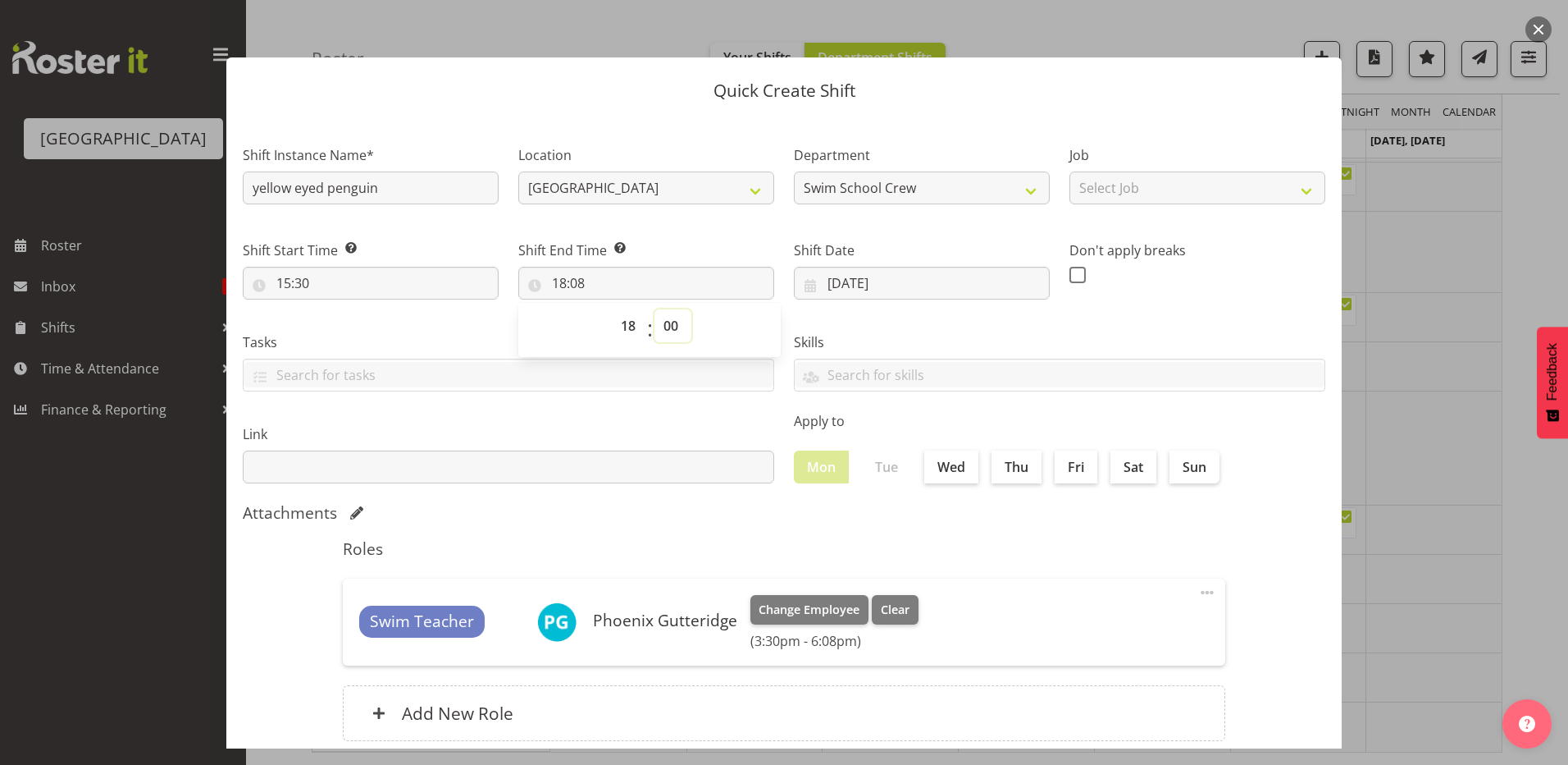
click at [655, 309] on select "00 01 02 03 04 05 06 07 08 09 10 11 12 13 14 15 16 17 18 19 20 21 22 23 24 25 2…" at bounding box center [673, 326] width 37 height 33
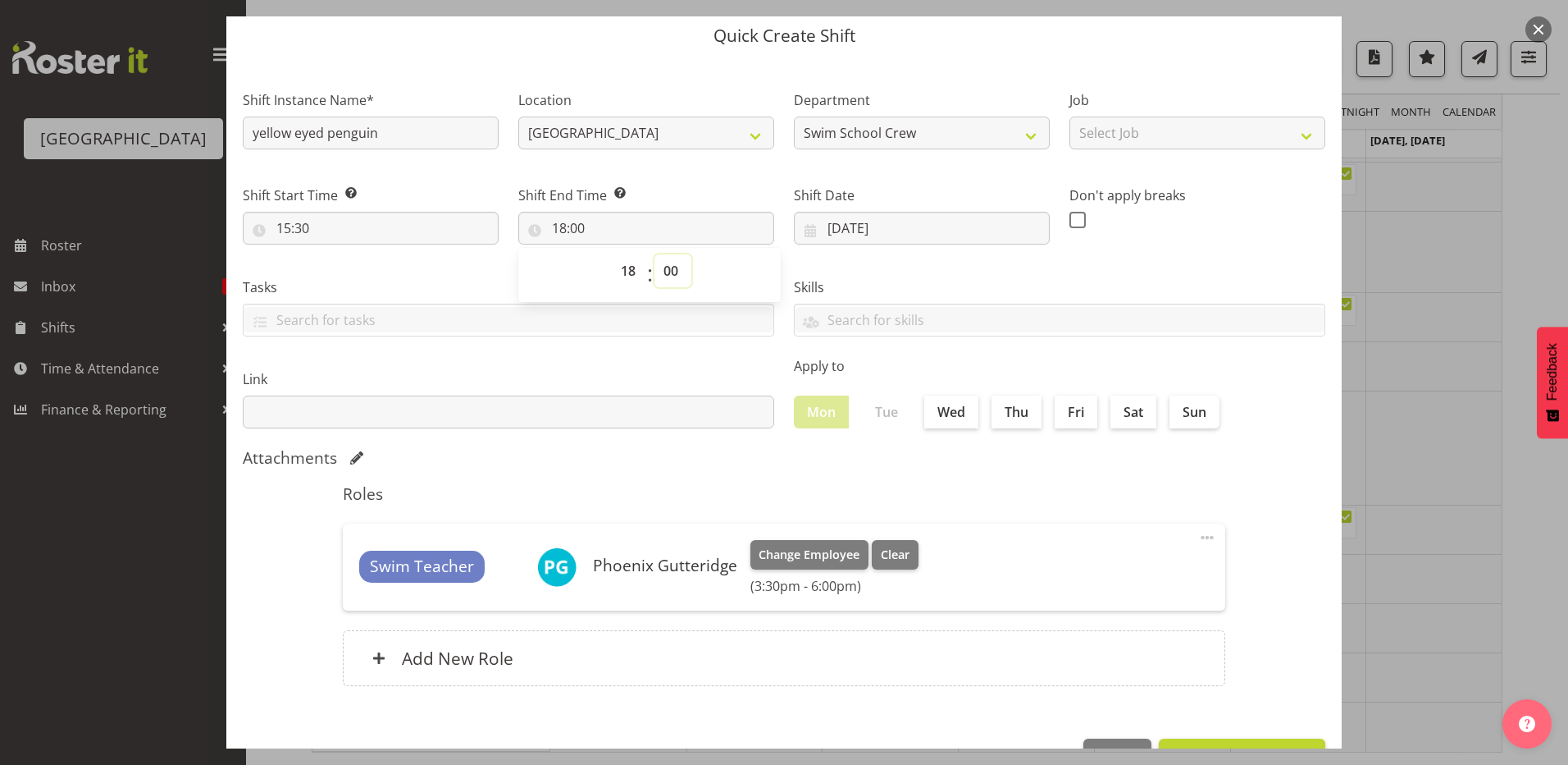
scroll to position [106, 0]
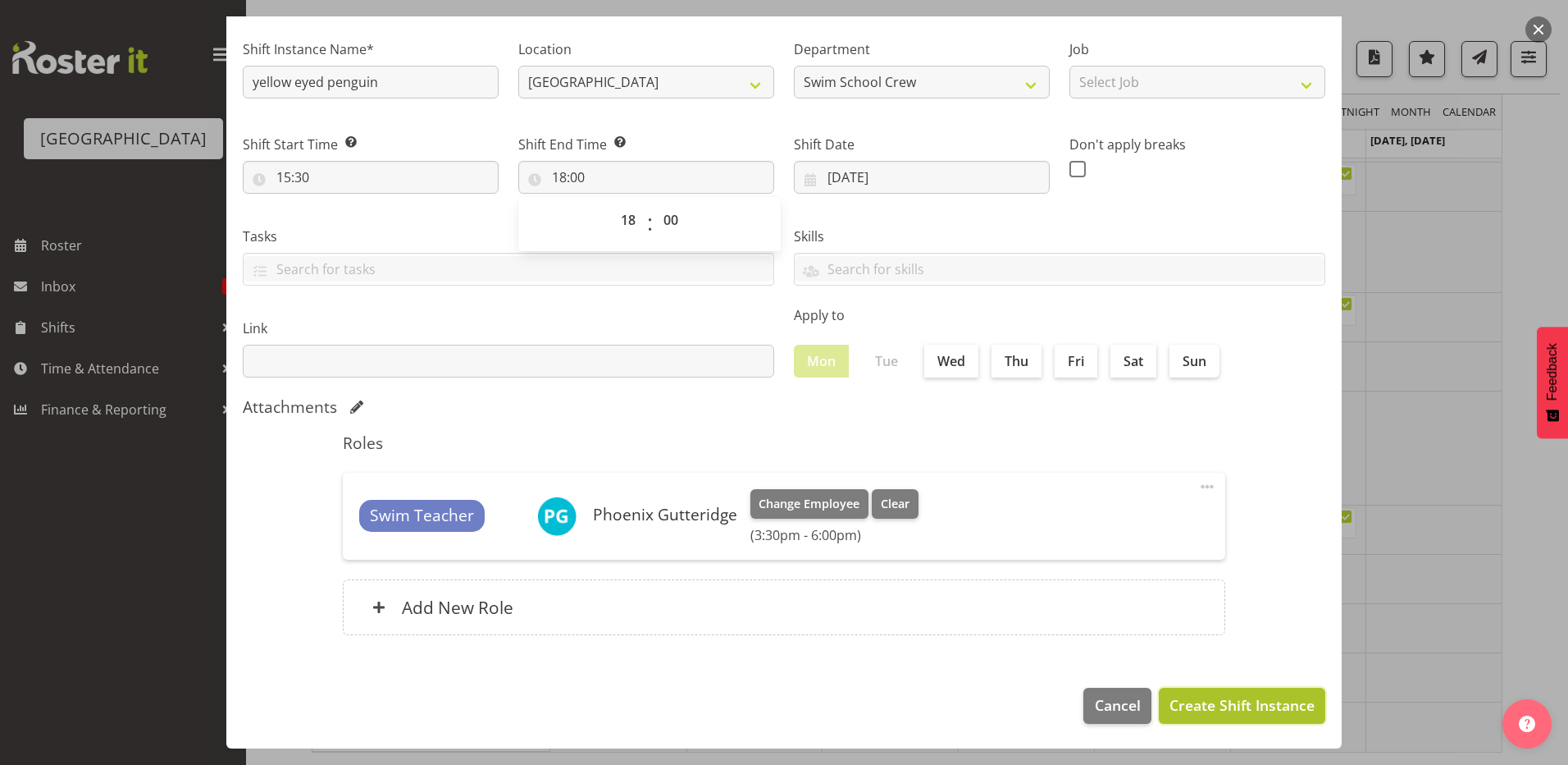
click at [1182, 699] on span "Create Shift Instance" at bounding box center [1242, 705] width 145 height 21
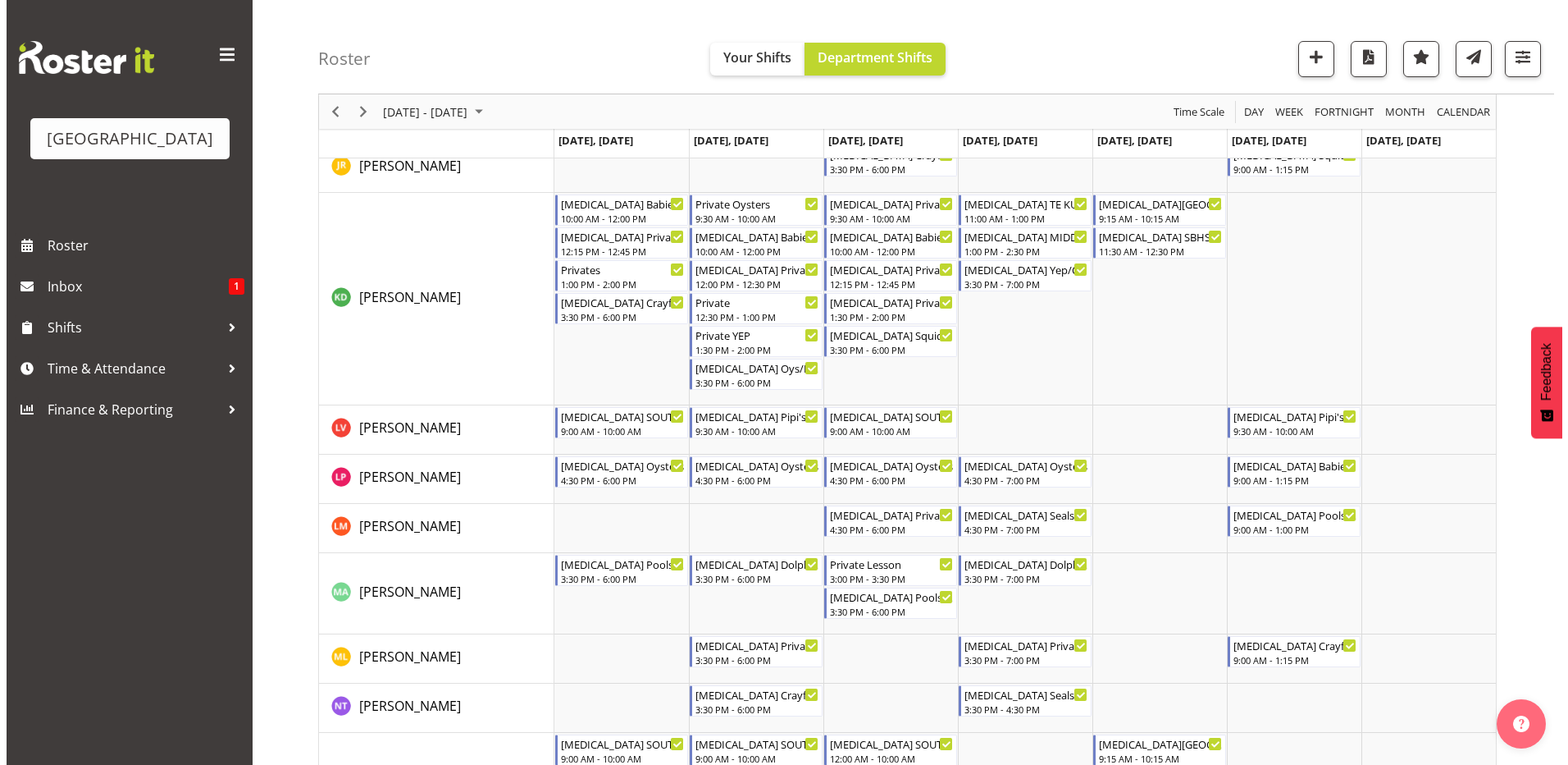
scroll to position [575, 0]
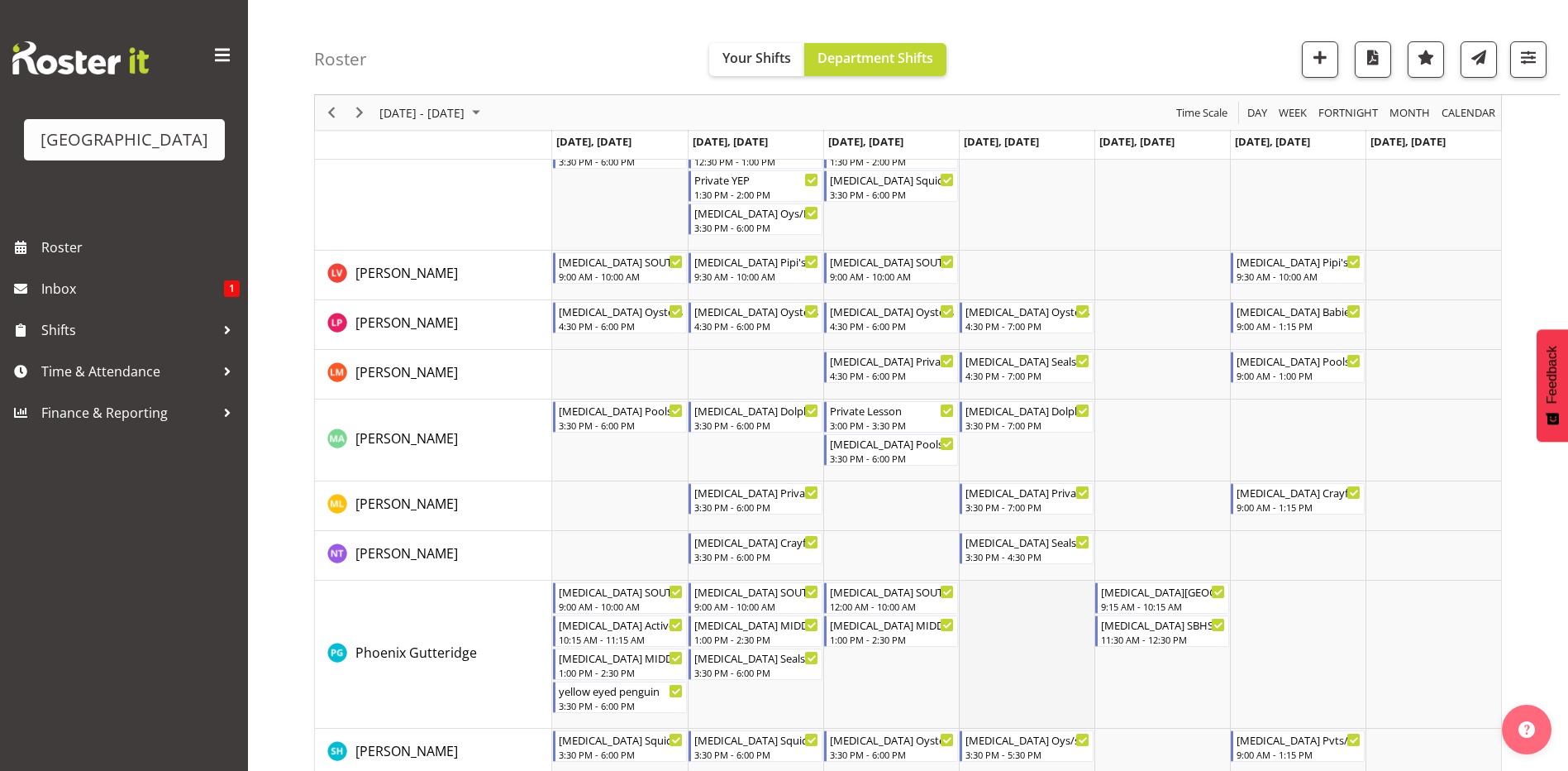
click at [1017, 681] on td "Timeline Week of September 8, 2025" at bounding box center [1027, 655] width 136 height 148
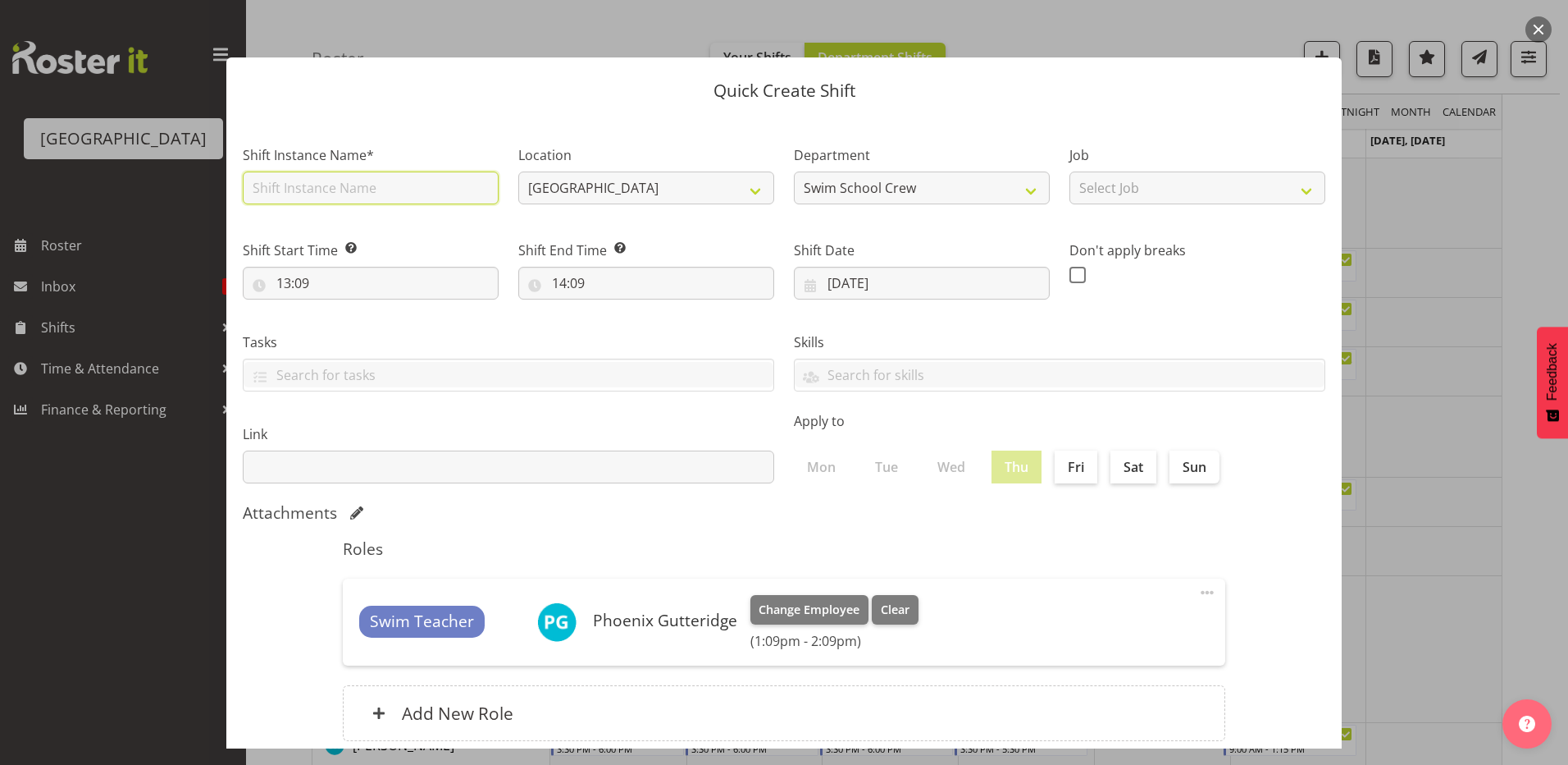
click at [330, 188] on input "text" at bounding box center [370, 188] width 256 height 33
drag, startPoint x: 317, startPoint y: 190, endPoint x: 252, endPoint y: 194, distance: 65.1
click at [252, 194] on input "15:30" at bounding box center [370, 188] width 256 height 33
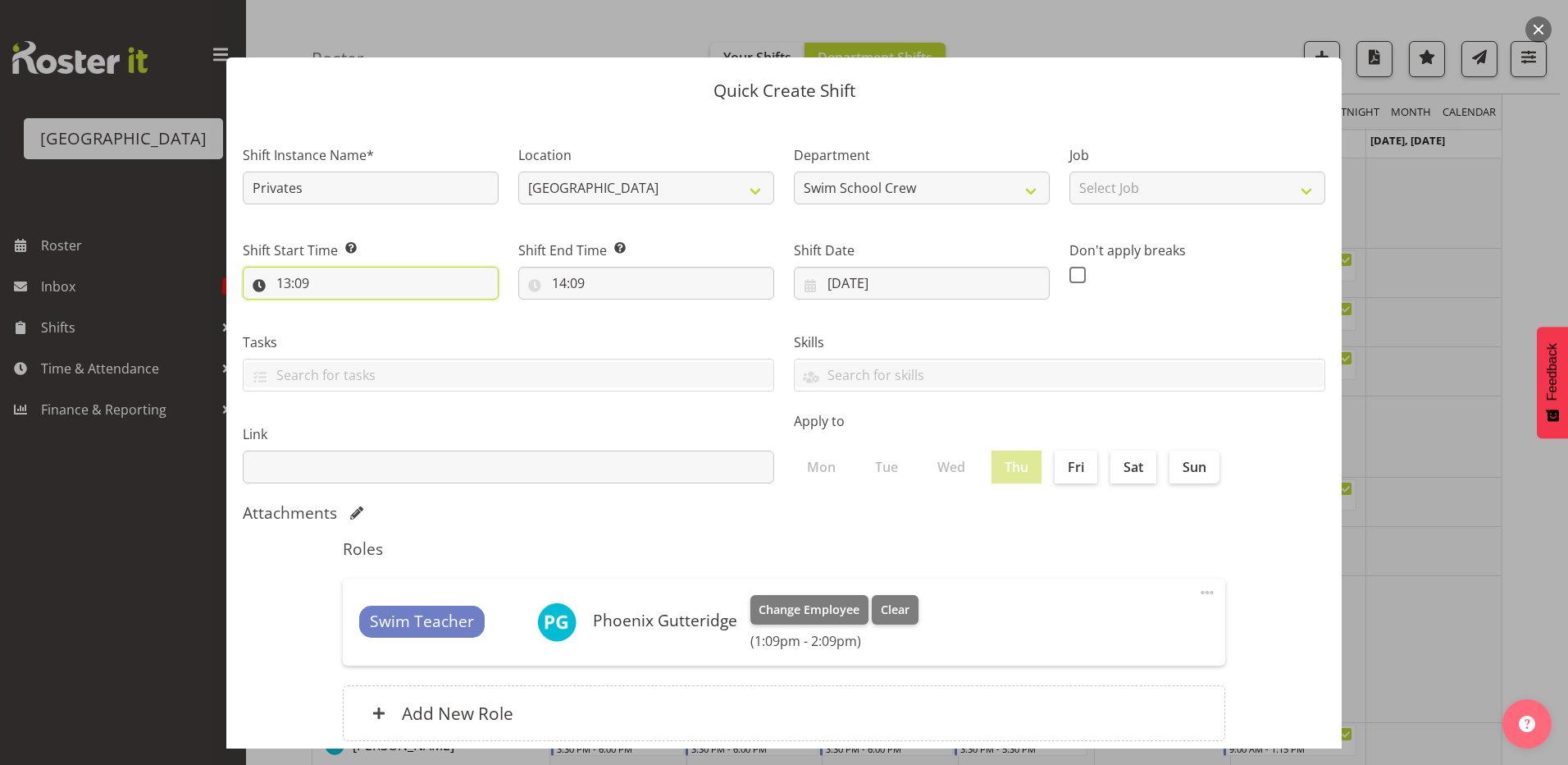
click at [292, 281] on input "13:09" at bounding box center [370, 283] width 256 height 33
click at [349, 322] on select "00 01 02 03 04 05 06 07 08 09 10 11 12 13 14 15 16 17 18 19 20 21 22 23" at bounding box center [354, 326] width 37 height 33
click at [336, 309] on select "00 01 02 03 04 05 06 07 08 09 10 11 12 13 14 15 16 17 18 19 20 21 22 23" at bounding box center [354, 326] width 37 height 33
click at [399, 326] on select "00 01 02 03 04 05 06 07 08 09 10 11 12 13 14 15 16 17 18 19 20 21 22 23 24 25 2…" at bounding box center [397, 326] width 37 height 33
click at [379, 309] on select "00 01 02 03 04 05 06 07 08 09 10 11 12 13 14 15 16 17 18 19 20 21 22 23 24 25 2…" at bounding box center [397, 326] width 37 height 33
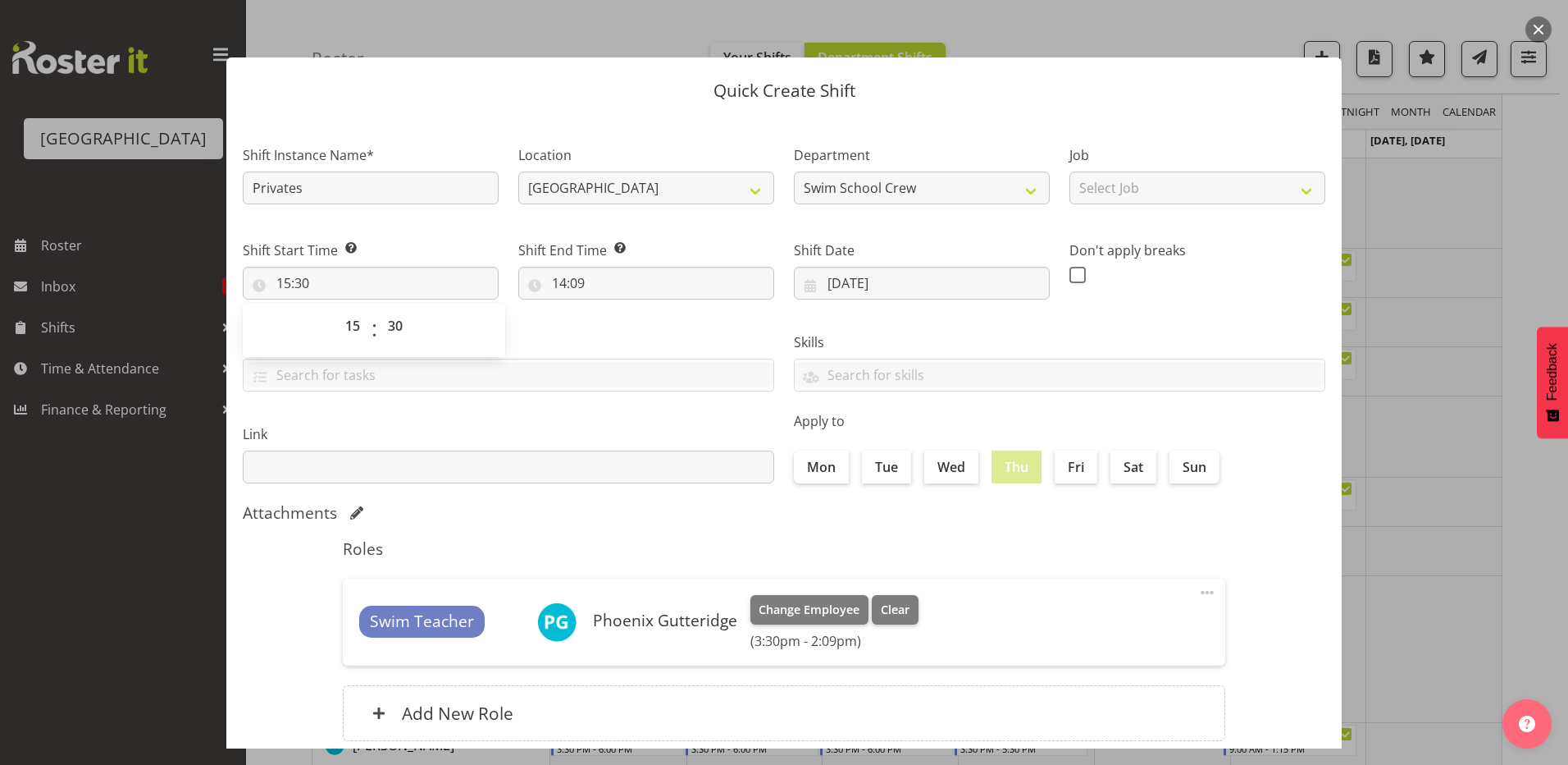
click at [580, 335] on label "Tasks" at bounding box center [508, 342] width 532 height 20
click at [557, 278] on input "14:09" at bounding box center [646, 283] width 256 height 33
click at [631, 327] on select "00 01 02 03 04 05 06 07 08 09 10 11 12 13 14 15 16 17 18 19 20 21 22 23" at bounding box center [630, 326] width 37 height 33
click at [612, 309] on select "00 01 02 03 04 05 06 07 08 09 10 11 12 13 14 15 16 17 18 19 20 21 22 23" at bounding box center [630, 326] width 37 height 33
click at [667, 327] on select "00 01 02 03 04 05 06 07 08 09 10 11 12 13 14 15 16 17 18 19 20 21 22 23 24 25 2…" at bounding box center [673, 326] width 37 height 33
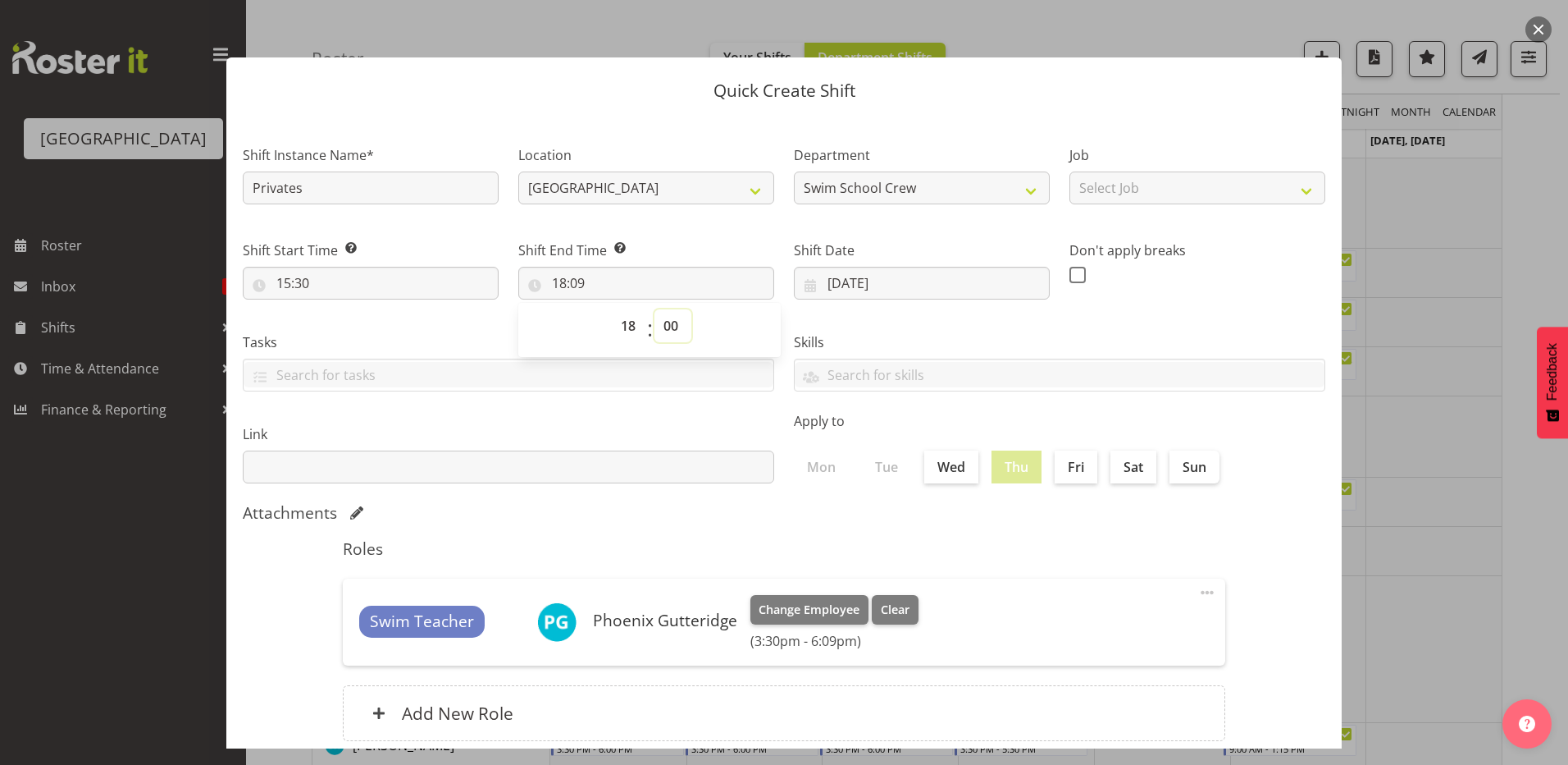
click at [655, 309] on select "00 01 02 03 04 05 06 07 08 09 10 11 12 13 14 15 16 17 18 19 20 21 22 23 24 25 2…" at bounding box center [673, 326] width 37 height 33
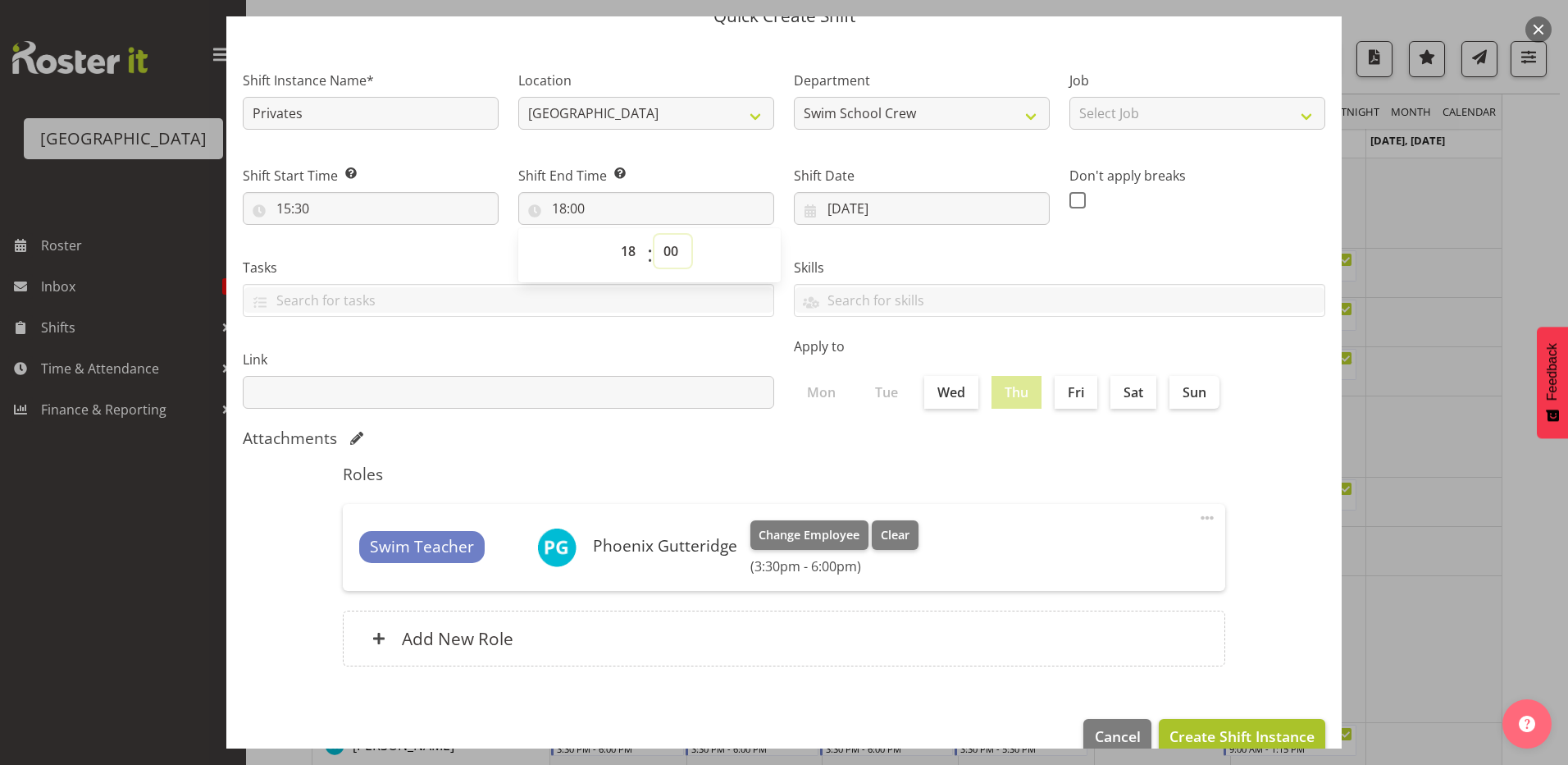
scroll to position [106, 0]
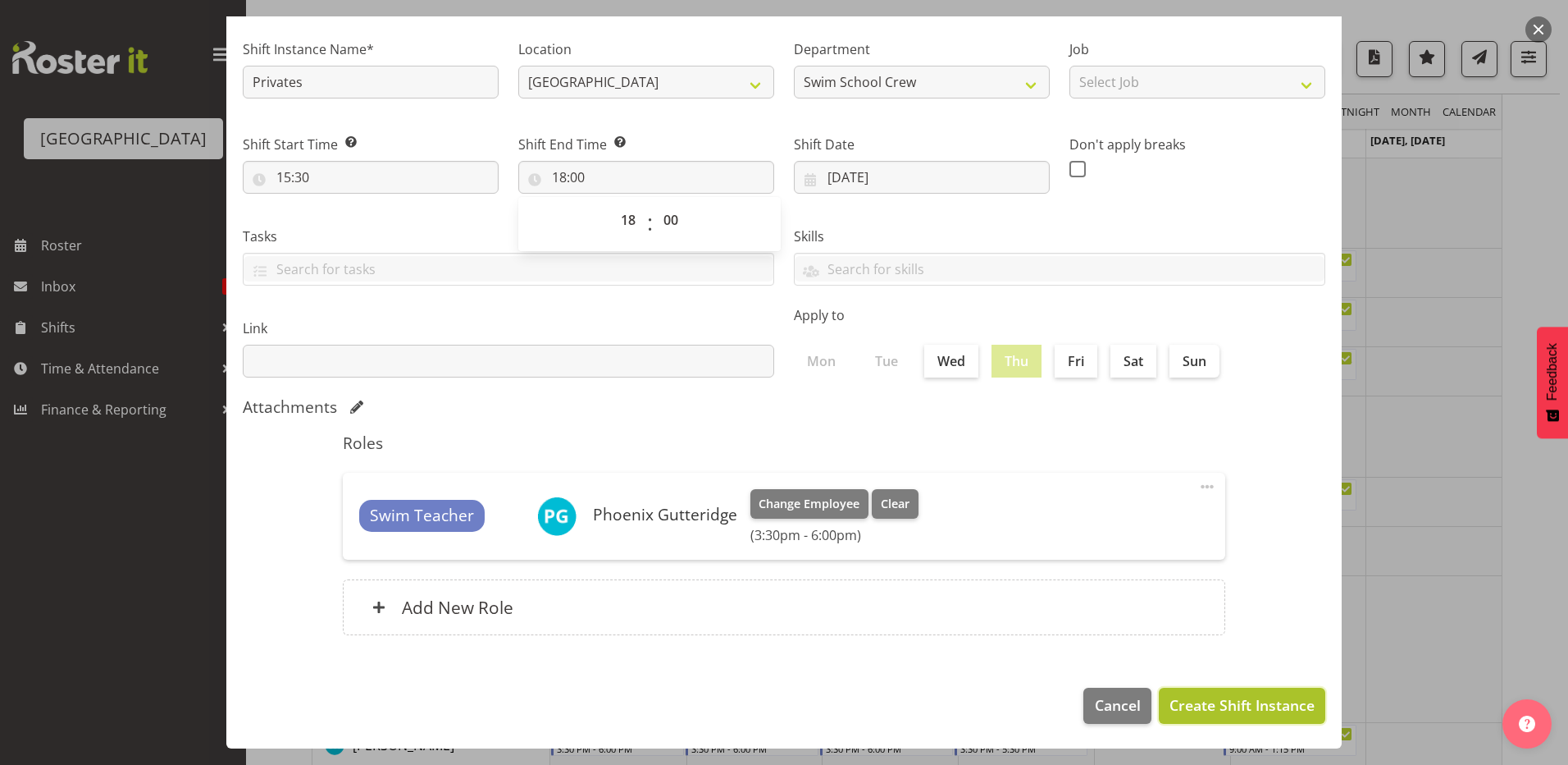
click at [1180, 706] on span "Create Shift Instance" at bounding box center [1242, 705] width 145 height 21
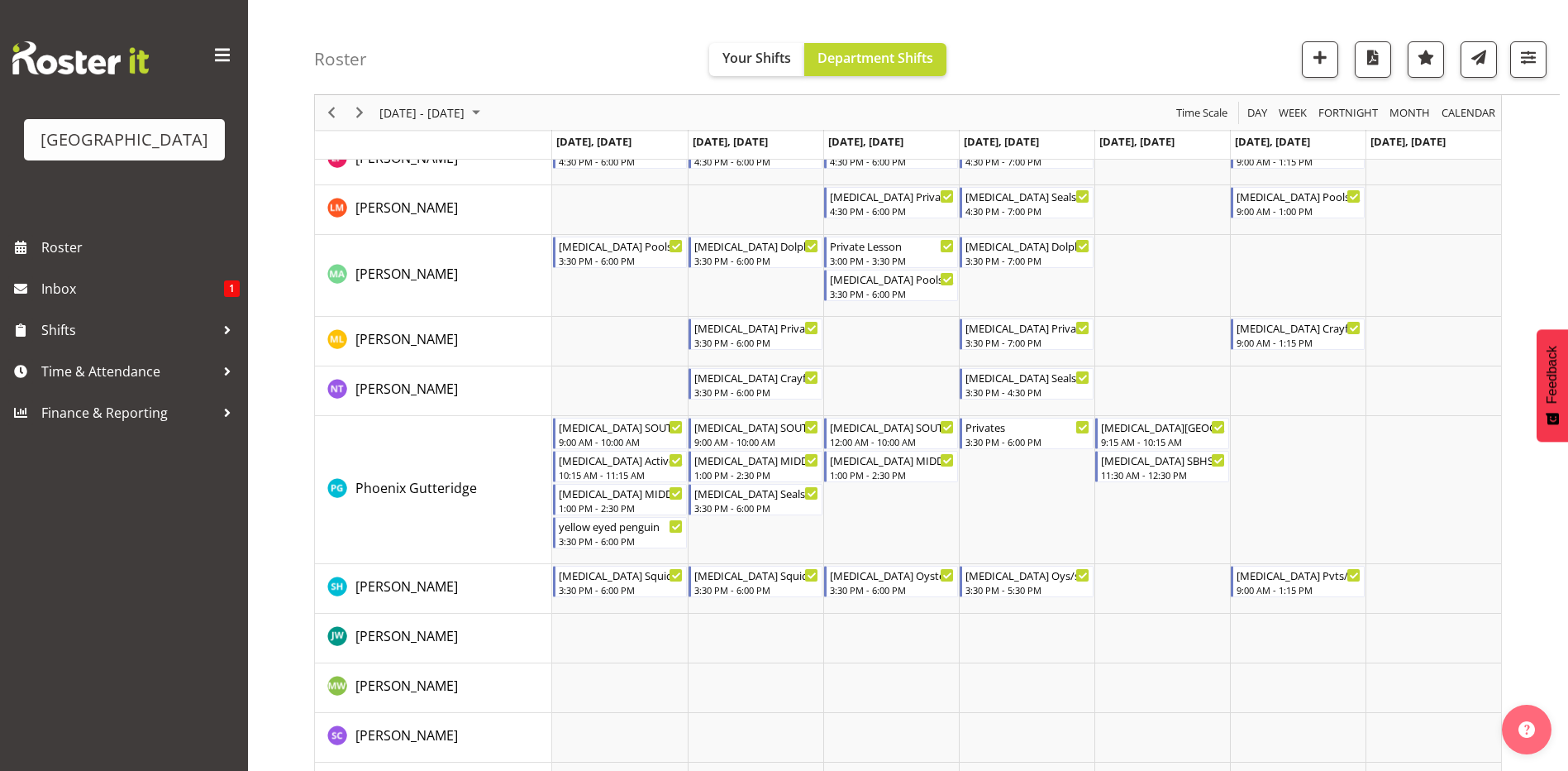
scroll to position [745, 0]
click at [325, 106] on span "Previous" at bounding box center [331, 112] width 20 height 20
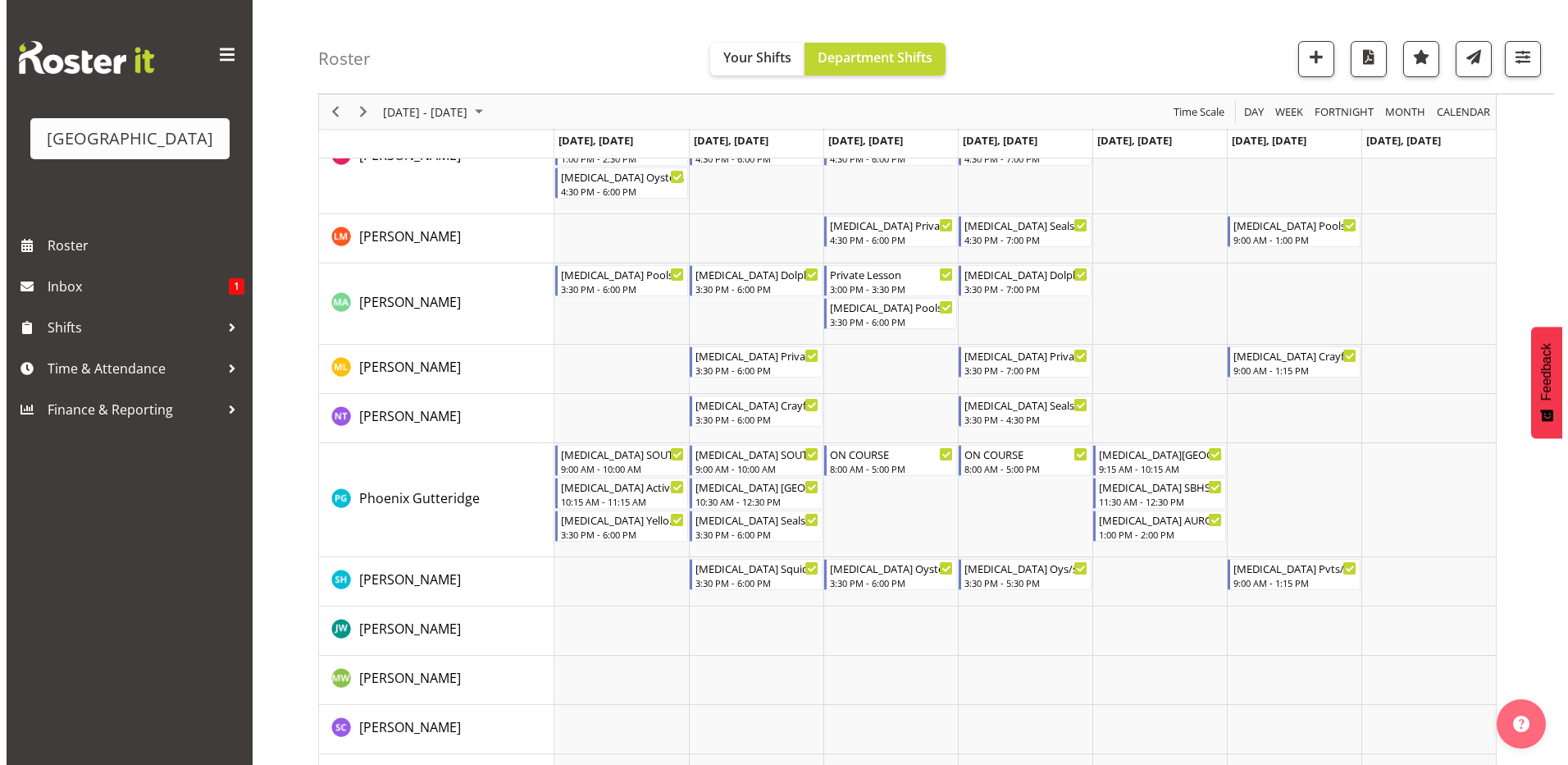
scroll to position [987, 0]
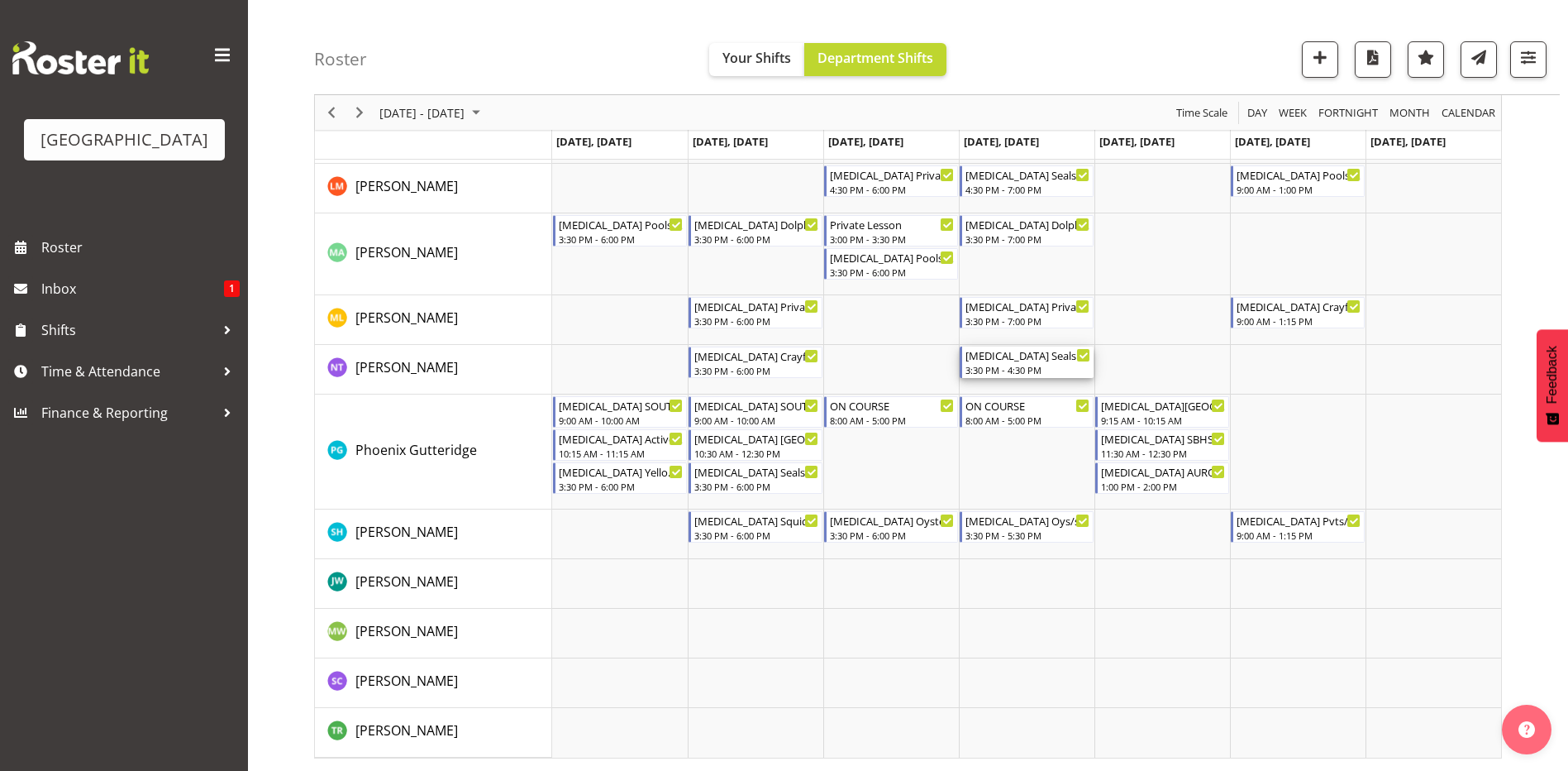
click at [981, 370] on div "3:30 PM - 4:30 PM" at bounding box center [1028, 369] width 125 height 13
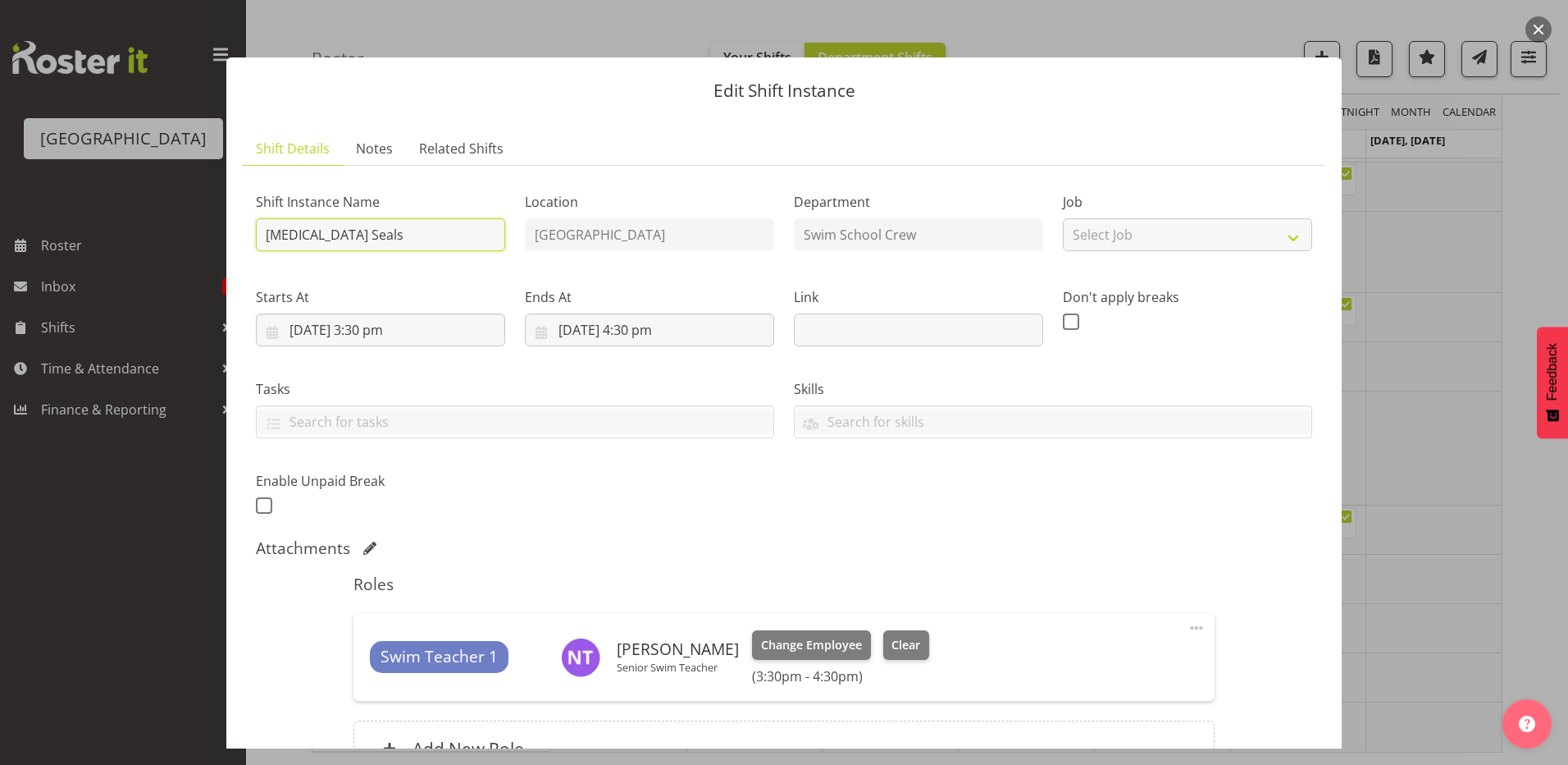
click at [313, 231] on input "[MEDICAL_DATA] Seals" at bounding box center [381, 235] width 250 height 33
click at [636, 331] on input "4/09/2025, 4:30 pm" at bounding box center [650, 330] width 250 height 33
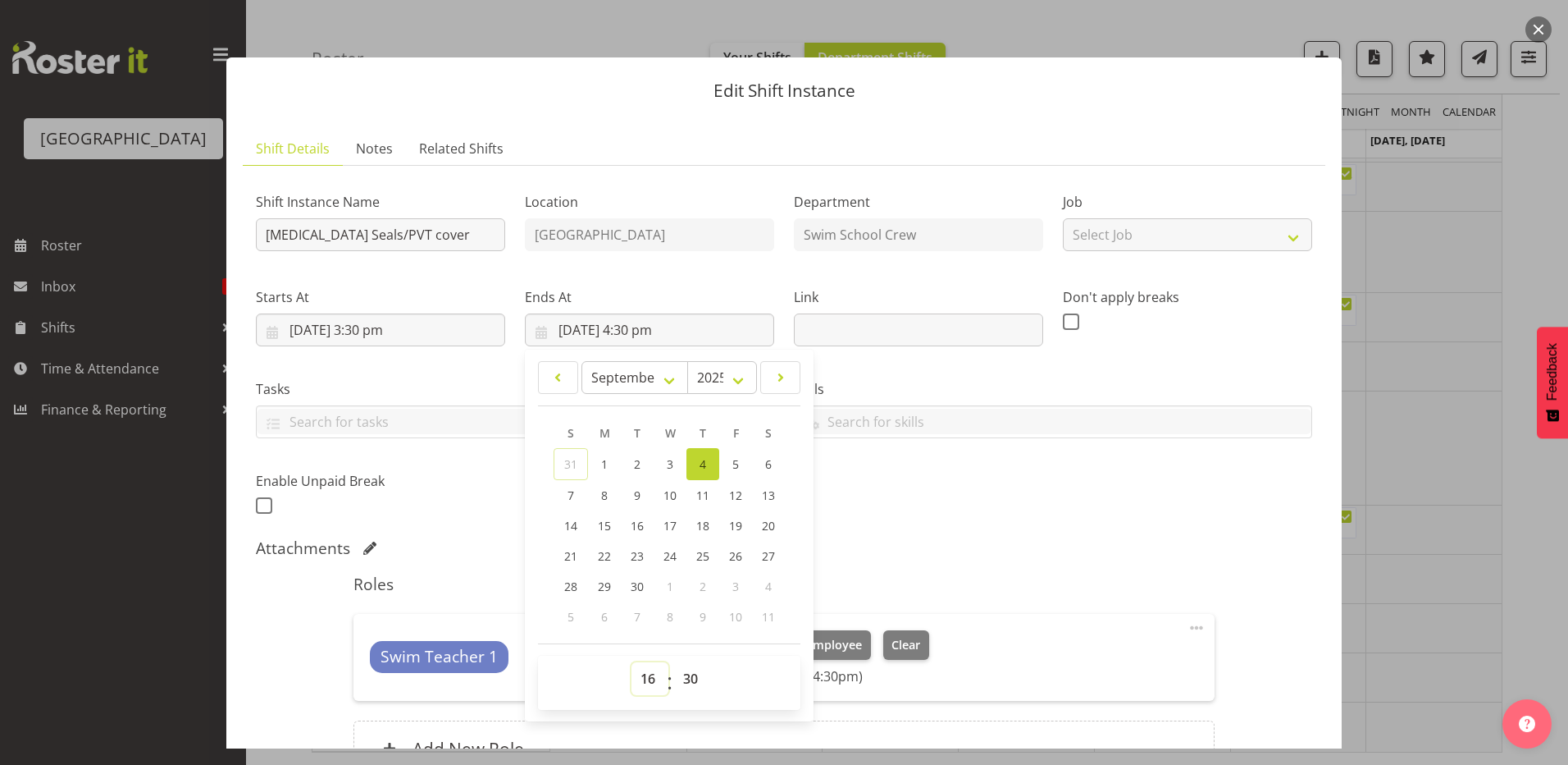
click at [644, 672] on select "00 01 02 03 04 05 06 07 08 09 10 11 12 13 14 15 16 17 18 19 20 21 22 23" at bounding box center [650, 679] width 37 height 33
click at [631, 662] on select "00 01 02 03 04 05 06 07 08 09 10 11 12 13 14 15 16 17 18 19 20 21 22 23" at bounding box center [650, 679] width 37 height 33
click at [644, 680] on select "00 01 02 03 04 05 06 07 08 09 10 11 12 13 14 15 16 17 18 19 20 21 22 23" at bounding box center [650, 679] width 37 height 33
click at [631, 662] on select "00 01 02 03 04 05 06 07 08 09 10 11 12 13 14 15 16 17 18 19 20 21 22 23" at bounding box center [650, 679] width 37 height 33
click at [678, 679] on select "00 01 02 03 04 05 06 07 08 09 10 11 12 13 14 15 16 17 18 19 20 21 22 23 24 25 2…" at bounding box center [692, 679] width 37 height 33
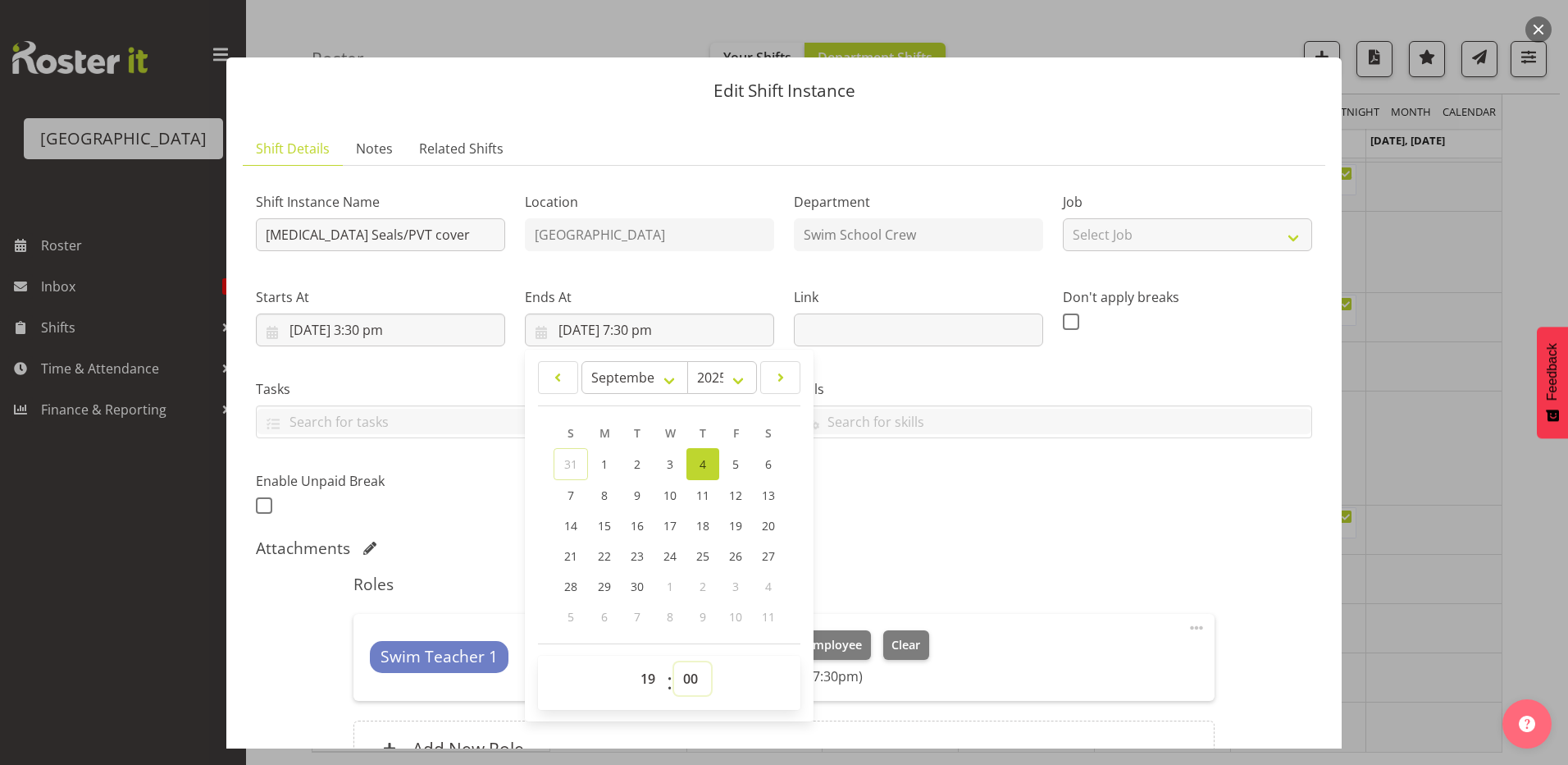
click at [674, 662] on select "00 01 02 03 04 05 06 07 08 09 10 11 12 13 14 15 16 17 18 19 20 21 22 23 24 25 2…" at bounding box center [692, 679] width 37 height 33
click at [1013, 514] on div "Shift Instance Name T3 Seals/PVT cover Location Splash Palace Department Swim S…" at bounding box center [784, 349] width 1076 height 360
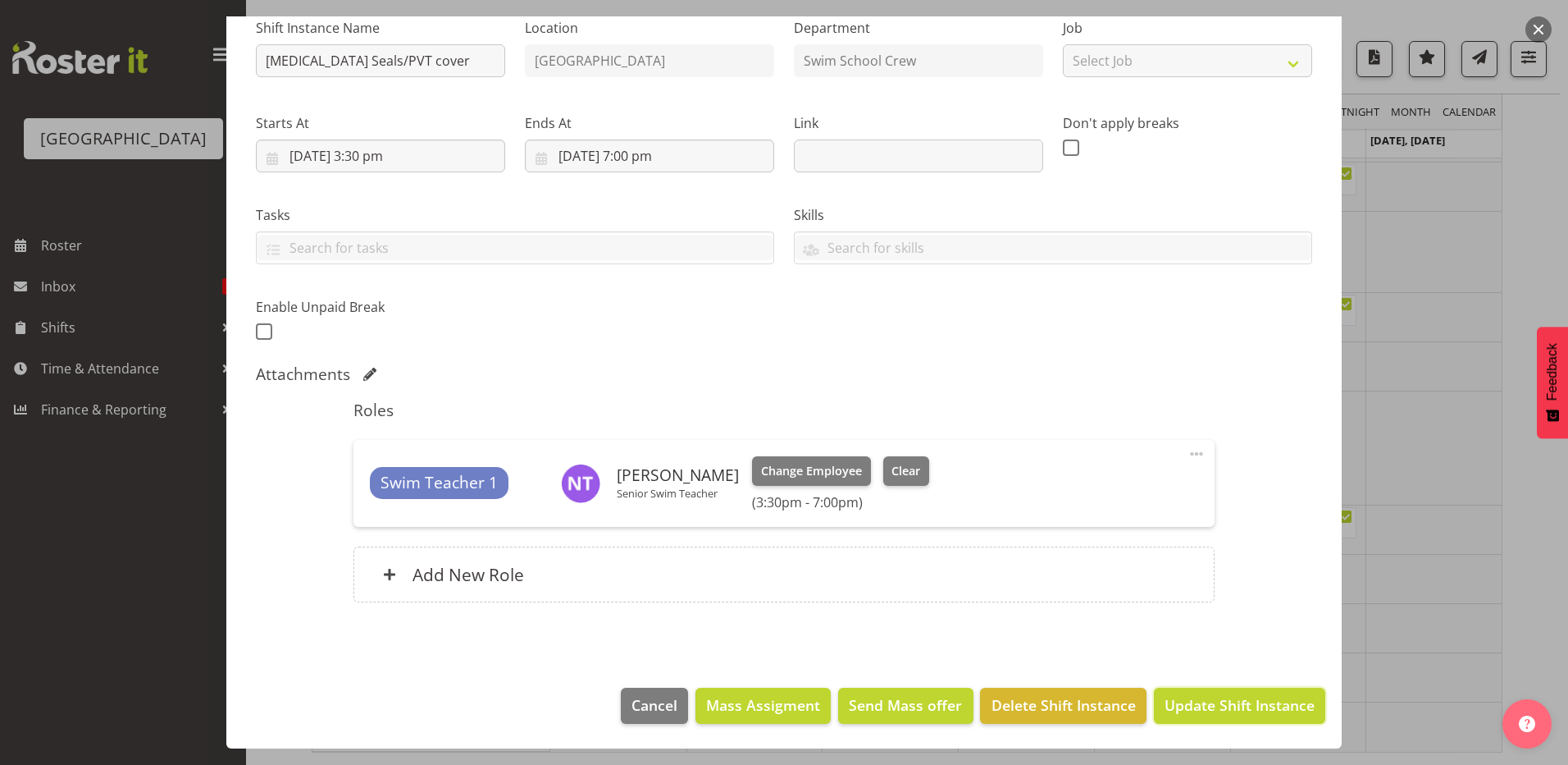
click at [1167, 700] on span "Update Shift Instance" at bounding box center [1240, 705] width 150 height 21
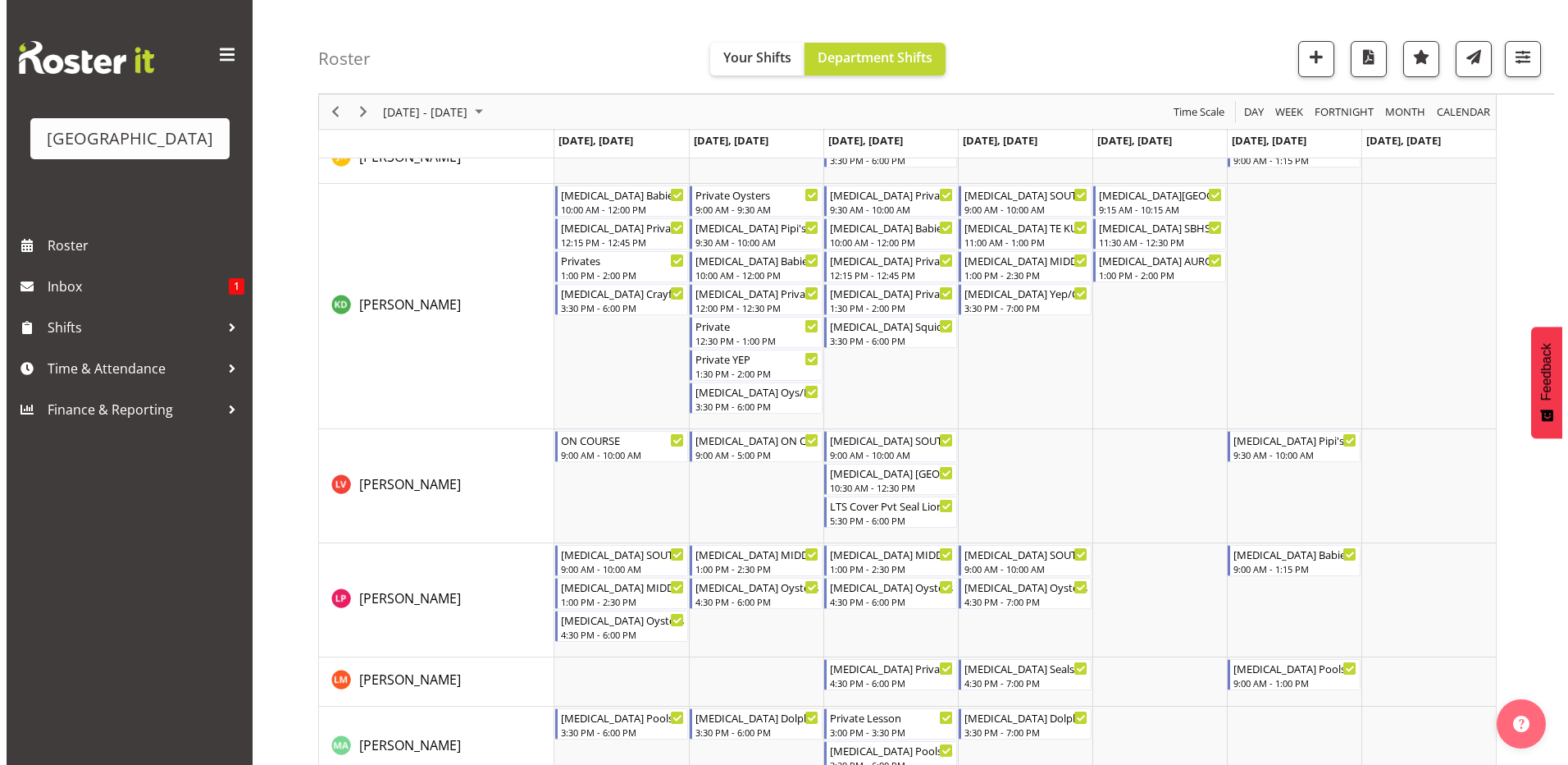
scroll to position [821, 0]
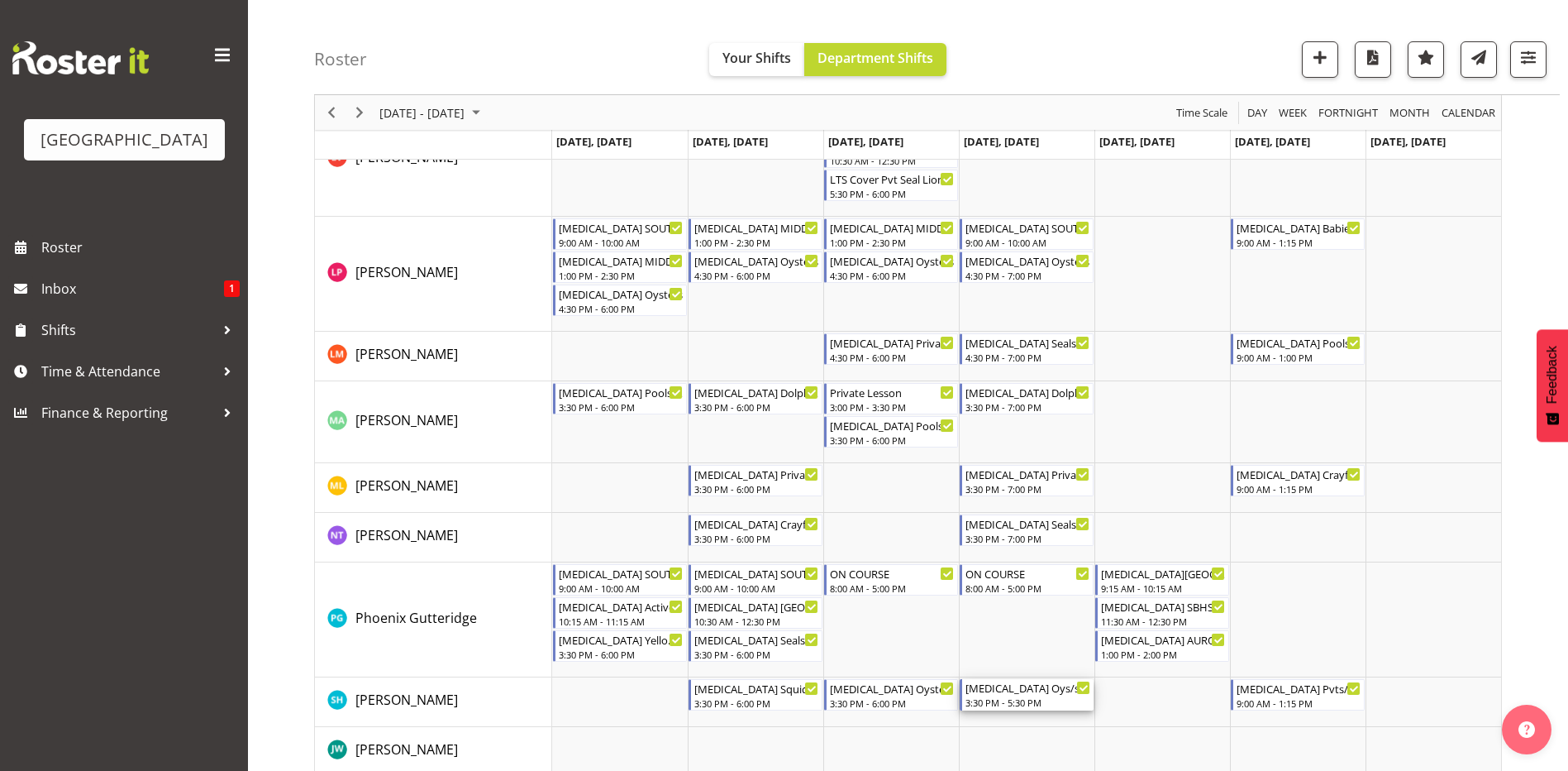
click at [1023, 694] on div "[MEDICAL_DATA] Oys/squ/Yep" at bounding box center [1028, 687] width 125 height 17
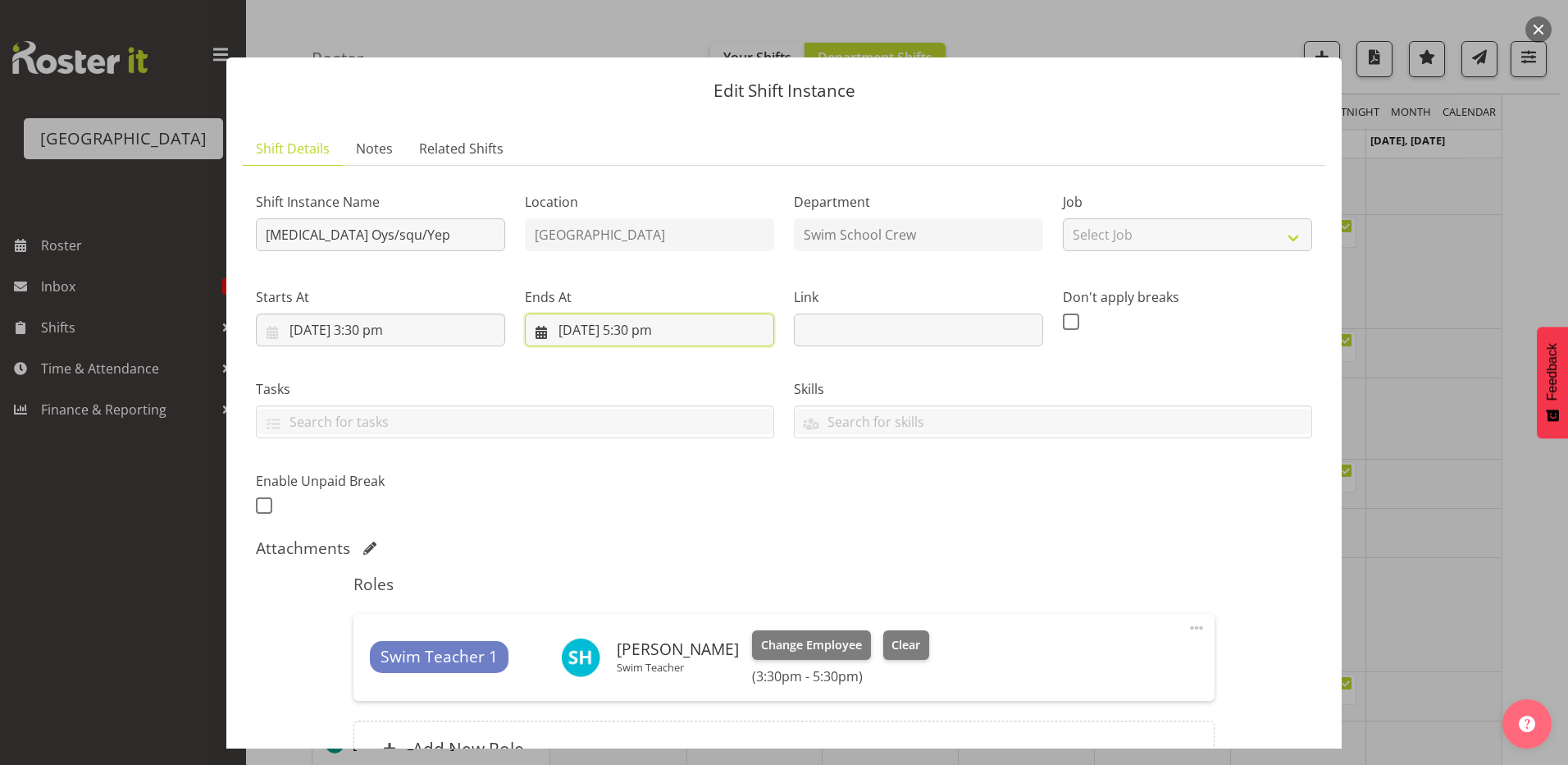
click at [646, 331] on input "4/09/2025, 5:30 pm" at bounding box center [650, 330] width 250 height 33
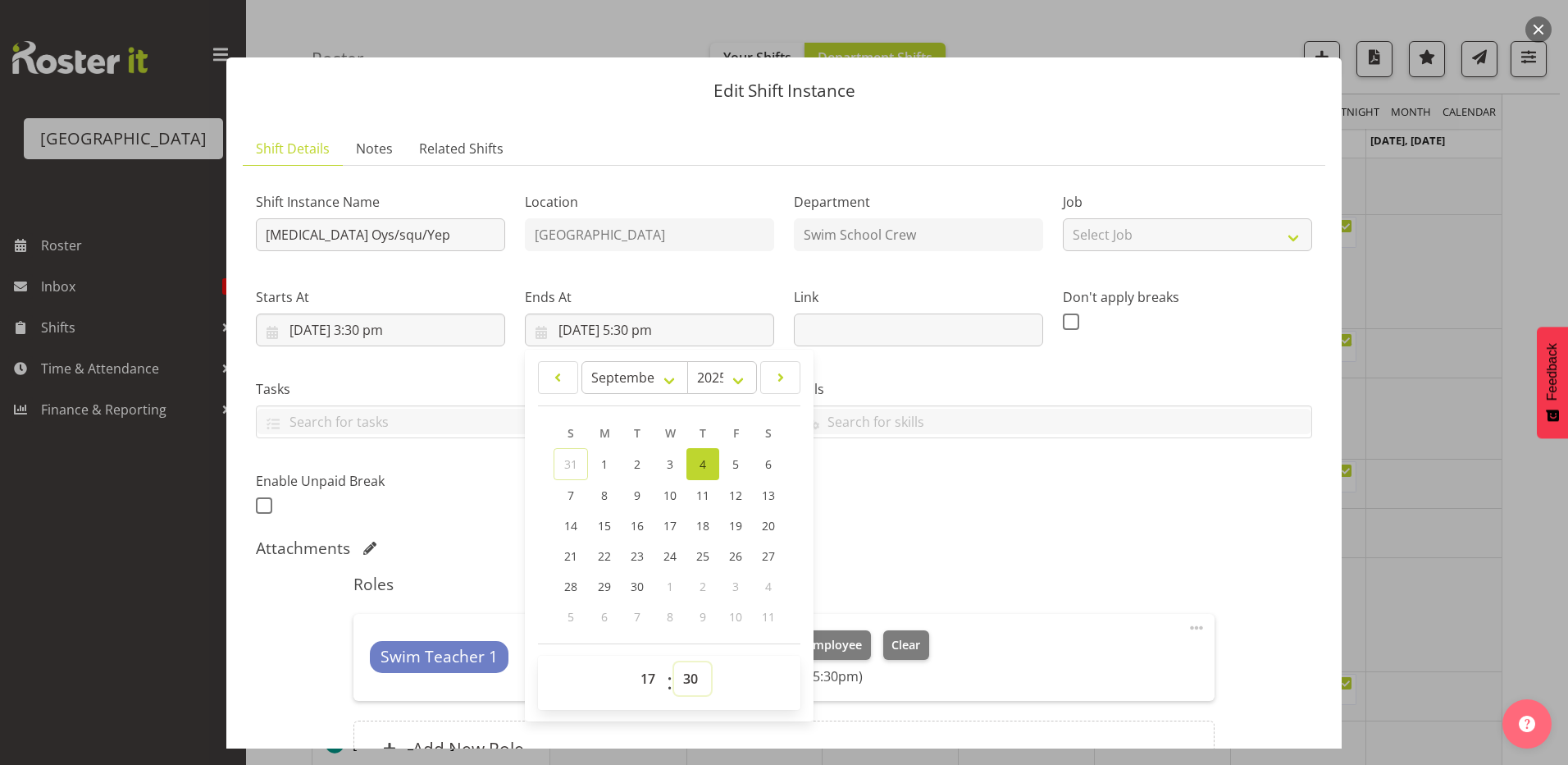
click at [684, 668] on select "00 01 02 03 04 05 06 07 08 09 10 11 12 13 14 15 16 17 18 19 20 21 22 23 24 25 2…" at bounding box center [692, 679] width 37 height 33
click at [674, 662] on select "00 01 02 03 04 05 06 07 08 09 10 11 12 13 14 15 16 17 18 19 20 21 22 23 24 25 2…" at bounding box center [692, 679] width 37 height 33
click at [1092, 551] on div "Attachments" at bounding box center [784, 548] width 1056 height 20
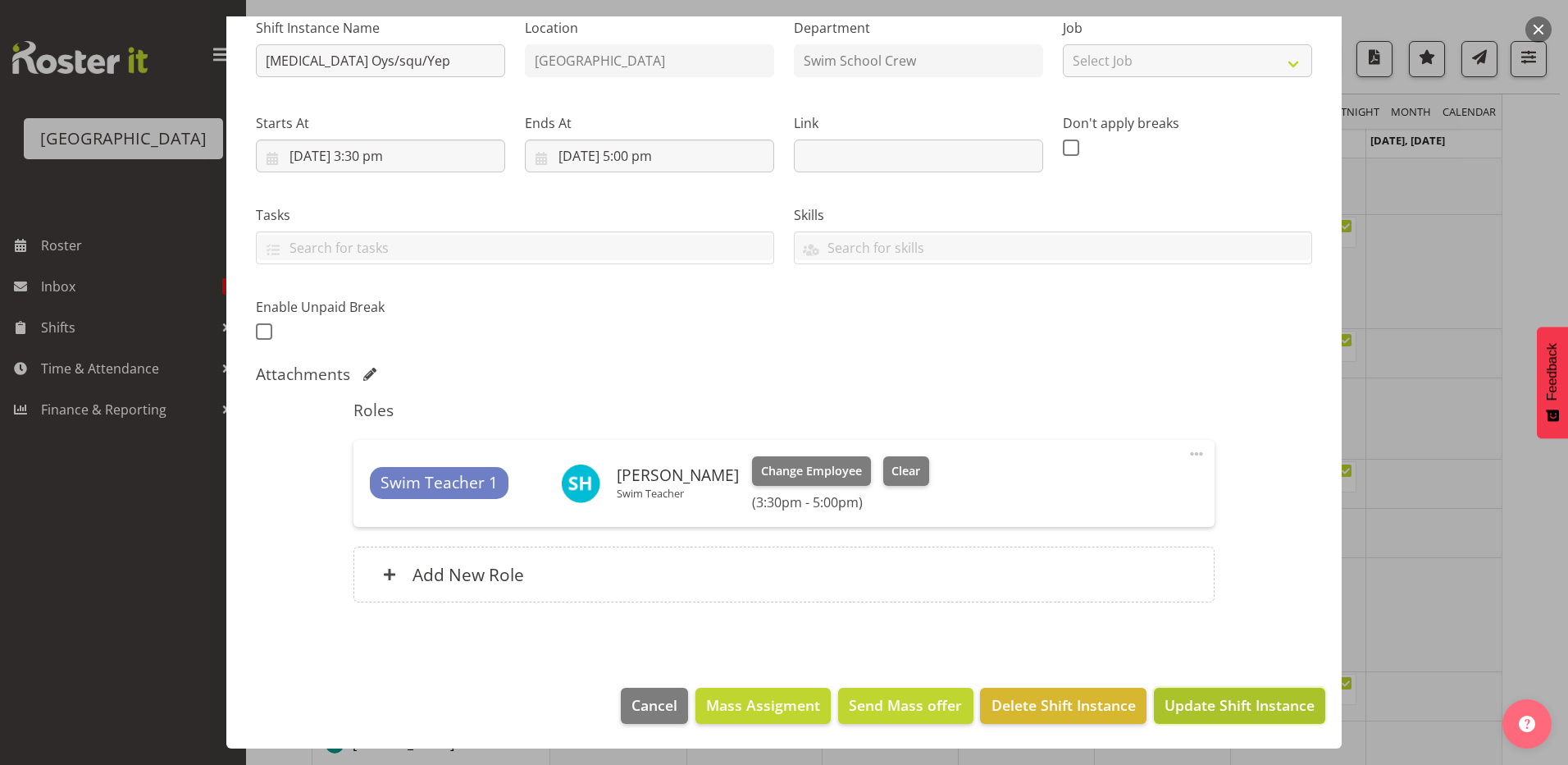
click at [1172, 705] on span "Update Shift Instance" at bounding box center [1240, 705] width 150 height 21
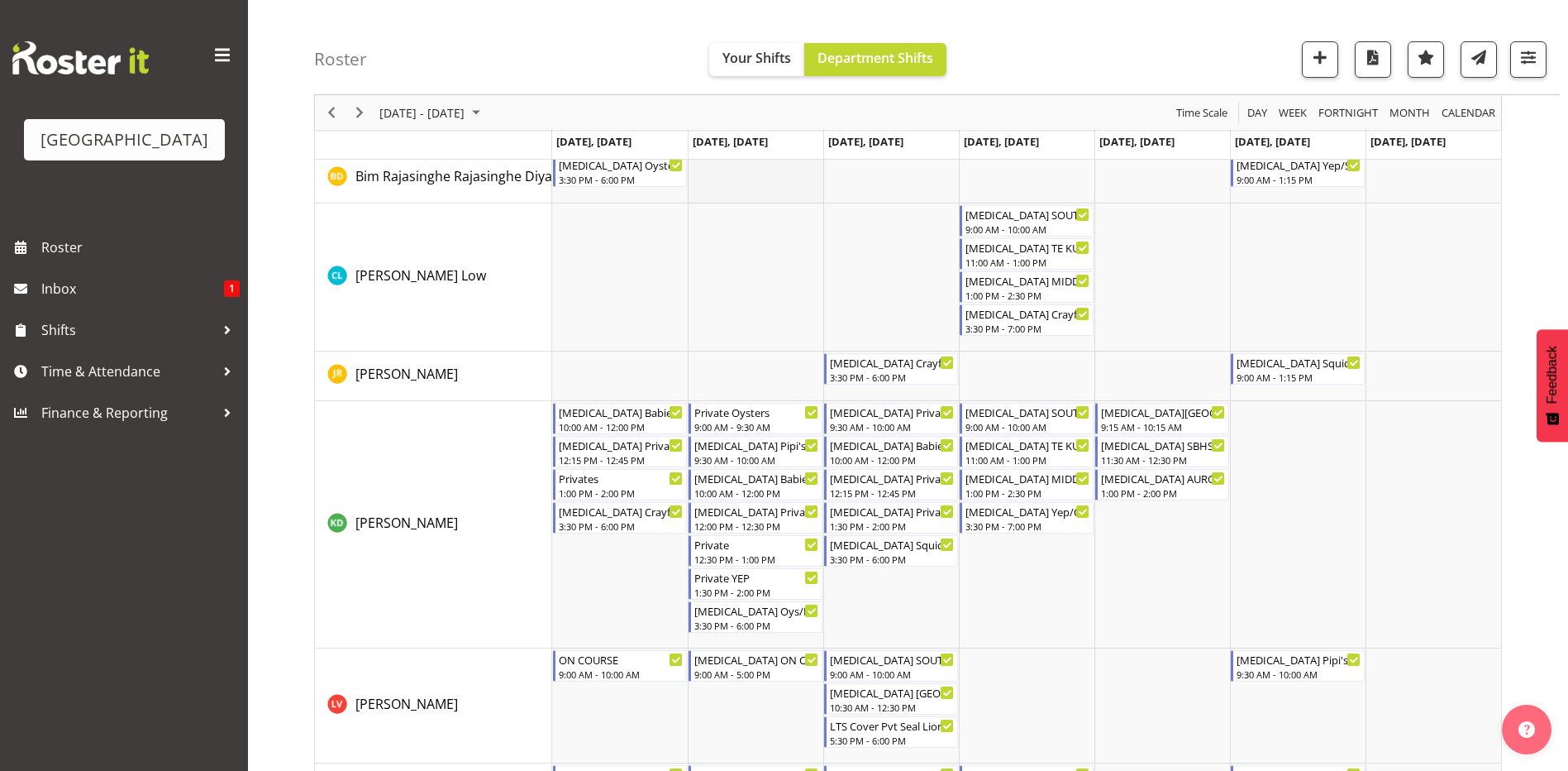
scroll to position [331, 0]
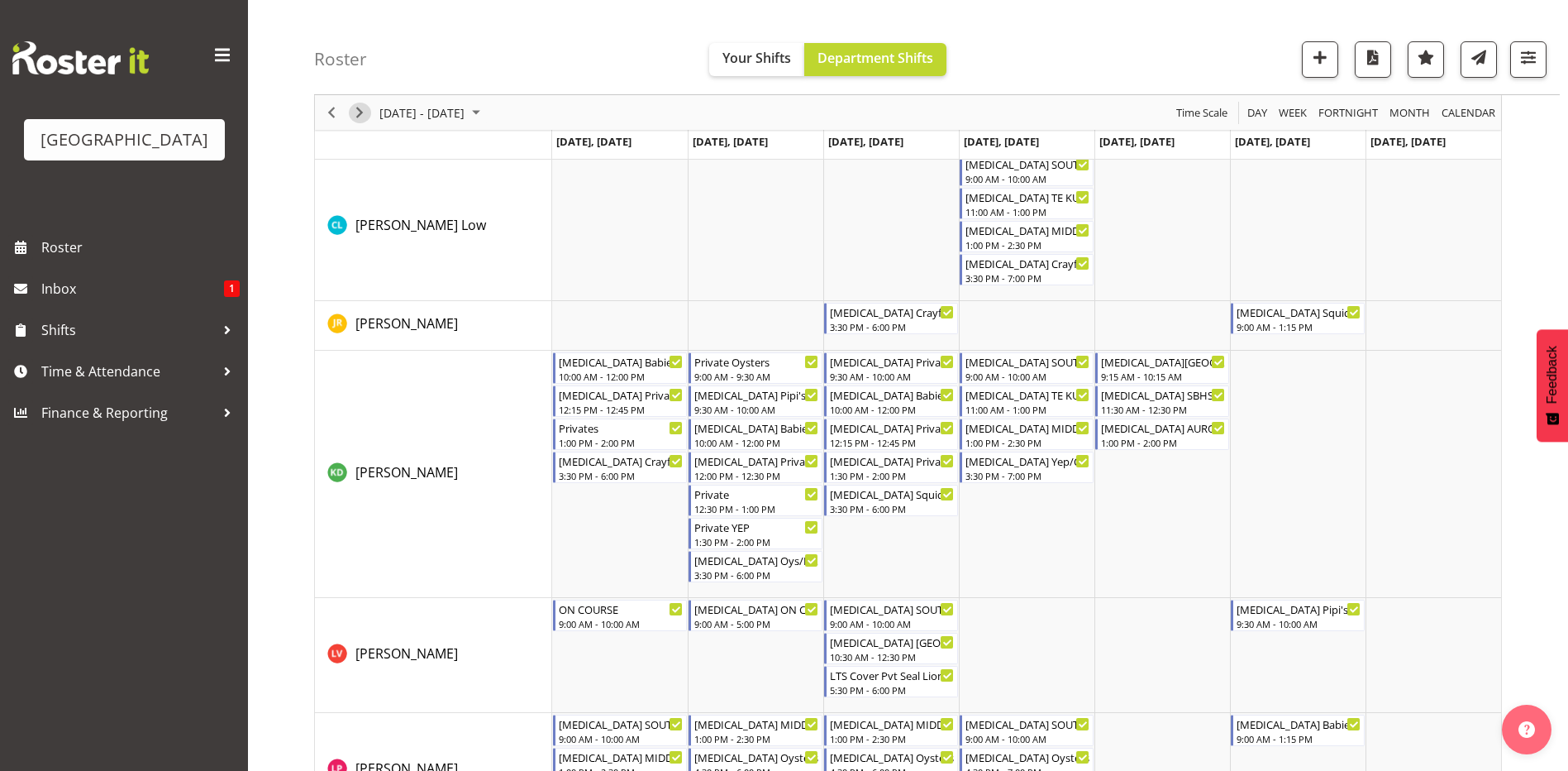
click at [359, 114] on span "Next" at bounding box center [359, 112] width 20 height 20
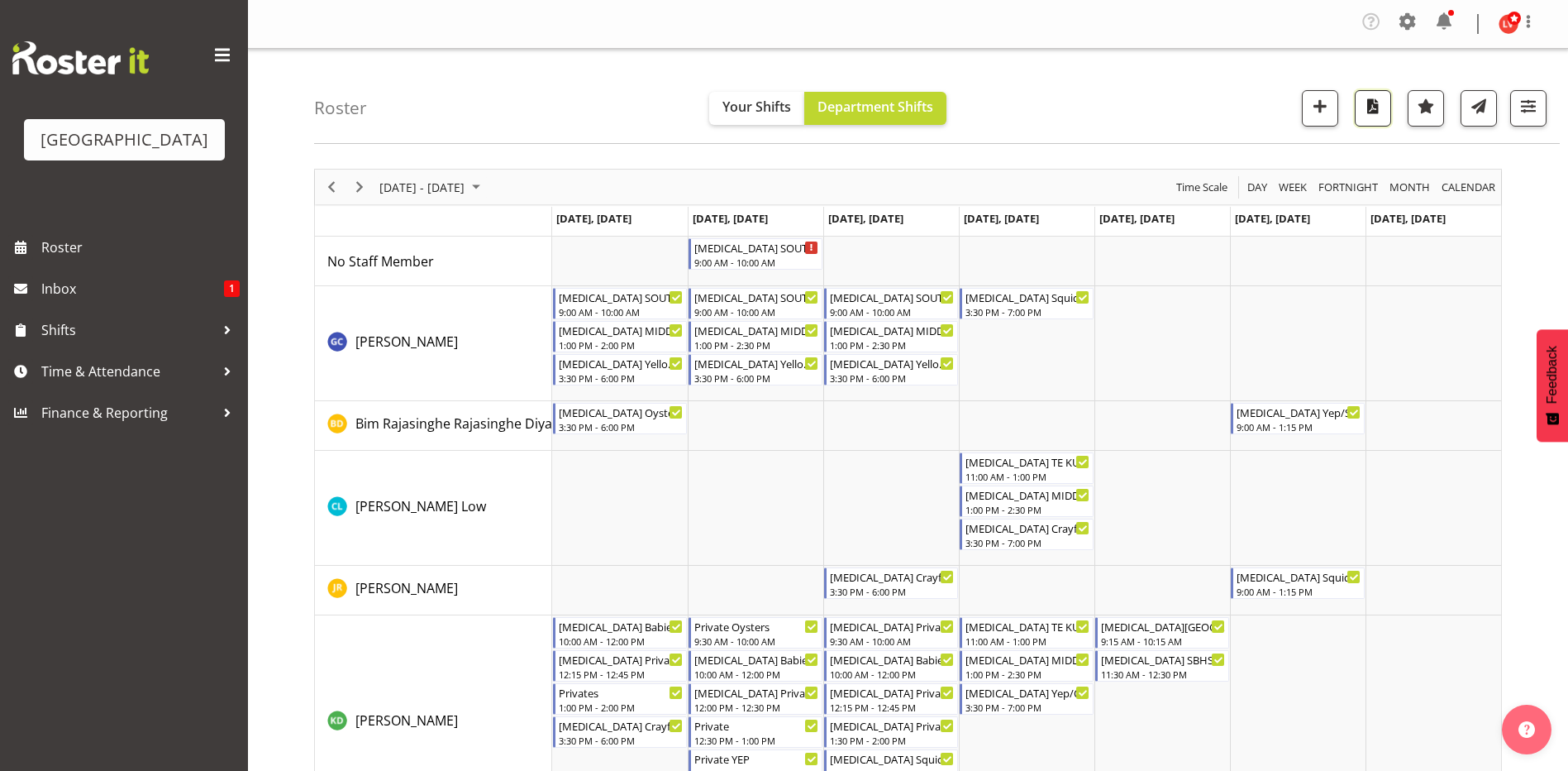
click at [1369, 110] on span "button" at bounding box center [1373, 106] width 21 height 21
click at [1059, 77] on div "Roster Your Shifts Department Shifts All Locations Clear Splash Palace Select A…" at bounding box center [937, 96] width 1246 height 95
click at [328, 184] on span "Previous" at bounding box center [331, 187] width 20 height 20
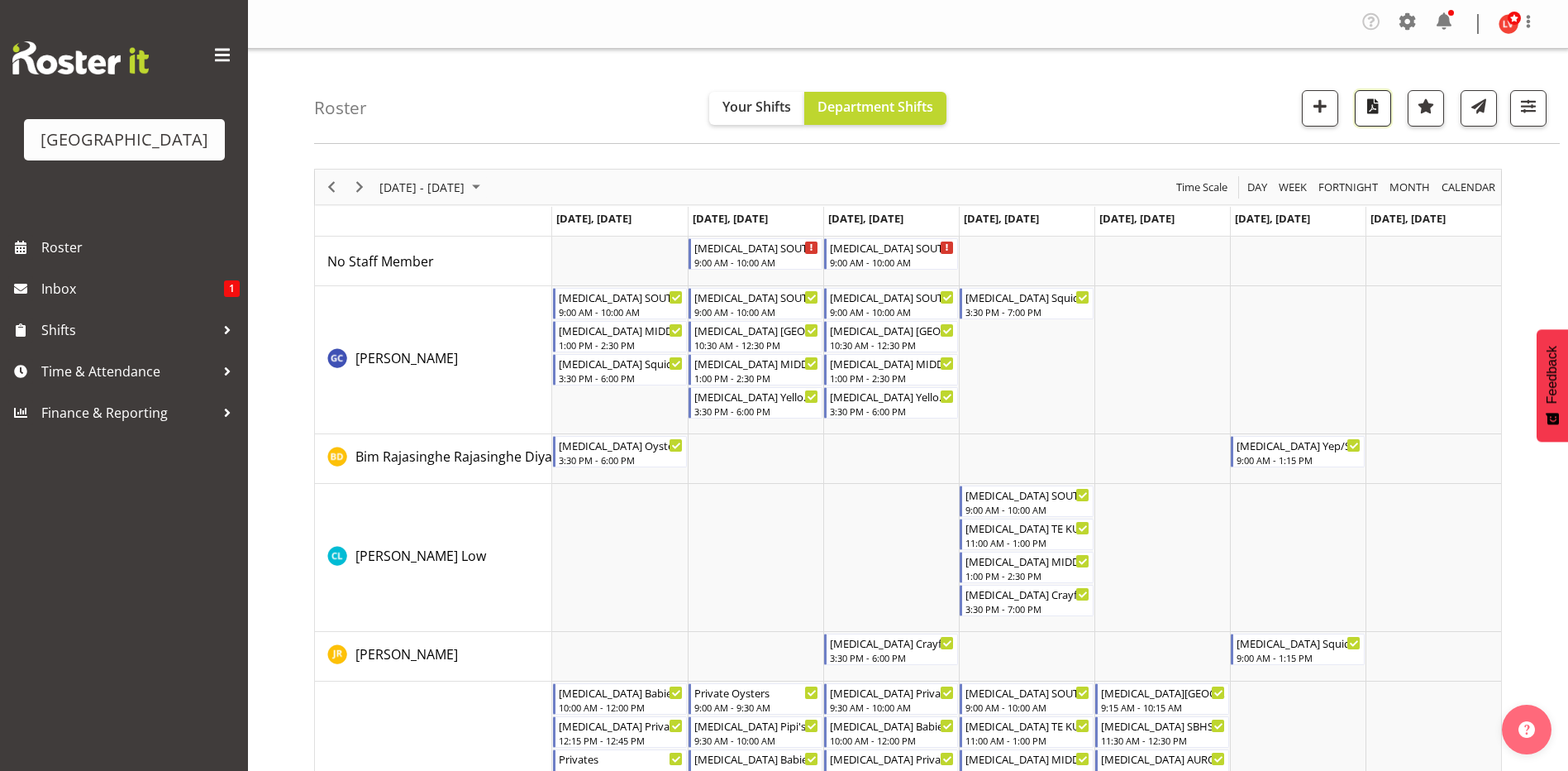
click at [1374, 107] on span "button" at bounding box center [1373, 106] width 21 height 21
click at [1371, 111] on span "button" at bounding box center [1373, 106] width 21 height 21
click at [1372, 110] on span "button" at bounding box center [1373, 106] width 21 height 21
click at [357, 183] on span "Next" at bounding box center [359, 187] width 20 height 20
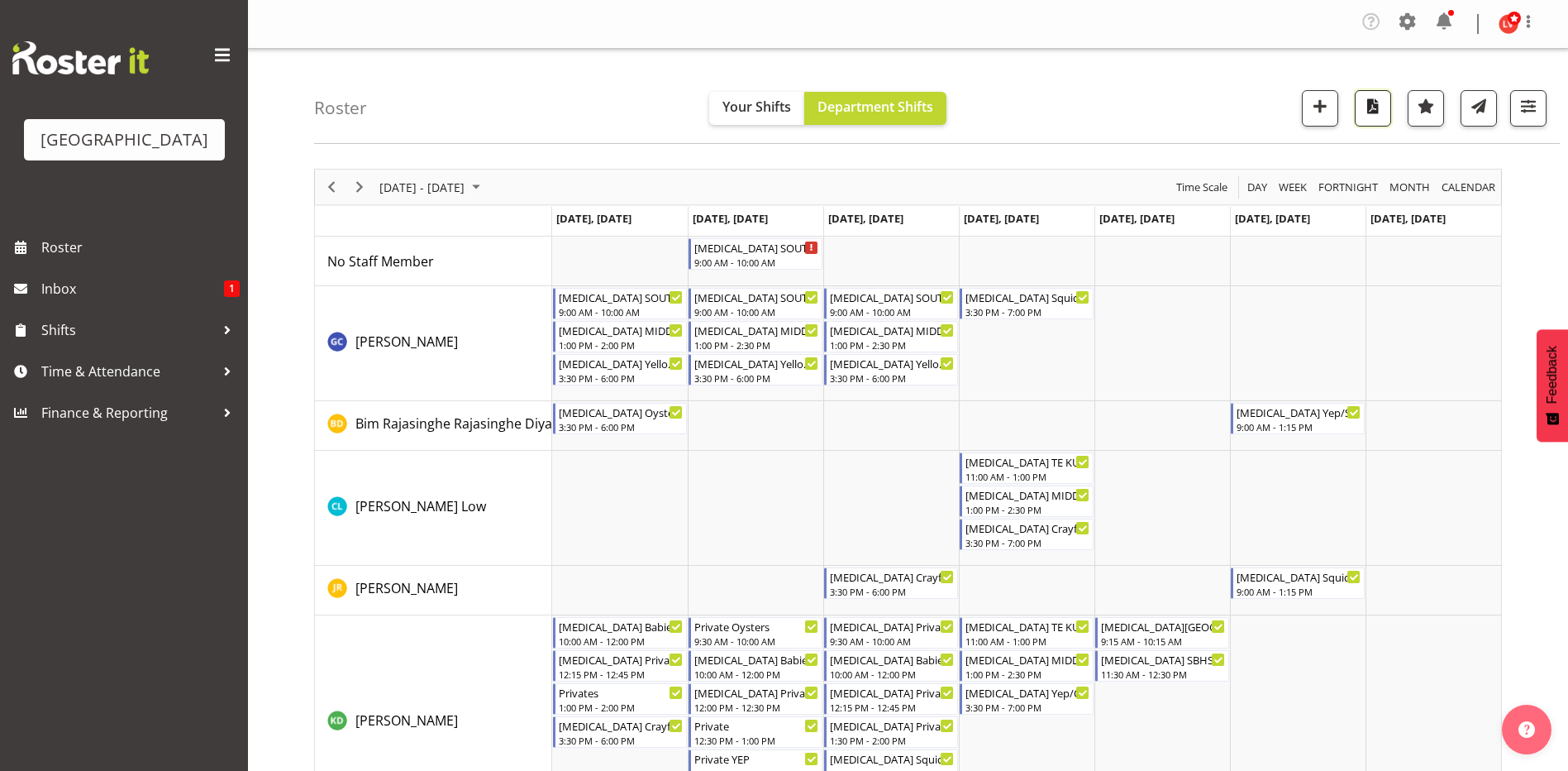
click at [1371, 111] on span "button" at bounding box center [1373, 106] width 21 height 21
click at [1082, 94] on div "Roster Your Shifts Department Shifts All Locations Clear Splash Palace Select A…" at bounding box center [937, 96] width 1246 height 95
click at [323, 186] on span "Previous" at bounding box center [331, 187] width 20 height 20
